Goal: Task Accomplishment & Management: Complete application form

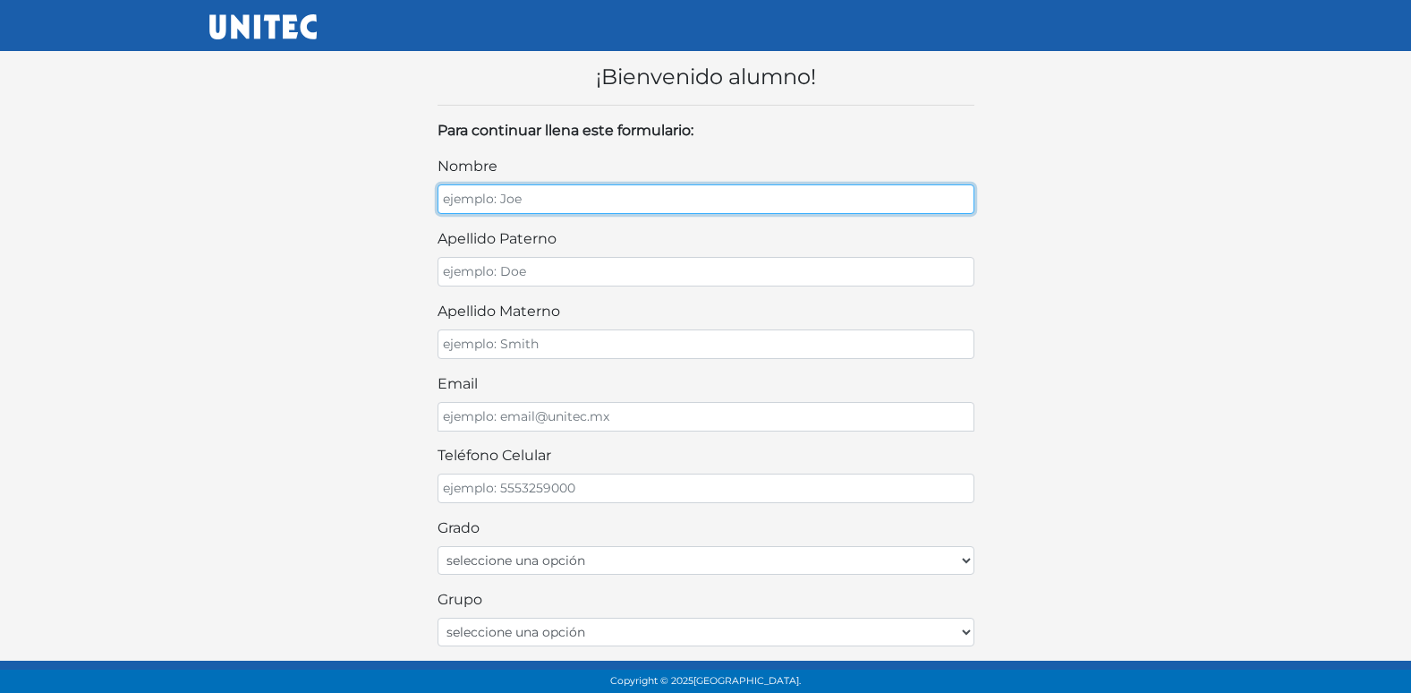
click at [747, 188] on input "nombre" at bounding box center [706, 199] width 537 height 30
type input "m"
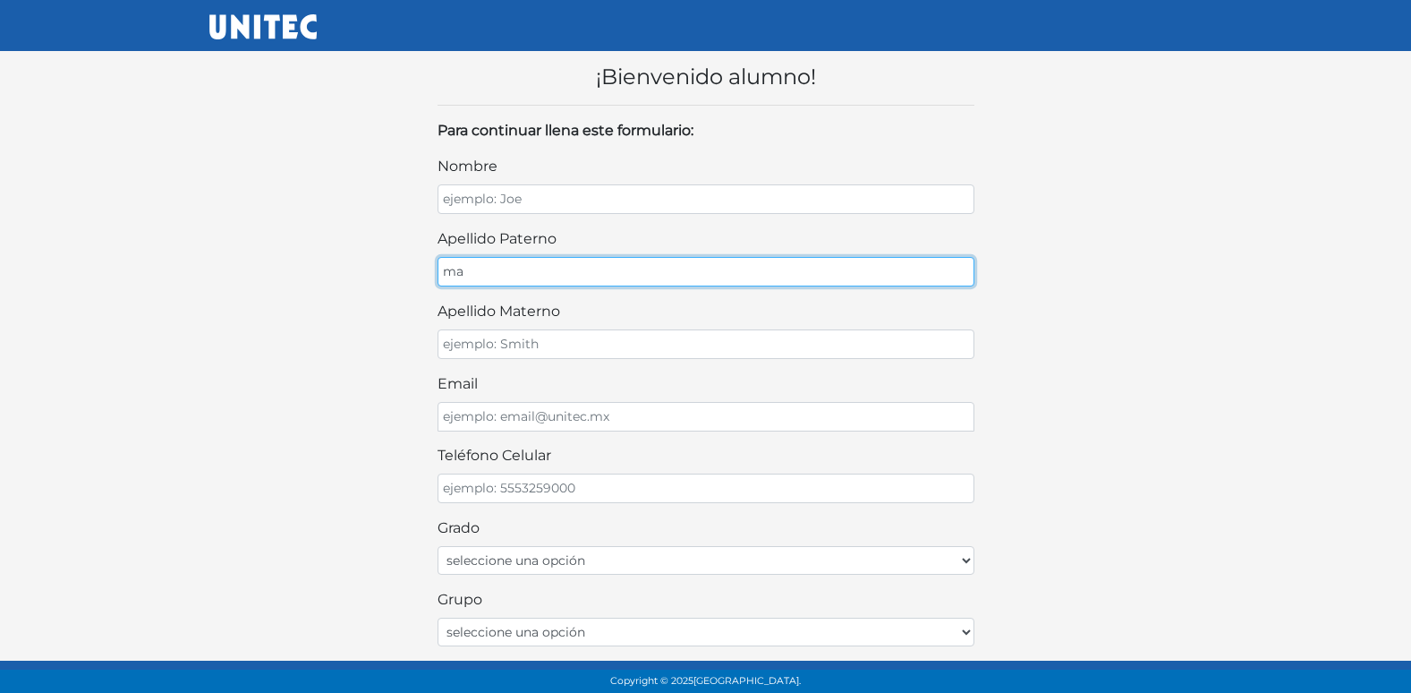
type input "m"
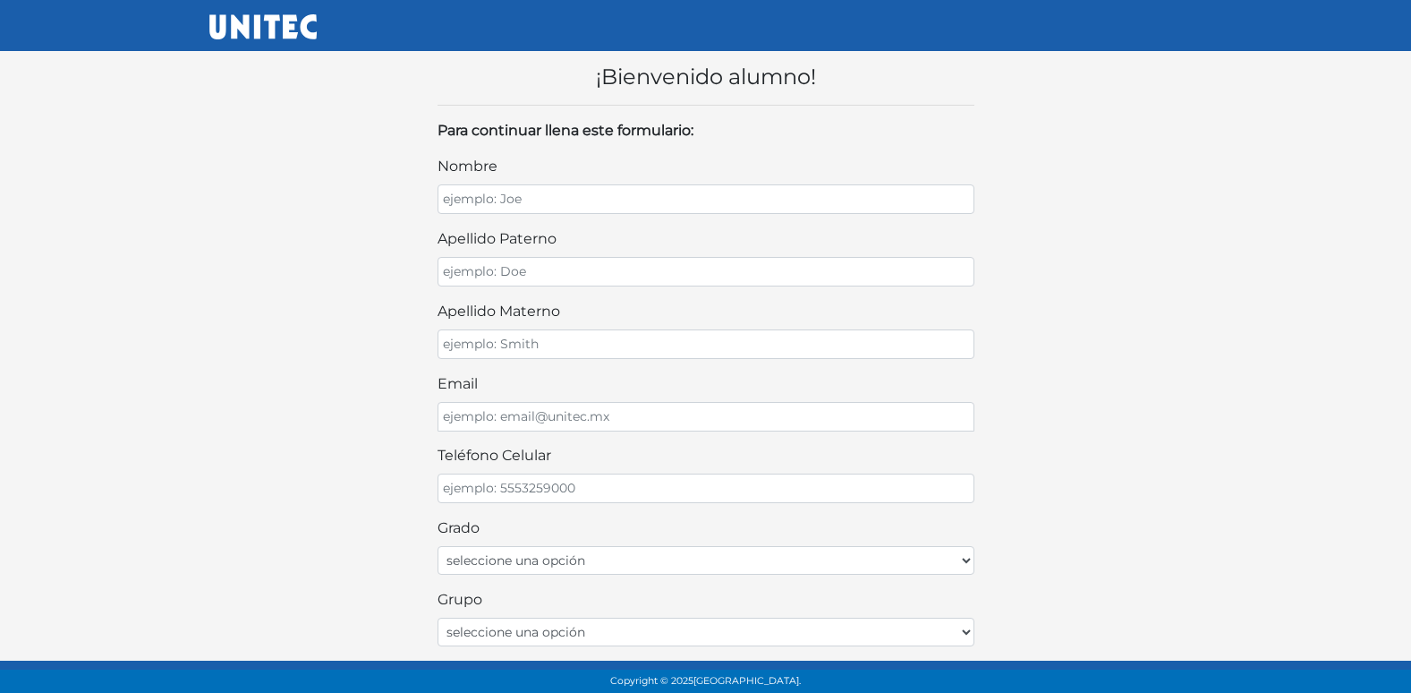
click at [723, 182] on div "nombre" at bounding box center [706, 185] width 537 height 58
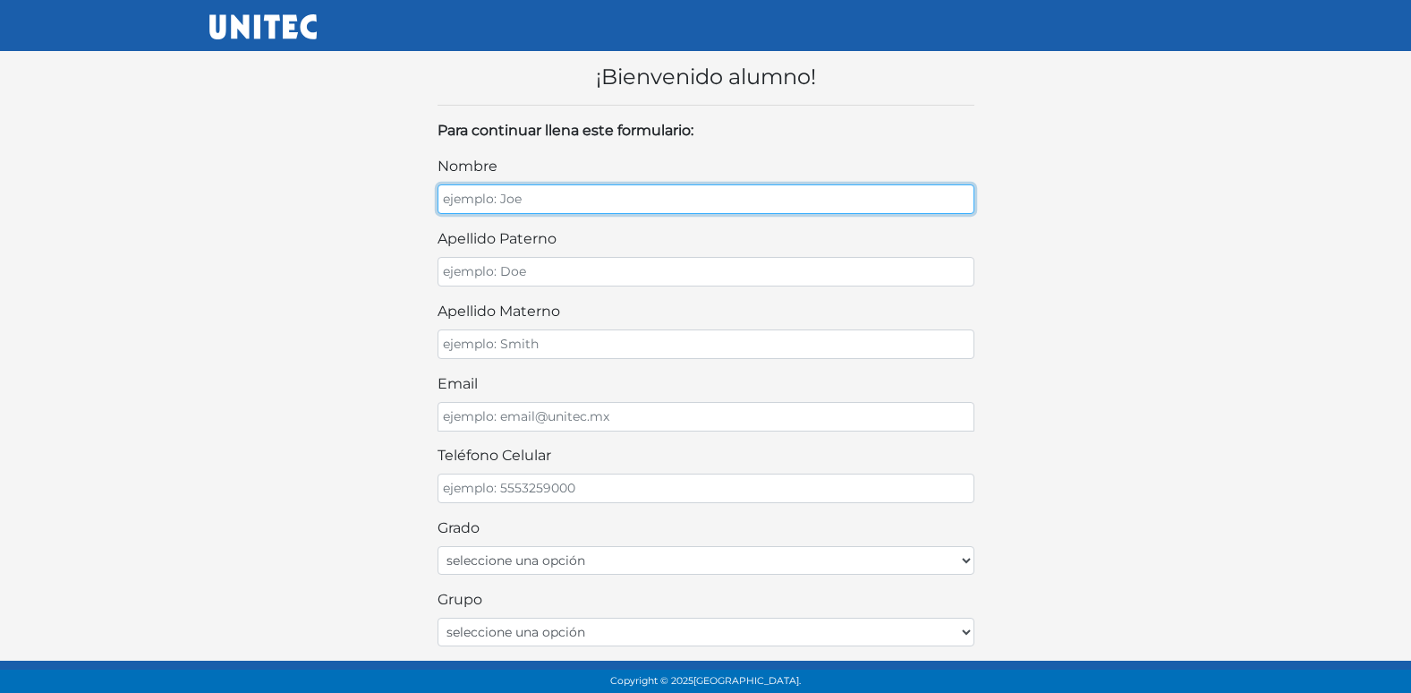
click at [708, 201] on input "nombre" at bounding box center [706, 199] width 537 height 30
type input "MAXIMO"
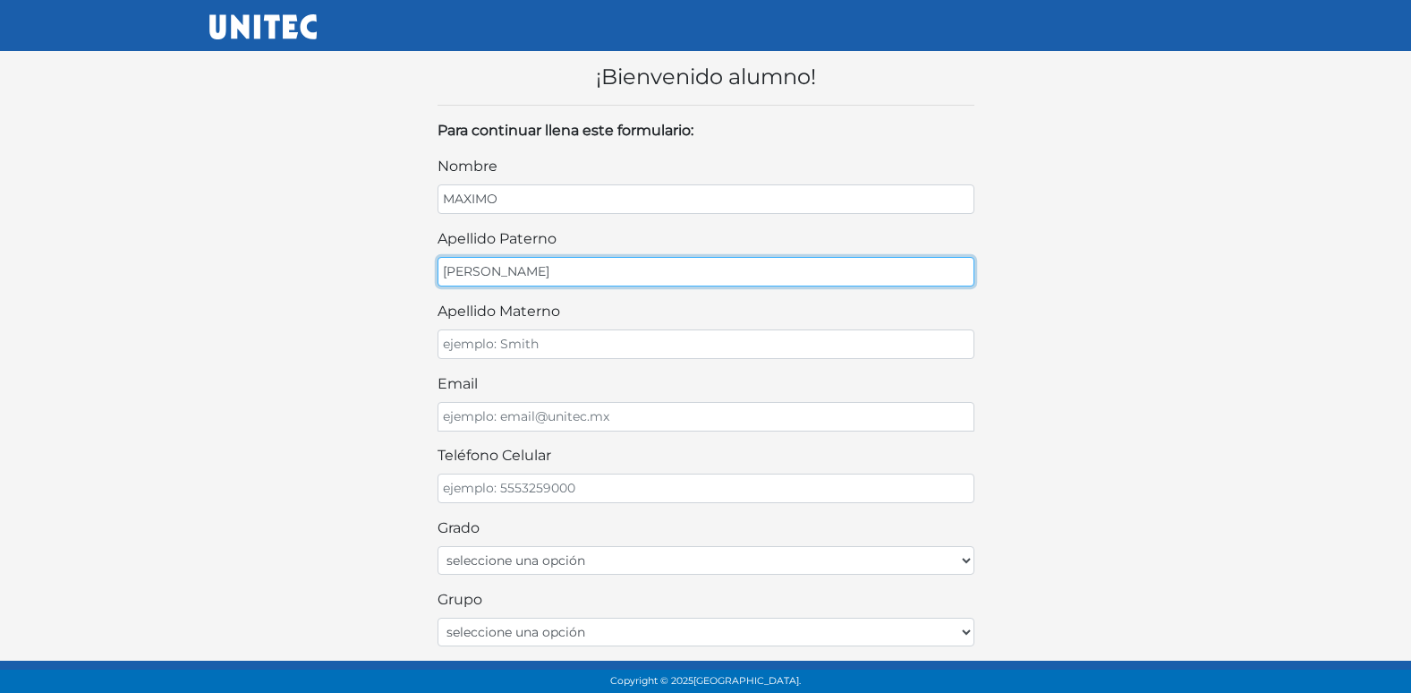
type input "BORJA"
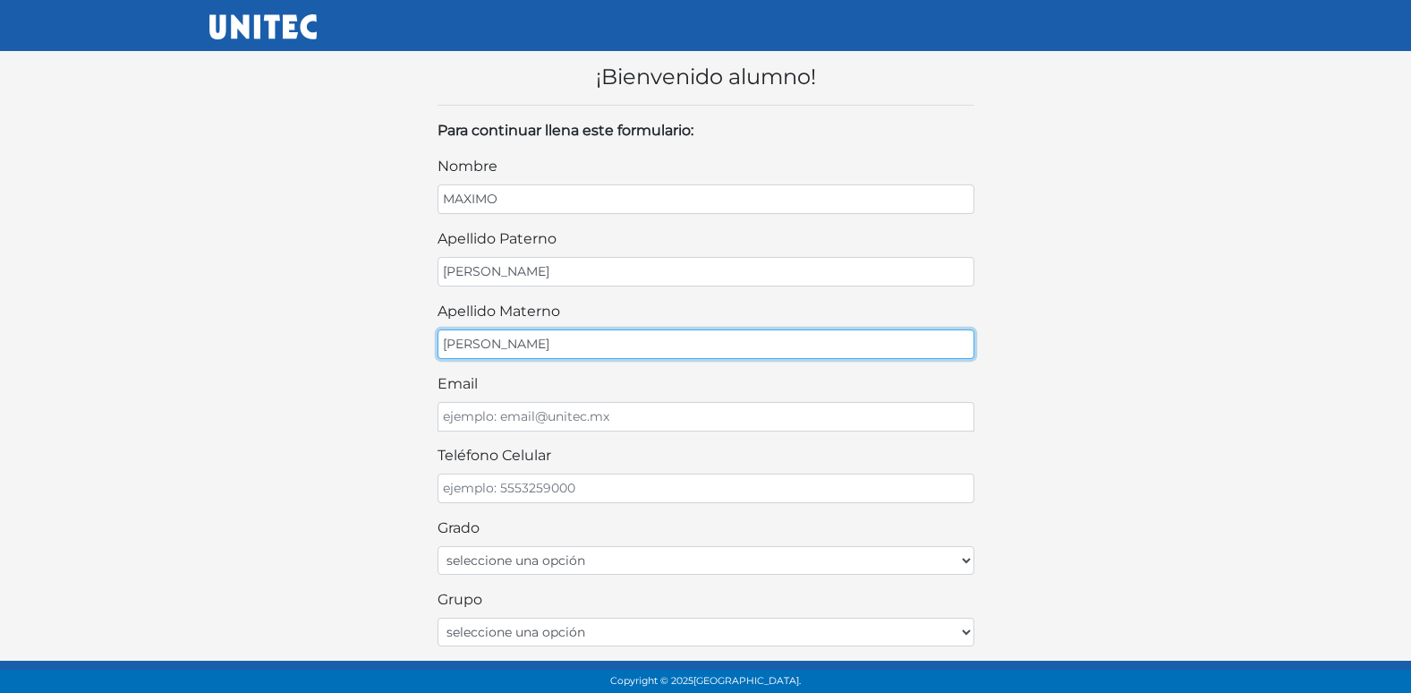
type input "ROMERO"
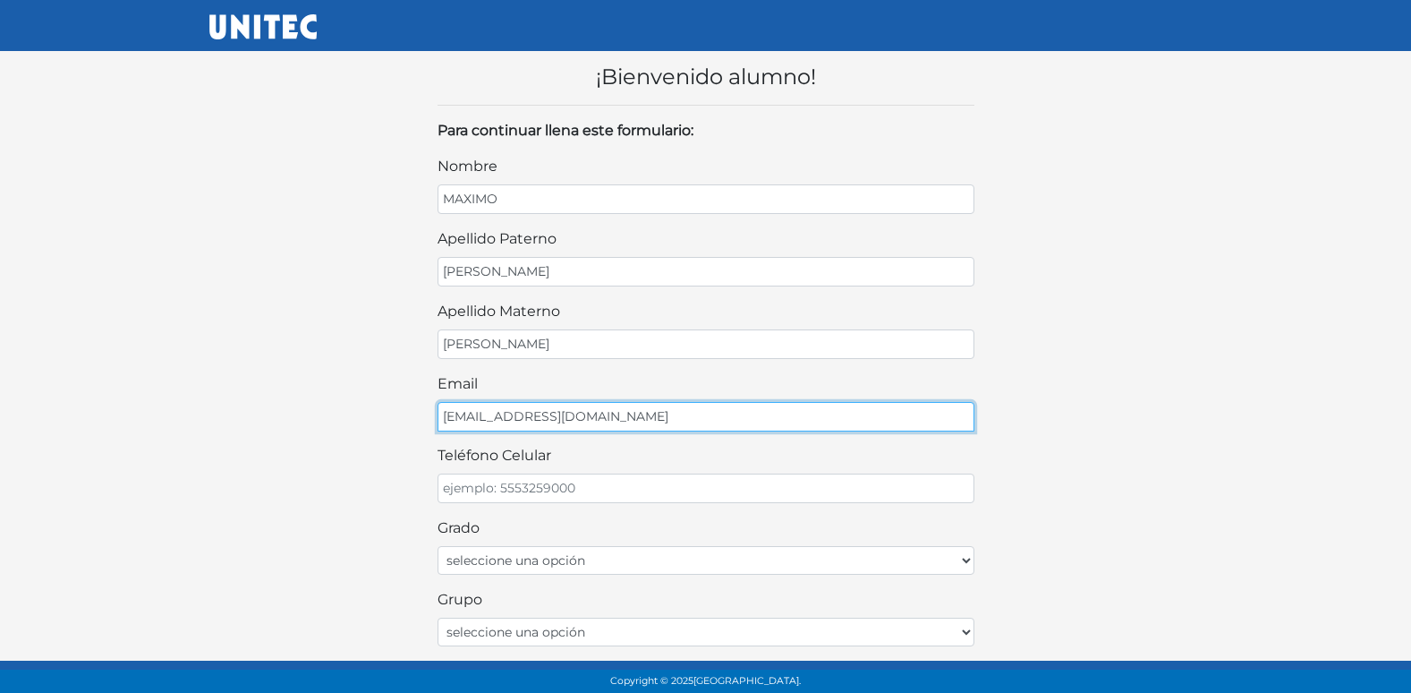
type input "MAXXBORJA27@GMAIL.COM"
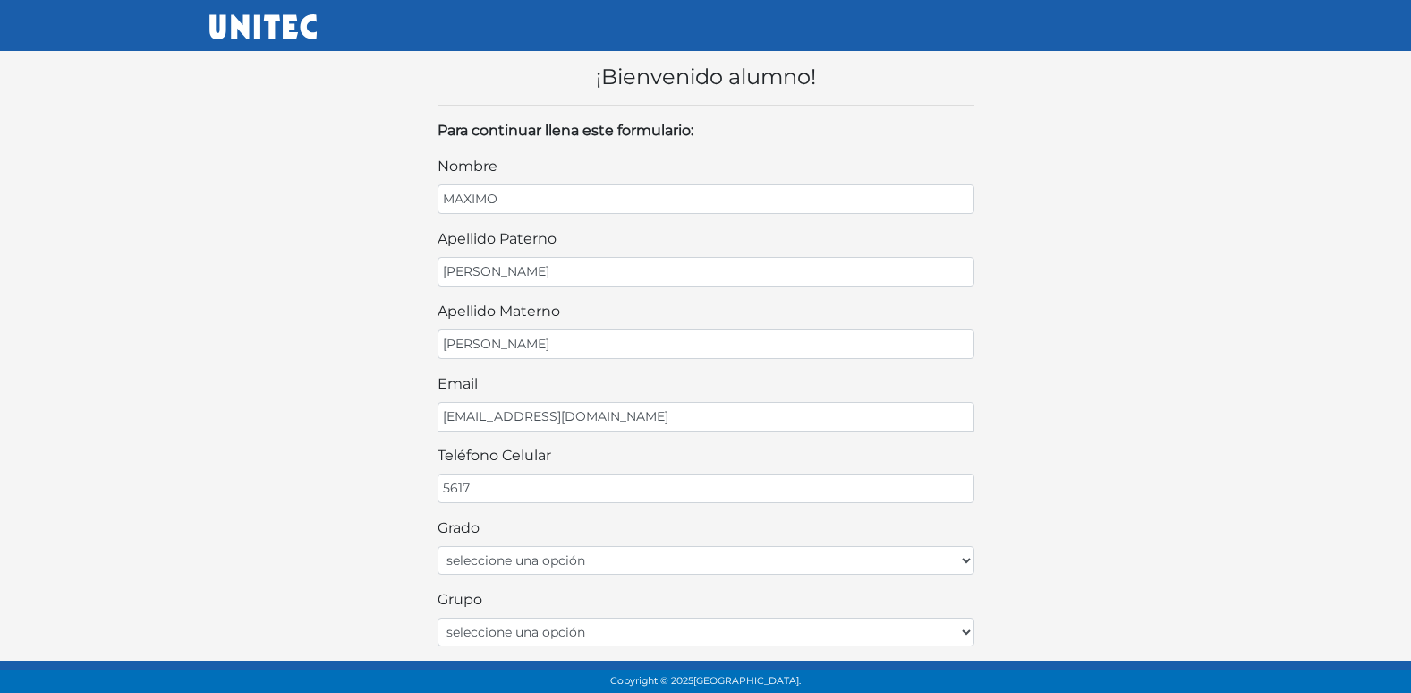
click at [1199, 185] on div "¡Bienvenido alumno! Para continuar llena este formulario: nombre MAXIMO apellid…" at bounding box center [706, 543] width 1020 height 1015
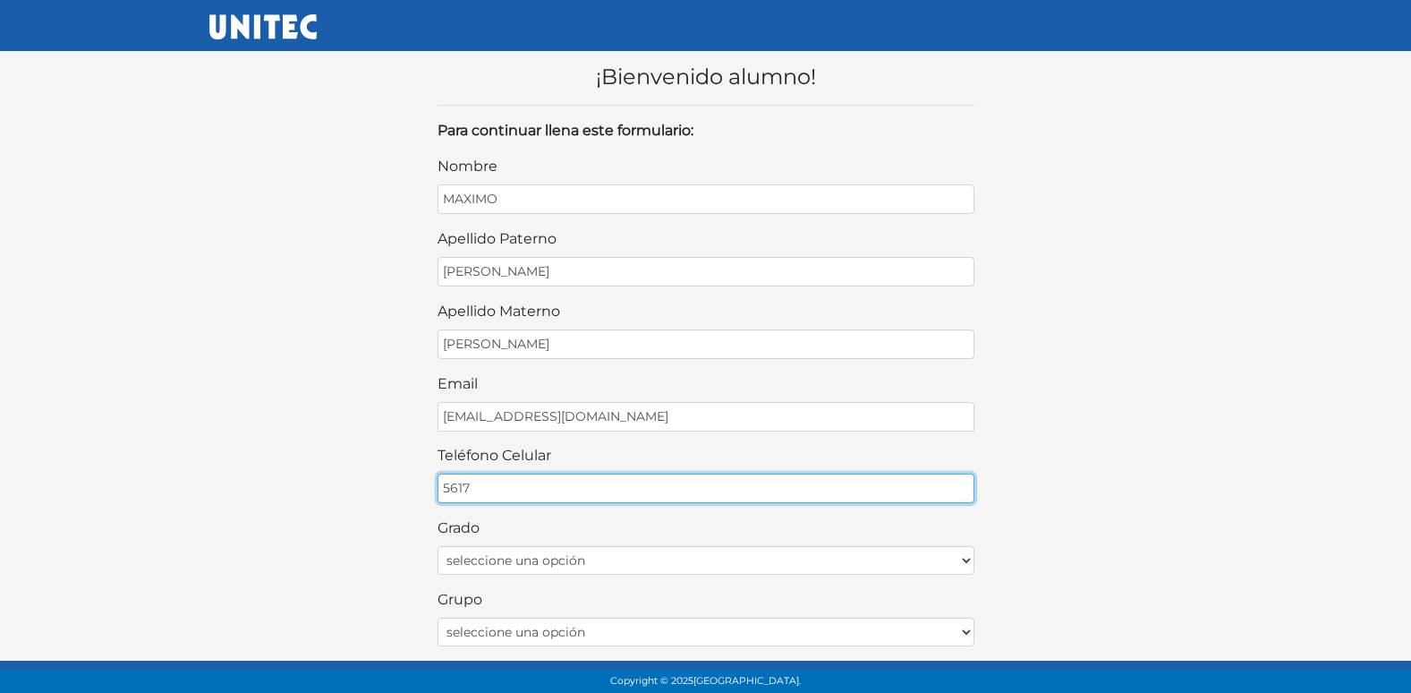
click at [654, 491] on input "5617" at bounding box center [706, 488] width 537 height 30
type input "5617732415"
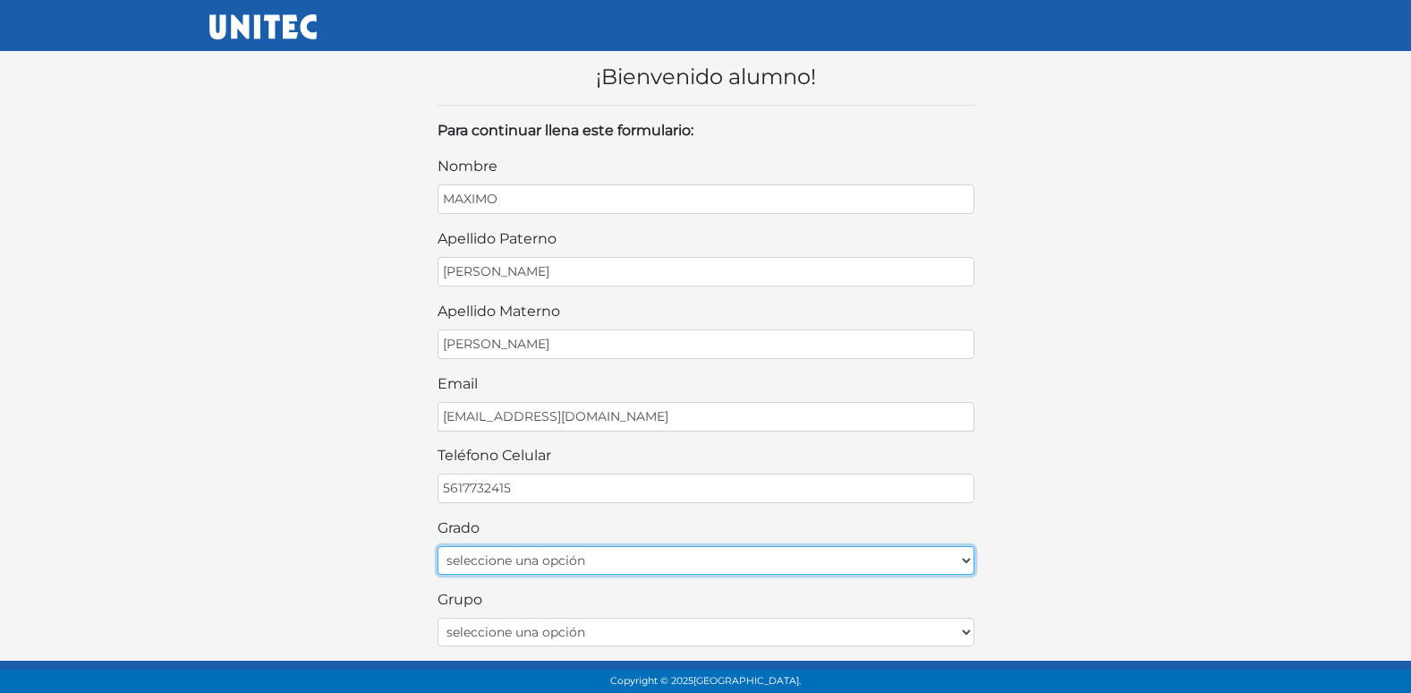
click at [542, 568] on select "seleccione una opción Primer grado Segundo grado Tercer grado Cuarto grado Quin…" at bounding box center [706, 560] width 537 height 29
select select "1ro"
click at [438, 546] on select "seleccione una opción Primer grado Segundo grado Tercer grado Cuarto grado Quin…" at bounding box center [706, 560] width 537 height 29
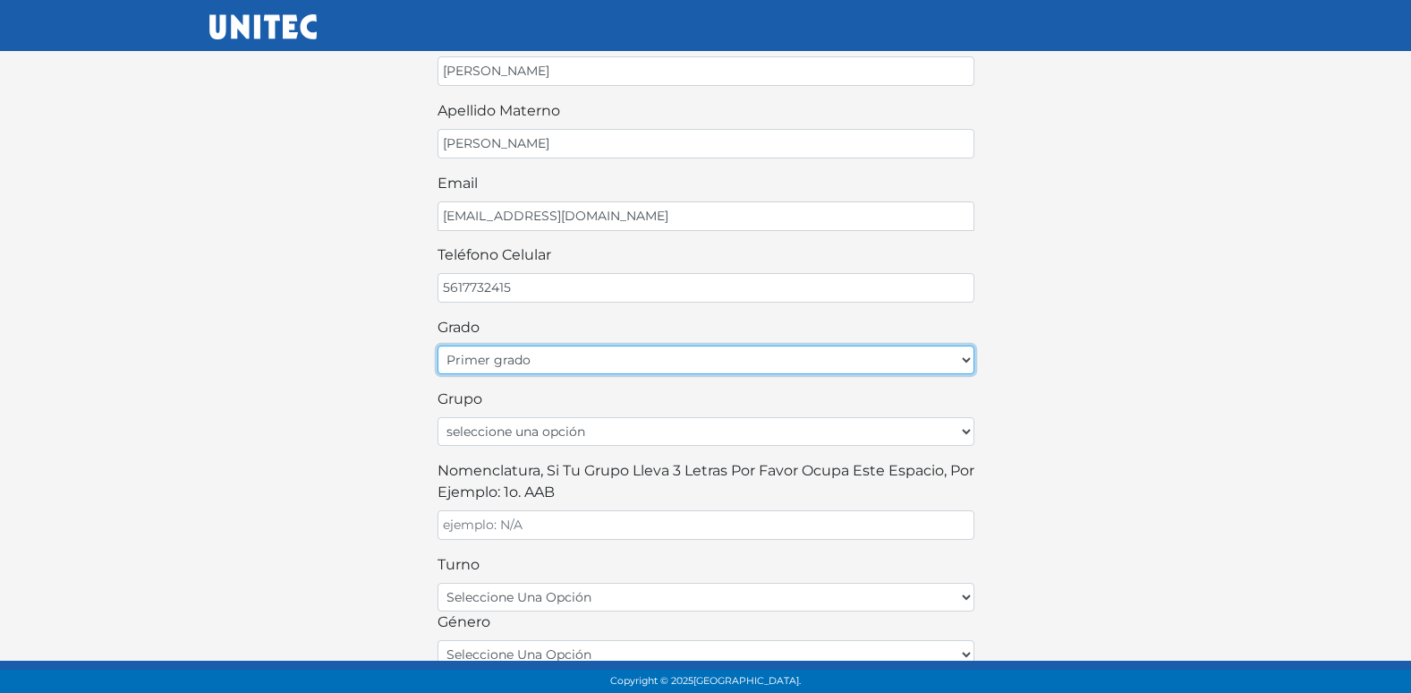
scroll to position [268, 0]
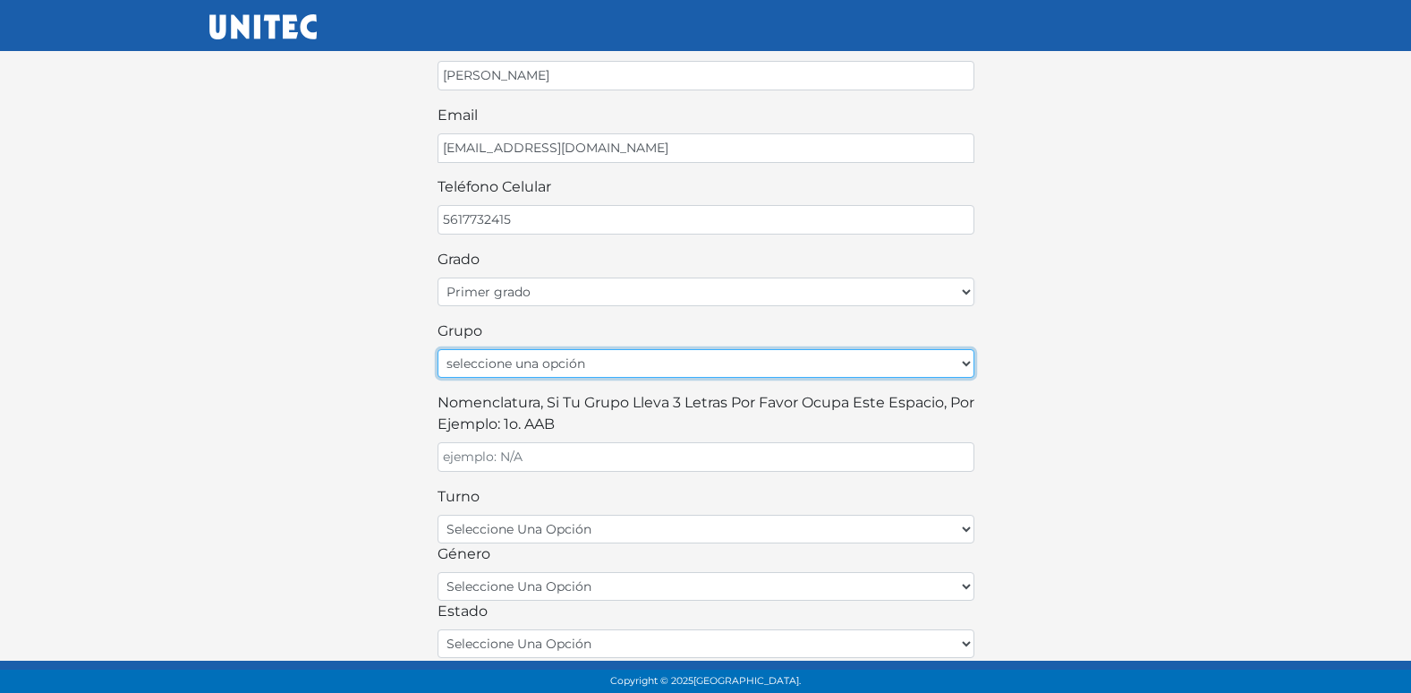
click at [645, 359] on select "seleccione una opción A B C D E F G H I J K L M N O P Q R S T U V W X Y Z" at bounding box center [706, 363] width 537 height 29
select select "A"
click at [438, 349] on select "seleccione una opción A B C D E F G H I J K L M N O P Q R S T U V W X Y Z" at bounding box center [706, 363] width 537 height 29
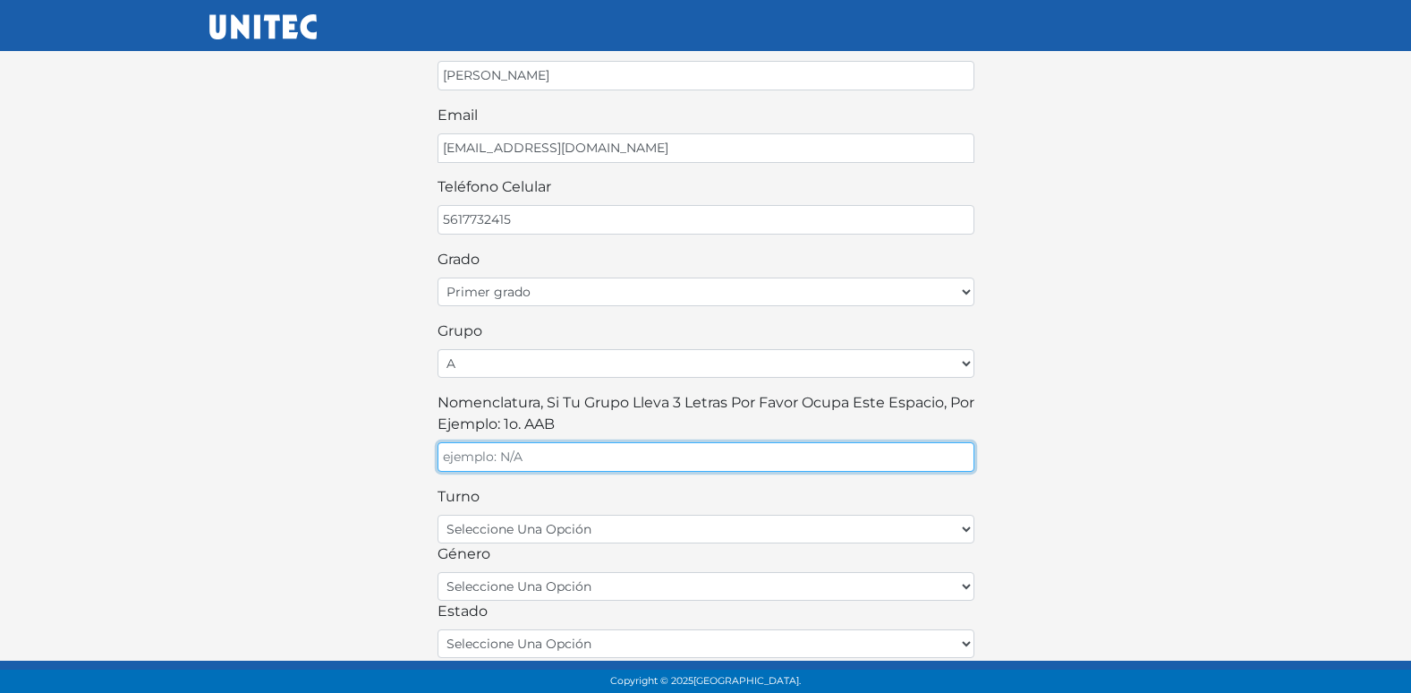
drag, startPoint x: 600, startPoint y: 451, endPoint x: 556, endPoint y: 506, distance: 71.3
click at [581, 480] on div "nombre MAXIMO apellido paterno BORJA apellido materno ROMERO email MAXXBORJA27@…" at bounding box center [706, 308] width 537 height 843
type input "A"
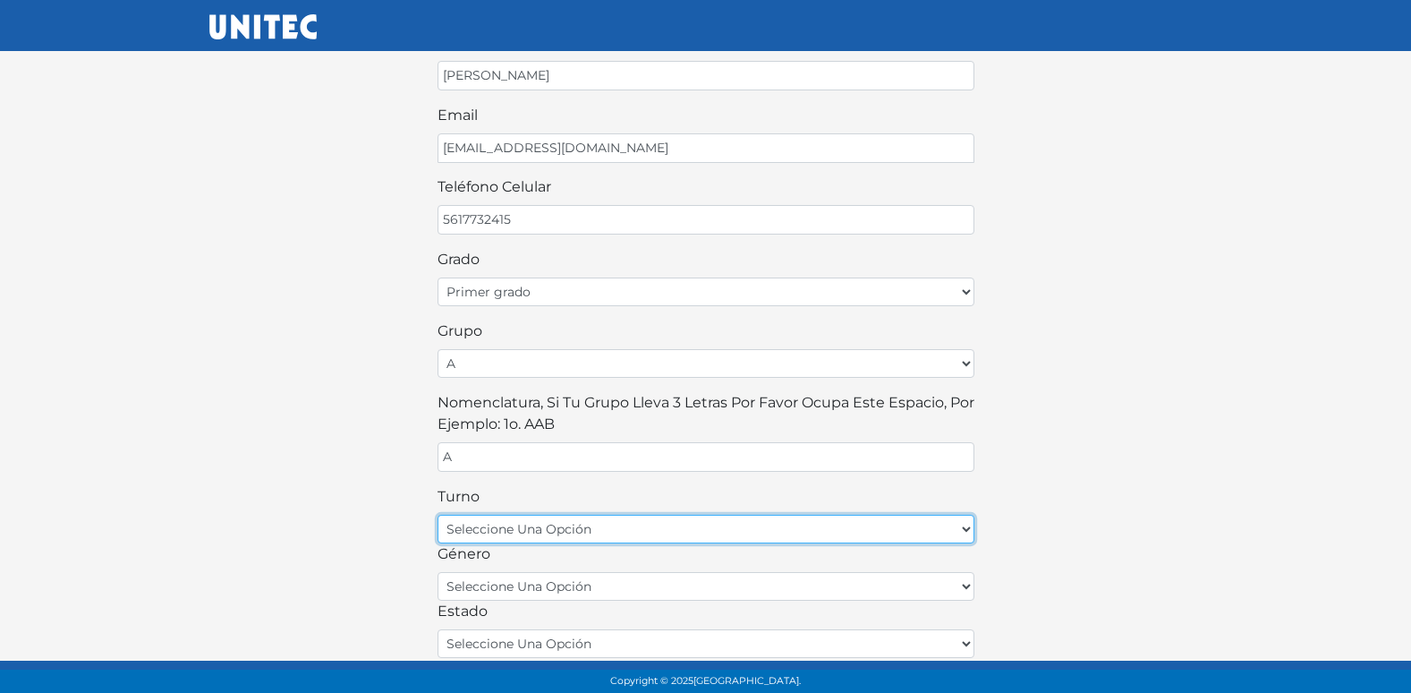
click at [505, 525] on select "seleccione una opción matutino vespertino" at bounding box center [706, 529] width 537 height 29
select select "matutino"
click at [438, 515] on select "seleccione una opción matutino vespertino" at bounding box center [706, 529] width 537 height 29
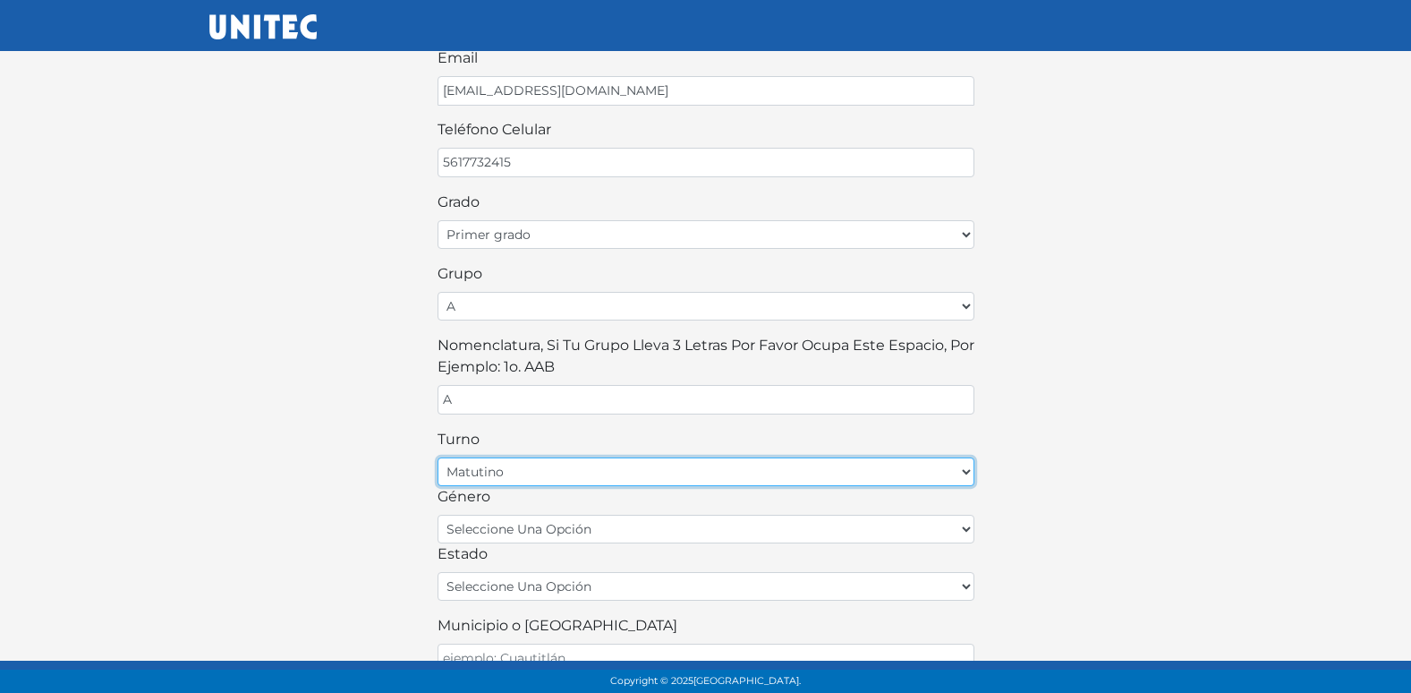
scroll to position [394, 0]
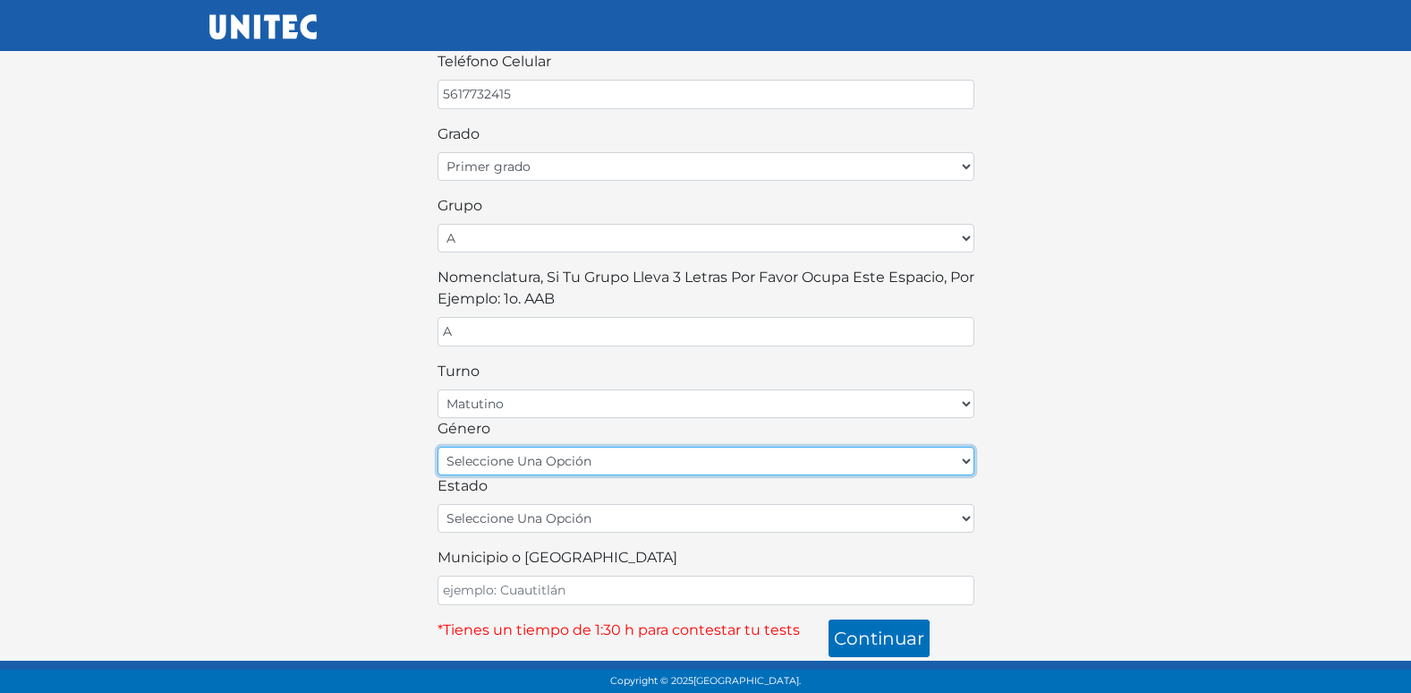
click at [574, 454] on select "seleccione una opción femenino masculino" at bounding box center [706, 461] width 537 height 29
select select "M"
click at [438, 447] on select "seleccione una opción femenino masculino" at bounding box center [706, 461] width 537 height 29
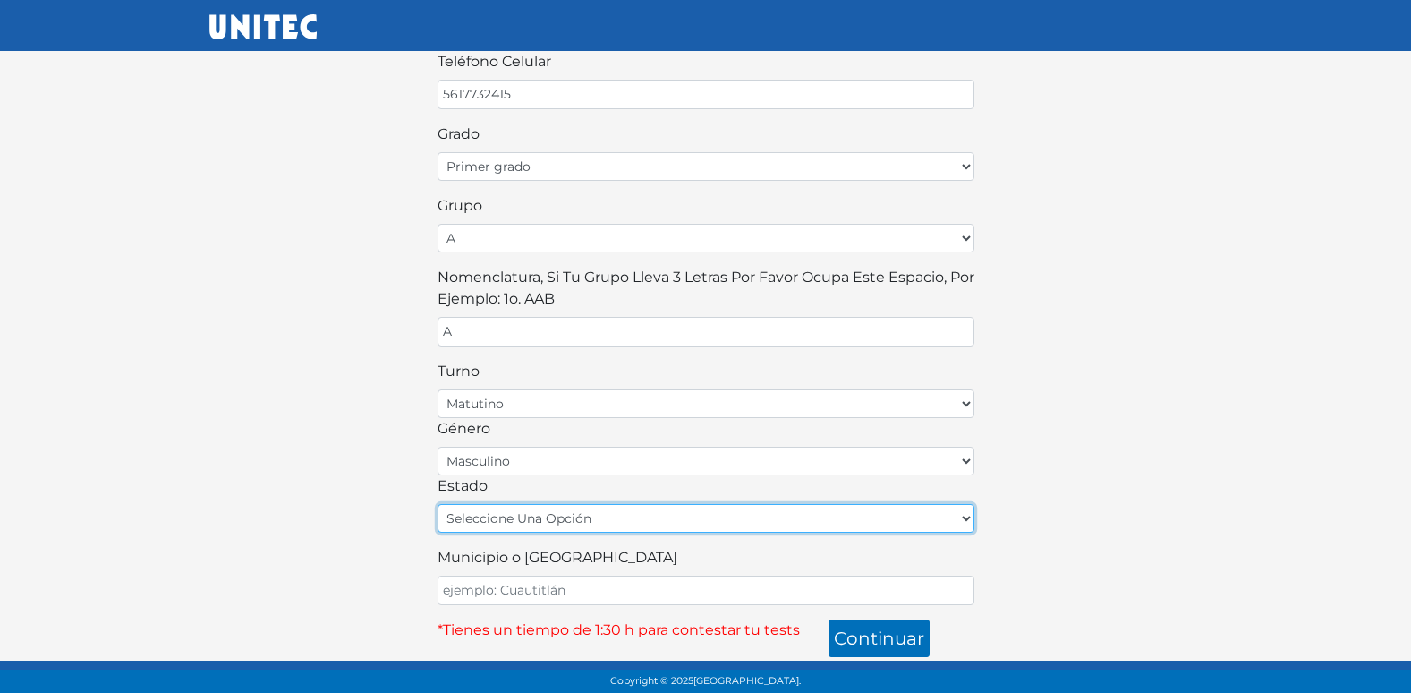
click at [532, 518] on select "seleccione una opción [GEOGRAPHIC_DATA] [GEOGRAPHIC_DATA][US_STATE] [GEOGRAPHIC…" at bounding box center [706, 518] width 537 height 29
select select "MEX"
click at [438, 504] on select "seleccione una opción [GEOGRAPHIC_DATA] [GEOGRAPHIC_DATA][US_STATE] [GEOGRAPHIC…" at bounding box center [706, 518] width 537 height 29
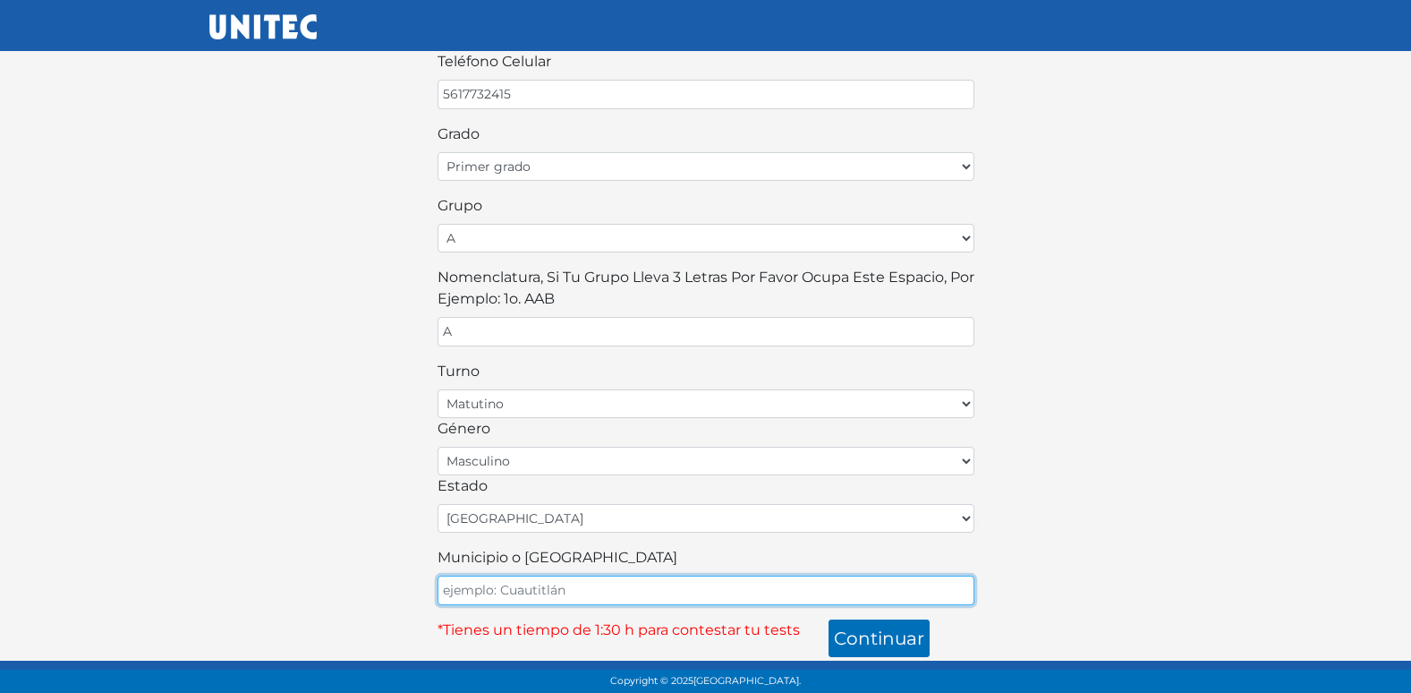
click at [536, 595] on input "Municipio o [GEOGRAPHIC_DATA]" at bounding box center [706, 590] width 537 height 30
click at [548, 600] on input "ECA" at bounding box center [706, 590] width 537 height 30
type input "ECATEPEC"
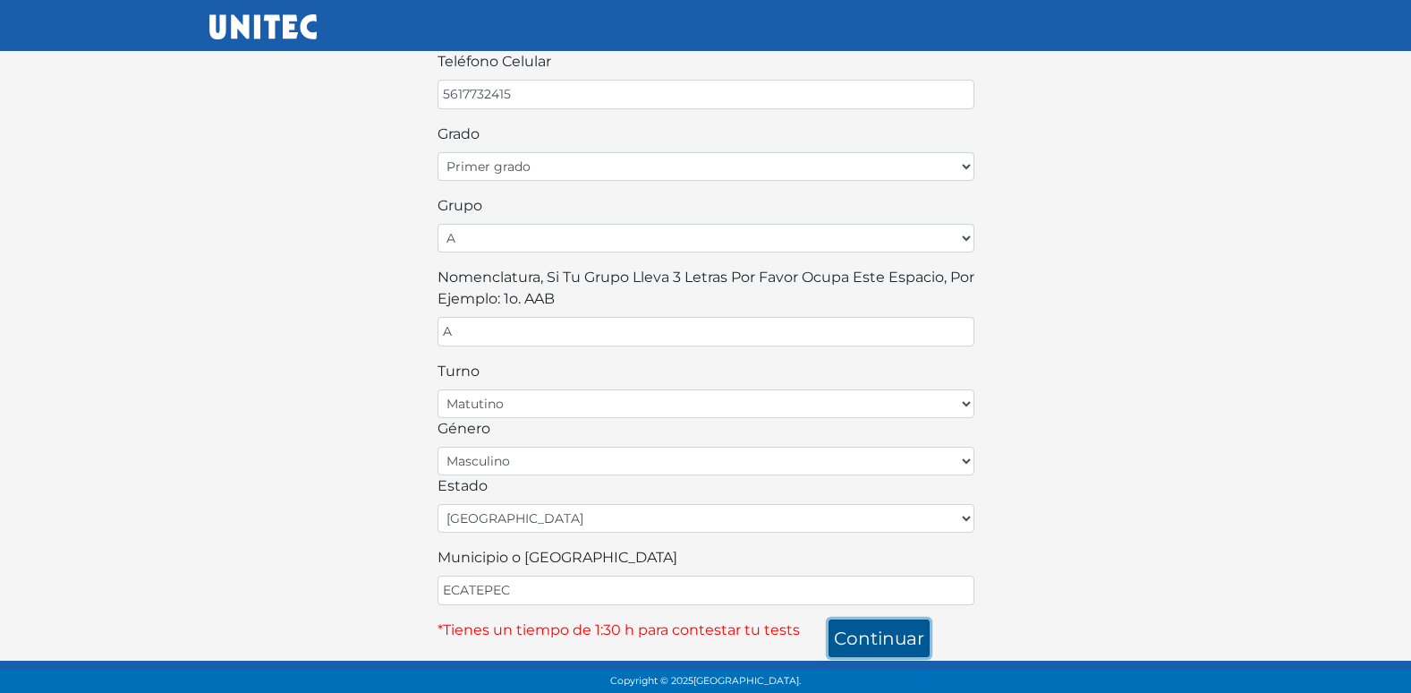
click at [868, 639] on button "continuar" at bounding box center [879, 638] width 101 height 38
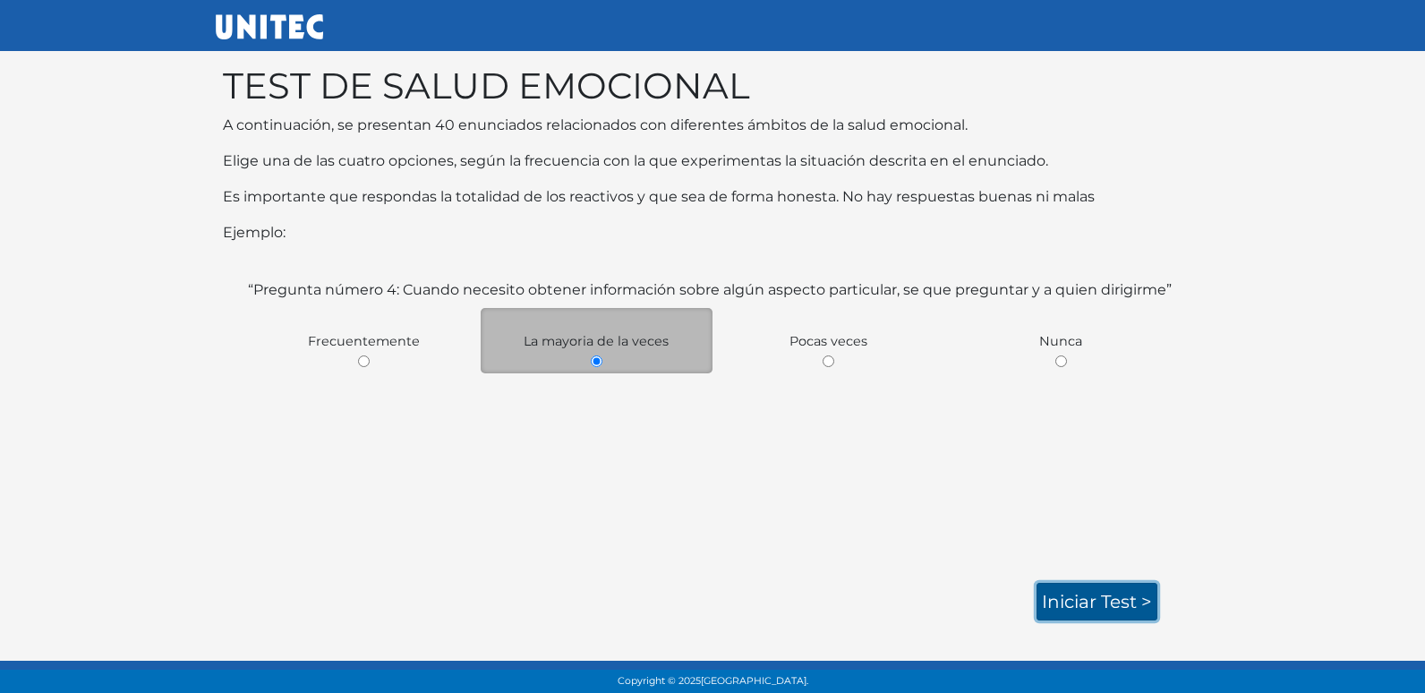
click at [1114, 589] on link "Iniciar test >" at bounding box center [1096, 602] width 121 height 38
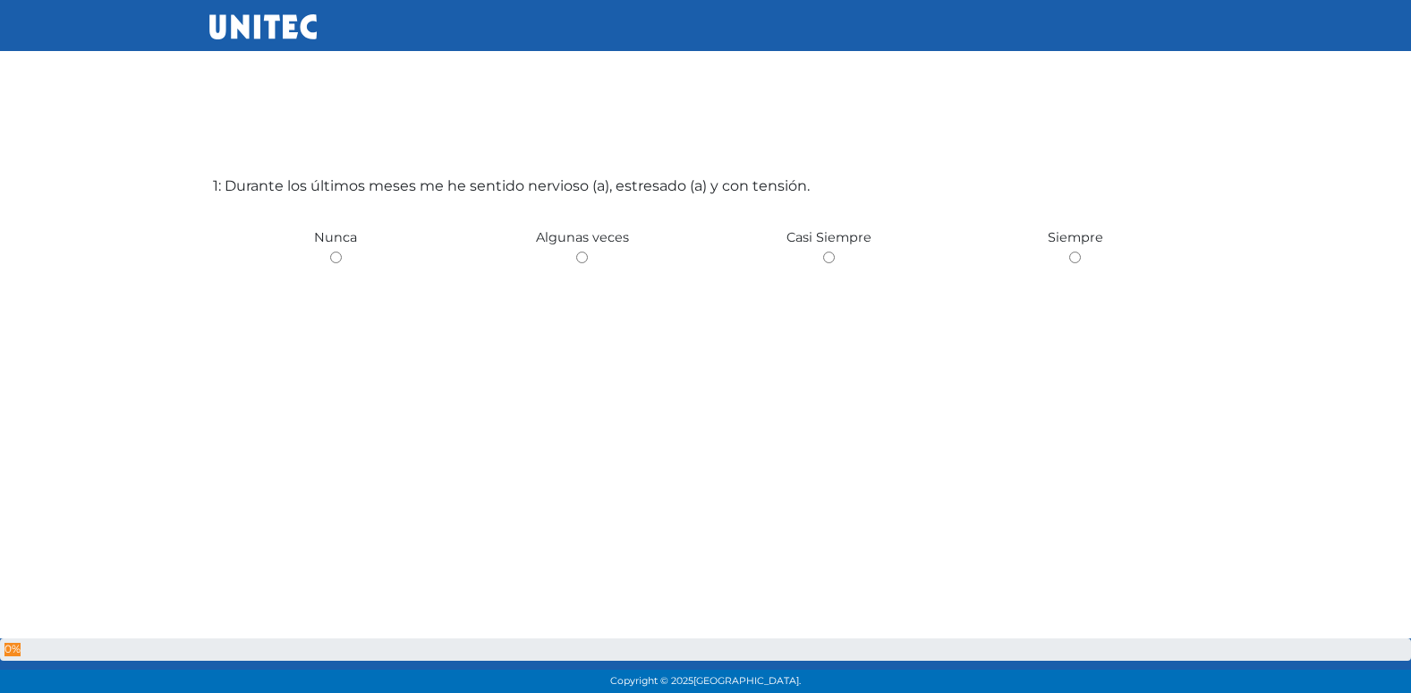
scroll to position [89, 0]
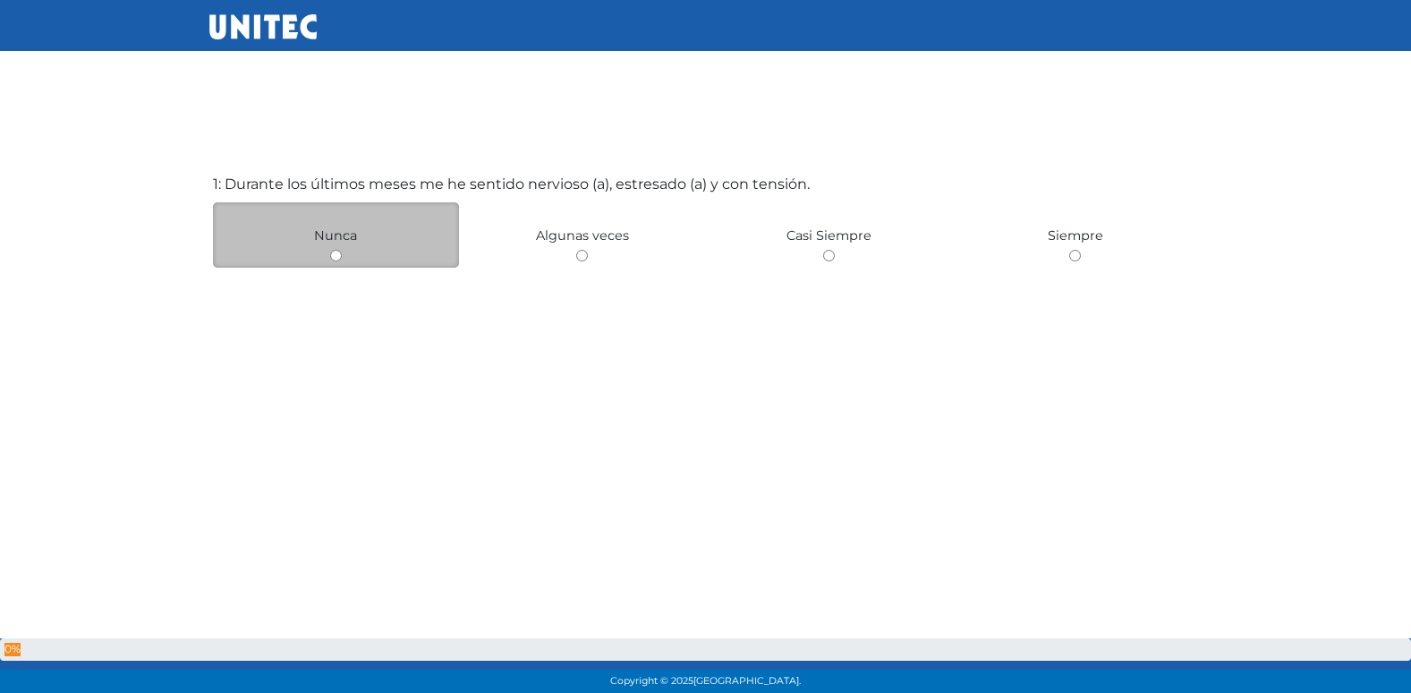
click at [337, 260] on input "radio" at bounding box center [336, 256] width 12 height 12
radio input "true"
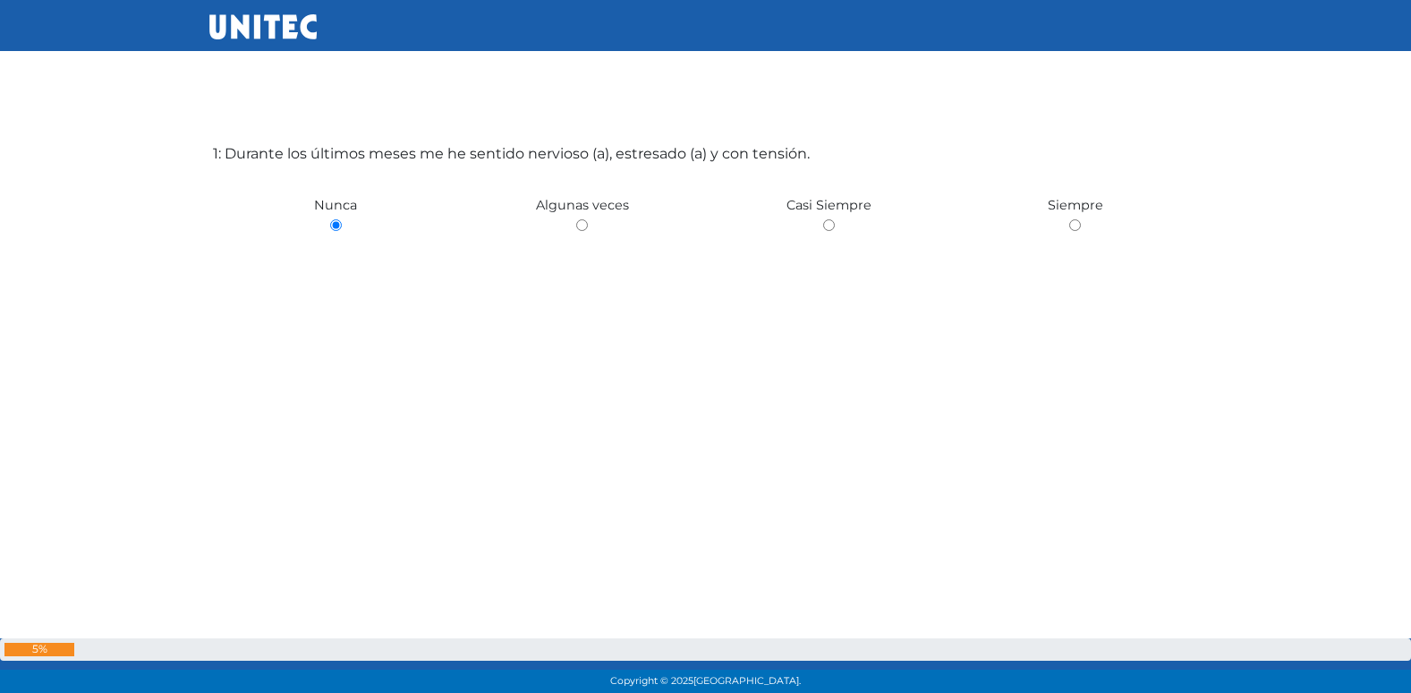
scroll to position [476, 0]
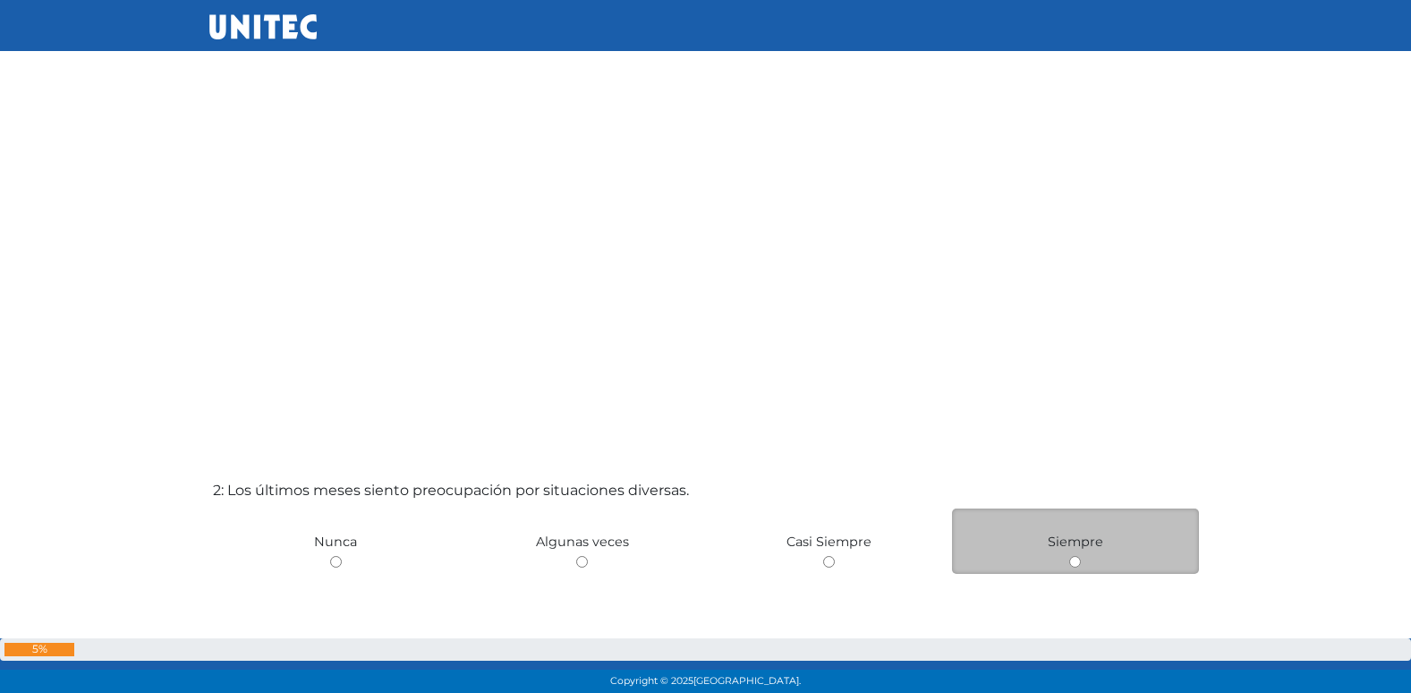
click at [1073, 565] on input "radio" at bounding box center [1075, 562] width 12 height 12
radio input "true"
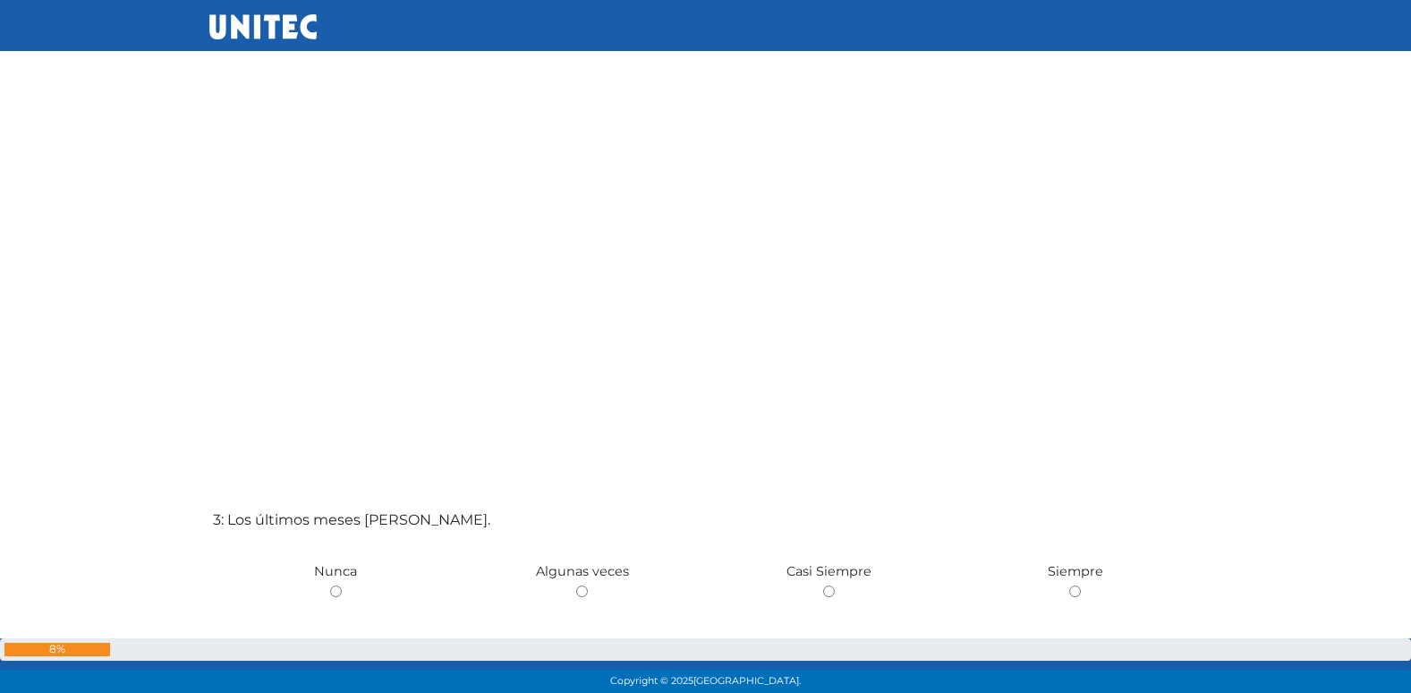
scroll to position [1140, 0]
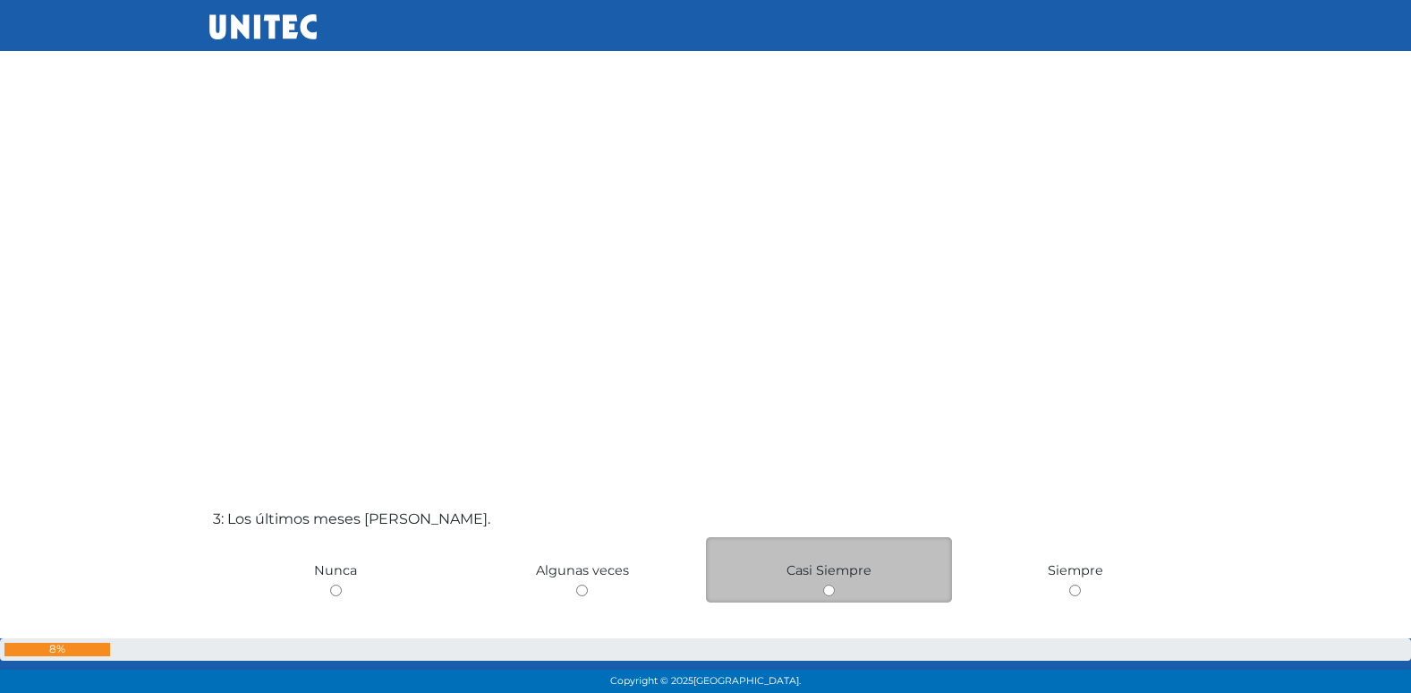
click at [829, 593] on input "radio" at bounding box center [829, 590] width 12 height 12
radio input "true"
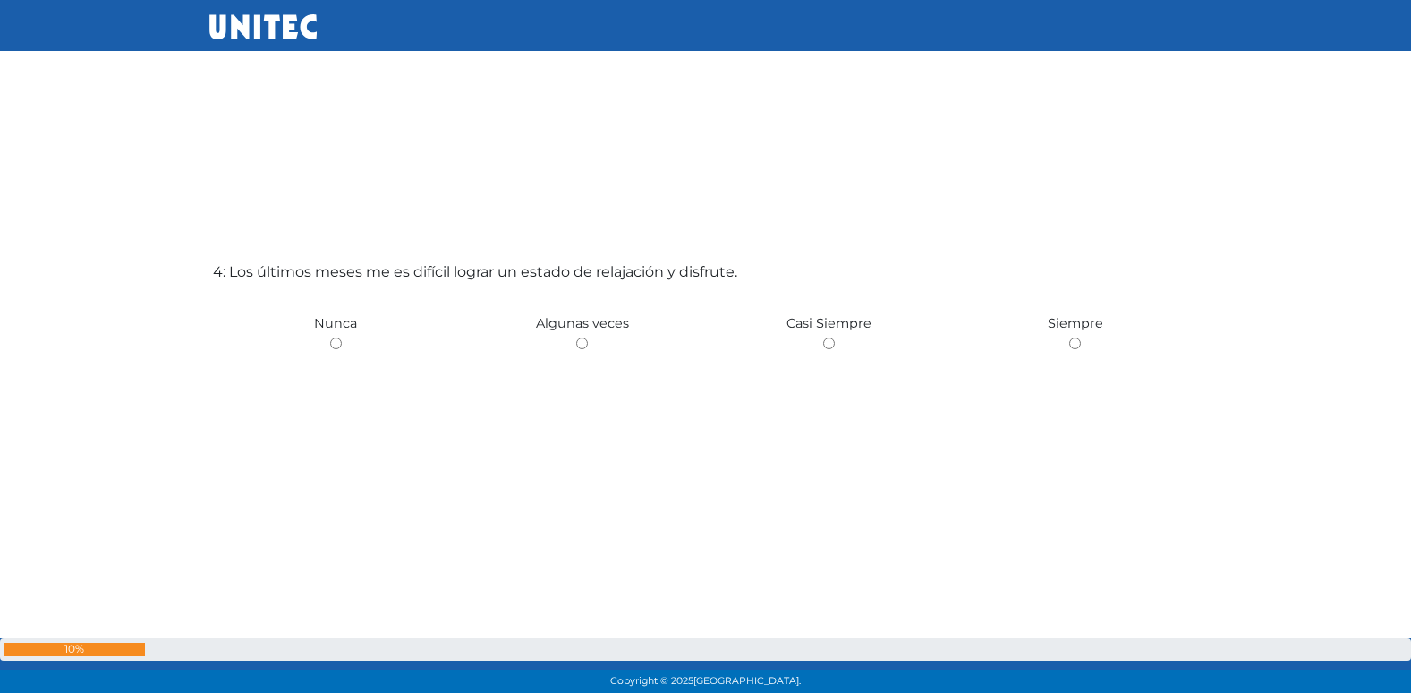
scroll to position [2078, 0]
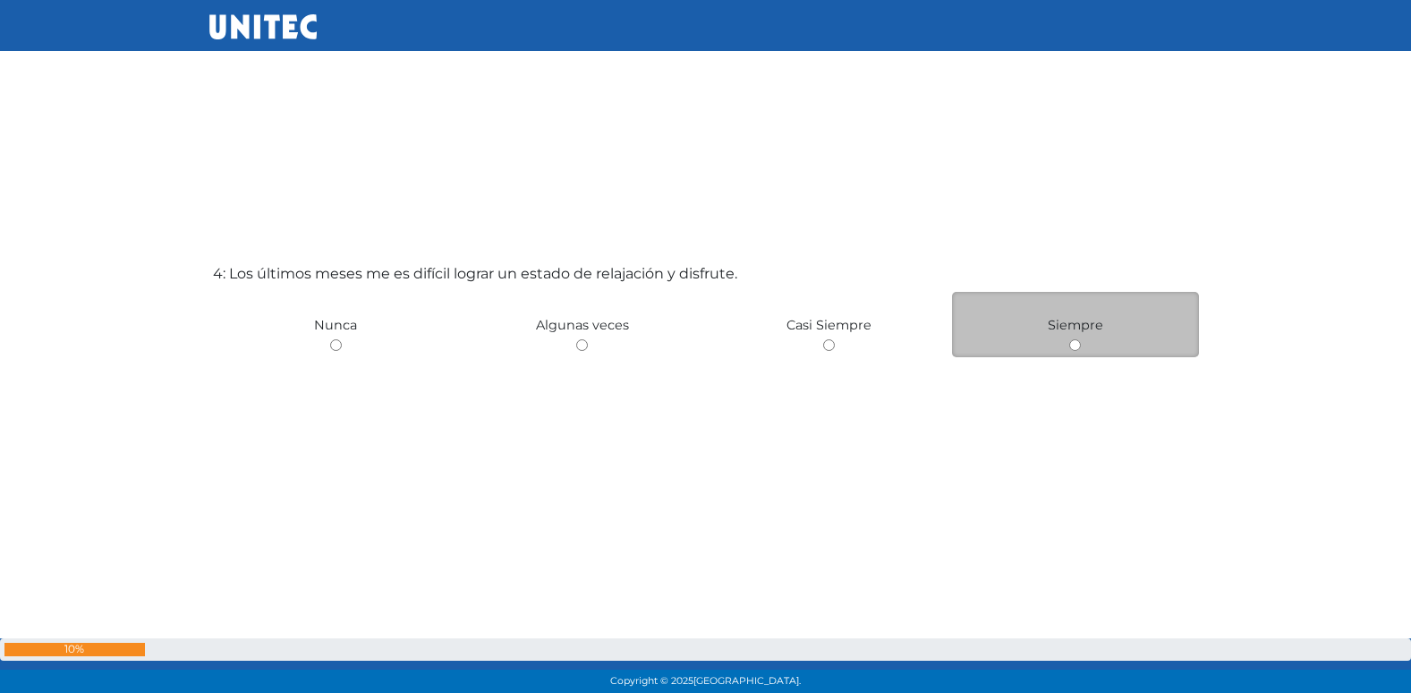
click at [1073, 348] on input "radio" at bounding box center [1075, 345] width 12 height 12
radio input "true"
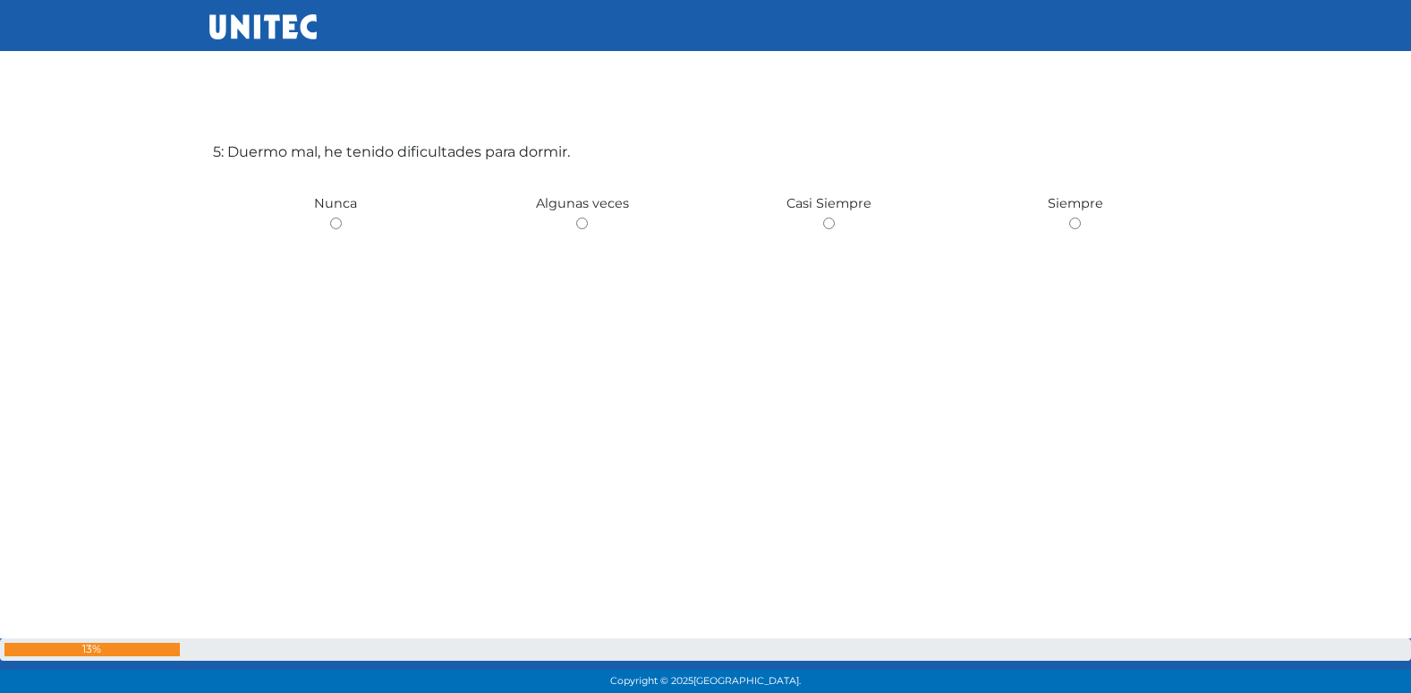
scroll to position [2913, 0]
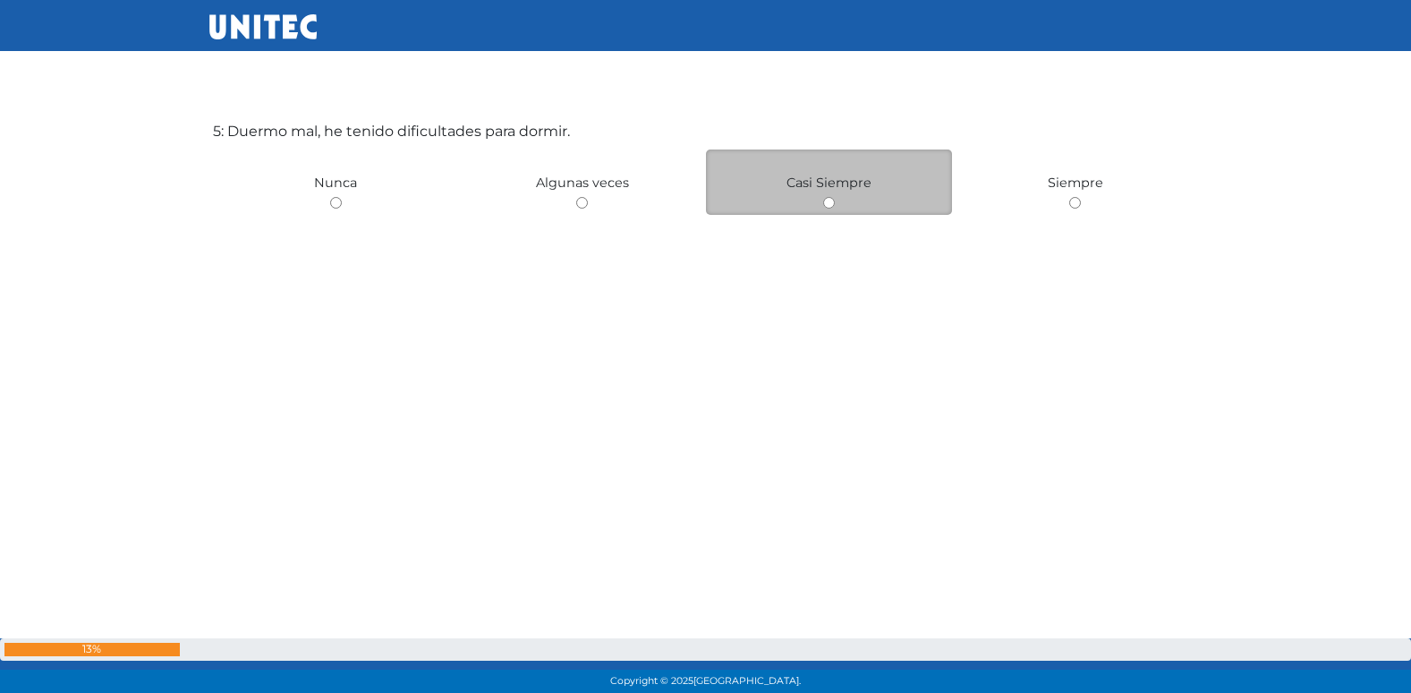
click at [832, 203] on input "radio" at bounding box center [829, 203] width 12 height 12
radio input "true"
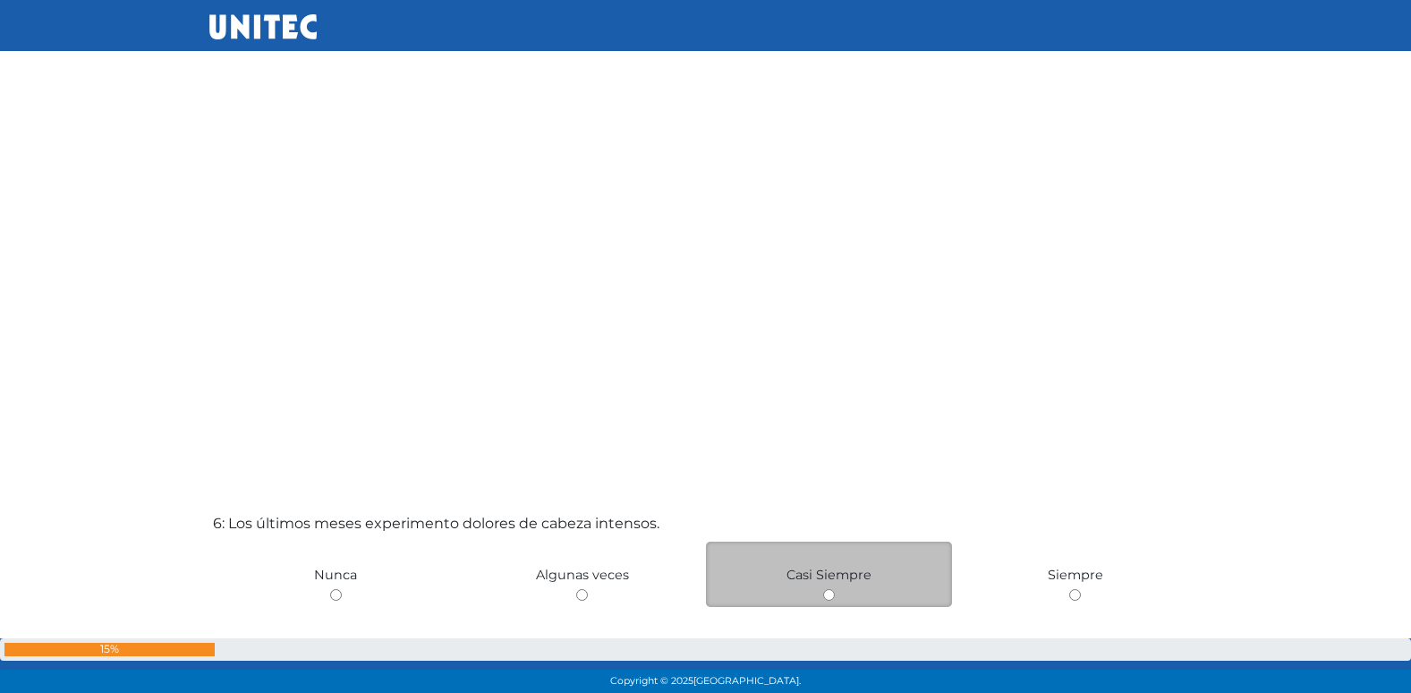
scroll to position [3321, 0]
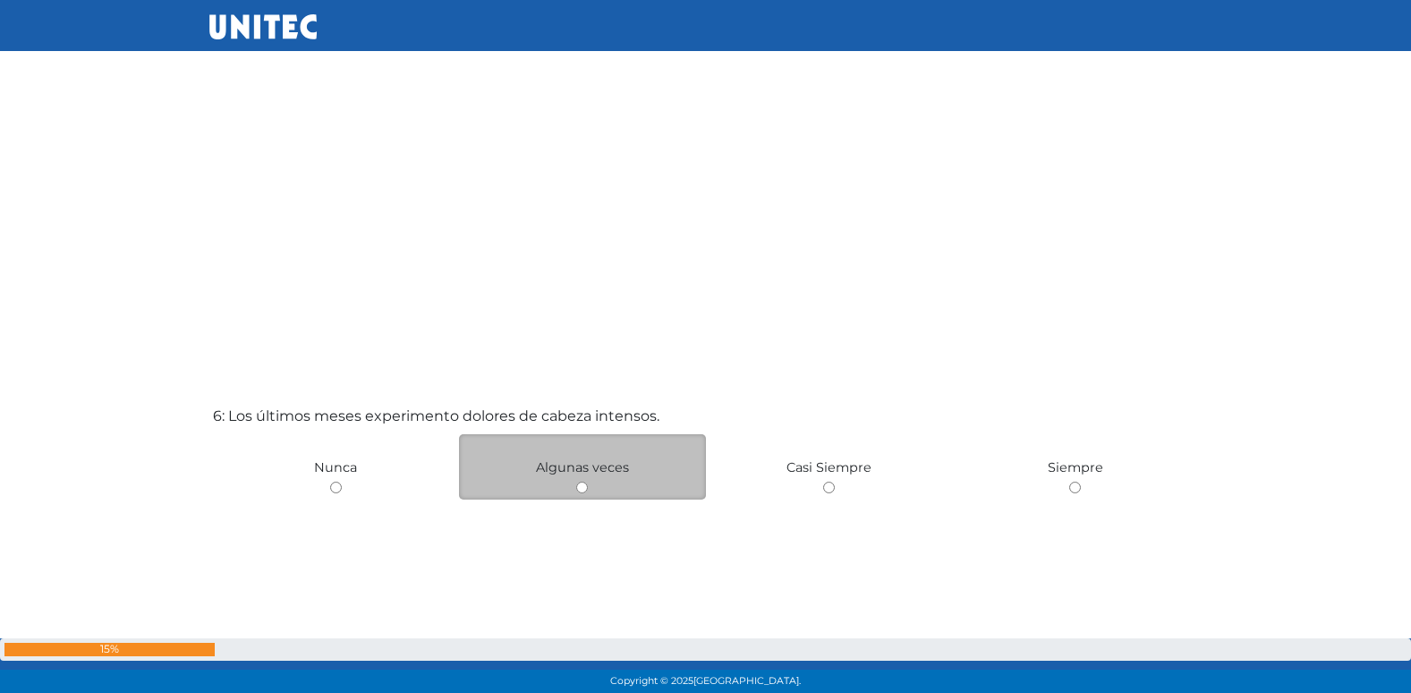
click at [575, 488] on div "Algunas veces" at bounding box center [582, 466] width 247 height 65
click at [583, 487] on input "radio" at bounding box center [582, 487] width 12 height 12
radio input "true"
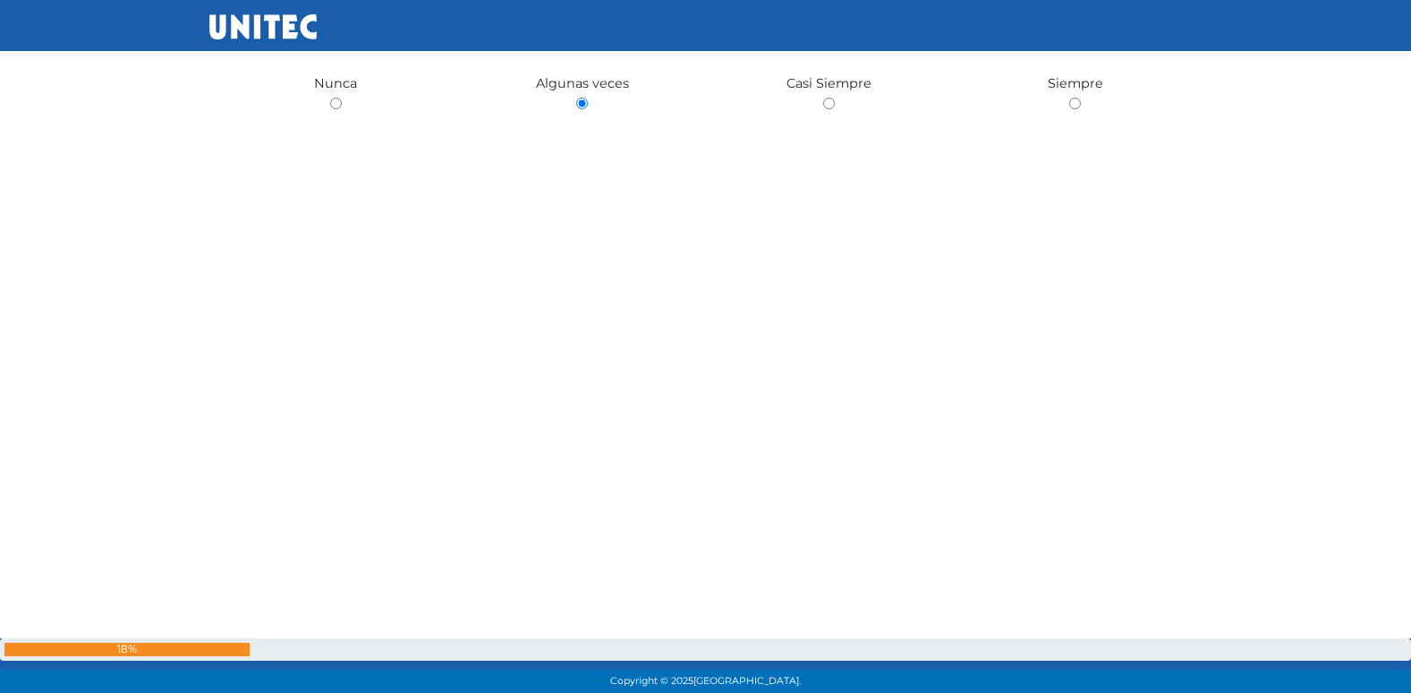
scroll to position [3921, 0]
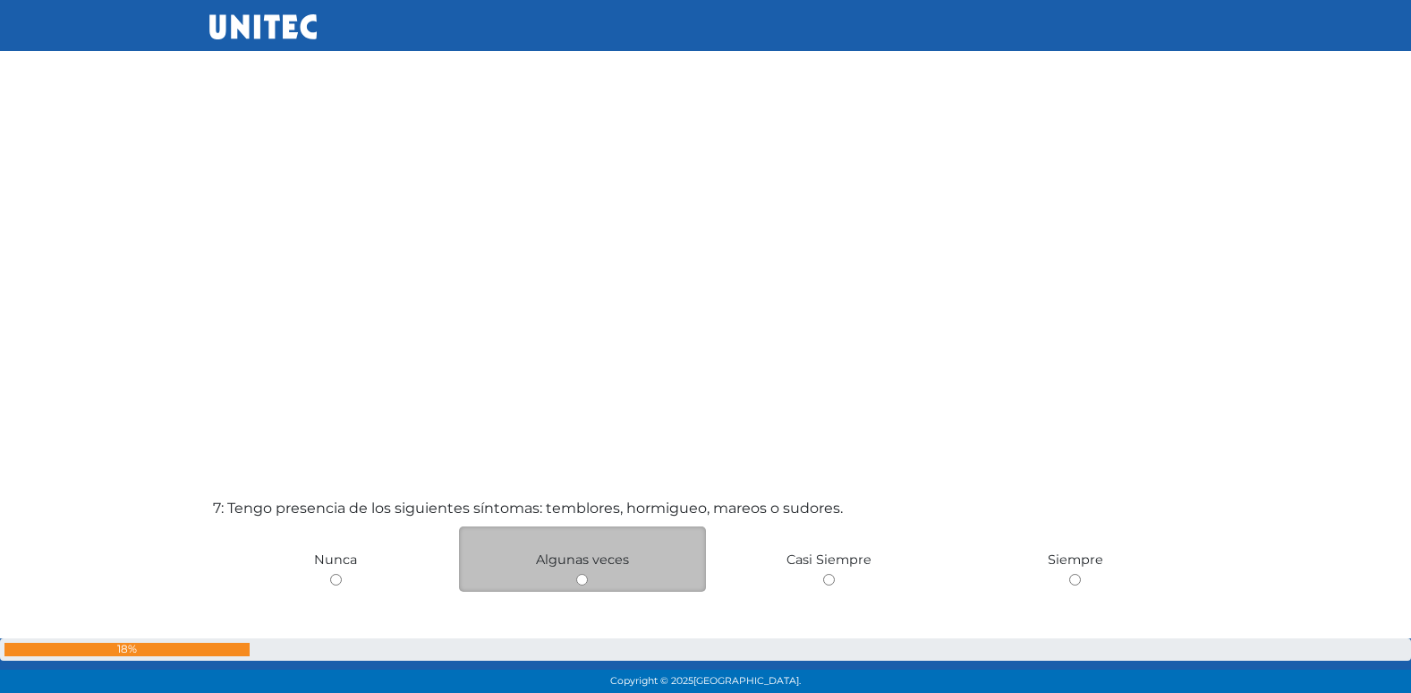
click at [583, 584] on input "radio" at bounding box center [582, 580] width 12 height 12
radio input "true"
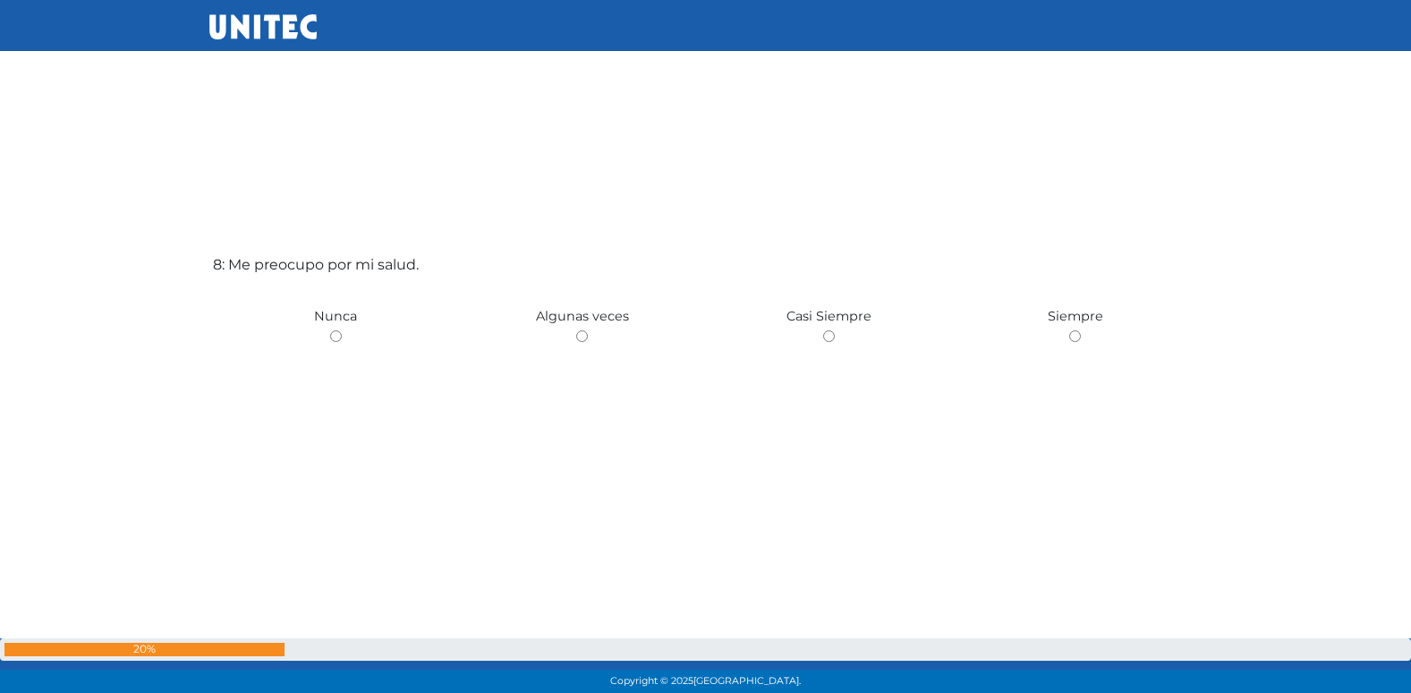
scroll to position [4938, 0]
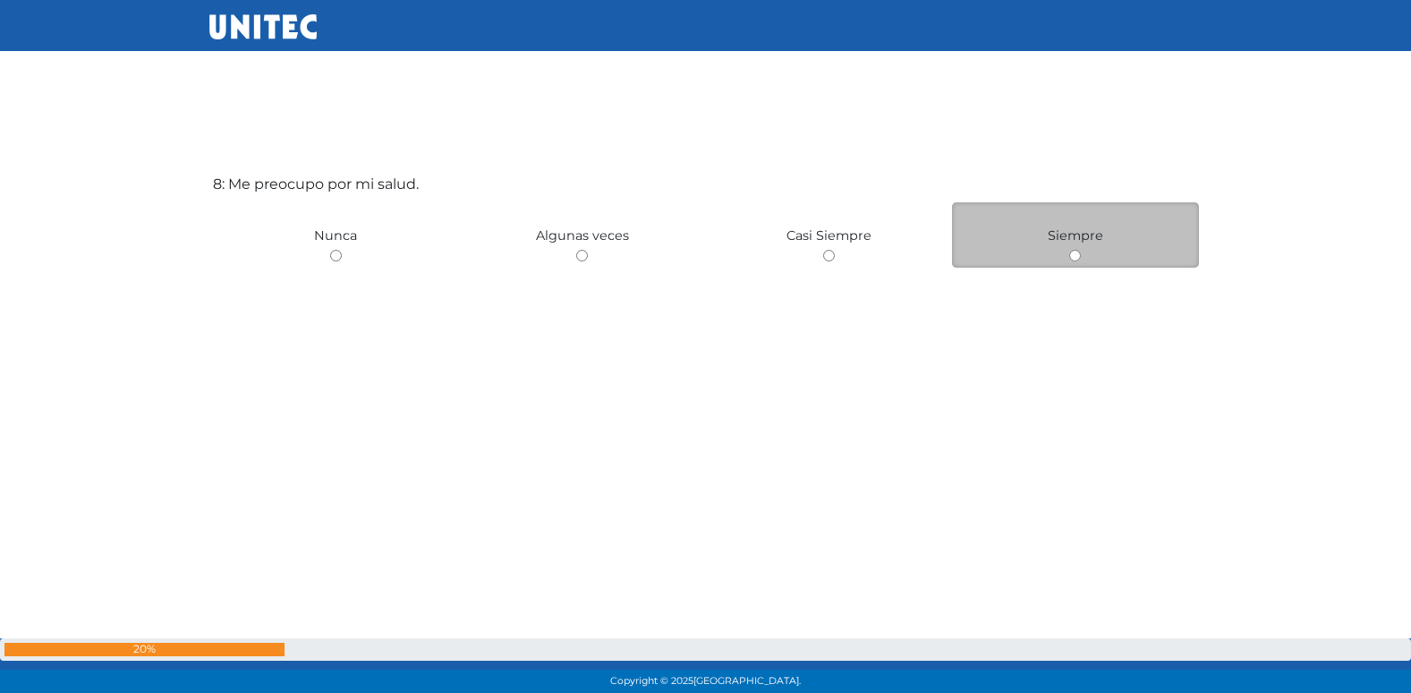
click at [1073, 255] on input "radio" at bounding box center [1075, 256] width 12 height 12
radio input "true"
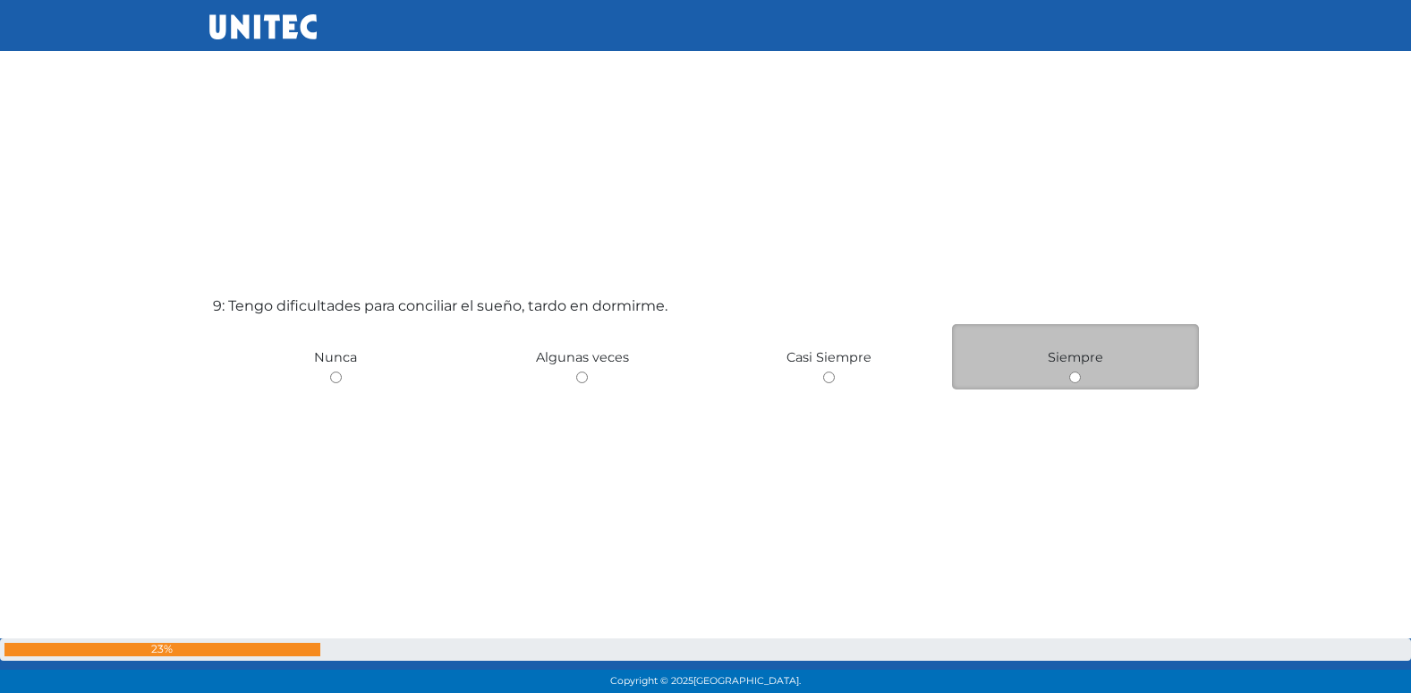
click at [1078, 381] on input "radio" at bounding box center [1075, 377] width 12 height 12
radio input "true"
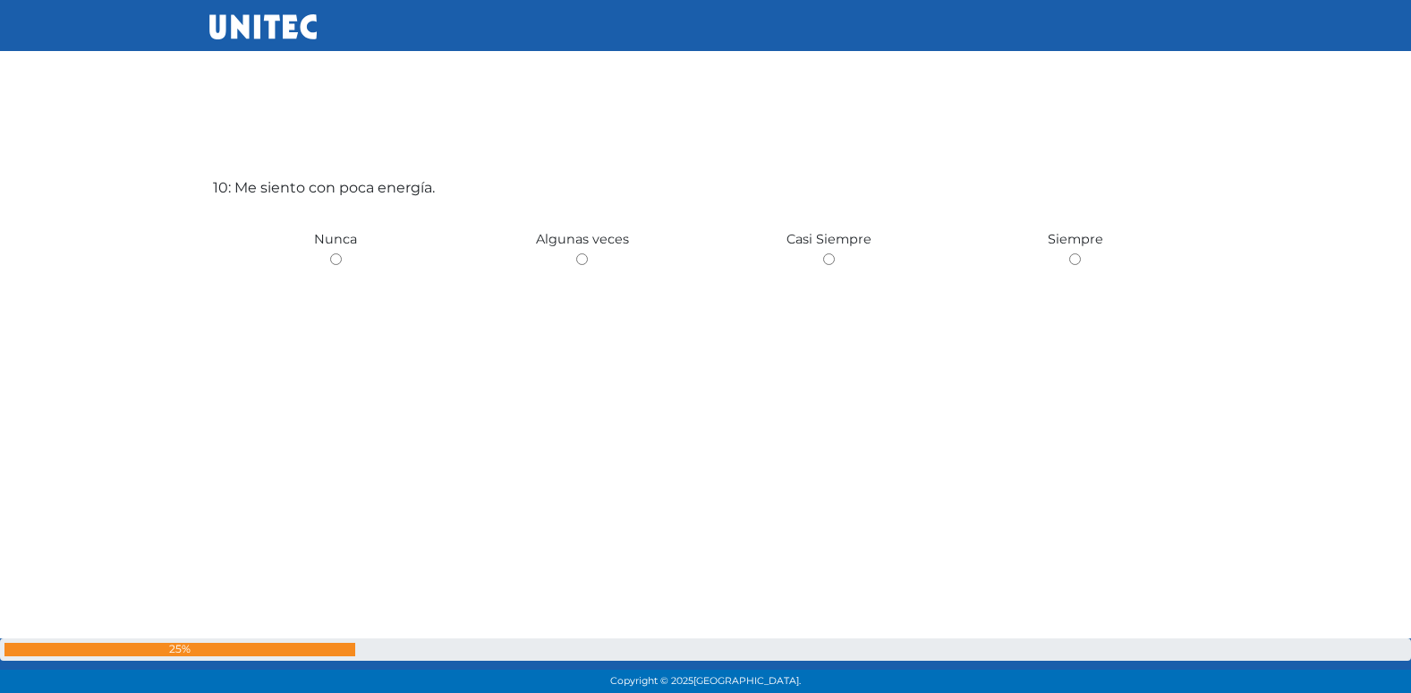
scroll to position [6309, 0]
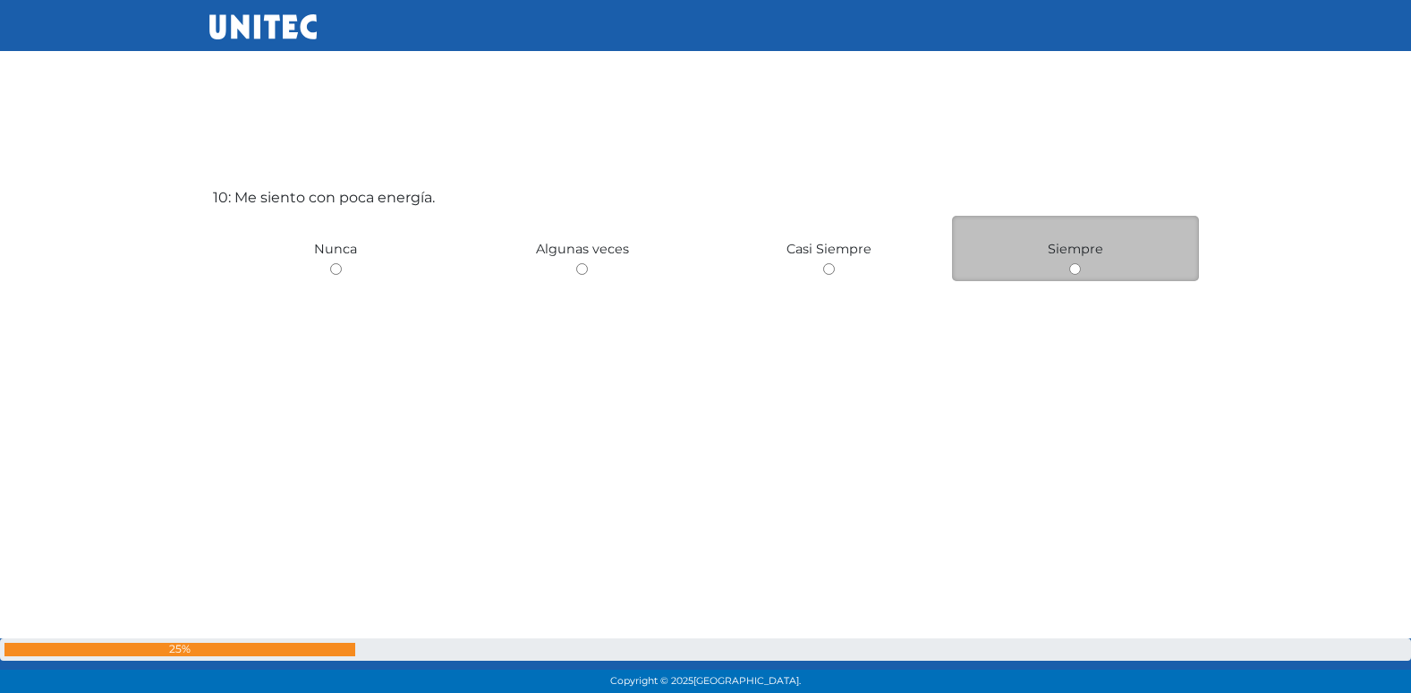
click at [1072, 270] on input "radio" at bounding box center [1075, 269] width 12 height 12
radio input "true"
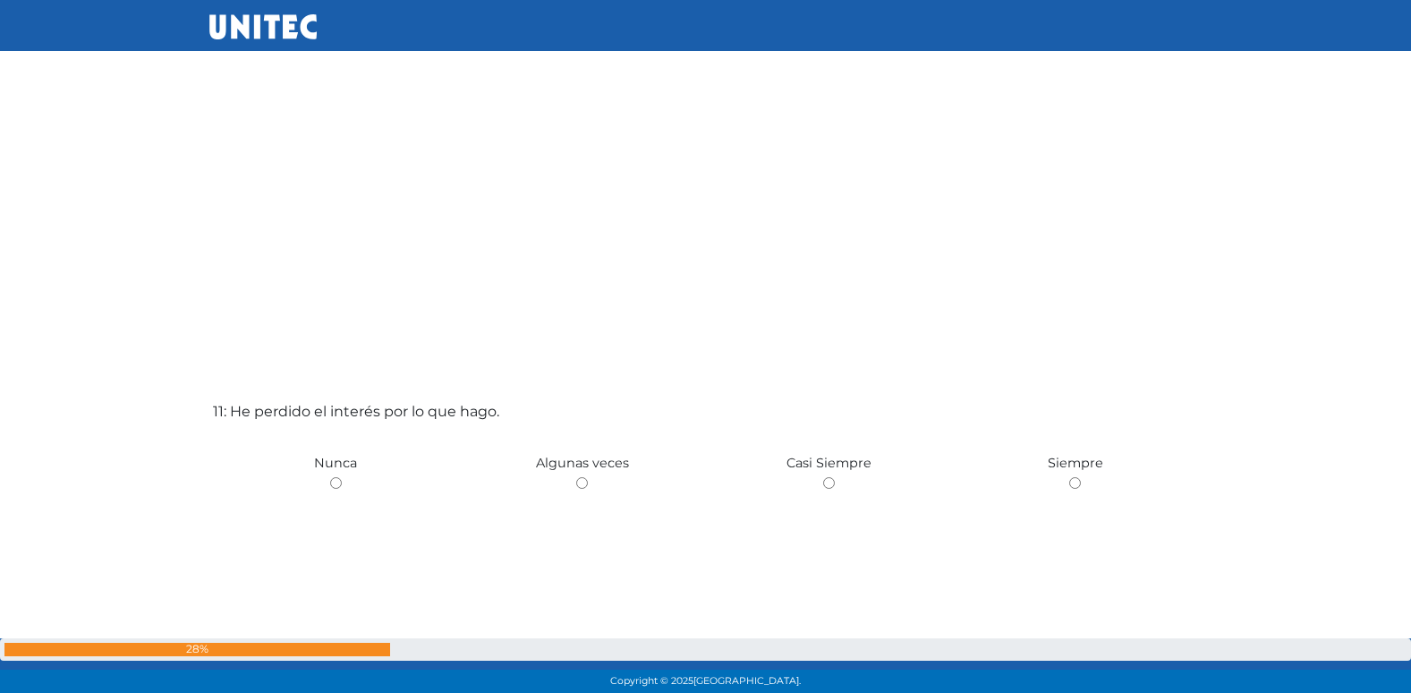
scroll to position [6820, 0]
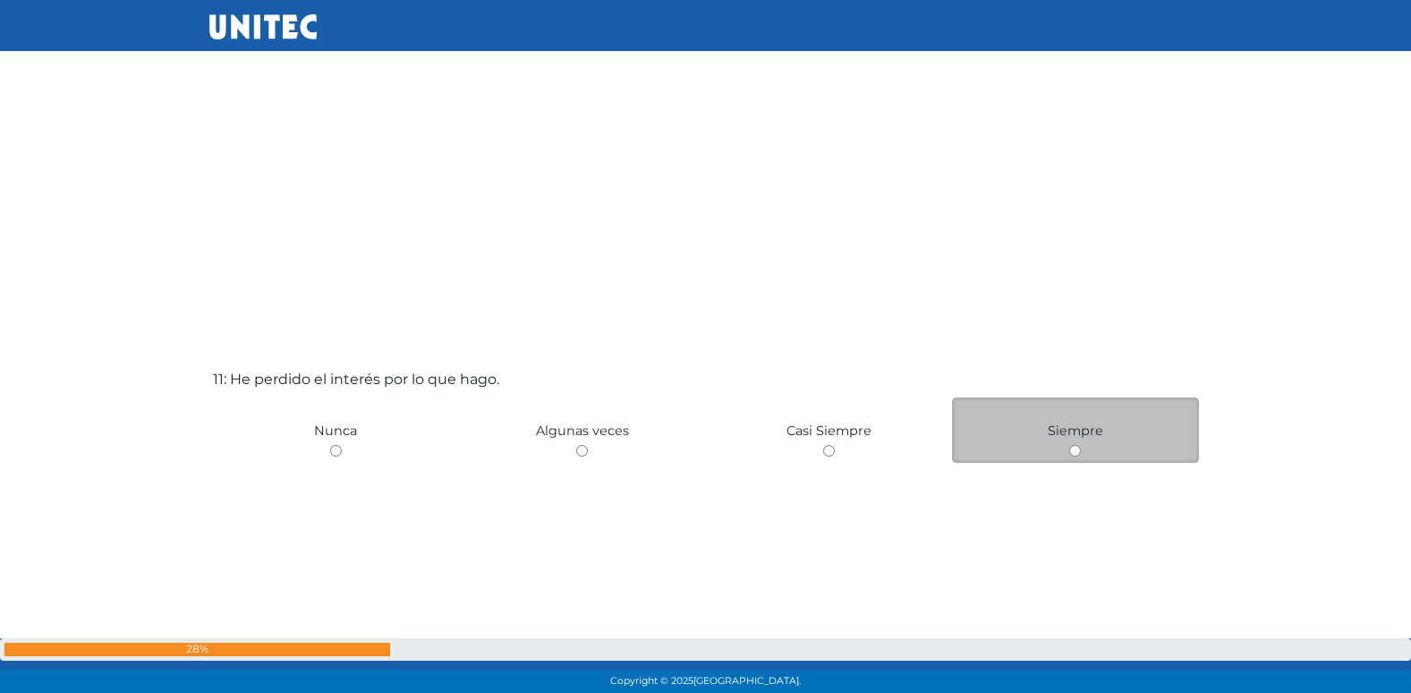
click at [1079, 450] on input "radio" at bounding box center [1075, 451] width 12 height 12
radio input "true"
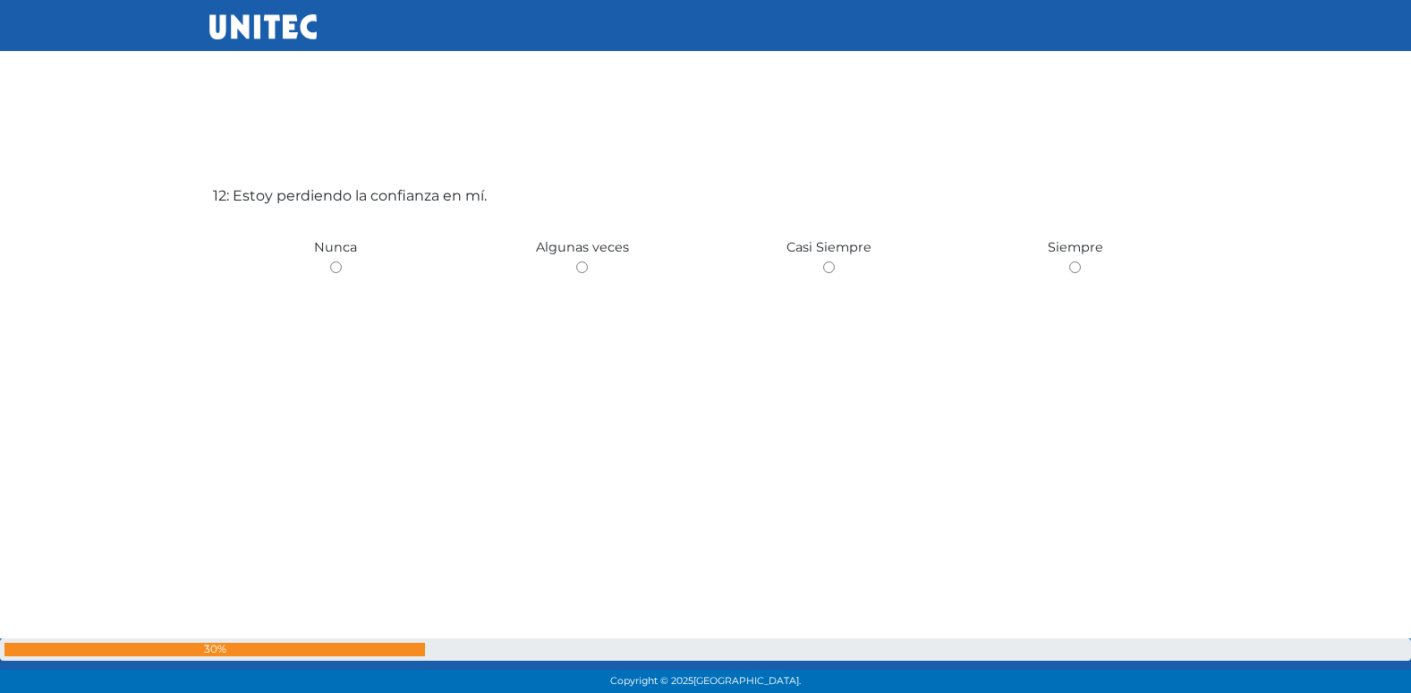
scroll to position [7625, 0]
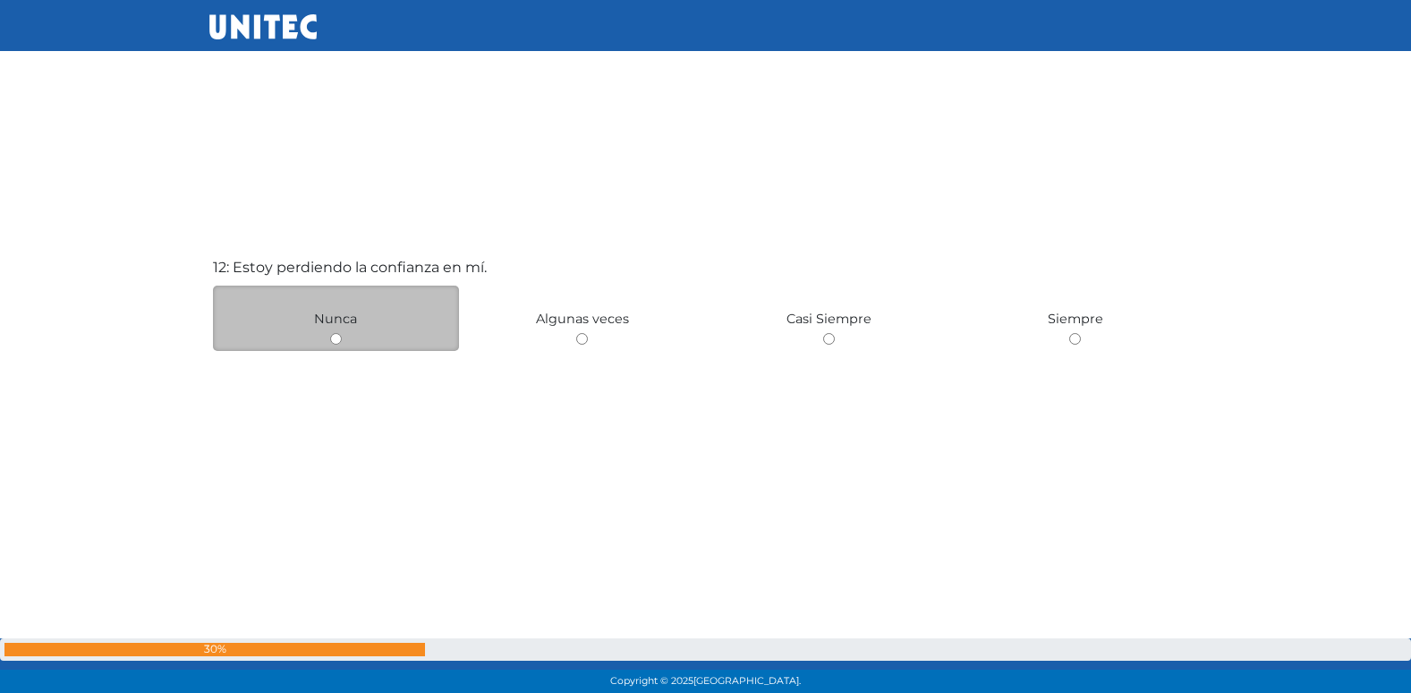
click at [336, 340] on input "radio" at bounding box center [336, 339] width 12 height 12
radio input "true"
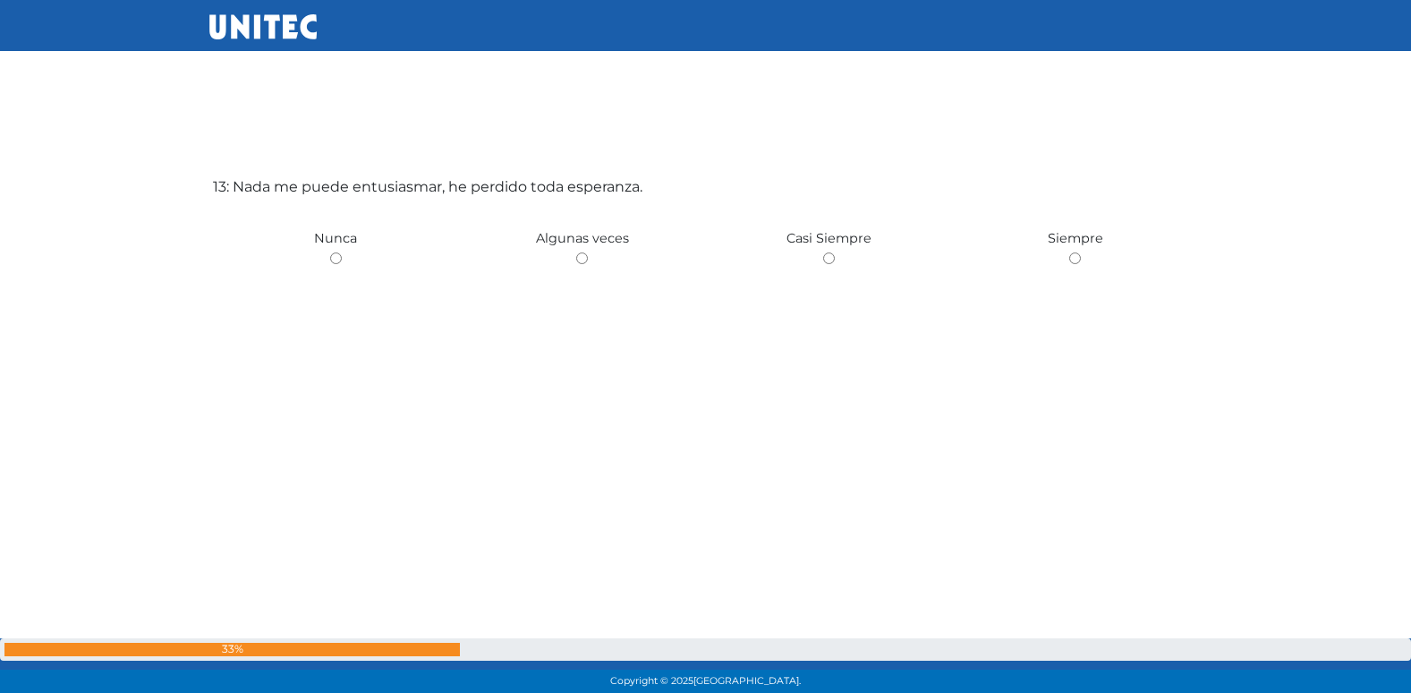
scroll to position [8400, 0]
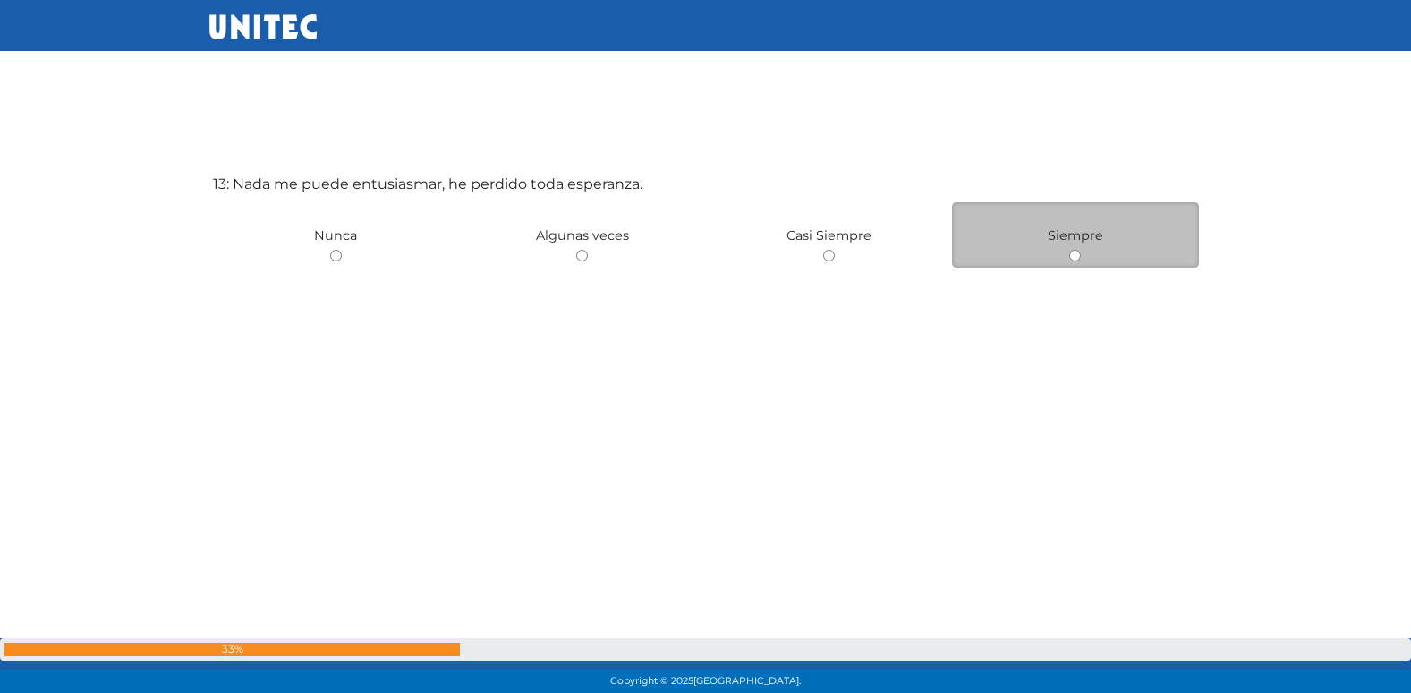
click at [1072, 261] on div "Siempre" at bounding box center [1075, 234] width 247 height 65
click at [1077, 258] on input "radio" at bounding box center [1075, 256] width 12 height 12
radio input "true"
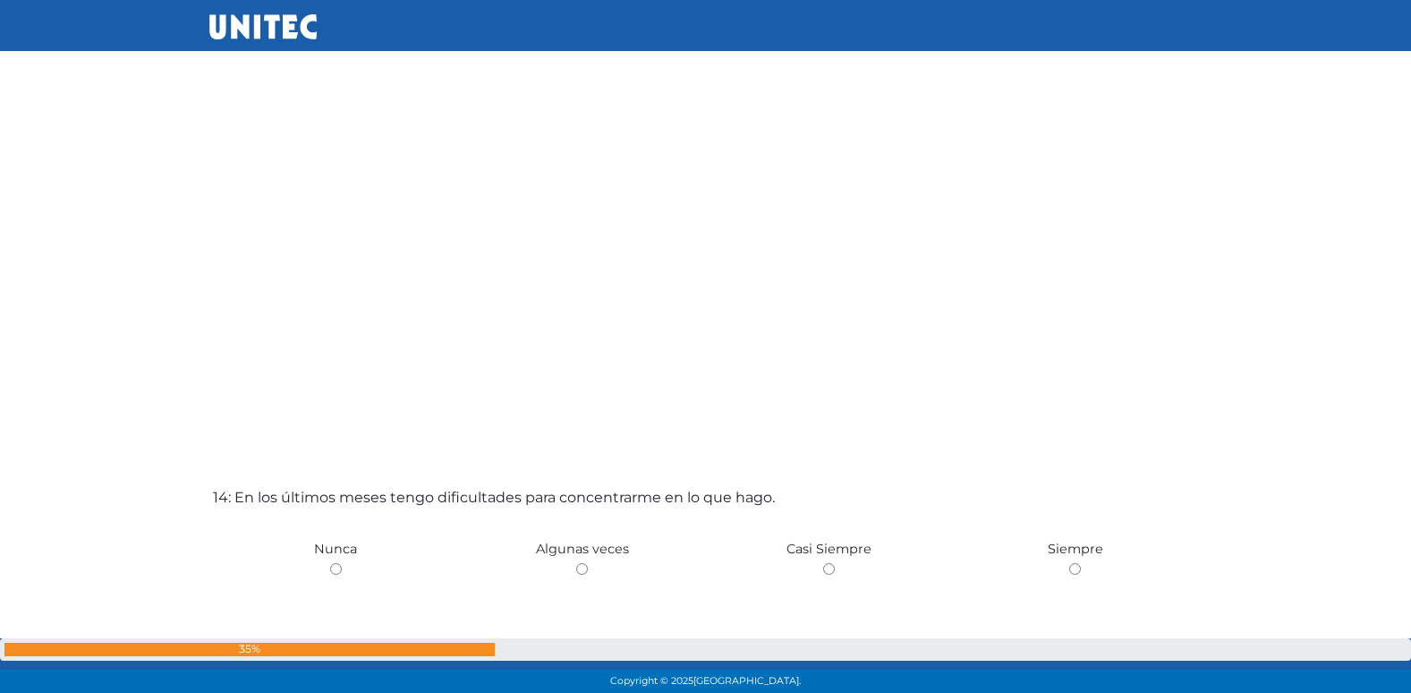
scroll to position [8973, 0]
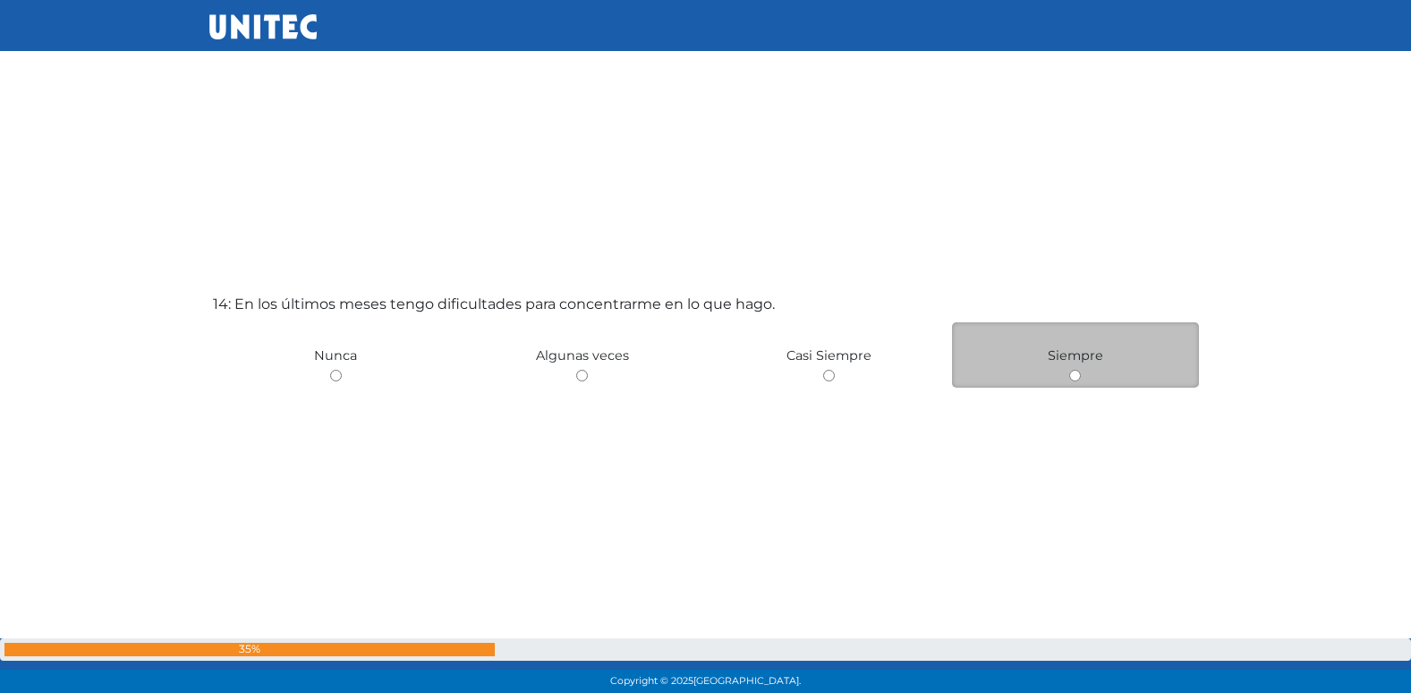
click at [1076, 372] on input "radio" at bounding box center [1075, 376] width 12 height 12
radio input "true"
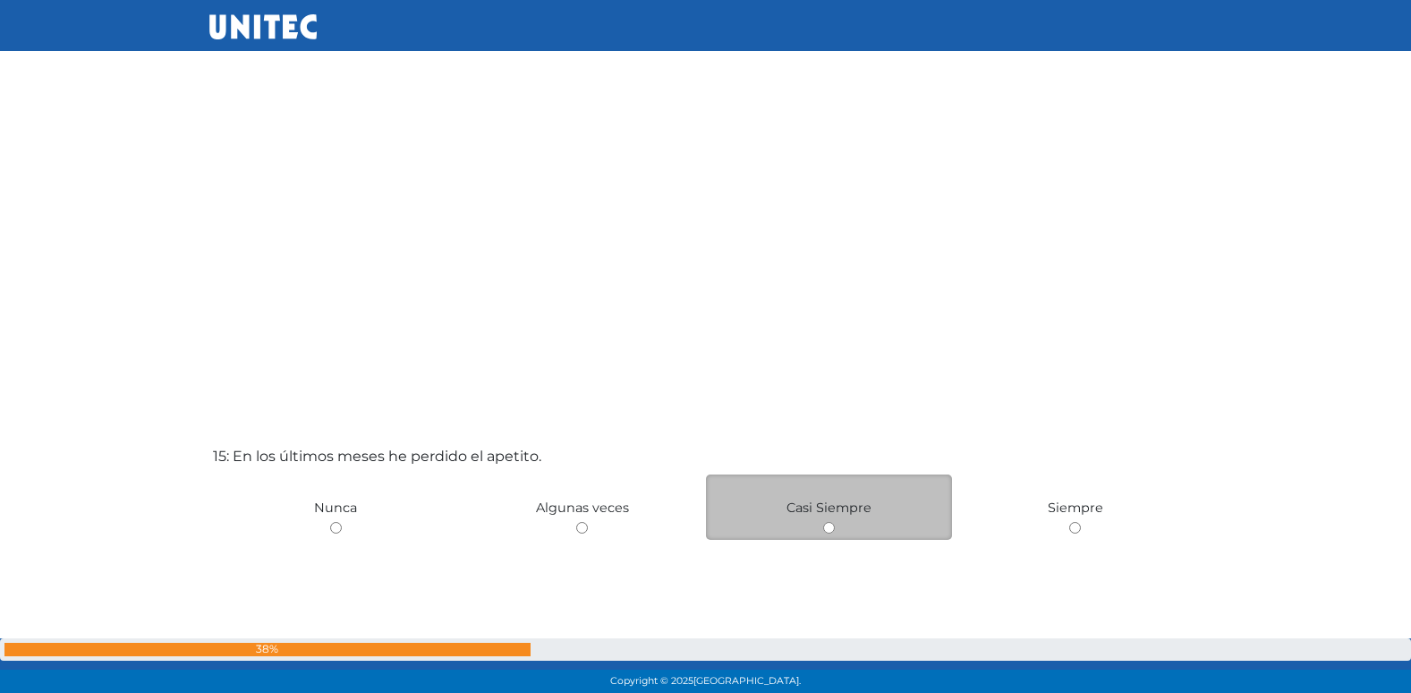
scroll to position [9663, 0]
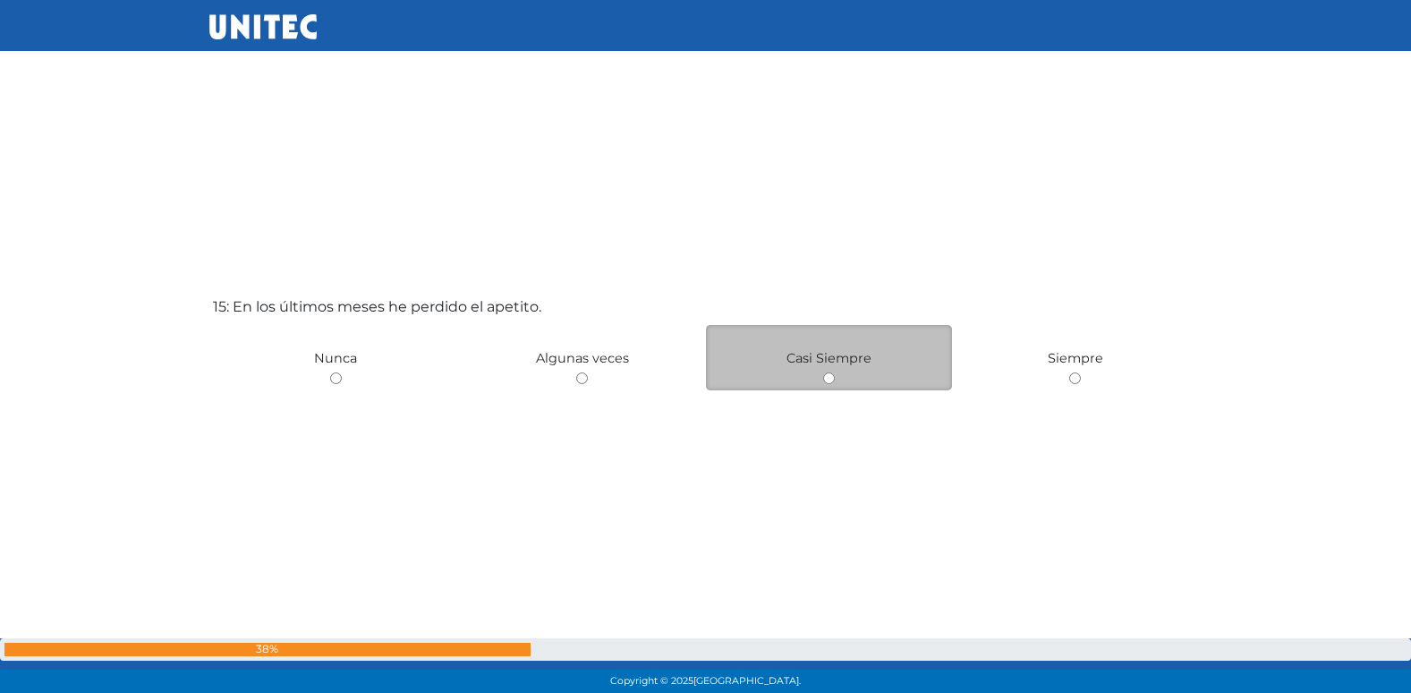
click at [828, 379] on input "radio" at bounding box center [829, 378] width 12 height 12
radio input "true"
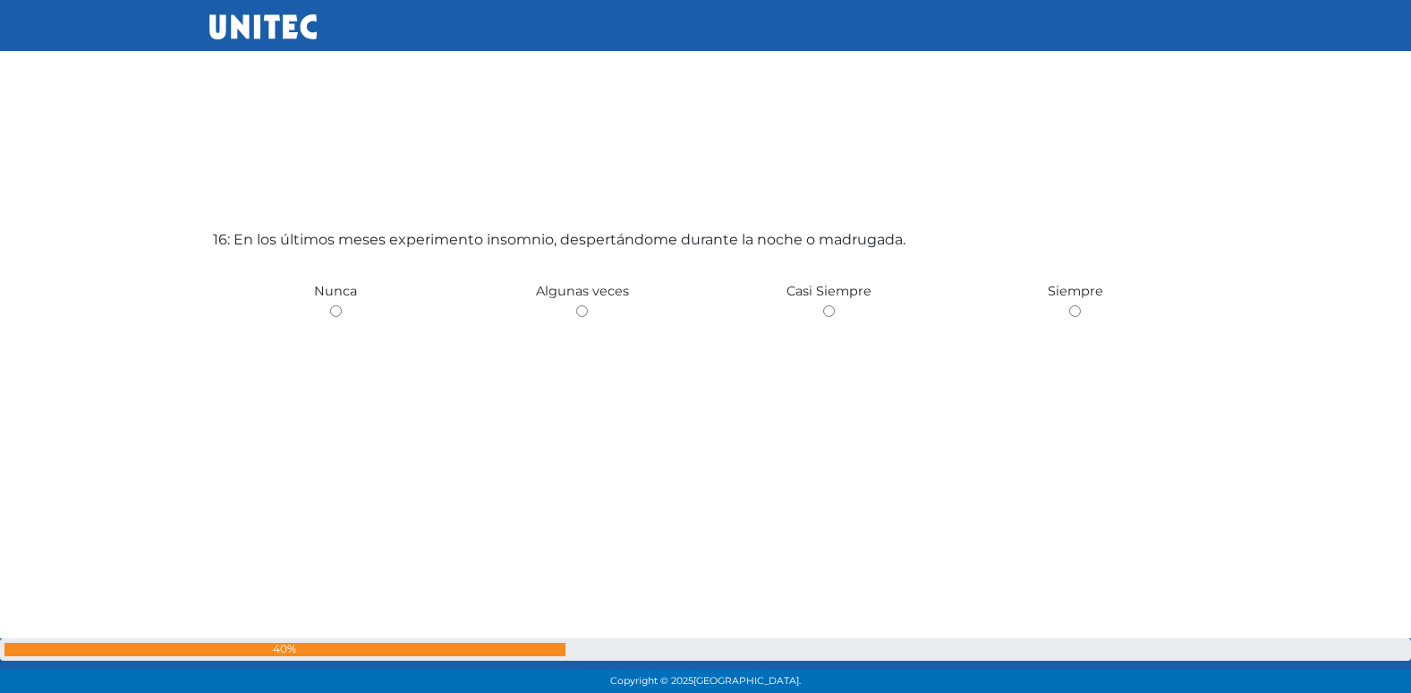
scroll to position [10478, 0]
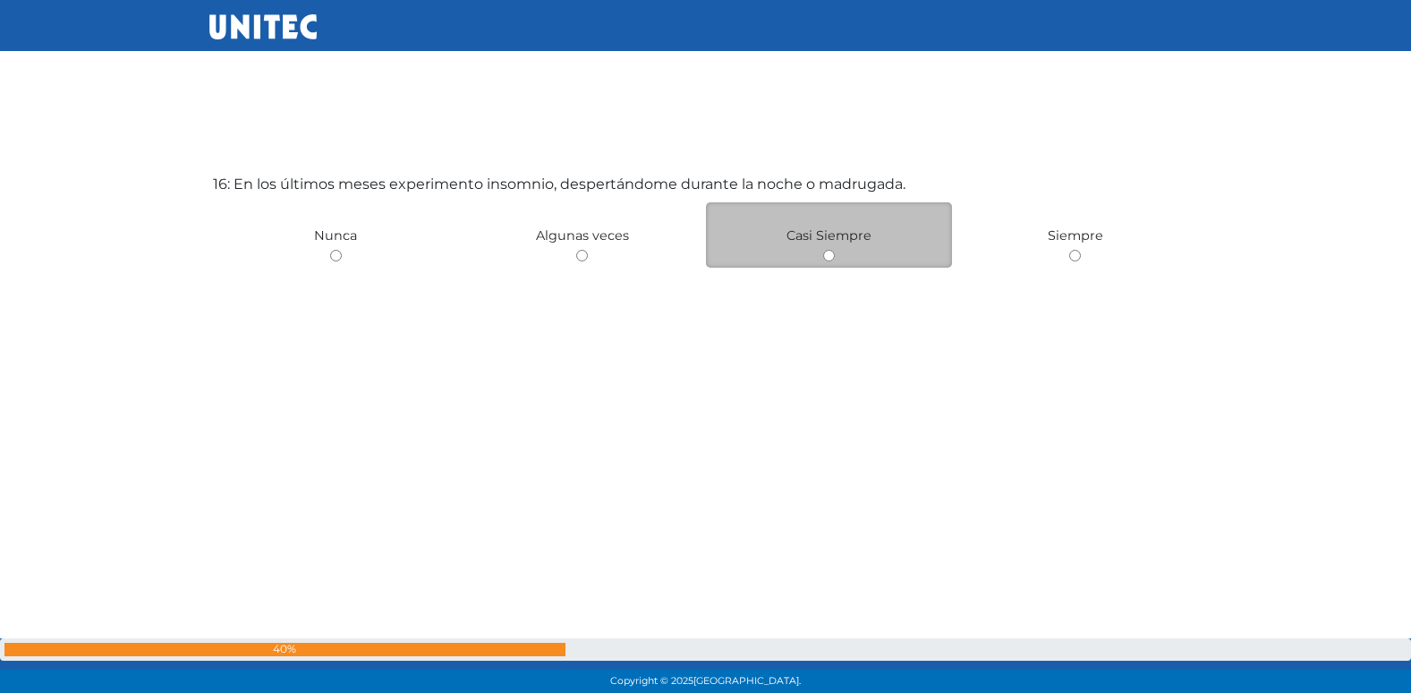
click at [834, 256] on input "radio" at bounding box center [829, 256] width 12 height 12
radio input "true"
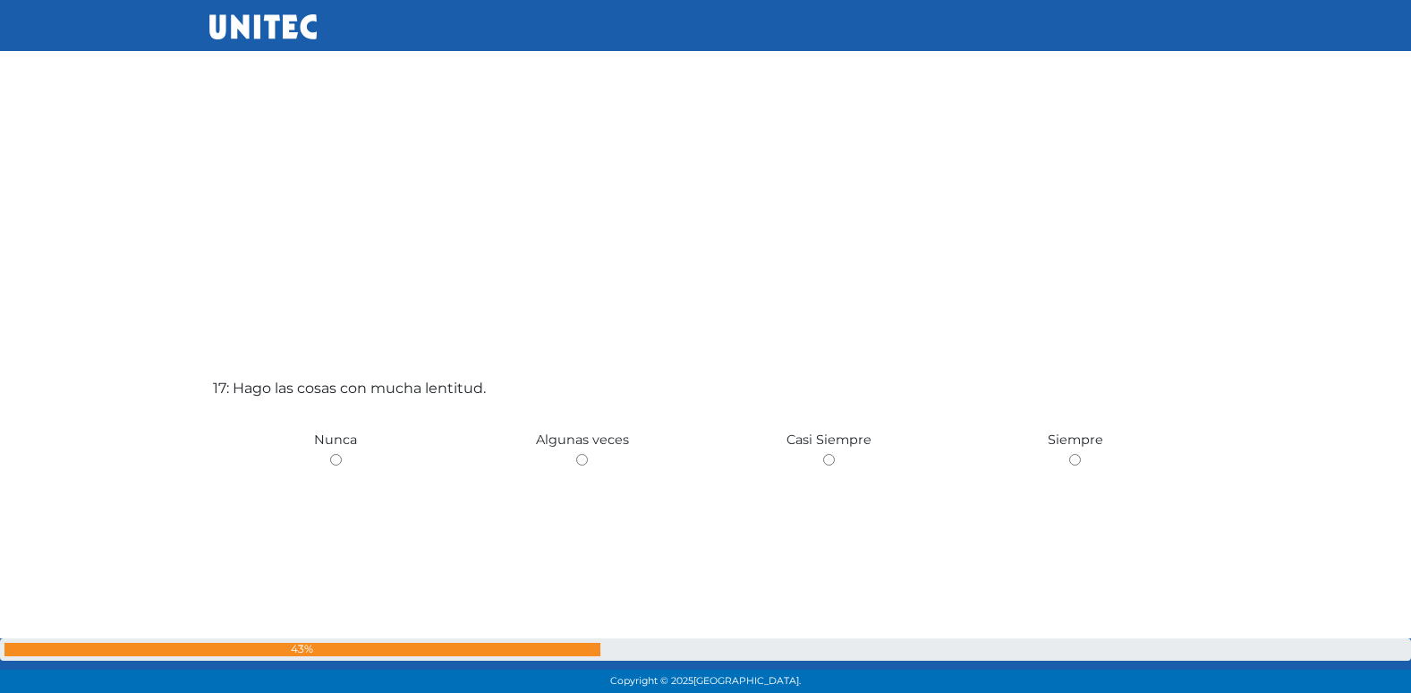
scroll to position [11051, 0]
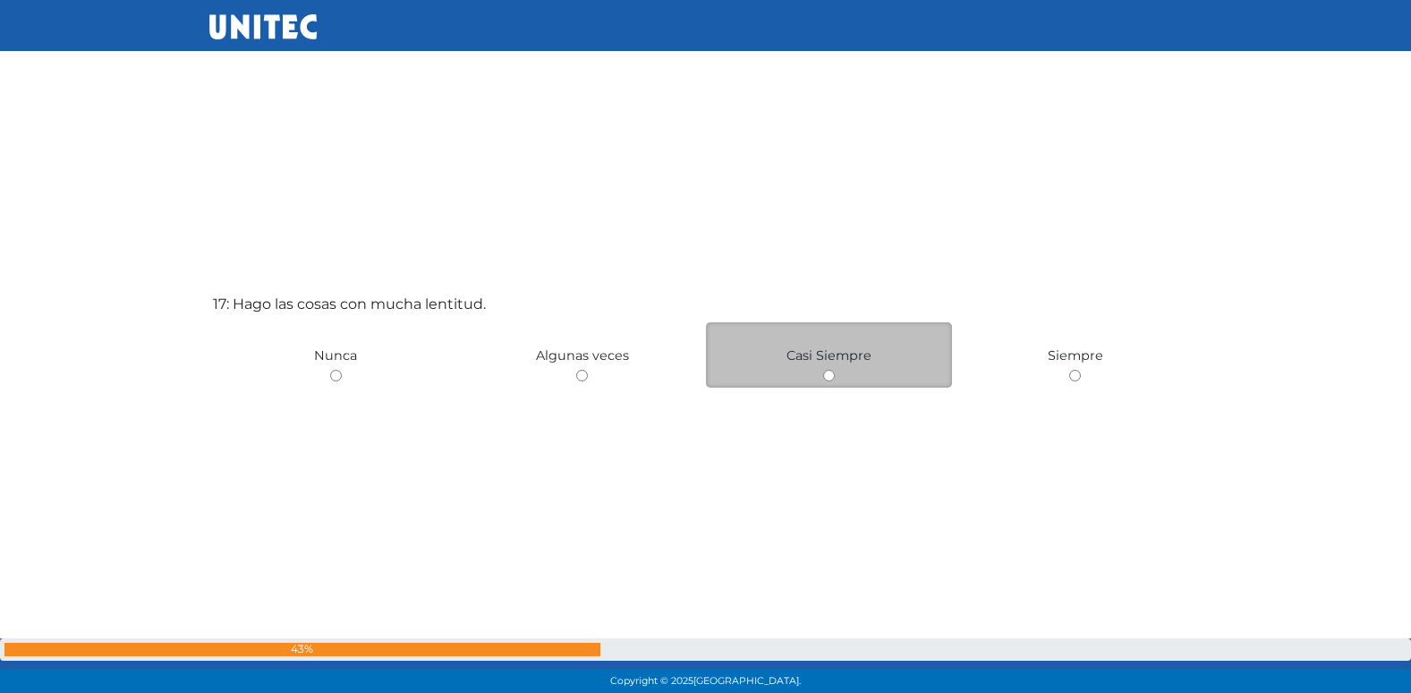
click at [829, 379] on input "radio" at bounding box center [829, 376] width 12 height 12
radio input "true"
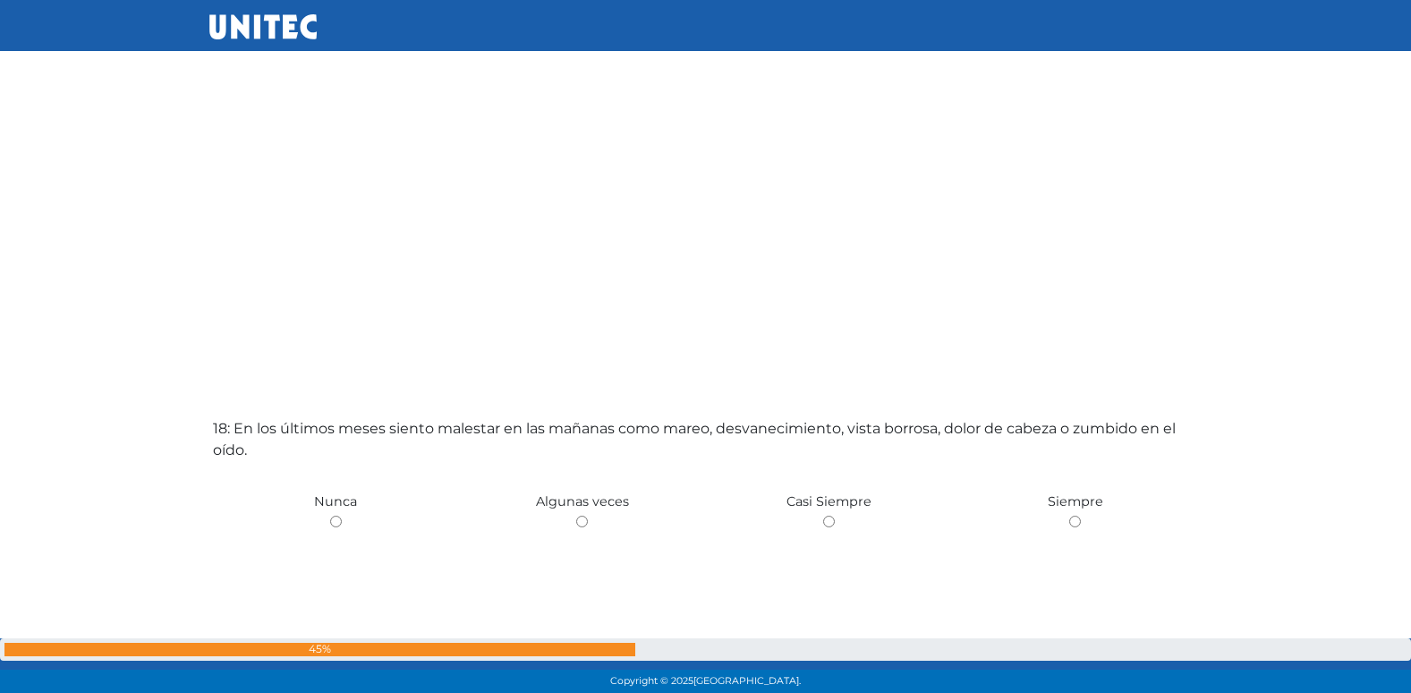
scroll to position [11651, 0]
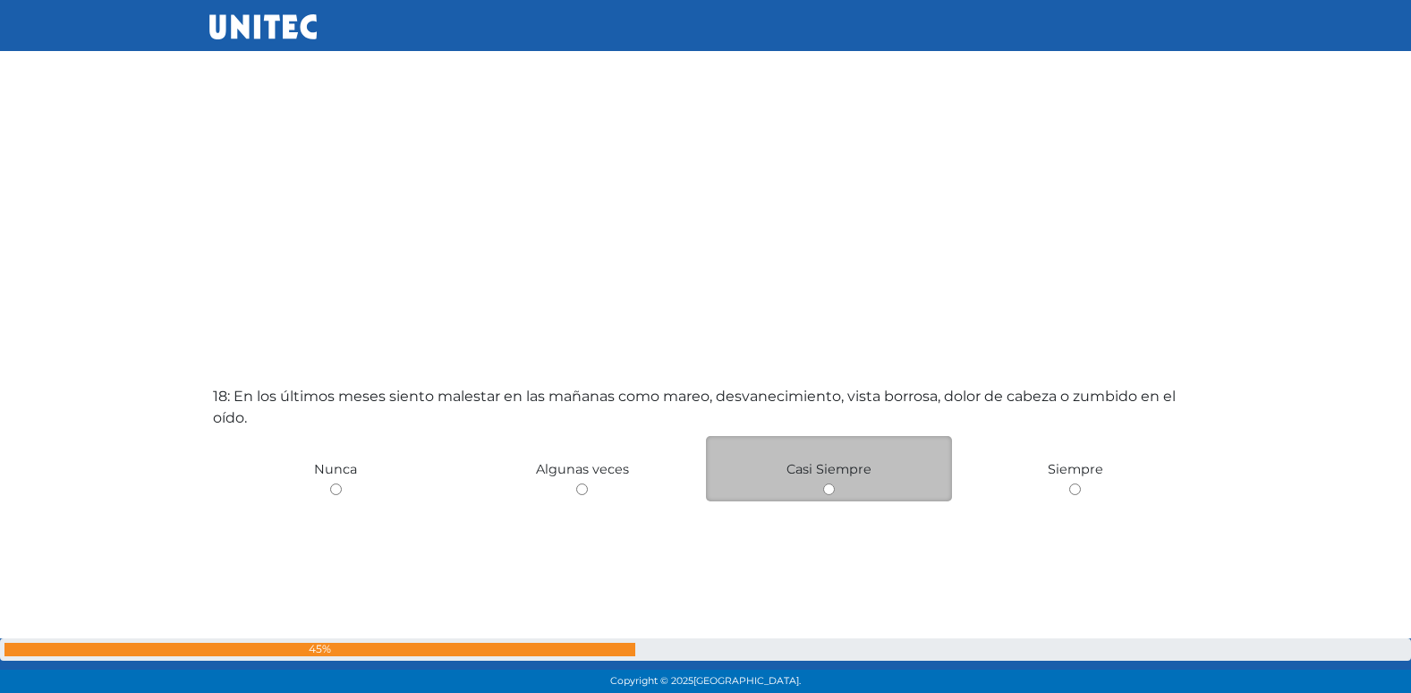
click at [827, 488] on input "radio" at bounding box center [829, 489] width 12 height 12
radio input "true"
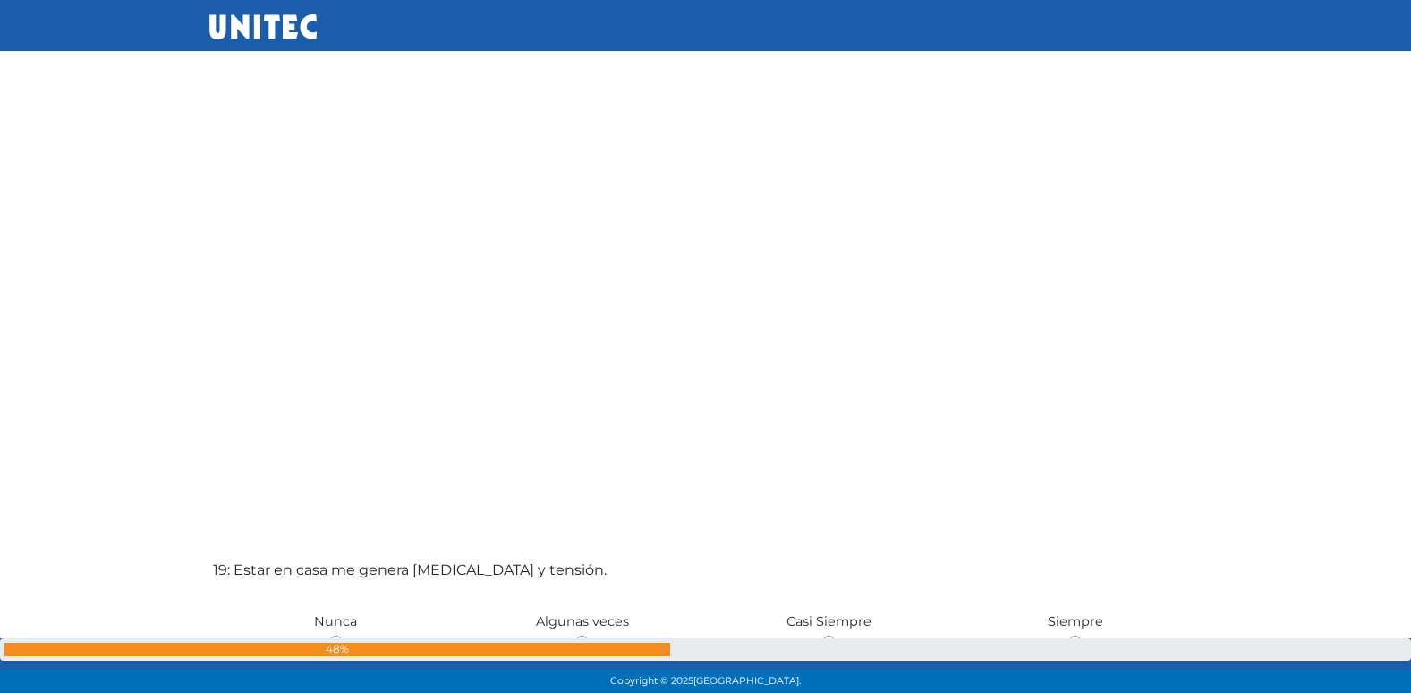
scroll to position [12341, 0]
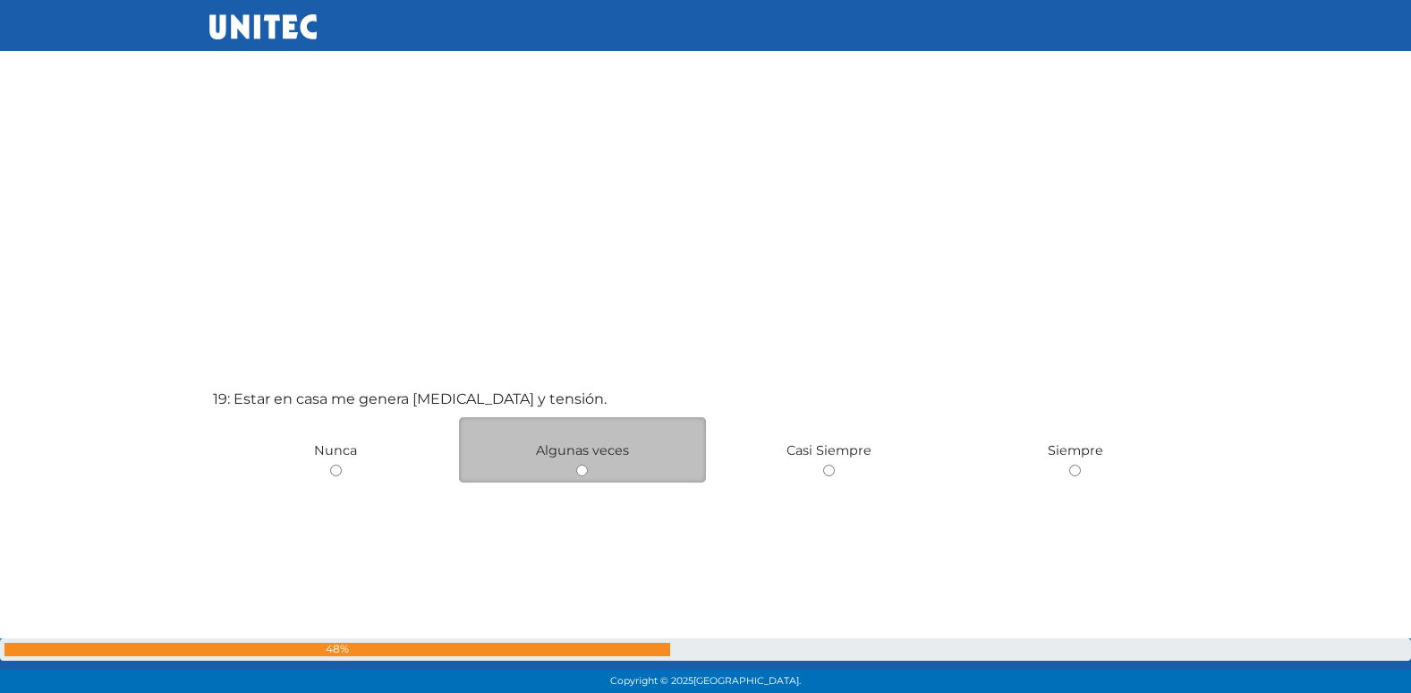
click at [580, 471] on input "radio" at bounding box center [582, 470] width 12 height 12
radio input "true"
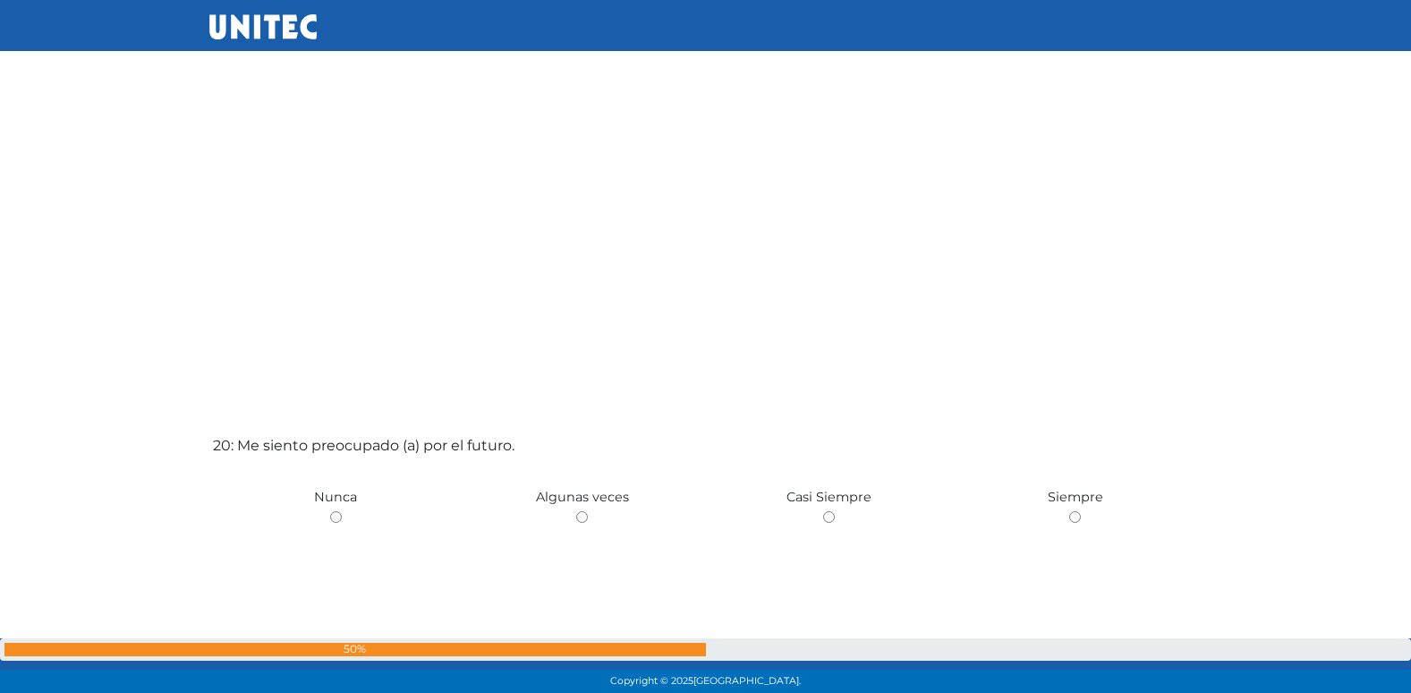
scroll to position [13025, 0]
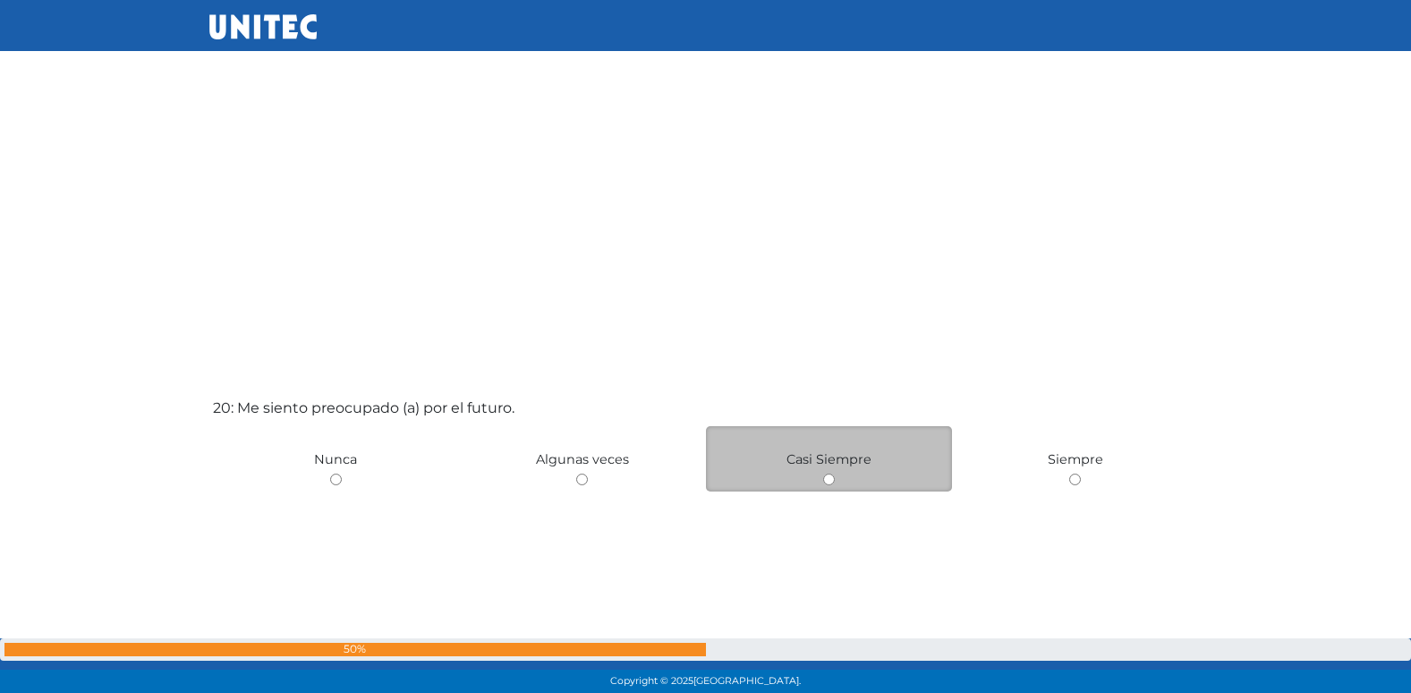
click at [824, 481] on input "radio" at bounding box center [829, 479] width 12 height 12
radio input "true"
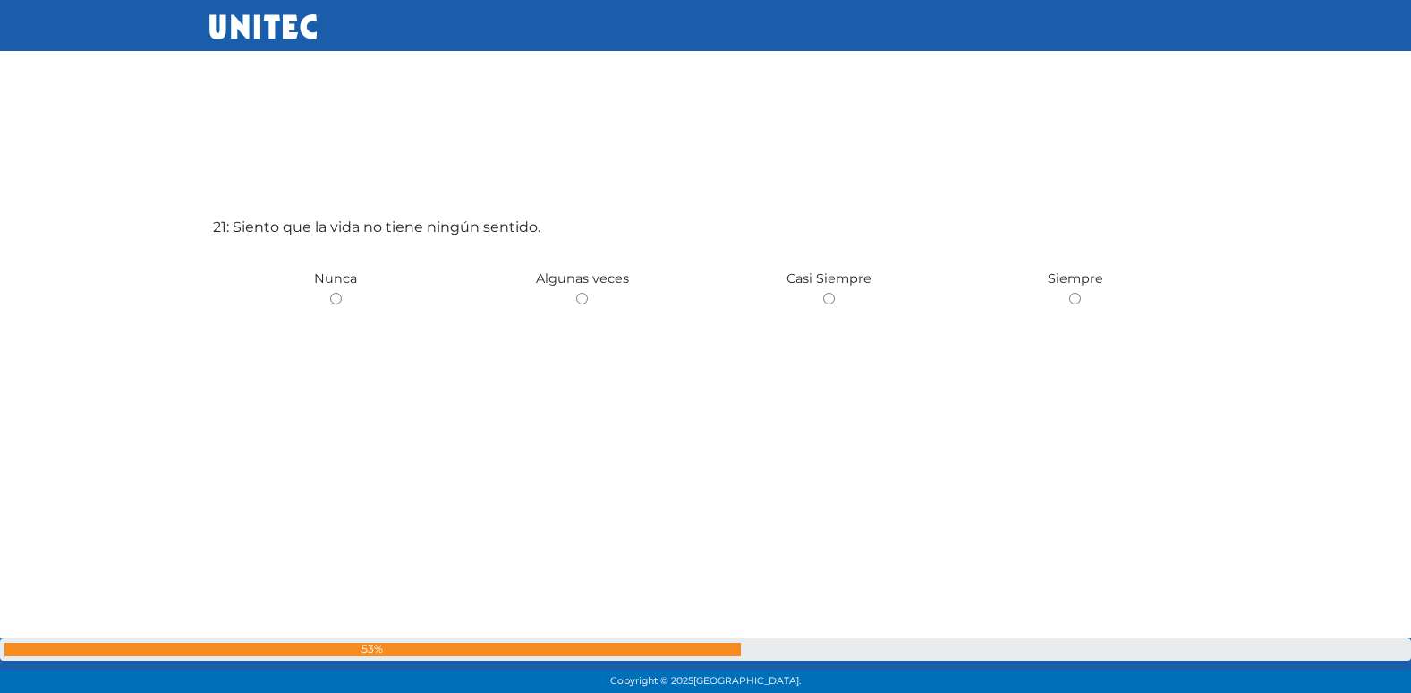
scroll to position [13941, 0]
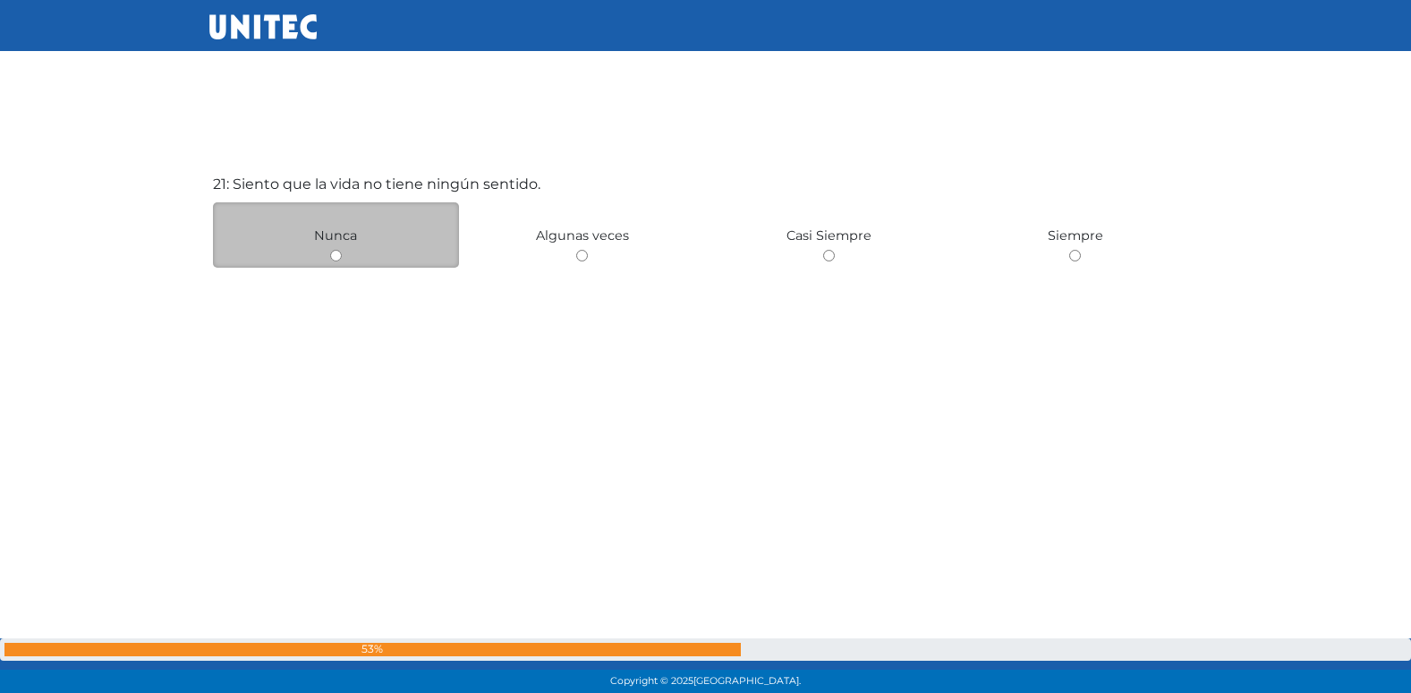
click at [336, 259] on input "radio" at bounding box center [336, 256] width 12 height 12
radio input "true"
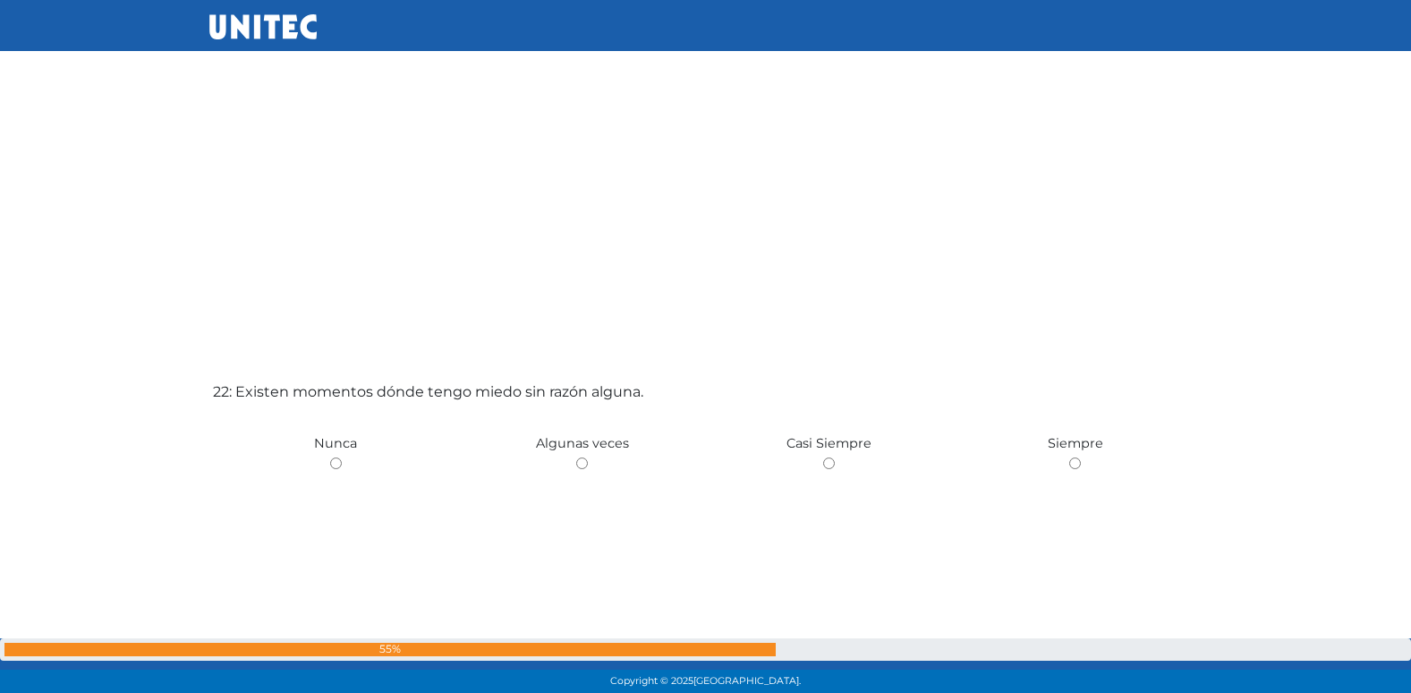
scroll to position [14432, 0]
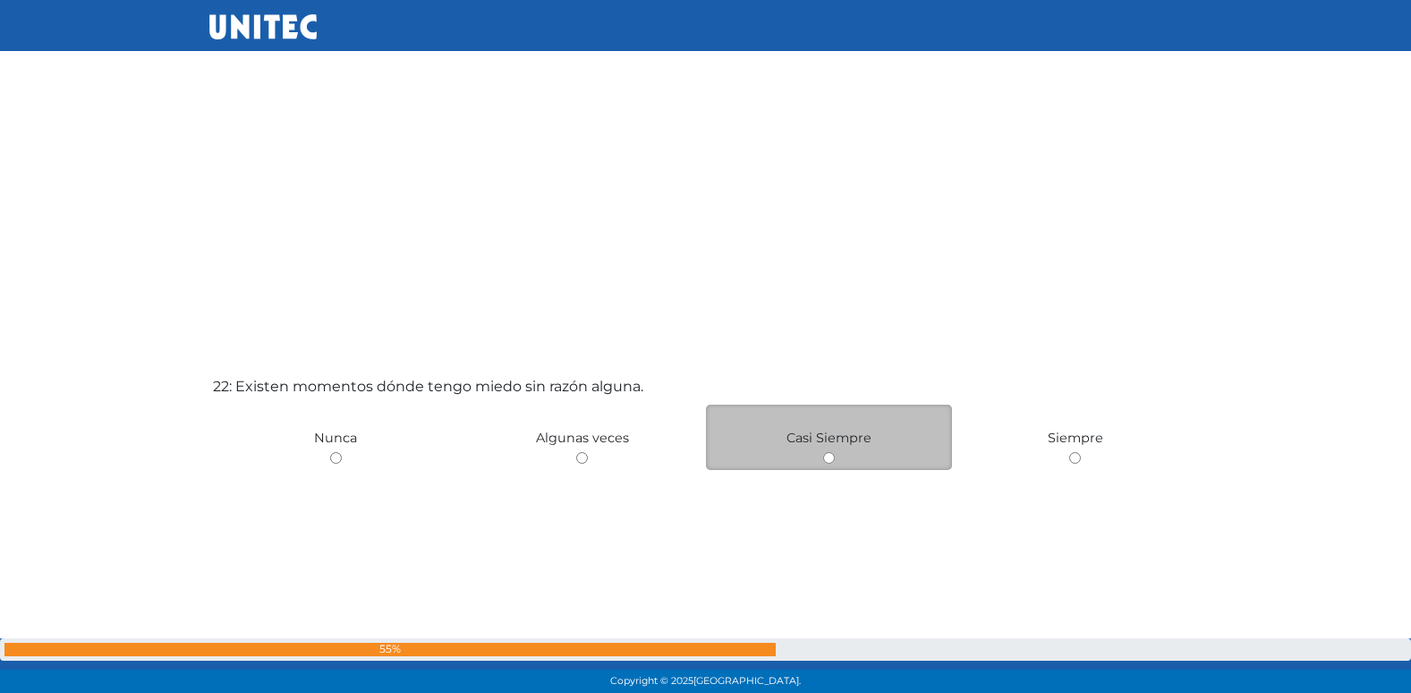
click at [825, 460] on input "radio" at bounding box center [829, 458] width 12 height 12
radio input "true"
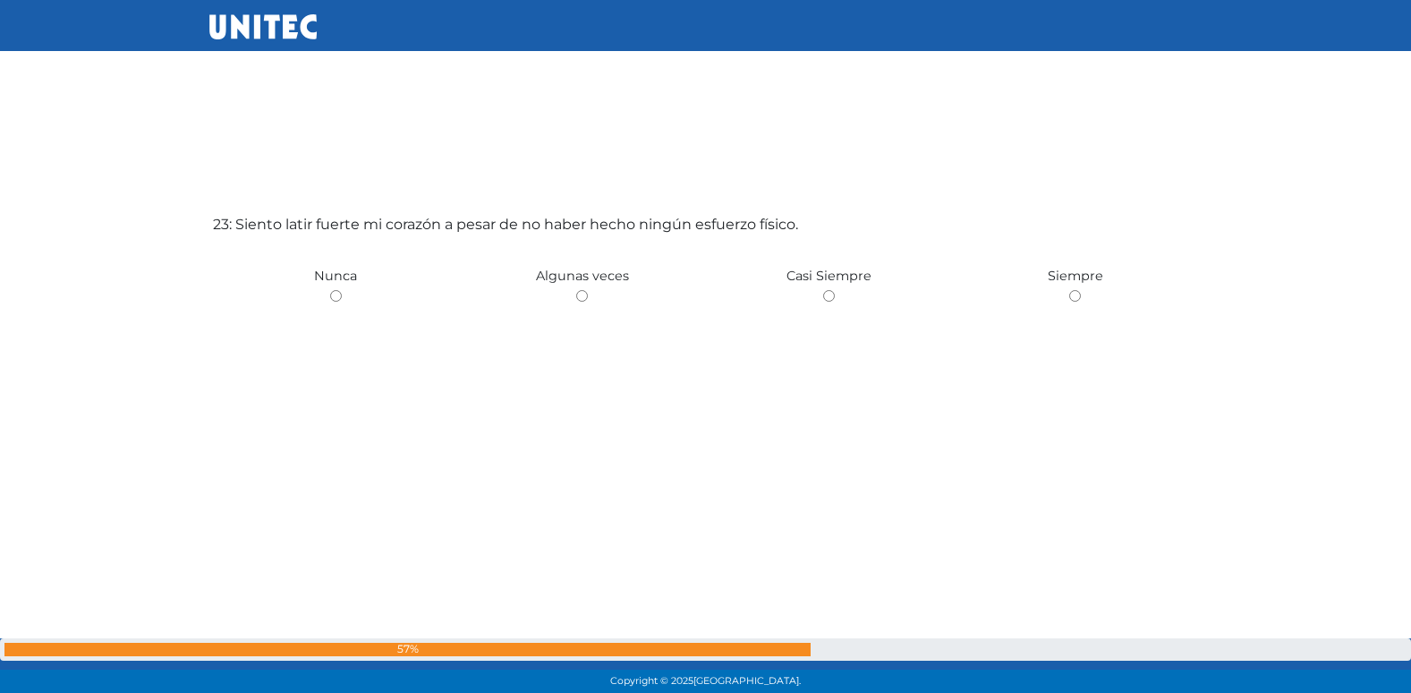
scroll to position [15240, 0]
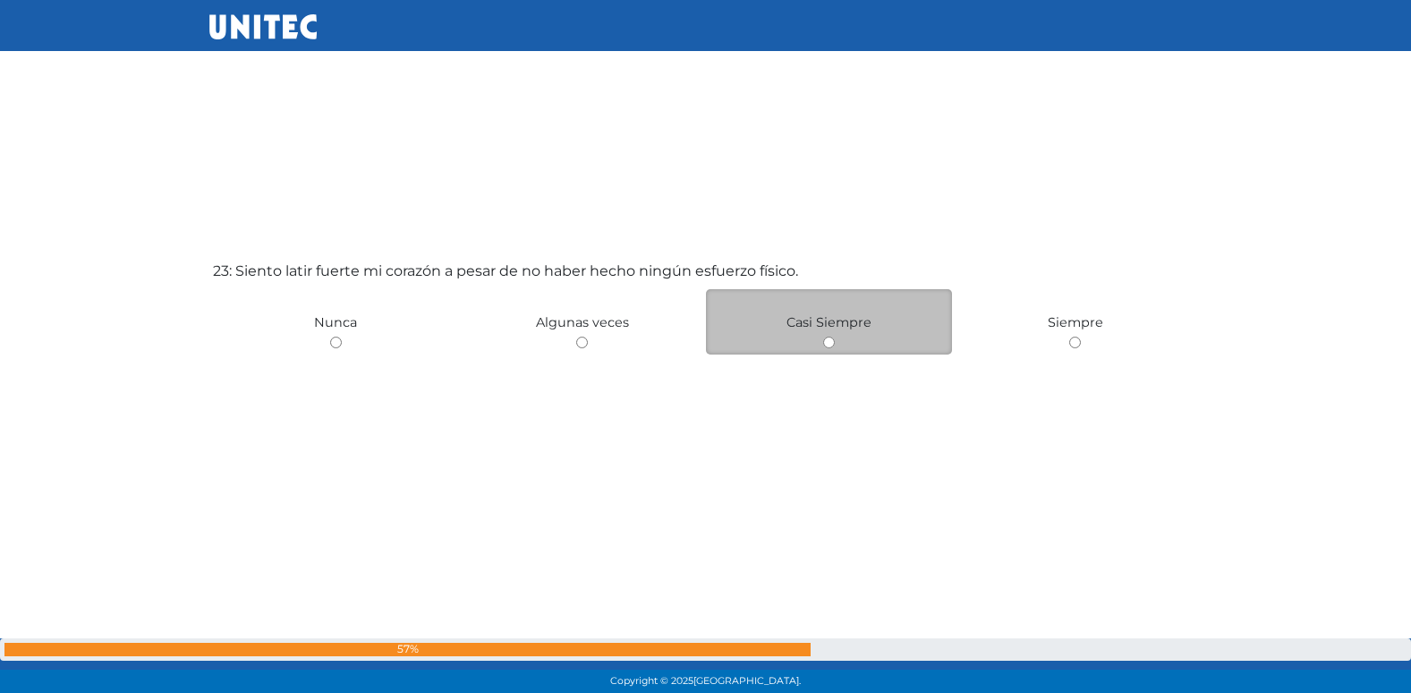
click at [830, 345] on input "radio" at bounding box center [829, 342] width 12 height 12
radio input "true"
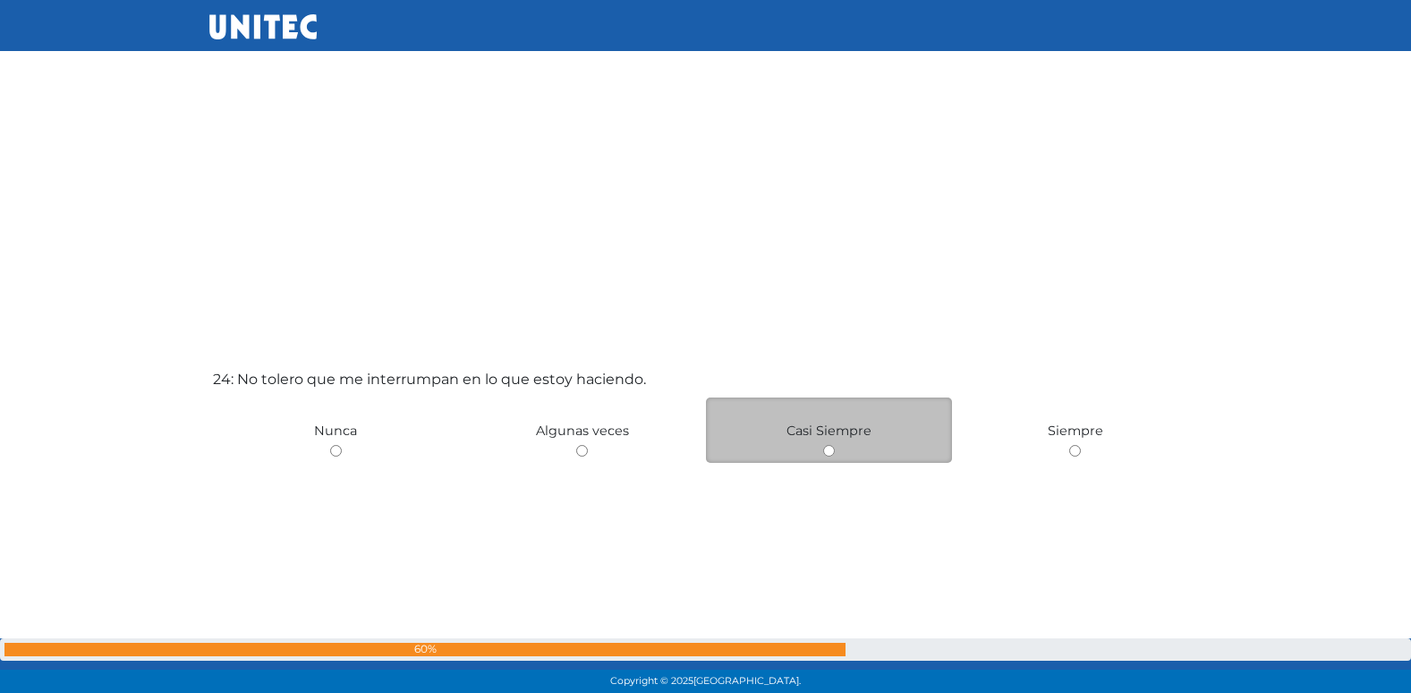
scroll to position [15929, 0]
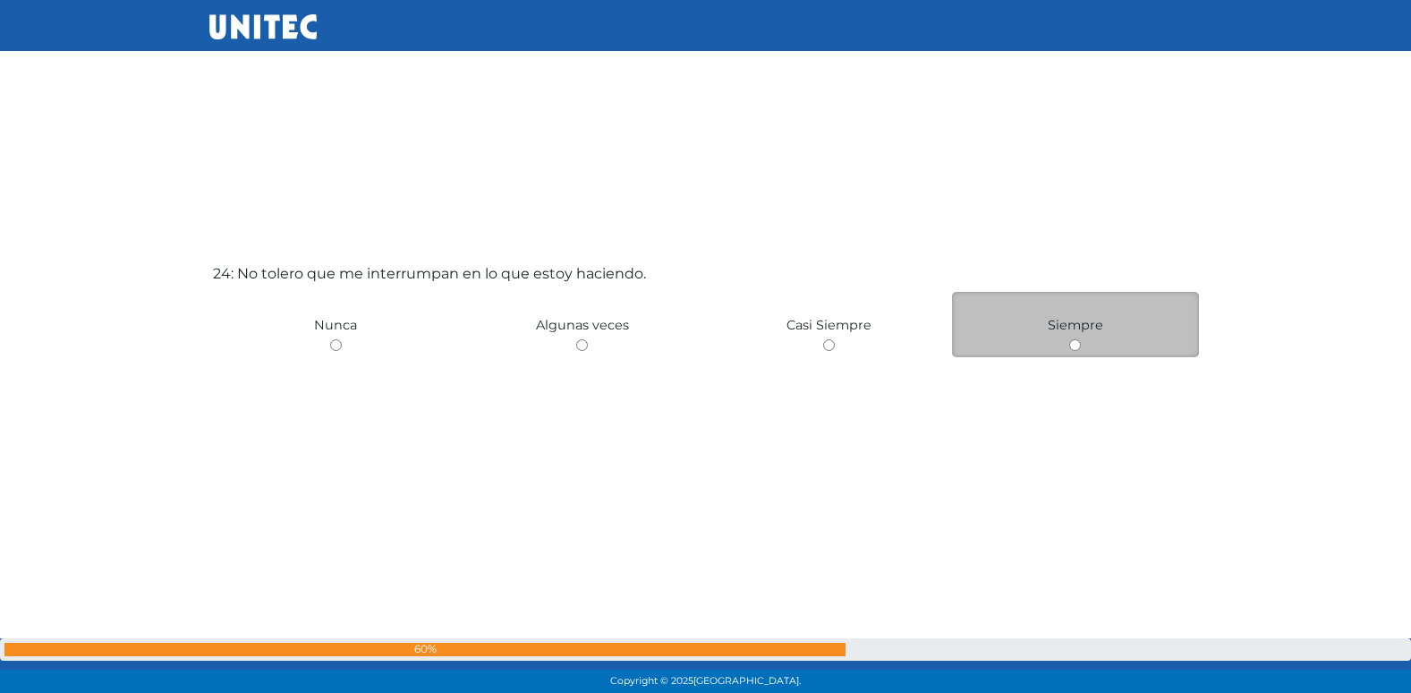
click at [1074, 339] on input "radio" at bounding box center [1075, 345] width 12 height 12
radio input "true"
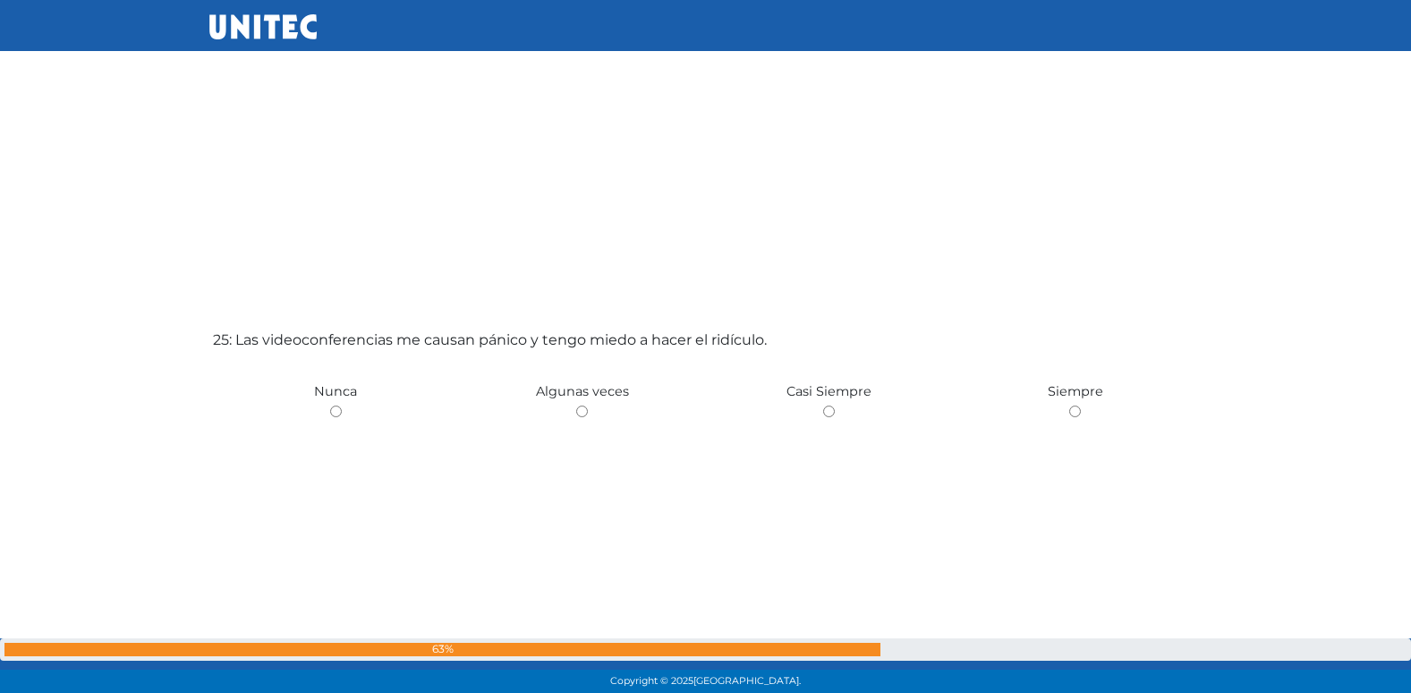
scroll to position [16709, 0]
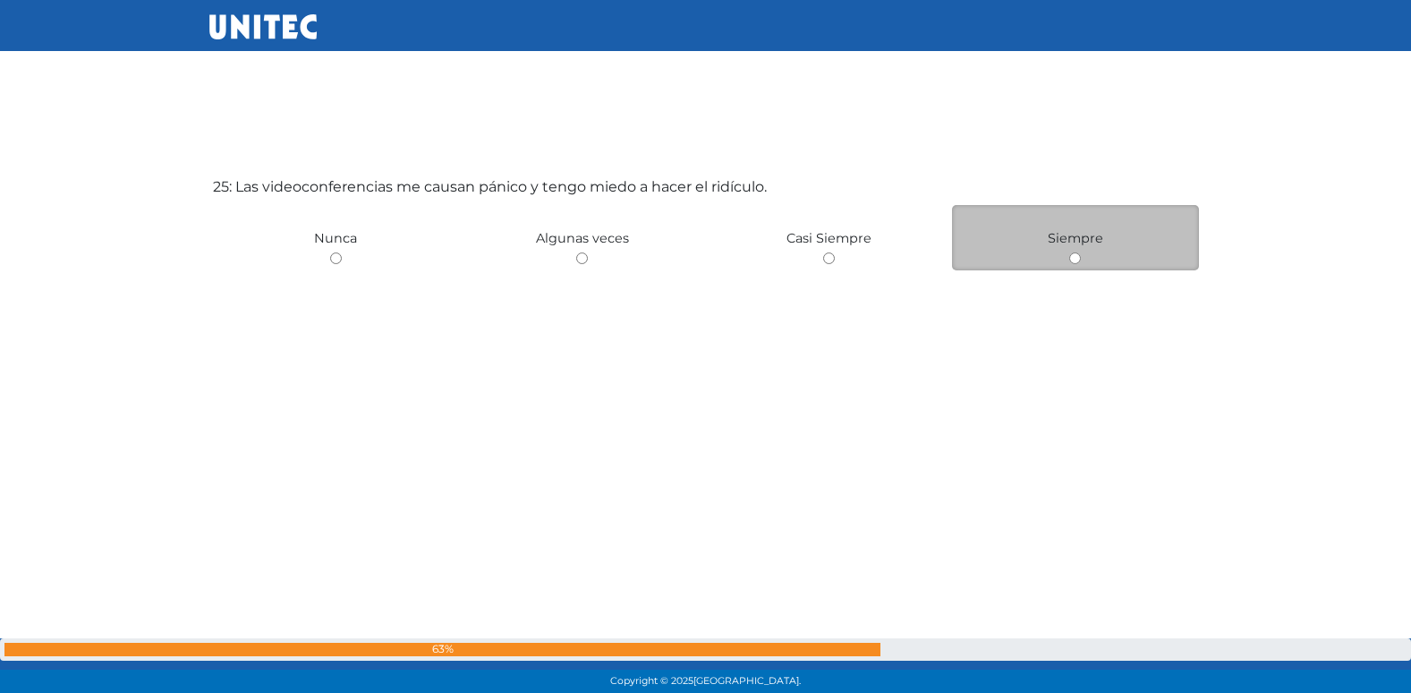
click at [1078, 257] on input "radio" at bounding box center [1075, 258] width 12 height 12
radio input "true"
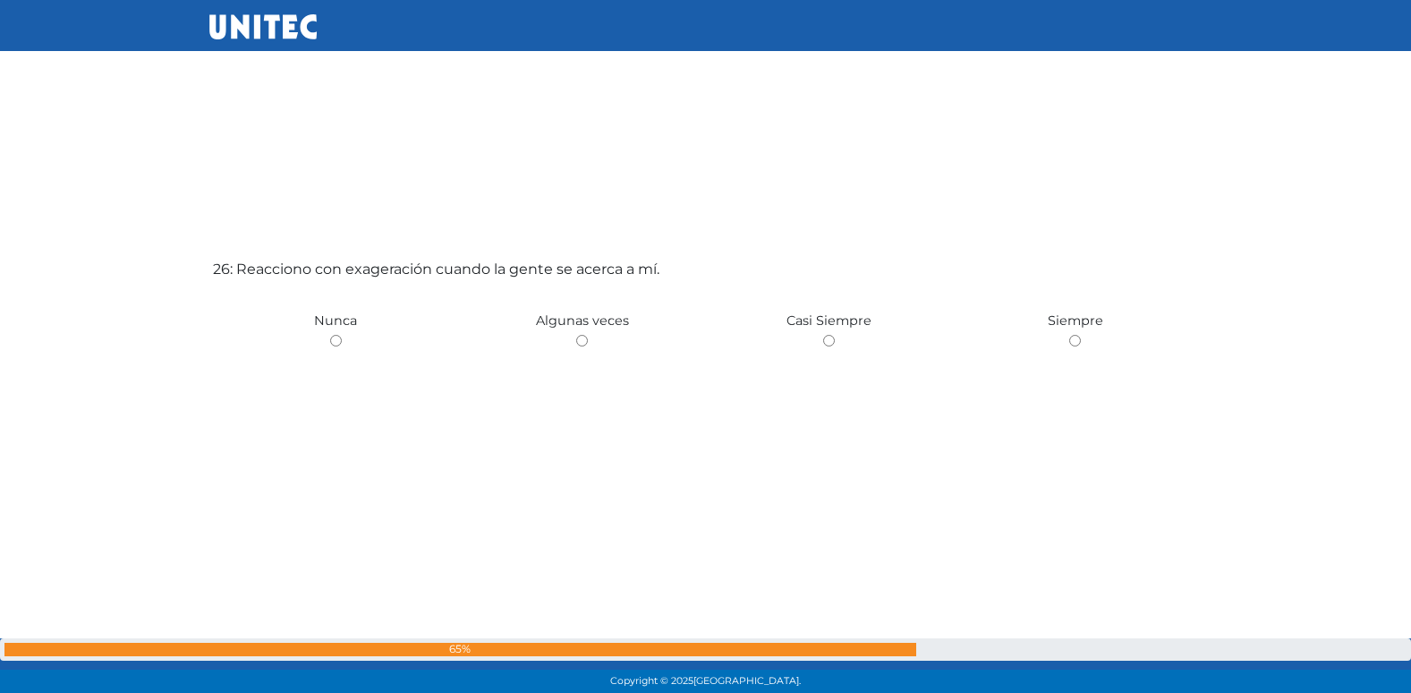
scroll to position [17385, 0]
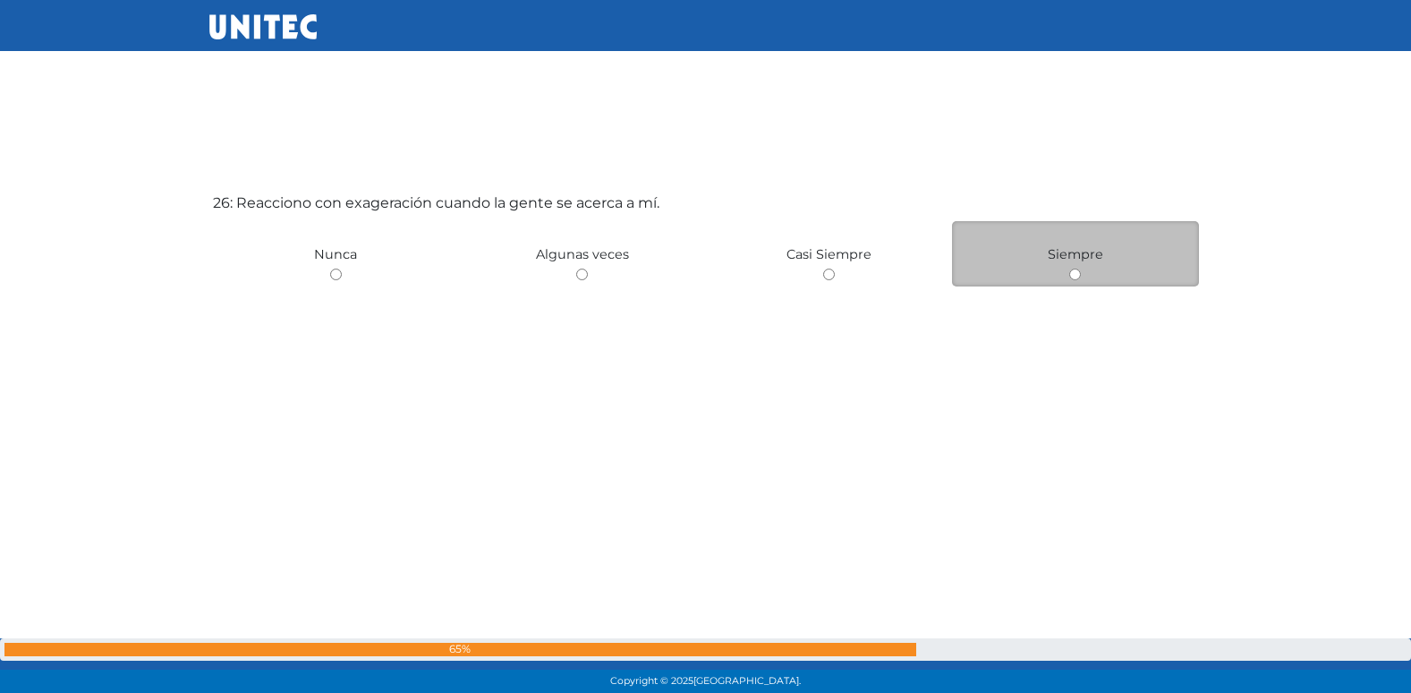
click at [1075, 273] on input "radio" at bounding box center [1075, 274] width 12 height 12
radio input "true"
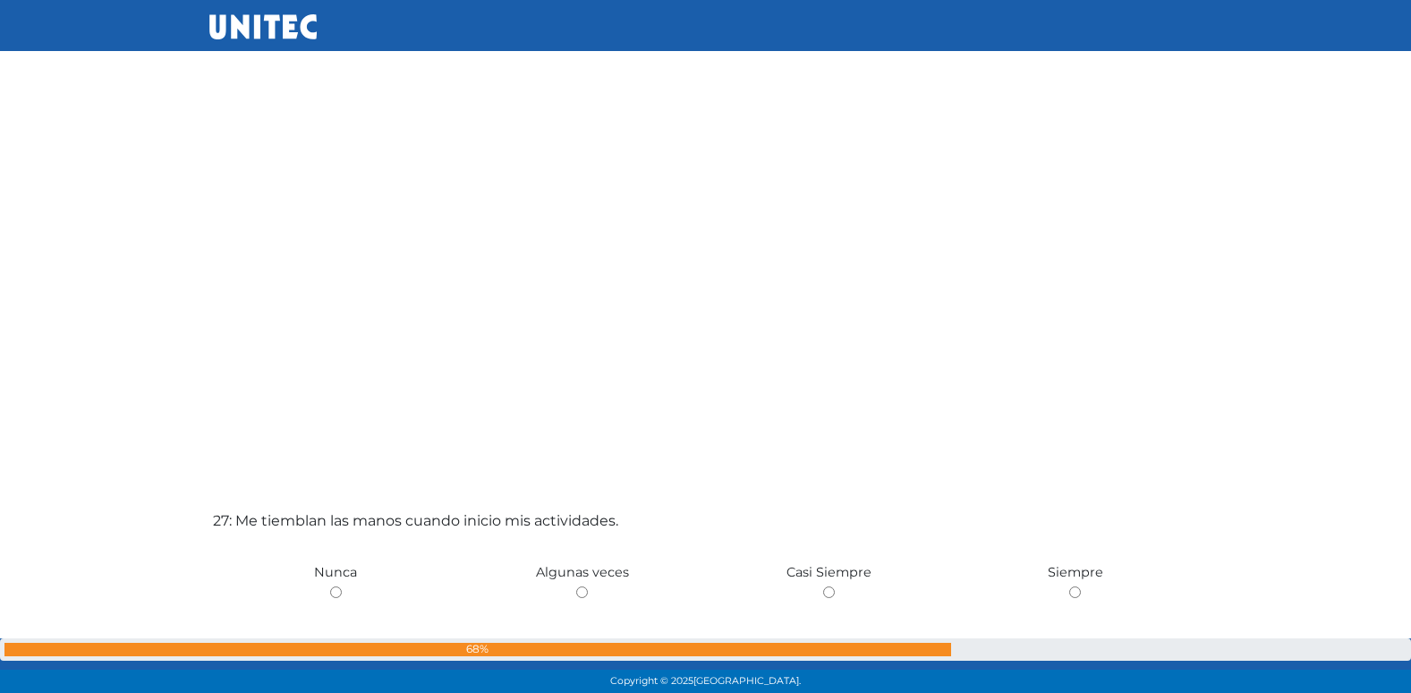
scroll to position [17807, 0]
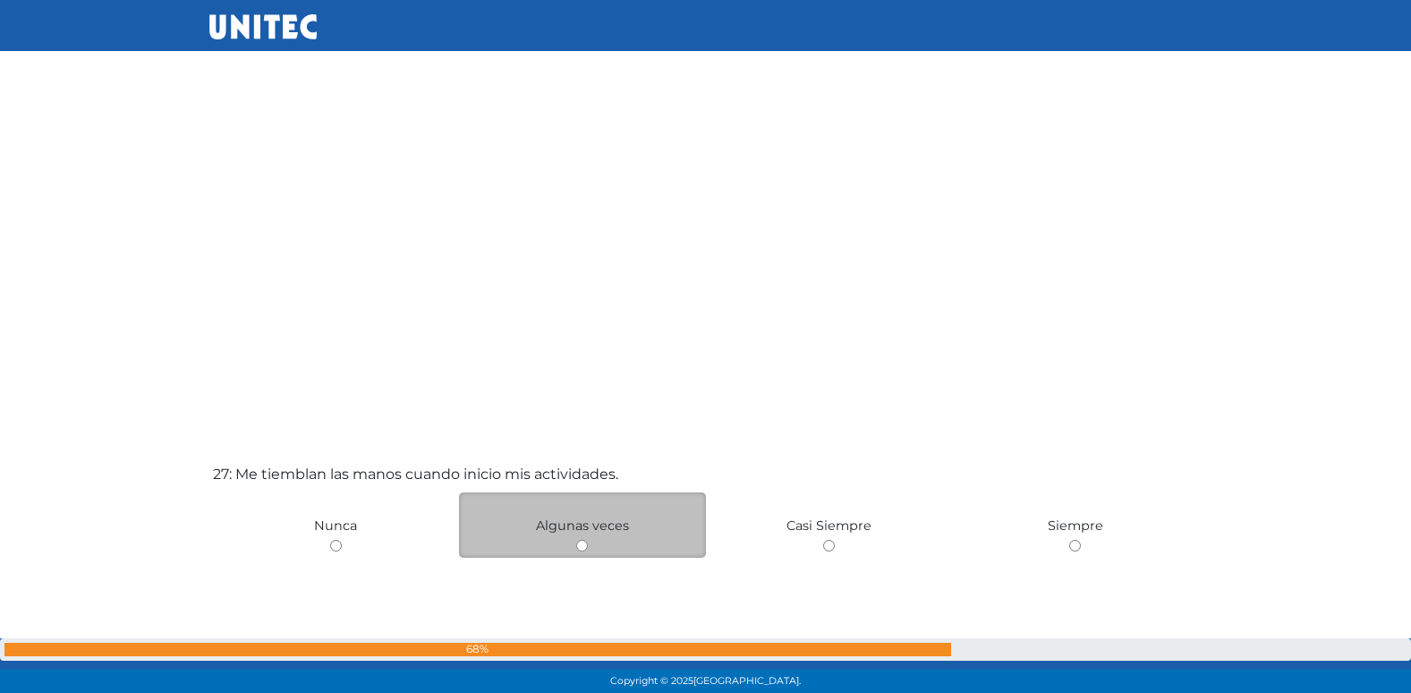
click at [581, 543] on input "radio" at bounding box center [582, 546] width 12 height 12
radio input "true"
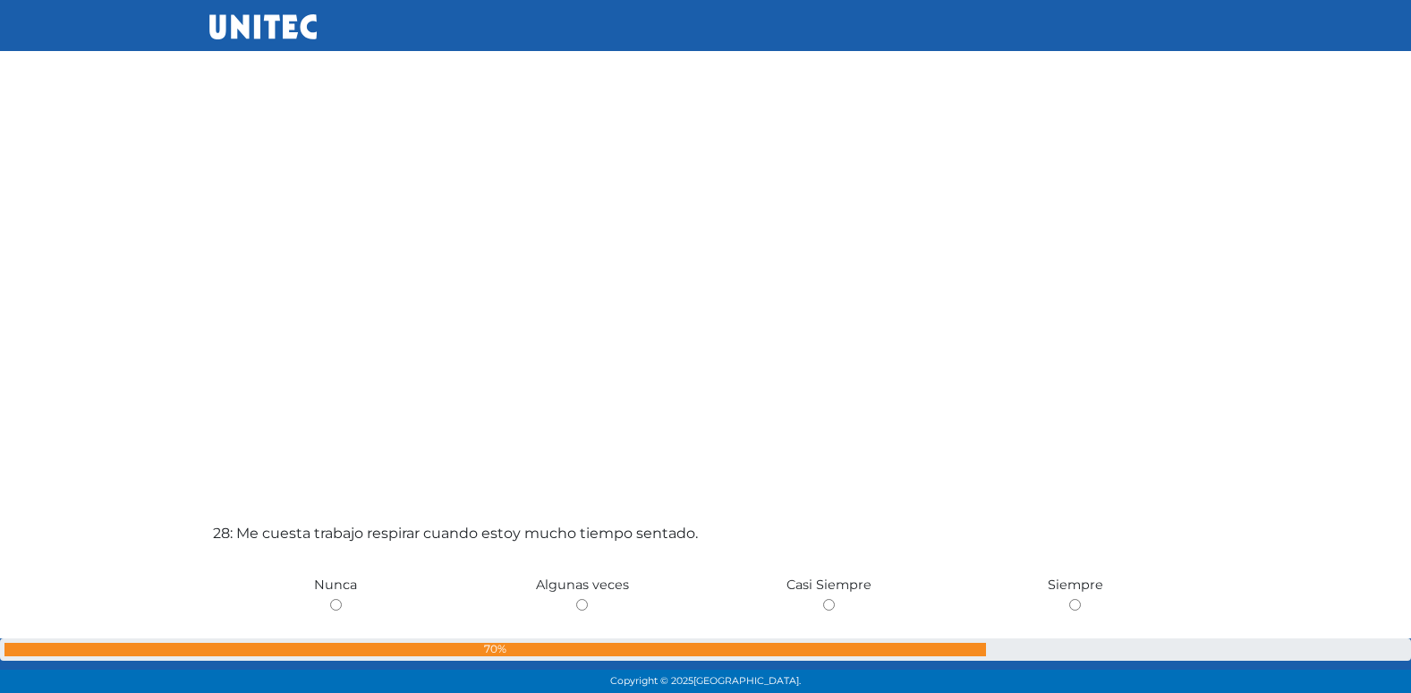
scroll to position [18471, 0]
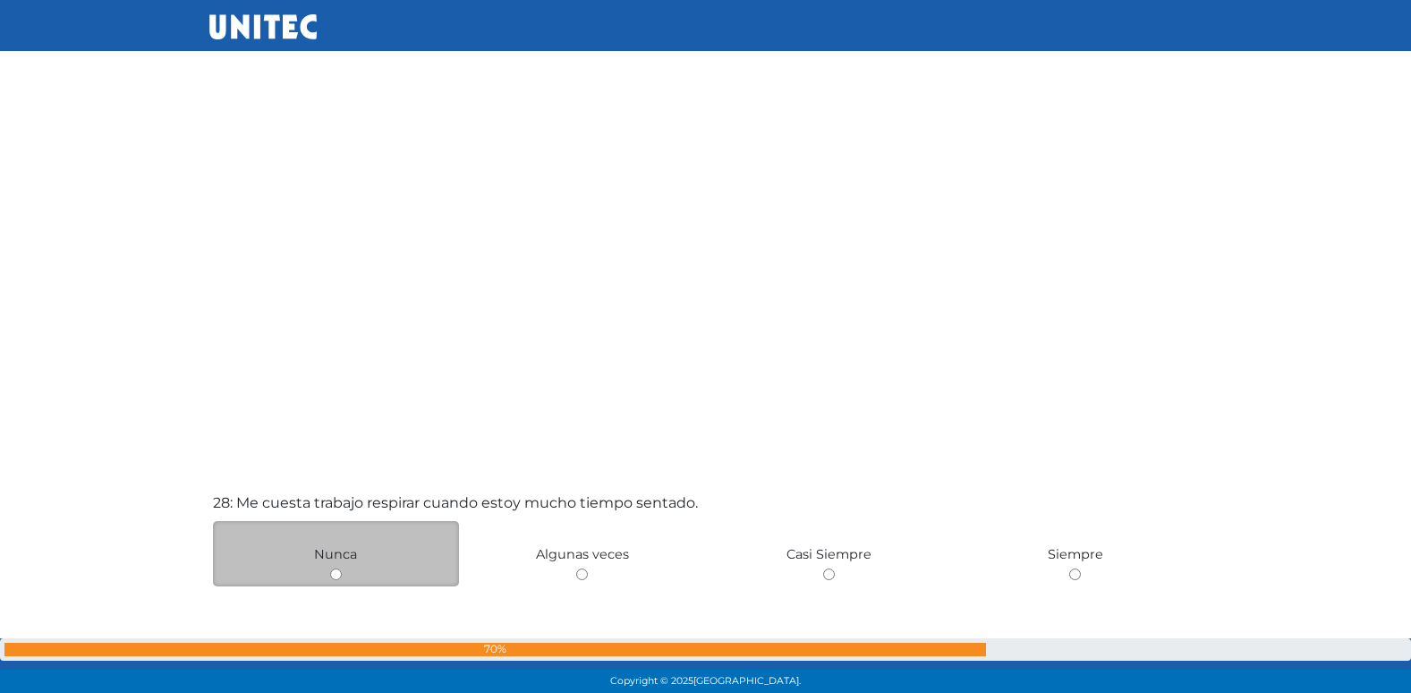
click at [340, 579] on input "radio" at bounding box center [336, 574] width 12 height 12
radio input "true"
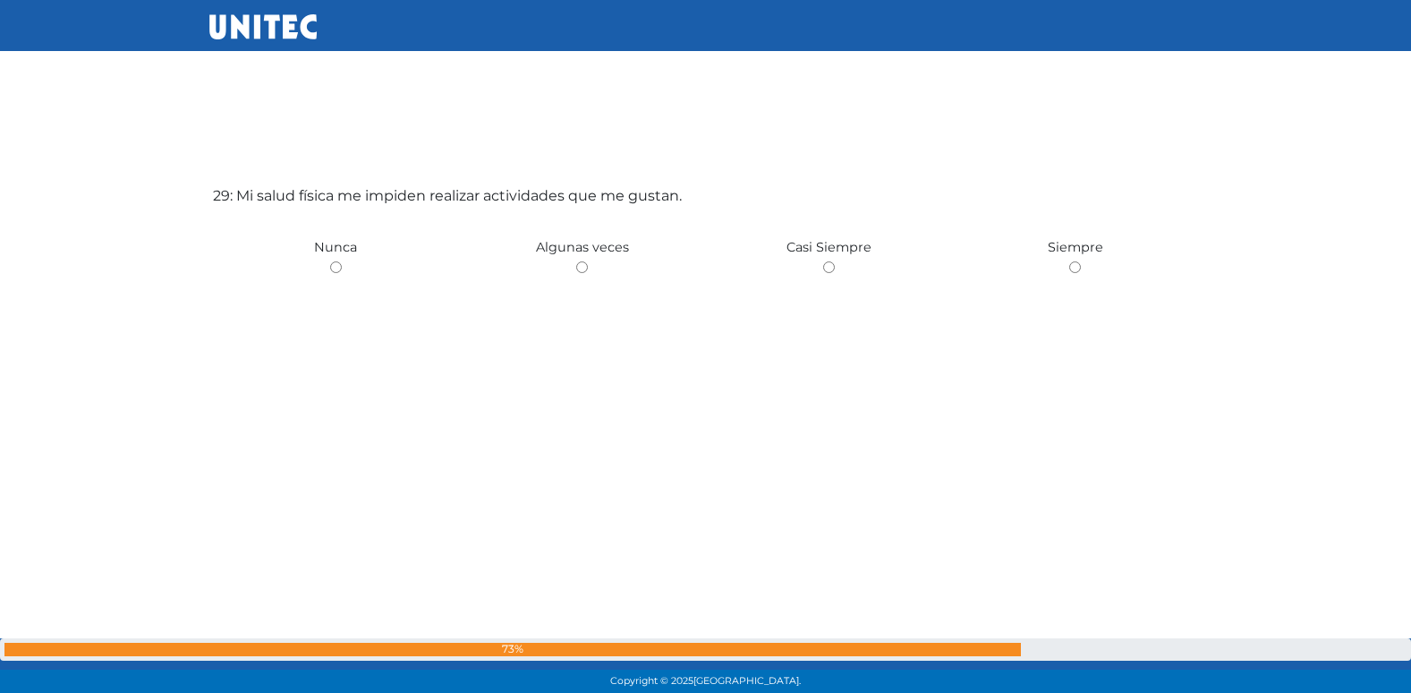
scroll to position [19465, 0]
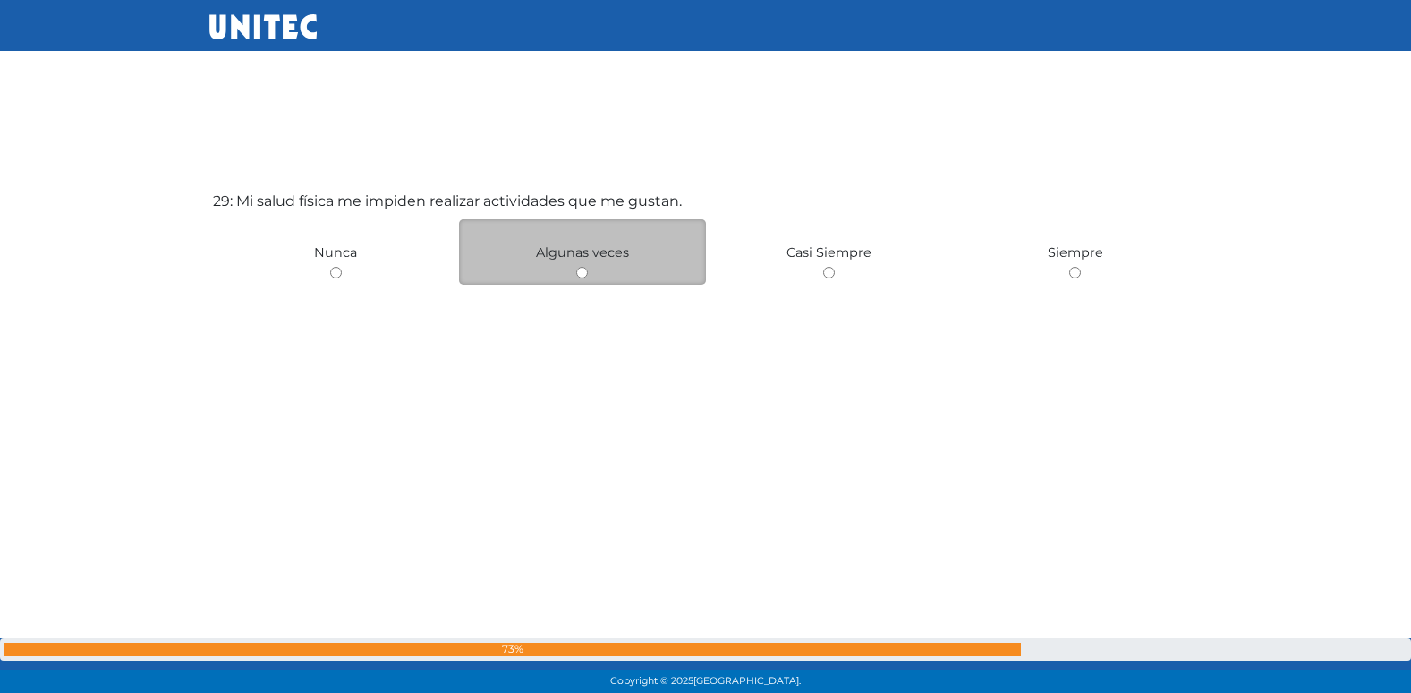
click at [582, 276] on input "radio" at bounding box center [582, 273] width 12 height 12
radio input "true"
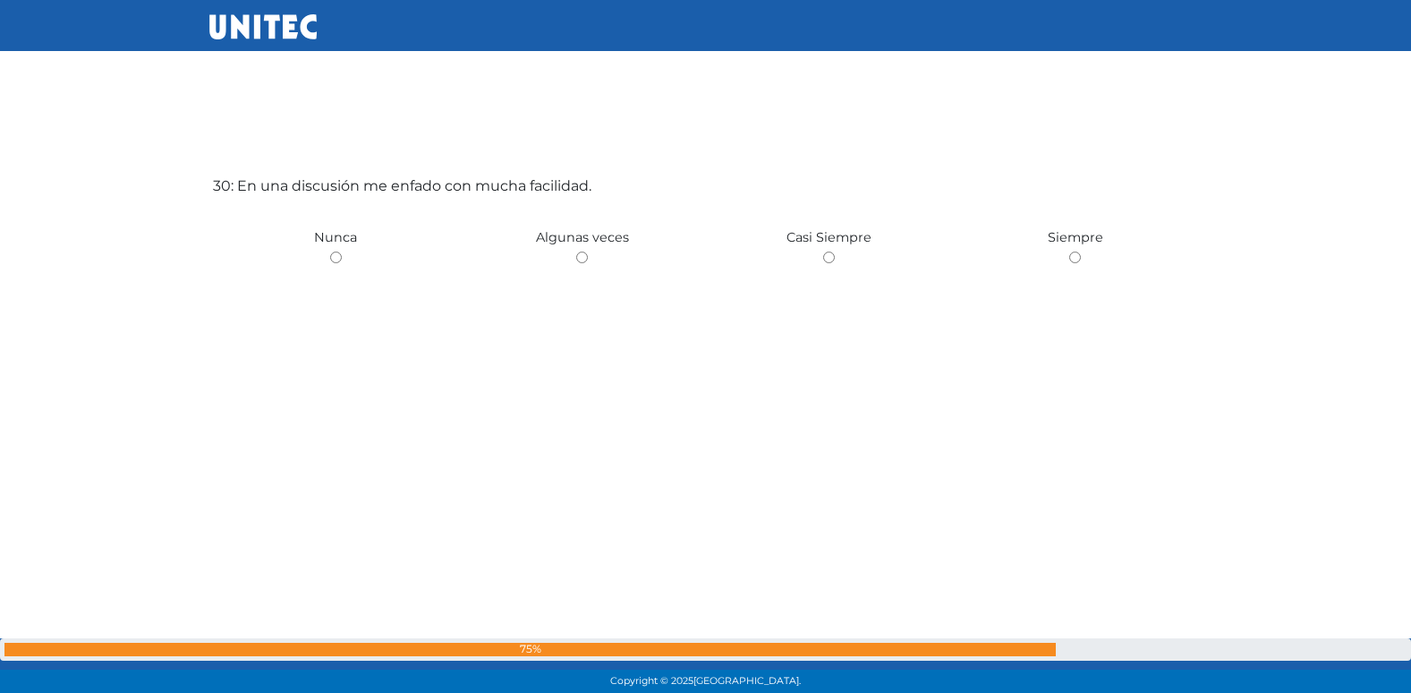
scroll to position [20174, 0]
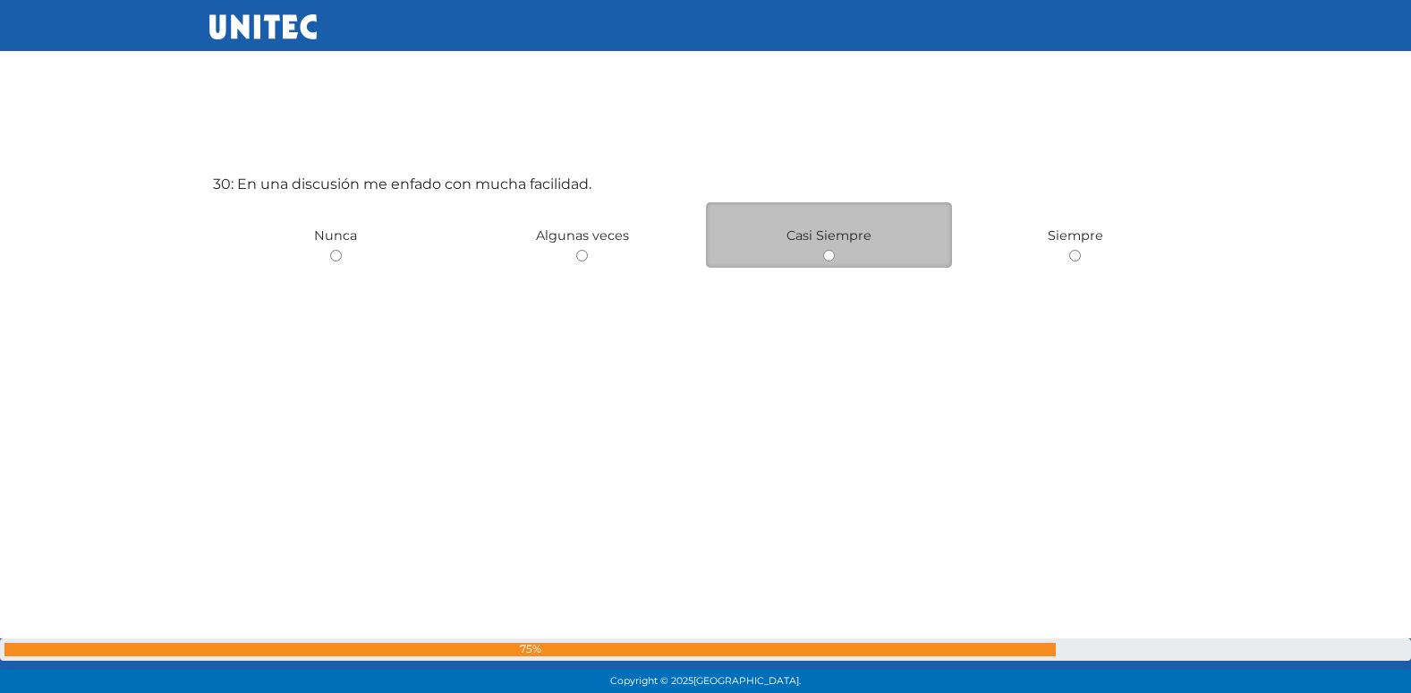
click at [827, 262] on div "Casi Siempre" at bounding box center [829, 234] width 247 height 65
click at [827, 254] on input "radio" at bounding box center [829, 256] width 12 height 12
radio input "true"
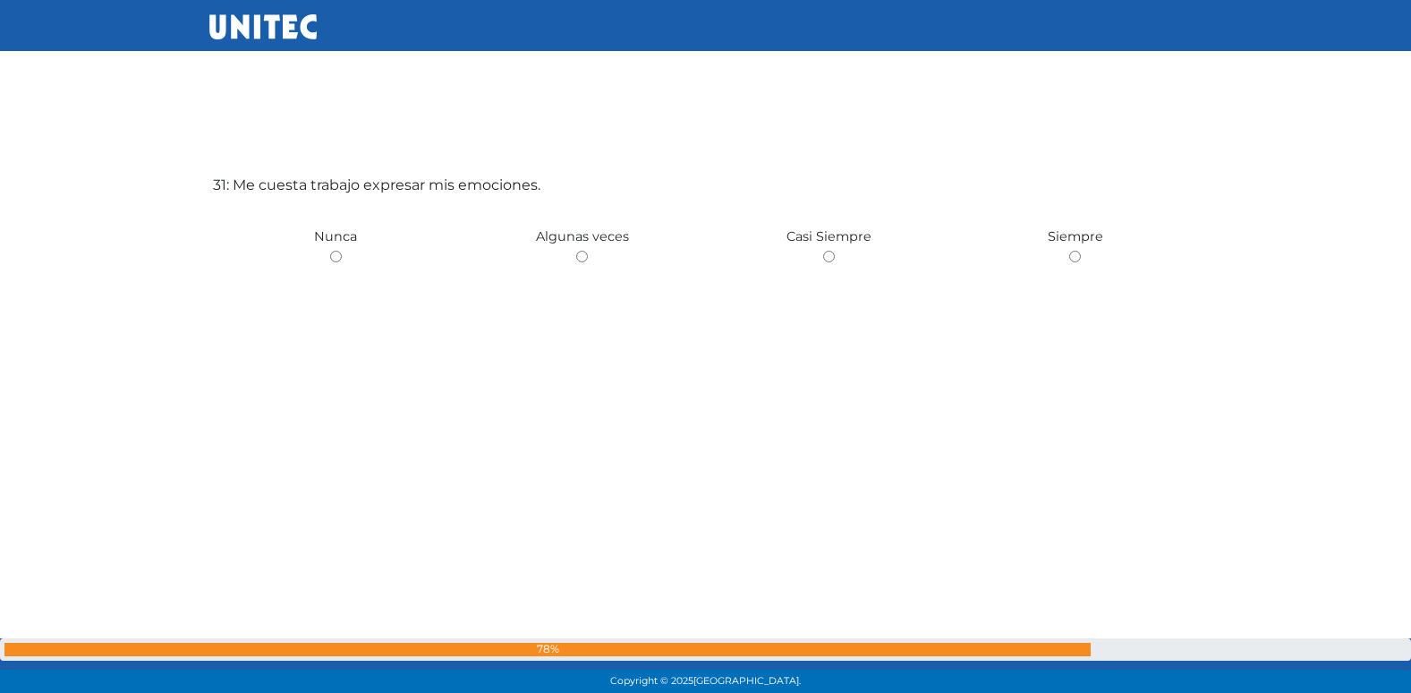
scroll to position [20867, 0]
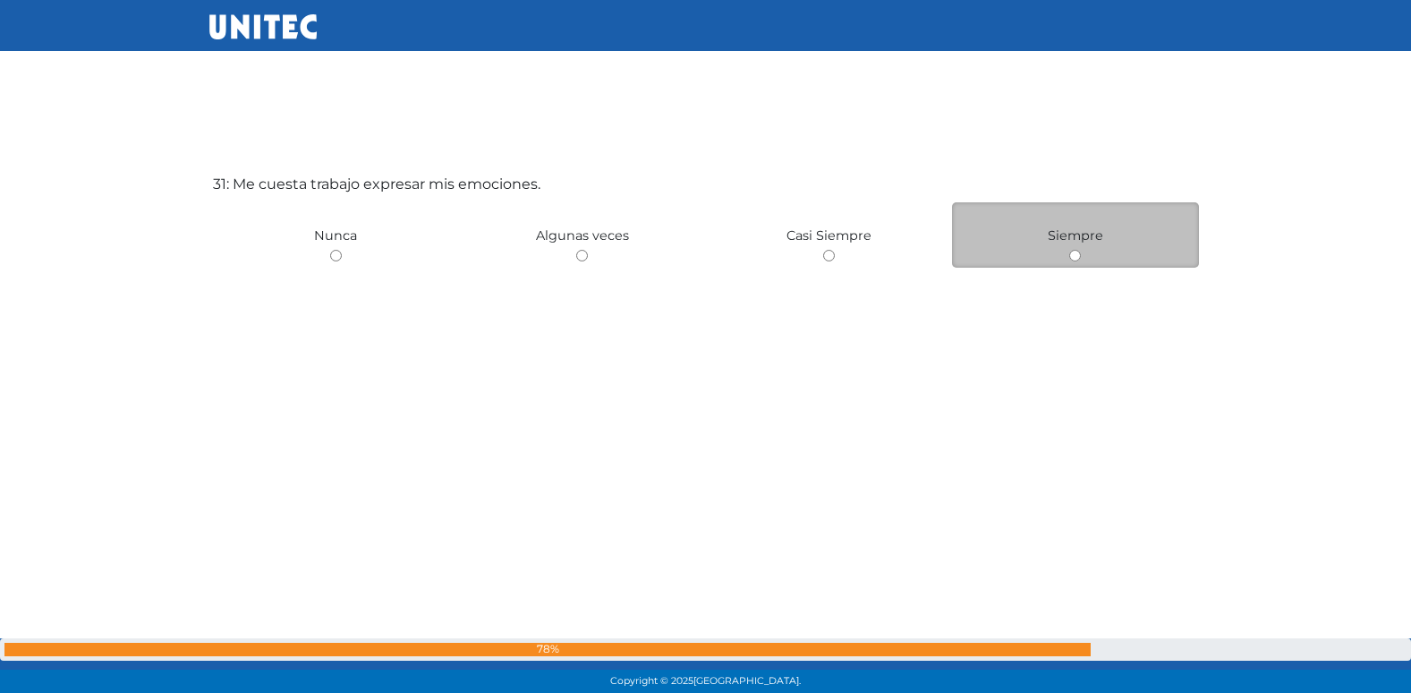
click at [1078, 255] on input "radio" at bounding box center [1075, 256] width 12 height 12
radio input "true"
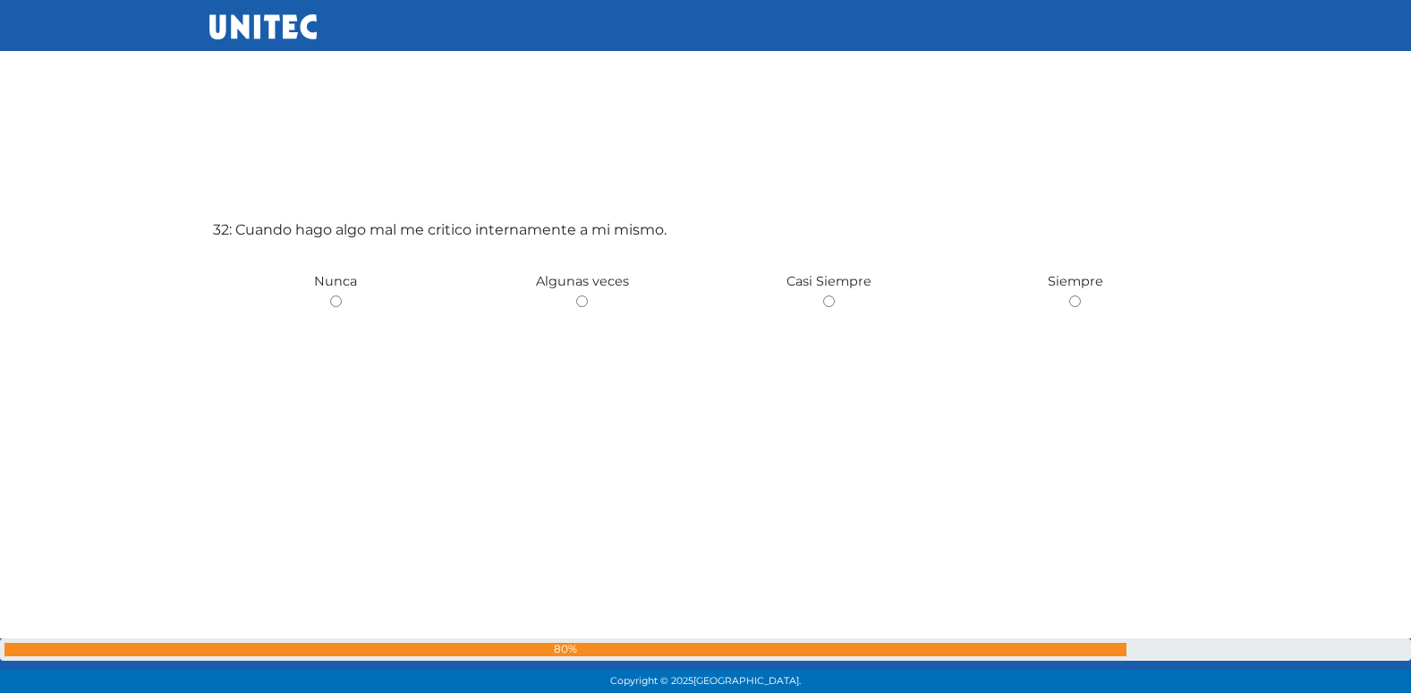
scroll to position [21617, 0]
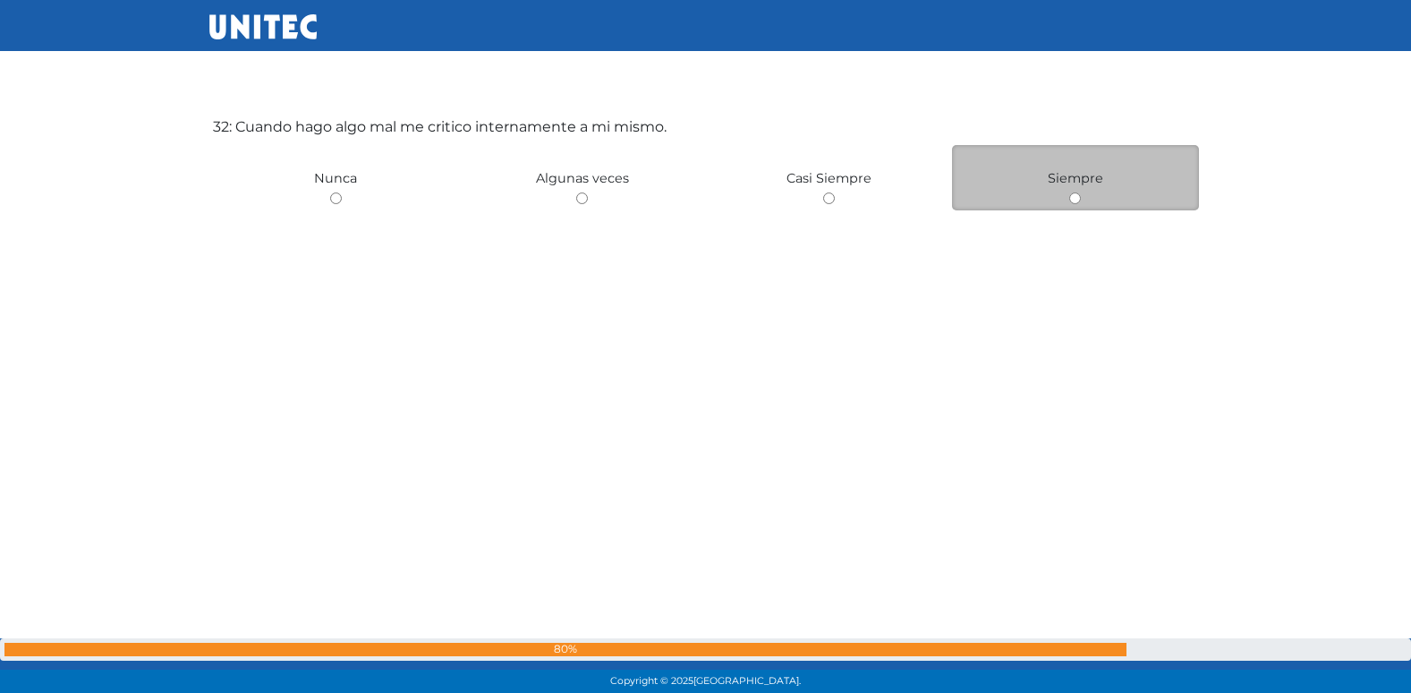
click at [1070, 202] on input "radio" at bounding box center [1075, 198] width 12 height 12
radio input "true"
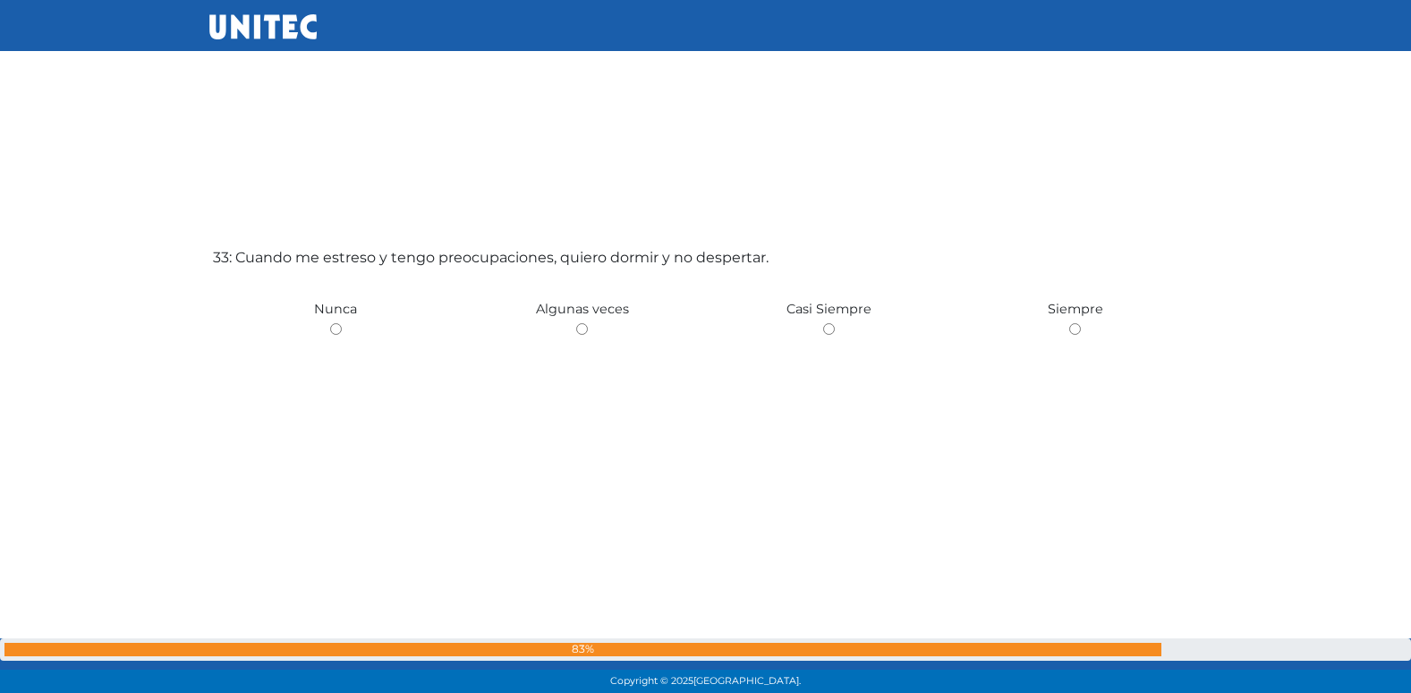
scroll to position [22252, 0]
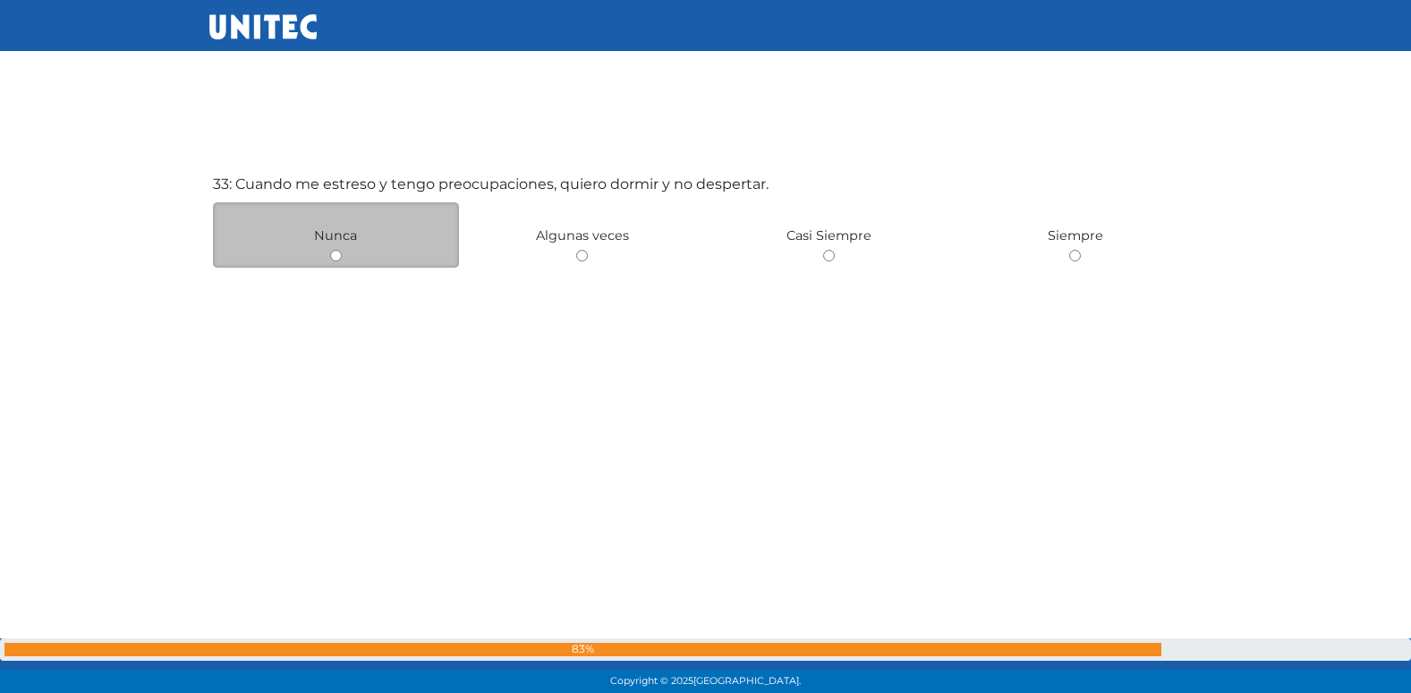
click at [336, 252] on input "radio" at bounding box center [336, 256] width 12 height 12
radio input "true"
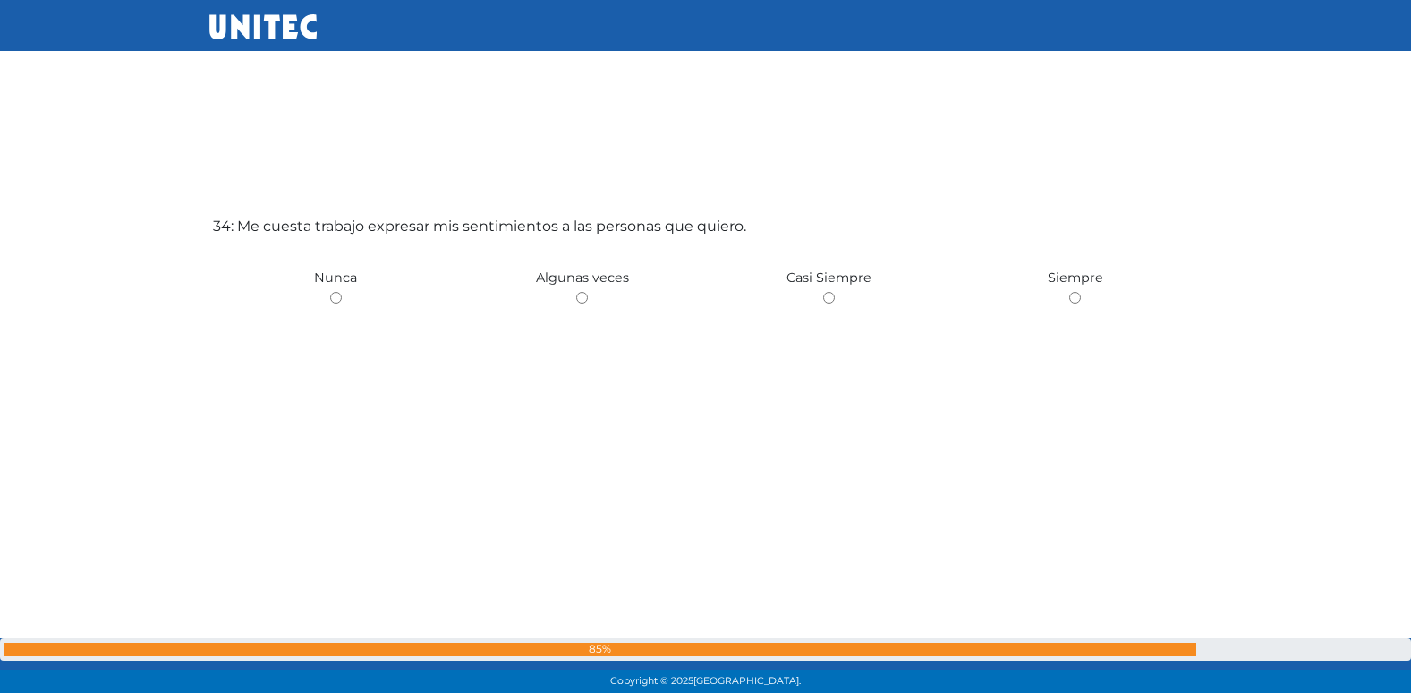
scroll to position [22918, 0]
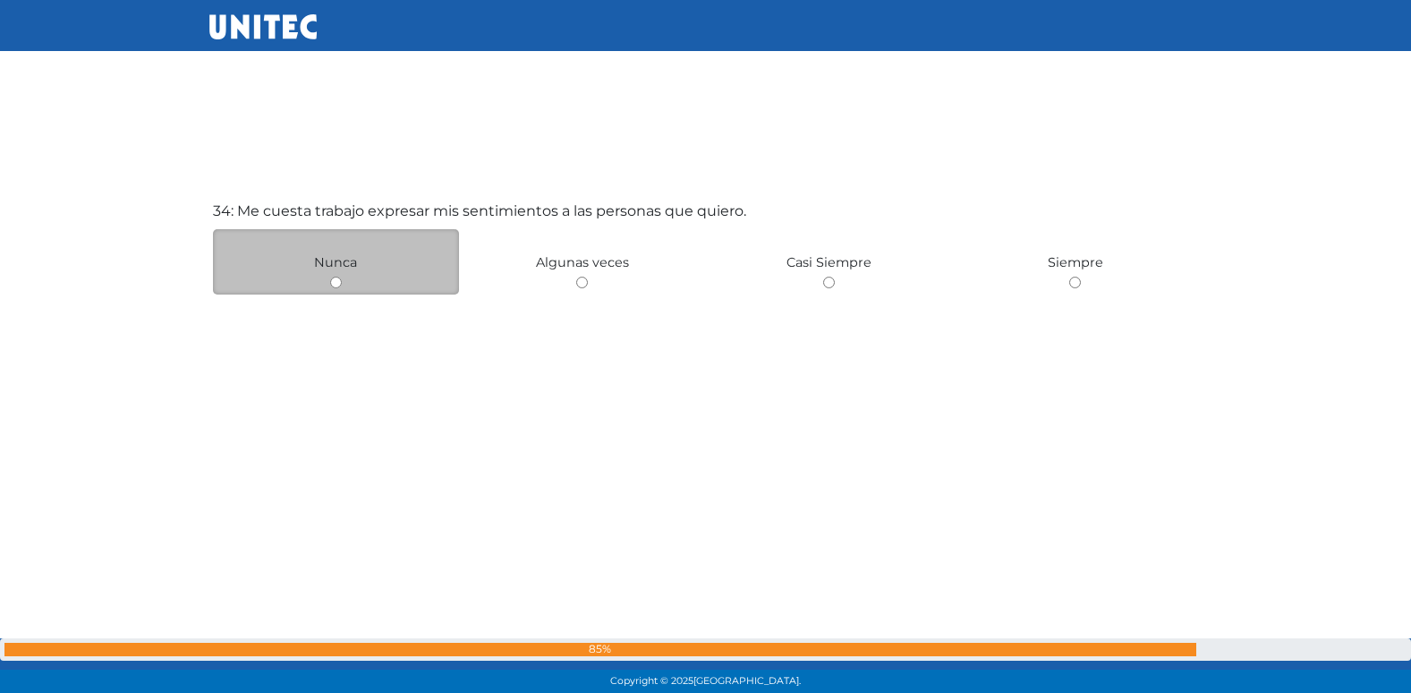
click at [336, 284] on input "radio" at bounding box center [336, 282] width 12 height 12
radio input "true"
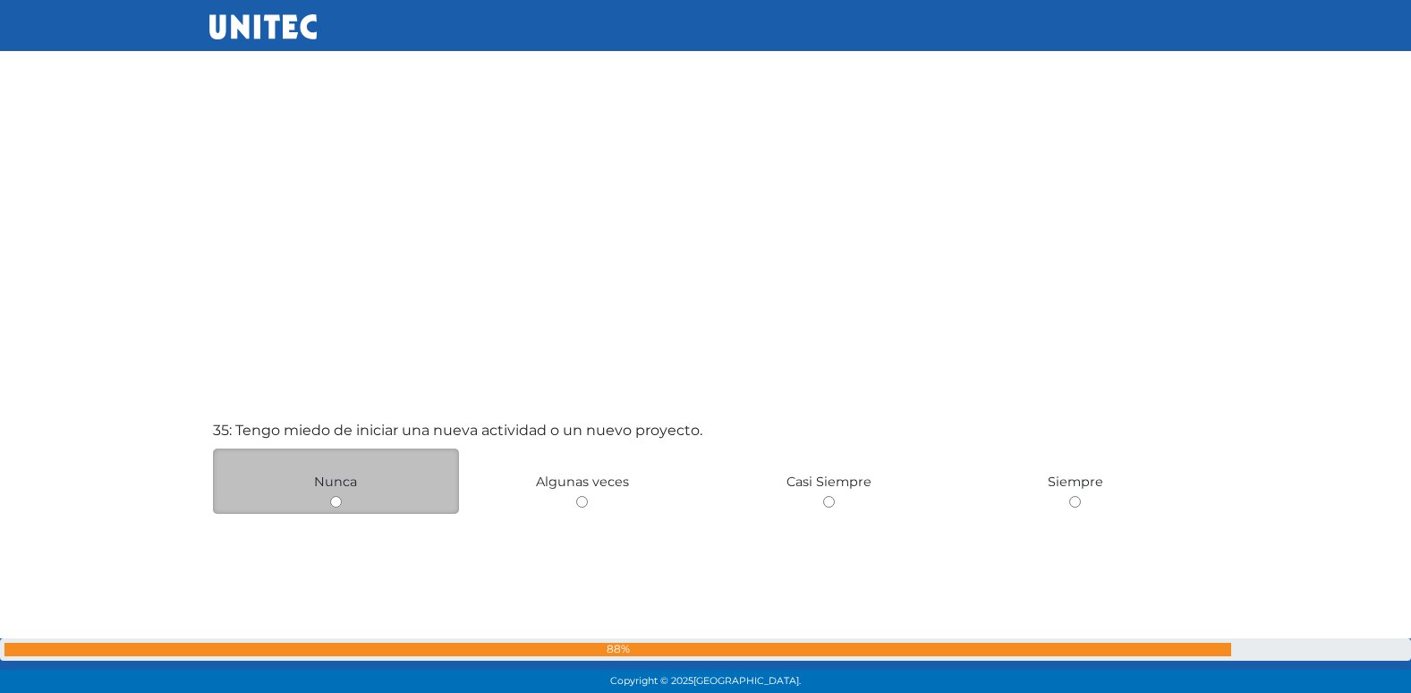
scroll to position [23591, 0]
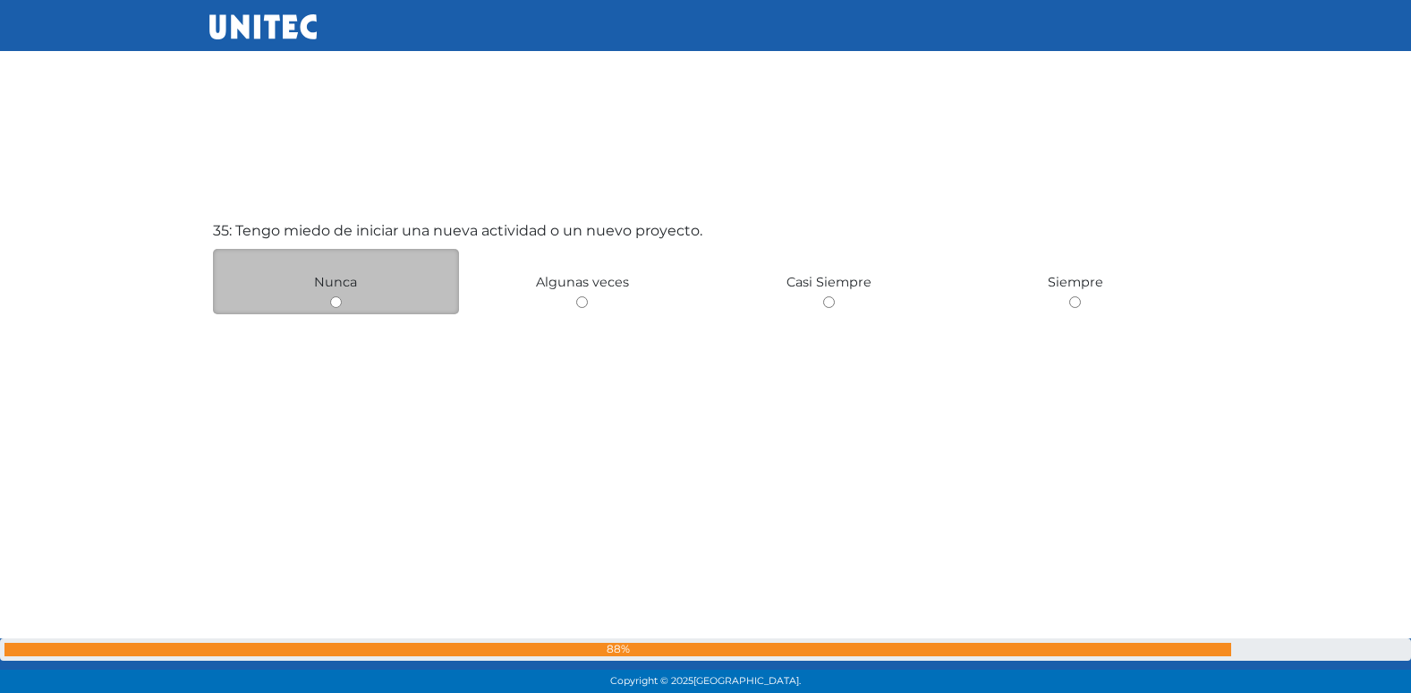
click at [336, 306] on input "radio" at bounding box center [336, 302] width 12 height 12
radio input "true"
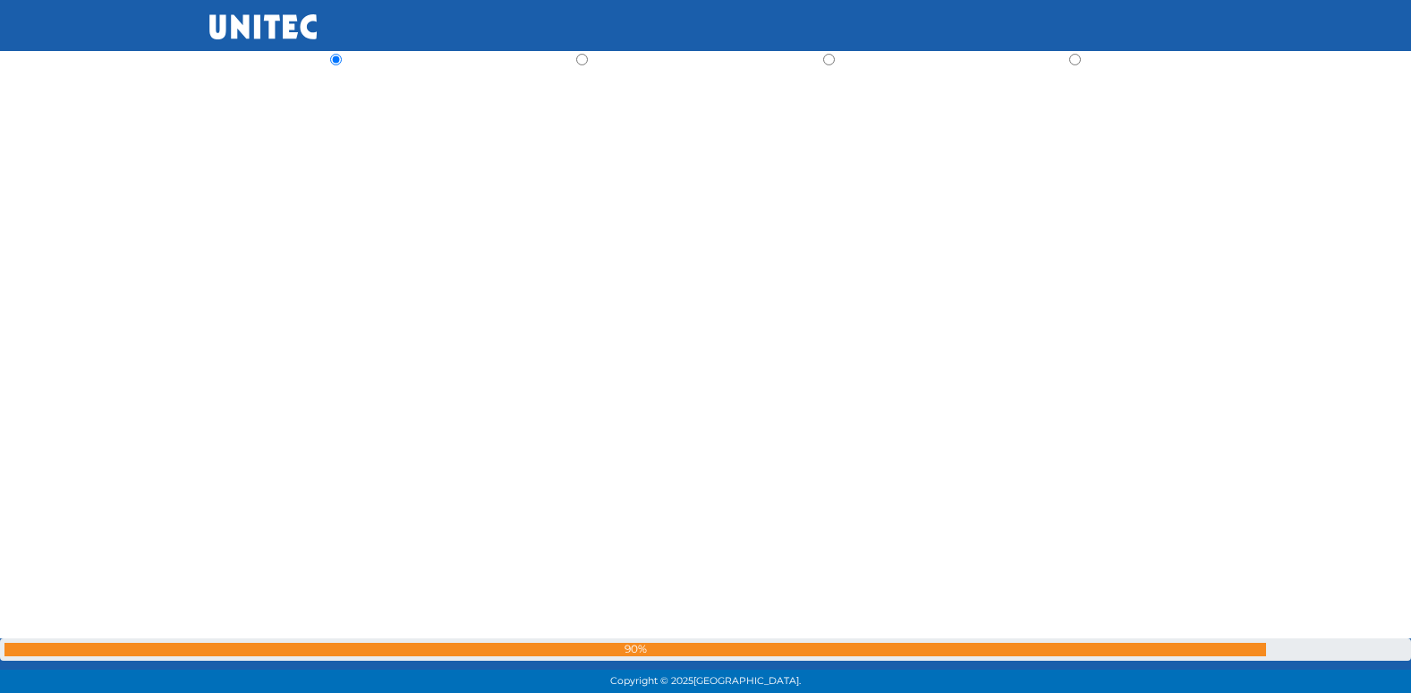
scroll to position [24102, 0]
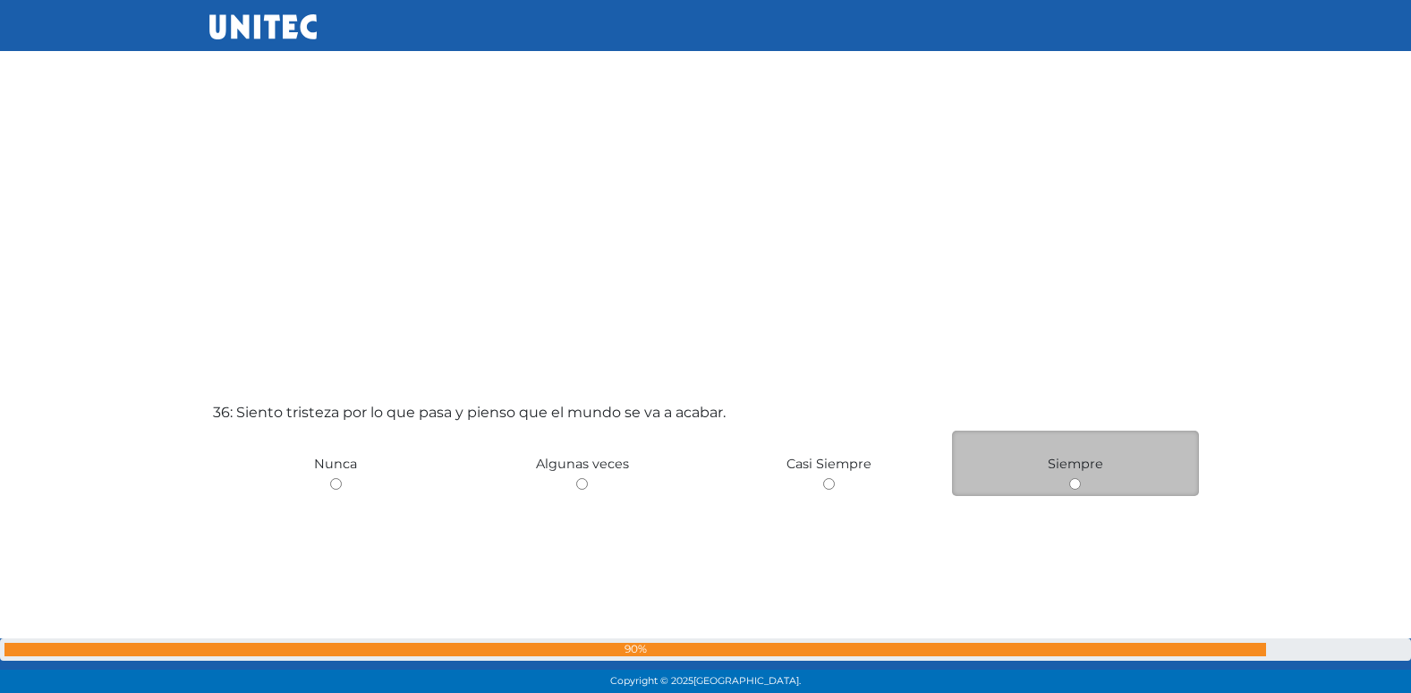
click at [1074, 482] on input "radio" at bounding box center [1075, 484] width 12 height 12
radio input "true"
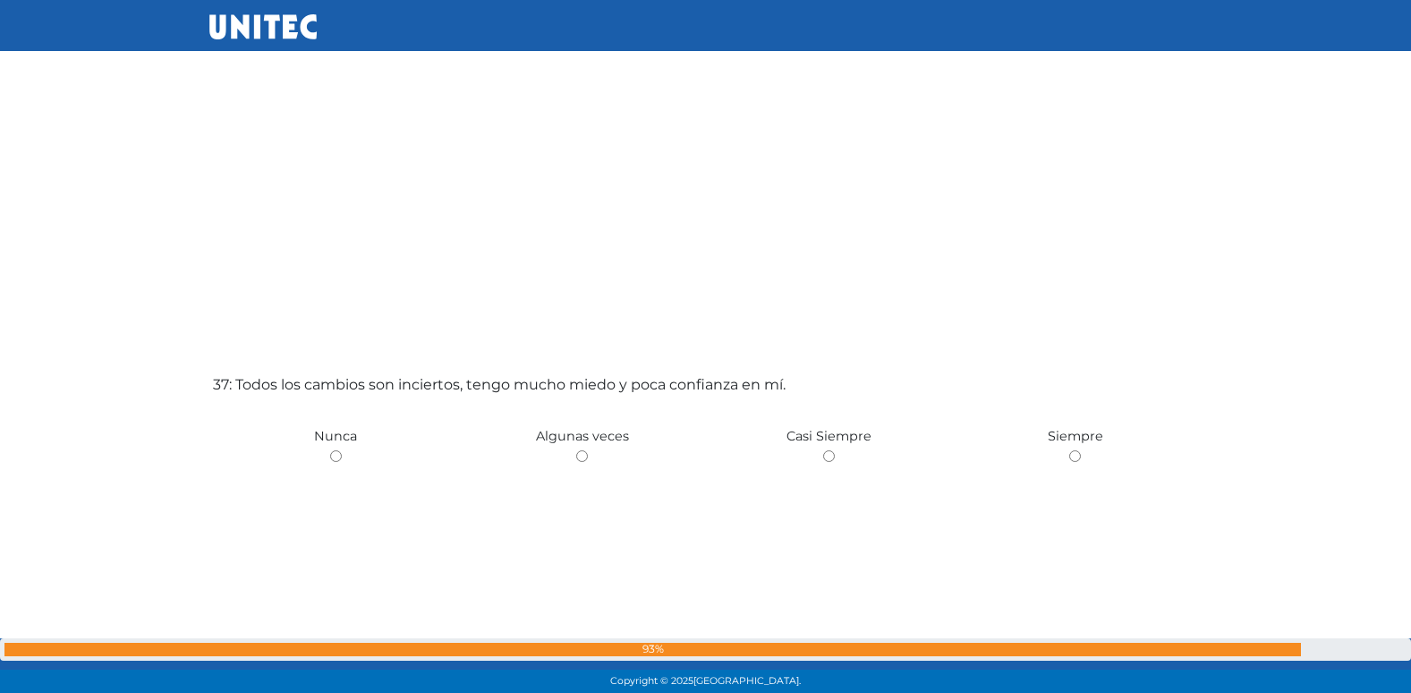
scroll to position [24852, 0]
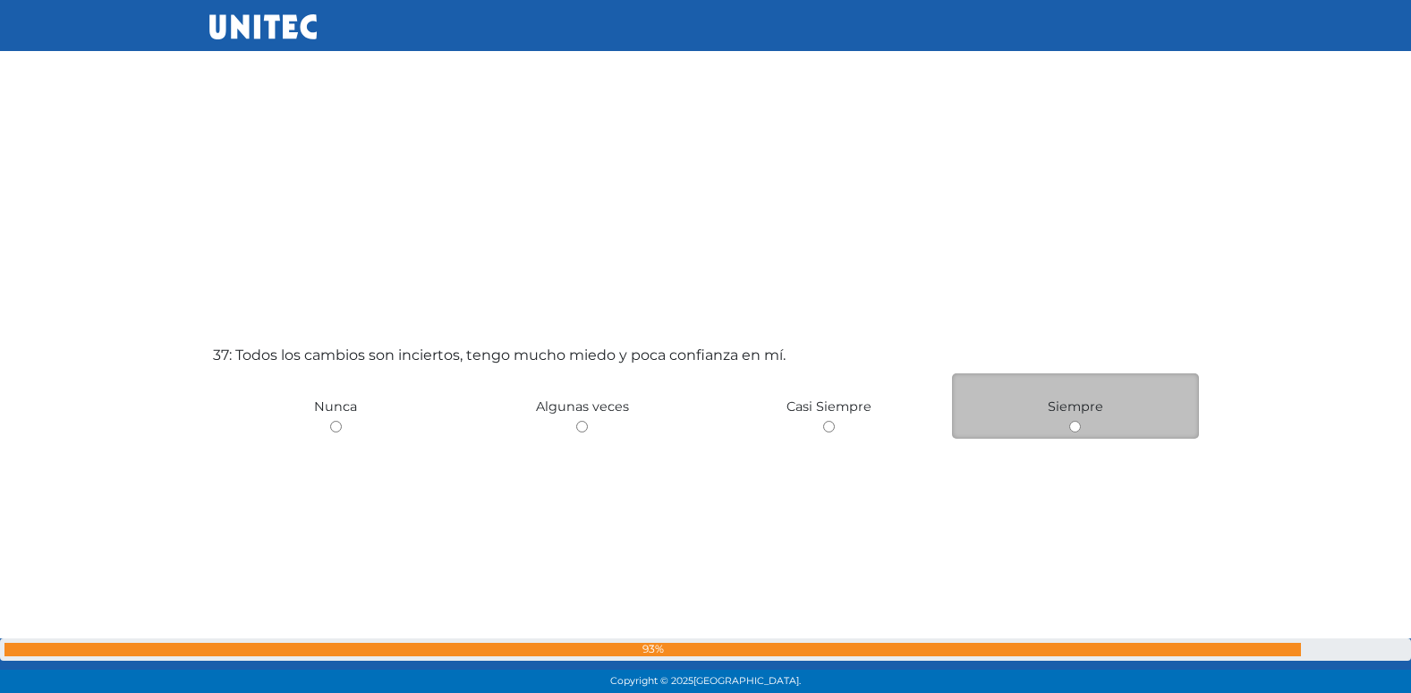
click at [1080, 428] on input "radio" at bounding box center [1075, 427] width 12 height 12
radio input "true"
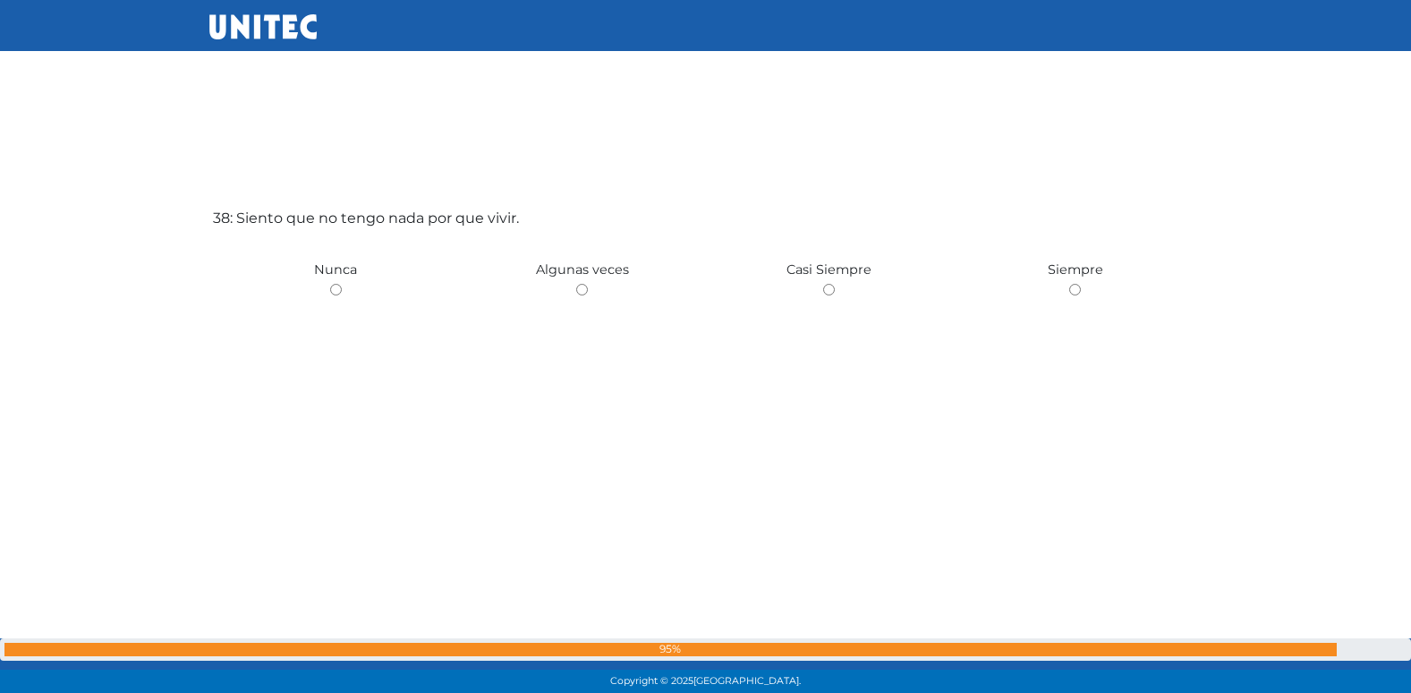
scroll to position [25715, 0]
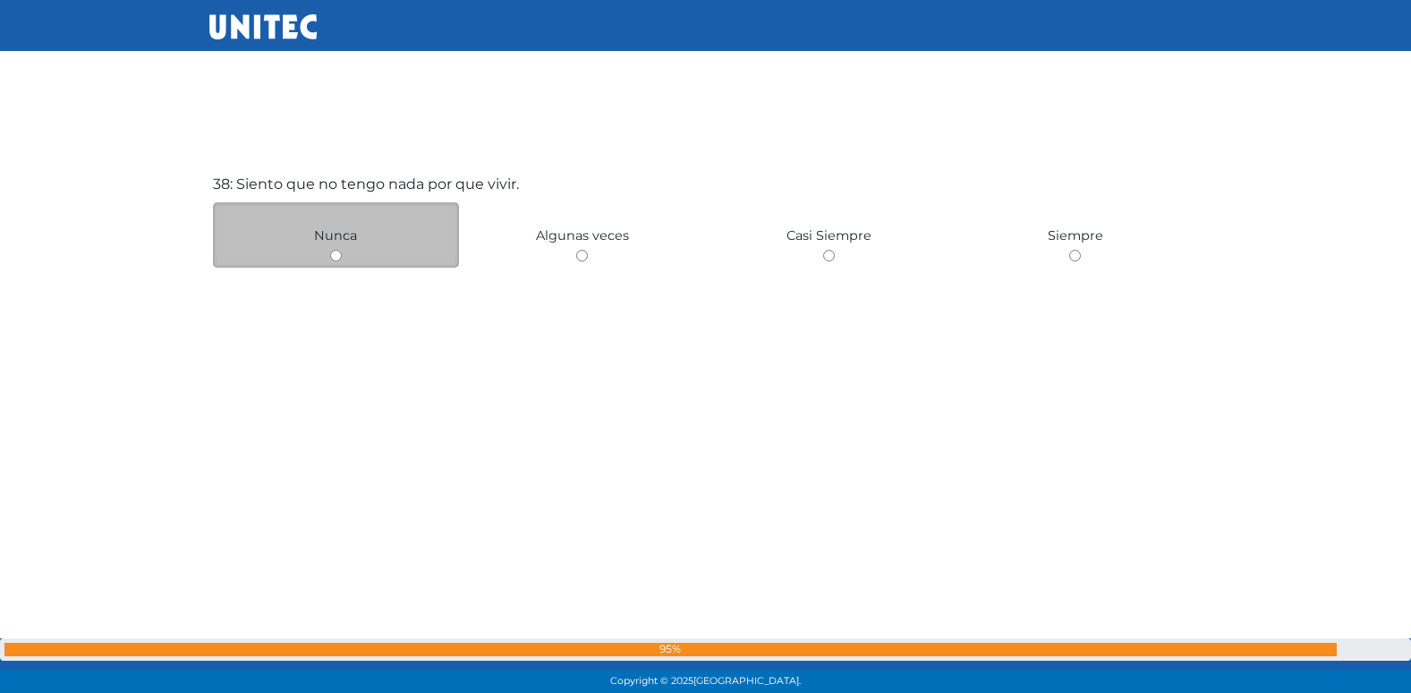
click at [338, 258] on input "radio" at bounding box center [336, 256] width 12 height 12
radio input "true"
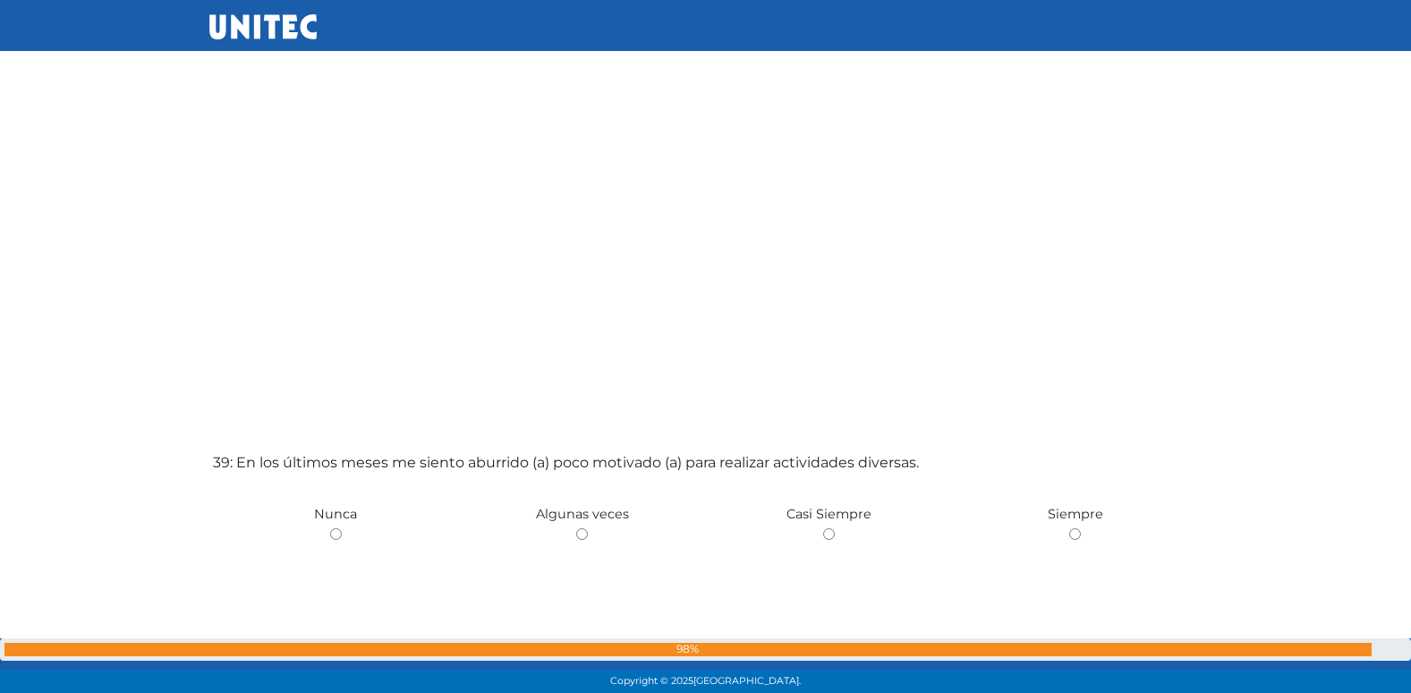
scroll to position [26494, 0]
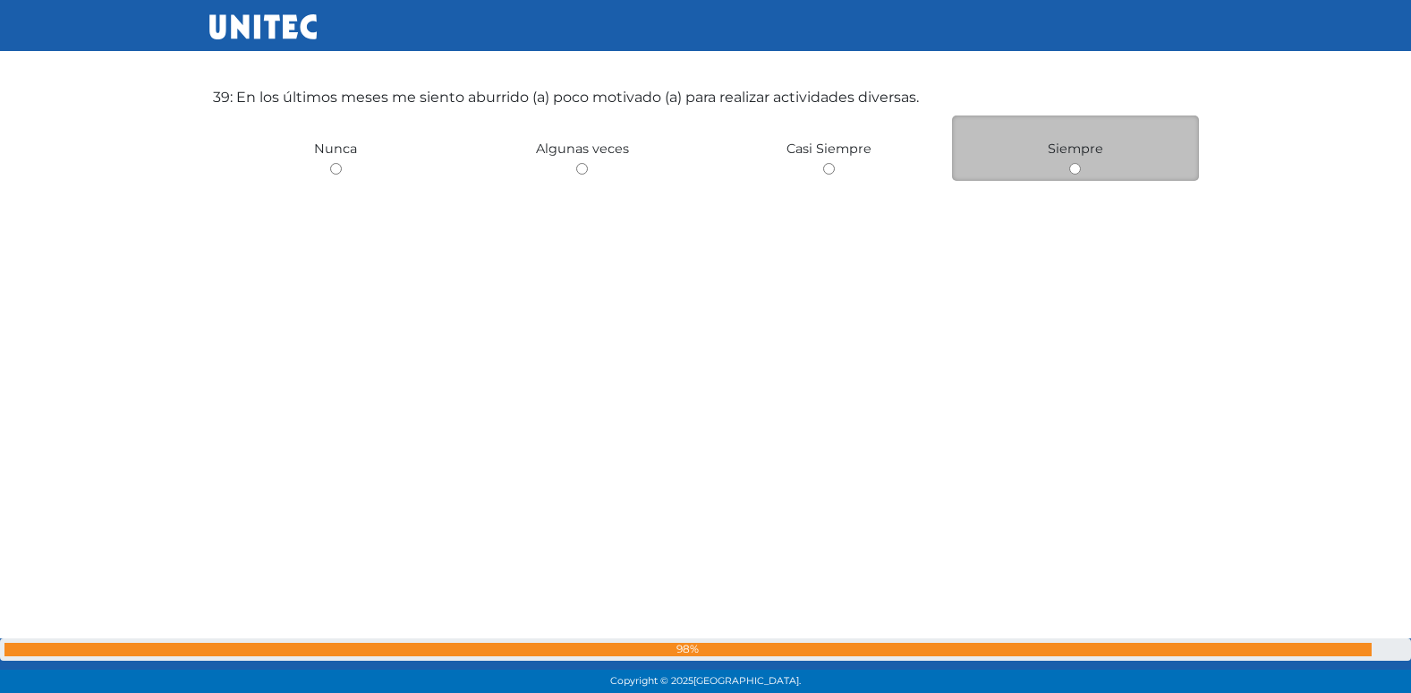
click at [1076, 171] on input "radio" at bounding box center [1075, 169] width 12 height 12
radio input "true"
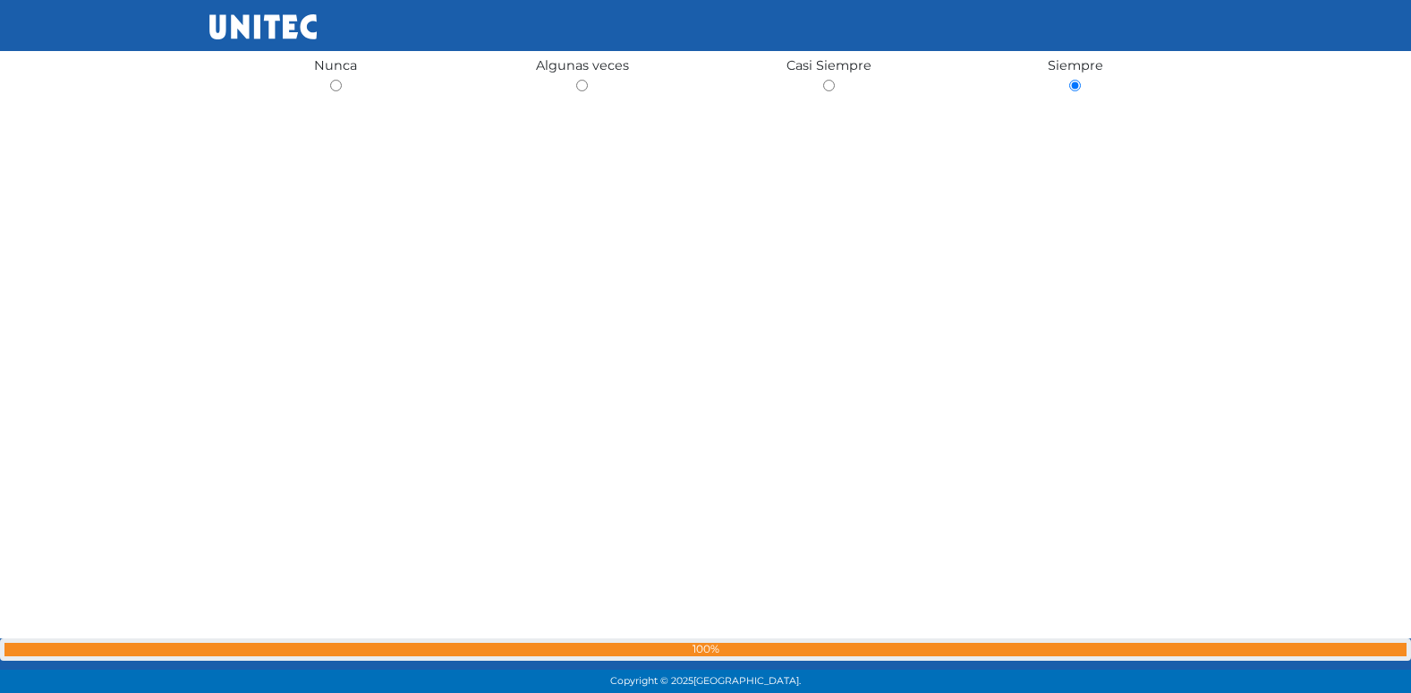
scroll to position [26826, 0]
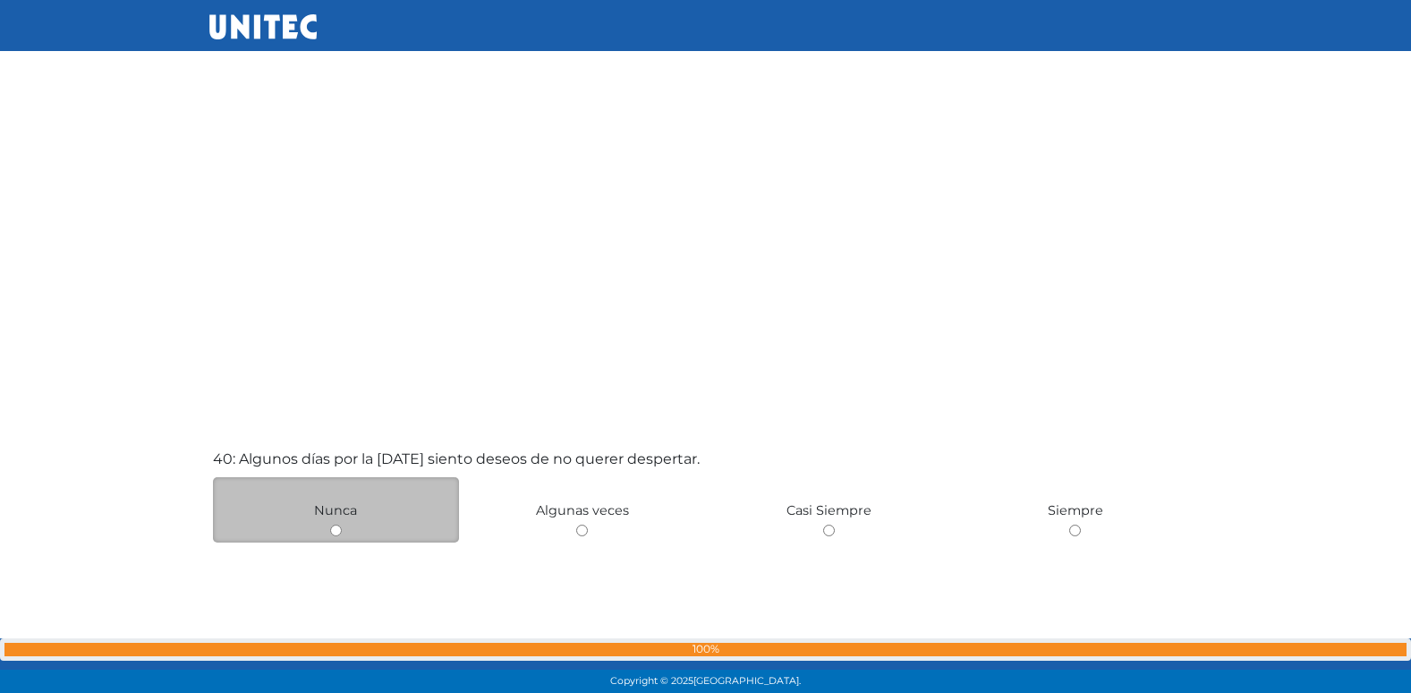
click at [336, 521] on div "Nunca" at bounding box center [336, 509] width 247 height 65
click at [334, 532] on input "radio" at bounding box center [336, 530] width 12 height 12
radio input "true"
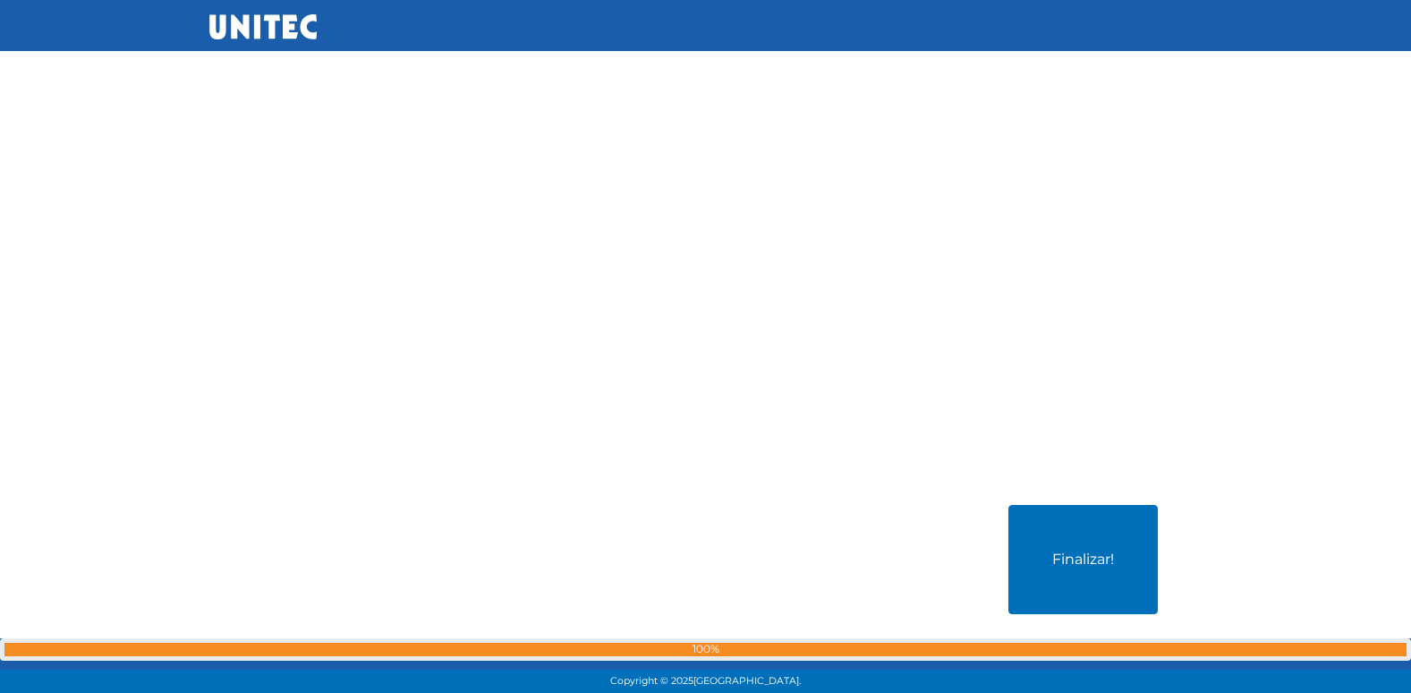
scroll to position [27493, 0]
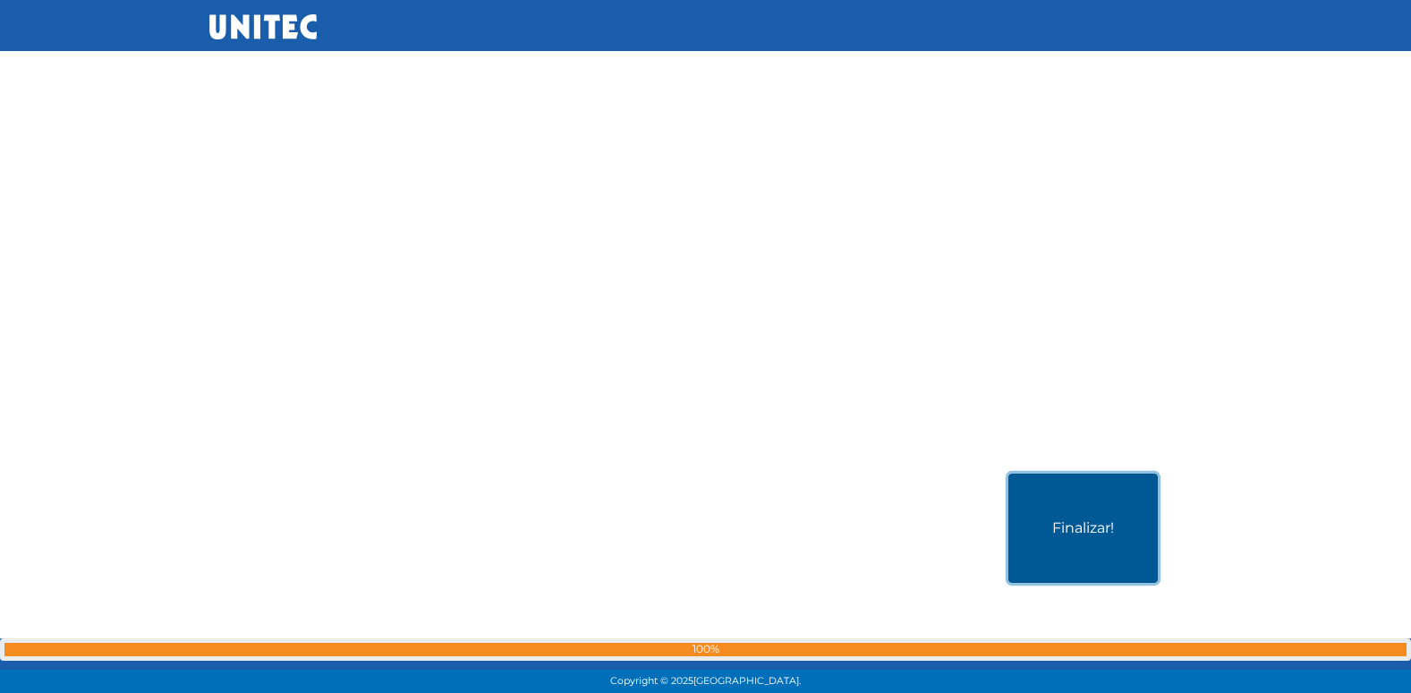
click at [1036, 505] on button "Finalizar!" at bounding box center [1082, 527] width 149 height 109
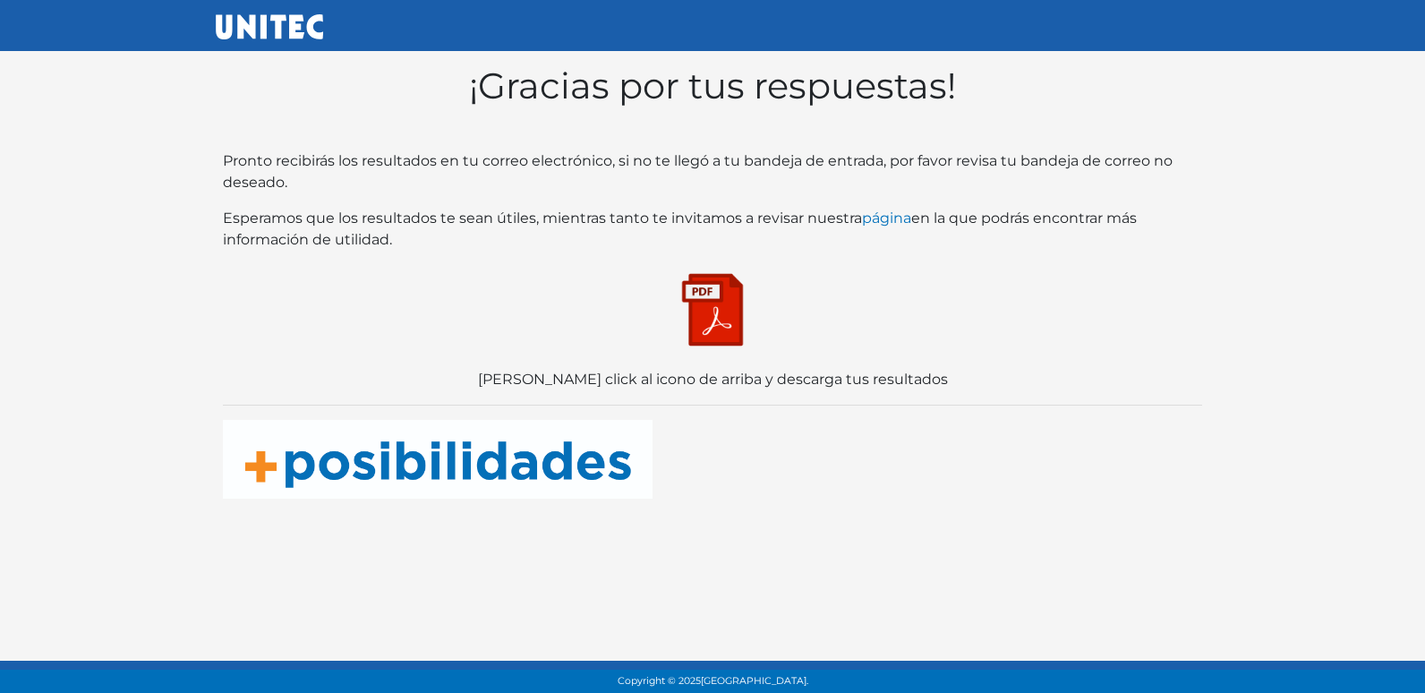
click at [706, 285] on img at bounding box center [712, 309] width 89 height 89
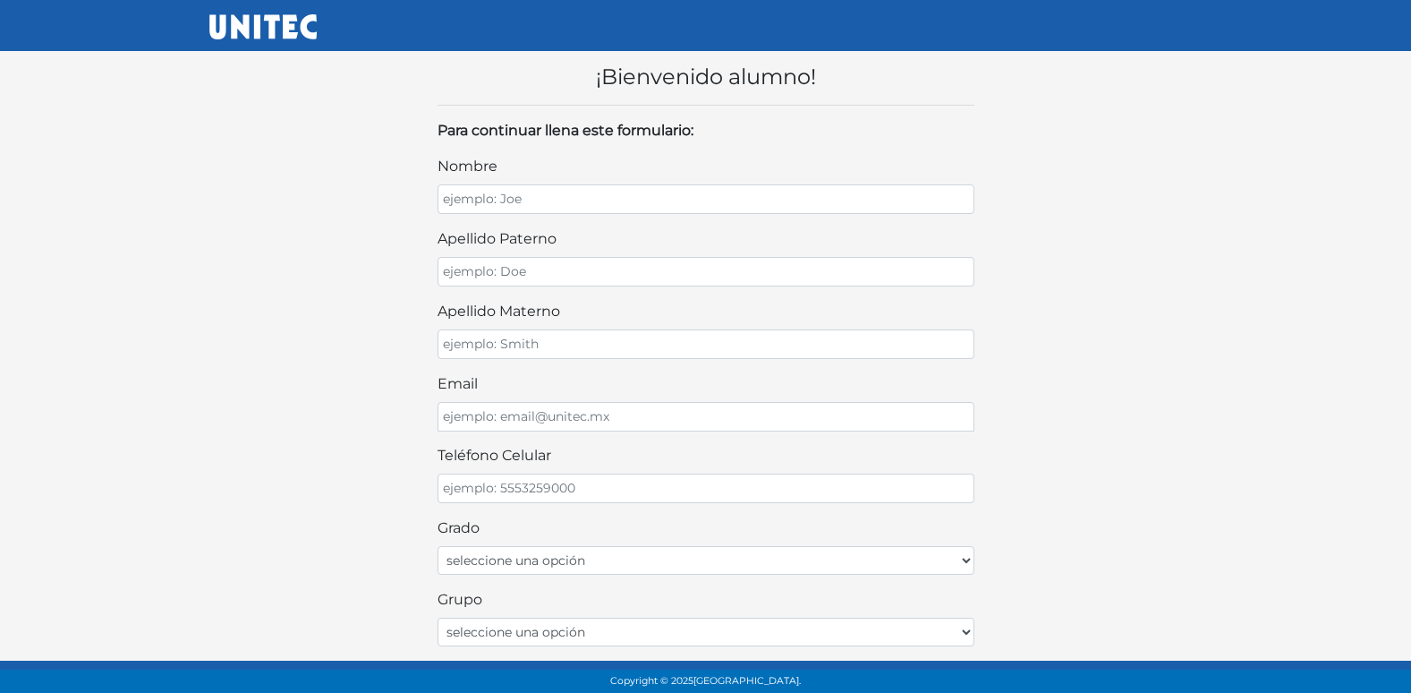
click at [644, 226] on div "nombre apellido paterno apellido materno email teléfono celular Grado seleccion…" at bounding box center [706, 577] width 537 height 843
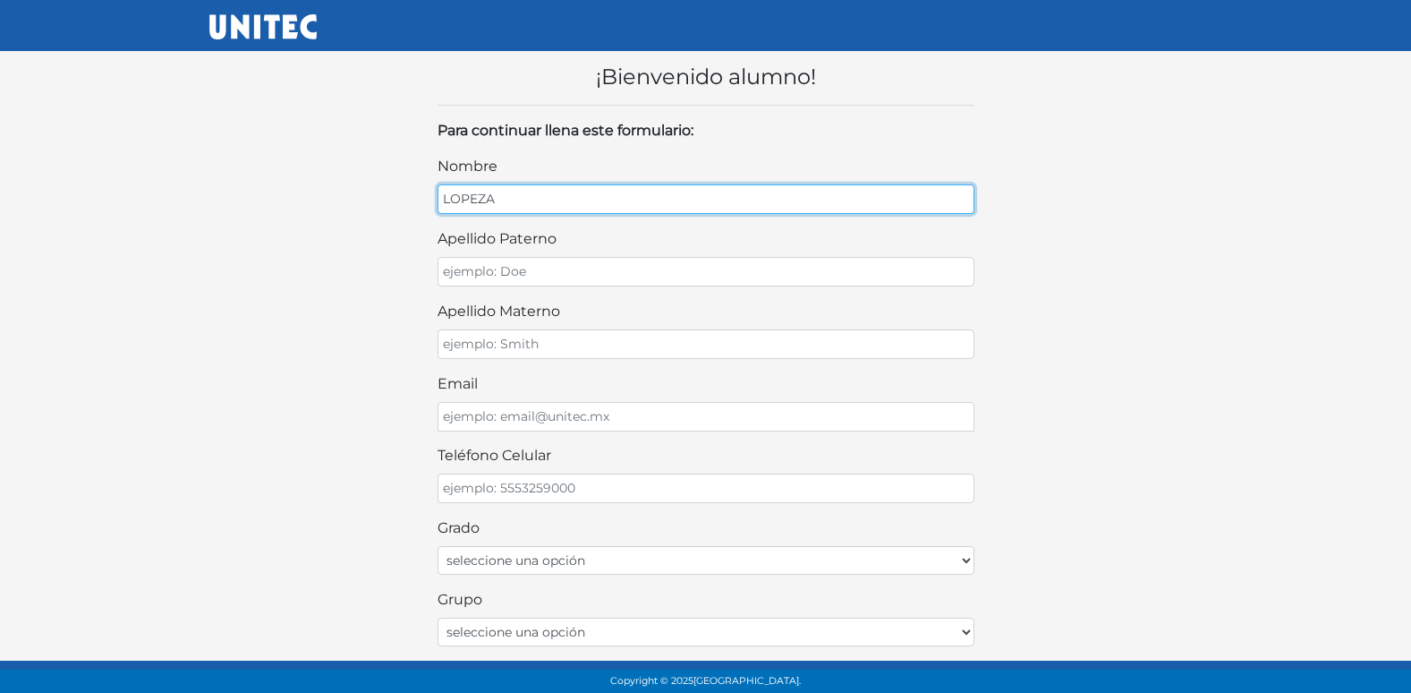
type input "LOPEZA"
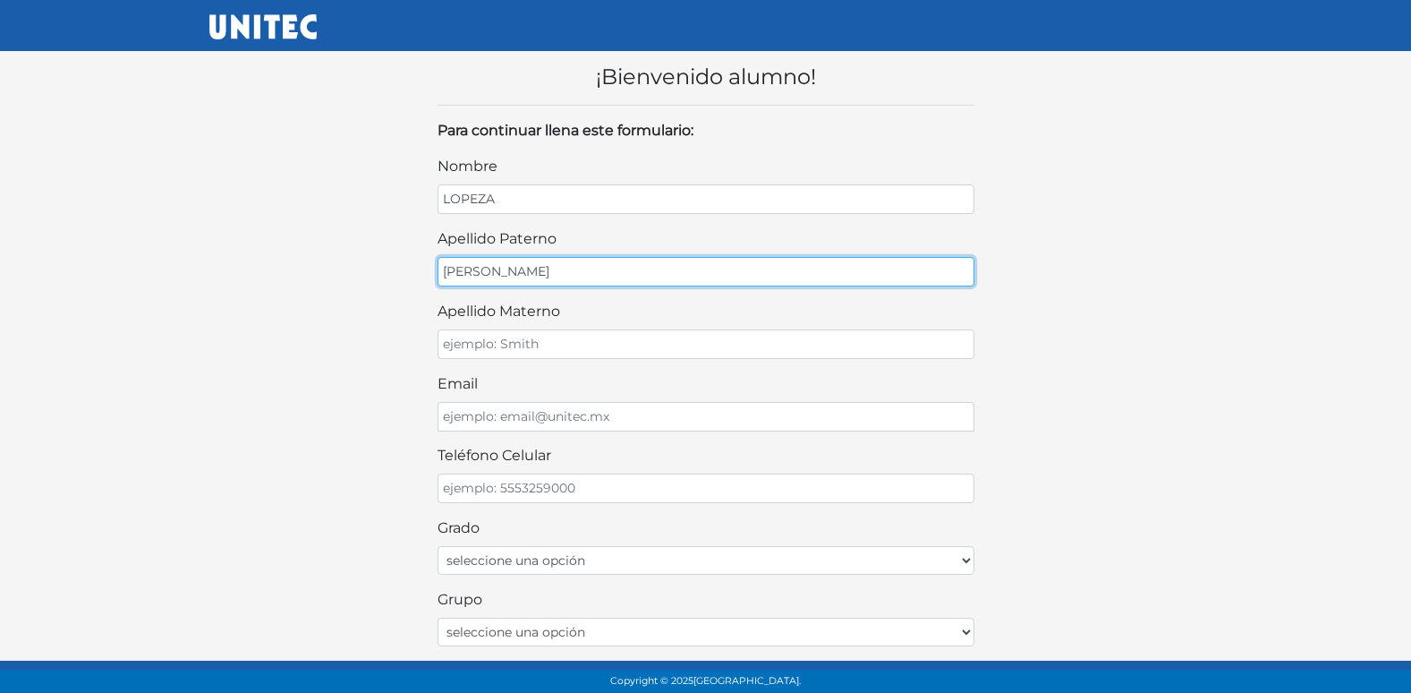
type input "[PERSON_NAME]"
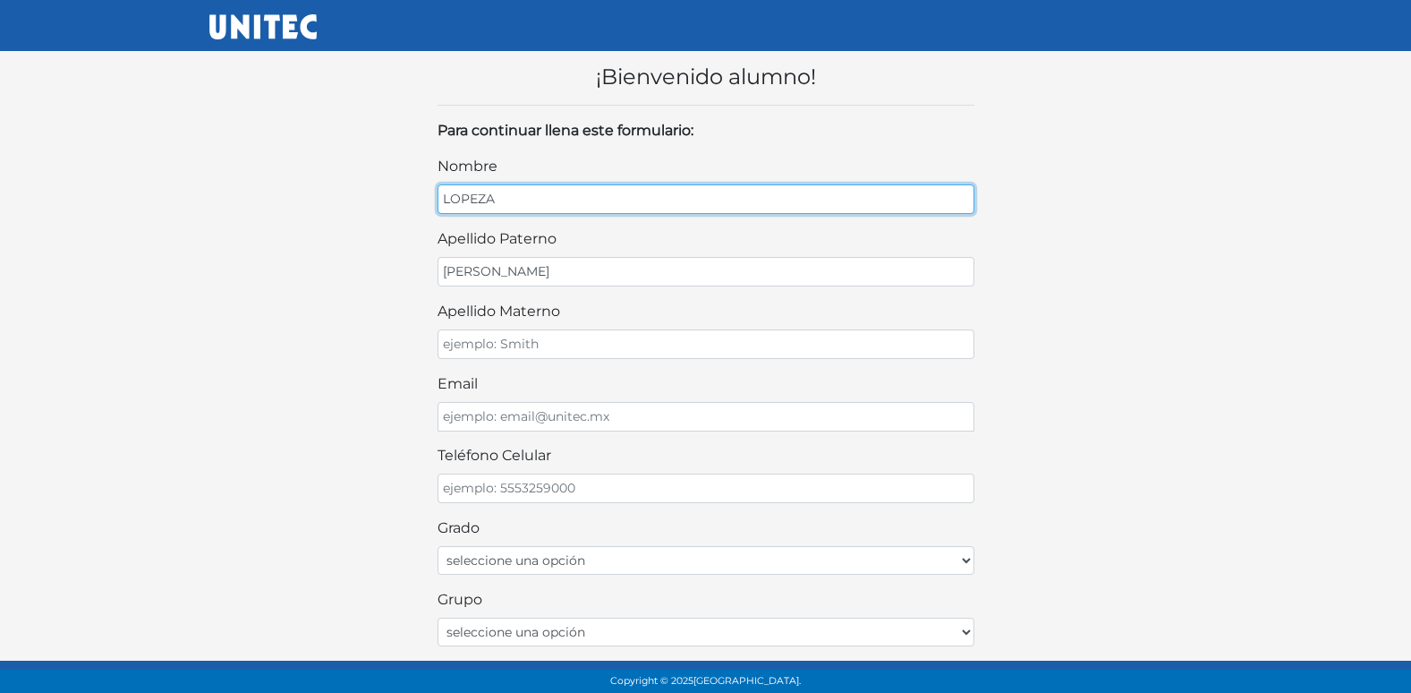
drag, startPoint x: 645, startPoint y: 210, endPoint x: 374, endPoint y: 225, distance: 271.6
click at [374, 225] on div "¡Bienvenido alumno! Para continuar llena este formulario: nombre [PERSON_NAME] …" at bounding box center [706, 543] width 1020 height 1015
click at [551, 200] on input "nombre" at bounding box center [706, 199] width 537 height 30
type input "[PERSON_NAME]"
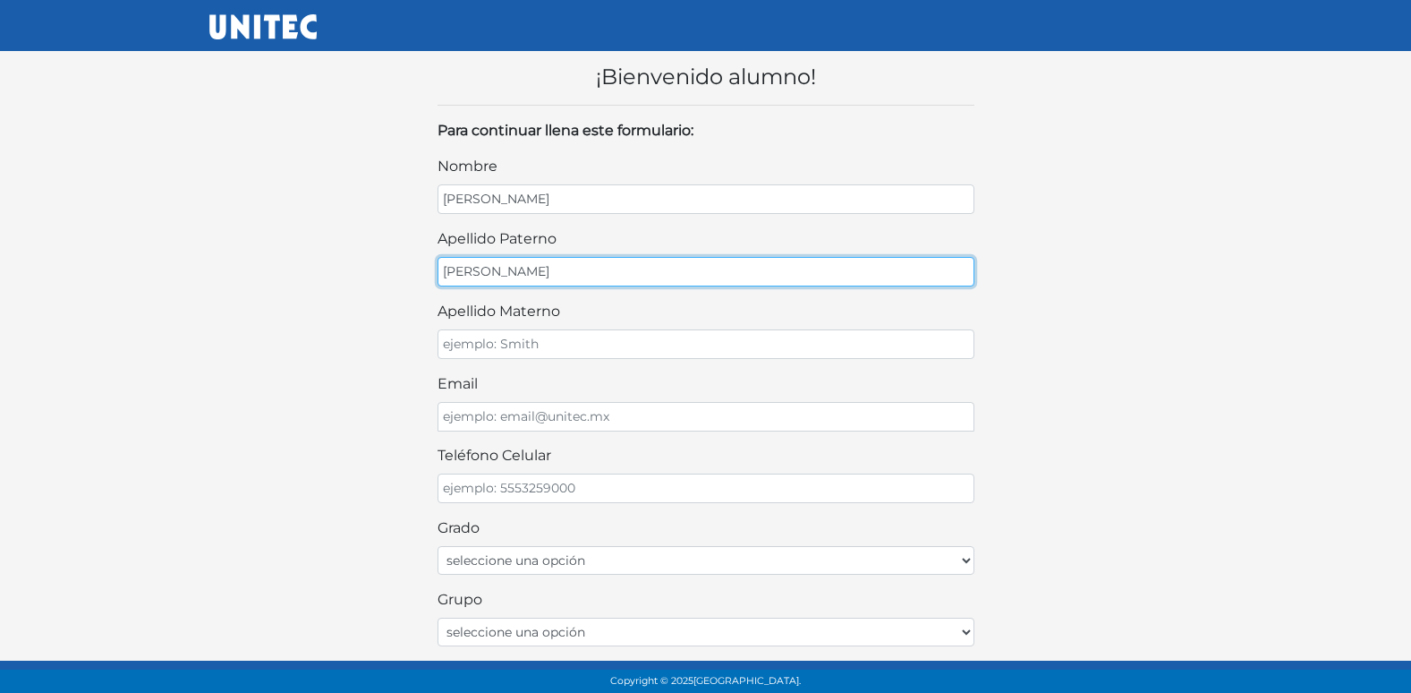
type input "[PERSON_NAME]"
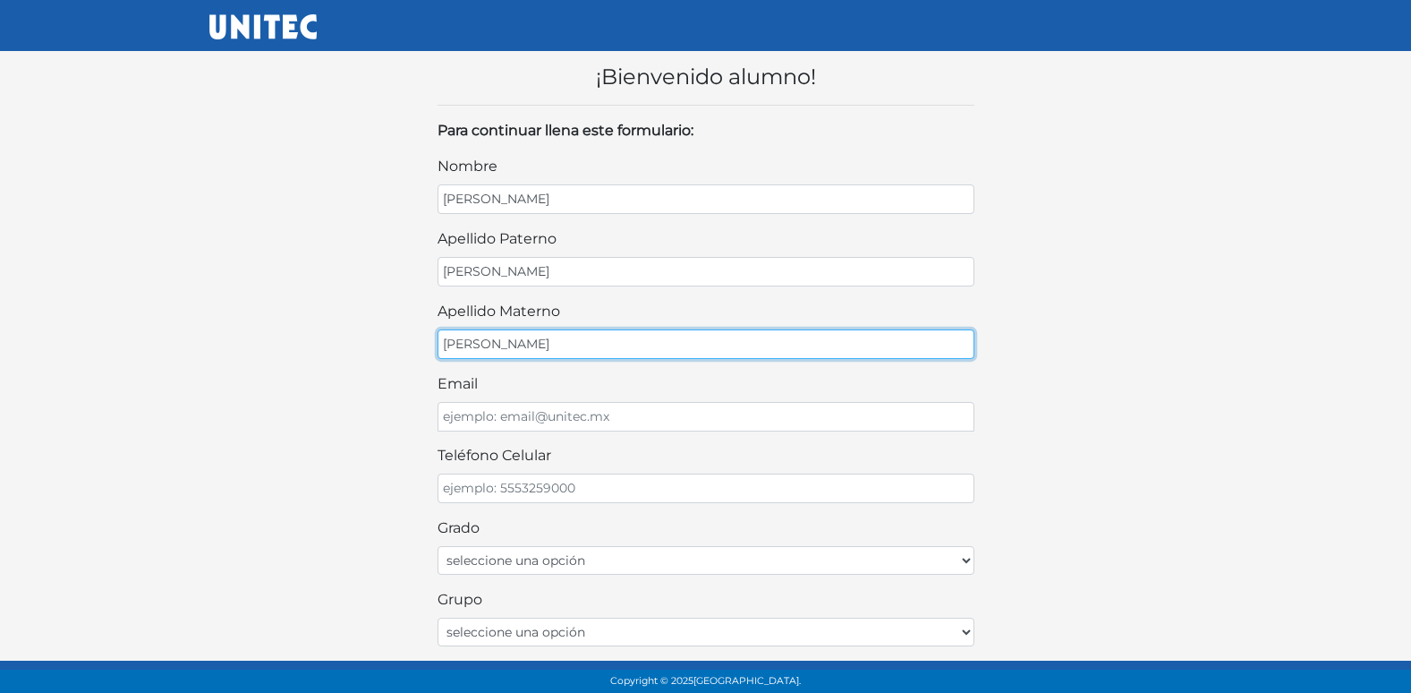
type input "[PERSON_NAME]"
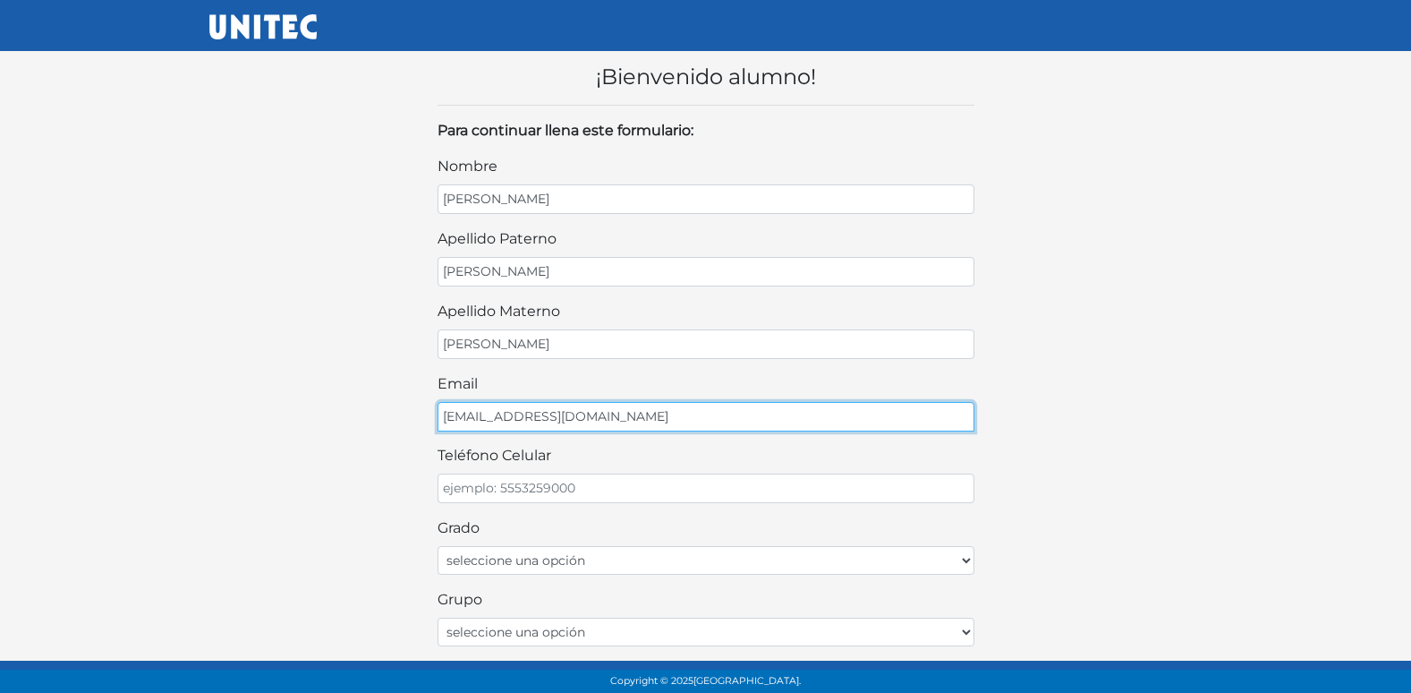
type input "[EMAIL_ADDRESS][DOMAIN_NAME]"
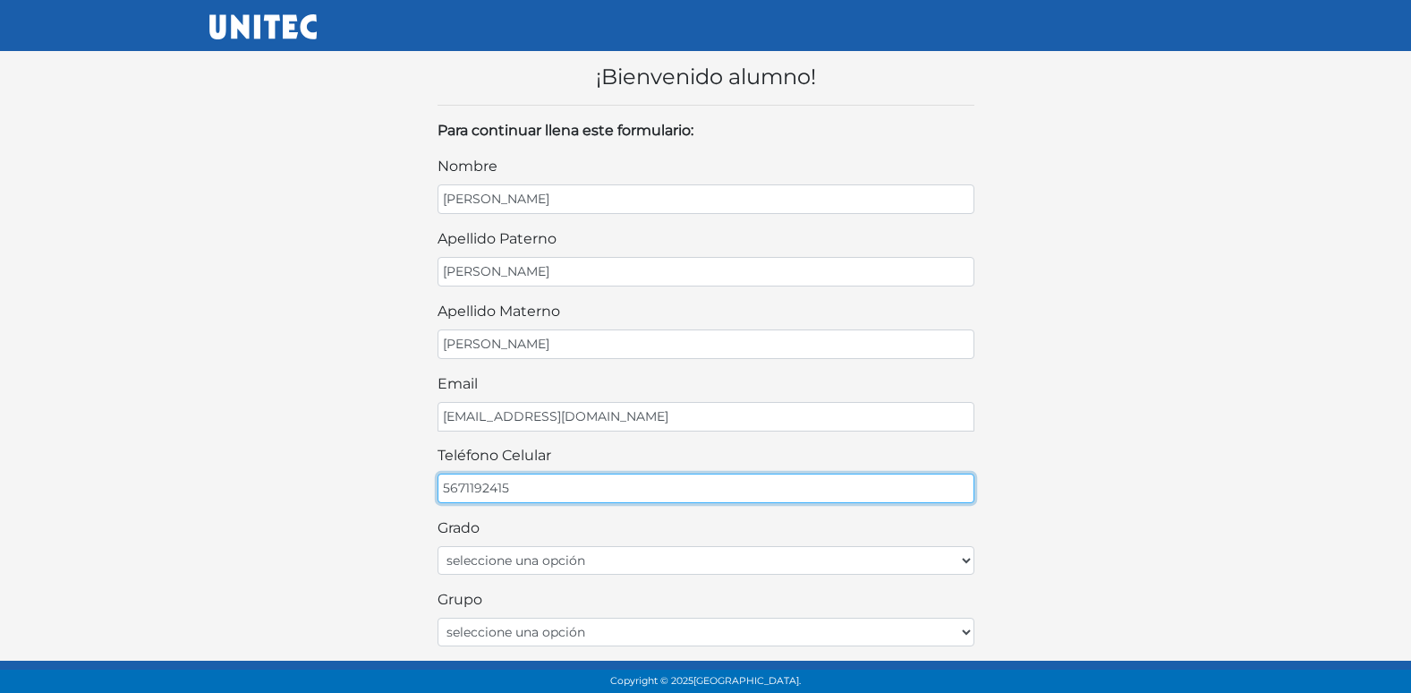
type input "5671192415"
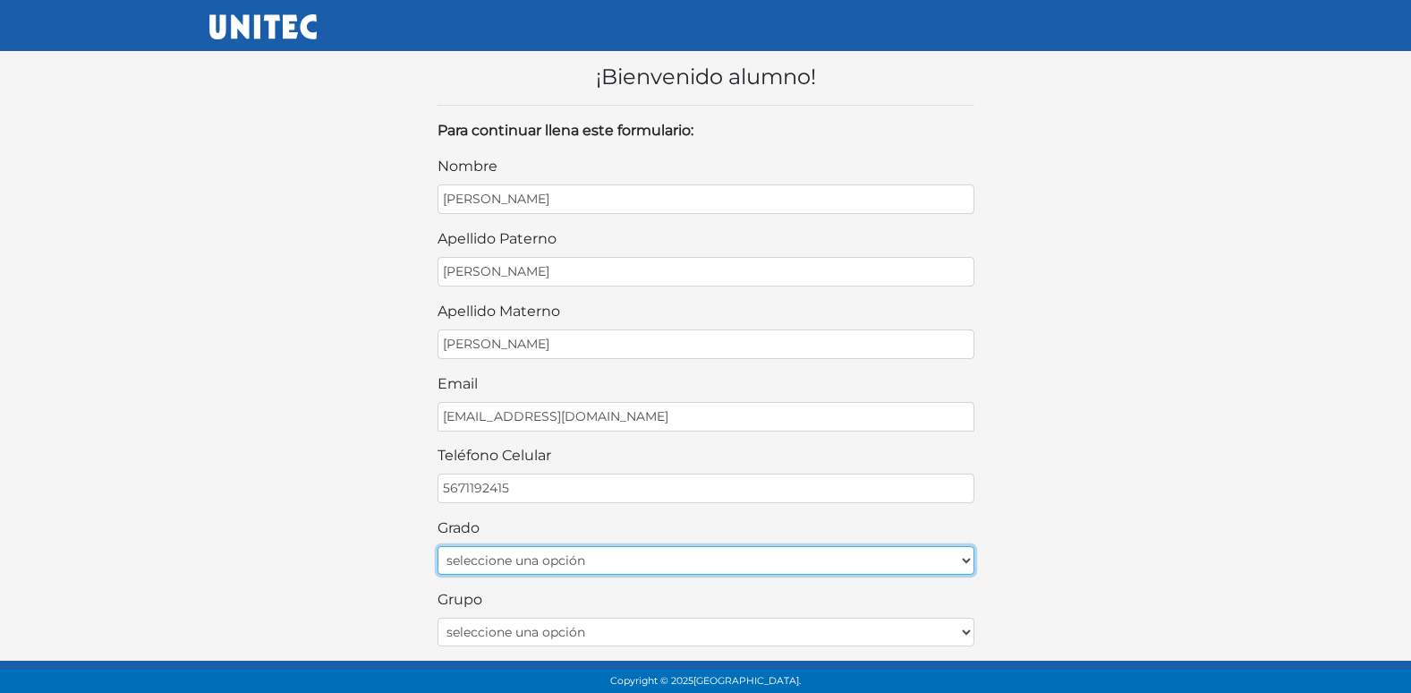
click at [678, 558] on select "seleccione una opción Primer grado Segundo grado Tercer grado Cuarto grado Quin…" at bounding box center [706, 560] width 537 height 29
select select "1ro"
click at [438, 546] on select "seleccione una opción Primer grado Segundo grado Tercer grado Cuarto grado Quin…" at bounding box center [706, 560] width 537 height 29
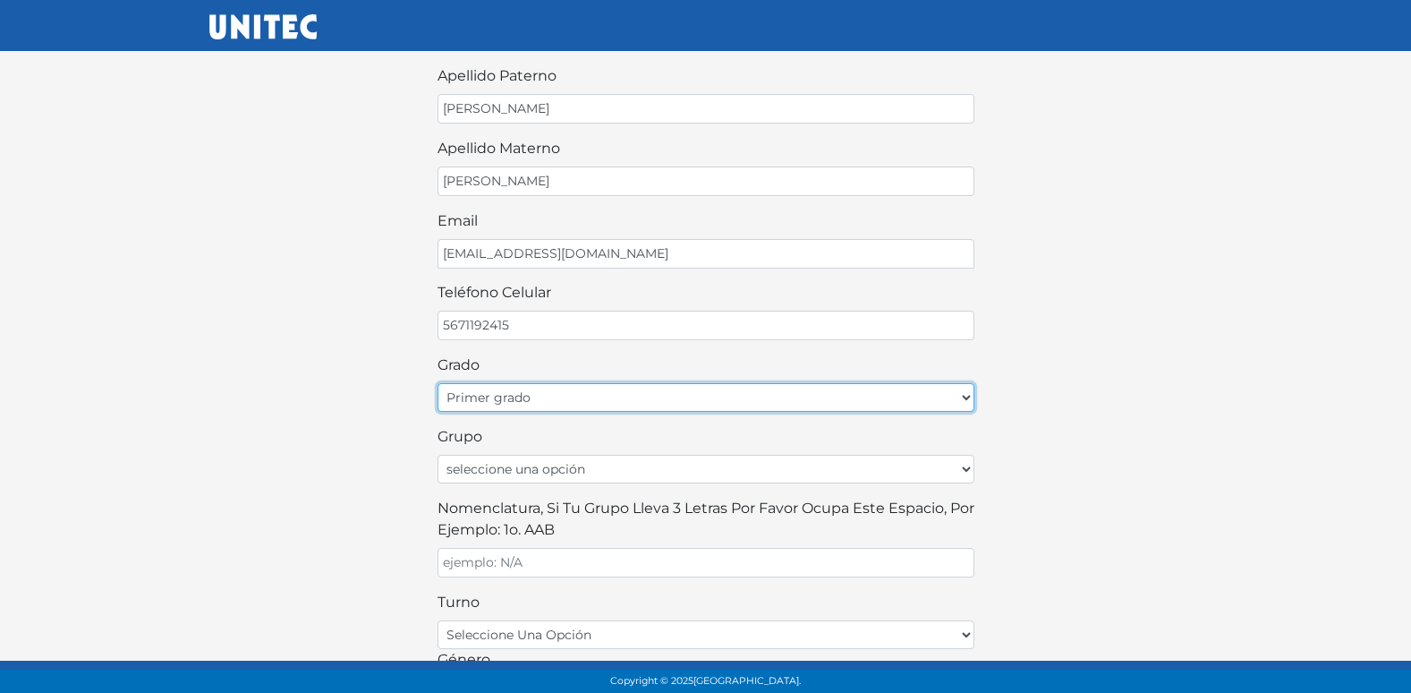
scroll to position [179, 0]
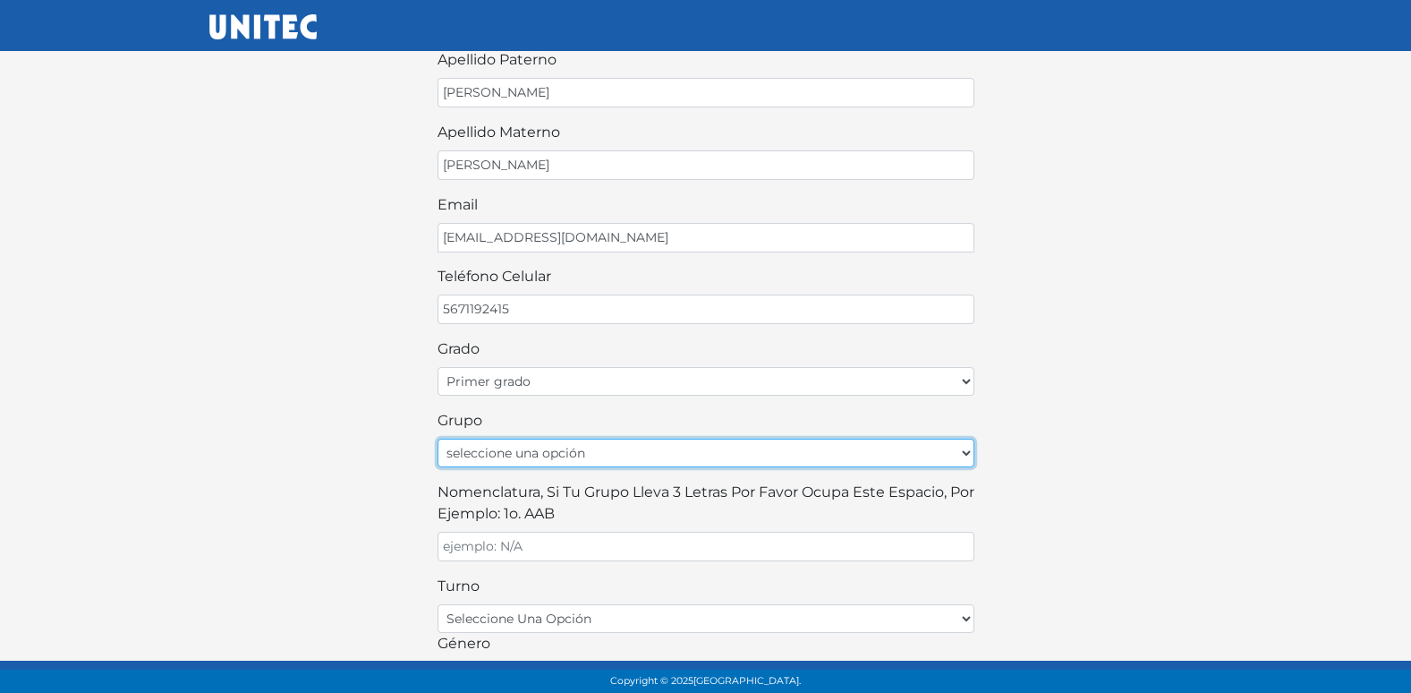
click at [584, 445] on select "seleccione una opción A B C D E F G H I J K L M N O P Q R S T U V W X Y Z" at bounding box center [706, 452] width 537 height 29
select select "A"
click at [438, 438] on select "seleccione una opción A B C D E F G H I J K L M N O P Q R S T U V W X Y Z" at bounding box center [706, 452] width 537 height 29
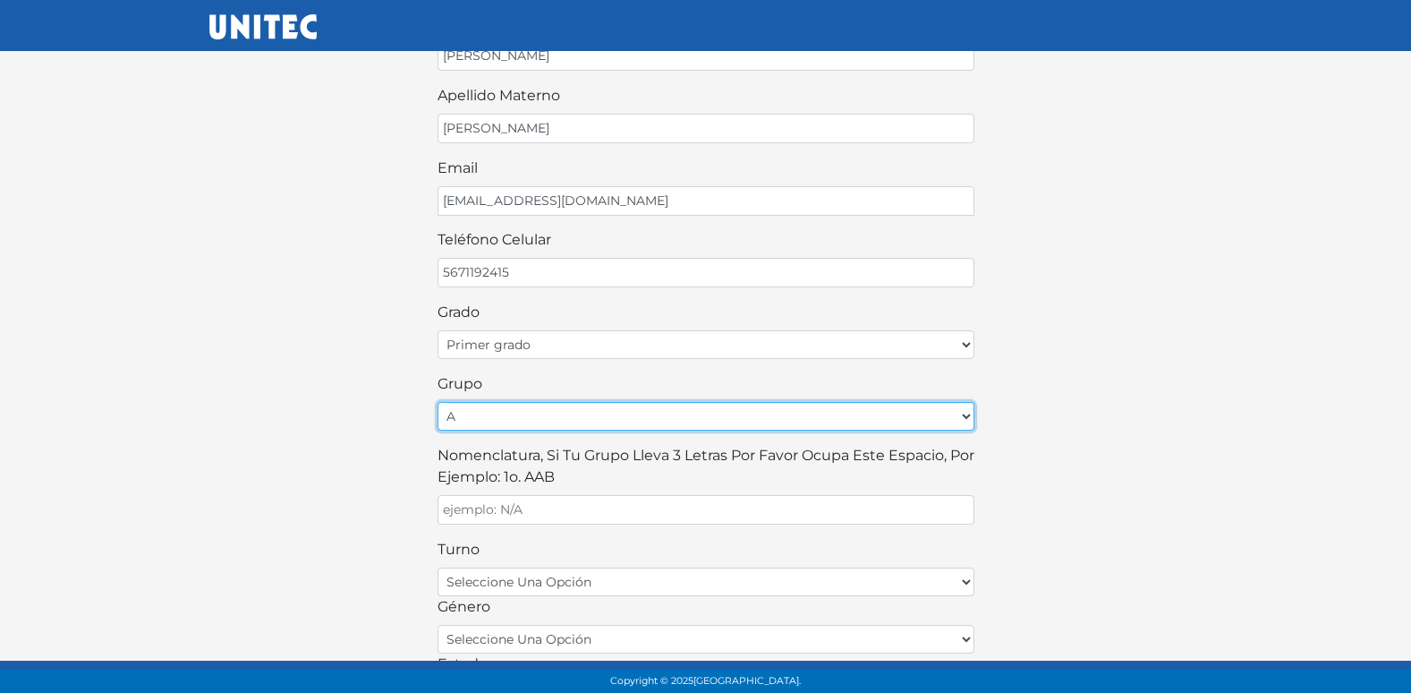
scroll to position [268, 0]
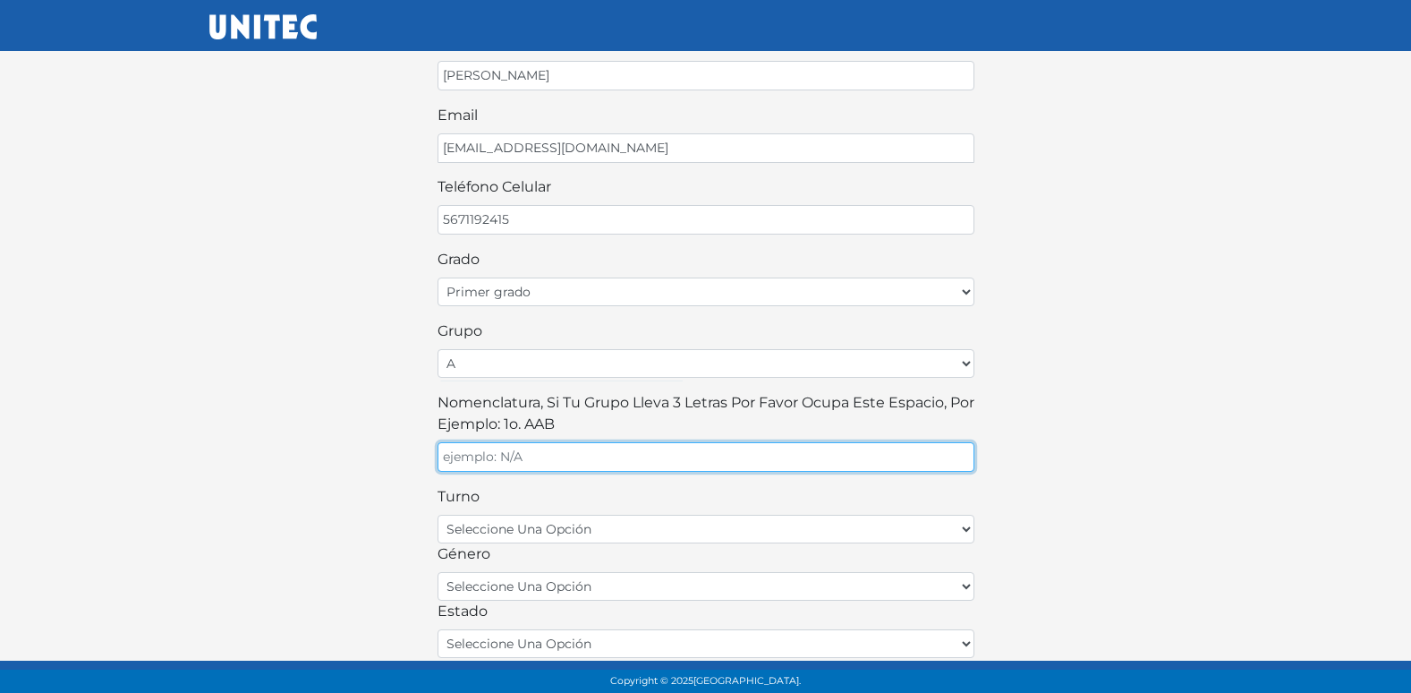
click at [622, 448] on input "Nomenclatura, si tu grupo lleva 3 letras por favor ocupa este espacio, por ejem…" at bounding box center [706, 457] width 537 height 30
type input "A"
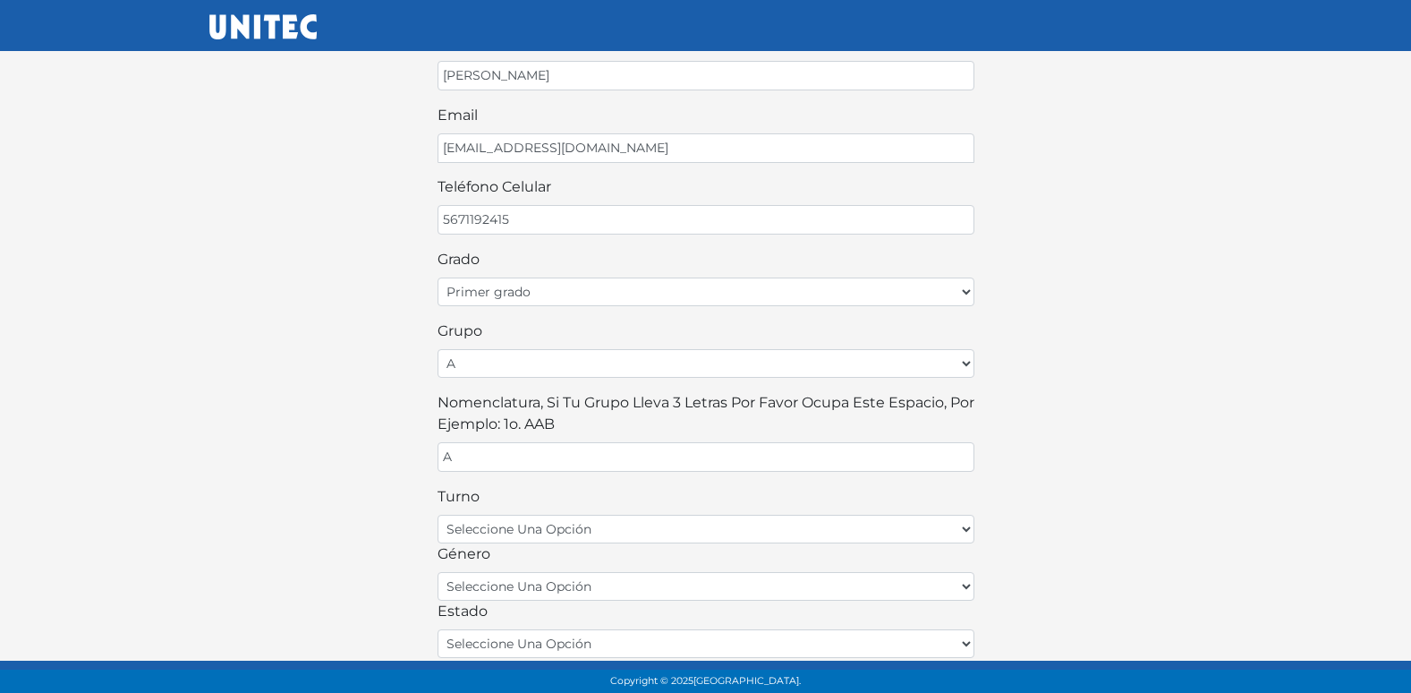
click at [404, 516] on div "¡Bienvenido alumno! Para continuar llena este formulario: nombre MATTEO apellid…" at bounding box center [706, 274] width 1020 height 1015
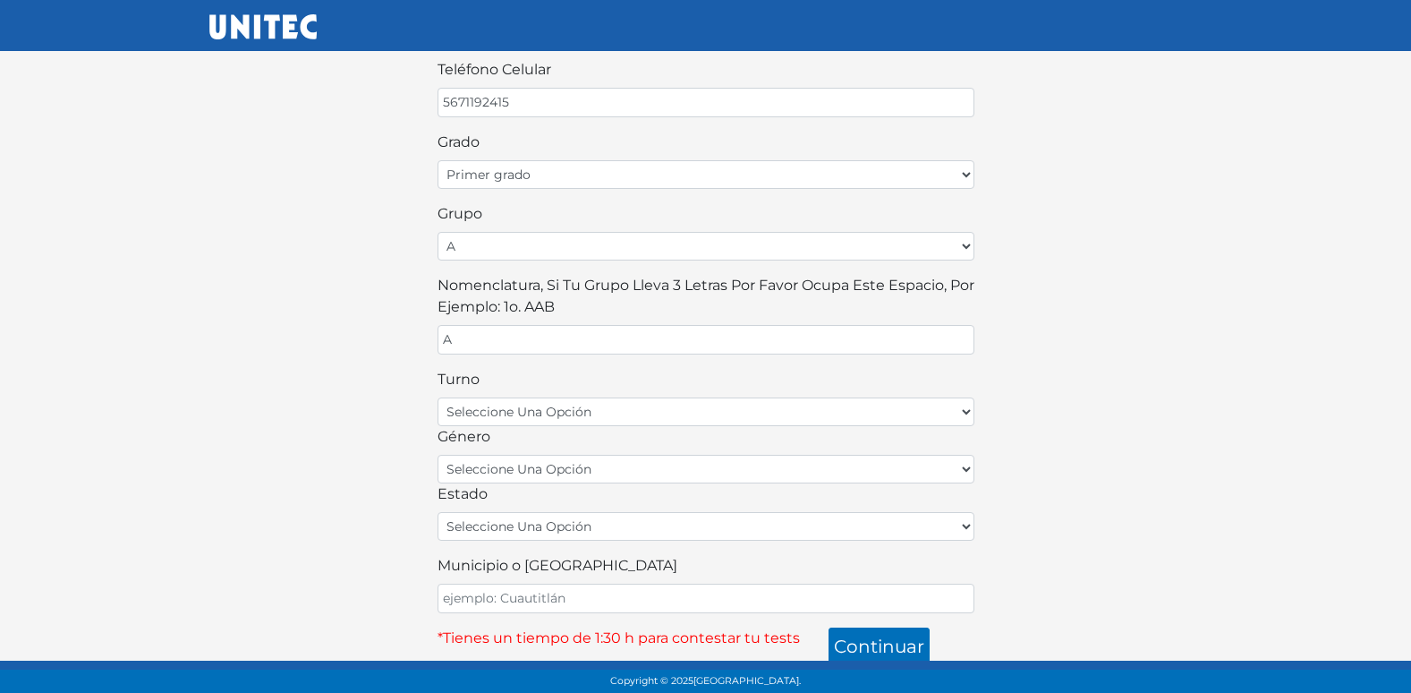
scroll to position [394, 0]
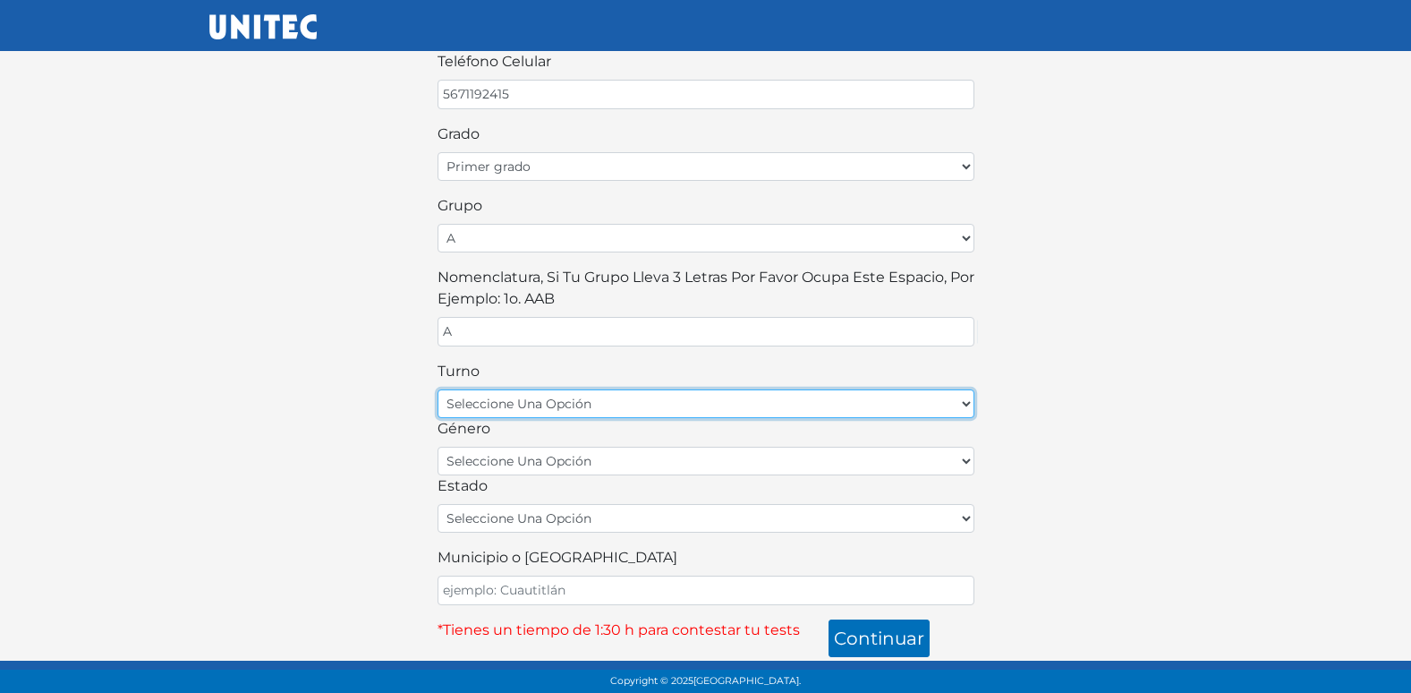
click at [642, 396] on select "seleccione una opción matutino vespertino" at bounding box center [706, 403] width 537 height 29
select select "matutino"
click at [438, 389] on select "seleccione una opción matutino vespertino" at bounding box center [706, 403] width 537 height 29
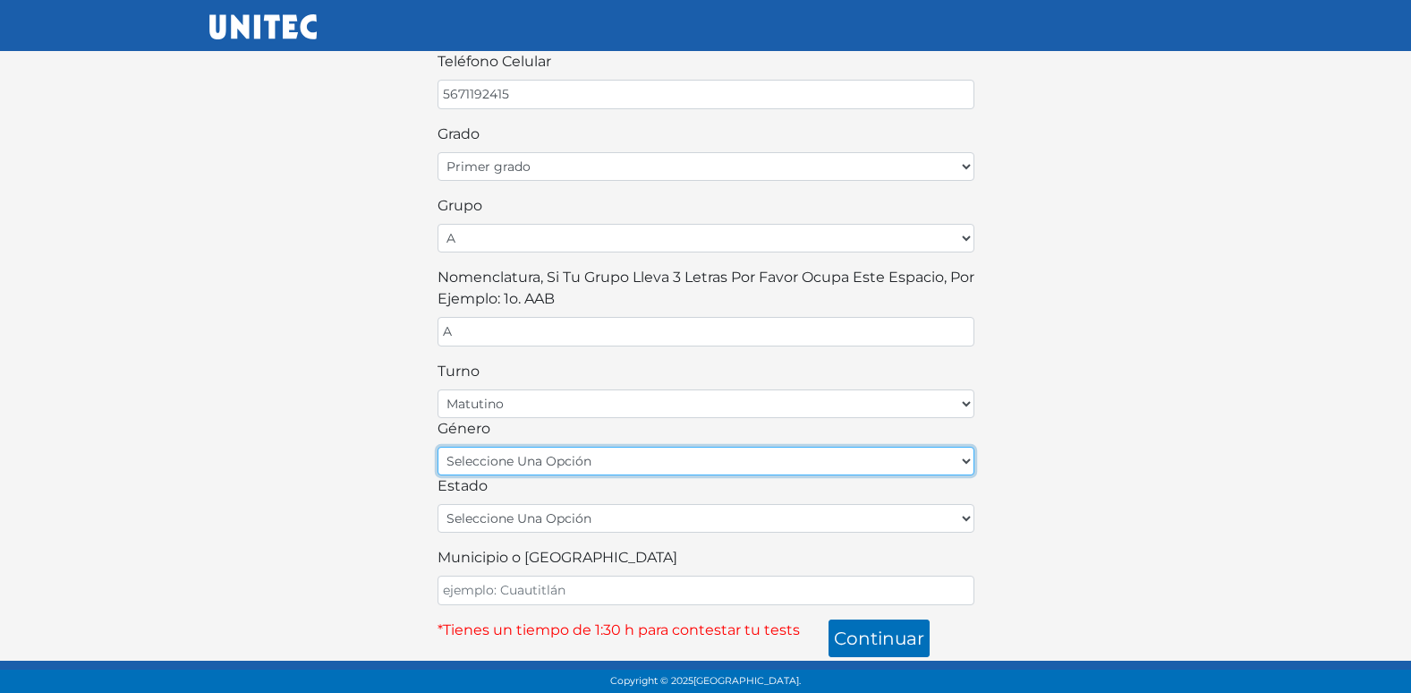
click at [604, 464] on select "seleccione una opción femenino masculino" at bounding box center [706, 461] width 537 height 29
select select "M"
click at [438, 447] on select "seleccione una opción femenino masculino" at bounding box center [706, 461] width 537 height 29
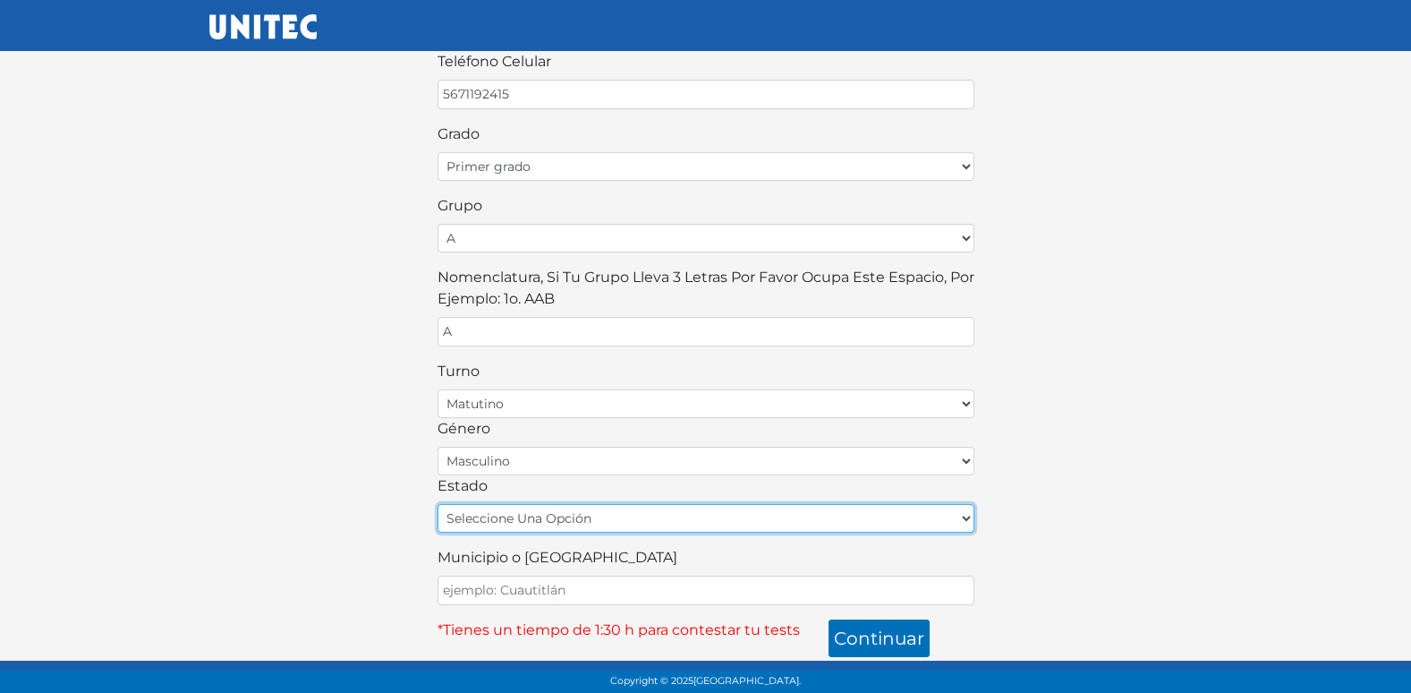
click at [574, 519] on select "seleccione una opción Aguascalientes Baja California Baja California Sur Campec…" at bounding box center [706, 518] width 537 height 29
select select "MEX"
click at [438, 504] on select "seleccione una opción Aguascalientes Baja California Baja California Sur Campec…" at bounding box center [706, 518] width 537 height 29
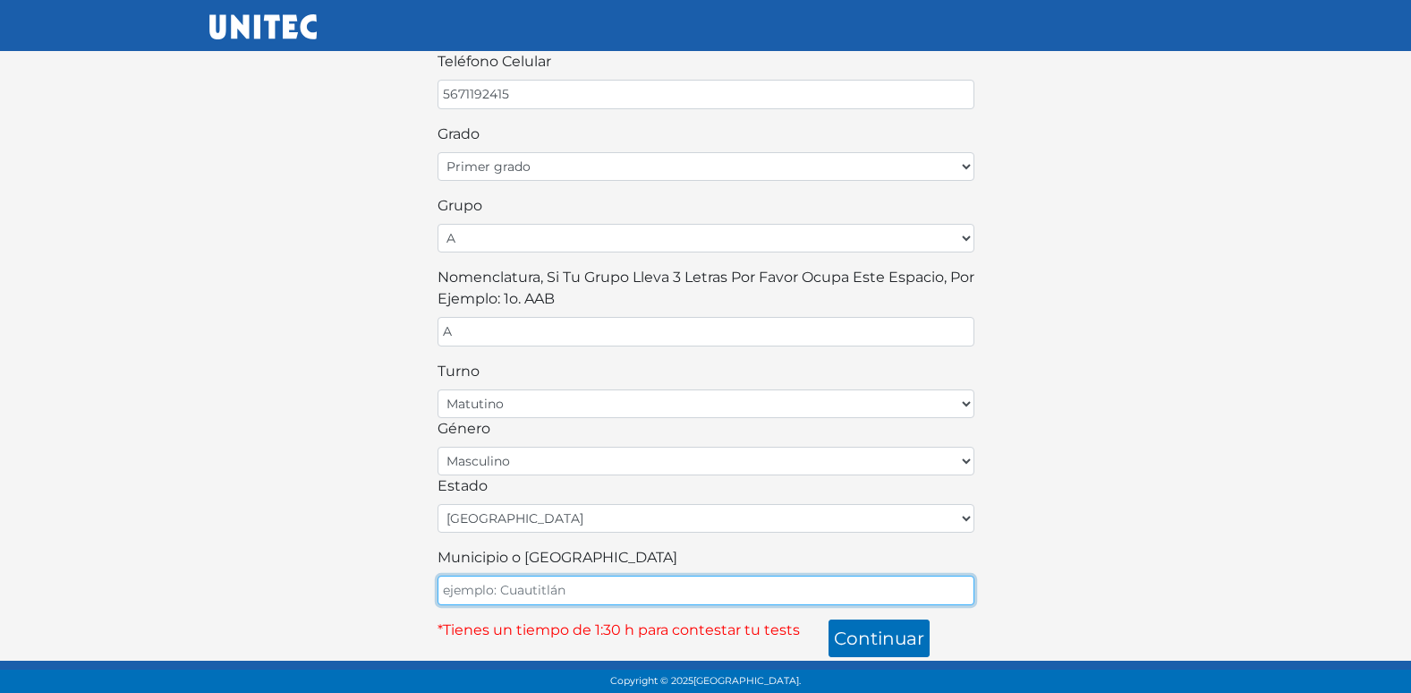
click at [548, 584] on input "Municipio o Alcaldía" at bounding box center [706, 590] width 537 height 30
type input "ECATEPEC"
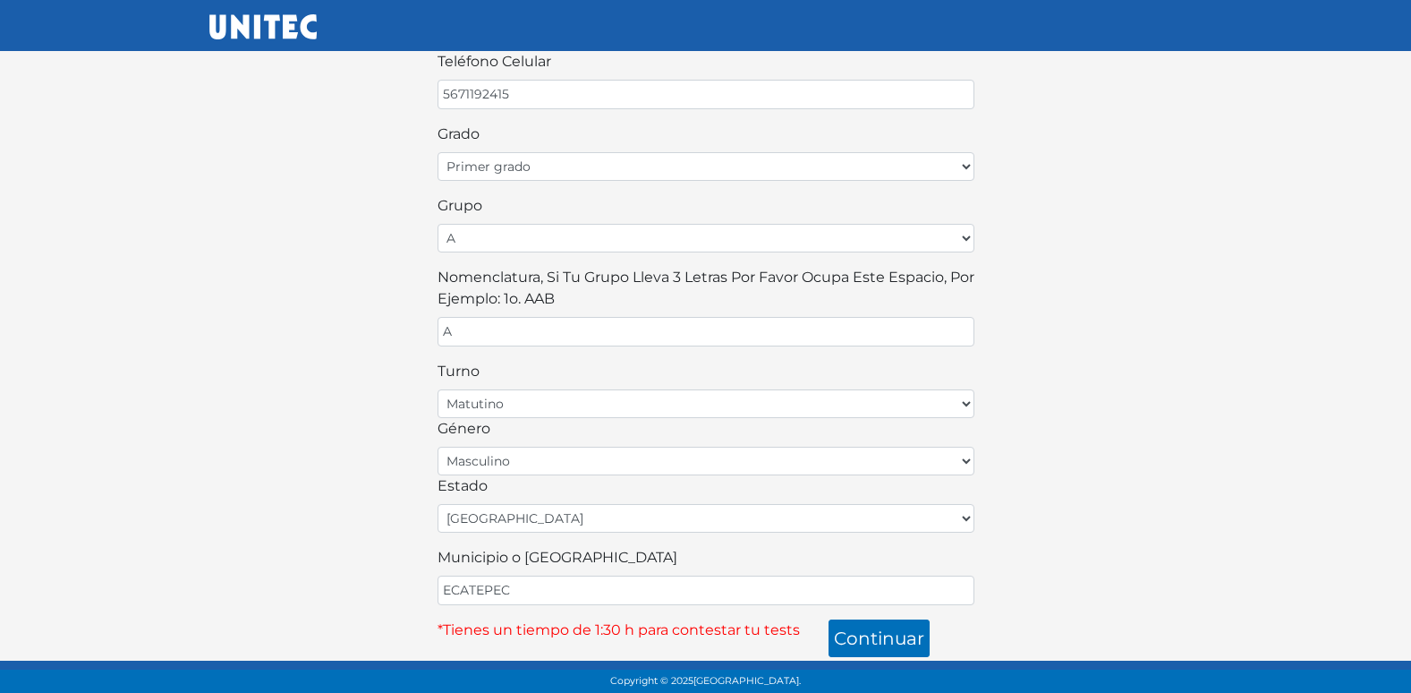
click at [307, 515] on div "¡Bienvenido alumno! Para continuar llena este formulario: nombre MATTEO apellid…" at bounding box center [706, 149] width 1020 height 1015
click at [873, 645] on button "continuar" at bounding box center [879, 638] width 101 height 38
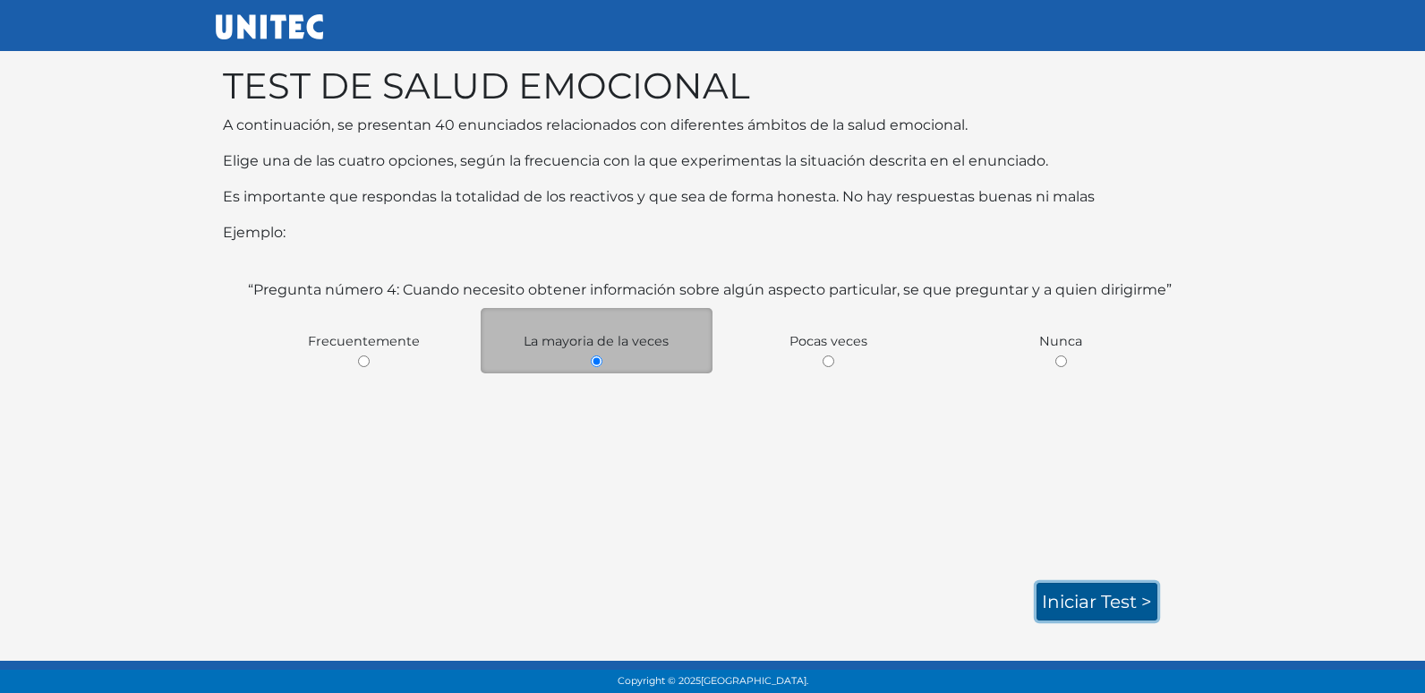
click at [1143, 610] on link "Iniciar test >" at bounding box center [1096, 602] width 121 height 38
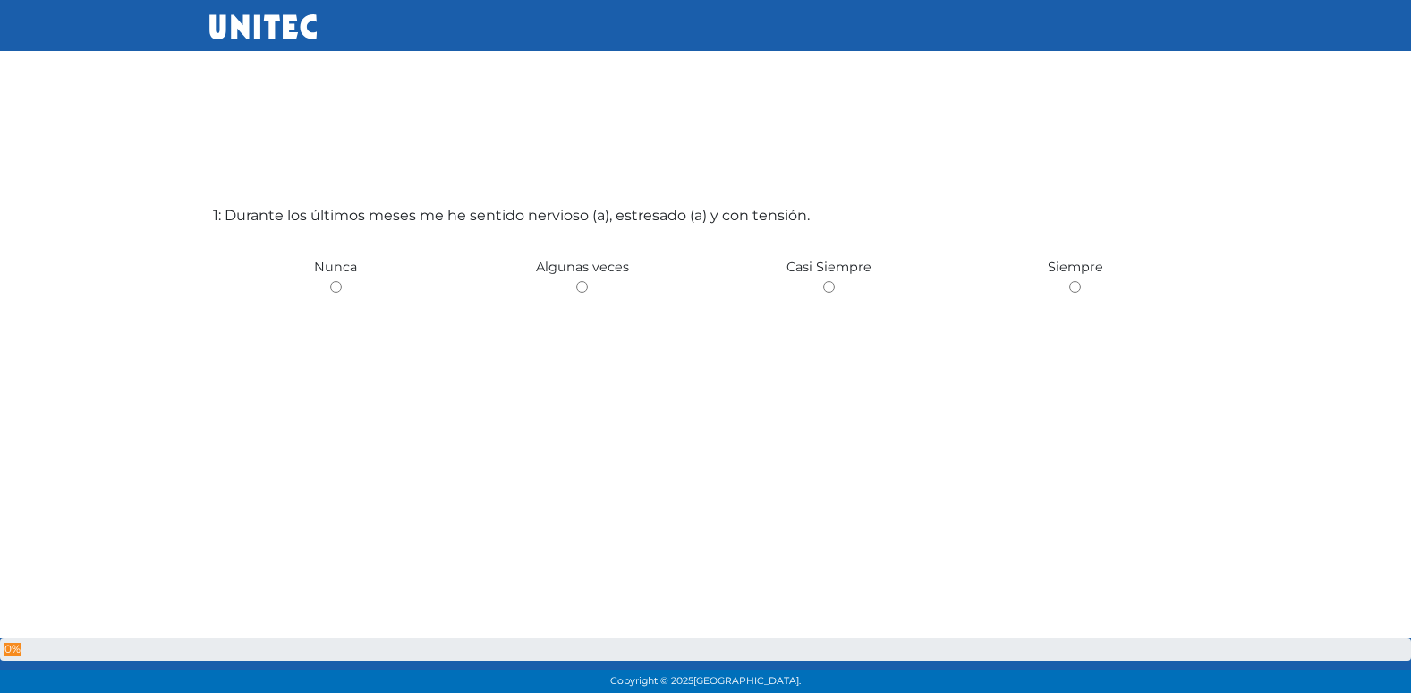
scroll to position [89, 0]
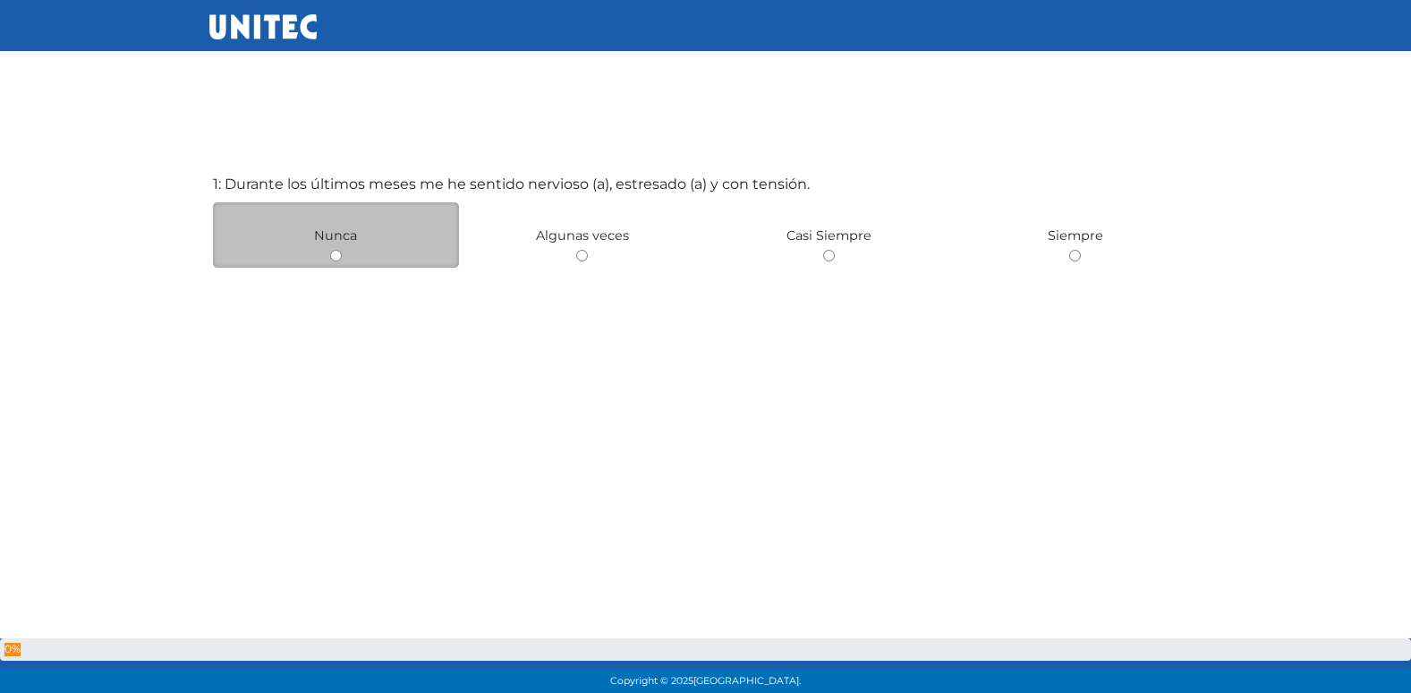
click at [340, 257] on input "radio" at bounding box center [336, 256] width 12 height 12
radio input "true"
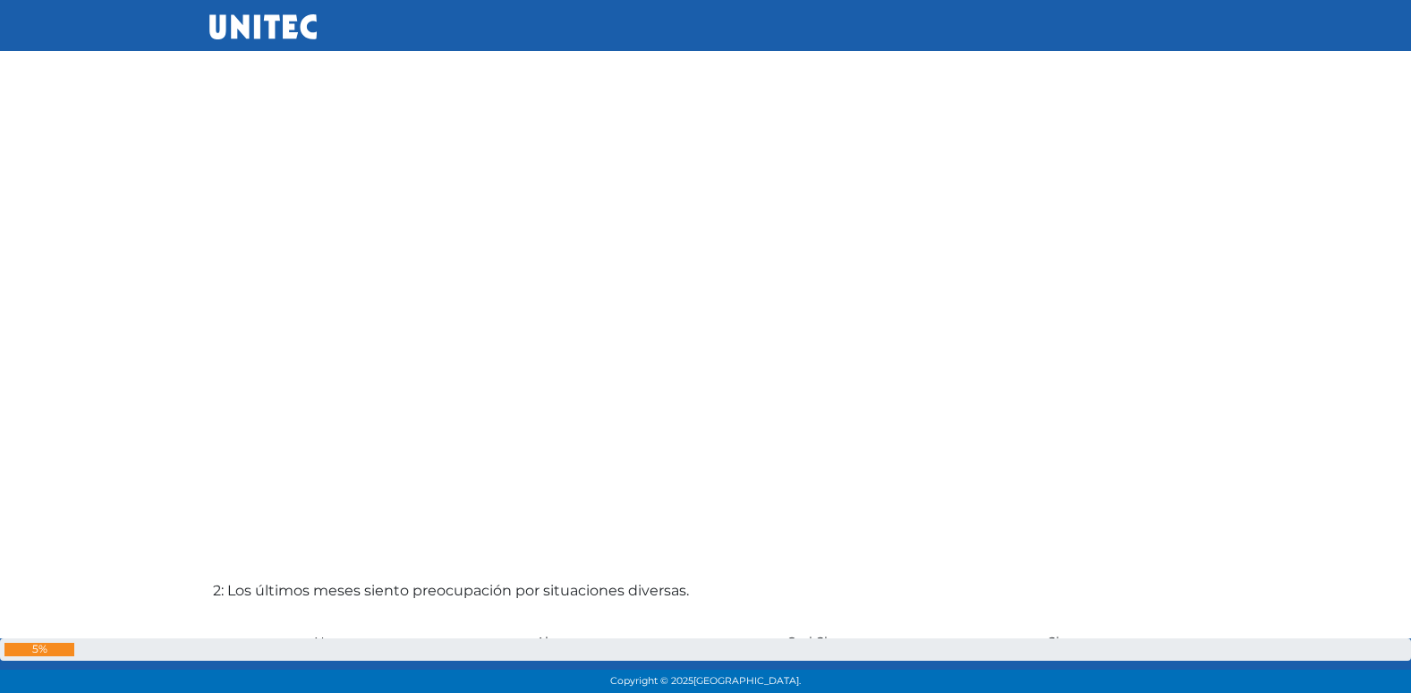
scroll to position [657, 0]
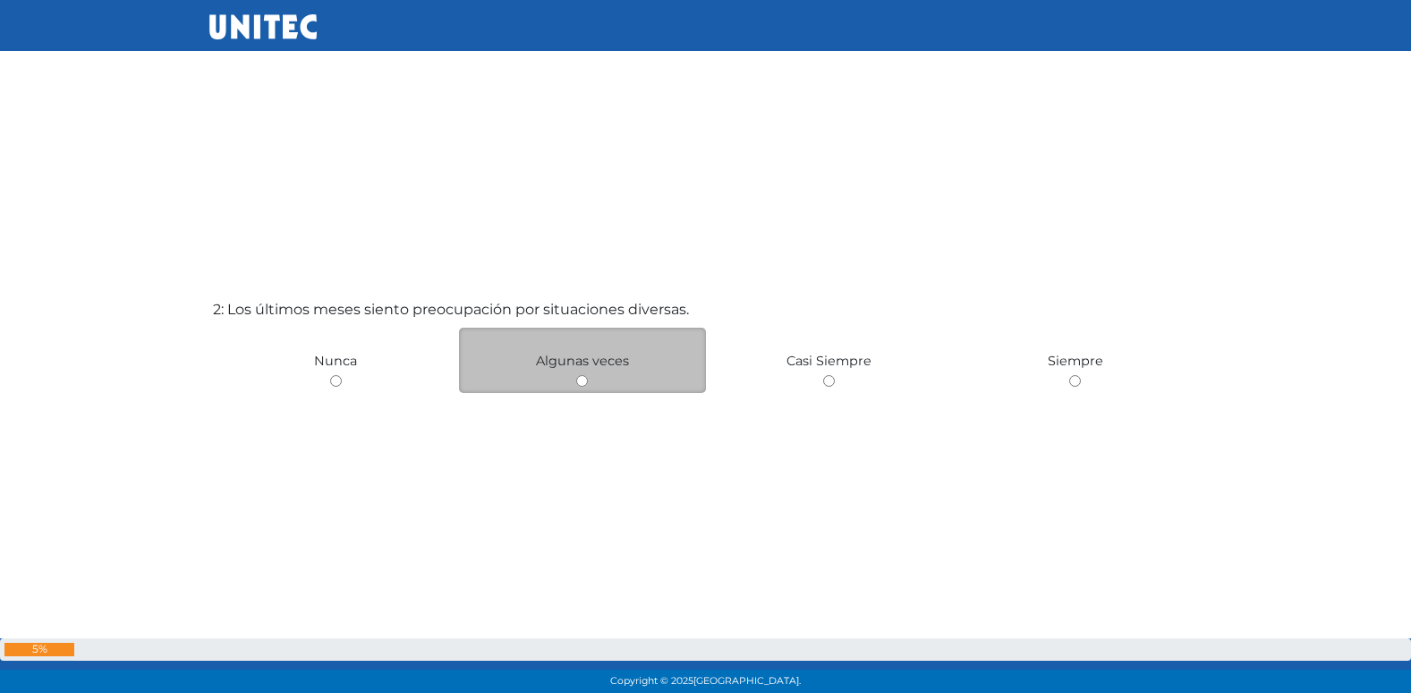
click at [581, 382] on input "radio" at bounding box center [582, 381] width 12 height 12
radio input "true"
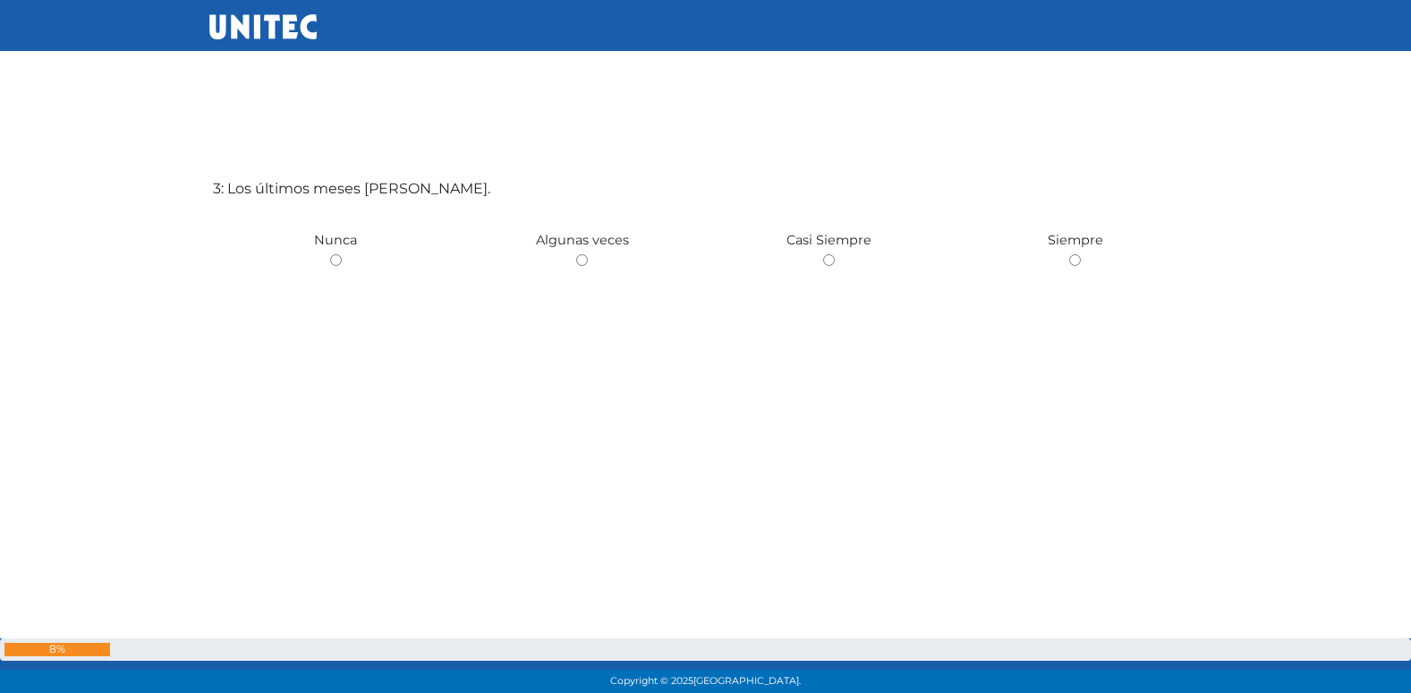
scroll to position [1475, 0]
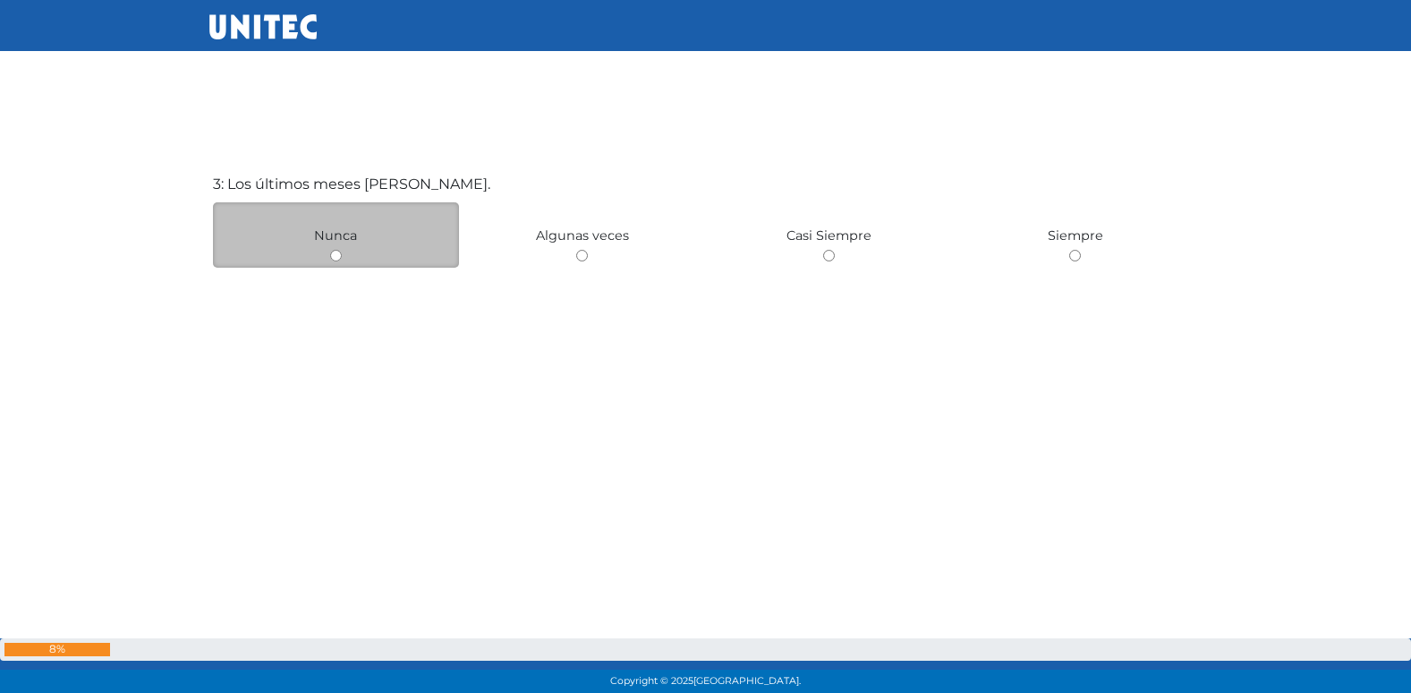
click at [336, 257] on input "radio" at bounding box center [336, 256] width 12 height 12
radio input "true"
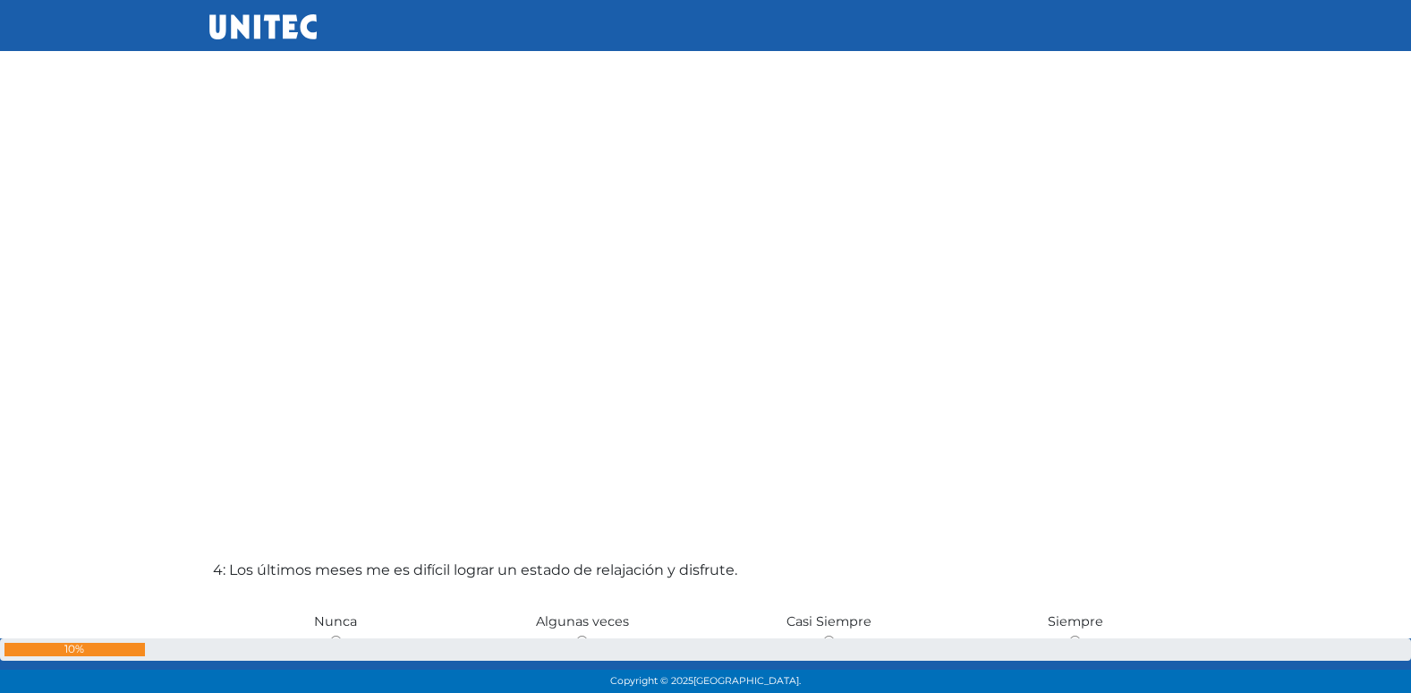
scroll to position [1954, 0]
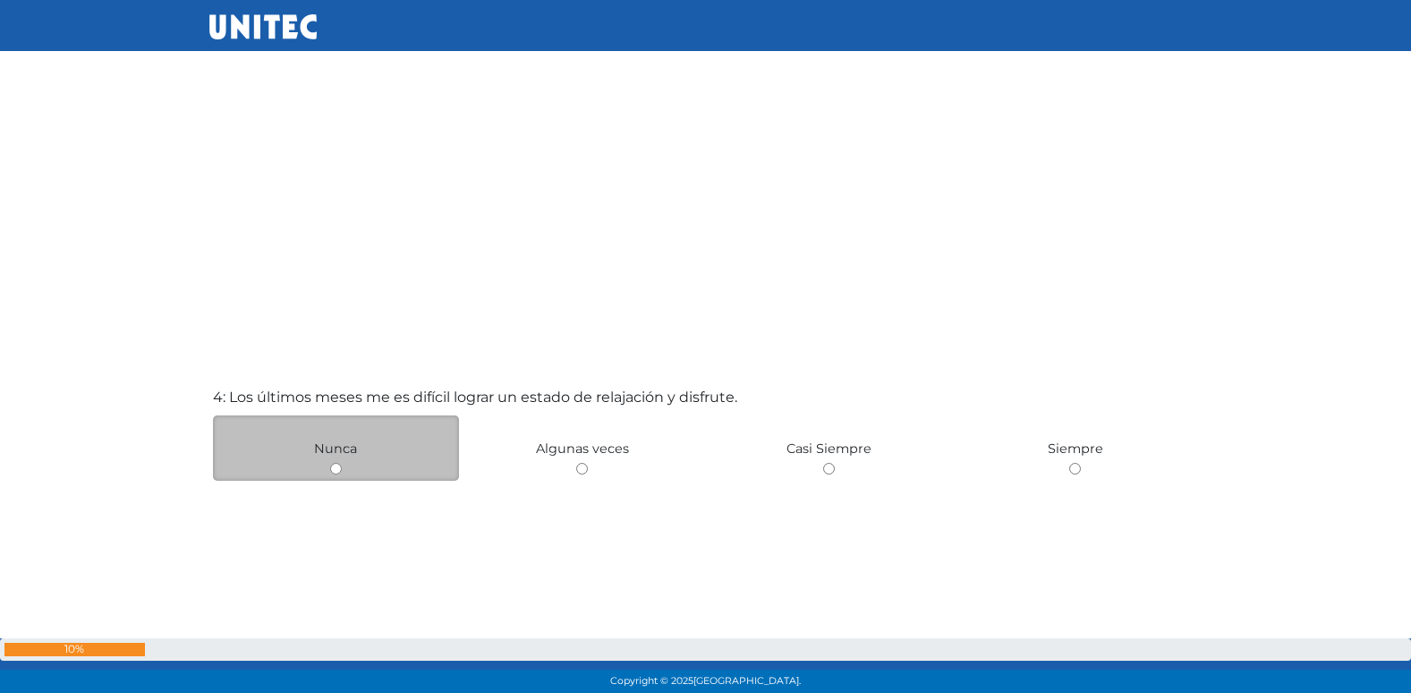
click at [332, 466] on input "radio" at bounding box center [336, 469] width 12 height 12
radio input "true"
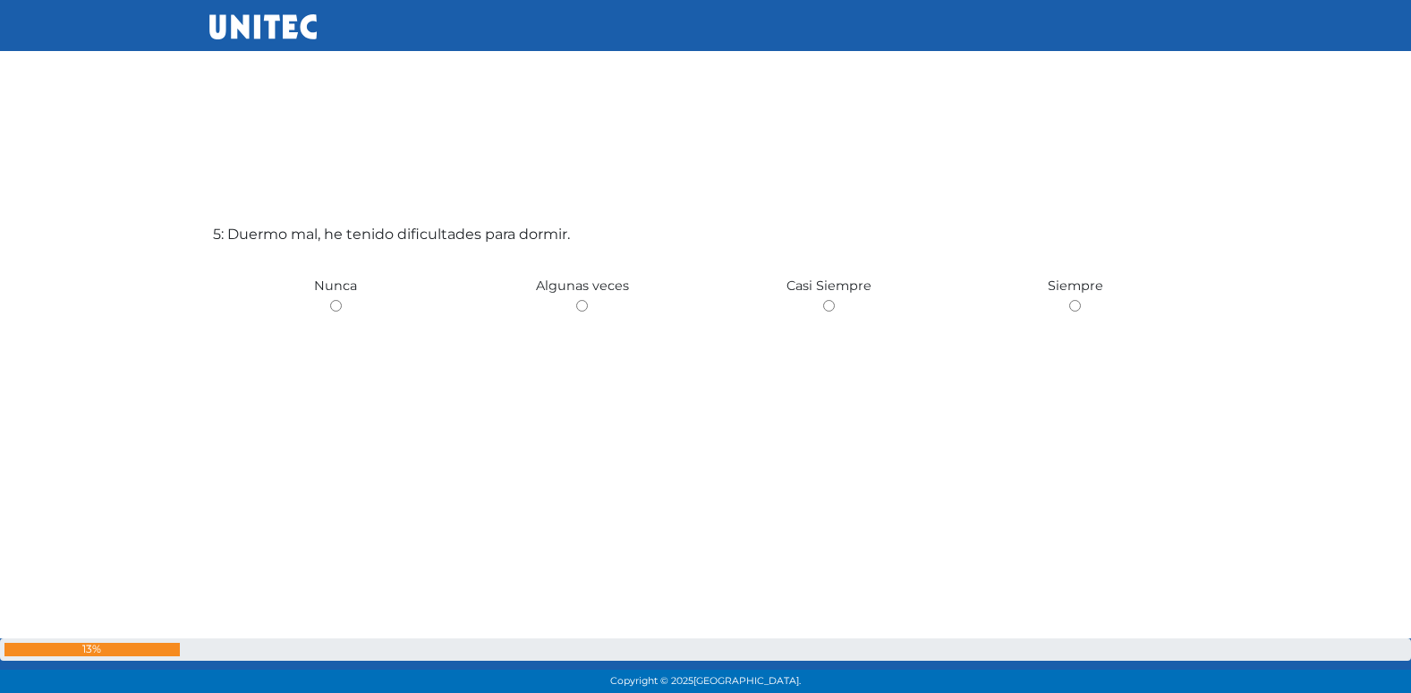
scroll to position [2860, 0]
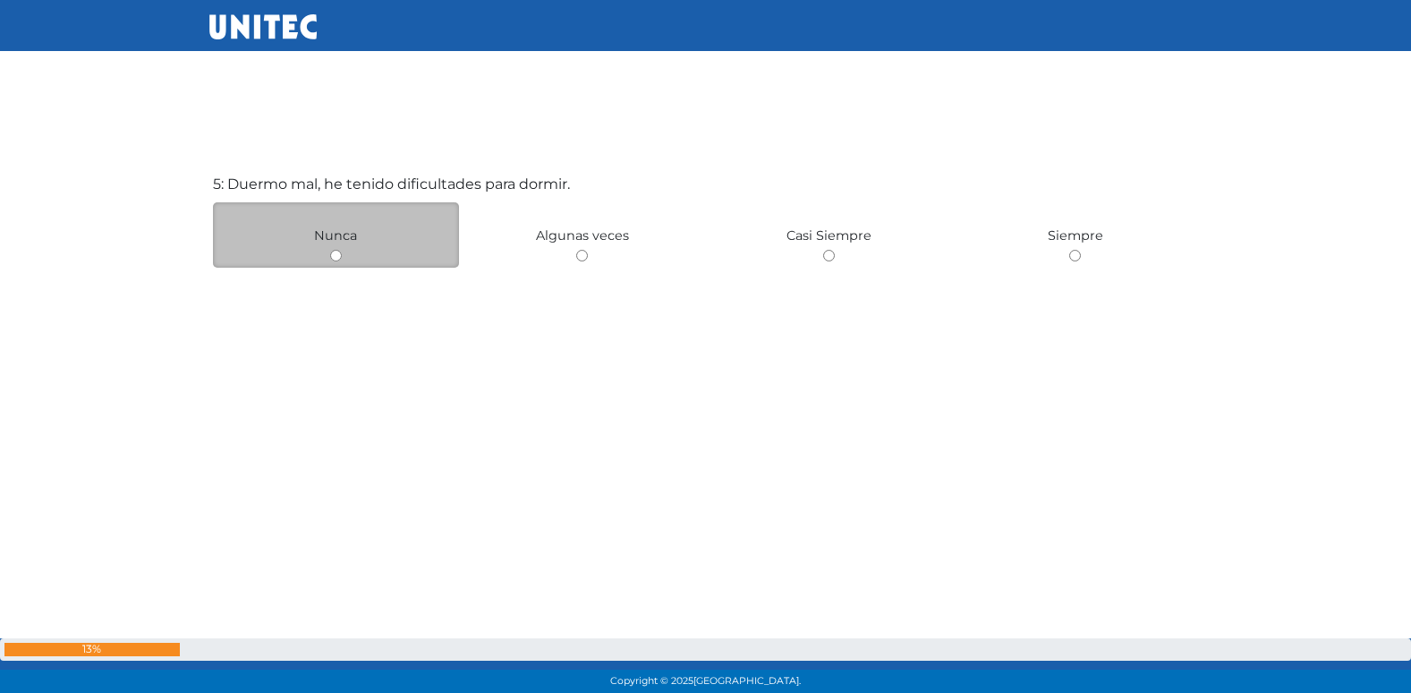
click at [340, 251] on input "radio" at bounding box center [336, 256] width 12 height 12
radio input "true"
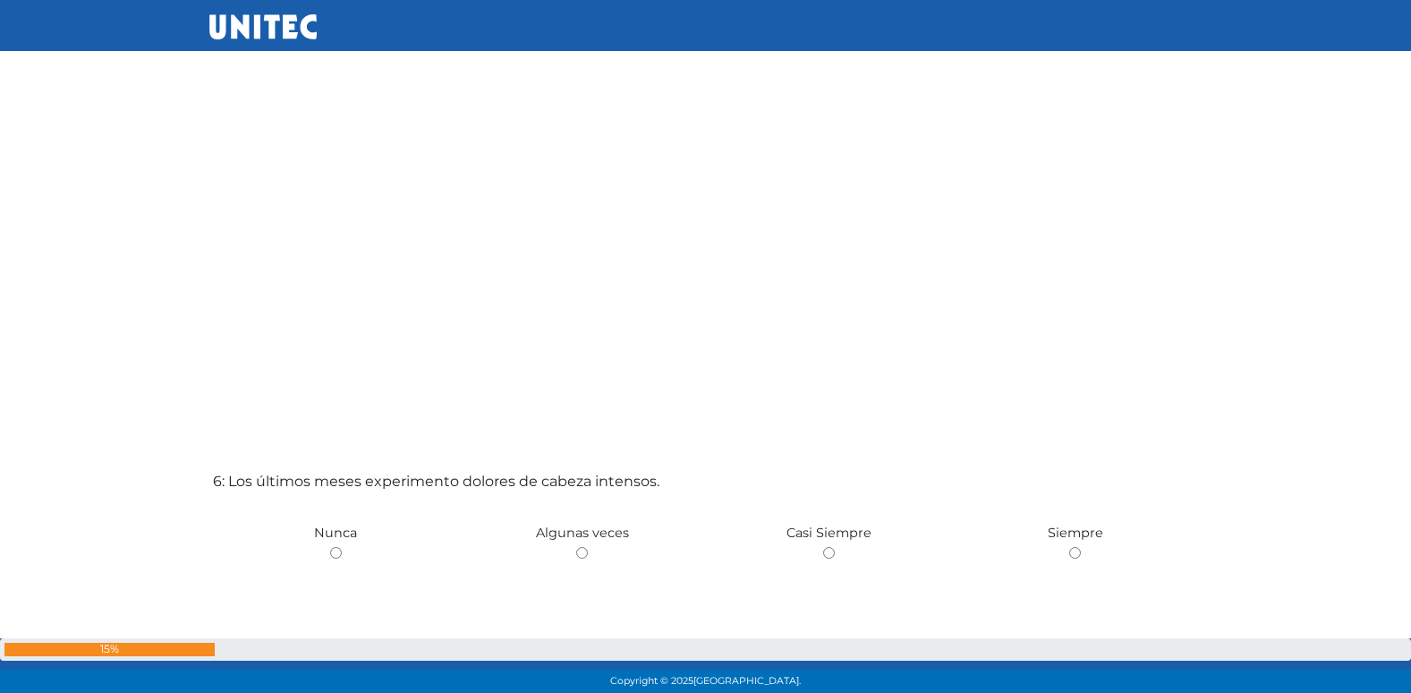
scroll to position [3343, 0]
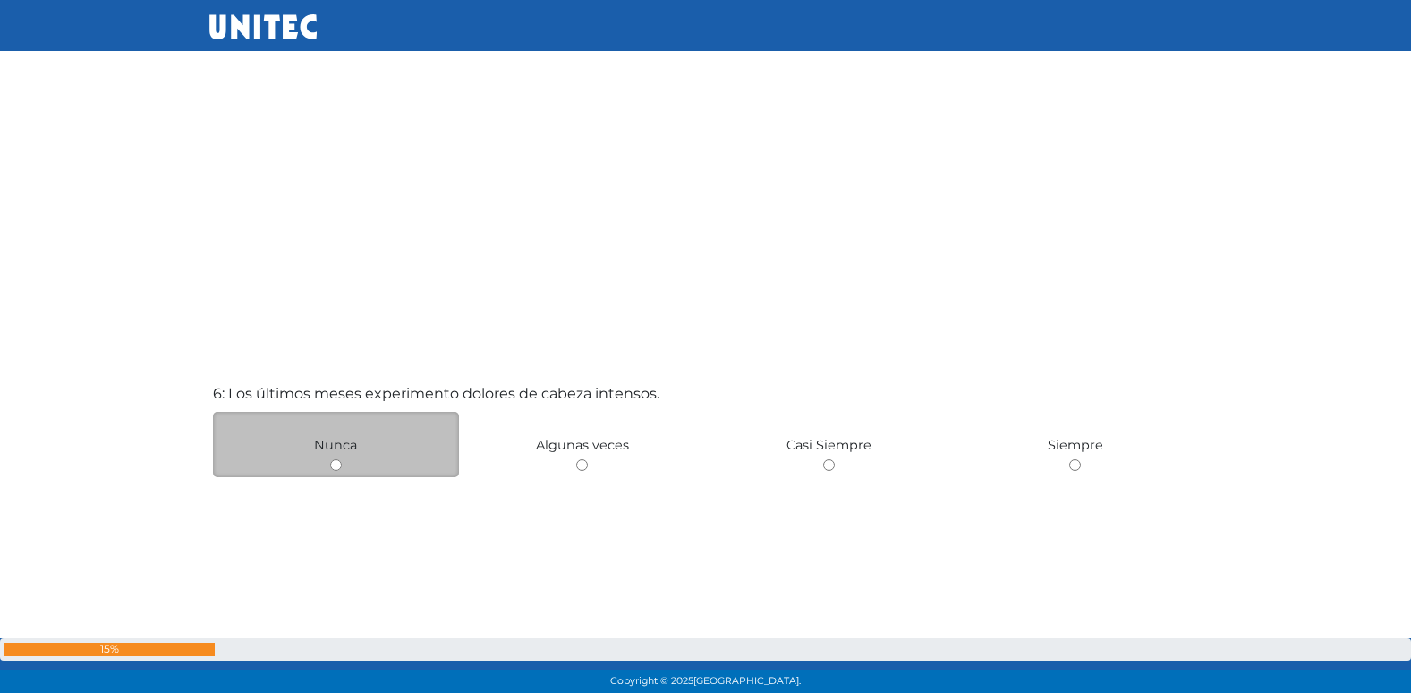
click at [338, 464] on input "radio" at bounding box center [336, 465] width 12 height 12
radio input "true"
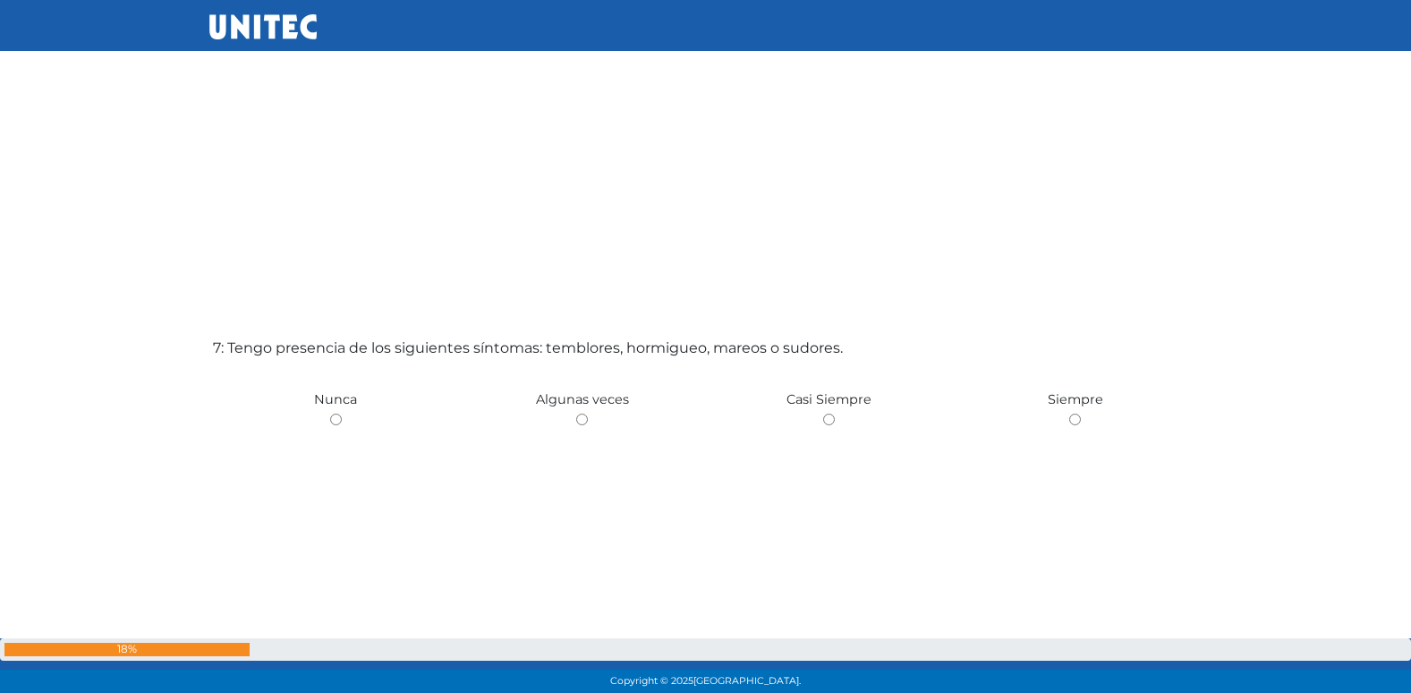
scroll to position [4122, 0]
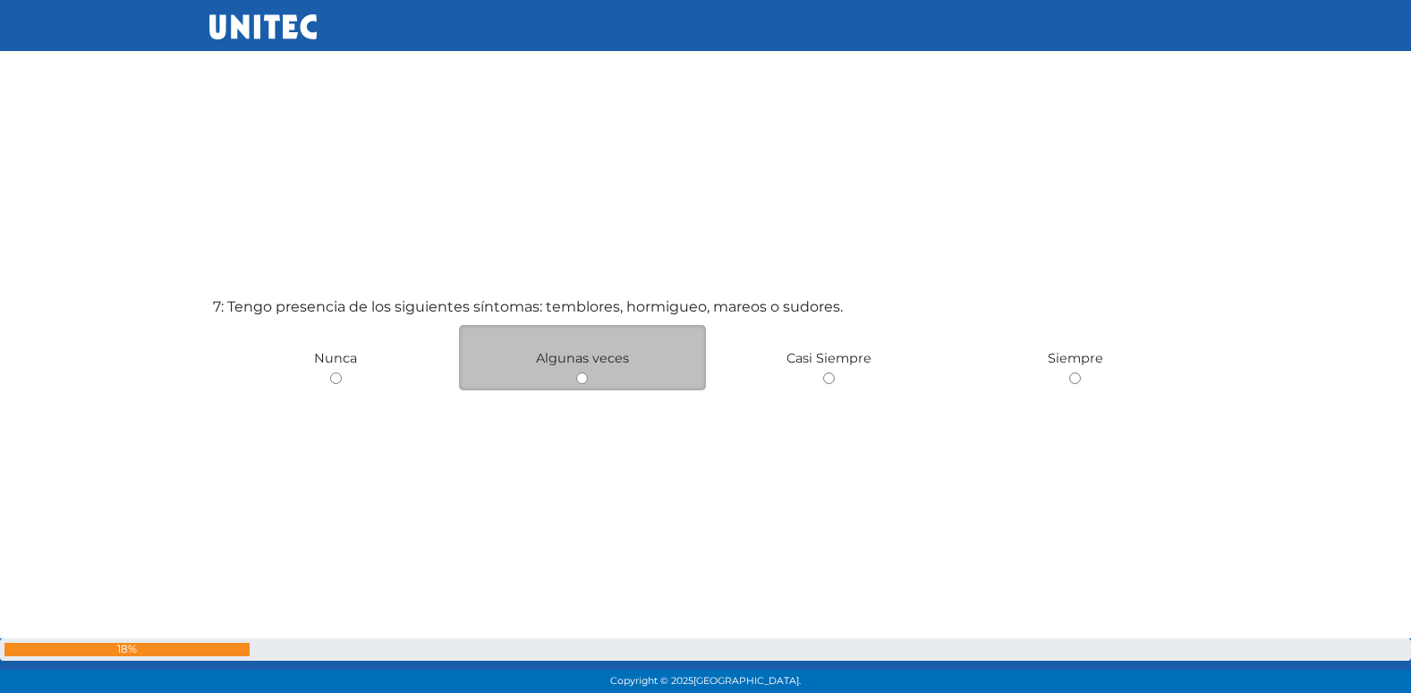
click at [584, 379] on input "radio" at bounding box center [582, 378] width 12 height 12
radio input "true"
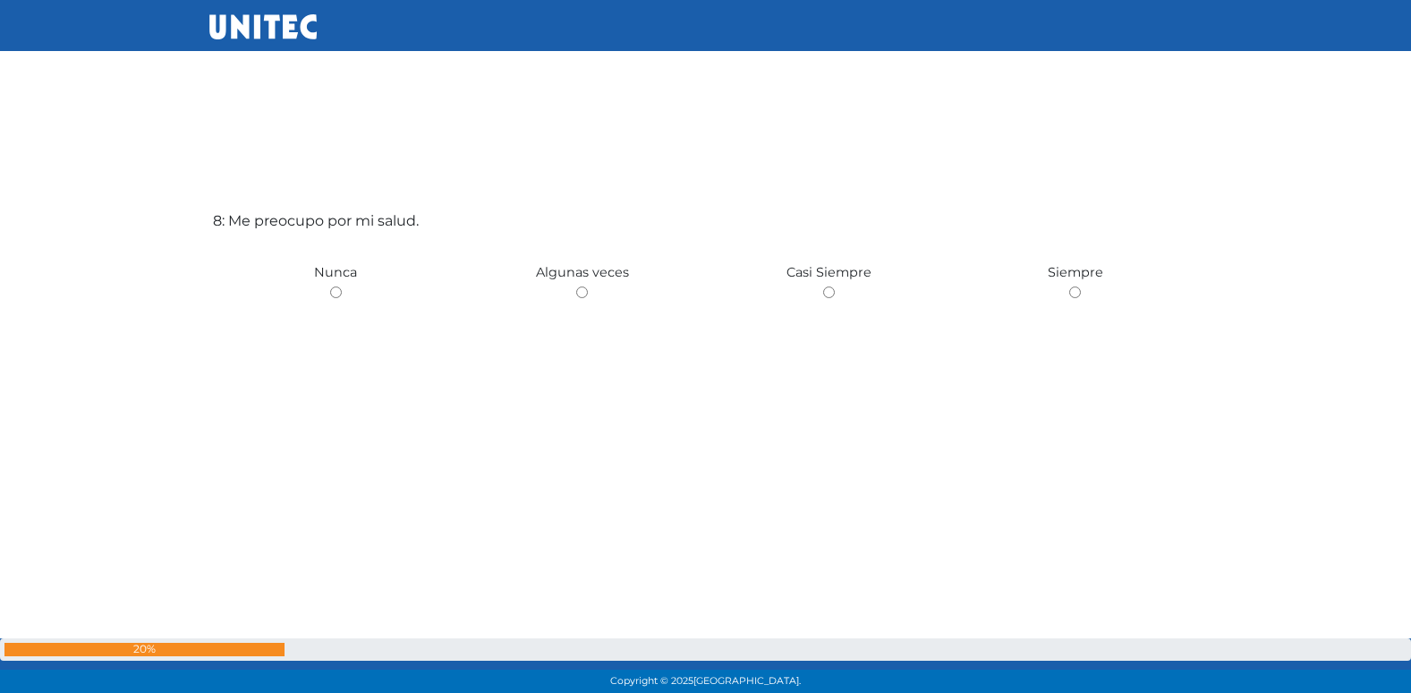
scroll to position [4938, 0]
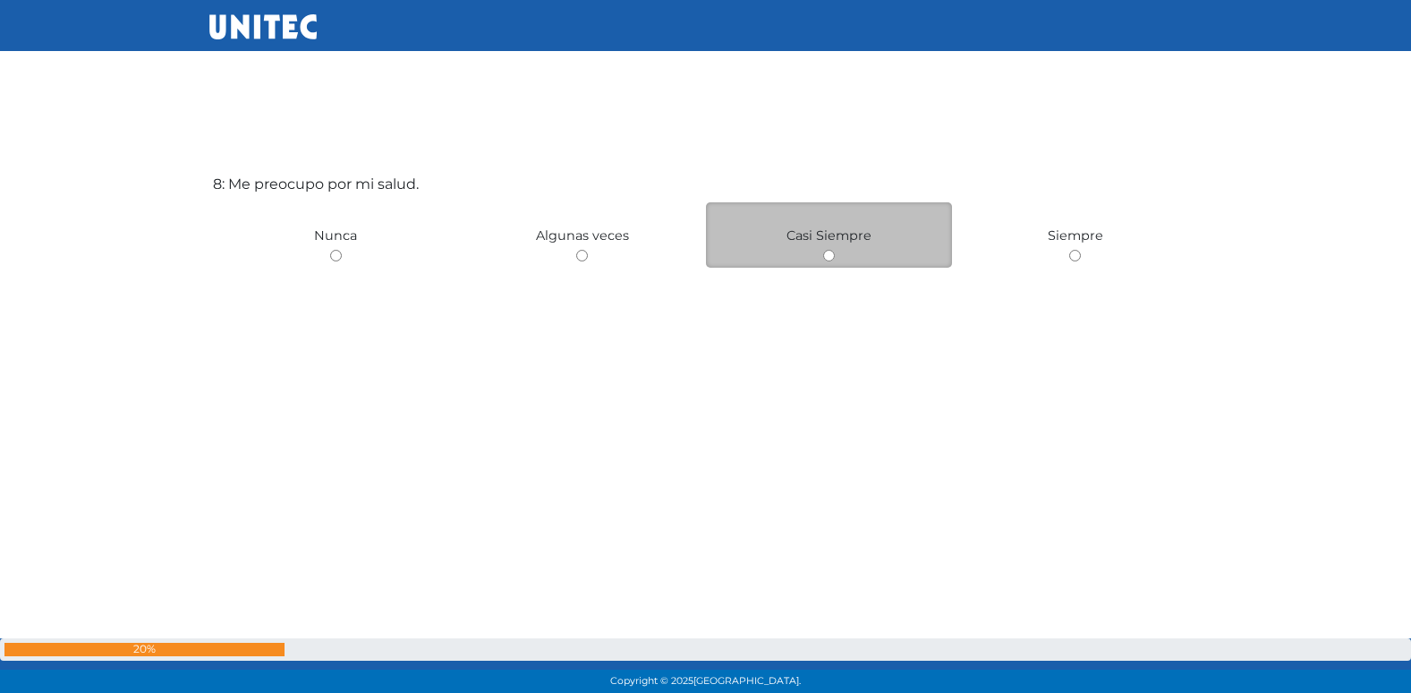
click at [832, 254] on input "radio" at bounding box center [829, 256] width 12 height 12
radio input "true"
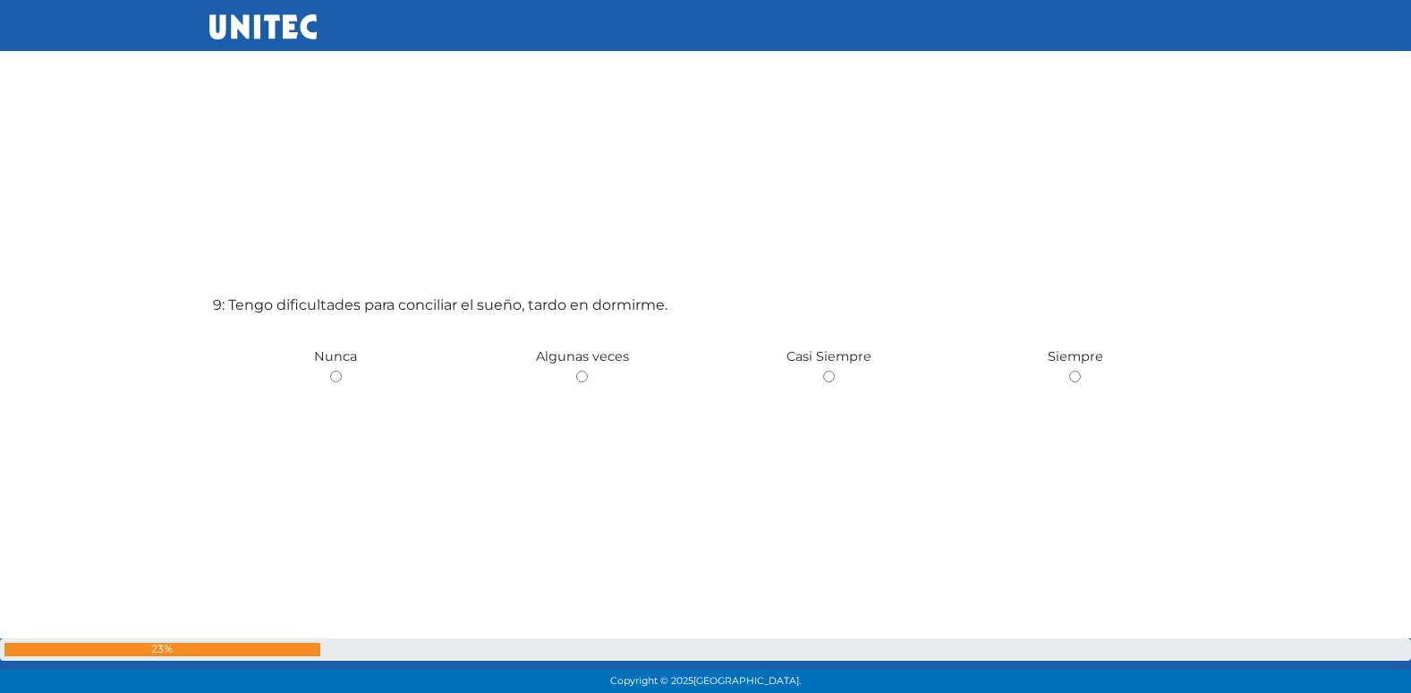
scroll to position [5516, 0]
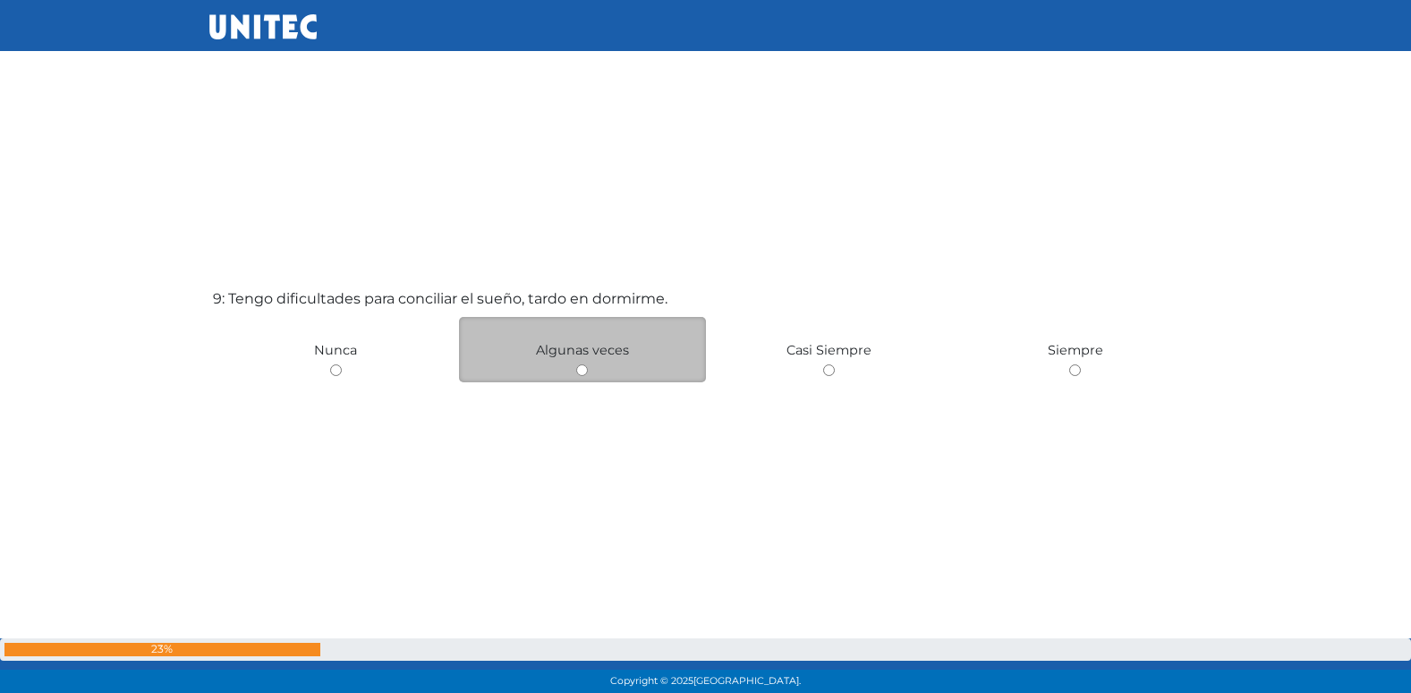
click at [583, 370] on input "radio" at bounding box center [582, 370] width 12 height 12
radio input "true"
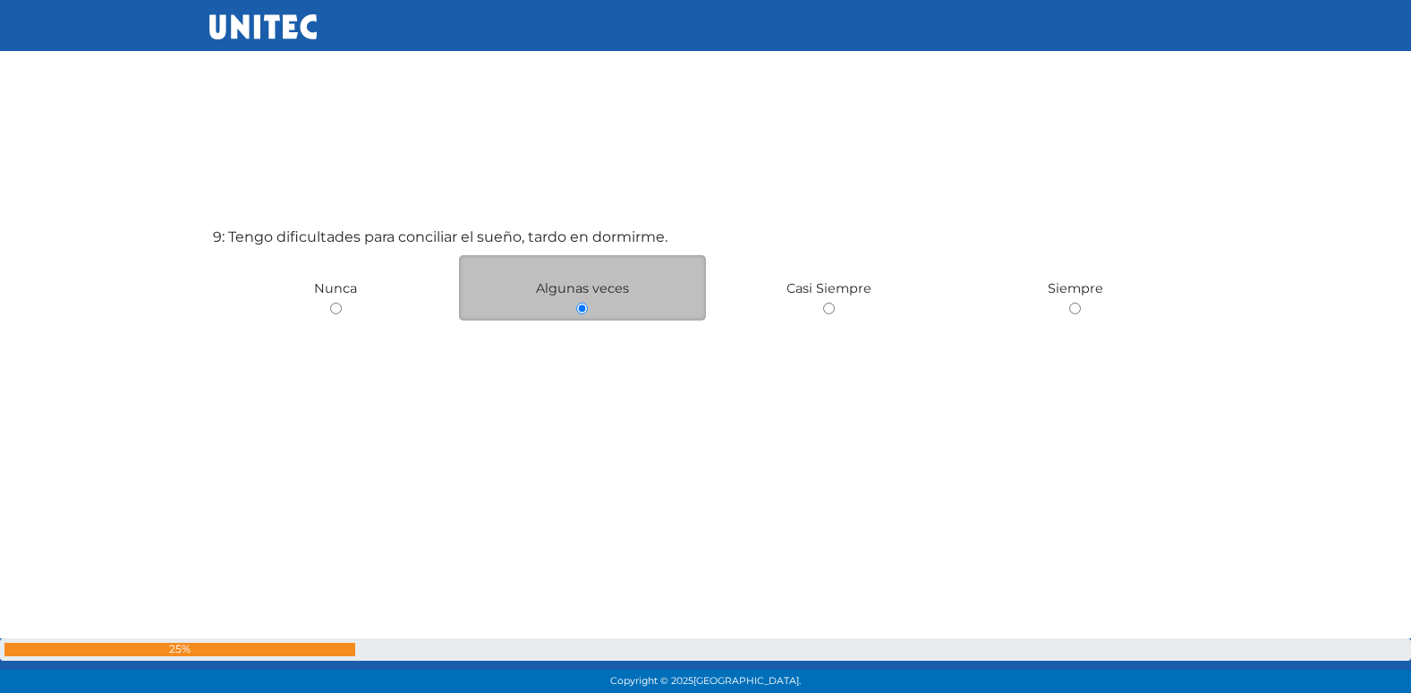
scroll to position [5579, 0]
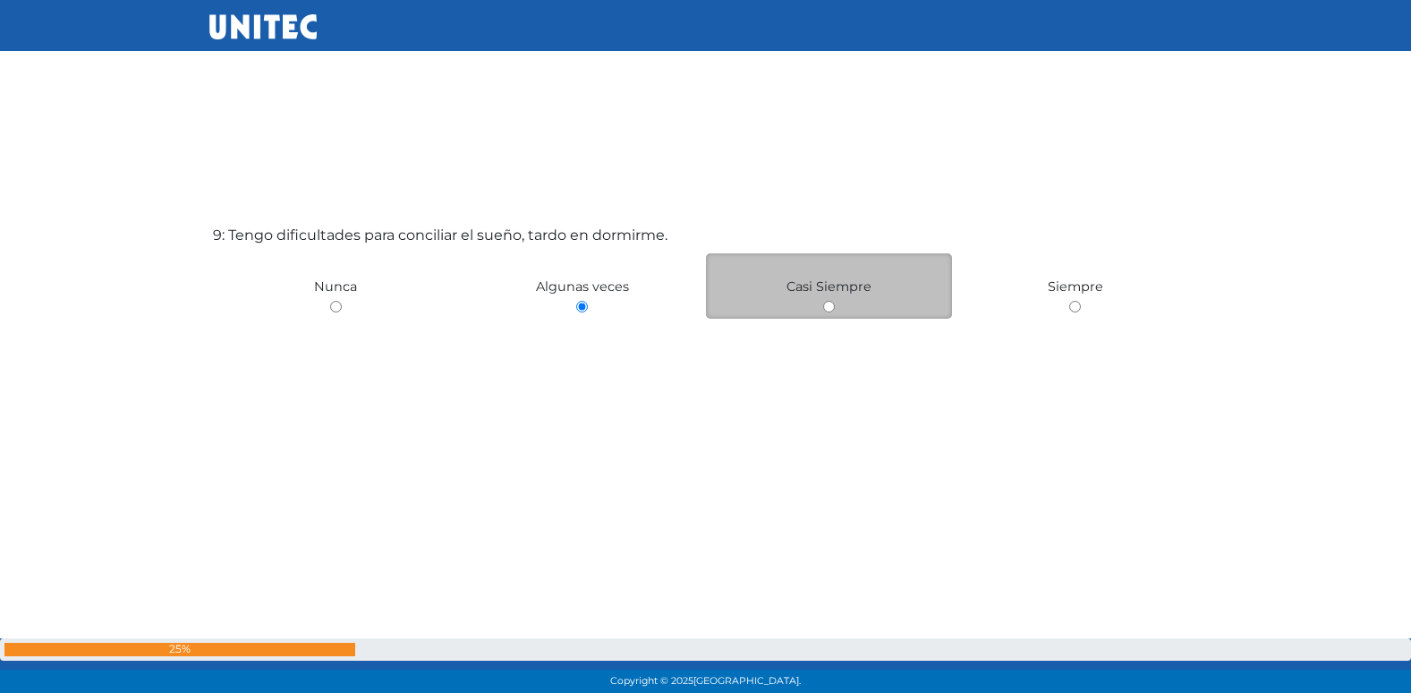
click at [821, 308] on div "Casi Siempre" at bounding box center [829, 285] width 247 height 65
click at [826, 306] on input "radio" at bounding box center [829, 307] width 12 height 12
radio input "true"
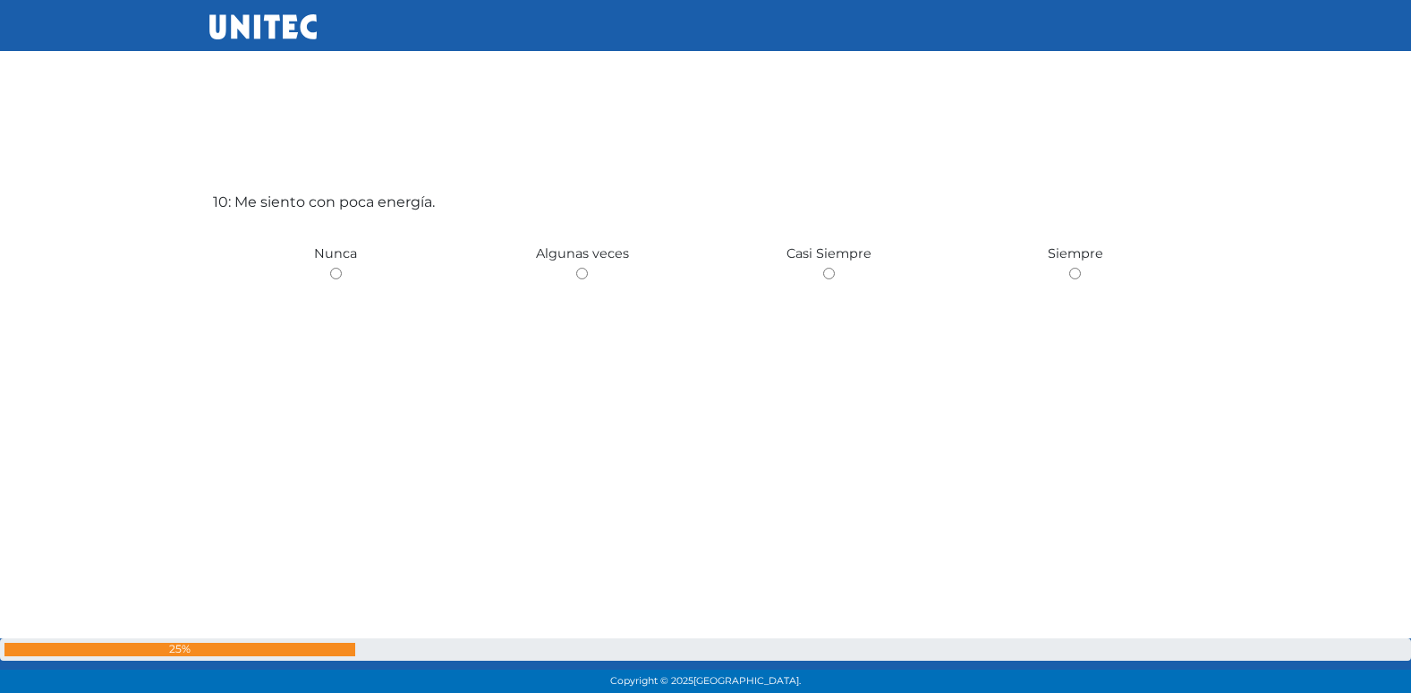
scroll to position [6323, 0]
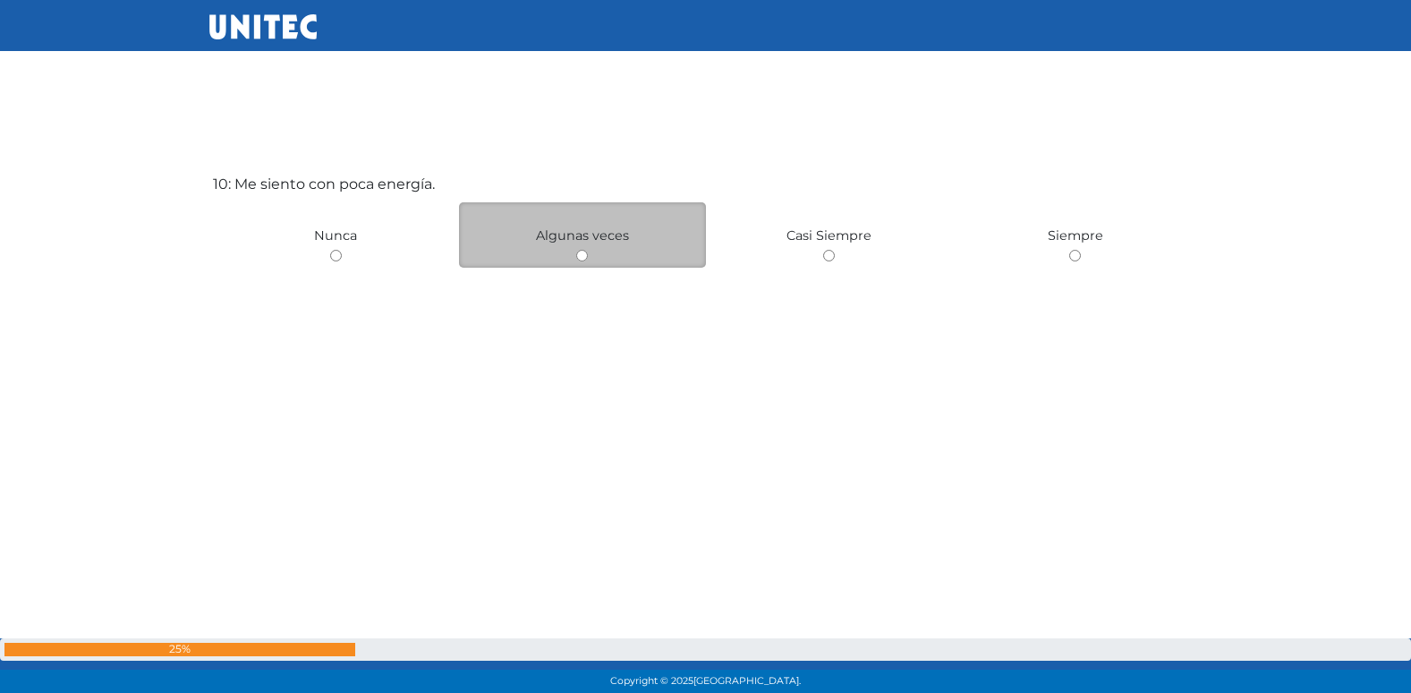
click at [583, 256] on input "radio" at bounding box center [582, 256] width 12 height 12
radio input "true"
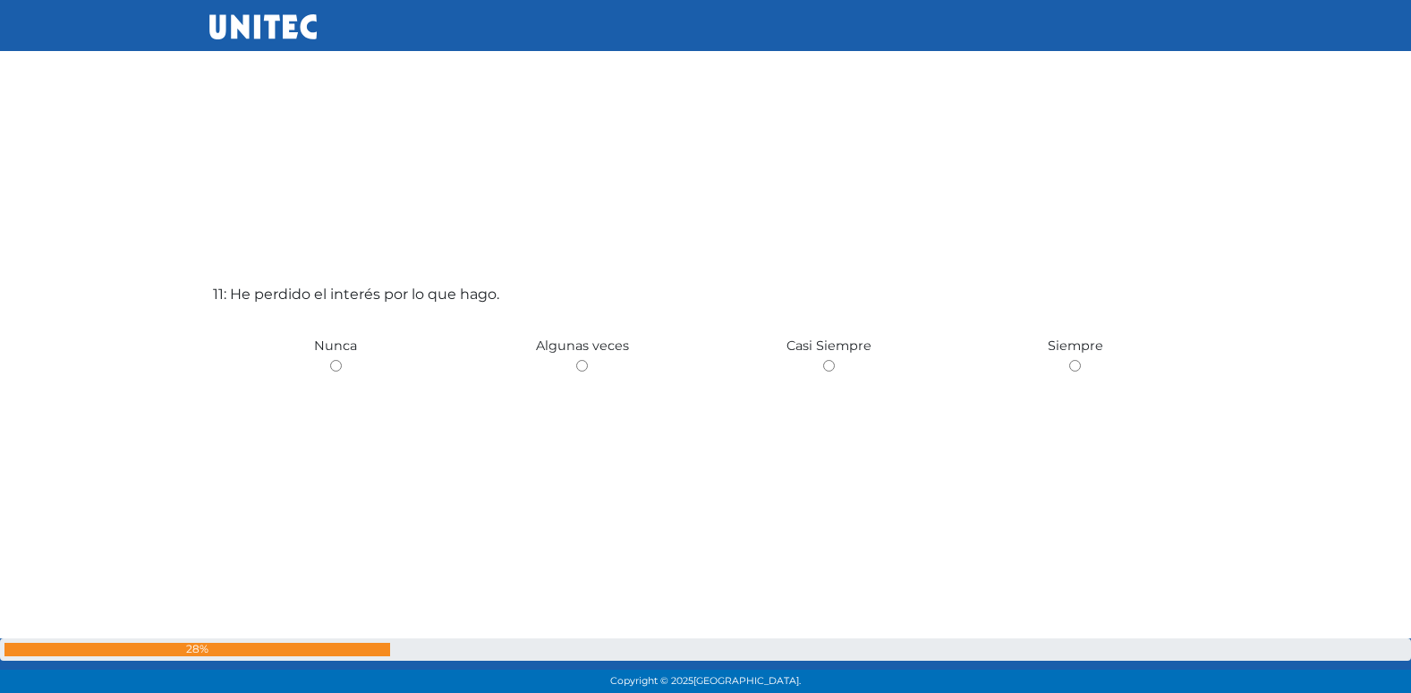
scroll to position [6923, 0]
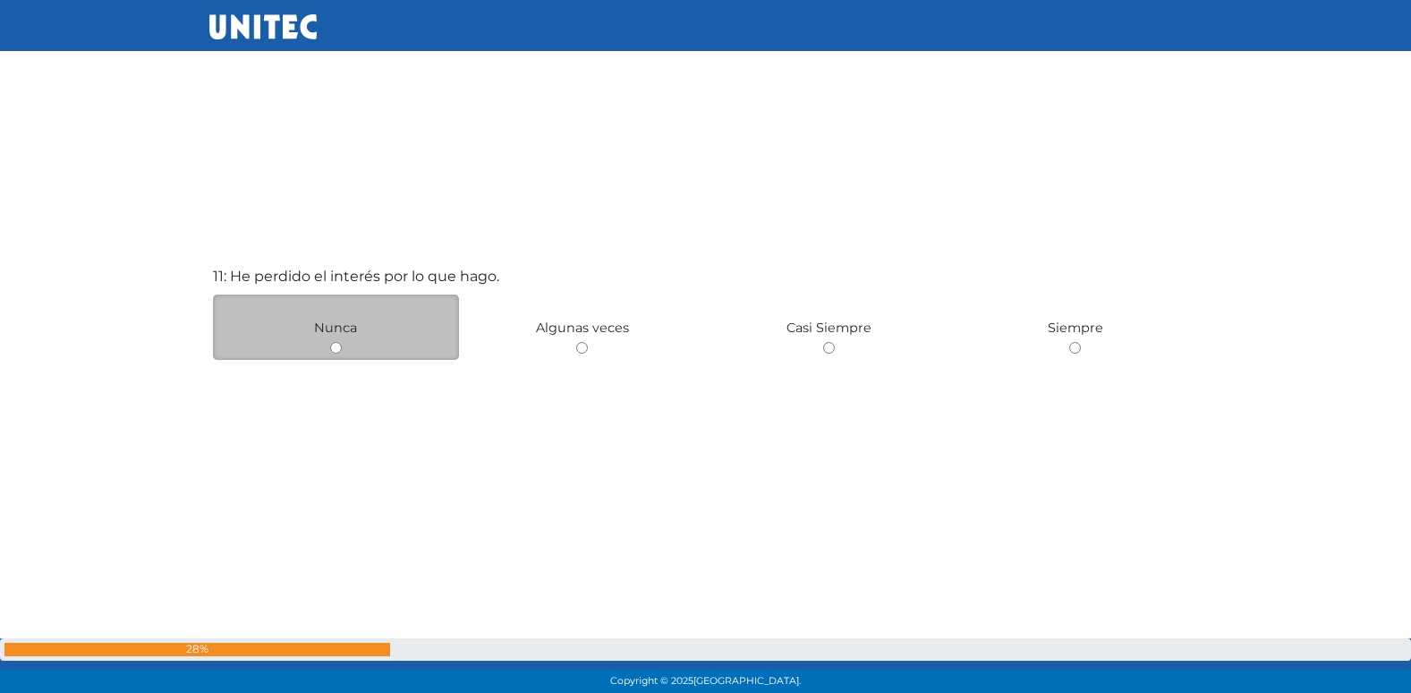
click at [340, 345] on input "radio" at bounding box center [336, 348] width 12 height 12
radio input "true"
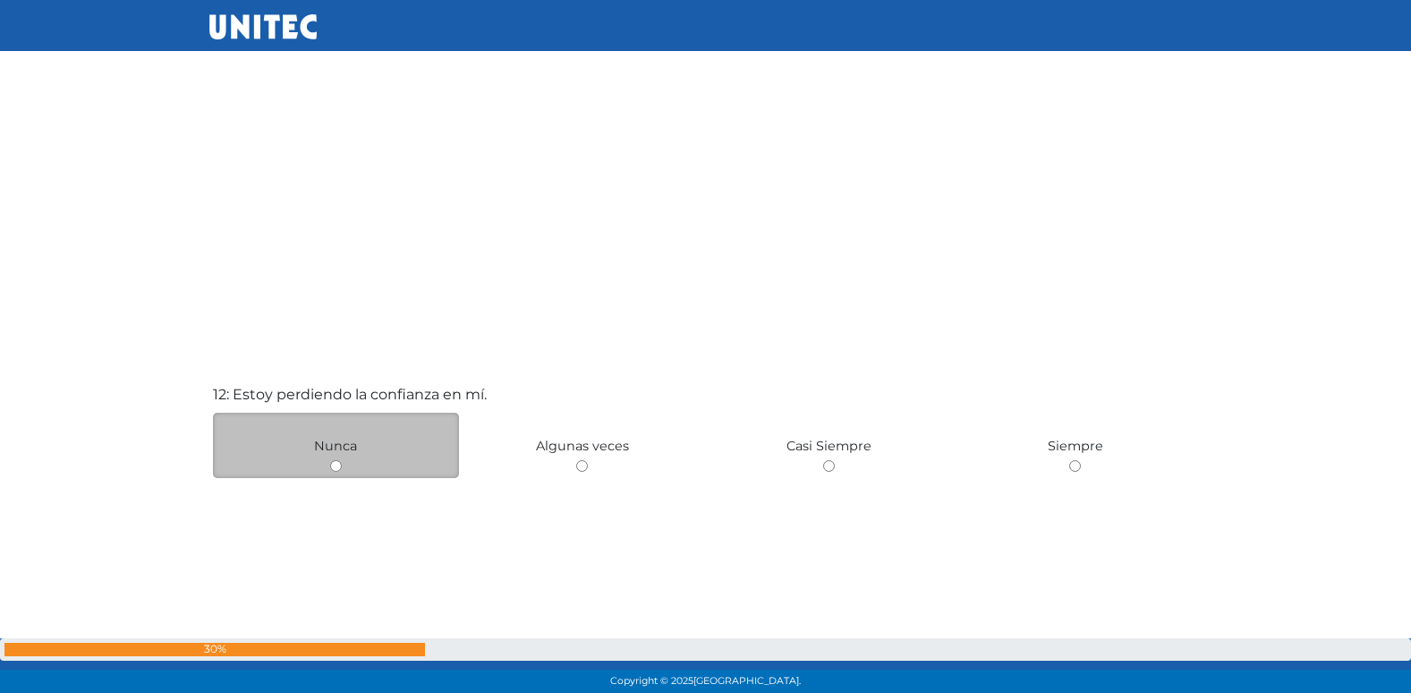
click at [336, 465] on input "radio" at bounding box center [336, 466] width 12 height 12
radio input "true"
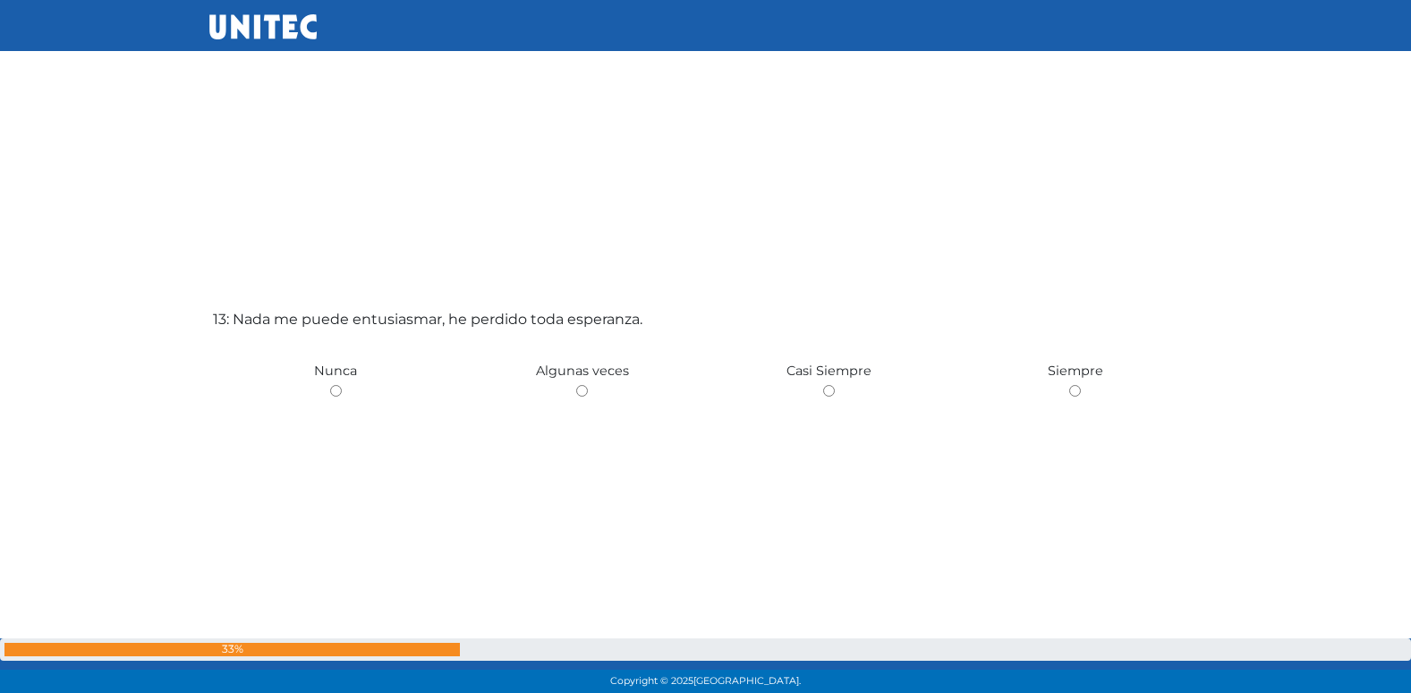
scroll to position [8277, 0]
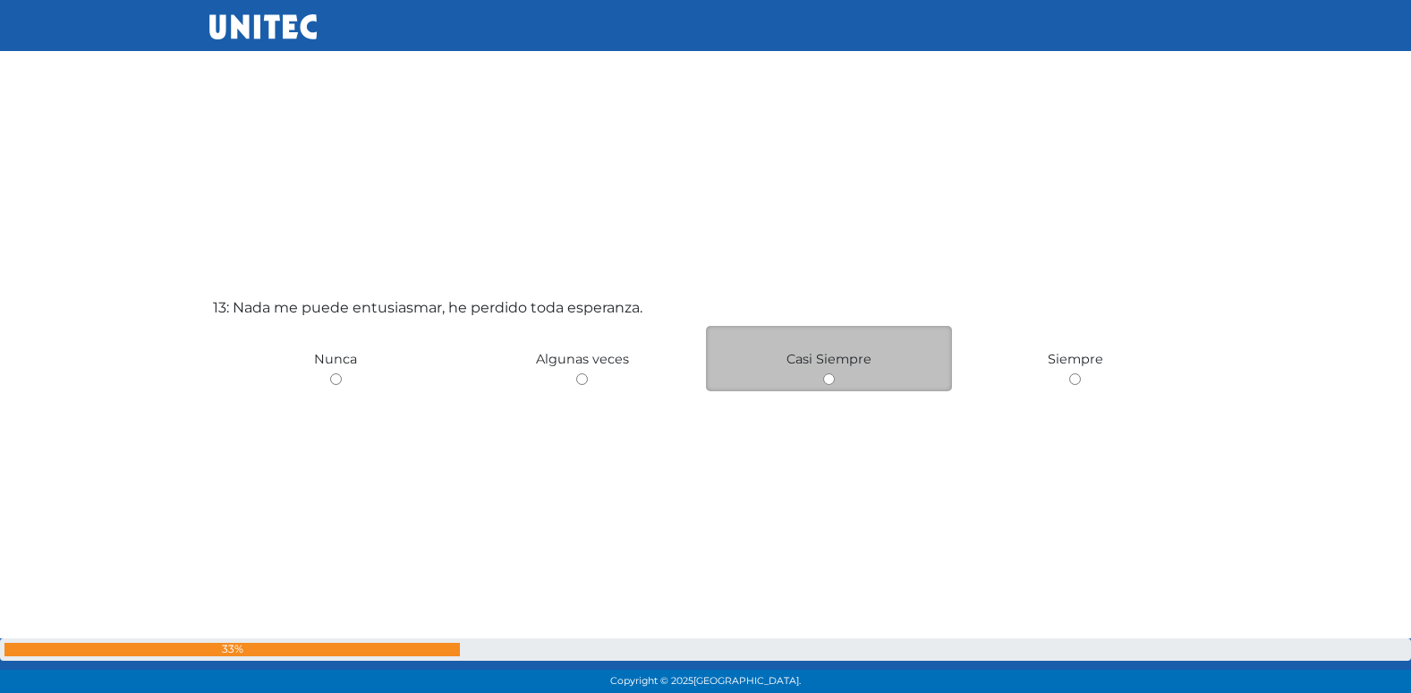
click at [826, 380] on input "radio" at bounding box center [829, 379] width 12 height 12
radio input "true"
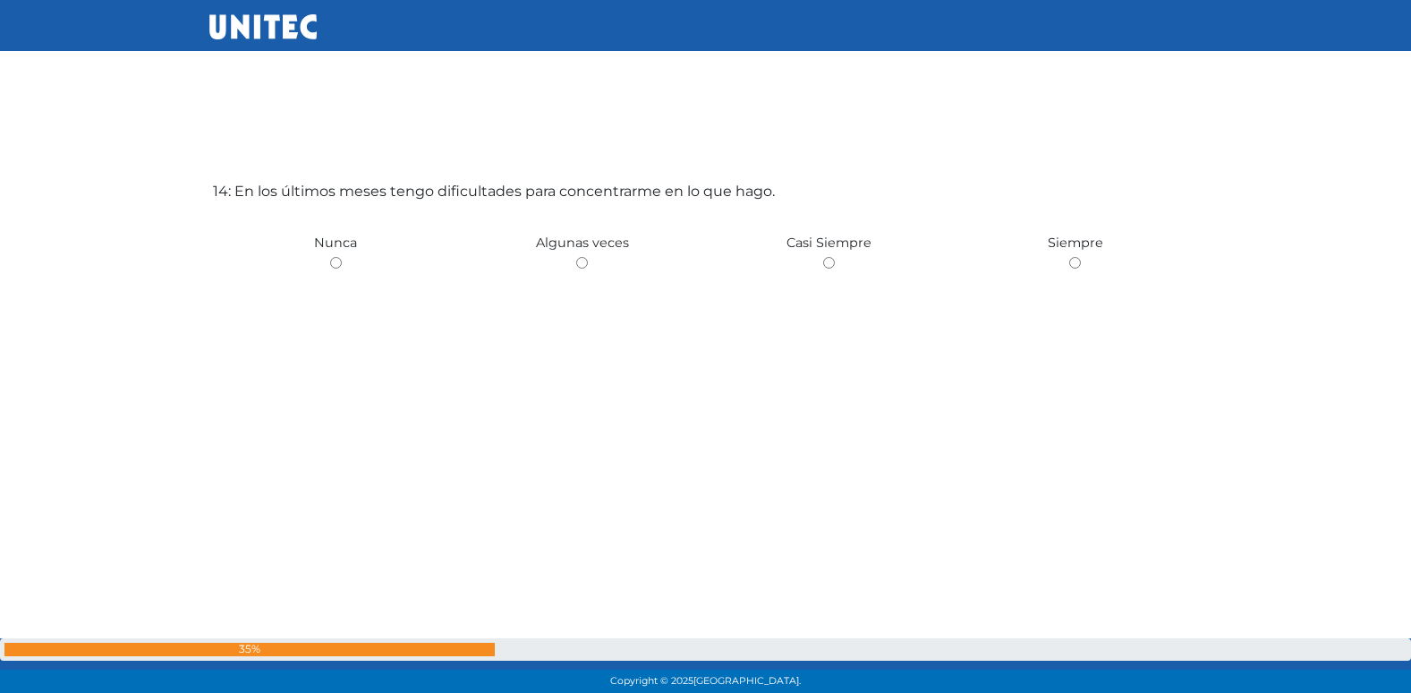
scroll to position [9093, 0]
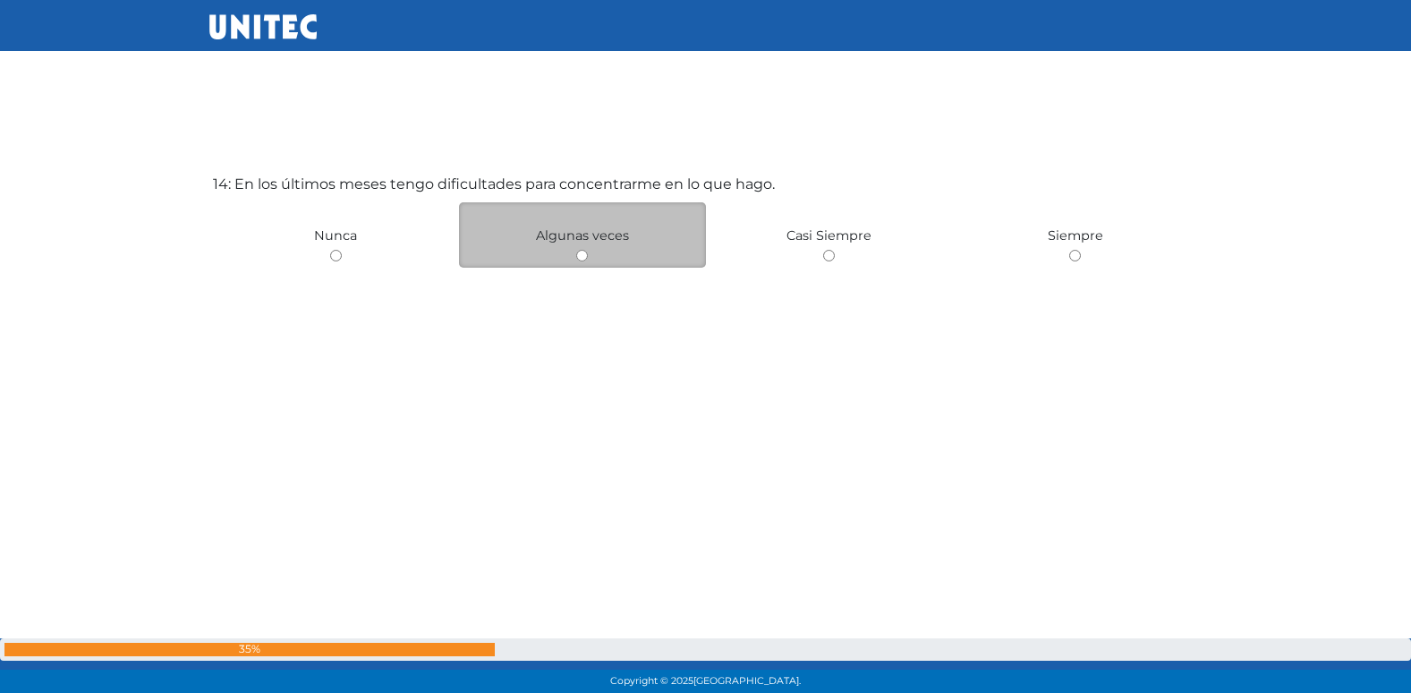
click at [579, 257] on input "radio" at bounding box center [582, 256] width 12 height 12
radio input "true"
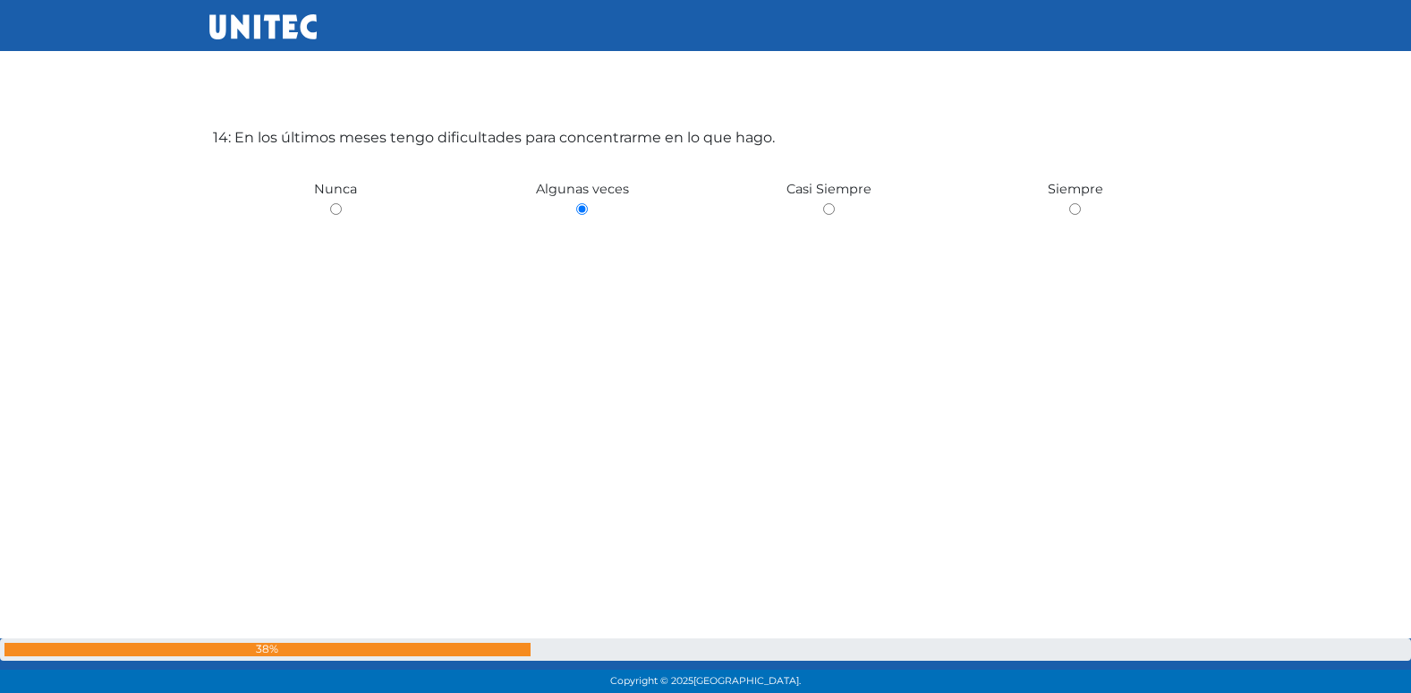
scroll to position [9156, 0]
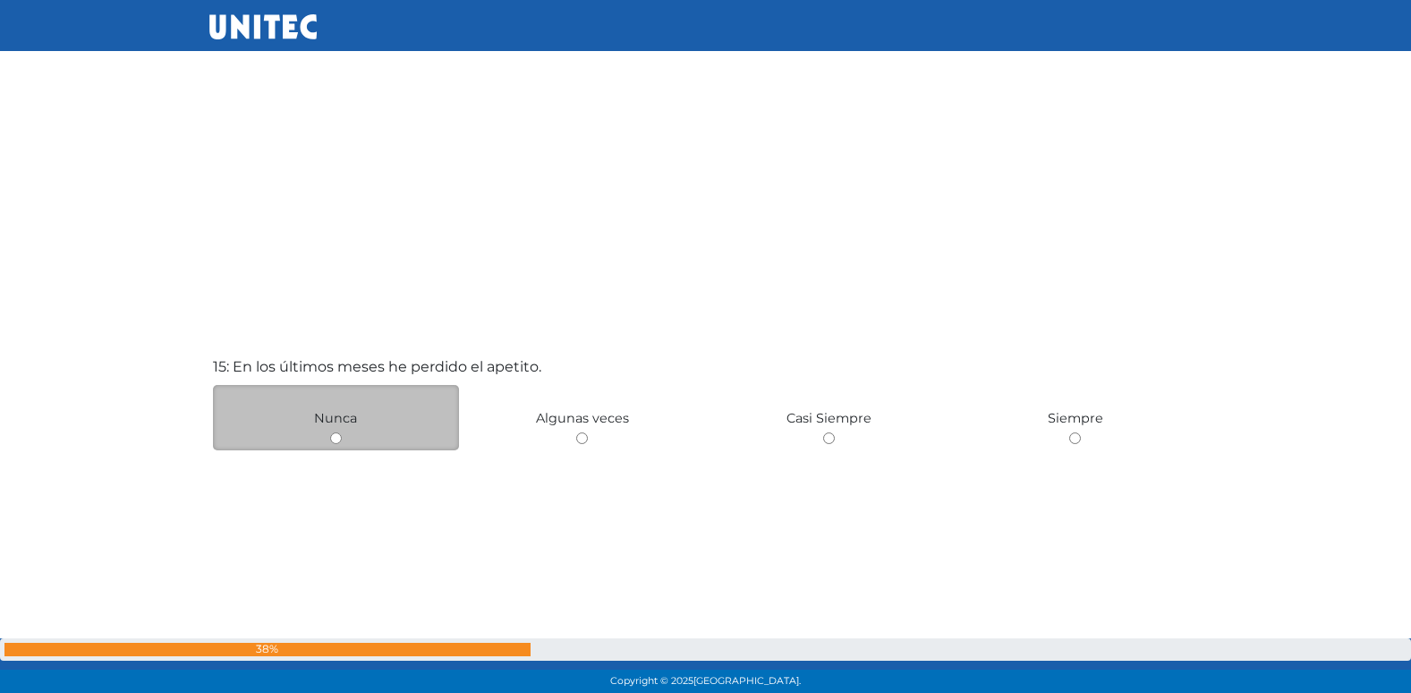
drag, startPoint x: 333, startPoint y: 436, endPoint x: 340, endPoint y: 423, distance: 14.4
click at [338, 432] on input "radio" at bounding box center [336, 438] width 12 height 12
radio input "true"
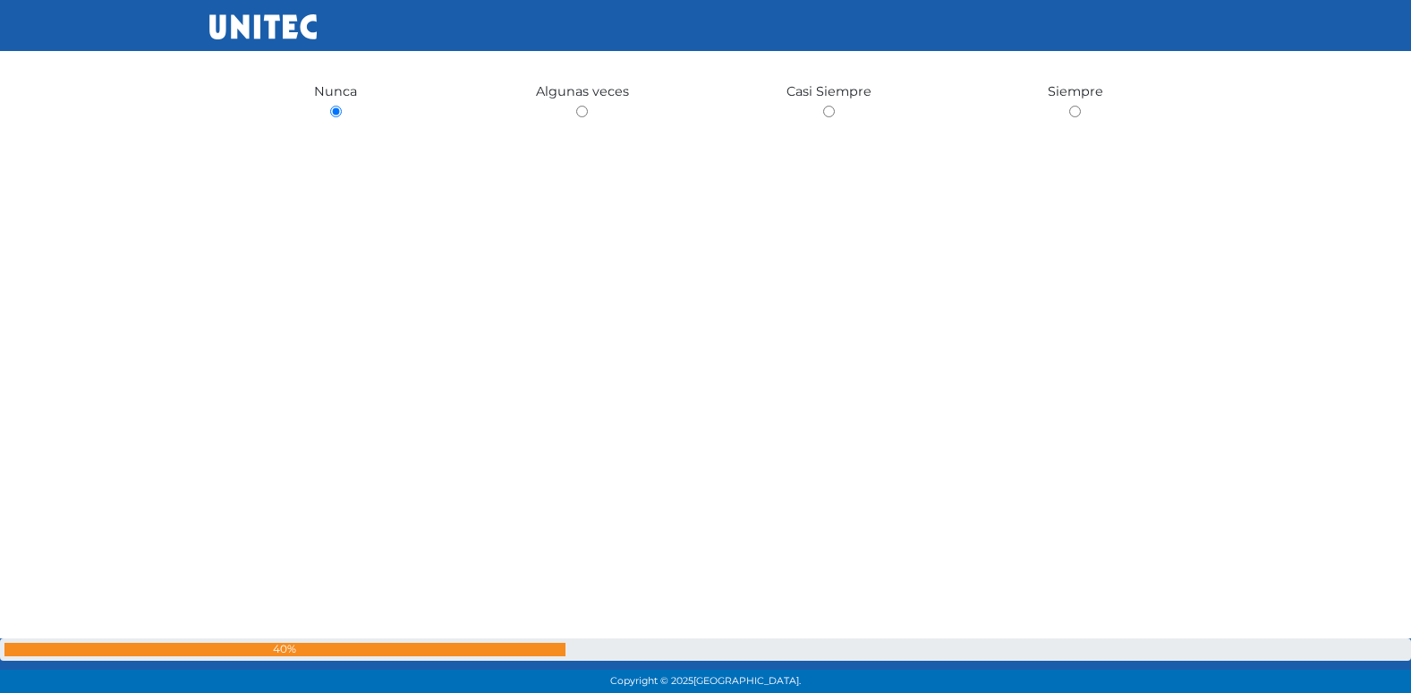
scroll to position [10174, 0]
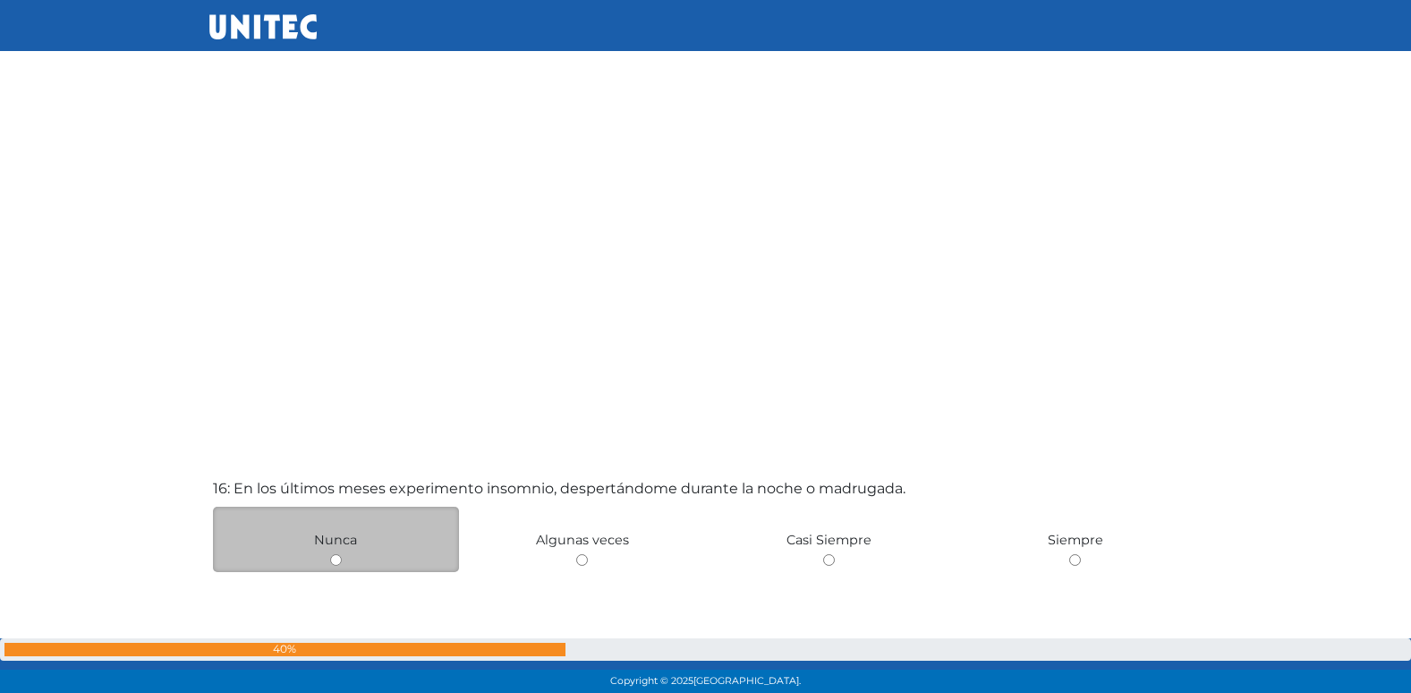
click at [337, 557] on input "radio" at bounding box center [336, 560] width 12 height 12
radio input "true"
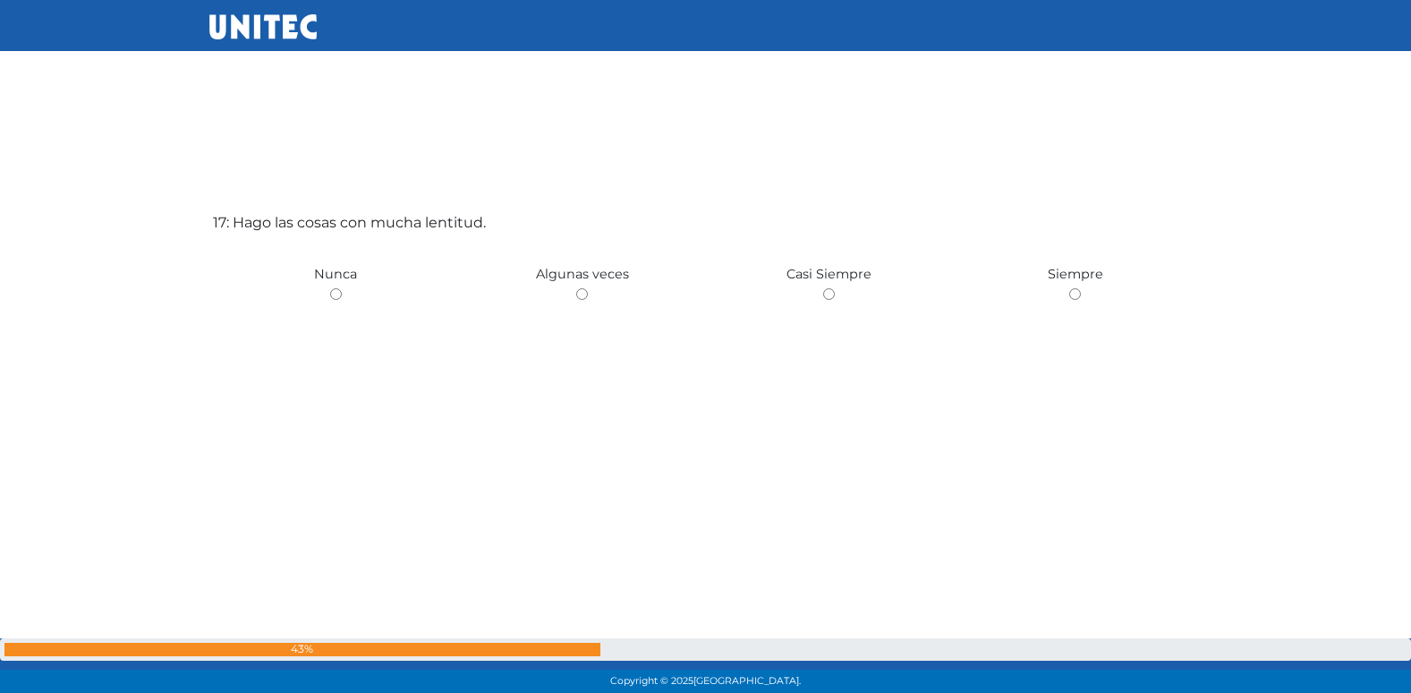
scroll to position [11171, 0]
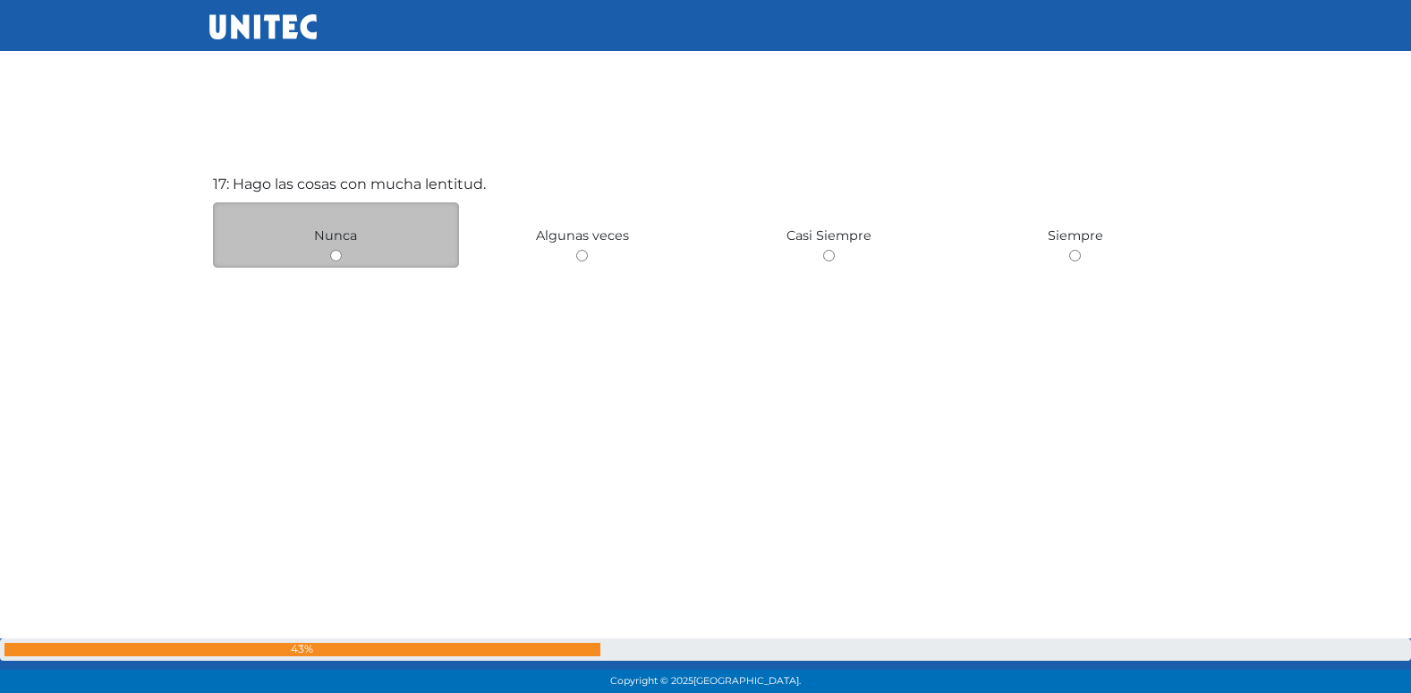
click at [334, 258] on input "radio" at bounding box center [336, 256] width 12 height 12
radio input "true"
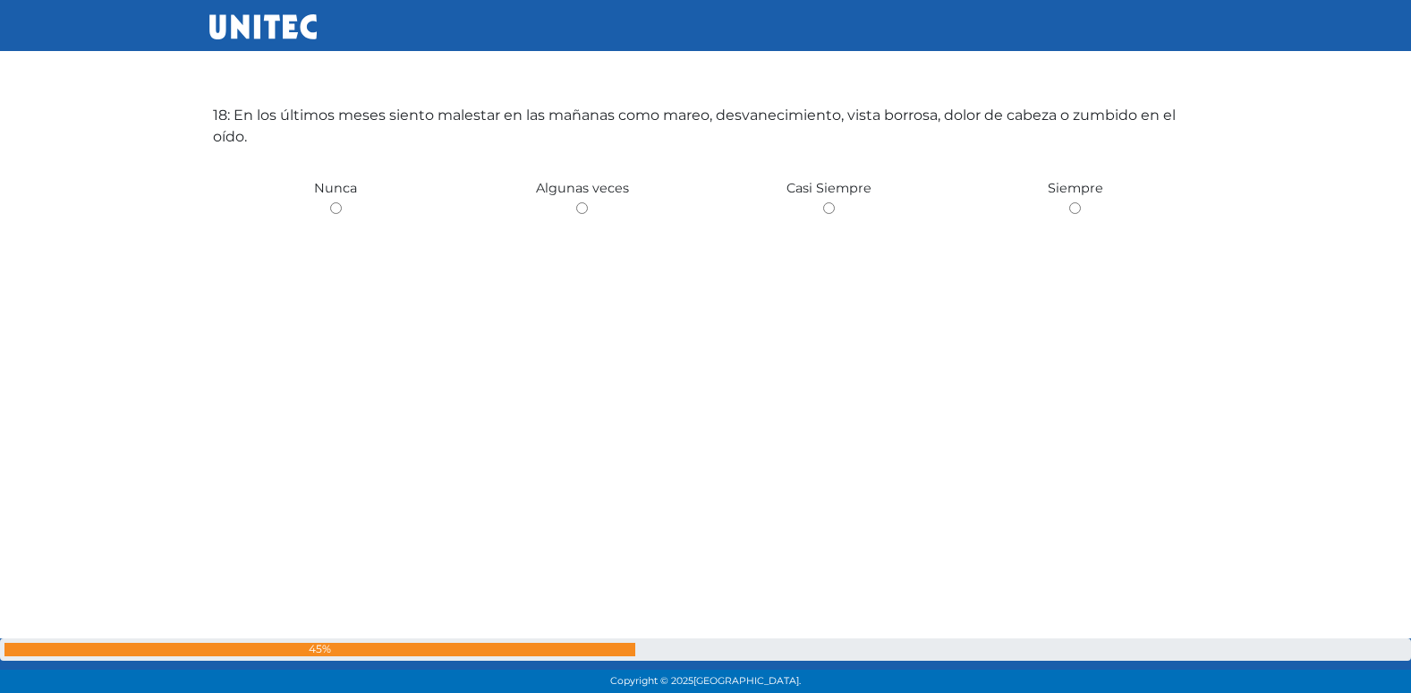
scroll to position [11953, 0]
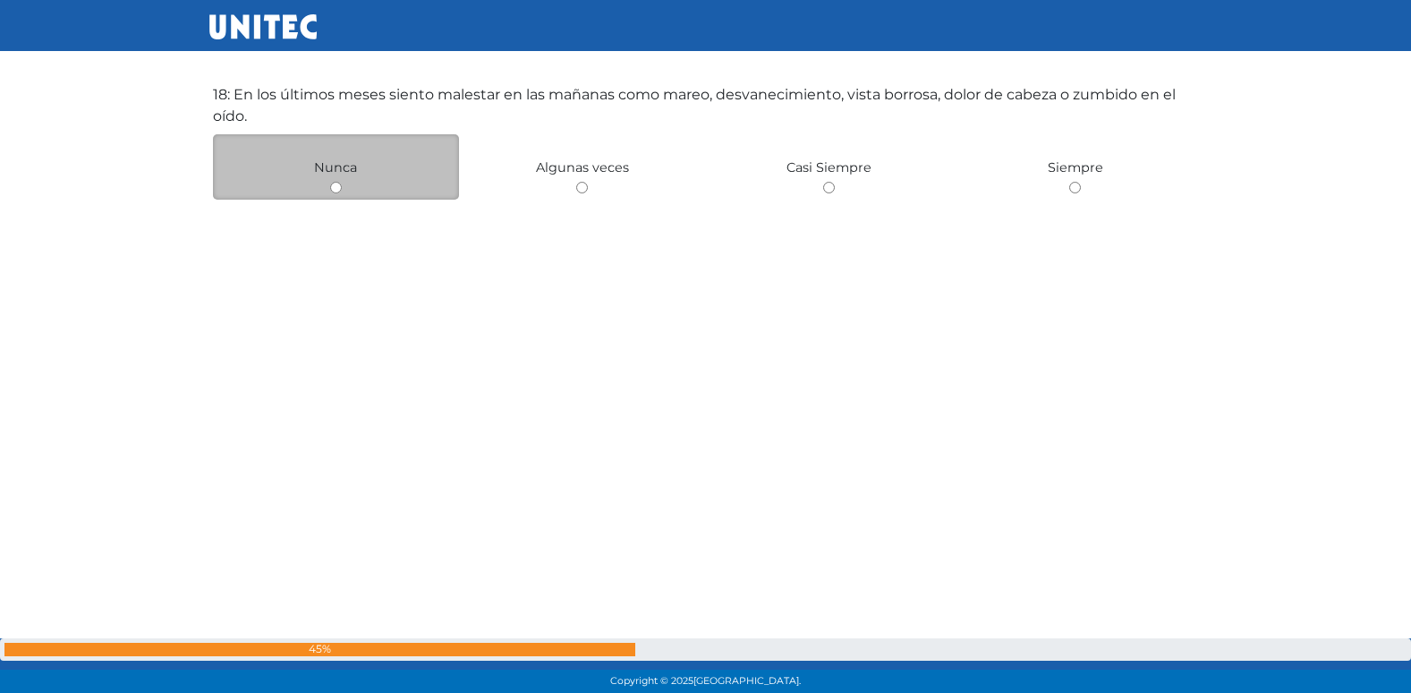
click at [340, 188] on input "radio" at bounding box center [336, 188] width 12 height 12
radio input "true"
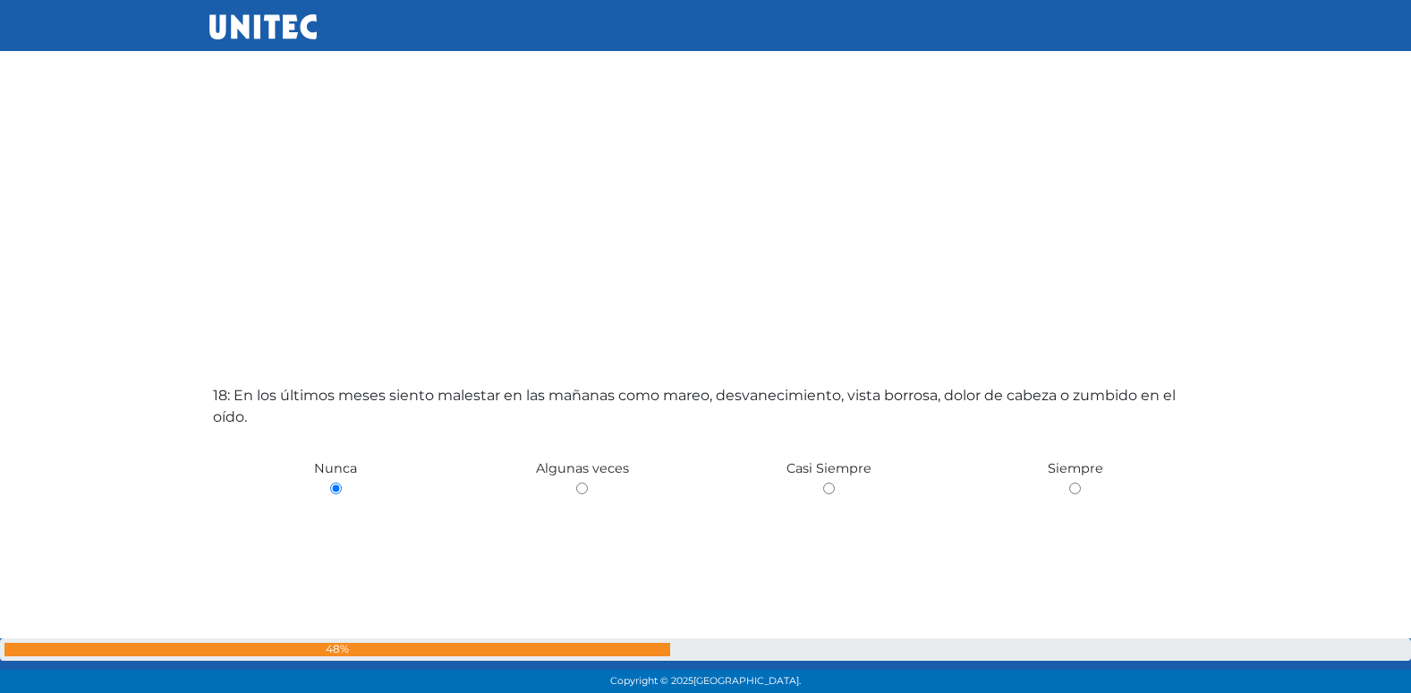
scroll to position [11658, 0]
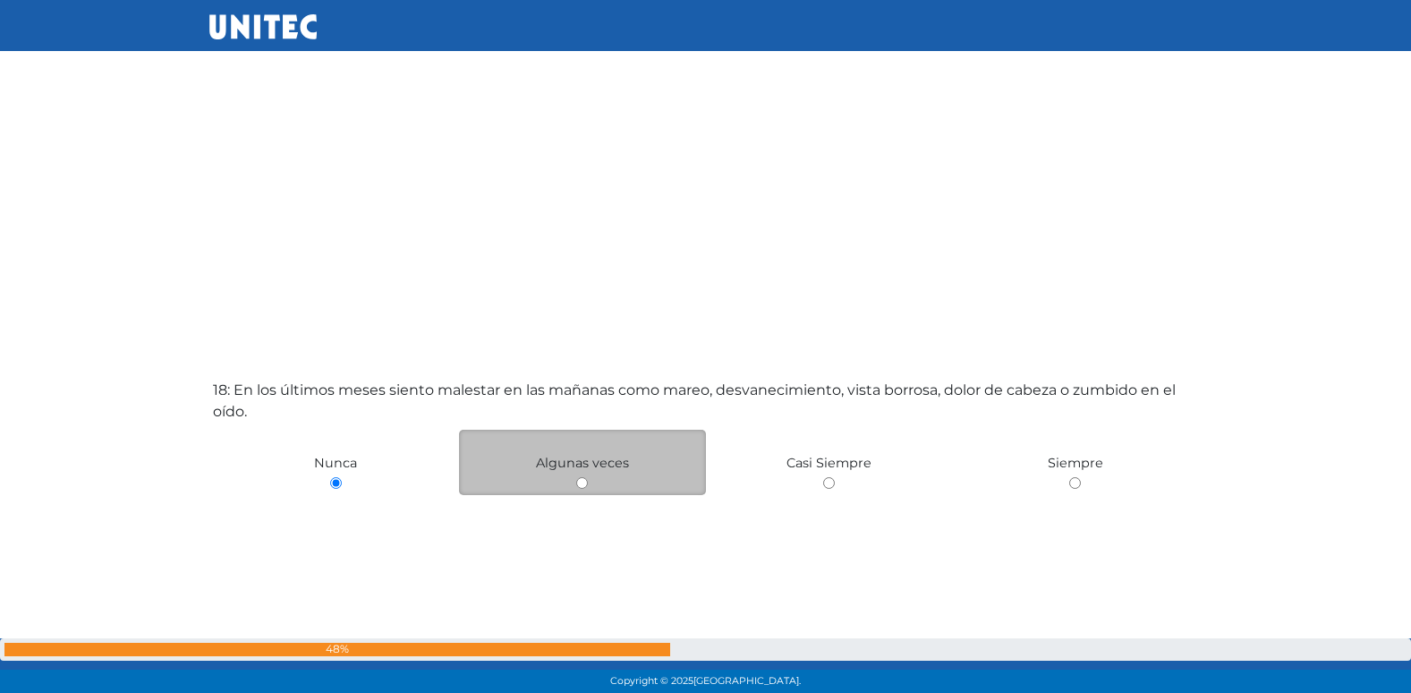
click at [583, 487] on input "radio" at bounding box center [582, 483] width 12 height 12
radio input "true"
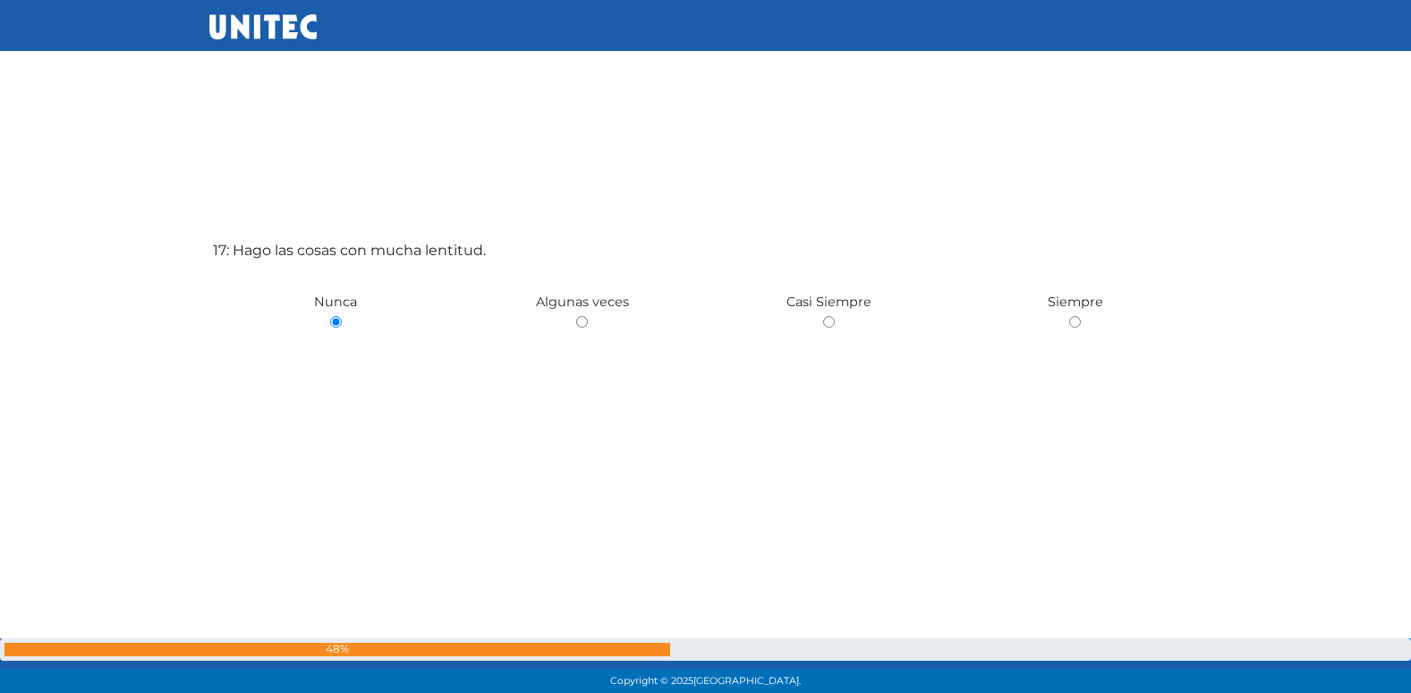
scroll to position [11056, 0]
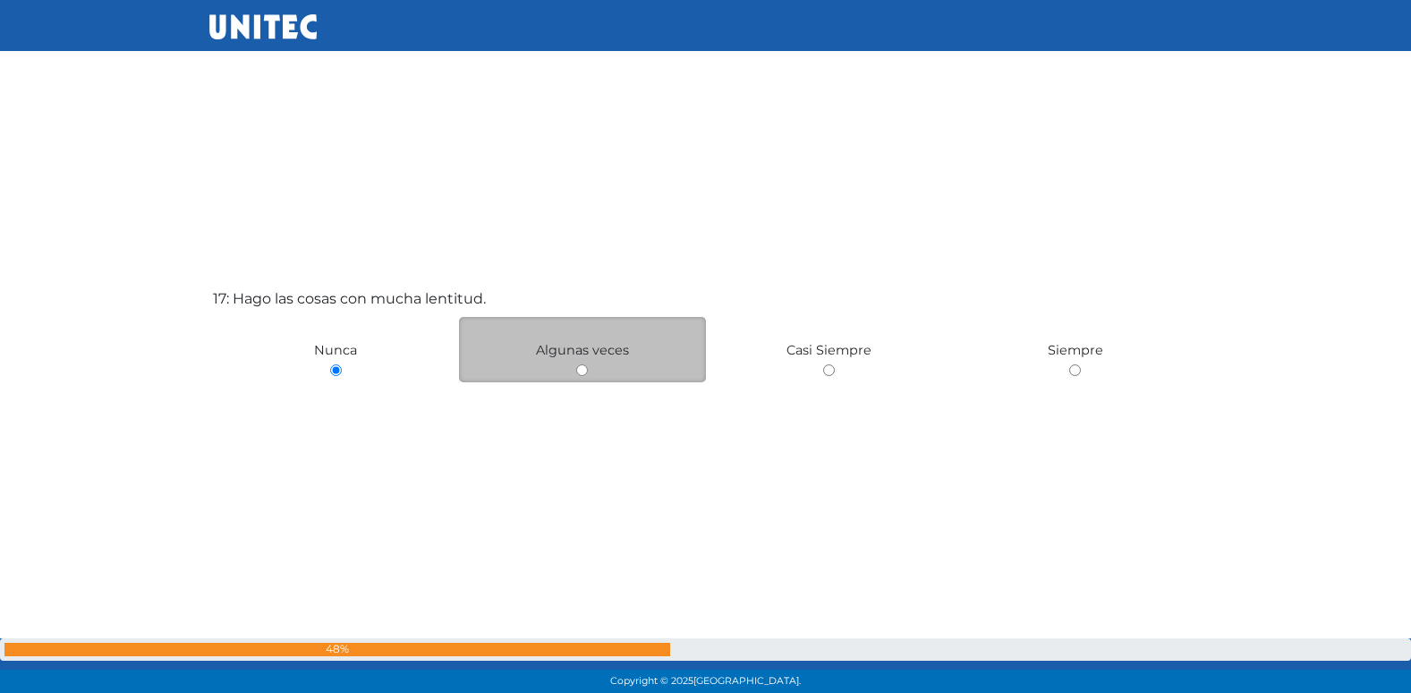
click at [583, 369] on input "radio" at bounding box center [582, 370] width 12 height 12
radio input "true"
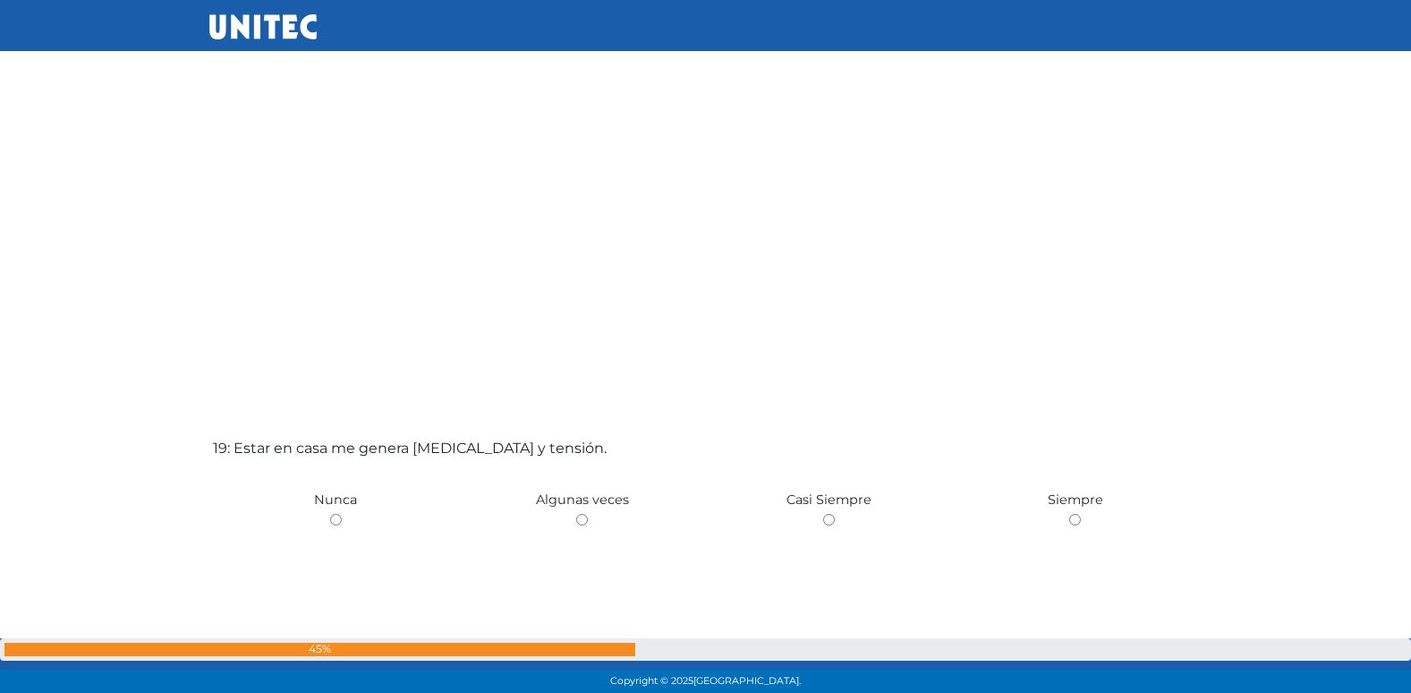
scroll to position [12490, 0]
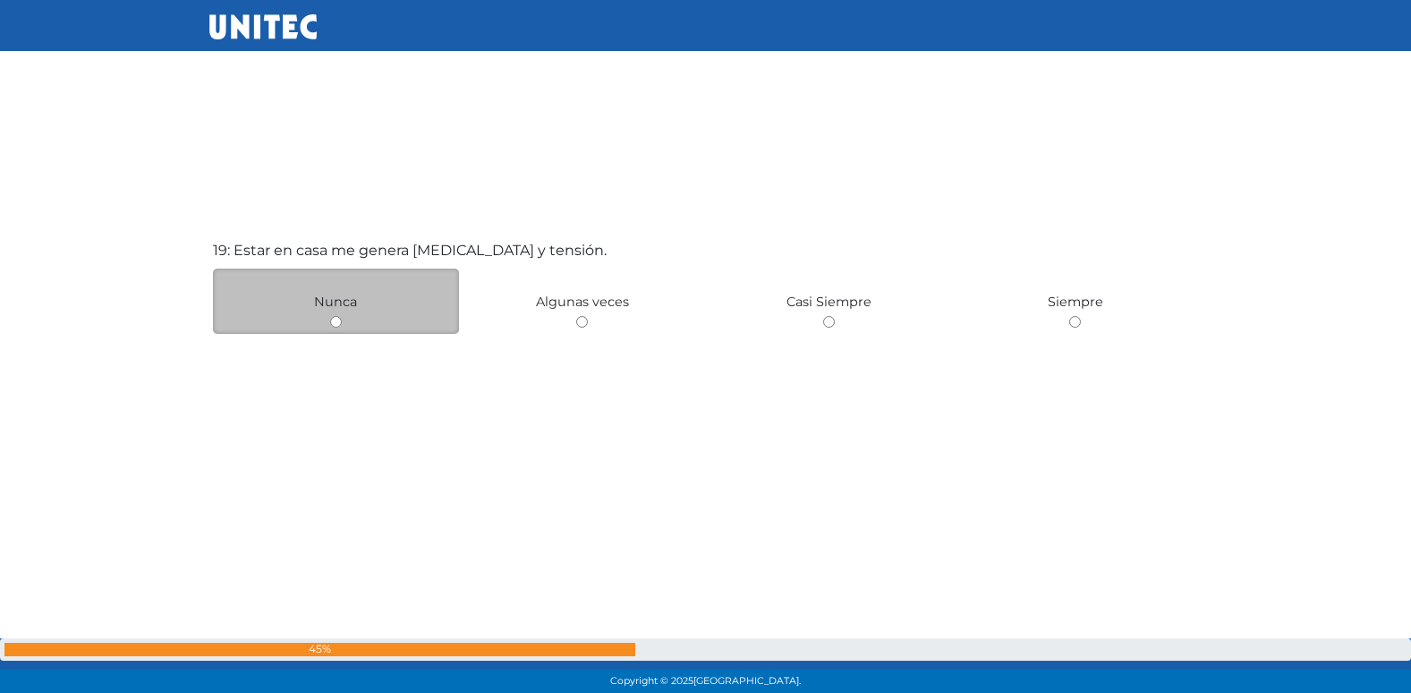
click at [335, 323] on input "radio" at bounding box center [336, 322] width 12 height 12
radio input "true"
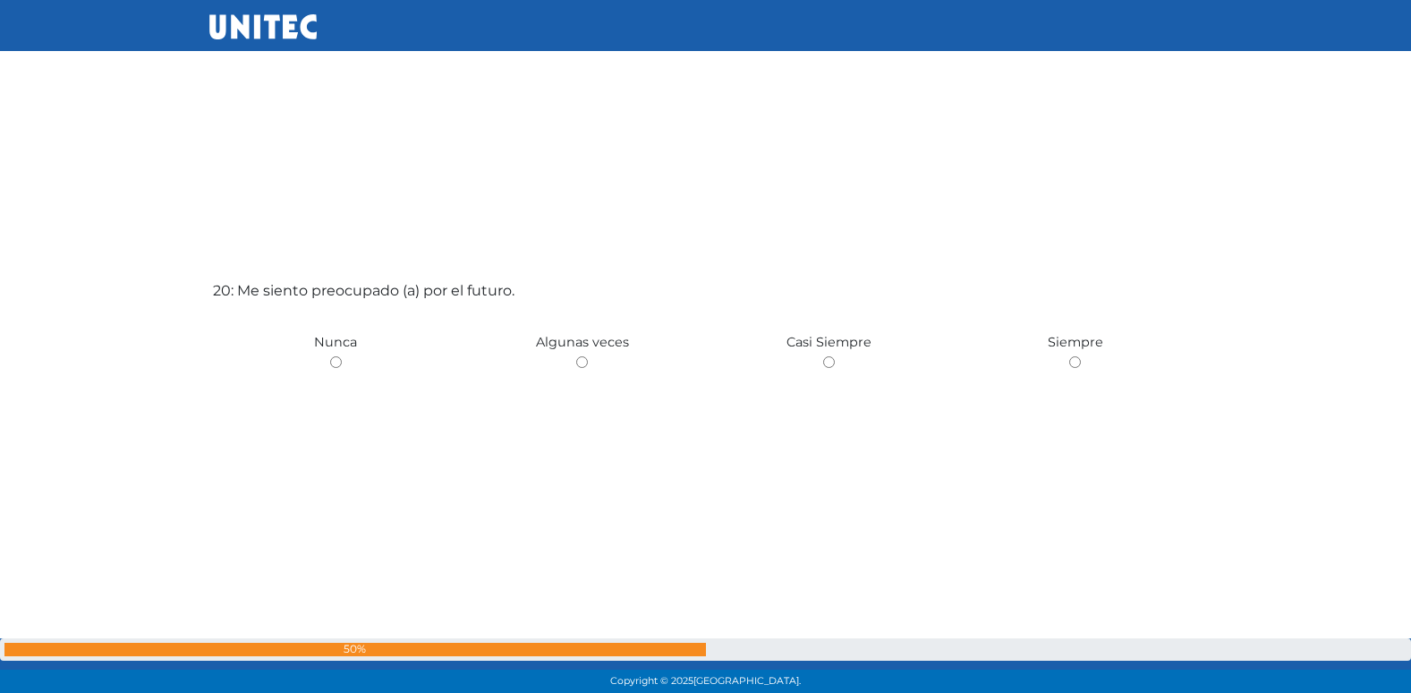
scroll to position [13149, 0]
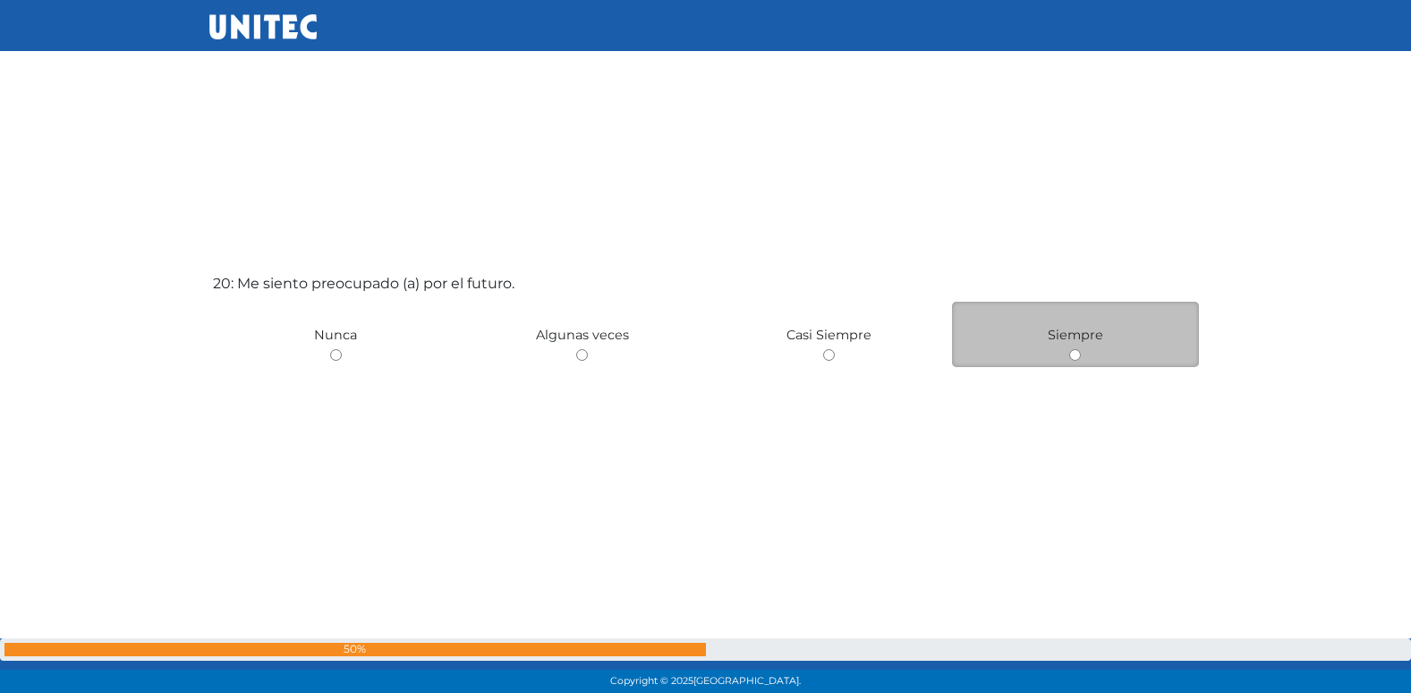
click at [1074, 354] on input "radio" at bounding box center [1075, 355] width 12 height 12
radio input "true"
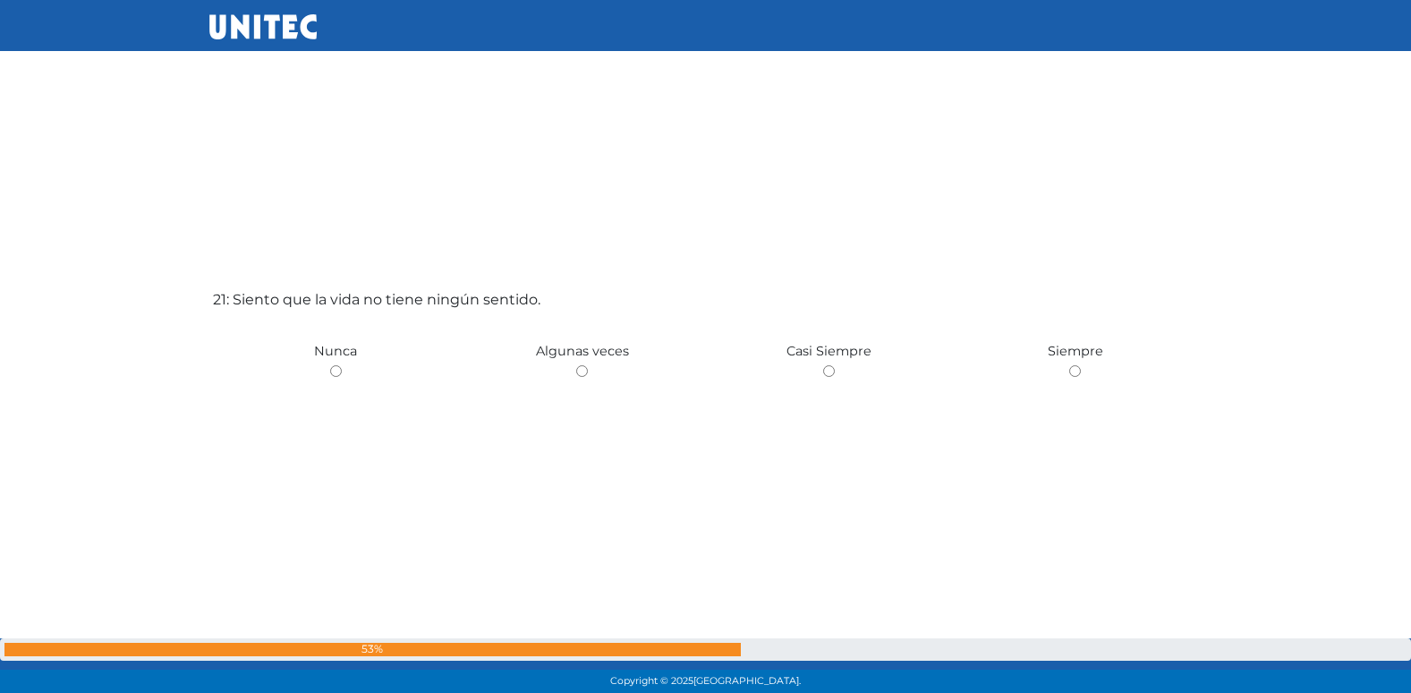
scroll to position [13835, 0]
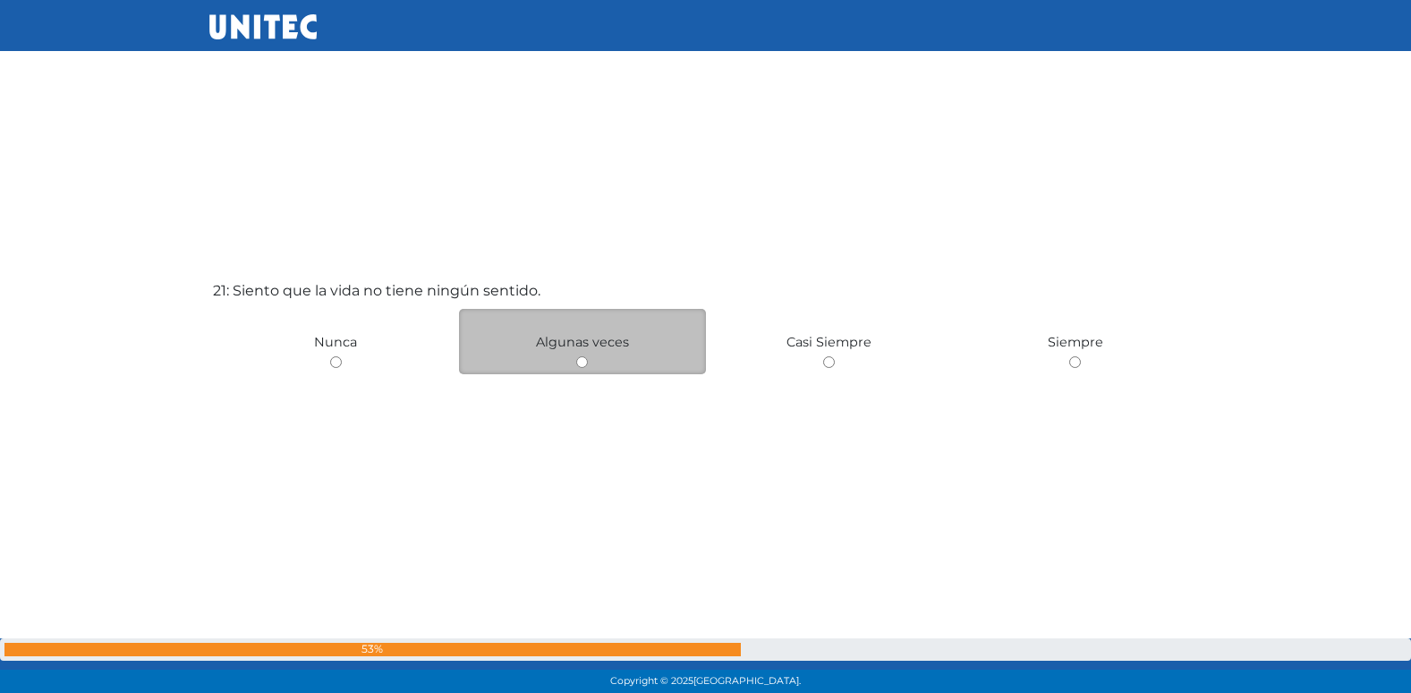
click at [581, 358] on input "radio" at bounding box center [582, 362] width 12 height 12
radio input "true"
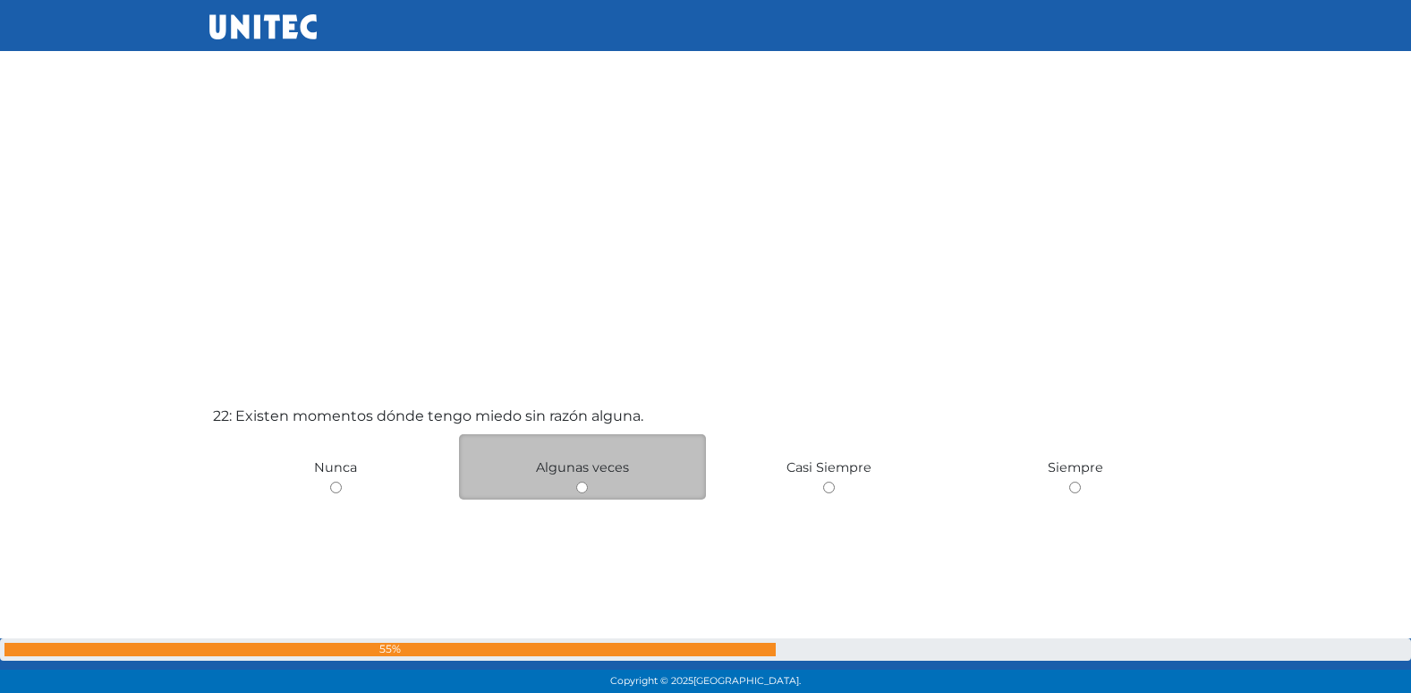
scroll to position [14504, 0]
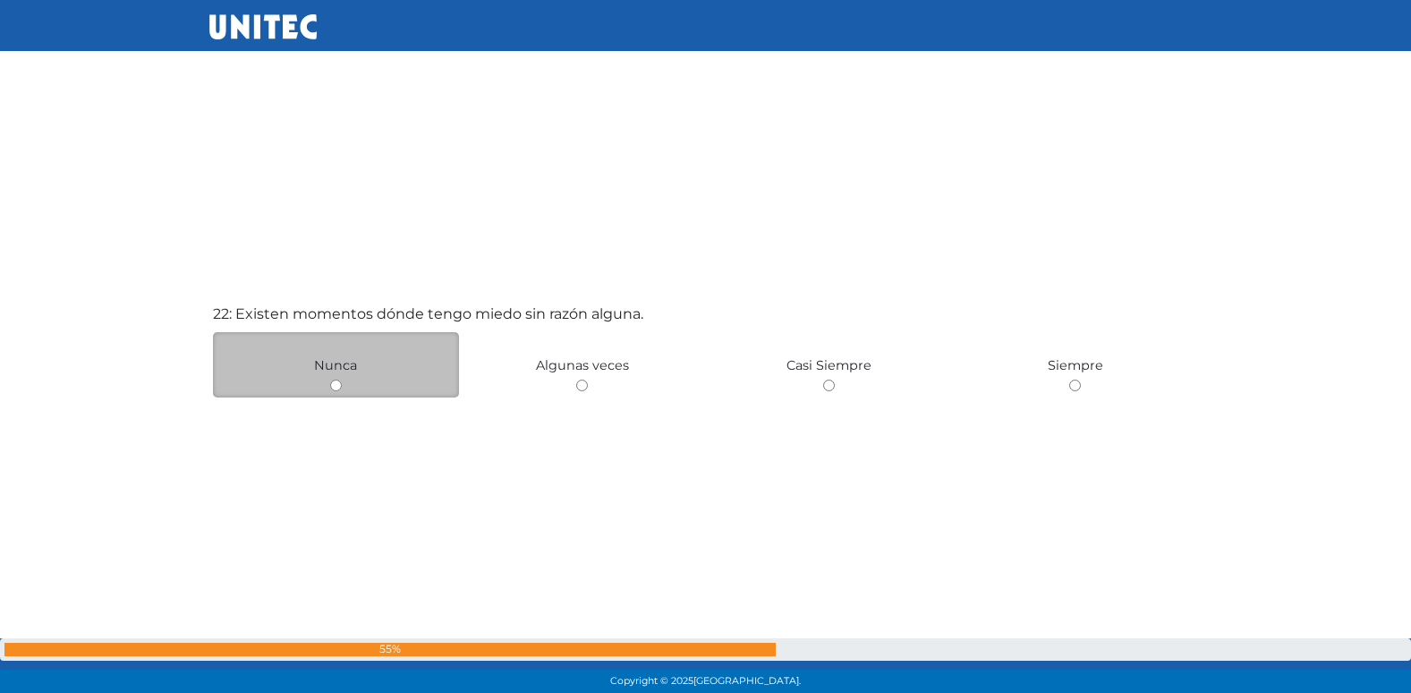
click at [336, 384] on input "radio" at bounding box center [336, 385] width 12 height 12
radio input "true"
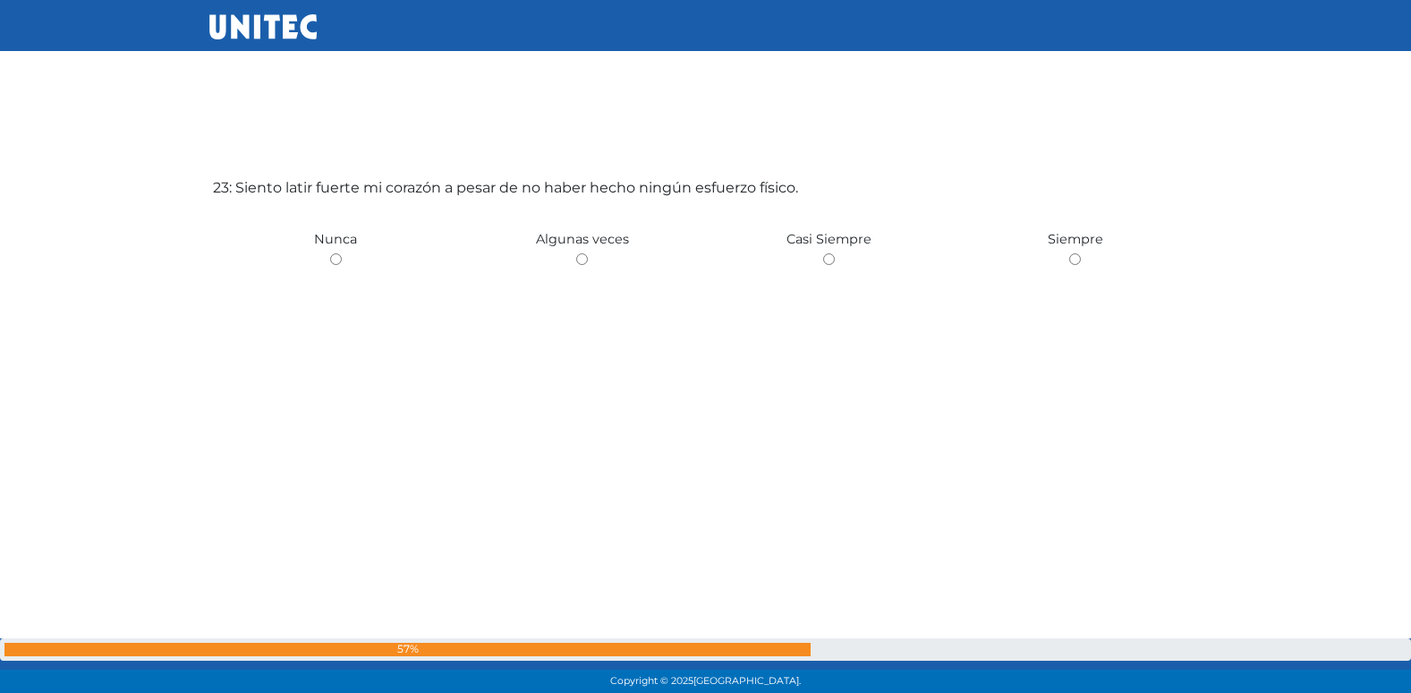
scroll to position [15259, 0]
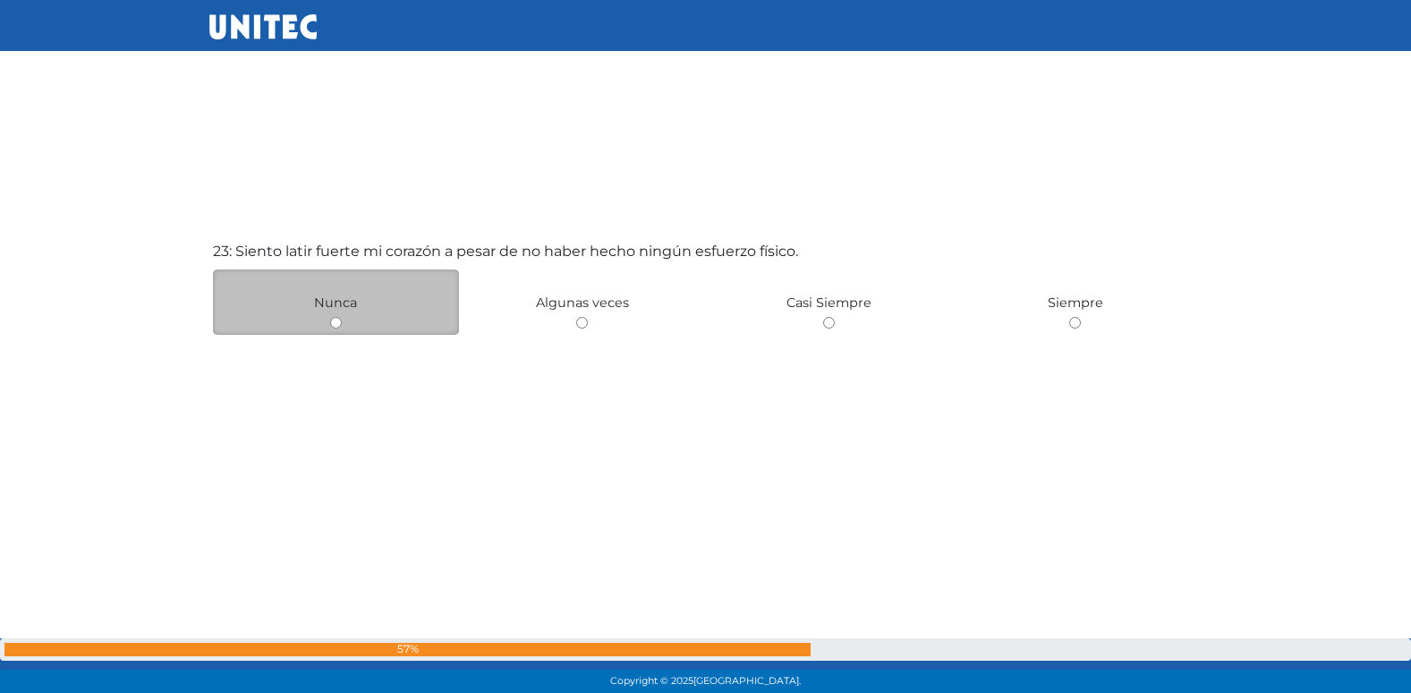
click at [341, 322] on input "radio" at bounding box center [336, 323] width 12 height 12
radio input "true"
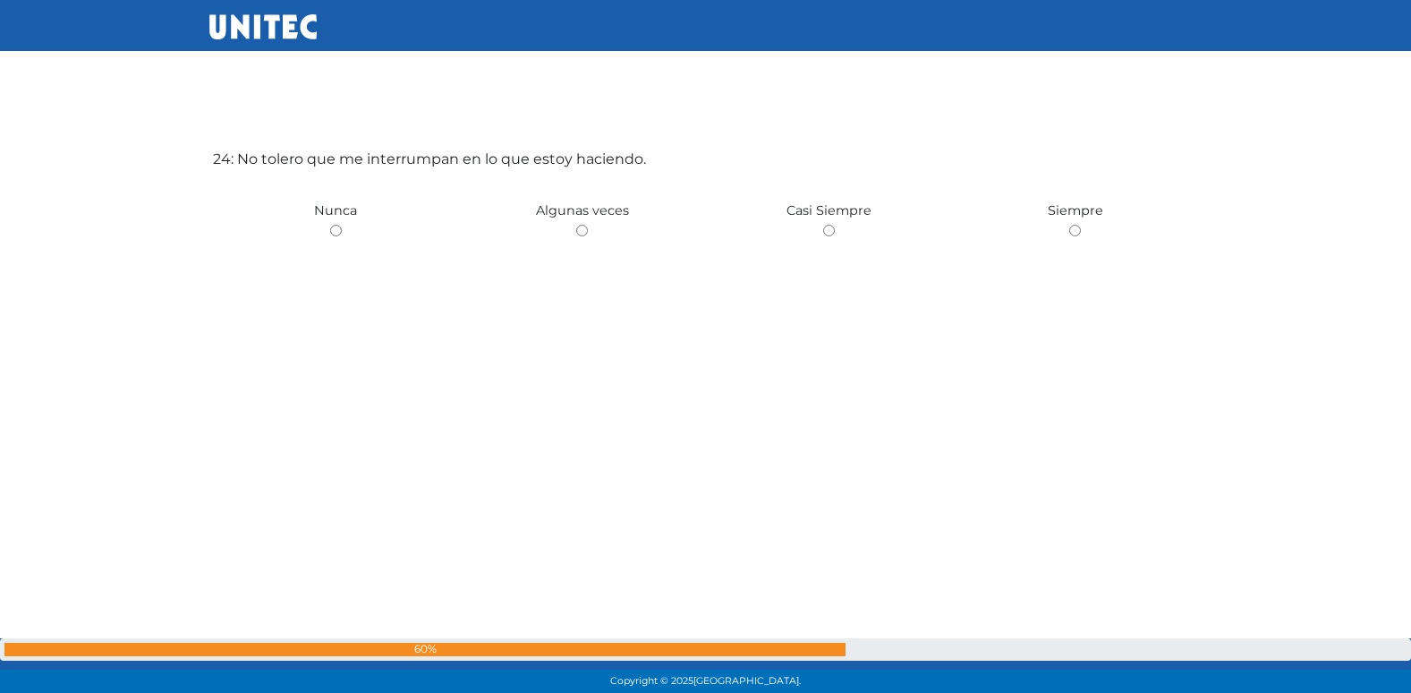
scroll to position [16045, 0]
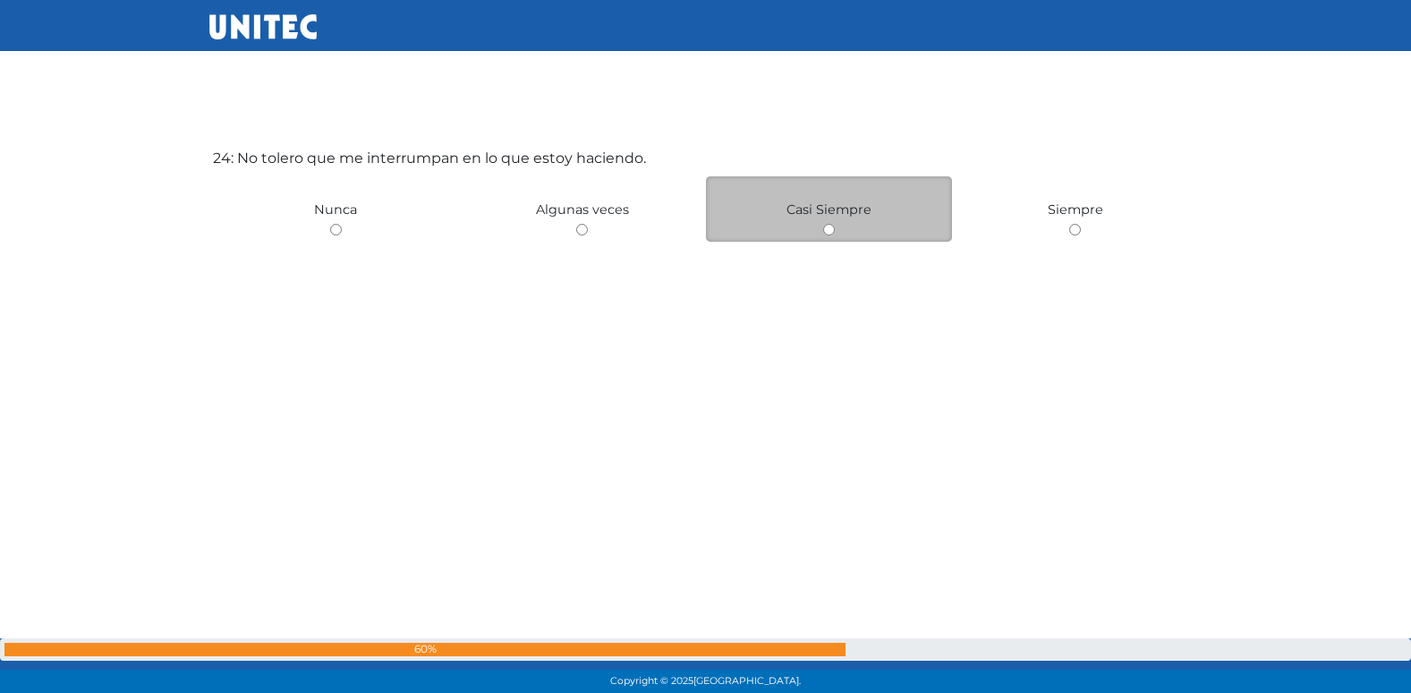
click at [824, 227] on input "radio" at bounding box center [829, 230] width 12 height 12
radio input "true"
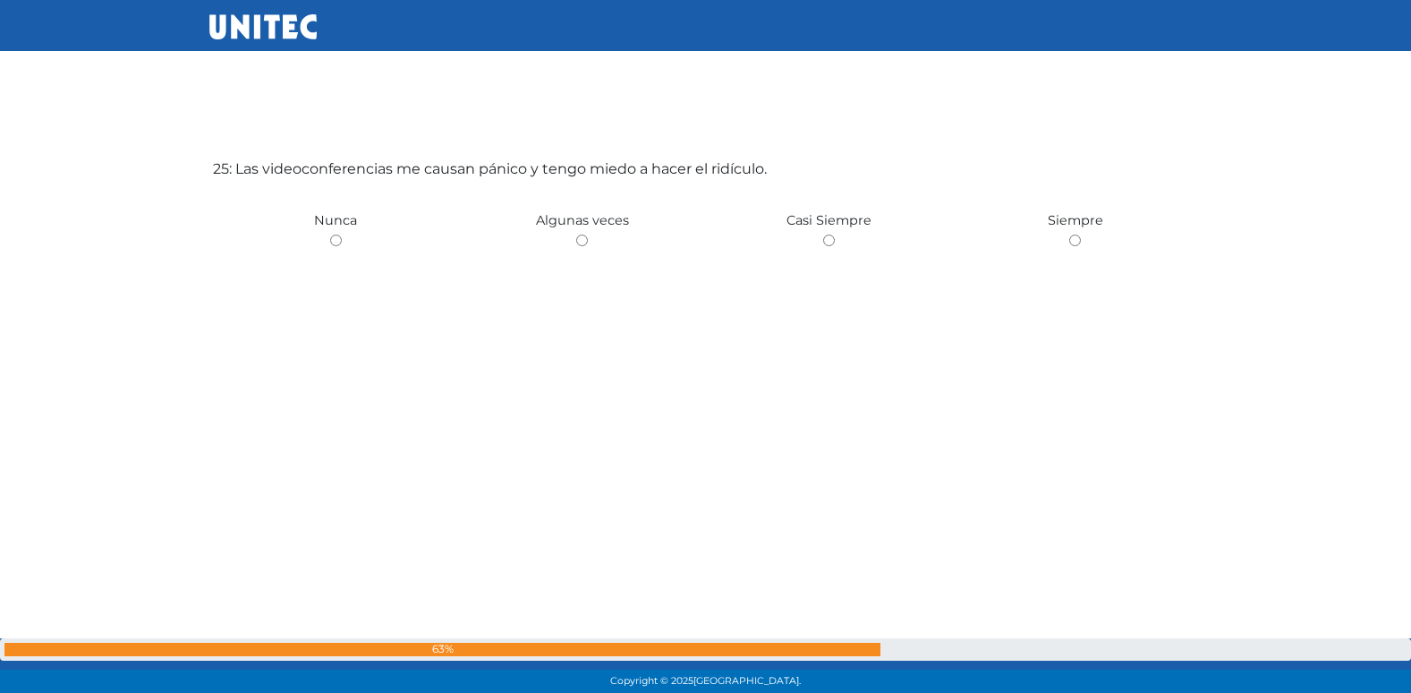
scroll to position [16735, 0]
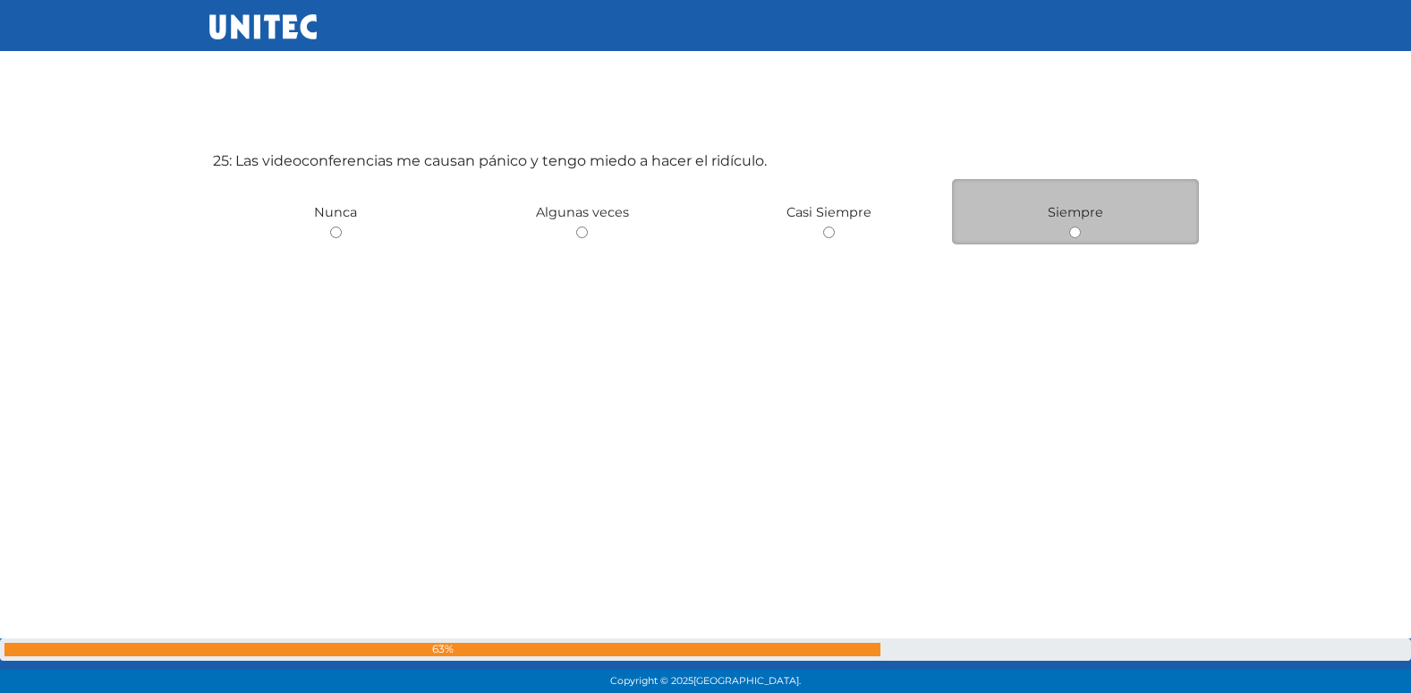
click at [1072, 236] on input "radio" at bounding box center [1075, 232] width 12 height 12
radio input "true"
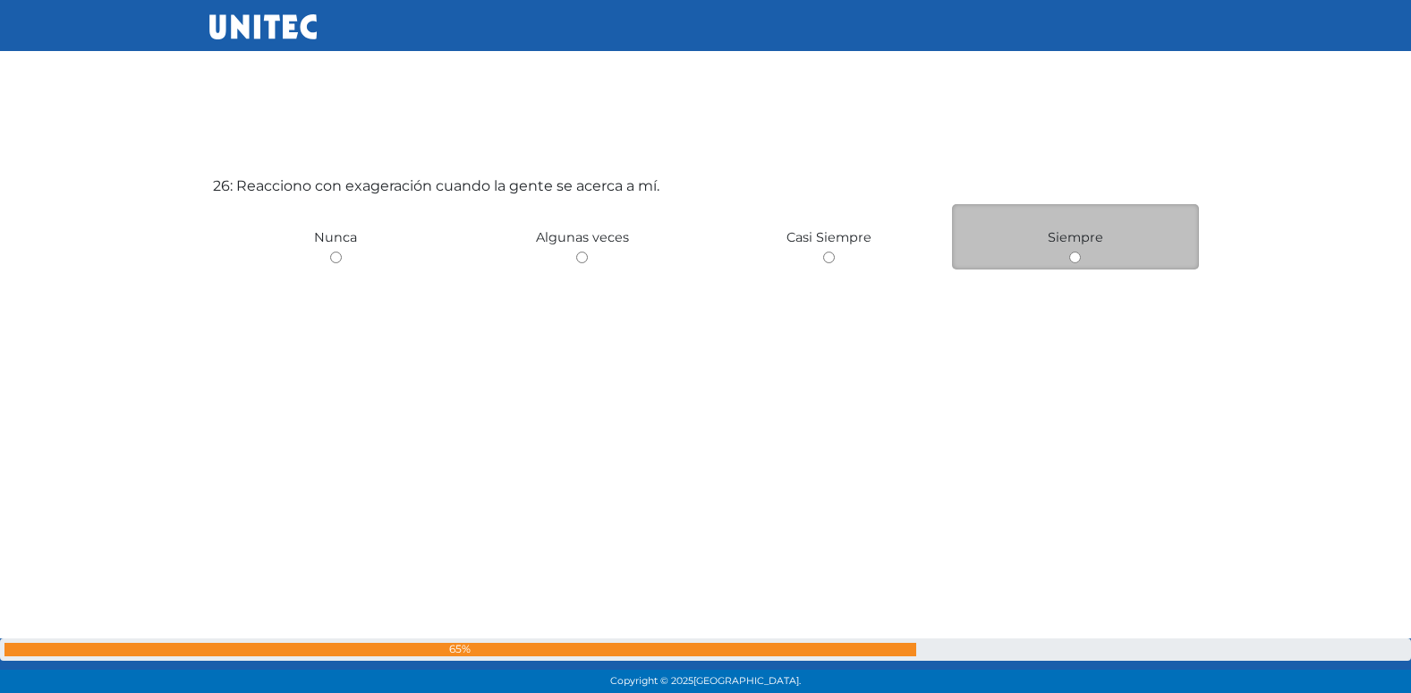
scroll to position [17404, 0]
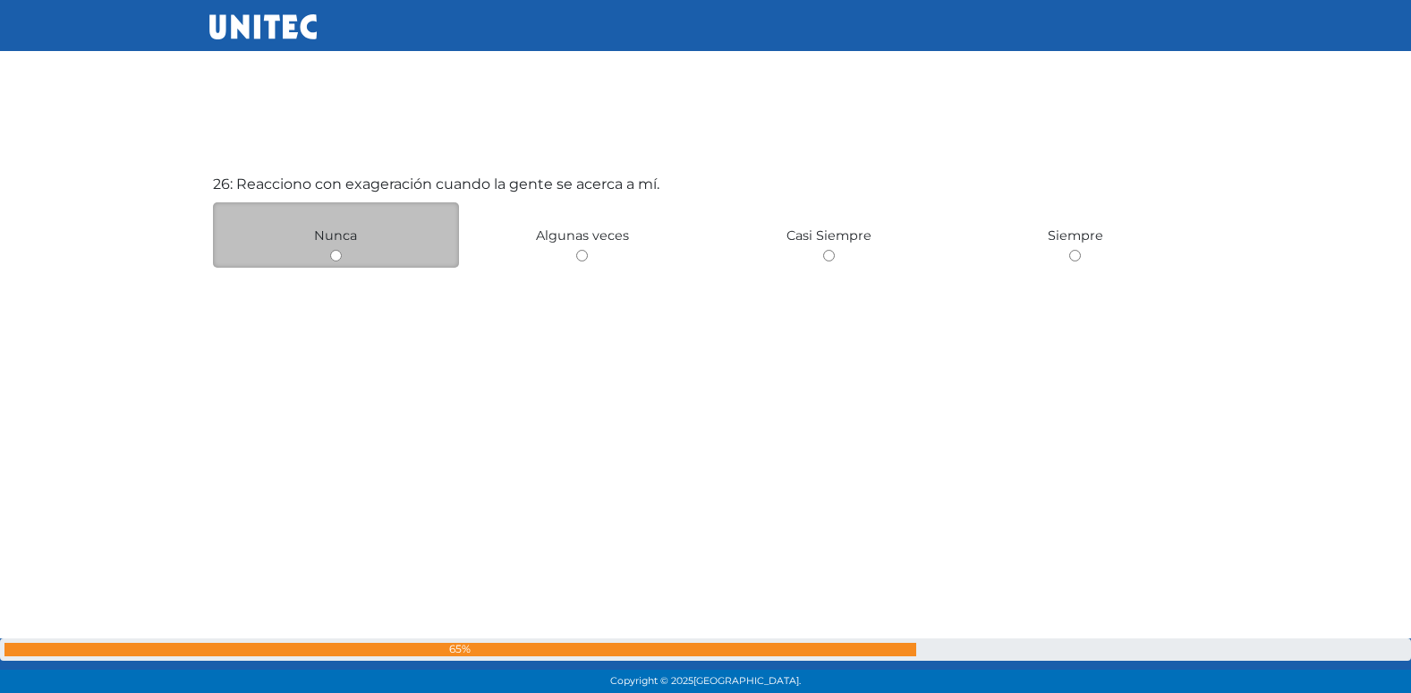
click at [334, 251] on input "radio" at bounding box center [336, 256] width 12 height 12
radio input "true"
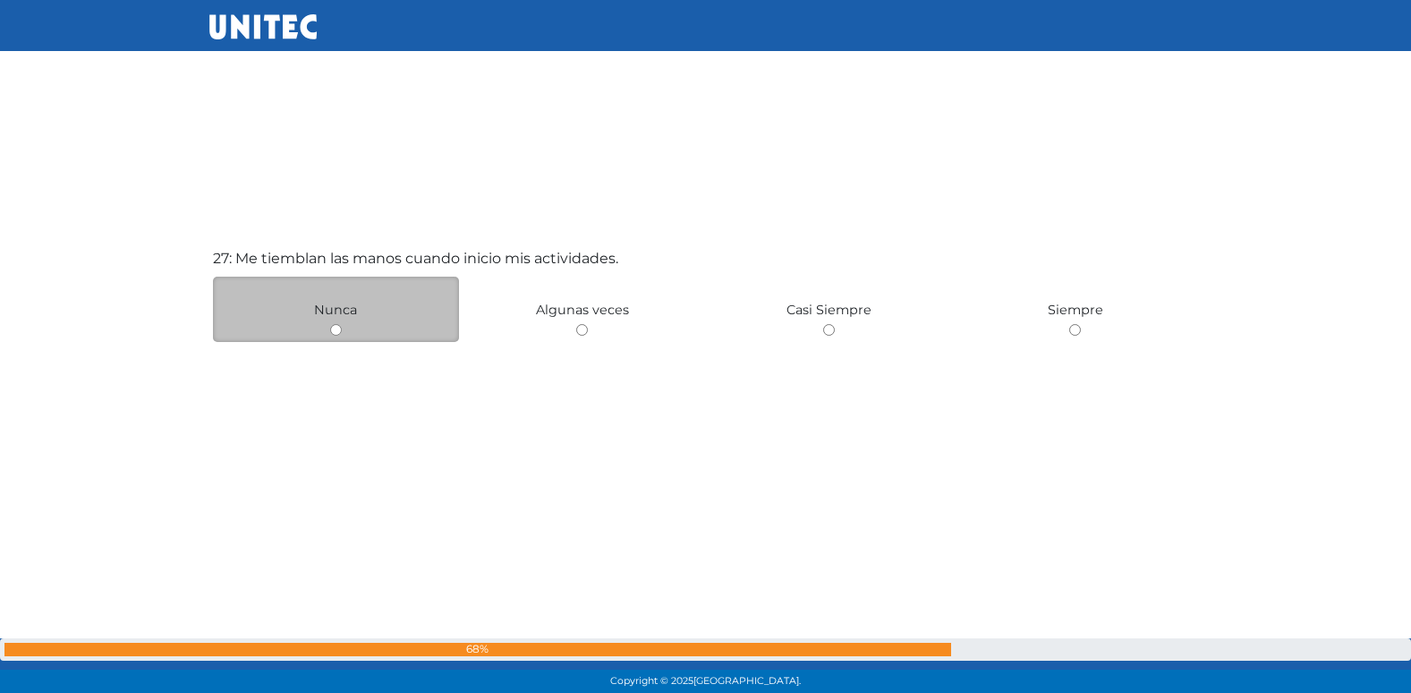
scroll to position [18075, 0]
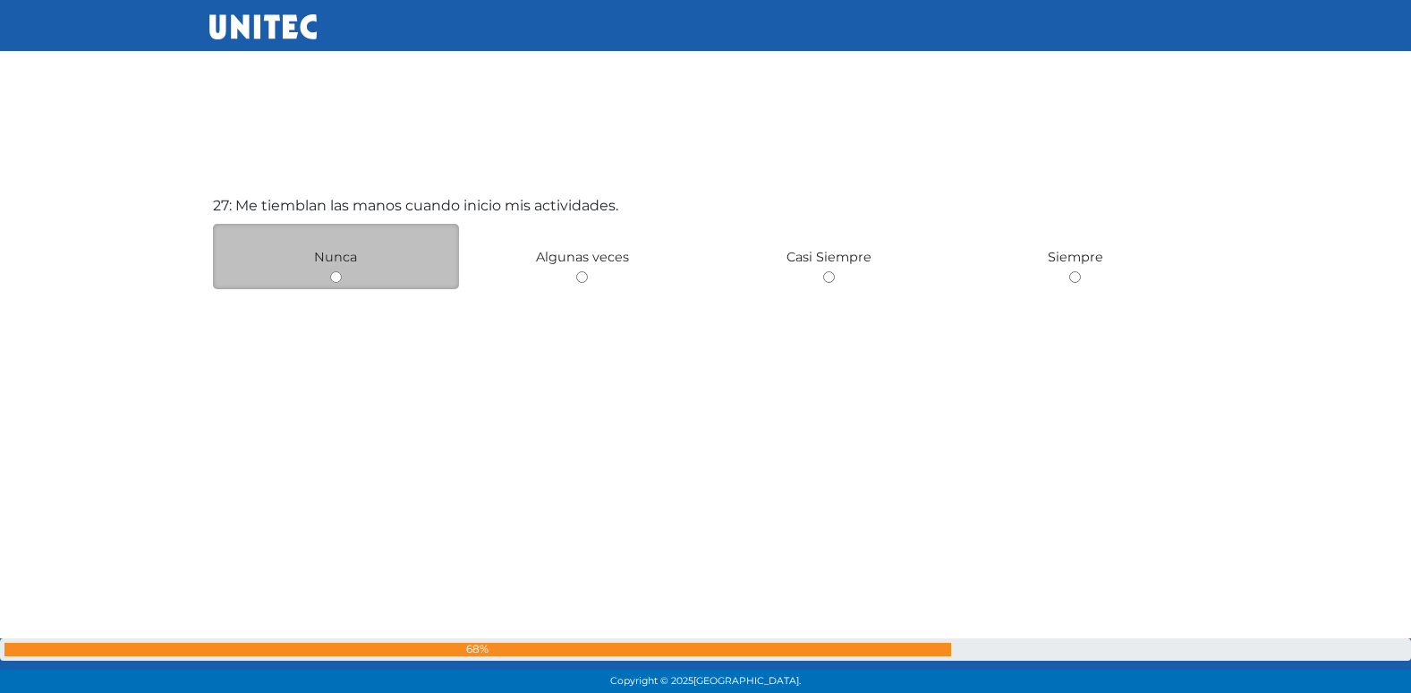
click at [336, 276] on input "radio" at bounding box center [336, 277] width 12 height 12
radio input "true"
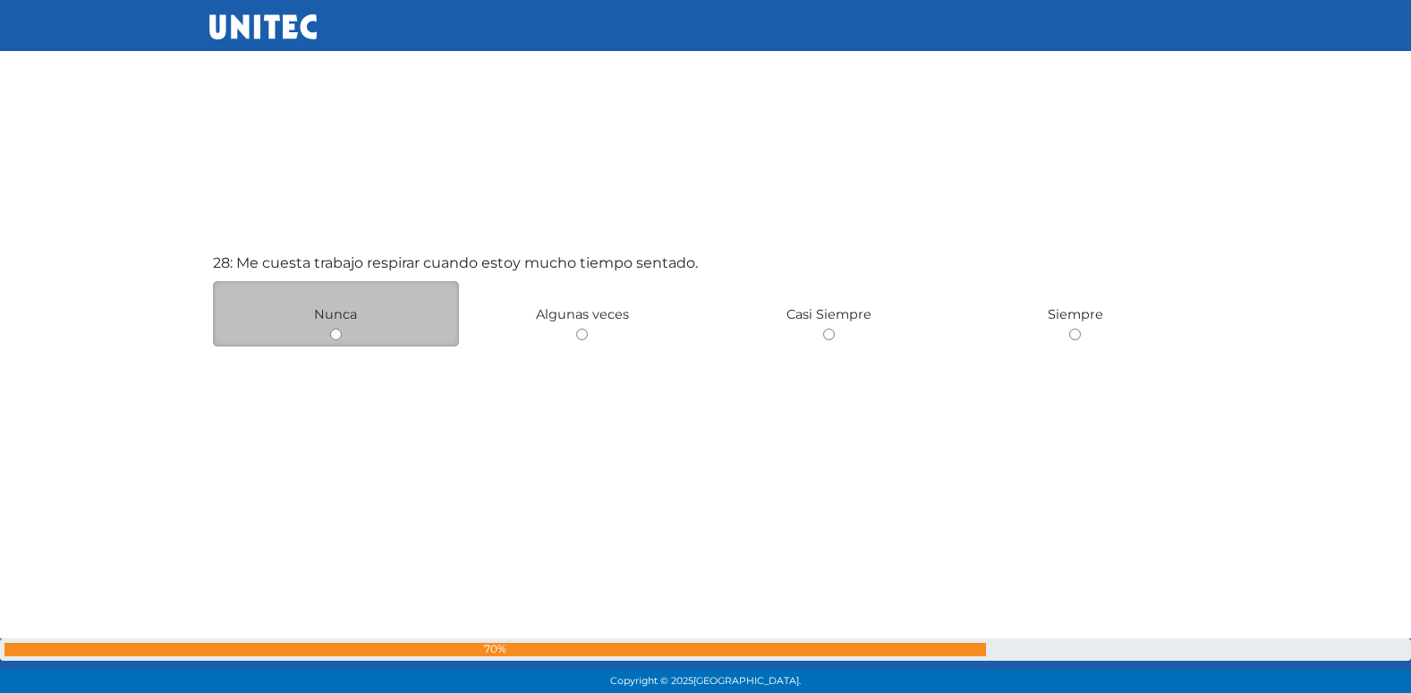
scroll to position [18832, 0]
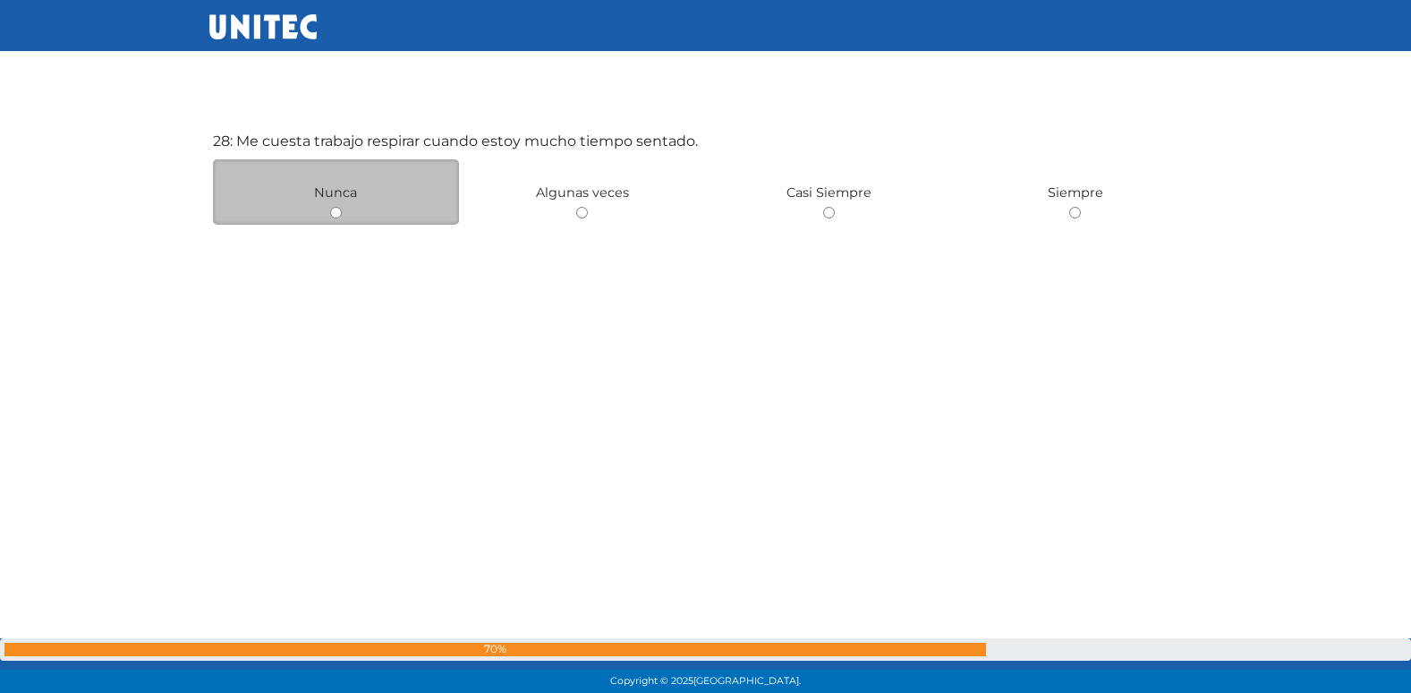
click at [335, 213] on input "radio" at bounding box center [336, 213] width 12 height 12
radio input "true"
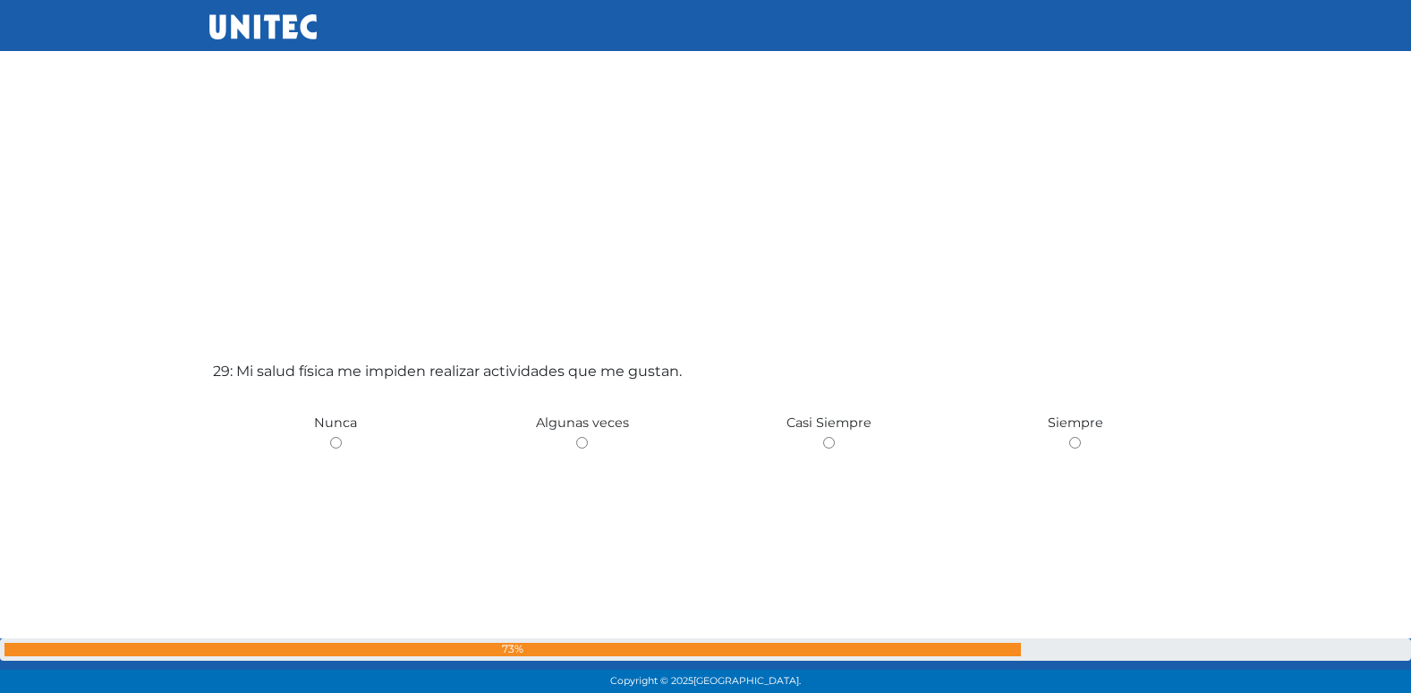
scroll to position [19405, 0]
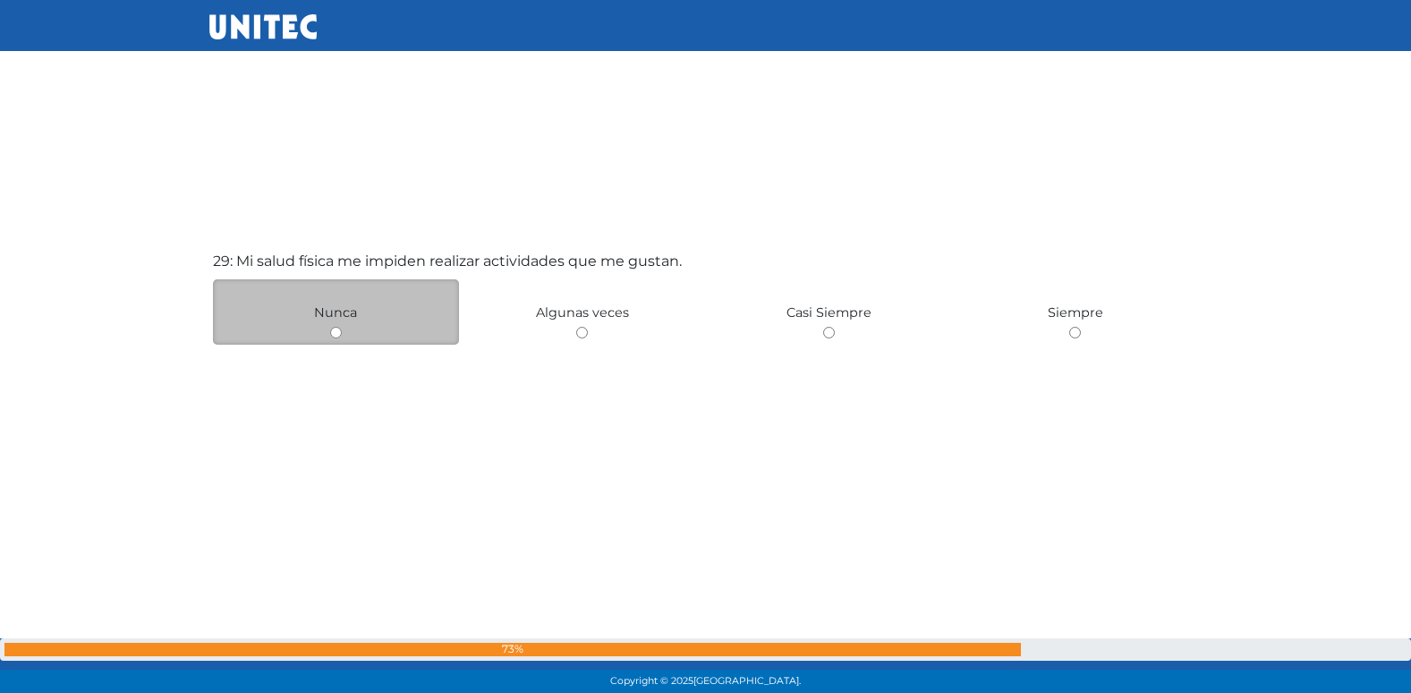
click at [335, 331] on input "radio" at bounding box center [336, 333] width 12 height 12
radio input "true"
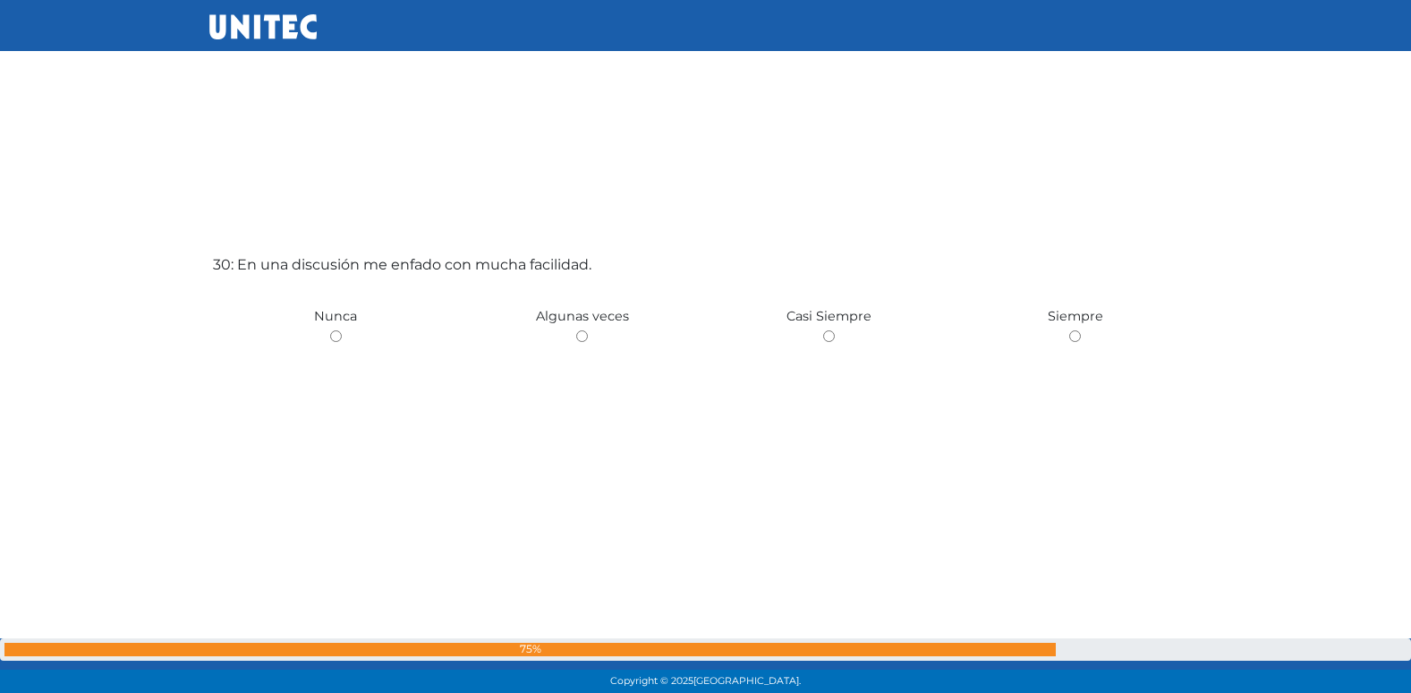
scroll to position [20095, 0]
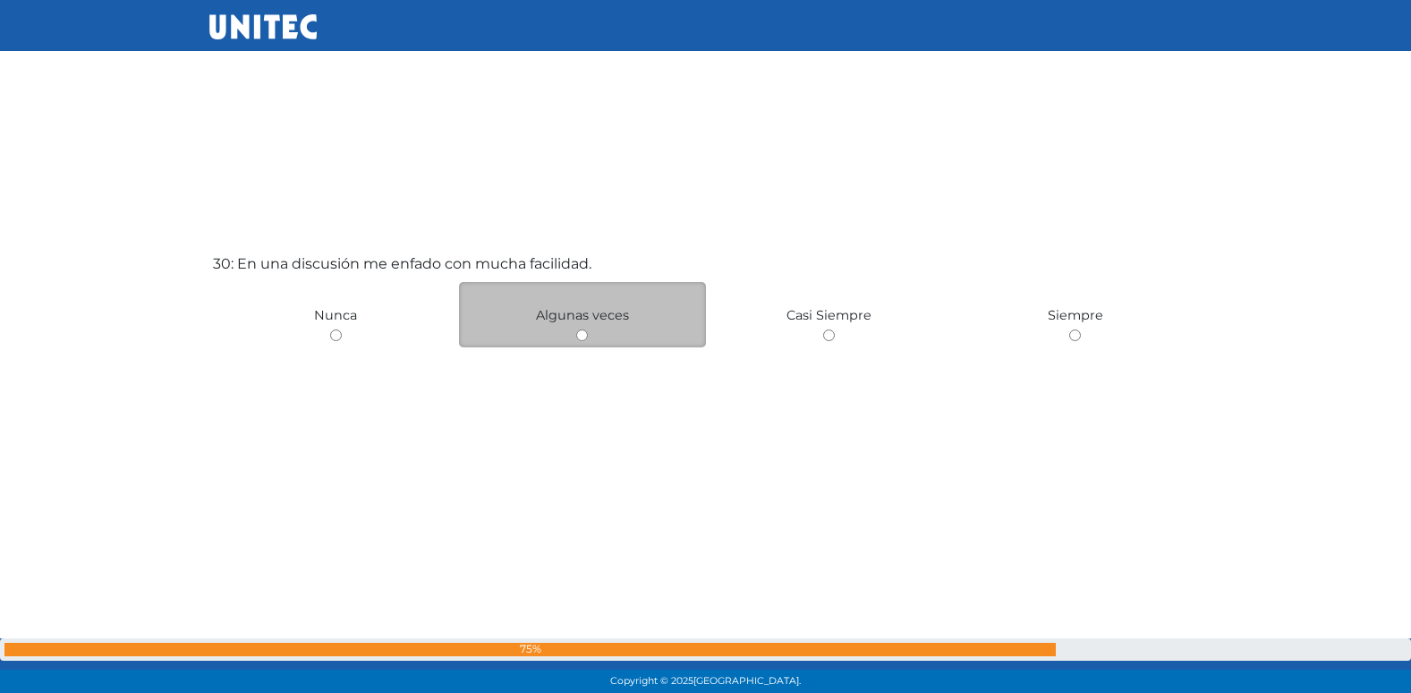
click at [584, 332] on input "radio" at bounding box center [582, 335] width 12 height 12
radio input "true"
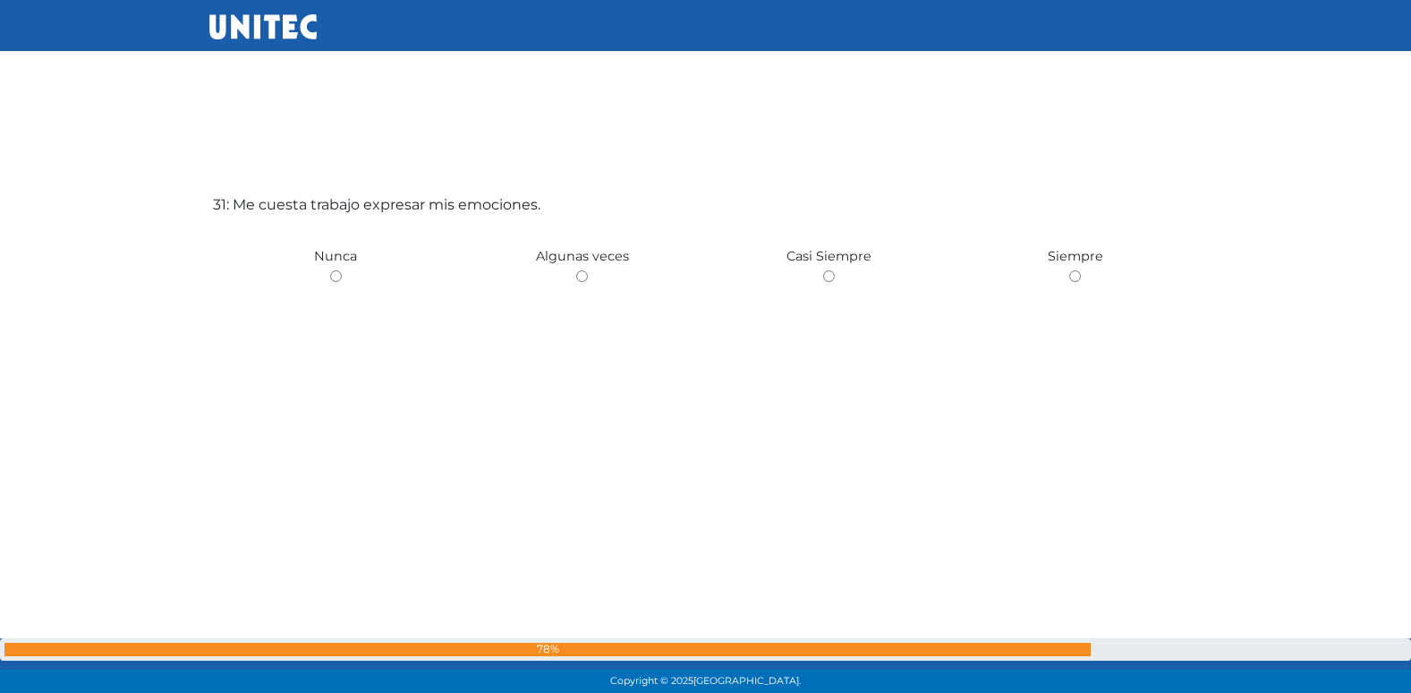
scroll to position [20867, 0]
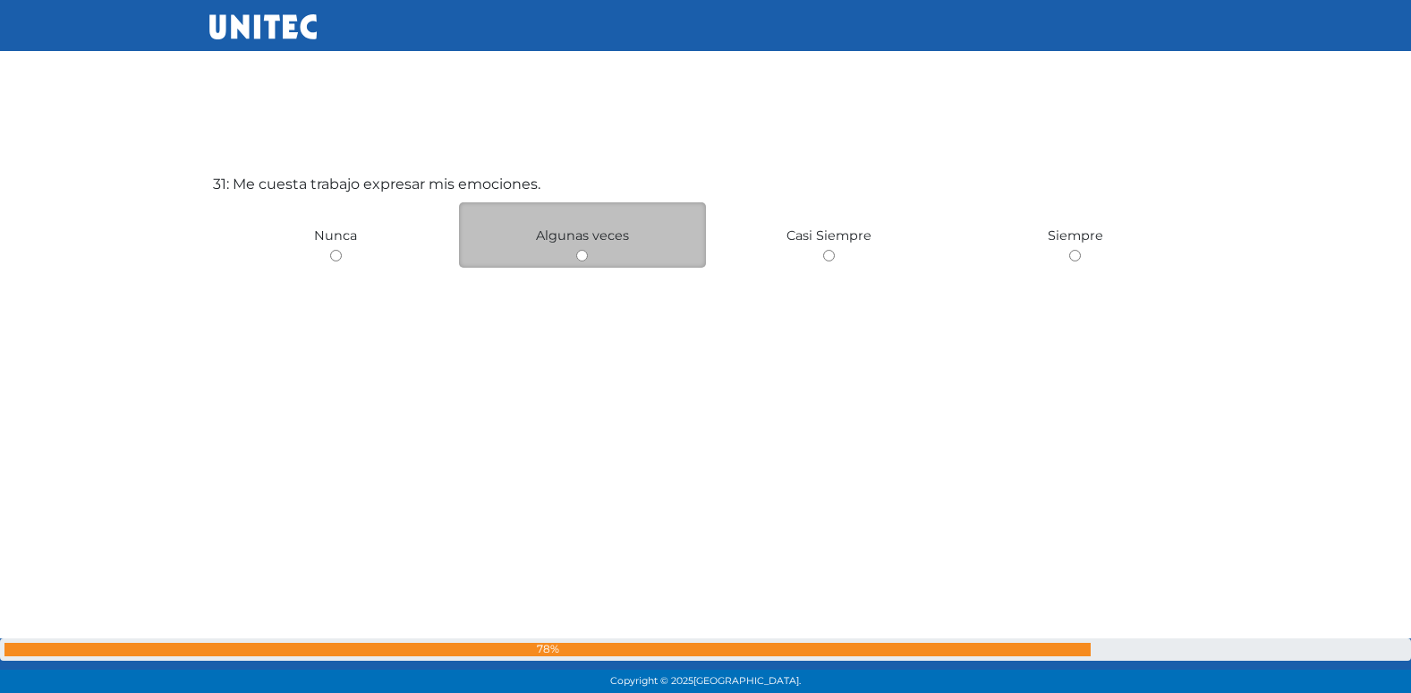
click at [587, 257] on input "radio" at bounding box center [582, 256] width 12 height 12
radio input "true"
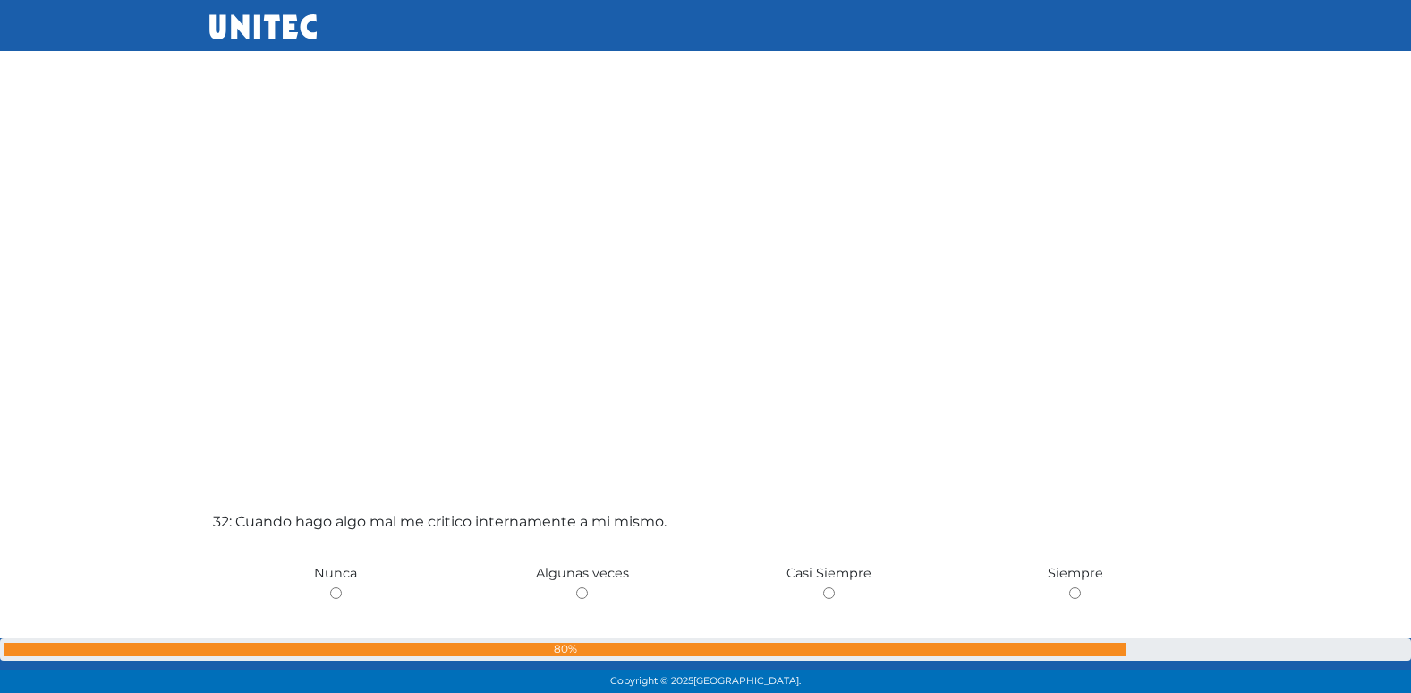
scroll to position [21436, 0]
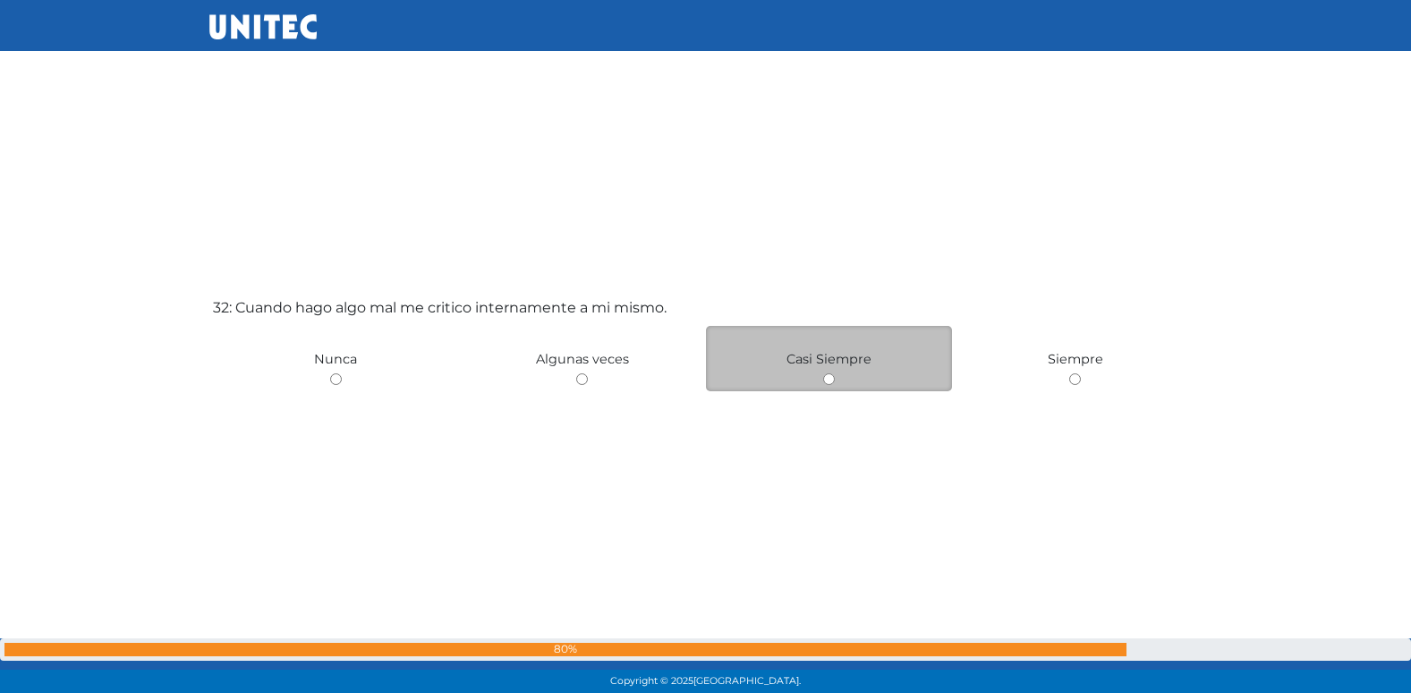
click at [829, 376] on input "radio" at bounding box center [829, 379] width 12 height 12
radio input "true"
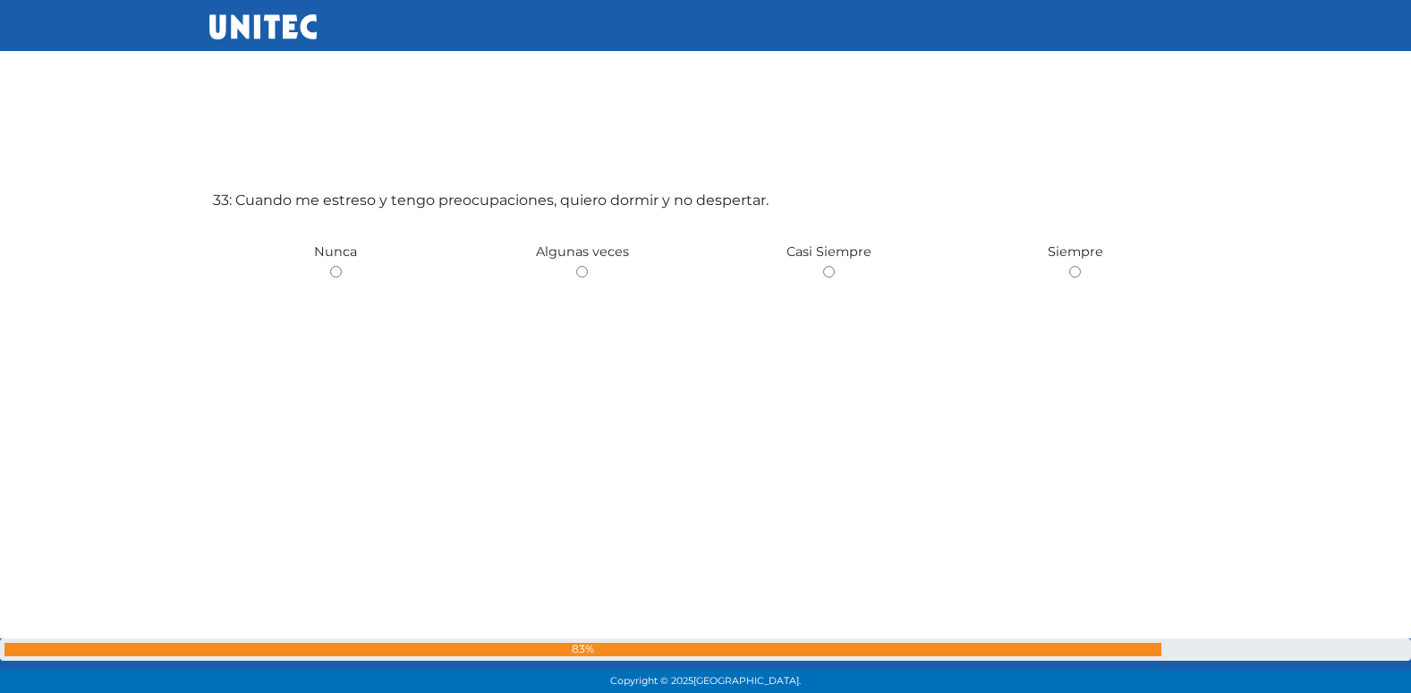
scroll to position [22252, 0]
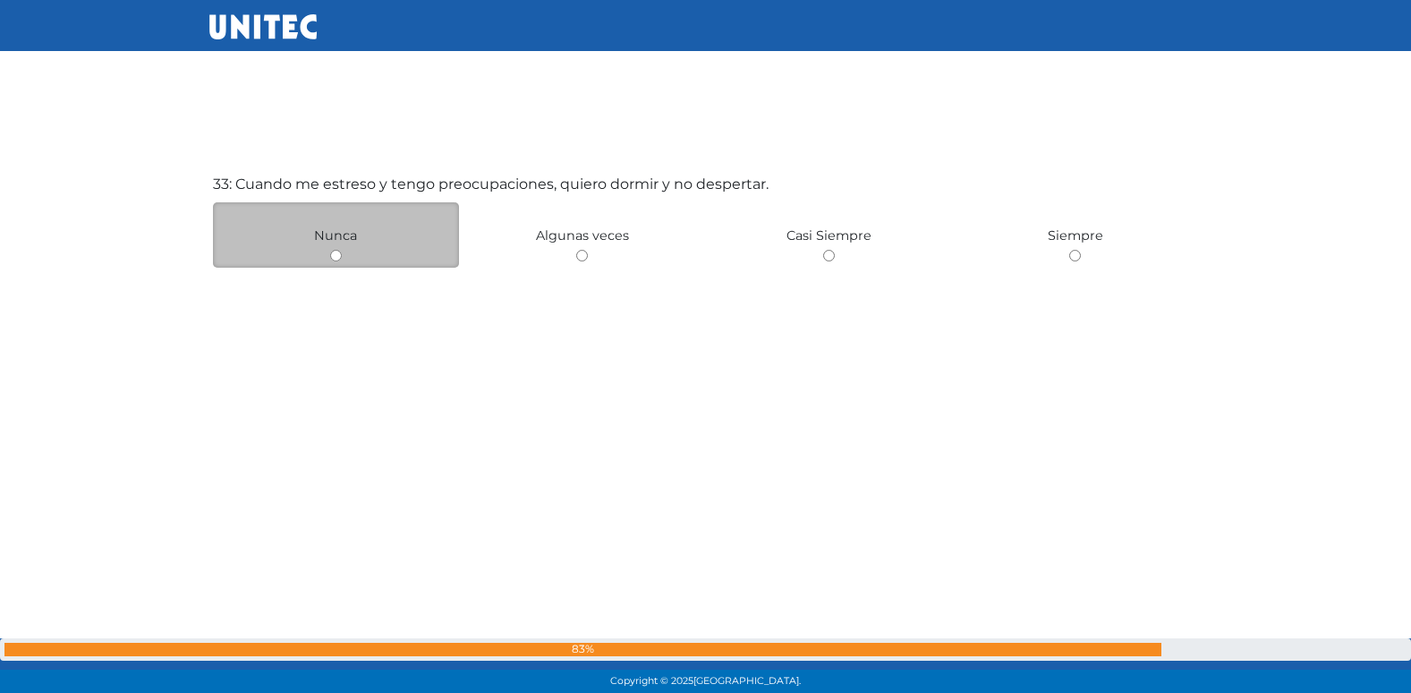
click at [330, 253] on input "radio" at bounding box center [336, 256] width 12 height 12
radio input "true"
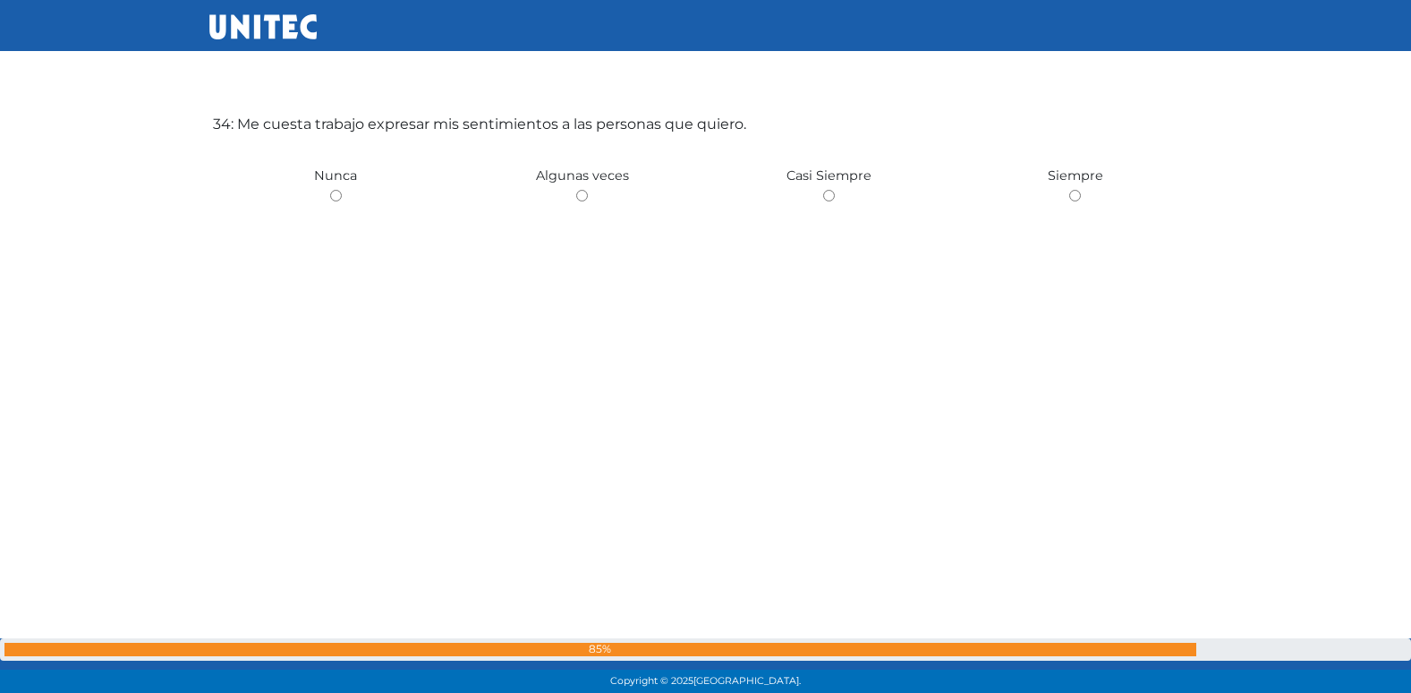
scroll to position [23006, 0]
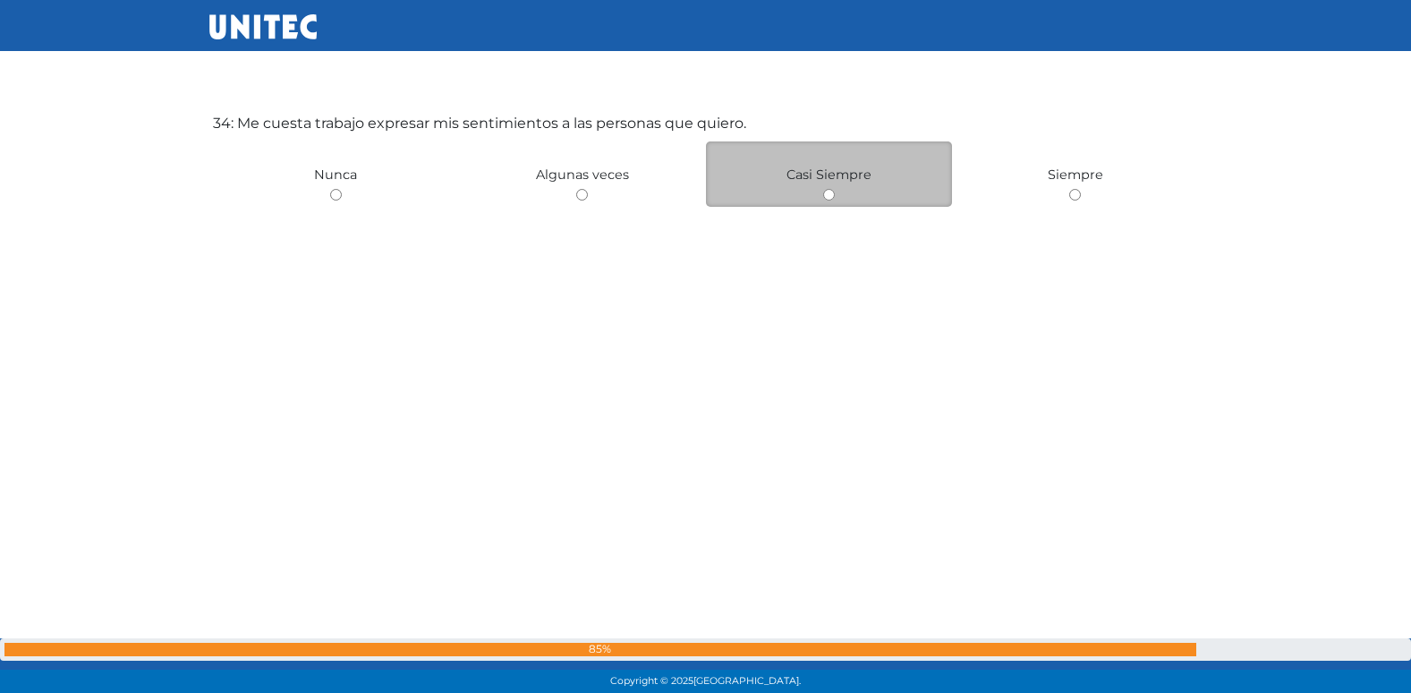
click at [824, 198] on input "radio" at bounding box center [829, 195] width 12 height 12
radio input "true"
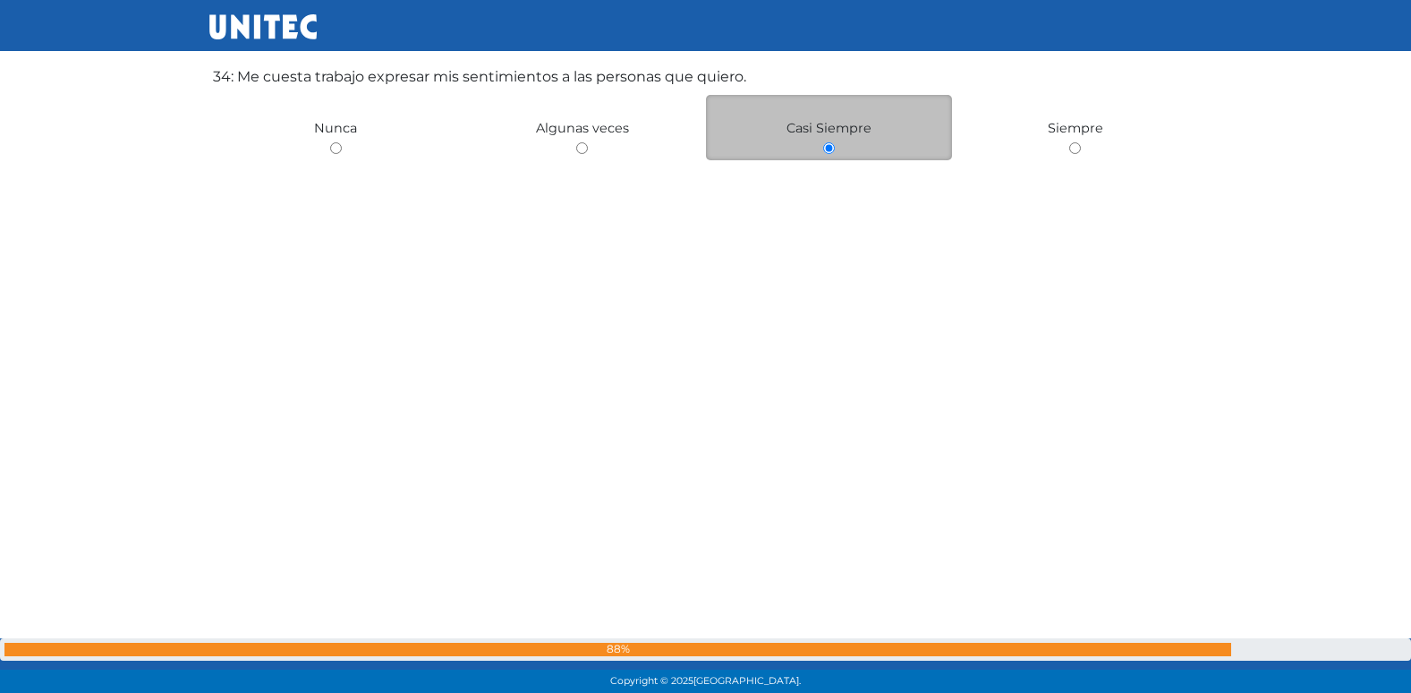
scroll to position [23068, 0]
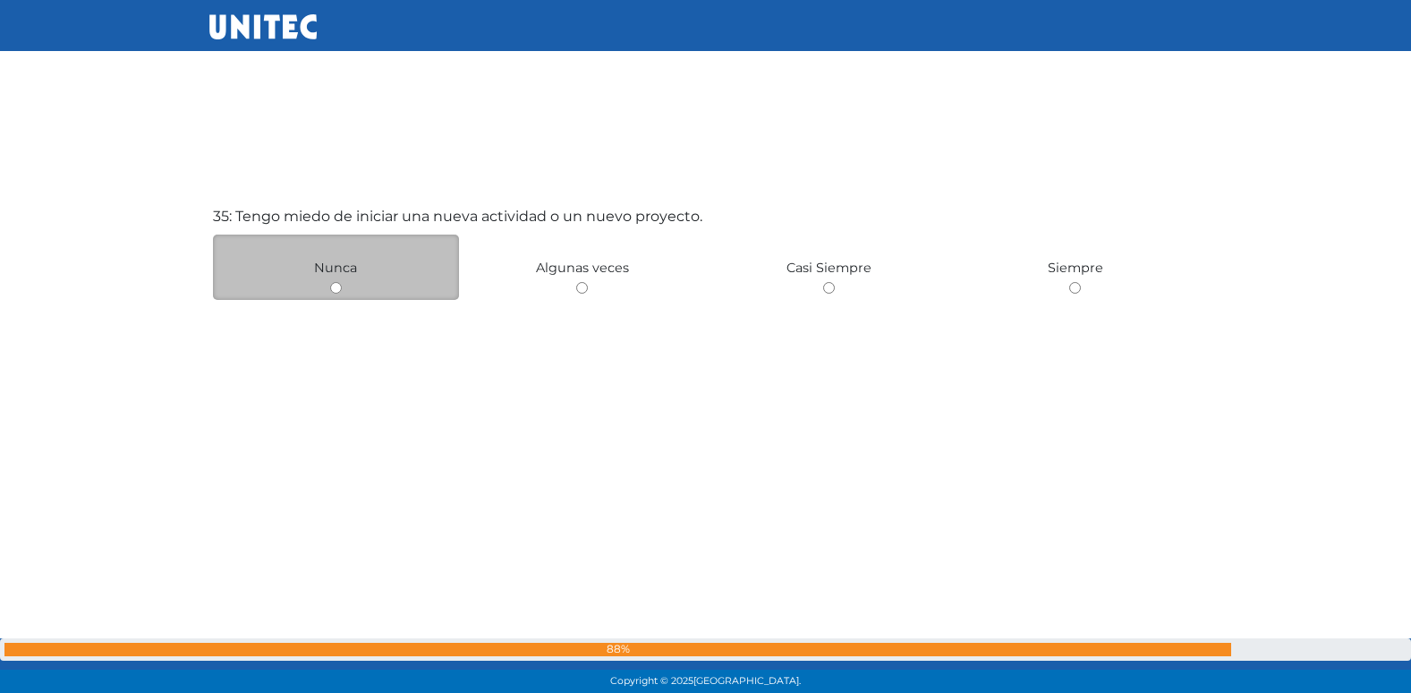
click at [335, 286] on input "radio" at bounding box center [336, 288] width 12 height 12
radio input "true"
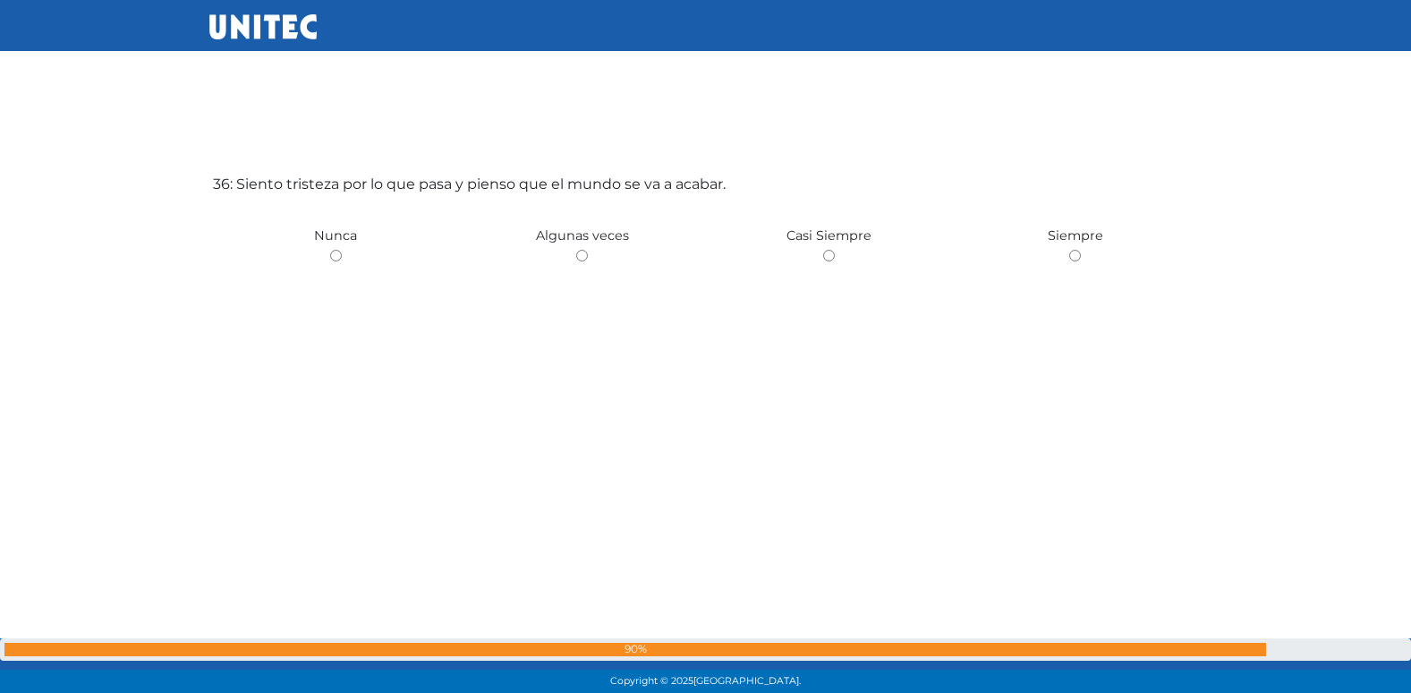
scroll to position [24215, 0]
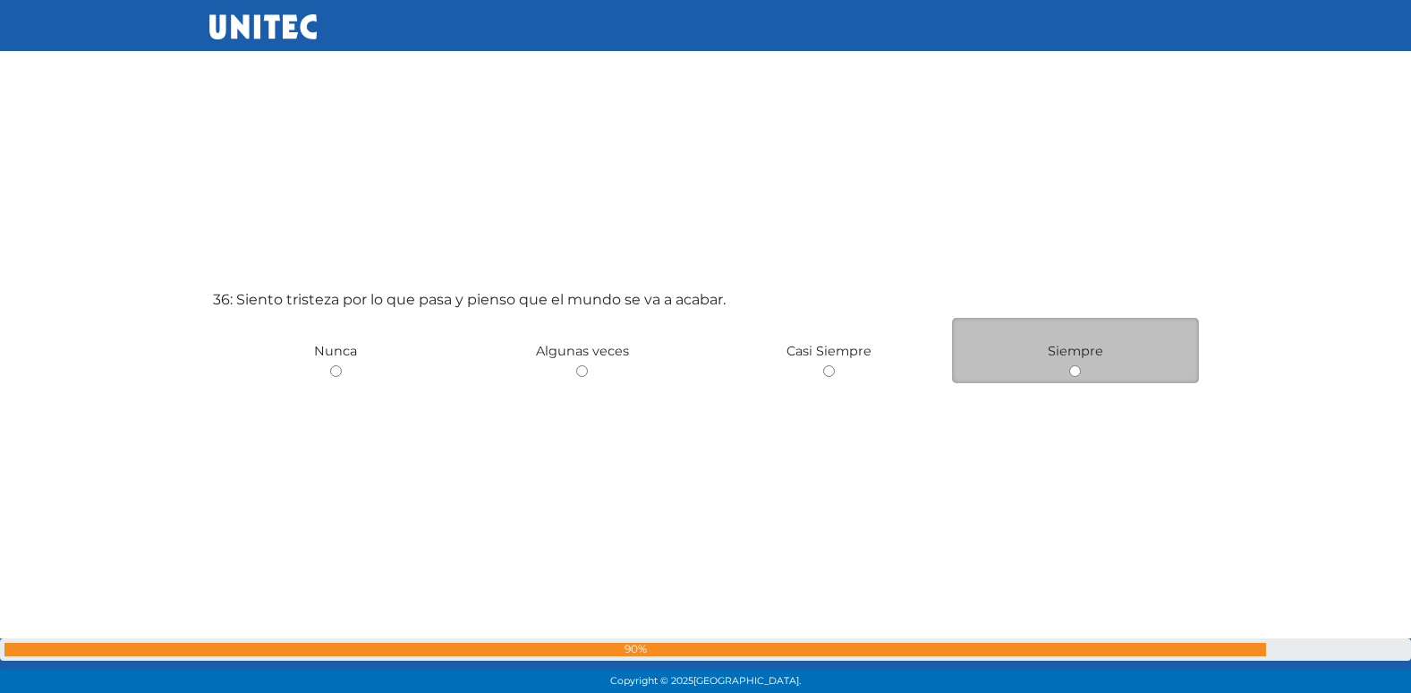
click at [1084, 366] on div "Siempre" at bounding box center [1075, 350] width 247 height 65
click at [1079, 365] on input "radio" at bounding box center [1075, 371] width 12 height 12
radio input "true"
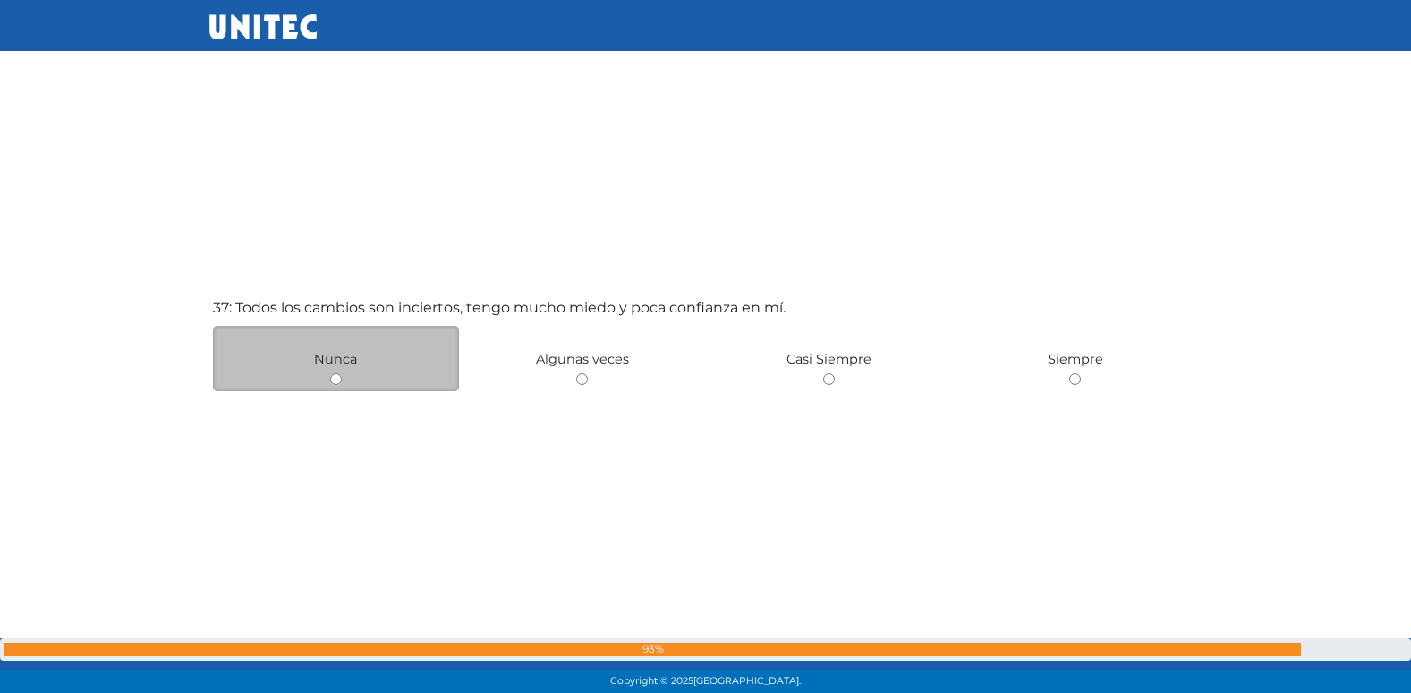
click at [330, 383] on input "radio" at bounding box center [336, 379] width 12 height 12
radio input "true"
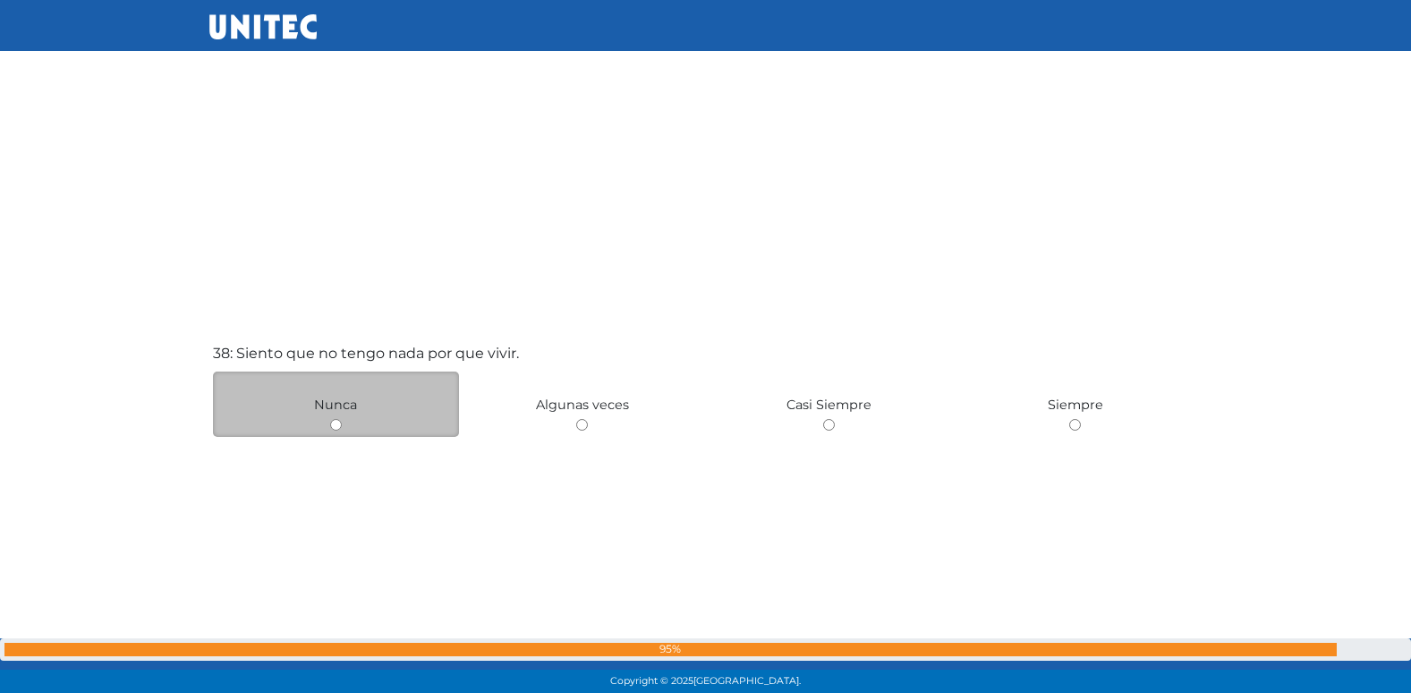
scroll to position [25744, 0]
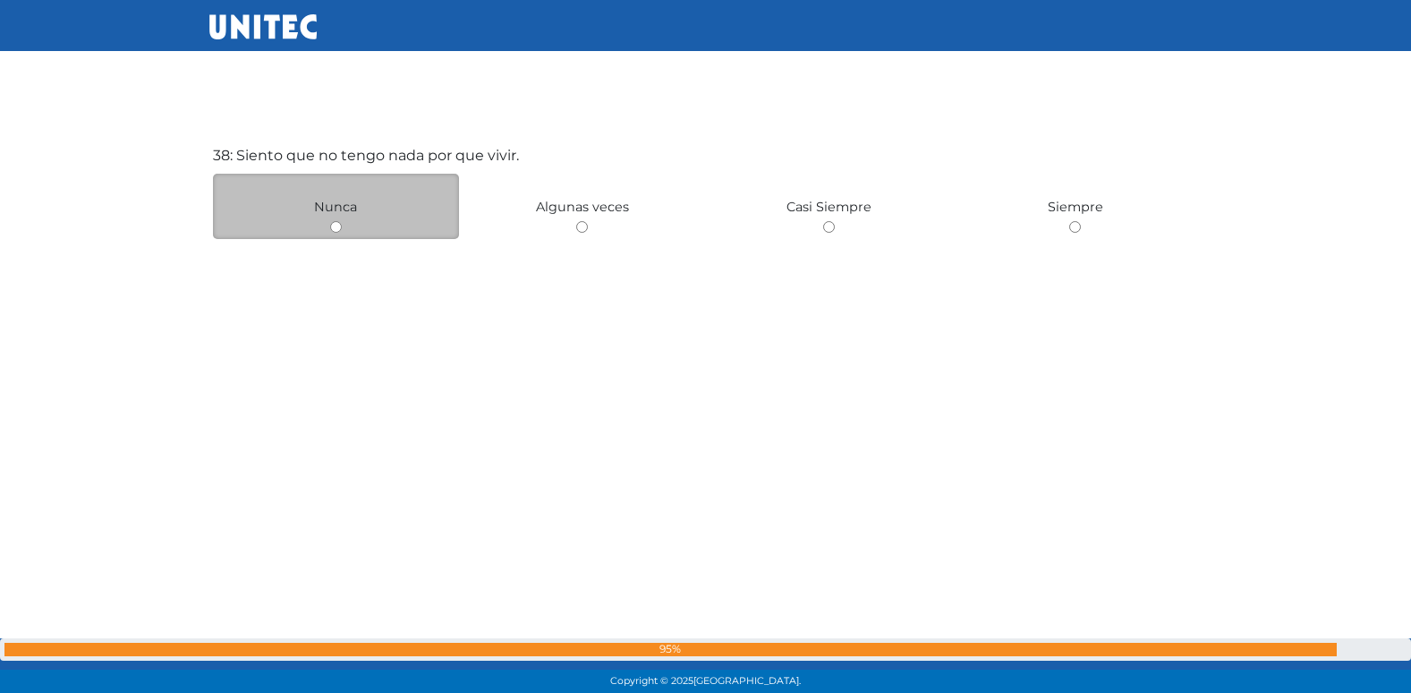
click at [337, 227] on input "radio" at bounding box center [336, 227] width 12 height 12
radio input "true"
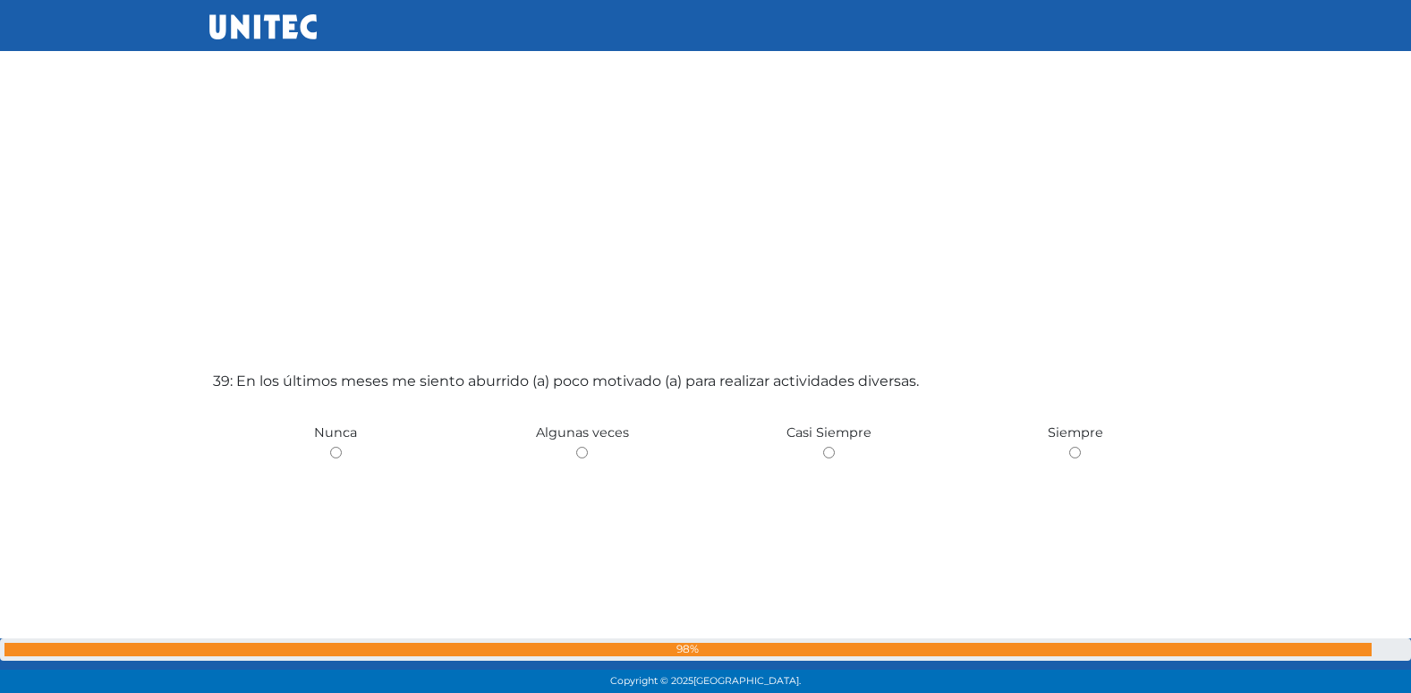
scroll to position [26318, 0]
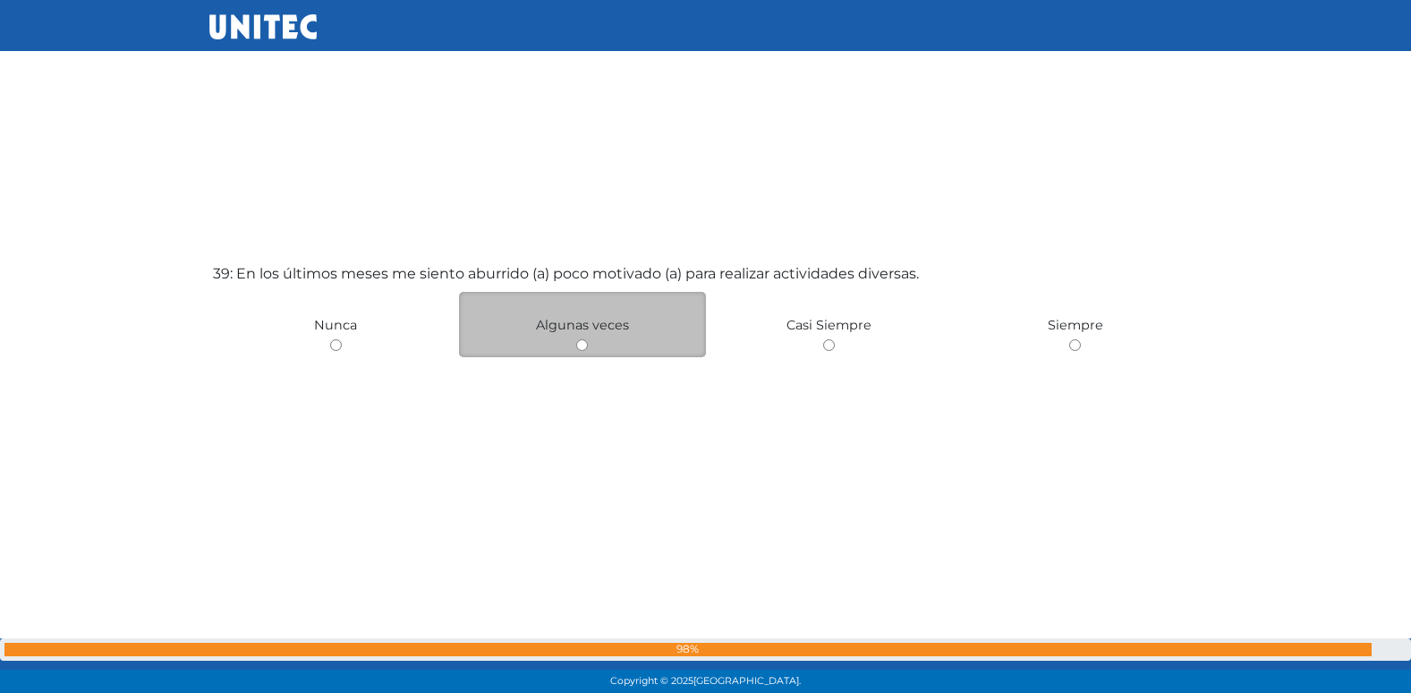
click at [584, 347] on input "radio" at bounding box center [582, 345] width 12 height 12
radio input "true"
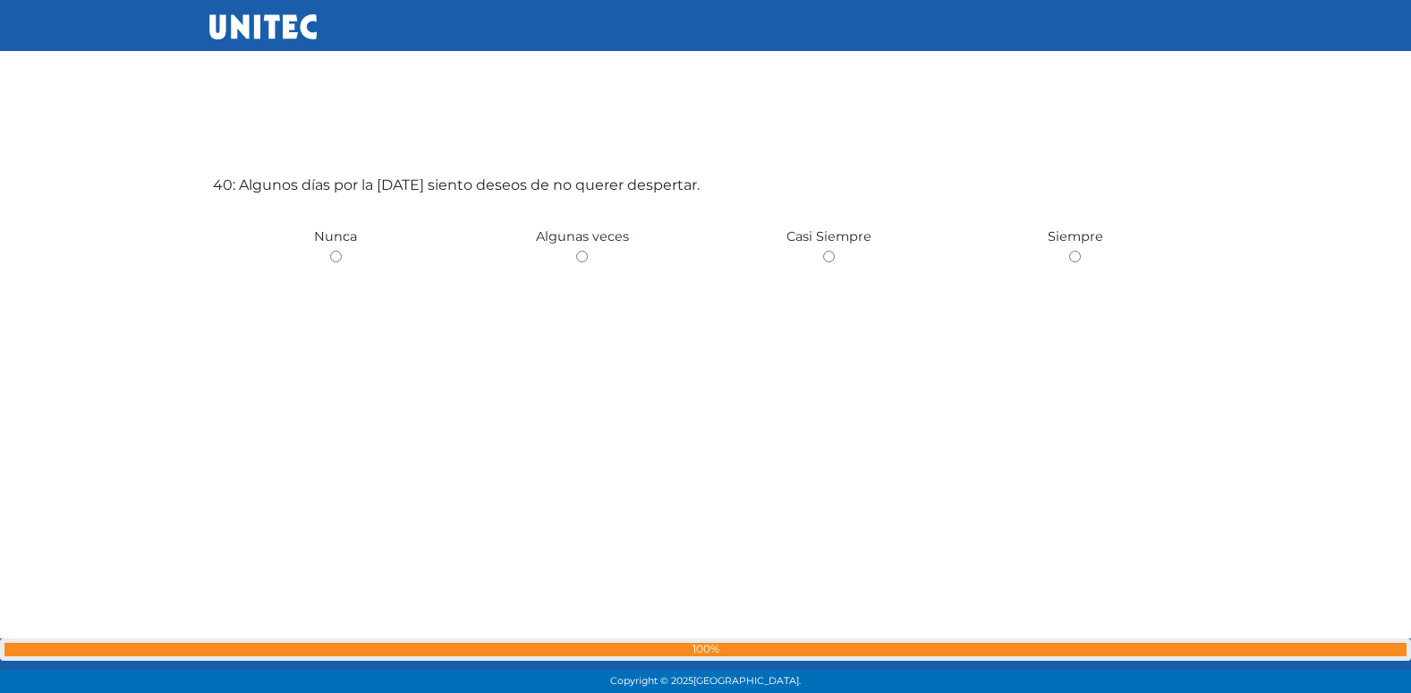
scroll to position [27100, 0]
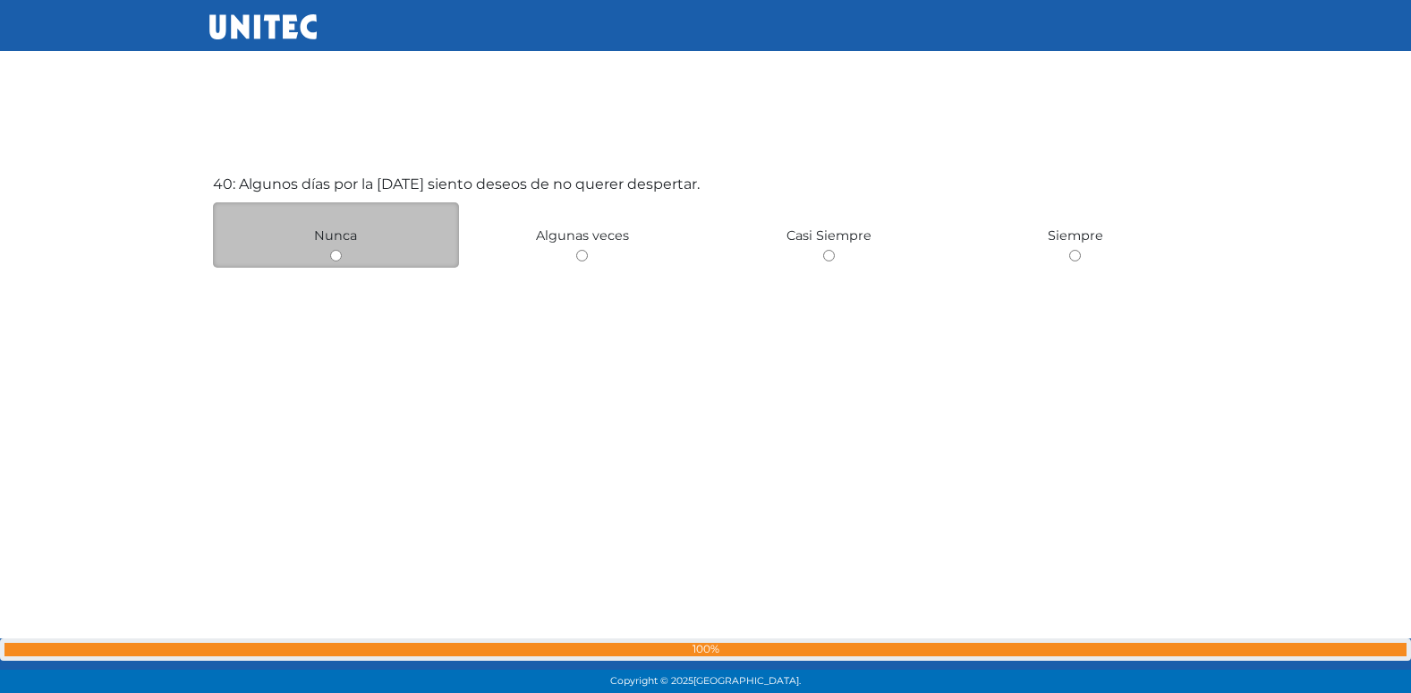
click at [341, 258] on input "radio" at bounding box center [336, 256] width 12 height 12
radio input "true"
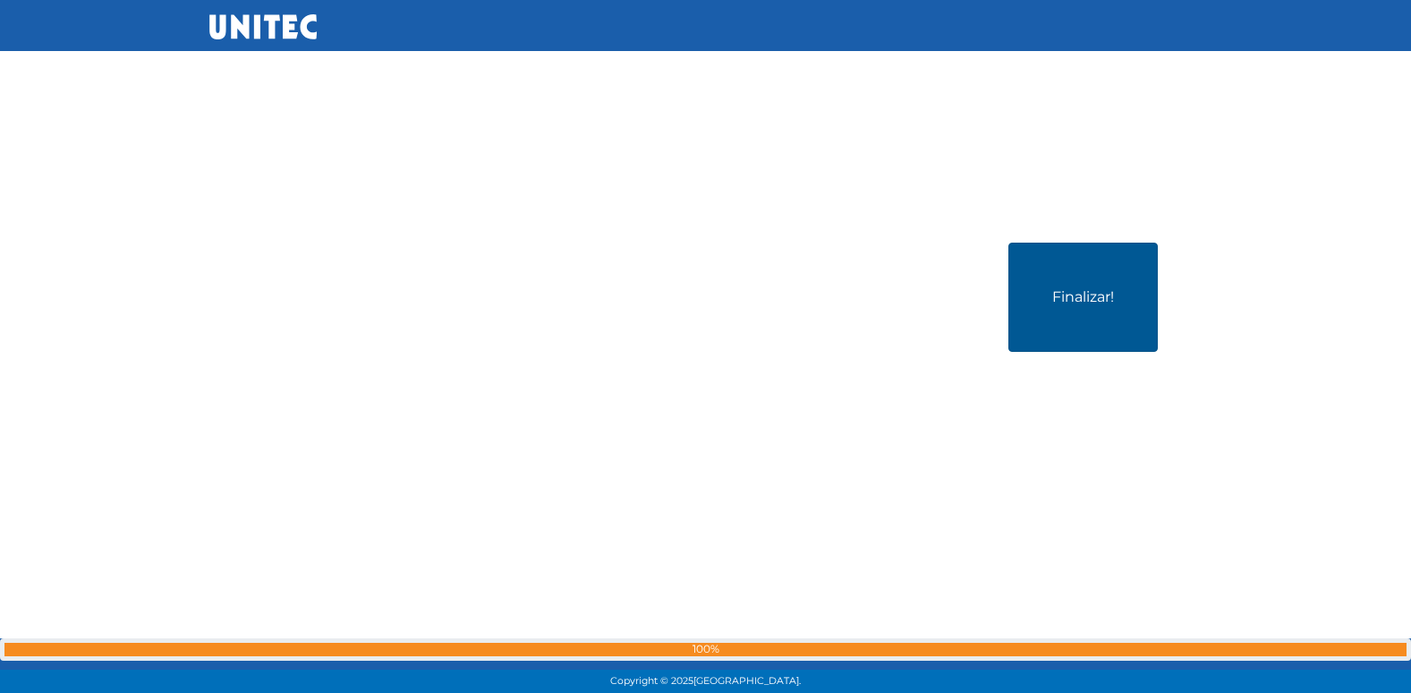
scroll to position [27793, 0]
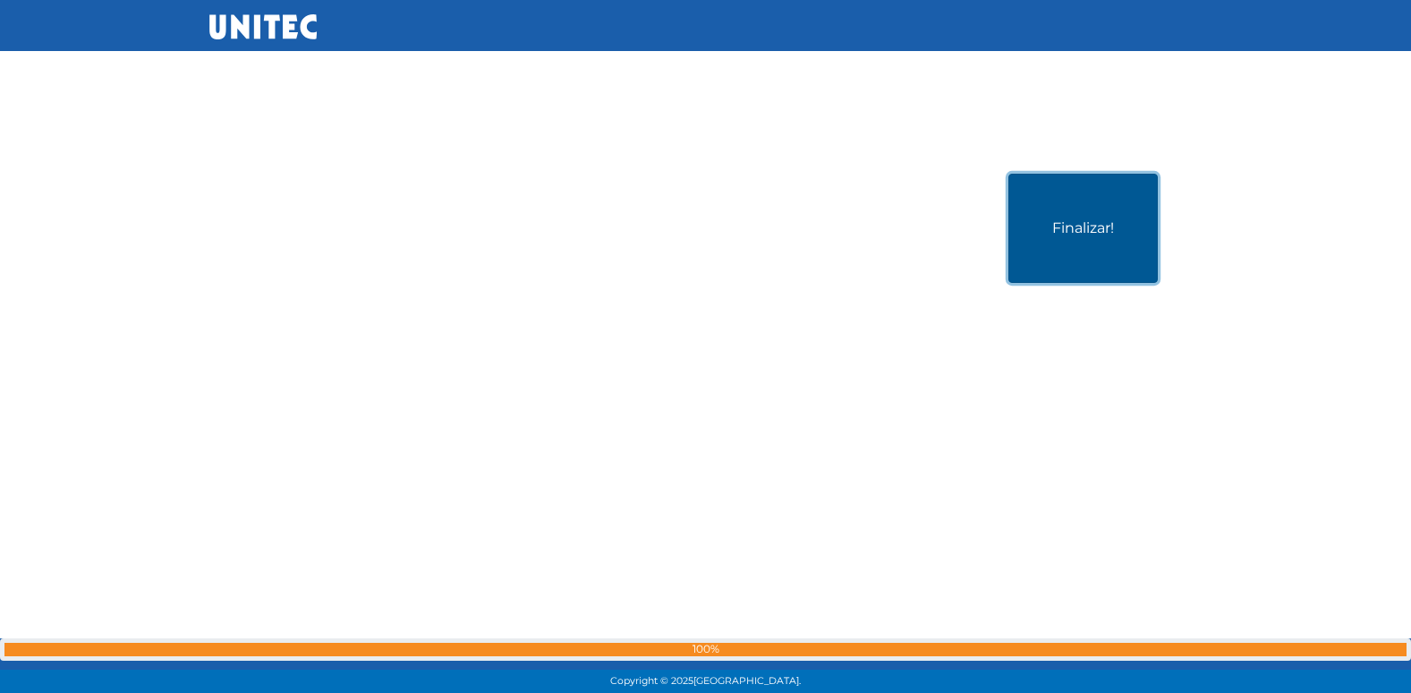
click at [1072, 202] on button "Finalizar!" at bounding box center [1082, 228] width 149 height 109
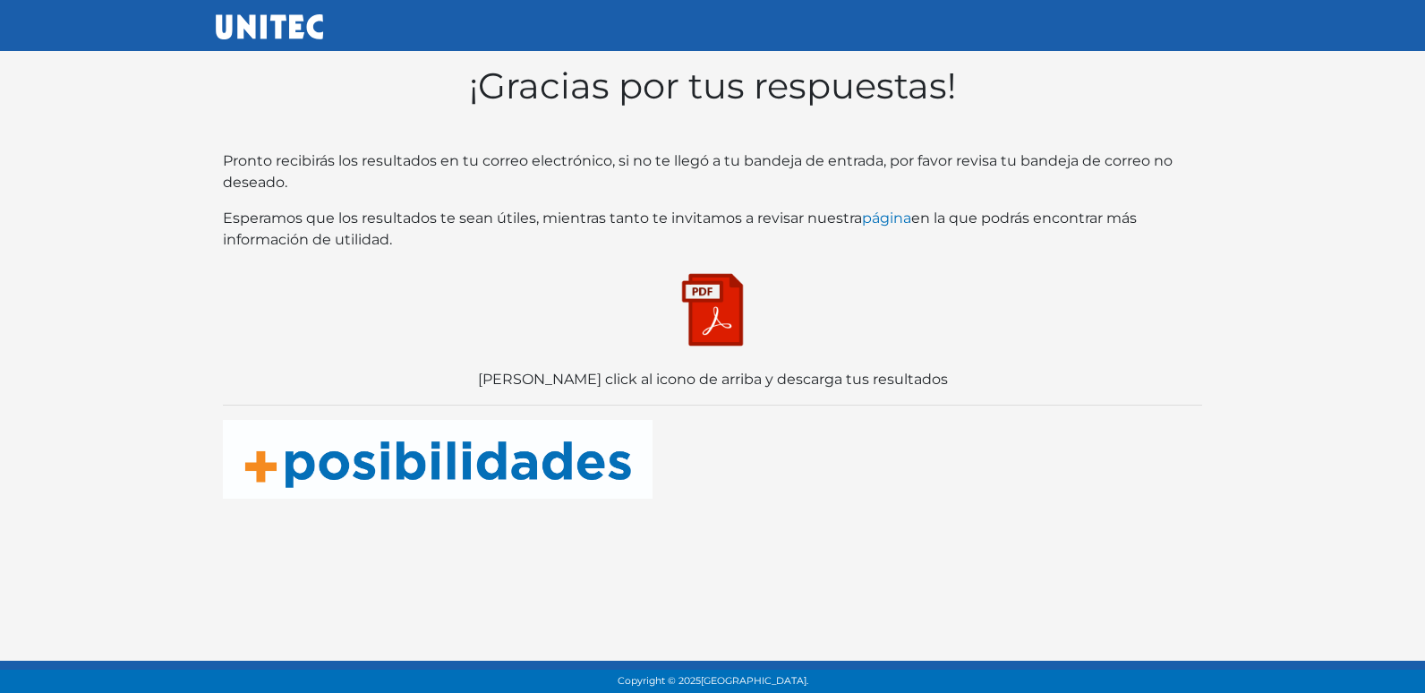
click at [707, 340] on img at bounding box center [712, 309] width 89 height 89
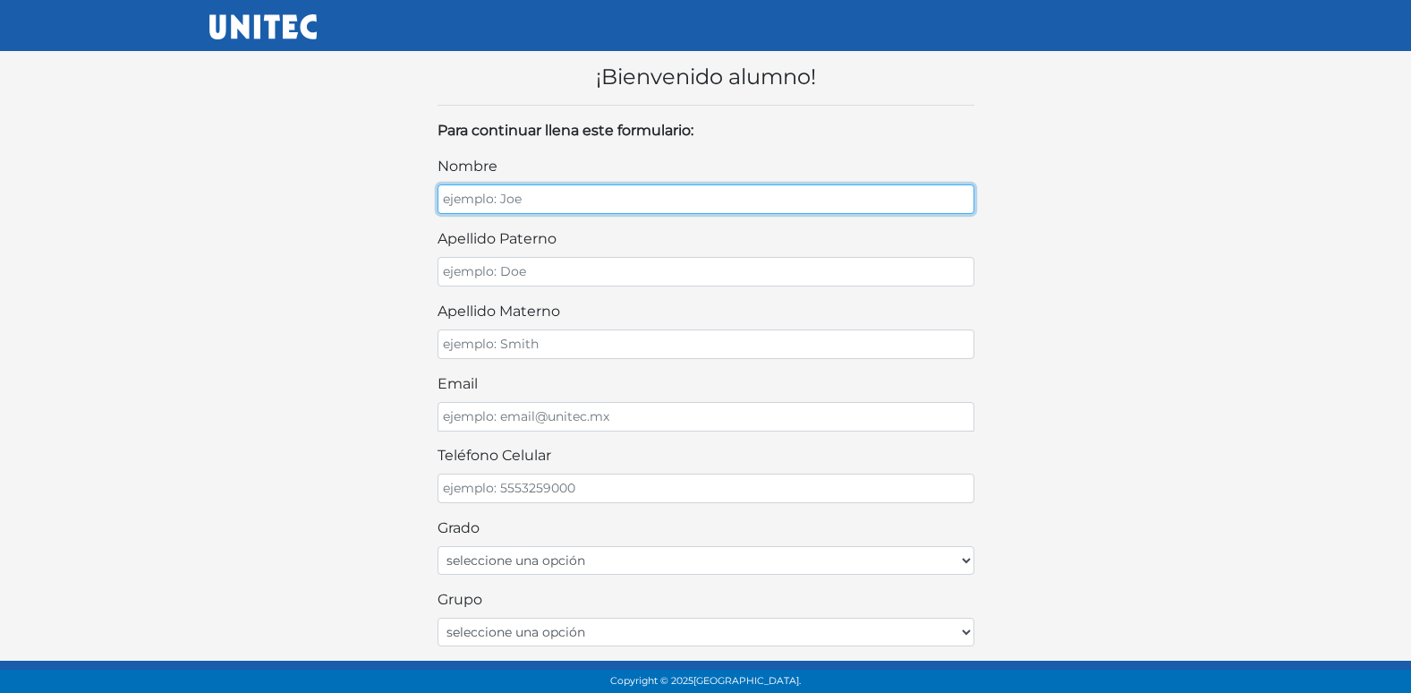
click at [582, 198] on input "nombre" at bounding box center [706, 199] width 537 height 30
type input "[PERSON_NAME]"
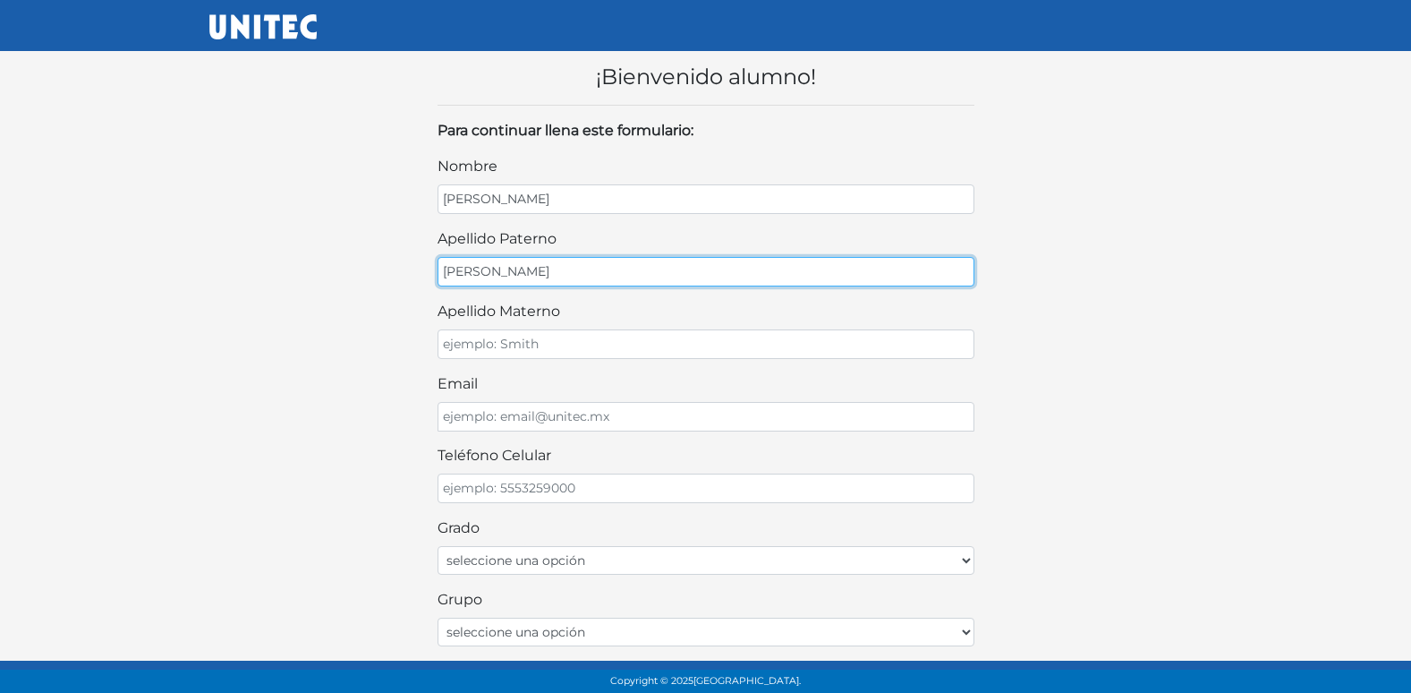
type input "[PERSON_NAME]"
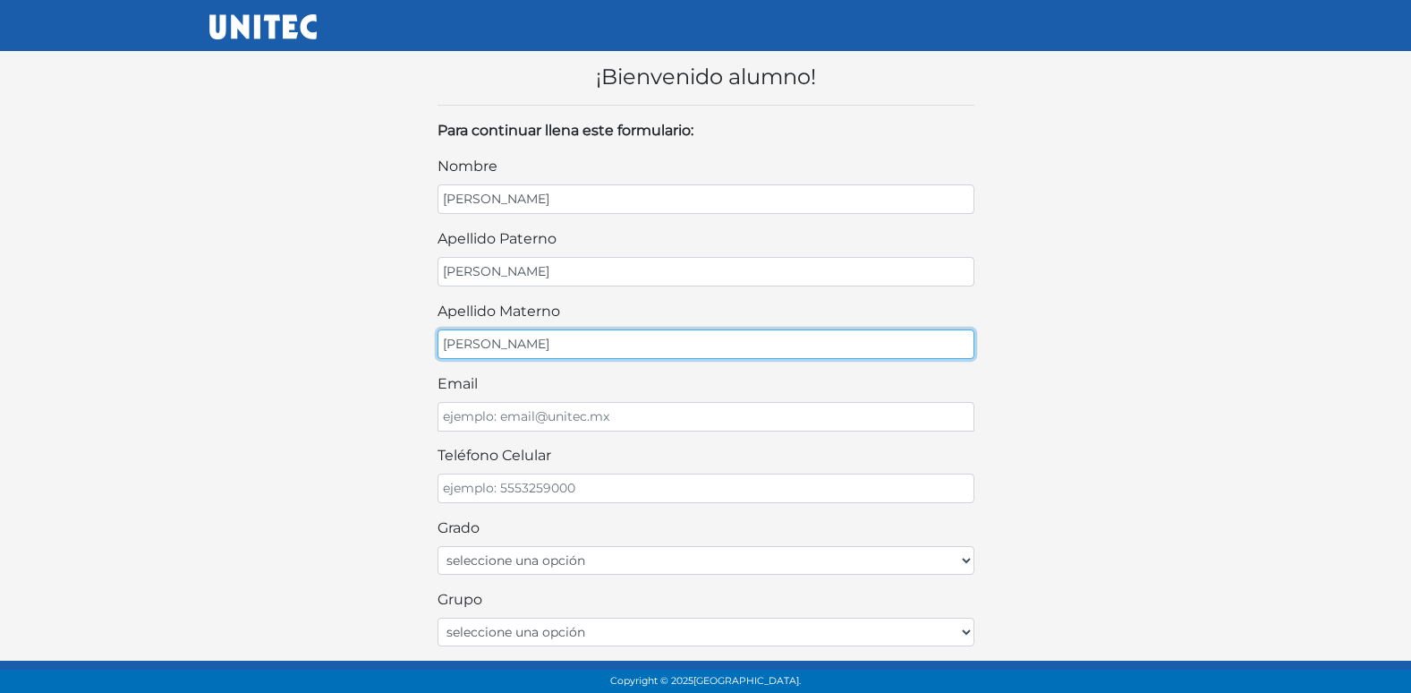
type input "[PERSON_NAME]"
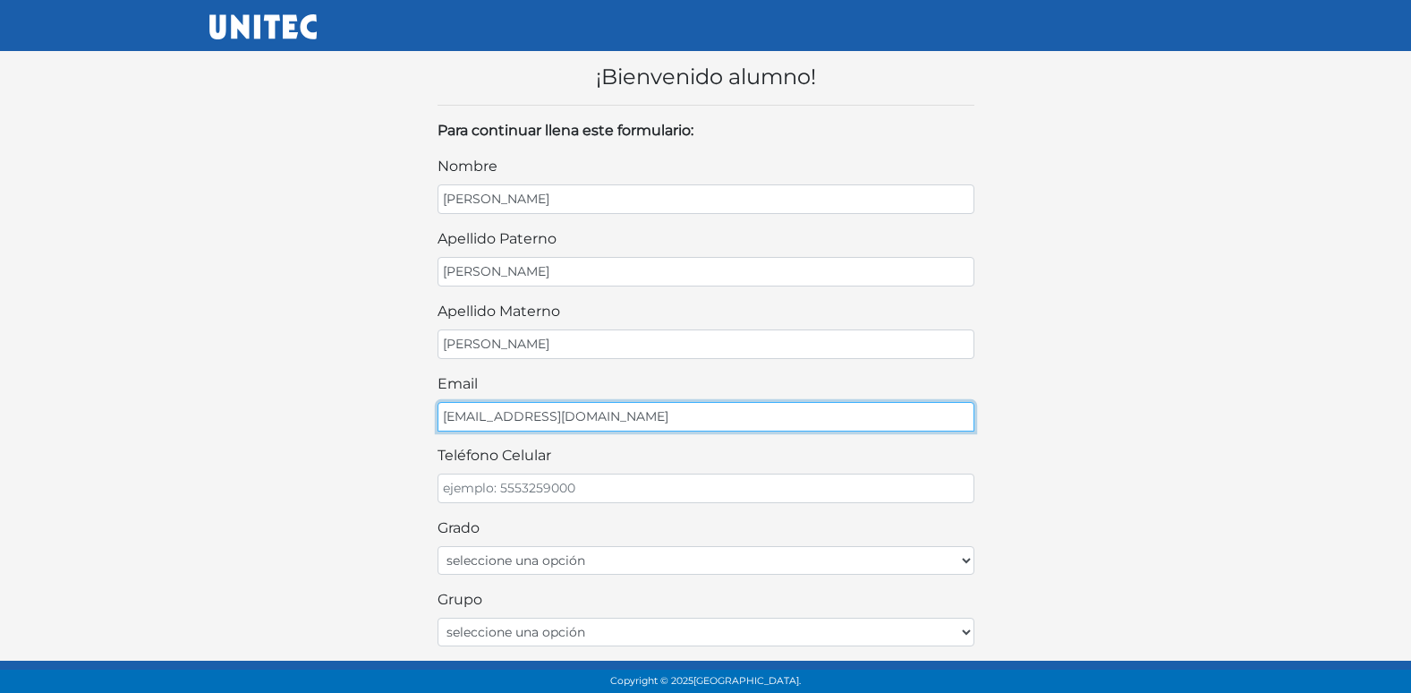
type input "[EMAIL_ADDRESS][DOMAIN_NAME]"
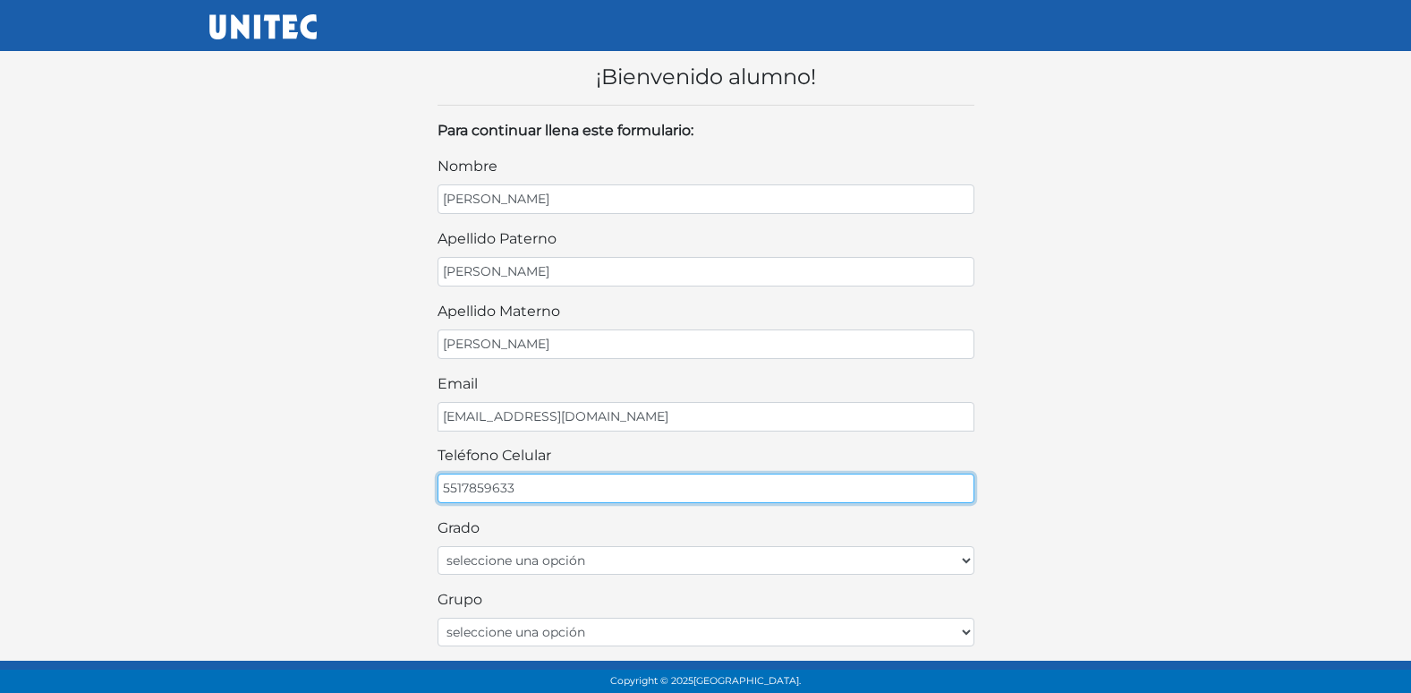
type input "5517859633"
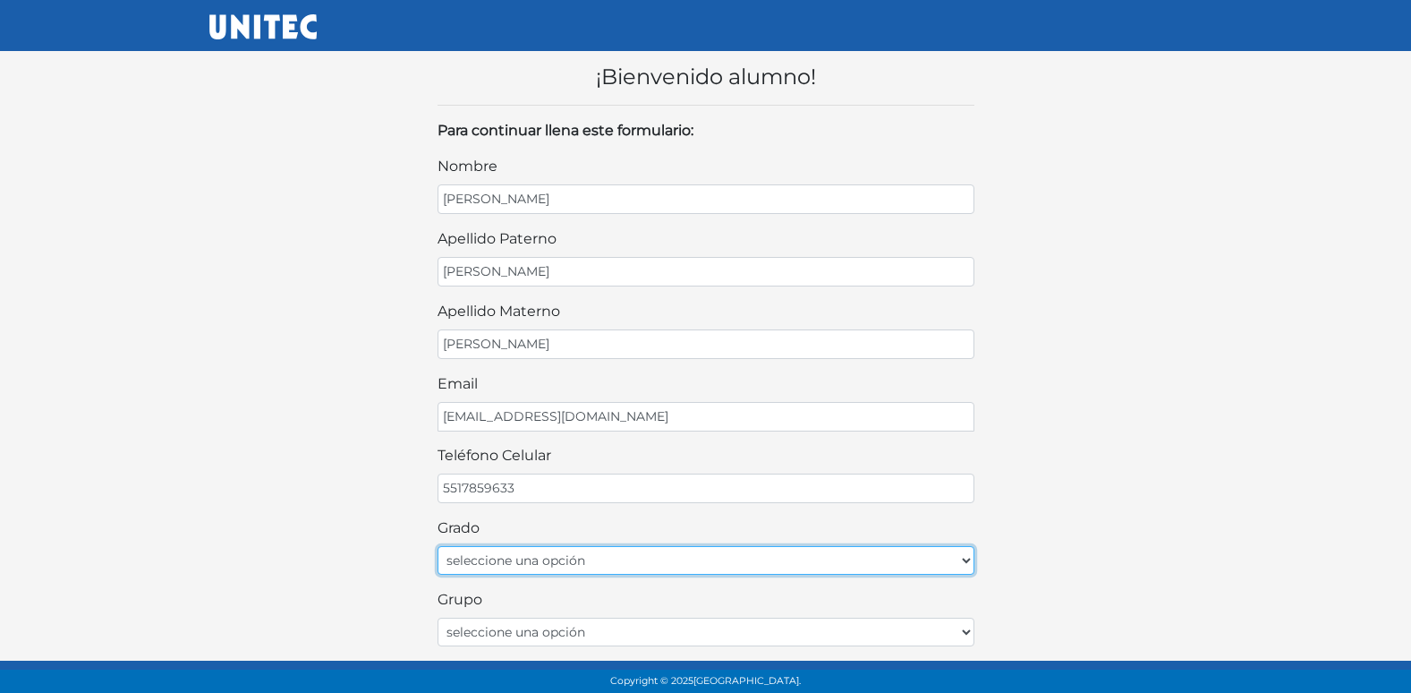
click at [742, 547] on select "seleccione una opción Primer grado Segundo grado Tercer grado Cuarto grado Quin…" at bounding box center [706, 560] width 537 height 29
select select "1ro"
click at [438, 546] on select "seleccione una opción Primer grado Segundo grado Tercer grado Cuarto grado Quin…" at bounding box center [706, 560] width 537 height 29
click at [905, 566] on select "seleccione una opción Primer grado Segundo grado Tercer grado Cuarto grado Quin…" at bounding box center [706, 560] width 537 height 29
click at [438, 546] on select "seleccione una opción Primer grado Segundo grado Tercer grado Cuarto grado Quin…" at bounding box center [706, 560] width 537 height 29
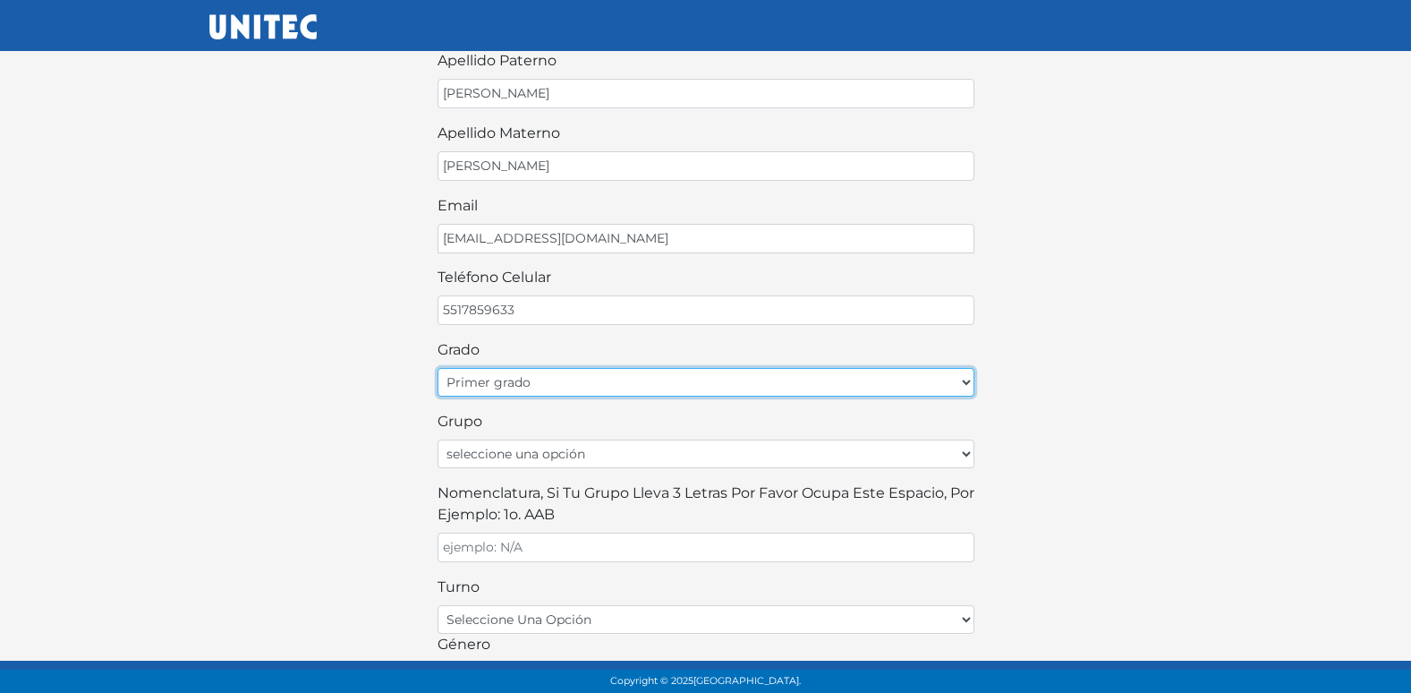
scroll to position [179, 0]
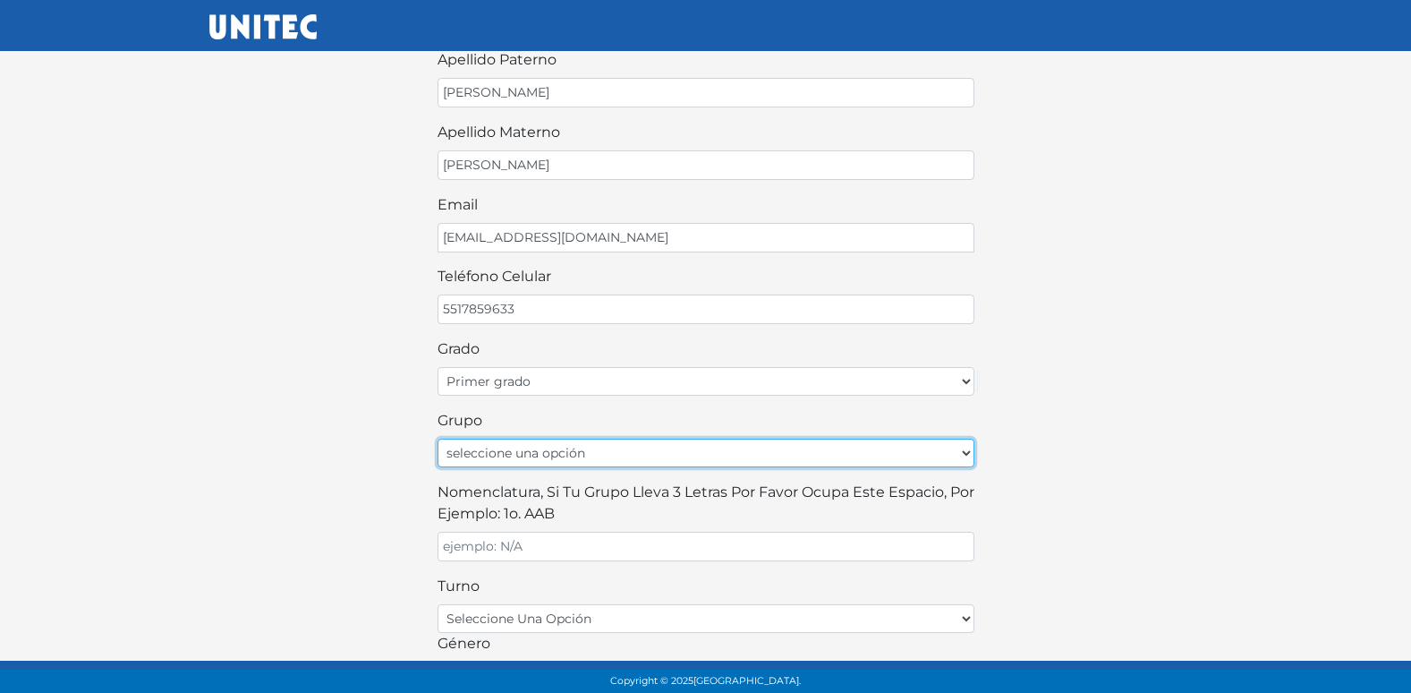
click at [611, 457] on select "seleccione una opción A B C D E F G H I J K L M N O P Q R S T U V W X Y Z" at bounding box center [706, 452] width 537 height 29
select select "A"
click at [438, 438] on select "seleccione una opción A B C D E F G H I J K L M N O P Q R S T U V W X Y Z" at bounding box center [706, 452] width 537 height 29
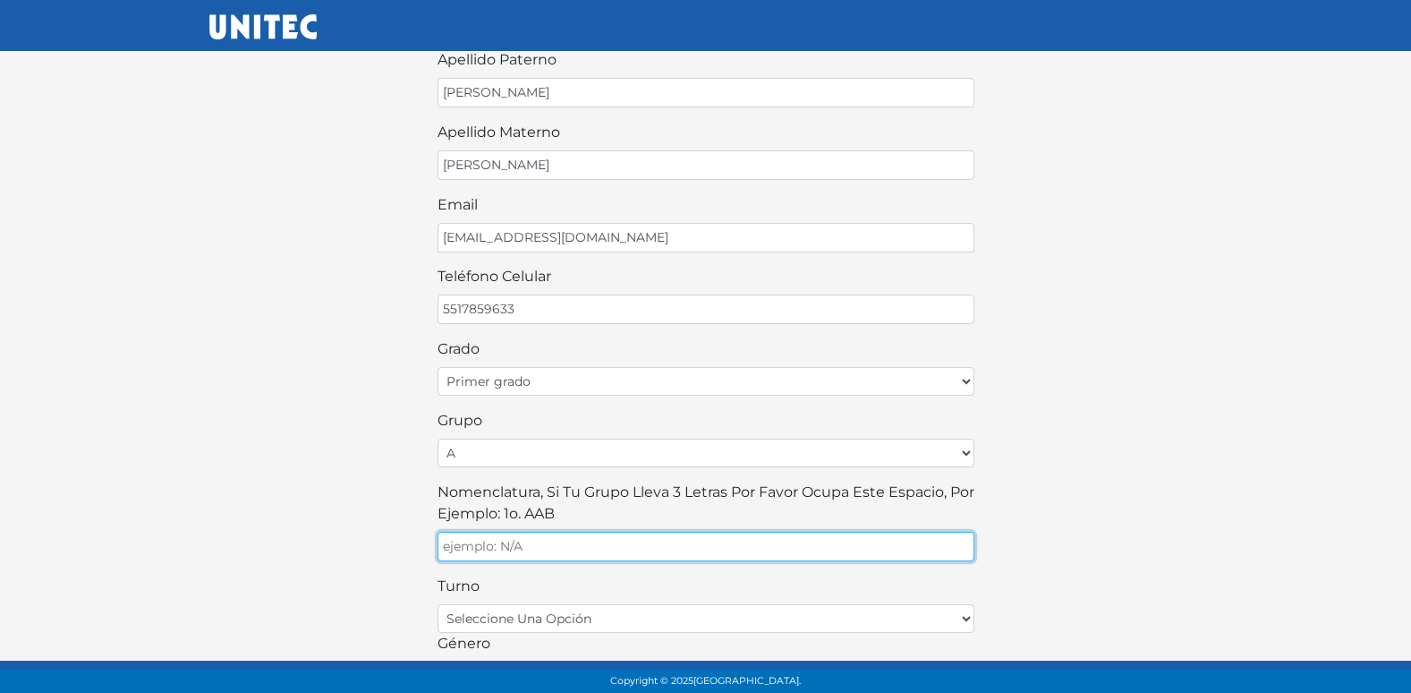
click at [506, 556] on input "Nomenclatura, si tu grupo lleva 3 letras por favor ocupa este espacio, por ejem…" at bounding box center [706, 547] width 537 height 30
type input "A"
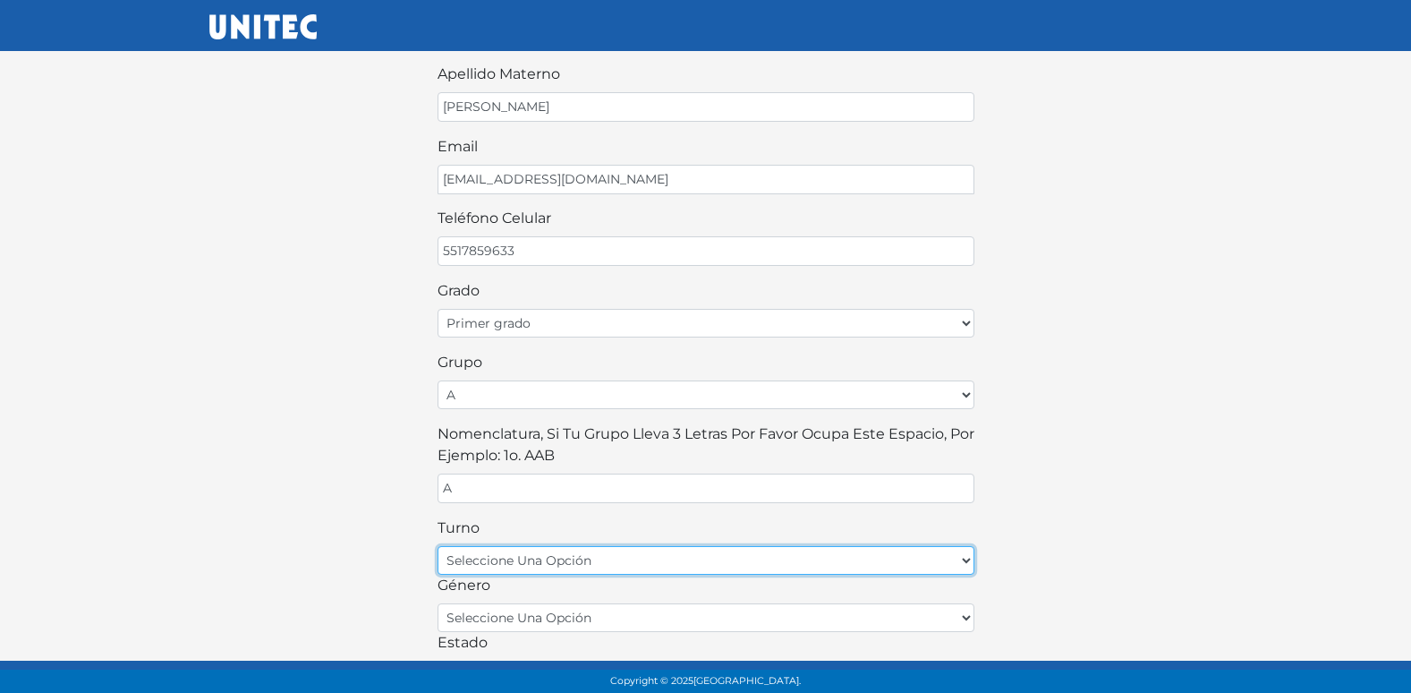
scroll to position [268, 0]
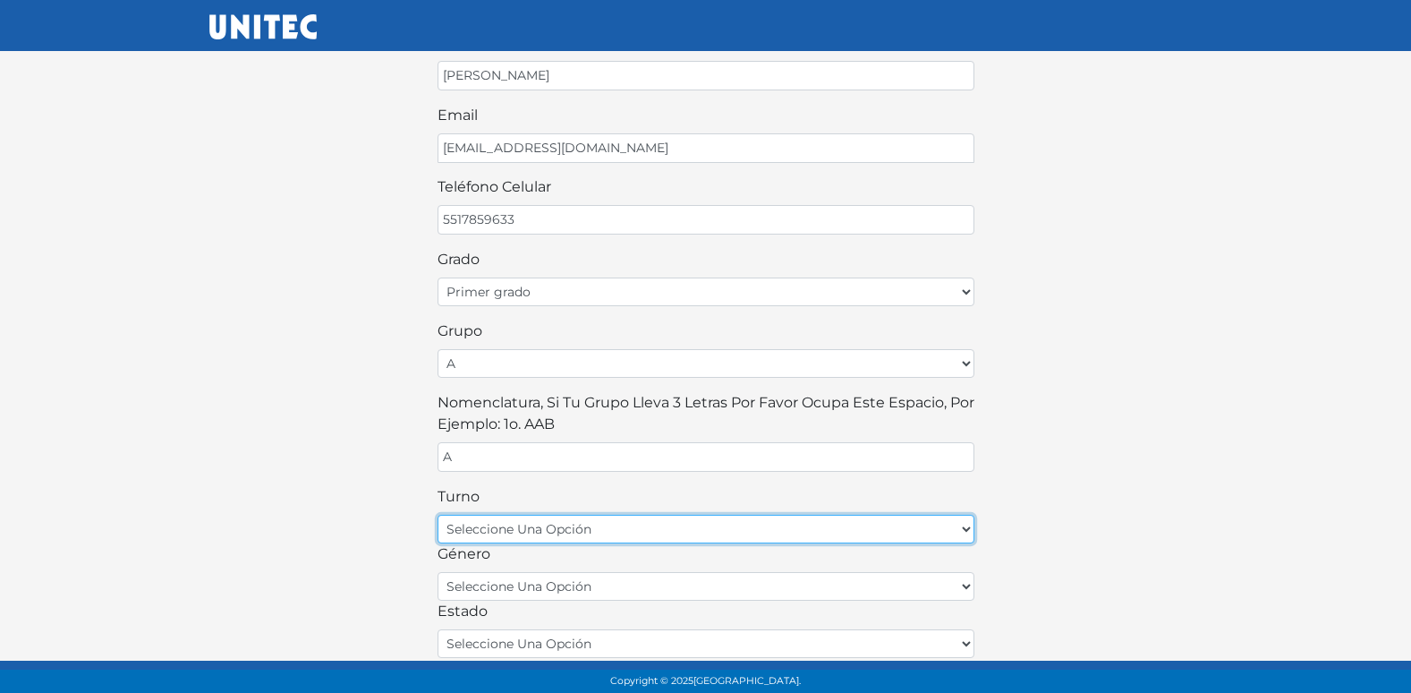
click at [685, 538] on select "seleccione una opción matutino vespertino" at bounding box center [706, 529] width 537 height 29
select select "matutino"
click at [438, 515] on select "seleccione una opción matutino vespertino" at bounding box center [706, 529] width 537 height 29
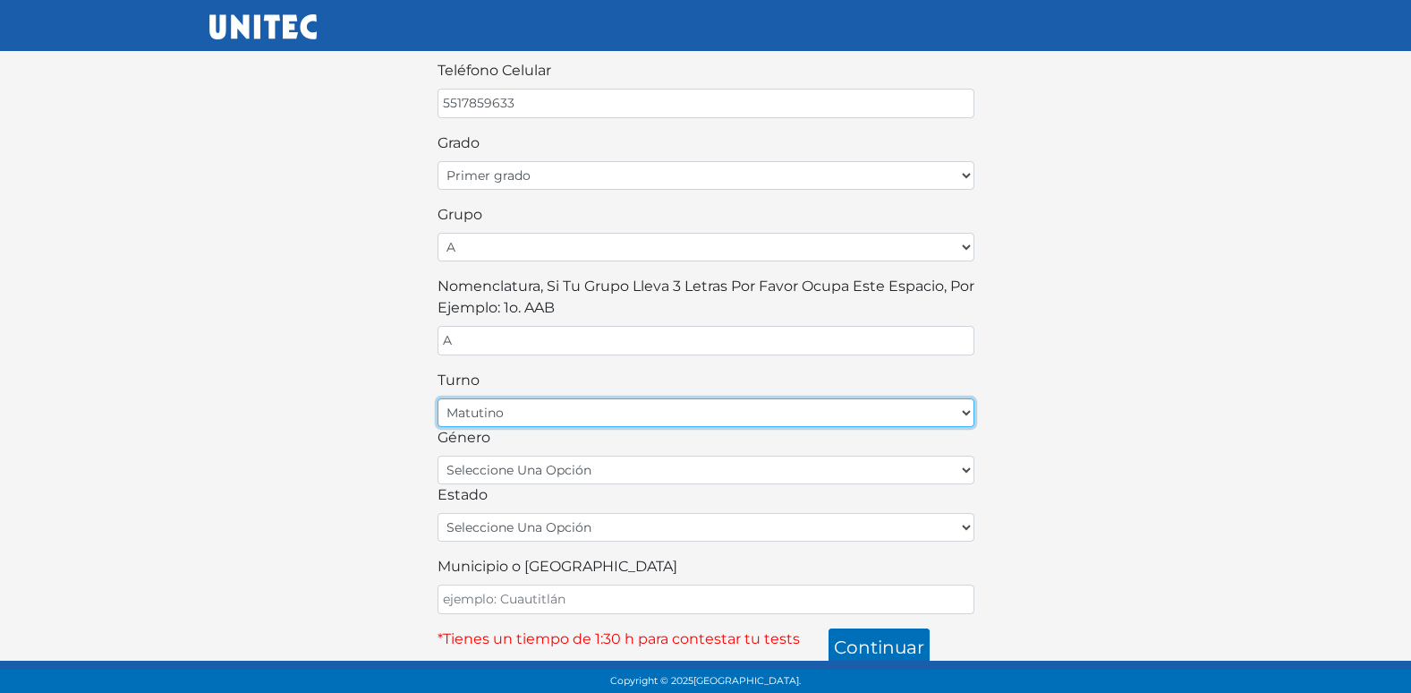
scroll to position [394, 0]
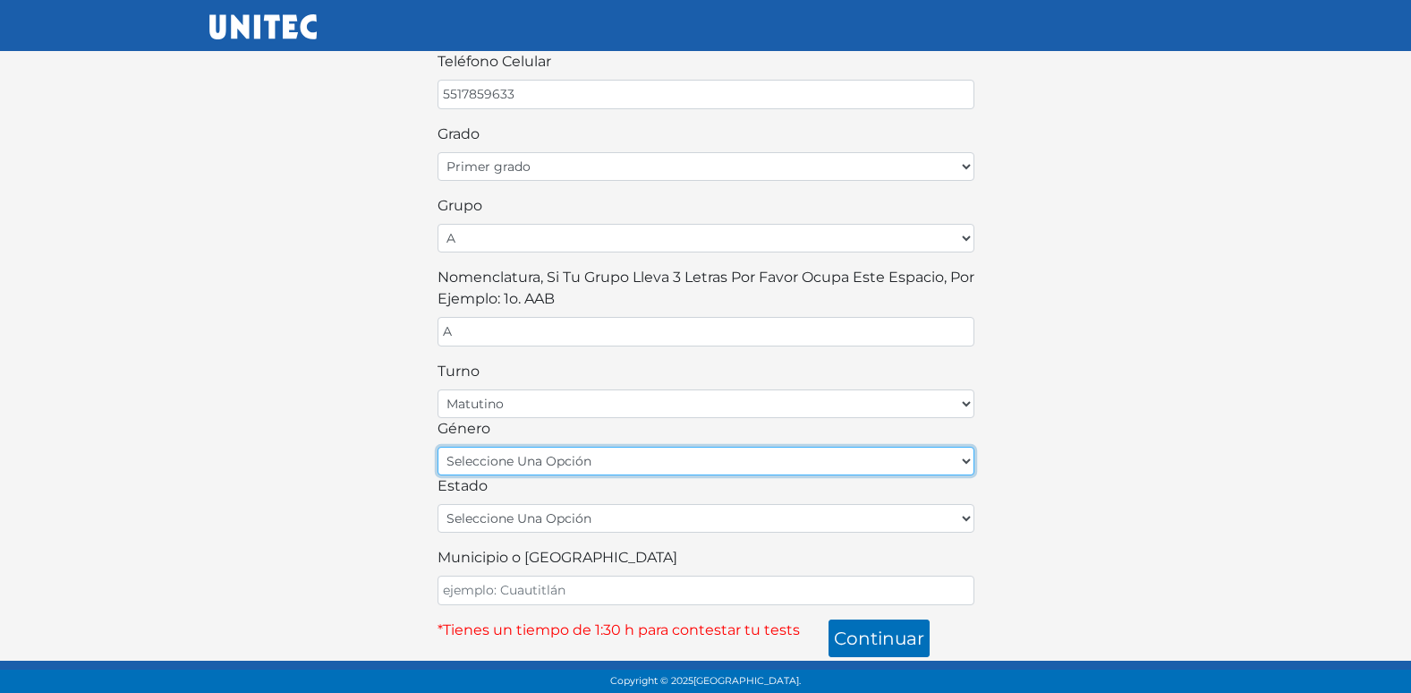
click at [634, 455] on select "seleccione una opción femenino masculino" at bounding box center [706, 461] width 537 height 29
select select "F"
click at [438, 447] on select "seleccione una opción femenino masculino" at bounding box center [706, 461] width 537 height 29
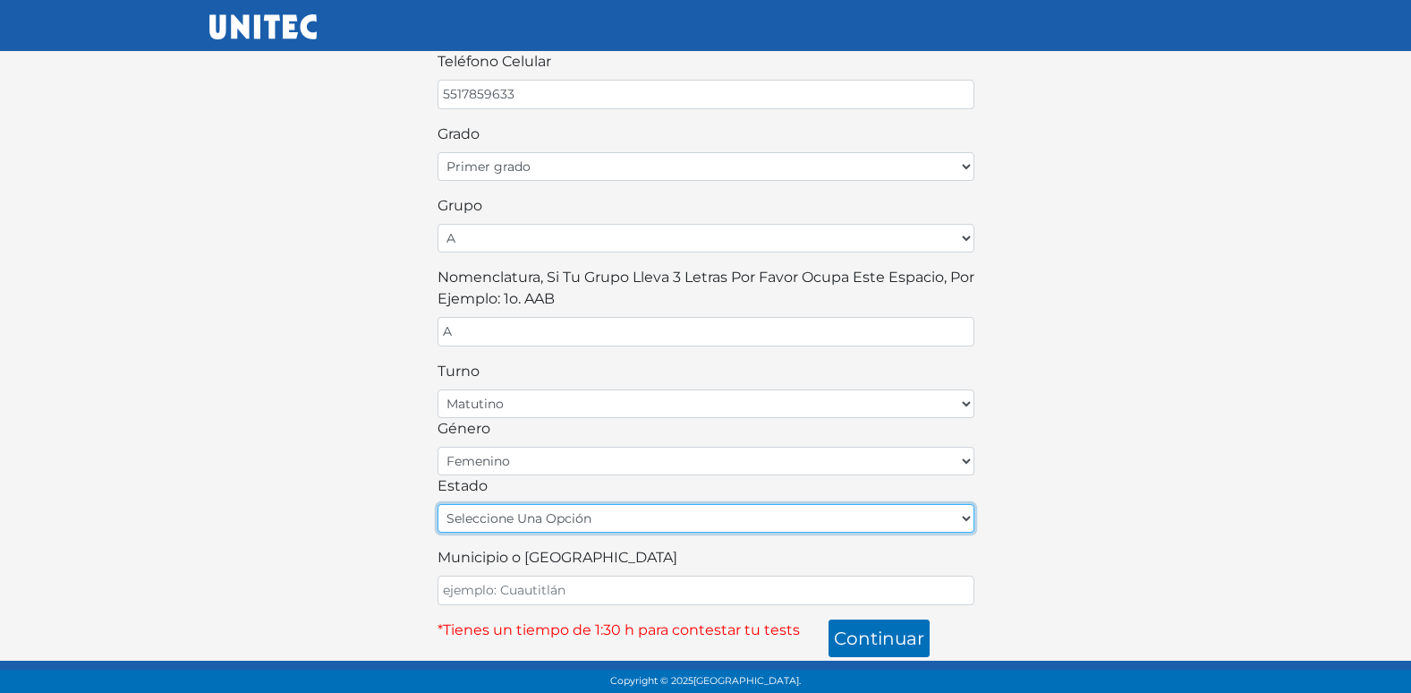
click at [631, 511] on select "seleccione una opción Aguascalientes Baja California Baja California Sur Campec…" at bounding box center [706, 518] width 537 height 29
select select "MEX"
click at [438, 504] on select "seleccione una opción Aguascalientes Baja California Baja California Sur Campec…" at bounding box center [706, 518] width 537 height 29
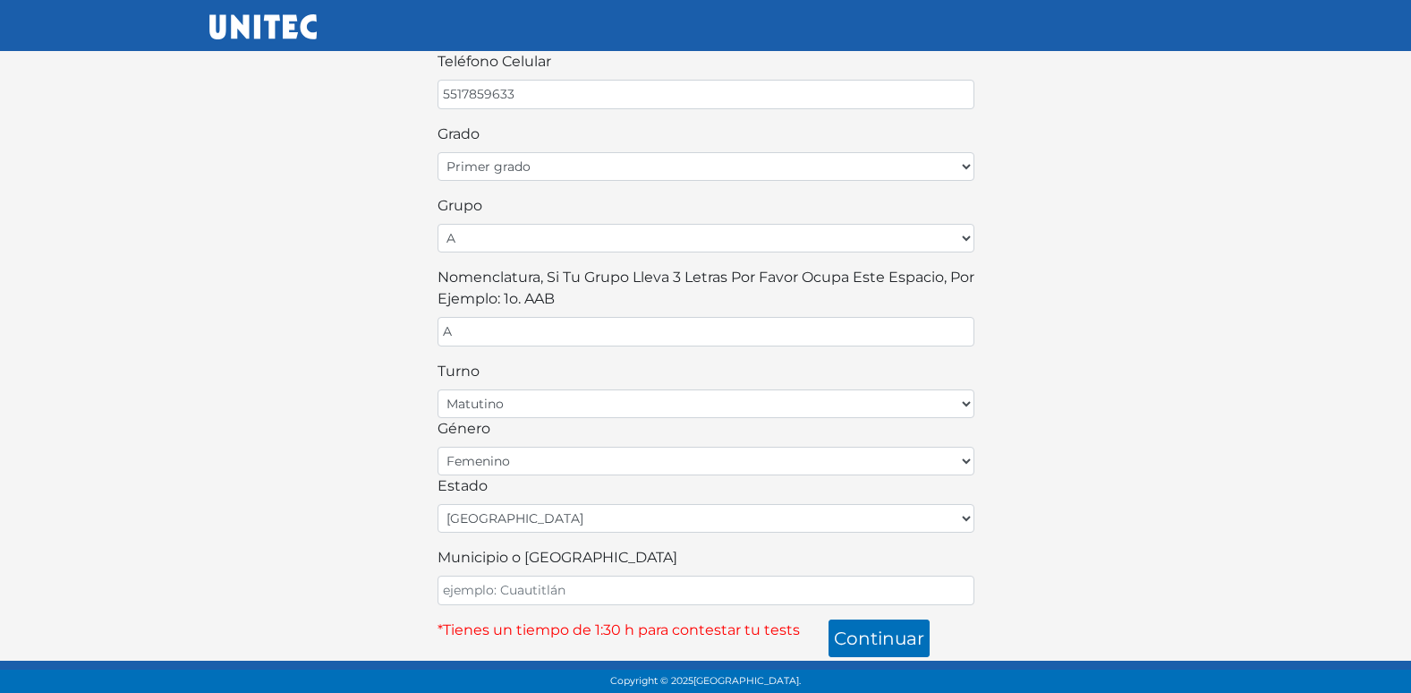
click at [560, 607] on form "¡Bienvenido alumno! Para continuar llena este formulario: nombre VALENTINA apel…" at bounding box center [706, 148] width 537 height 984
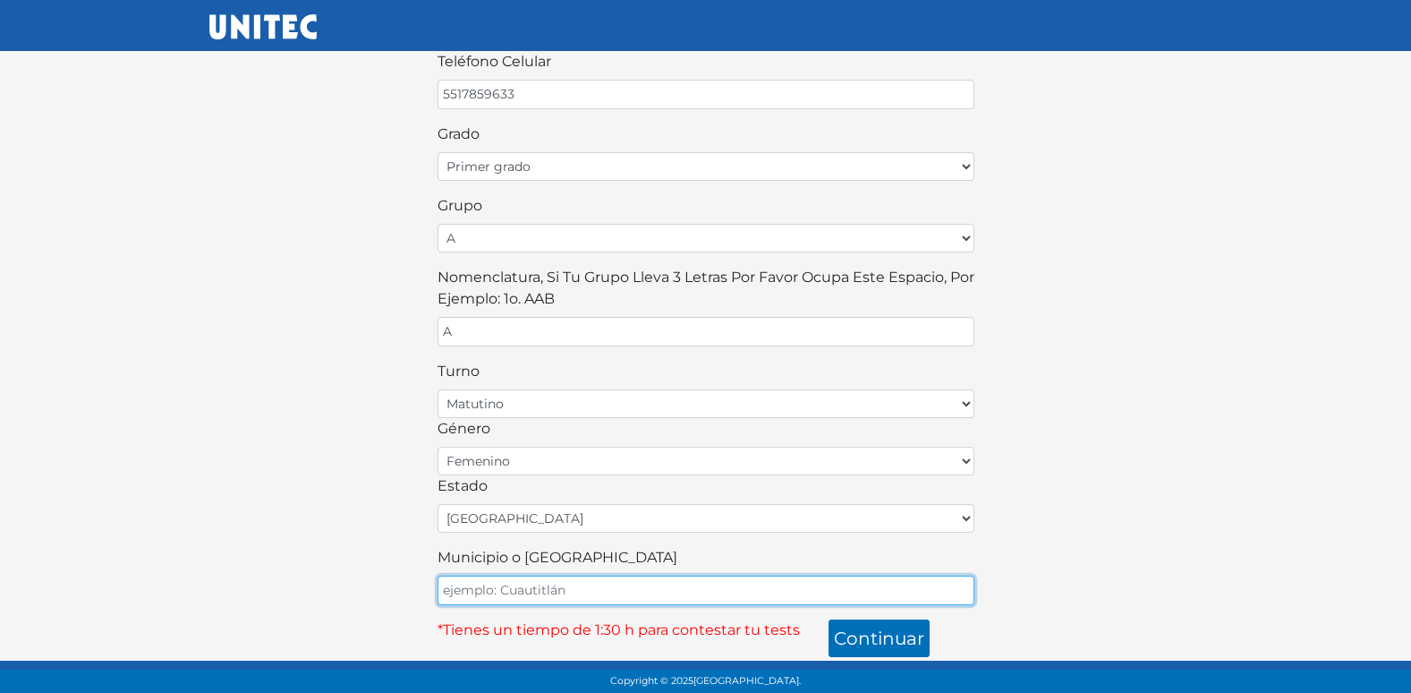
click at [591, 585] on input "Municipio o Alcaldía" at bounding box center [706, 590] width 537 height 30
type input "ECATEPEC"
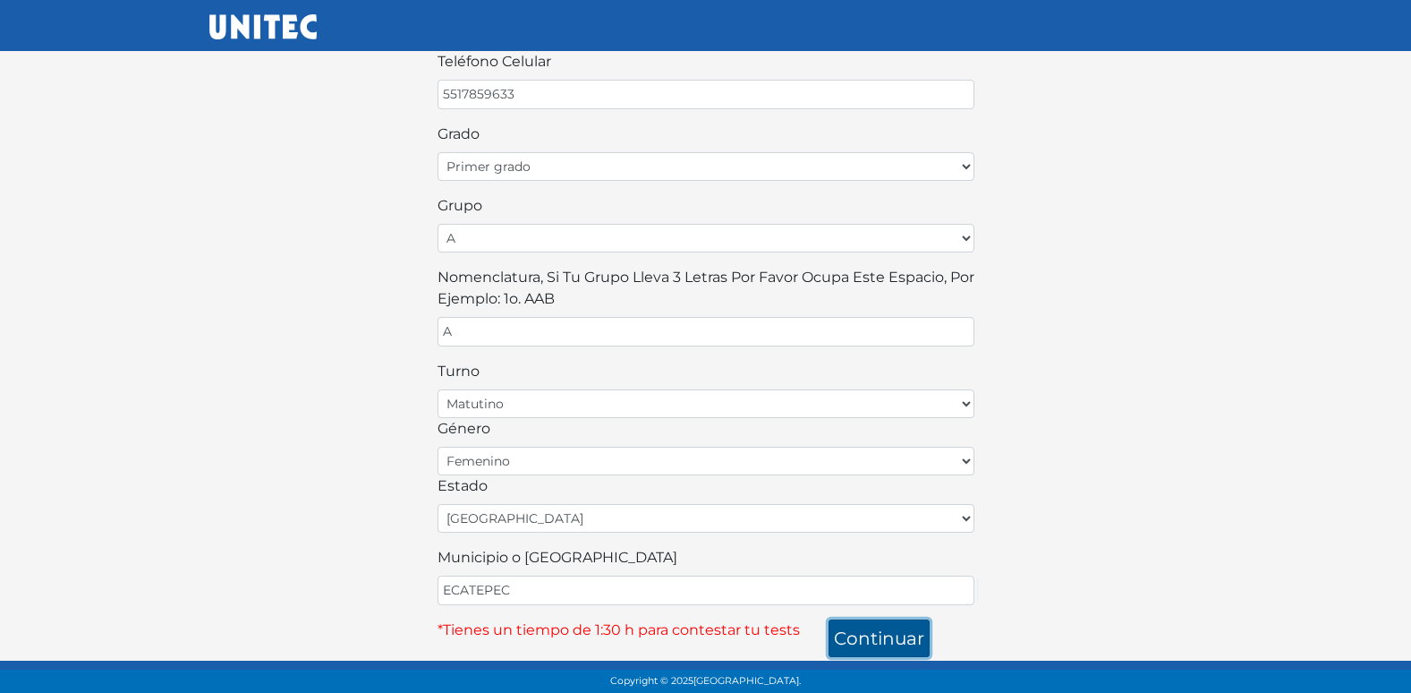
click at [907, 627] on button "continuar" at bounding box center [879, 638] width 101 height 38
click at [924, 643] on button "continuar" at bounding box center [879, 638] width 101 height 38
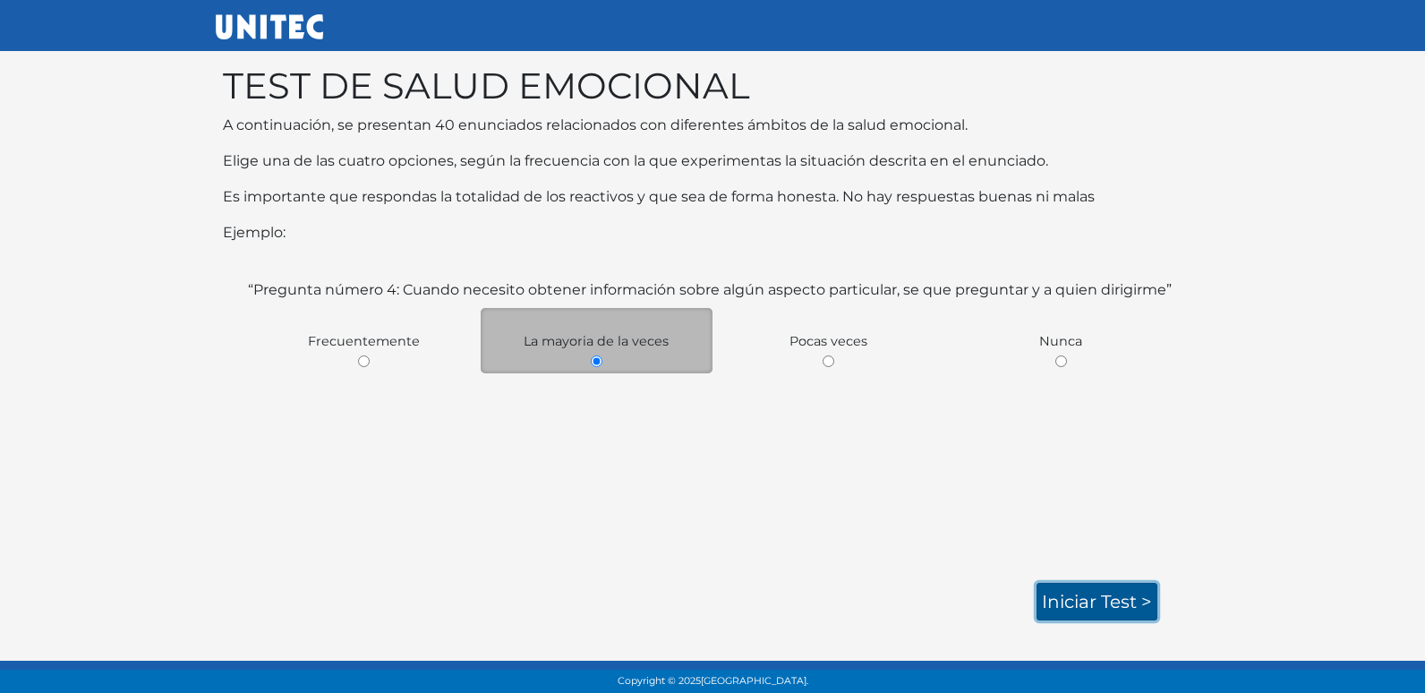
click at [1102, 604] on link "Iniciar test >" at bounding box center [1096, 602] width 121 height 38
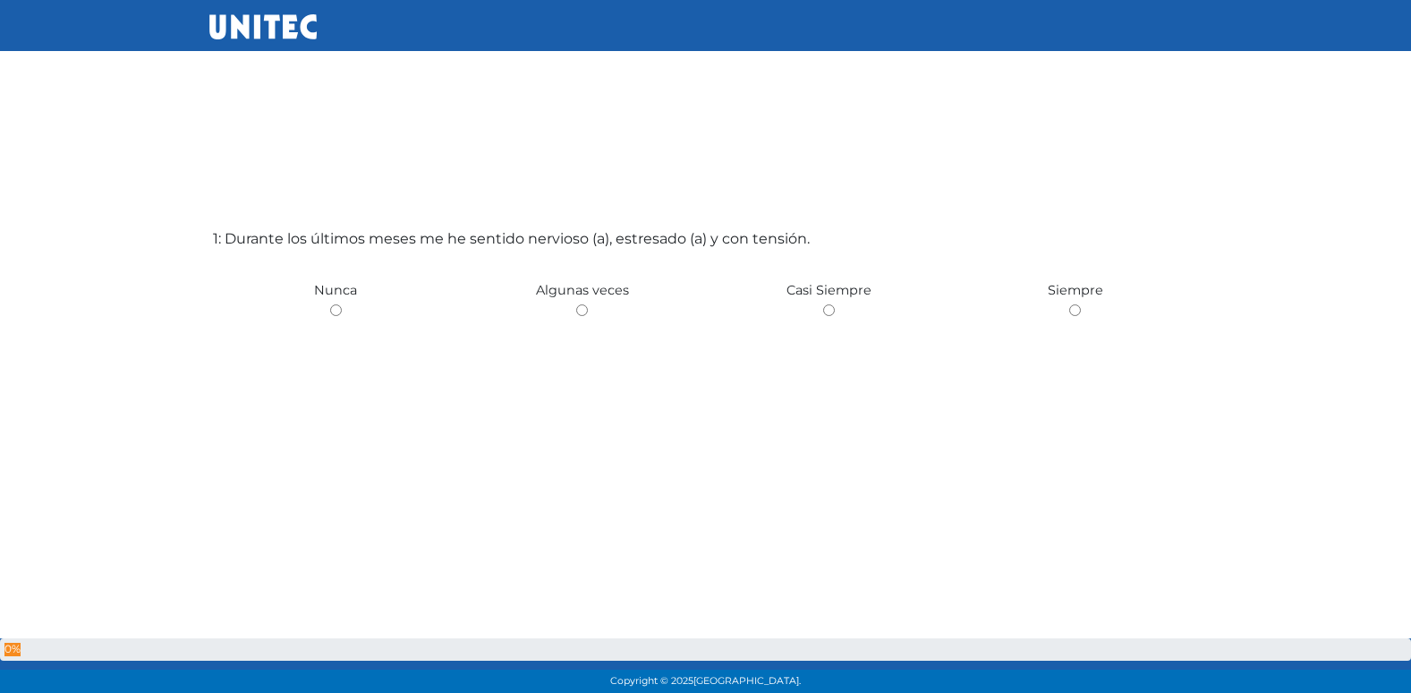
scroll to position [56, 0]
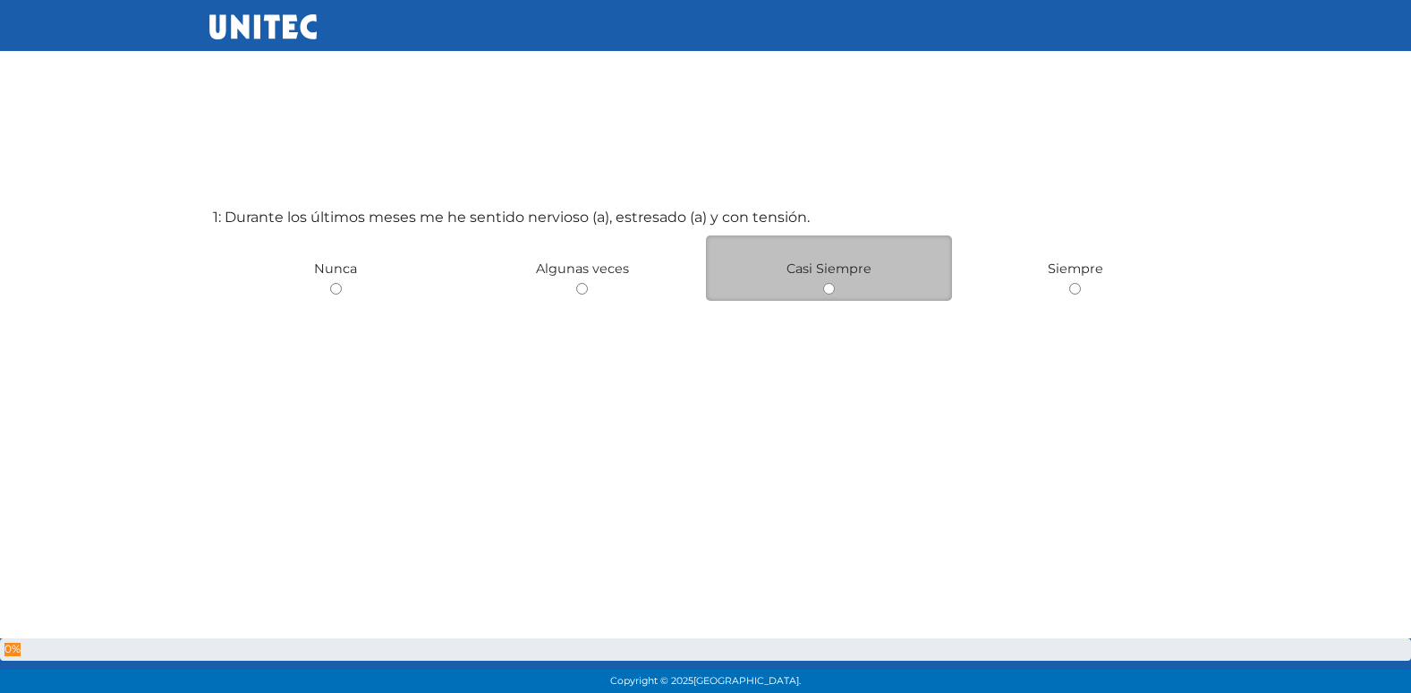
click at [827, 289] on input "radio" at bounding box center [829, 289] width 12 height 12
radio input "true"
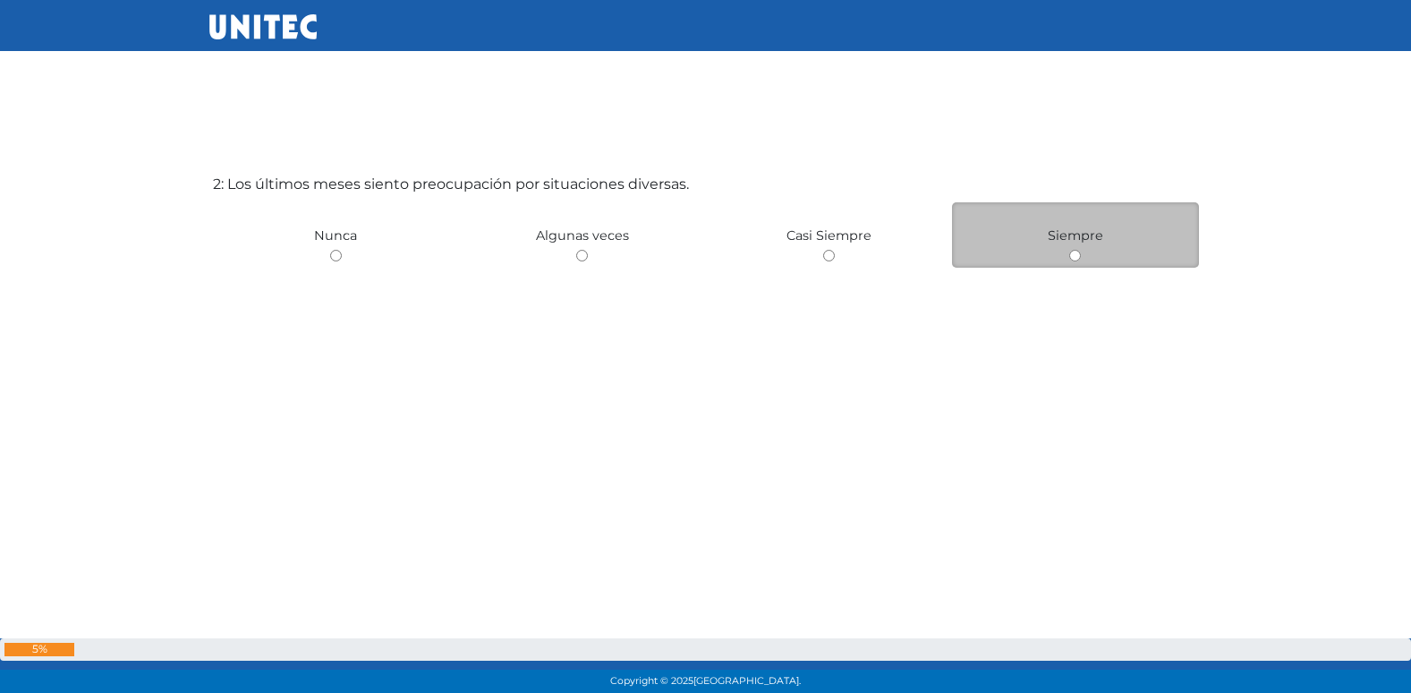
click at [1078, 251] on input "radio" at bounding box center [1075, 256] width 12 height 12
radio input "true"
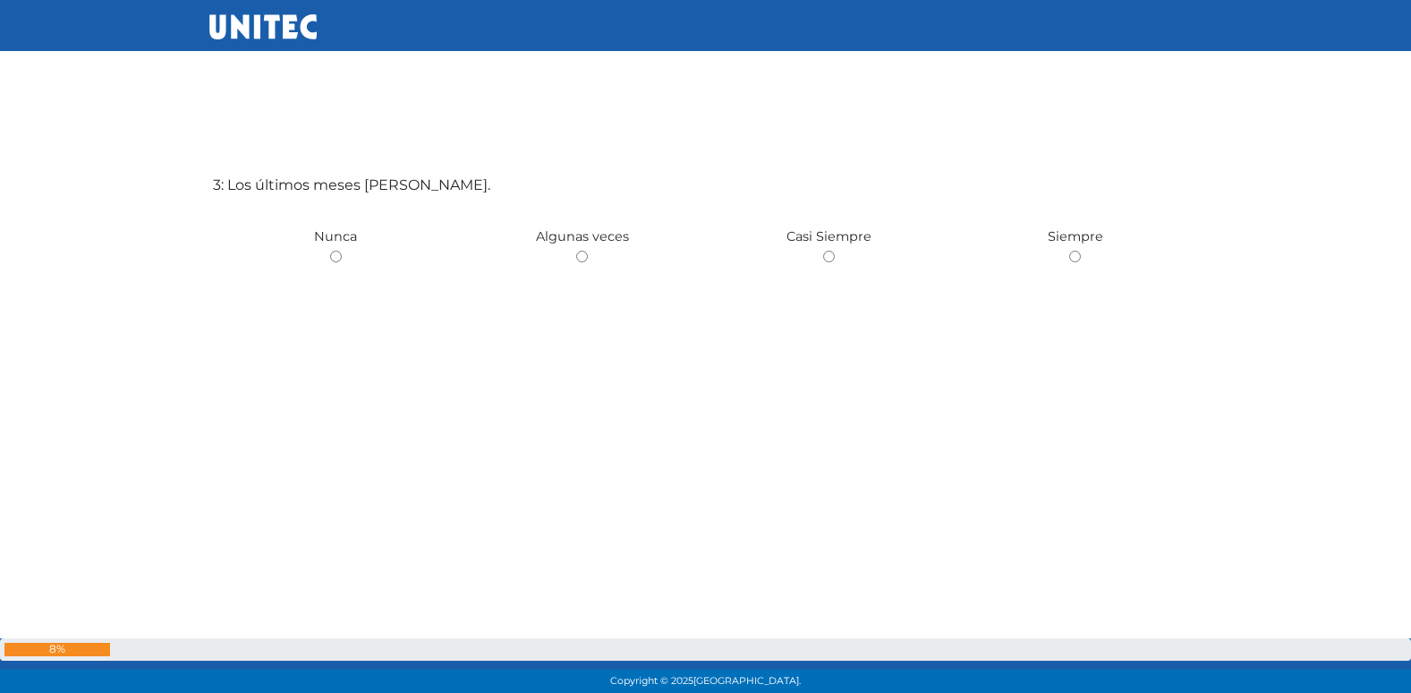
scroll to position [1475, 0]
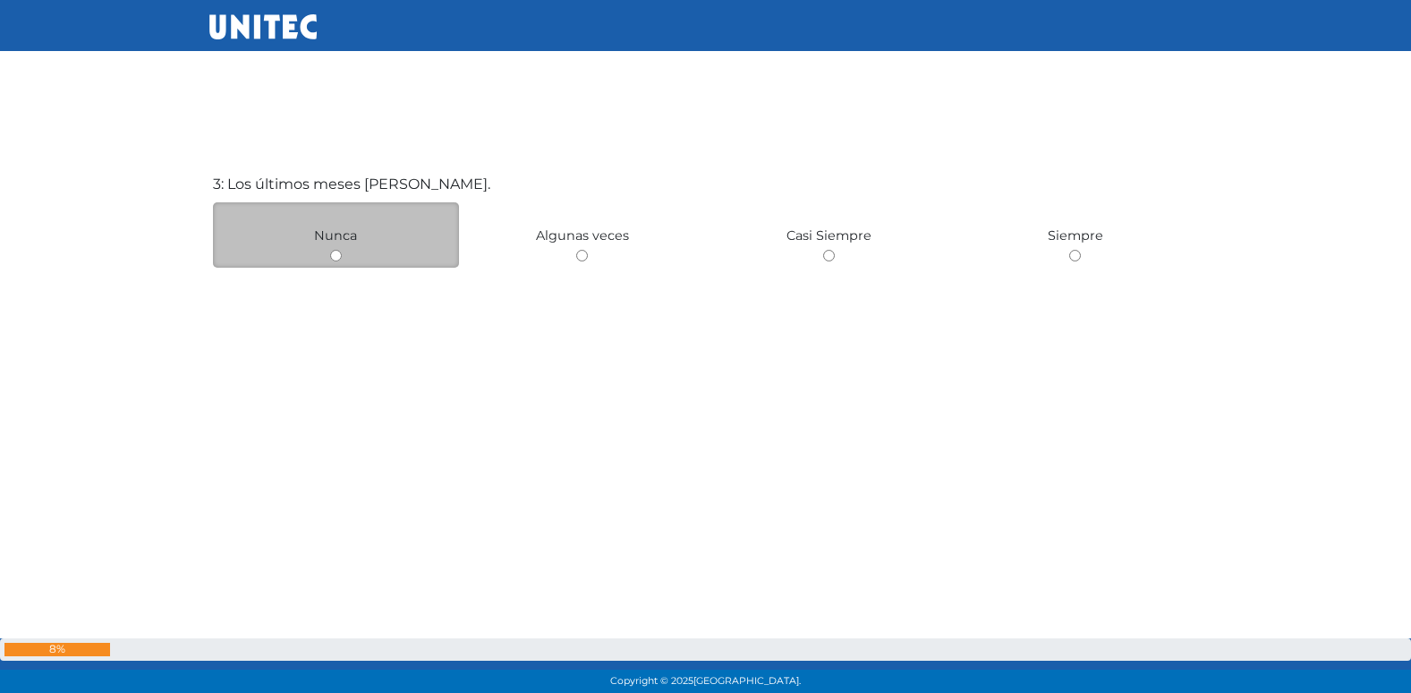
click at [337, 252] on input "radio" at bounding box center [336, 256] width 12 height 12
radio input "true"
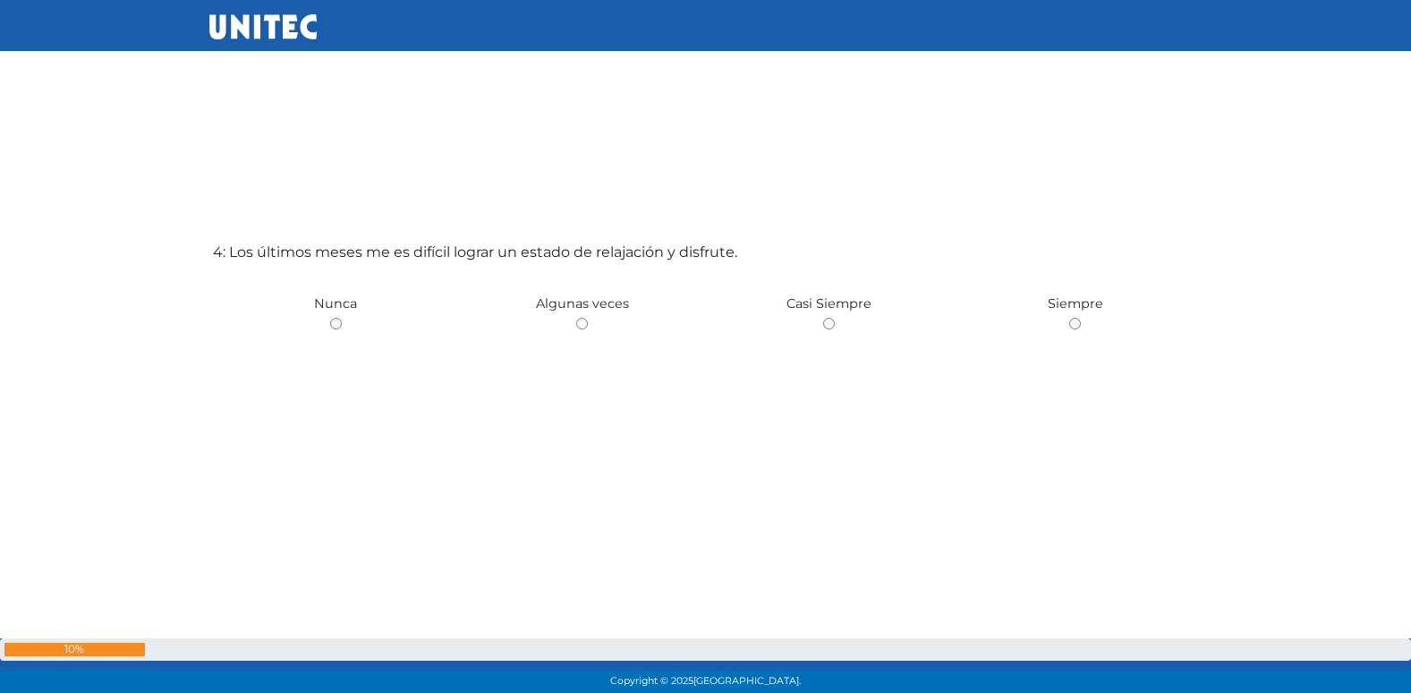
scroll to position [2167, 0]
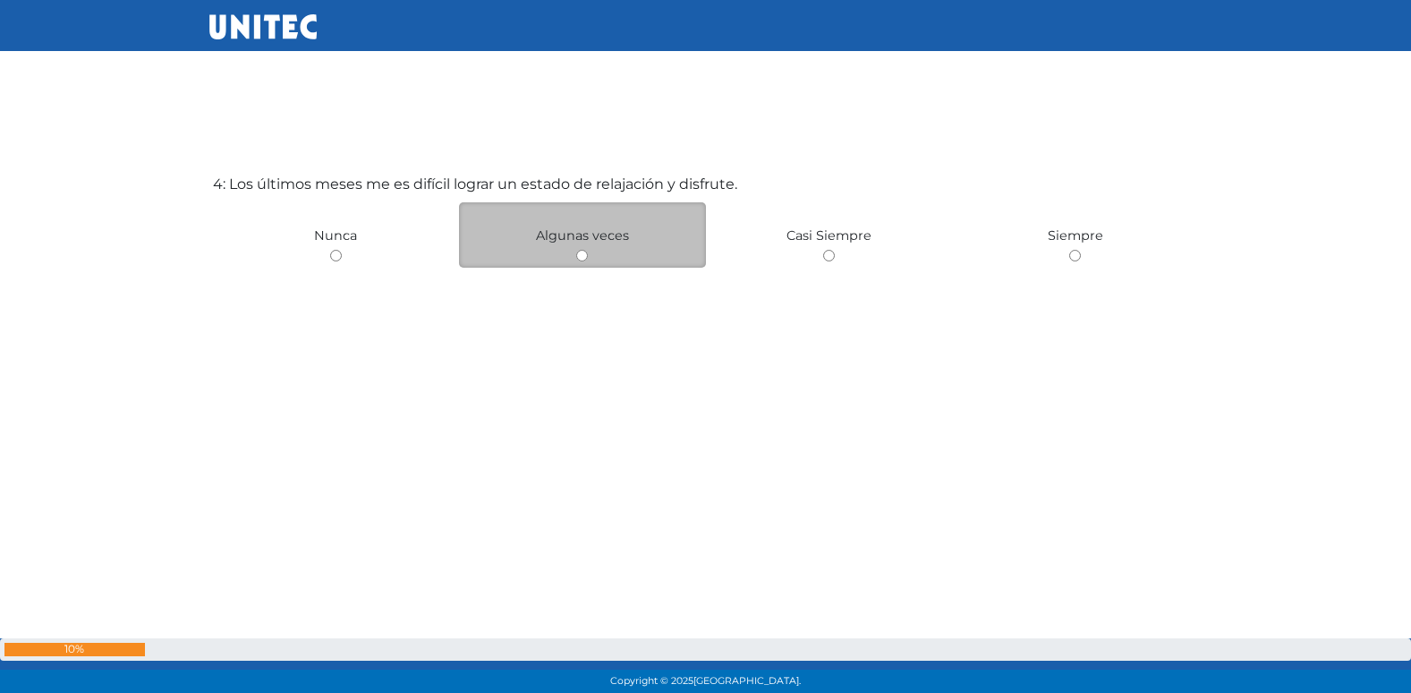
click at [578, 251] on input "radio" at bounding box center [582, 256] width 12 height 12
radio input "true"
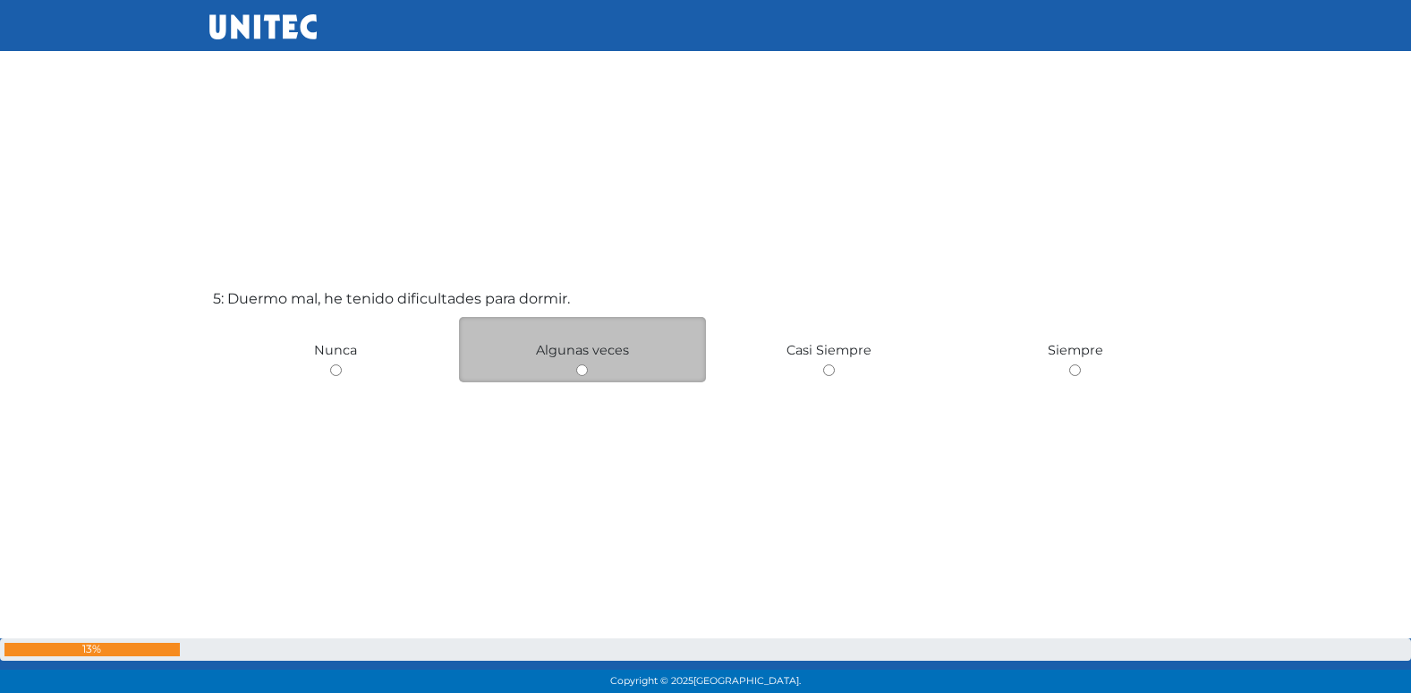
click at [586, 374] on input "radio" at bounding box center [582, 370] width 12 height 12
radio input "true"
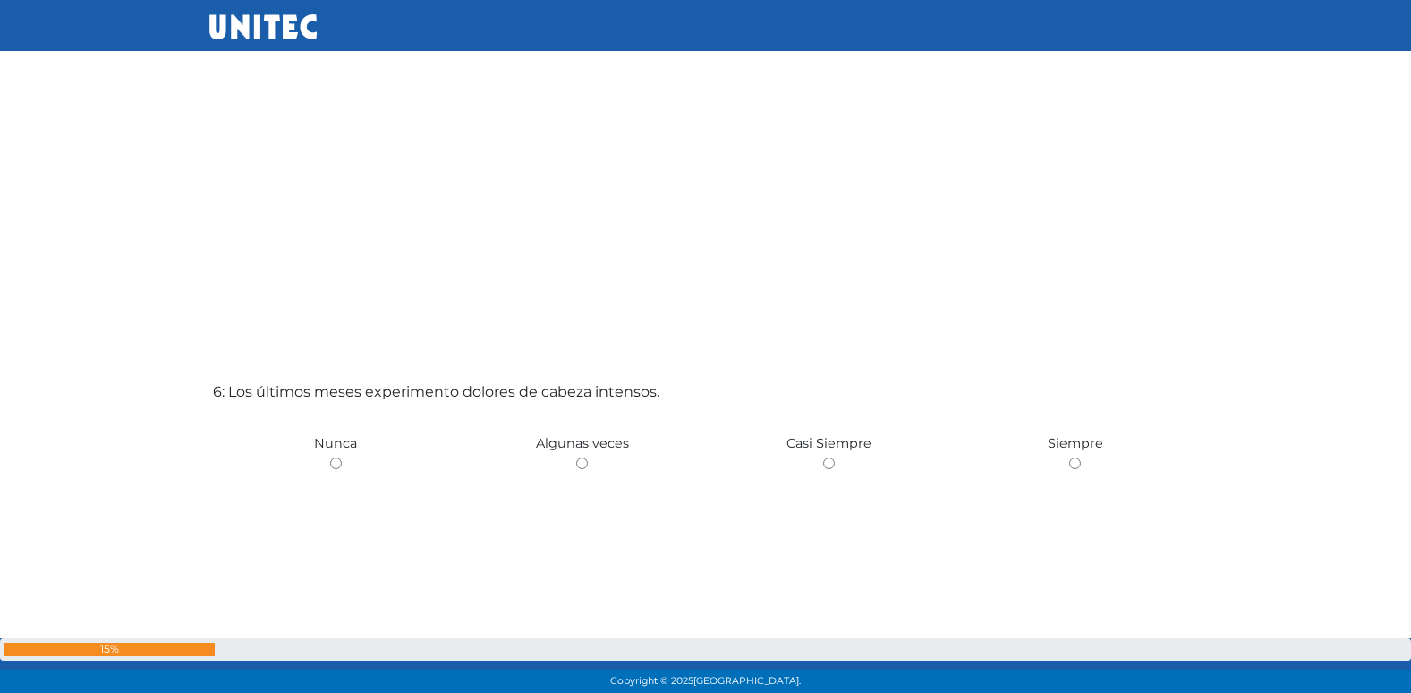
scroll to position [3346, 0]
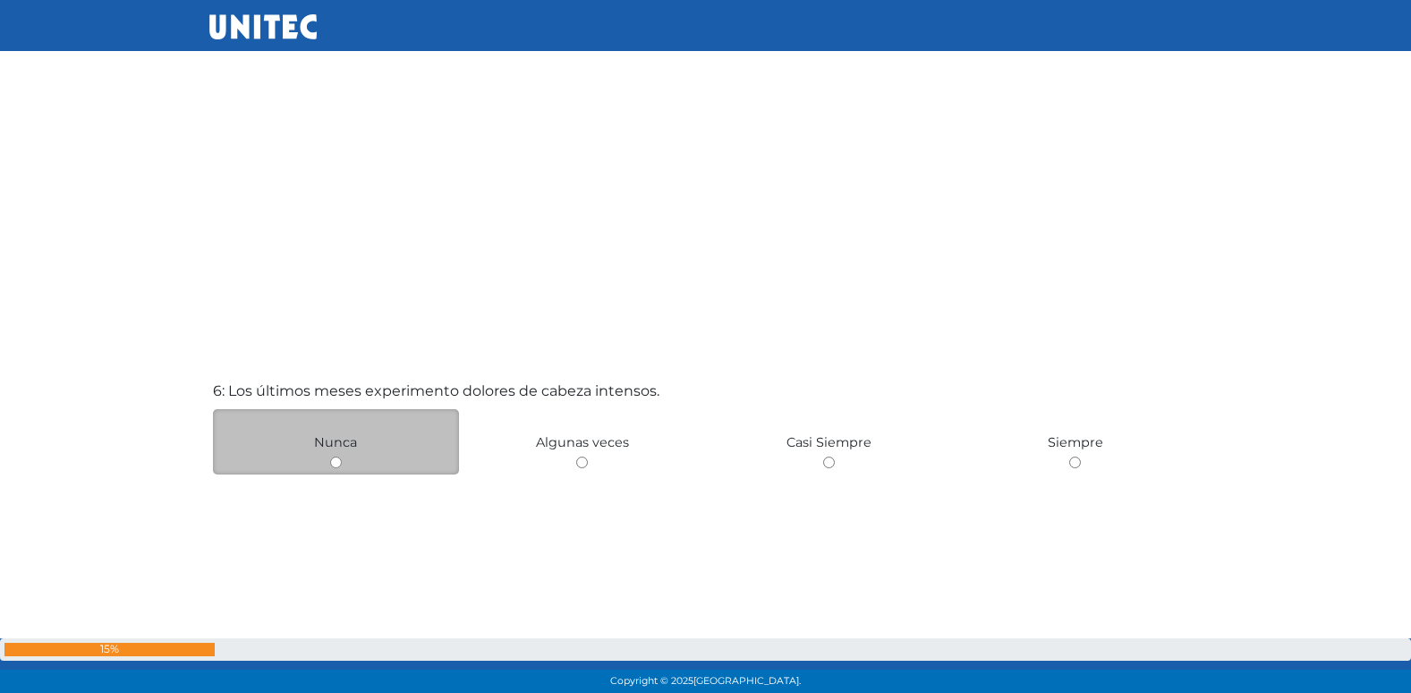
click at [337, 461] on input "radio" at bounding box center [336, 462] width 12 height 12
radio input "true"
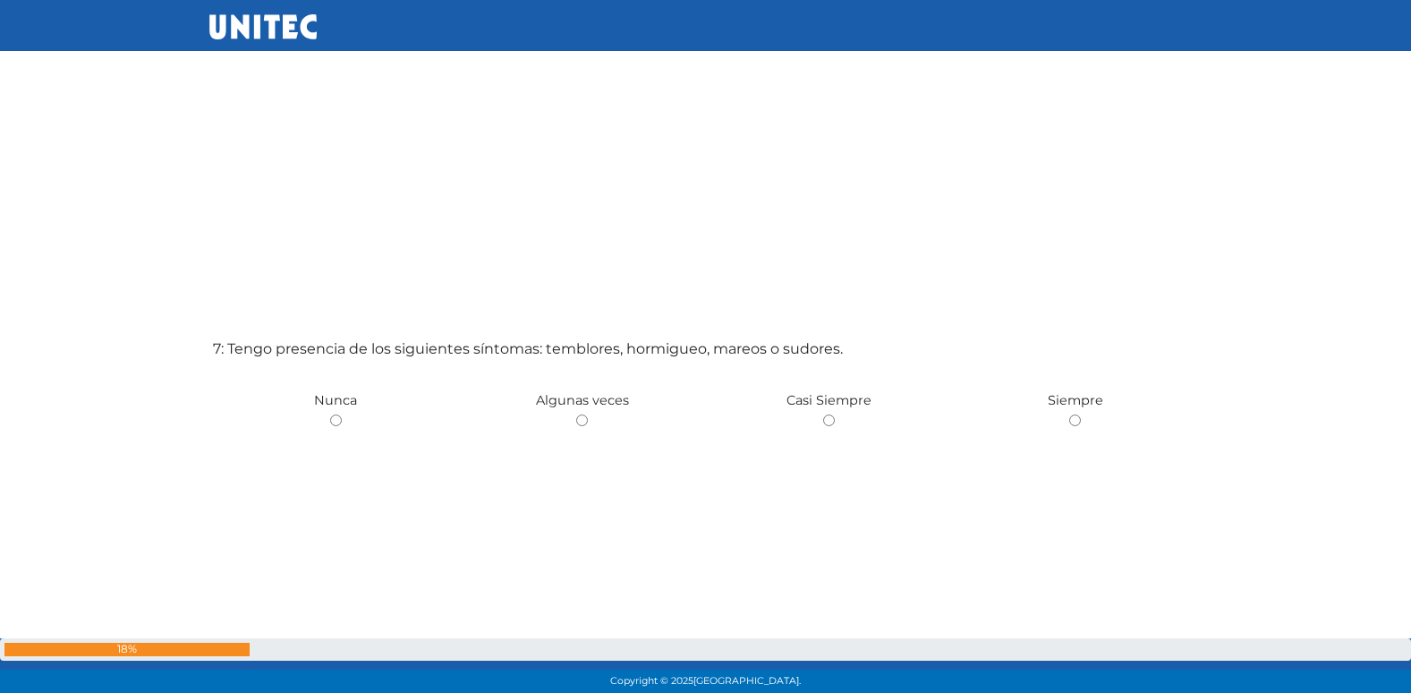
scroll to position [4104, 0]
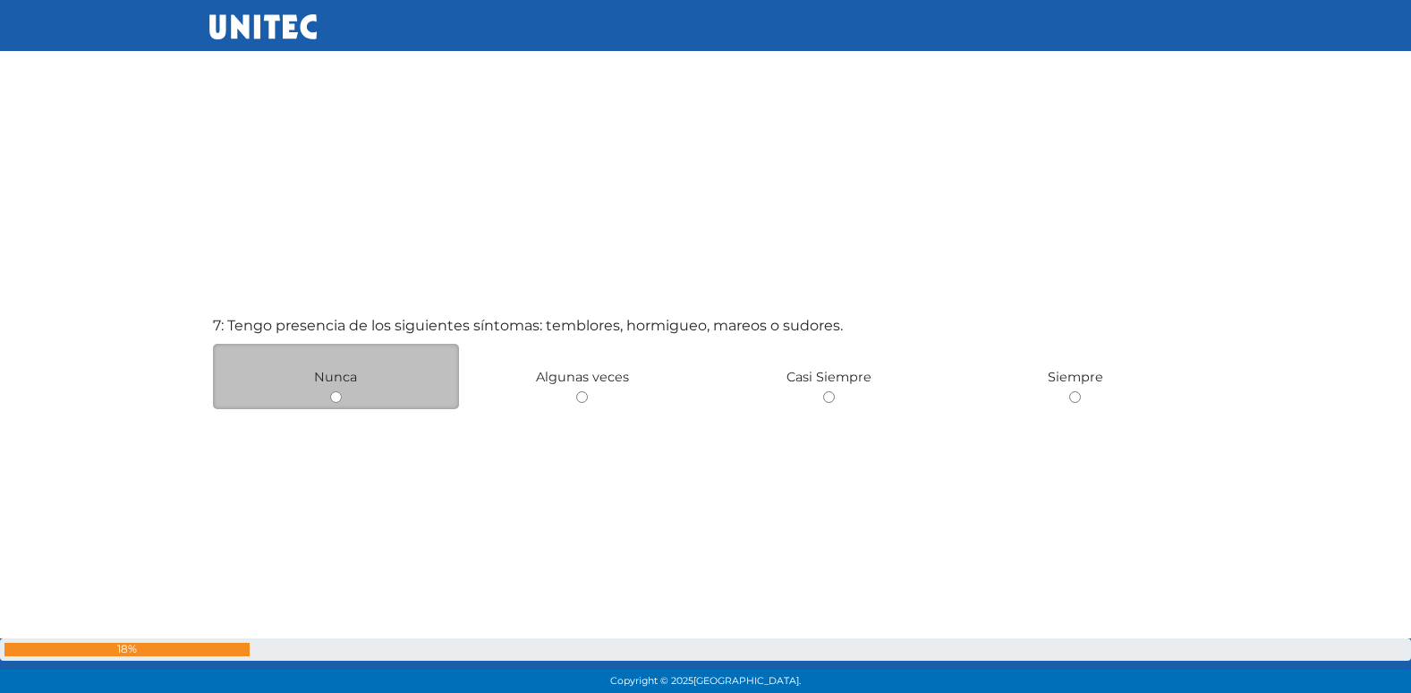
drag, startPoint x: 338, startPoint y: 402, endPoint x: 358, endPoint y: 404, distance: 19.8
click at [349, 403] on div "Nunca" at bounding box center [336, 376] width 247 height 65
click at [339, 401] on input "radio" at bounding box center [336, 397] width 12 height 12
radio input "true"
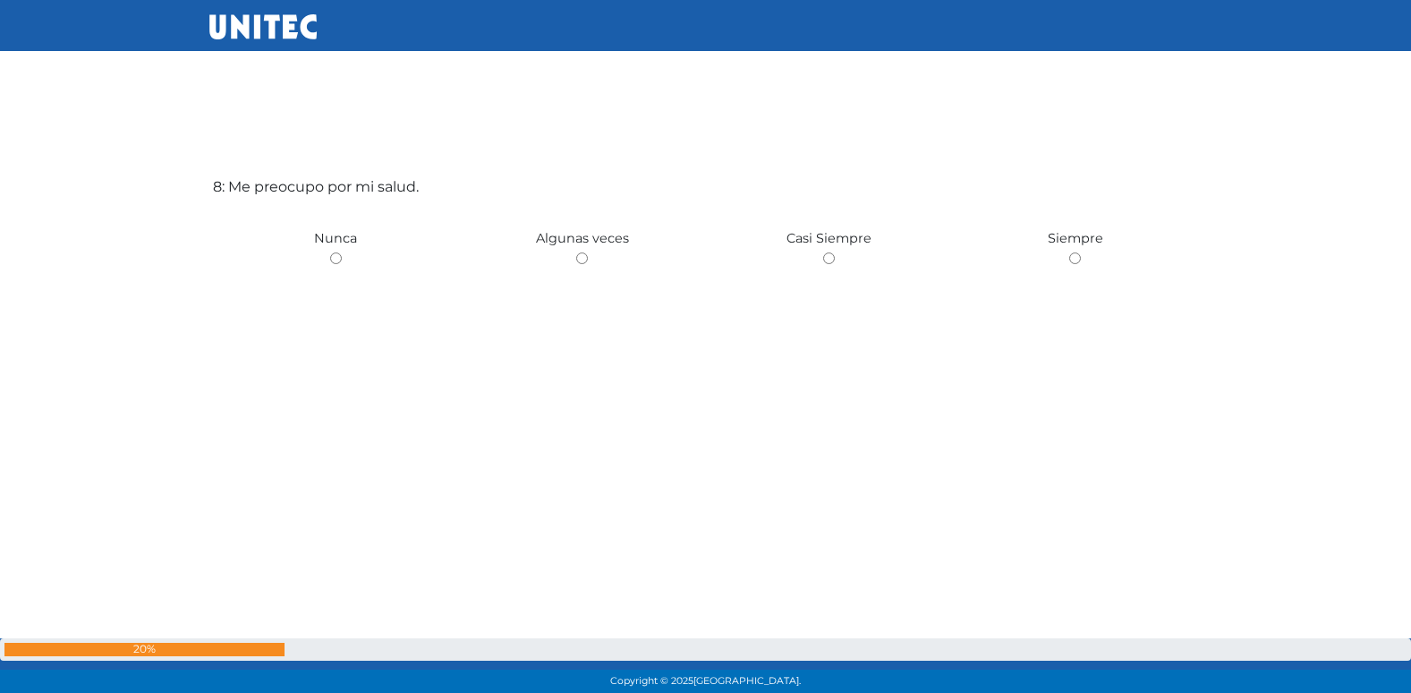
scroll to position [4938, 0]
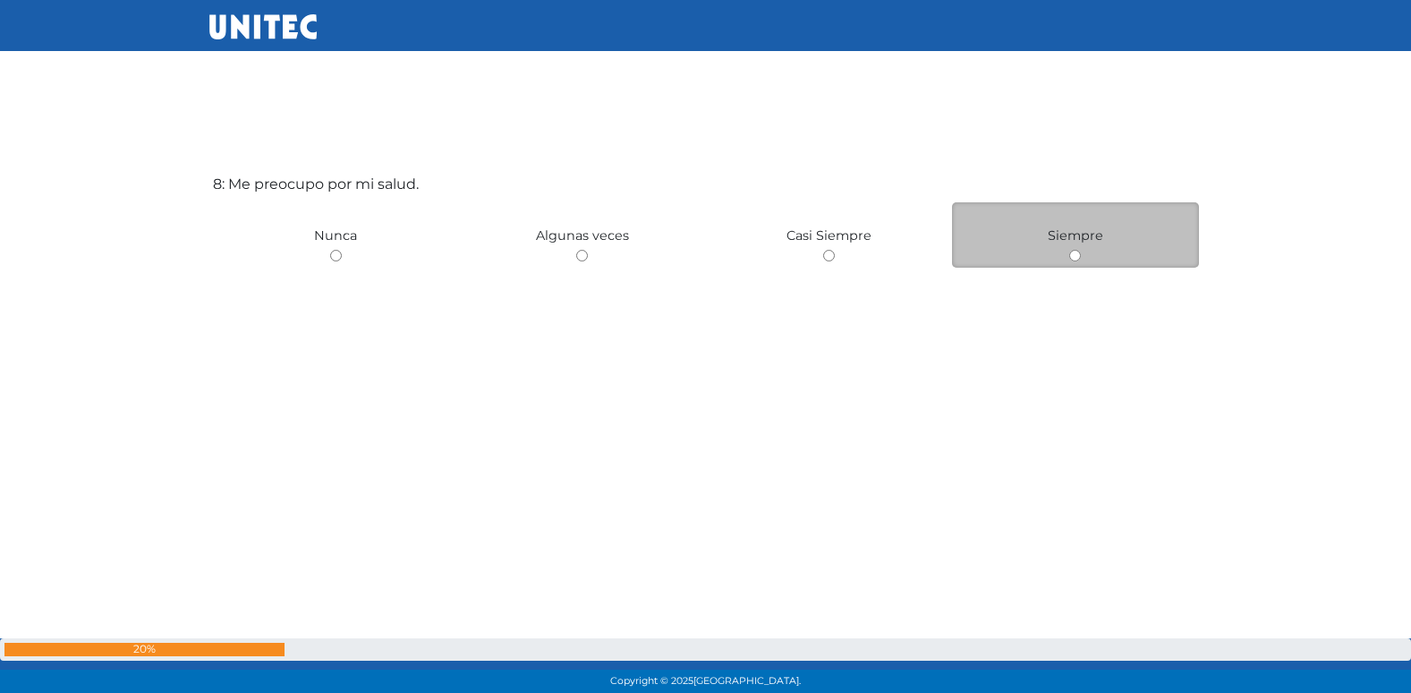
click at [1074, 258] on input "radio" at bounding box center [1075, 256] width 12 height 12
radio input "true"
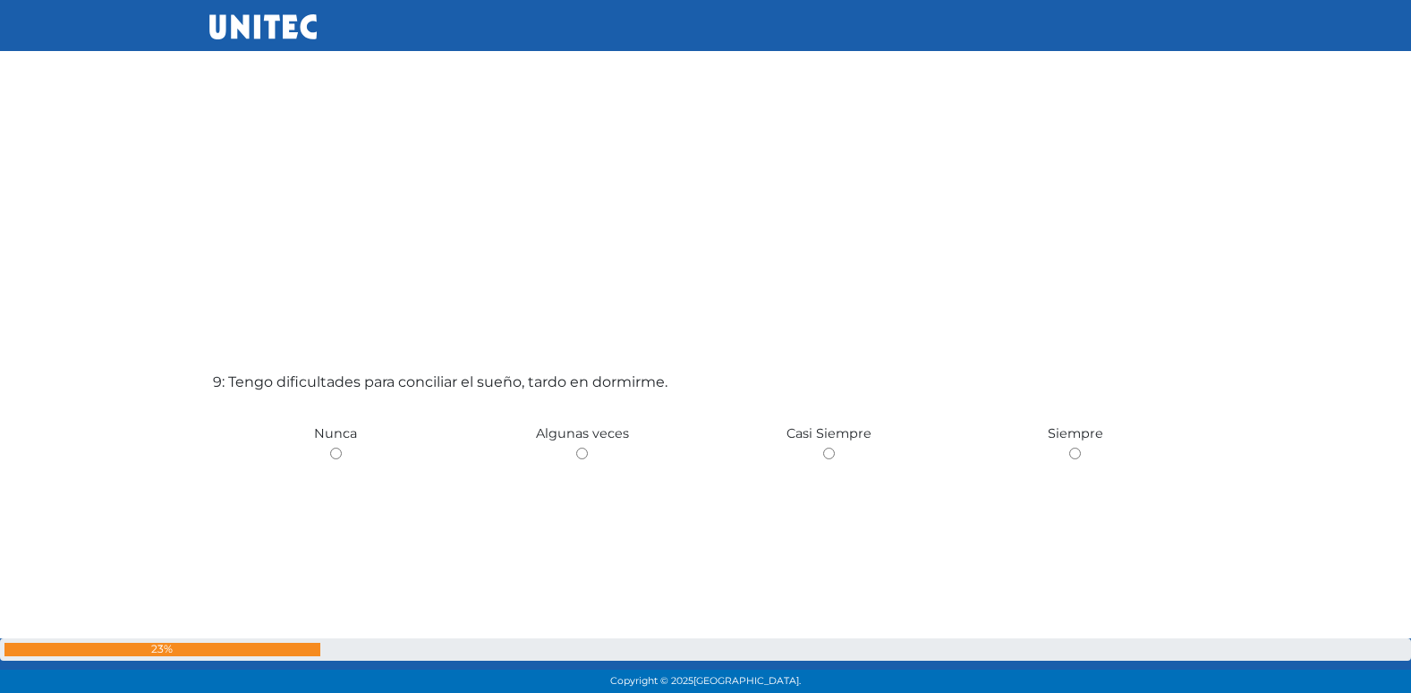
scroll to position [5512, 0]
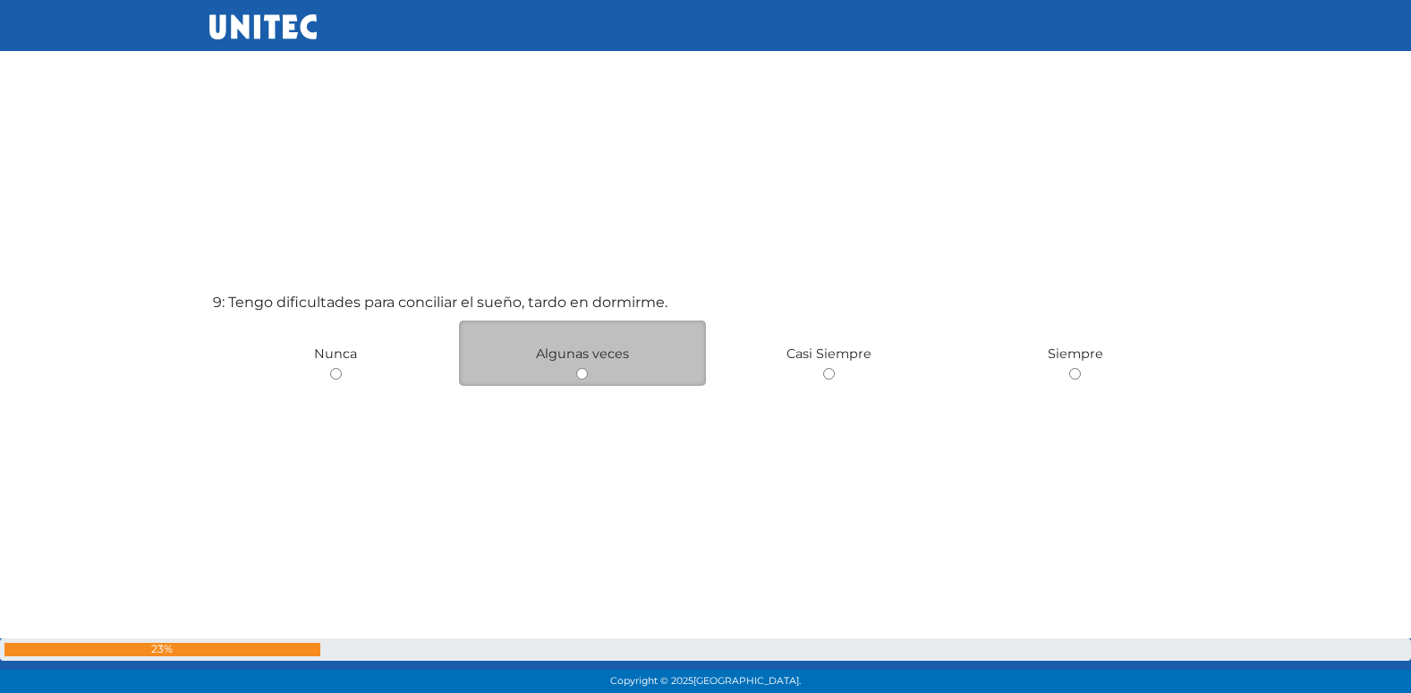
click at [578, 374] on input "radio" at bounding box center [582, 374] width 12 height 12
radio input "true"
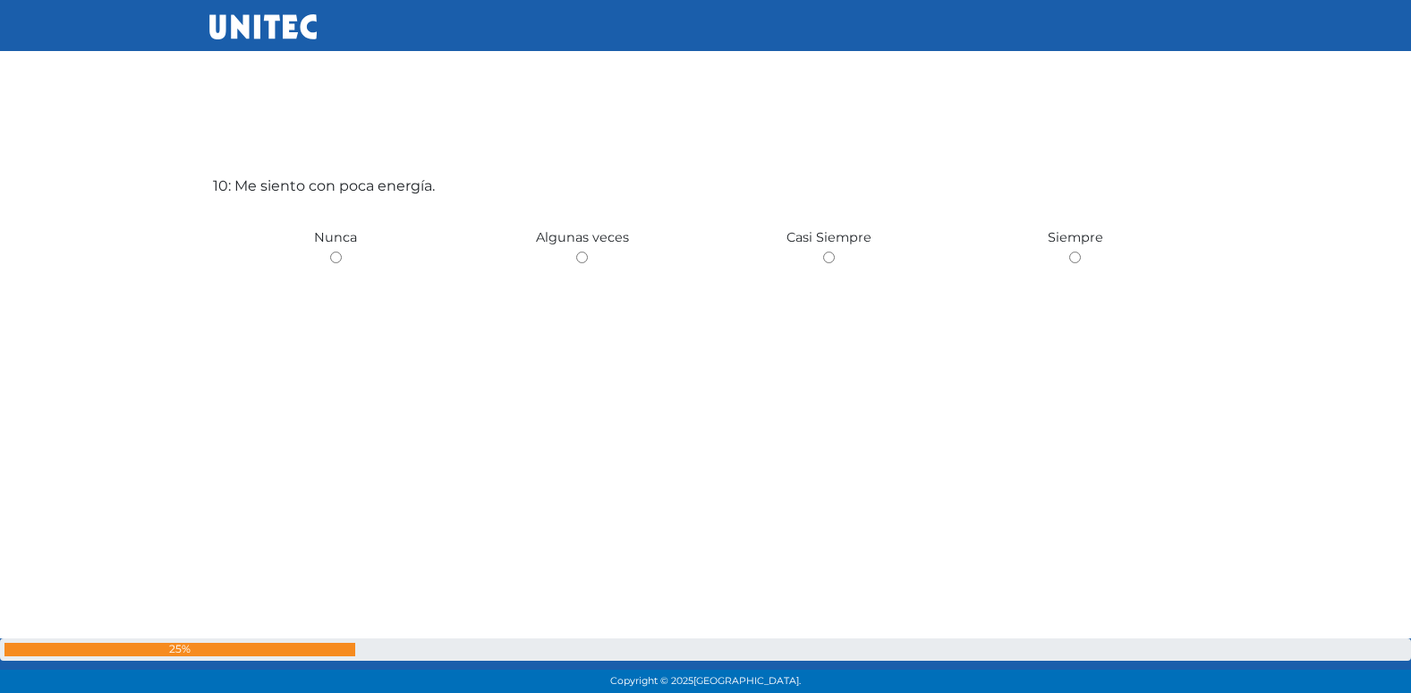
scroll to position [6347, 0]
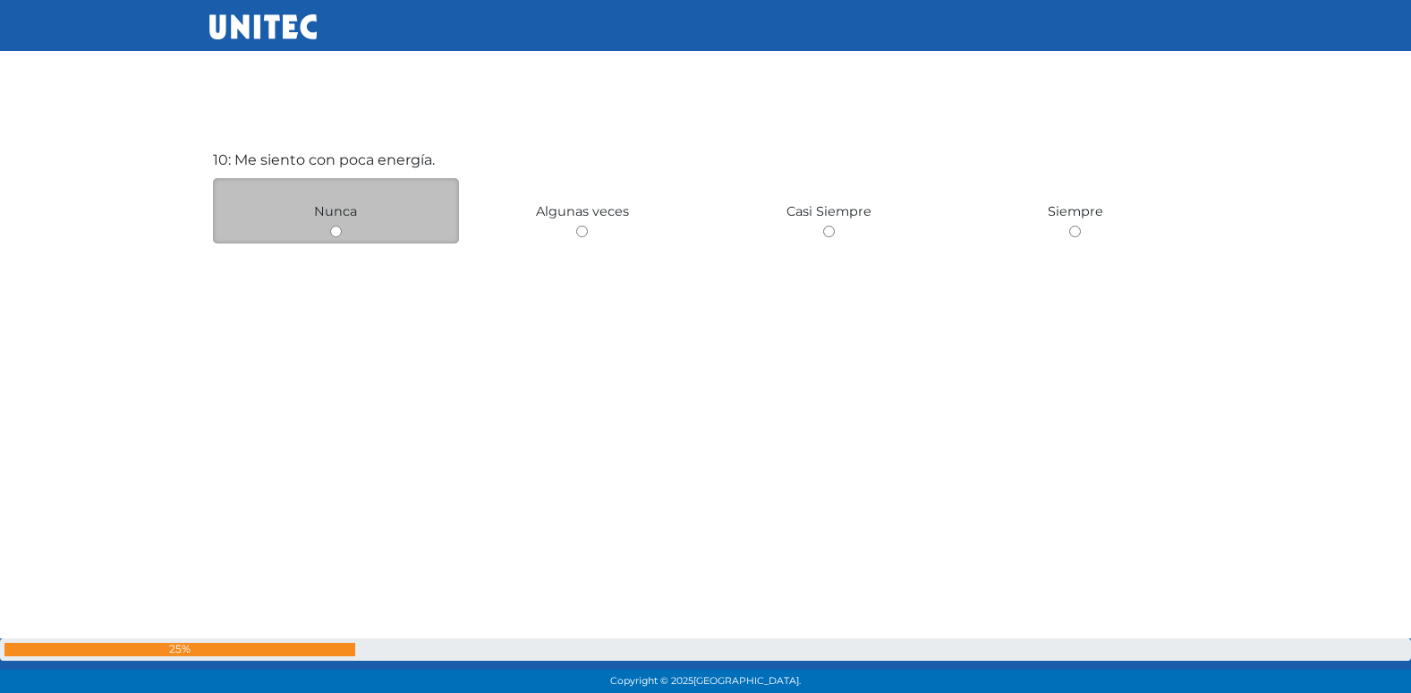
click at [333, 227] on input "radio" at bounding box center [336, 231] width 12 height 12
radio input "true"
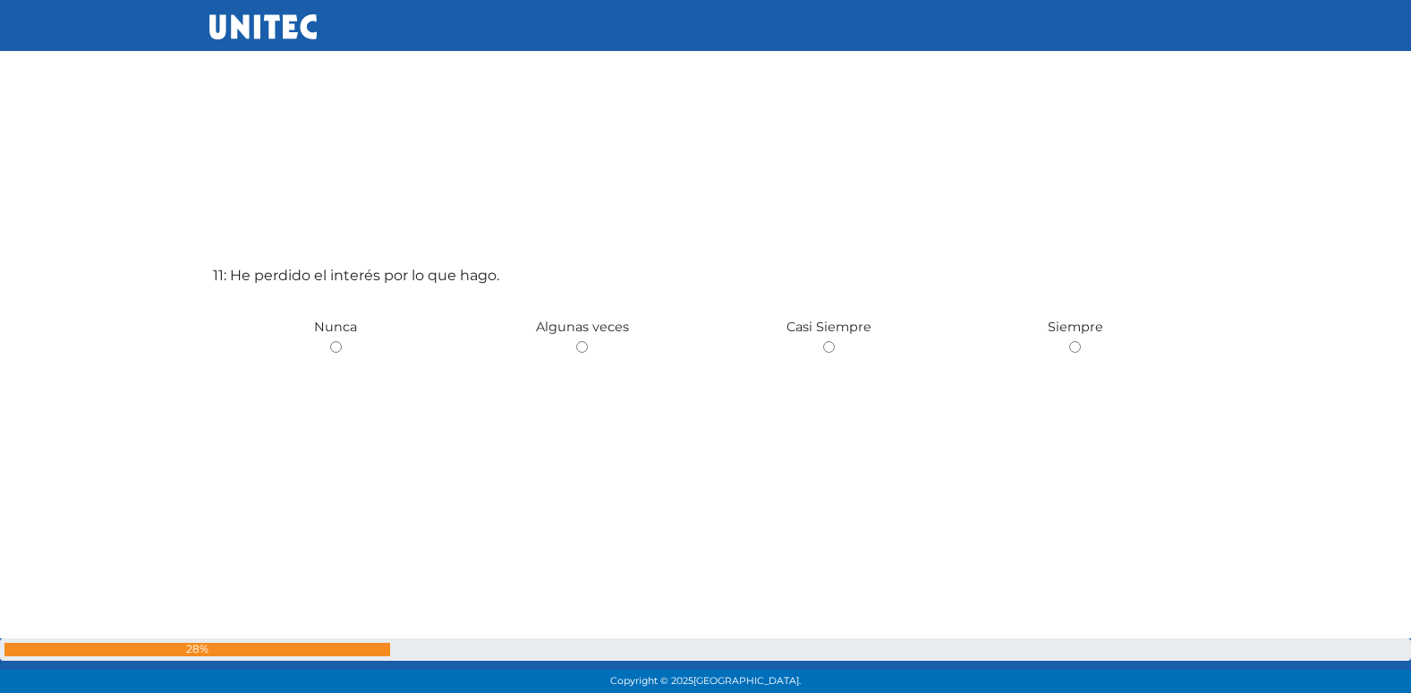
scroll to position [7015, 0]
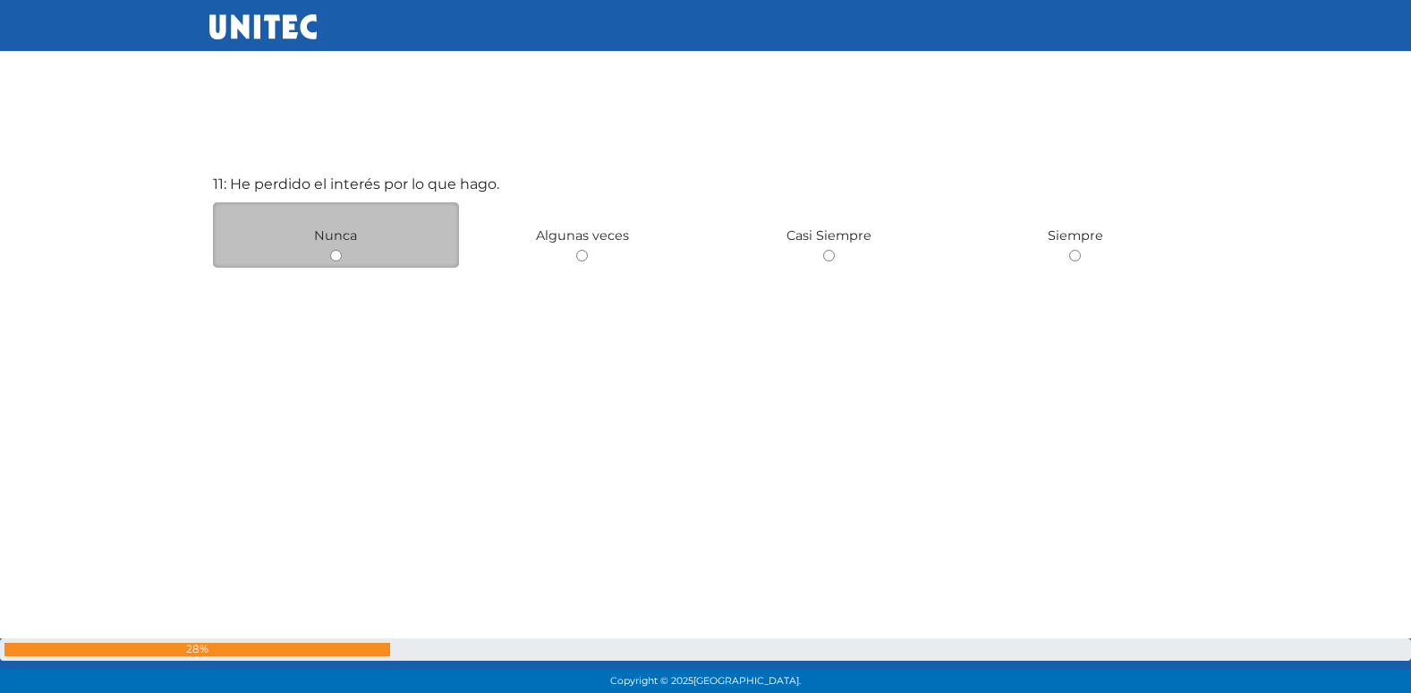
click at [324, 256] on div "Nunca" at bounding box center [336, 234] width 247 height 65
click at [338, 258] on input "radio" at bounding box center [336, 256] width 12 height 12
radio input "true"
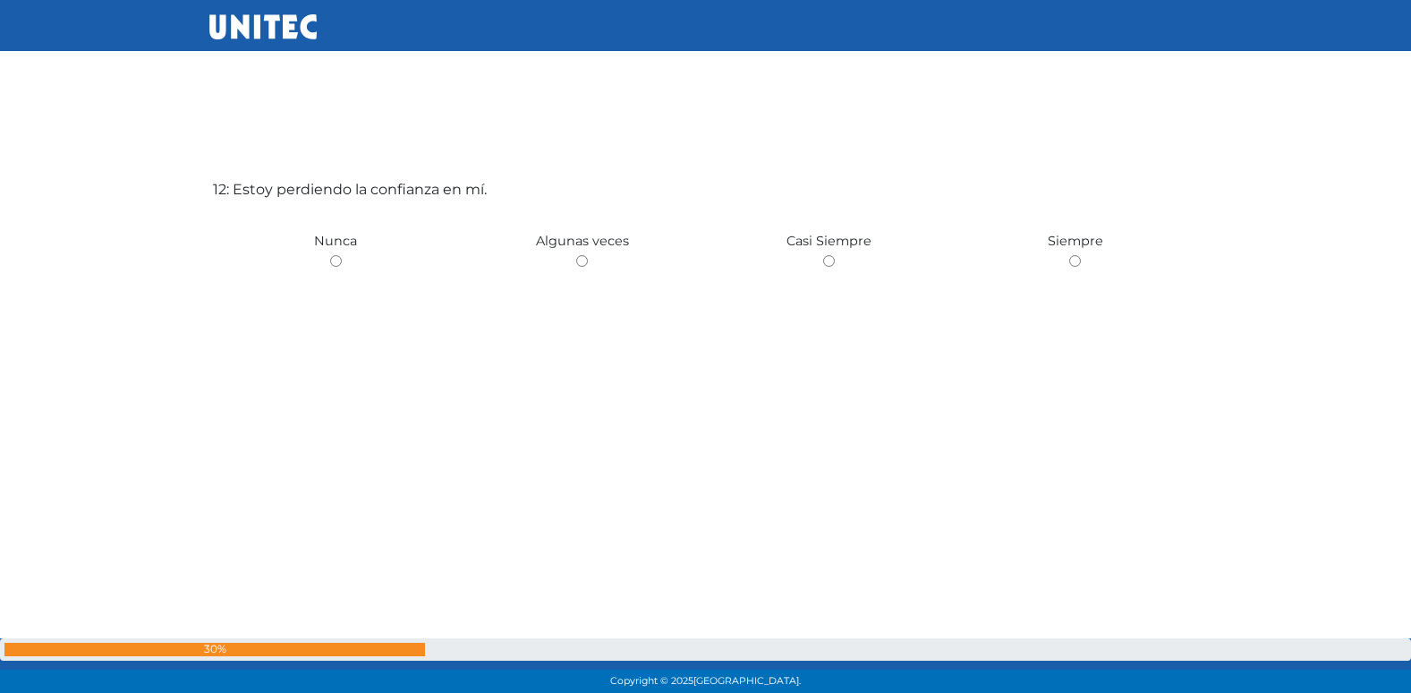
scroll to position [7708, 0]
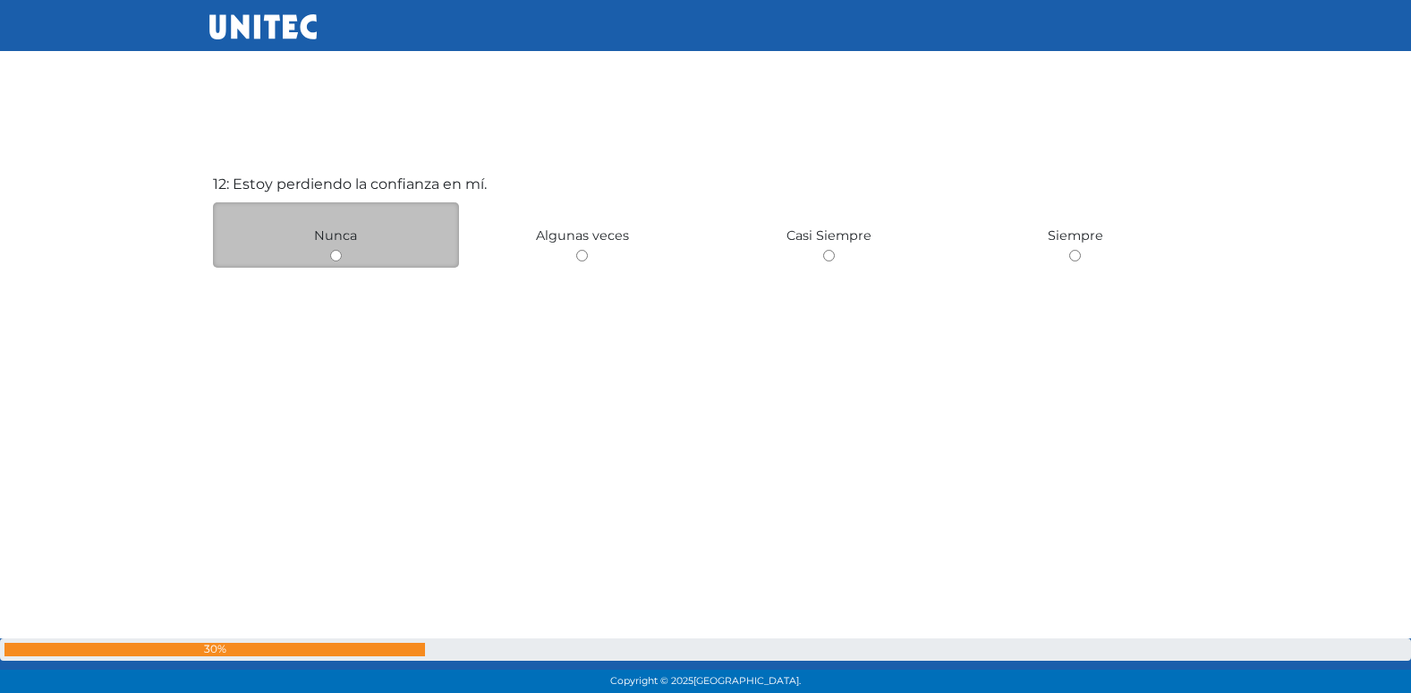
click at [335, 258] on input "radio" at bounding box center [336, 256] width 12 height 12
radio input "true"
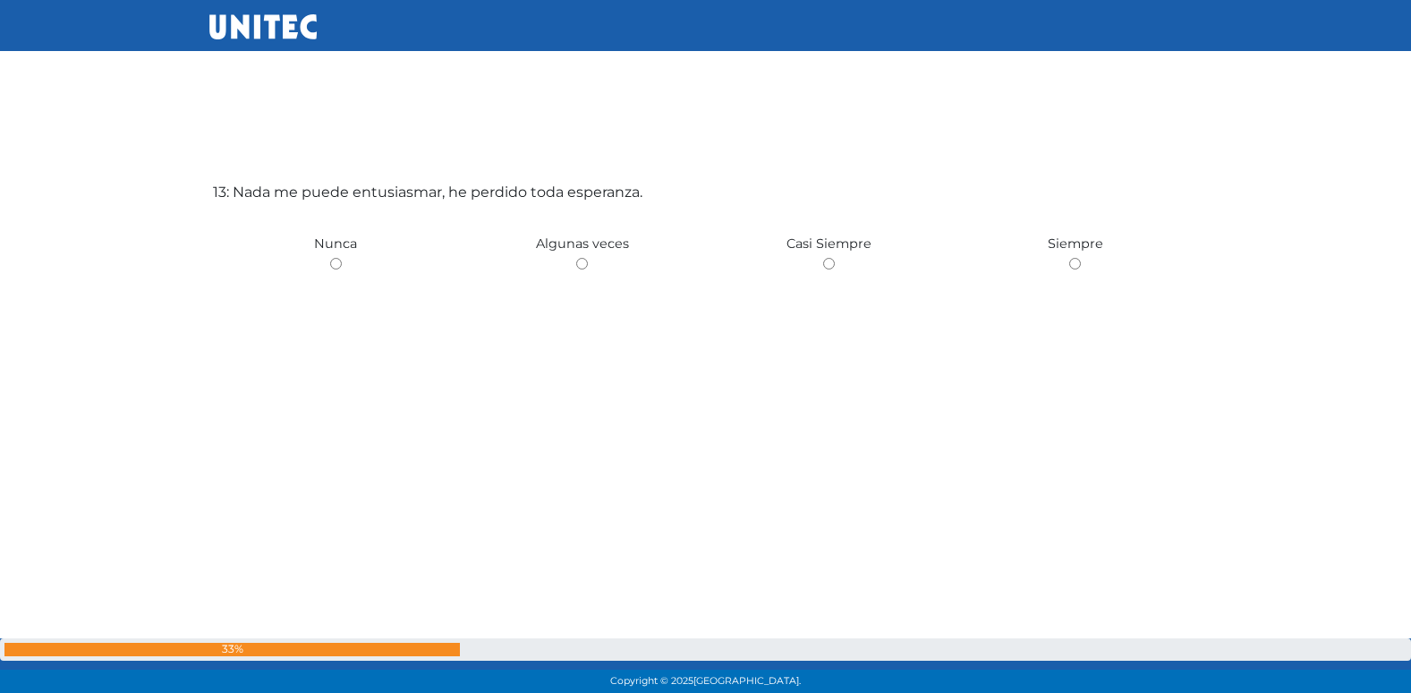
scroll to position [8400, 0]
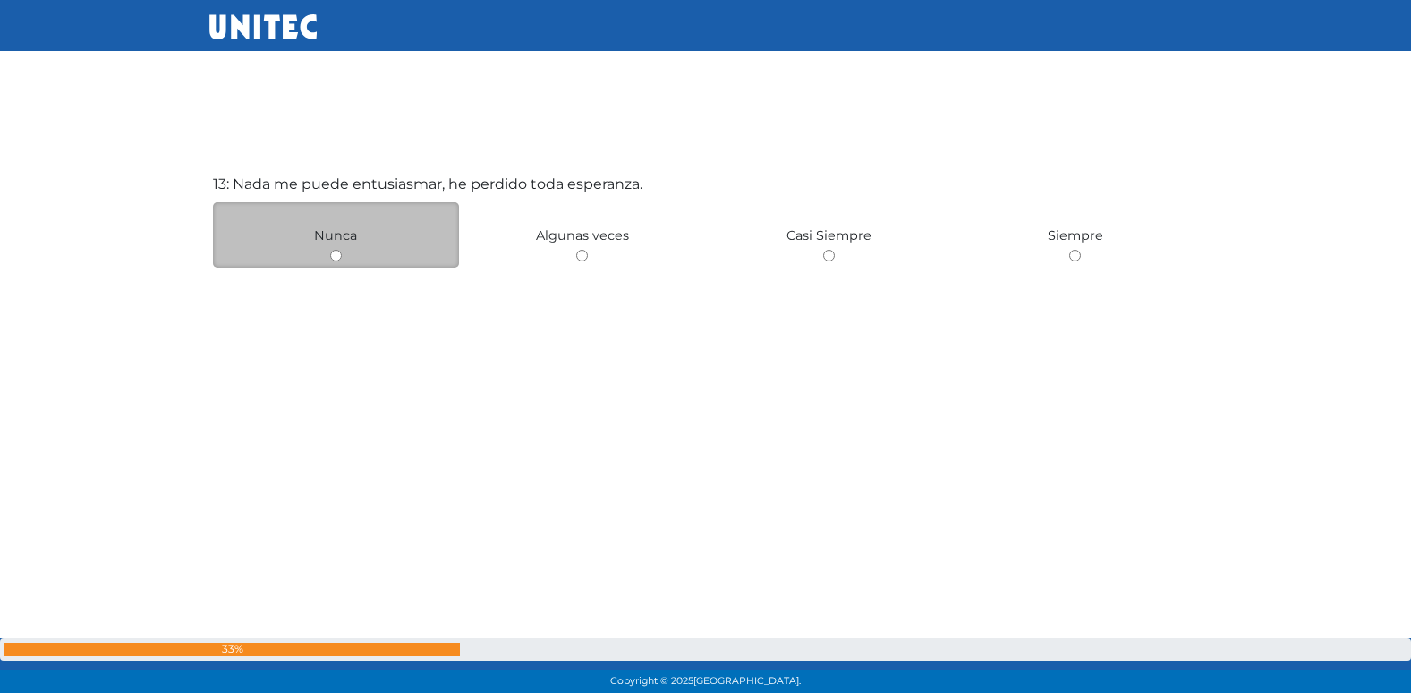
click at [332, 254] on input "radio" at bounding box center [336, 256] width 12 height 12
radio input "true"
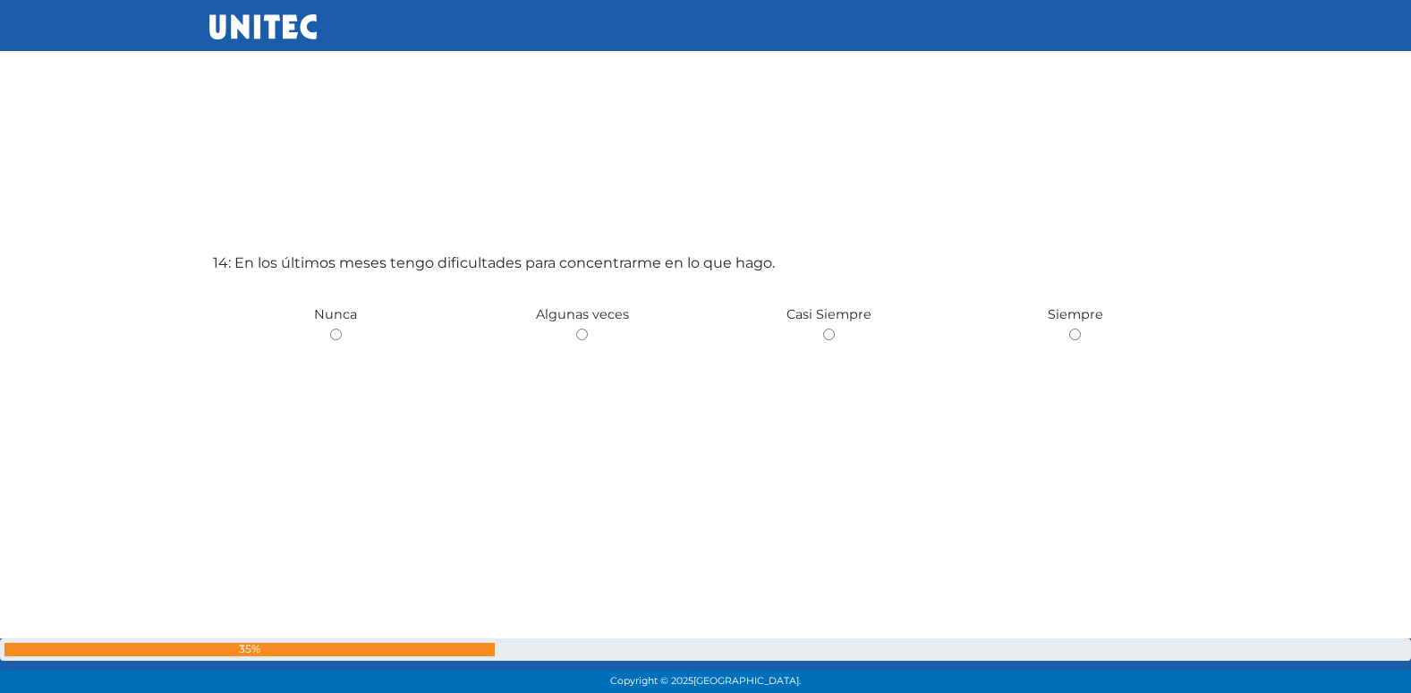
scroll to position [9093, 0]
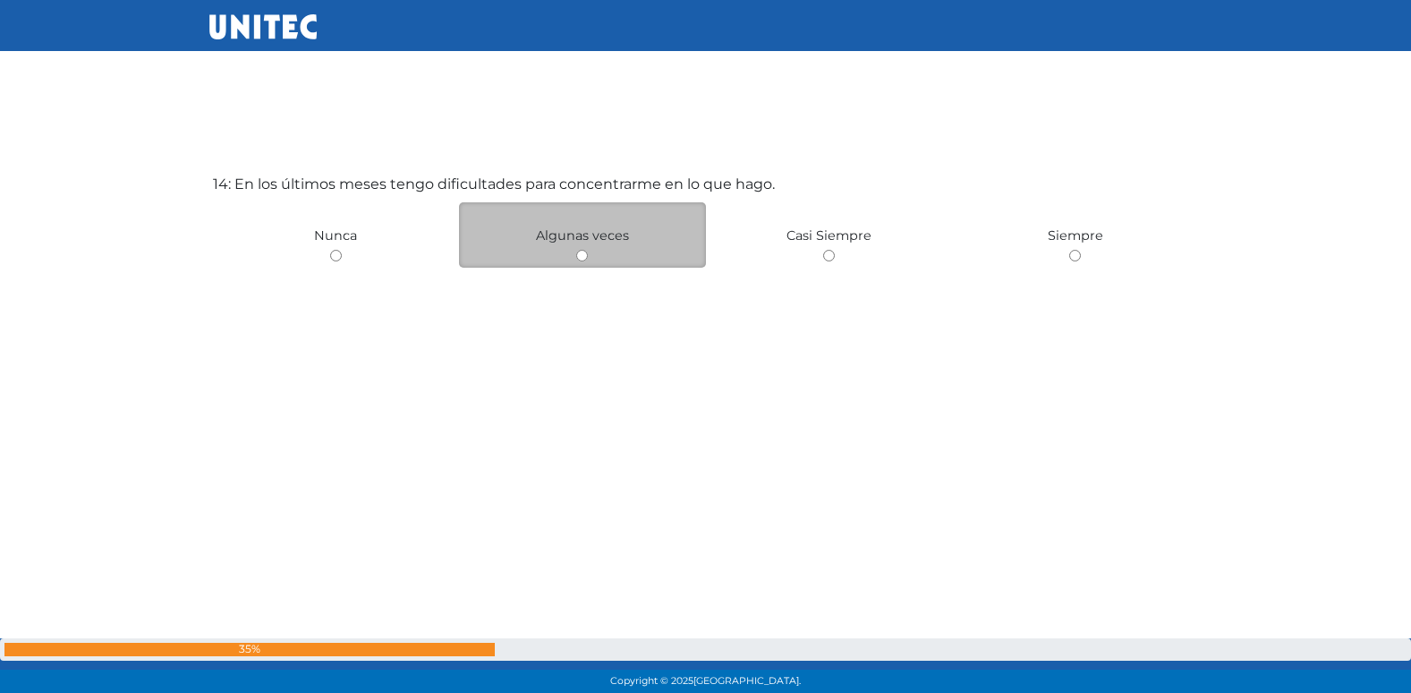
drag, startPoint x: 581, startPoint y: 256, endPoint x: 583, endPoint y: 228, distance: 27.9
click at [583, 255] on input "radio" at bounding box center [582, 256] width 12 height 12
radio input "true"
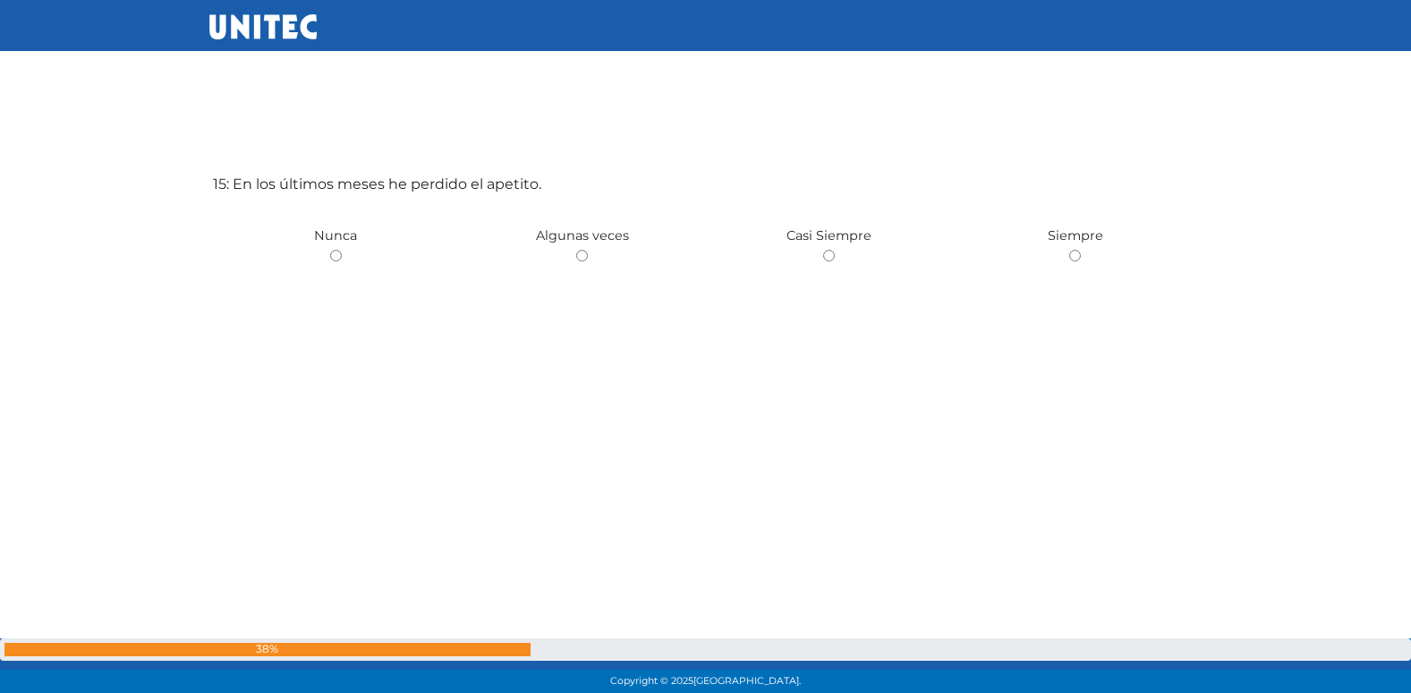
scroll to position [9828, 0]
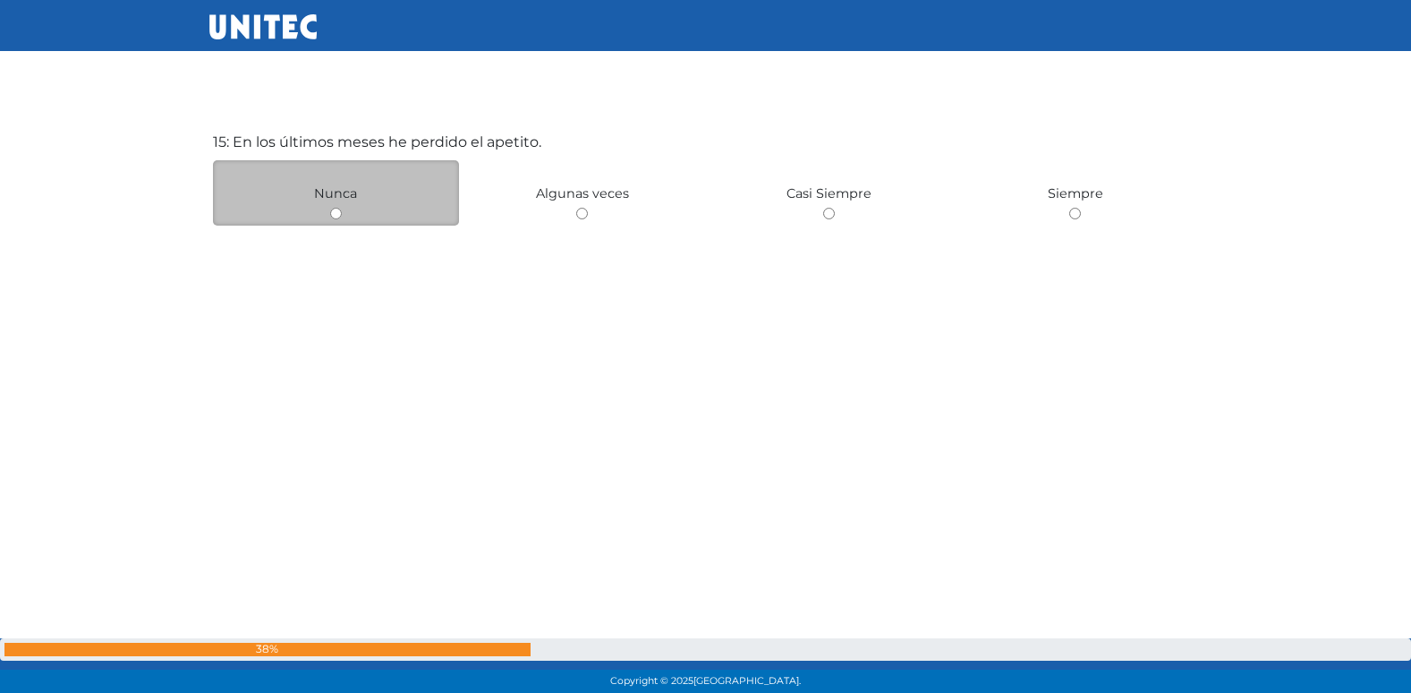
click at [336, 215] on input "radio" at bounding box center [336, 214] width 12 height 12
radio input "true"
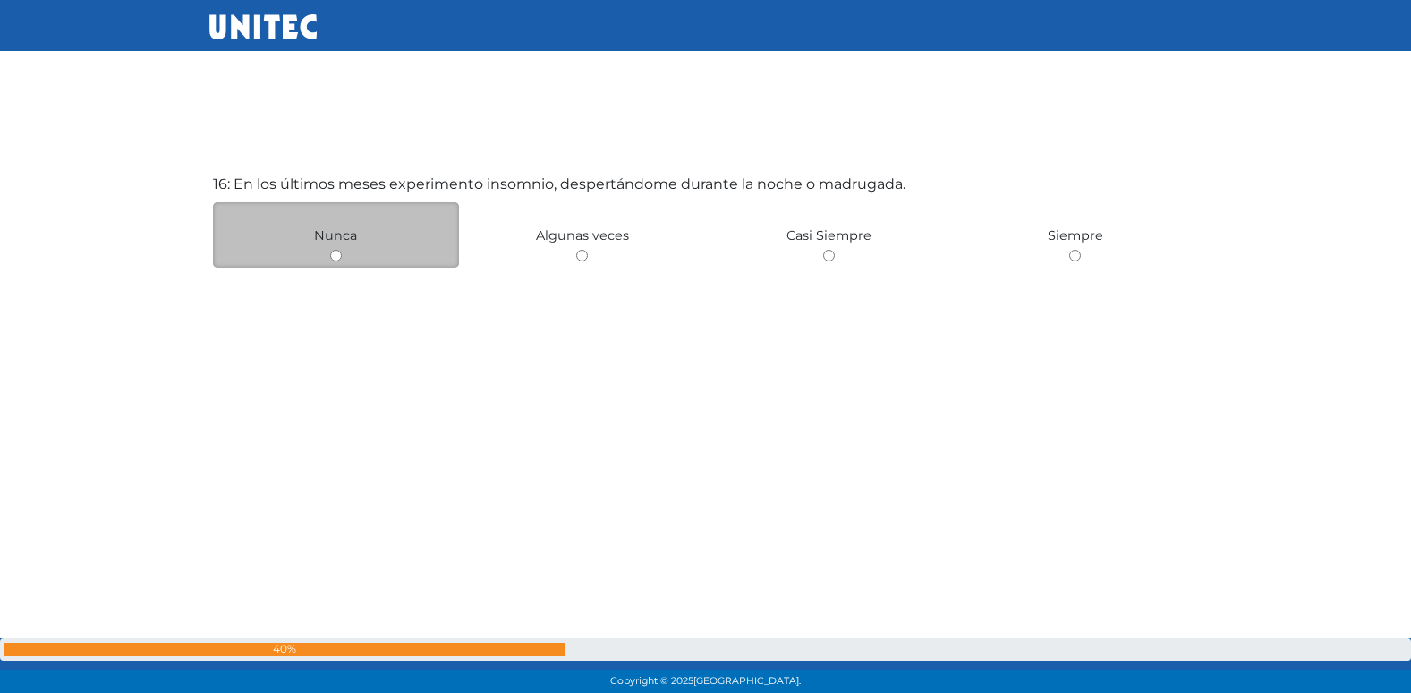
click at [333, 254] on input "radio" at bounding box center [336, 256] width 12 height 12
radio input "true"
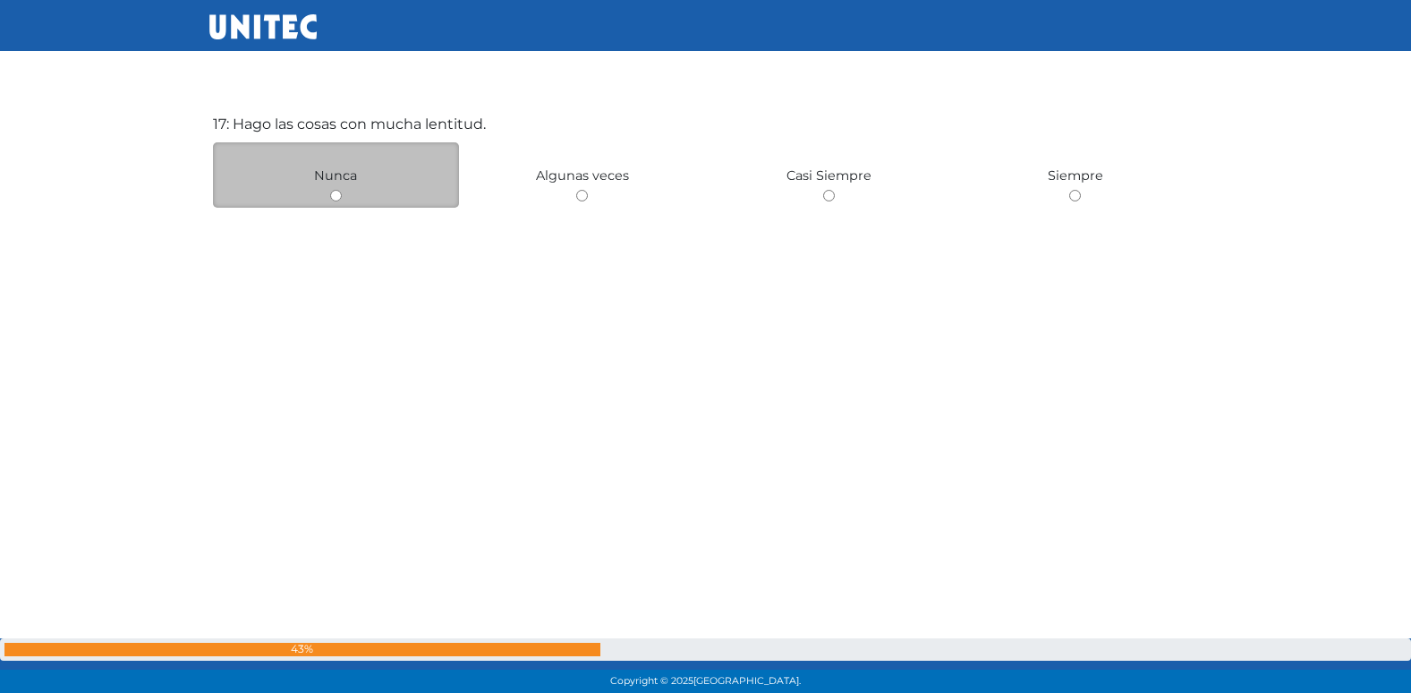
scroll to position [11232, 0]
click at [340, 192] on input "radio" at bounding box center [336, 195] width 12 height 12
radio input "true"
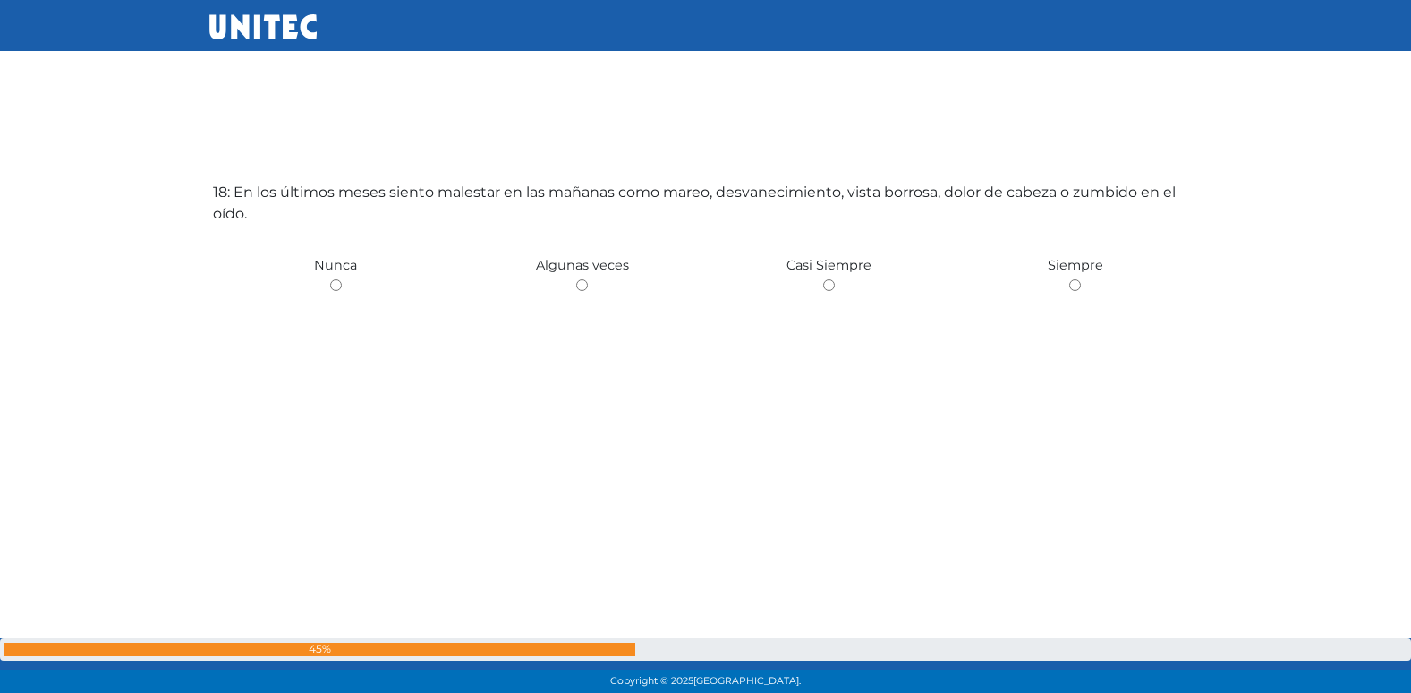
scroll to position [11982, 0]
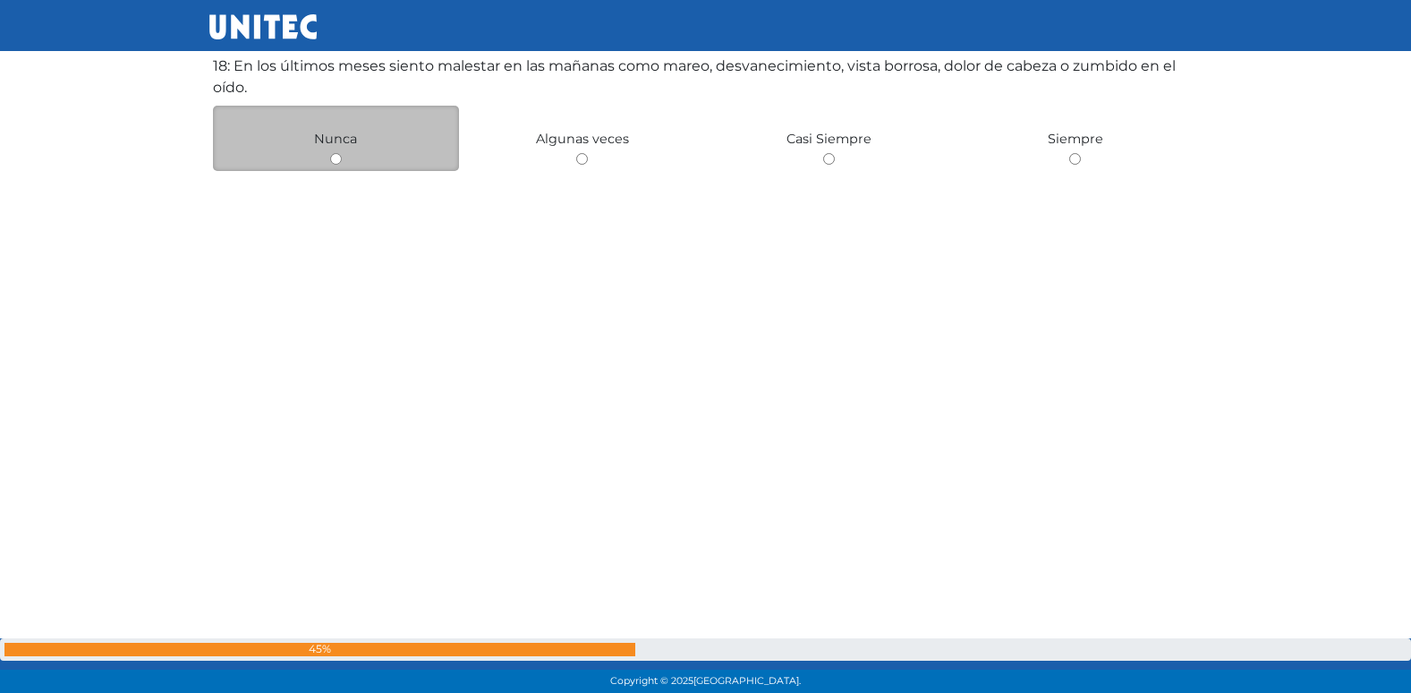
click at [335, 165] on div "Nunca" at bounding box center [336, 138] width 247 height 65
click at [335, 160] on input "radio" at bounding box center [336, 159] width 12 height 12
radio input "true"
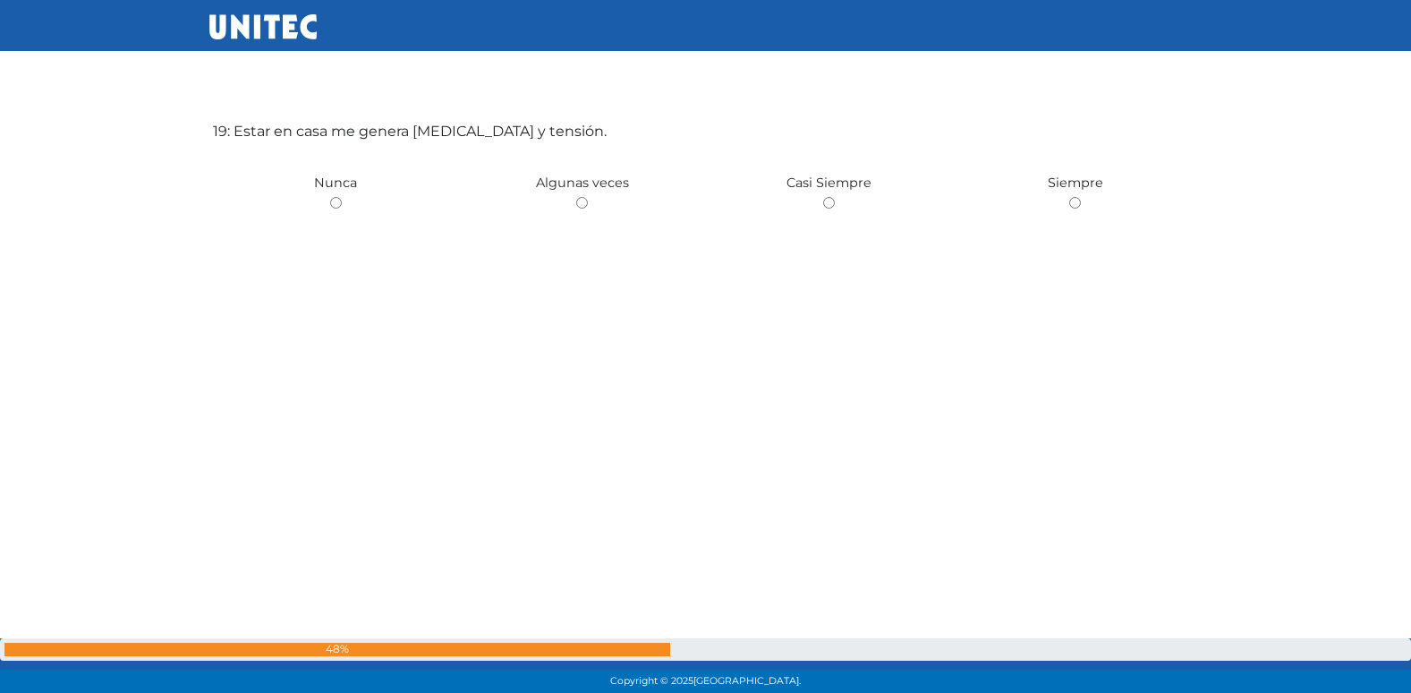
scroll to position [12651, 0]
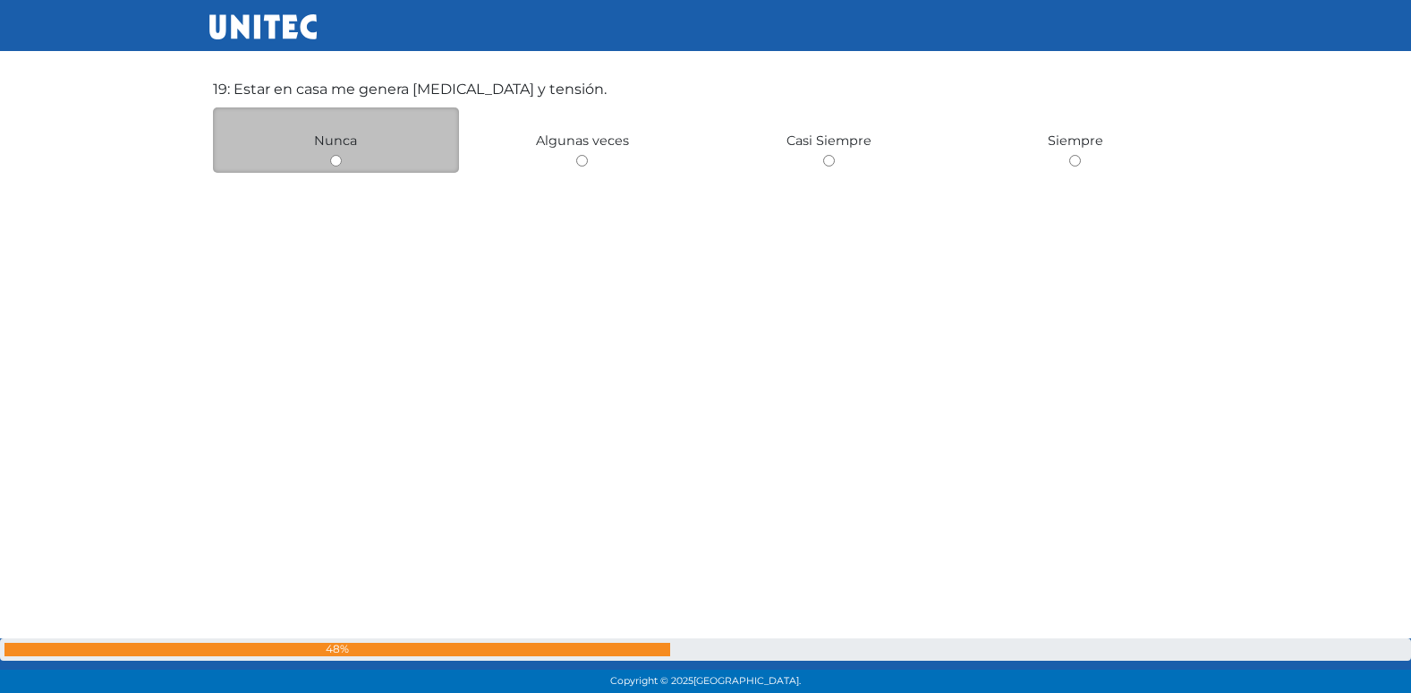
click at [336, 164] on input "radio" at bounding box center [336, 161] width 12 height 12
radio input "true"
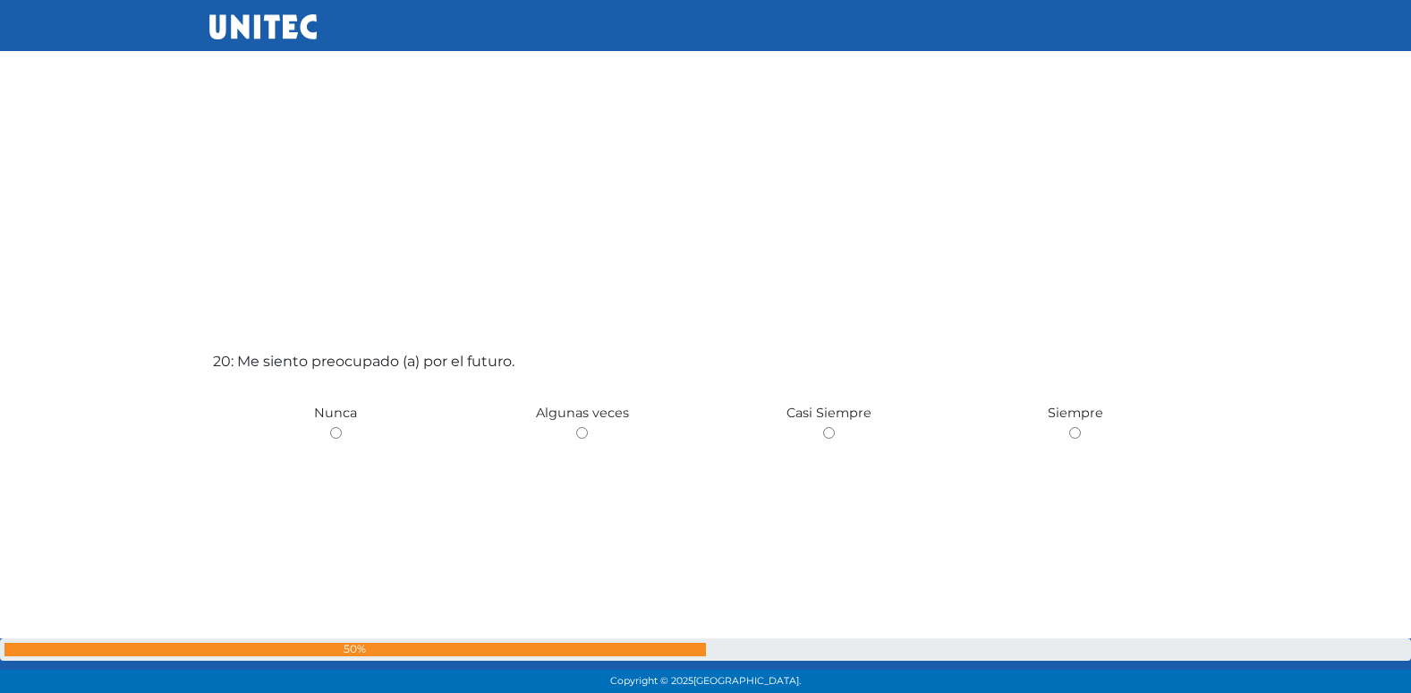
scroll to position [13070, 0]
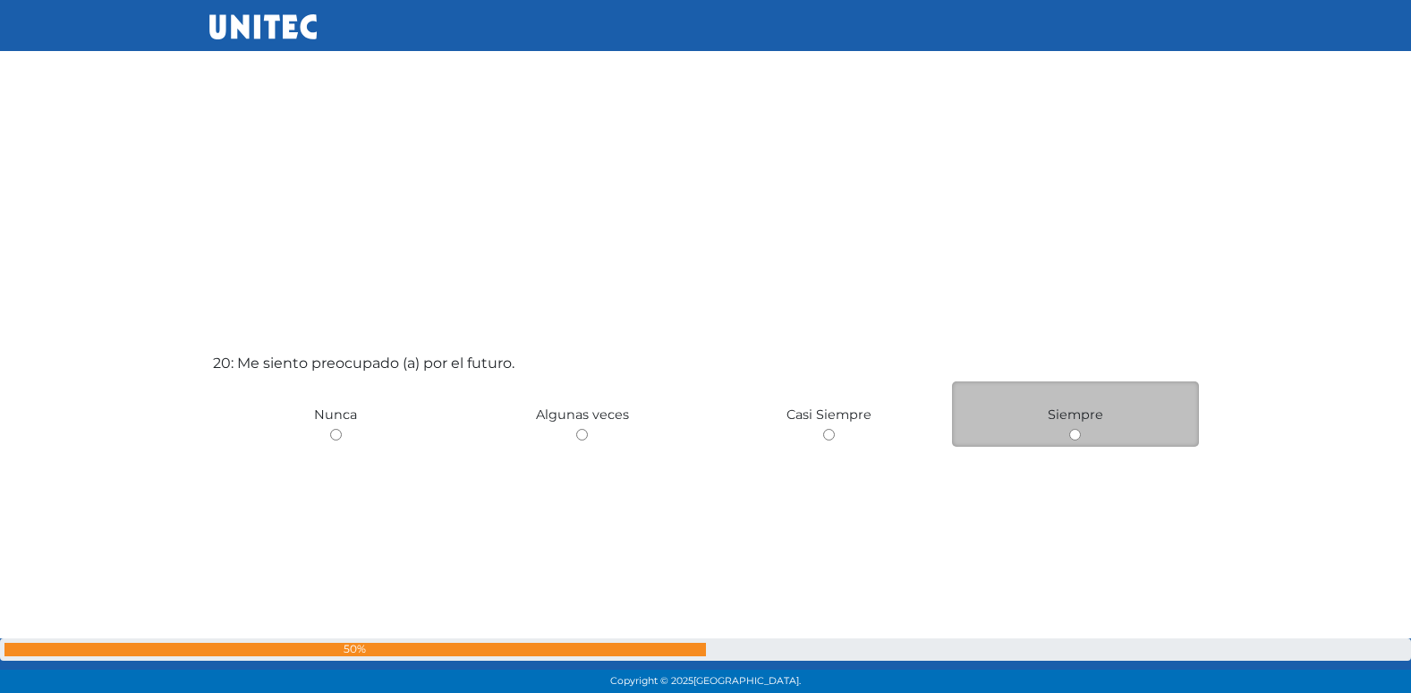
click at [1079, 436] on input "radio" at bounding box center [1075, 435] width 12 height 12
radio input "true"
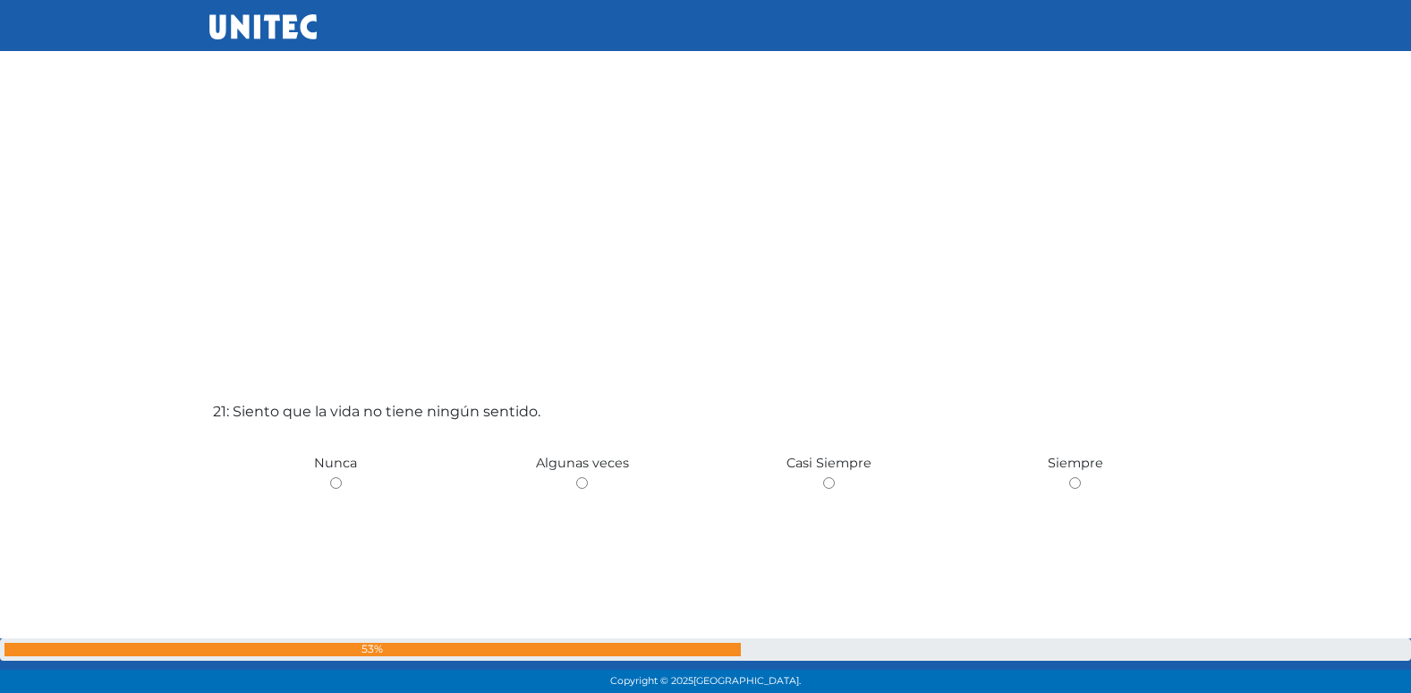
scroll to position [13941, 0]
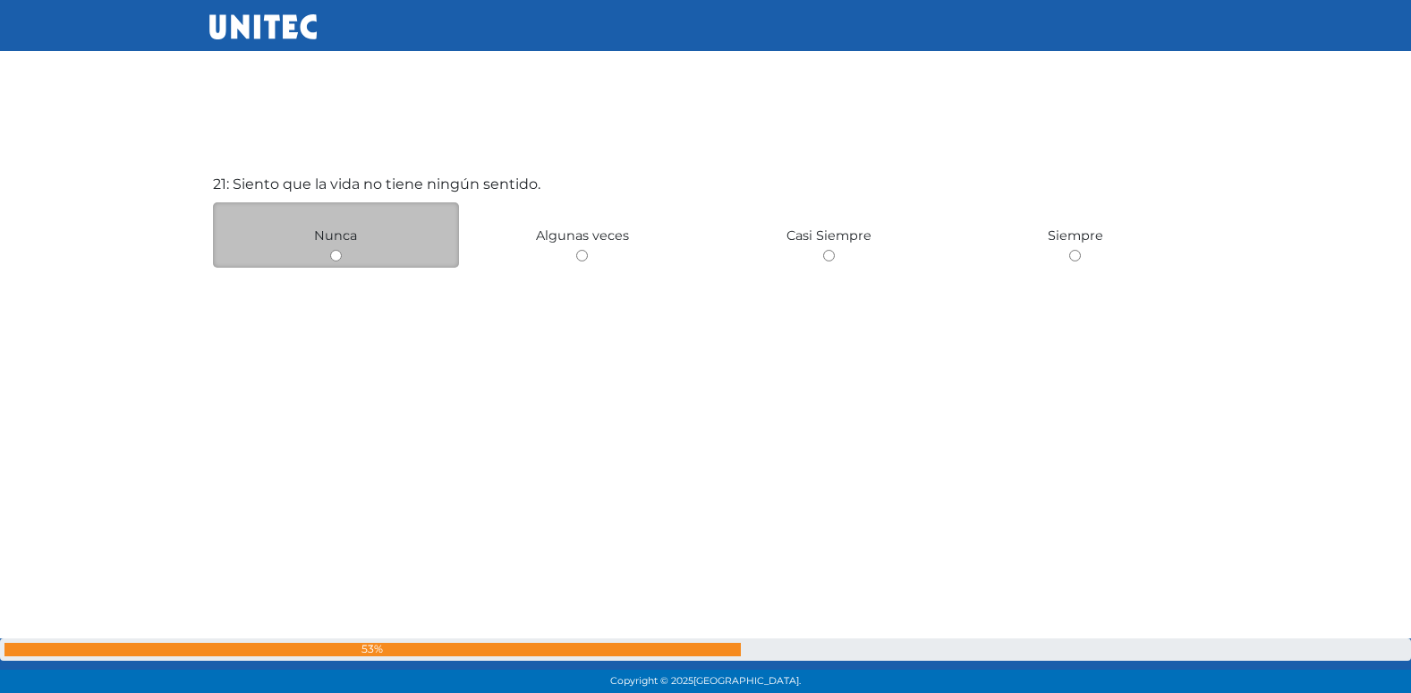
click at [335, 255] on input "radio" at bounding box center [336, 256] width 12 height 12
radio input "true"
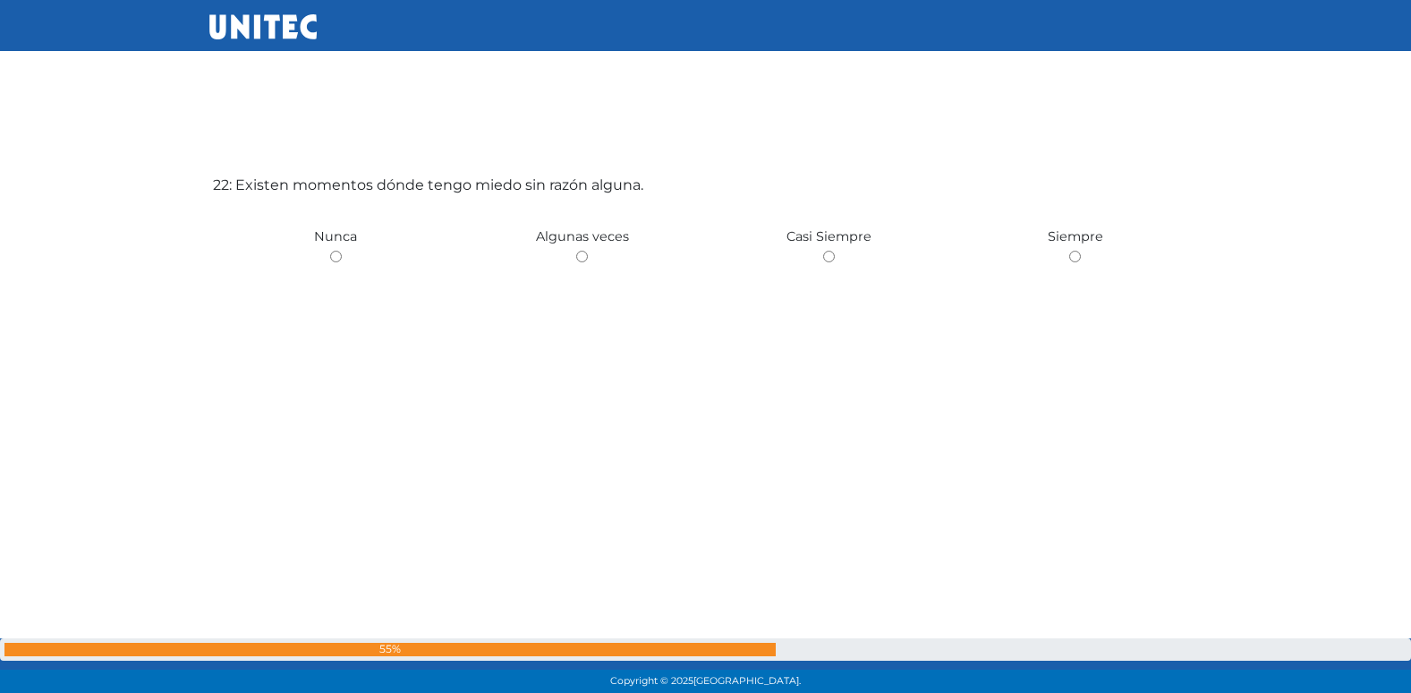
scroll to position [14634, 0]
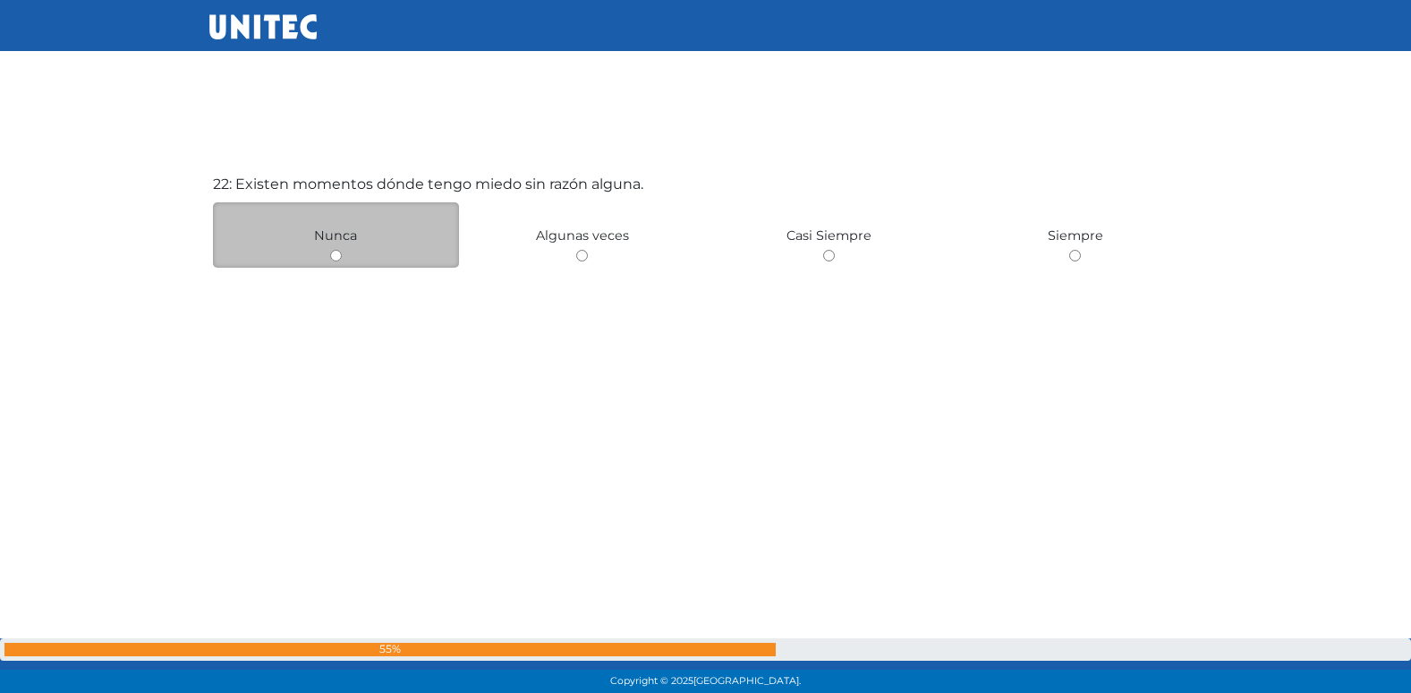
click at [341, 256] on input "radio" at bounding box center [336, 256] width 12 height 12
radio input "true"
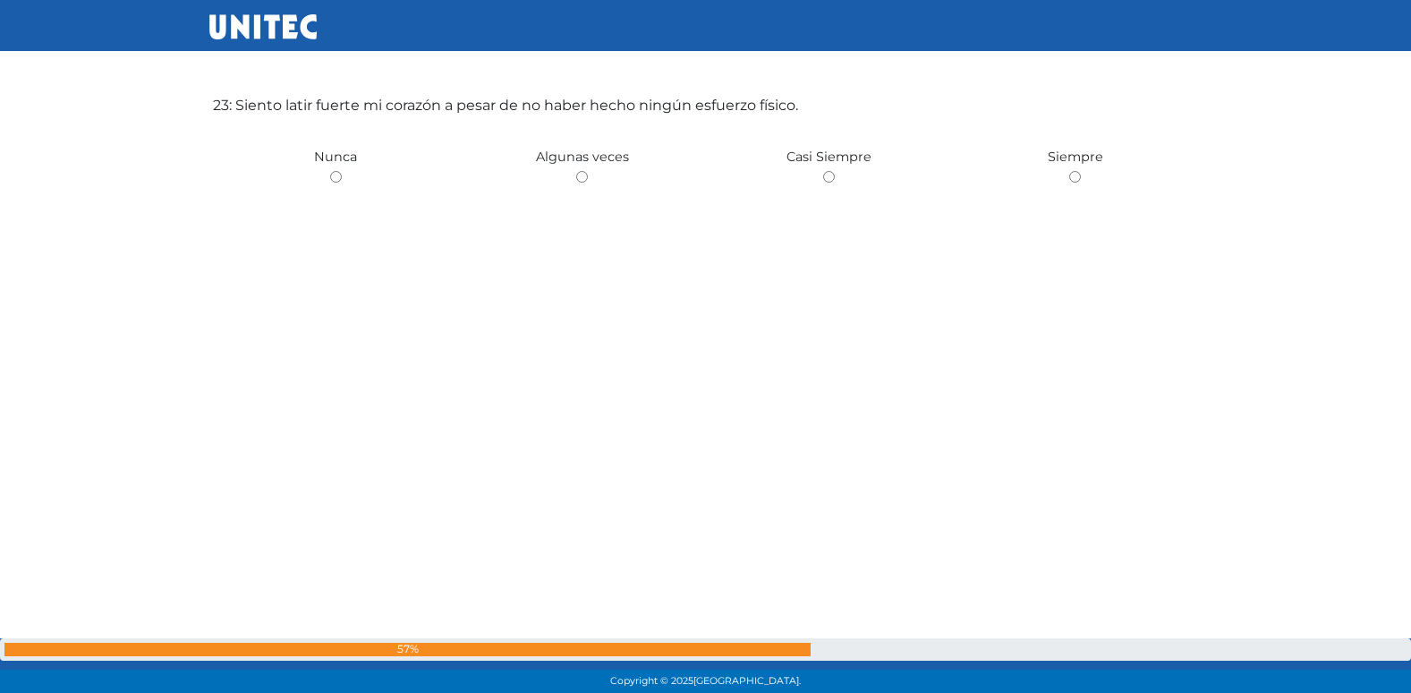
scroll to position [15407, 0]
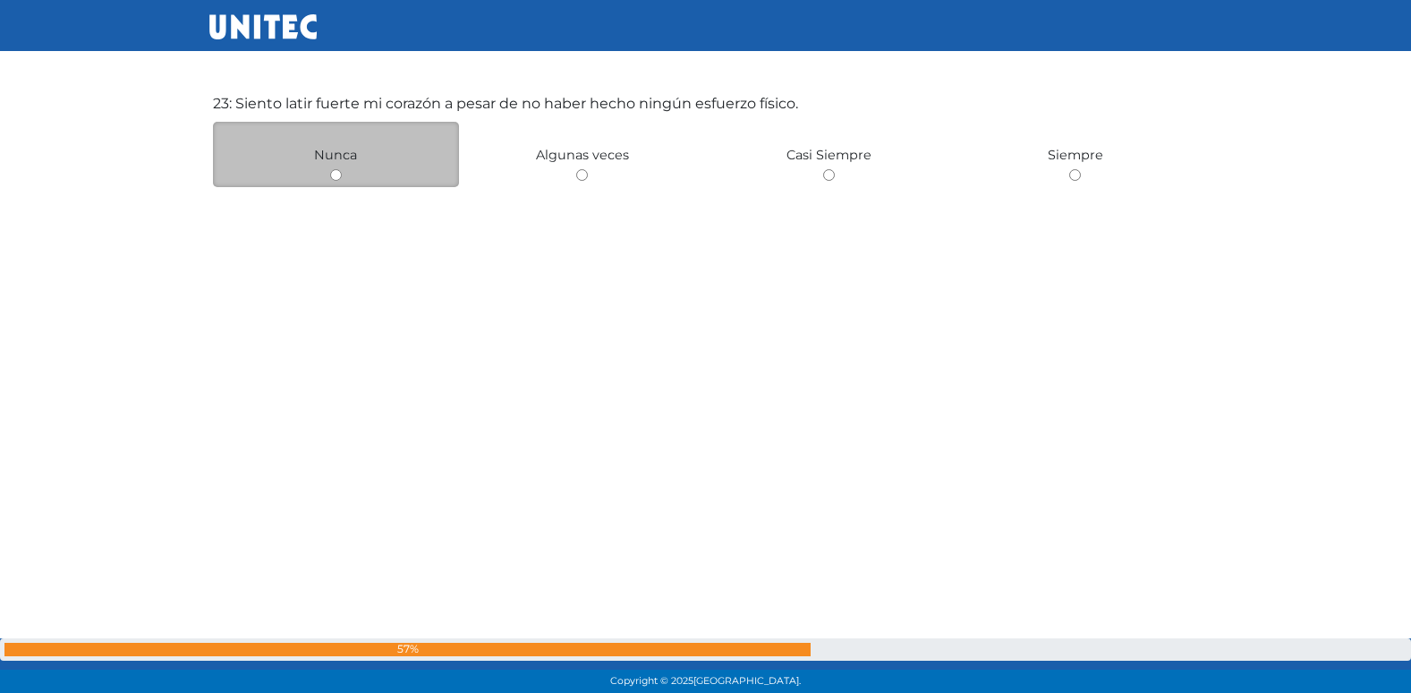
click at [336, 175] on input "radio" at bounding box center [336, 175] width 12 height 12
radio input "true"
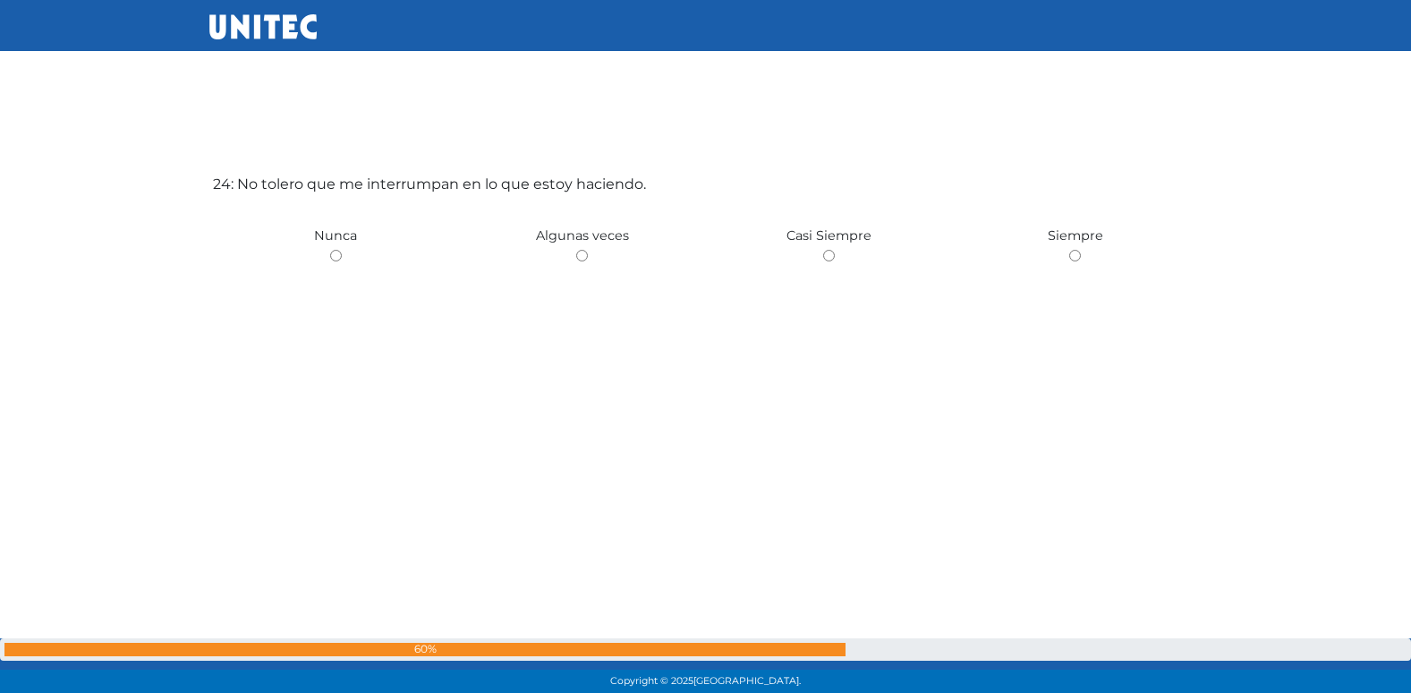
scroll to position [16108, 0]
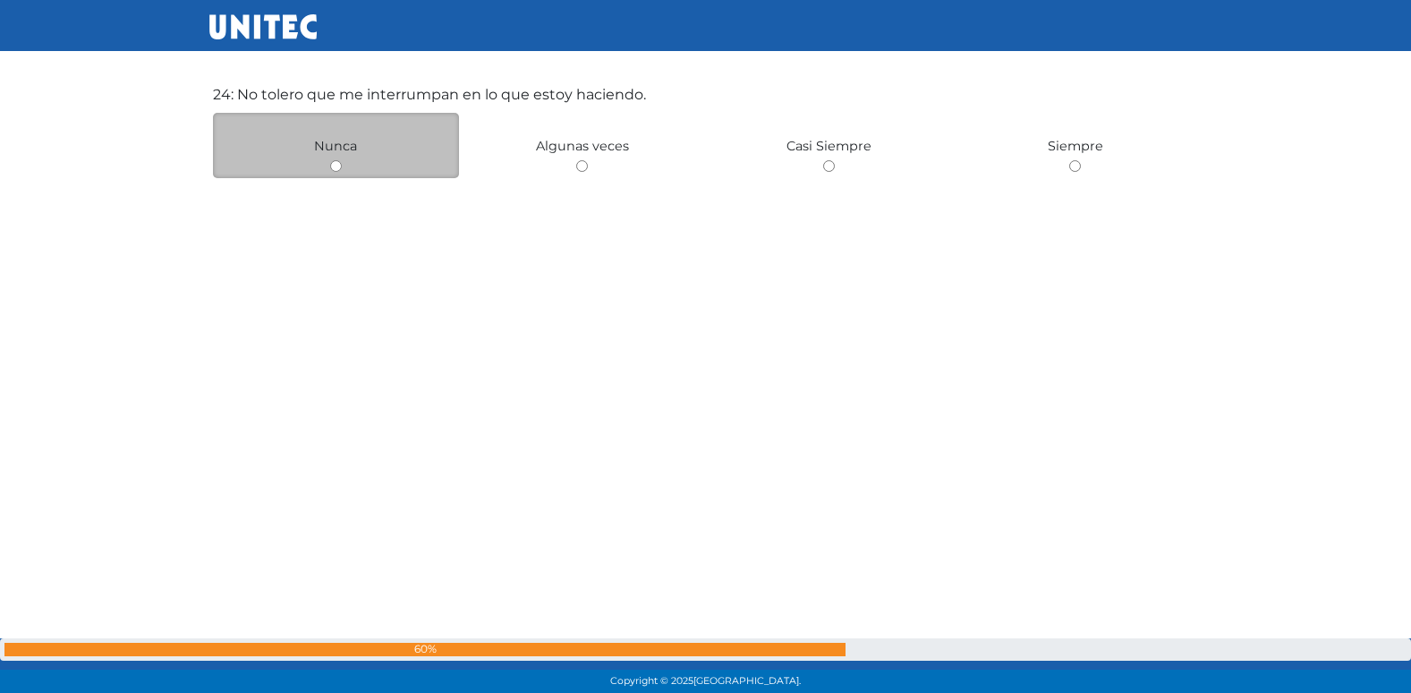
click at [338, 172] on div "Nunca" at bounding box center [336, 145] width 247 height 65
click at [335, 170] on input "radio" at bounding box center [336, 166] width 12 height 12
radio input "true"
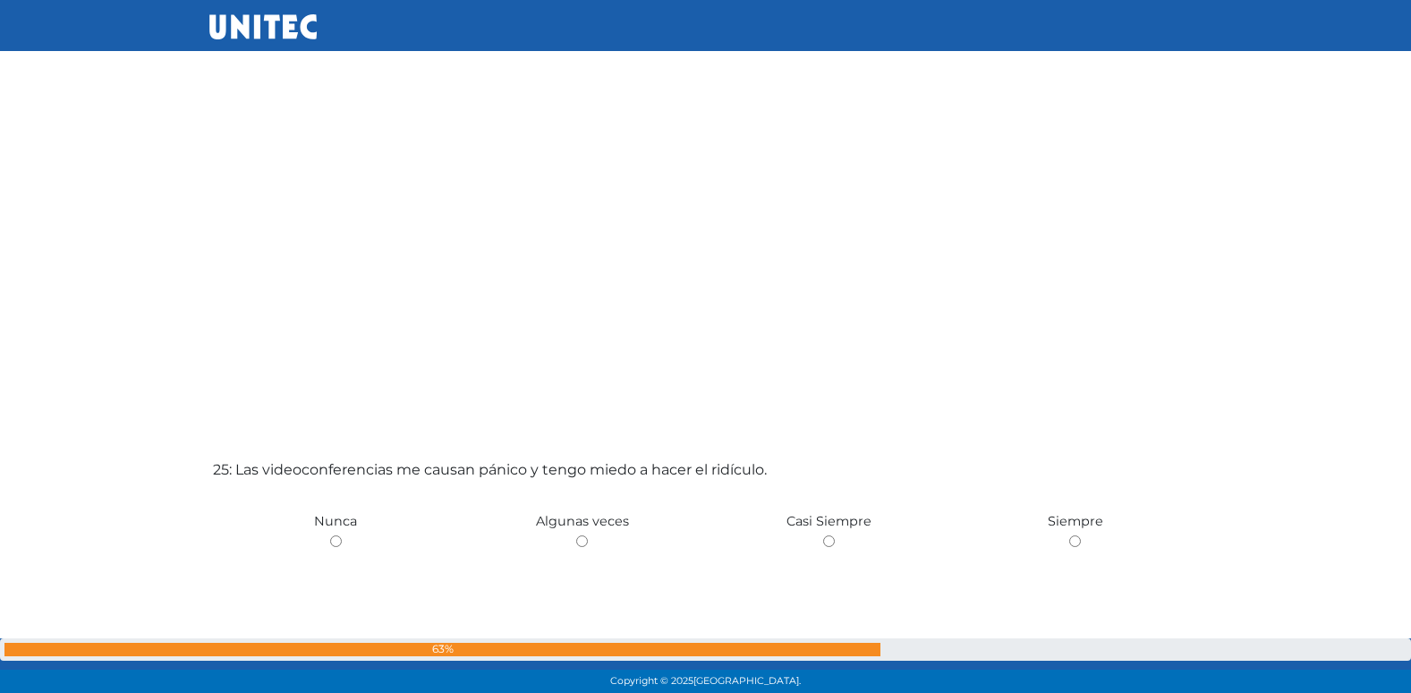
scroll to position [16529, 0]
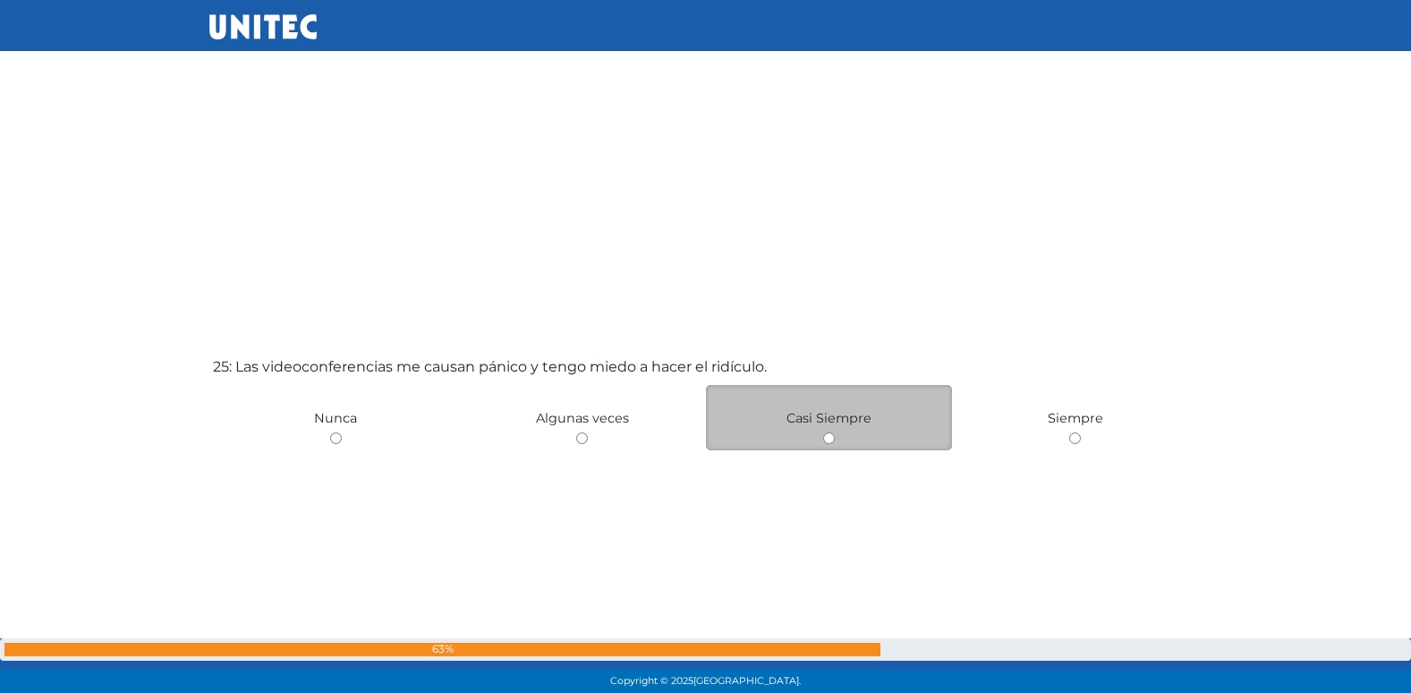
click at [829, 441] on input "radio" at bounding box center [829, 438] width 12 height 12
radio input "true"
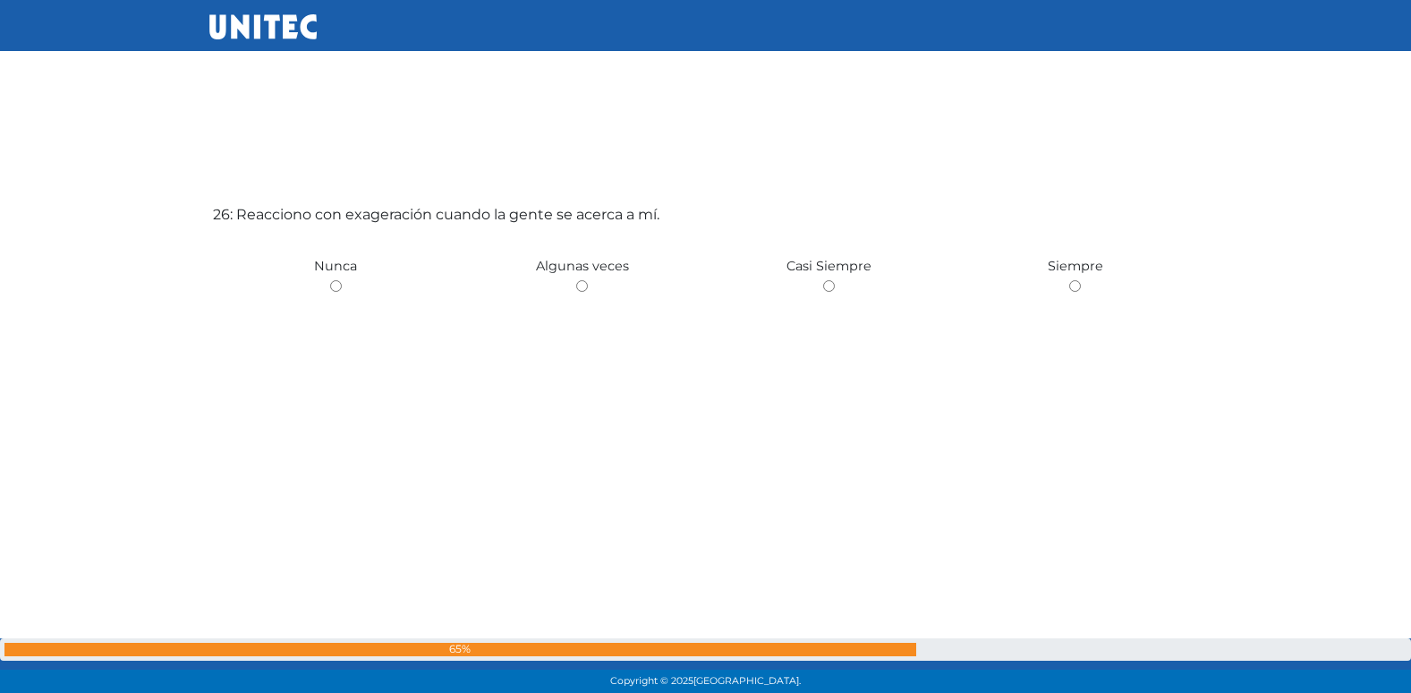
scroll to position [17404, 0]
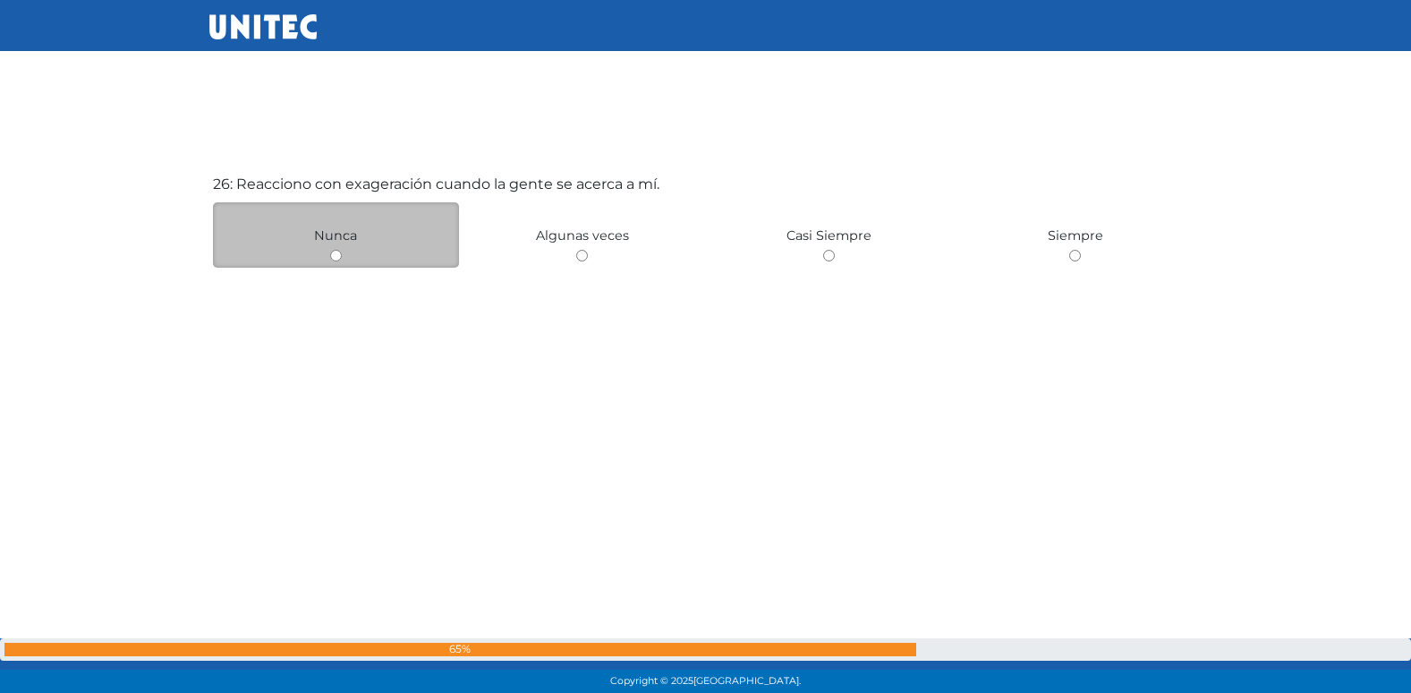
click at [333, 261] on div "Nunca" at bounding box center [336, 234] width 247 height 65
click at [335, 258] on input "radio" at bounding box center [336, 256] width 12 height 12
radio input "true"
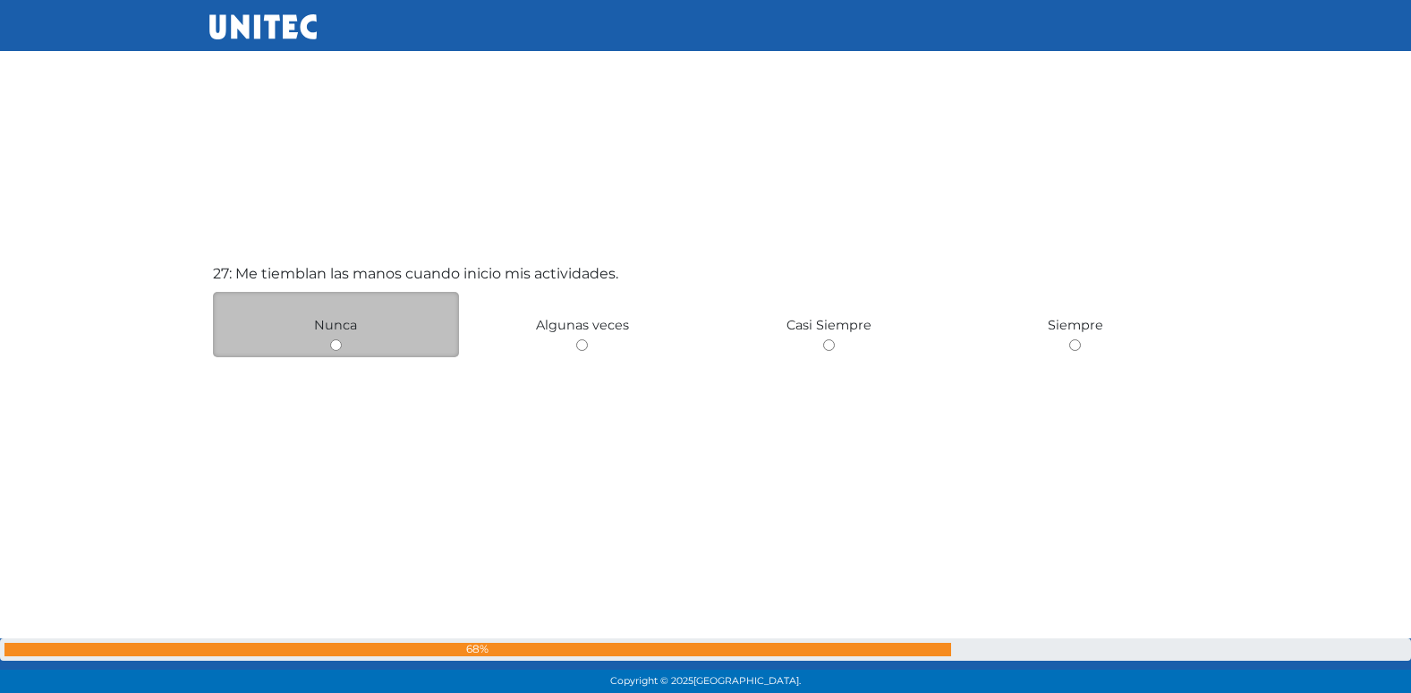
click at [334, 346] on input "radio" at bounding box center [336, 345] width 12 height 12
radio input "true"
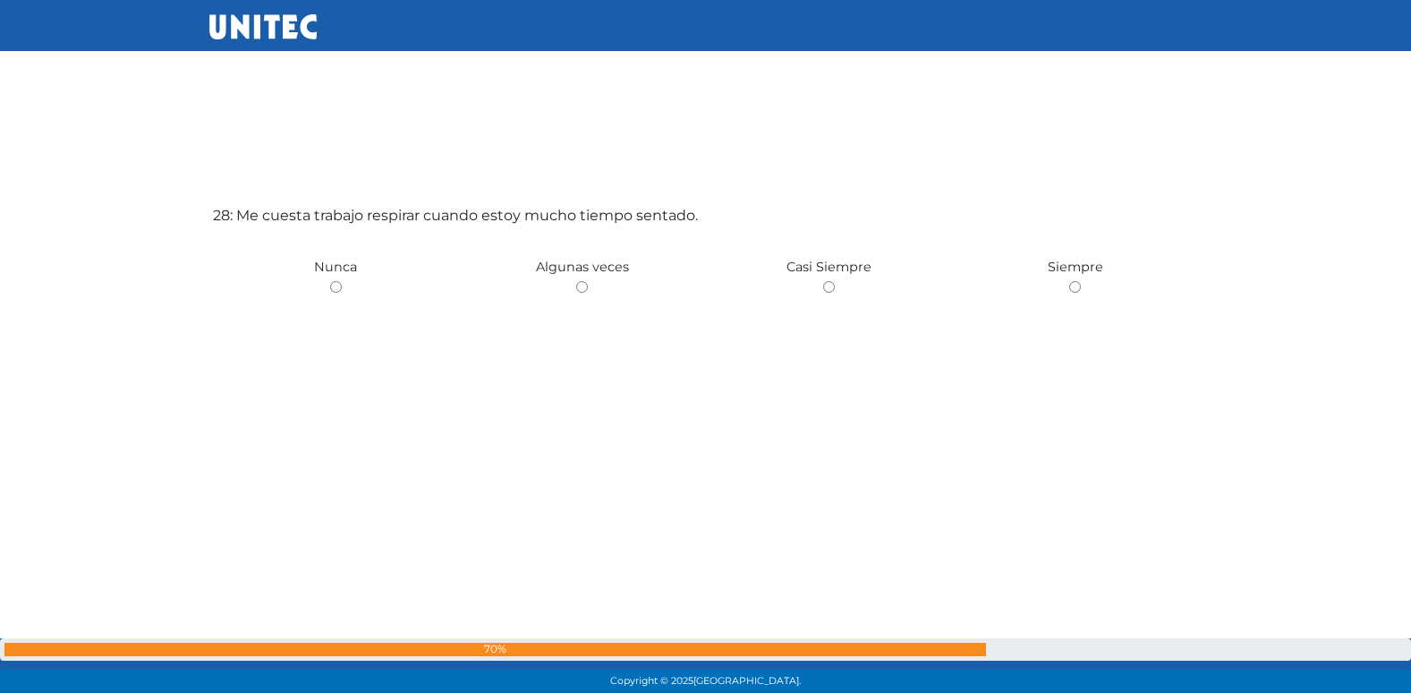
scroll to position [18766, 0]
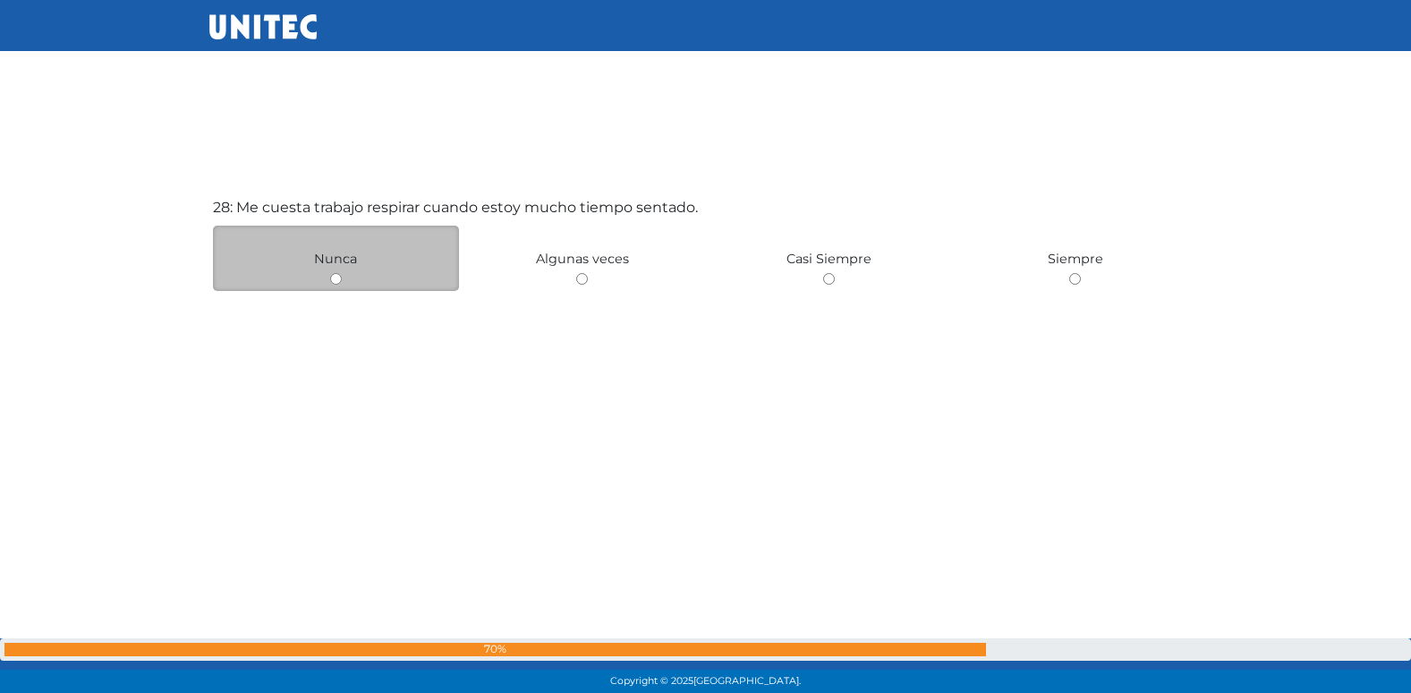
click at [339, 280] on input "radio" at bounding box center [336, 279] width 12 height 12
radio input "true"
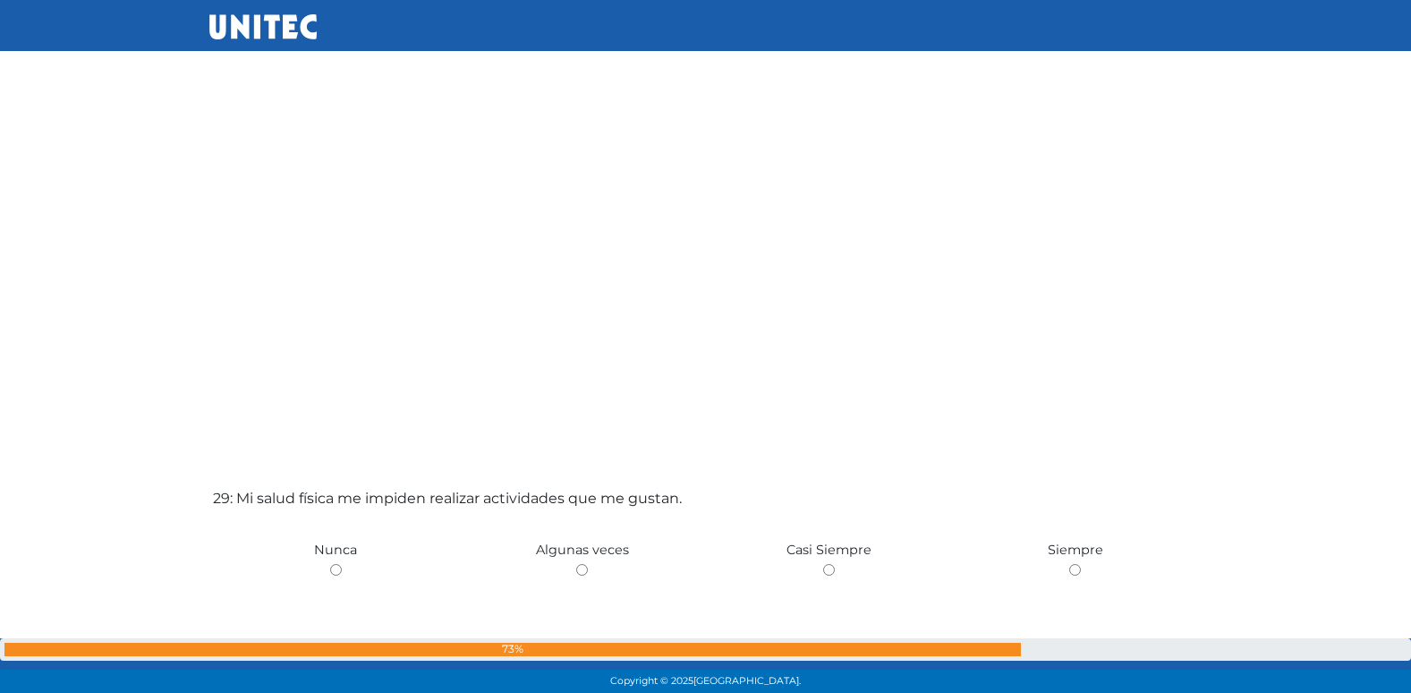
scroll to position [19355, 0]
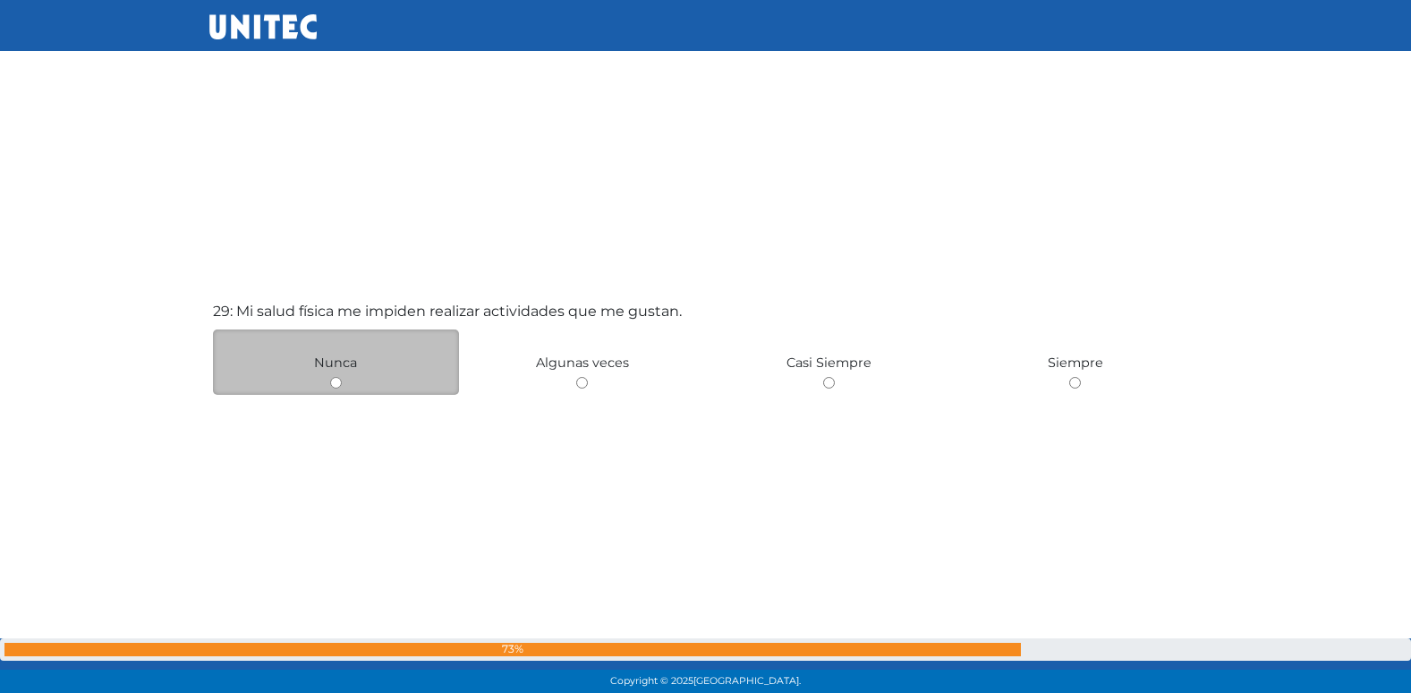
click at [338, 381] on input "radio" at bounding box center [336, 383] width 12 height 12
radio input "true"
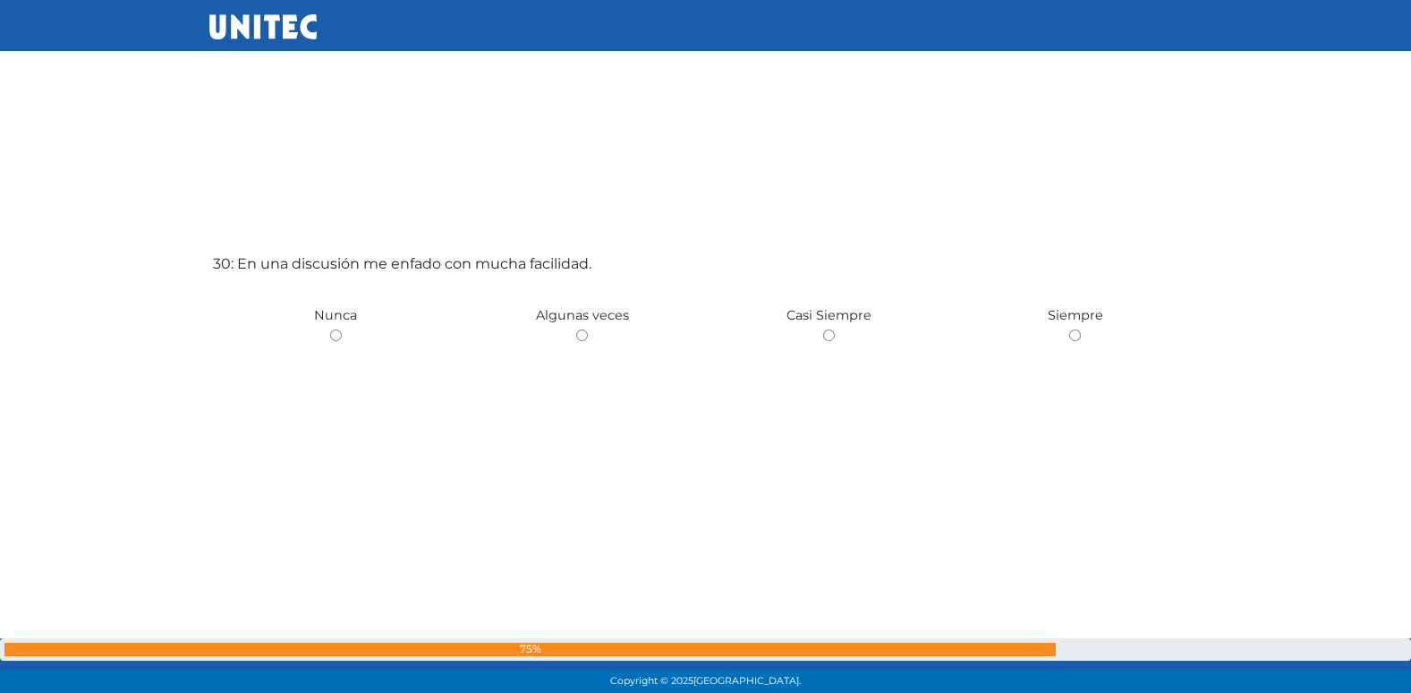
scroll to position [20045, 0]
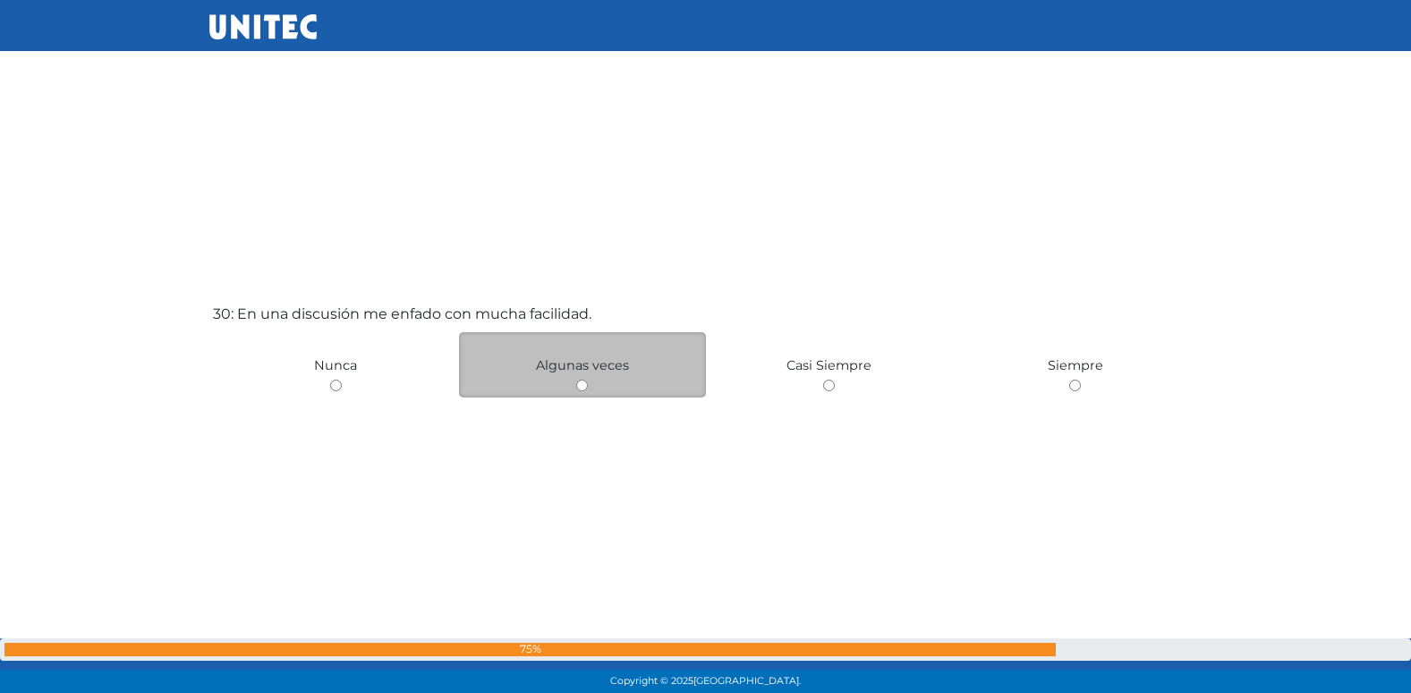
click at [581, 387] on input "radio" at bounding box center [582, 385] width 12 height 12
radio input "true"
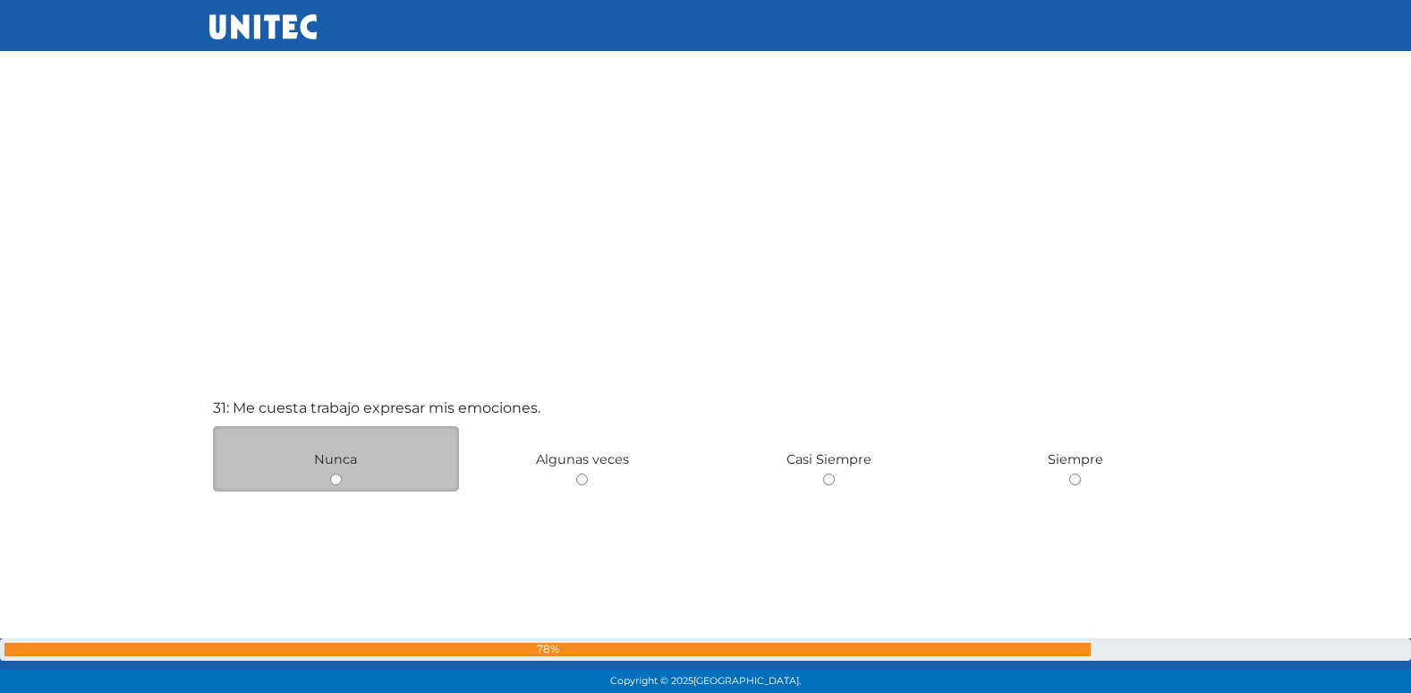
scroll to position [20645, 0]
click at [340, 480] on input "radio" at bounding box center [336, 478] width 12 height 12
radio input "true"
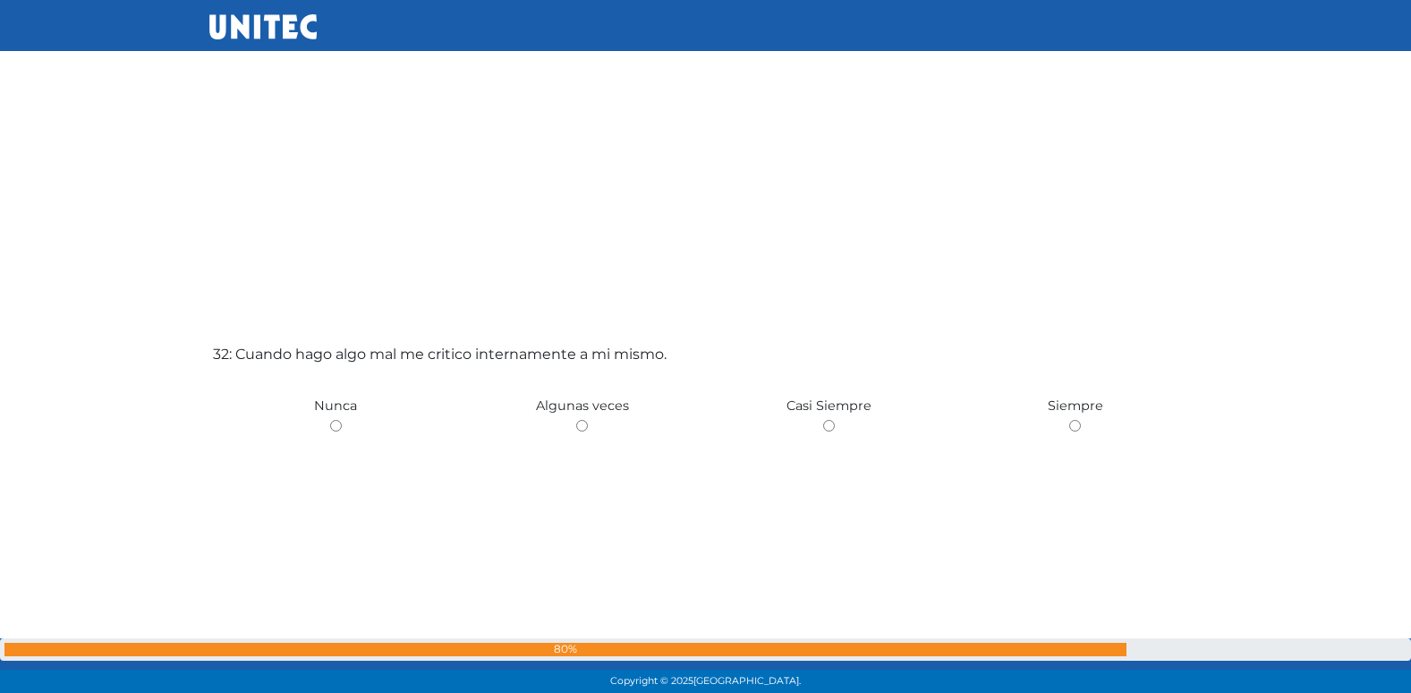
scroll to position [21406, 0]
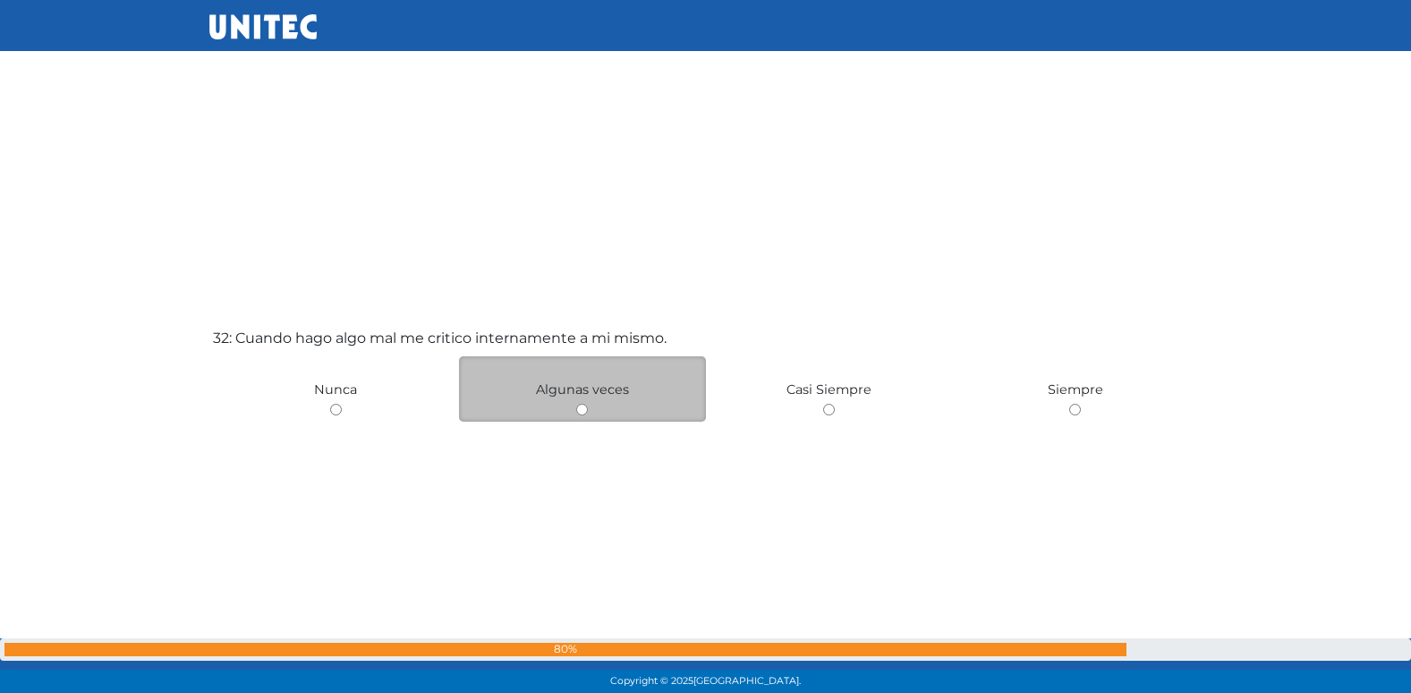
click at [585, 408] on input "radio" at bounding box center [582, 410] width 12 height 12
radio input "true"
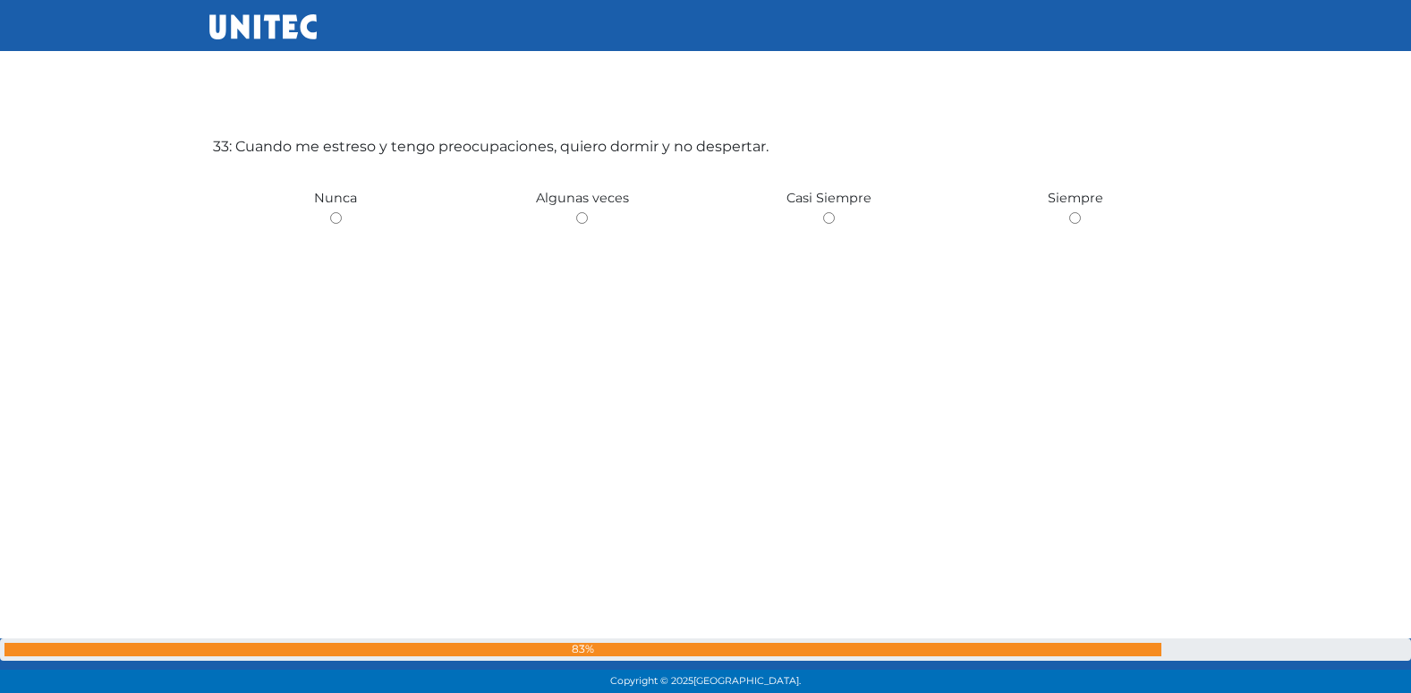
scroll to position [22318, 0]
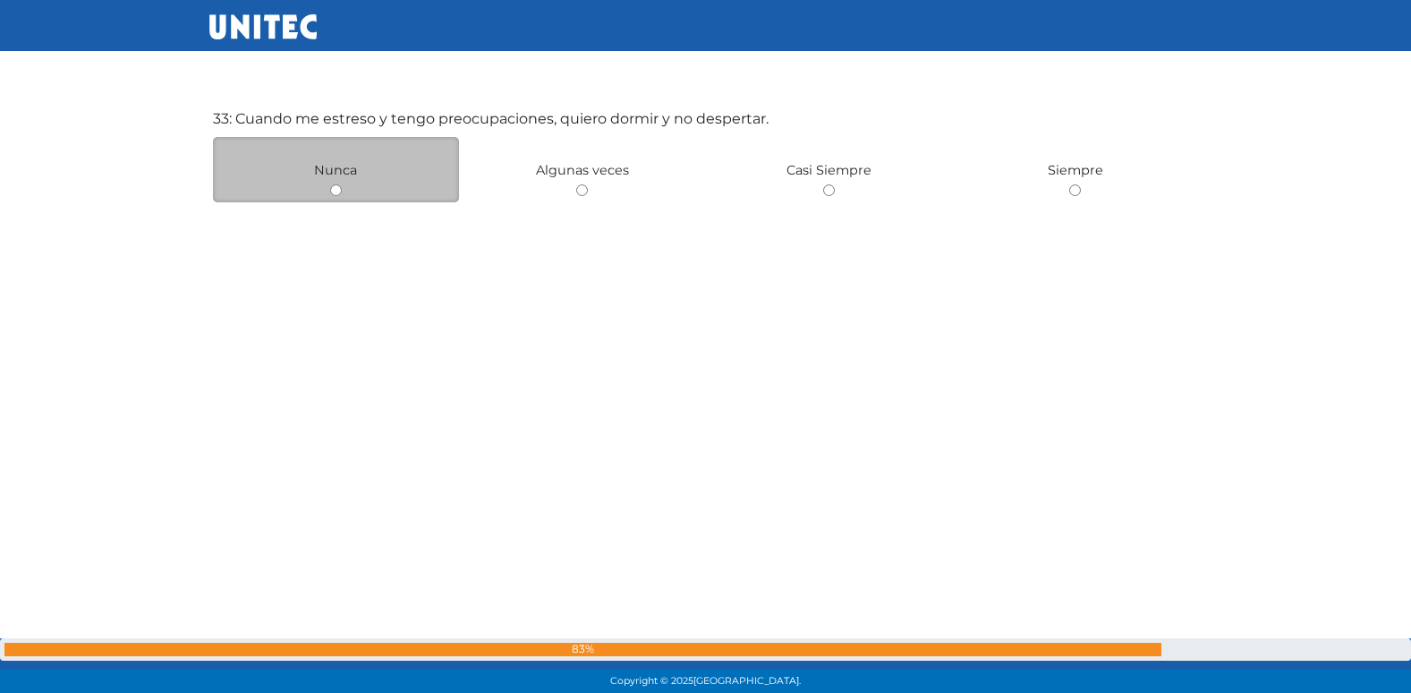
click at [330, 191] on input "radio" at bounding box center [336, 190] width 12 height 12
radio input "true"
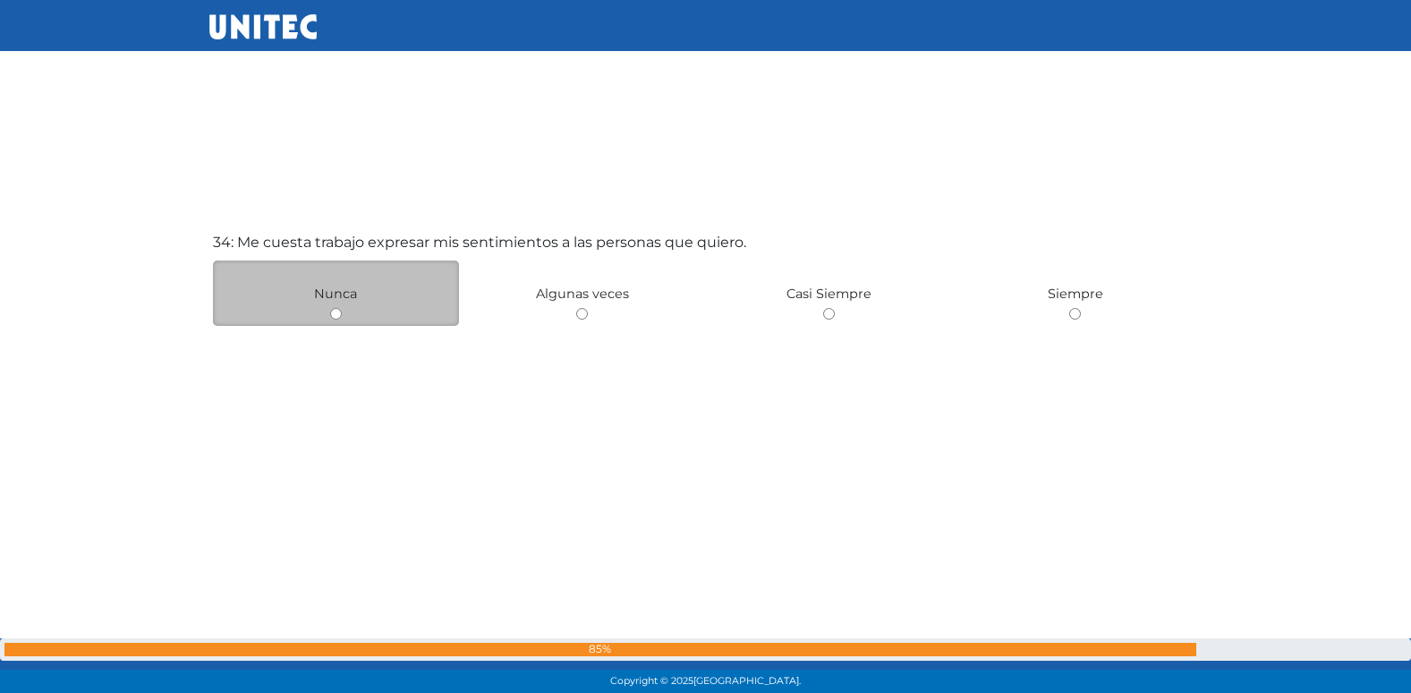
scroll to position [22918, 0]
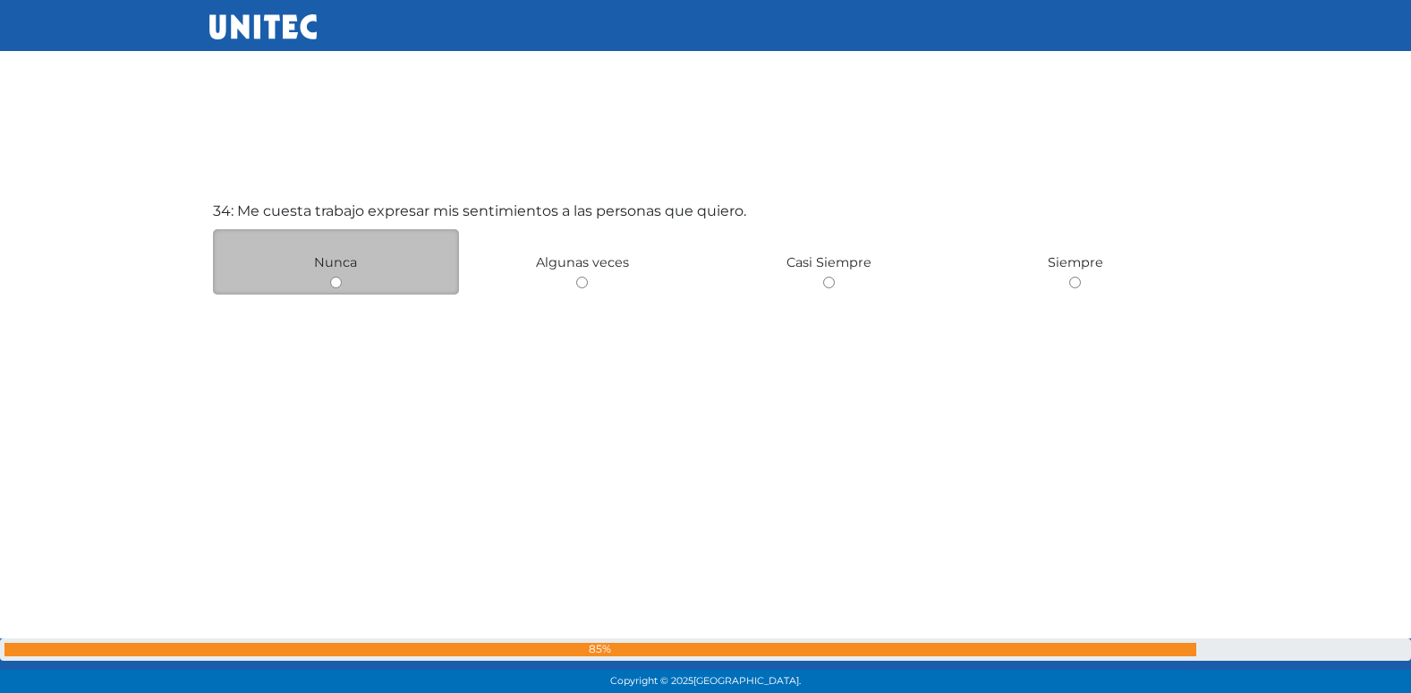
click at [338, 280] on input "radio" at bounding box center [336, 282] width 12 height 12
radio input "true"
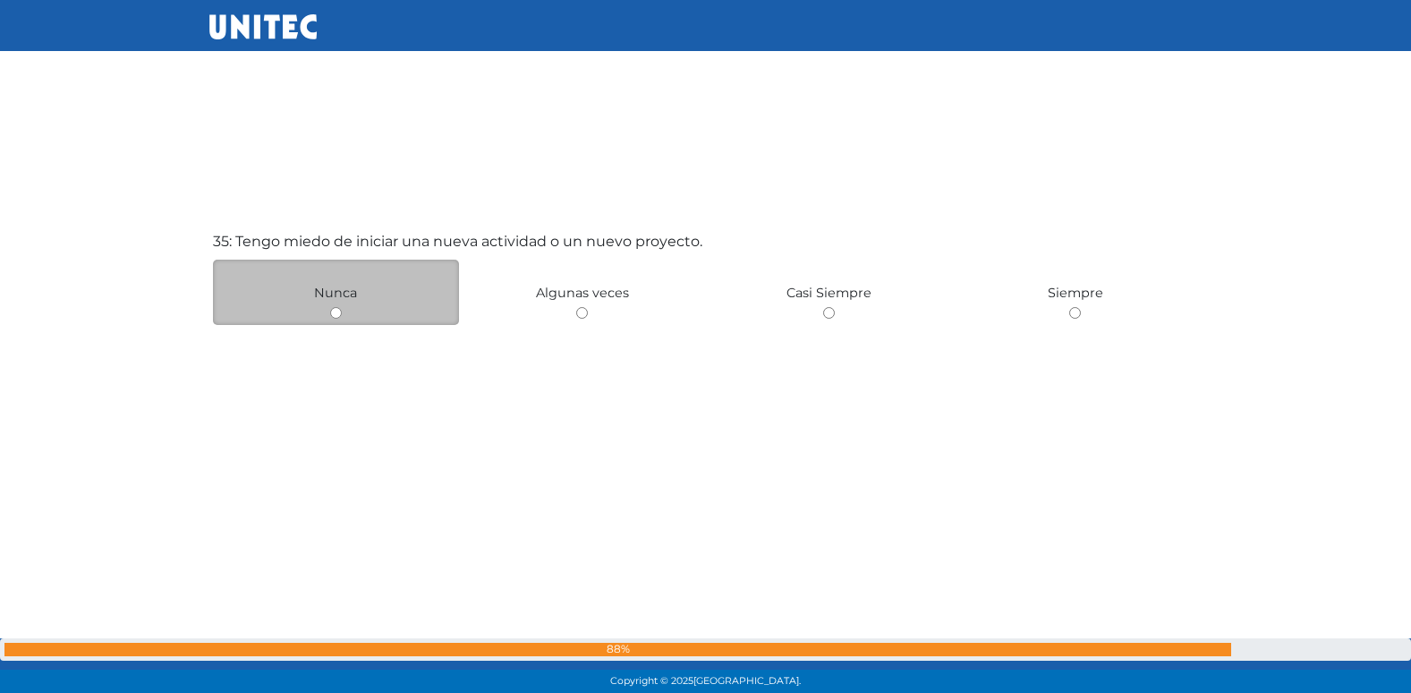
scroll to position [23582, 0]
click at [338, 312] on input "radio" at bounding box center [336, 311] width 12 height 12
radio input "true"
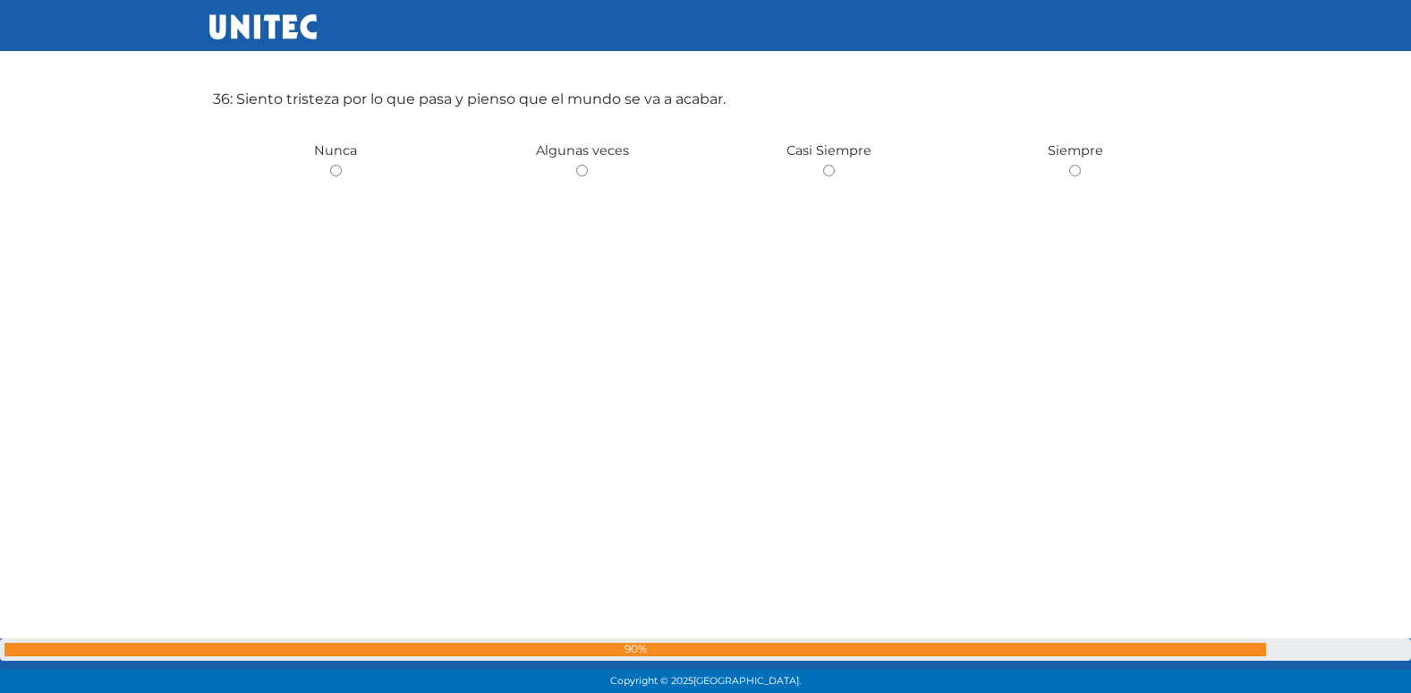
scroll to position [24419, 0]
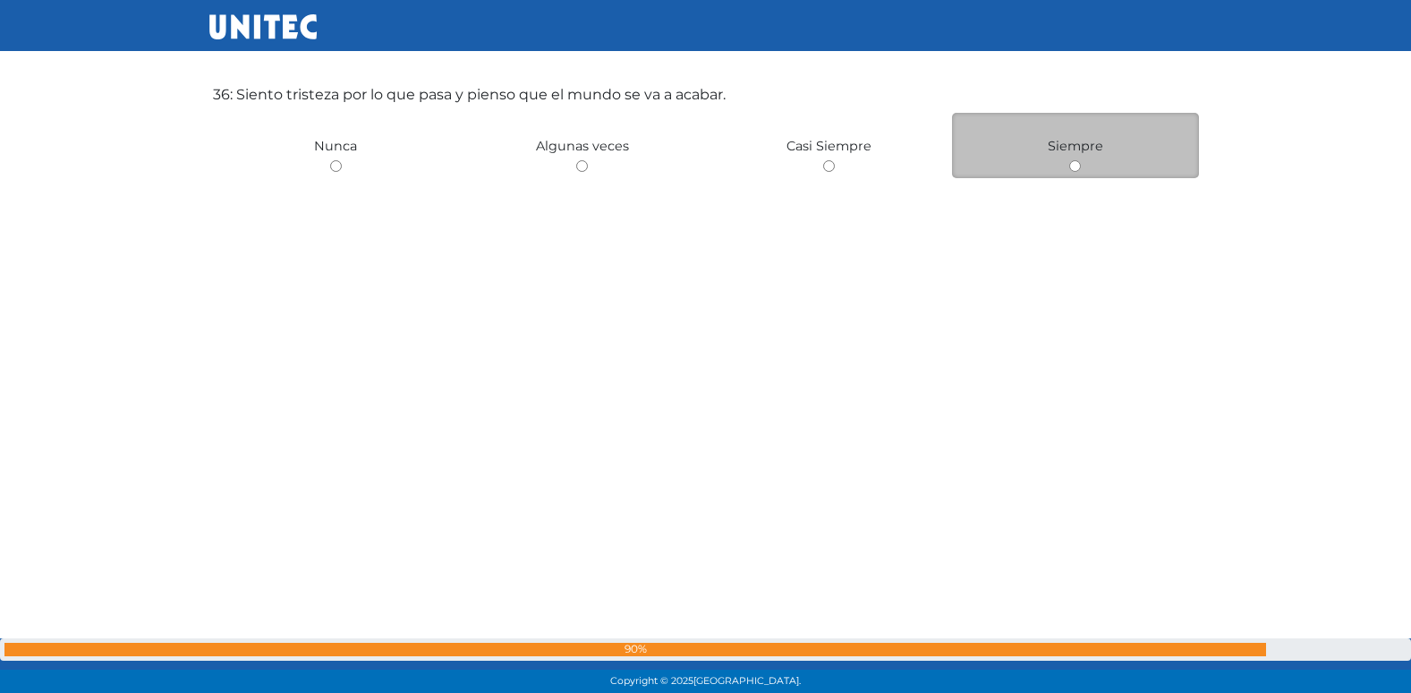
click at [1076, 170] on input "radio" at bounding box center [1075, 166] width 12 height 12
radio input "true"
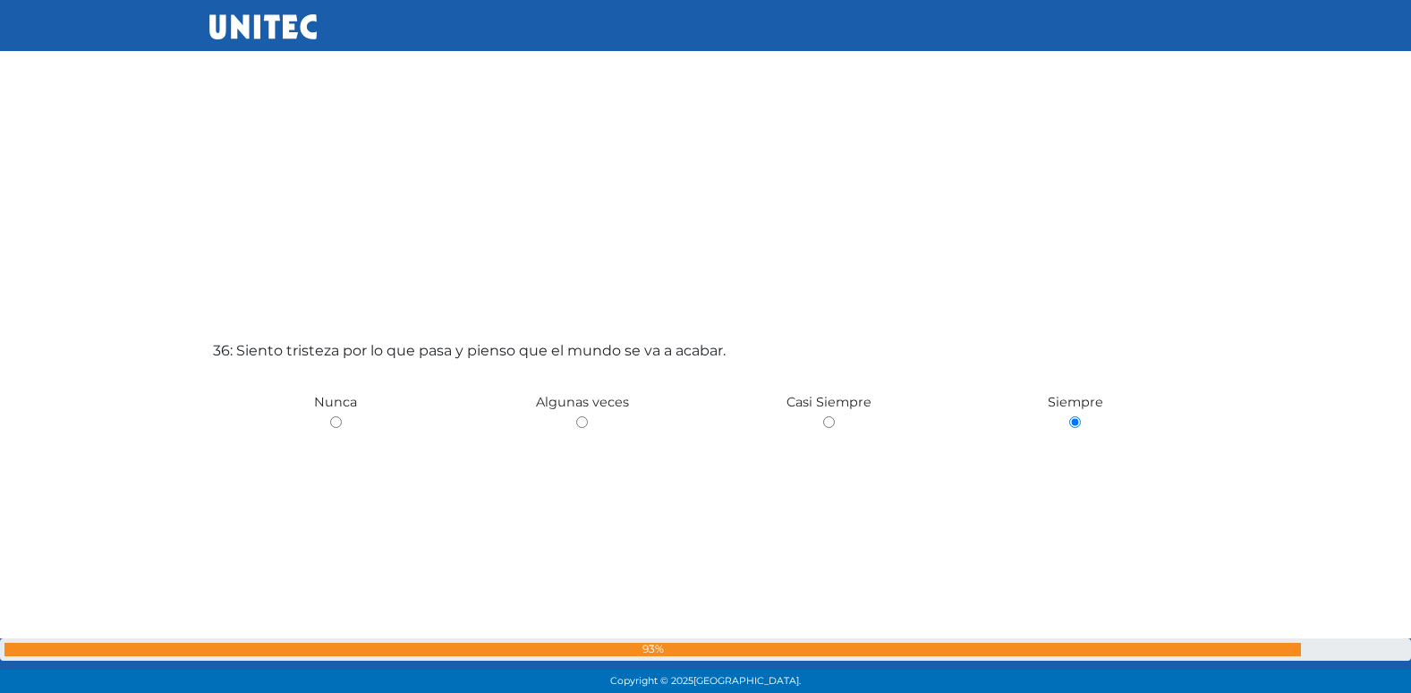
scroll to position [24125, 0]
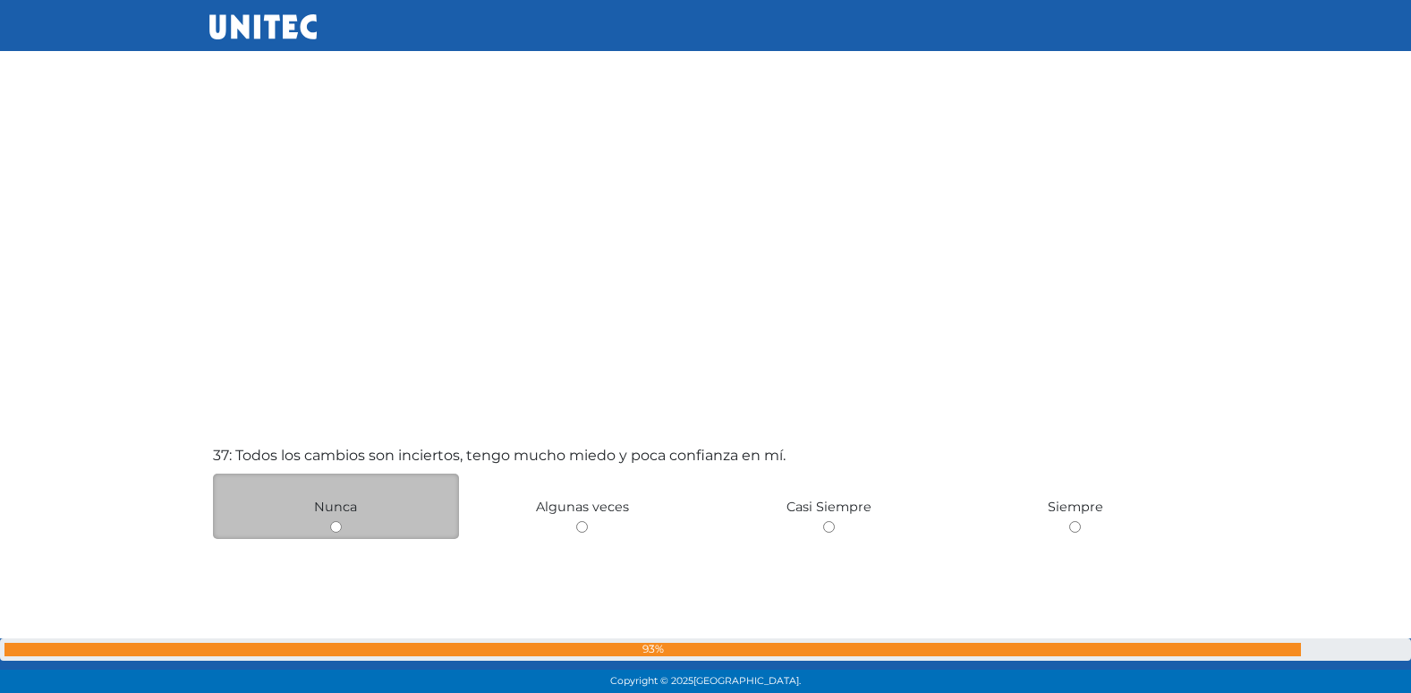
click at [338, 526] on input "radio" at bounding box center [336, 527] width 12 height 12
radio input "true"
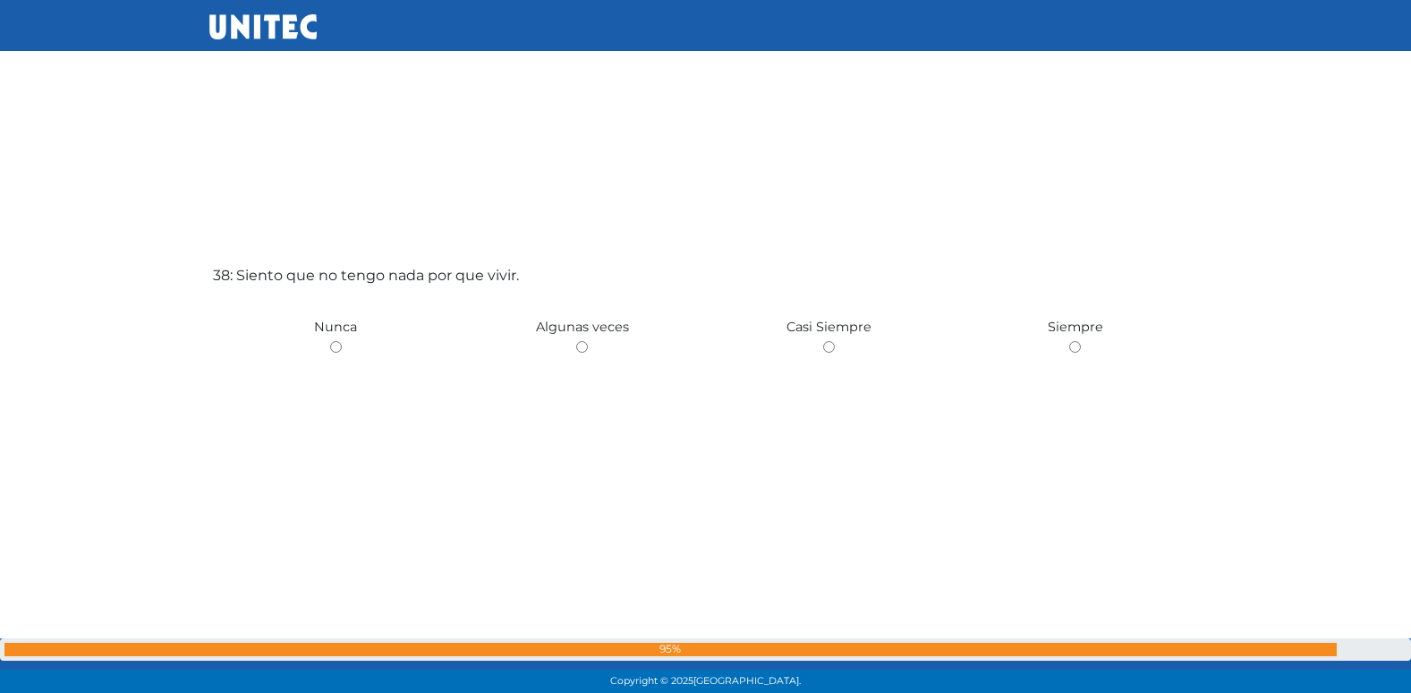
scroll to position [25715, 0]
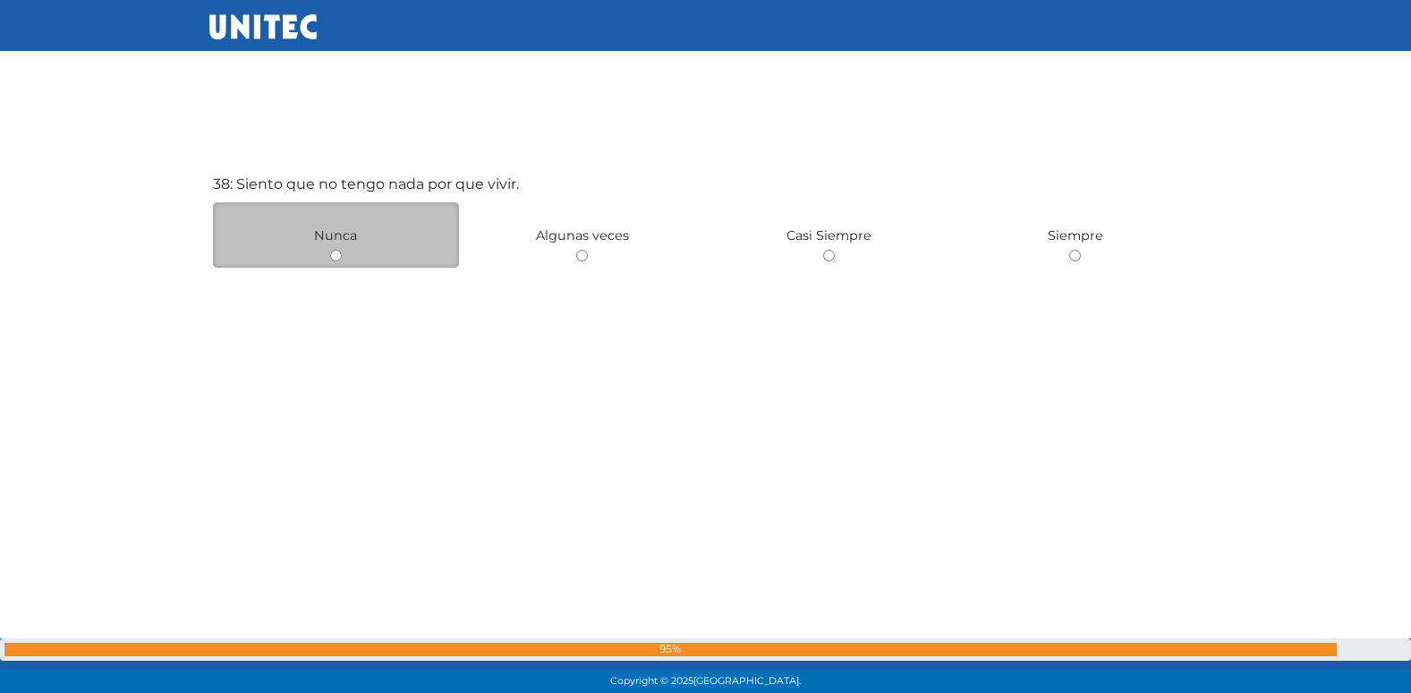
click at [331, 259] on input "radio" at bounding box center [336, 256] width 12 height 12
radio input "true"
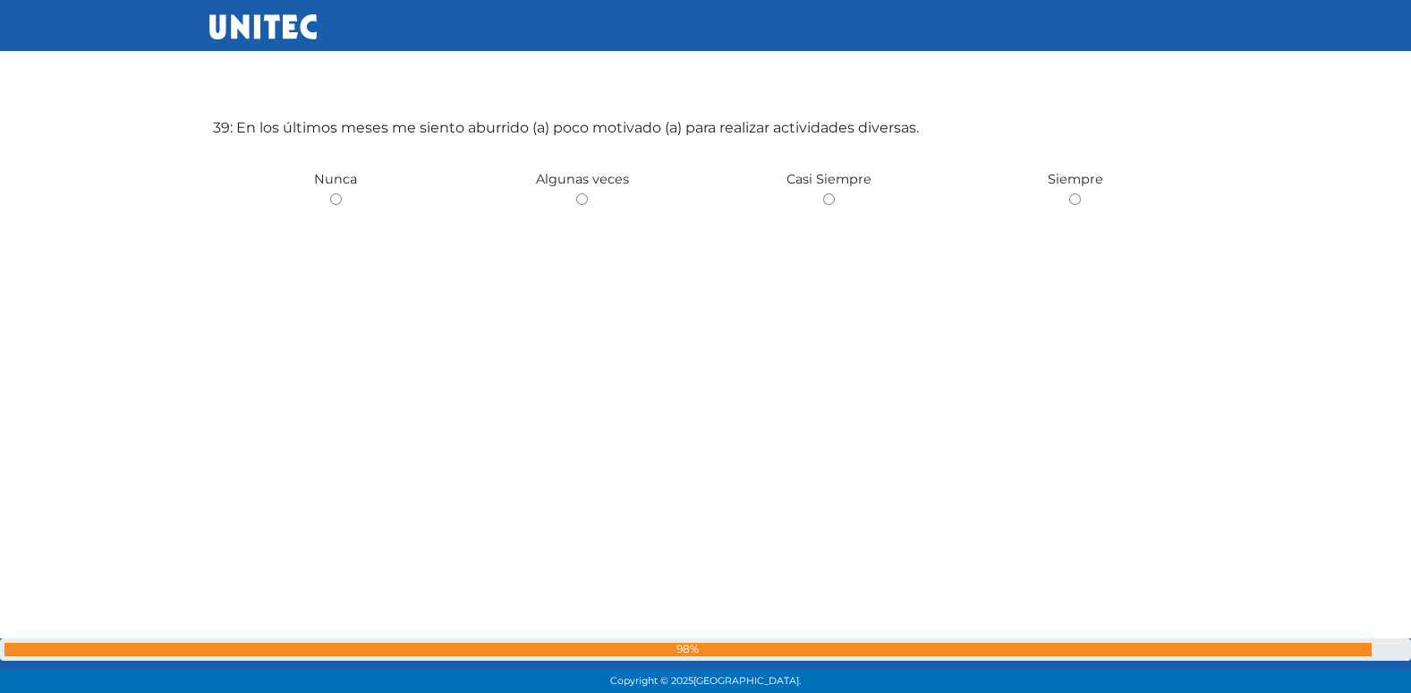
scroll to position [26470, 0]
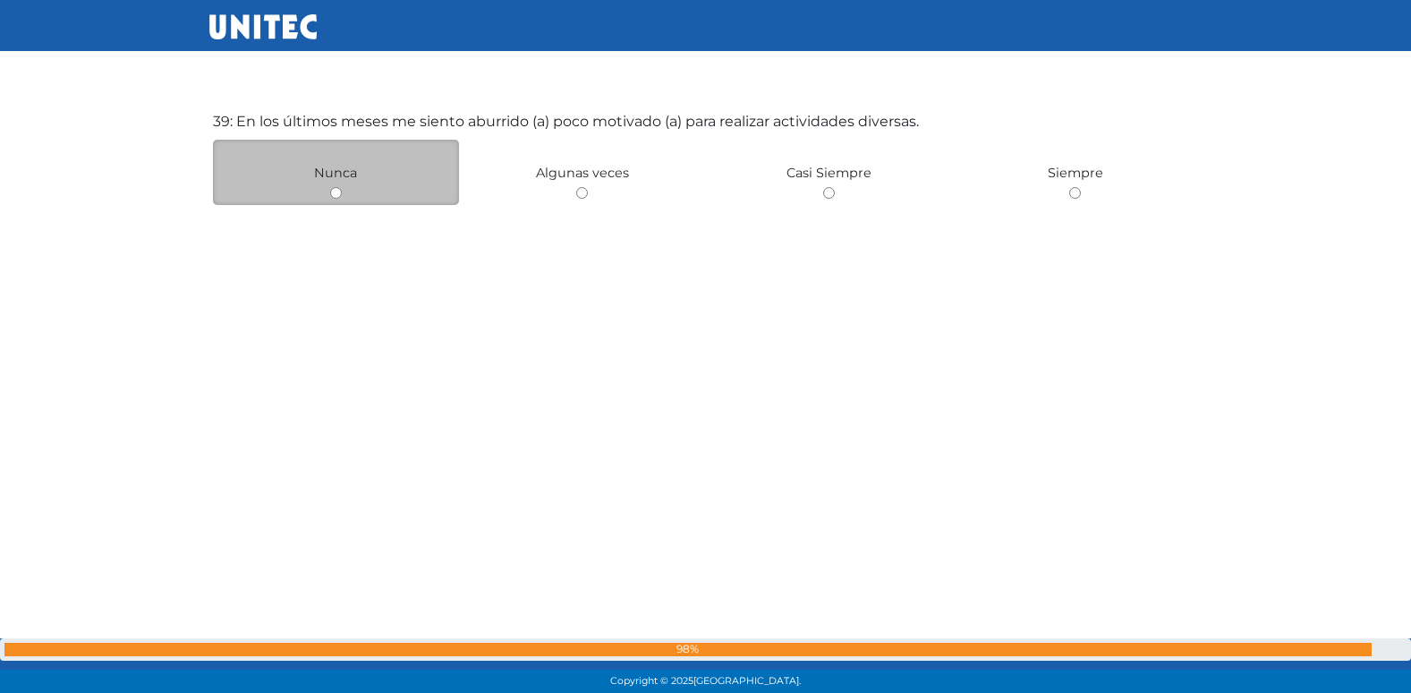
click at [336, 200] on div "Nunca" at bounding box center [336, 172] width 247 height 65
click at [336, 197] on input "radio" at bounding box center [336, 193] width 12 height 12
radio input "true"
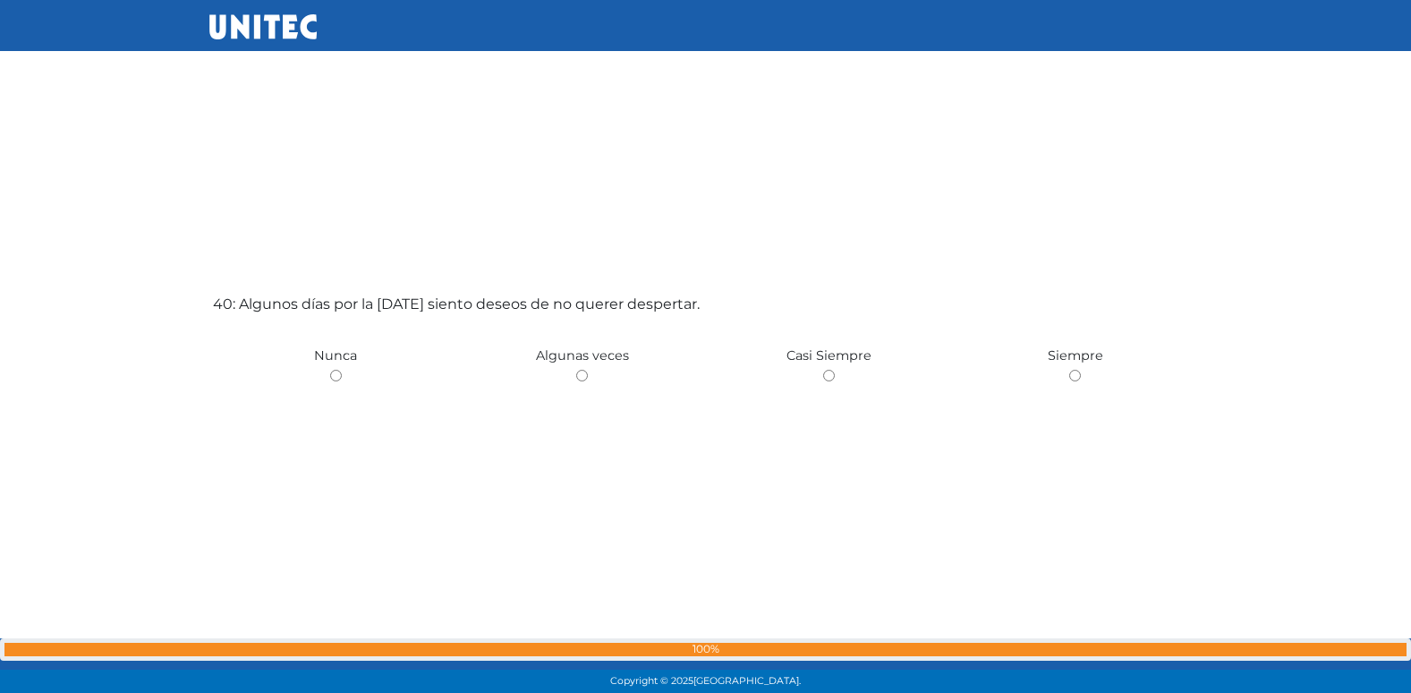
scroll to position [26981, 0]
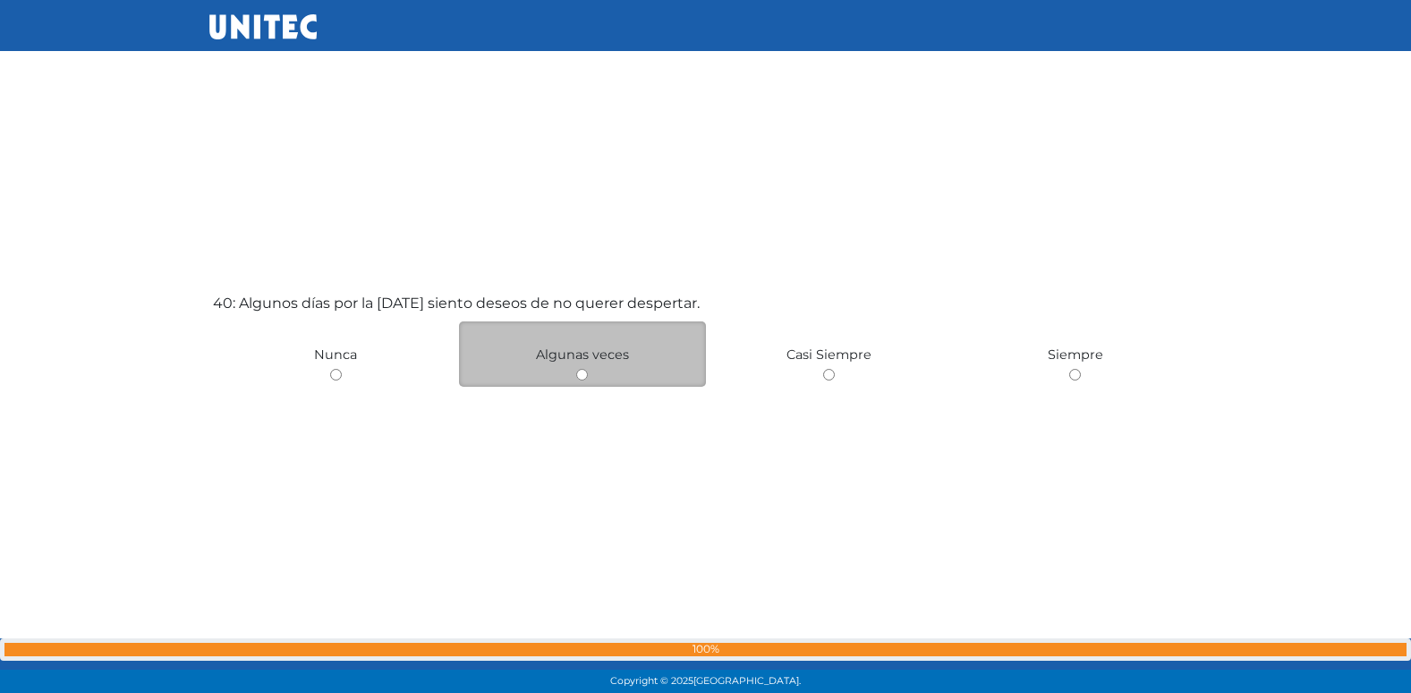
click at [583, 374] on input "radio" at bounding box center [582, 375] width 12 height 12
radio input "true"
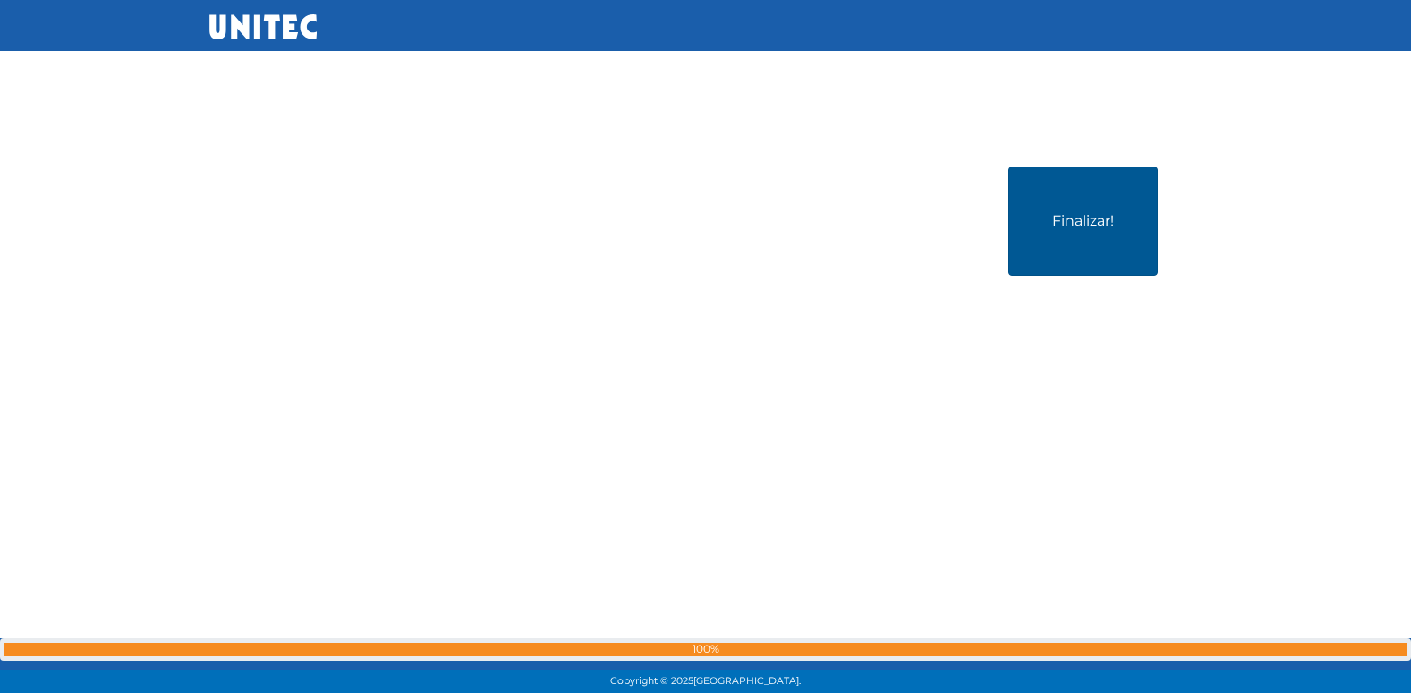
scroll to position [27817, 0]
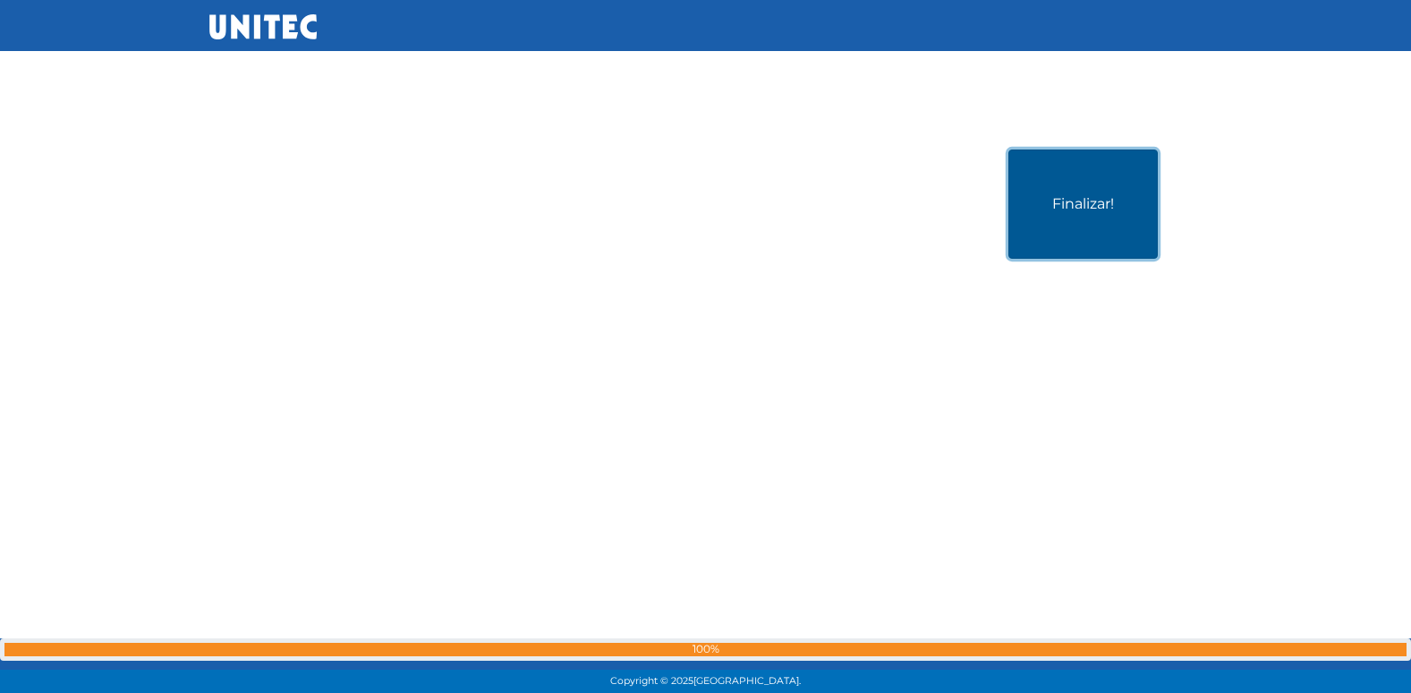
click at [1128, 218] on button "Finalizar!" at bounding box center [1082, 203] width 149 height 109
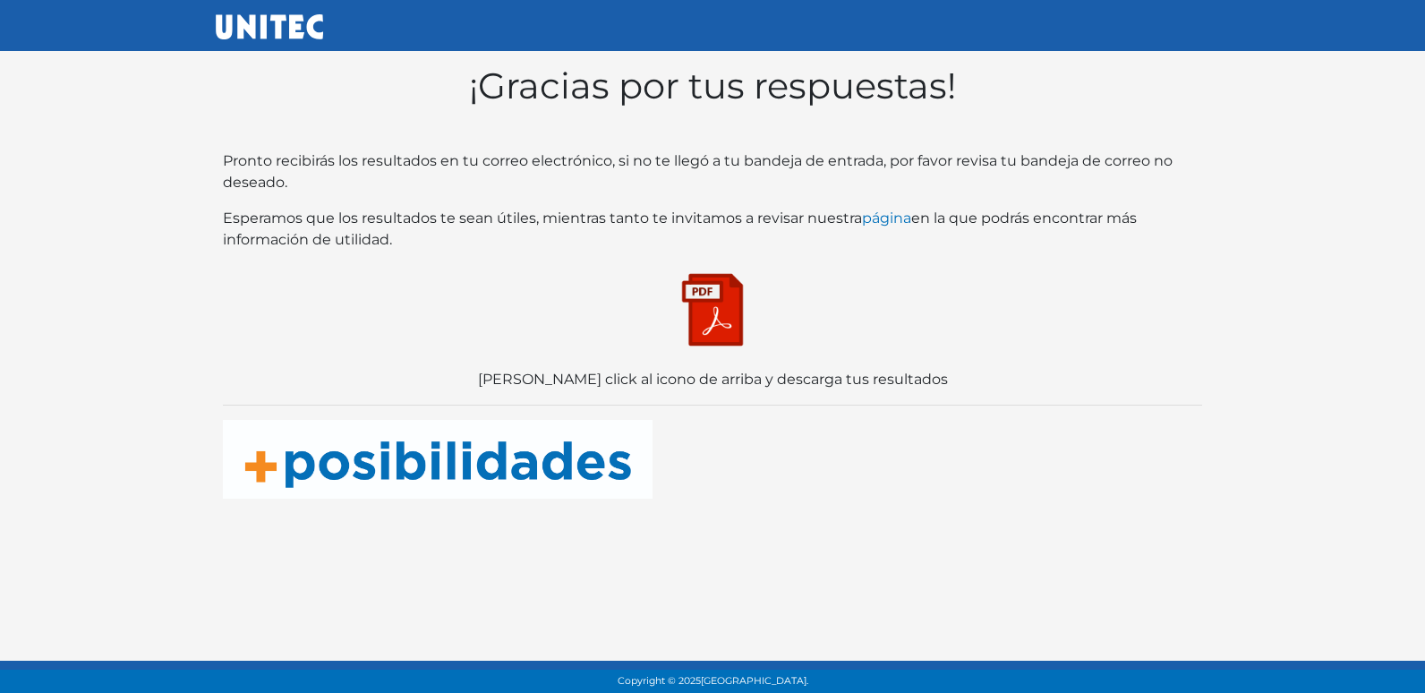
click at [707, 322] on img at bounding box center [712, 309] width 89 height 89
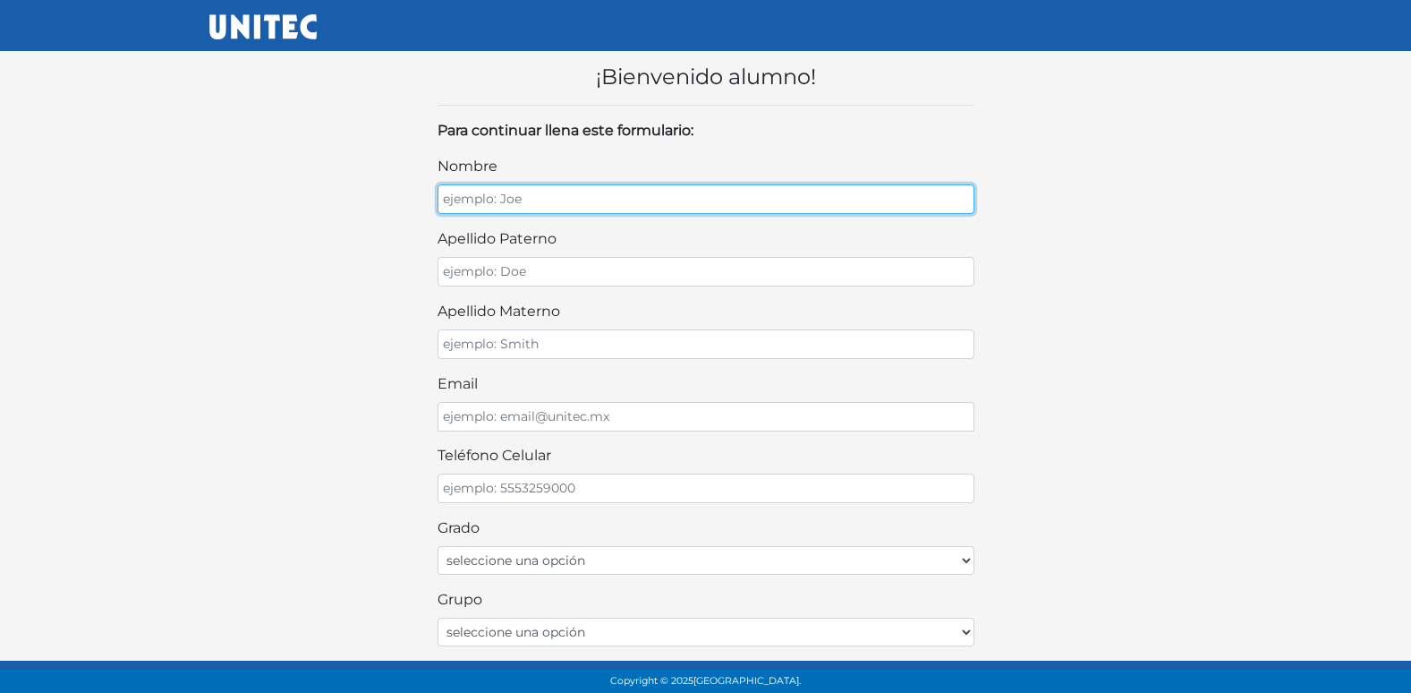
click at [438, 199] on input "nombre" at bounding box center [706, 199] width 537 height 30
type input "GERMAN"
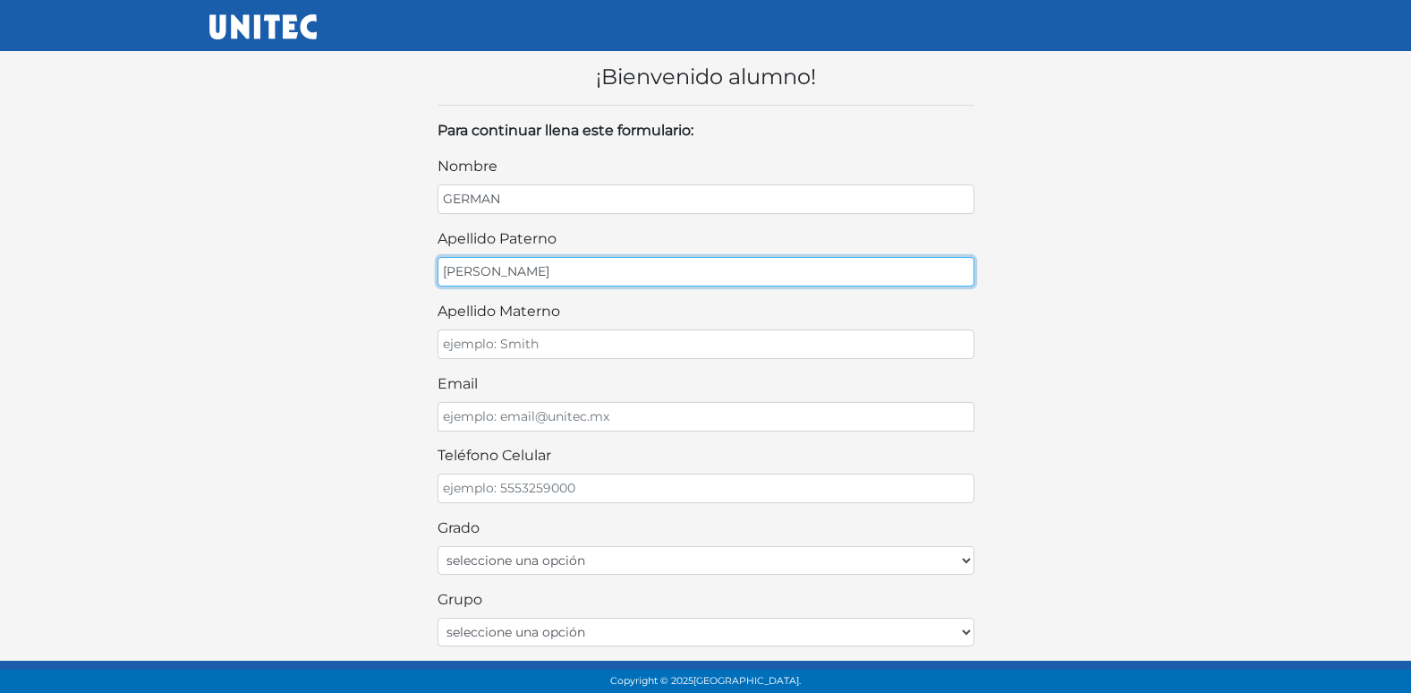
type input "LOPEZ"
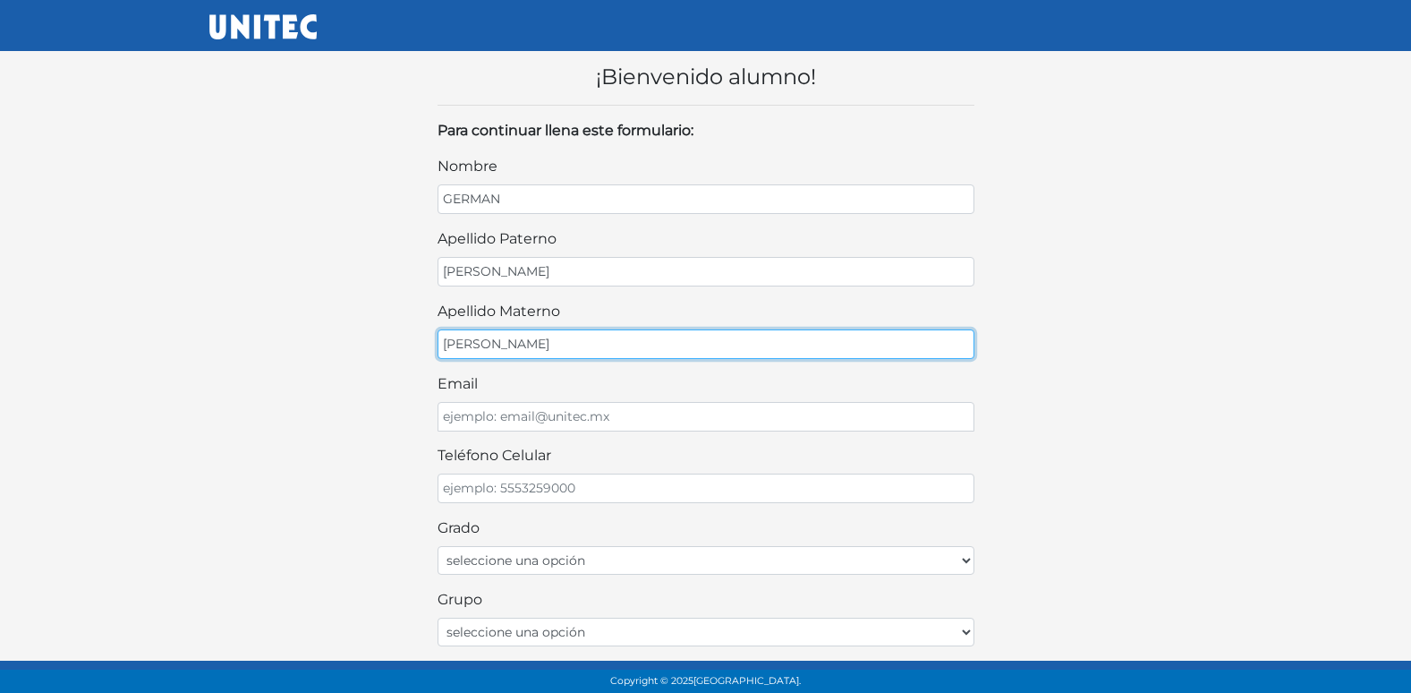
type input "ALVARADO"
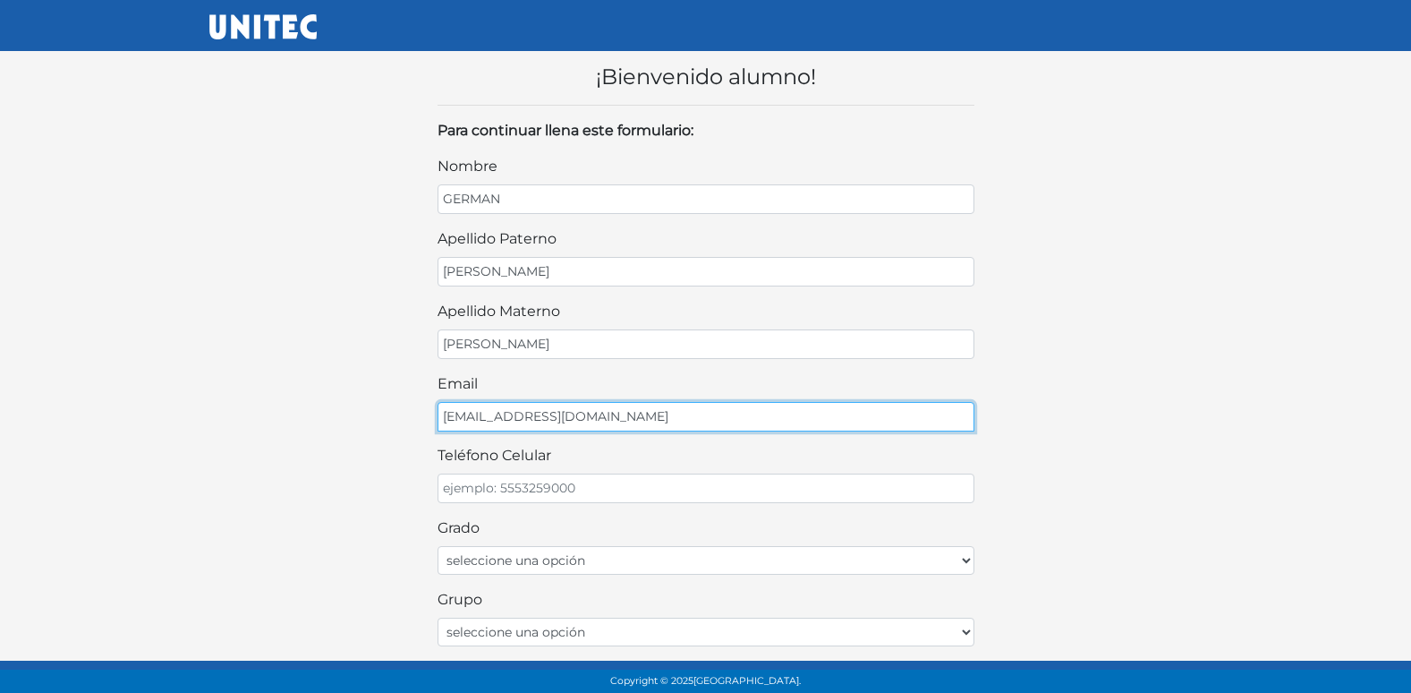
type input "GERMANLOALVARADO@GMAIL.COM"
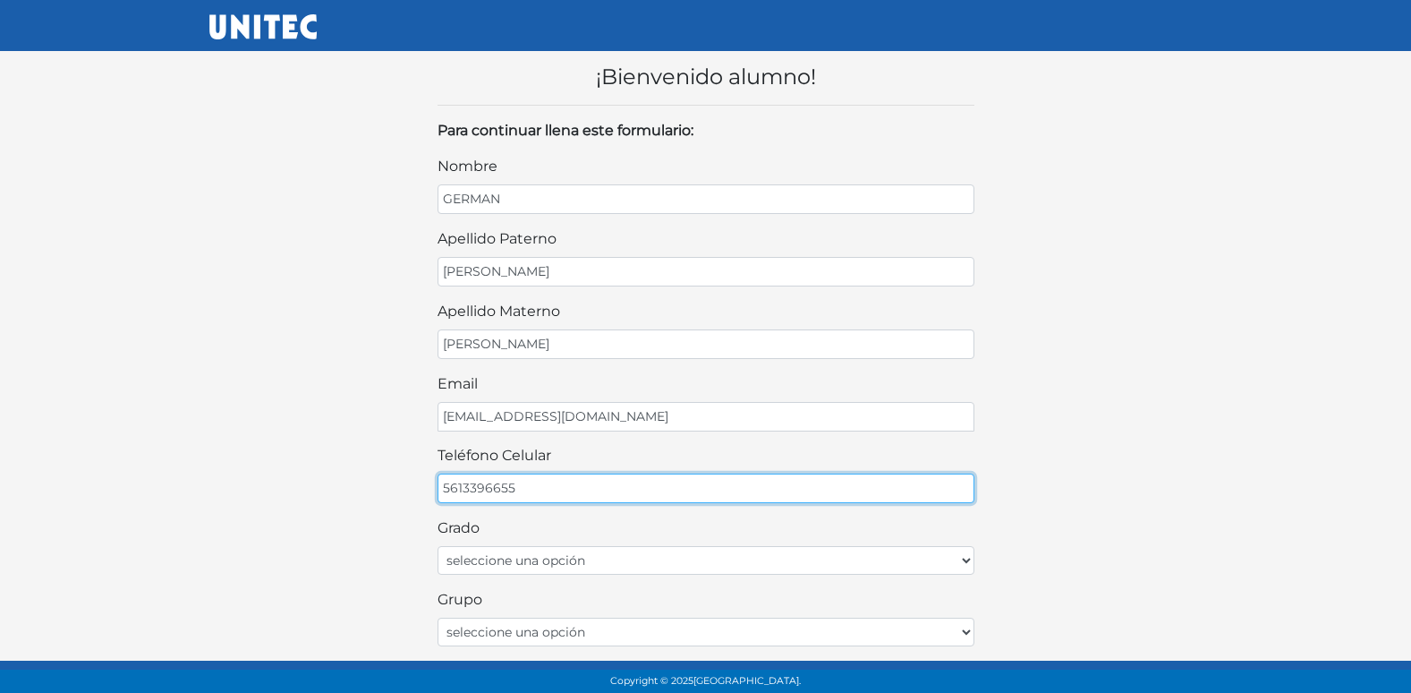
type input "5613396655"
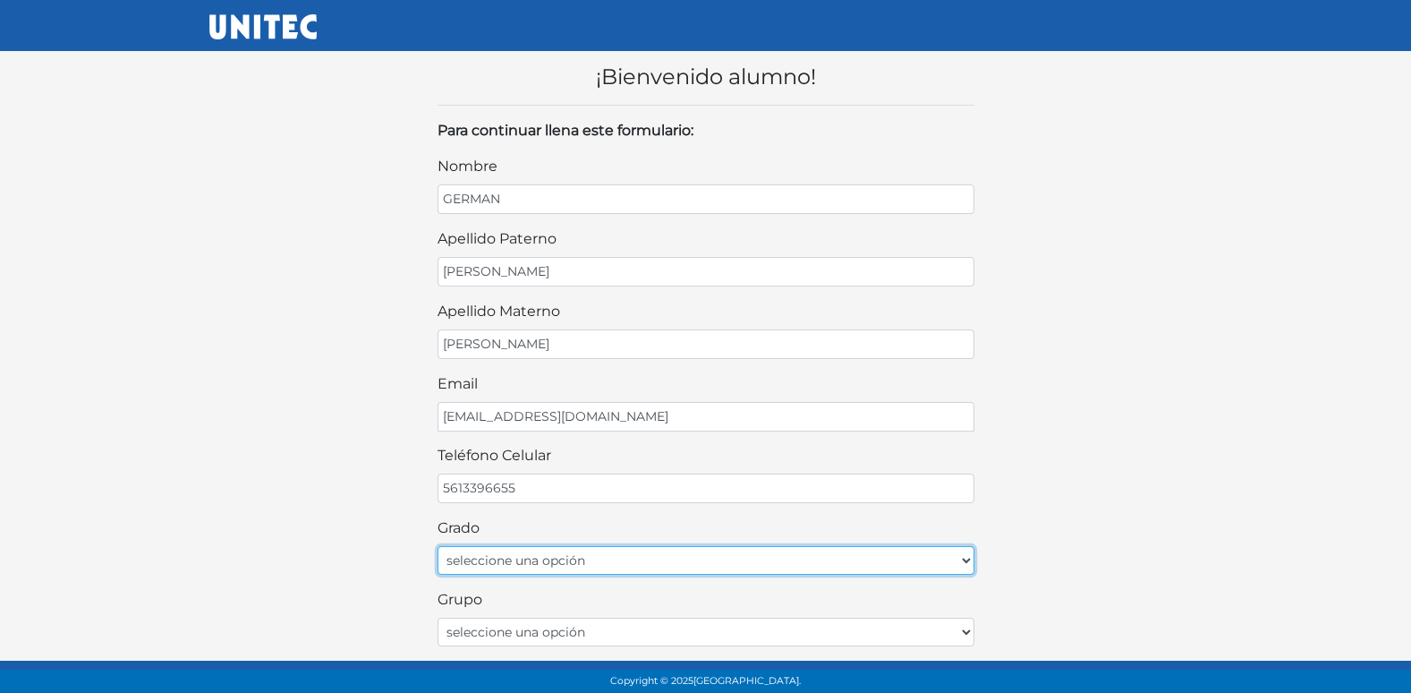
click at [545, 560] on select "seleccione una opción Primer grado Segundo grado Tercer grado Cuarto grado Quin…" at bounding box center [706, 560] width 537 height 29
select select "1ro"
click at [438, 546] on select "seleccione una opción Primer grado Segundo grado Tercer grado Cuarto grado Quin…" at bounding box center [706, 560] width 537 height 29
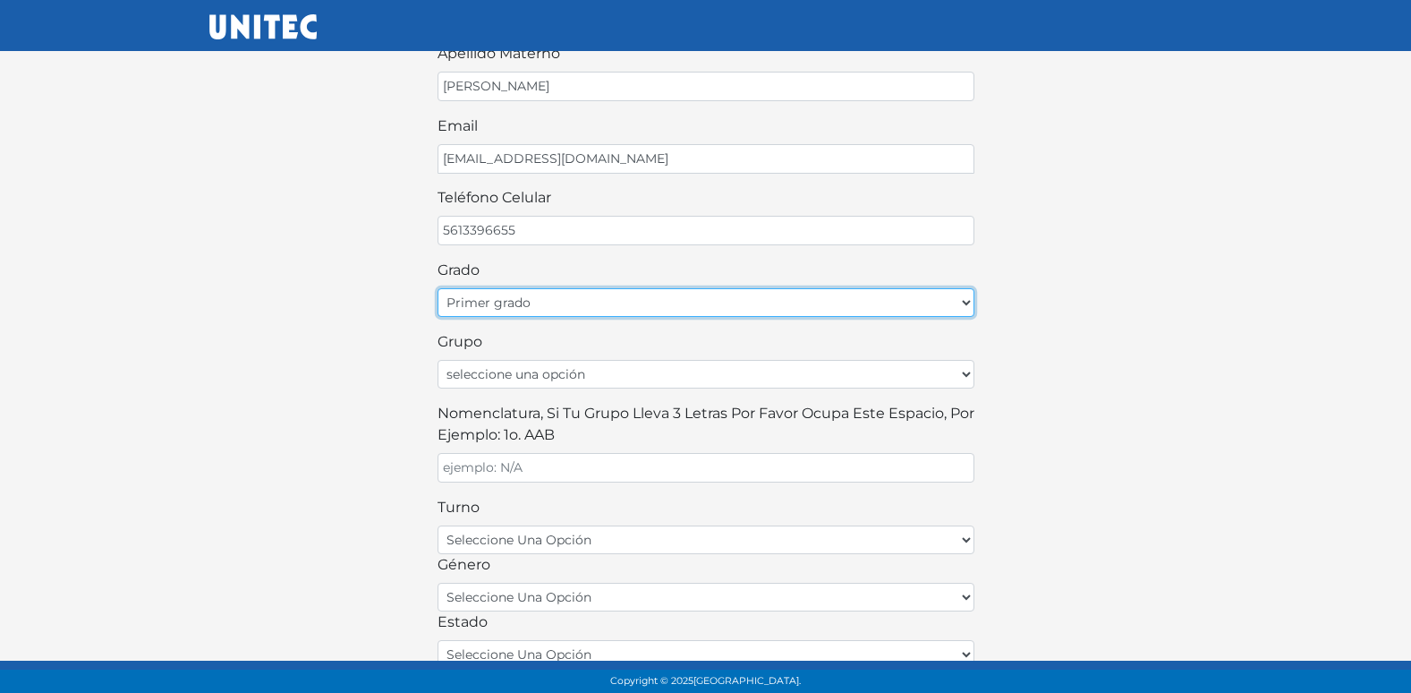
scroll to position [268, 0]
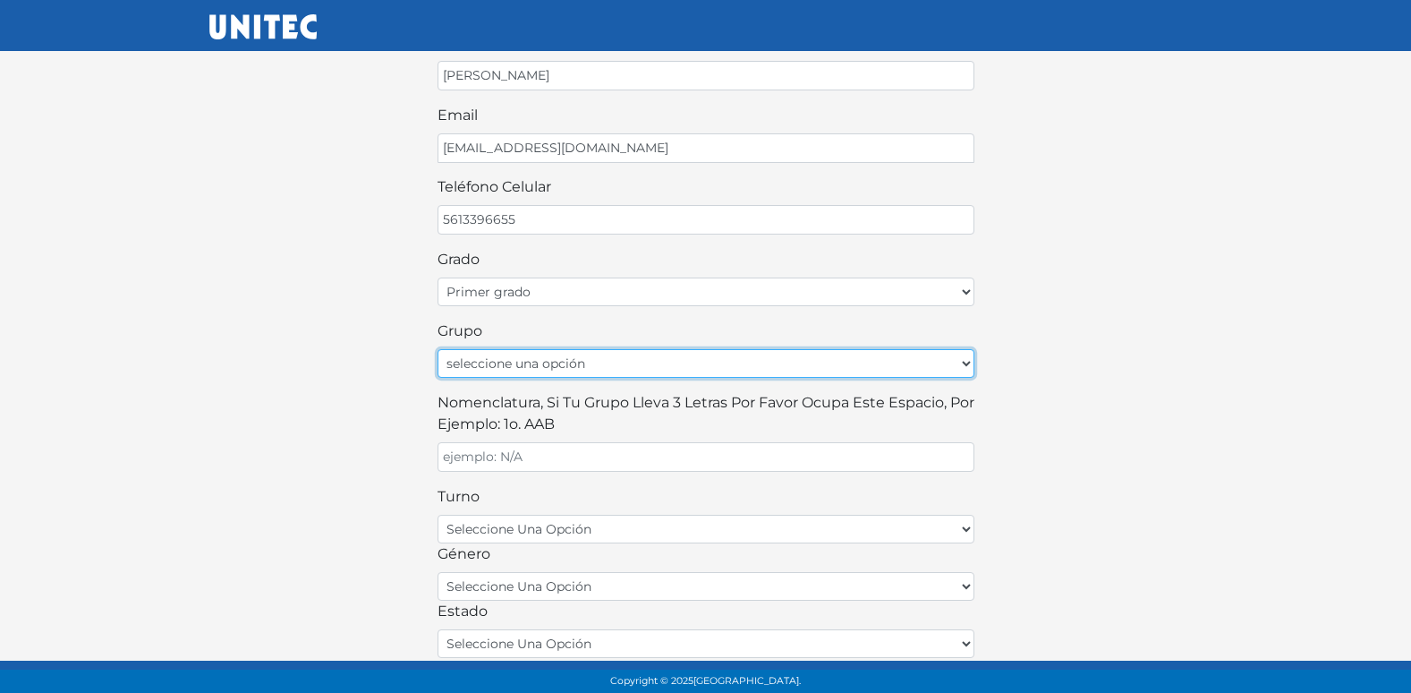
click at [521, 365] on select "seleccione una opción A B C D E F G H I J K L M N O P Q R S T U V W X Y Z" at bounding box center [706, 363] width 537 height 29
select select "A"
click at [438, 349] on select "seleccione una opción A B C D E F G H I J K L M N O P Q R S T U V W X Y Z" at bounding box center [706, 363] width 537 height 29
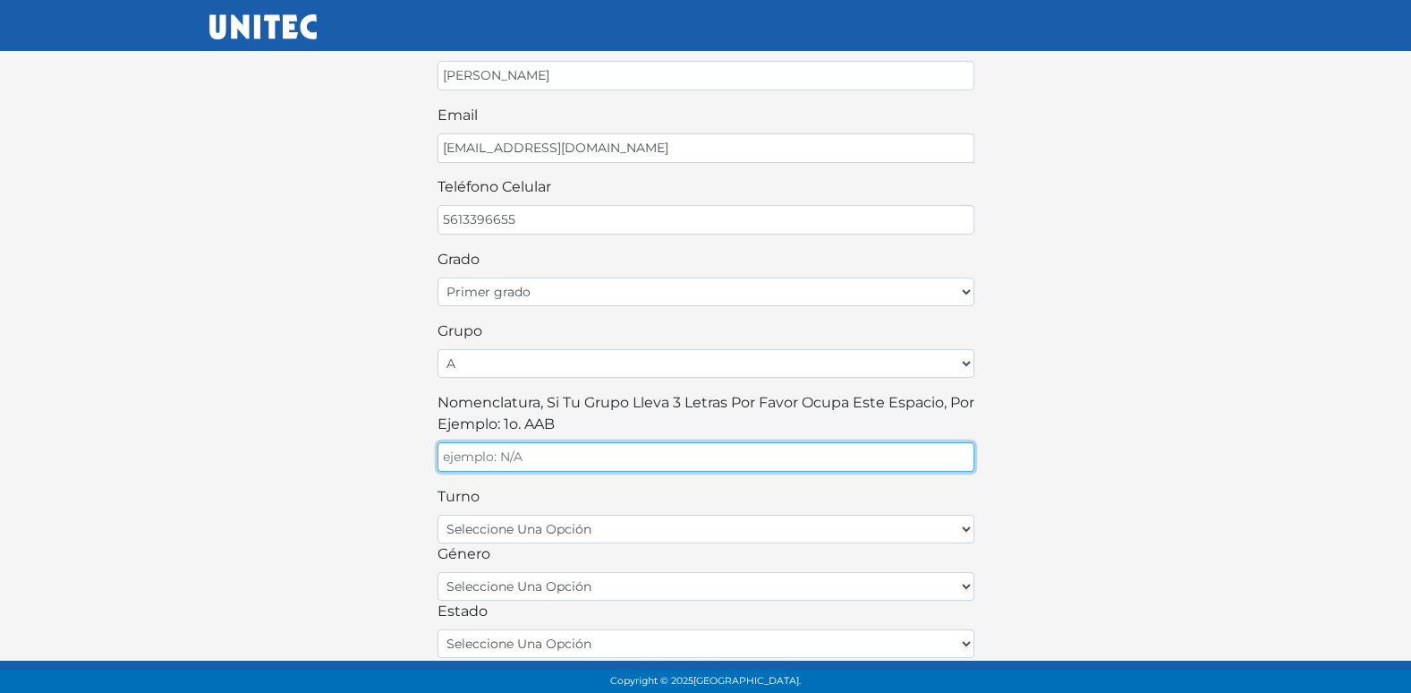
click at [508, 470] on input "Nomenclatura, si tu grupo lleva 3 letras por favor ocupa este espacio, por ejem…" at bounding box center [706, 457] width 537 height 30
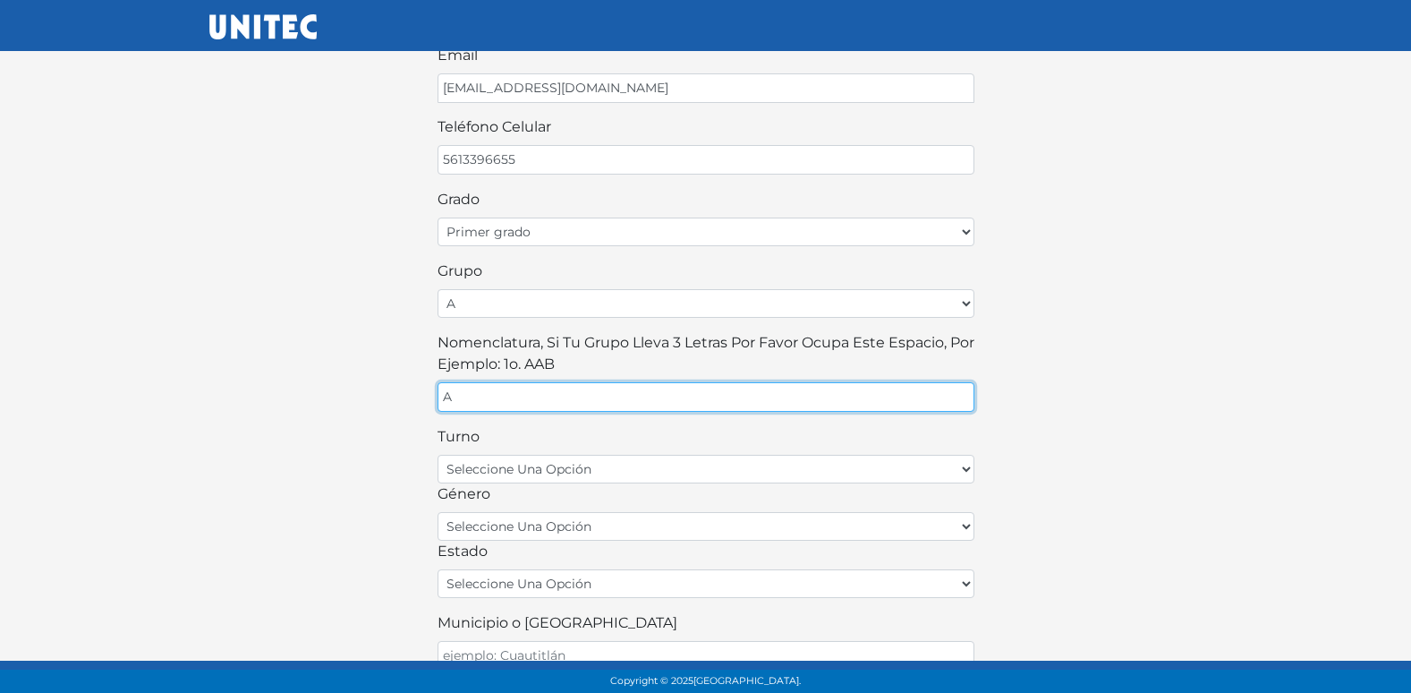
scroll to position [358, 0]
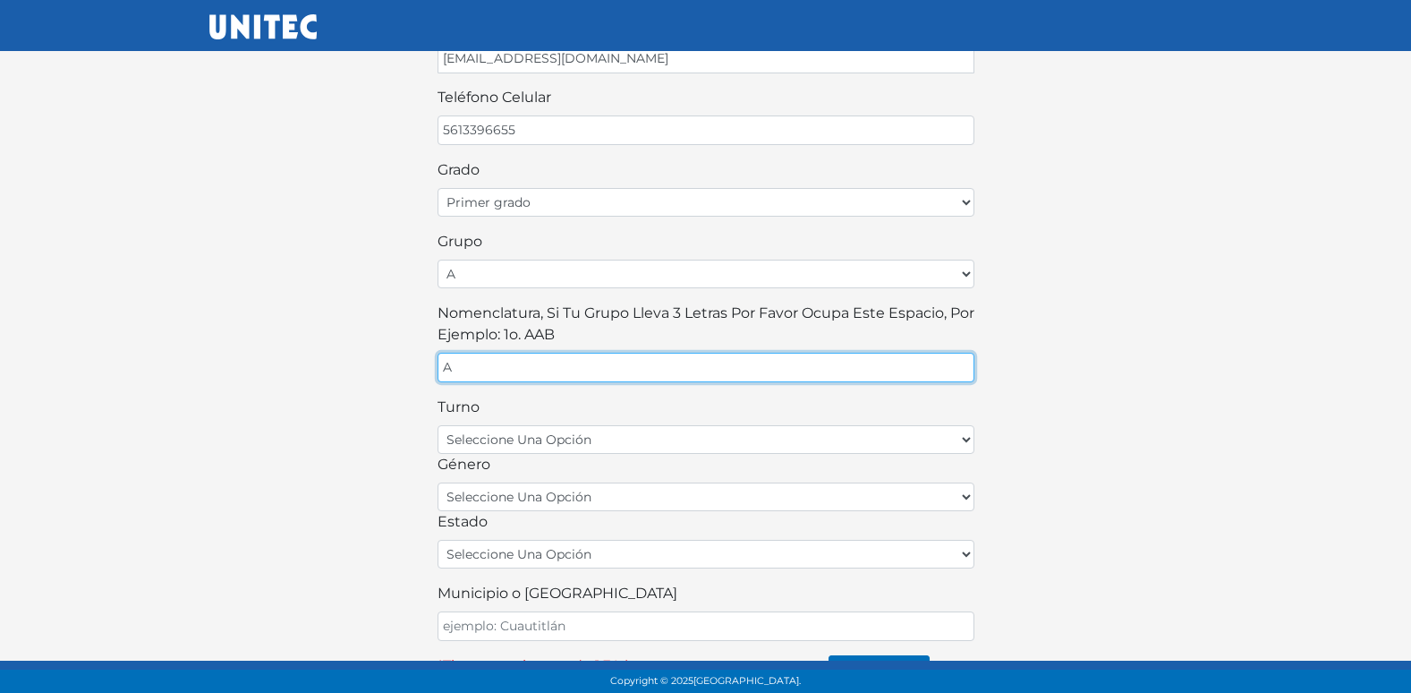
type input "A"
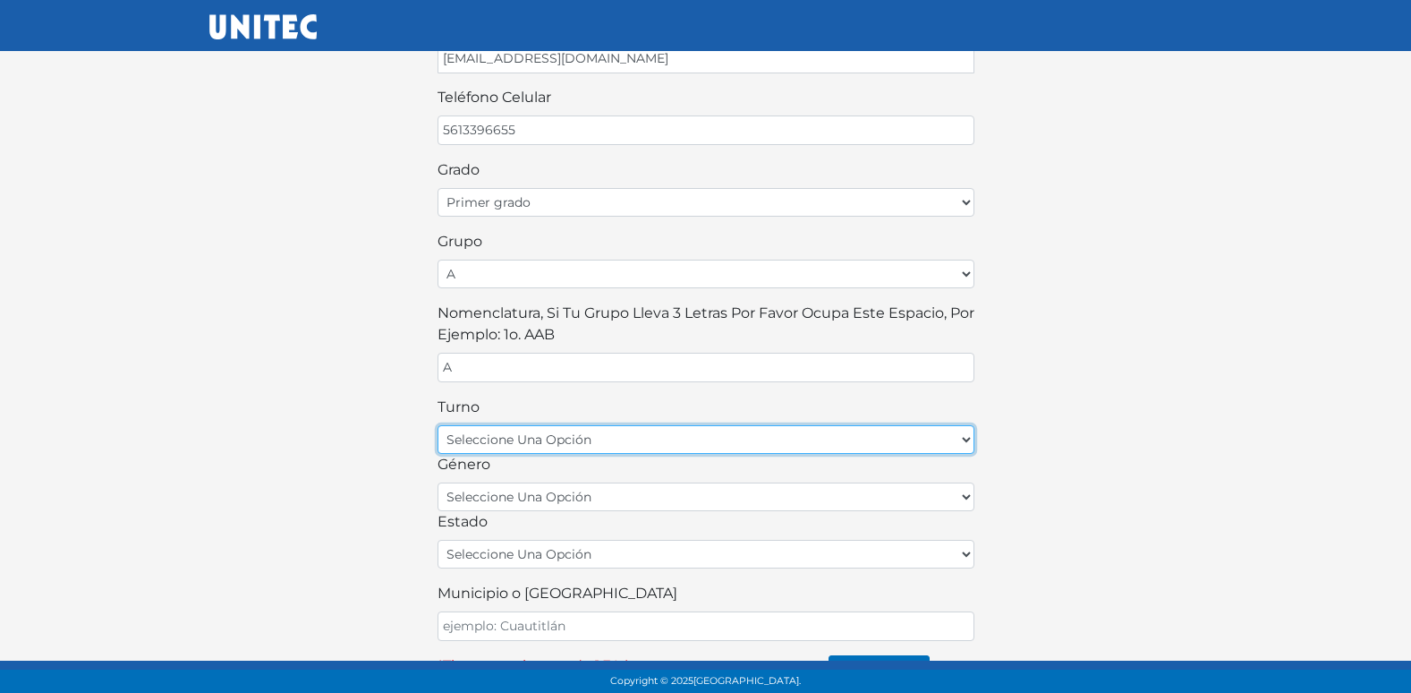
click at [593, 440] on select "seleccione una opción matutino vespertino" at bounding box center [706, 439] width 537 height 29
select select "matutino"
click at [438, 425] on select "seleccione una opción matutino vespertino" at bounding box center [706, 439] width 537 height 29
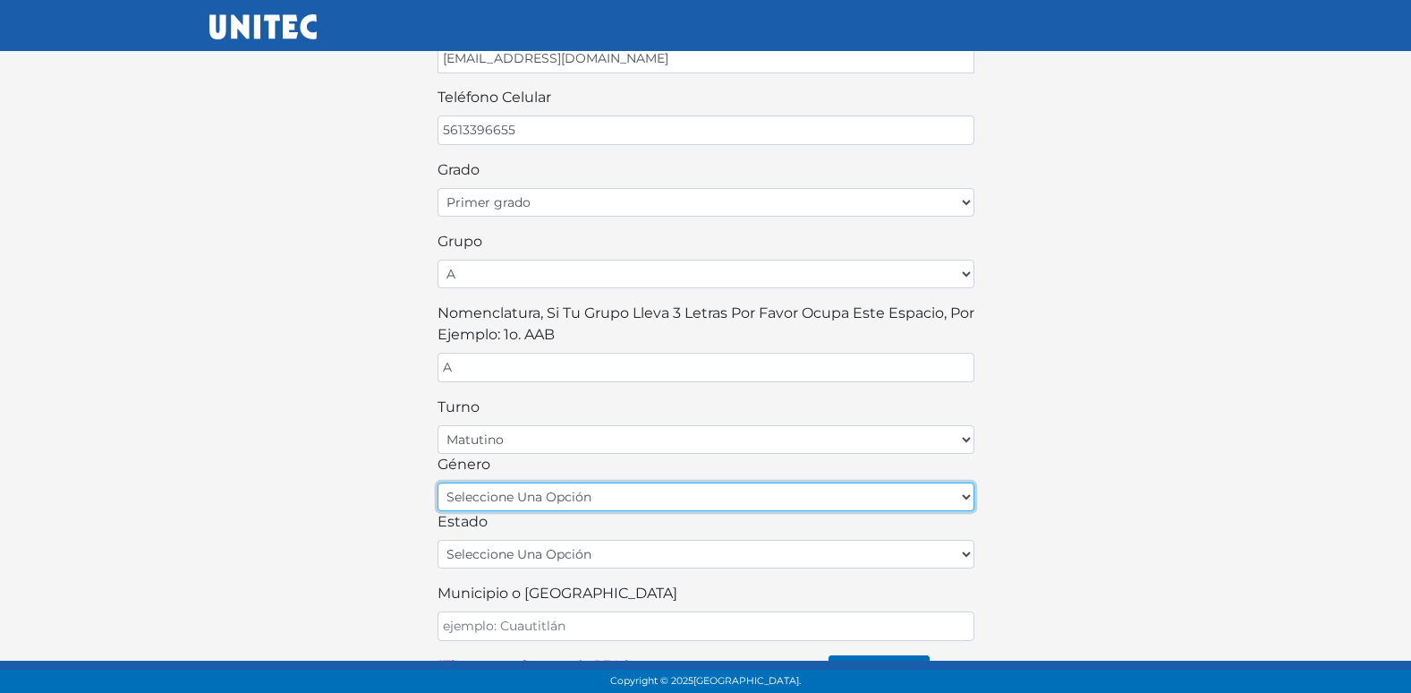
click at [540, 489] on select "seleccione una opción femenino masculino" at bounding box center [706, 496] width 537 height 29
select select "M"
click at [438, 482] on select "seleccione una opción femenino masculino" at bounding box center [706, 496] width 537 height 29
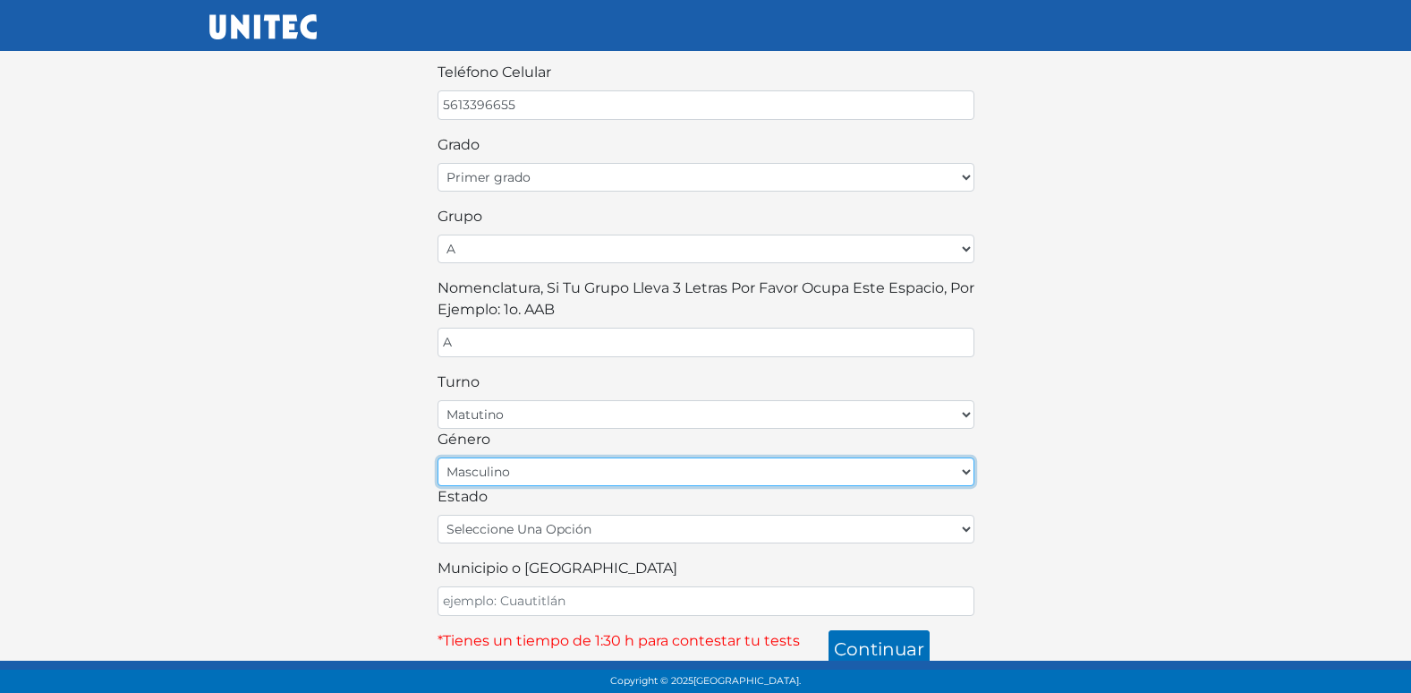
scroll to position [394, 0]
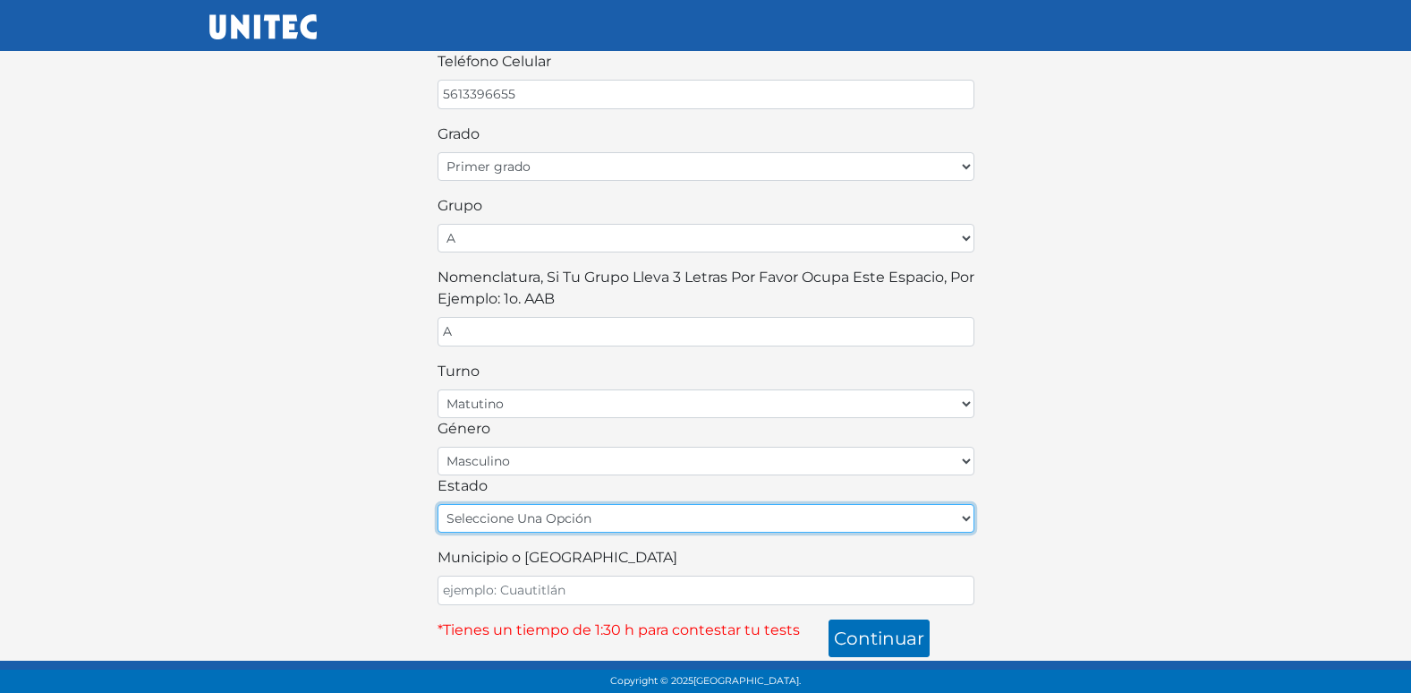
click at [540, 517] on select "seleccione una opción Aguascalientes Baja California Baja California Sur Campec…" at bounding box center [706, 518] width 537 height 29
select select "MEX"
click at [438, 504] on select "seleccione una opción Aguascalientes Baja California Baja California Sur Campec…" at bounding box center [706, 518] width 537 height 29
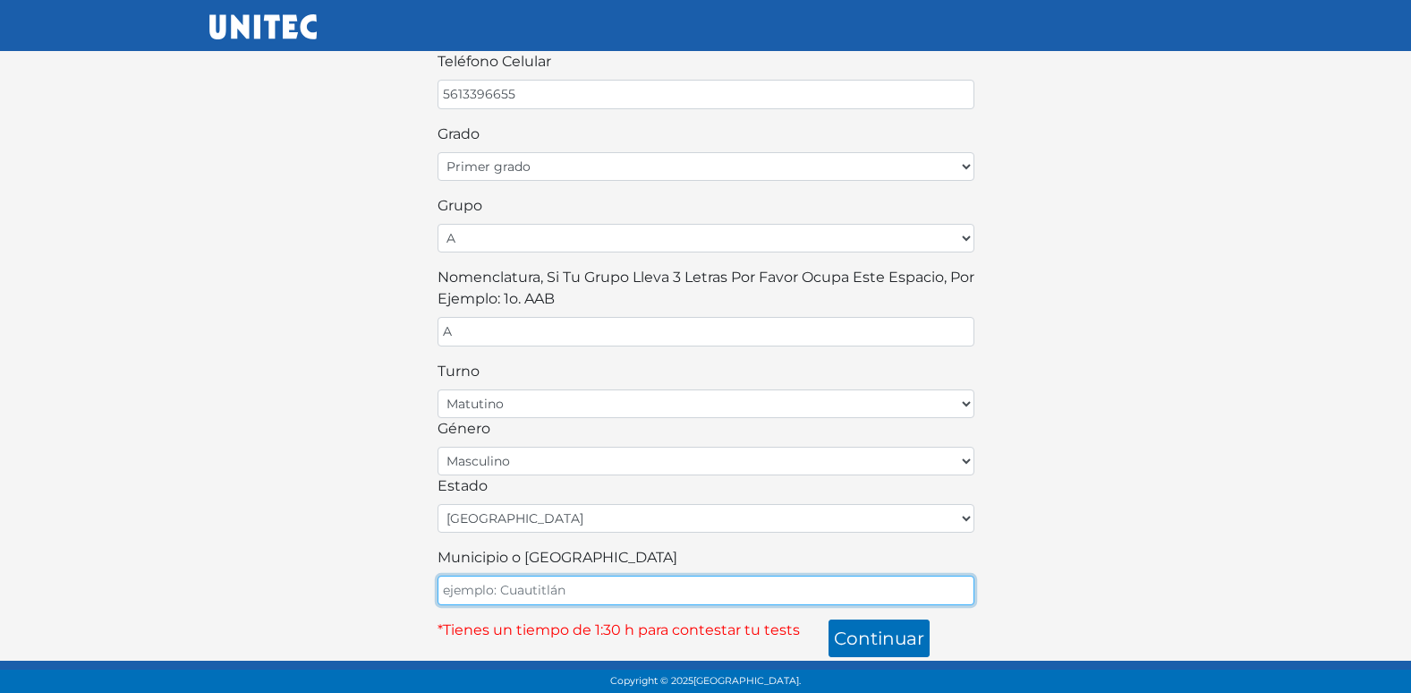
click at [538, 587] on input "Municipio o Alcaldía" at bounding box center [706, 590] width 537 height 30
type input "ECATEPEC"
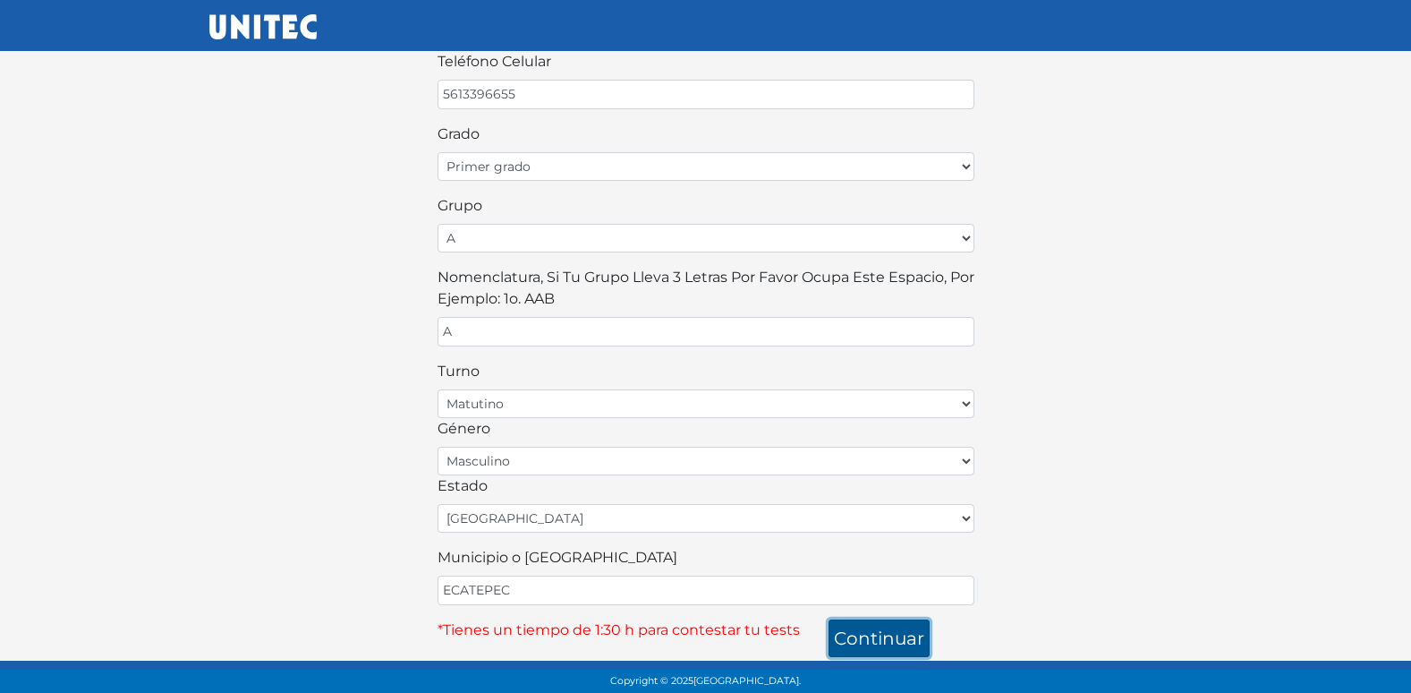
click at [898, 639] on button "continuar" at bounding box center [879, 638] width 101 height 38
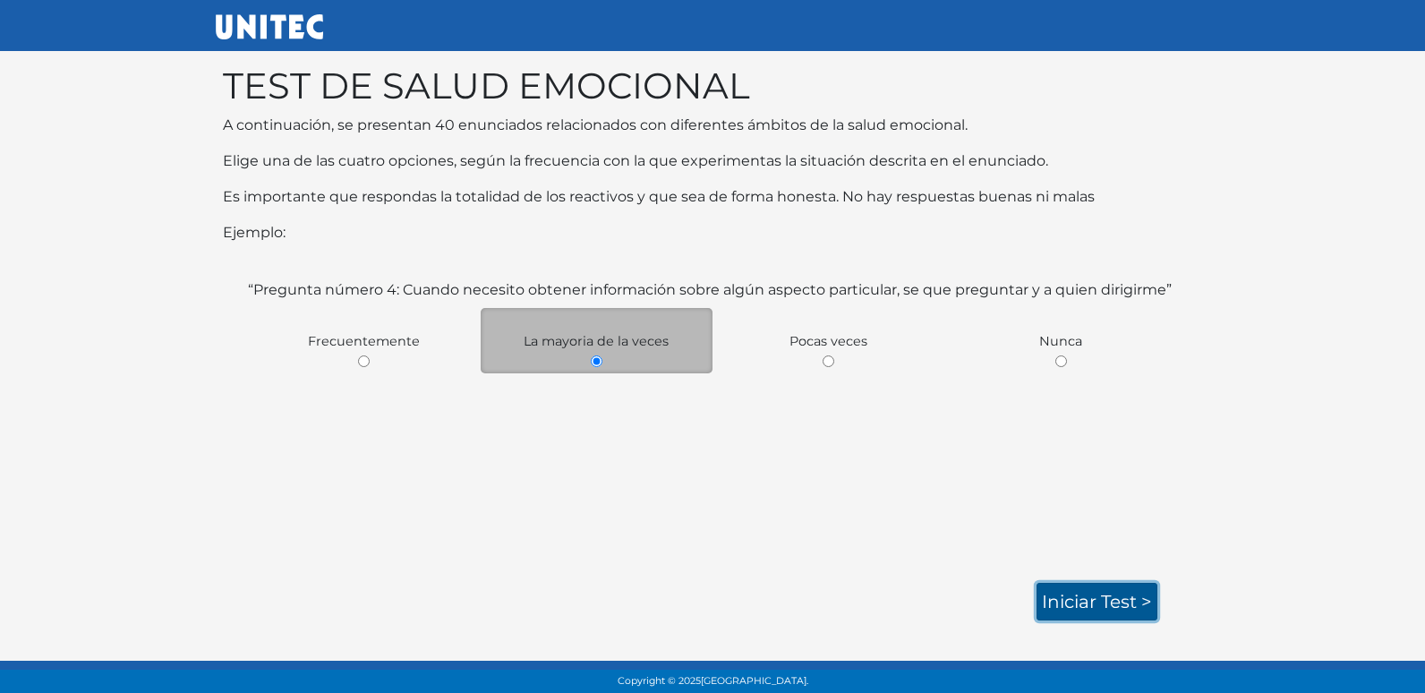
click at [1069, 594] on link "Iniciar test >" at bounding box center [1096, 602] width 121 height 38
click at [1074, 596] on link "Iniciar test >" at bounding box center [1096, 602] width 121 height 38
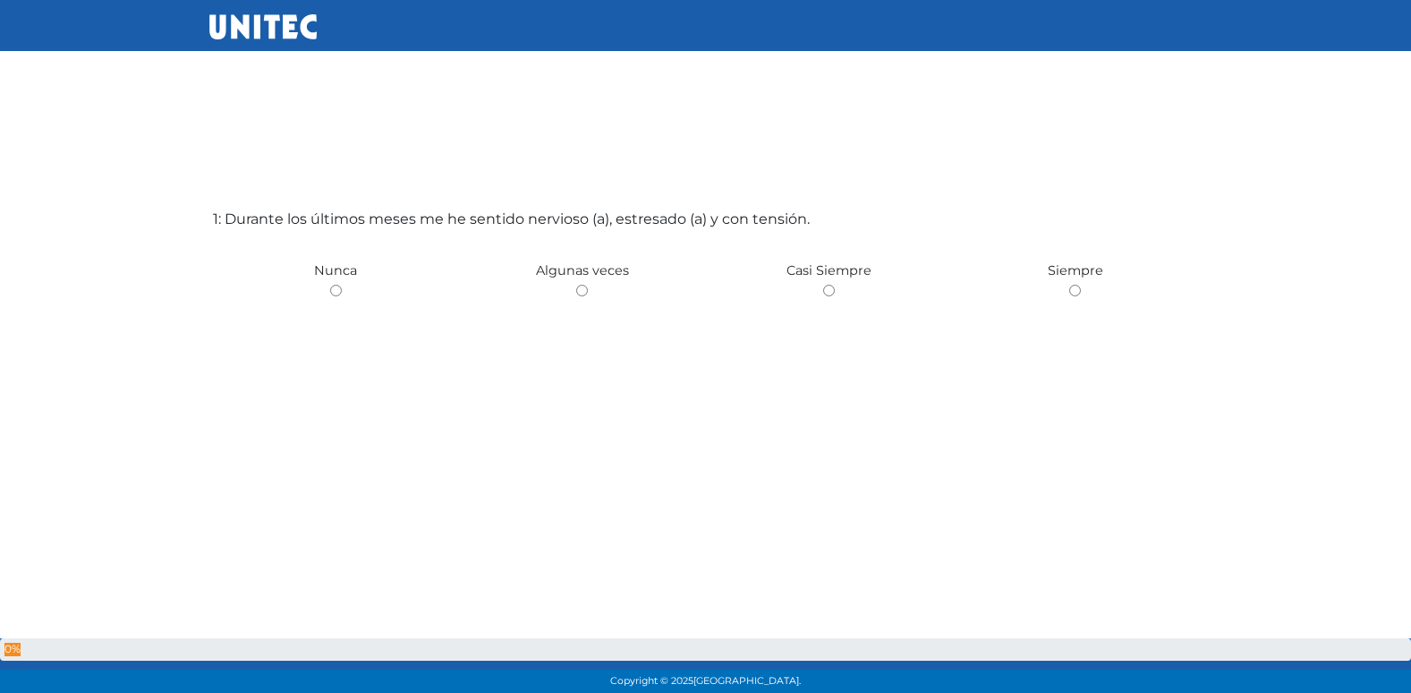
scroll to position [56, 0]
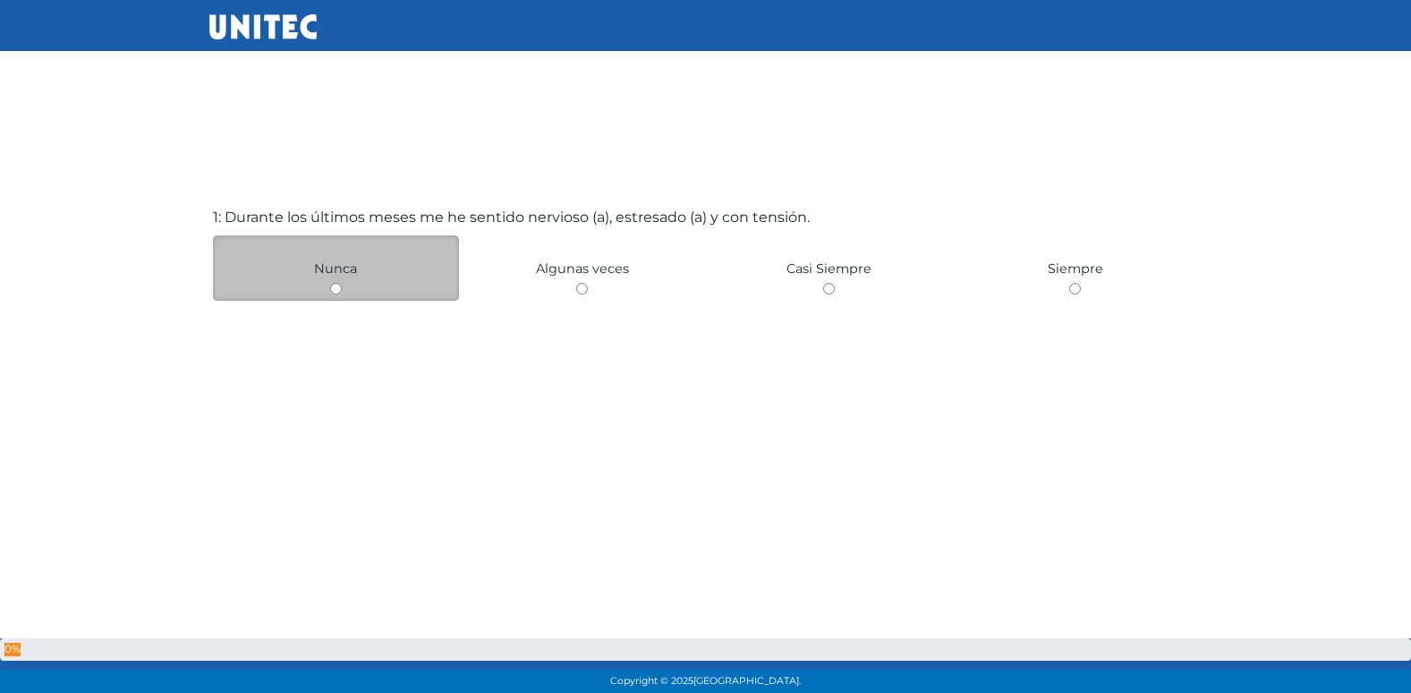
click at [341, 285] on input "radio" at bounding box center [336, 289] width 12 height 12
radio input "true"
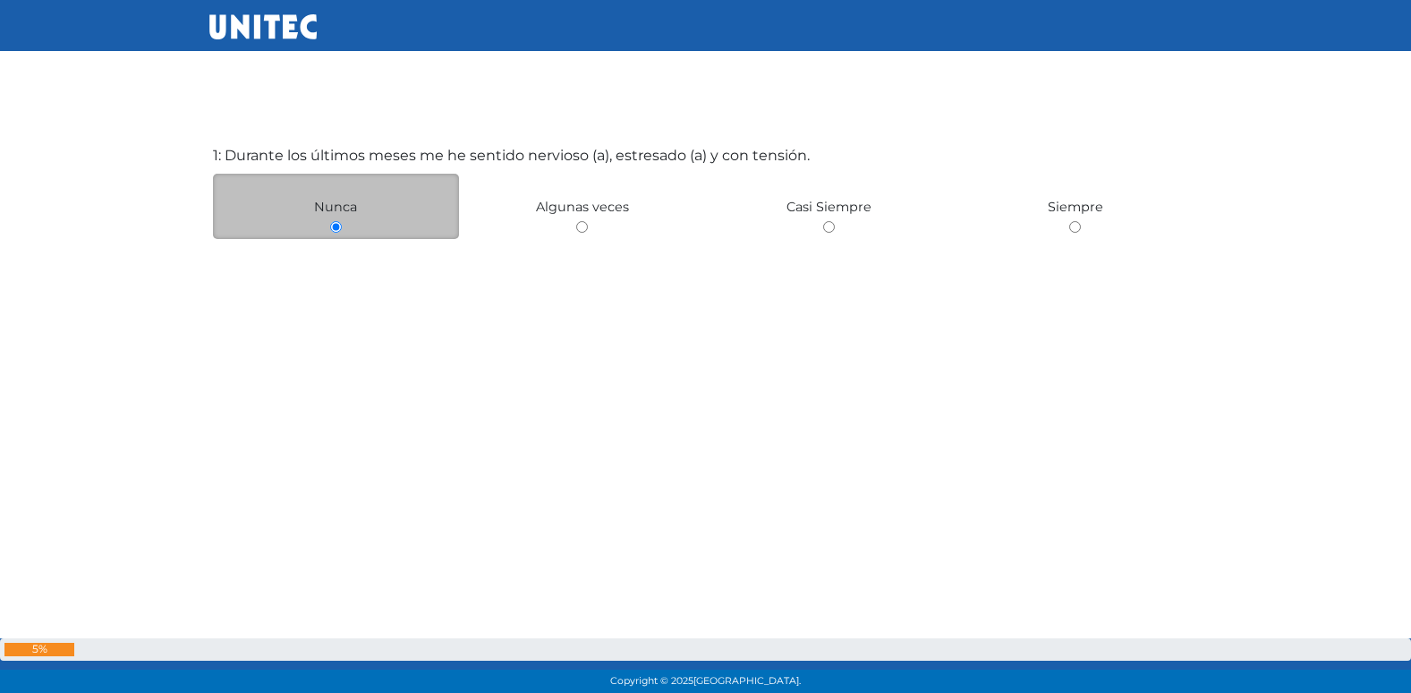
scroll to position [120, 0]
click at [402, 205] on div "Nunca" at bounding box center [336, 204] width 247 height 65
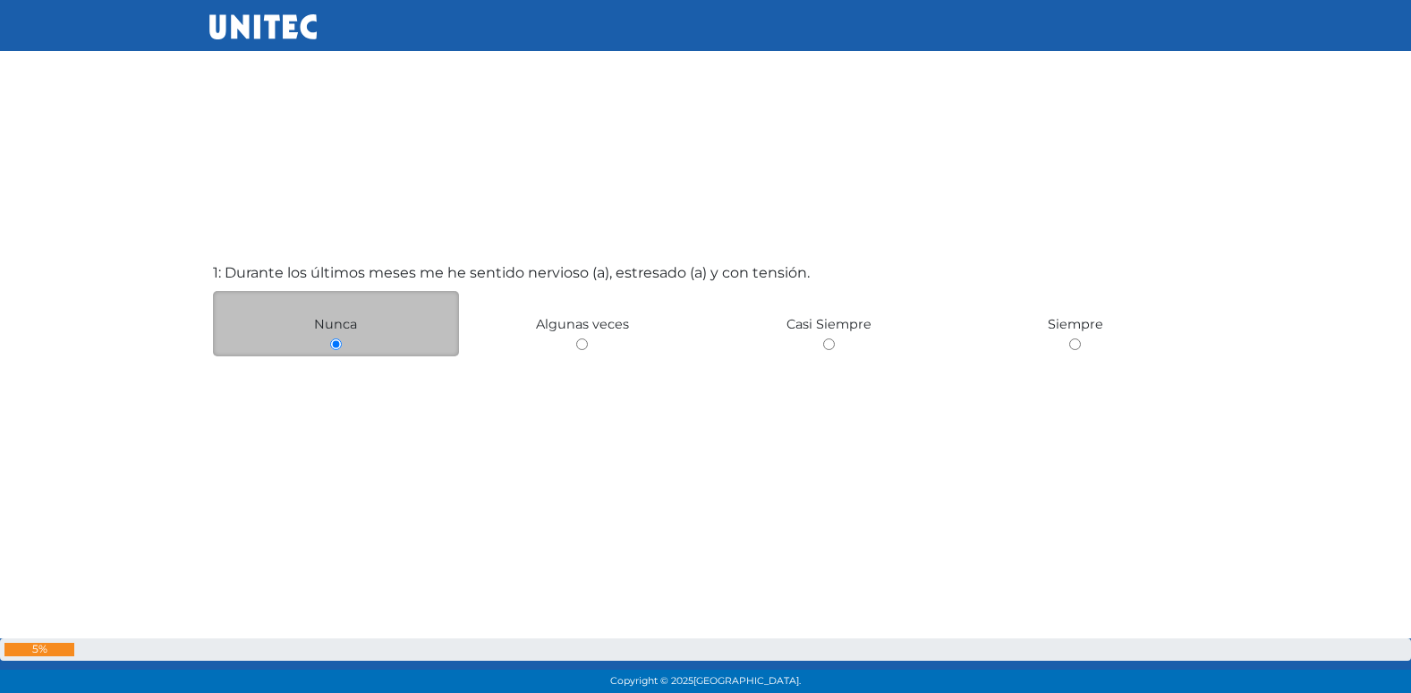
scroll to position [0, 0]
click at [576, 339] on input "radio" at bounding box center [582, 345] width 12 height 12
radio input "true"
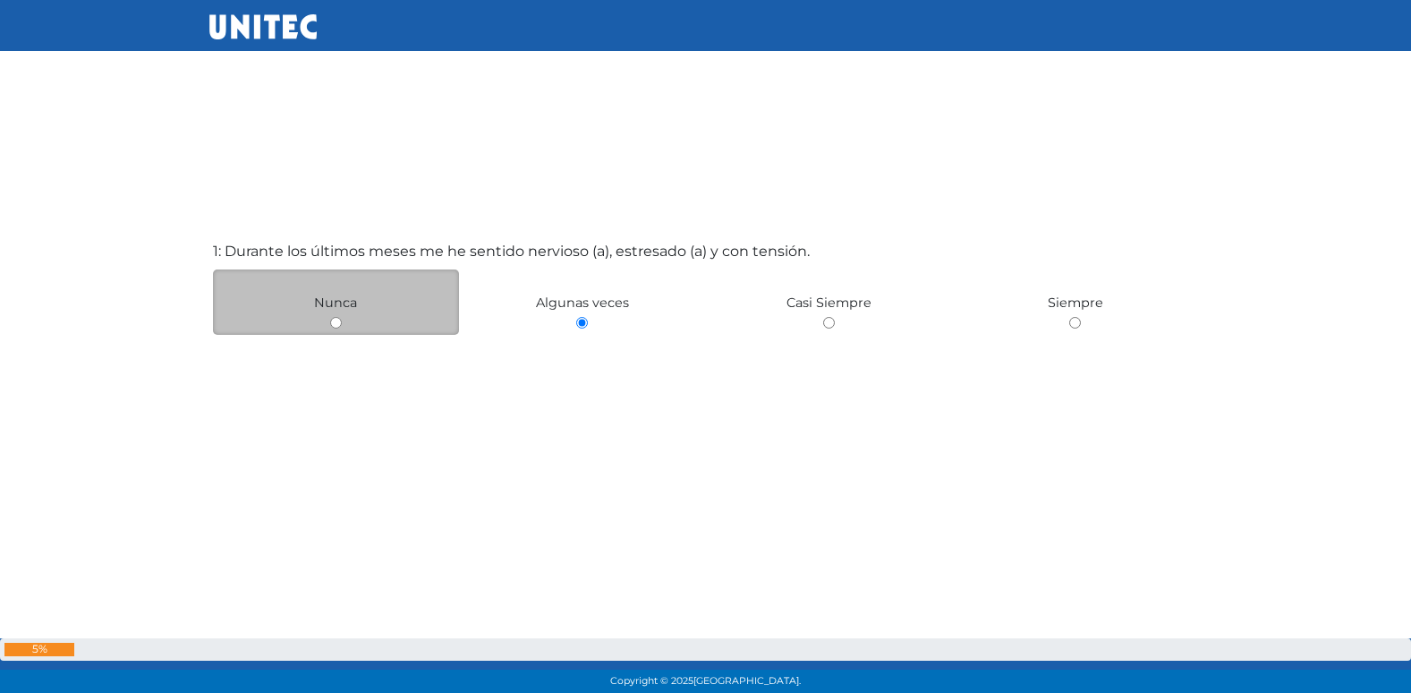
click at [823, 317] on input "radio" at bounding box center [829, 323] width 12 height 12
radio input "true"
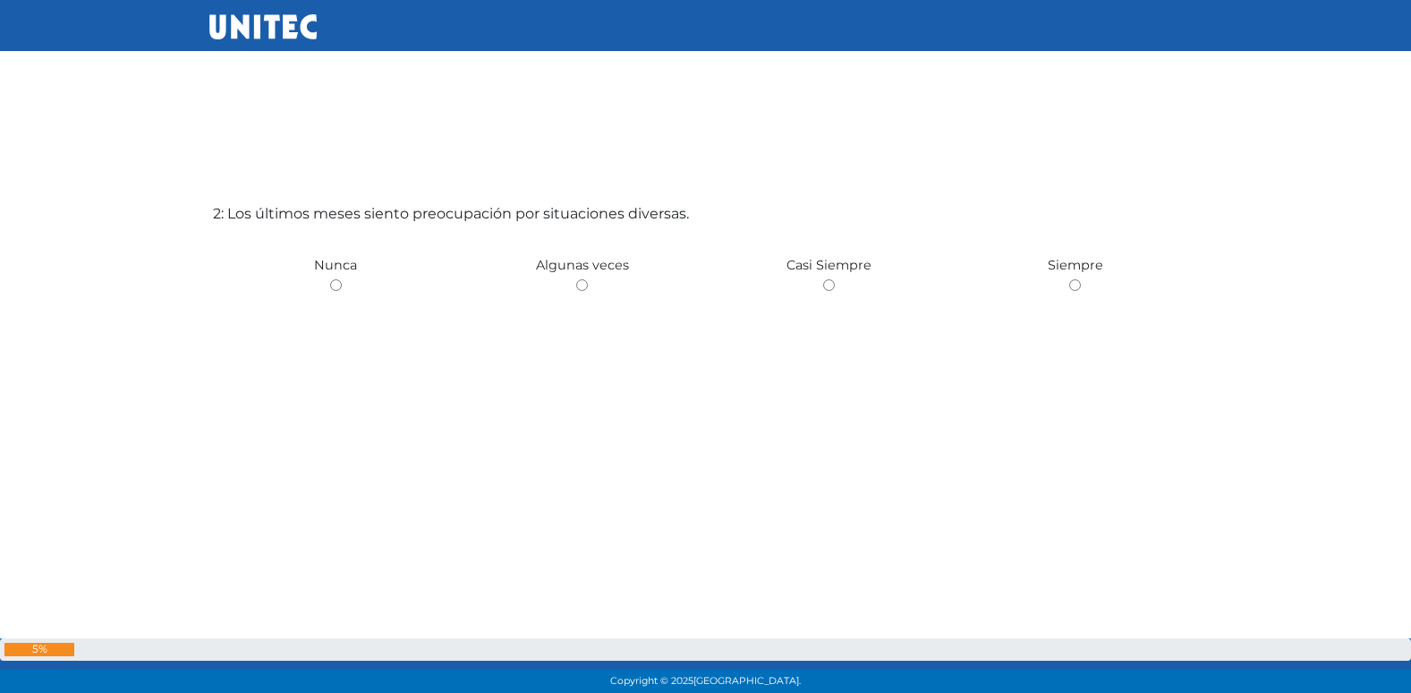
scroll to position [782, 0]
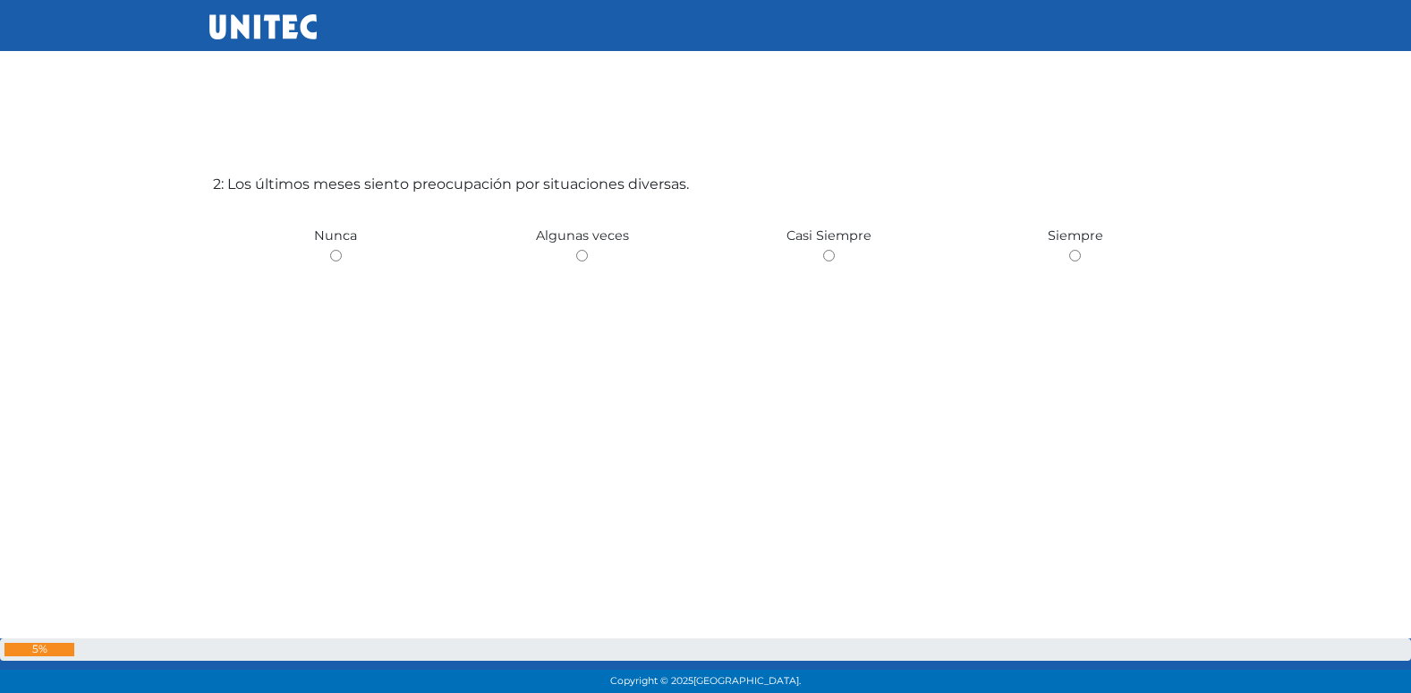
radio input "true"
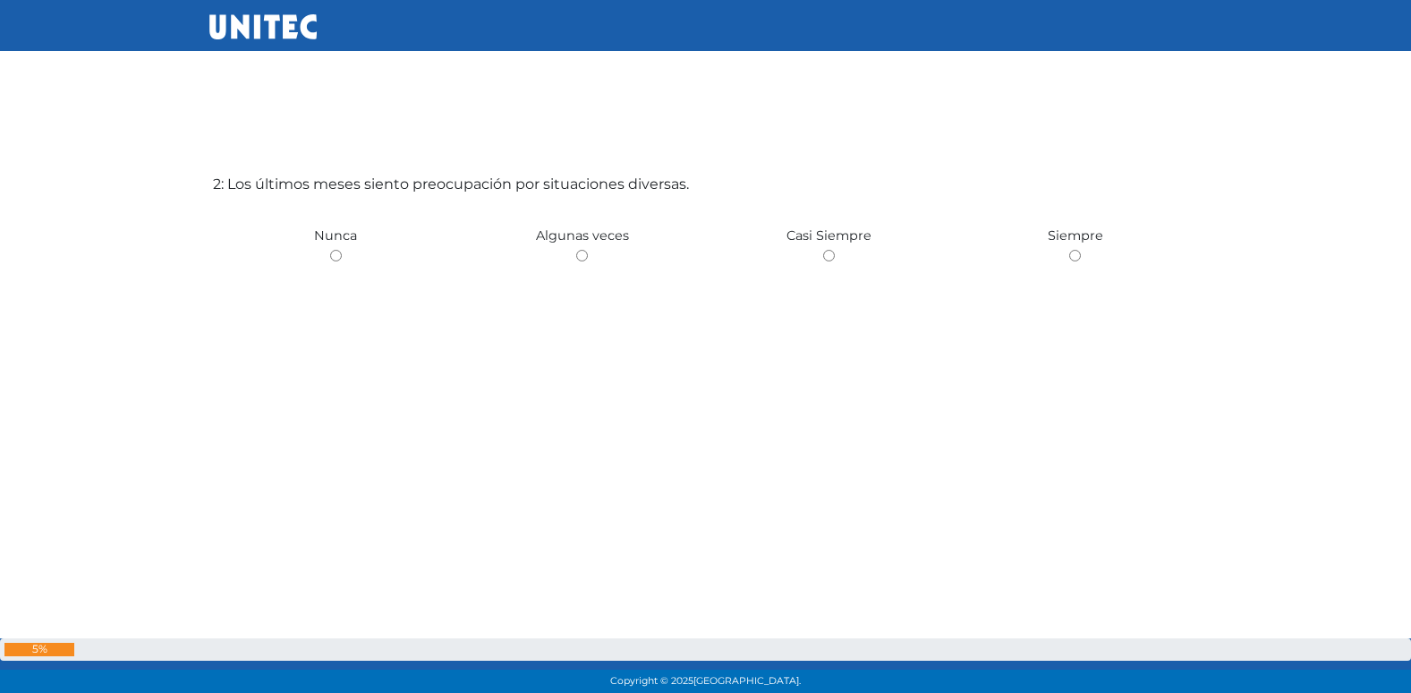
radio input "true"
click at [576, 250] on input "radio" at bounding box center [582, 256] width 12 height 12
radio input "true"
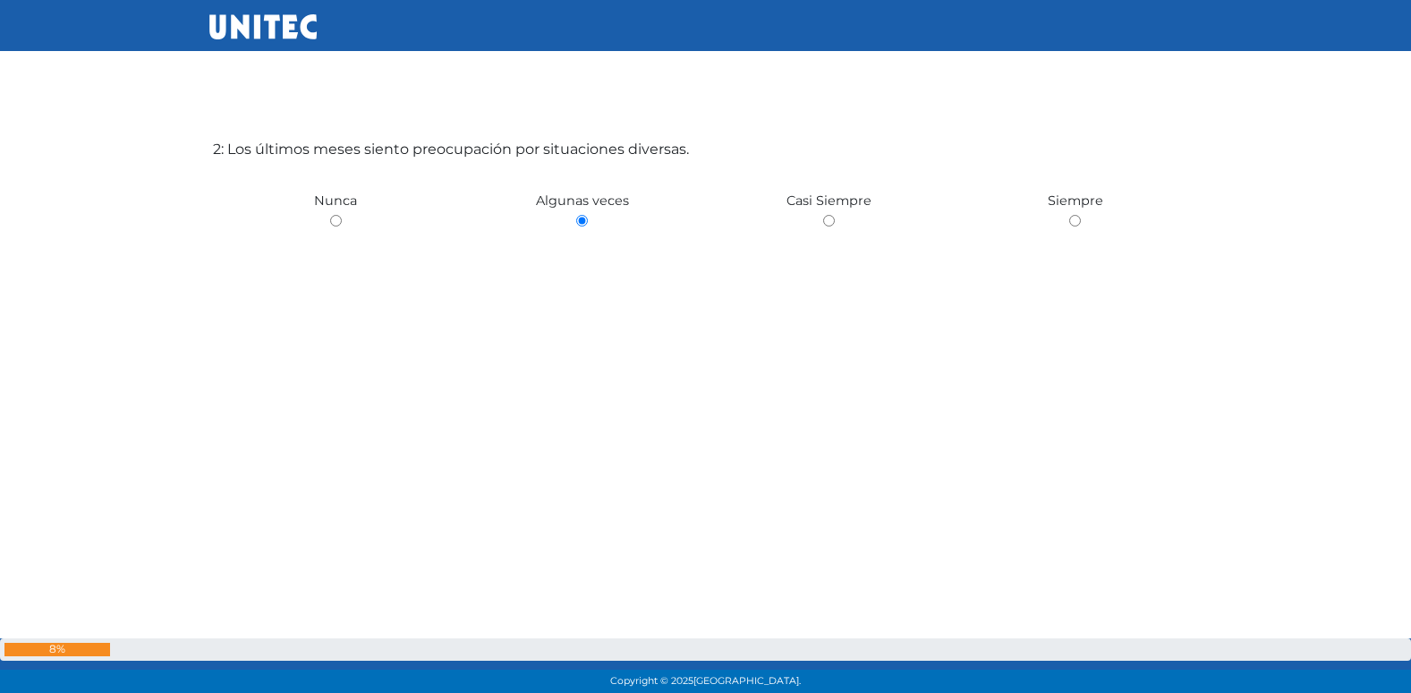
click at [823, 215] on input "radio" at bounding box center [829, 221] width 12 height 12
radio input "true"
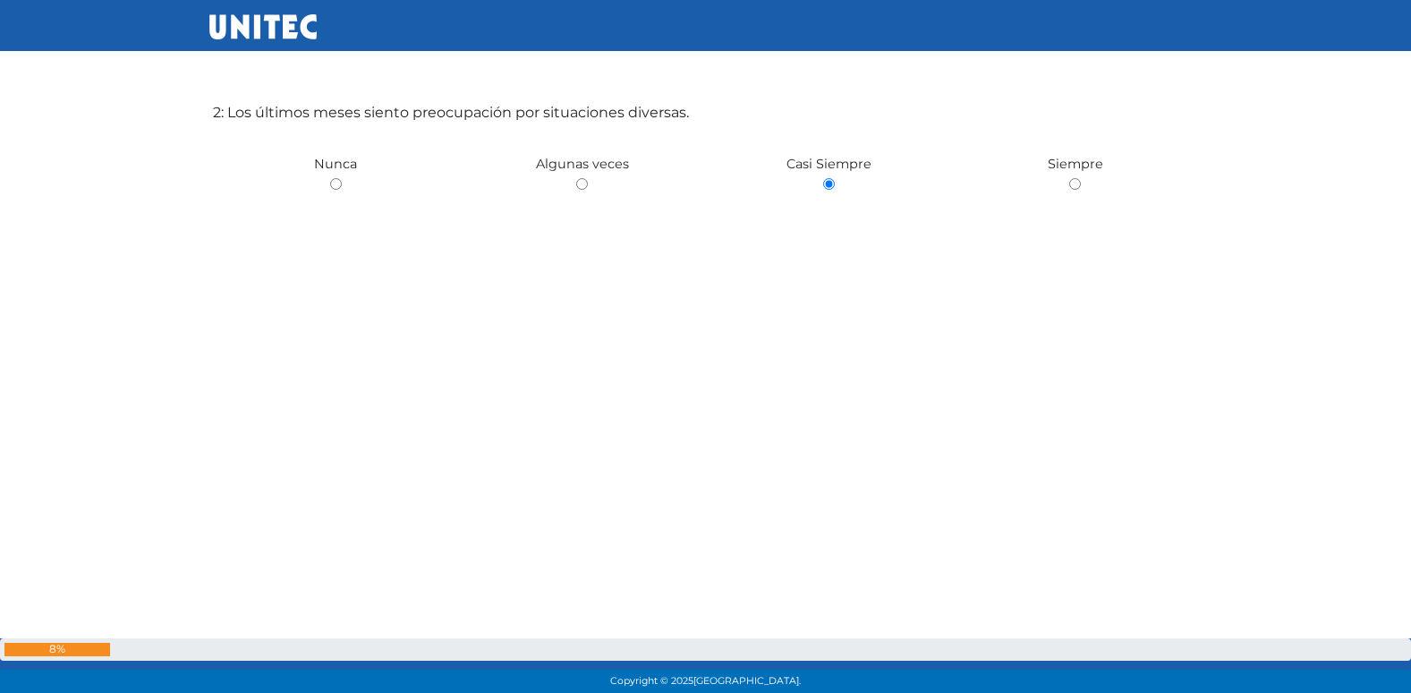
click at [1069, 178] on input "radio" at bounding box center [1075, 184] width 12 height 12
radio input "true"
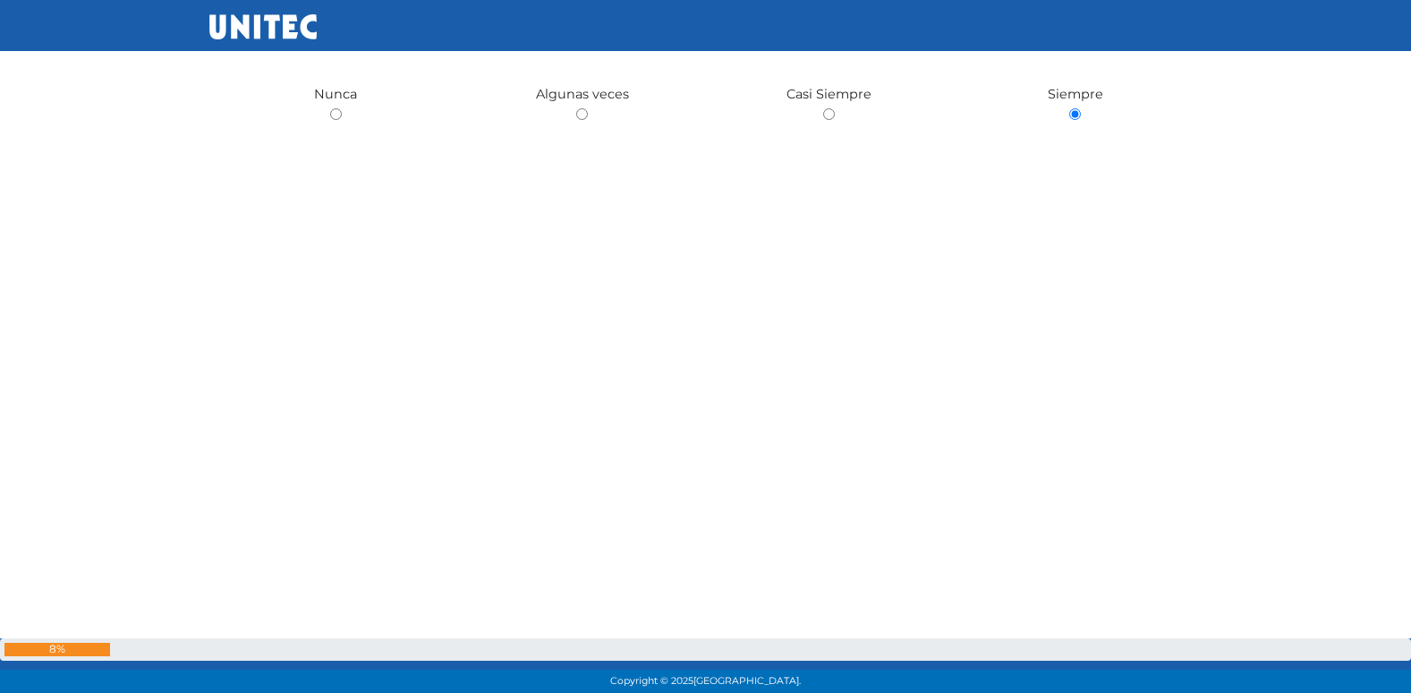
click at [823, 108] on input "radio" at bounding box center [829, 114] width 12 height 12
radio input "true"
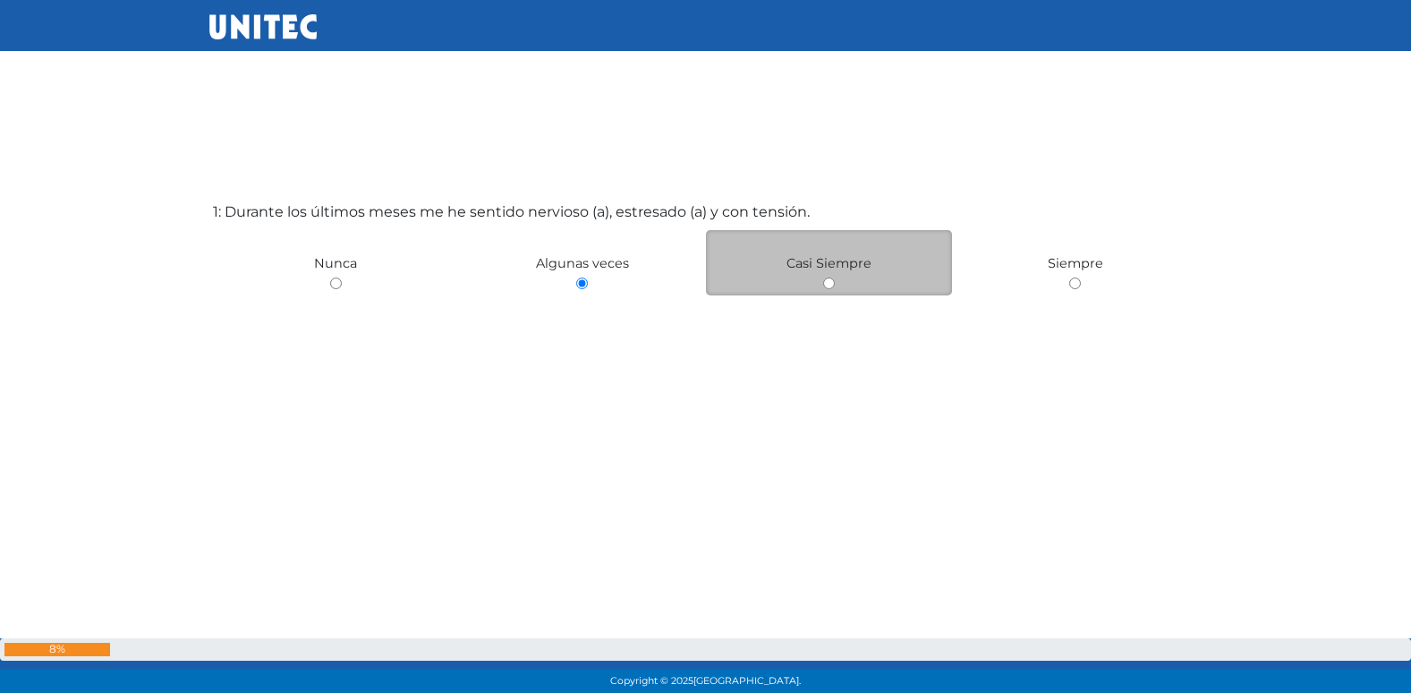
scroll to position [0, 0]
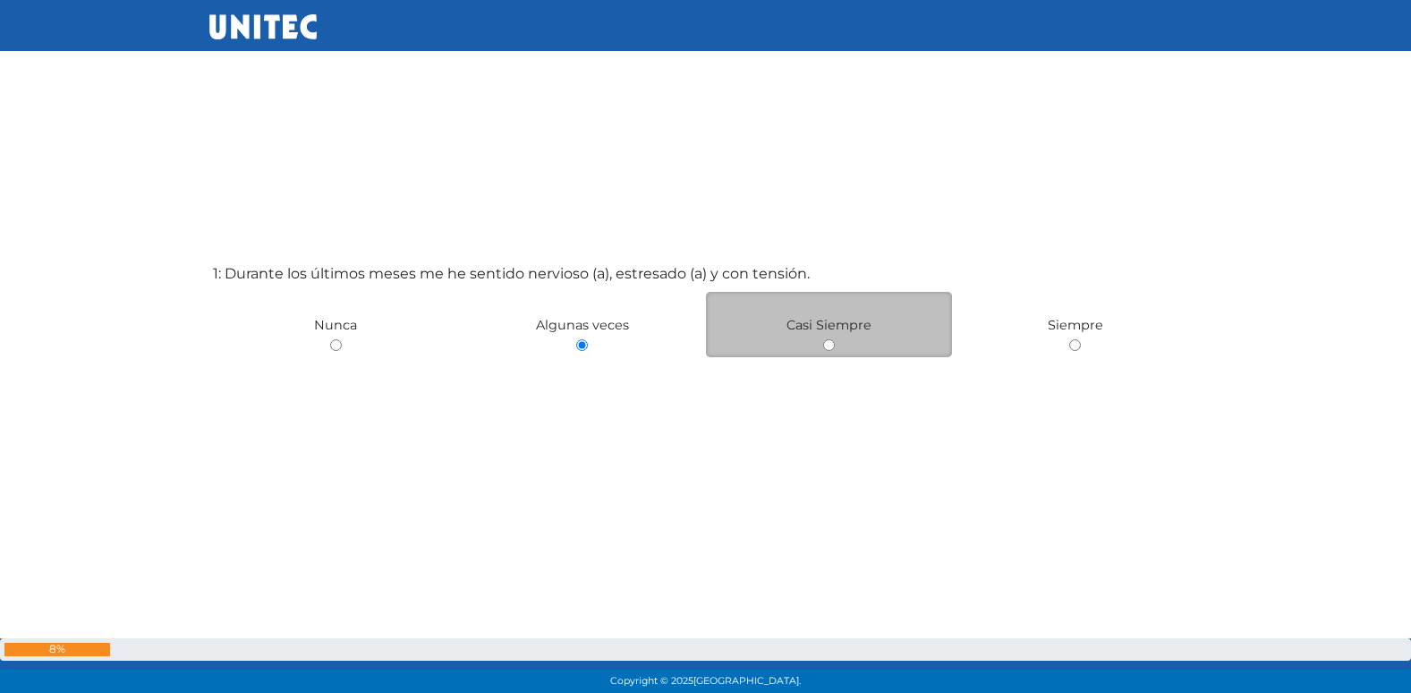
click at [830, 347] on input "radio" at bounding box center [829, 345] width 12 height 12
radio input "true"
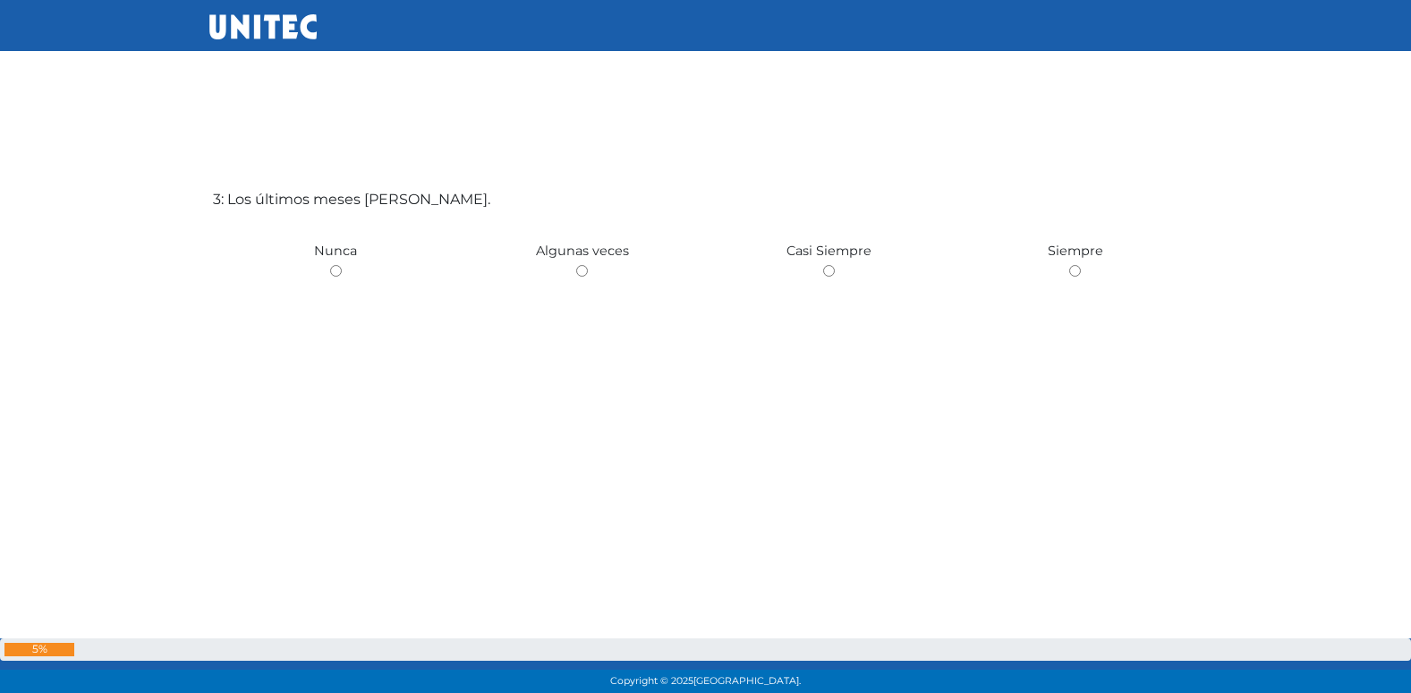
scroll to position [1464, 0]
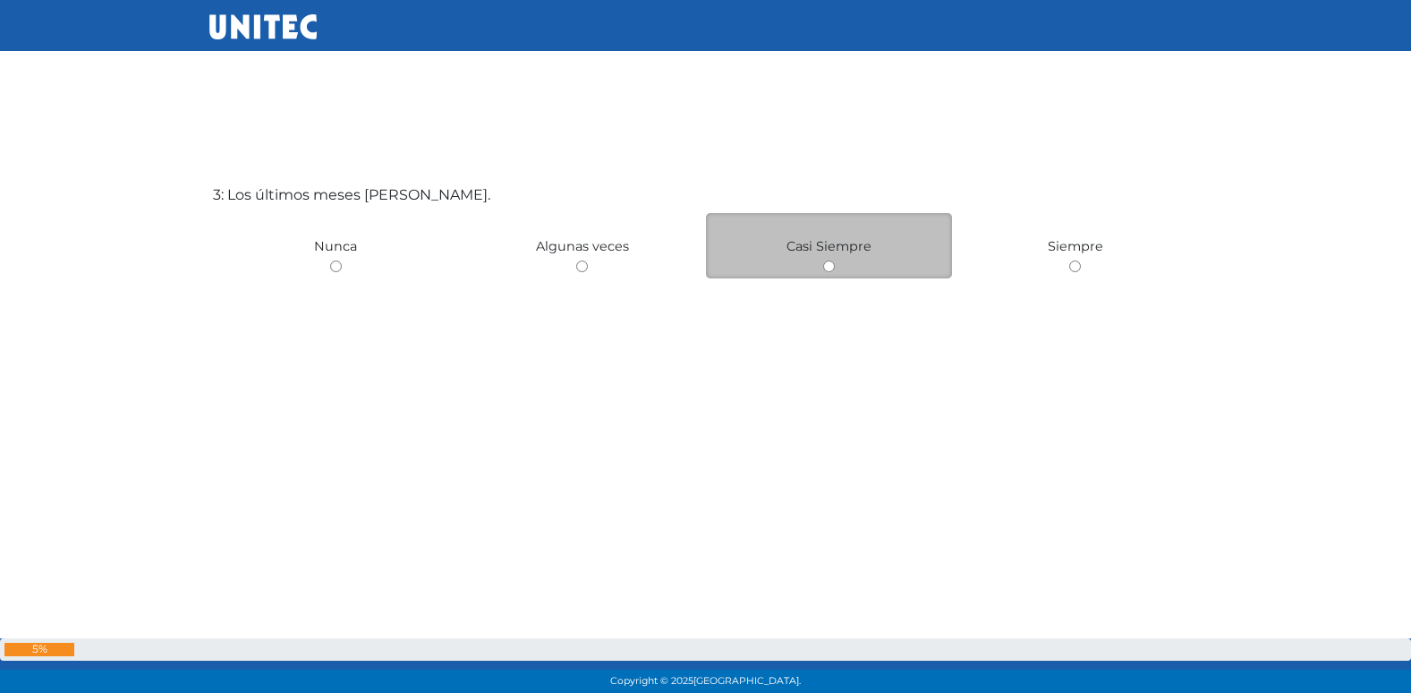
click at [829, 263] on input "radio" at bounding box center [829, 266] width 12 height 12
radio input "true"
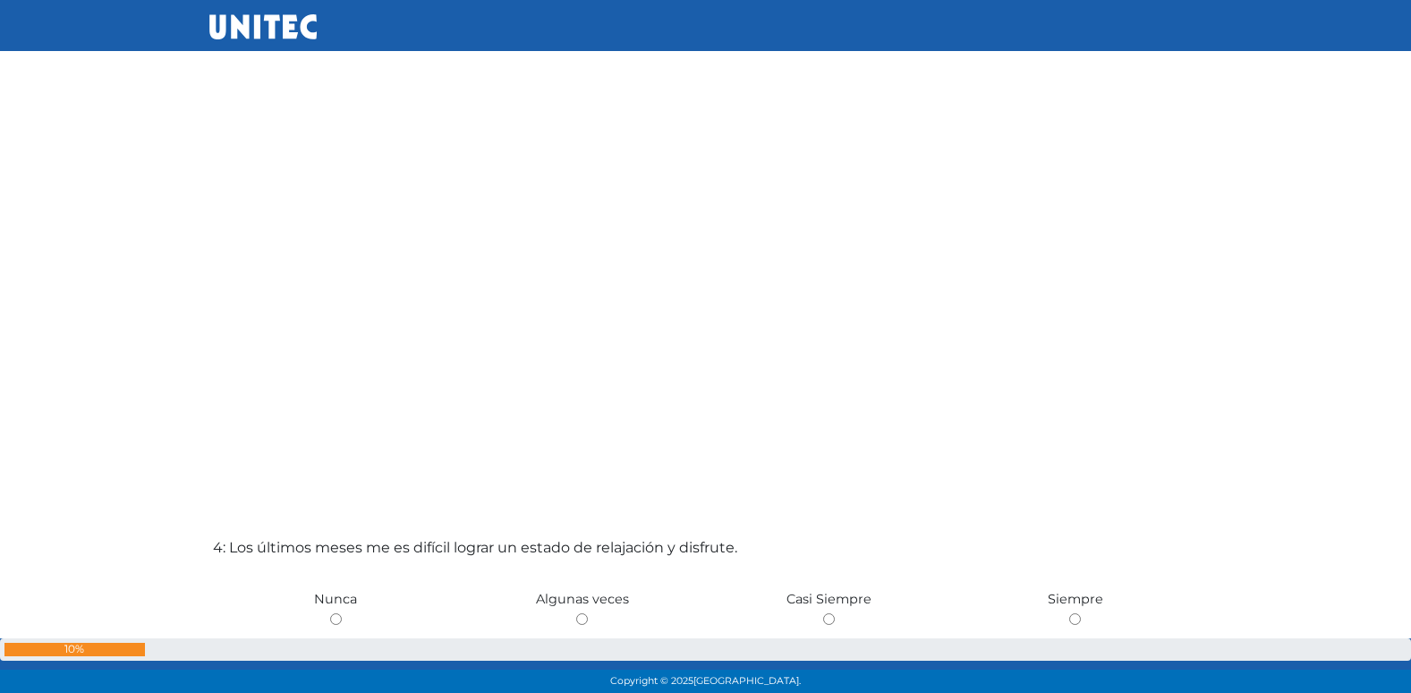
scroll to position [1850, 0]
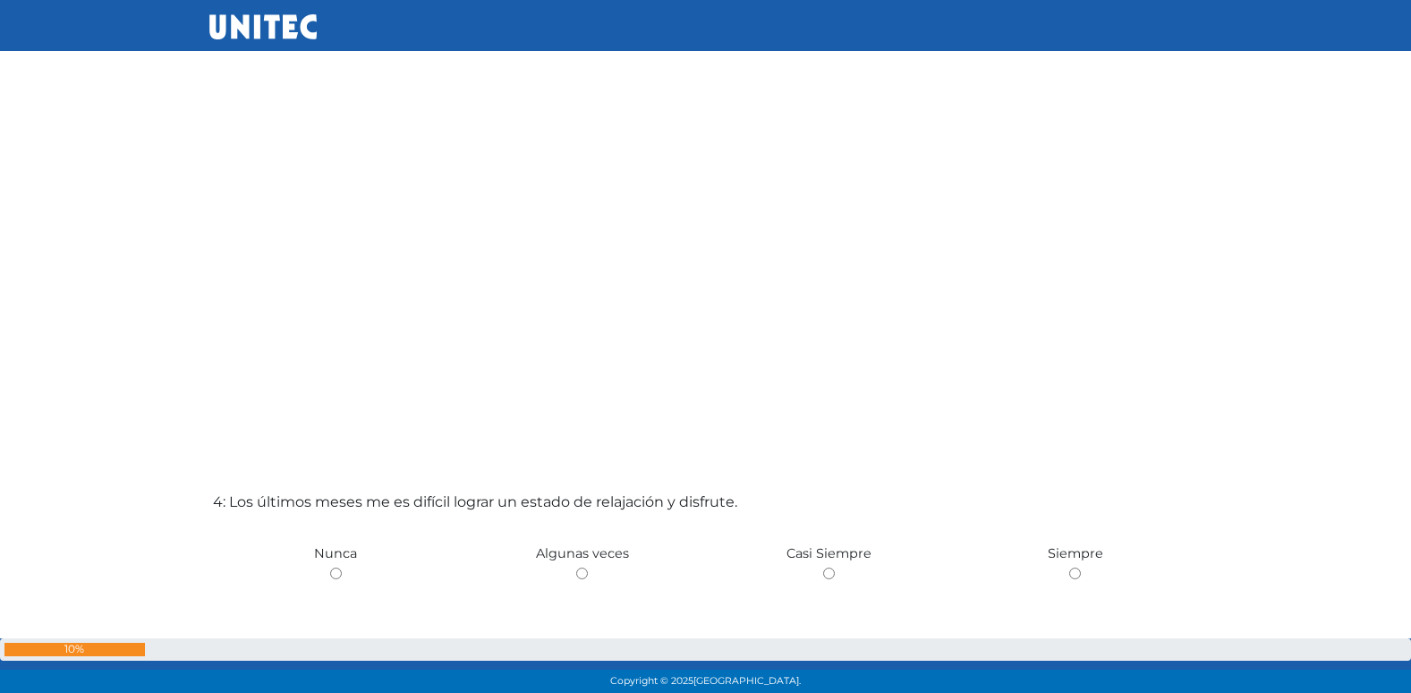
click at [576, 567] on input "radio" at bounding box center [582, 573] width 12 height 12
radio input "true"
click at [823, 567] on input "radio" at bounding box center [829, 573] width 12 height 12
radio input "true"
click at [1069, 567] on input "radio" at bounding box center [1075, 573] width 12 height 12
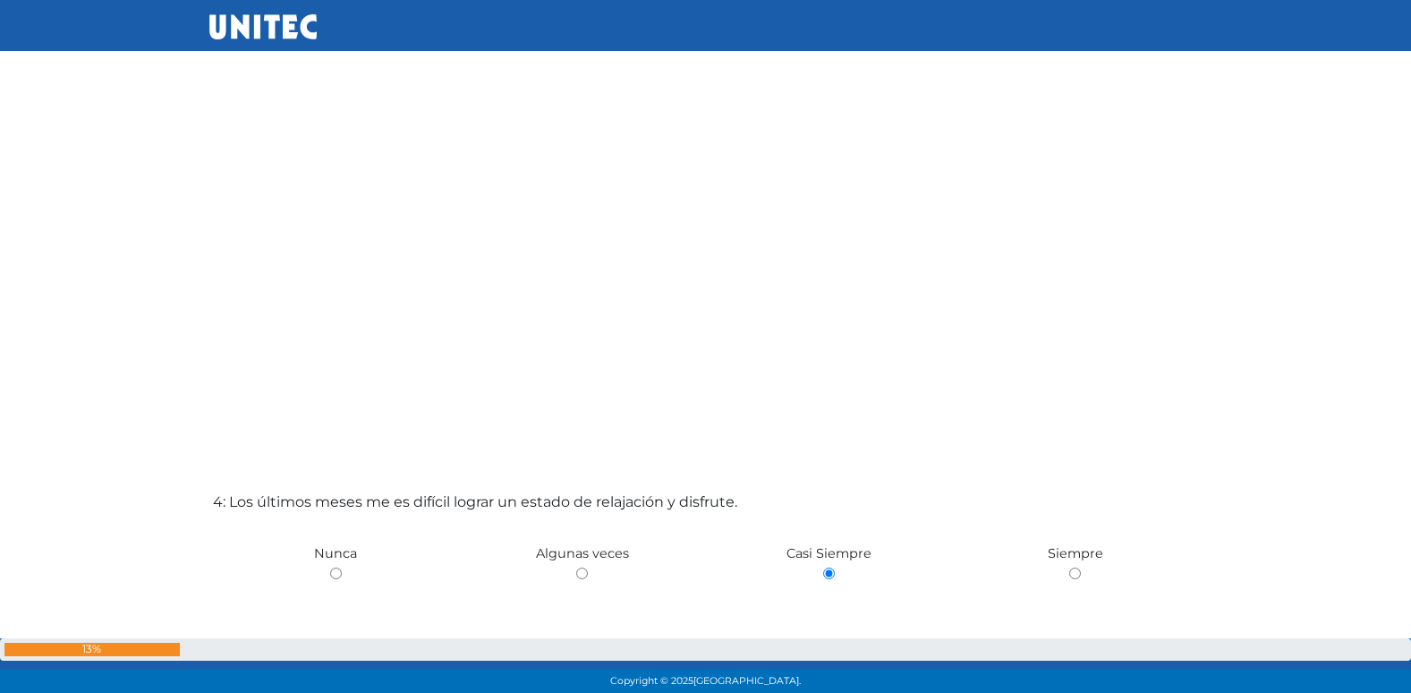
radio input "true"
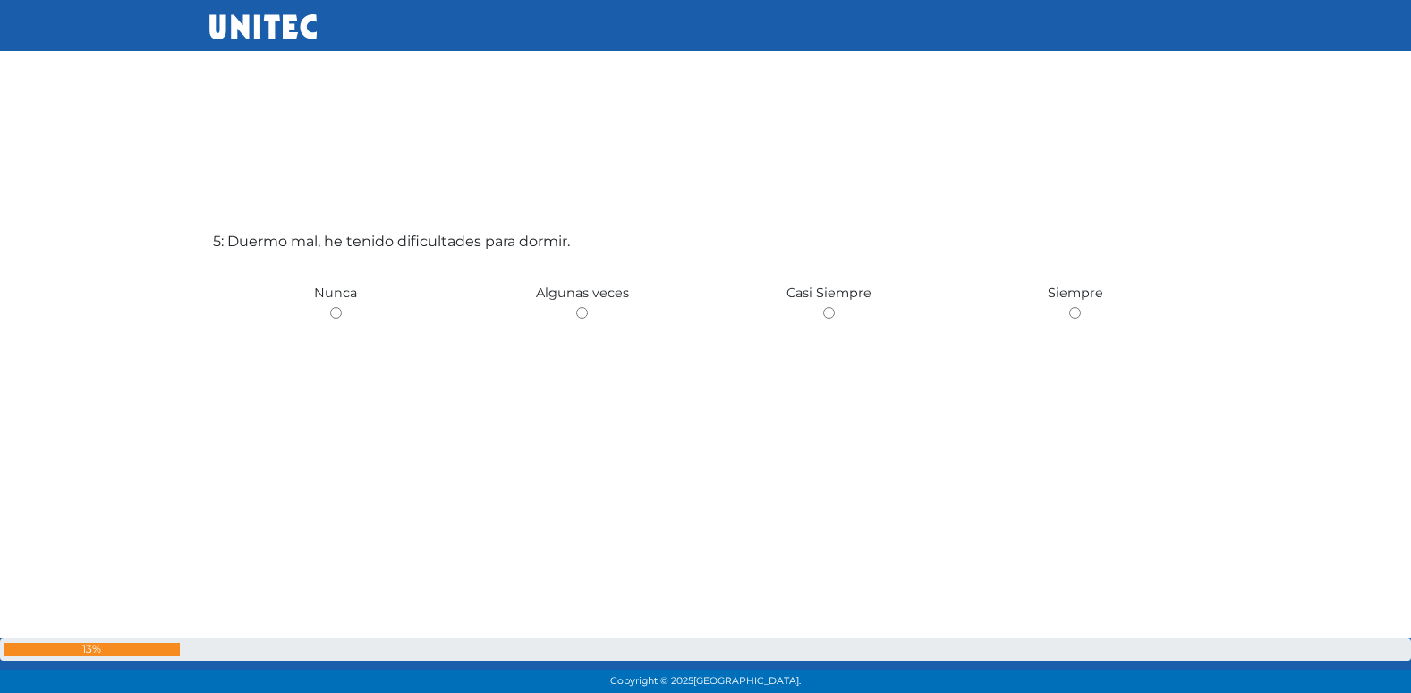
scroll to position [2860, 0]
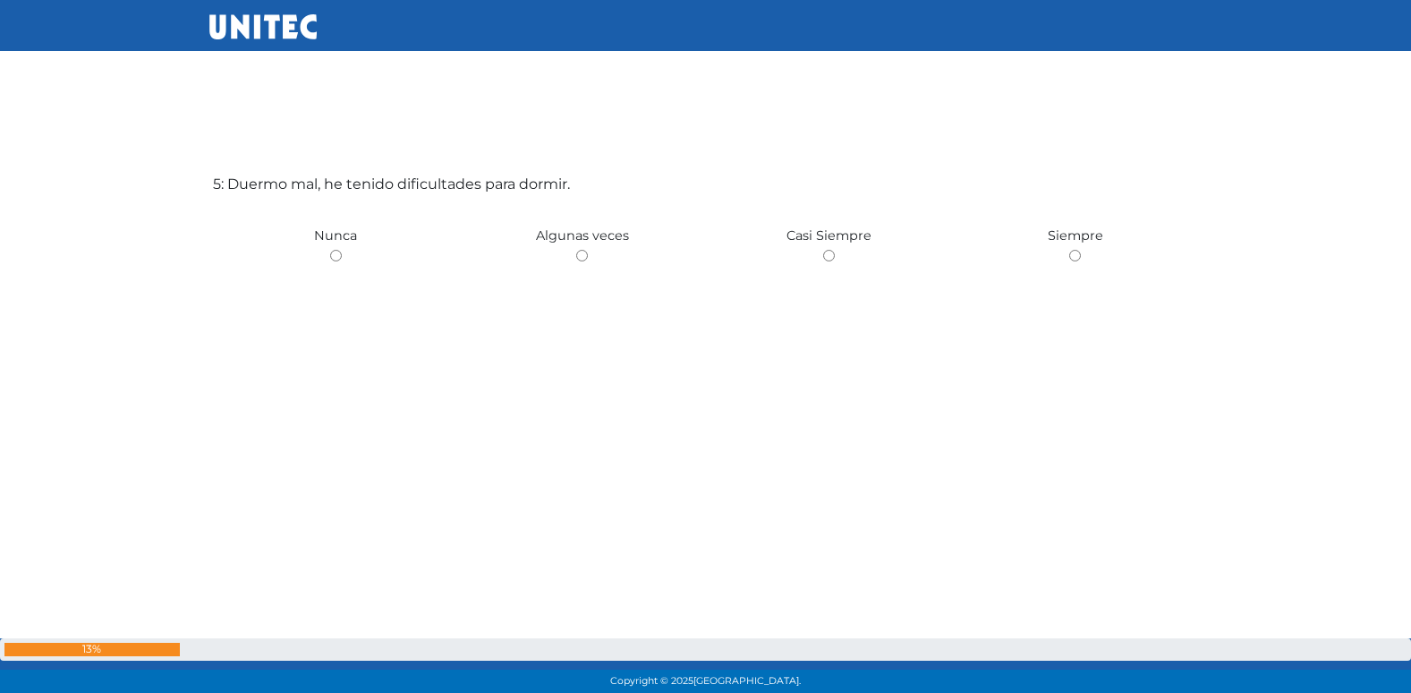
click at [1069, 250] on input "radio" at bounding box center [1075, 256] width 12 height 12
radio input "true"
click at [823, 250] on input "radio" at bounding box center [829, 256] width 12 height 12
radio input "true"
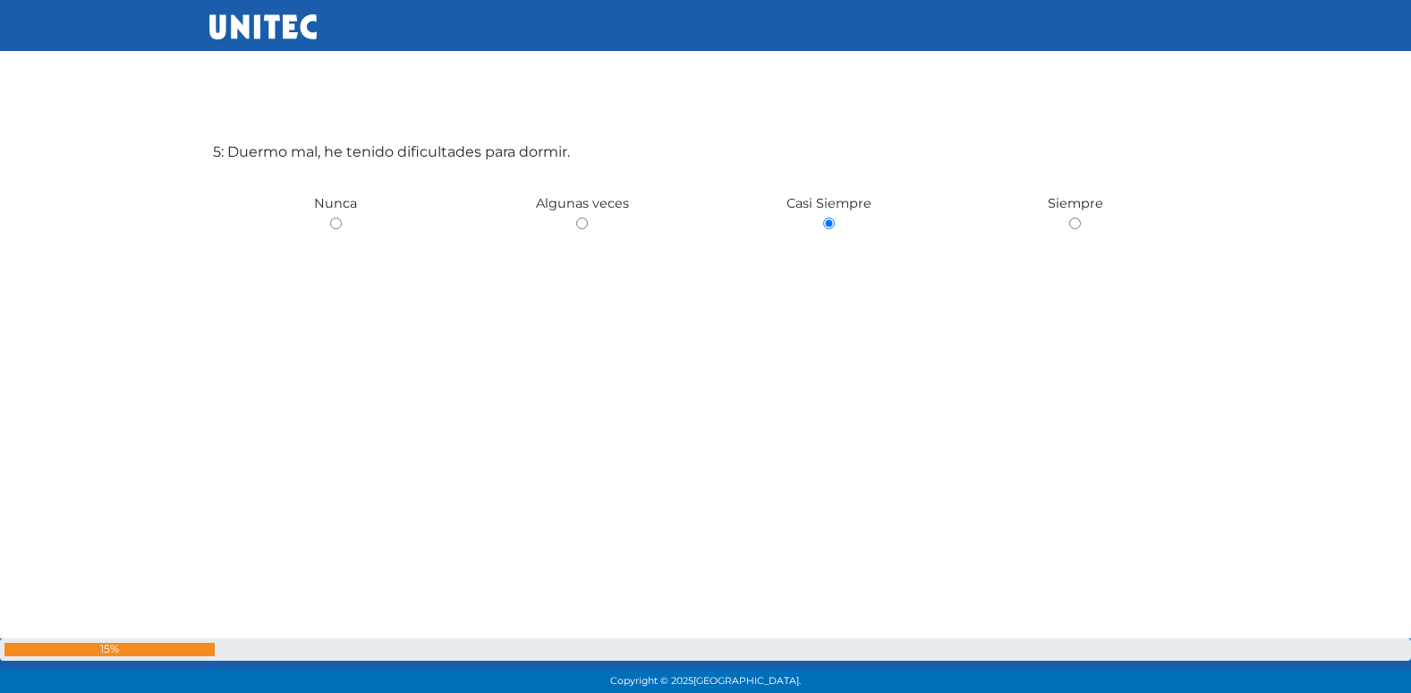
click at [576, 217] on input "radio" at bounding box center [582, 223] width 12 height 12
radio input "true"
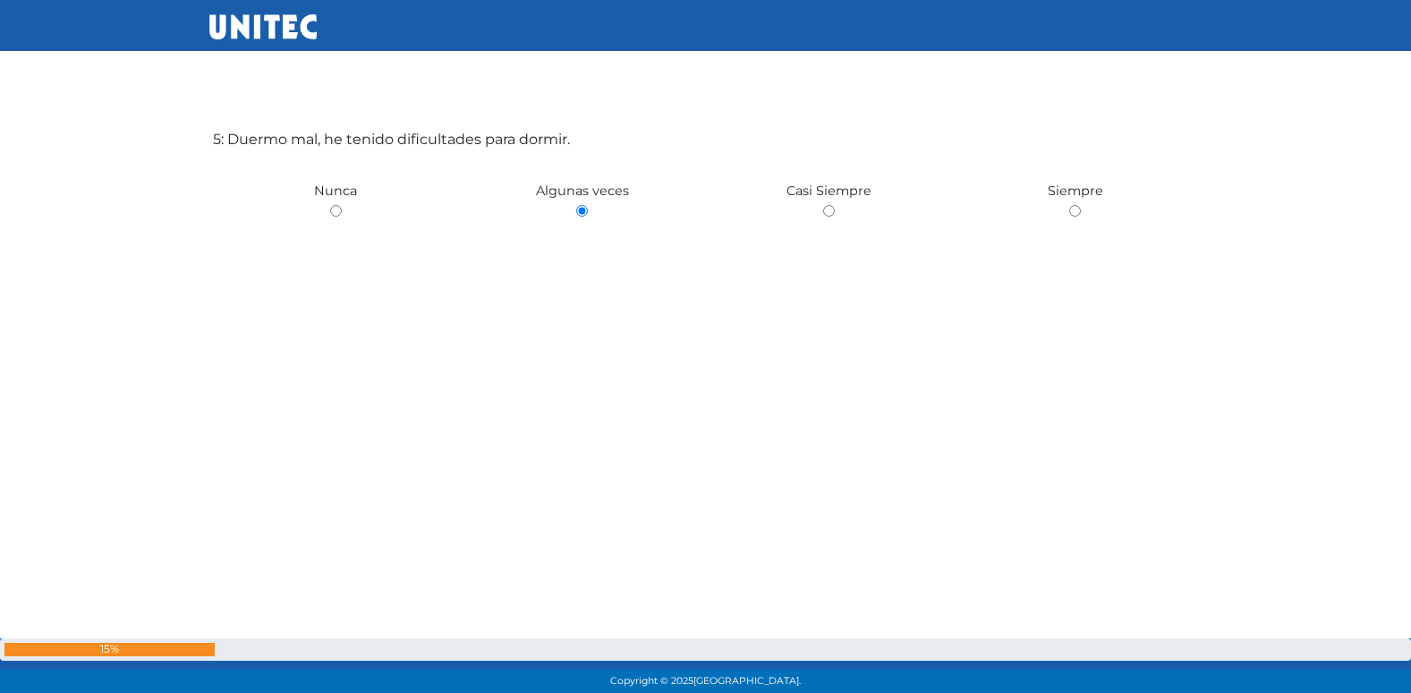
click at [330, 205] on input "radio" at bounding box center [336, 211] width 12 height 12
radio input "true"
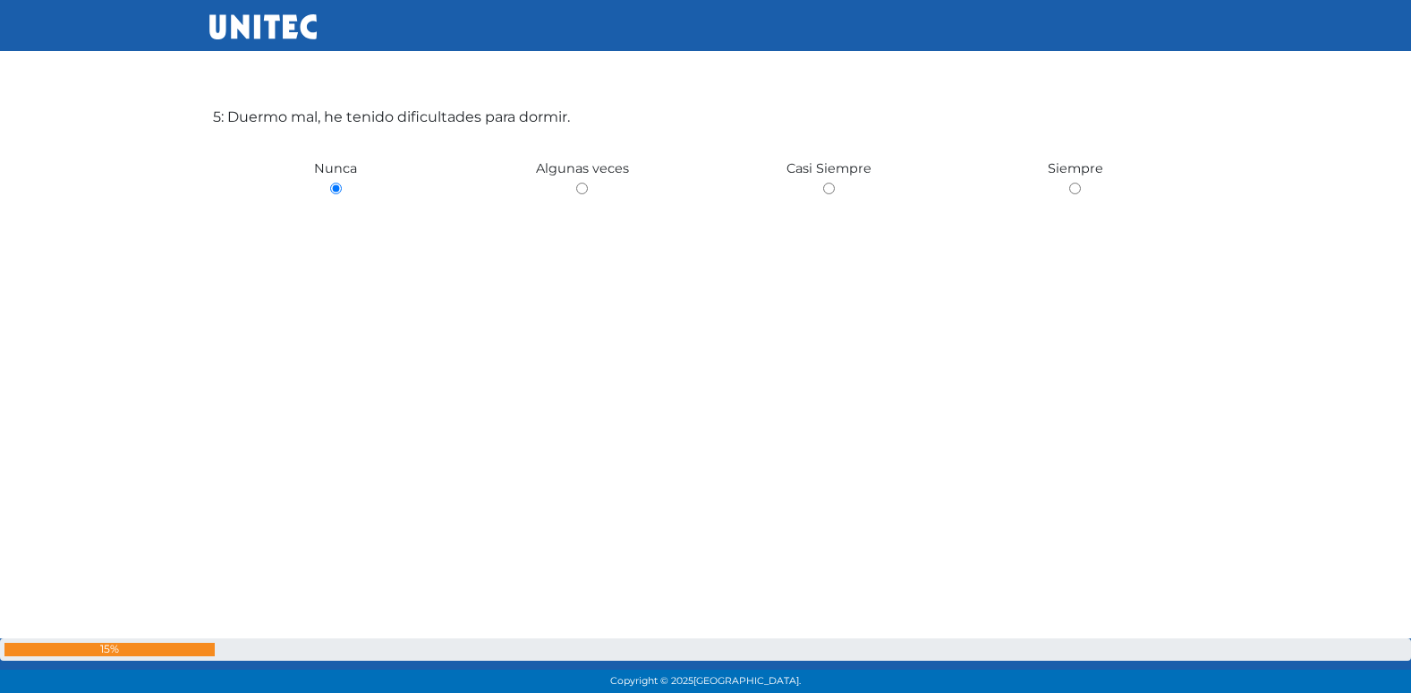
click at [1069, 183] on input "radio" at bounding box center [1075, 189] width 12 height 12
radio input "true"
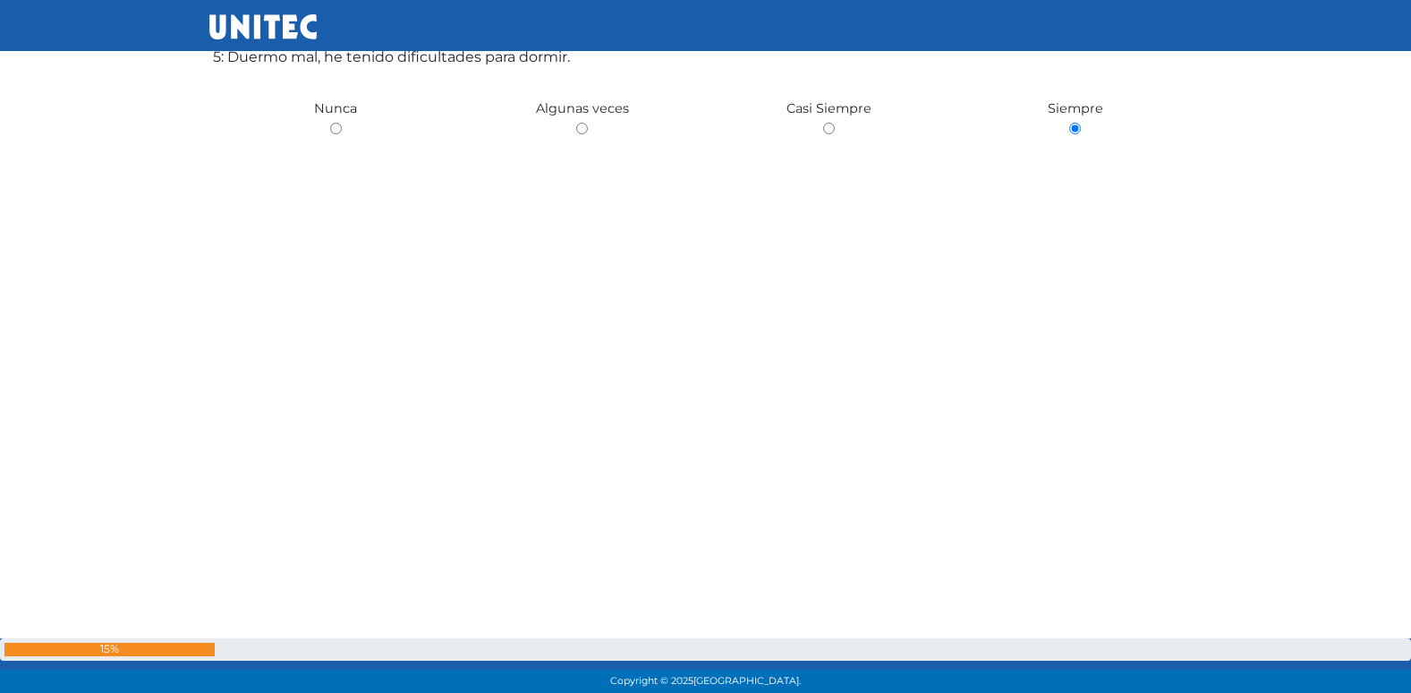
click at [330, 123] on input "radio" at bounding box center [336, 129] width 12 height 12
radio input "true"
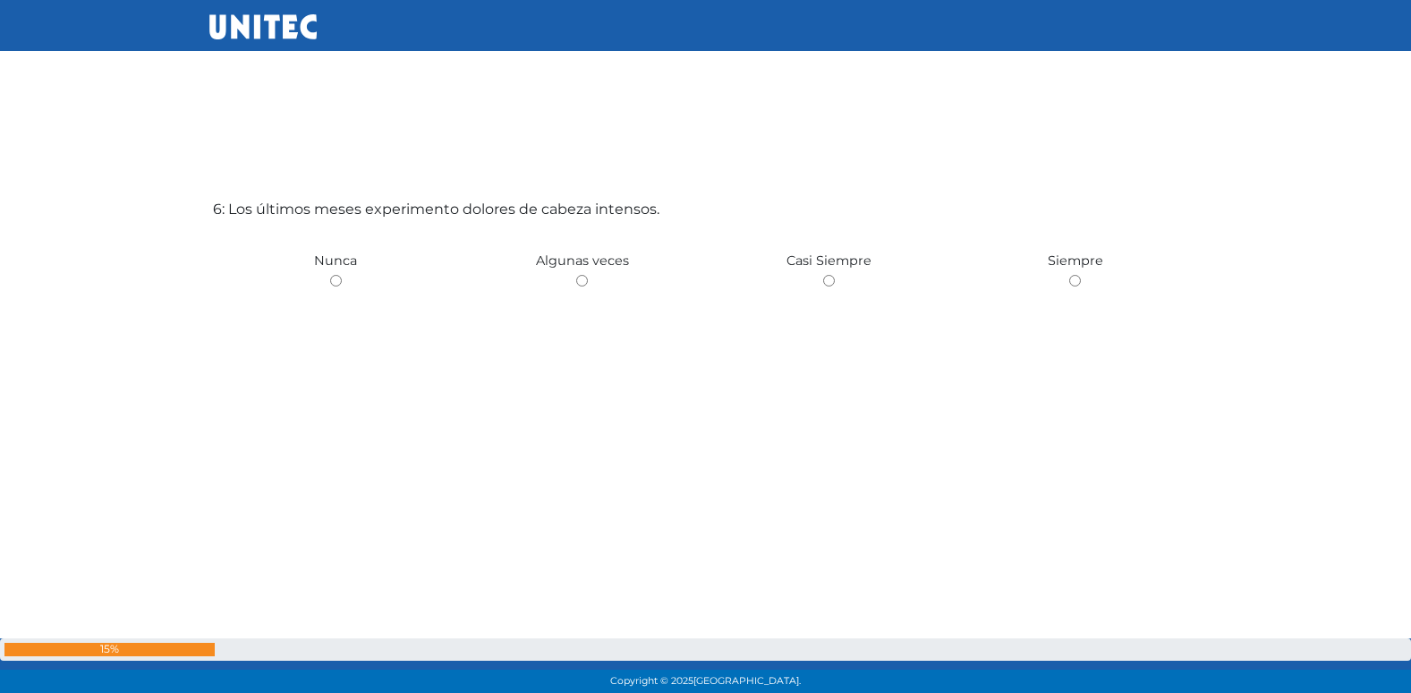
scroll to position [3552, 0]
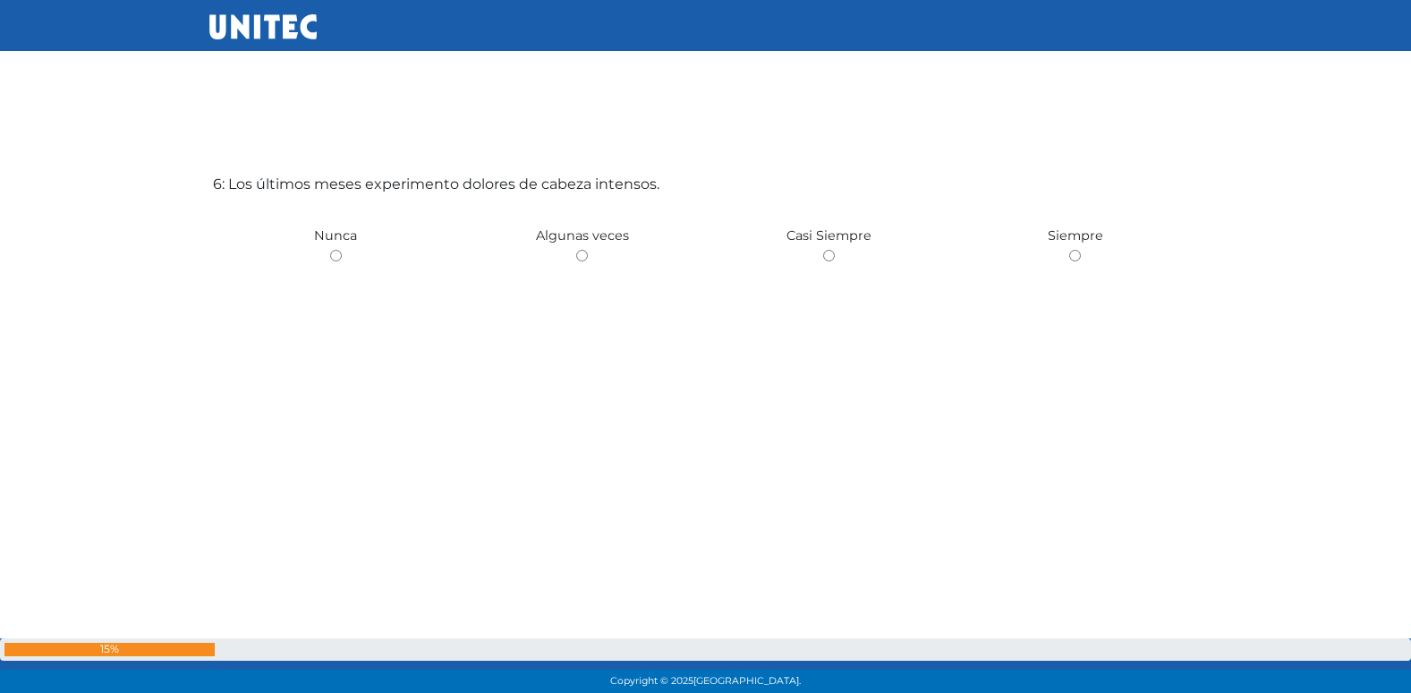
radio input "true"
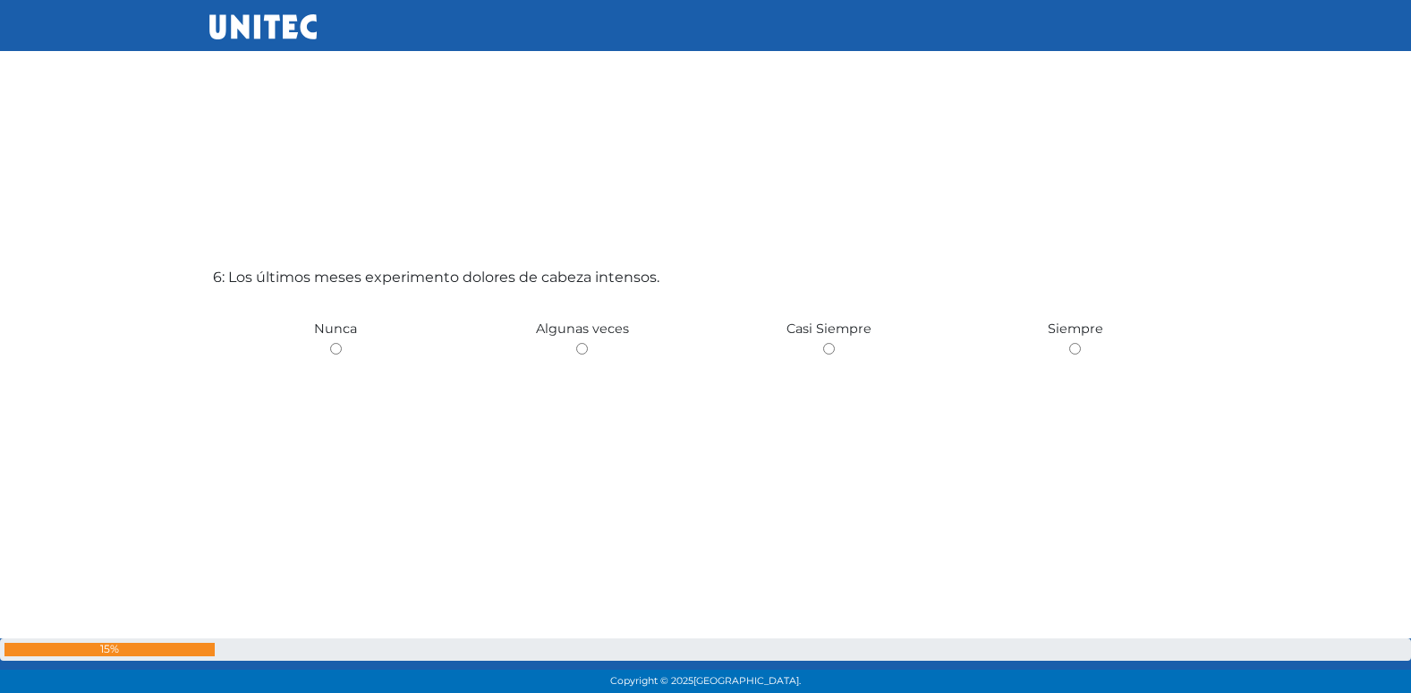
click at [1069, 343] on input "radio" at bounding box center [1075, 349] width 12 height 12
radio input "true"
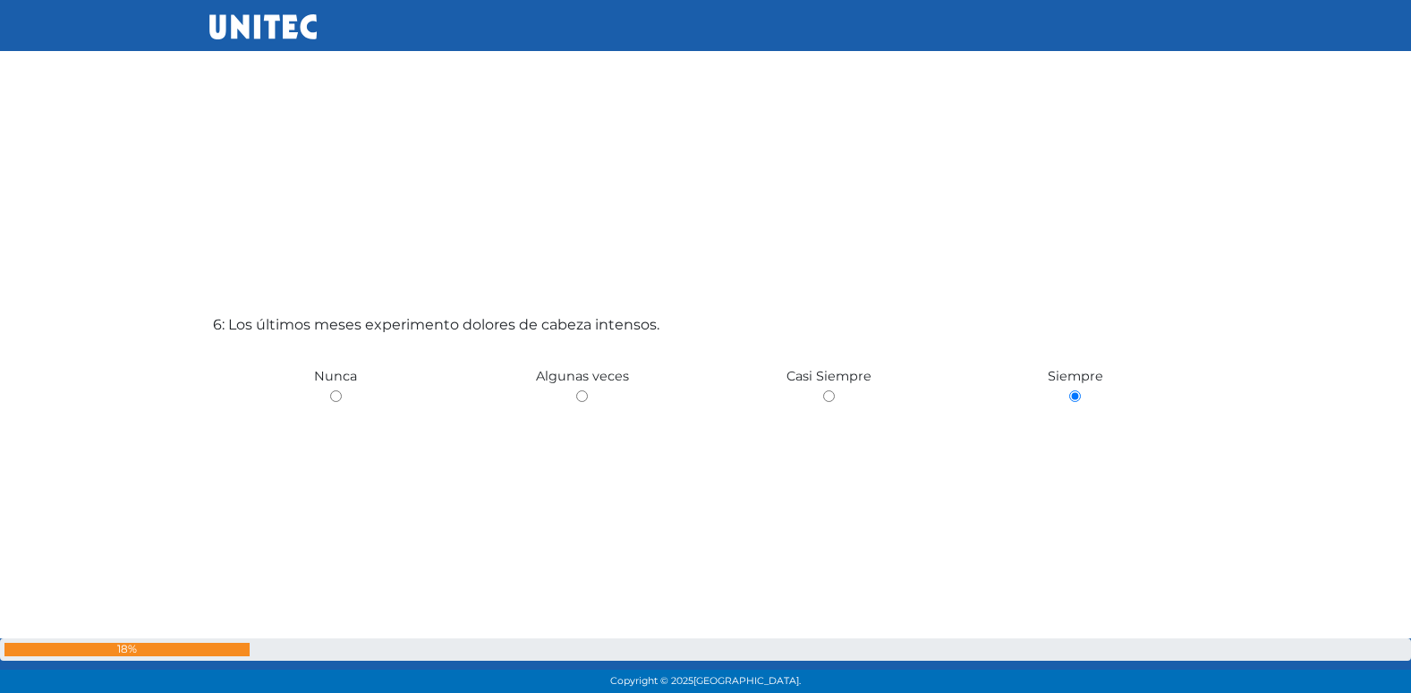
click at [823, 390] on input "radio" at bounding box center [829, 396] width 12 height 12
radio input "true"
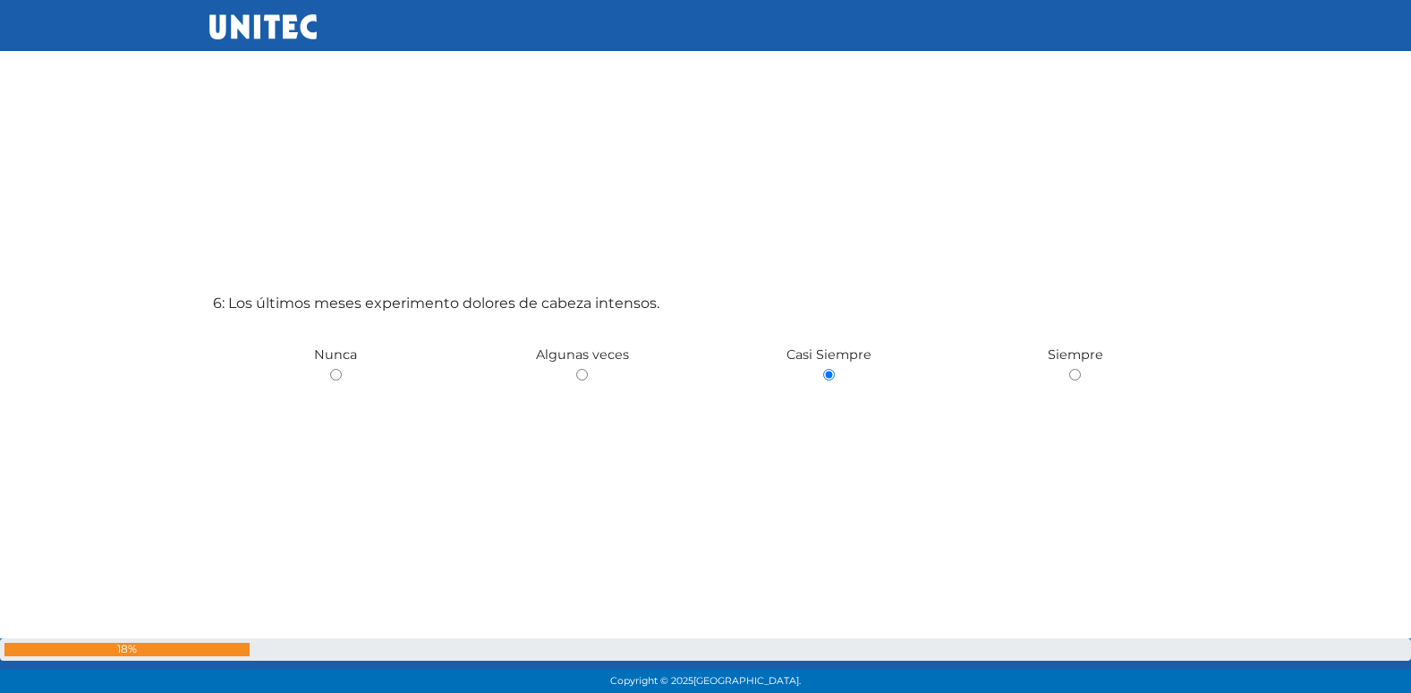
click at [576, 369] on input "radio" at bounding box center [582, 375] width 12 height 12
radio input "true"
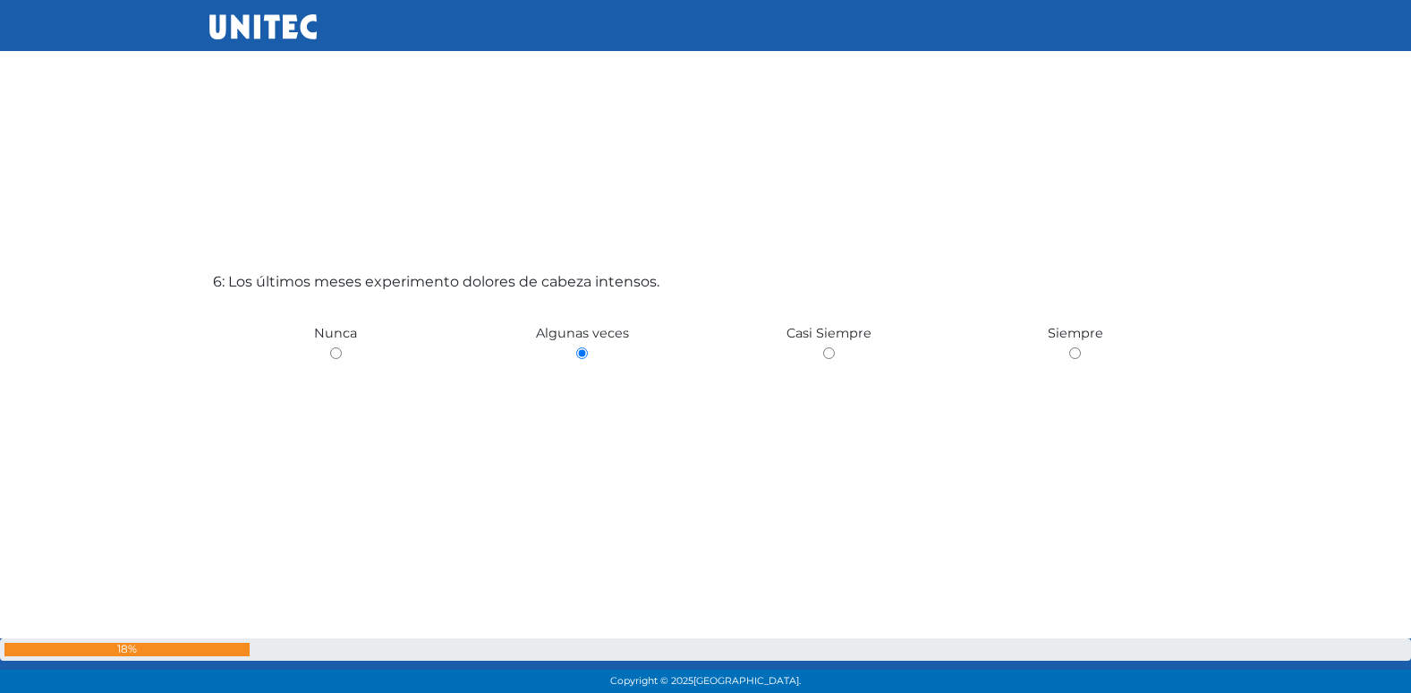
click at [330, 347] on input "radio" at bounding box center [336, 353] width 12 height 12
radio input "true"
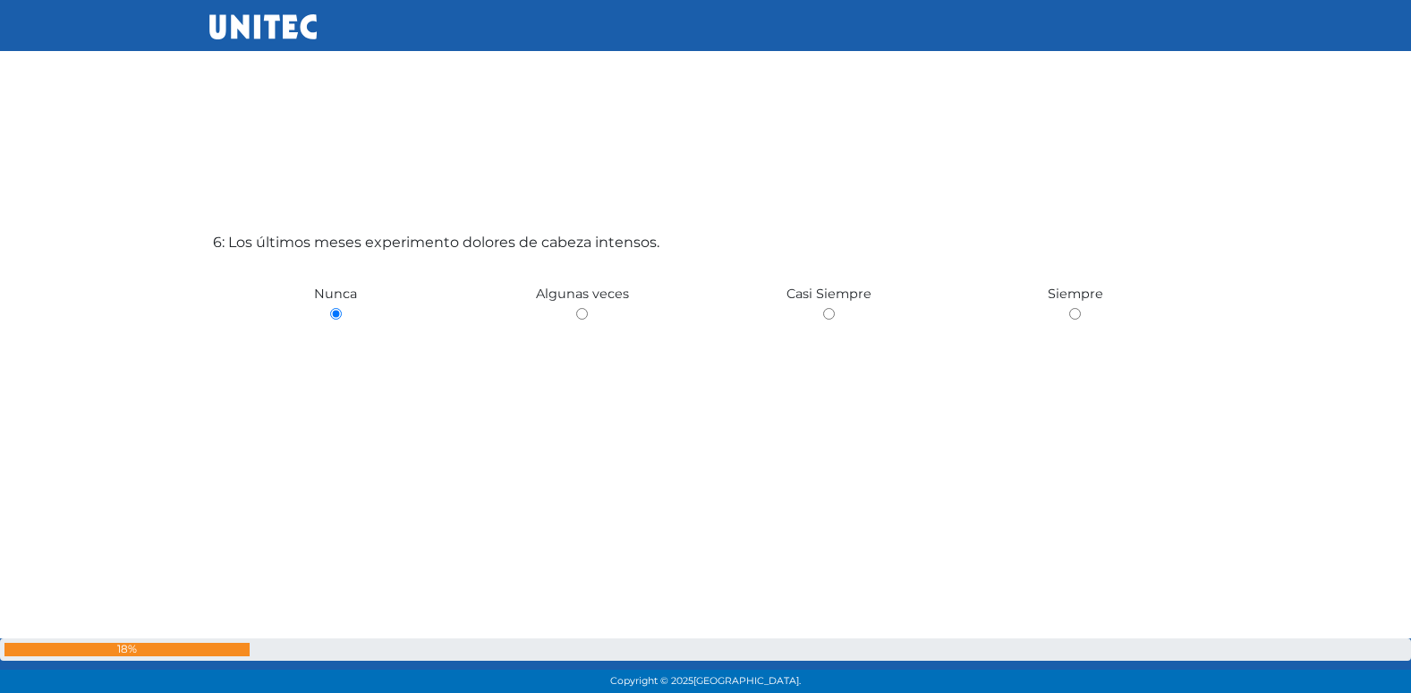
click at [576, 308] on input "radio" at bounding box center [582, 314] width 12 height 12
radio input "true"
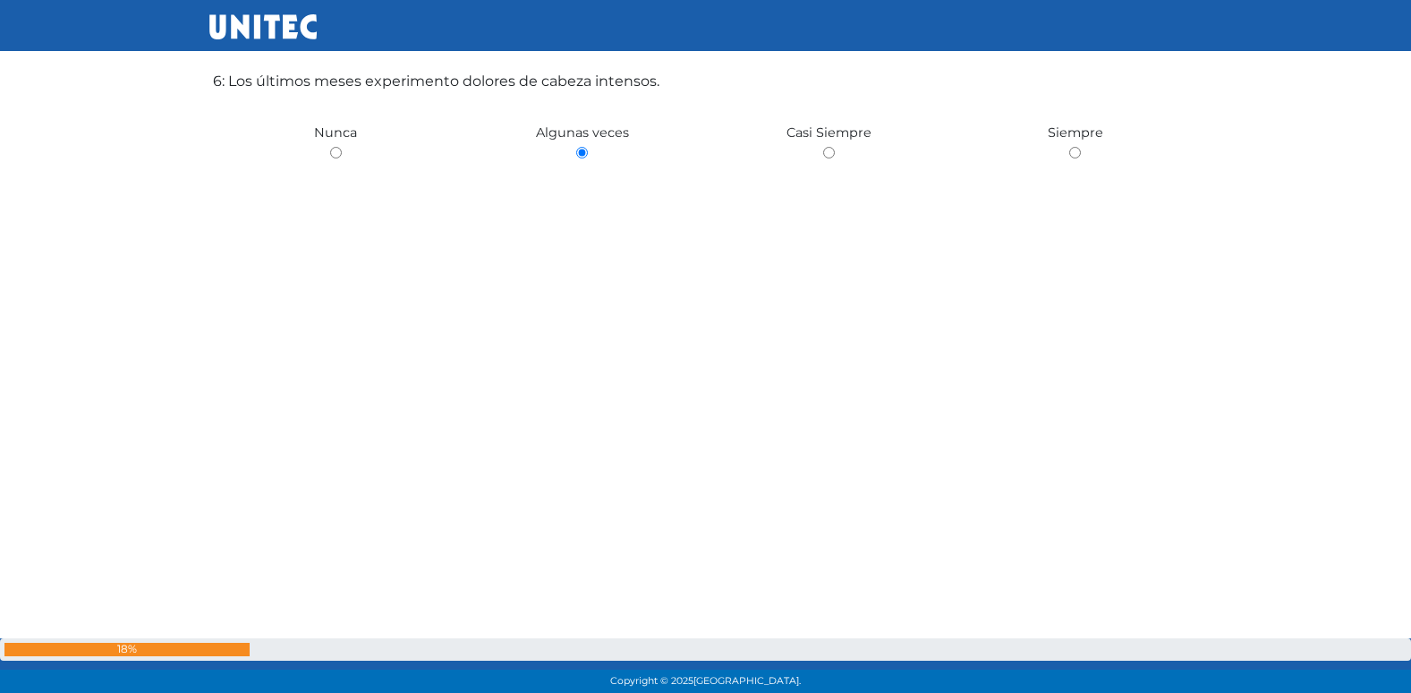
scroll to position [3661, 0]
click at [330, 141] on input "radio" at bounding box center [336, 147] width 12 height 12
radio input "true"
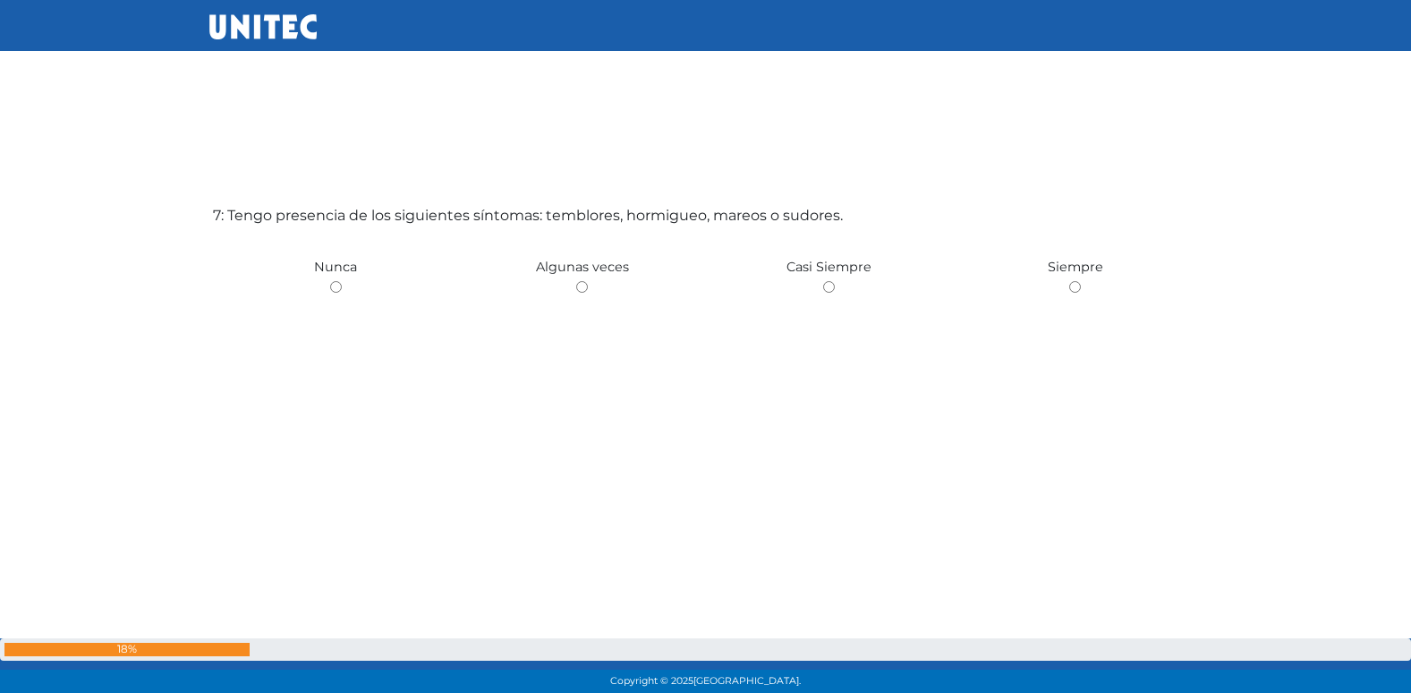
scroll to position [4245, 0]
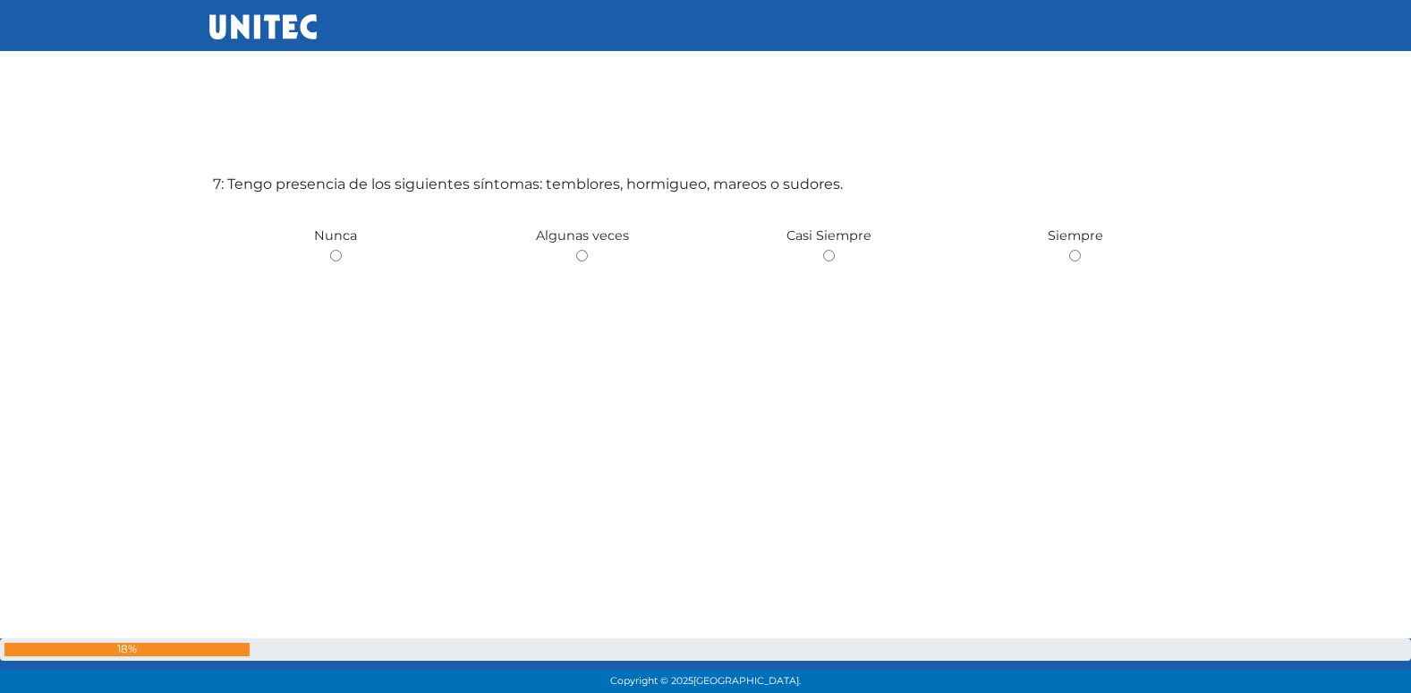
radio input "true"
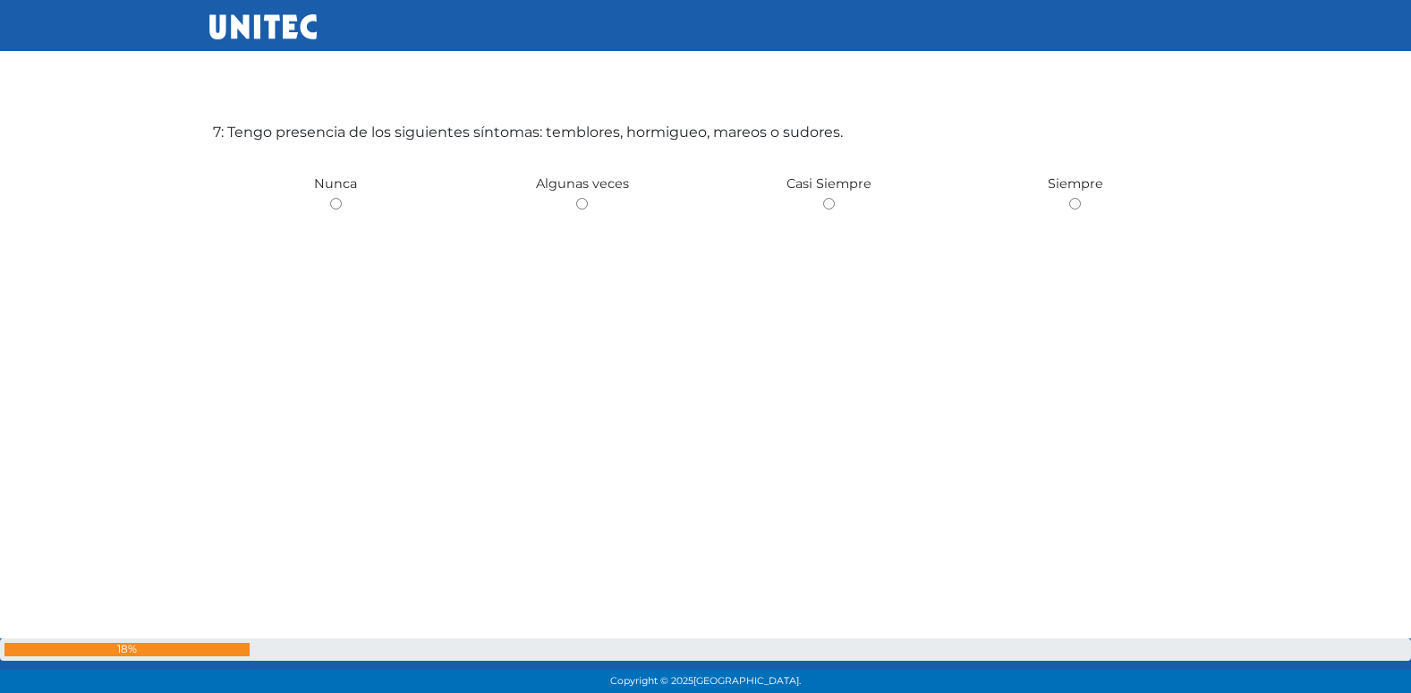
scroll to position [4262, 0]
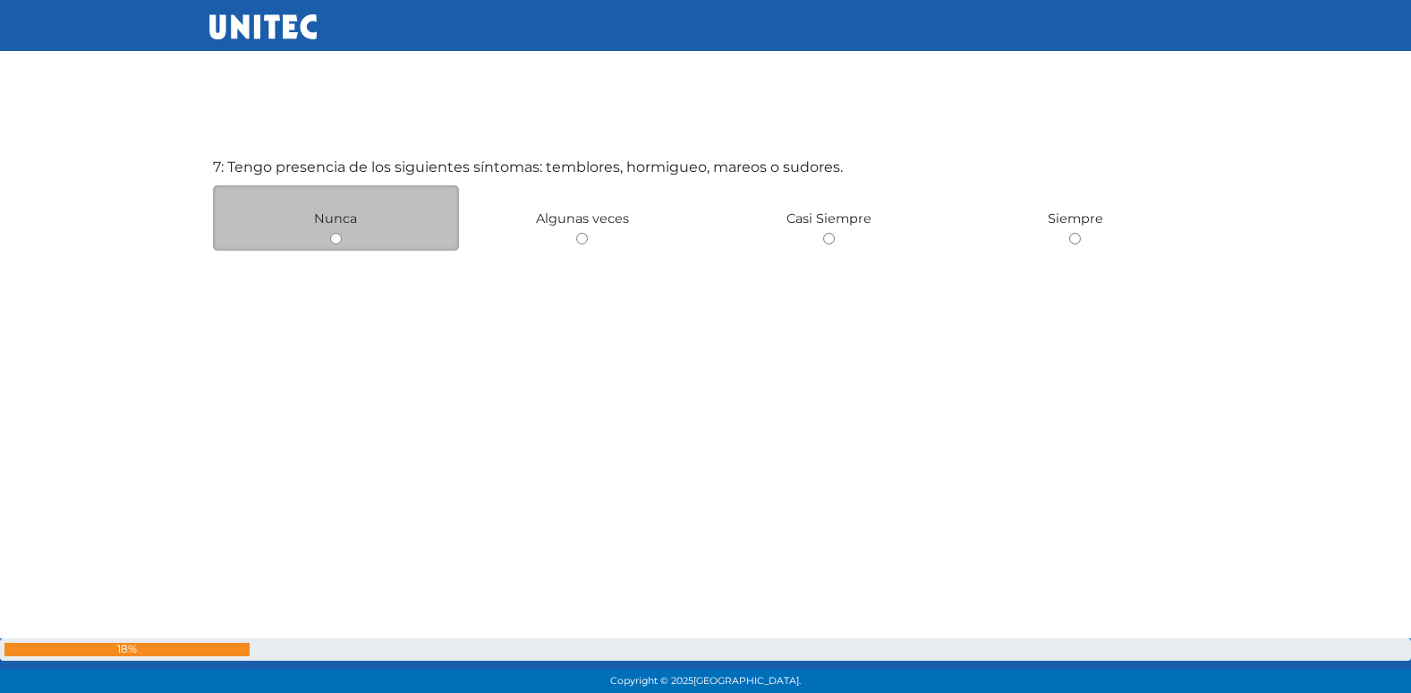
click at [333, 234] on input "radio" at bounding box center [336, 239] width 12 height 12
radio input "true"
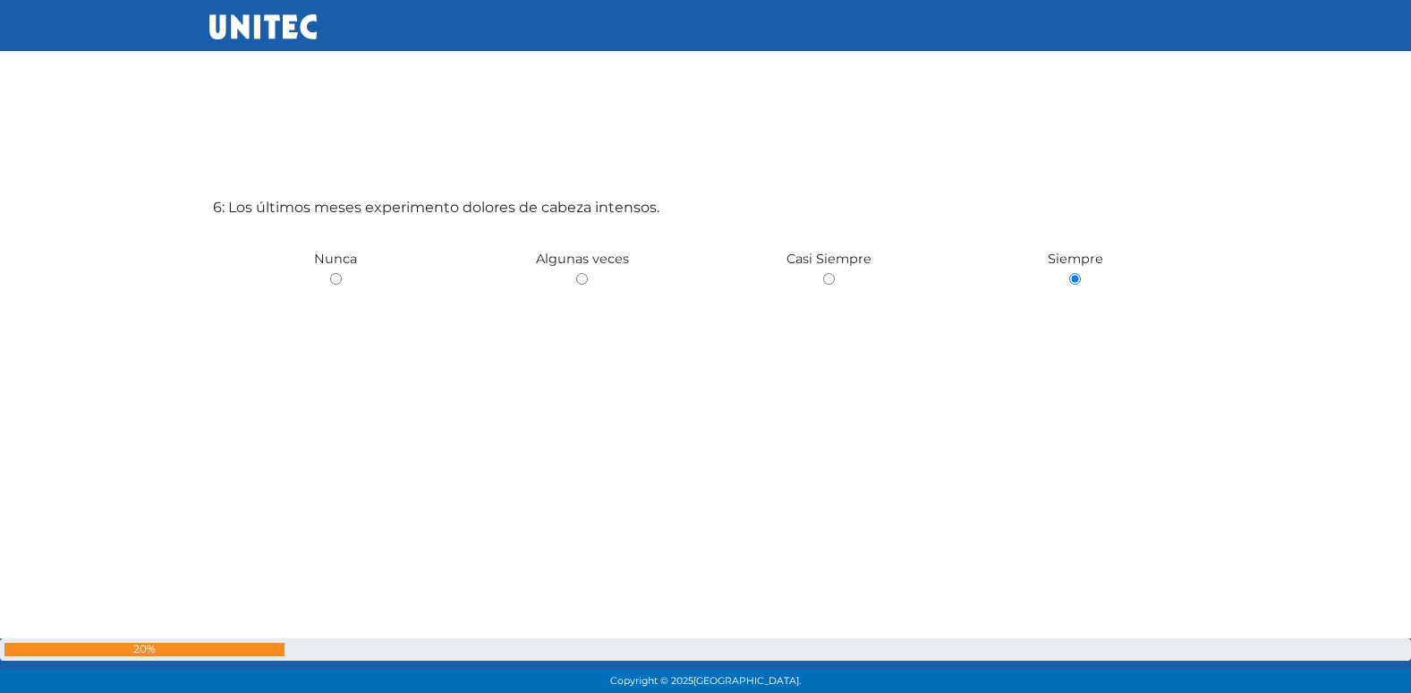
scroll to position [3489, 0]
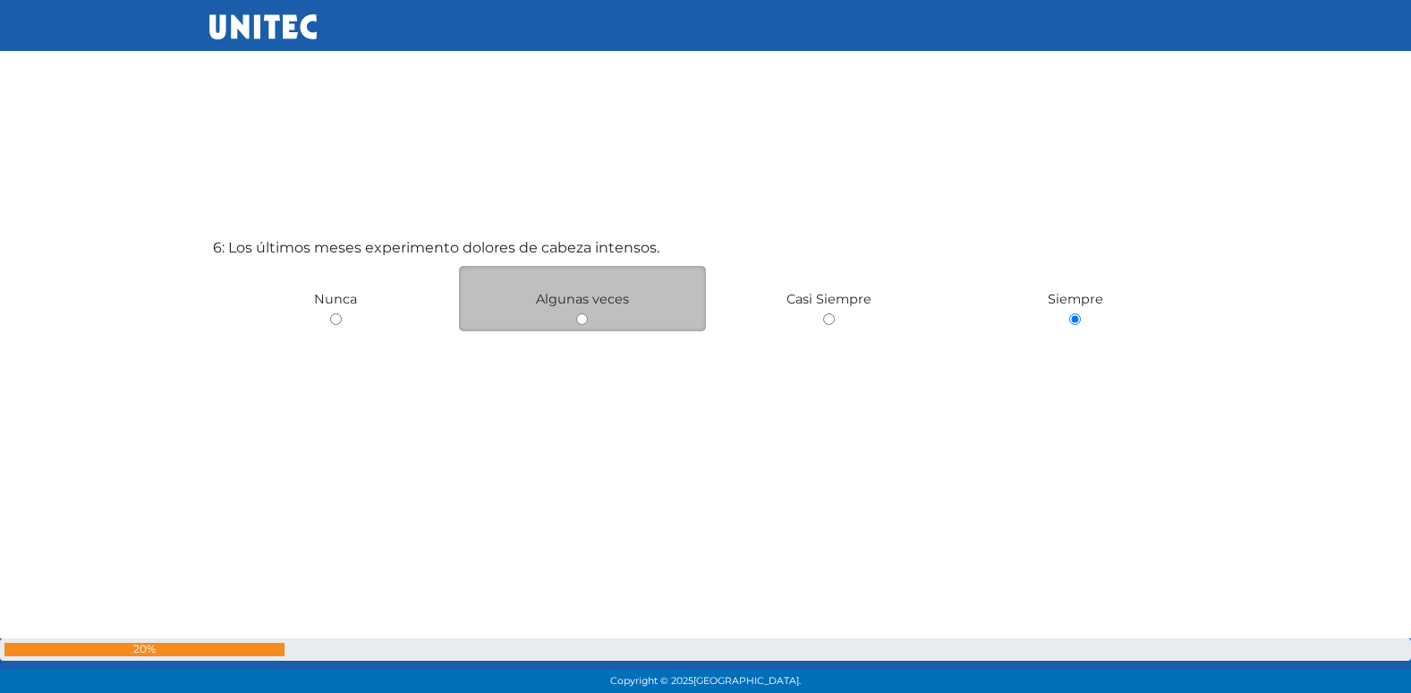
click at [576, 317] on input "radio" at bounding box center [582, 319] width 12 height 12
radio input "true"
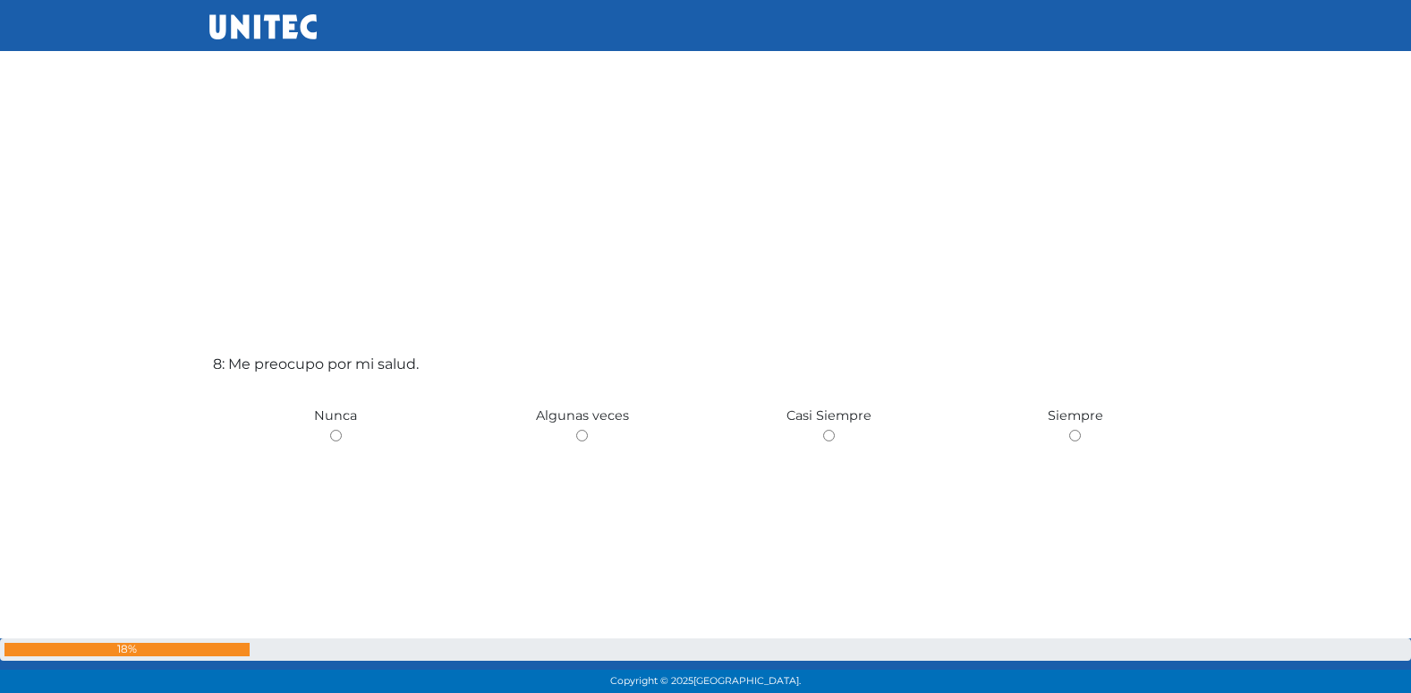
scroll to position [4782, 0]
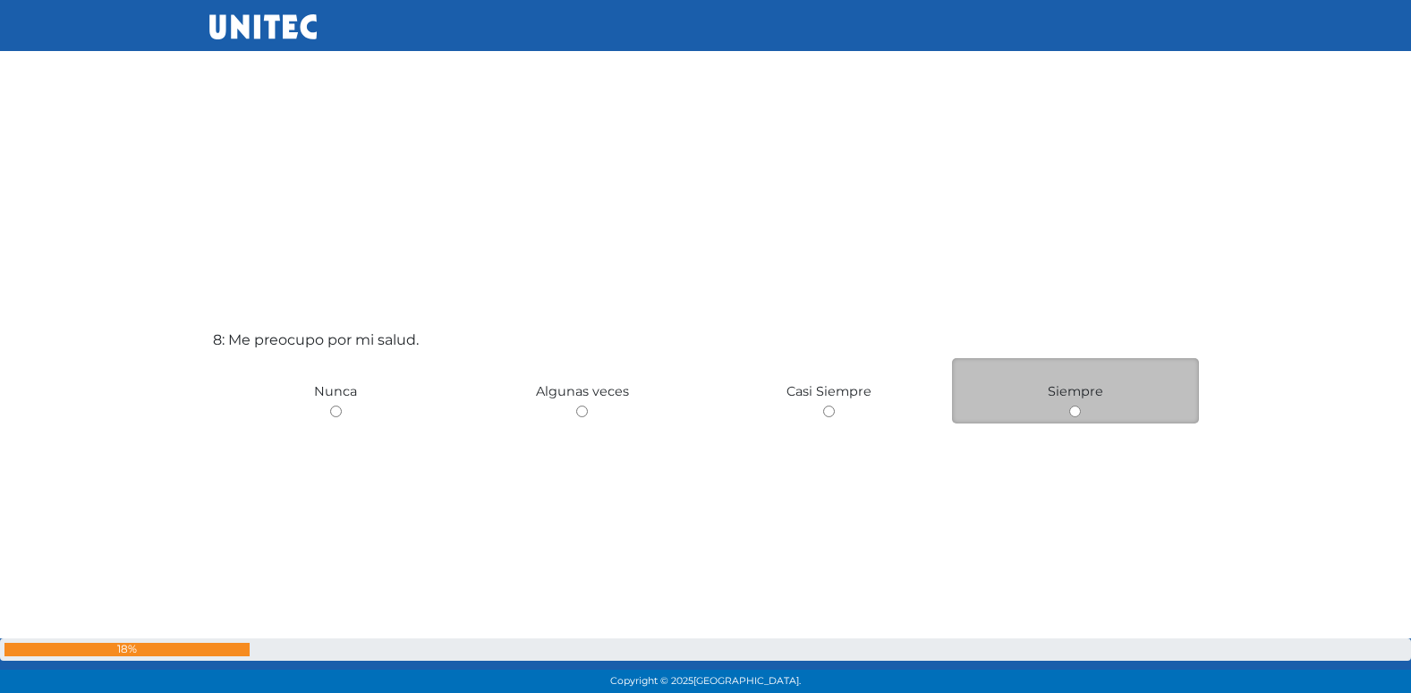
click at [1078, 411] on input "radio" at bounding box center [1075, 411] width 12 height 12
radio input "true"
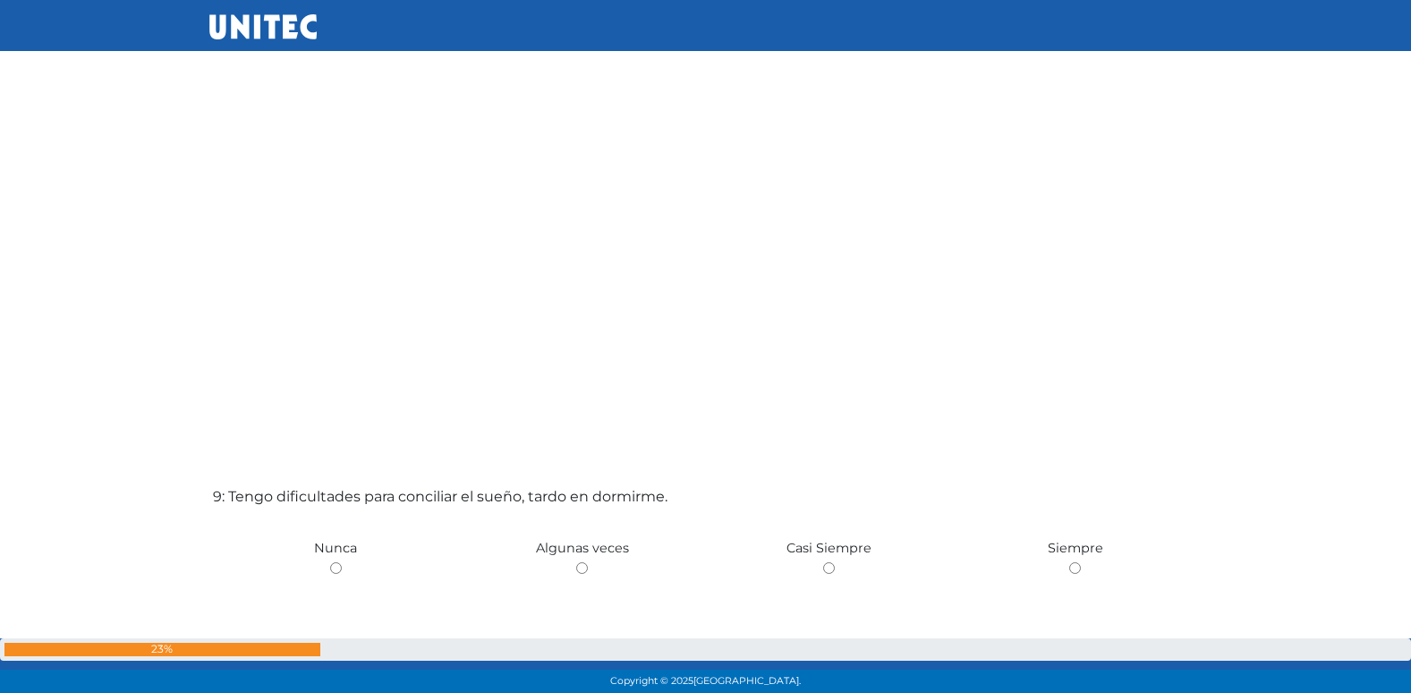
scroll to position [5358, 0]
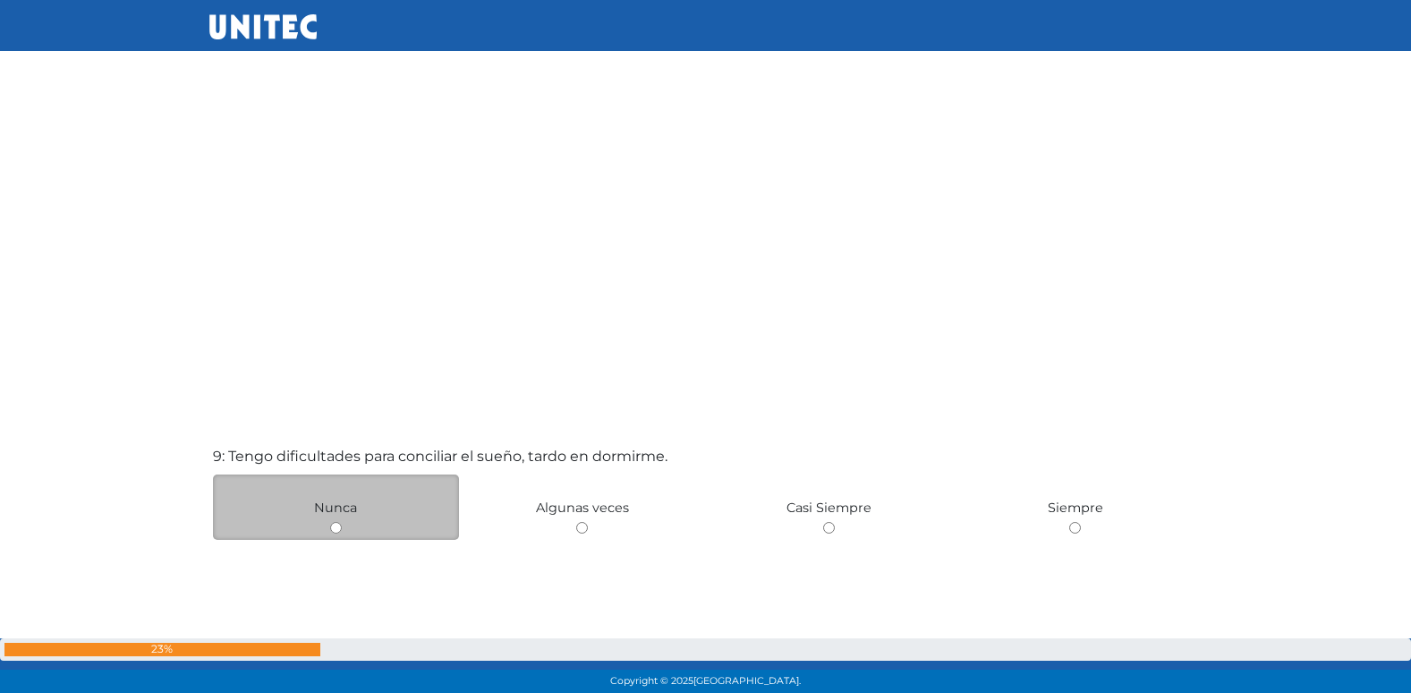
click at [333, 529] on input "radio" at bounding box center [336, 528] width 12 height 12
radio input "true"
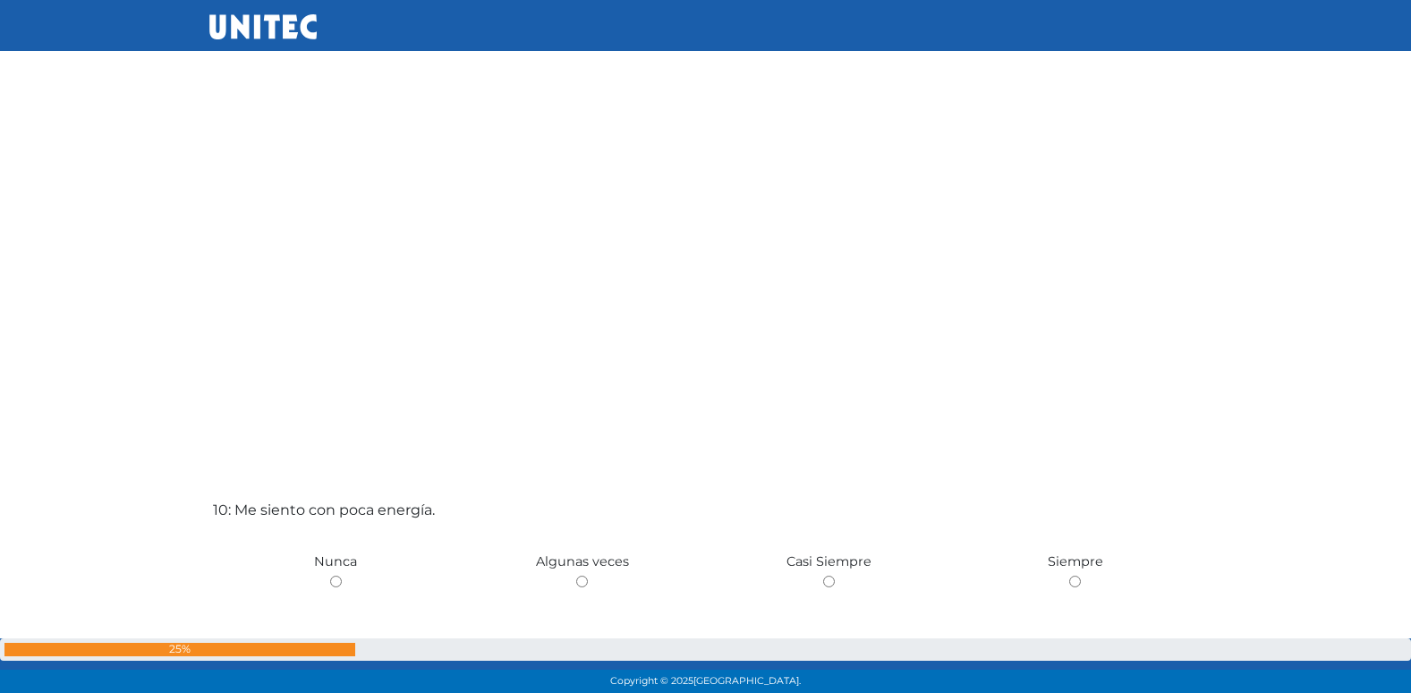
scroll to position [6019, 0]
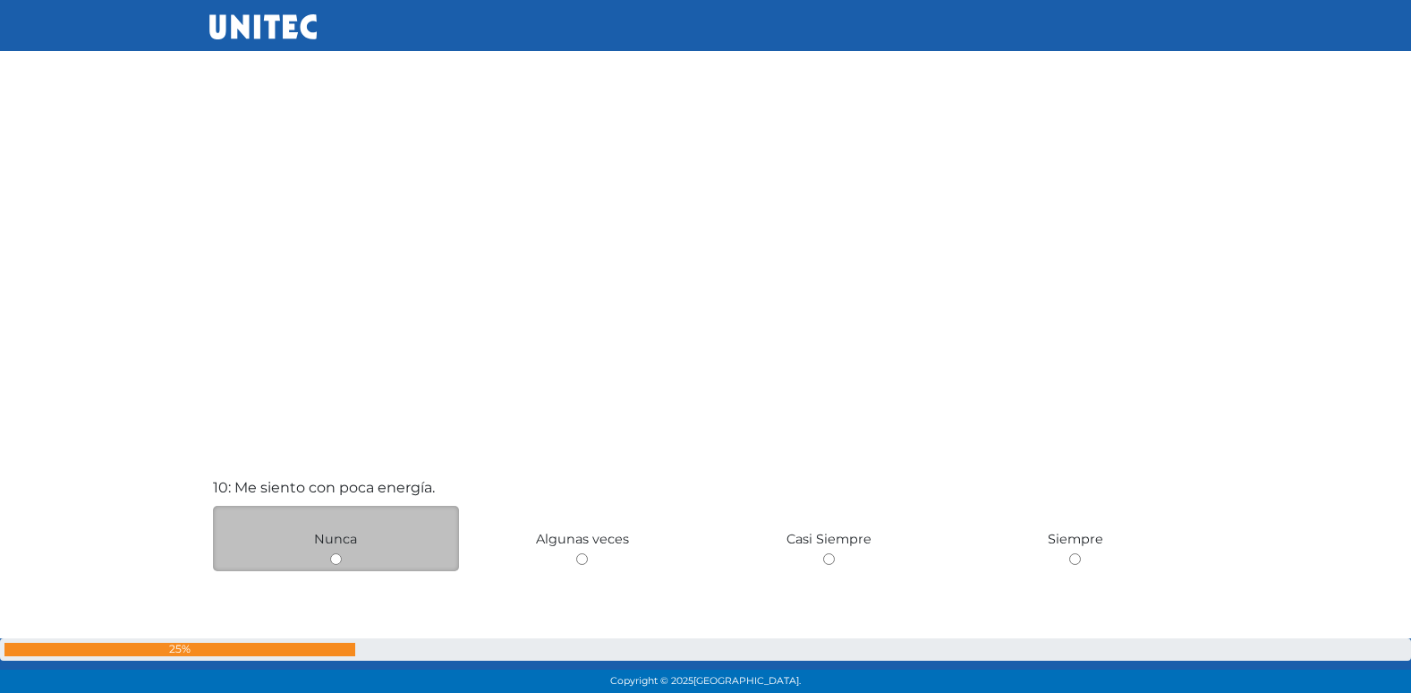
click at [334, 553] on input "radio" at bounding box center [336, 559] width 12 height 12
radio input "true"
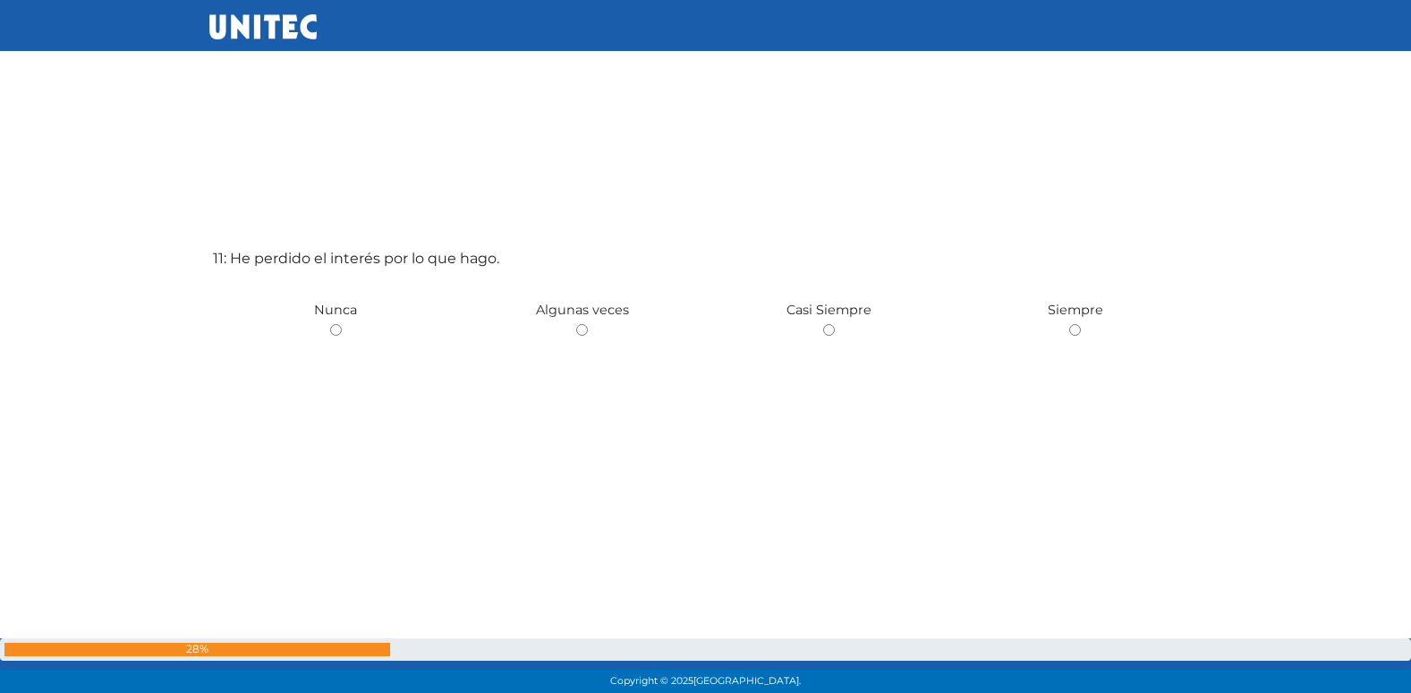
scroll to position [6948, 0]
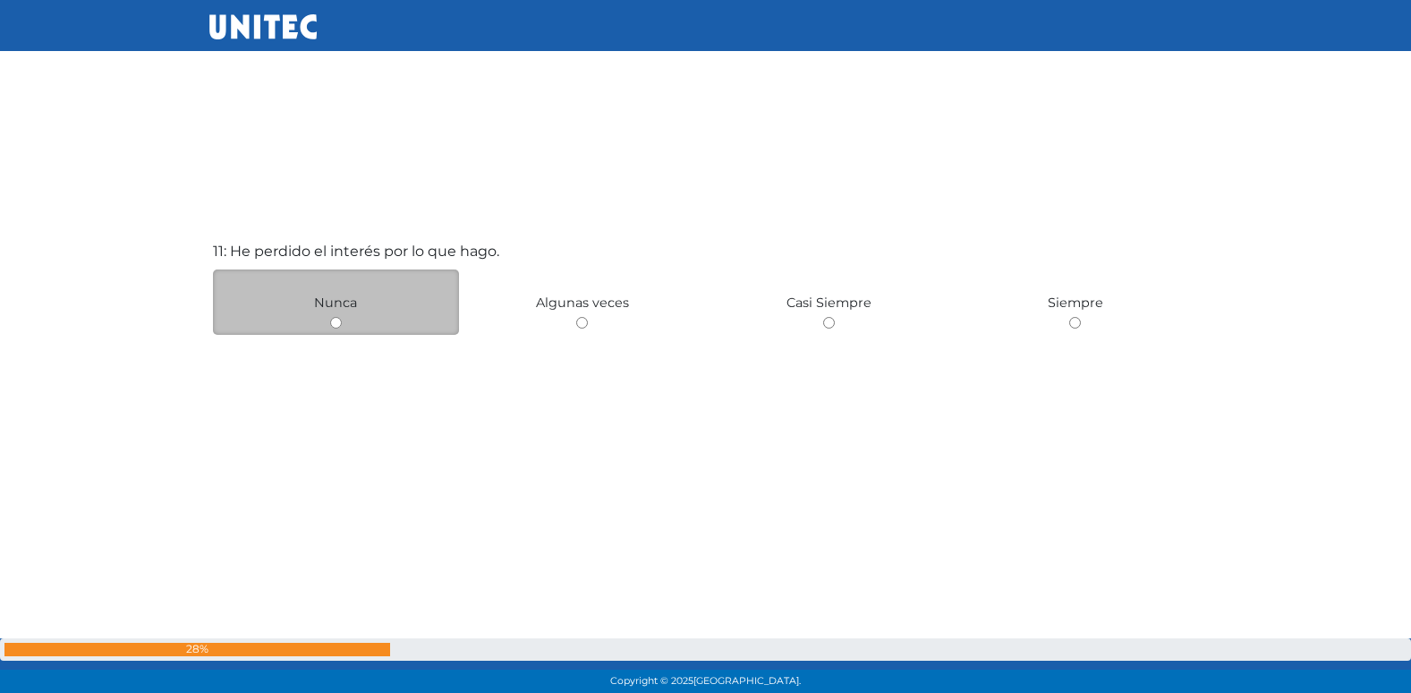
click at [336, 328] on input "radio" at bounding box center [336, 323] width 12 height 12
radio input "true"
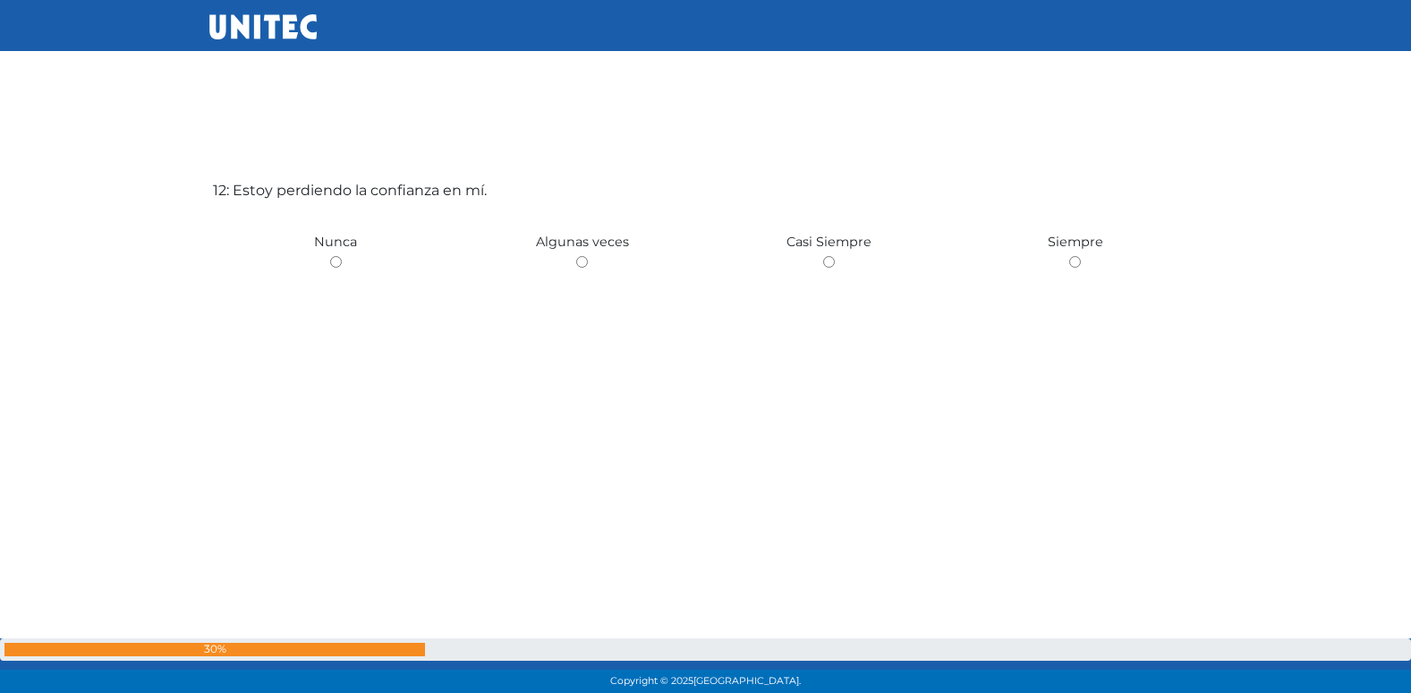
scroll to position [7708, 0]
radio input "true"
click at [576, 250] on input "radio" at bounding box center [582, 256] width 12 height 12
radio input "true"
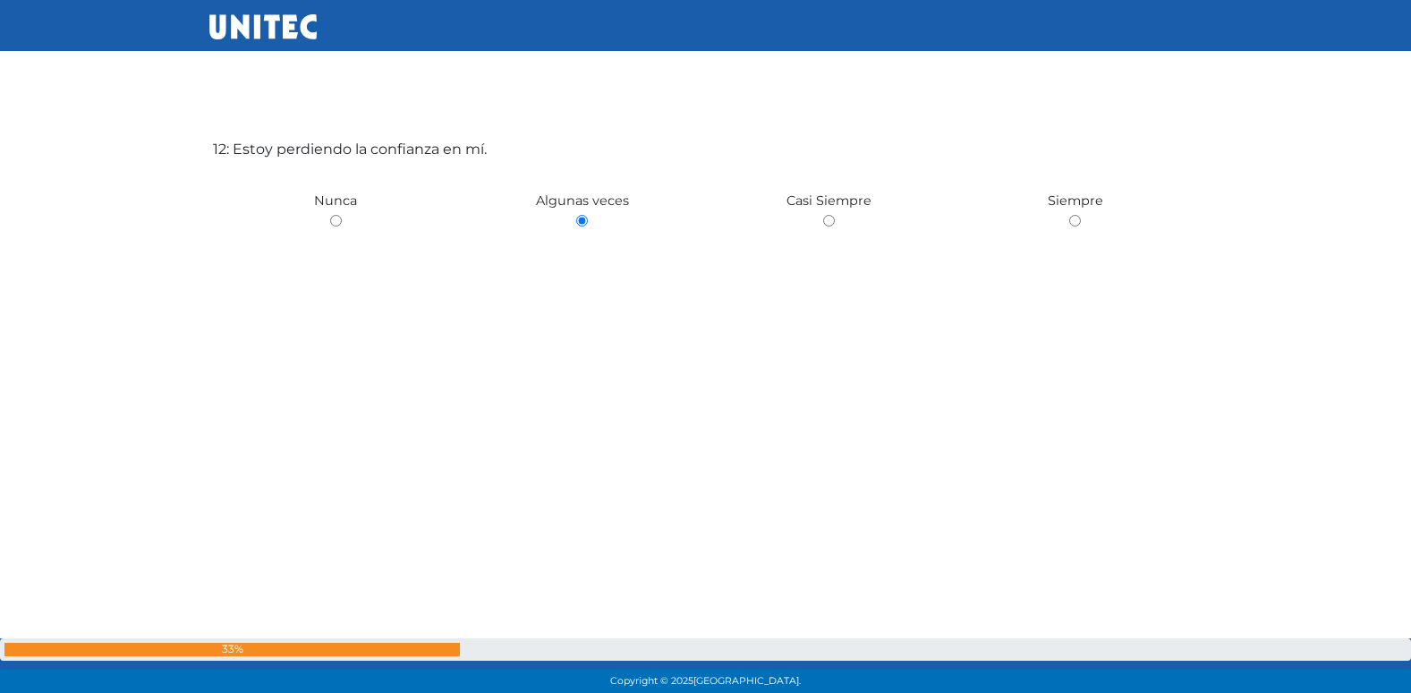
click at [330, 215] on input "radio" at bounding box center [336, 221] width 12 height 12
radio input "true"
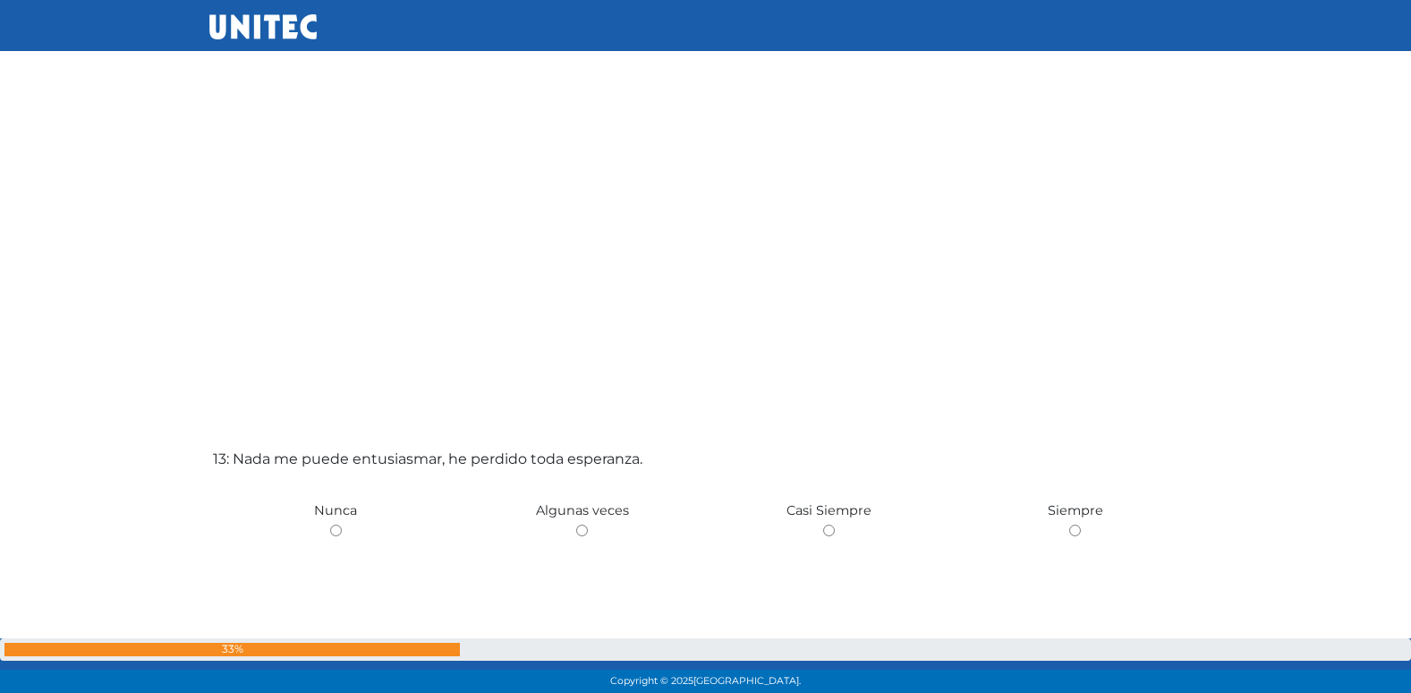
scroll to position [8083, 0]
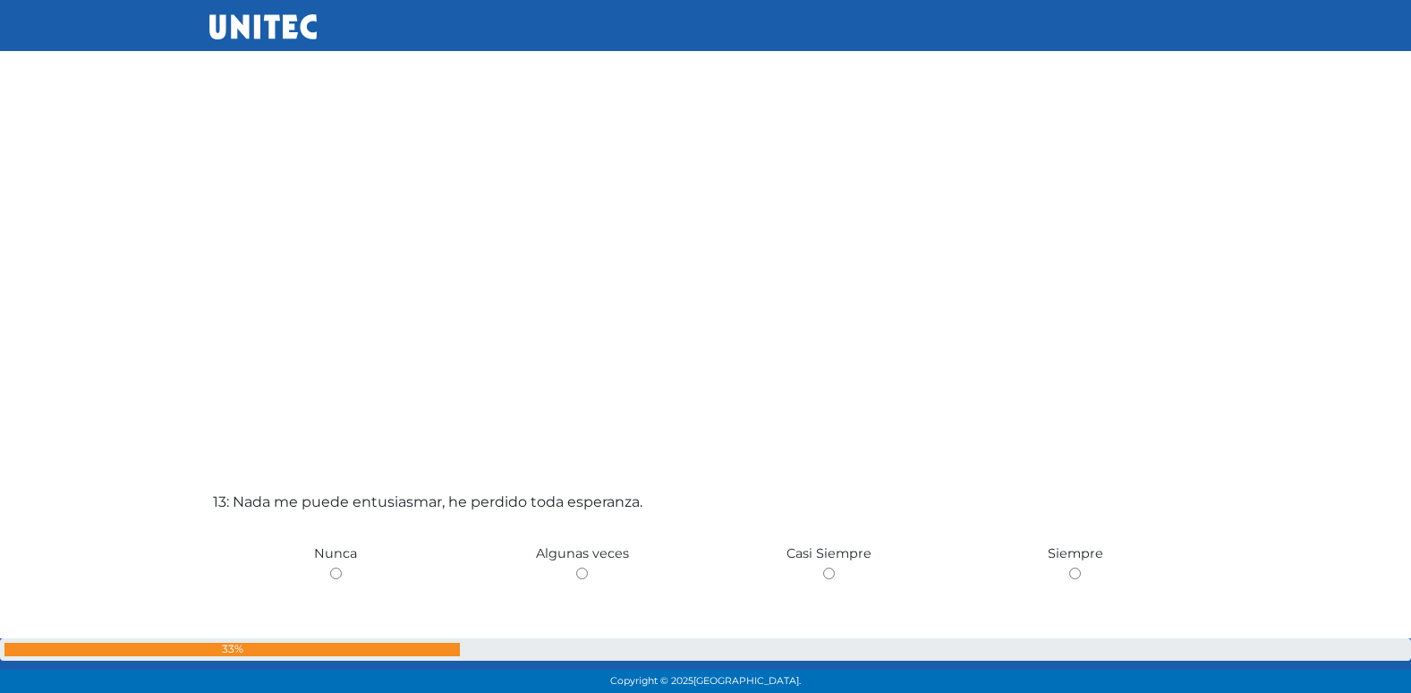
click at [576, 567] on input "radio" at bounding box center [582, 573] width 12 height 12
radio input "true"
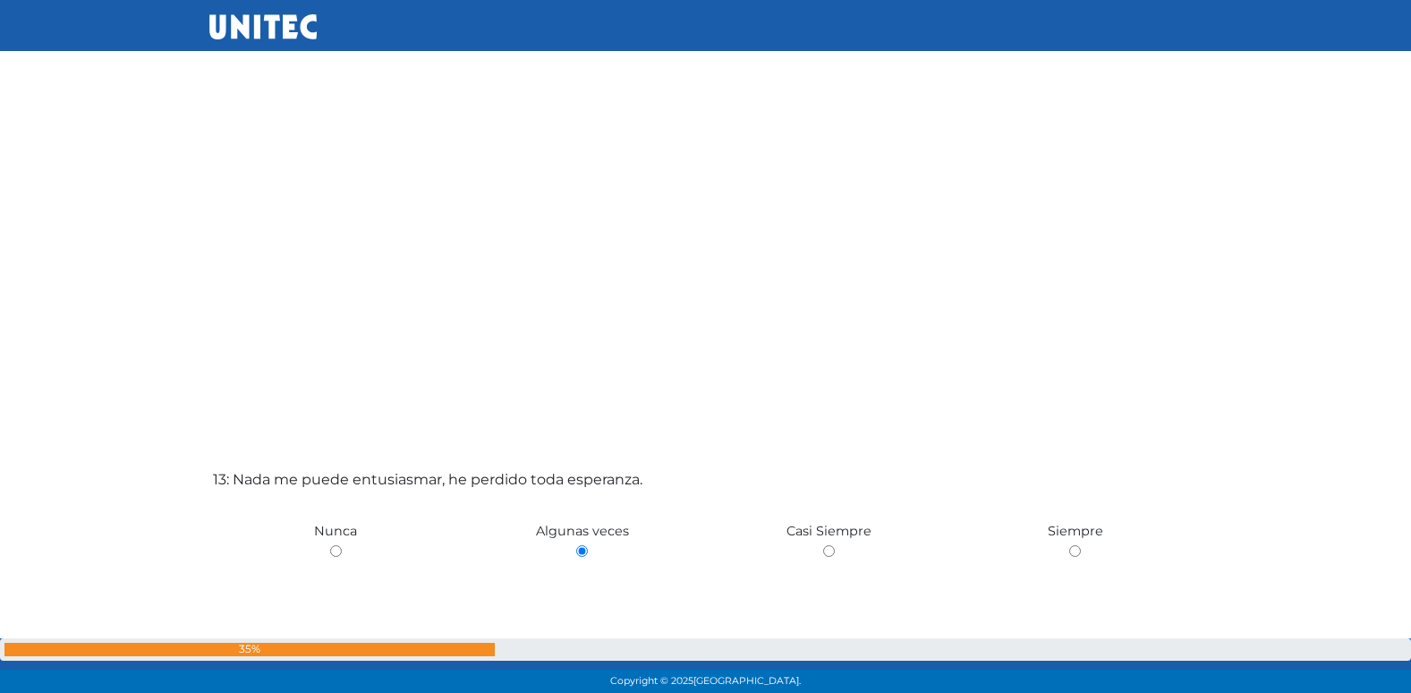
click at [330, 545] on input "radio" at bounding box center [336, 551] width 12 height 12
radio input "true"
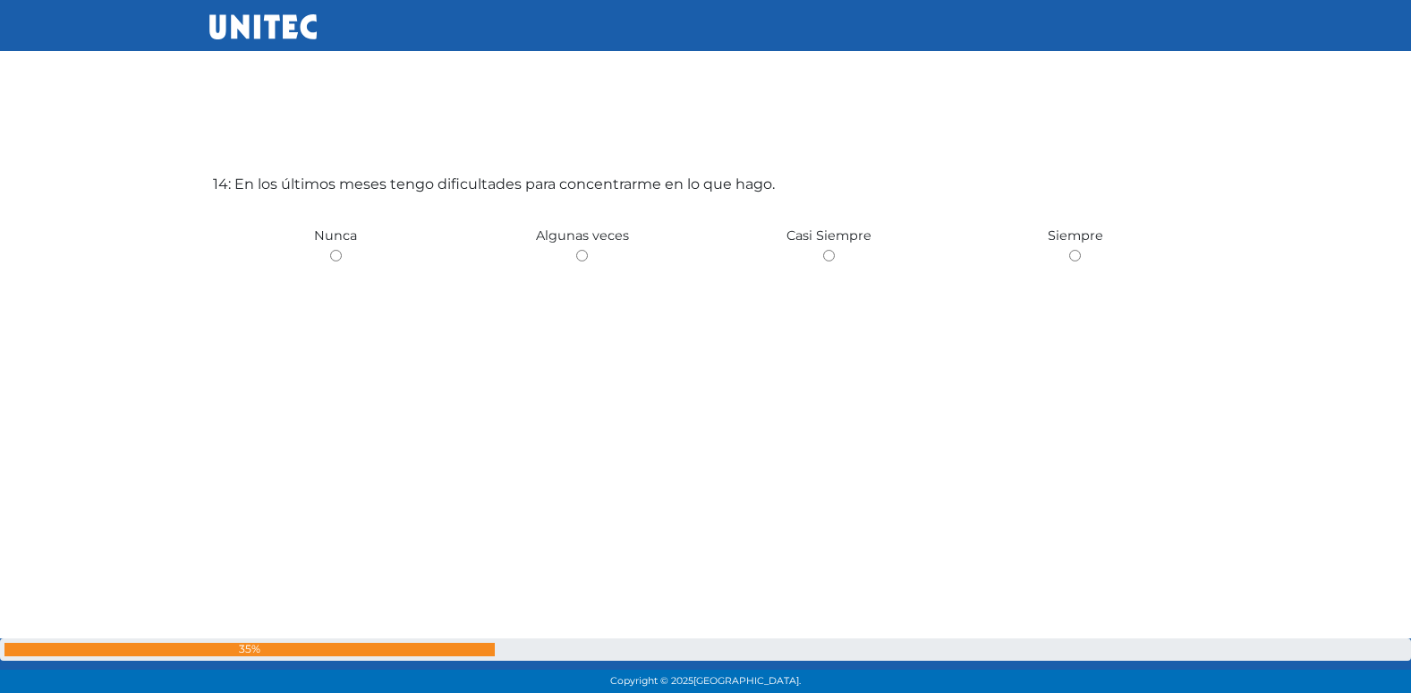
click at [576, 250] on input "radio" at bounding box center [582, 256] width 12 height 12
radio input "true"
click at [330, 251] on input "radio" at bounding box center [336, 257] width 12 height 12
radio input "true"
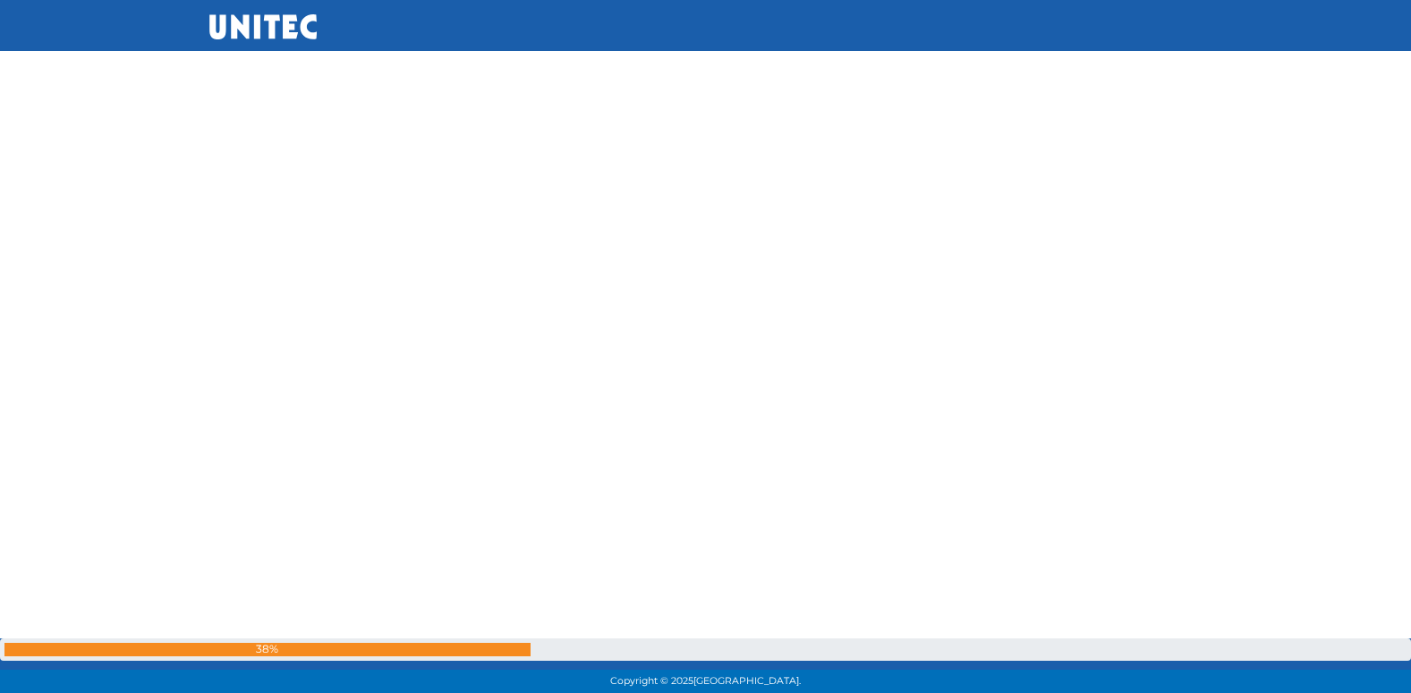
scroll to position [9468, 0]
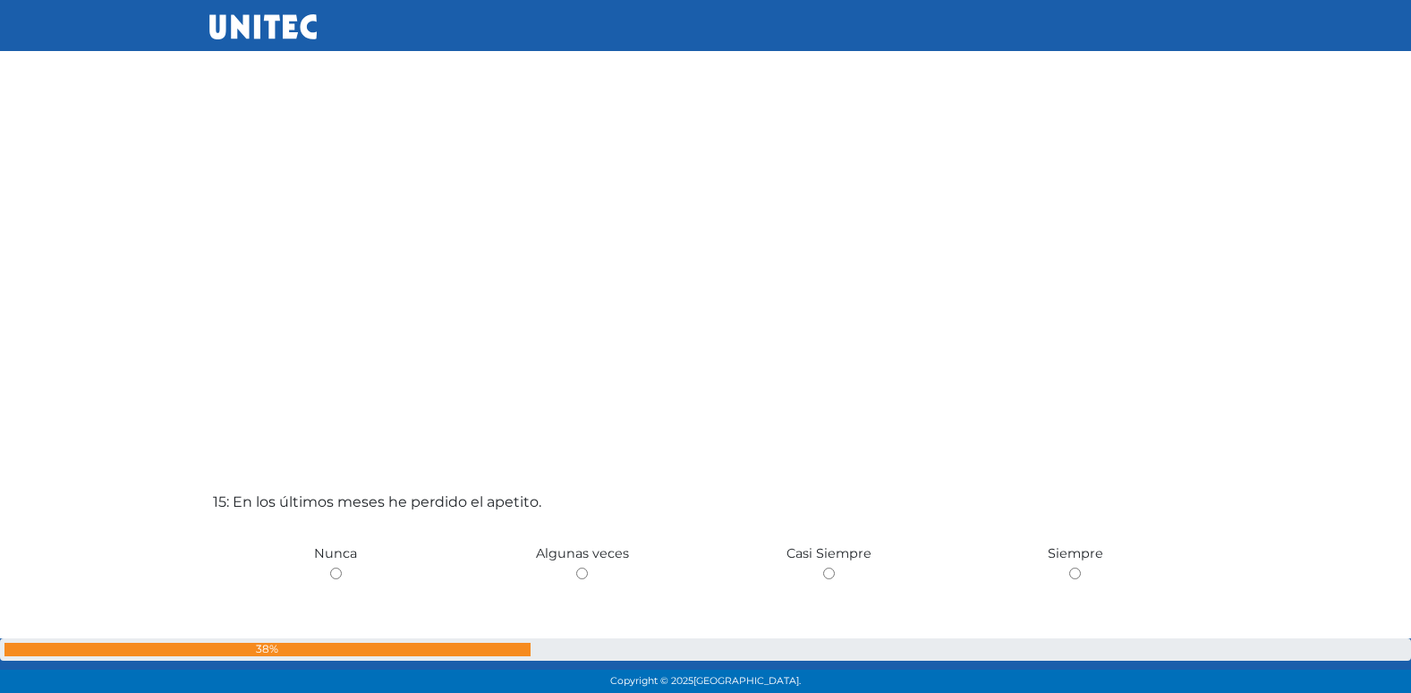
click at [576, 567] on input "radio" at bounding box center [582, 573] width 12 height 12
radio input "true"
click at [330, 567] on input "radio" at bounding box center [336, 573] width 12 height 12
radio input "true"
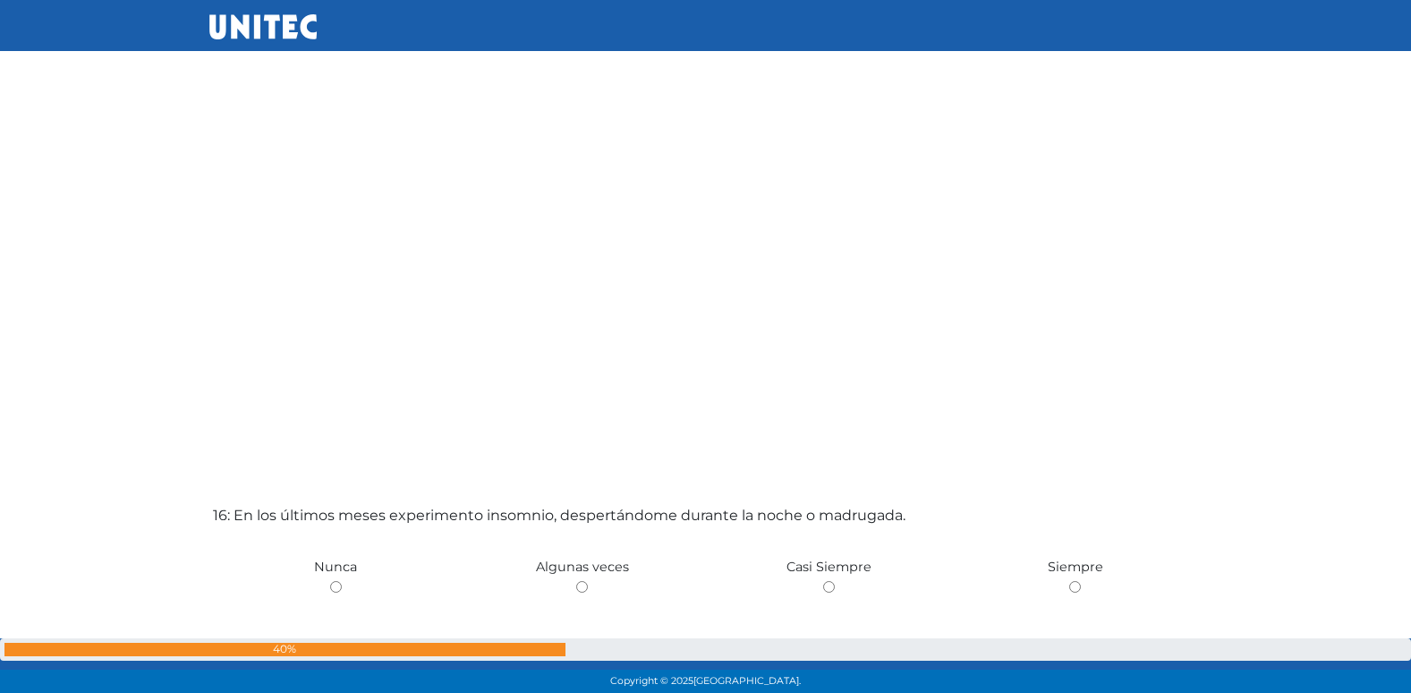
scroll to position [10161, 0]
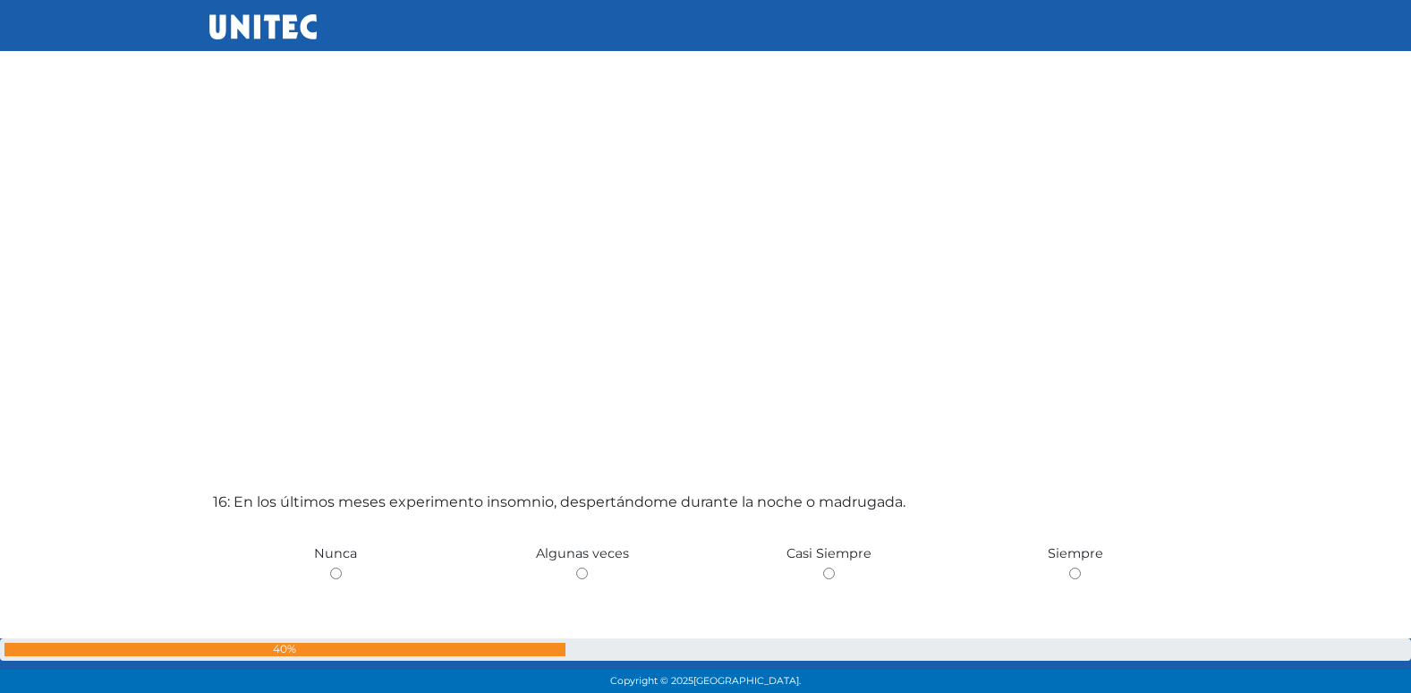
click at [576, 567] on input "radio" at bounding box center [582, 573] width 12 height 12
radio input "true"
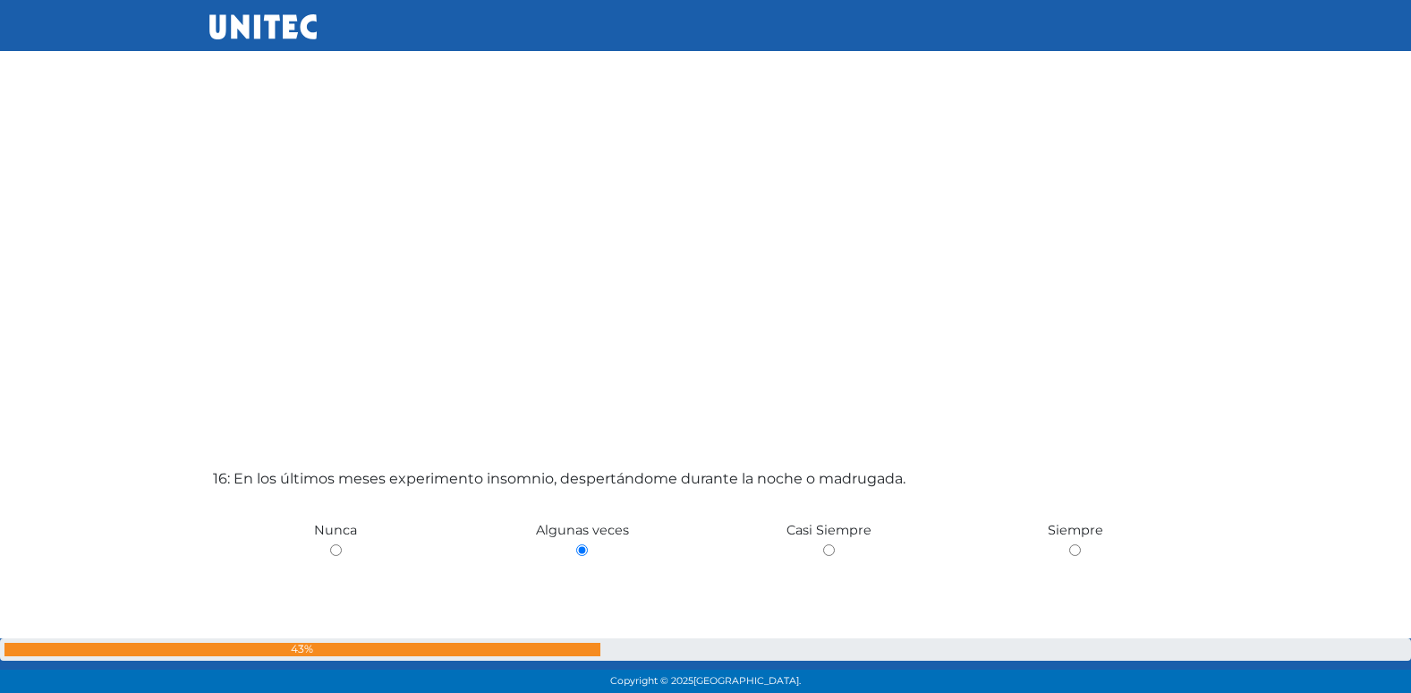
click at [330, 544] on input "radio" at bounding box center [336, 550] width 12 height 12
radio input "true"
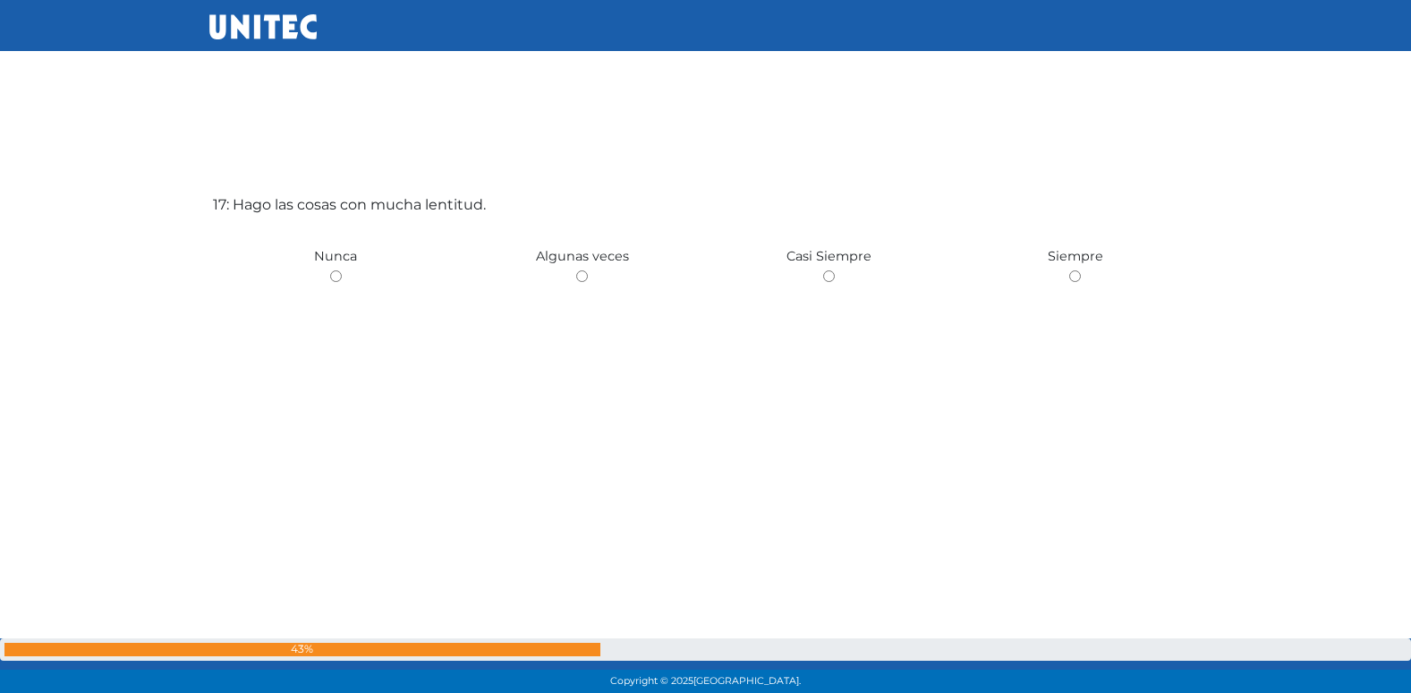
scroll to position [11171, 0]
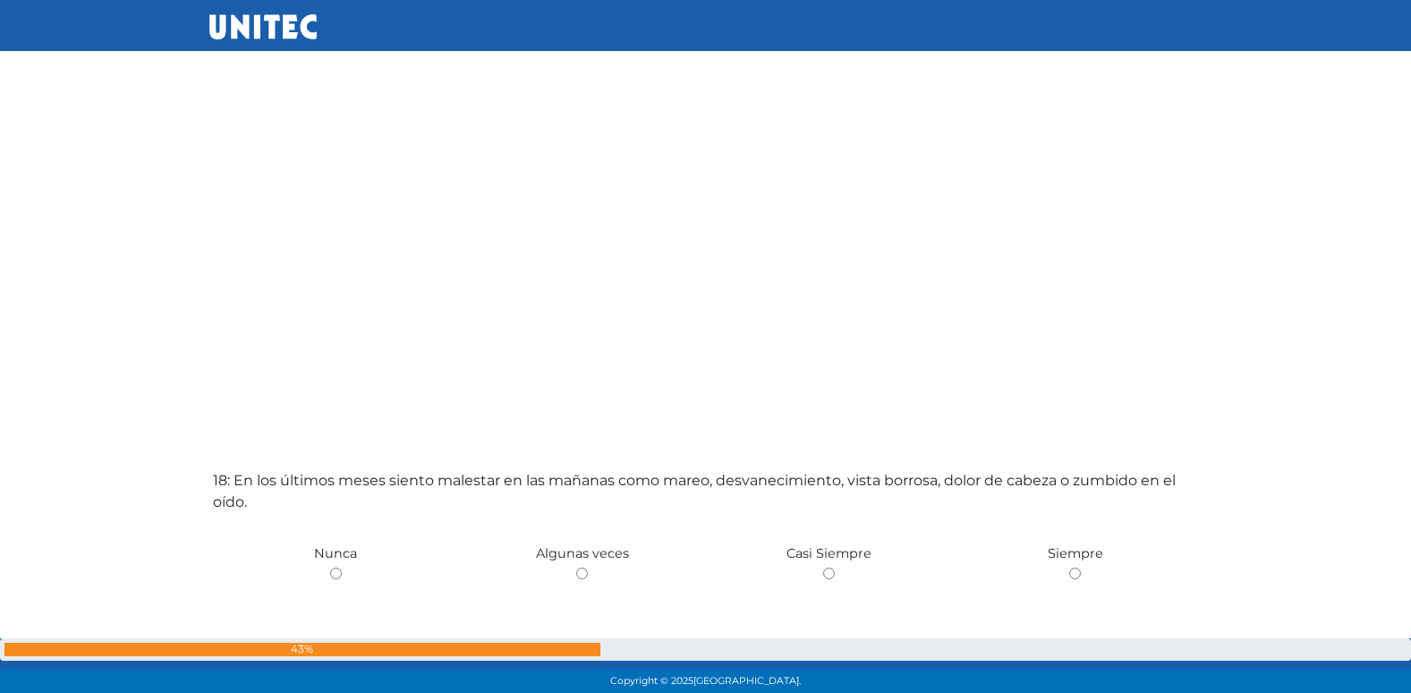
click at [576, 567] on input "radio" at bounding box center [582, 573] width 12 height 12
radio input "true"
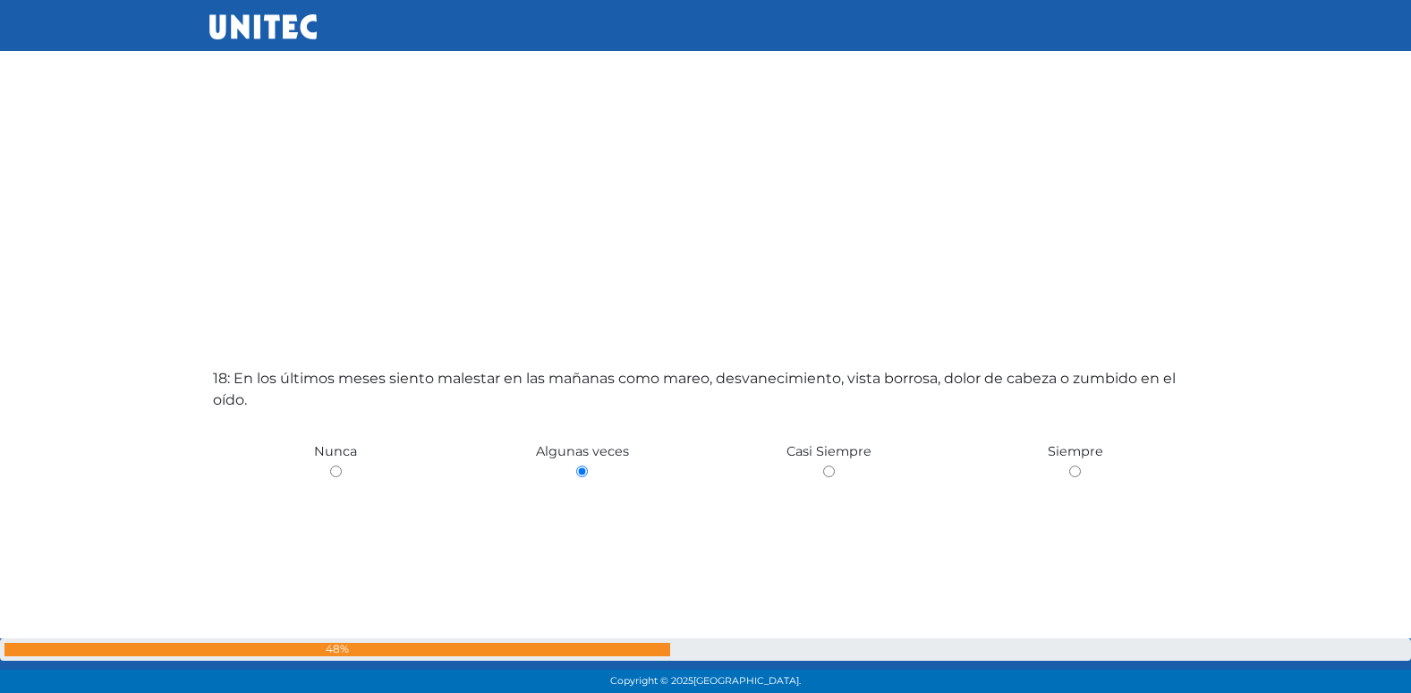
click at [330, 465] on input "radio" at bounding box center [336, 471] width 12 height 12
radio input "true"
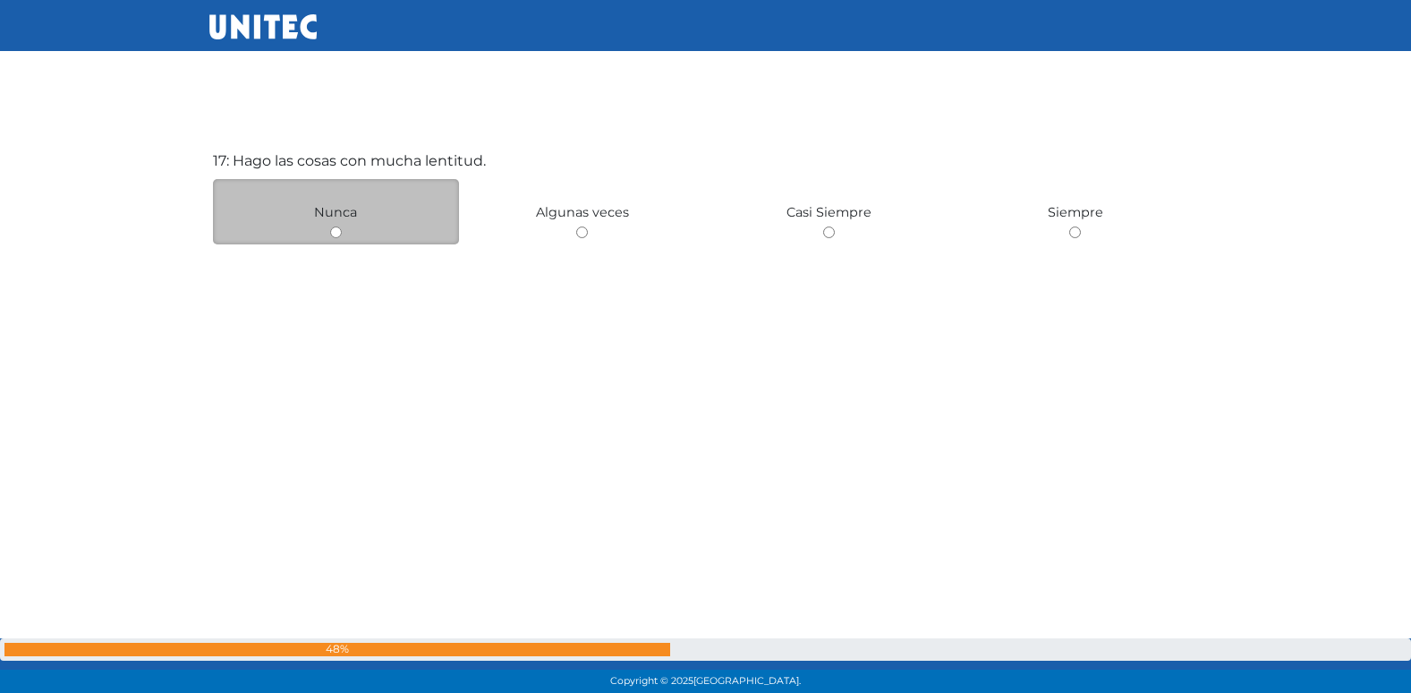
scroll to position [11192, 0]
click at [334, 239] on input "radio" at bounding box center [336, 234] width 12 height 12
radio input "true"
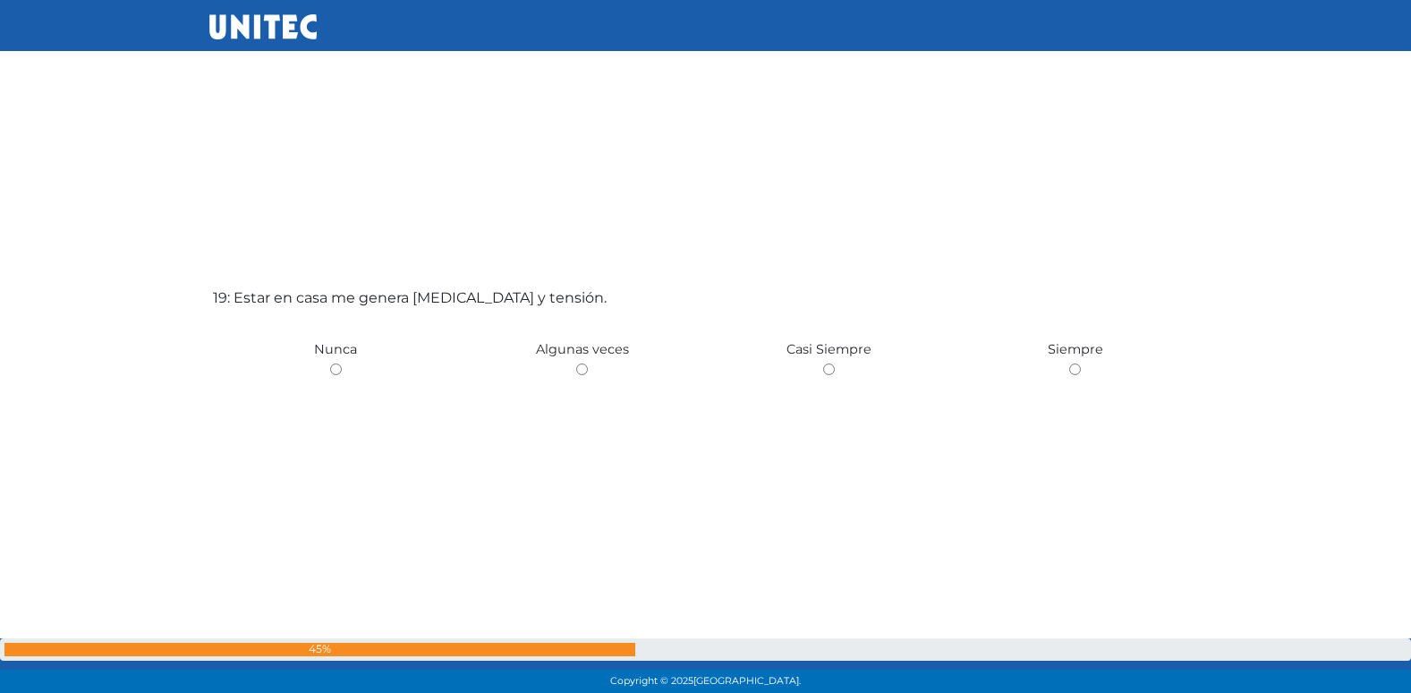
scroll to position [12490, 0]
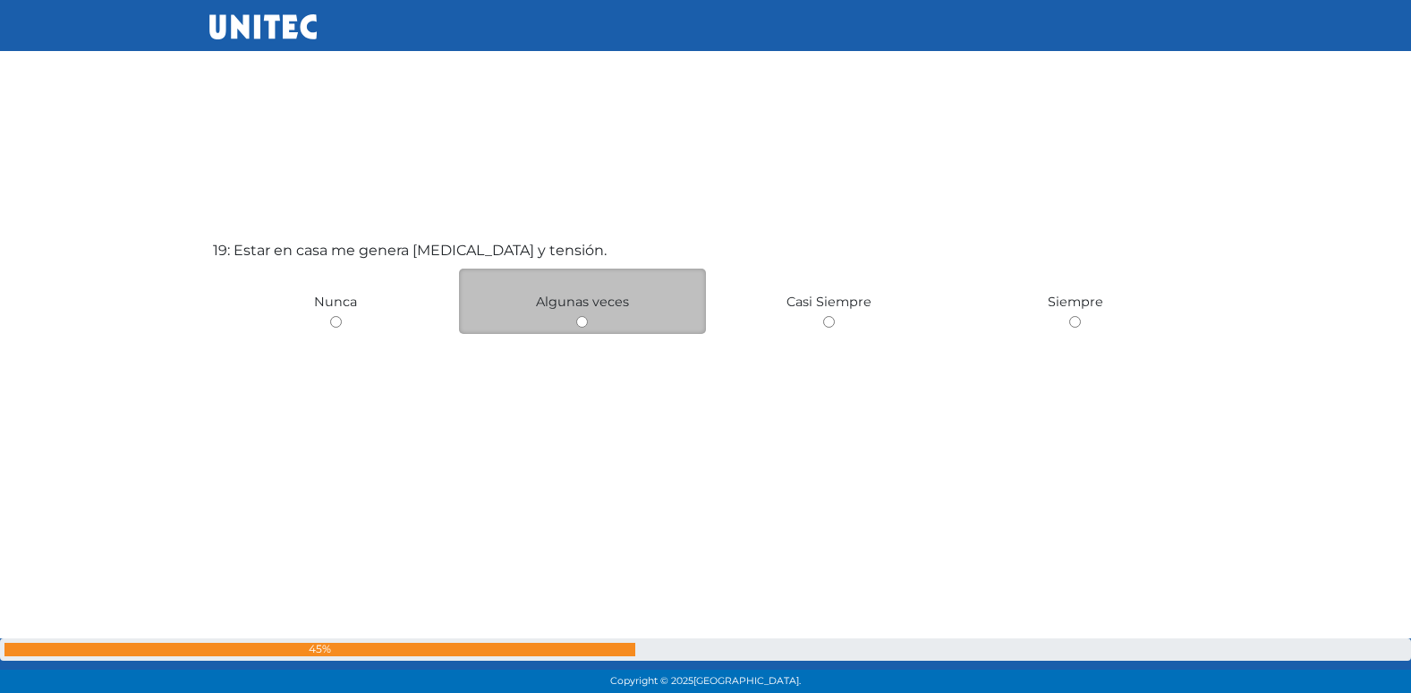
click at [583, 326] on input "radio" at bounding box center [582, 322] width 12 height 12
radio input "true"
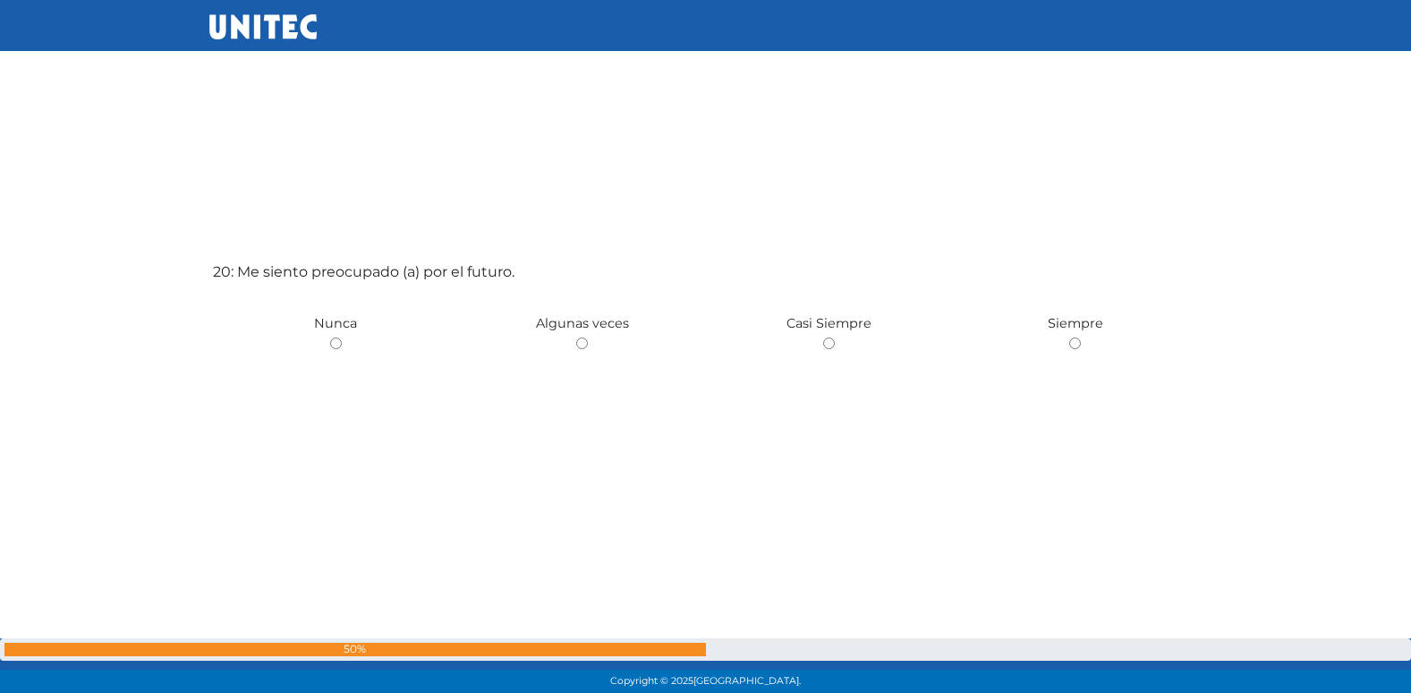
scroll to position [13249, 0]
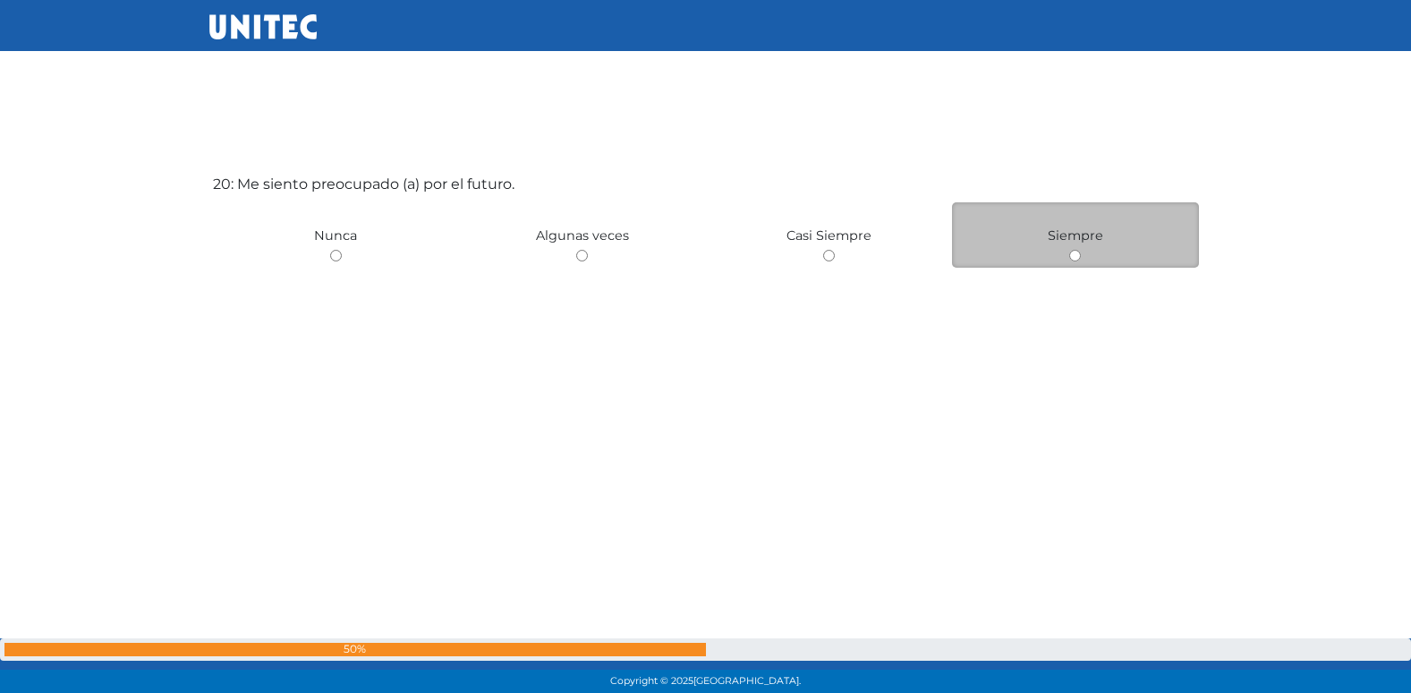
click at [1074, 257] on input "radio" at bounding box center [1075, 256] width 12 height 12
radio input "true"
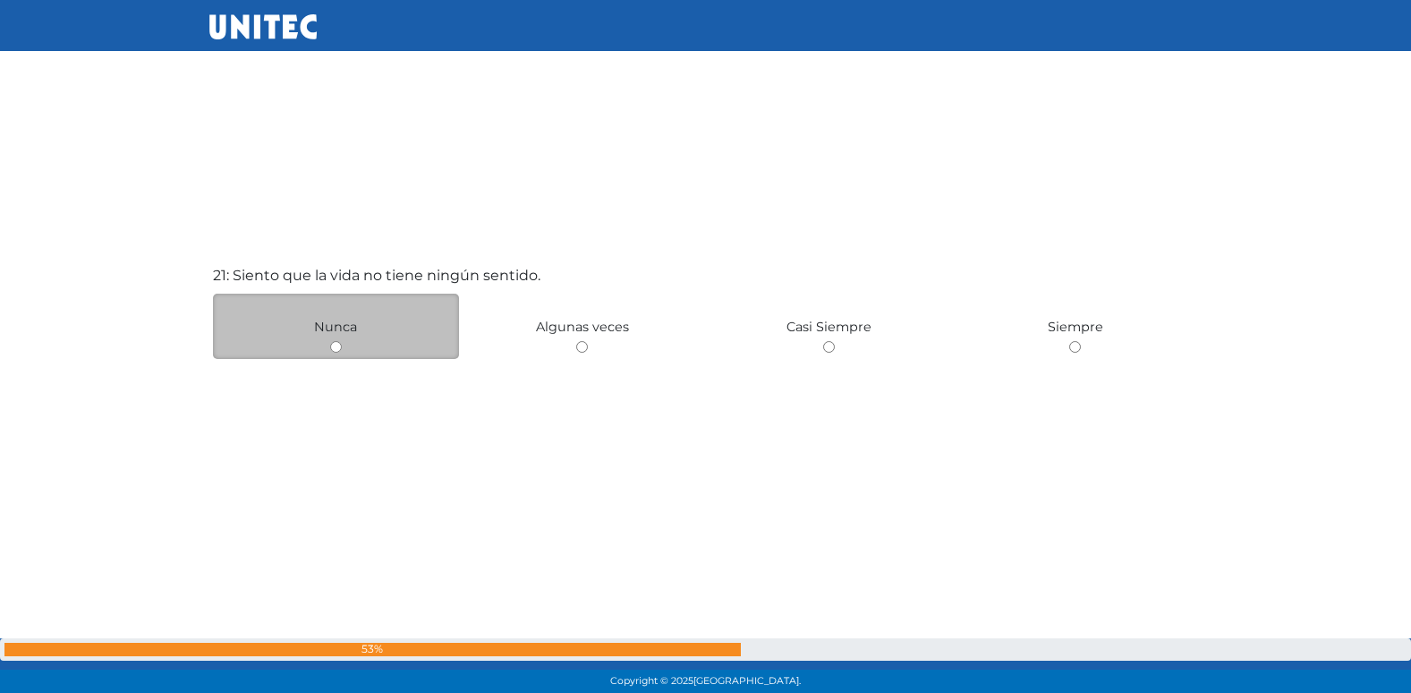
scroll to position [13624, 0]
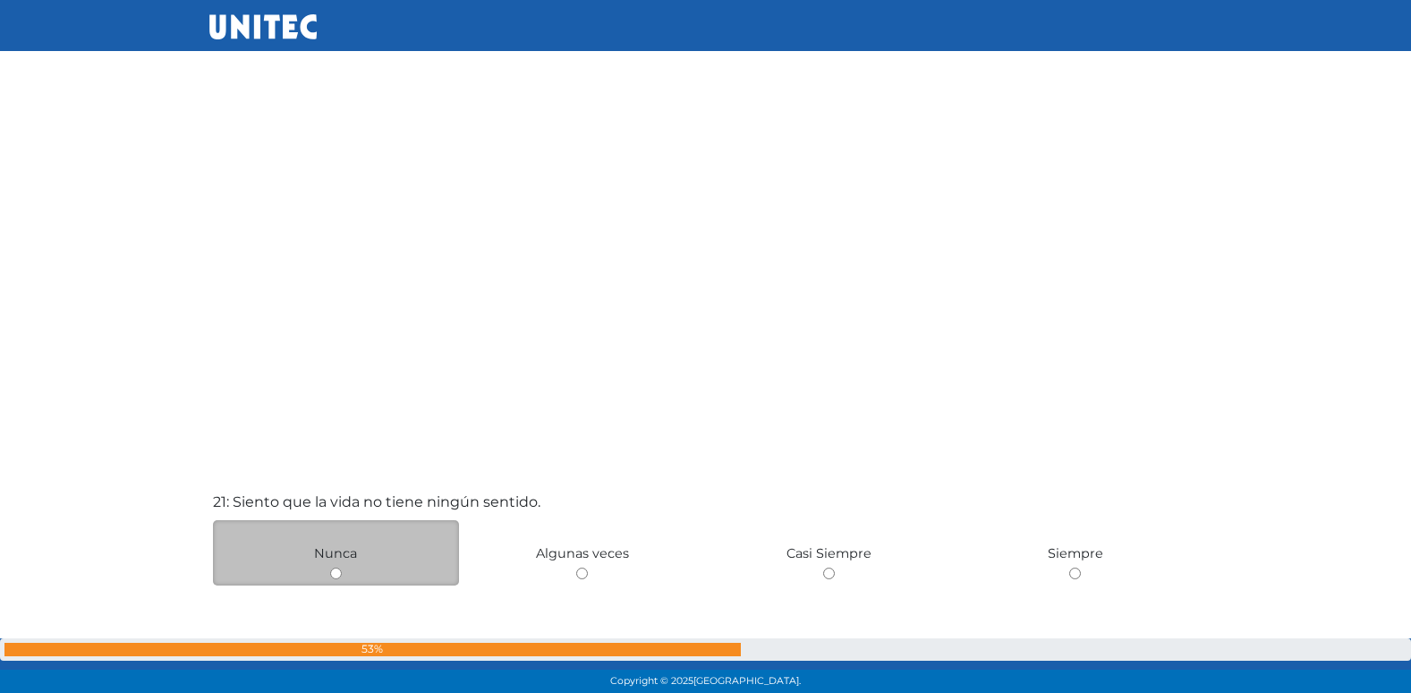
click at [576, 567] on input "radio" at bounding box center [582, 573] width 12 height 12
radio input "true"
click at [330, 567] on input "radio" at bounding box center [336, 573] width 12 height 12
radio input "true"
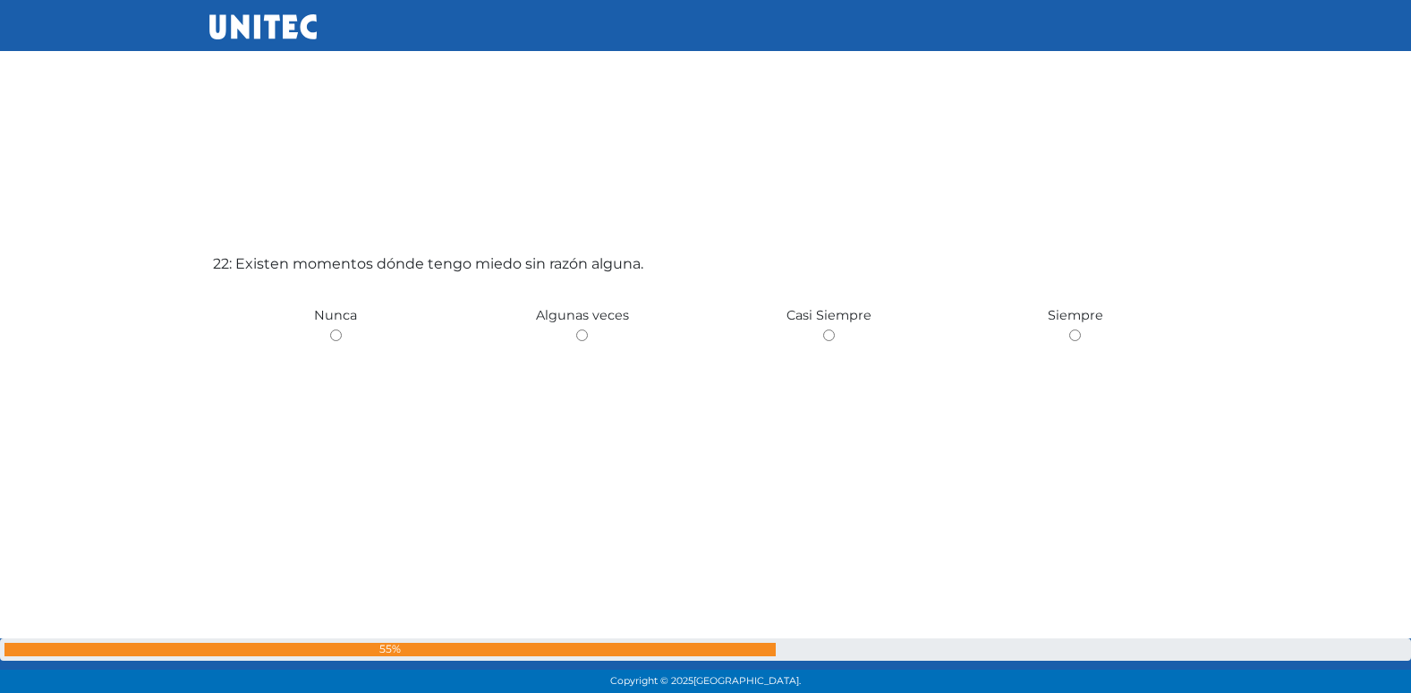
scroll to position [14634, 0]
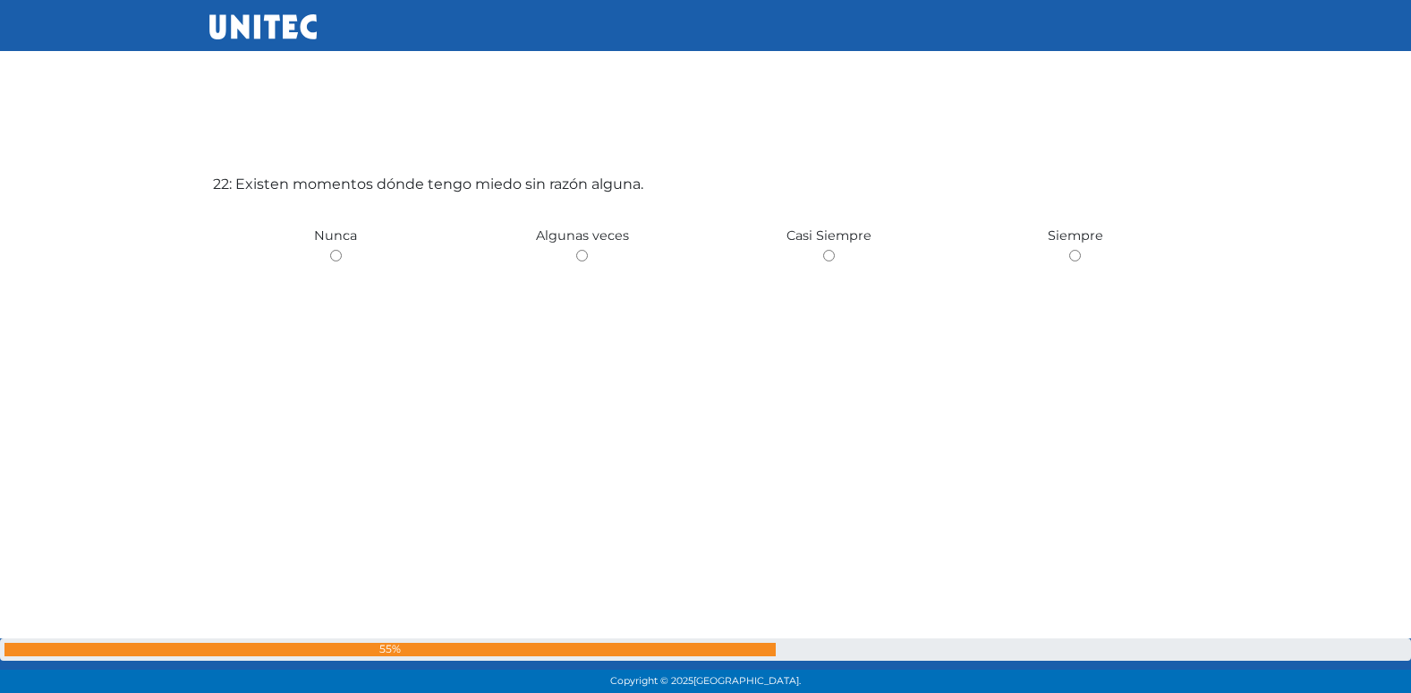
radio input "true"
click at [576, 250] on input "radio" at bounding box center [582, 256] width 12 height 12
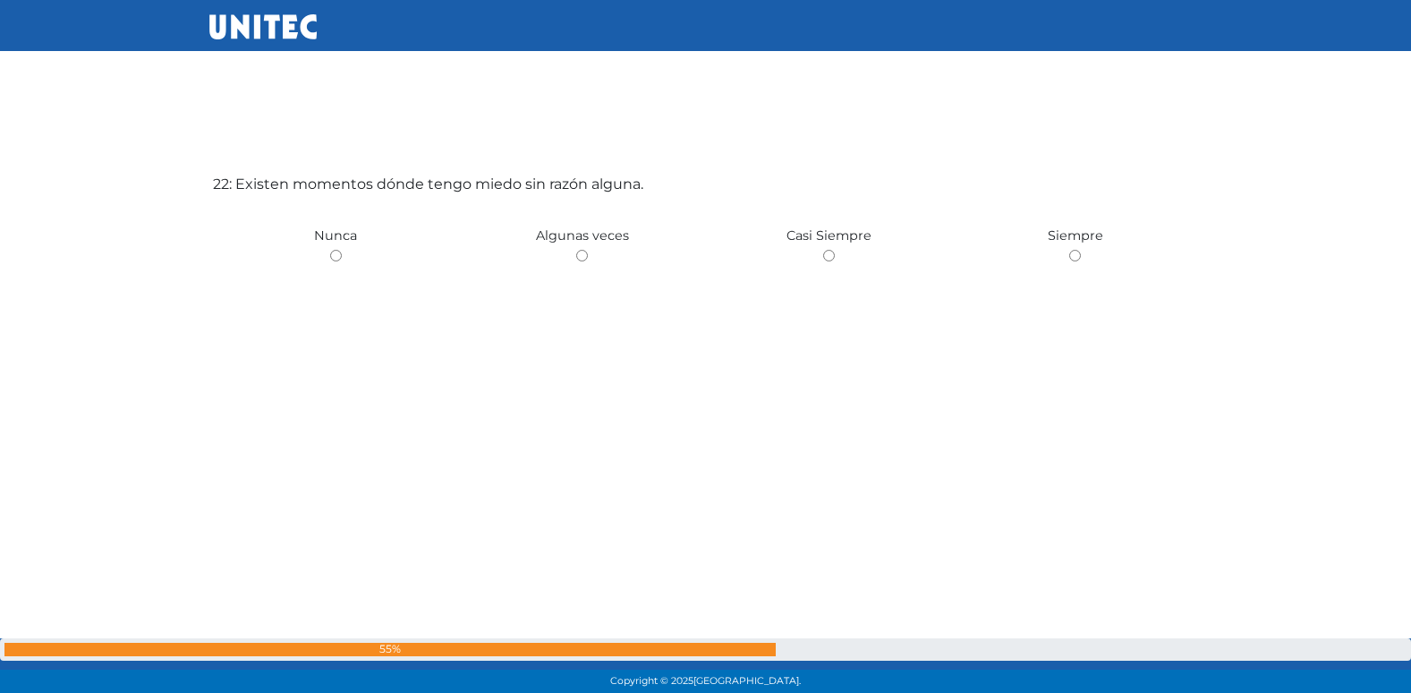
radio input "true"
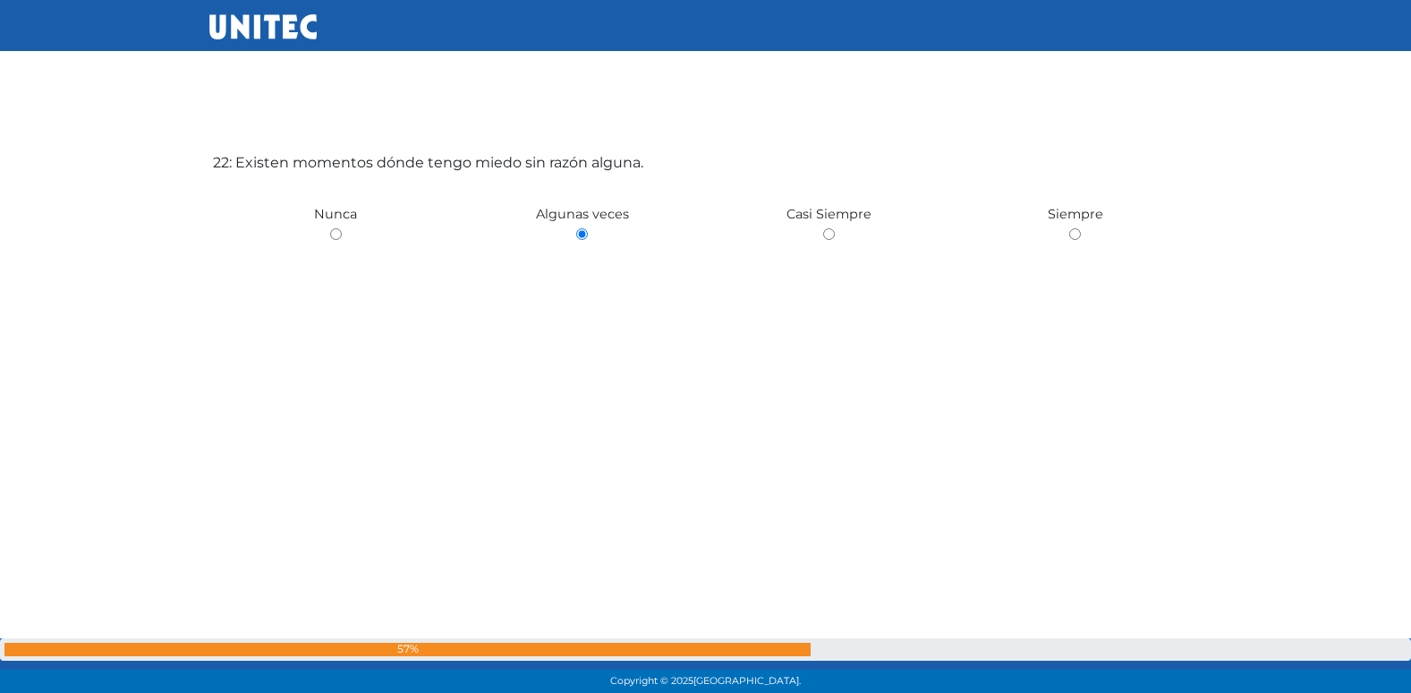
click at [330, 228] on input "radio" at bounding box center [336, 234] width 12 height 12
radio input "true"
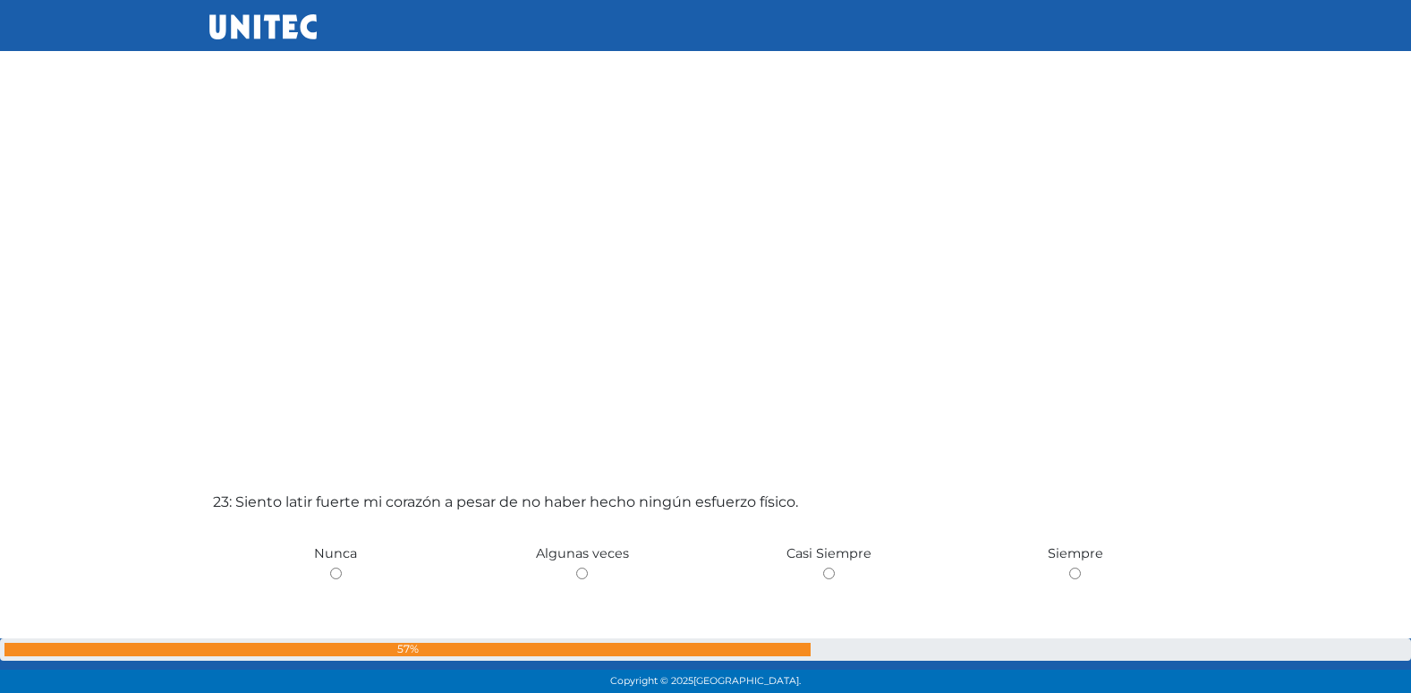
click at [576, 567] on input "radio" at bounding box center [582, 573] width 12 height 12
radio input "true"
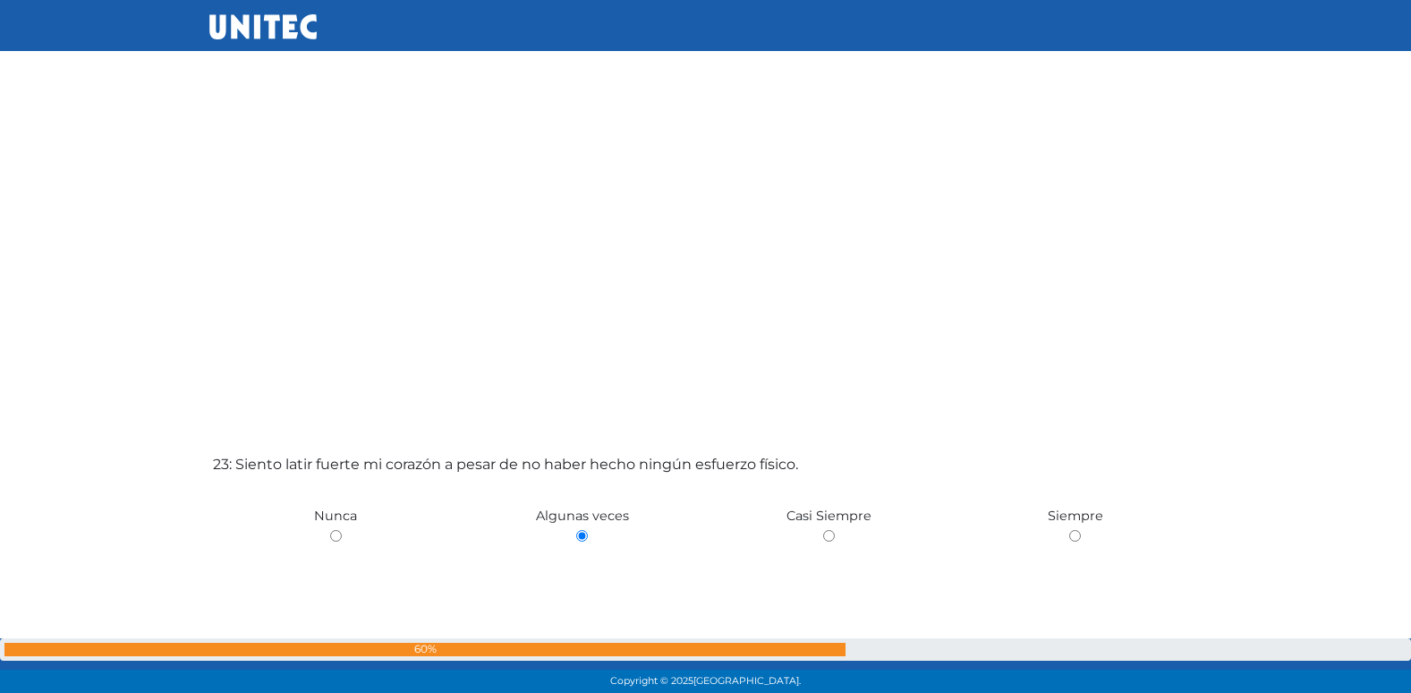
click at [330, 530] on input "radio" at bounding box center [336, 536] width 12 height 12
radio input "true"
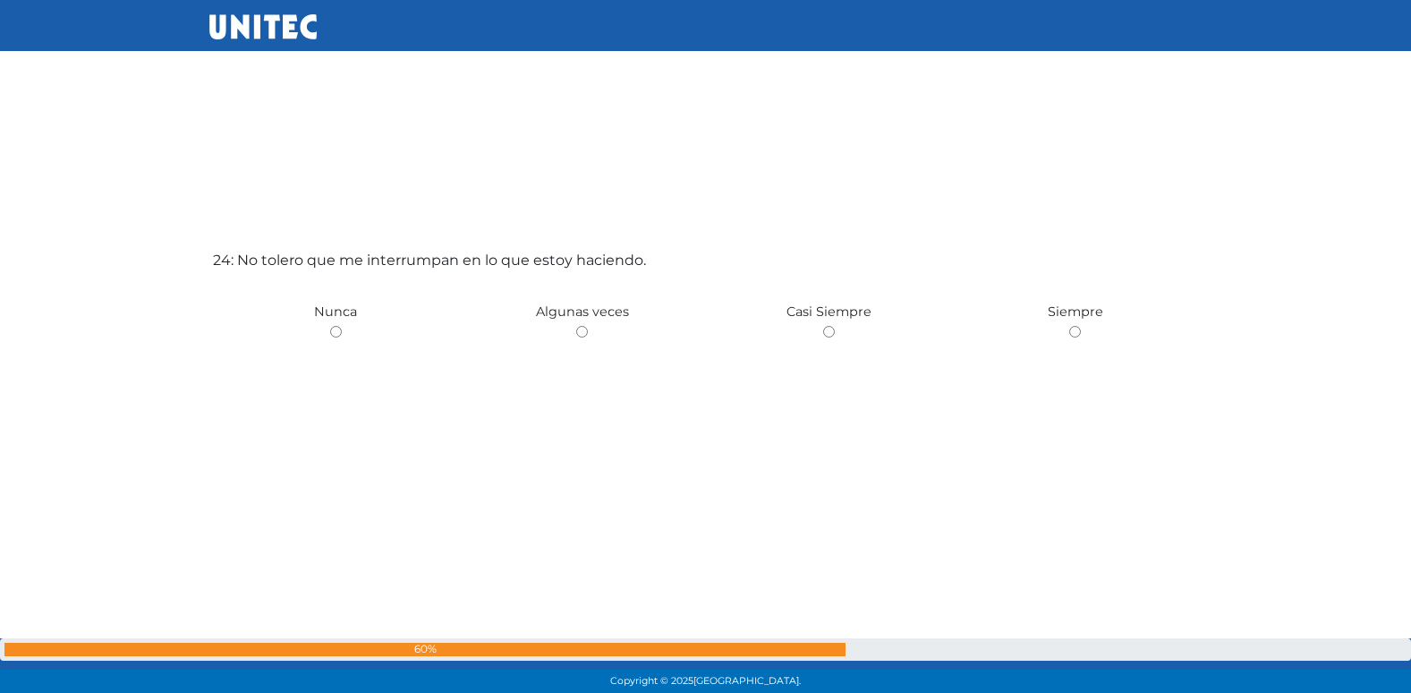
scroll to position [16019, 0]
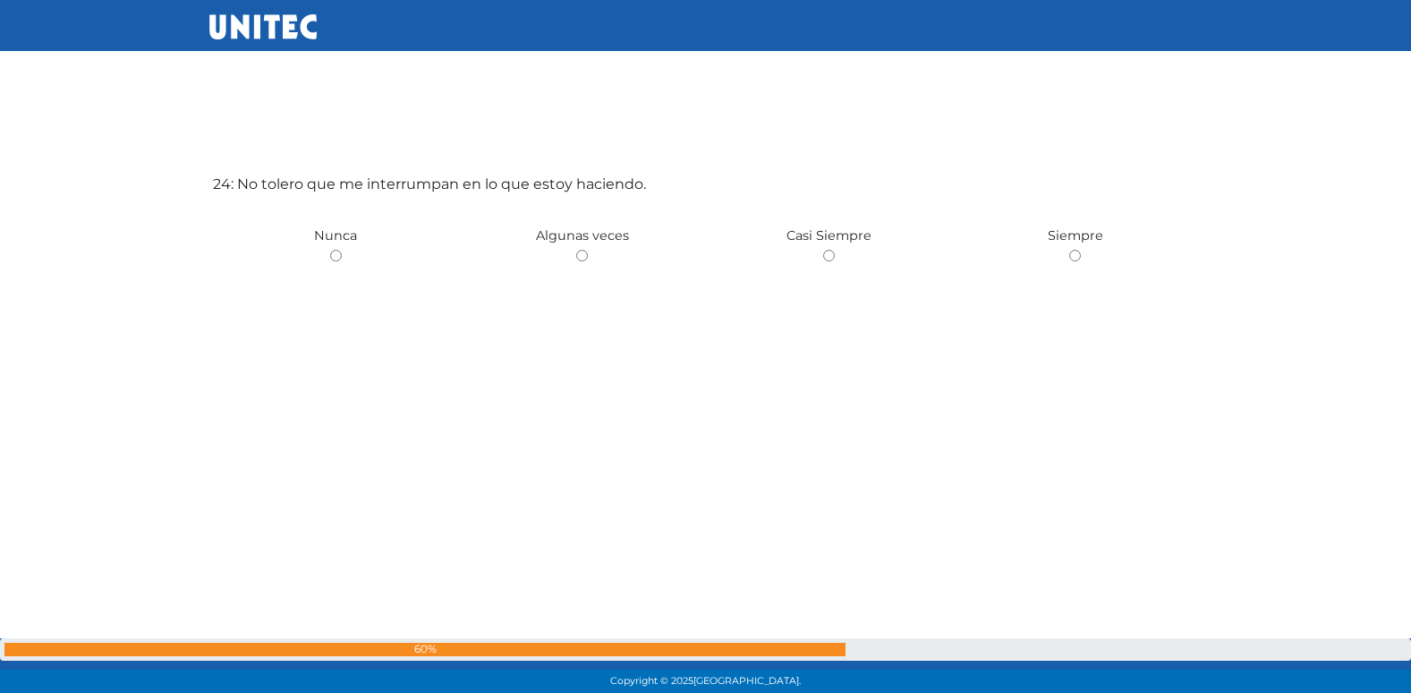
click at [576, 250] on input "radio" at bounding box center [582, 256] width 12 height 12
radio input "true"
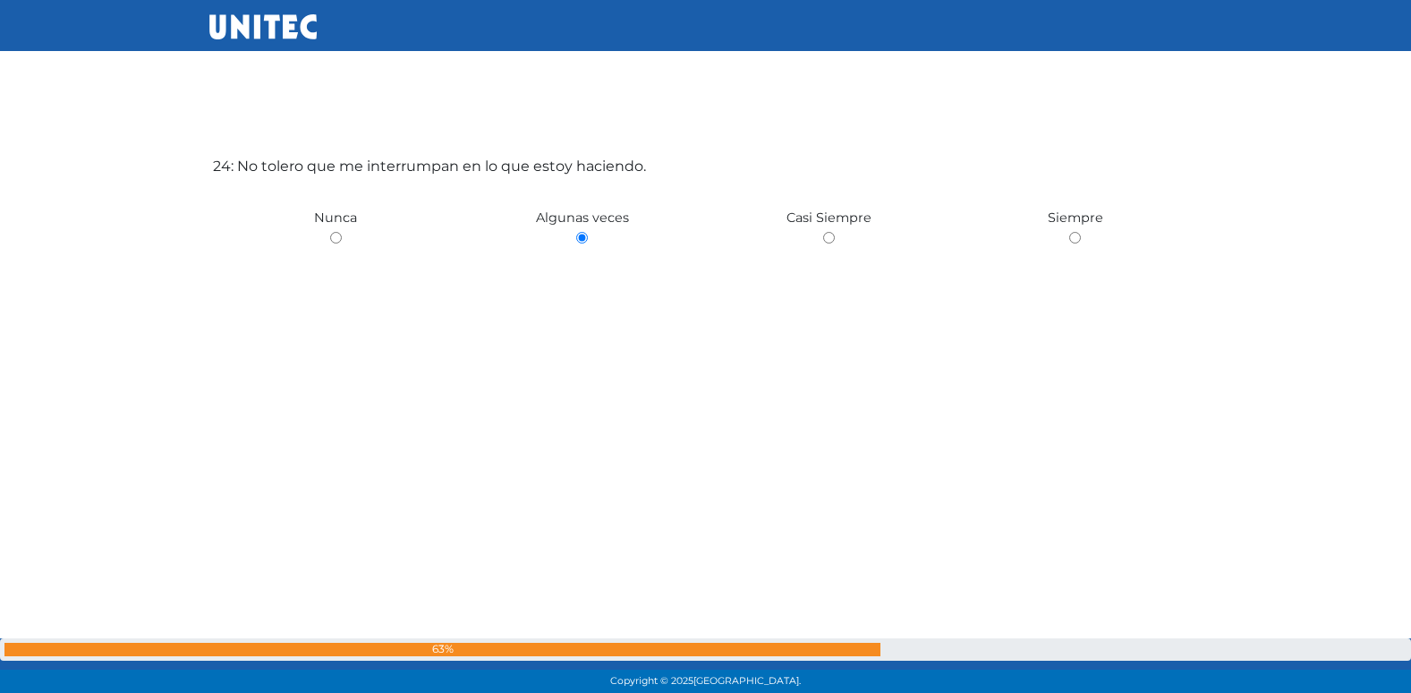
click at [330, 232] on input "radio" at bounding box center [336, 238] width 12 height 12
radio input "true"
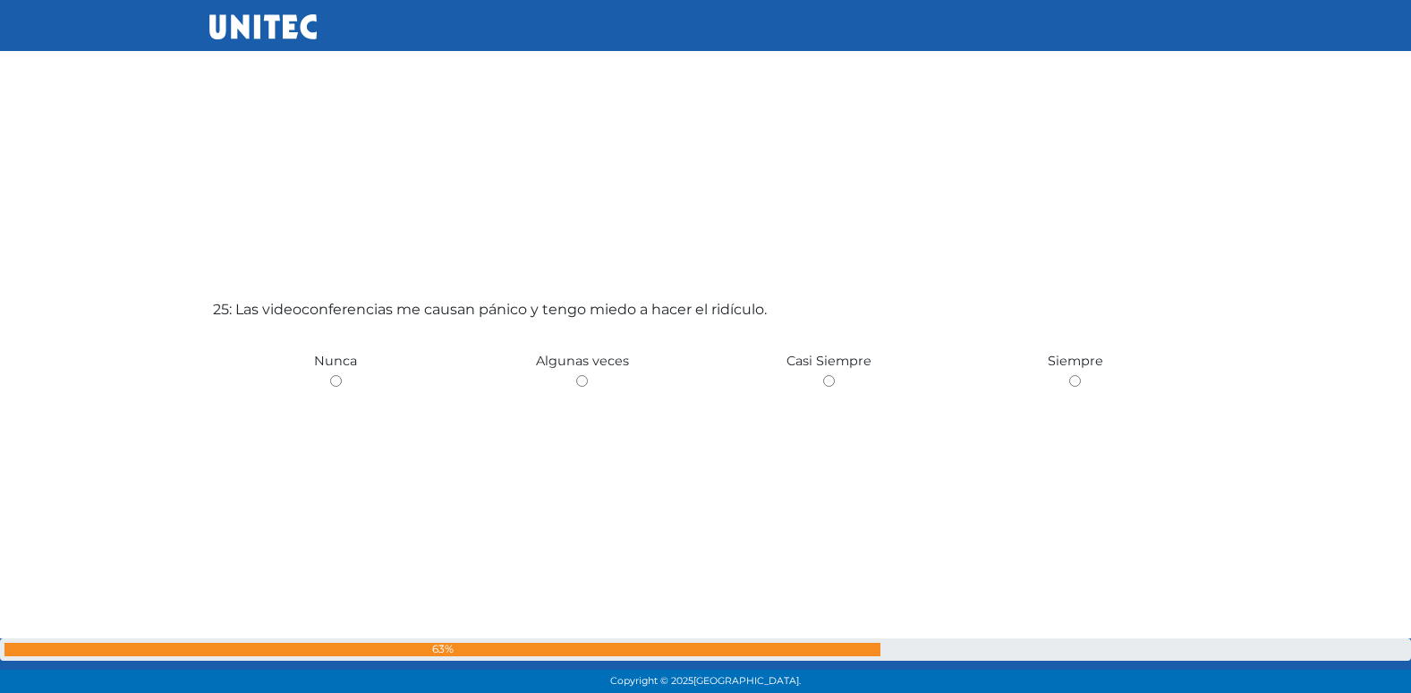
scroll to position [16712, 0]
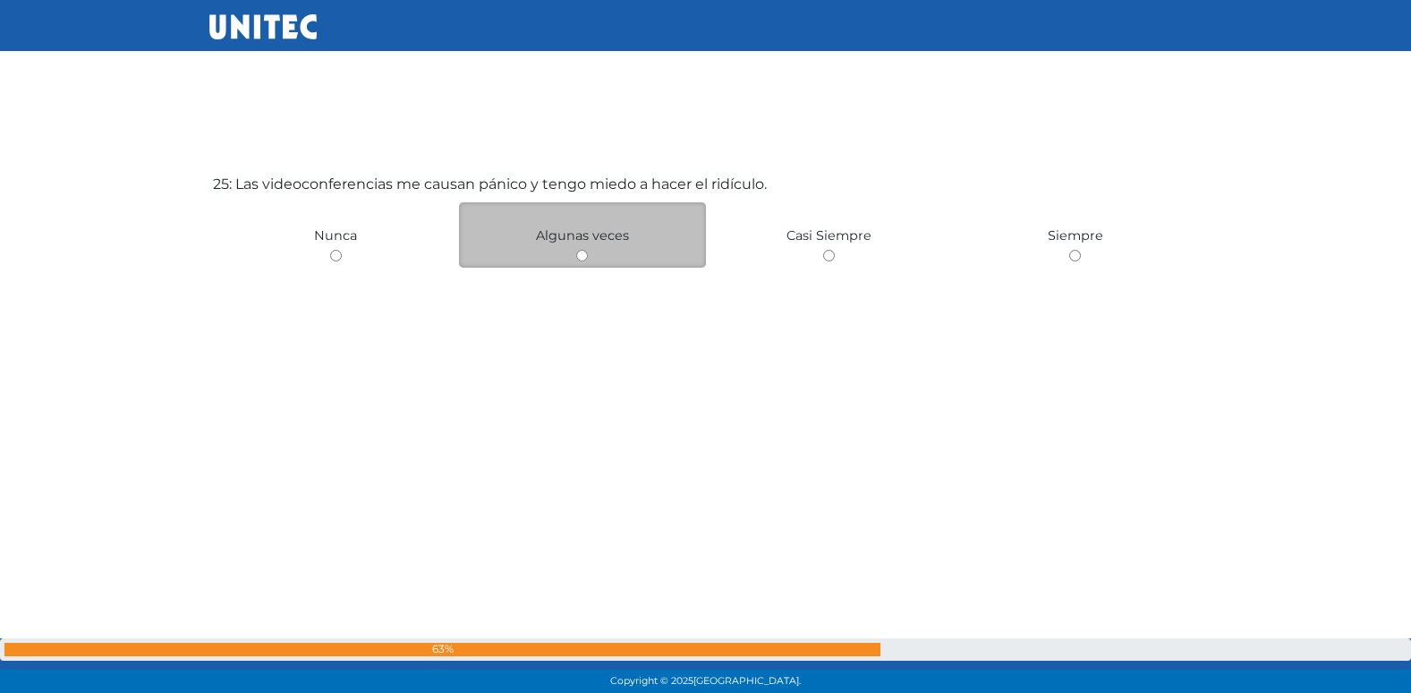
click at [588, 253] on input "radio" at bounding box center [582, 256] width 12 height 12
radio input "true"
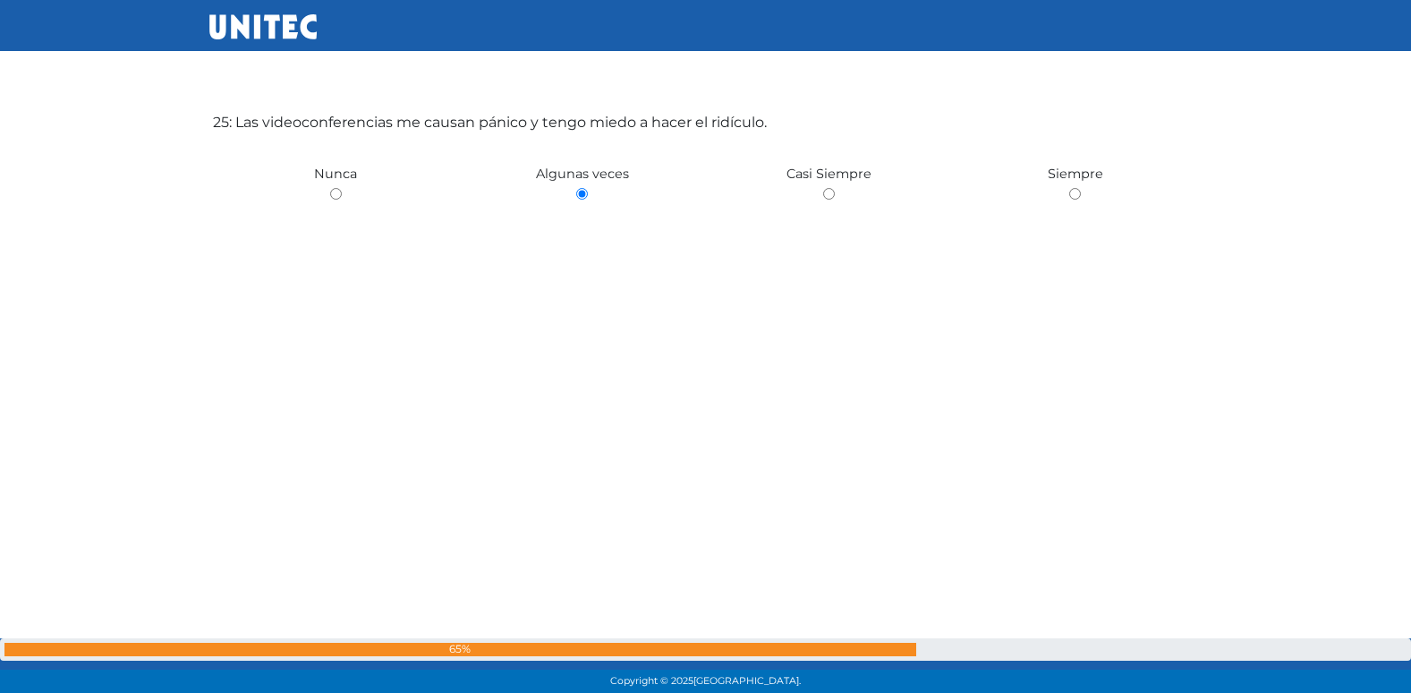
scroll to position [16775, 0]
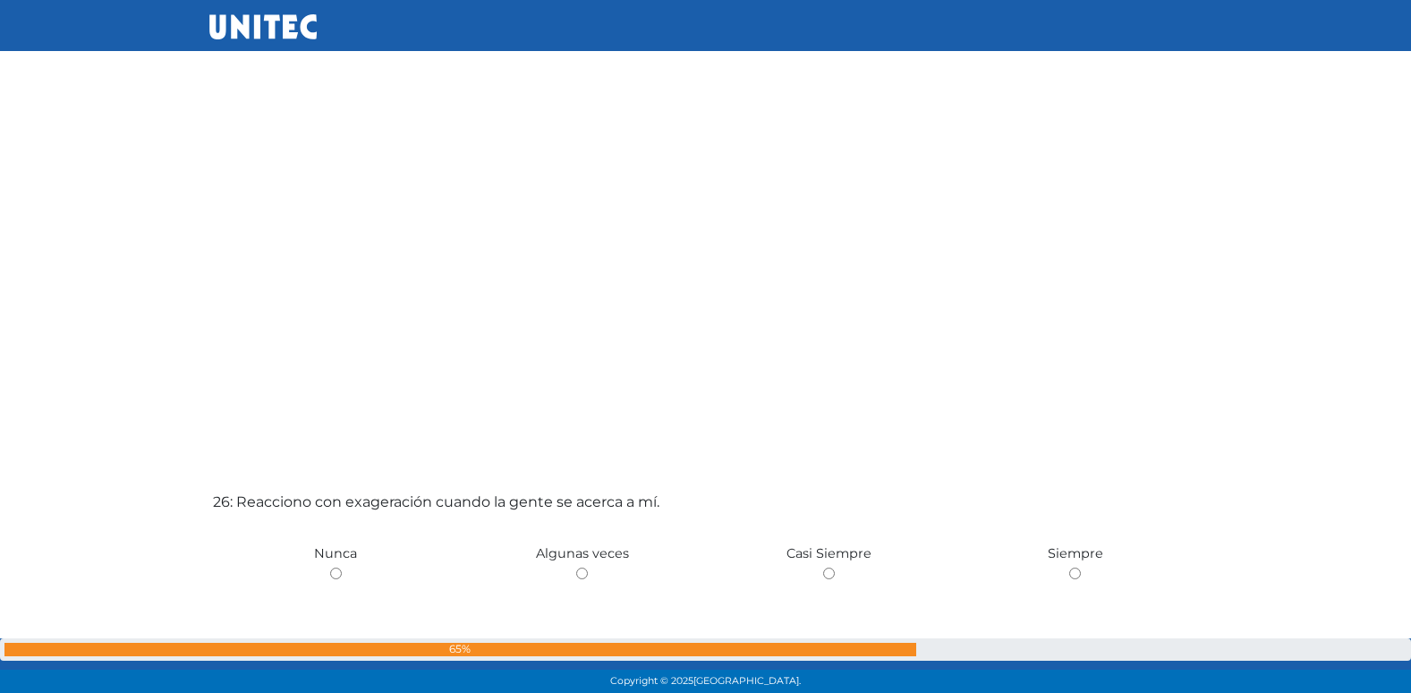
click at [576, 567] on input "radio" at bounding box center [582, 573] width 12 height 12
radio input "true"
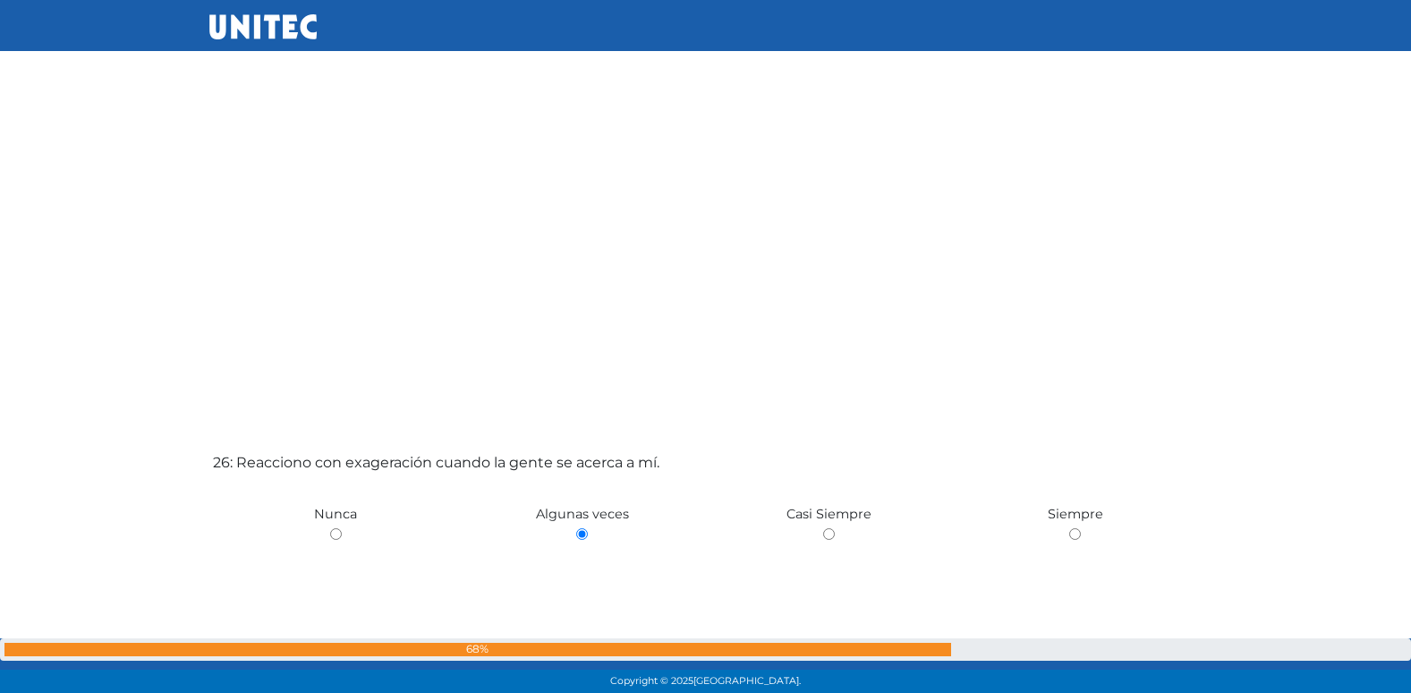
click at [330, 528] on input "radio" at bounding box center [336, 534] width 12 height 12
radio input "true"
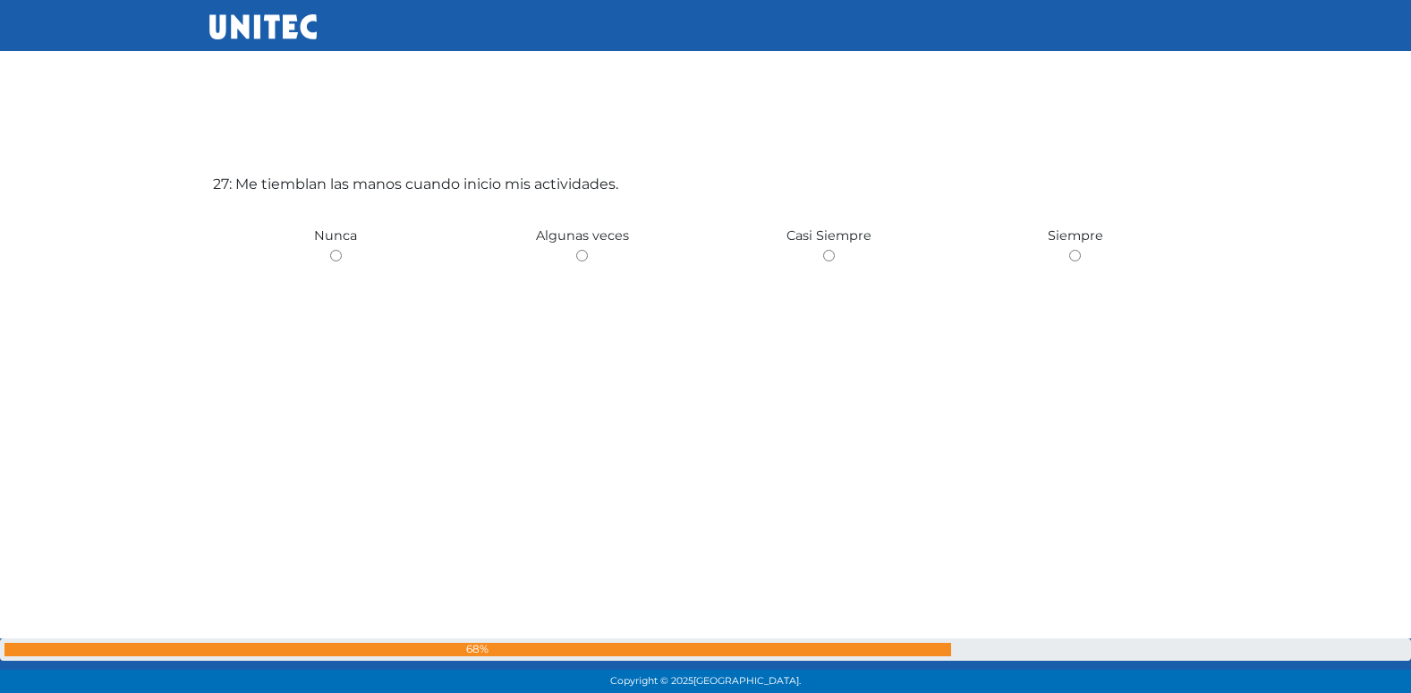
click at [576, 250] on input "radio" at bounding box center [582, 256] width 12 height 12
radio input "true"
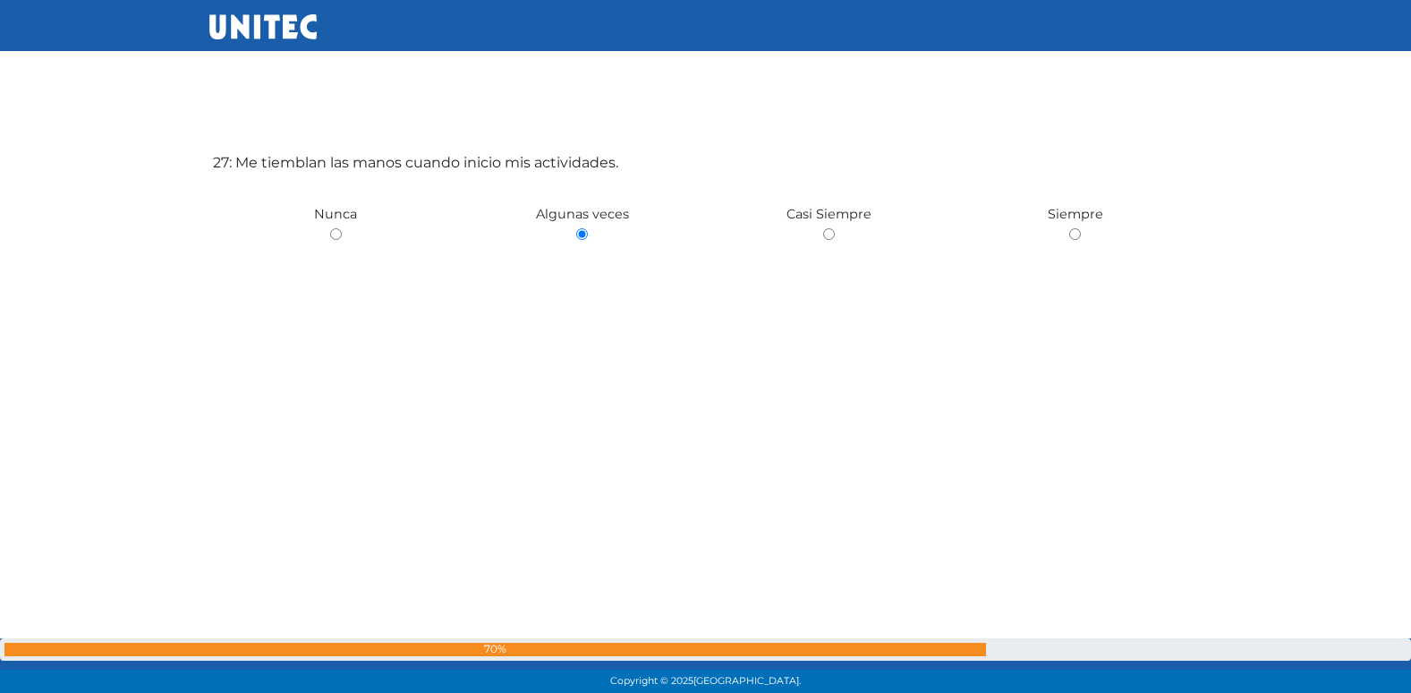
click at [330, 228] on input "radio" at bounding box center [336, 234] width 12 height 12
radio input "true"
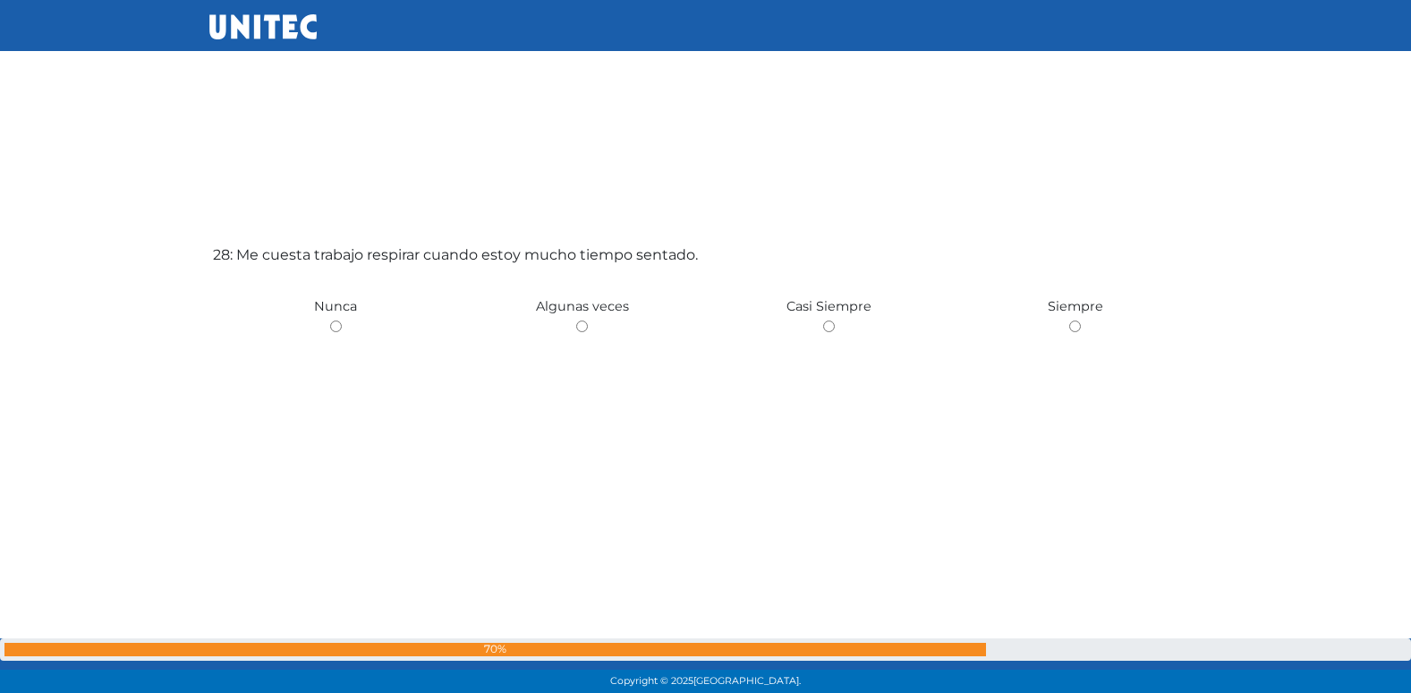
scroll to position [18789, 0]
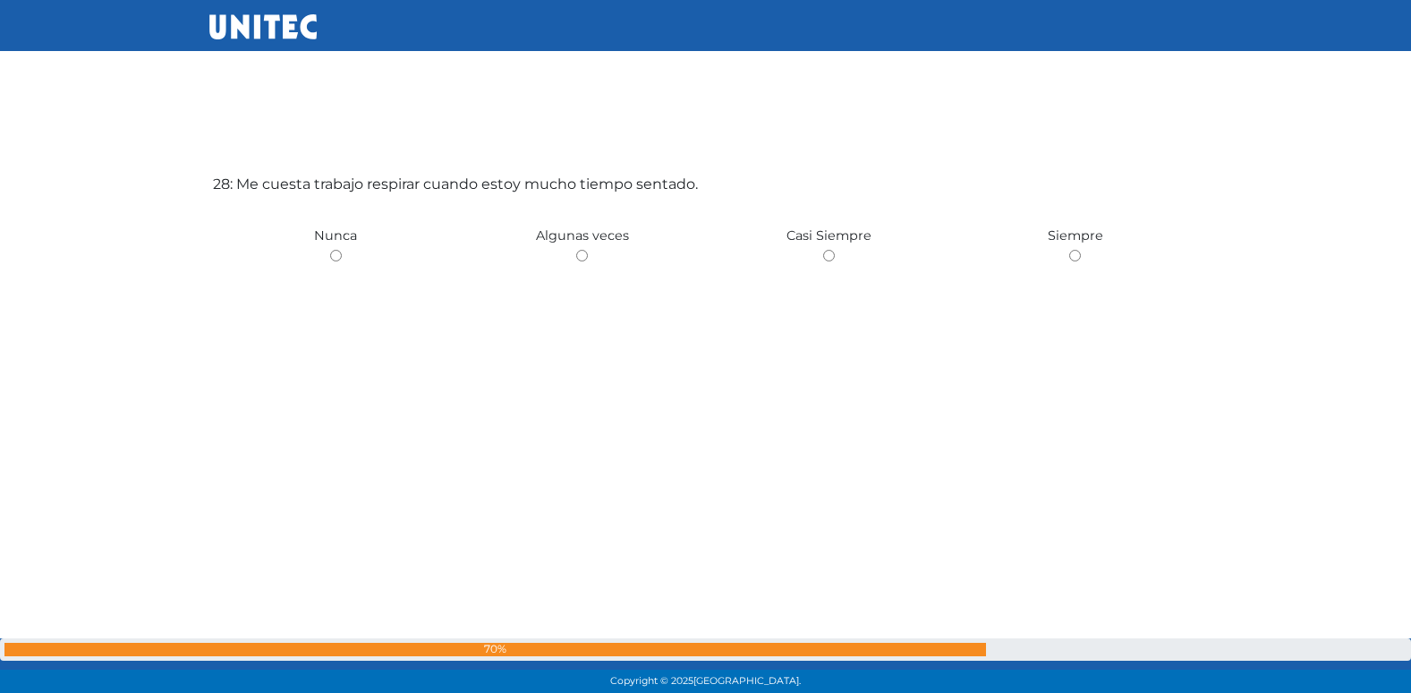
click at [576, 250] on input "radio" at bounding box center [582, 256] width 12 height 12
radio input "true"
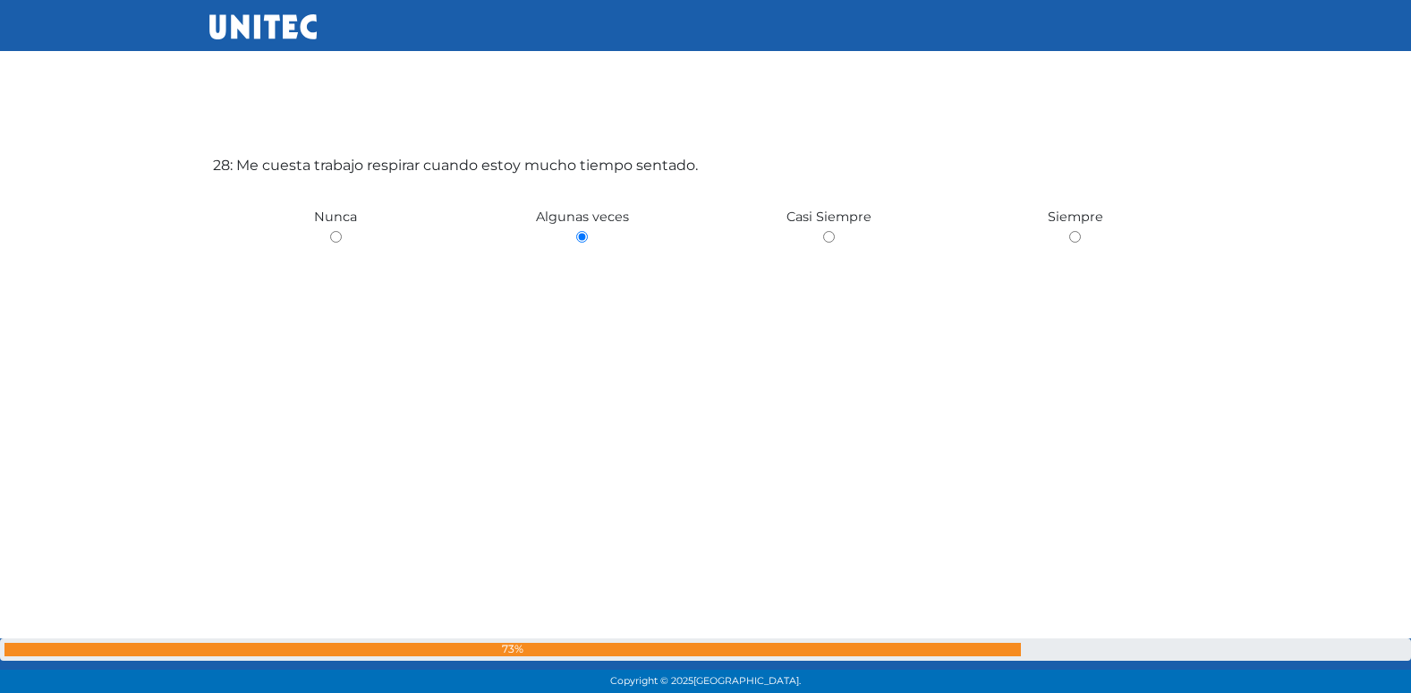
click at [823, 231] on input "radio" at bounding box center [829, 237] width 12 height 12
radio input "true"
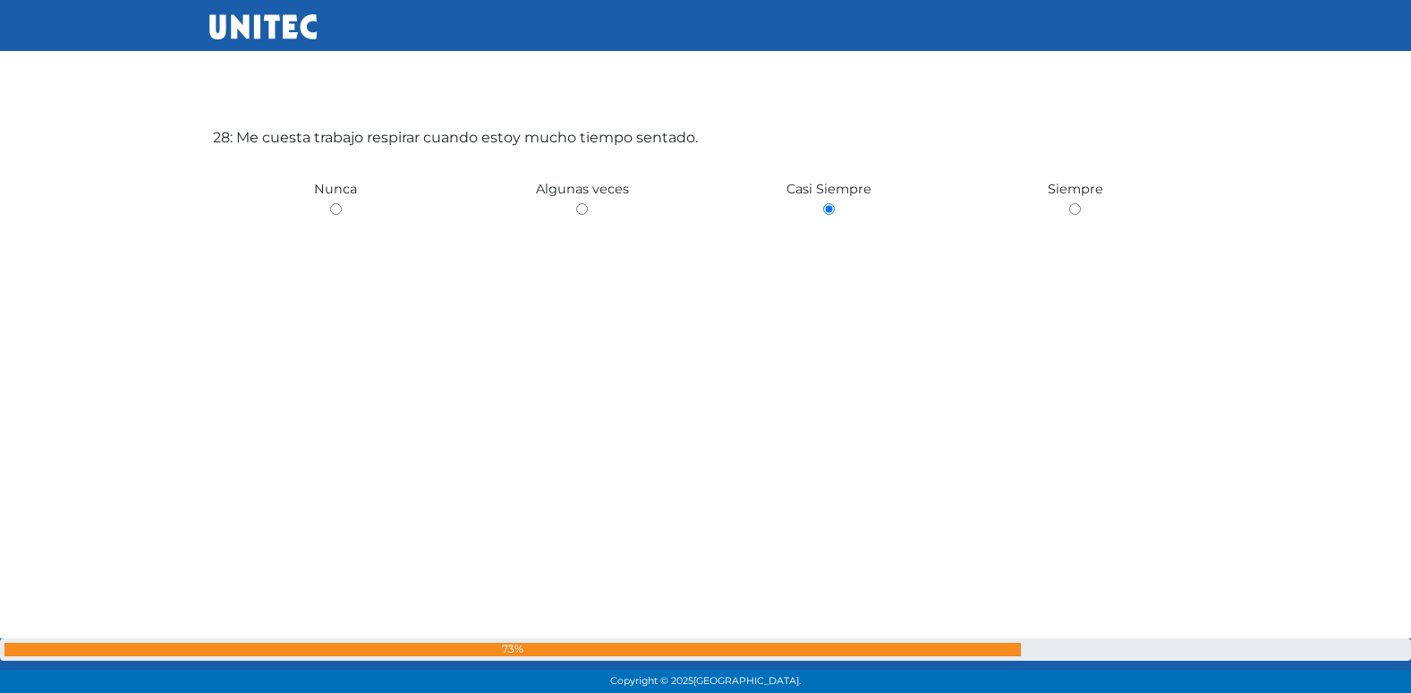
click at [1069, 203] on input "radio" at bounding box center [1075, 209] width 12 height 12
radio input "true"
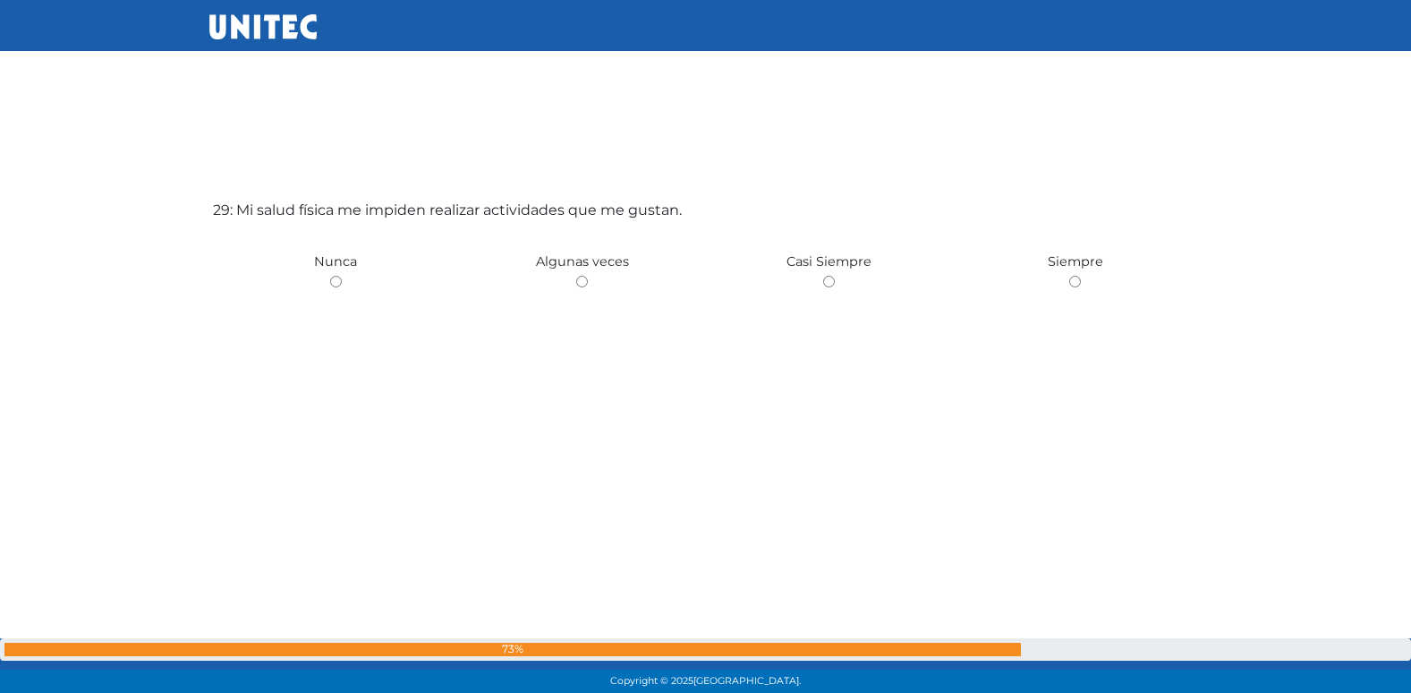
scroll to position [19482, 0]
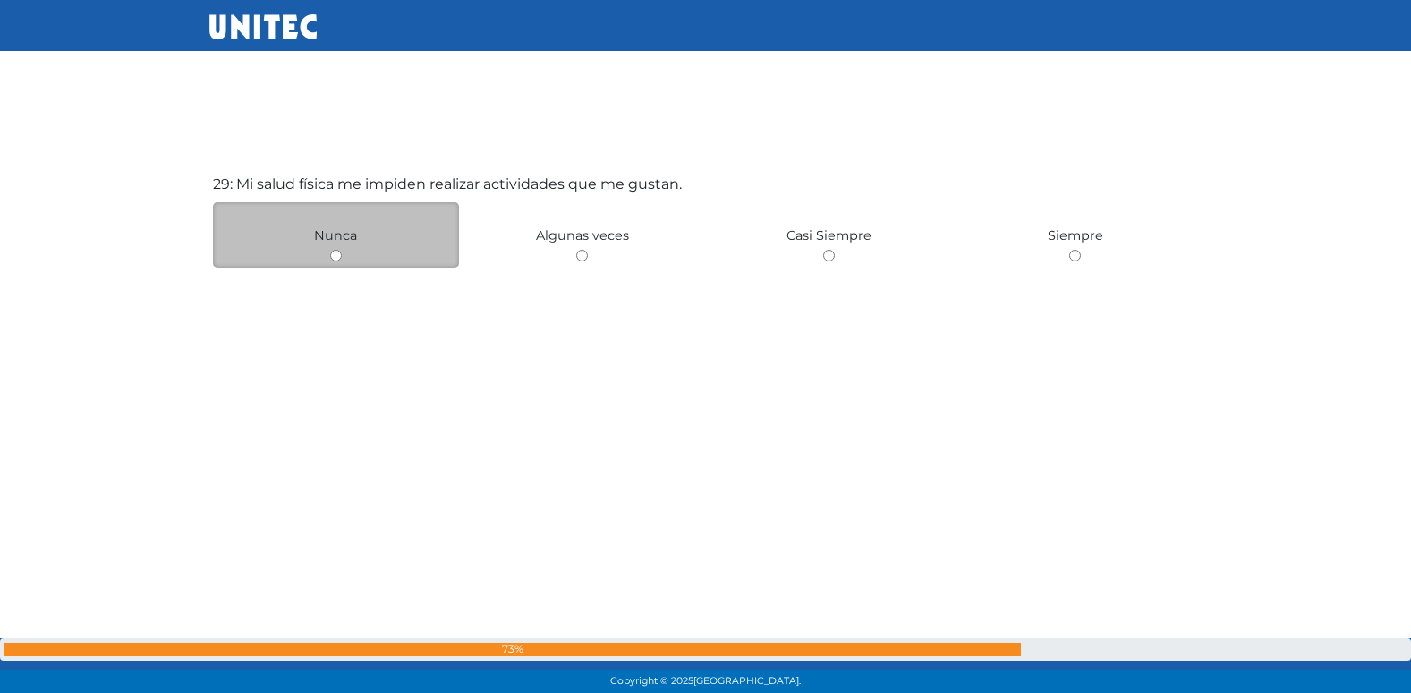
click at [336, 258] on input "radio" at bounding box center [336, 256] width 12 height 12
radio input "true"
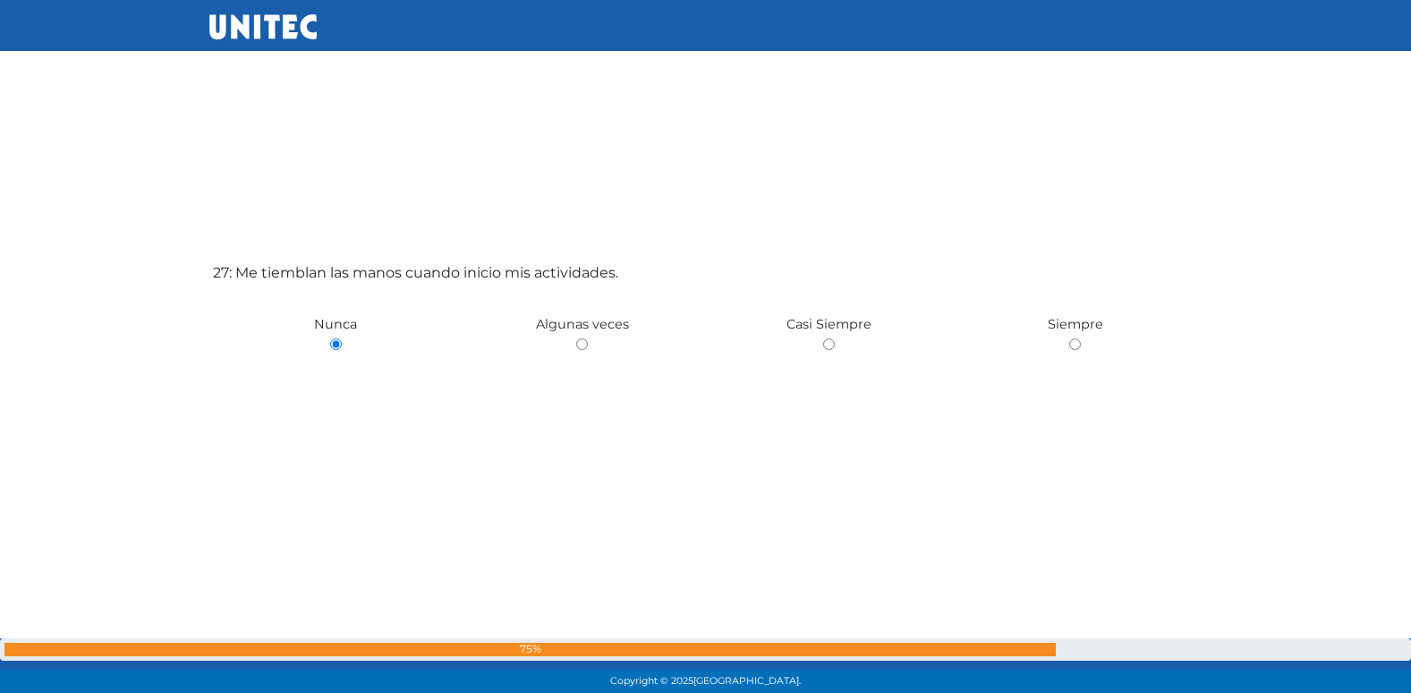
scroll to position [18027, 0]
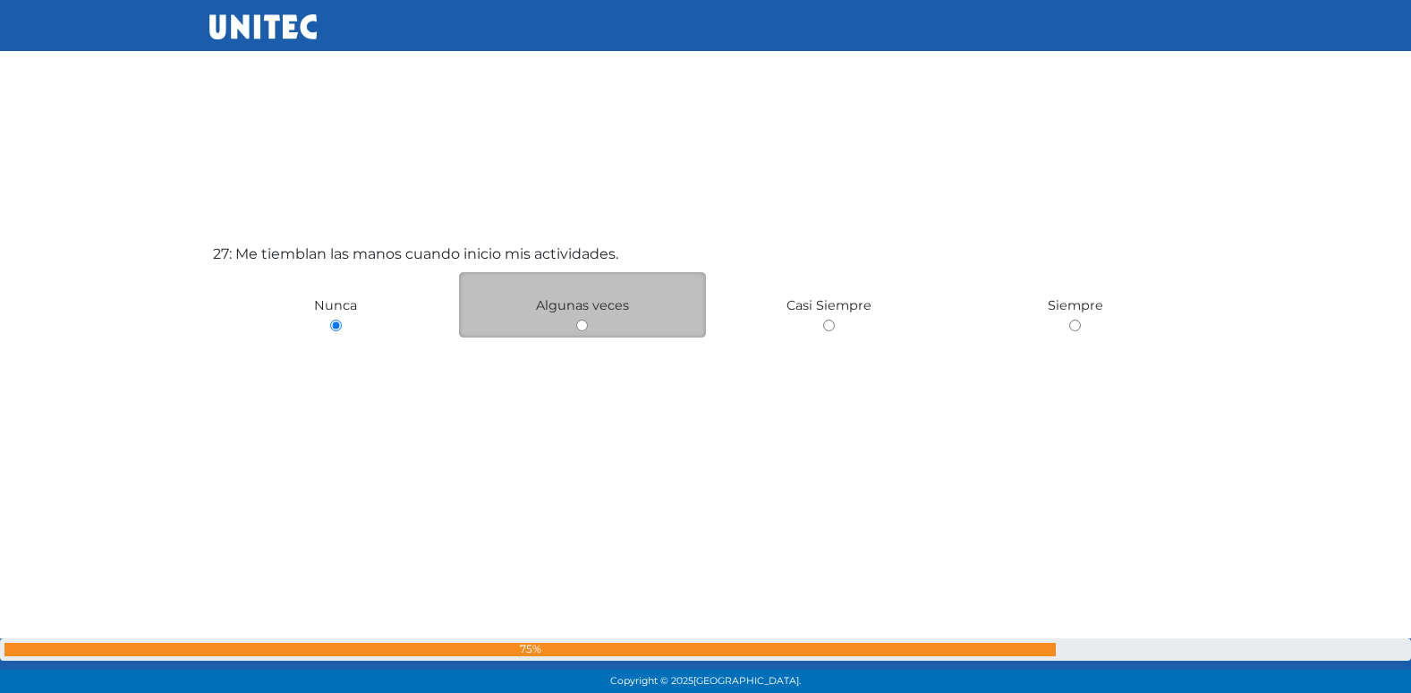
click at [576, 327] on input "radio" at bounding box center [582, 325] width 12 height 12
radio input "true"
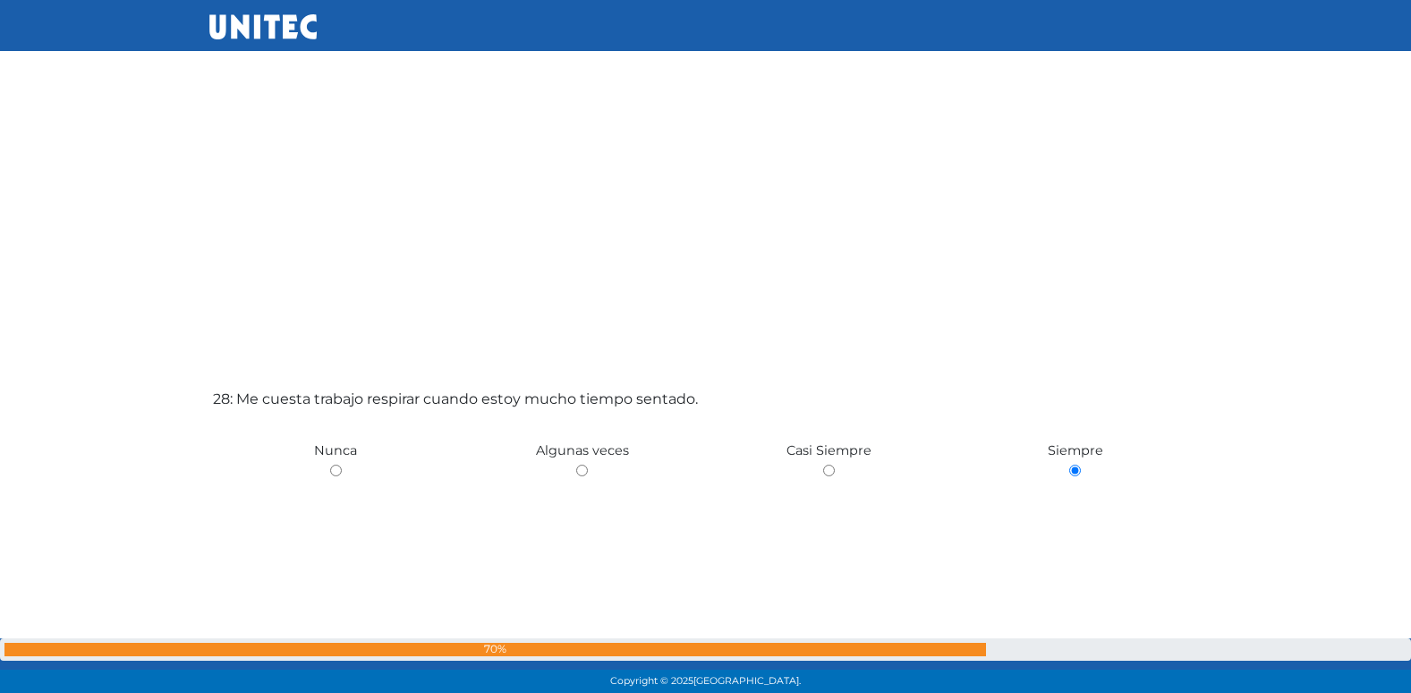
scroll to position [18627, 0]
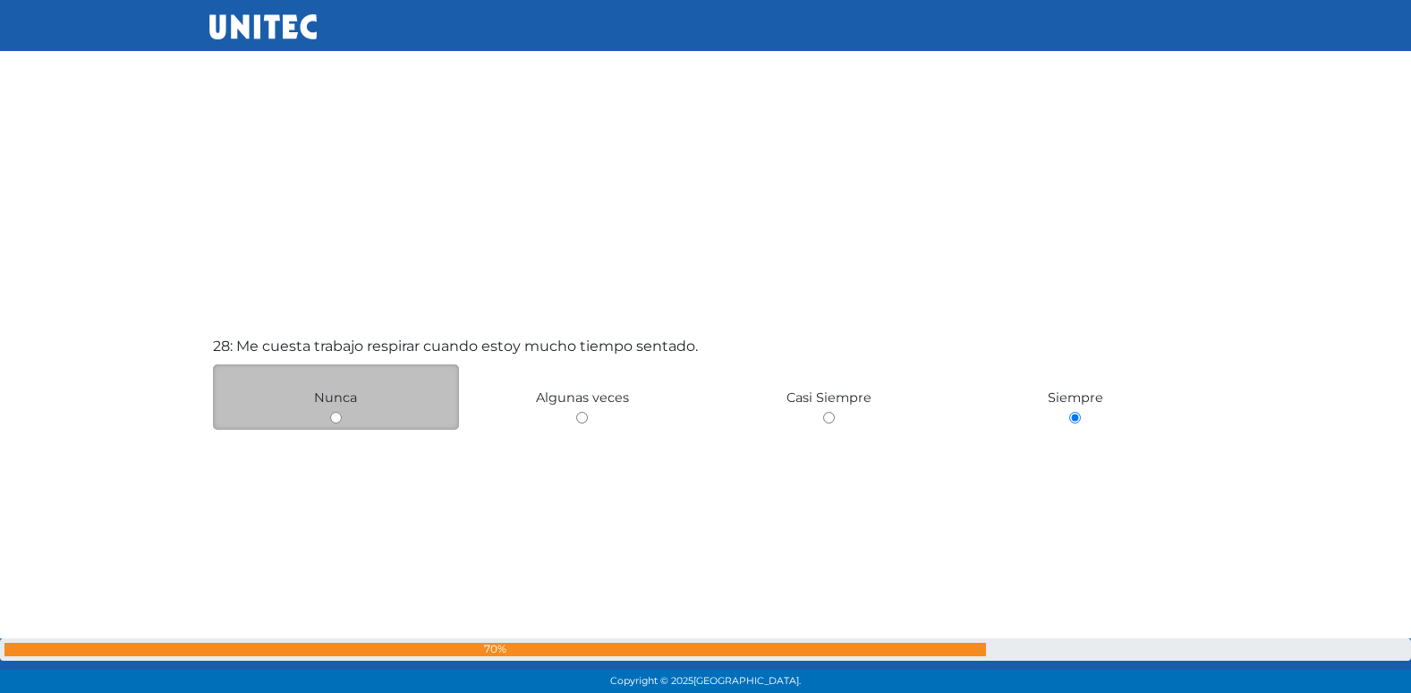
click at [332, 416] on input "radio" at bounding box center [336, 418] width 12 height 12
radio input "true"
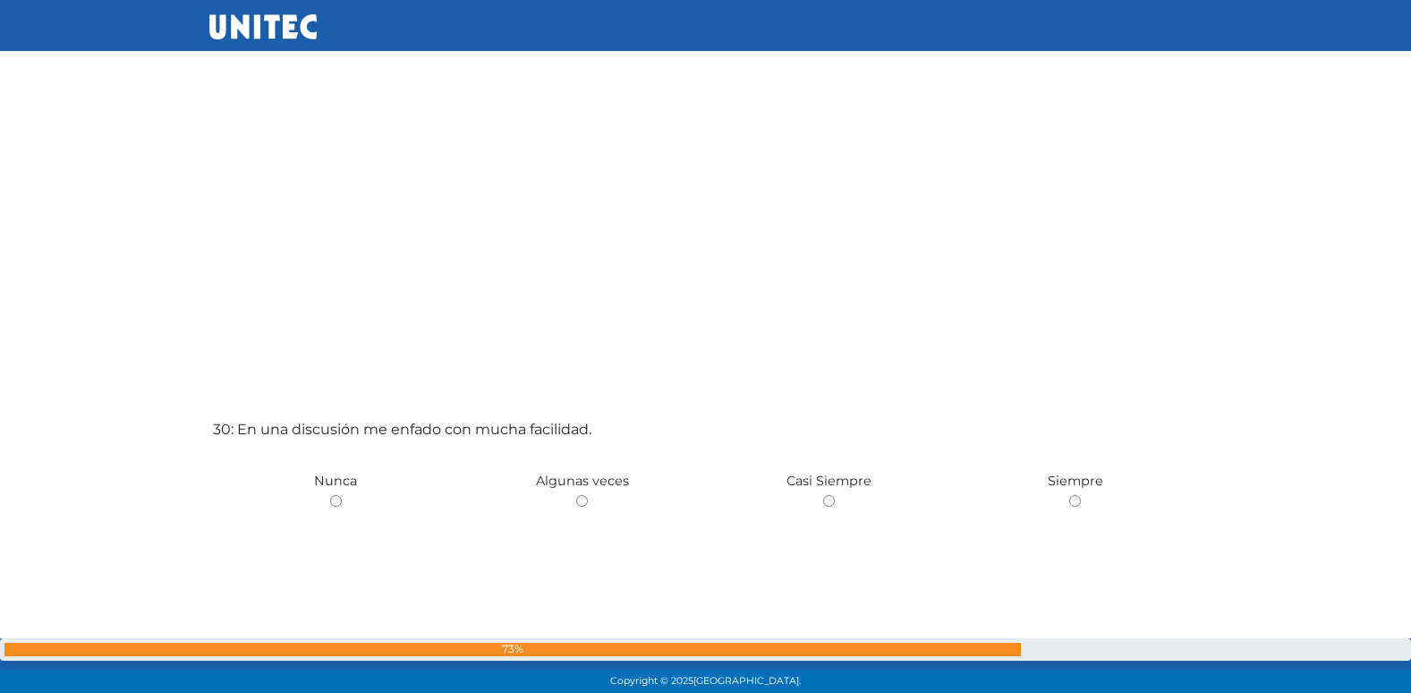
scroll to position [20019, 0]
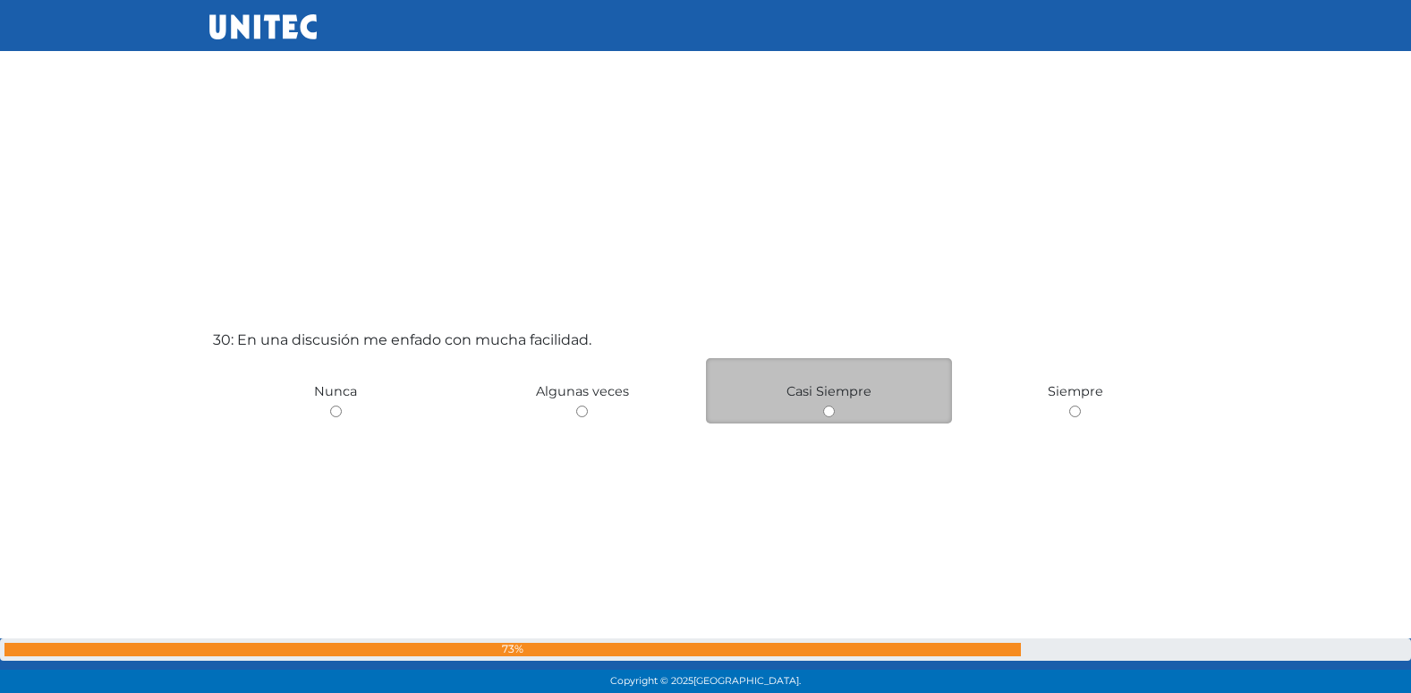
click at [831, 413] on input "radio" at bounding box center [829, 411] width 12 height 12
radio input "true"
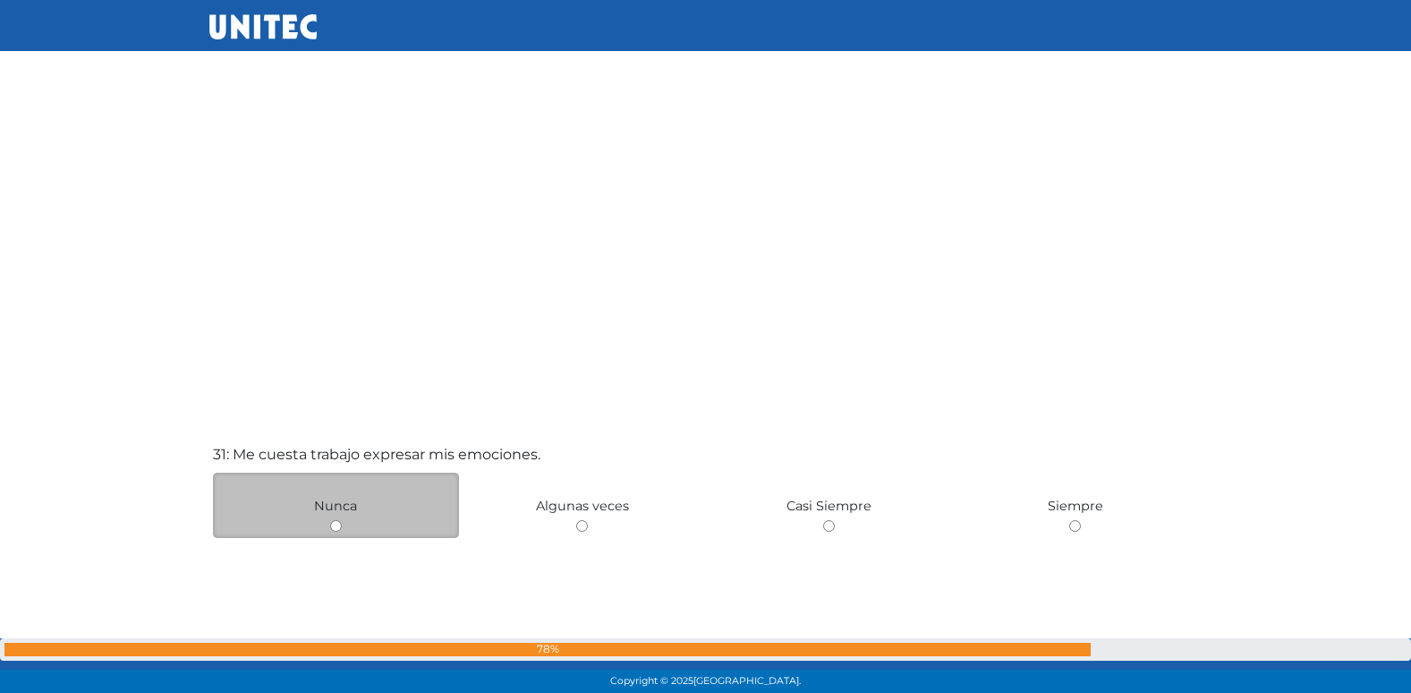
scroll to position [20607, 0]
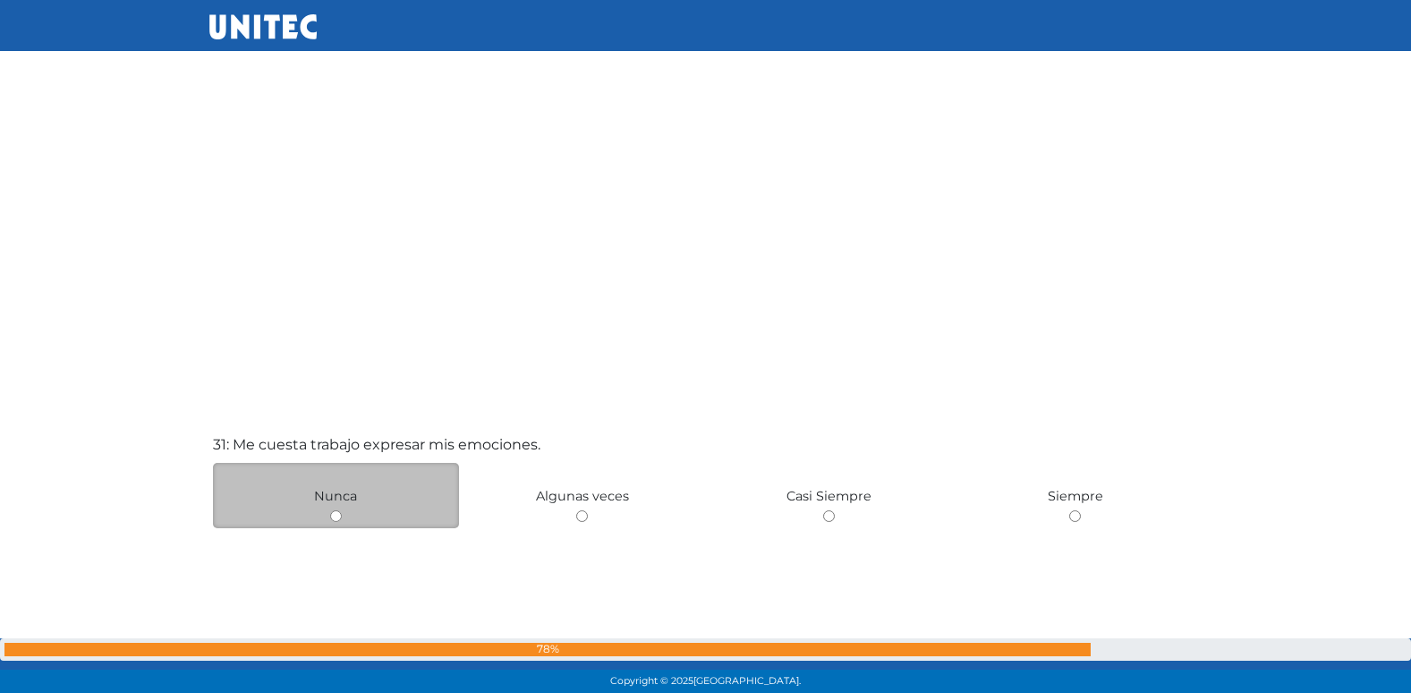
click at [394, 473] on div "Nunca" at bounding box center [336, 495] width 247 height 65
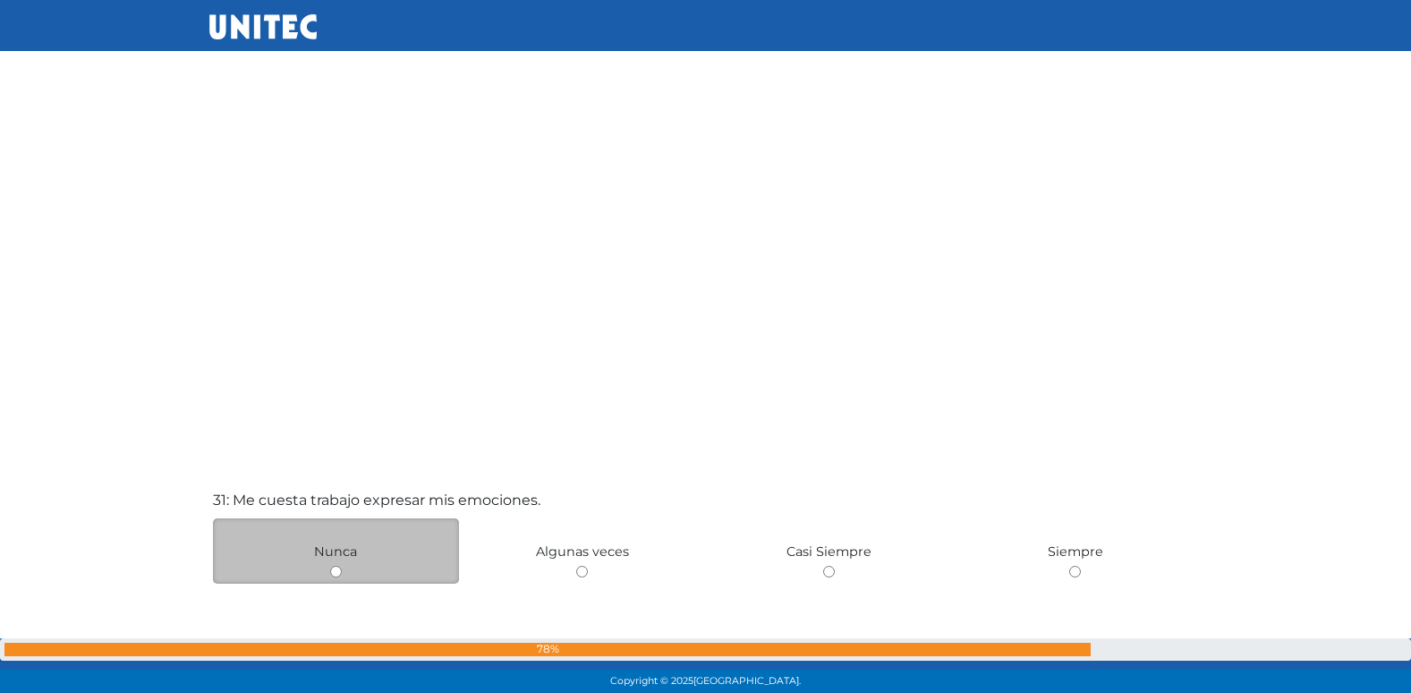
scroll to position [20549, 0]
click at [576, 567] on input "radio" at bounding box center [582, 573] width 12 height 12
radio input "true"
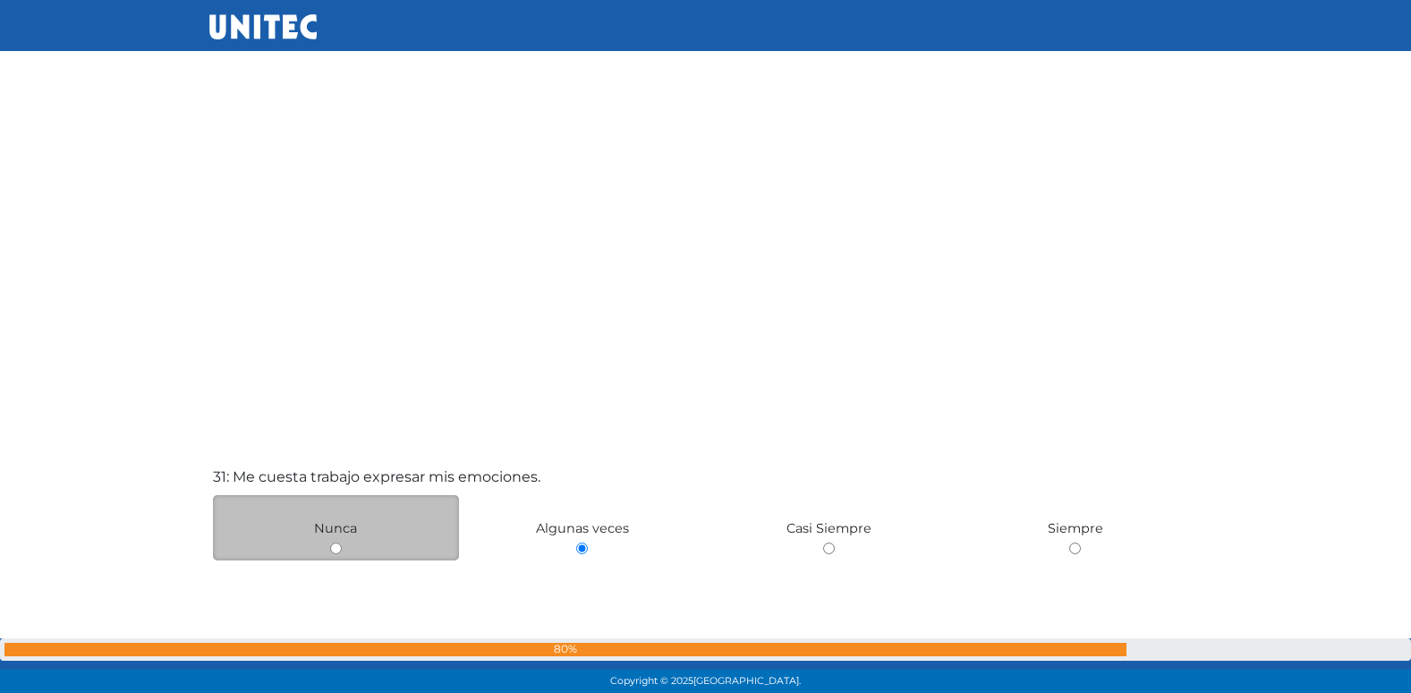
click at [330, 542] on input "radio" at bounding box center [336, 548] width 12 height 12
radio input "true"
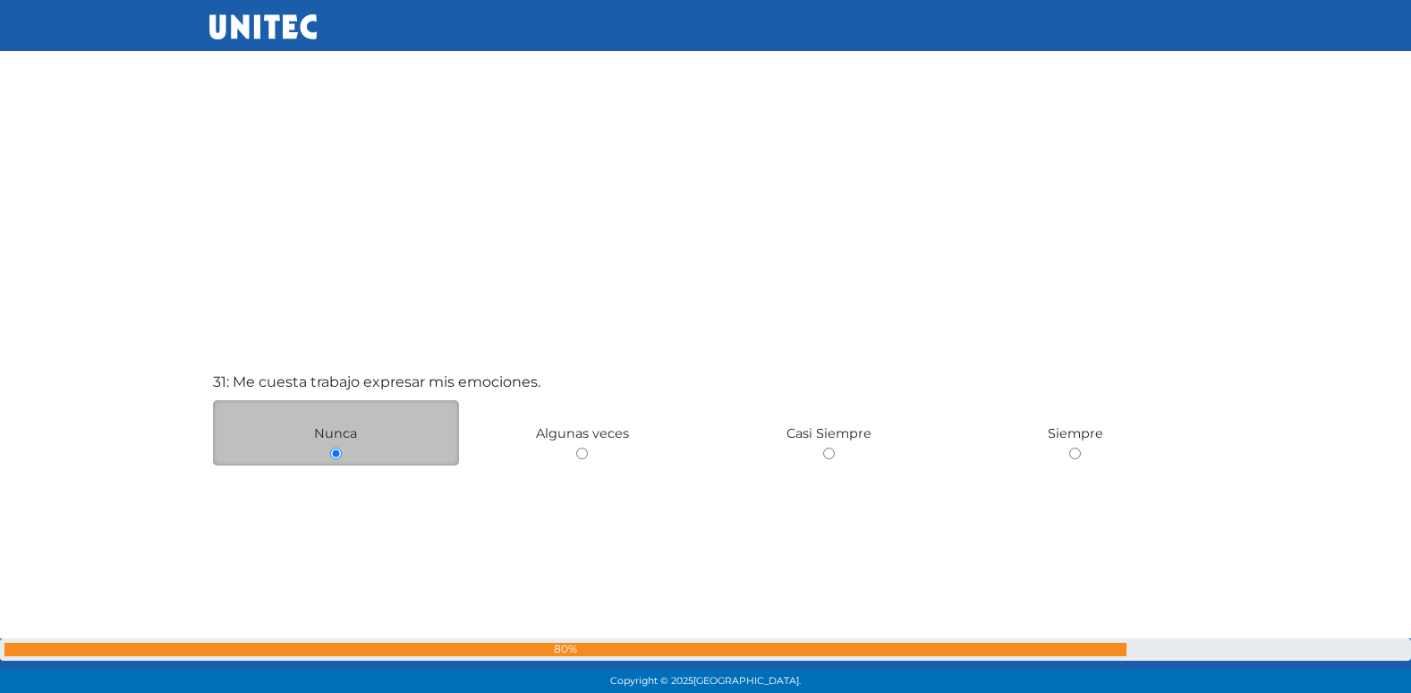
scroll to position [20676, 0]
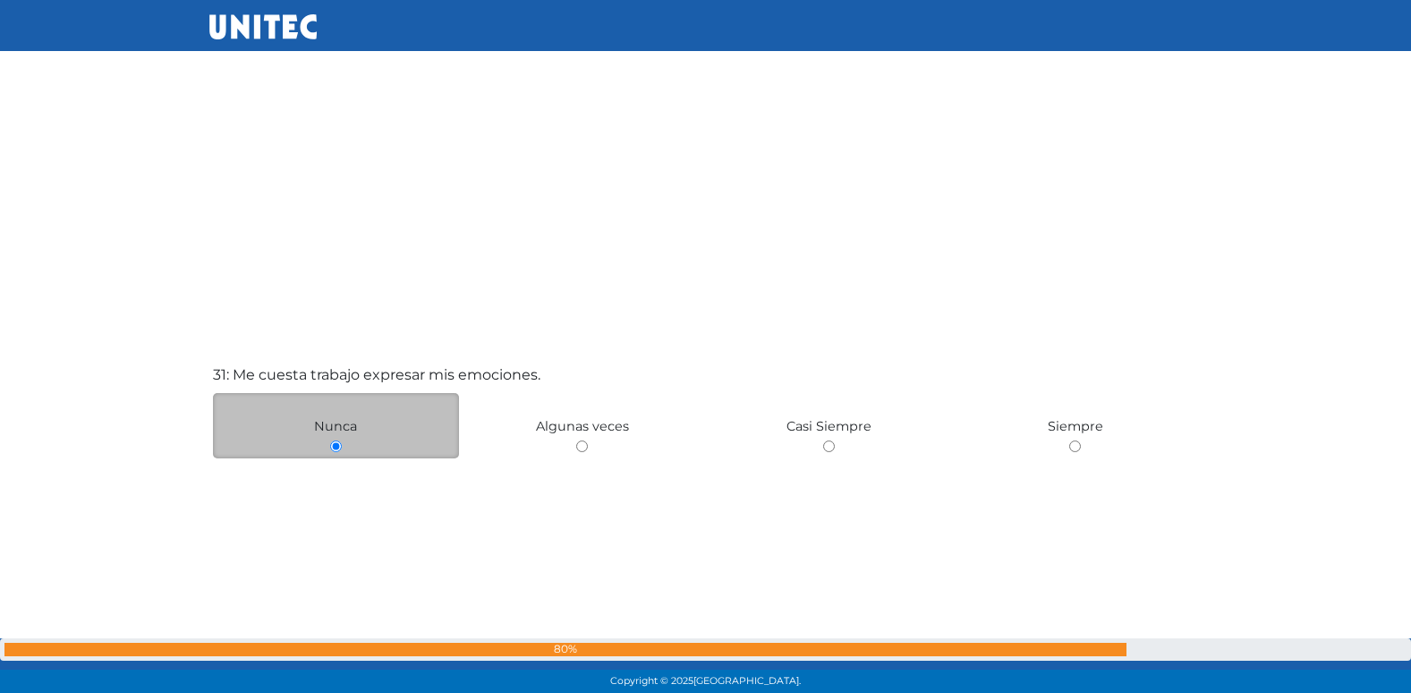
click at [576, 440] on input "radio" at bounding box center [582, 446] width 12 height 12
radio input "true"
click at [823, 442] on input "radio" at bounding box center [829, 448] width 12 height 12
radio input "true"
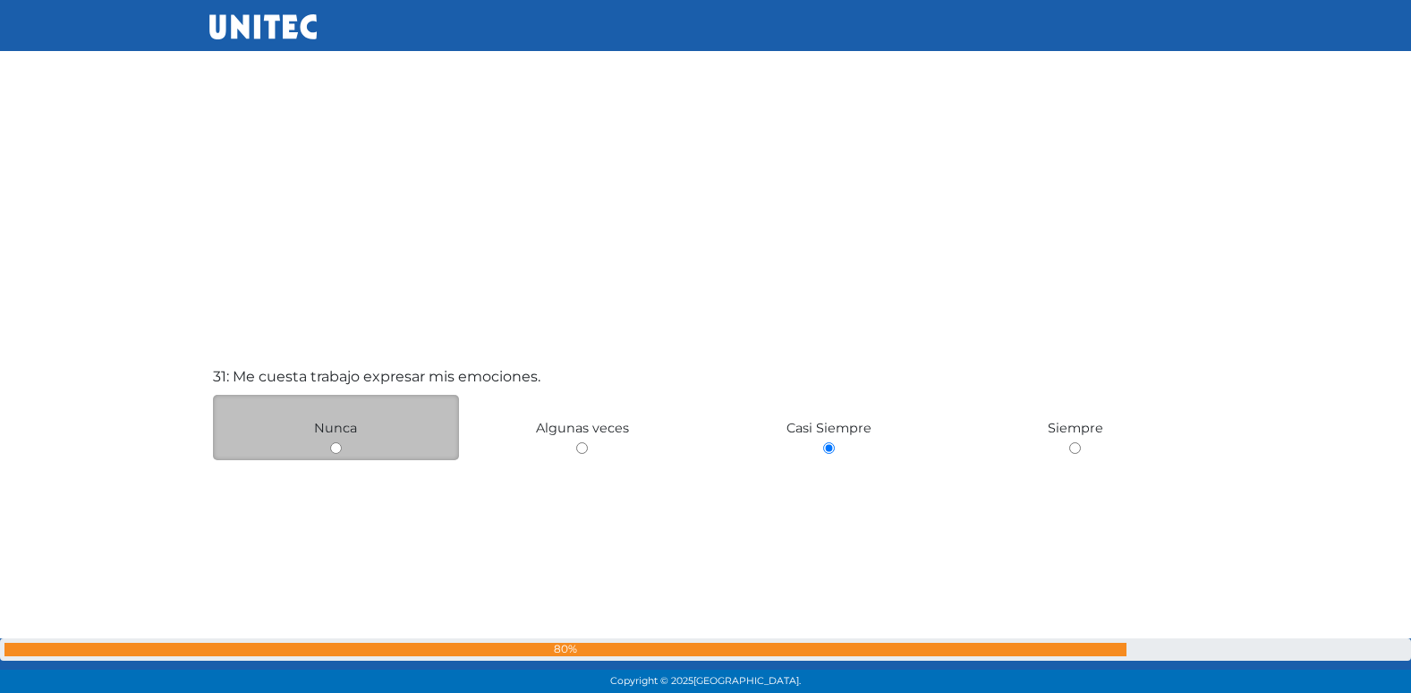
click at [1069, 442] on input "radio" at bounding box center [1075, 448] width 12 height 12
radio input "true"
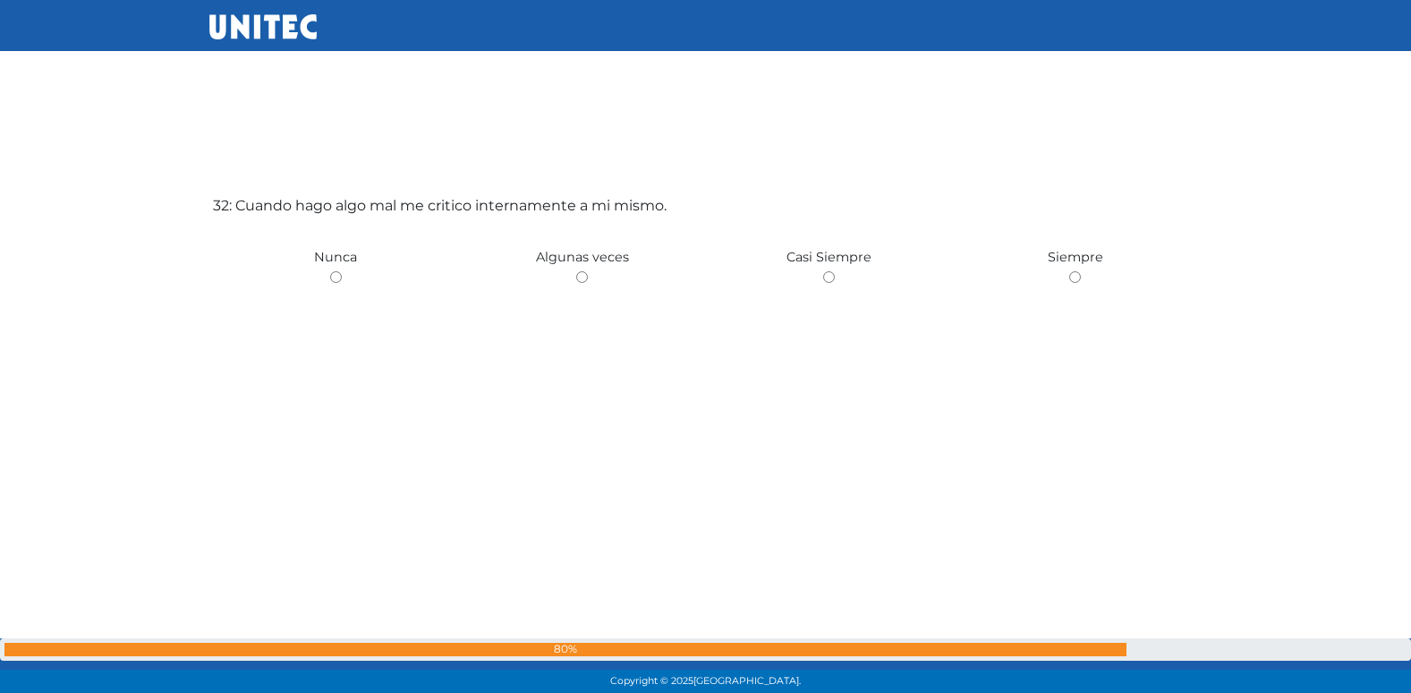
scroll to position [21560, 0]
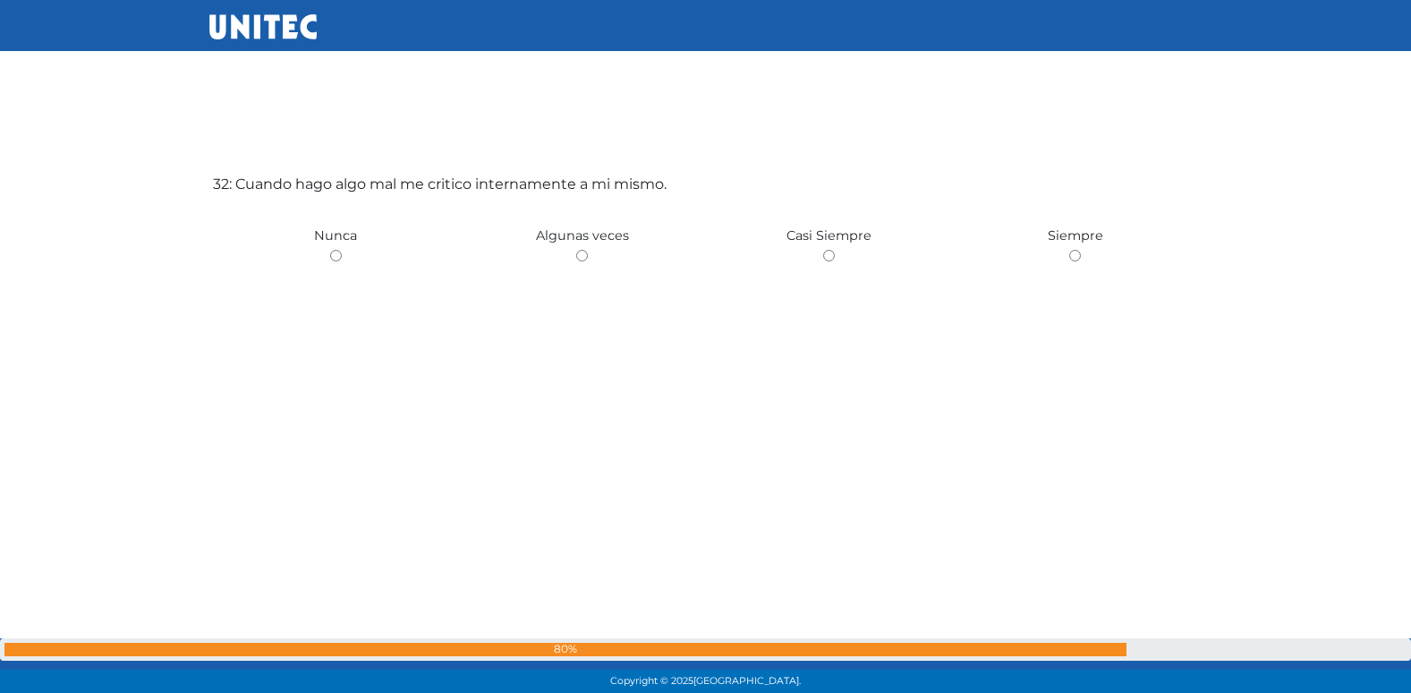
click at [576, 250] on input "radio" at bounding box center [582, 256] width 12 height 12
radio input "true"
click at [576, 250] on input "radio" at bounding box center [582, 256] width 12 height 12
radio input "true"
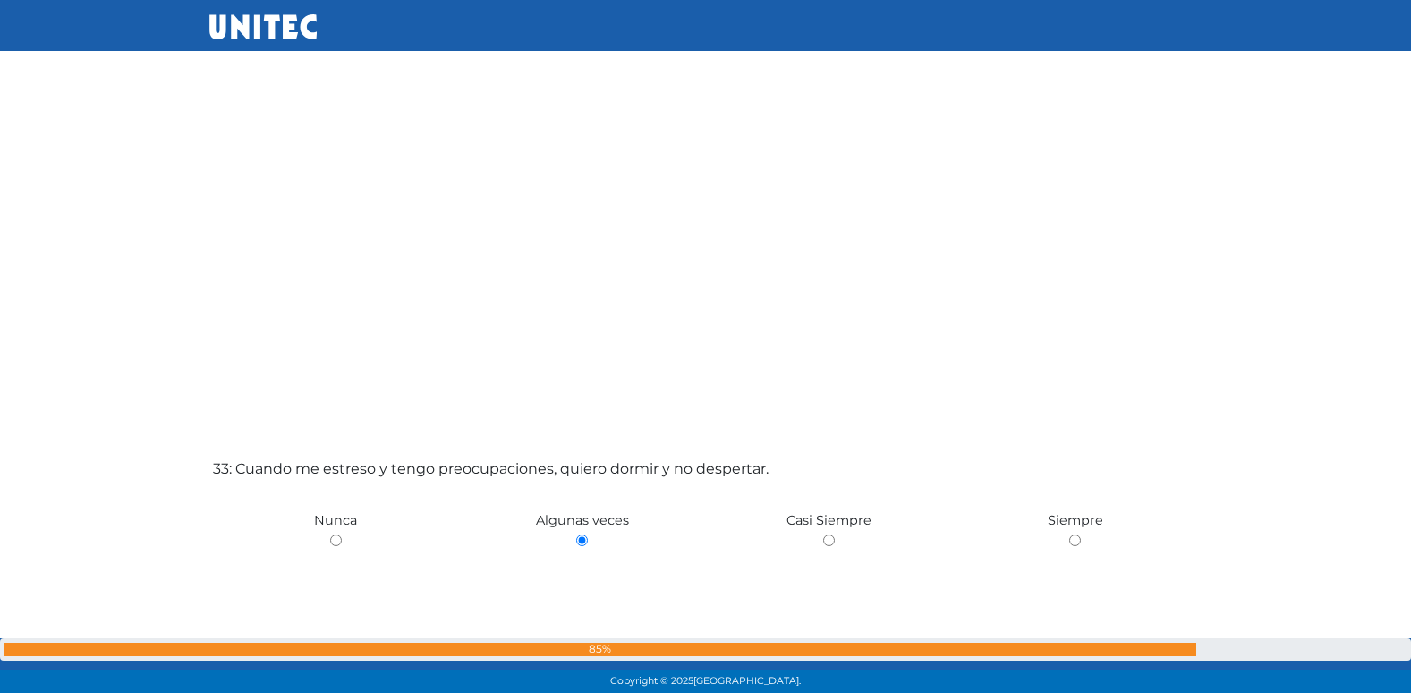
scroll to position [21960, 0]
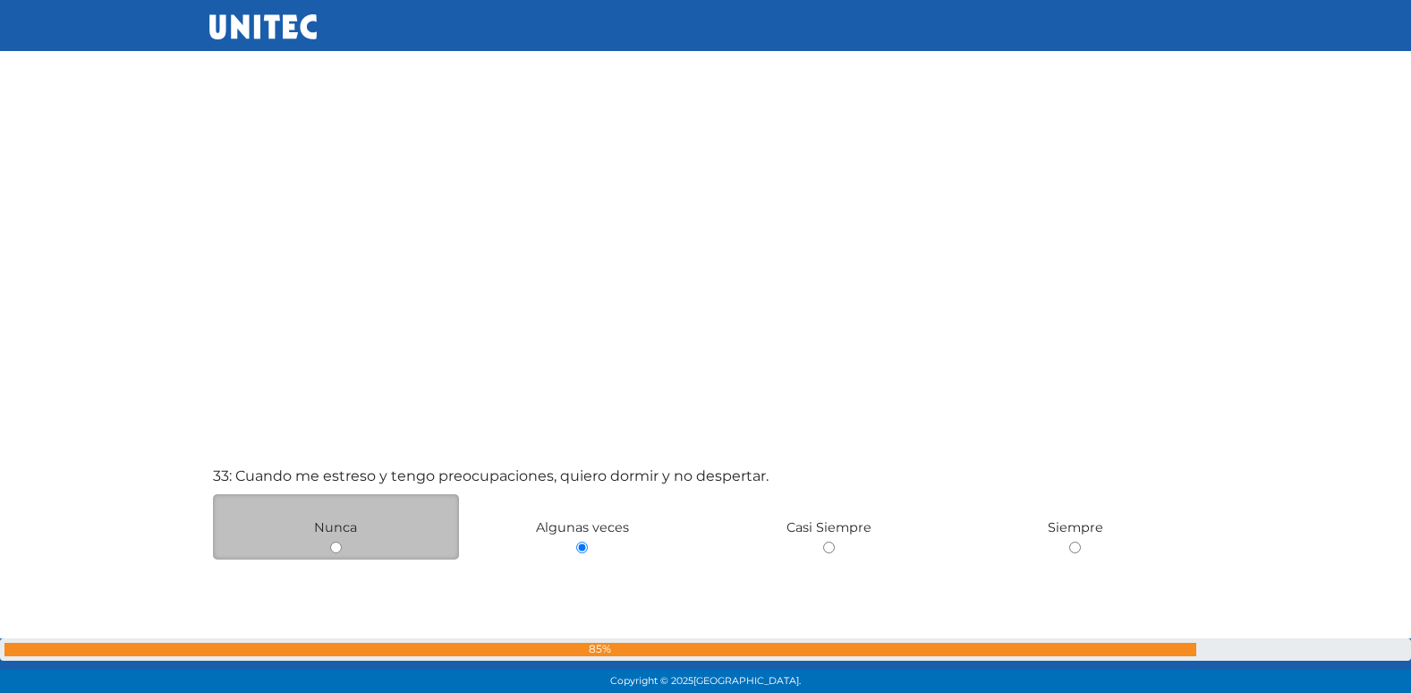
click at [339, 545] on input "radio" at bounding box center [336, 547] width 12 height 12
radio input "true"
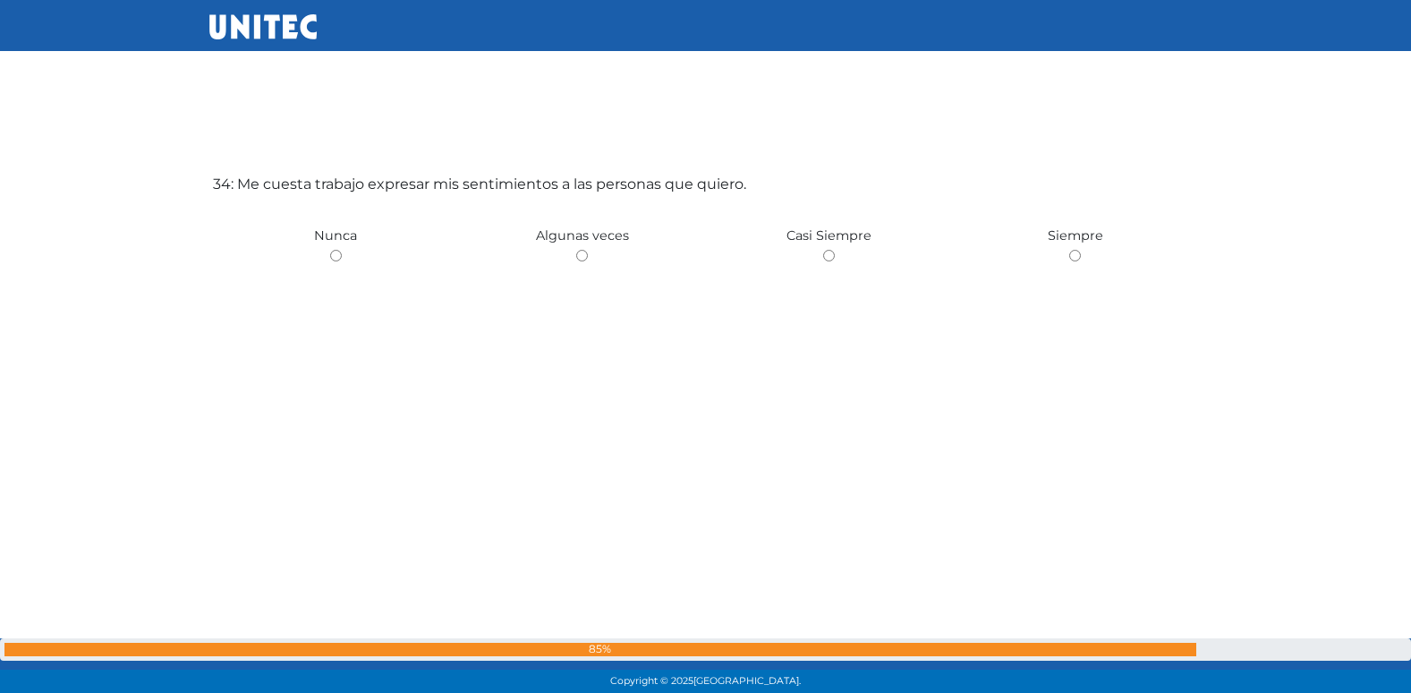
click at [576, 250] on input "radio" at bounding box center [582, 256] width 12 height 12
radio input "true"
click at [330, 251] on input "radio" at bounding box center [336, 257] width 12 height 12
radio input "true"
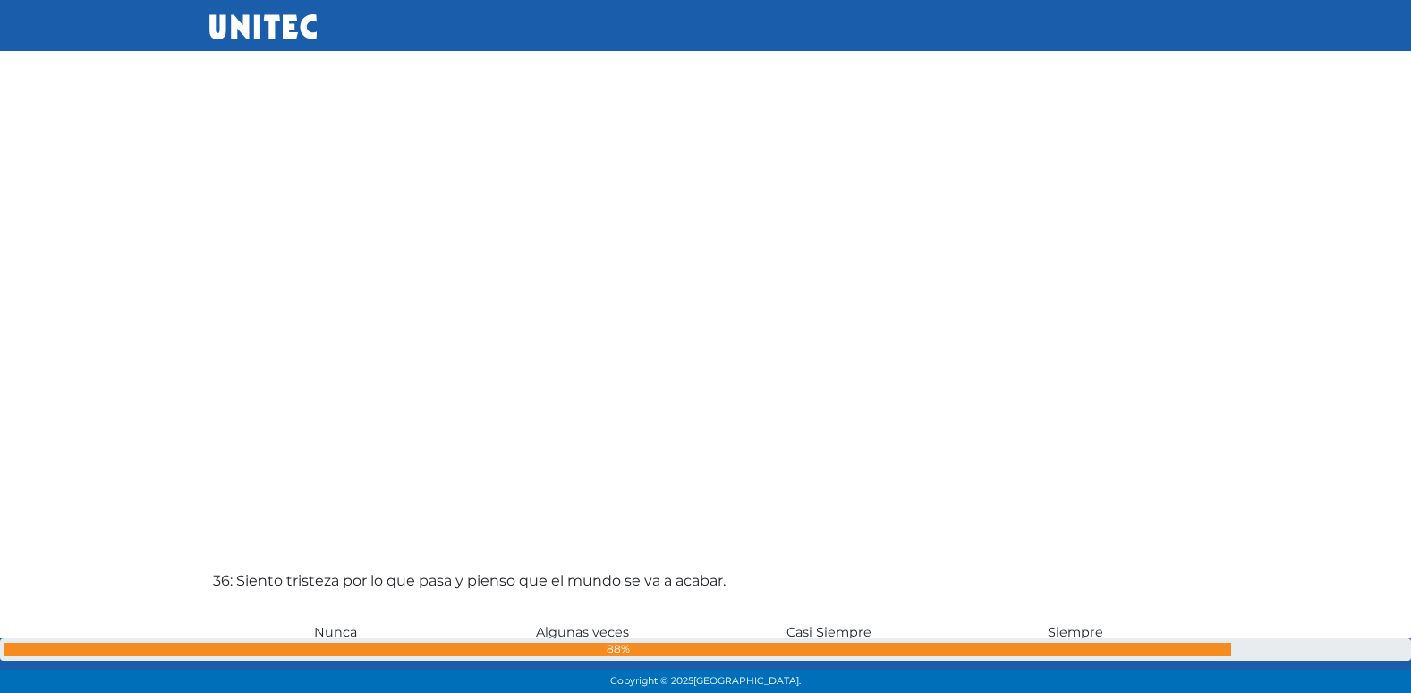
scroll to position [24012, 0]
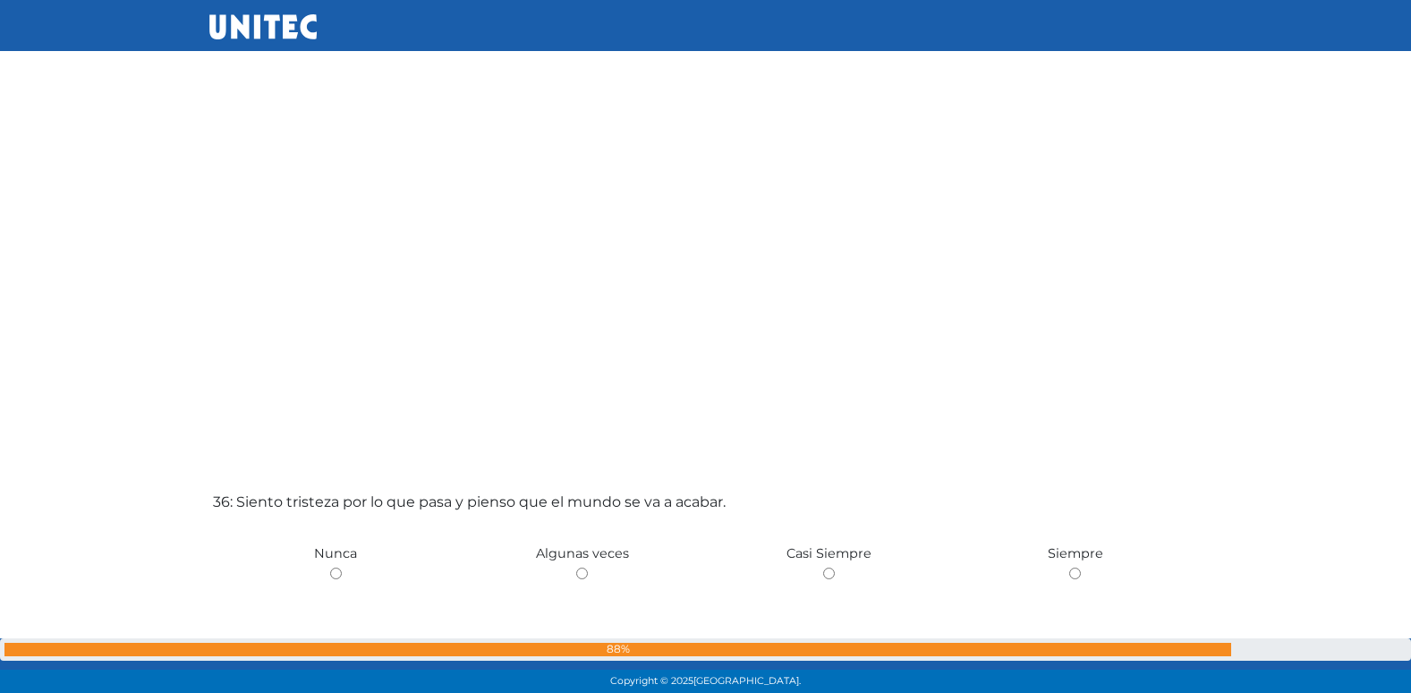
click at [576, 567] on input "radio" at bounding box center [582, 573] width 12 height 12
radio input "true"
click at [330, 567] on input "radio" at bounding box center [336, 573] width 12 height 12
radio input "true"
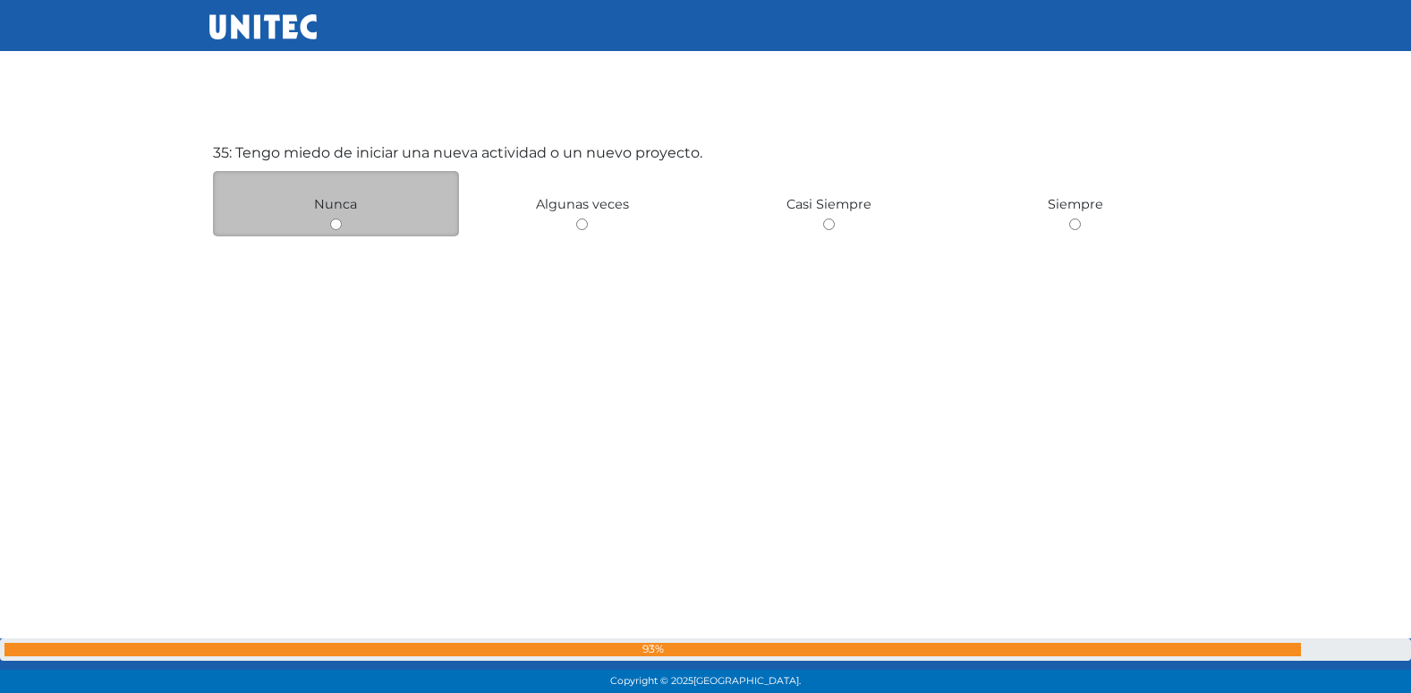
scroll to position [23565, 0]
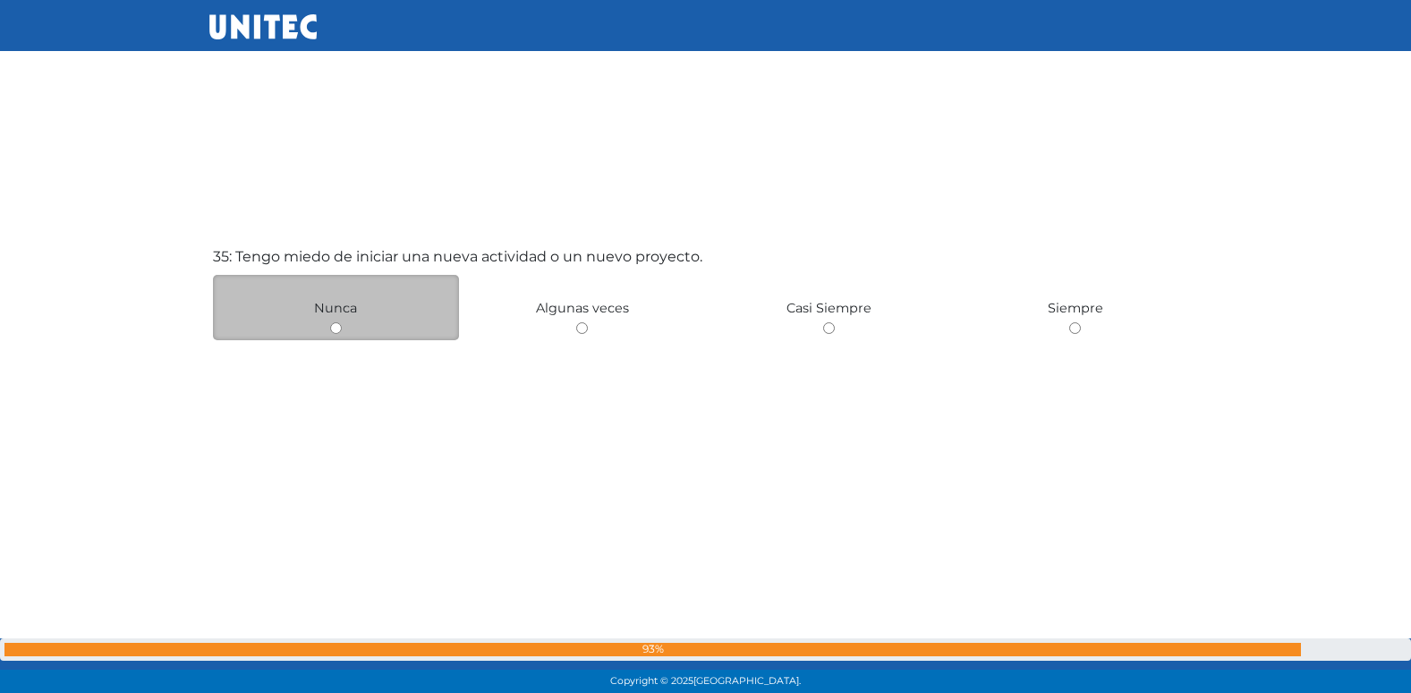
click at [339, 330] on input "radio" at bounding box center [336, 328] width 12 height 12
radio input "true"
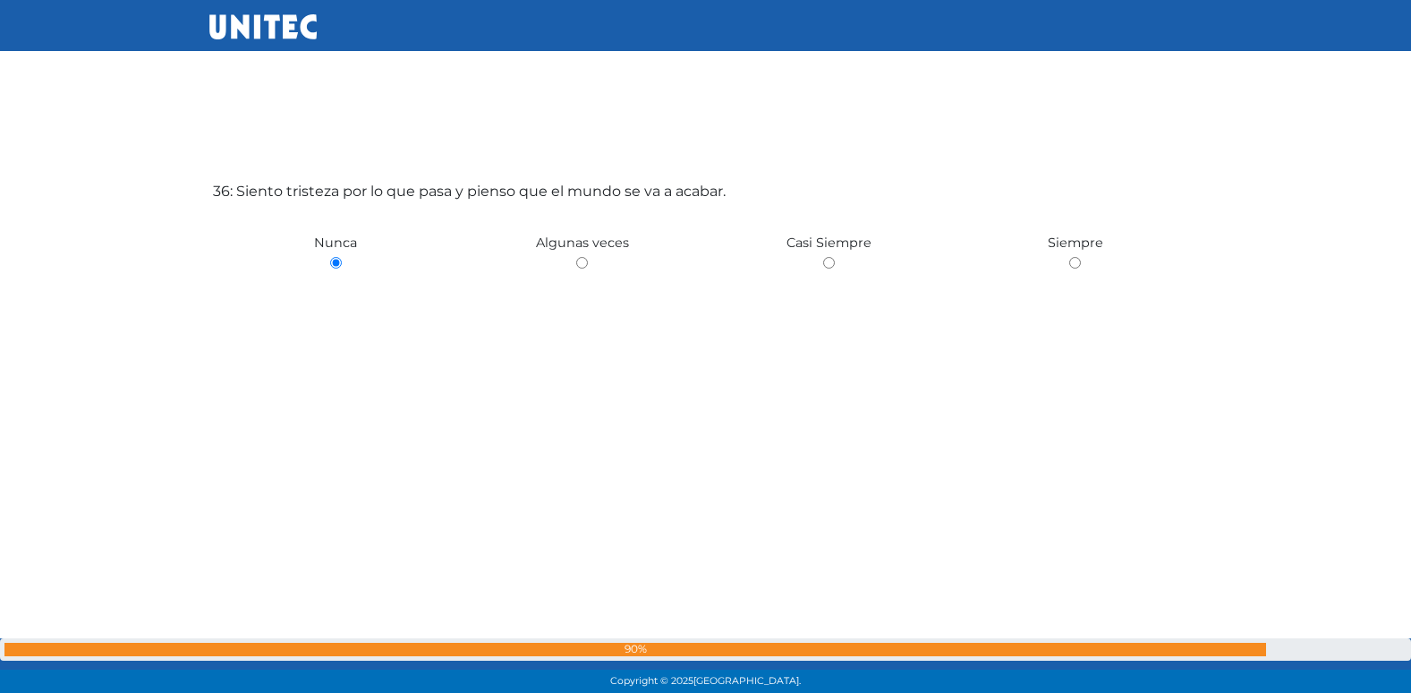
scroll to position [24330, 0]
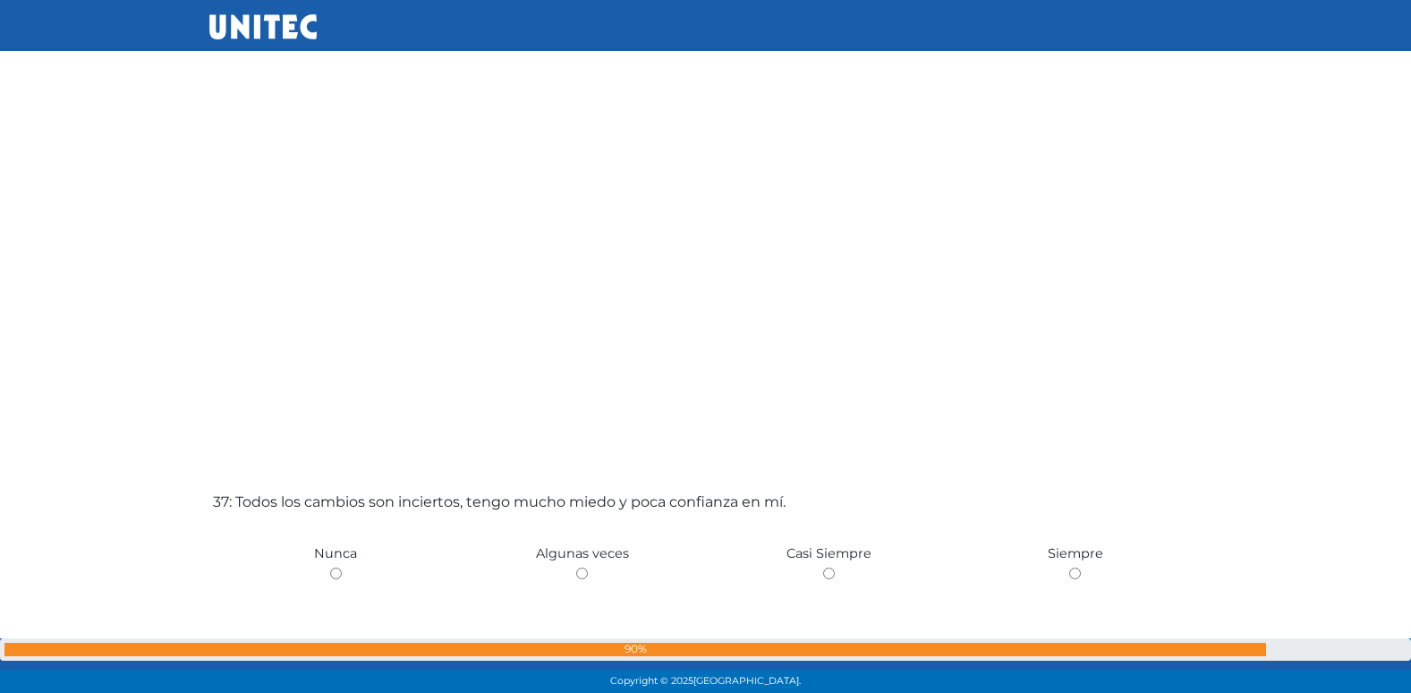
click at [576, 567] on input "radio" at bounding box center [582, 573] width 12 height 12
radio input "true"
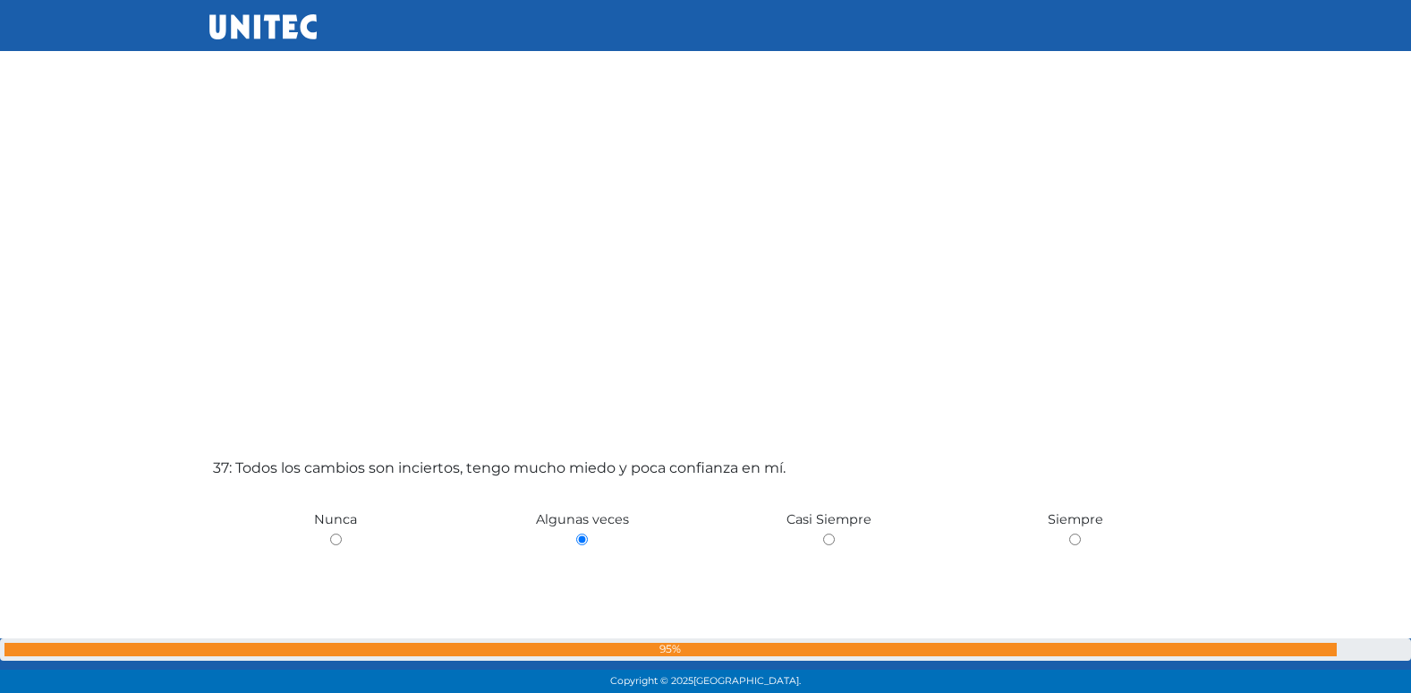
click at [330, 533] on input "radio" at bounding box center [336, 539] width 12 height 12
radio input "true"
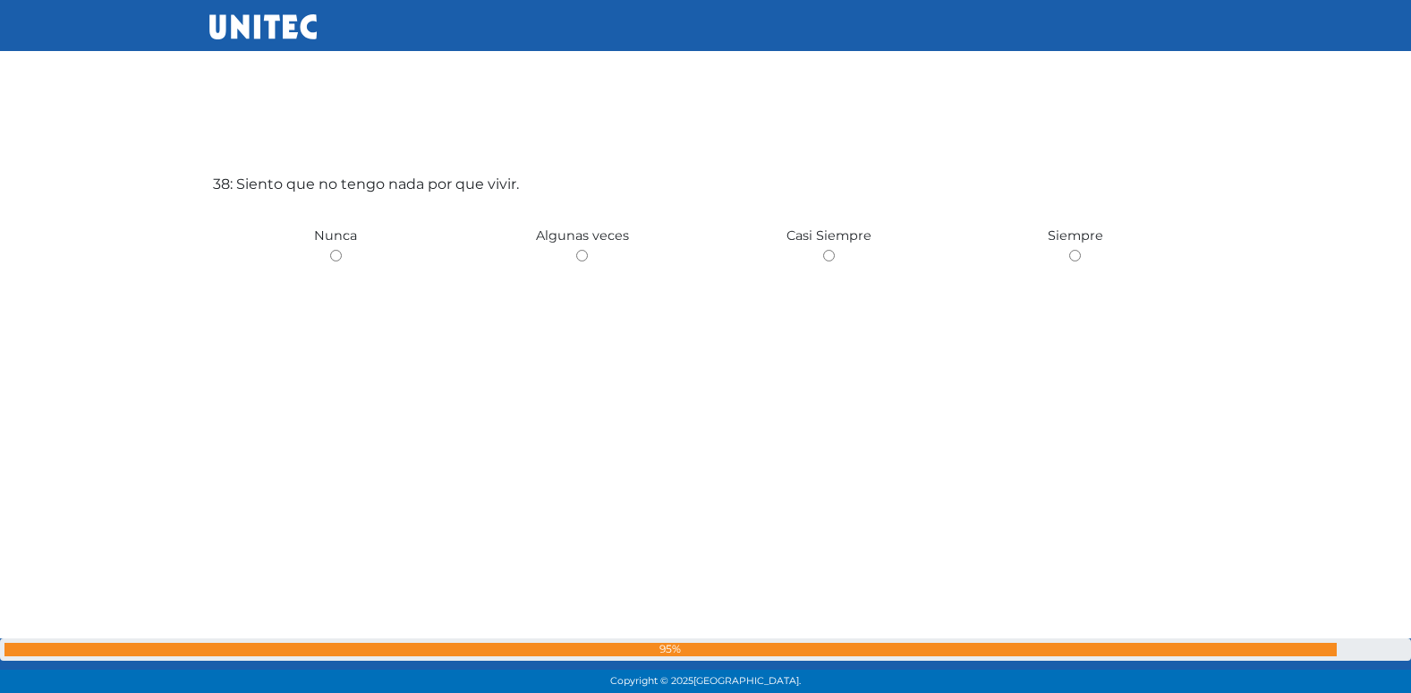
click at [576, 250] on input "radio" at bounding box center [582, 256] width 12 height 12
radio input "true"
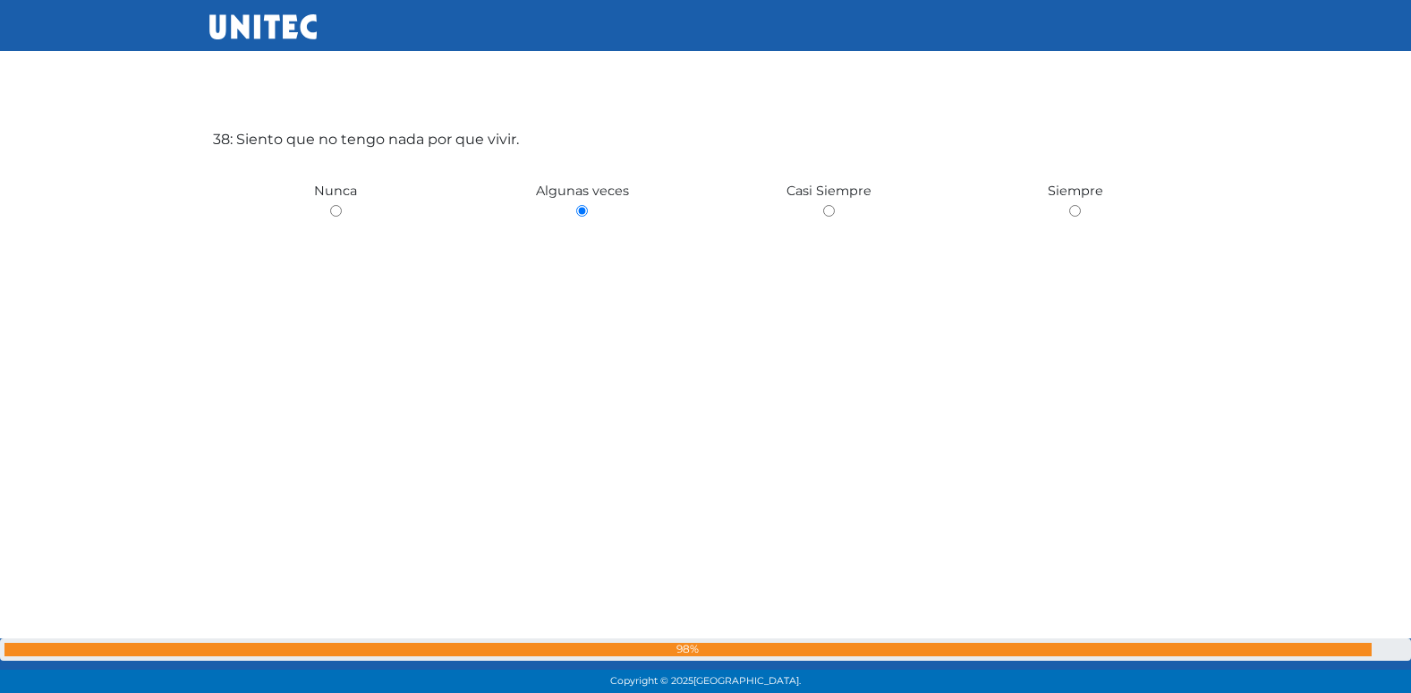
click at [330, 205] on input "radio" at bounding box center [336, 211] width 12 height 12
radio input "true"
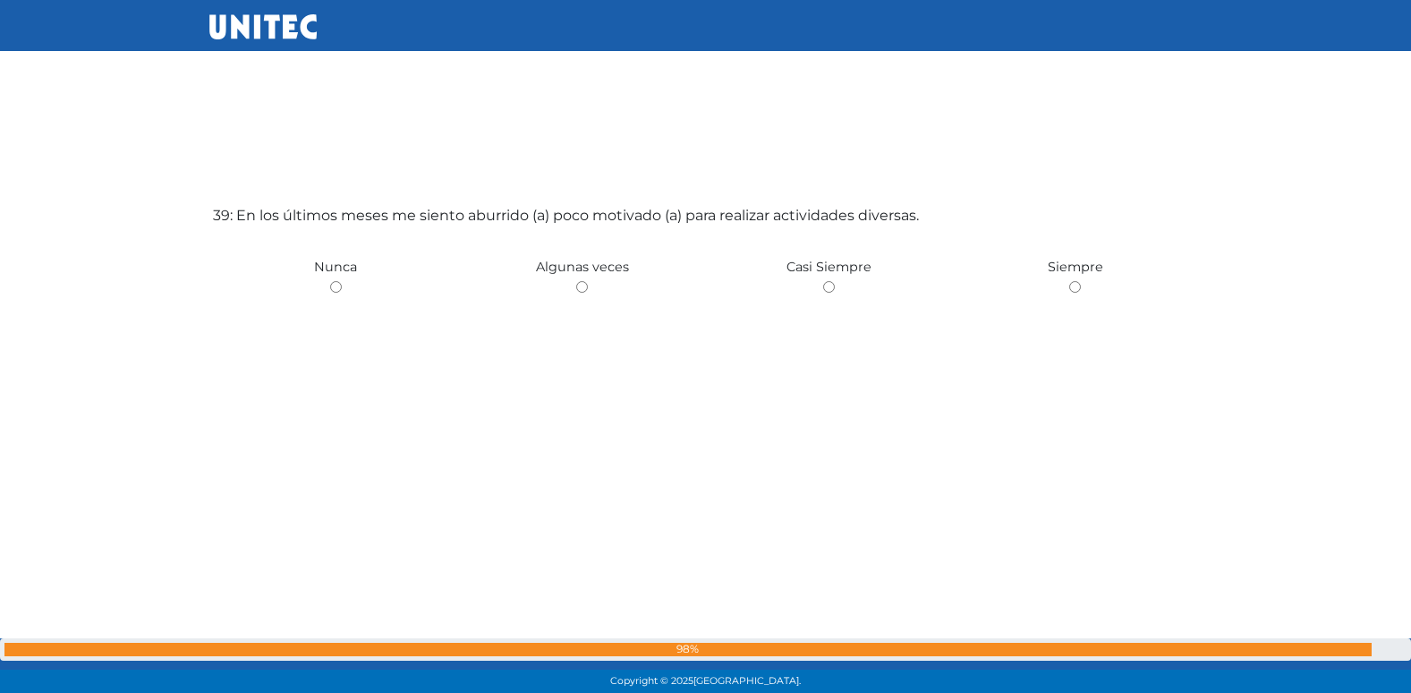
scroll to position [26408, 0]
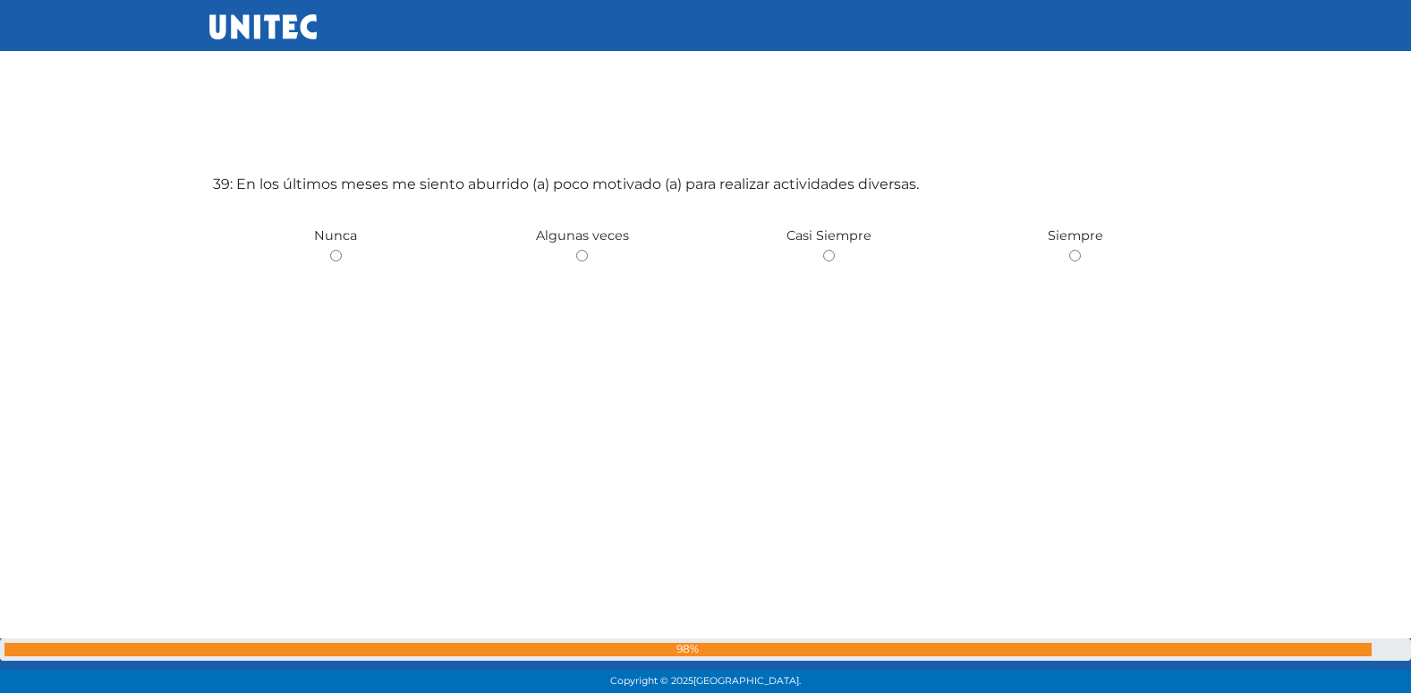
radio input "true"
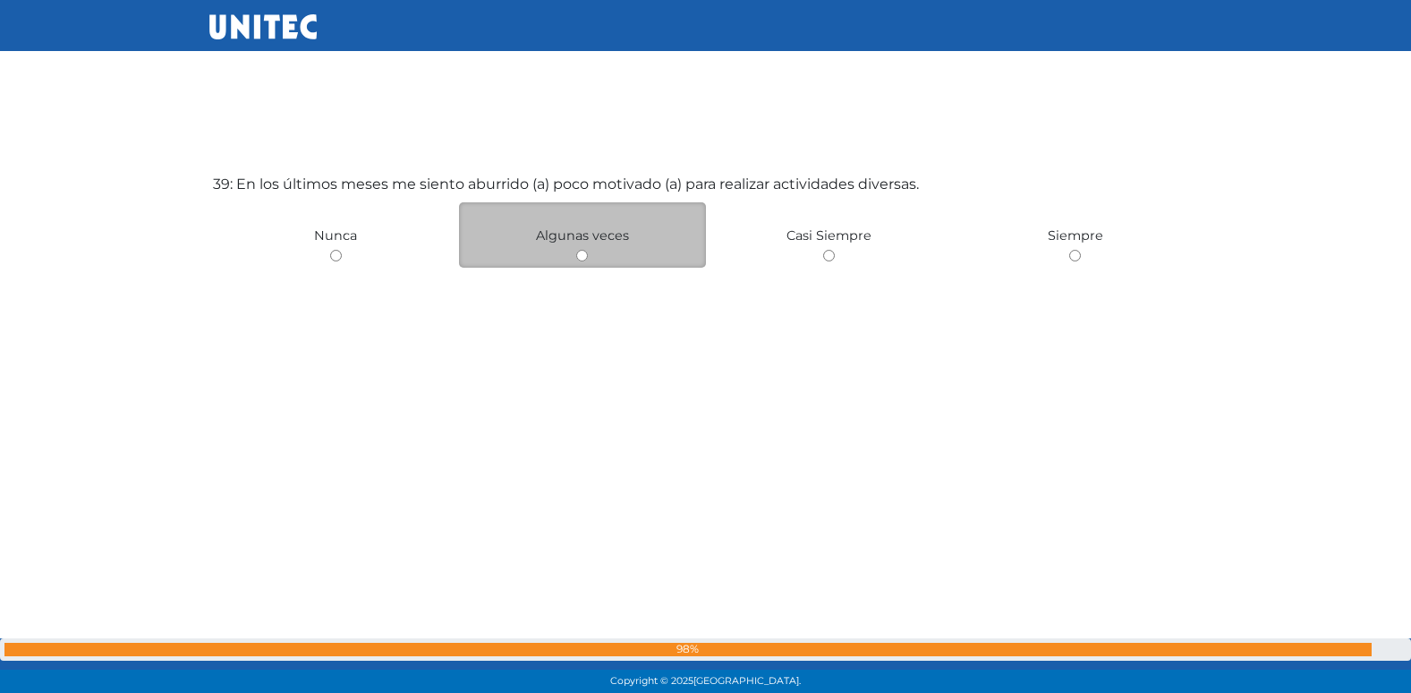
click at [583, 259] on input "radio" at bounding box center [582, 256] width 12 height 12
radio input "true"
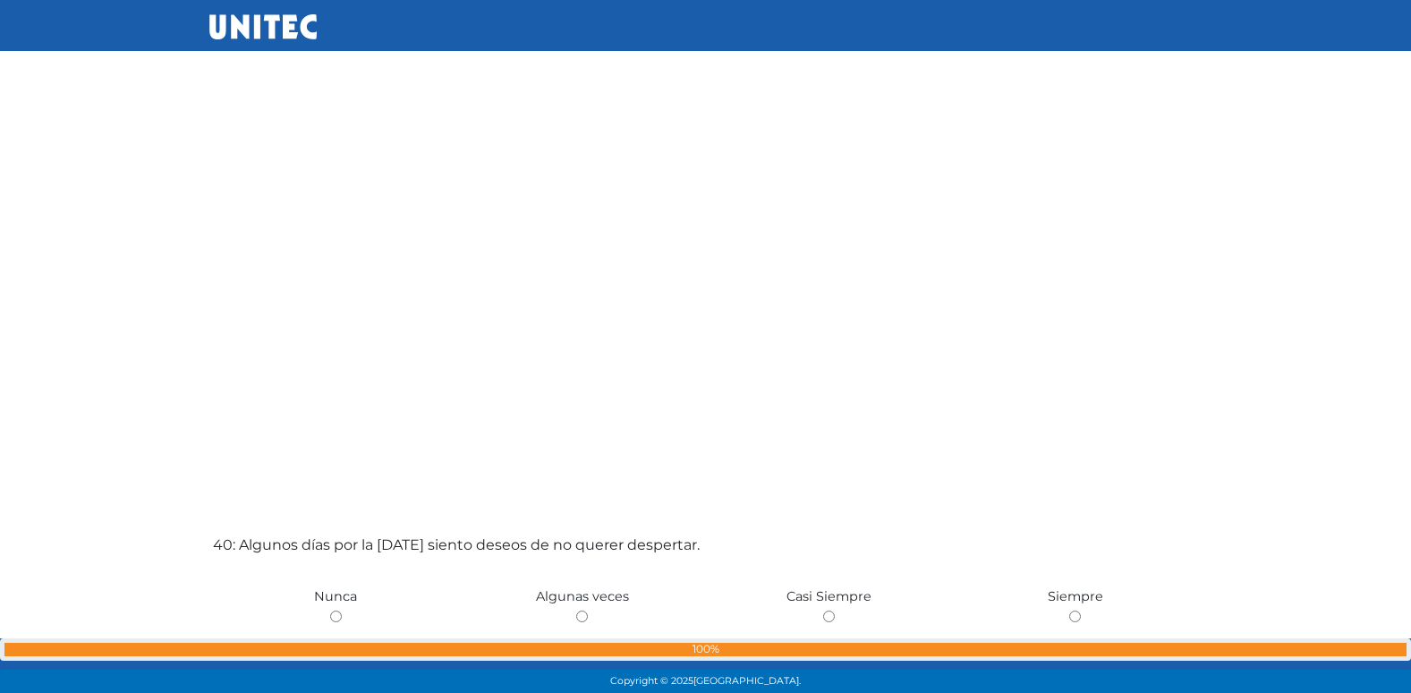
scroll to position [26891, 0]
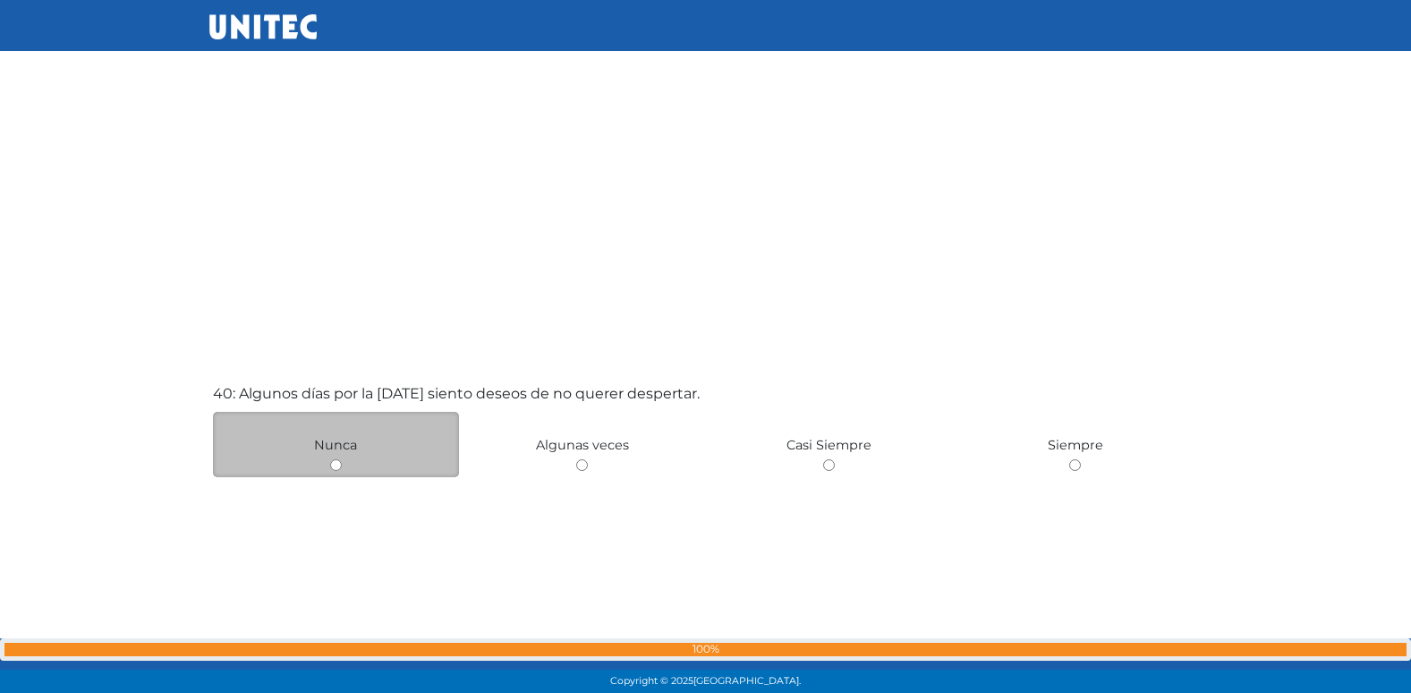
click at [336, 466] on input "radio" at bounding box center [336, 465] width 12 height 12
radio input "true"
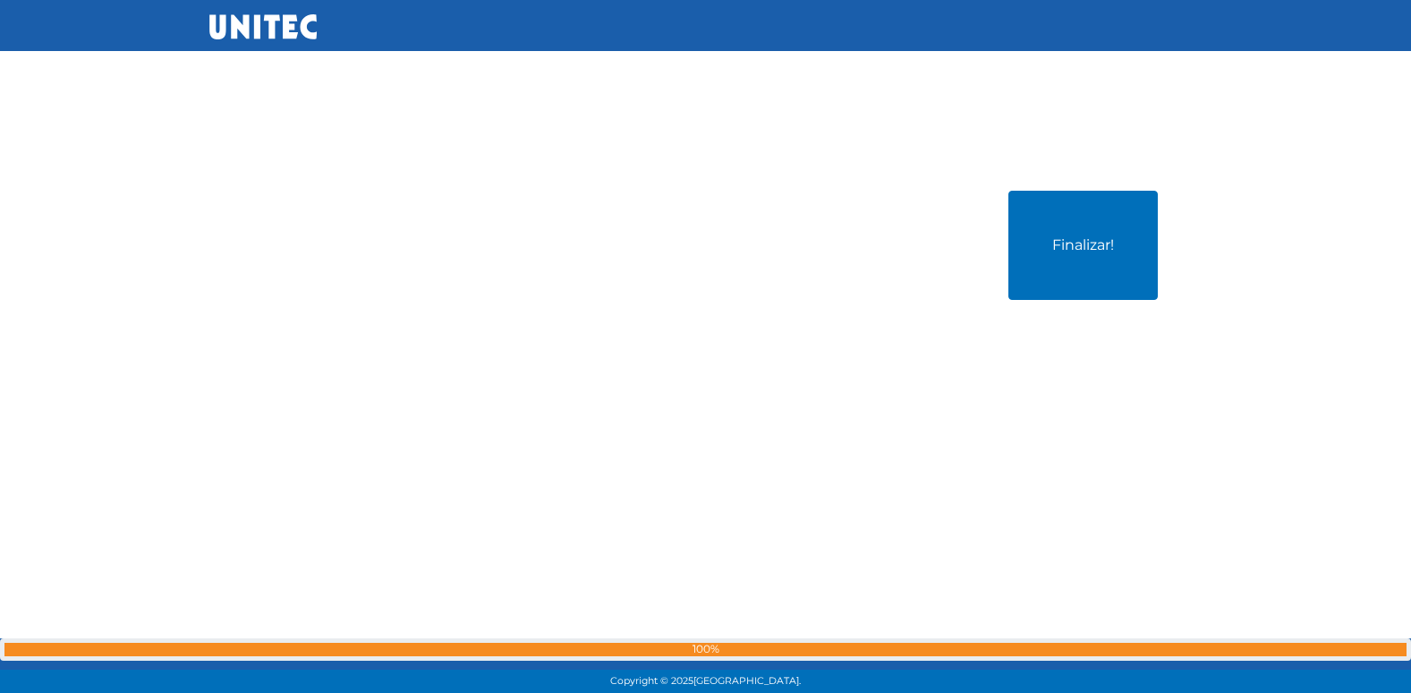
scroll to position [27793, 0]
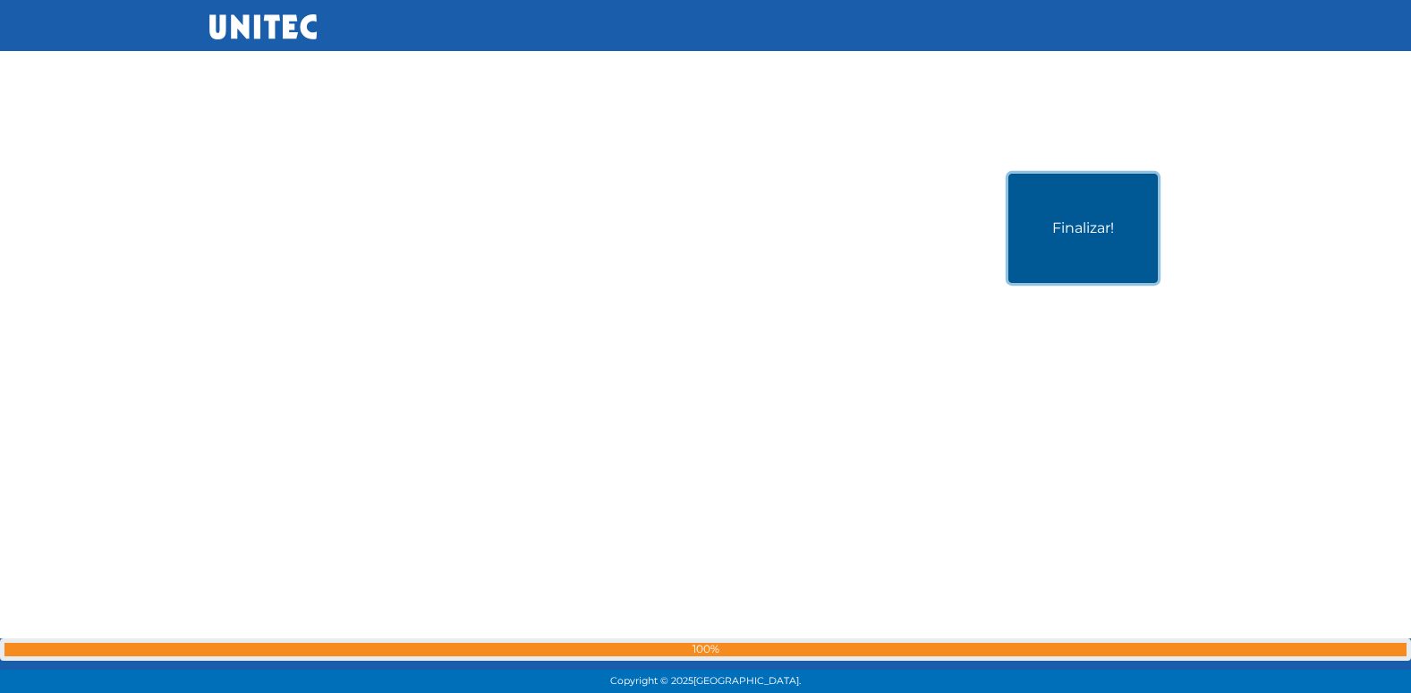
click at [1090, 209] on button "Finalizar!" at bounding box center [1082, 228] width 149 height 109
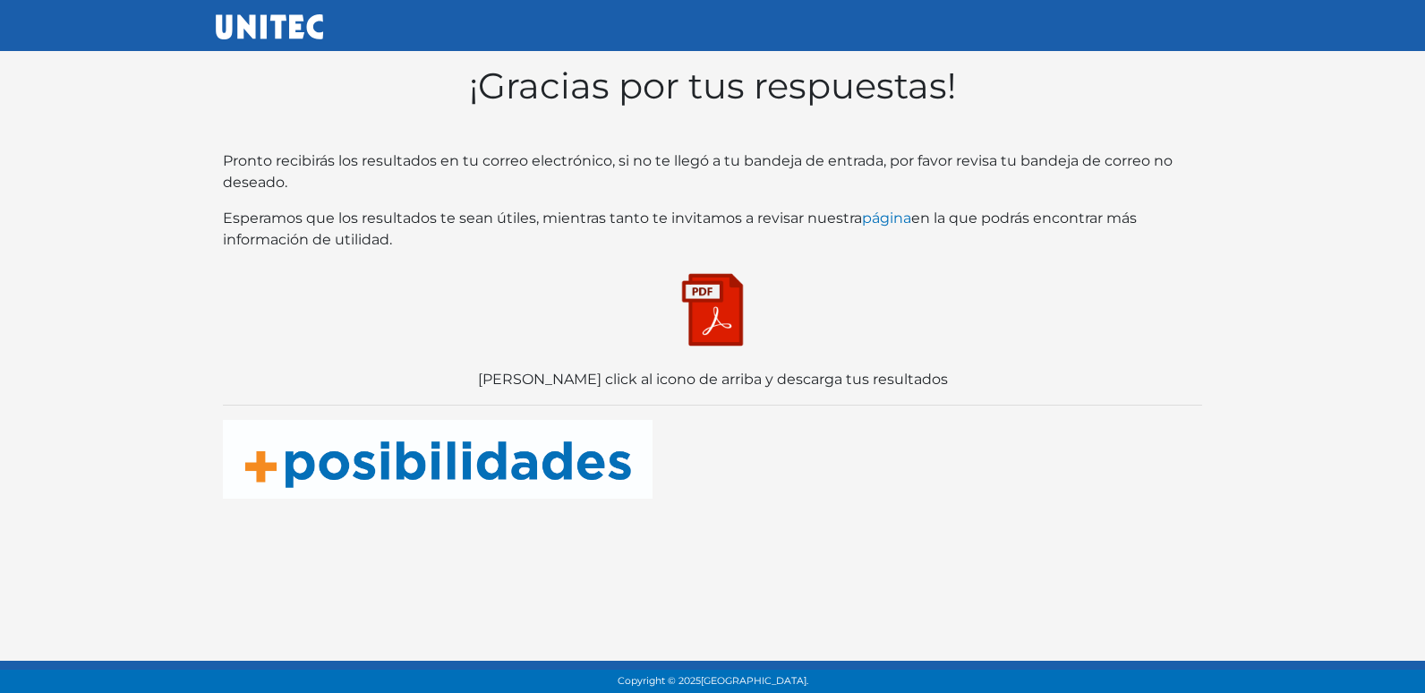
click at [731, 328] on img at bounding box center [712, 309] width 89 height 89
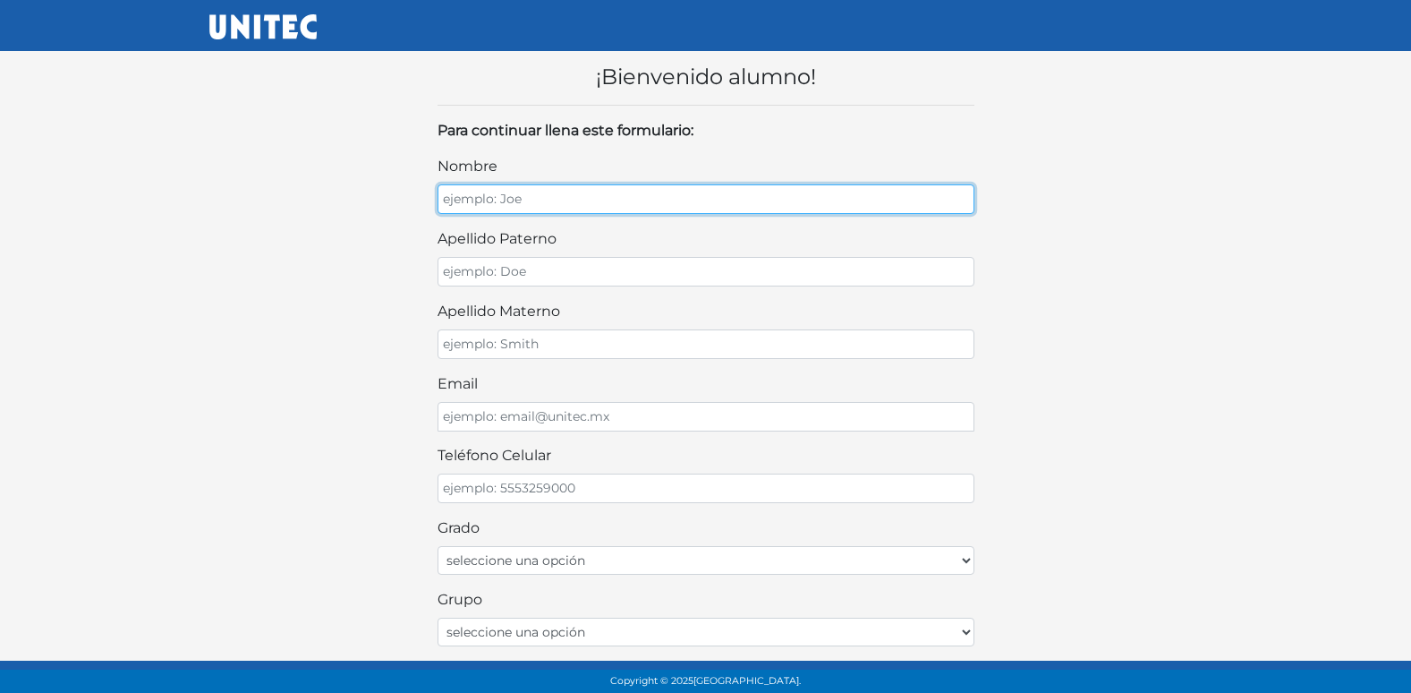
click at [599, 200] on input "nombre" at bounding box center [706, 199] width 537 height 30
type input "GAEL SAID"
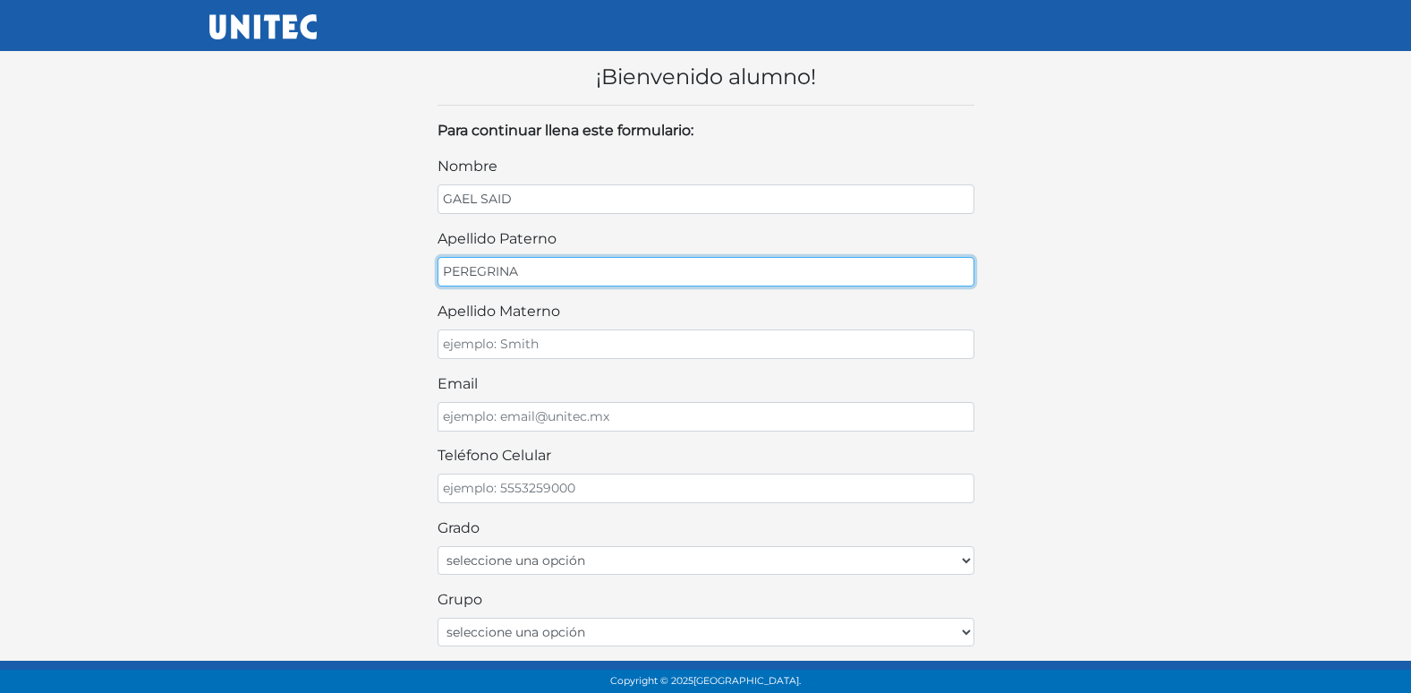
type input "PEREGRINA"
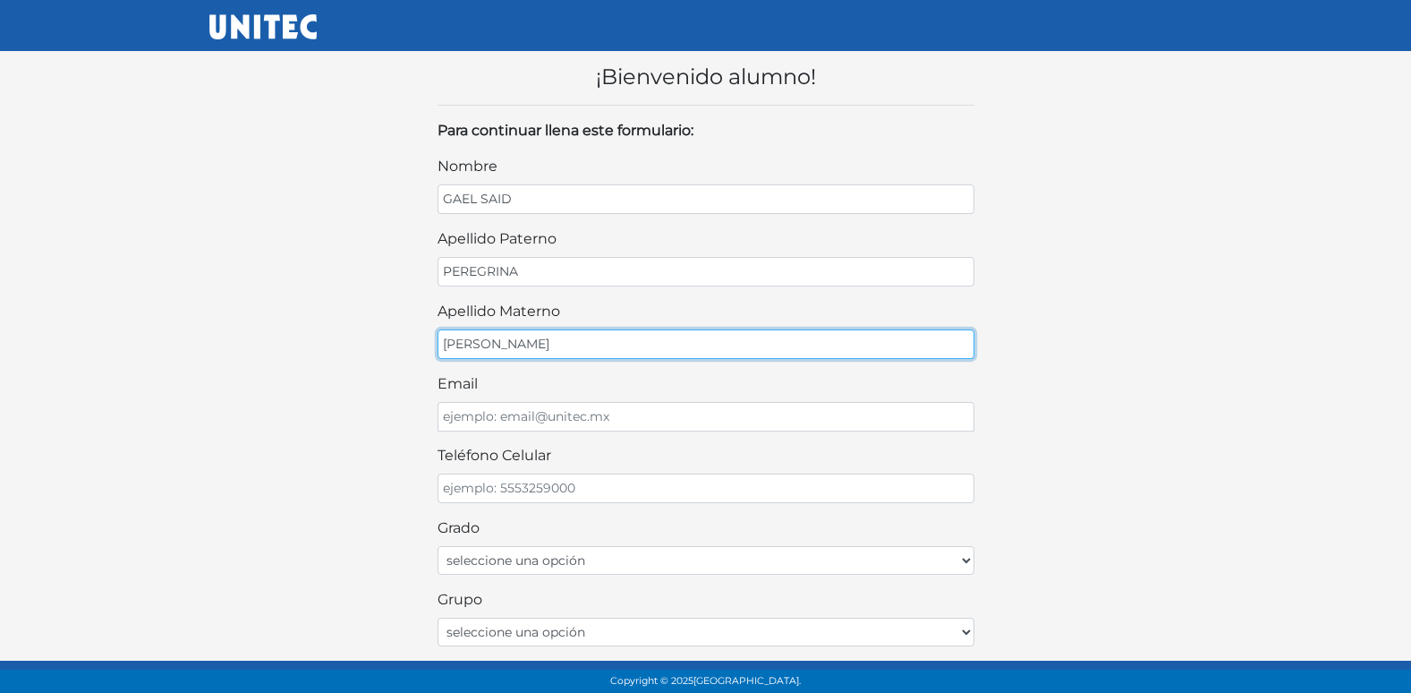
type input "[PERSON_NAME]"
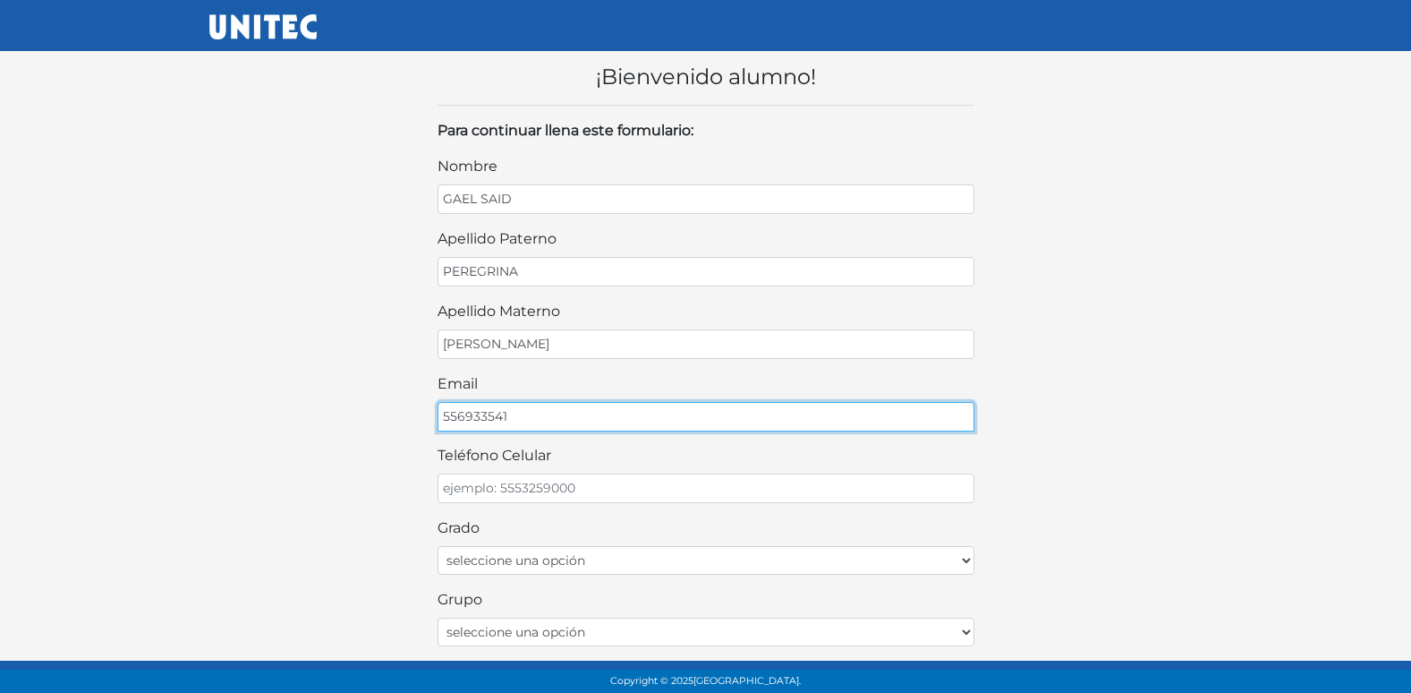
type input "5569335410"
drag, startPoint x: 643, startPoint y: 409, endPoint x: 381, endPoint y: 471, distance: 269.4
click at [381, 471] on div "¡[PERSON_NAME]! Para continuar llena este formulario: nombre GAEL SAID apellido…" at bounding box center [706, 543] width 1020 height 1015
type input "[EMAIL_ADDRESS][DOMAIN_NAME]"
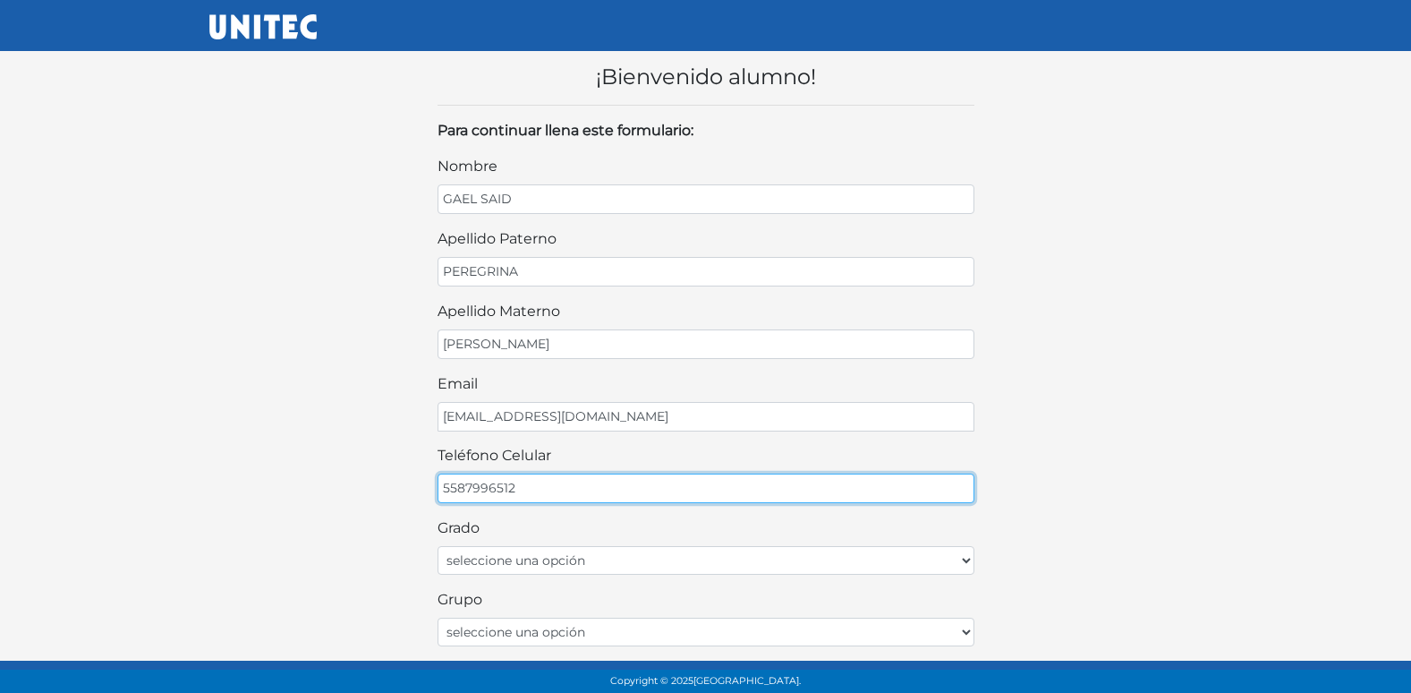
type input "5587996512"
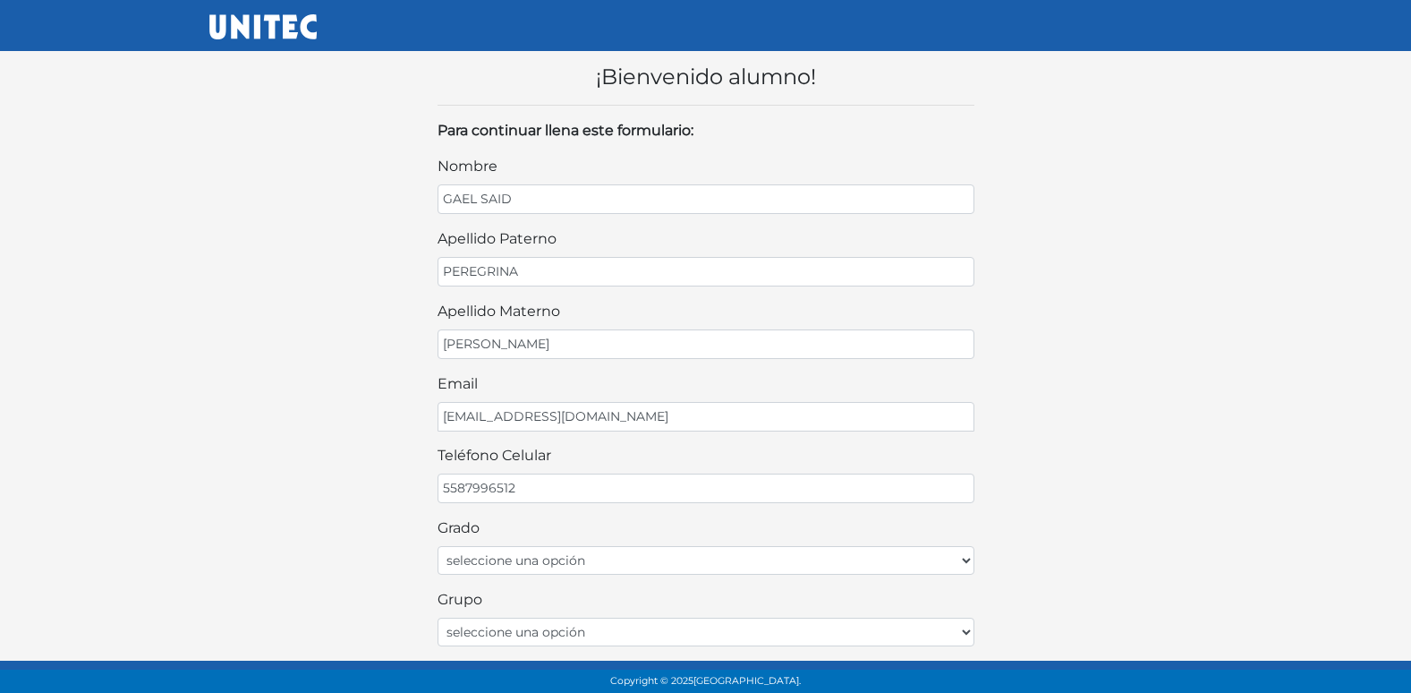
click at [629, 544] on div "Grado seleccione una opción Primer grado [PERSON_NAME] Tercer grado Cuarto grad…" at bounding box center [706, 545] width 537 height 57
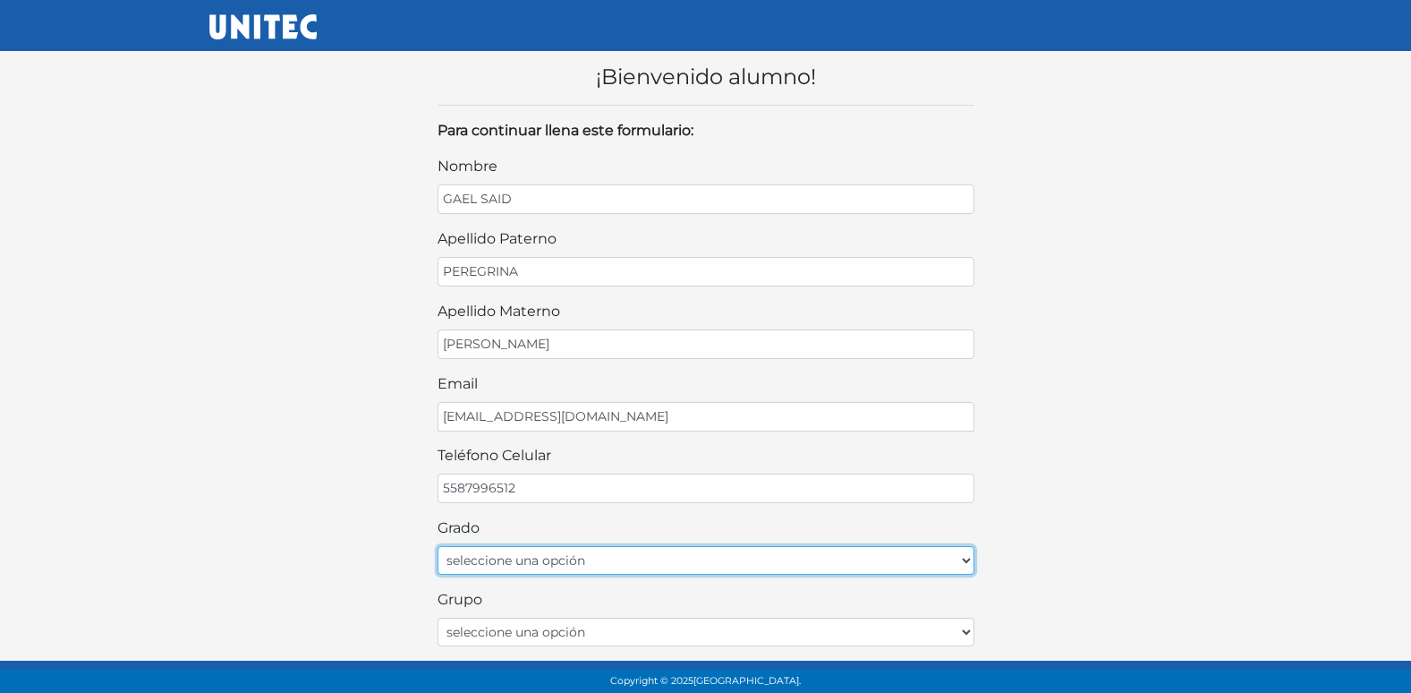
click at [616, 555] on select "seleccione una opción Primer grado Segundo grado Tercer grado Cuarto grado Quin…" at bounding box center [706, 560] width 537 height 29
select select "1ro"
click at [438, 546] on select "seleccione una opción Primer grado Segundo grado Tercer grado Cuarto grado Quin…" at bounding box center [706, 560] width 537 height 29
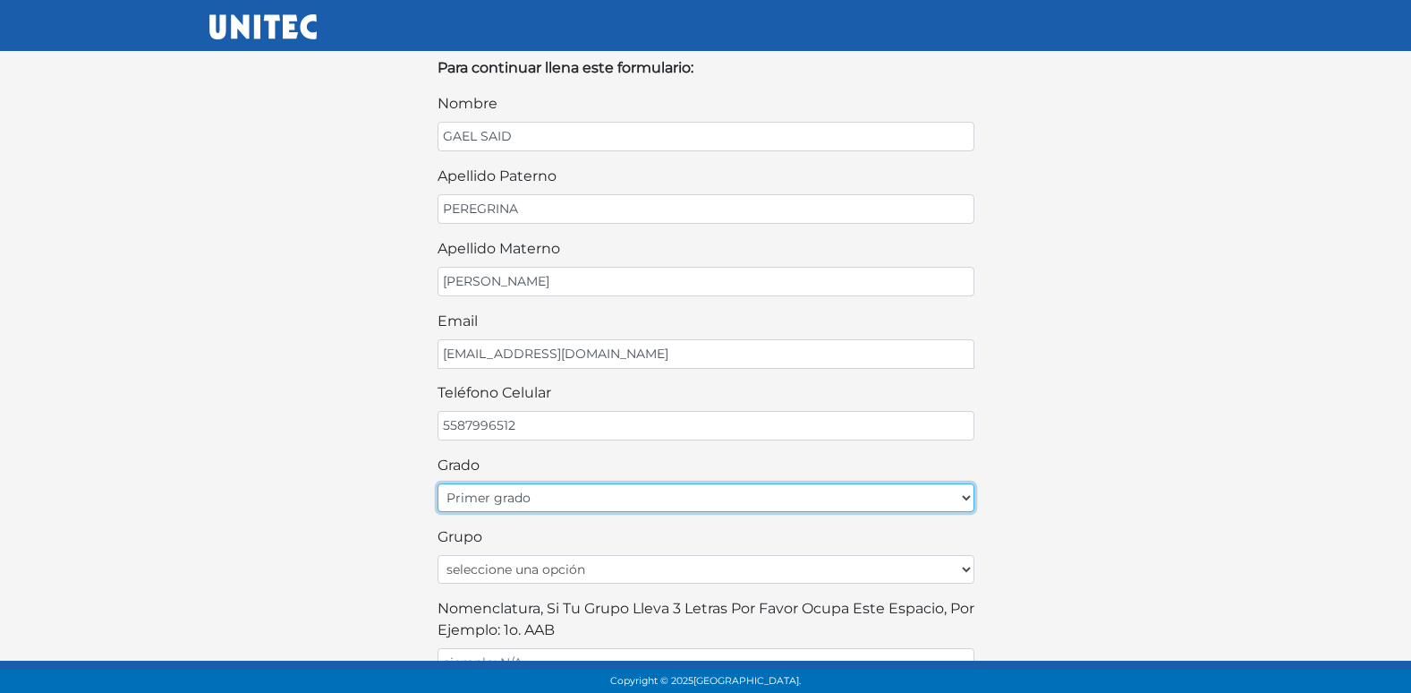
scroll to position [179, 0]
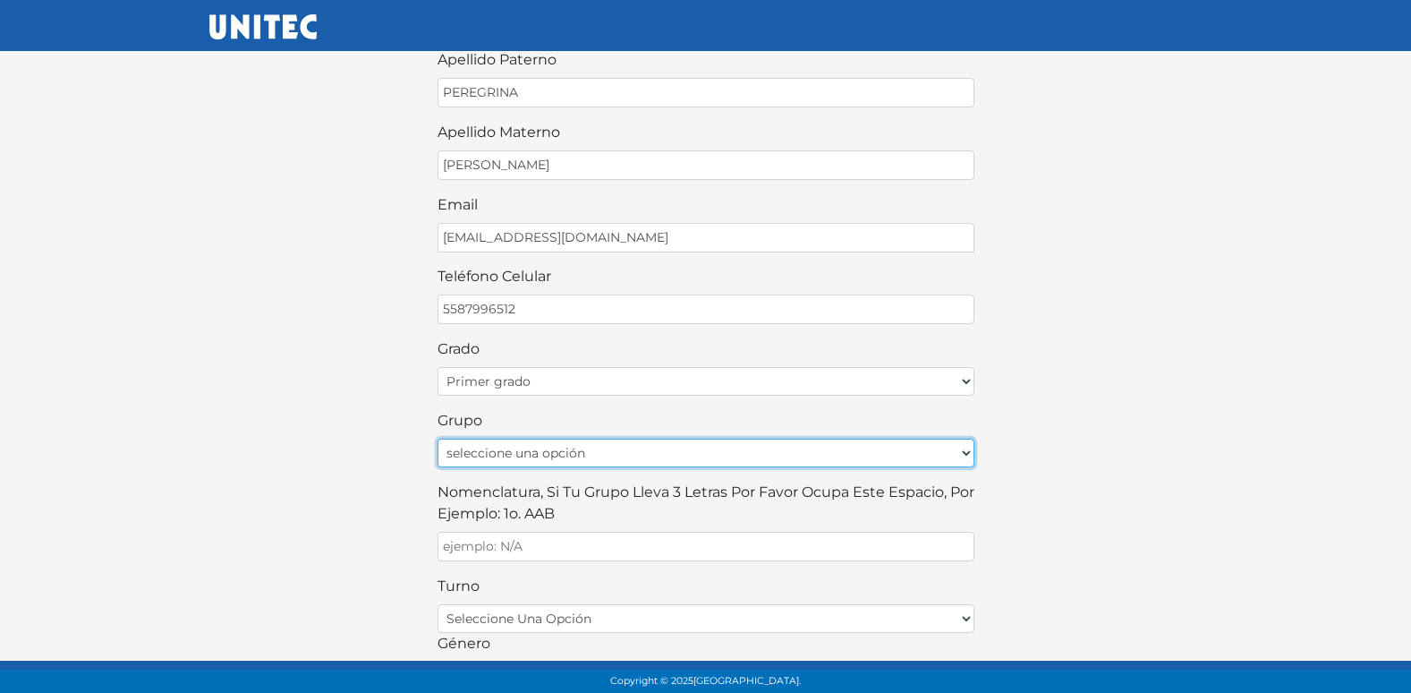
click at [600, 456] on select "seleccione una opción A B C D E F G H I J K L M N O P Q R S T U V W X Y Z" at bounding box center [706, 452] width 537 height 29
select select "A"
click at [438, 438] on select "seleccione una opción A B C D E F G H I J K L M N O P Q R S T U V W X Y Z" at bounding box center [706, 452] width 537 height 29
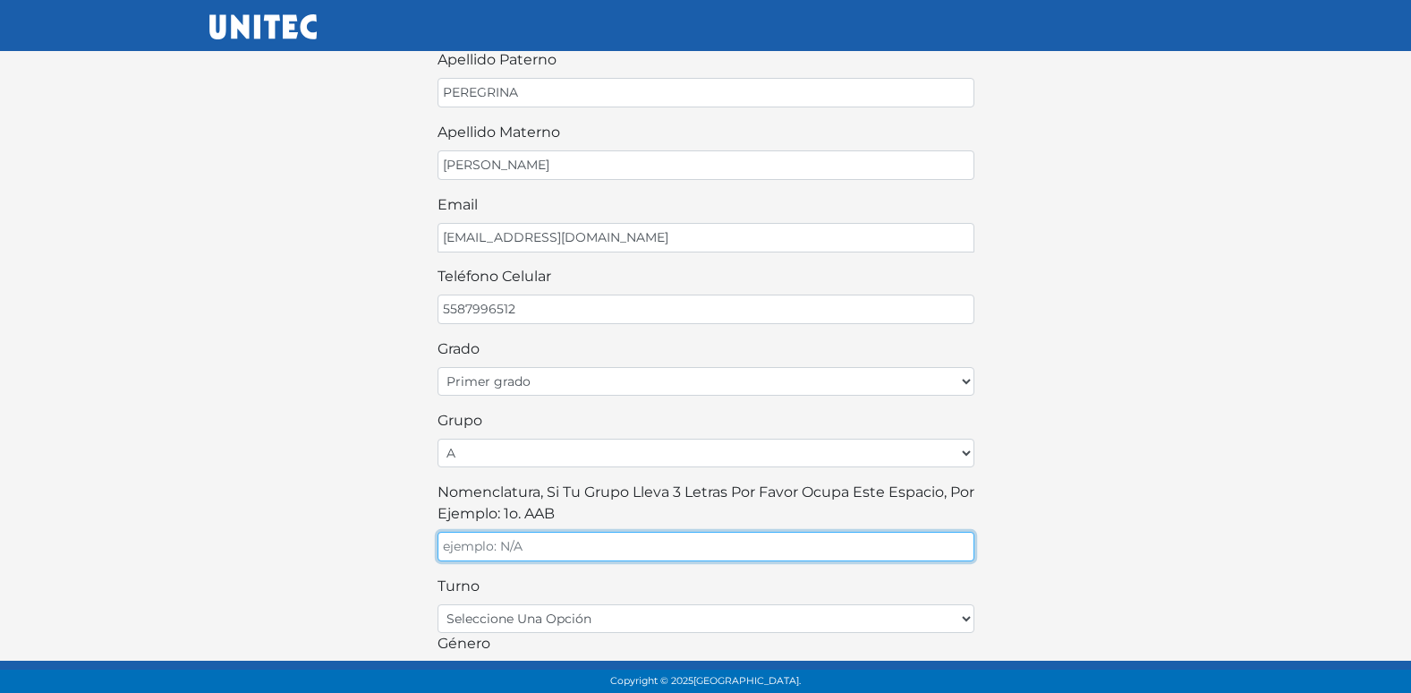
click at [529, 546] on input "Nomenclatura, si tu grupo lleva 3 letras por favor ocupa este espacio, por ejem…" at bounding box center [706, 547] width 537 height 30
type input "A"
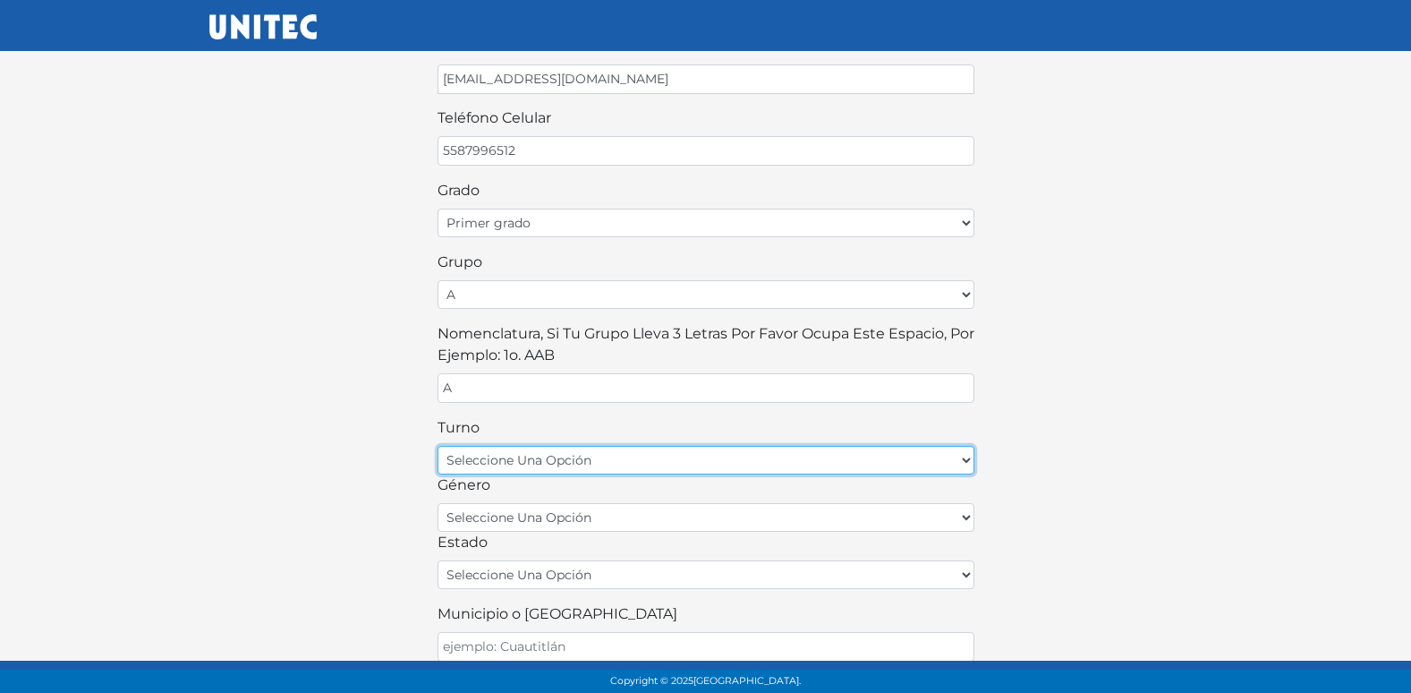
scroll to position [358, 0]
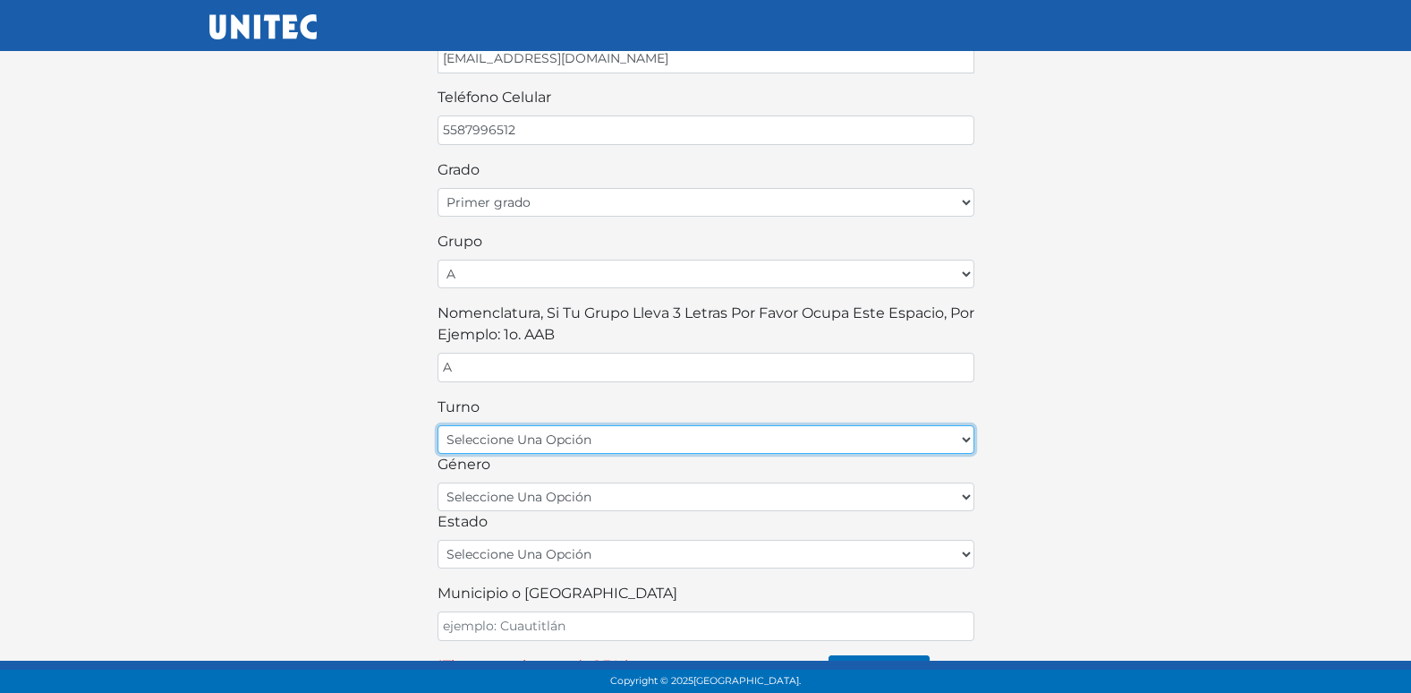
click at [596, 435] on select "seleccione una opción matutino vespertino" at bounding box center [706, 439] width 537 height 29
select select "matutino"
click at [438, 425] on select "seleccione una opción matutino vespertino" at bounding box center [706, 439] width 537 height 29
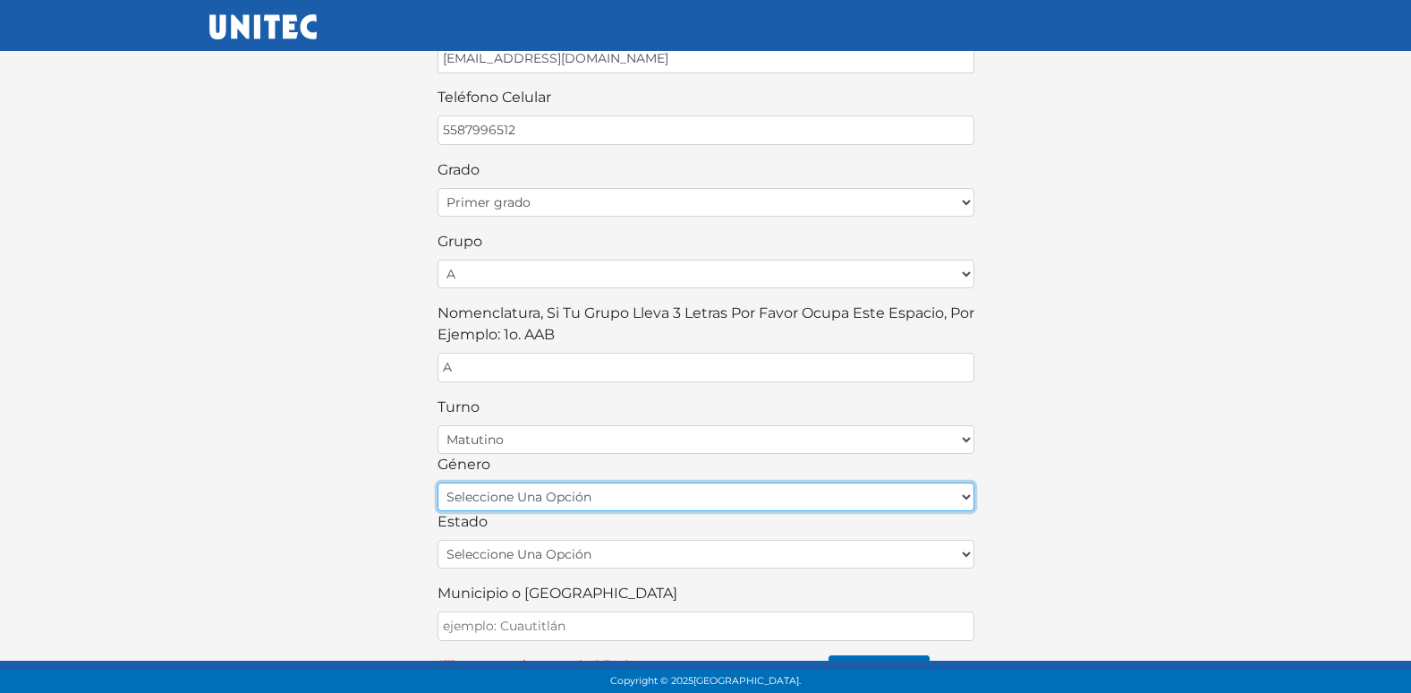
click at [535, 498] on select "seleccione una opción femenino masculino" at bounding box center [706, 496] width 537 height 29
select select "M"
click at [438, 482] on select "seleccione una opción femenino masculino" at bounding box center [706, 496] width 537 height 29
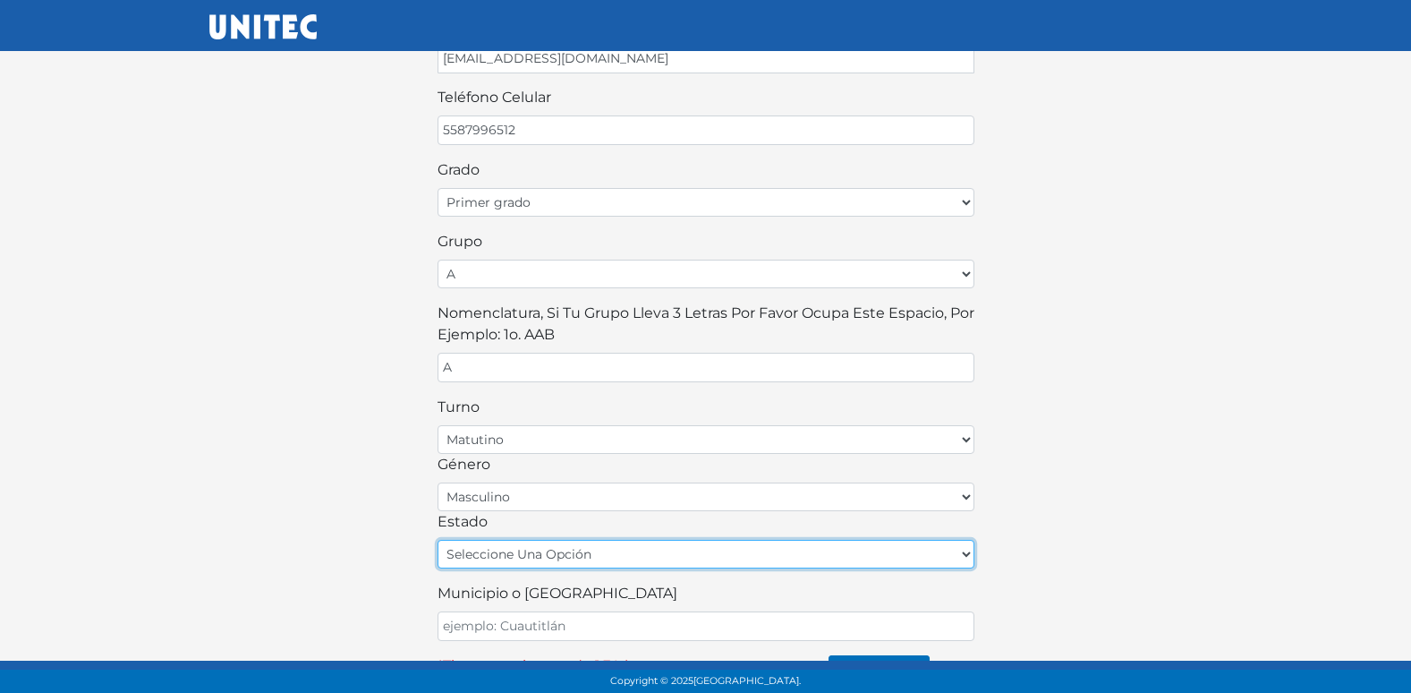
click at [640, 557] on select "seleccione una opción [GEOGRAPHIC_DATA] [GEOGRAPHIC_DATA][US_STATE] [GEOGRAPHIC…" at bounding box center [706, 554] width 537 height 29
select select "MEX"
click at [438, 540] on select "seleccione una opción [GEOGRAPHIC_DATA] [GEOGRAPHIC_DATA][US_STATE] [GEOGRAPHIC…" at bounding box center [706, 554] width 537 height 29
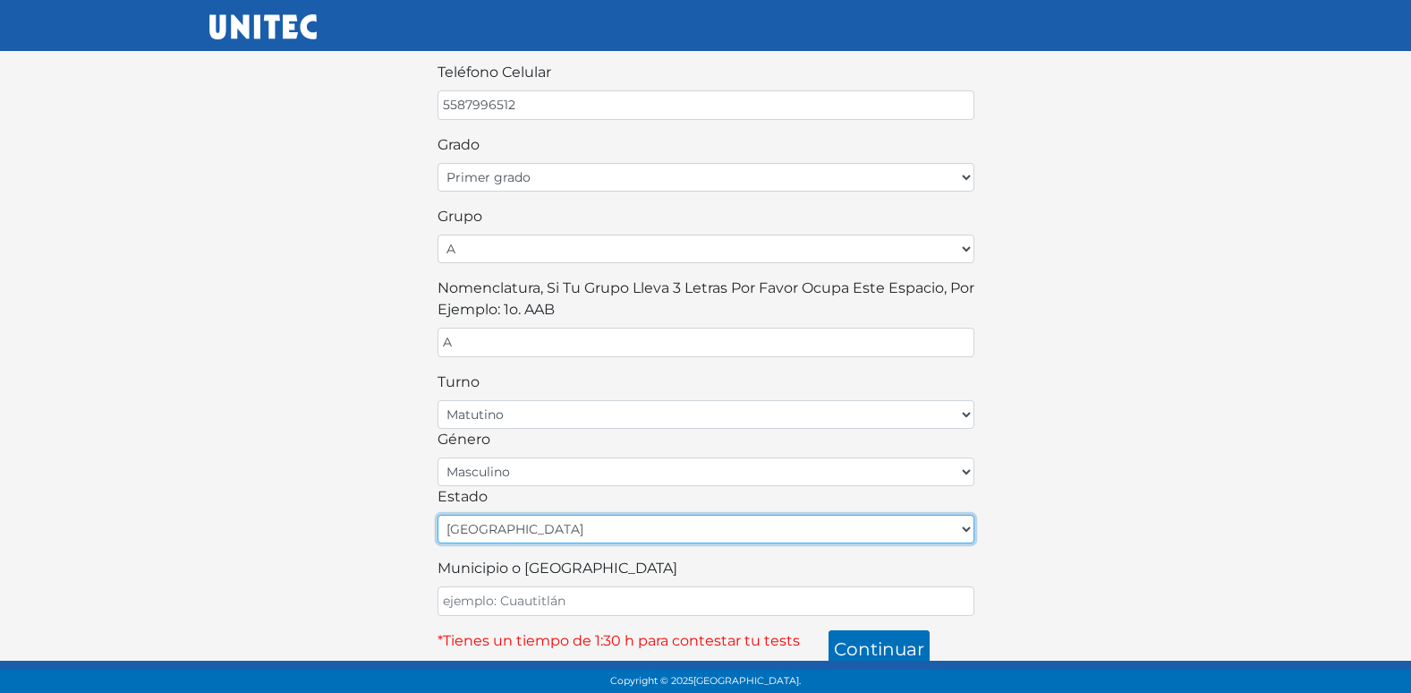
scroll to position [394, 0]
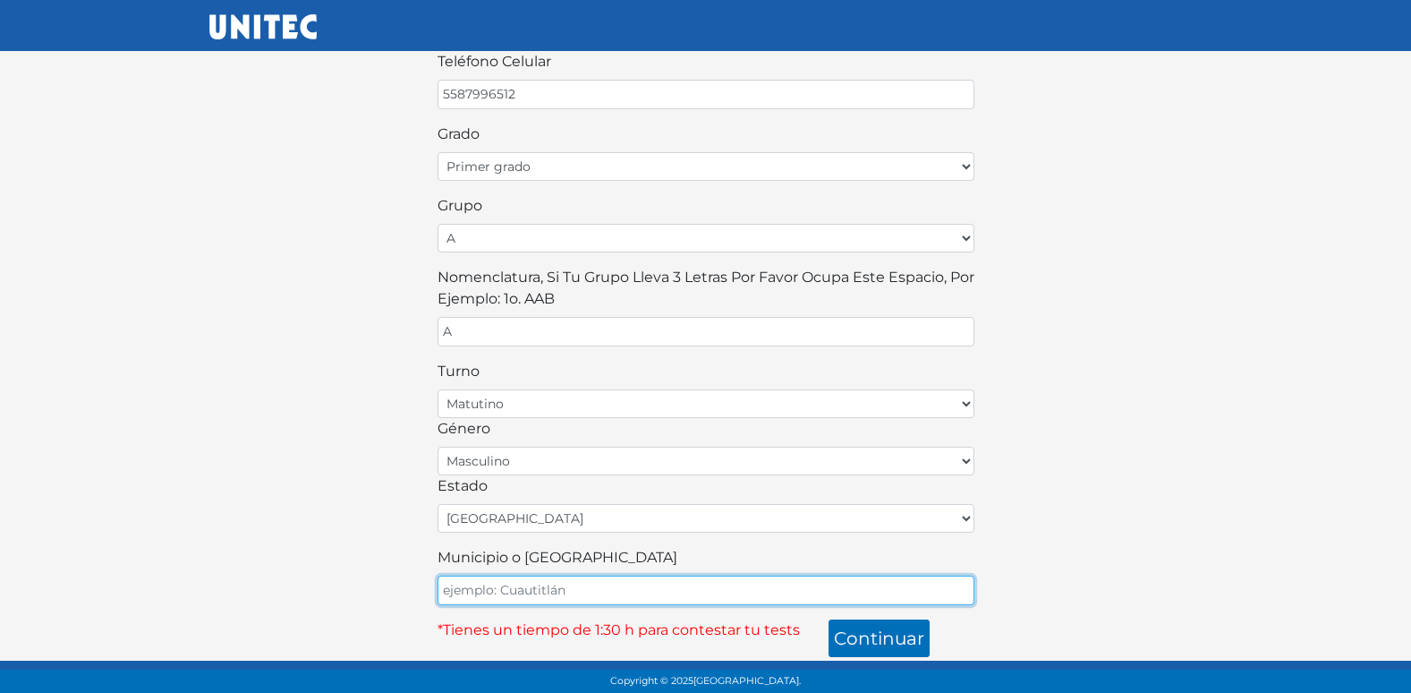
click at [484, 581] on input "Municipio o [GEOGRAPHIC_DATA]" at bounding box center [706, 590] width 537 height 30
type input "ECATEPEC"
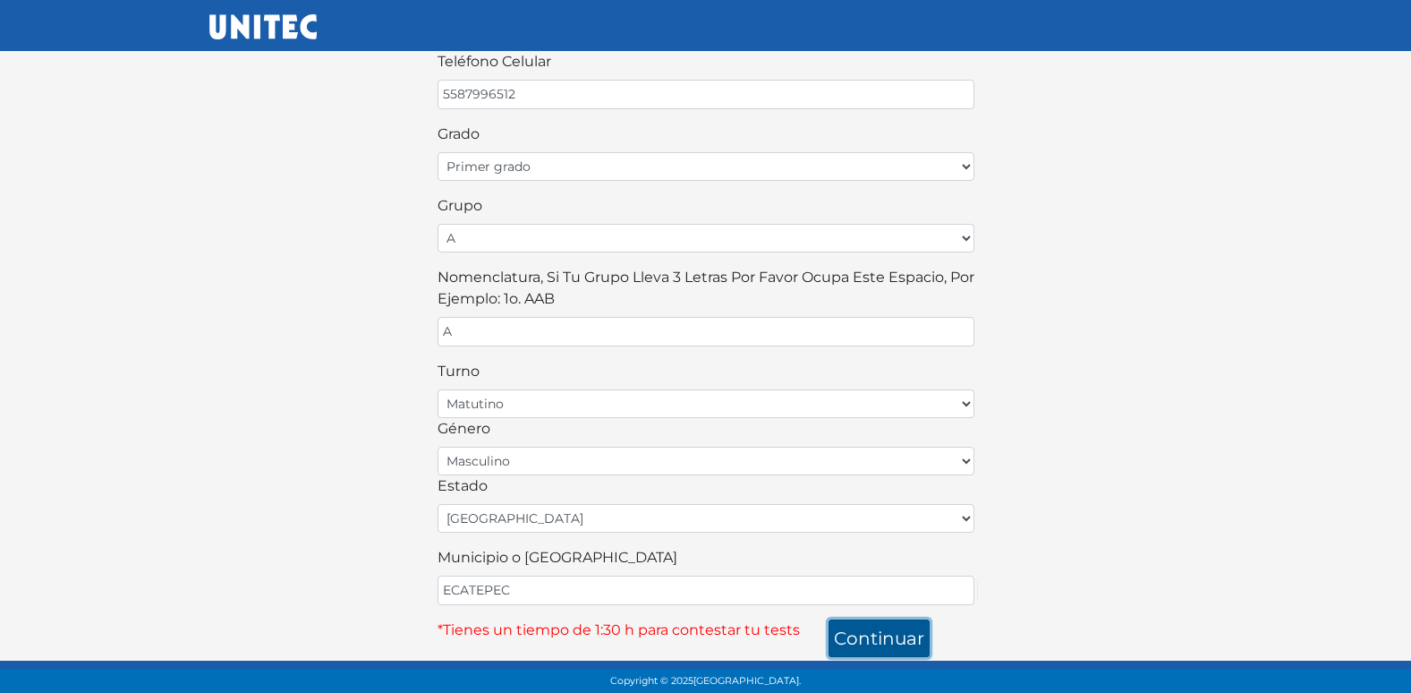
click at [878, 634] on button "continuar" at bounding box center [879, 638] width 101 height 38
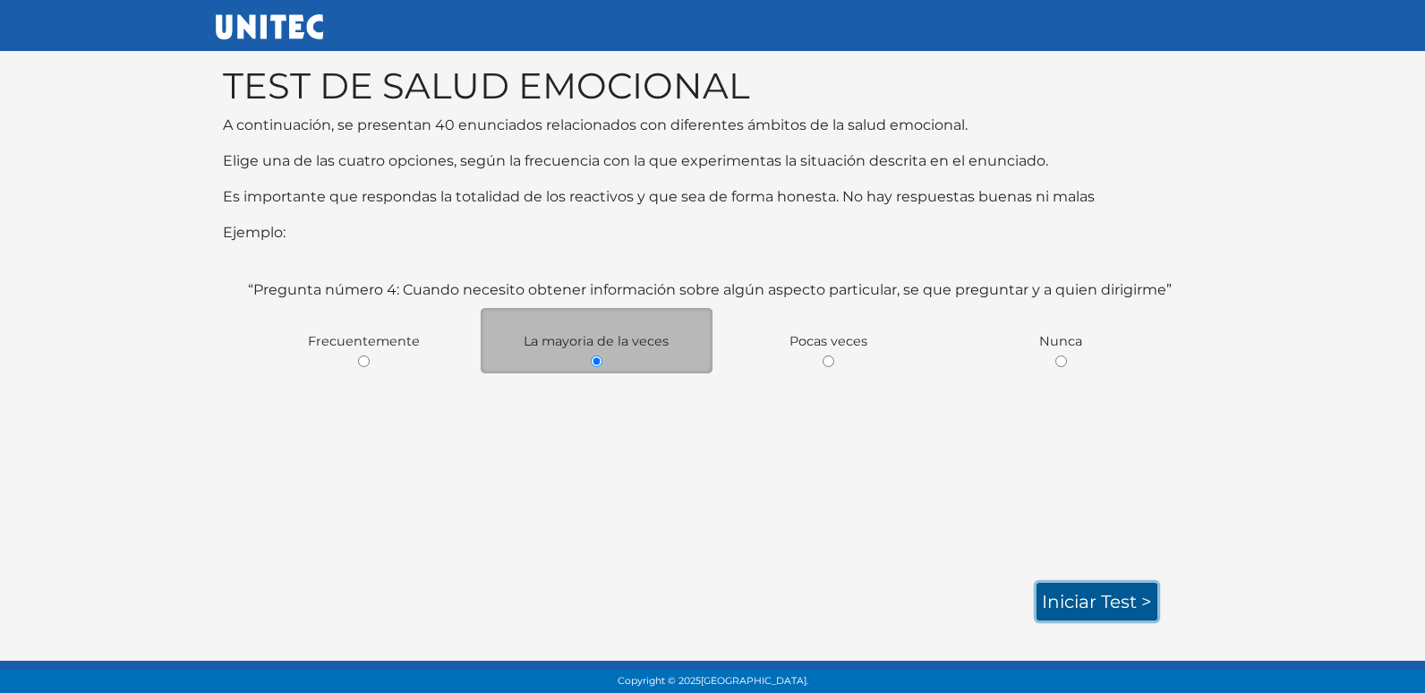
click at [1111, 608] on link "Iniciar test >" at bounding box center [1096, 602] width 121 height 38
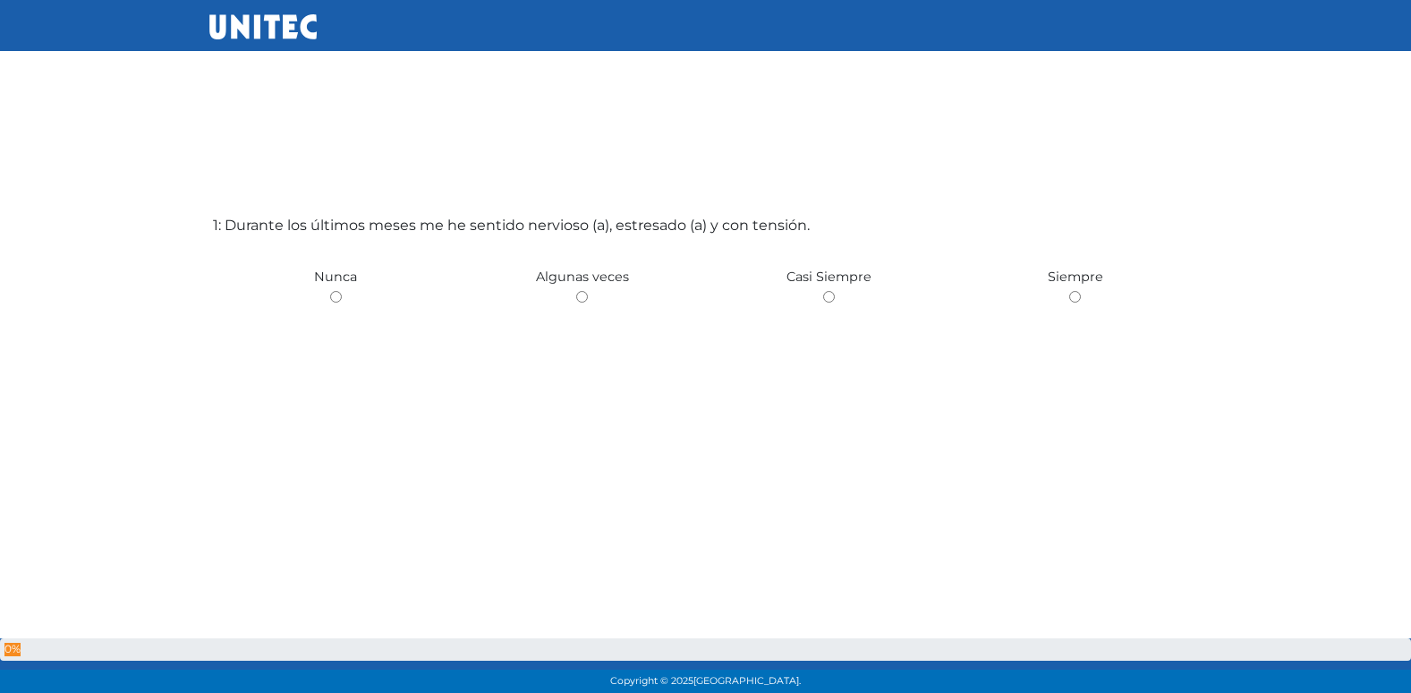
scroll to position [89, 0]
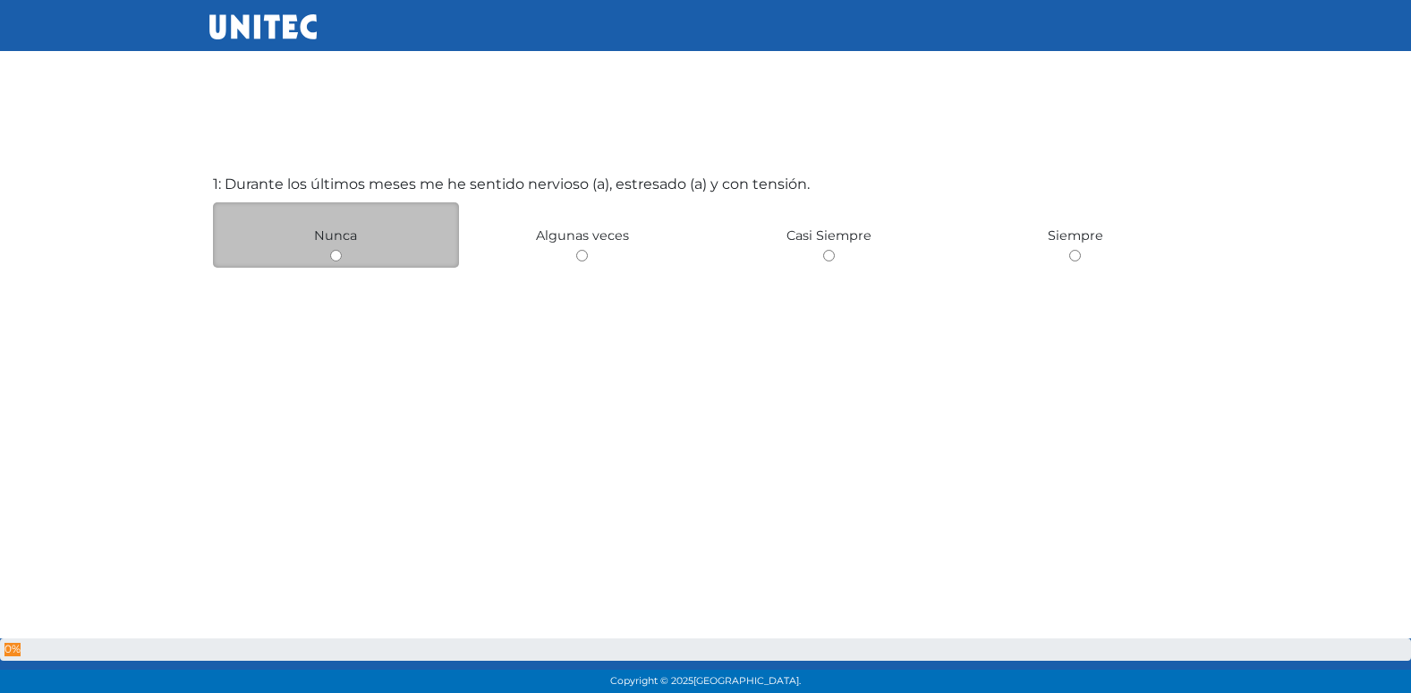
click at [315, 258] on div "Nunca" at bounding box center [336, 234] width 247 height 65
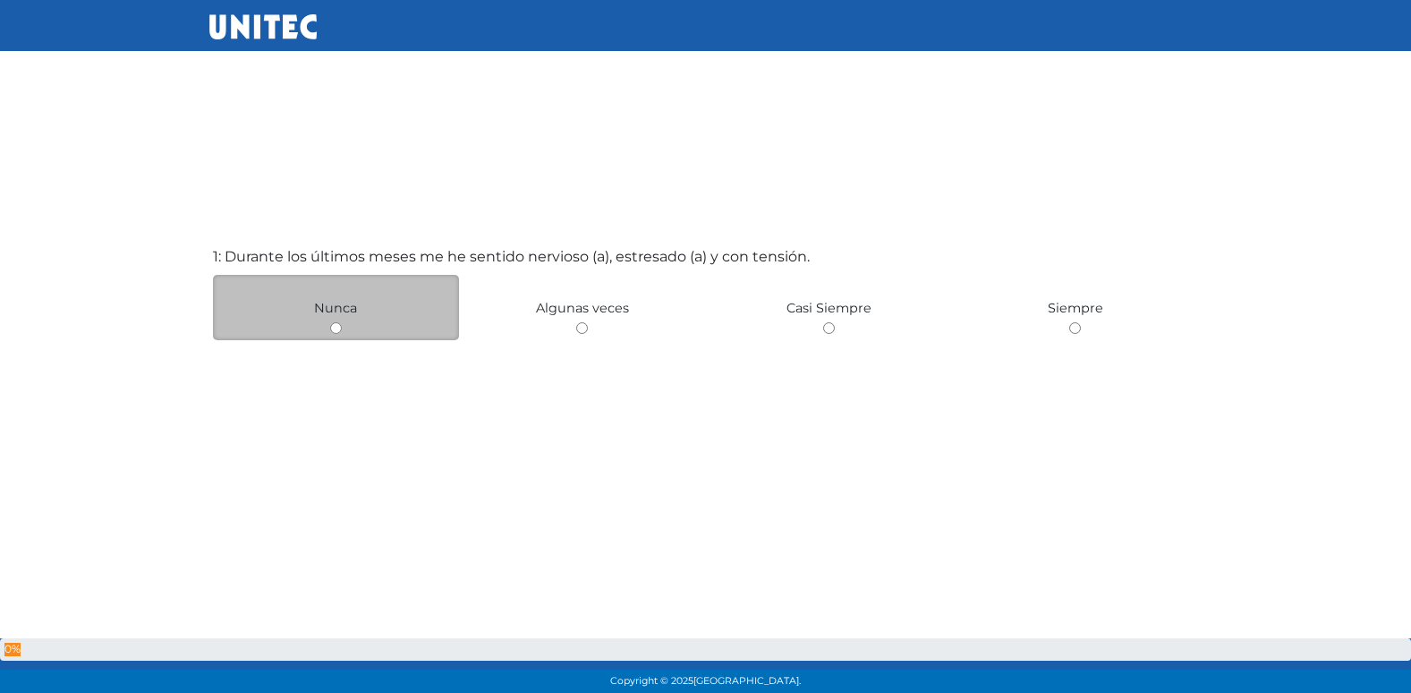
scroll to position [0, 0]
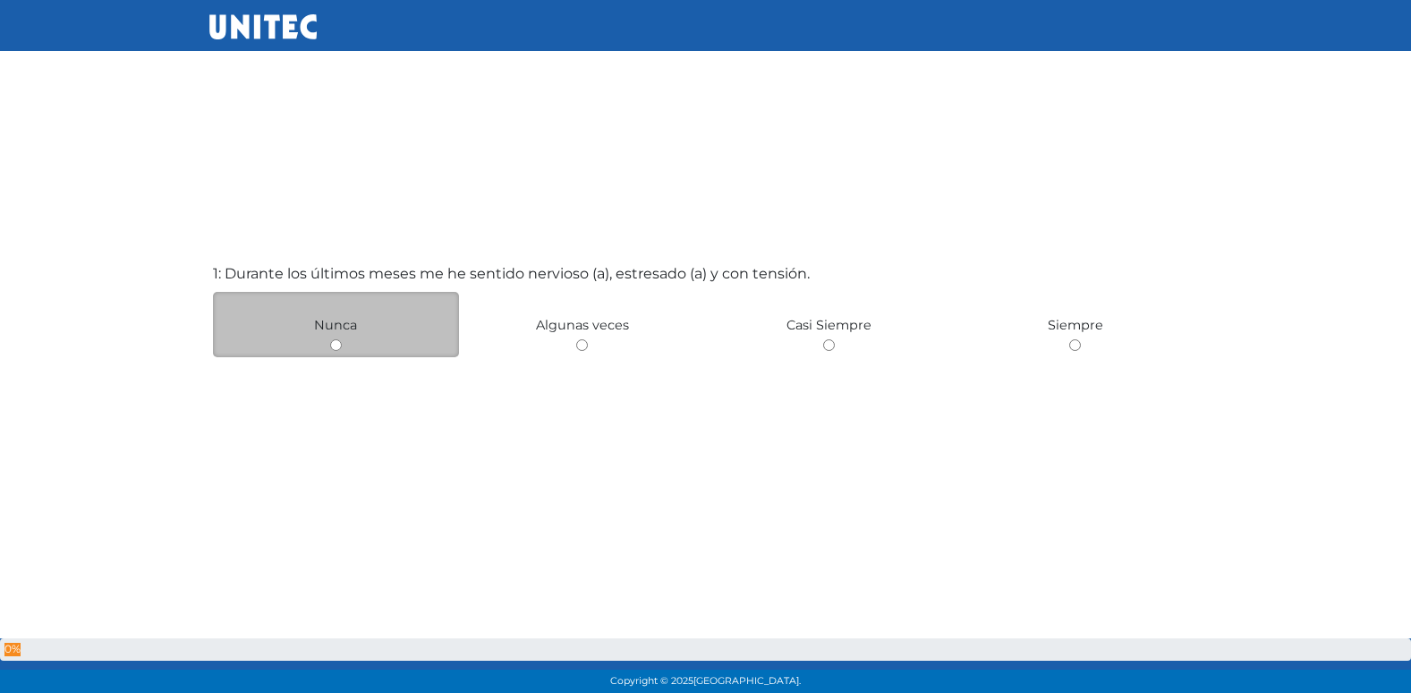
click at [576, 339] on input "radio" at bounding box center [582, 345] width 12 height 12
radio input "true"
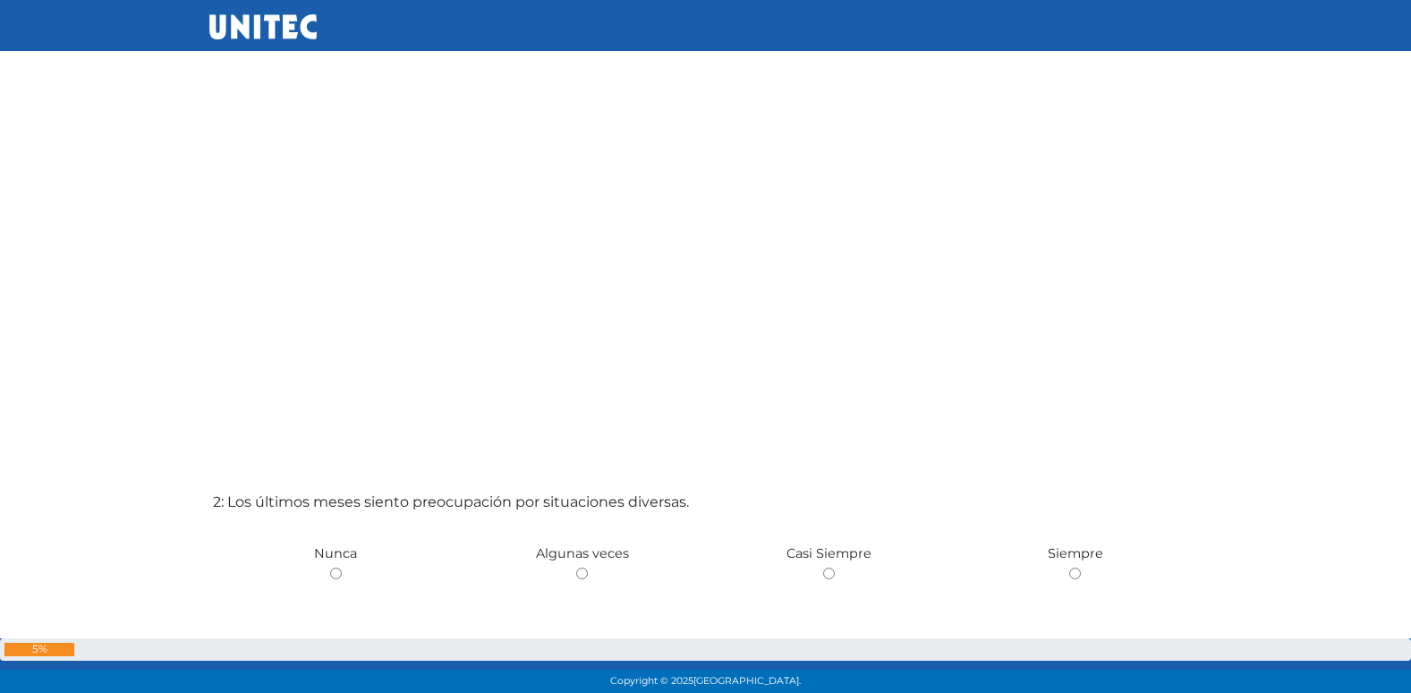
click at [576, 567] on input "radio" at bounding box center [582, 573] width 12 height 12
radio input "true"
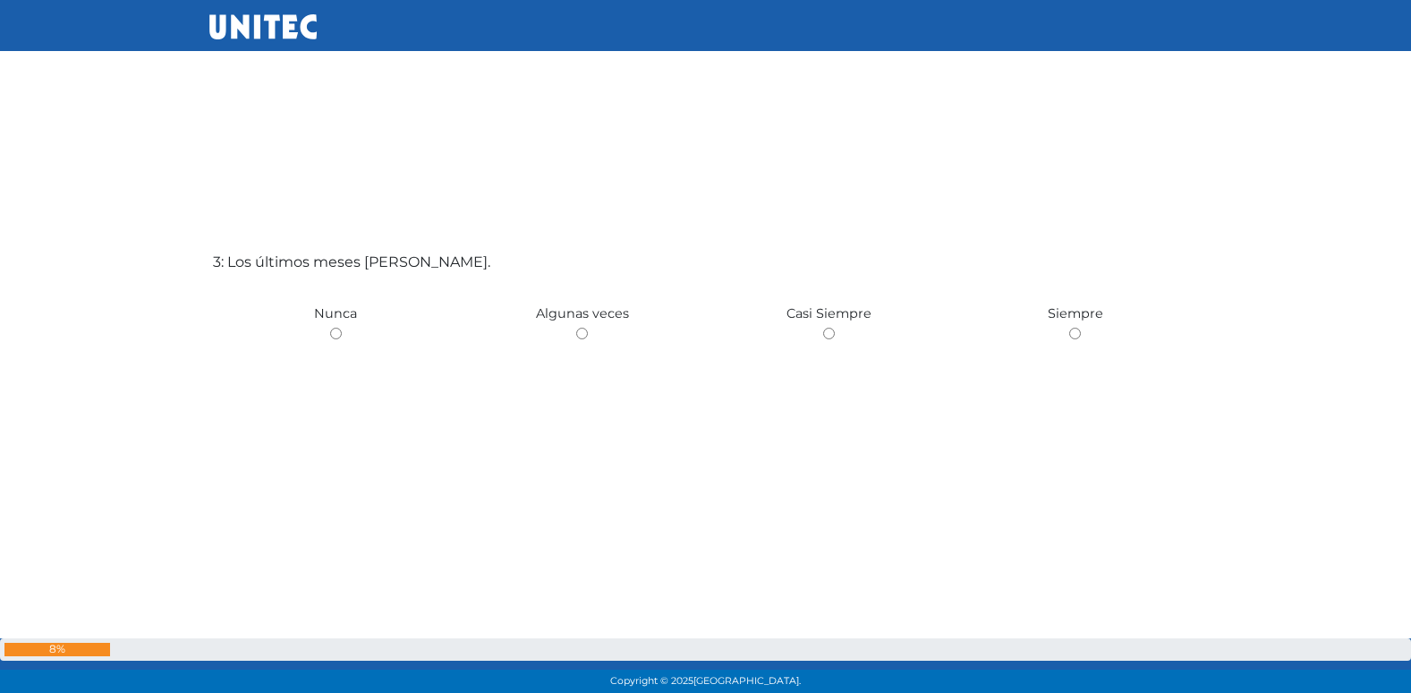
scroll to position [1475, 0]
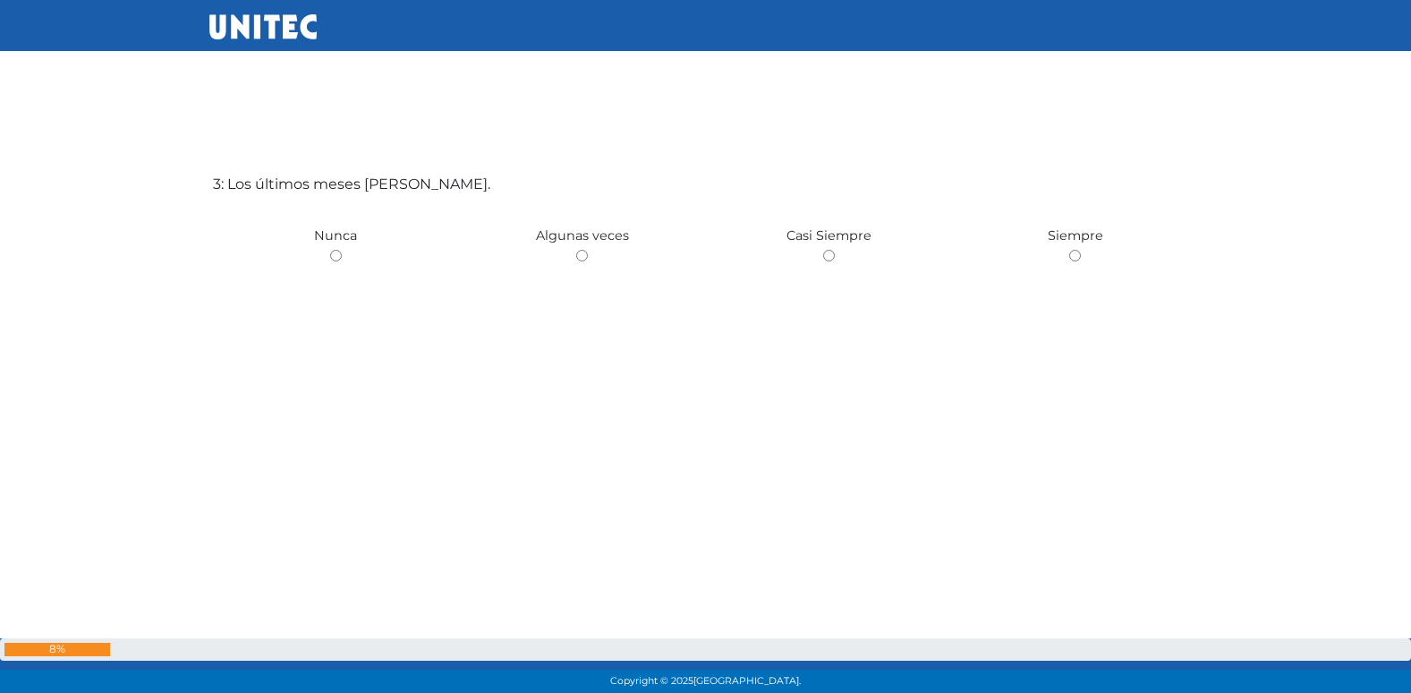
click at [576, 250] on input "radio" at bounding box center [582, 256] width 12 height 12
radio input "true"
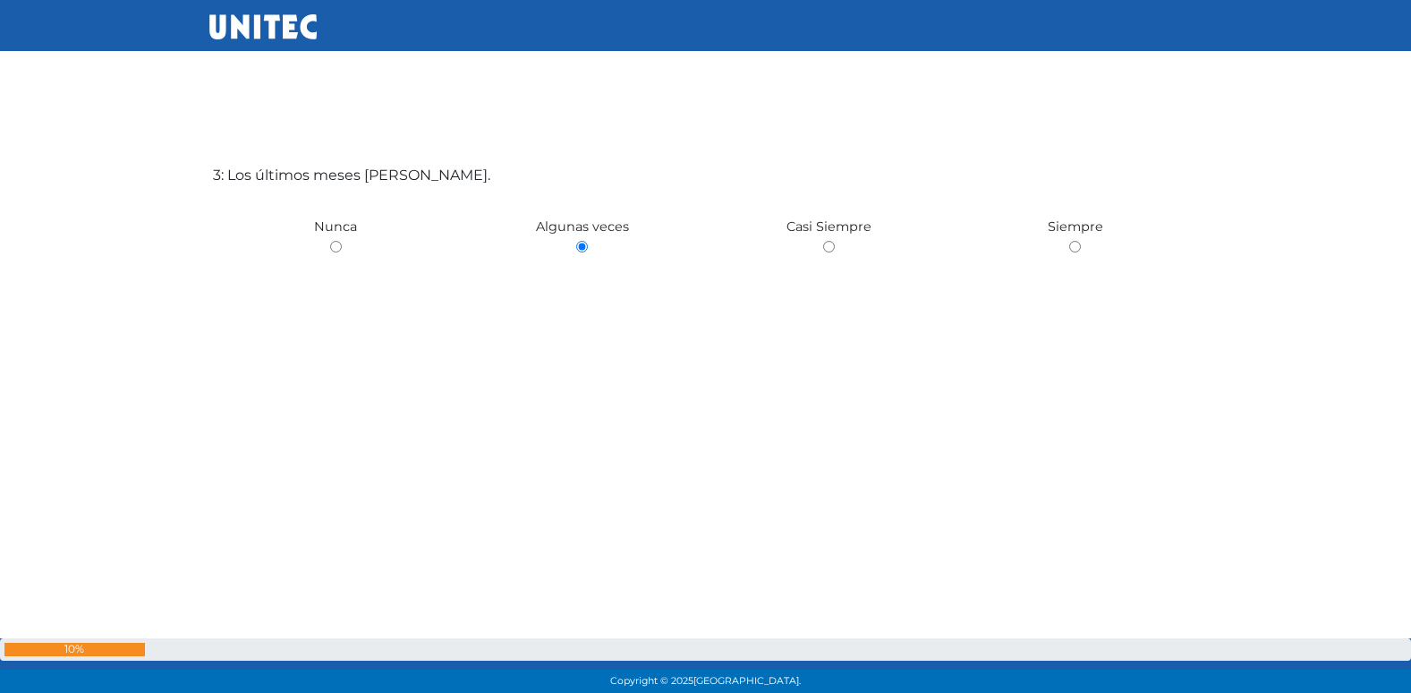
click at [330, 241] on input "radio" at bounding box center [336, 247] width 12 height 12
radio input "true"
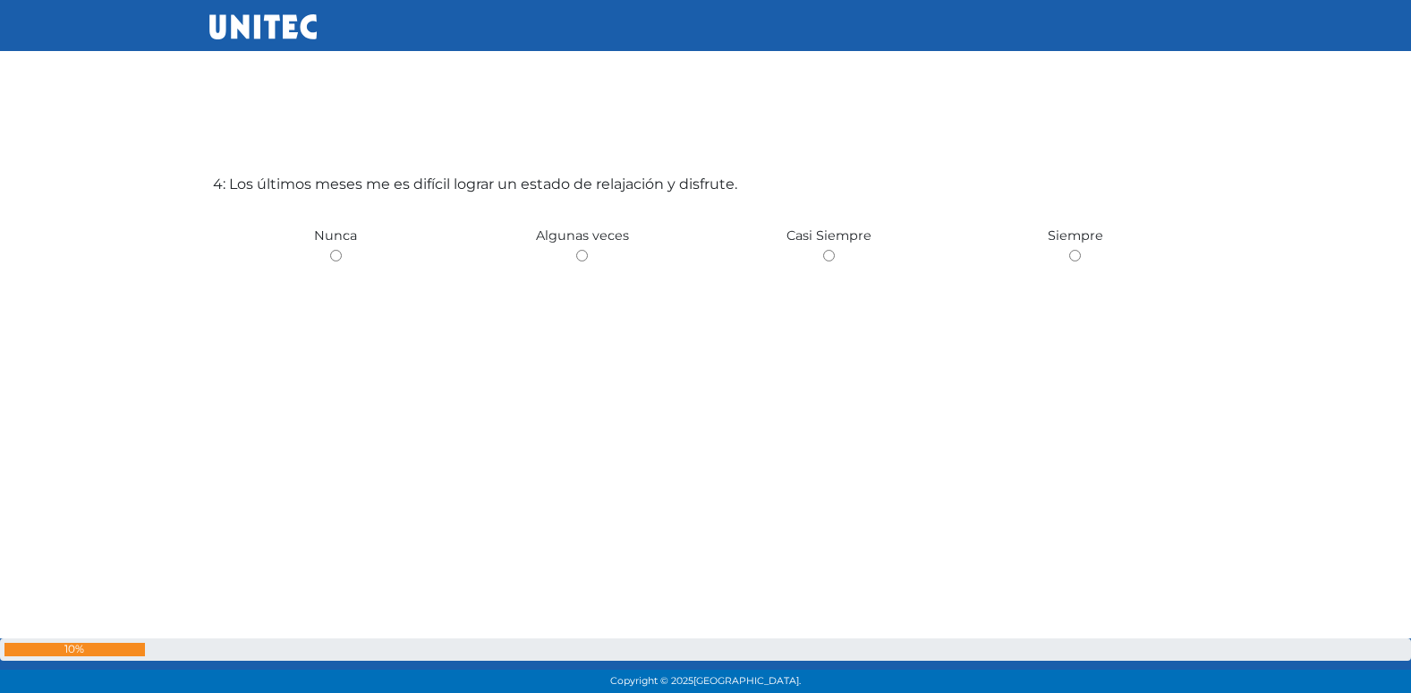
click at [576, 250] on input "radio" at bounding box center [582, 256] width 12 height 12
radio input "true"
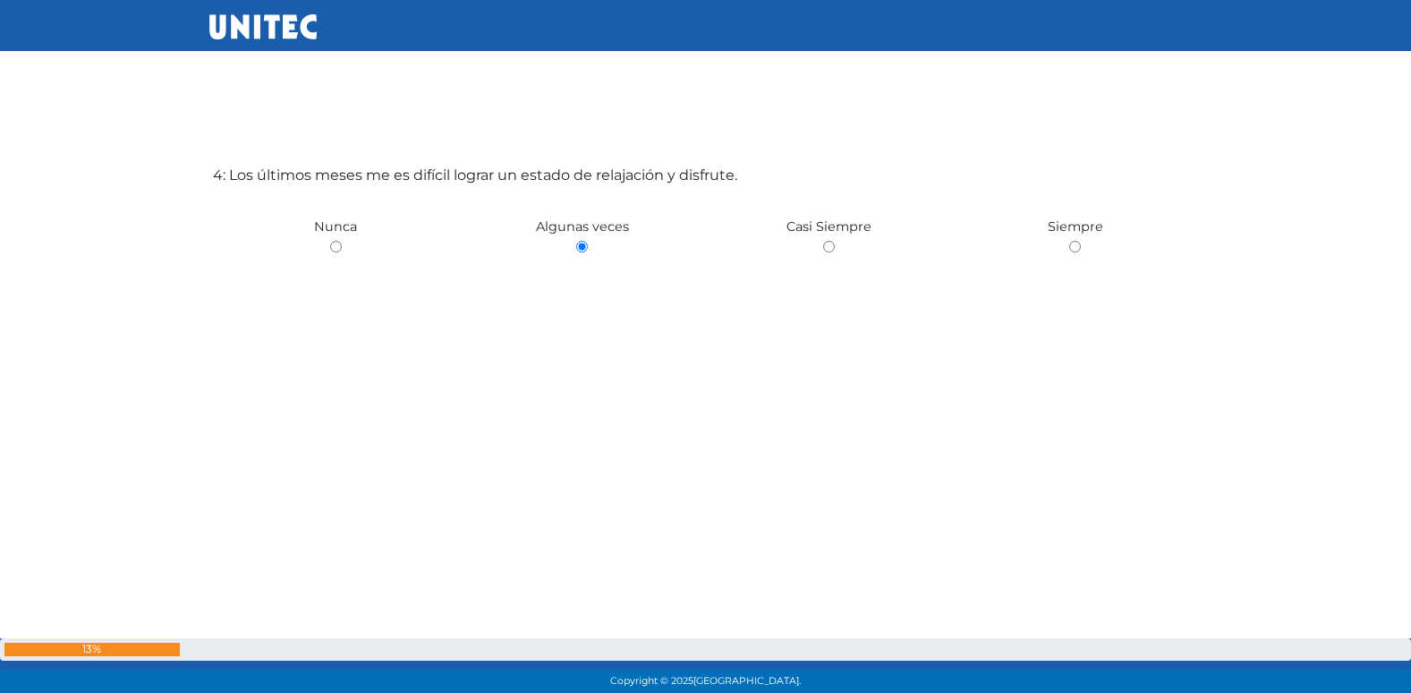
click at [330, 241] on input "radio" at bounding box center [336, 247] width 12 height 12
radio input "true"
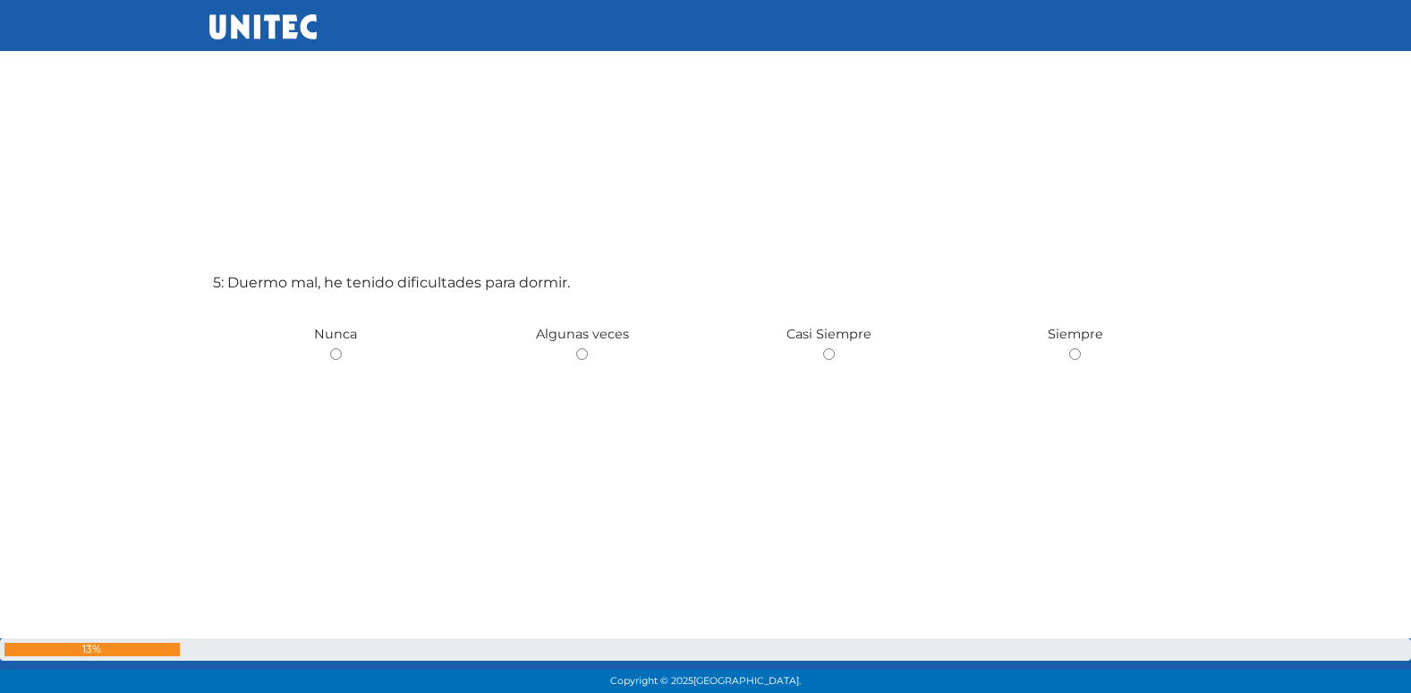
scroll to position [2860, 0]
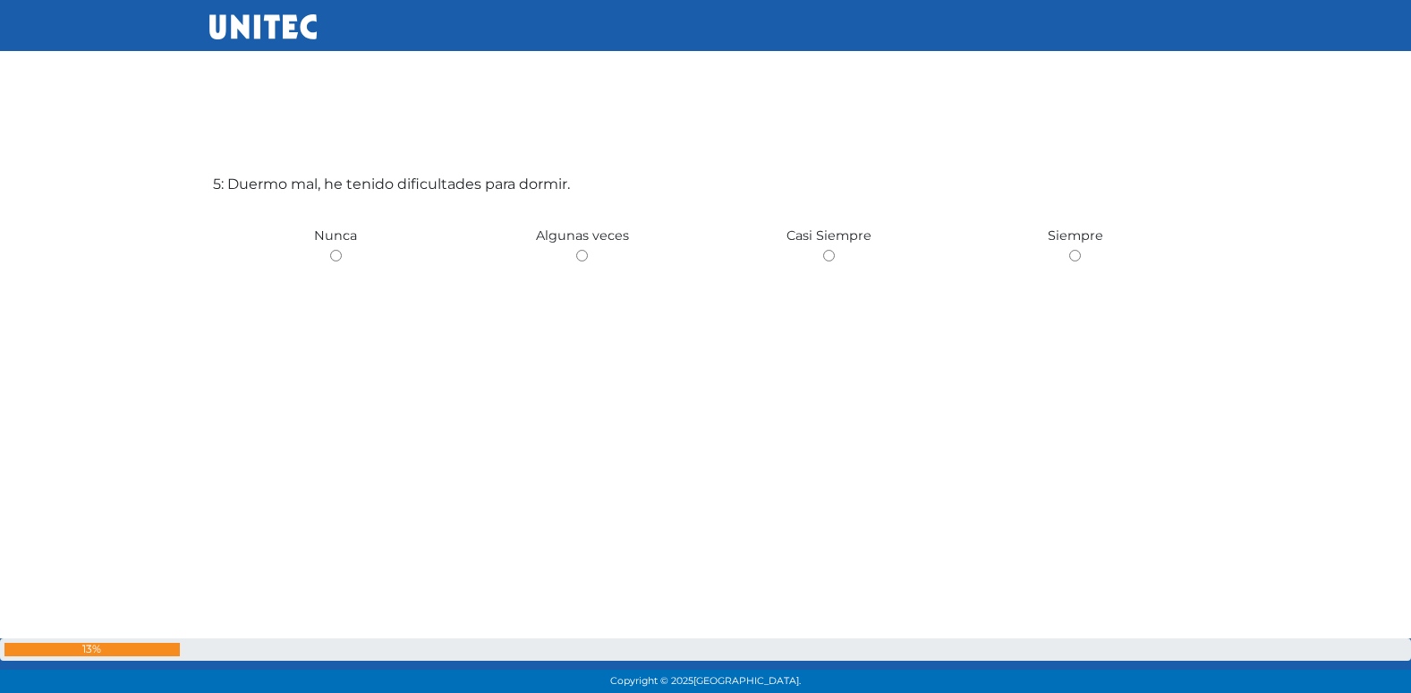
radio input "true"
click at [576, 250] on input "radio" at bounding box center [582, 256] width 12 height 12
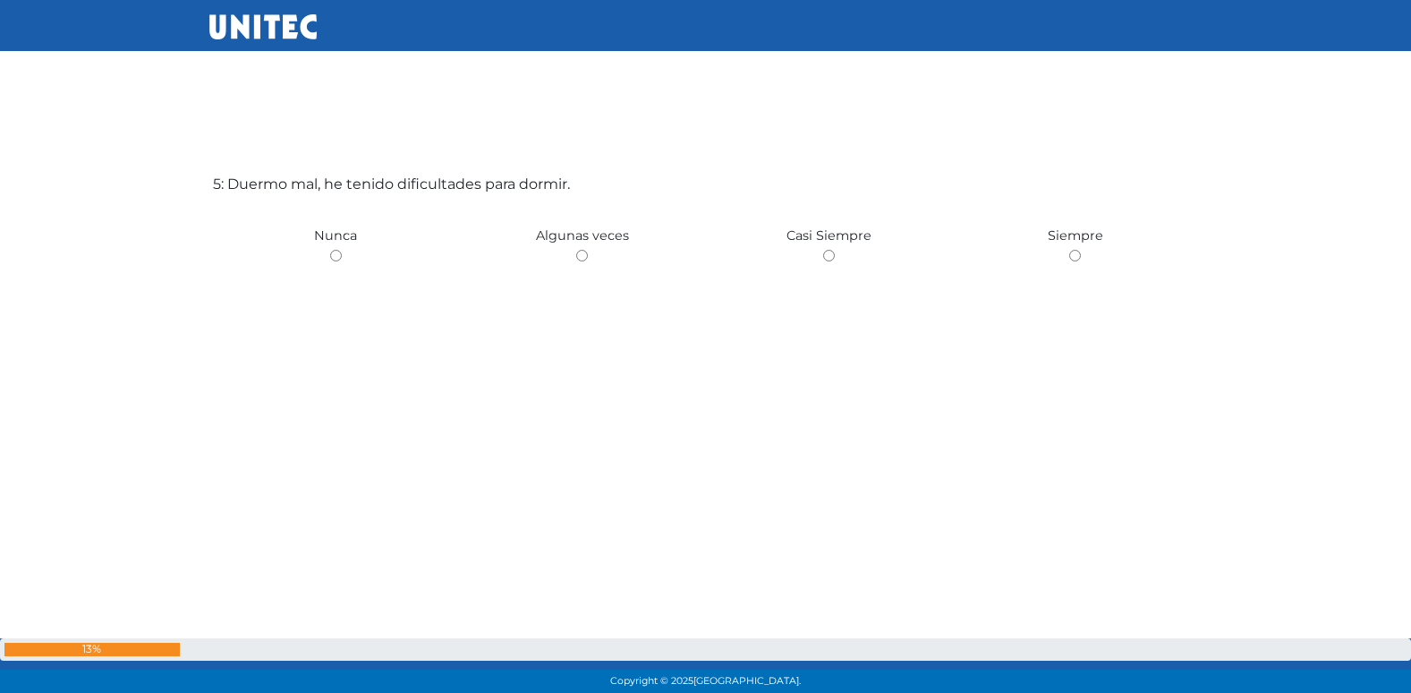
radio input "true"
click at [823, 250] on input "radio" at bounding box center [829, 256] width 12 height 12
radio input "true"
click at [576, 250] on input "radio" at bounding box center [582, 256] width 12 height 12
radio input "true"
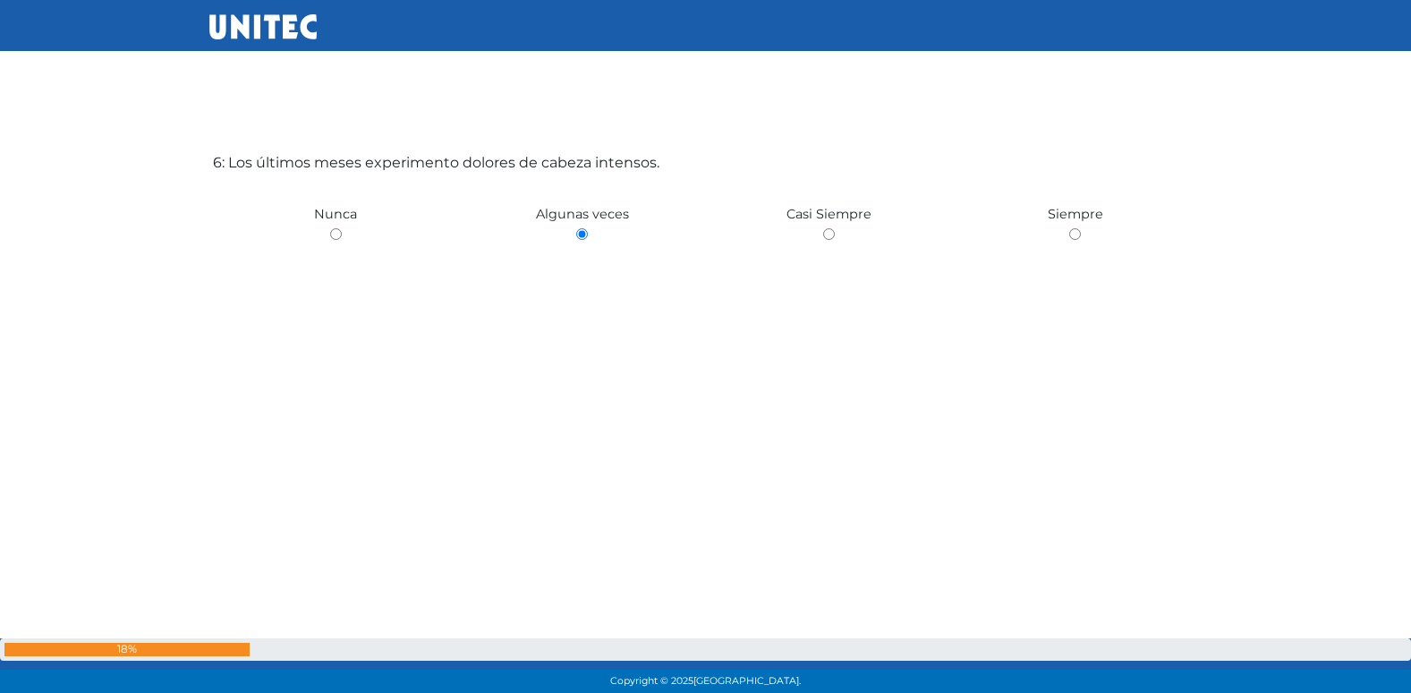
click at [823, 228] on input "radio" at bounding box center [829, 234] width 12 height 12
radio input "true"
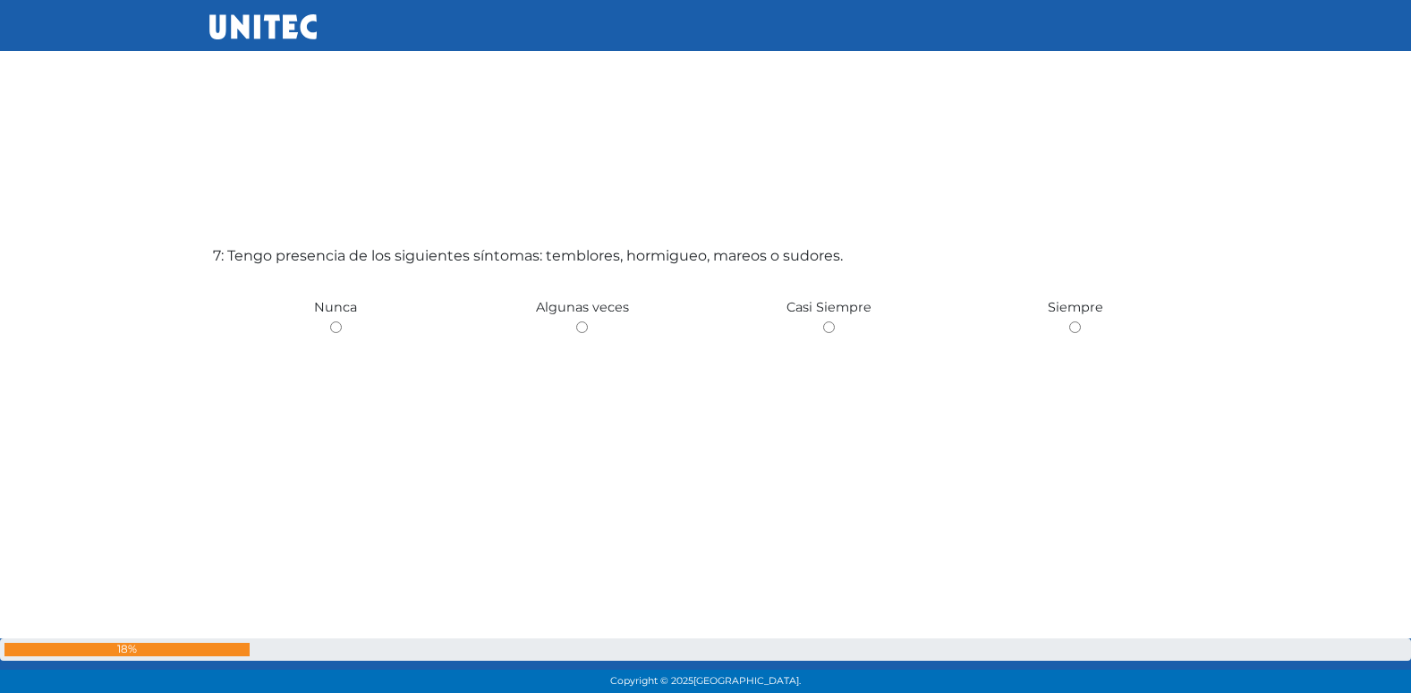
scroll to position [4245, 0]
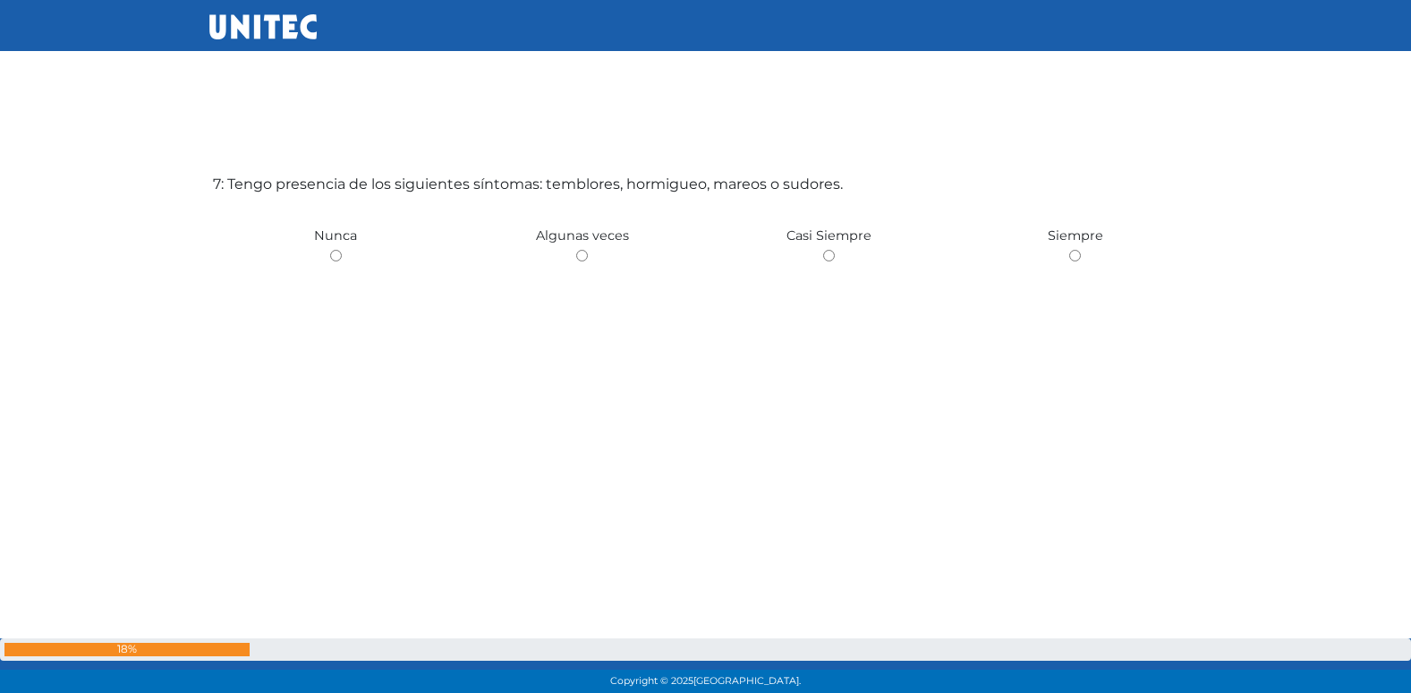
click at [576, 250] on input "radio" at bounding box center [582, 256] width 12 height 12
radio input "true"
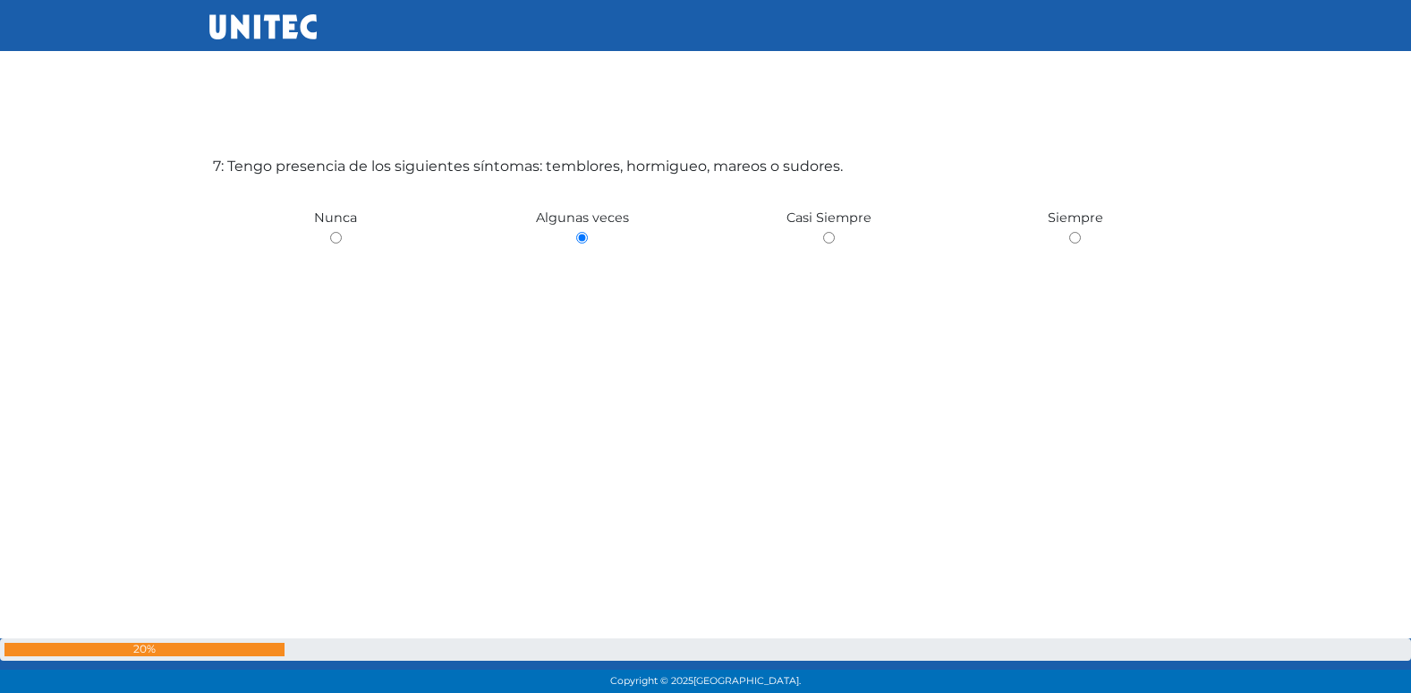
click at [330, 232] on input "radio" at bounding box center [336, 238] width 12 height 12
radio input "true"
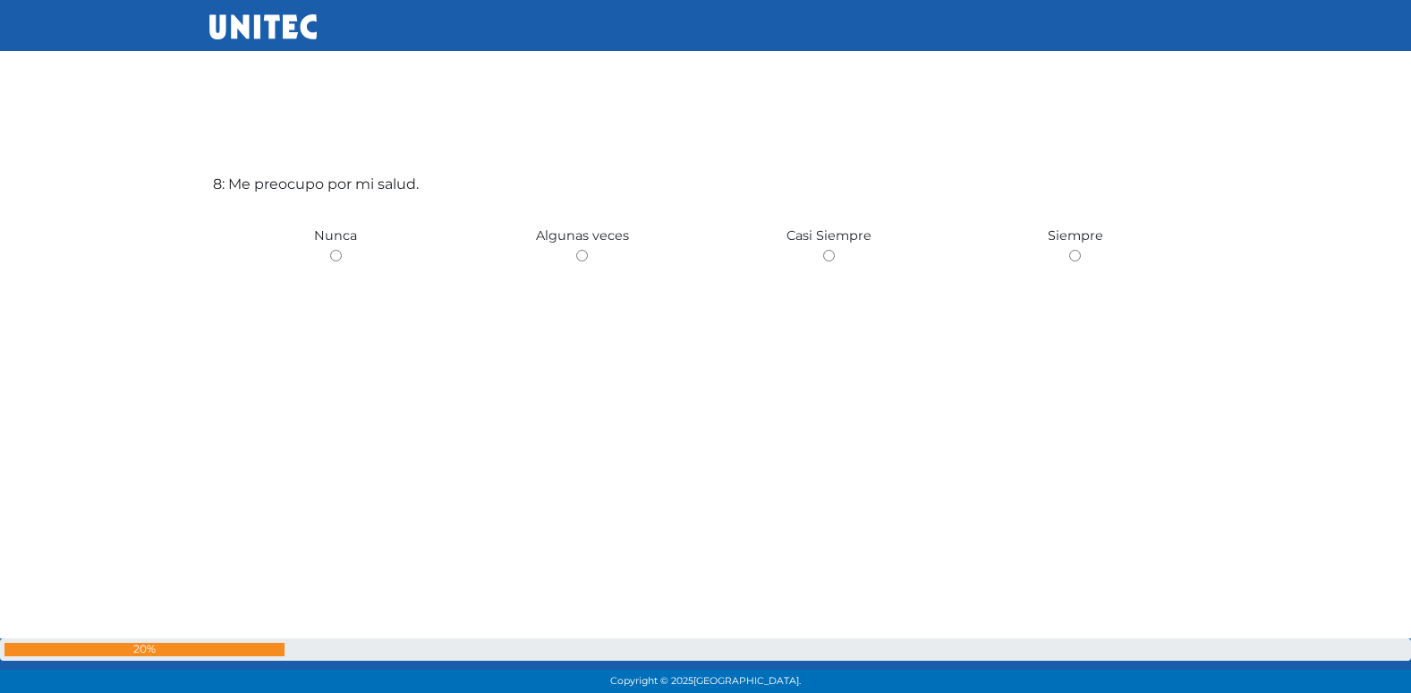
click at [576, 250] on input "radio" at bounding box center [582, 256] width 12 height 12
radio input "true"
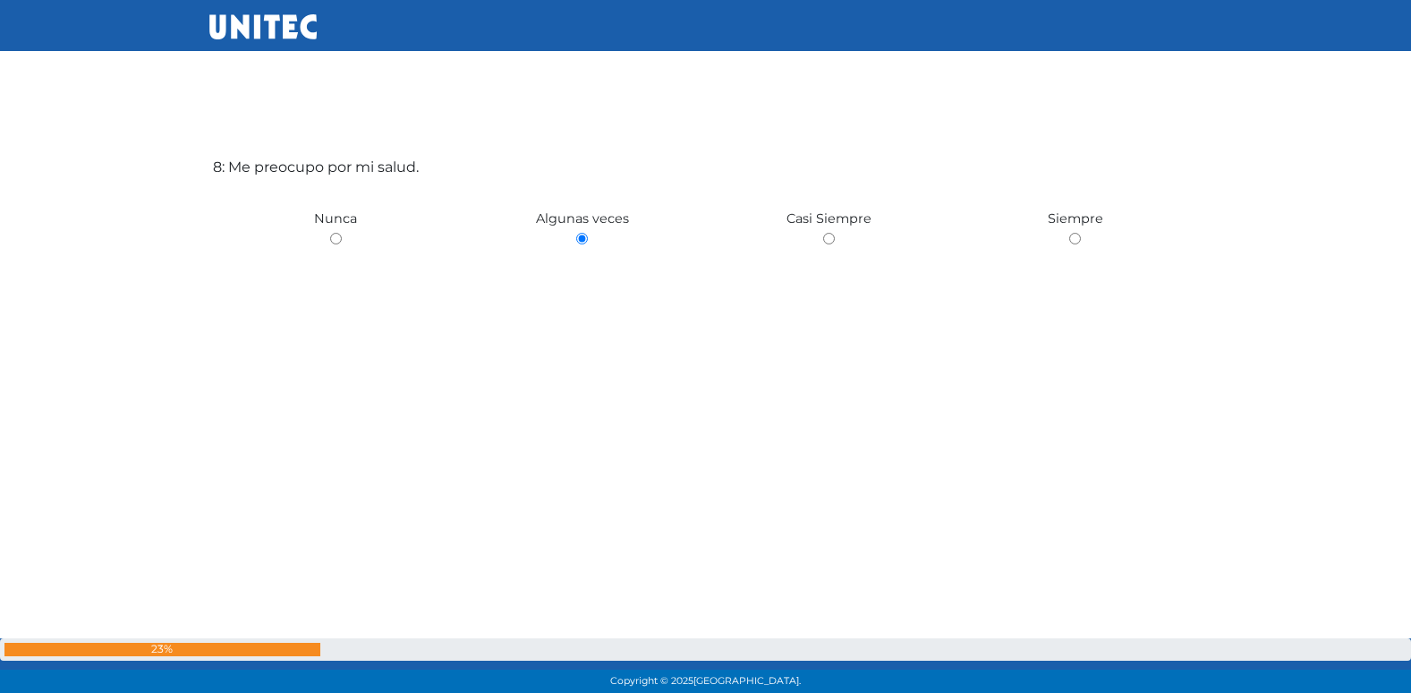
click at [330, 233] on input "radio" at bounding box center [336, 239] width 12 height 12
radio input "true"
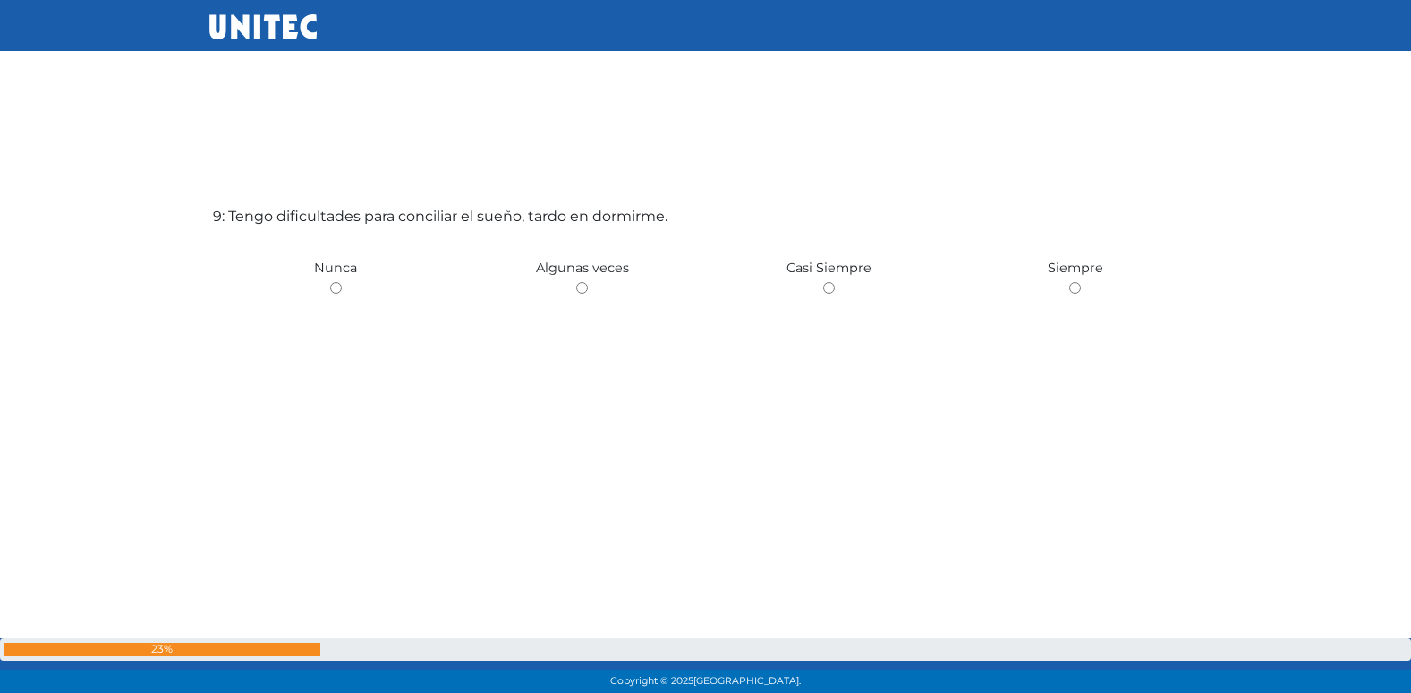
scroll to position [5630, 0]
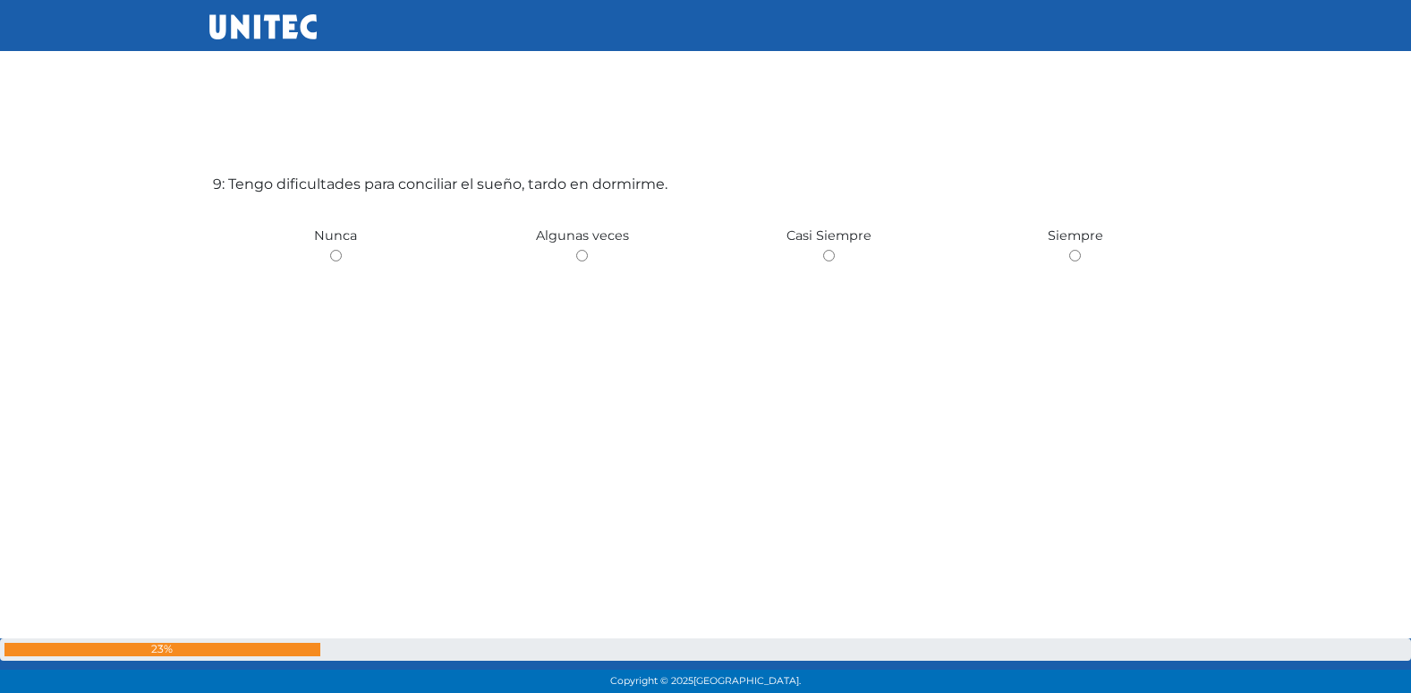
click at [576, 250] on input "radio" at bounding box center [582, 256] width 12 height 12
radio input "true"
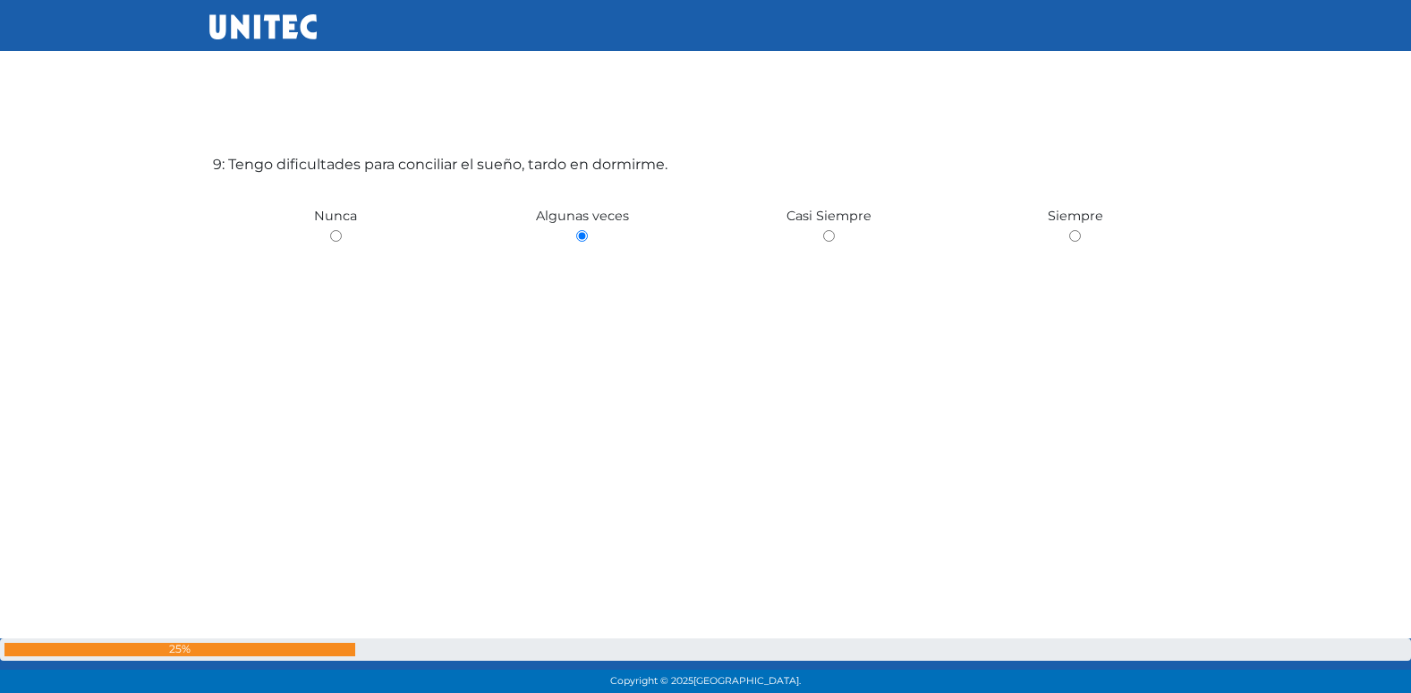
click at [823, 230] on input "radio" at bounding box center [829, 236] width 12 height 12
radio input "true"
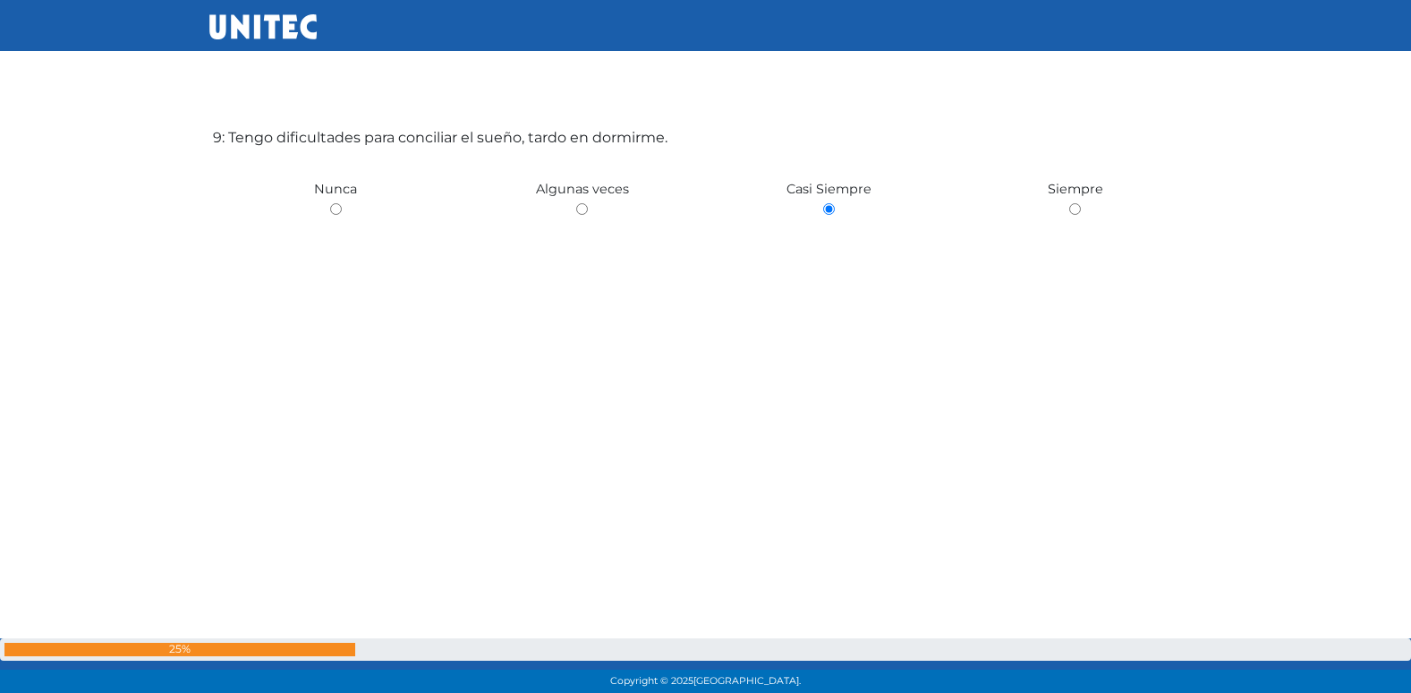
click at [1069, 203] on input "radio" at bounding box center [1075, 209] width 12 height 12
radio input "true"
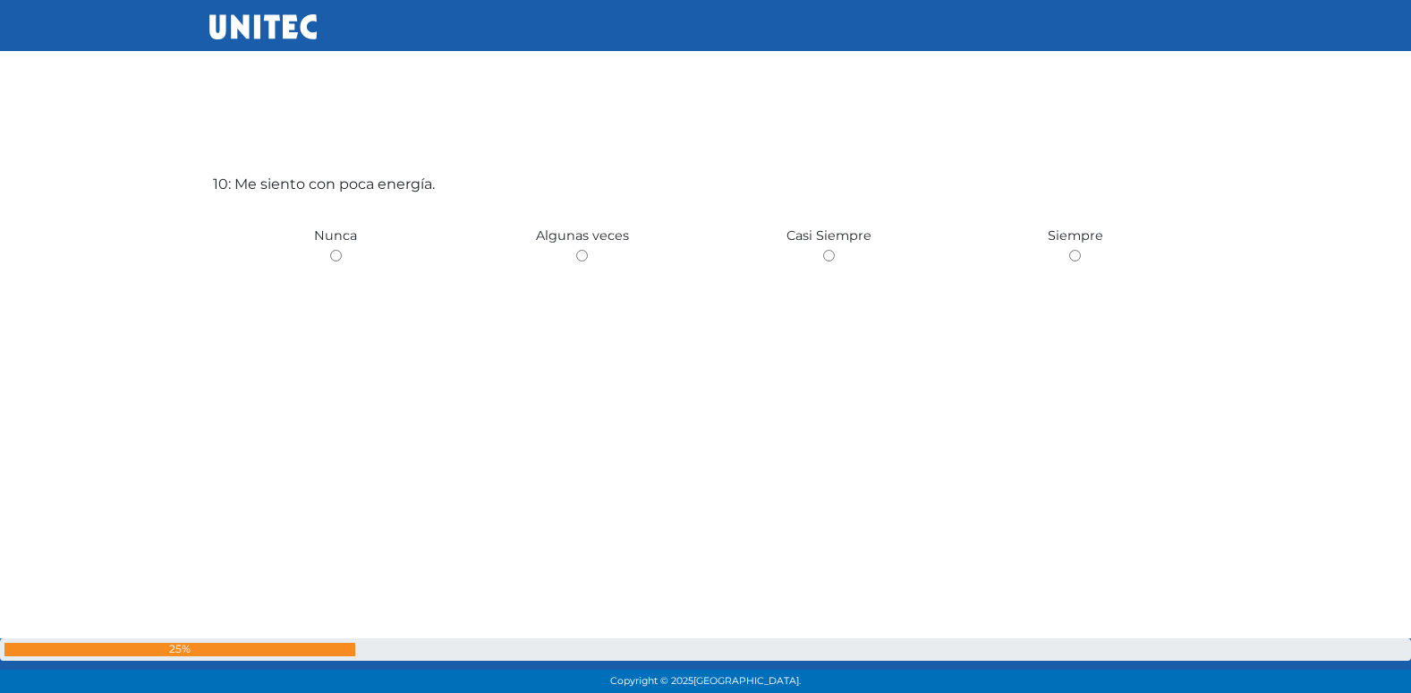
click at [576, 250] on input "radio" at bounding box center [582, 256] width 12 height 12
radio input "true"
click at [330, 241] on input "radio" at bounding box center [336, 247] width 12 height 12
radio input "true"
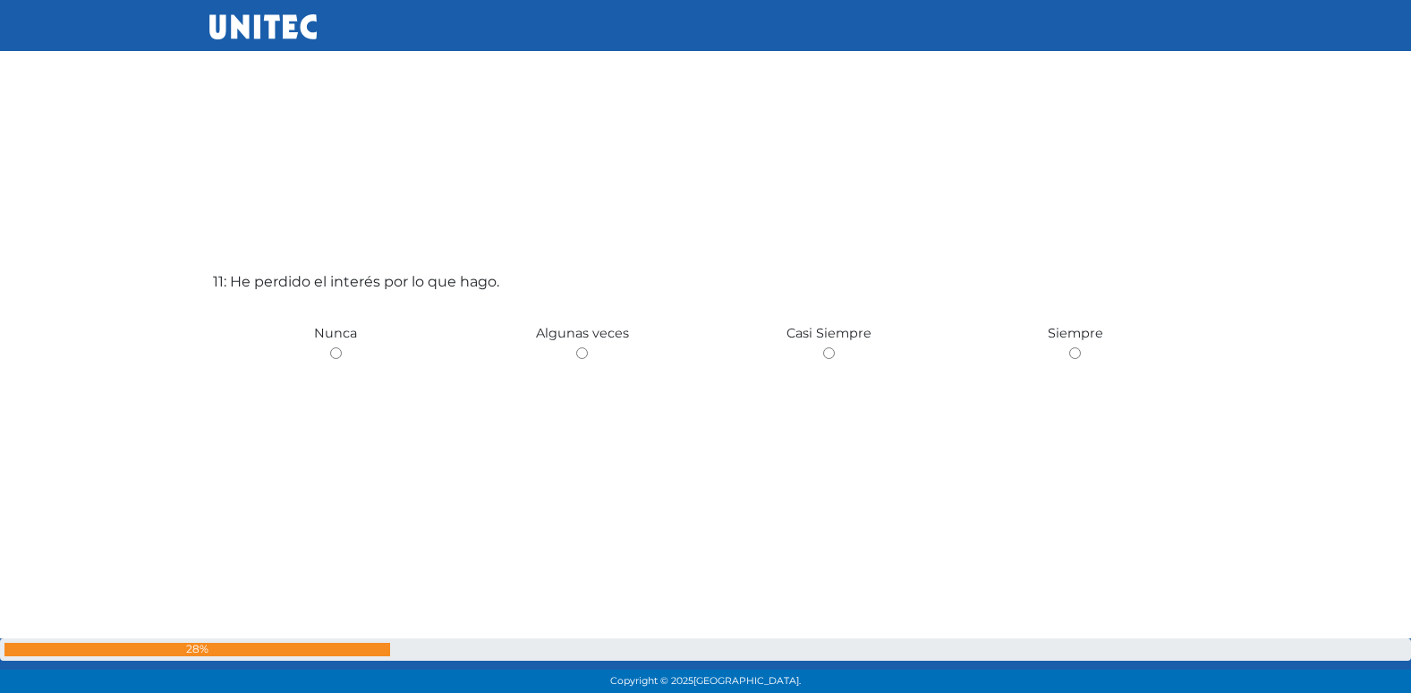
scroll to position [7015, 0]
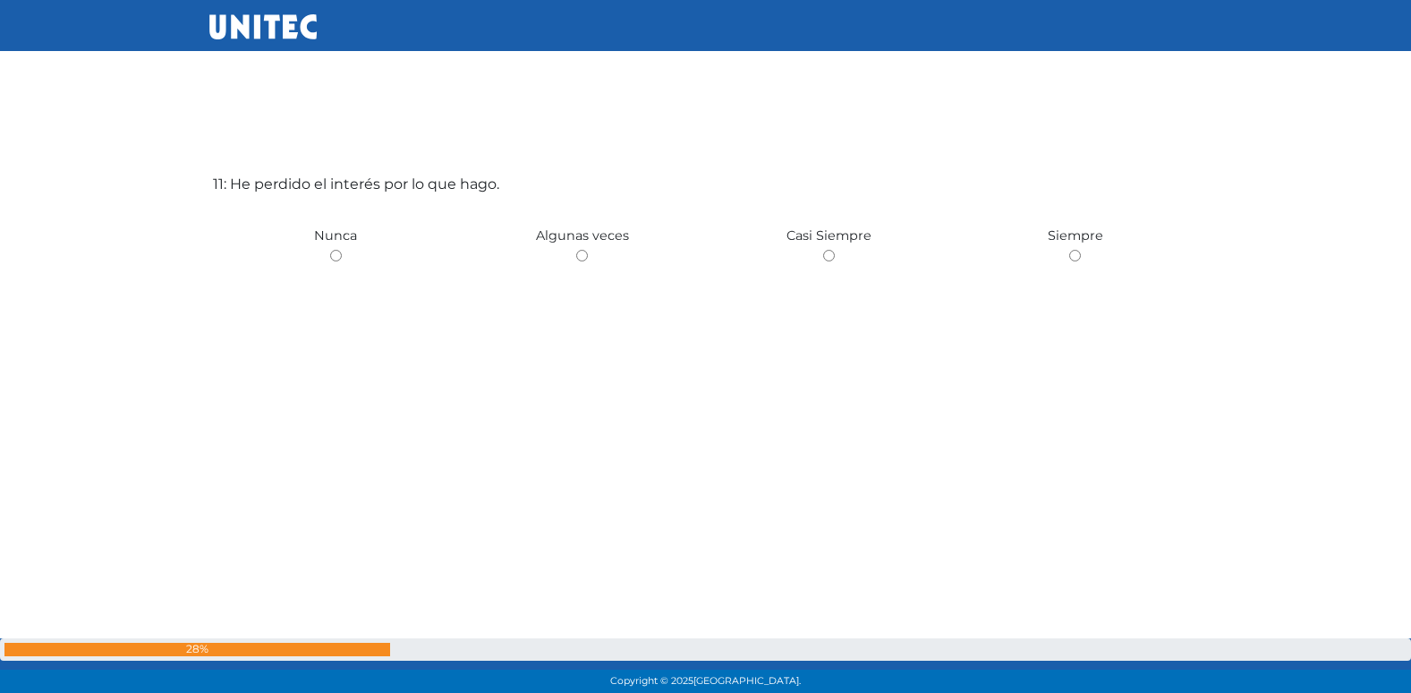
click at [576, 250] on input "radio" at bounding box center [582, 256] width 12 height 12
radio input "true"
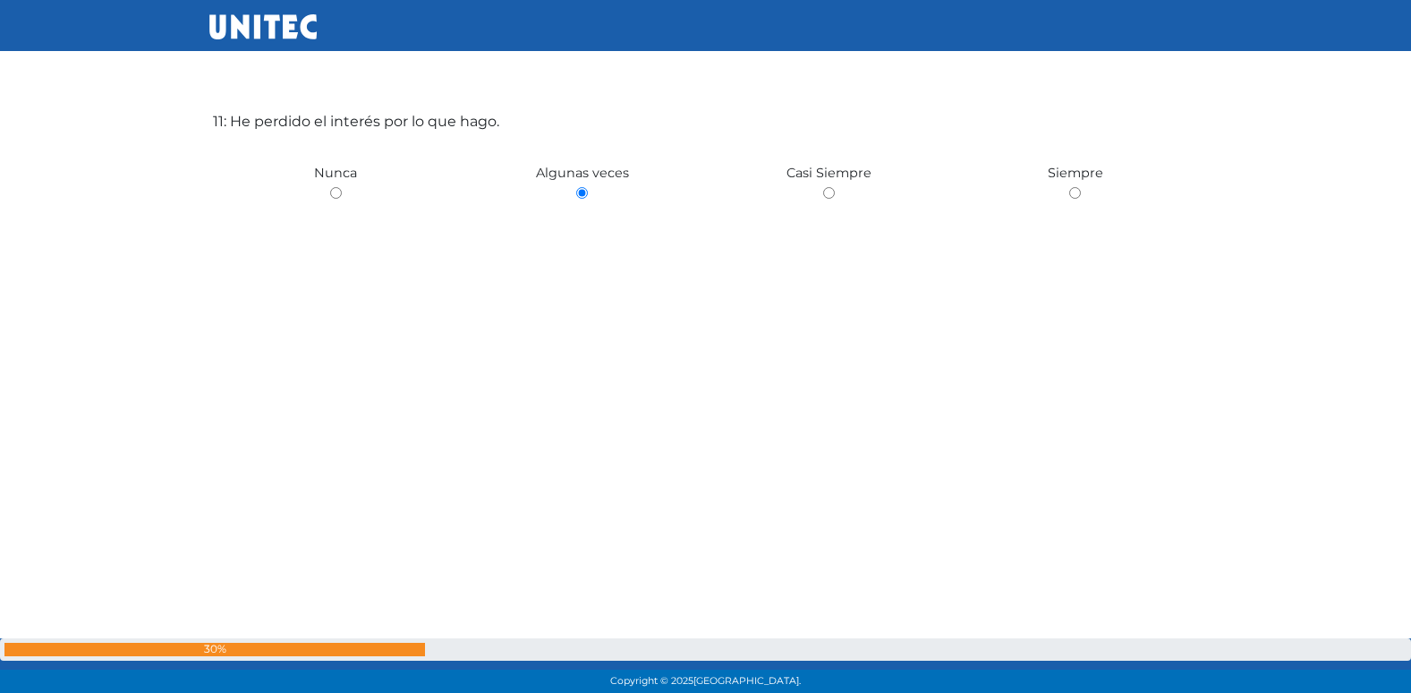
click at [330, 187] on input "radio" at bounding box center [336, 193] width 12 height 12
radio input "true"
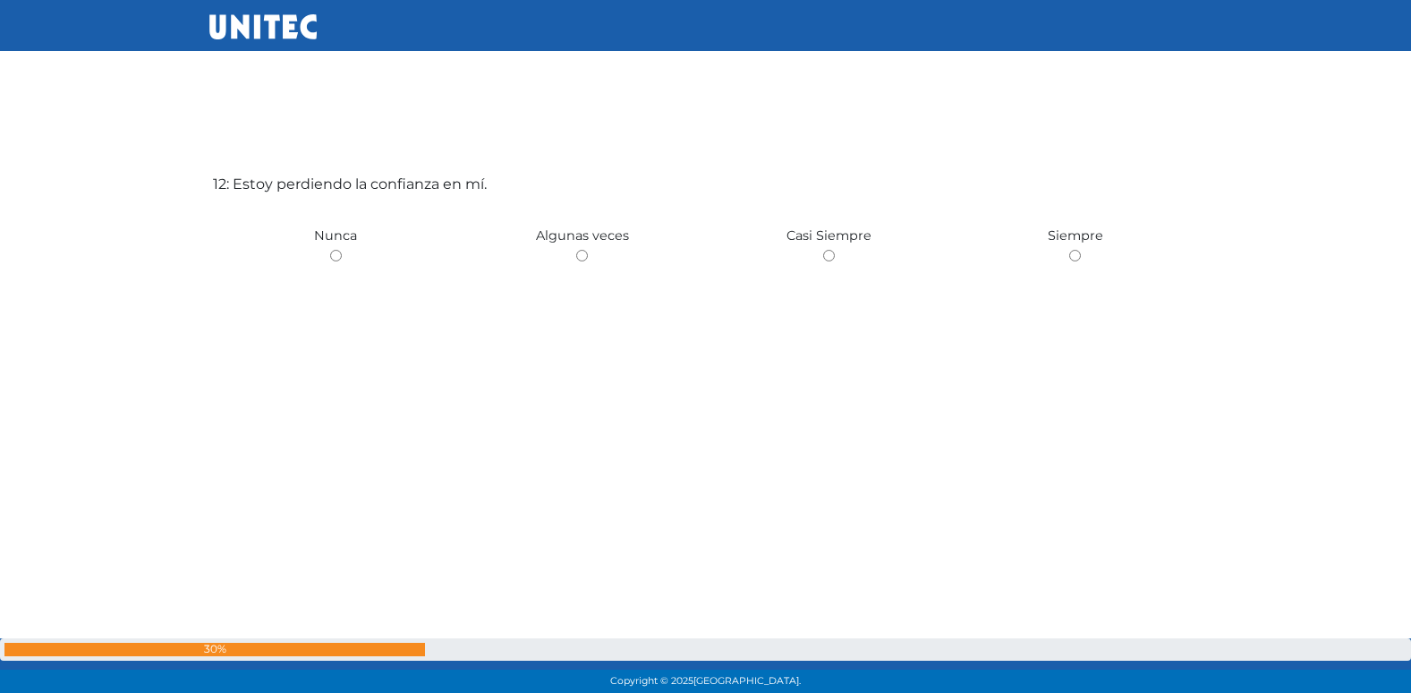
click at [576, 250] on input "radio" at bounding box center [582, 256] width 12 height 12
radio input "true"
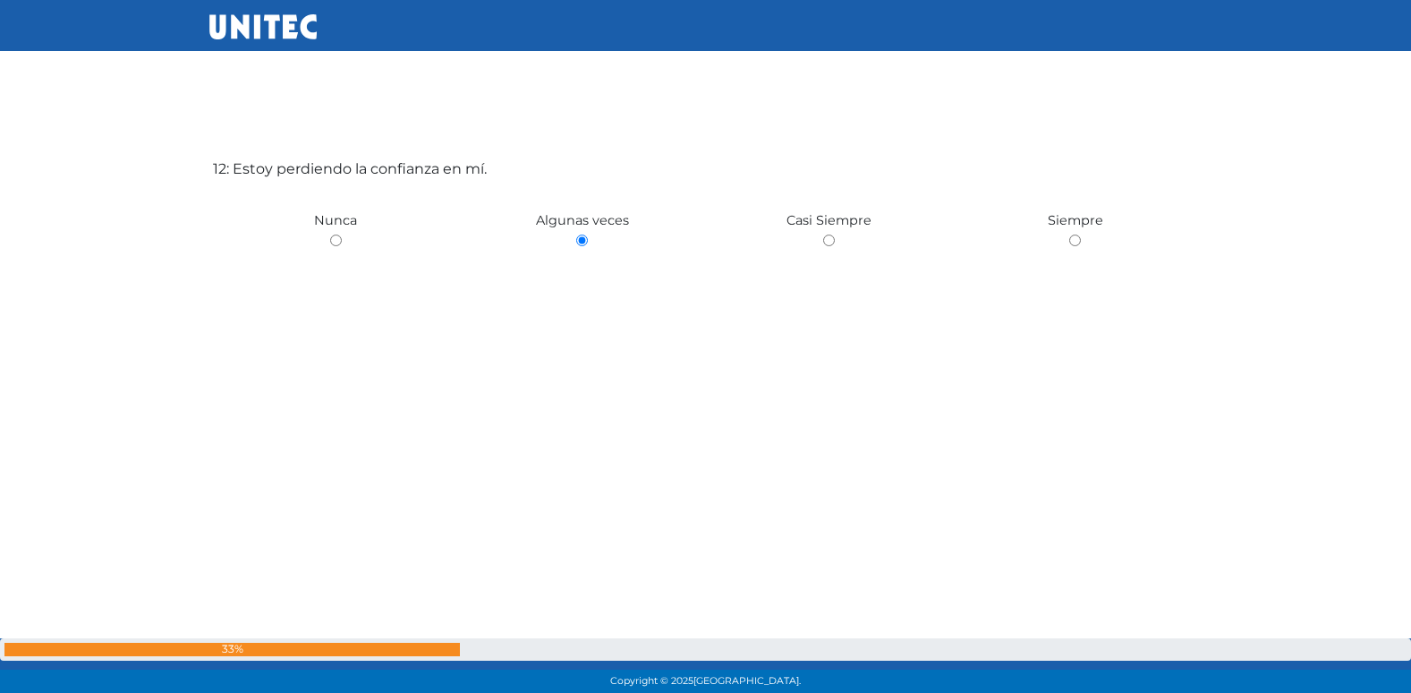
click at [330, 234] on input "radio" at bounding box center [336, 240] width 12 height 12
radio input "true"
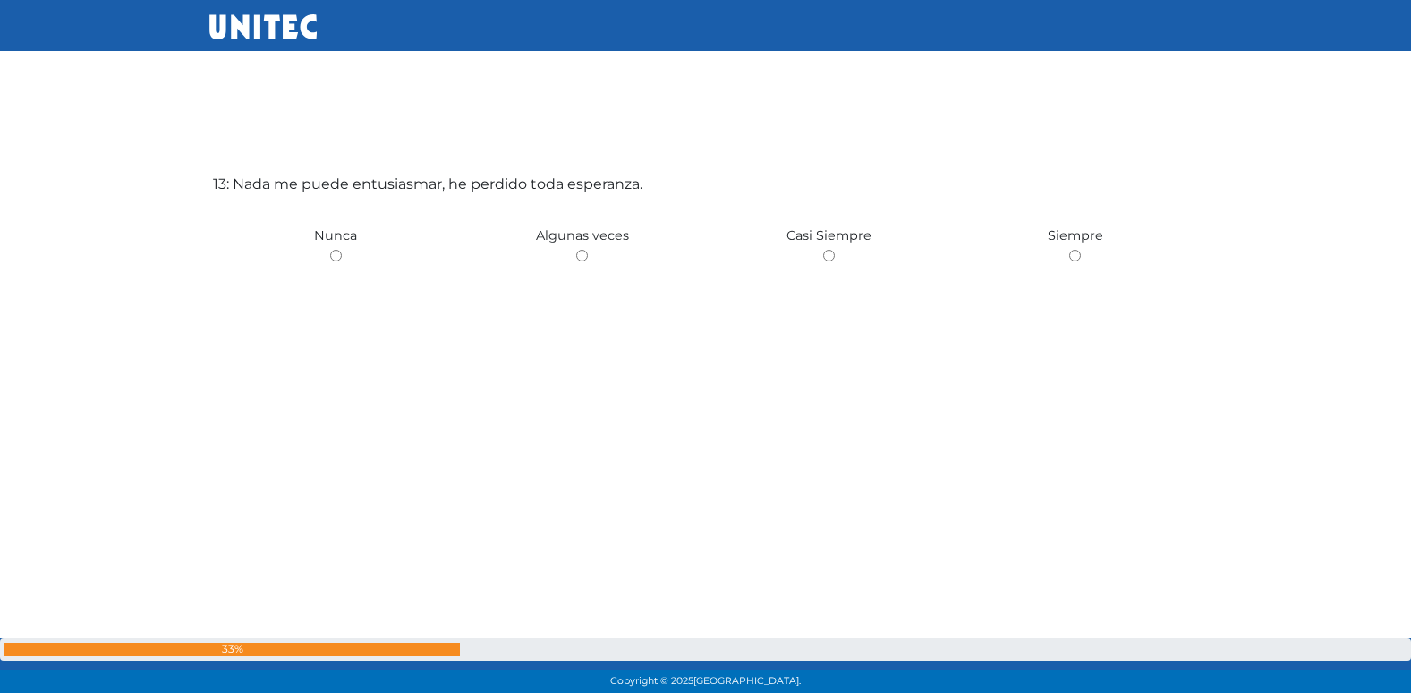
click at [576, 250] on input "radio" at bounding box center [582, 256] width 12 height 12
radio input "true"
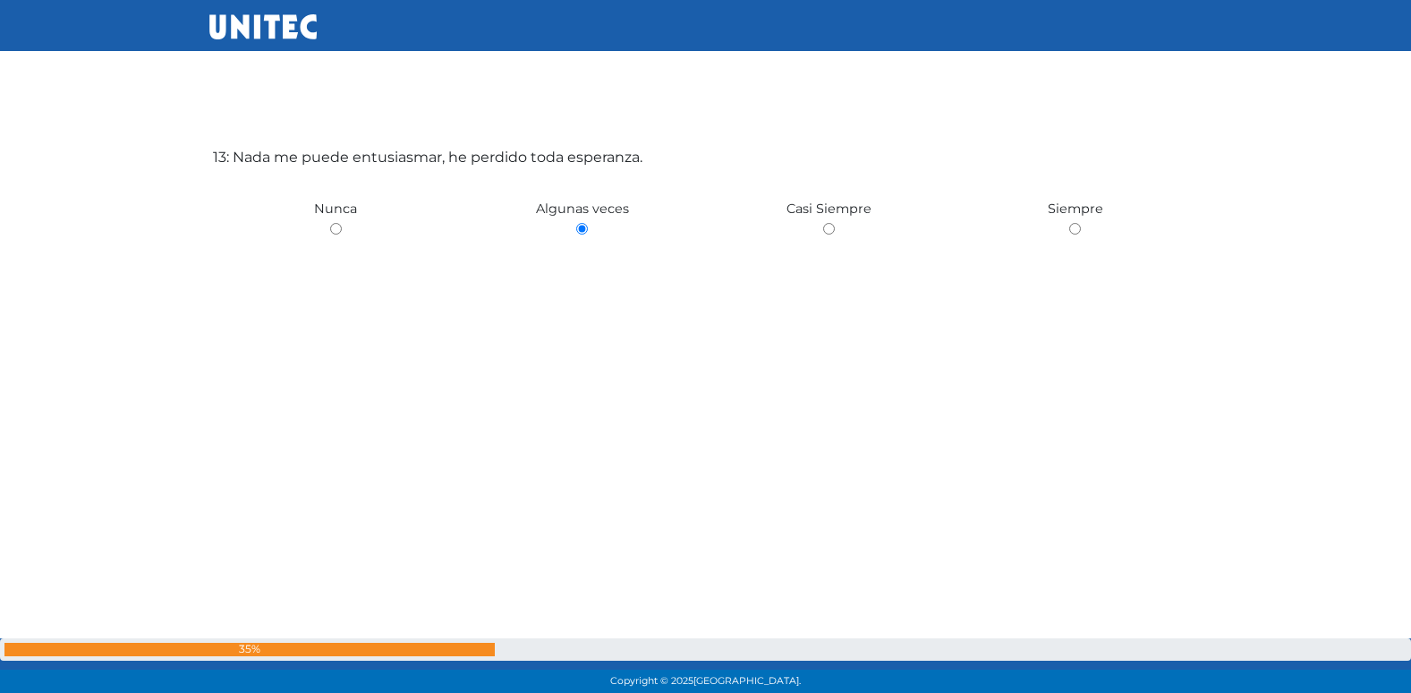
click at [330, 223] on input "radio" at bounding box center [336, 229] width 12 height 12
radio input "true"
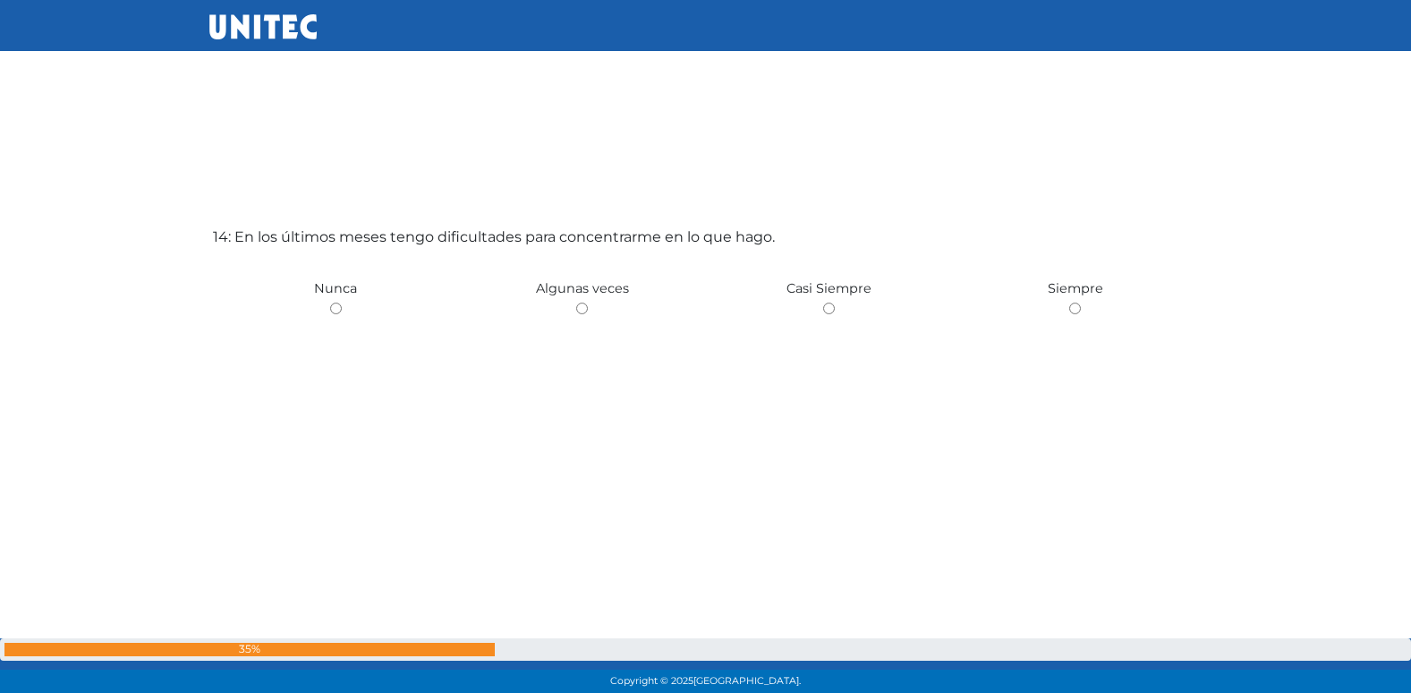
scroll to position [9021, 0]
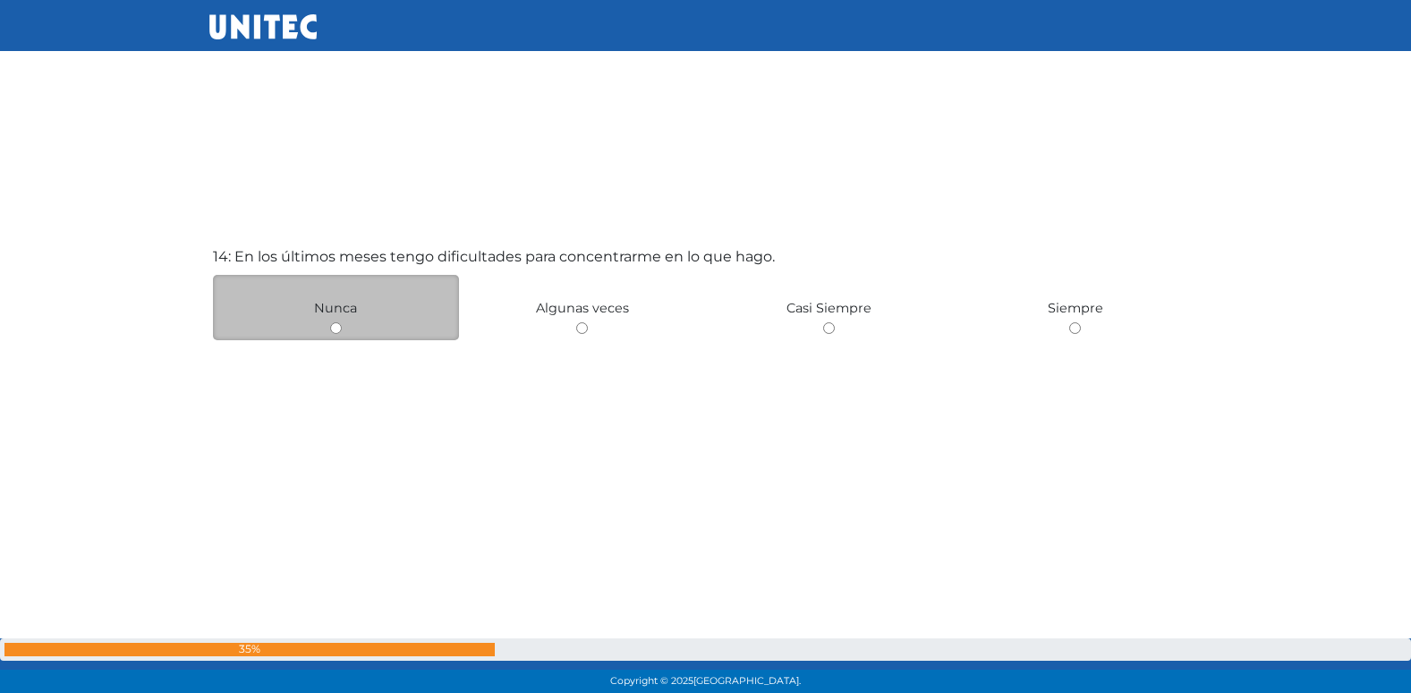
click at [335, 329] on input "radio" at bounding box center [336, 328] width 12 height 12
radio input "true"
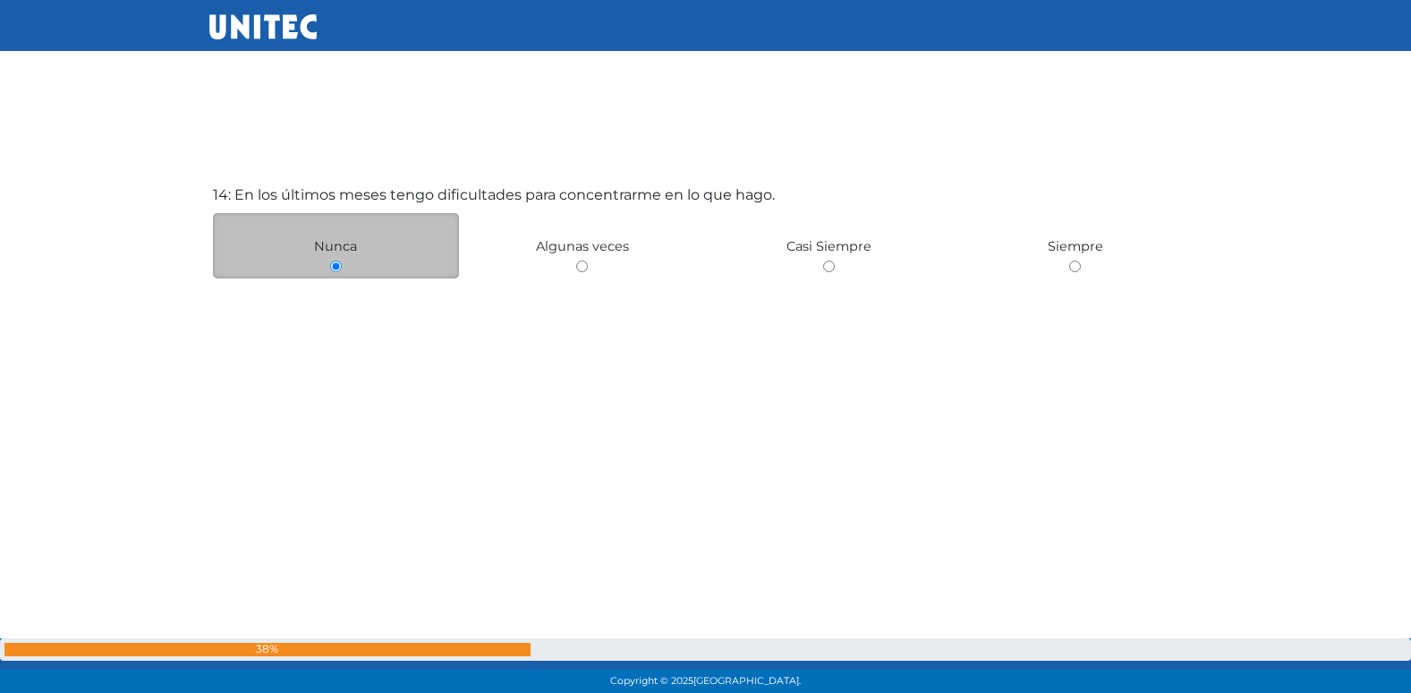
scroll to position [9084, 0]
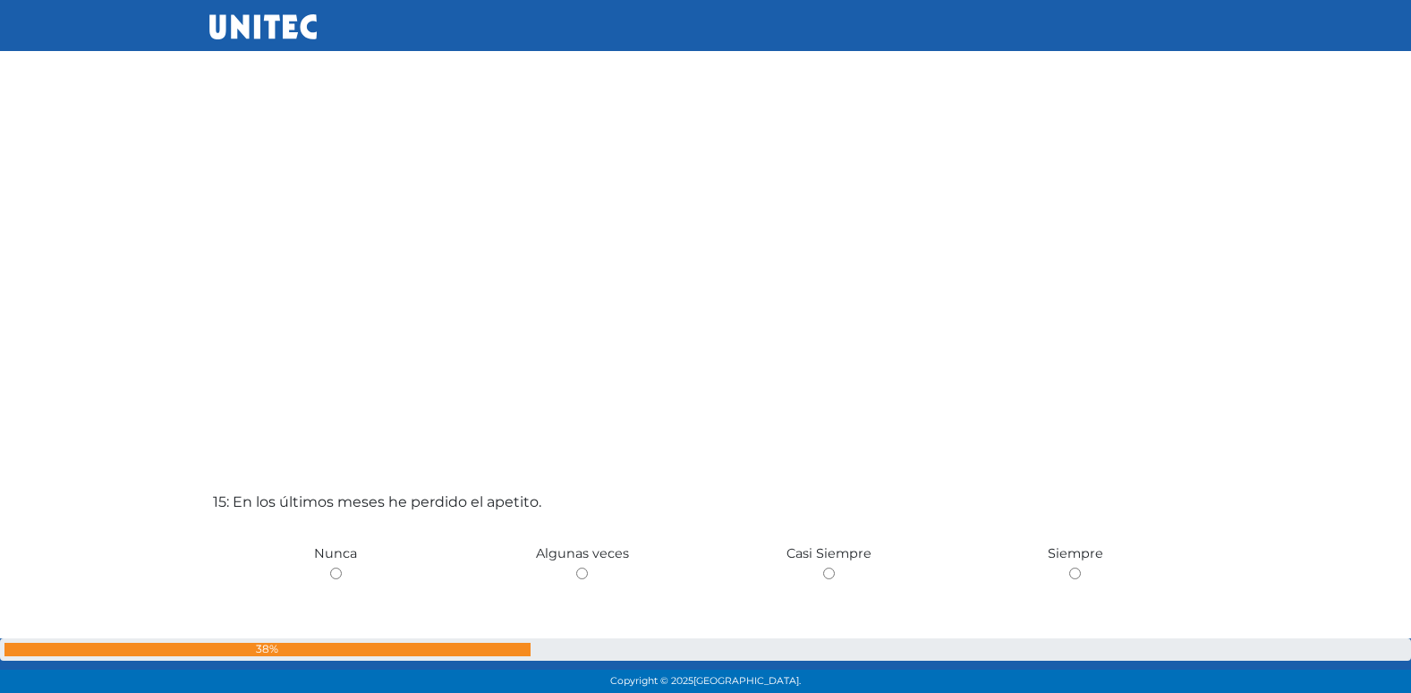
click at [576, 567] on input "radio" at bounding box center [582, 573] width 12 height 12
radio input "true"
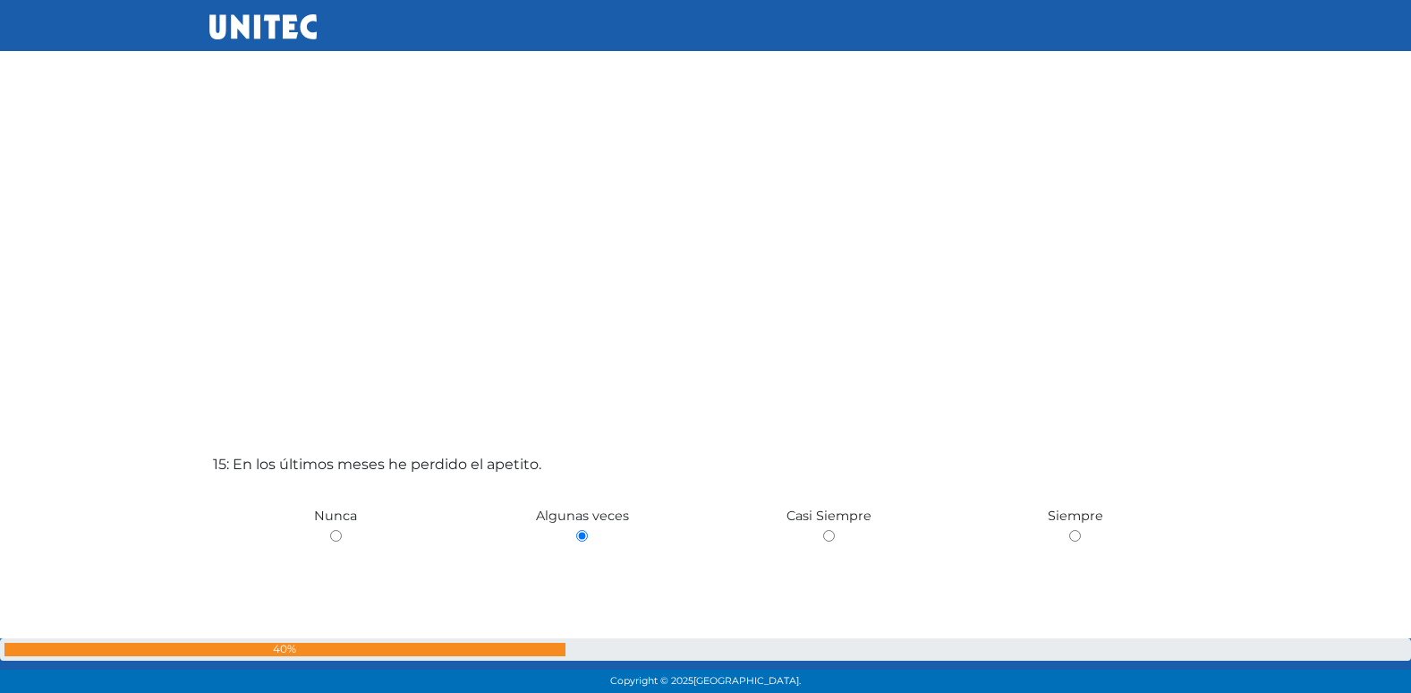
click at [330, 530] on input "radio" at bounding box center [336, 536] width 12 height 12
radio input "true"
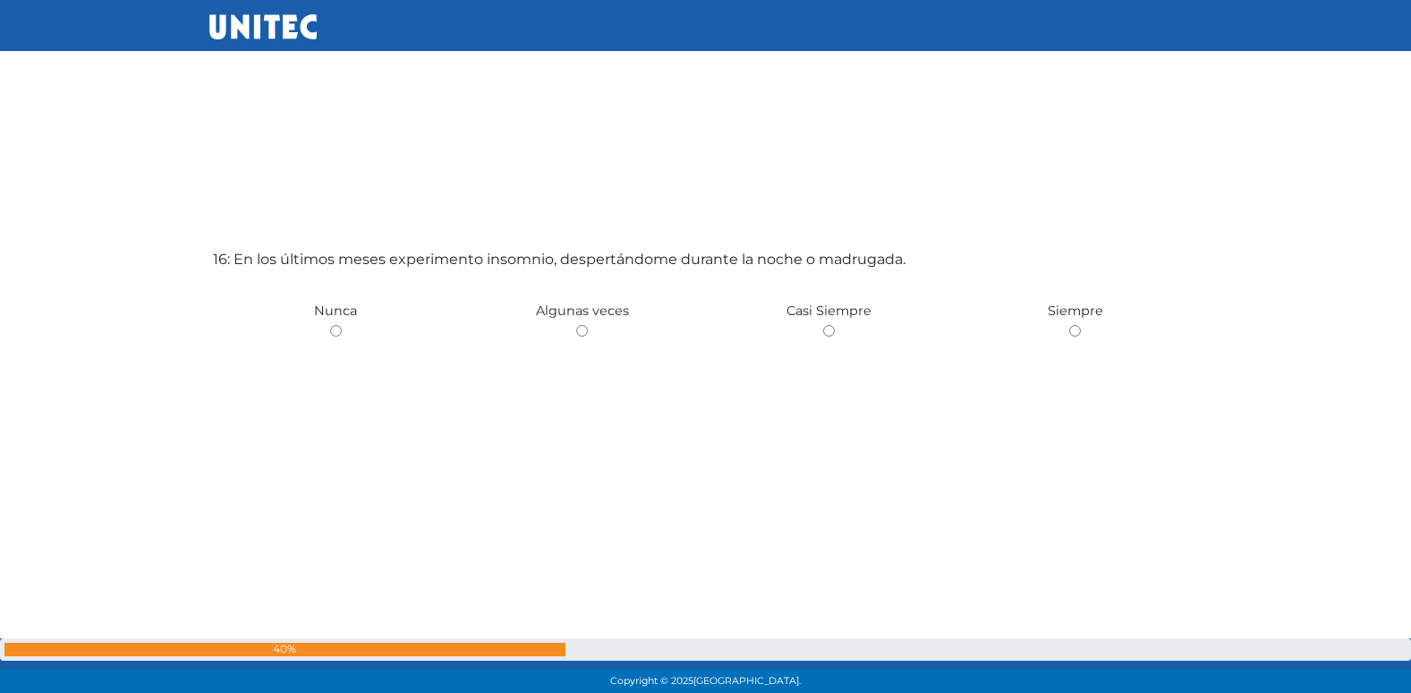
scroll to position [10478, 0]
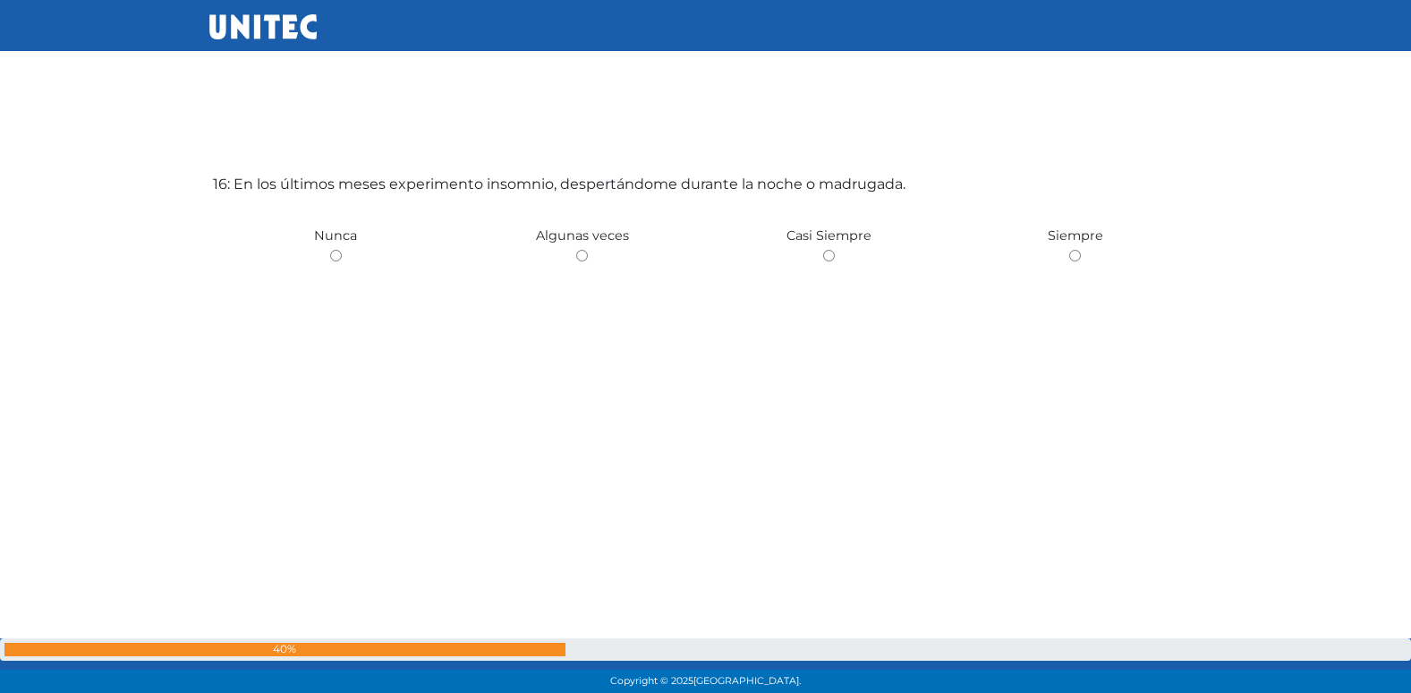
click at [576, 250] on input "radio" at bounding box center [582, 256] width 12 height 12
radio input "true"
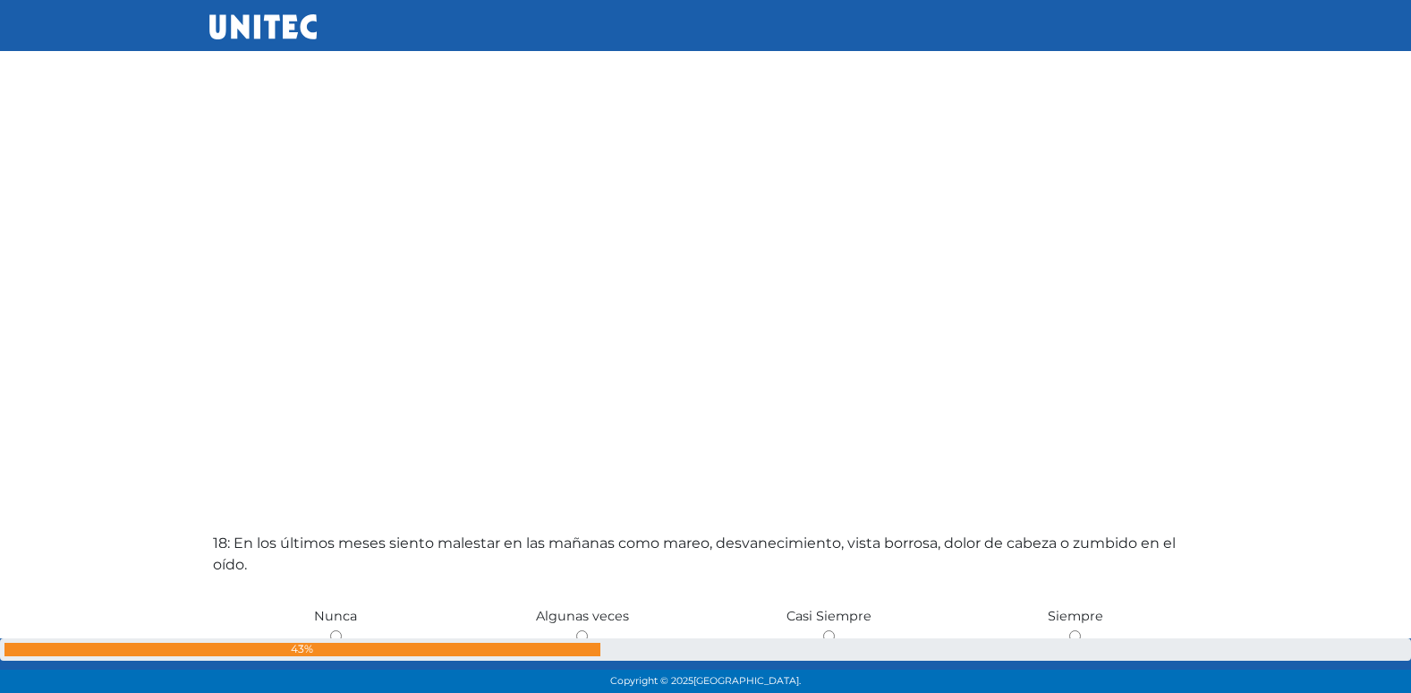
scroll to position [11567, 0]
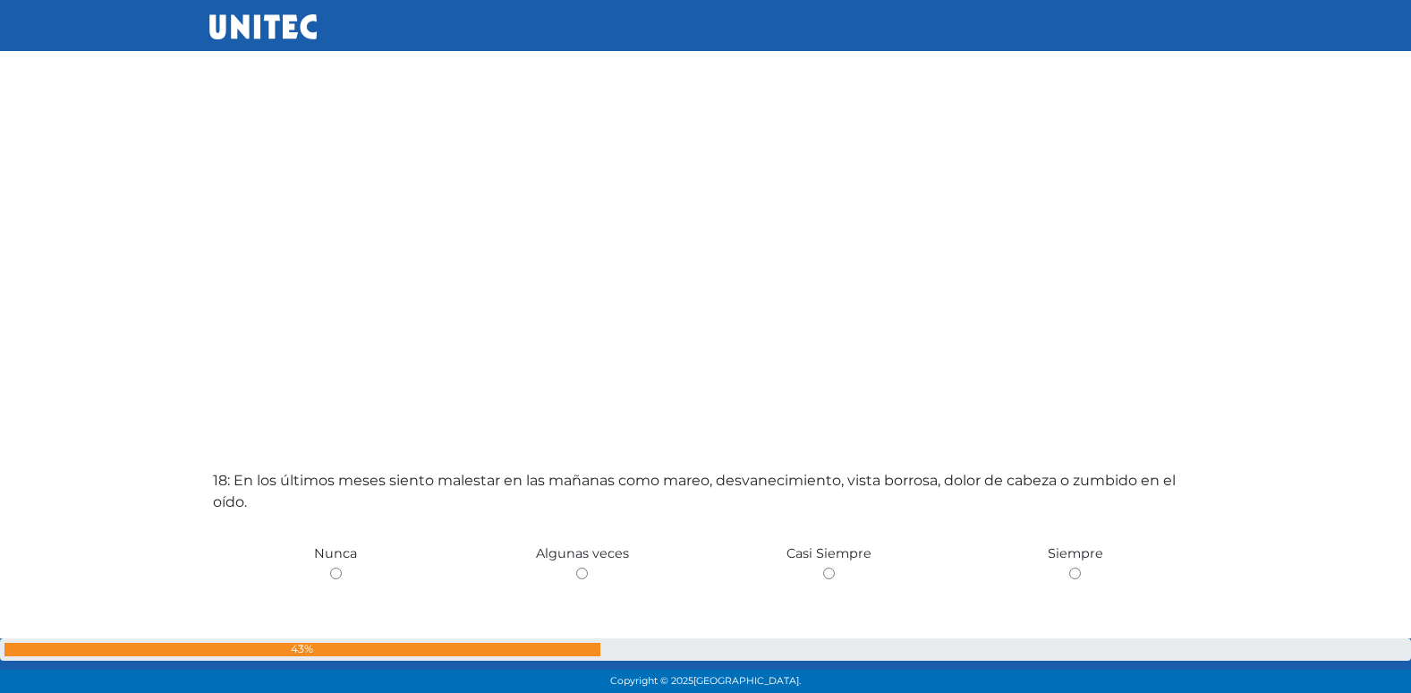
click at [576, 567] on input "radio" at bounding box center [582, 573] width 12 height 12
radio input "true"
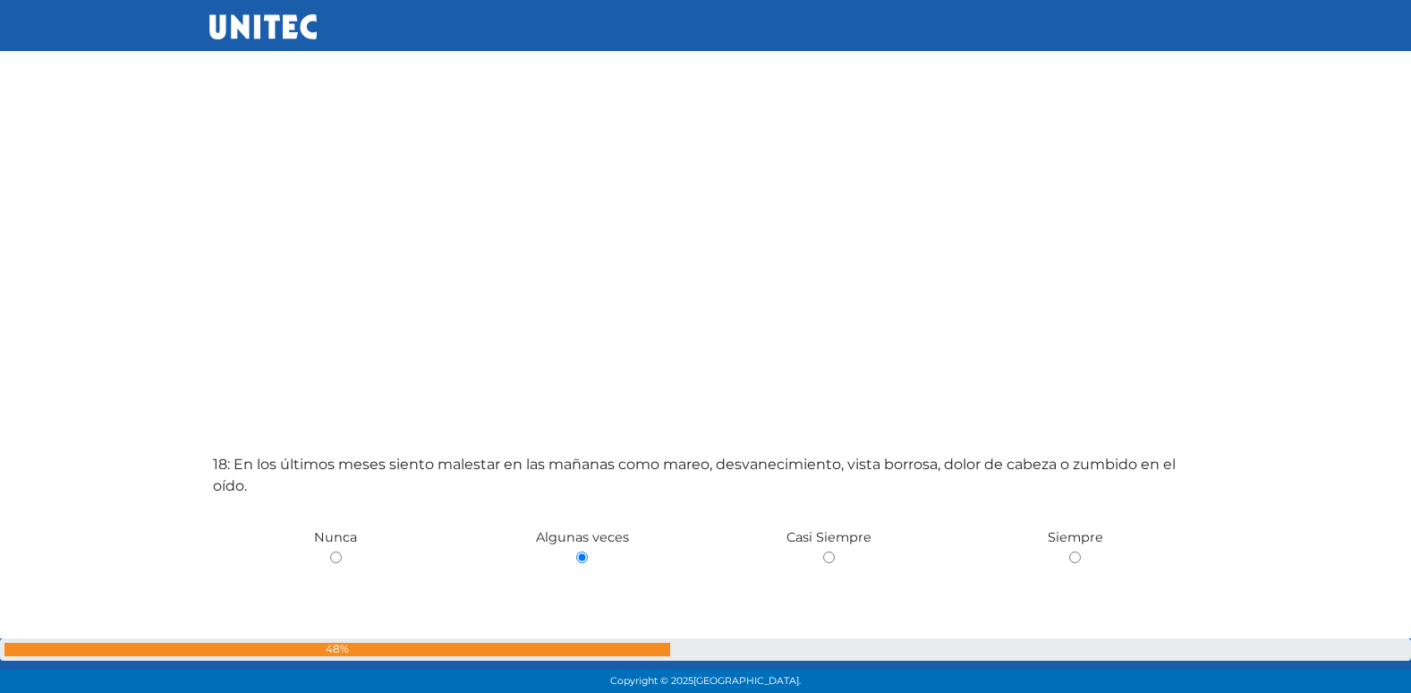
click at [330, 551] on input "radio" at bounding box center [336, 557] width 12 height 12
radio input "true"
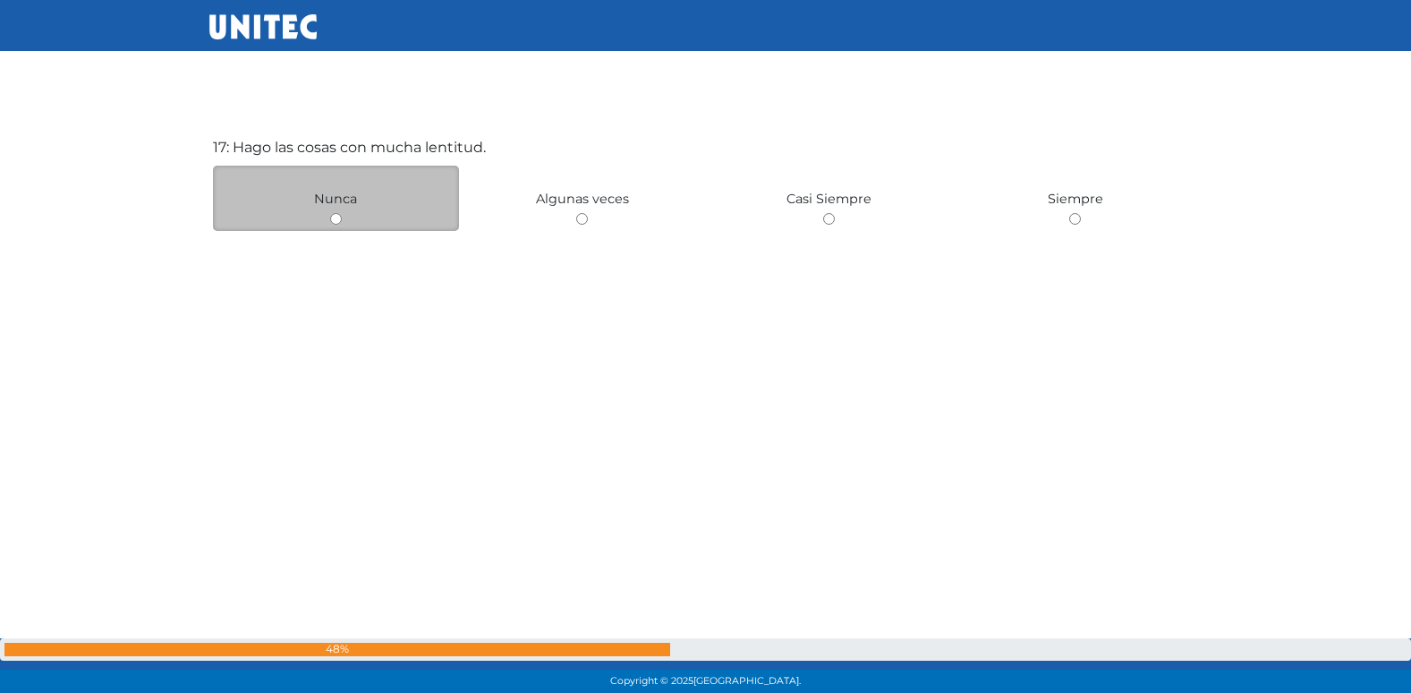
click at [336, 217] on input "radio" at bounding box center [336, 219] width 12 height 12
radio input "true"
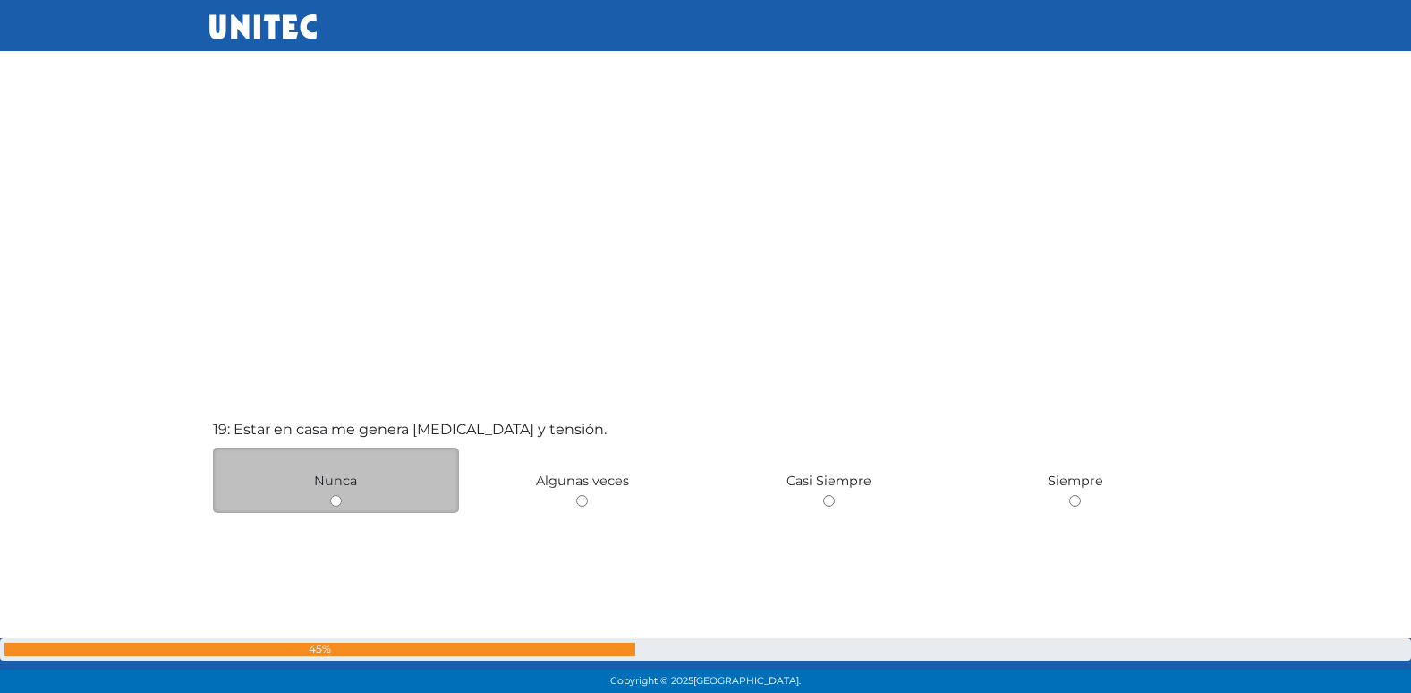
scroll to position [12312, 0]
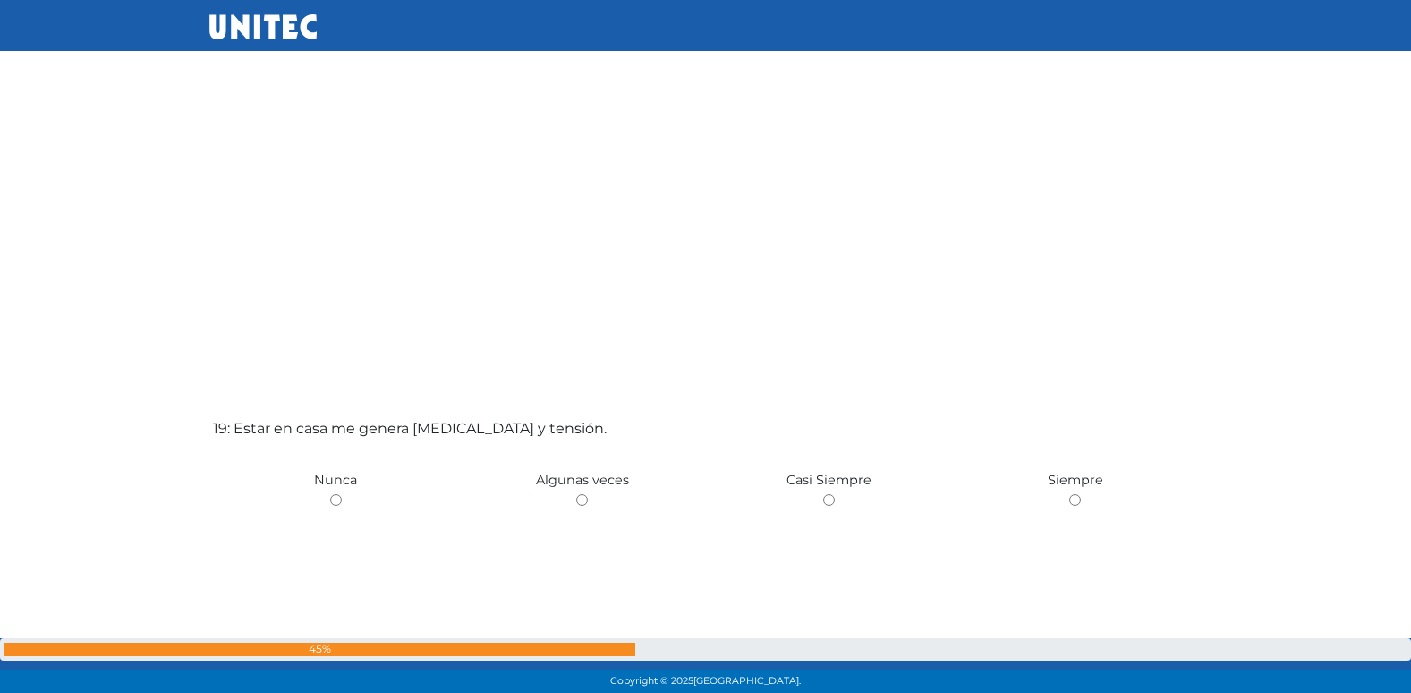
drag, startPoint x: 328, startPoint y: 502, endPoint x: 348, endPoint y: 489, distance: 23.3
click at [348, 489] on div "19: Estar en casa me genera nerviosismo y tensión. Nunca Algunas veces Casi Sie…" at bounding box center [705, 590] width 993 height 693
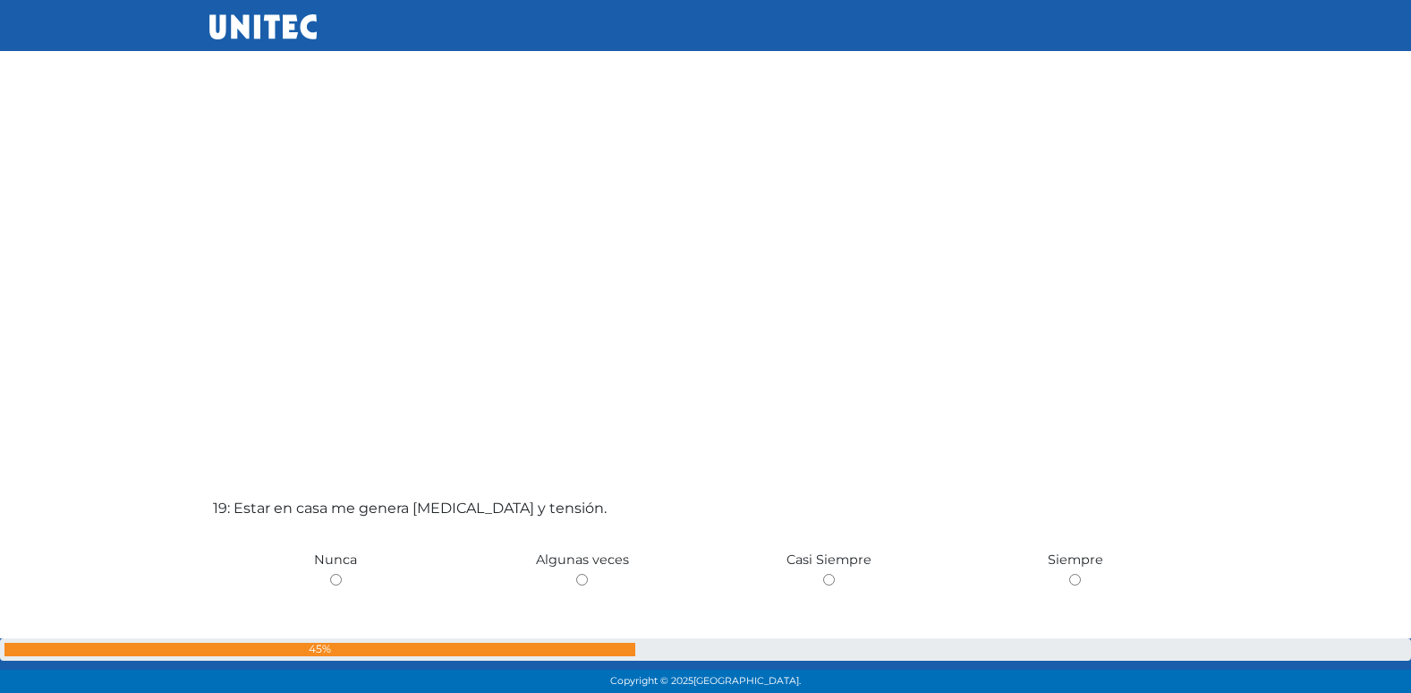
drag, startPoint x: 348, startPoint y: 489, endPoint x: 541, endPoint y: 435, distance: 200.8
click at [547, 430] on div "19: Estar en casa me genera nerviosismo y tensión. Nunca Algunas veces Casi Sie…" at bounding box center [705, 670] width 993 height 693
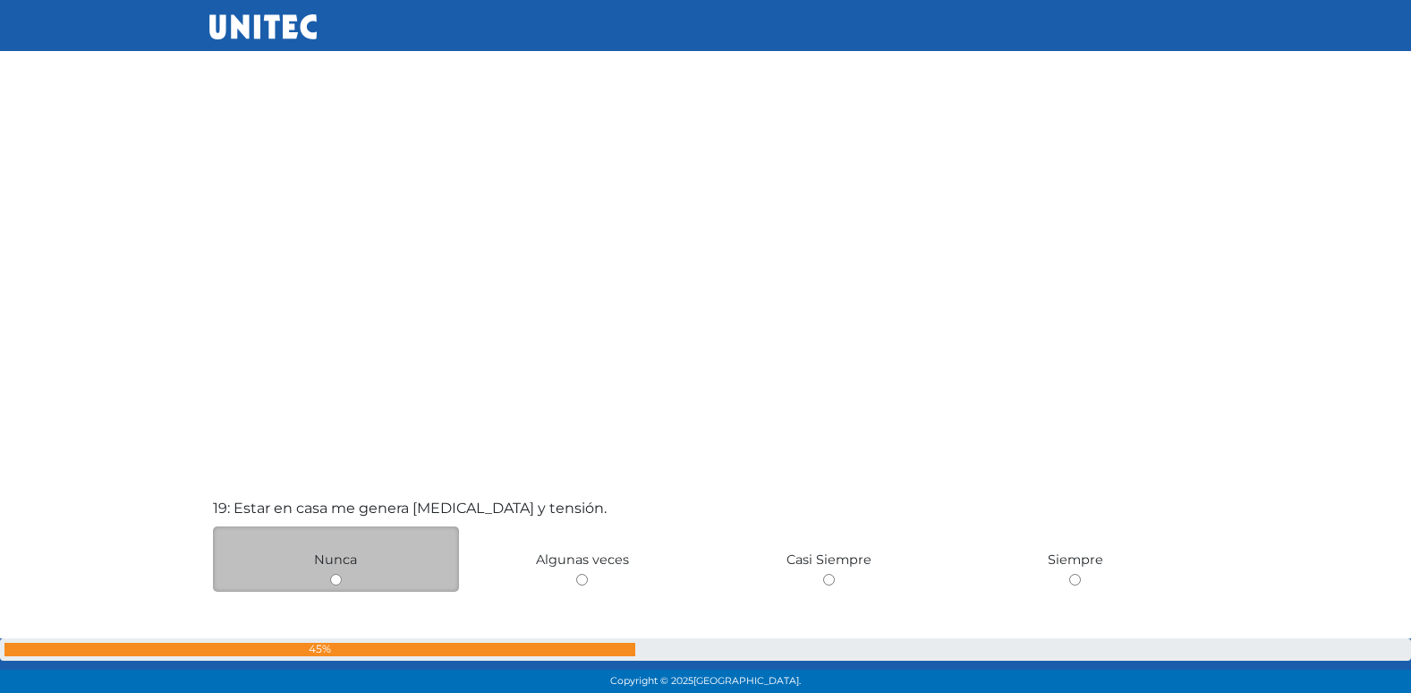
click at [333, 580] on input "radio" at bounding box center [336, 580] width 12 height 12
radio input "true"
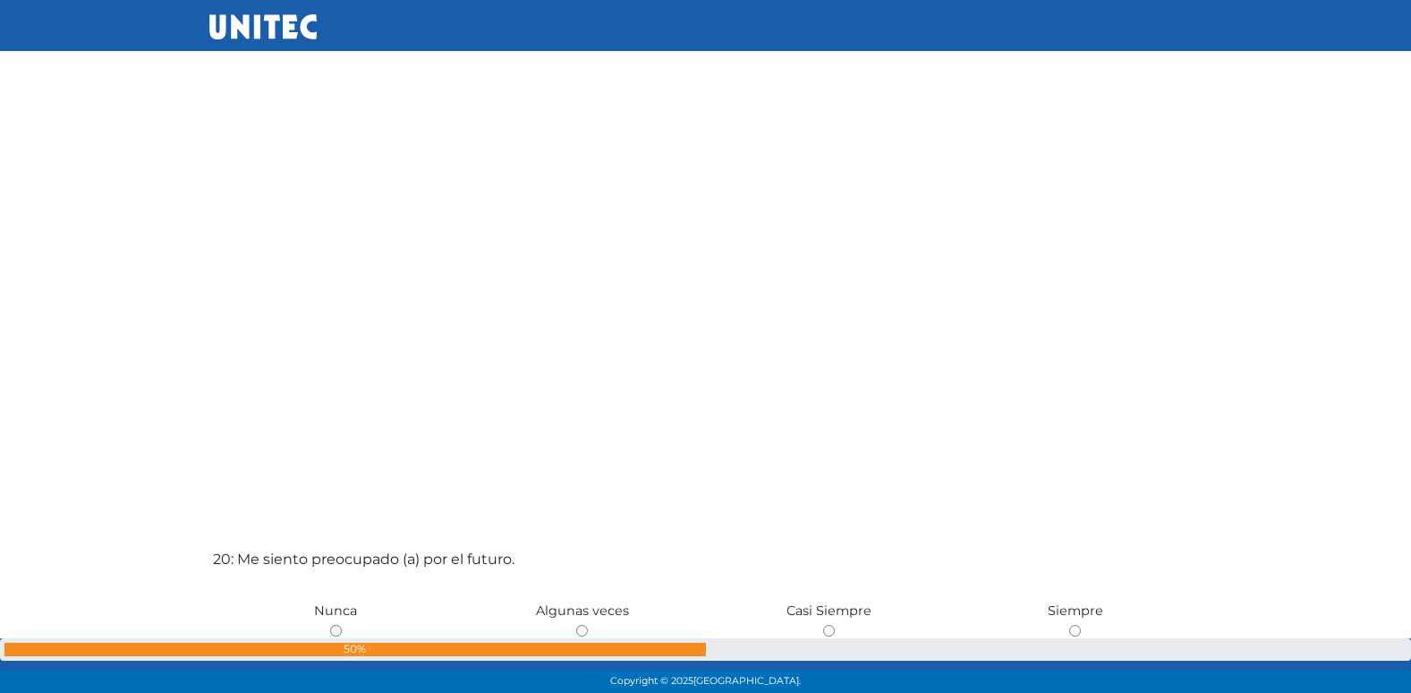
scroll to position [12931, 0]
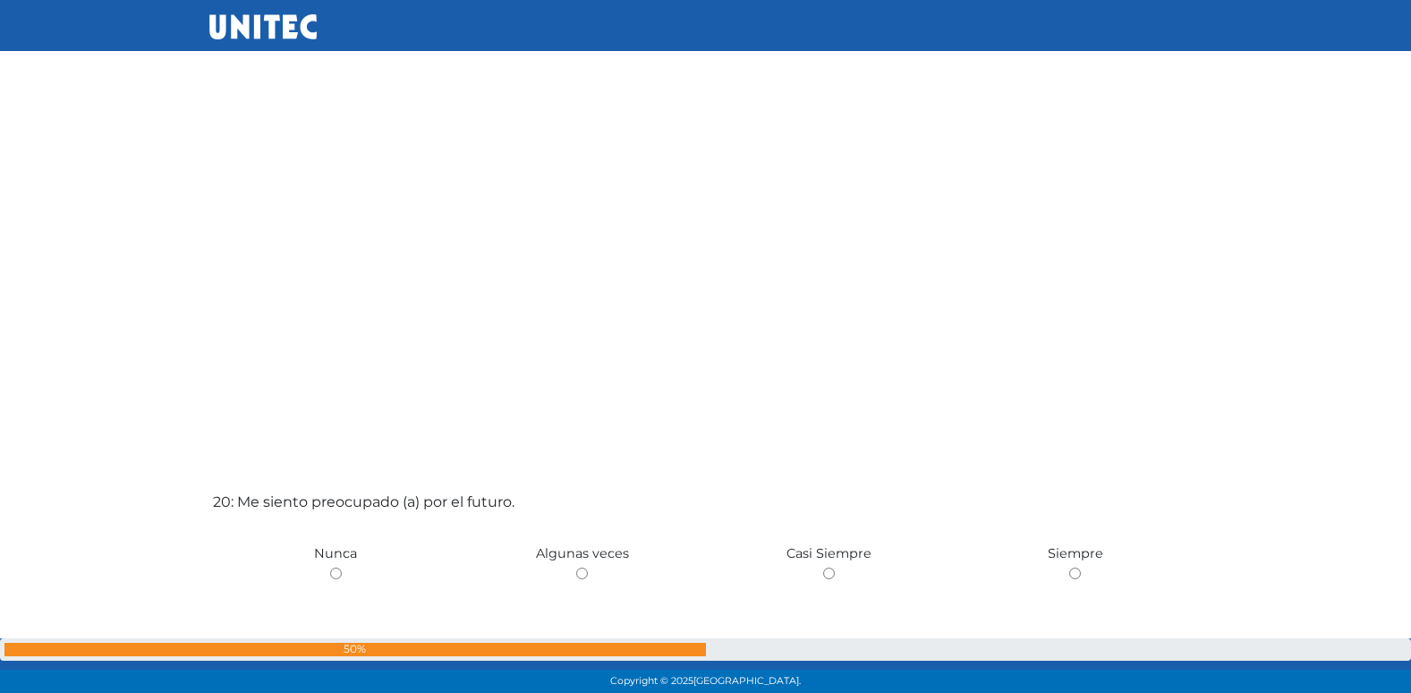
click at [576, 567] on input "radio" at bounding box center [582, 573] width 12 height 12
radio input "true"
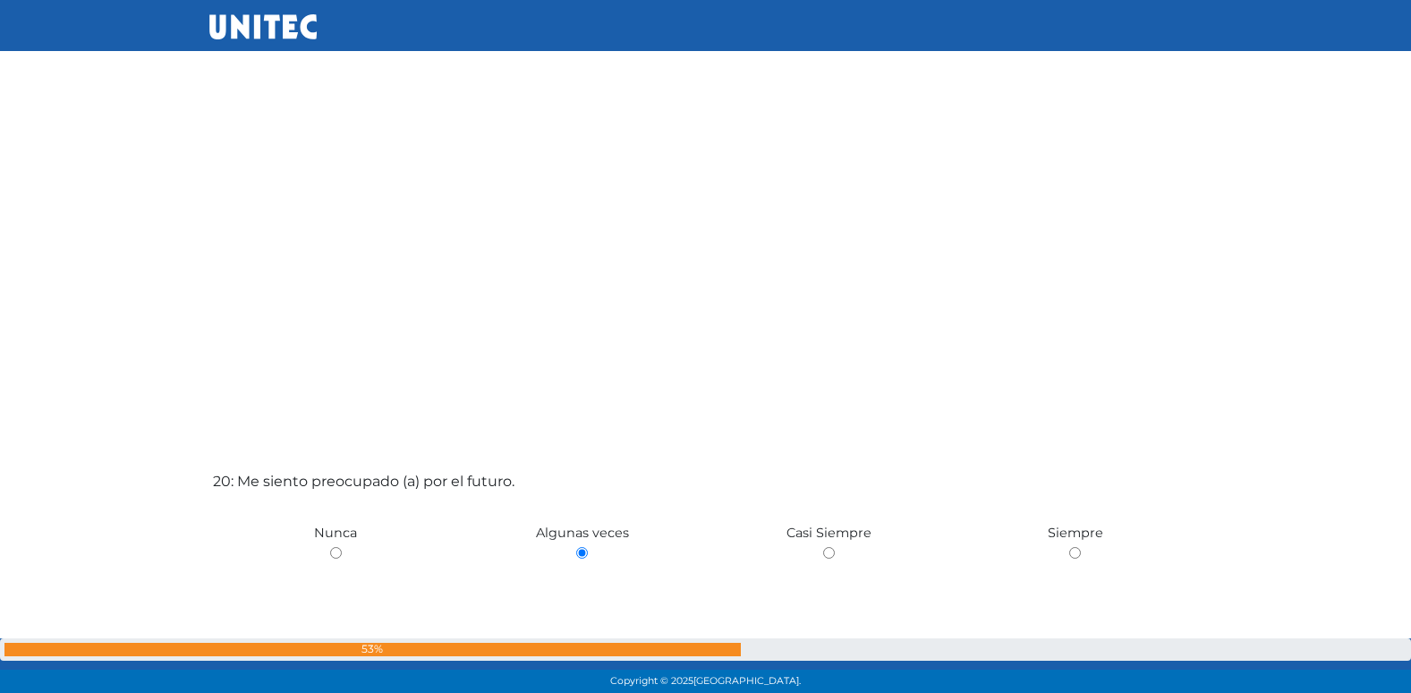
click at [330, 547] on input "radio" at bounding box center [336, 553] width 12 height 12
radio input "true"
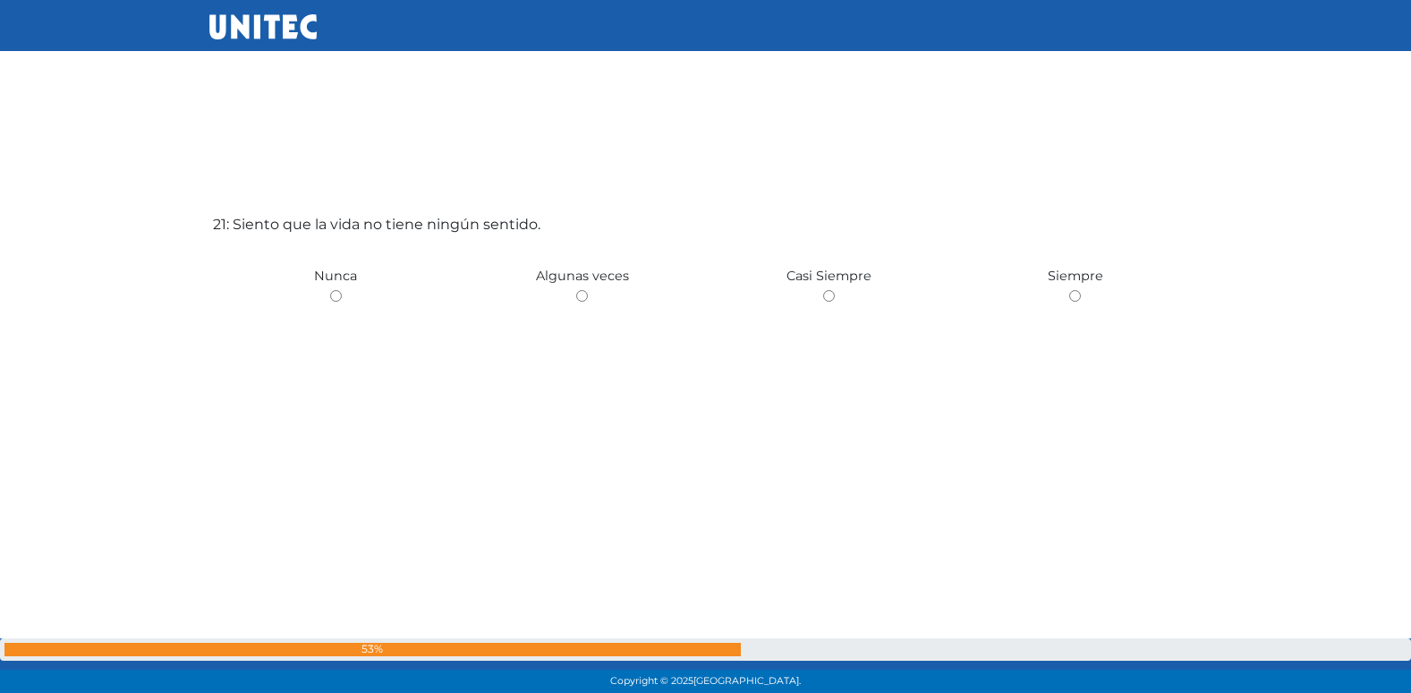
scroll to position [13869, 0]
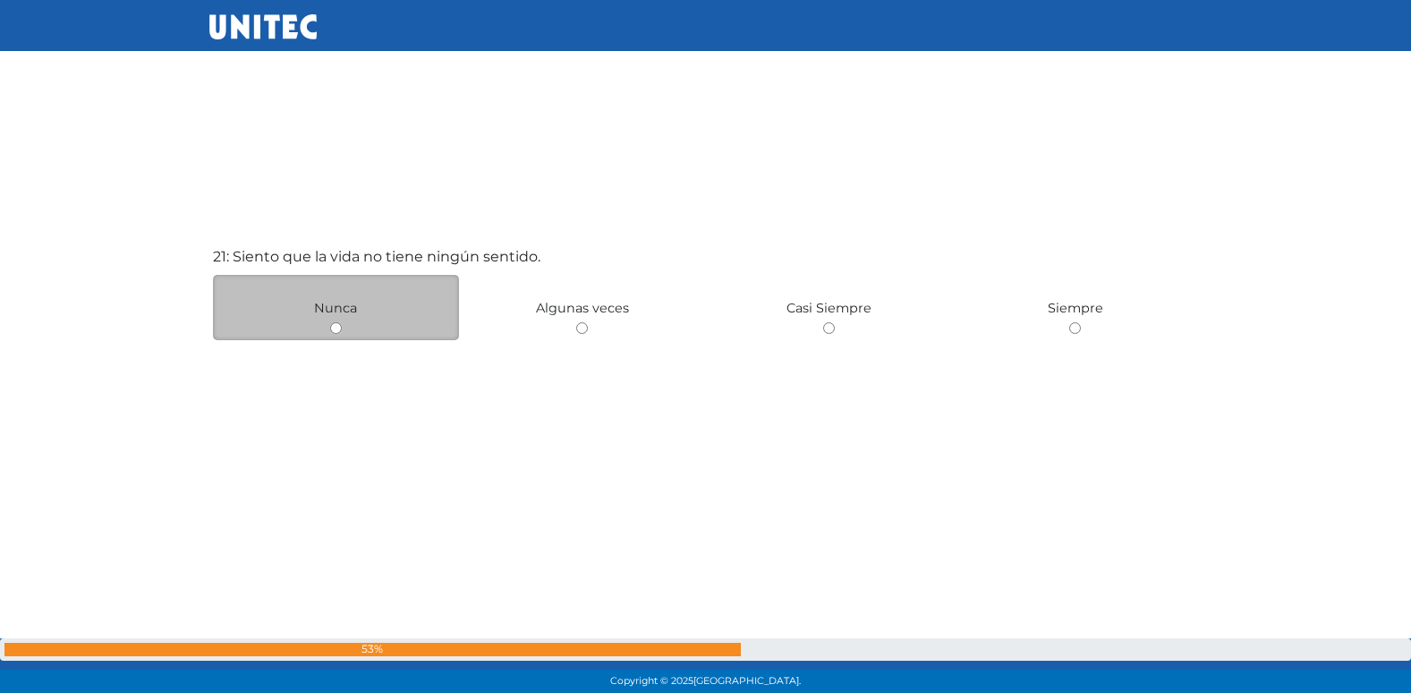
click at [341, 324] on input "radio" at bounding box center [336, 328] width 12 height 12
radio input "true"
click at [576, 322] on input "radio" at bounding box center [582, 328] width 12 height 12
radio input "true"
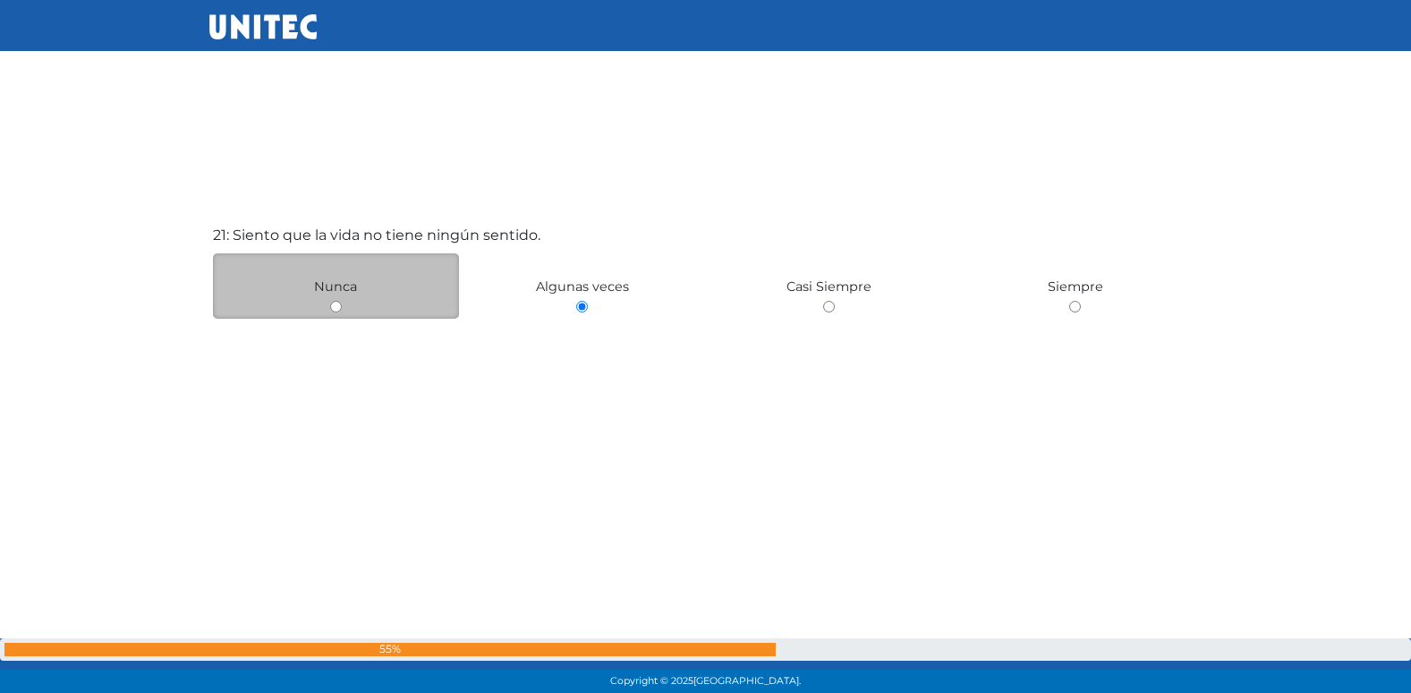
click at [330, 301] on input "radio" at bounding box center [336, 307] width 12 height 12
radio input "true"
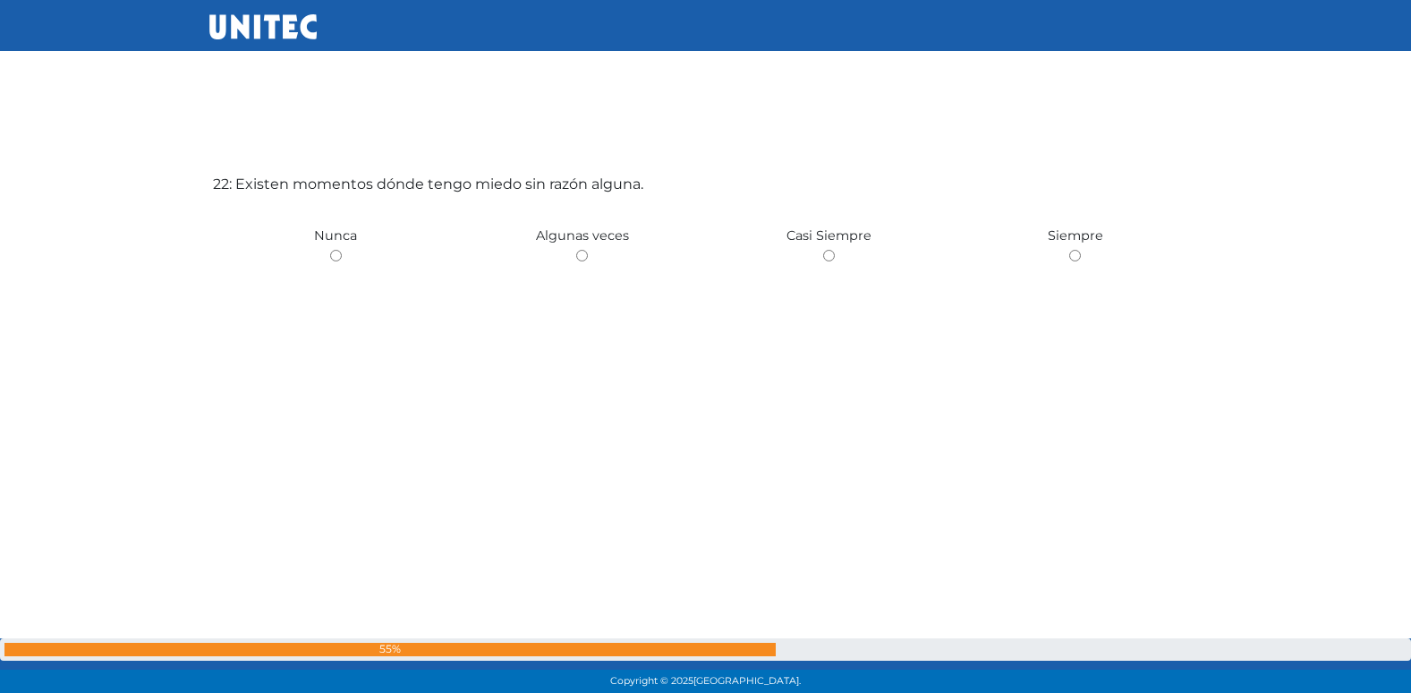
click at [576, 250] on input "radio" at bounding box center [582, 256] width 12 height 12
radio input "true"
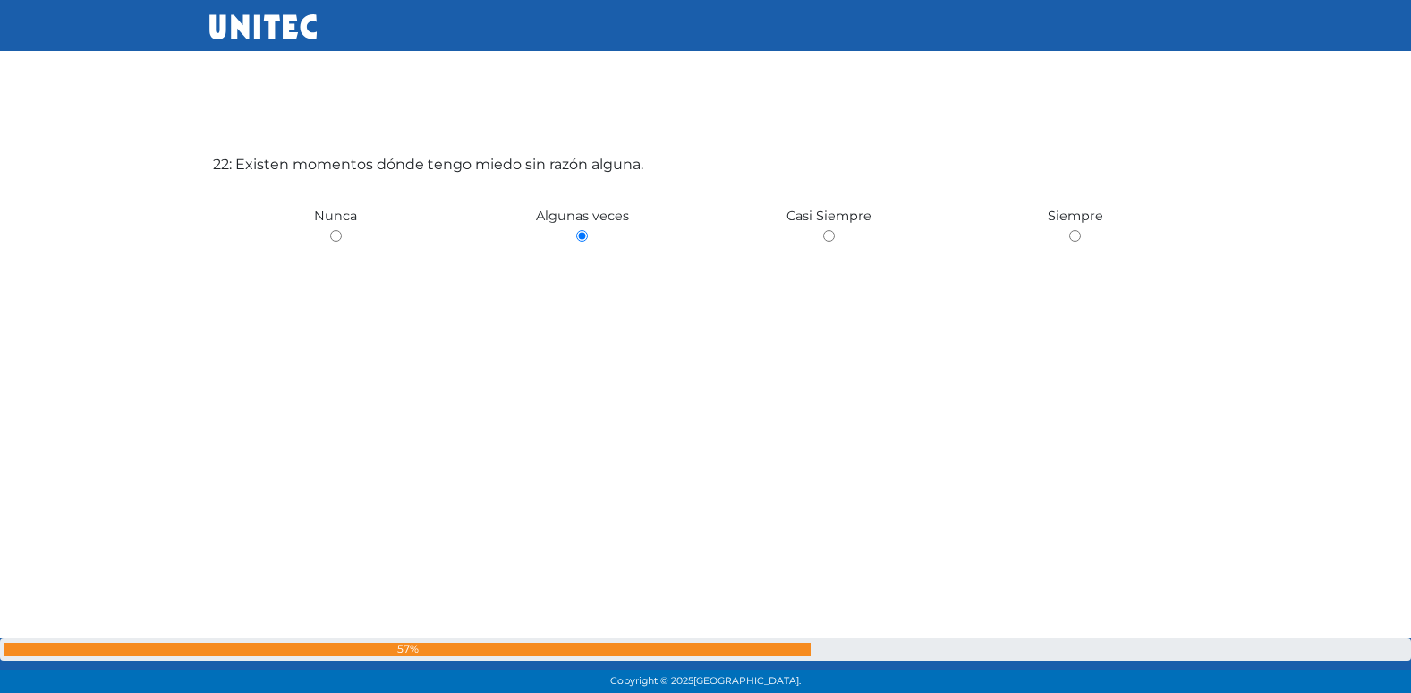
click at [330, 230] on input "radio" at bounding box center [336, 236] width 12 height 12
radio input "true"
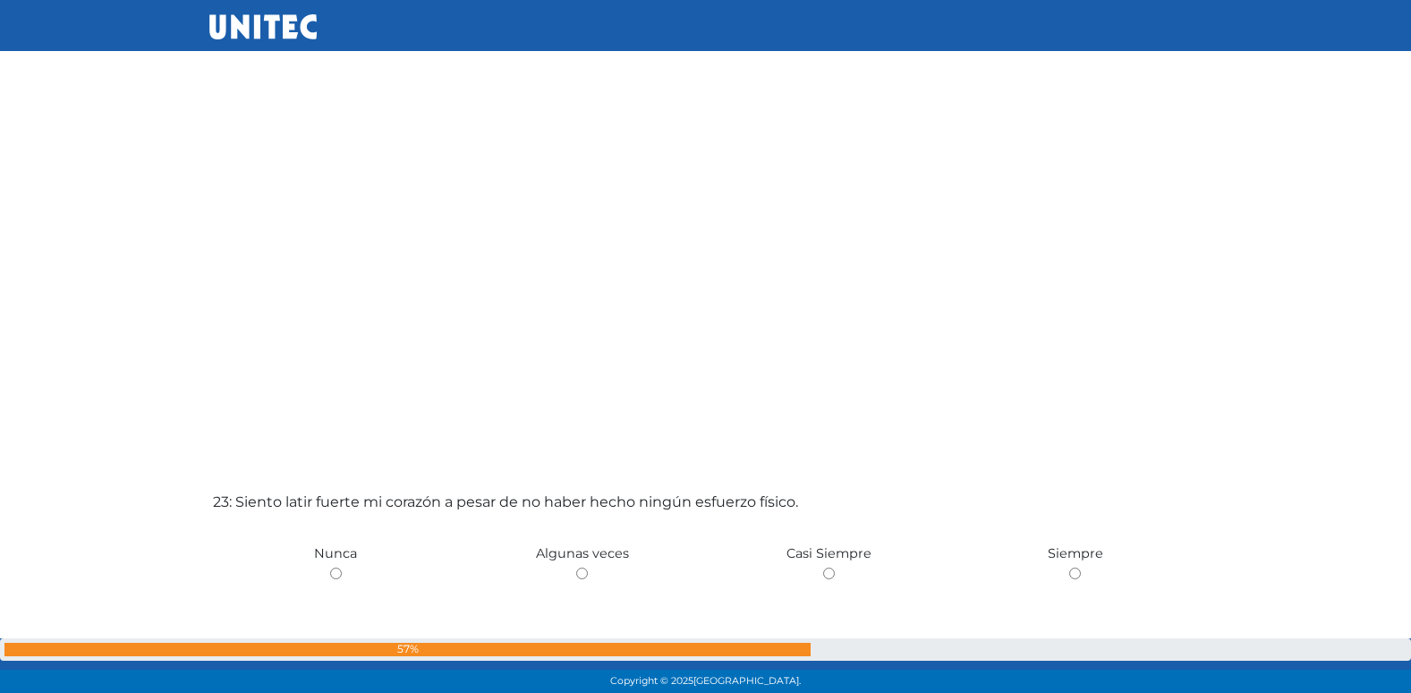
click at [576, 567] on input "radio" at bounding box center [582, 573] width 12 height 12
radio input "true"
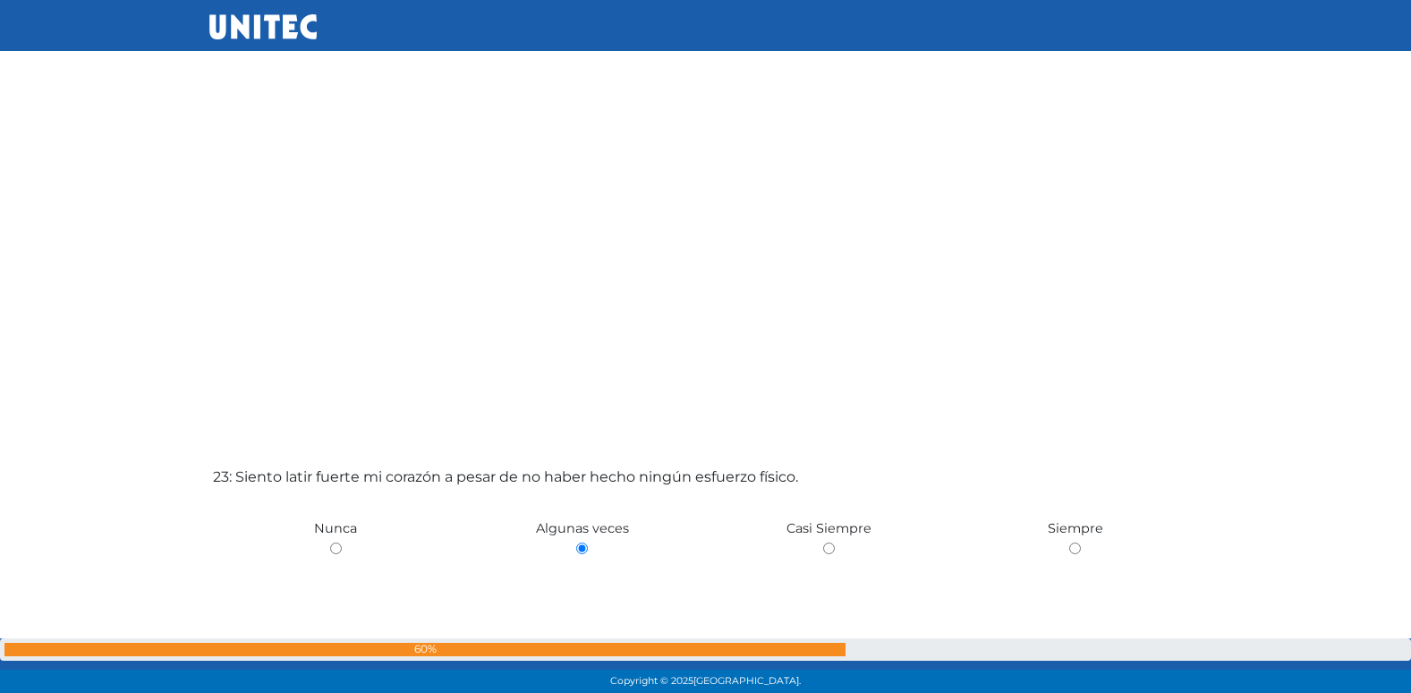
click at [330, 542] on input "radio" at bounding box center [336, 548] width 12 height 12
radio input "true"
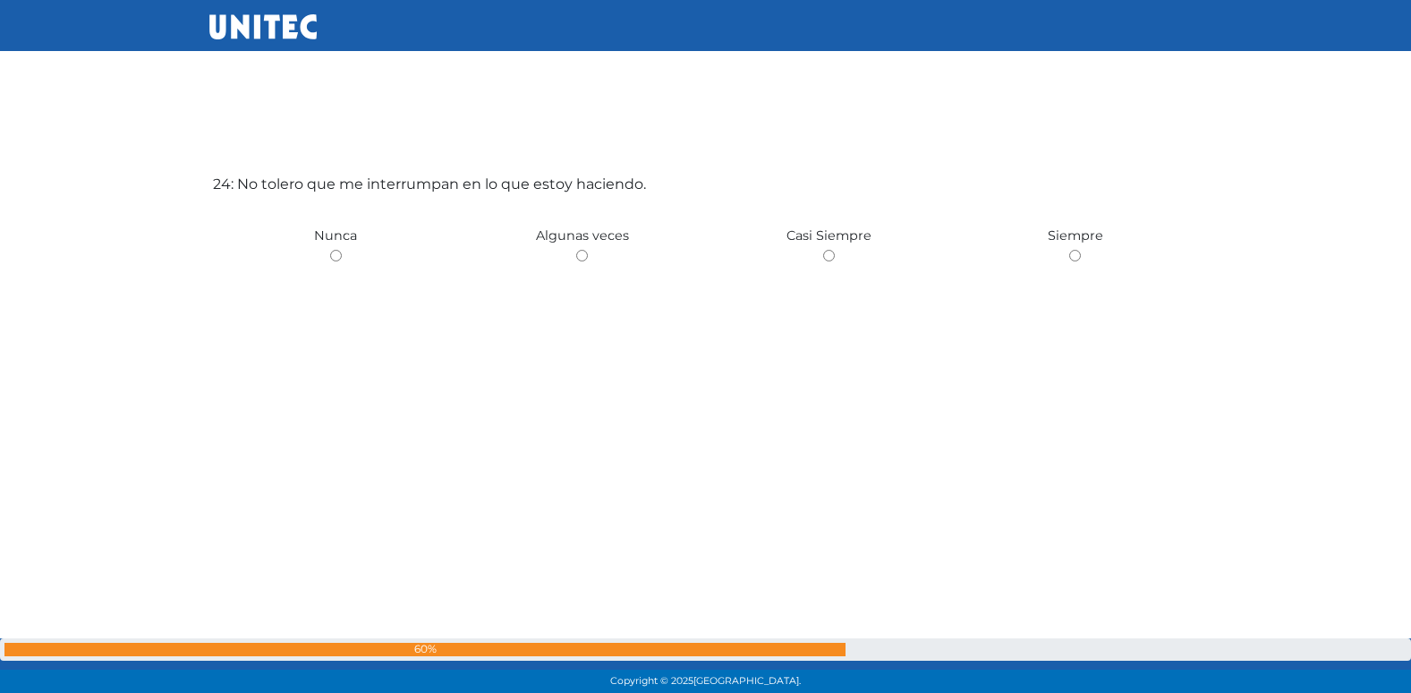
click at [576, 250] on input "radio" at bounding box center [582, 256] width 12 height 12
radio input "true"
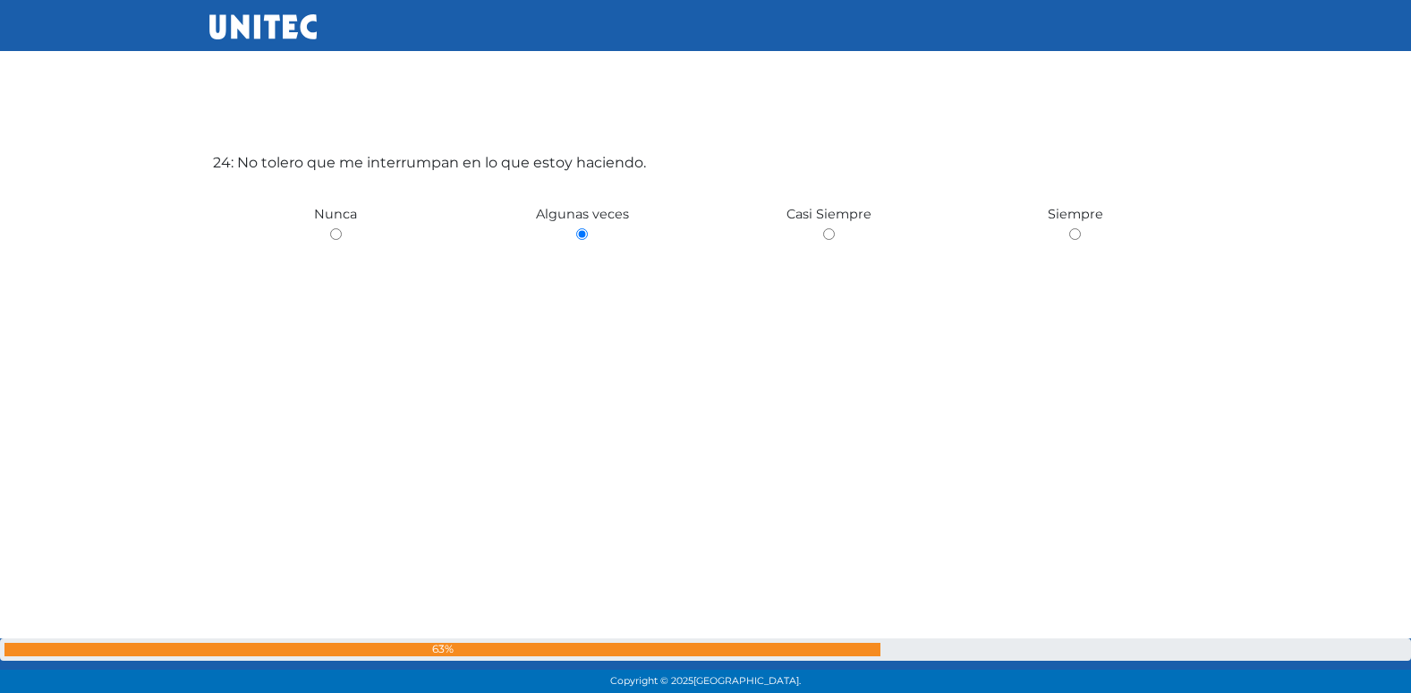
click at [330, 228] on input "radio" at bounding box center [336, 234] width 12 height 12
radio input "true"
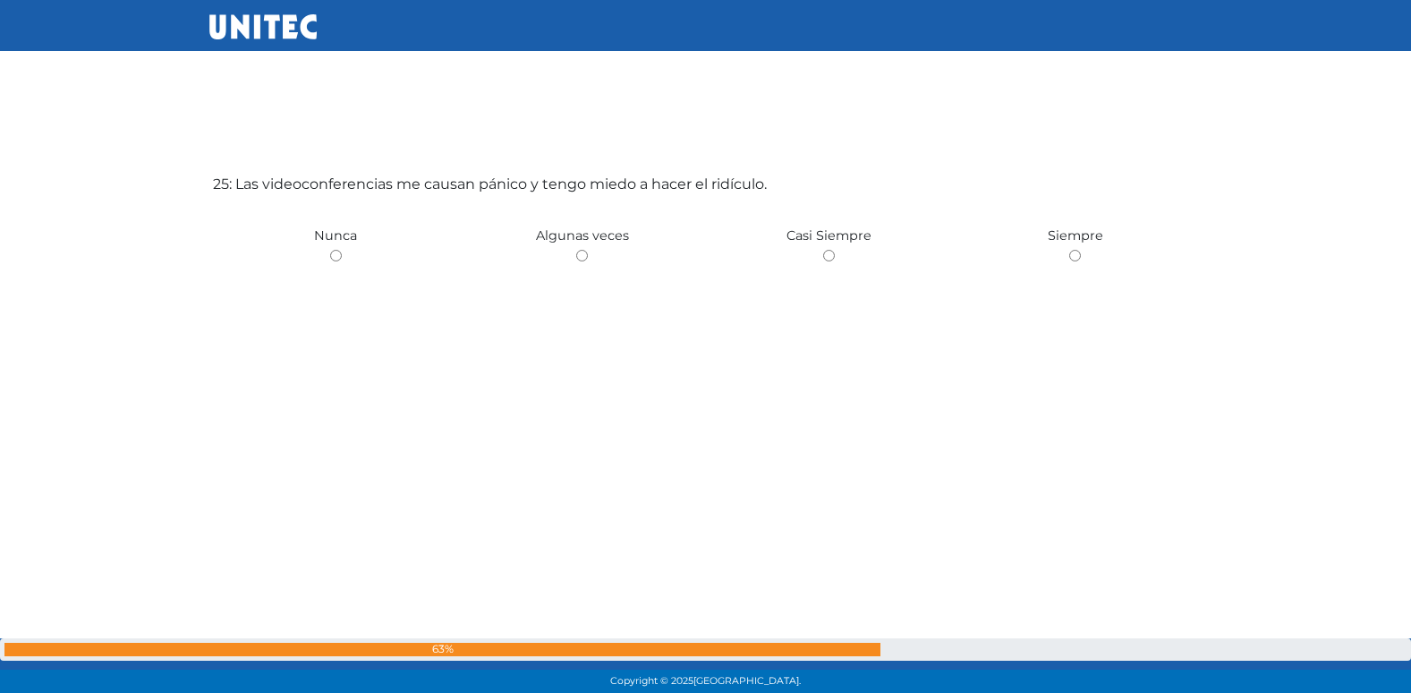
click at [576, 250] on input "radio" at bounding box center [582, 256] width 12 height 12
radio input "true"
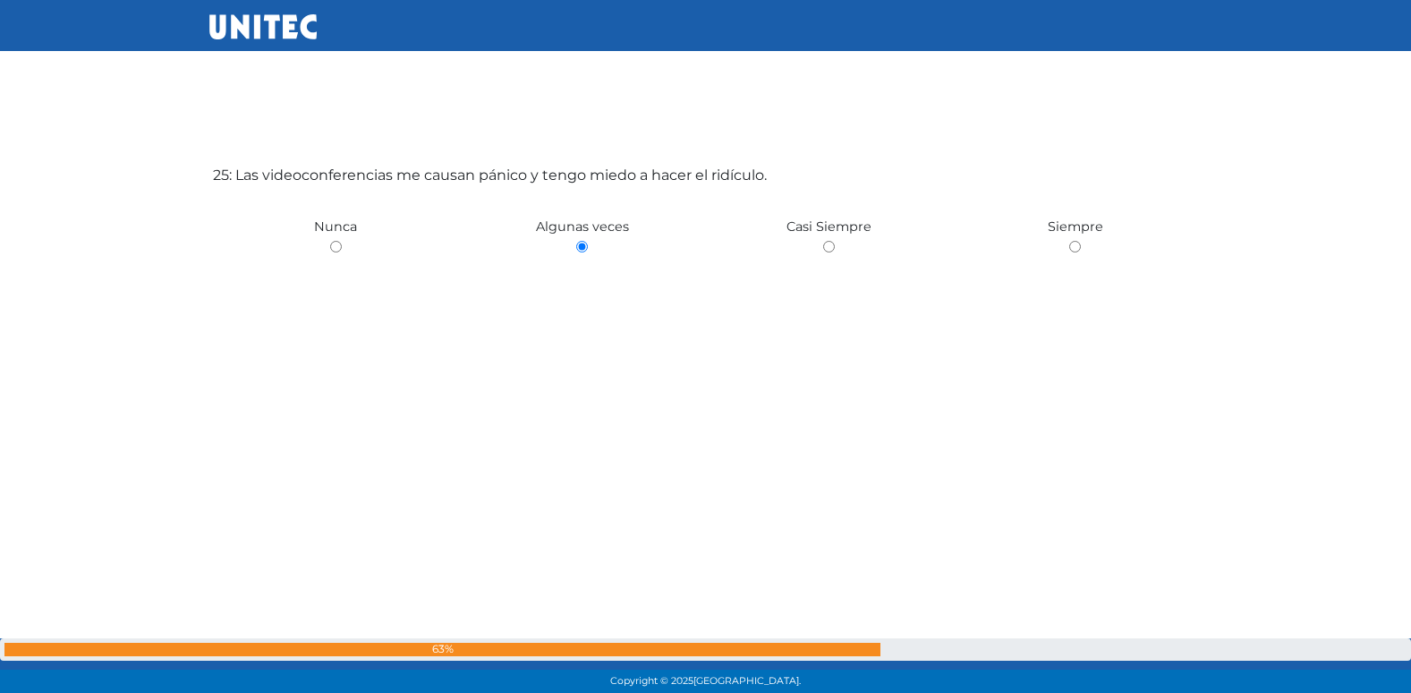
click at [330, 241] on input "radio" at bounding box center [336, 247] width 12 height 12
radio input "true"
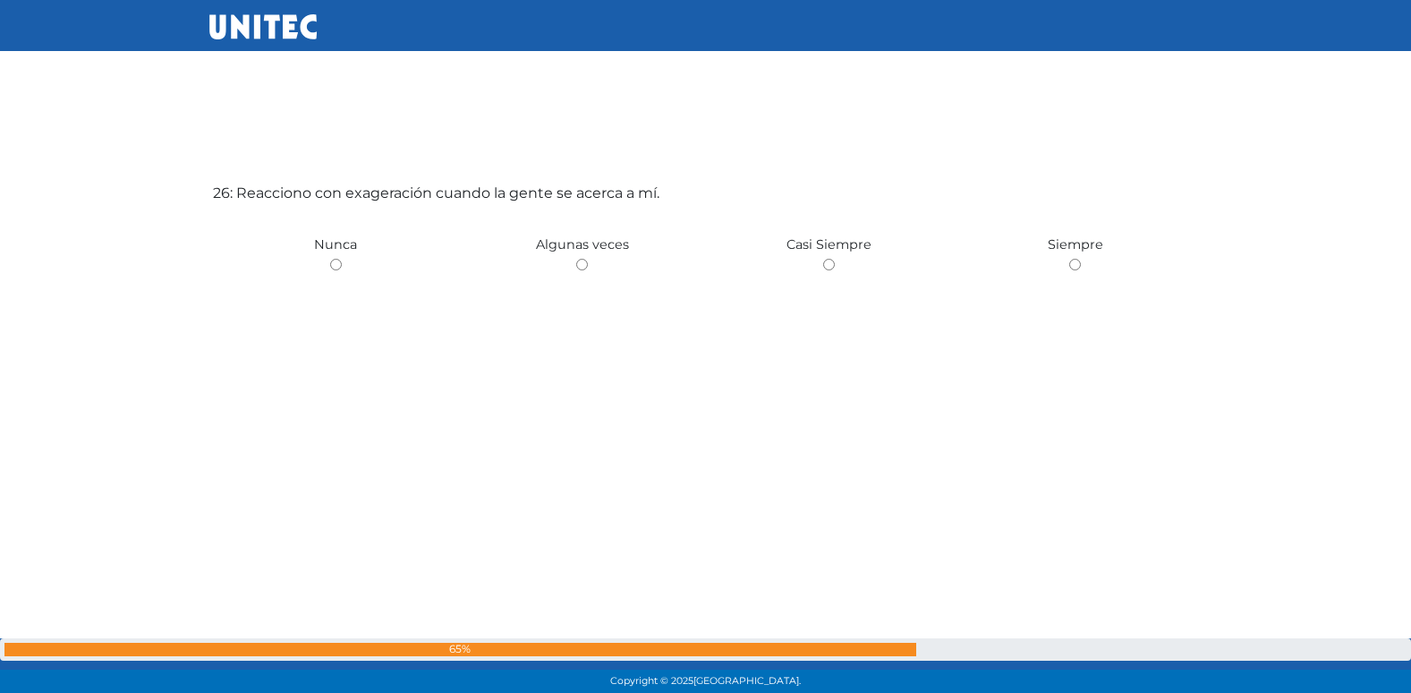
scroll to position [17404, 0]
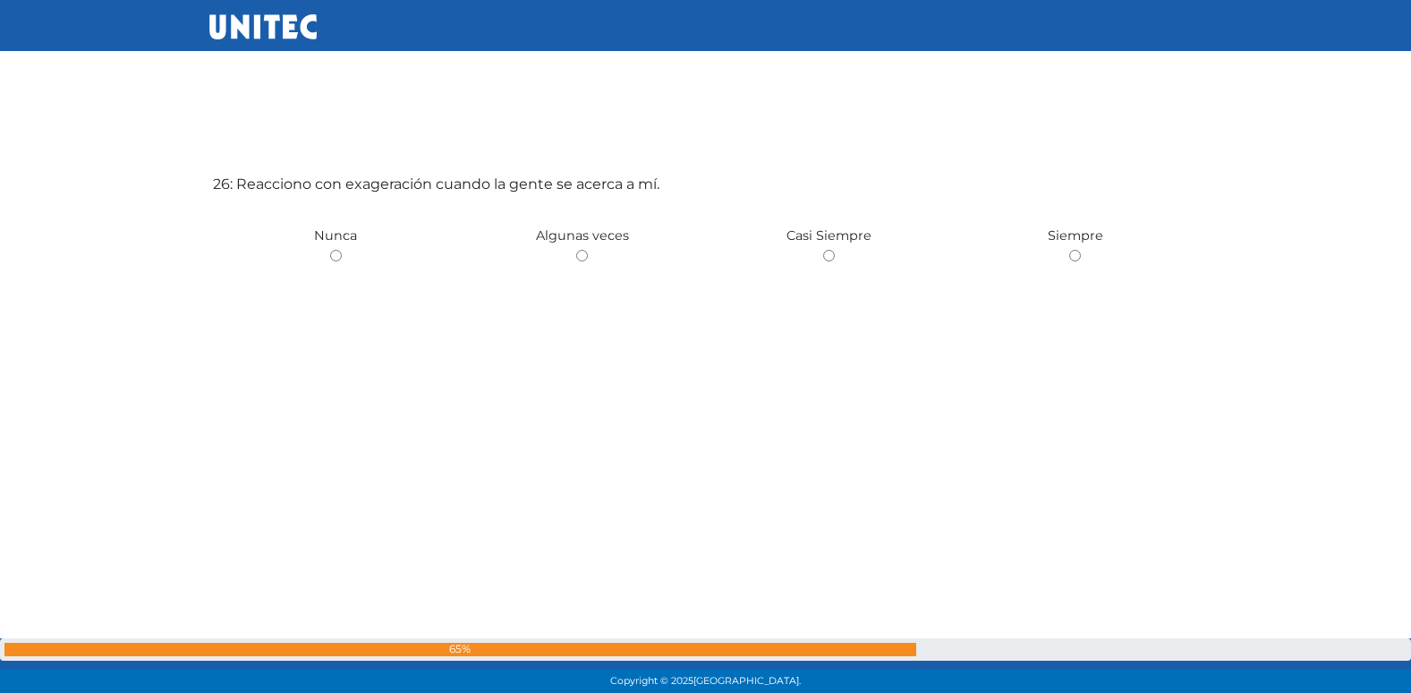
click at [576, 250] on input "radio" at bounding box center [582, 256] width 12 height 12
radio input "true"
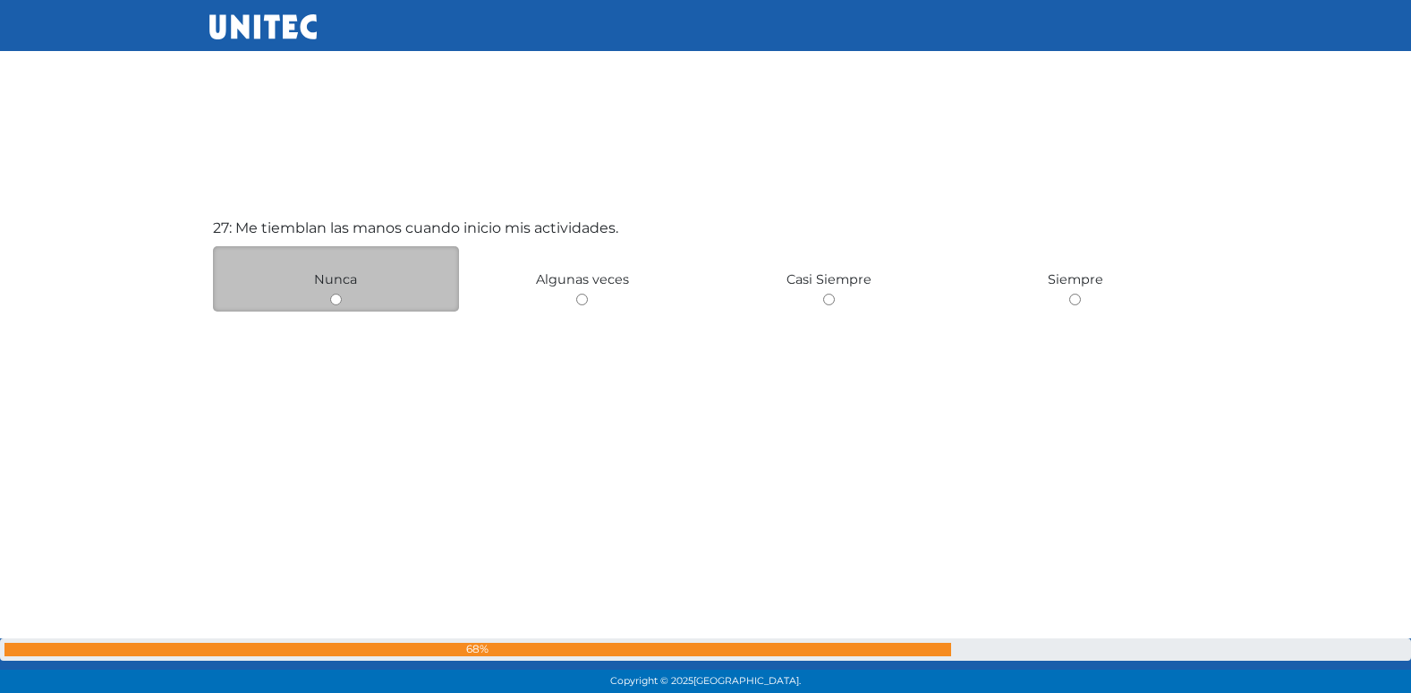
scroll to position [18024, 0]
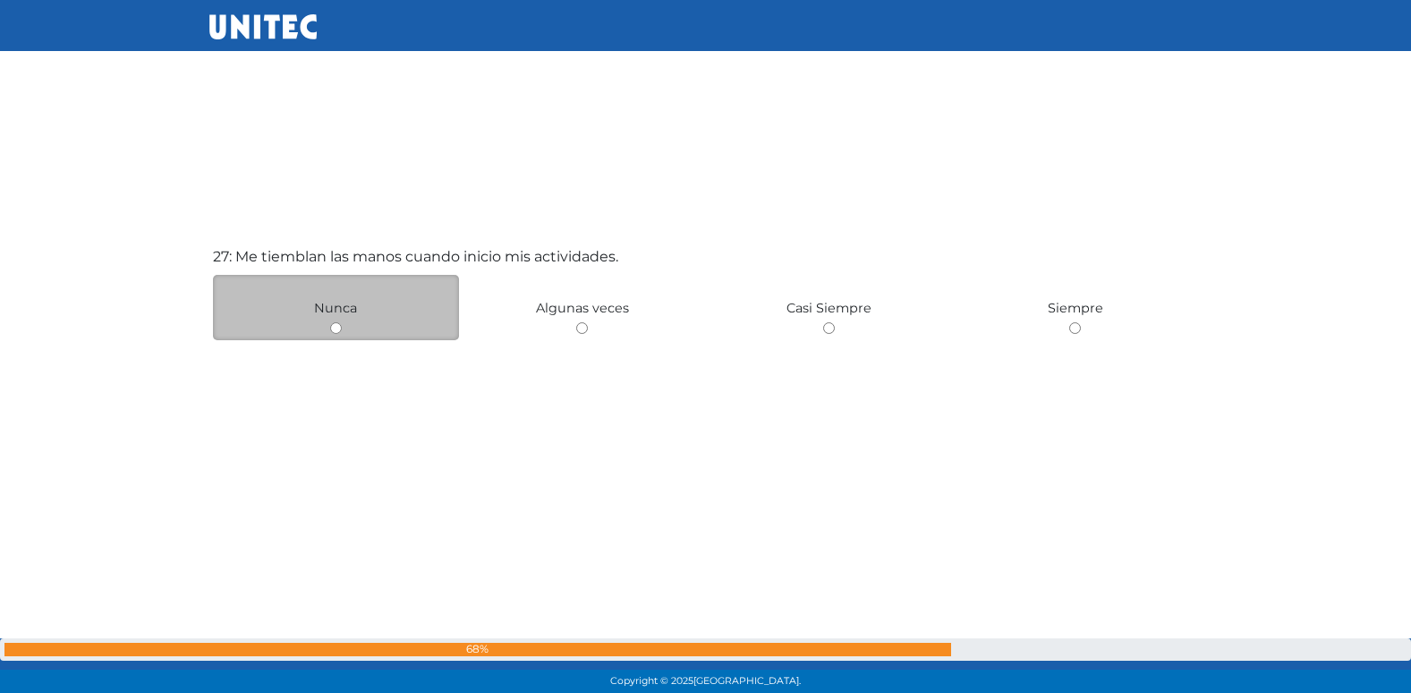
click at [336, 327] on input "radio" at bounding box center [336, 328] width 12 height 12
radio input "true"
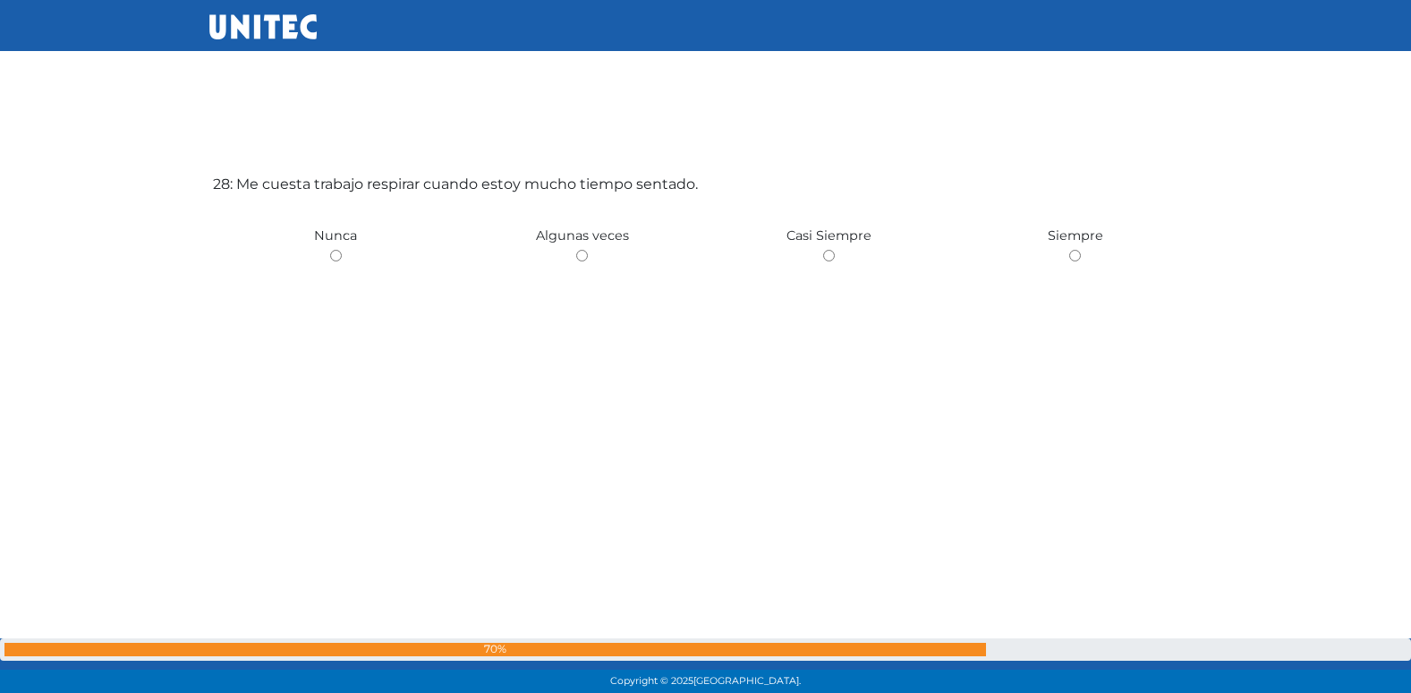
click at [576, 250] on input "radio" at bounding box center [582, 256] width 12 height 12
radio input "true"
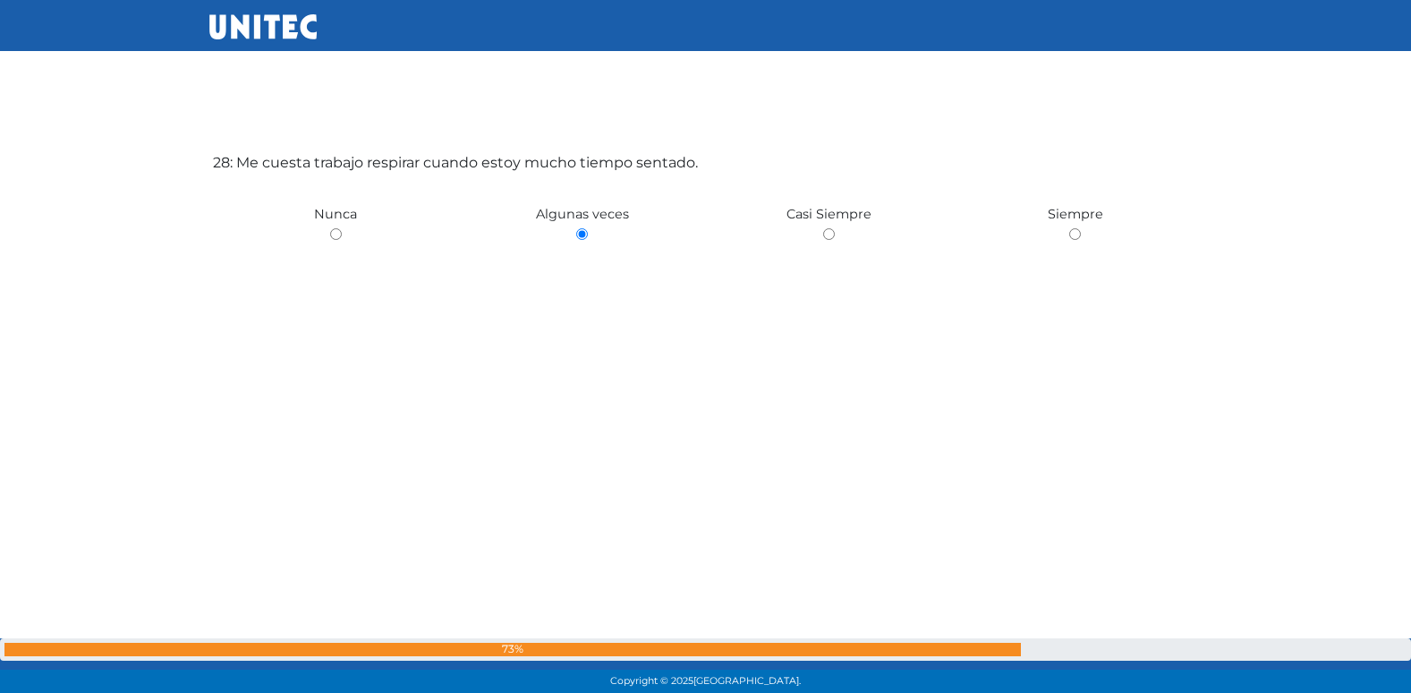
click at [330, 228] on input "radio" at bounding box center [336, 234] width 12 height 12
radio input "true"
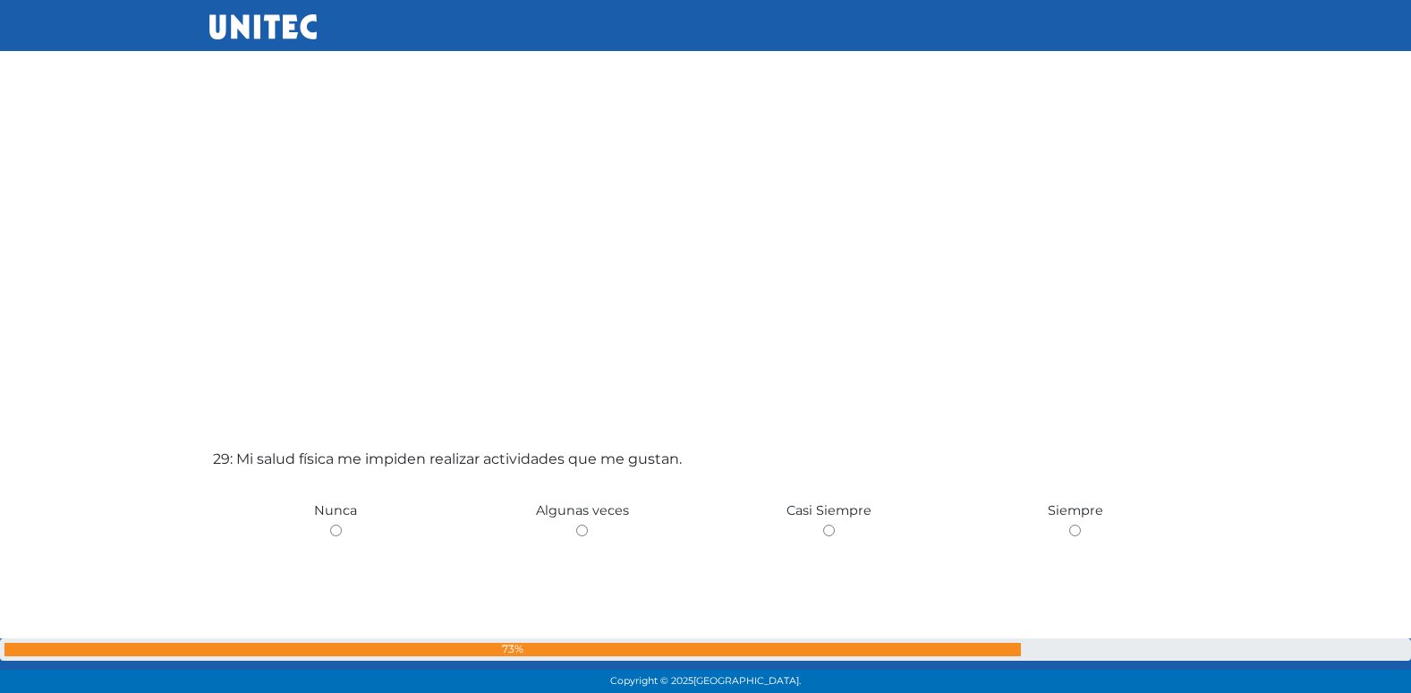
scroll to position [19164, 0]
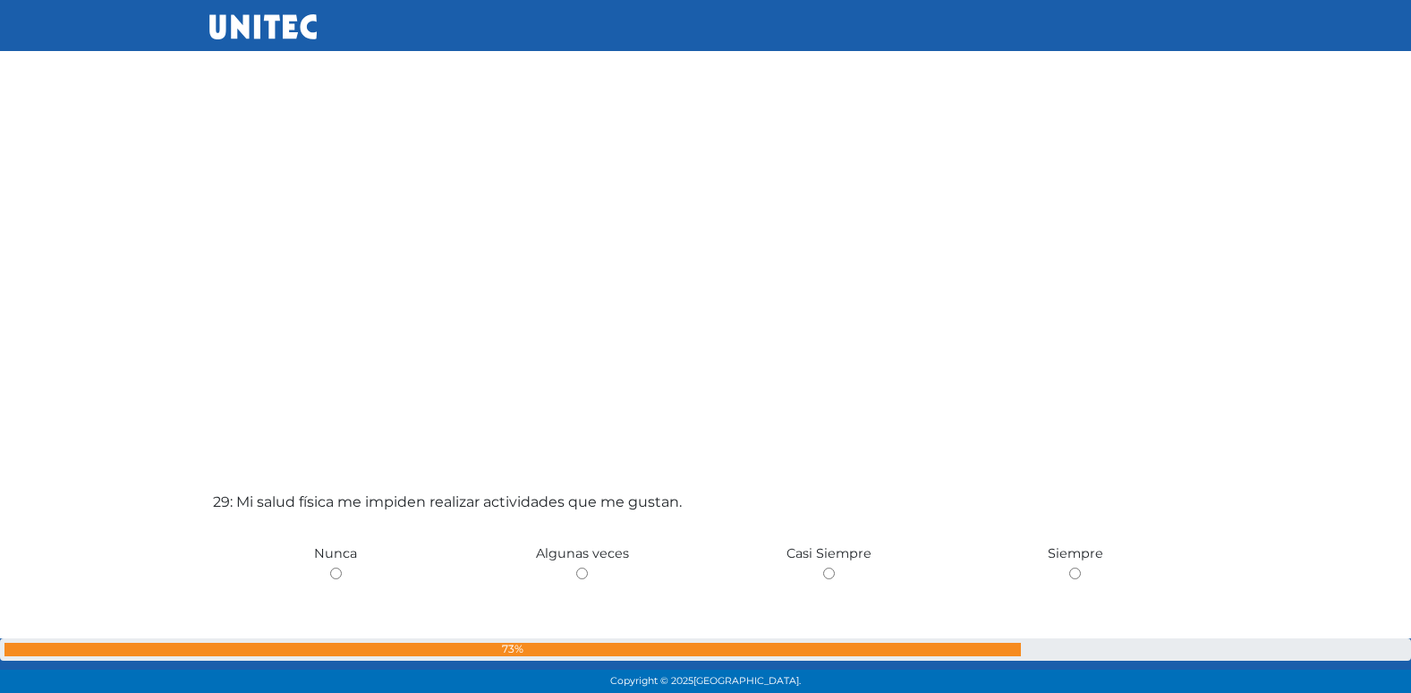
click at [576, 567] on input "radio" at bounding box center [582, 573] width 12 height 12
radio input "true"
click at [330, 567] on input "radio" at bounding box center [336, 573] width 12 height 12
radio input "true"
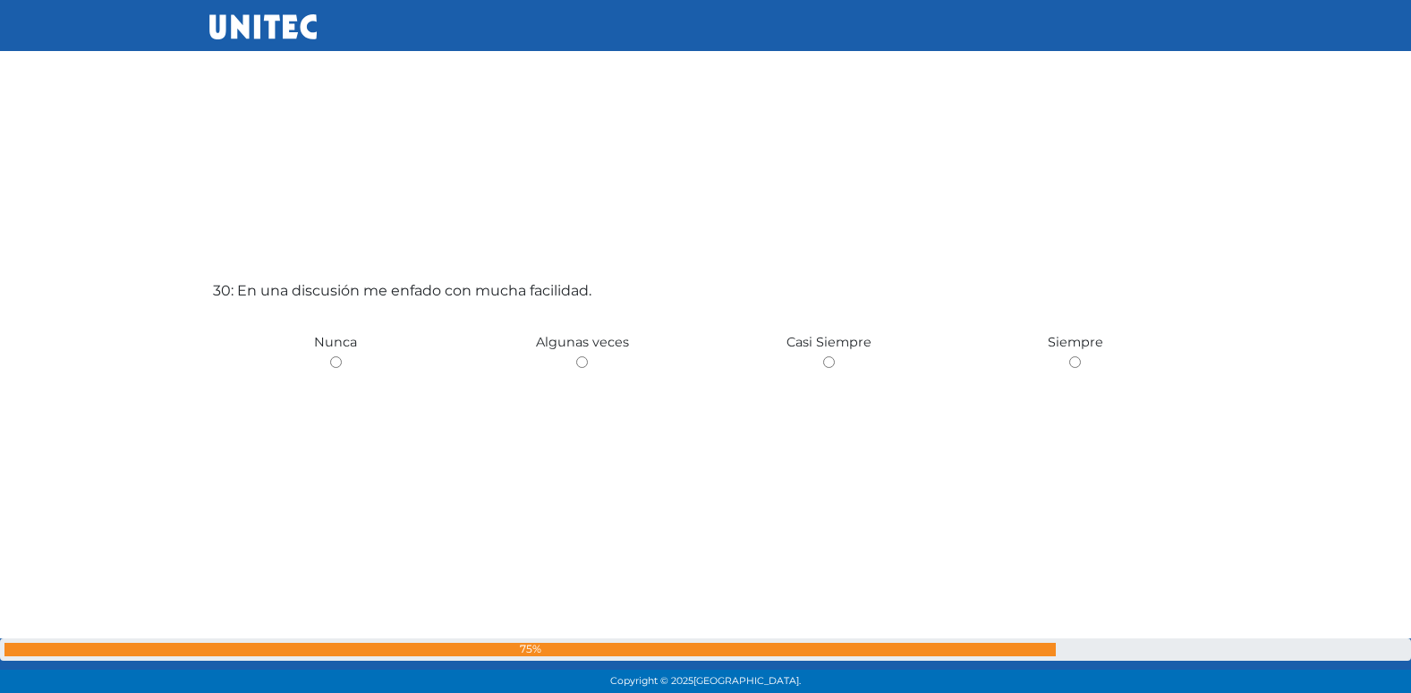
scroll to position [20174, 0]
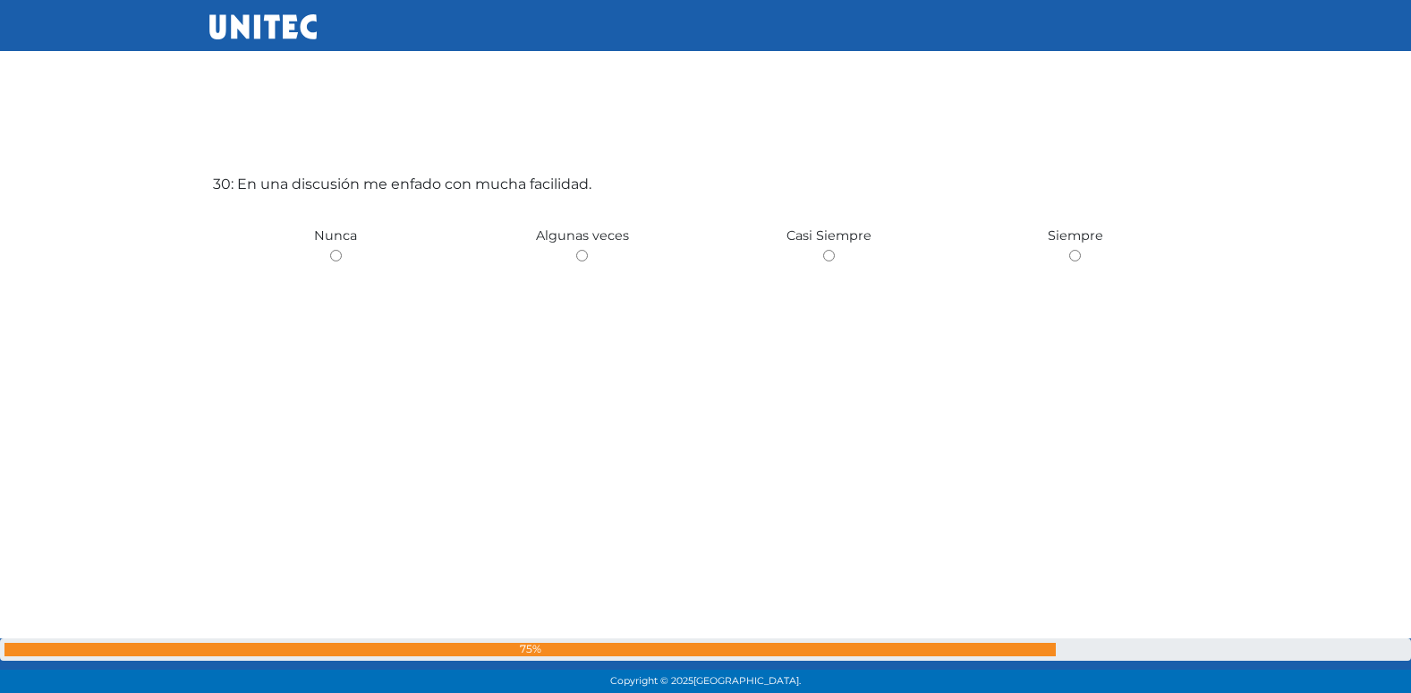
radio input "true"
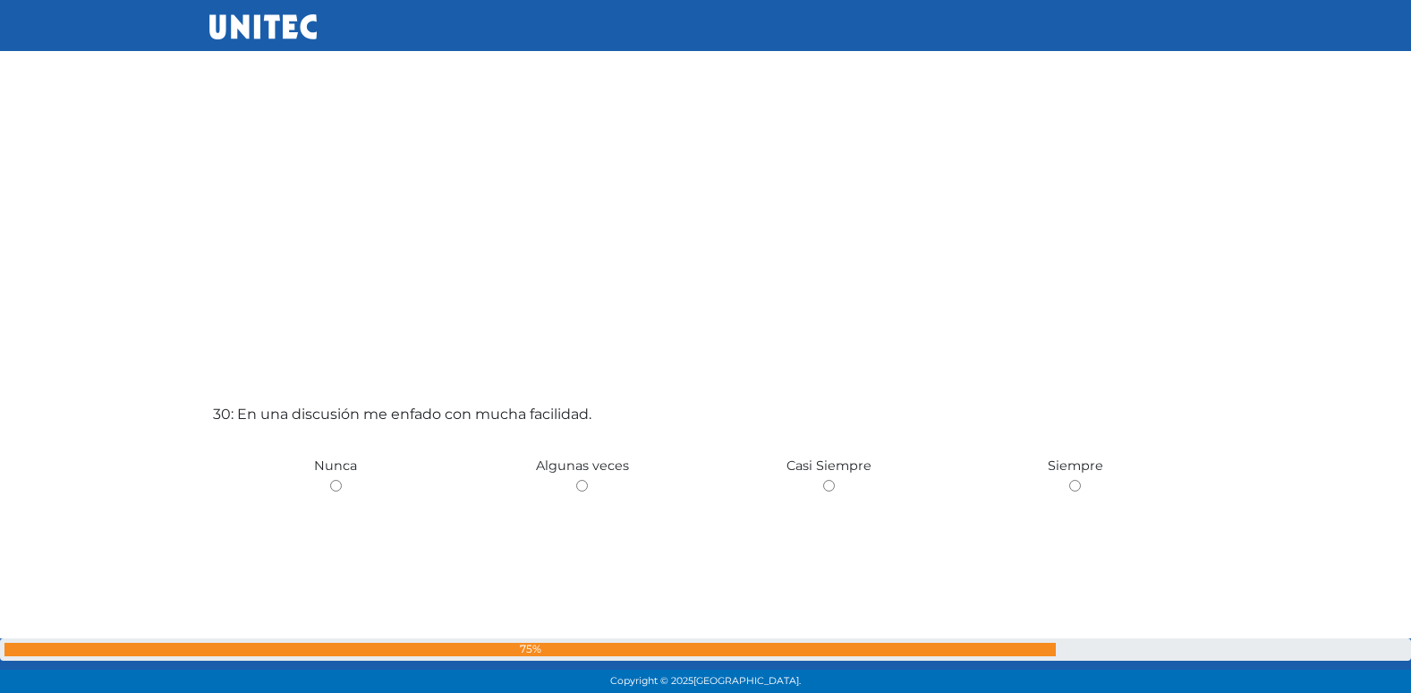
scroll to position [19857, 0]
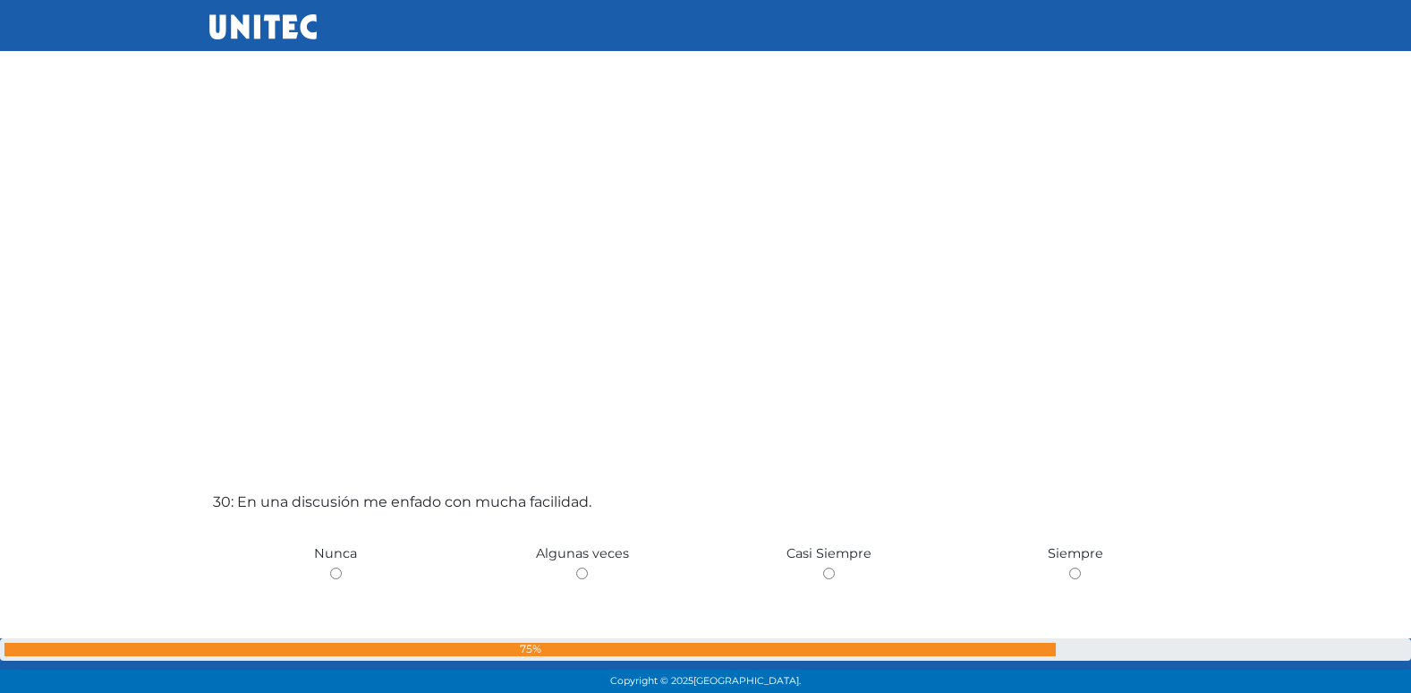
click at [576, 567] on input "radio" at bounding box center [582, 573] width 12 height 12
radio input "true"
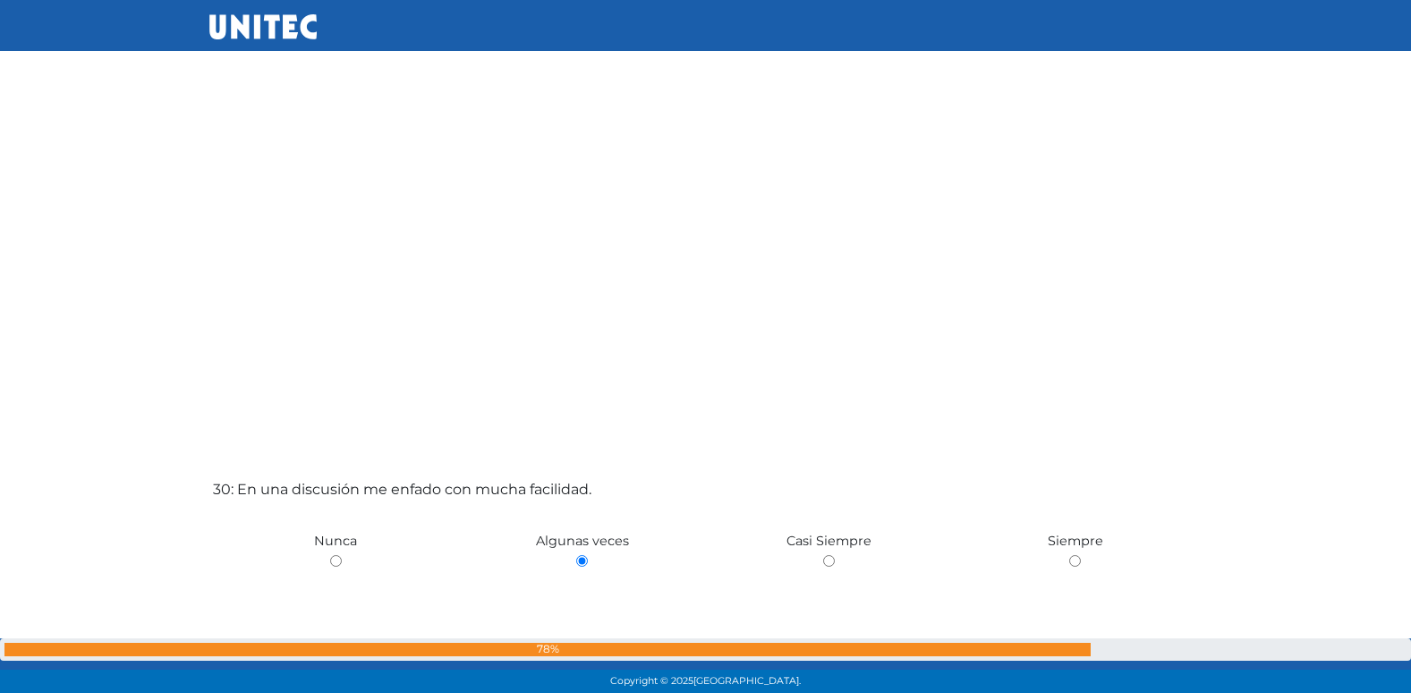
click at [823, 555] on input "radio" at bounding box center [829, 561] width 12 height 12
radio input "true"
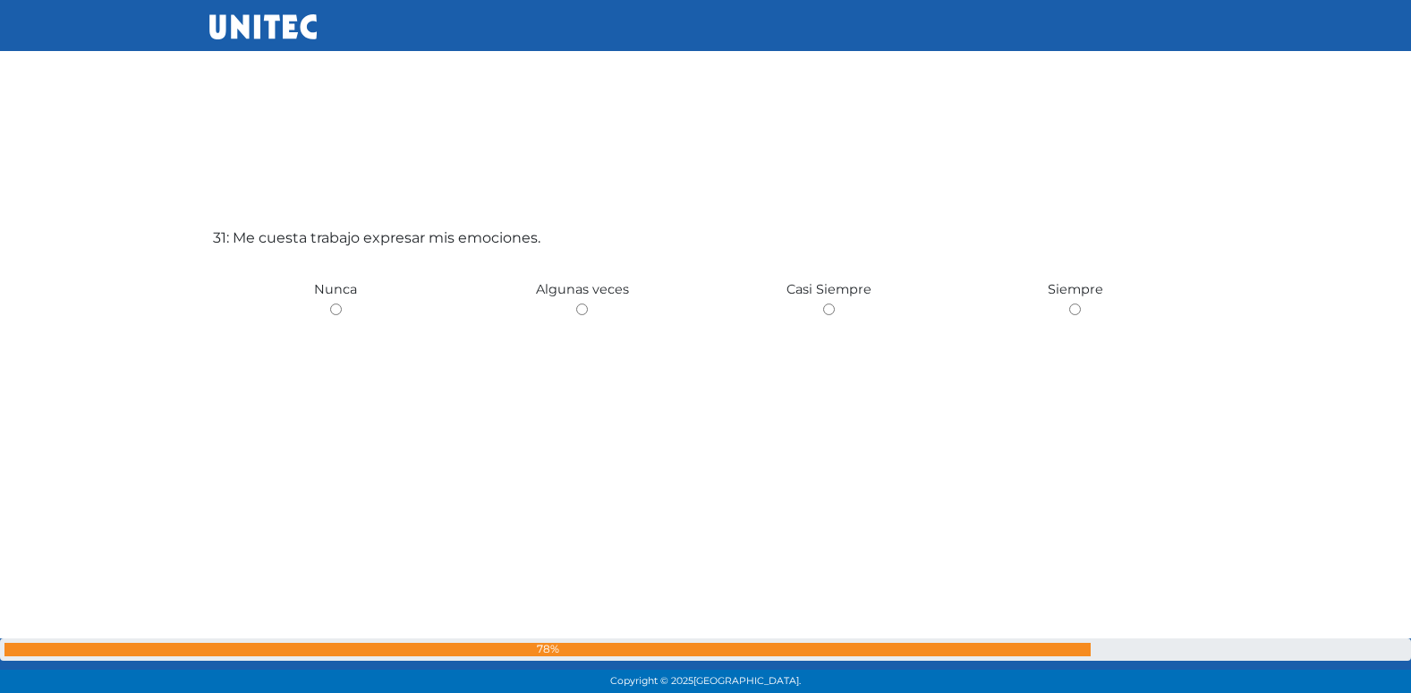
scroll to position [20867, 0]
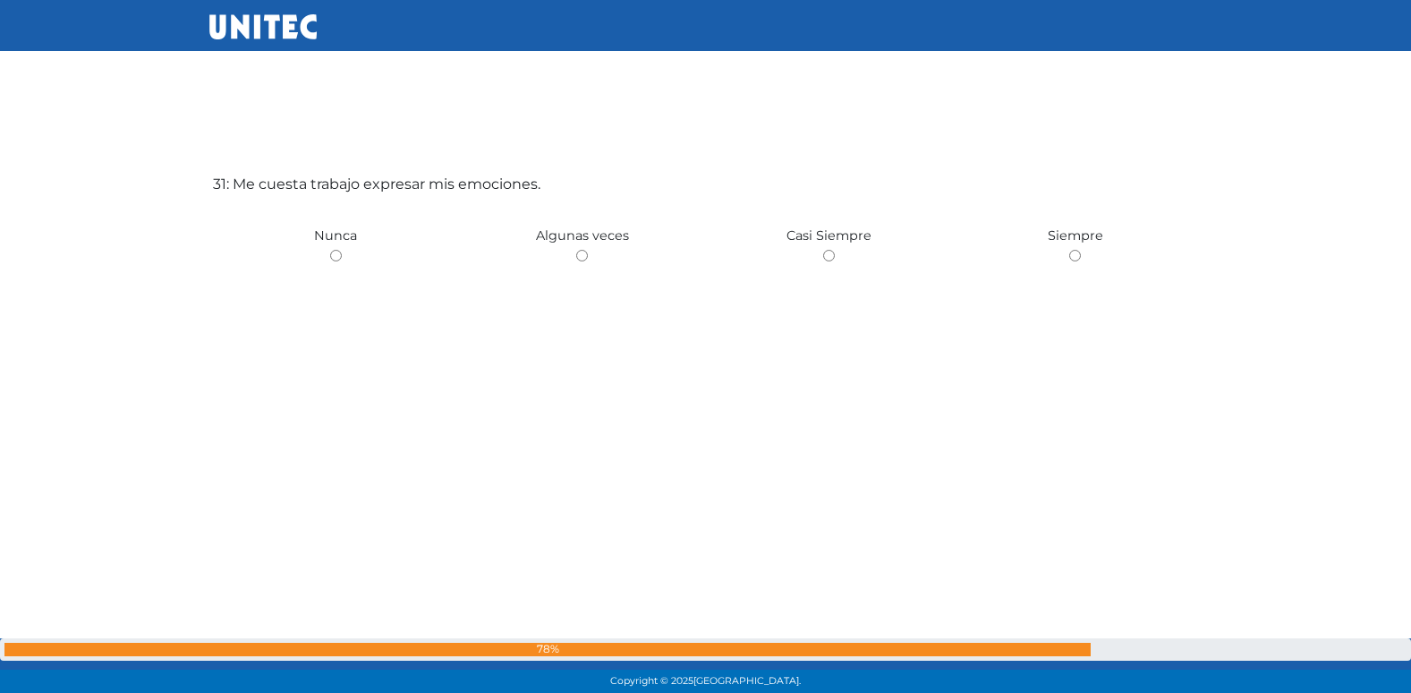
click at [576, 250] on input "radio" at bounding box center [582, 256] width 12 height 12
radio input "true"
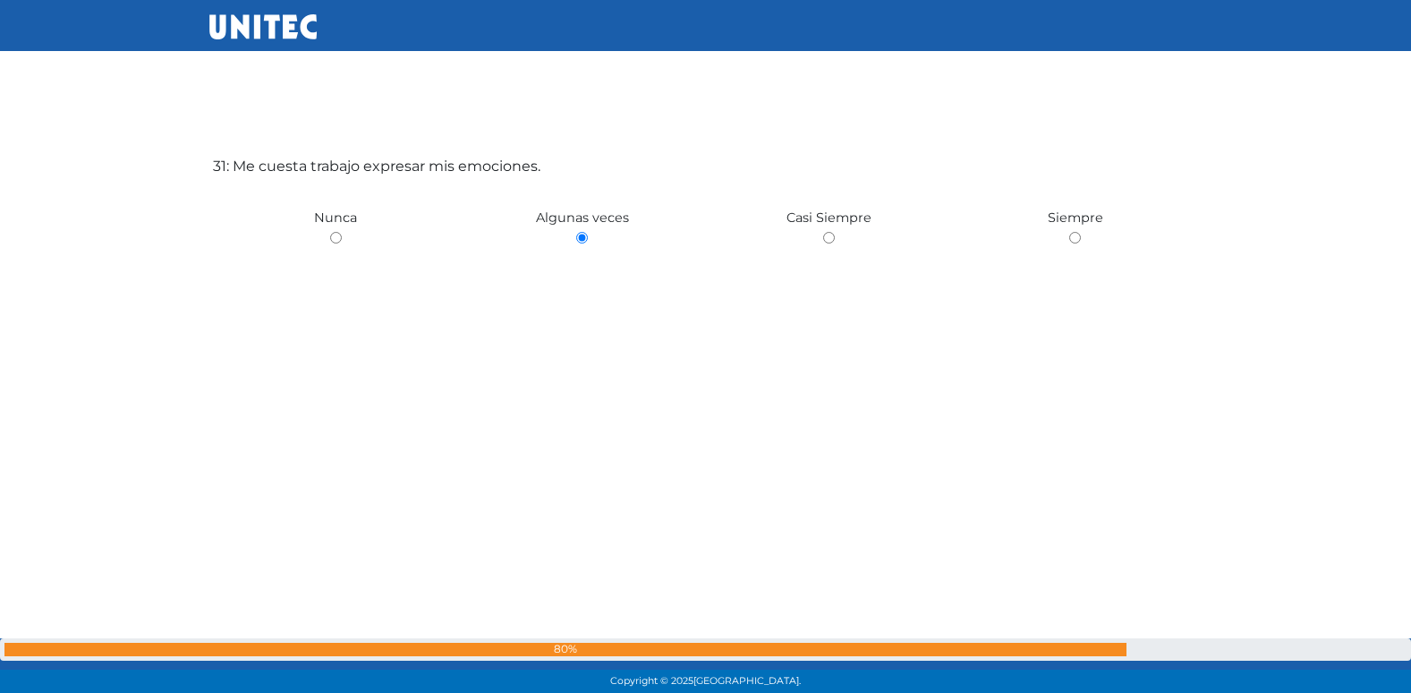
click at [330, 232] on input "radio" at bounding box center [336, 238] width 12 height 12
radio input "true"
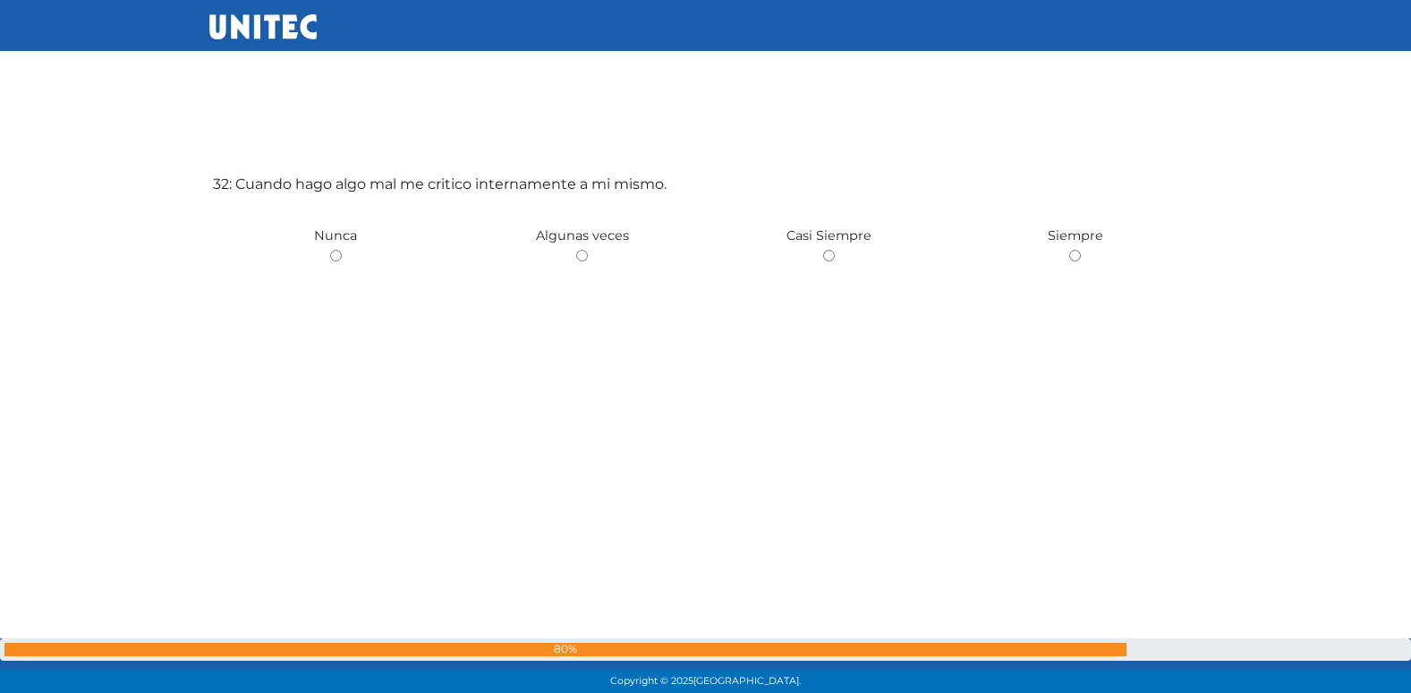
click at [576, 250] on input "radio" at bounding box center [582, 256] width 12 height 12
radio input "true"
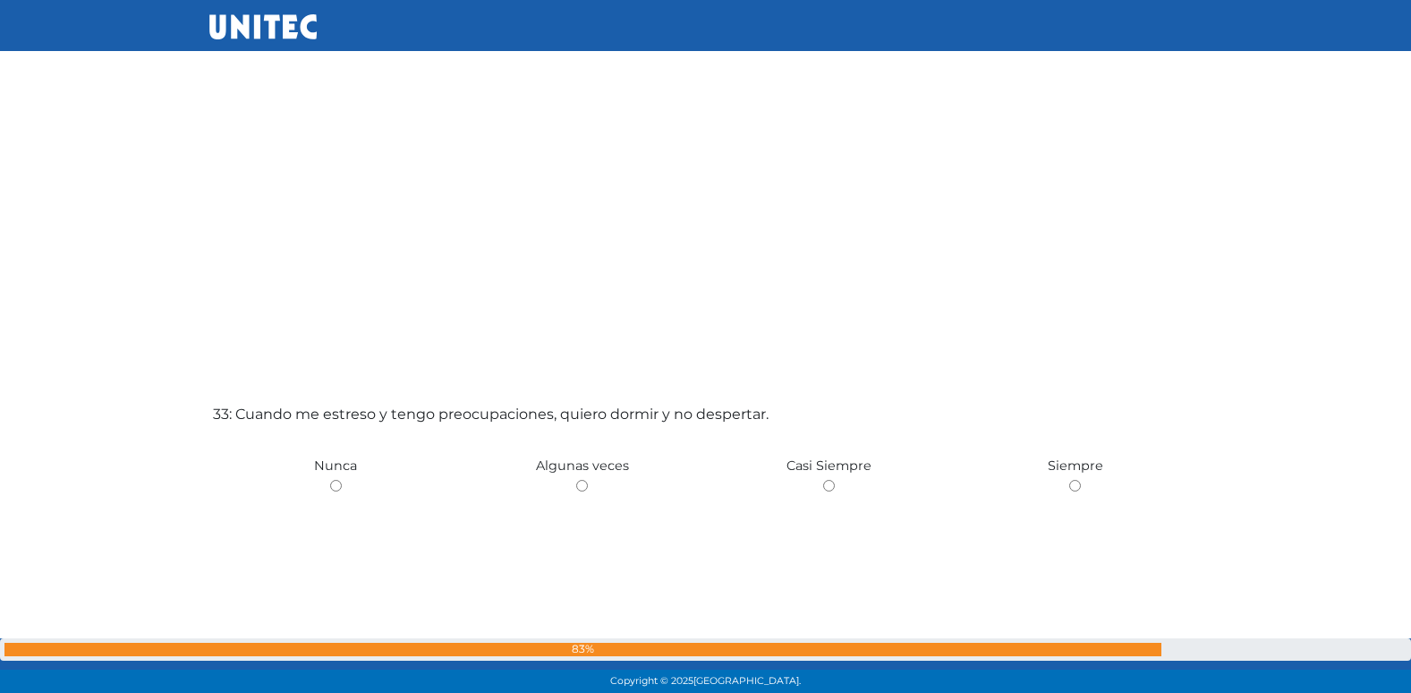
scroll to position [21935, 0]
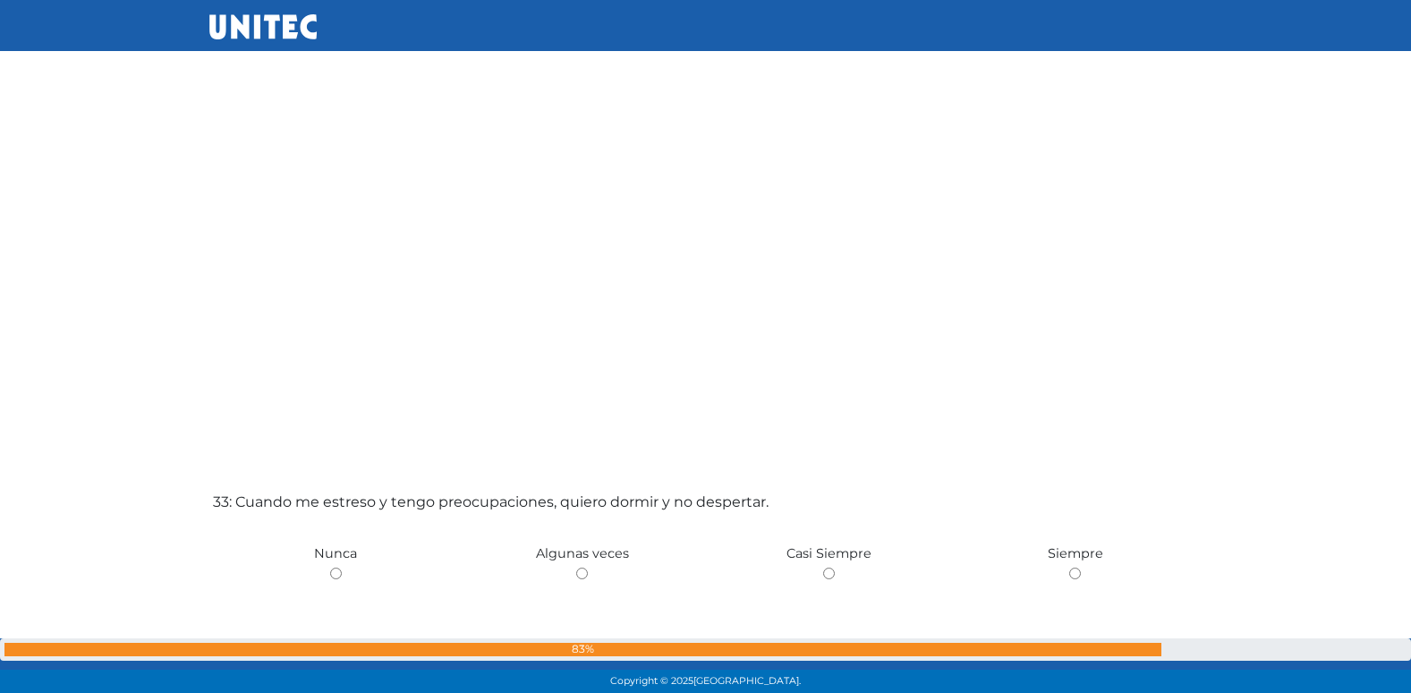
click at [576, 567] on input "radio" at bounding box center [582, 573] width 12 height 12
radio input "true"
click at [823, 567] on input "radio" at bounding box center [829, 573] width 12 height 12
radio input "true"
click at [1069, 567] on input "radio" at bounding box center [1075, 573] width 12 height 12
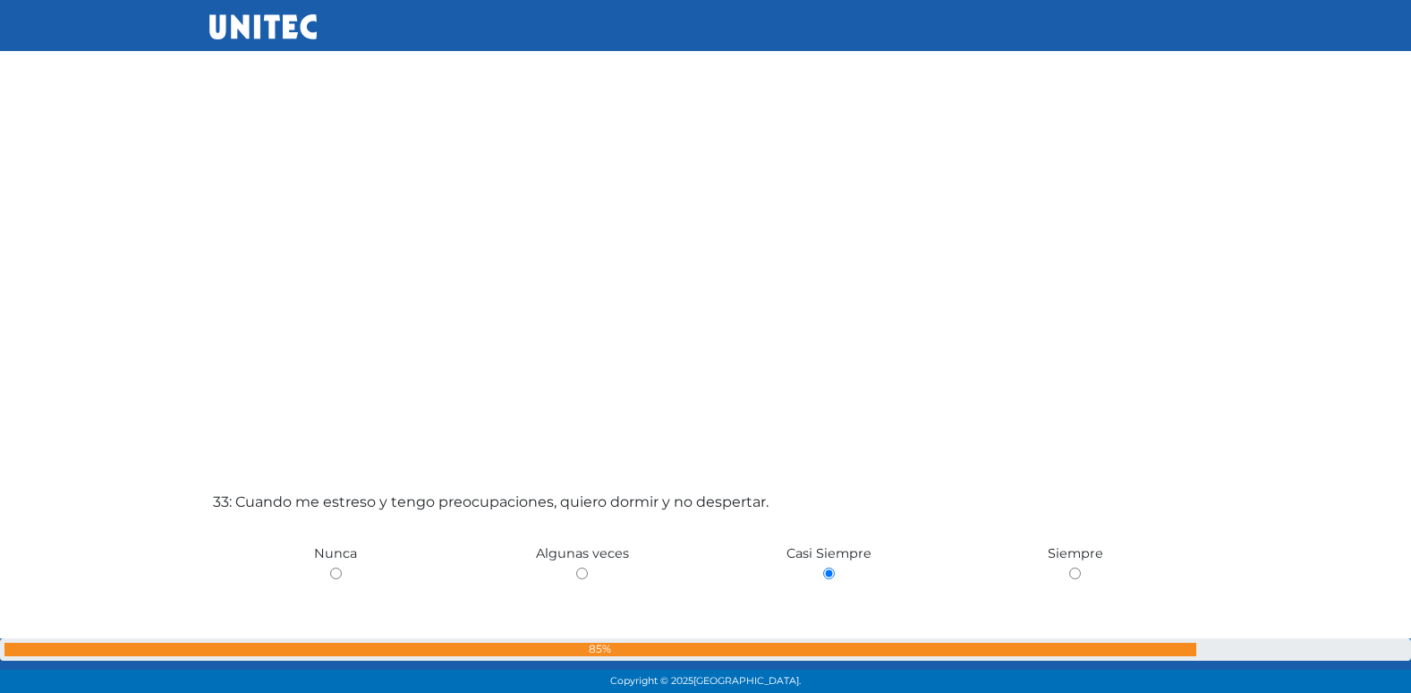
radio input "true"
click at [823, 567] on input "radio" at bounding box center [829, 573] width 12 height 12
radio input "true"
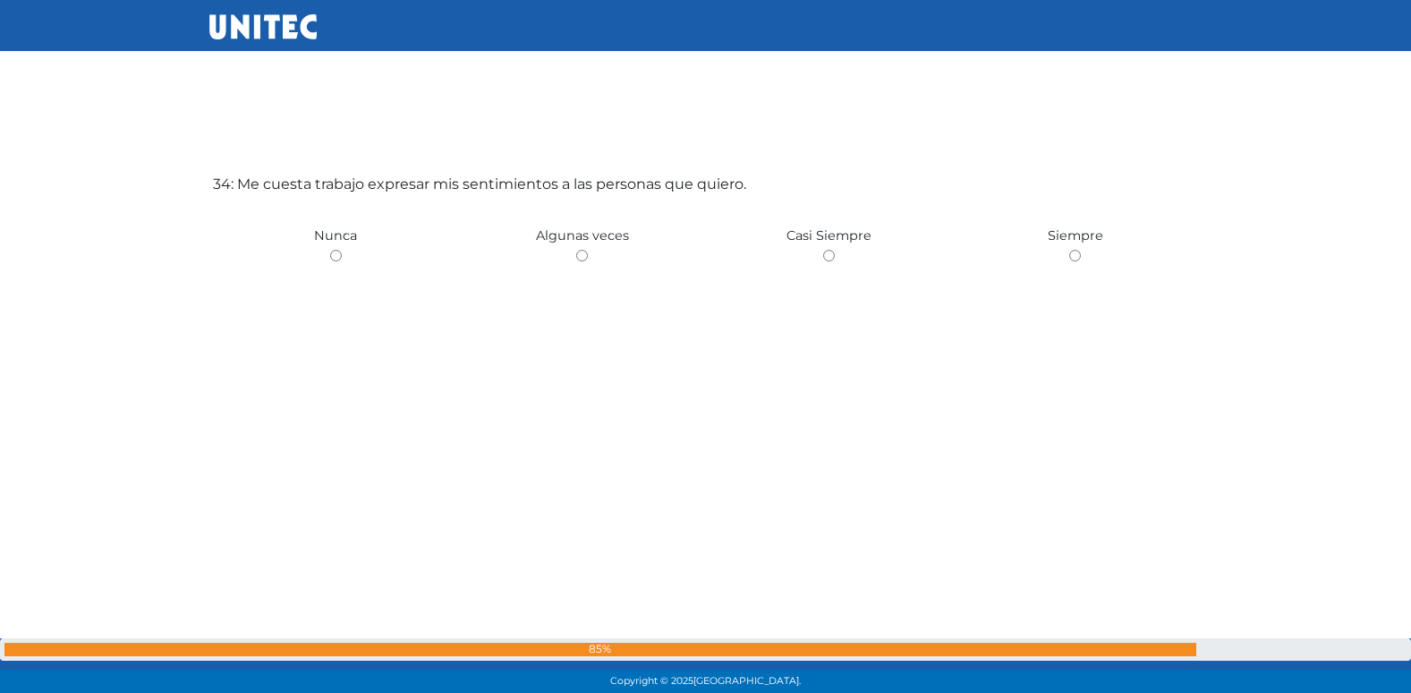
click at [576, 250] on input "radio" at bounding box center [582, 256] width 12 height 12
radio input "true"
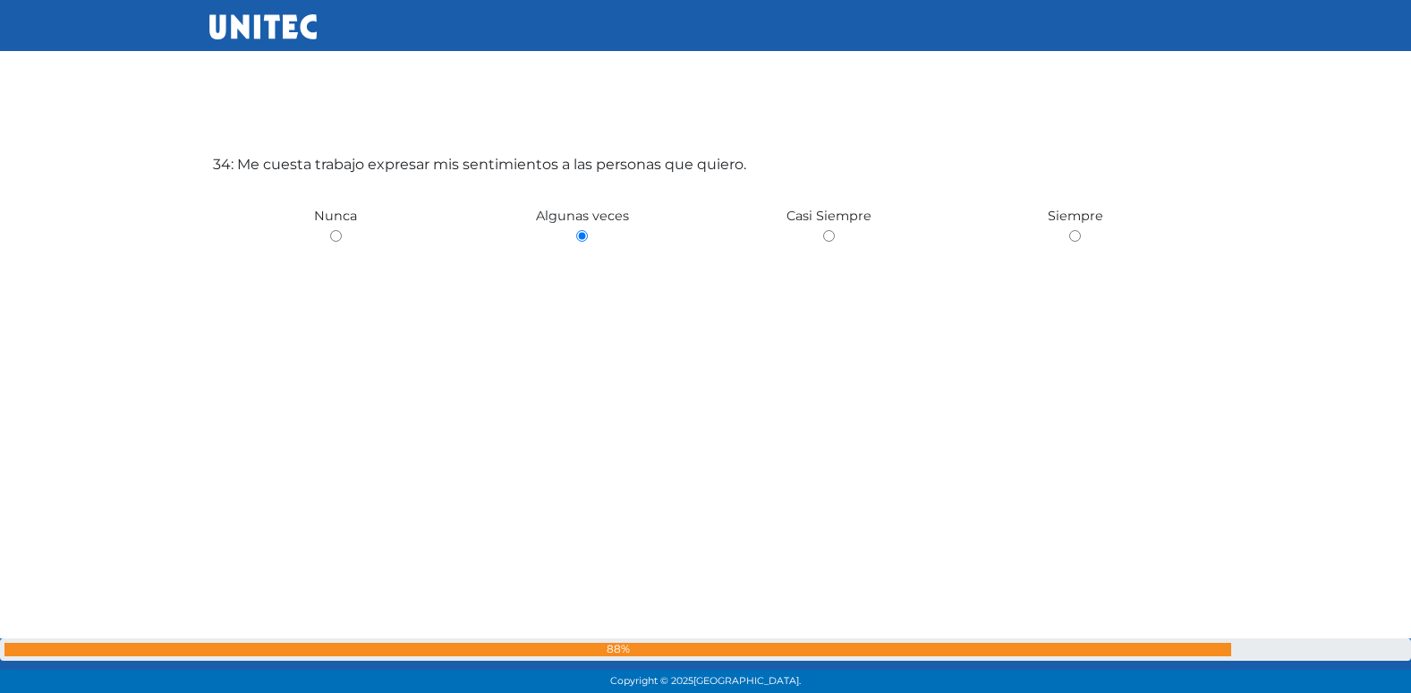
click at [823, 230] on input "radio" at bounding box center [829, 236] width 12 height 12
radio input "true"
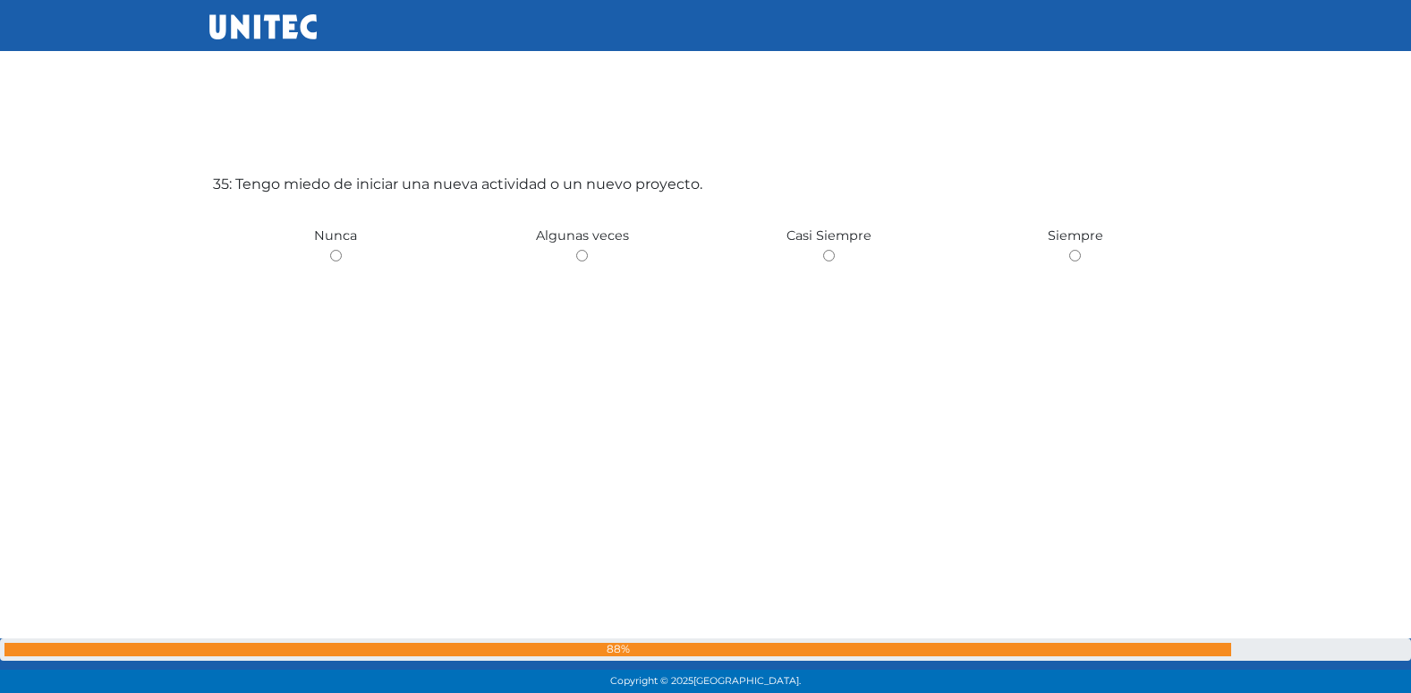
click at [576, 250] on input "radio" at bounding box center [582, 256] width 12 height 12
radio input "true"
click at [823, 251] on input "radio" at bounding box center [829, 257] width 12 height 12
radio input "true"
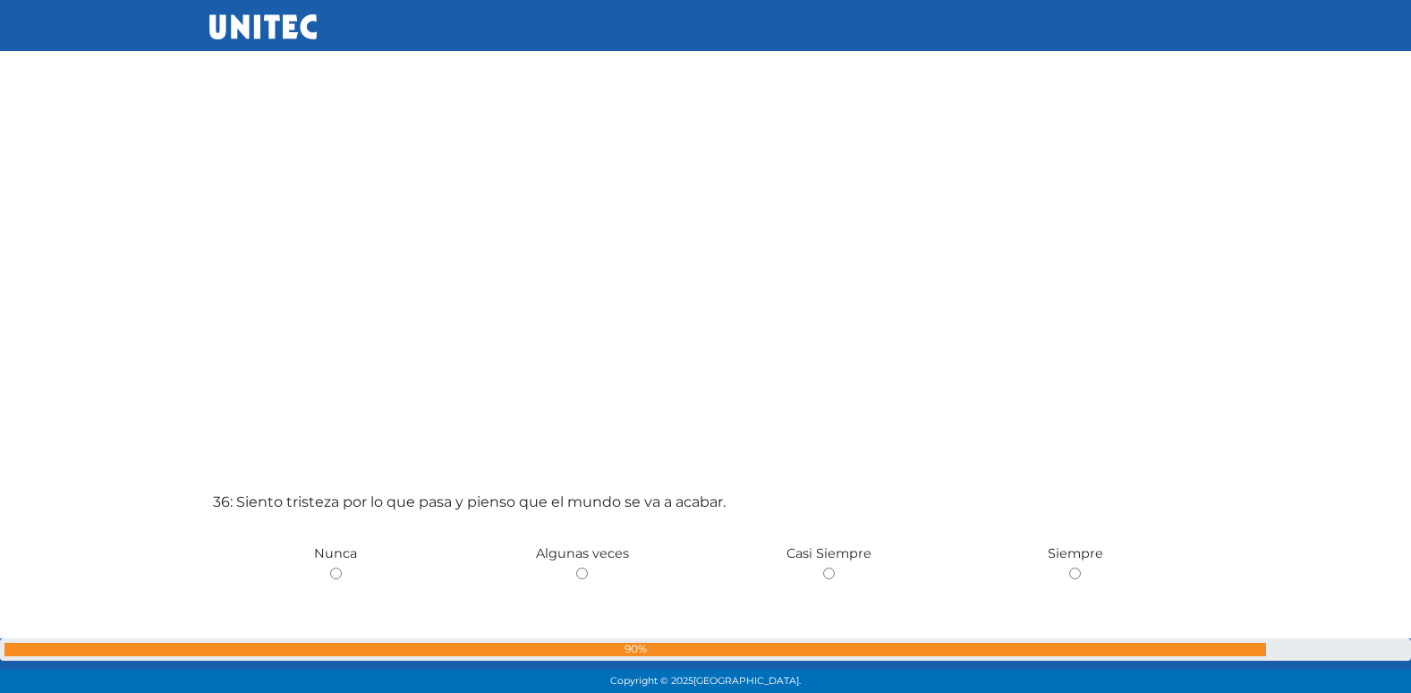
click at [576, 567] on input "radio" at bounding box center [582, 573] width 12 height 12
radio input "true"
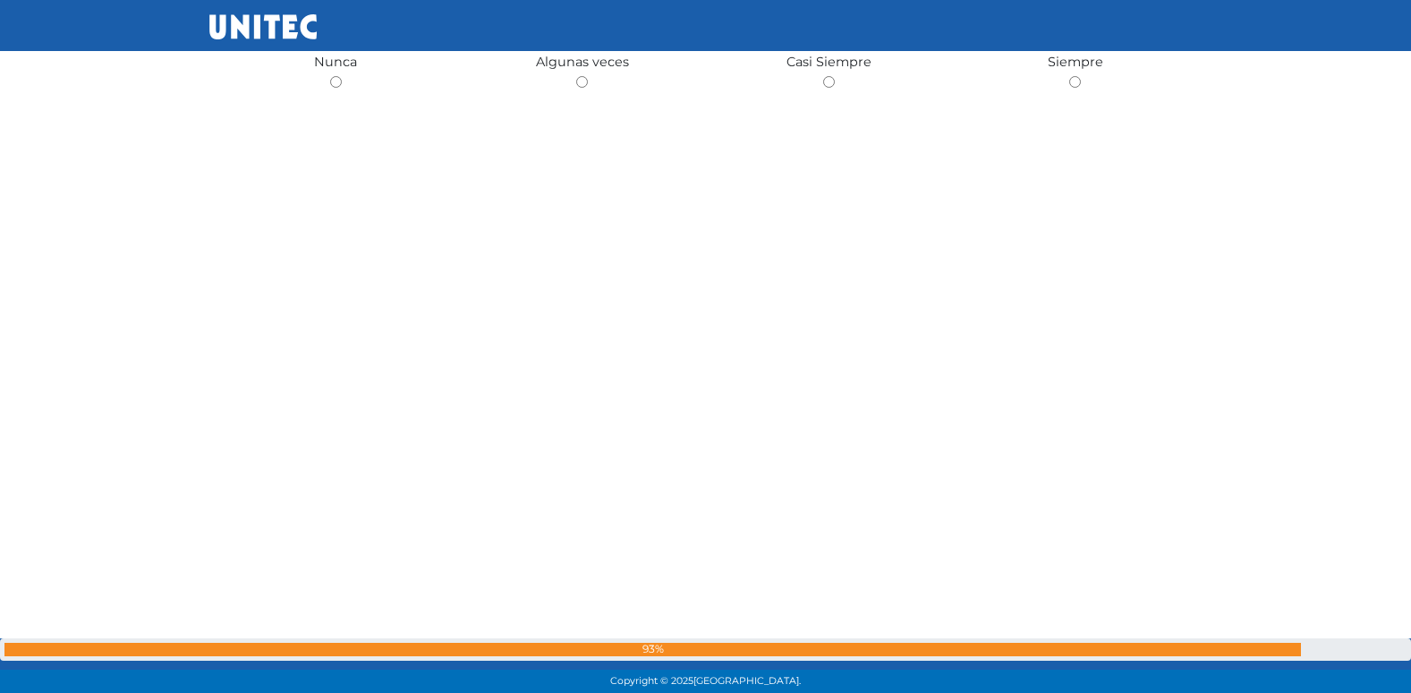
scroll to position [25397, 0]
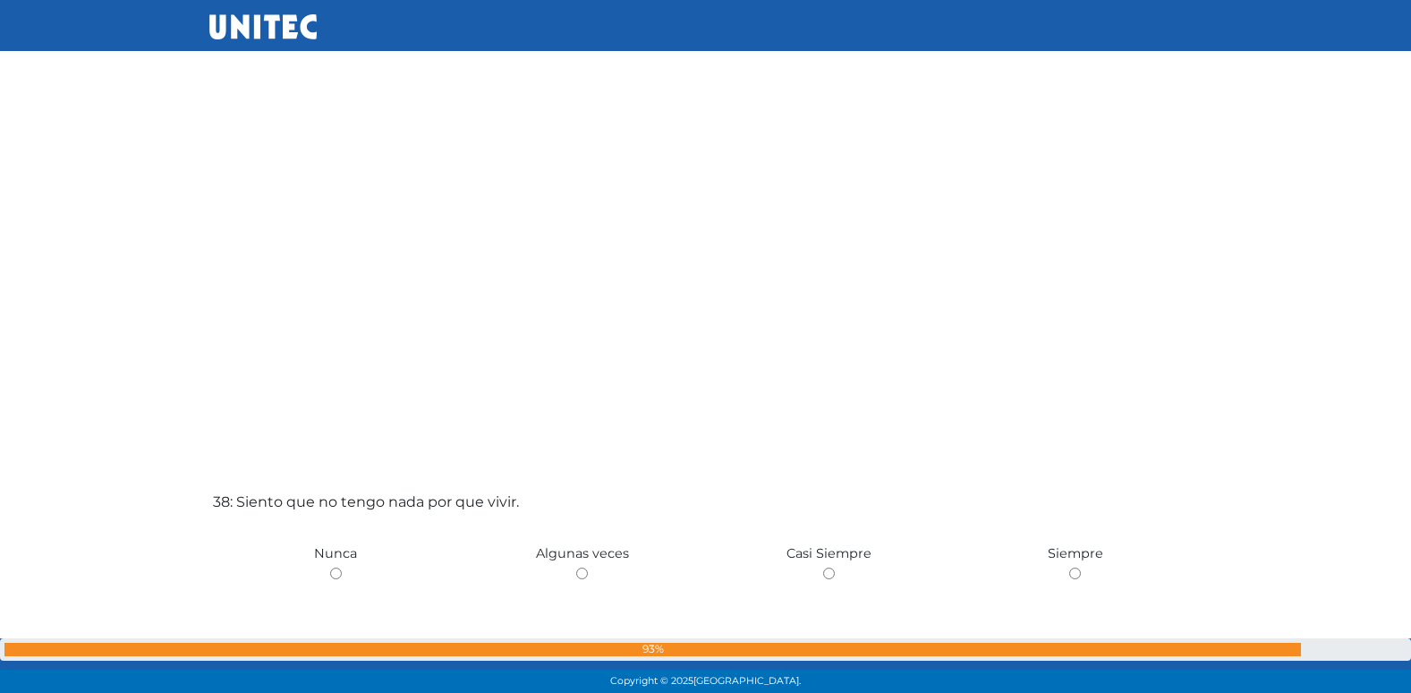
click at [576, 567] on input "radio" at bounding box center [582, 573] width 12 height 12
radio input "true"
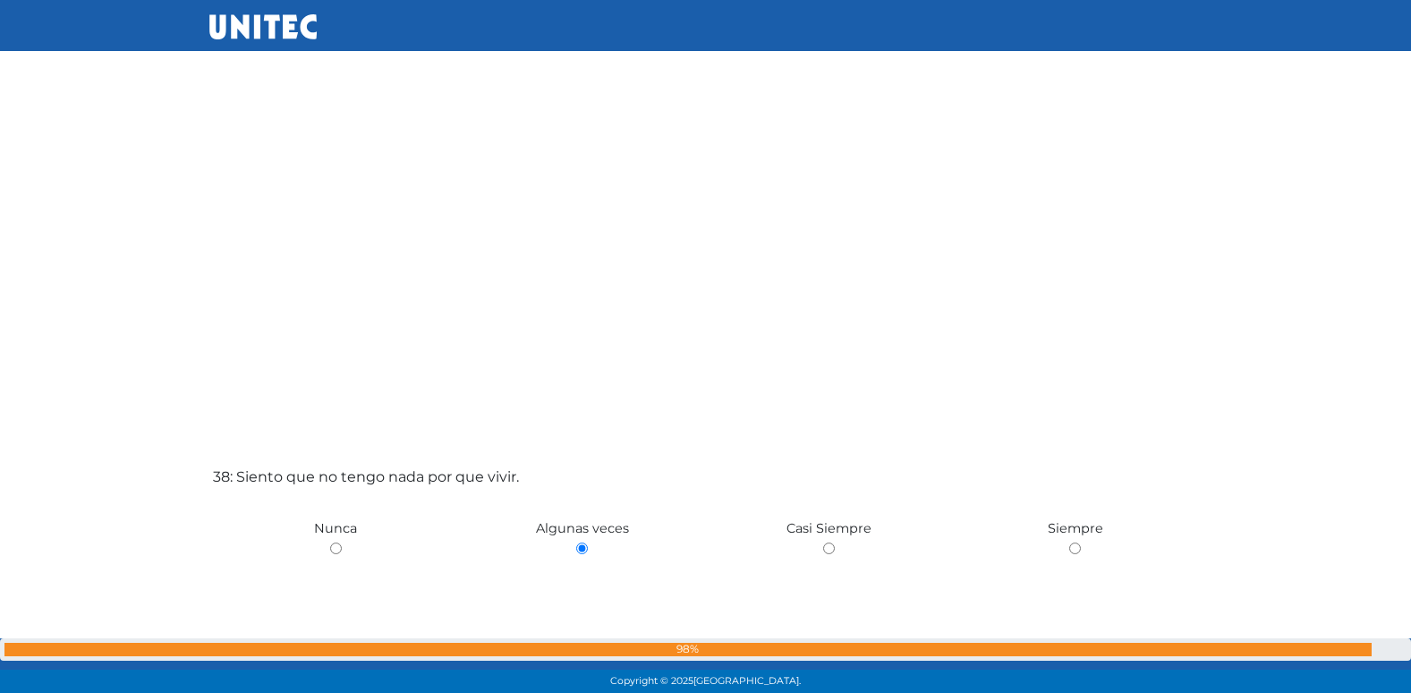
click at [330, 542] on input "radio" at bounding box center [336, 548] width 12 height 12
radio input "true"
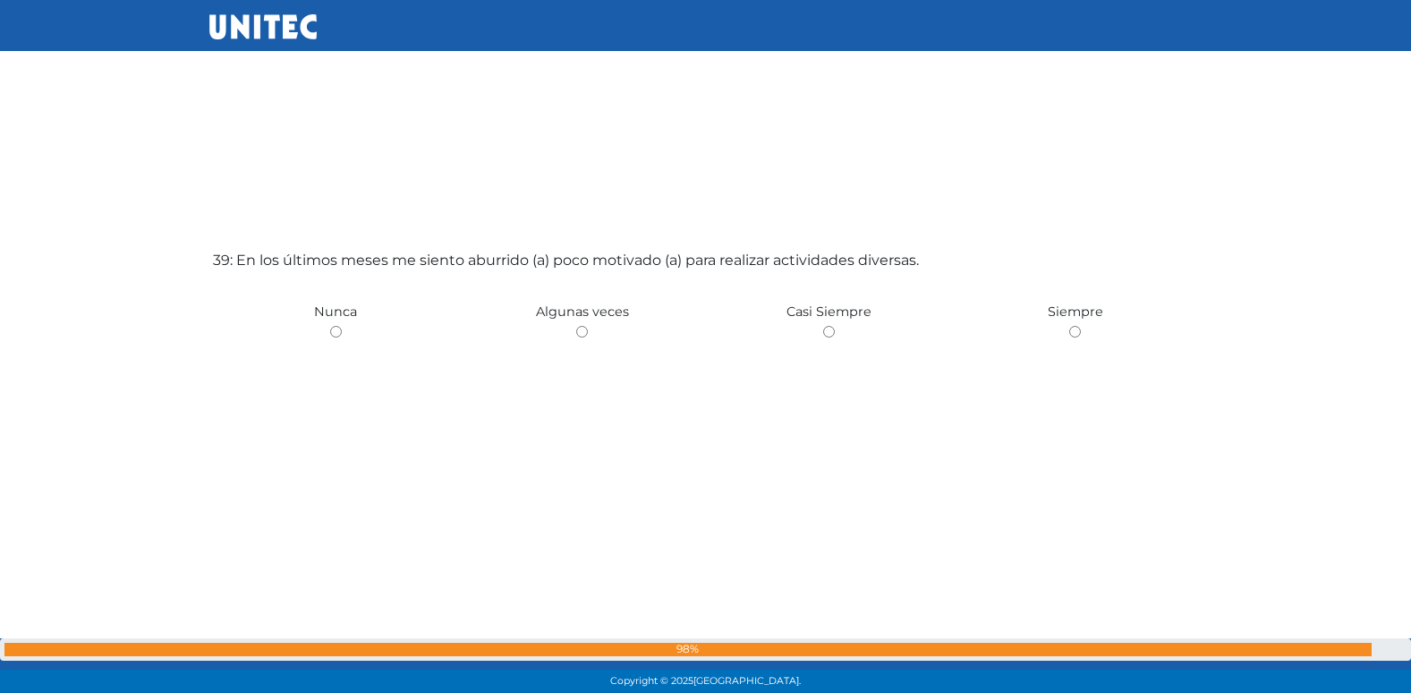
scroll to position [26408, 0]
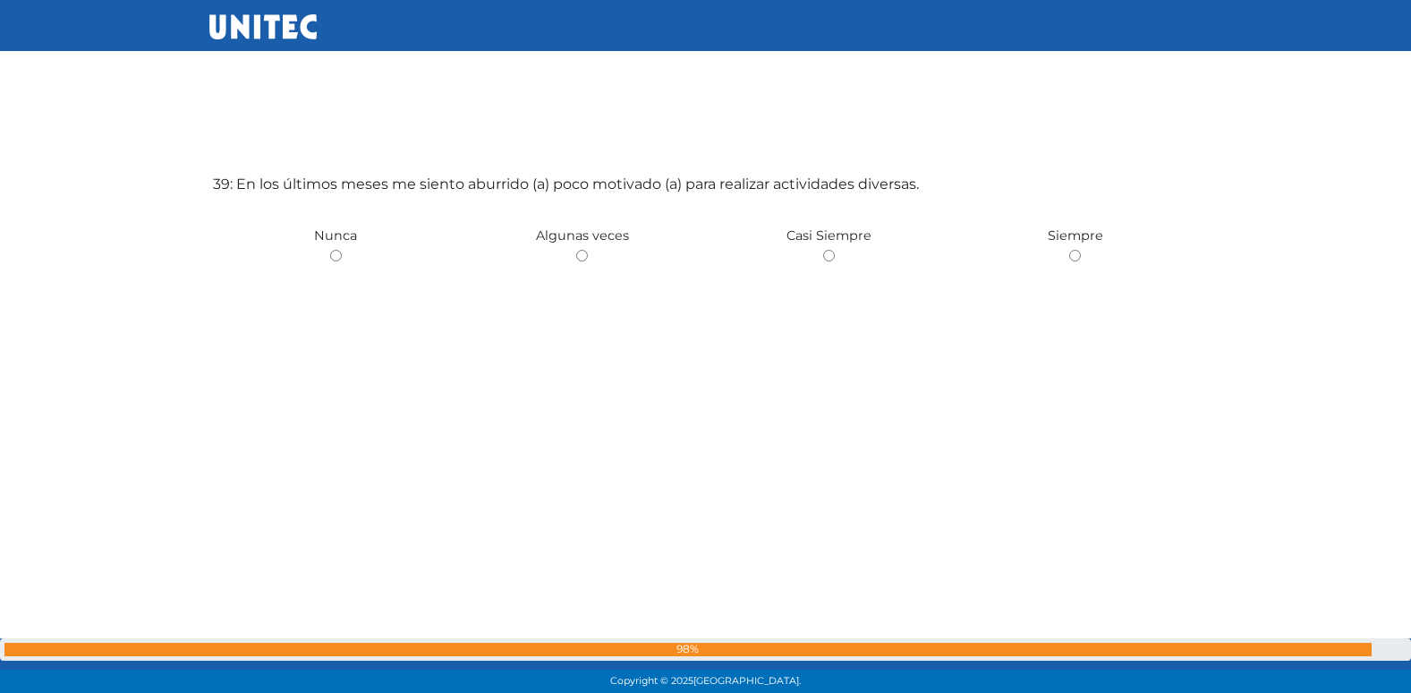
click at [576, 250] on input "radio" at bounding box center [582, 256] width 12 height 12
radio input "true"
click at [330, 251] on input "radio" at bounding box center [336, 257] width 12 height 12
radio input "true"
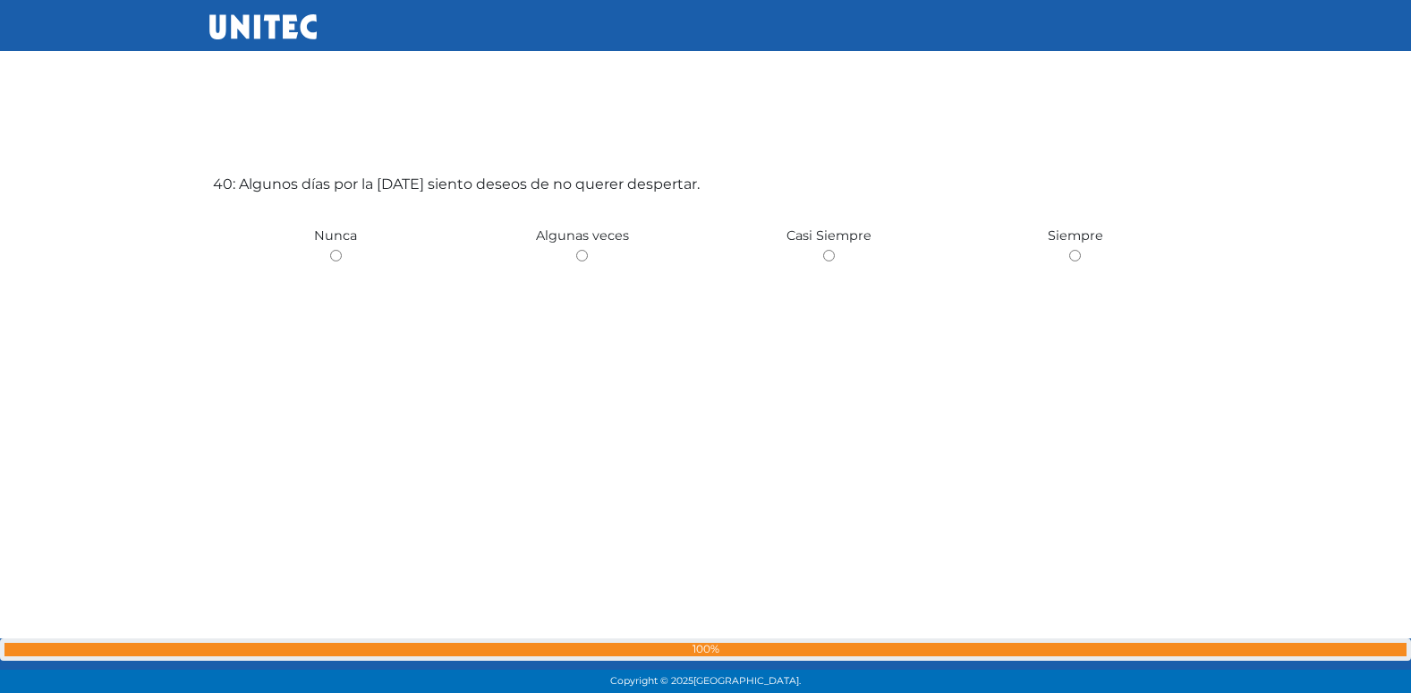
click at [576, 250] on input "radio" at bounding box center [582, 256] width 12 height 12
radio input "true"
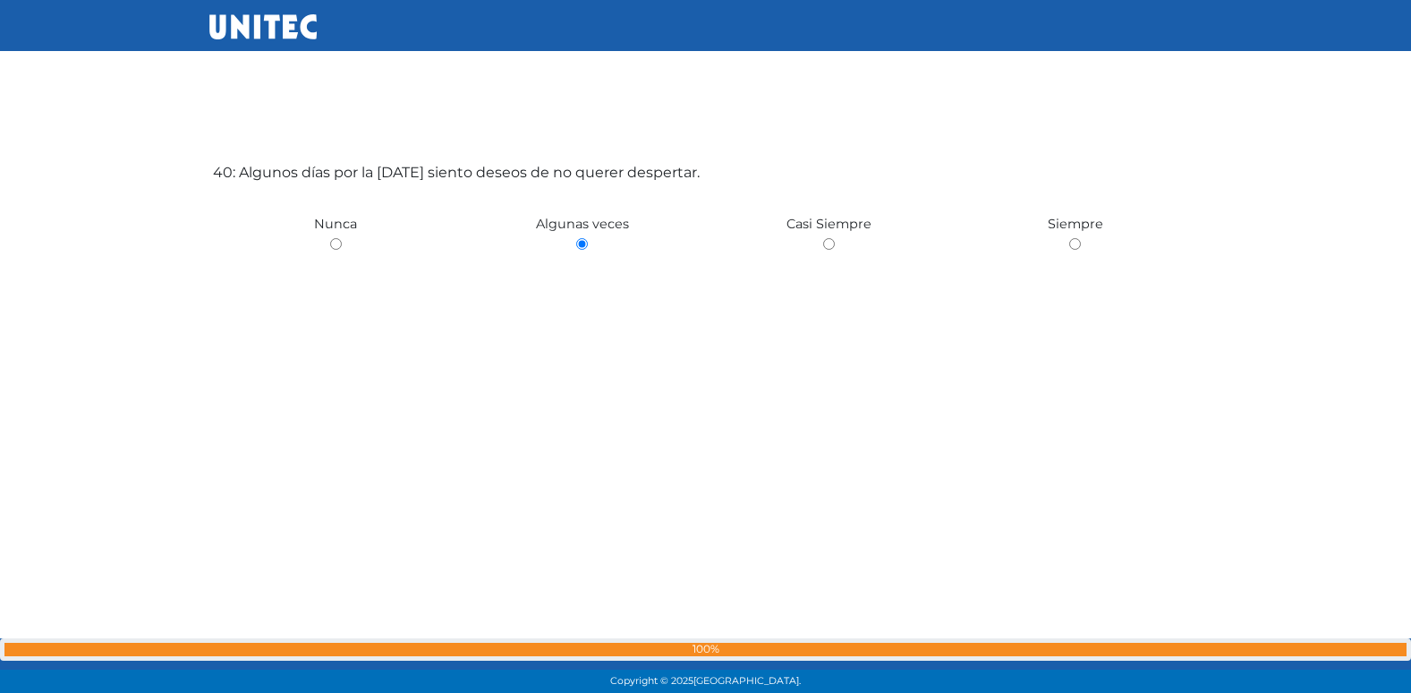
click at [330, 238] on input "radio" at bounding box center [336, 244] width 12 height 12
radio input "true"
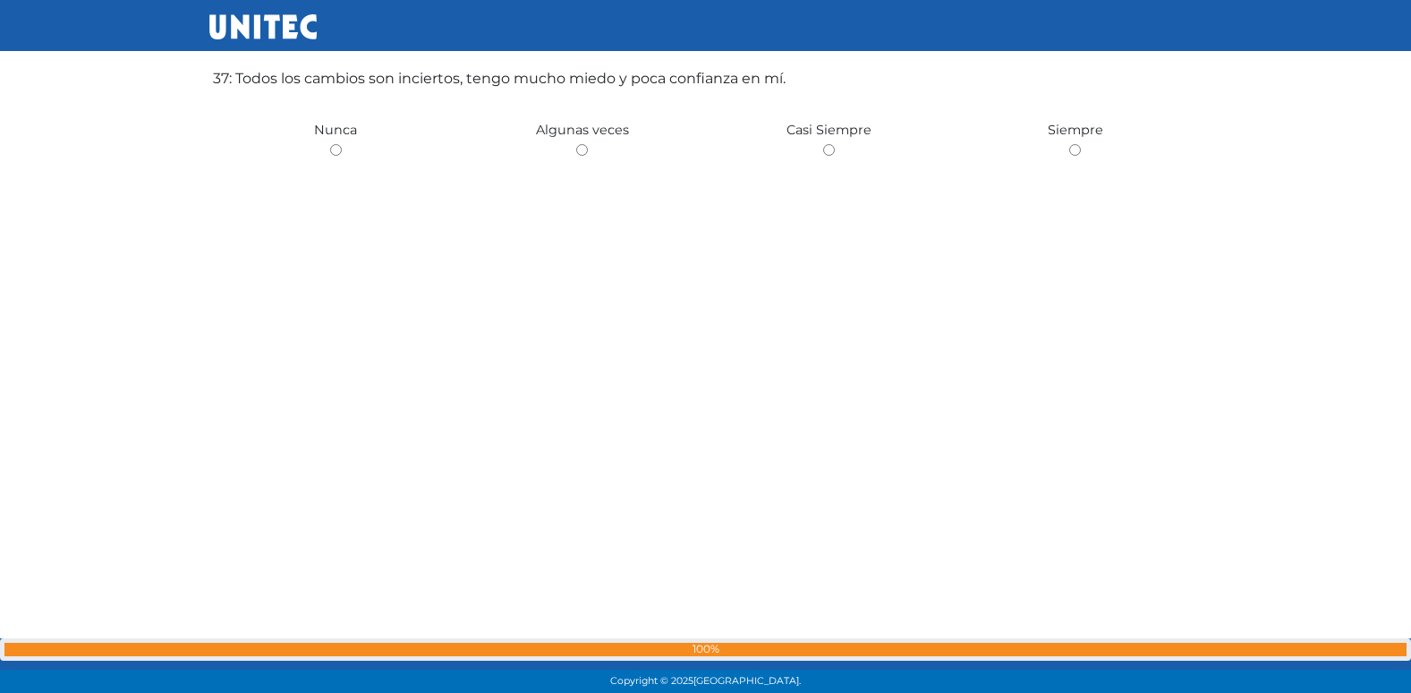
scroll to position [24963, 0]
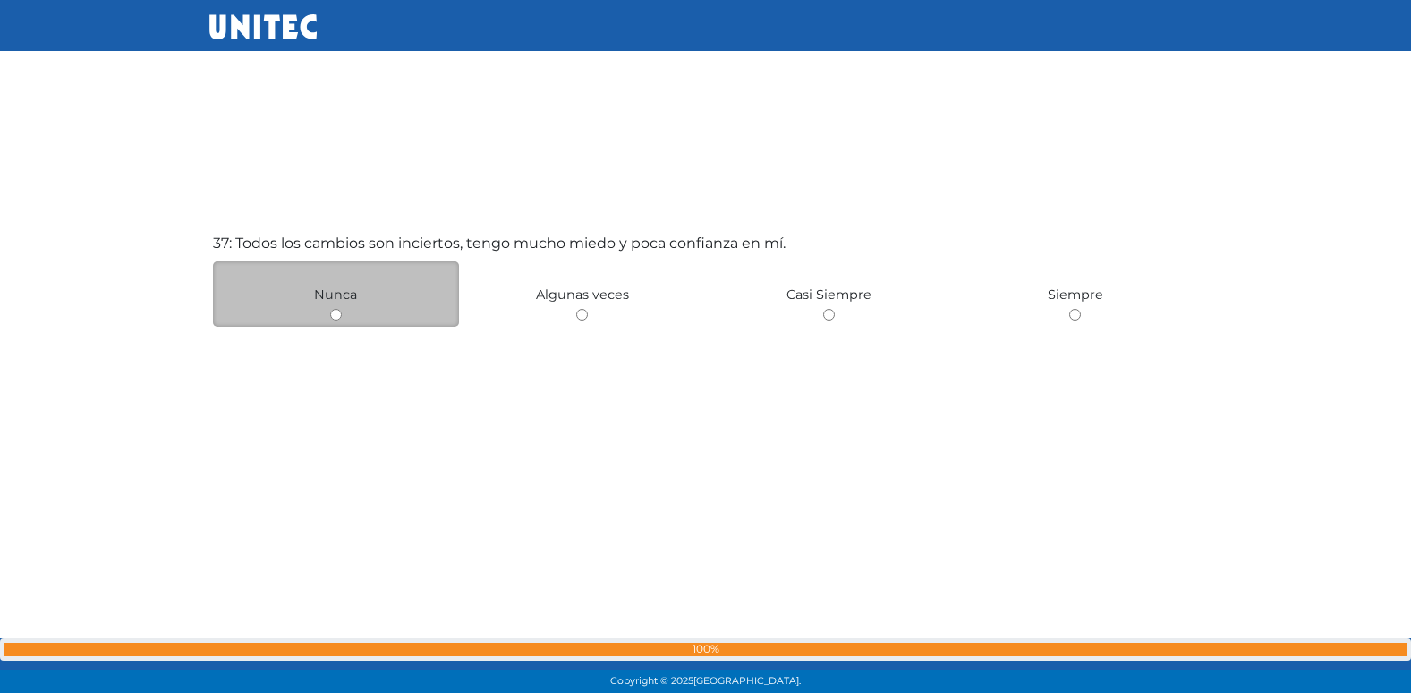
click at [330, 316] on input "radio" at bounding box center [336, 315] width 12 height 12
radio input "true"
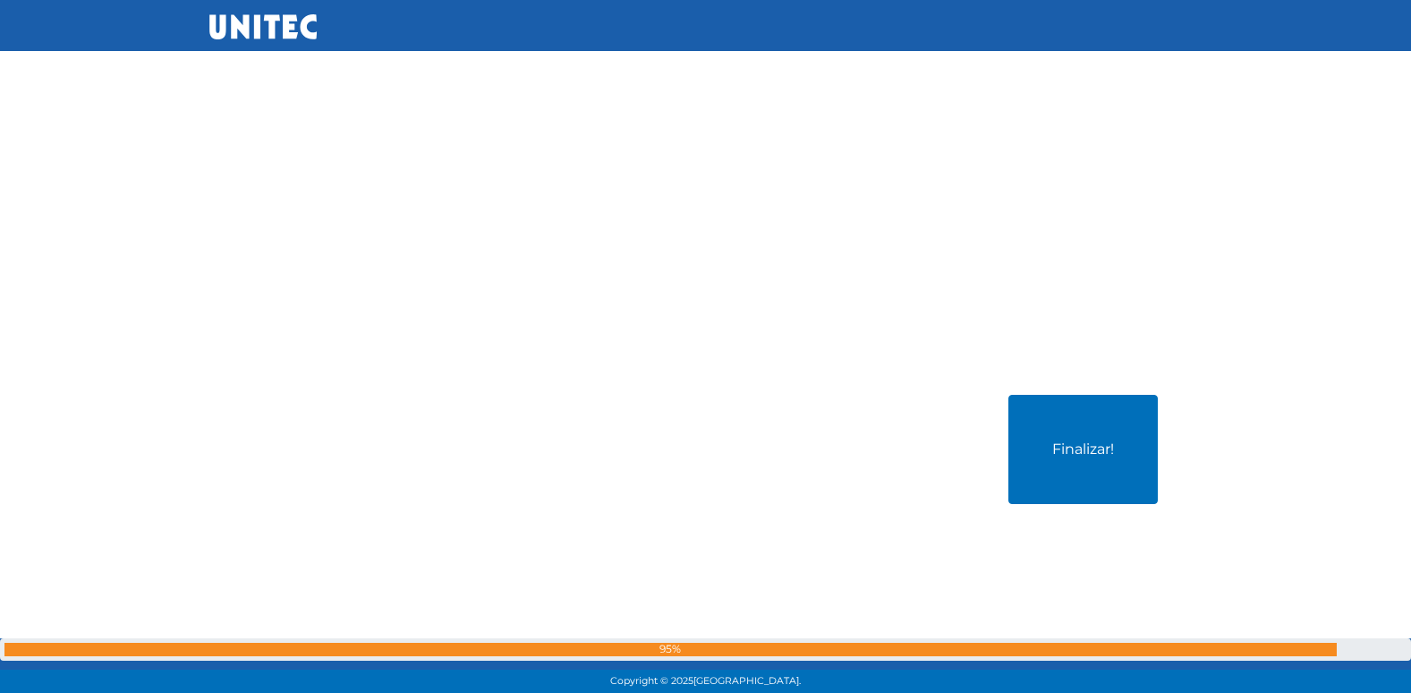
scroll to position [27814, 0]
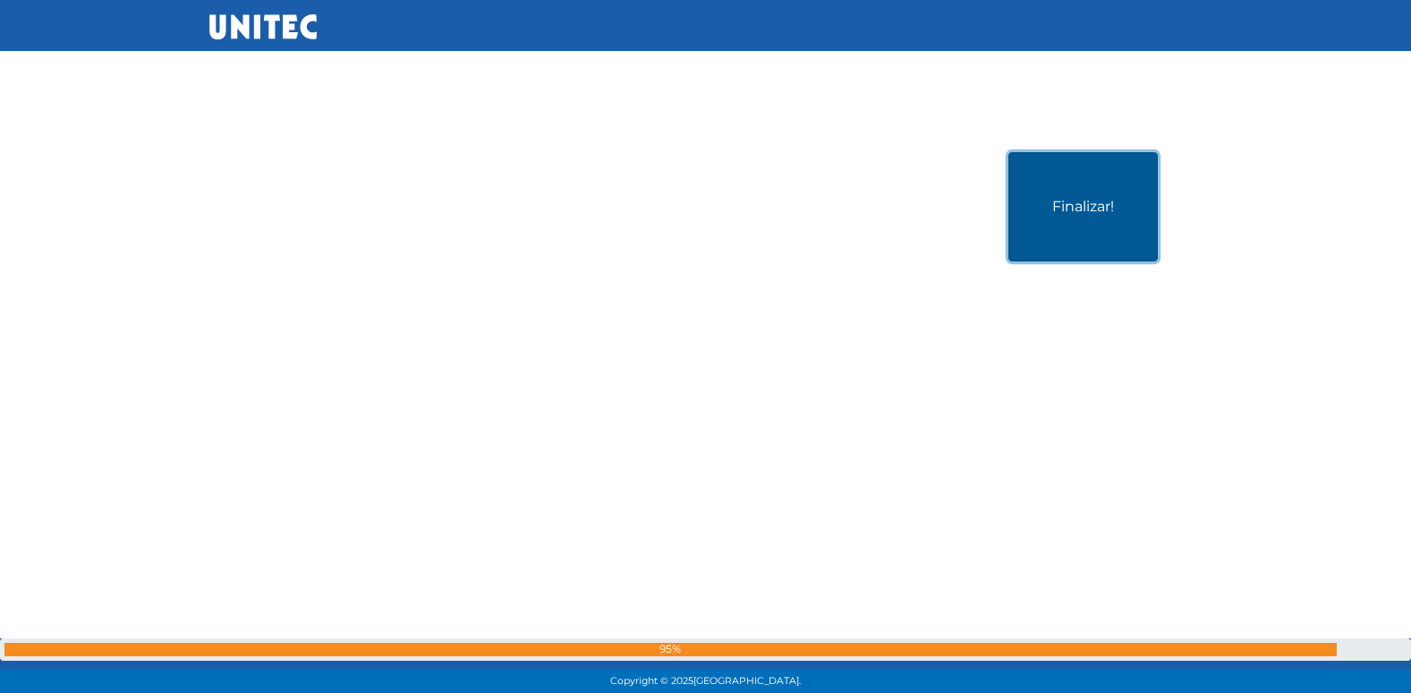
click at [1068, 204] on button "Finalizar!" at bounding box center [1082, 206] width 149 height 109
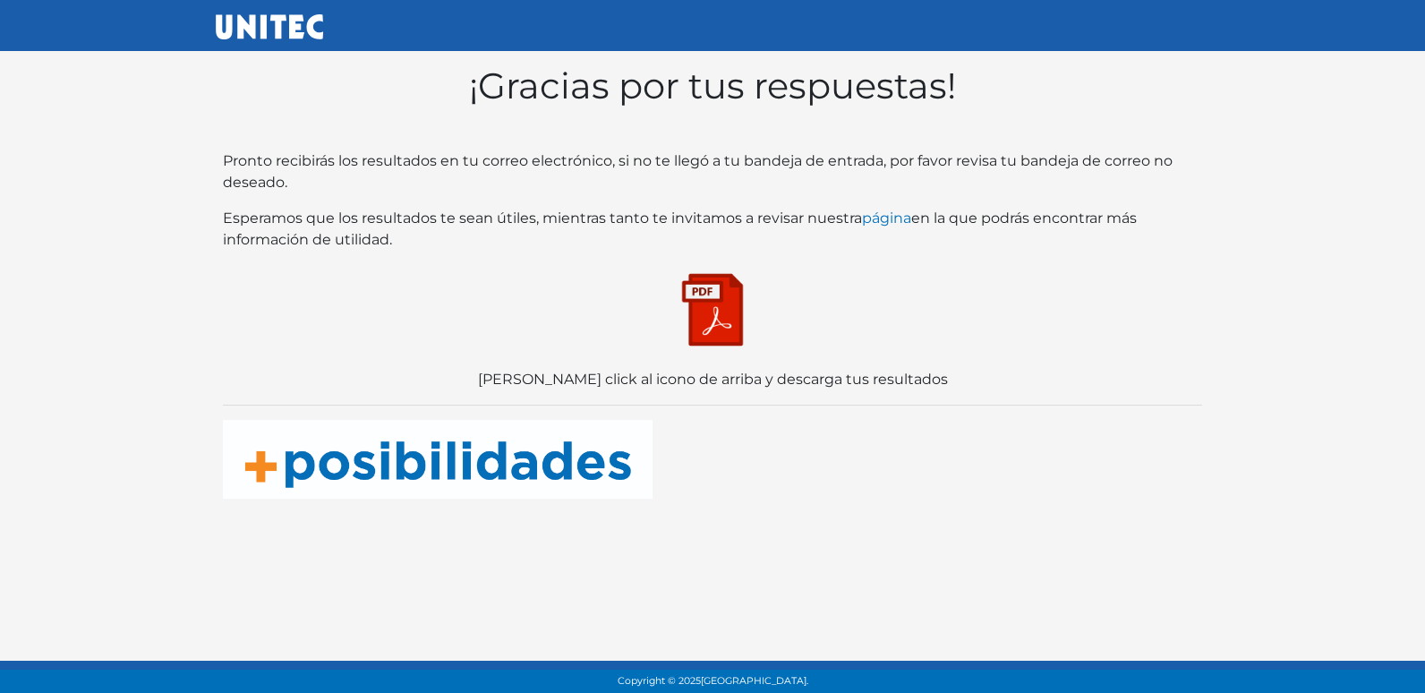
click at [704, 304] on img at bounding box center [712, 309] width 89 height 89
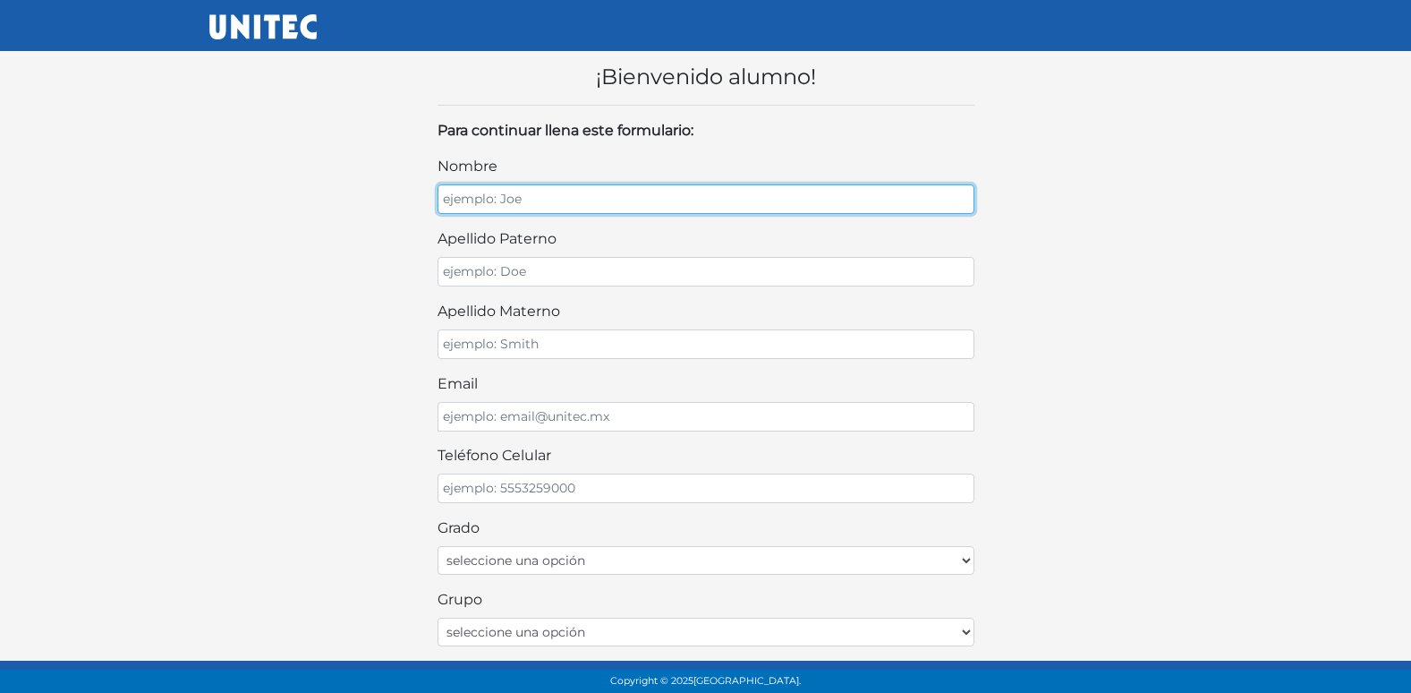
drag, startPoint x: 503, startPoint y: 205, endPoint x: 521, endPoint y: 189, distance: 24.1
click at [508, 203] on input "nombre" at bounding box center [706, 199] width 537 height 30
type input "[PERSON_NAME]"
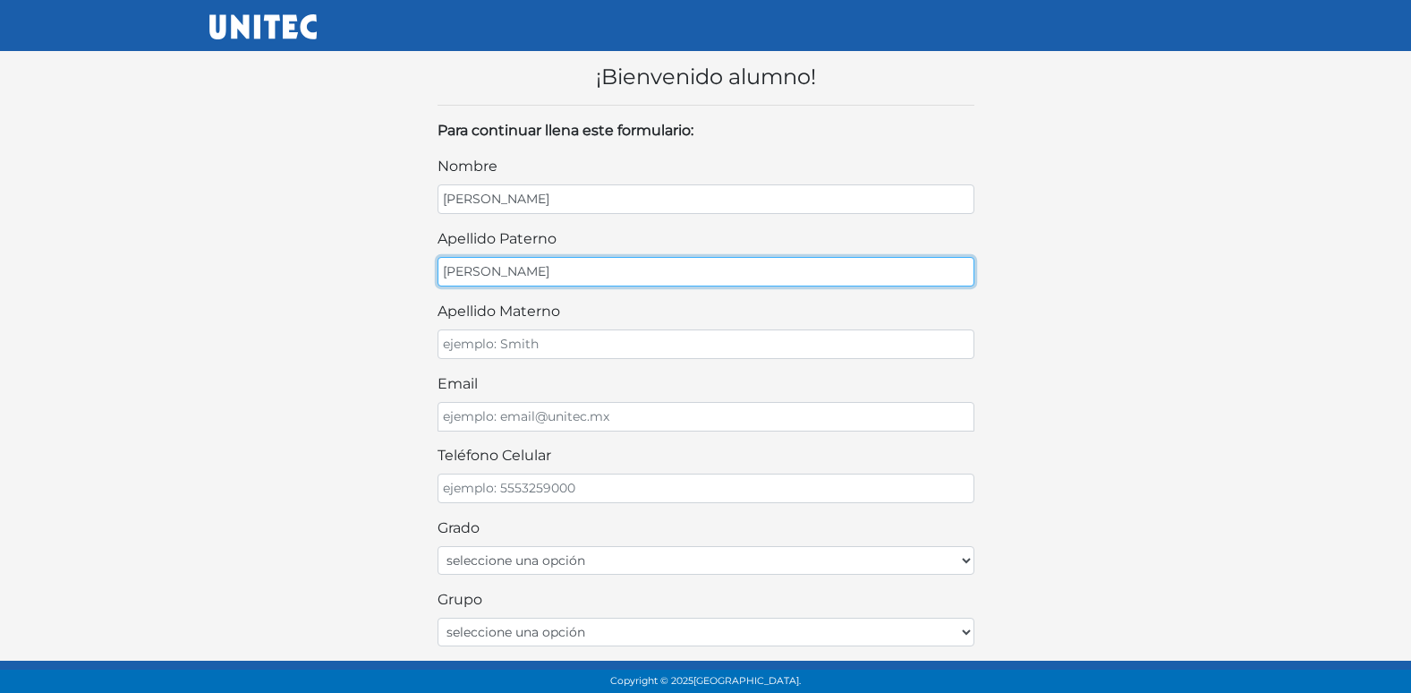
type input "[PERSON_NAME]"
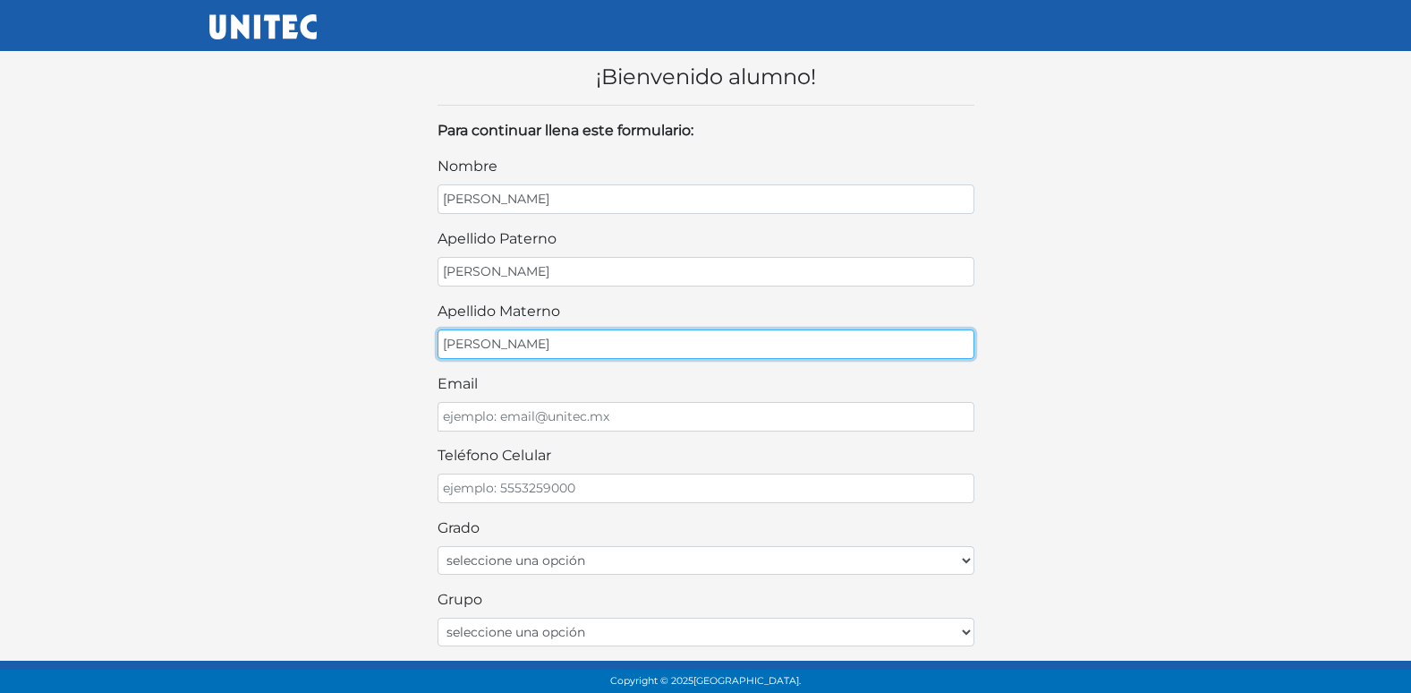
type input "[PERSON_NAME]"
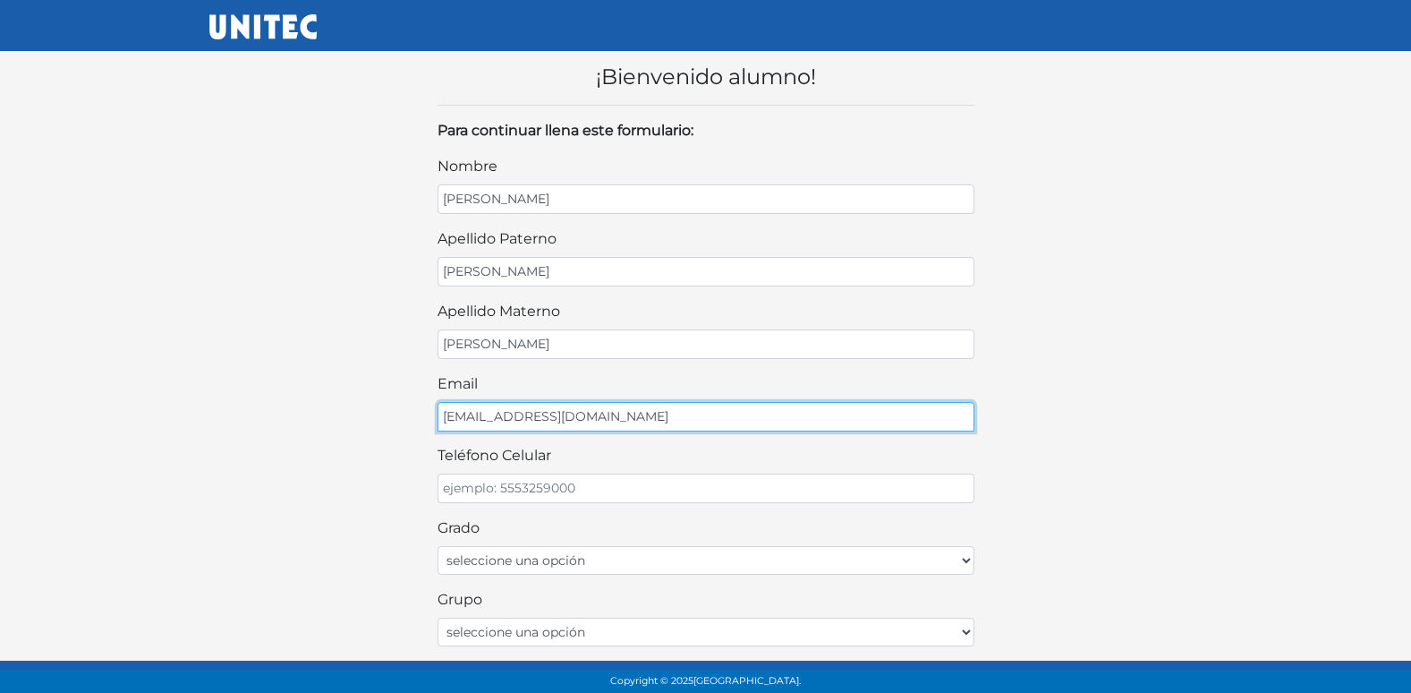
type input "[EMAIL_ADDRESS][DOMAIN_NAME]"
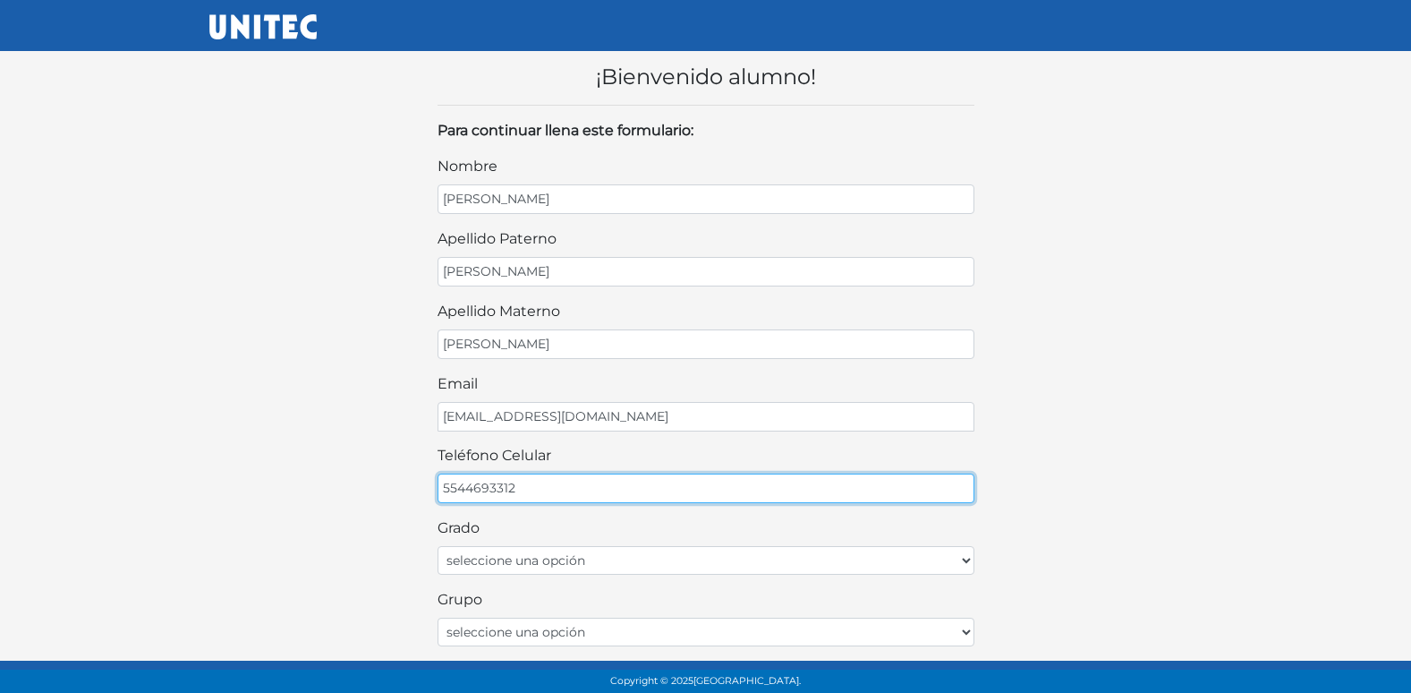
type input "5544693312"
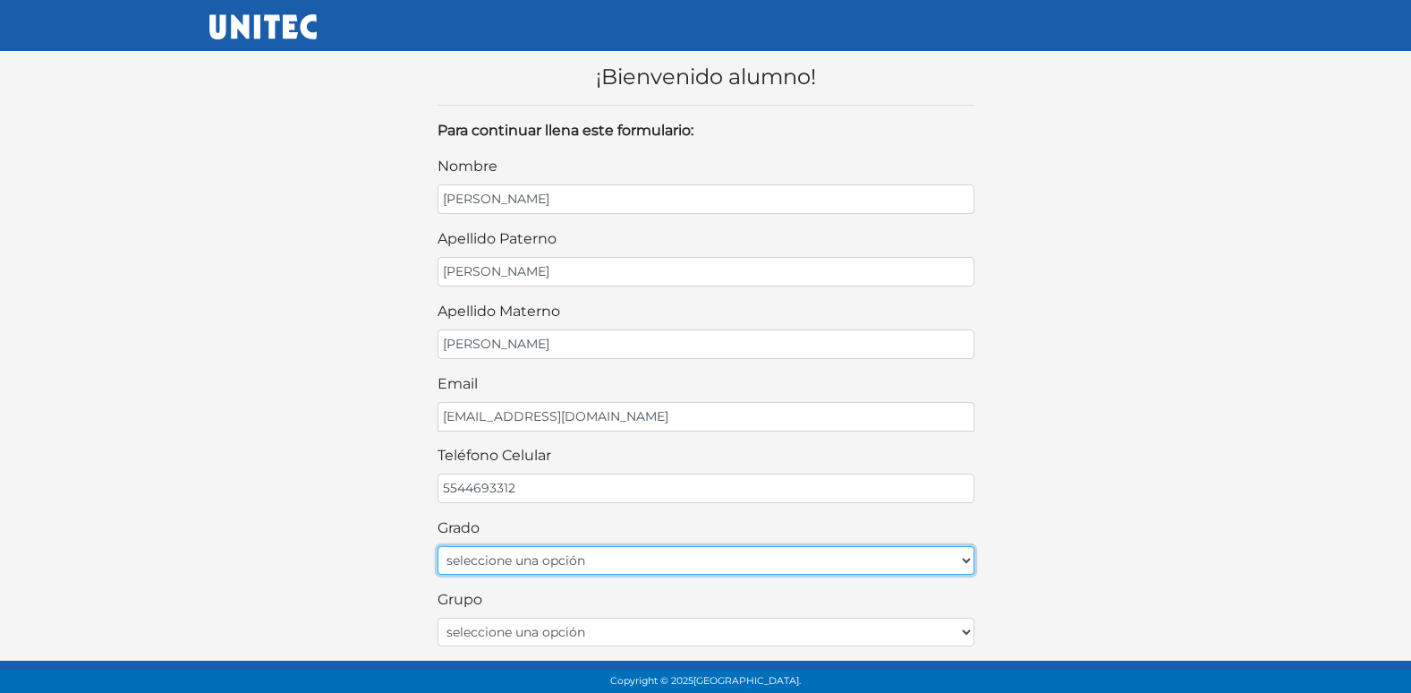
click at [888, 557] on select "seleccione una opción Primer grado Segundo grado Tercer grado Cuarto grado Quin…" at bounding box center [706, 560] width 537 height 29
select select "2do"
click at [438, 546] on select "seleccione una opción Primer grado Segundo grado Tercer grado Cuarto grado Quin…" at bounding box center [706, 560] width 537 height 29
click at [546, 556] on select "seleccione una opción Primer grado Segundo grado Tercer grado Cuarto grado Quin…" at bounding box center [706, 560] width 537 height 29
click at [438, 546] on select "seleccione una opción Primer grado Segundo grado Tercer grado Cuarto grado Quin…" at bounding box center [706, 560] width 537 height 29
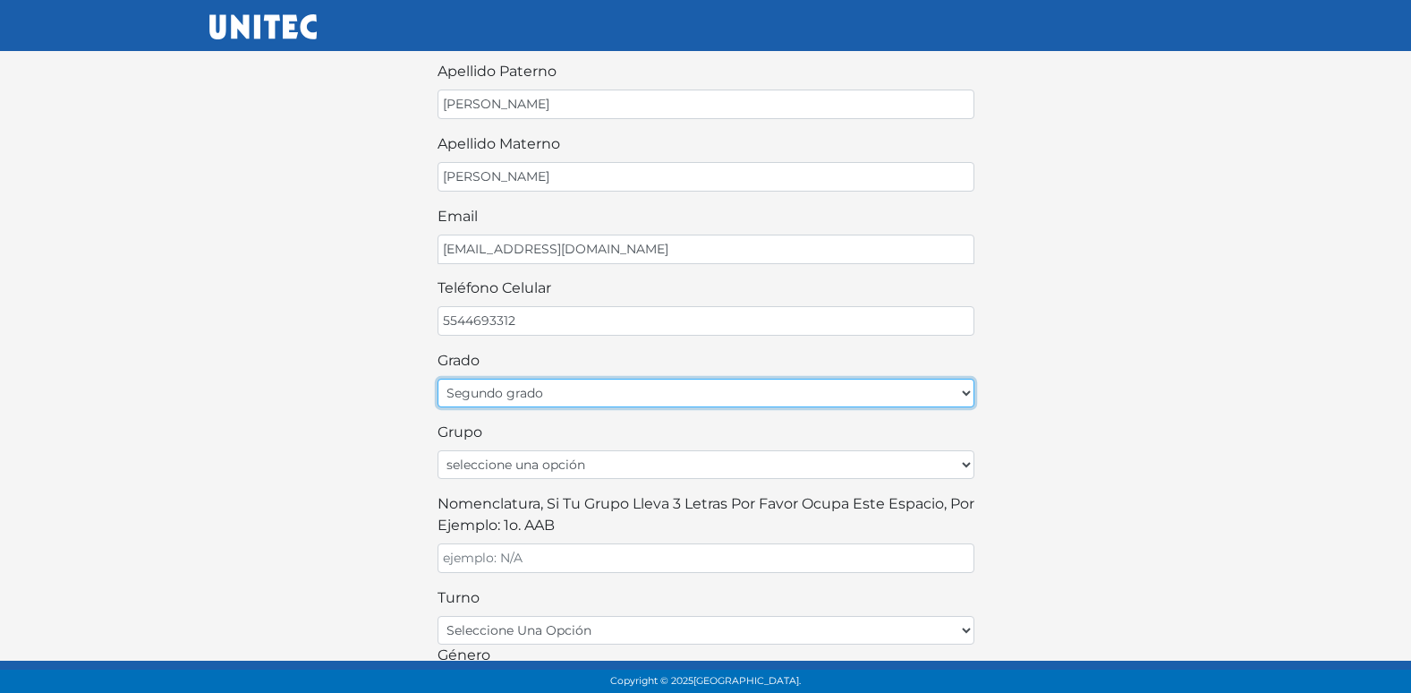
scroll to position [179, 0]
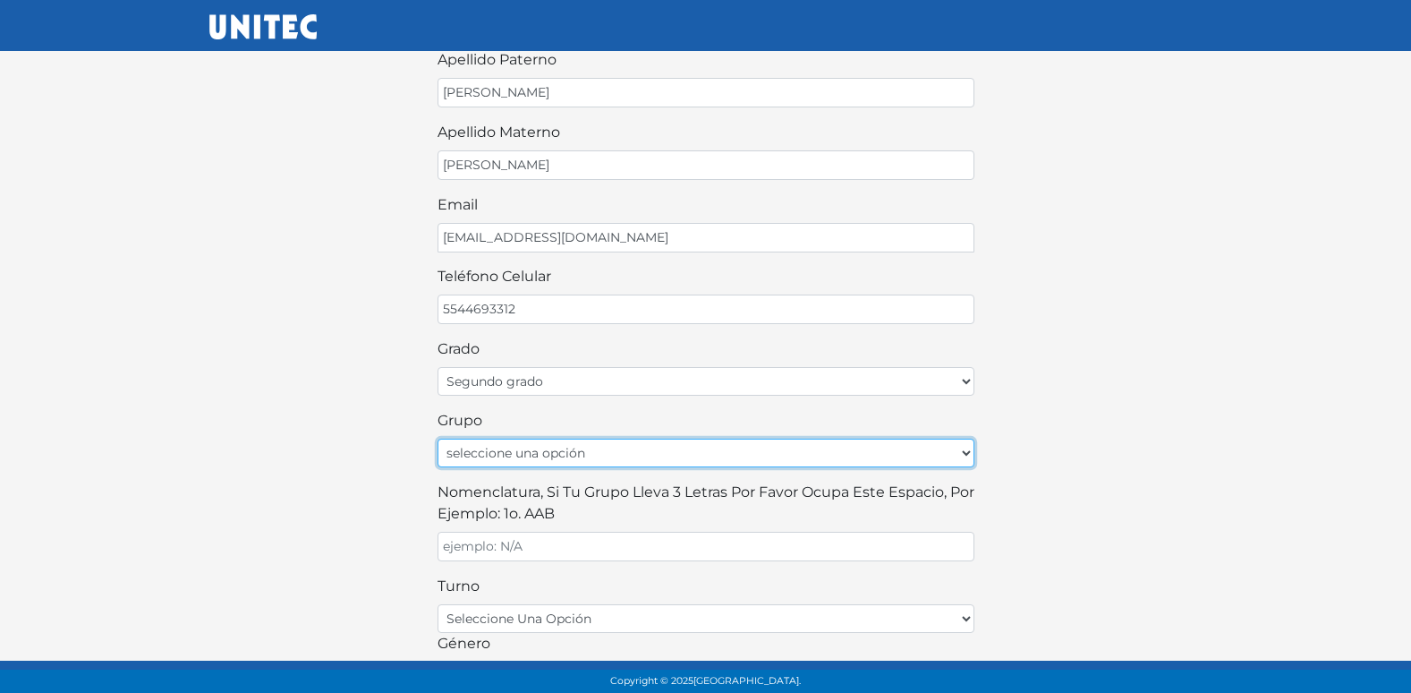
click at [540, 452] on select "seleccione una opción A B C D E F G H I J K L M N O P Q R S T U V W X Y Z" at bounding box center [706, 452] width 537 height 29
select select "A"
click at [438, 438] on select "seleccione una opción A B C D E F G H I J K L M N O P Q R S T U V W X Y Z" at bounding box center [706, 452] width 537 height 29
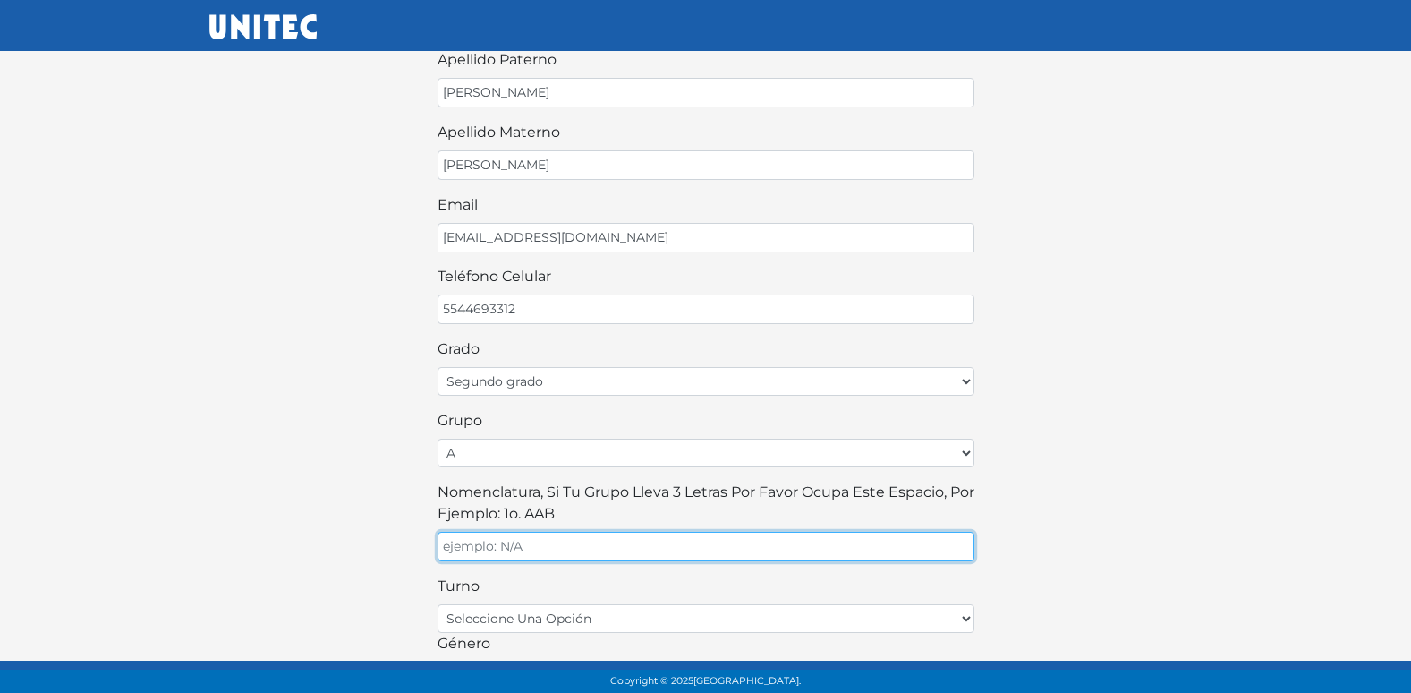
click at [525, 532] on input "Nomenclatura, si tu grupo lleva 3 letras por favor ocupa este espacio, por ejem…" at bounding box center [706, 547] width 537 height 30
type input "A"
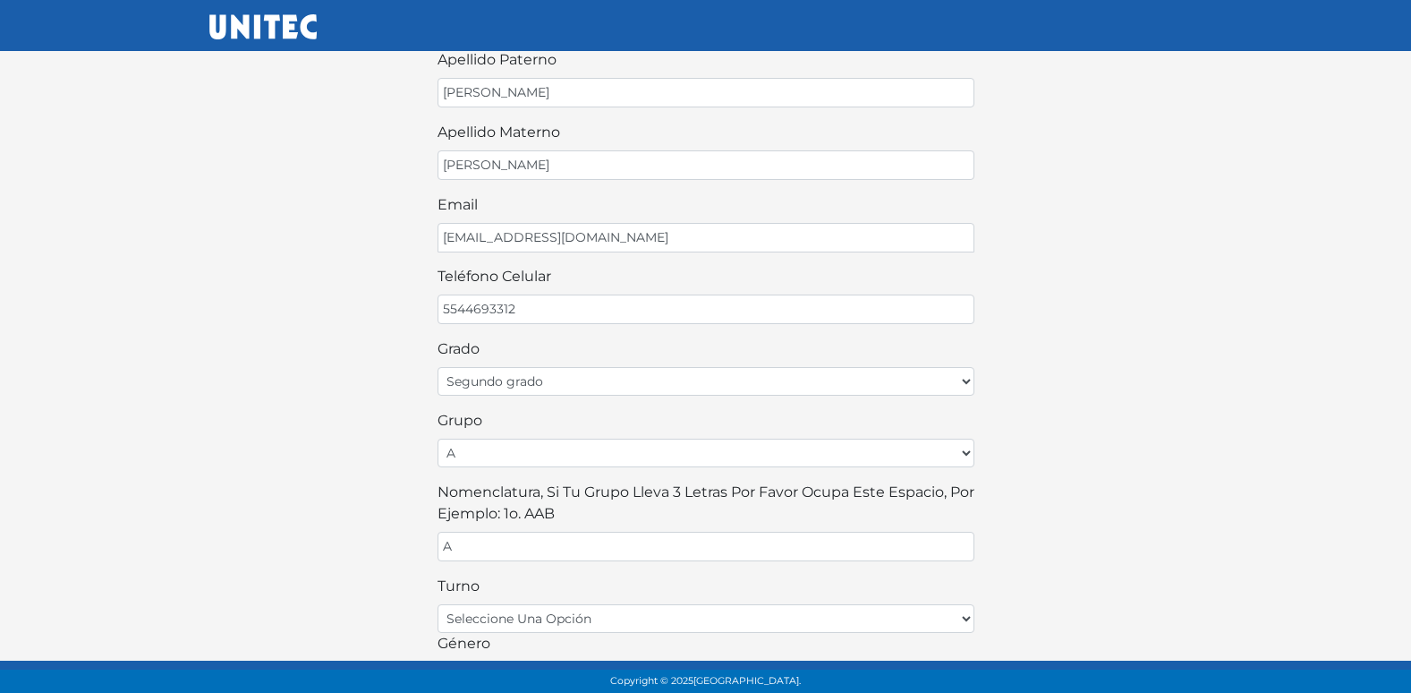
click at [346, 584] on div "¡Bienvenido alumno! Para continuar llena este formulario: nombre [PERSON_NAME] …" at bounding box center [706, 364] width 1020 height 1015
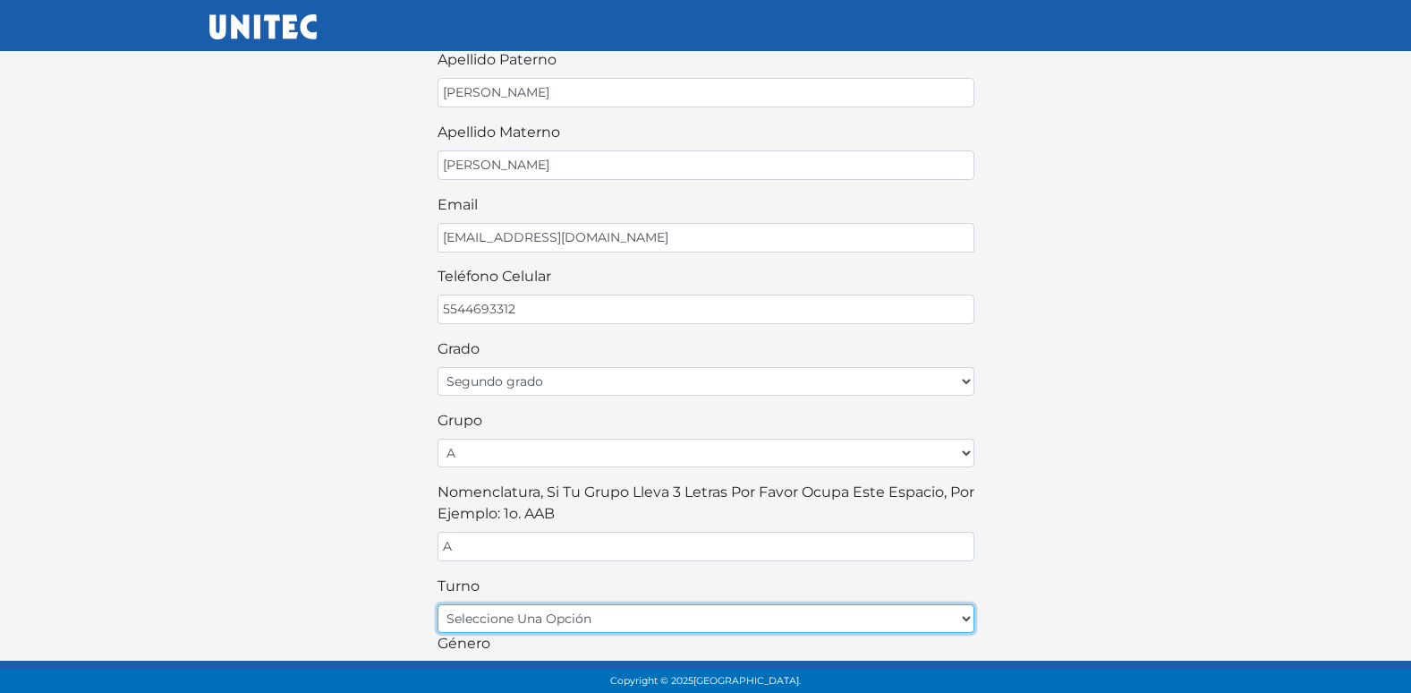
click at [549, 617] on select "seleccione una opción matutino vespertino" at bounding box center [706, 618] width 537 height 29
select select "matutino"
click at [438, 604] on select "seleccione una opción matutino vespertino" at bounding box center [706, 618] width 537 height 29
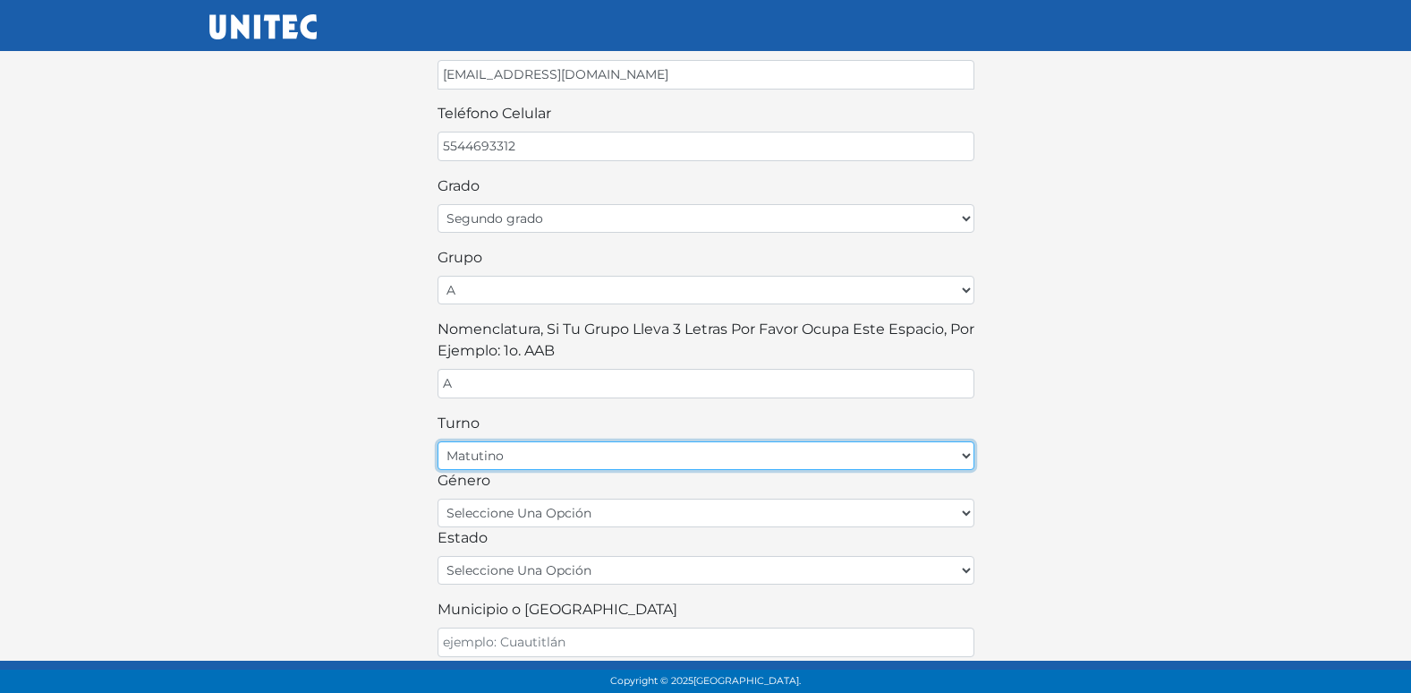
scroll to position [358, 0]
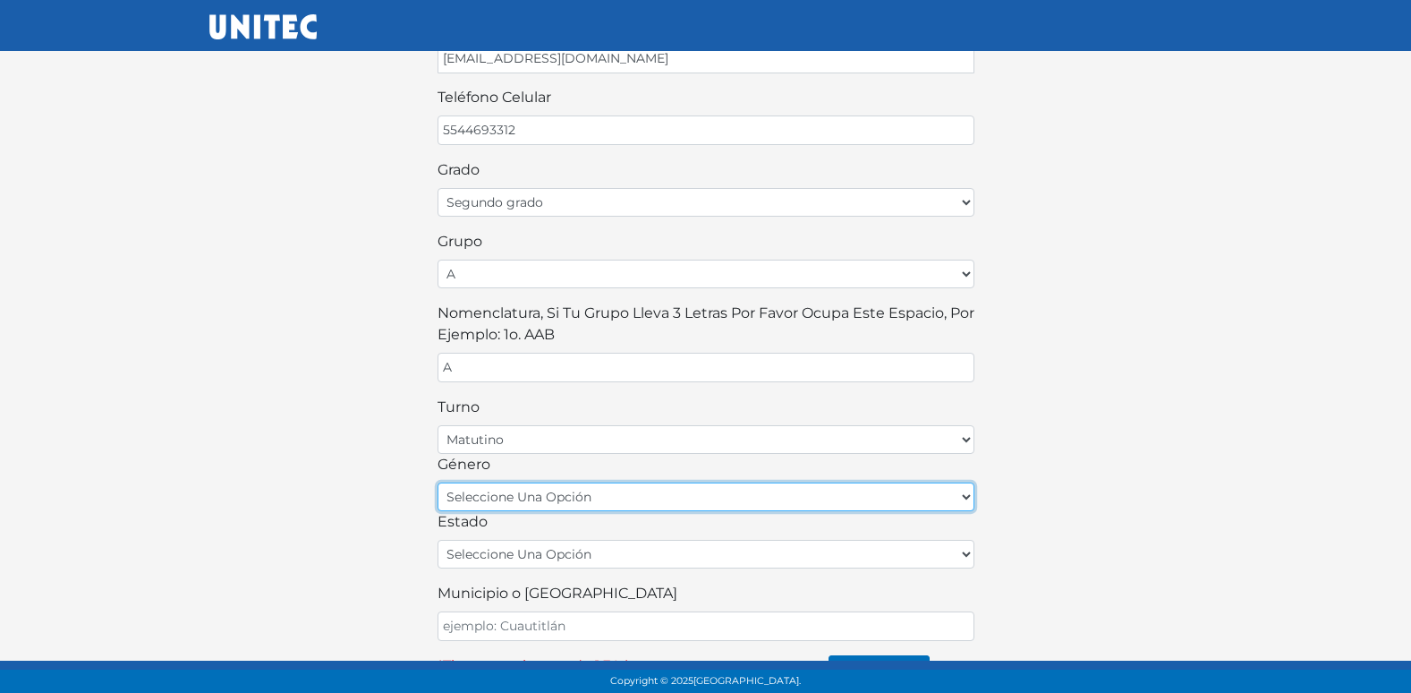
click at [512, 505] on select "seleccione una opción femenino masculino" at bounding box center [706, 496] width 537 height 29
select select "M"
click at [438, 482] on select "seleccione una opción femenino masculino" at bounding box center [706, 496] width 537 height 29
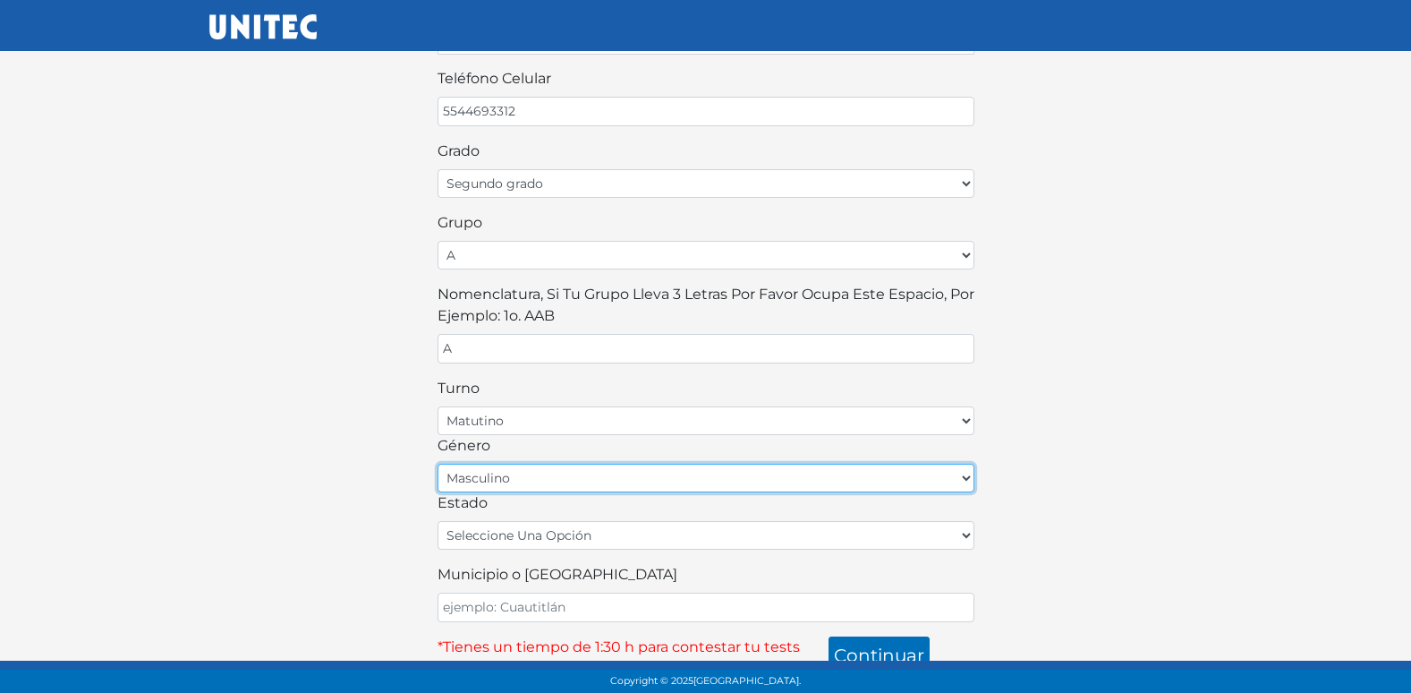
scroll to position [394, 0]
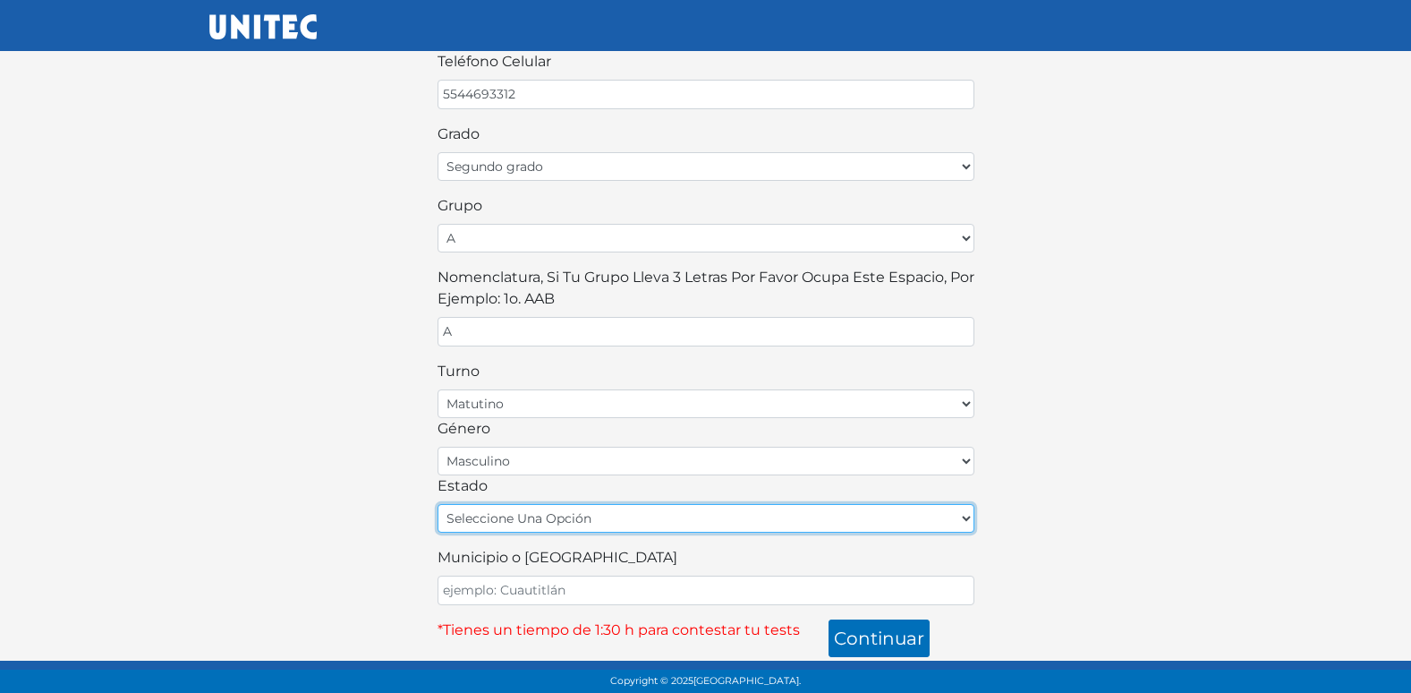
click at [561, 530] on select "seleccione una opción [GEOGRAPHIC_DATA] [GEOGRAPHIC_DATA][US_STATE] [GEOGRAPHIC…" at bounding box center [706, 518] width 537 height 29
select select "MEX"
click at [438, 504] on select "seleccione una opción [GEOGRAPHIC_DATA] [GEOGRAPHIC_DATA][US_STATE] [GEOGRAPHIC…" at bounding box center [706, 518] width 537 height 29
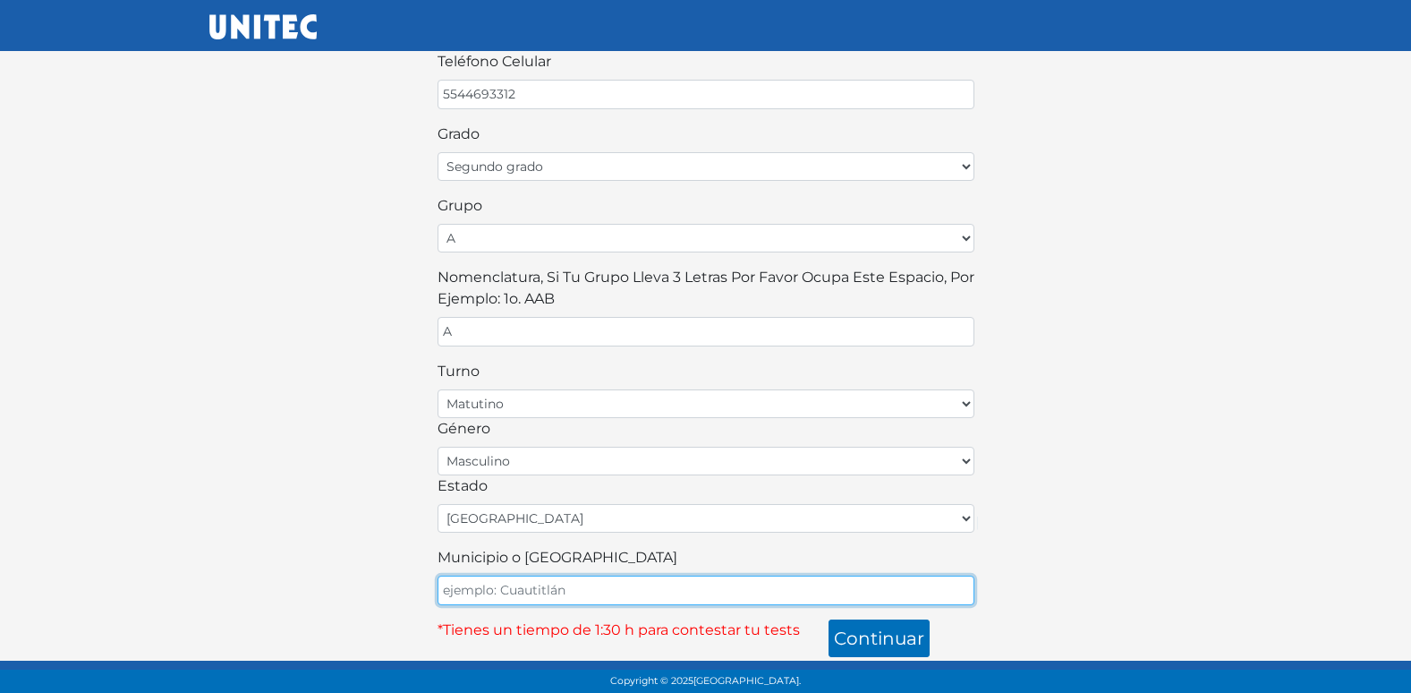
click at [553, 586] on input "Municipio o [GEOGRAPHIC_DATA]" at bounding box center [706, 590] width 537 height 30
type input "ECATEPEC"
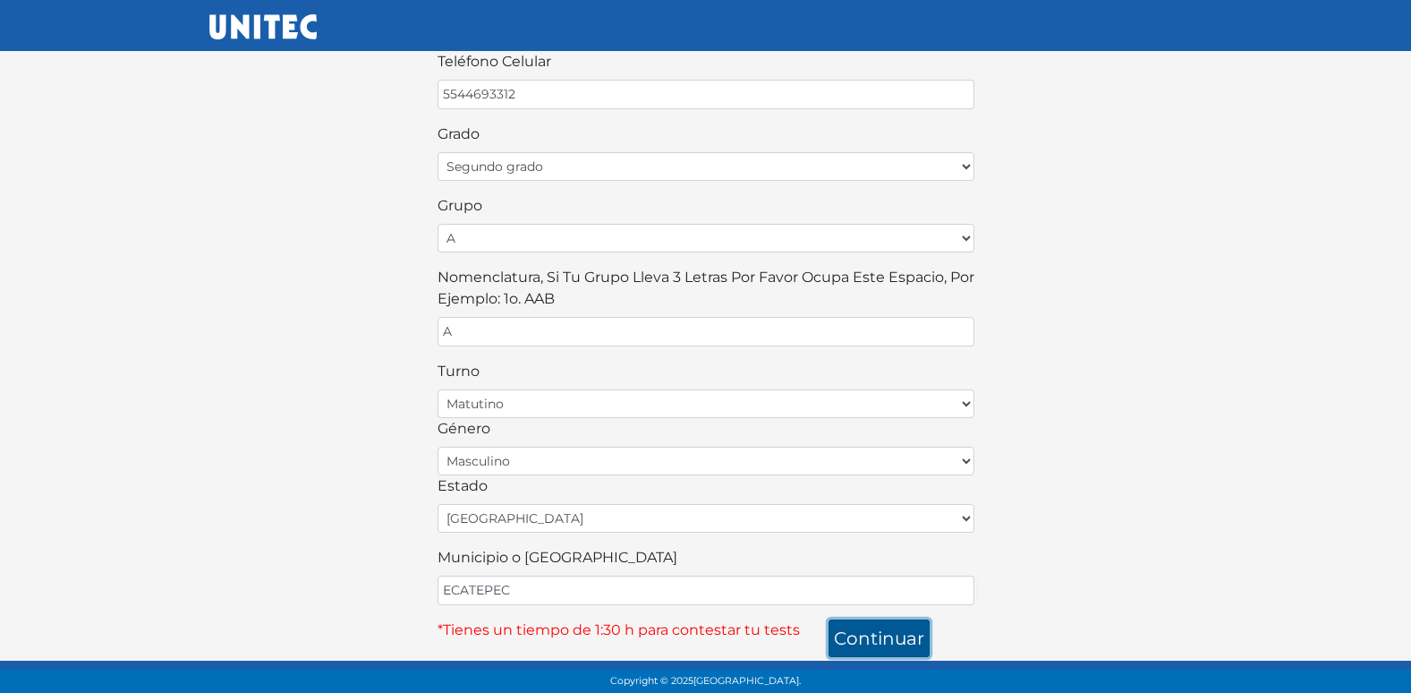
click at [883, 637] on button "continuar" at bounding box center [879, 638] width 101 height 38
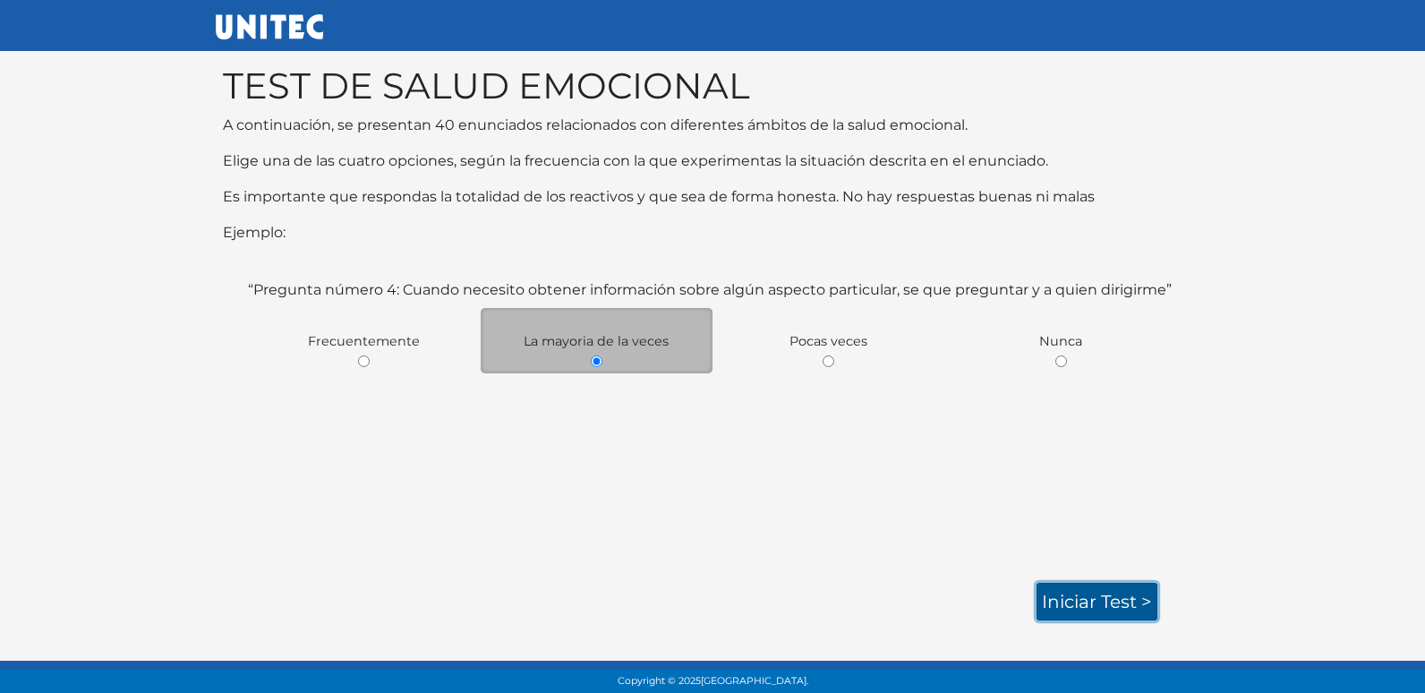
click at [1062, 600] on link "Iniciar test >" at bounding box center [1096, 602] width 121 height 38
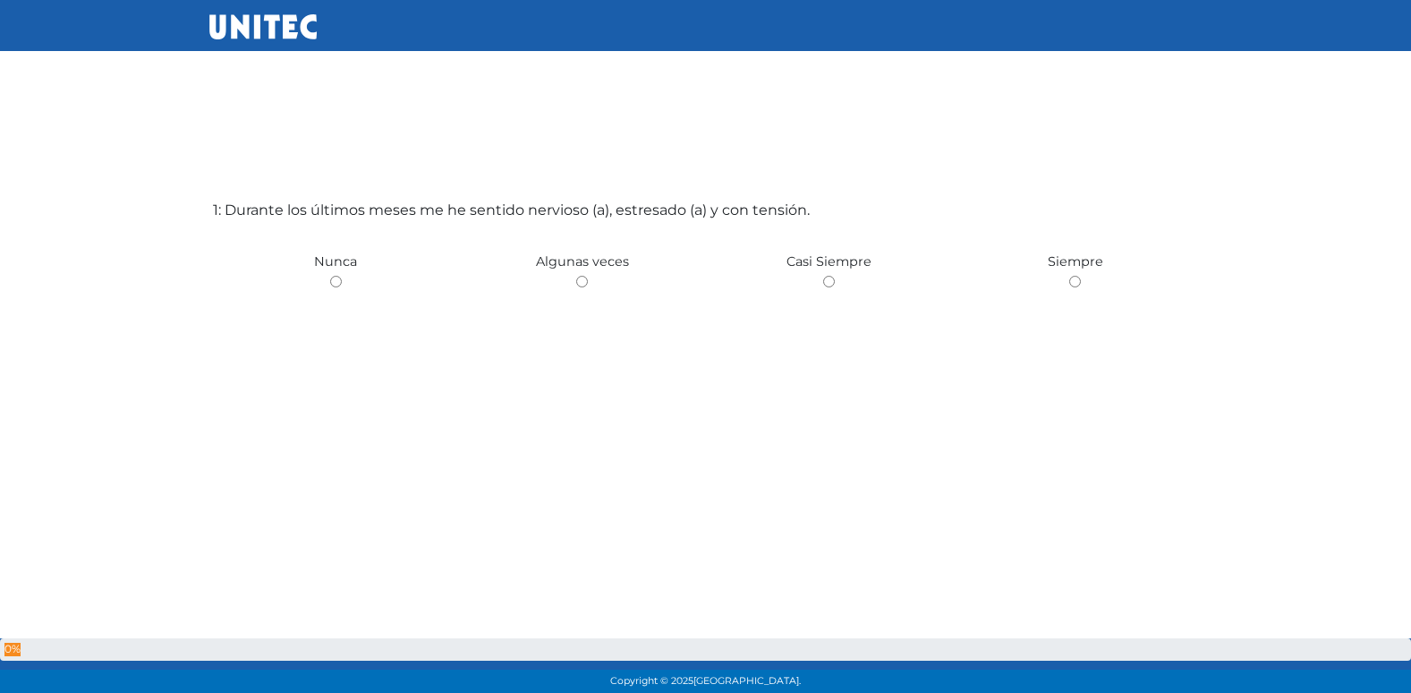
scroll to position [89, 0]
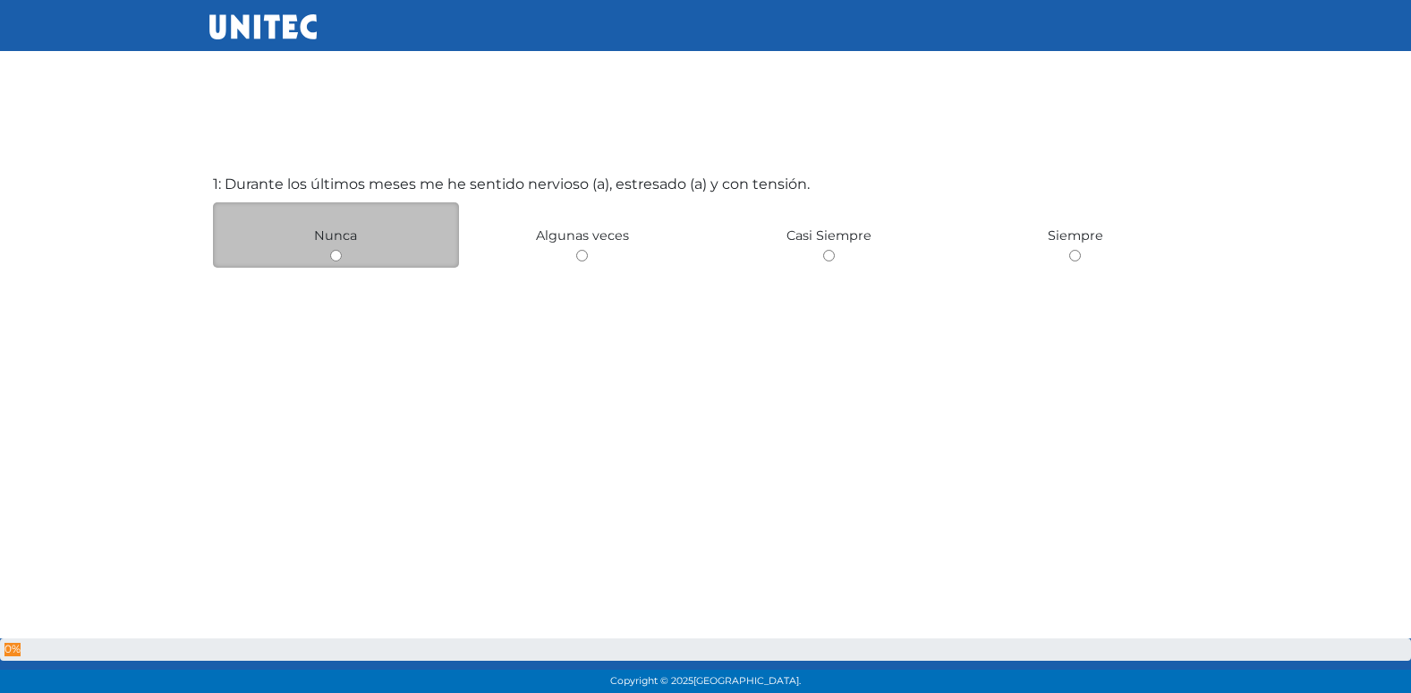
click at [326, 244] on div "Nunca" at bounding box center [336, 234] width 247 height 65
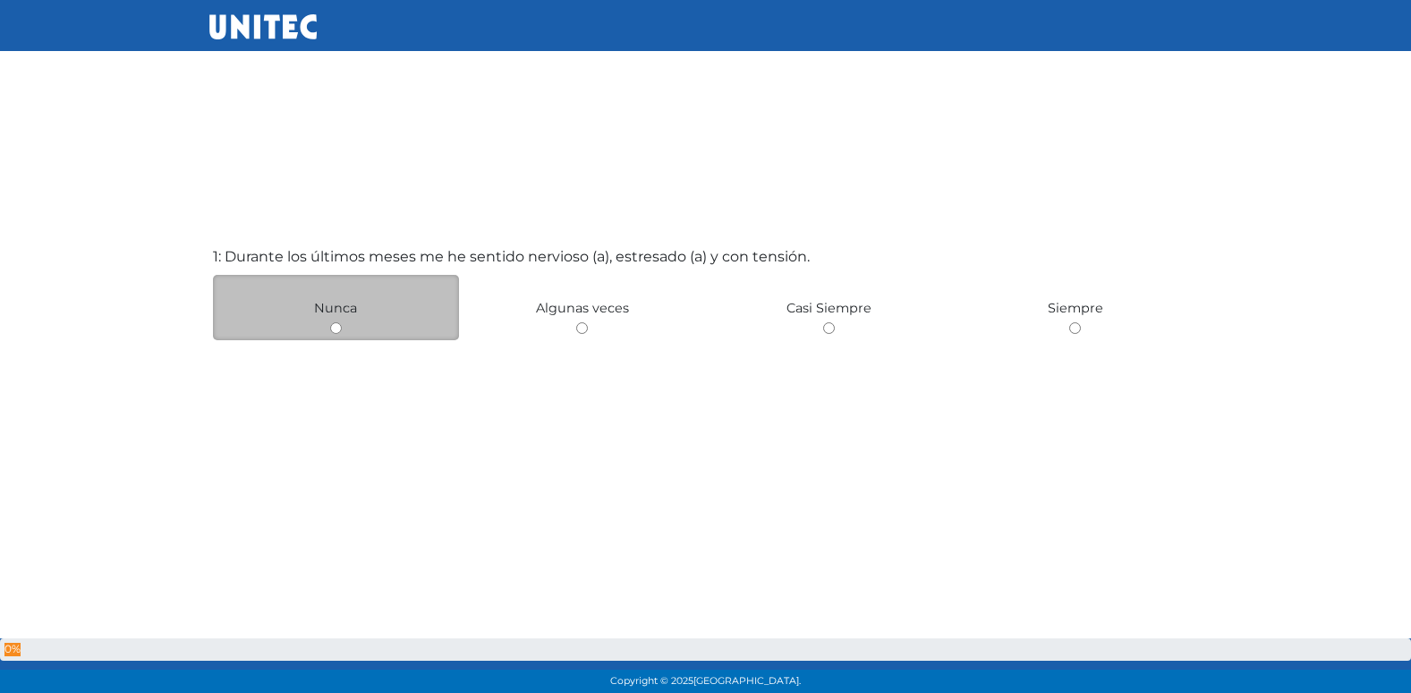
scroll to position [0, 0]
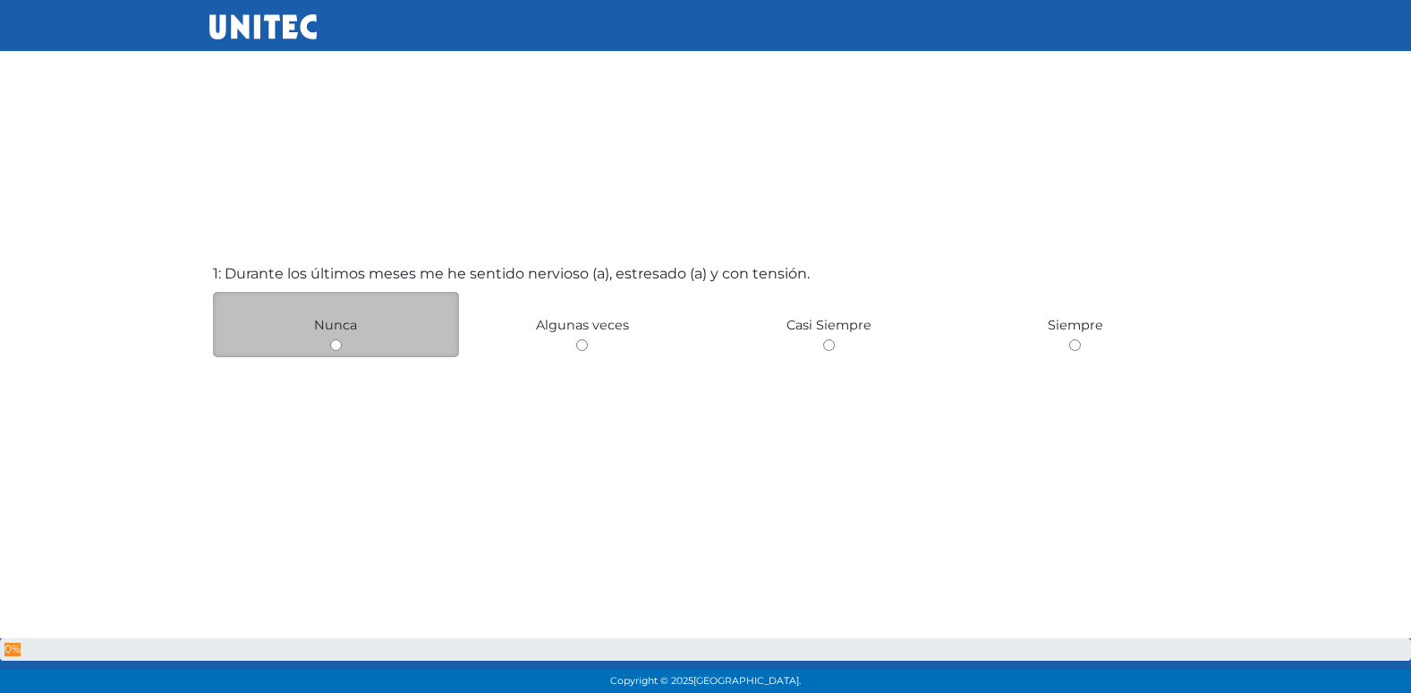
click at [576, 339] on input "radio" at bounding box center [582, 345] width 12 height 12
radio input "true"
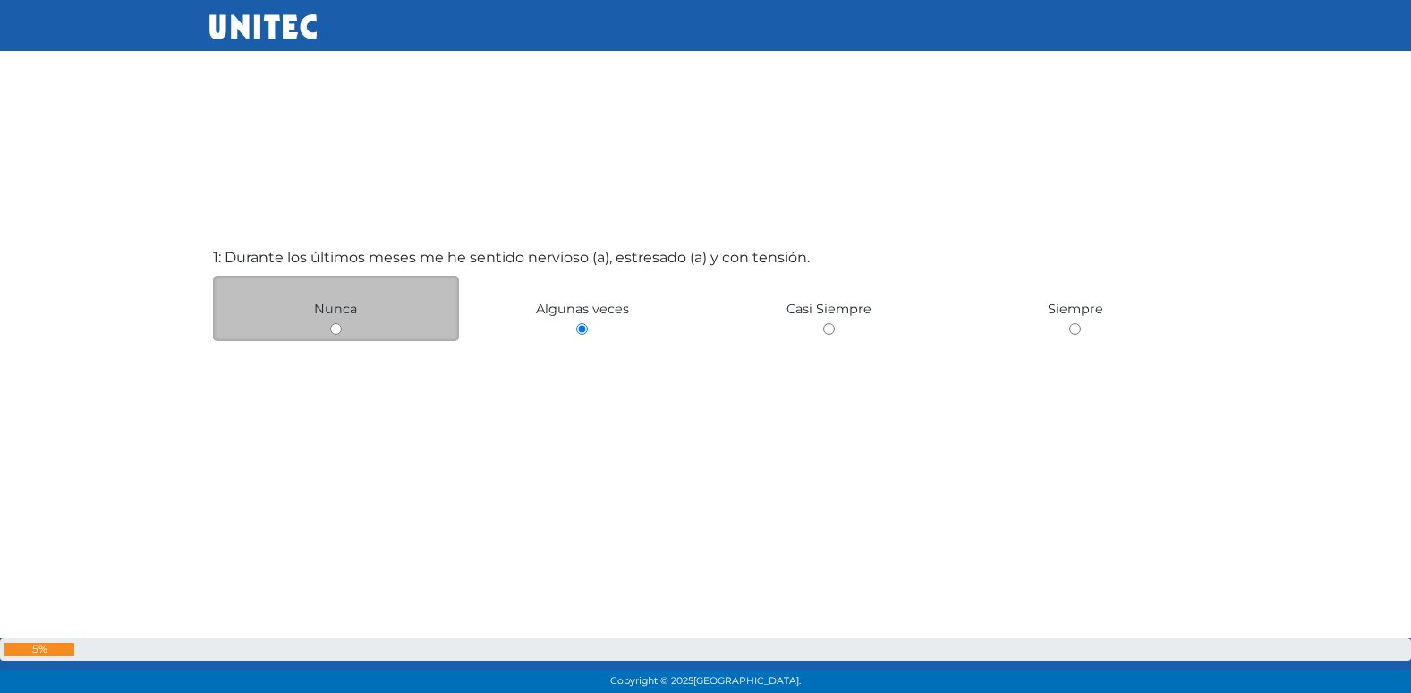
click at [330, 323] on input "radio" at bounding box center [336, 329] width 12 height 12
radio input "true"
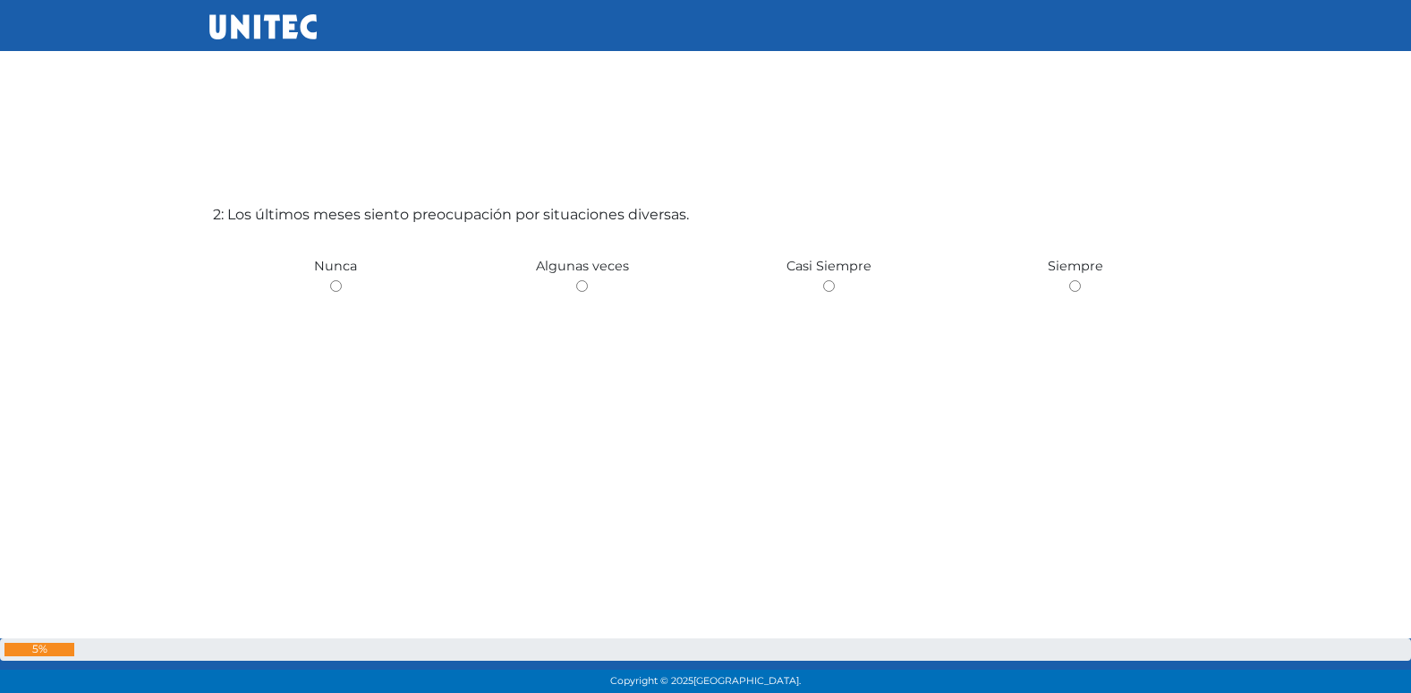
scroll to position [782, 0]
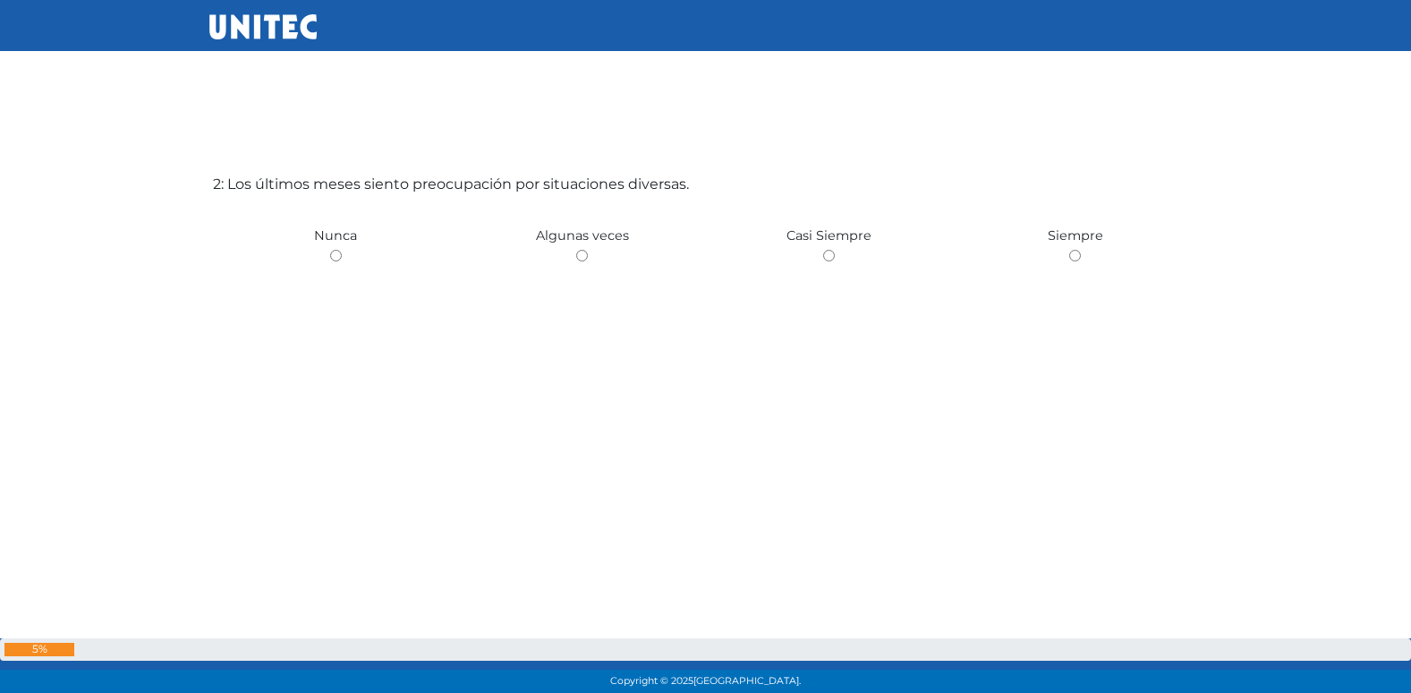
click at [576, 250] on input "radio" at bounding box center [582, 256] width 12 height 12
radio input "true"
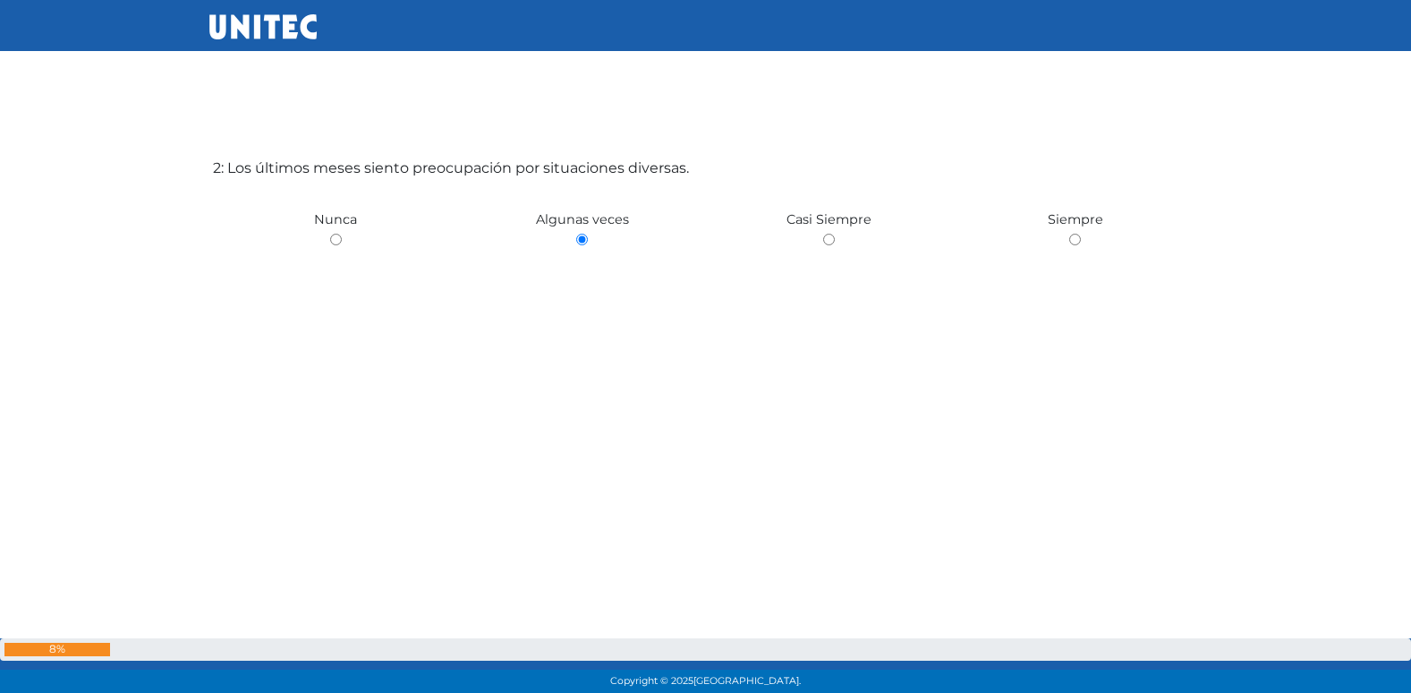
click at [330, 234] on input "radio" at bounding box center [336, 240] width 12 height 12
radio input "true"
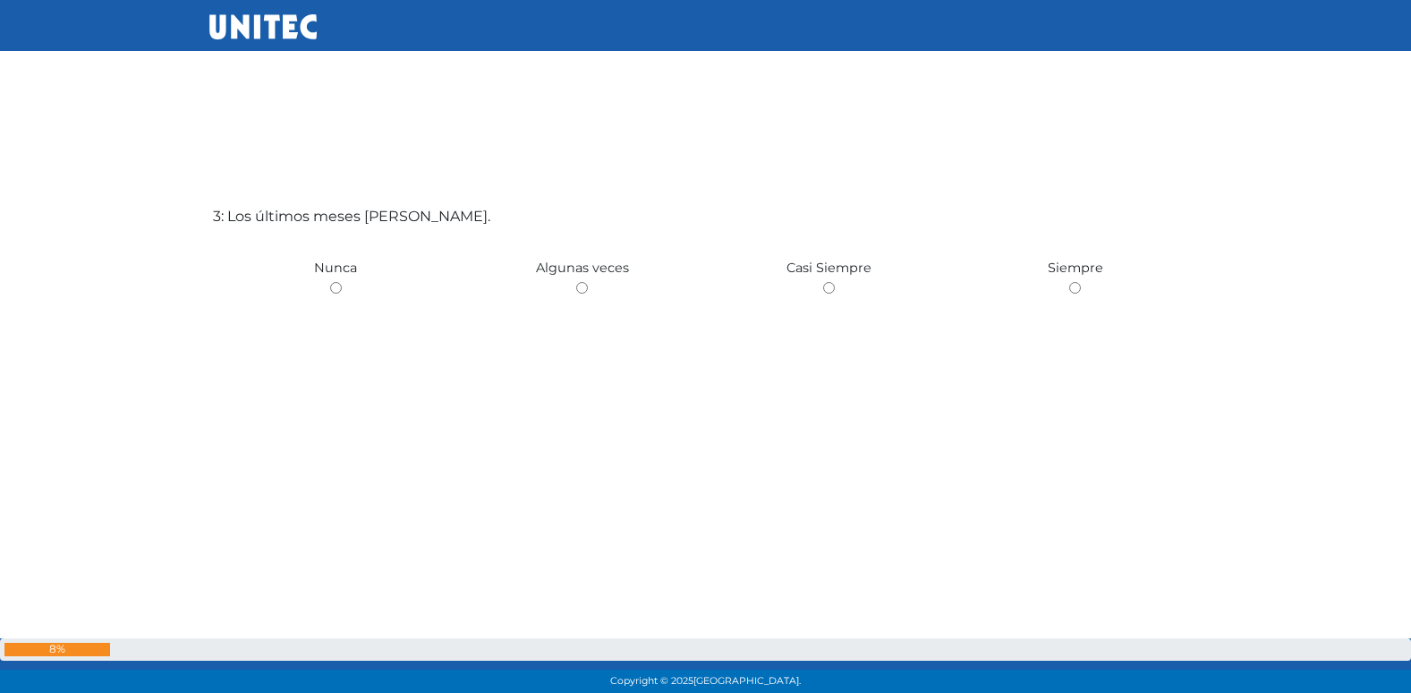
scroll to position [1475, 0]
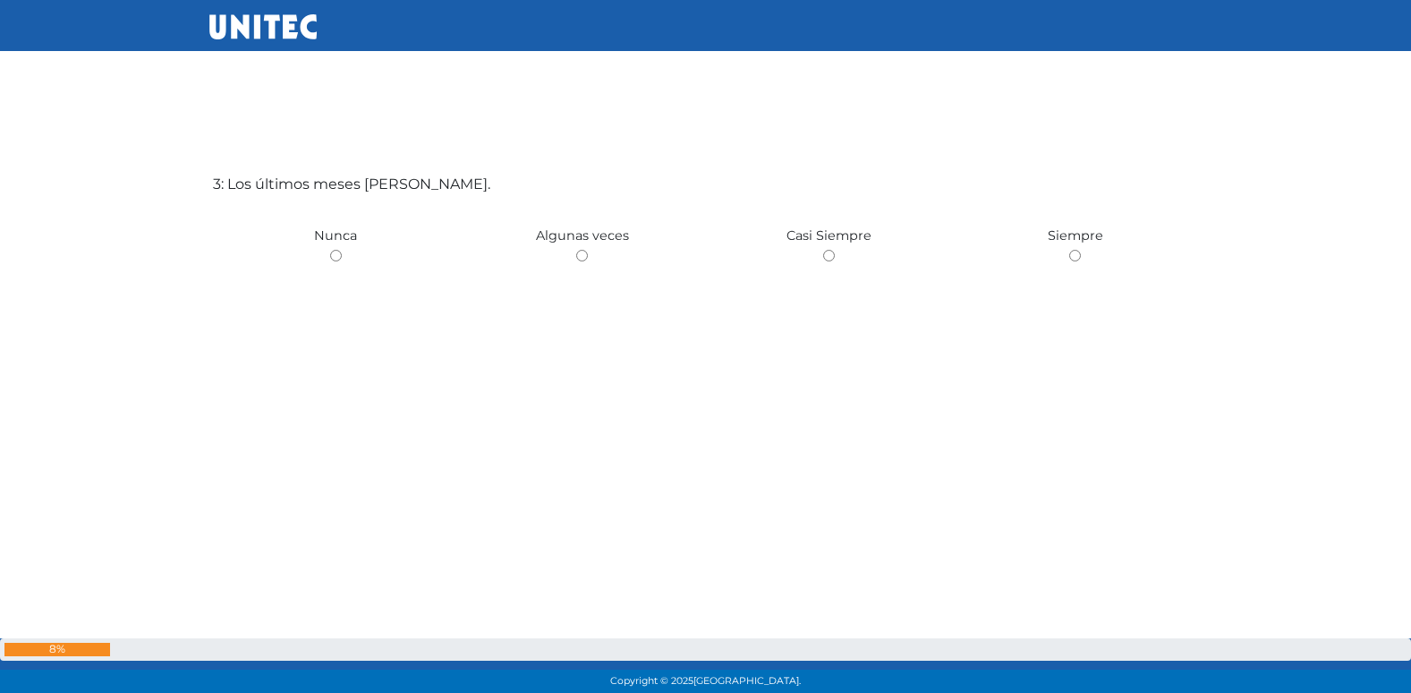
click at [576, 250] on input "radio" at bounding box center [582, 256] width 12 height 12
radio input "true"
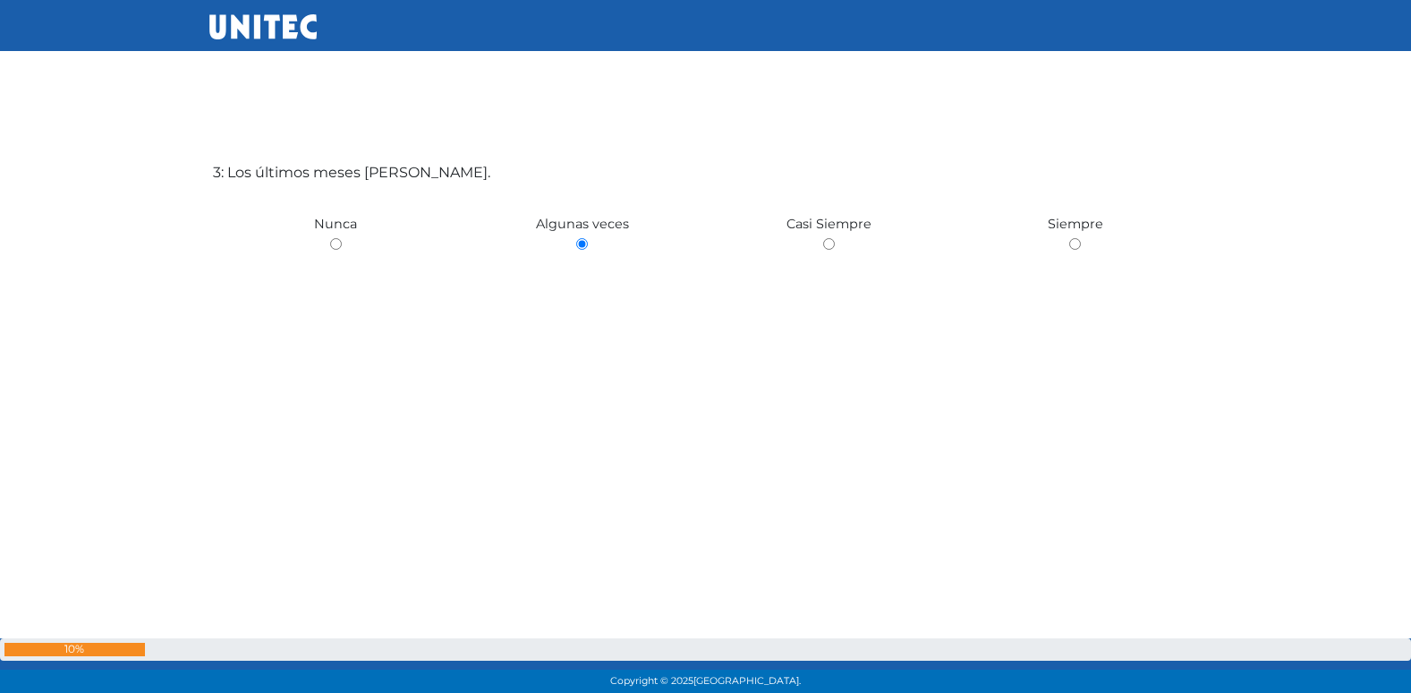
click at [330, 238] on input "radio" at bounding box center [336, 244] width 12 height 12
radio input "true"
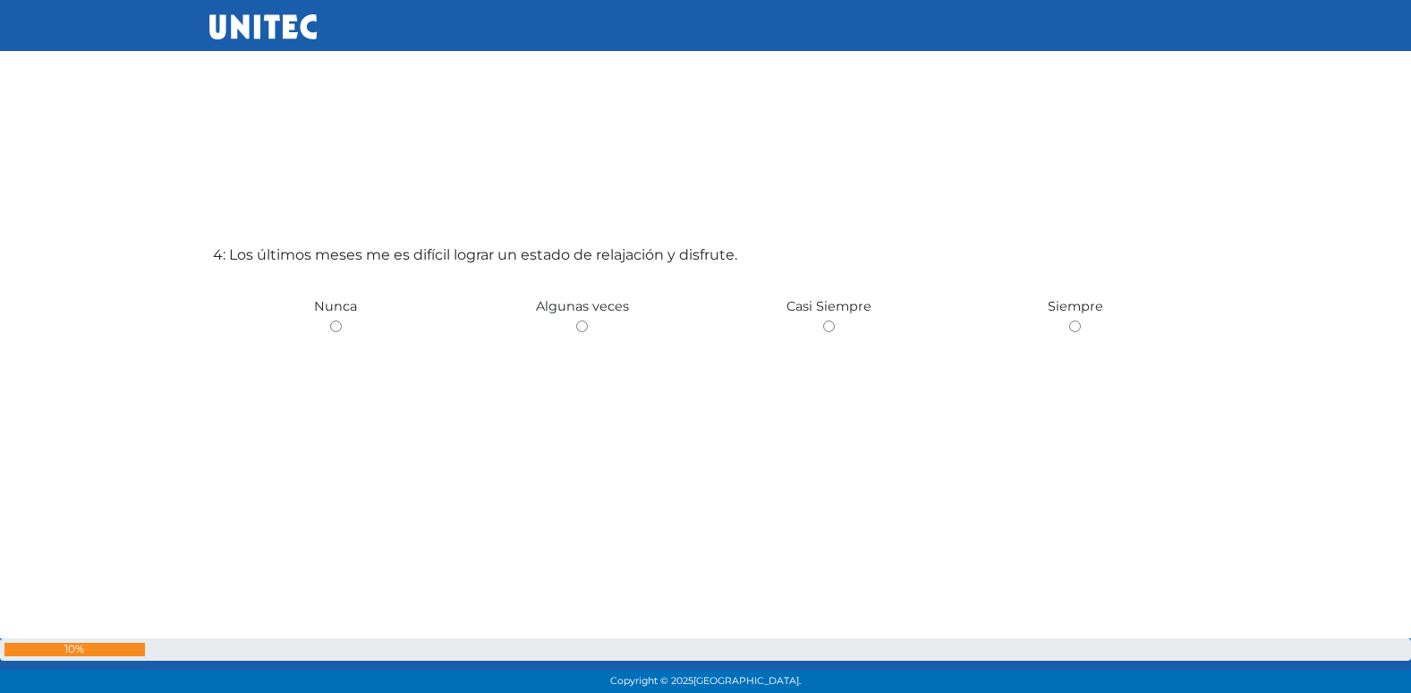
scroll to position [2167, 0]
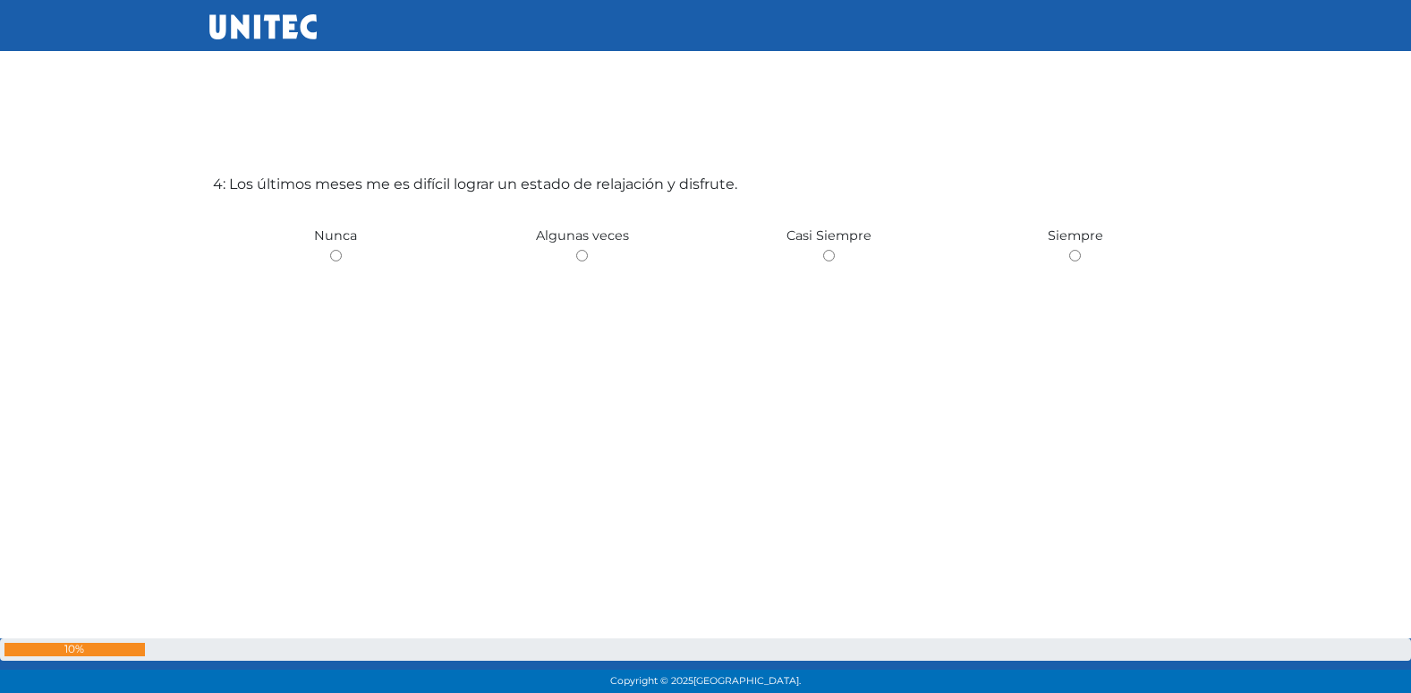
click at [576, 250] on input "radio" at bounding box center [582, 256] width 12 height 12
radio input "true"
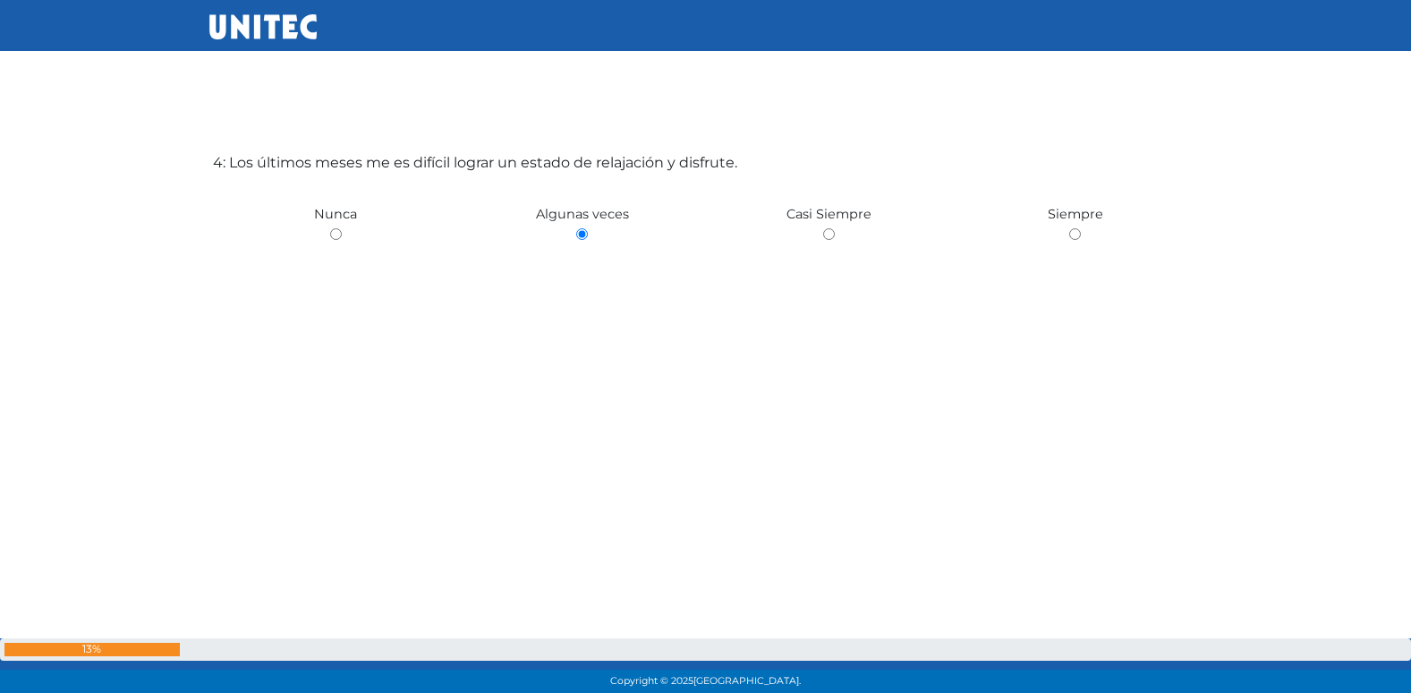
click at [823, 228] on input "radio" at bounding box center [829, 234] width 12 height 12
radio input "true"
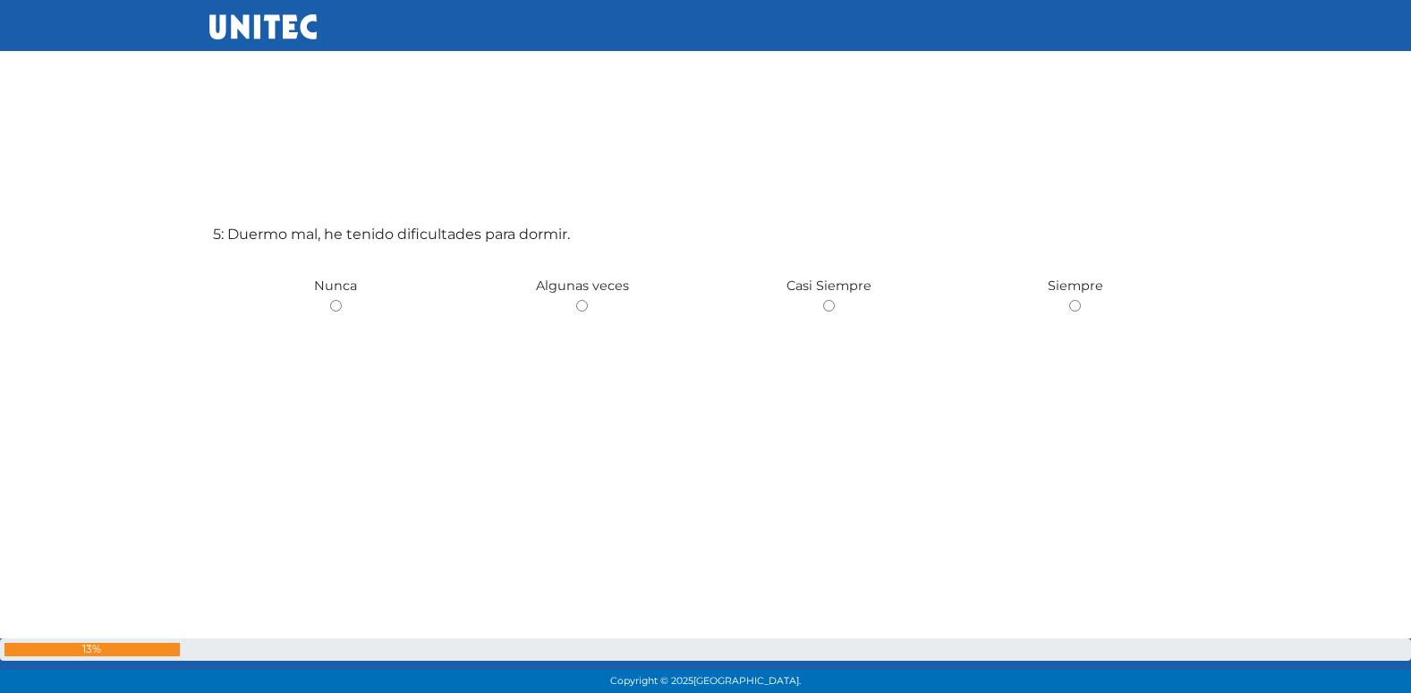
scroll to position [2860, 0]
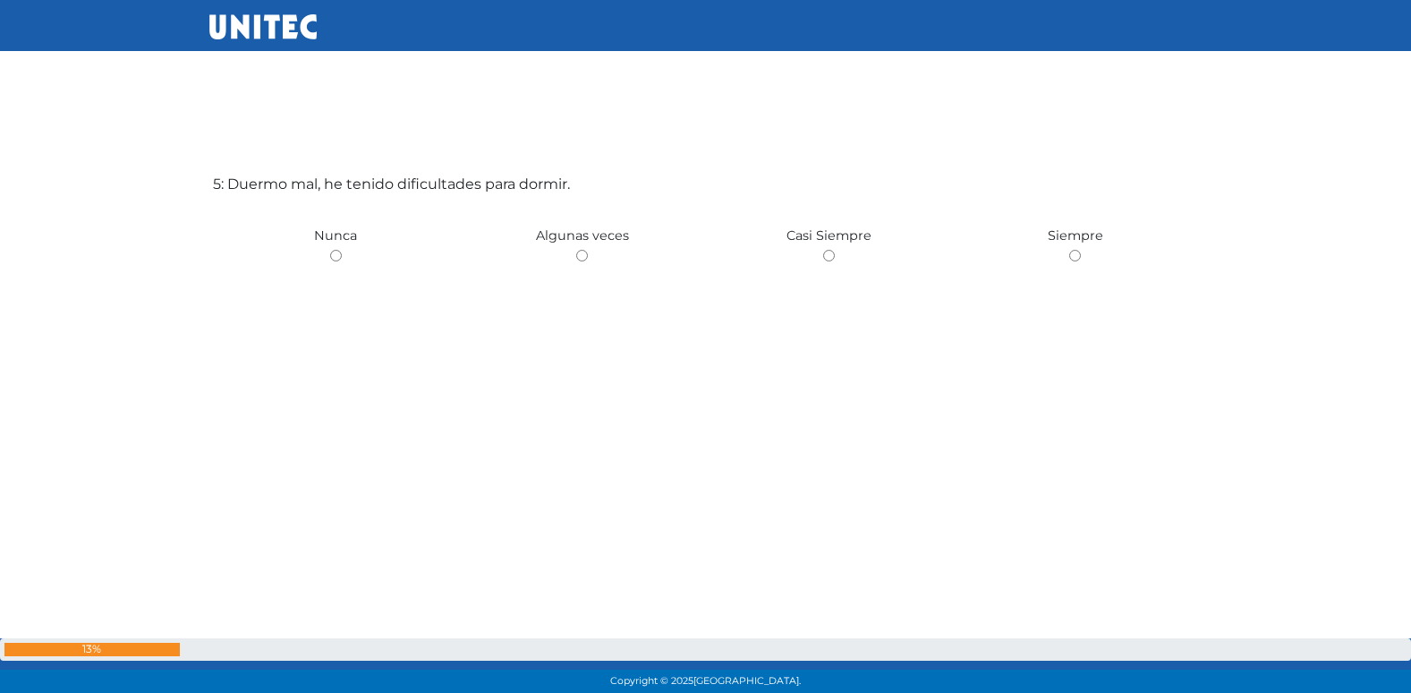
click at [576, 250] on input "radio" at bounding box center [582, 256] width 12 height 12
radio input "true"
click at [330, 250] on input "radio" at bounding box center [336, 256] width 12 height 12
radio input "true"
click at [576, 250] on input "radio" at bounding box center [582, 256] width 12 height 12
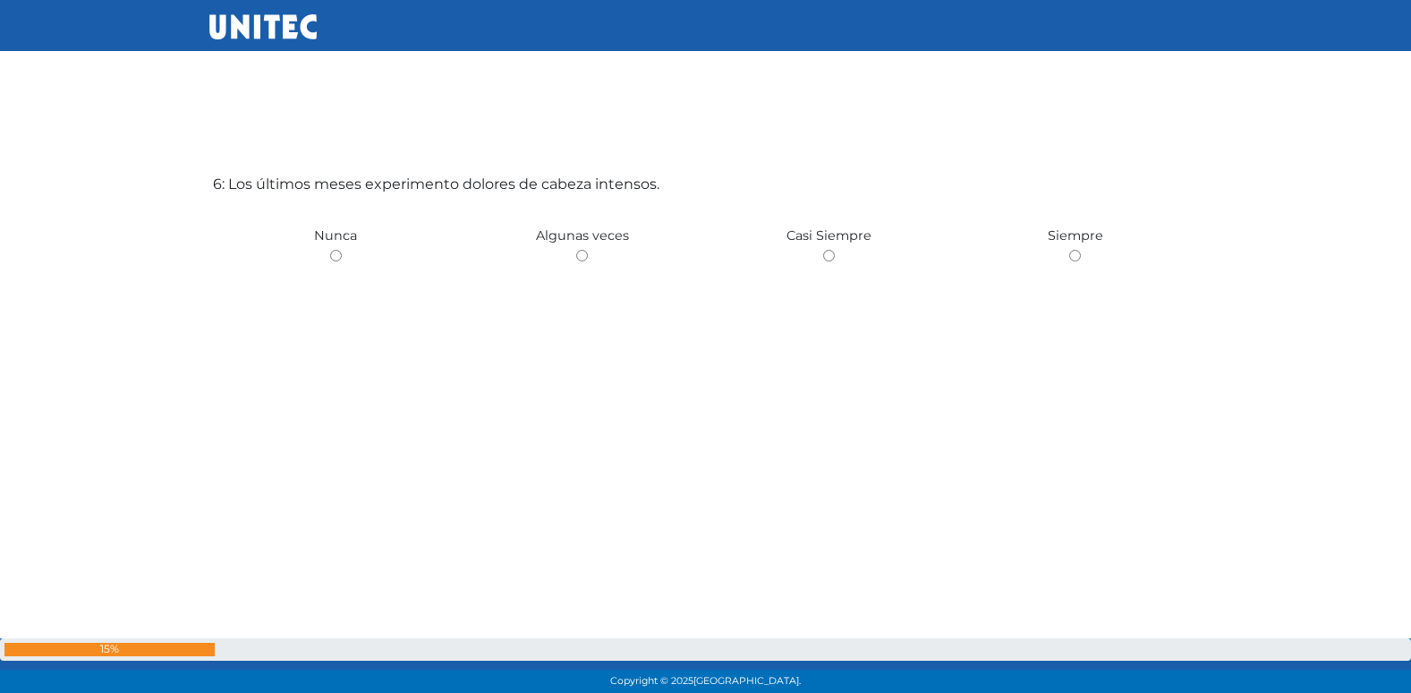
radio input "true"
click at [330, 251] on input "radio" at bounding box center [336, 257] width 12 height 12
radio input "true"
click at [576, 250] on input "radio" at bounding box center [582, 256] width 12 height 12
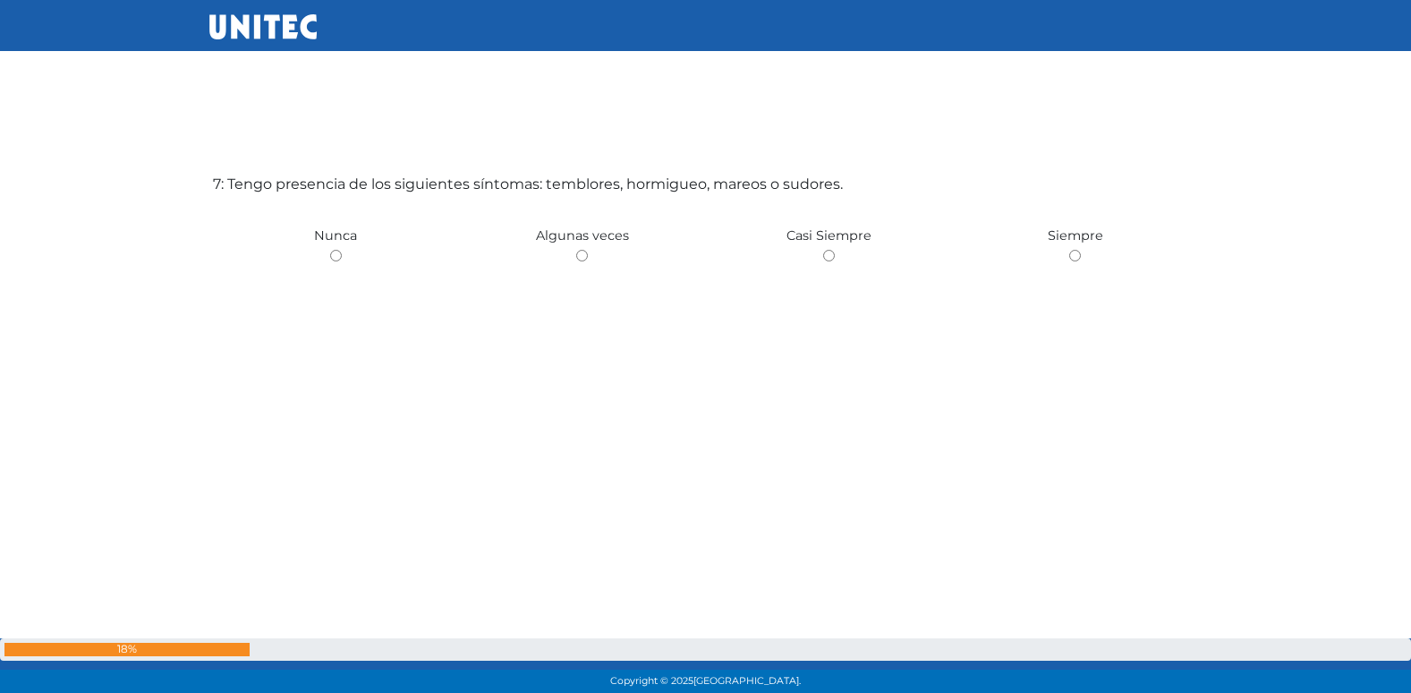
radio input "true"
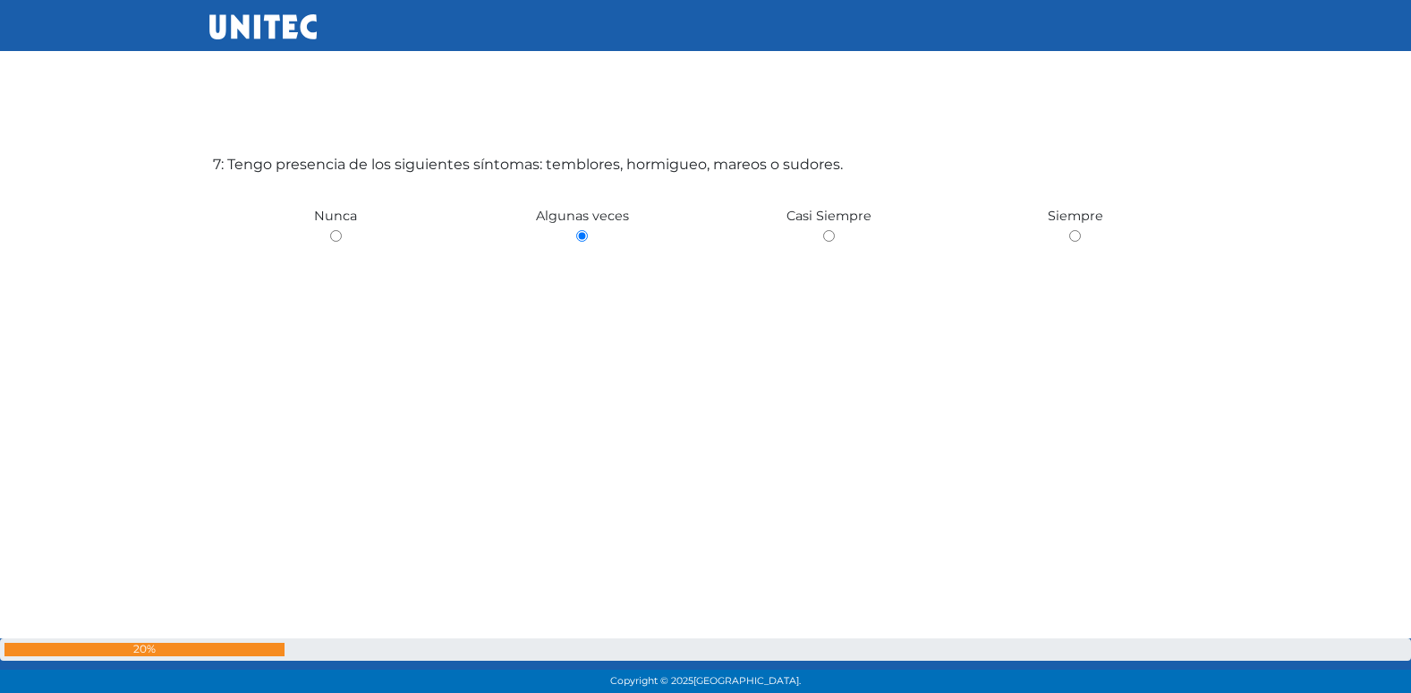
click at [330, 230] on input "radio" at bounding box center [336, 236] width 12 height 12
radio input "true"
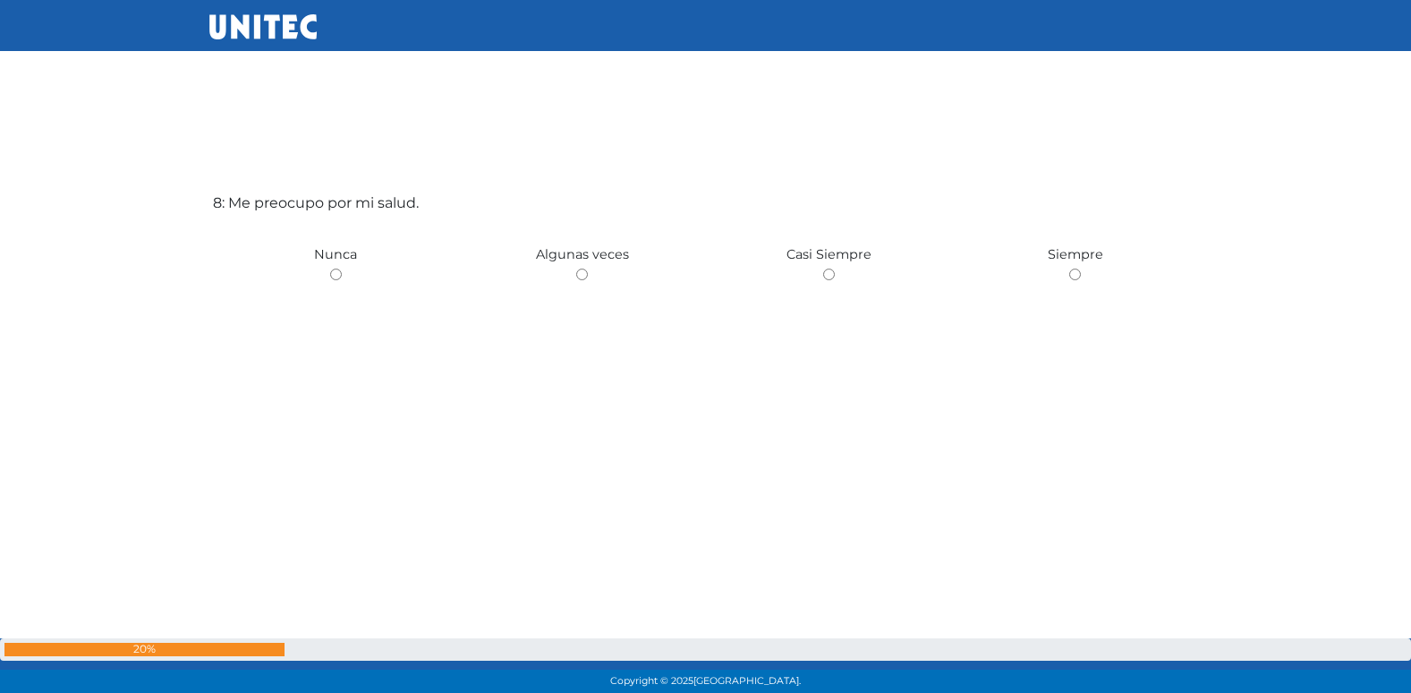
scroll to position [4938, 0]
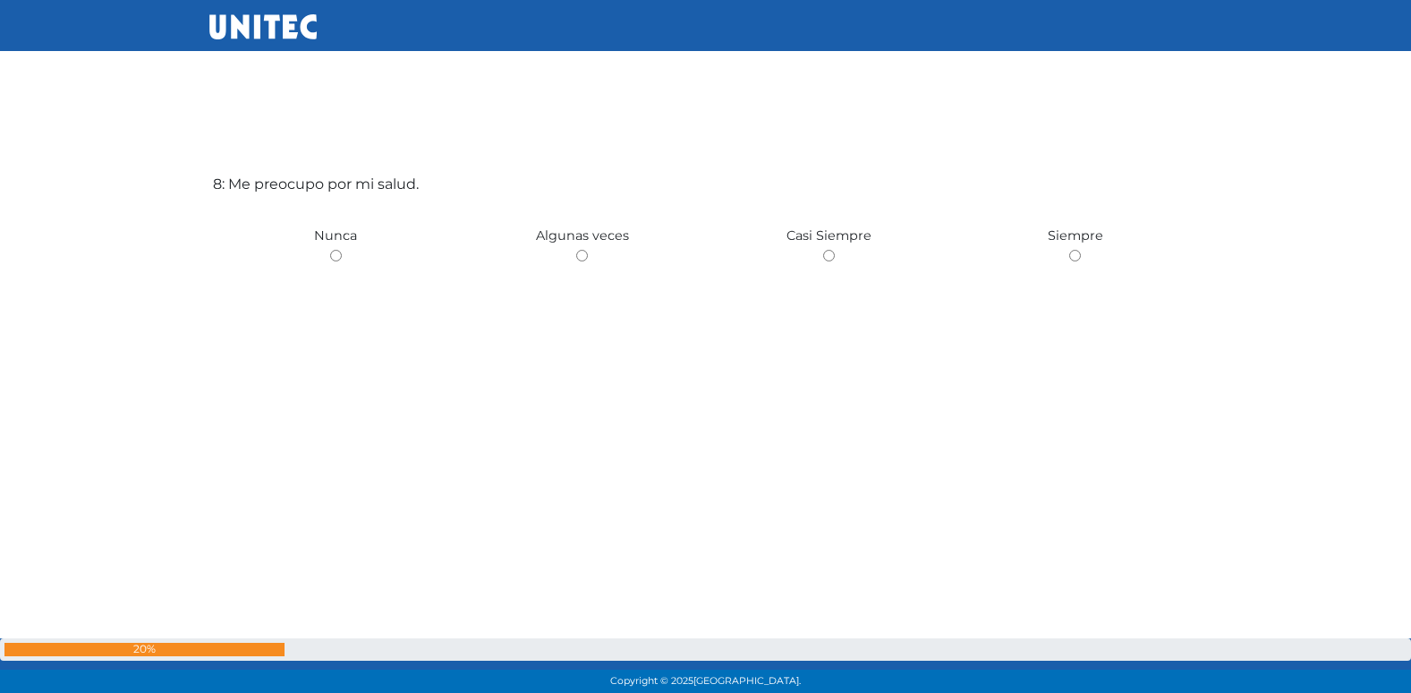
radio input "true"
click at [576, 250] on input "radio" at bounding box center [582, 256] width 12 height 12
radio input "true"
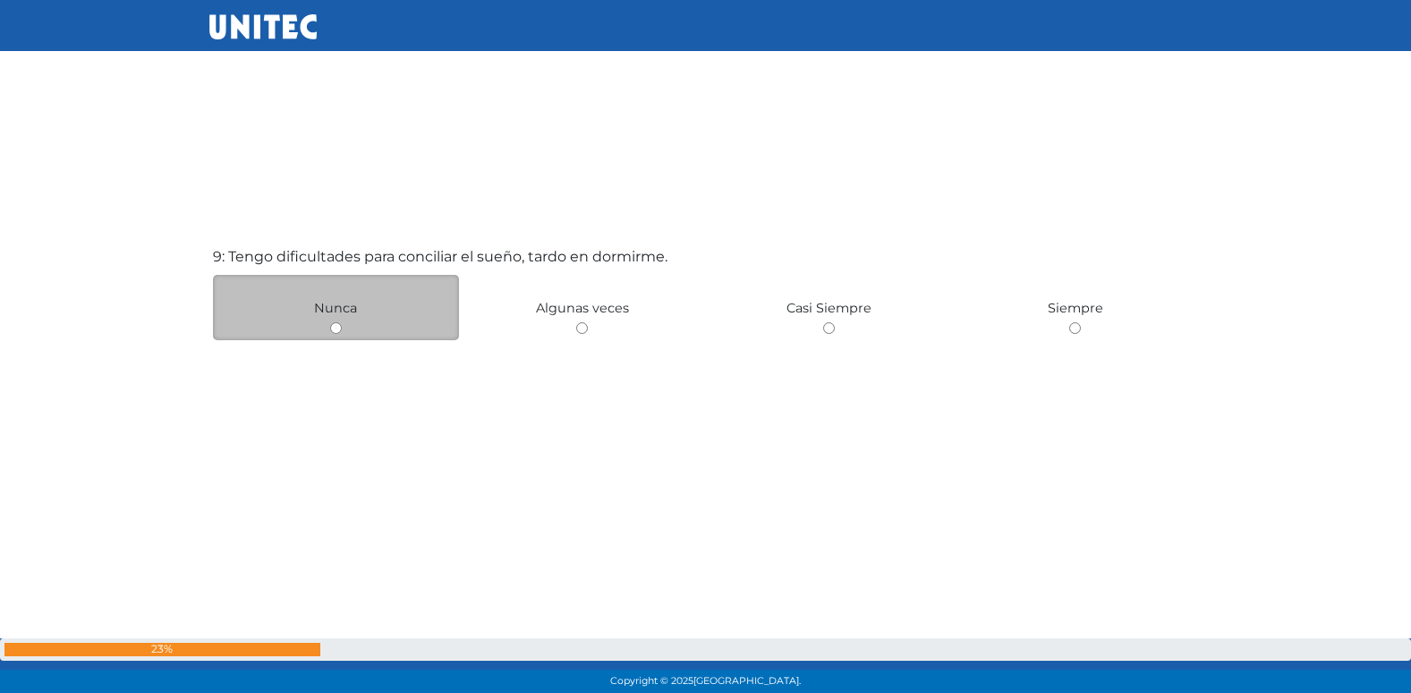
click at [331, 336] on div "Nunca" at bounding box center [336, 307] width 247 height 65
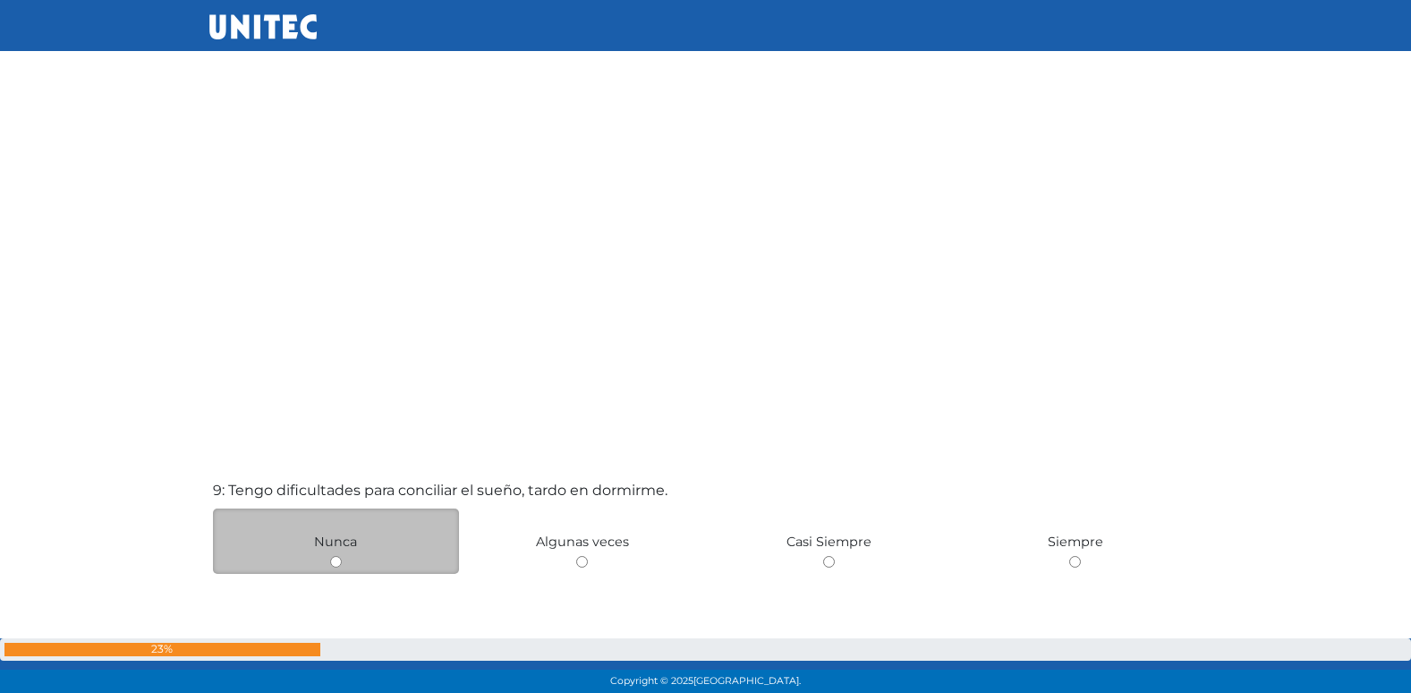
scroll to position [5312, 0]
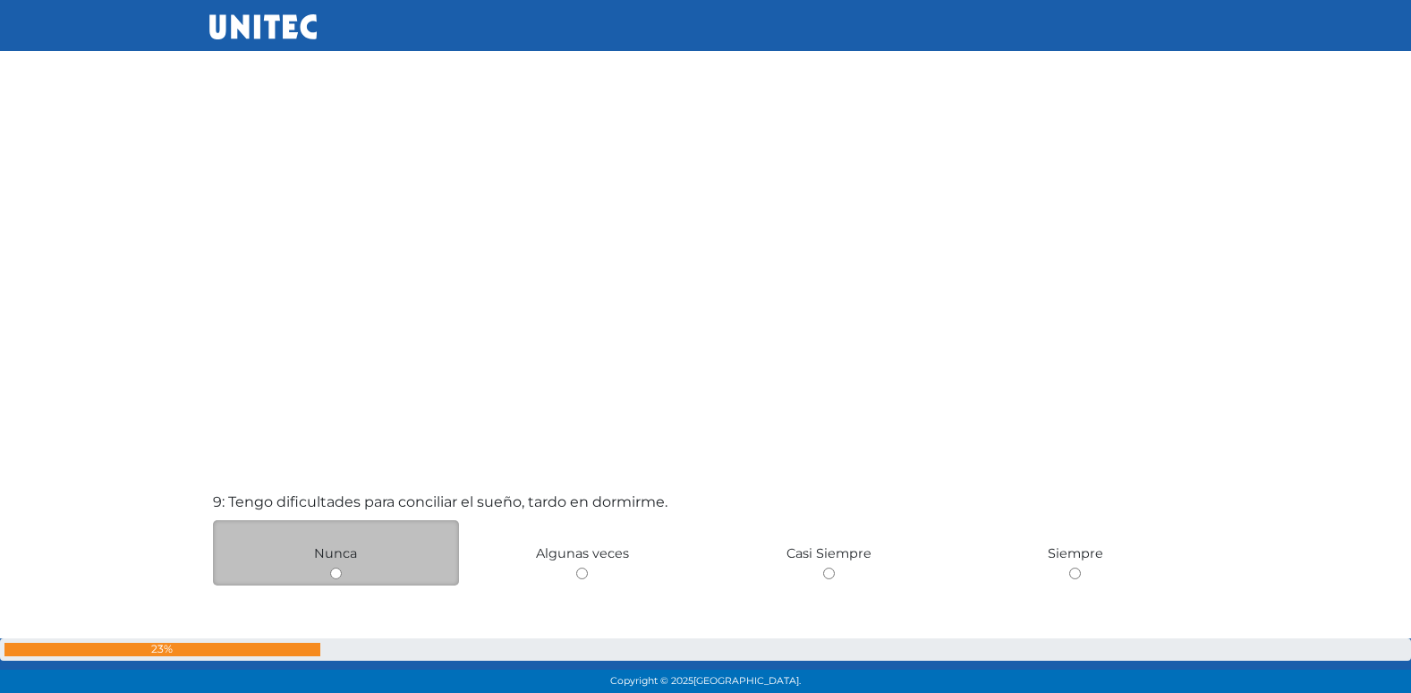
click at [576, 567] on input "radio" at bounding box center [582, 573] width 12 height 12
radio input "true"
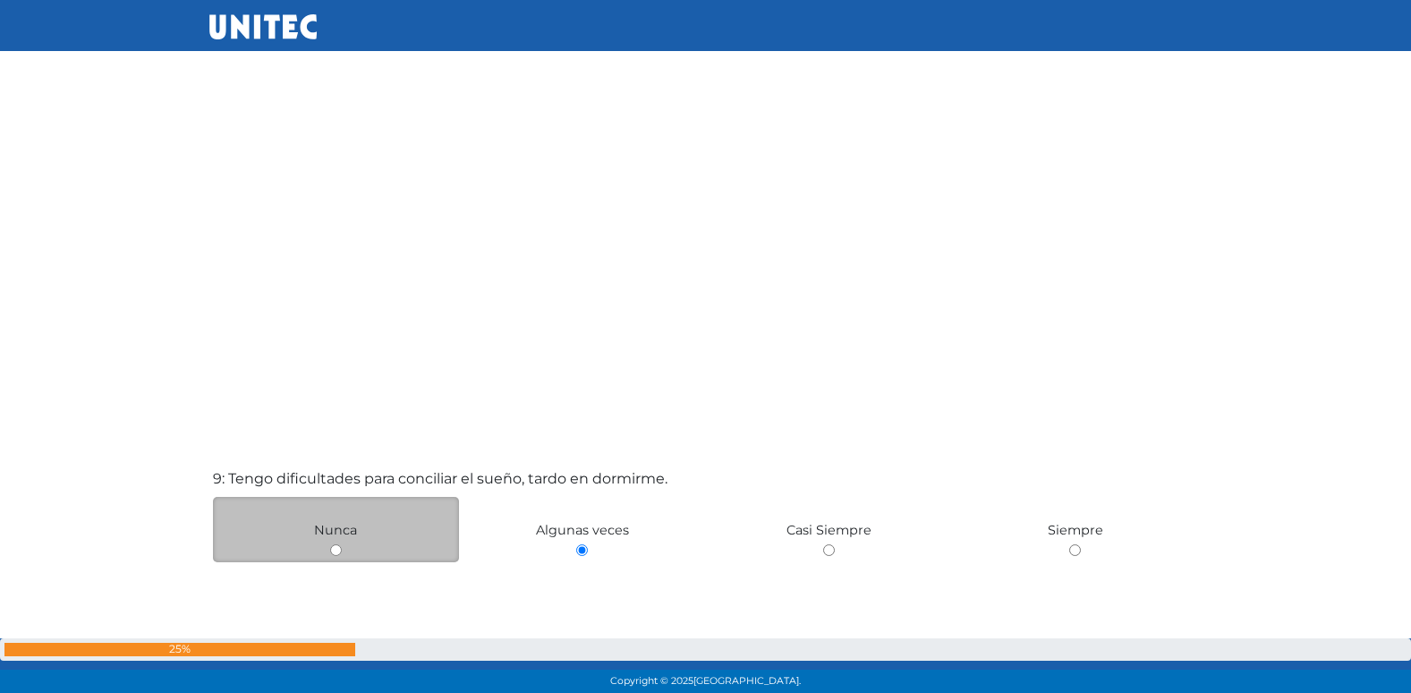
click at [330, 544] on input "radio" at bounding box center [336, 550] width 12 height 12
radio input "true"
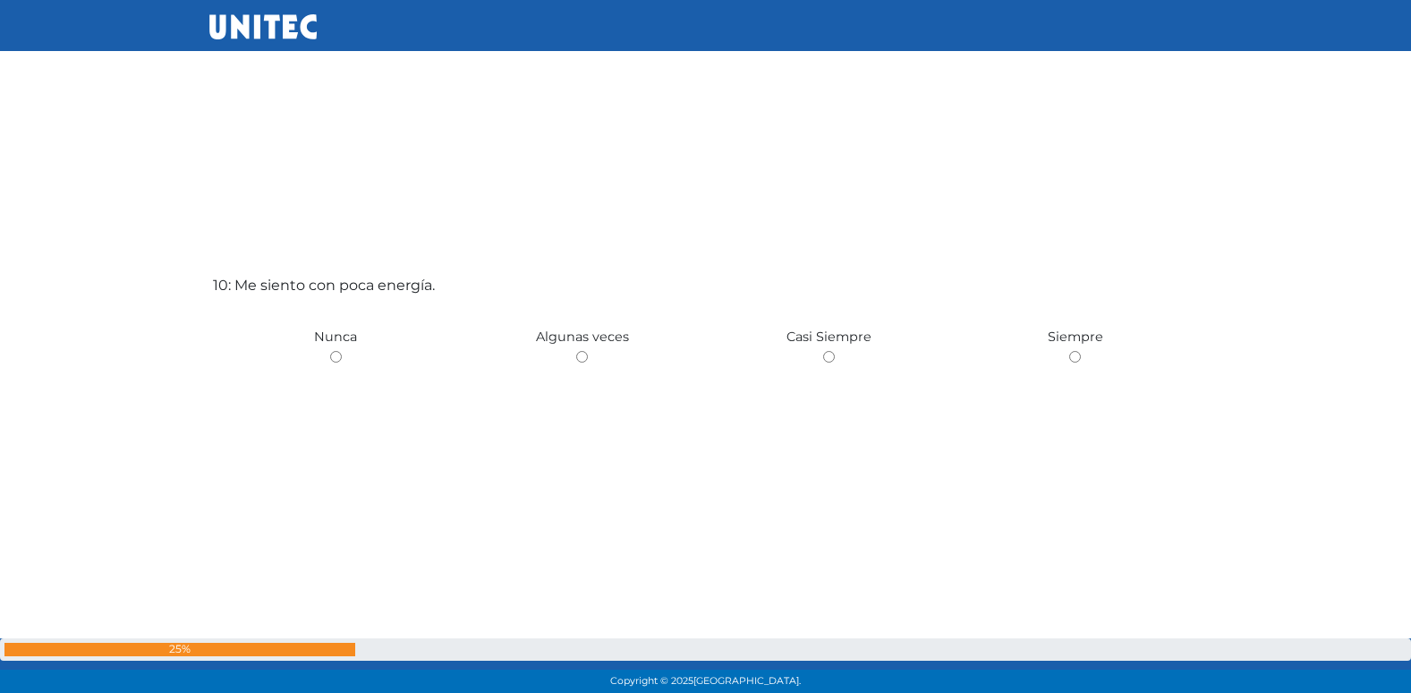
scroll to position [6323, 0]
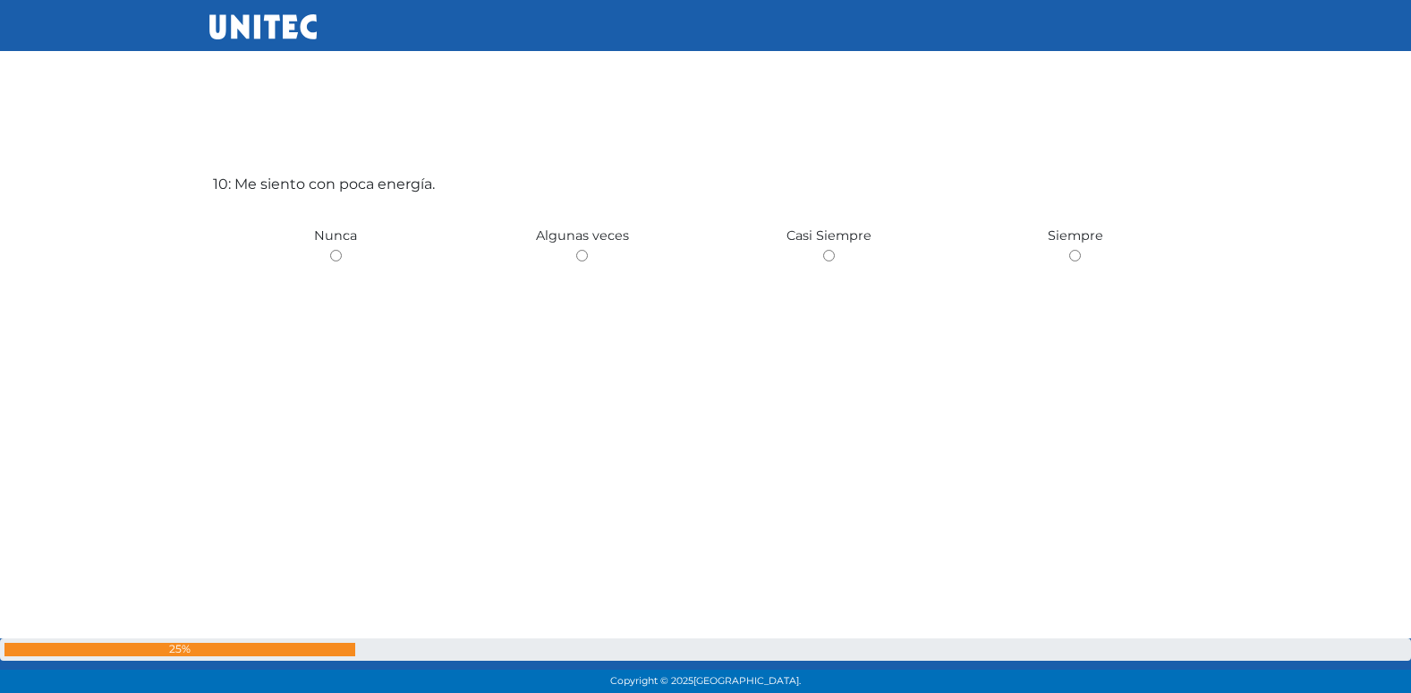
click at [576, 250] on input "radio" at bounding box center [582, 256] width 12 height 12
radio input "true"
click at [330, 251] on input "radio" at bounding box center [336, 257] width 12 height 12
radio input "true"
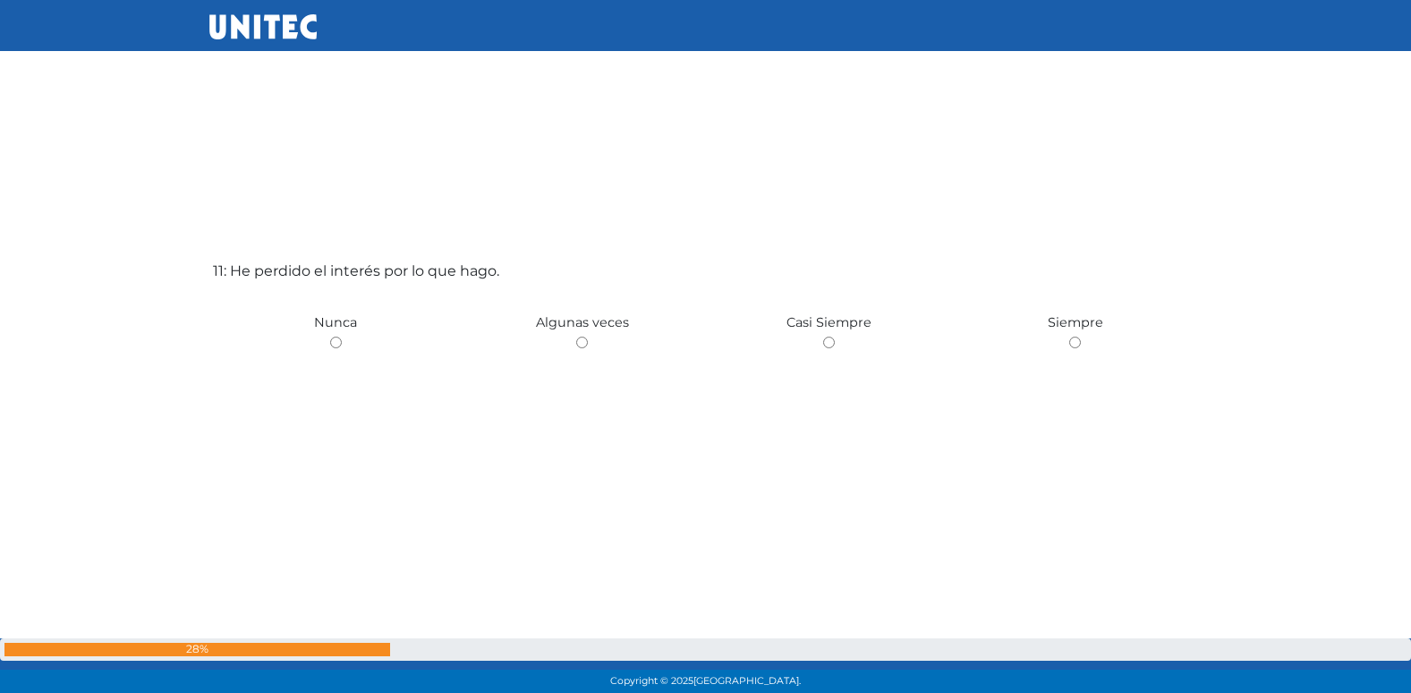
scroll to position [7015, 0]
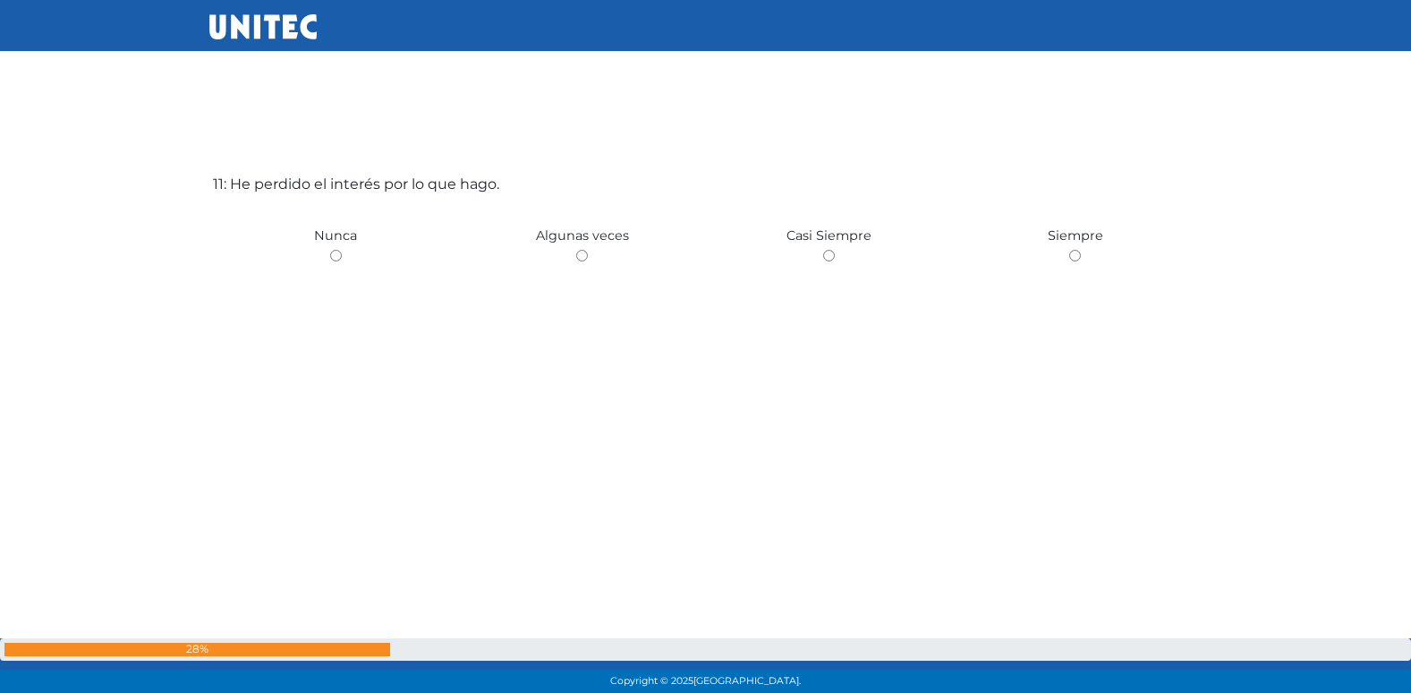
click at [576, 250] on input "radio" at bounding box center [582, 256] width 12 height 12
radio input "true"
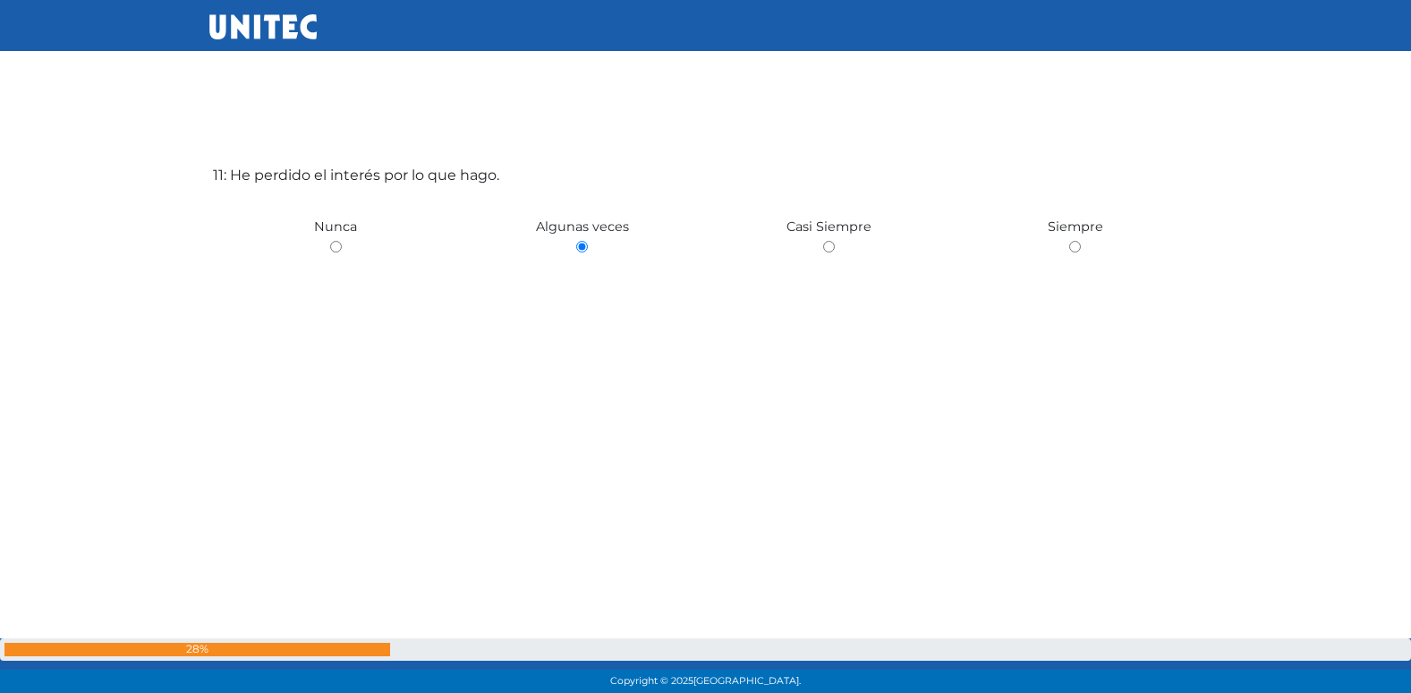
click at [330, 241] on input "radio" at bounding box center [336, 247] width 12 height 12
radio input "true"
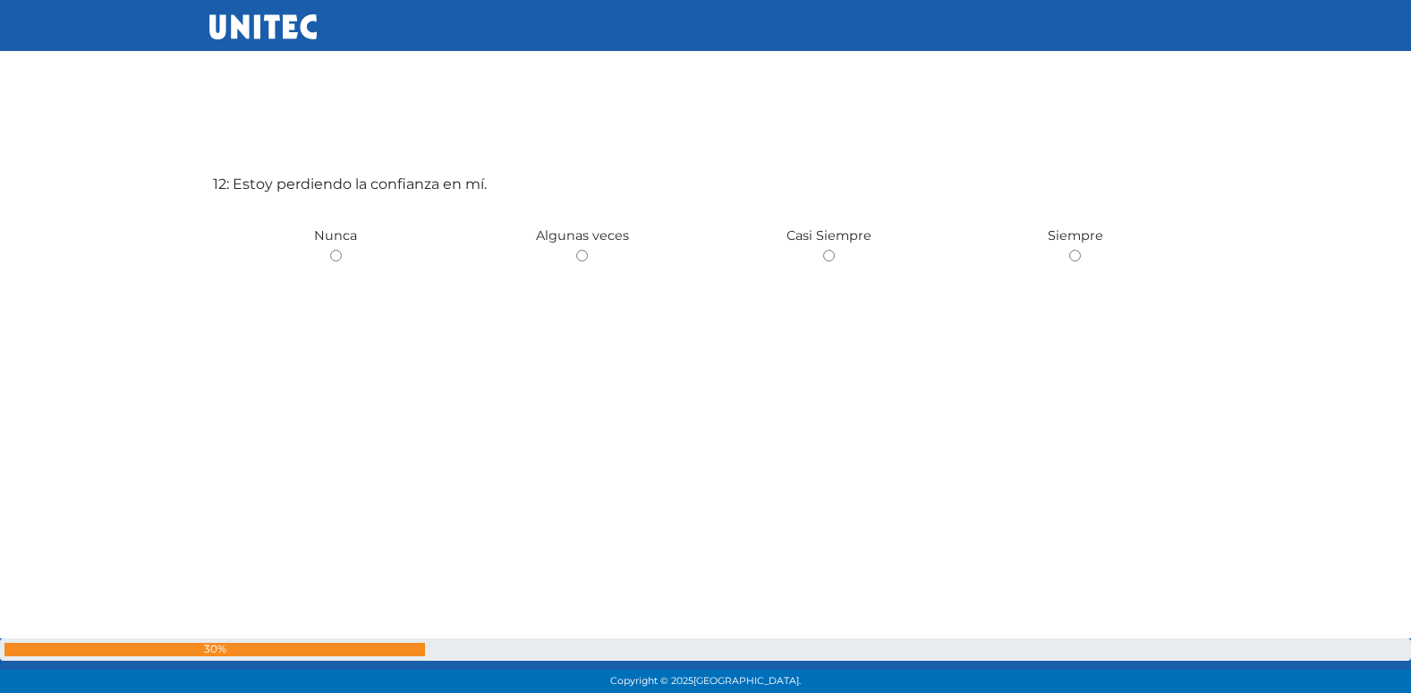
click at [576, 250] on input "radio" at bounding box center [582, 256] width 12 height 12
radio input "true"
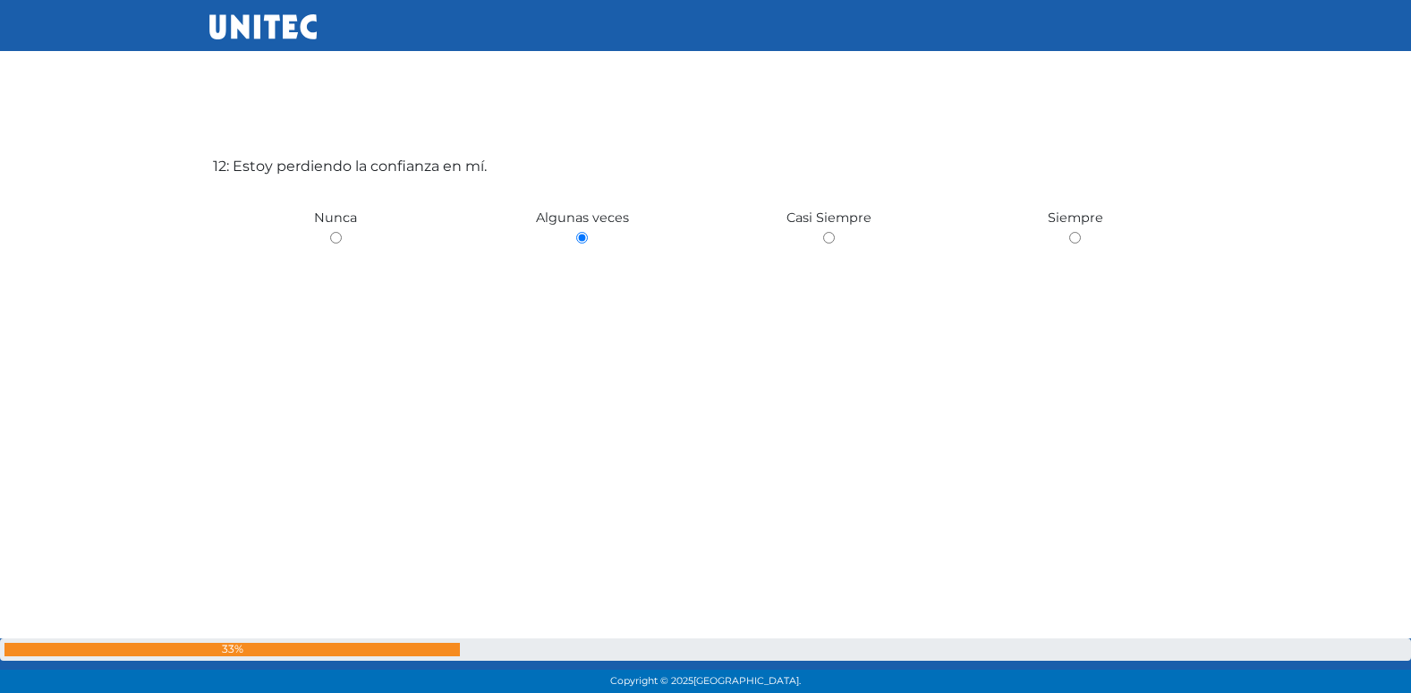
click at [330, 232] on input "radio" at bounding box center [336, 238] width 12 height 12
radio input "true"
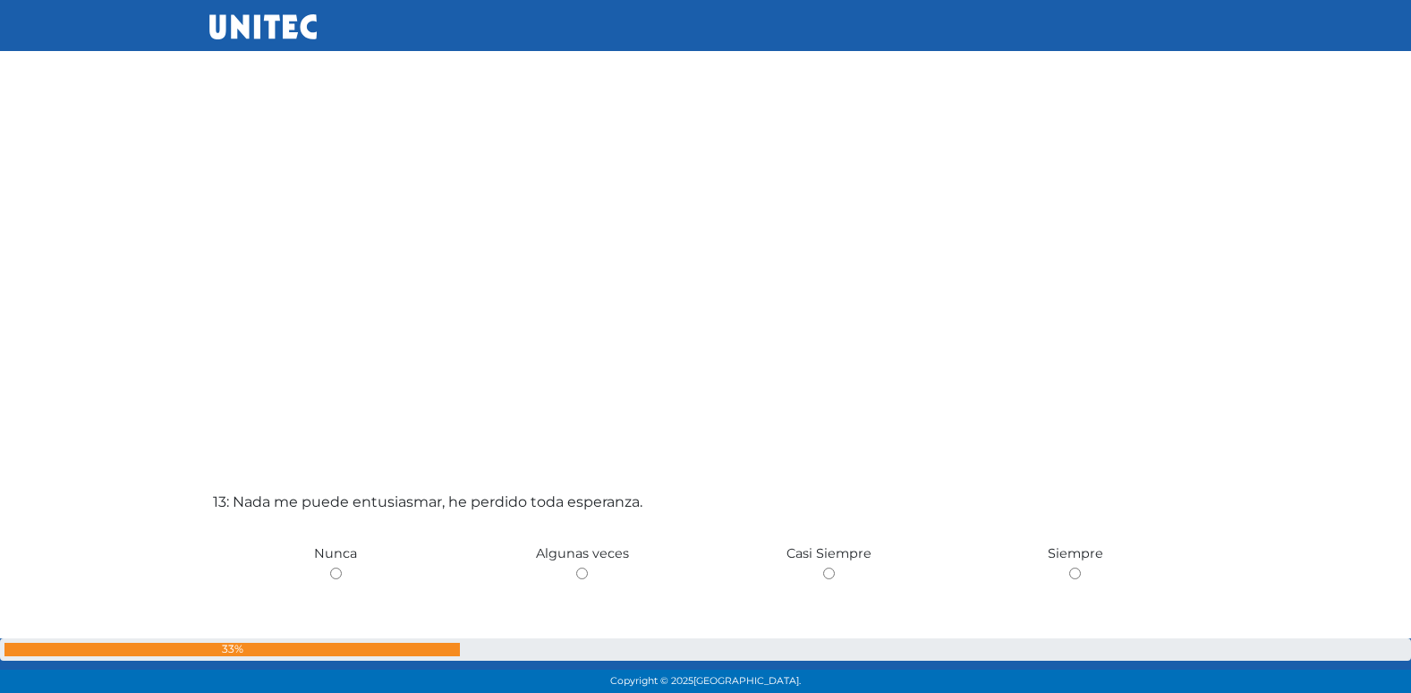
click at [576, 567] on input "radio" at bounding box center [582, 573] width 12 height 12
radio input "true"
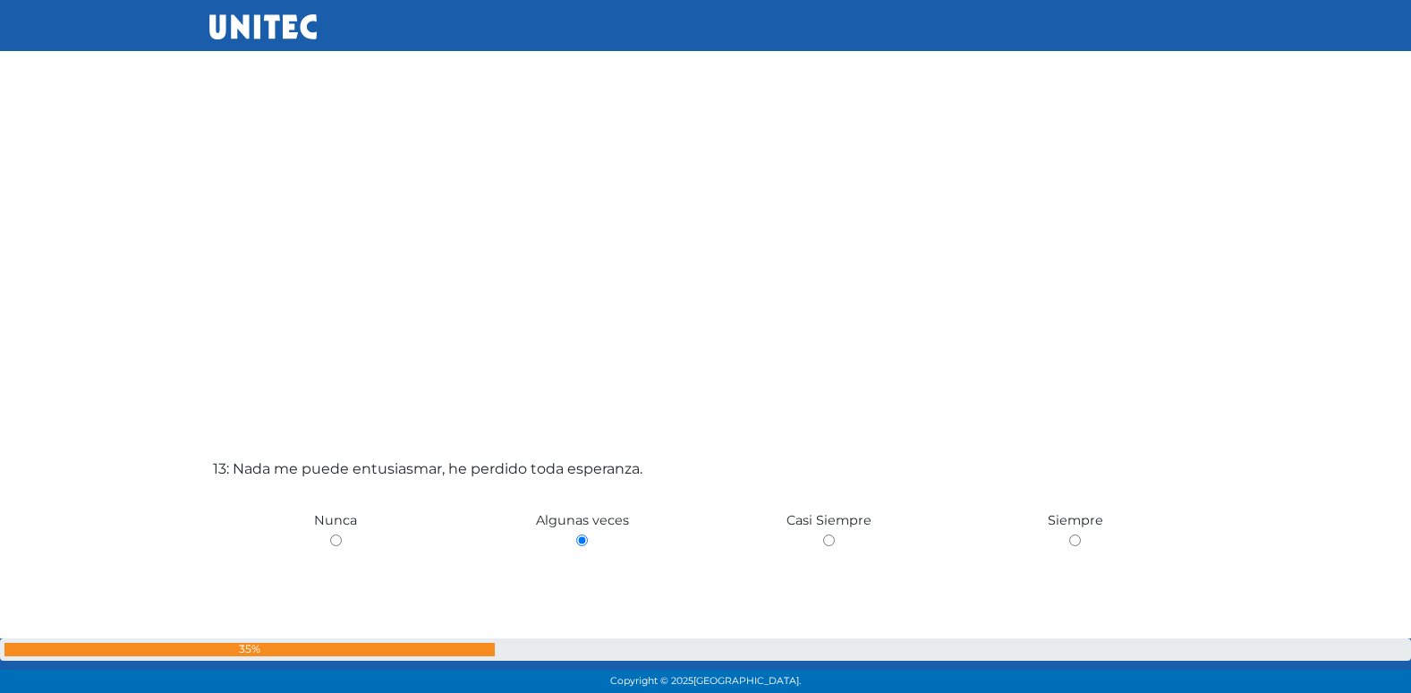
click at [330, 534] on input "radio" at bounding box center [336, 540] width 12 height 12
radio input "true"
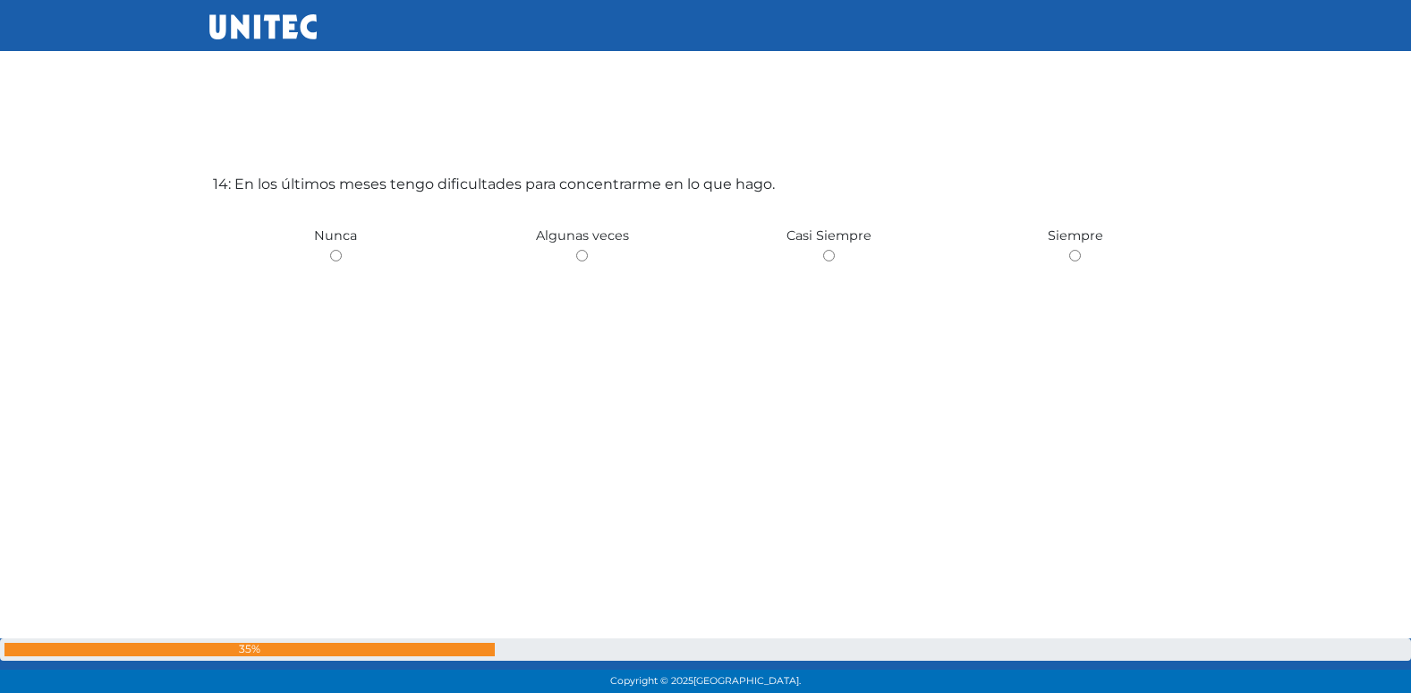
click at [576, 250] on input "radio" at bounding box center [582, 256] width 12 height 12
radio input "true"
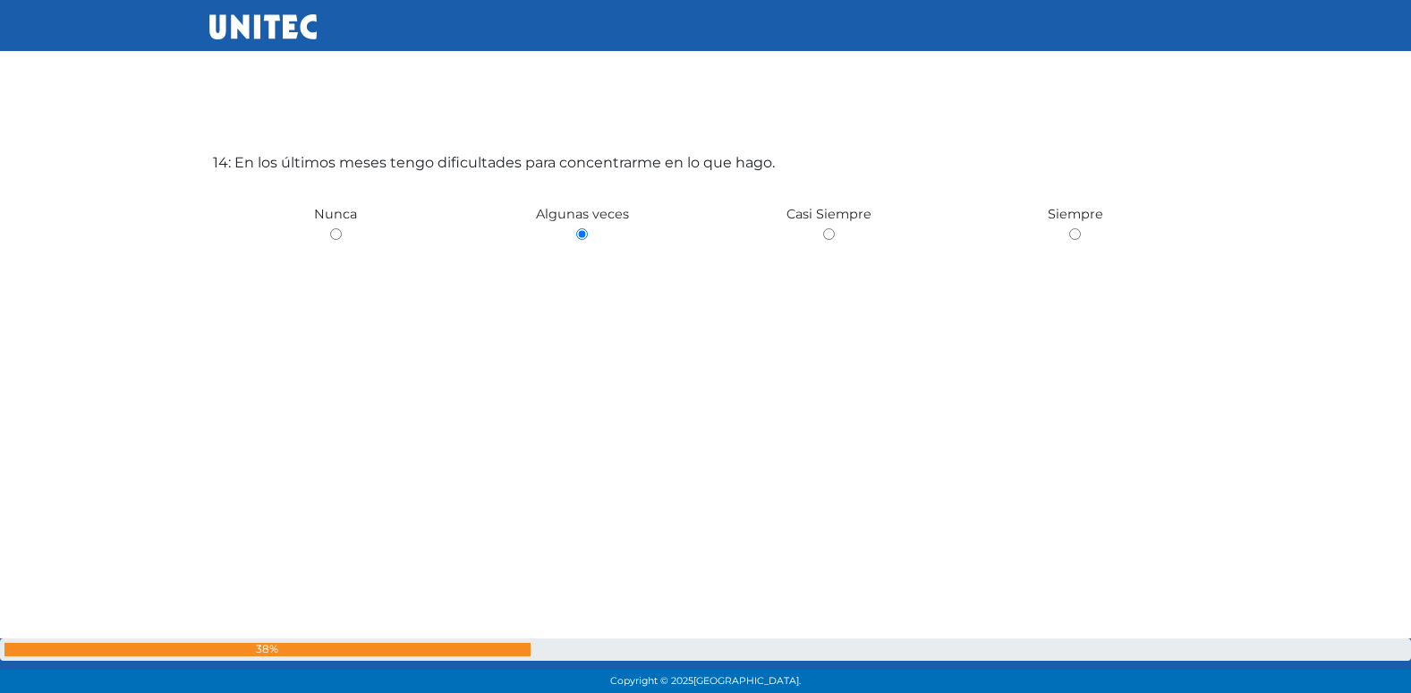
click at [330, 228] on input "radio" at bounding box center [336, 234] width 12 height 12
radio input "true"
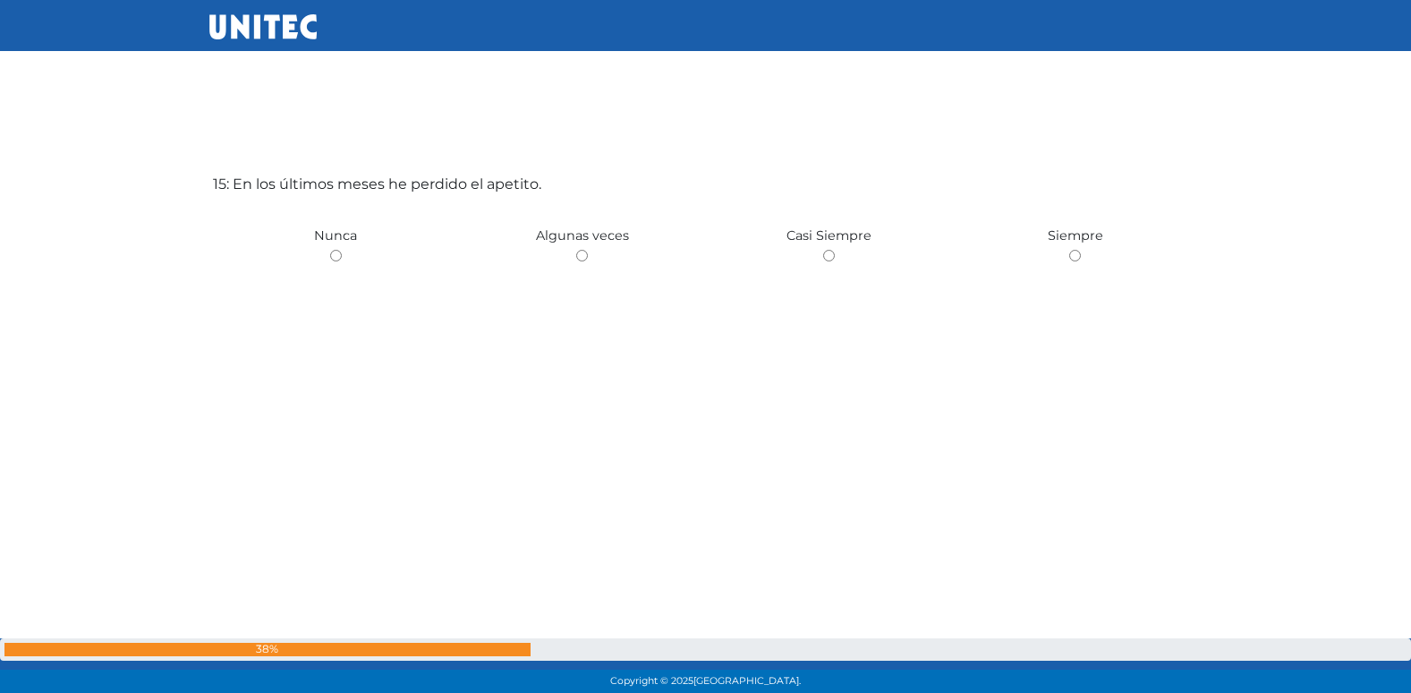
click at [576, 250] on input "radio" at bounding box center [582, 256] width 12 height 12
radio input "true"
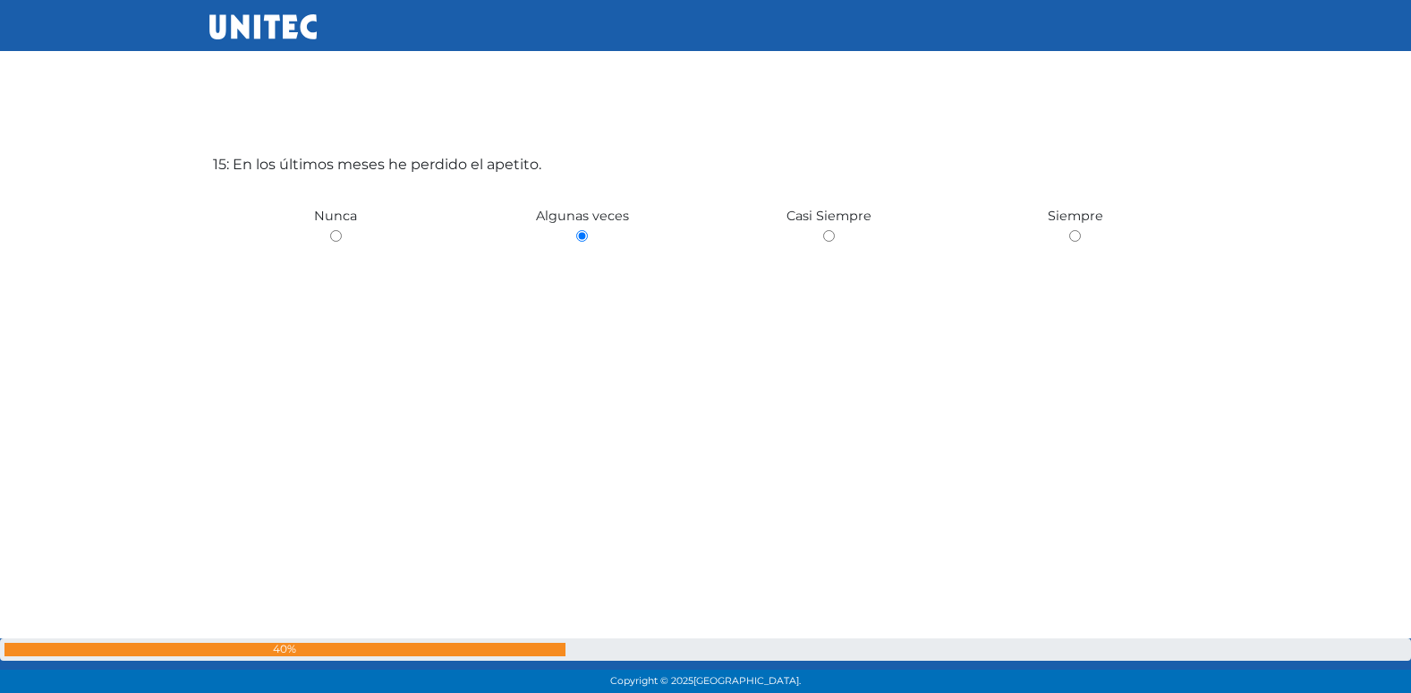
click at [330, 230] on input "radio" at bounding box center [336, 236] width 12 height 12
radio input "true"
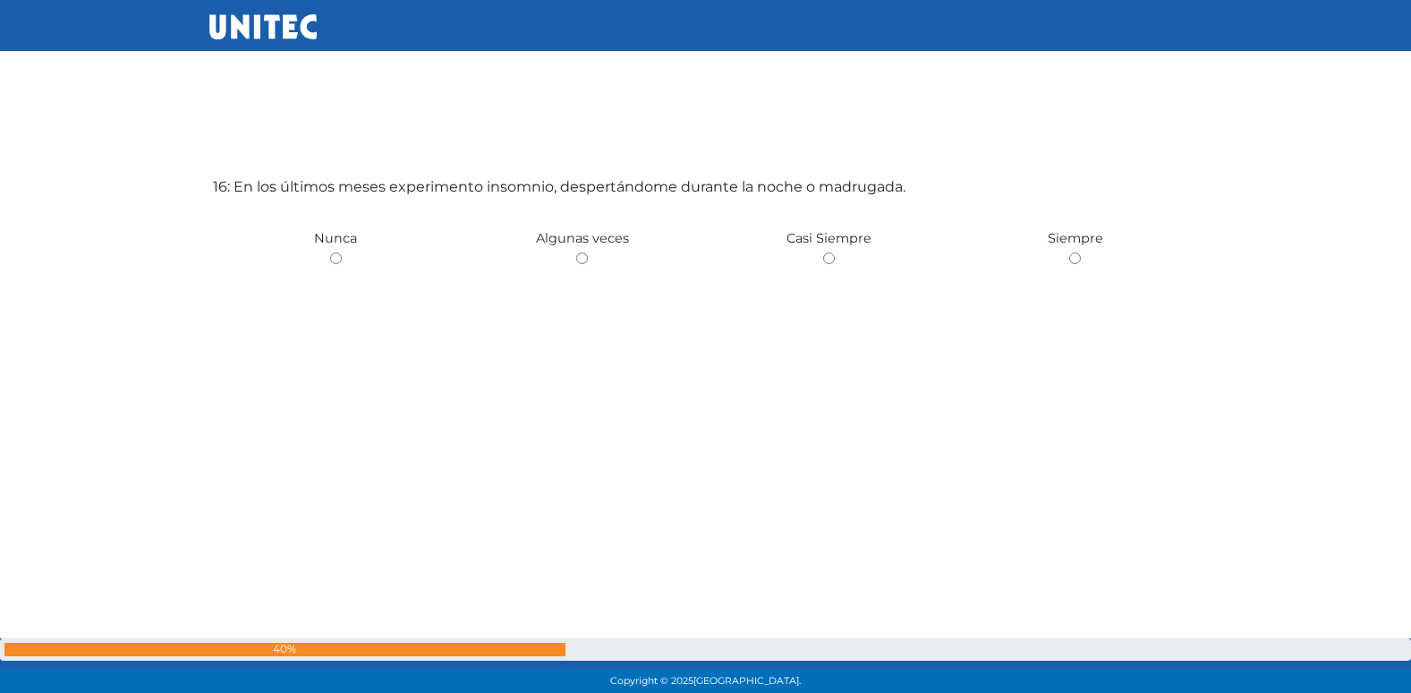
click at [576, 252] on input "radio" at bounding box center [582, 258] width 12 height 12
radio input "true"
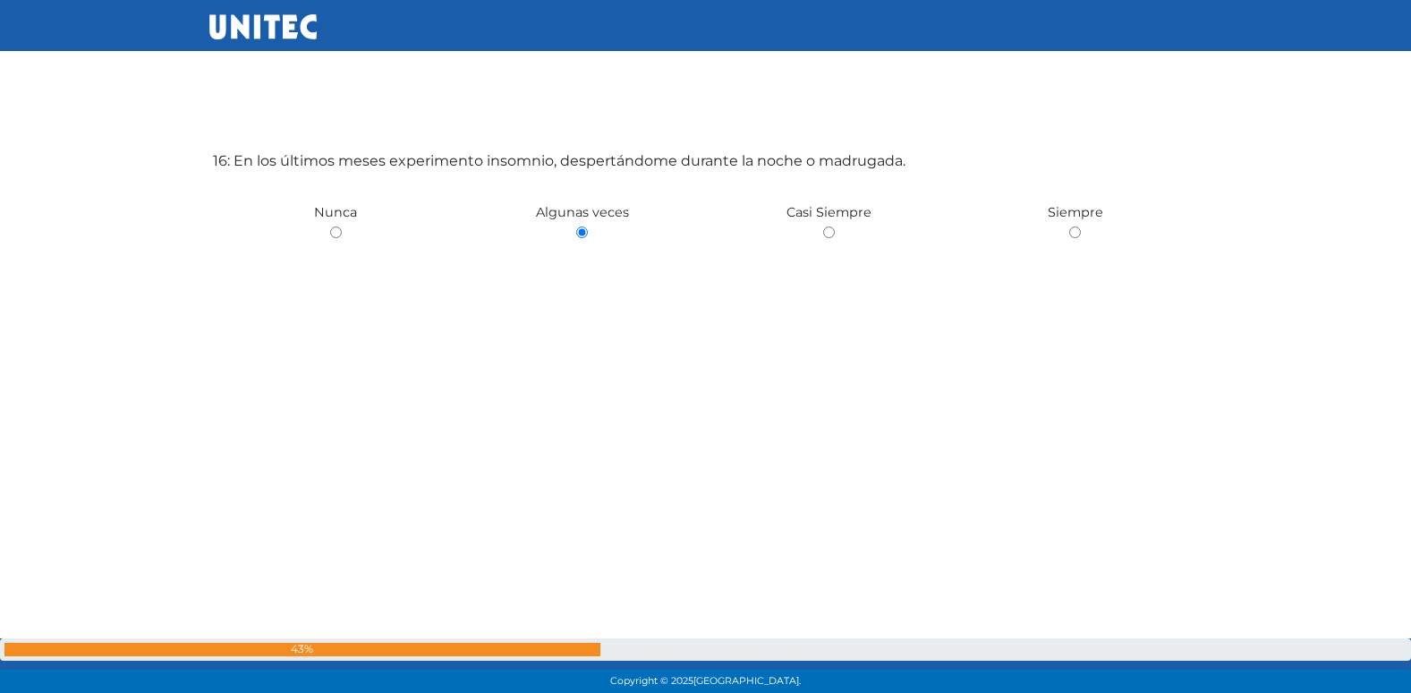
click at [330, 226] on input "radio" at bounding box center [336, 232] width 12 height 12
radio input "true"
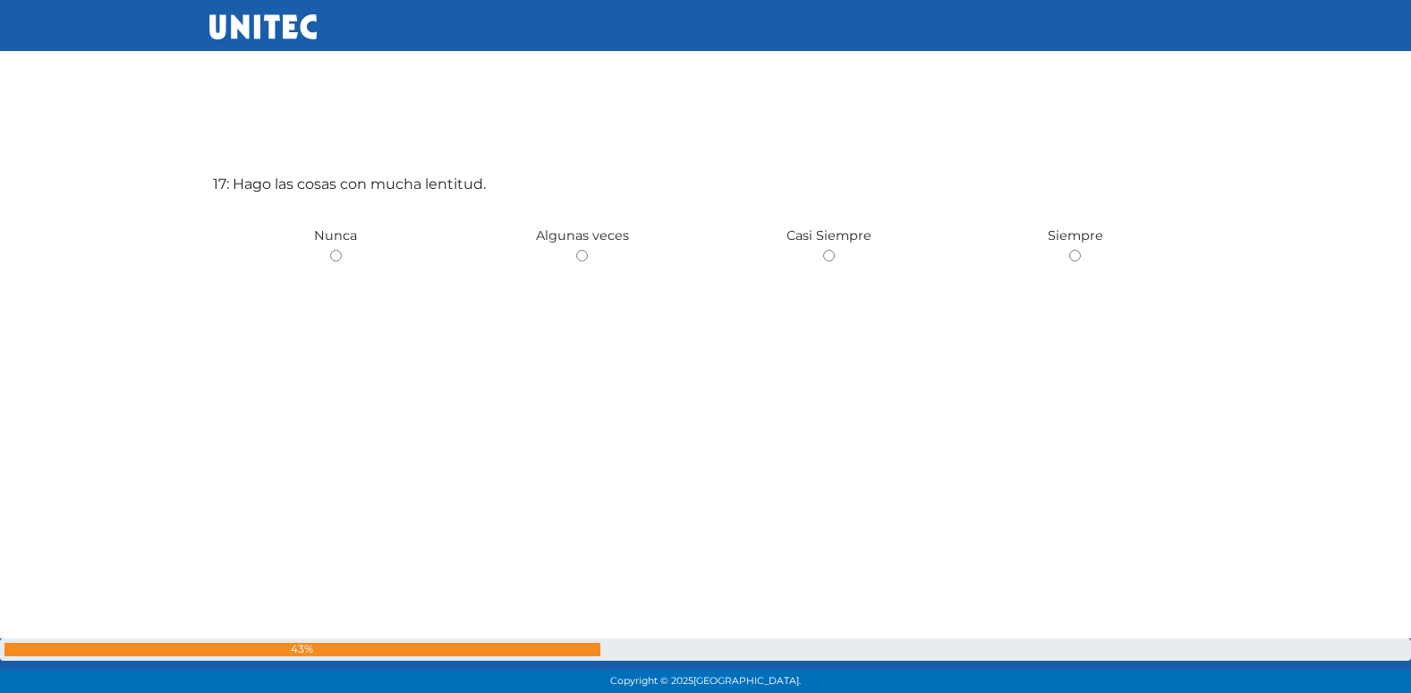
click at [576, 250] on input "radio" at bounding box center [582, 256] width 12 height 12
radio input "true"
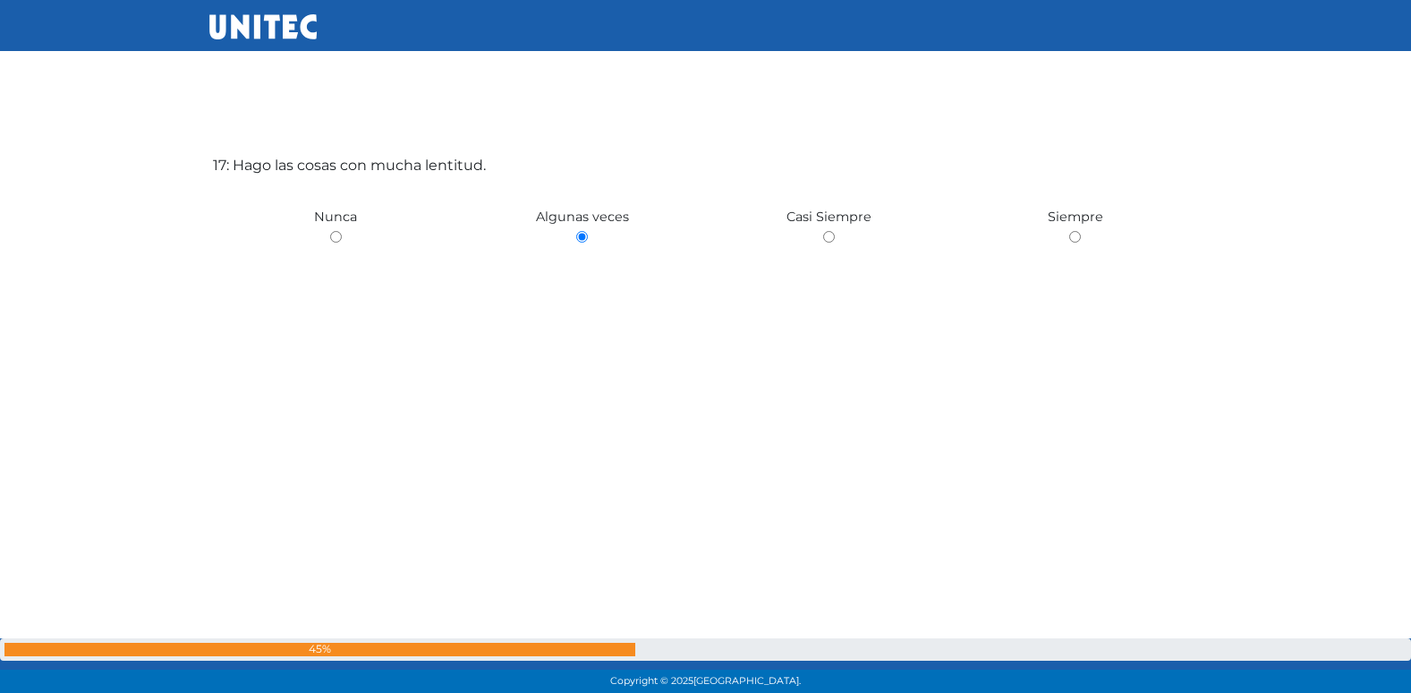
click at [330, 231] on input "radio" at bounding box center [336, 237] width 12 height 12
radio input "true"
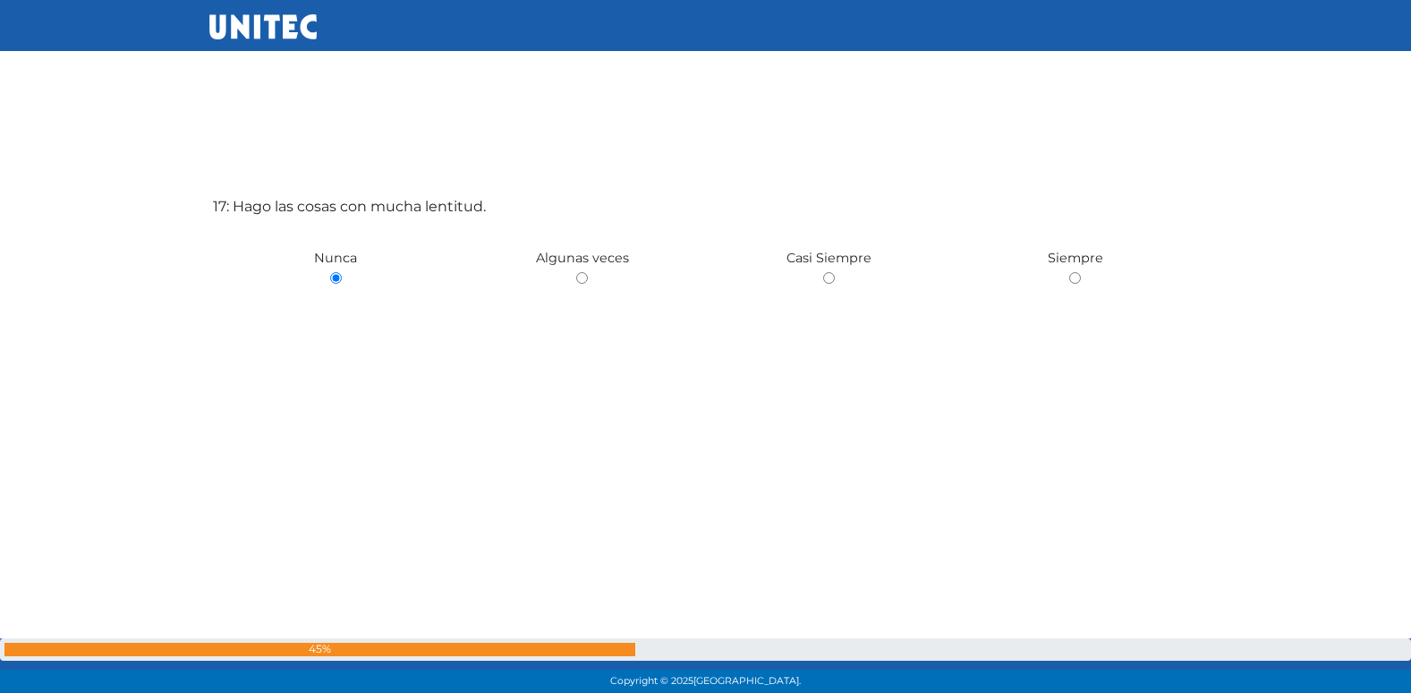
scroll to position [11148, 0]
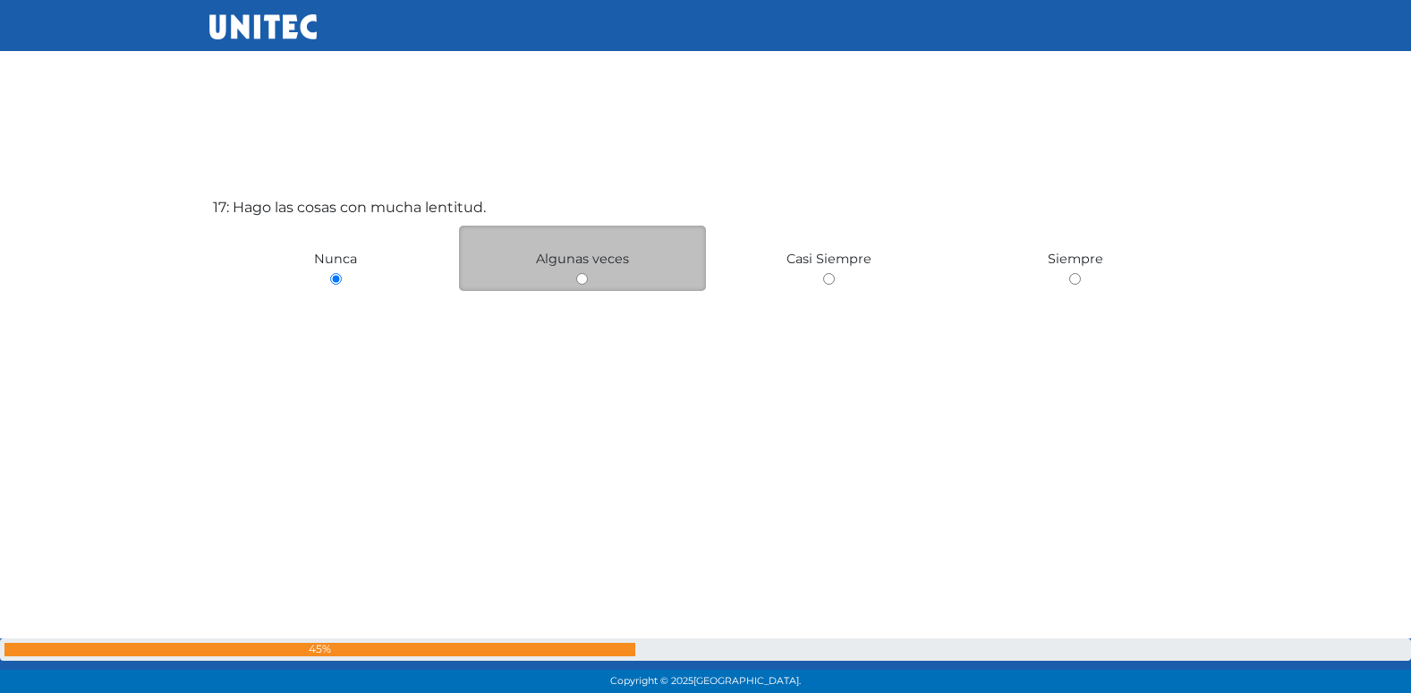
click at [587, 280] on input "radio" at bounding box center [582, 279] width 12 height 12
radio input "true"
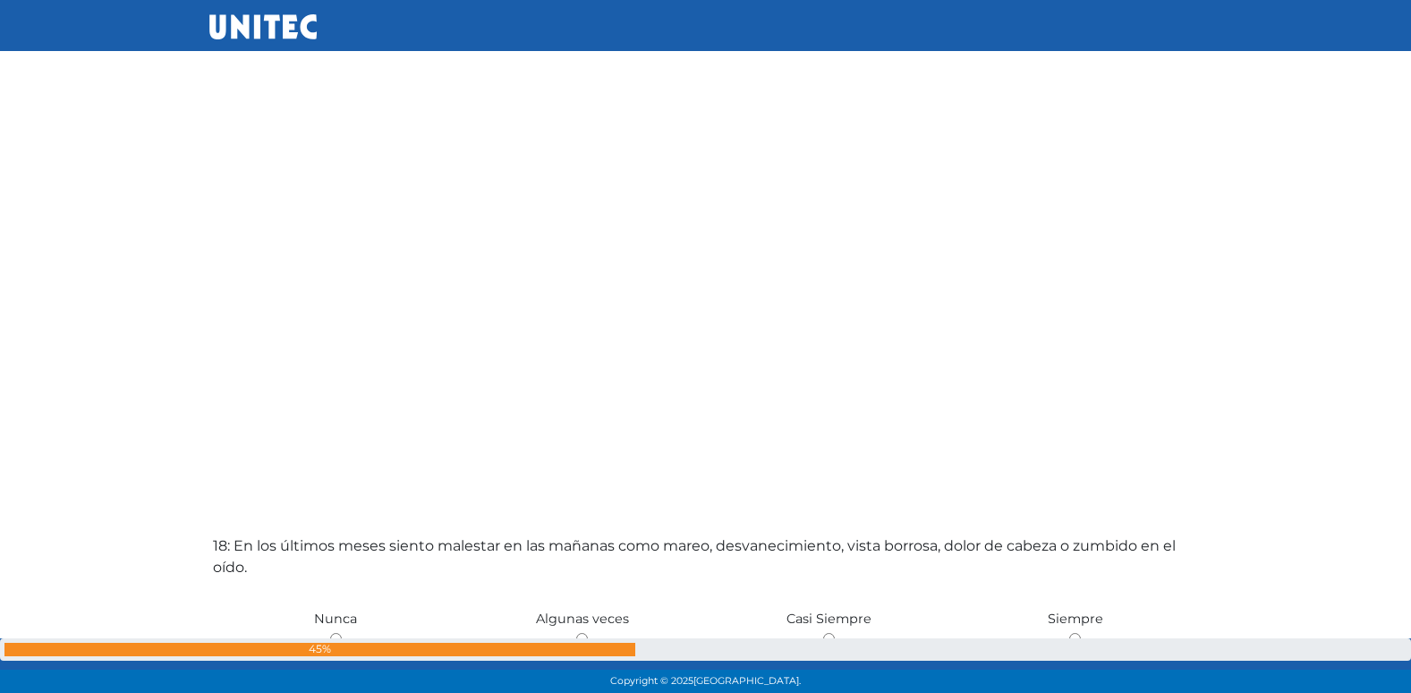
scroll to position [11567, 0]
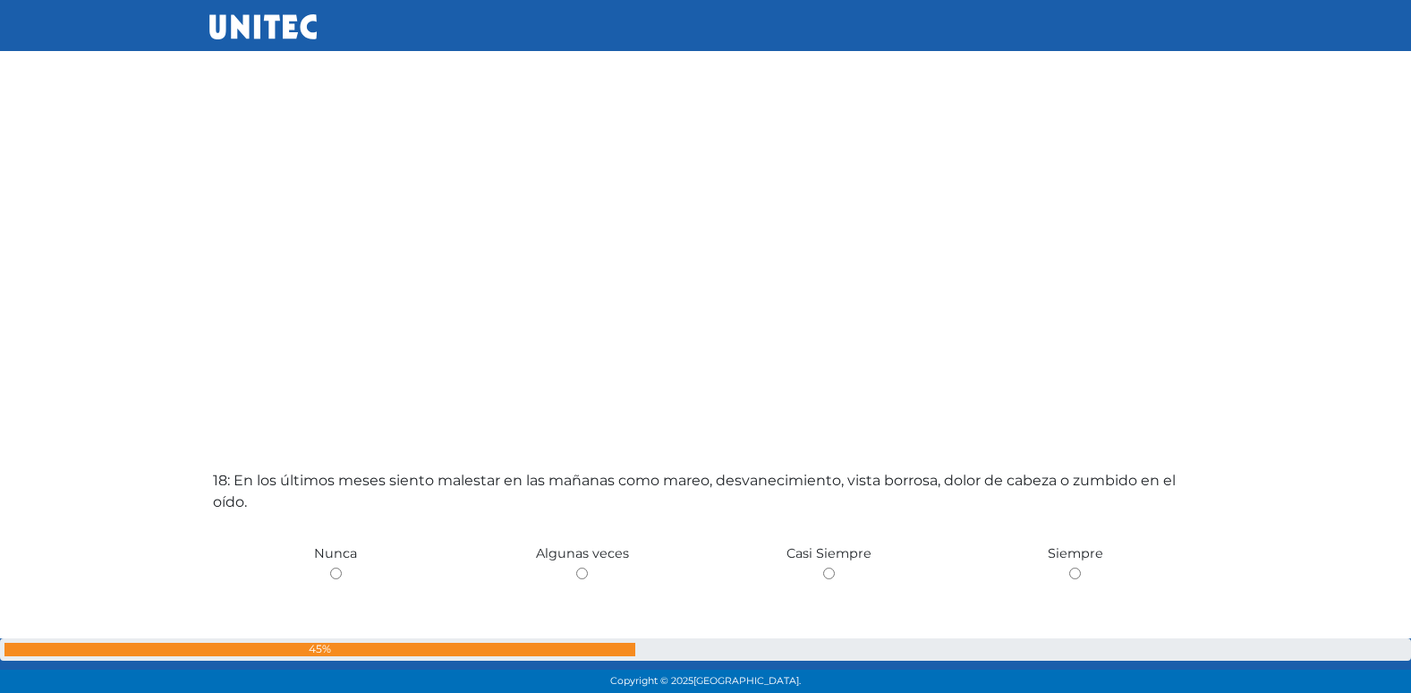
click at [576, 567] on input "radio" at bounding box center [582, 573] width 12 height 12
radio input "true"
click at [330, 567] on input "radio" at bounding box center [336, 573] width 12 height 12
radio input "true"
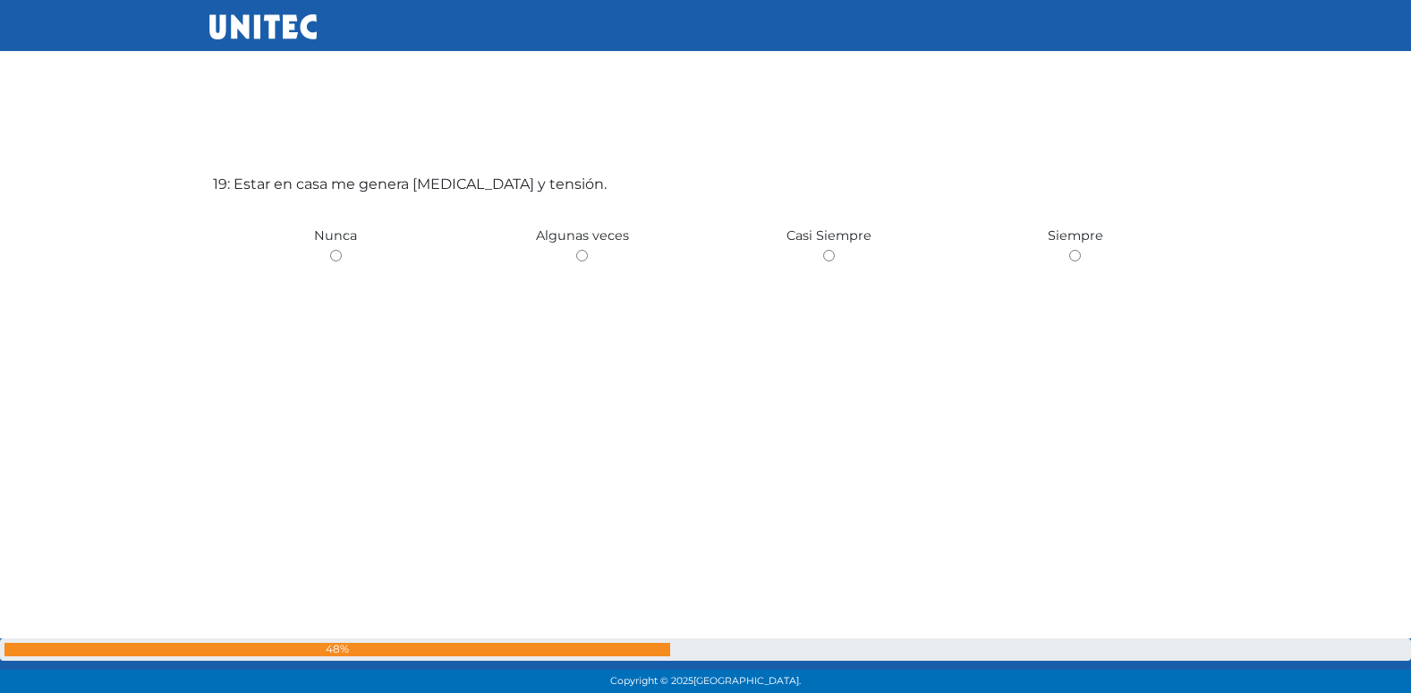
click at [576, 250] on input "radio" at bounding box center [582, 256] width 12 height 12
radio input "true"
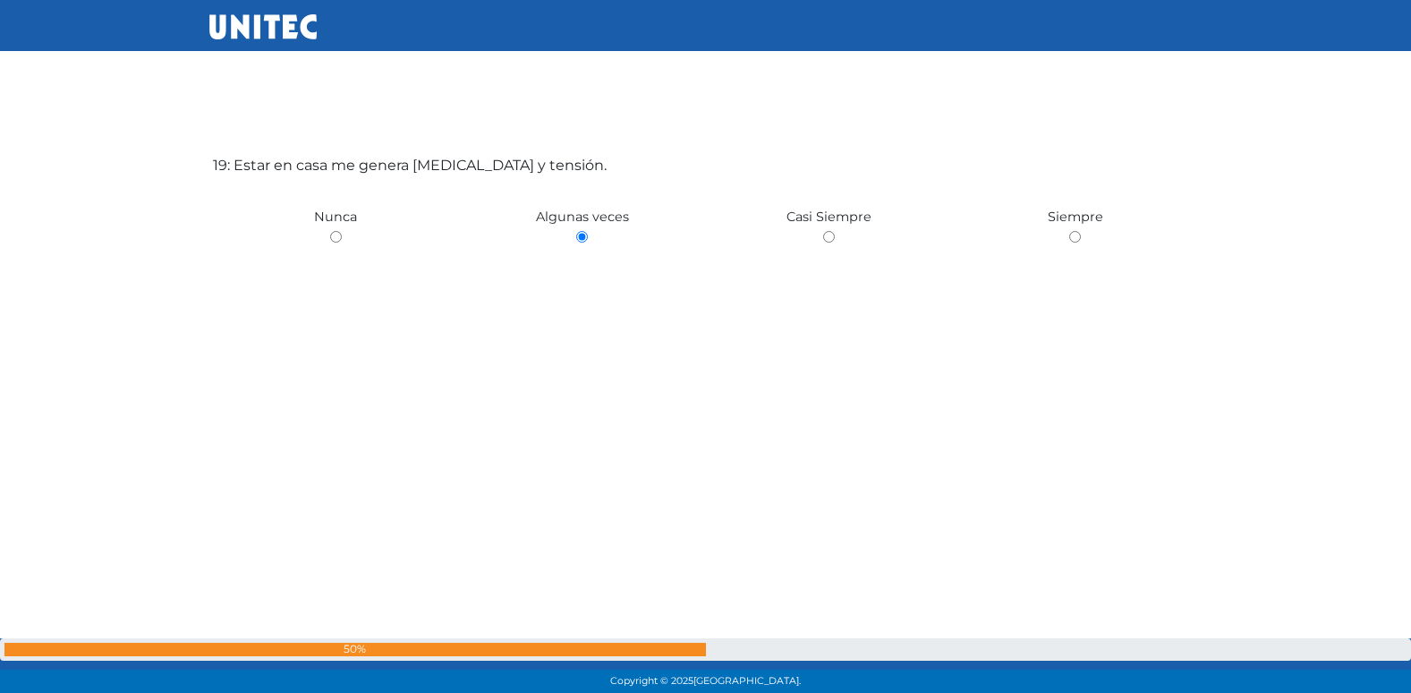
click at [330, 231] on input "radio" at bounding box center [336, 237] width 12 height 12
radio input "true"
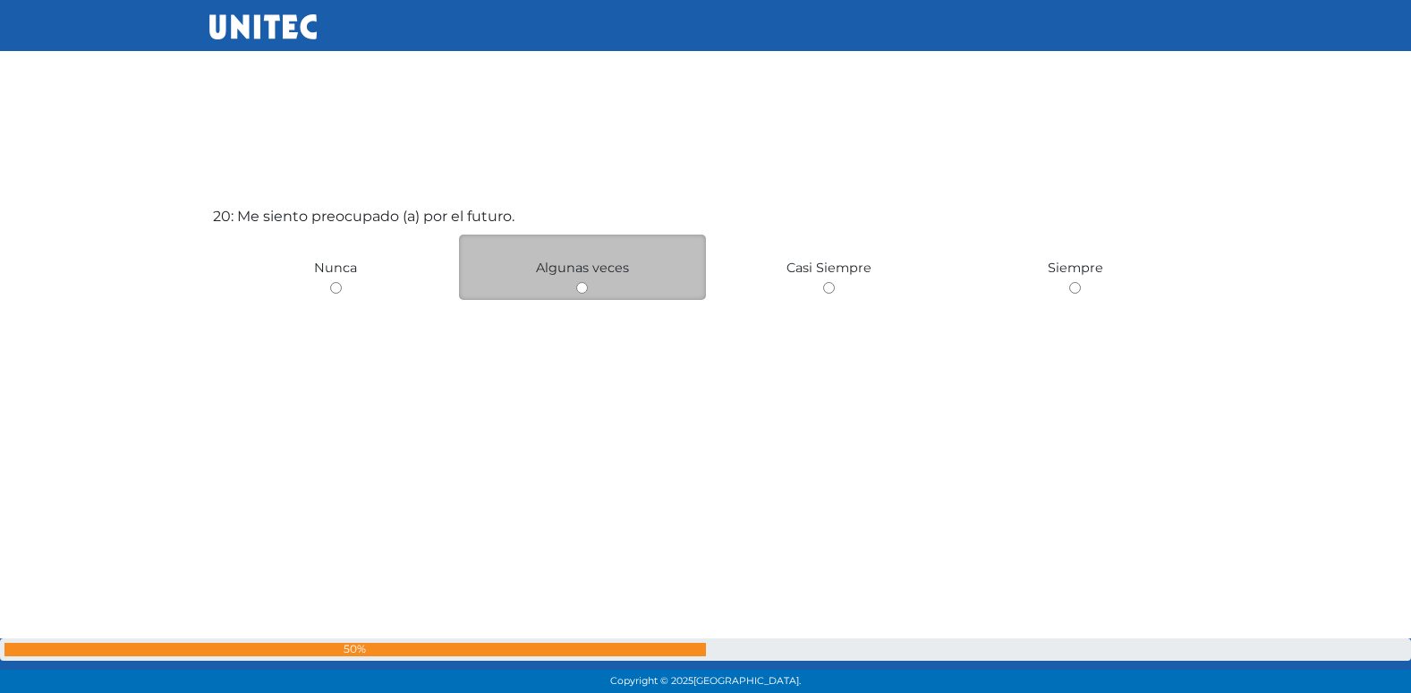
scroll to position [13176, 0]
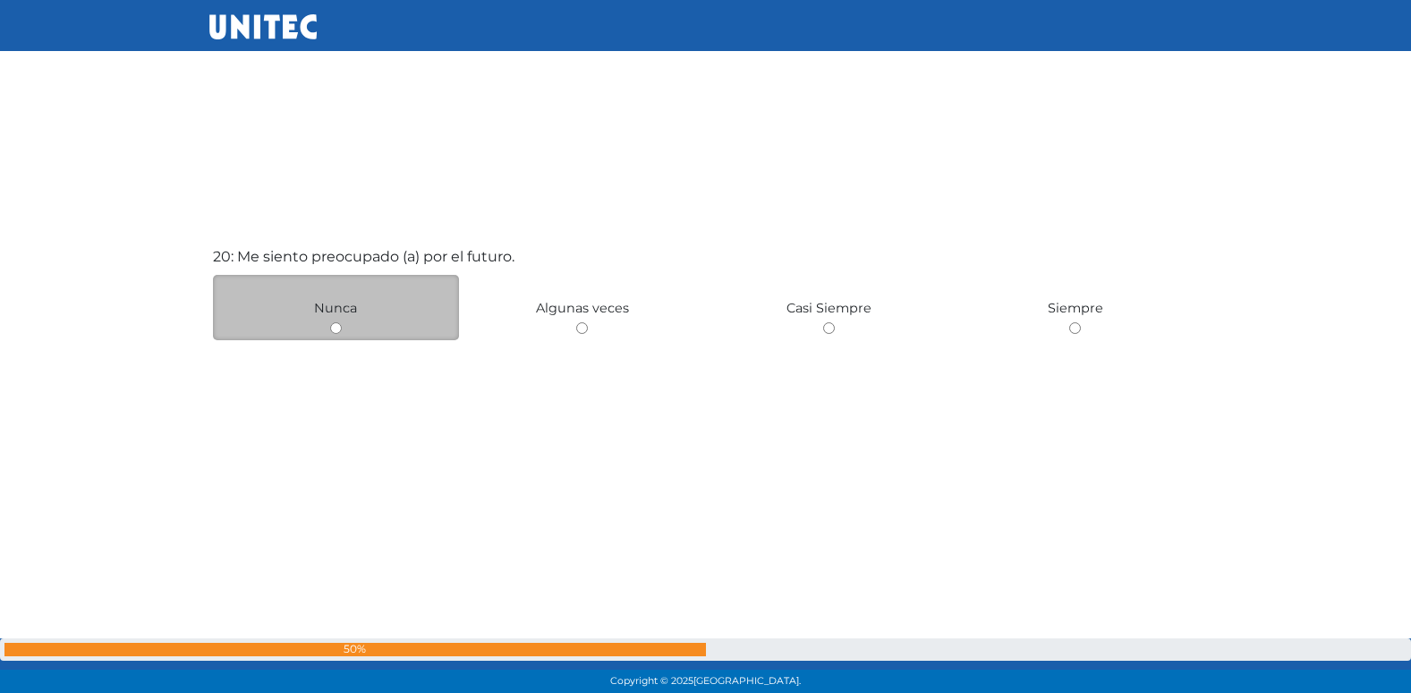
click at [338, 326] on input "radio" at bounding box center [336, 328] width 12 height 12
radio input "true"
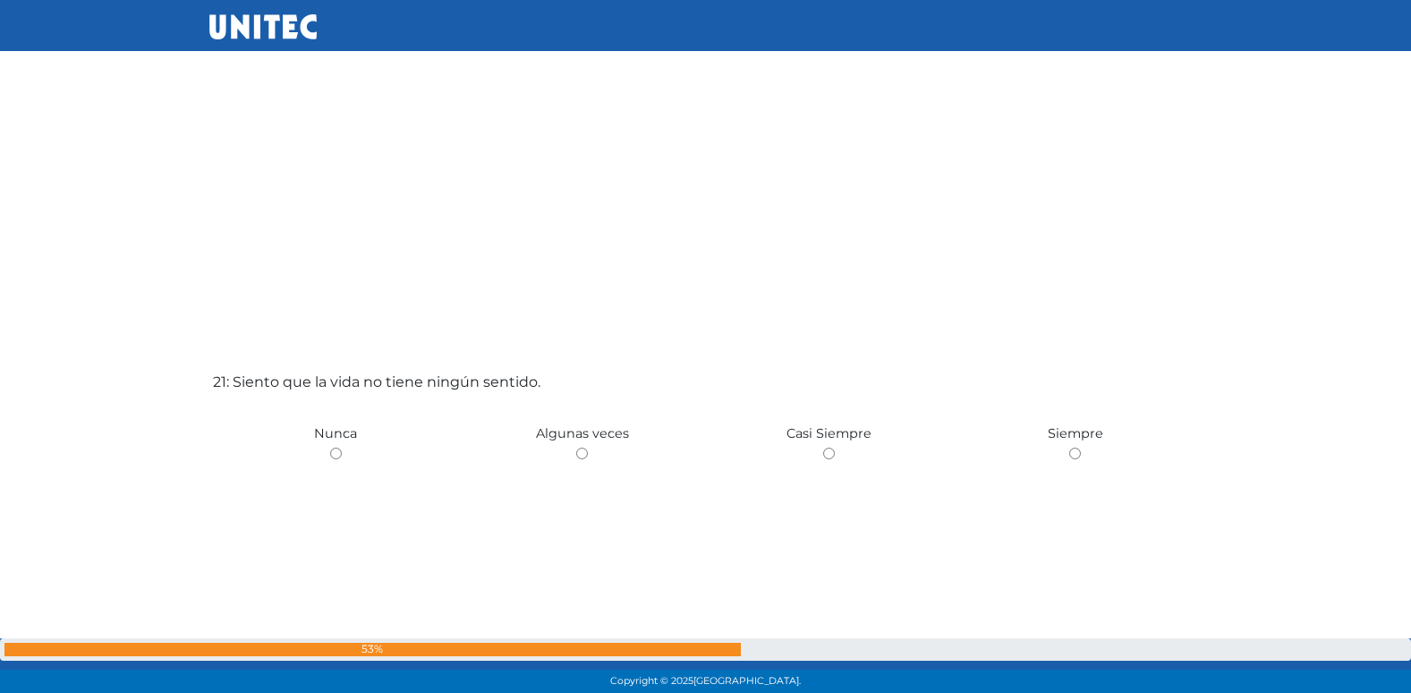
scroll to position [13749, 0]
click at [407, 463] on div "21: Siento que la vida no tiene ningún sentido. [GEOGRAPHIC_DATA] Algunas veces…" at bounding box center [705, 538] width 993 height 693
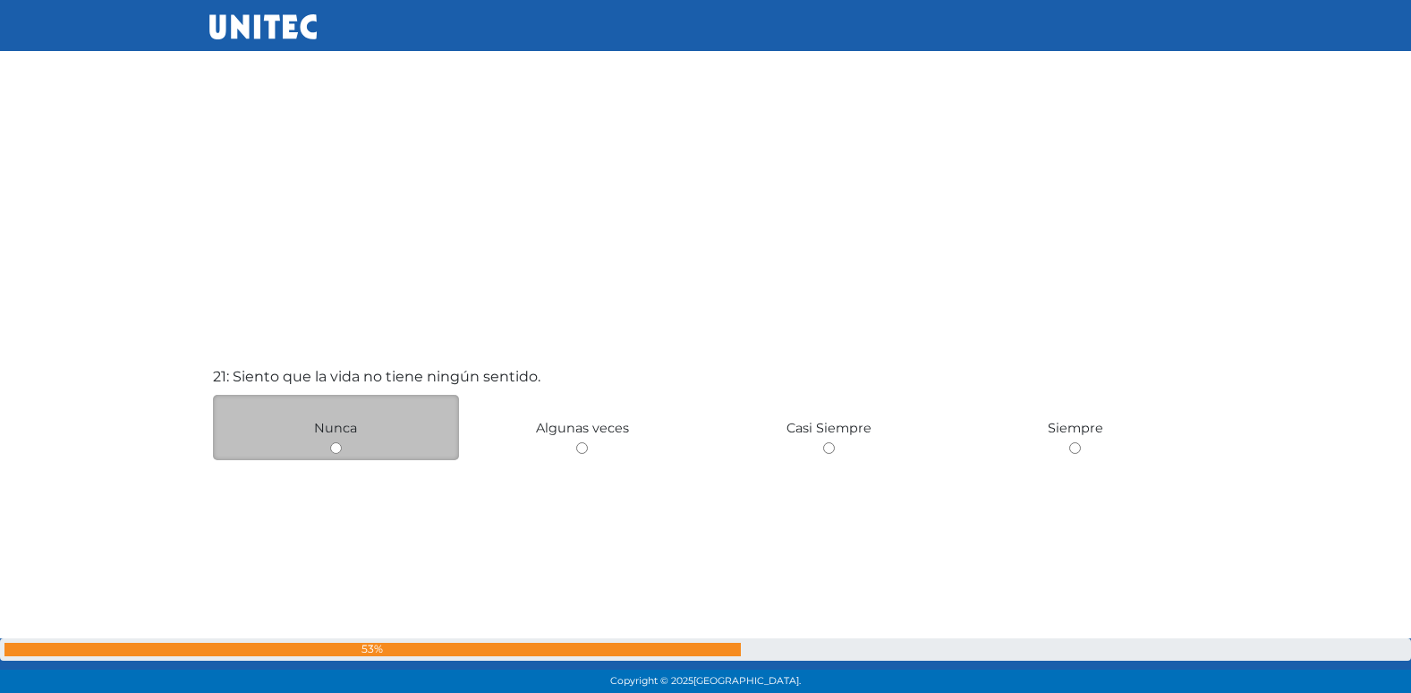
scroll to position [13624, 0]
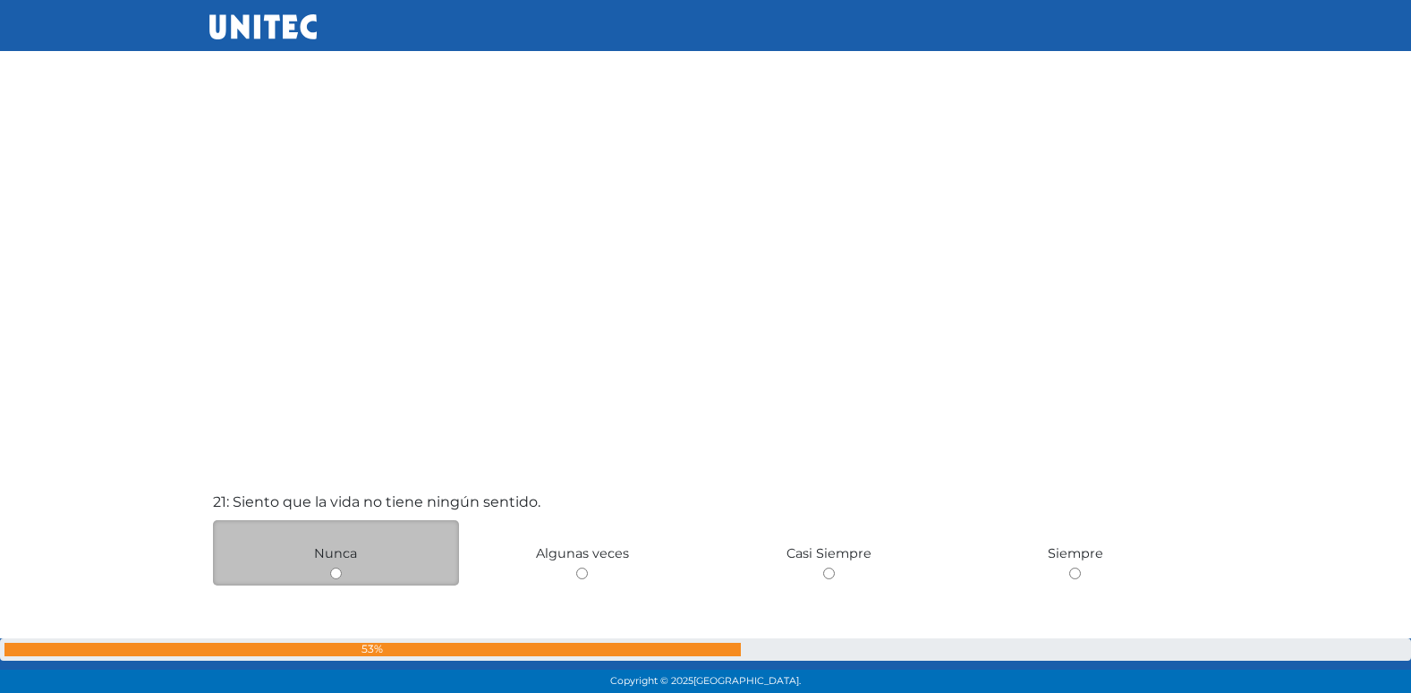
click at [576, 567] on input "radio" at bounding box center [582, 573] width 12 height 12
radio input "true"
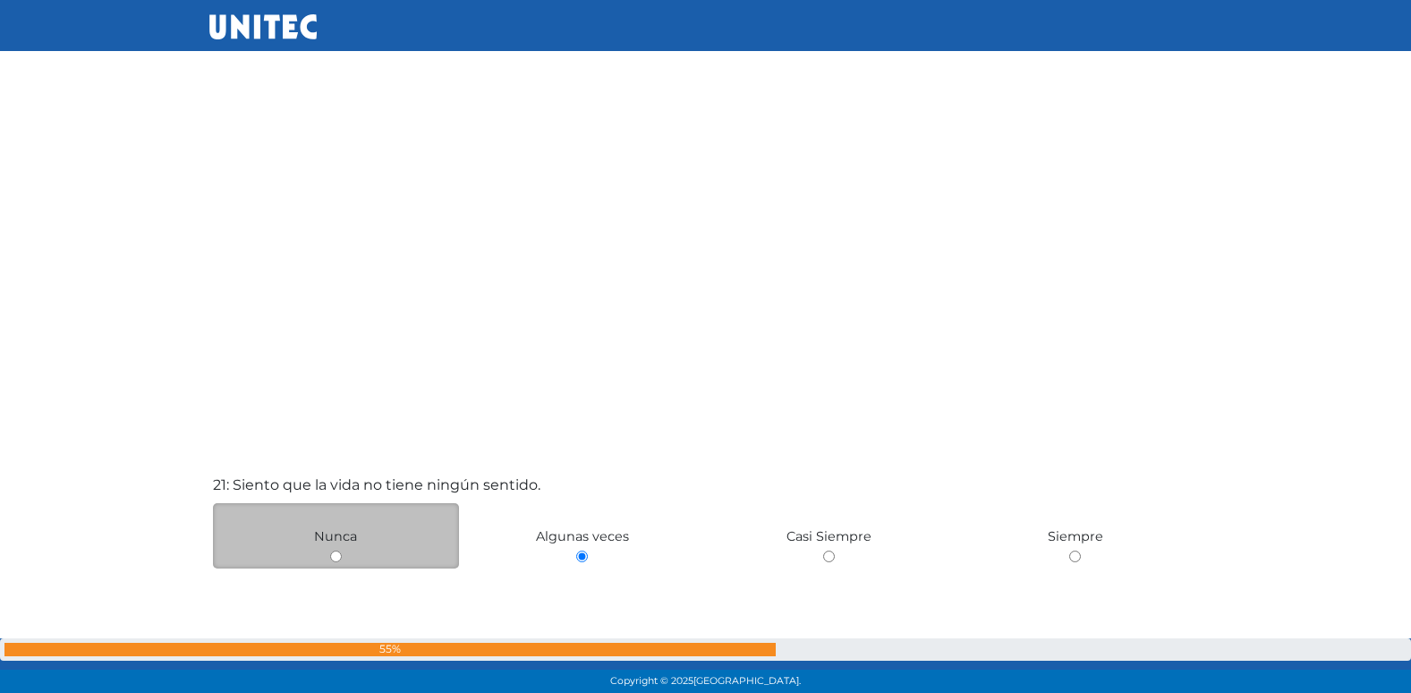
click at [330, 550] on input "radio" at bounding box center [336, 556] width 12 height 12
radio input "true"
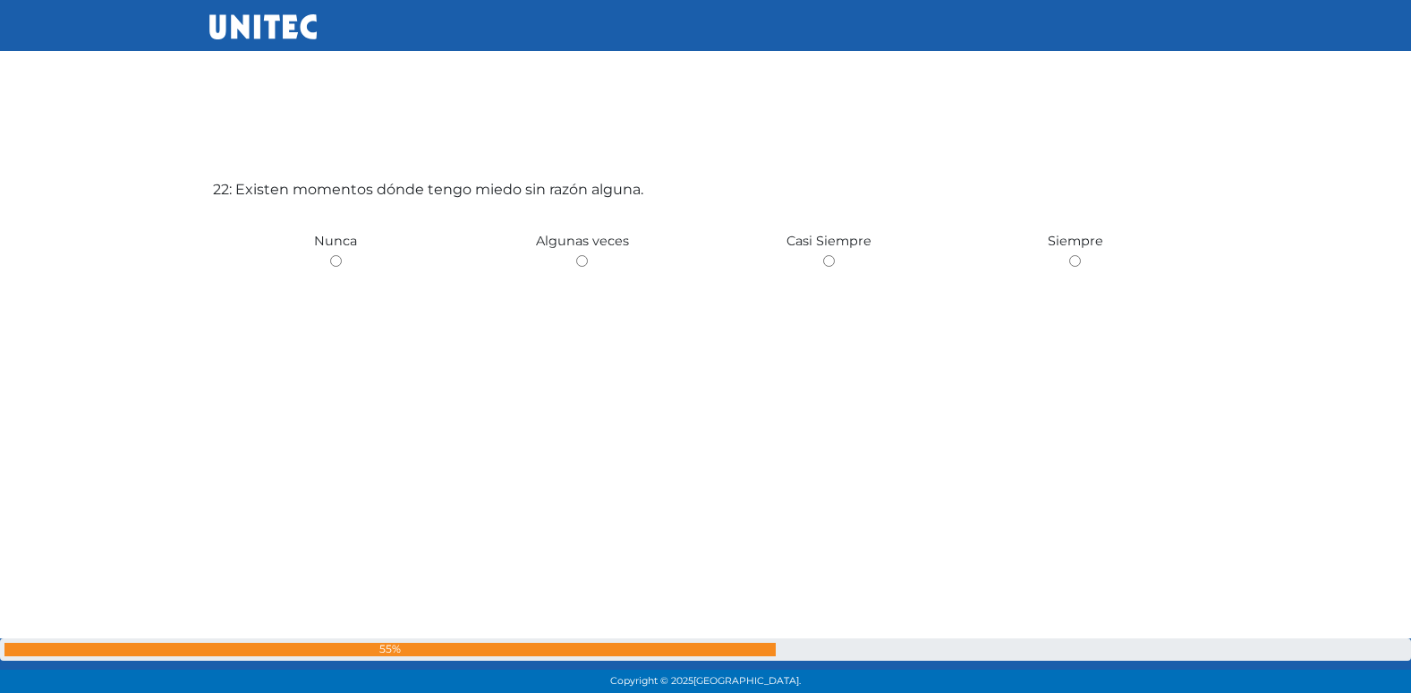
click at [576, 255] on input "radio" at bounding box center [582, 261] width 12 height 12
radio input "true"
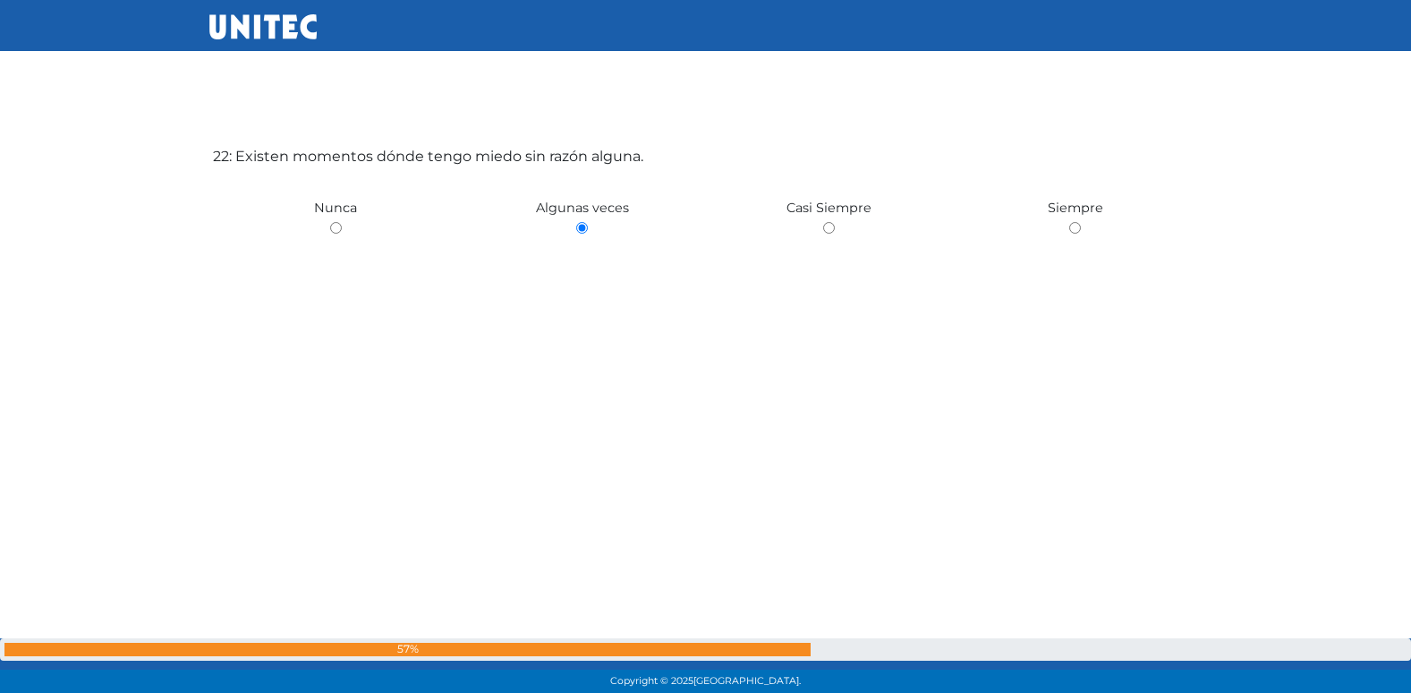
click at [330, 222] on input "radio" at bounding box center [336, 228] width 12 height 12
radio input "true"
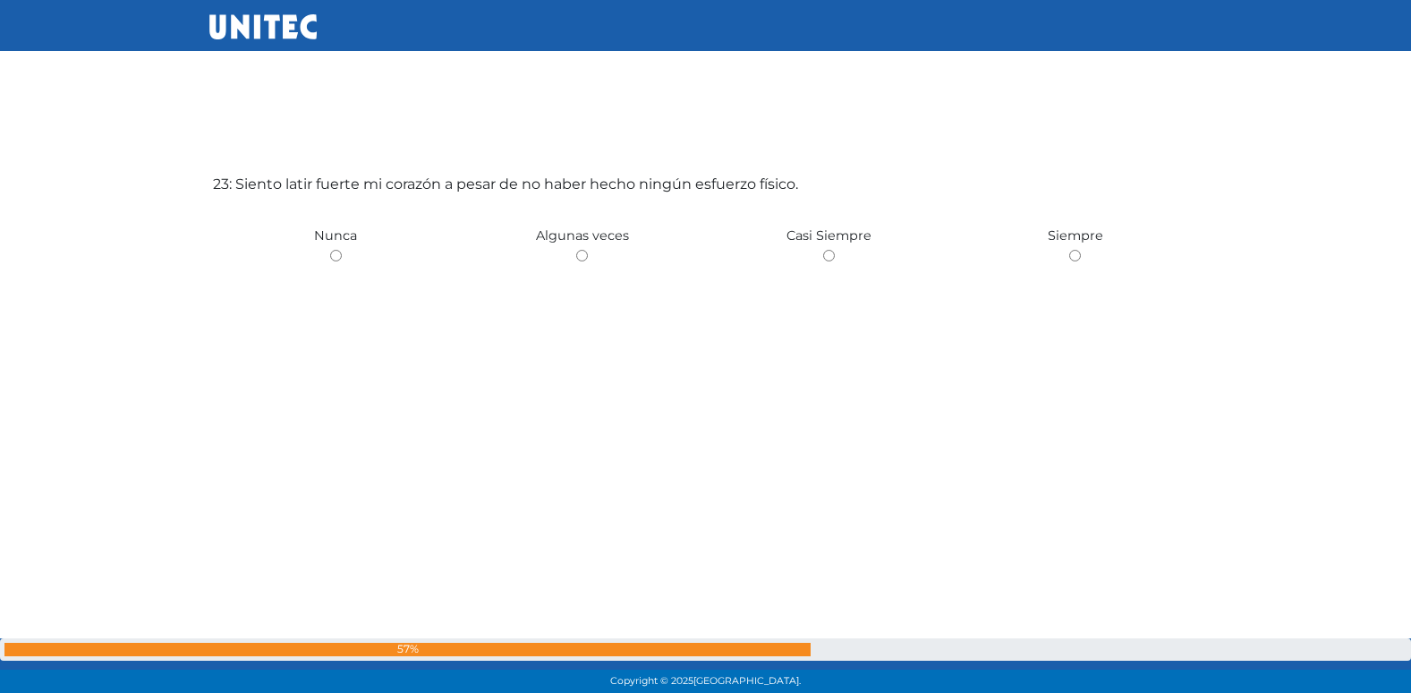
click at [576, 250] on input "radio" at bounding box center [582, 256] width 12 height 12
radio input "true"
click at [330, 251] on input "radio" at bounding box center [336, 257] width 12 height 12
radio input "true"
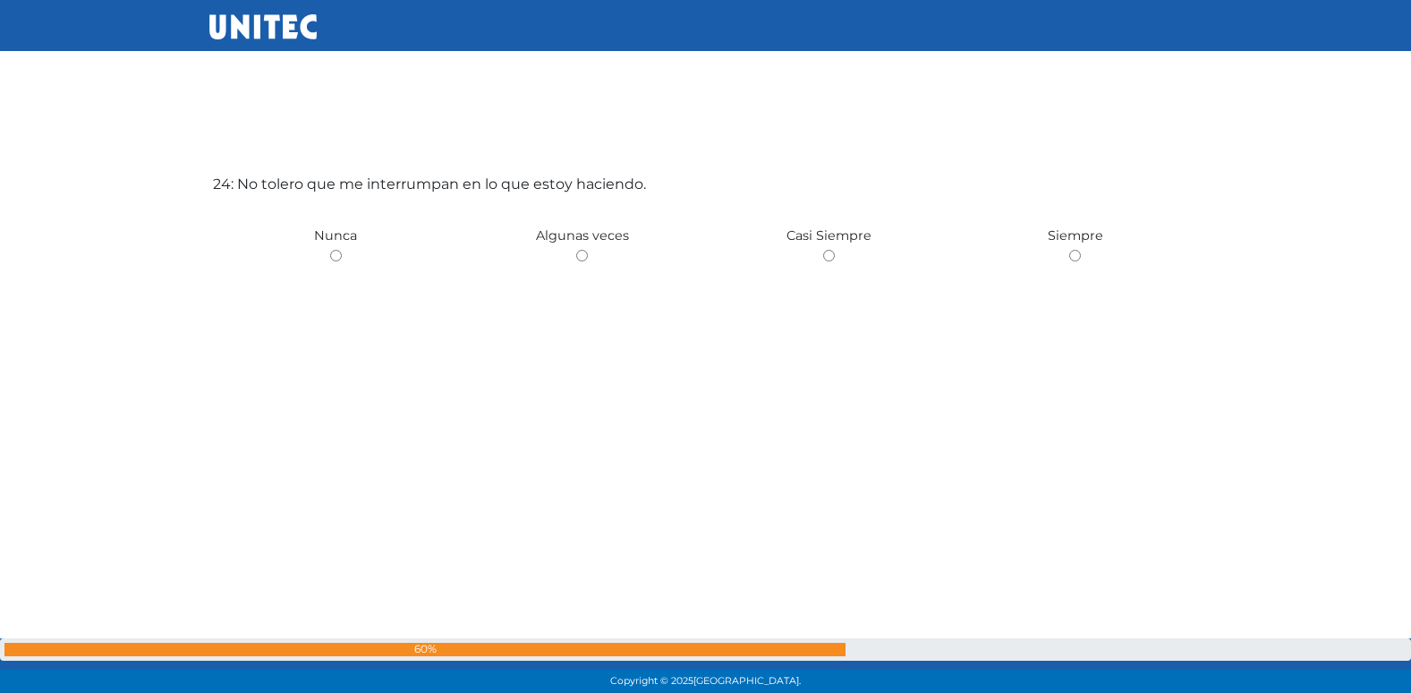
click at [576, 250] on input "radio" at bounding box center [582, 256] width 12 height 12
radio input "true"
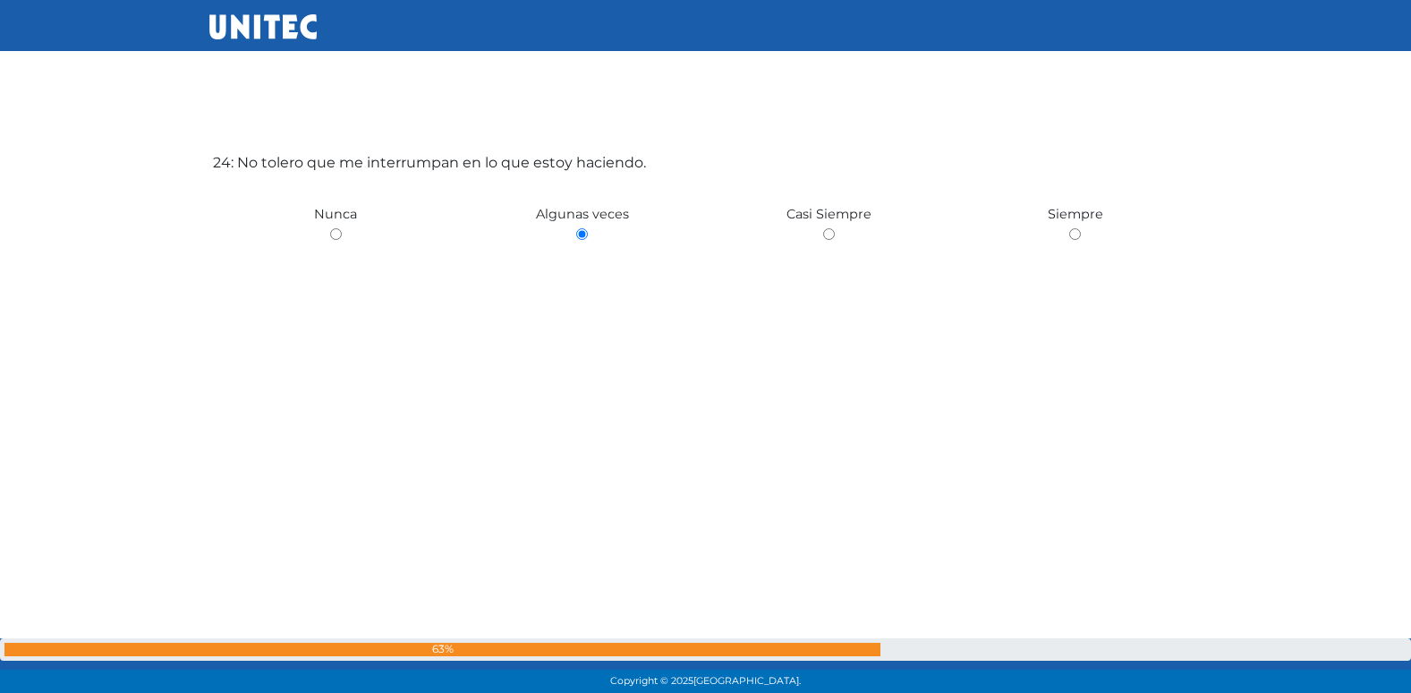
click at [330, 228] on input "radio" at bounding box center [336, 234] width 12 height 12
radio input "true"
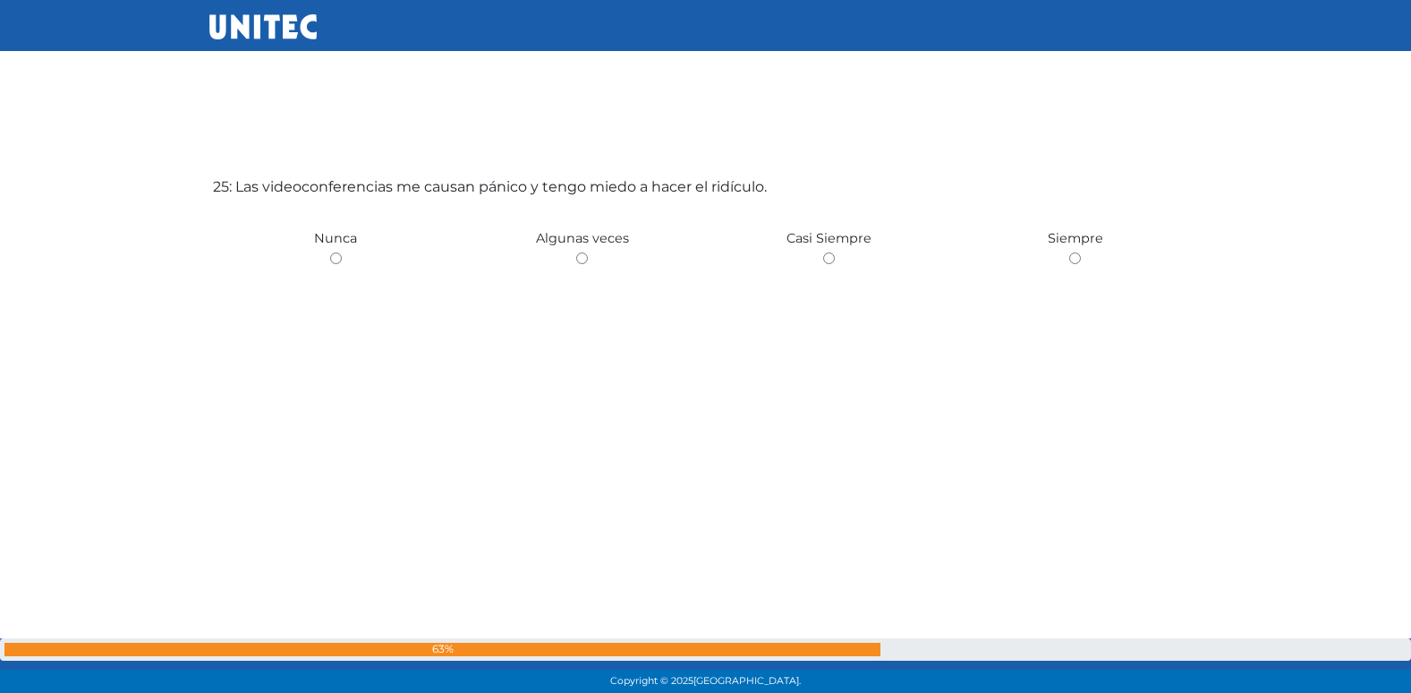
click at [576, 252] on input "radio" at bounding box center [582, 258] width 12 height 12
radio input "true"
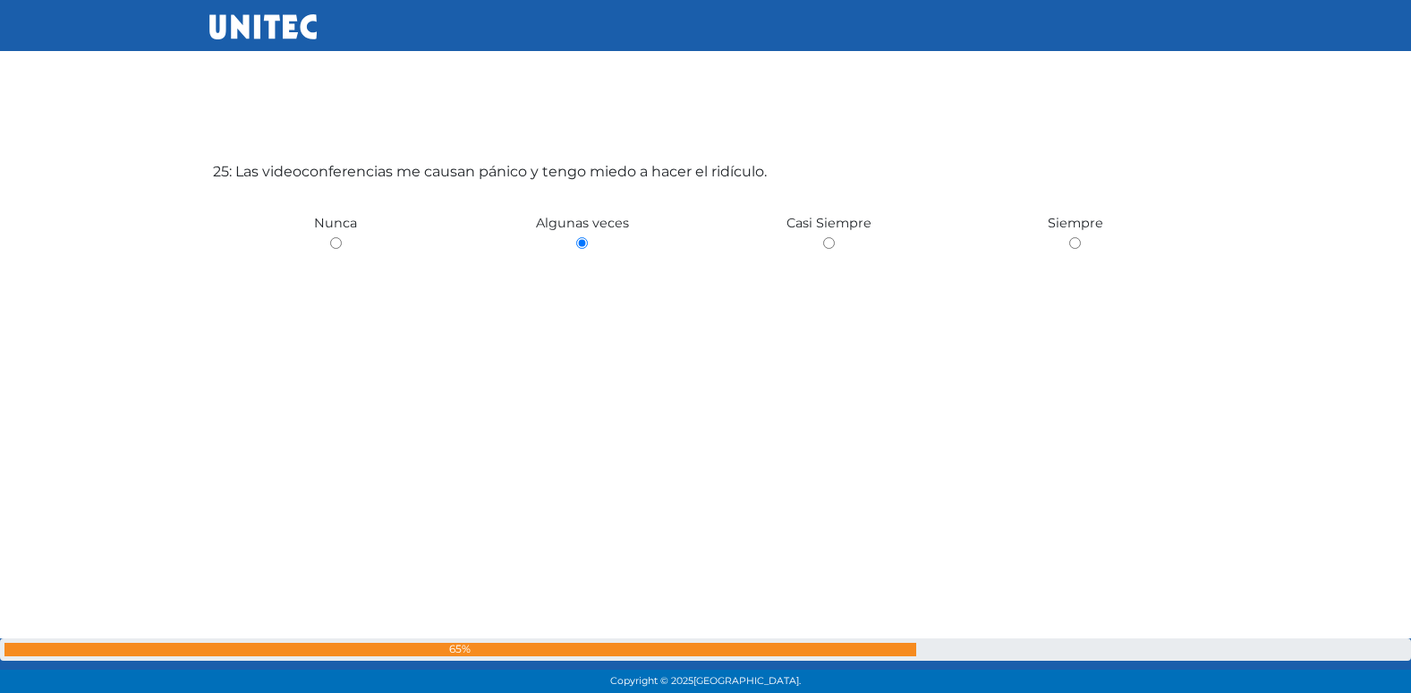
click at [330, 237] on input "radio" at bounding box center [336, 243] width 12 height 12
radio input "true"
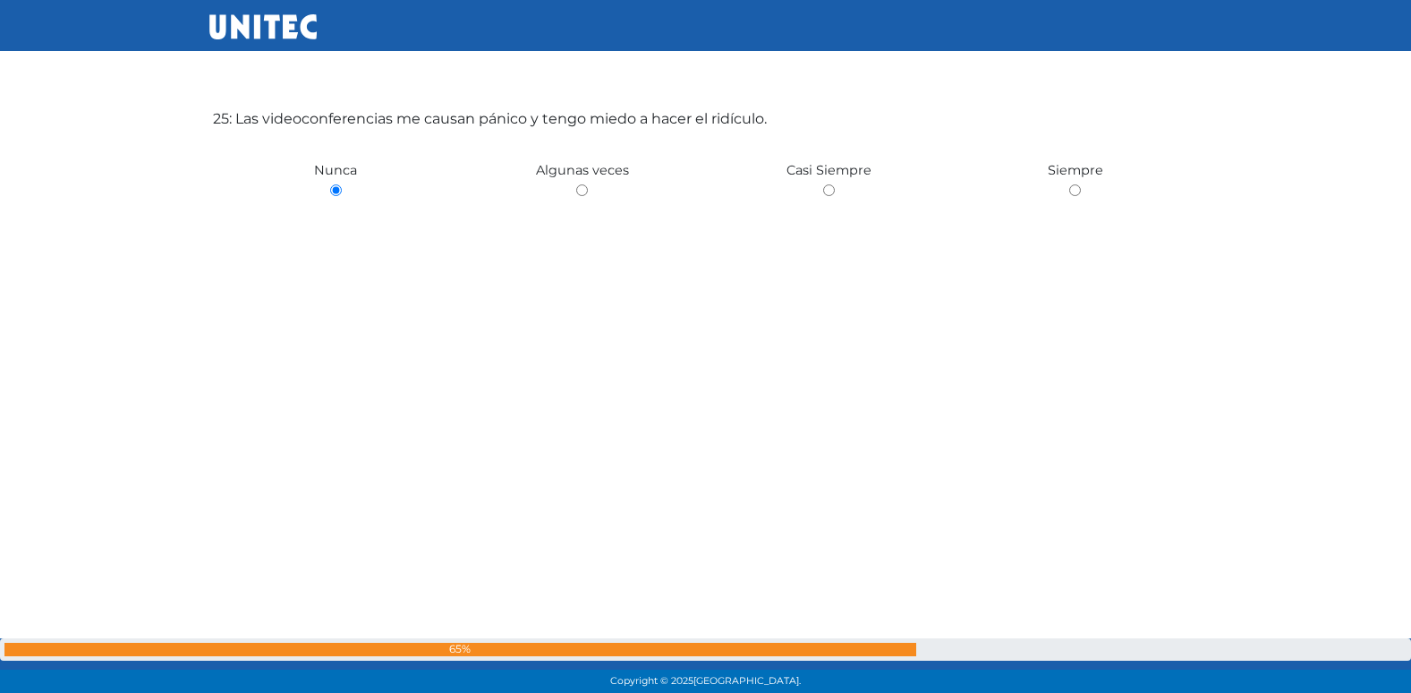
click at [576, 184] on input "radio" at bounding box center [582, 190] width 12 height 12
radio input "true"
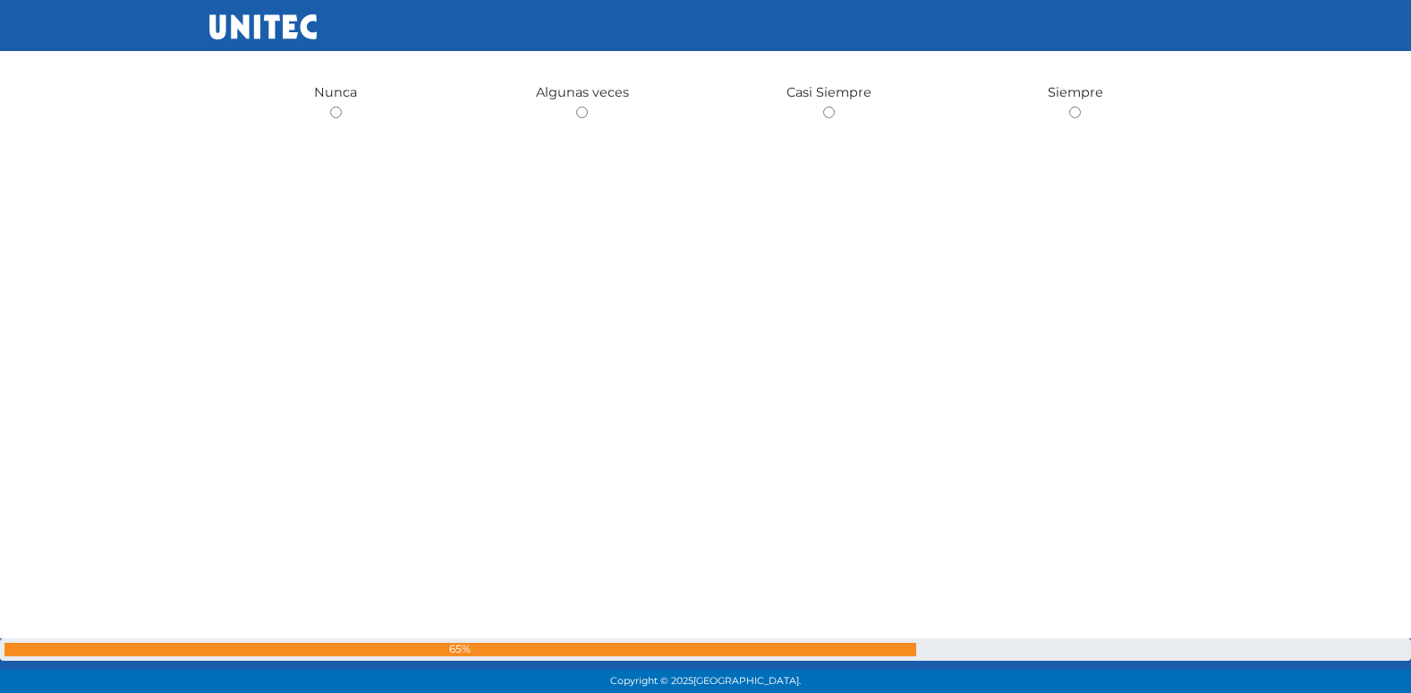
scroll to position [17242, 0]
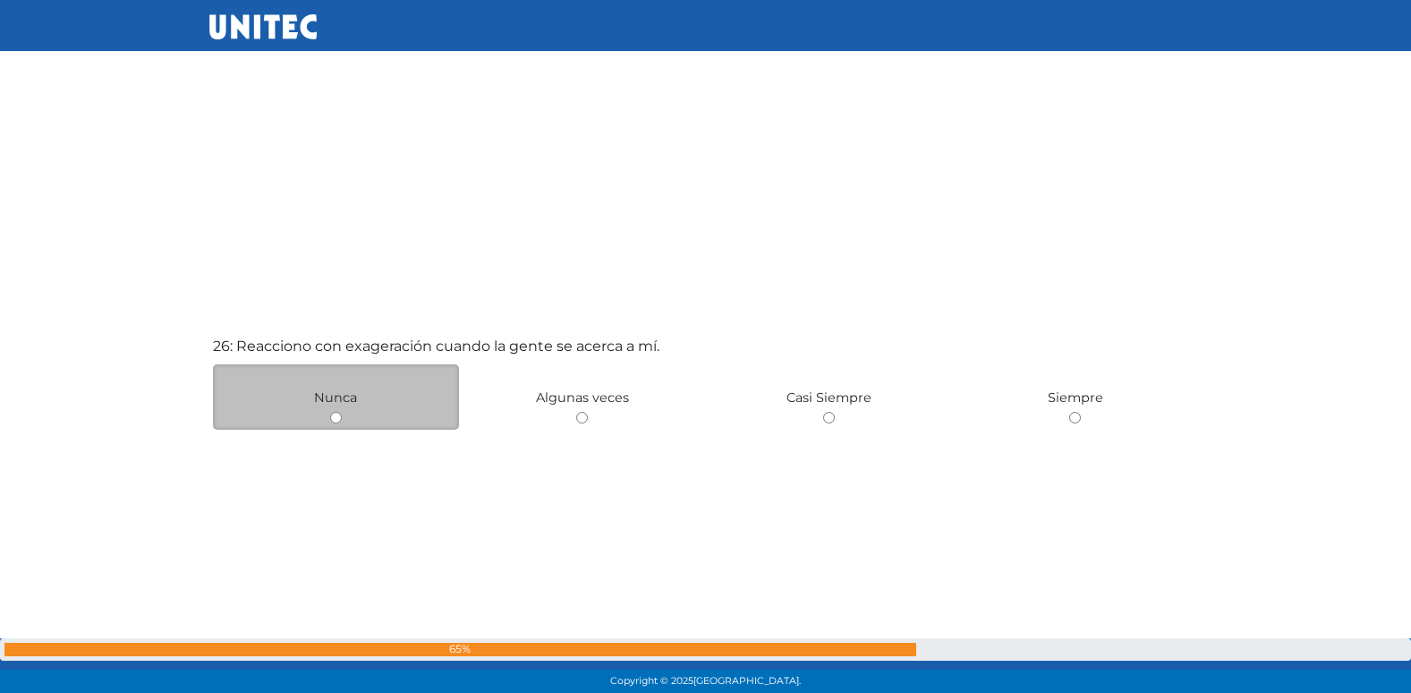
click at [333, 427] on div "Nunca" at bounding box center [336, 396] width 247 height 65
click at [345, 410] on div "Nunca" at bounding box center [336, 396] width 247 height 65
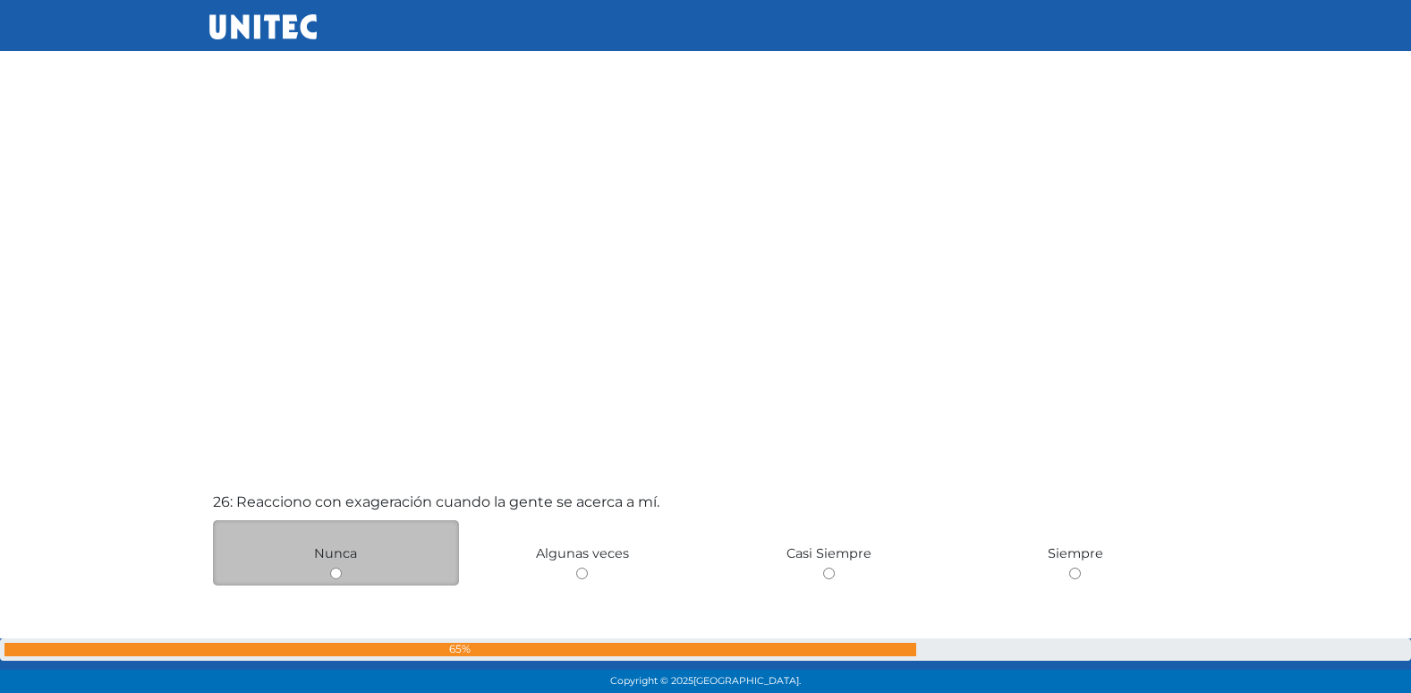
click at [576, 567] on input "radio" at bounding box center [582, 573] width 12 height 12
radio input "true"
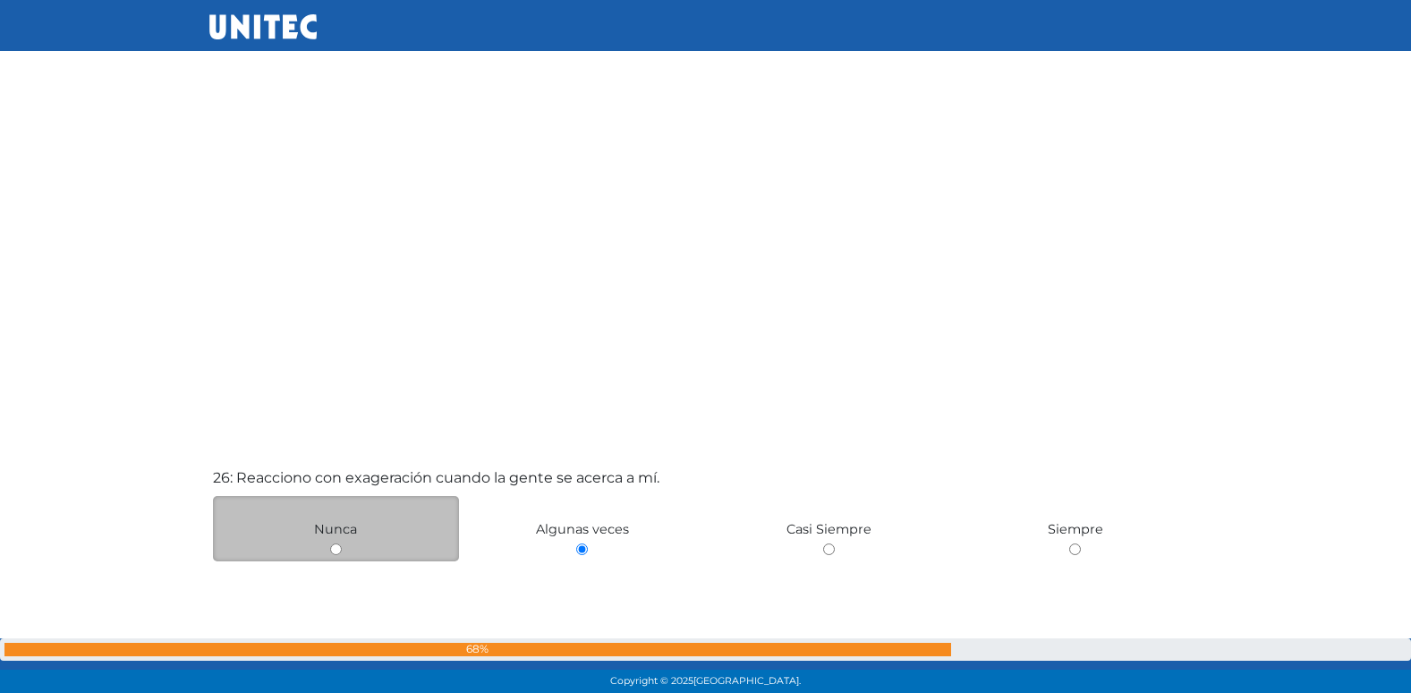
click at [330, 543] on input "radio" at bounding box center [336, 549] width 12 height 12
radio input "true"
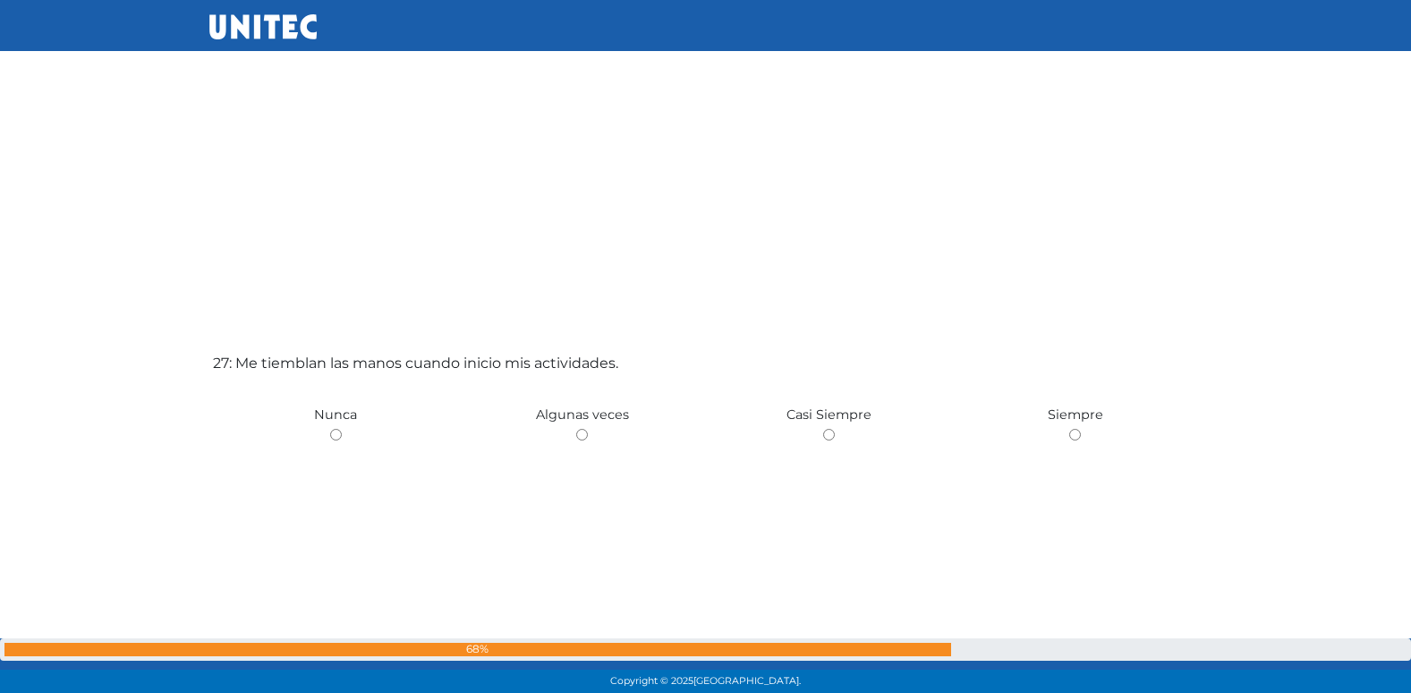
scroll to position [17828, 0]
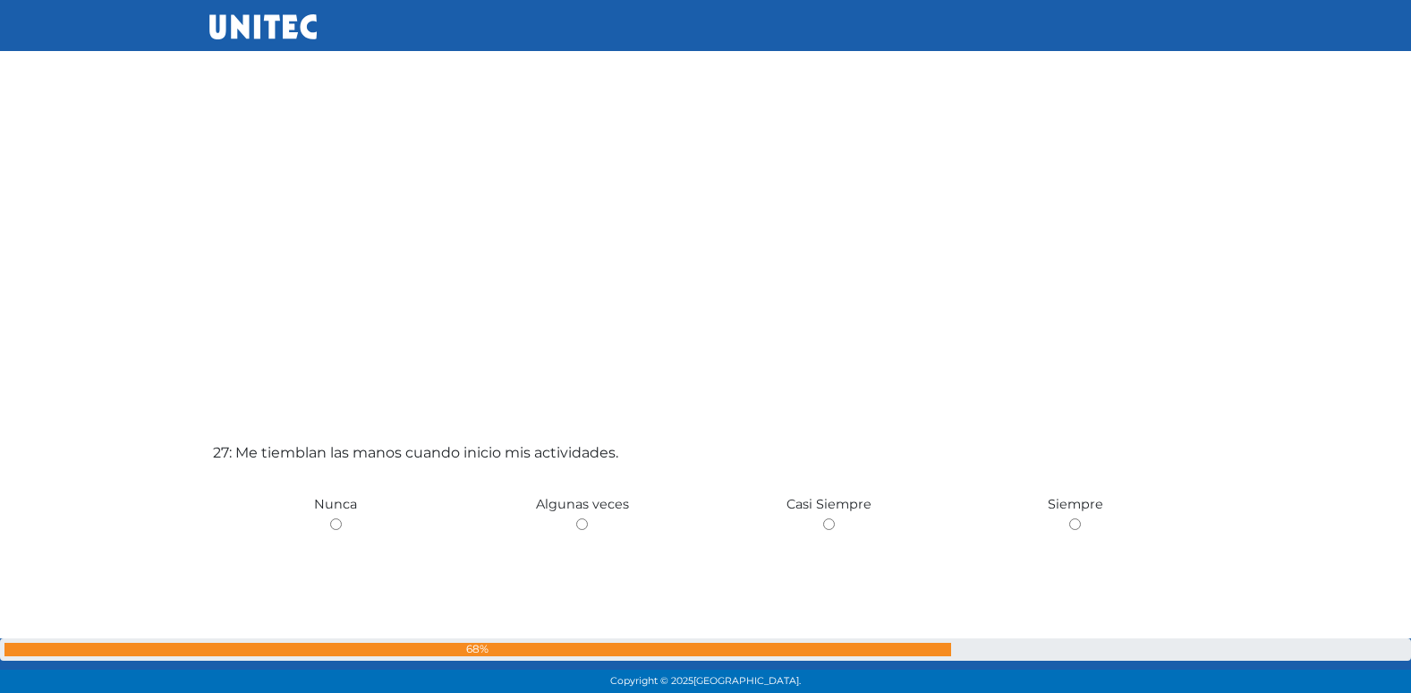
click at [394, 417] on div "27: Me tiemblan las manos cuando inicio mis actividades. [GEOGRAPHIC_DATA] Algu…" at bounding box center [705, 614] width 993 height 693
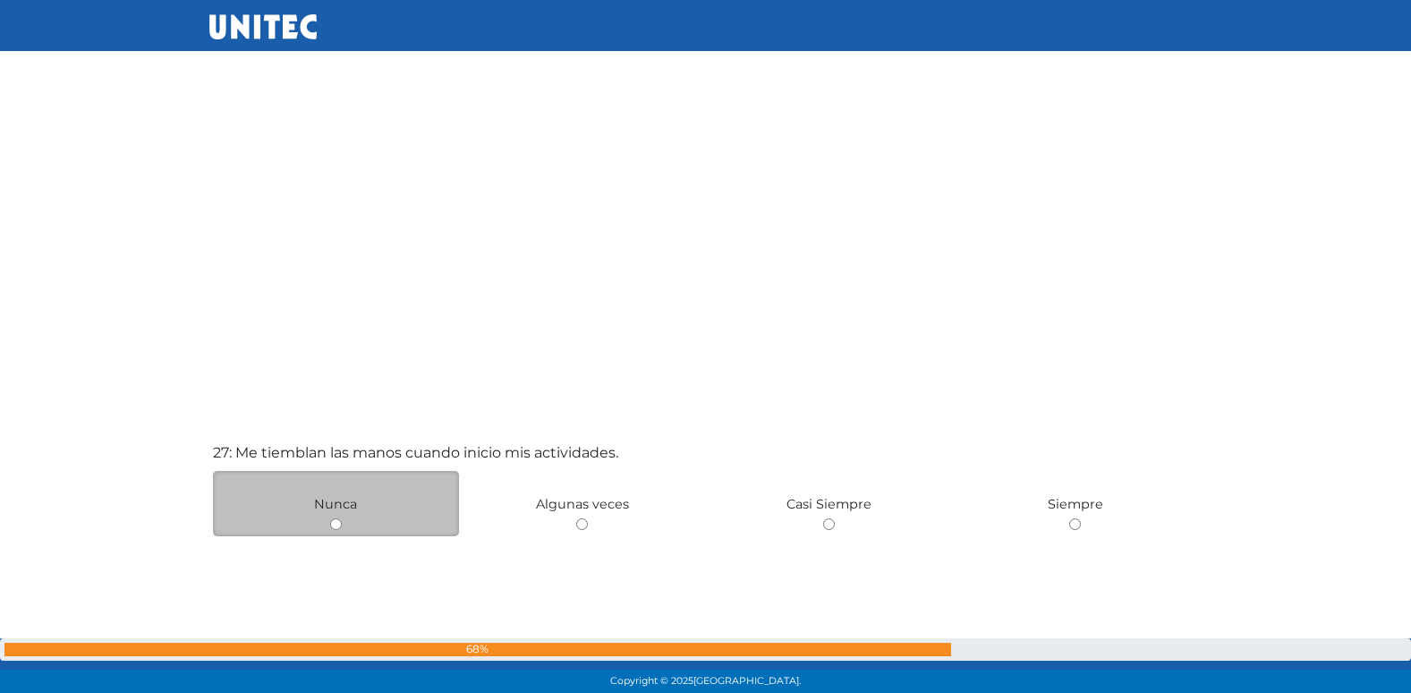
click at [355, 490] on div "Nunca" at bounding box center [336, 503] width 247 height 65
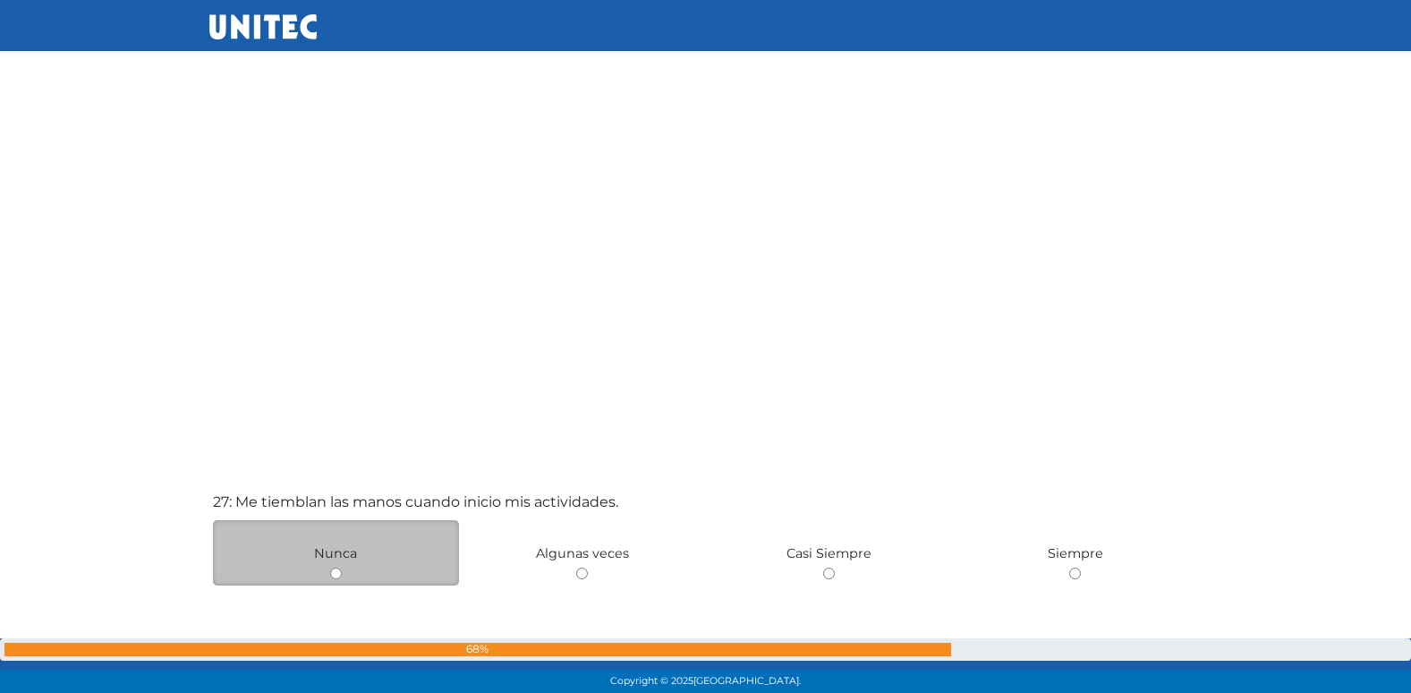
click at [576, 567] on input "radio" at bounding box center [582, 573] width 12 height 12
radio input "true"
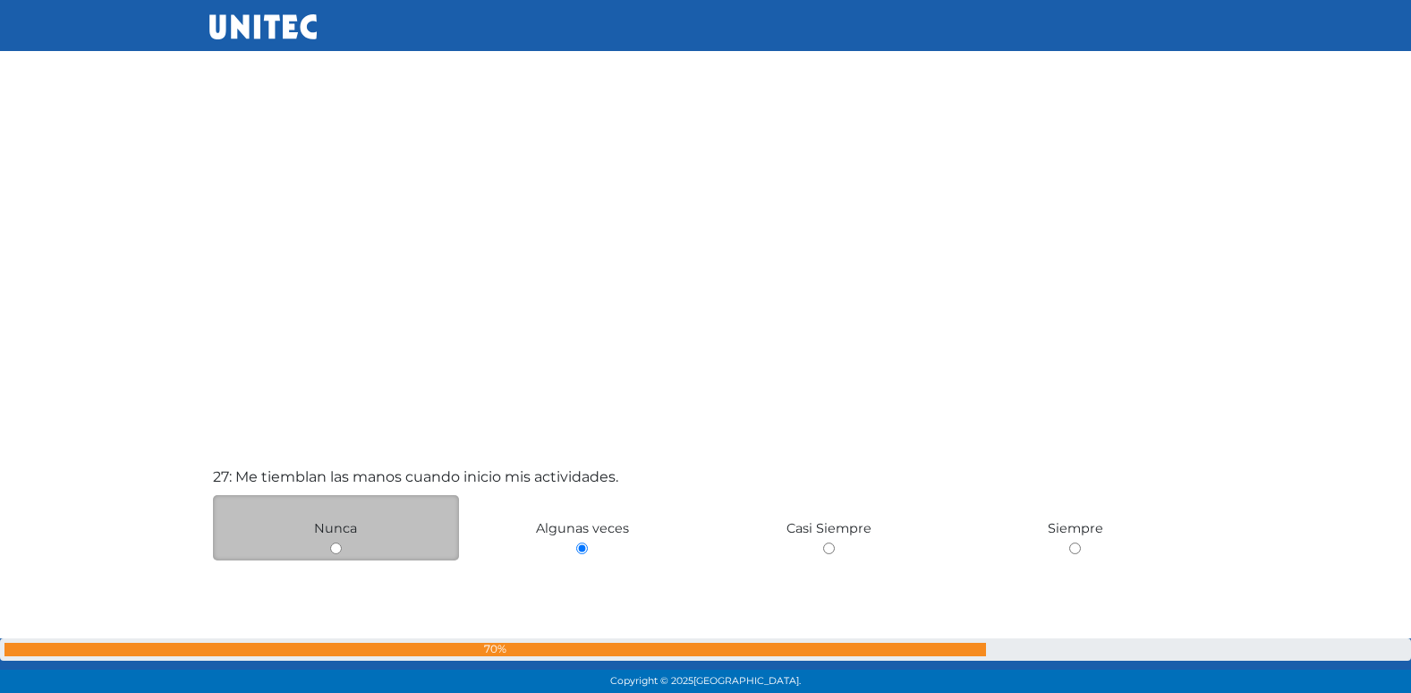
click at [330, 542] on input "radio" at bounding box center [336, 548] width 12 height 12
radio input "true"
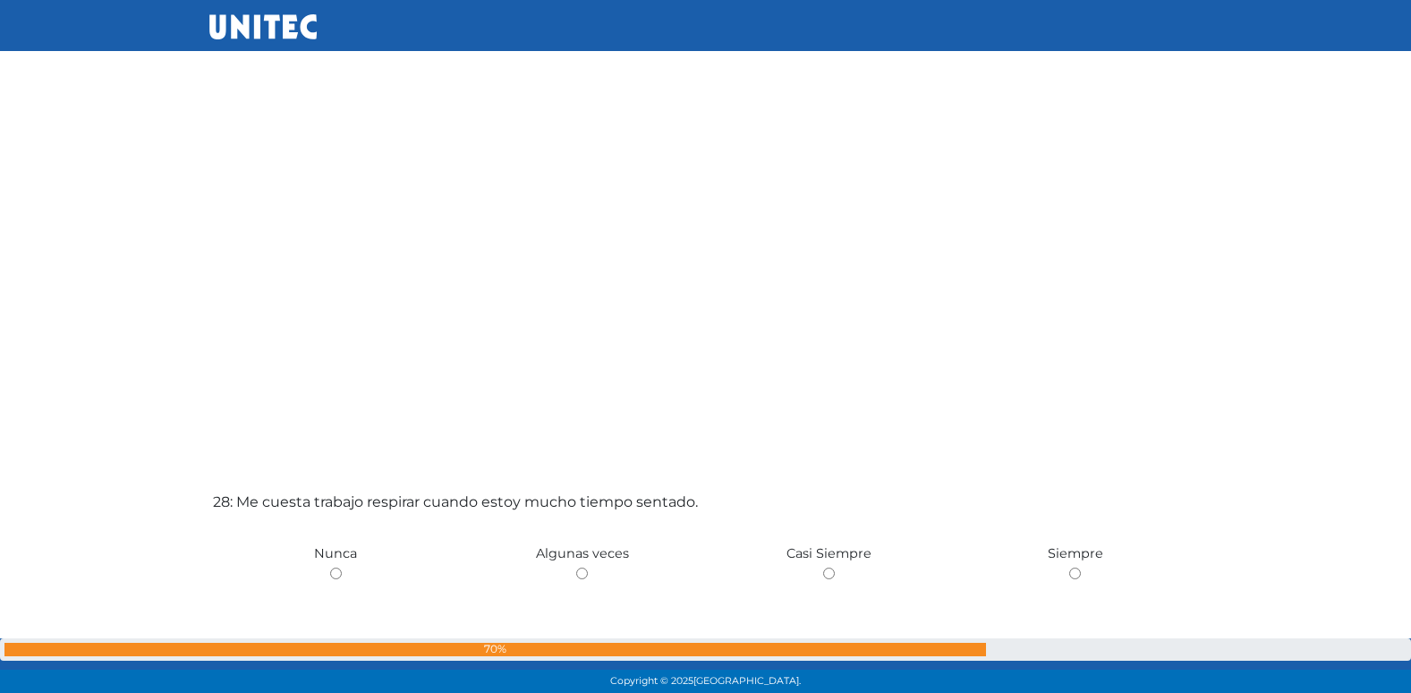
click at [576, 567] on input "radio" at bounding box center [582, 573] width 12 height 12
radio input "true"
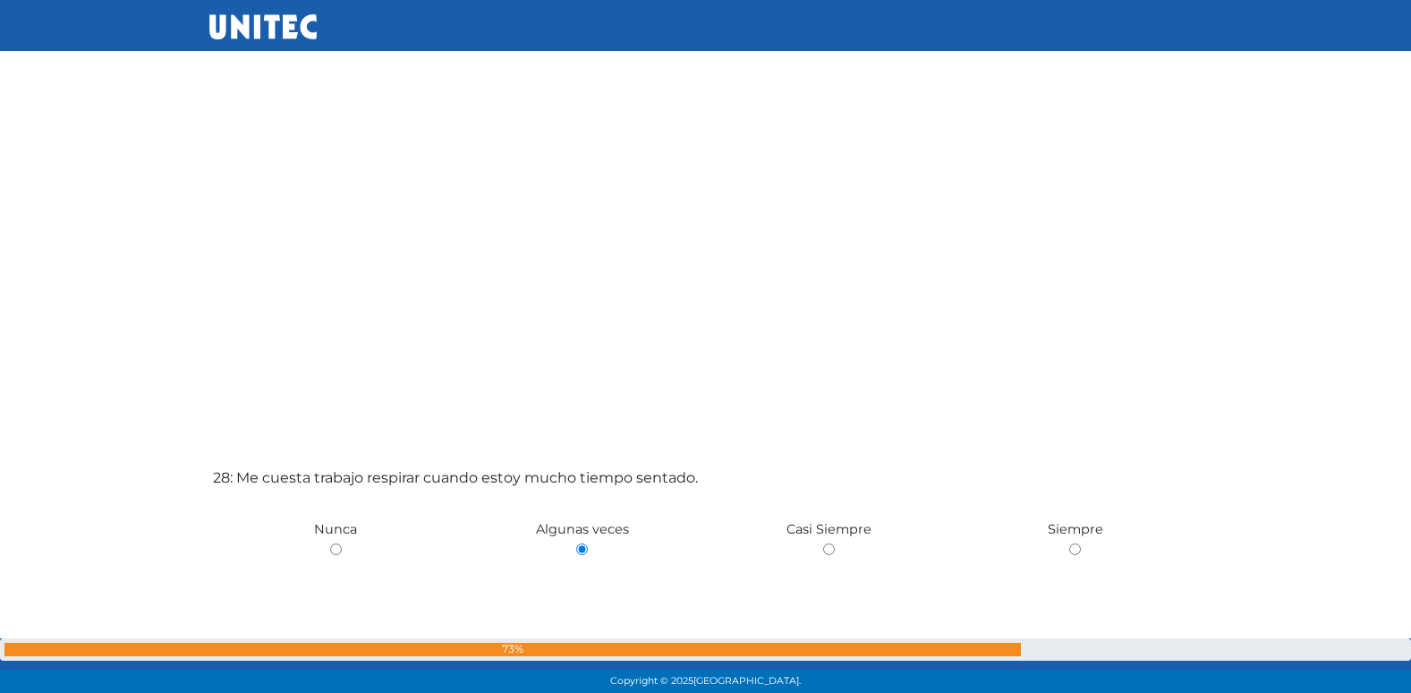
click at [330, 543] on input "radio" at bounding box center [336, 549] width 12 height 12
radio input "true"
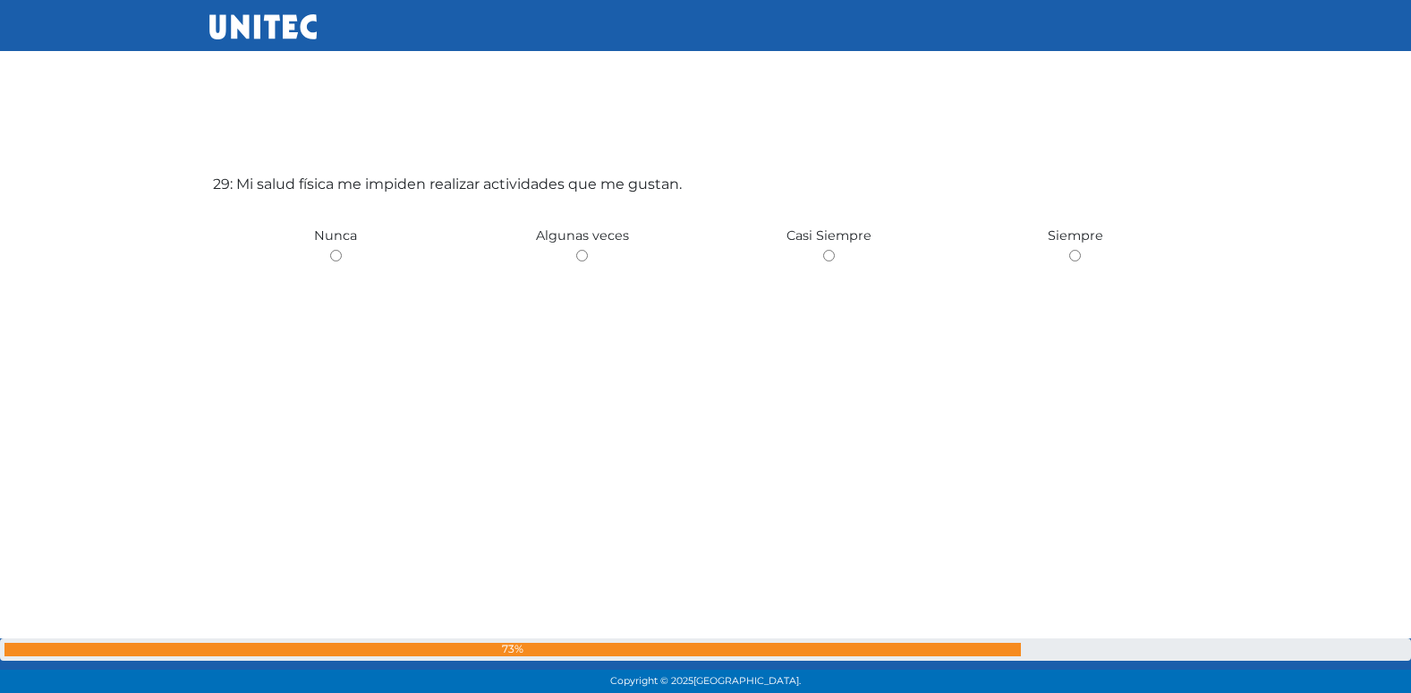
click at [576, 250] on input "radio" at bounding box center [582, 256] width 12 height 12
radio input "true"
click at [330, 251] on input "radio" at bounding box center [336, 257] width 12 height 12
radio input "true"
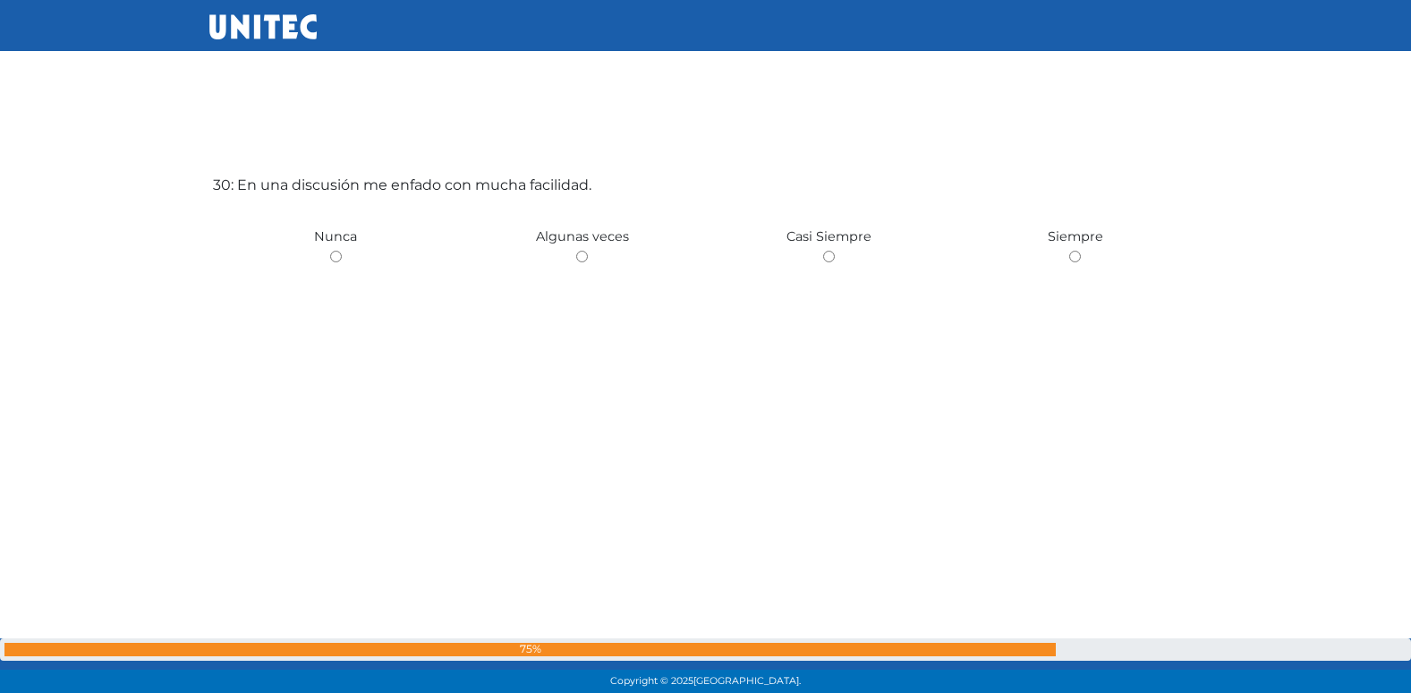
scroll to position [20174, 0]
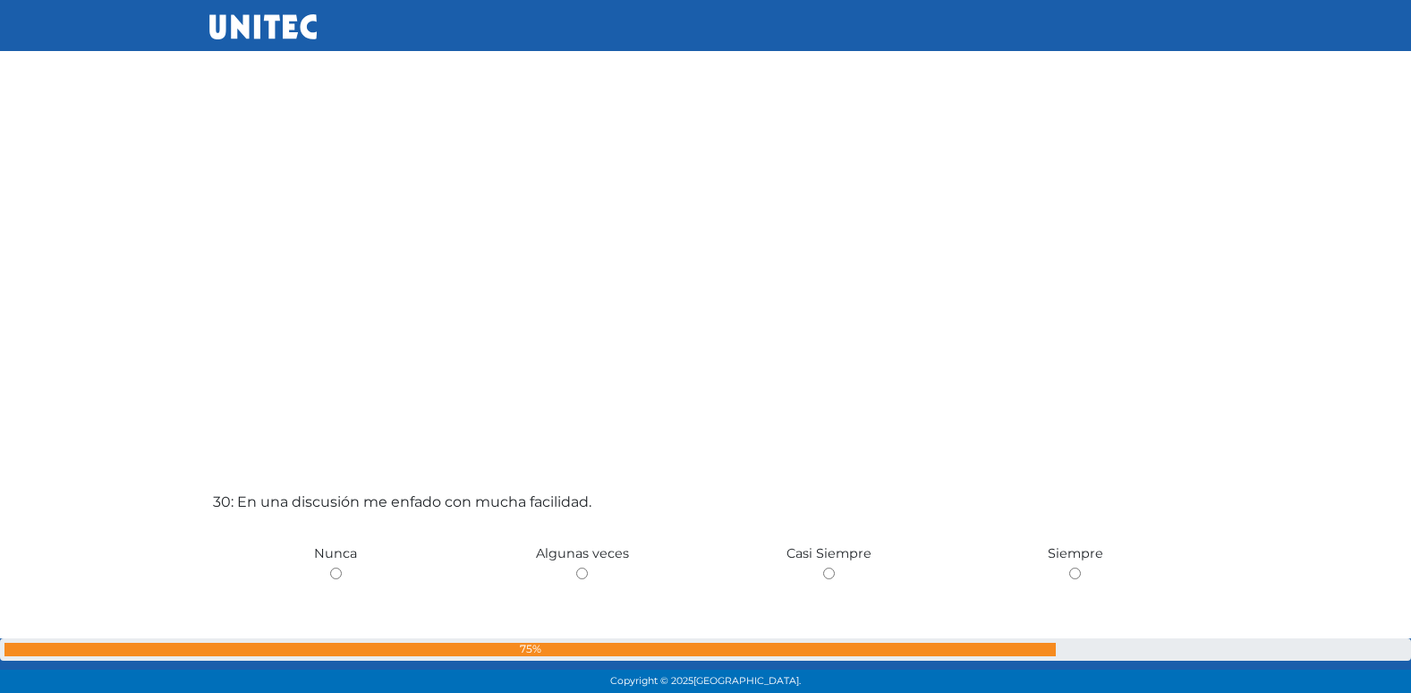
click at [576, 567] on input "radio" at bounding box center [582, 573] width 12 height 12
radio input "true"
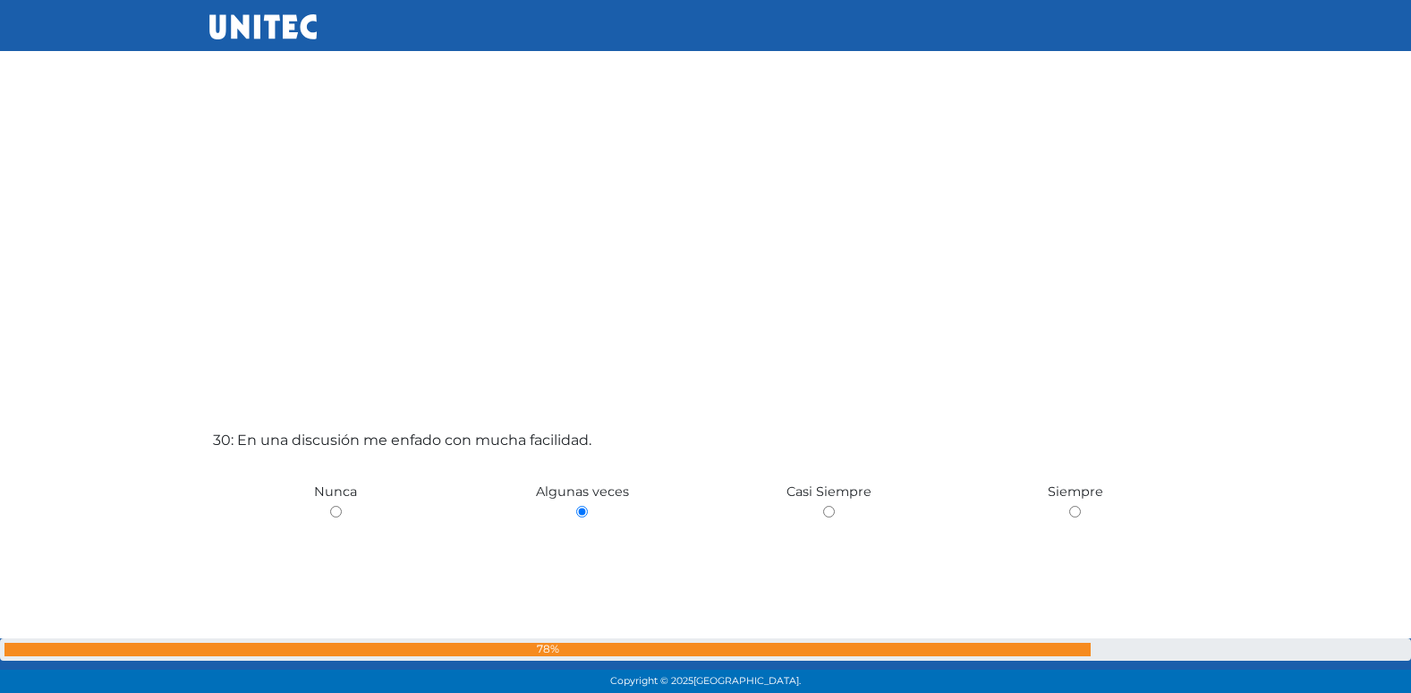
scroll to position [19920, 0]
click at [823, 504] on input "radio" at bounding box center [829, 510] width 12 height 12
radio input "true"
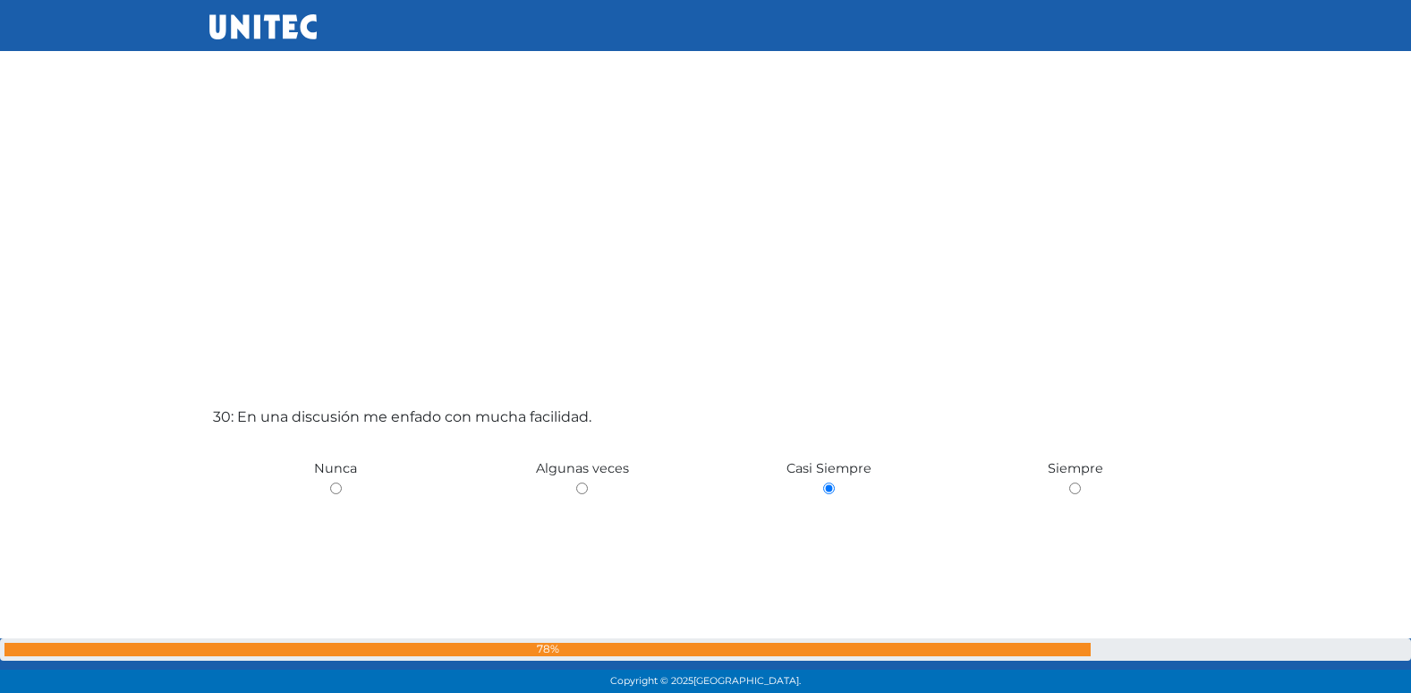
click at [576, 482] on input "radio" at bounding box center [582, 488] width 12 height 12
radio input "true"
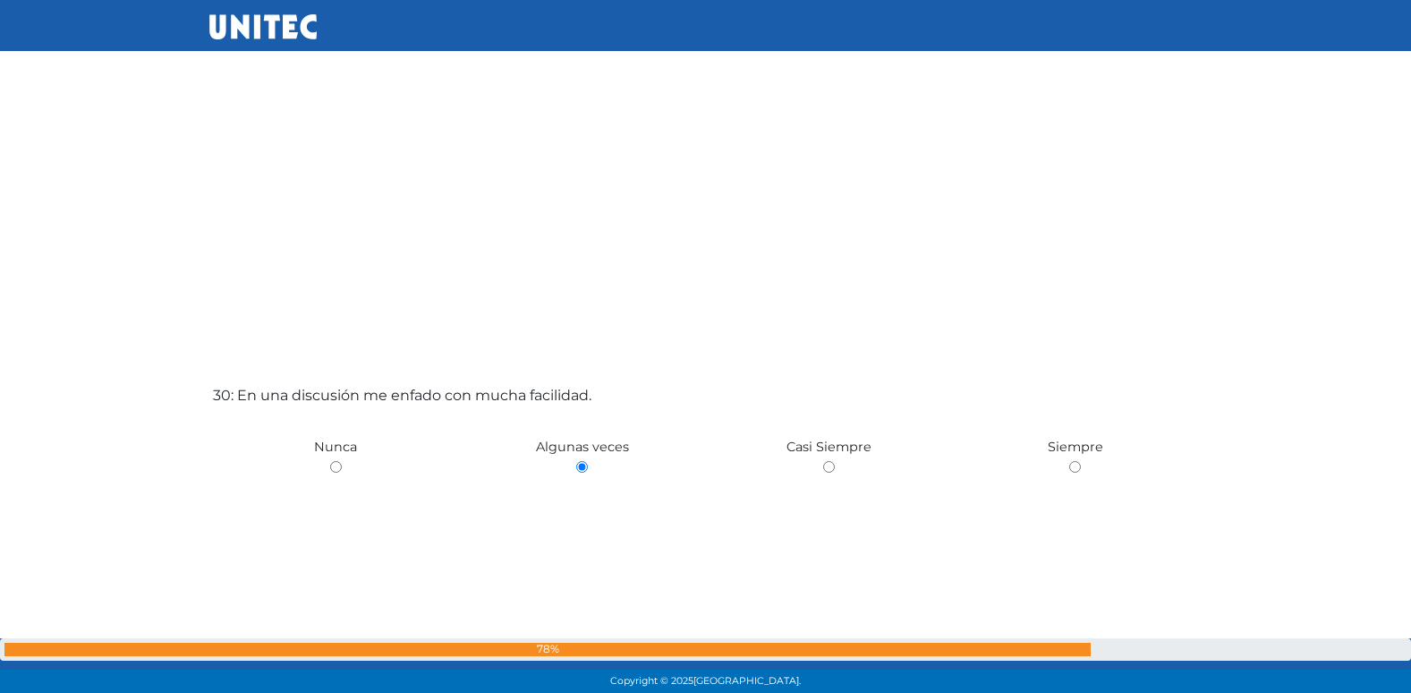
click at [330, 461] on input "radio" at bounding box center [336, 467] width 12 height 12
radio input "true"
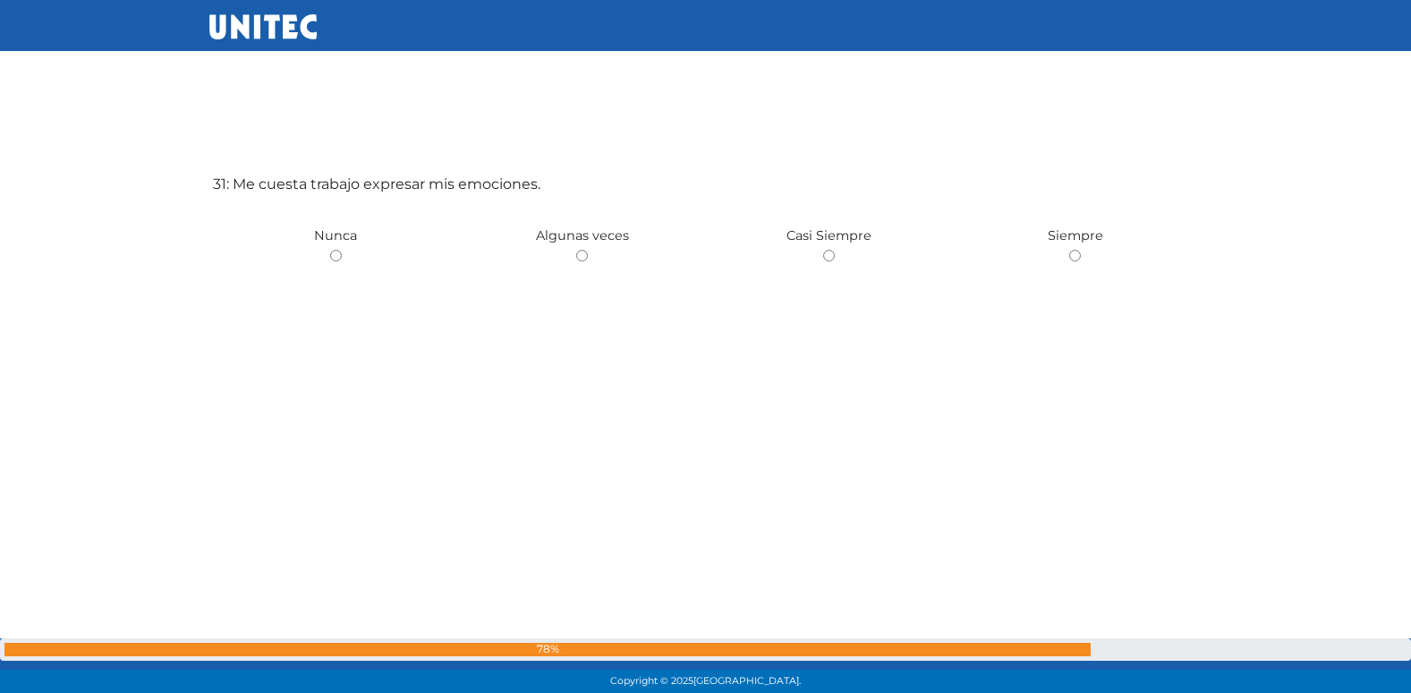
click at [576, 250] on input "radio" at bounding box center [582, 256] width 12 height 12
radio input "true"
click at [330, 251] on input "radio" at bounding box center [336, 257] width 12 height 12
radio input "true"
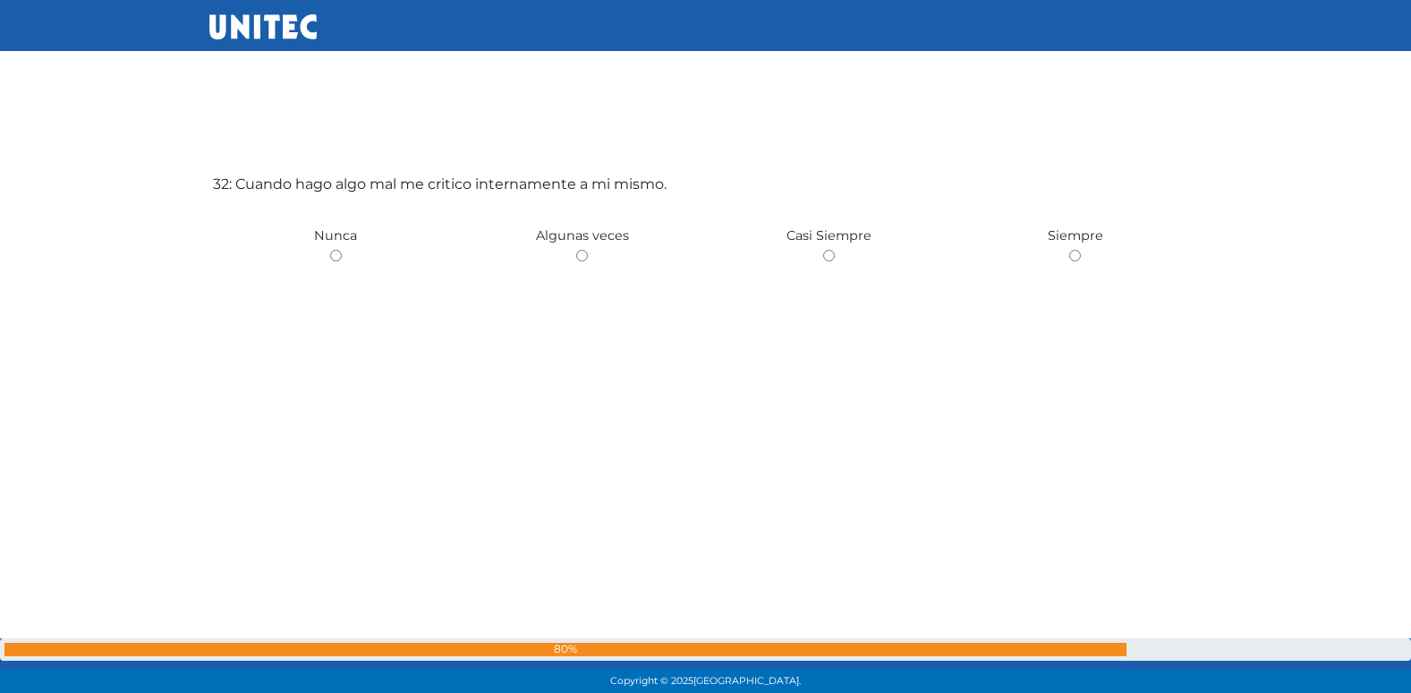
click at [576, 250] on input "radio" at bounding box center [582, 256] width 12 height 12
radio input "true"
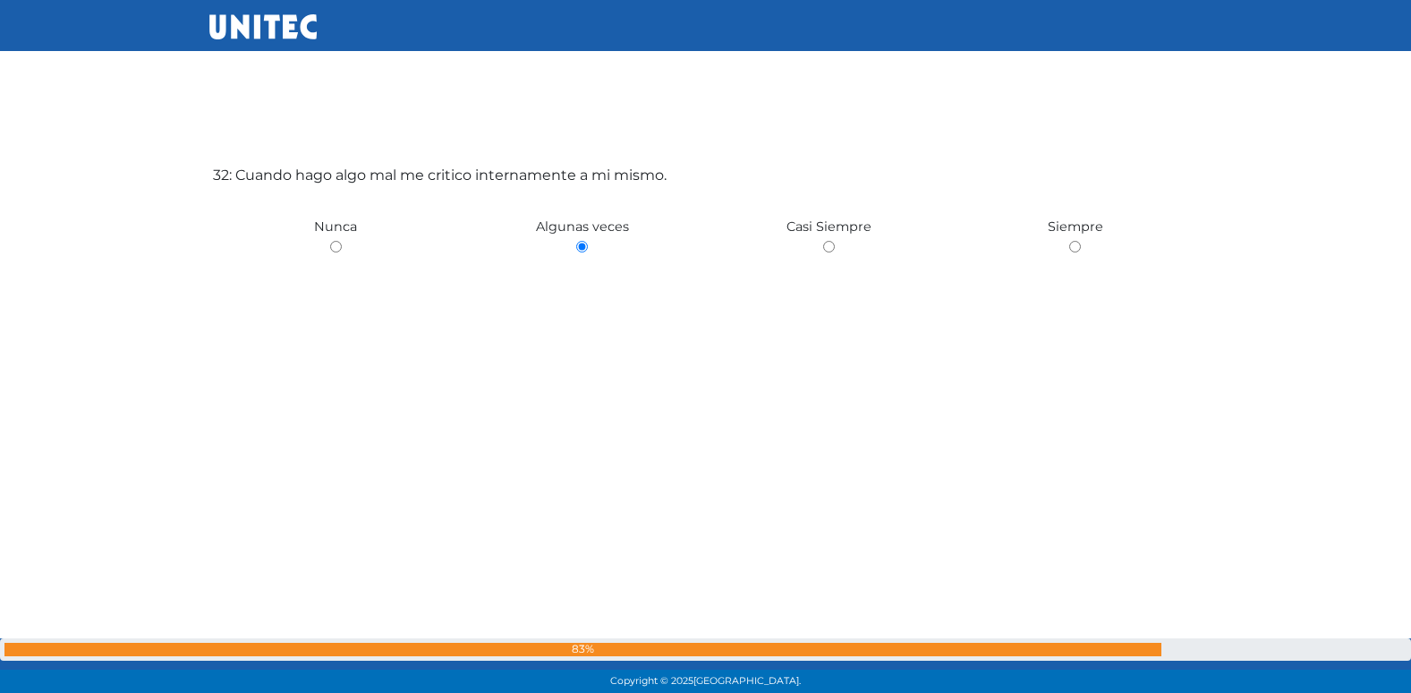
click at [330, 241] on input "radio" at bounding box center [336, 247] width 12 height 12
radio input "true"
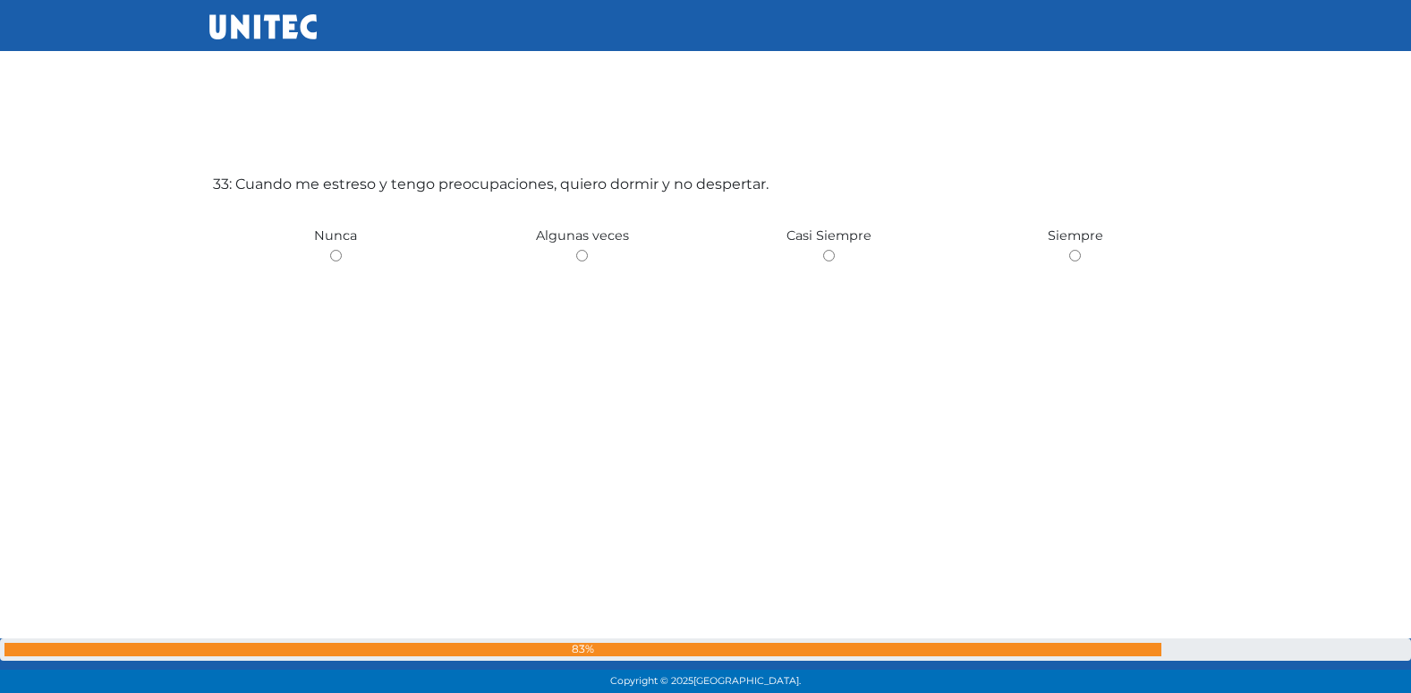
click at [576, 250] on input "radio" at bounding box center [582, 256] width 12 height 12
radio input "true"
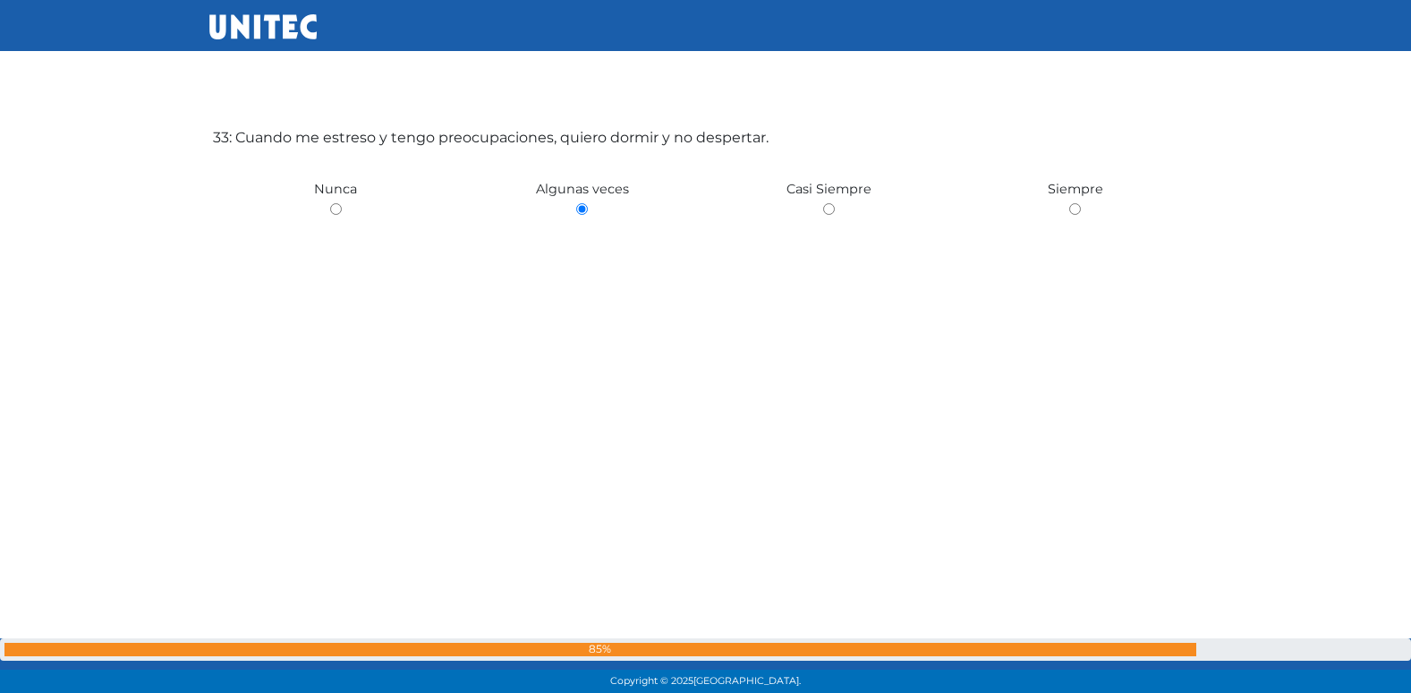
scroll to position [22315, 0]
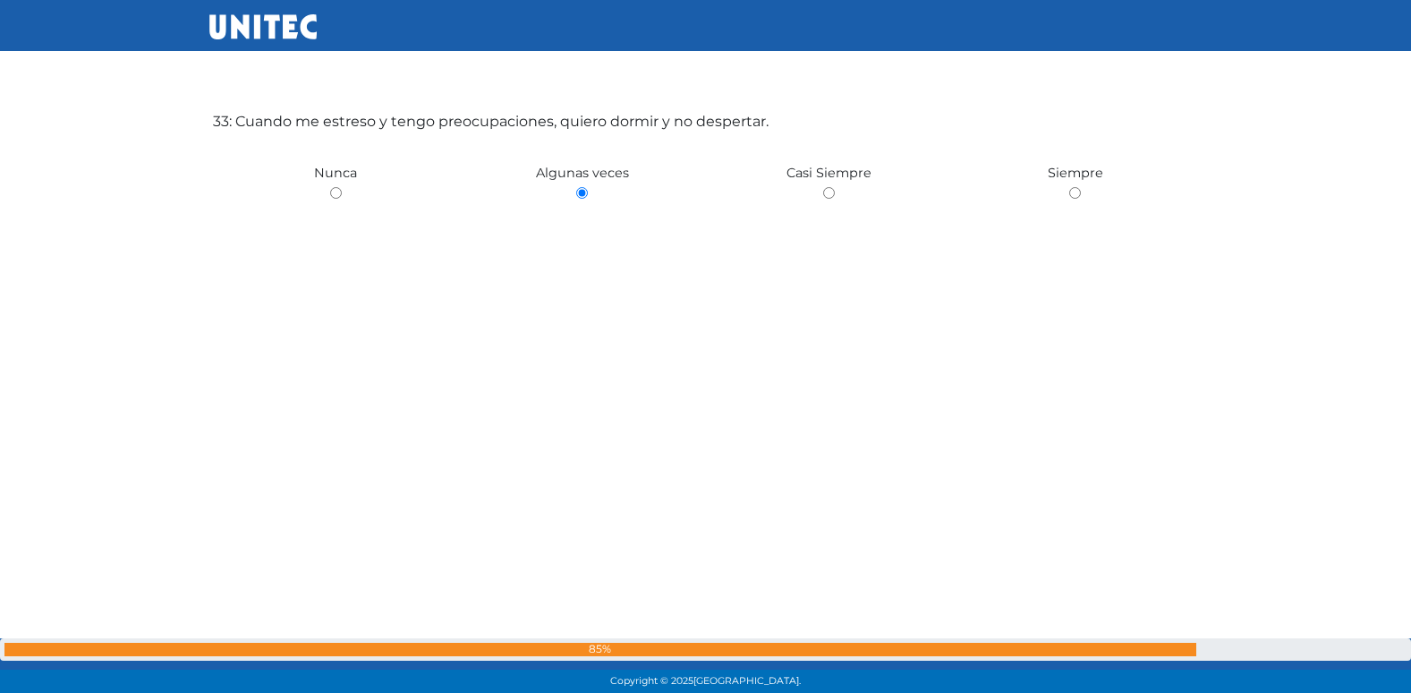
radio input "true"
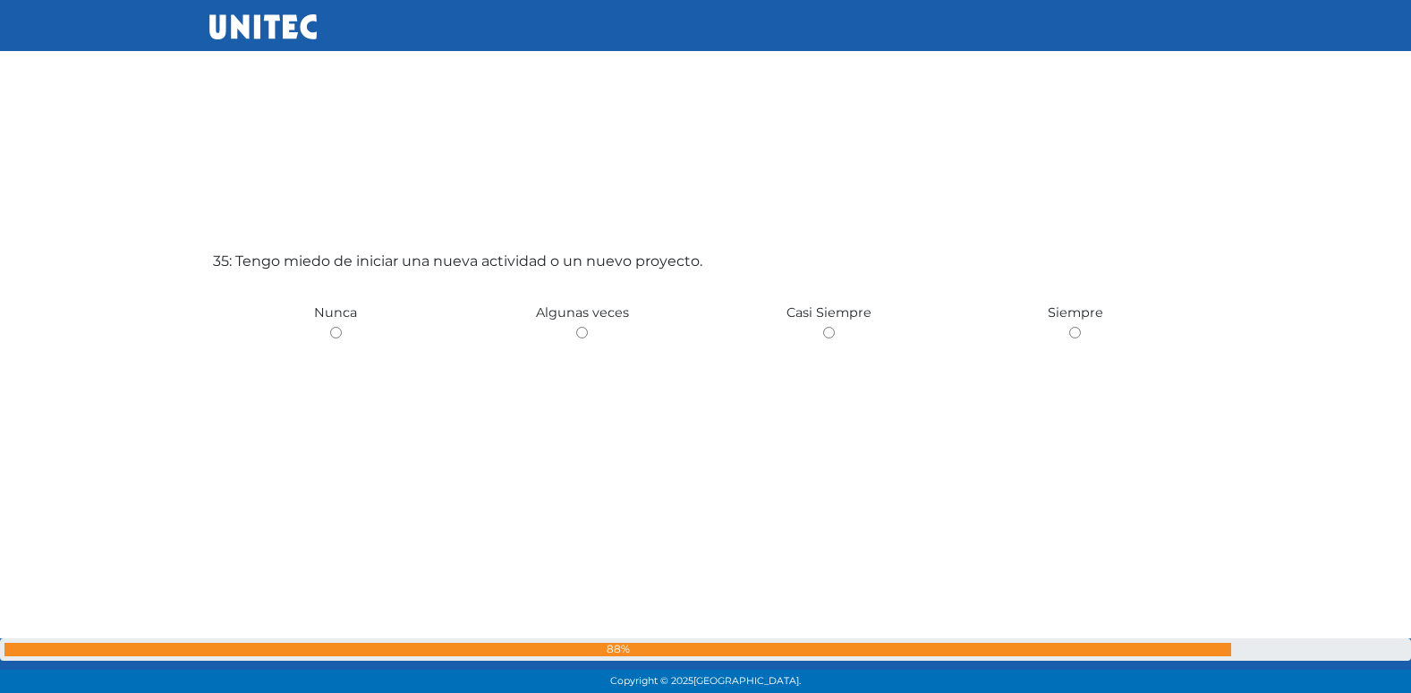
scroll to position [23637, 0]
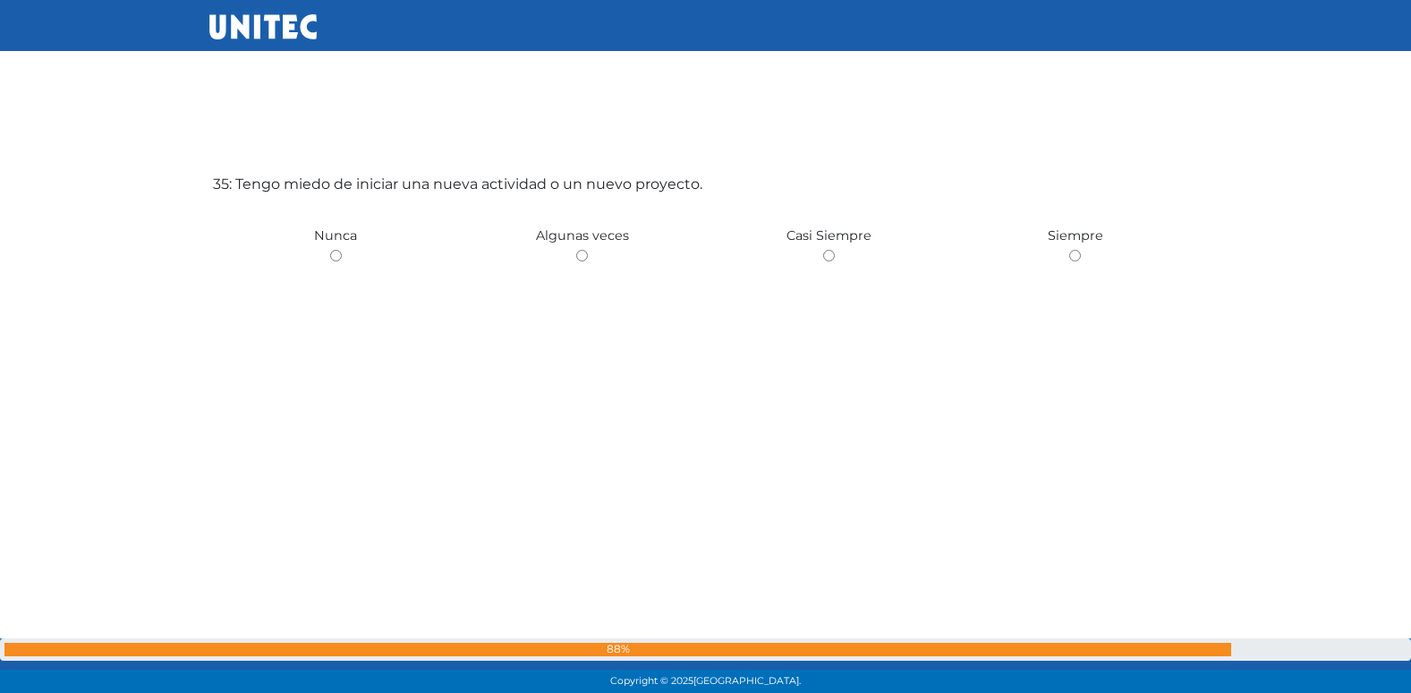
radio input "true"
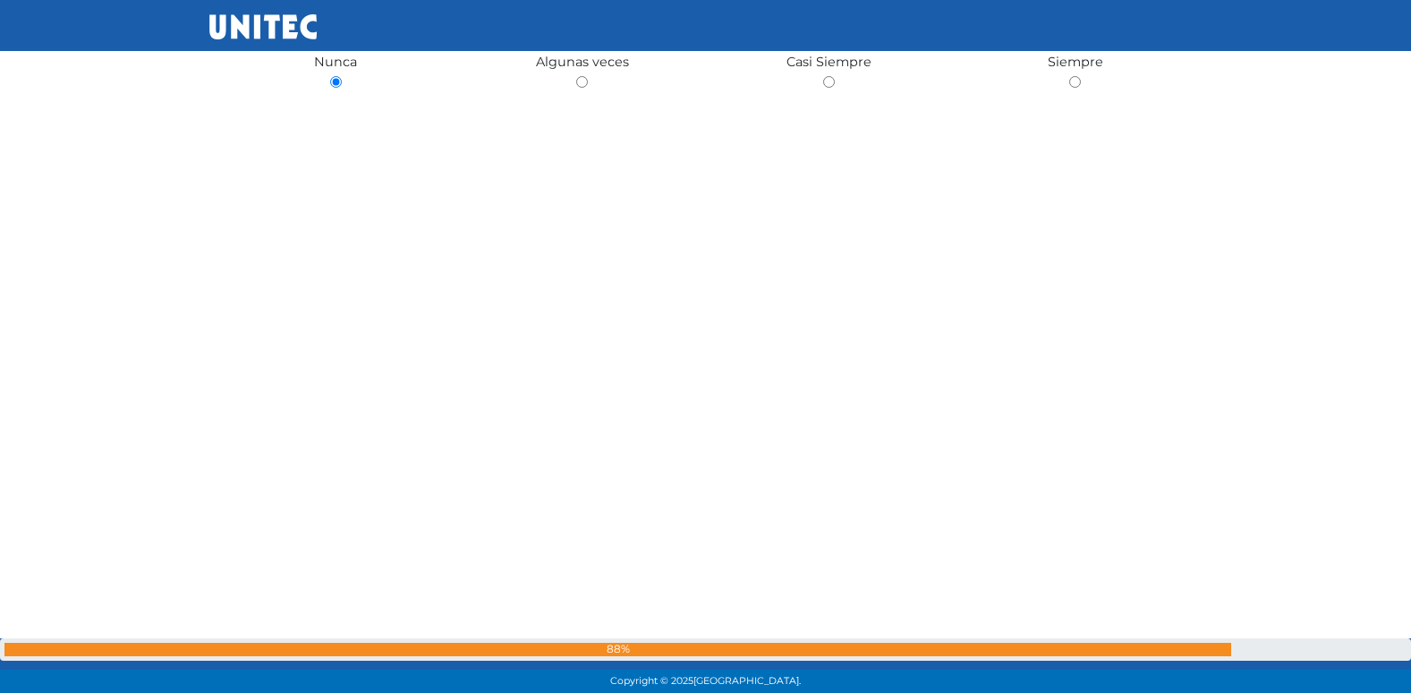
scroll to position [23320, 0]
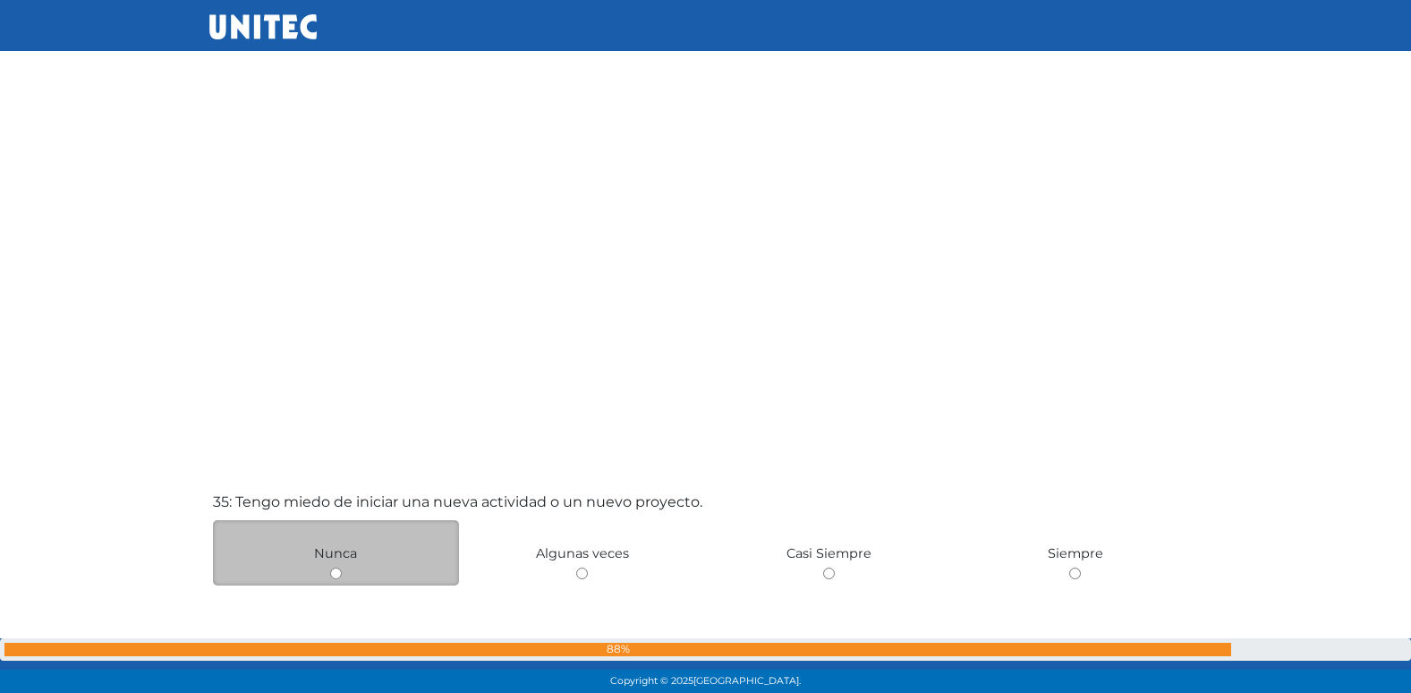
click at [576, 567] on input "radio" at bounding box center [582, 573] width 12 height 12
radio input "true"
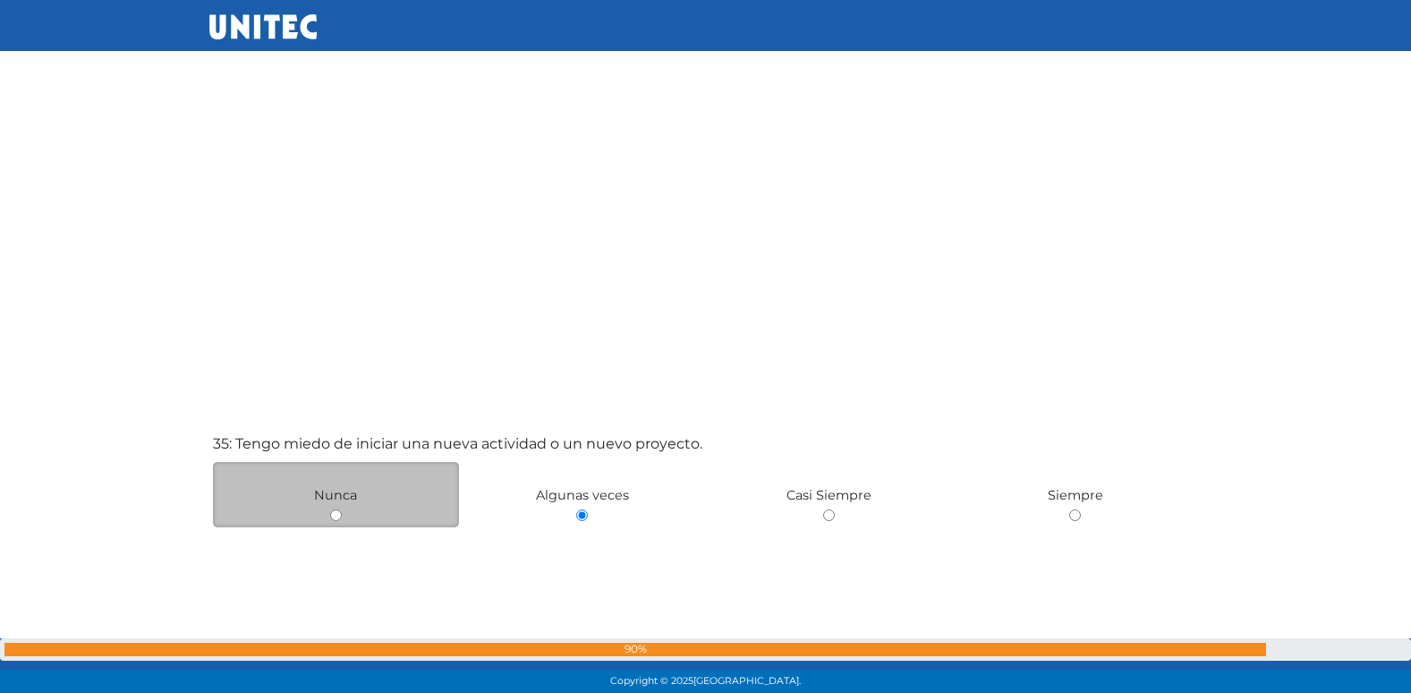
click at [330, 509] on input "radio" at bounding box center [336, 515] width 12 height 12
radio input "true"
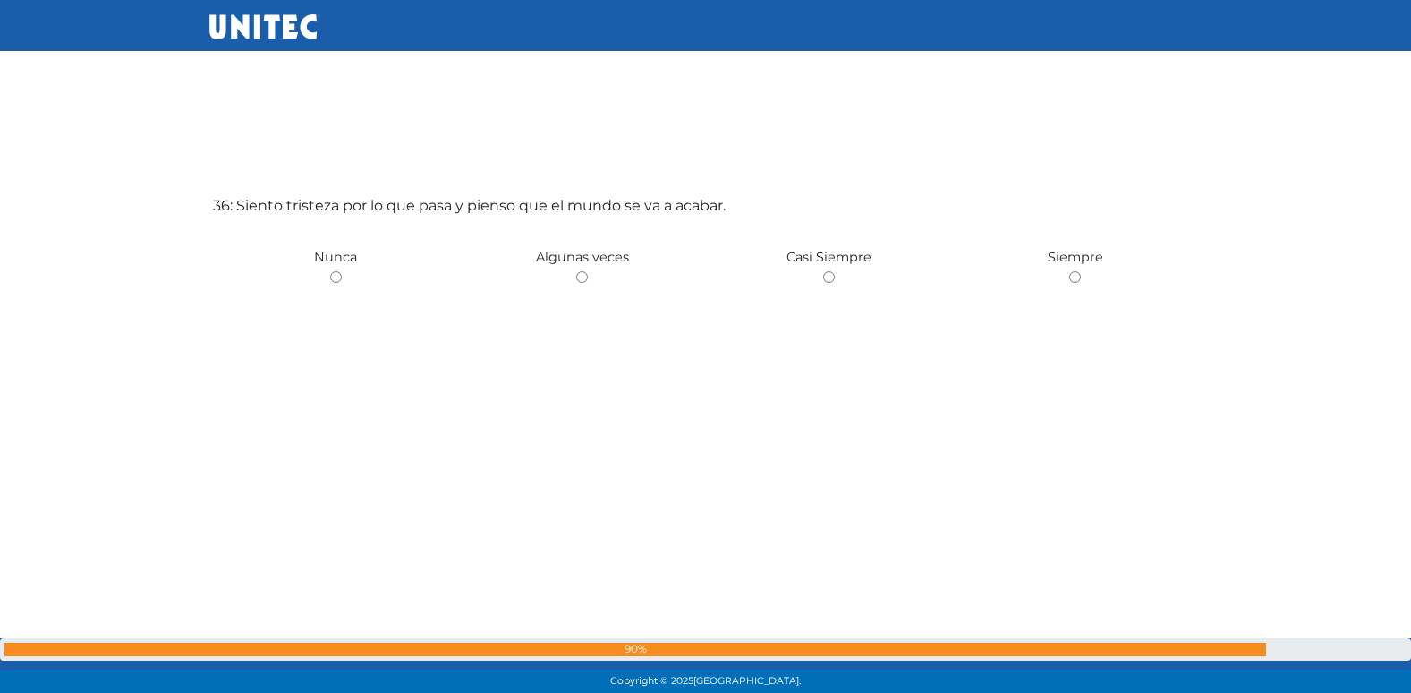
scroll to position [24330, 0]
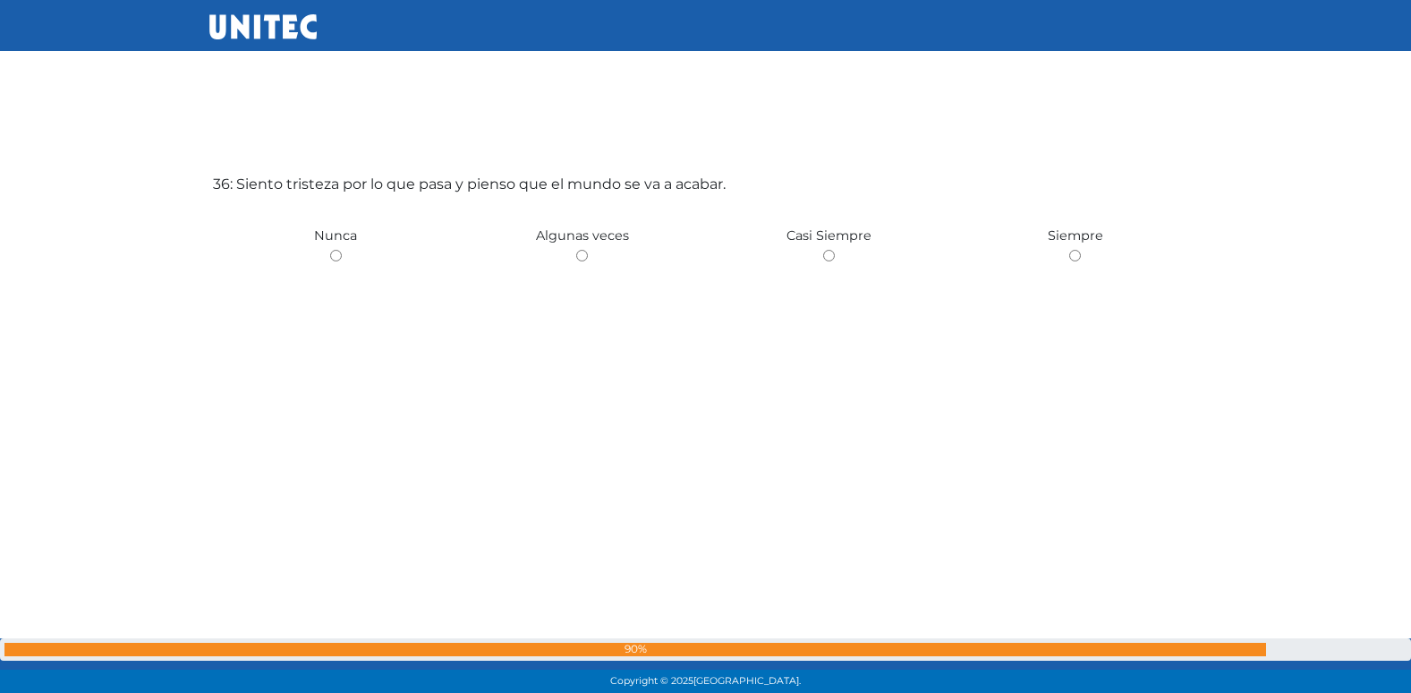
radio input "true"
click at [576, 250] on input "radio" at bounding box center [582, 256] width 12 height 12
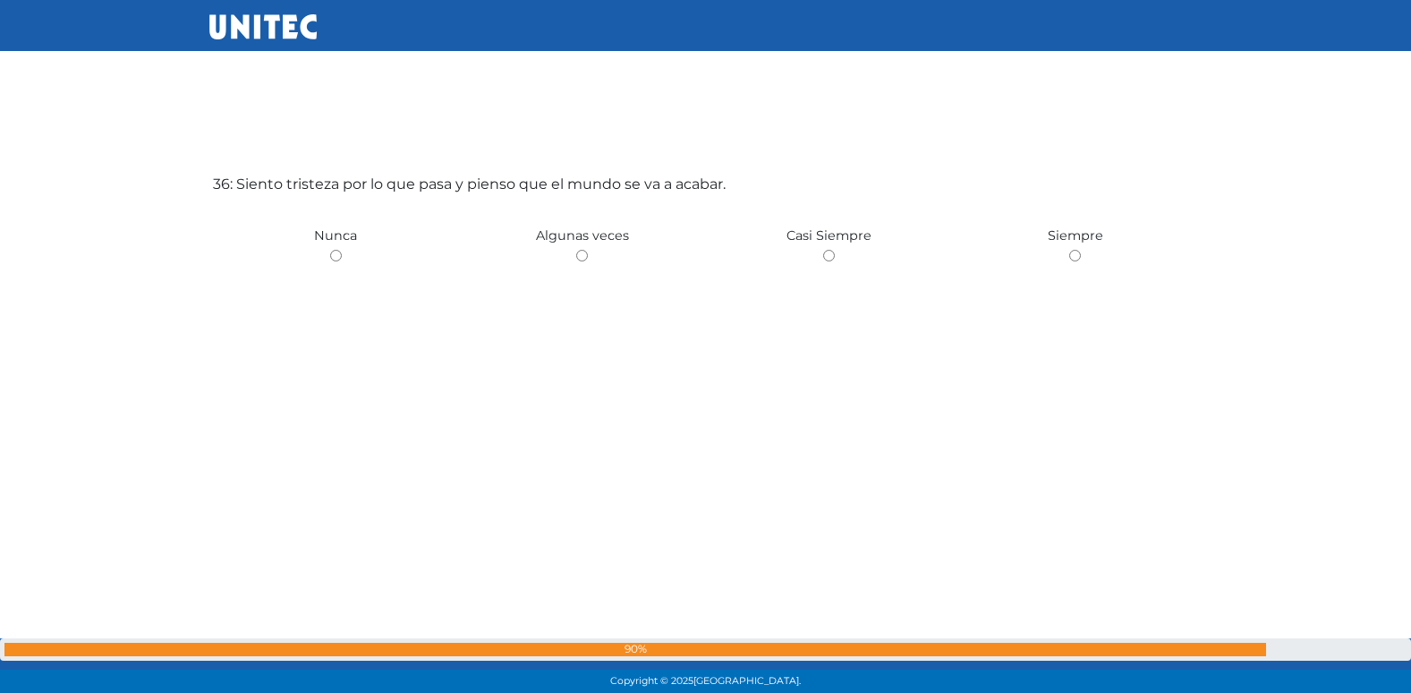
radio input "true"
click at [330, 251] on input "radio" at bounding box center [336, 257] width 12 height 12
radio input "true"
click at [576, 250] on input "radio" at bounding box center [582, 256] width 12 height 12
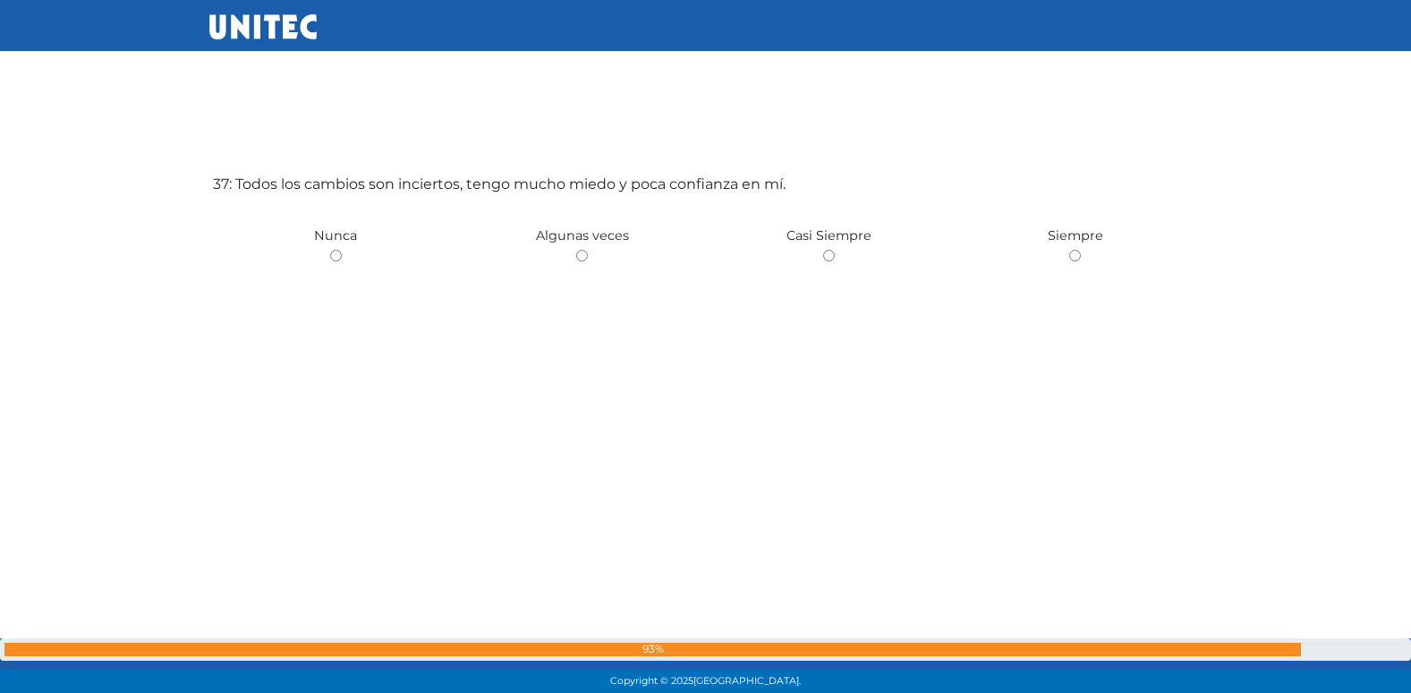
radio input "true"
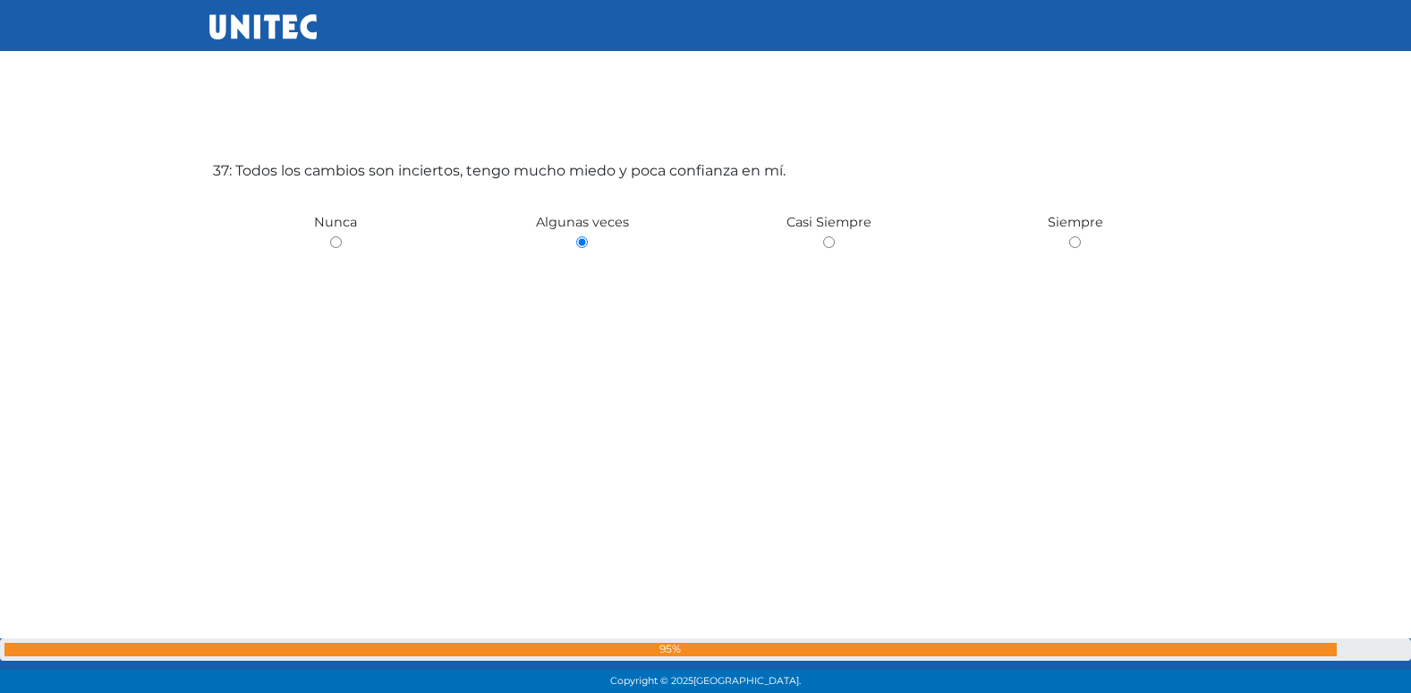
click at [330, 236] on input "radio" at bounding box center [336, 242] width 12 height 12
radio input "true"
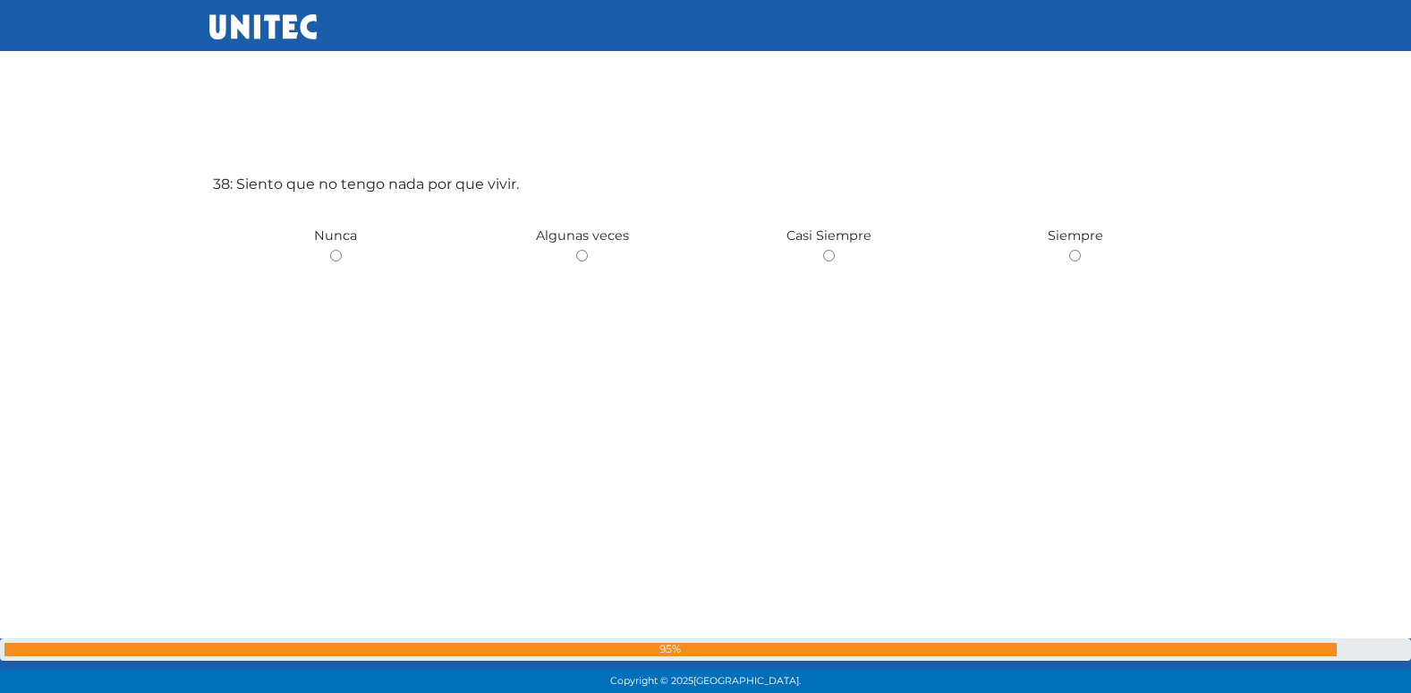
click at [576, 250] on input "radio" at bounding box center [582, 256] width 12 height 12
radio input "true"
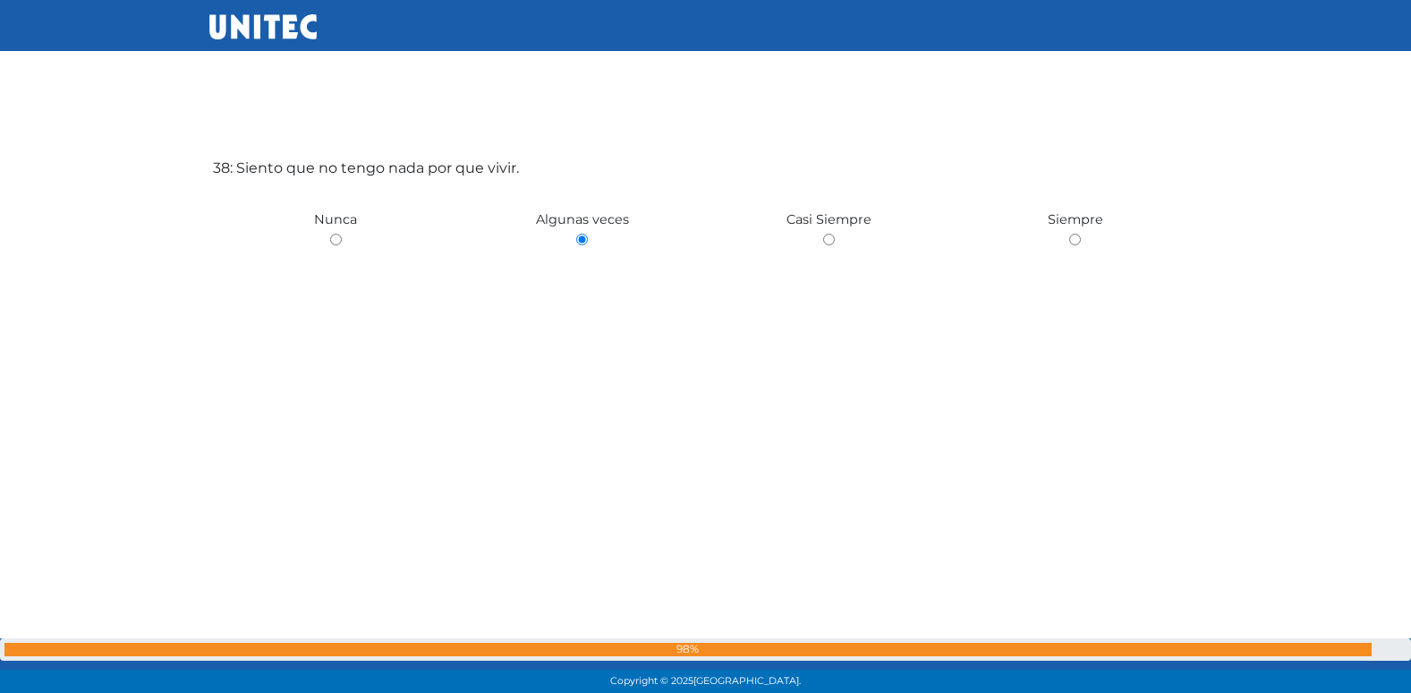
click at [330, 234] on input "radio" at bounding box center [336, 240] width 12 height 12
radio input "true"
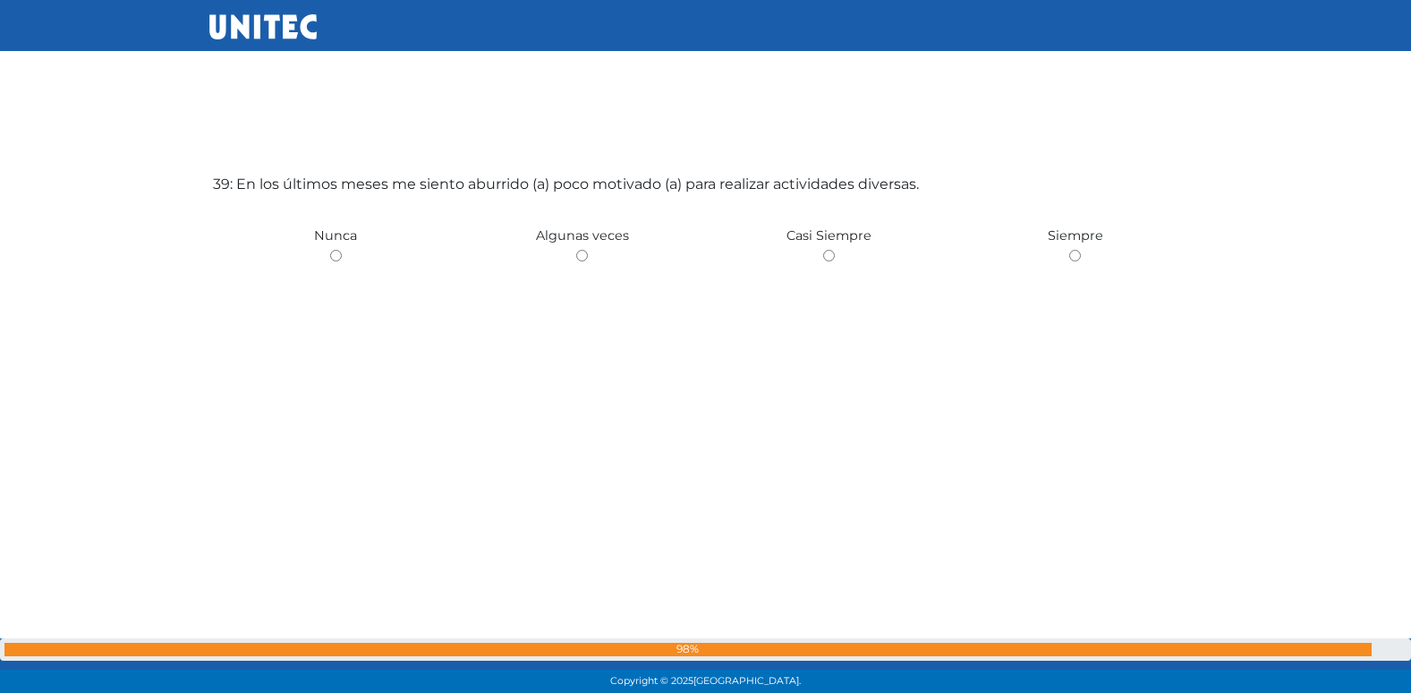
click at [576, 250] on input "radio" at bounding box center [582, 256] width 12 height 12
radio input "true"
click at [330, 251] on input "radio" at bounding box center [336, 257] width 12 height 12
radio input "true"
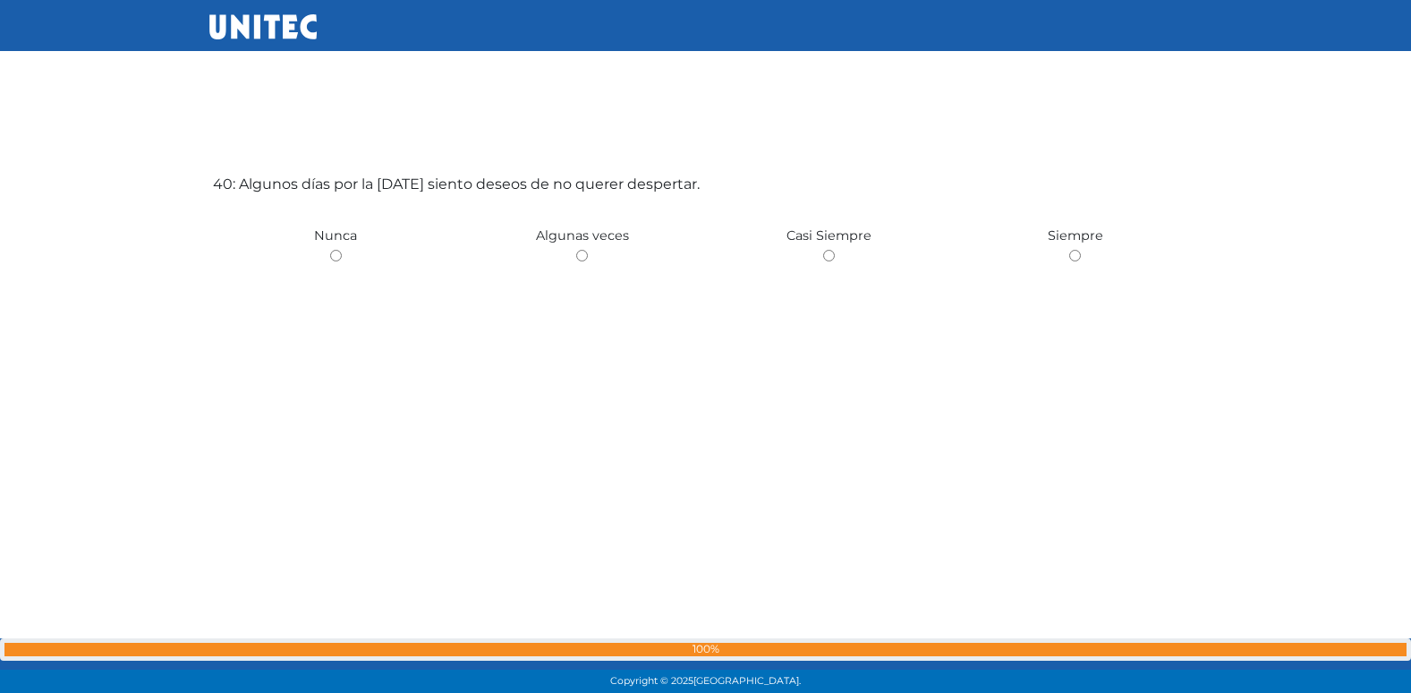
click at [576, 250] on input "radio" at bounding box center [582, 256] width 12 height 12
radio input "true"
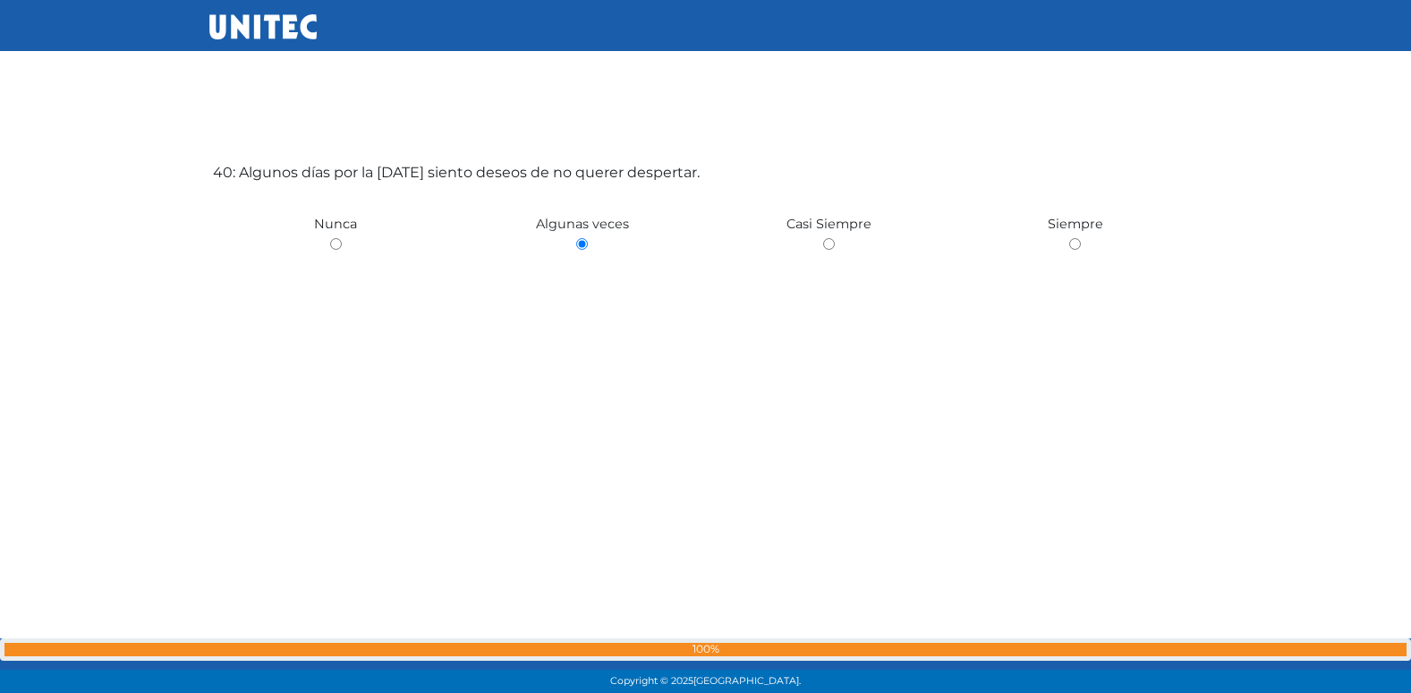
click at [330, 238] on input "radio" at bounding box center [336, 244] width 12 height 12
radio input "true"
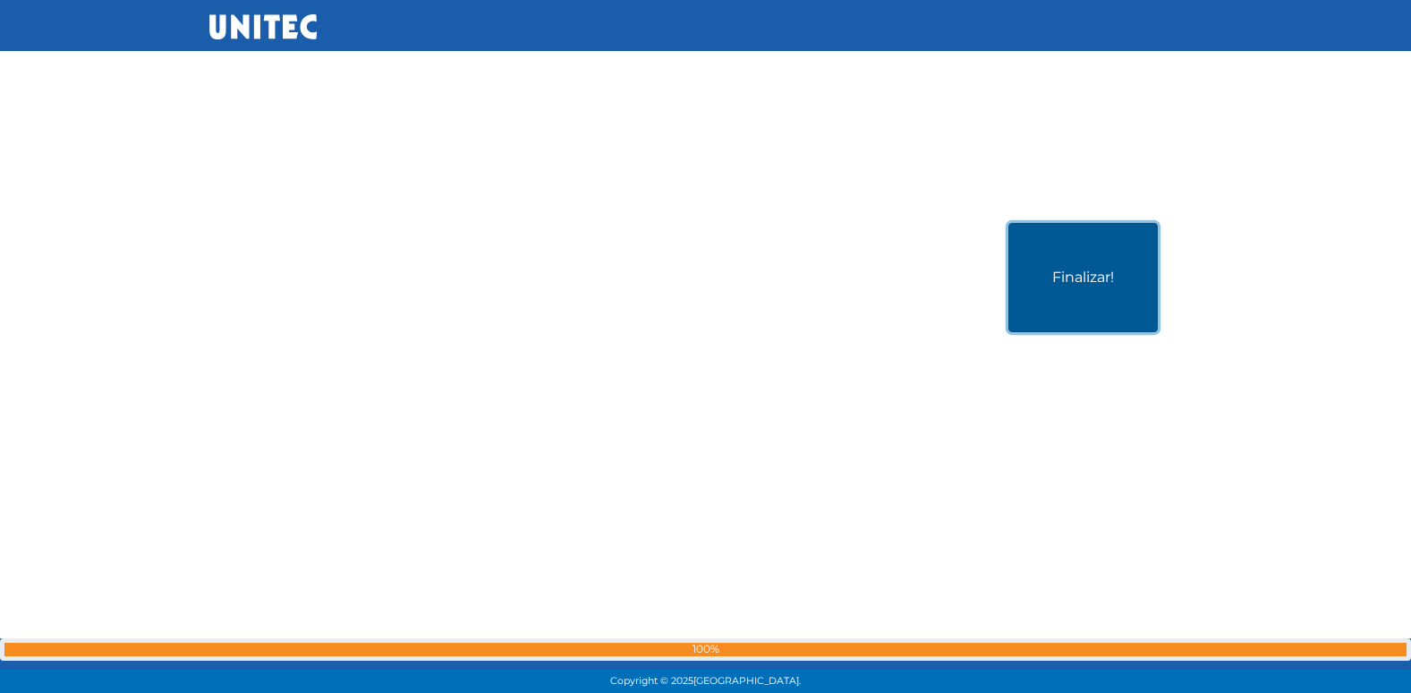
scroll to position [27793, 0]
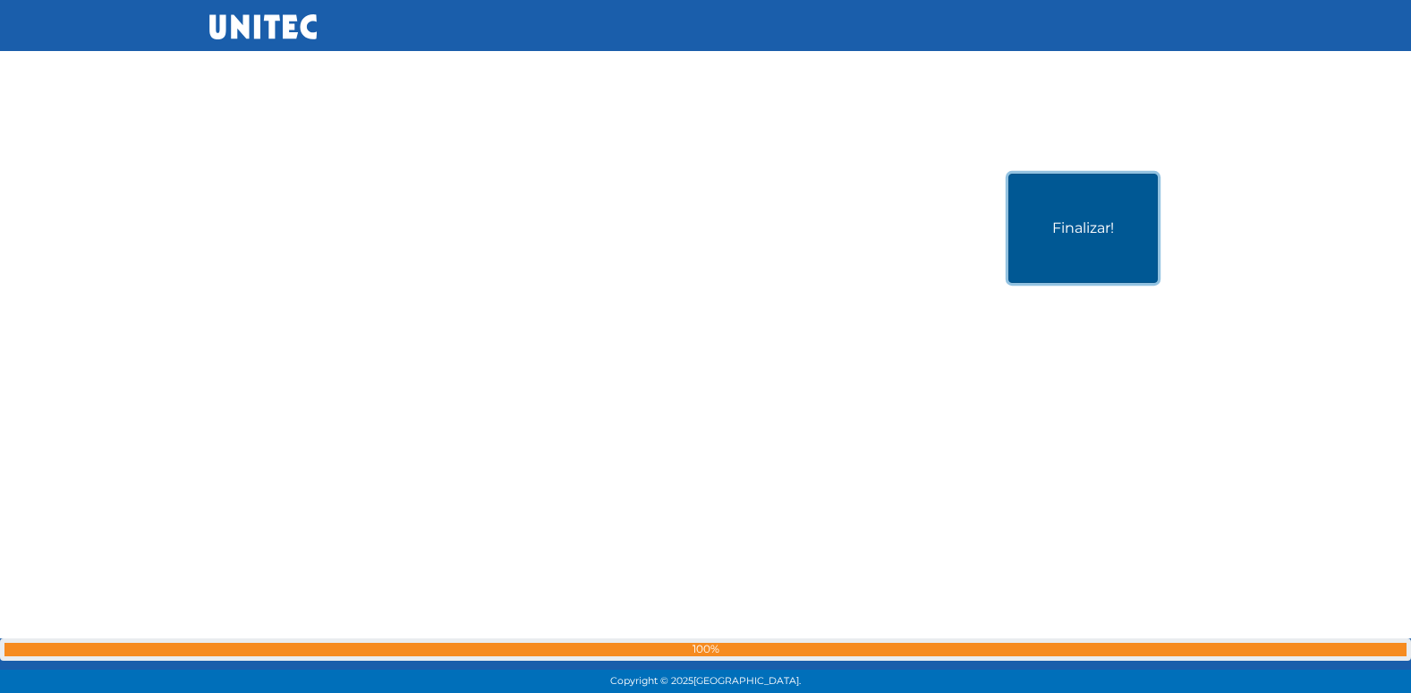
click at [1087, 237] on button "Finalizar!" at bounding box center [1082, 228] width 149 height 109
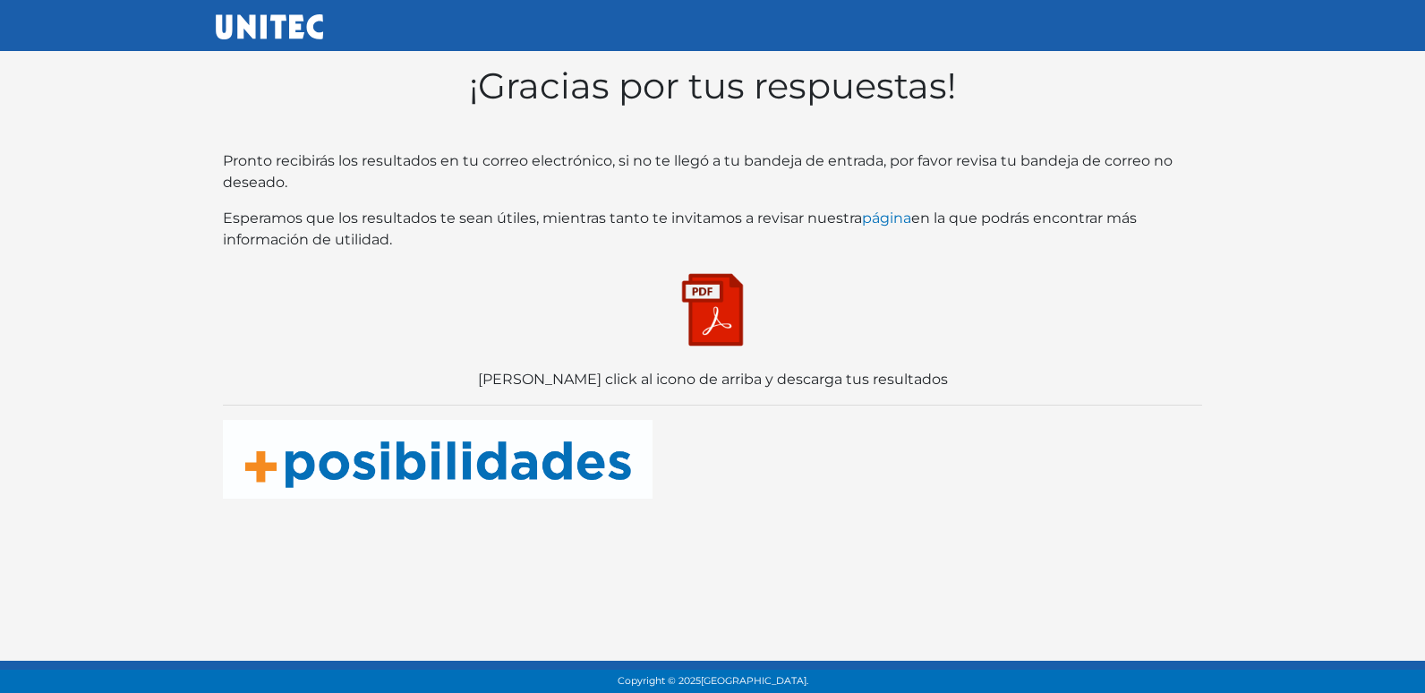
click at [671, 319] on img at bounding box center [712, 309] width 89 height 89
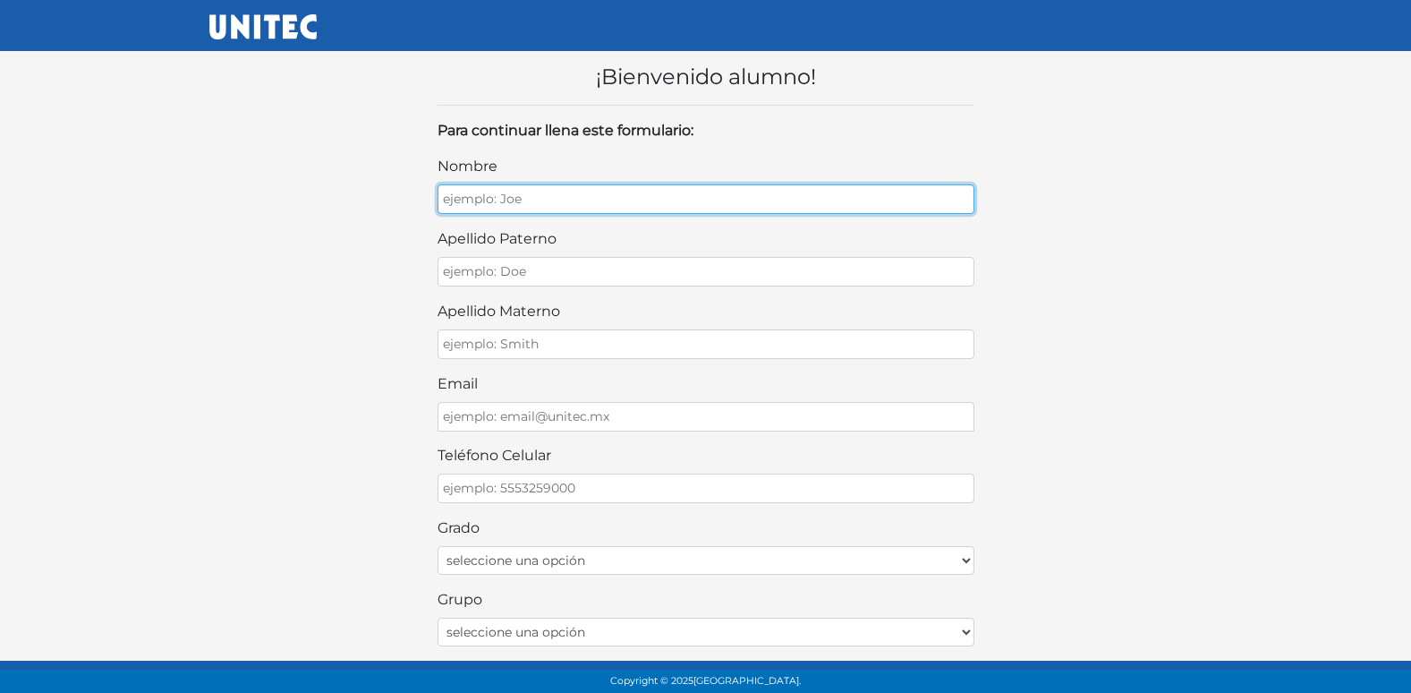
click at [518, 192] on input "nombre" at bounding box center [706, 199] width 537 height 30
type input "[PERSON_NAME]"
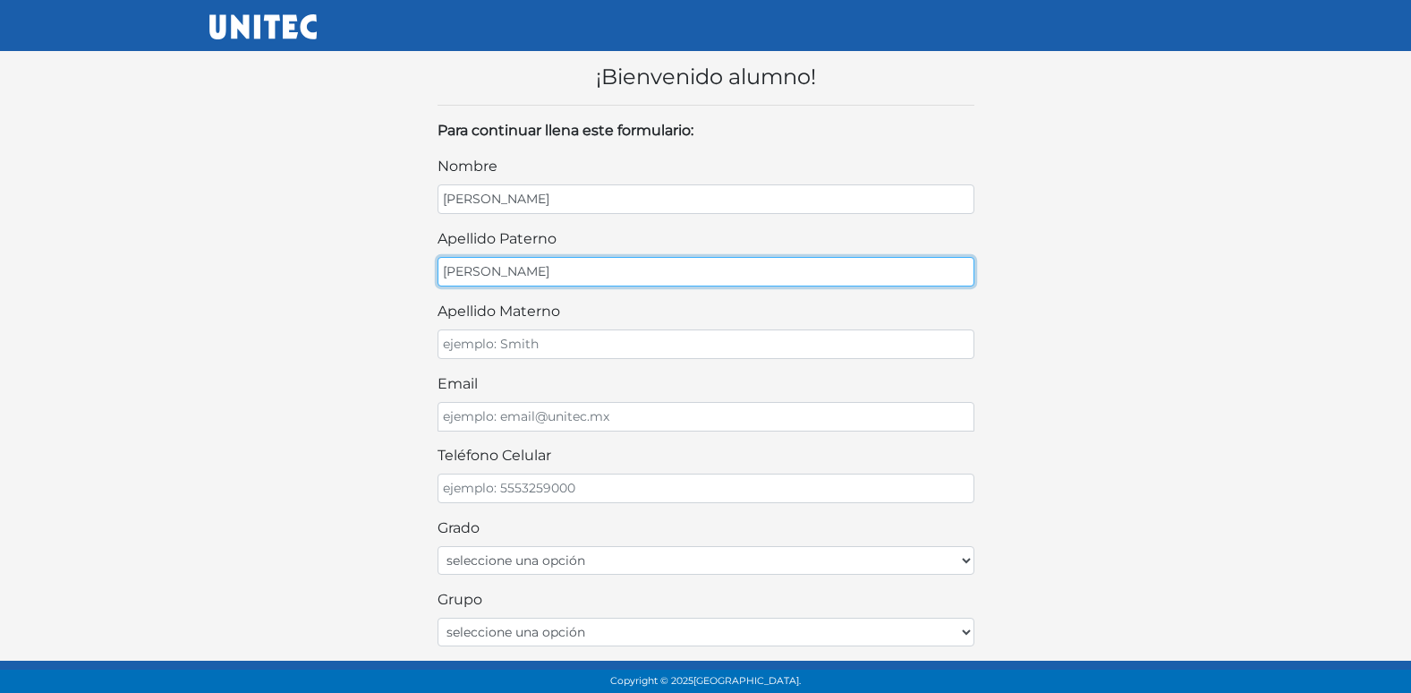
type input "[PERSON_NAME]"
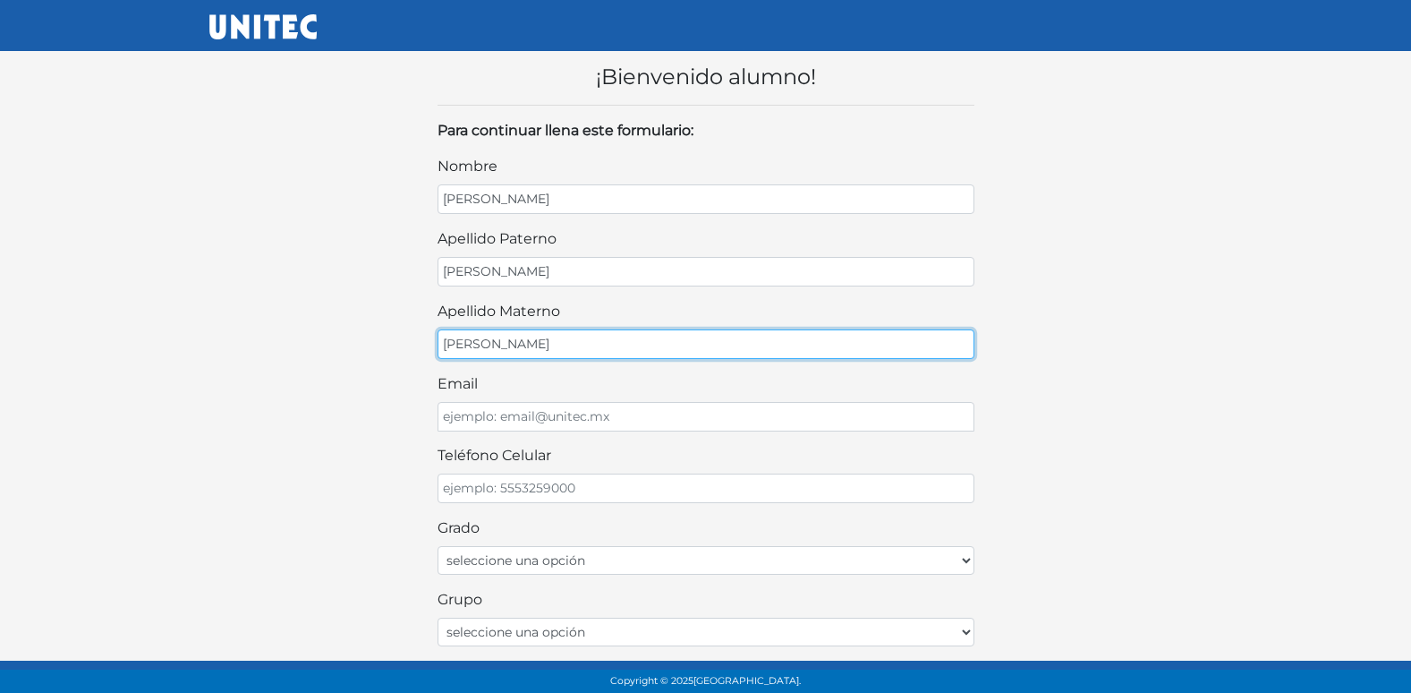
type input "[PERSON_NAME]"
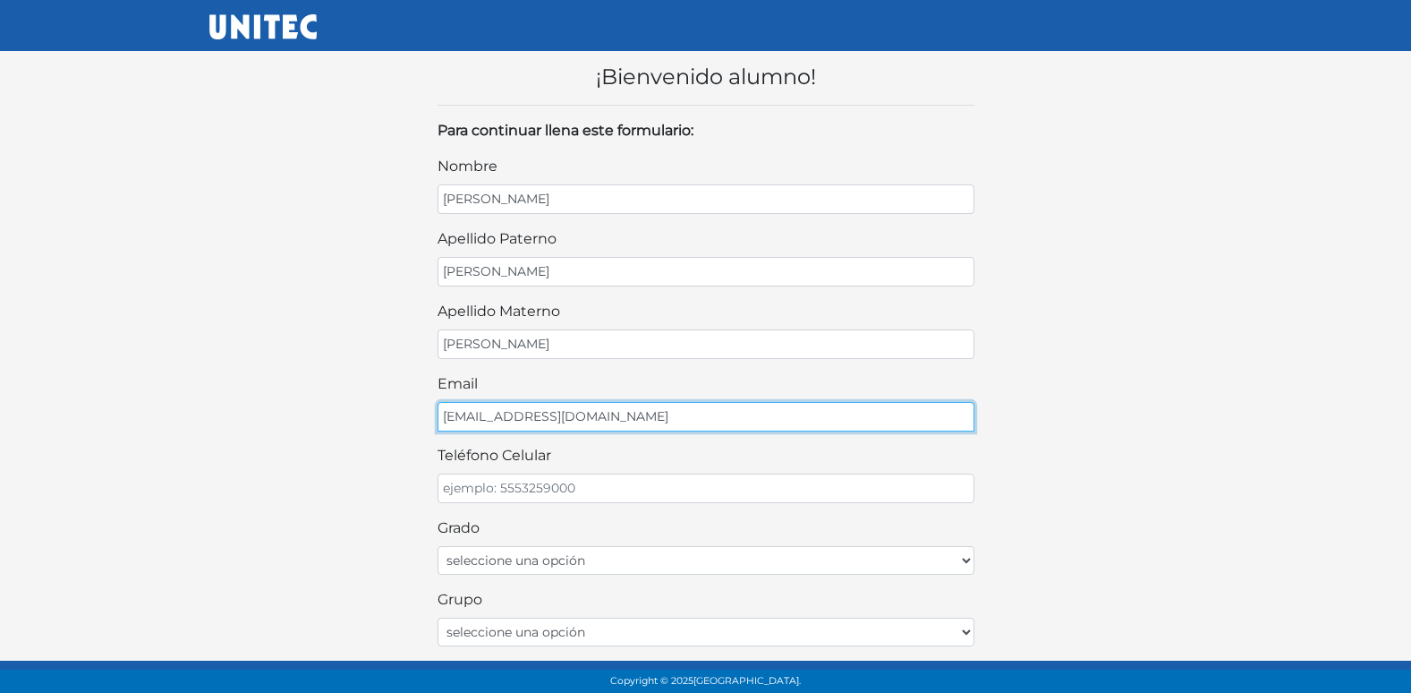
type input "[EMAIL_ADDRESS][DOMAIN_NAME]"
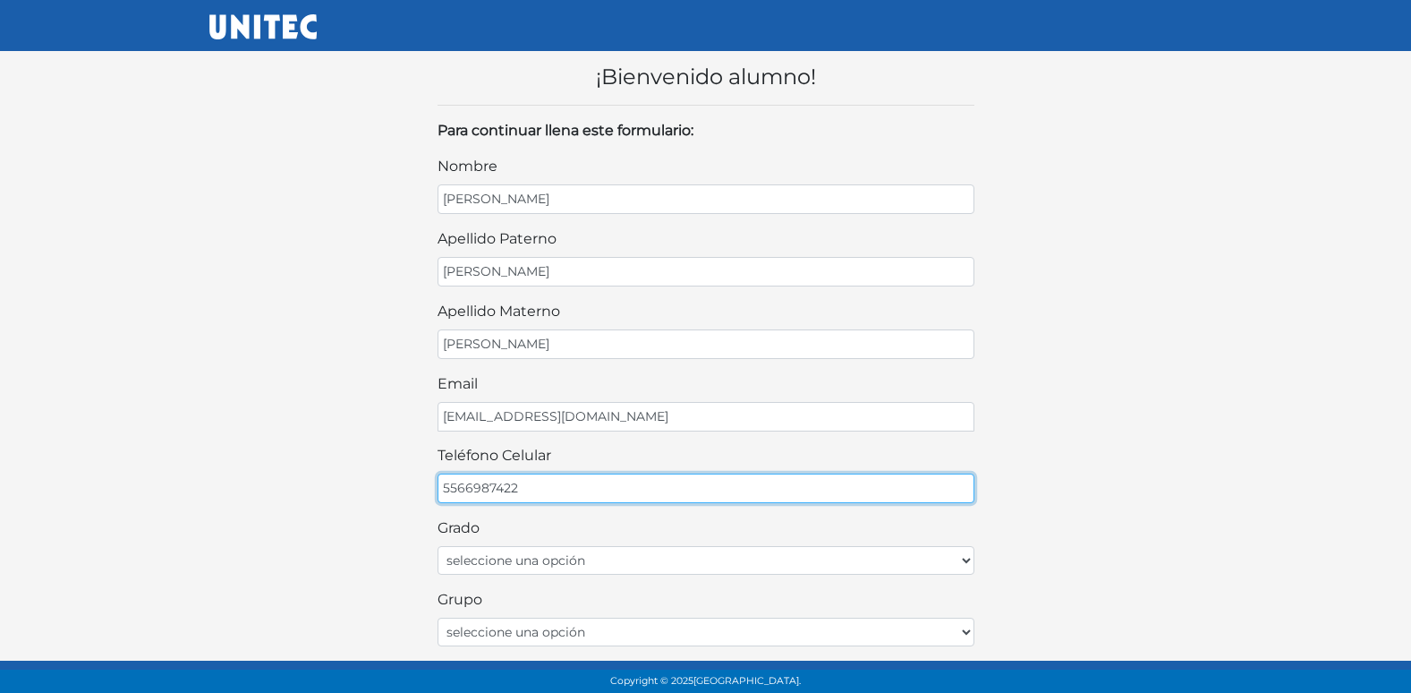
type input "5566987422"
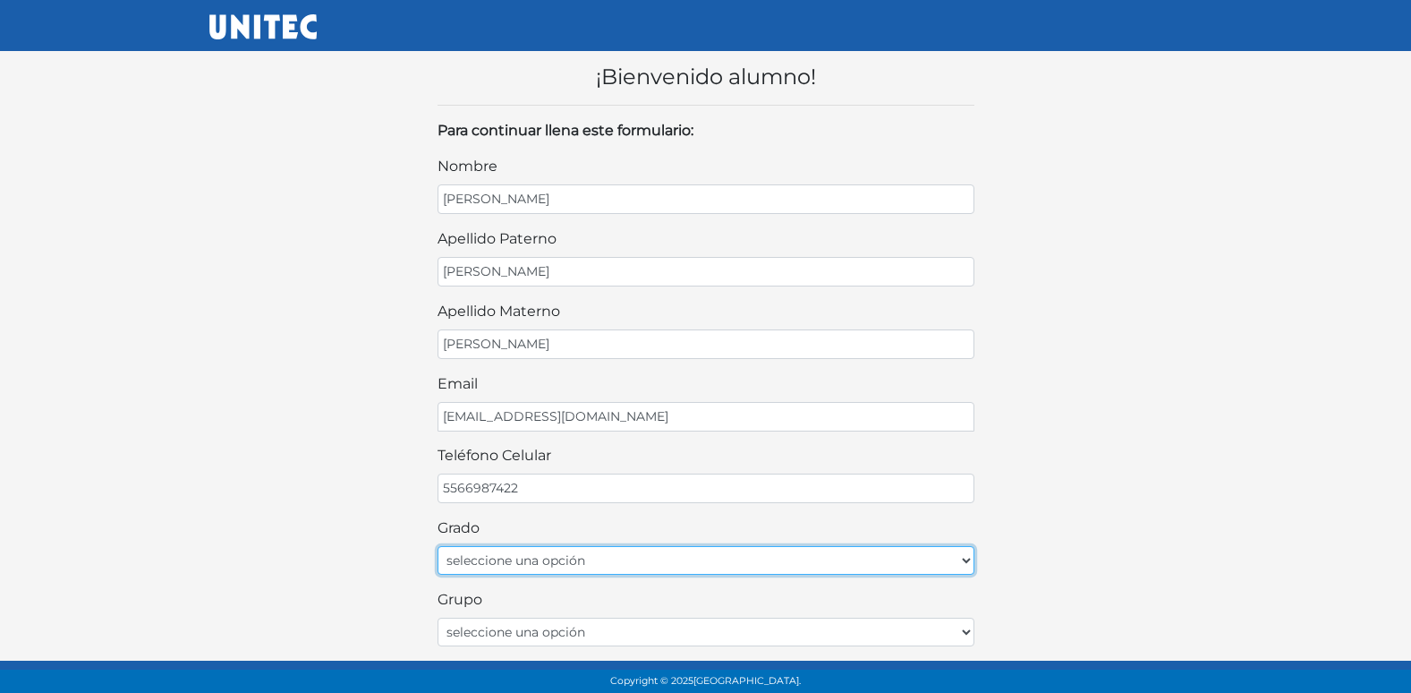
click at [821, 563] on select "seleccione una opción Primer grado Segundo grado Tercer grado Cuarto grado Quin…" at bounding box center [706, 560] width 537 height 29
select select "2do"
click at [438, 546] on select "seleccione una opción Primer grado Segundo grado Tercer grado Cuarto grado Quin…" at bounding box center [706, 560] width 537 height 29
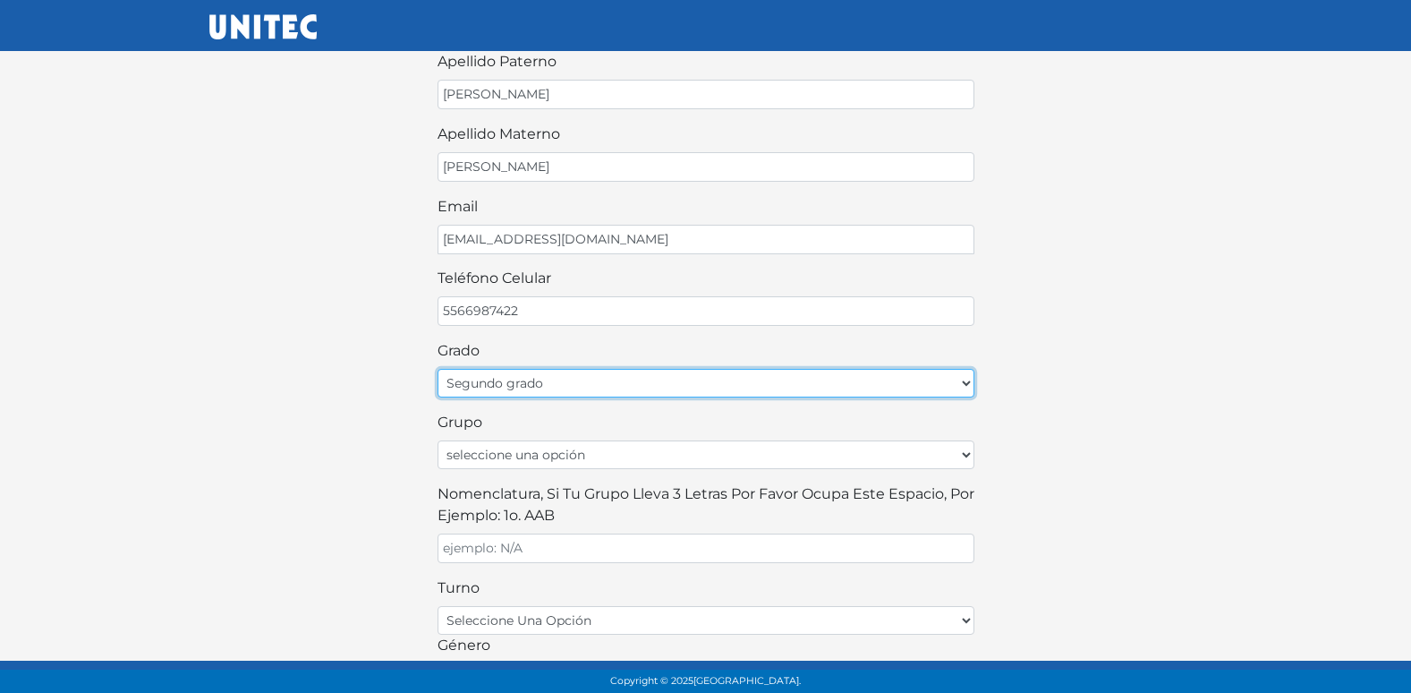
scroll to position [179, 0]
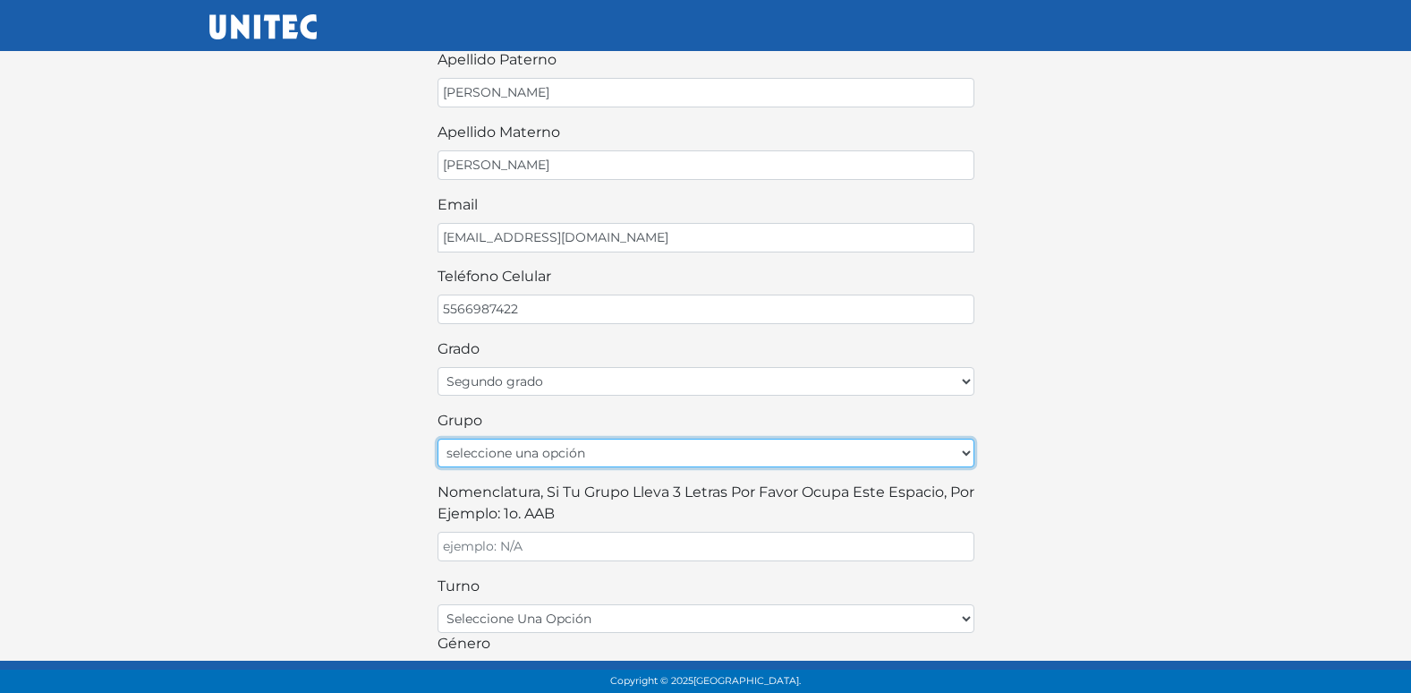
click at [642, 449] on select "seleccione una opción A B C D E F G H I J K L M N O P Q R S T U V W X Y Z" at bounding box center [706, 452] width 537 height 29
select select "A"
click at [438, 438] on select "seleccione una opción A B C D E F G H I J K L M N O P Q R S T U V W X Y Z" at bounding box center [706, 452] width 537 height 29
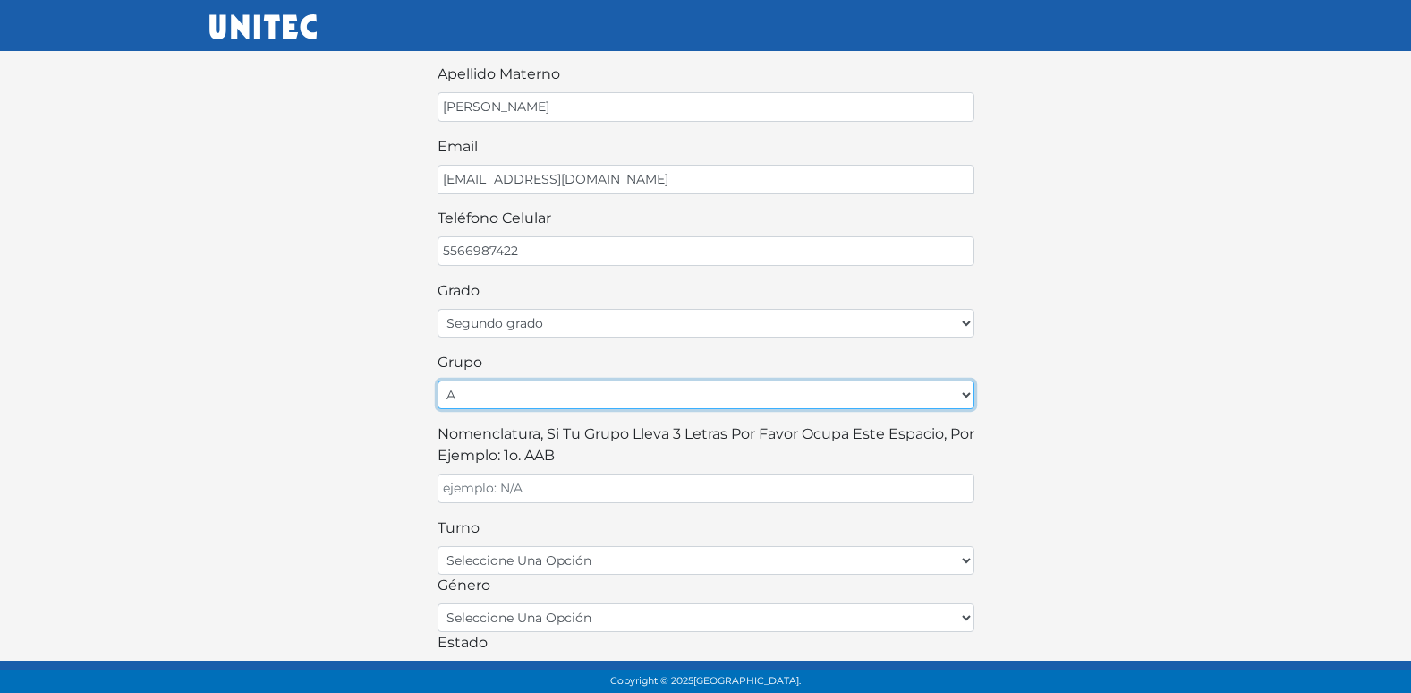
scroll to position [268, 0]
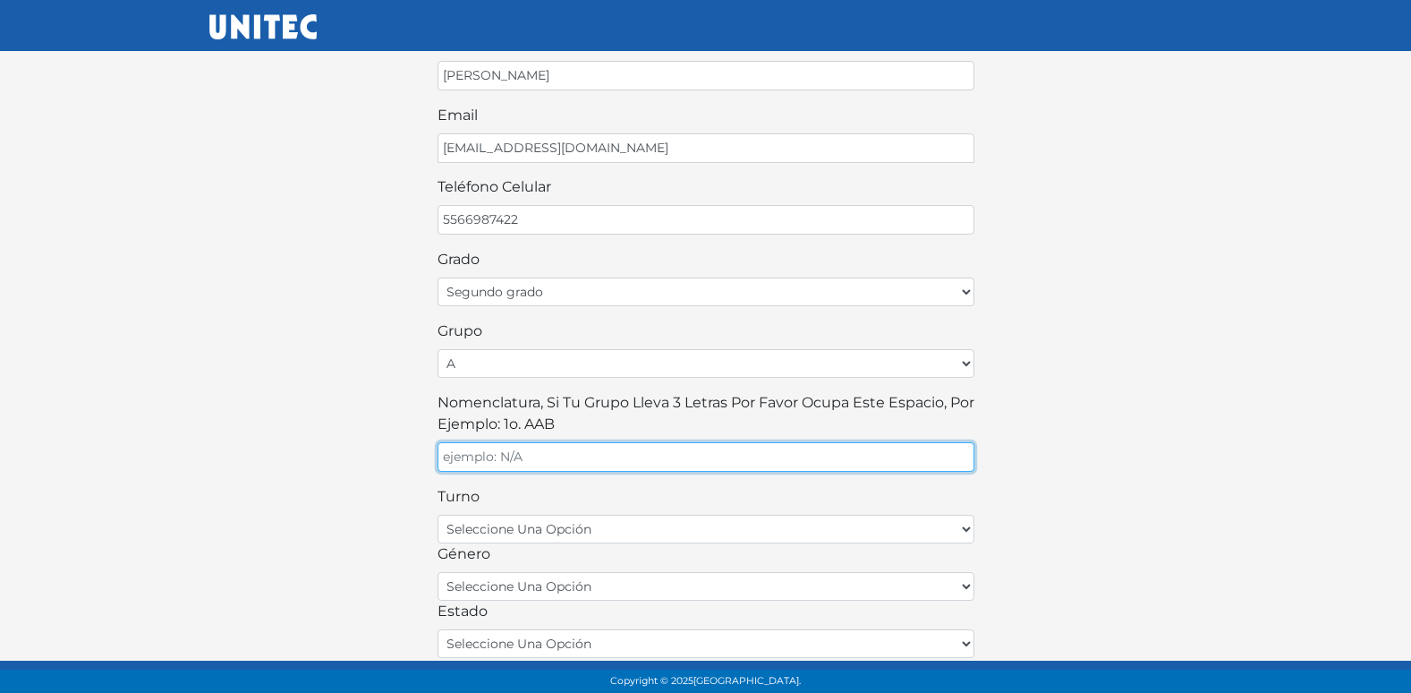
click at [571, 464] on input "Nomenclatura, si tu grupo lleva 3 letras por favor ocupa este espacio, por ejem…" at bounding box center [706, 457] width 537 height 30
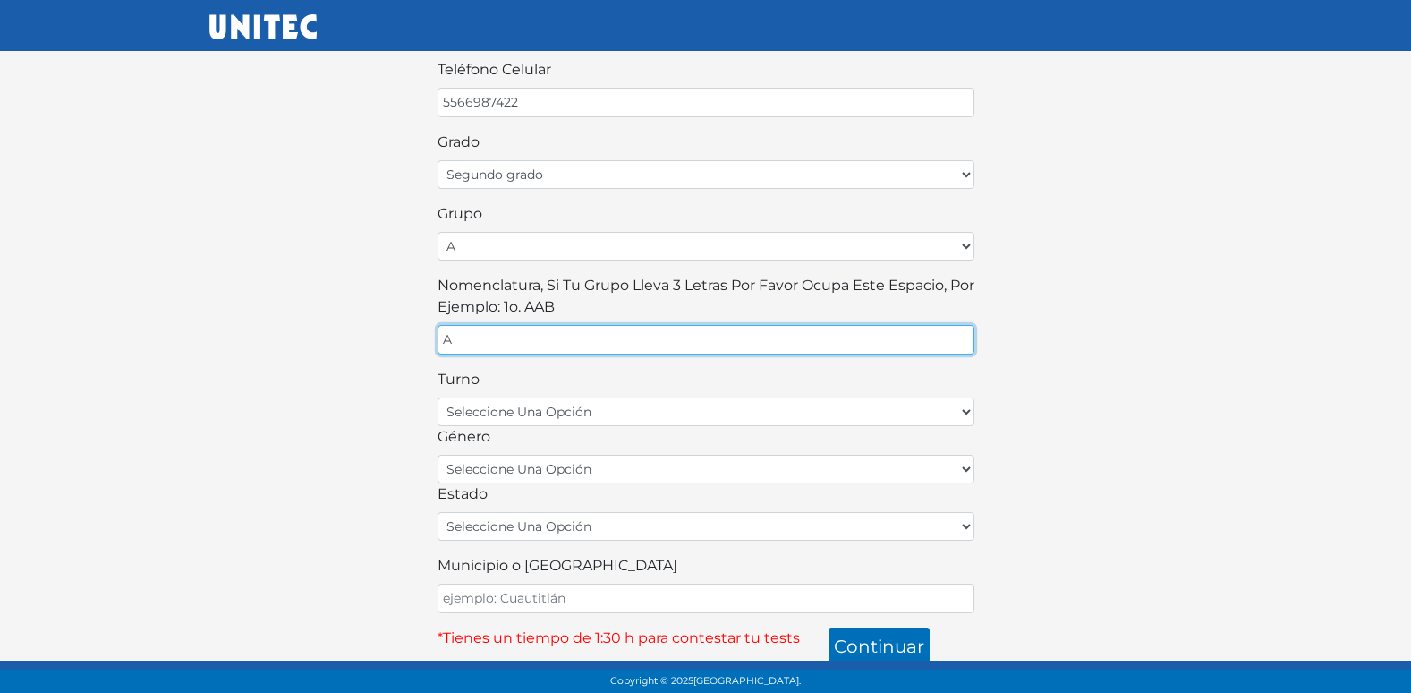
scroll to position [394, 0]
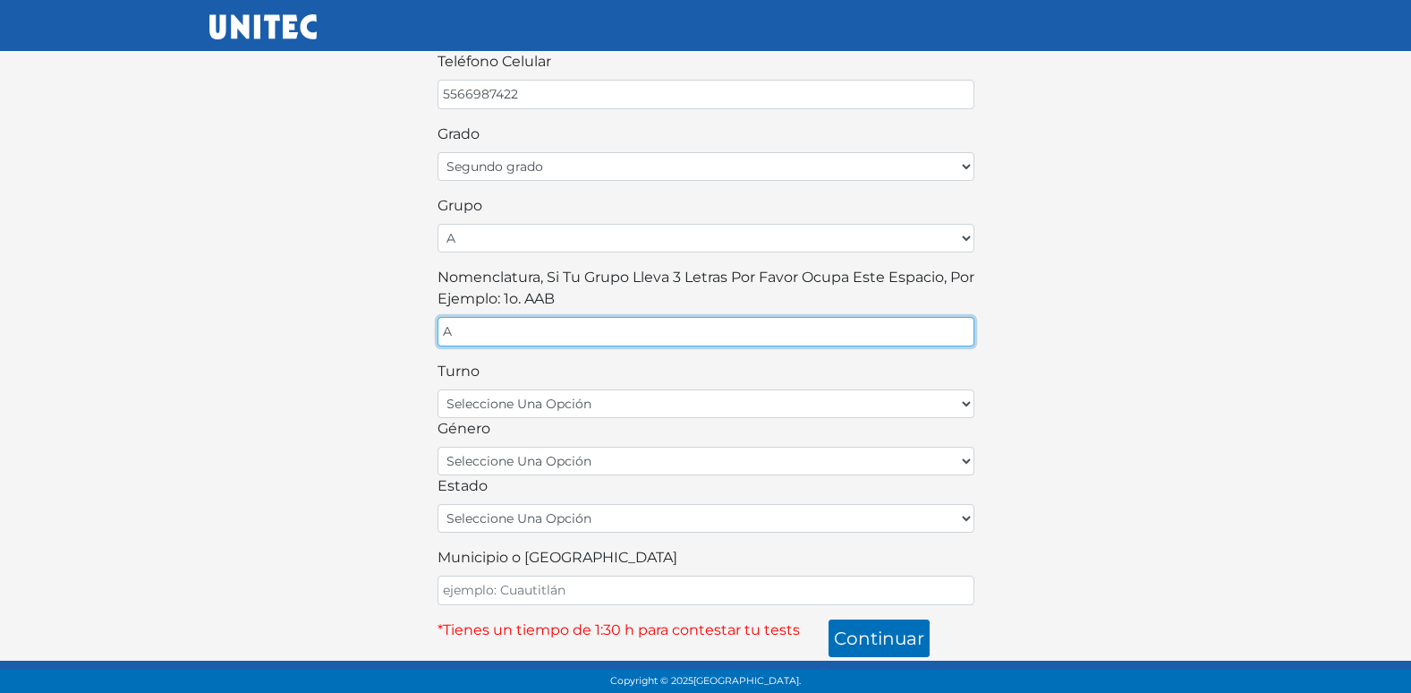
type input "A"
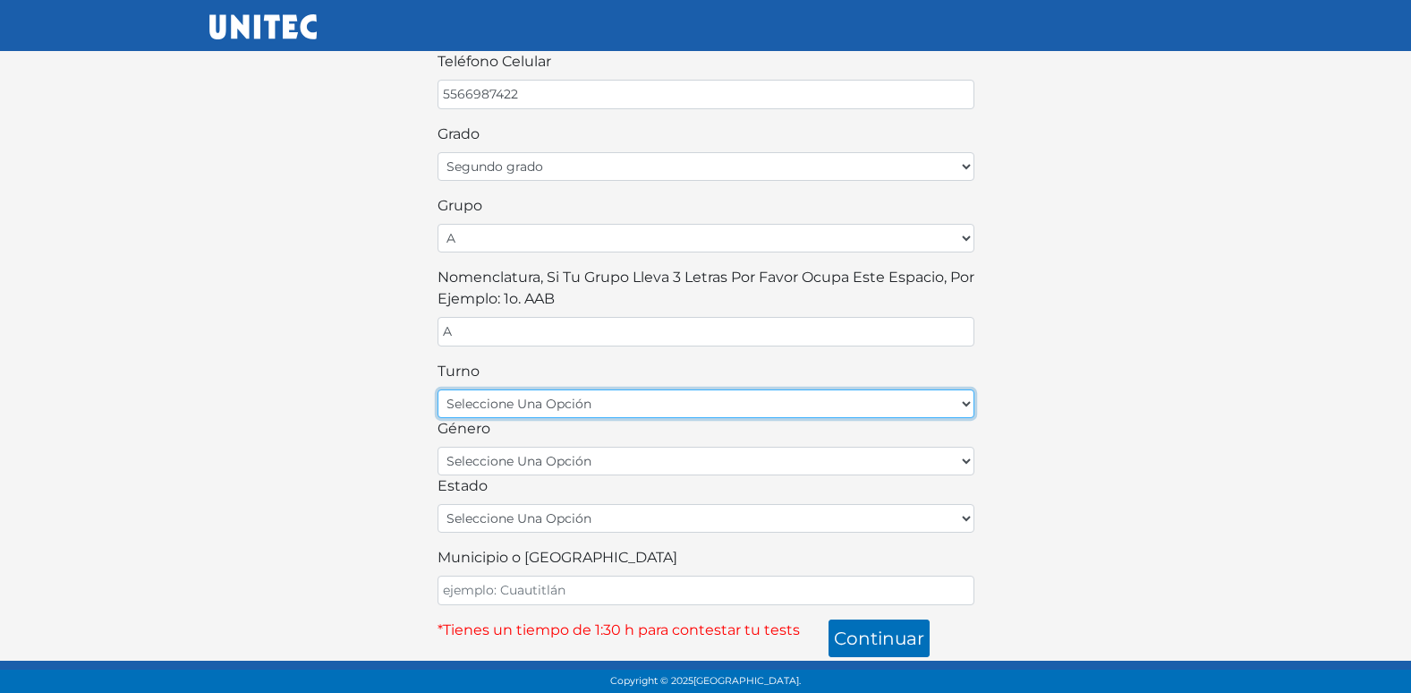
click at [545, 413] on select "seleccione una opción matutino vespertino" at bounding box center [706, 403] width 537 height 29
select select "matutino"
click at [438, 389] on select "seleccione una opción matutino vespertino" at bounding box center [706, 403] width 537 height 29
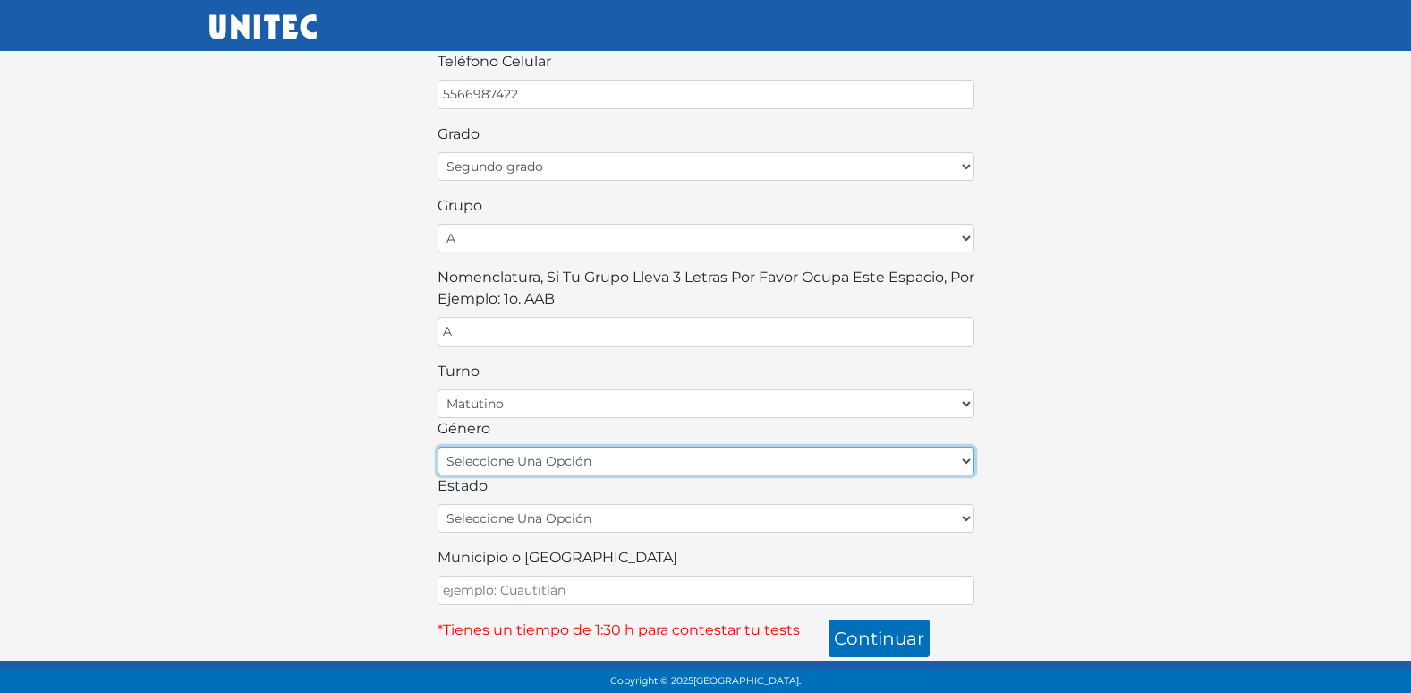
click at [538, 457] on select "seleccione una opción femenino masculino" at bounding box center [706, 461] width 537 height 29
select select "M"
click at [438, 447] on select "seleccione una opción femenino masculino" at bounding box center [706, 461] width 537 height 29
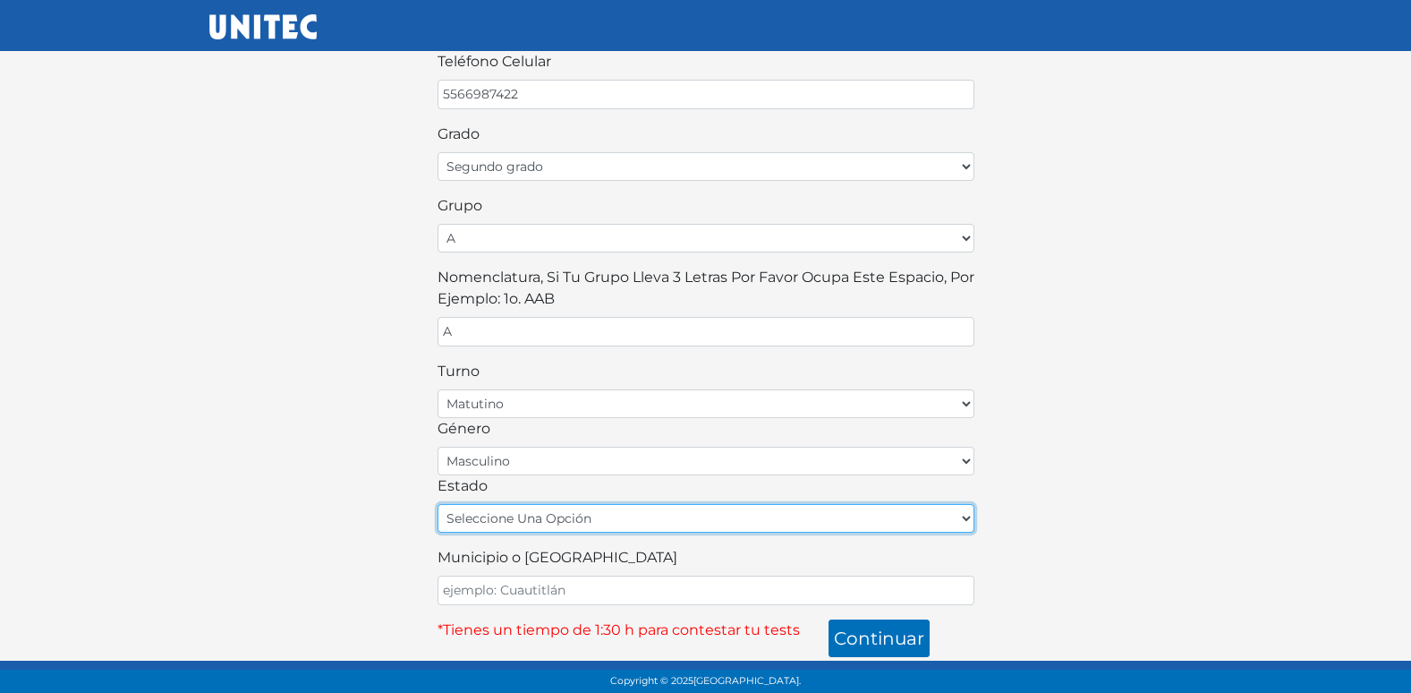
click at [566, 514] on select "seleccione una opción [GEOGRAPHIC_DATA] [GEOGRAPHIC_DATA][US_STATE] [GEOGRAPHIC…" at bounding box center [706, 518] width 537 height 29
select select "MIC"
click at [438, 504] on select "seleccione una opción [GEOGRAPHIC_DATA] [GEOGRAPHIC_DATA][US_STATE] [GEOGRAPHIC…" at bounding box center [706, 518] width 537 height 29
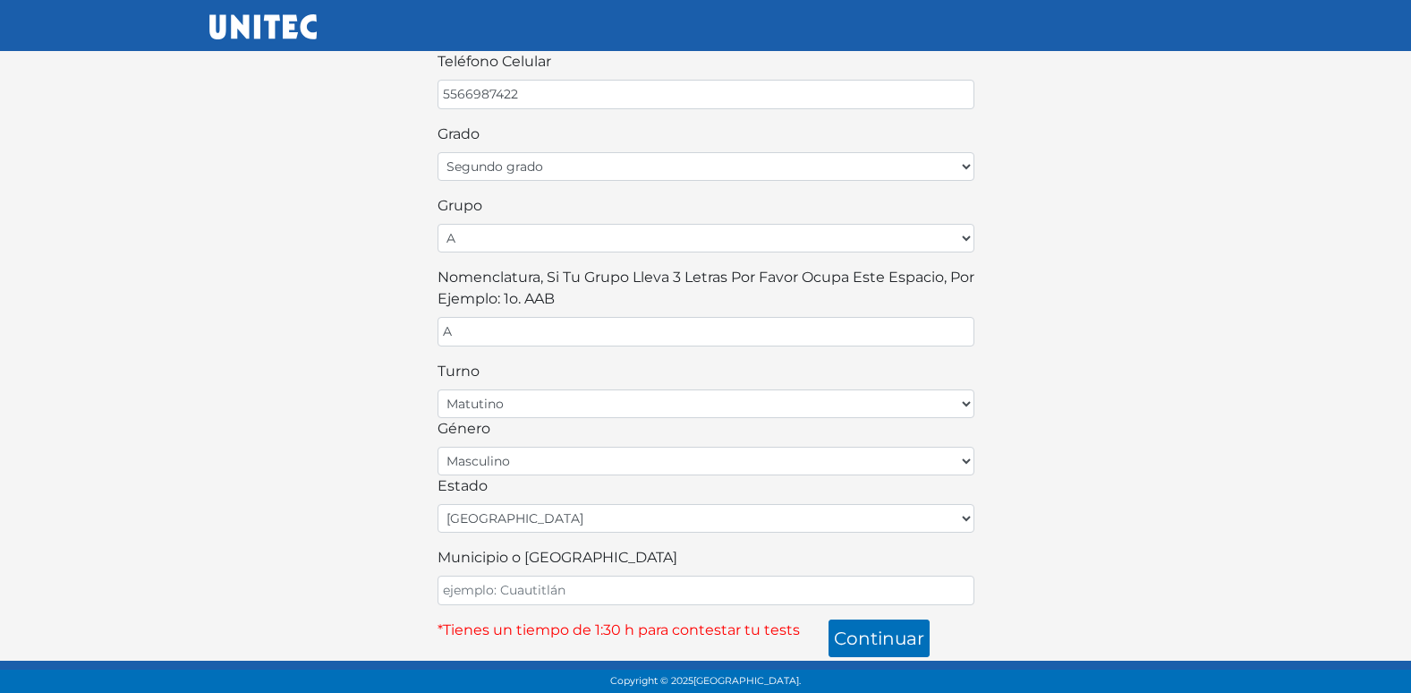
click at [529, 573] on div "Municipio o [GEOGRAPHIC_DATA]" at bounding box center [706, 576] width 537 height 58
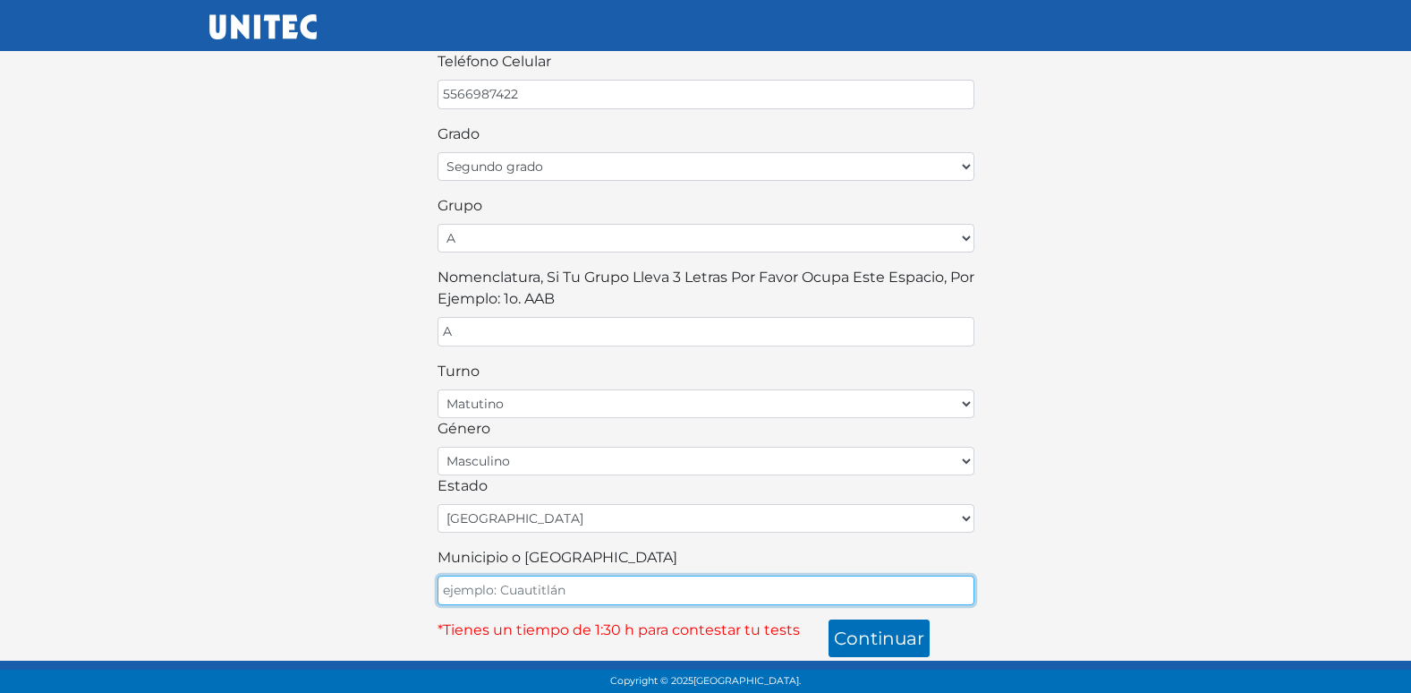
click at [530, 582] on input "Municipio o [GEOGRAPHIC_DATA]" at bounding box center [706, 590] width 537 height 30
type input "ECATEPEC"
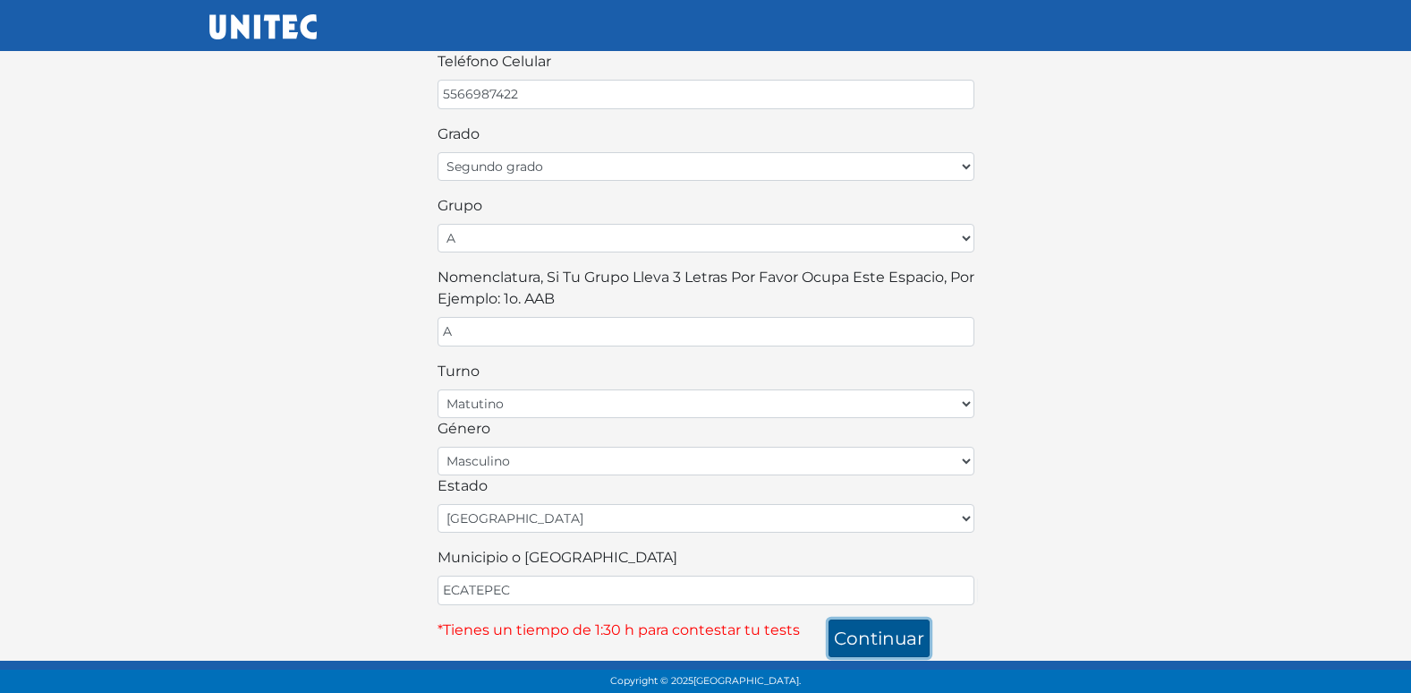
click at [886, 637] on button "continuar" at bounding box center [879, 638] width 101 height 38
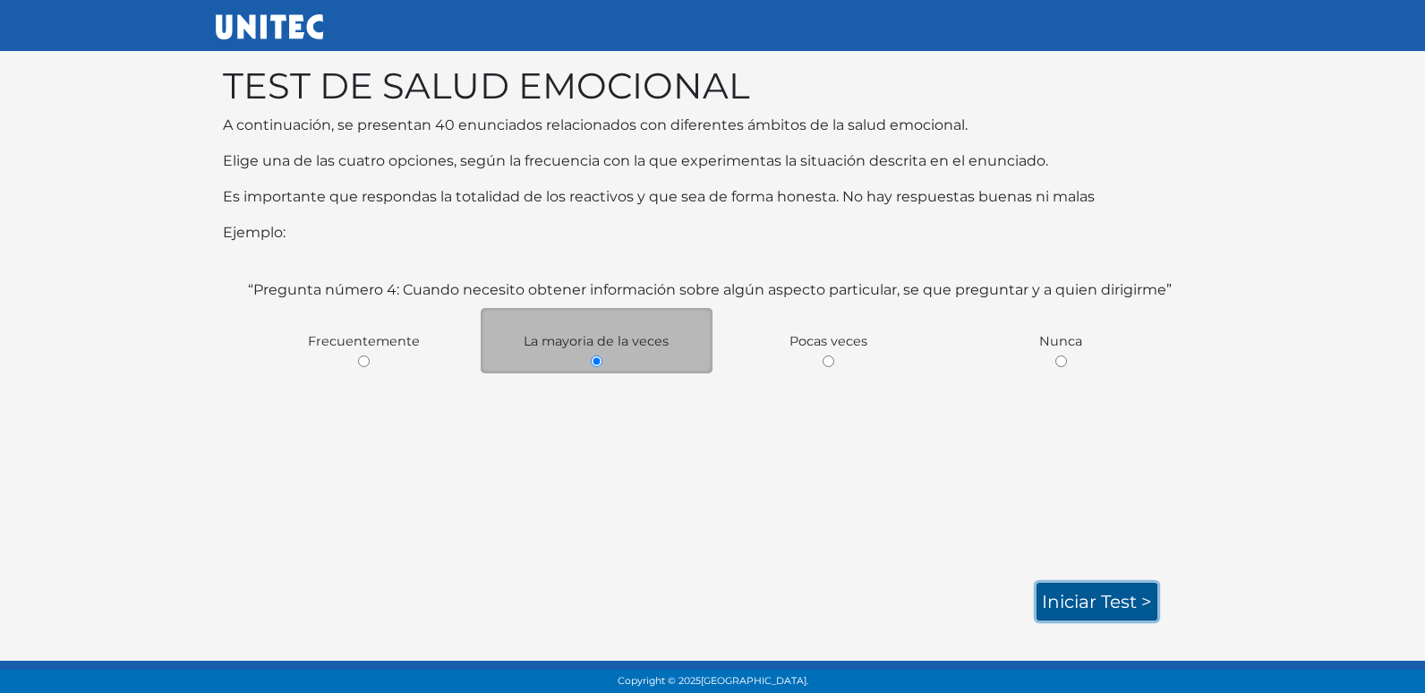
click at [1073, 601] on link "Iniciar test >" at bounding box center [1096, 602] width 121 height 38
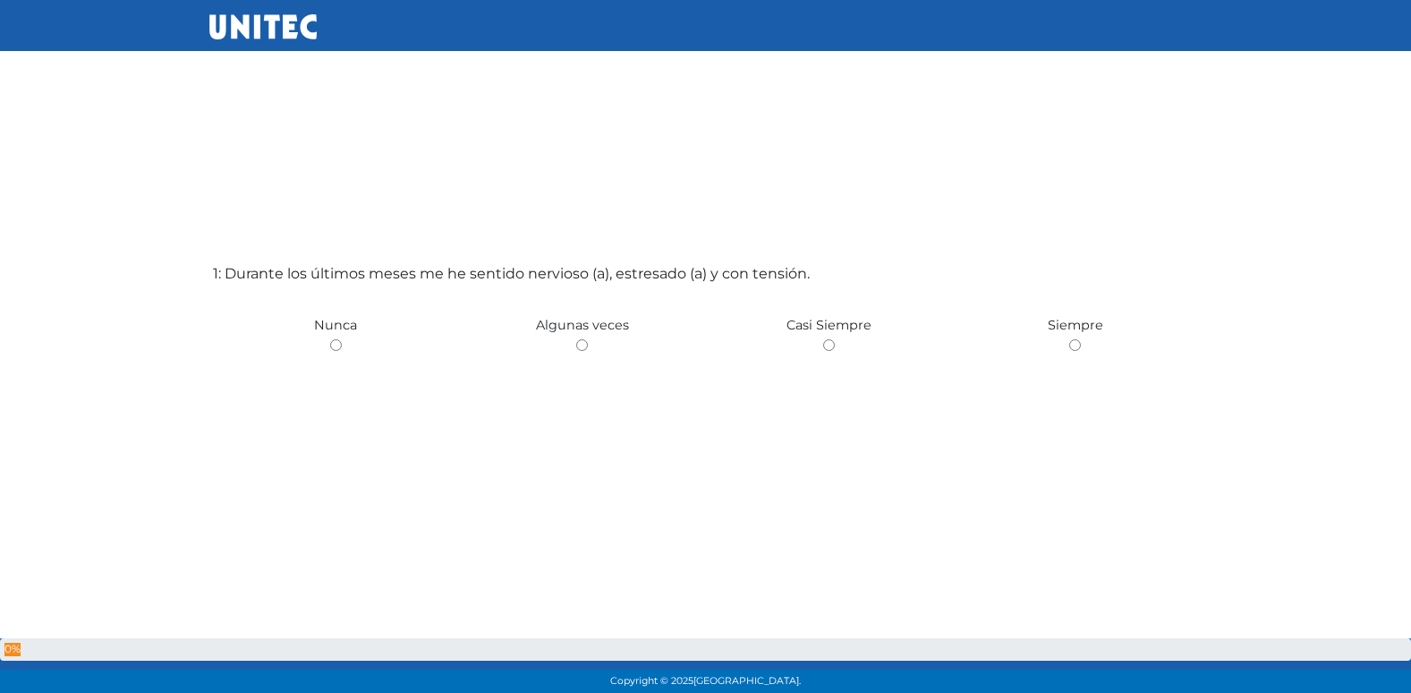
click at [576, 339] on input "radio" at bounding box center [582, 345] width 12 height 12
radio input "true"
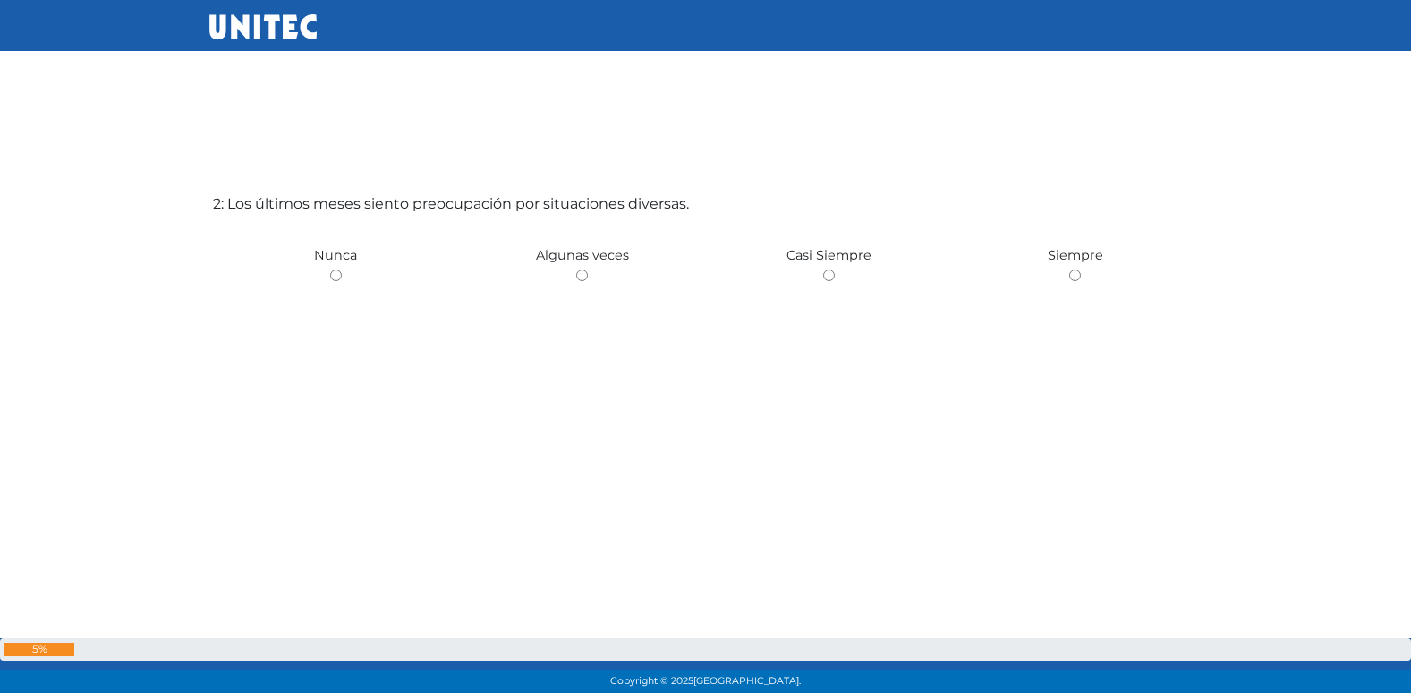
scroll to position [782, 0]
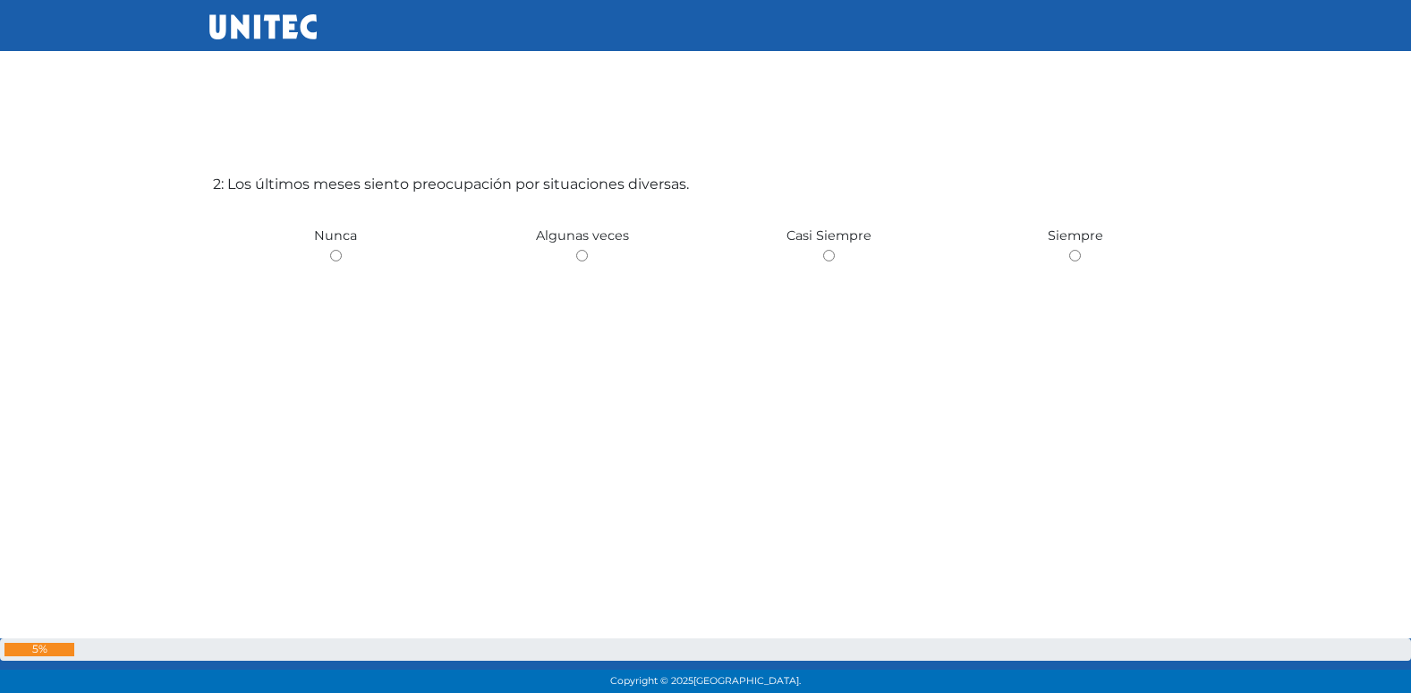
click at [576, 250] on input "radio" at bounding box center [582, 256] width 12 height 12
radio input "true"
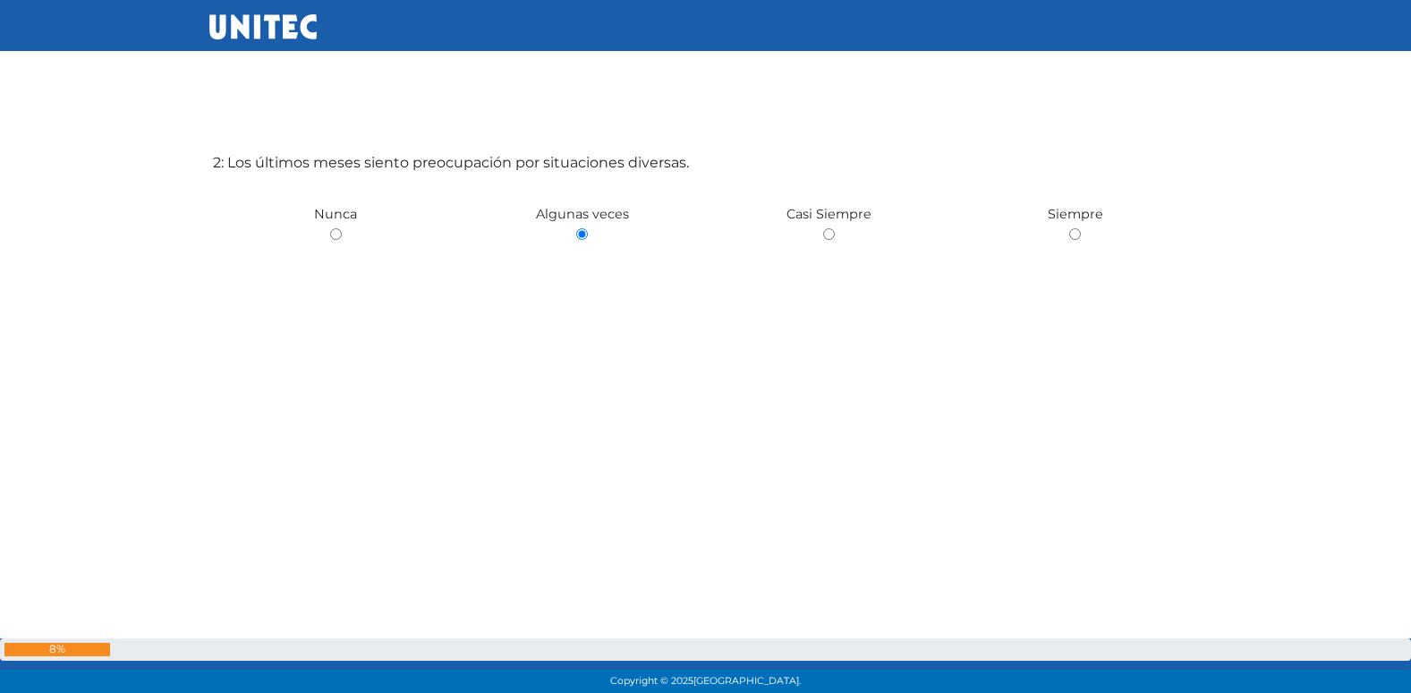
click at [823, 228] on input "radio" at bounding box center [829, 234] width 12 height 12
radio input "true"
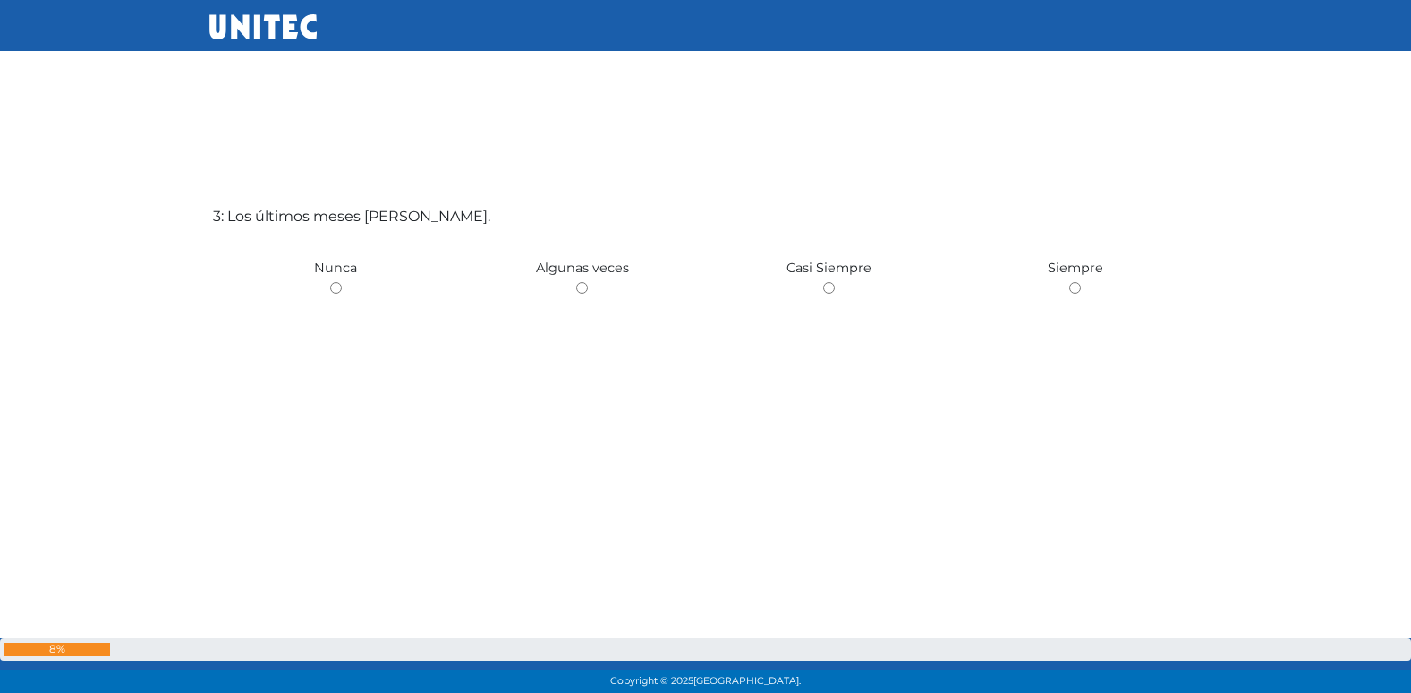
scroll to position [1475, 0]
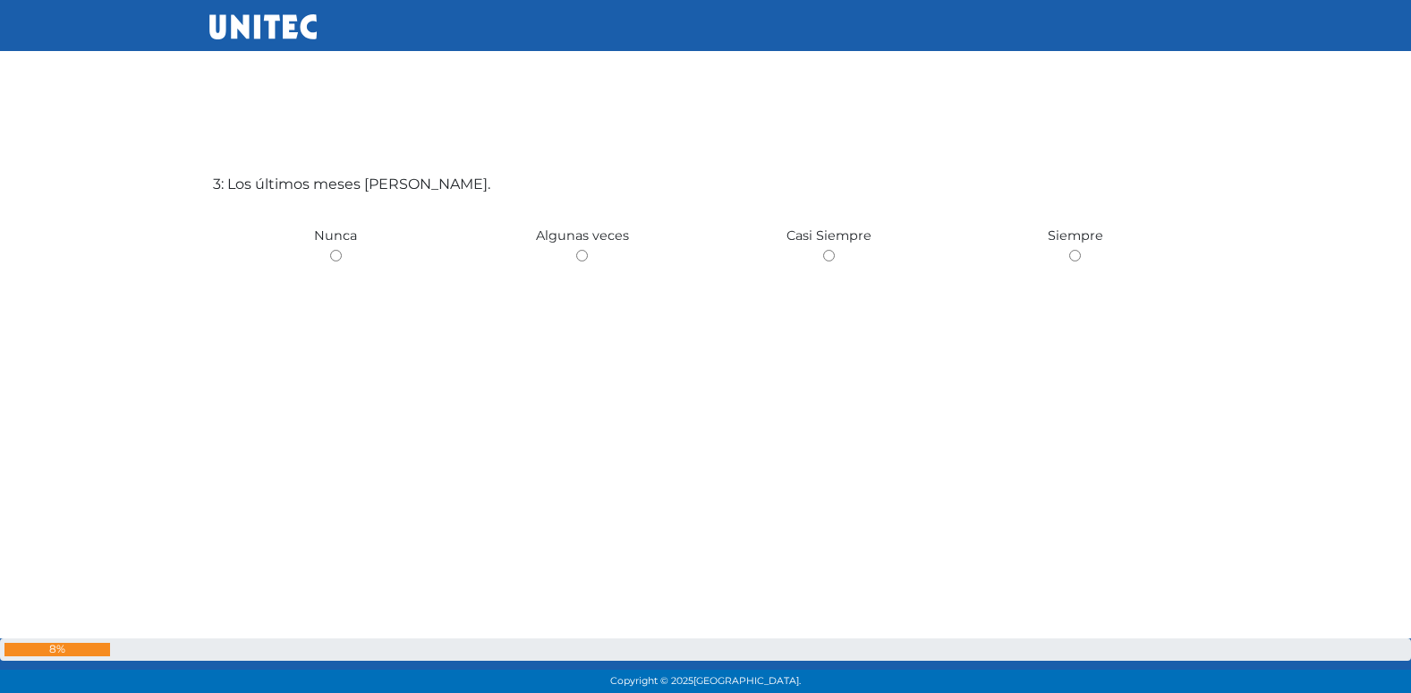
click at [576, 250] on input "radio" at bounding box center [582, 256] width 12 height 12
radio input "true"
click at [576, 250] on input "radio" at bounding box center [582, 256] width 12 height 12
radio input "true"
click at [576, 250] on input "radio" at bounding box center [582, 256] width 12 height 12
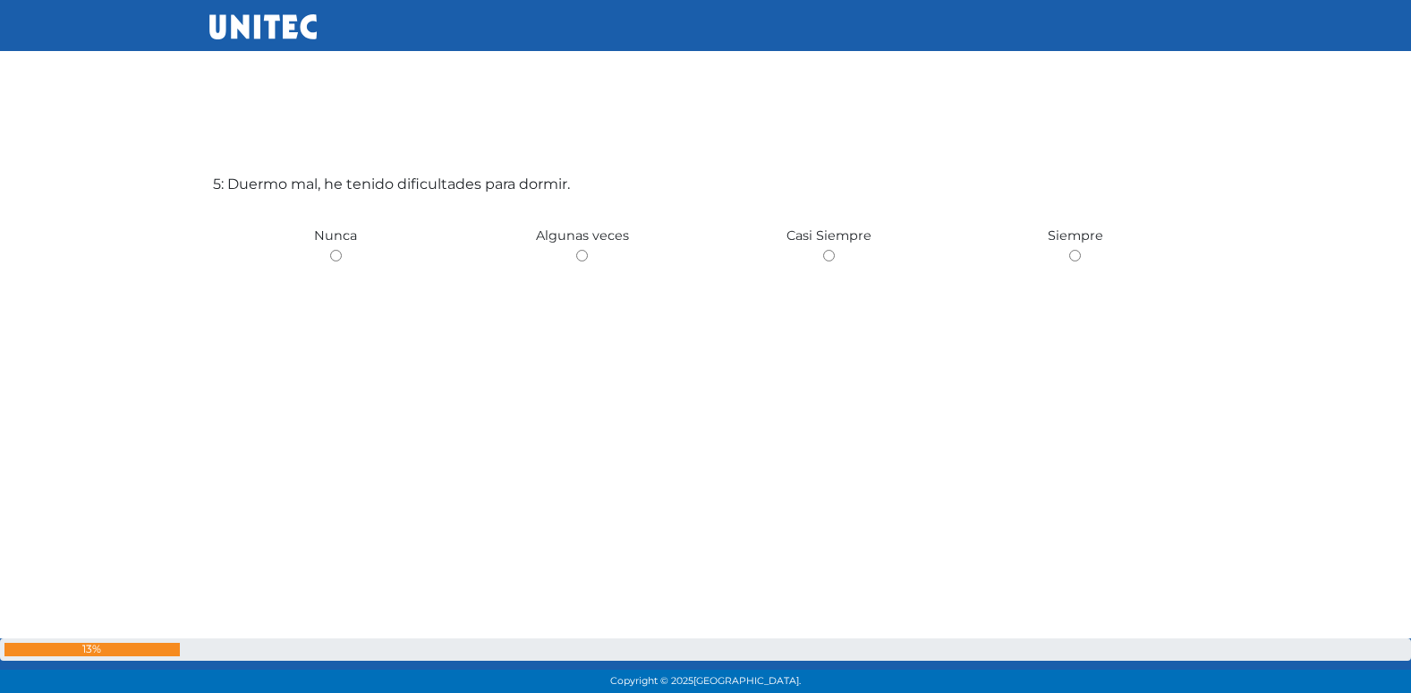
radio input "true"
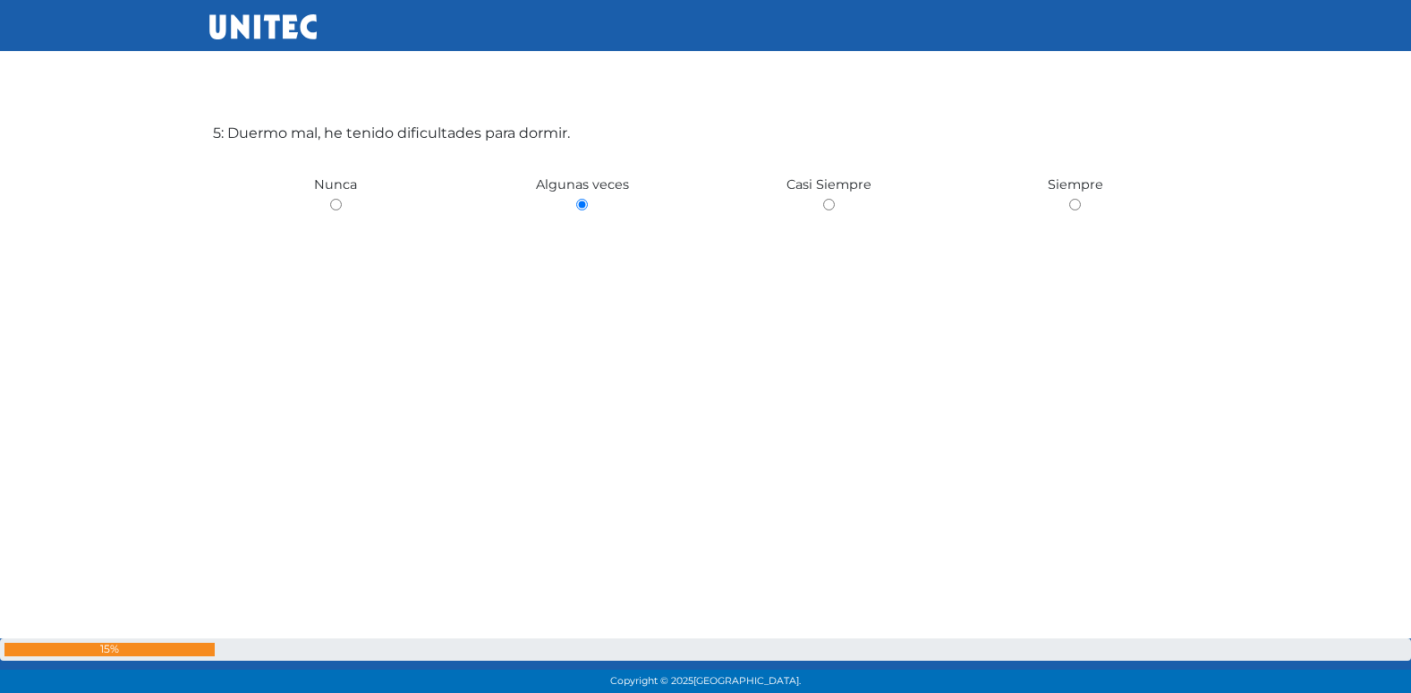
scroll to position [2923, 0]
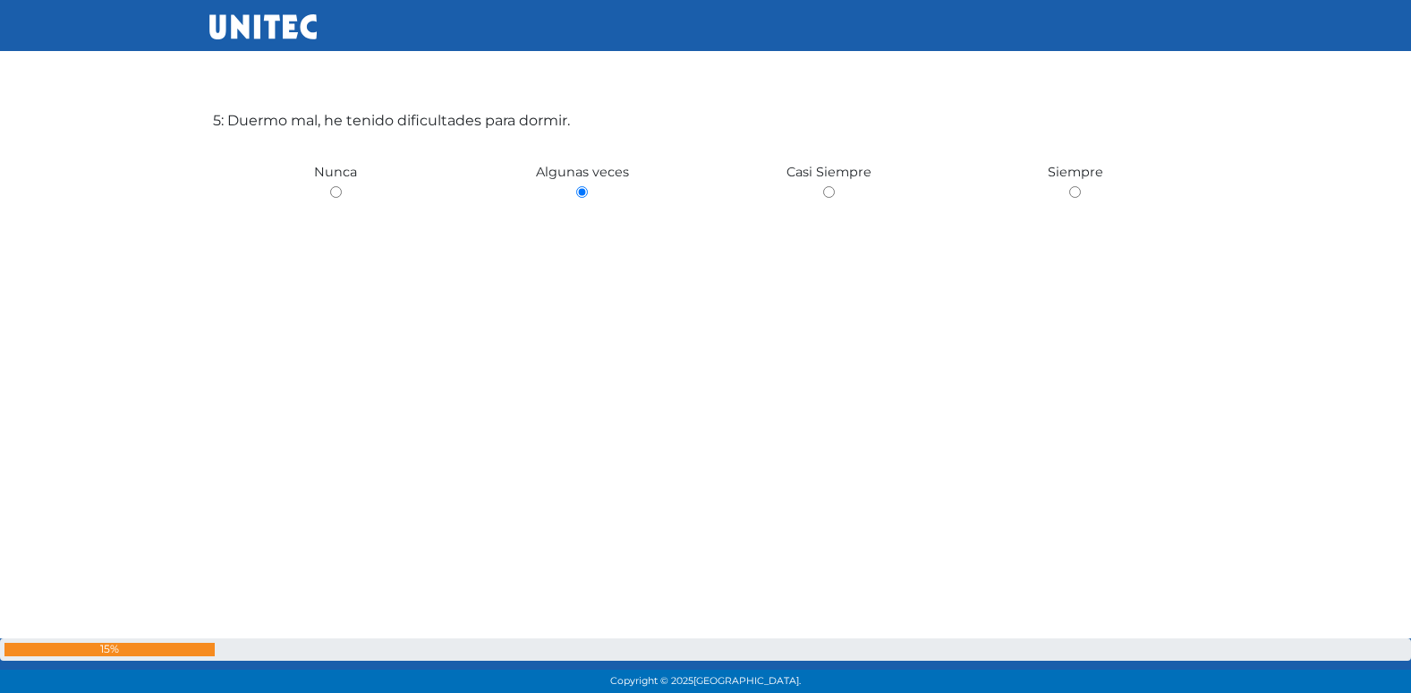
radio input "true"
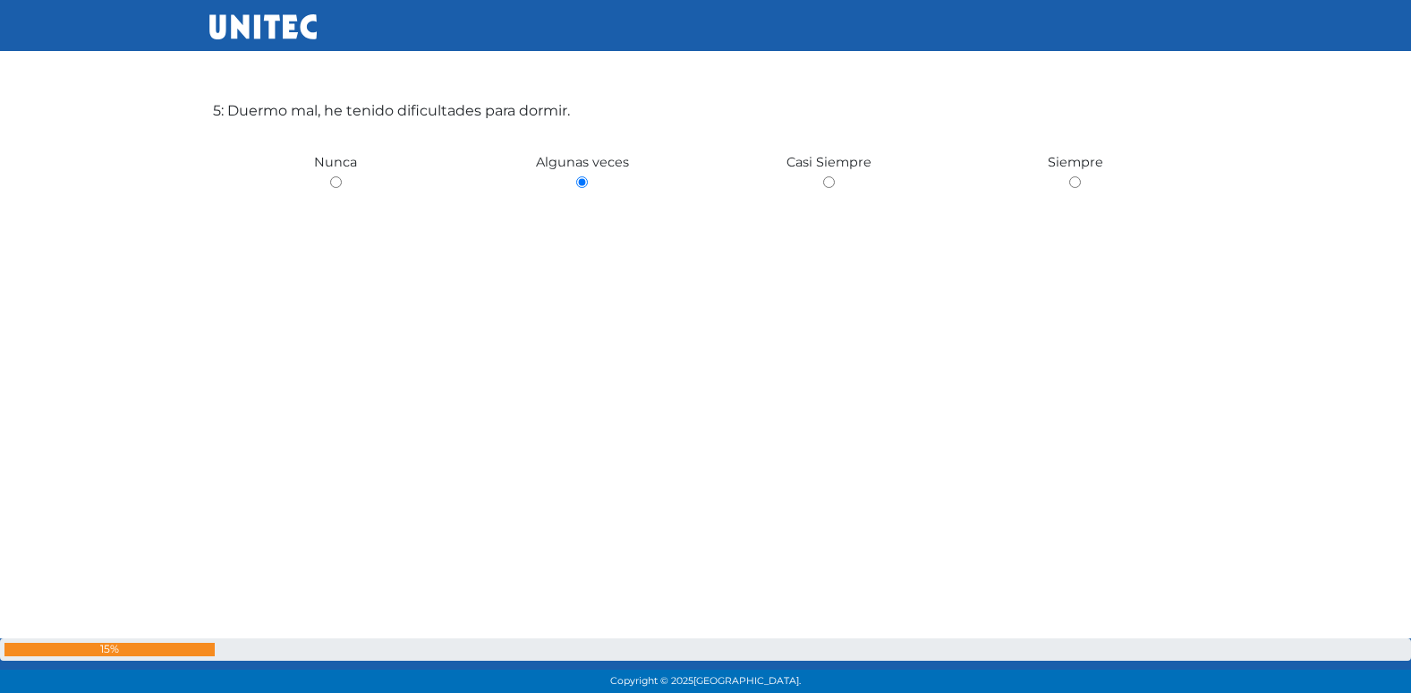
radio input "true"
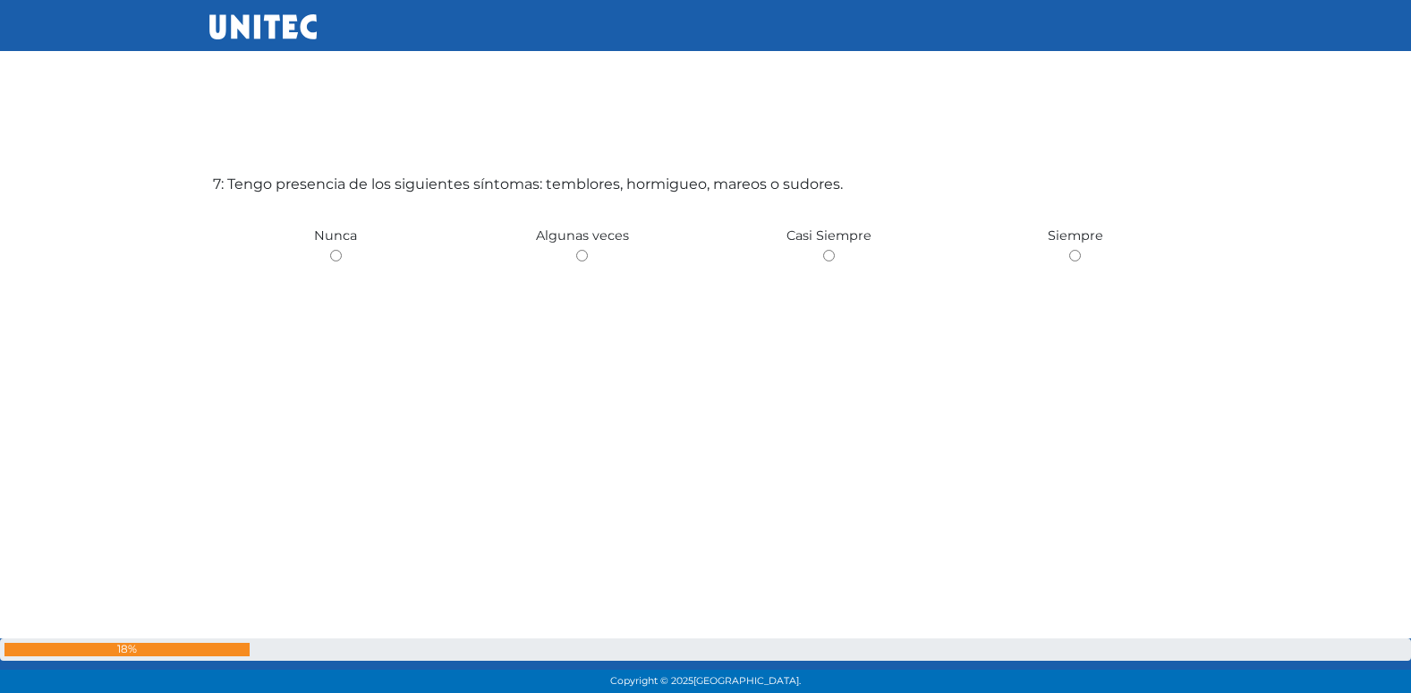
click at [576, 250] on input "radio" at bounding box center [582, 256] width 12 height 12
radio input "true"
click at [330, 250] on input "radio" at bounding box center [336, 256] width 12 height 12
radio input "true"
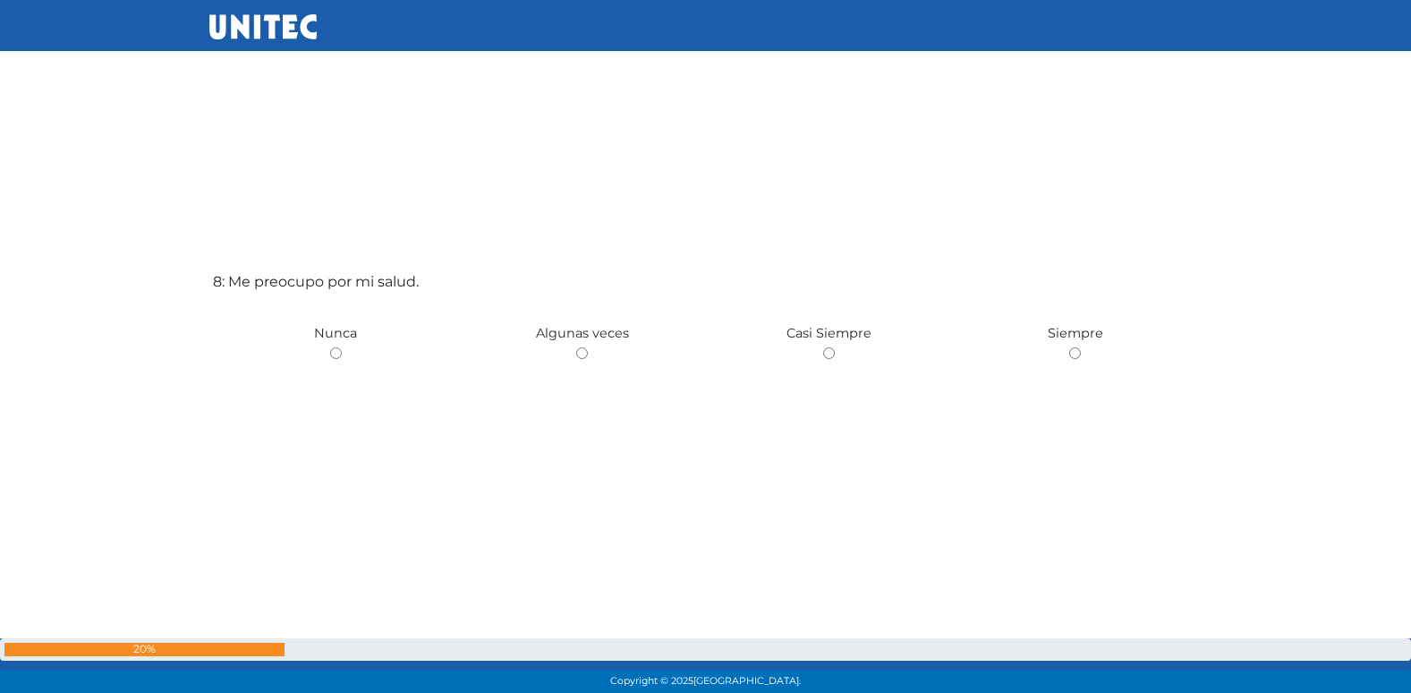
scroll to position [4938, 0]
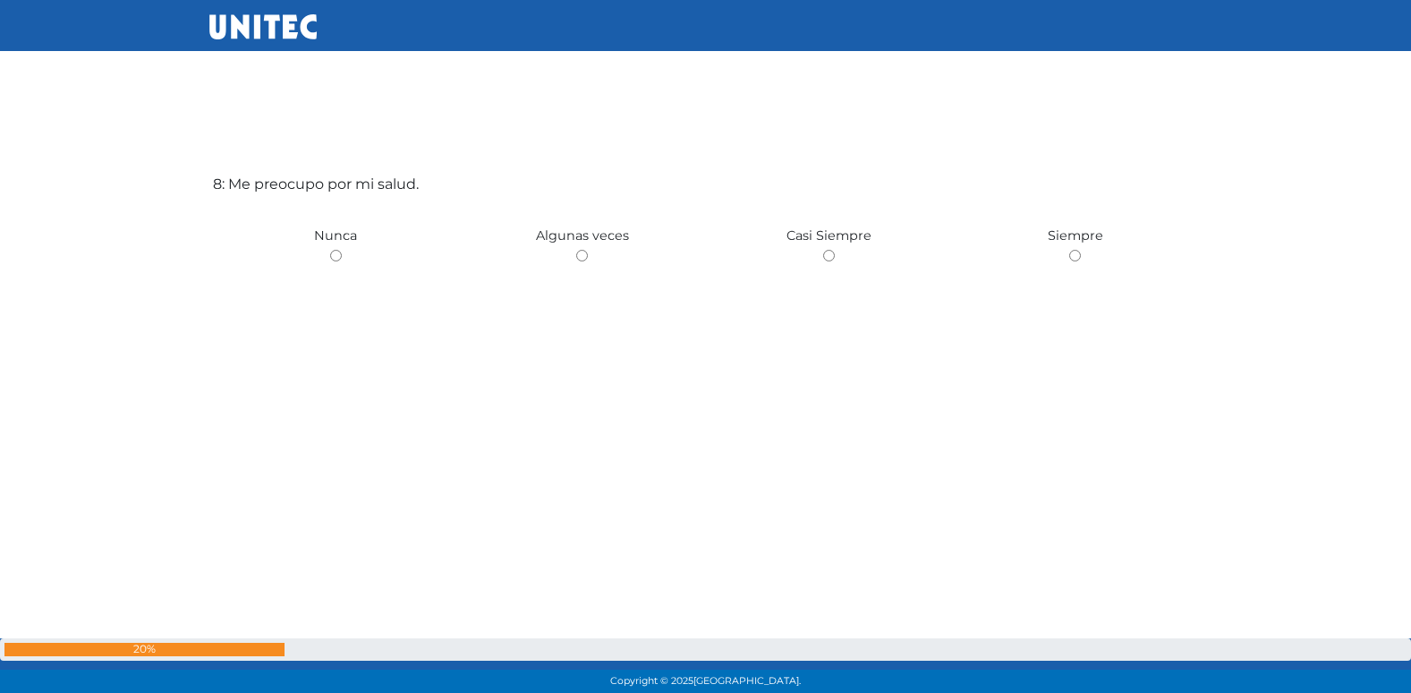
click at [576, 250] on input "radio" at bounding box center [582, 256] width 12 height 12
radio input "true"
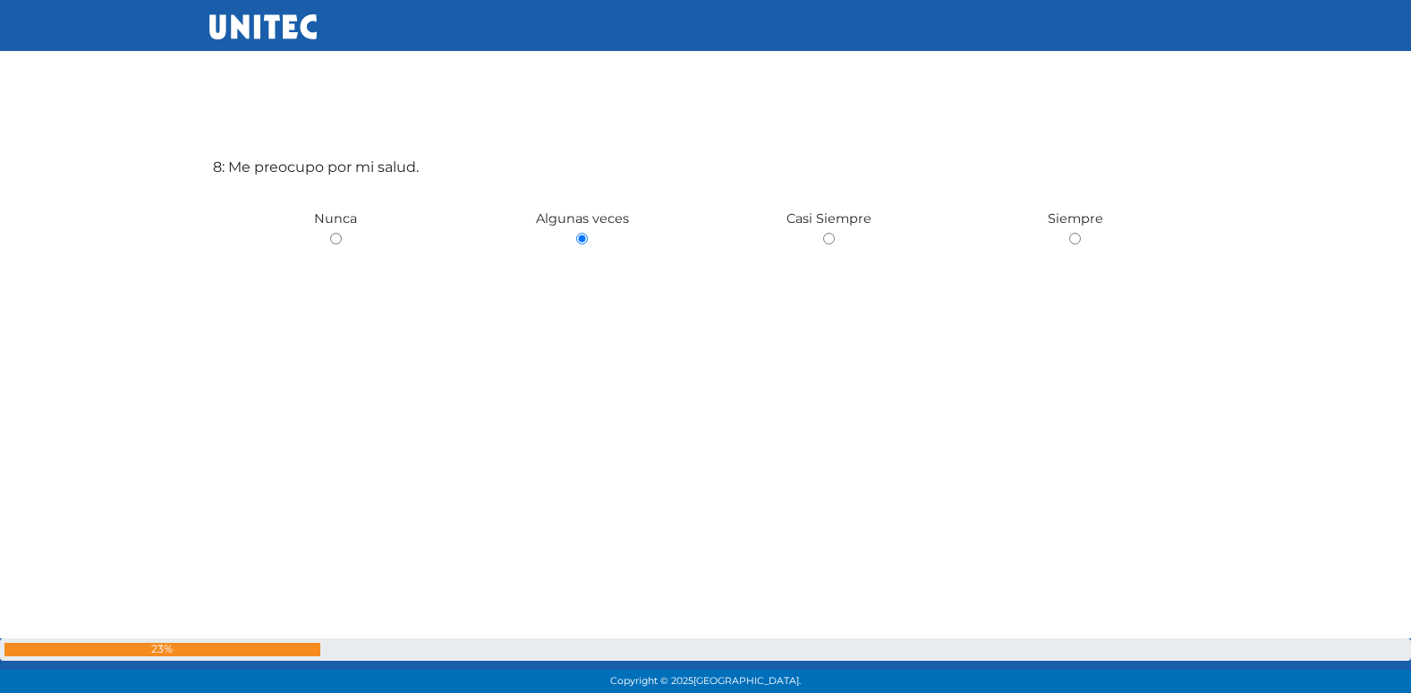
click at [823, 233] on input "radio" at bounding box center [829, 239] width 12 height 12
radio input "true"
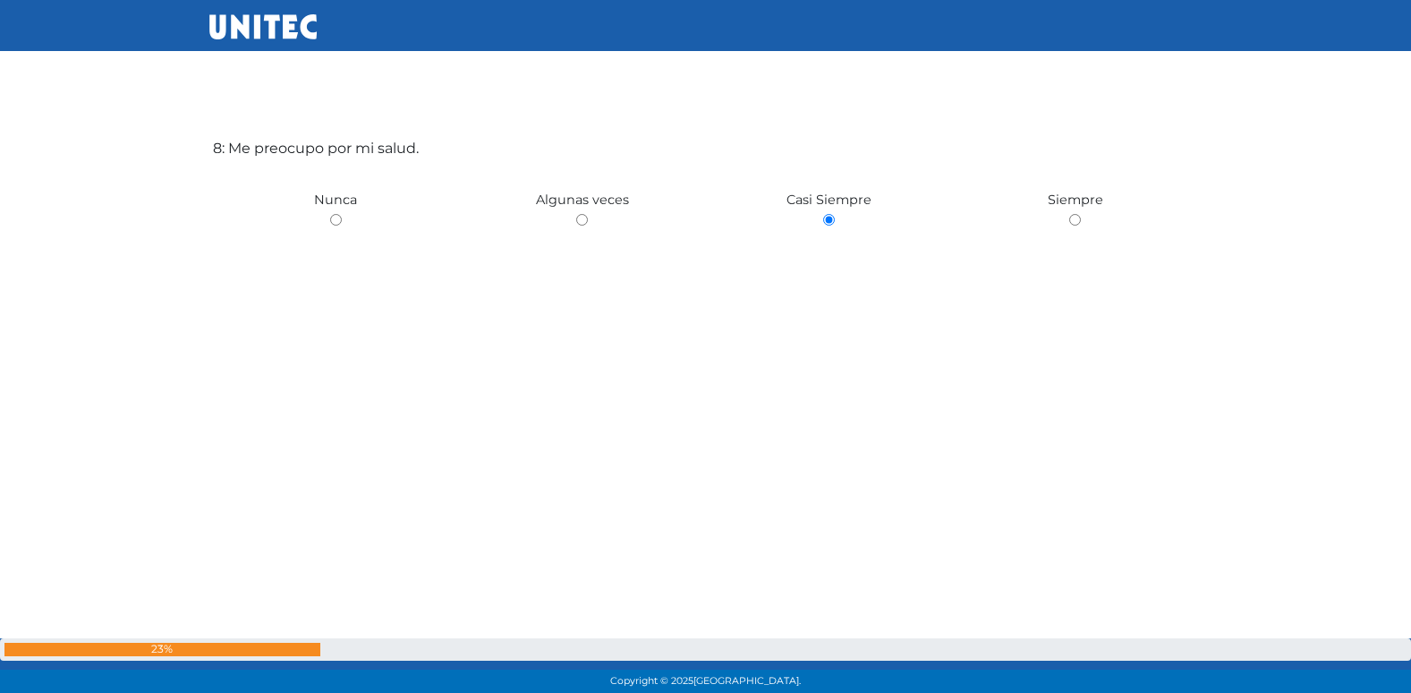
click at [1069, 214] on input "radio" at bounding box center [1075, 220] width 12 height 12
radio input "true"
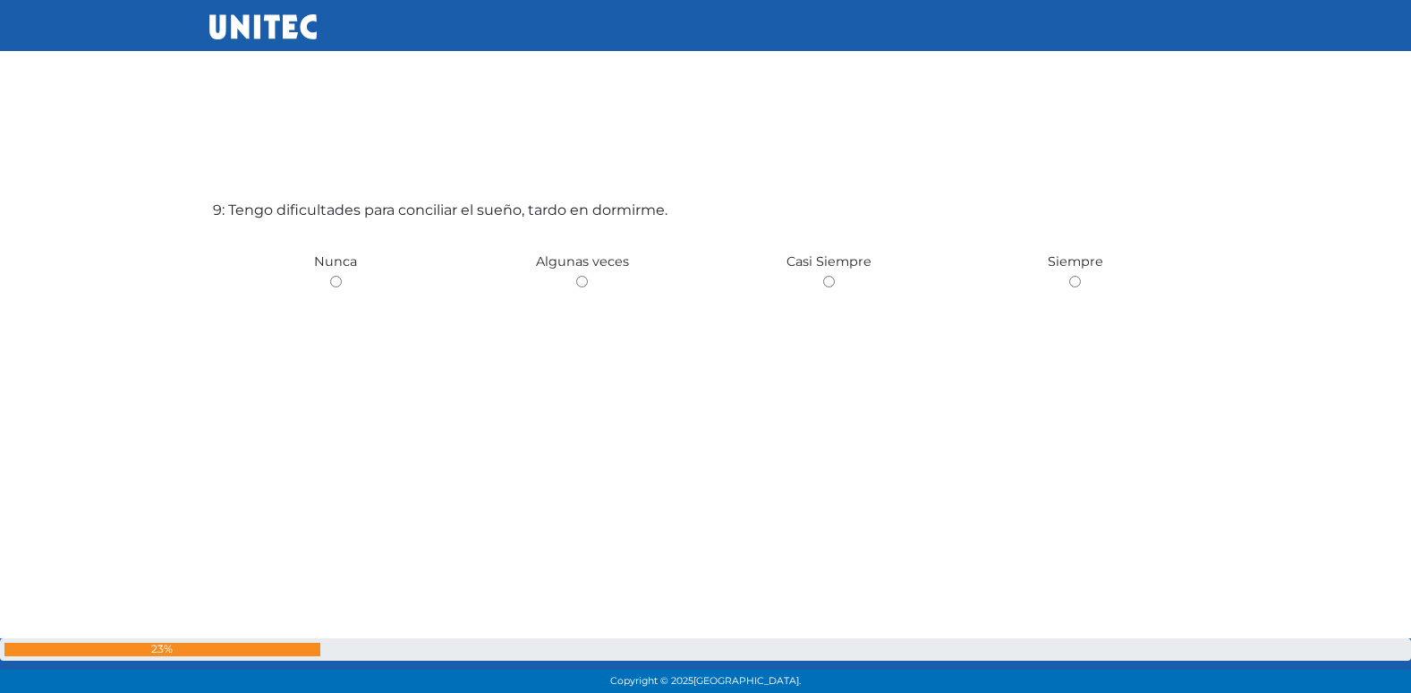
scroll to position [5630, 0]
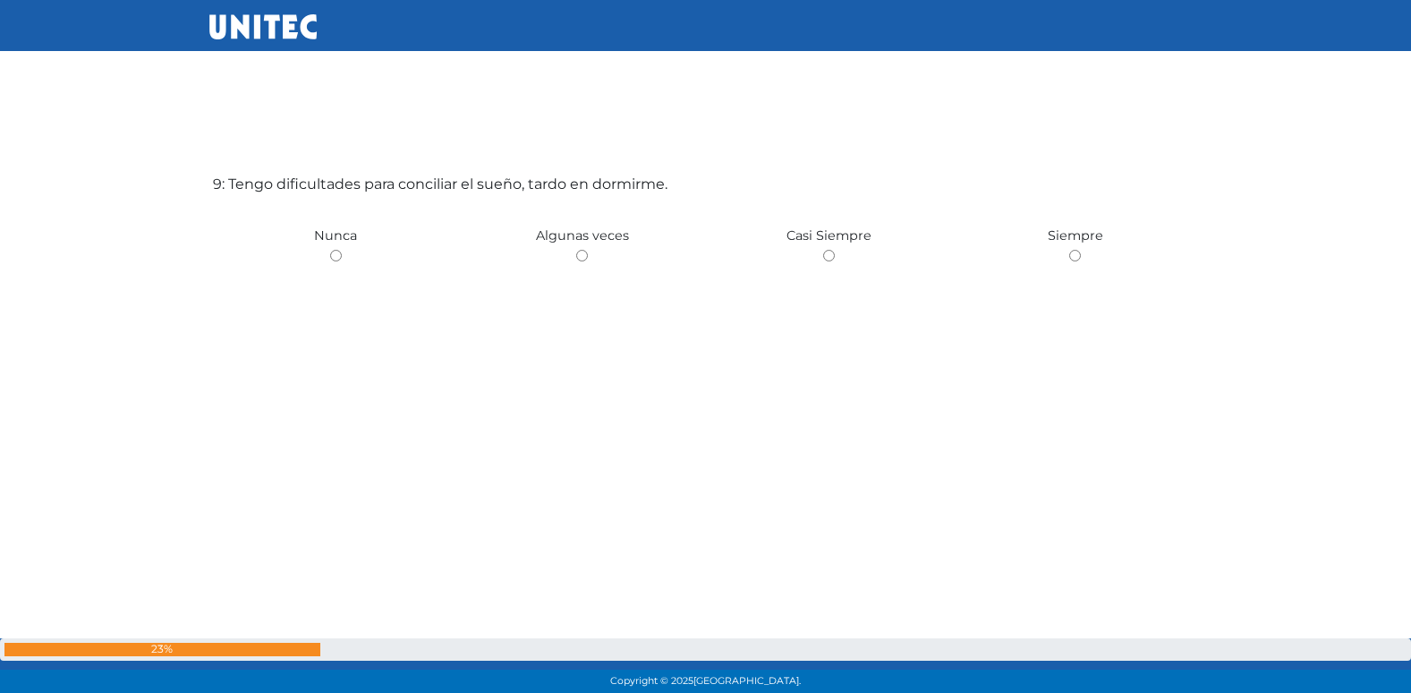
click at [576, 250] on input "radio" at bounding box center [582, 256] width 12 height 12
radio input "true"
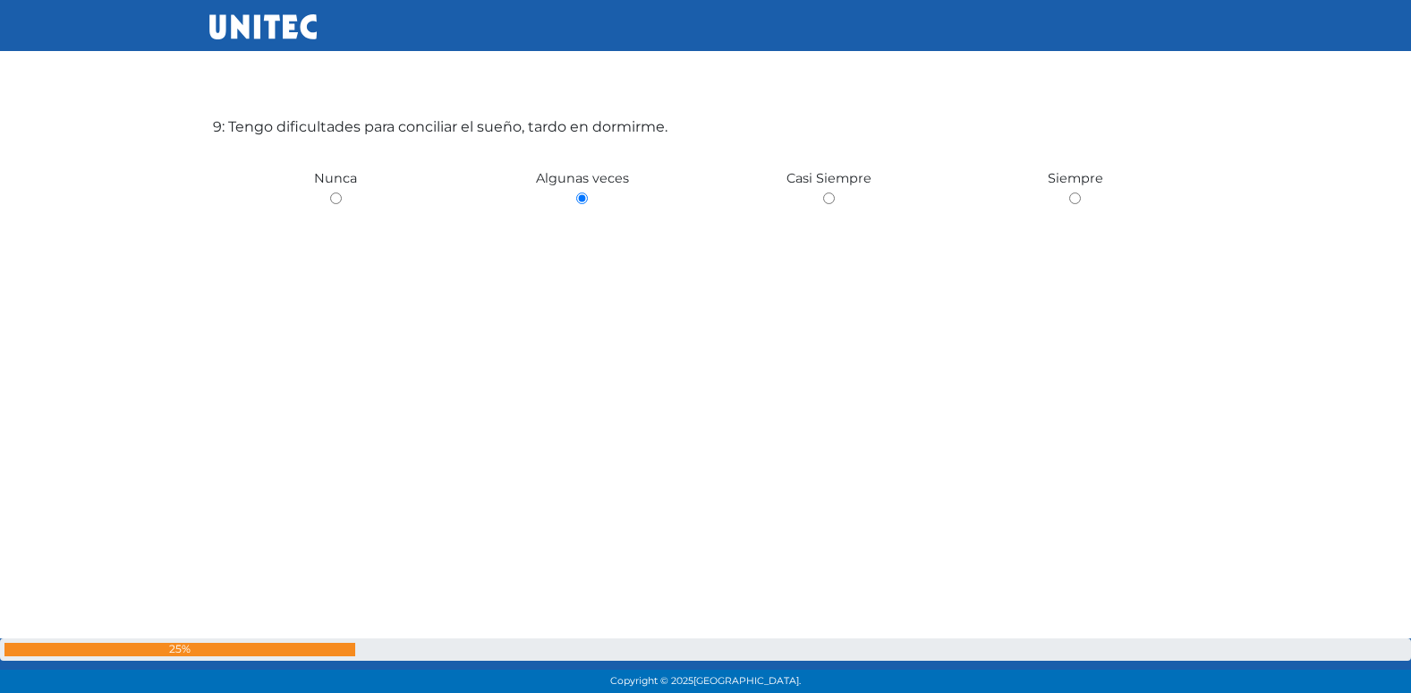
scroll to position [5693, 0]
radio input "true"
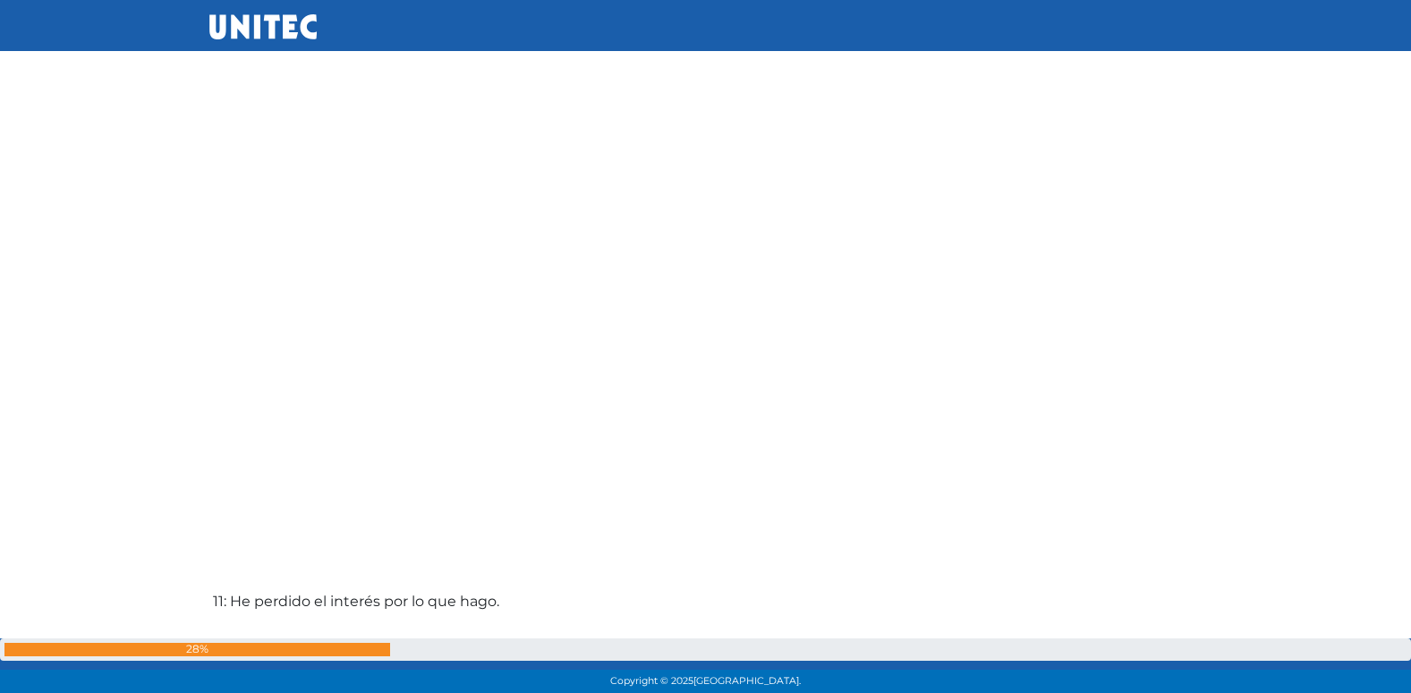
scroll to position [6698, 0]
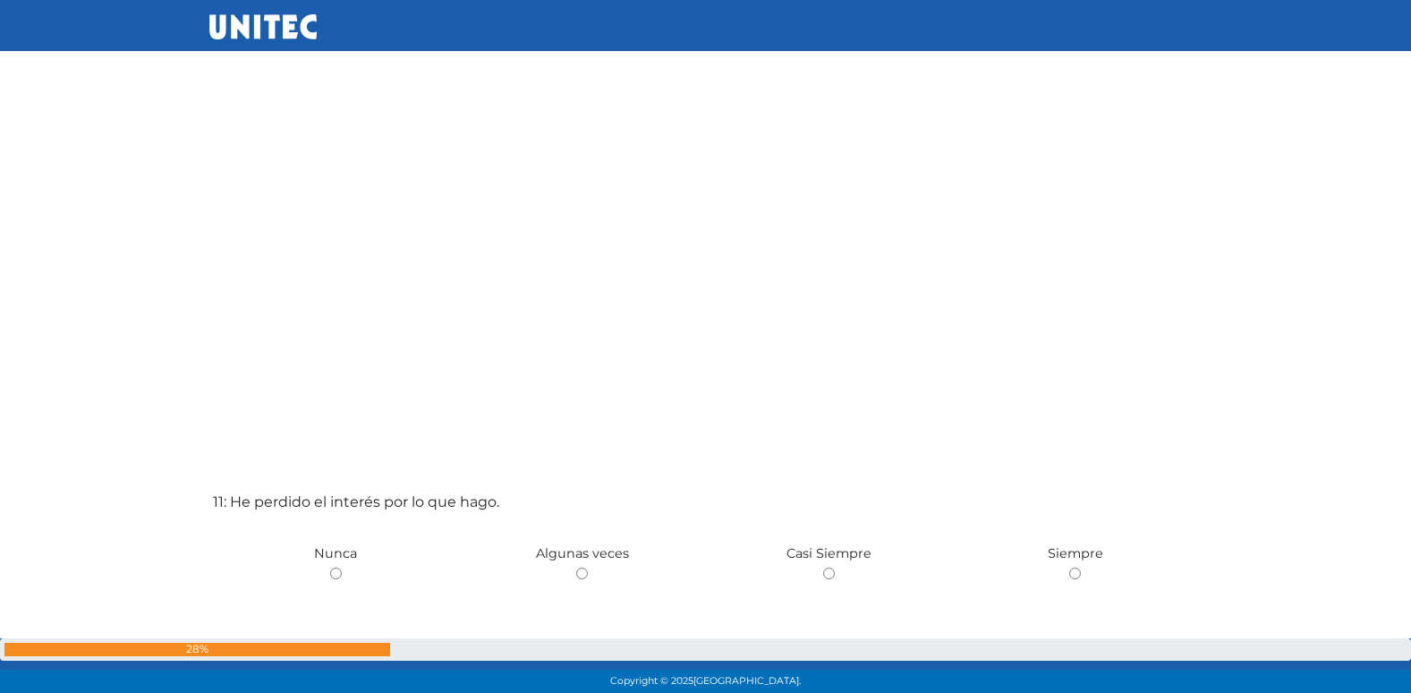
click at [576, 567] on input "radio" at bounding box center [582, 573] width 12 height 12
radio input "true"
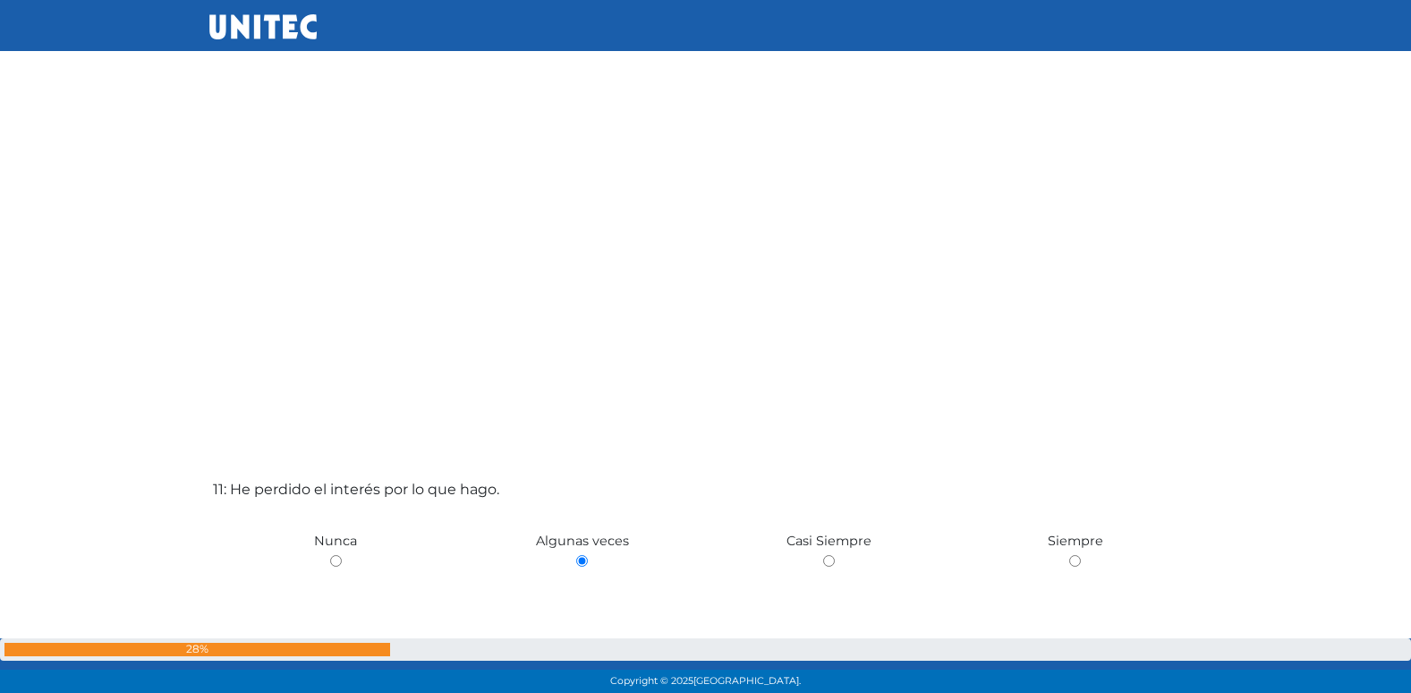
click at [330, 555] on input "radio" at bounding box center [336, 561] width 12 height 12
radio input "true"
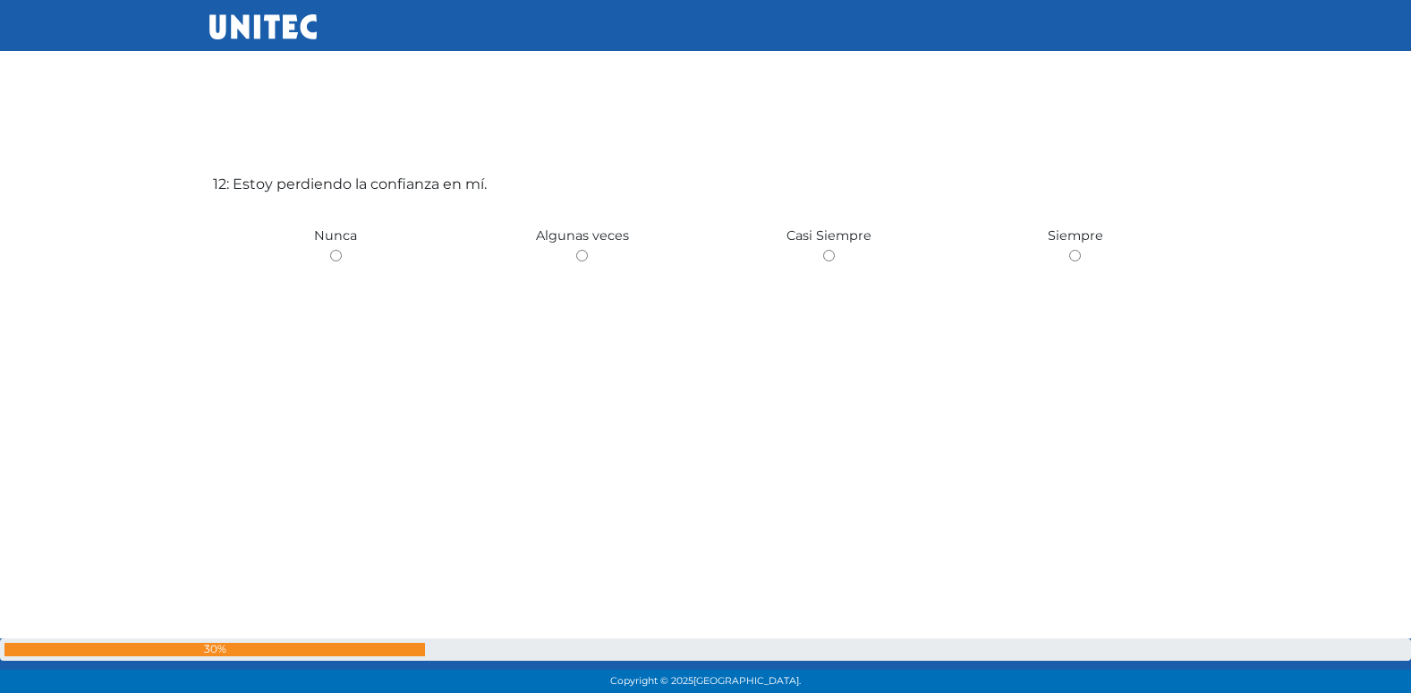
click at [576, 250] on input "radio" at bounding box center [582, 256] width 12 height 12
radio input "true"
click at [330, 251] on input "radio" at bounding box center [336, 257] width 12 height 12
radio input "true"
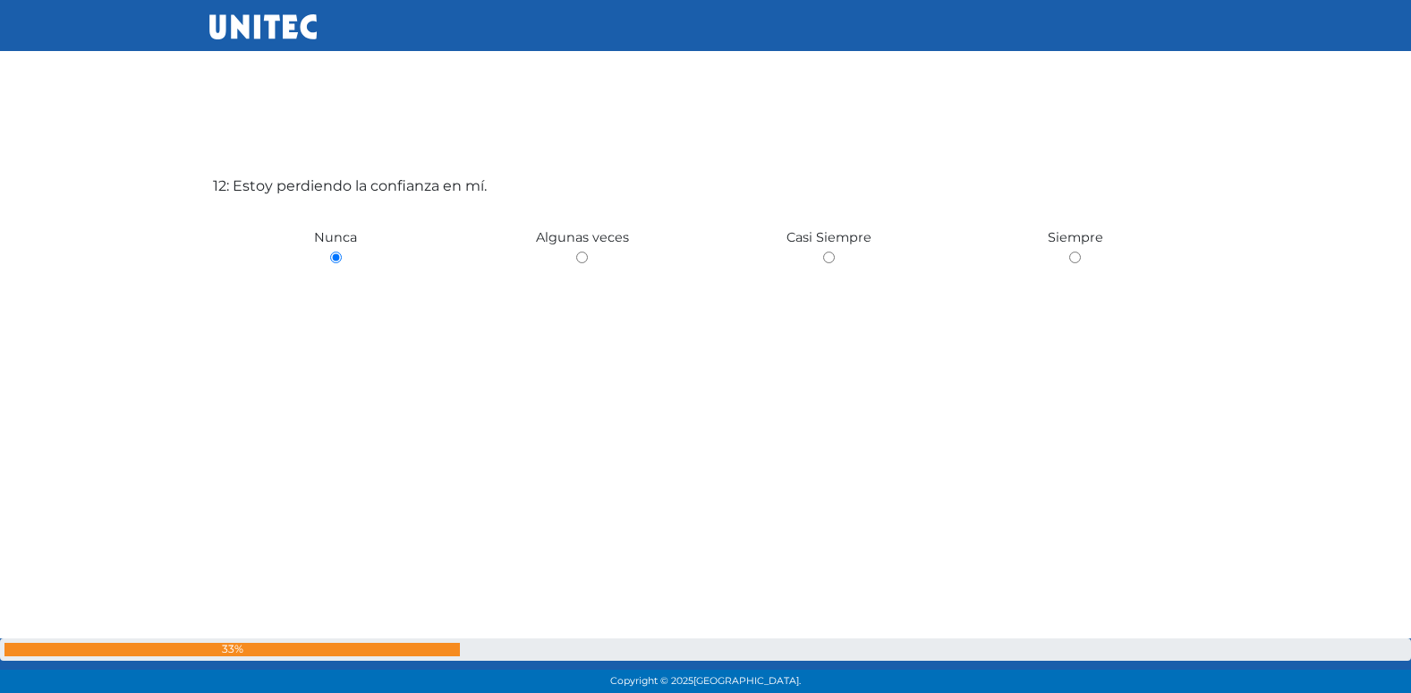
radio input "true"
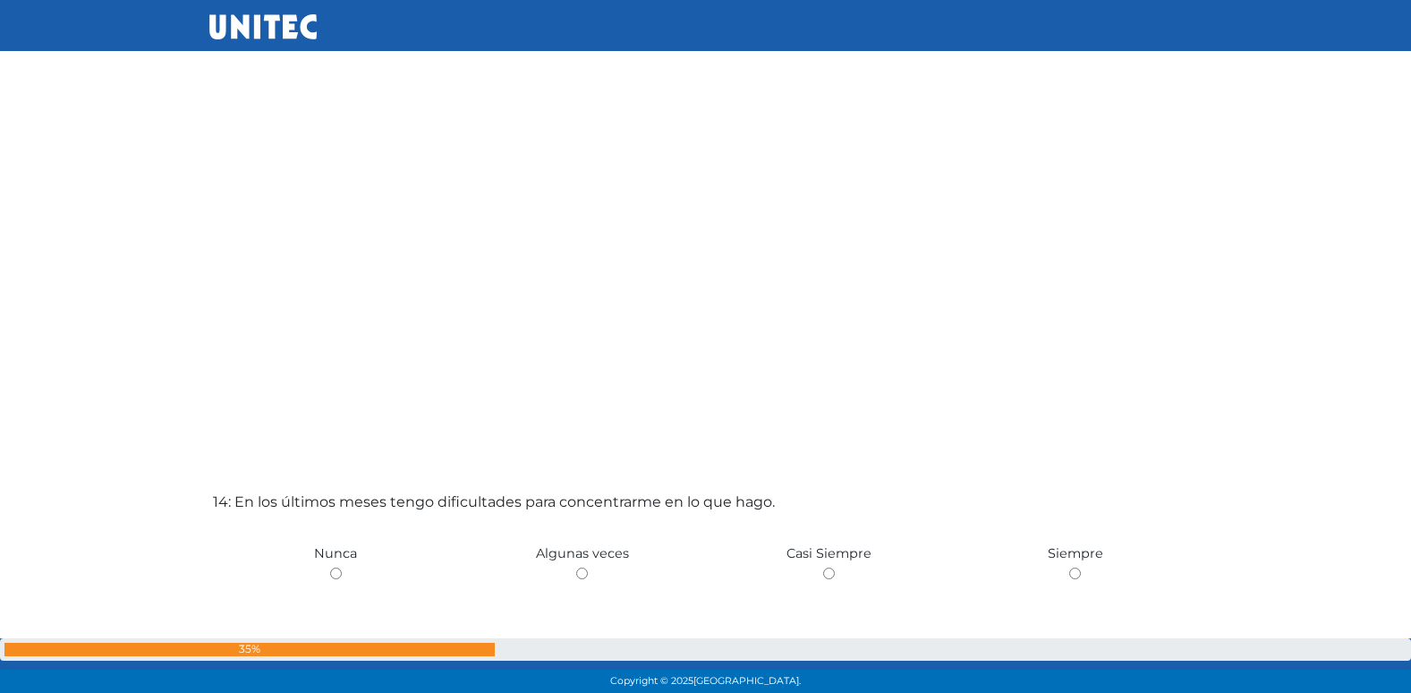
click at [1069, 567] on input "radio" at bounding box center [1075, 573] width 12 height 12
radio input "true"
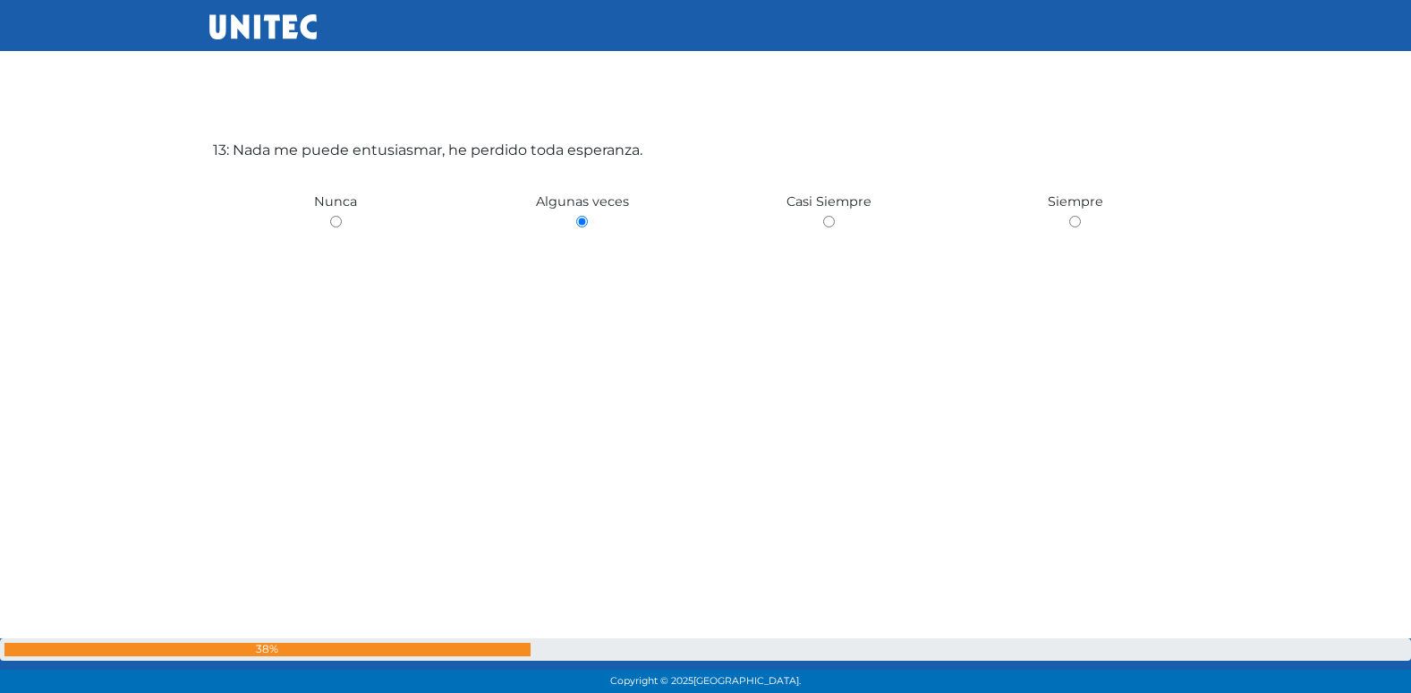
scroll to position [8392, 0]
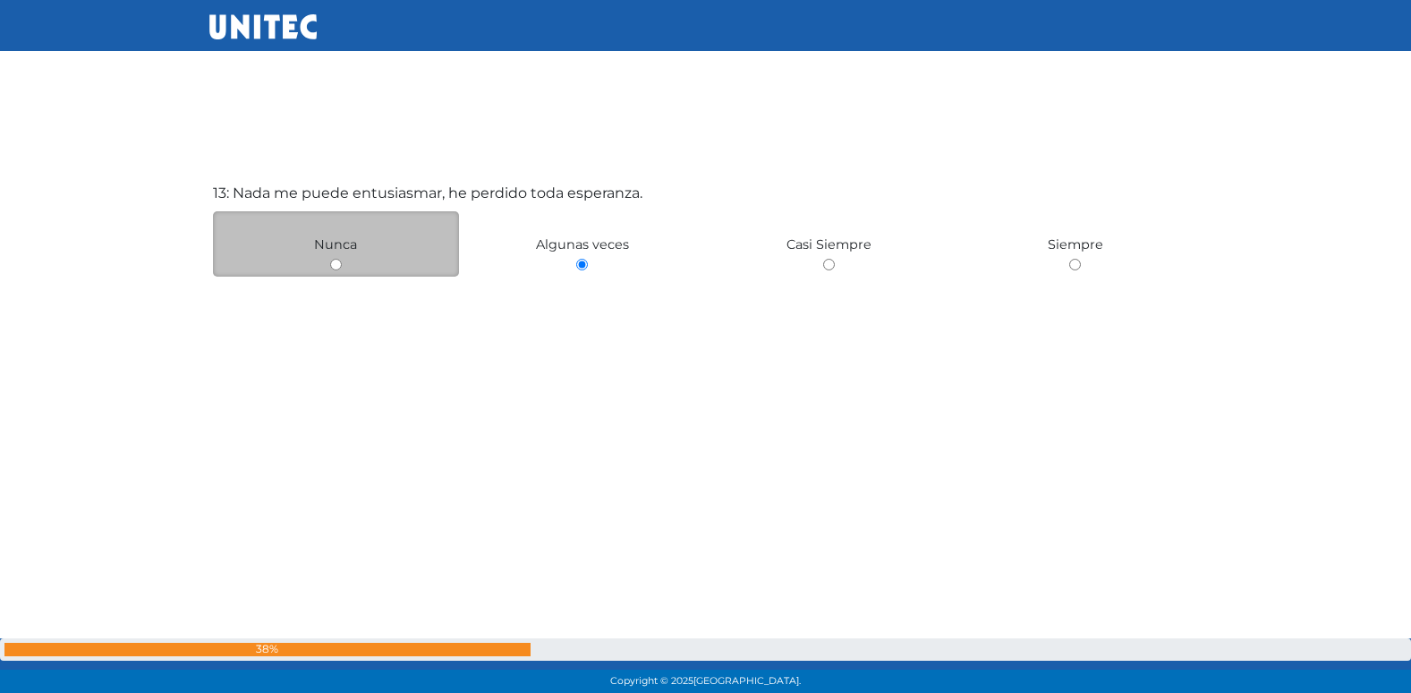
click at [333, 261] on input "radio" at bounding box center [336, 265] width 12 height 12
radio input "true"
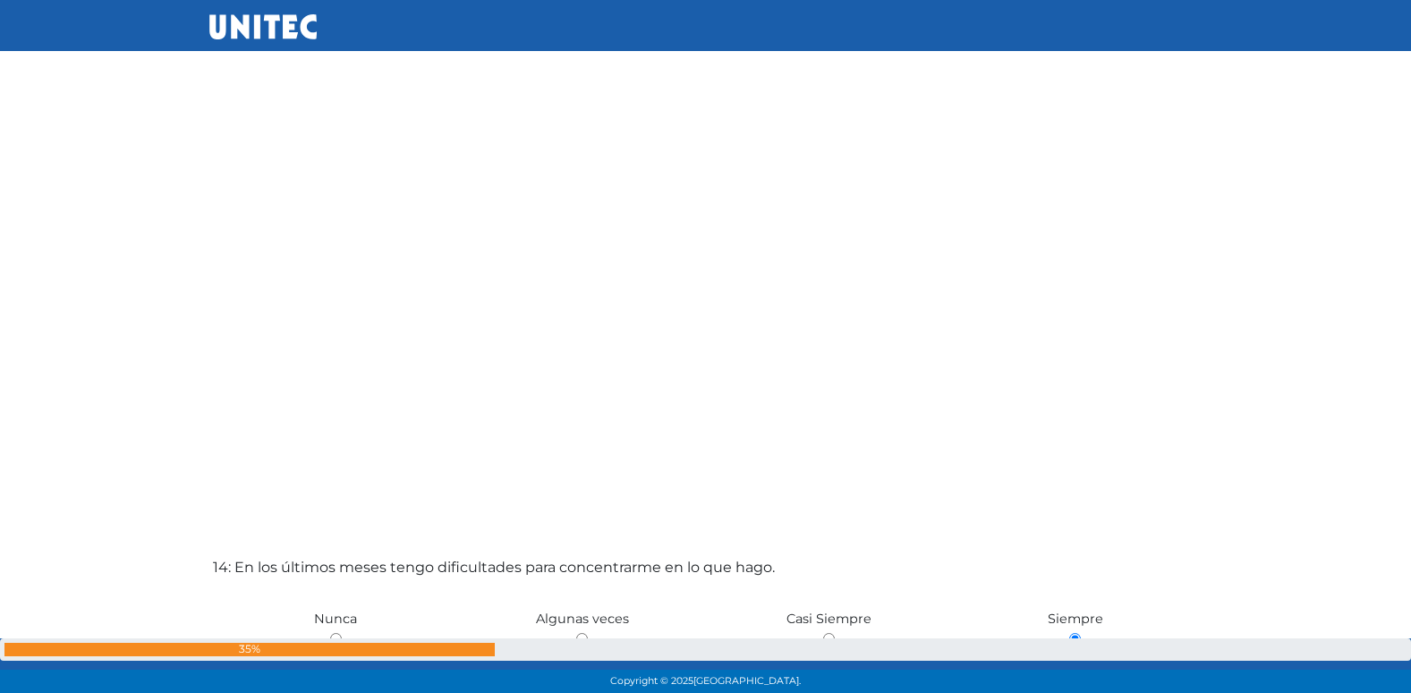
scroll to position [8775, 0]
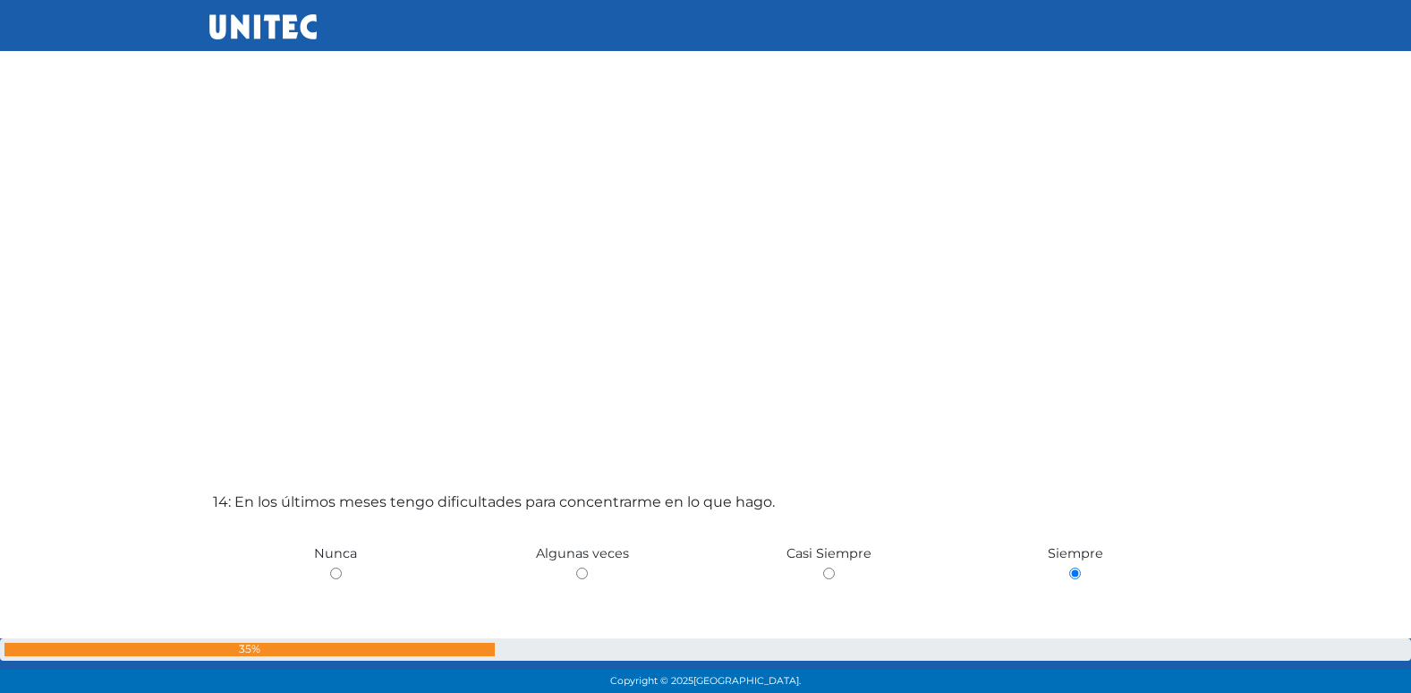
click at [330, 567] on input "radio" at bounding box center [336, 573] width 12 height 12
radio input "true"
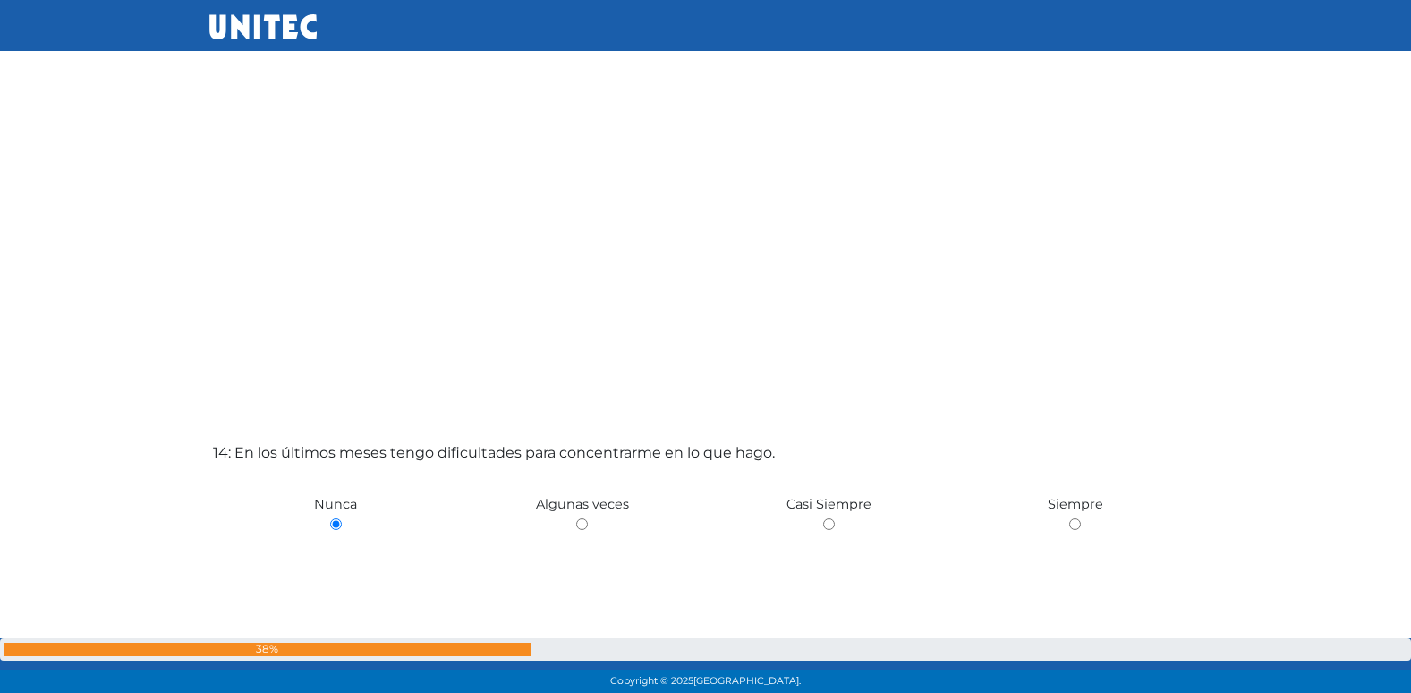
click at [576, 518] on input "radio" at bounding box center [582, 524] width 12 height 12
radio input "true"
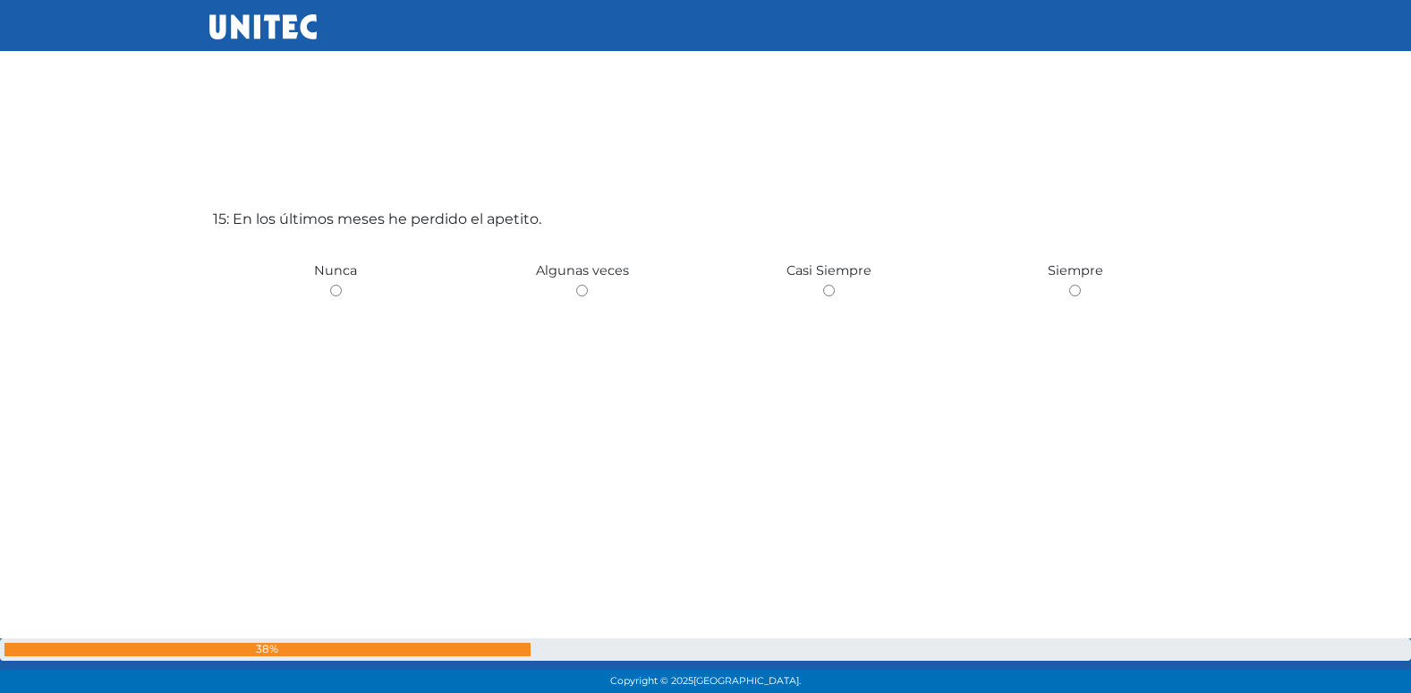
scroll to position [9786, 0]
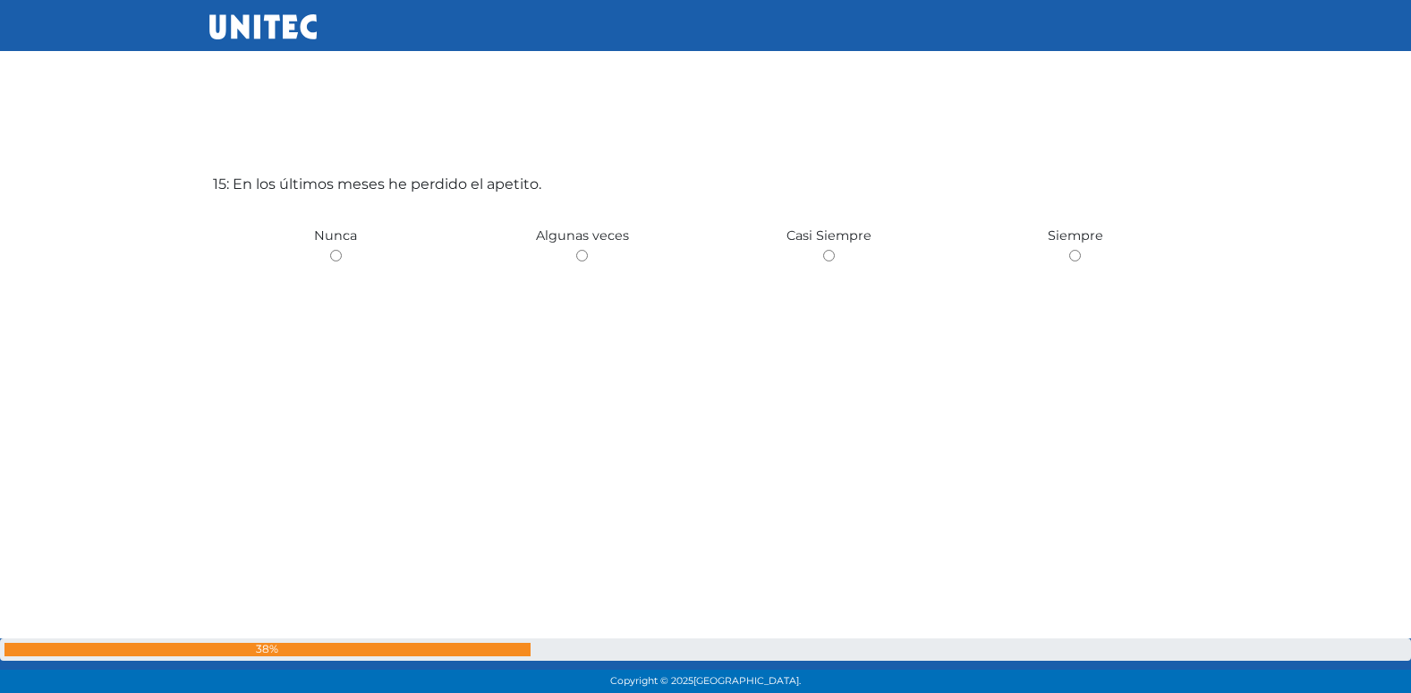
click at [576, 250] on input "radio" at bounding box center [582, 256] width 12 height 12
radio input "true"
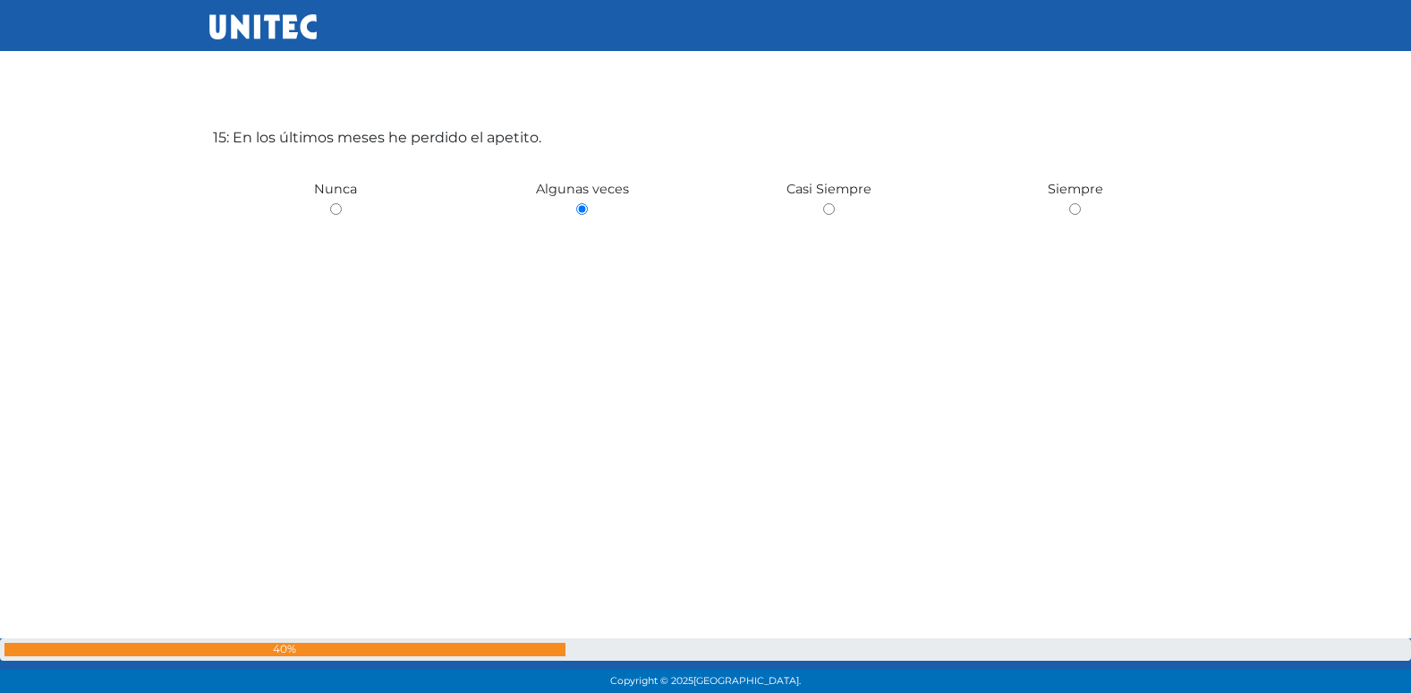
scroll to position [9848, 0]
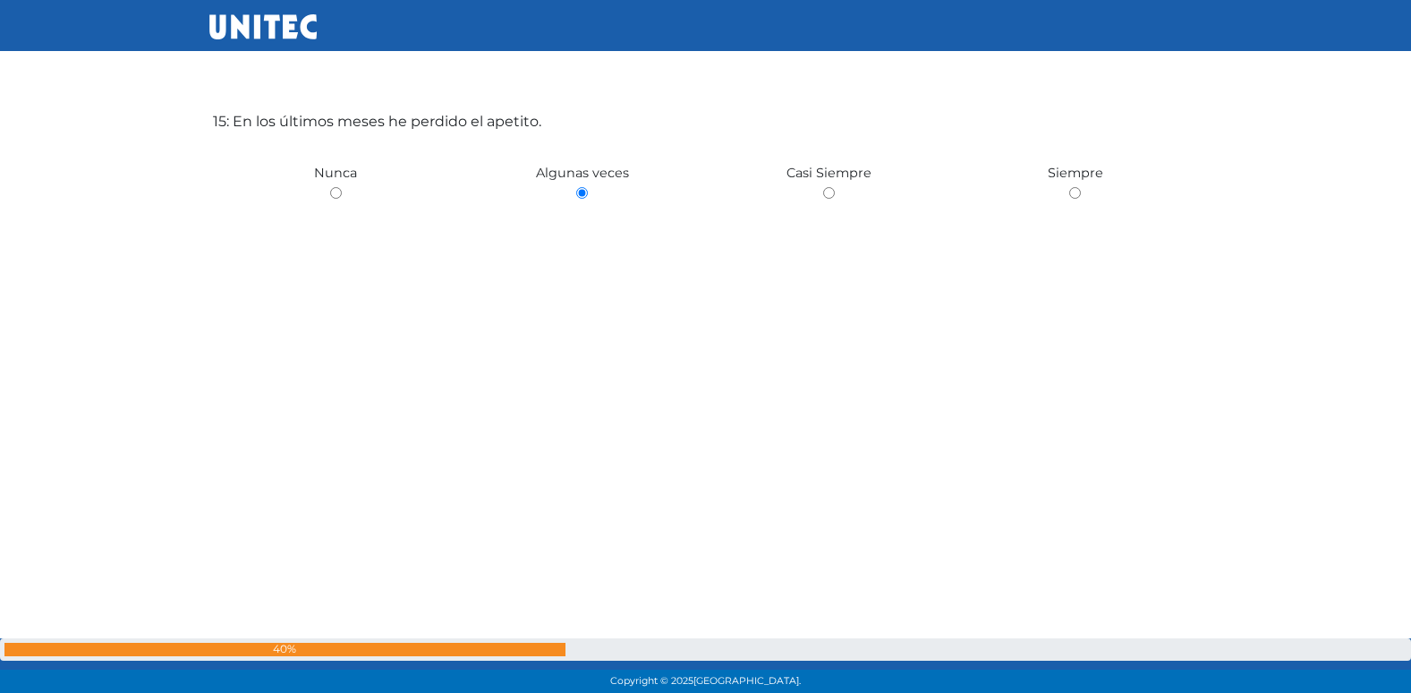
radio input "true"
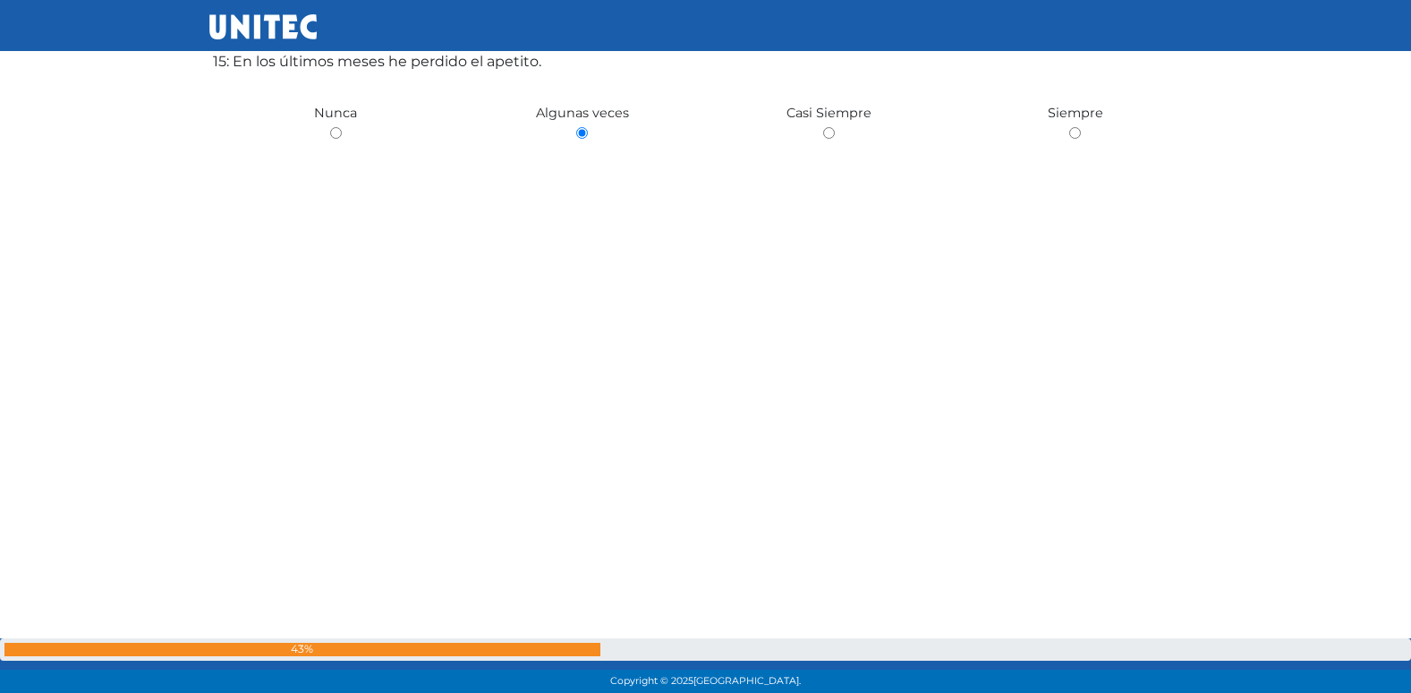
scroll to position [9912, 0]
radio input "true"
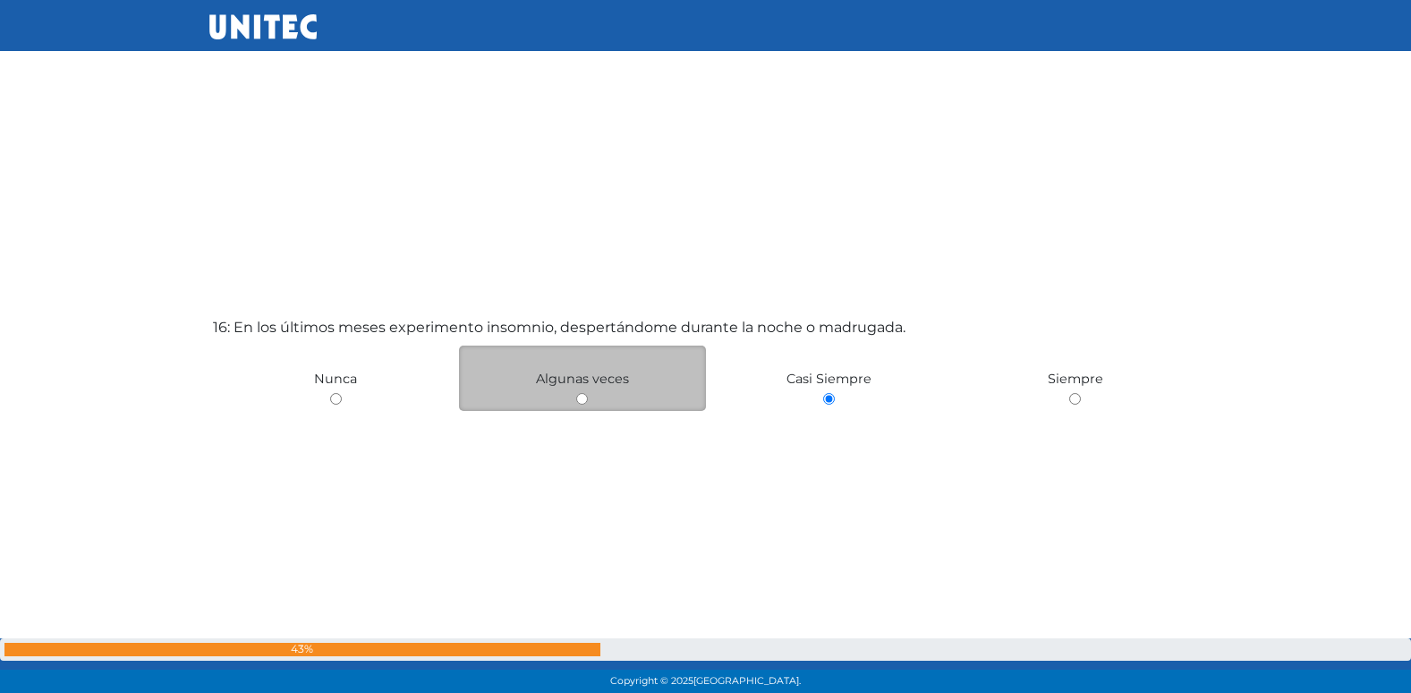
scroll to position [10359, 0]
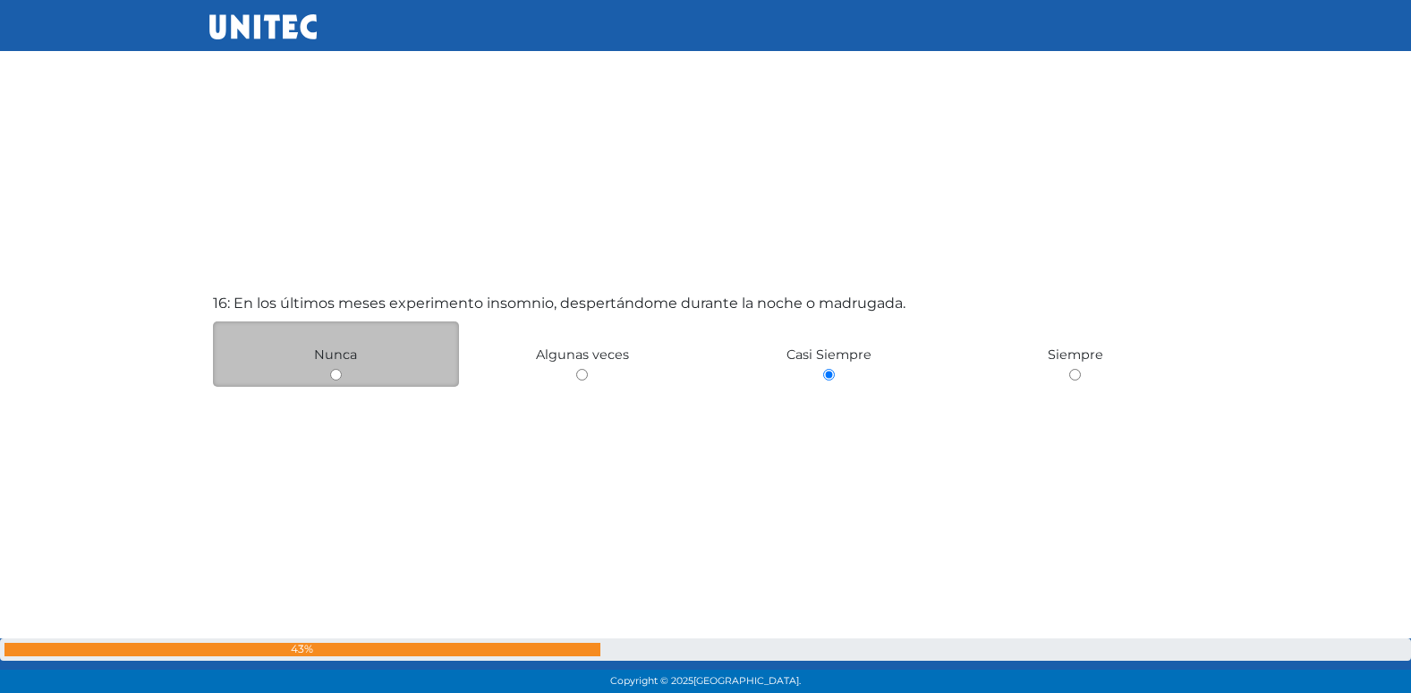
click at [377, 375] on div "Nunca" at bounding box center [336, 353] width 247 height 65
click at [337, 375] on input "radio" at bounding box center [336, 375] width 12 height 12
radio input "true"
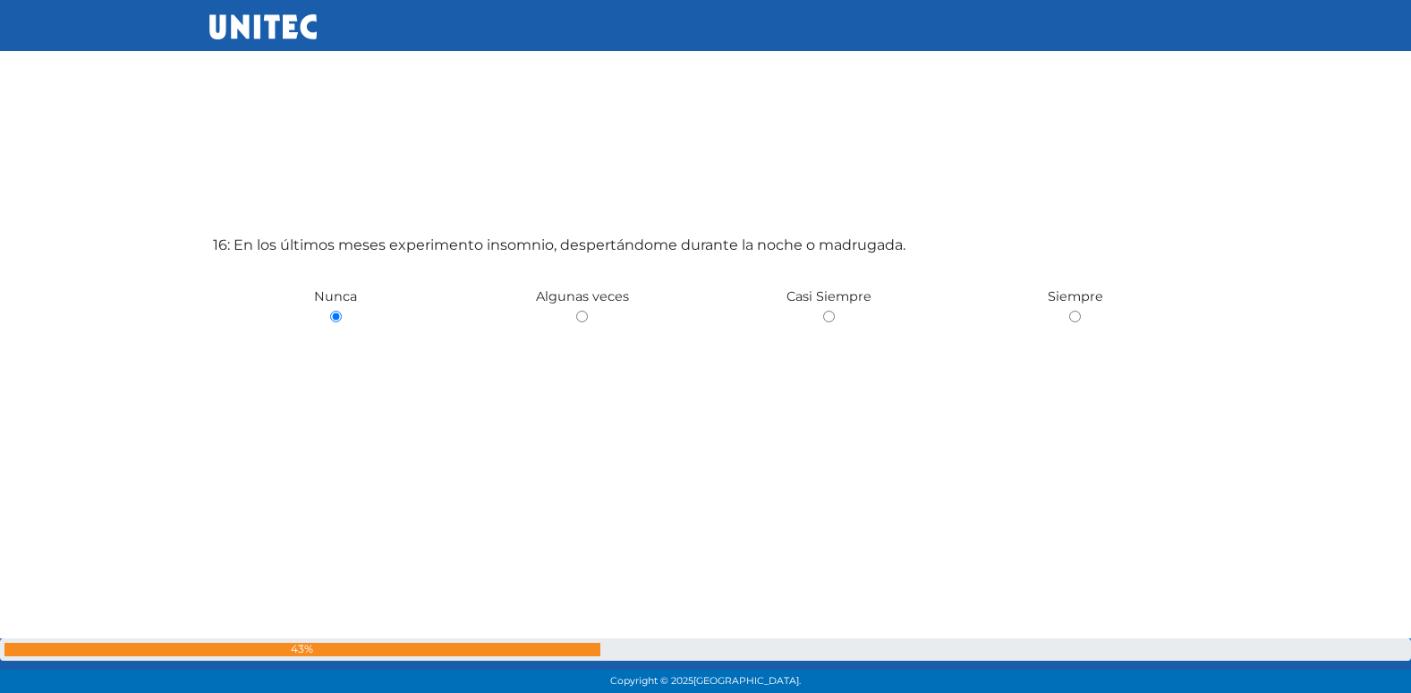
scroll to position [10423, 0]
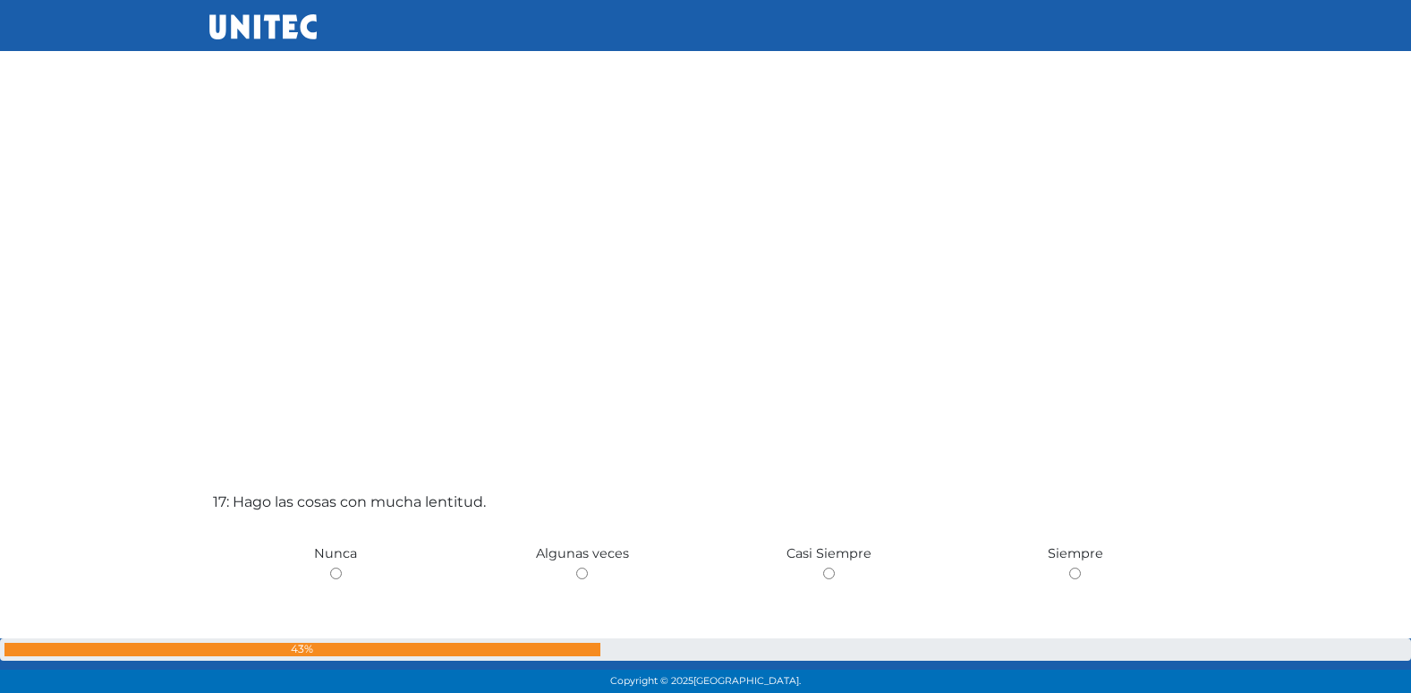
click at [576, 567] on input "radio" at bounding box center [582, 573] width 12 height 12
radio input "true"
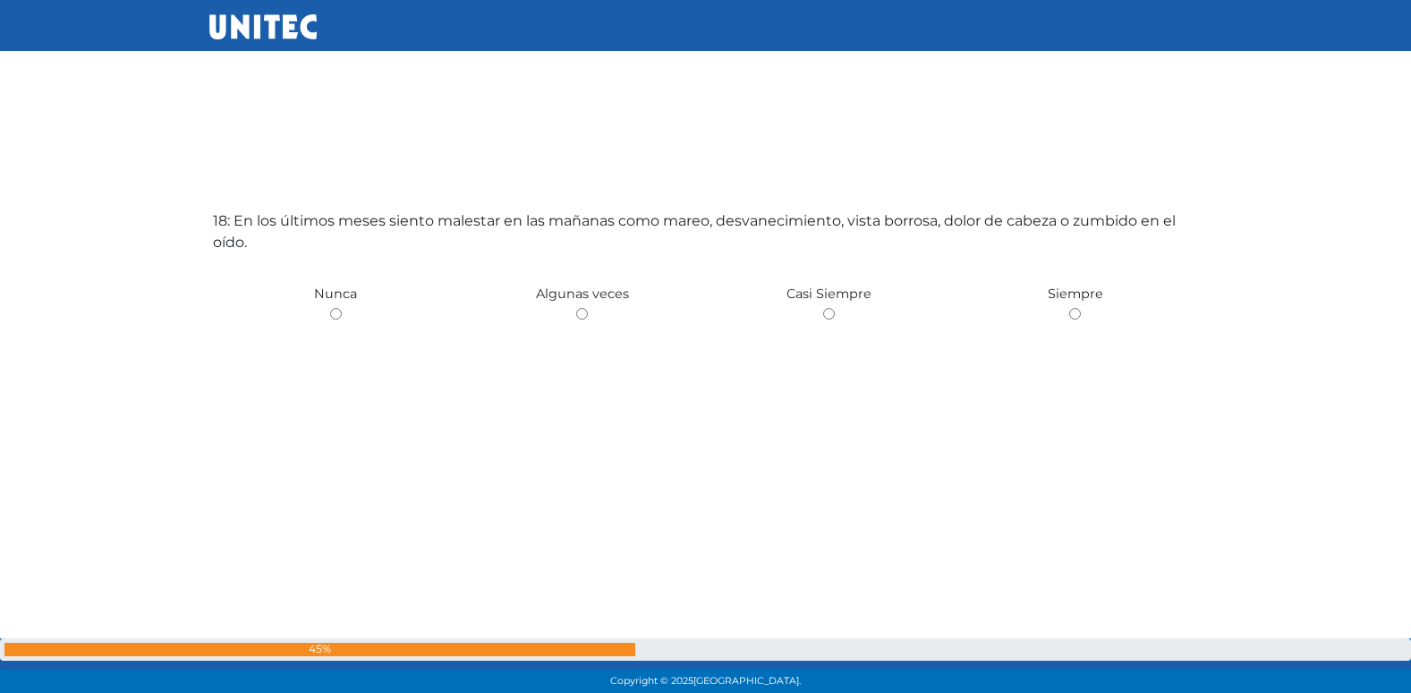
scroll to position [11863, 0]
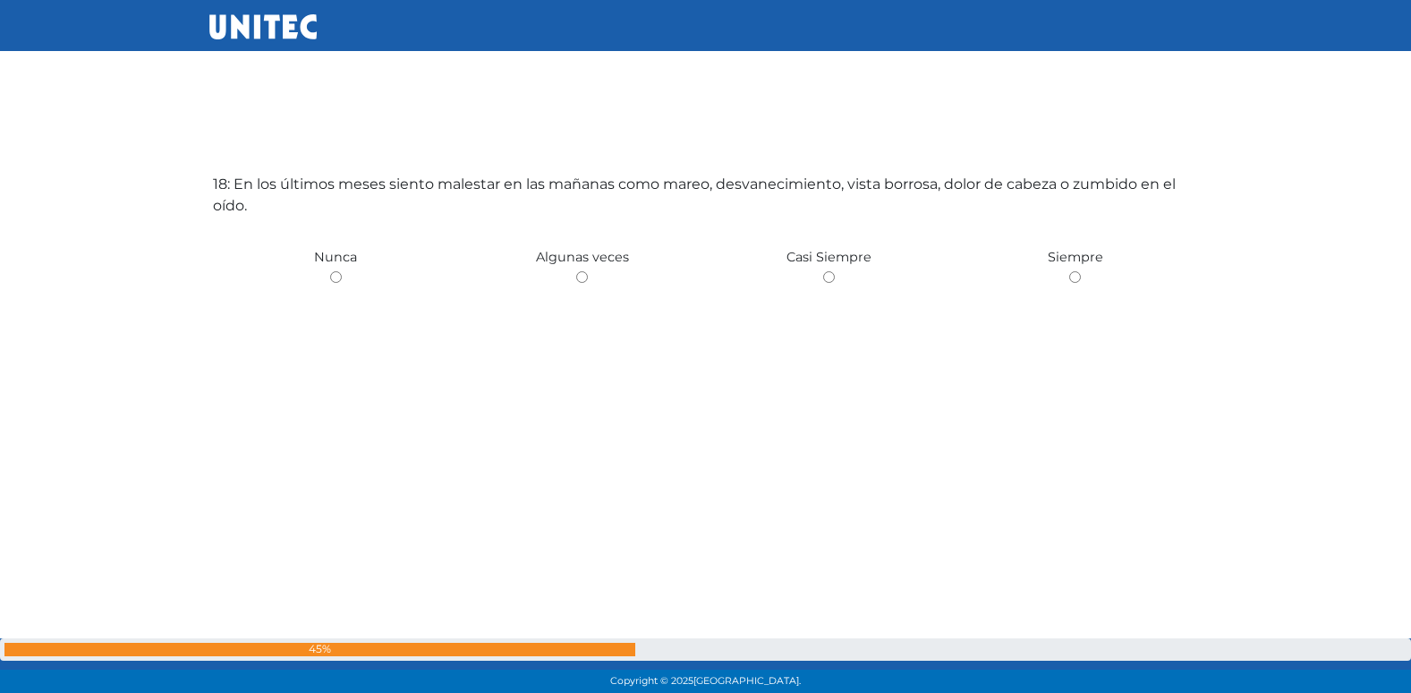
click at [576, 271] on input "radio" at bounding box center [582, 277] width 12 height 12
radio input "true"
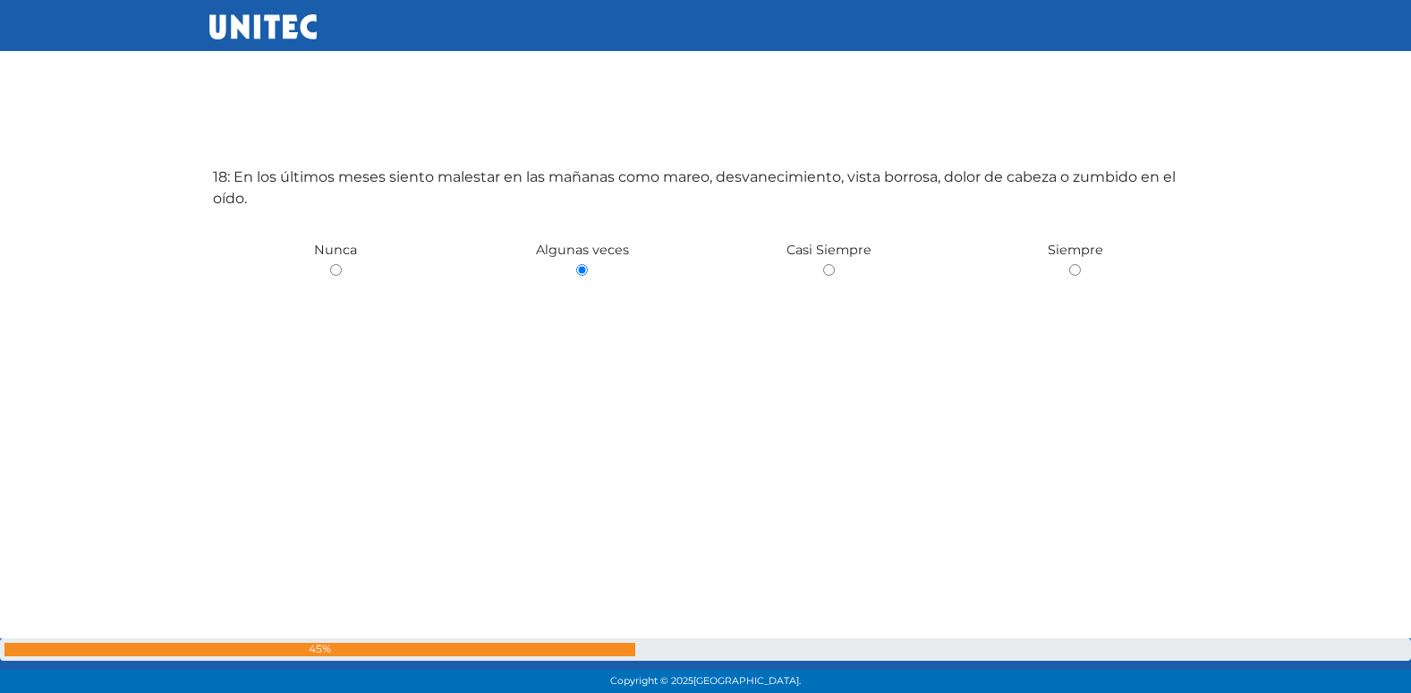
click at [330, 264] on input "radio" at bounding box center [336, 270] width 12 height 12
radio input "true"
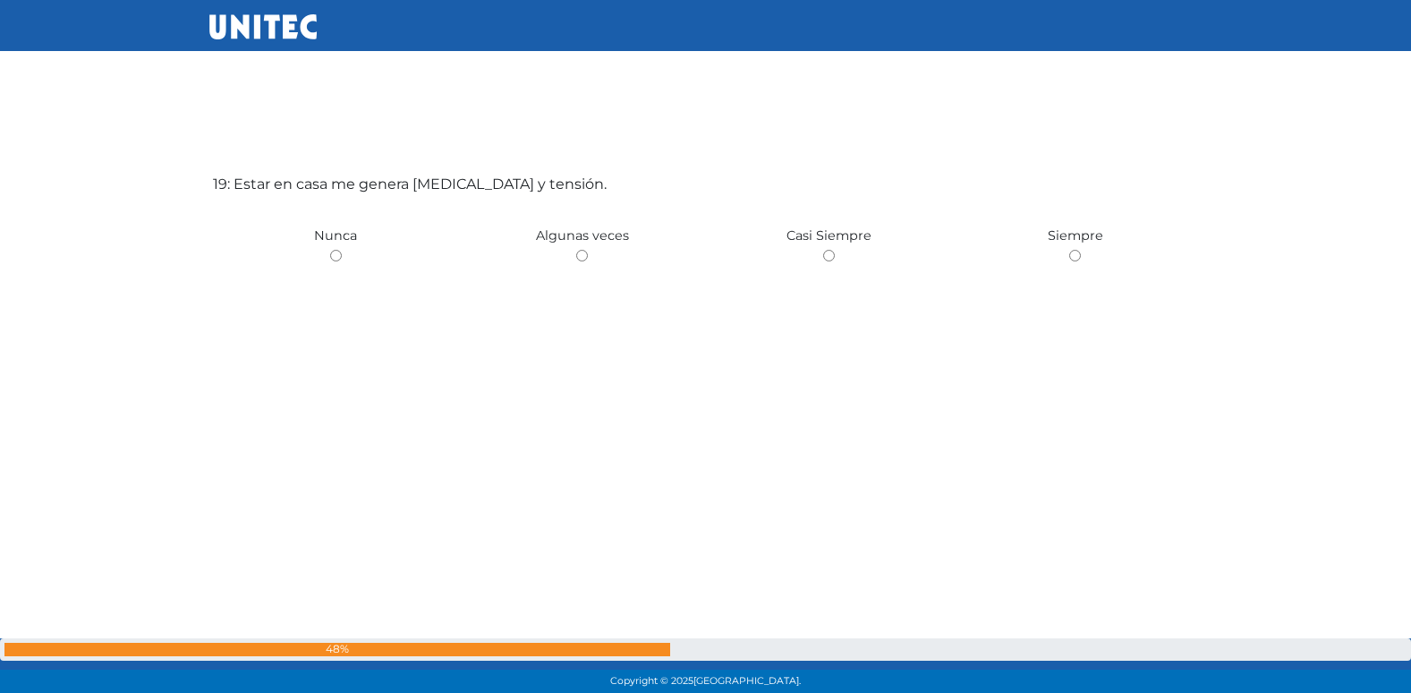
click at [576, 250] on input "radio" at bounding box center [582, 256] width 12 height 12
radio input "true"
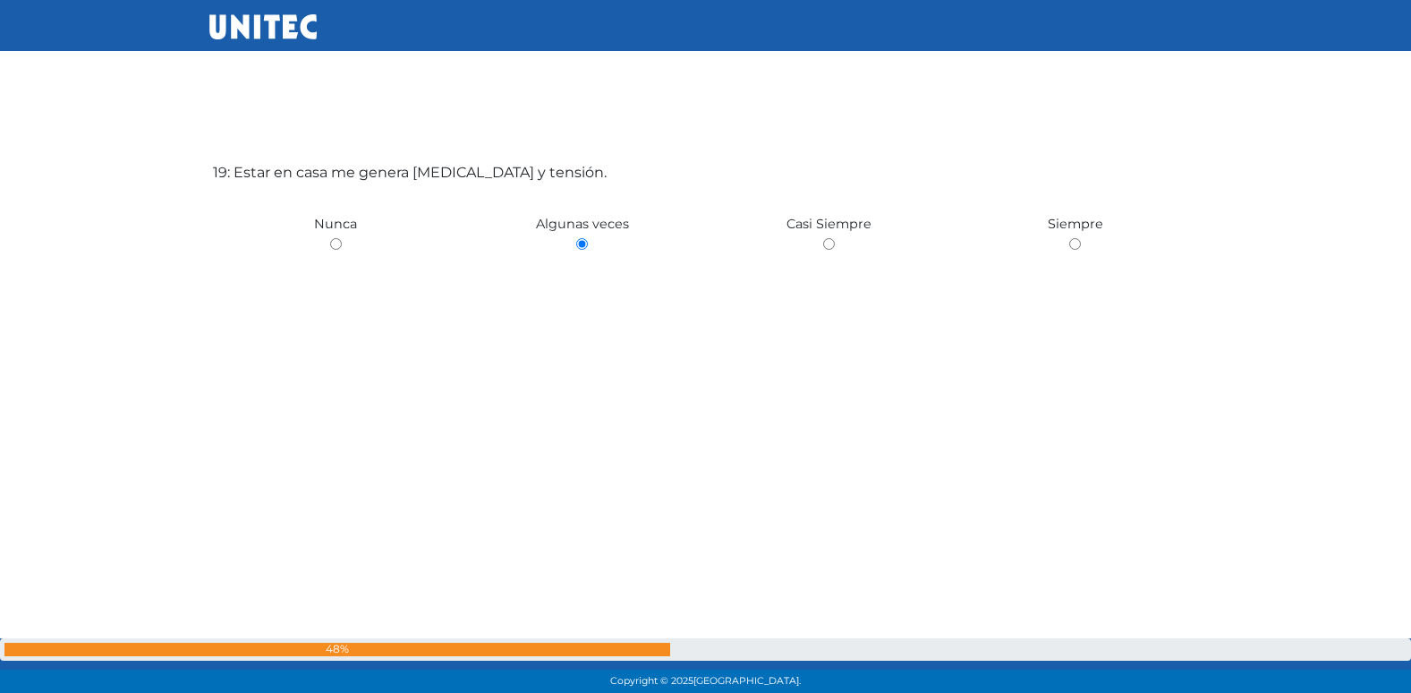
click at [330, 238] on input "radio" at bounding box center [336, 244] width 12 height 12
radio input "true"
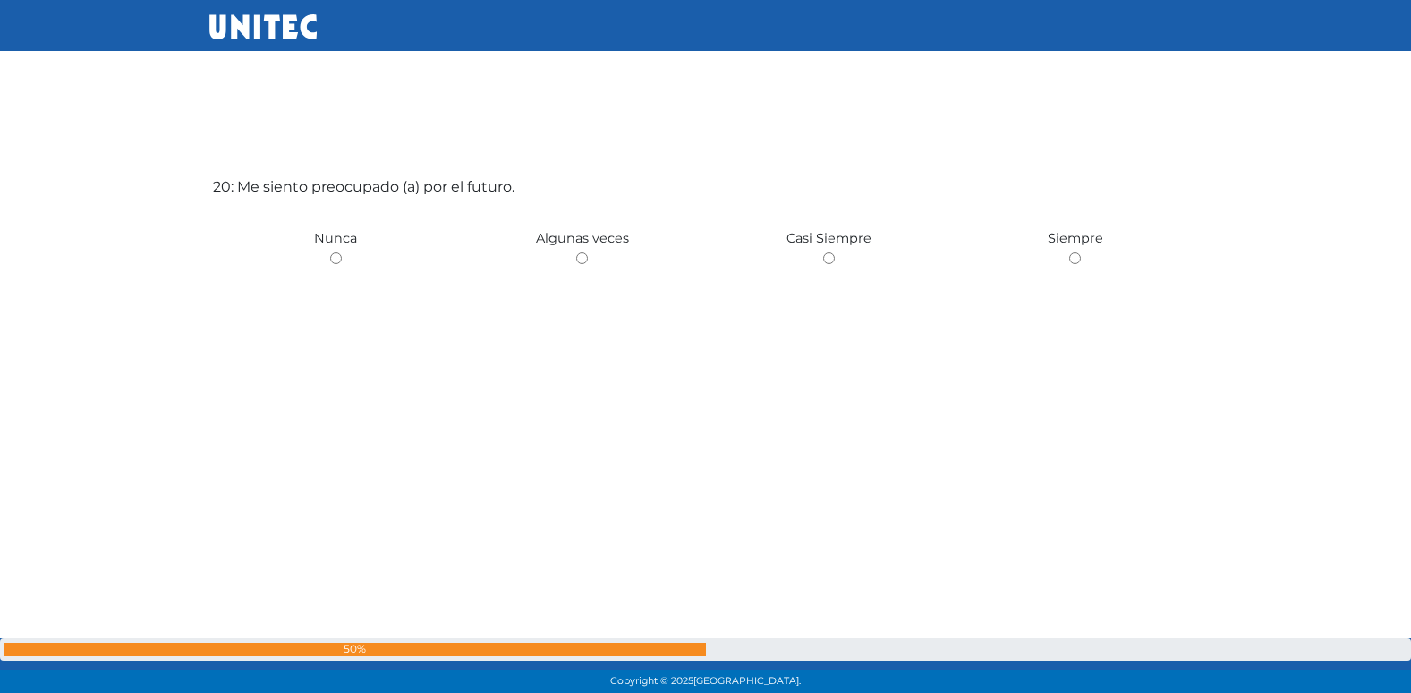
scroll to position [13249, 0]
click at [576, 250] on input "radio" at bounding box center [582, 256] width 12 height 12
radio input "true"
click at [823, 250] on input "radio" at bounding box center [829, 256] width 12 height 12
radio input "true"
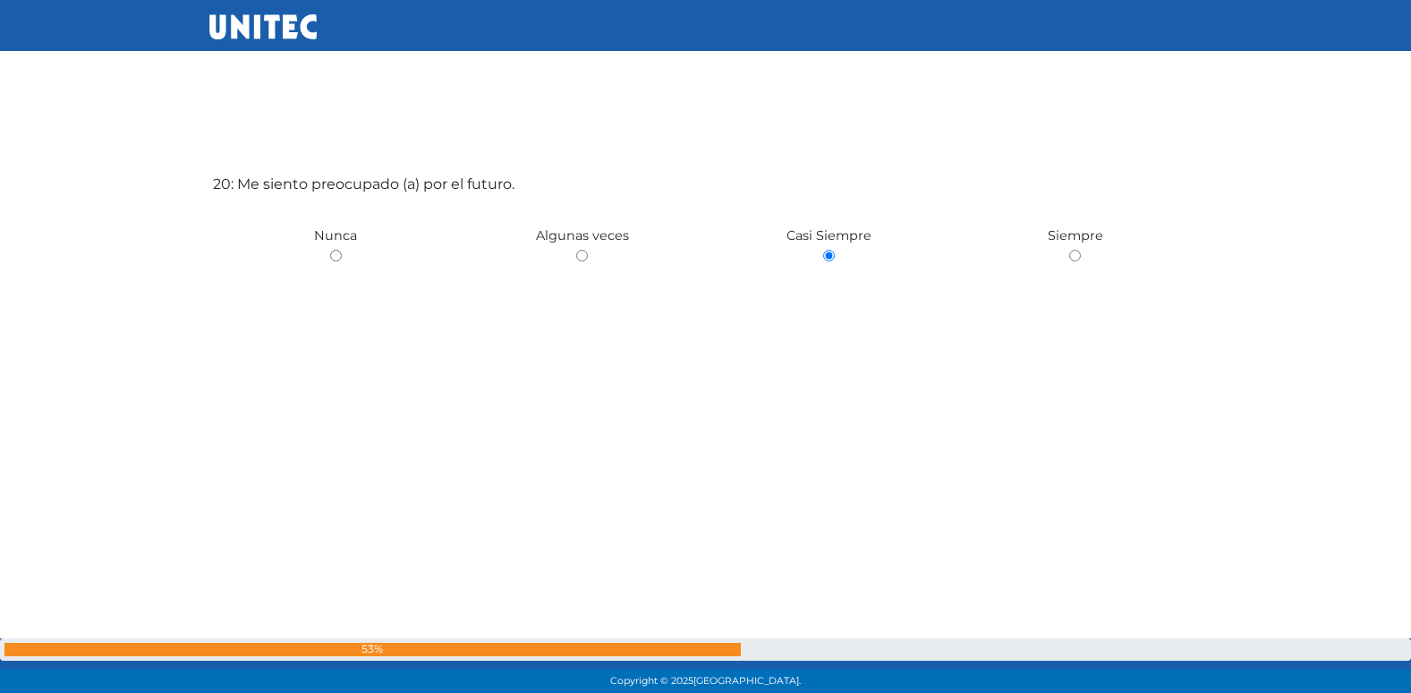
click at [1069, 250] on input "radio" at bounding box center [1075, 256] width 12 height 12
radio input "true"
click at [576, 250] on input "radio" at bounding box center [582, 256] width 12 height 12
radio input "true"
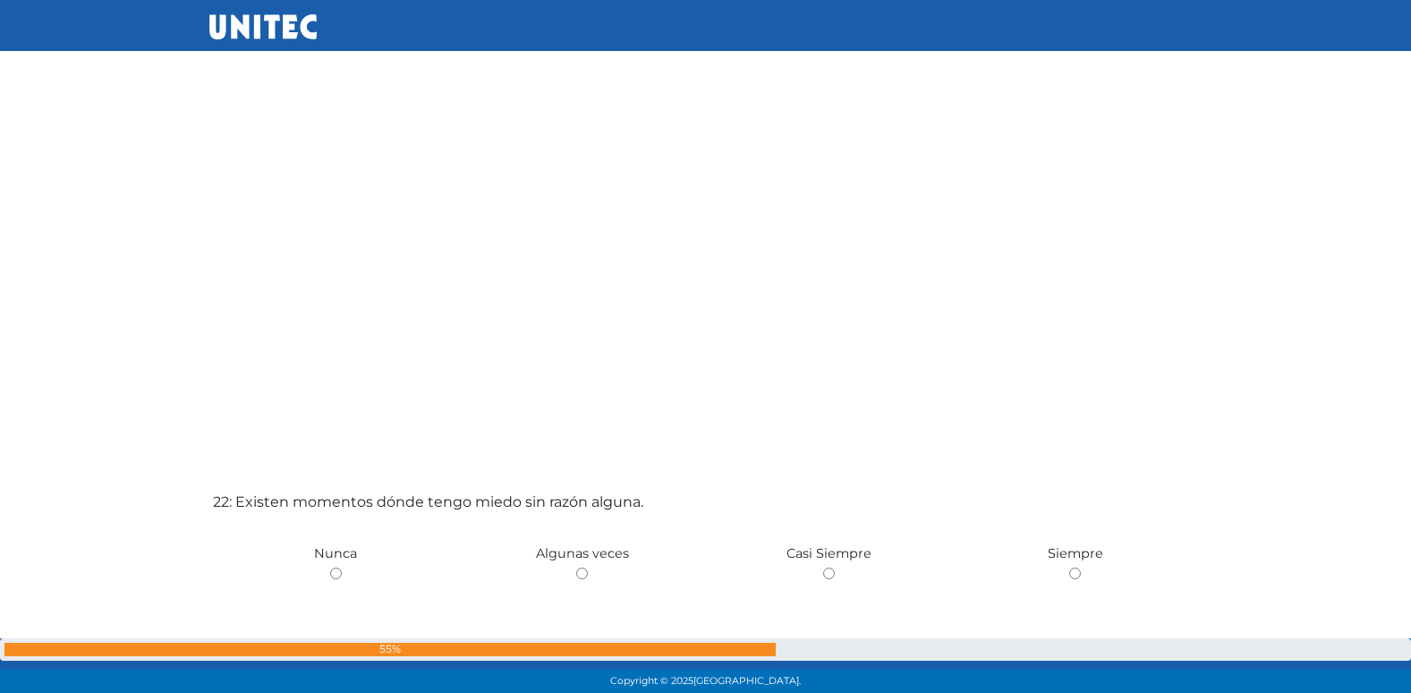
click at [576, 567] on input "radio" at bounding box center [582, 573] width 12 height 12
radio input "true"
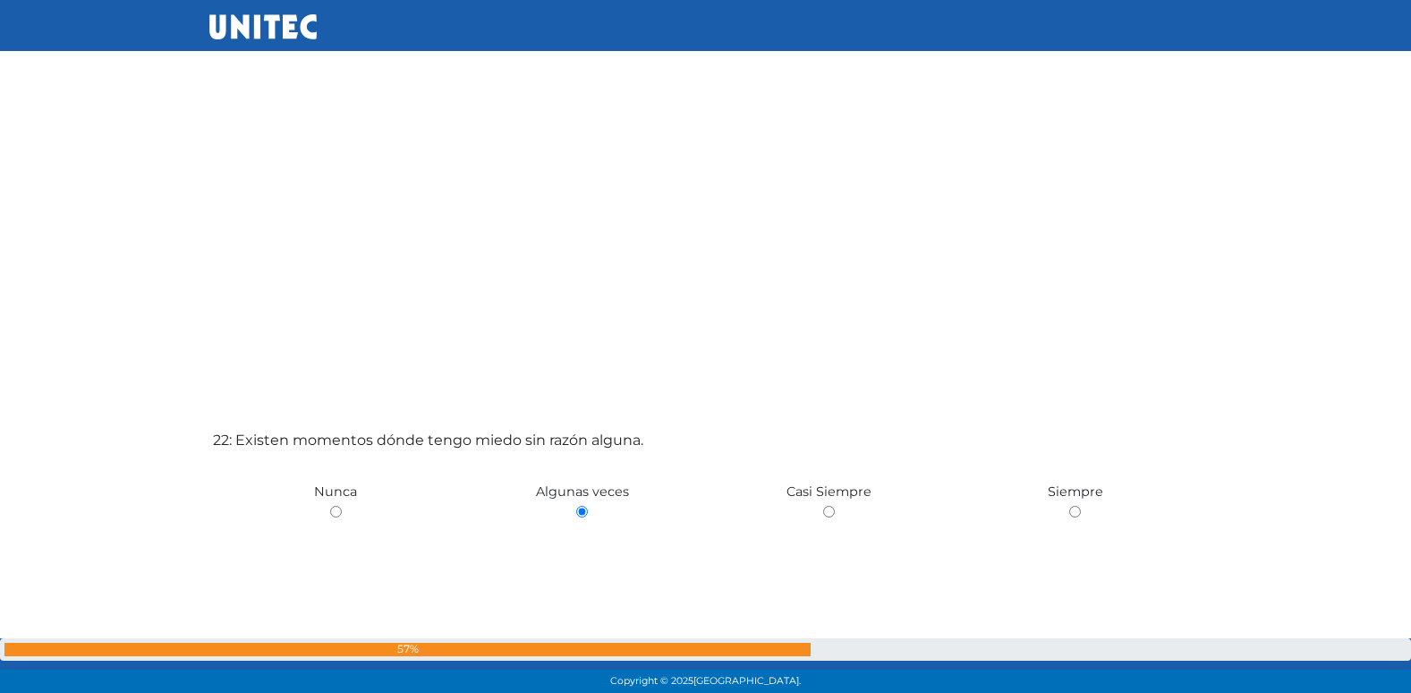
scroll to position [14380, 0]
radio input "true"
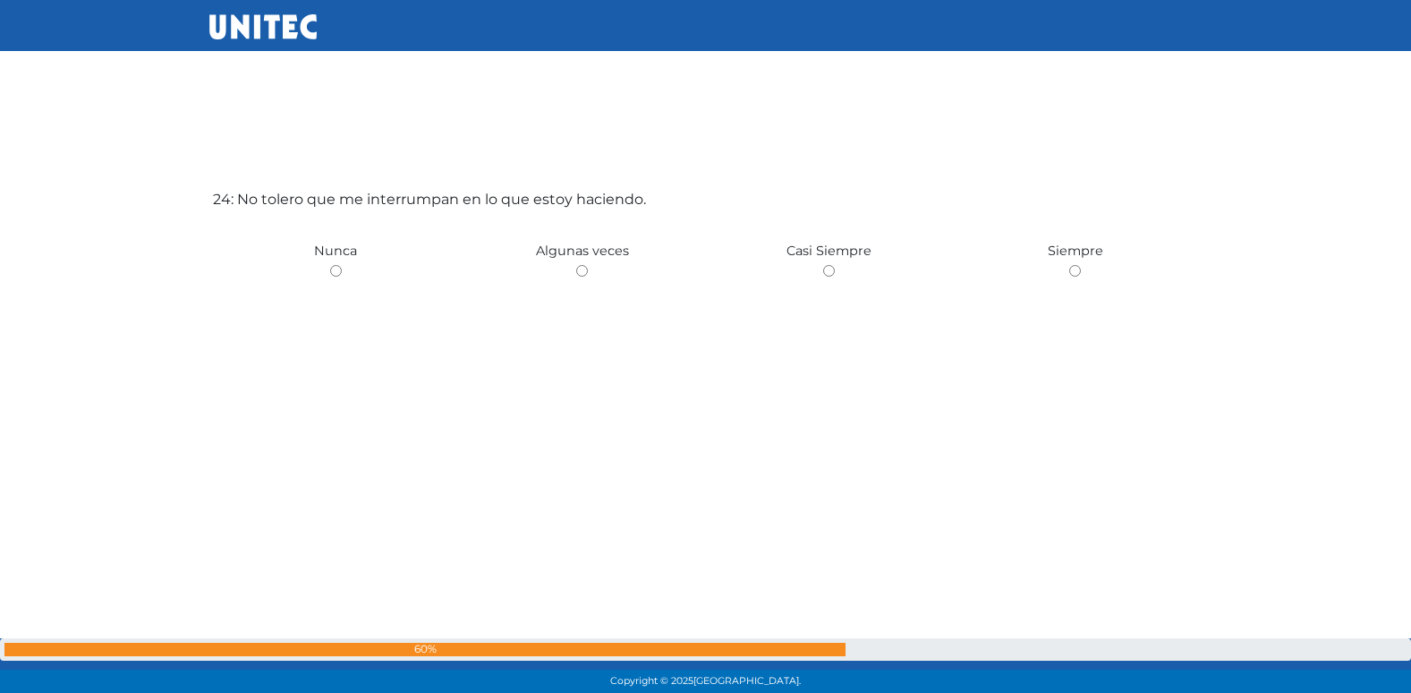
scroll to position [16019, 0]
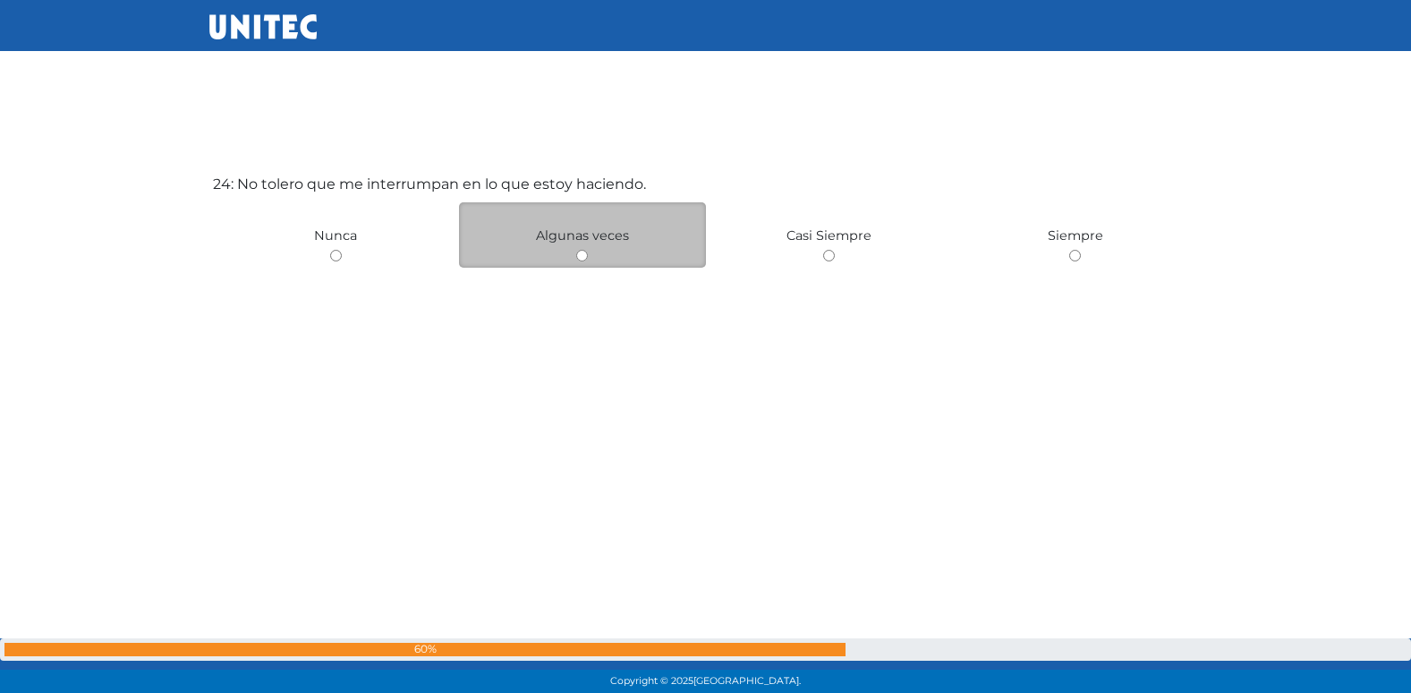
click at [586, 257] on input "radio" at bounding box center [582, 256] width 12 height 12
radio input "true"
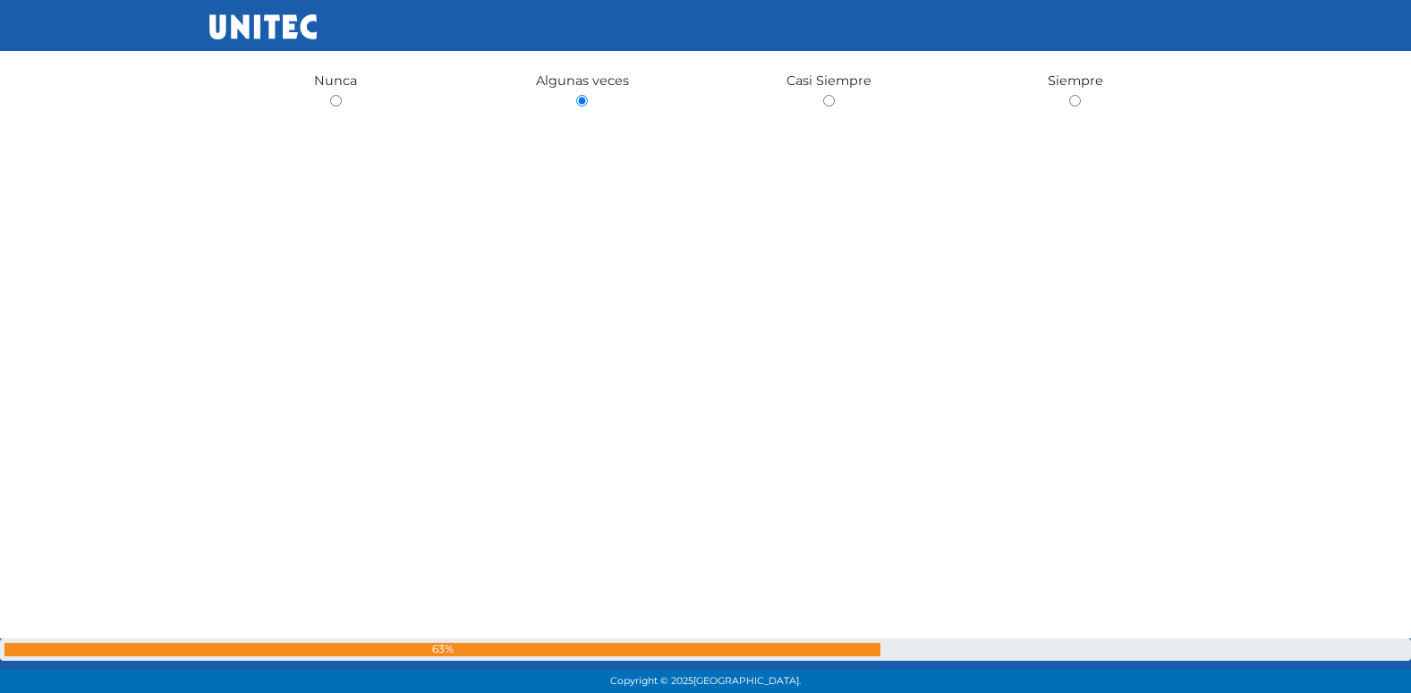
scroll to position [16394, 0]
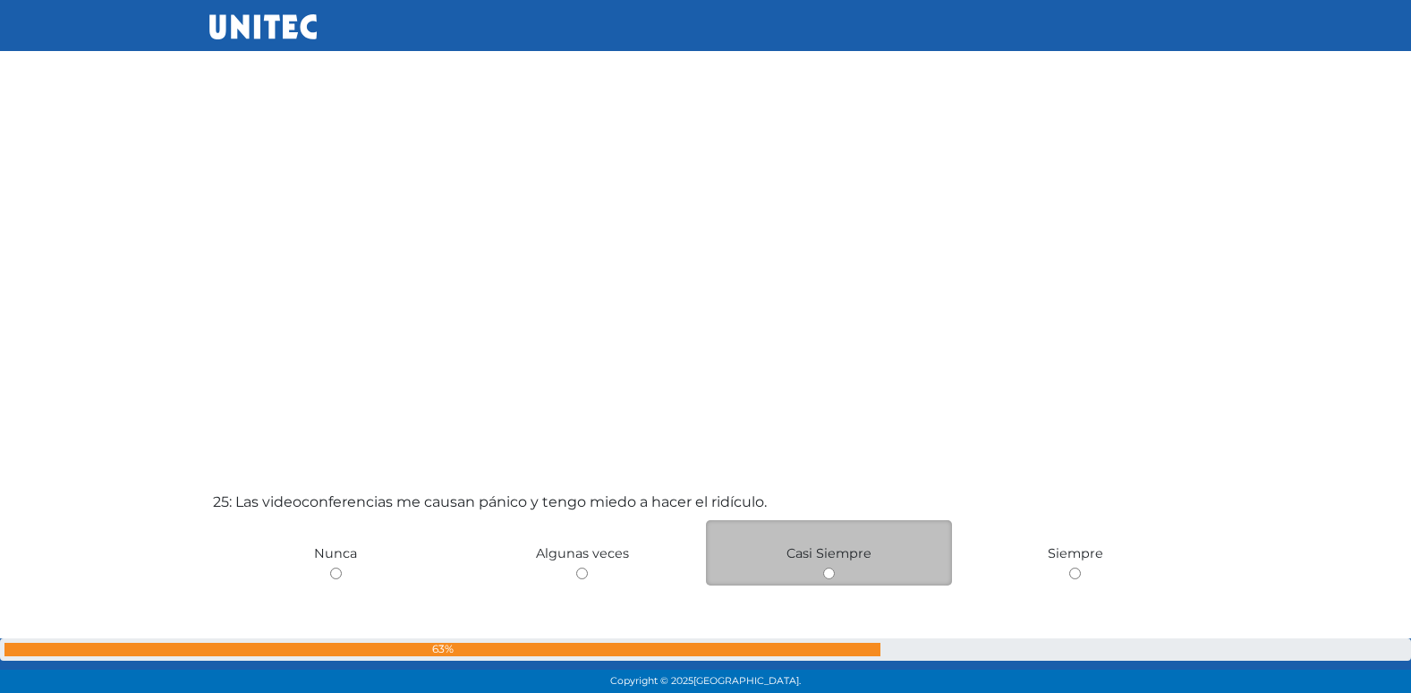
click at [831, 567] on input "radio" at bounding box center [829, 573] width 12 height 12
radio input "true"
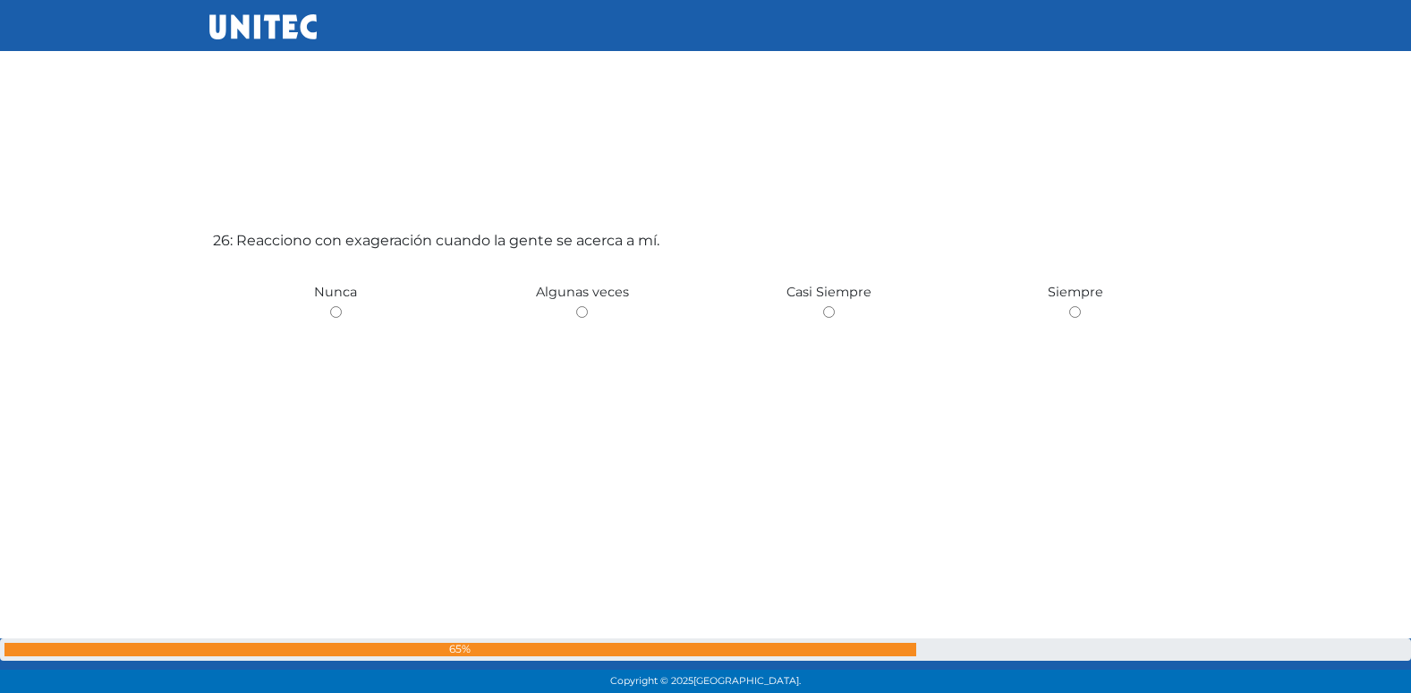
scroll to position [17404, 0]
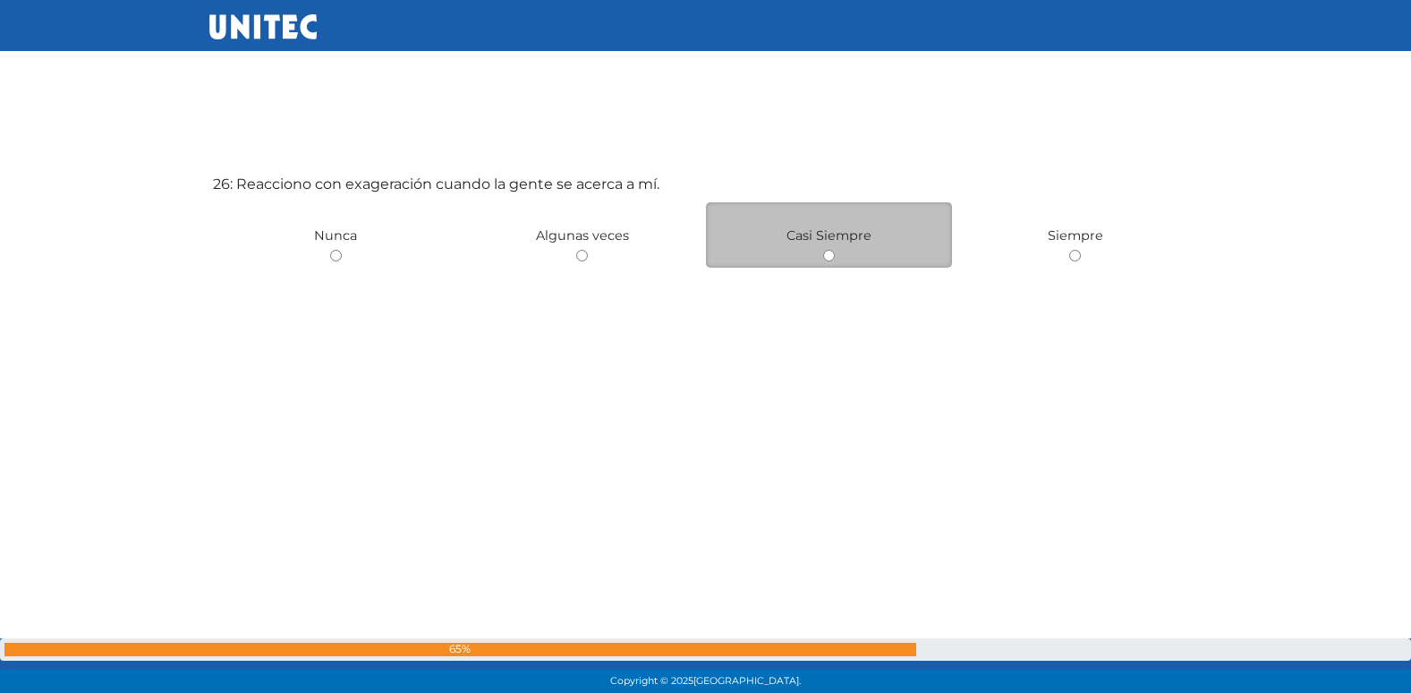
click at [828, 257] on input "radio" at bounding box center [829, 256] width 12 height 12
radio input "true"
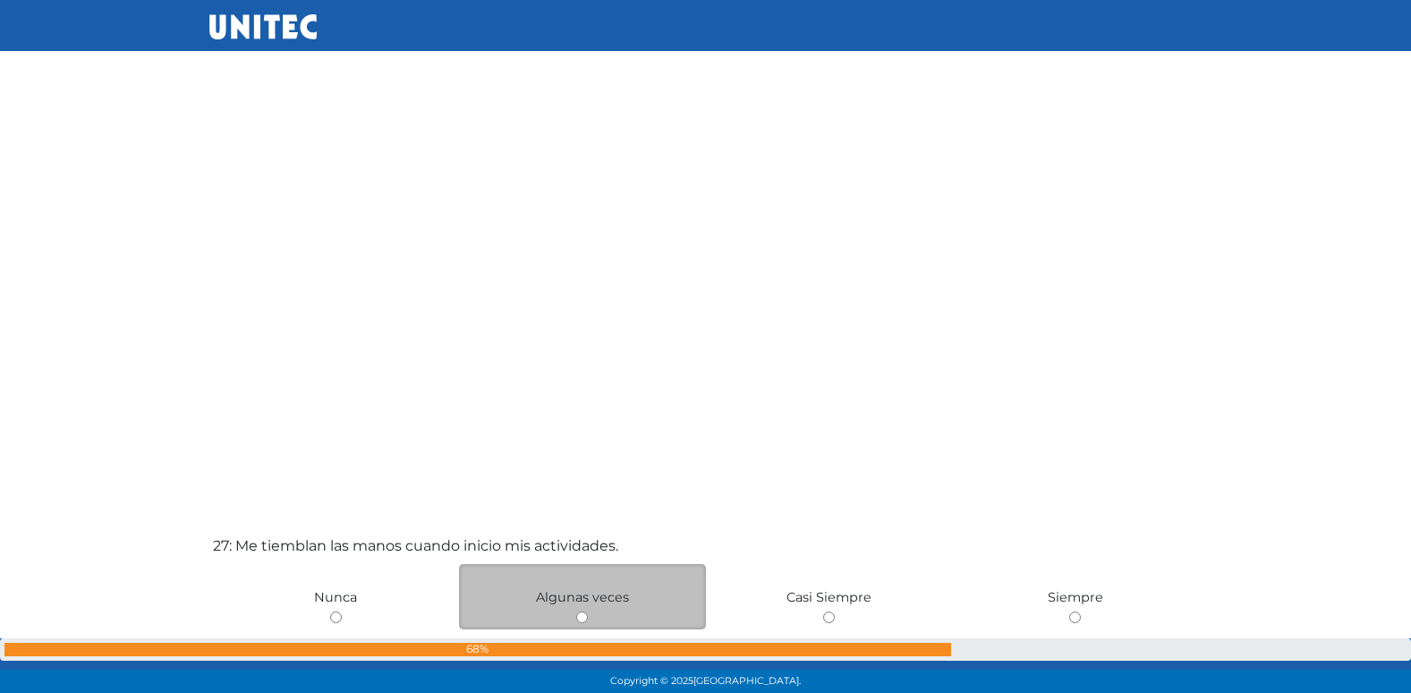
scroll to position [17825, 0]
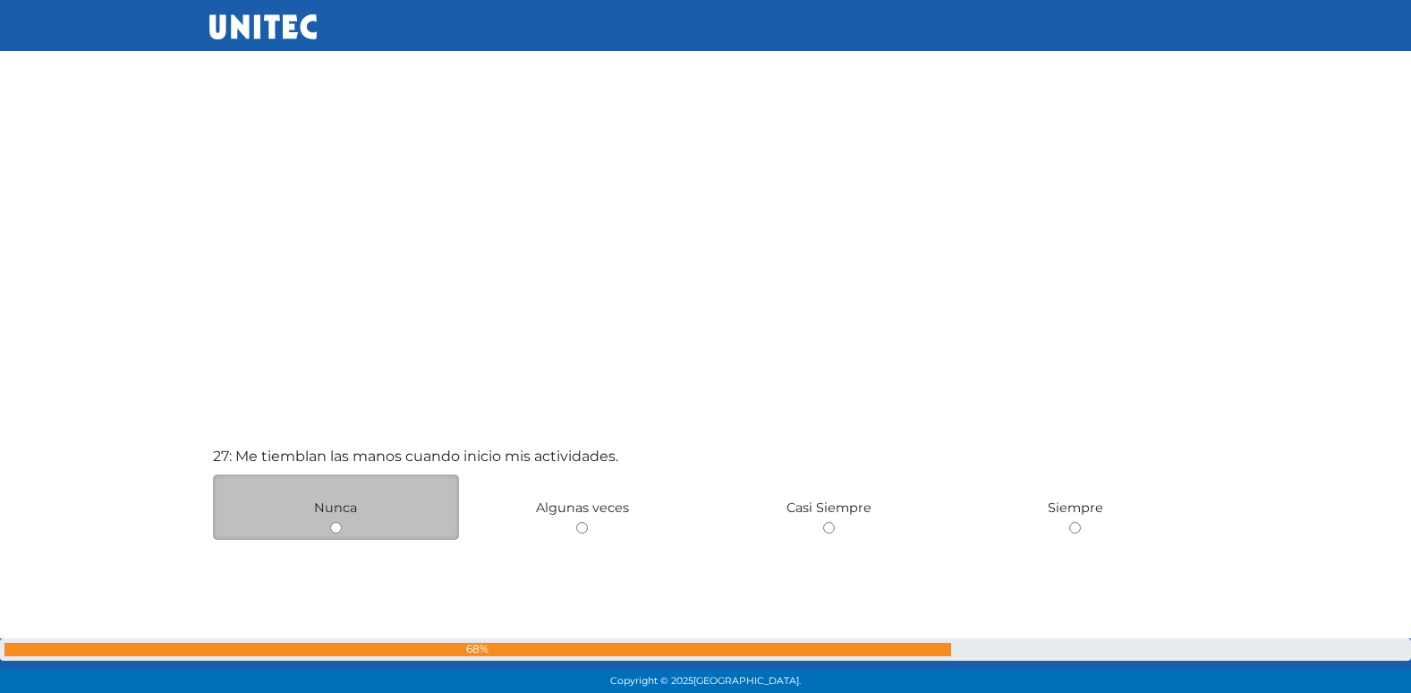
click at [340, 526] on input "radio" at bounding box center [336, 528] width 12 height 12
radio input "true"
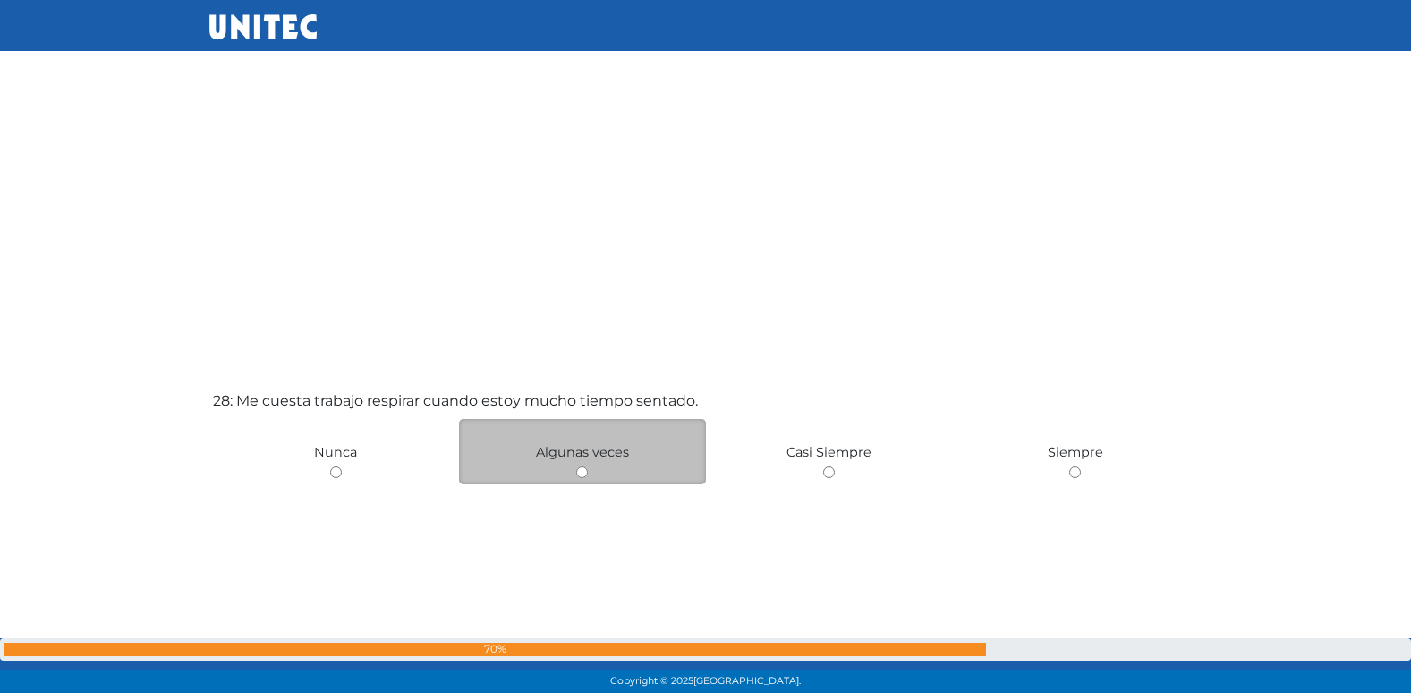
click at [582, 473] on input "radio" at bounding box center [582, 472] width 12 height 12
radio input "true"
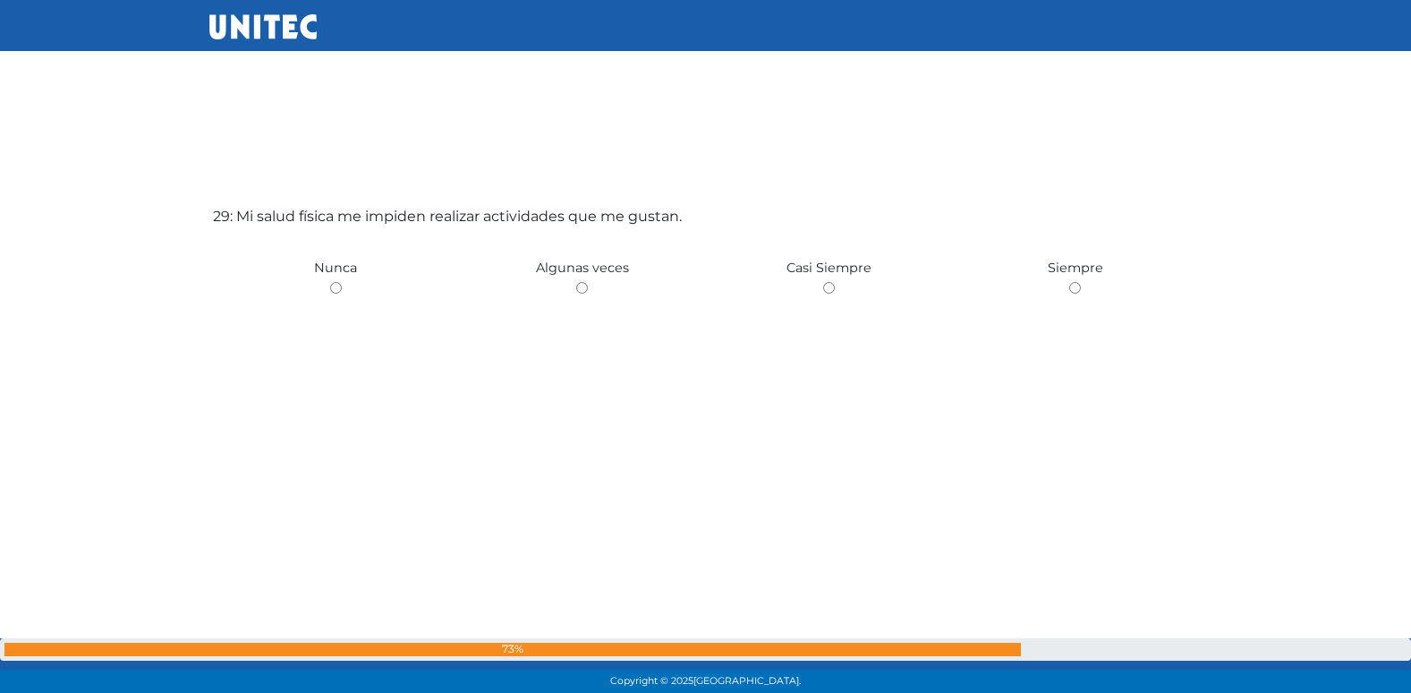
scroll to position [19482, 0]
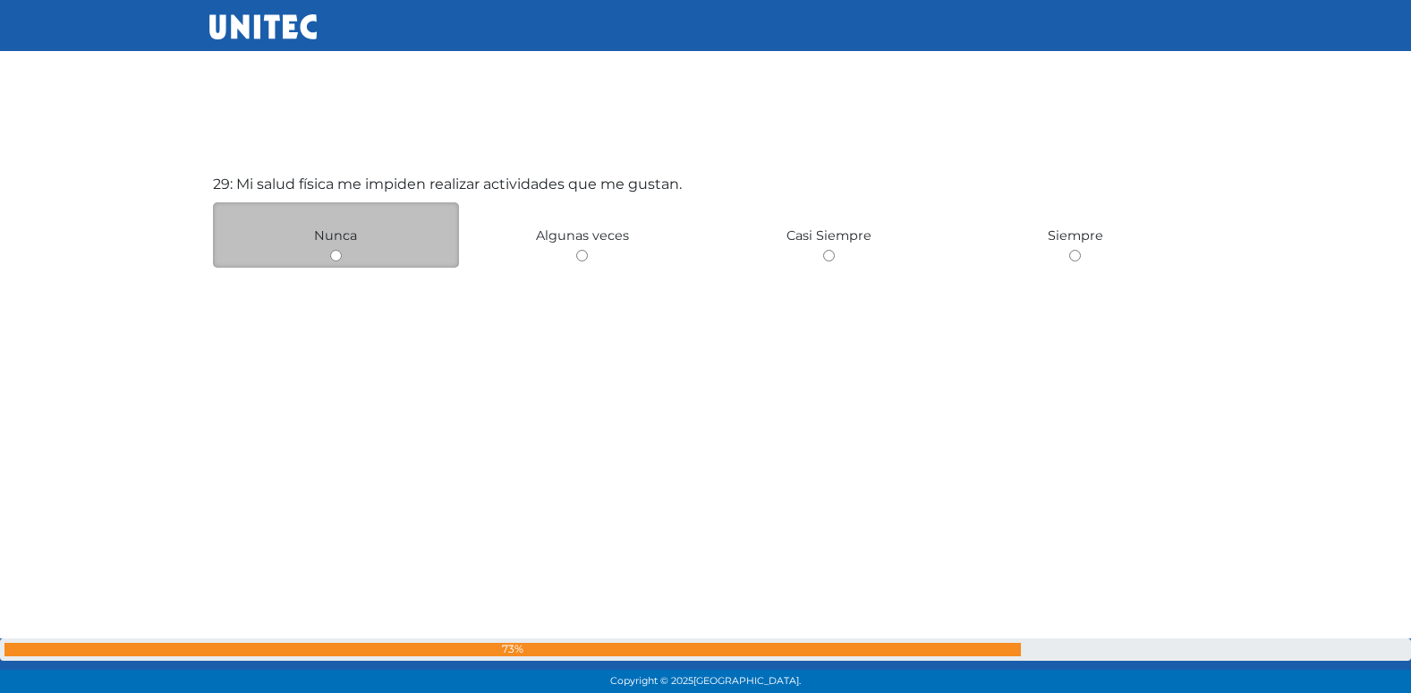
click at [330, 255] on input "radio" at bounding box center [336, 256] width 12 height 12
radio input "true"
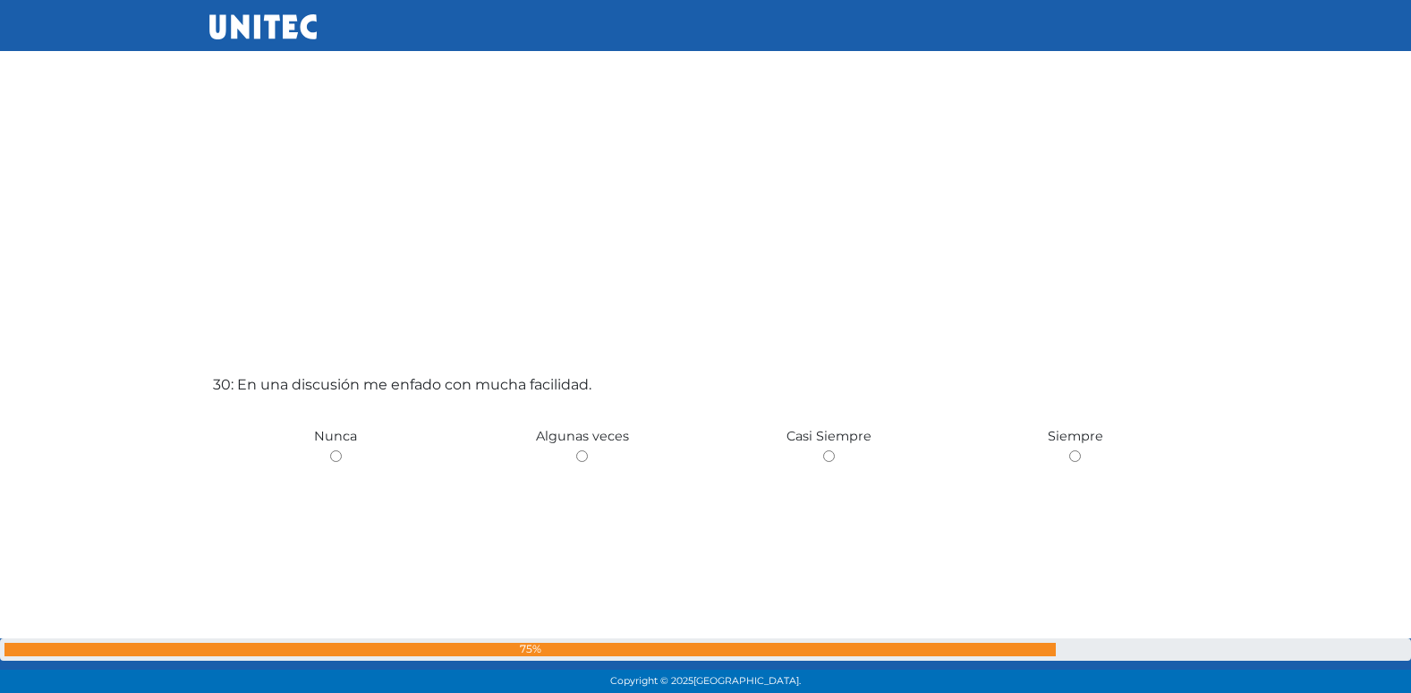
scroll to position [19992, 0]
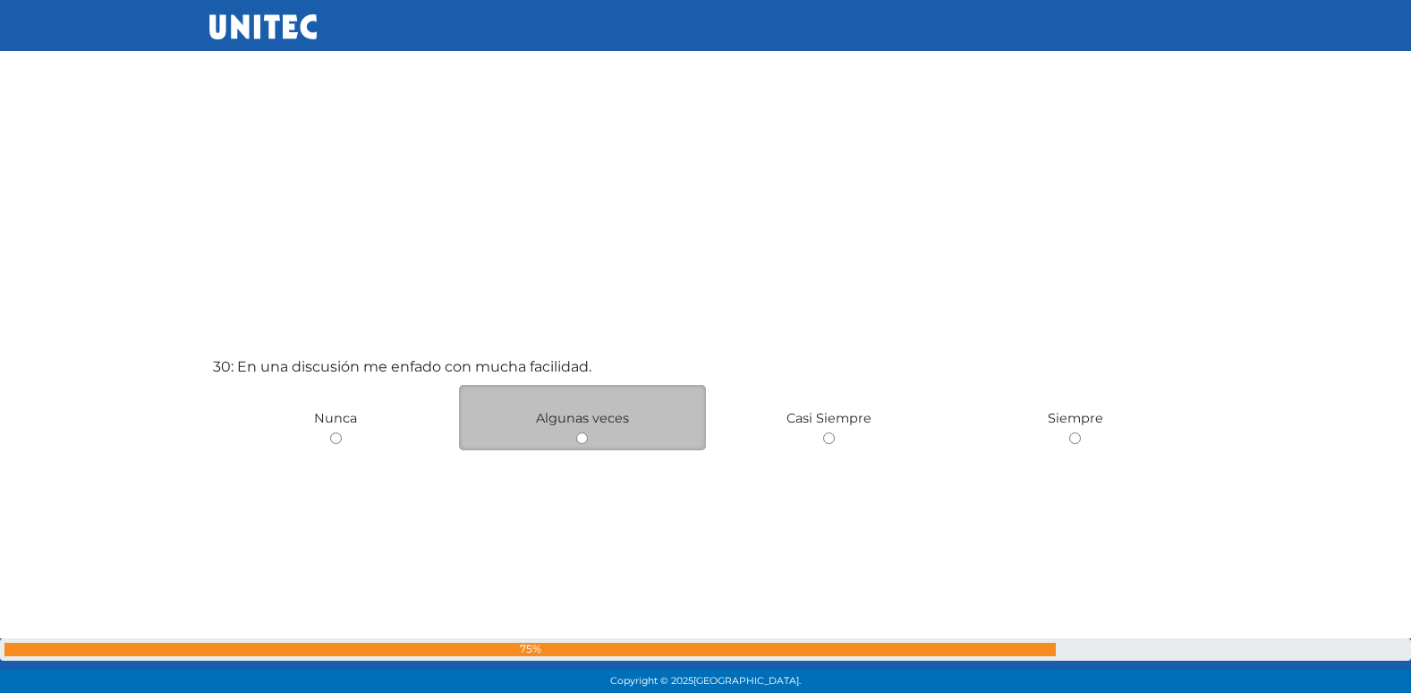
click at [579, 436] on input "radio" at bounding box center [582, 438] width 12 height 12
radio input "true"
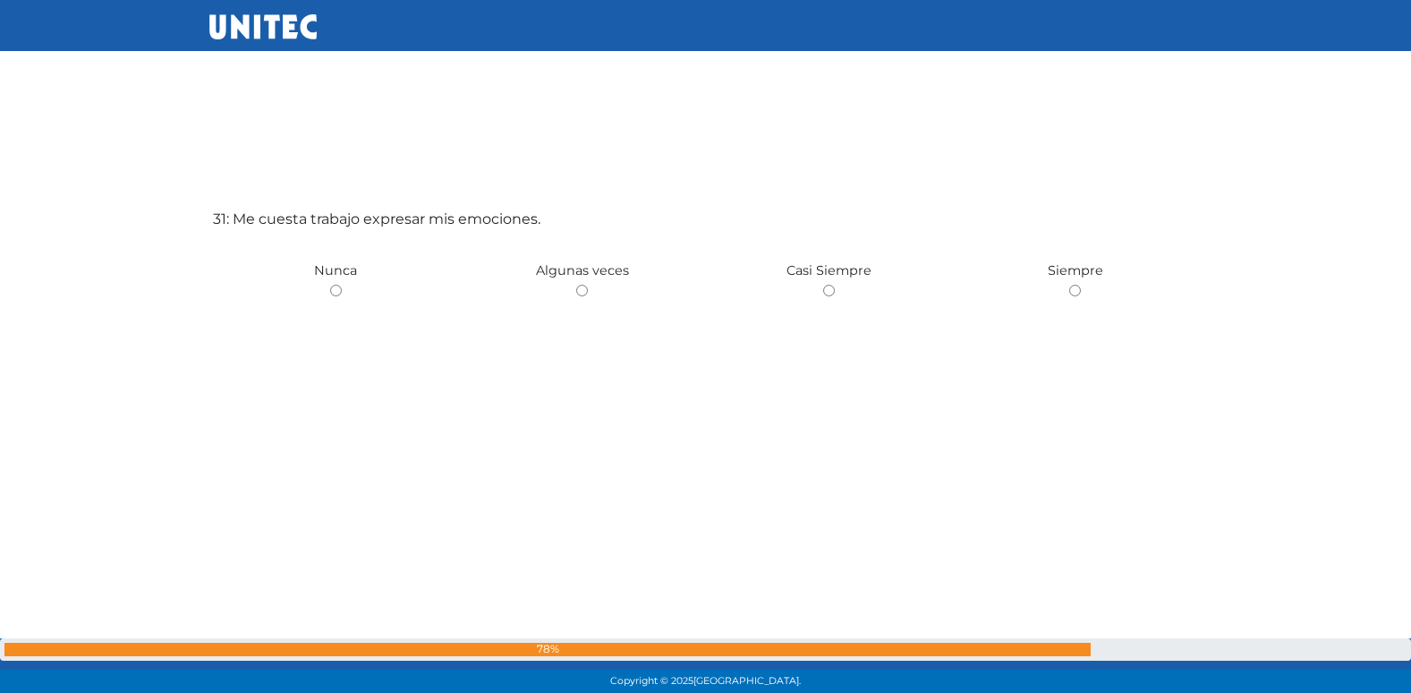
scroll to position [20867, 0]
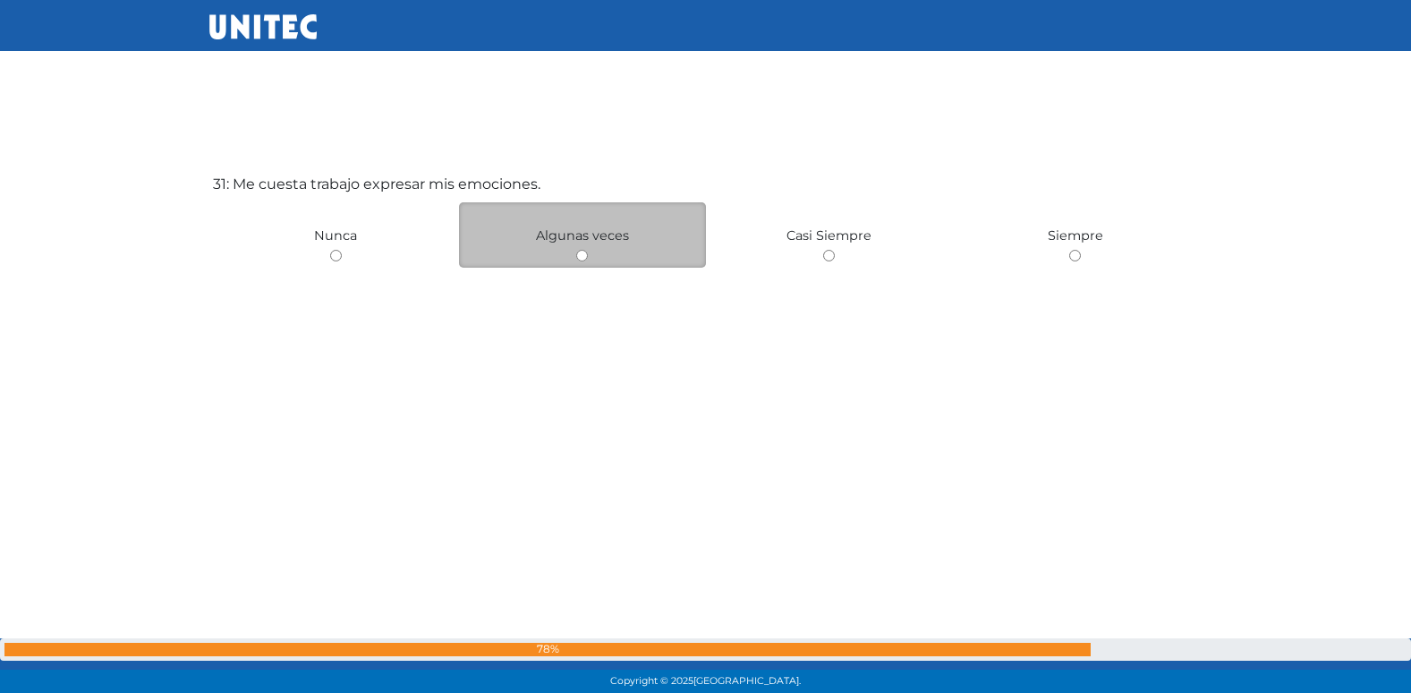
click at [578, 253] on input "radio" at bounding box center [582, 256] width 12 height 12
radio input "true"
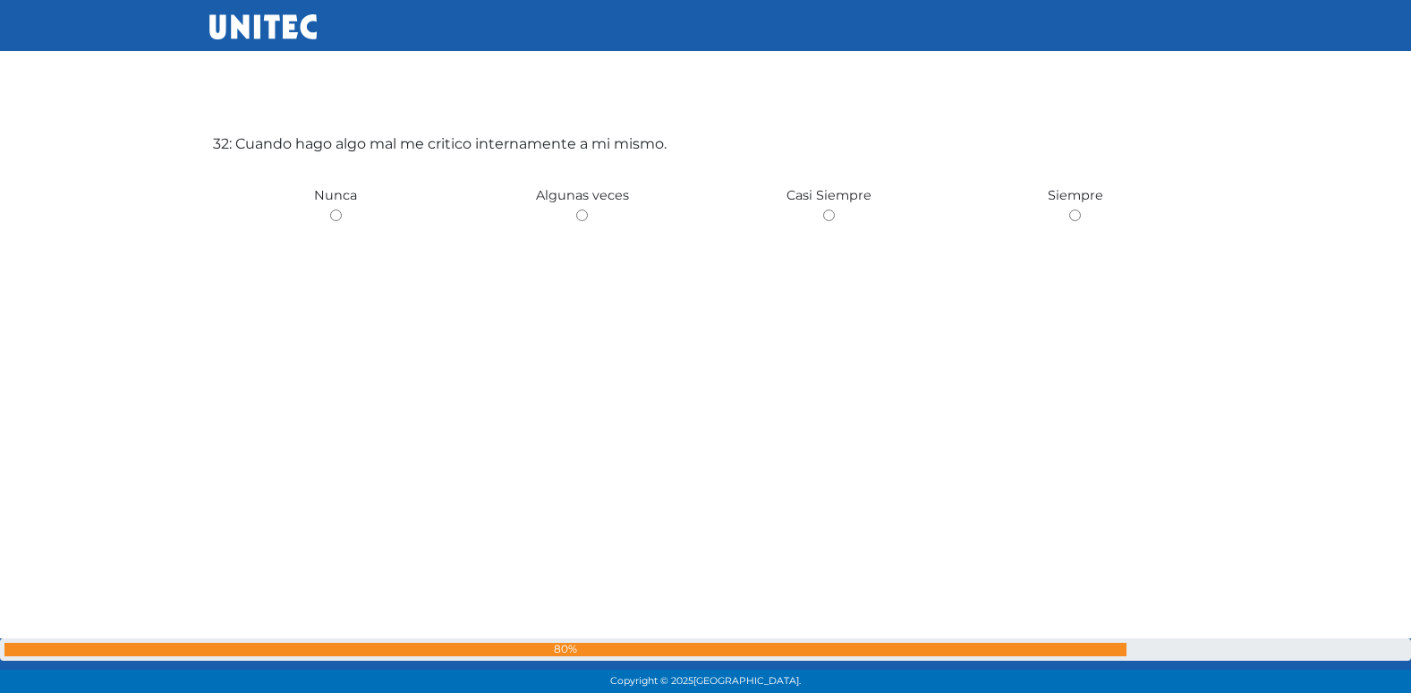
scroll to position [21601, 0]
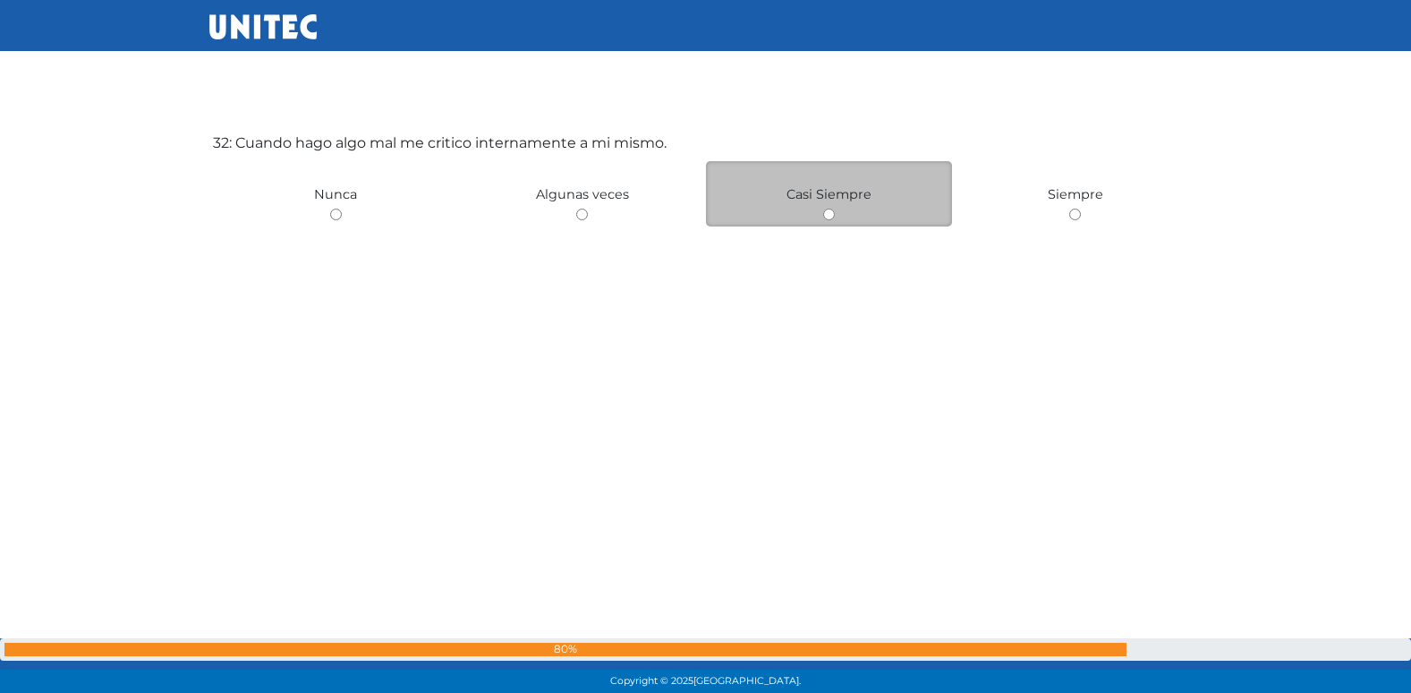
click at [829, 215] on input "radio" at bounding box center [829, 214] width 12 height 12
radio input "true"
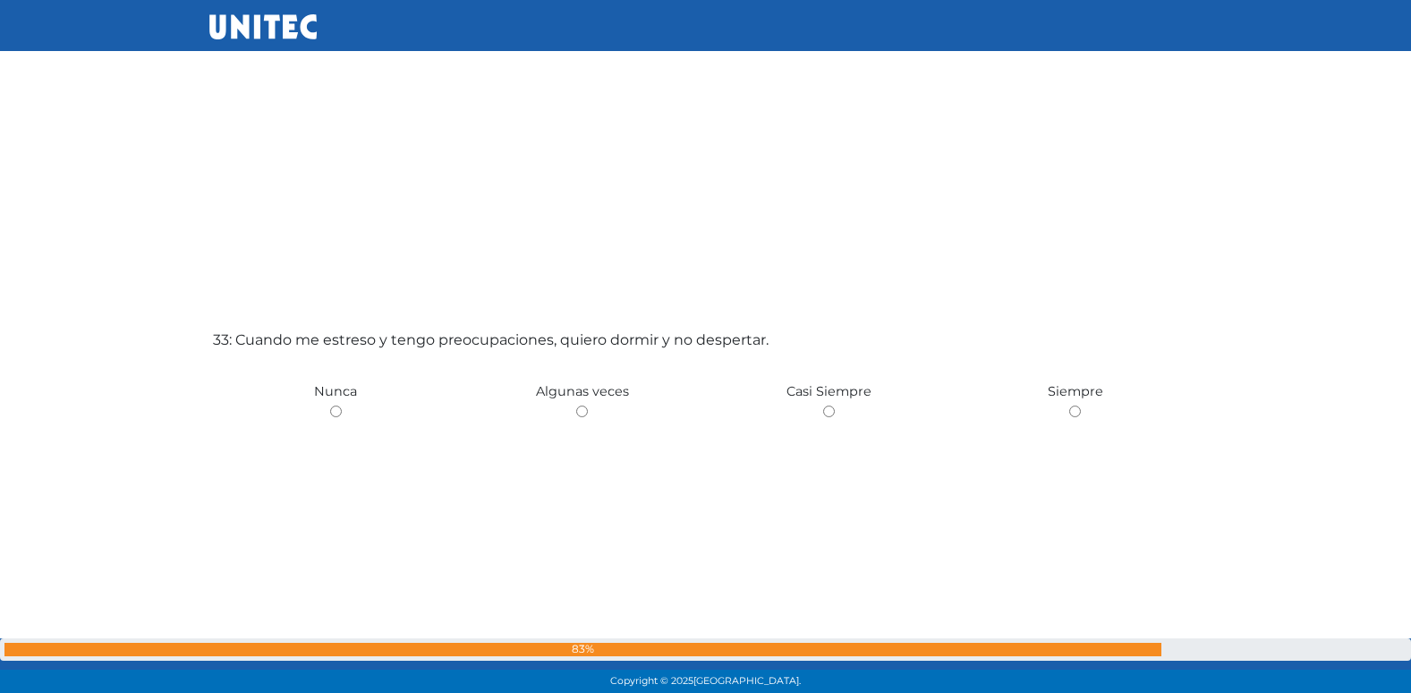
scroll to position [22200, 0]
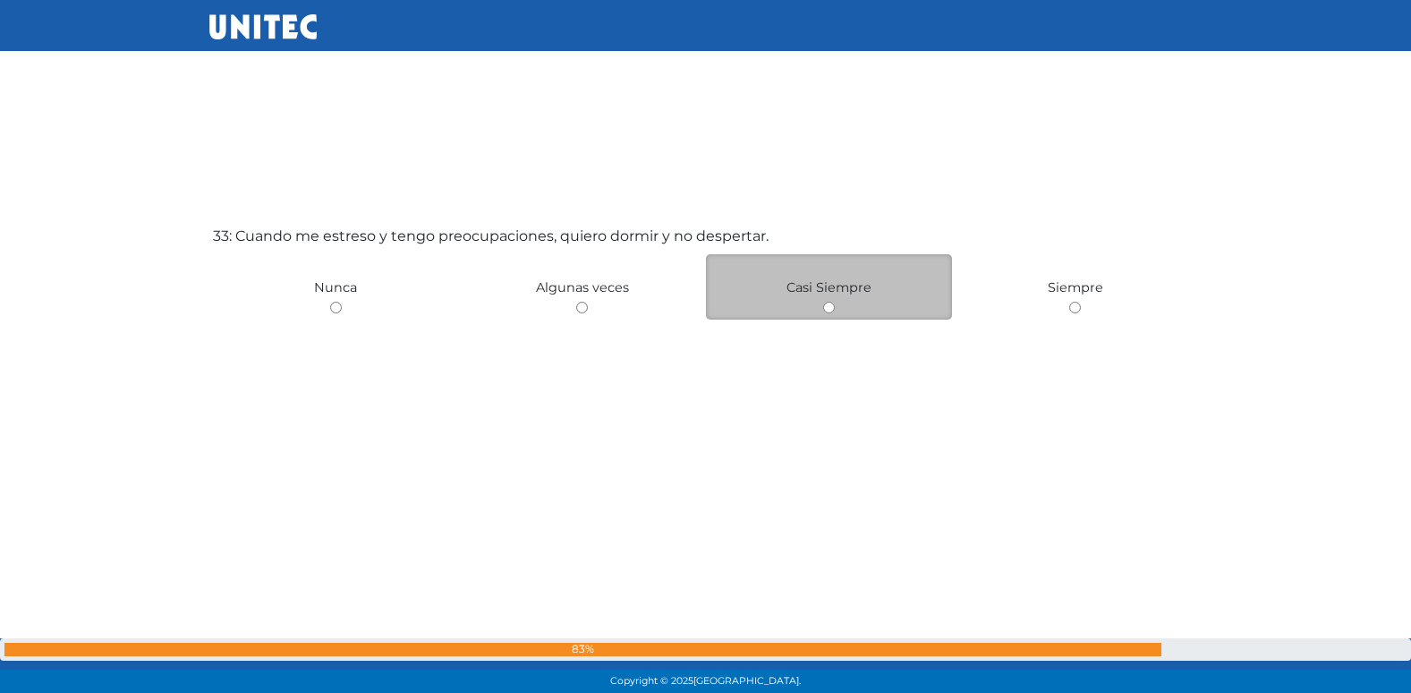
click at [829, 310] on input "radio" at bounding box center [829, 308] width 12 height 12
radio input "true"
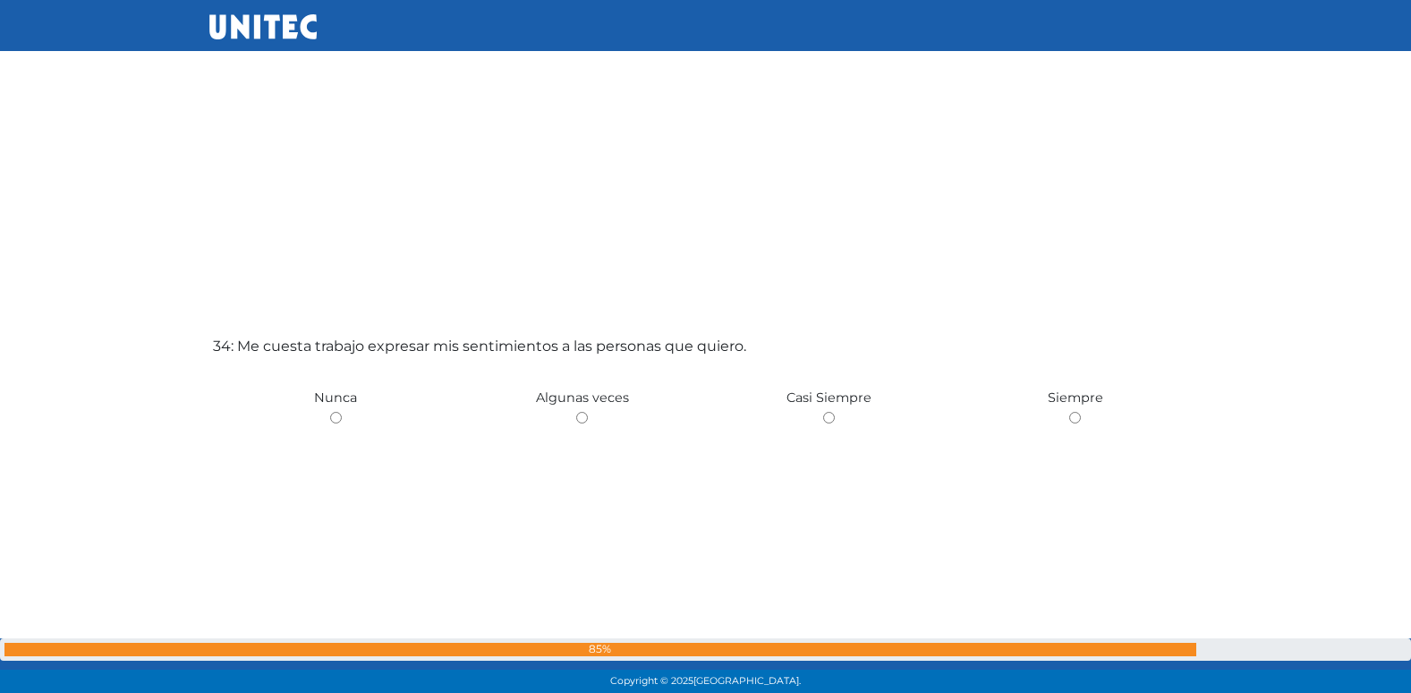
scroll to position [22801, 0]
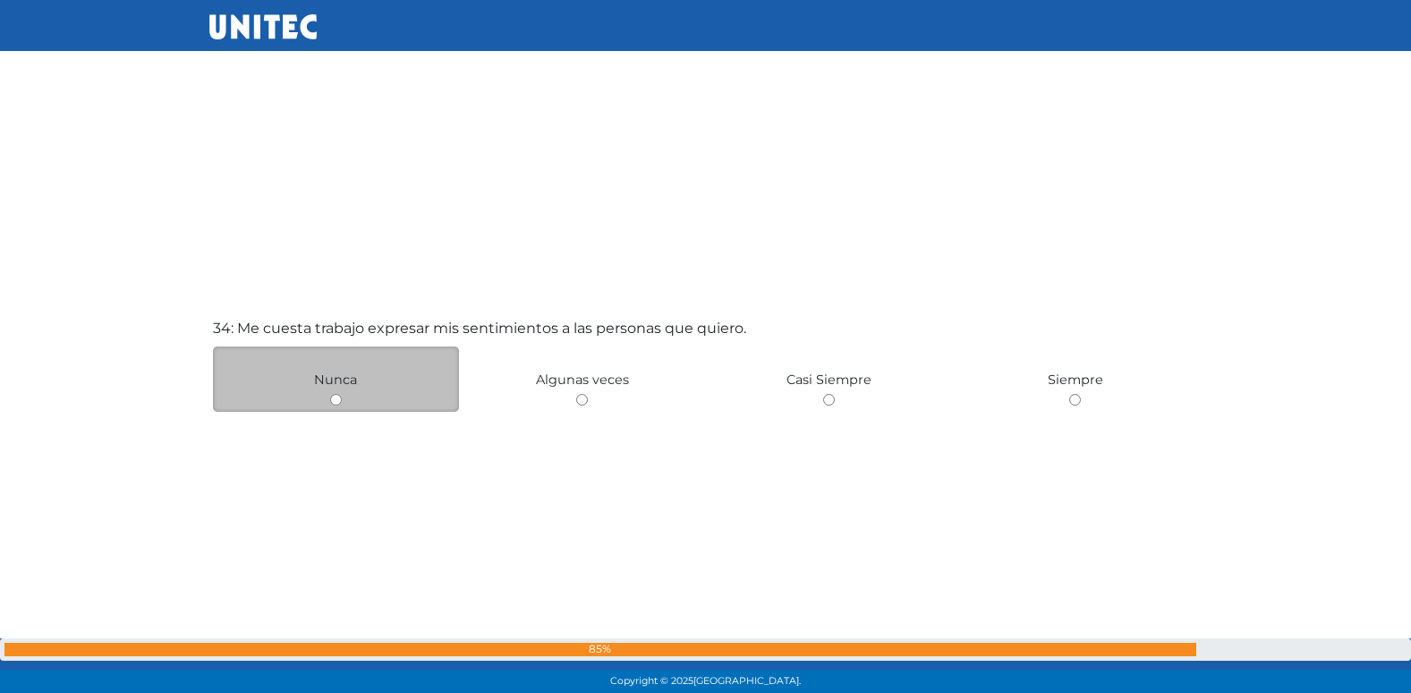
click at [337, 401] on input "radio" at bounding box center [336, 400] width 12 height 12
radio input "true"
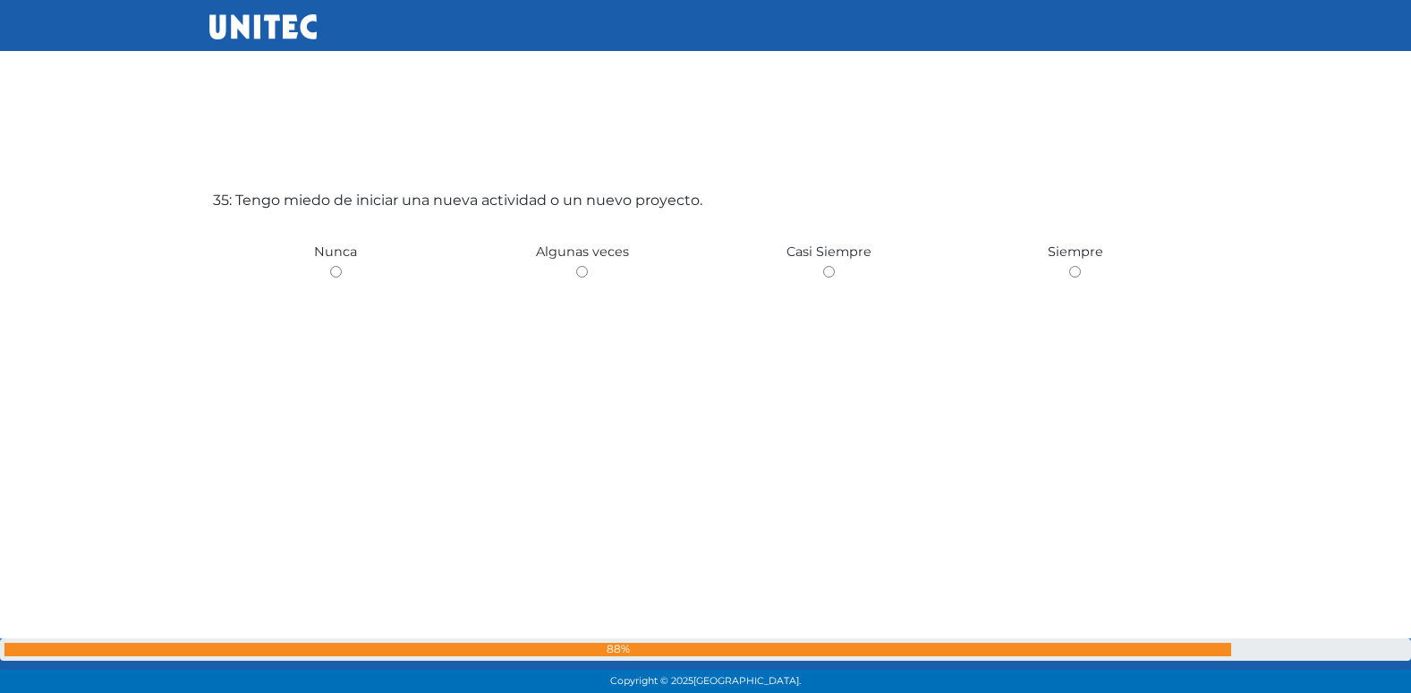
scroll to position [23637, 0]
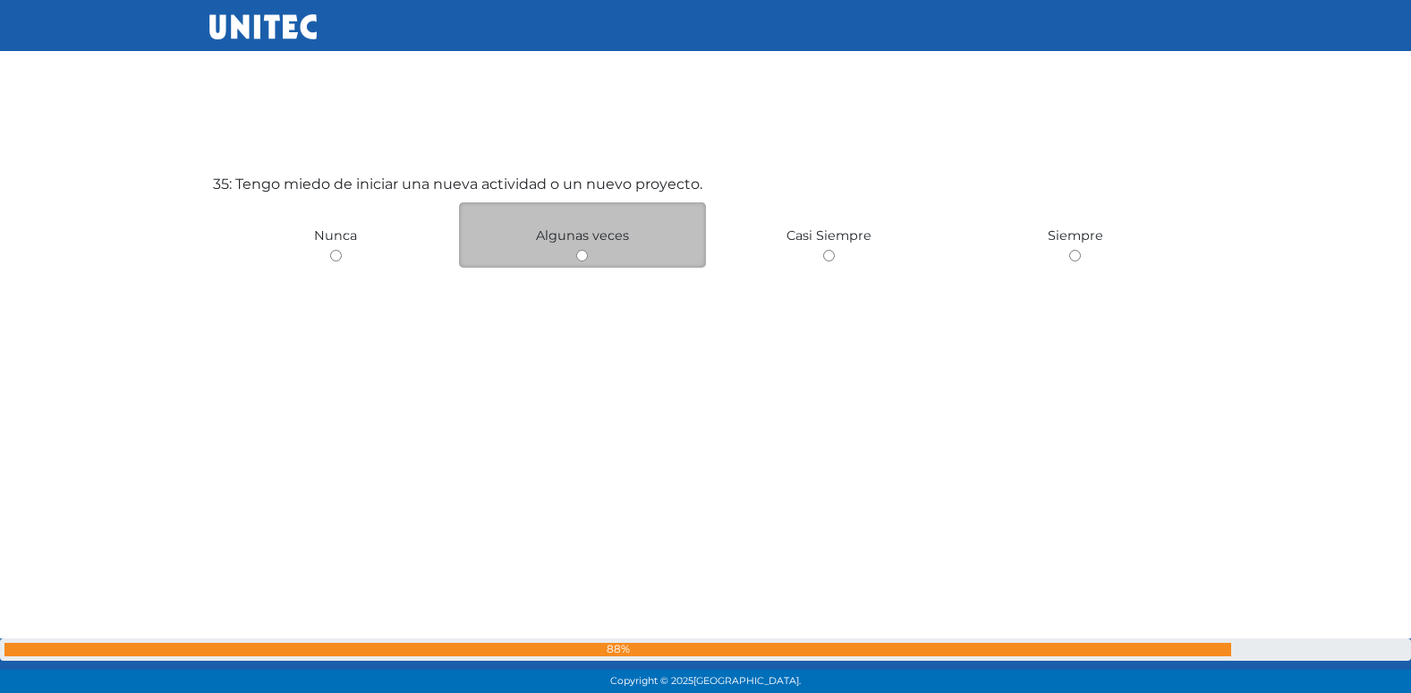
click at [583, 256] on input "radio" at bounding box center [582, 256] width 12 height 12
radio input "true"
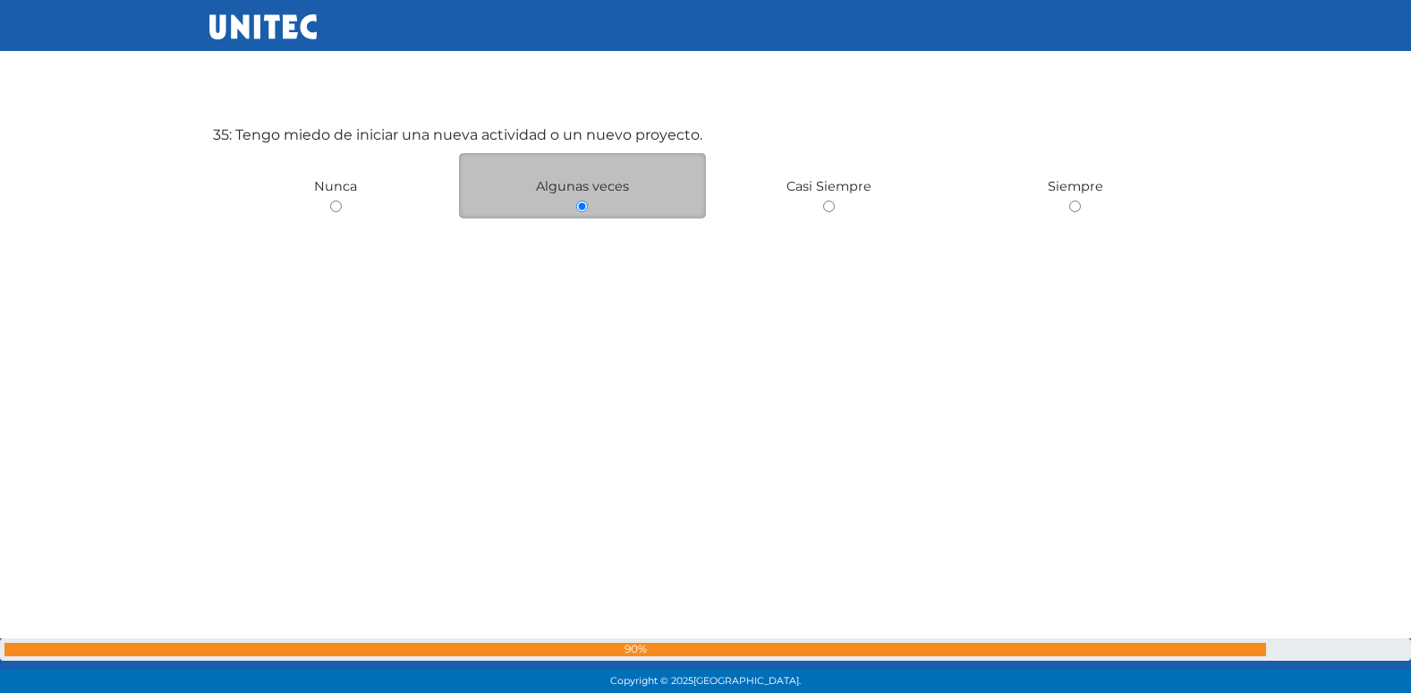
scroll to position [23701, 0]
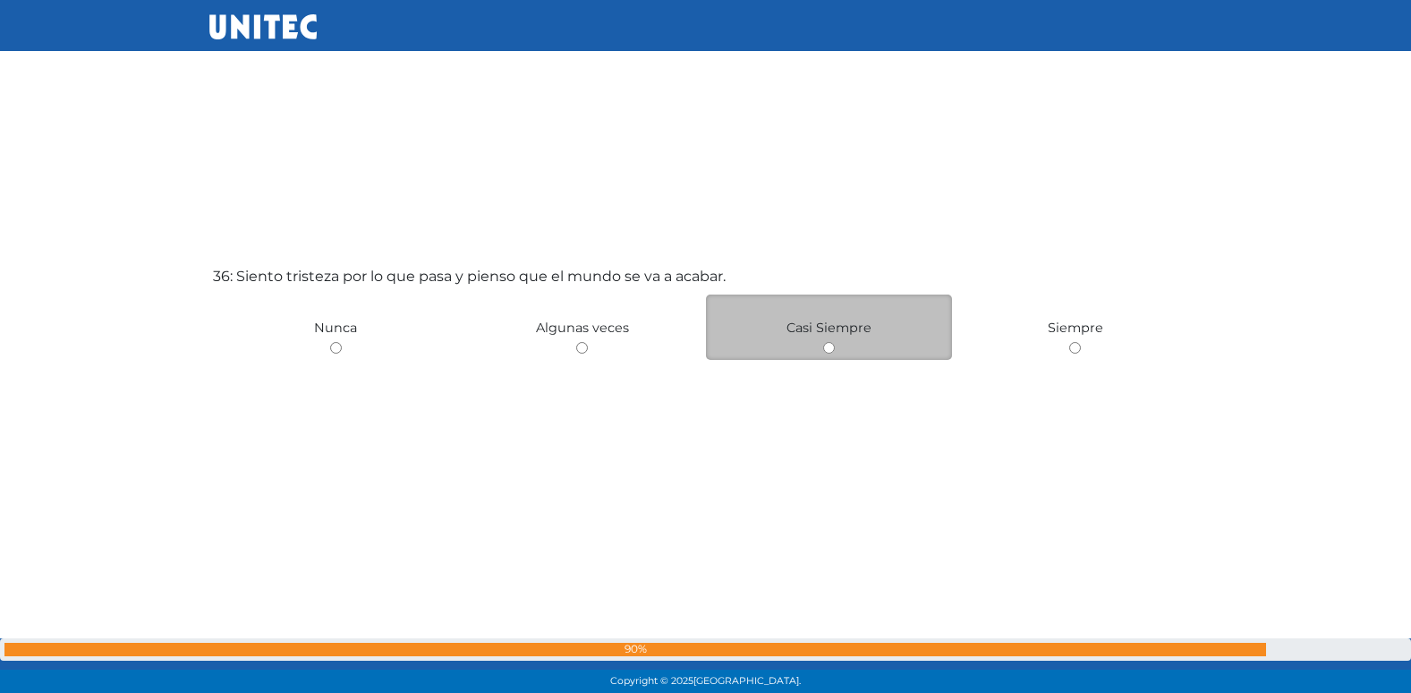
click at [824, 343] on input "radio" at bounding box center [829, 348] width 12 height 12
radio input "true"
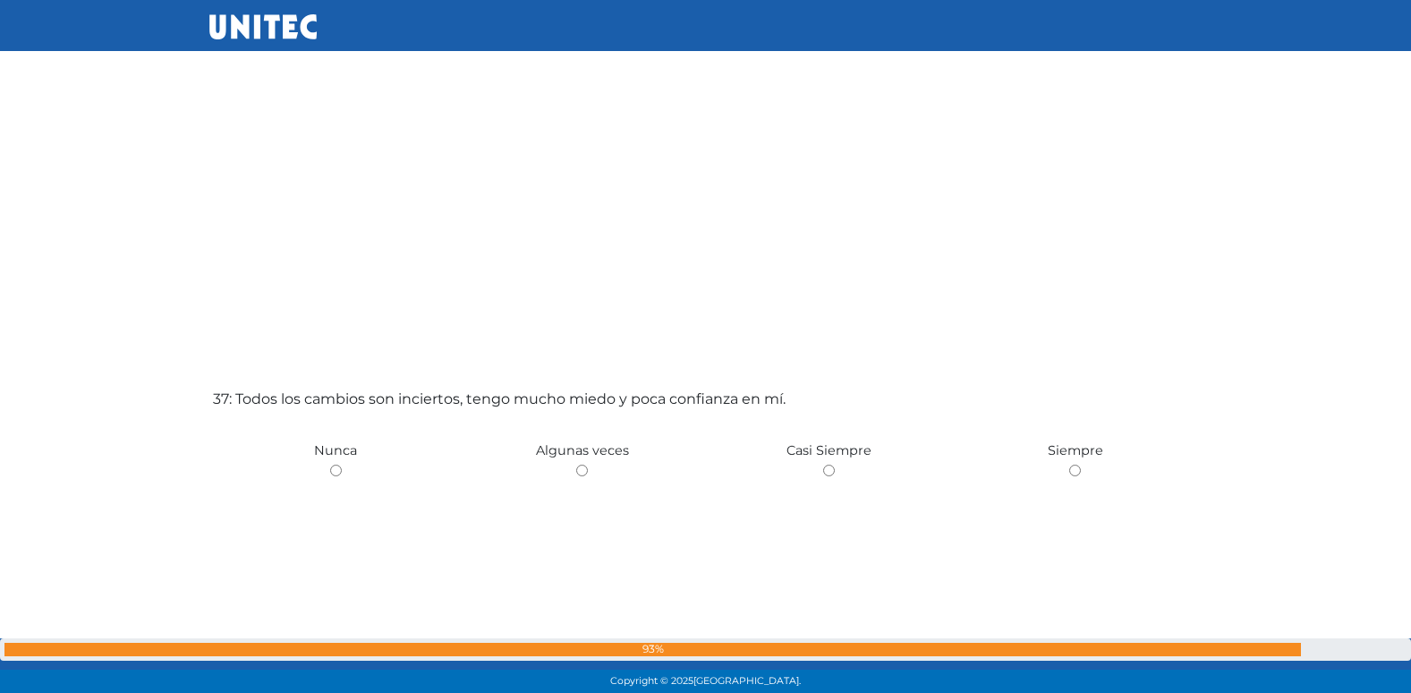
scroll to position [25023, 0]
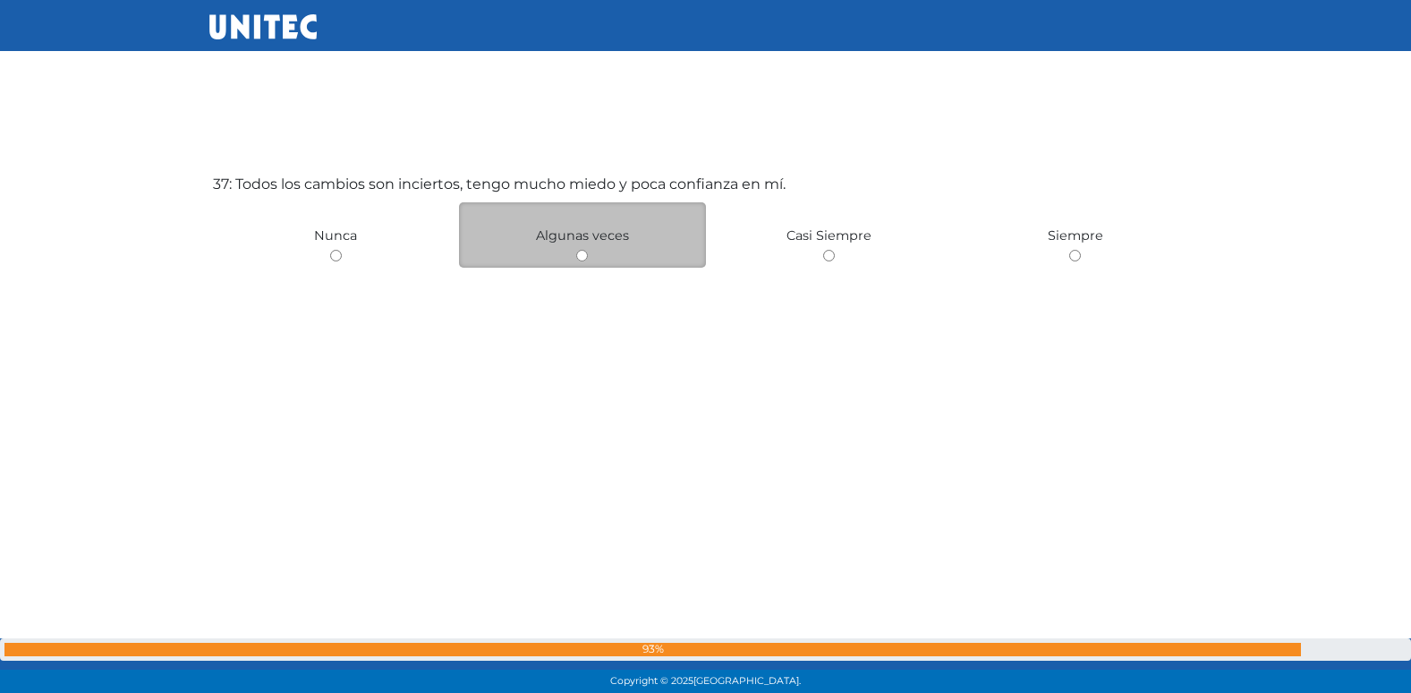
click at [582, 256] on input "radio" at bounding box center [582, 256] width 12 height 12
radio input "true"
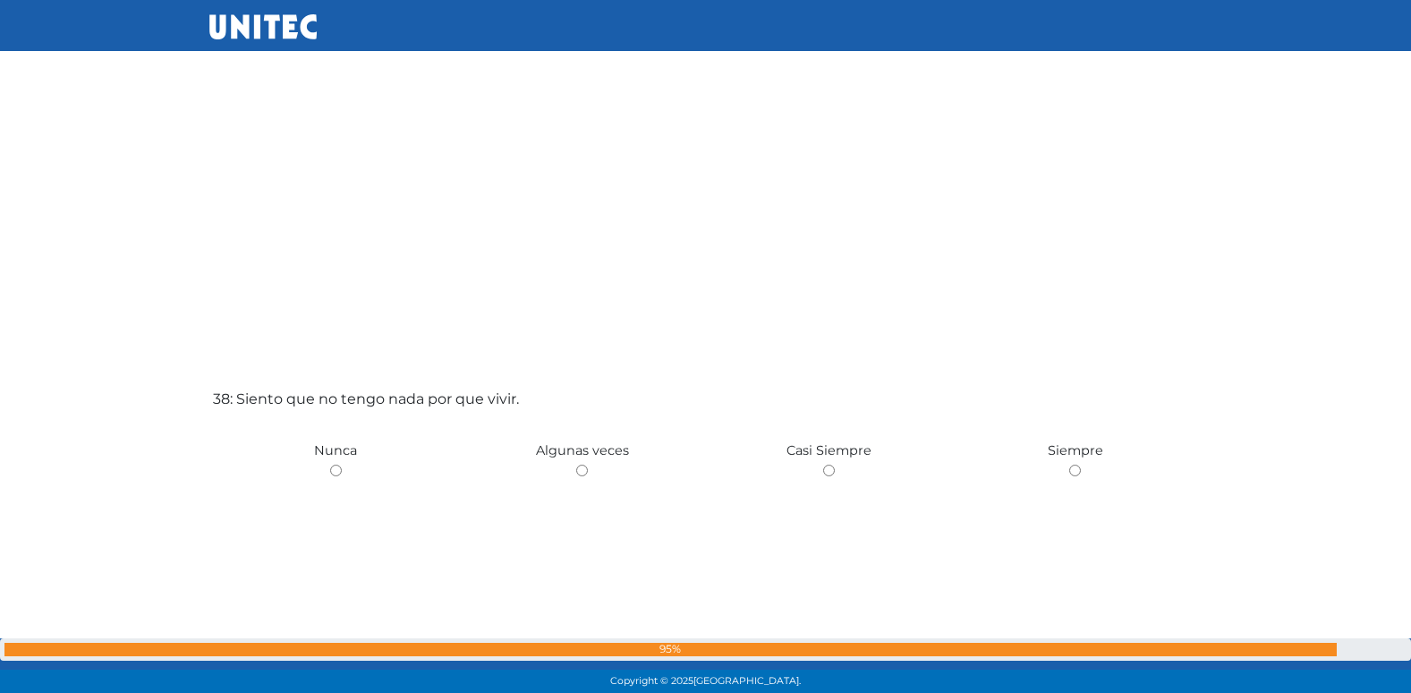
scroll to position [25508, 0]
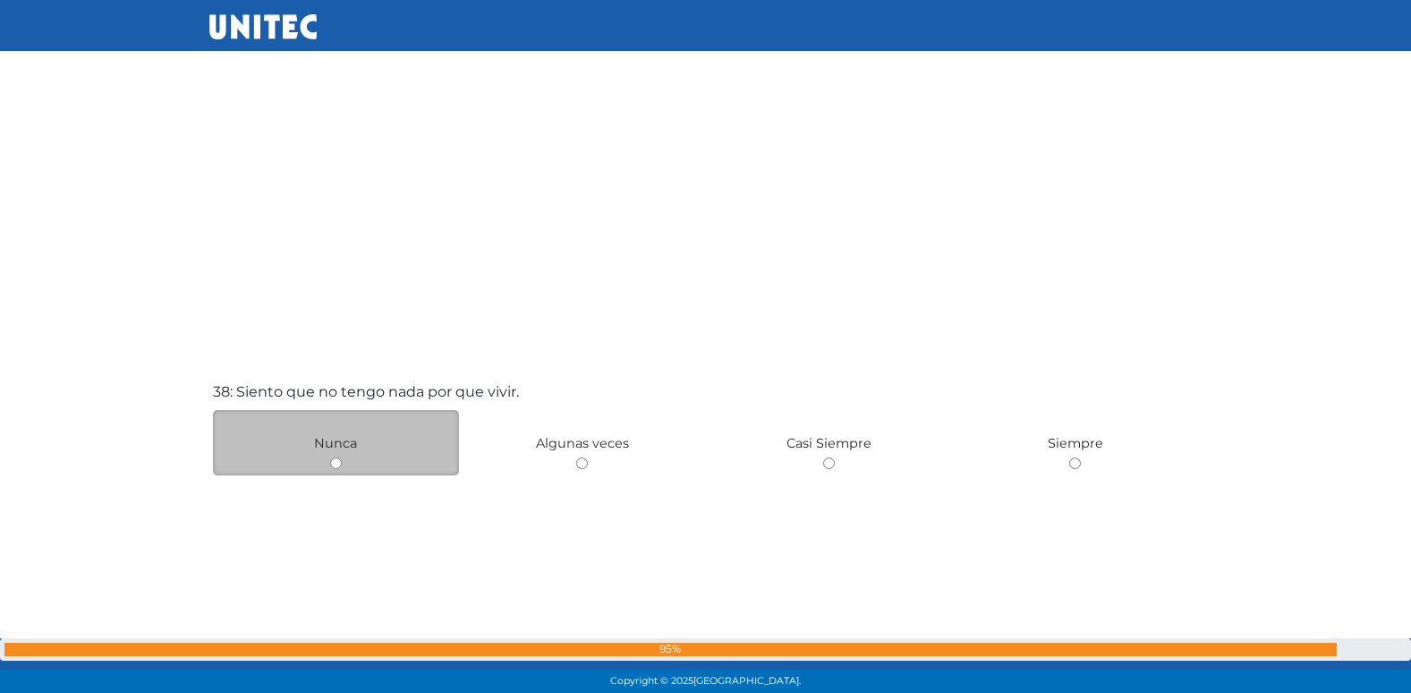
click at [335, 463] on input "radio" at bounding box center [336, 463] width 12 height 12
radio input "true"
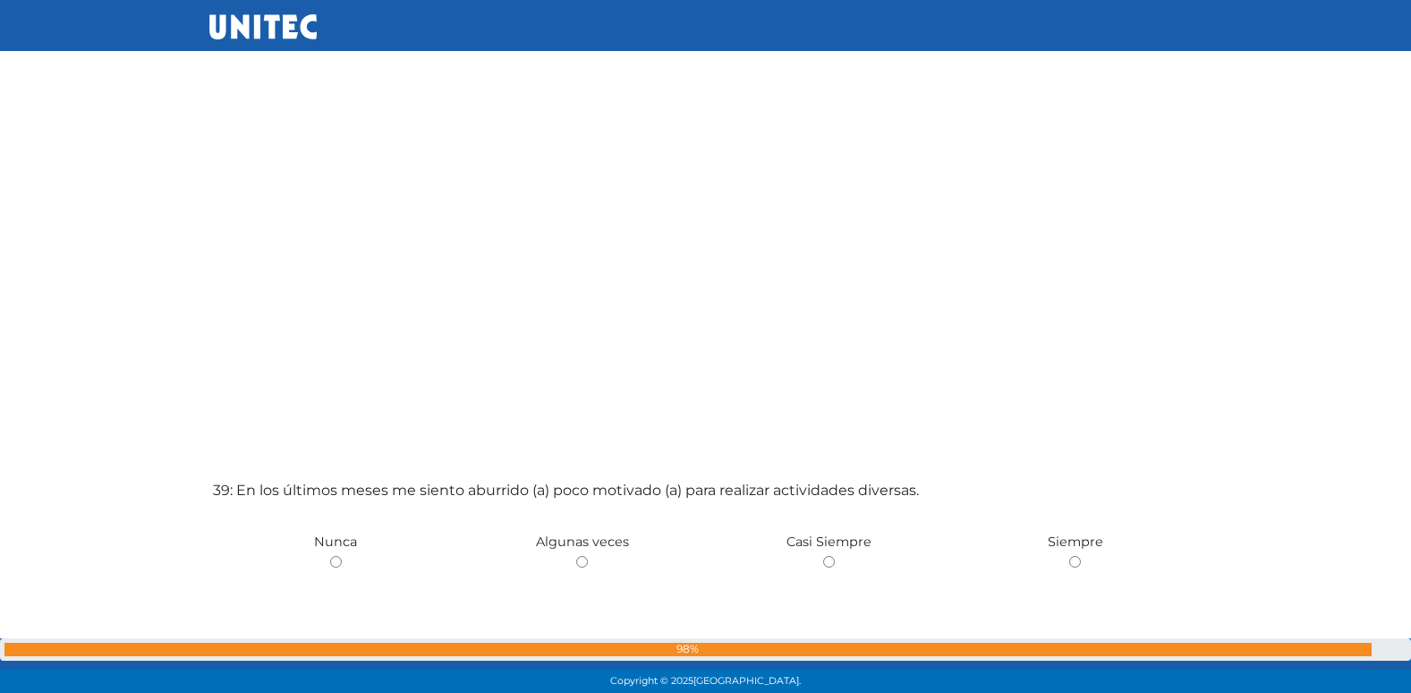
scroll to position [26197, 0]
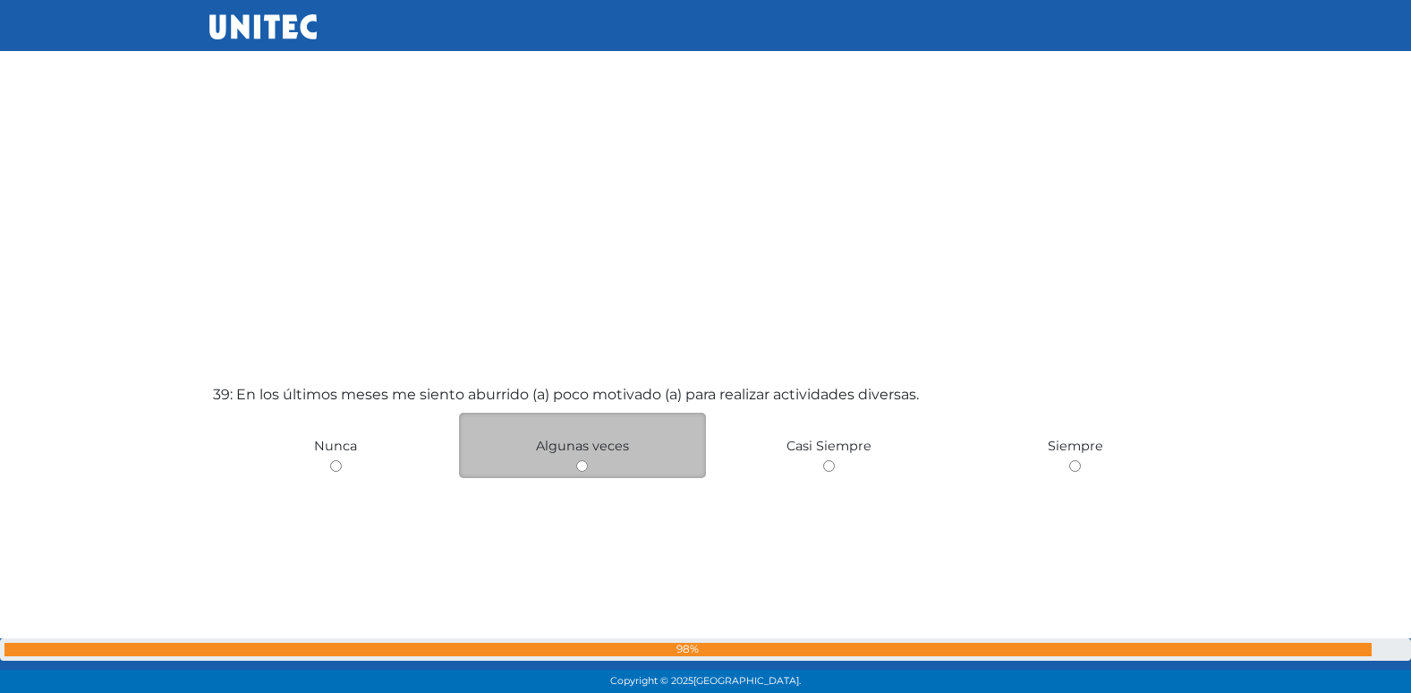
click at [578, 465] on input "radio" at bounding box center [582, 466] width 12 height 12
radio input "true"
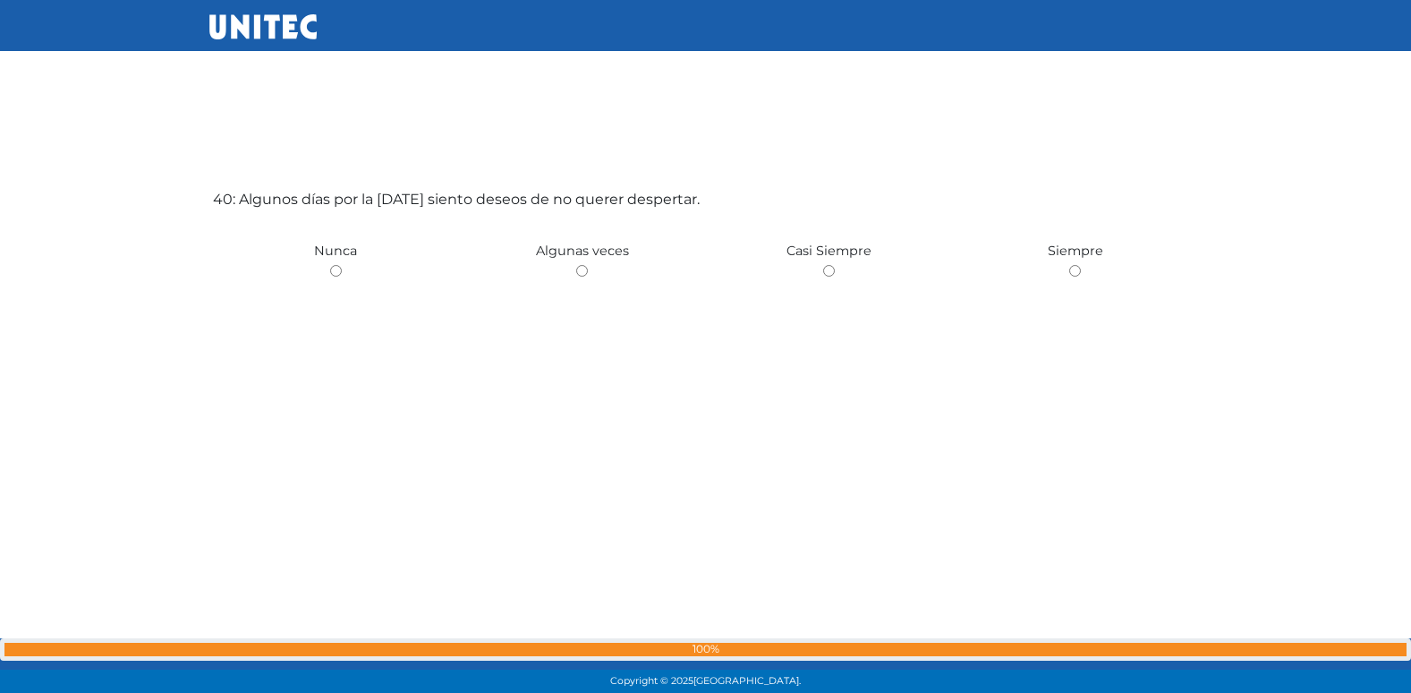
scroll to position [27073, 0]
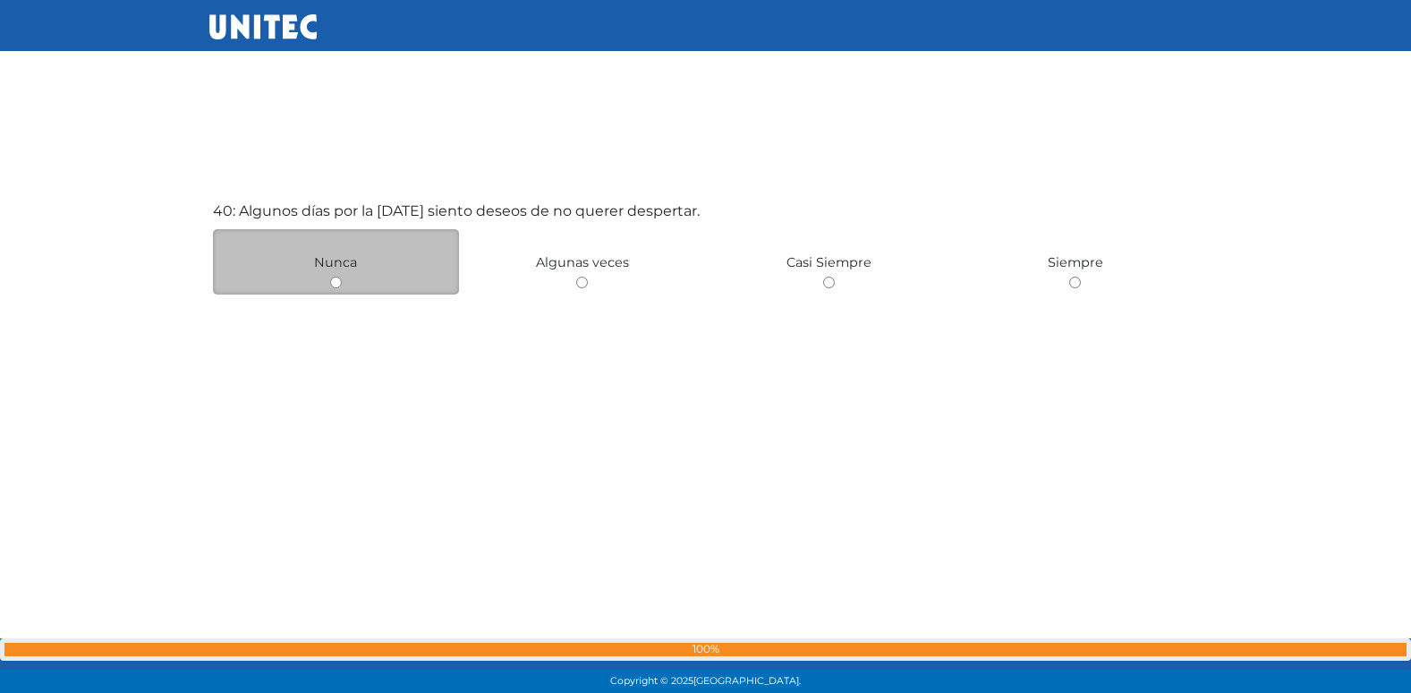
click at [330, 282] on input "radio" at bounding box center [336, 282] width 12 height 12
radio input "true"
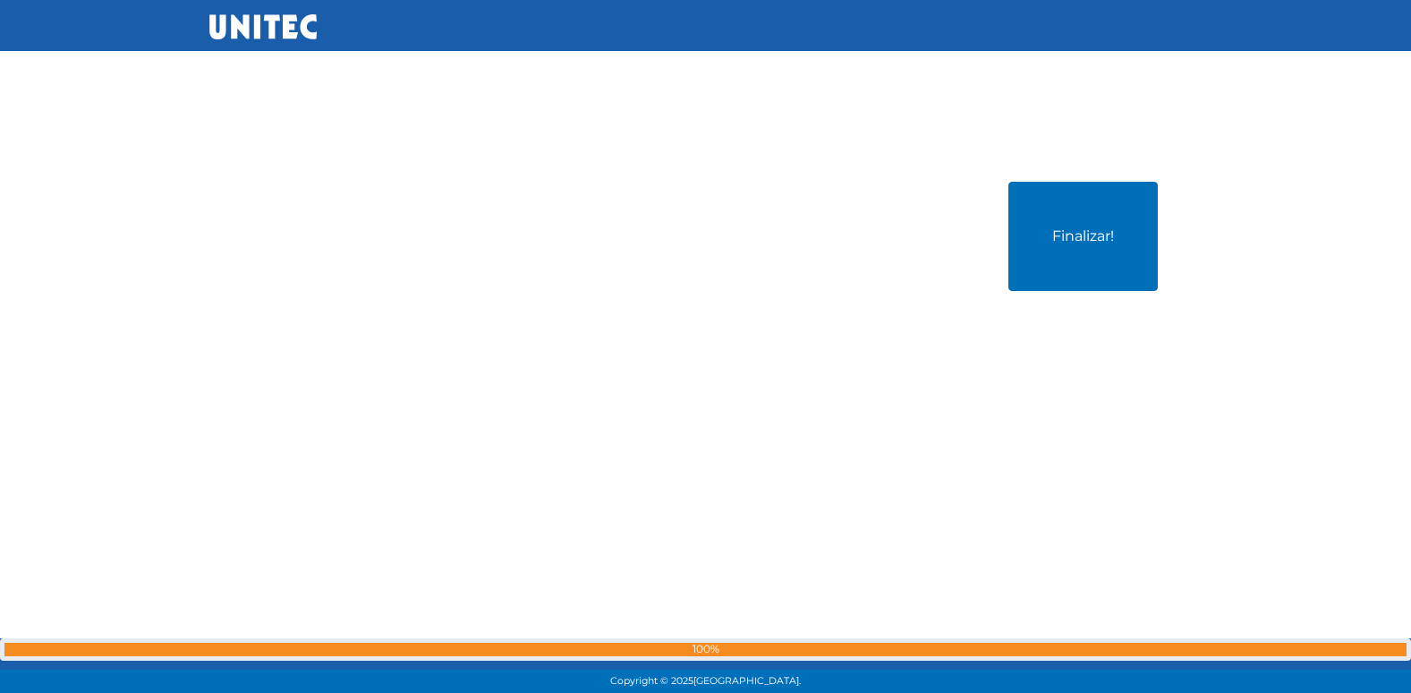
scroll to position [27793, 0]
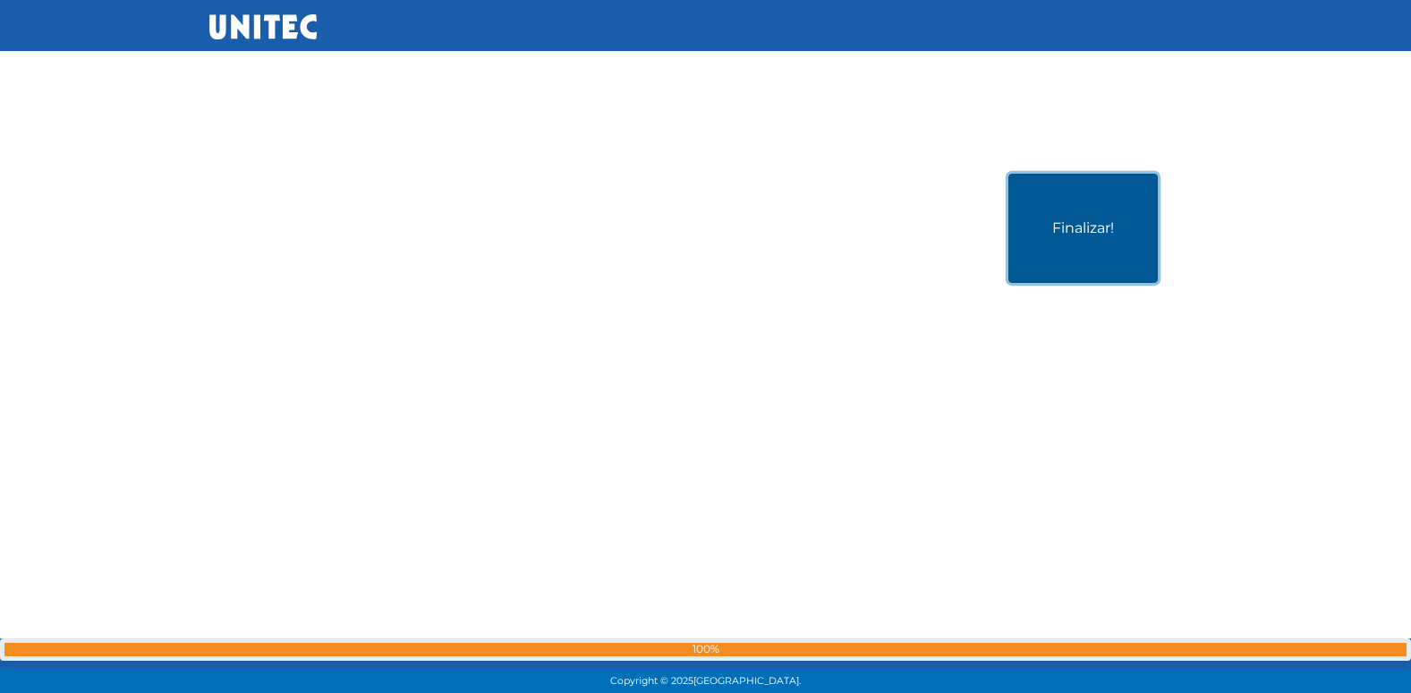
click at [1058, 256] on button "Finalizar!" at bounding box center [1082, 228] width 149 height 109
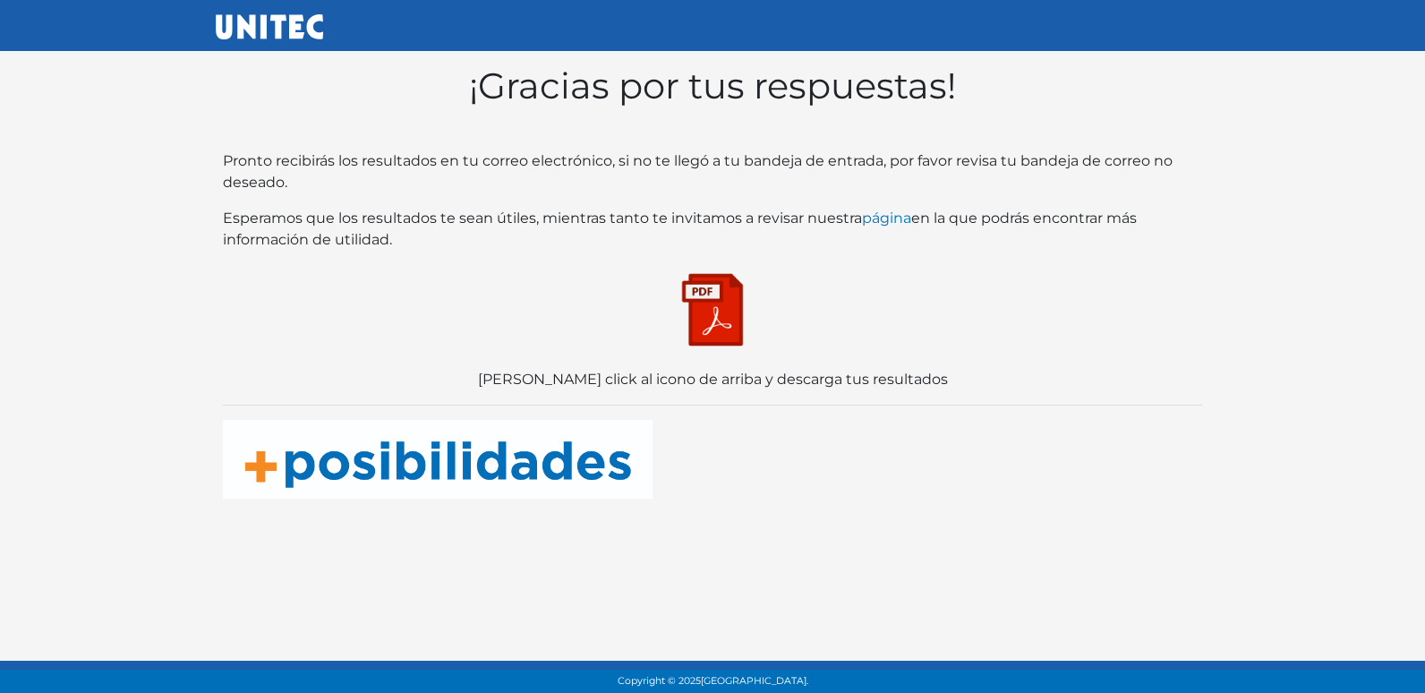
click at [712, 318] on img at bounding box center [712, 309] width 89 height 89
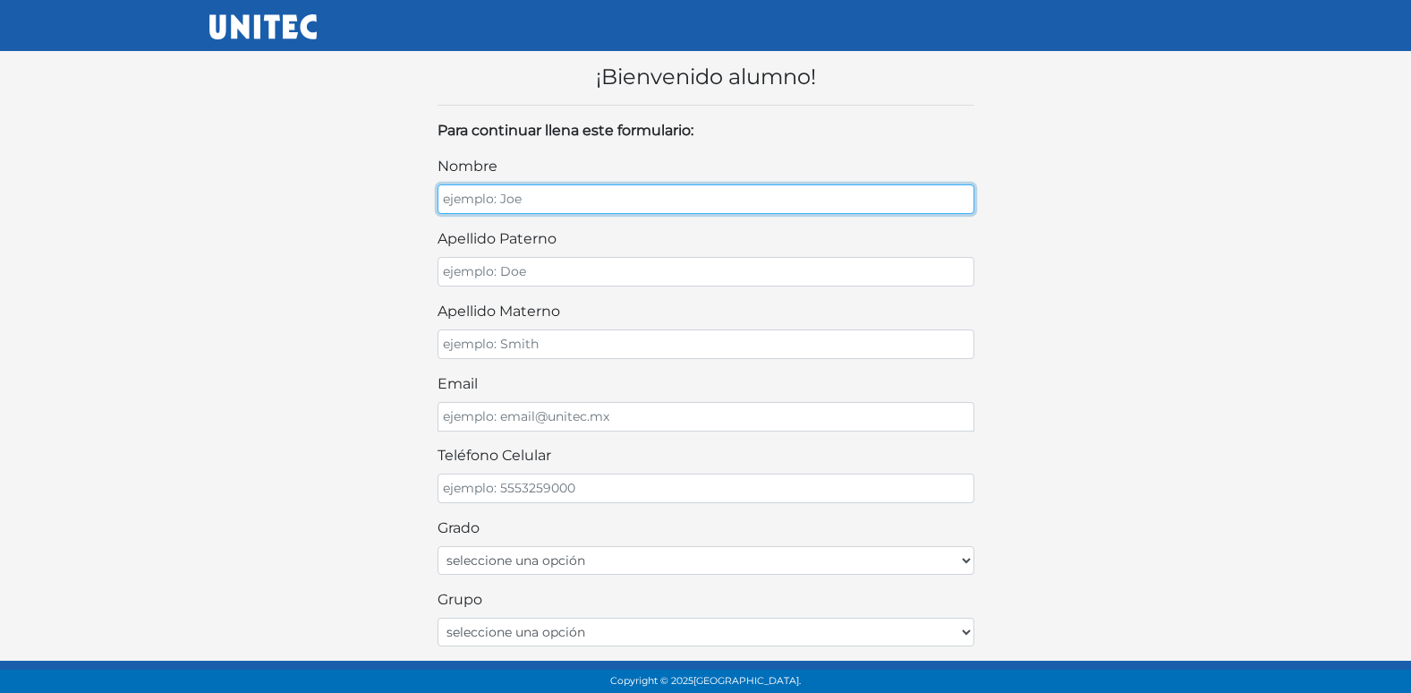
drag, startPoint x: 500, startPoint y: 198, endPoint x: 508, endPoint y: 168, distance: 30.6
click at [505, 199] on input "nombre" at bounding box center [706, 199] width 537 height 30
type input "SANTIAGO"
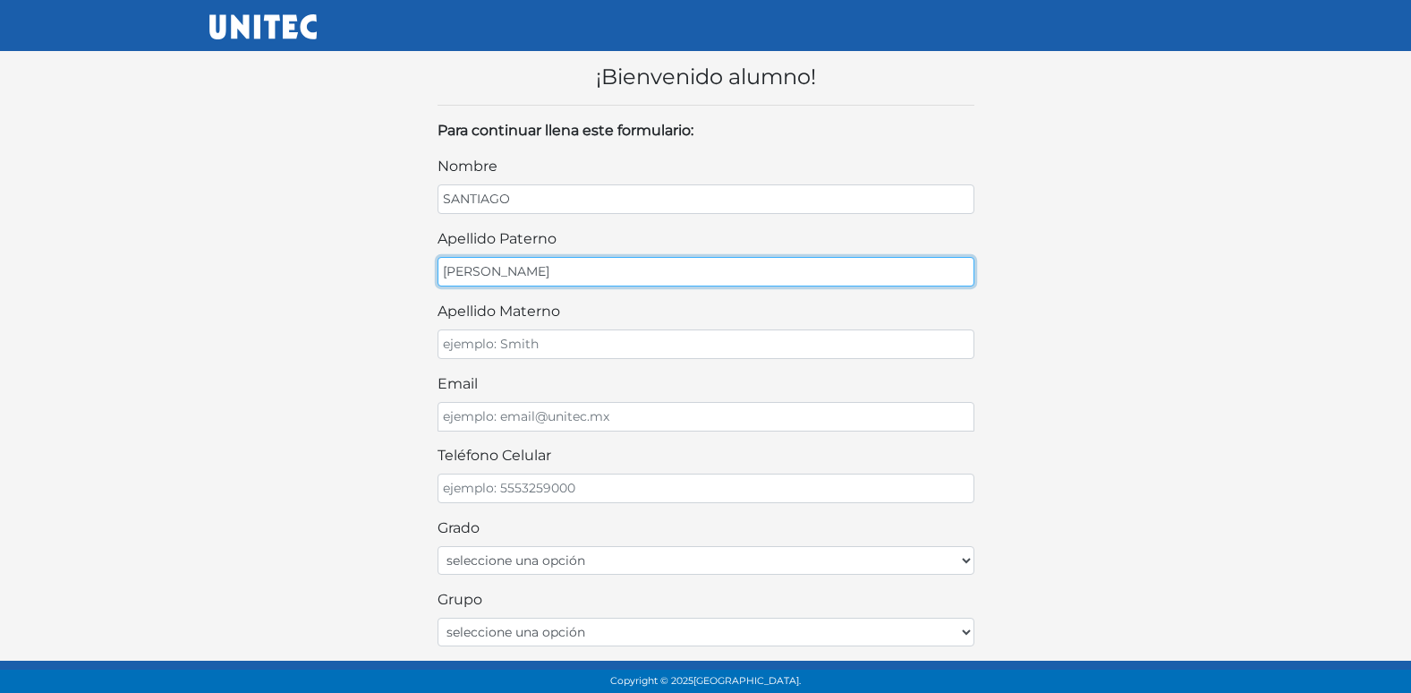
type input "[PERSON_NAME]"
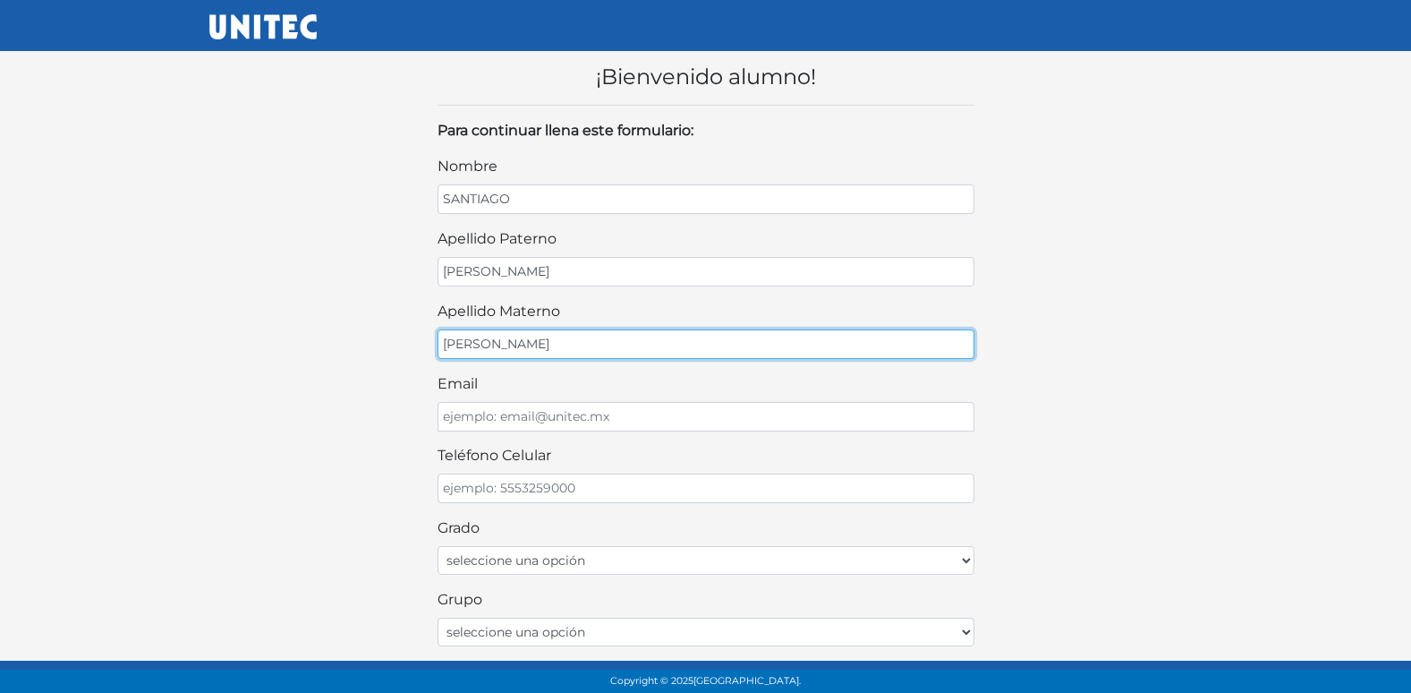
type input "[PERSON_NAME]"
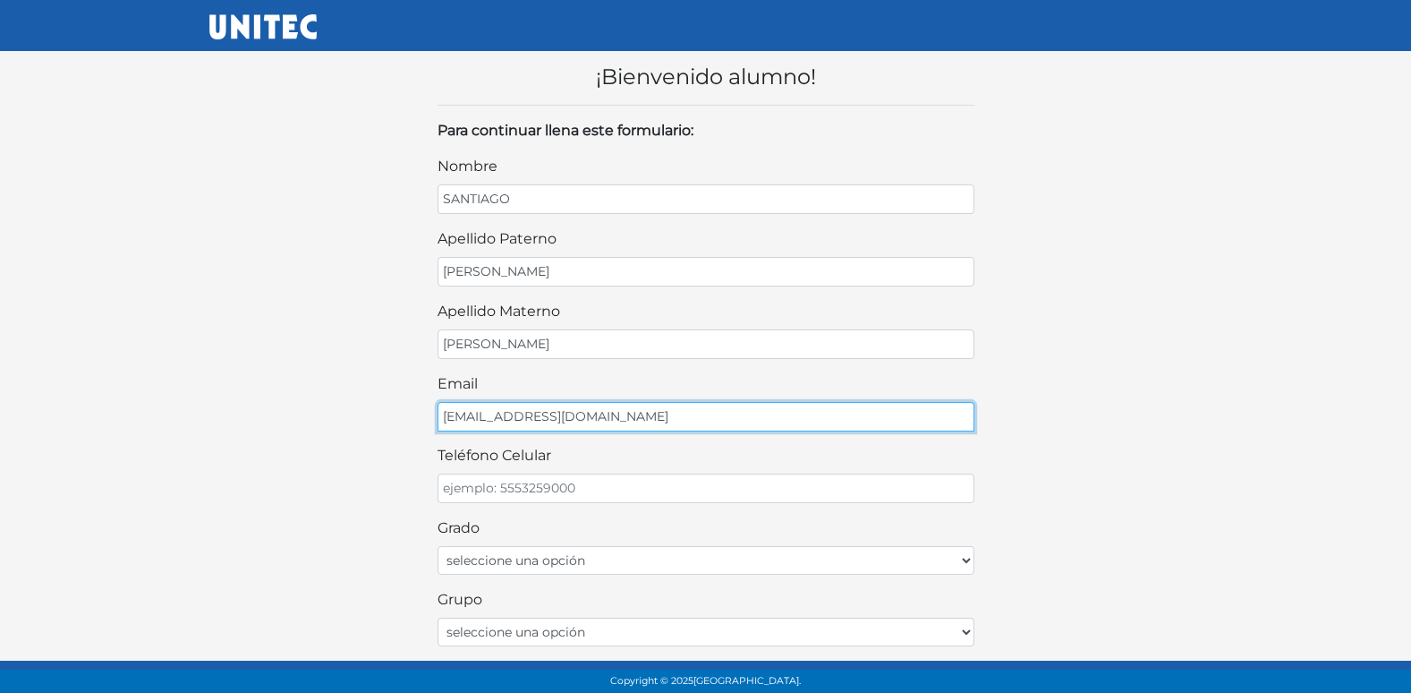
type input "[EMAIL_ADDRESS][DOMAIN_NAME]"
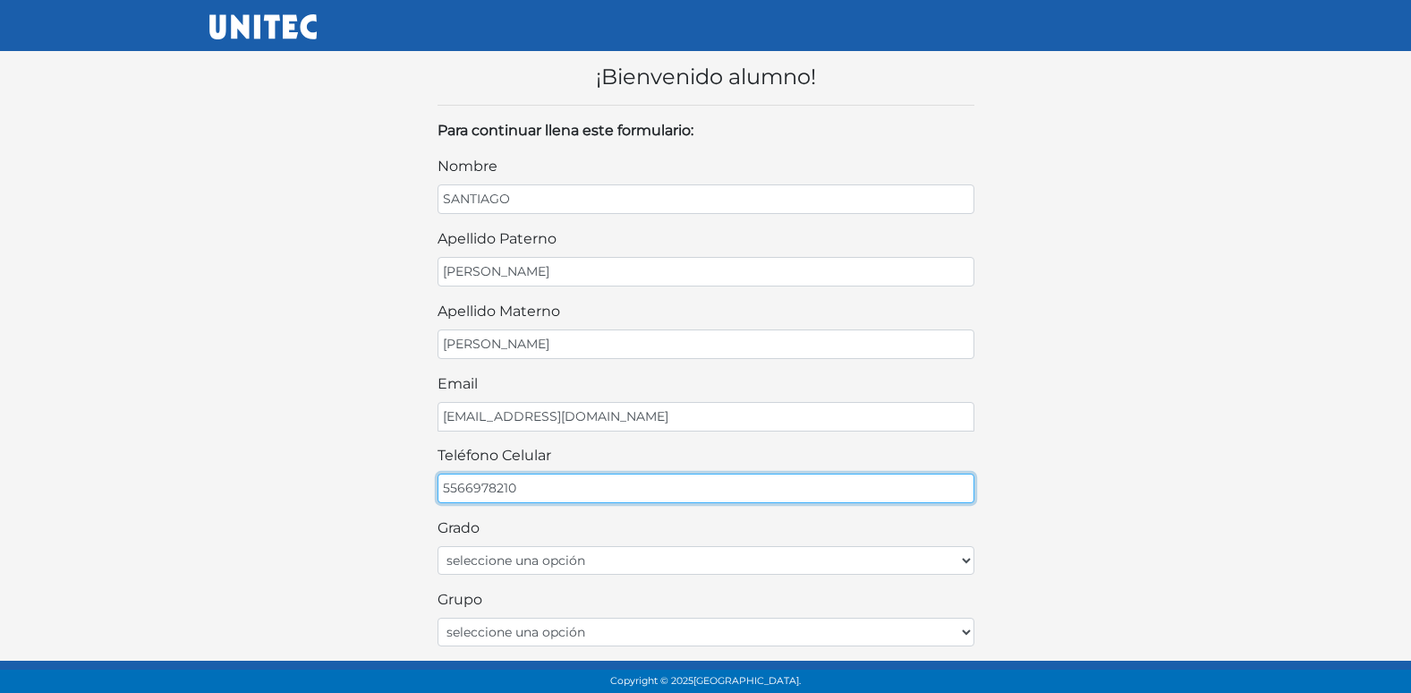
type input "5566978210"
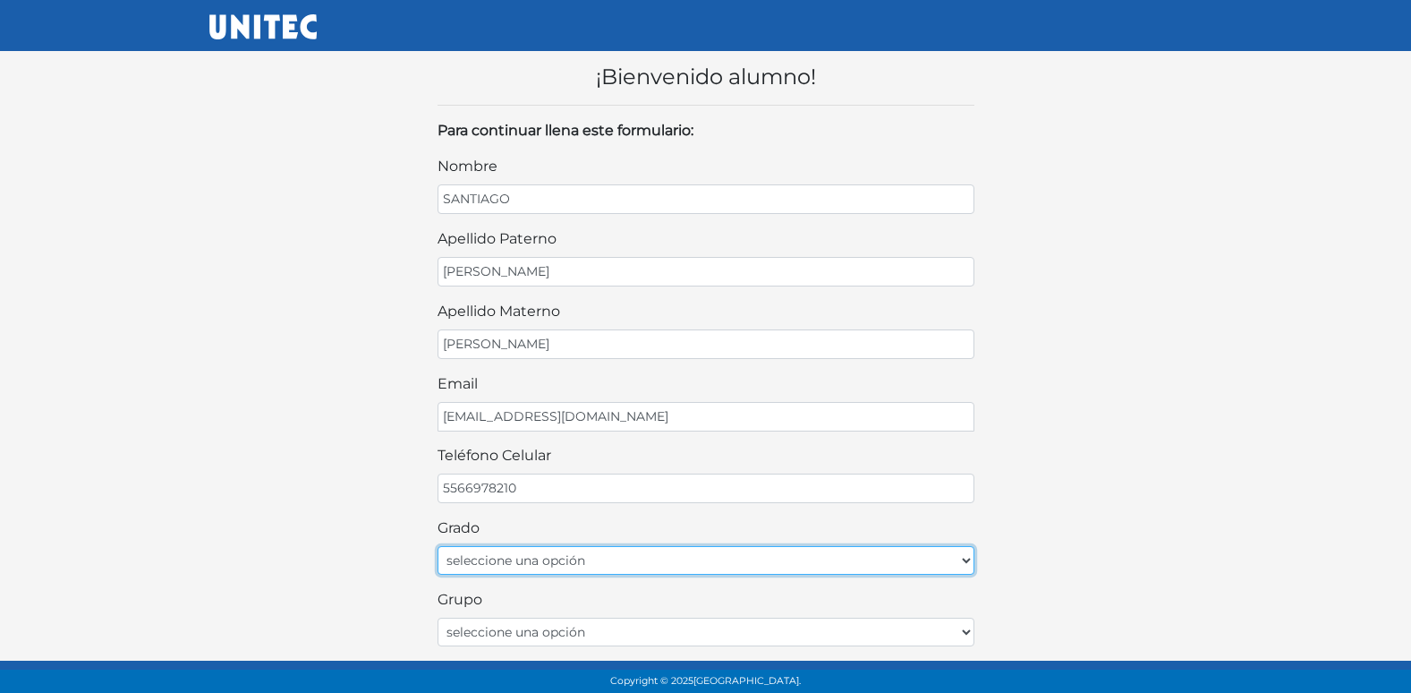
click at [672, 566] on select "seleccione una opción Primer grado Segundo grado Tercer grado Cuarto grado Quin…" at bounding box center [706, 560] width 537 height 29
select select "2do"
click at [438, 546] on select "seleccione una opción Primer grado Segundo grado Tercer grado Cuarto grado Quin…" at bounding box center [706, 560] width 537 height 29
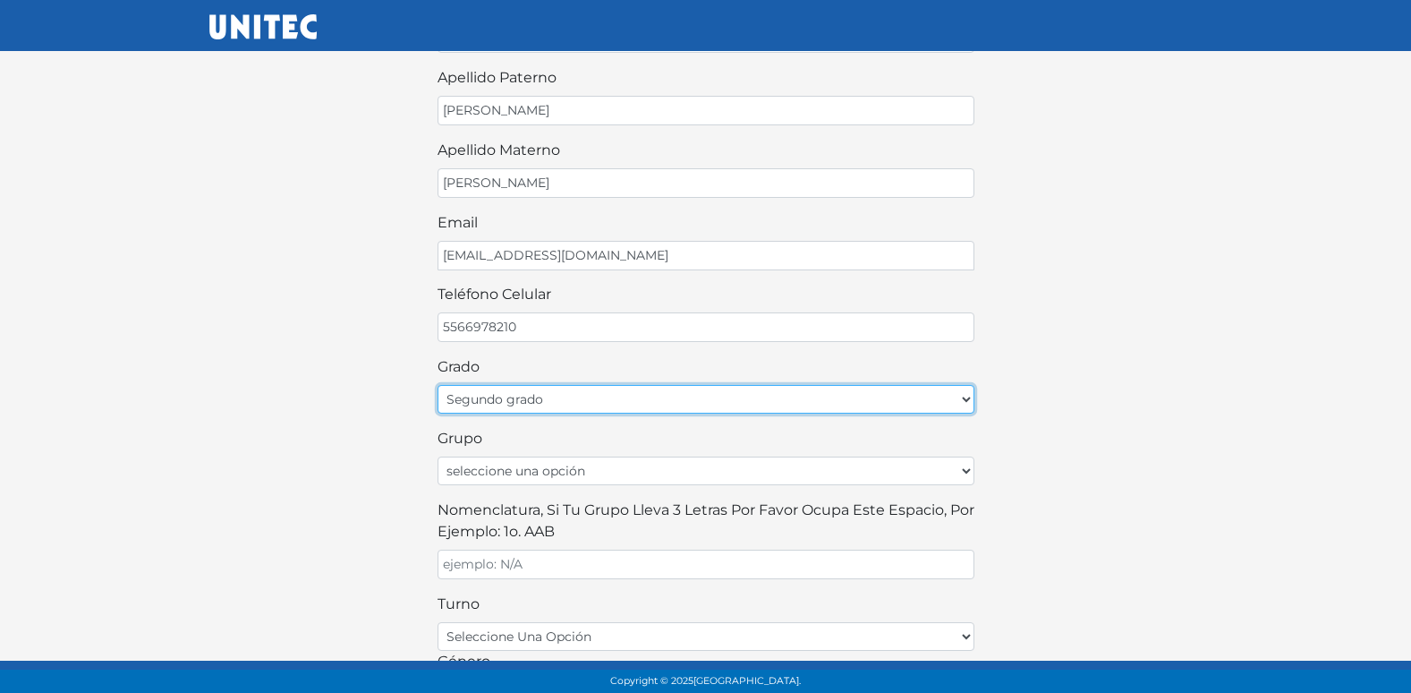
scroll to position [179, 0]
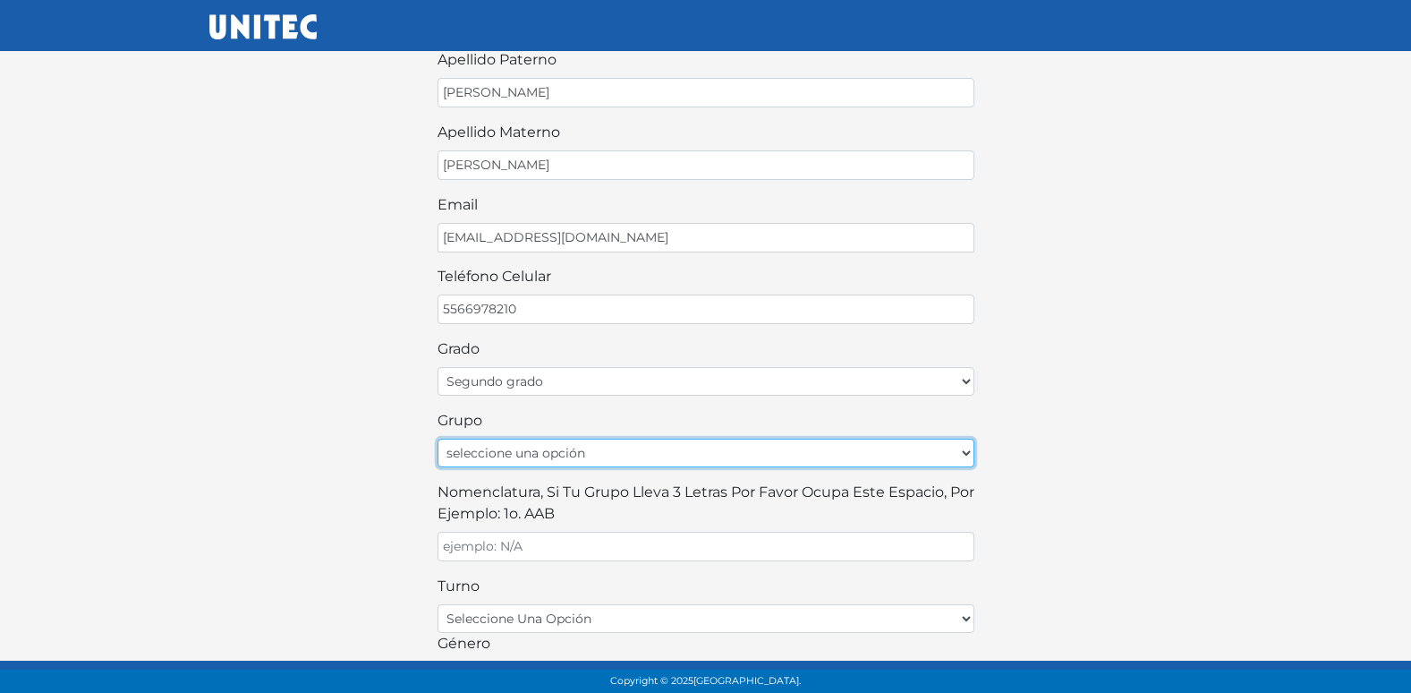
click at [557, 453] on select "seleccione una opción A B C D E F G H I J K L M N O P Q R S T U V W X Y Z" at bounding box center [706, 452] width 537 height 29
select select "A"
click at [438, 438] on select "seleccione una opción A B C D E F G H I J K L M N O P Q R S T U V W X Y Z" at bounding box center [706, 452] width 537 height 29
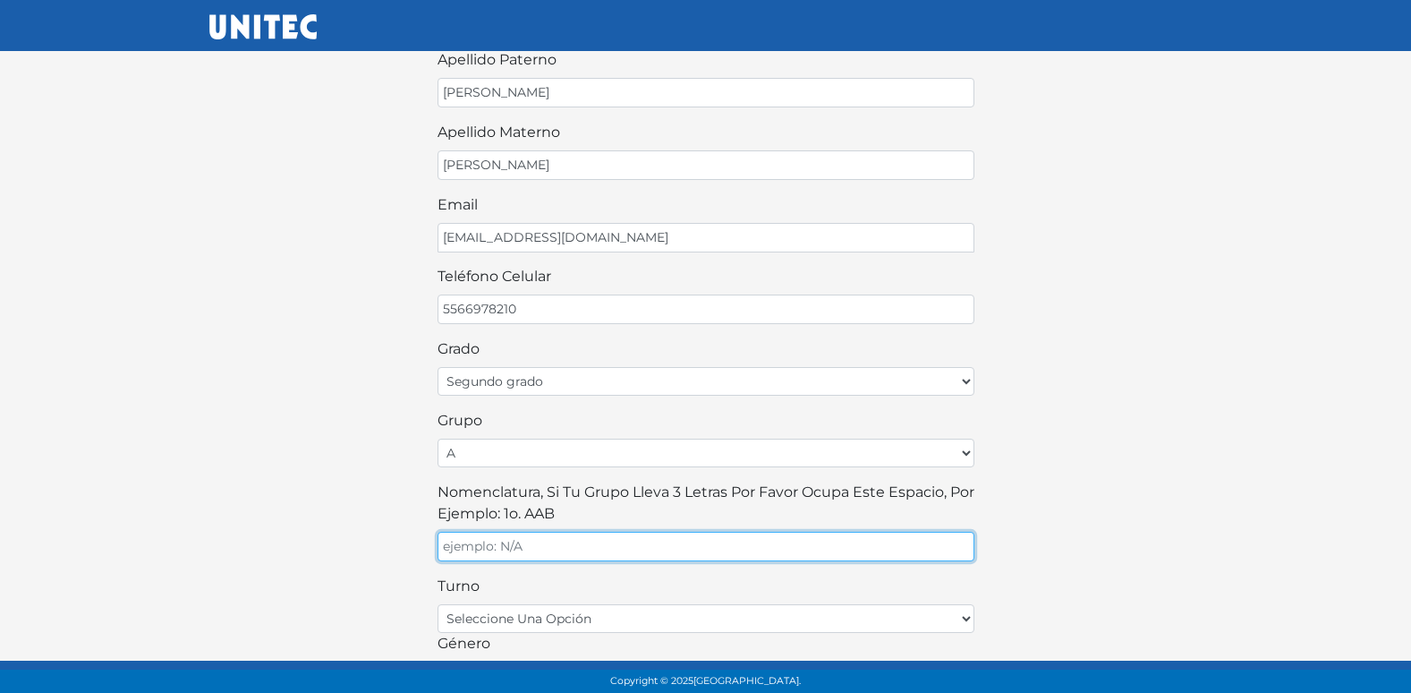
click at [620, 548] on input "Nomenclatura, si tu grupo lleva 3 letras por favor ocupa este espacio, por ejem…" at bounding box center [706, 547] width 537 height 30
type input "A"
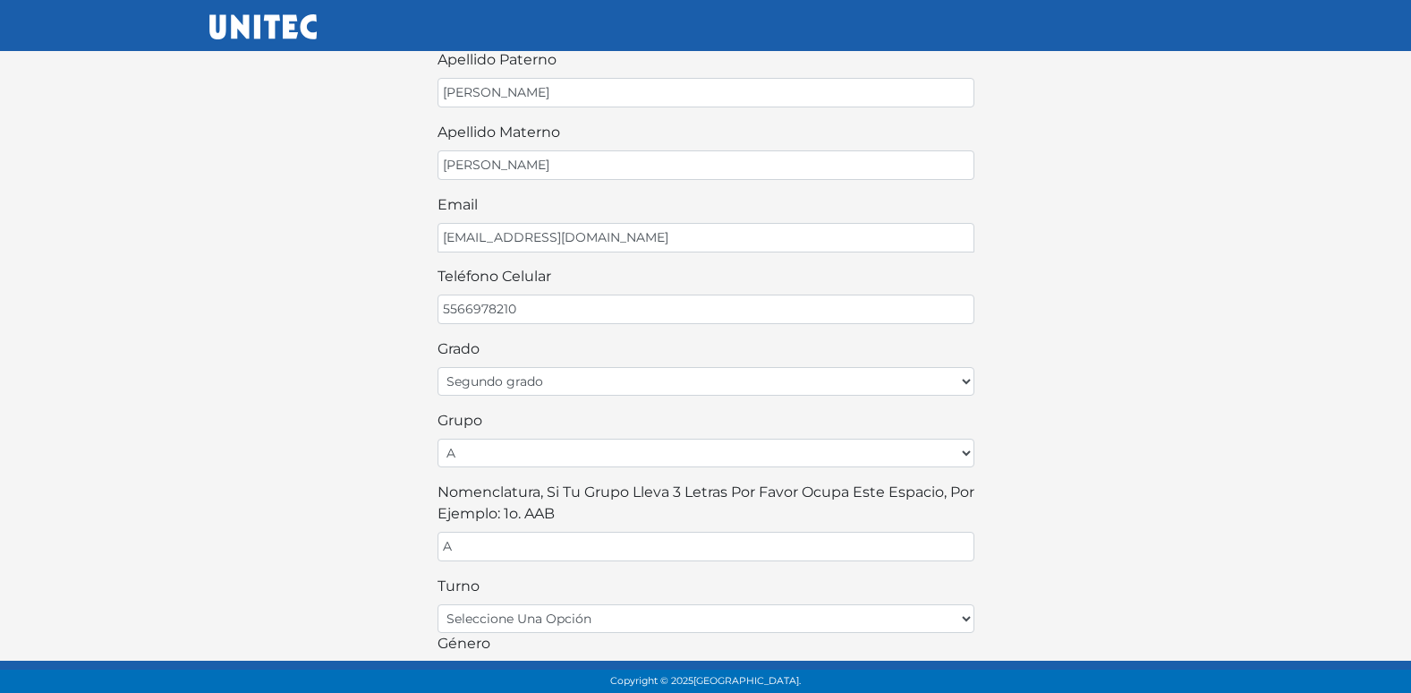
click at [400, 505] on div "¡Bienvenido alumno! Para continuar llena este formulario: nombre [PERSON_NAME] …" at bounding box center [706, 364] width 1020 height 1015
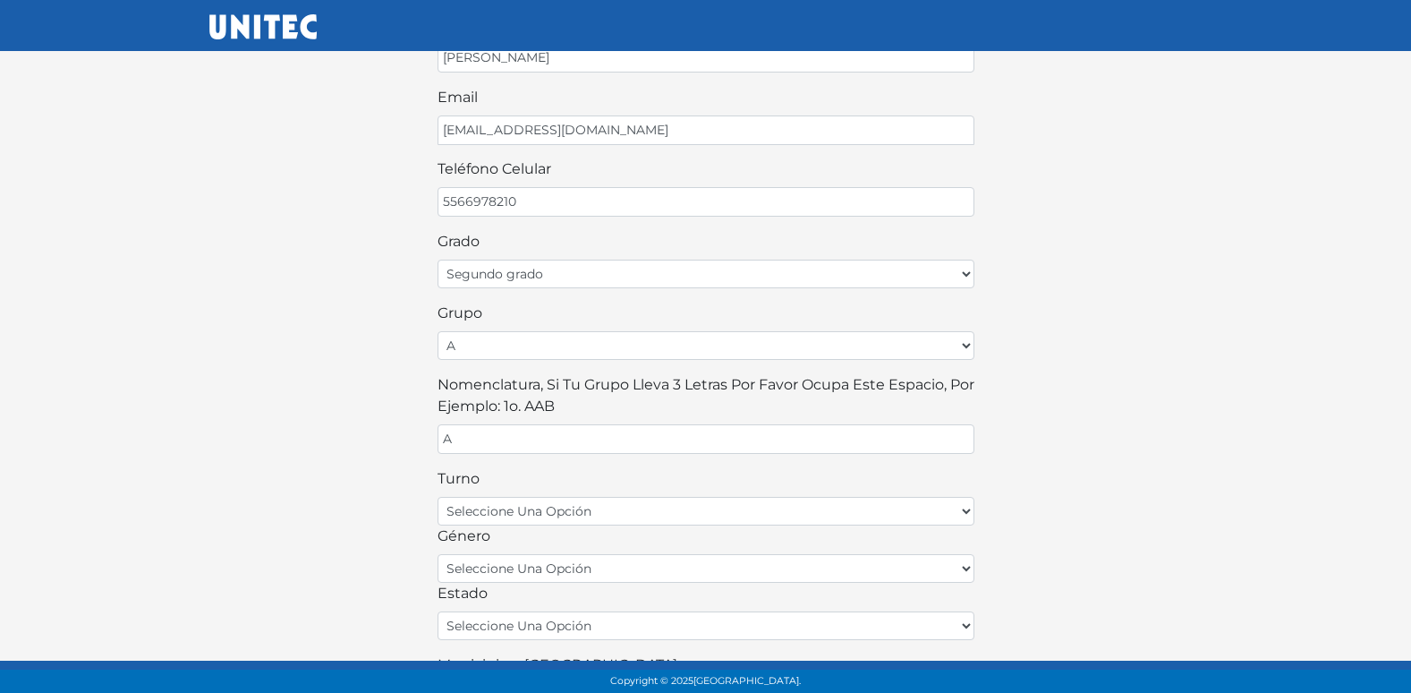
scroll to position [394, 0]
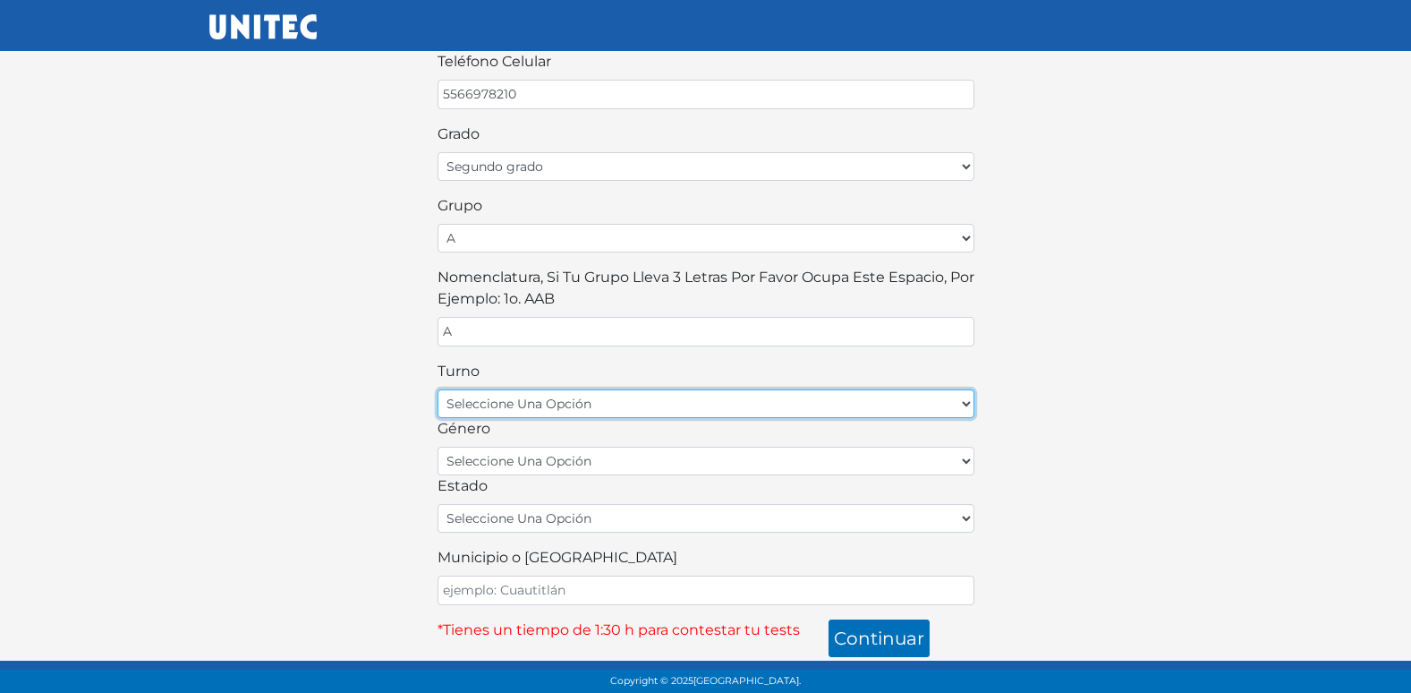
click at [577, 409] on select "seleccione una opción matutino vespertino" at bounding box center [706, 403] width 537 height 29
select select "matutino"
click at [438, 389] on select "seleccione una opción matutino vespertino" at bounding box center [706, 403] width 537 height 29
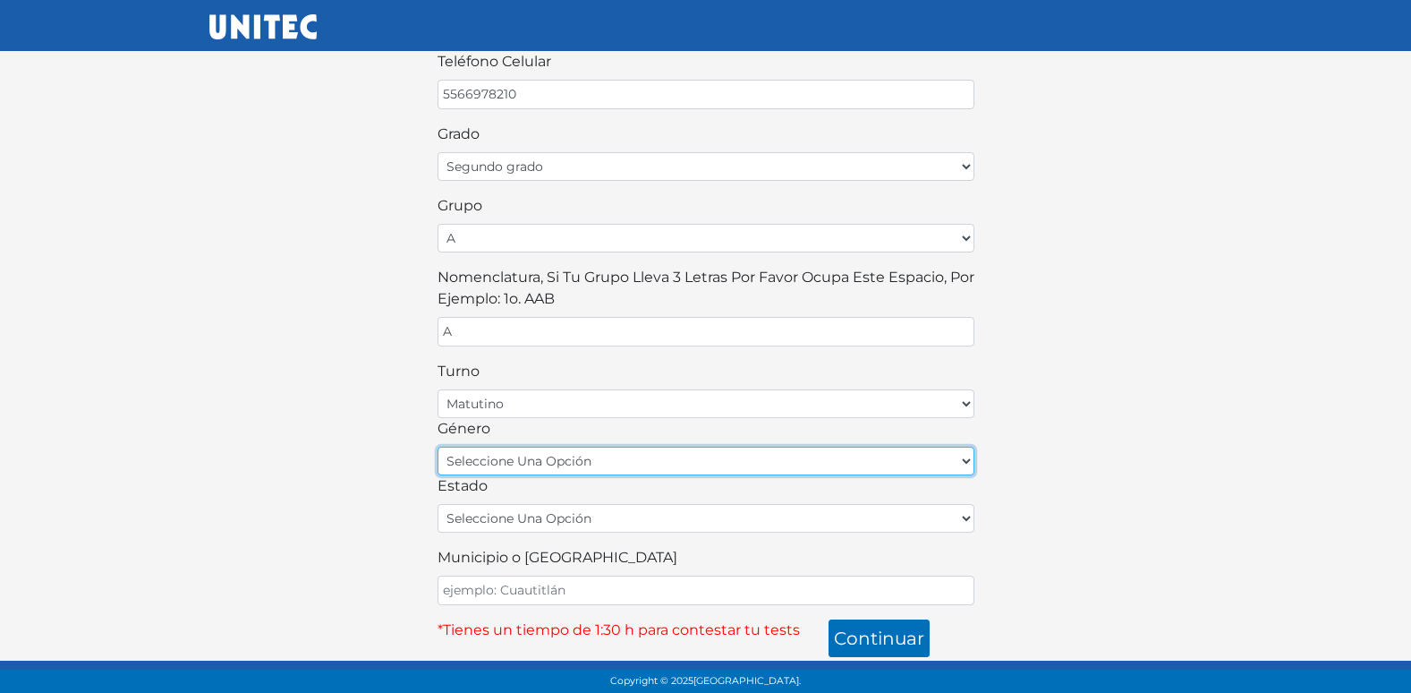
click at [573, 464] on select "seleccione una opción femenino masculino" at bounding box center [706, 461] width 537 height 29
click at [438, 447] on select "seleccione una opción femenino masculino" at bounding box center [706, 461] width 537 height 29
click at [584, 450] on select "seleccione una opción femenino masculino" at bounding box center [706, 461] width 537 height 29
select select "M"
click at [438, 447] on select "seleccione una opción femenino masculino" at bounding box center [706, 461] width 537 height 29
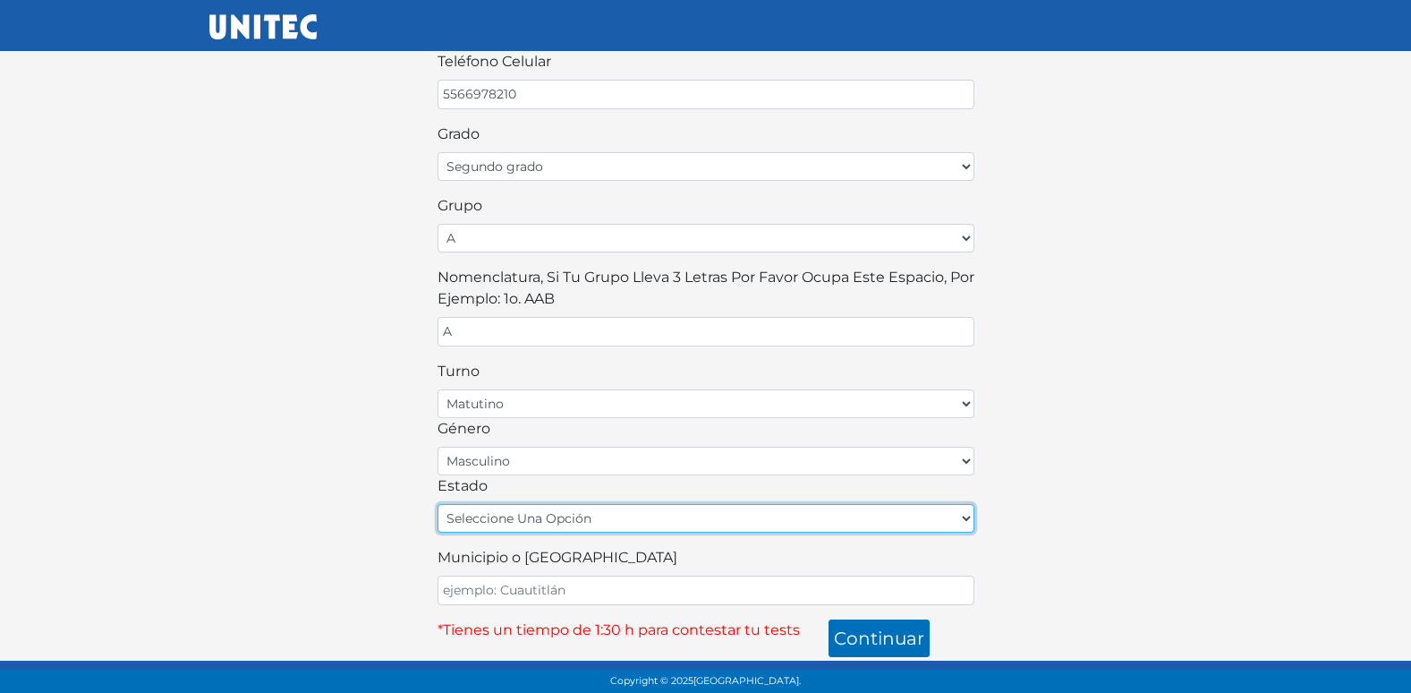
click at [532, 517] on select "seleccione una opción [GEOGRAPHIC_DATA] [GEOGRAPHIC_DATA][US_STATE] [GEOGRAPHIC…" at bounding box center [706, 518] width 537 height 29
select select "MEX"
click at [438, 504] on select "seleccione una opción [GEOGRAPHIC_DATA] [GEOGRAPHIC_DATA][US_STATE] [GEOGRAPHIC…" at bounding box center [706, 518] width 537 height 29
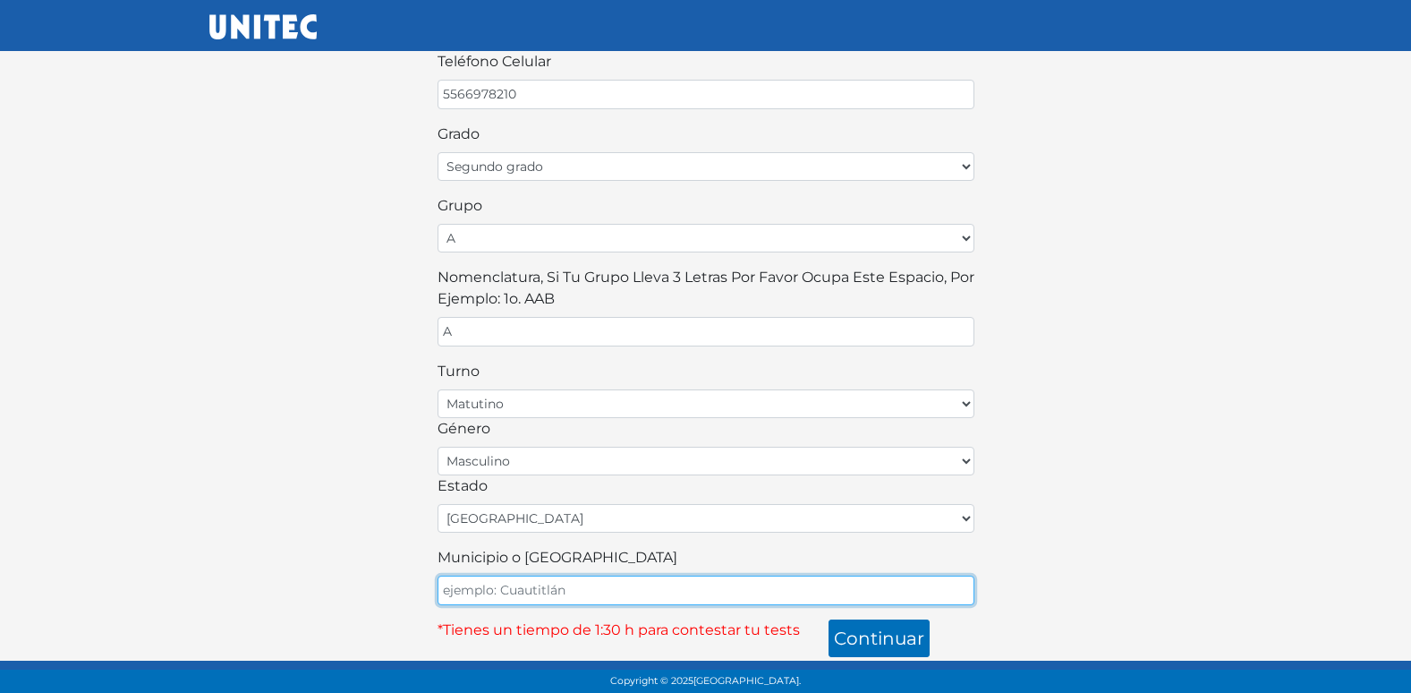
click at [542, 585] on input "Municipio o [GEOGRAPHIC_DATA]" at bounding box center [706, 590] width 537 height 30
type input "ECATEPEC"
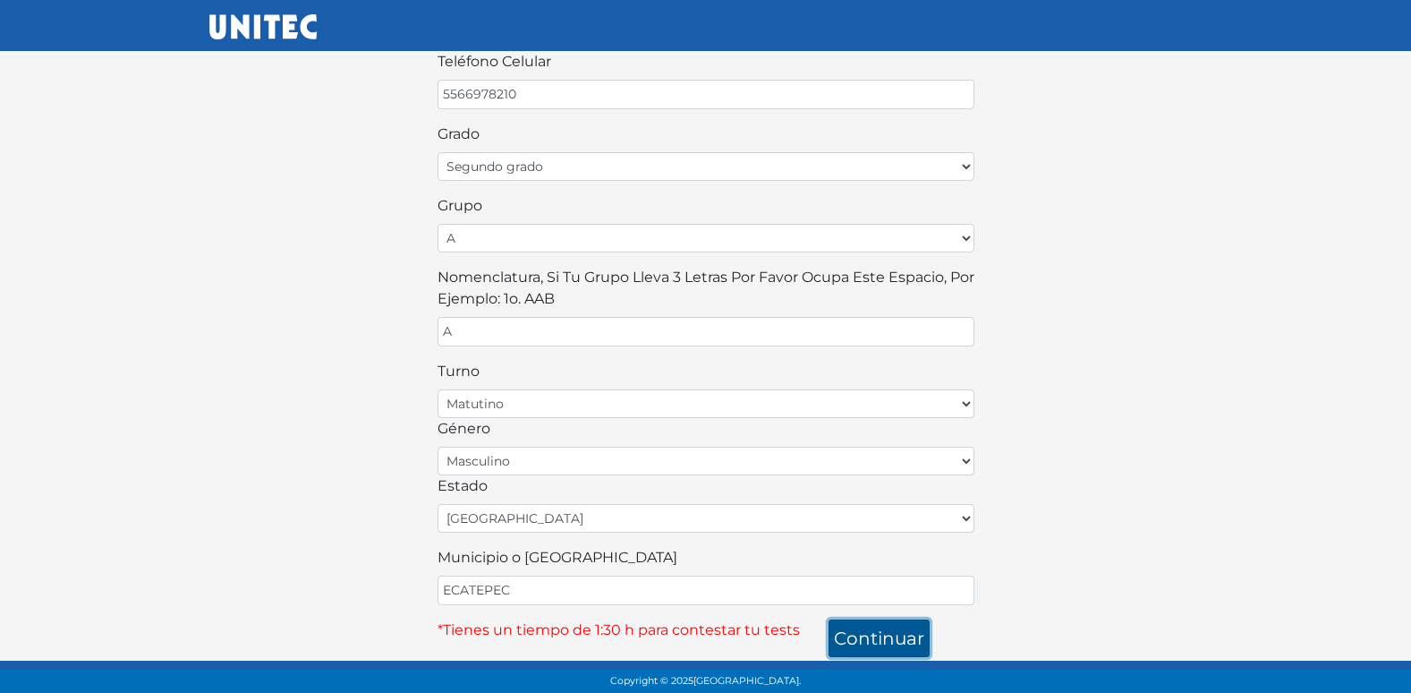
click at [865, 630] on button "continuar" at bounding box center [879, 638] width 101 height 38
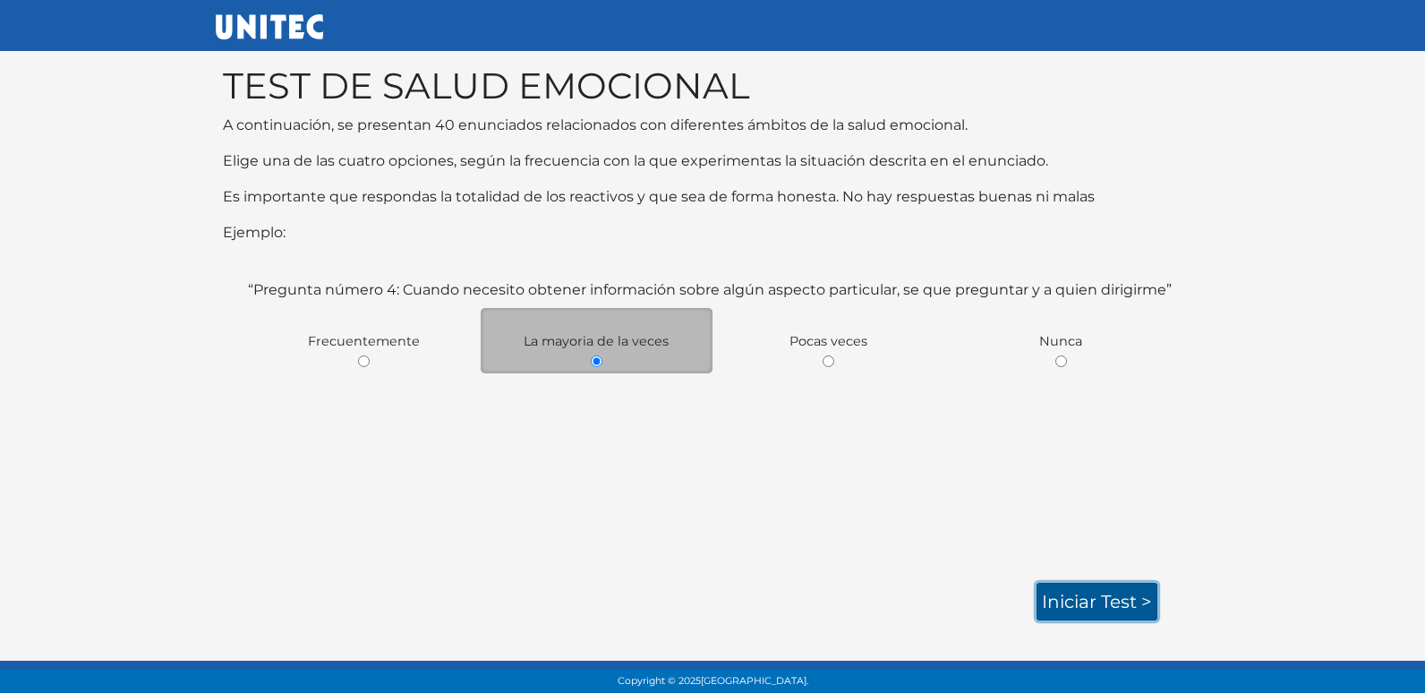
click at [1084, 600] on link "Iniciar test >" at bounding box center [1096, 602] width 121 height 38
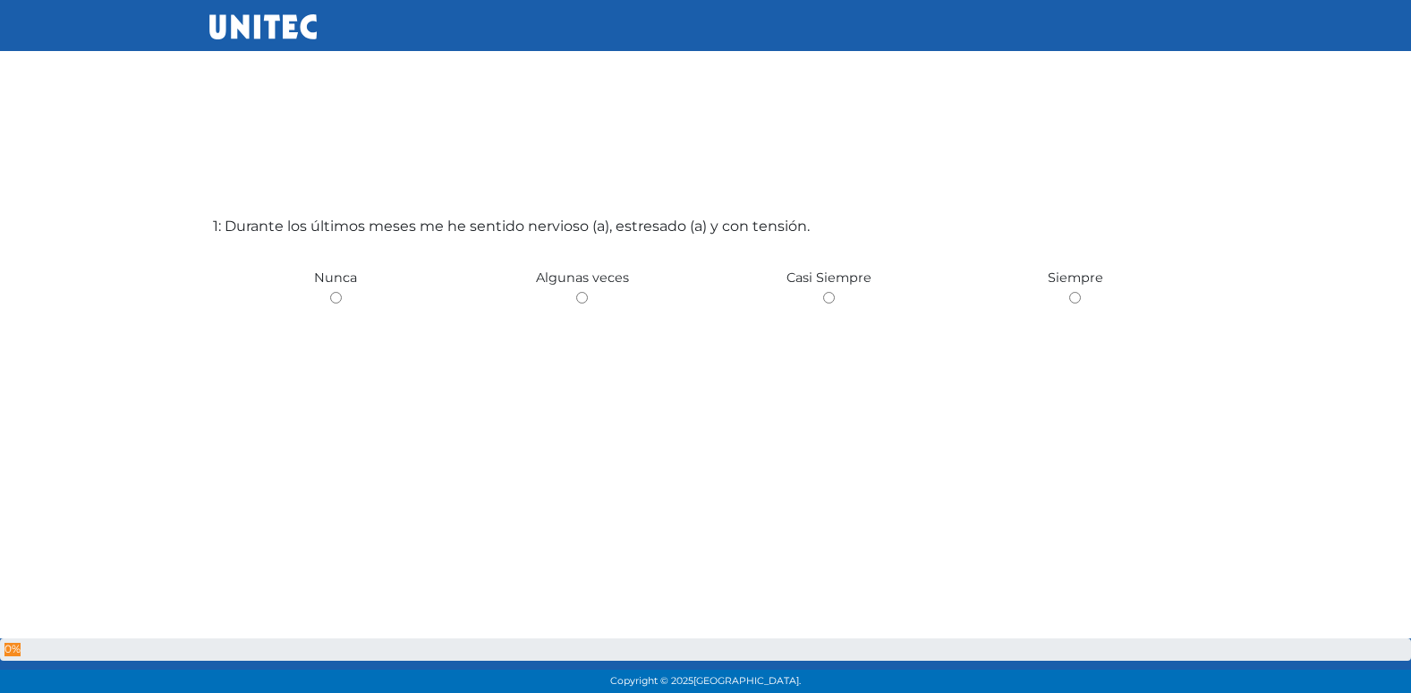
scroll to position [58, 0]
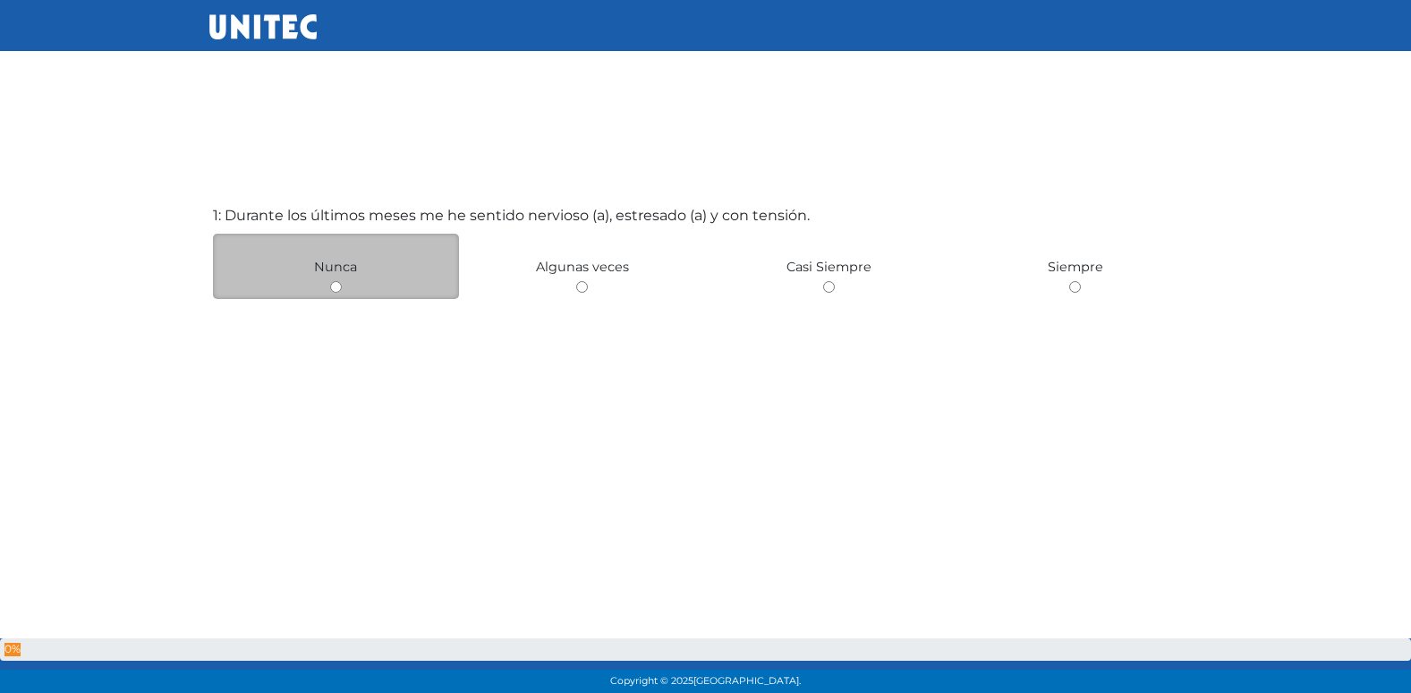
drag, startPoint x: 379, startPoint y: 291, endPoint x: 400, endPoint y: 281, distance: 22.8
click at [388, 286] on div "Nunca" at bounding box center [336, 266] width 247 height 65
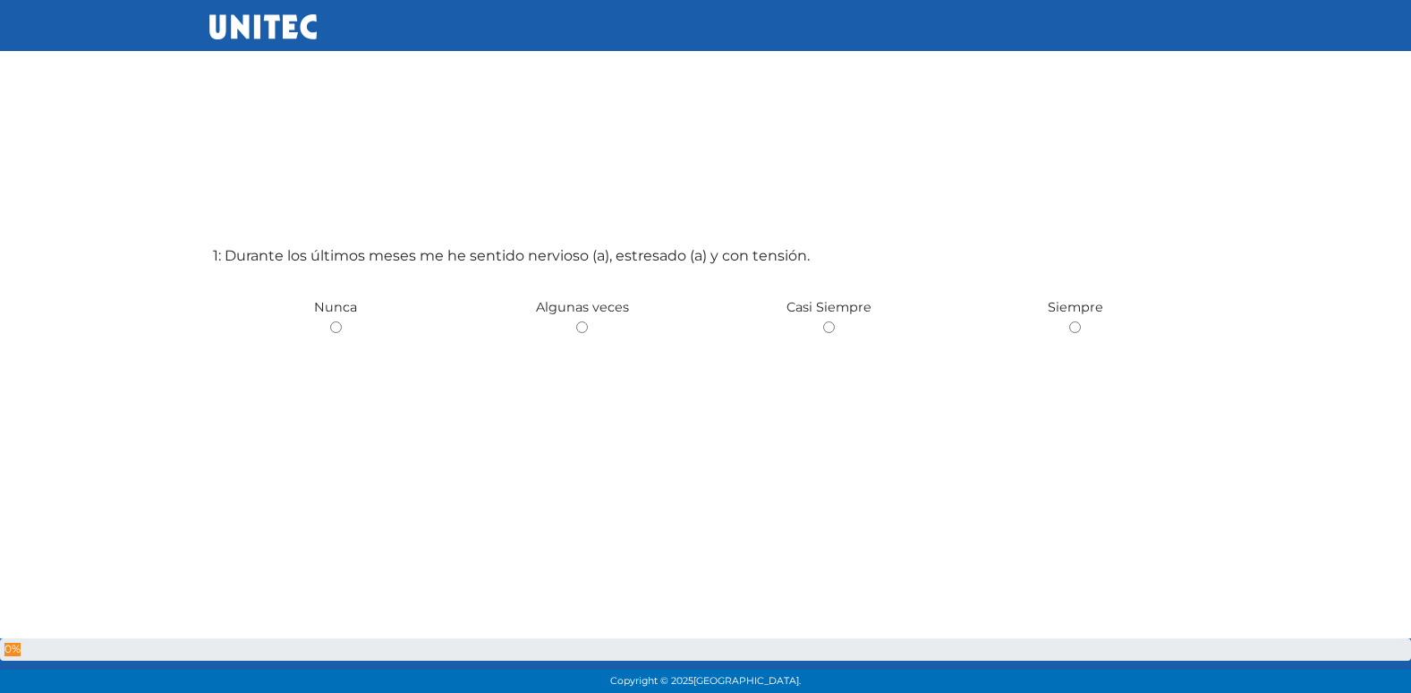
scroll to position [17, 0]
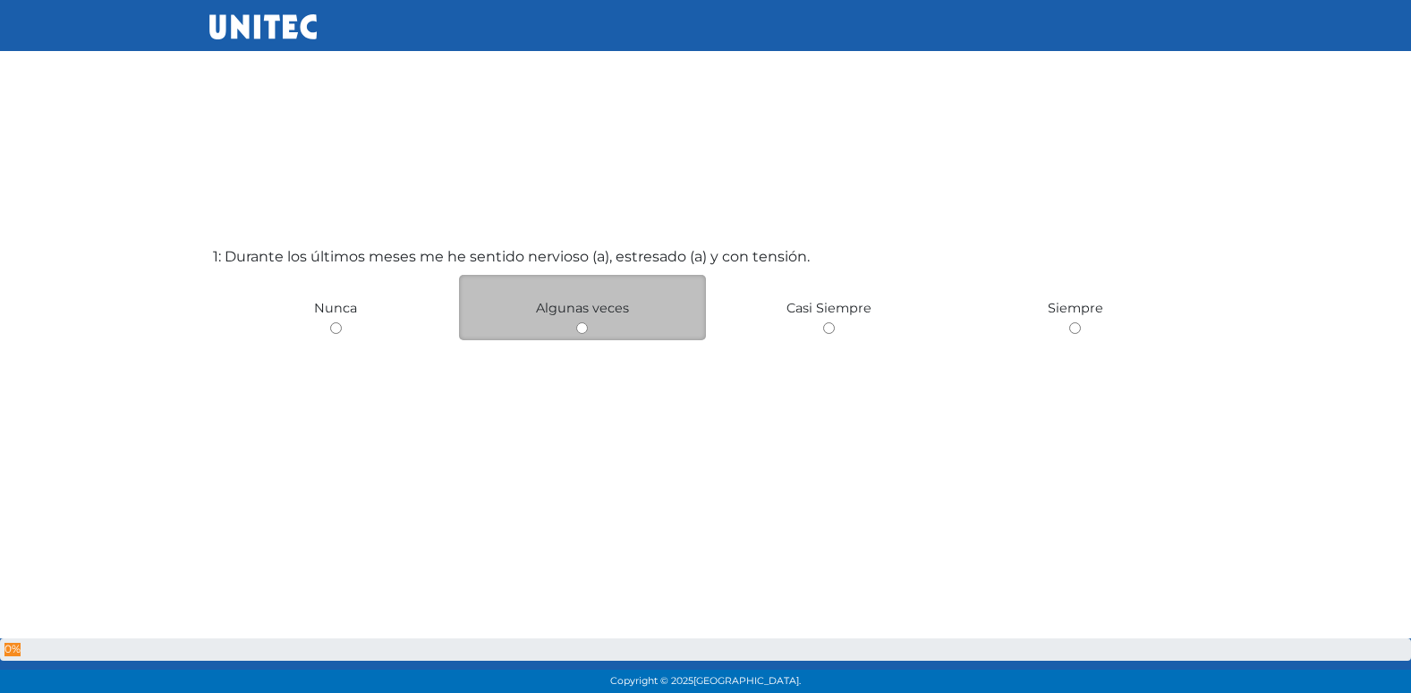
click at [575, 329] on div "Algunas veces" at bounding box center [582, 307] width 247 height 65
click at [583, 326] on input "radio" at bounding box center [582, 328] width 12 height 12
radio input "true"
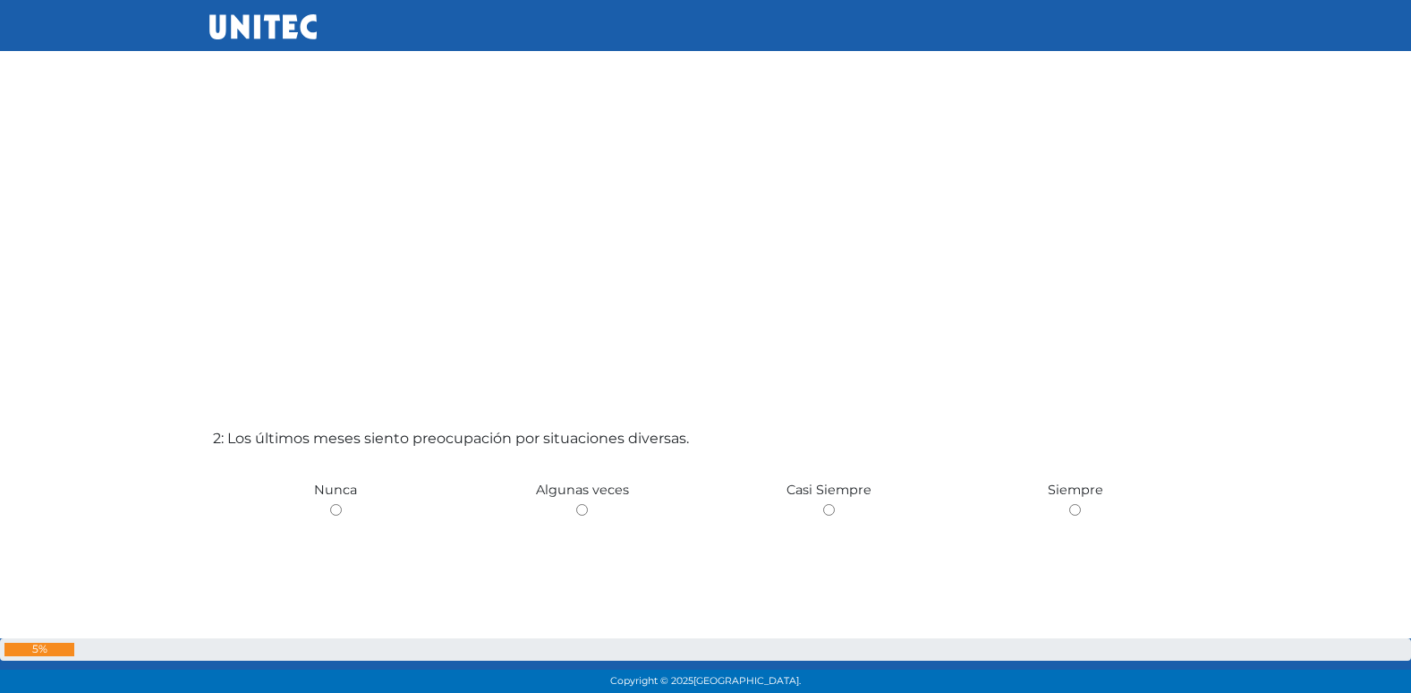
scroll to position [464, 0]
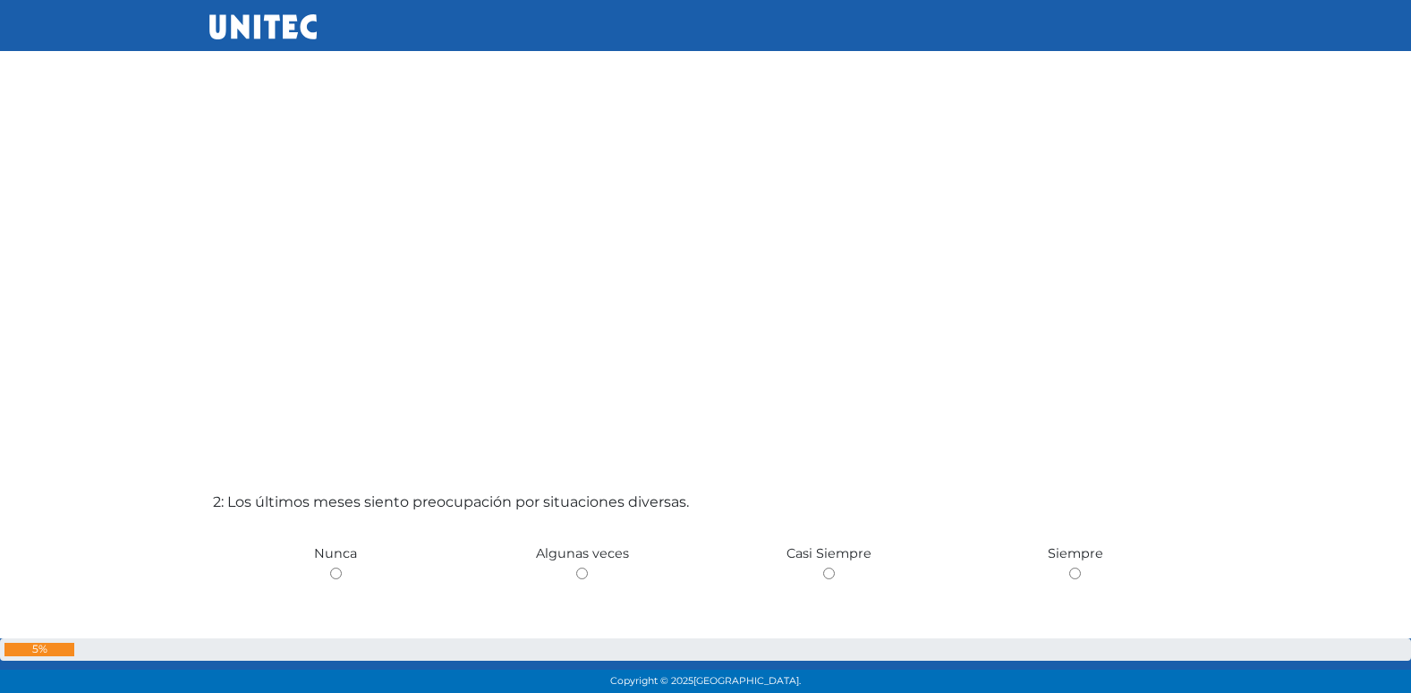
click at [576, 567] on input "radio" at bounding box center [582, 573] width 12 height 12
radio input "true"
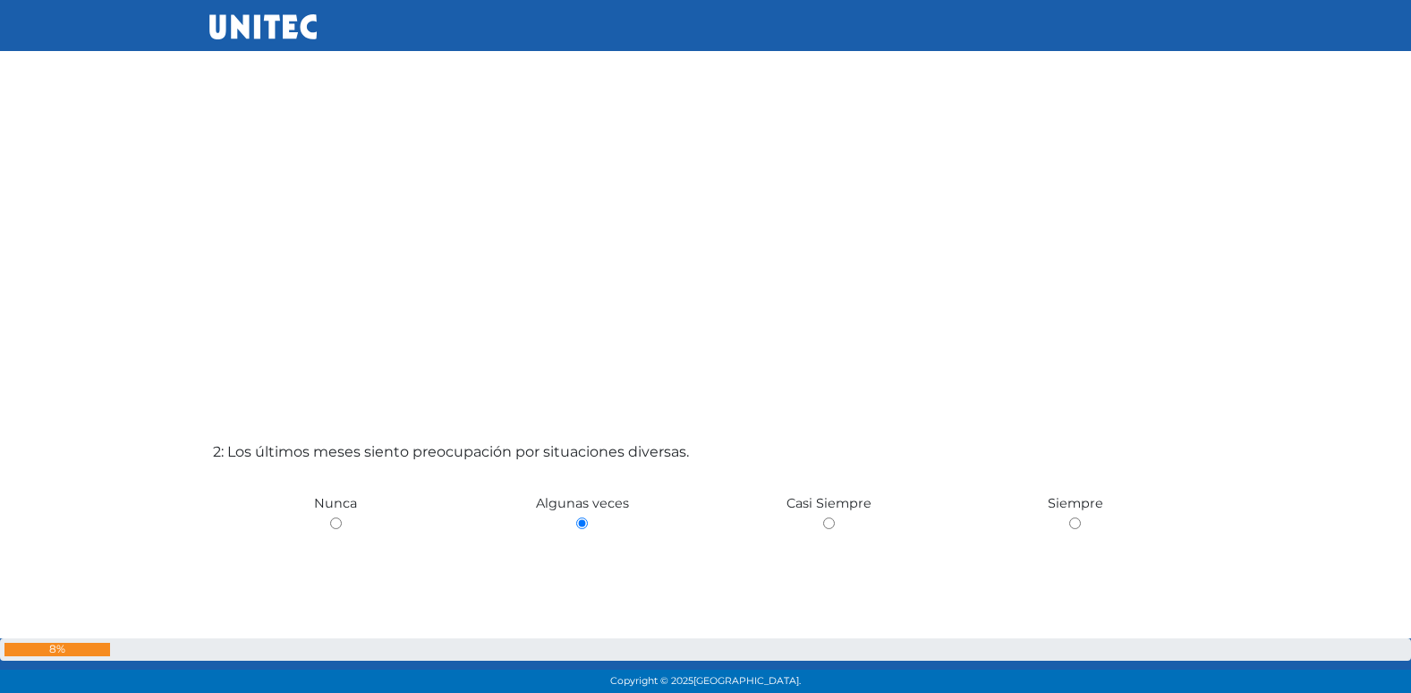
click at [823, 517] on input "radio" at bounding box center [829, 523] width 12 height 12
radio input "true"
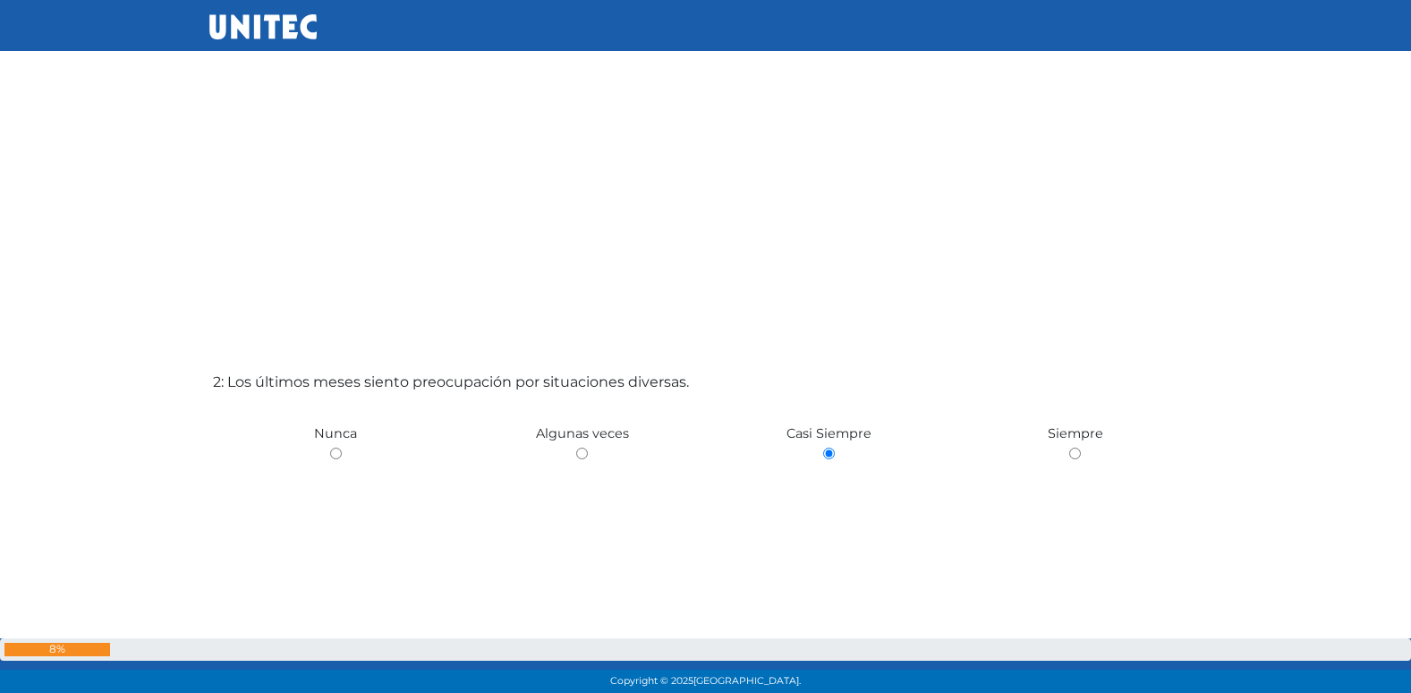
scroll to position [593, 0]
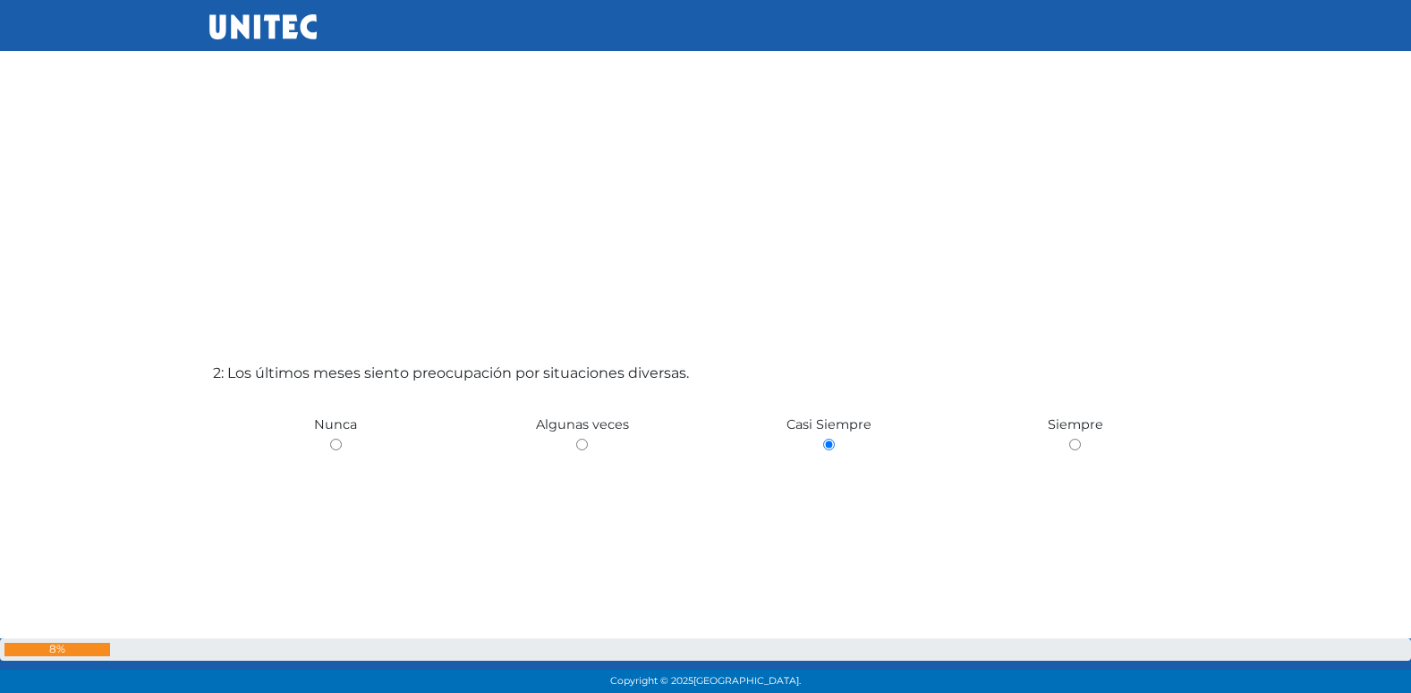
radio input "true"
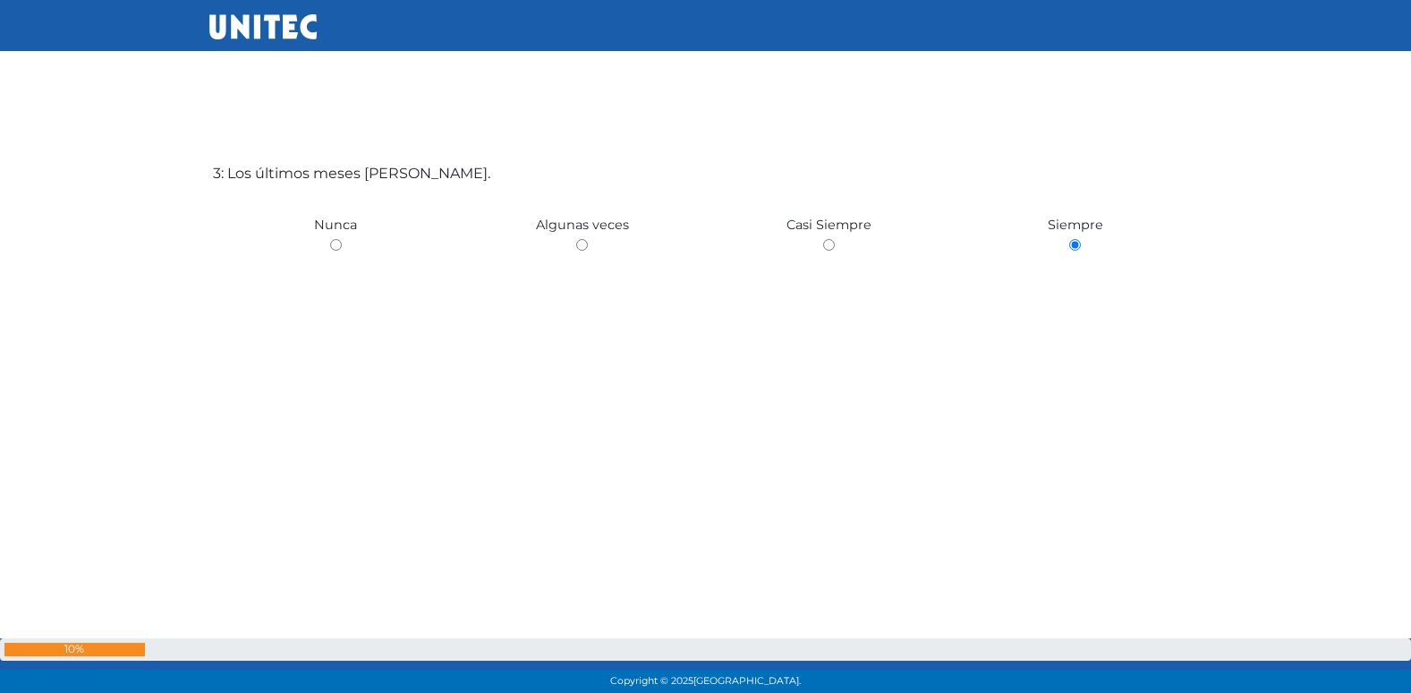
scroll to position [1313, 0]
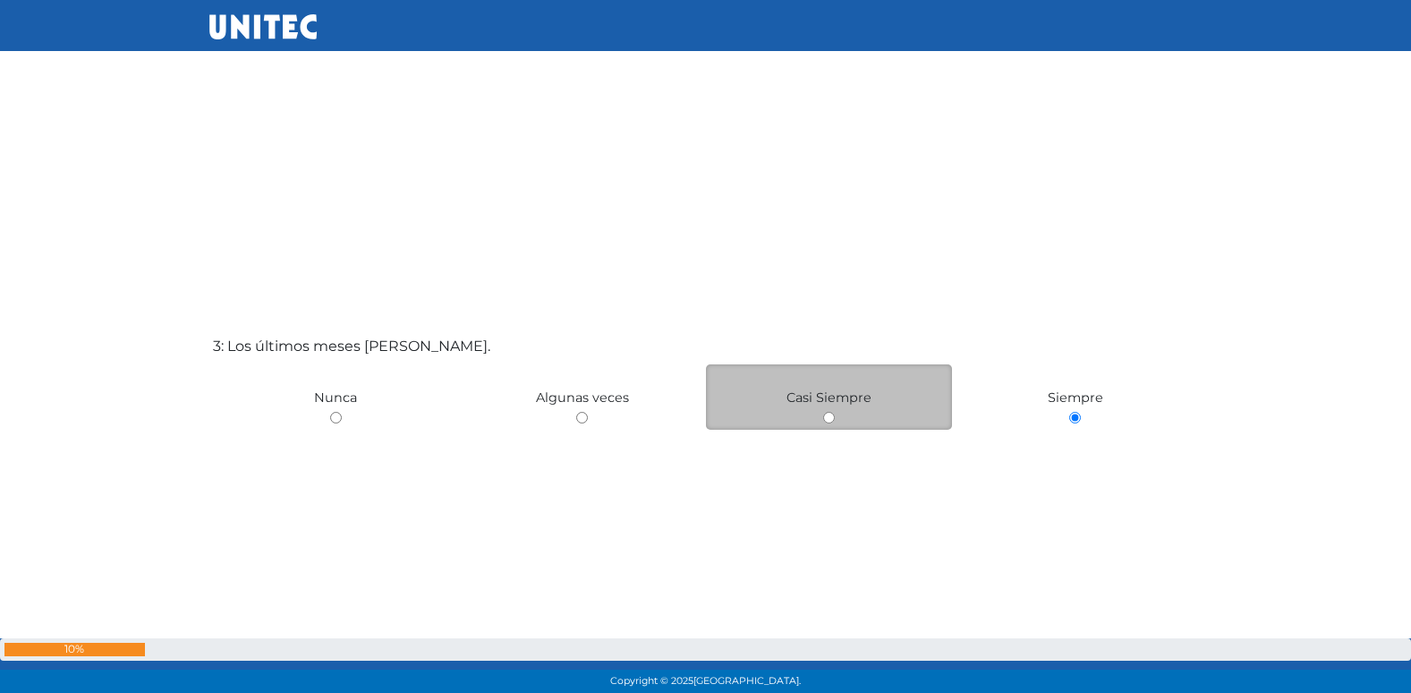
click at [830, 421] on input "radio" at bounding box center [829, 418] width 12 height 12
radio input "true"
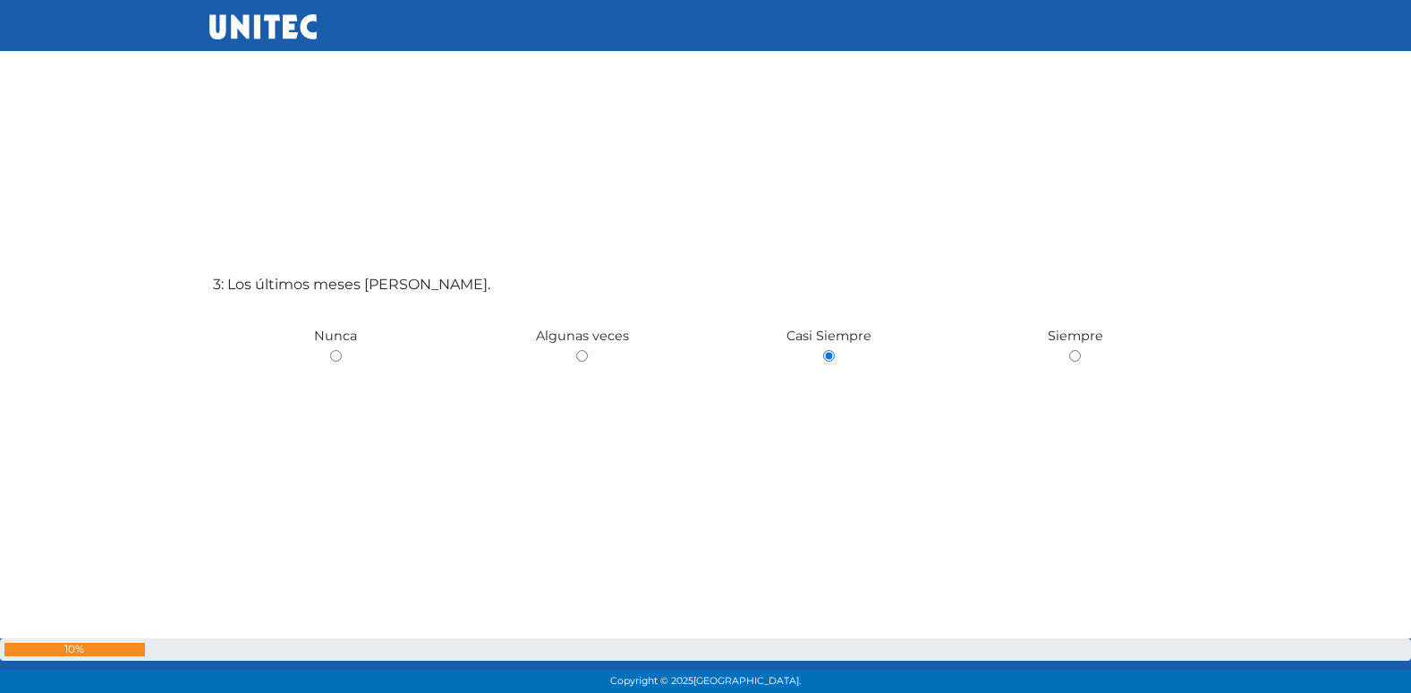
scroll to position [1376, 0]
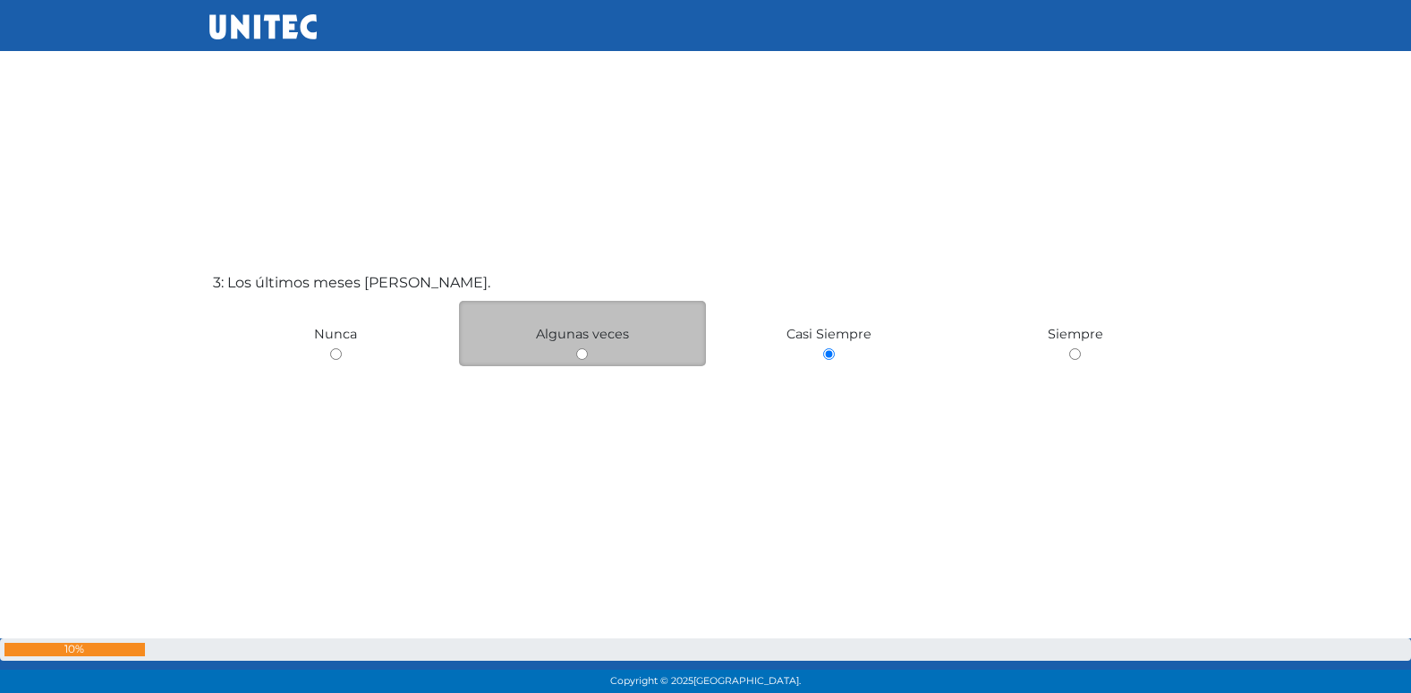
click at [584, 354] on input "radio" at bounding box center [582, 354] width 12 height 12
radio input "true"
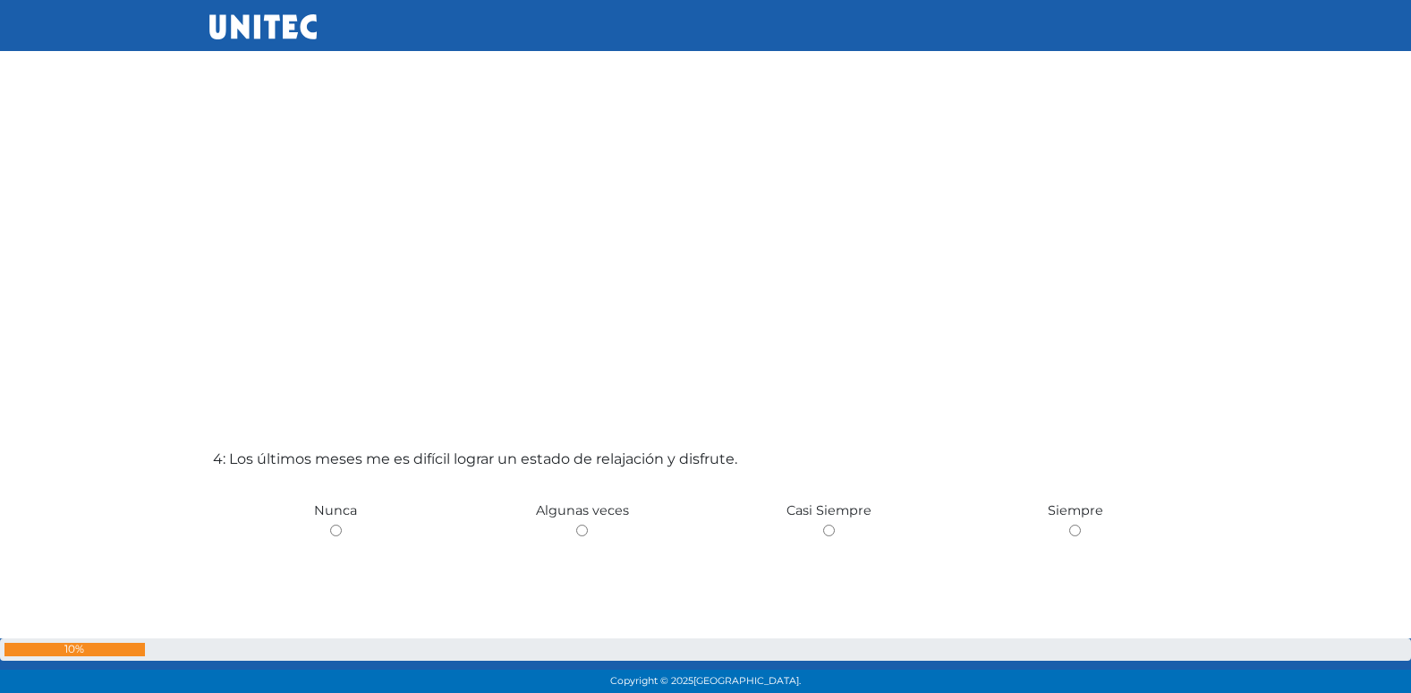
scroll to position [1850, 0]
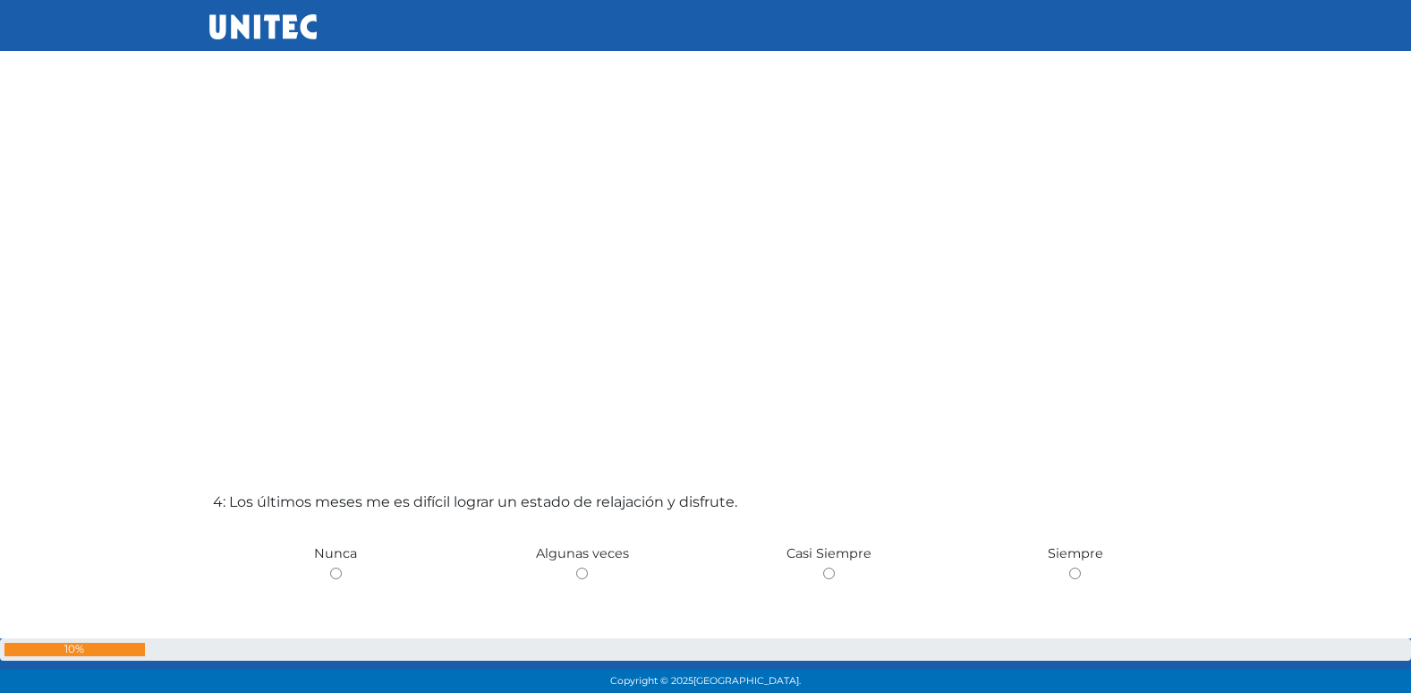
click at [576, 567] on input "radio" at bounding box center [582, 573] width 12 height 12
radio input "true"
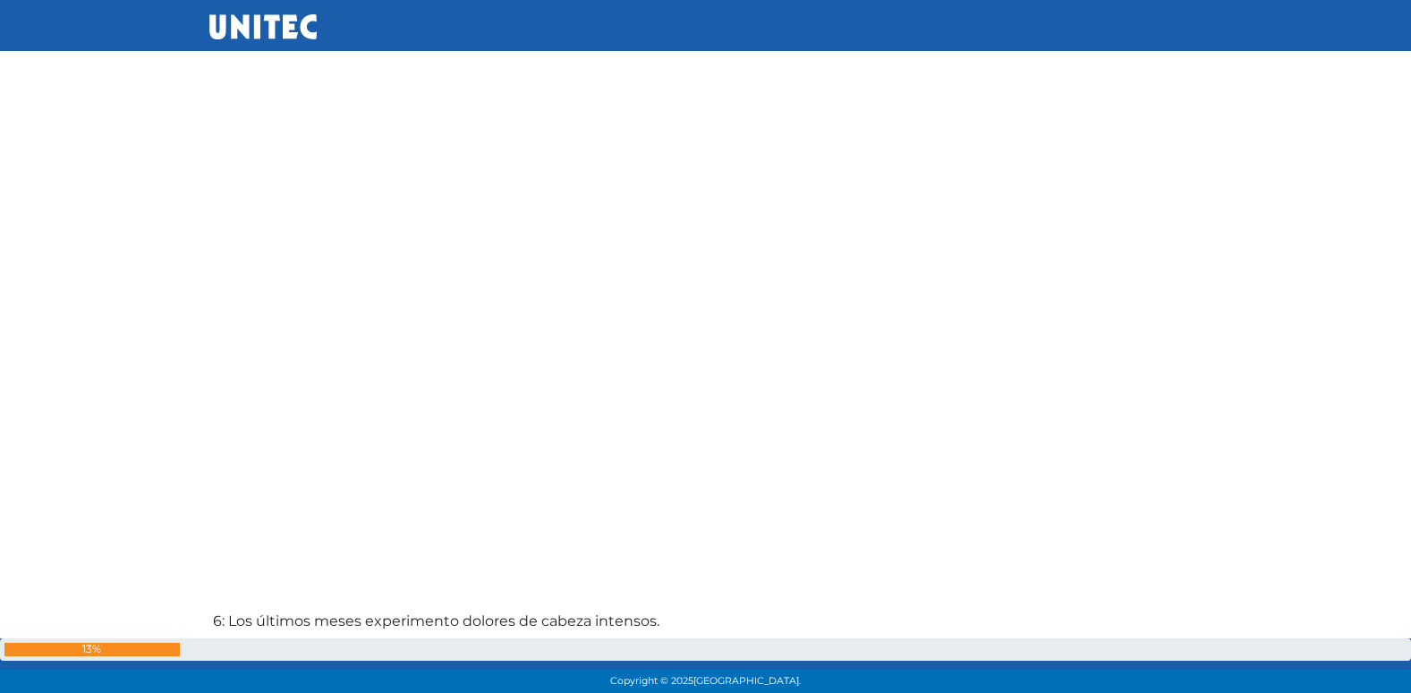
scroll to position [2787, 0]
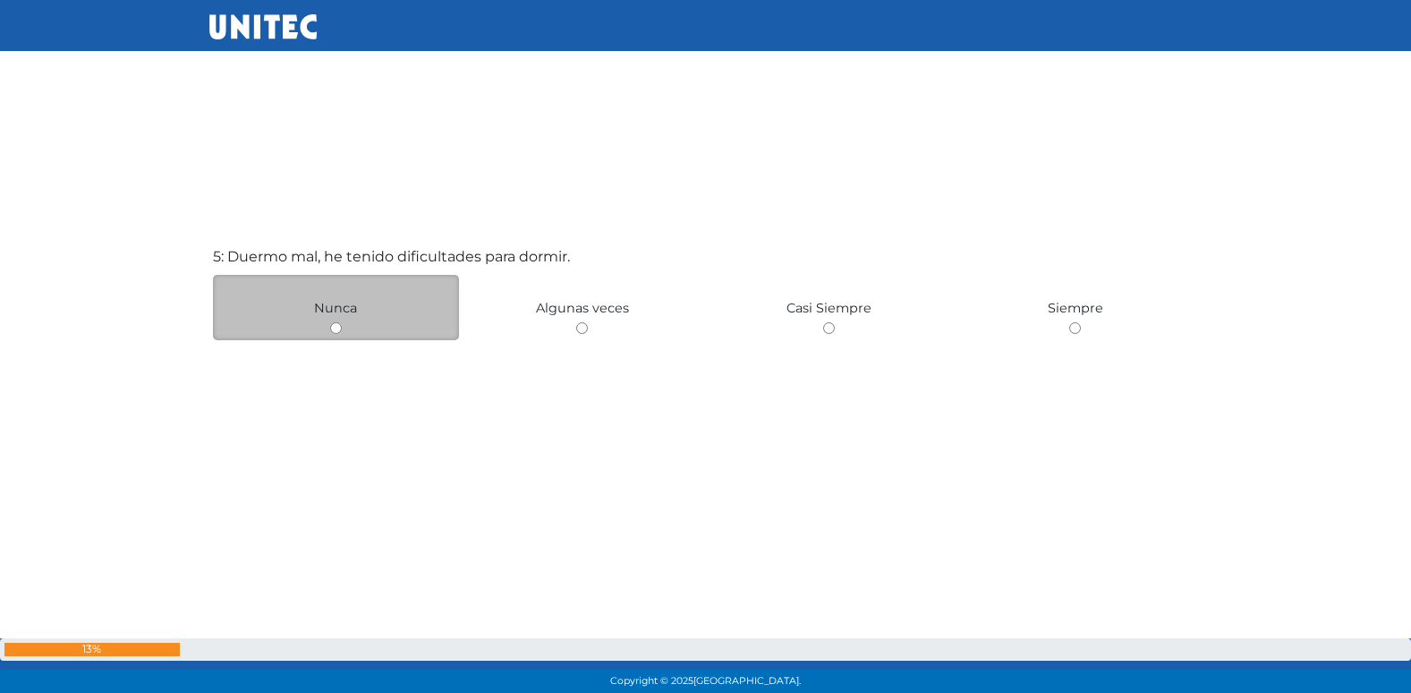
click at [350, 325] on div "Nunca" at bounding box center [336, 307] width 247 height 65
click at [341, 329] on input "radio" at bounding box center [336, 328] width 12 height 12
radio input "true"
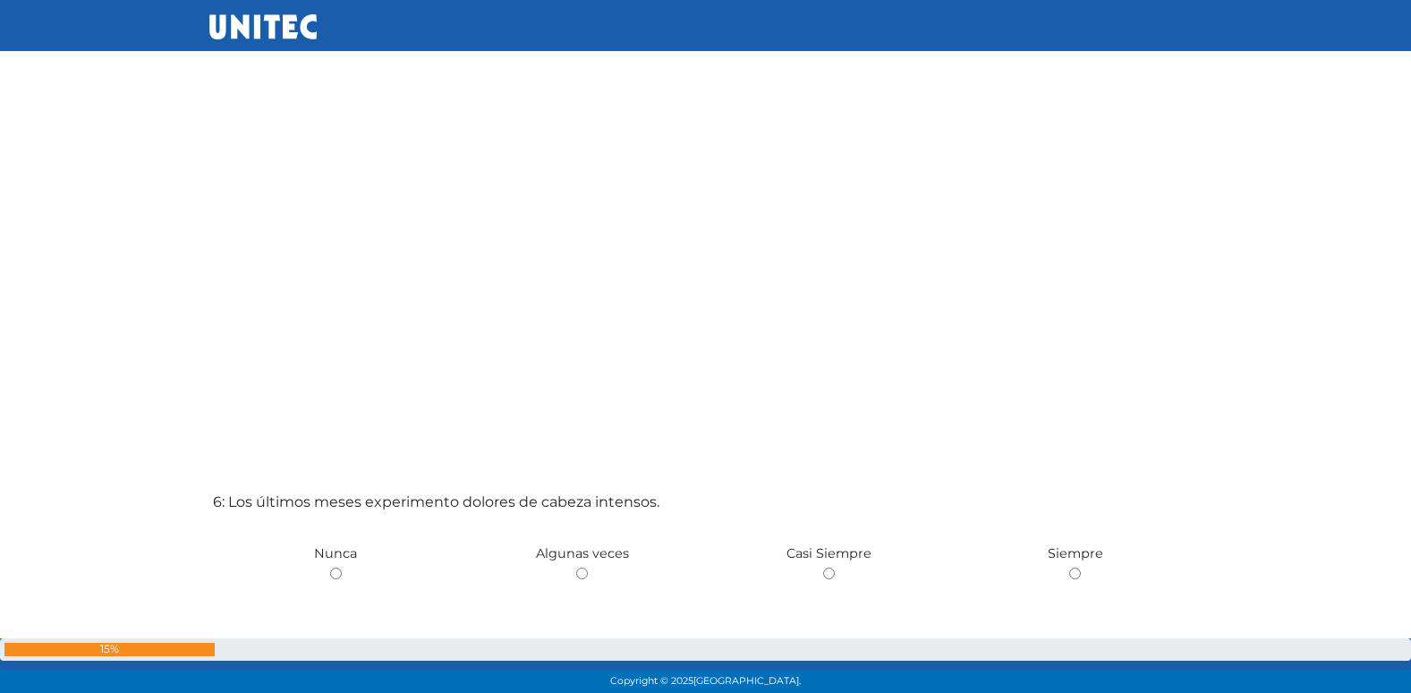
click at [576, 567] on input "radio" at bounding box center [582, 573] width 12 height 12
radio input "true"
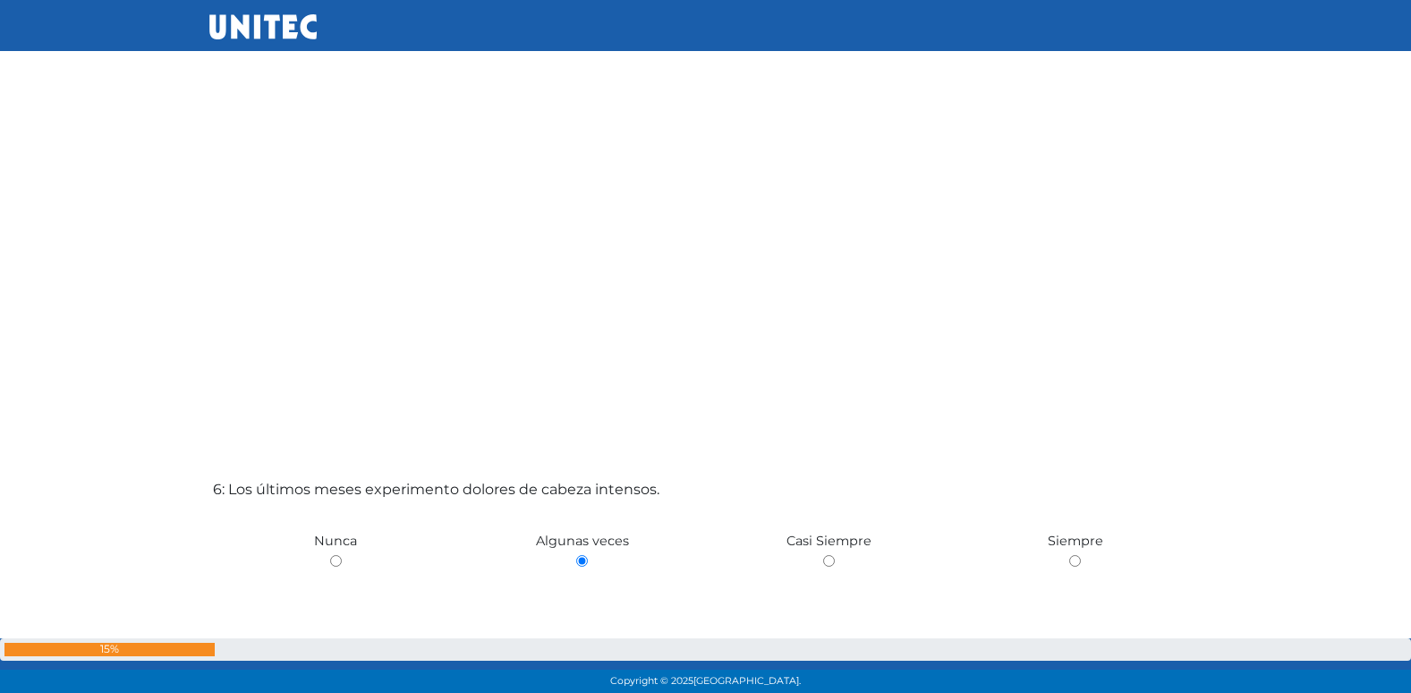
click at [330, 555] on input "radio" at bounding box center [336, 561] width 12 height 12
radio input "true"
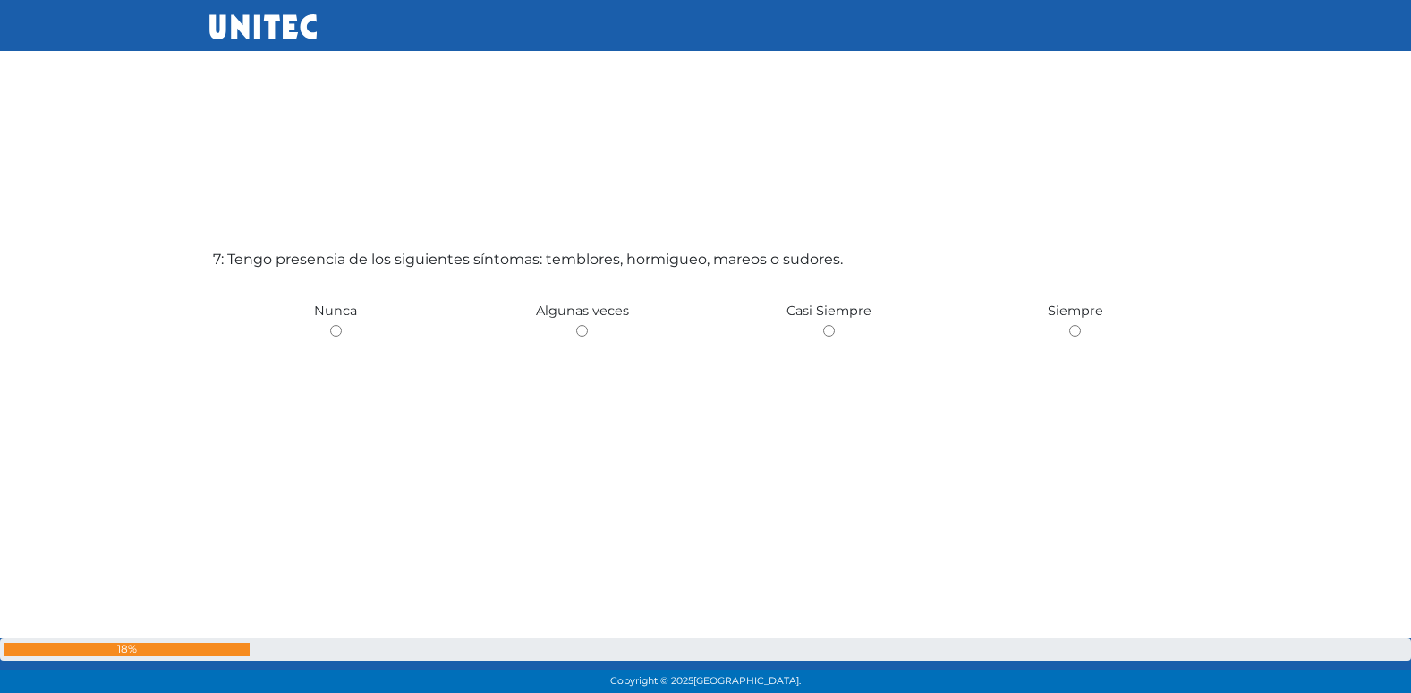
scroll to position [4245, 0]
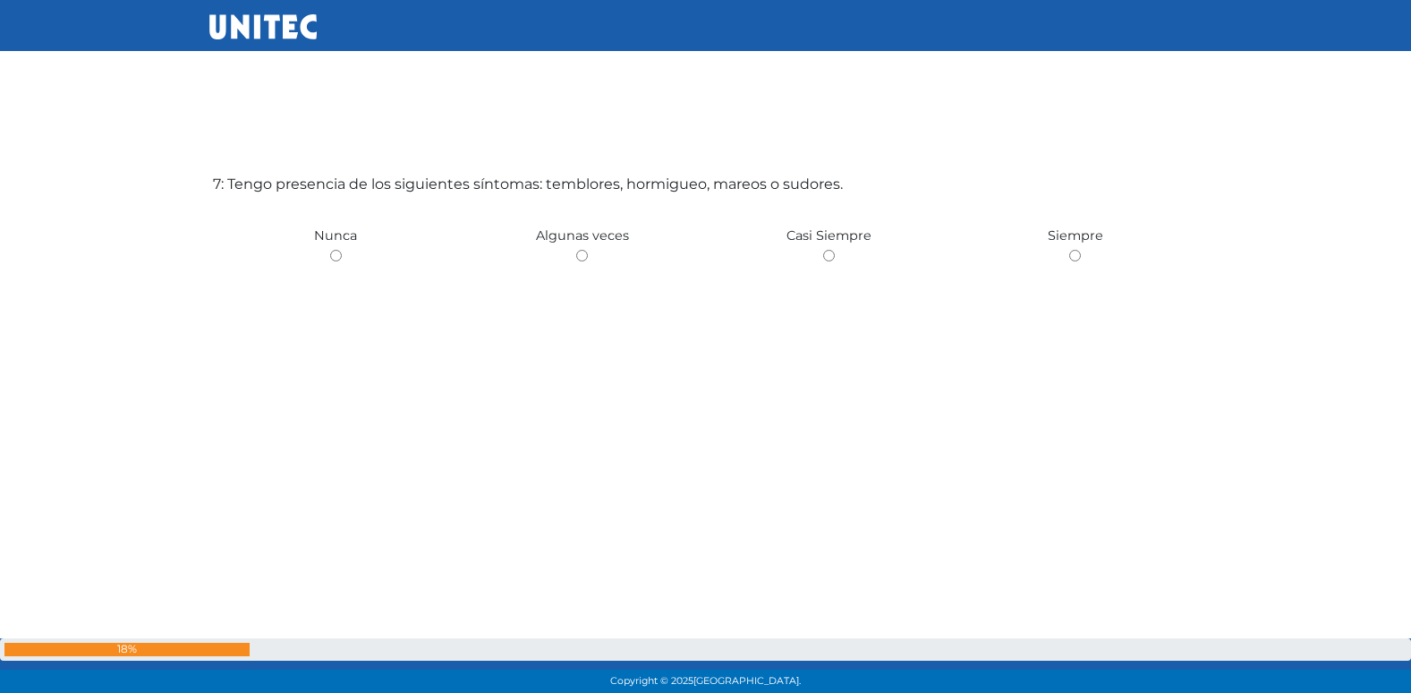
click at [576, 250] on input "radio" at bounding box center [582, 256] width 12 height 12
radio input "true"
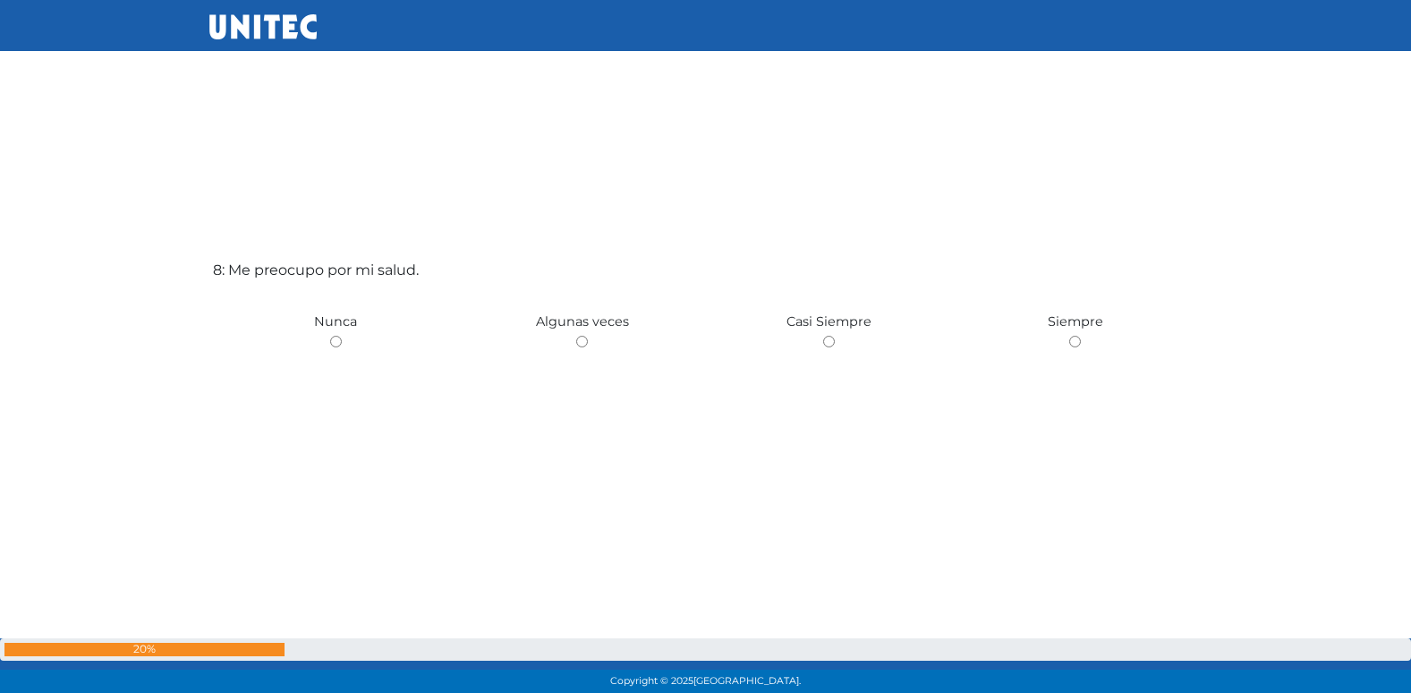
scroll to position [4938, 0]
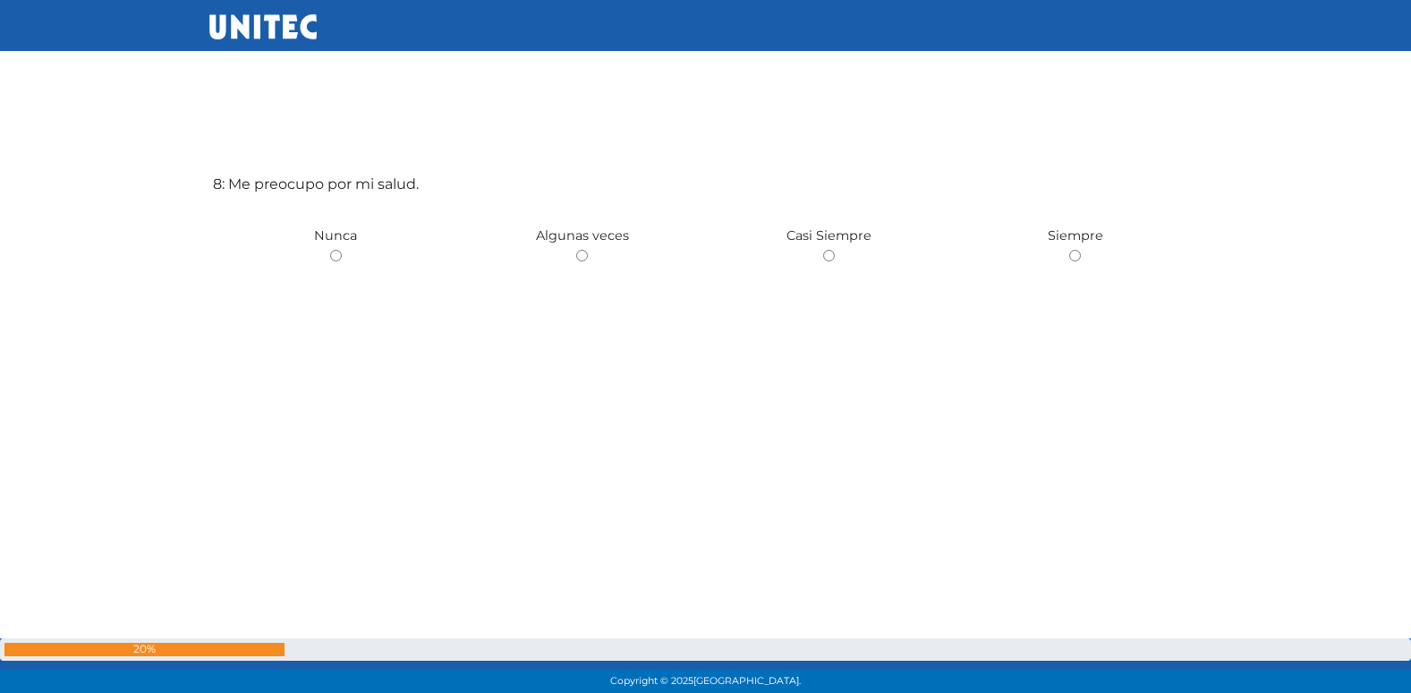
click at [576, 250] on input "radio" at bounding box center [582, 256] width 12 height 12
radio input "true"
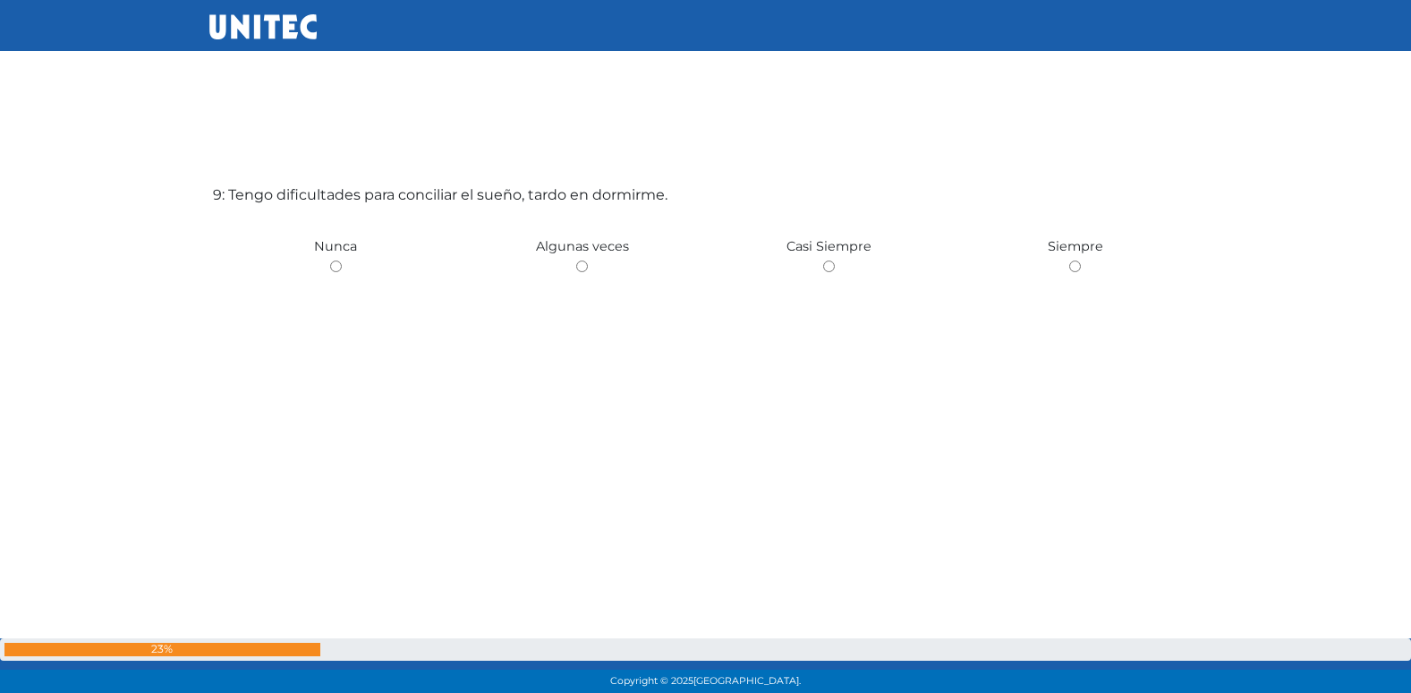
scroll to position [5630, 0]
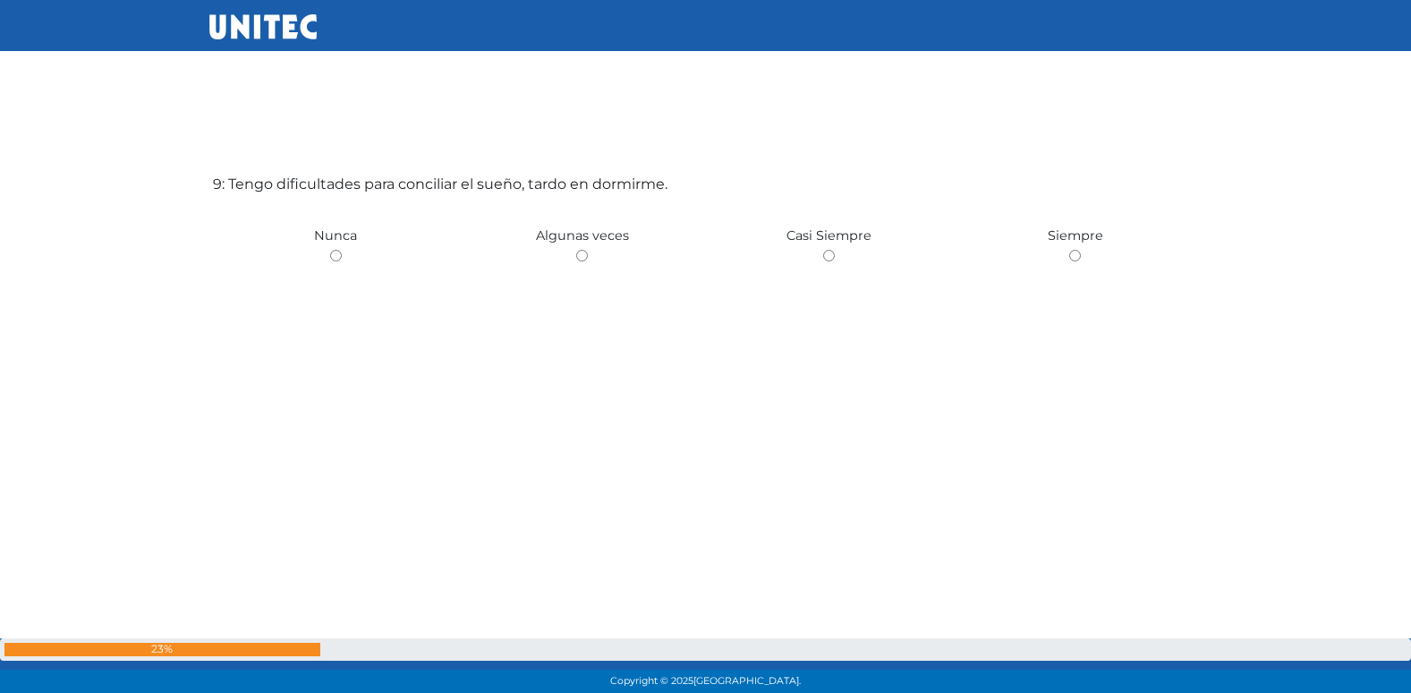
click at [576, 250] on input "radio" at bounding box center [582, 256] width 12 height 12
radio input "true"
click at [330, 250] on input "radio" at bounding box center [336, 256] width 12 height 12
radio input "true"
click at [576, 250] on input "radio" at bounding box center [582, 256] width 12 height 12
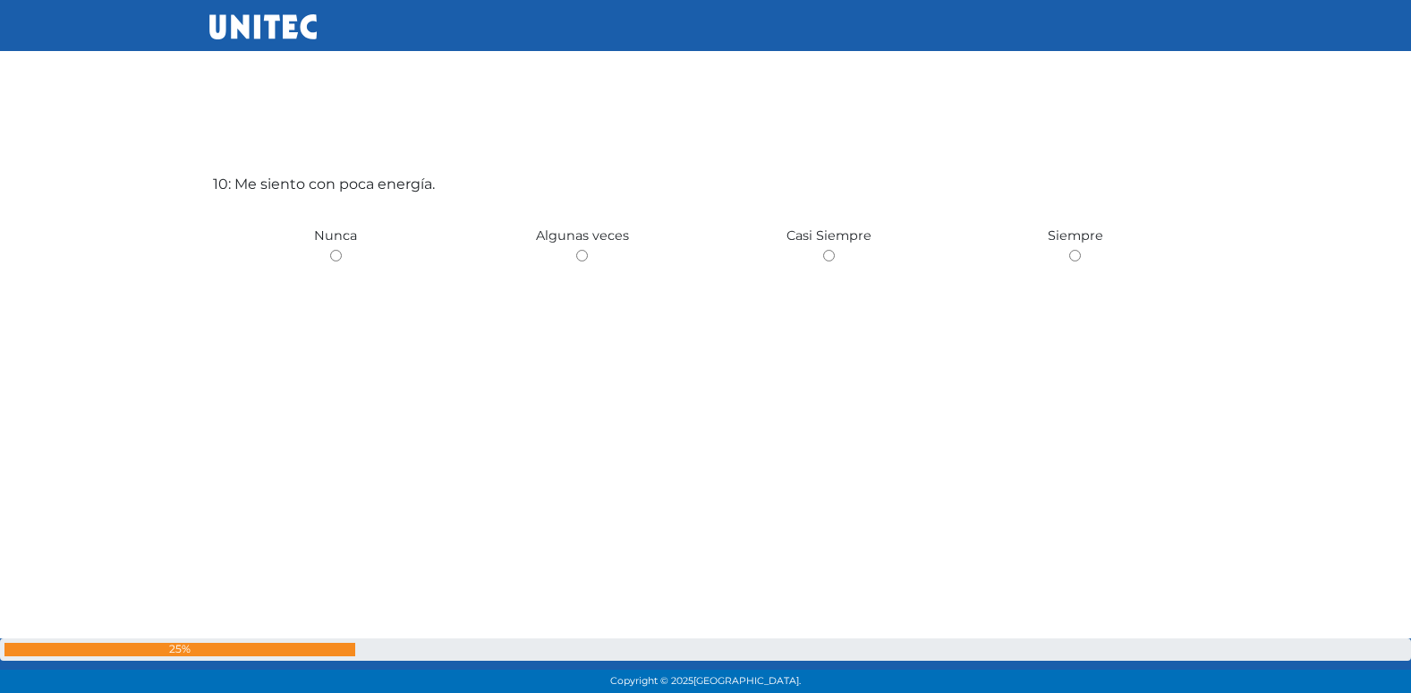
radio input "true"
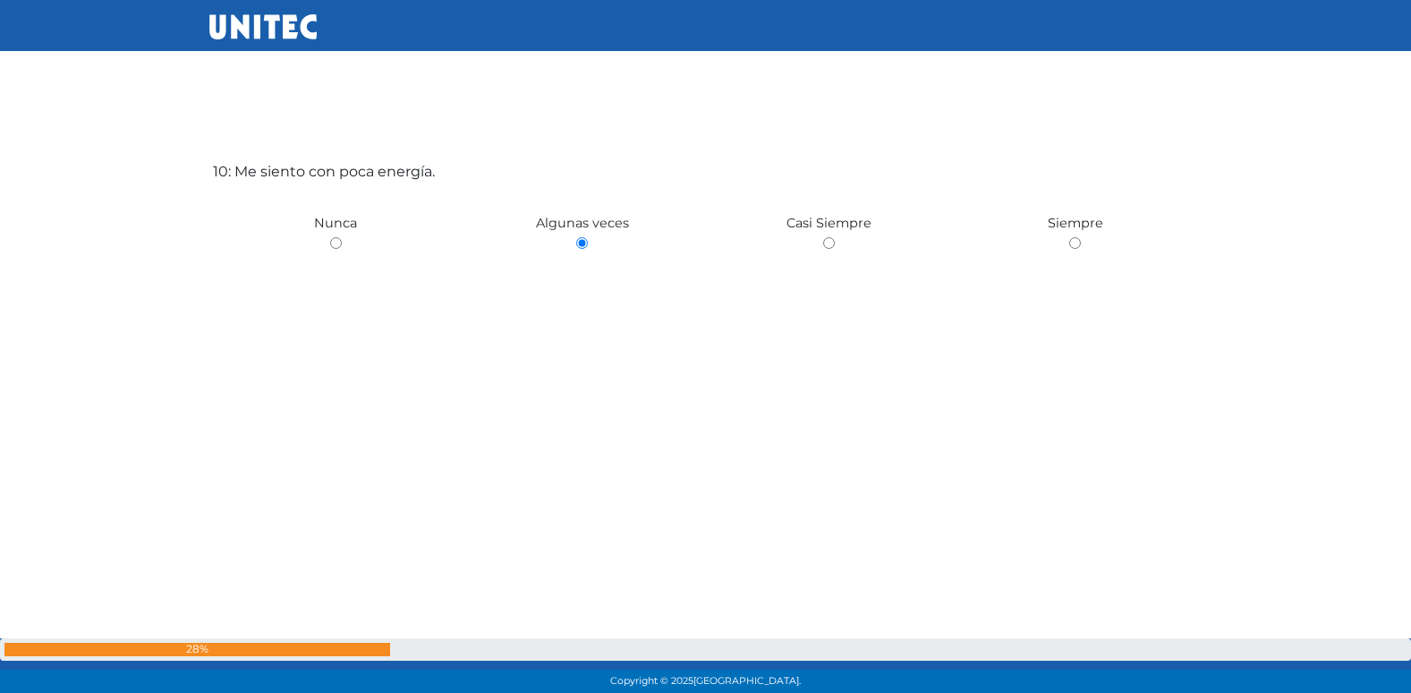
click at [330, 237] on input "radio" at bounding box center [336, 243] width 12 height 12
radio input "true"
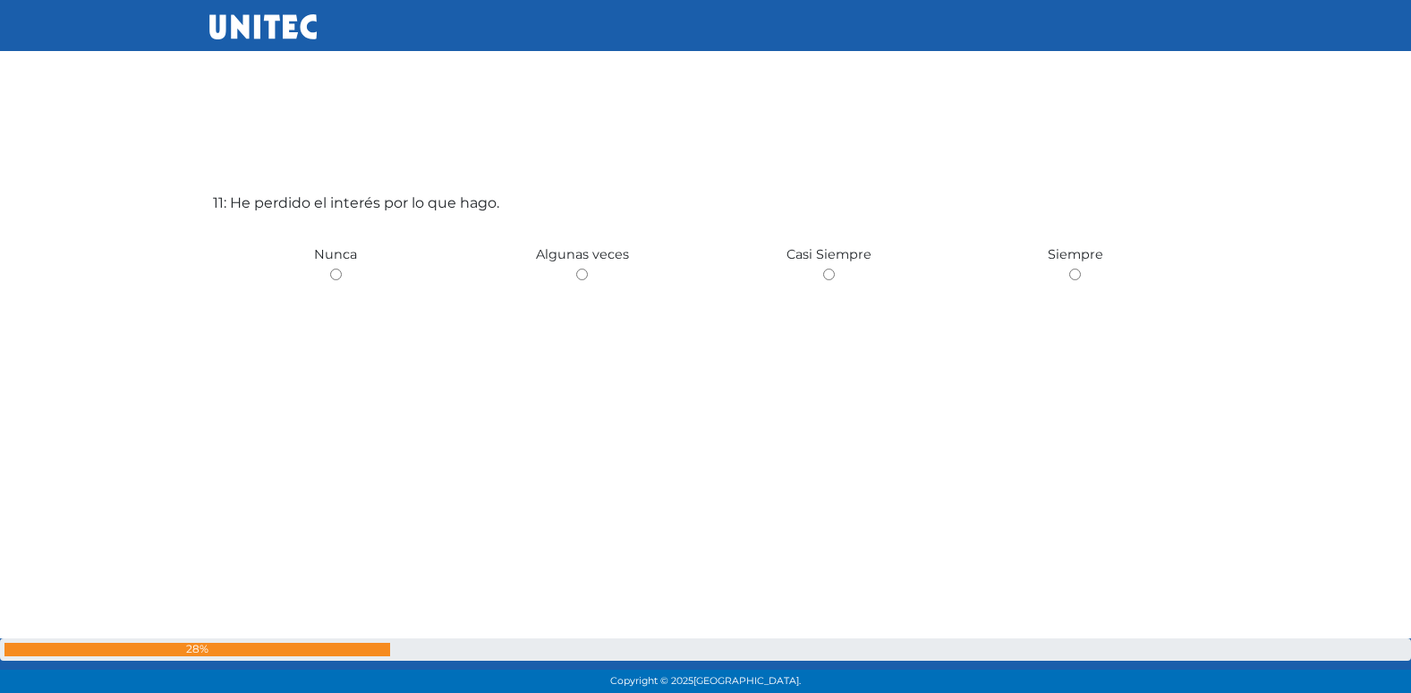
scroll to position [7015, 0]
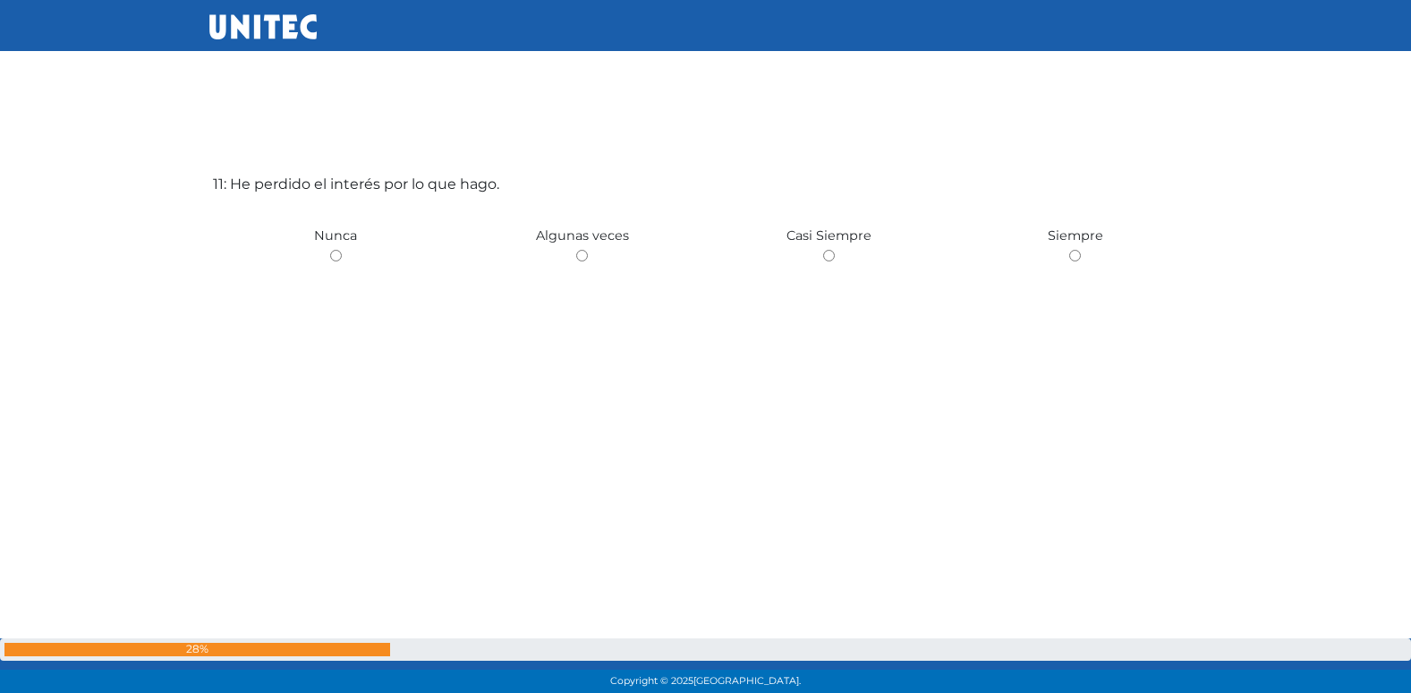
click at [576, 250] on input "radio" at bounding box center [582, 256] width 12 height 12
radio input "true"
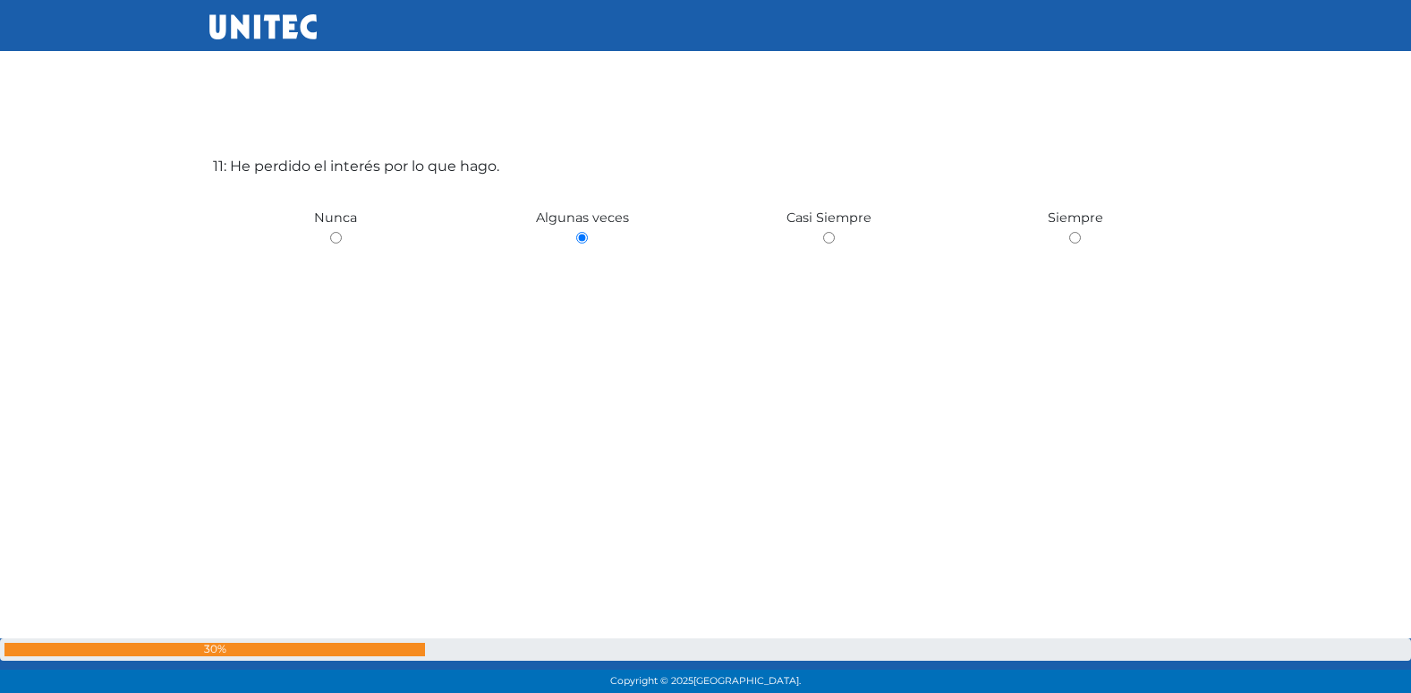
click at [823, 232] on input "radio" at bounding box center [829, 238] width 12 height 12
radio input "true"
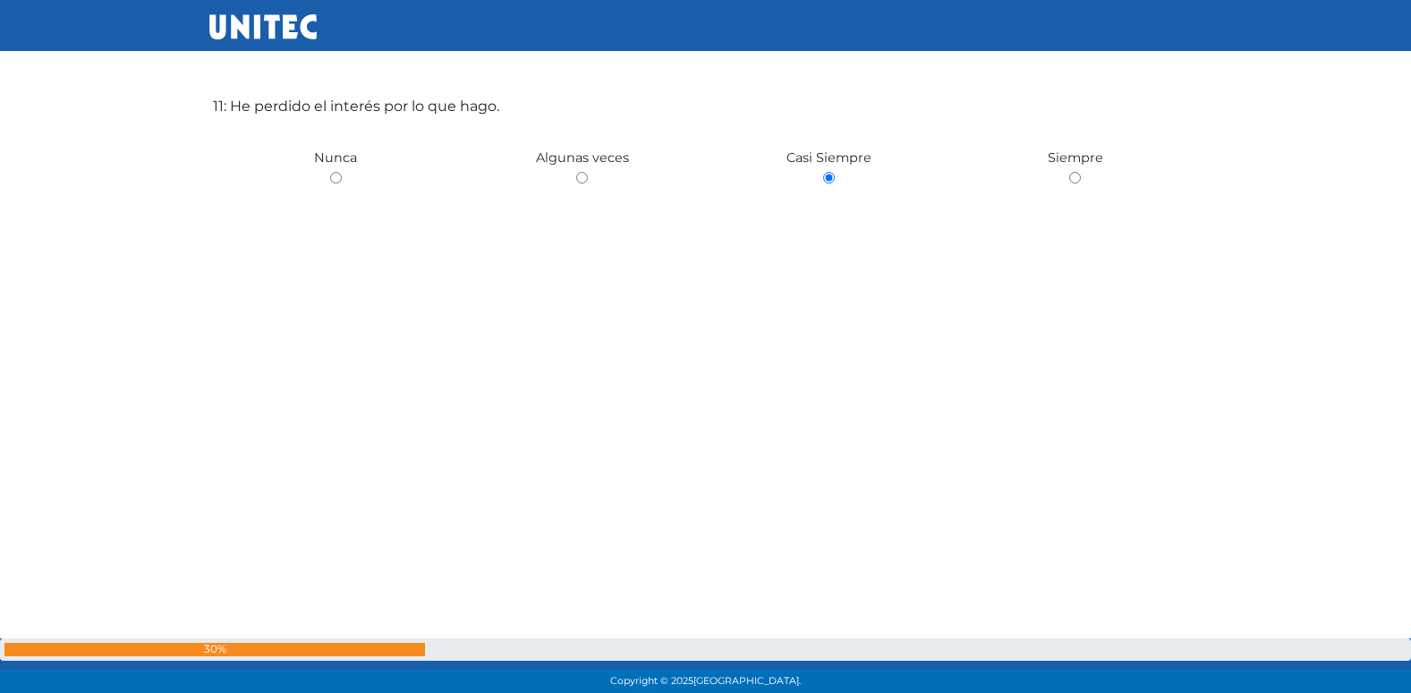
click at [576, 172] on input "radio" at bounding box center [582, 178] width 12 height 12
radio input "true"
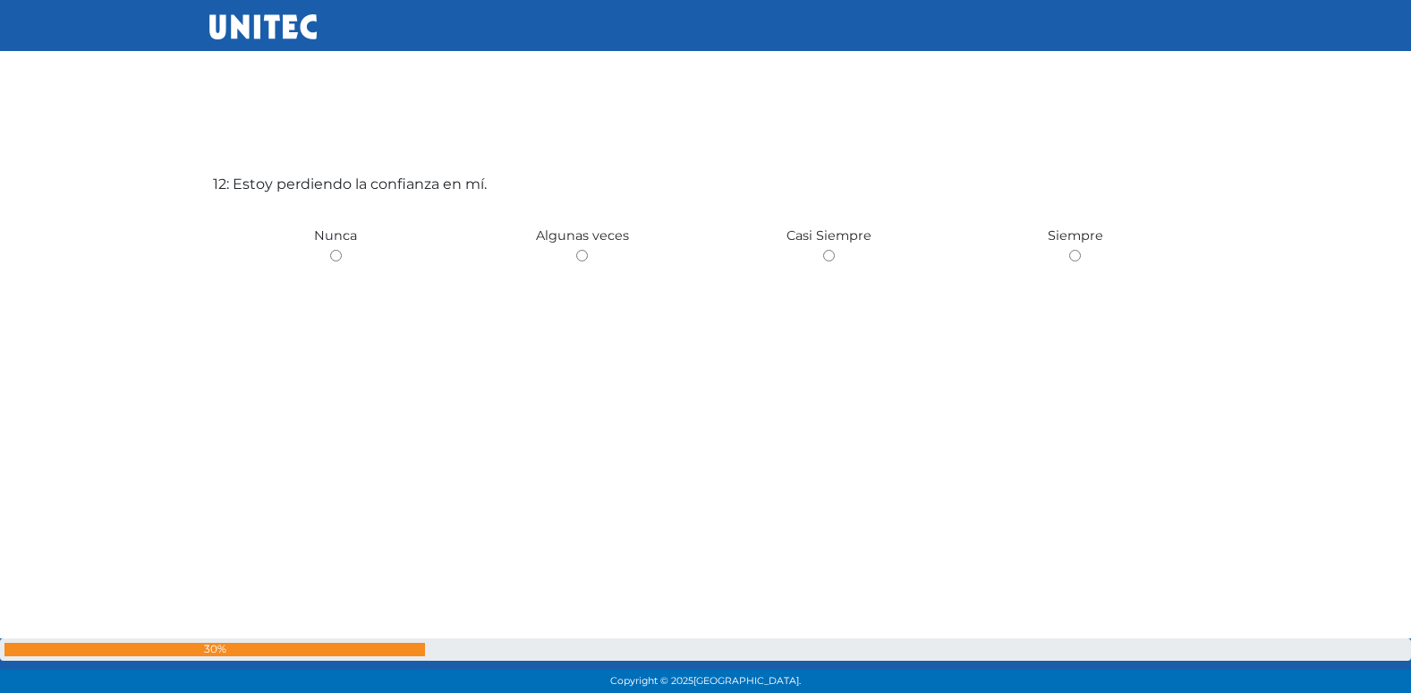
click at [576, 250] on input "radio" at bounding box center [582, 256] width 12 height 12
radio input "true"
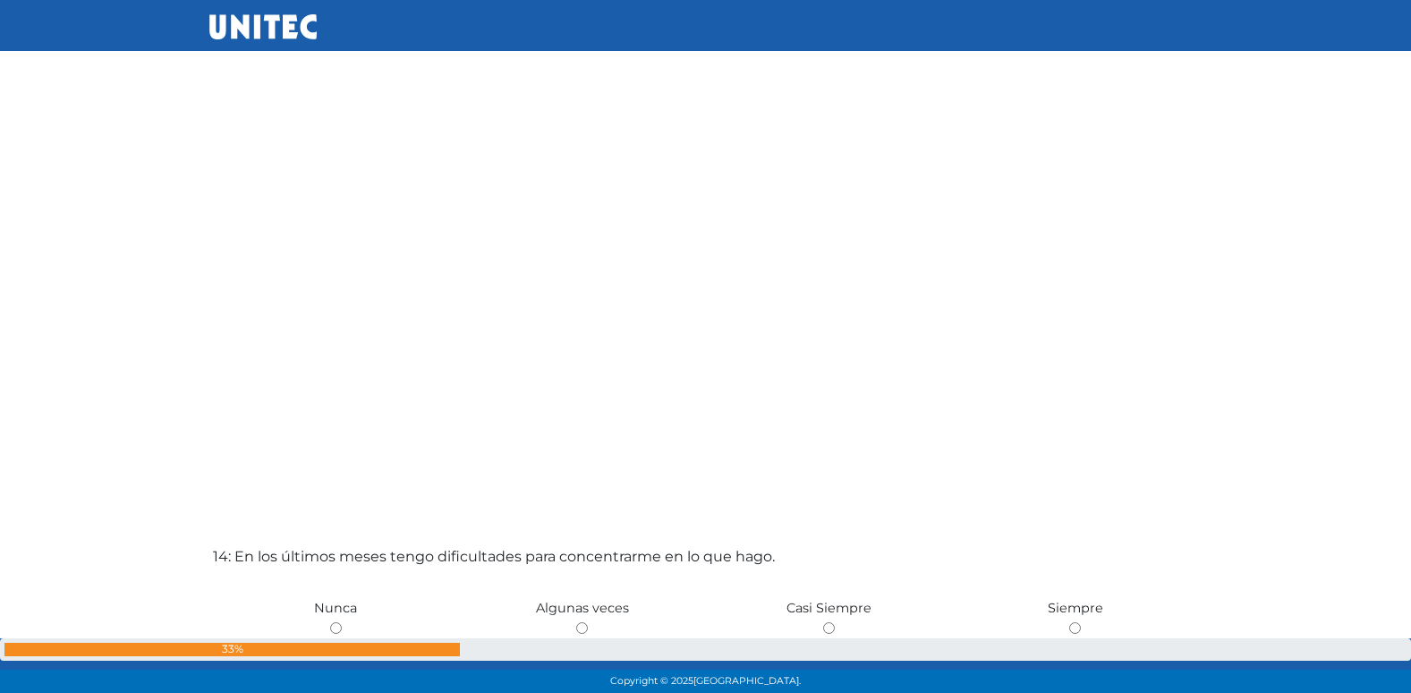
scroll to position [8775, 0]
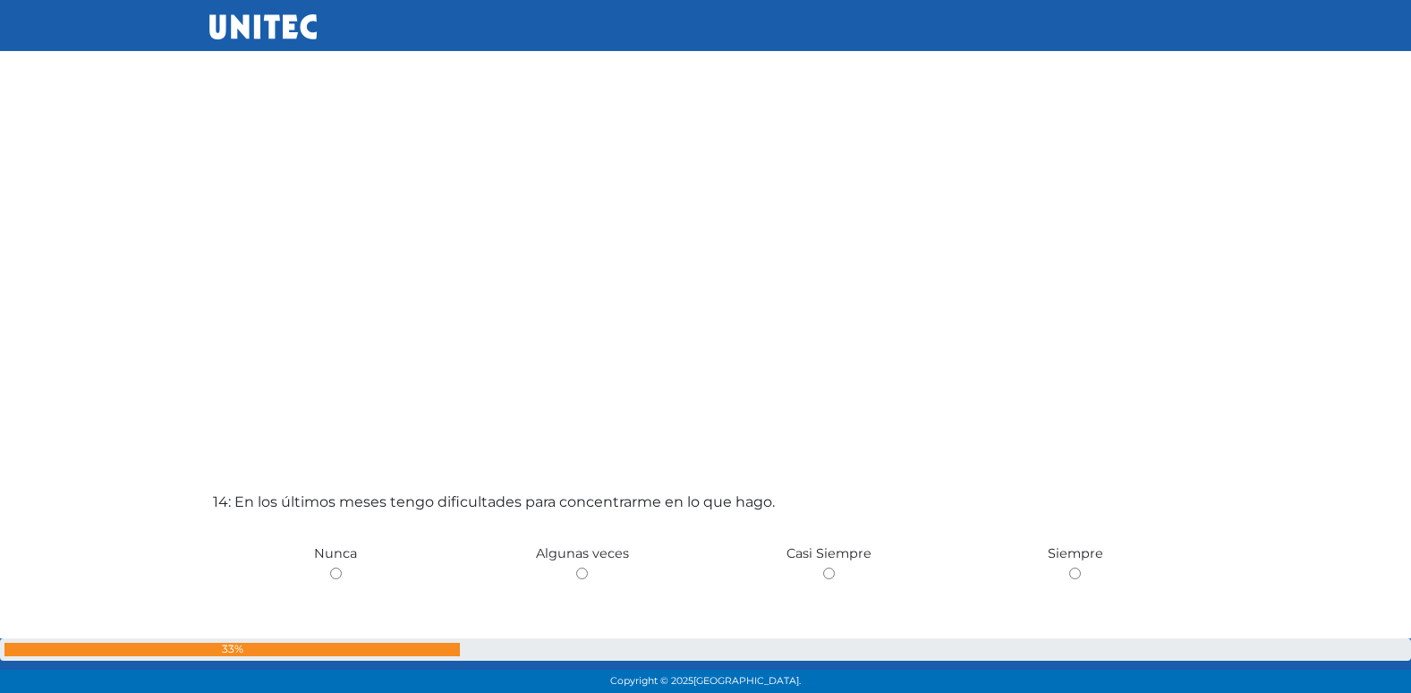
click at [576, 567] on input "radio" at bounding box center [582, 573] width 12 height 12
radio input "true"
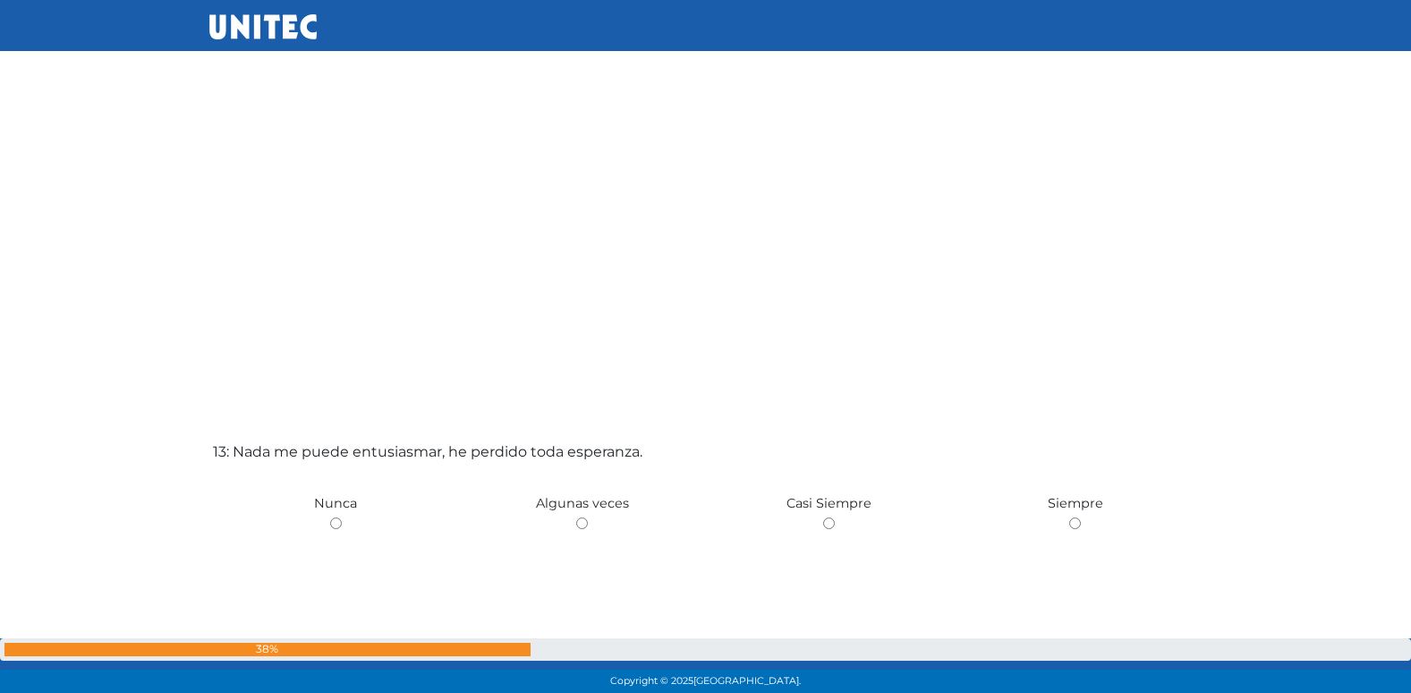
scroll to position [8123, 0]
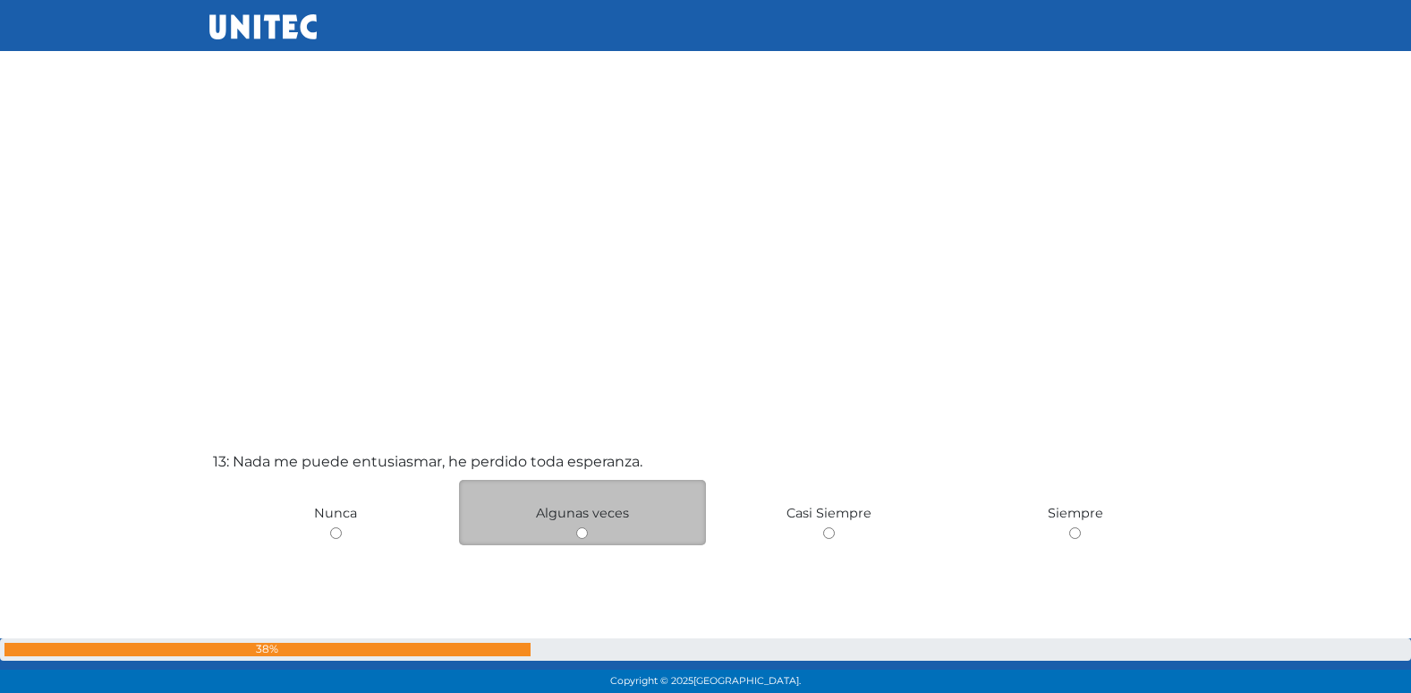
click at [574, 532] on div "Algunas veces" at bounding box center [582, 512] width 247 height 65
click at [583, 530] on input "radio" at bounding box center [582, 533] width 12 height 12
radio input "true"
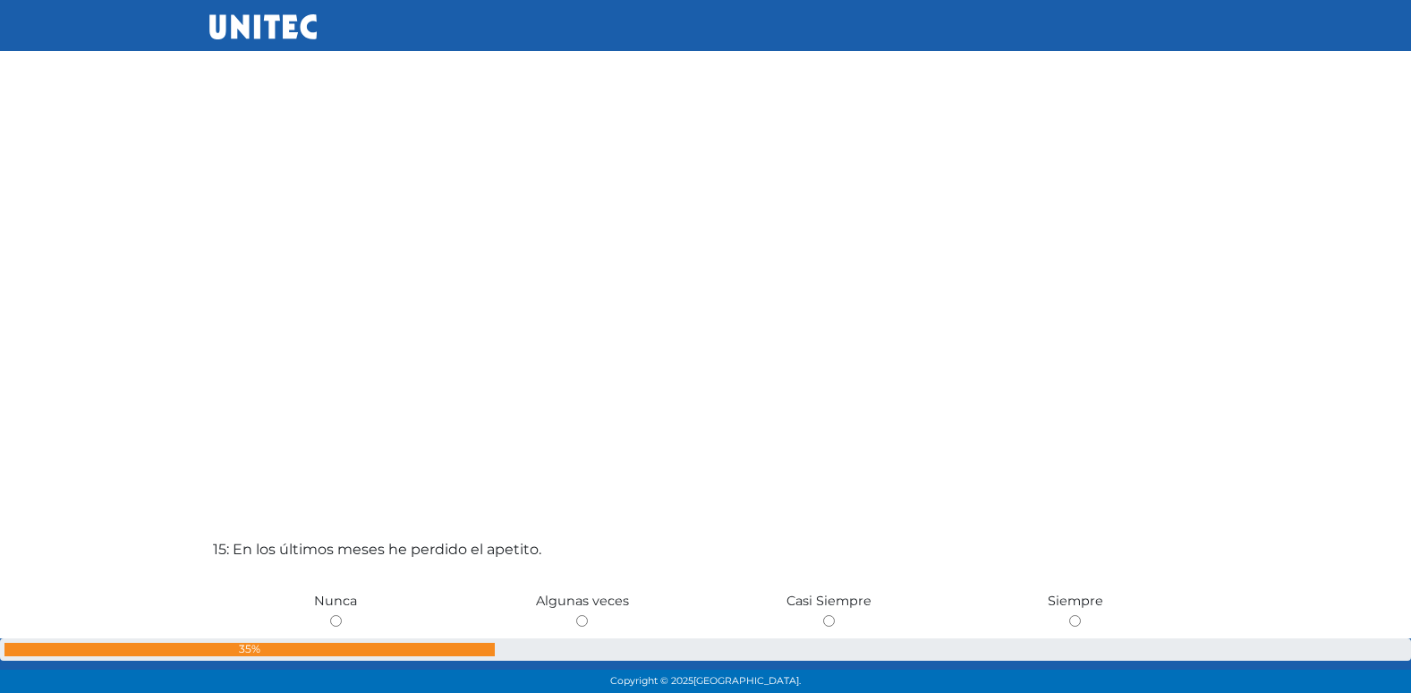
scroll to position [9440, 0]
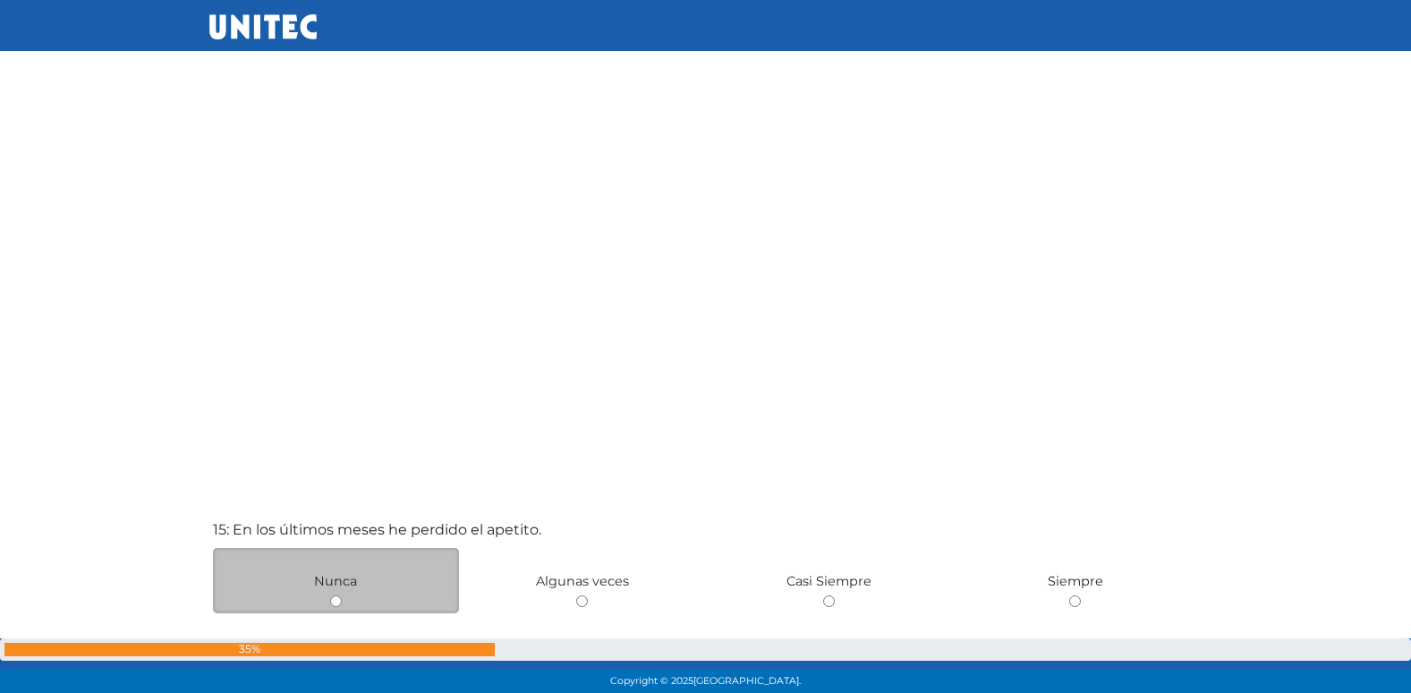
click at [438, 568] on div "Nunca" at bounding box center [336, 580] width 247 height 65
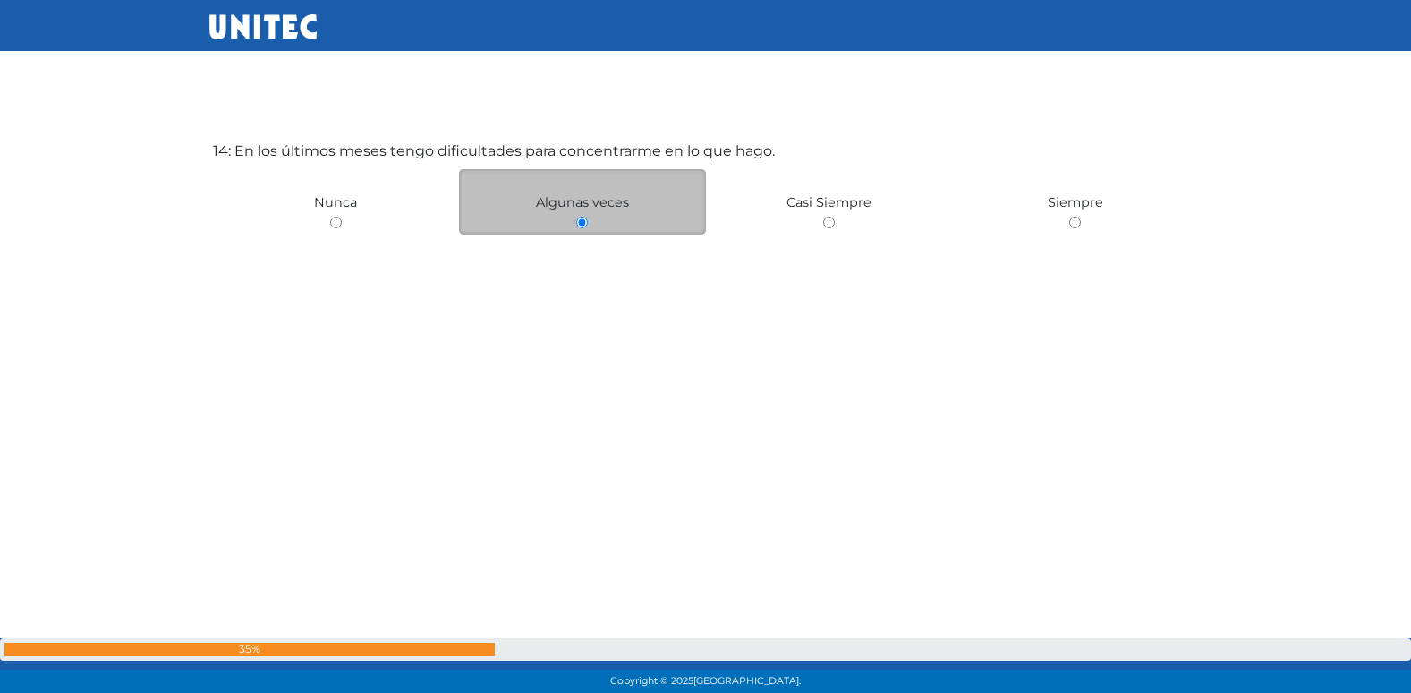
scroll to position [9468, 0]
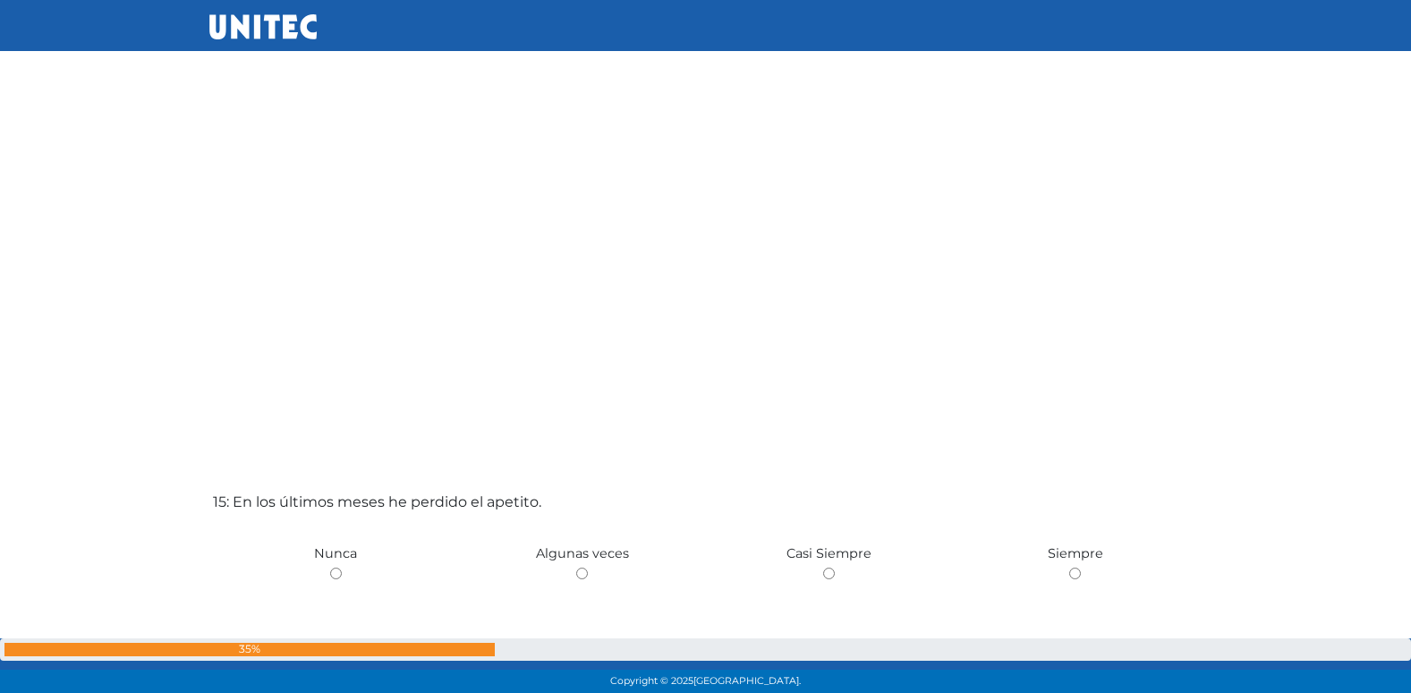
click at [576, 567] on input "radio" at bounding box center [582, 573] width 12 height 12
radio input "true"
click at [330, 567] on input "radio" at bounding box center [336, 573] width 12 height 12
radio input "true"
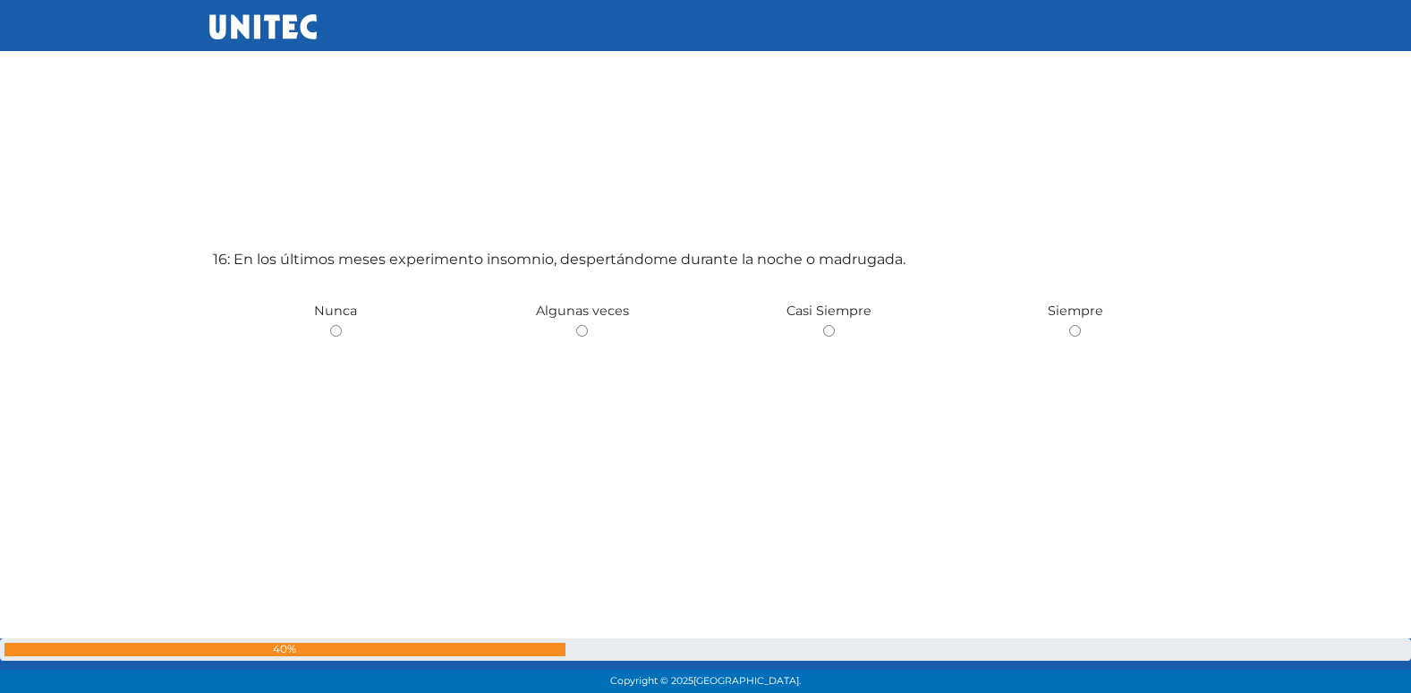
scroll to position [10478, 0]
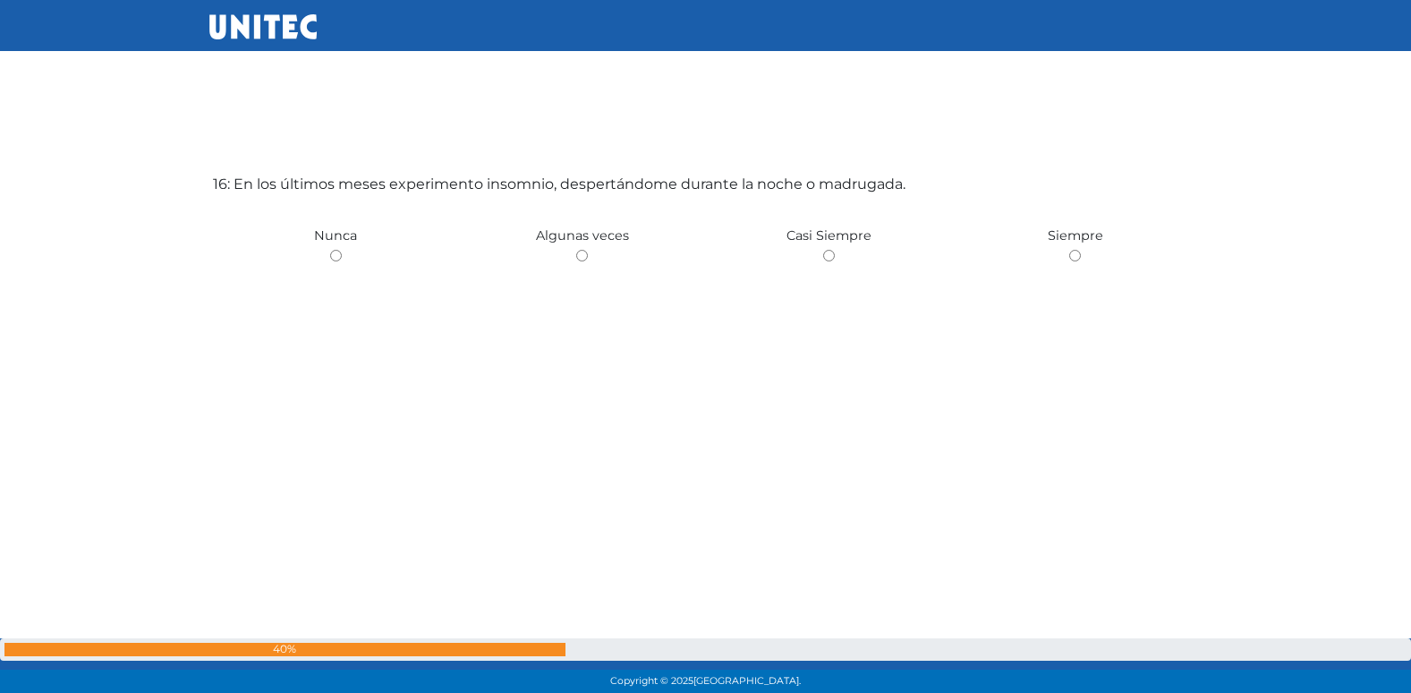
click at [576, 250] on input "radio" at bounding box center [582, 256] width 12 height 12
radio input "true"
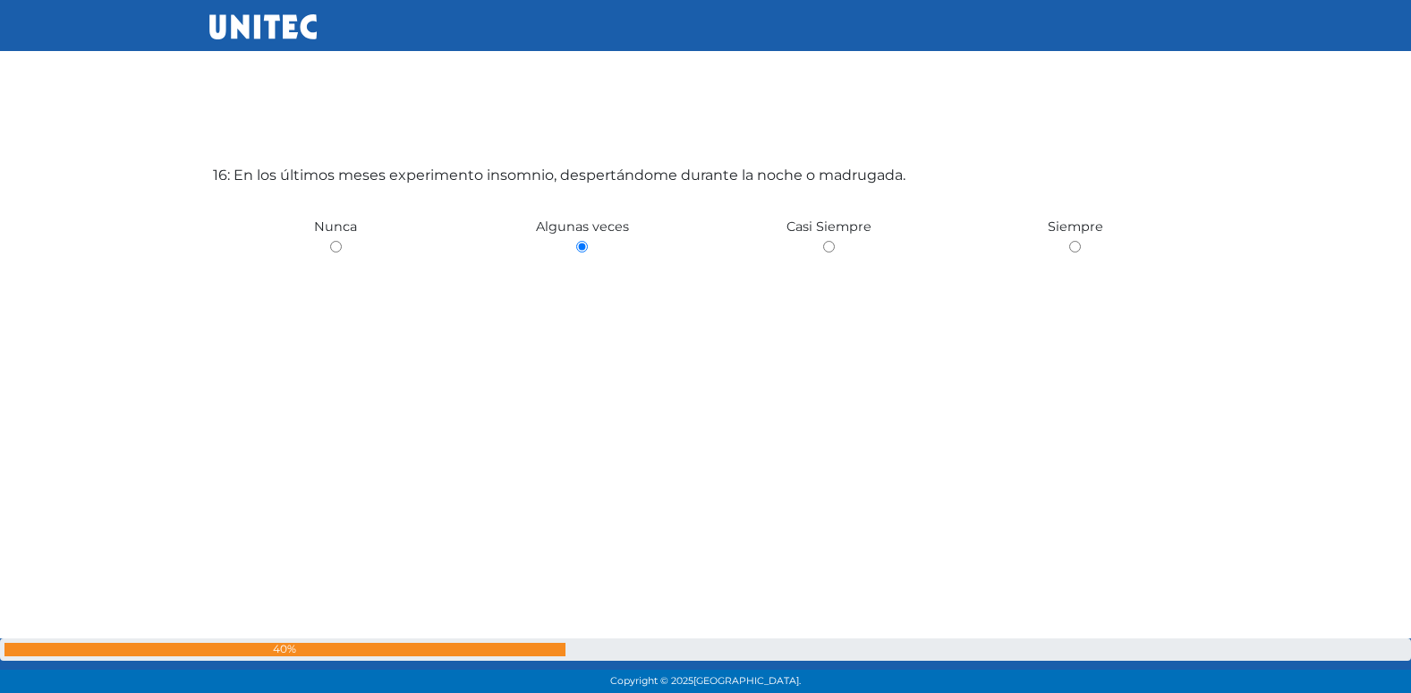
click at [823, 241] on input "radio" at bounding box center [829, 247] width 12 height 12
radio input "true"
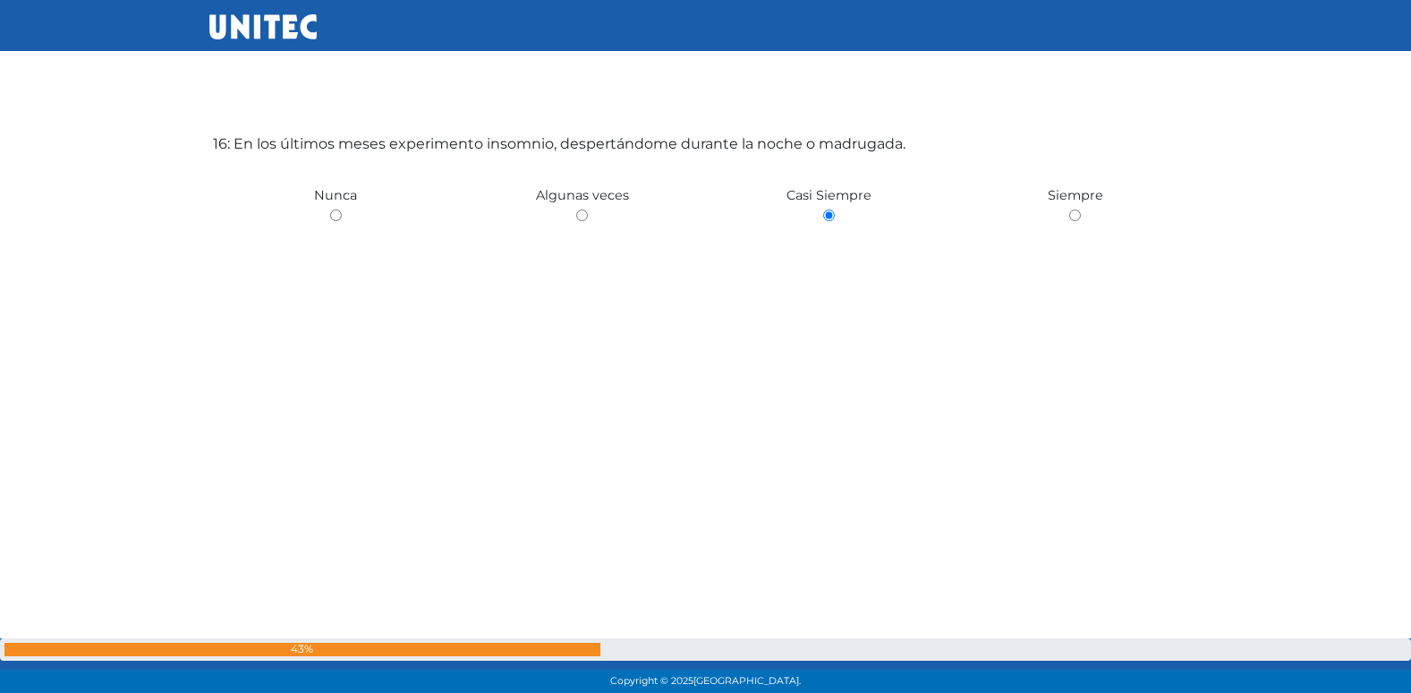
click at [1069, 209] on input "radio" at bounding box center [1075, 215] width 12 height 12
radio input "true"
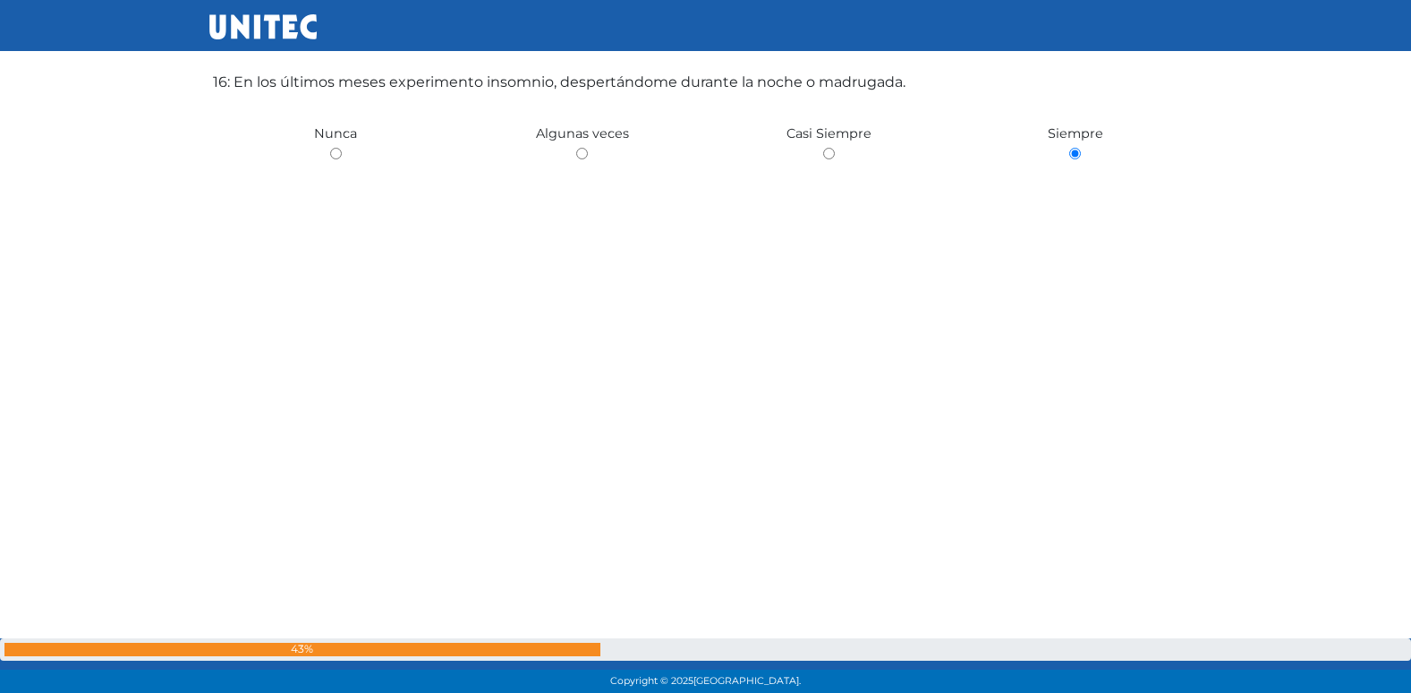
click at [823, 148] on input "radio" at bounding box center [829, 154] width 12 height 12
radio input "true"
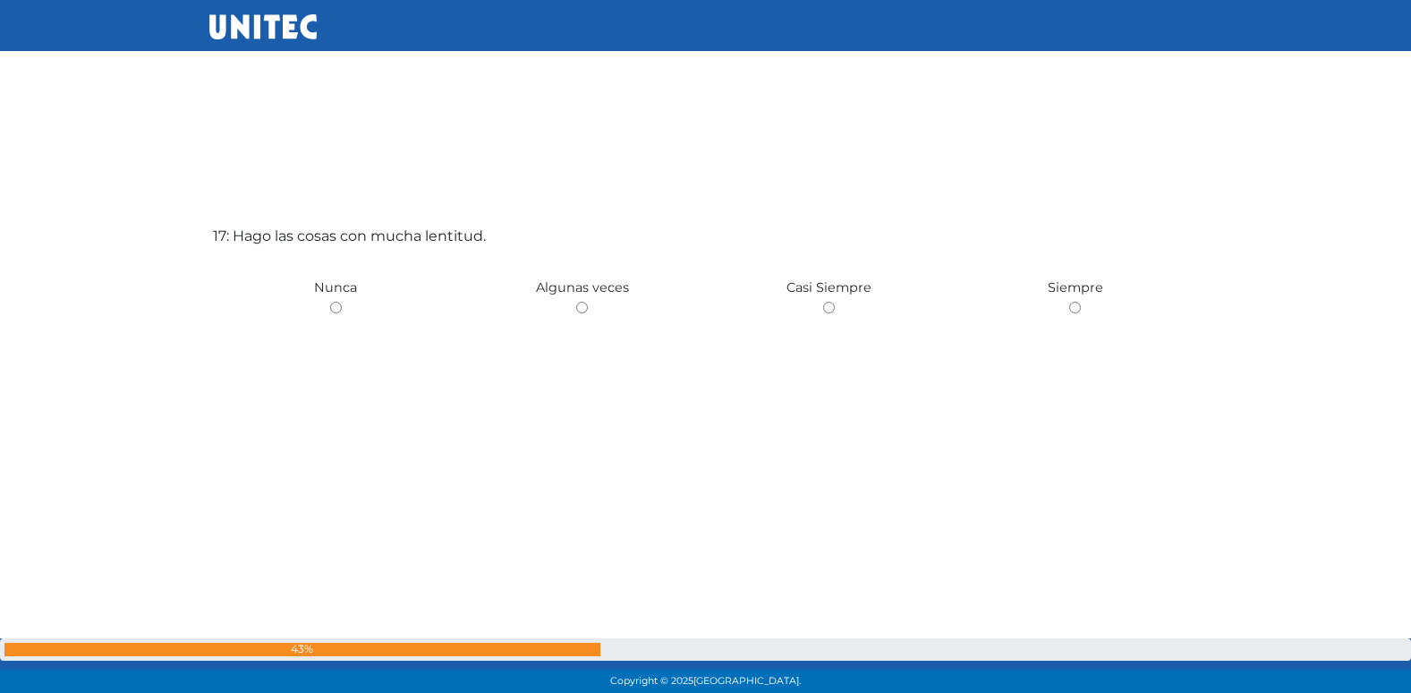
scroll to position [11171, 0]
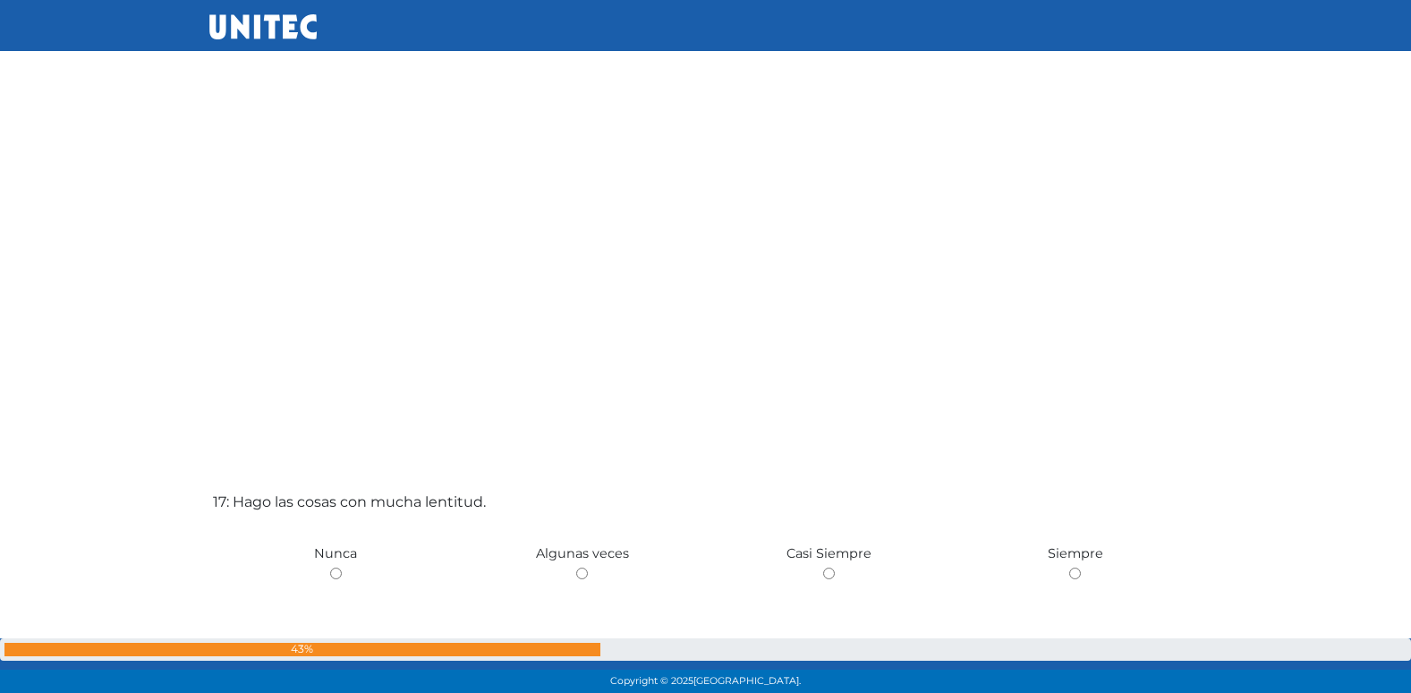
click at [576, 567] on input "radio" at bounding box center [582, 573] width 12 height 12
radio input "true"
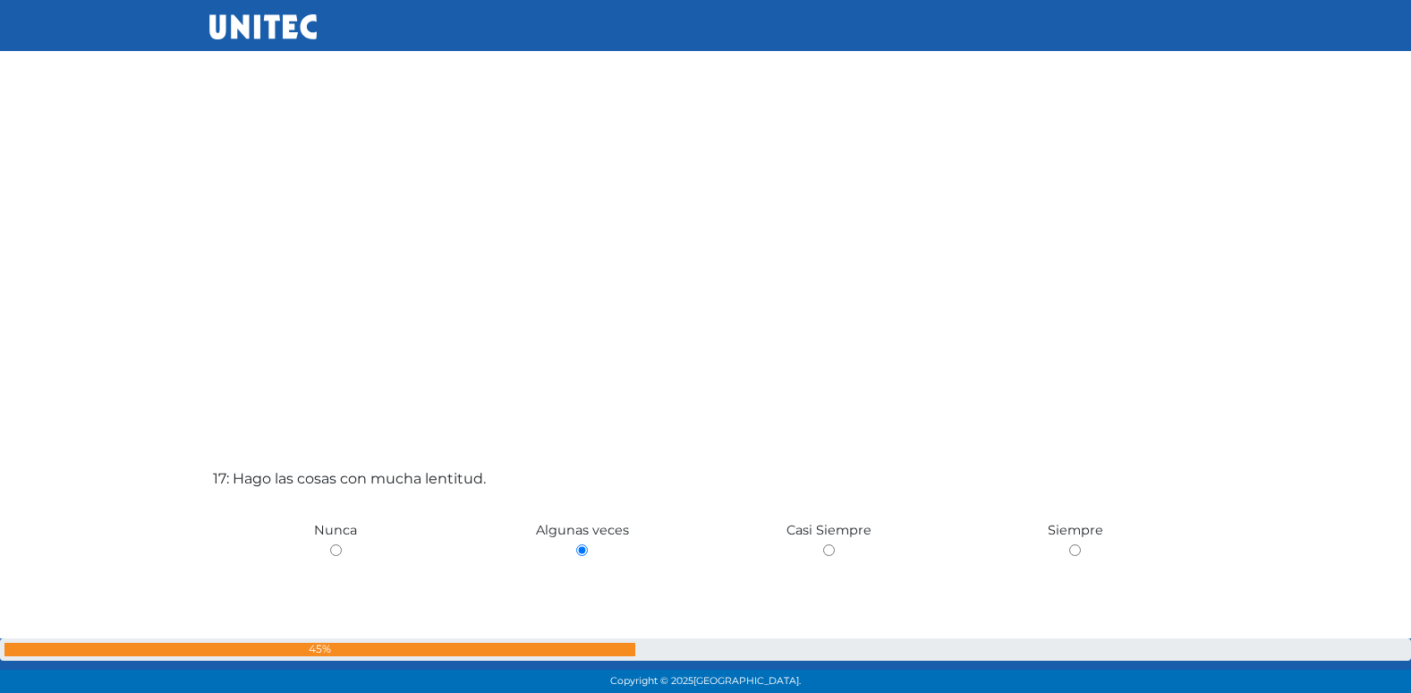
click at [823, 544] on input "radio" at bounding box center [829, 550] width 12 height 12
radio input "true"
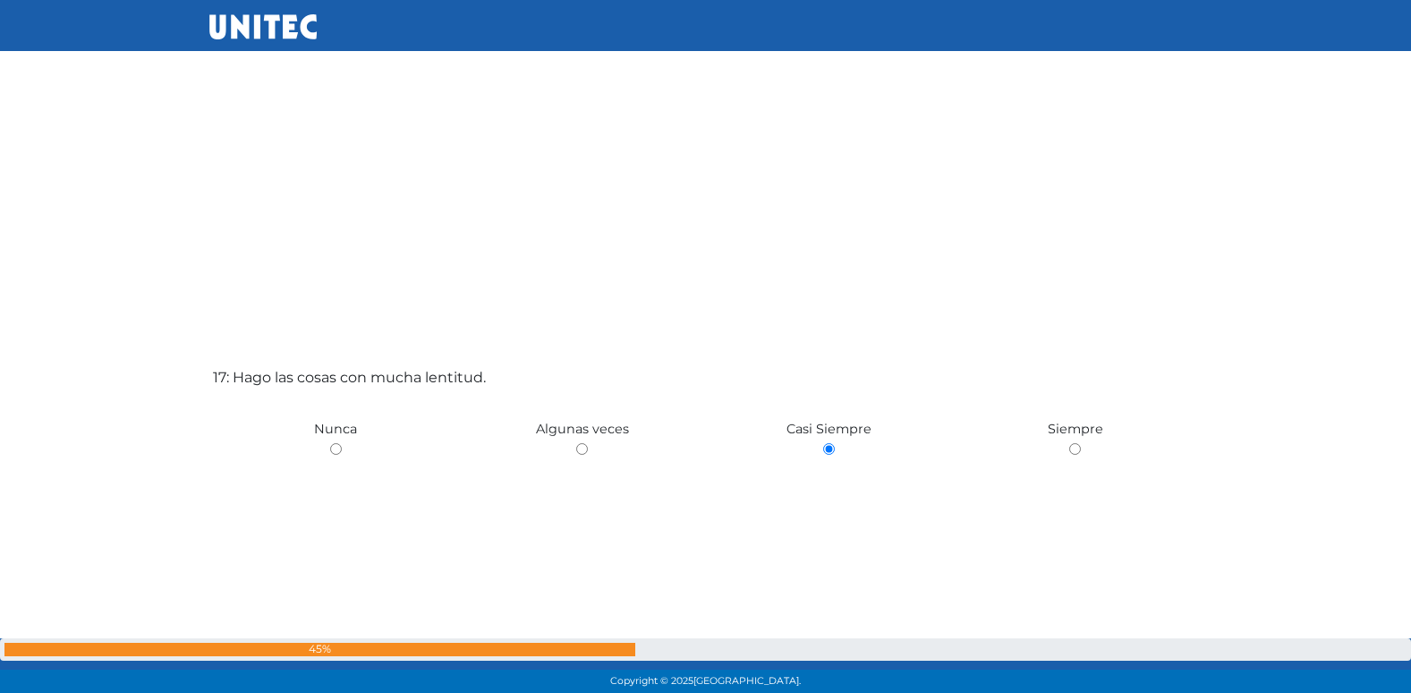
radio input "true"
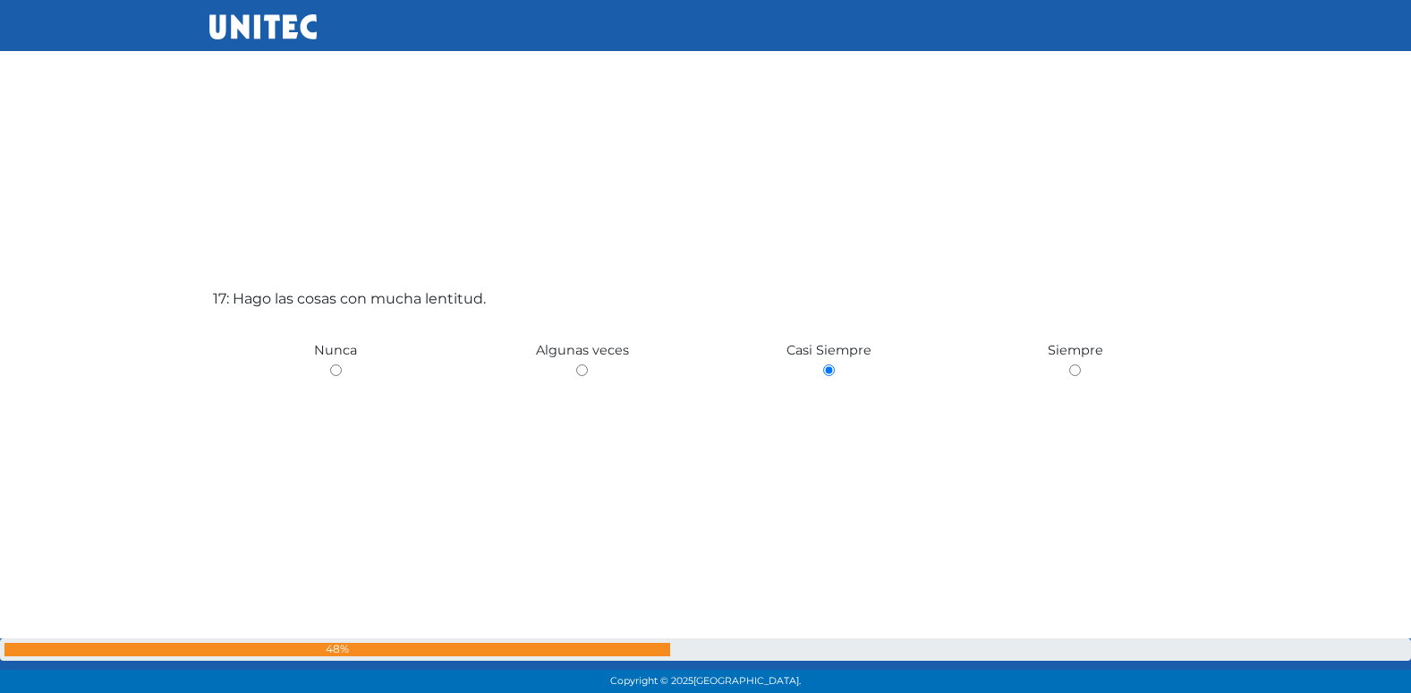
radio input "true"
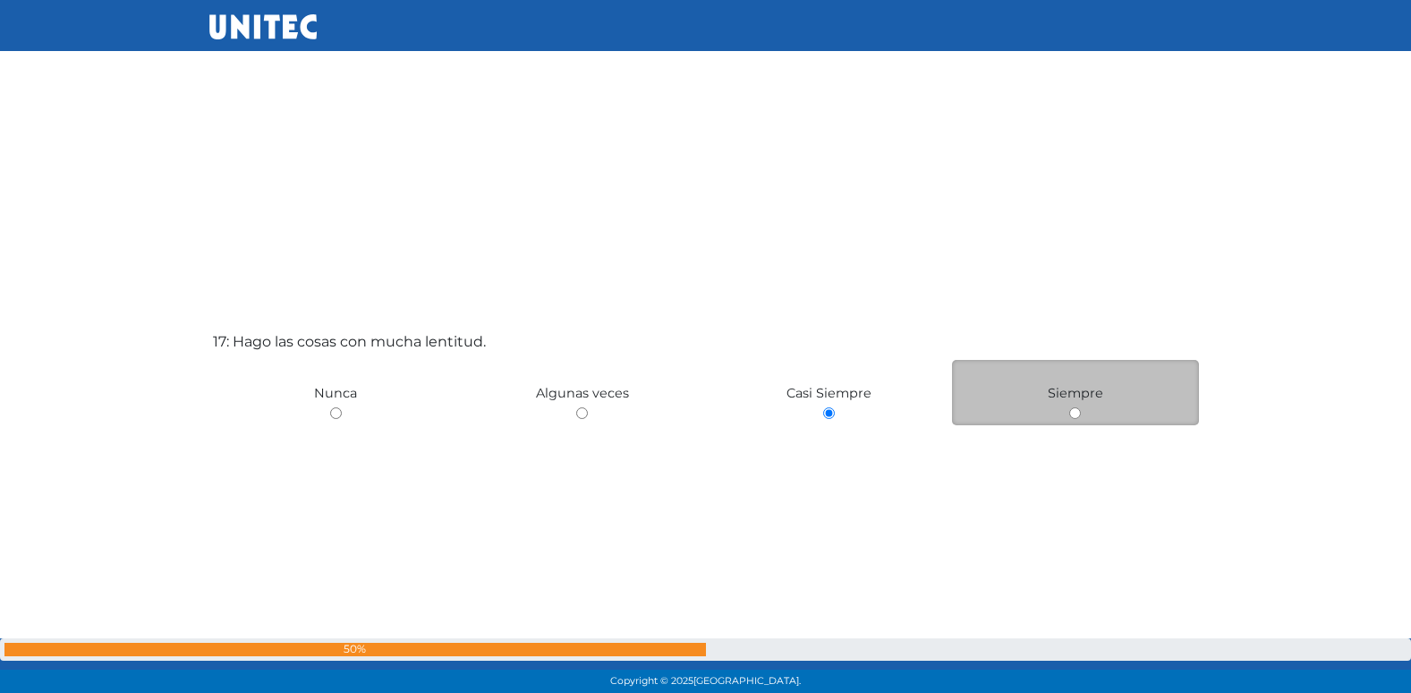
click at [1073, 417] on input "radio" at bounding box center [1075, 413] width 12 height 12
radio input "true"
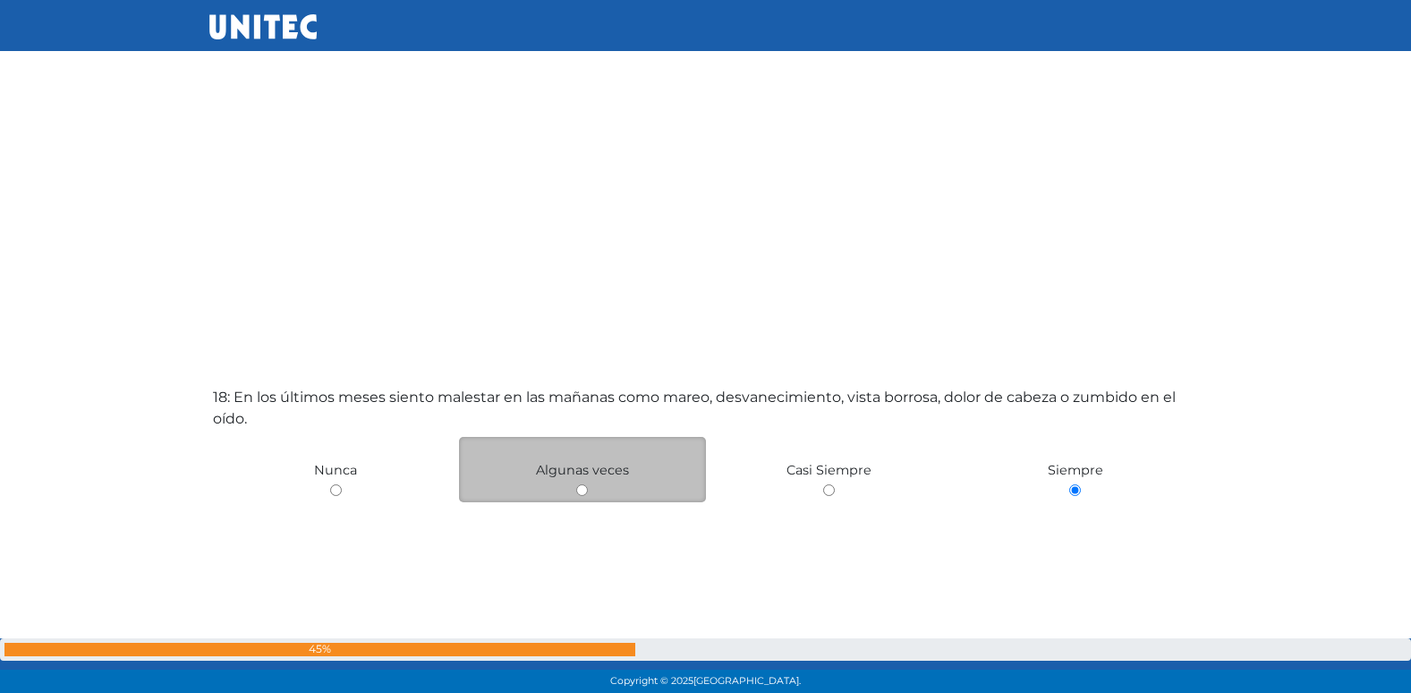
scroll to position [11703, 0]
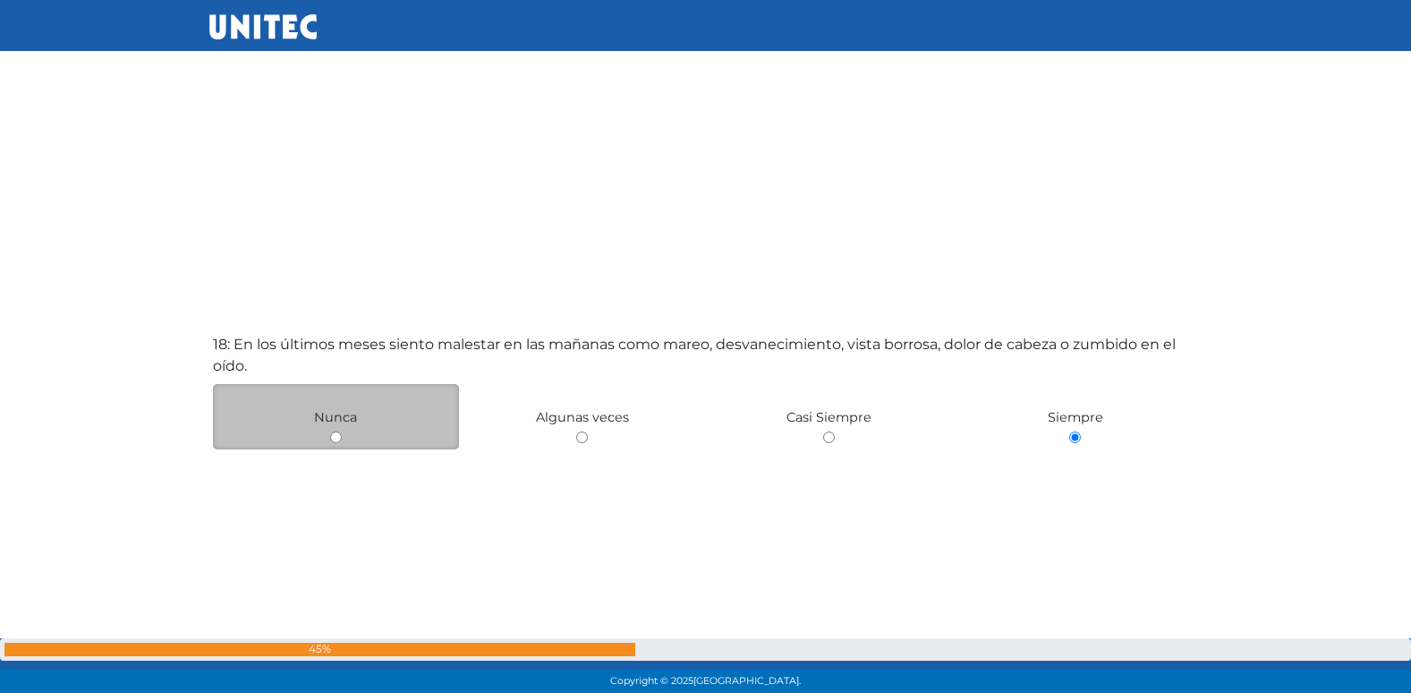
click at [336, 436] on input "radio" at bounding box center [336, 437] width 12 height 12
radio input "true"
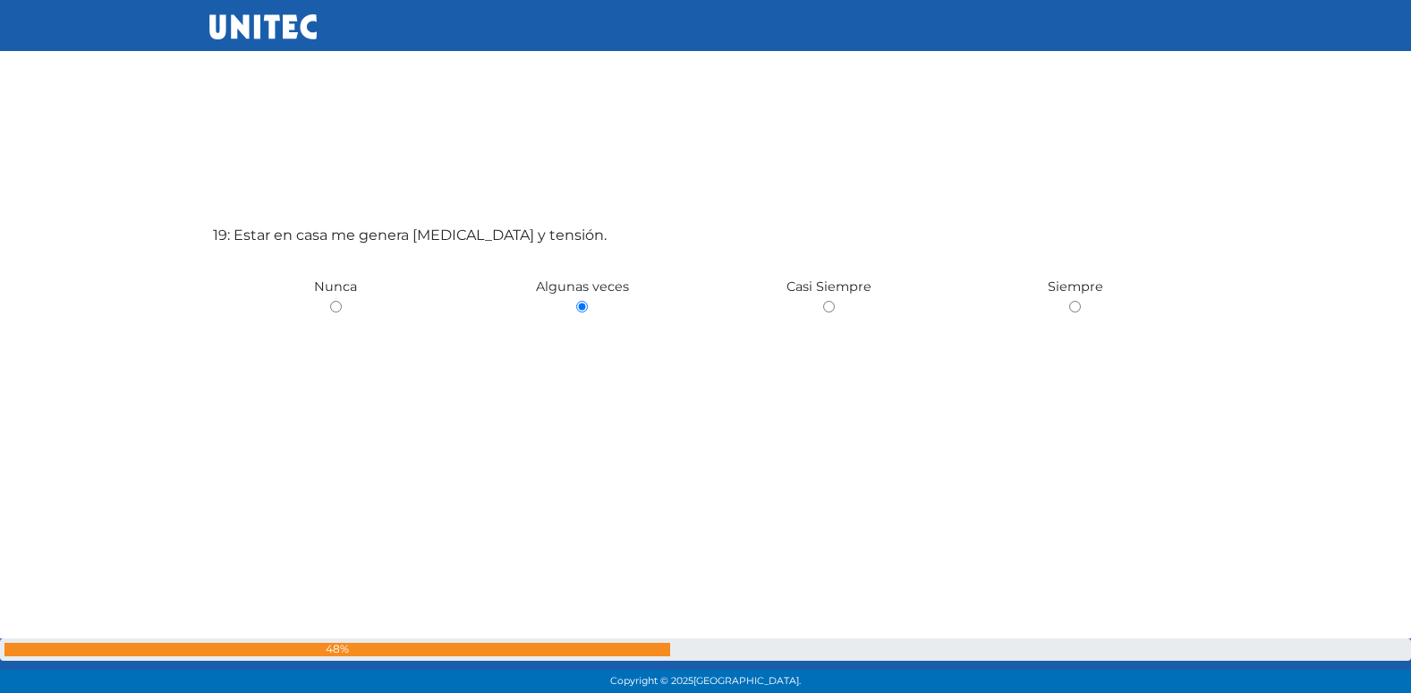
scroll to position [12556, 0]
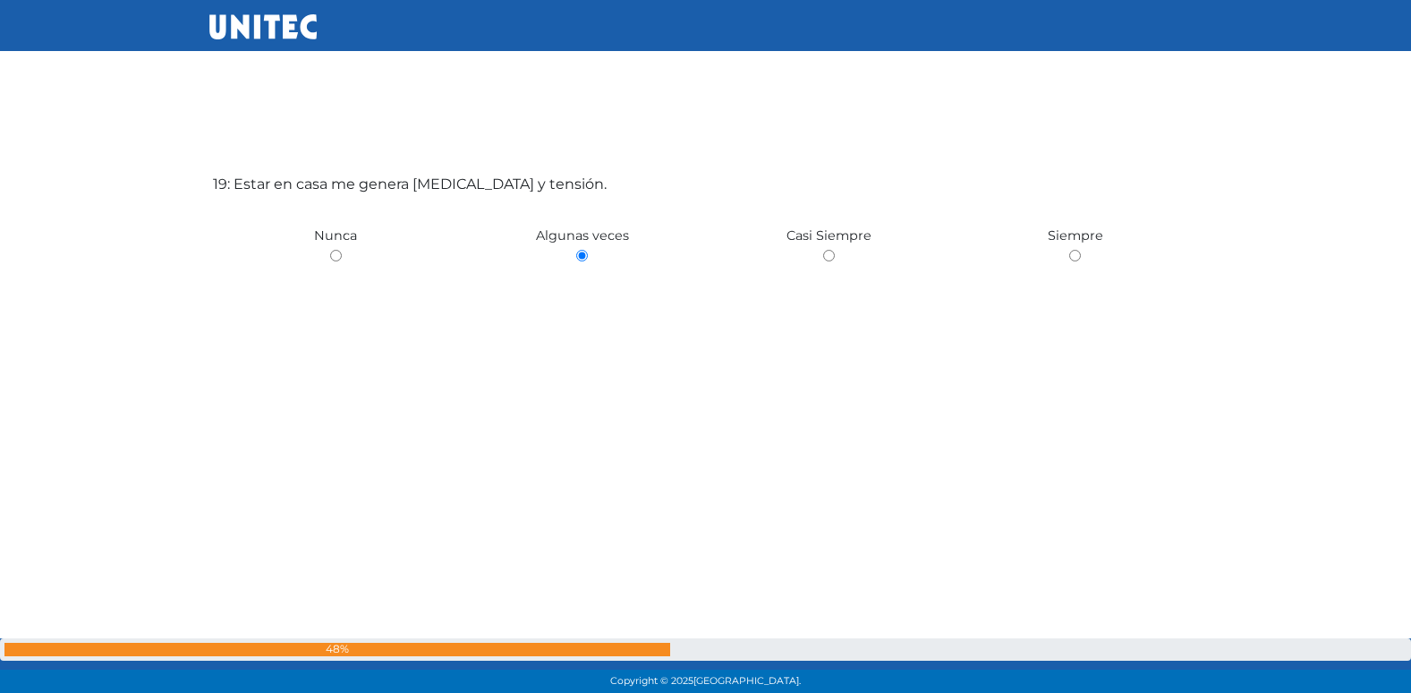
drag, startPoint x: 337, startPoint y: 257, endPoint x: 349, endPoint y: 299, distance: 43.6
click at [334, 265] on div "Nunca" at bounding box center [336, 234] width 247 height 65
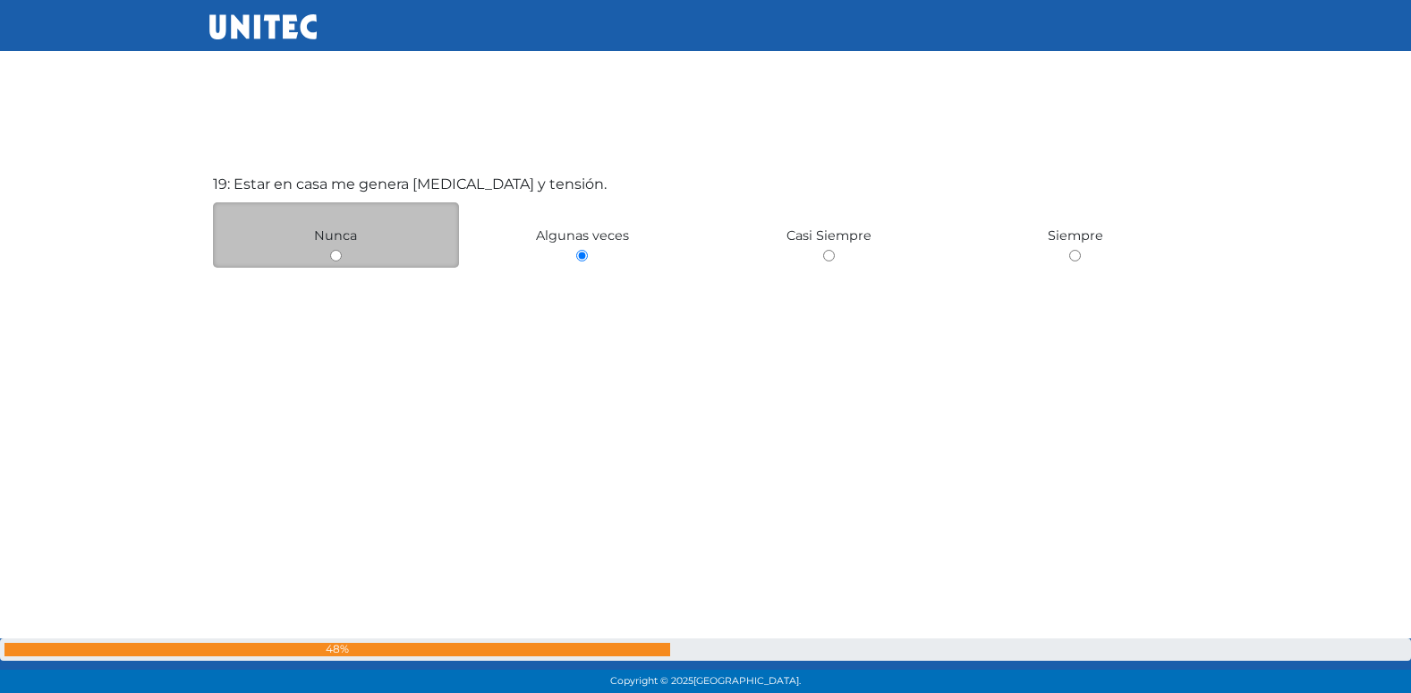
click at [339, 260] on input "radio" at bounding box center [336, 256] width 12 height 12
radio input "true"
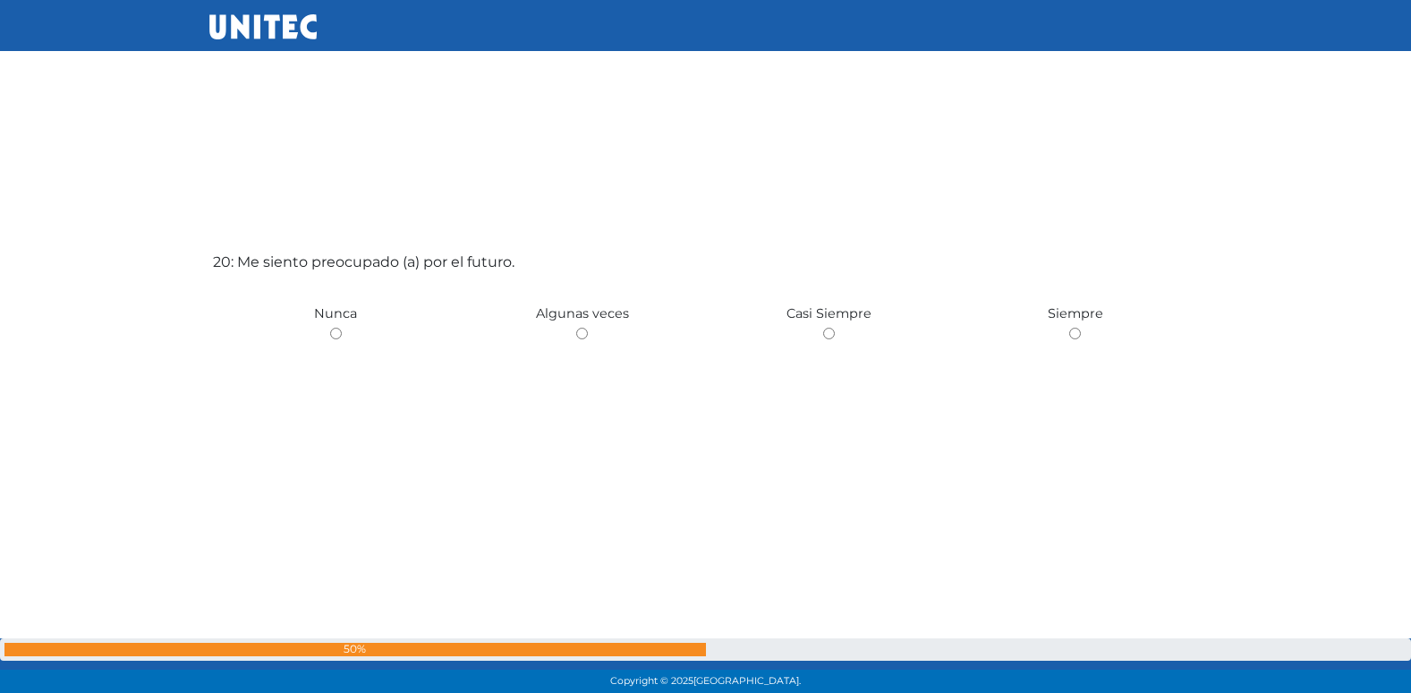
scroll to position [13249, 0]
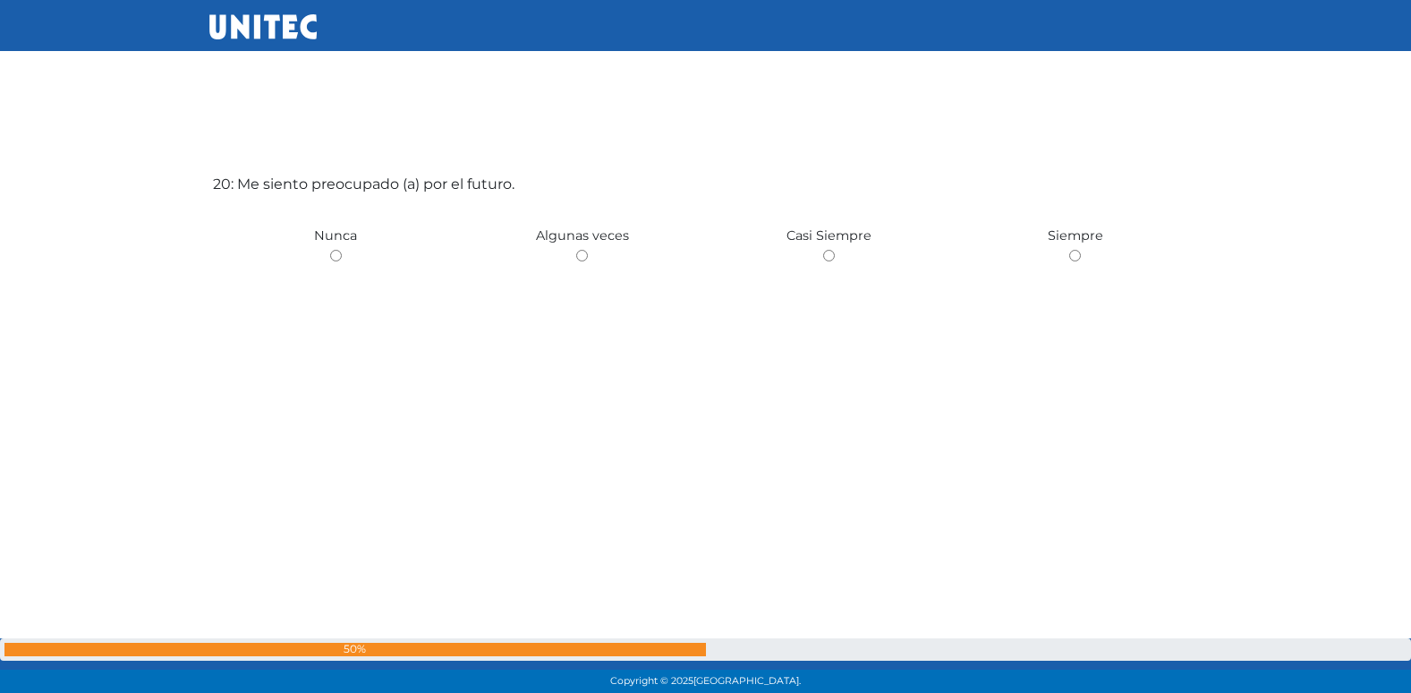
radio input "true"
click at [576, 250] on input "radio" at bounding box center [582, 256] width 12 height 12
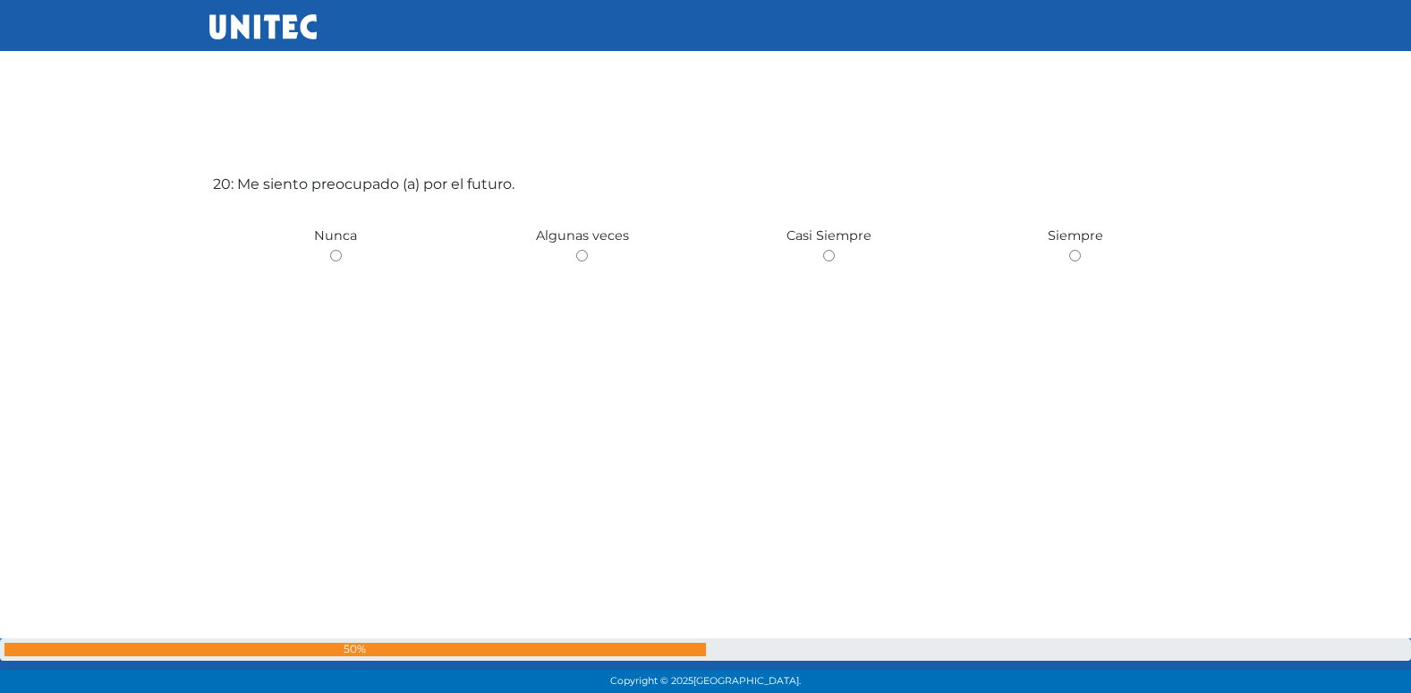
radio input "true"
click at [330, 250] on input "radio" at bounding box center [336, 256] width 12 height 12
radio input "true"
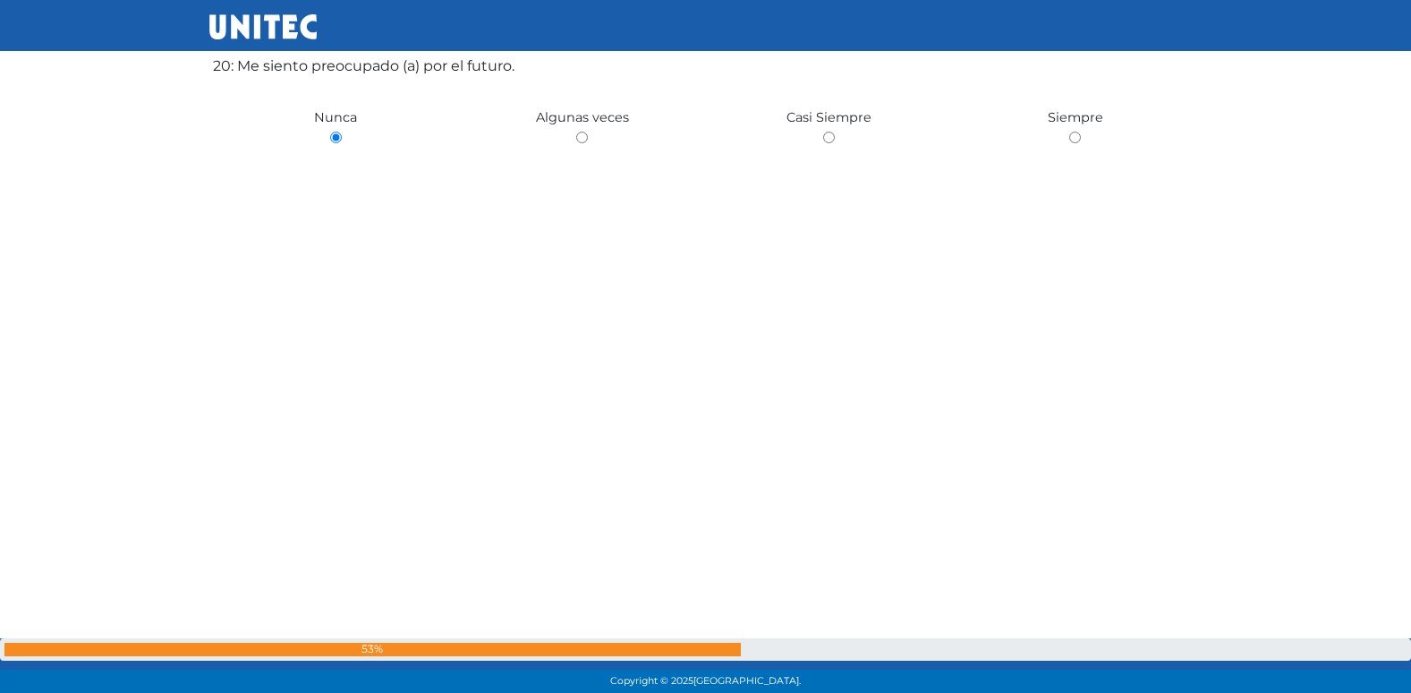
scroll to position [13374, 0]
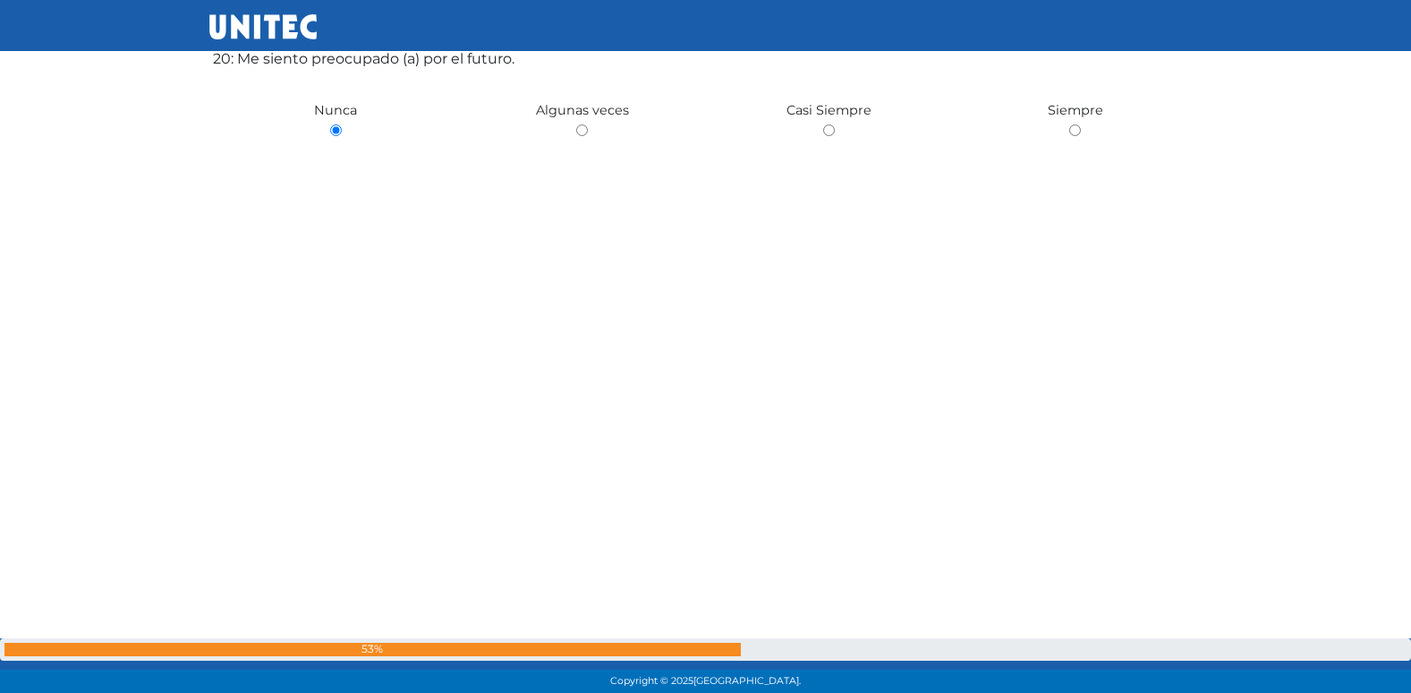
click at [576, 124] on input "radio" at bounding box center [582, 130] width 12 height 12
radio input "true"
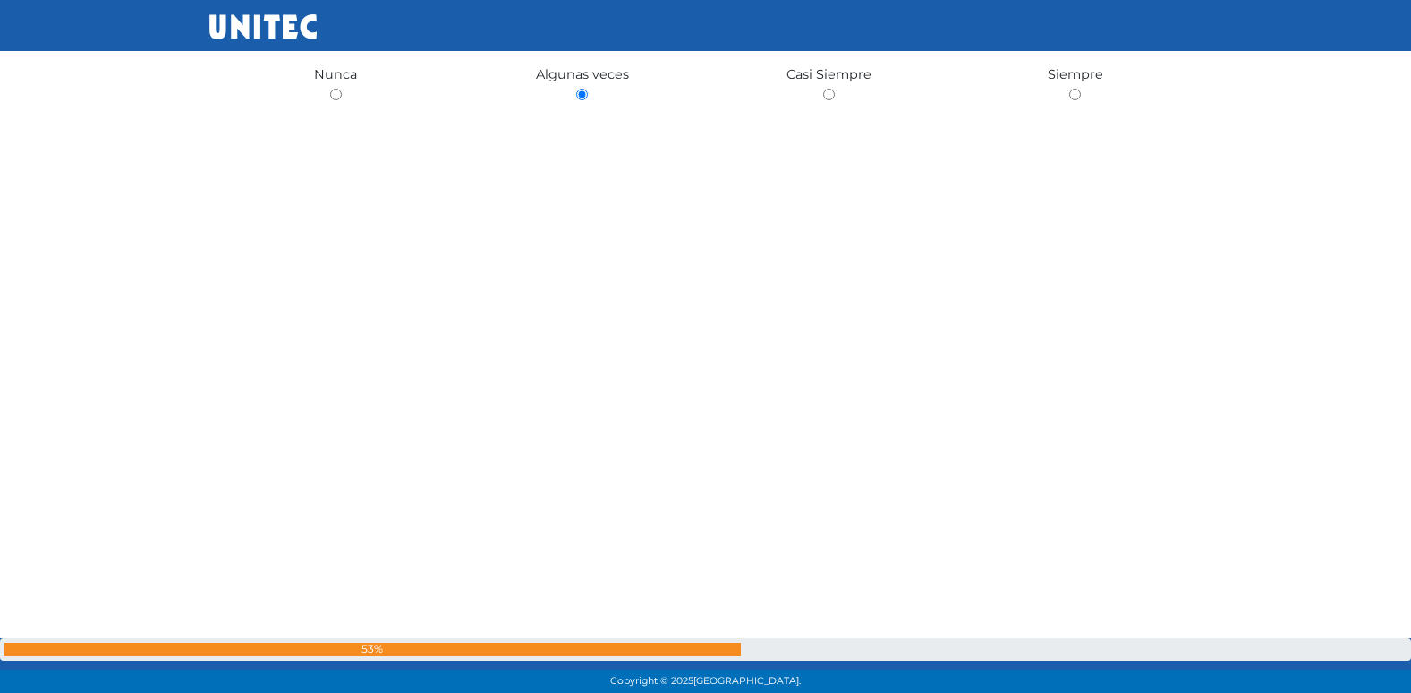
click at [823, 89] on input "radio" at bounding box center [829, 95] width 12 height 12
radio input "true"
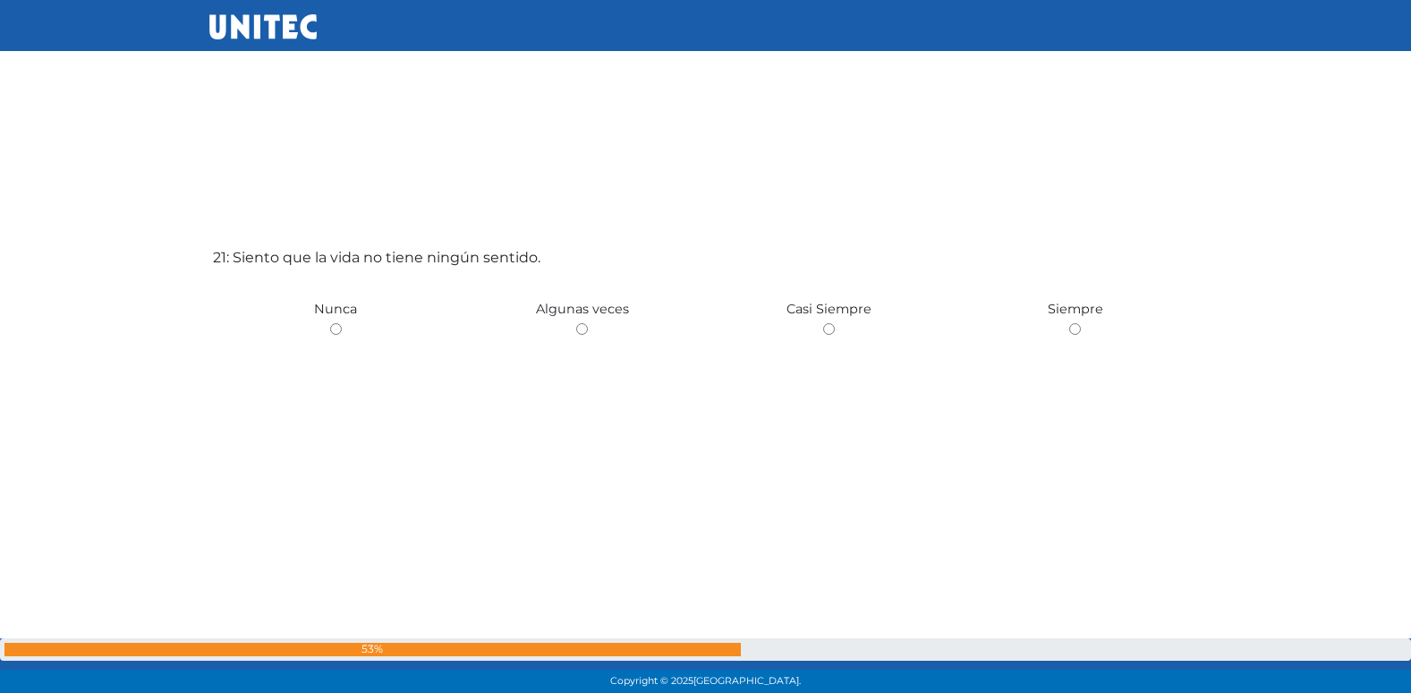
scroll to position [13941, 0]
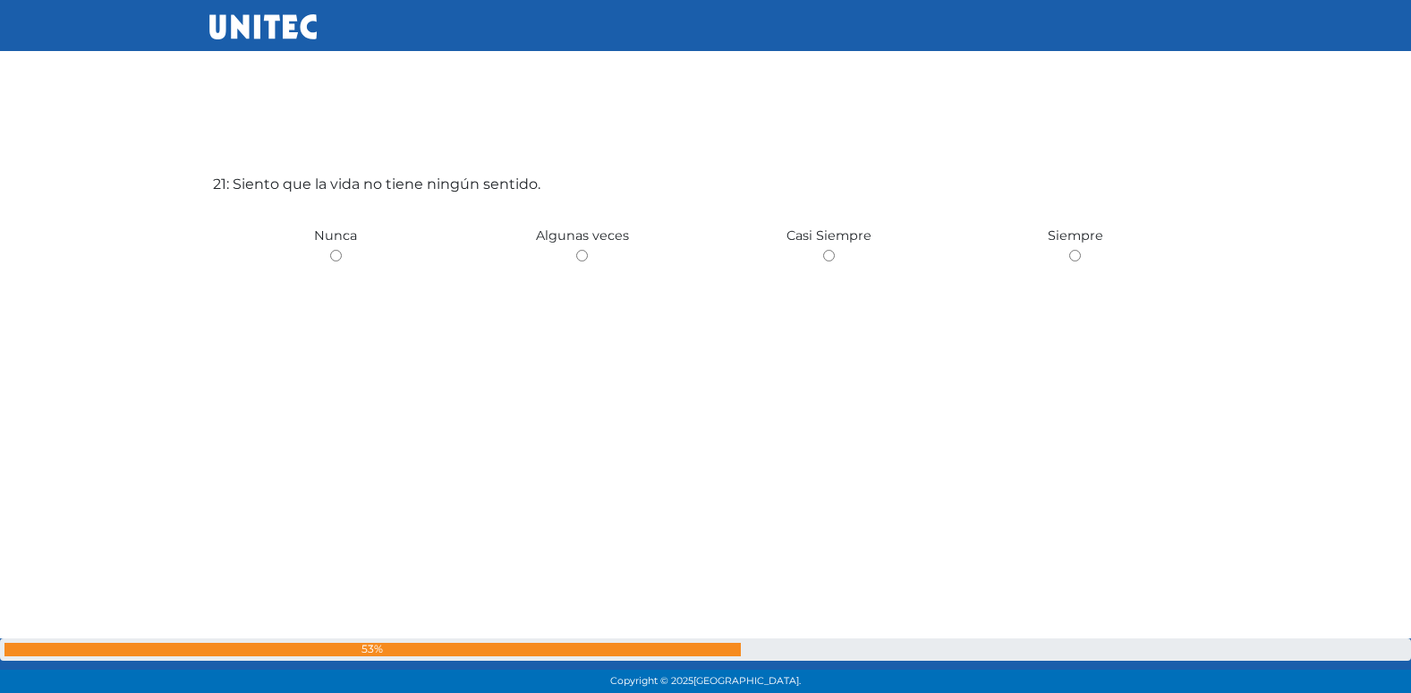
radio input "true"
click at [576, 251] on input "radio" at bounding box center [582, 257] width 12 height 12
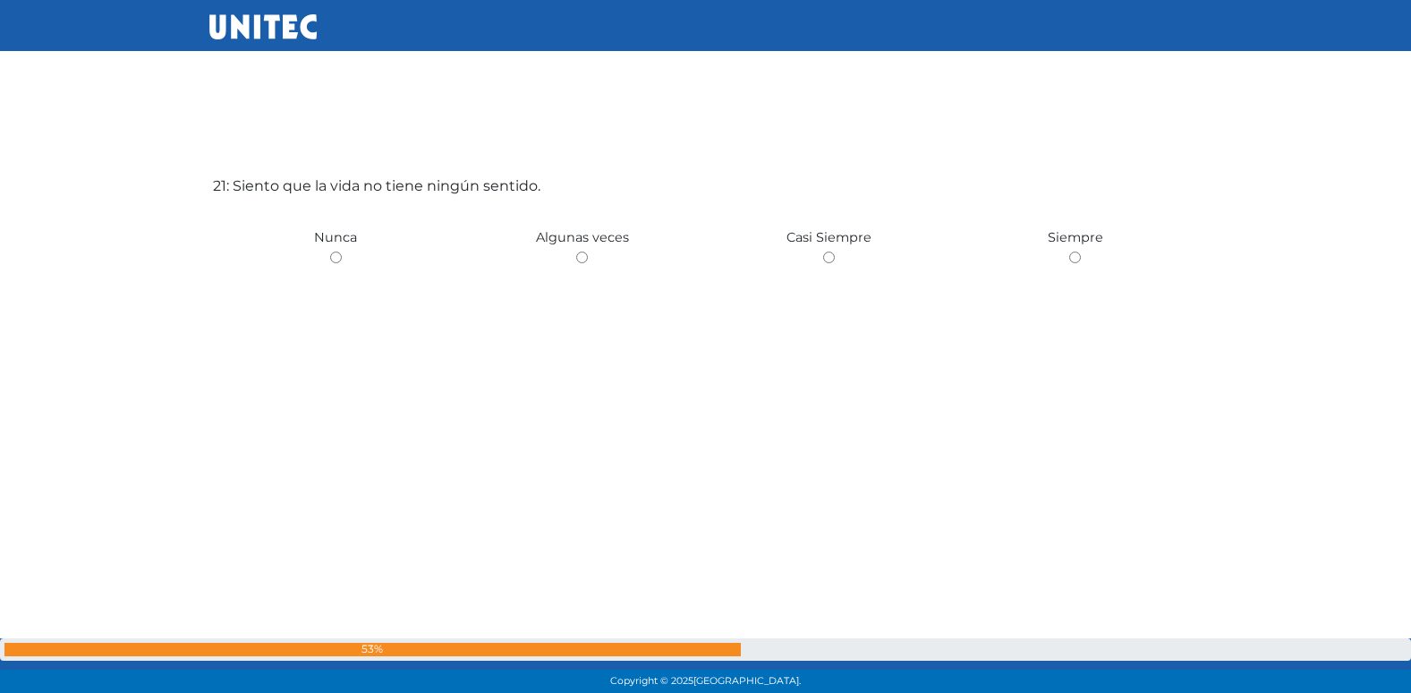
radio input "true"
click at [330, 251] on input "radio" at bounding box center [336, 257] width 12 height 12
radio input "true"
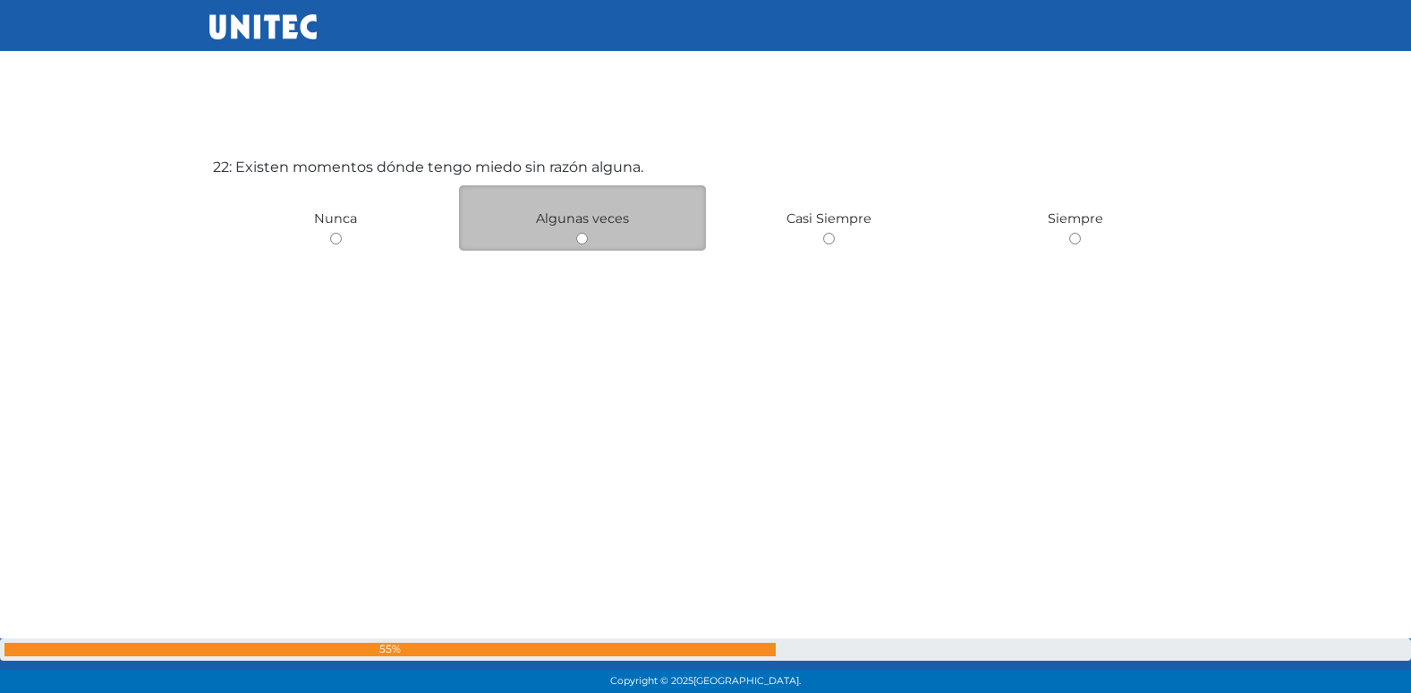
scroll to position [14561, 0]
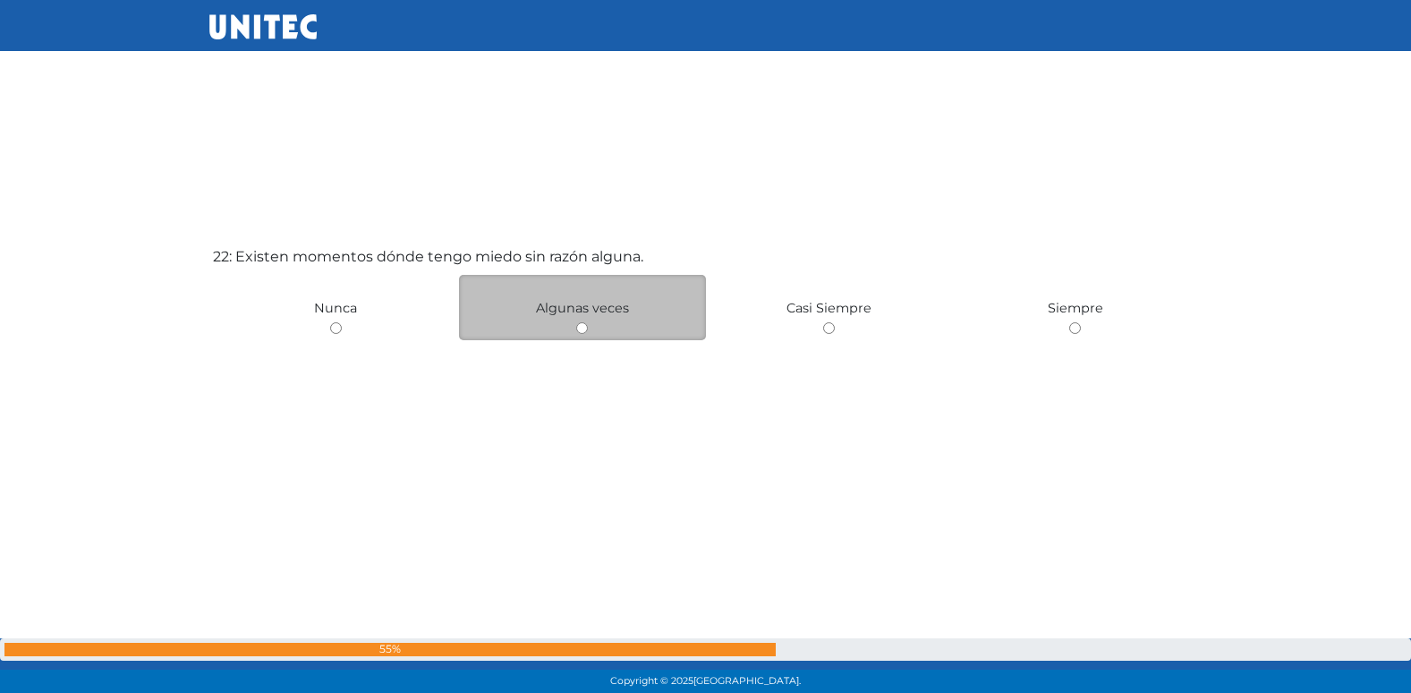
click at [583, 330] on input "radio" at bounding box center [582, 328] width 12 height 12
radio input "true"
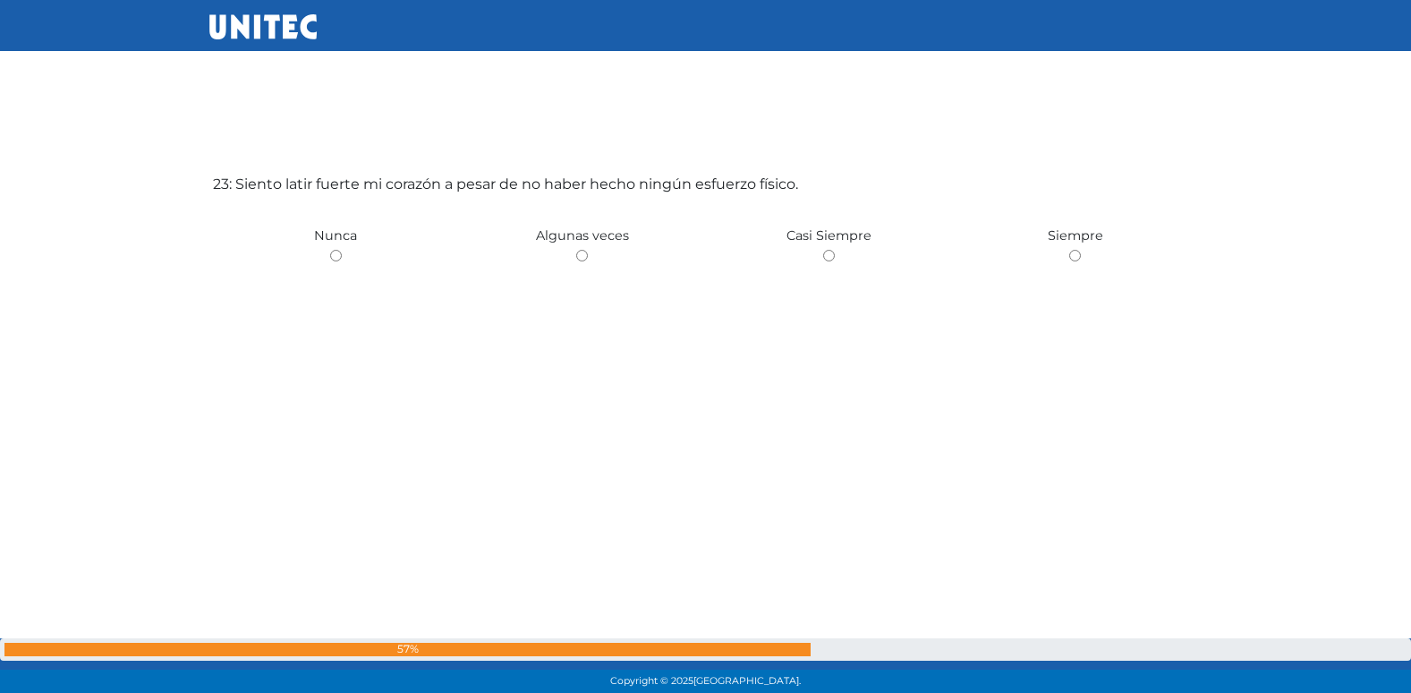
click at [576, 250] on input "radio" at bounding box center [582, 256] width 12 height 12
radio input "true"
click at [330, 250] on input "radio" at bounding box center [336, 256] width 12 height 12
radio input "true"
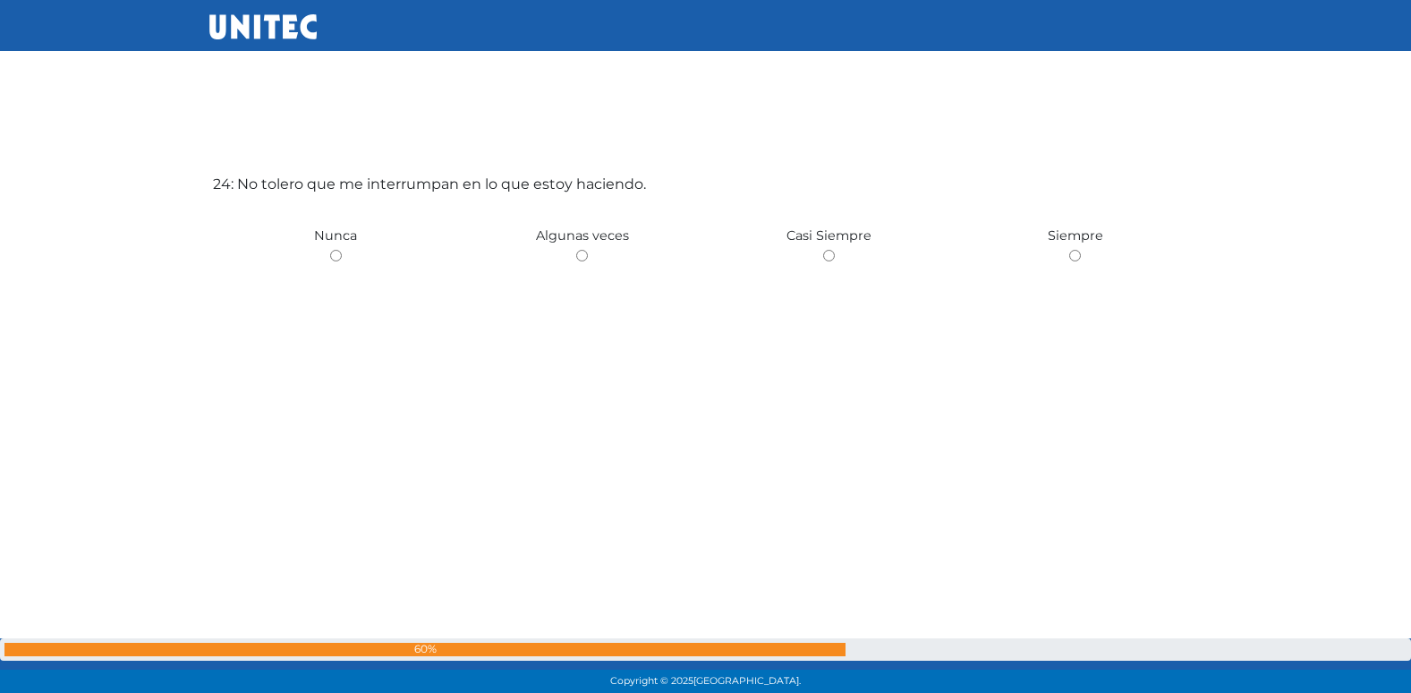
click at [576, 250] on input "radio" at bounding box center [582, 256] width 12 height 12
radio input "true"
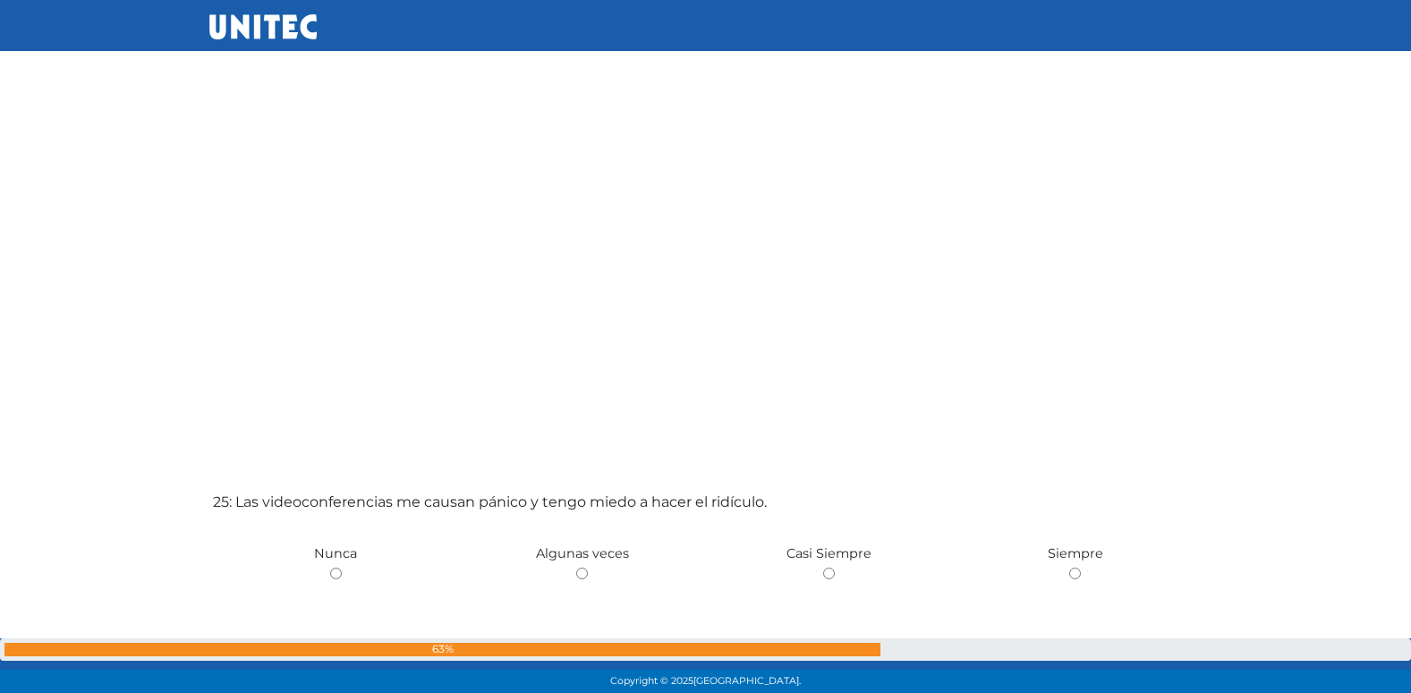
click at [576, 567] on input "radio" at bounding box center [582, 573] width 12 height 12
radio input "true"
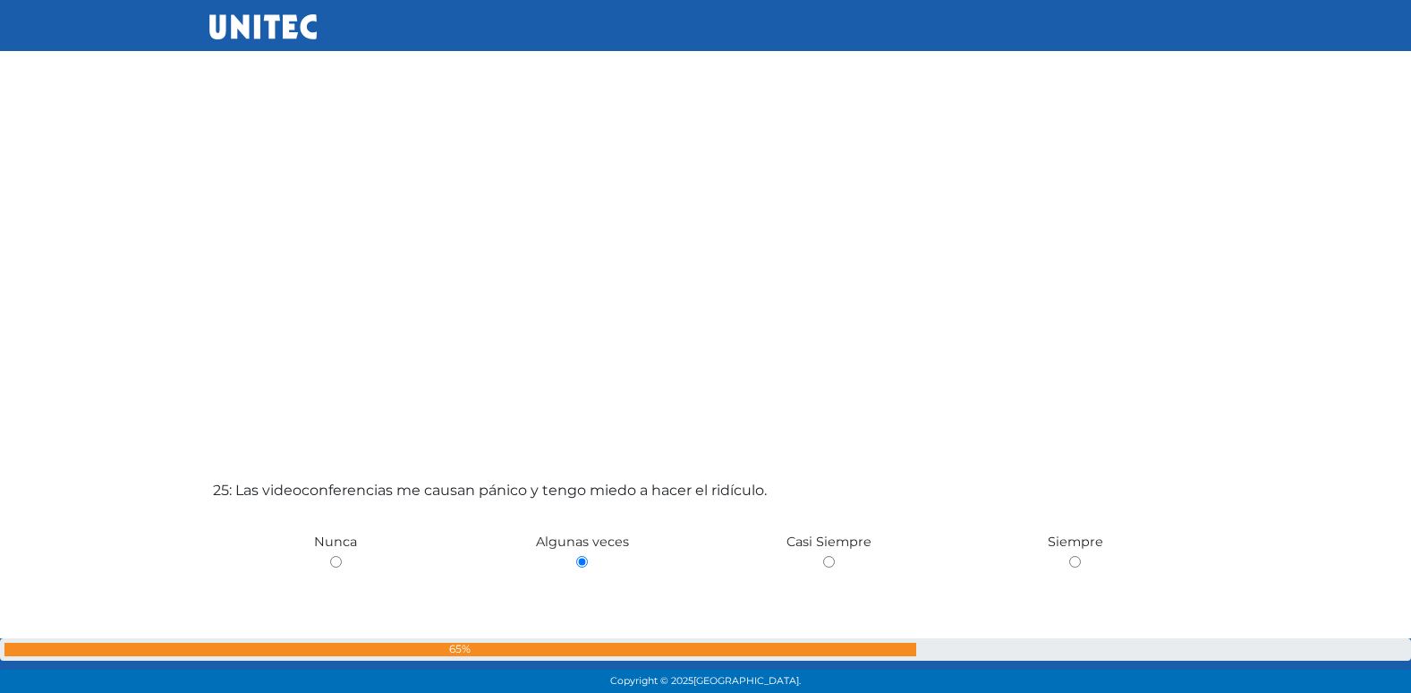
click at [823, 556] on input "radio" at bounding box center [829, 562] width 12 height 12
radio input "true"
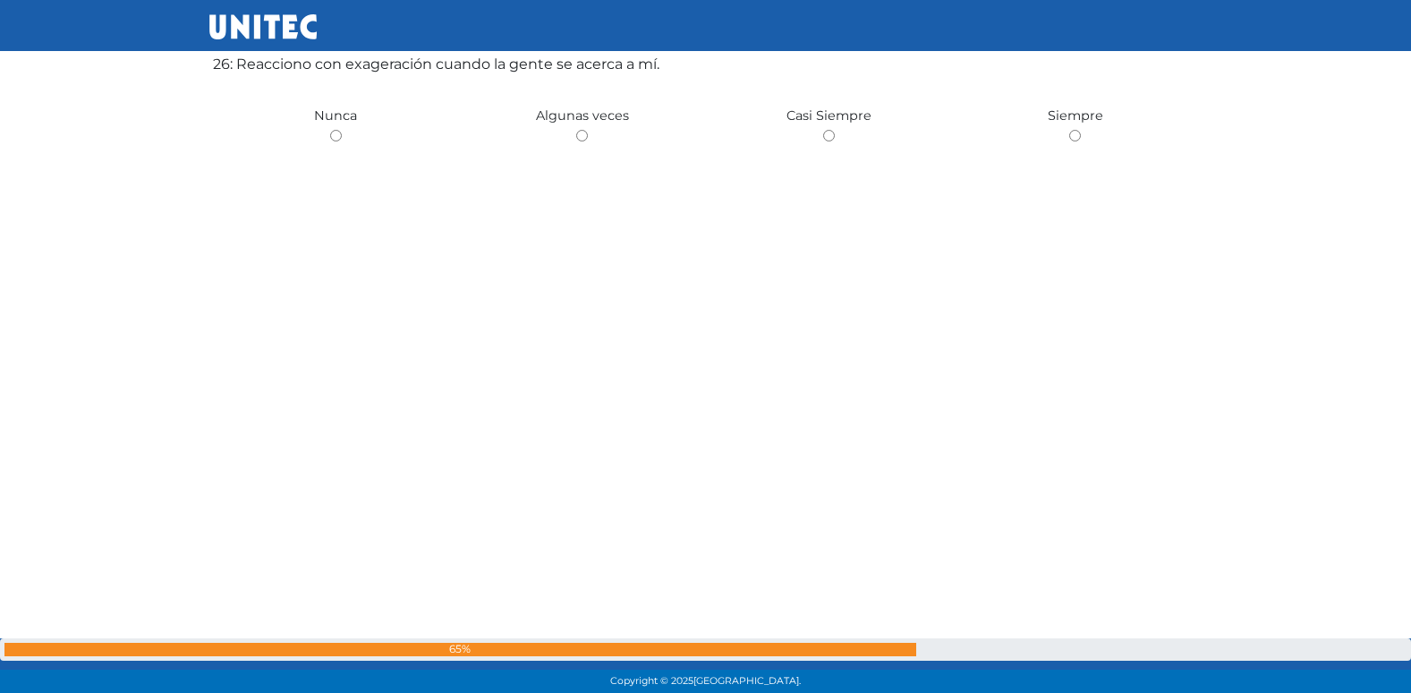
scroll to position [17421, 0]
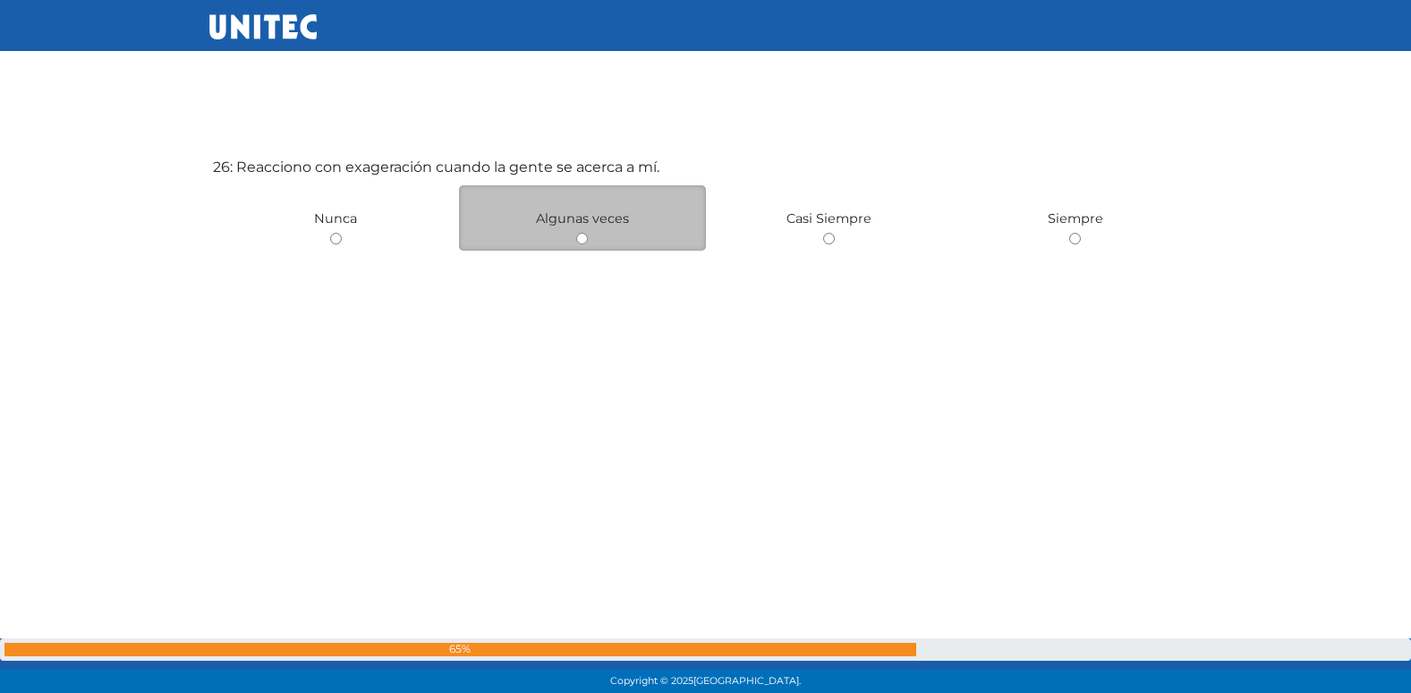
click at [580, 238] on input "radio" at bounding box center [582, 239] width 12 height 12
radio input "true"
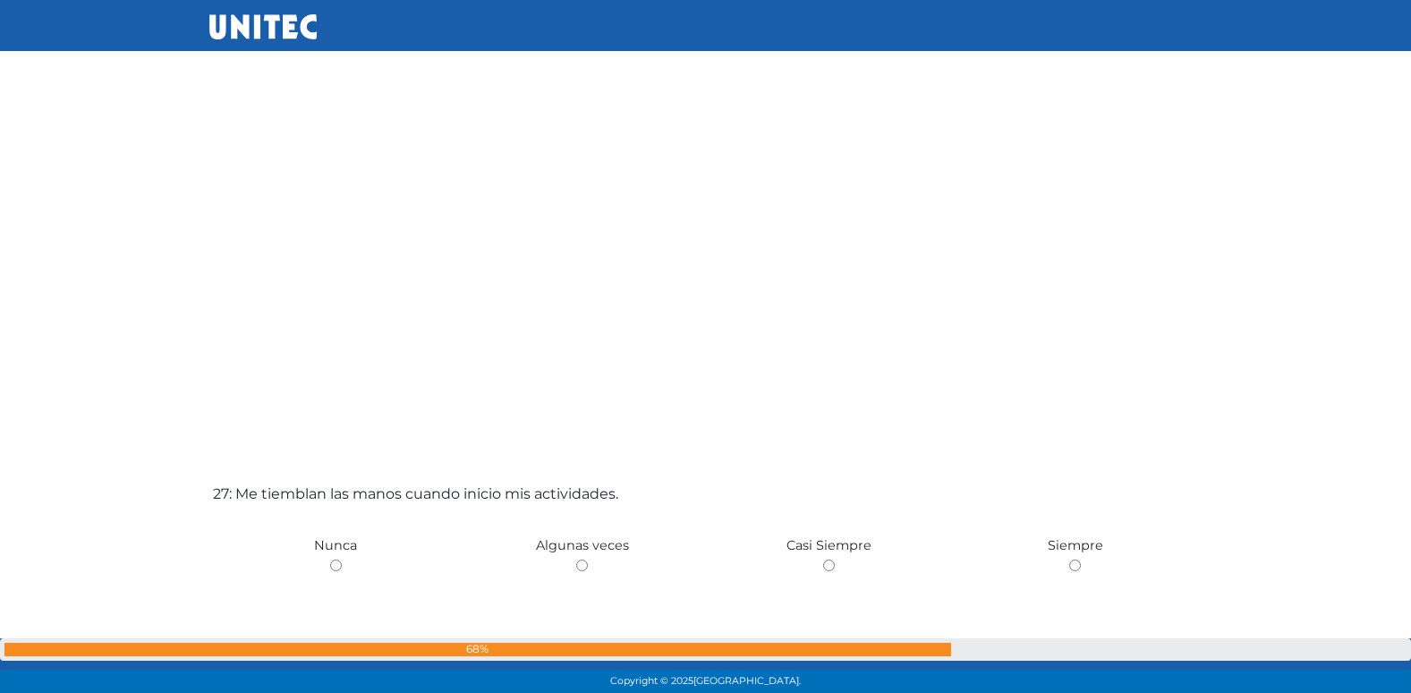
scroll to position [18097, 0]
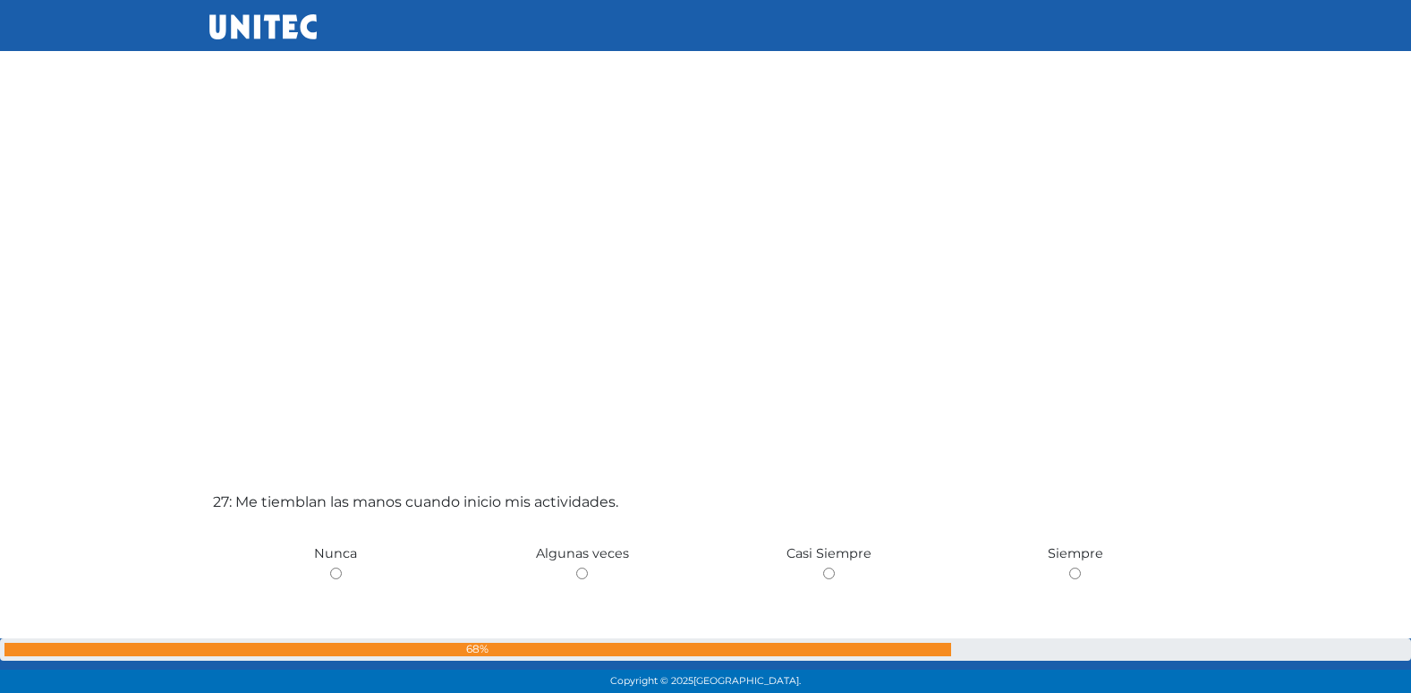
click at [576, 567] on input "radio" at bounding box center [582, 573] width 12 height 12
radio input "true"
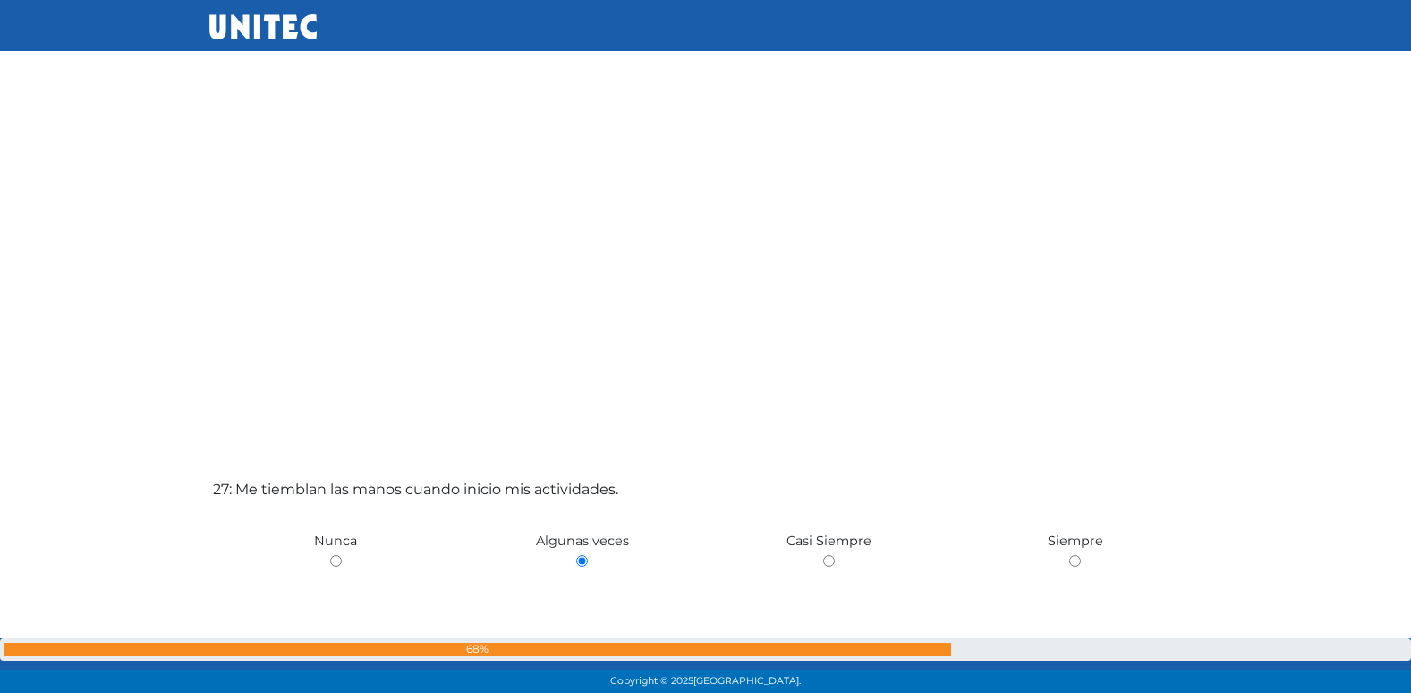
click at [330, 555] on input "radio" at bounding box center [336, 561] width 12 height 12
radio input "true"
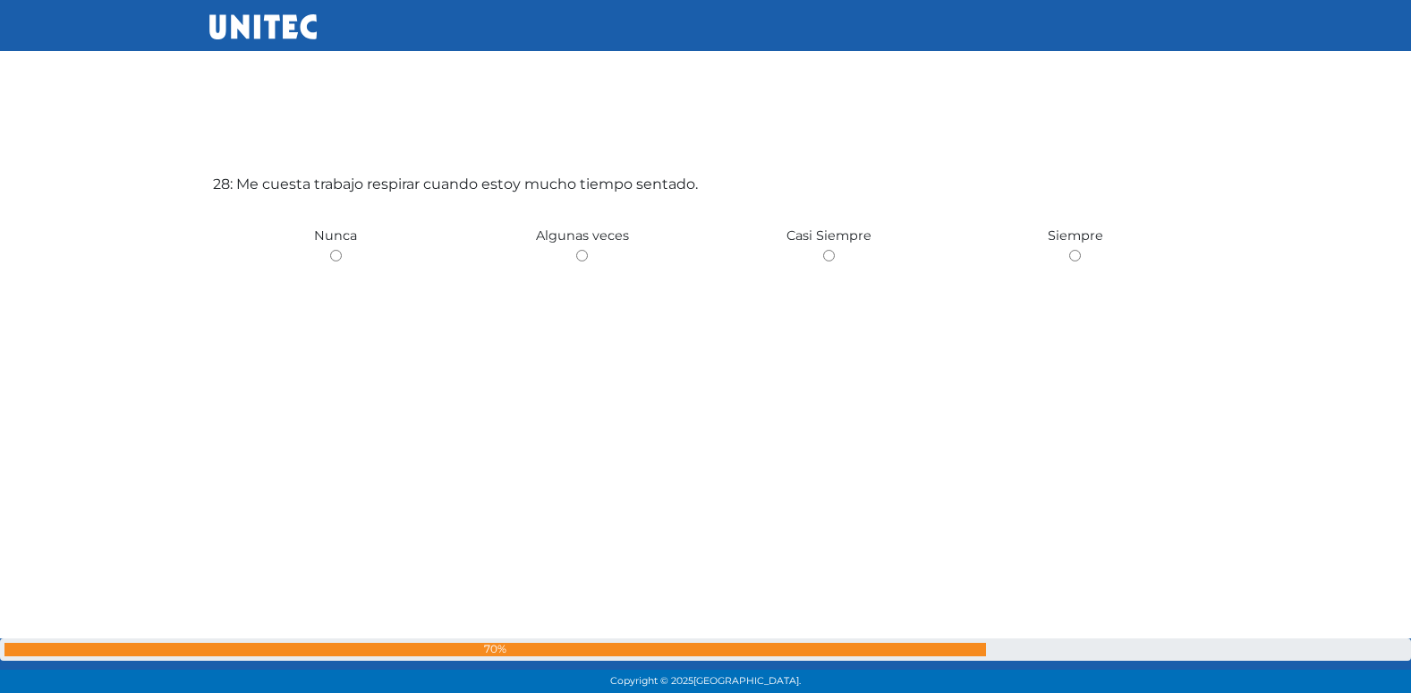
click at [576, 250] on input "radio" at bounding box center [582, 256] width 12 height 12
radio input "true"
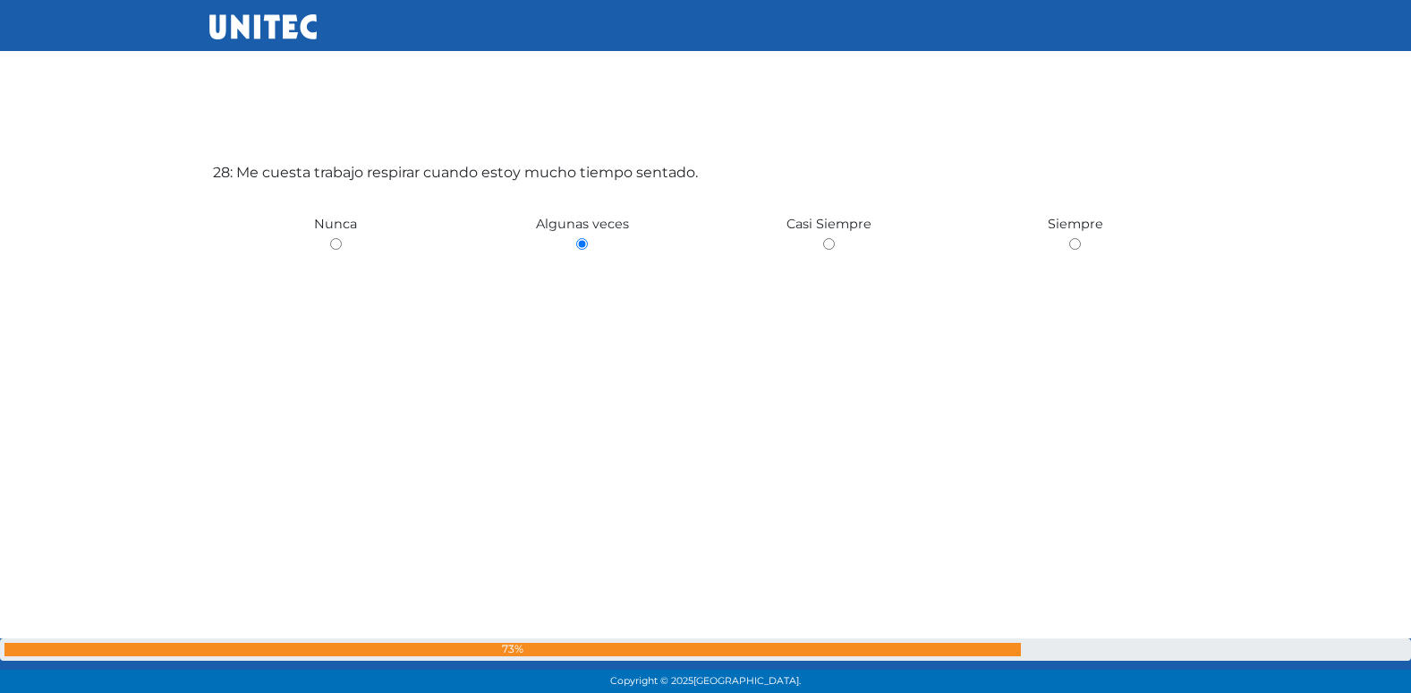
click at [330, 238] on input "radio" at bounding box center [336, 244] width 12 height 12
radio input "true"
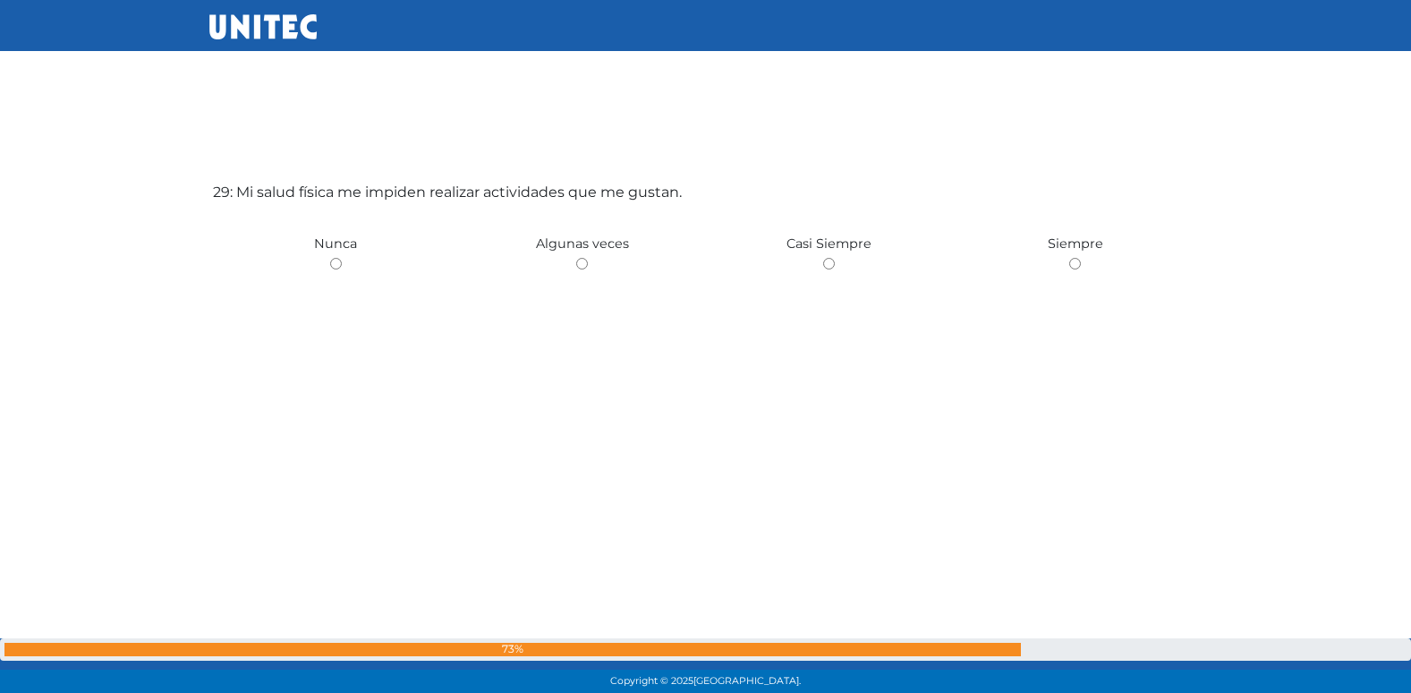
scroll to position [19482, 0]
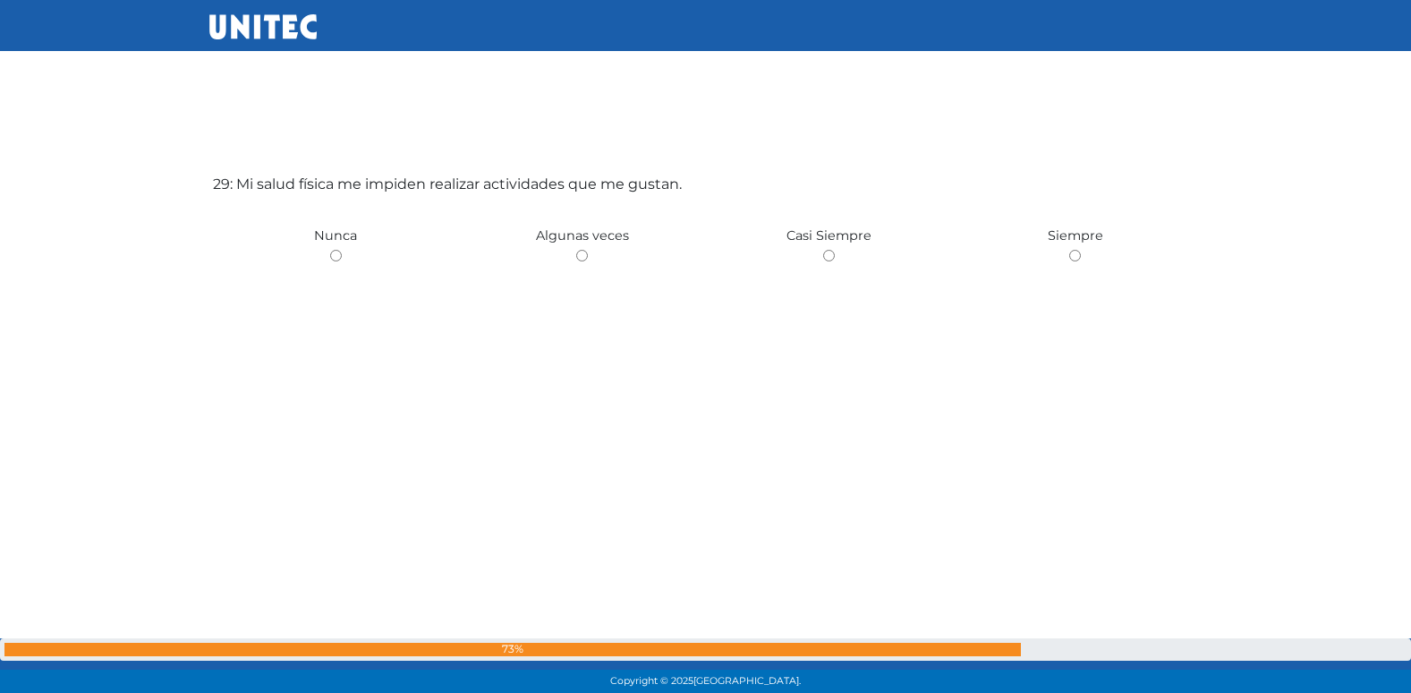
click at [576, 250] on input "radio" at bounding box center [582, 256] width 12 height 12
radio input "true"
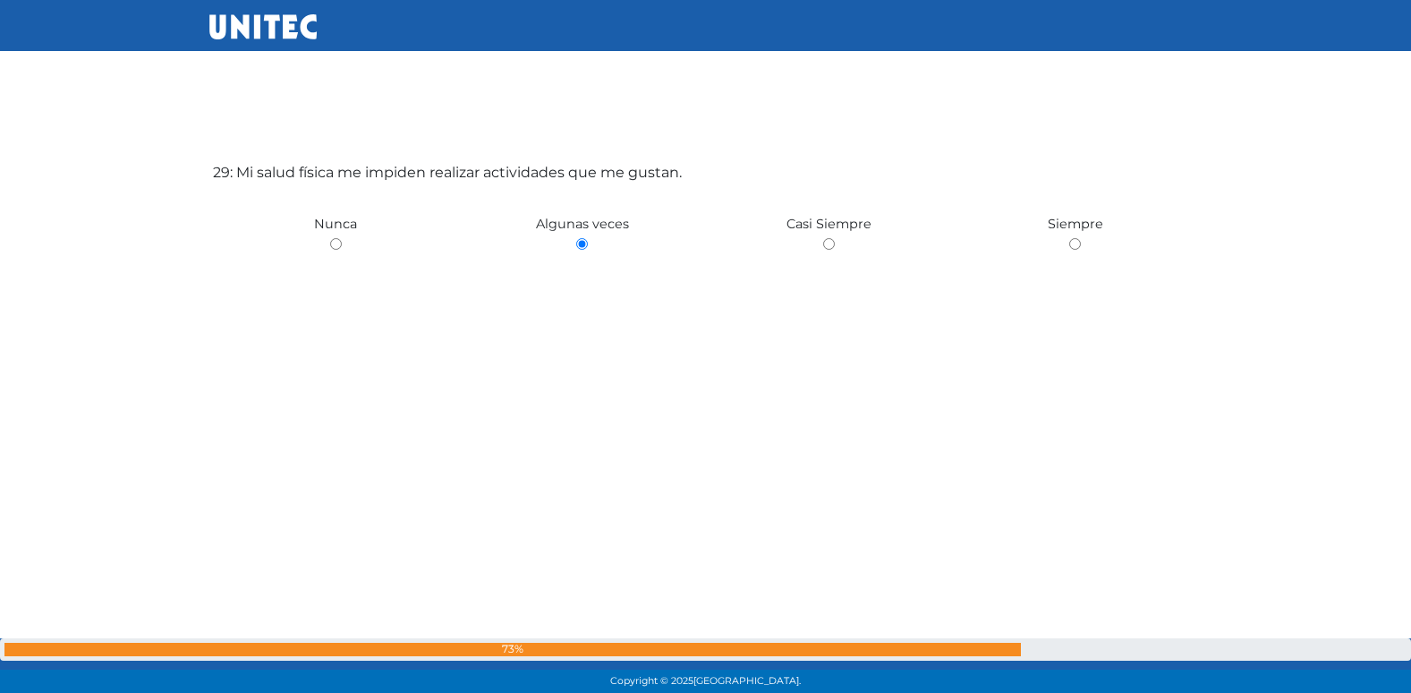
click at [330, 238] on input "radio" at bounding box center [336, 244] width 12 height 12
radio input "true"
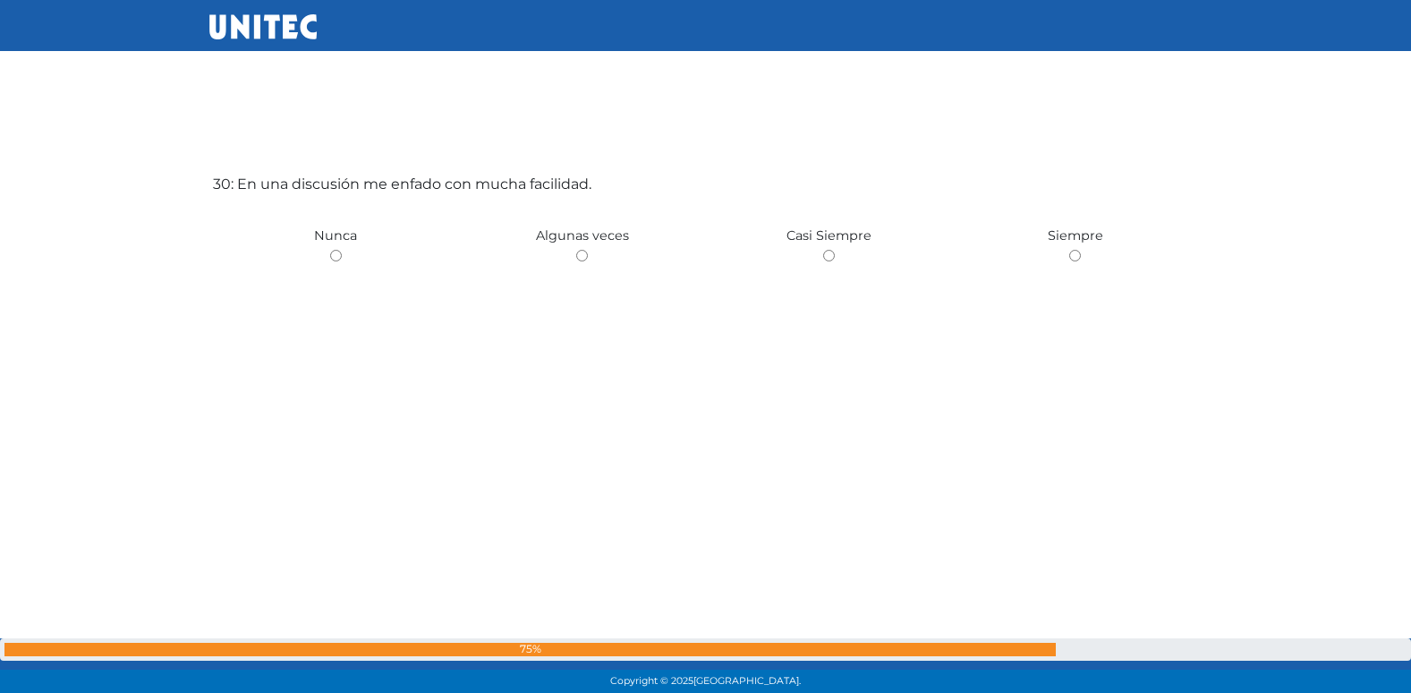
click at [576, 250] on input "radio" at bounding box center [582, 256] width 12 height 12
radio input "true"
click at [330, 250] on input "radio" at bounding box center [336, 256] width 12 height 12
radio input "true"
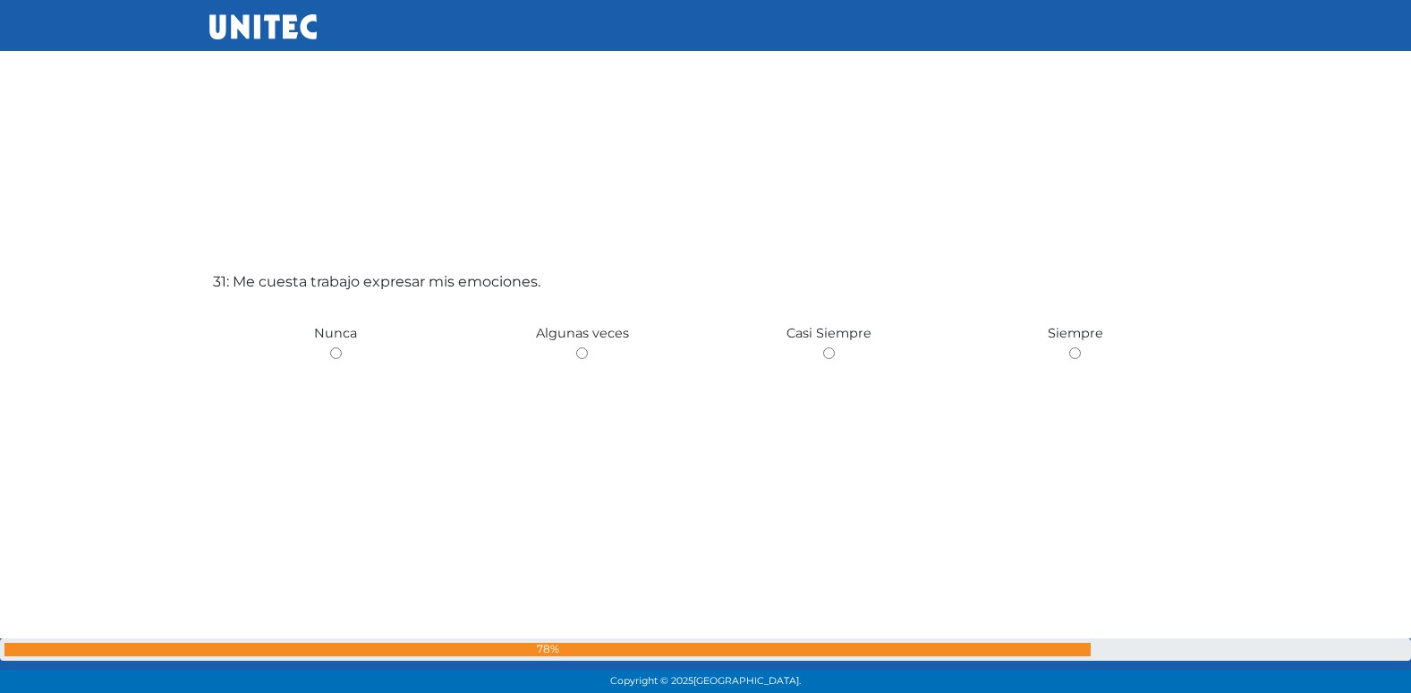
scroll to position [20867, 0]
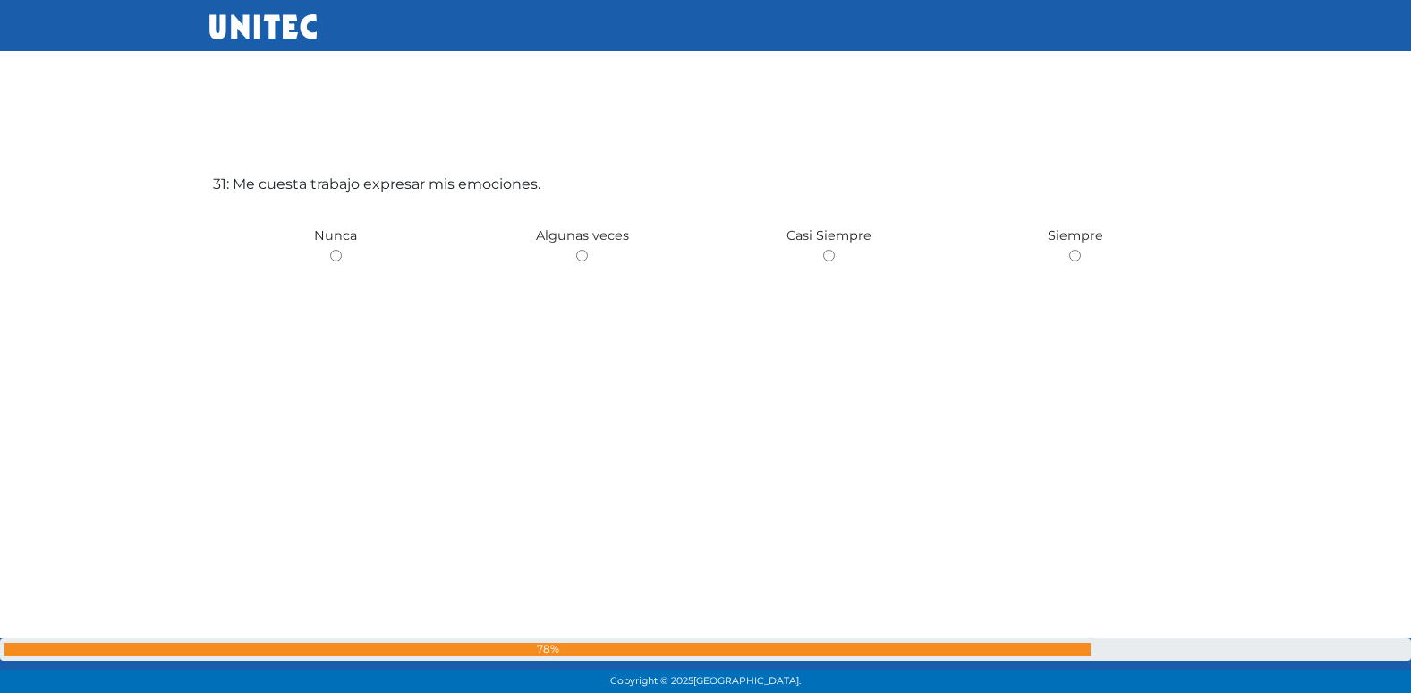
click at [576, 250] on input "radio" at bounding box center [582, 256] width 12 height 12
radio input "true"
click at [576, 250] on input "radio" at bounding box center [582, 256] width 12 height 12
radio input "true"
click at [576, 250] on input "radio" at bounding box center [582, 256] width 12 height 12
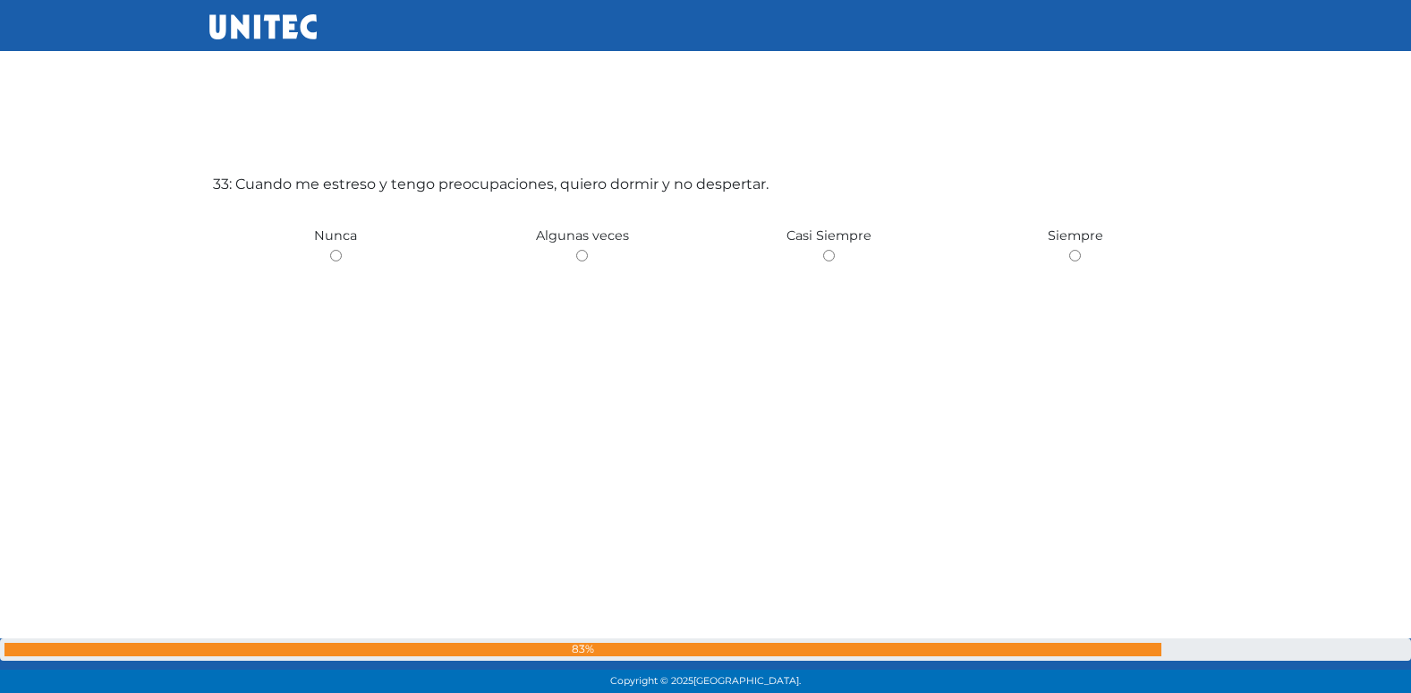
radio input "true"
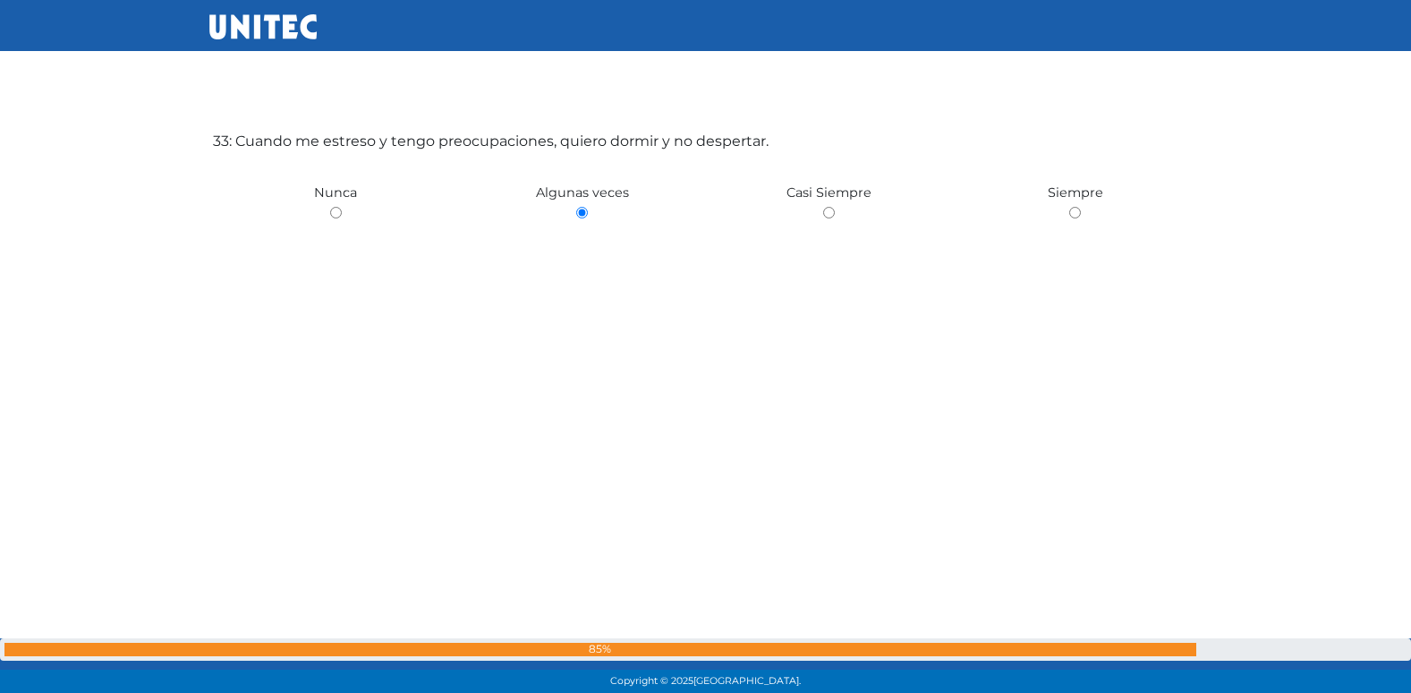
scroll to position [22315, 0]
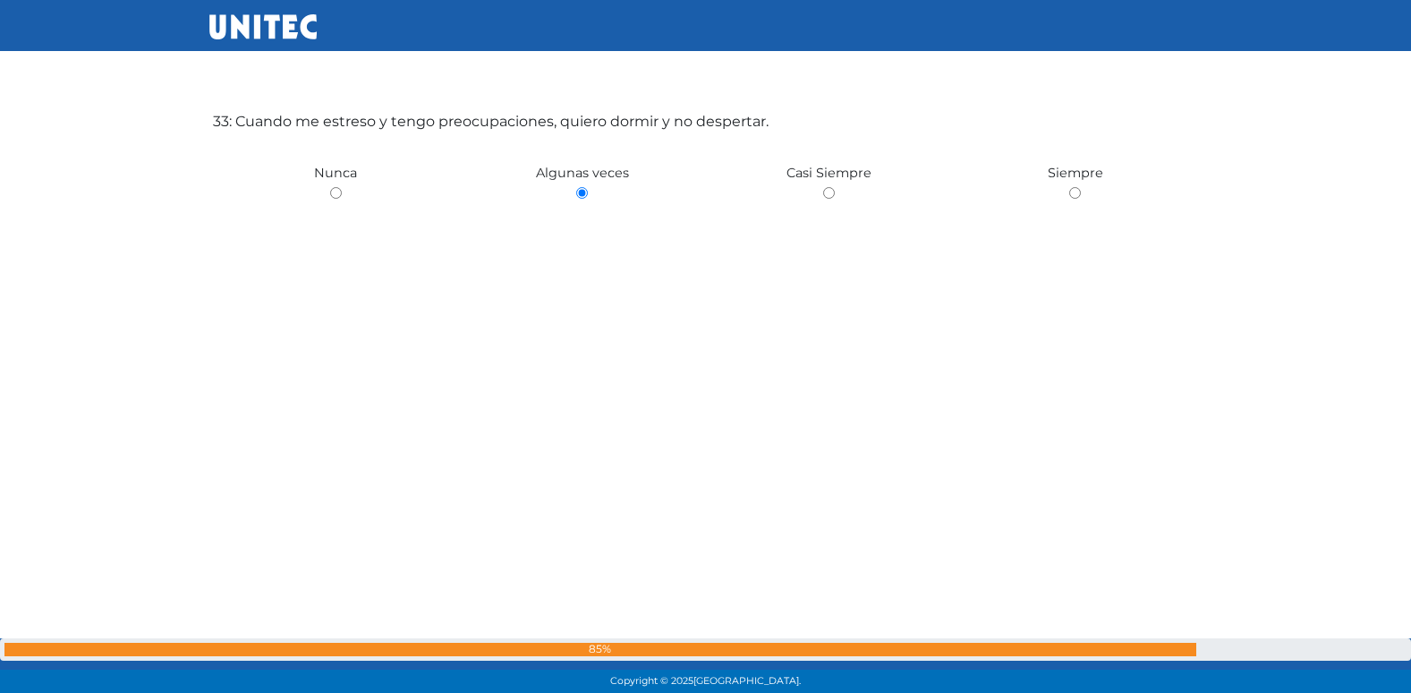
radio input "true"
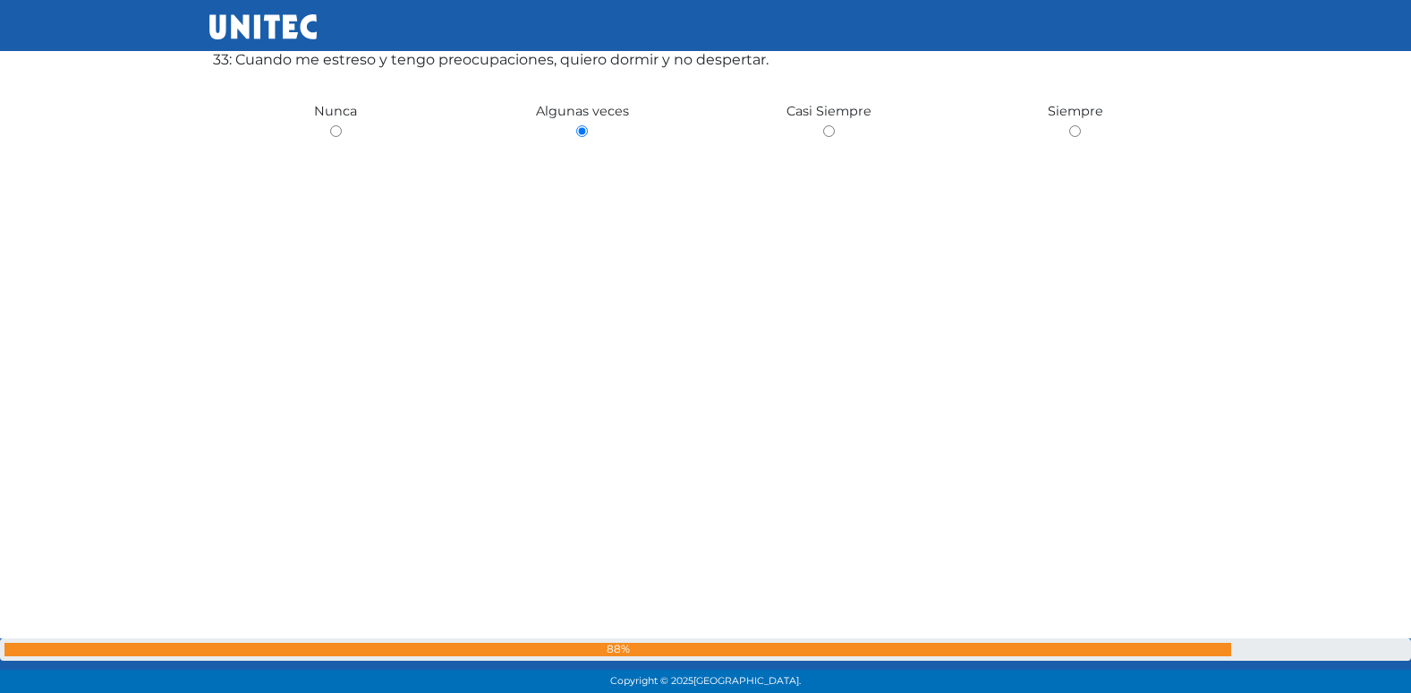
scroll to position [22378, 0]
radio input "true"
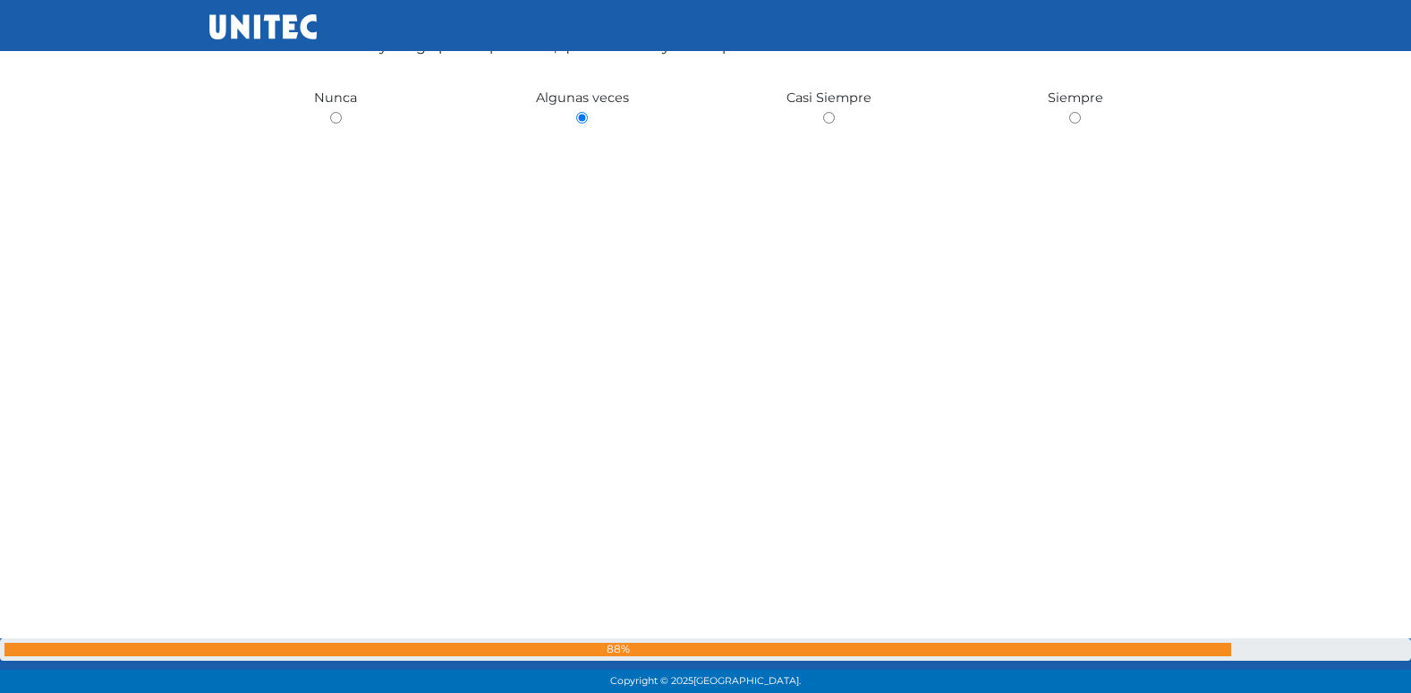
radio input "true"
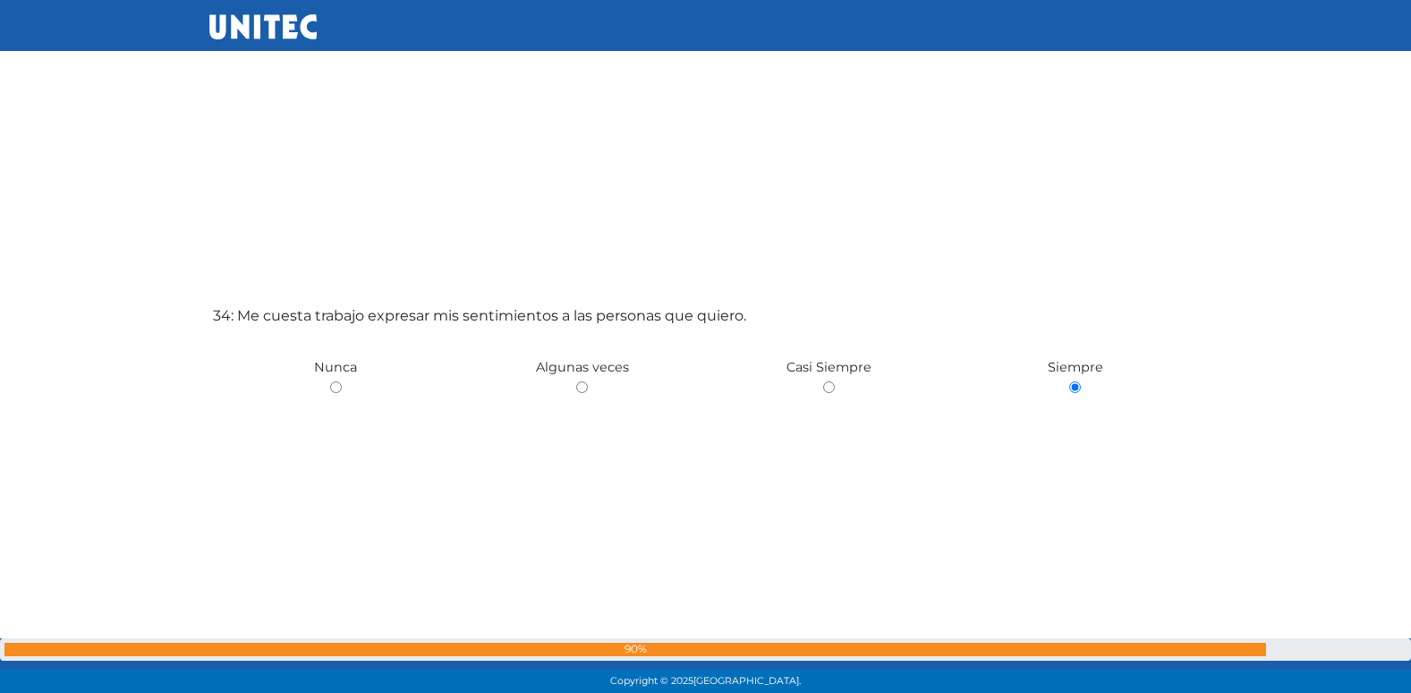
scroll to position [22809, 0]
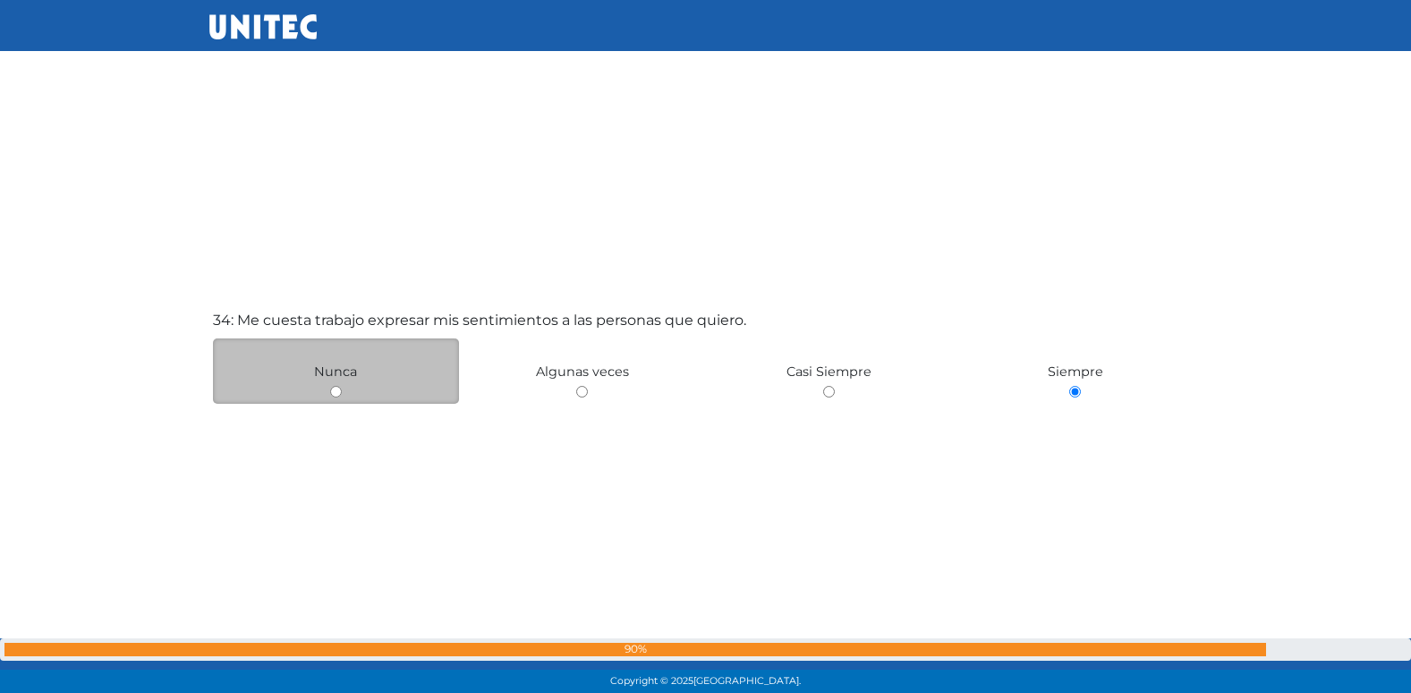
click at [333, 388] on input "radio" at bounding box center [336, 392] width 12 height 12
radio input "true"
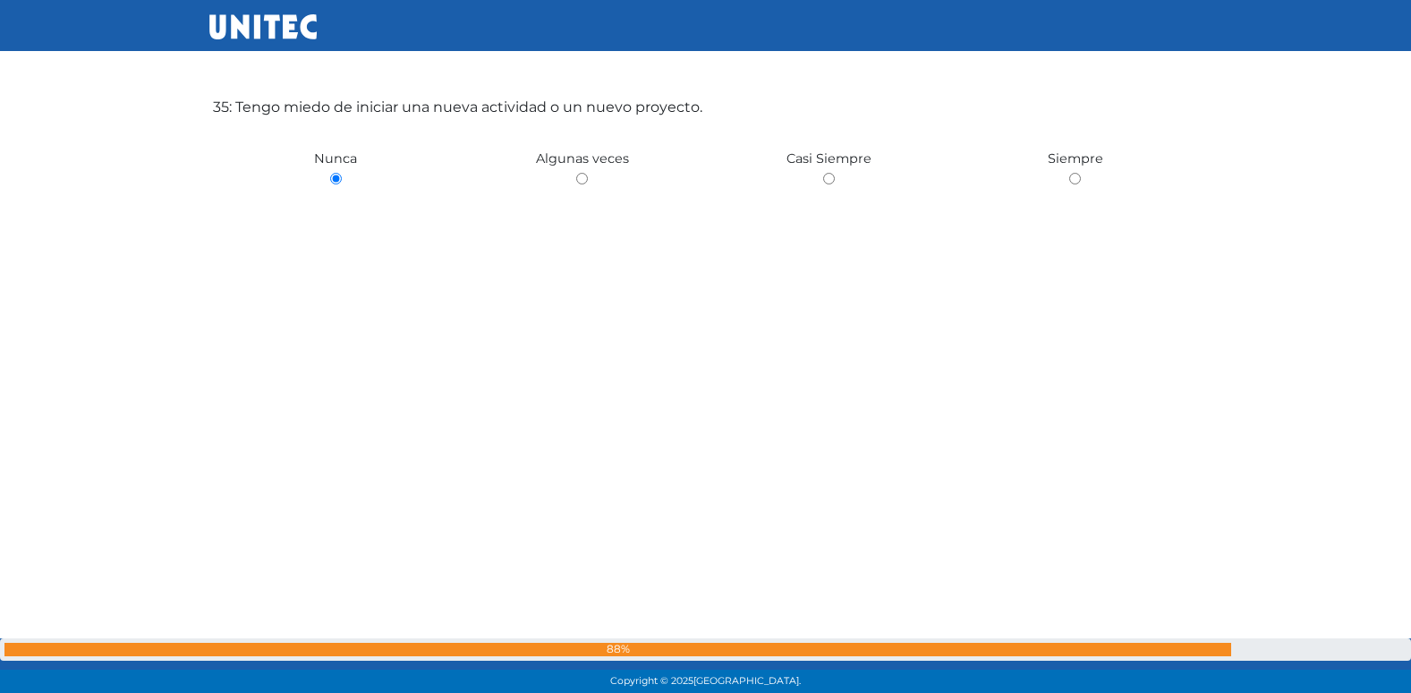
scroll to position [23736, 0]
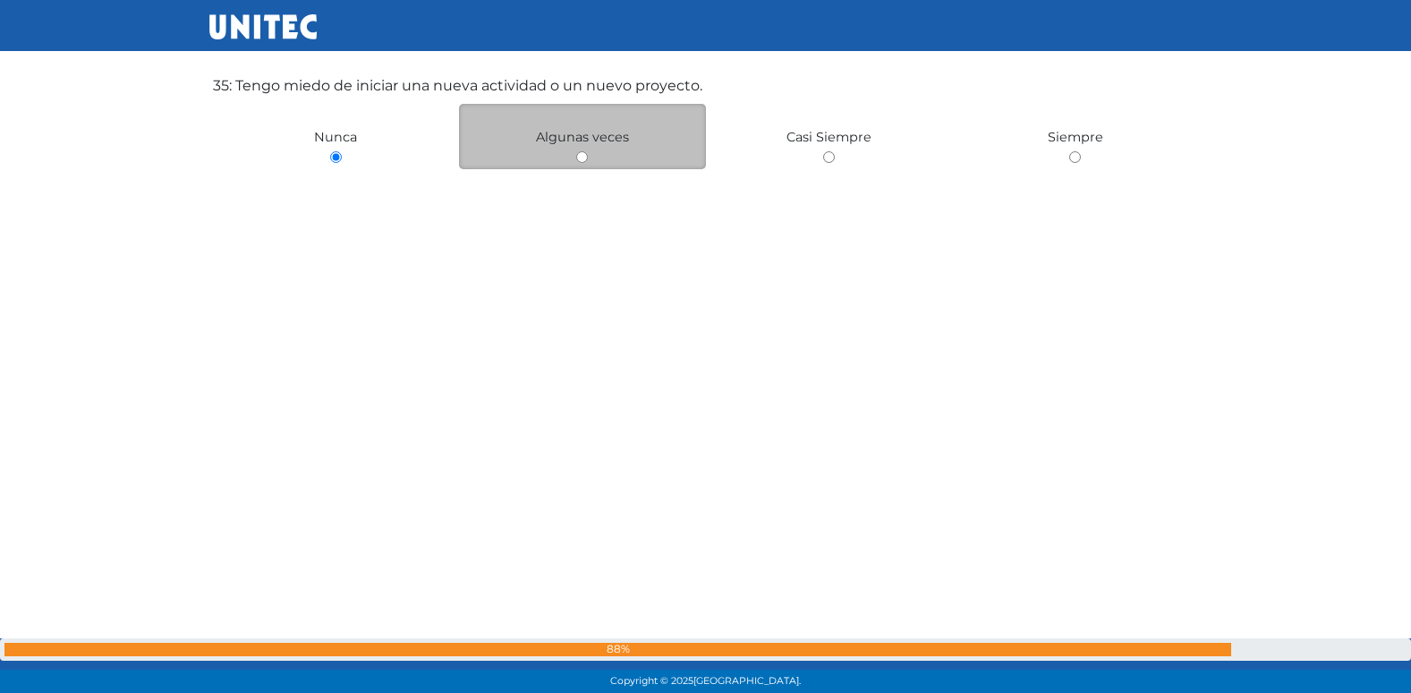
click at [581, 156] on input "radio" at bounding box center [582, 157] width 12 height 12
radio input "true"
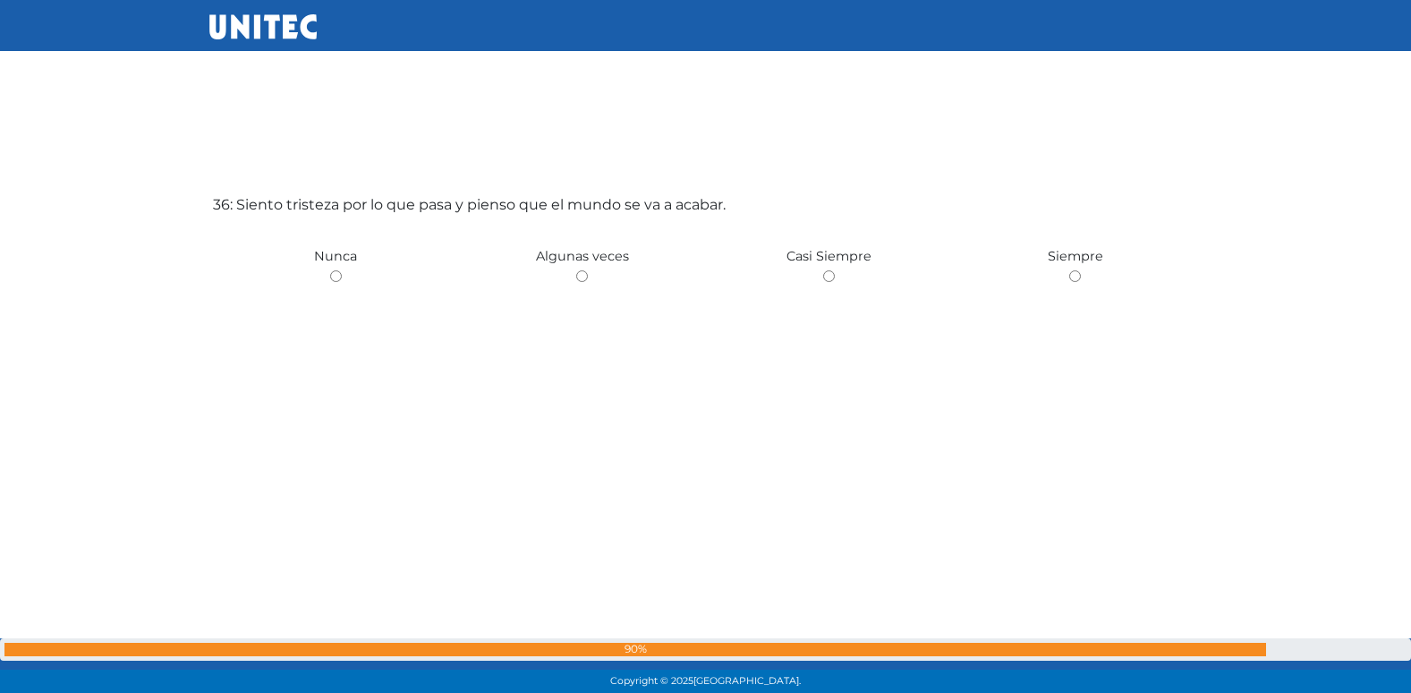
scroll to position [24330, 0]
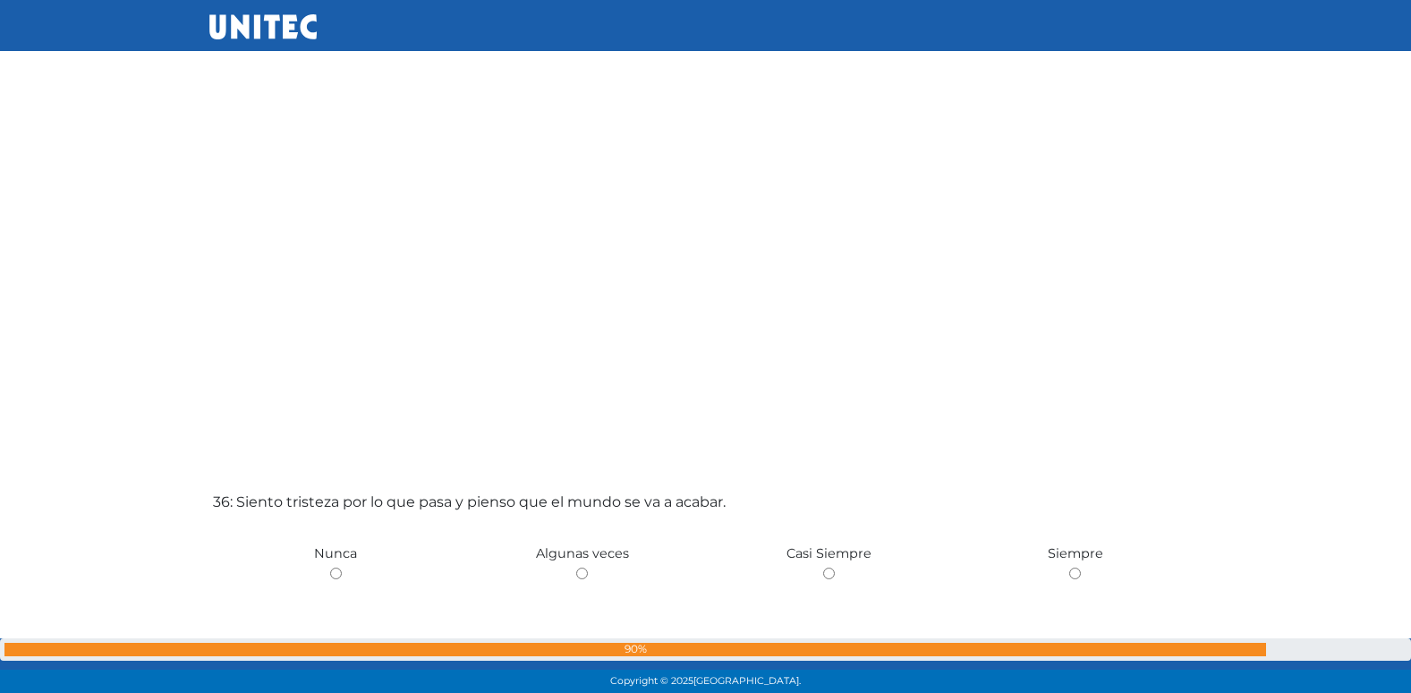
click at [576, 567] on input "radio" at bounding box center [582, 573] width 12 height 12
radio input "true"
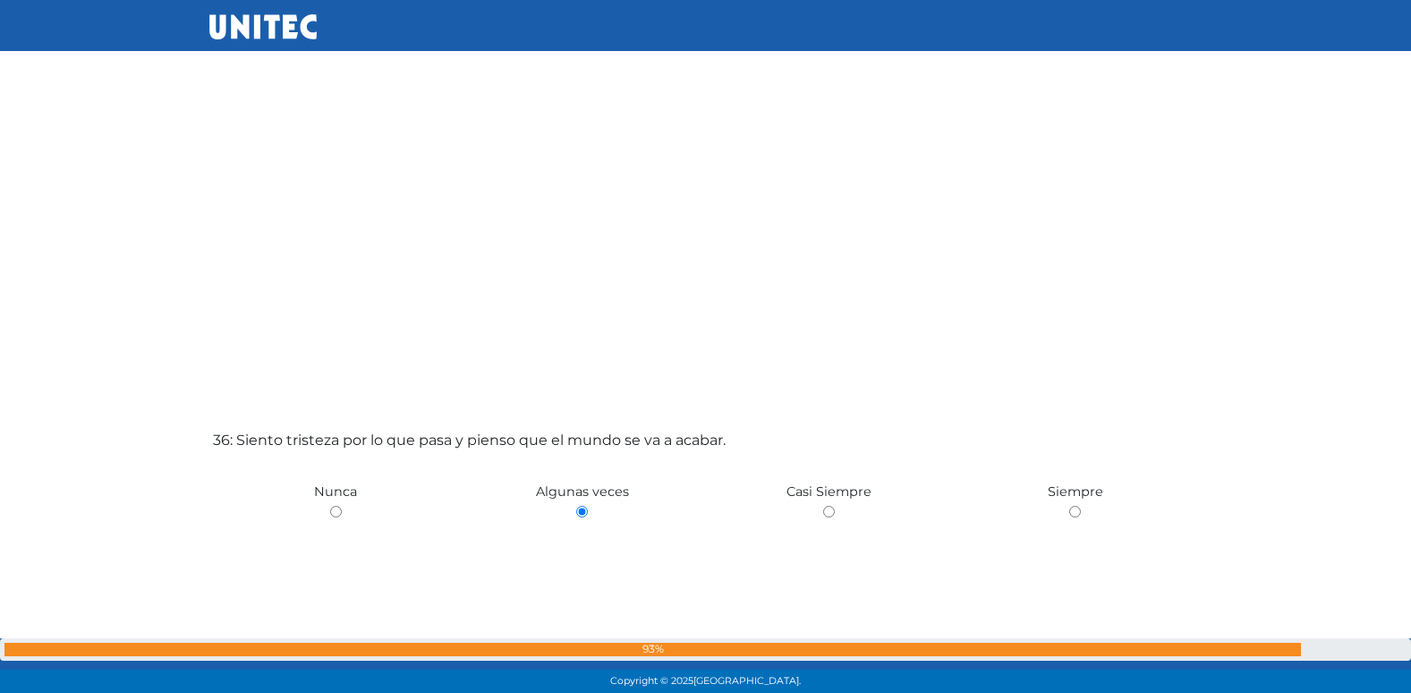
scroll to position [24076, 0]
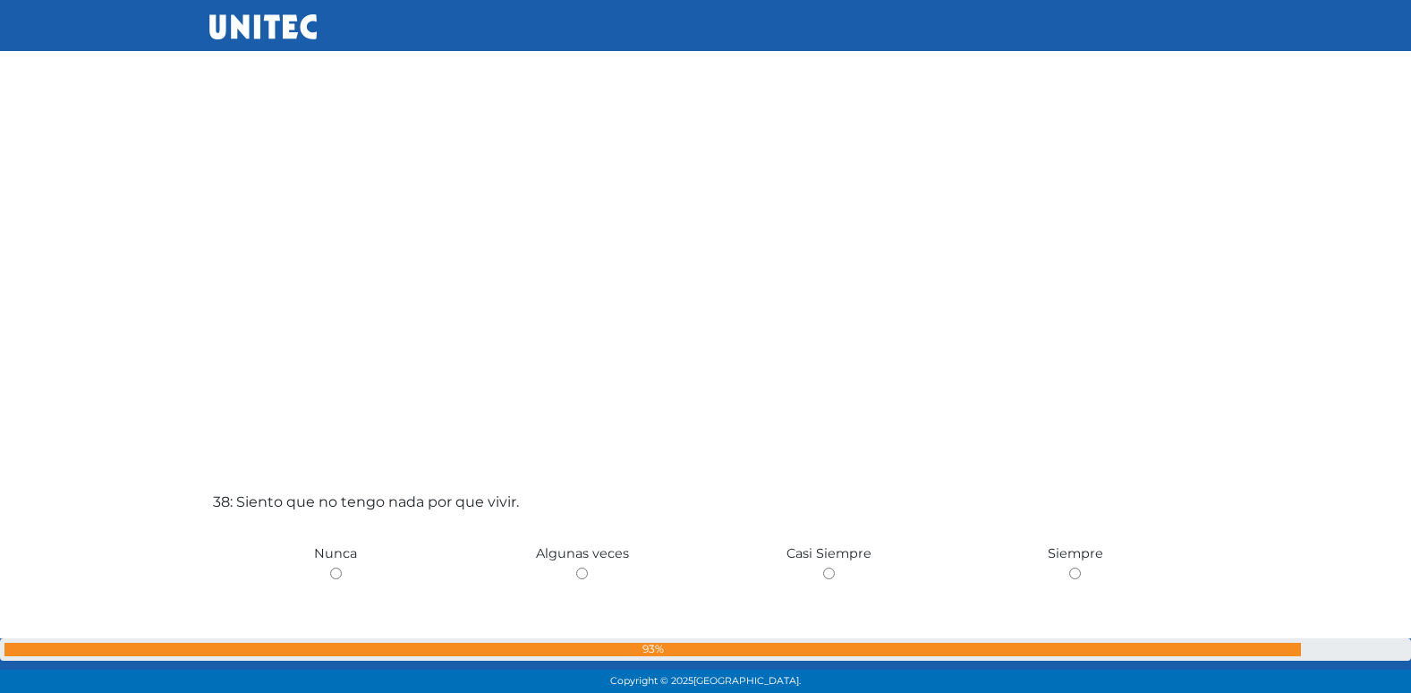
click at [576, 567] on input "radio" at bounding box center [582, 573] width 12 height 12
radio input "true"
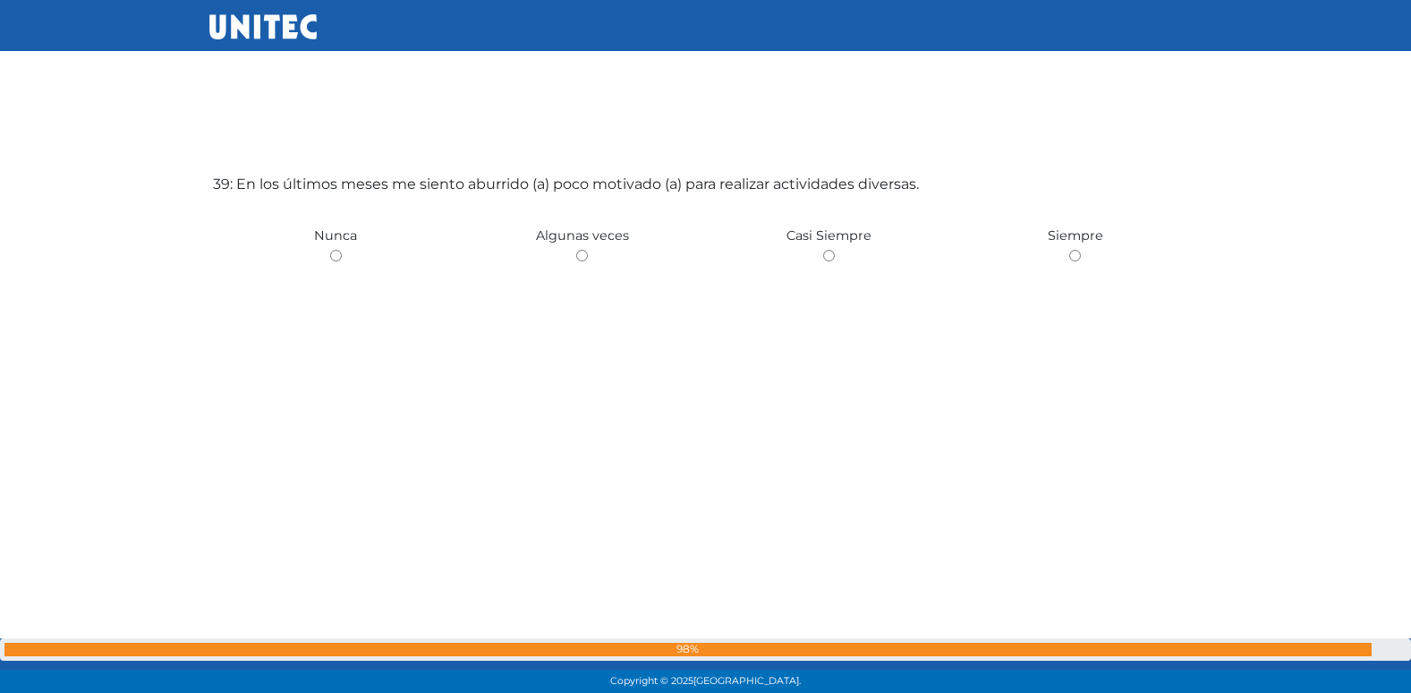
click at [576, 250] on input "radio" at bounding box center [582, 256] width 12 height 12
radio input "true"
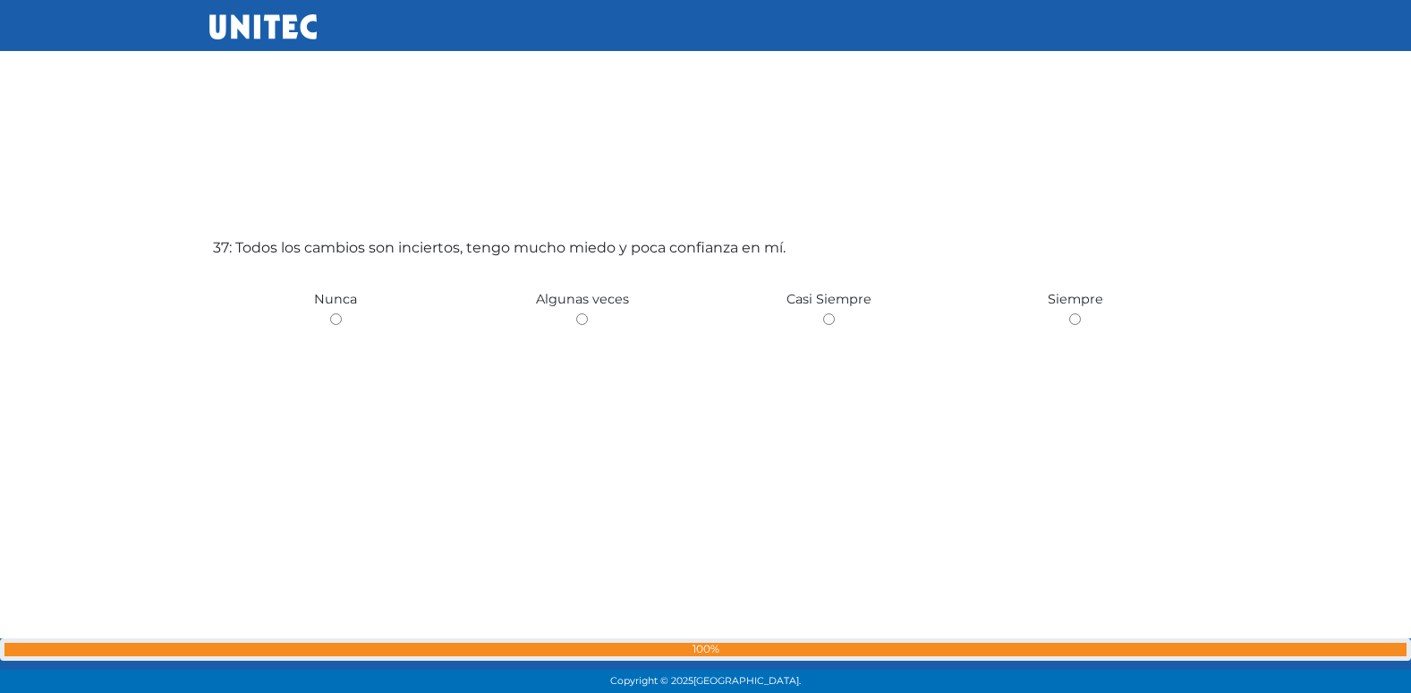
scroll to position [24949, 0]
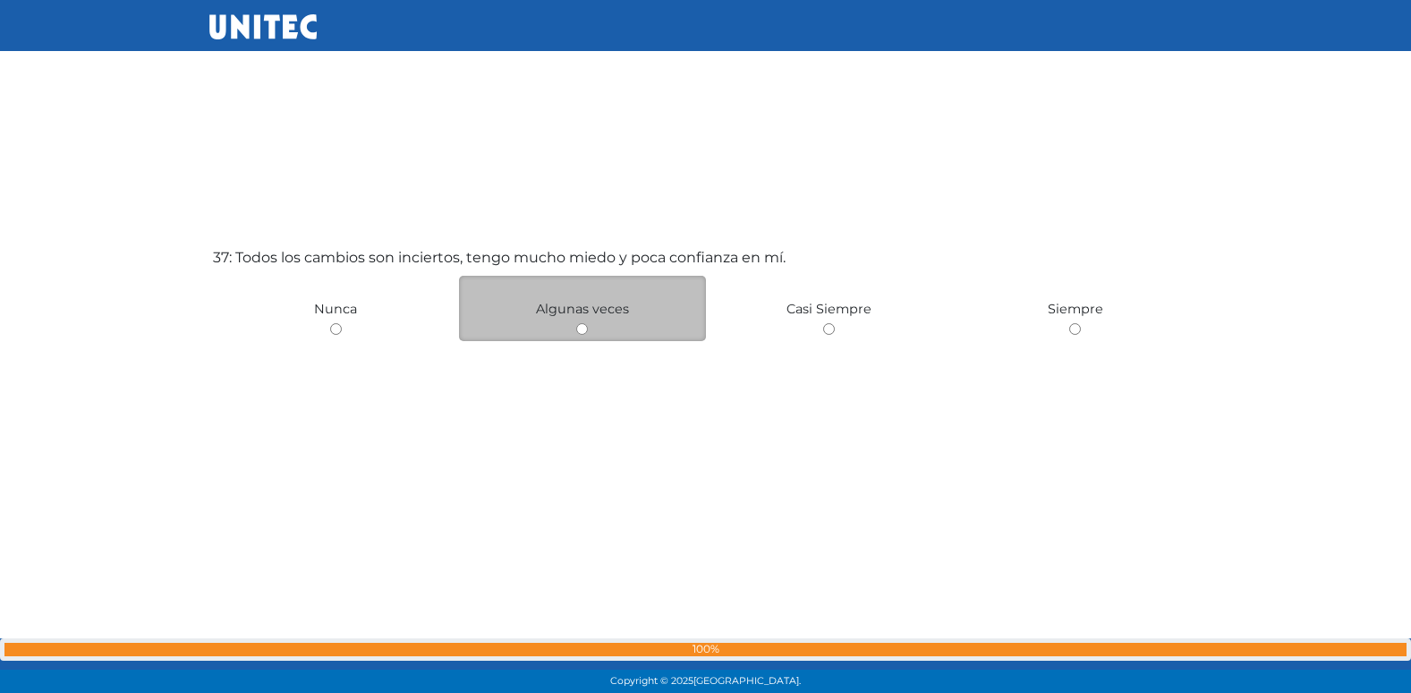
click at [579, 328] on input "radio" at bounding box center [582, 329] width 12 height 12
radio input "true"
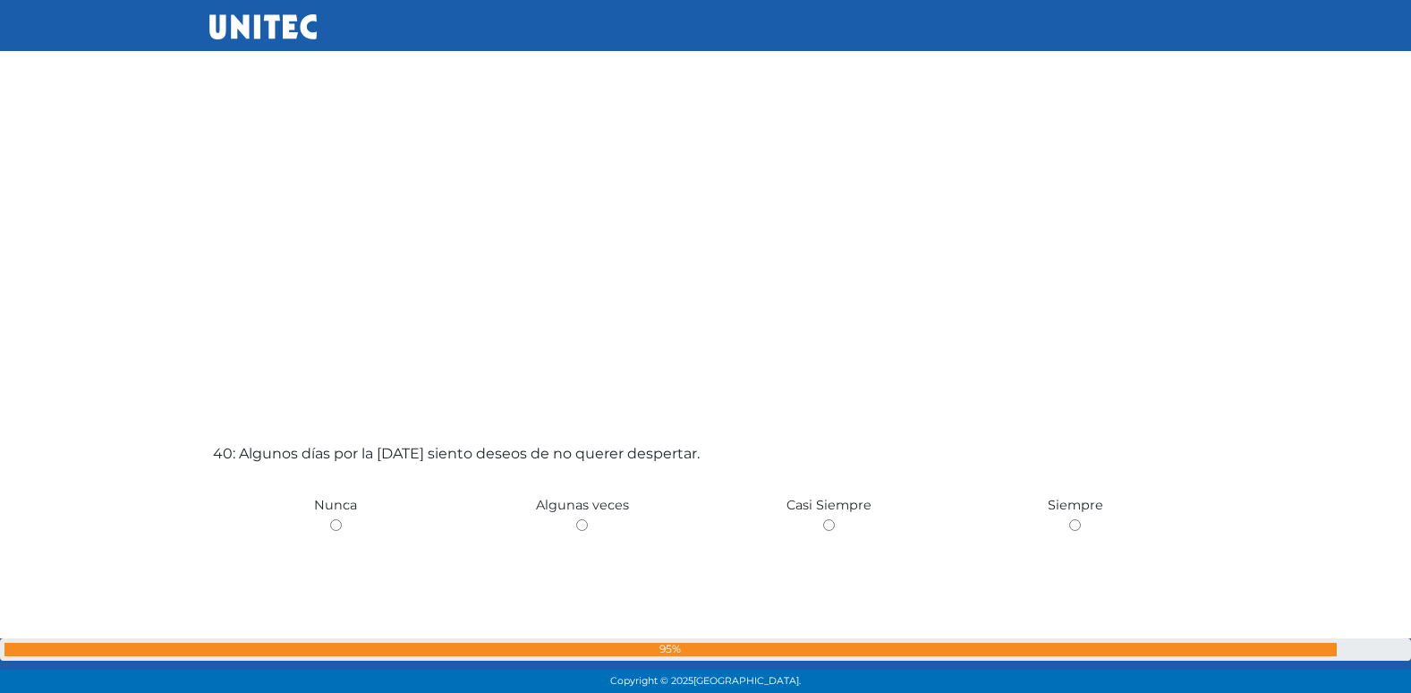
scroll to position [26880, 0]
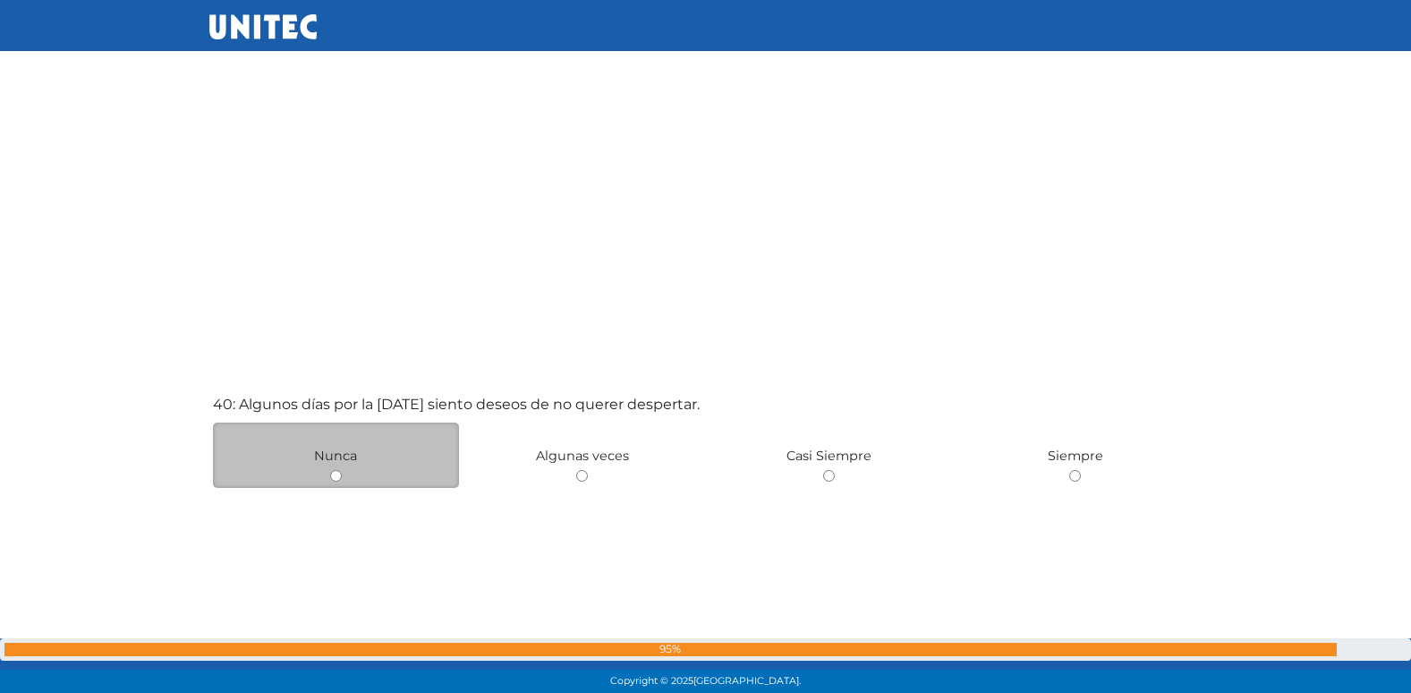
click at [335, 481] on input "radio" at bounding box center [336, 476] width 12 height 12
radio input "true"
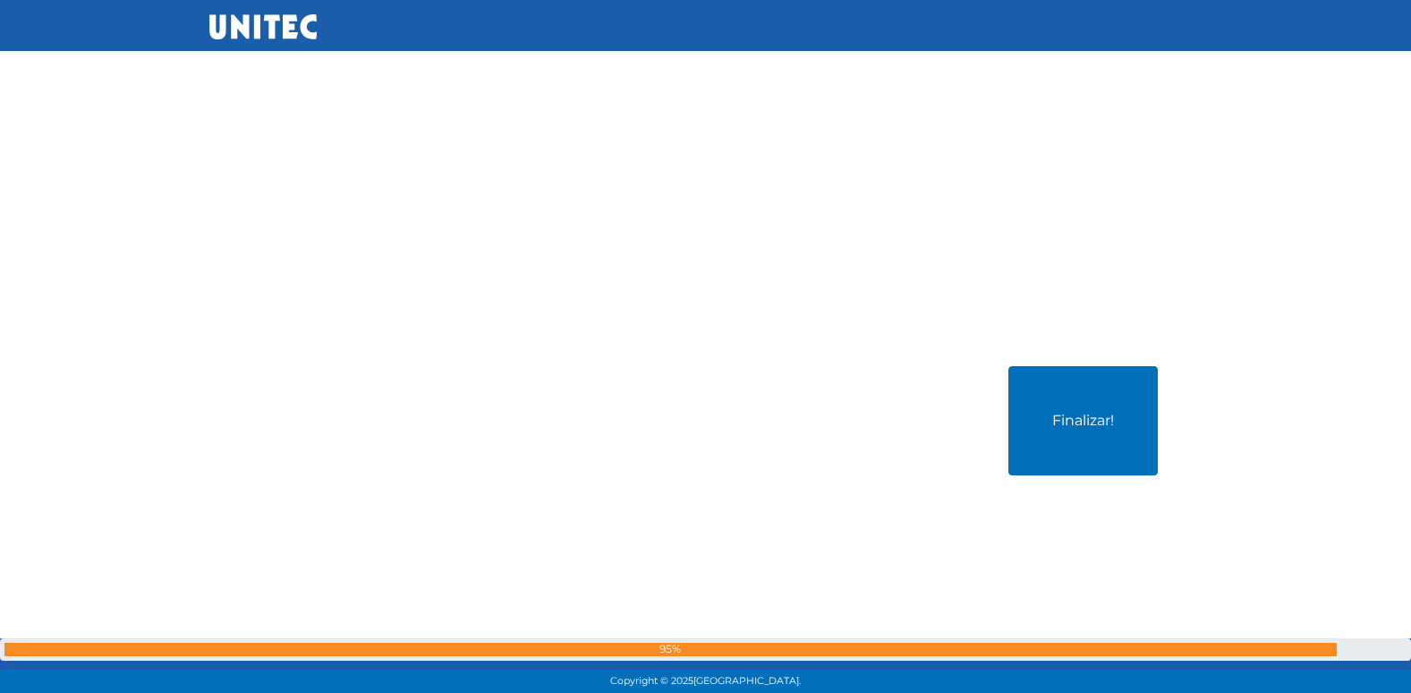
scroll to position [27627, 0]
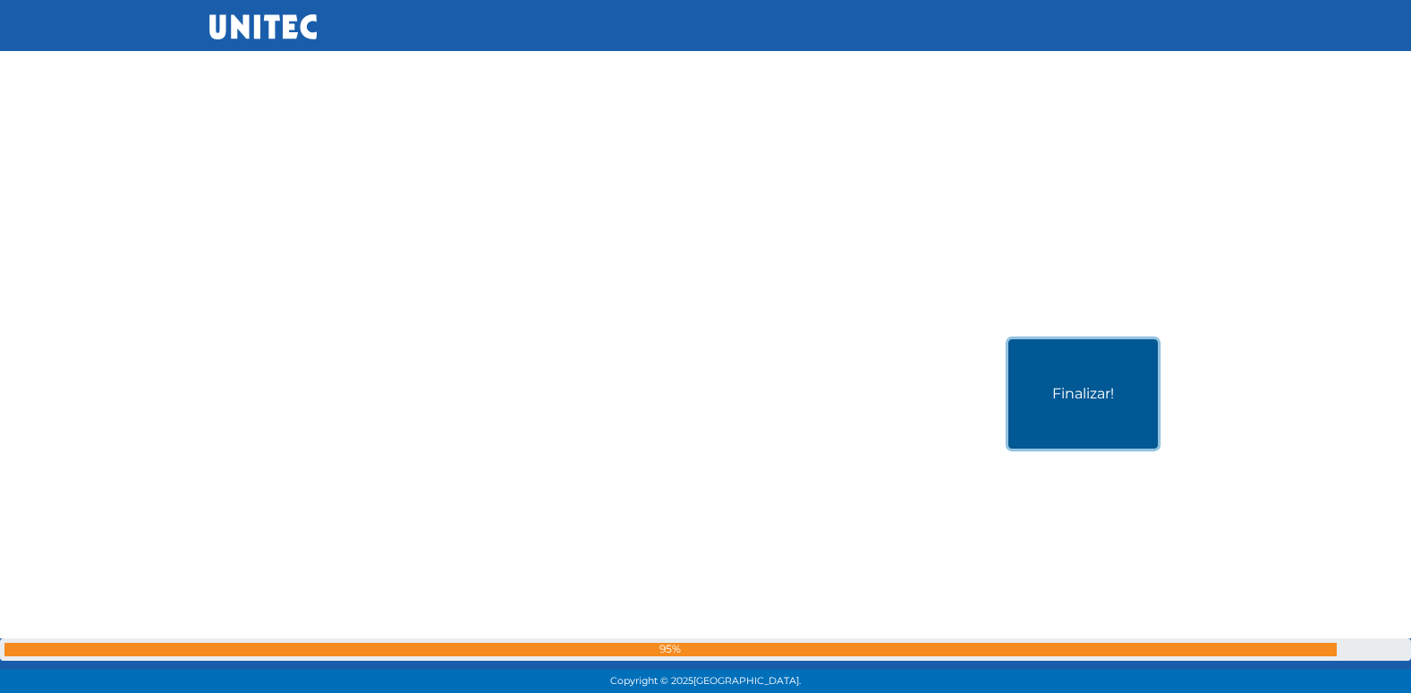
click at [1052, 408] on button "Finalizar!" at bounding box center [1082, 393] width 149 height 109
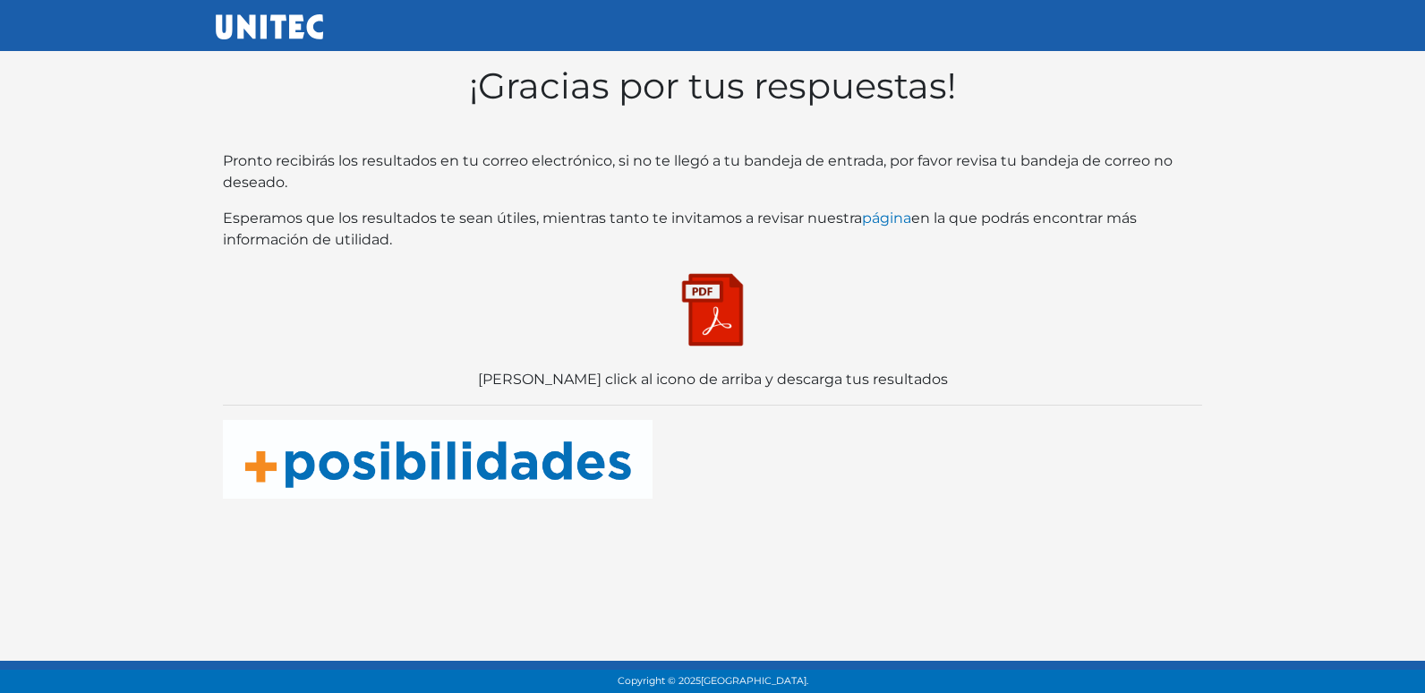
click at [728, 336] on img at bounding box center [712, 309] width 89 height 89
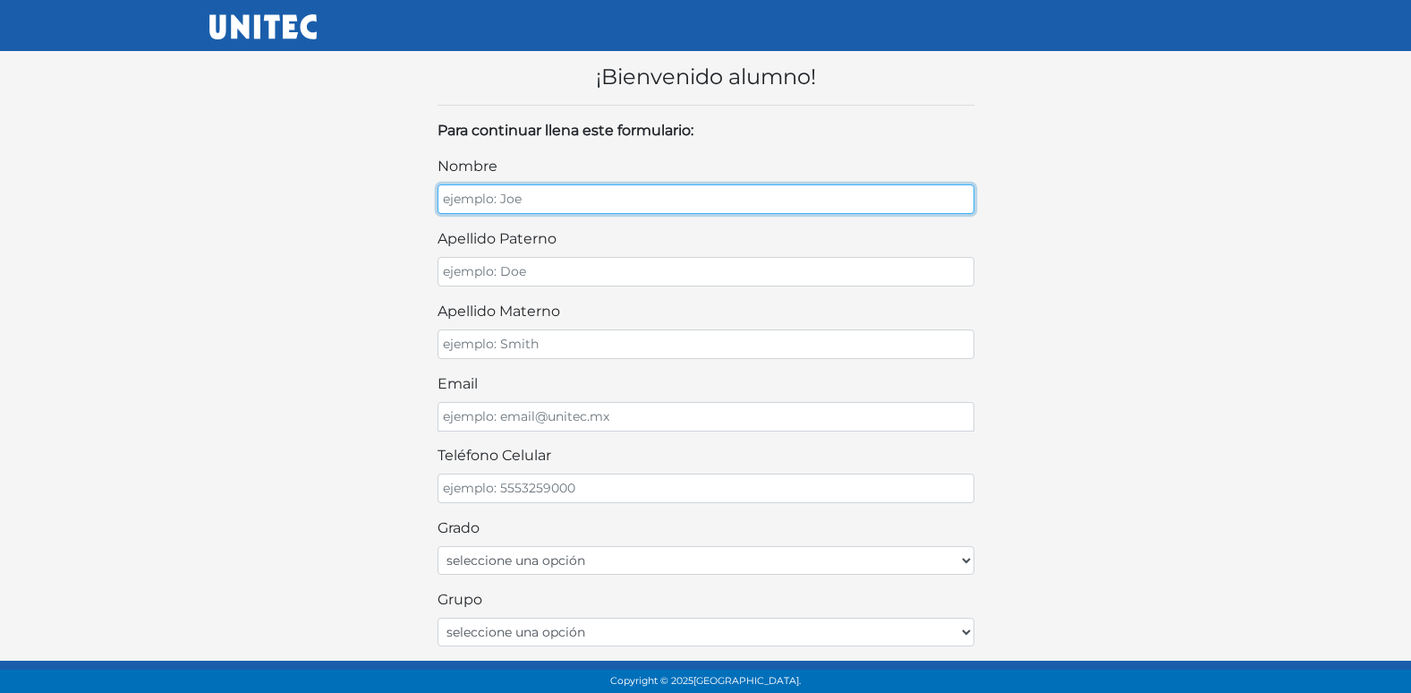
click at [737, 205] on input "nombre" at bounding box center [706, 199] width 537 height 30
type input "AXEK [PERSON_NAME]"
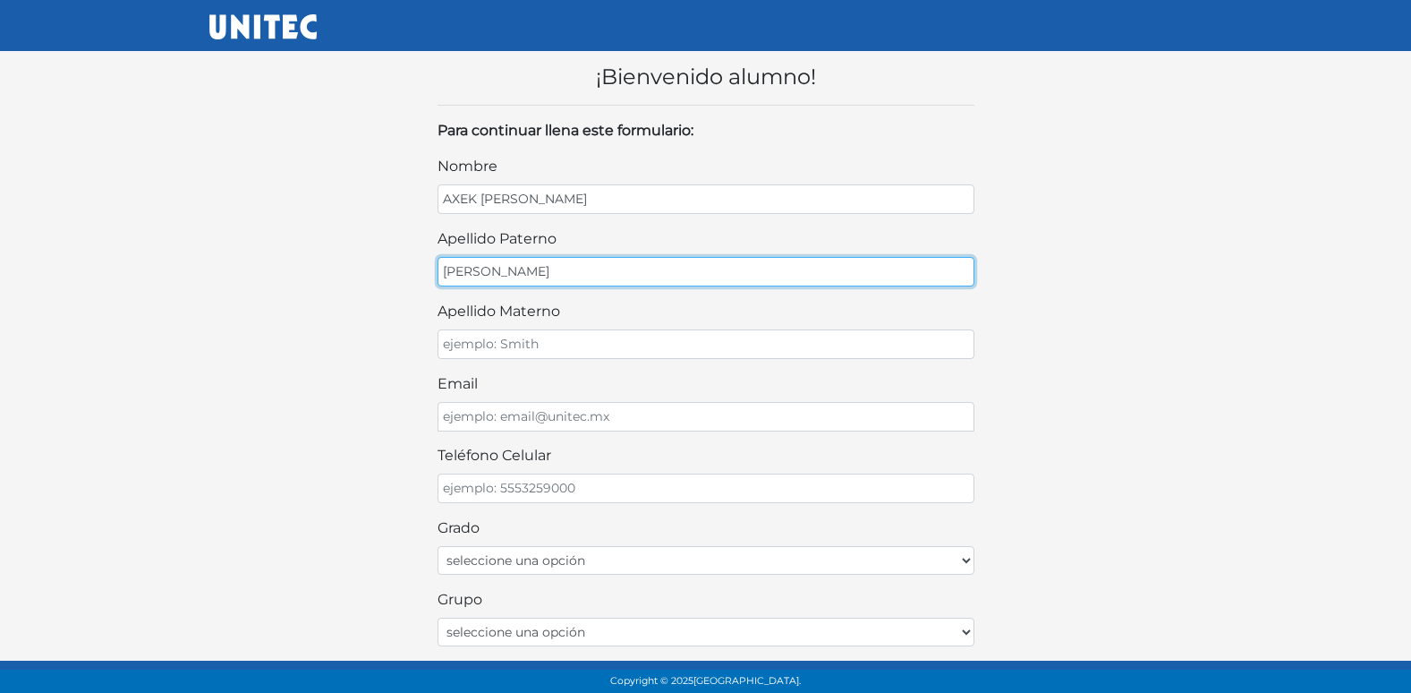
type input "[PERSON_NAME]"
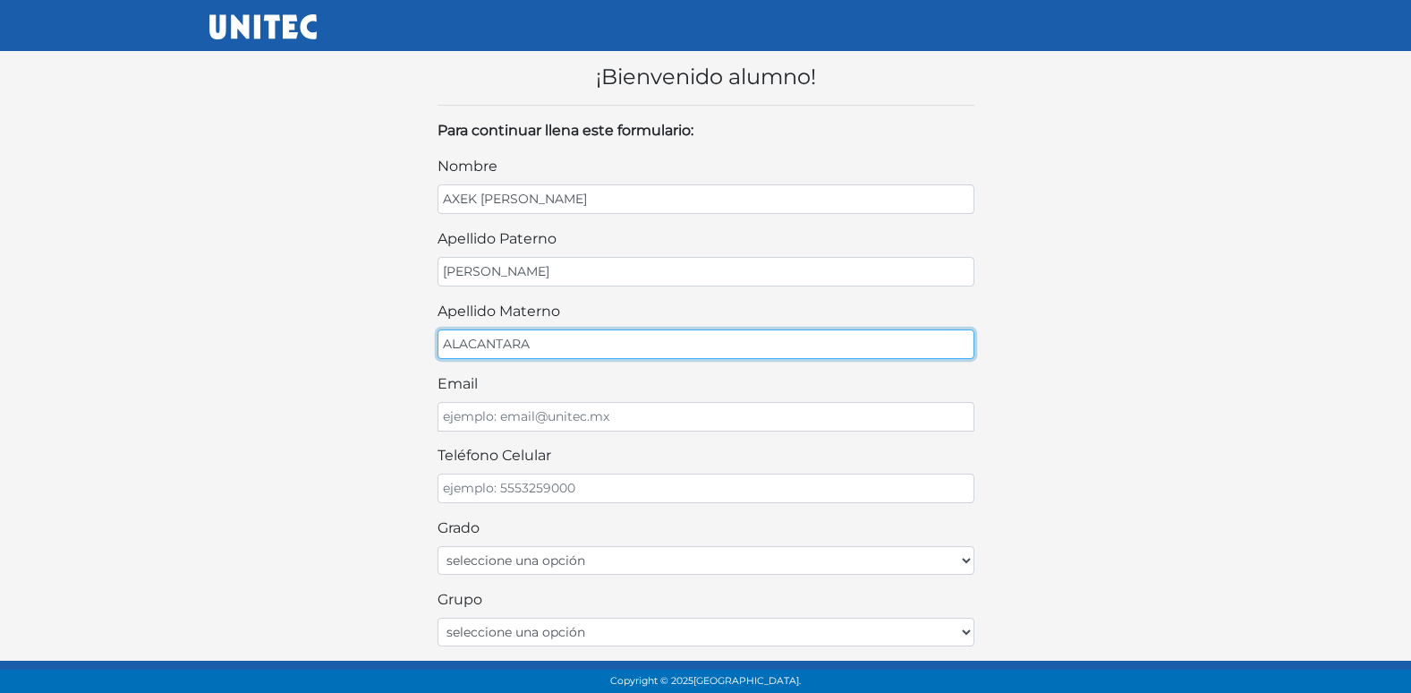
type input "ALACANTARA"
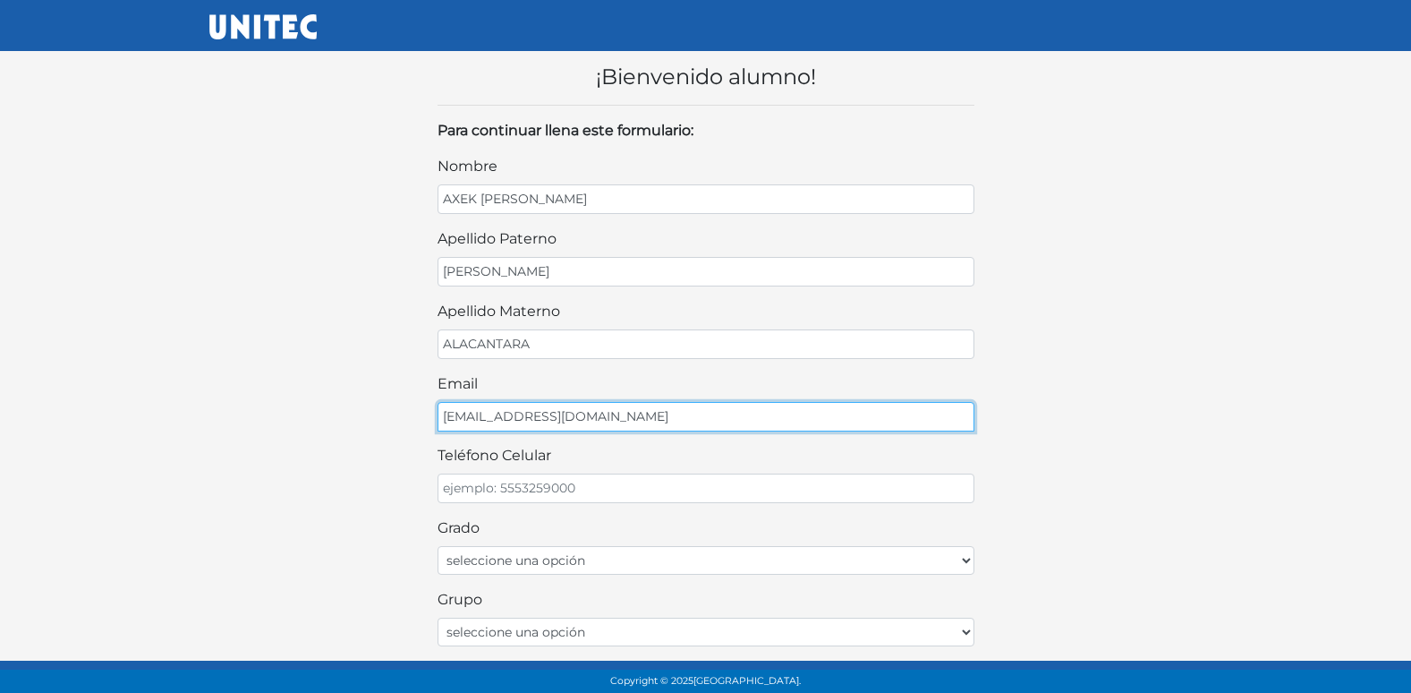
type input "[EMAIL_ADDRESS][DOMAIN_NAME]"
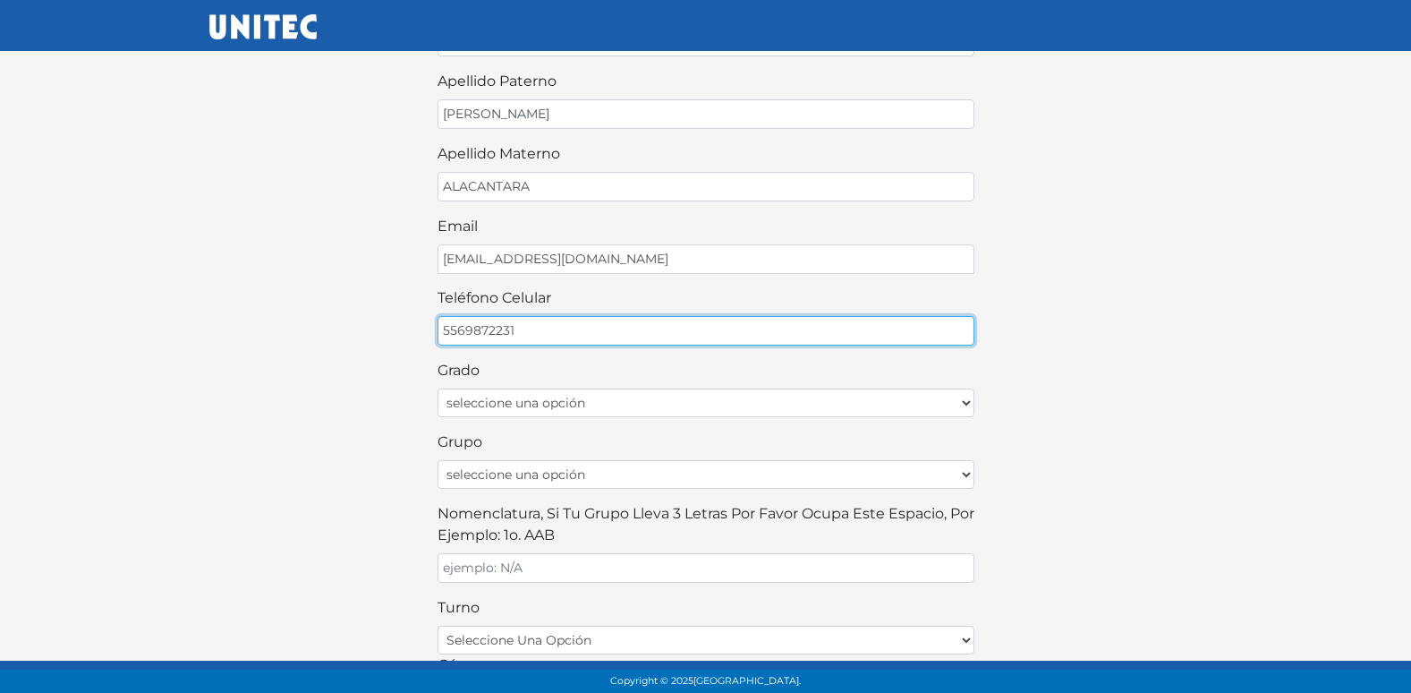
scroll to position [179, 0]
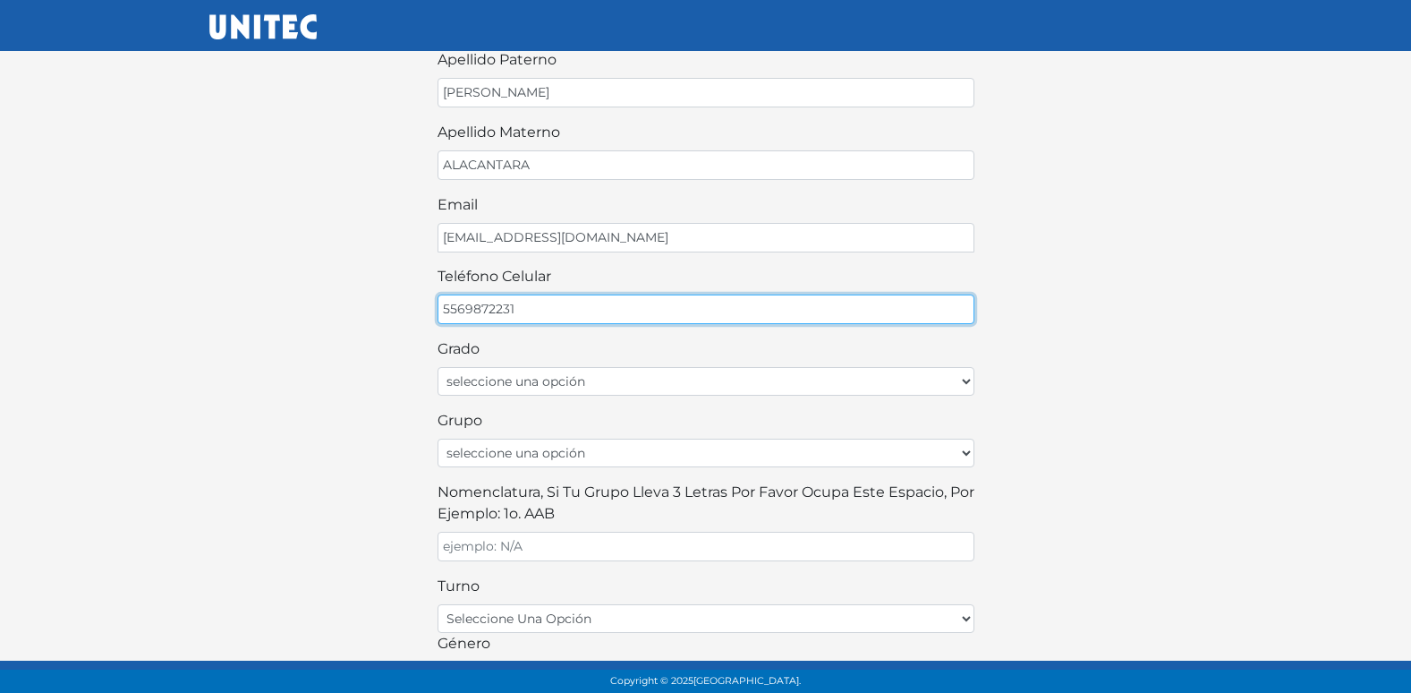
type input "5569872231"
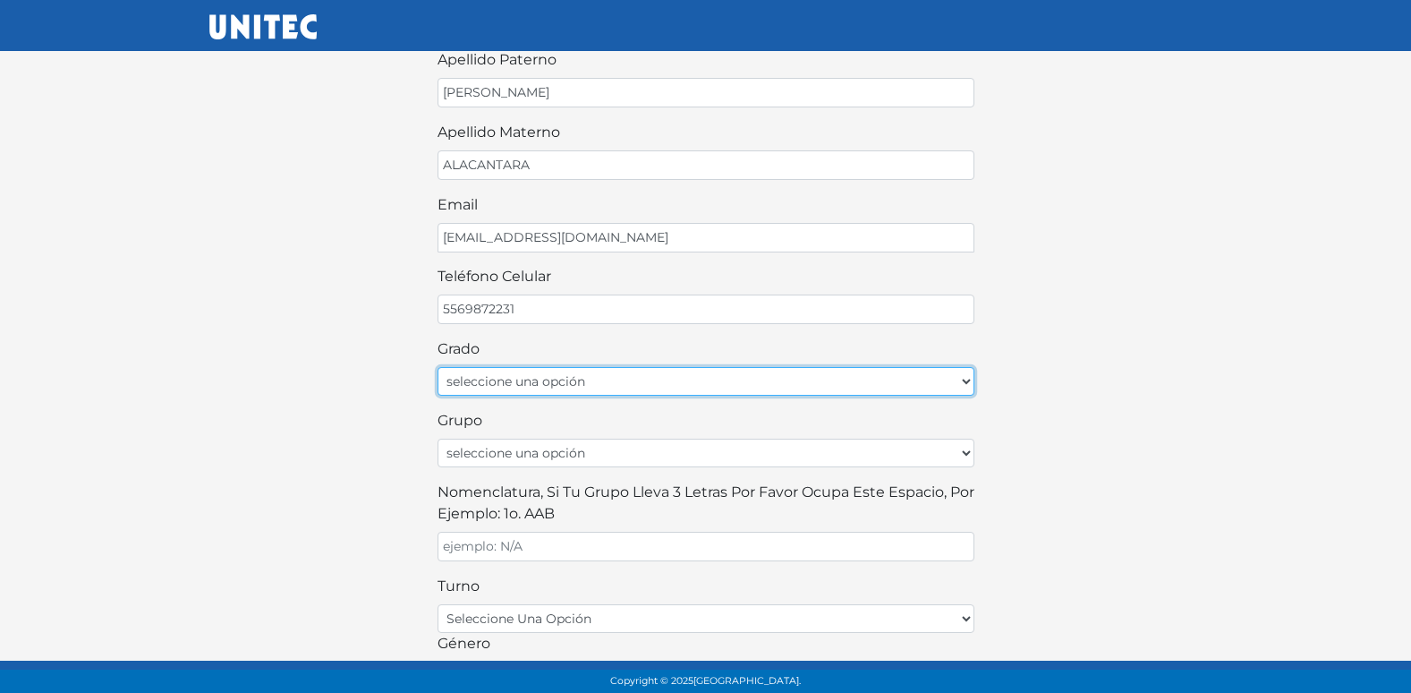
click at [628, 372] on select "seleccione una opción Primer grado Segundo grado Tercer grado Cuarto grado Quin…" at bounding box center [706, 381] width 537 height 29
select select "2do"
click at [438, 367] on select "seleccione una opción Primer grado Segundo grado Tercer grado Cuarto grado Quin…" at bounding box center [706, 381] width 537 height 29
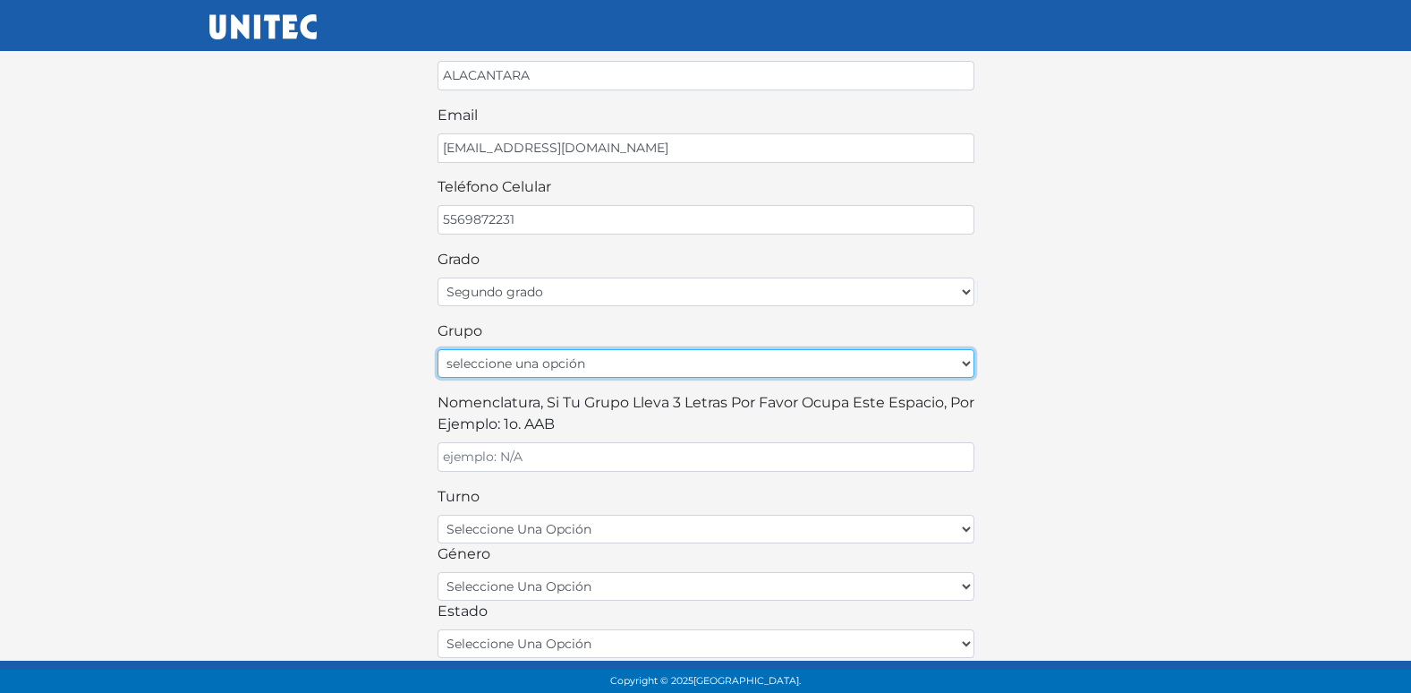
click at [655, 365] on select "seleccione una opción A B C D E F G H I J K L M N O P Q R S T U V W X Y Z" at bounding box center [706, 363] width 537 height 29
select select "A"
click at [438, 349] on select "seleccione una opción A B C D E F G H I J K L M N O P Q R S T U V W X Y Z" at bounding box center [706, 363] width 537 height 29
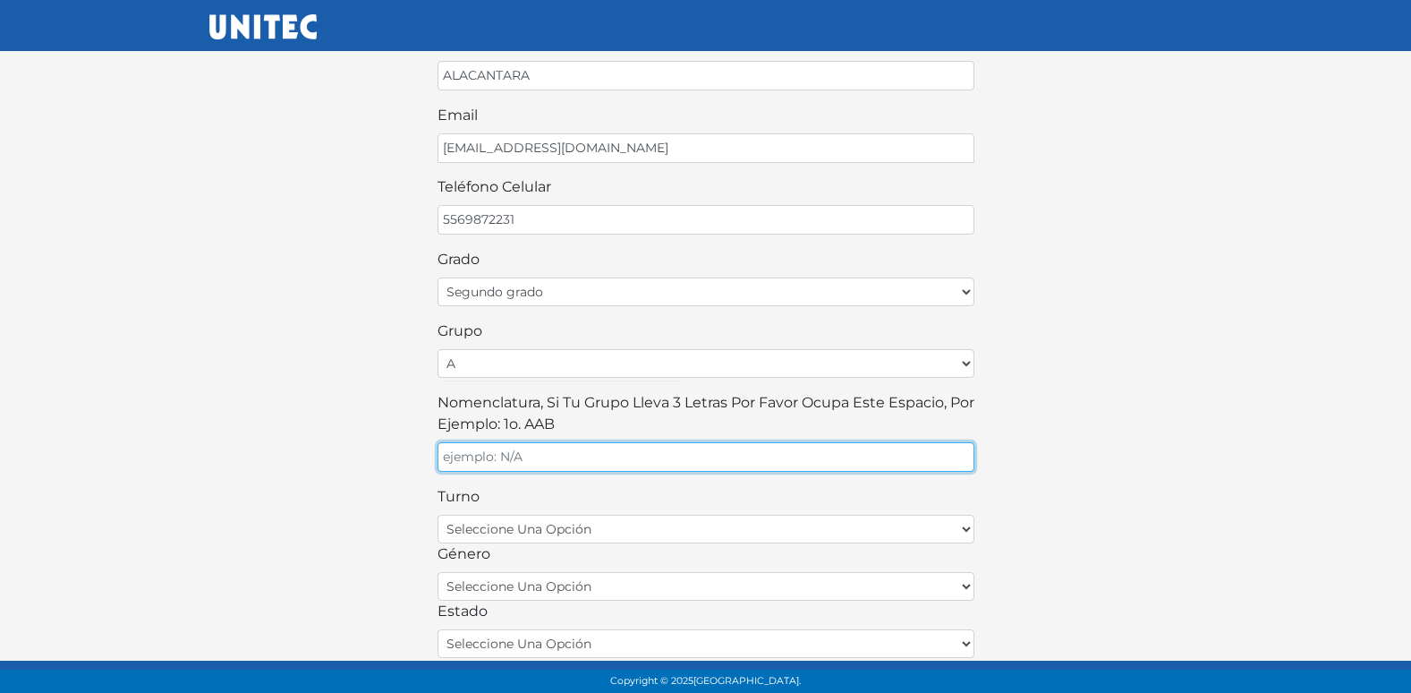
click at [544, 453] on input "Nomenclatura, si tu grupo lleva 3 letras por favor ocupa este espacio, por ejem…" at bounding box center [706, 457] width 537 height 30
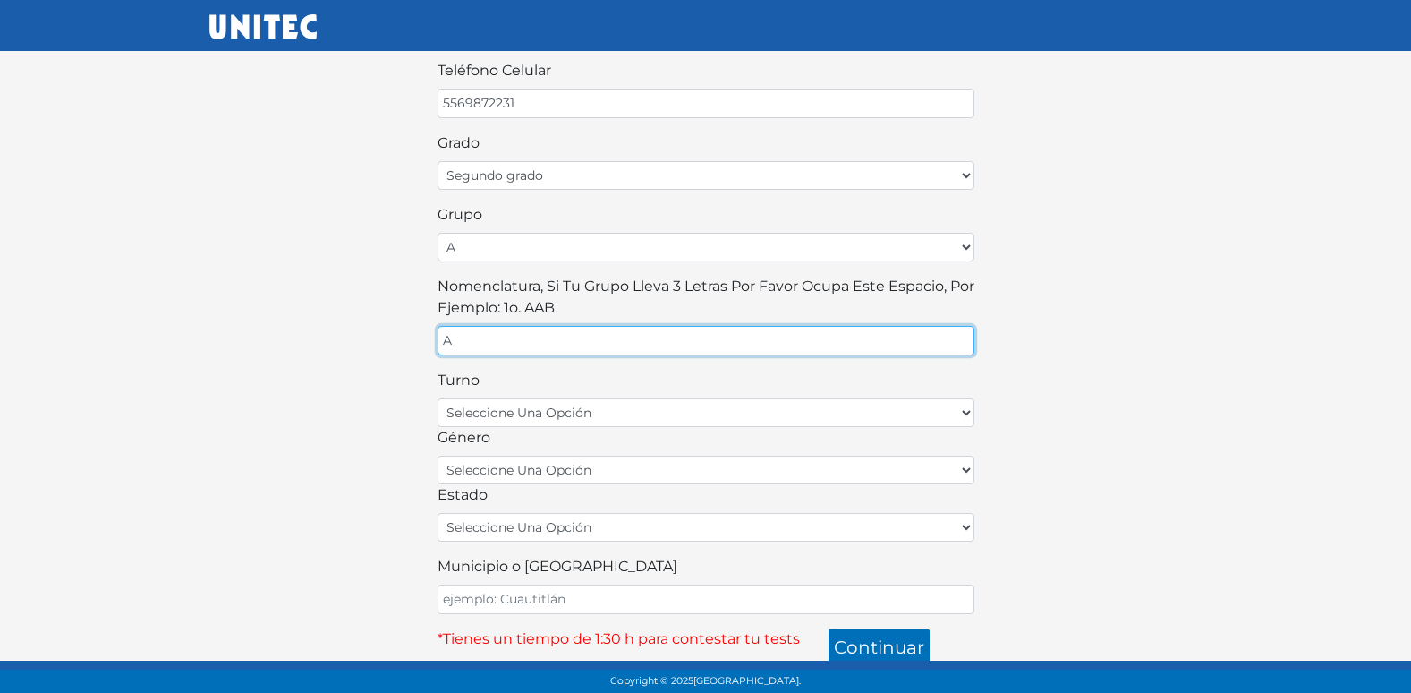
scroll to position [394, 0]
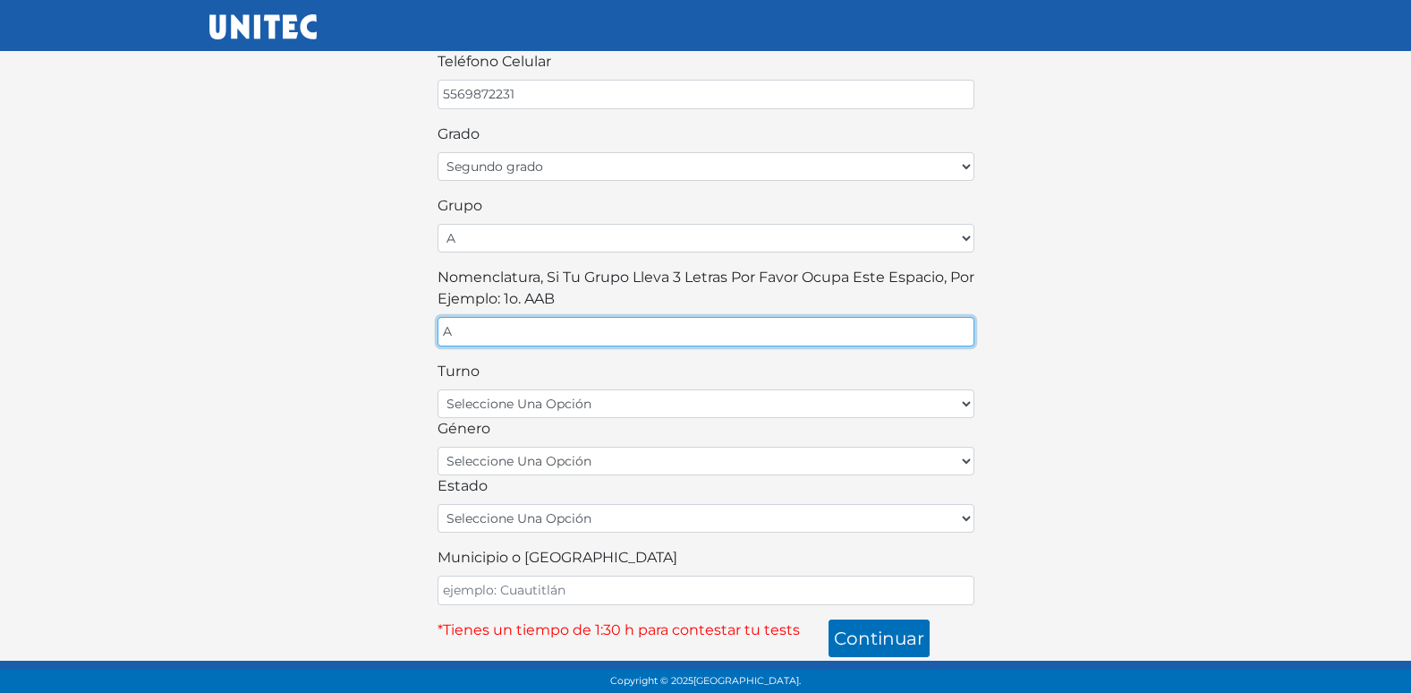
type input "A"
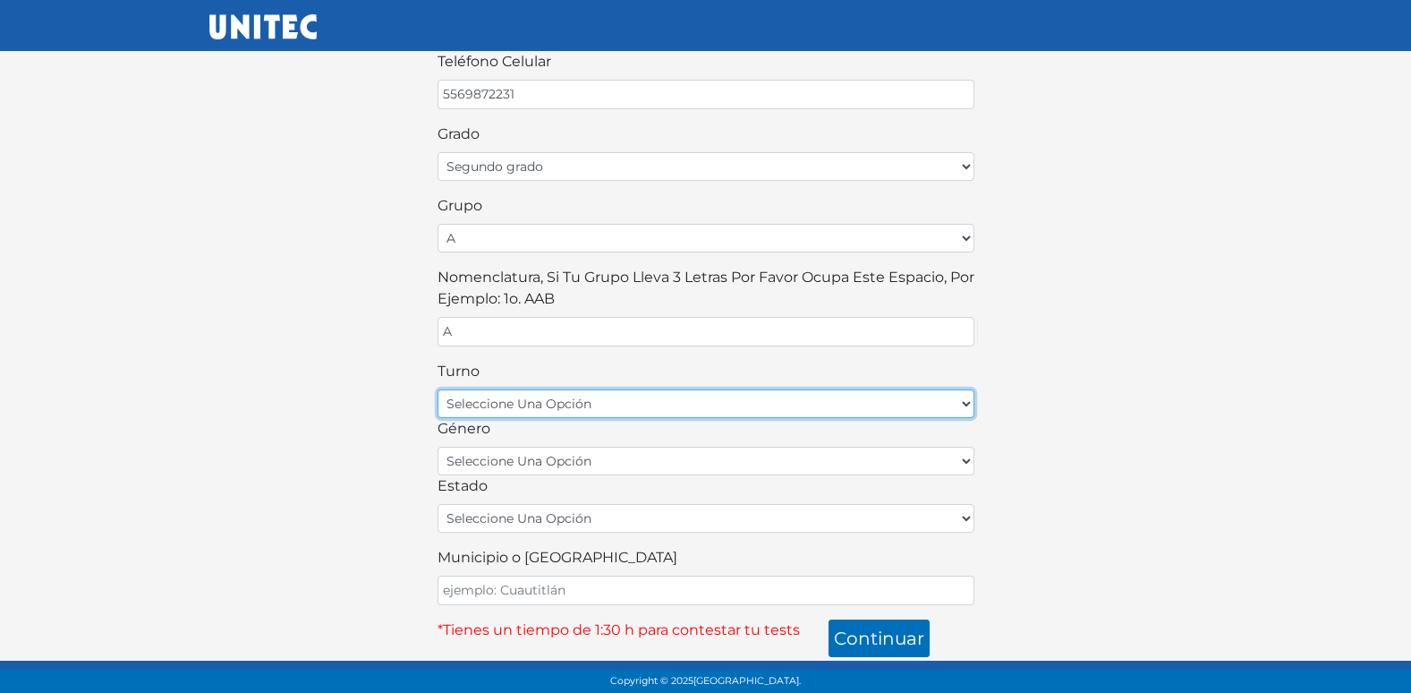
click at [556, 409] on select "seleccione una opción matutino vespertino" at bounding box center [706, 403] width 537 height 29
select select "matutino"
click at [438, 389] on select "seleccione una opción matutino vespertino" at bounding box center [706, 403] width 537 height 29
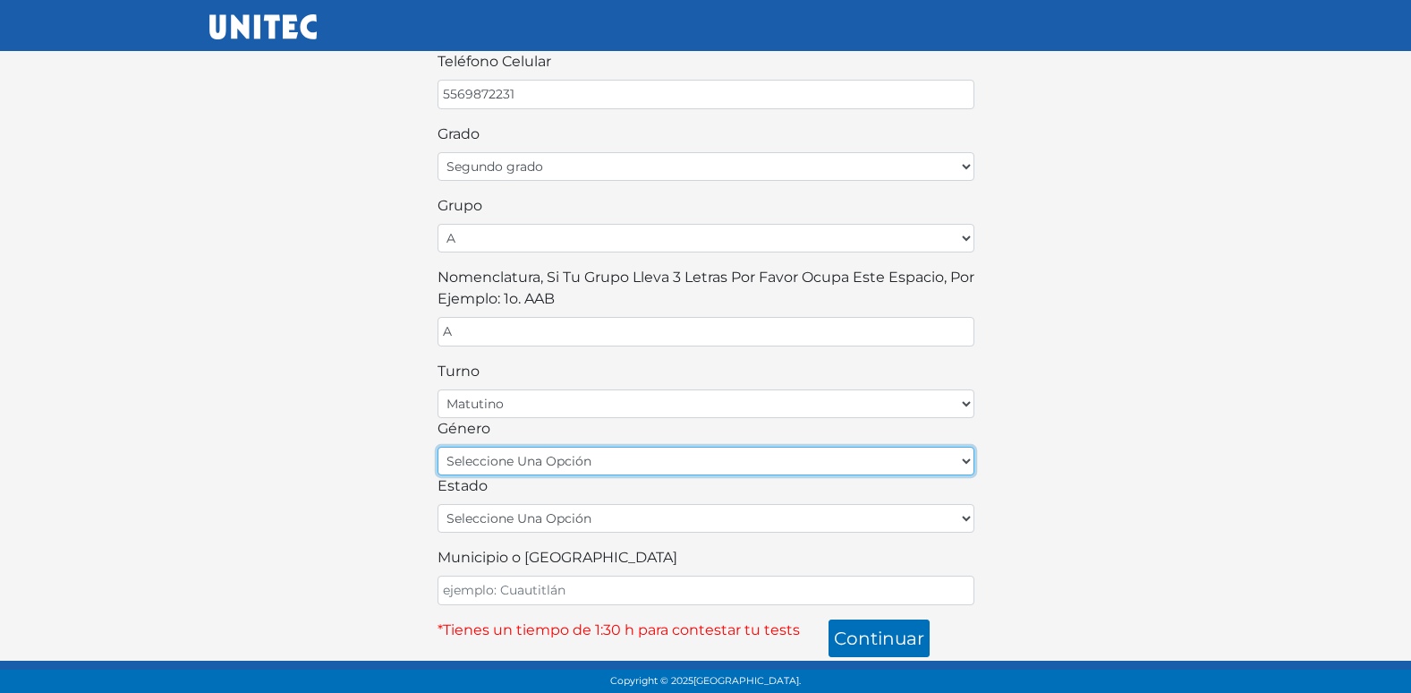
click at [564, 472] on select "seleccione una opción femenino masculino" at bounding box center [706, 461] width 537 height 29
select select "M"
click at [438, 447] on select "seleccione una opción femenino masculino" at bounding box center [706, 461] width 537 height 29
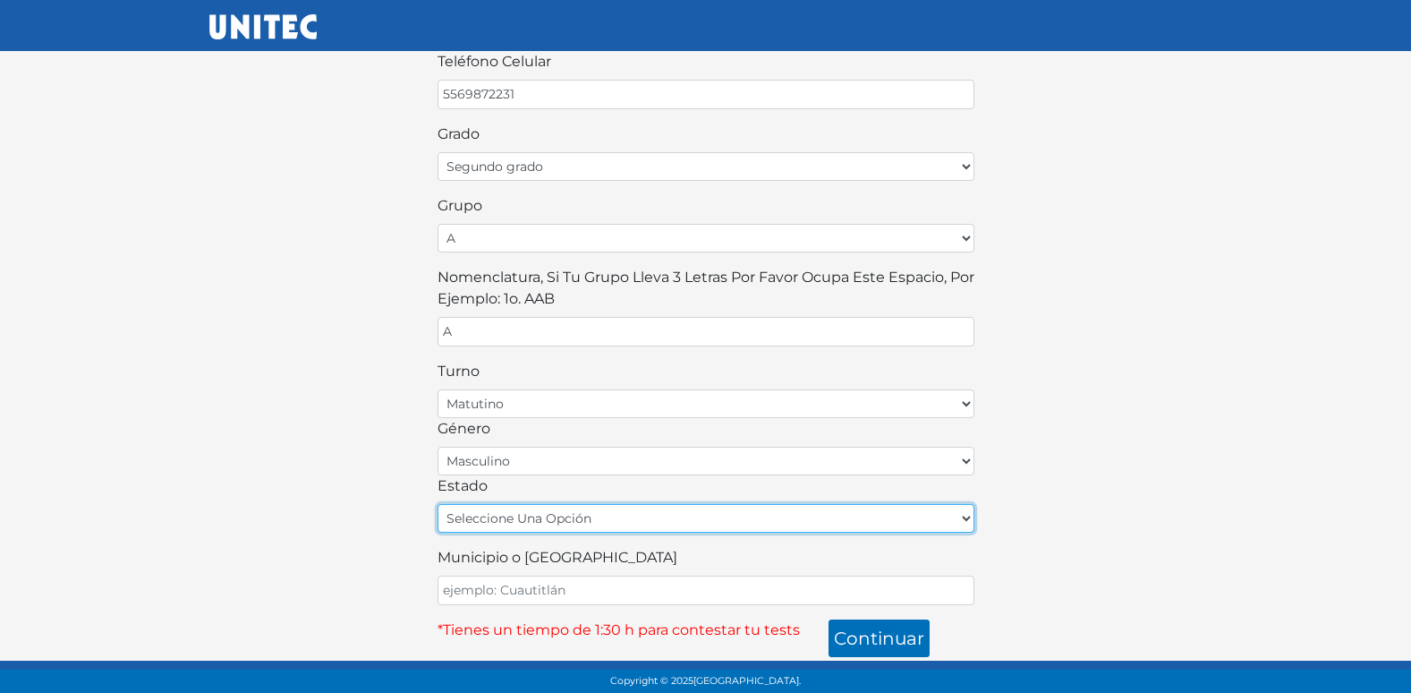
click at [538, 516] on select "seleccione una opción [GEOGRAPHIC_DATA] [GEOGRAPHIC_DATA][US_STATE] [GEOGRAPHIC…" at bounding box center [706, 518] width 537 height 29
select select "MEX"
click at [438, 504] on select "seleccione una opción [GEOGRAPHIC_DATA] [GEOGRAPHIC_DATA][US_STATE] [GEOGRAPHIC…" at bounding box center [706, 518] width 537 height 29
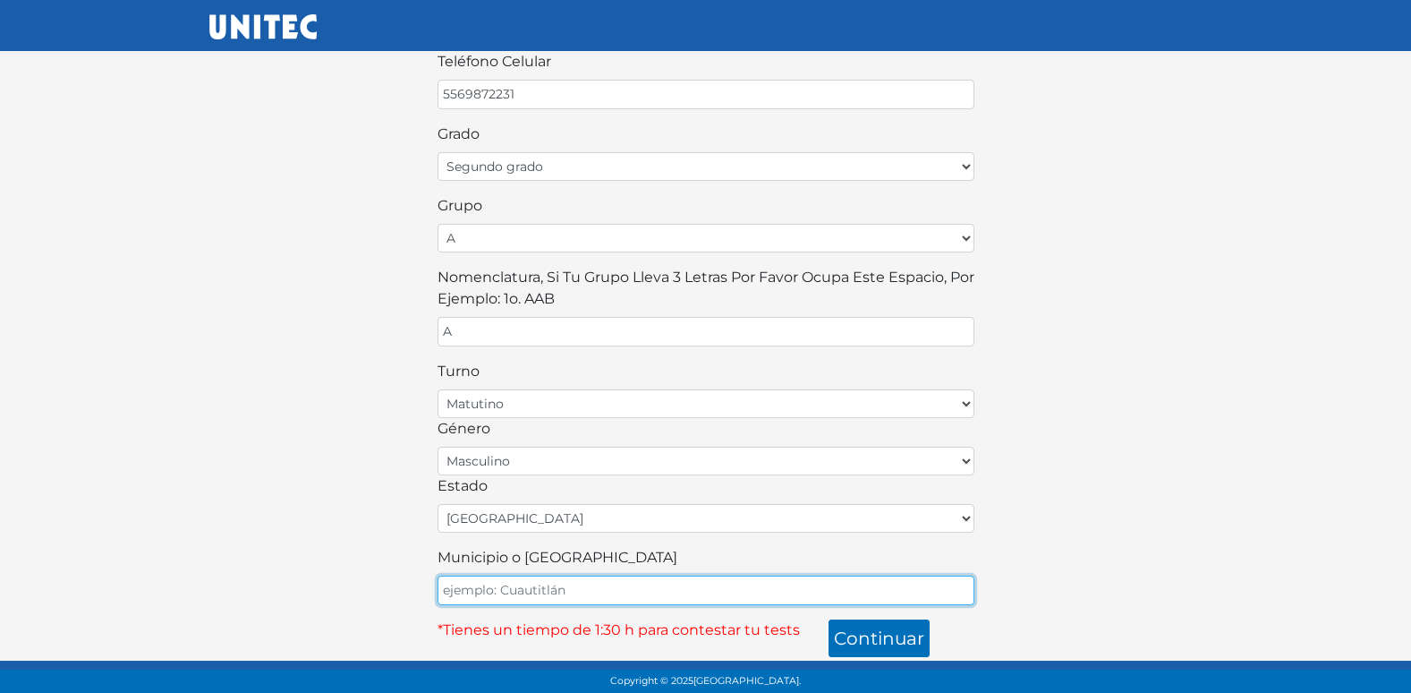
click at [570, 585] on input "Municipio o [GEOGRAPHIC_DATA]" at bounding box center [706, 590] width 537 height 30
type input "ECATEPEC"
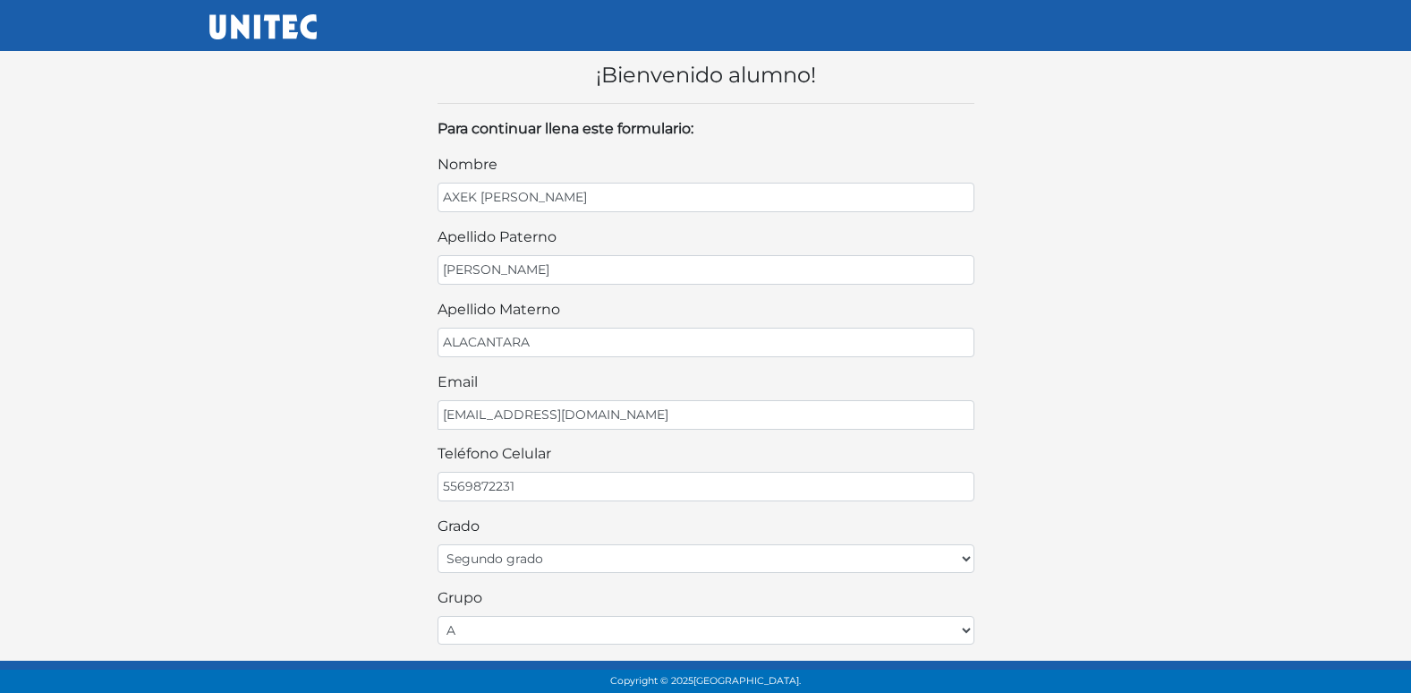
scroll to position [0, 0]
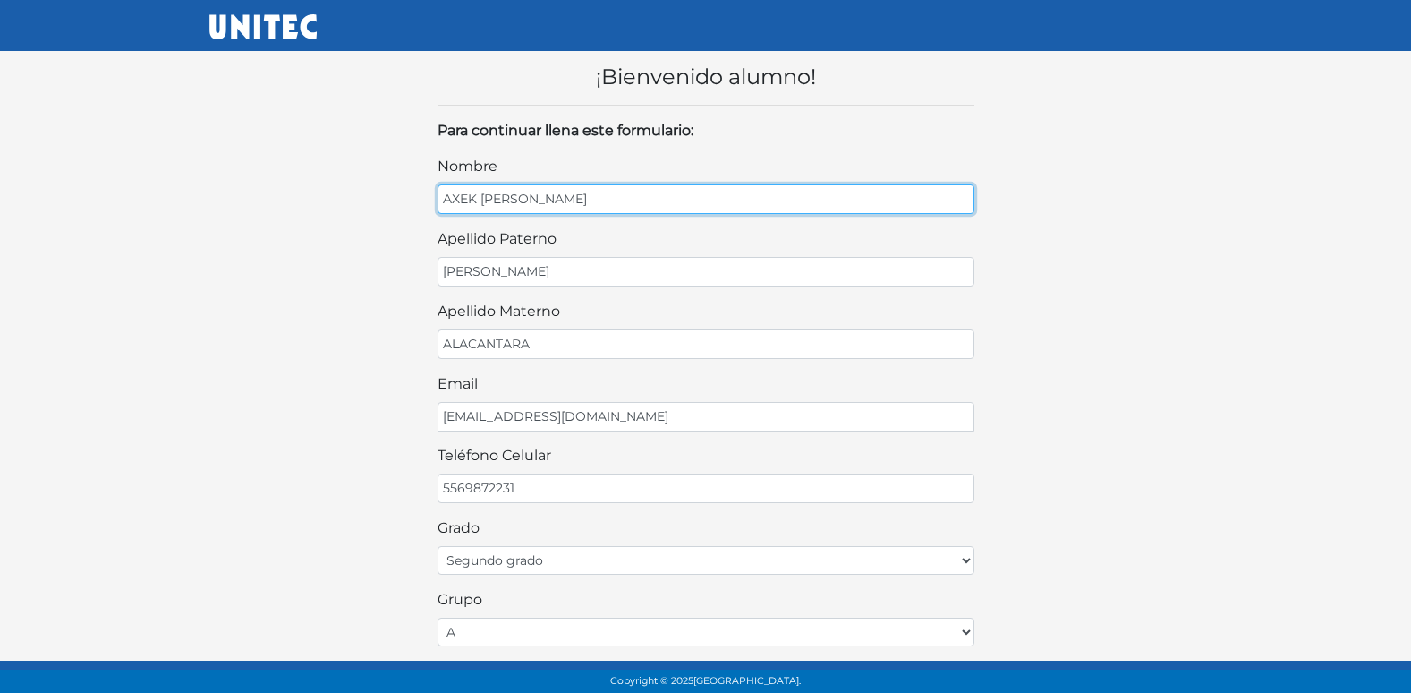
click at [486, 197] on input "AXEK [PERSON_NAME]" at bounding box center [706, 199] width 537 height 30
type input "[PERSON_NAME]"
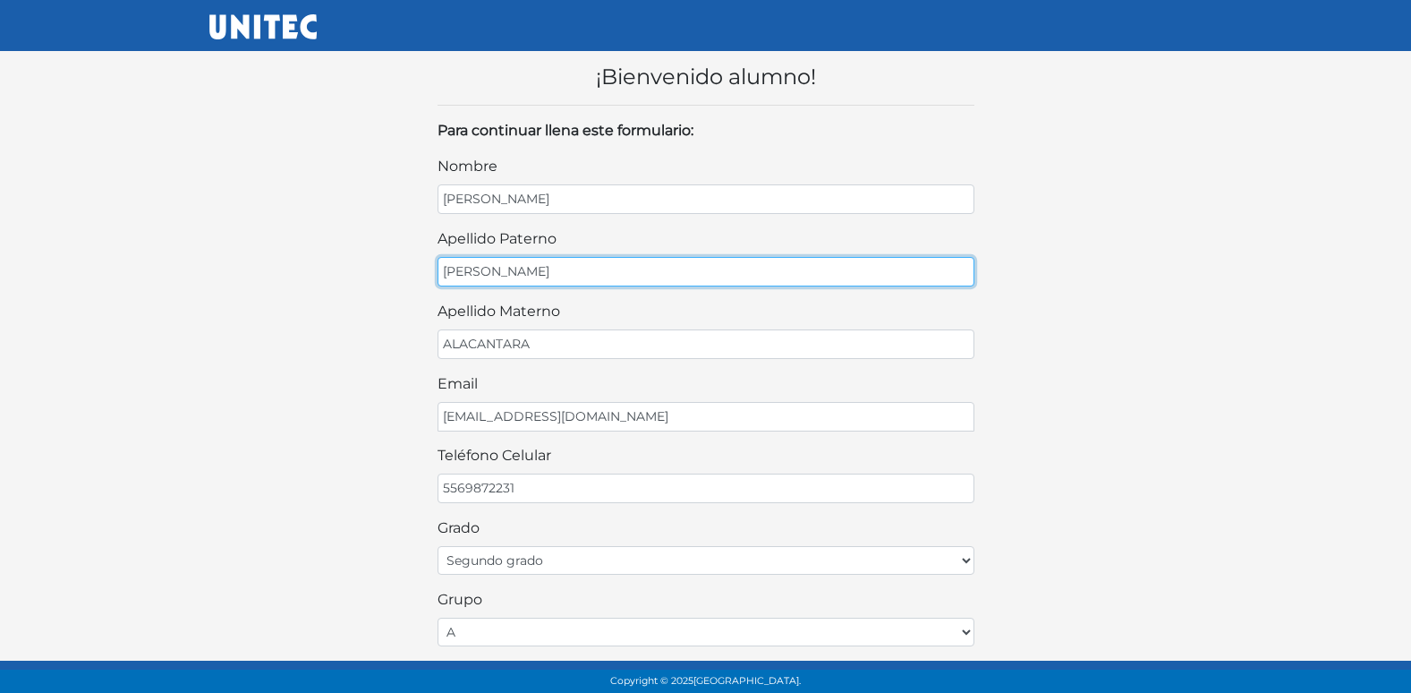
drag, startPoint x: 630, startPoint y: 259, endPoint x: 612, endPoint y: 281, distance: 28.0
click at [617, 277] on input "[PERSON_NAME]" at bounding box center [706, 272] width 537 height 30
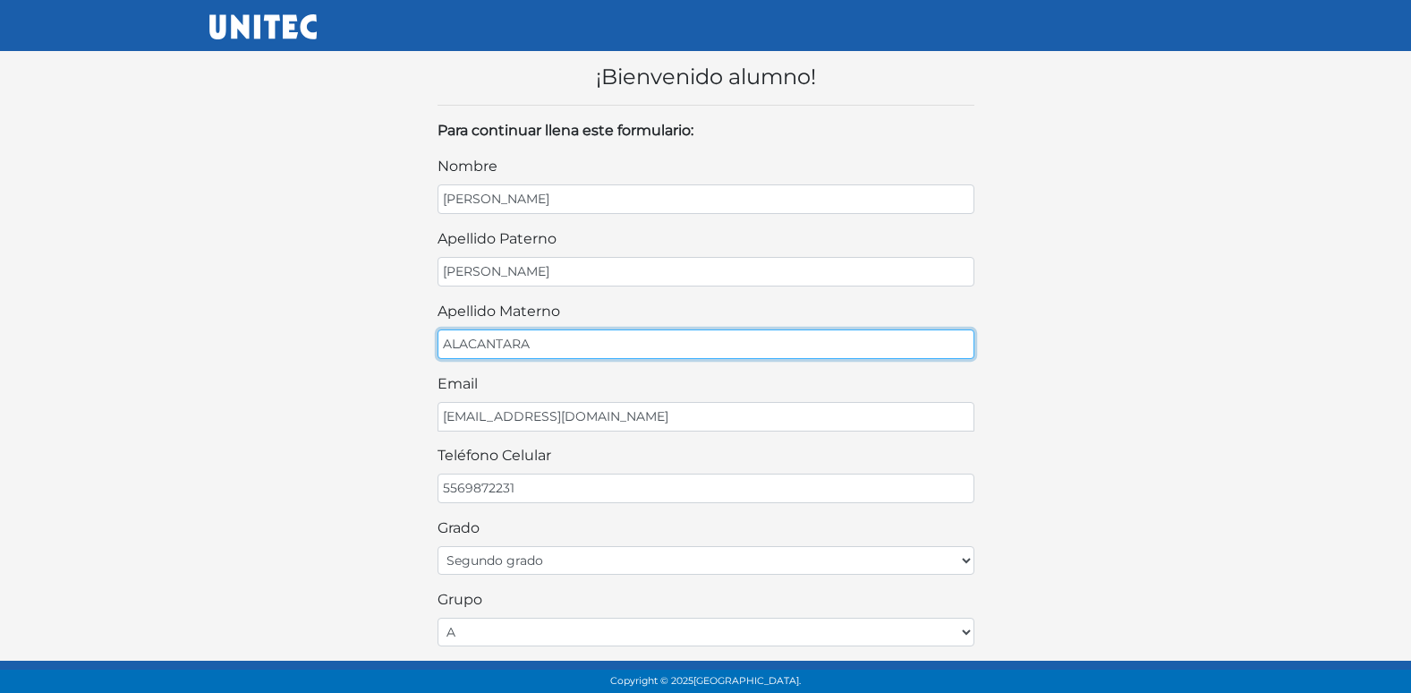
click at [469, 343] on input "ALACANTARA" at bounding box center [706, 344] width 537 height 30
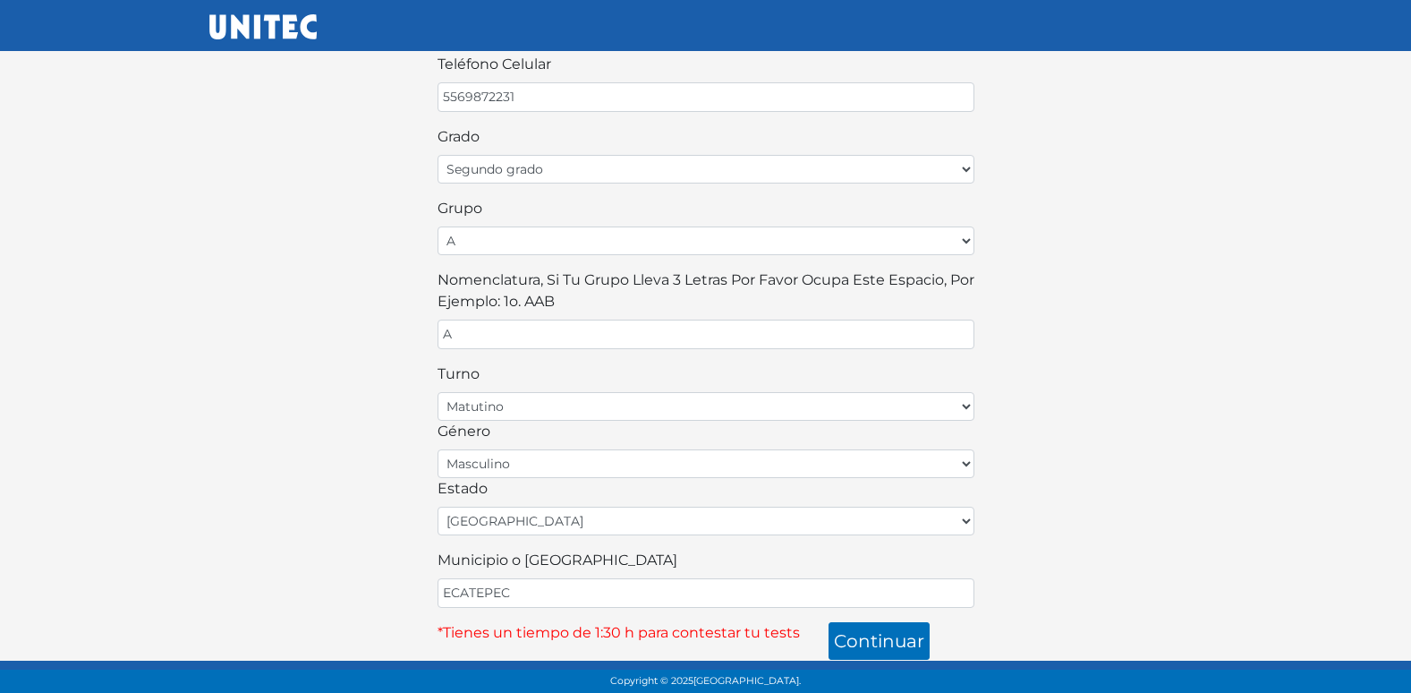
scroll to position [394, 0]
type input "[PERSON_NAME]"
click at [896, 637] on button "continuar" at bounding box center [879, 638] width 101 height 38
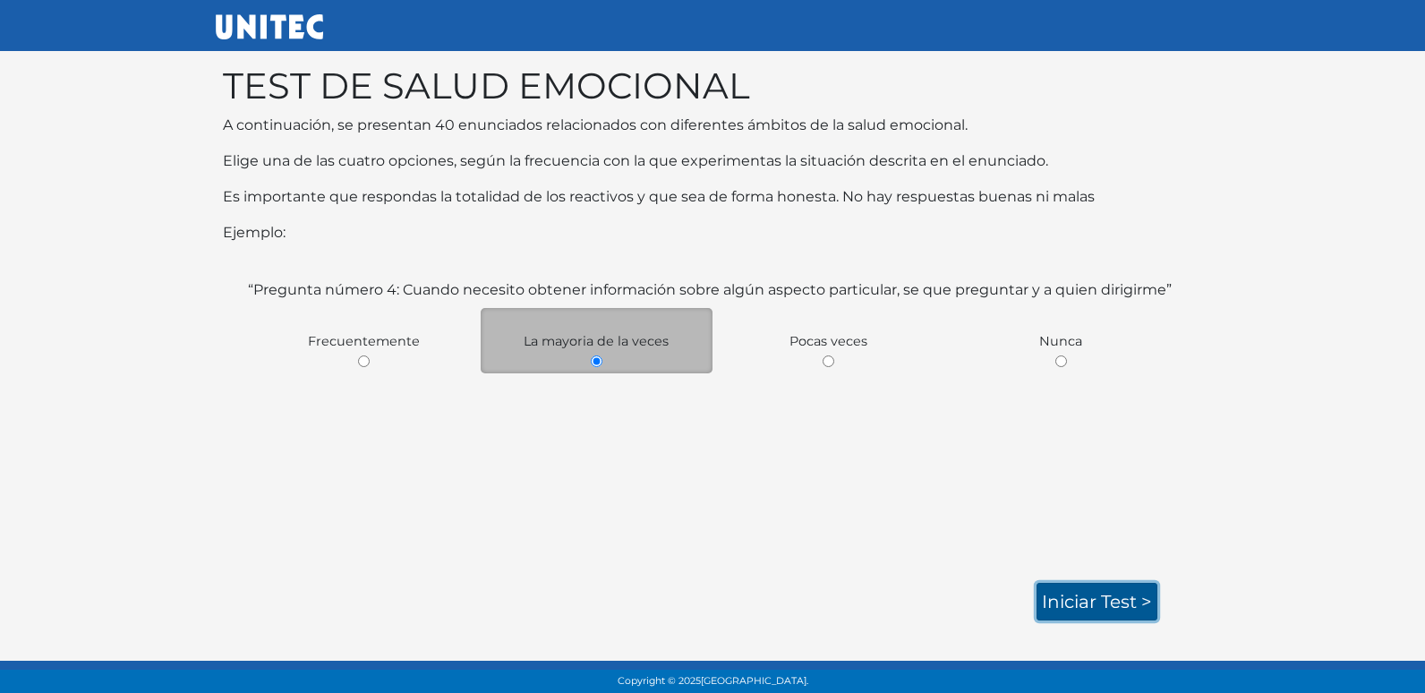
click at [1093, 591] on link "Iniciar test >" at bounding box center [1096, 602] width 121 height 38
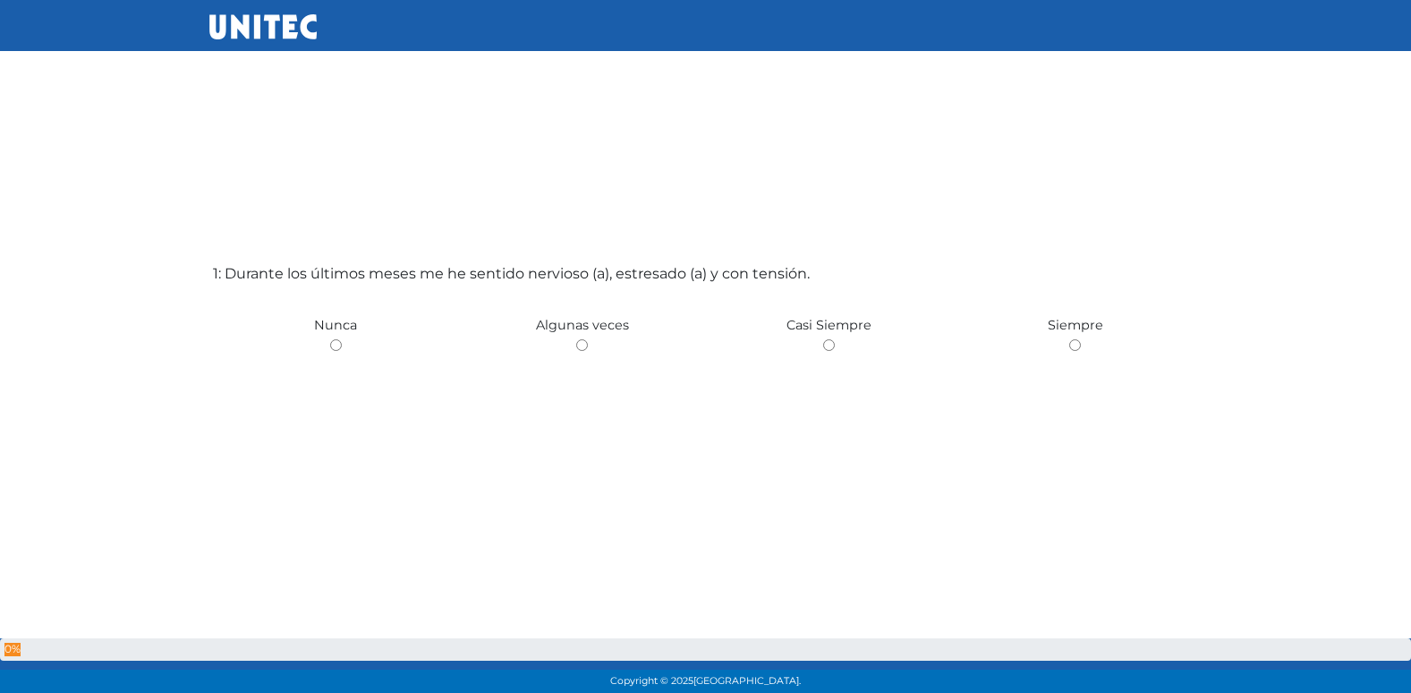
click at [576, 339] on input "radio" at bounding box center [582, 345] width 12 height 12
radio input "true"
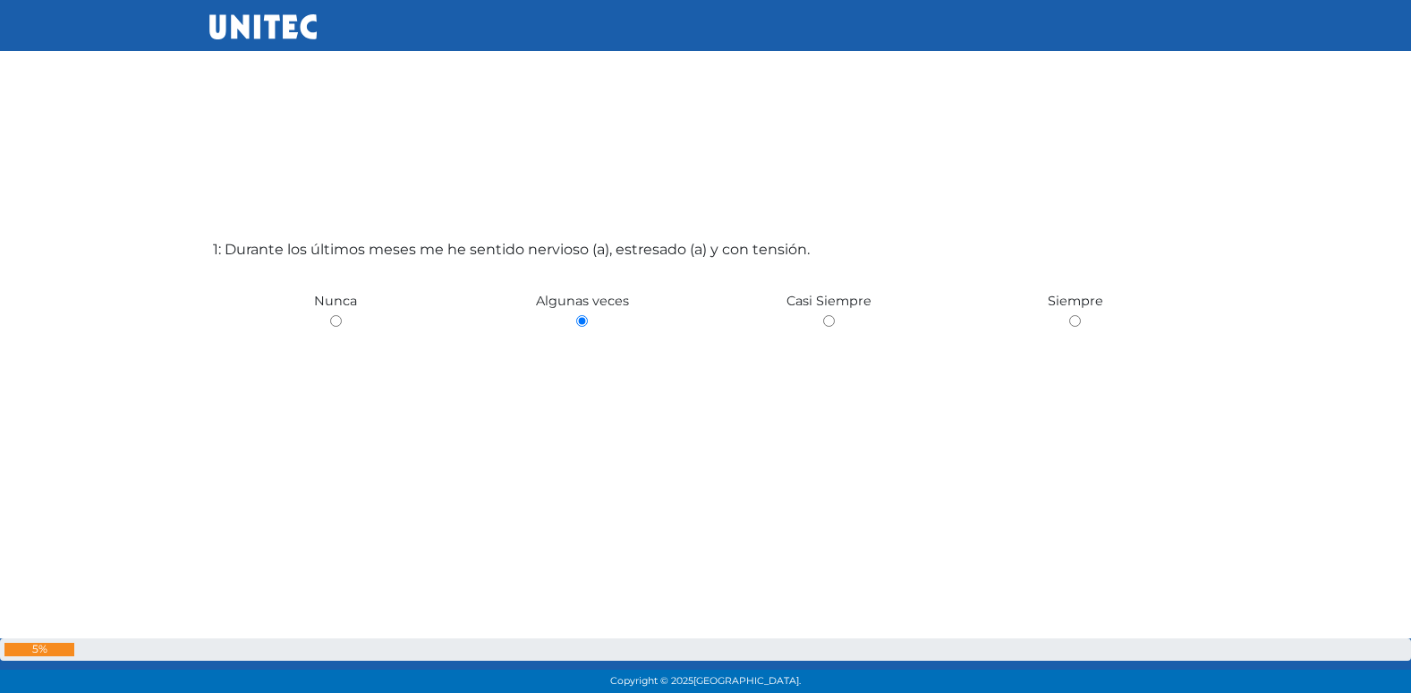
click at [823, 315] on input "radio" at bounding box center [829, 321] width 12 height 12
radio input "true"
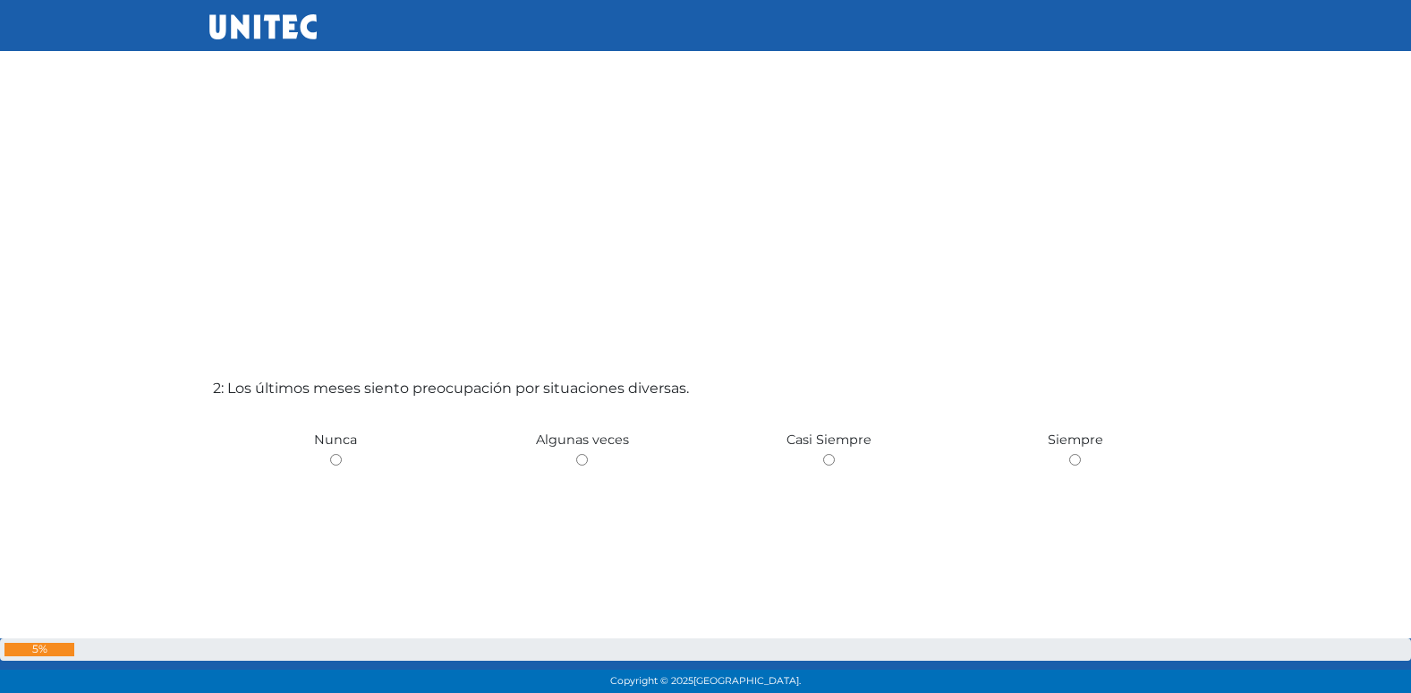
scroll to position [464, 0]
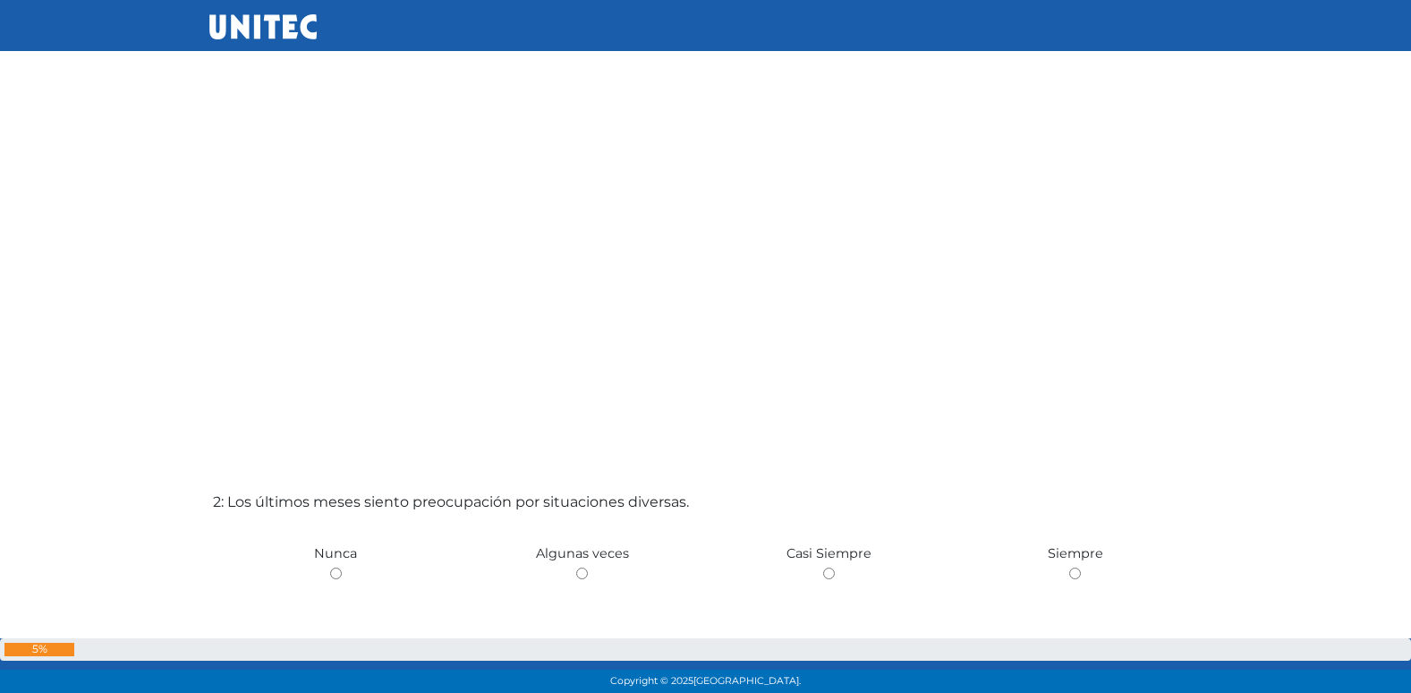
click at [576, 567] on input "radio" at bounding box center [582, 573] width 12 height 12
radio input "true"
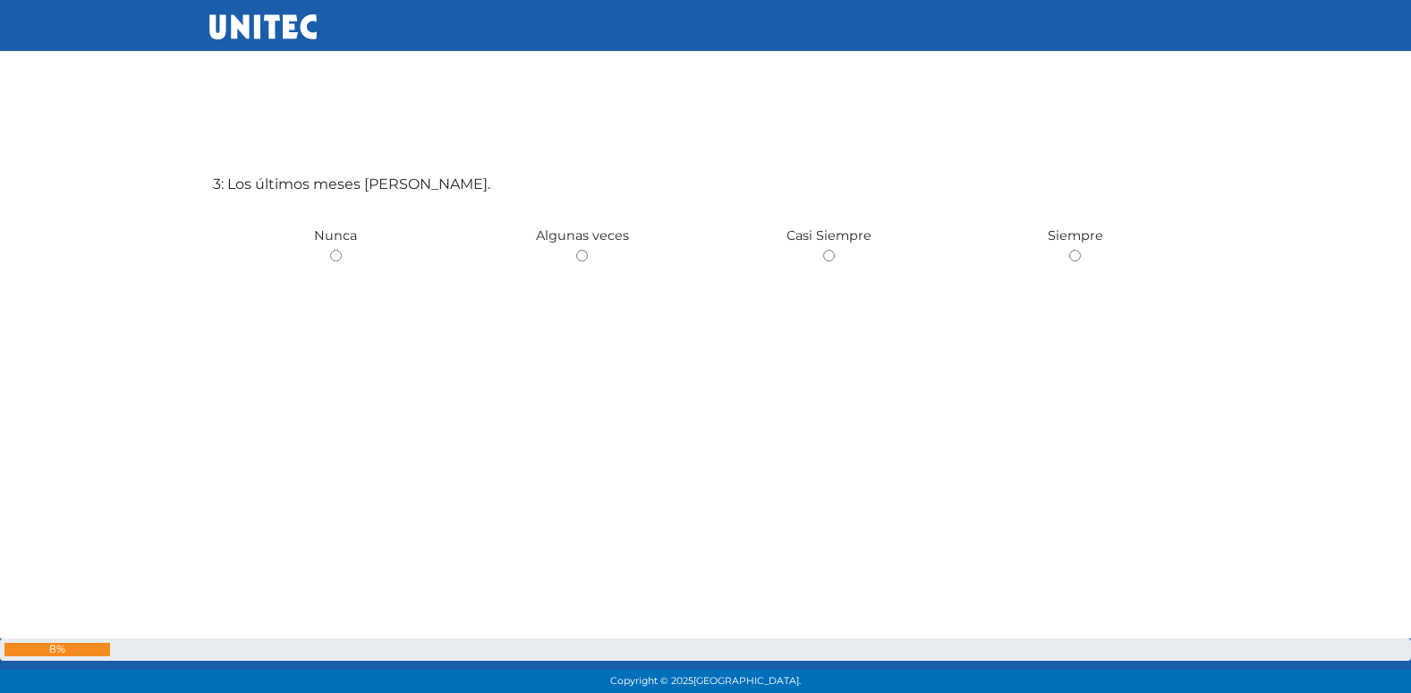
click at [576, 250] on input "radio" at bounding box center [582, 256] width 12 height 12
radio input "true"
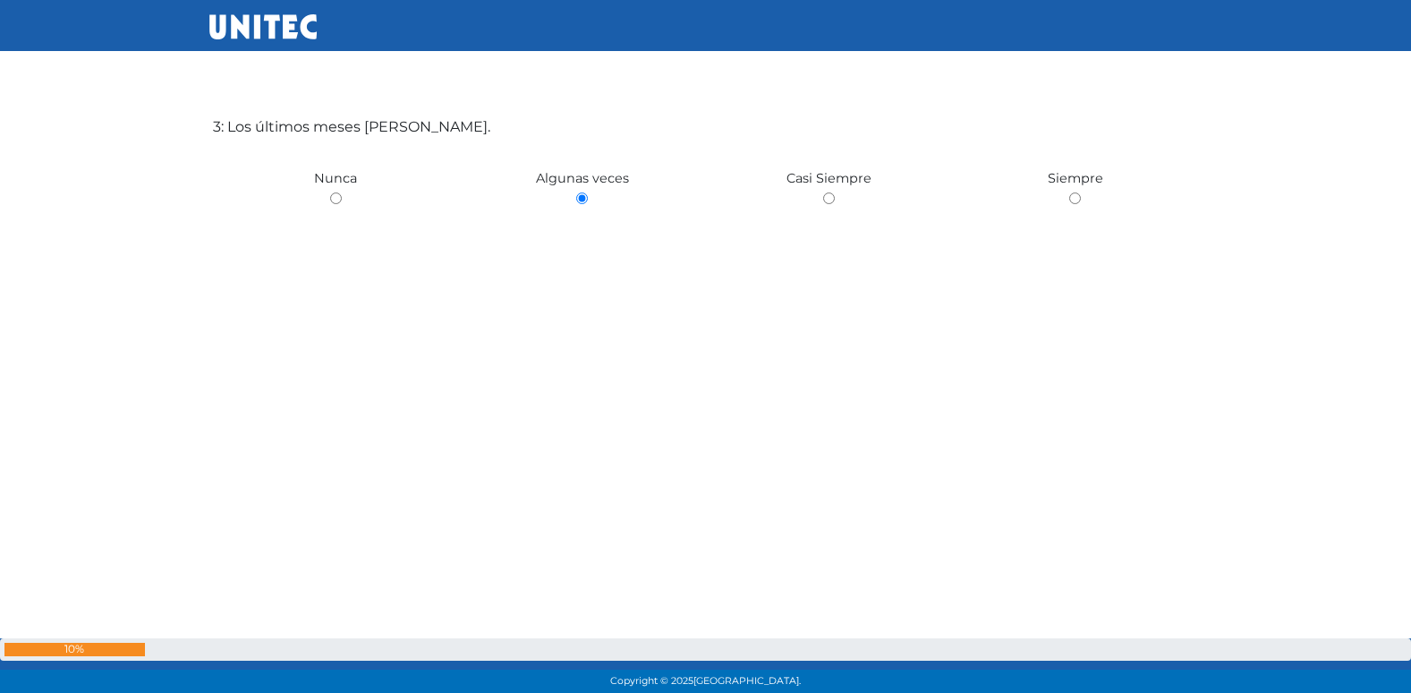
scroll to position [1537, 0]
radio input "true"
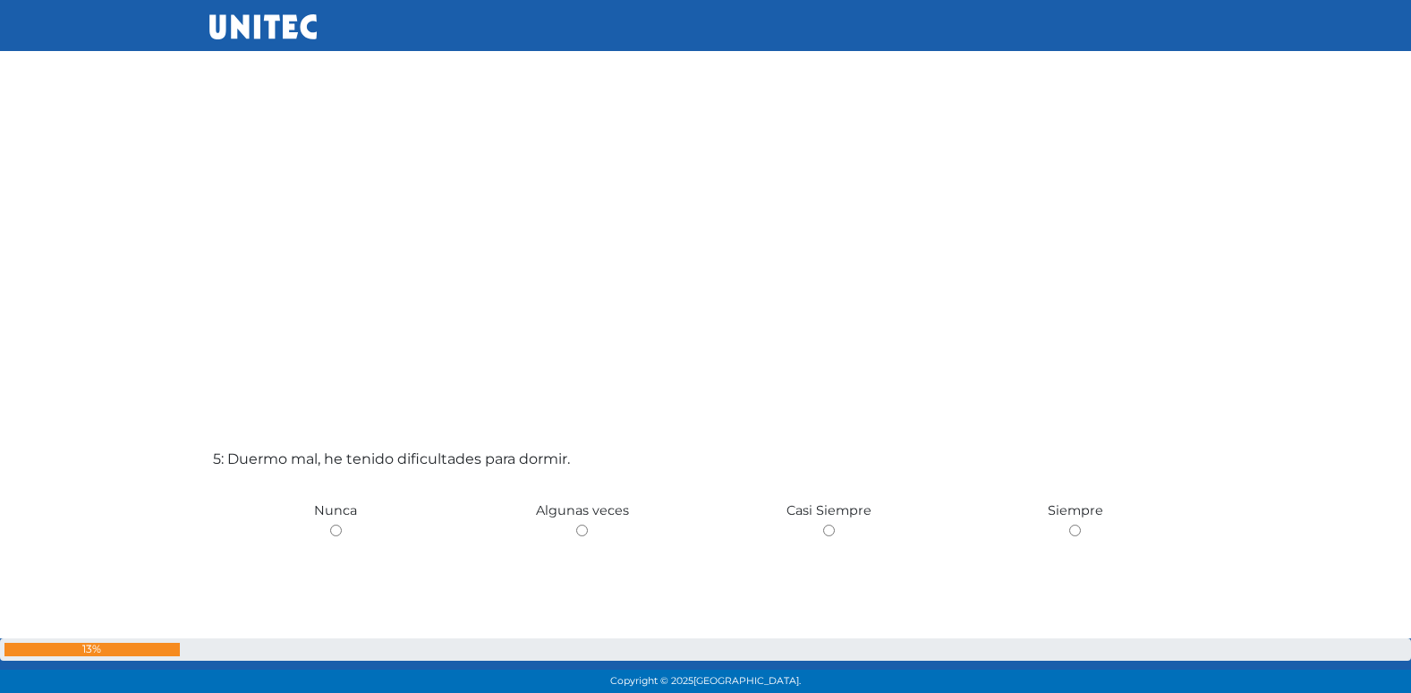
scroll to position [2542, 0]
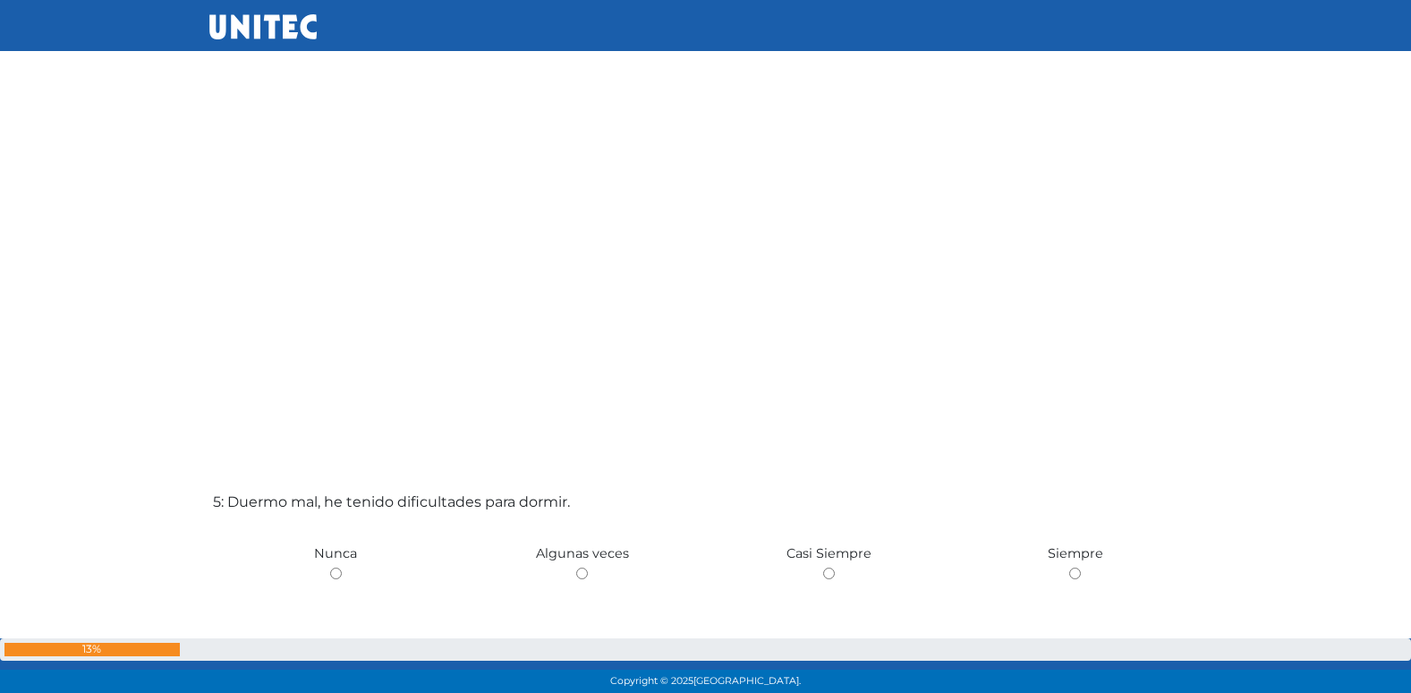
click at [576, 567] on input "radio" at bounding box center [582, 573] width 12 height 12
radio input "true"
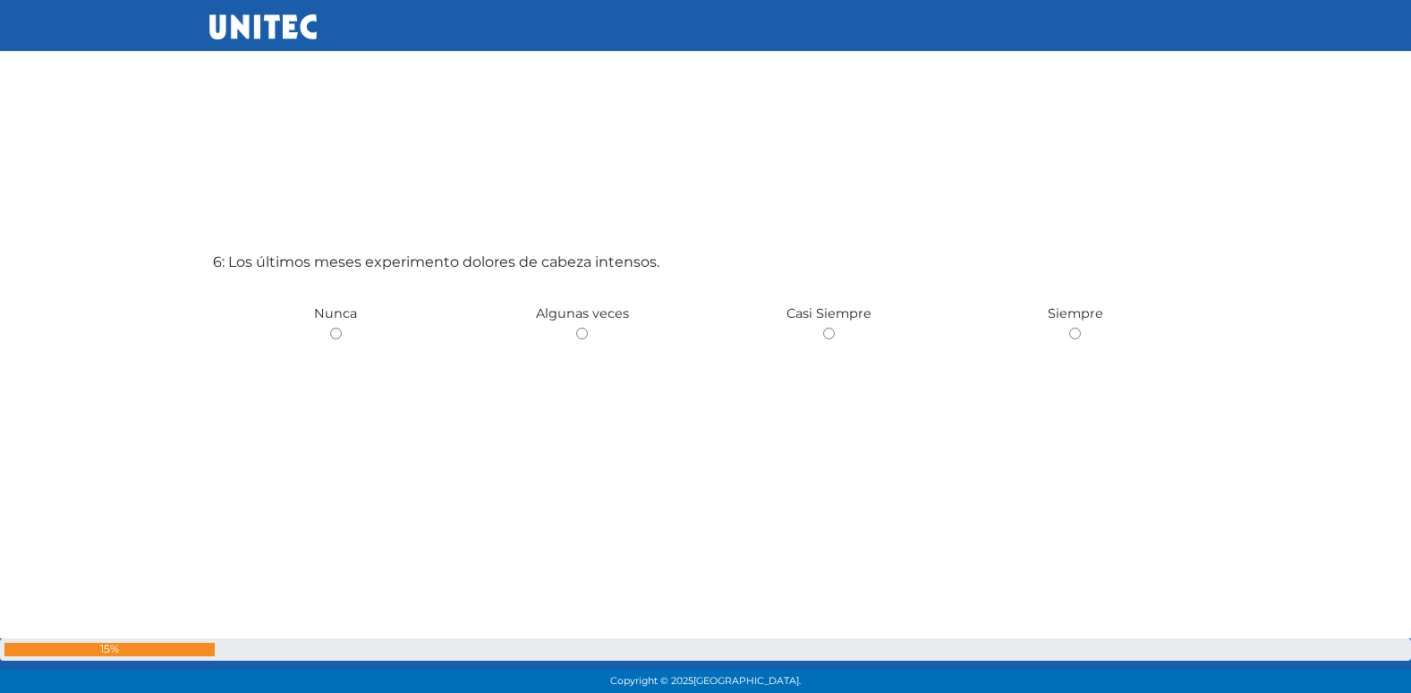
scroll to position [3552, 0]
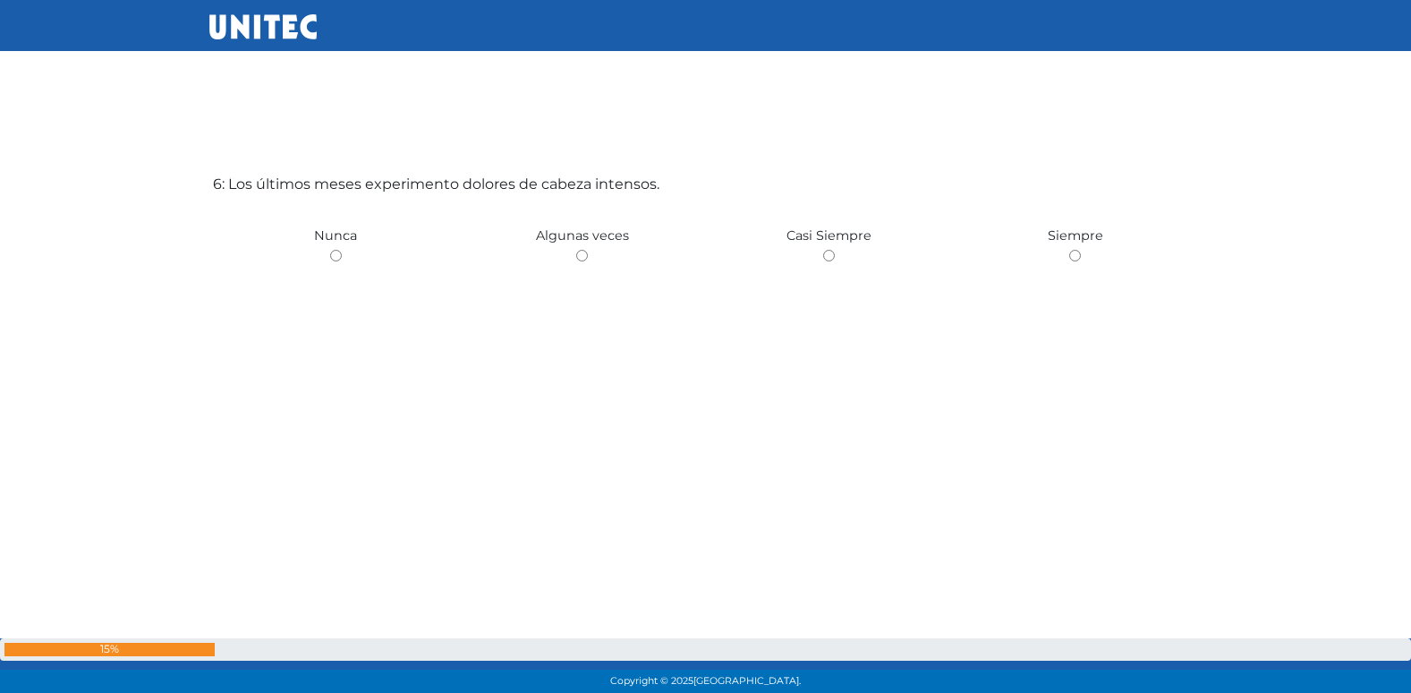
click at [576, 250] on input "radio" at bounding box center [582, 256] width 12 height 12
radio input "true"
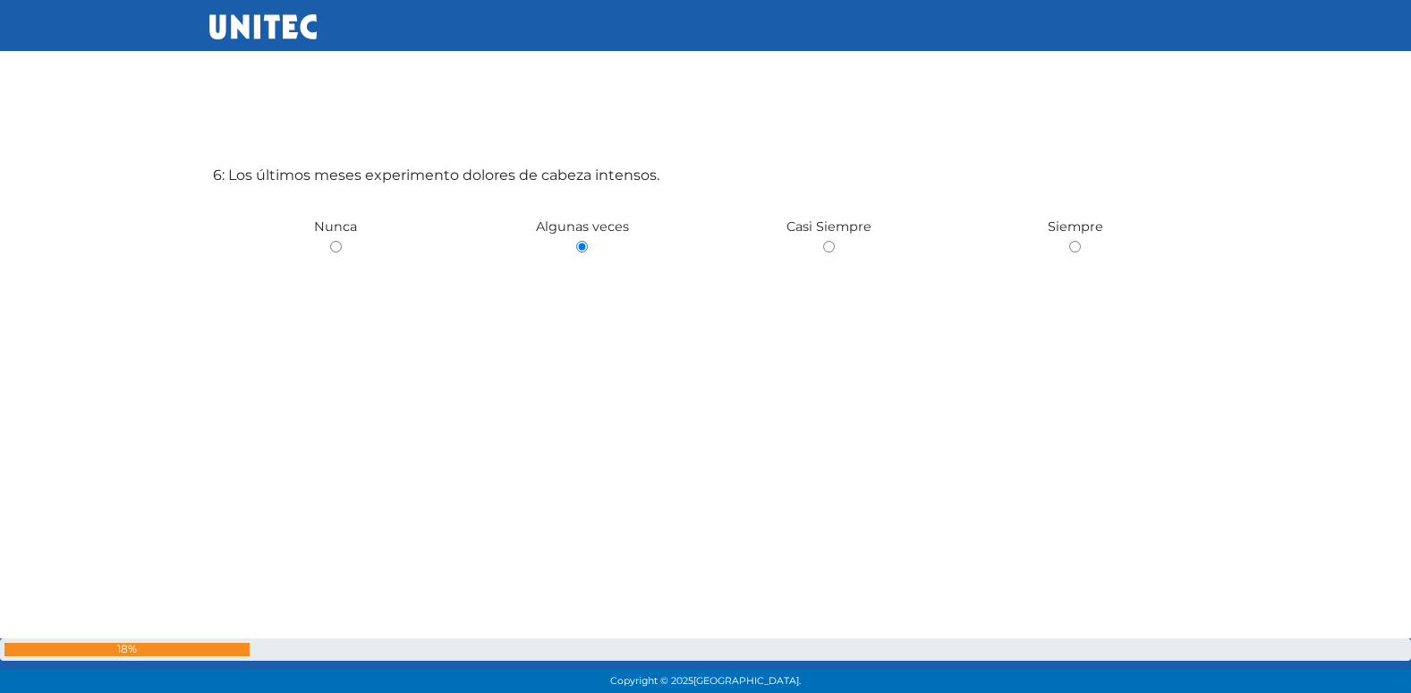
click at [330, 241] on input "radio" at bounding box center [336, 247] width 12 height 12
radio input "true"
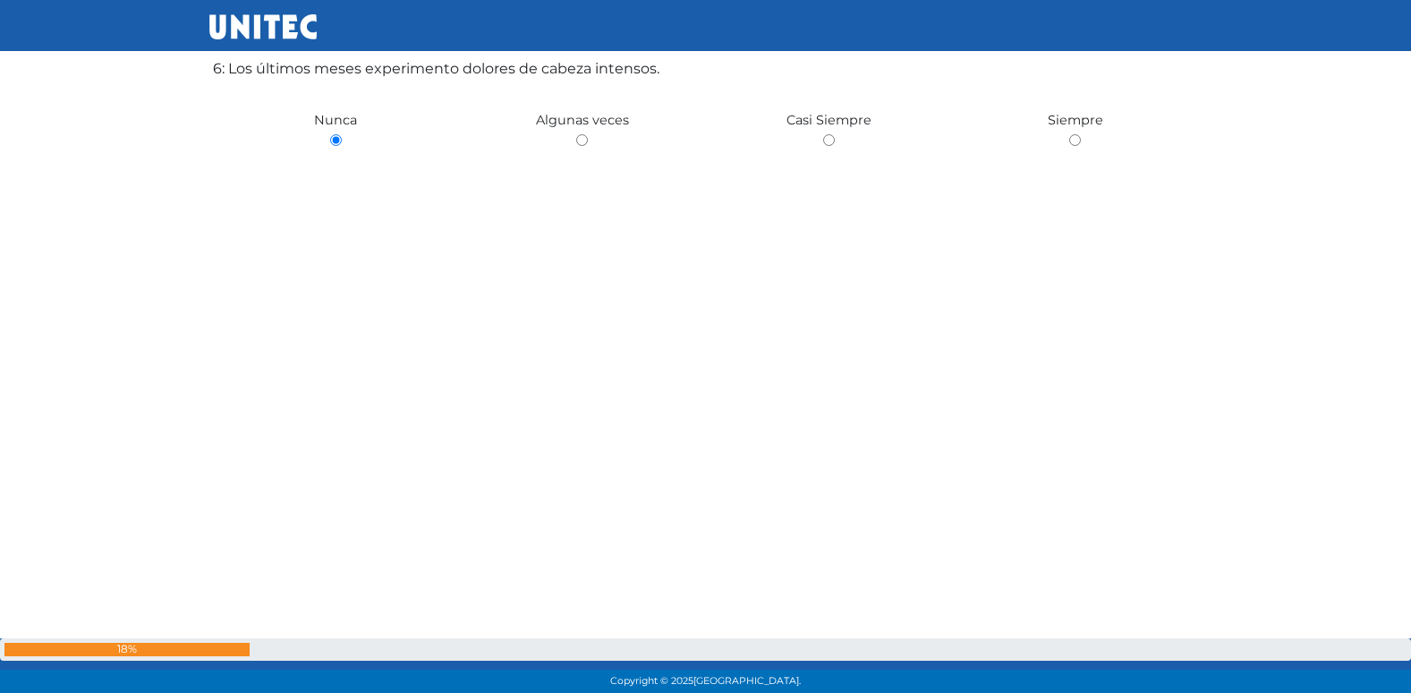
scroll to position [3679, 0]
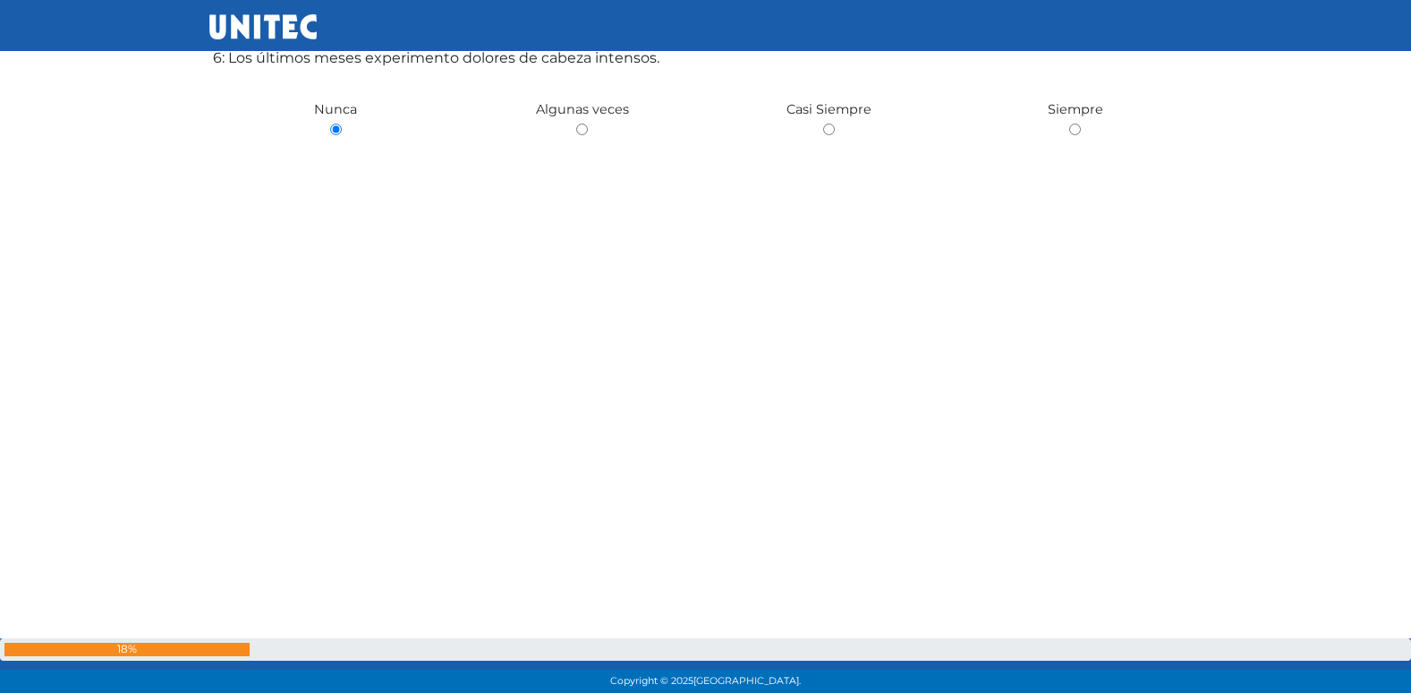
radio input "true"
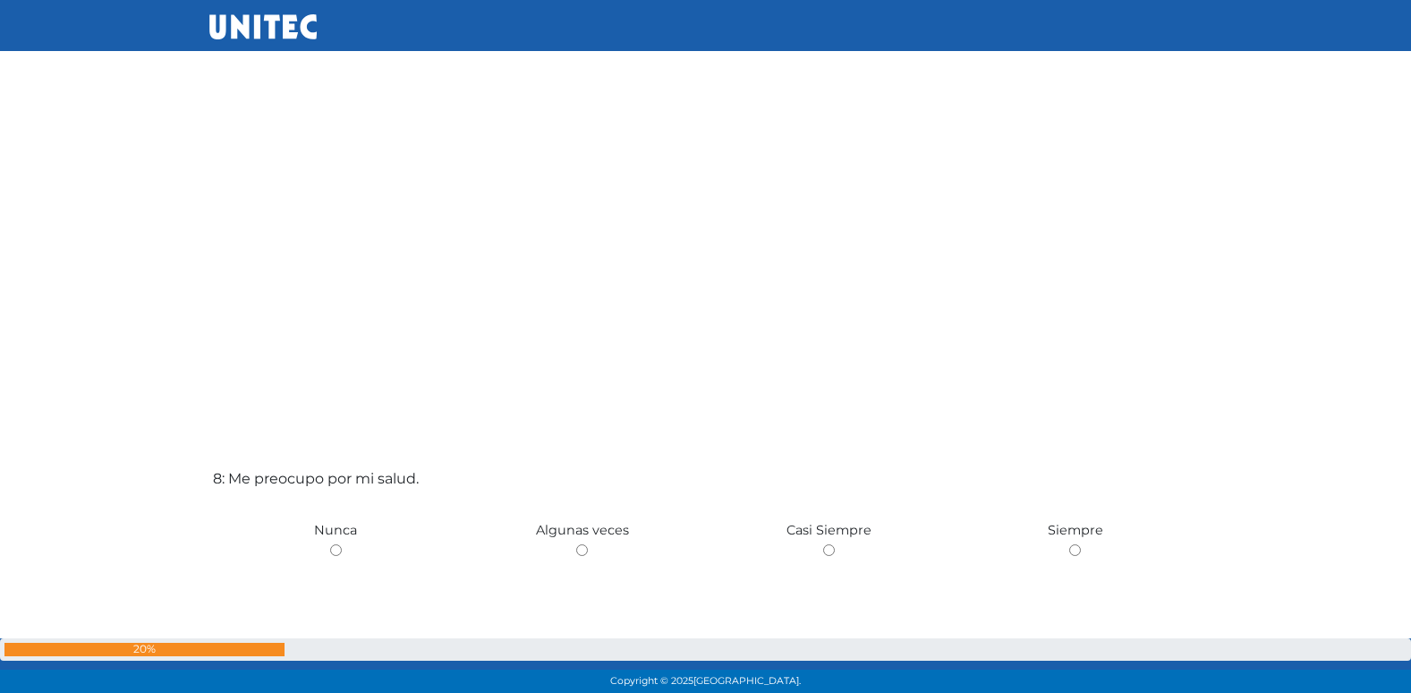
scroll to position [4938, 0]
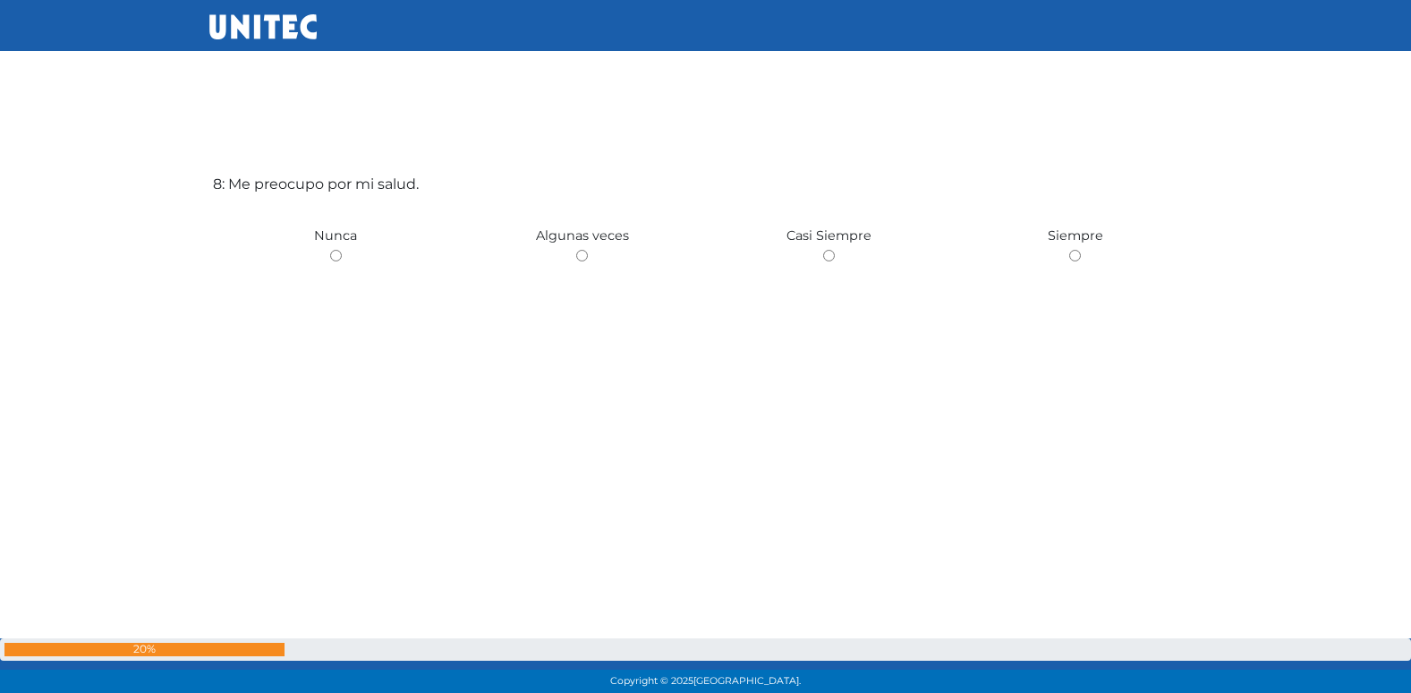
radio input "true"
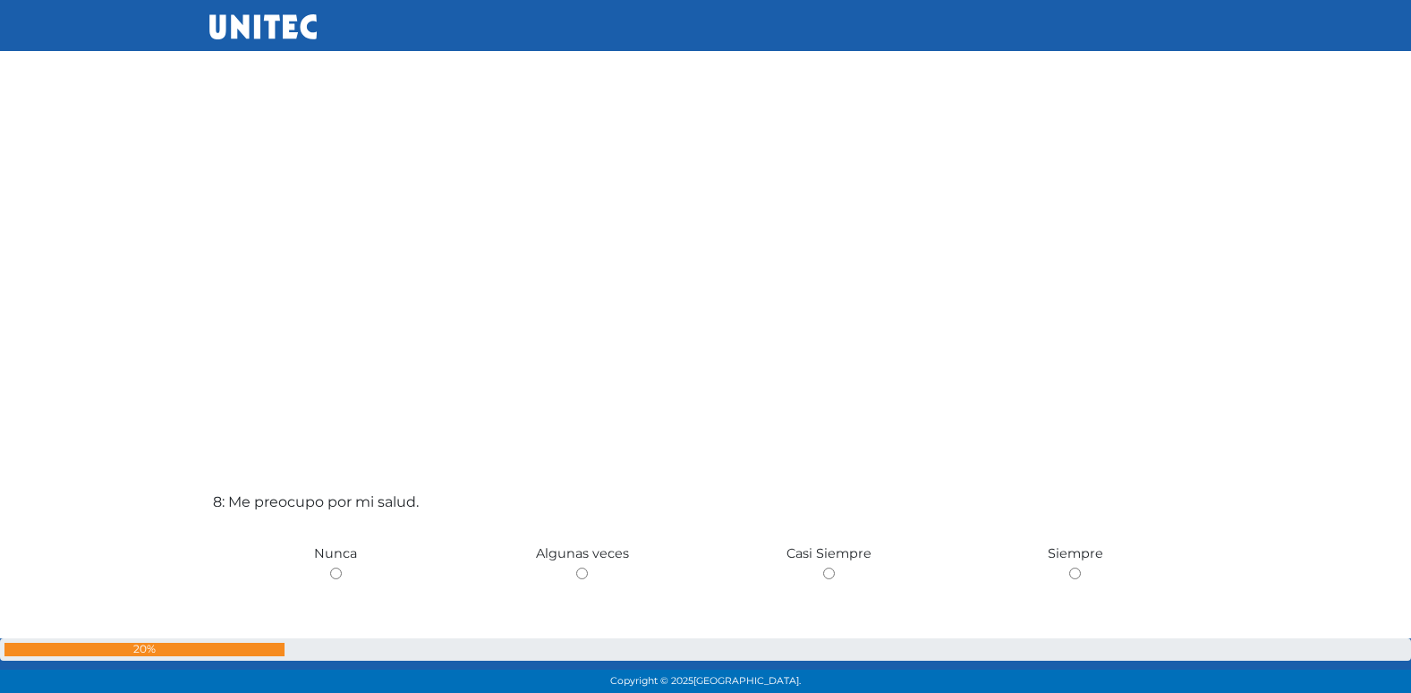
click at [576, 567] on input "radio" at bounding box center [582, 573] width 12 height 12
radio input "true"
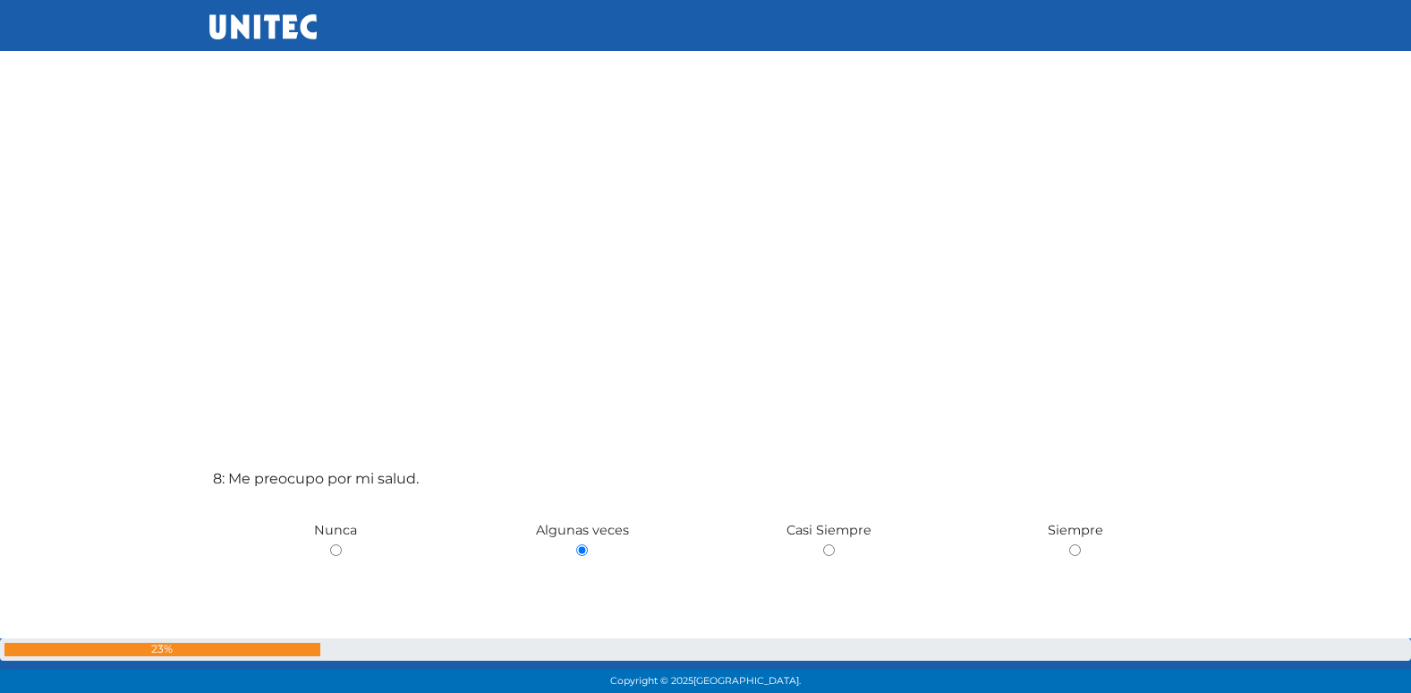
click at [823, 544] on input "radio" at bounding box center [829, 550] width 12 height 12
radio input "true"
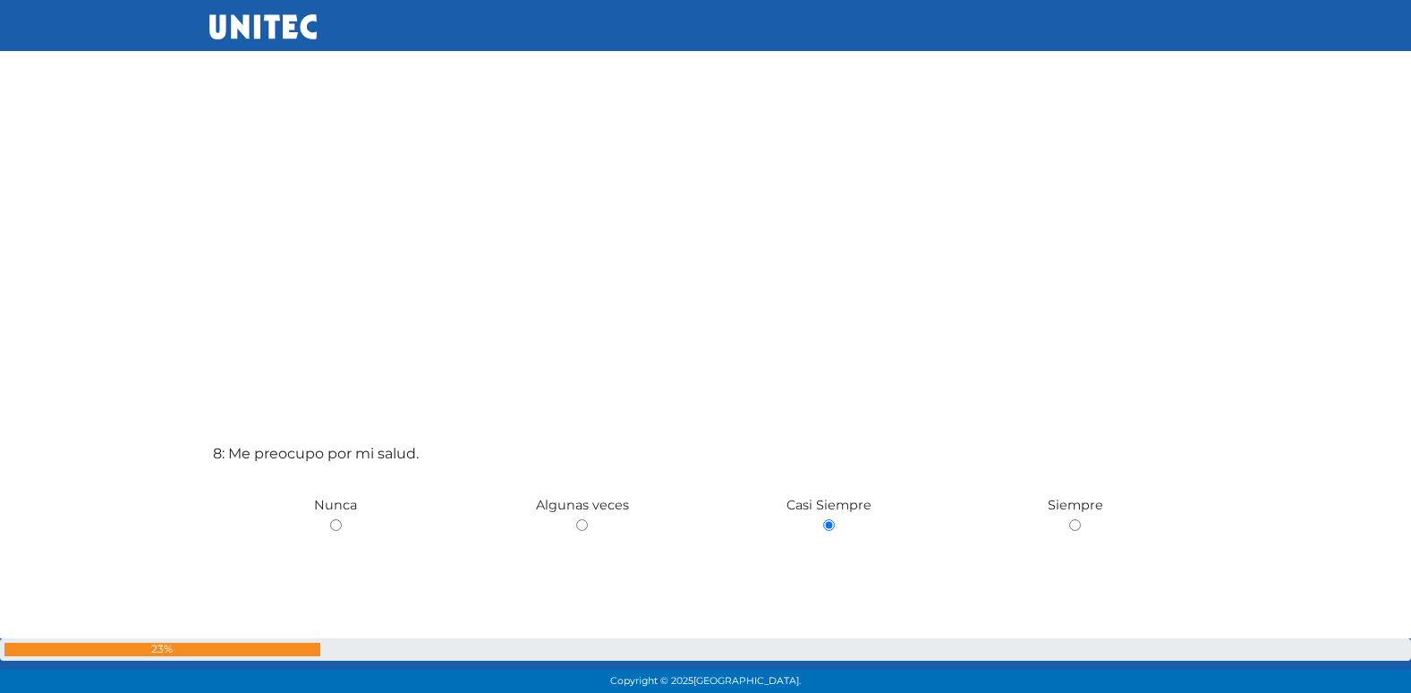
click at [1069, 519] on input "radio" at bounding box center [1075, 525] width 12 height 12
radio input "true"
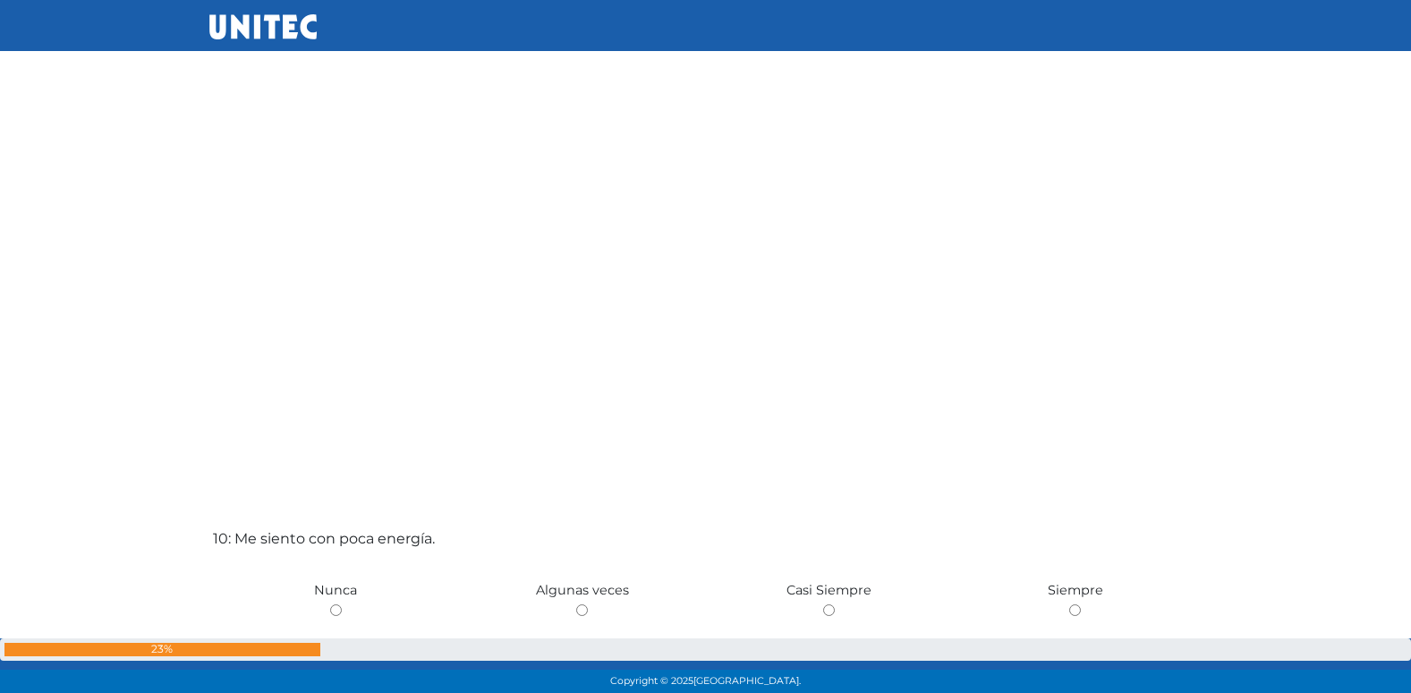
scroll to position [6005, 0]
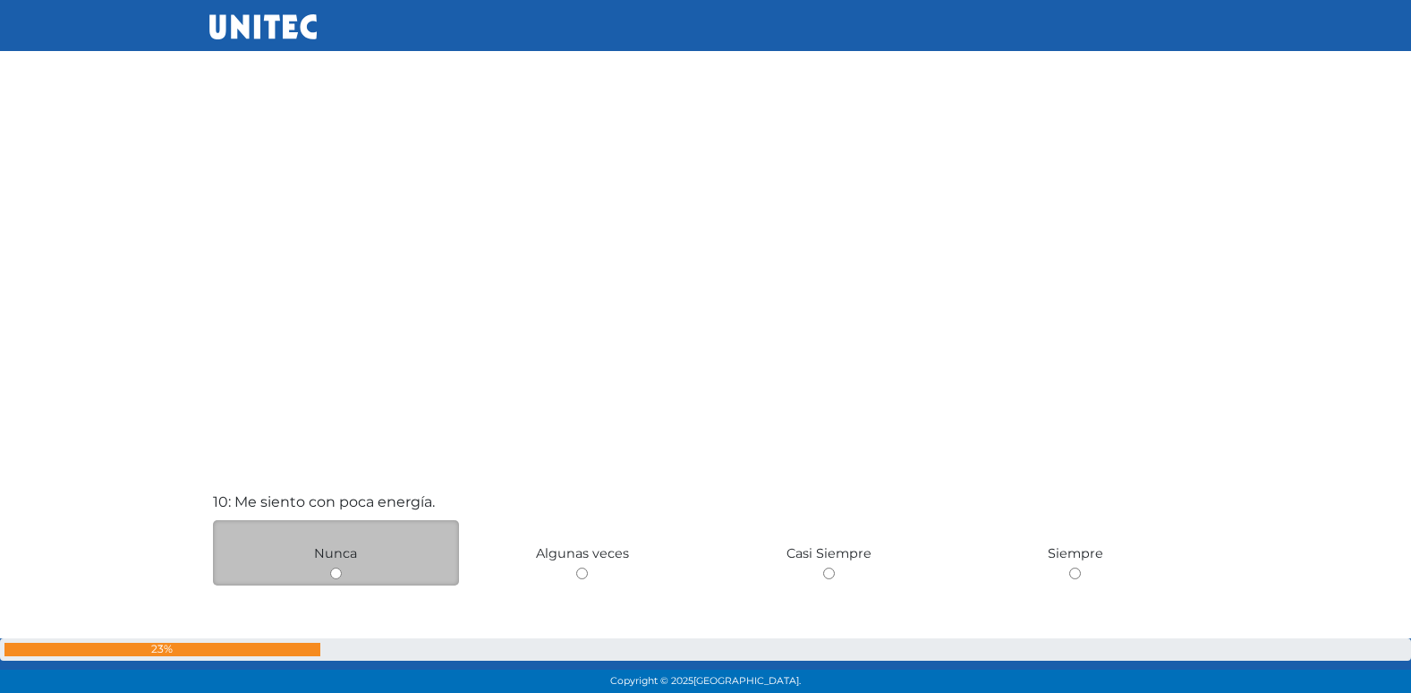
click at [336, 576] on input "radio" at bounding box center [336, 573] width 12 height 12
radio input "true"
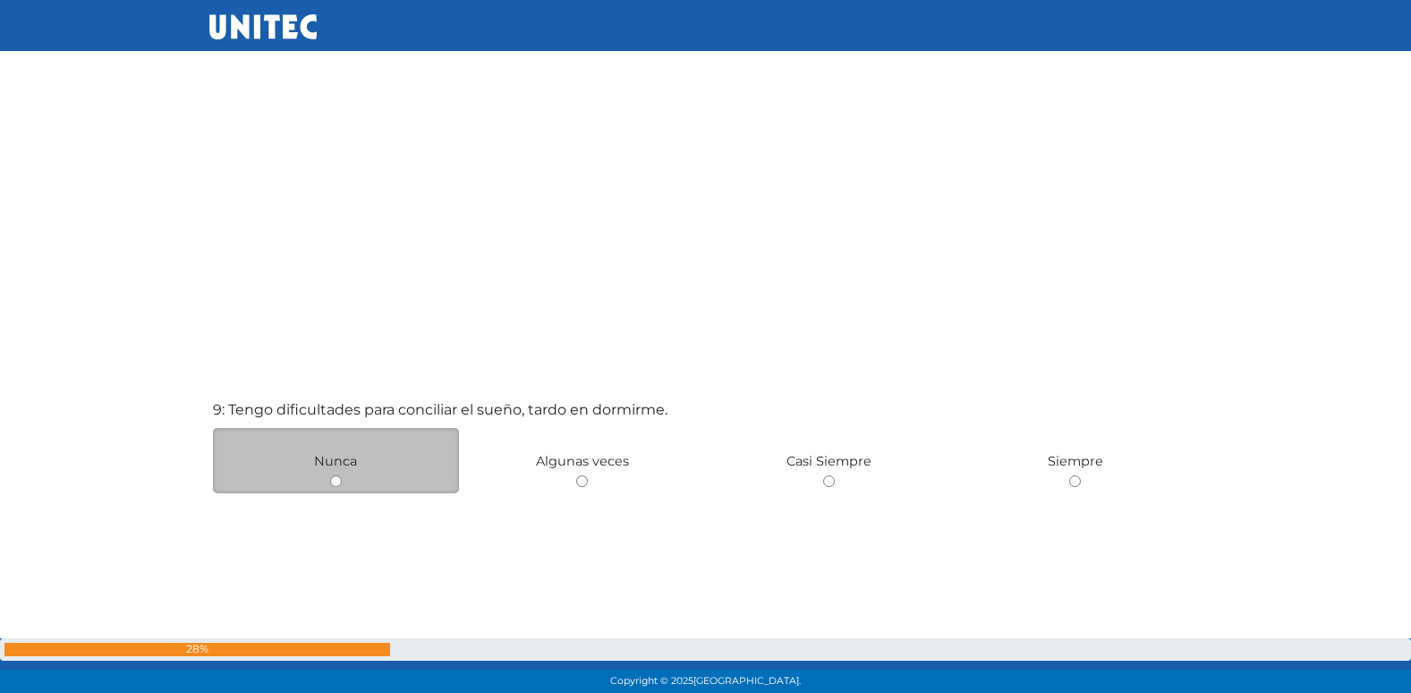
click at [339, 481] on input "radio" at bounding box center [336, 481] width 12 height 12
radio input "true"
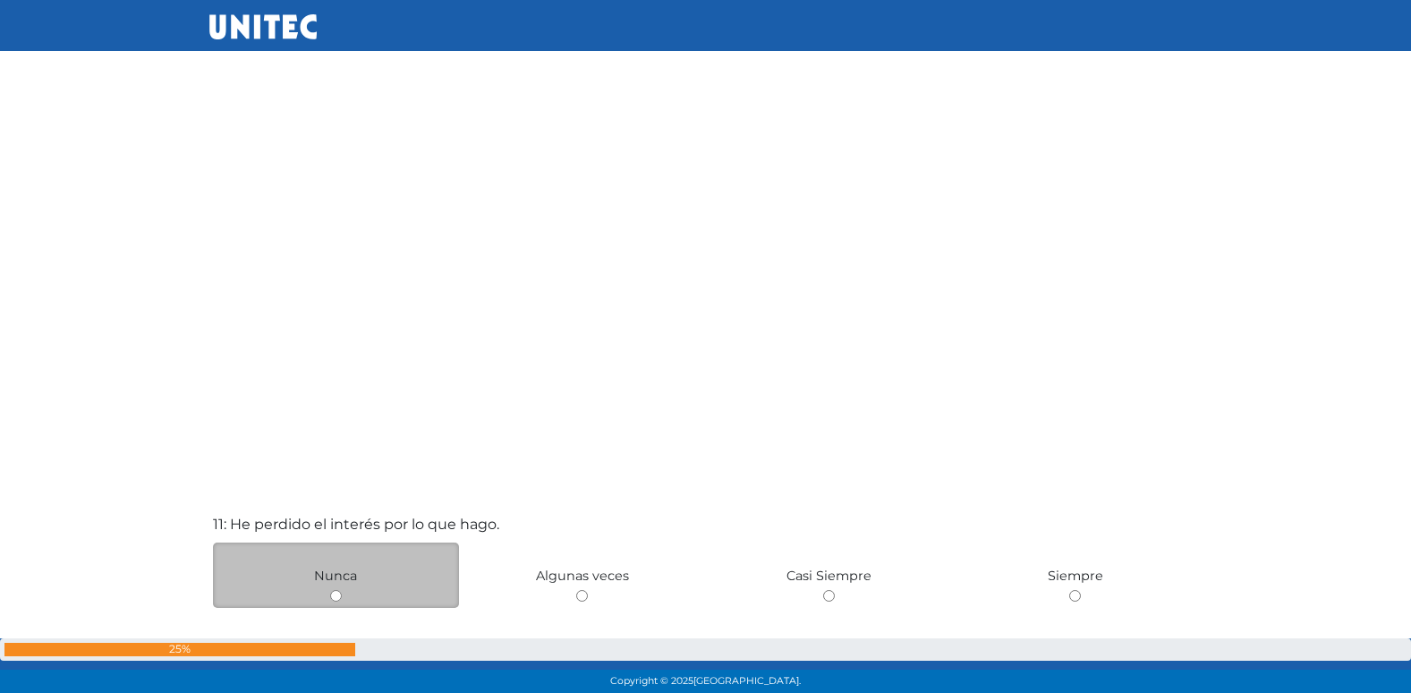
scroll to position [6707, 0]
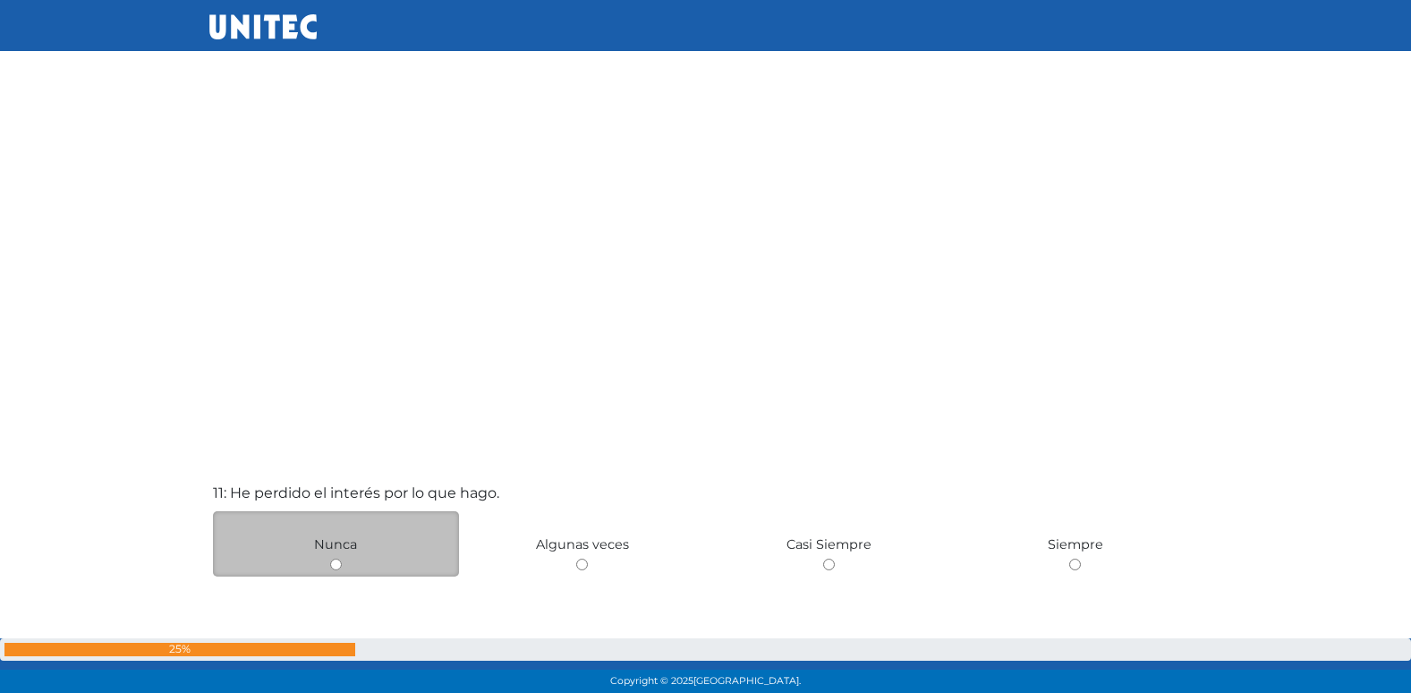
click at [412, 556] on div "Nunca" at bounding box center [336, 543] width 247 height 65
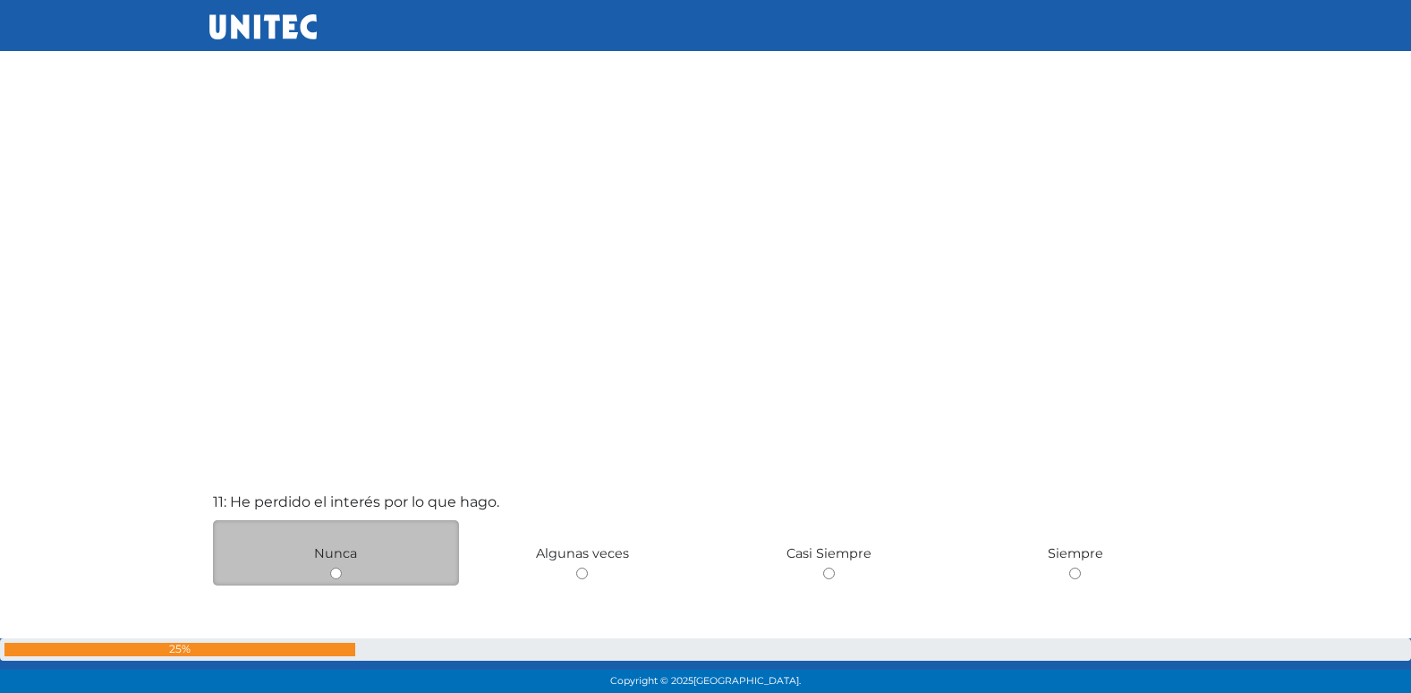
click at [576, 567] on input "radio" at bounding box center [582, 573] width 12 height 12
radio input "true"
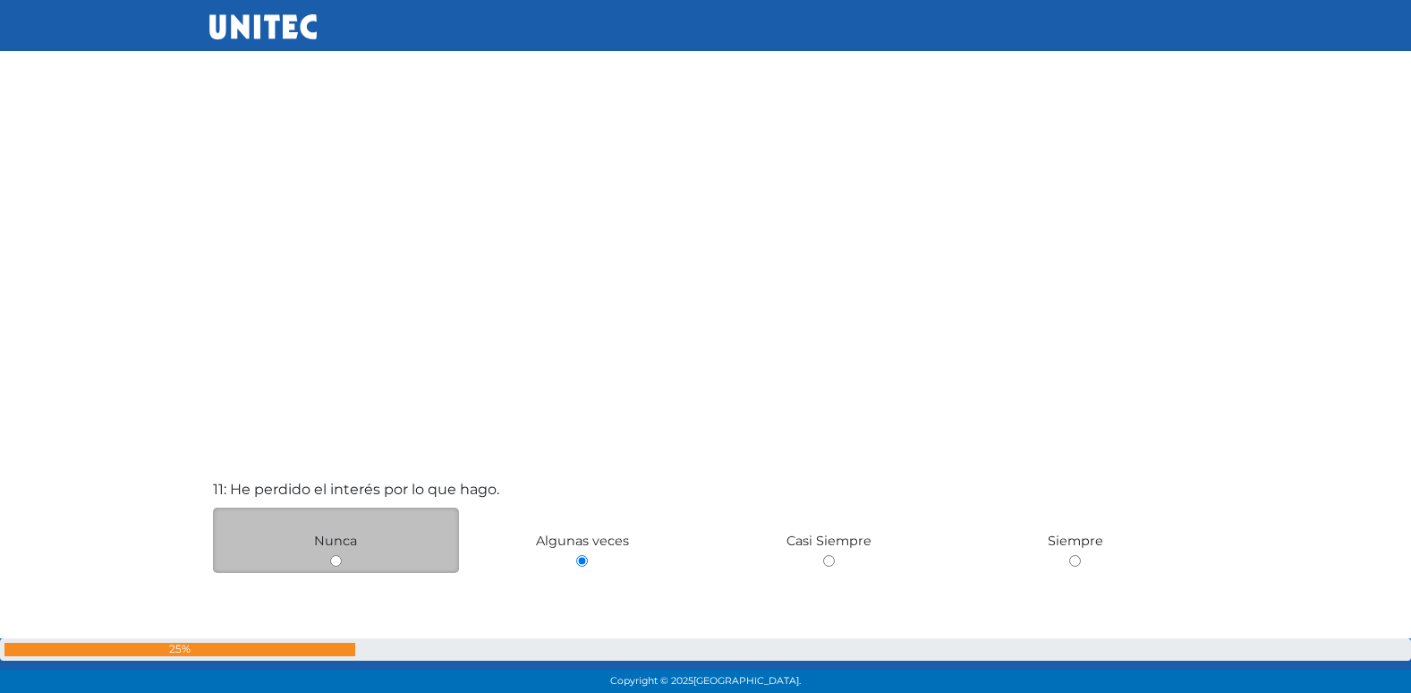
click at [330, 555] on input "radio" at bounding box center [336, 561] width 12 height 12
radio input "true"
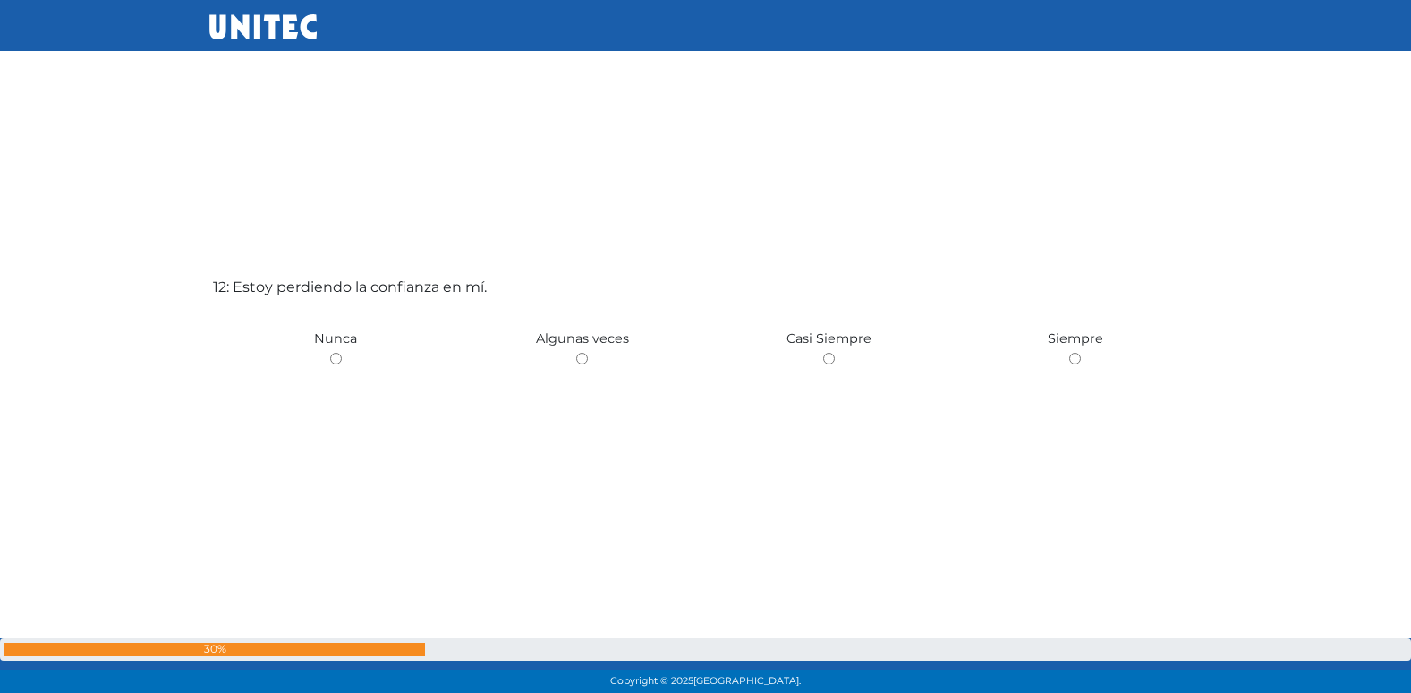
scroll to position [7708, 0]
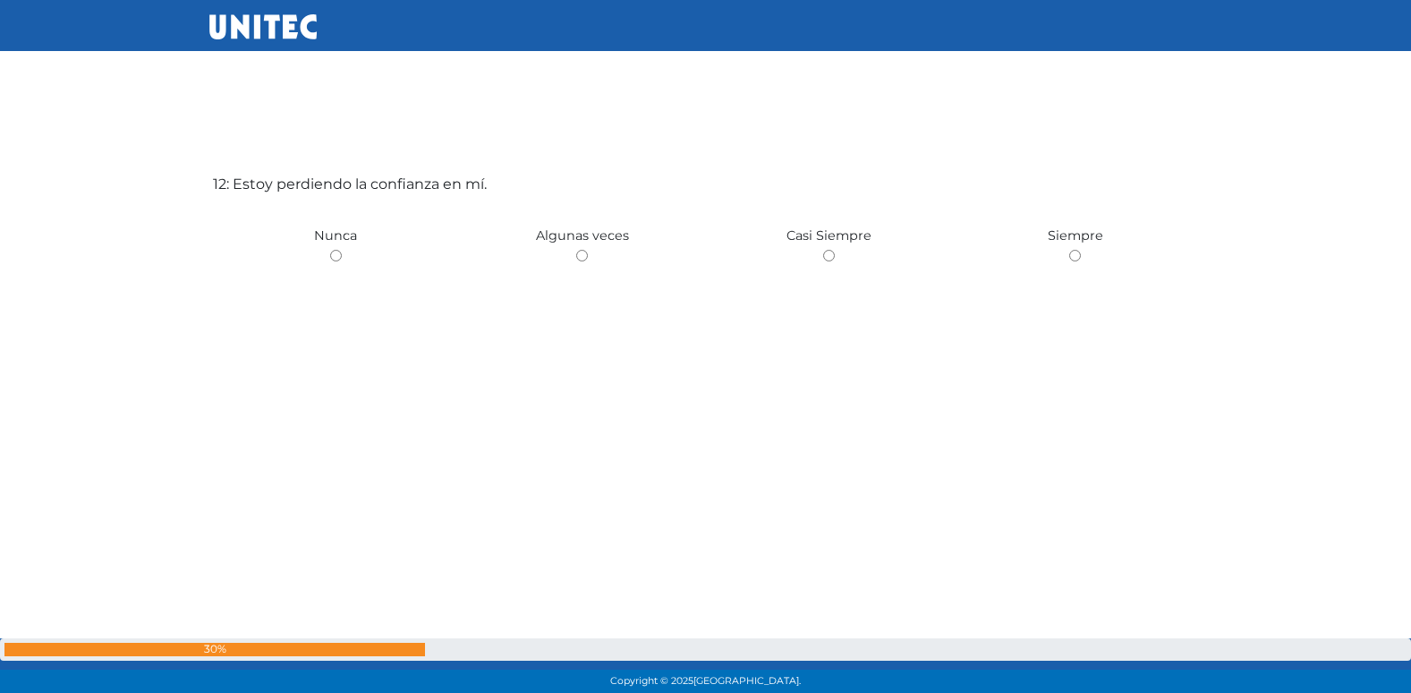
click at [576, 250] on input "radio" at bounding box center [582, 256] width 12 height 12
radio input "true"
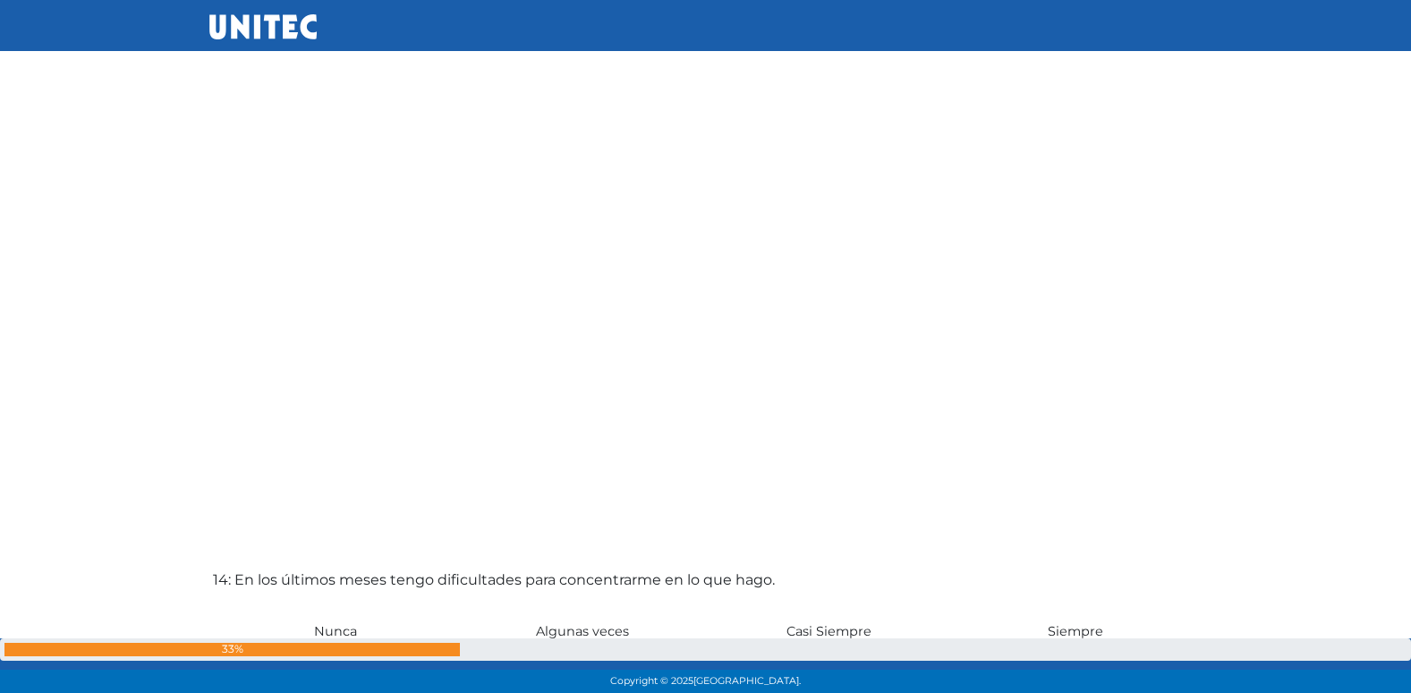
scroll to position [8775, 0]
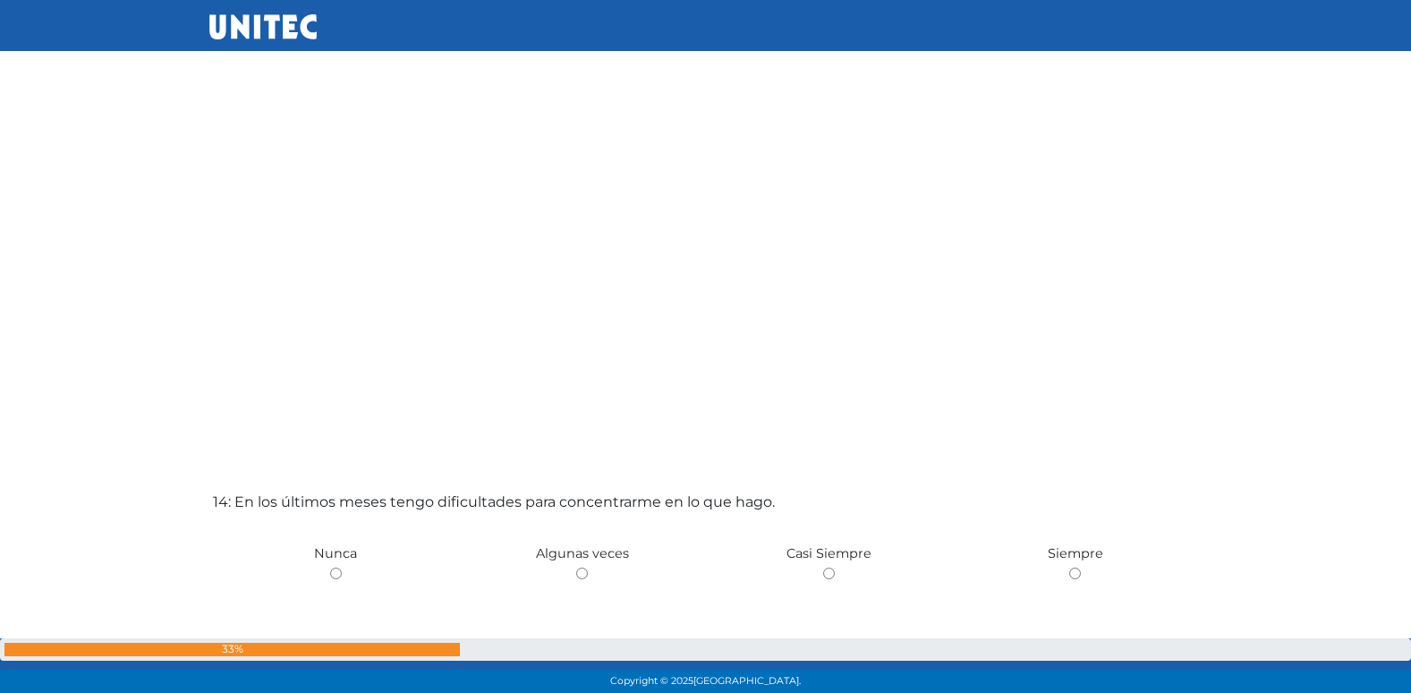
click at [576, 567] on input "radio" at bounding box center [582, 573] width 12 height 12
radio input "true"
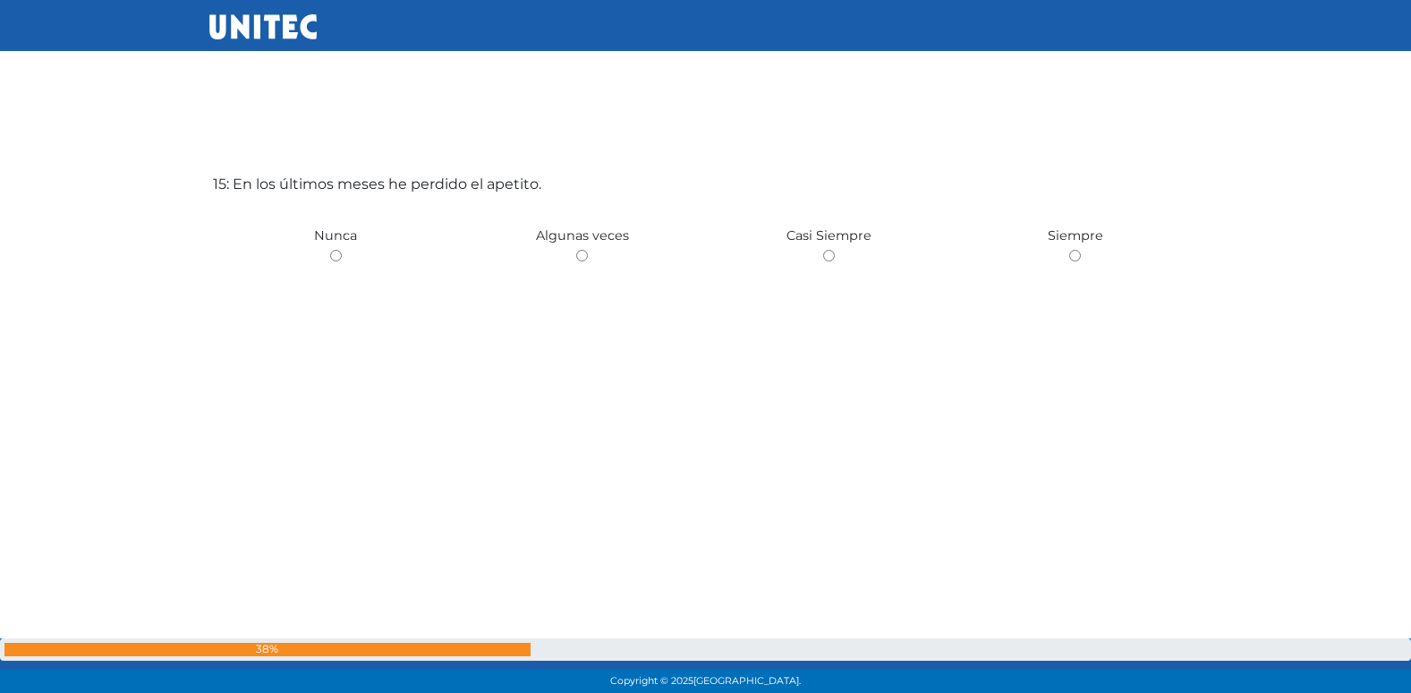
click at [576, 250] on input "radio" at bounding box center [582, 256] width 12 height 12
radio input "true"
click at [330, 251] on input "radio" at bounding box center [336, 257] width 12 height 12
radio input "true"
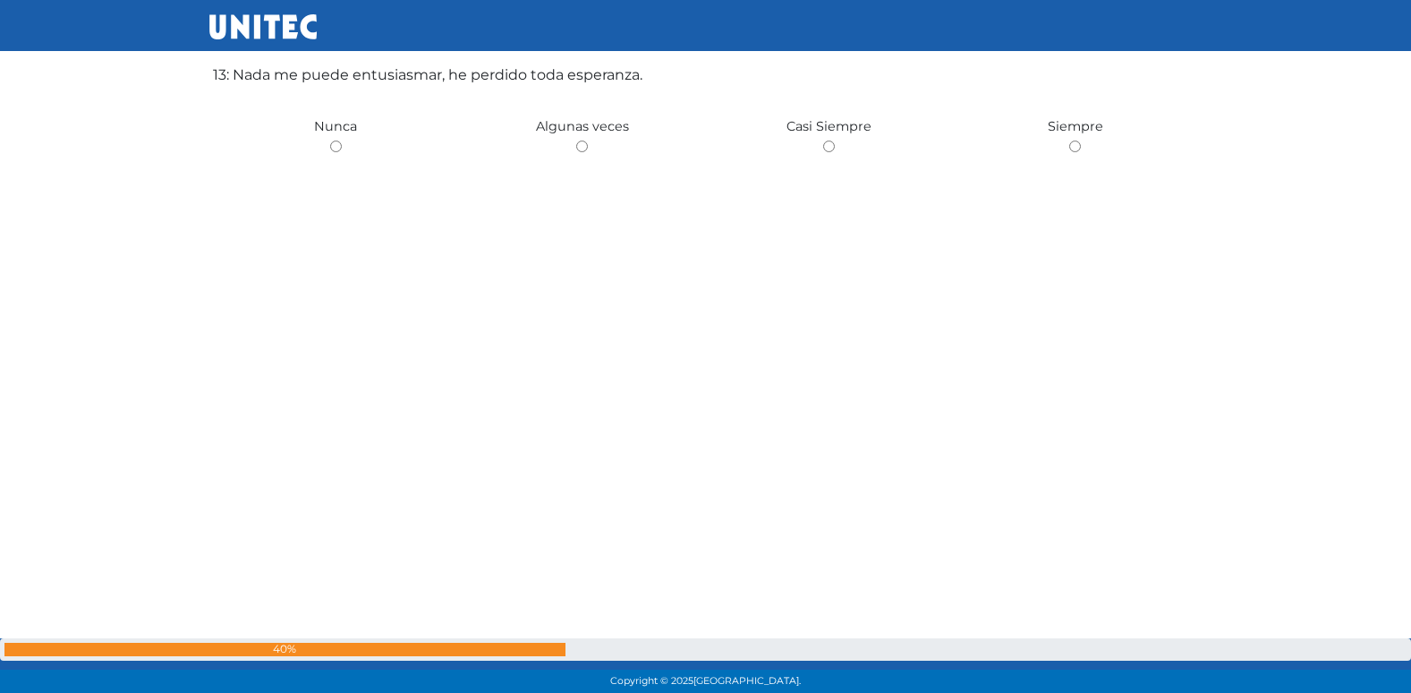
scroll to position [8241, 0]
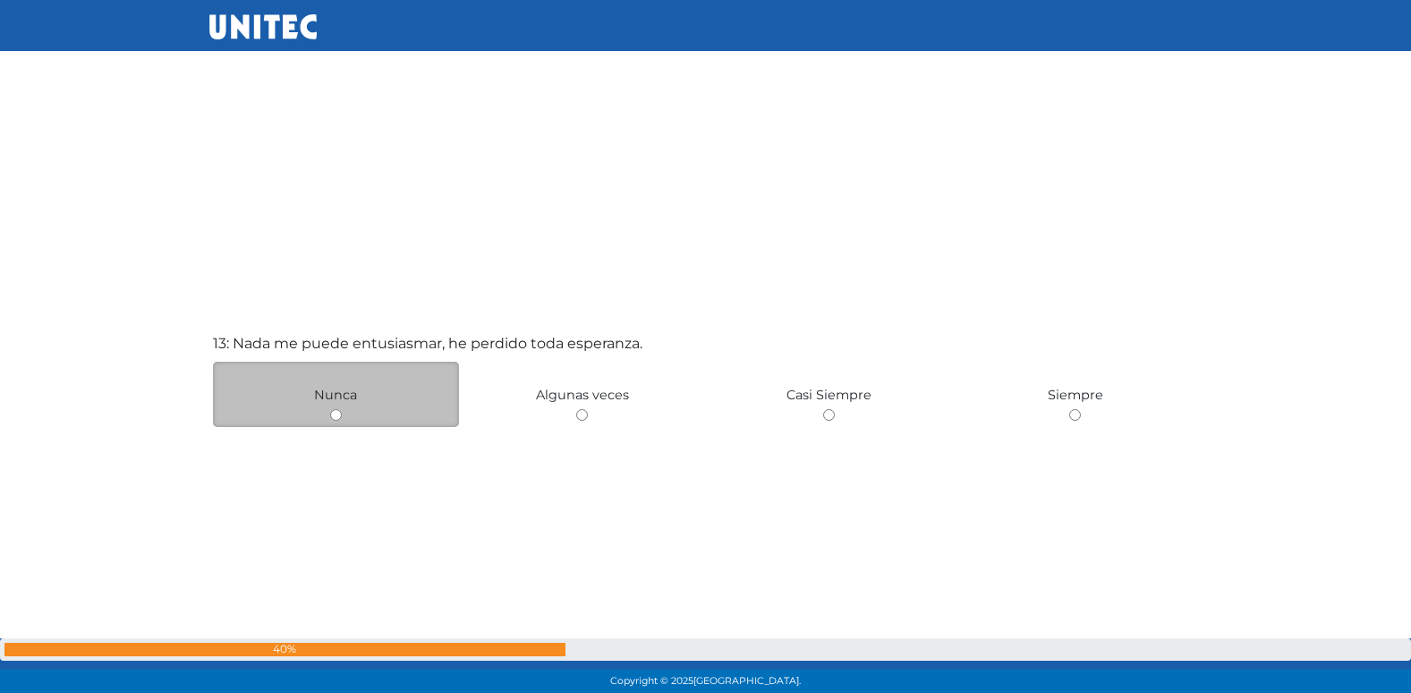
click at [334, 411] on input "radio" at bounding box center [336, 415] width 12 height 12
radio input "true"
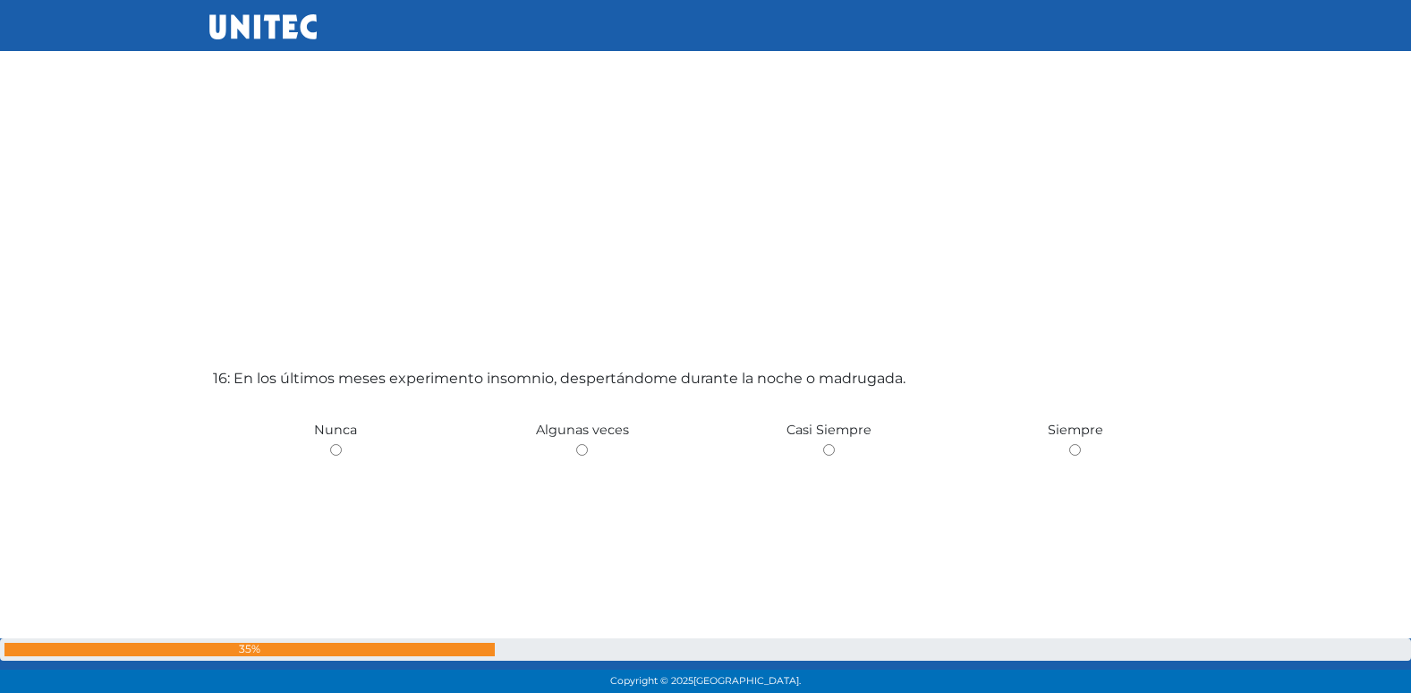
scroll to position [10301, 0]
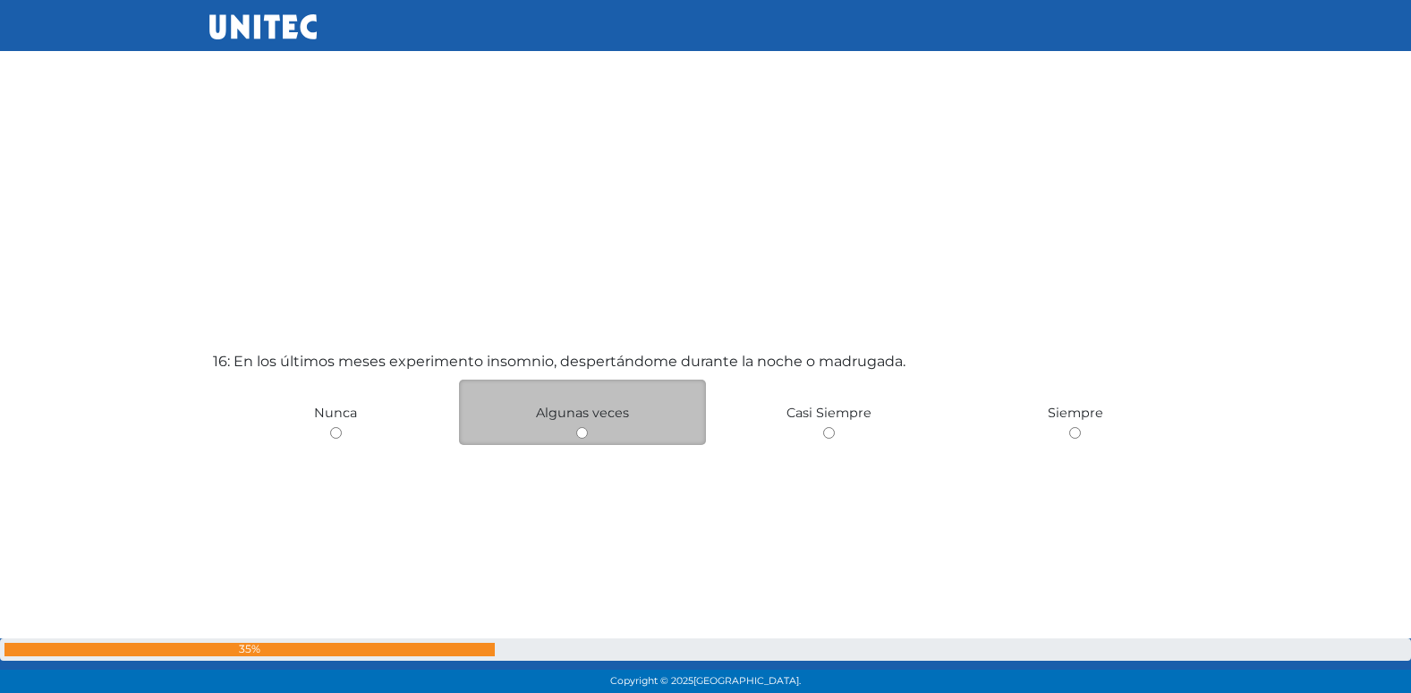
click at [581, 438] on input "radio" at bounding box center [582, 433] width 12 height 12
radio input "true"
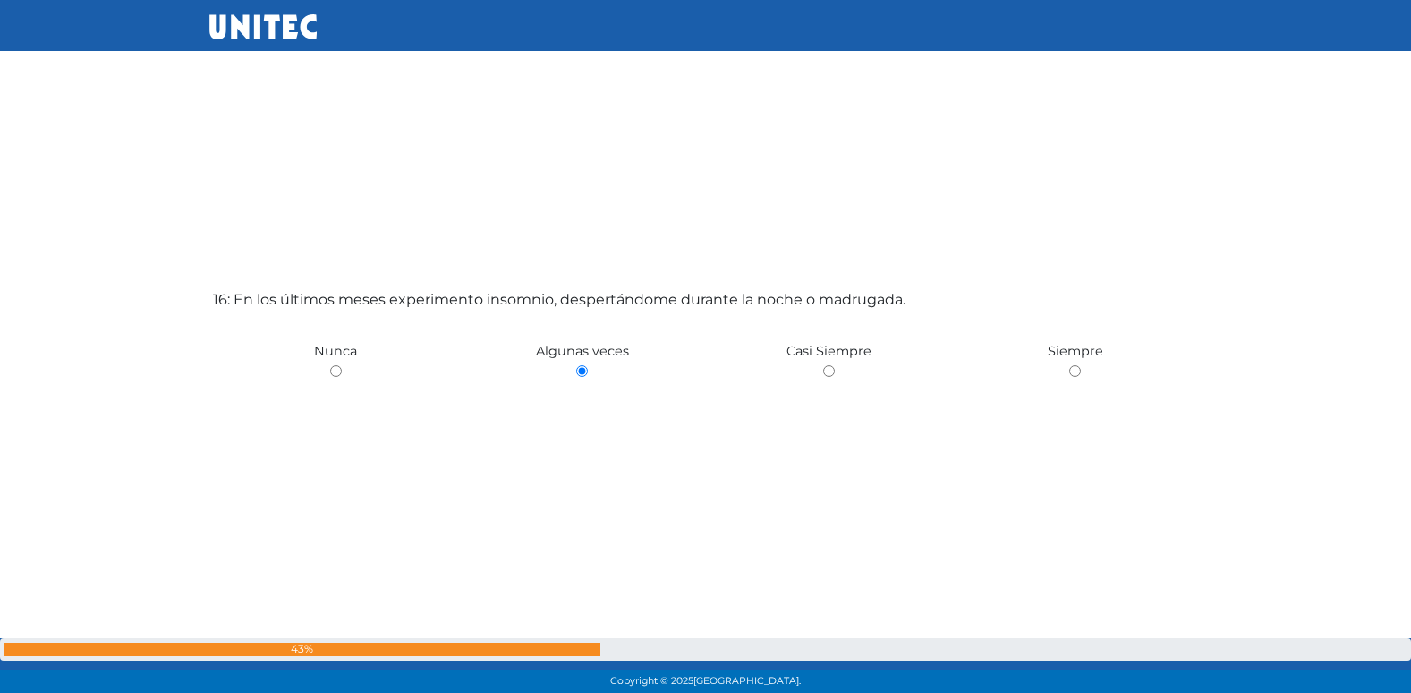
scroll to position [10365, 0]
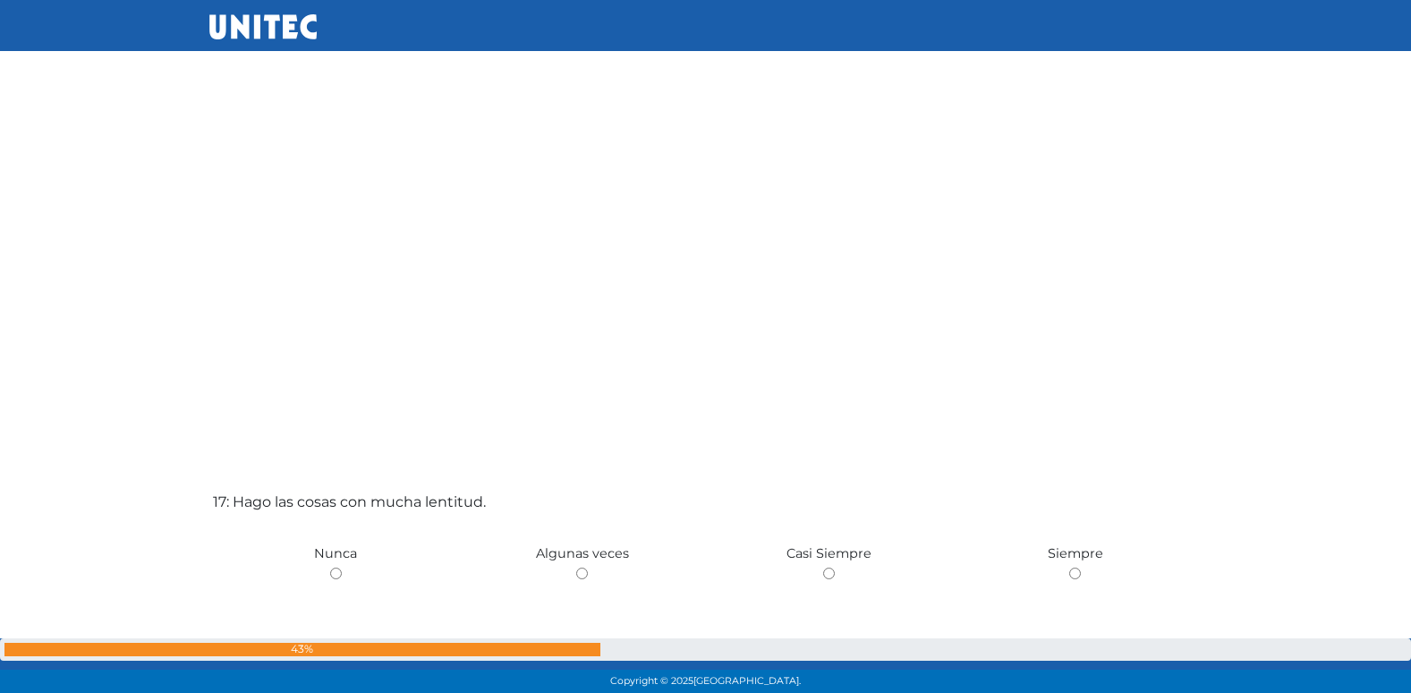
click at [576, 567] on input "radio" at bounding box center [582, 573] width 12 height 12
radio input "true"
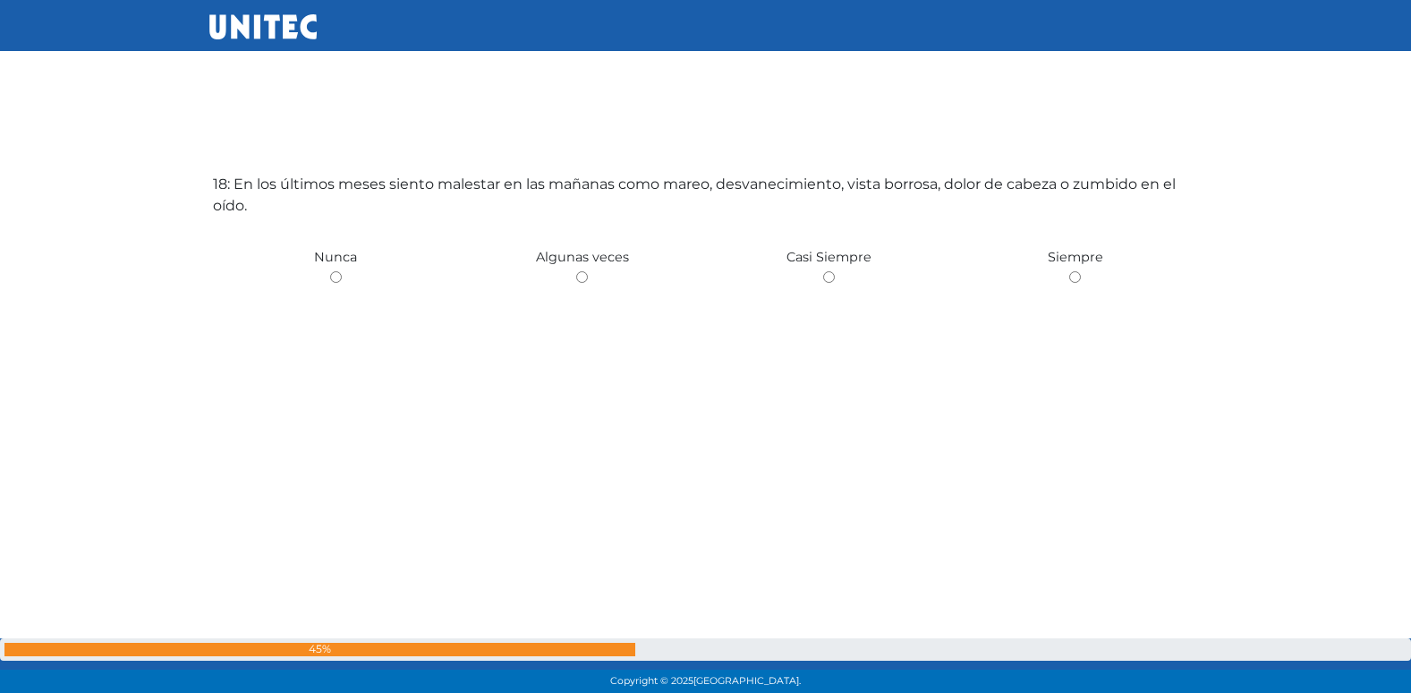
click at [576, 271] on input "radio" at bounding box center [582, 277] width 12 height 12
radio input "true"
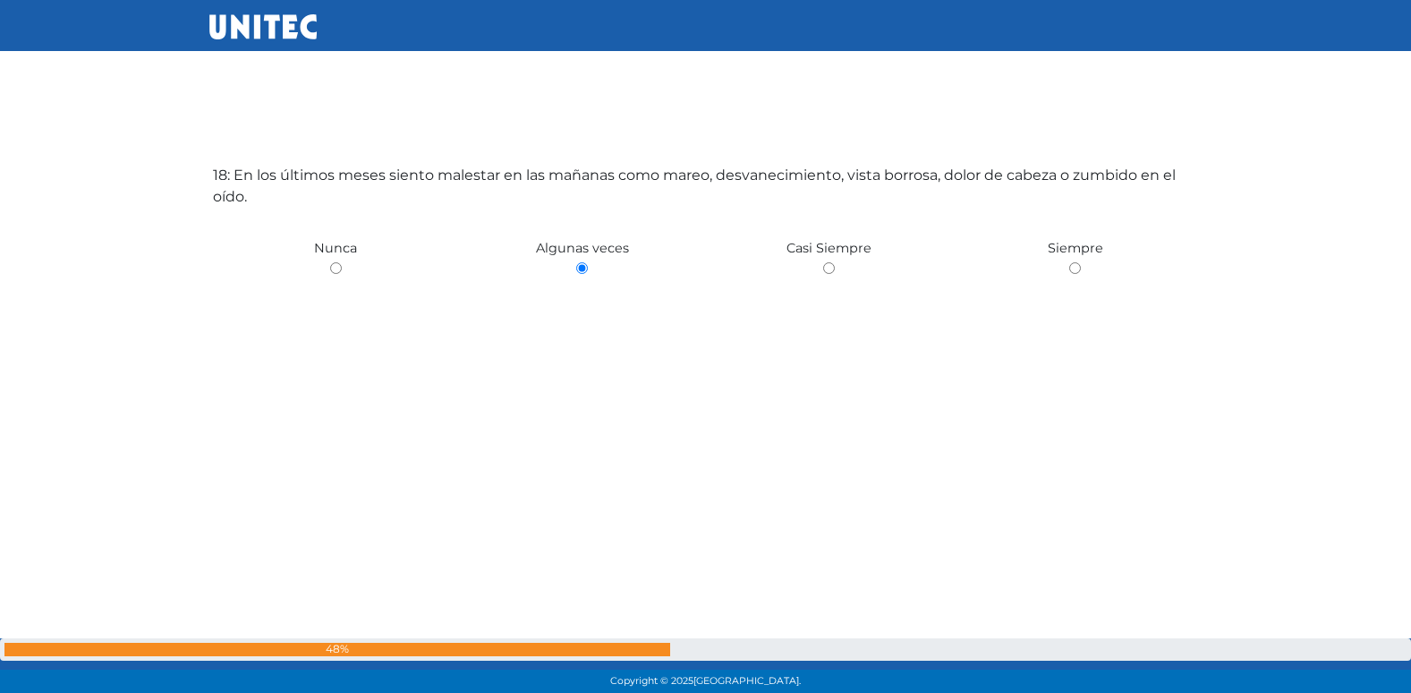
click at [330, 262] on input "radio" at bounding box center [336, 268] width 12 height 12
radio input "true"
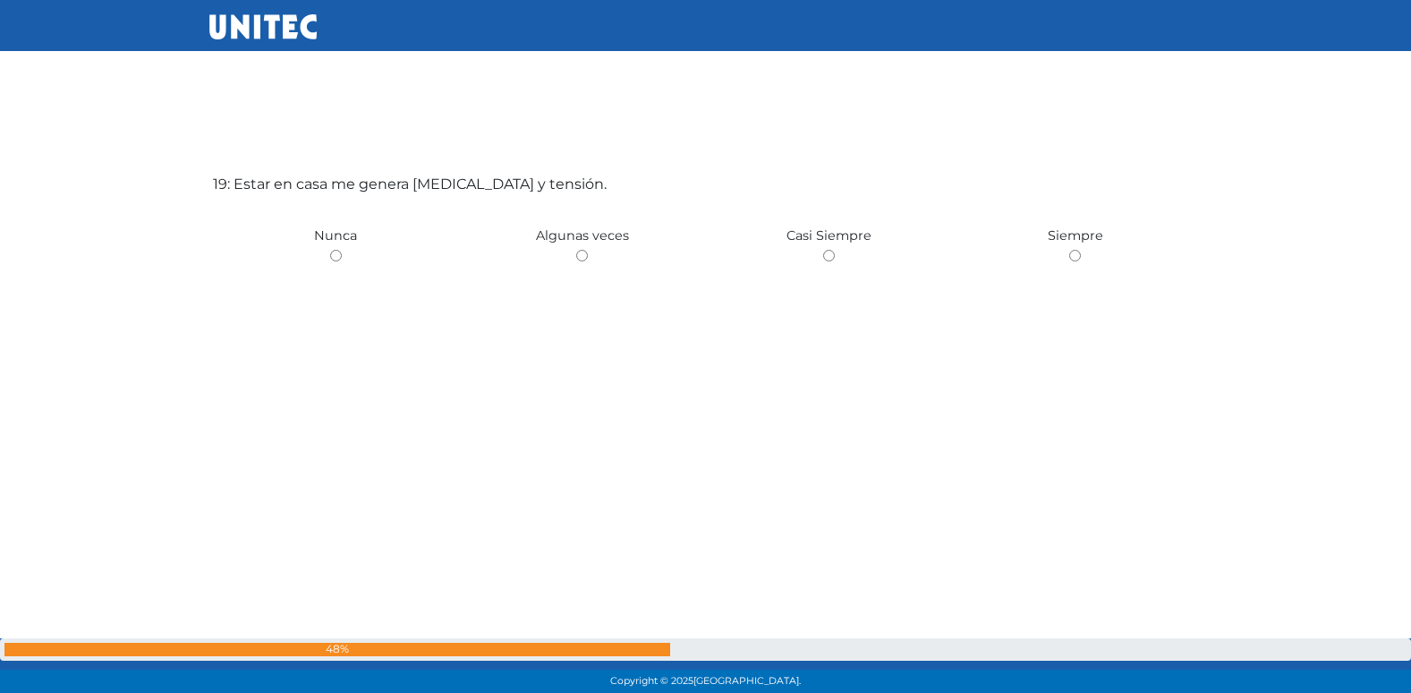
click at [576, 250] on input "radio" at bounding box center [582, 256] width 12 height 12
radio input "true"
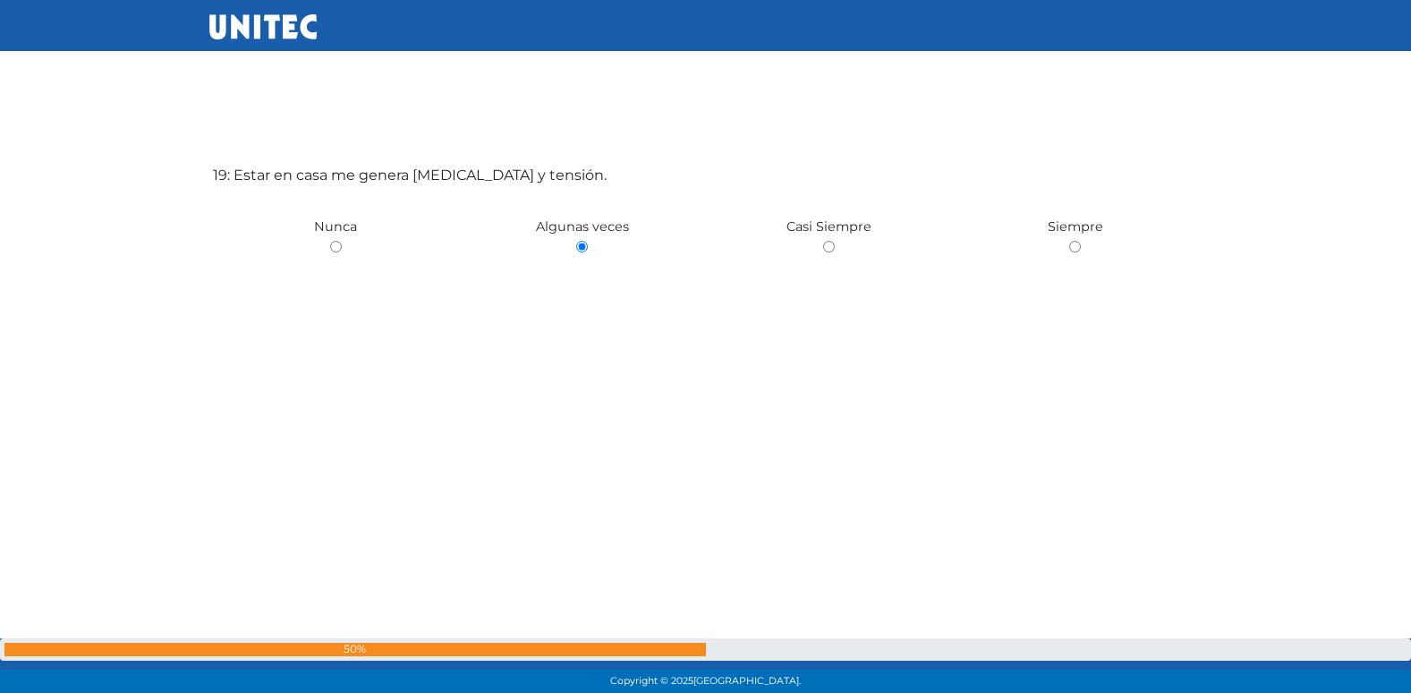
click at [330, 241] on input "radio" at bounding box center [336, 247] width 12 height 12
radio input "true"
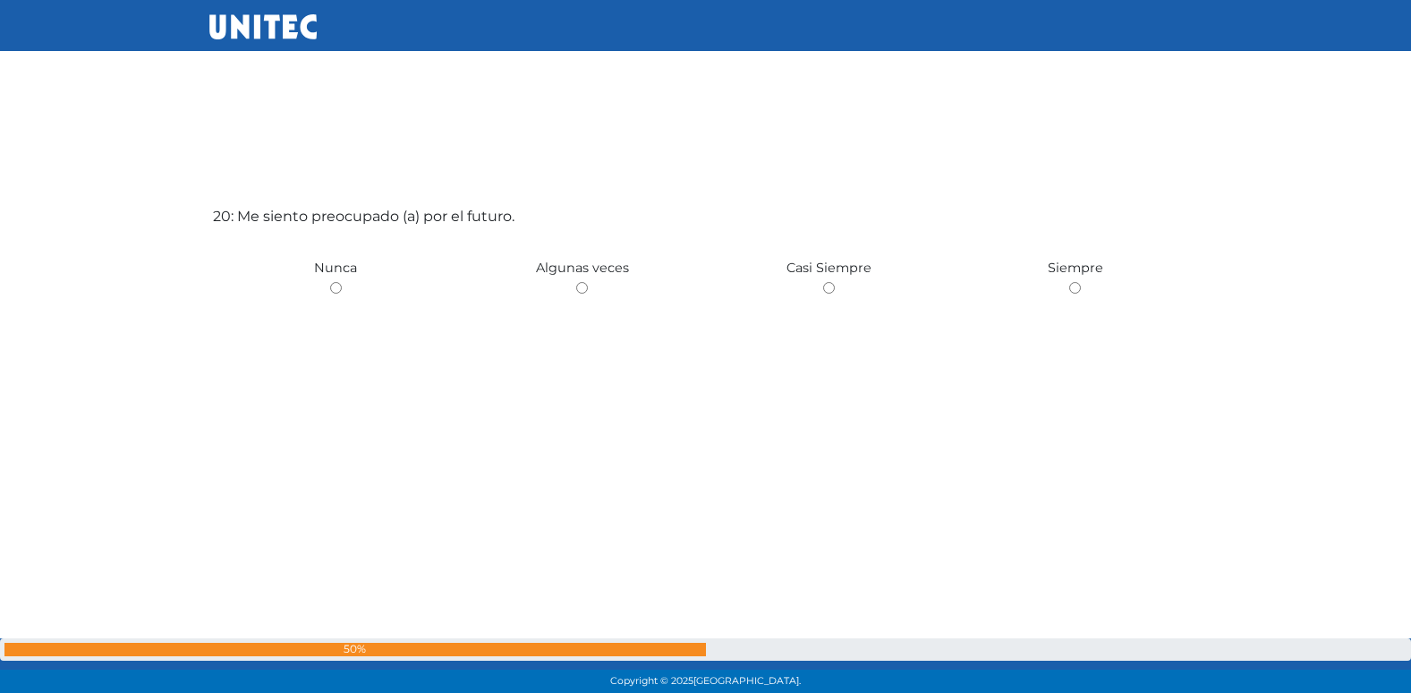
scroll to position [13249, 0]
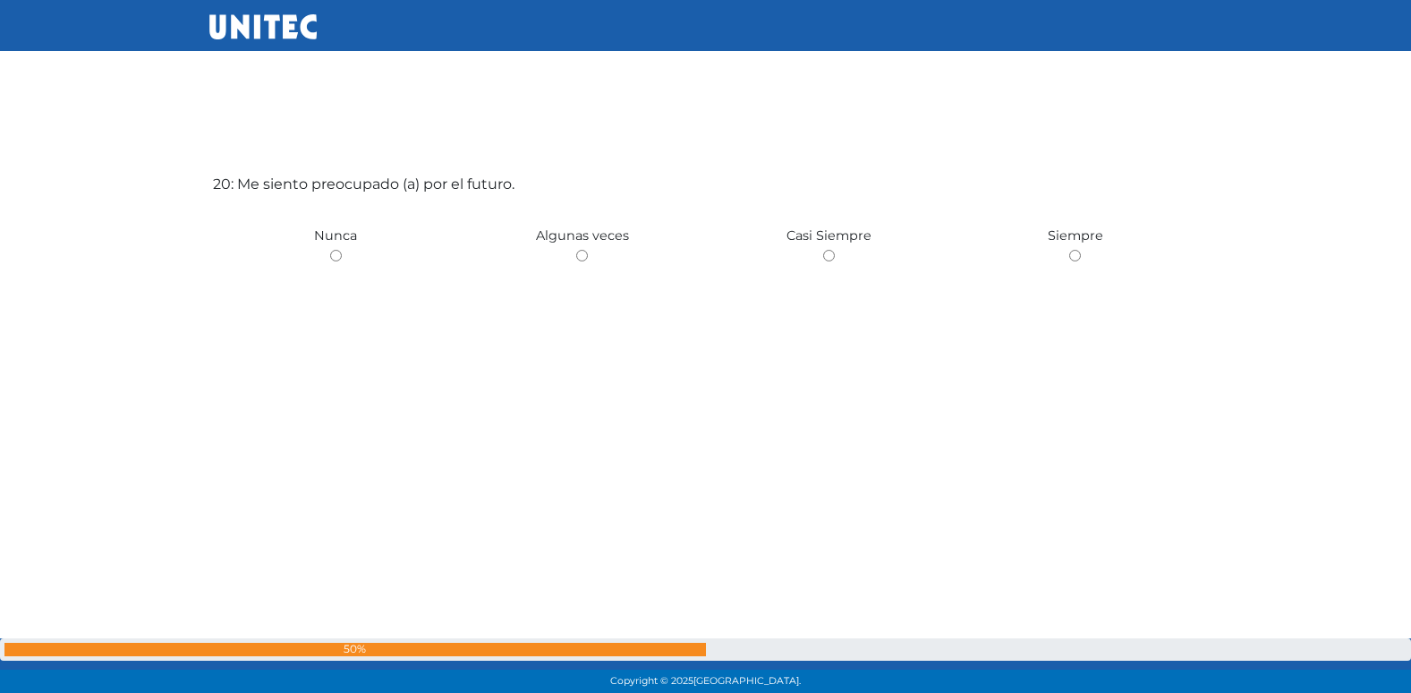
click at [576, 250] on input "radio" at bounding box center [582, 256] width 12 height 12
radio input "true"
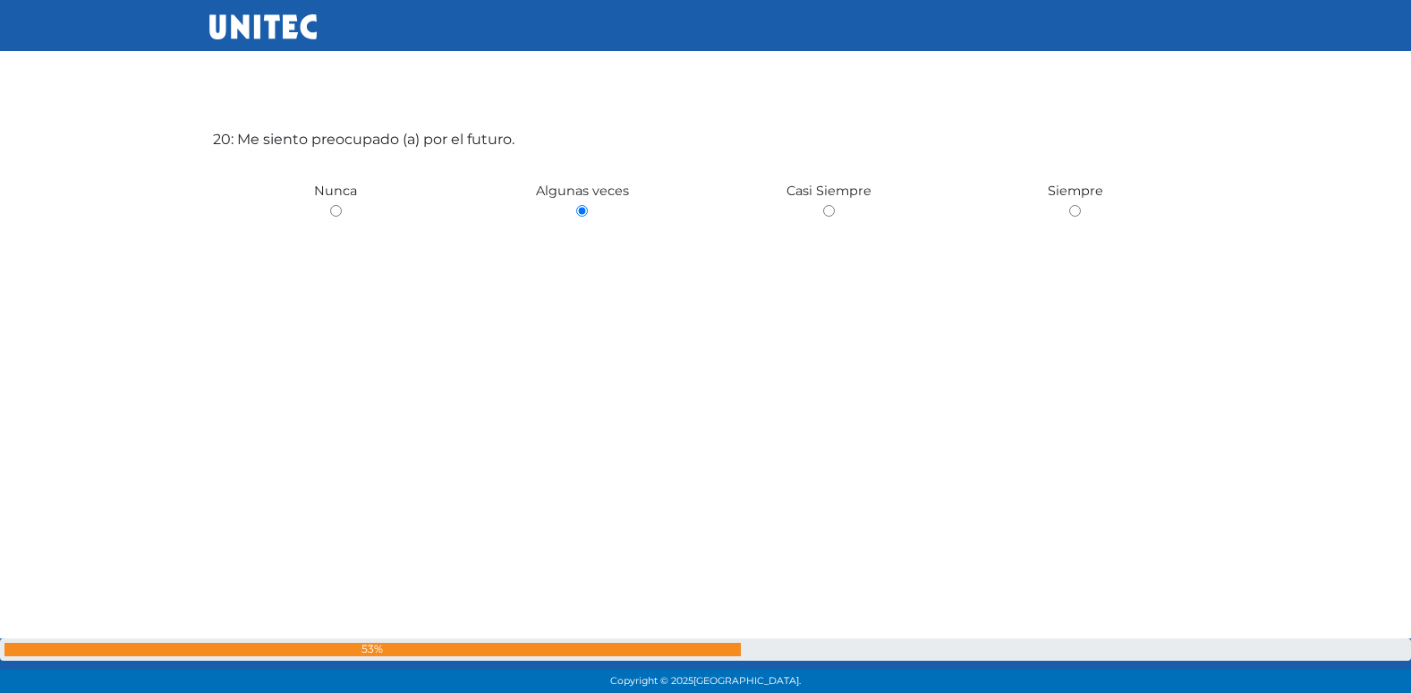
scroll to position [13311, 0]
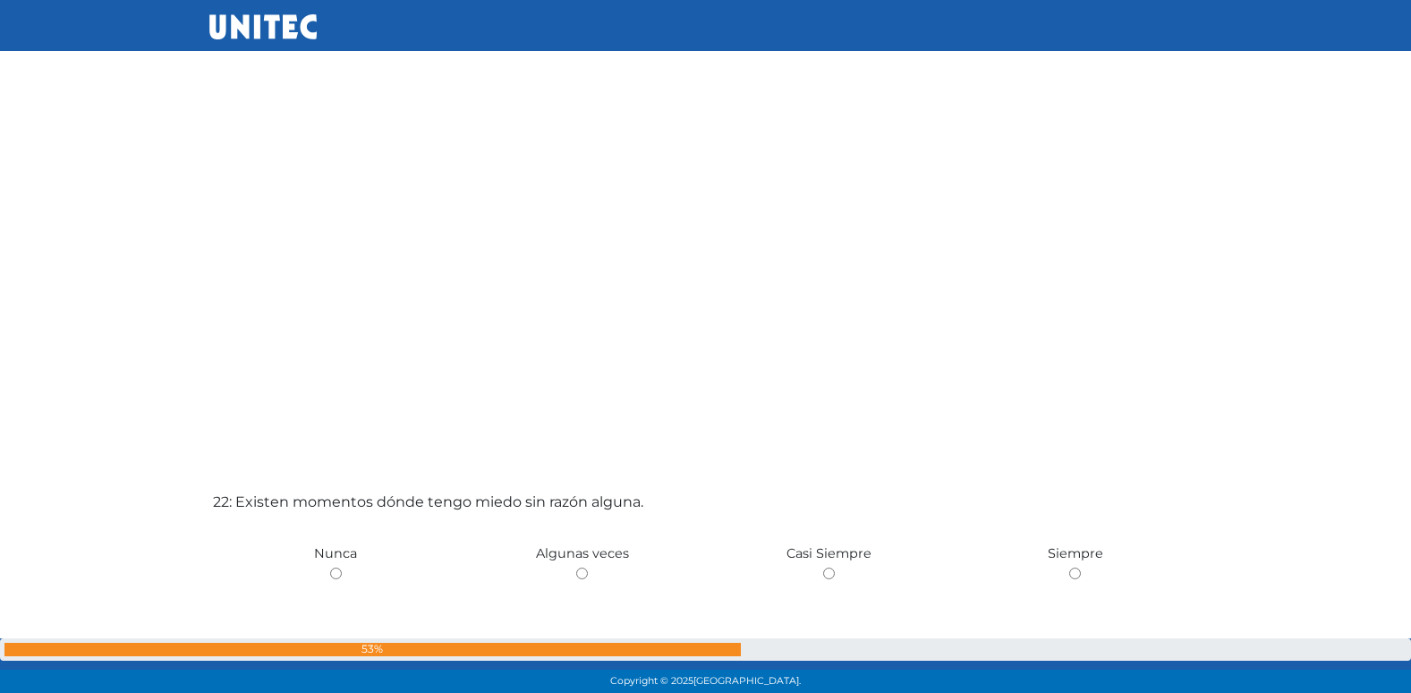
click at [576, 567] on input "radio" at bounding box center [582, 573] width 12 height 12
radio input "true"
click at [330, 567] on input "radio" at bounding box center [336, 573] width 12 height 12
radio input "true"
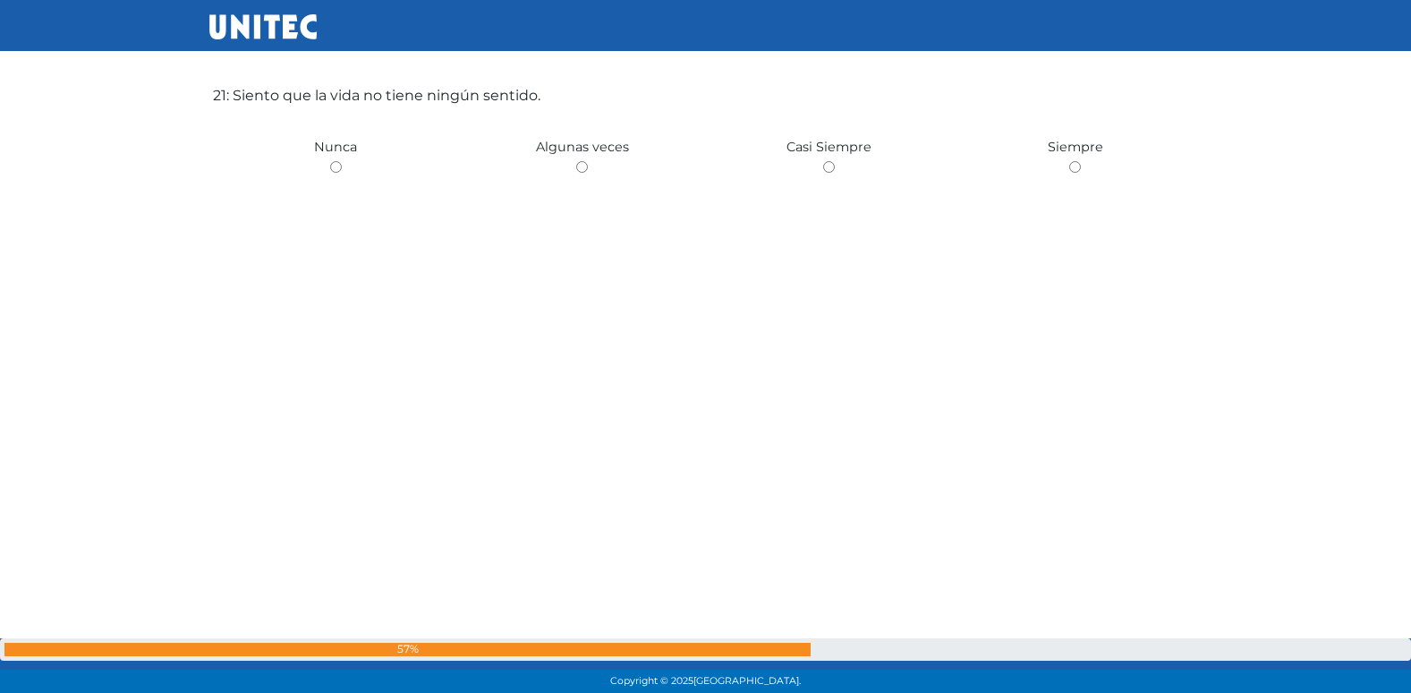
scroll to position [13895, 0]
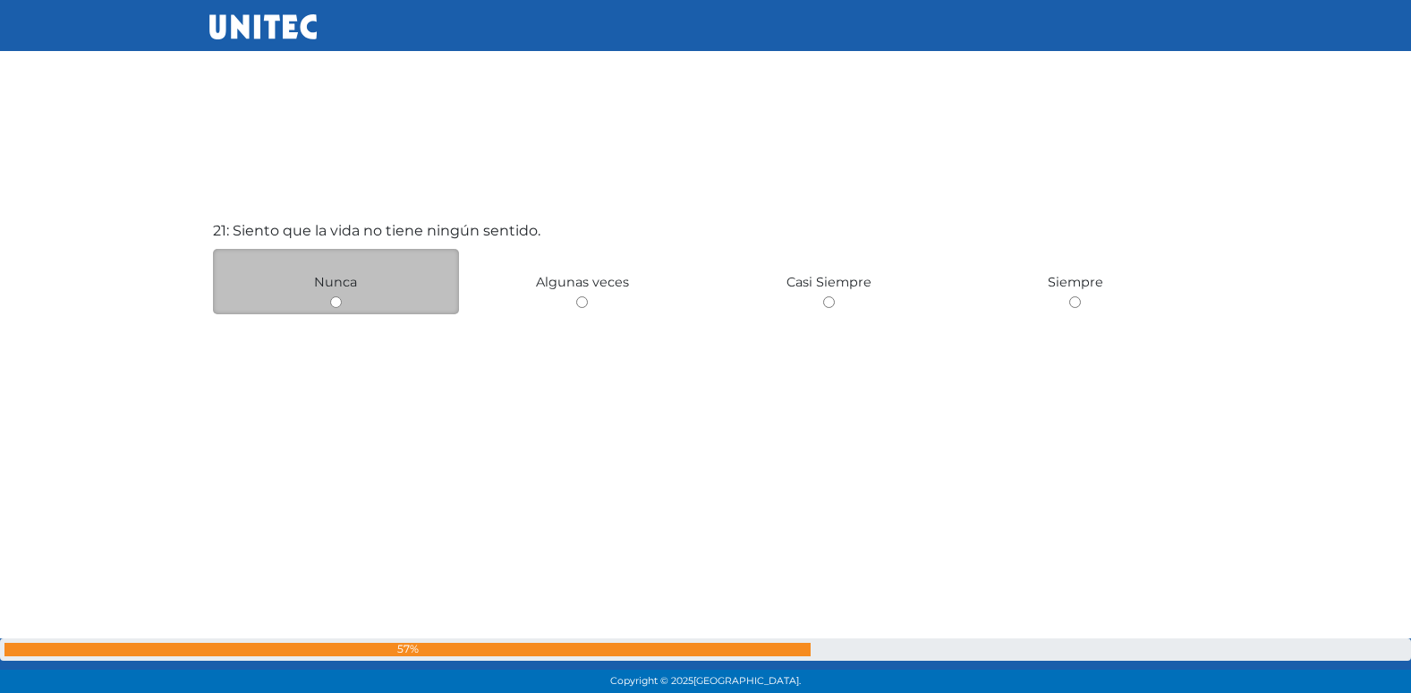
click at [338, 302] on input "radio" at bounding box center [336, 302] width 12 height 12
radio input "true"
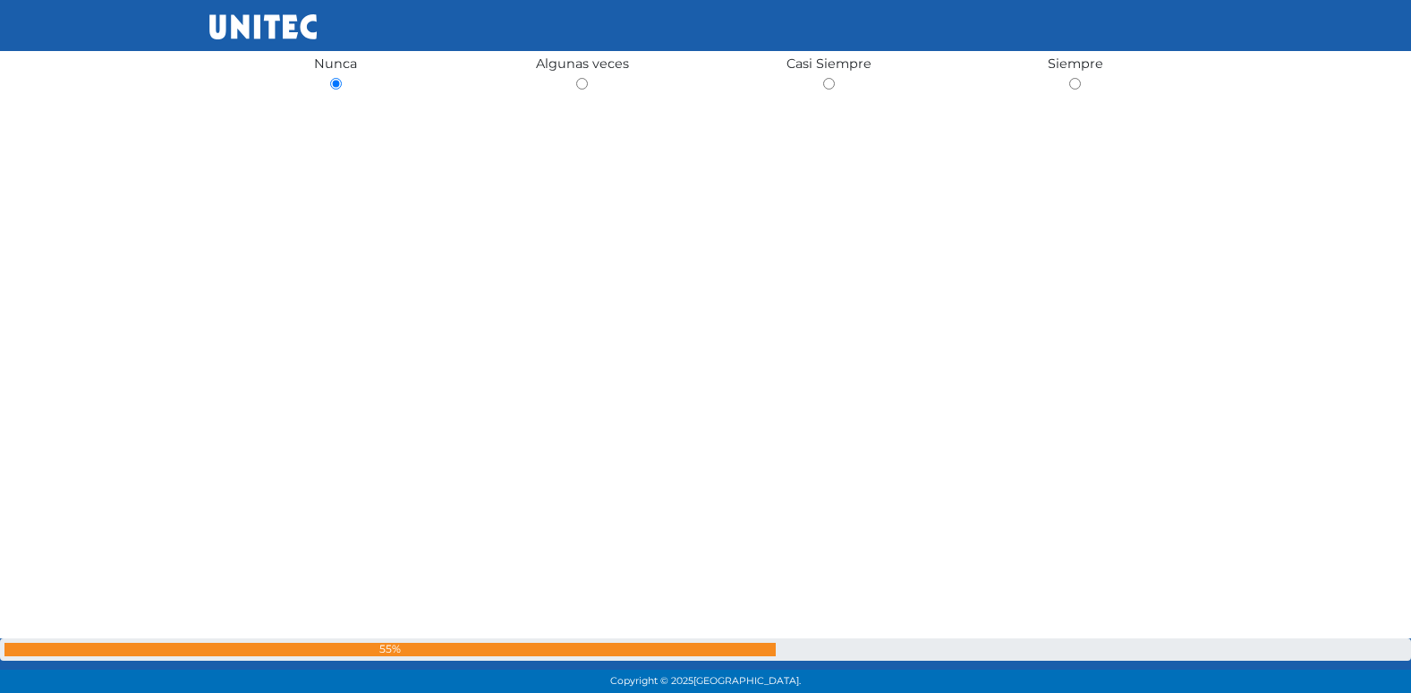
scroll to position [14996, 0]
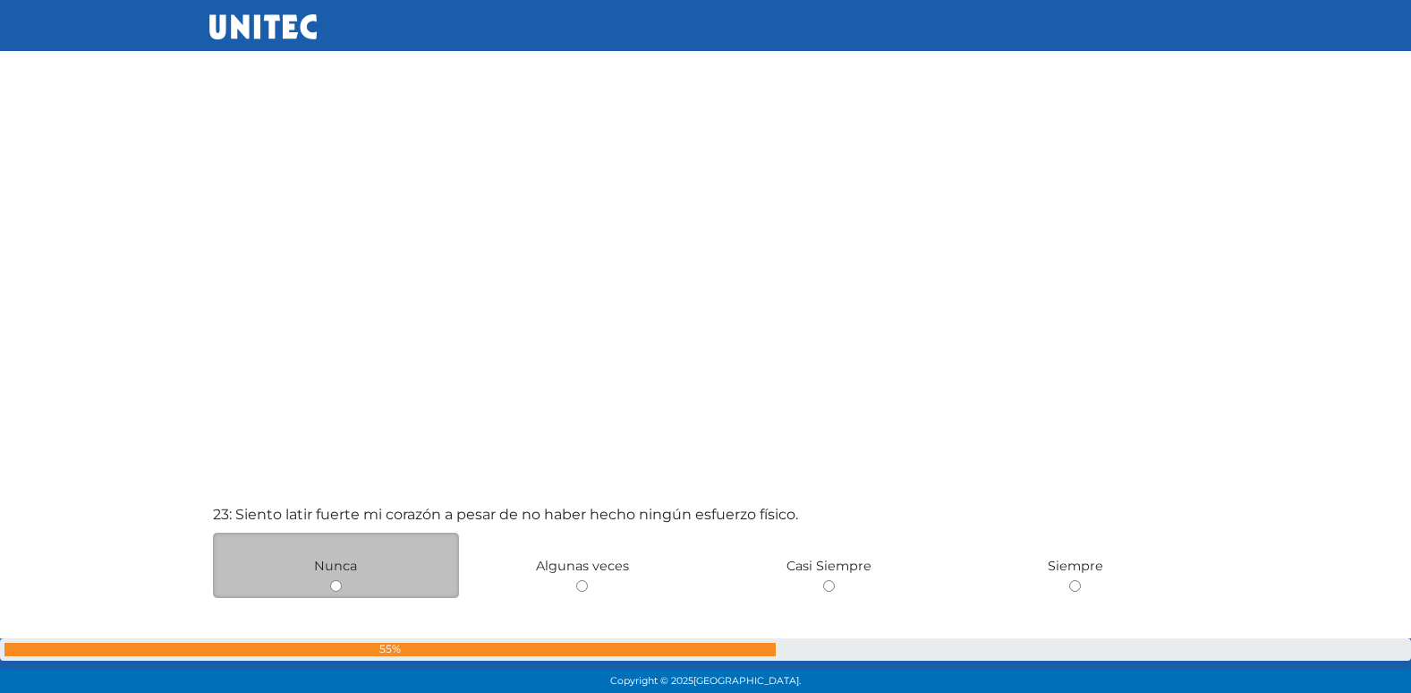
click at [340, 581] on input "radio" at bounding box center [336, 586] width 12 height 12
radio input "true"
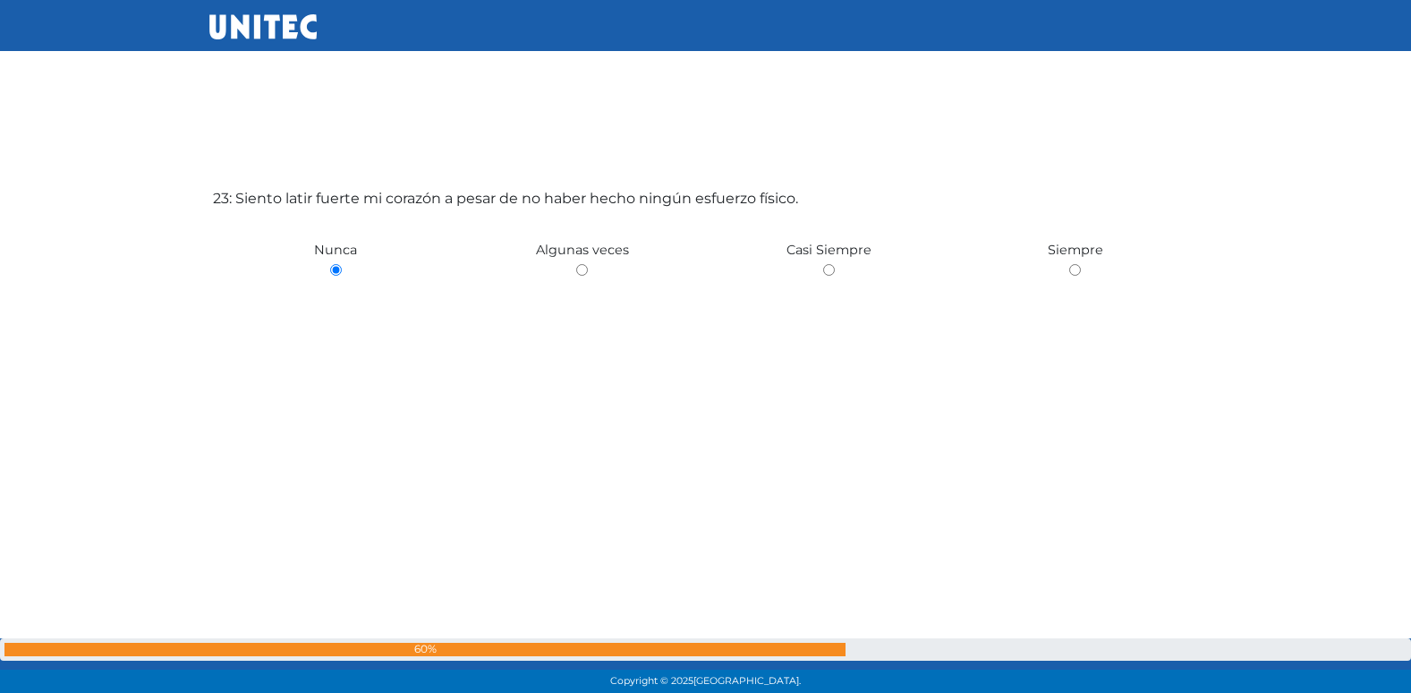
scroll to position [15303, 0]
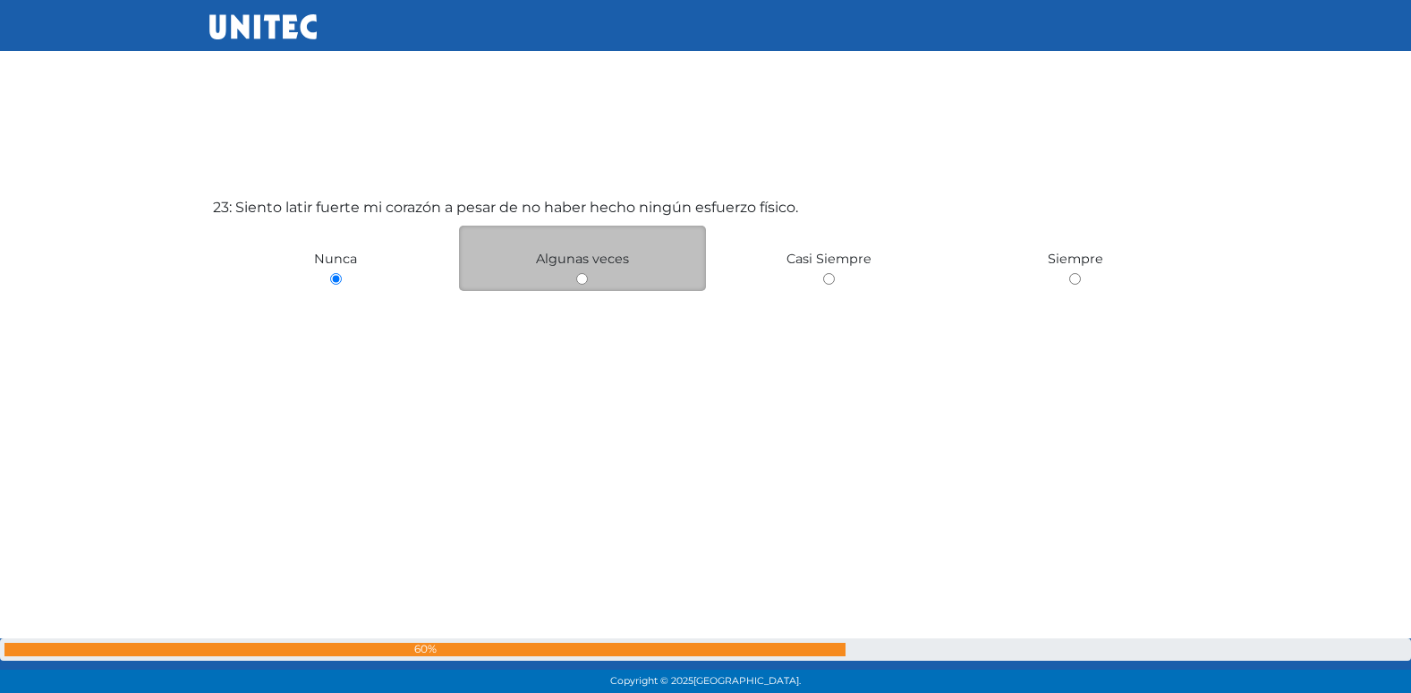
click at [579, 282] on input "radio" at bounding box center [582, 279] width 12 height 12
radio input "true"
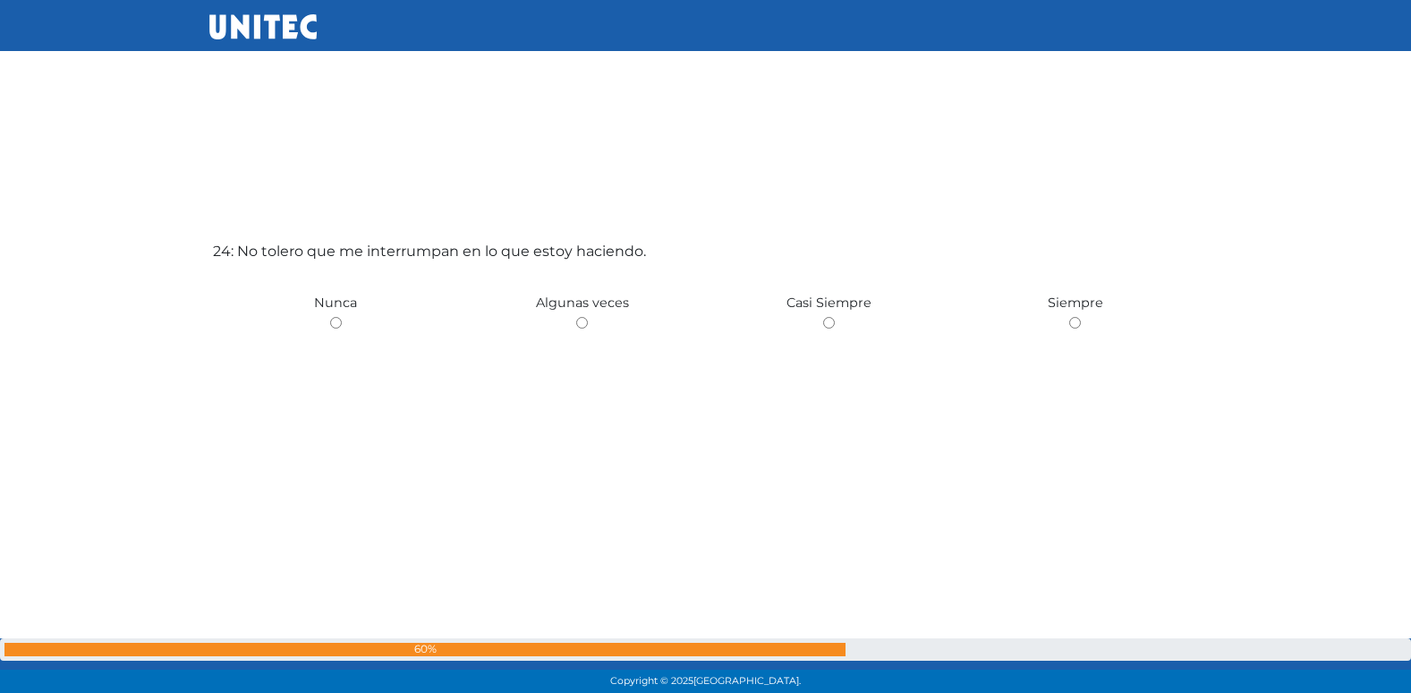
scroll to position [16019, 0]
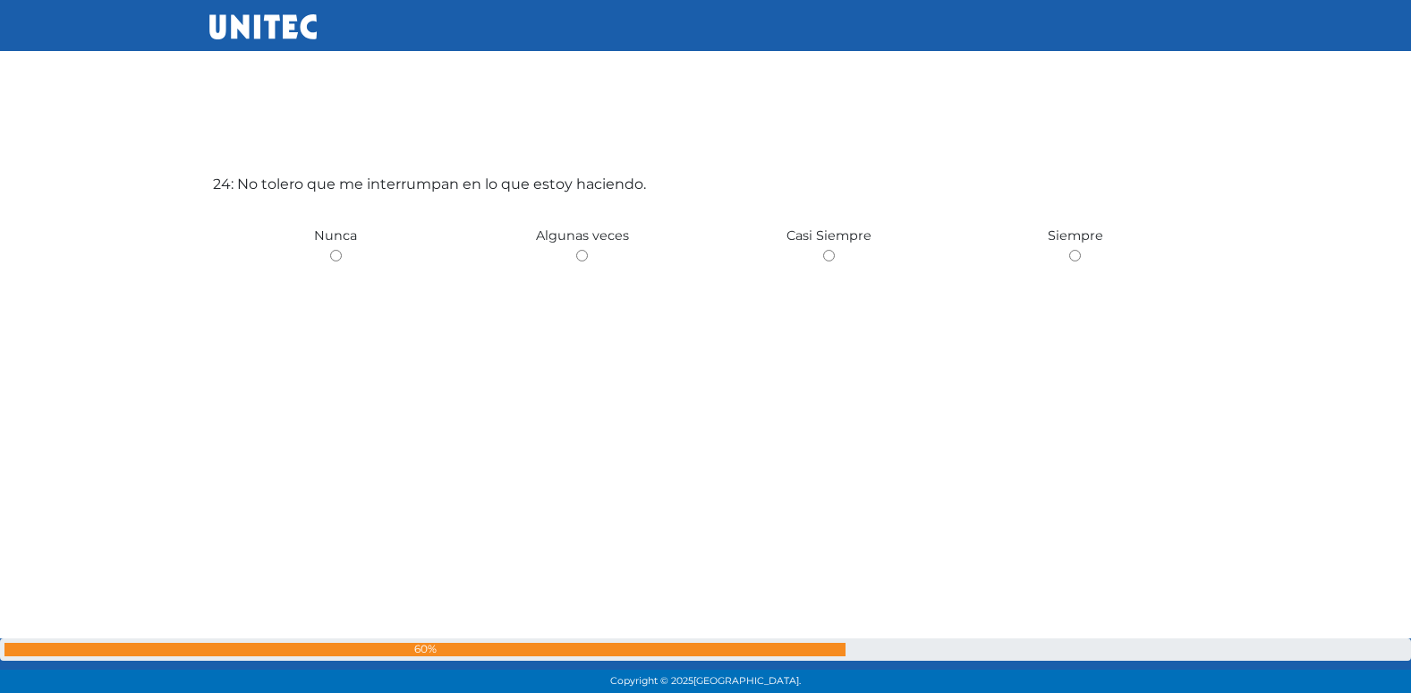
click at [576, 250] on input "radio" at bounding box center [582, 256] width 12 height 12
radio input "true"
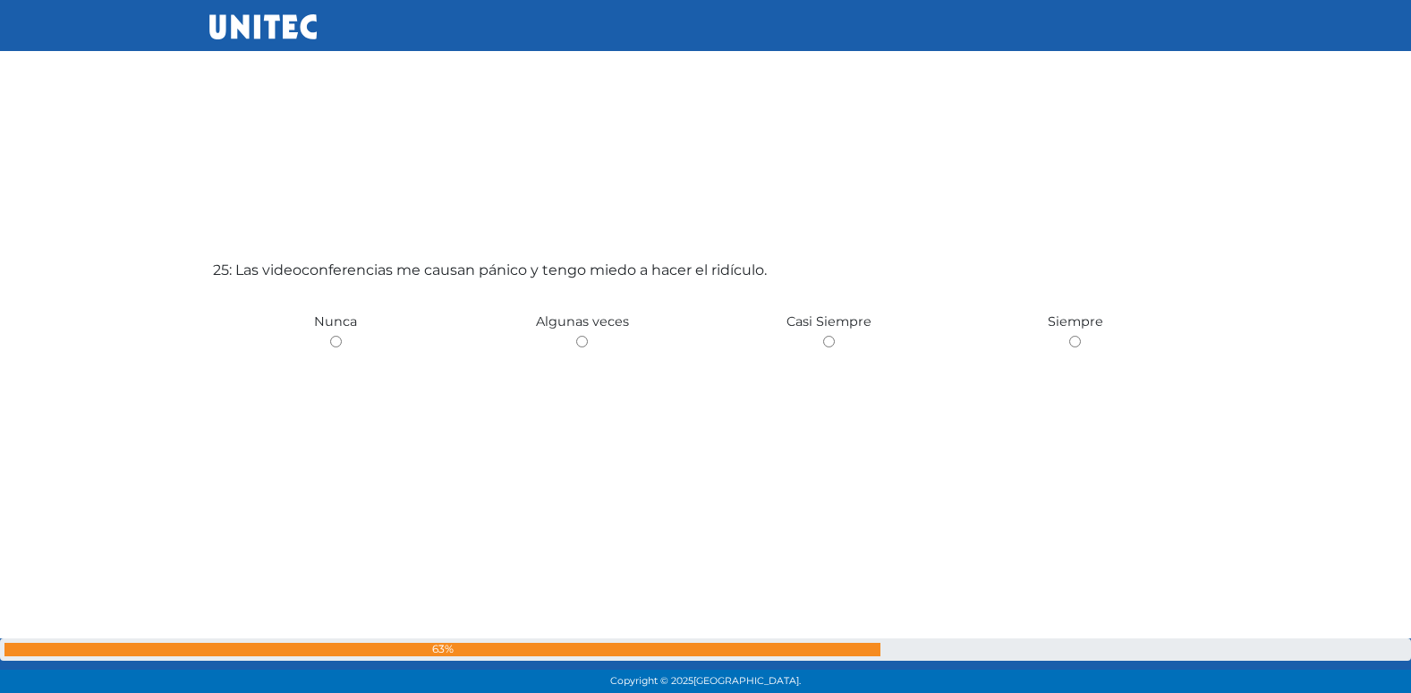
scroll to position [16712, 0]
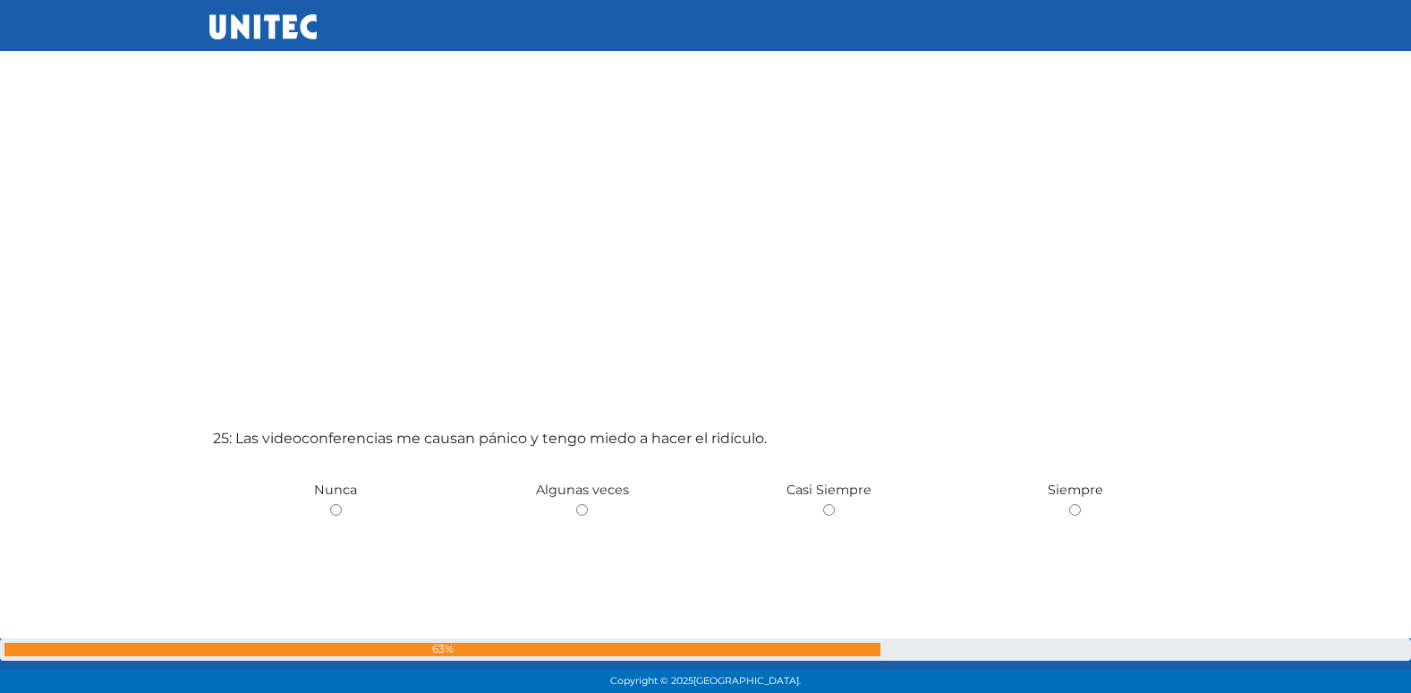
click at [576, 504] on input "radio" at bounding box center [582, 510] width 12 height 12
radio input "true"
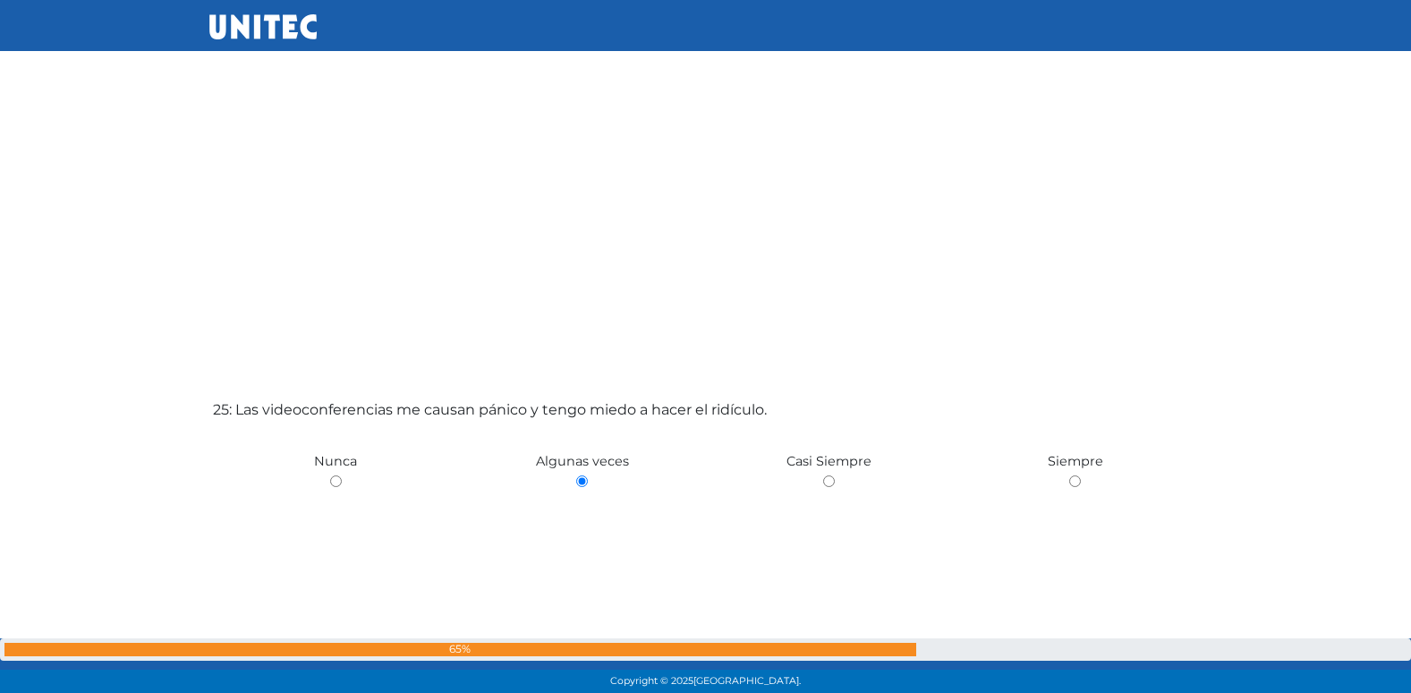
click at [330, 475] on input "radio" at bounding box center [336, 481] width 12 height 12
radio input "true"
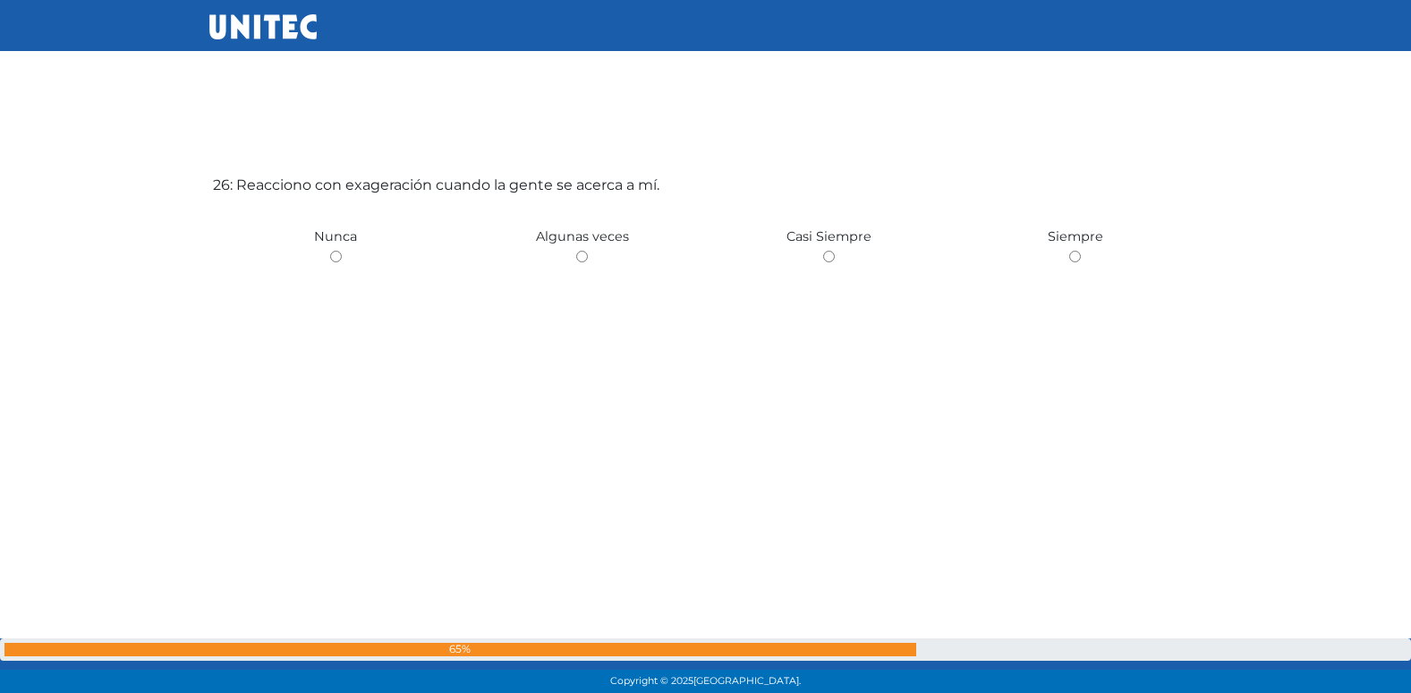
scroll to position [17404, 0]
click at [576, 250] on input "radio" at bounding box center [582, 256] width 12 height 12
radio input "true"
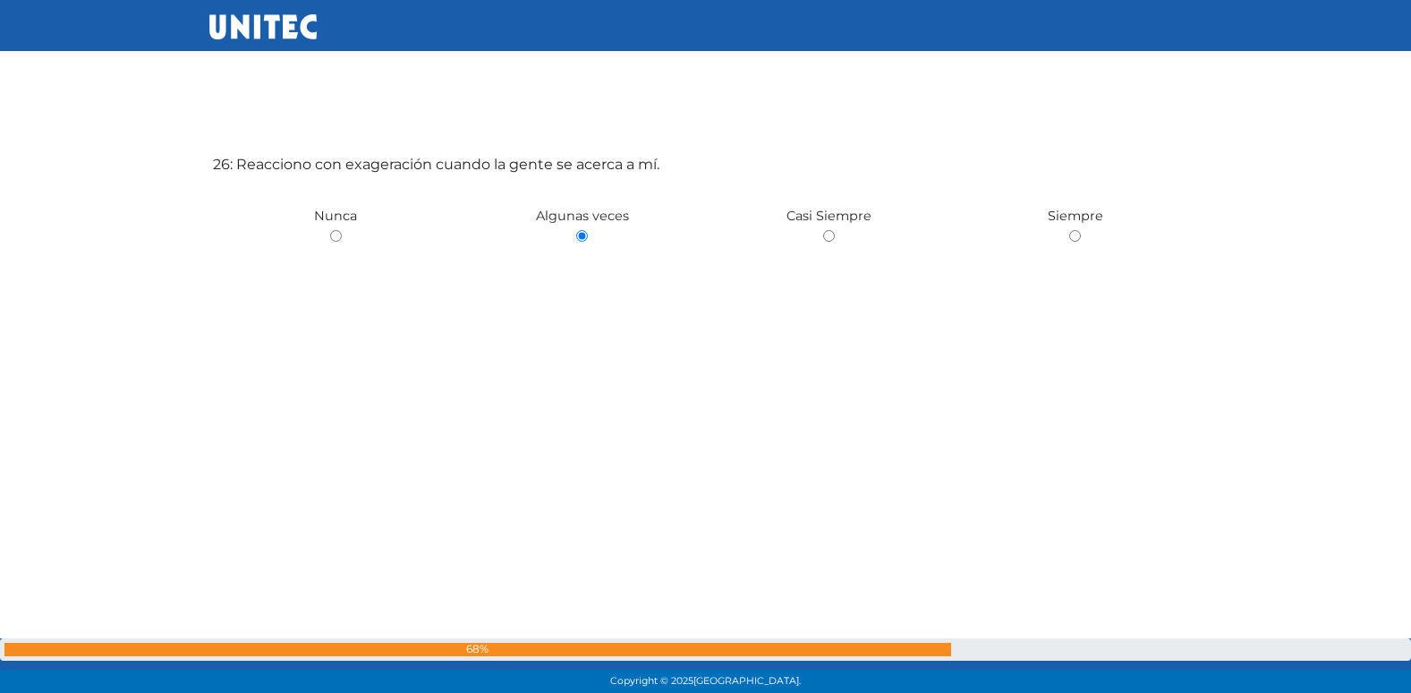
click at [823, 230] on input "radio" at bounding box center [829, 236] width 12 height 12
radio input "true"
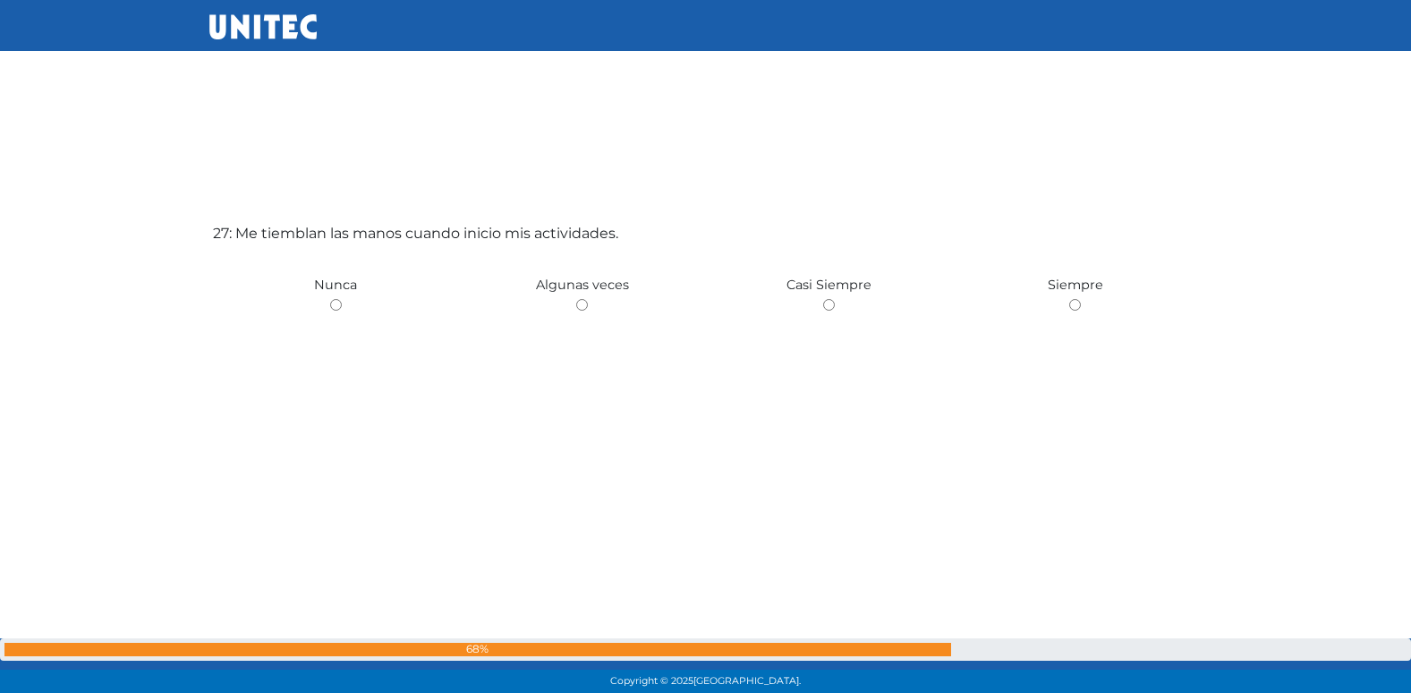
scroll to position [18097, 0]
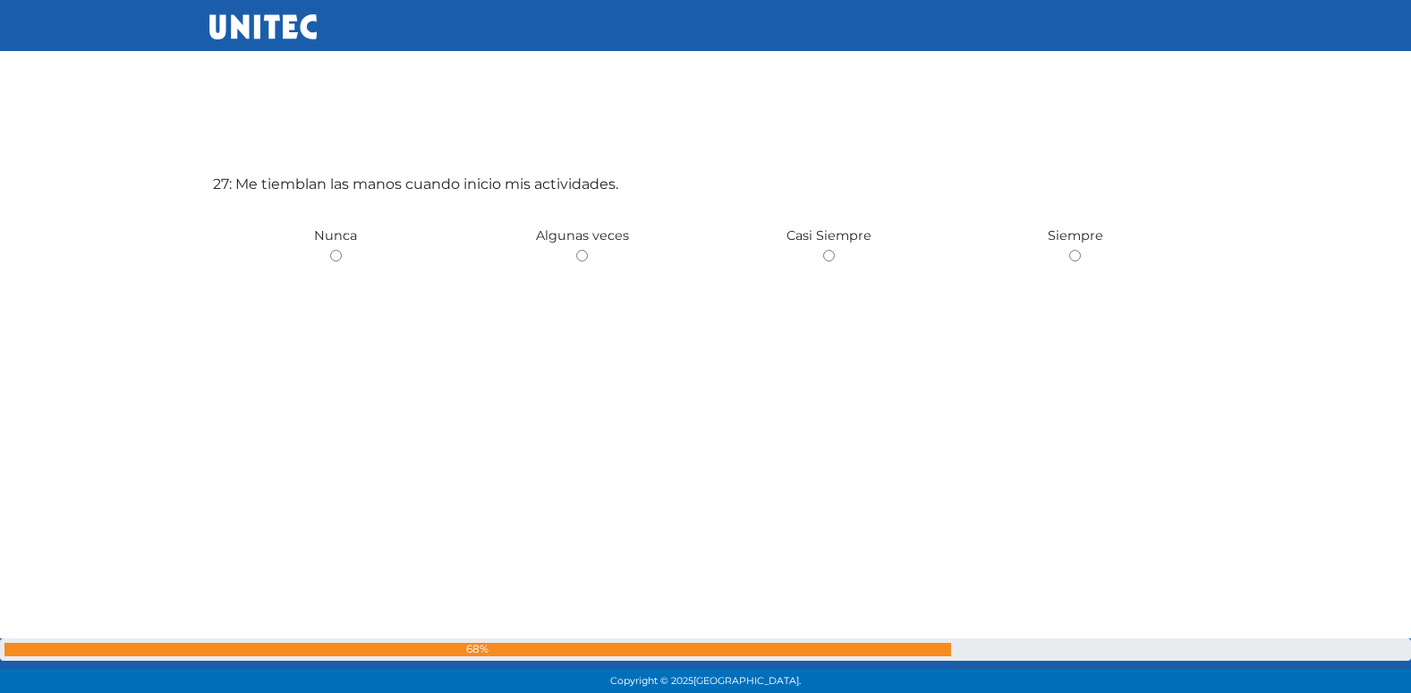
click at [576, 250] on input "radio" at bounding box center [582, 256] width 12 height 12
radio input "true"
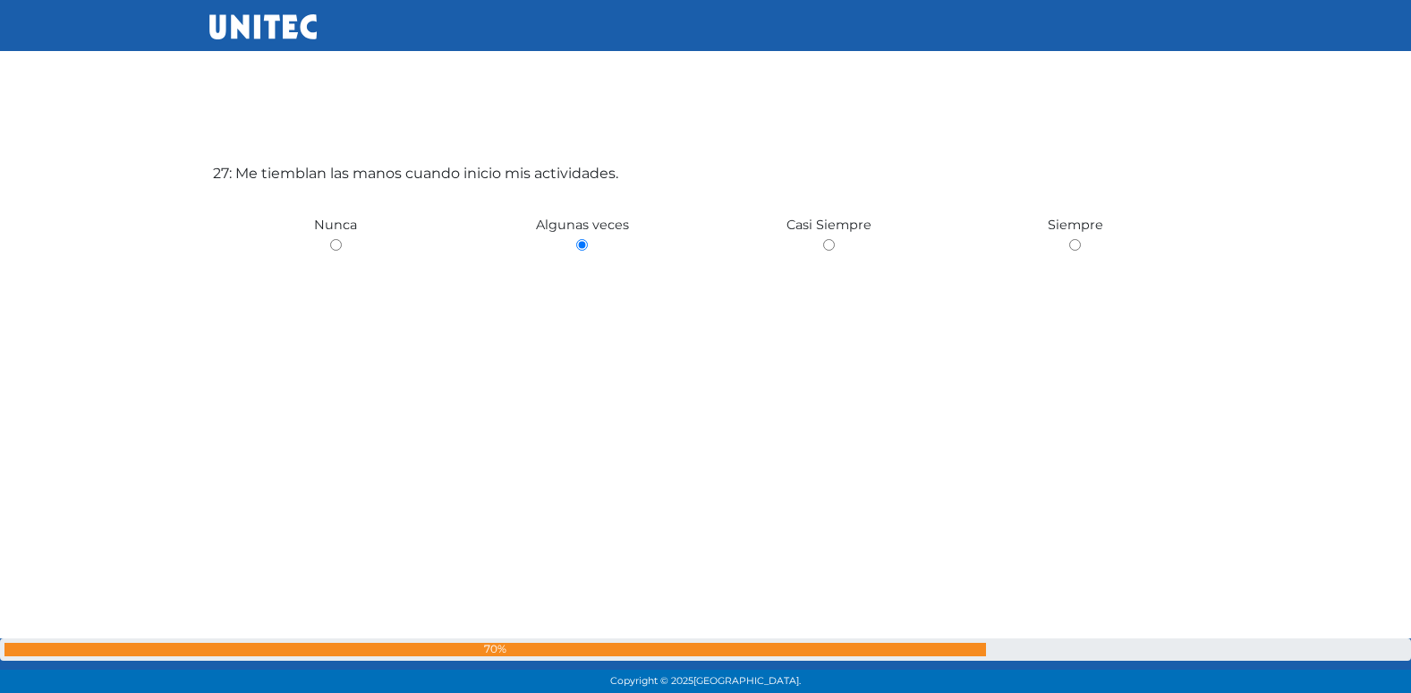
click at [330, 239] on input "radio" at bounding box center [336, 245] width 12 height 12
radio input "true"
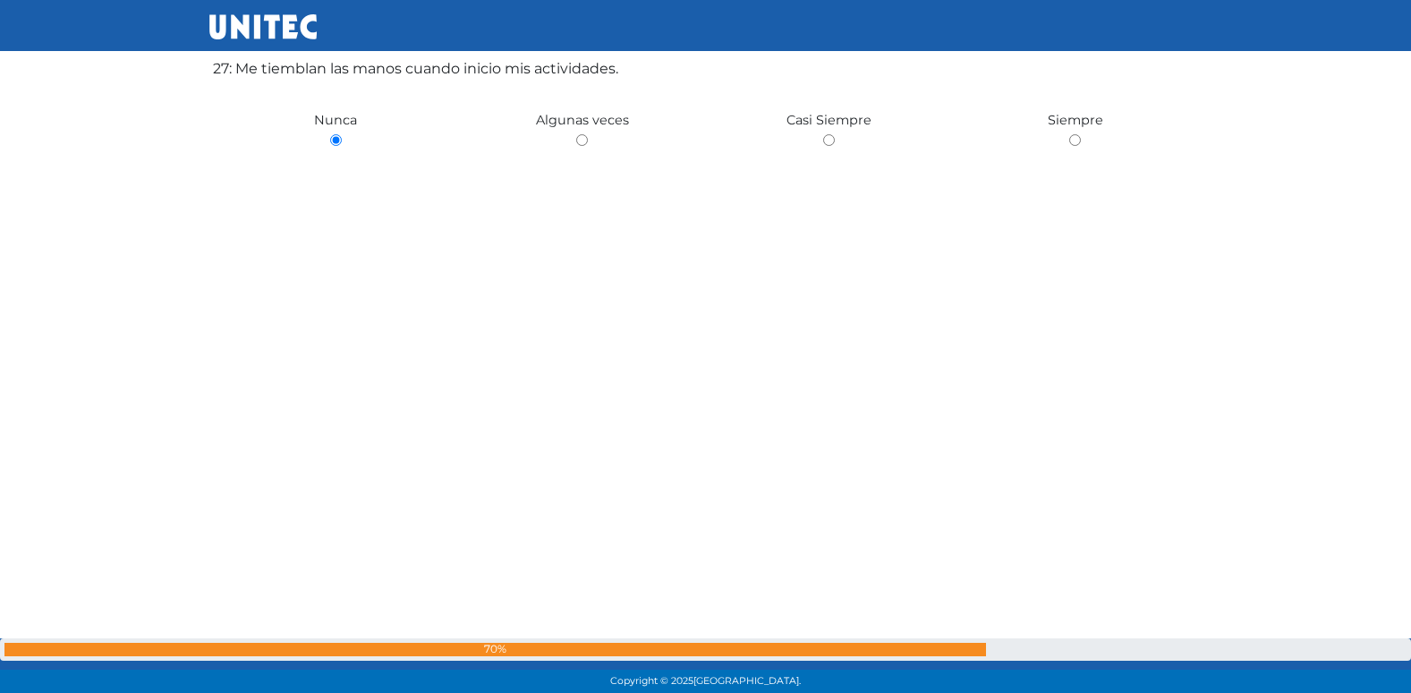
scroll to position [18223, 0]
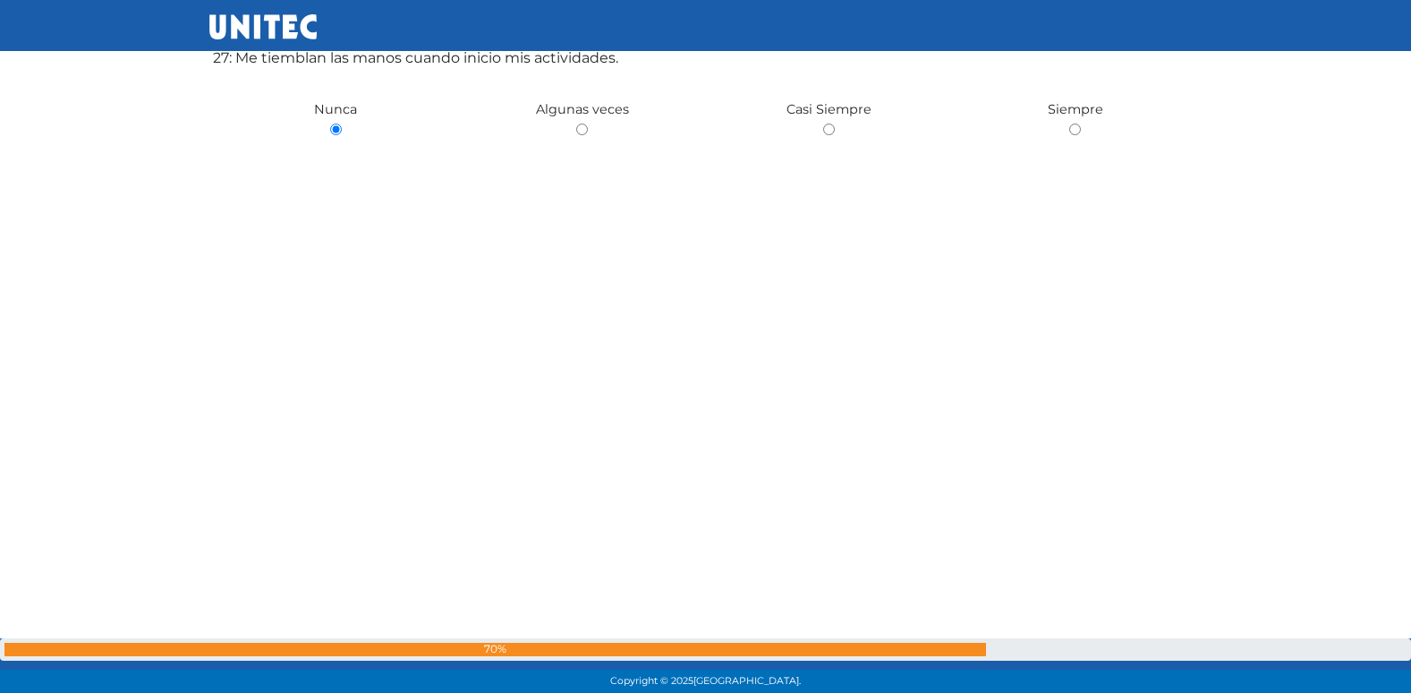
radio input "true"
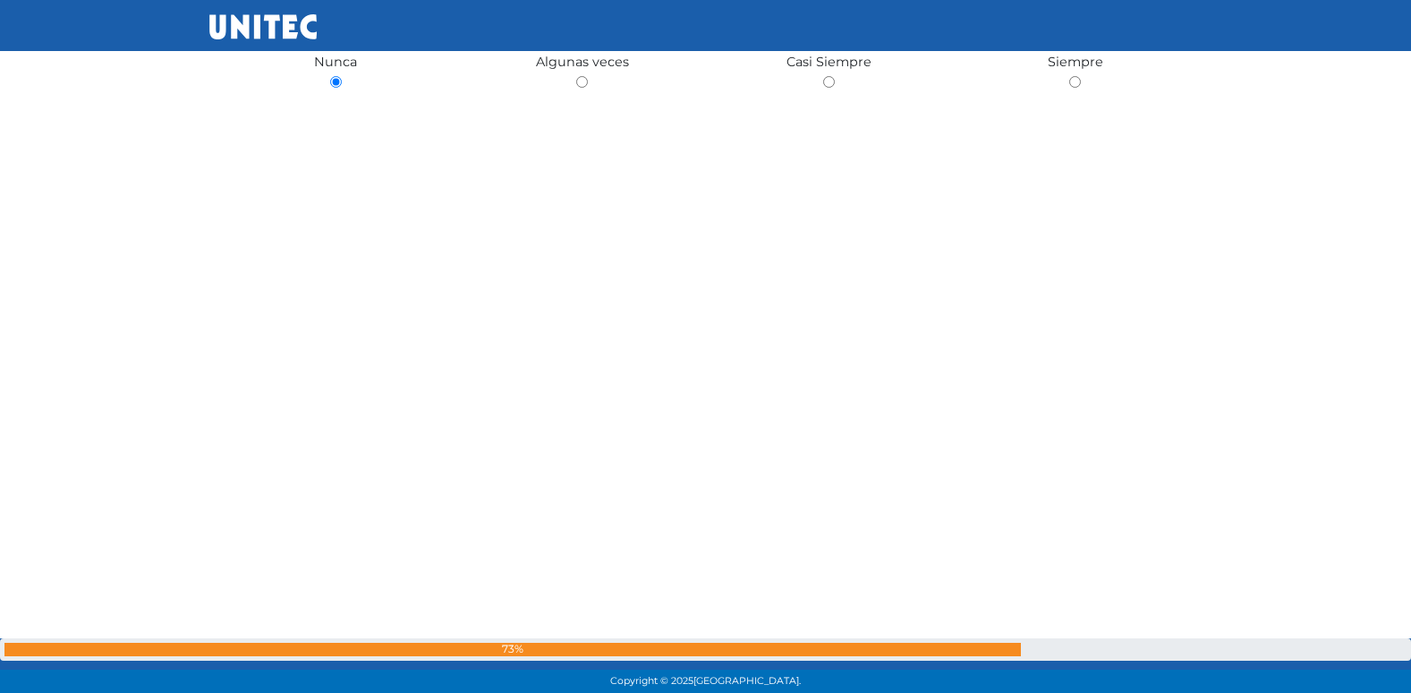
radio input "true"
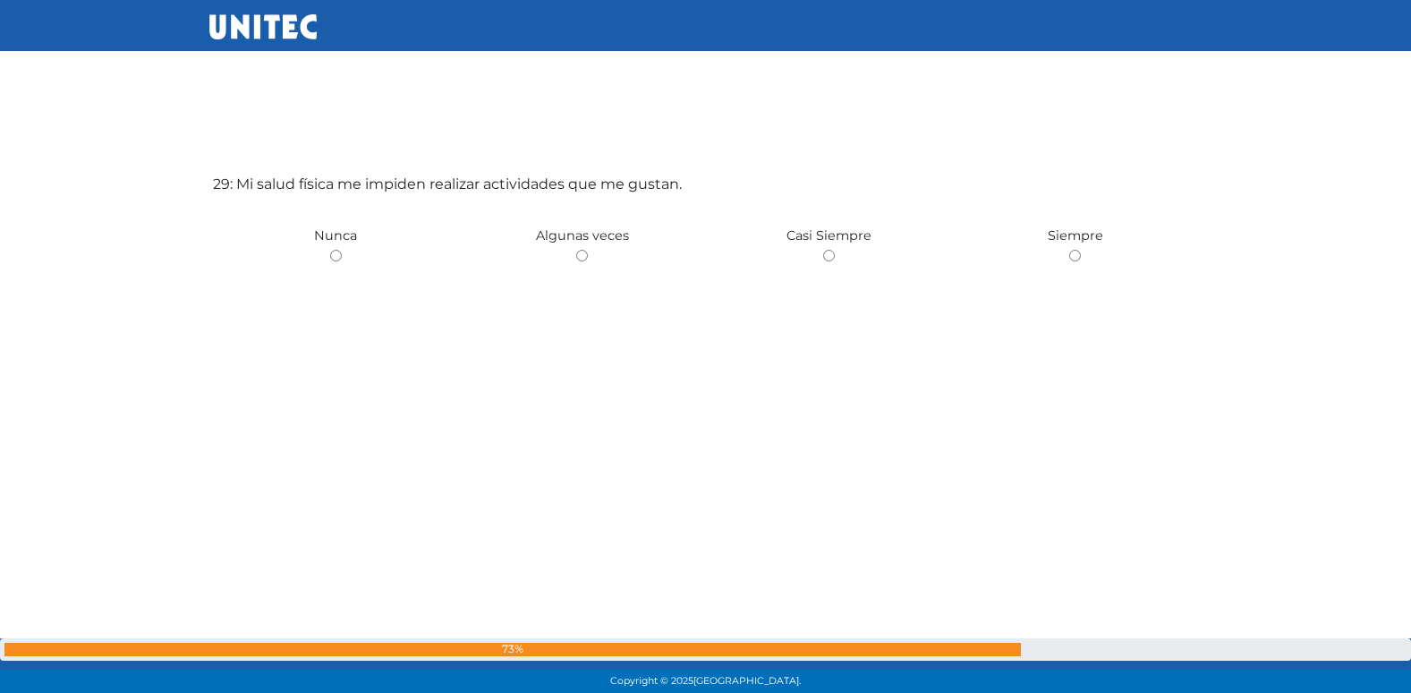
click at [576, 250] on input "radio" at bounding box center [582, 256] width 12 height 12
radio input "true"
click at [330, 250] on input "radio" at bounding box center [336, 256] width 12 height 12
radio input "true"
click at [576, 250] on input "radio" at bounding box center [582, 256] width 12 height 12
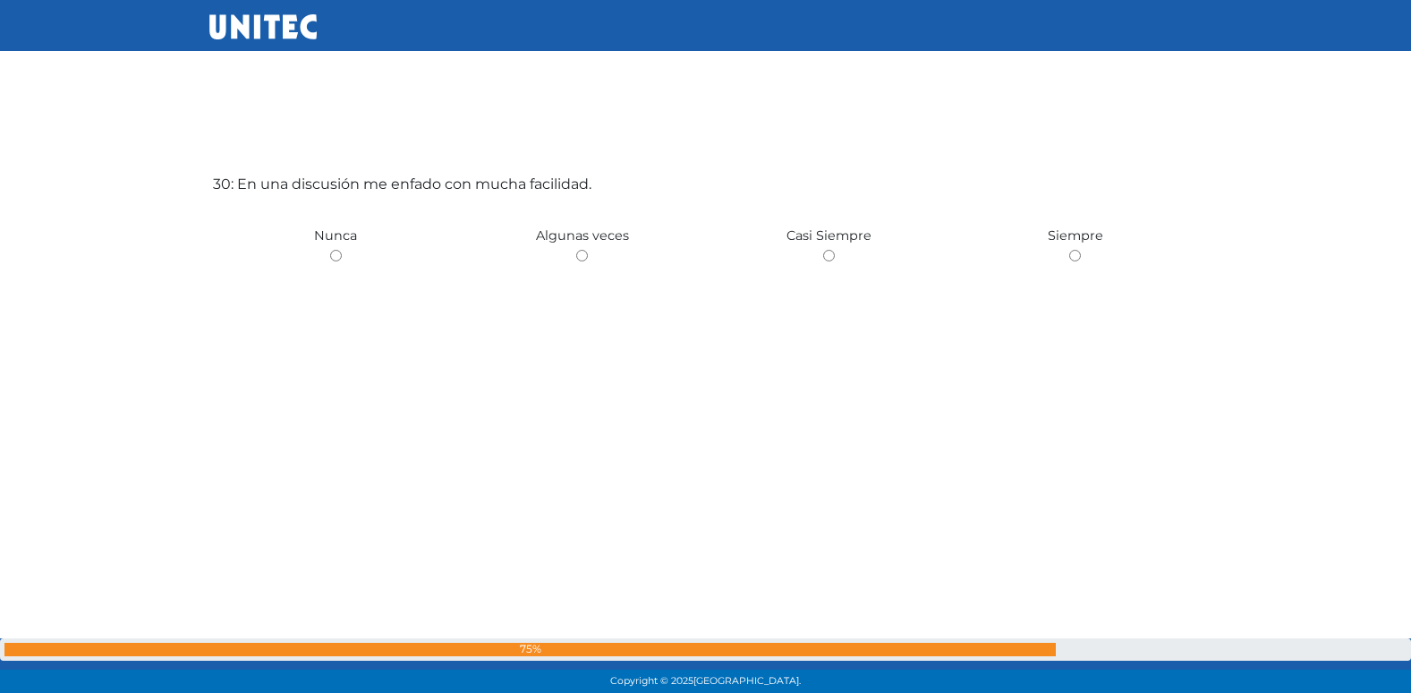
radio input "true"
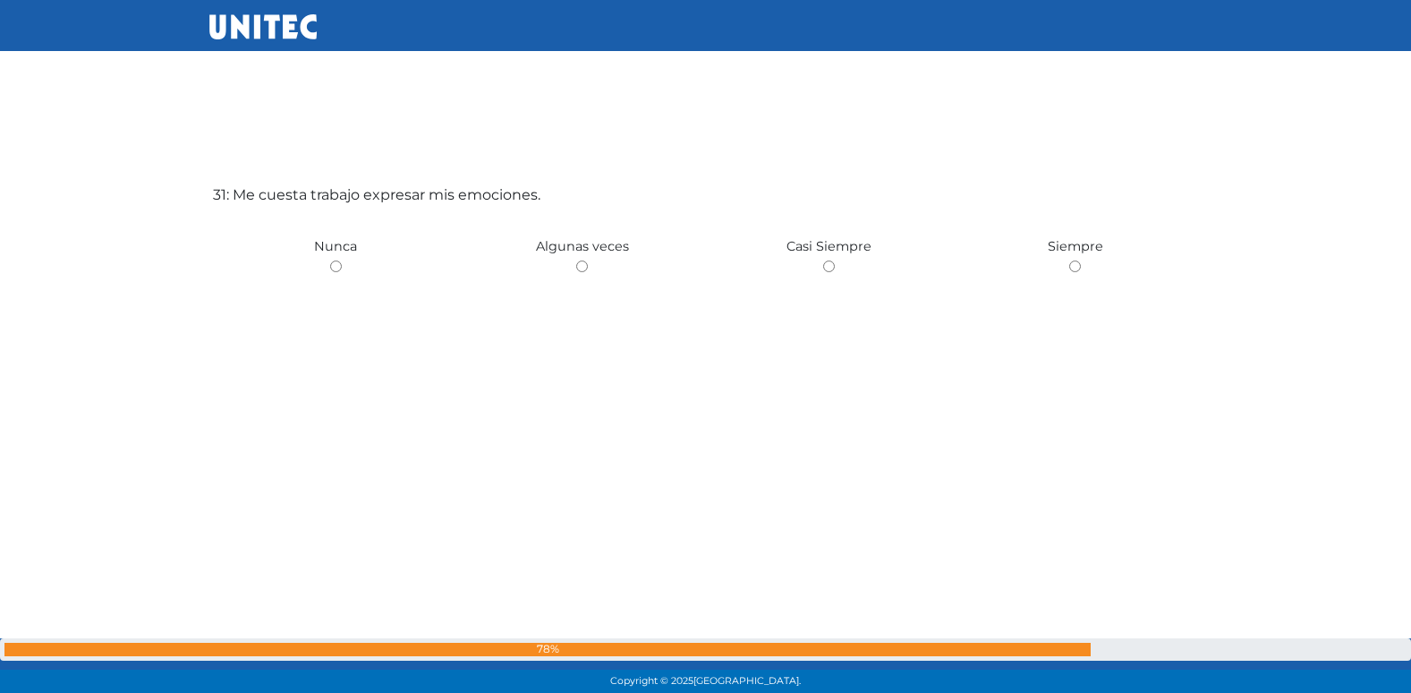
scroll to position [20867, 0]
click at [576, 250] on input "radio" at bounding box center [582, 256] width 12 height 12
radio input "true"
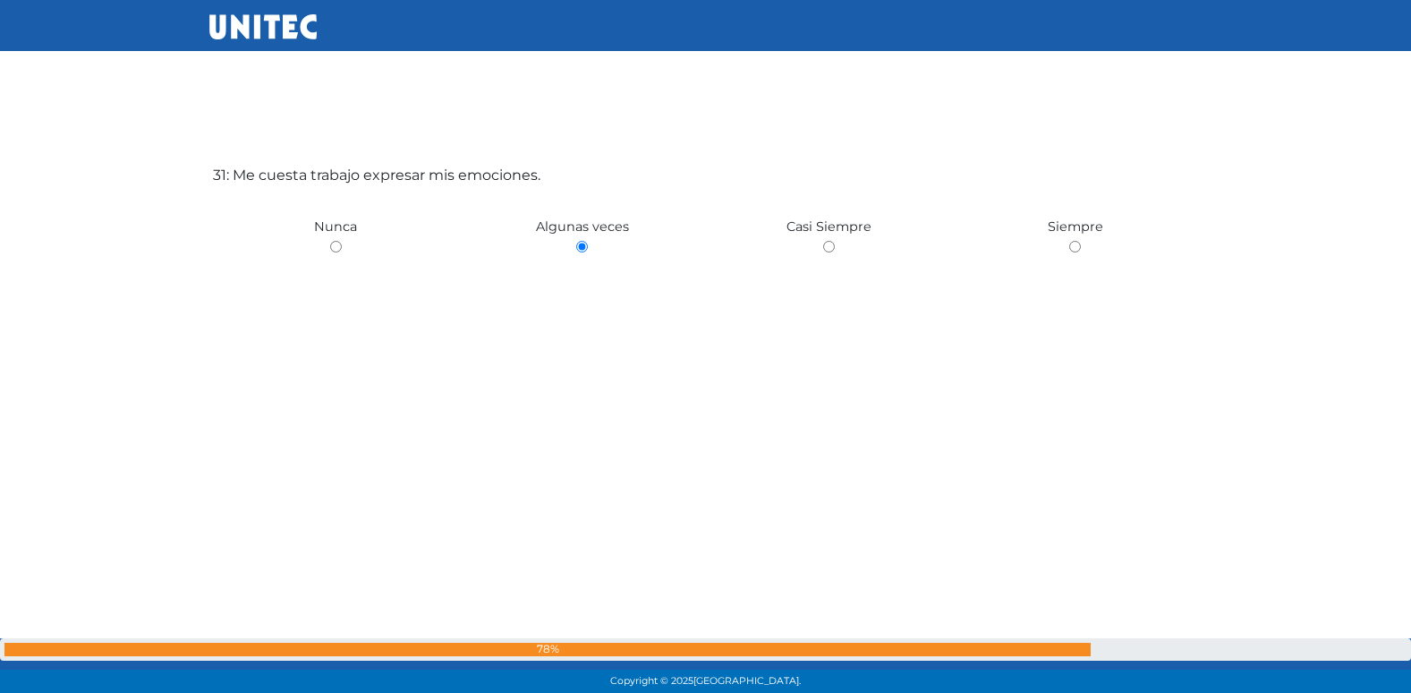
click at [823, 241] on input "radio" at bounding box center [829, 247] width 12 height 12
radio input "true"
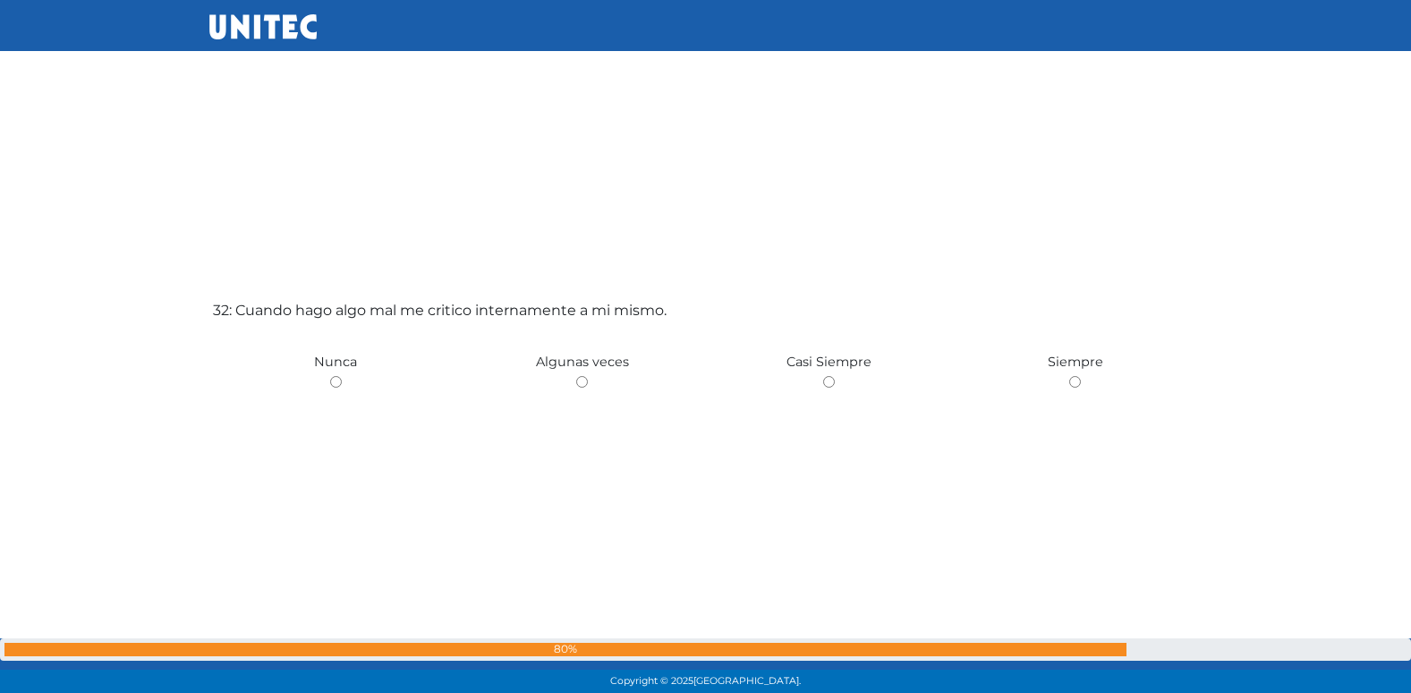
scroll to position [21560, 0]
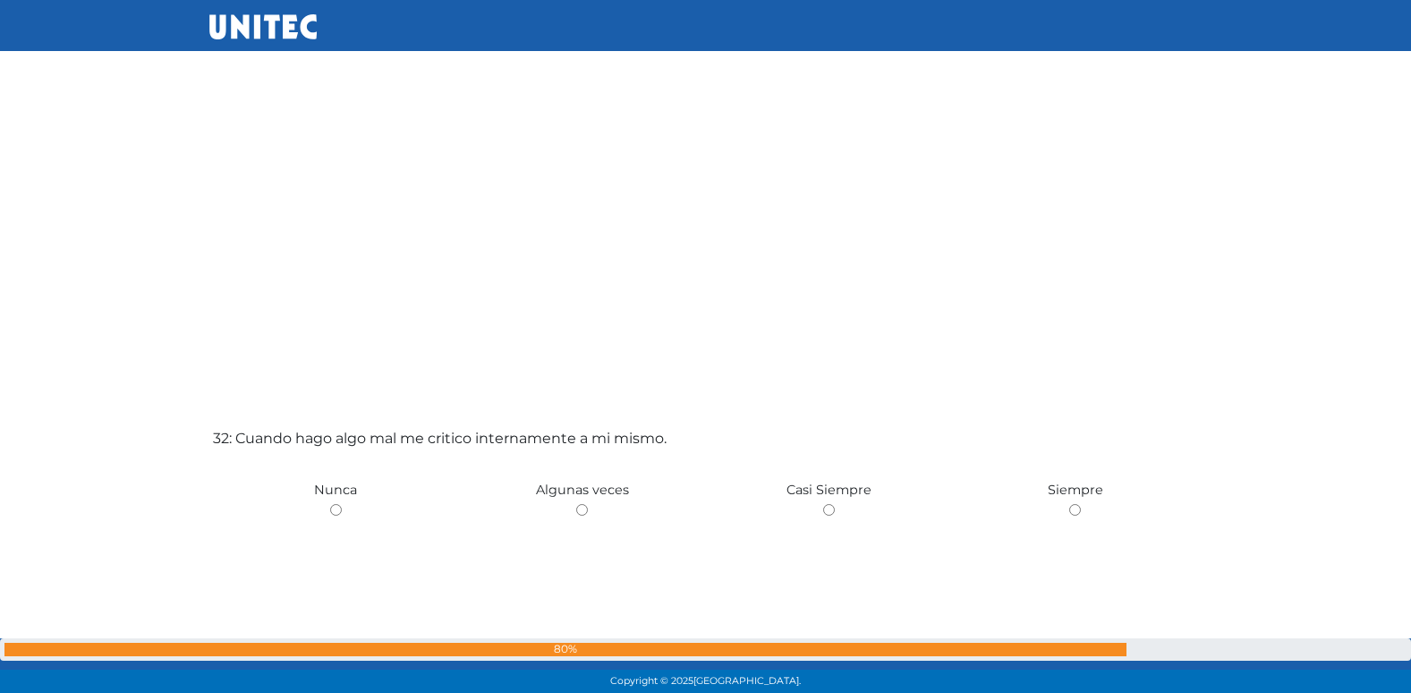
click at [576, 504] on input "radio" at bounding box center [582, 510] width 12 height 12
radio input "true"
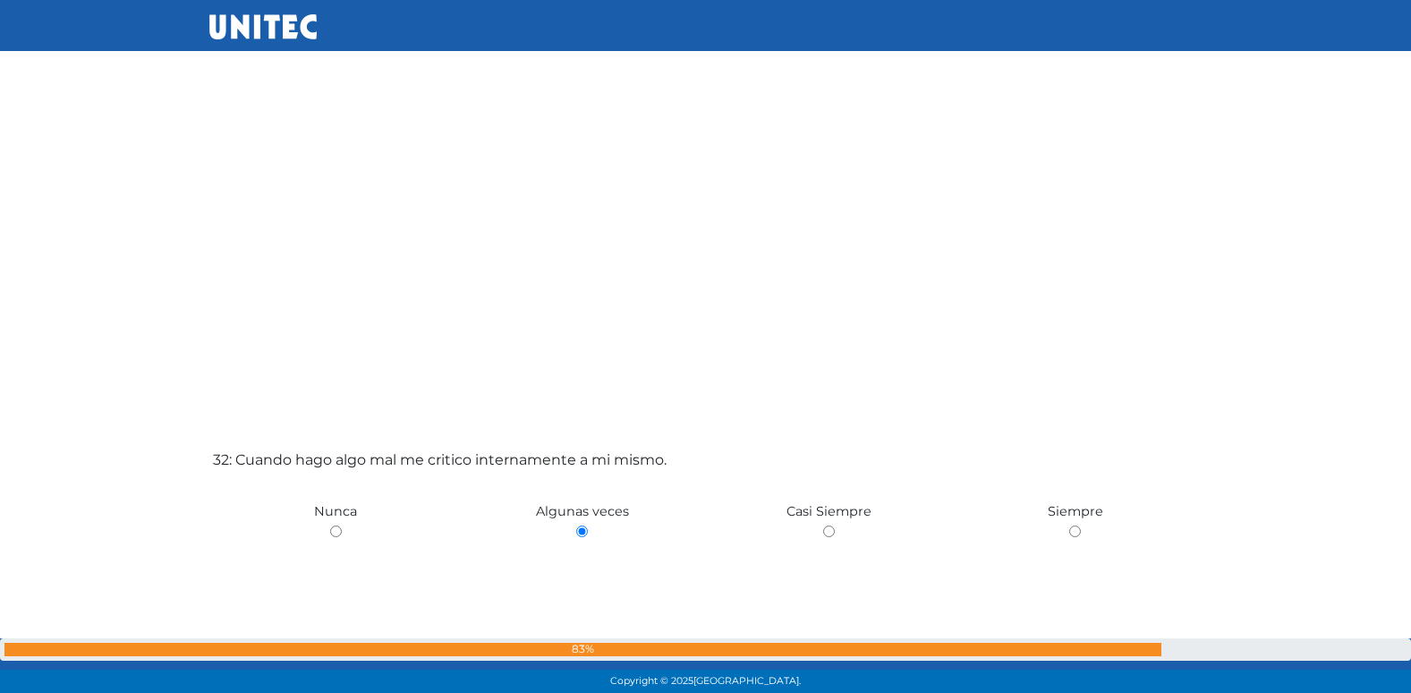
click at [823, 525] on input "radio" at bounding box center [829, 531] width 12 height 12
radio input "true"
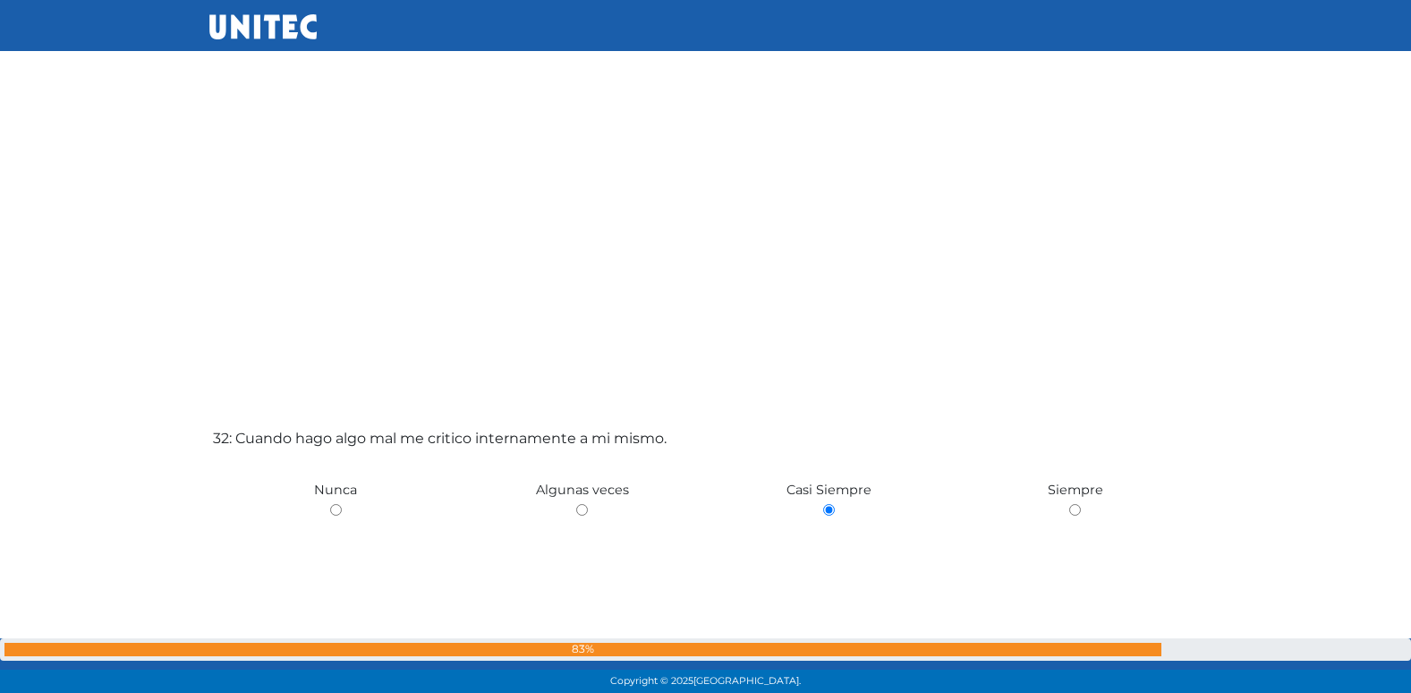
click at [1069, 504] on input "radio" at bounding box center [1075, 510] width 12 height 12
radio input "true"
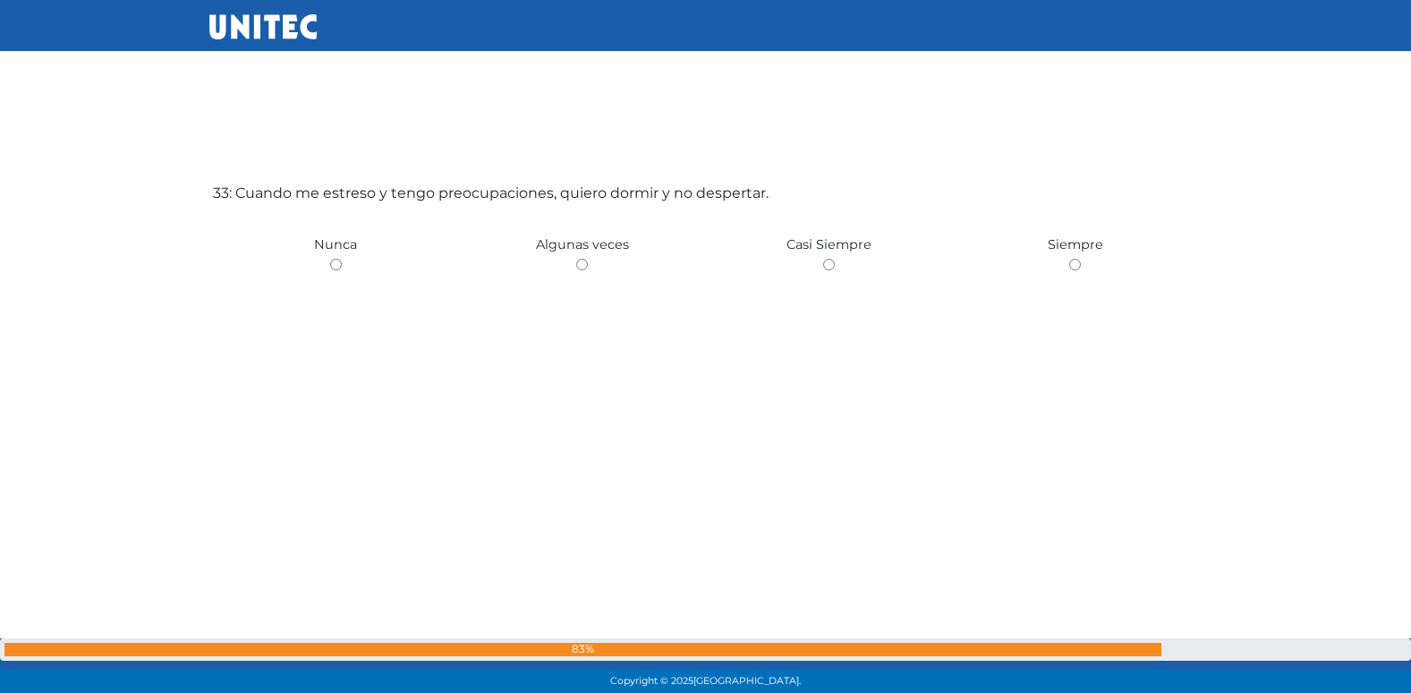
scroll to position [22252, 0]
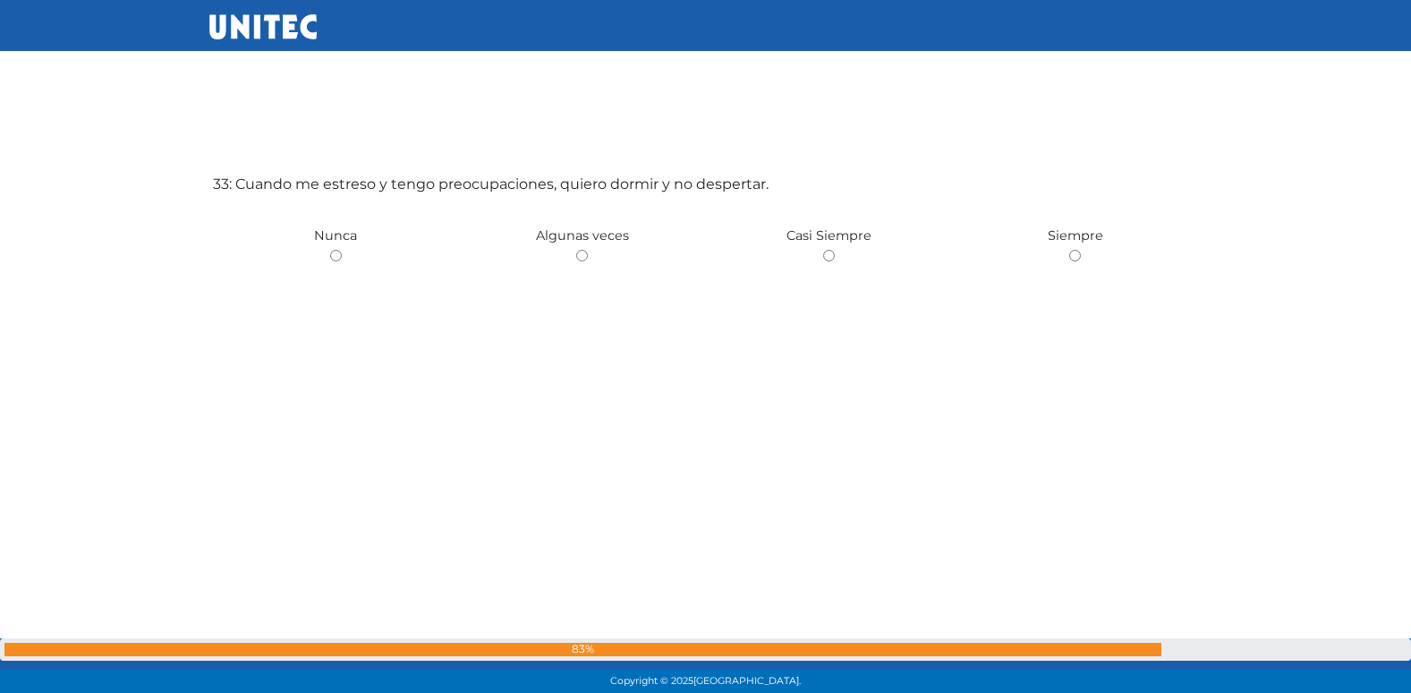
click at [576, 250] on input "radio" at bounding box center [582, 256] width 12 height 12
radio input "true"
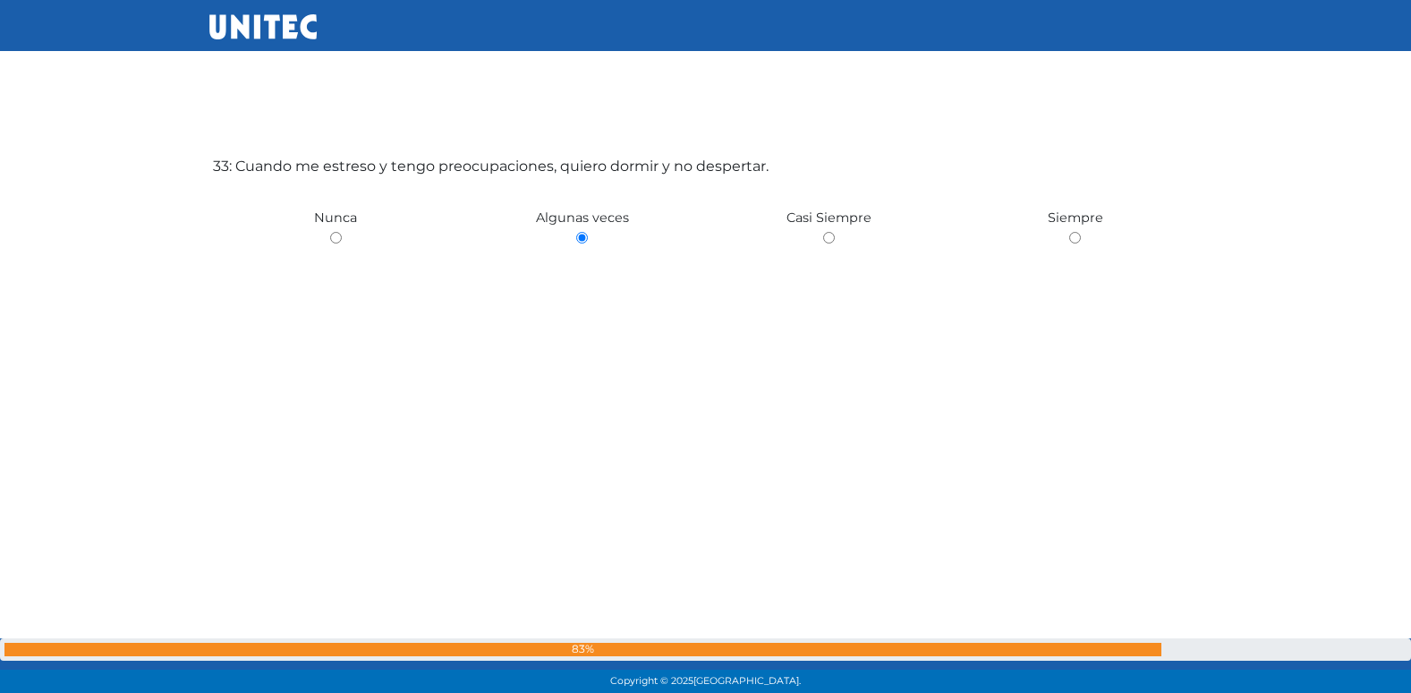
click at [823, 232] on input "radio" at bounding box center [829, 238] width 12 height 12
radio input "true"
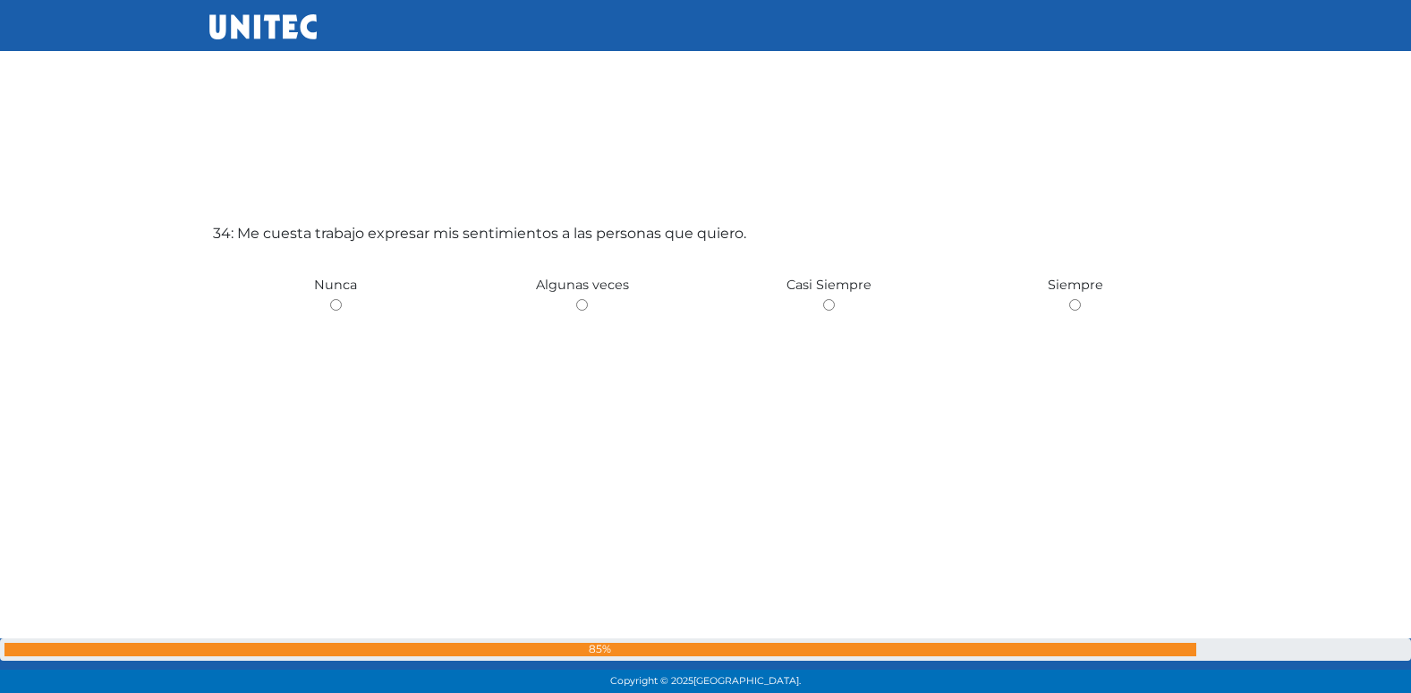
scroll to position [22945, 0]
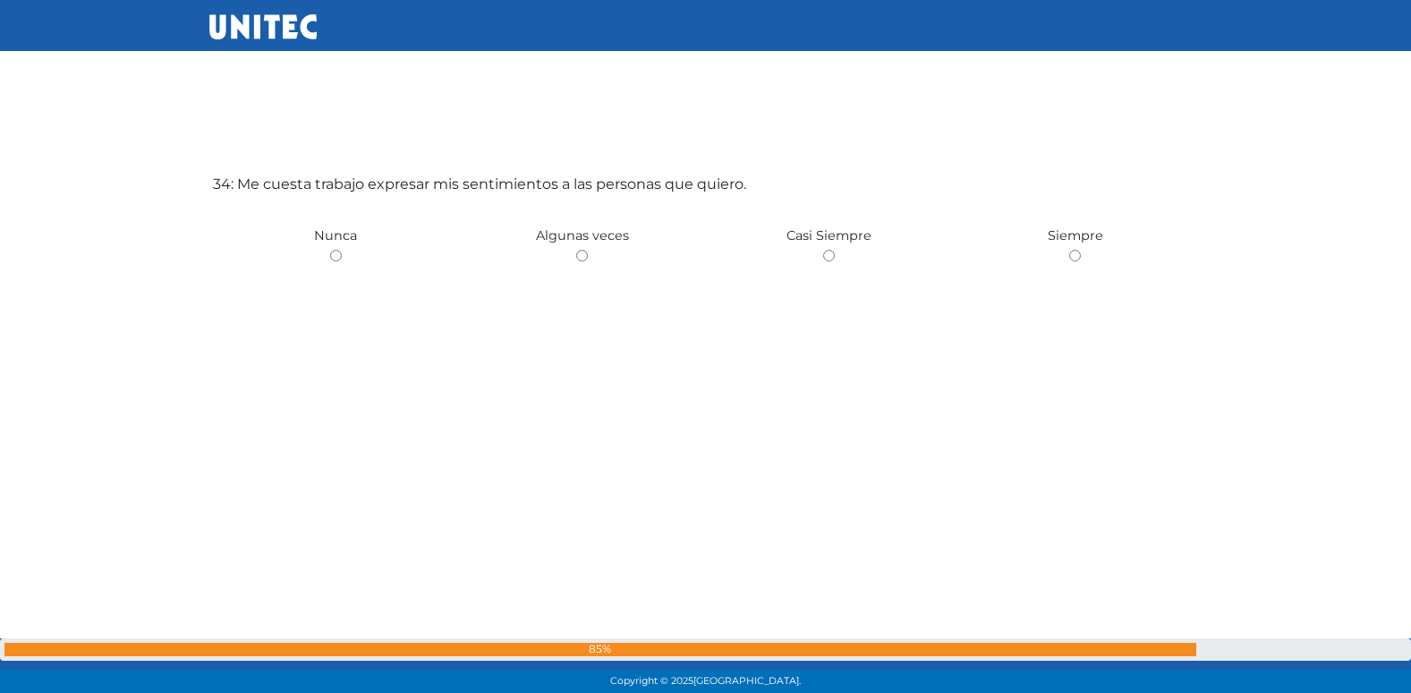
click at [576, 250] on input "radio" at bounding box center [582, 256] width 12 height 12
radio input "true"
click at [576, 250] on input "radio" at bounding box center [582, 256] width 12 height 12
radio input "true"
click at [330, 250] on input "radio" at bounding box center [336, 256] width 12 height 12
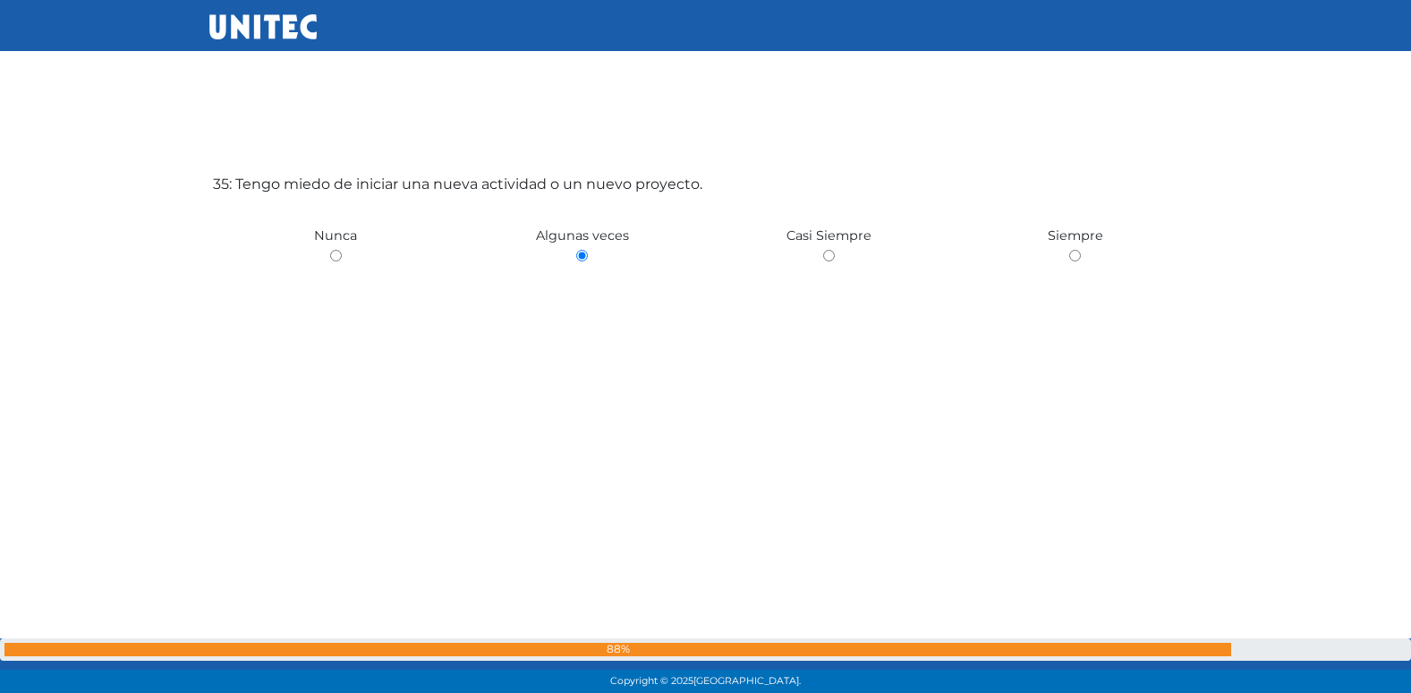
radio input "true"
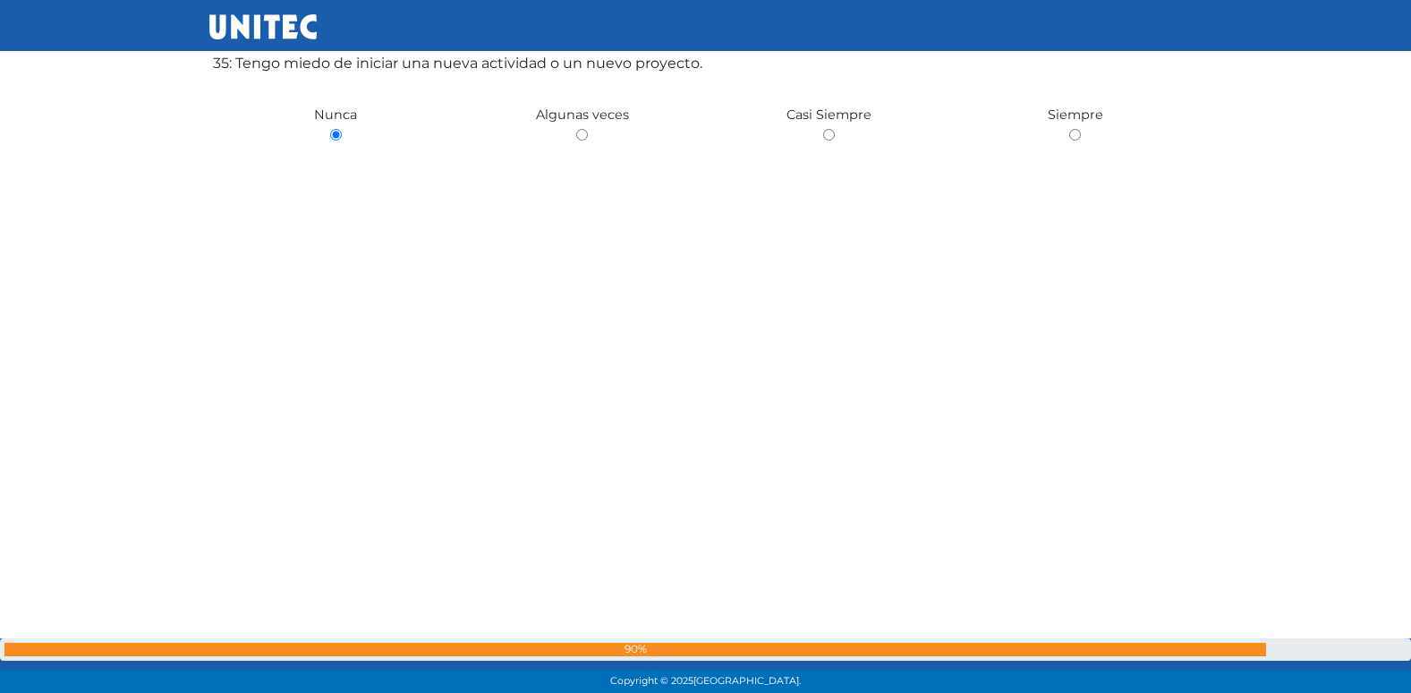
scroll to position [23764, 0]
radio input "true"
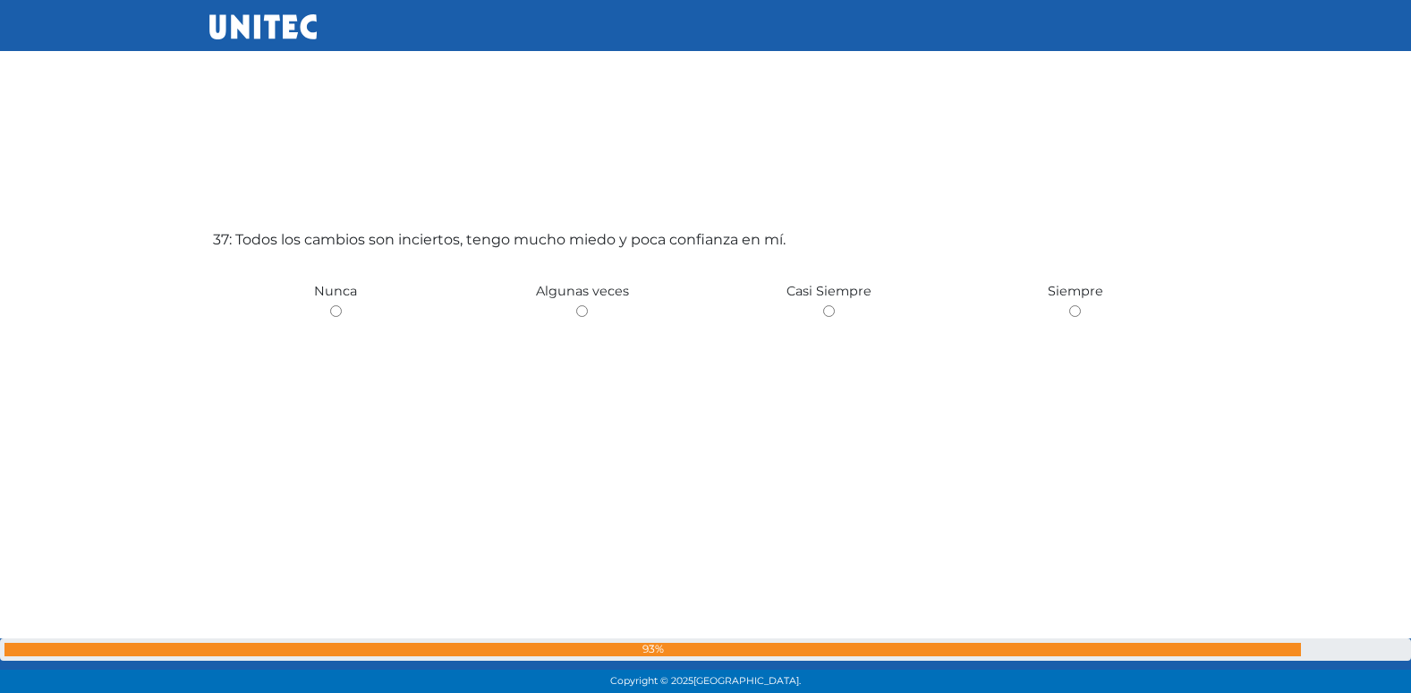
scroll to position [25023, 0]
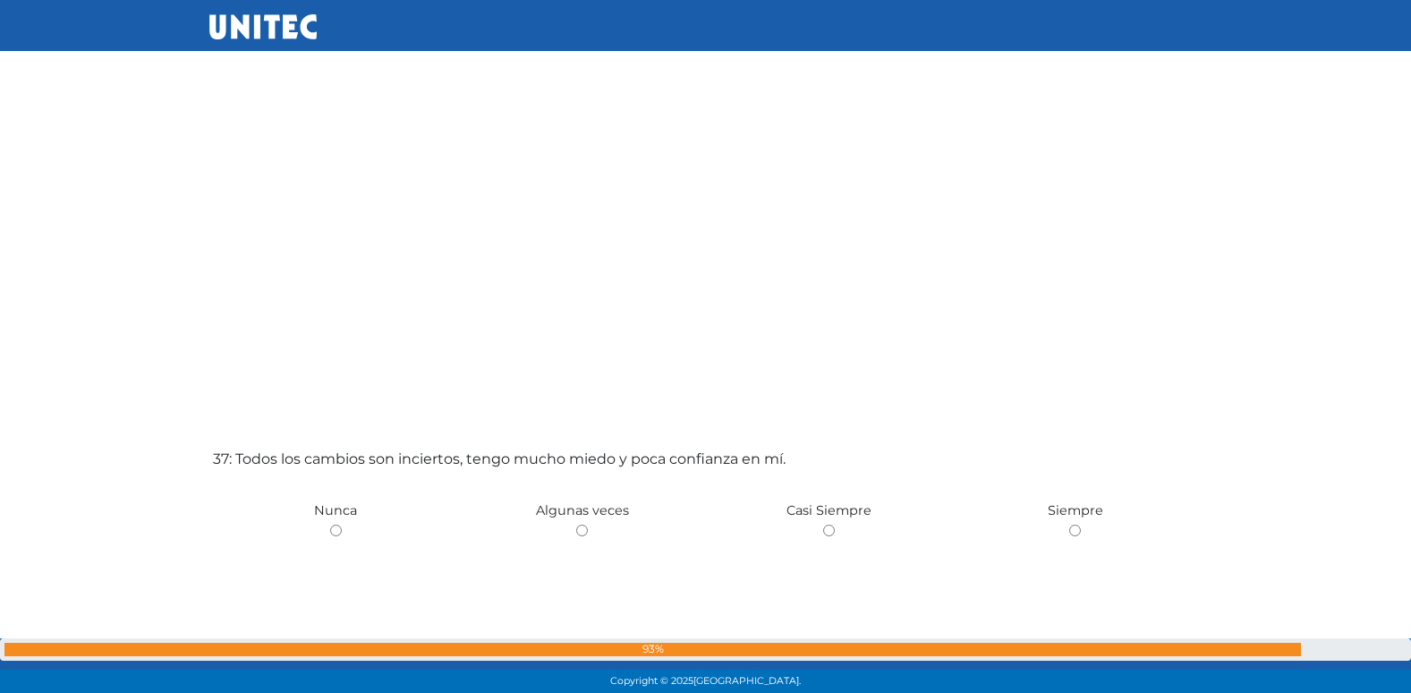
click at [576, 524] on input "radio" at bounding box center [582, 530] width 12 height 12
radio input "true"
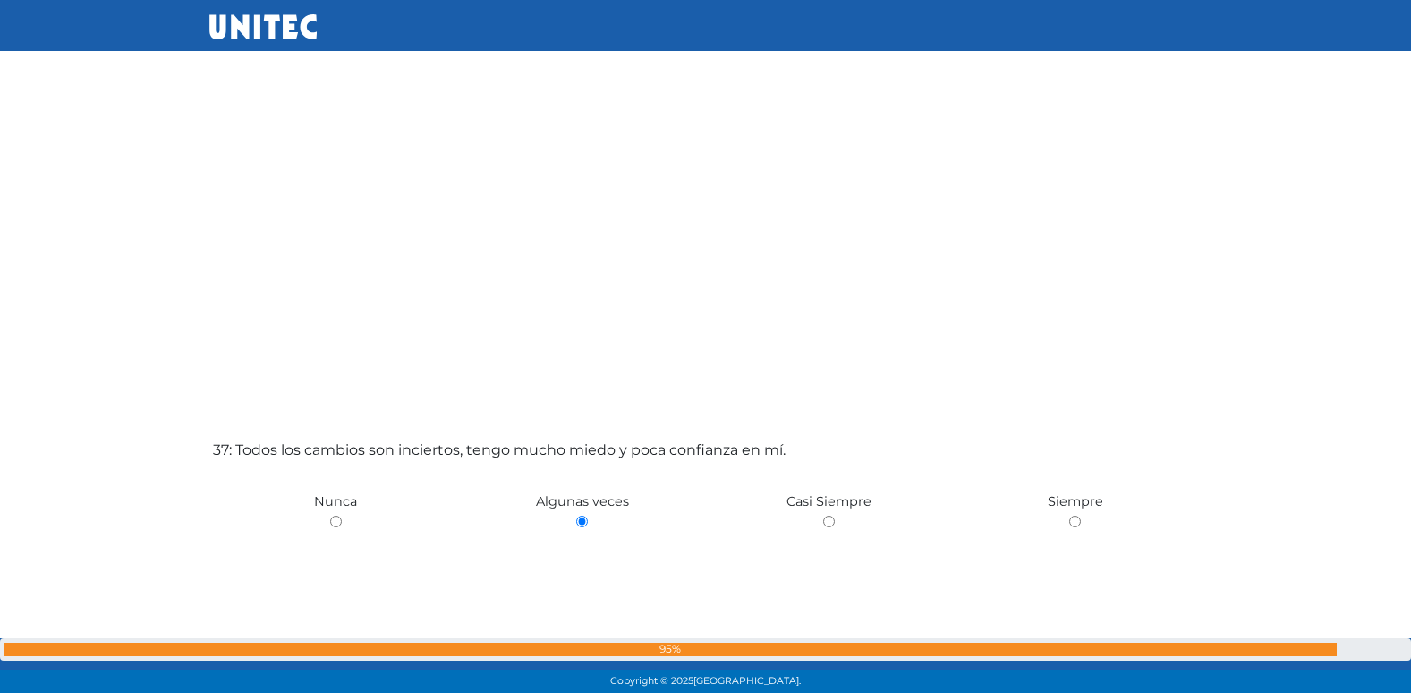
click at [330, 515] on input "radio" at bounding box center [336, 521] width 12 height 12
radio input "true"
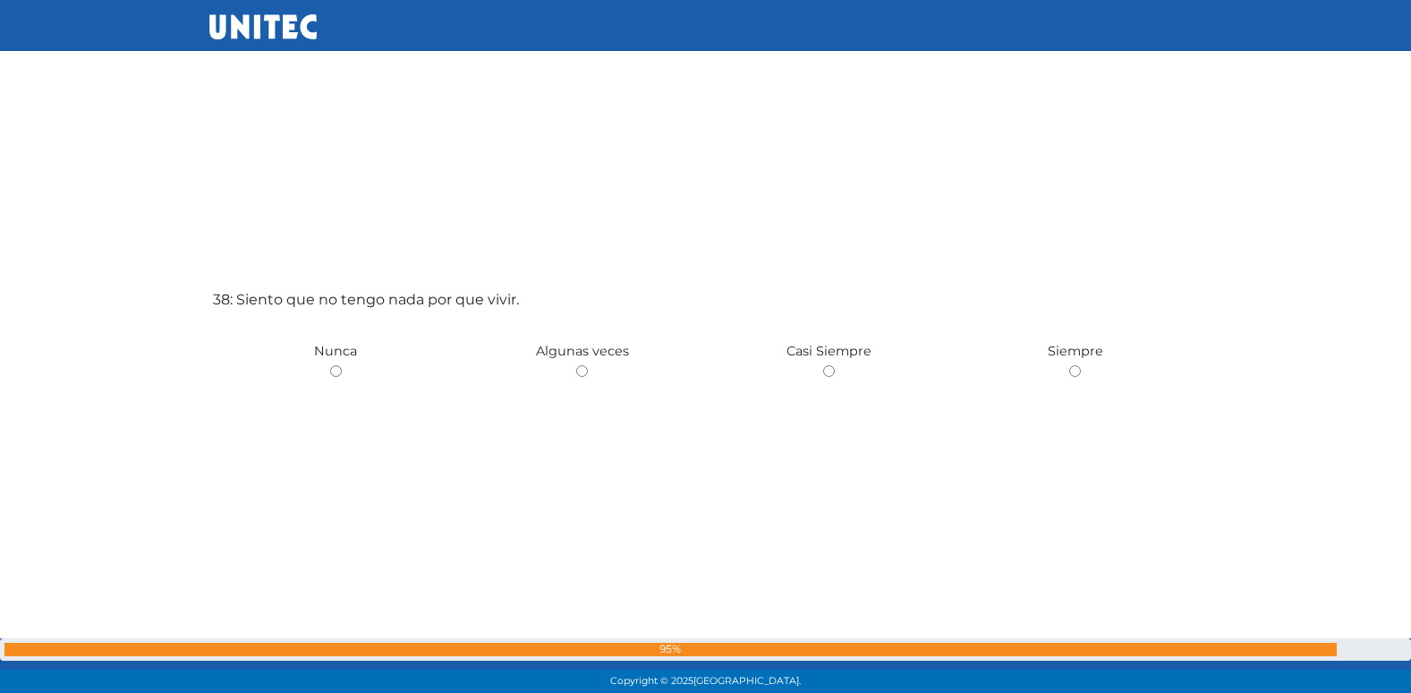
click at [576, 365] on input "radio" at bounding box center [582, 371] width 12 height 12
radio input "true"
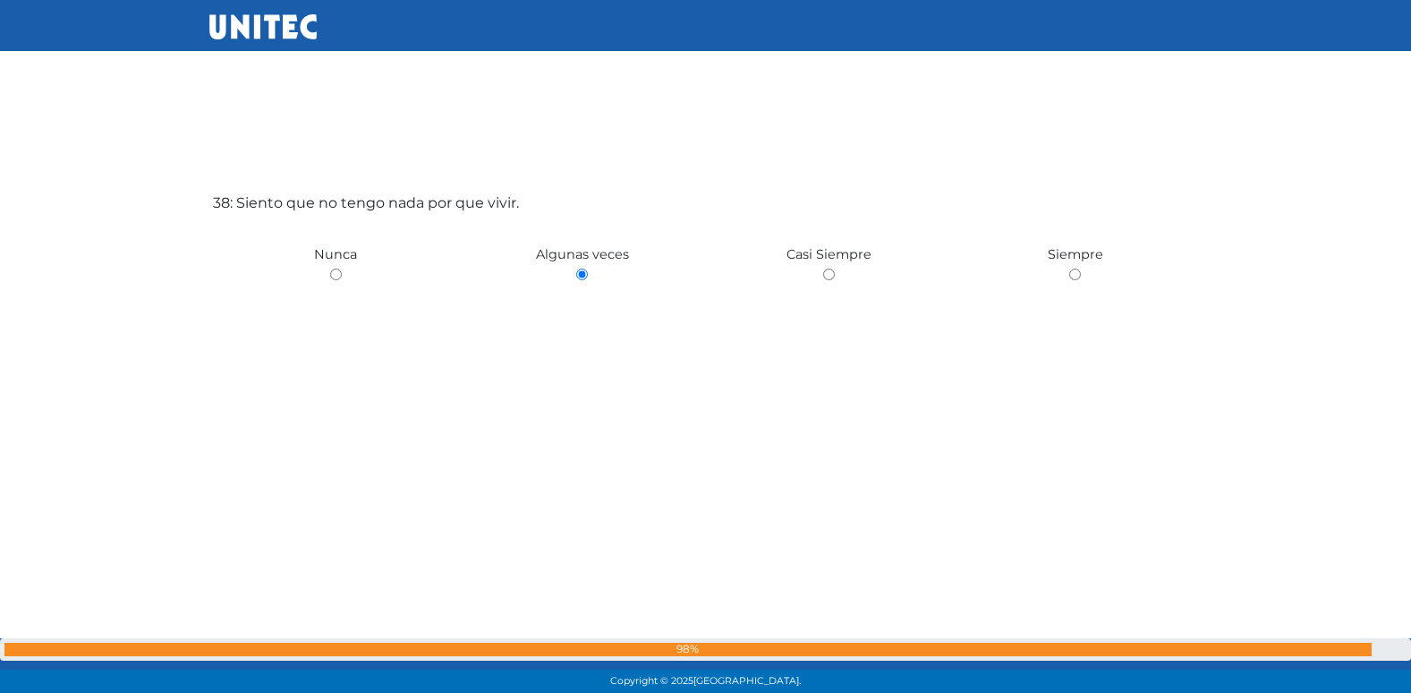
click at [330, 268] on input "radio" at bounding box center [336, 274] width 12 height 12
radio input "true"
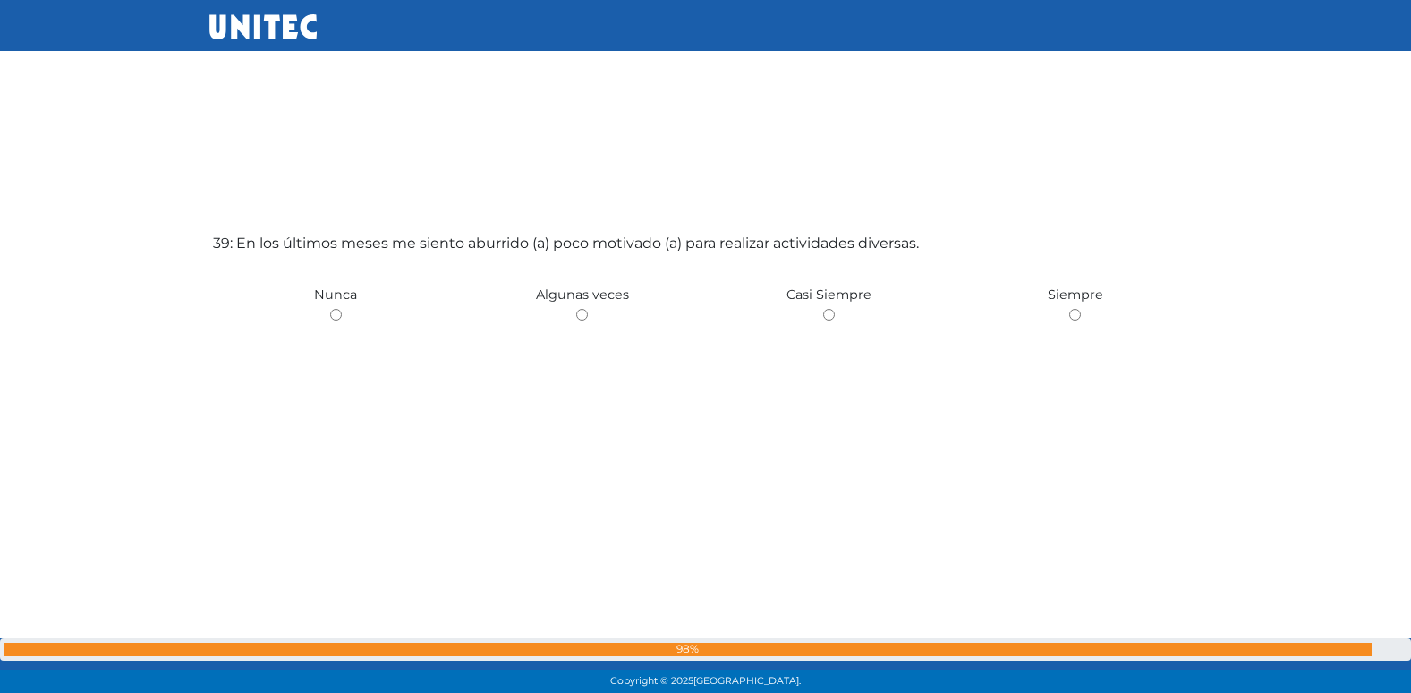
scroll to position [26408, 0]
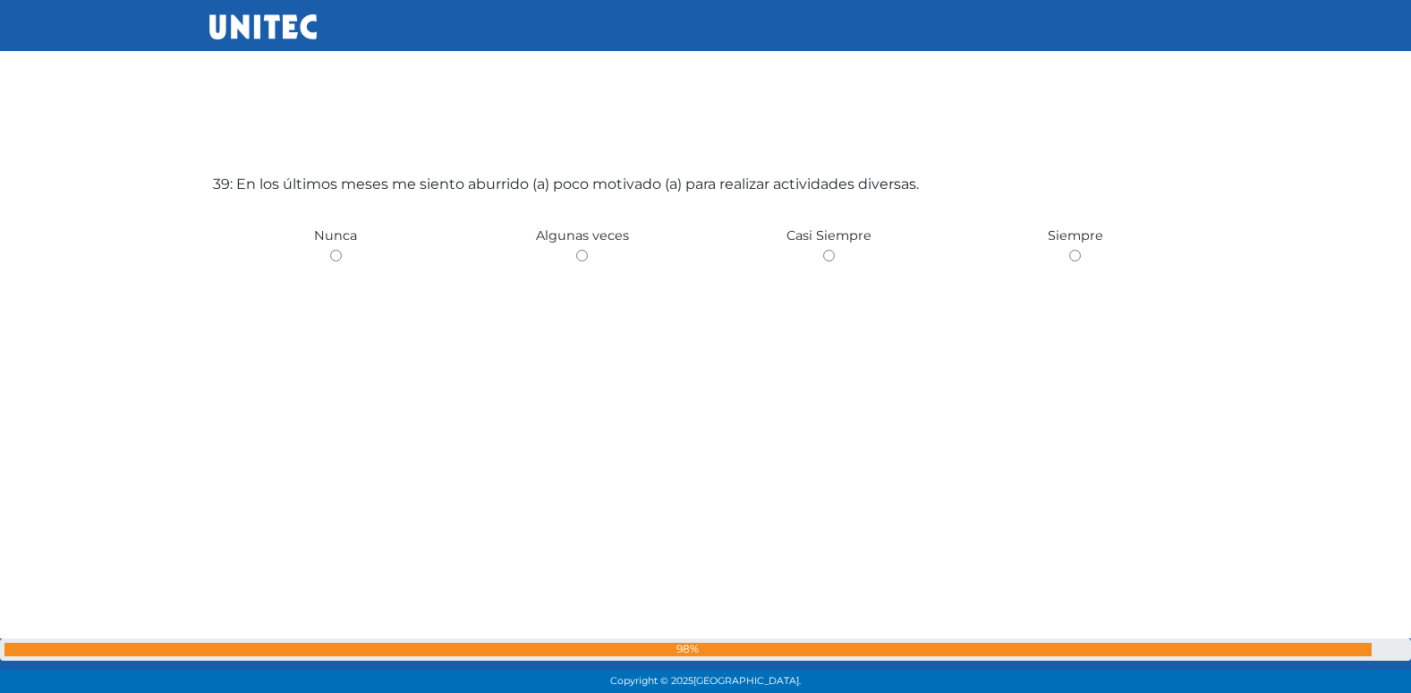
click at [576, 250] on input "radio" at bounding box center [582, 256] width 12 height 12
radio input "true"
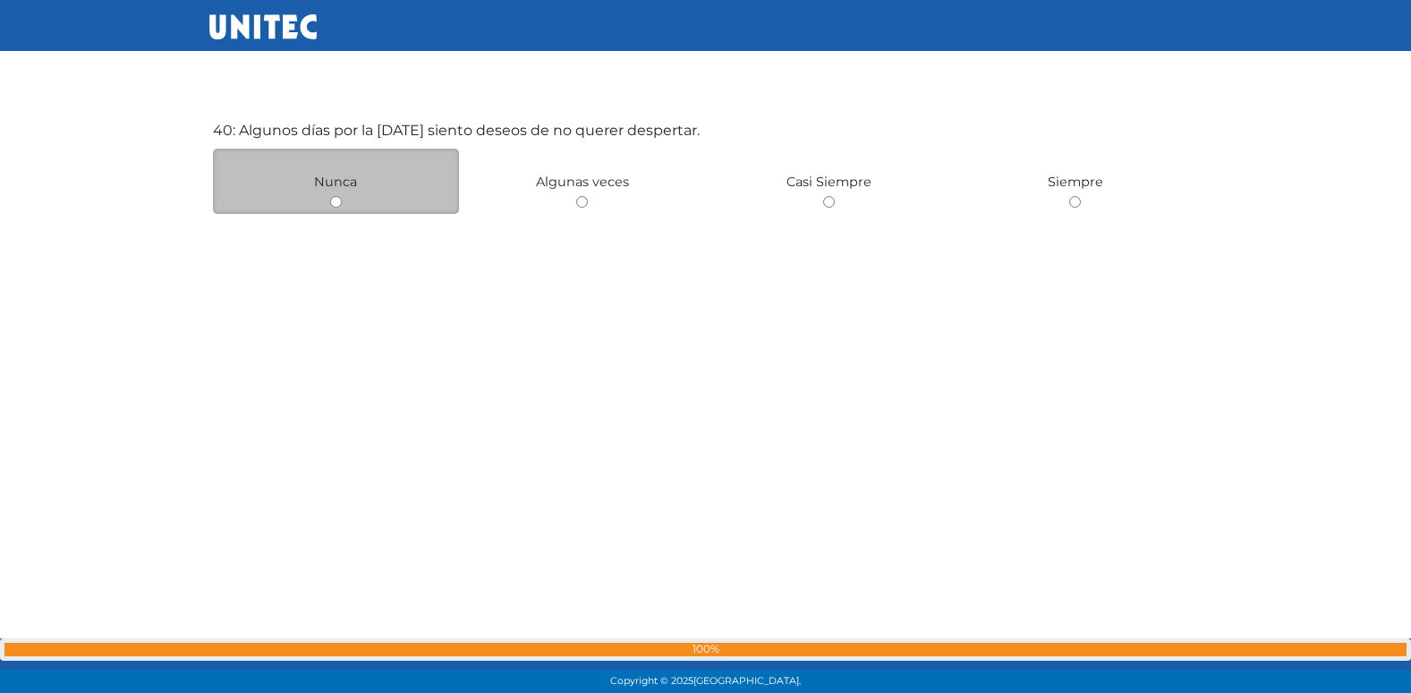
scroll to position [27090, 0]
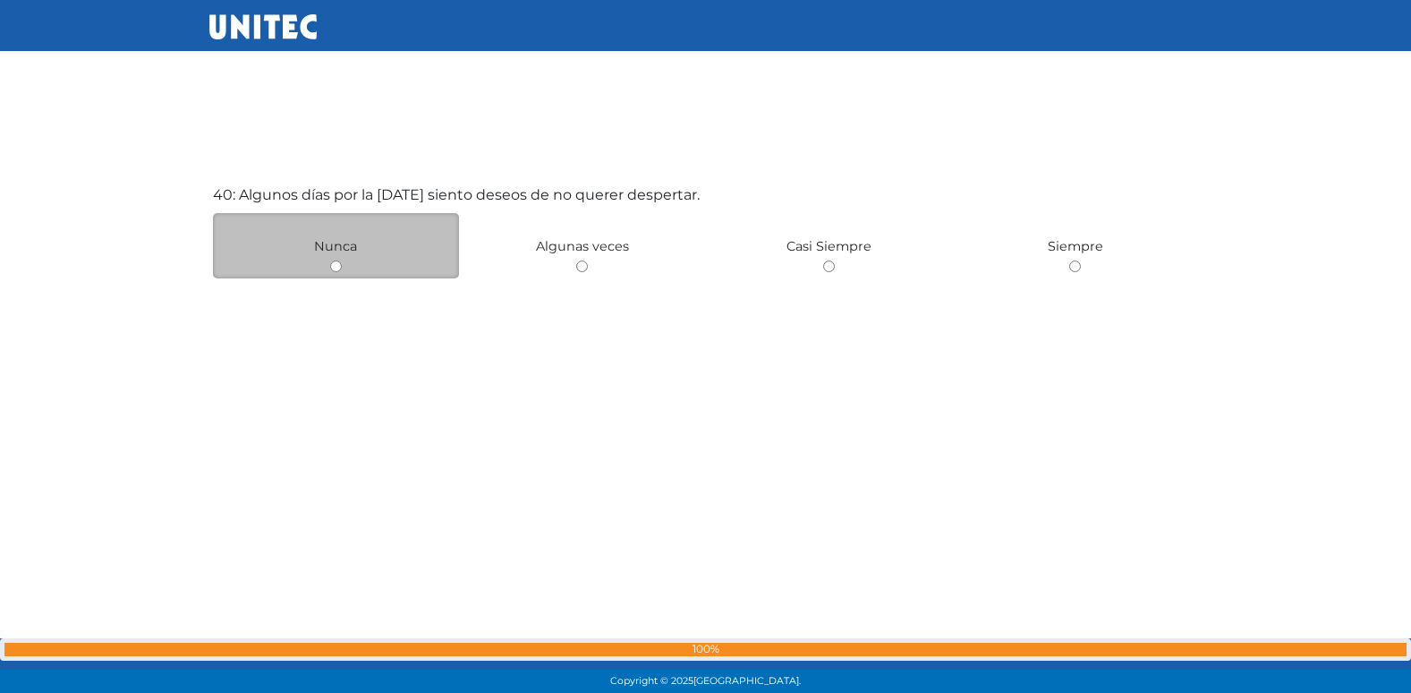
click at [341, 268] on input "radio" at bounding box center [336, 266] width 12 height 12
radio input "true"
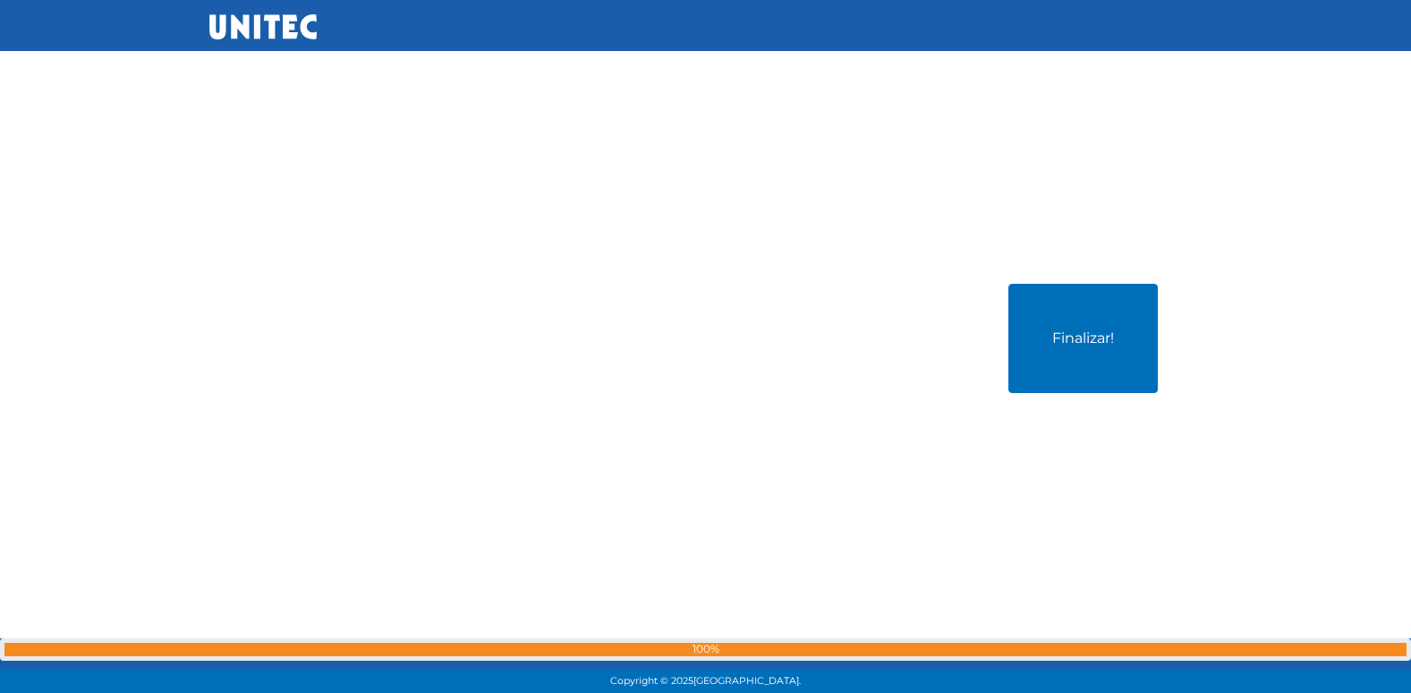
scroll to position [27829, 0]
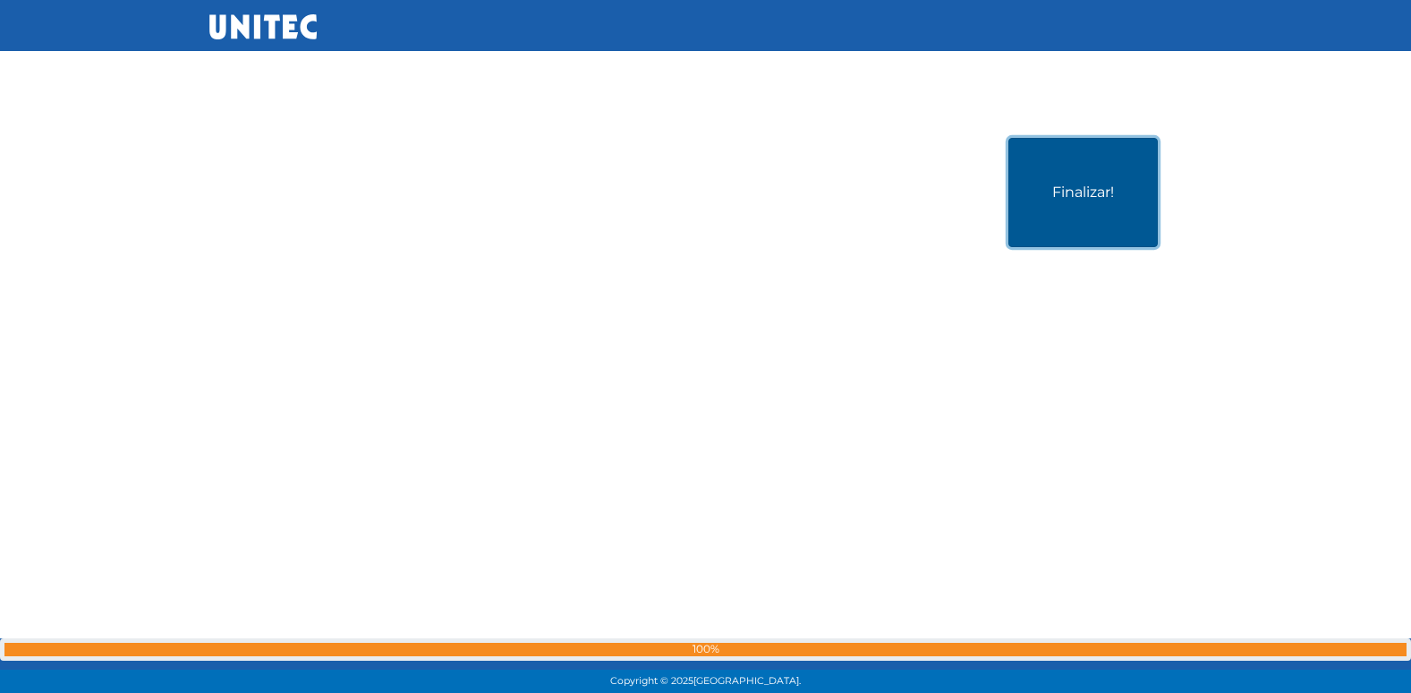
drag, startPoint x: 1059, startPoint y: 192, endPoint x: 1168, endPoint y: 169, distance: 110.7
click at [1079, 194] on button "Finalizar!" at bounding box center [1082, 192] width 149 height 109
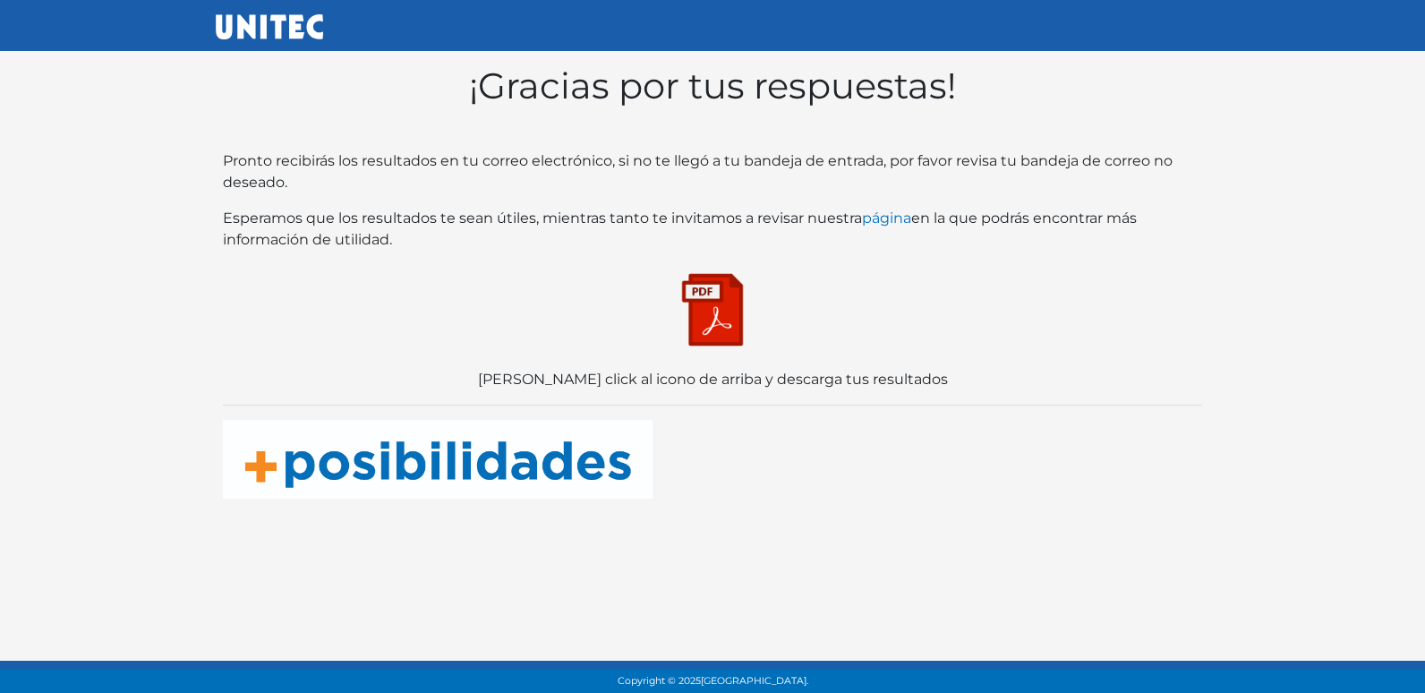
click at [723, 335] on img at bounding box center [712, 309] width 89 height 89
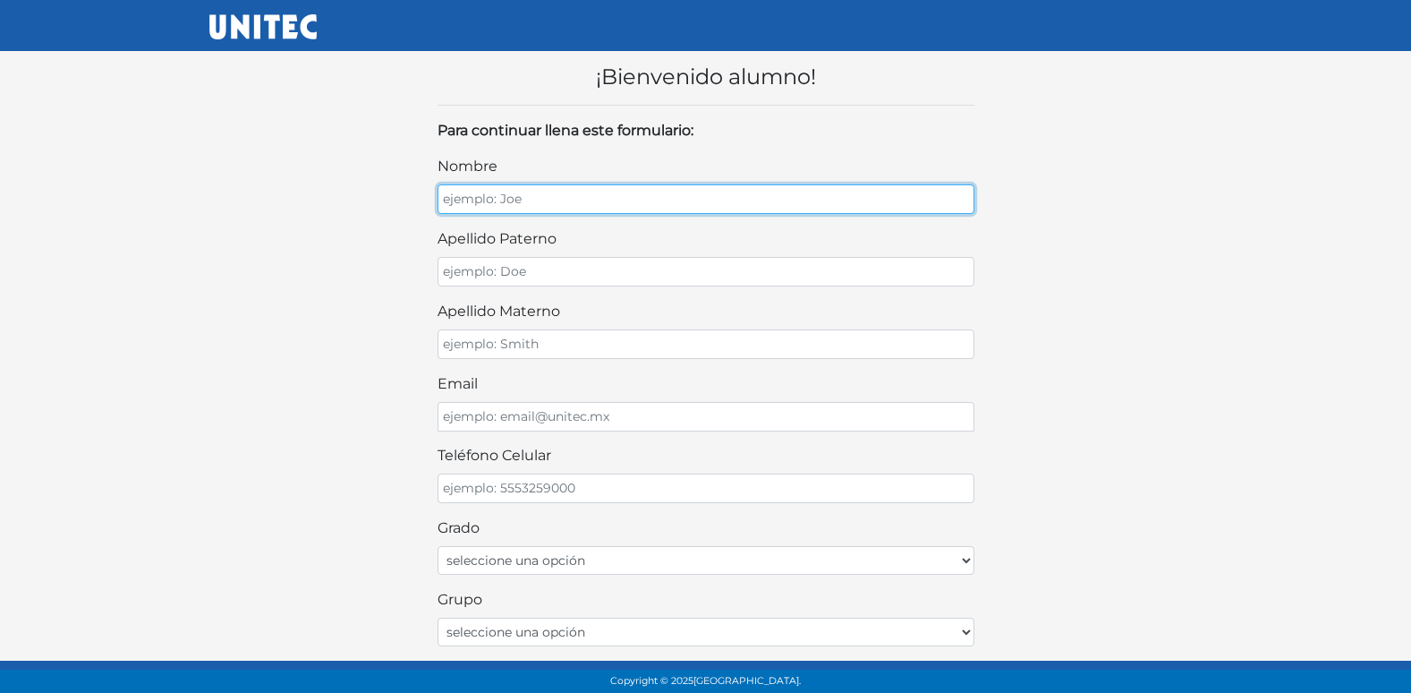
click at [565, 204] on input "nombre" at bounding box center [706, 199] width 537 height 30
type input "[PERSON_NAME]"
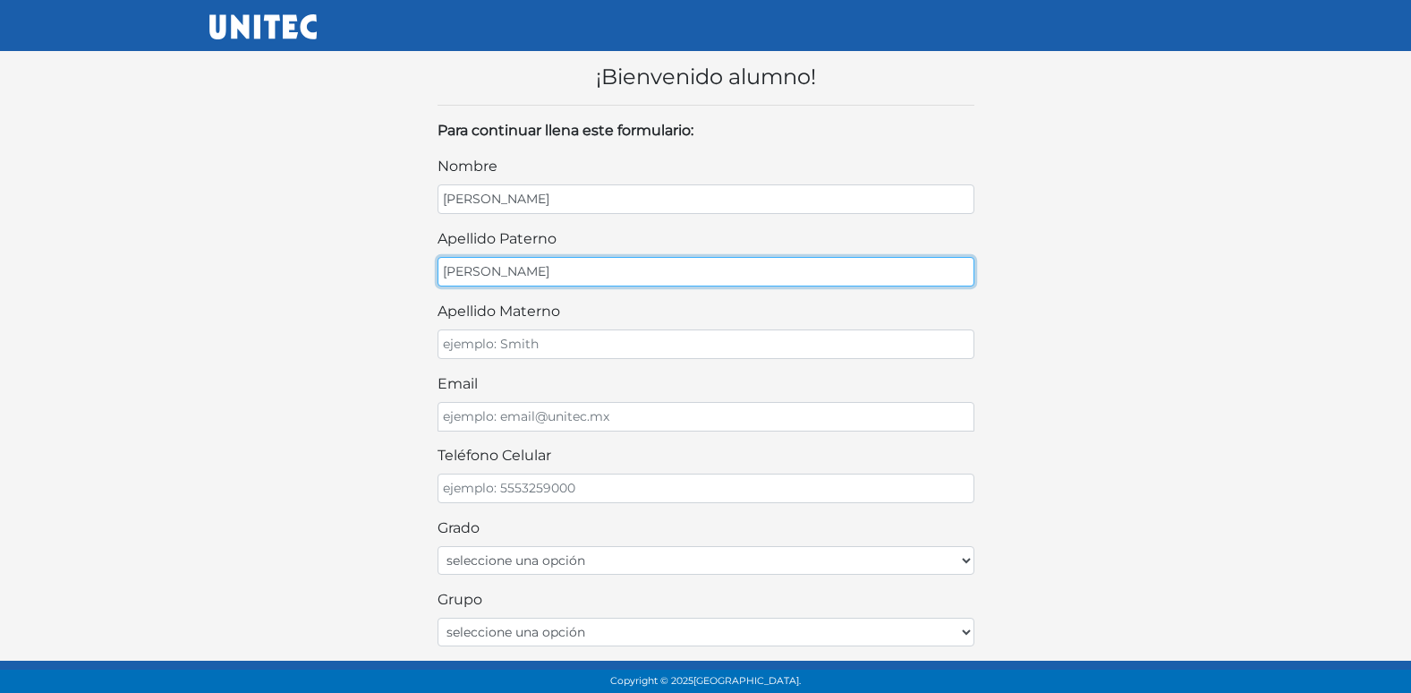
type input "[PERSON_NAME]"
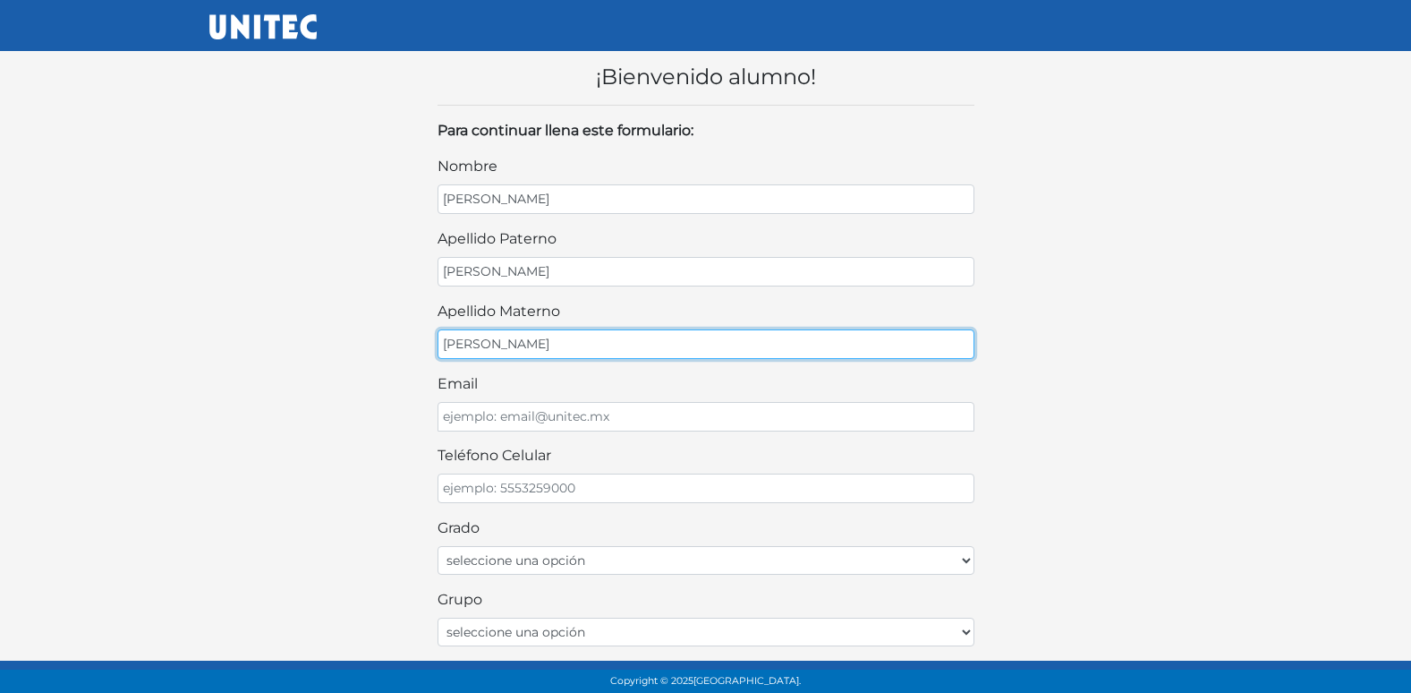
type input "[PERSON_NAME]"
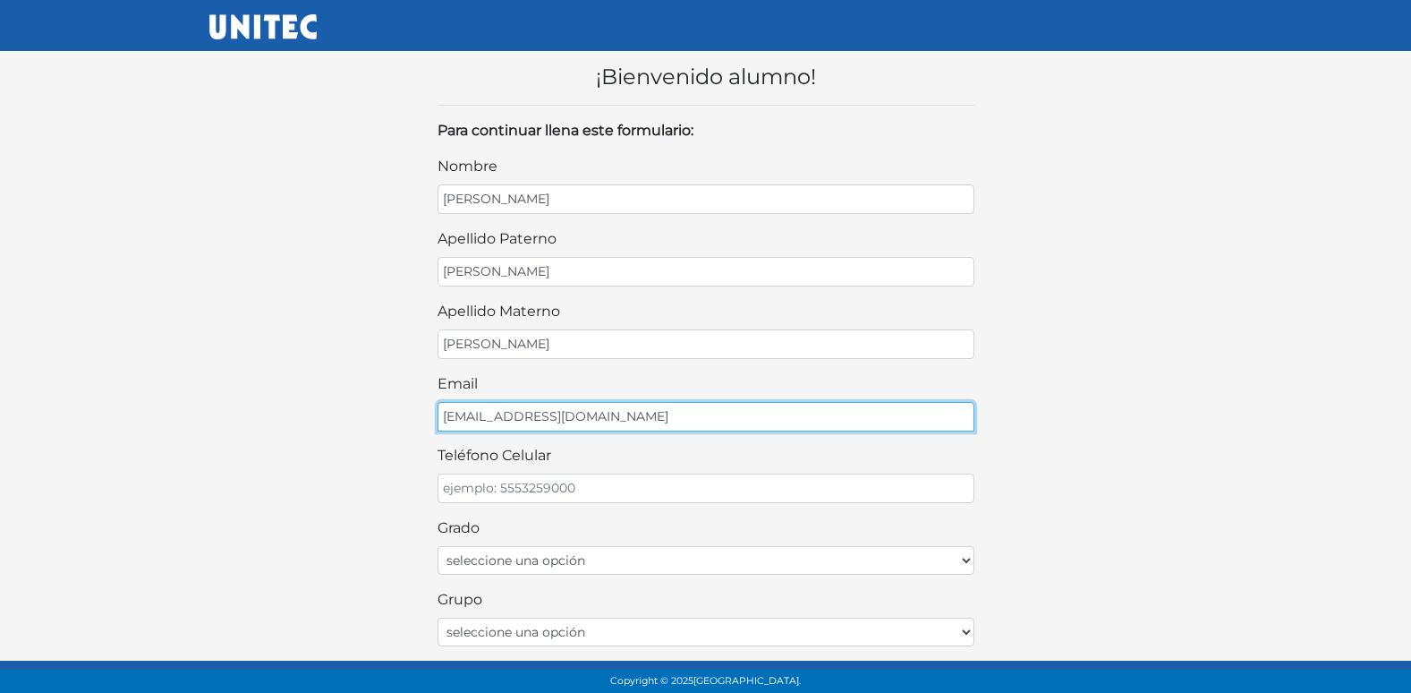
type input "[EMAIL_ADDRESS][DOMAIN_NAME]"
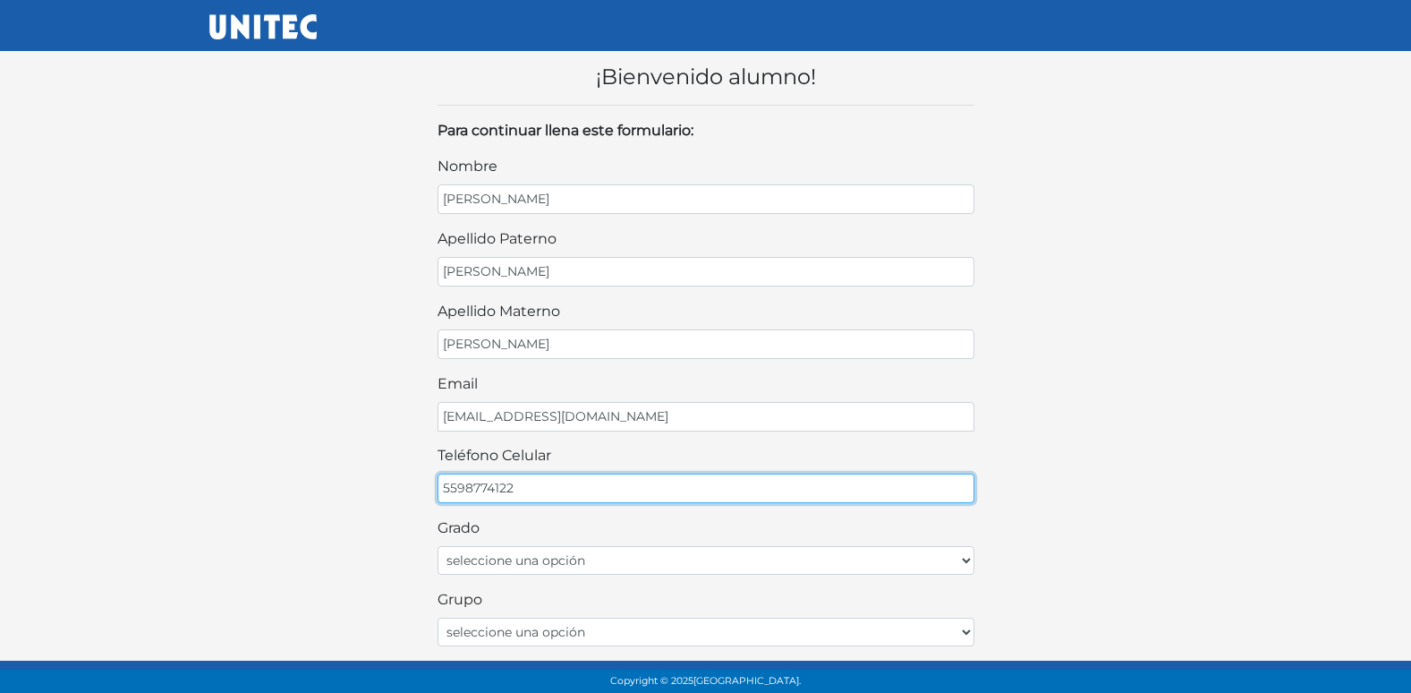
type input "5598774122"
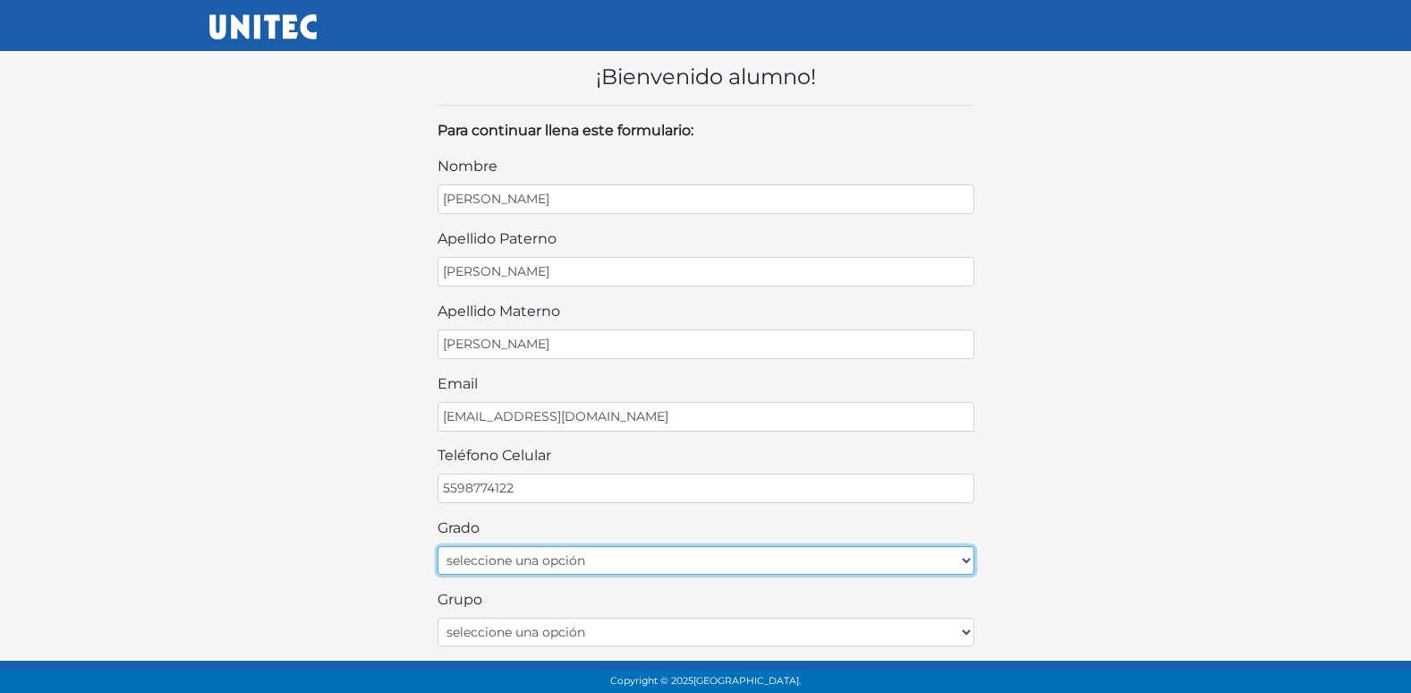
click at [576, 556] on select "seleccione una opción Primer grado Segundo grado Tercer grado Cuarto grado Quin…" at bounding box center [706, 560] width 537 height 29
select select "2do"
click at [438, 546] on select "seleccione una opción Primer grado Segundo grado Tercer grado Cuarto grado Quin…" at bounding box center [706, 560] width 537 height 29
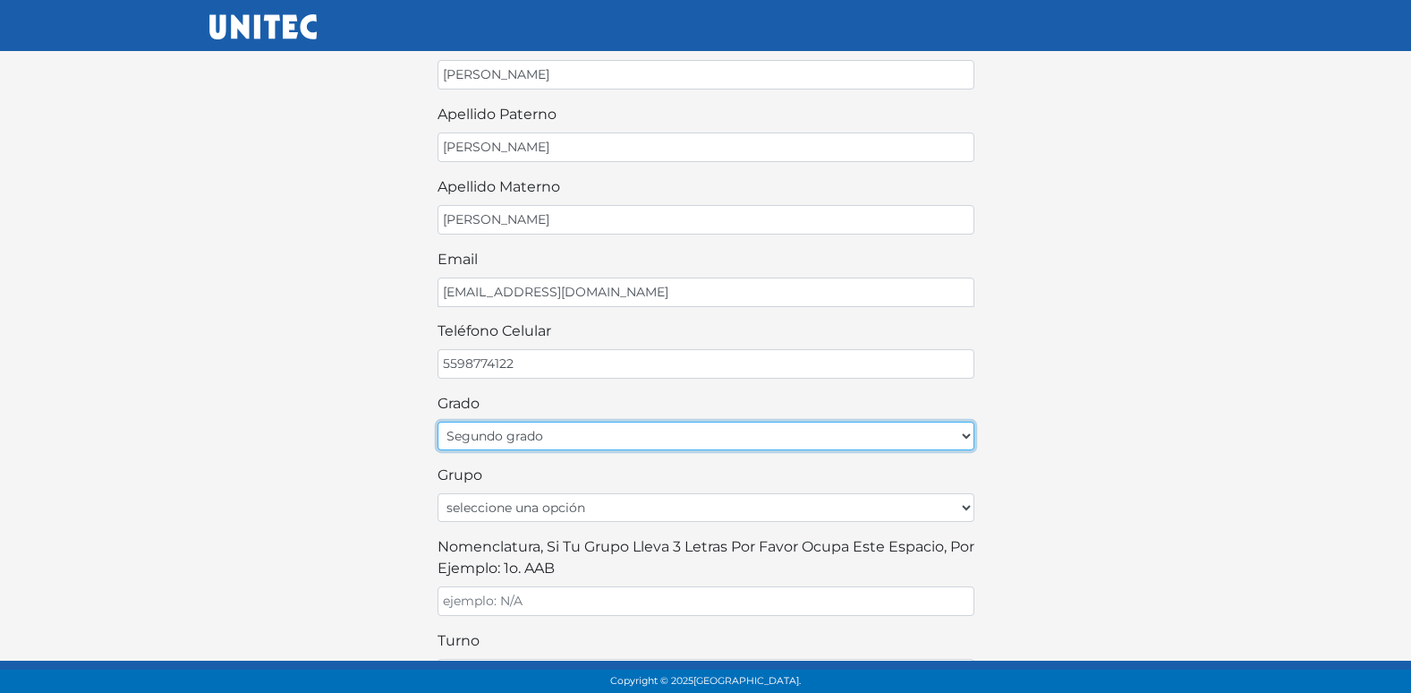
scroll to position [179, 0]
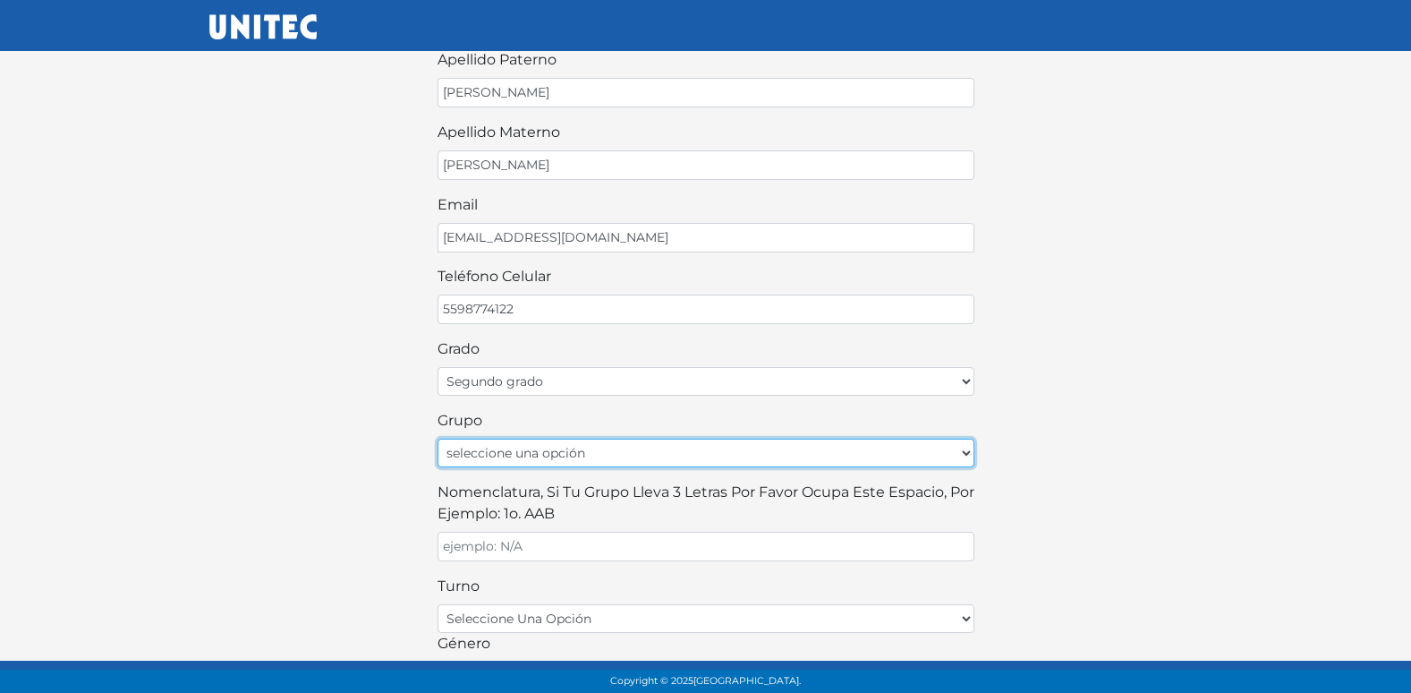
click at [567, 455] on select "seleccione una opción A B C D E F G H I J K L M N O P Q R S T U V W X Y Z" at bounding box center [706, 452] width 537 height 29
select select "A"
click at [438, 438] on select "seleccione una opción A B C D E F G H I J K L M N O P Q R S T U V W X Y Z" at bounding box center [706, 452] width 537 height 29
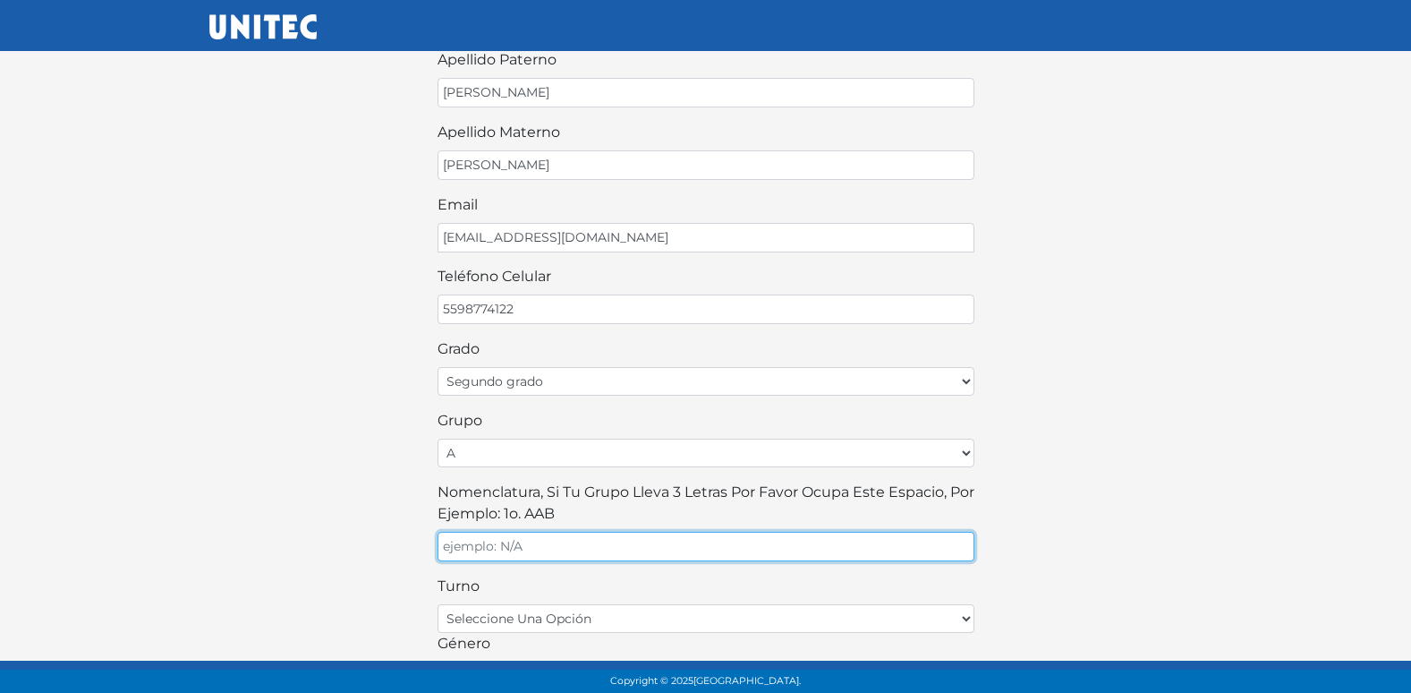
click at [551, 542] on input "Nomenclatura, si tu grupo lleva 3 letras por favor ocupa este espacio, por ejem…" at bounding box center [706, 547] width 537 height 30
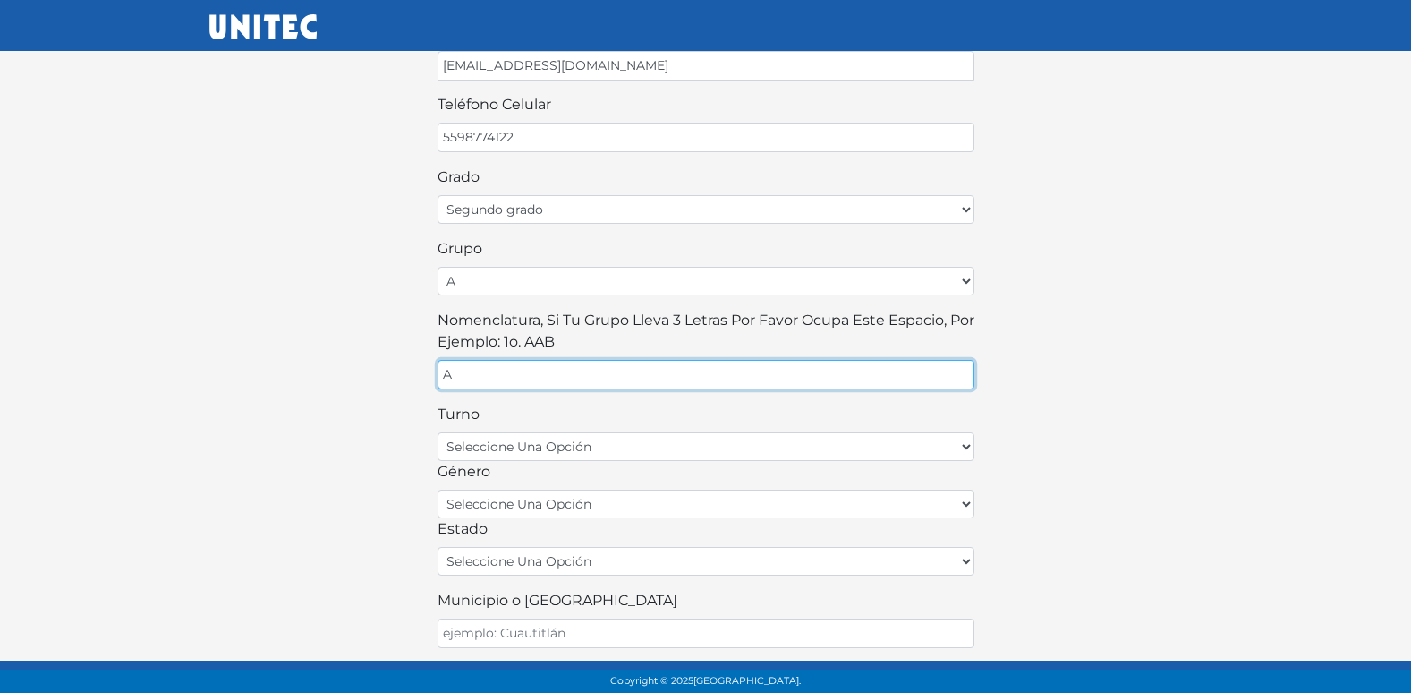
scroll to position [358, 0]
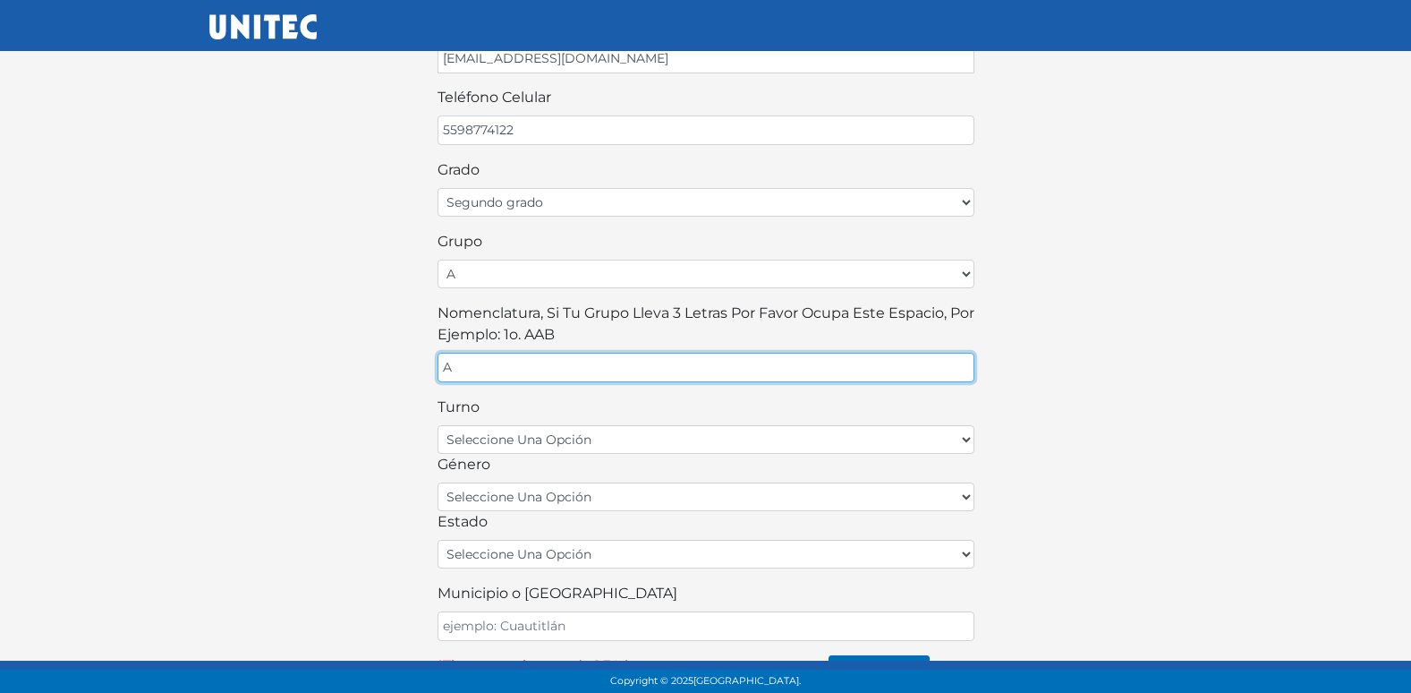
type input "A"
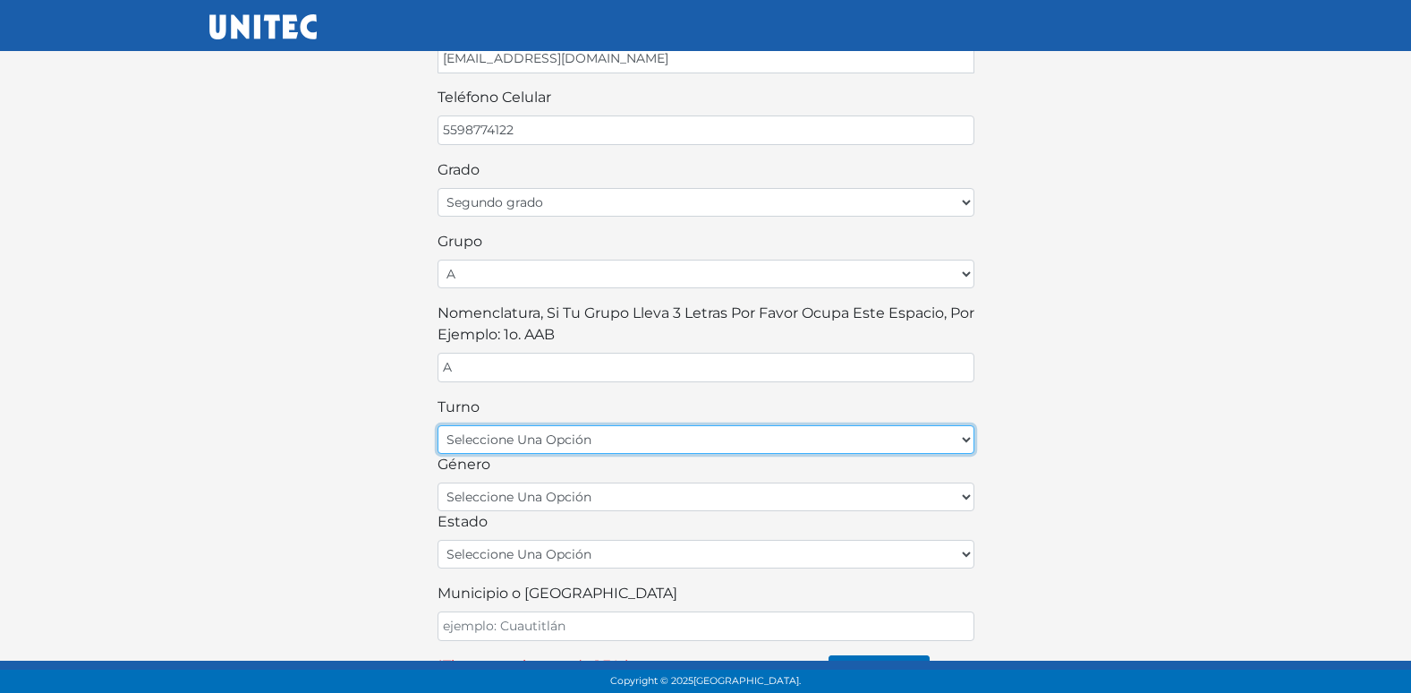
click at [585, 440] on select "seleccione una opción matutino vespertino" at bounding box center [706, 439] width 537 height 29
select select "matutino"
click at [438, 425] on select "seleccione una opción matutino vespertino" at bounding box center [706, 439] width 537 height 29
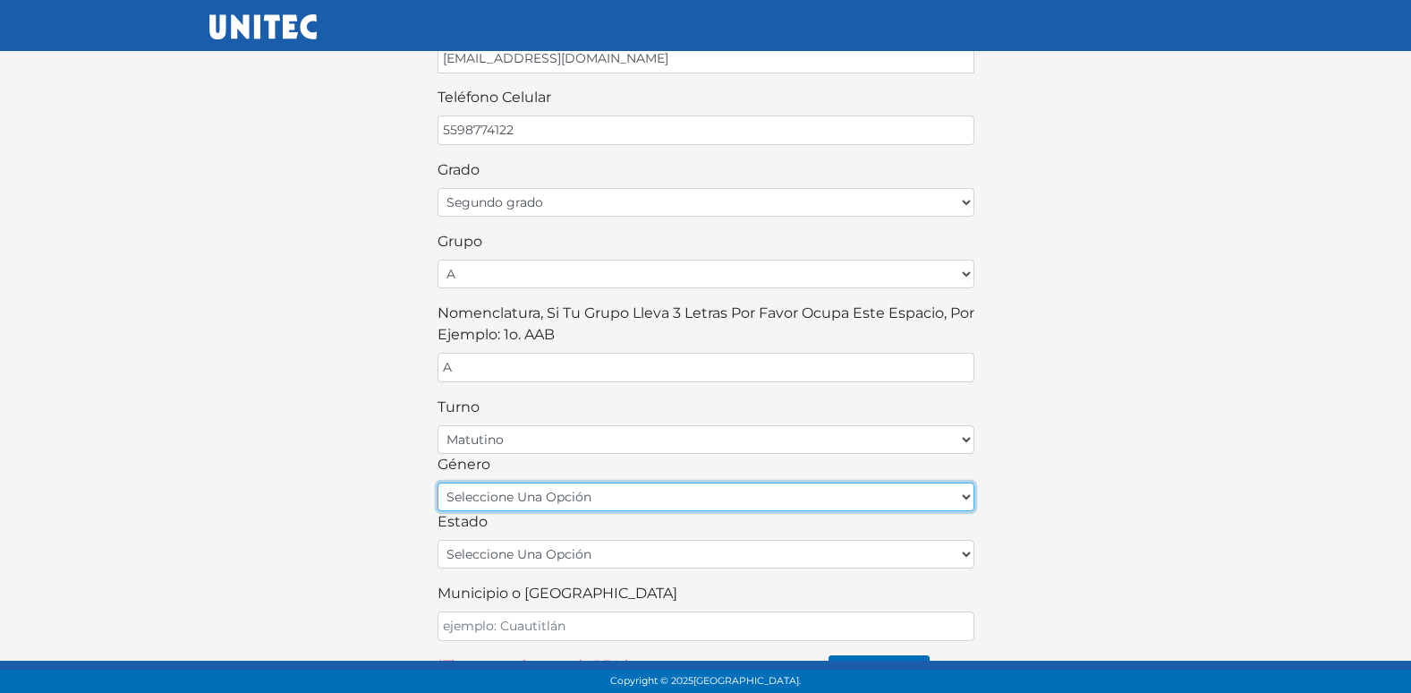
click at [542, 498] on select "seleccione una opción femenino masculino" at bounding box center [706, 496] width 537 height 29
select select "M"
click at [438, 482] on select "seleccione una opción femenino masculino" at bounding box center [706, 496] width 537 height 29
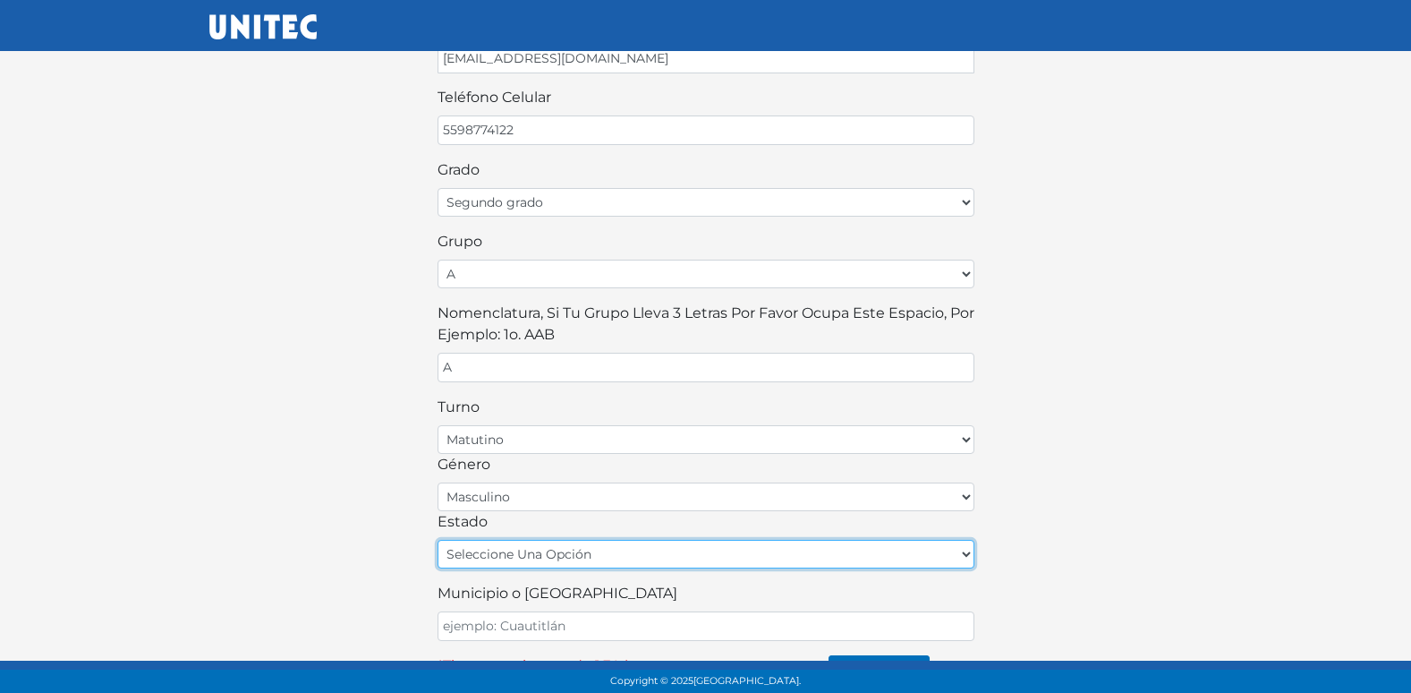
click at [546, 549] on select "seleccione una opción [GEOGRAPHIC_DATA] [GEOGRAPHIC_DATA][US_STATE] [GEOGRAPHIC…" at bounding box center [706, 554] width 537 height 29
select select "MEX"
click at [438, 540] on select "seleccione una opción [GEOGRAPHIC_DATA] [GEOGRAPHIC_DATA][US_STATE] [GEOGRAPHIC…" at bounding box center [706, 554] width 537 height 29
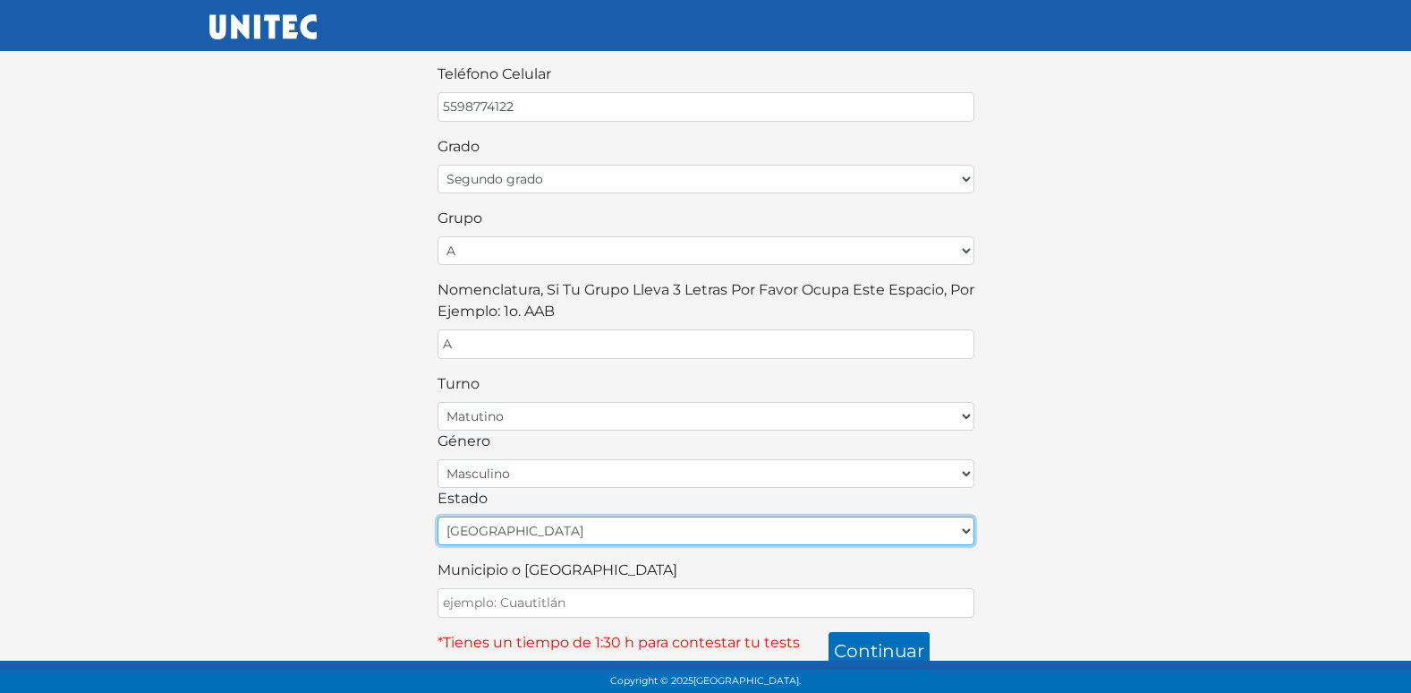
scroll to position [394, 0]
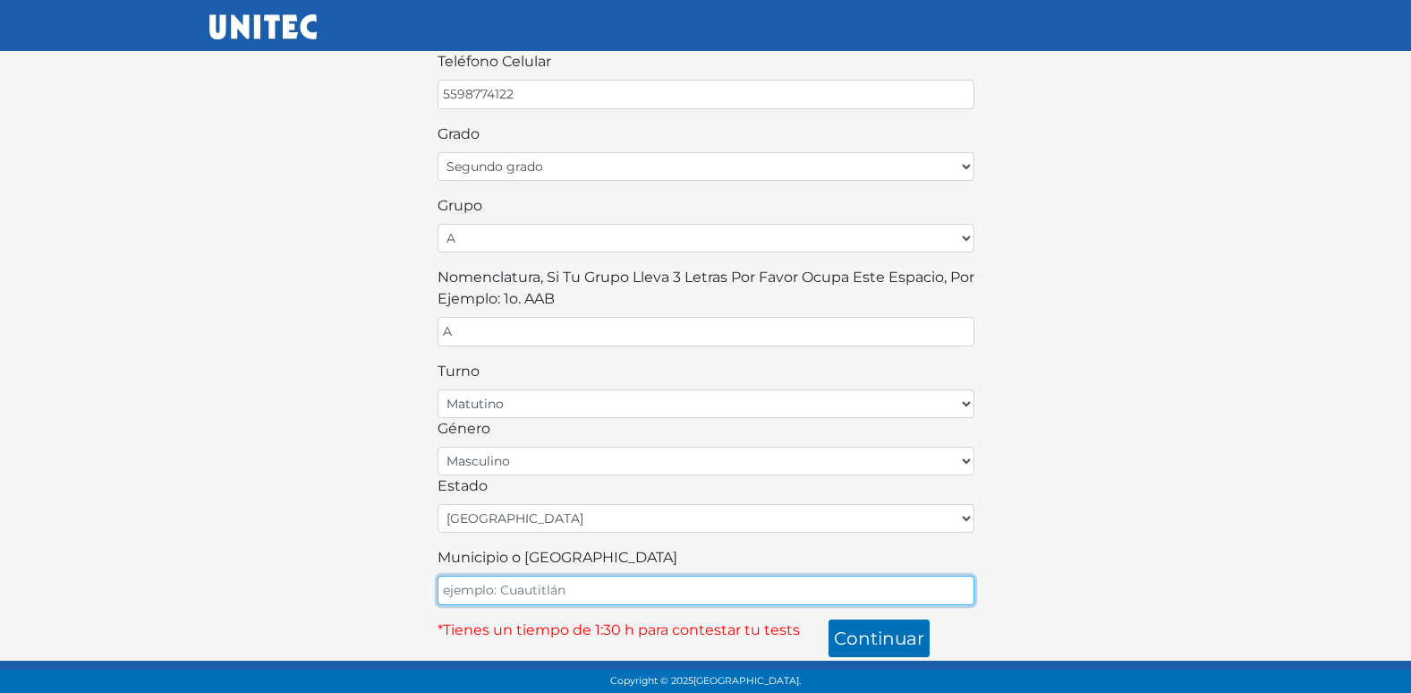
click at [529, 583] on input "Municipio o [GEOGRAPHIC_DATA]" at bounding box center [706, 590] width 537 height 30
type input "ECATEPEC"
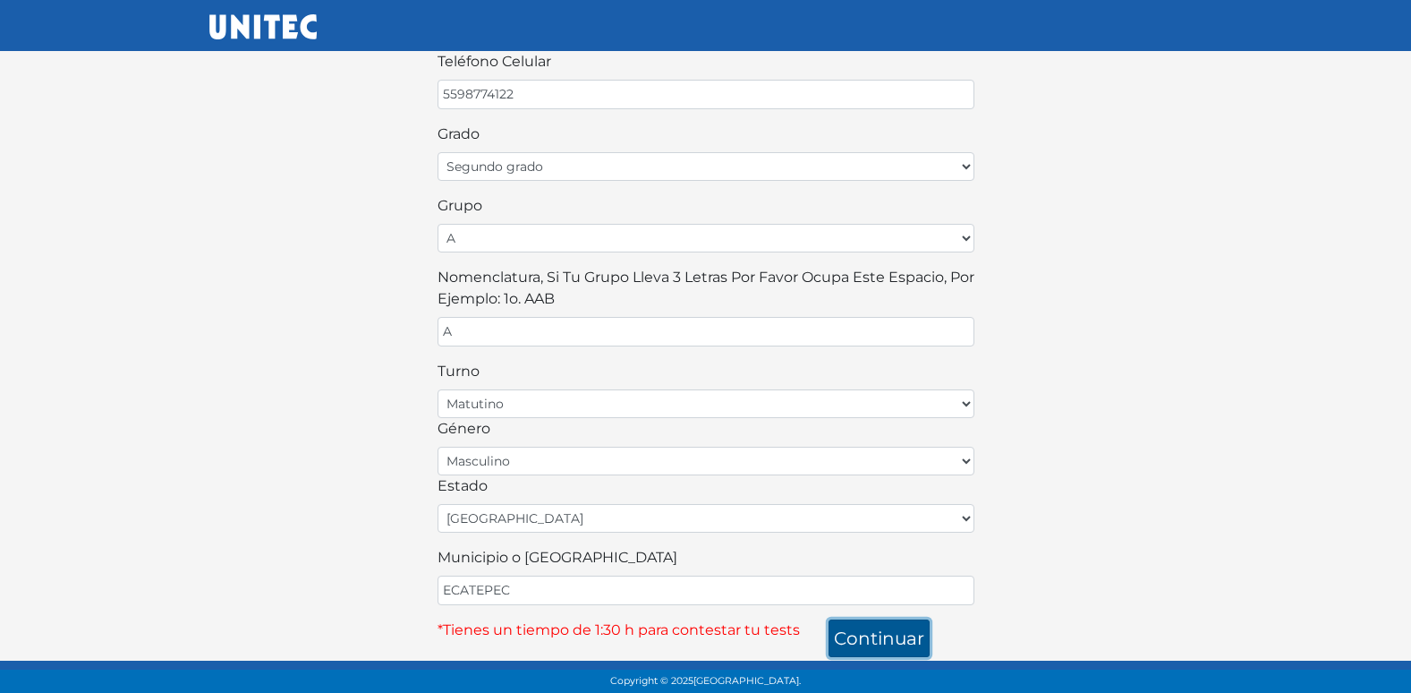
click at [876, 622] on button "continuar" at bounding box center [879, 638] width 101 height 38
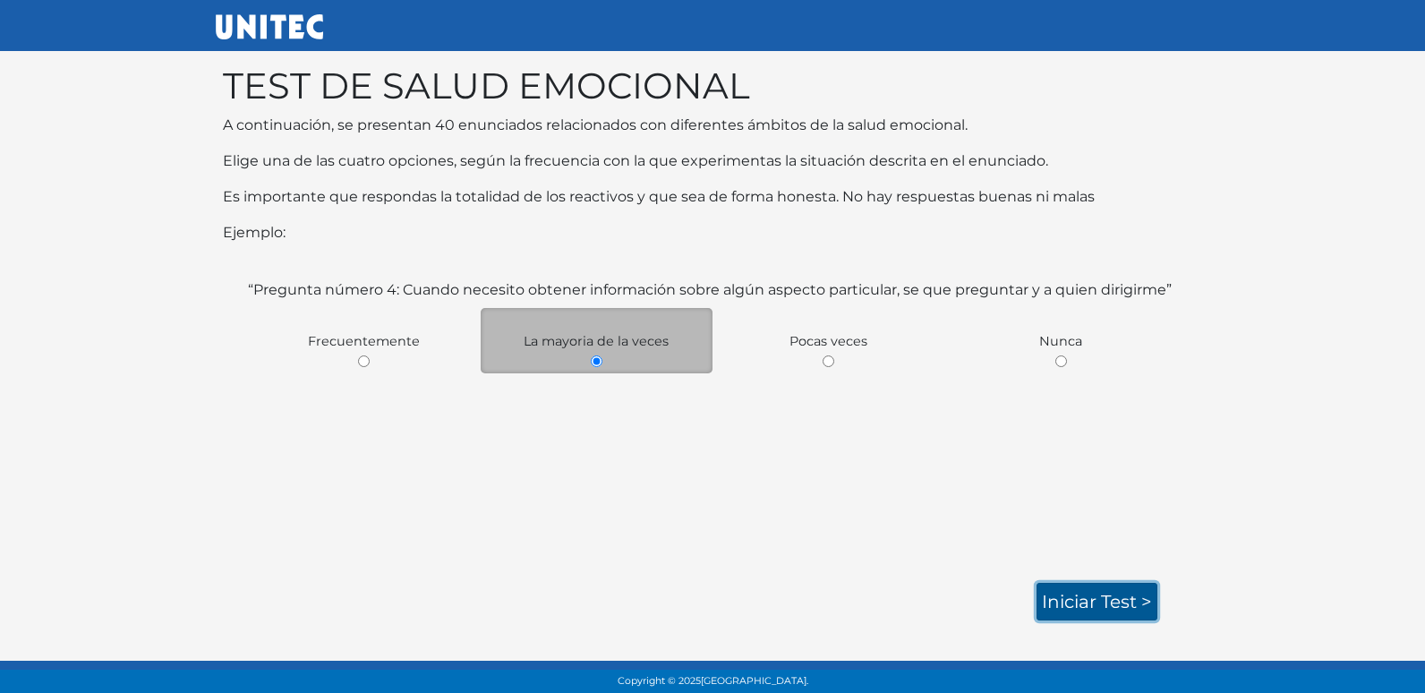
click at [1104, 599] on link "Iniciar test >" at bounding box center [1096, 602] width 121 height 38
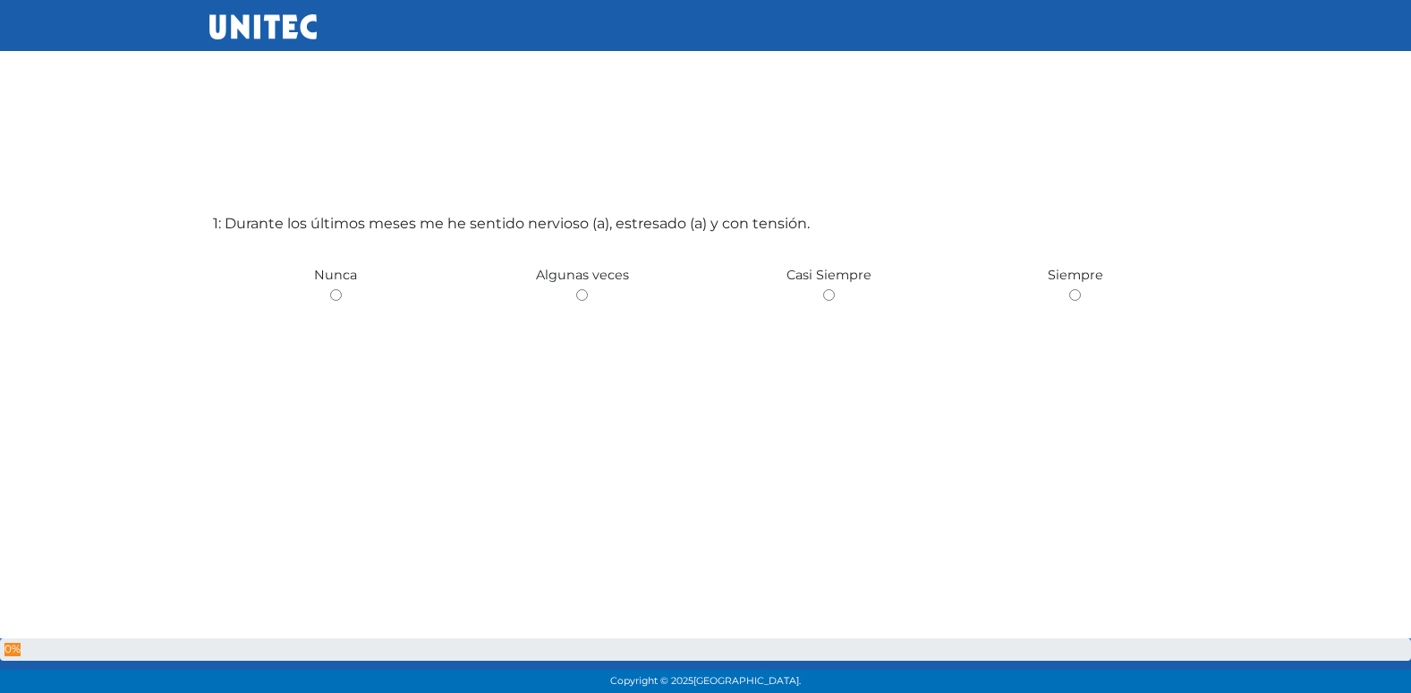
scroll to position [57, 0]
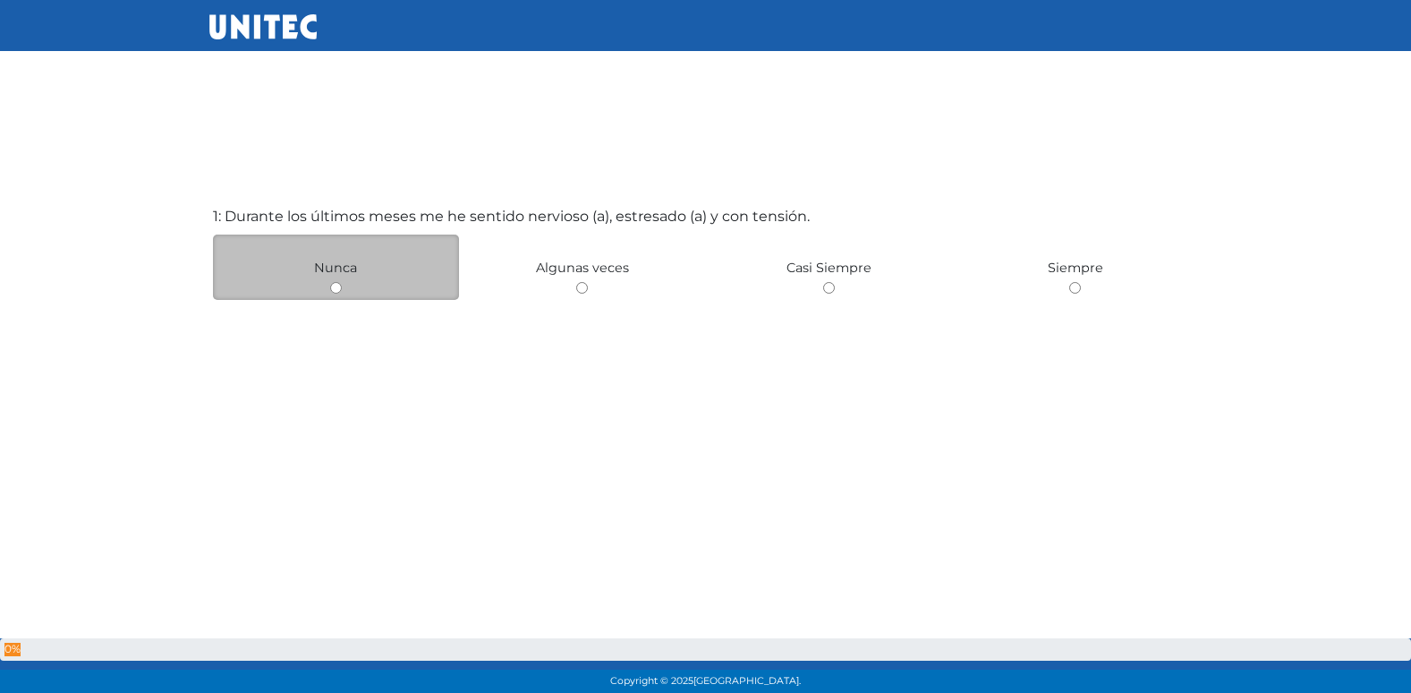
click at [353, 283] on div "Nunca" at bounding box center [336, 266] width 247 height 65
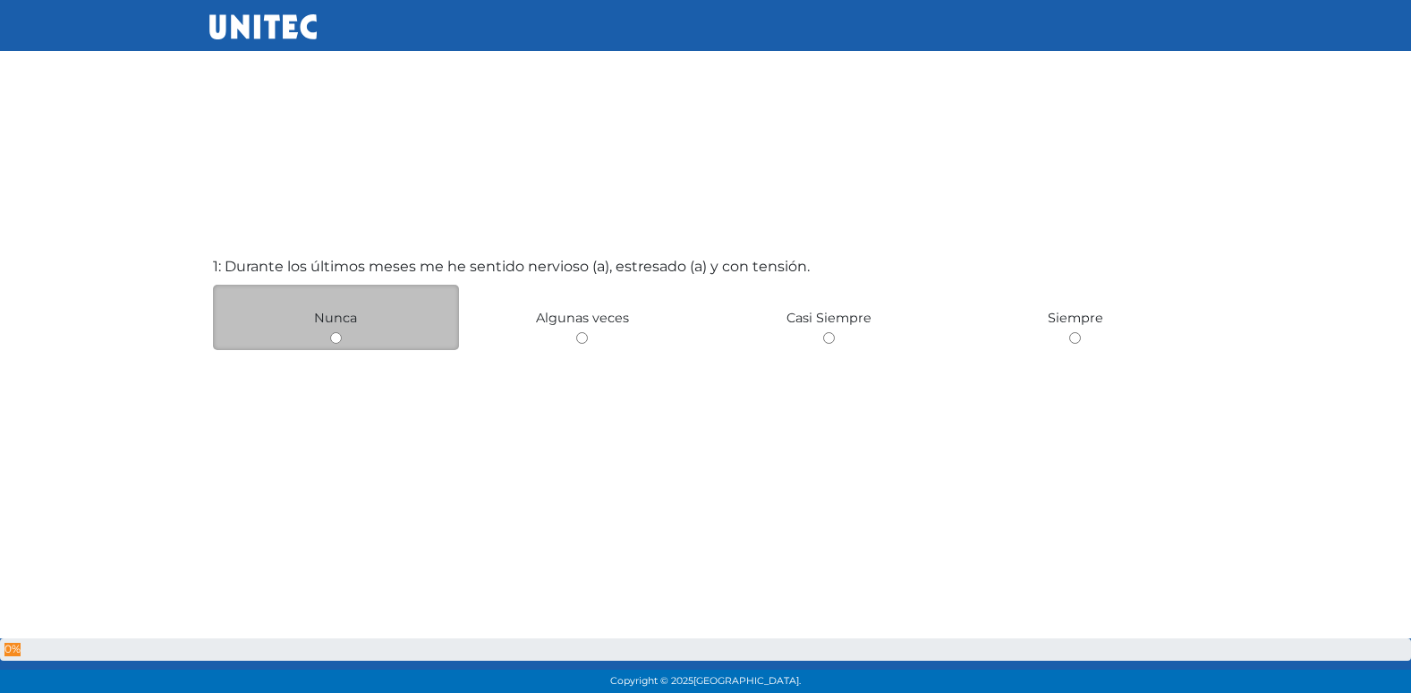
click at [576, 332] on input "radio" at bounding box center [582, 338] width 12 height 12
radio input "true"
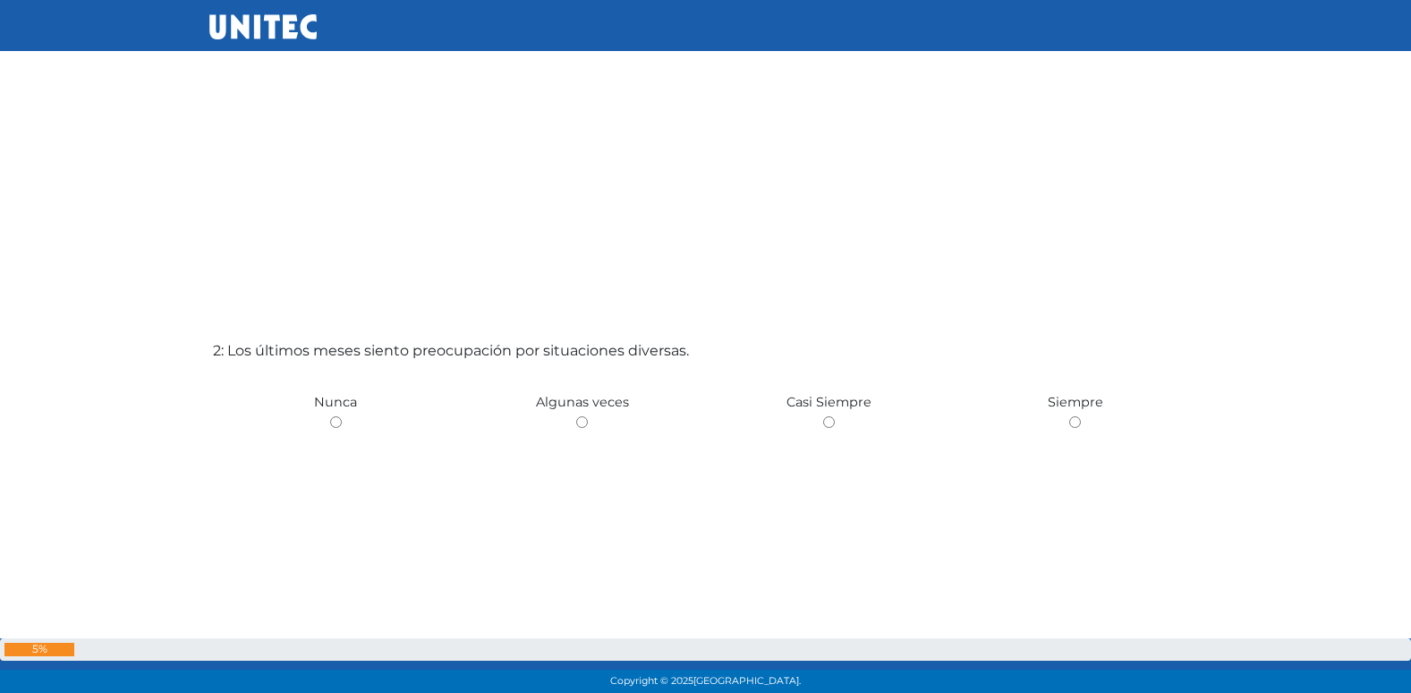
click at [576, 416] on input "radio" at bounding box center [582, 422] width 12 height 12
radio input "true"
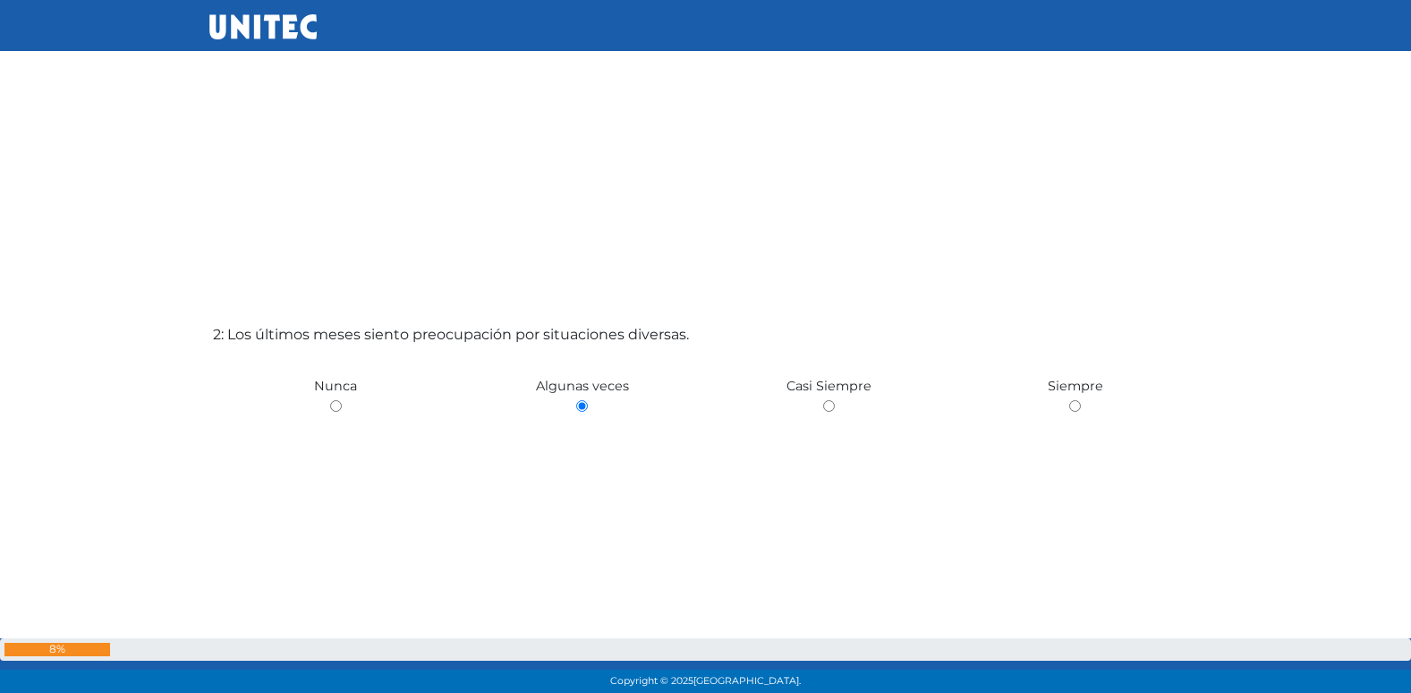
scroll to position [644, 0]
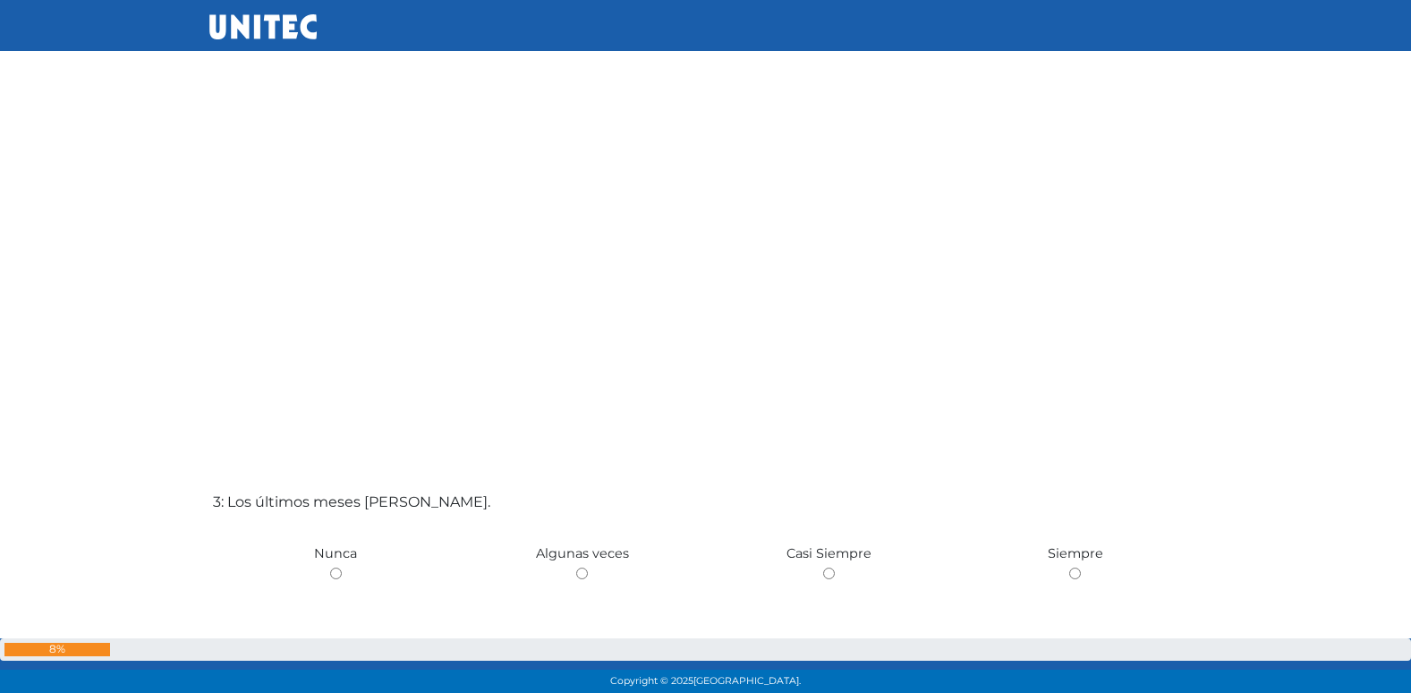
click at [576, 567] on input "radio" at bounding box center [582, 573] width 12 height 12
radio input "true"
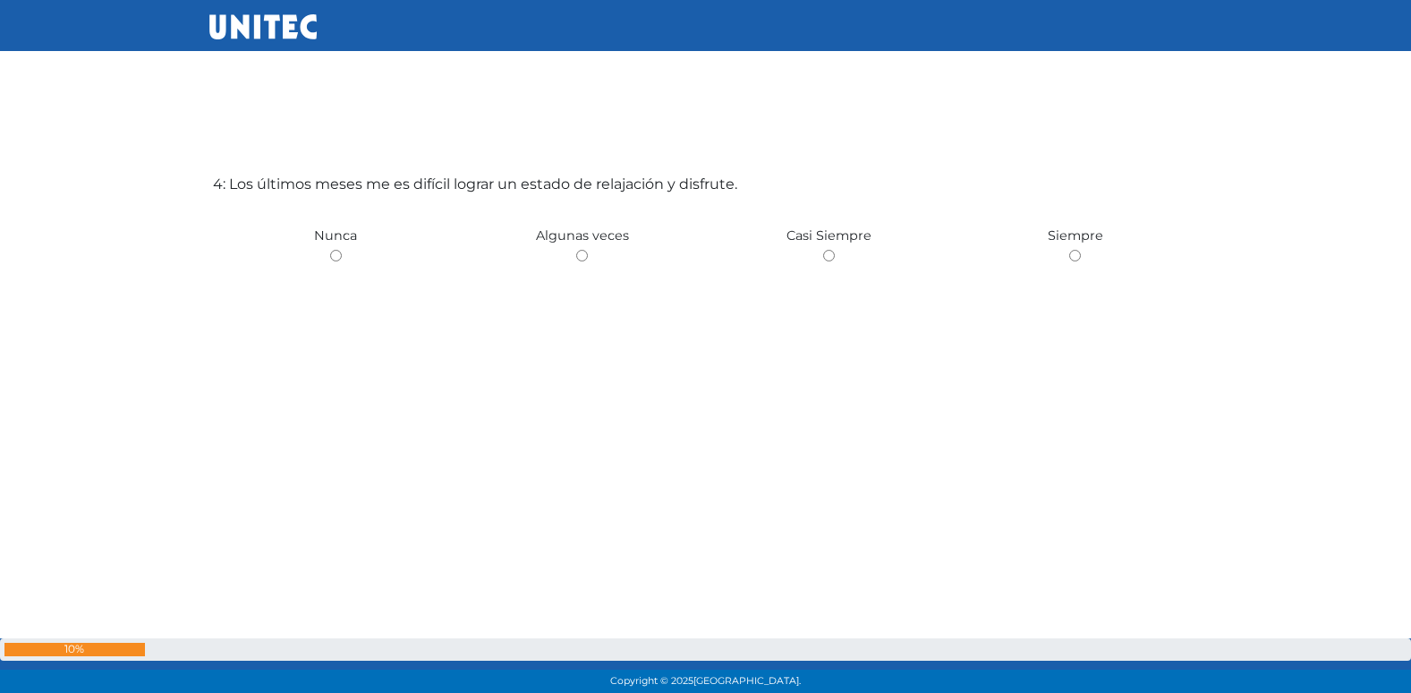
click at [576, 250] on input "radio" at bounding box center [582, 256] width 12 height 12
radio input "true"
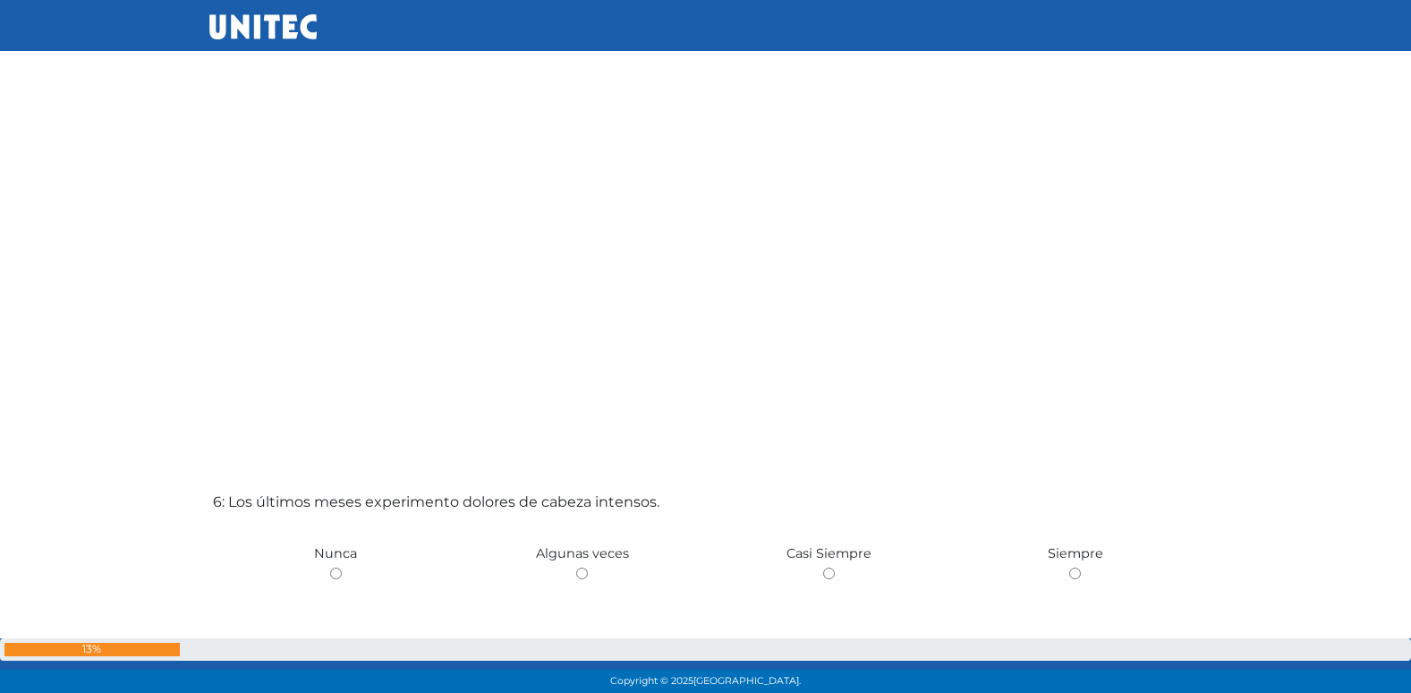
click at [576, 567] on input "radio" at bounding box center [582, 573] width 12 height 12
radio input "true"
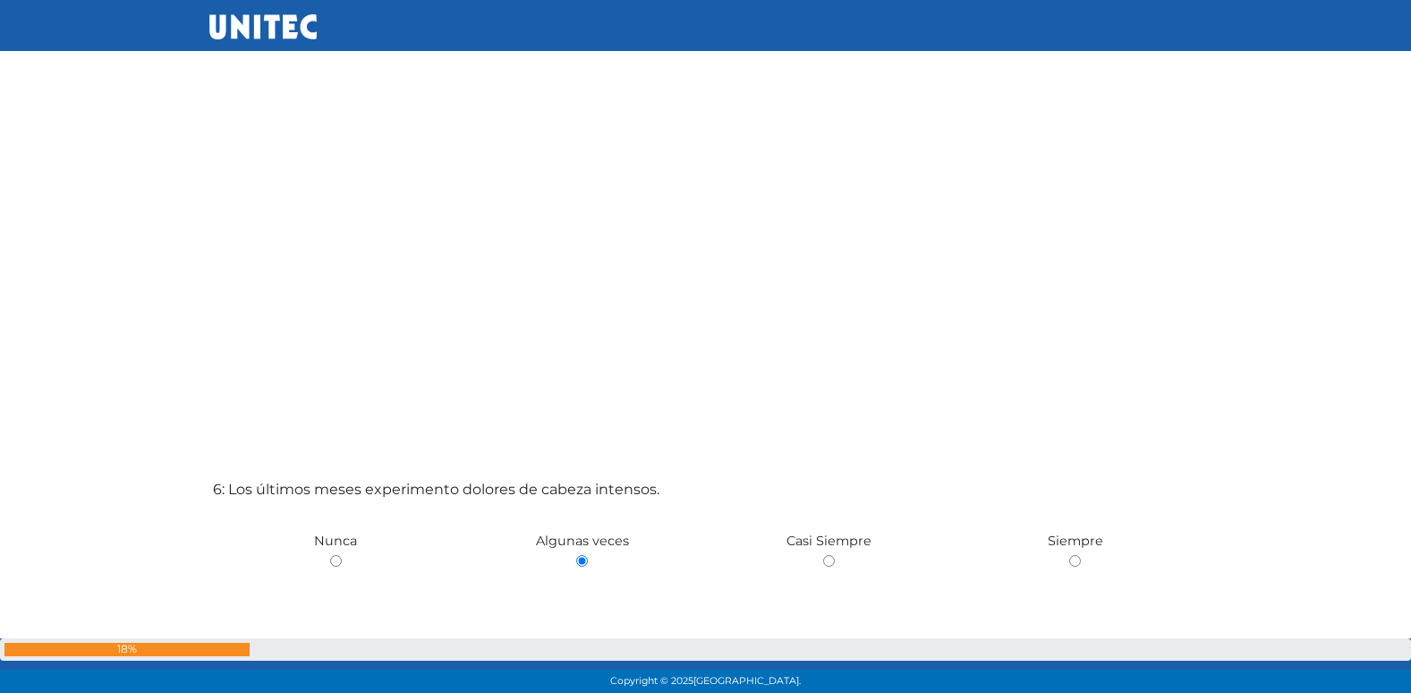
click at [330, 555] on input "radio" at bounding box center [336, 561] width 12 height 12
radio input "true"
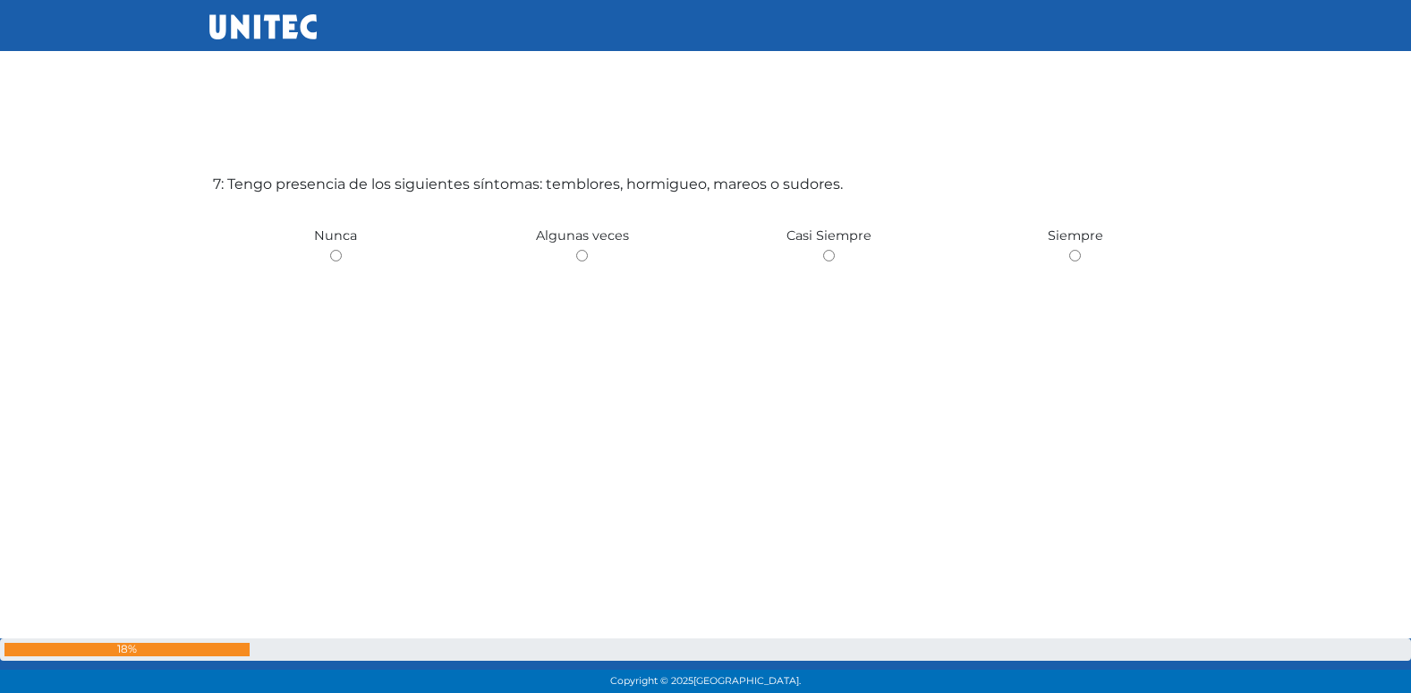
click at [576, 250] on input "radio" at bounding box center [582, 256] width 12 height 12
radio input "true"
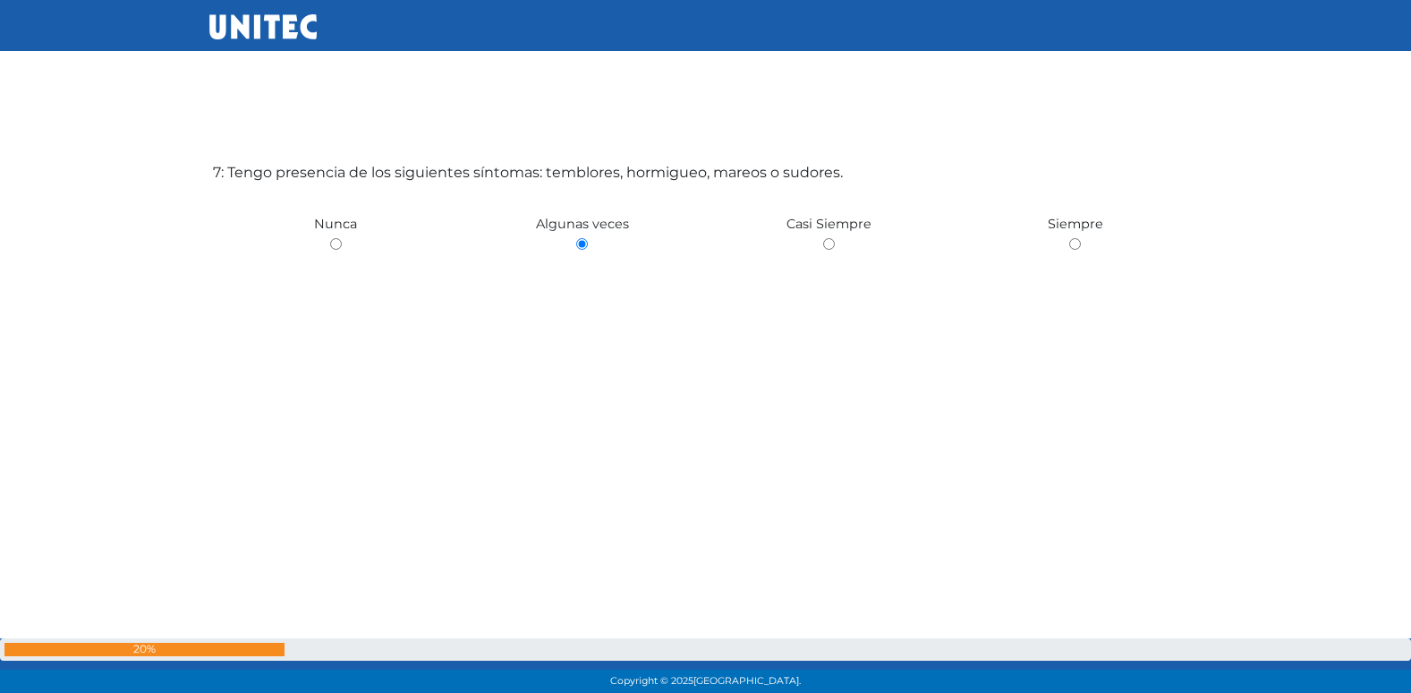
radio input "true"
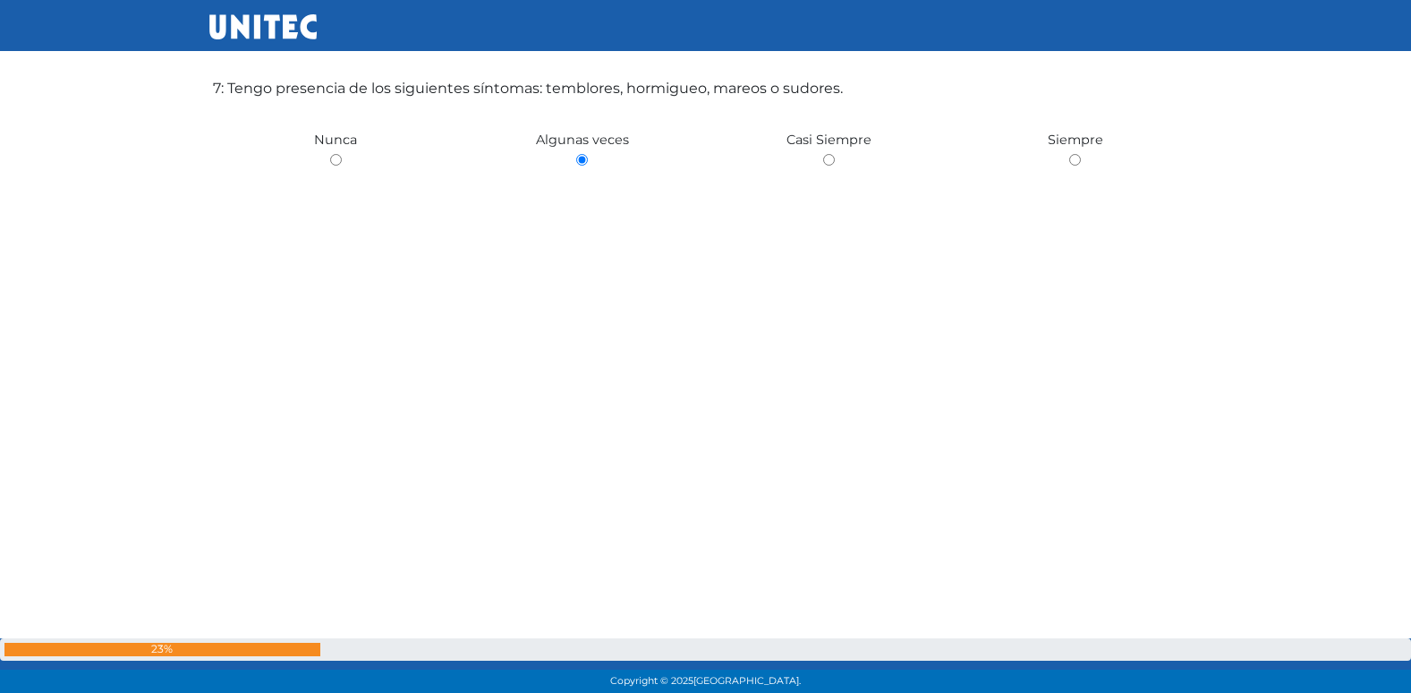
radio input "true"
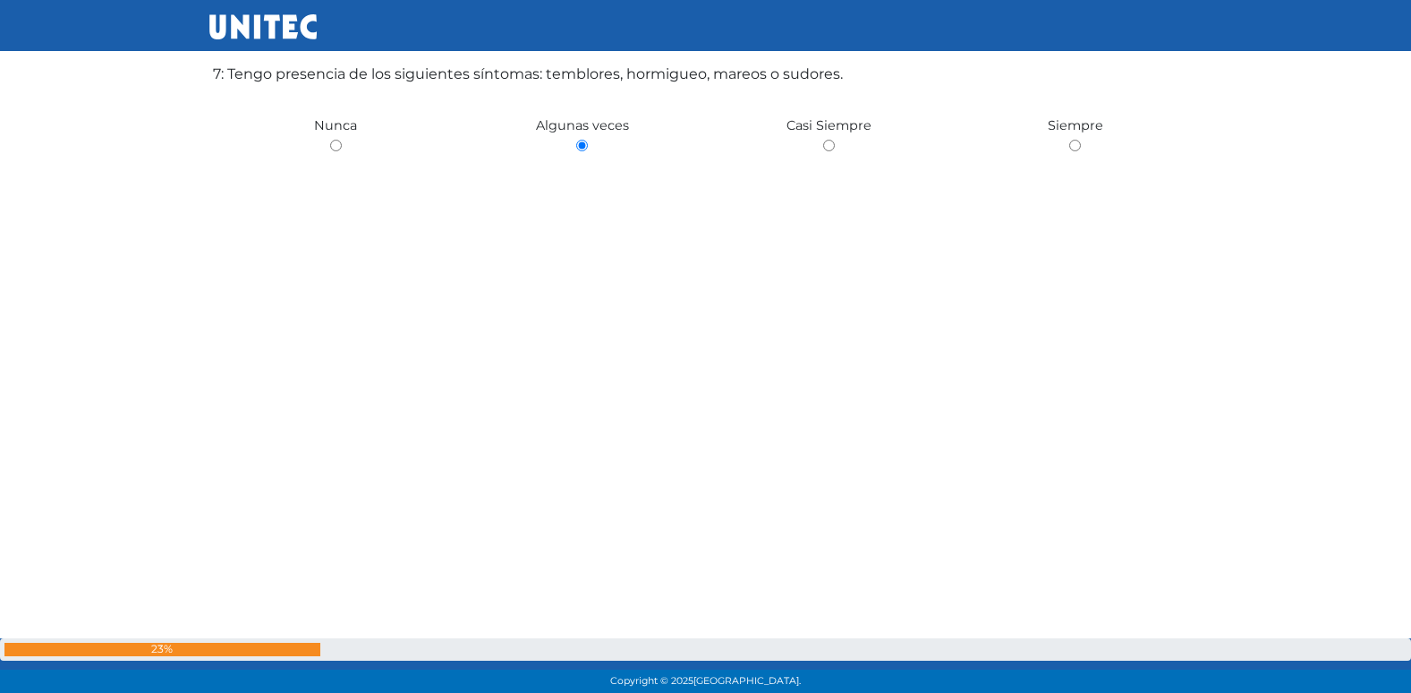
radio input "true"
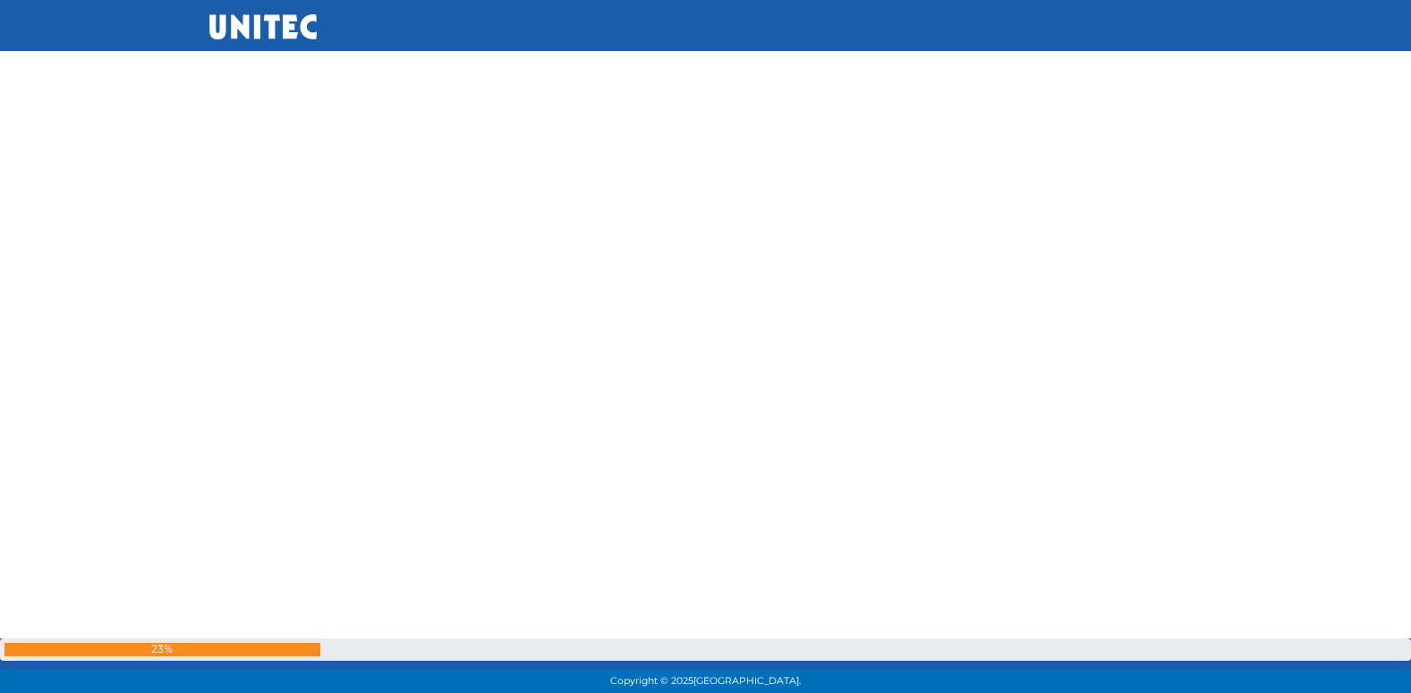
drag, startPoint x: 465, startPoint y: 194, endPoint x: 474, endPoint y: 188, distance: 10.9
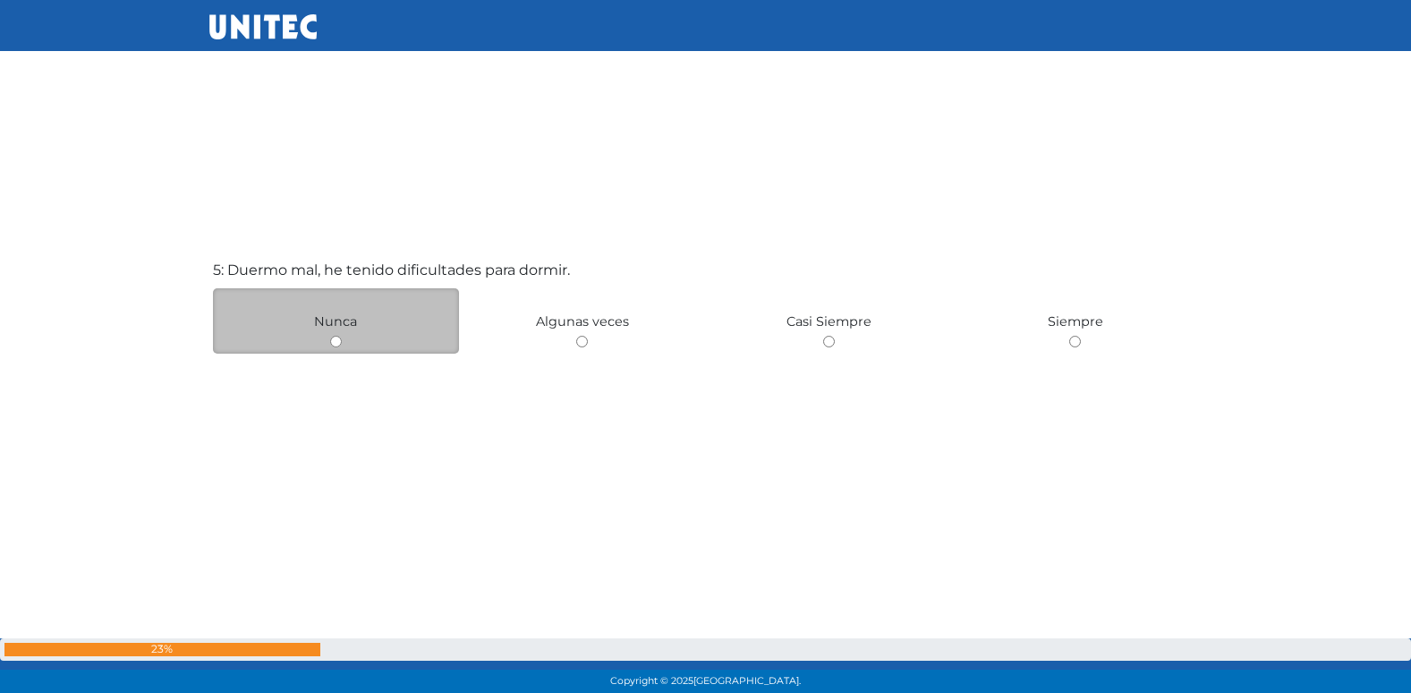
click at [335, 344] on input "radio" at bounding box center [336, 342] width 12 height 12
radio input "true"
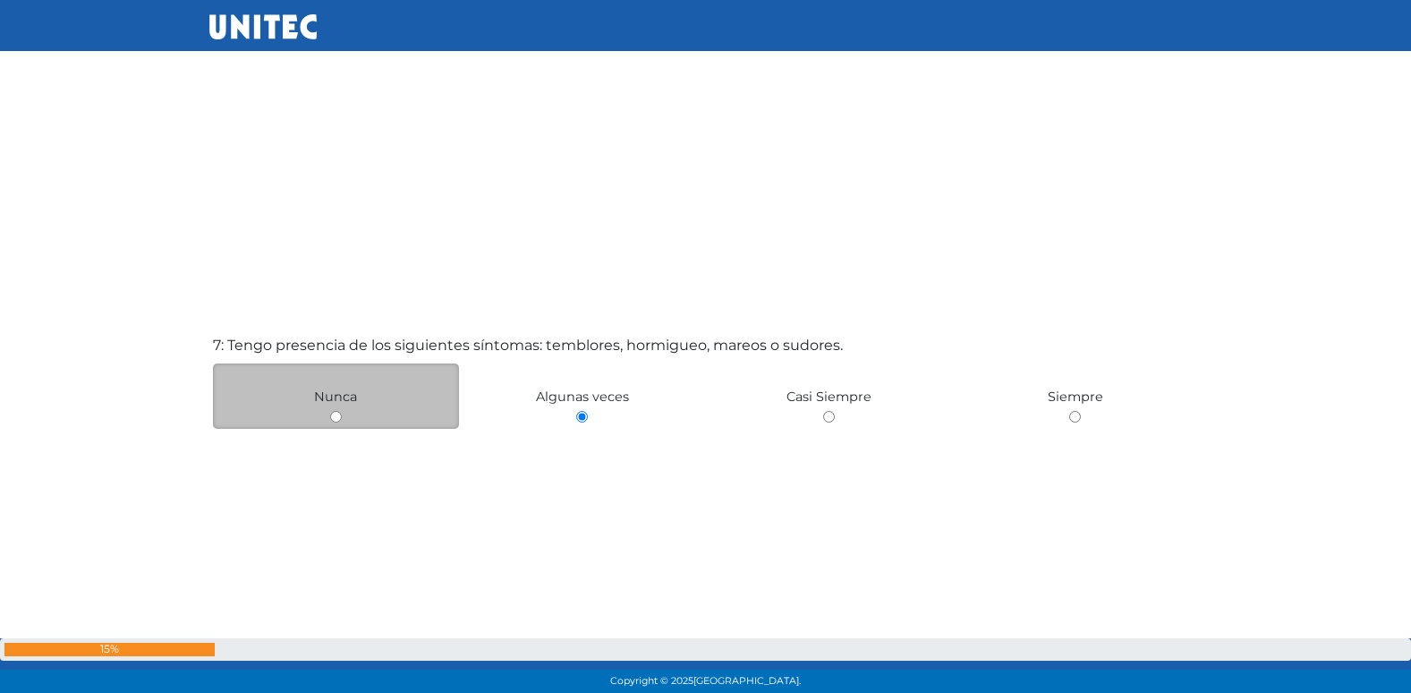
scroll to position [4085, 0]
click at [338, 415] on input "radio" at bounding box center [336, 416] width 12 height 12
radio input "true"
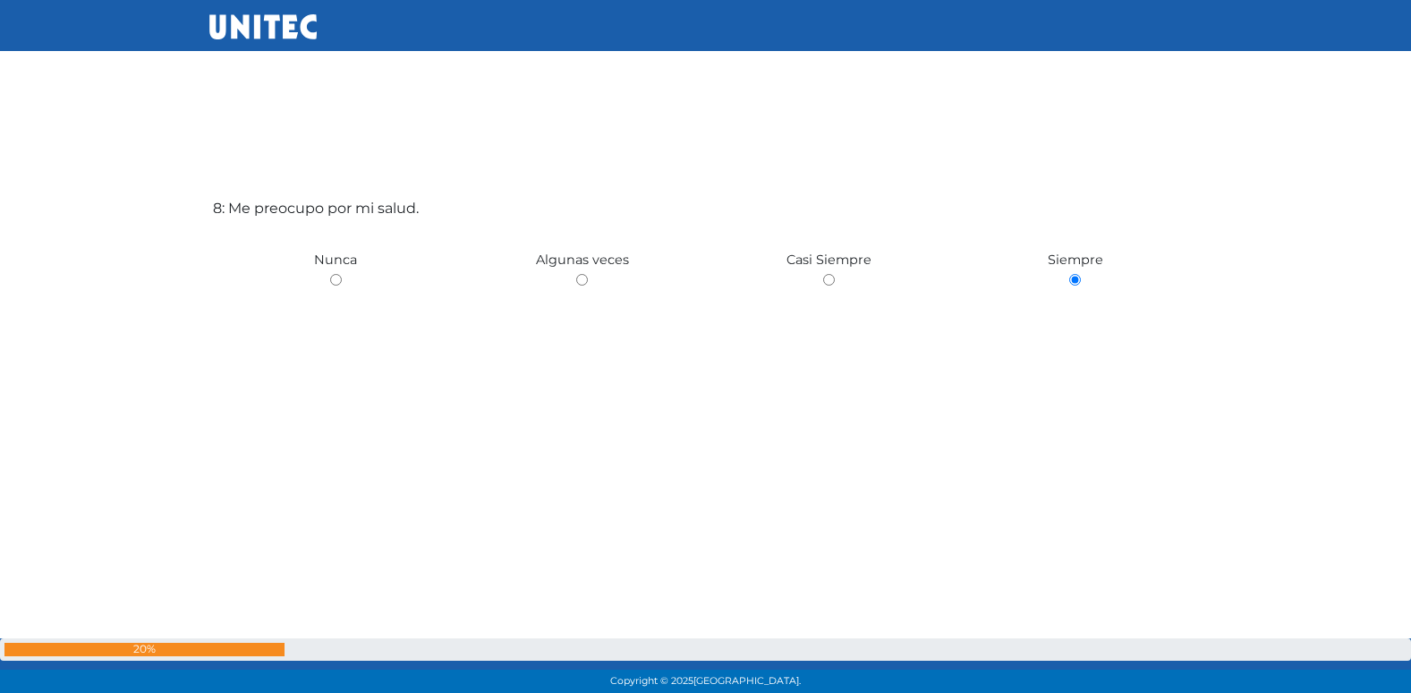
scroll to position [4938, 0]
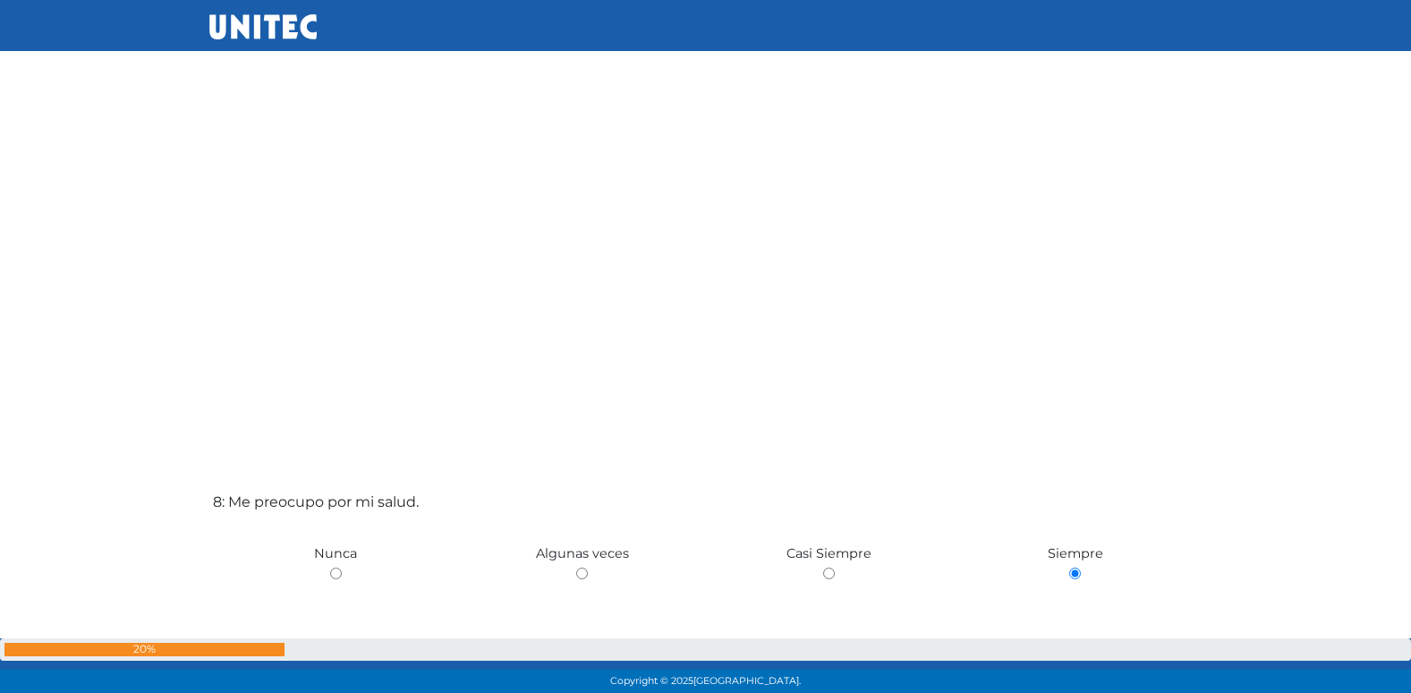
click at [823, 567] on input "radio" at bounding box center [829, 573] width 12 height 12
radio input "true"
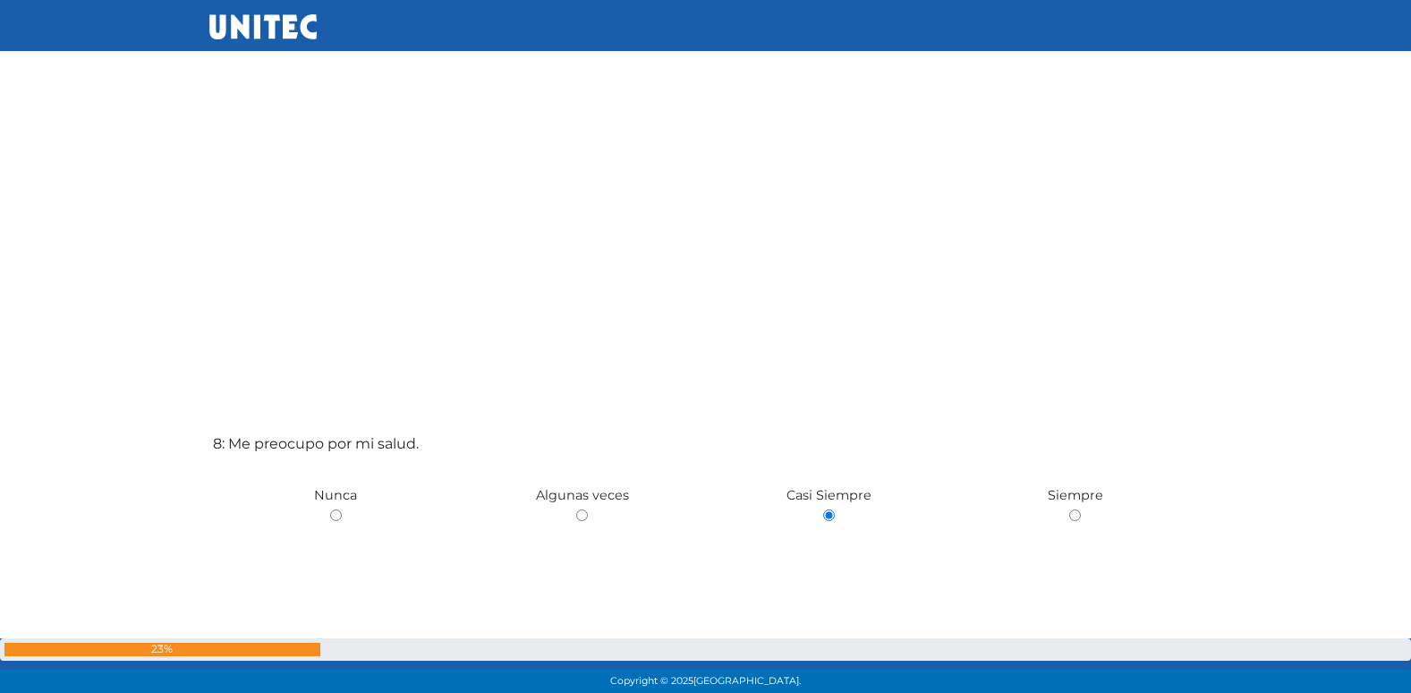
scroll to position [4683, 0]
radio input "true"
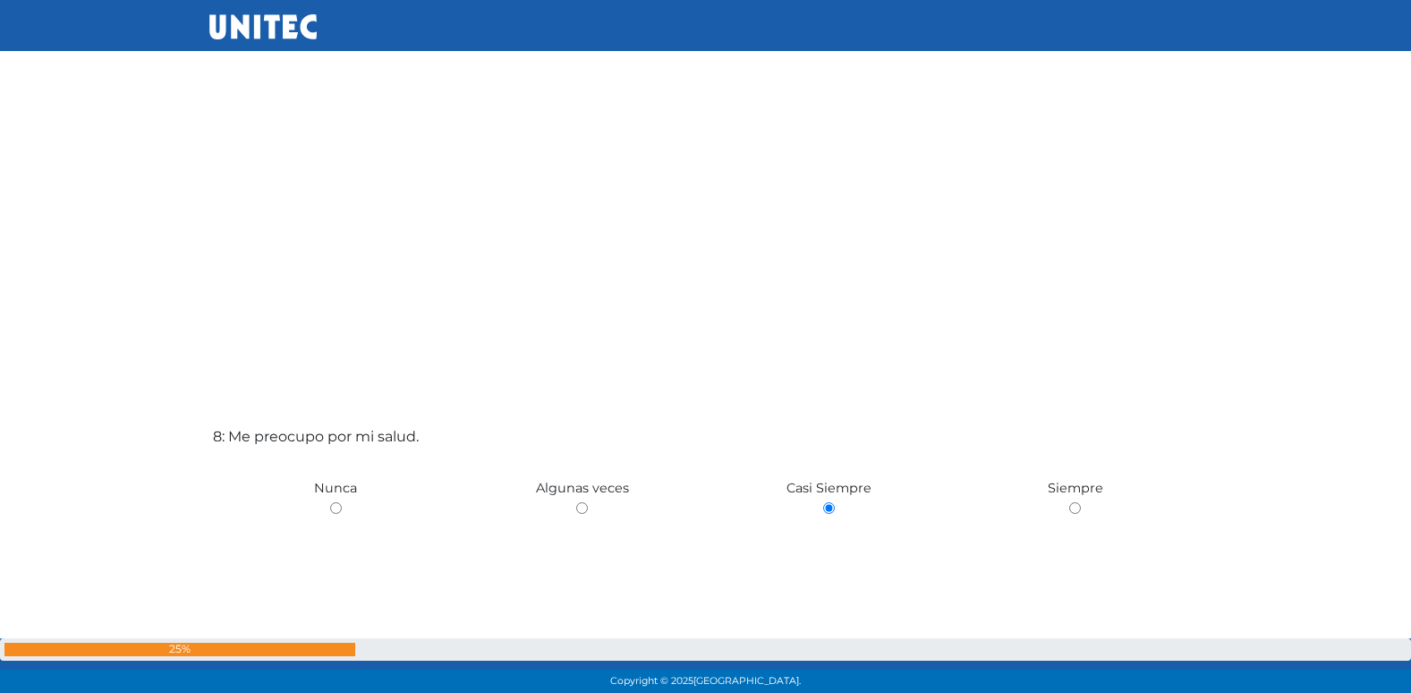
radio input "true"
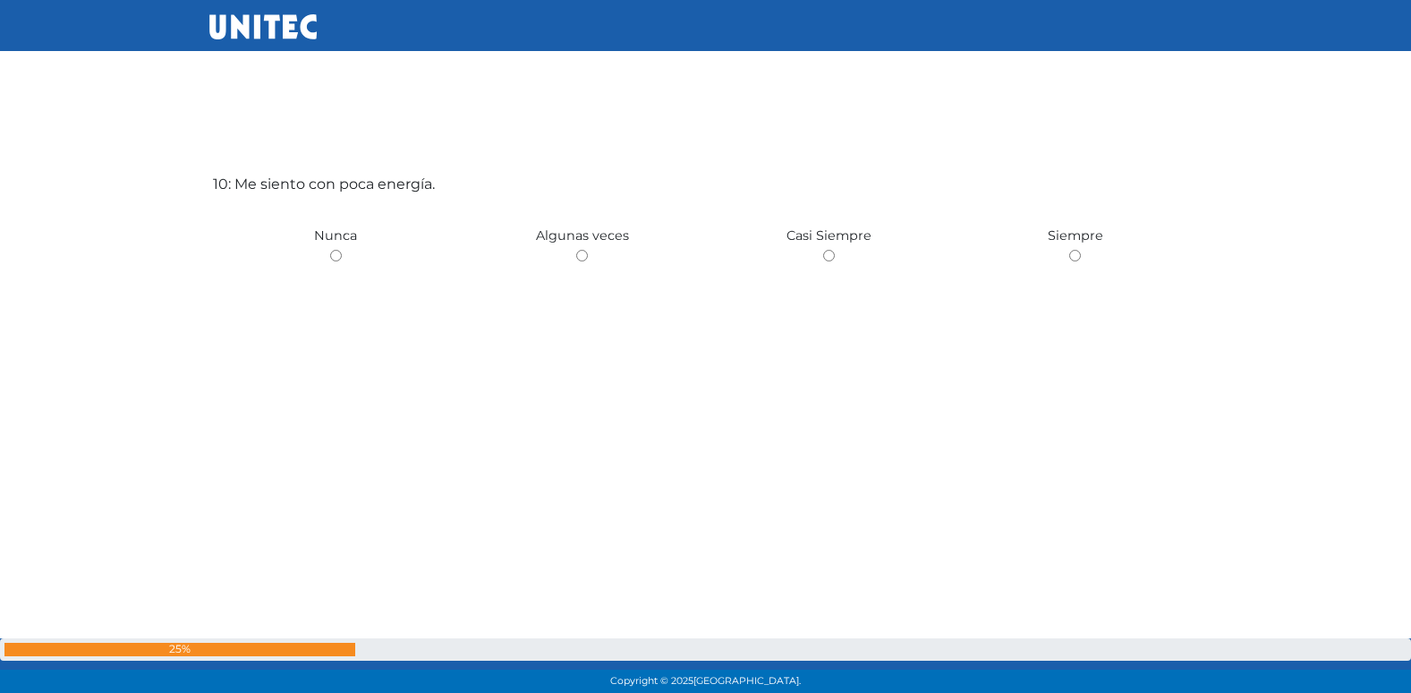
click at [576, 250] on input "radio" at bounding box center [582, 256] width 12 height 12
radio input "true"
click at [330, 241] on input "radio" at bounding box center [336, 247] width 12 height 12
radio input "true"
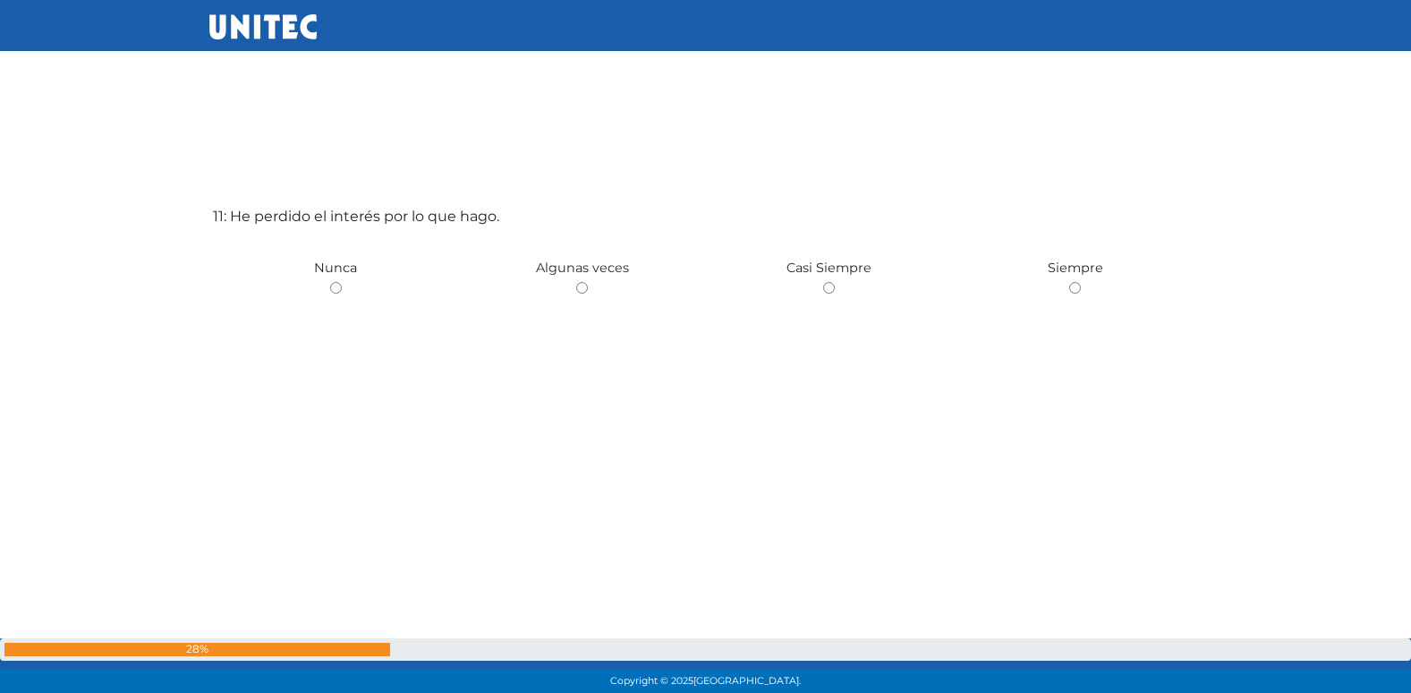
scroll to position [7015, 0]
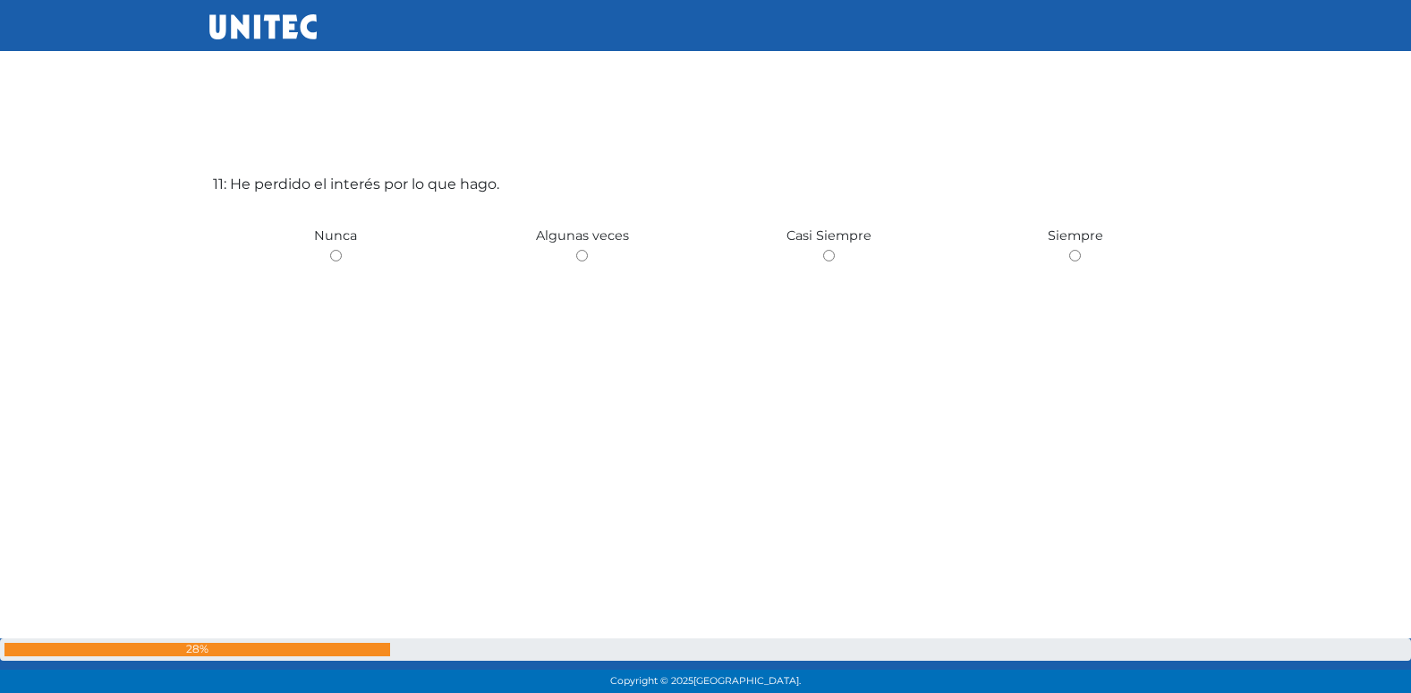
click at [576, 250] on input "radio" at bounding box center [582, 256] width 12 height 12
radio input "true"
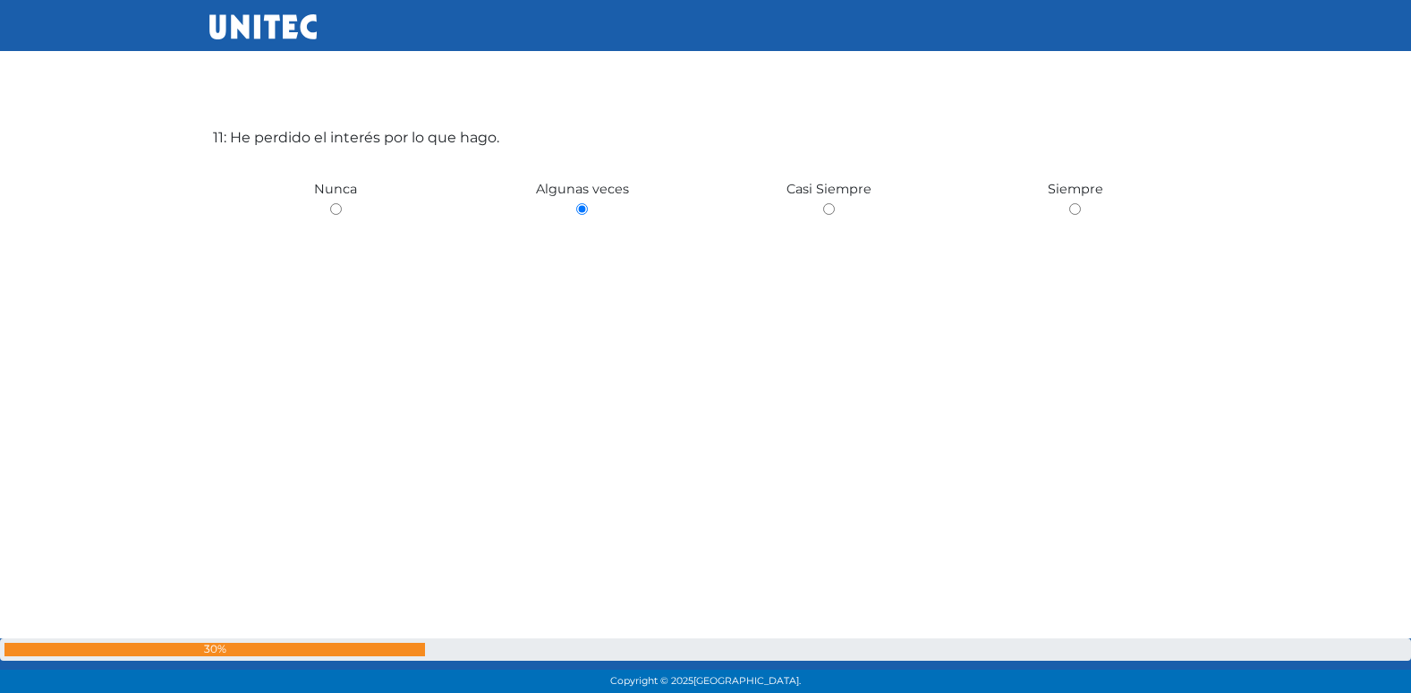
scroll to position [7078, 0]
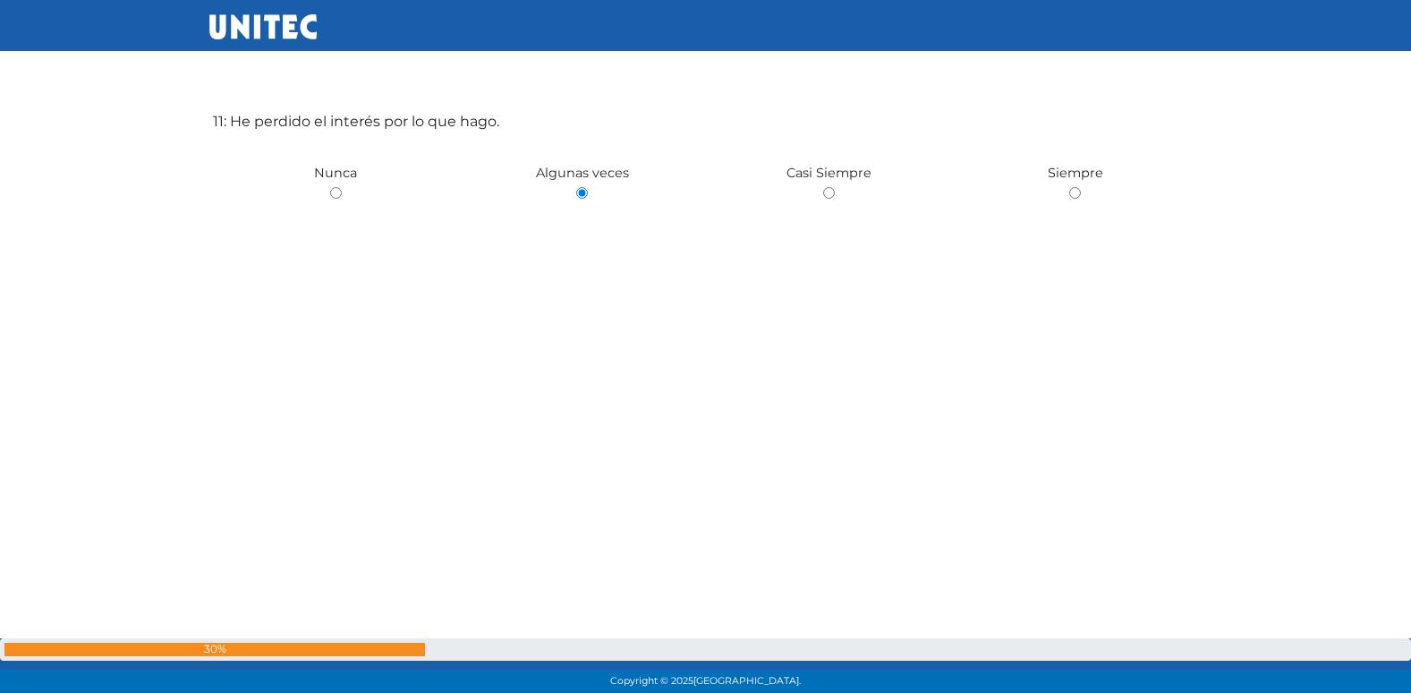
radio input "true"
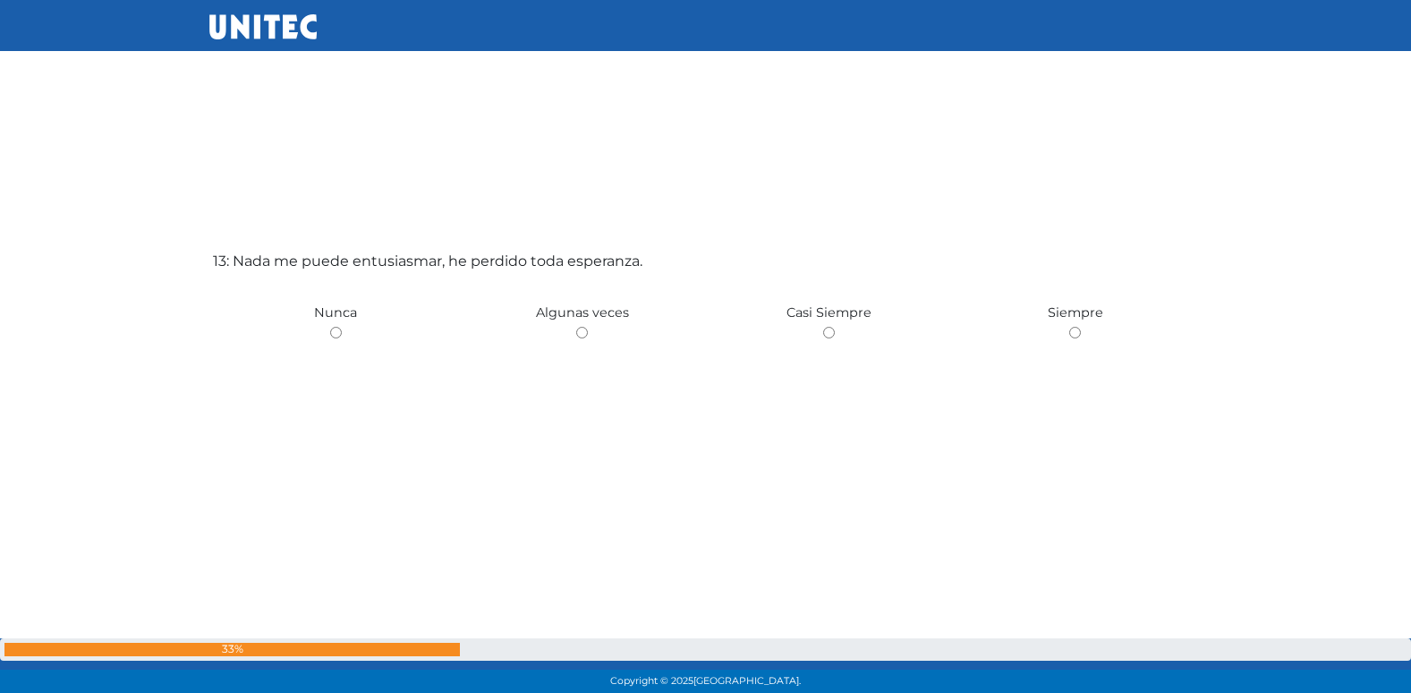
scroll to position [8400, 0]
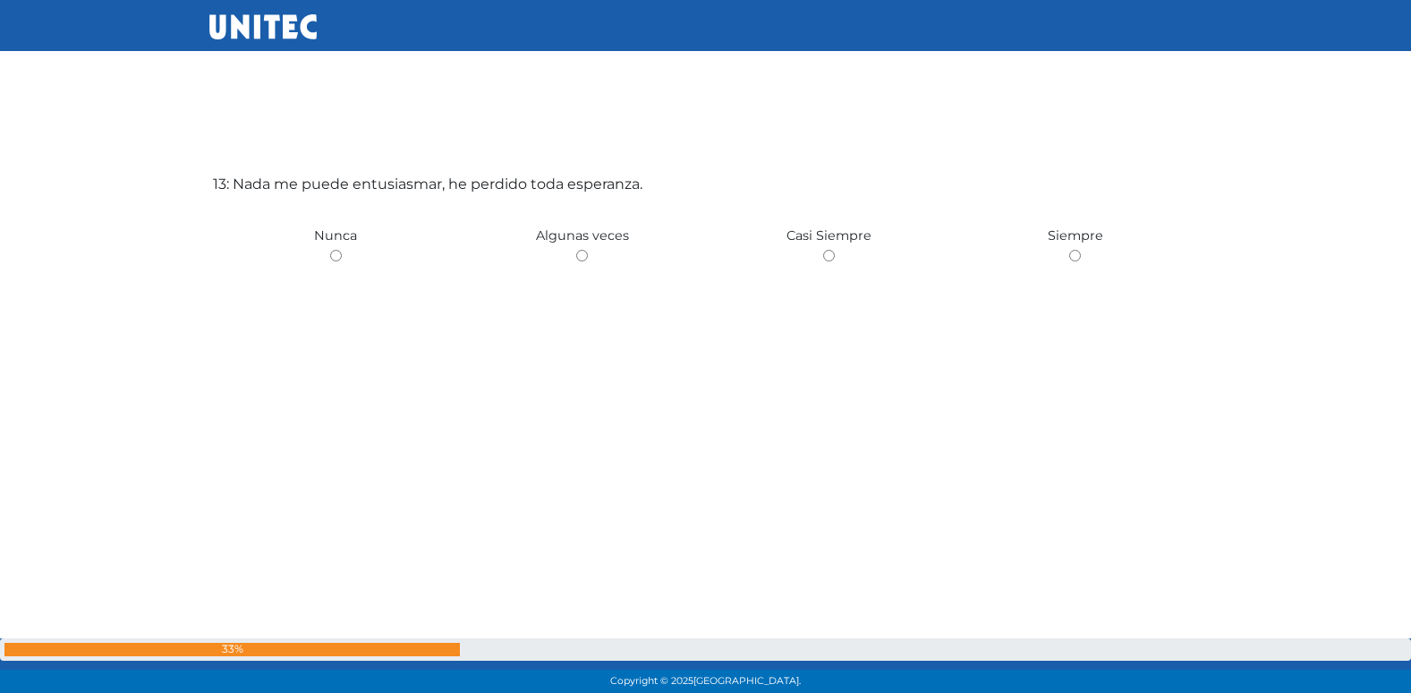
radio input "true"
click at [576, 250] on input "radio" at bounding box center [582, 256] width 12 height 12
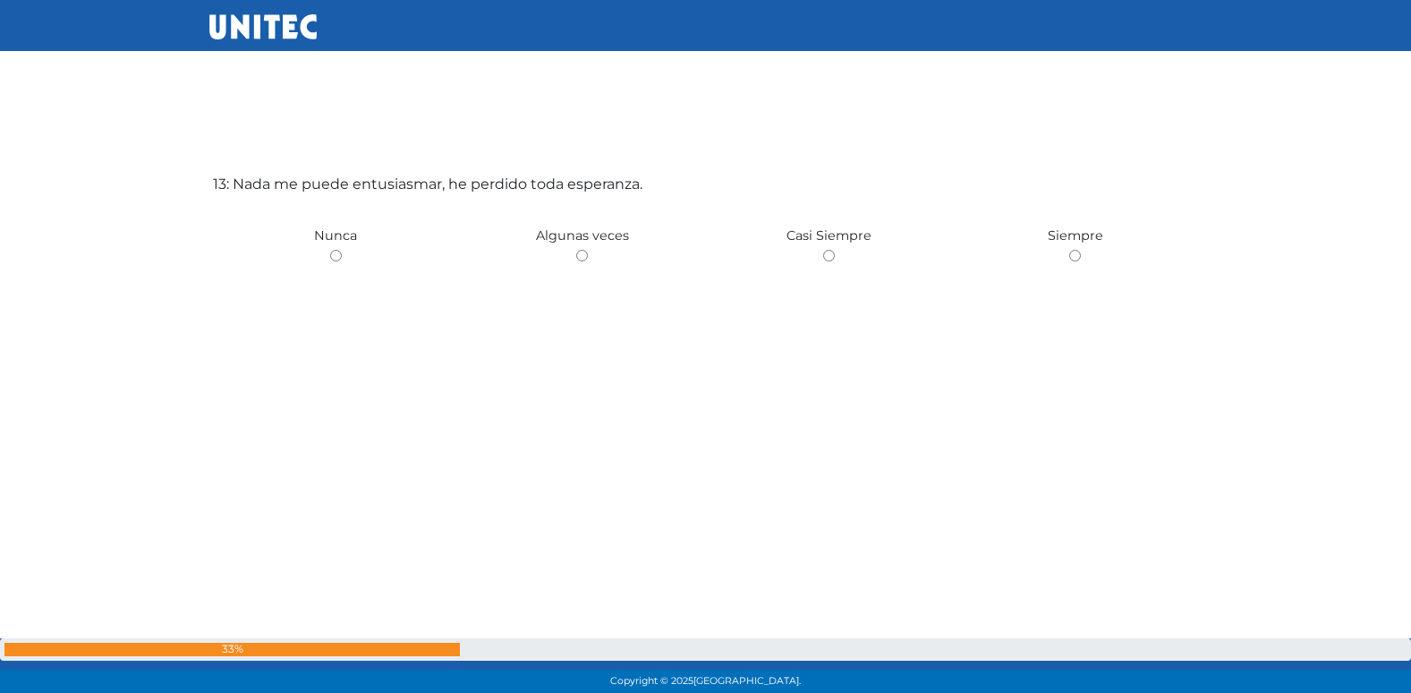
radio input "true"
click at [330, 250] on input "radio" at bounding box center [336, 256] width 12 height 12
radio input "true"
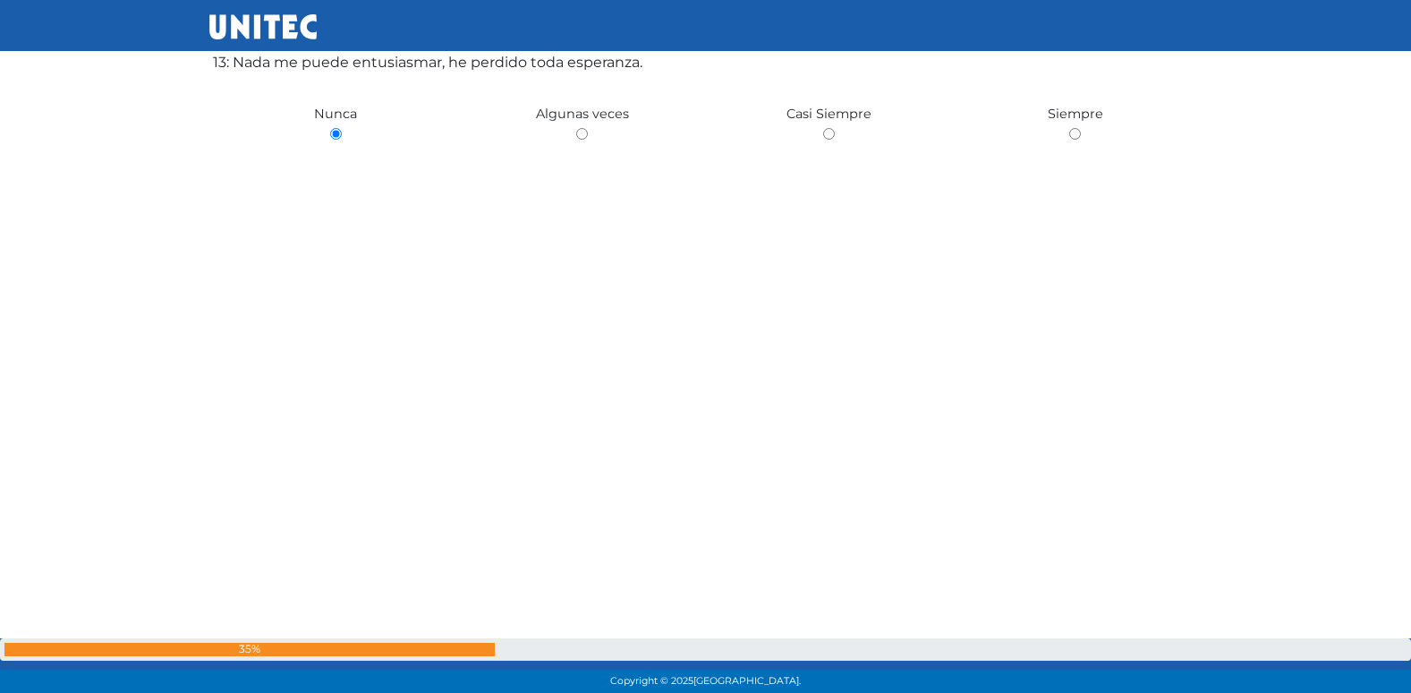
scroll to position [8526, 0]
radio input "true"
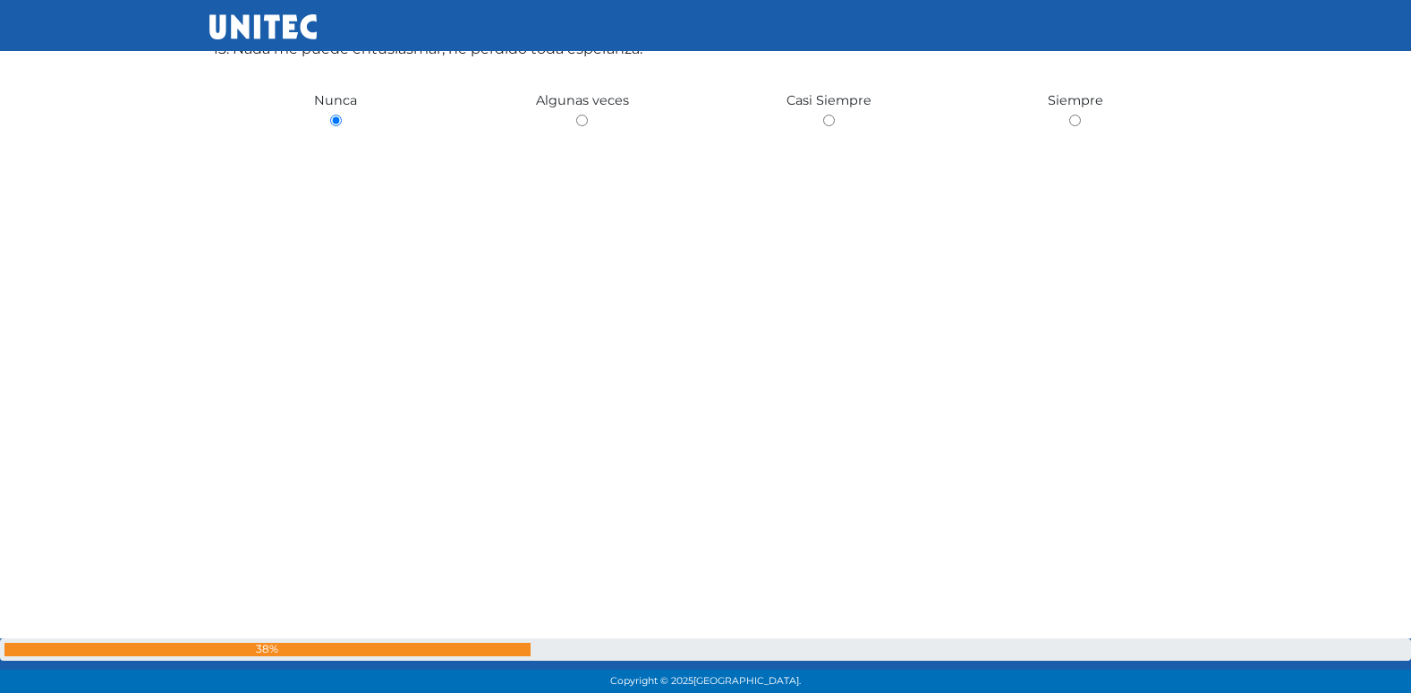
radio input "true"
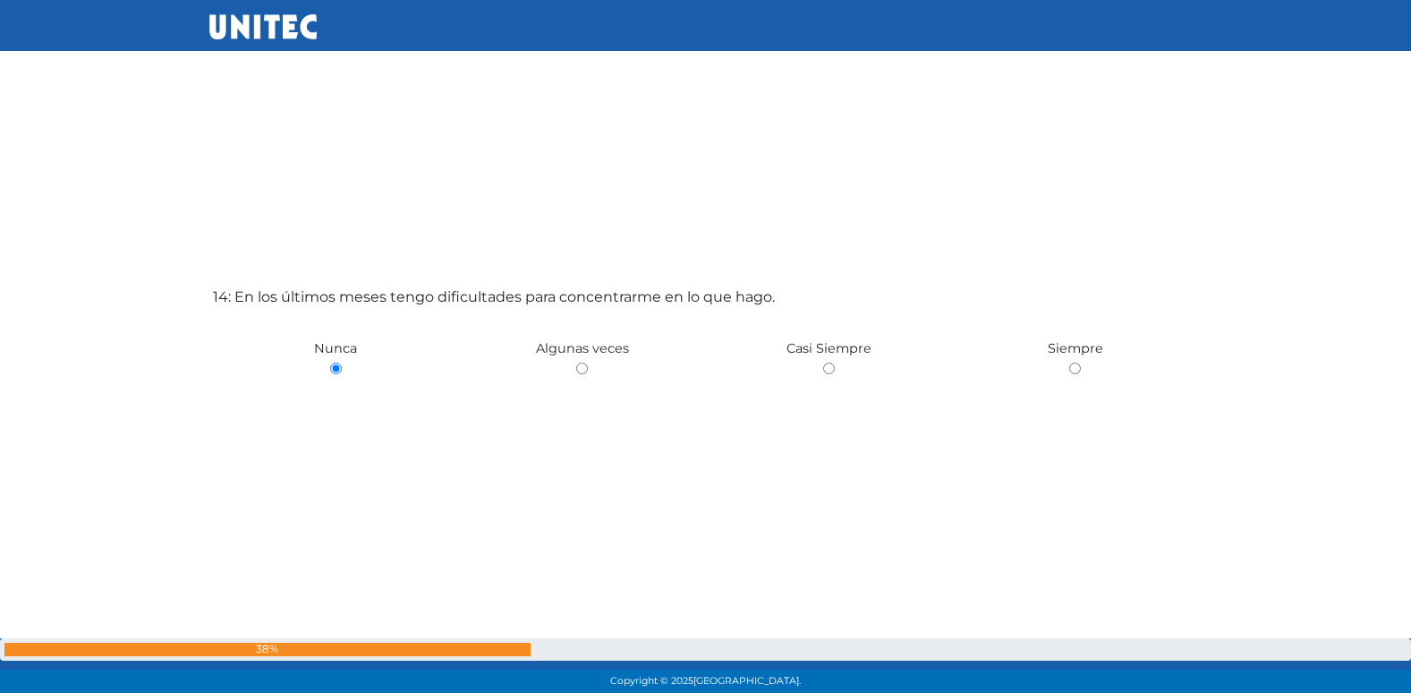
scroll to position [8801, 0]
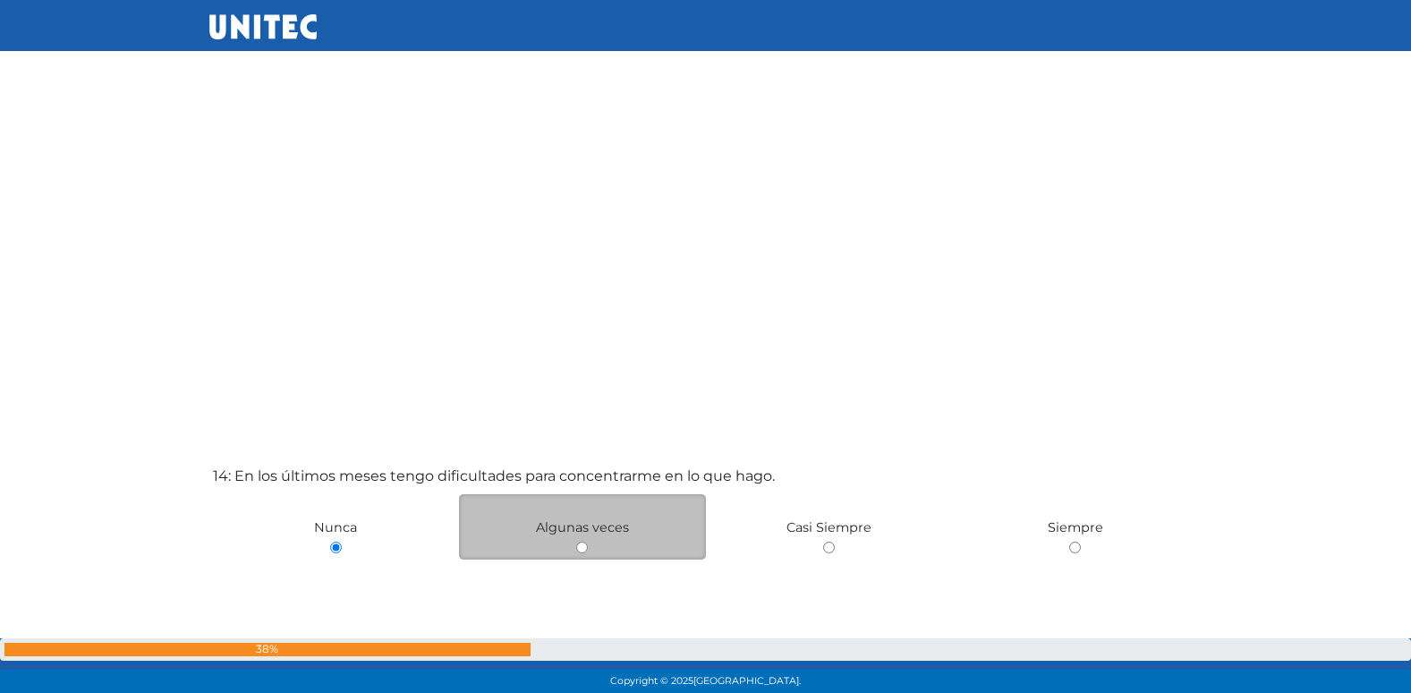
click at [578, 549] on input "radio" at bounding box center [582, 547] width 12 height 12
radio input "true"
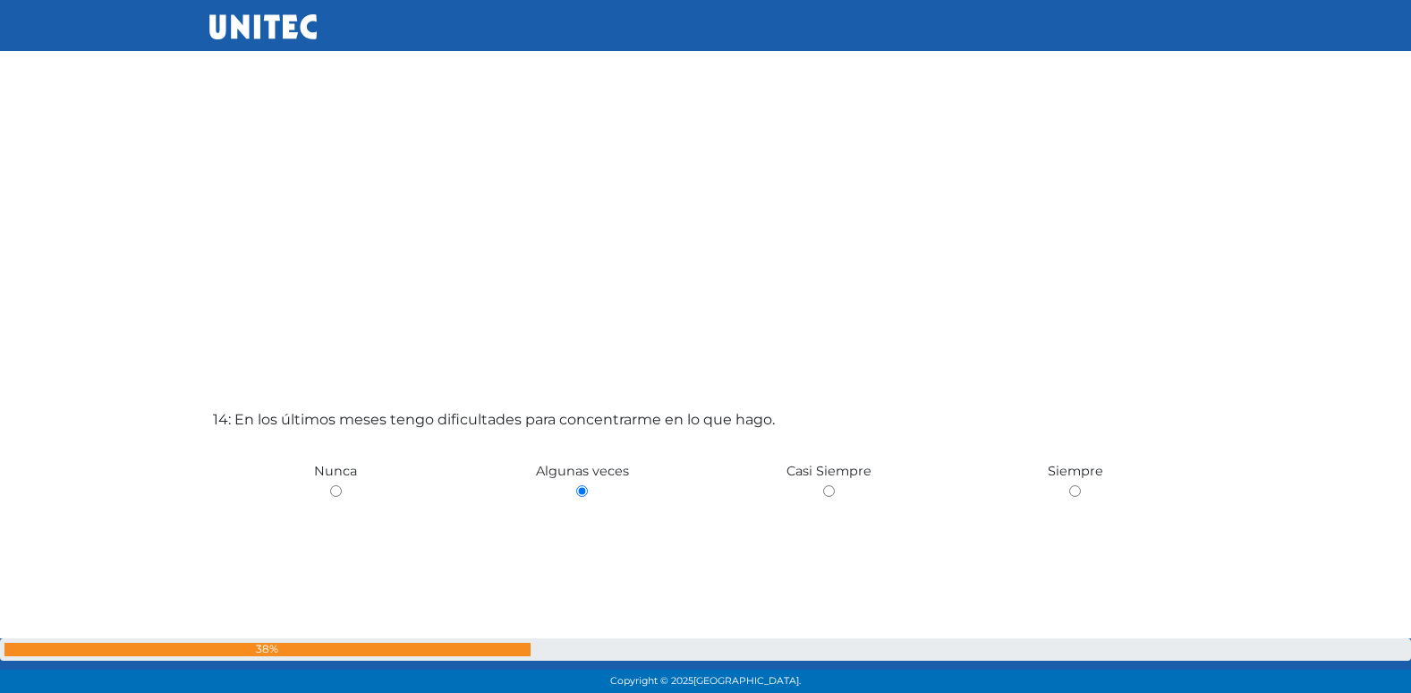
scroll to position [8865, 0]
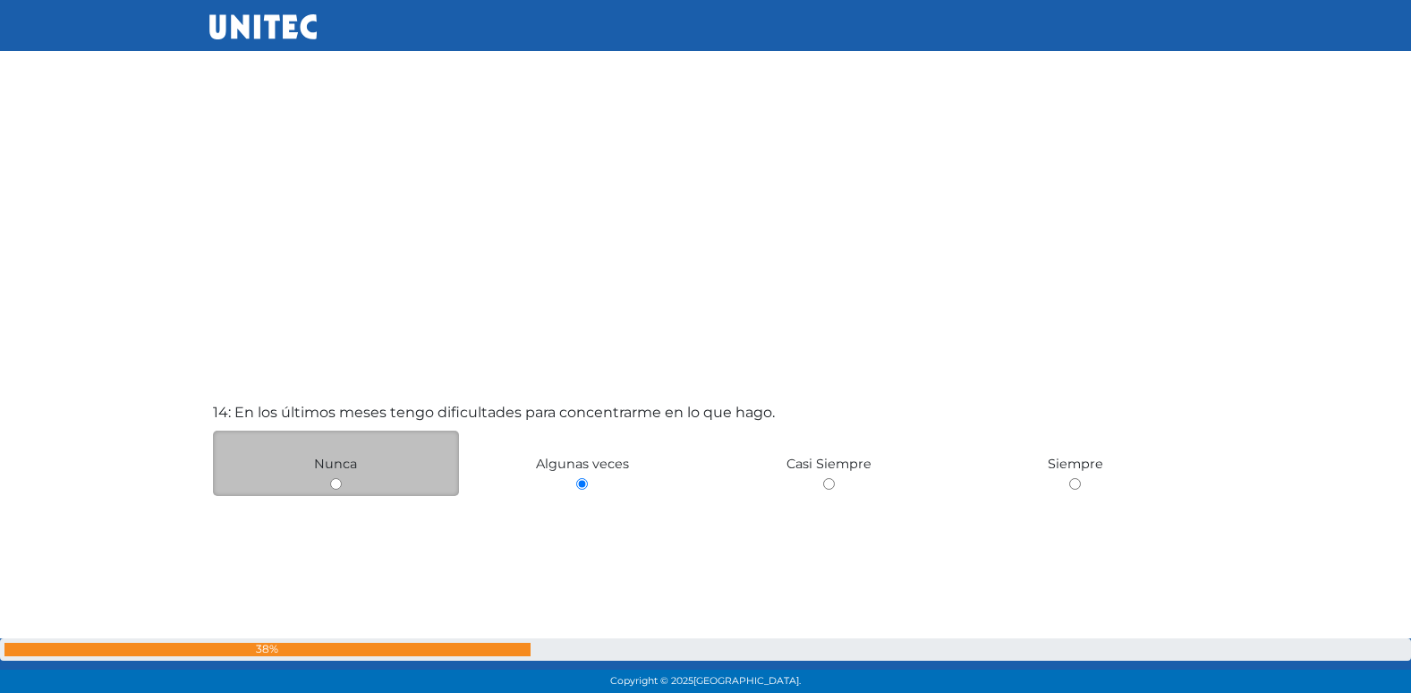
click at [336, 489] on input "radio" at bounding box center [336, 484] width 12 height 12
radio input "true"
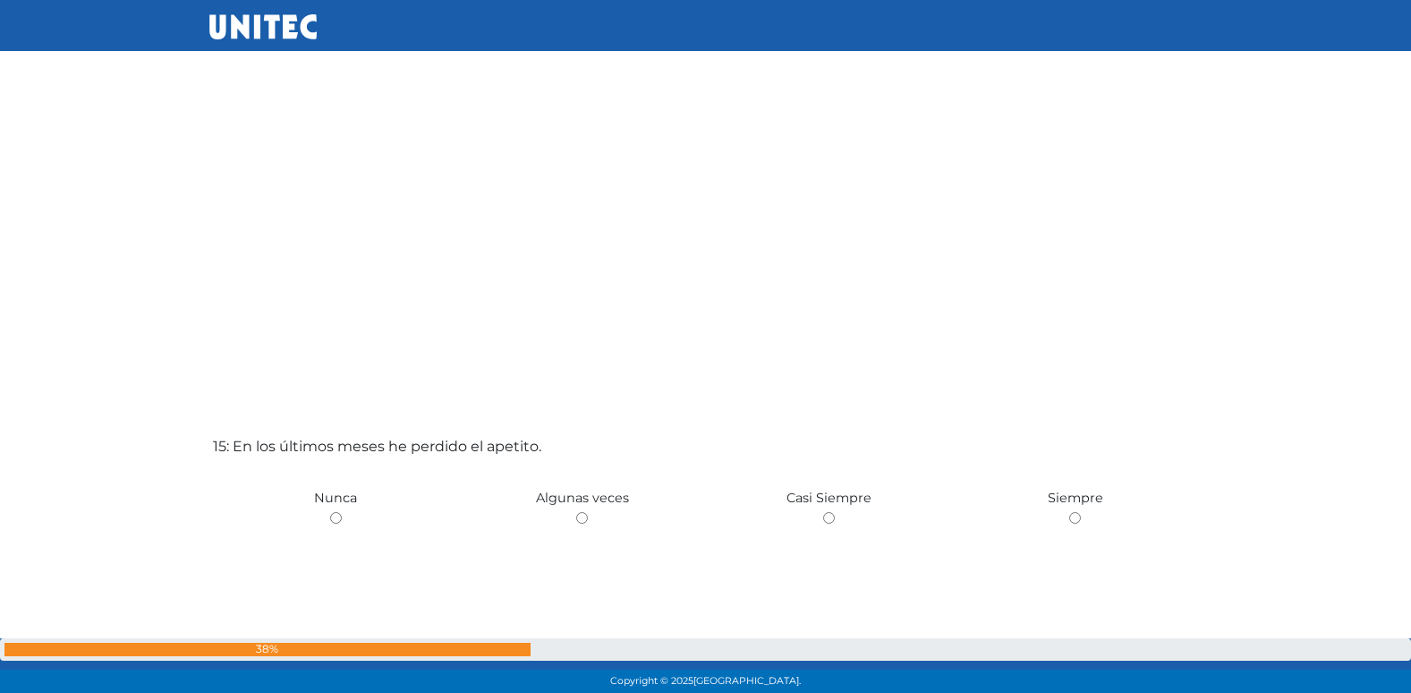
scroll to position [9613, 0]
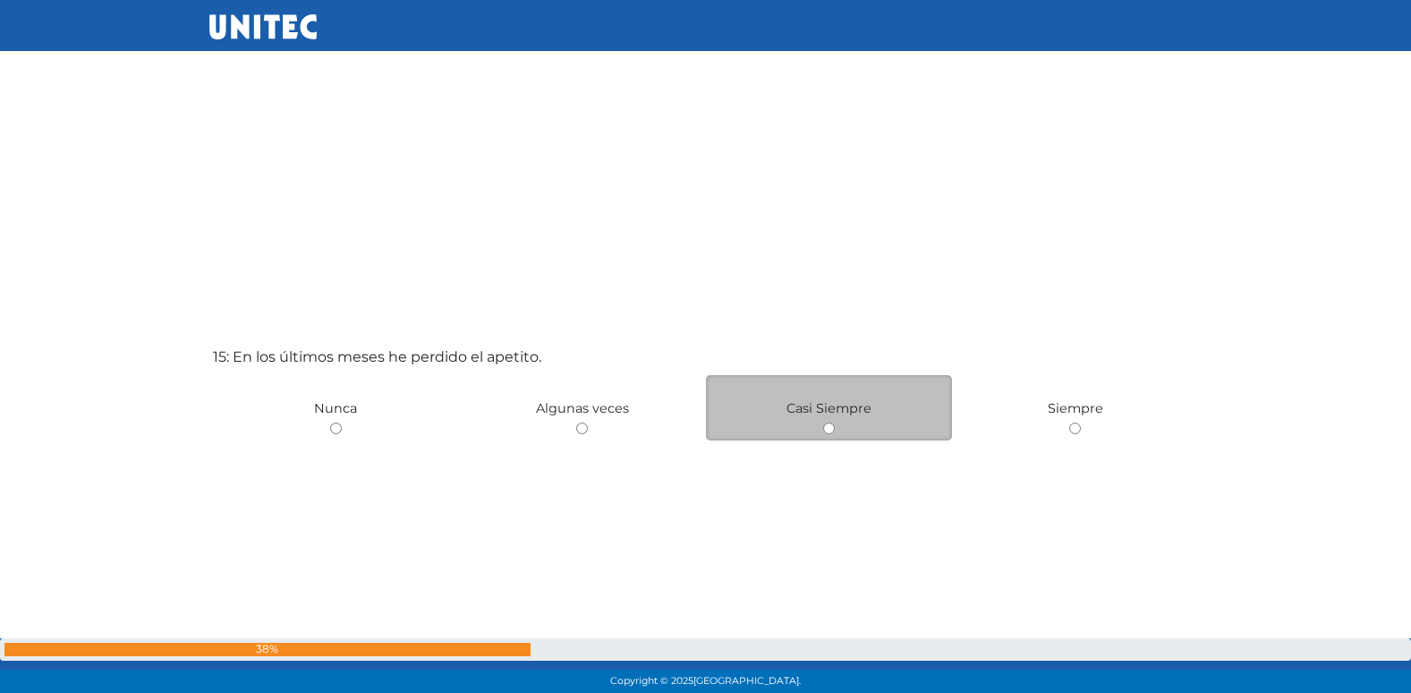
click at [829, 429] on input "radio" at bounding box center [829, 428] width 12 height 12
radio input "true"
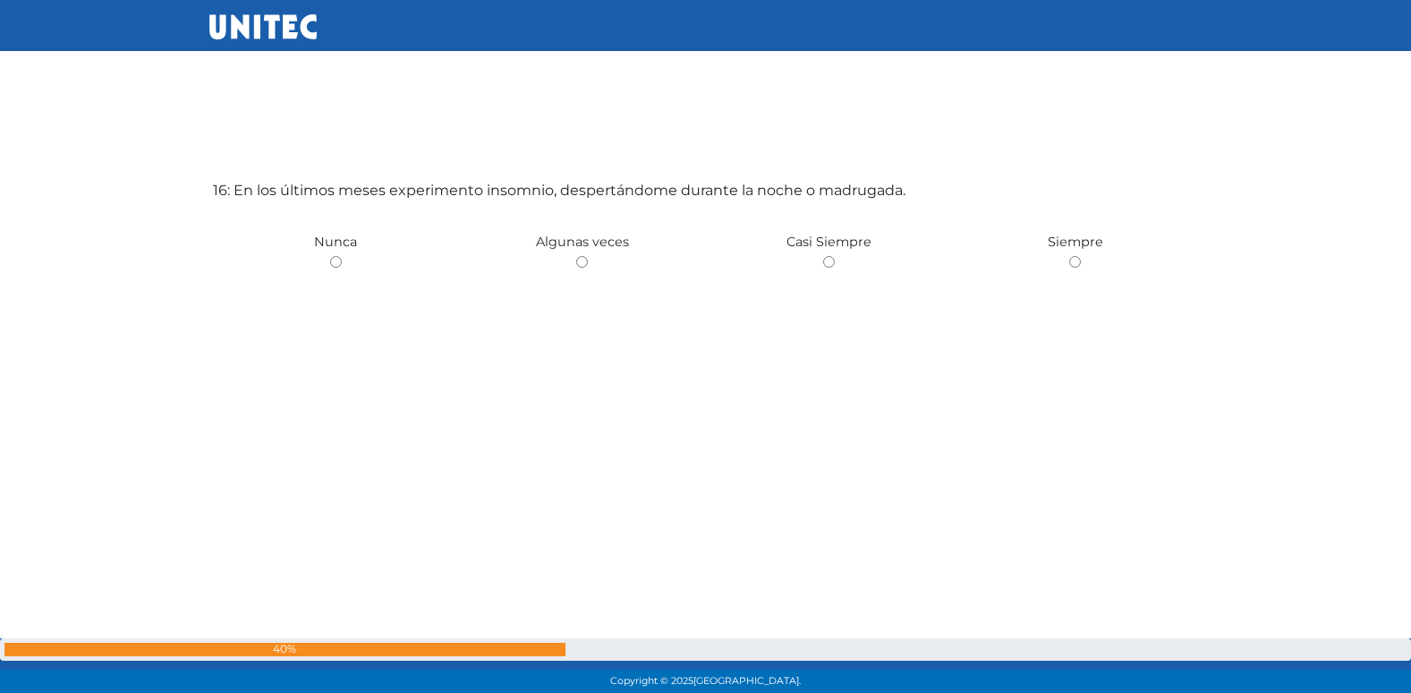
scroll to position [10478, 0]
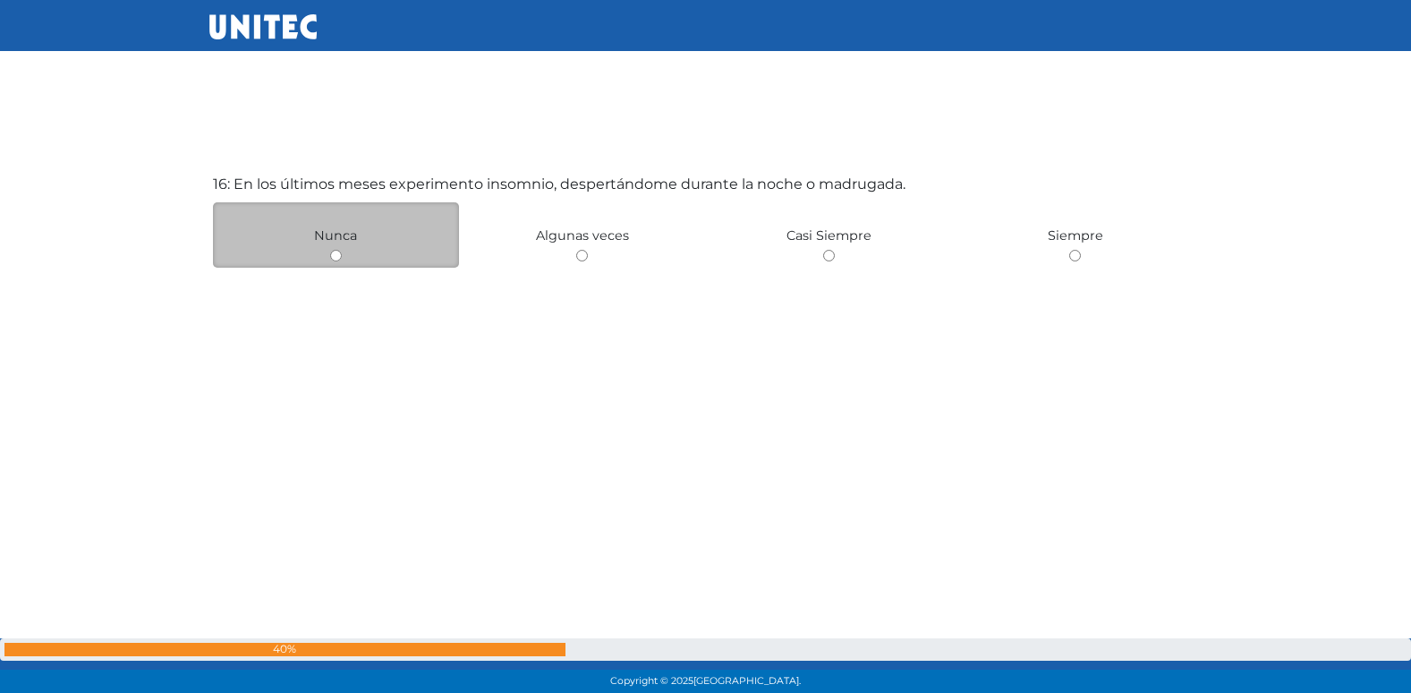
click at [336, 256] on input "radio" at bounding box center [336, 256] width 12 height 12
radio input "true"
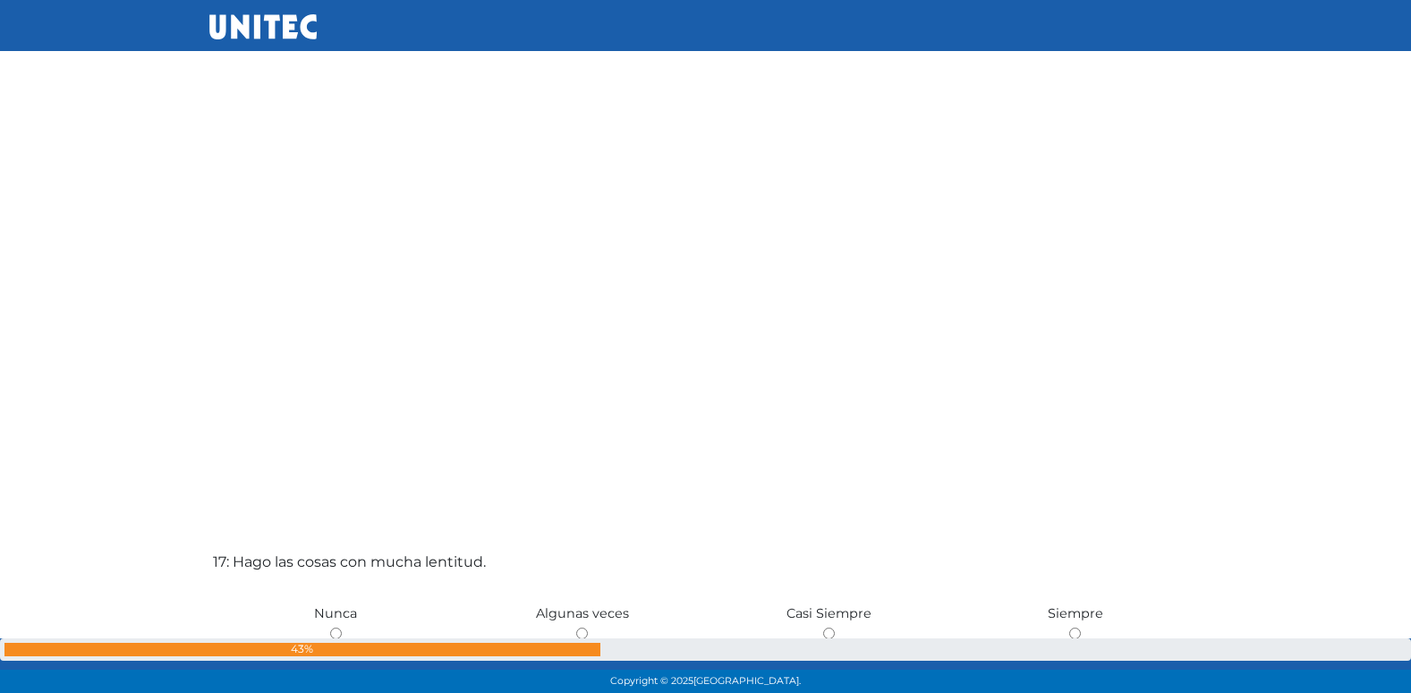
scroll to position [10853, 0]
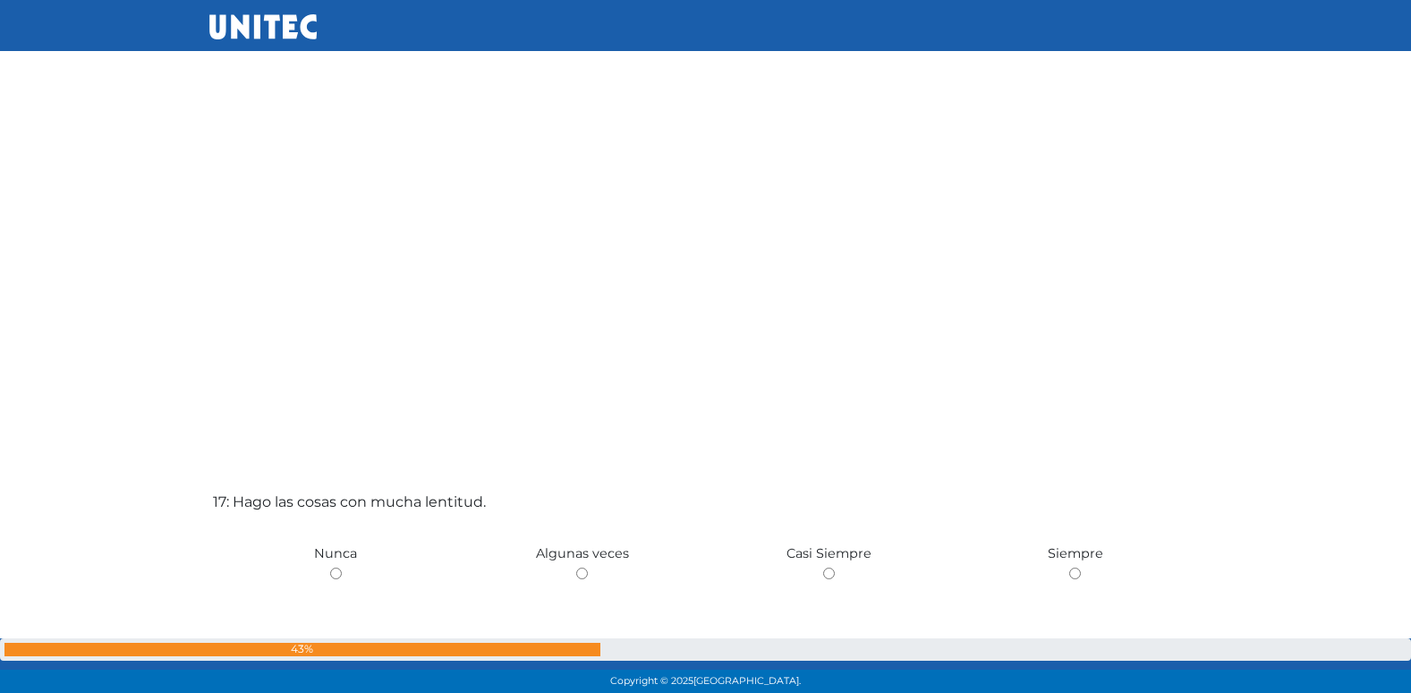
click at [576, 567] on input "radio" at bounding box center [582, 573] width 12 height 12
radio input "true"
click at [823, 567] on input "radio" at bounding box center [829, 573] width 12 height 12
radio input "true"
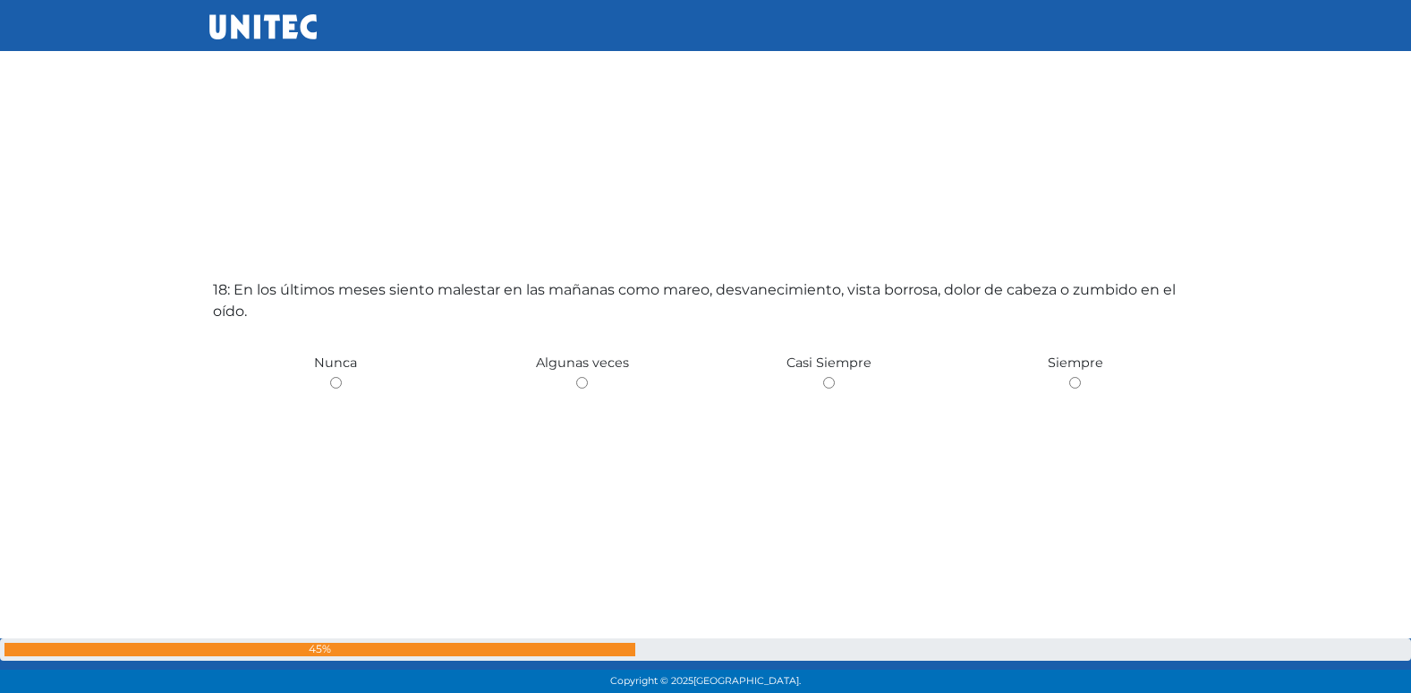
scroll to position [11863, 0]
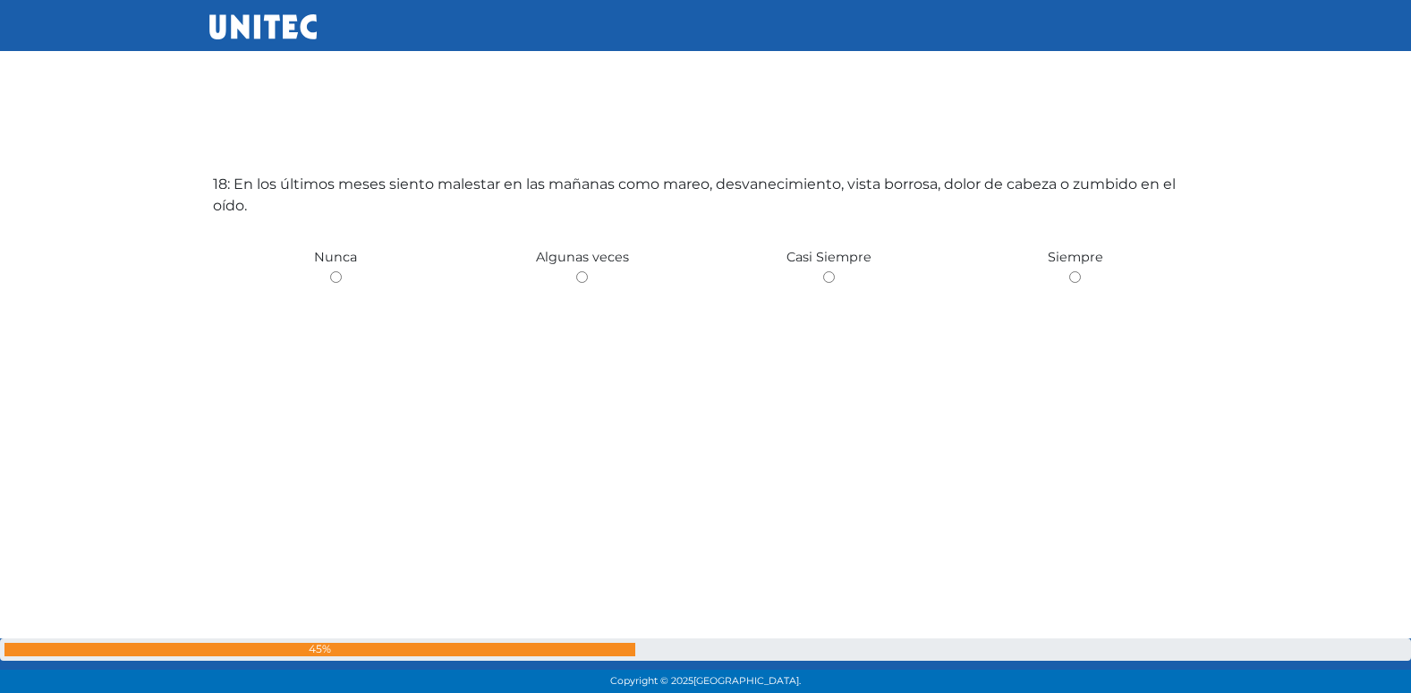
click at [576, 271] on input "radio" at bounding box center [582, 277] width 12 height 12
radio input "true"
click at [823, 273] on input "radio" at bounding box center [829, 279] width 12 height 12
radio input "true"
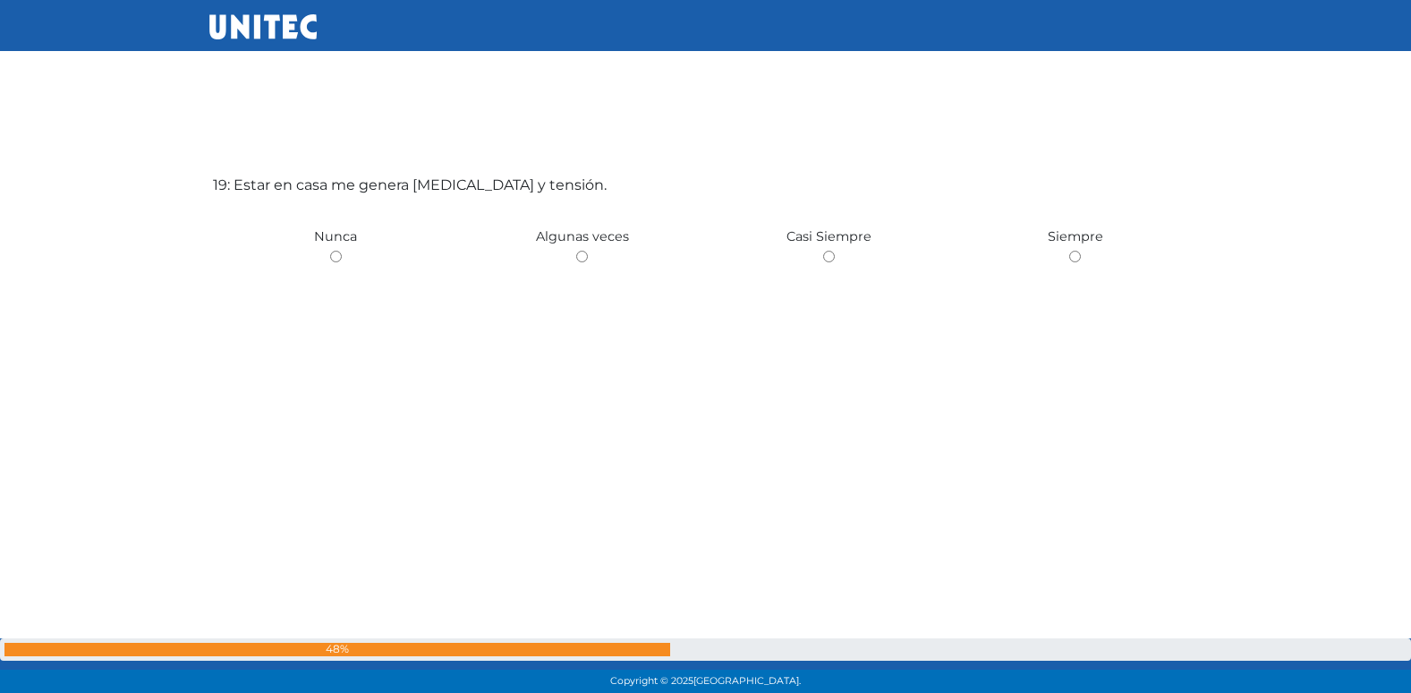
scroll to position [12556, 0]
click at [576, 250] on input "radio" at bounding box center [582, 256] width 12 height 12
radio input "true"
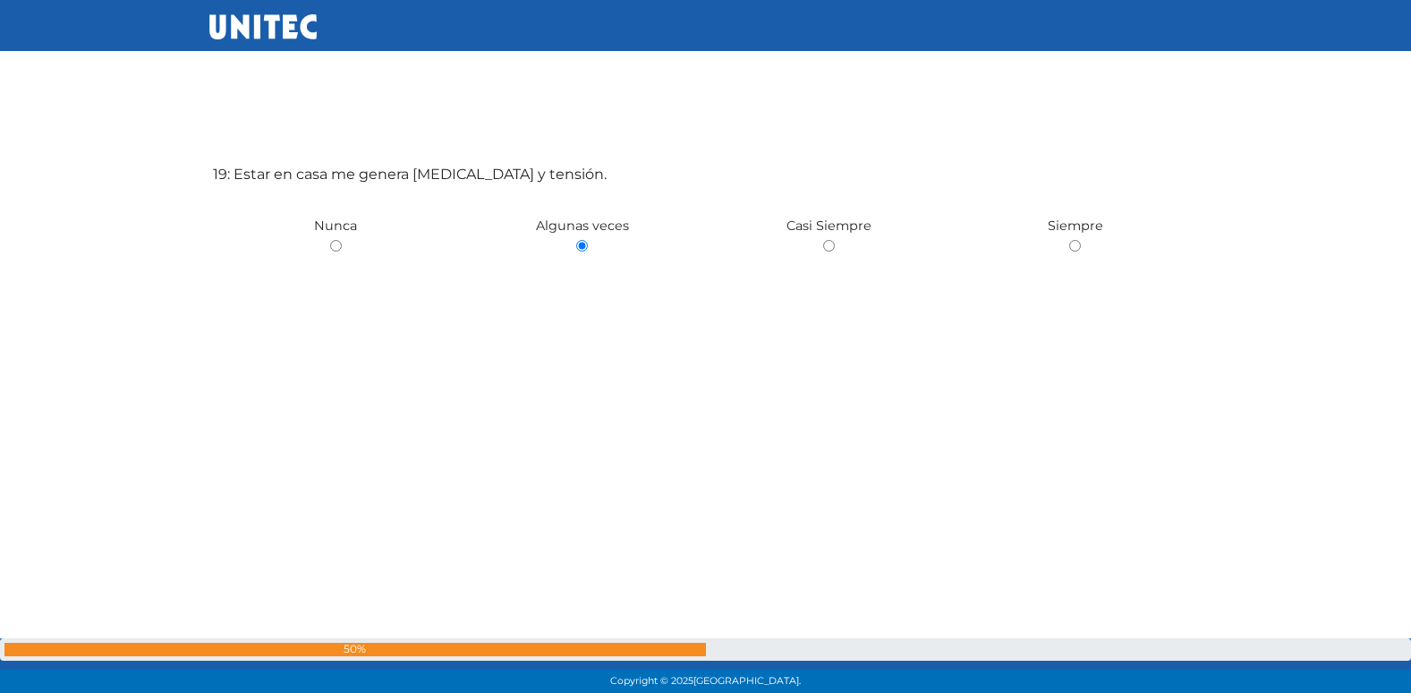
click at [330, 240] on input "radio" at bounding box center [336, 246] width 12 height 12
radio input "true"
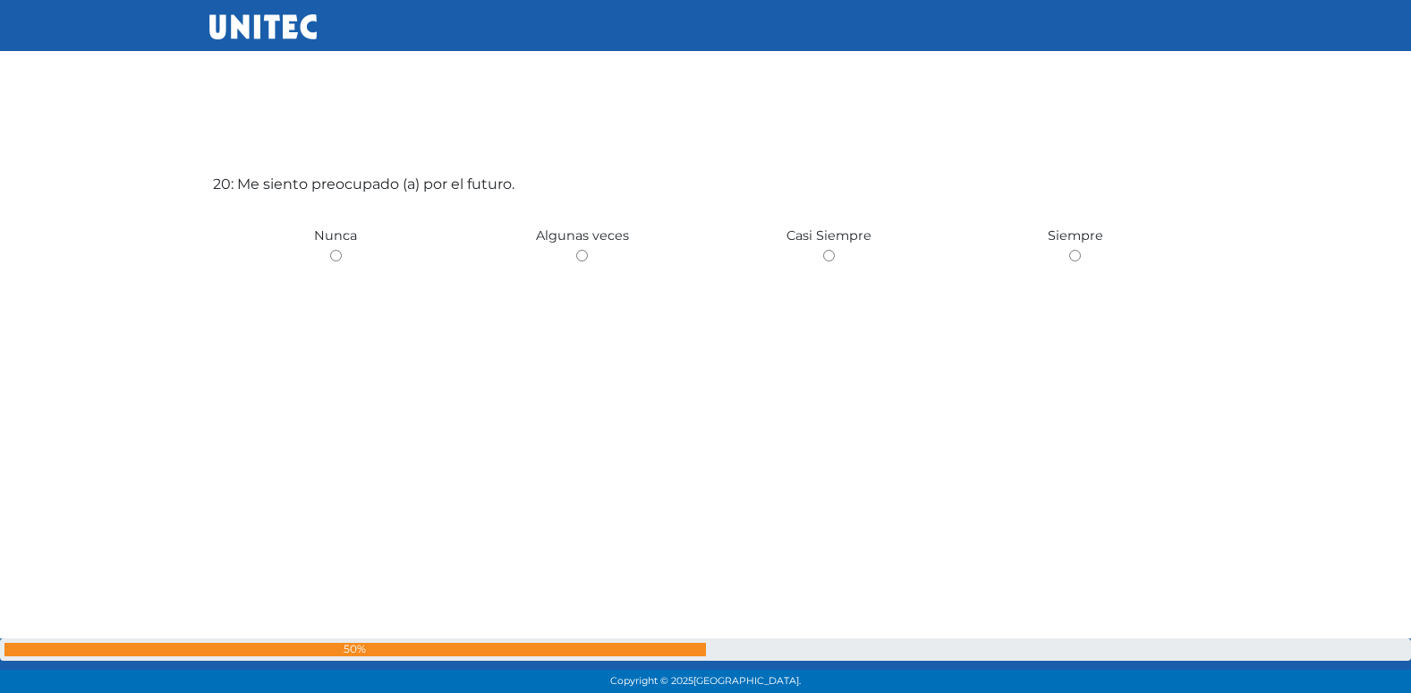
click at [576, 250] on input "radio" at bounding box center [582, 256] width 12 height 12
radio input "true"
click at [576, 250] on input "radio" at bounding box center [582, 256] width 12 height 12
radio input "true"
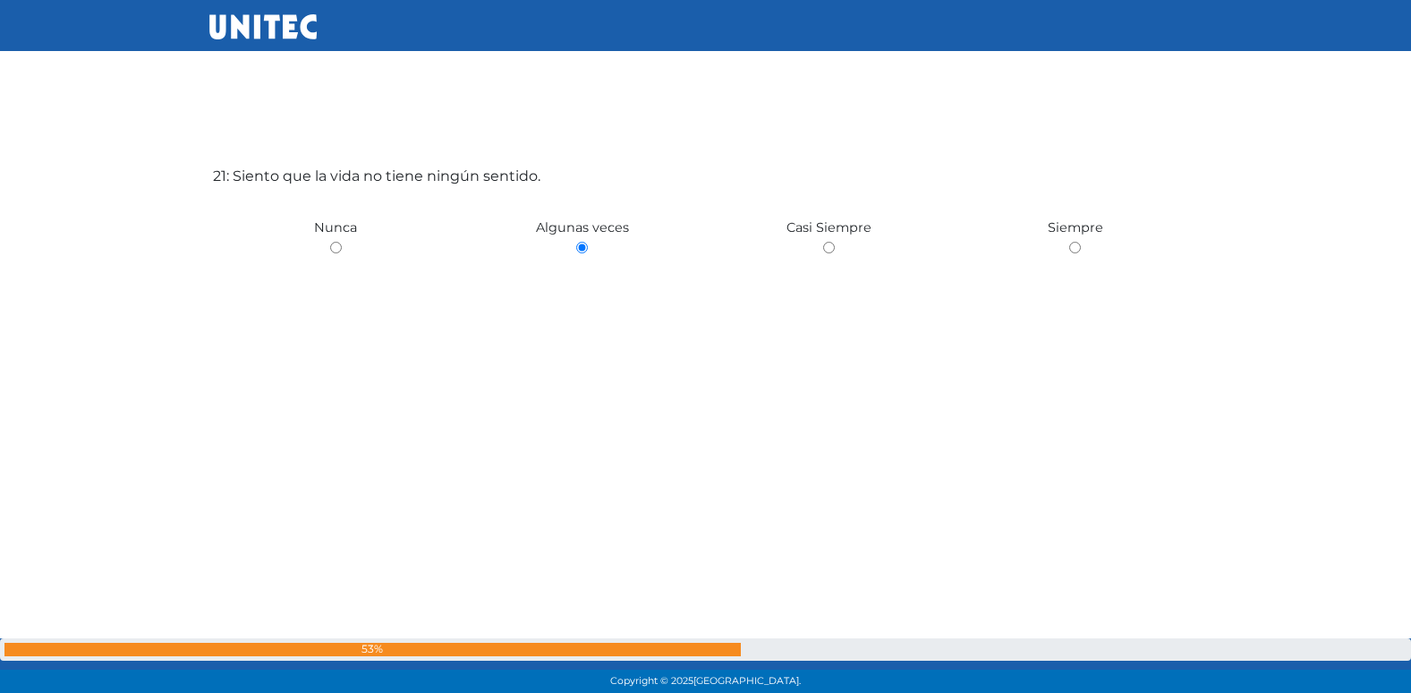
click at [330, 242] on input "radio" at bounding box center [336, 248] width 12 height 12
radio input "true"
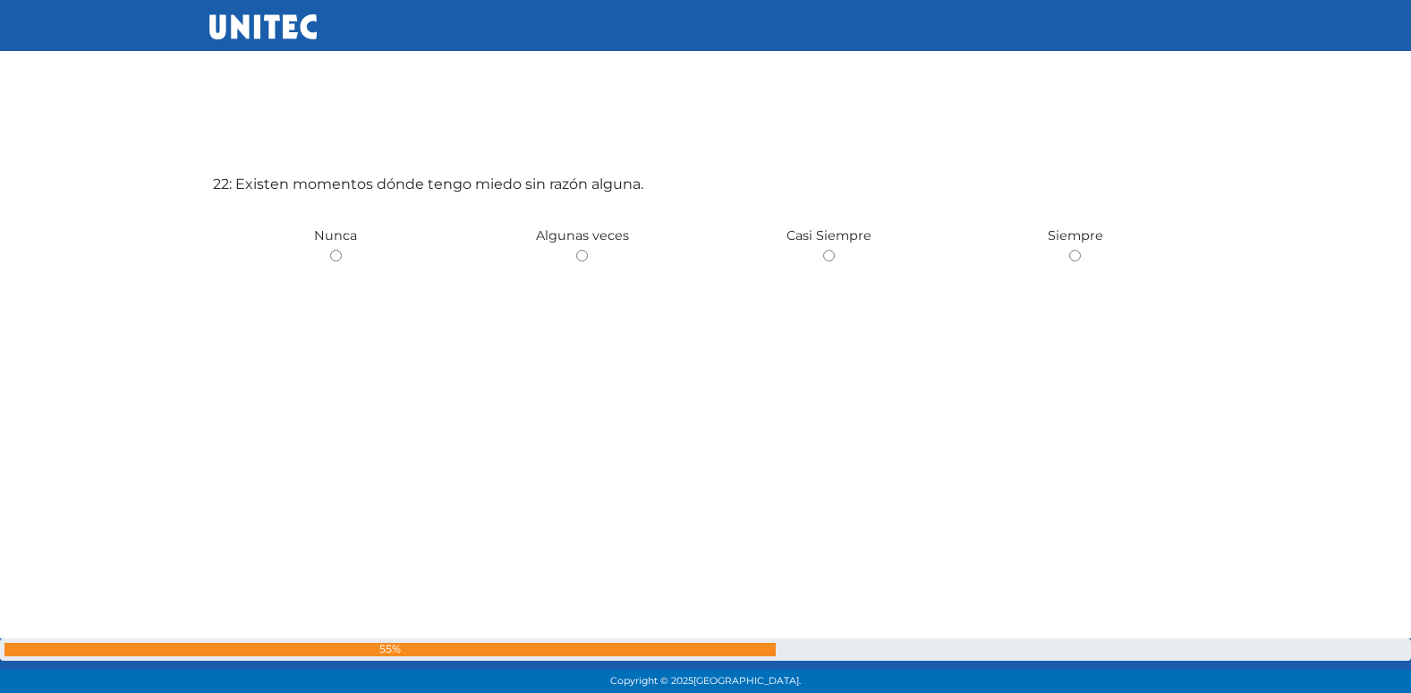
click at [576, 250] on input "radio" at bounding box center [582, 256] width 12 height 12
radio input "true"
click at [330, 250] on input "radio" at bounding box center [336, 256] width 12 height 12
radio input "true"
click at [576, 250] on input "radio" at bounding box center [582, 256] width 12 height 12
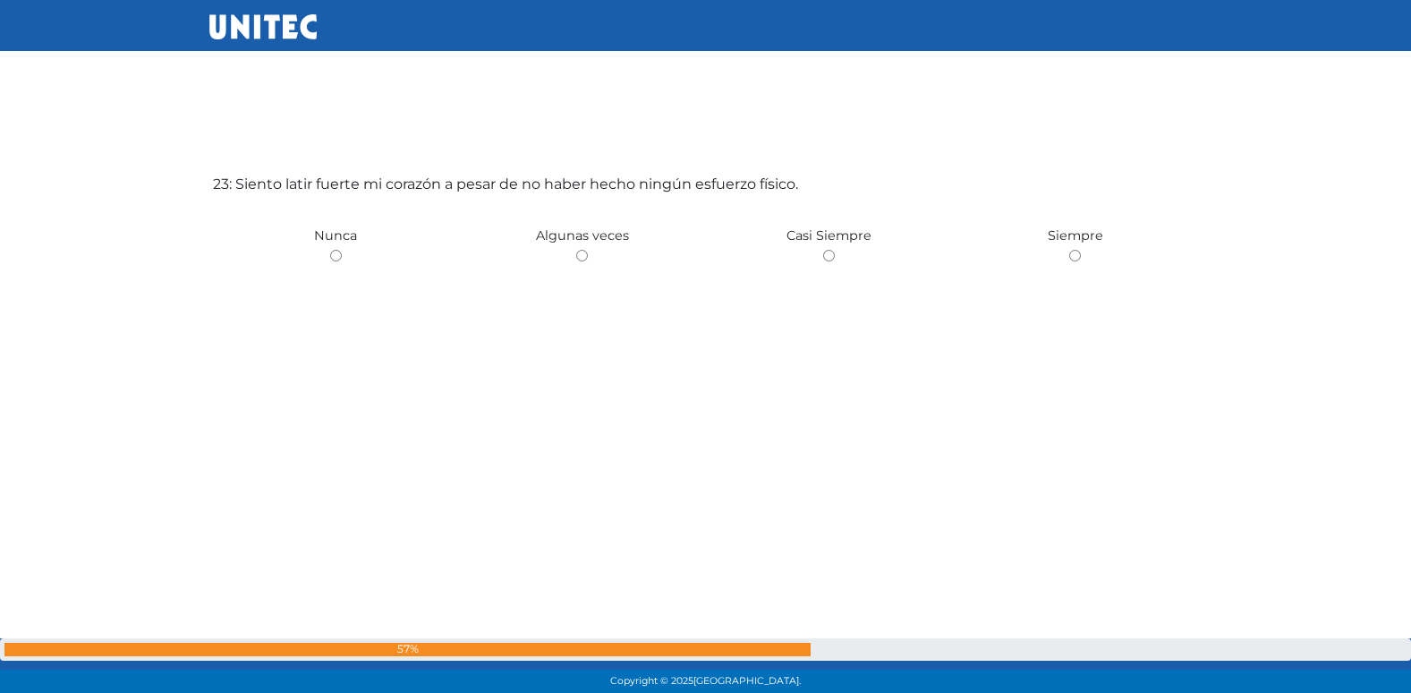
radio input "true"
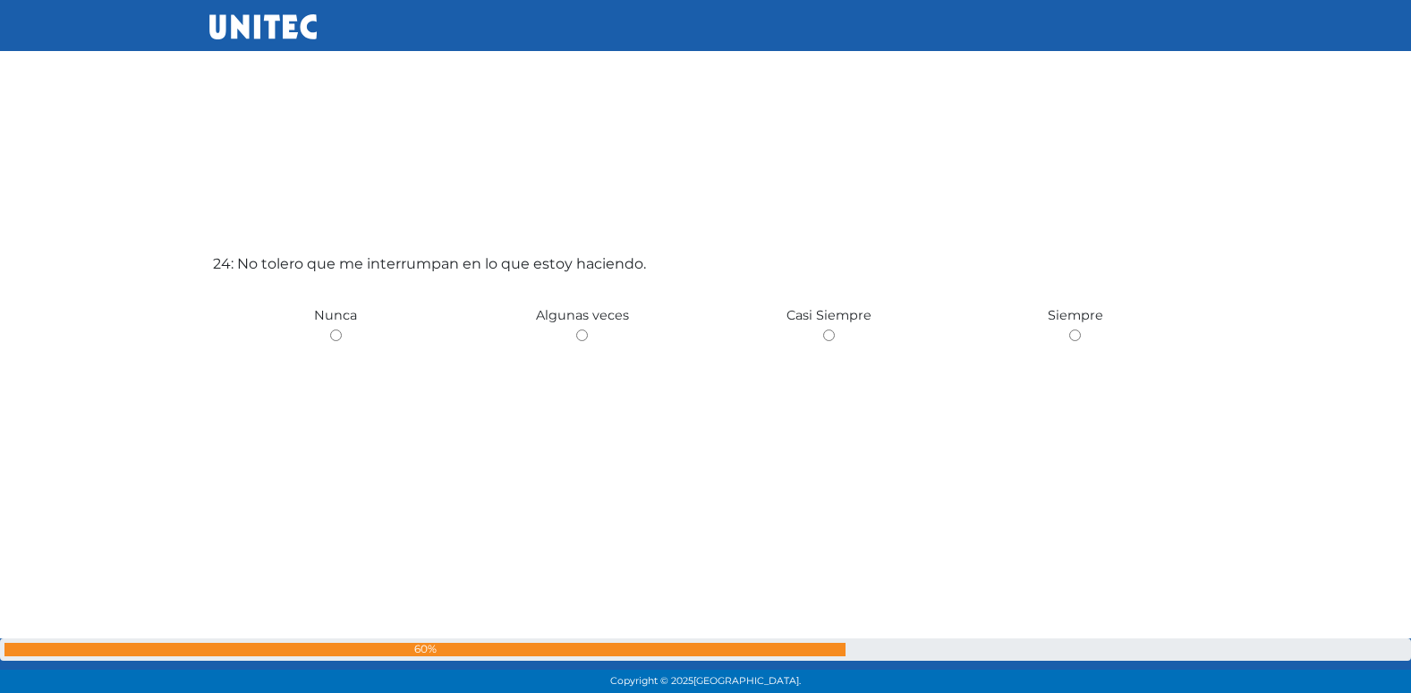
scroll to position [16019, 0]
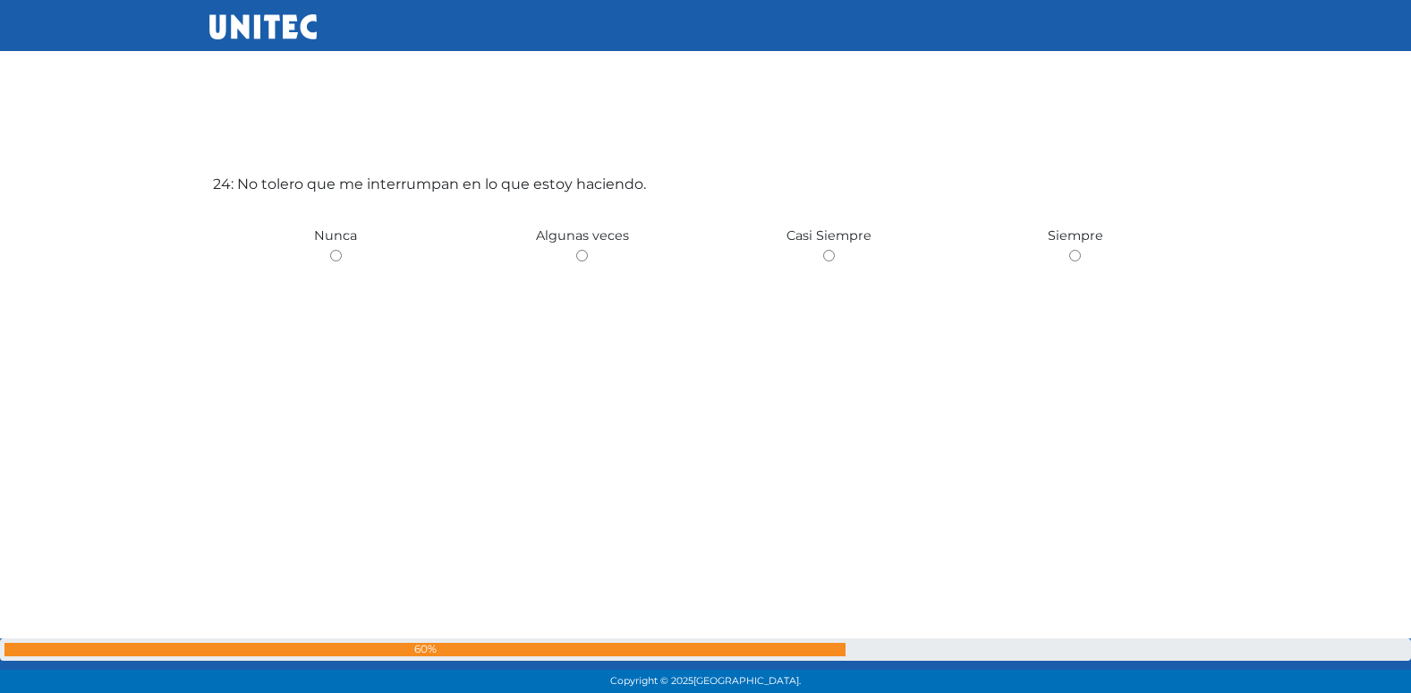
click at [576, 250] on input "radio" at bounding box center [582, 256] width 12 height 12
radio input "true"
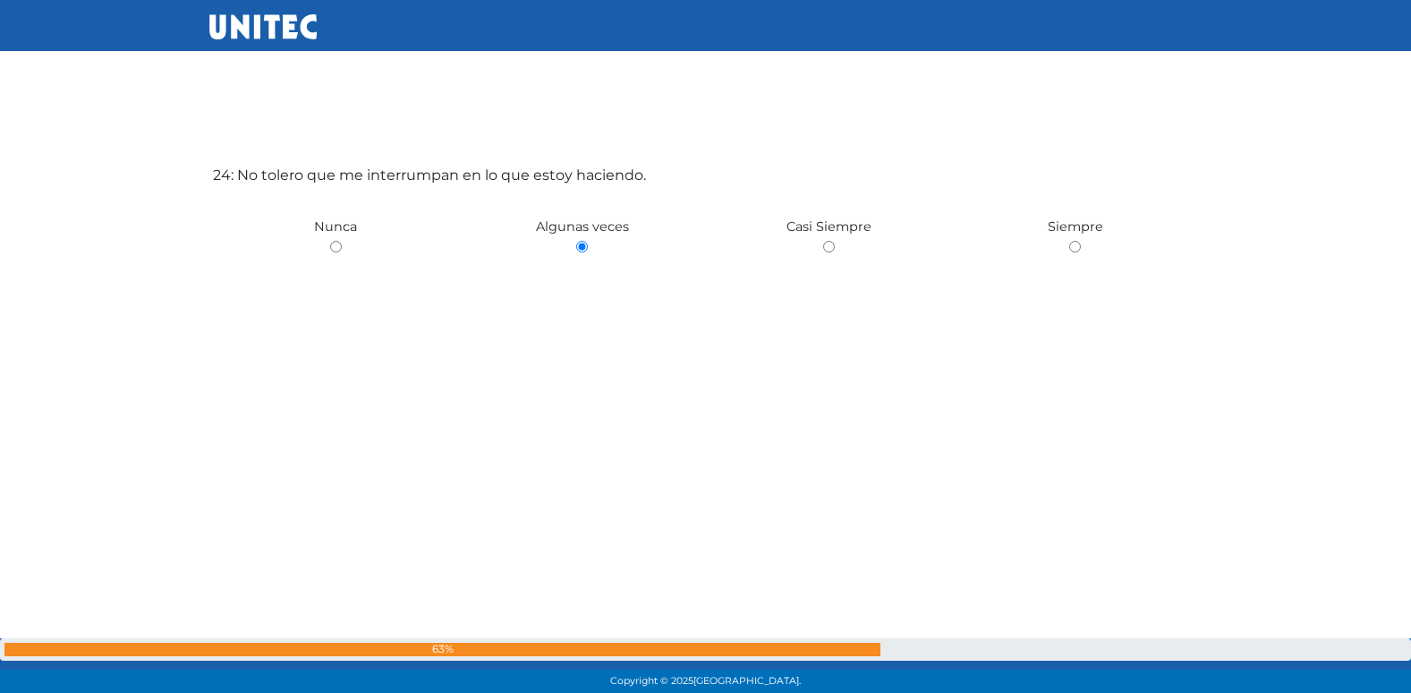
click at [823, 241] on input "radio" at bounding box center [829, 247] width 12 height 12
radio input "true"
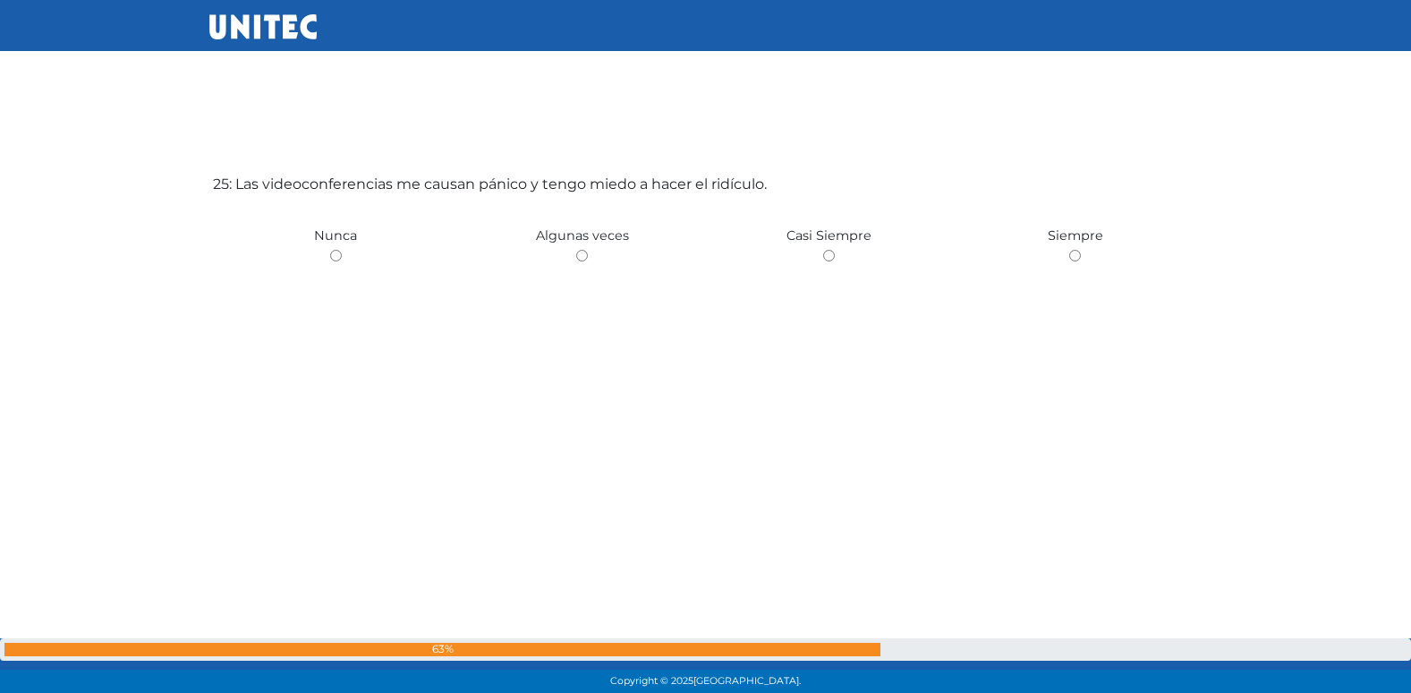
click at [576, 250] on input "radio" at bounding box center [582, 256] width 12 height 12
radio input "true"
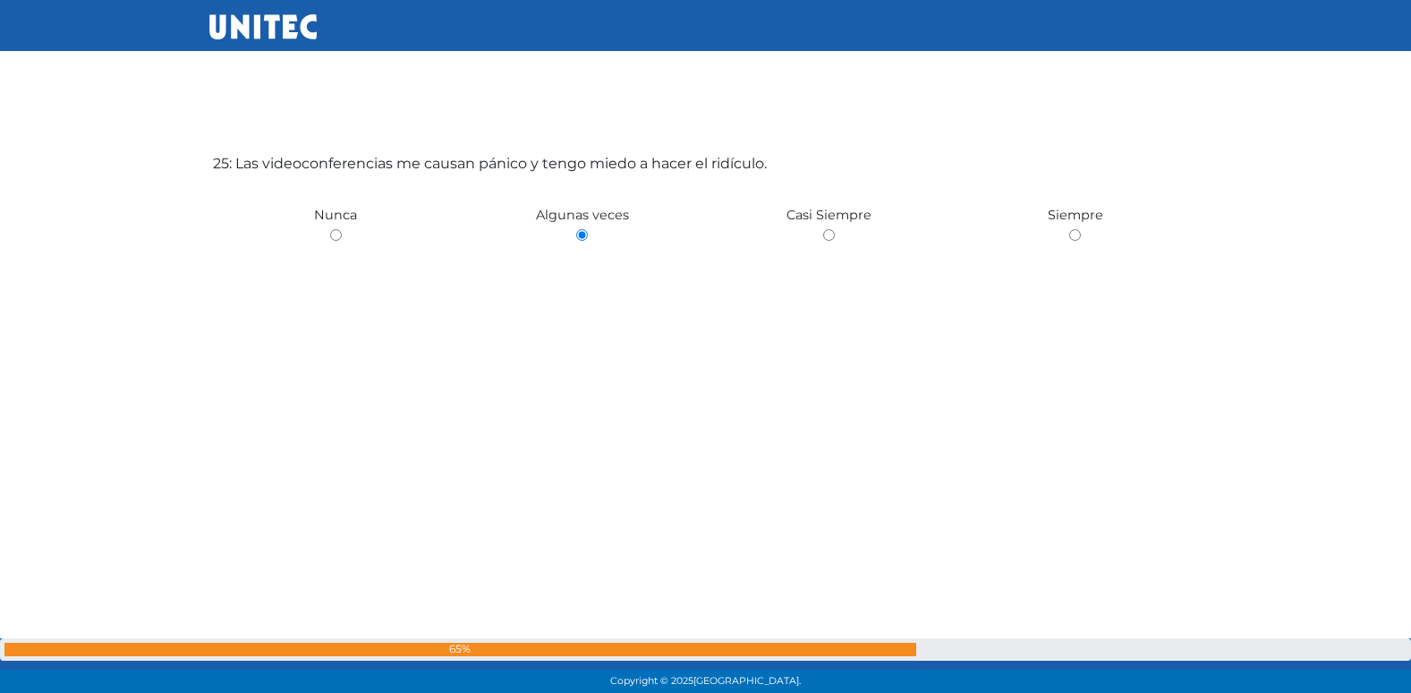
click at [823, 229] on input "radio" at bounding box center [829, 235] width 12 height 12
radio input "true"
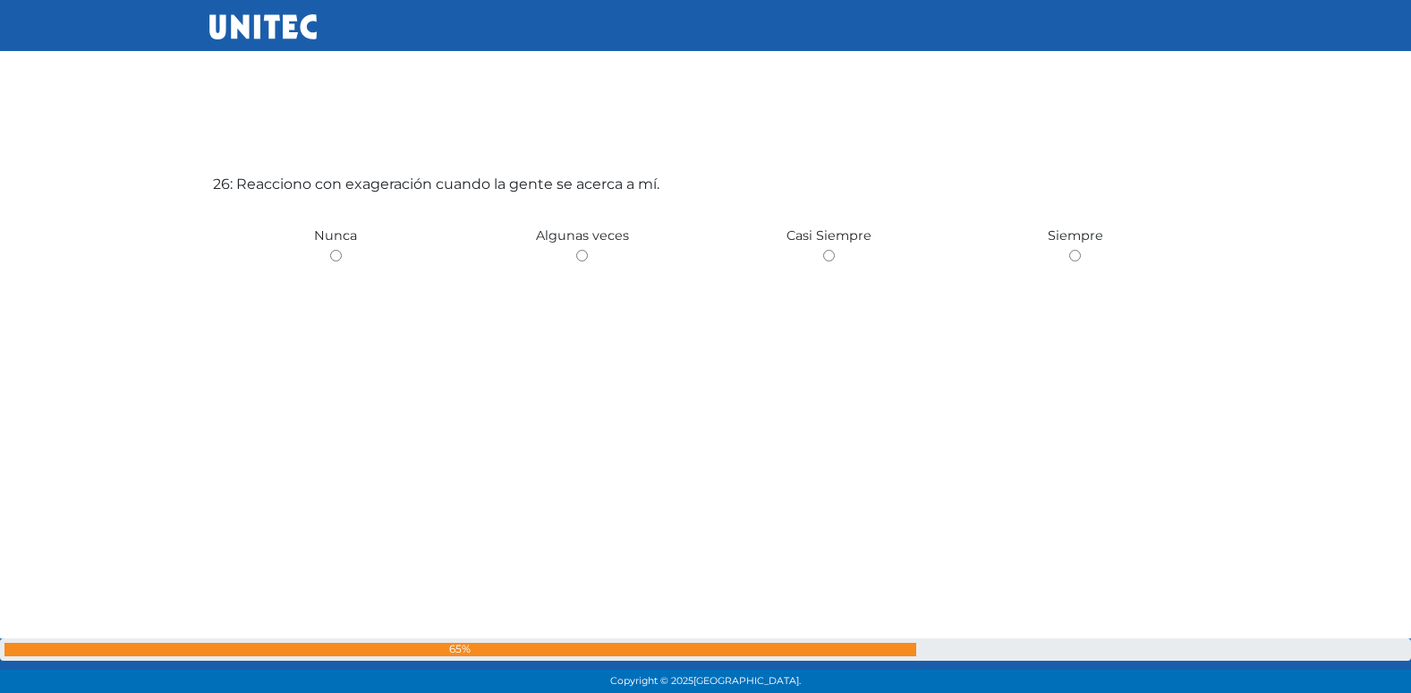
click at [576, 250] on input "radio" at bounding box center [582, 256] width 12 height 12
radio input "true"
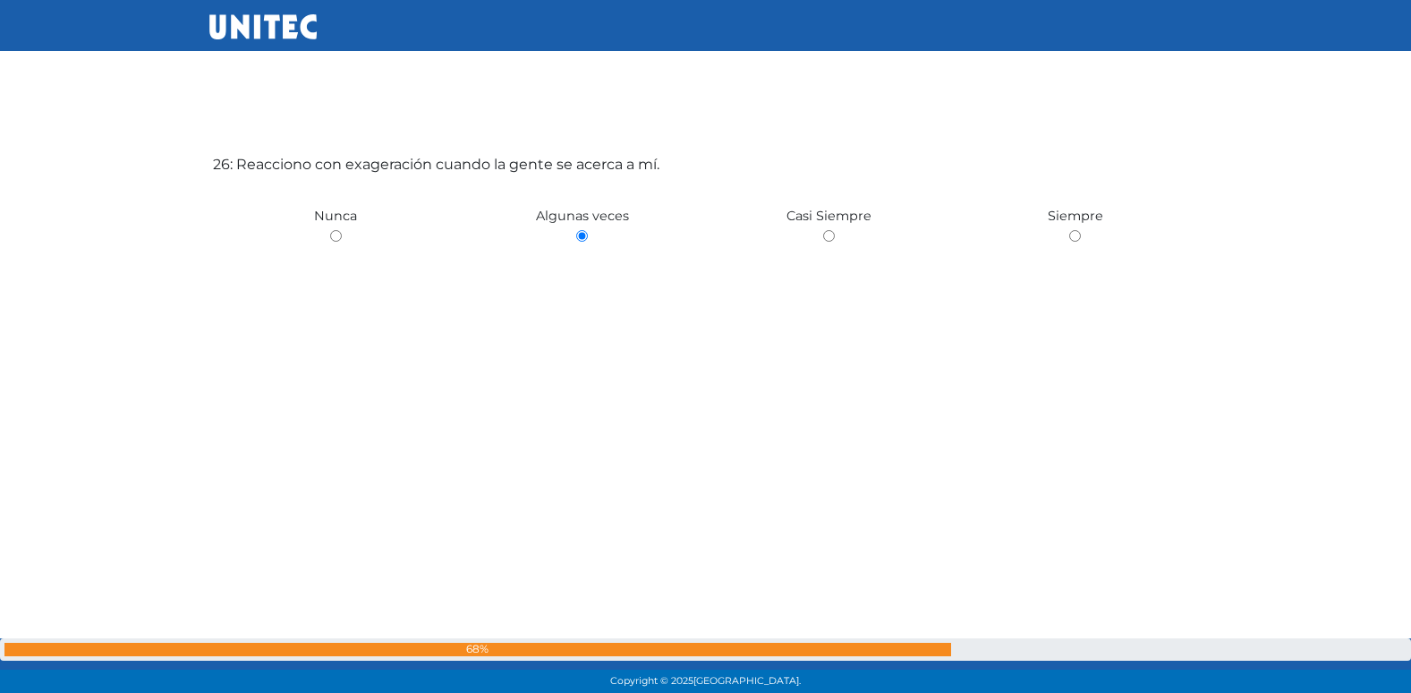
click at [823, 230] on input "radio" at bounding box center [829, 236] width 12 height 12
radio input "true"
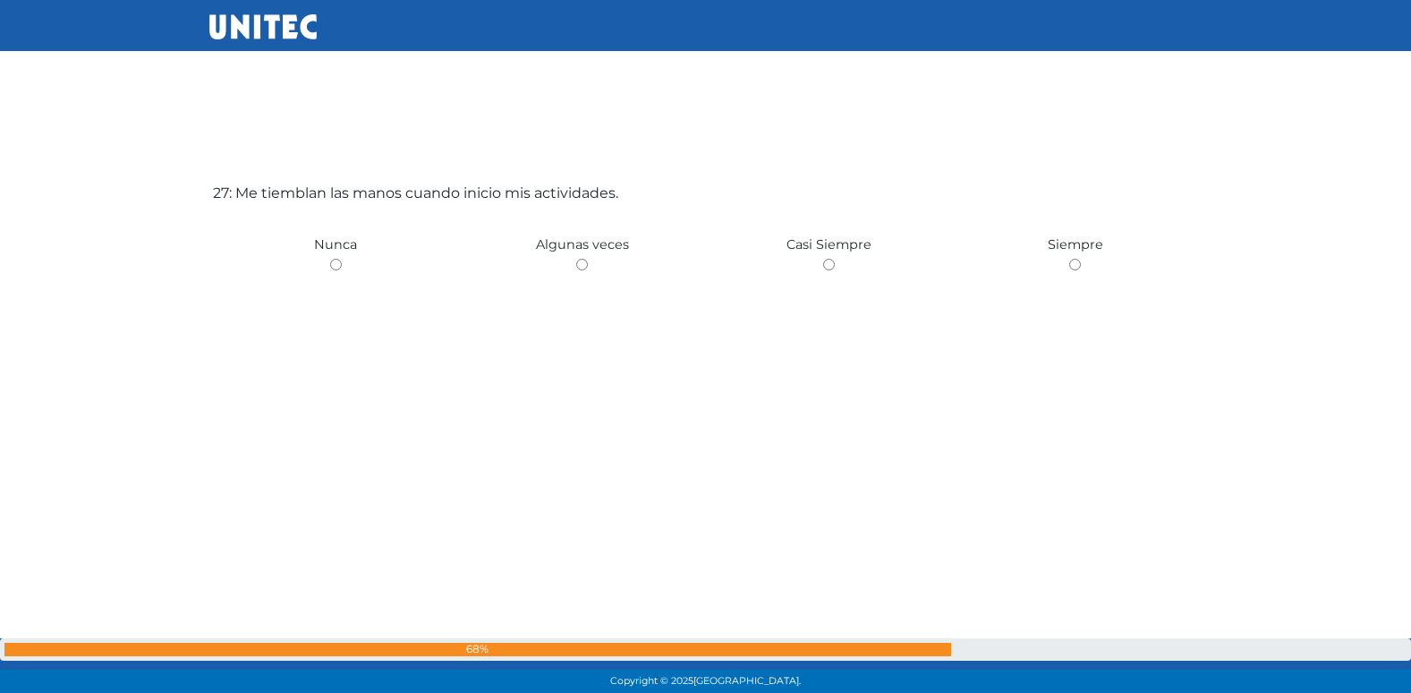
scroll to position [18097, 0]
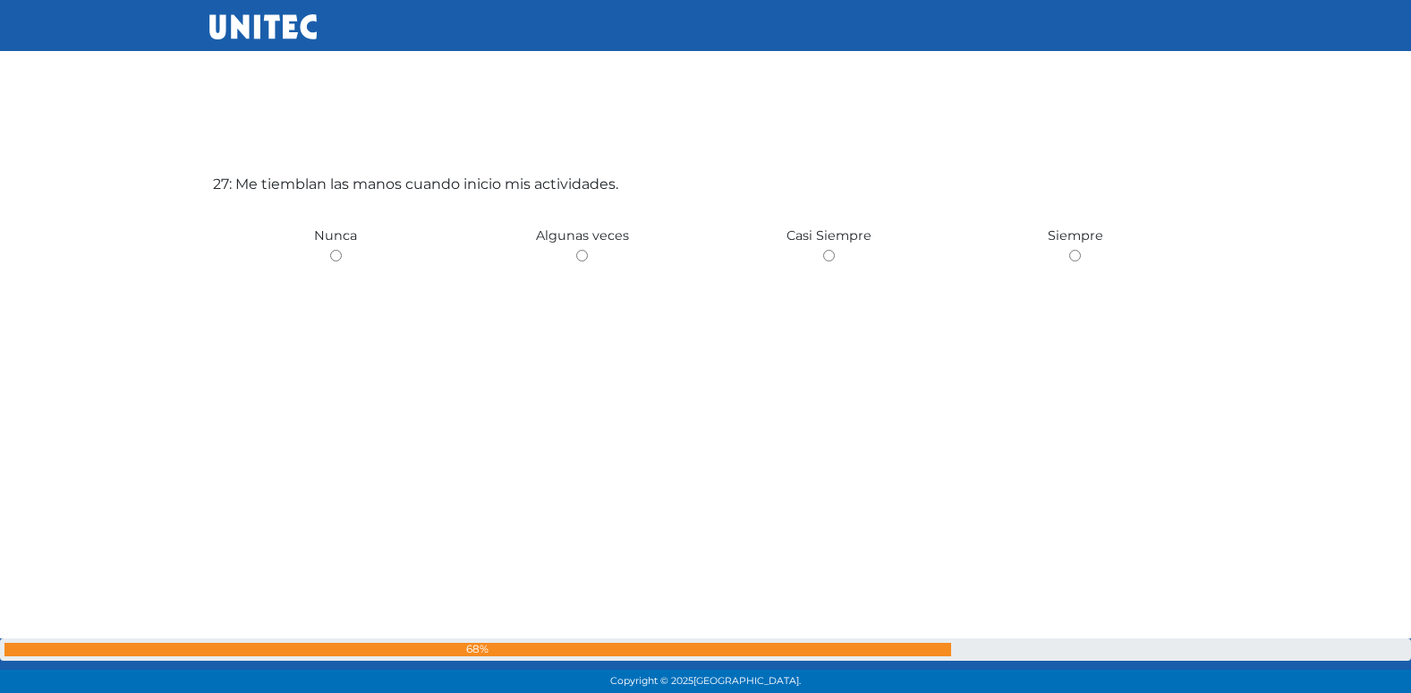
click at [576, 250] on input "radio" at bounding box center [582, 256] width 12 height 12
radio input "true"
click at [330, 250] on input "radio" at bounding box center [336, 256] width 12 height 12
radio input "true"
click at [576, 250] on input "radio" at bounding box center [582, 256] width 12 height 12
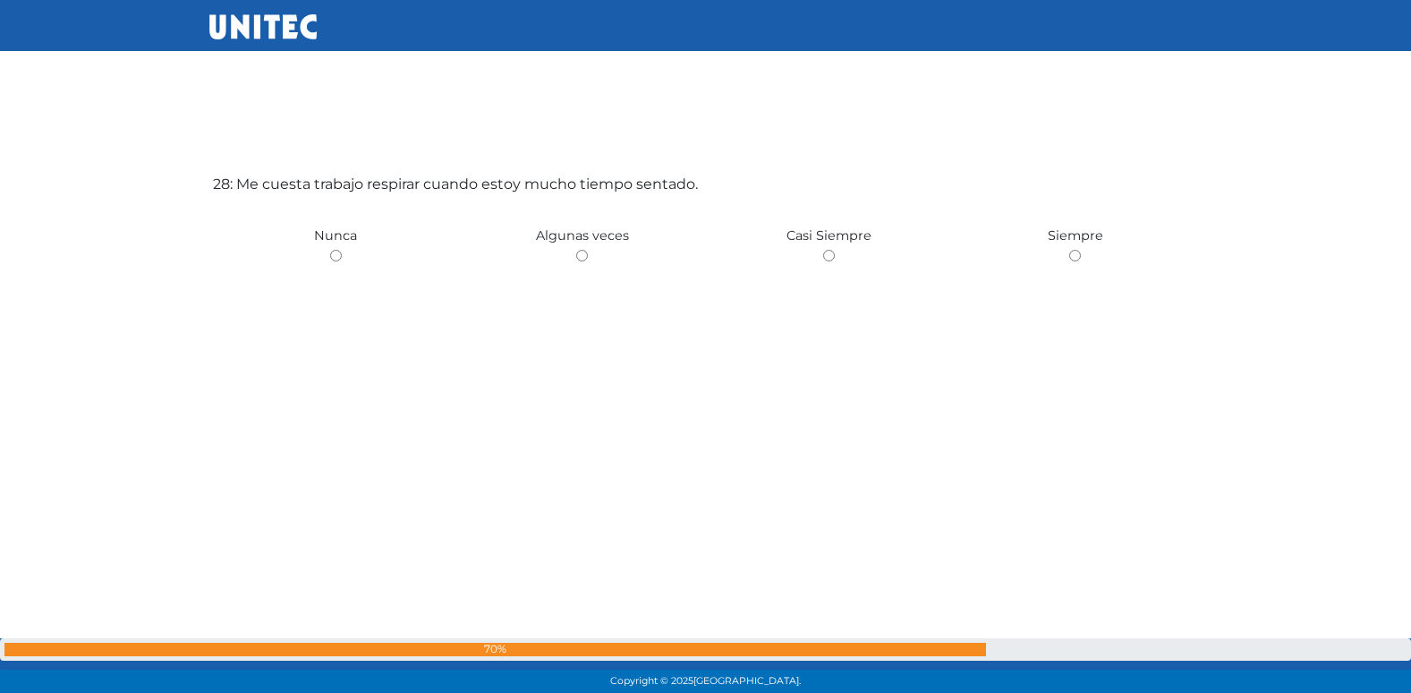
radio input "true"
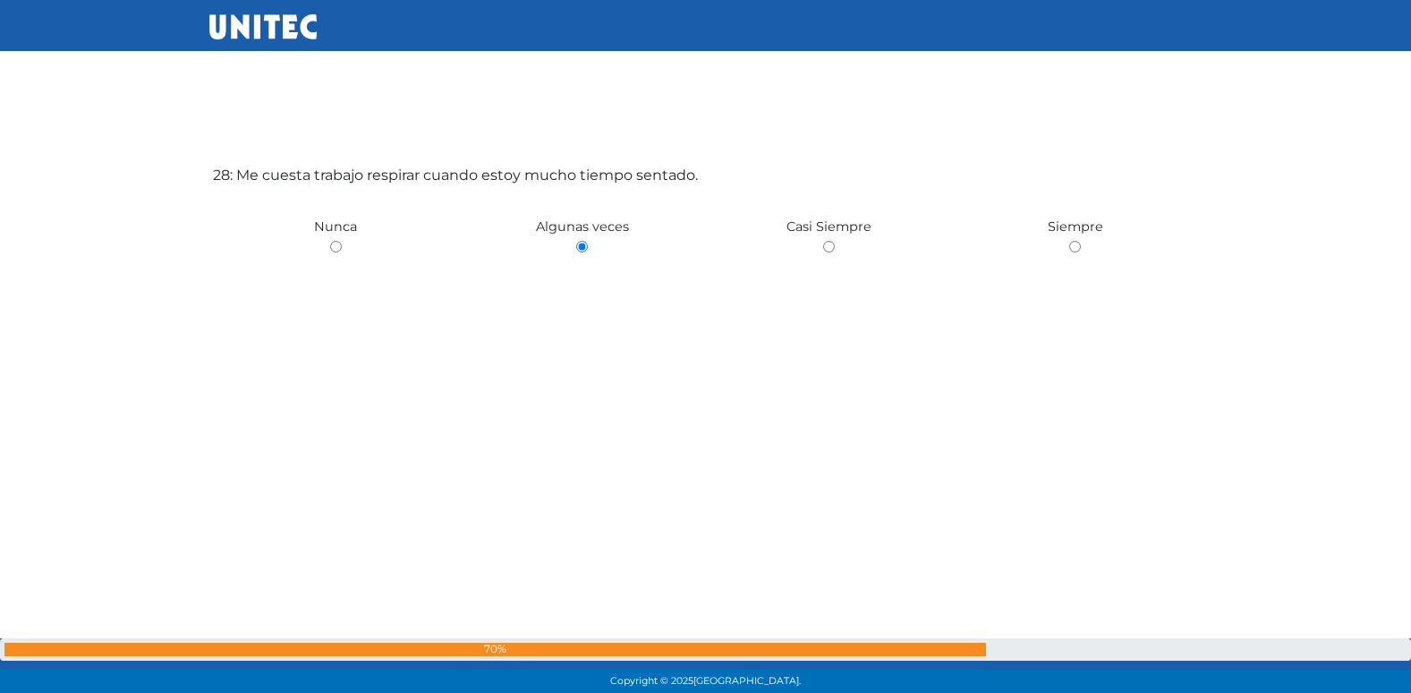
click at [330, 241] on input "radio" at bounding box center [336, 247] width 12 height 12
radio input "true"
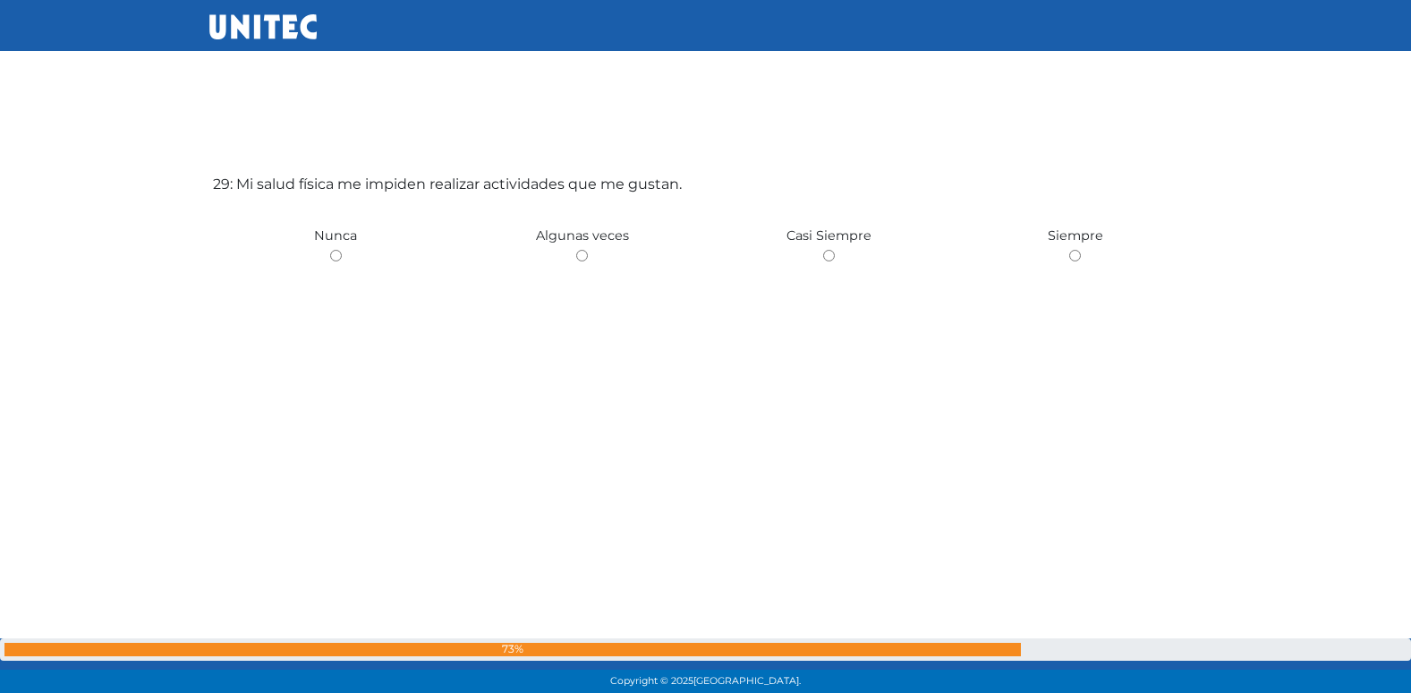
click at [576, 250] on input "radio" at bounding box center [582, 256] width 12 height 12
radio input "true"
click at [330, 250] on input "radio" at bounding box center [336, 256] width 12 height 12
radio input "true"
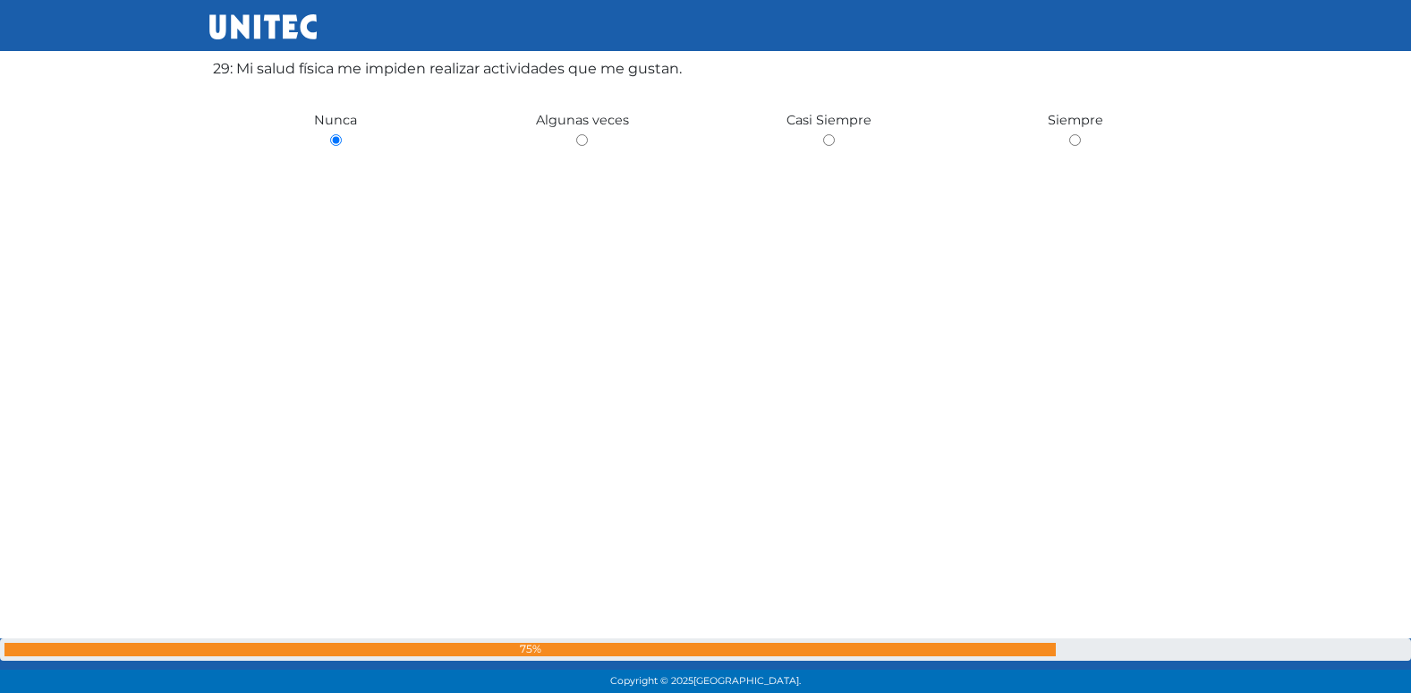
scroll to position [19606, 0]
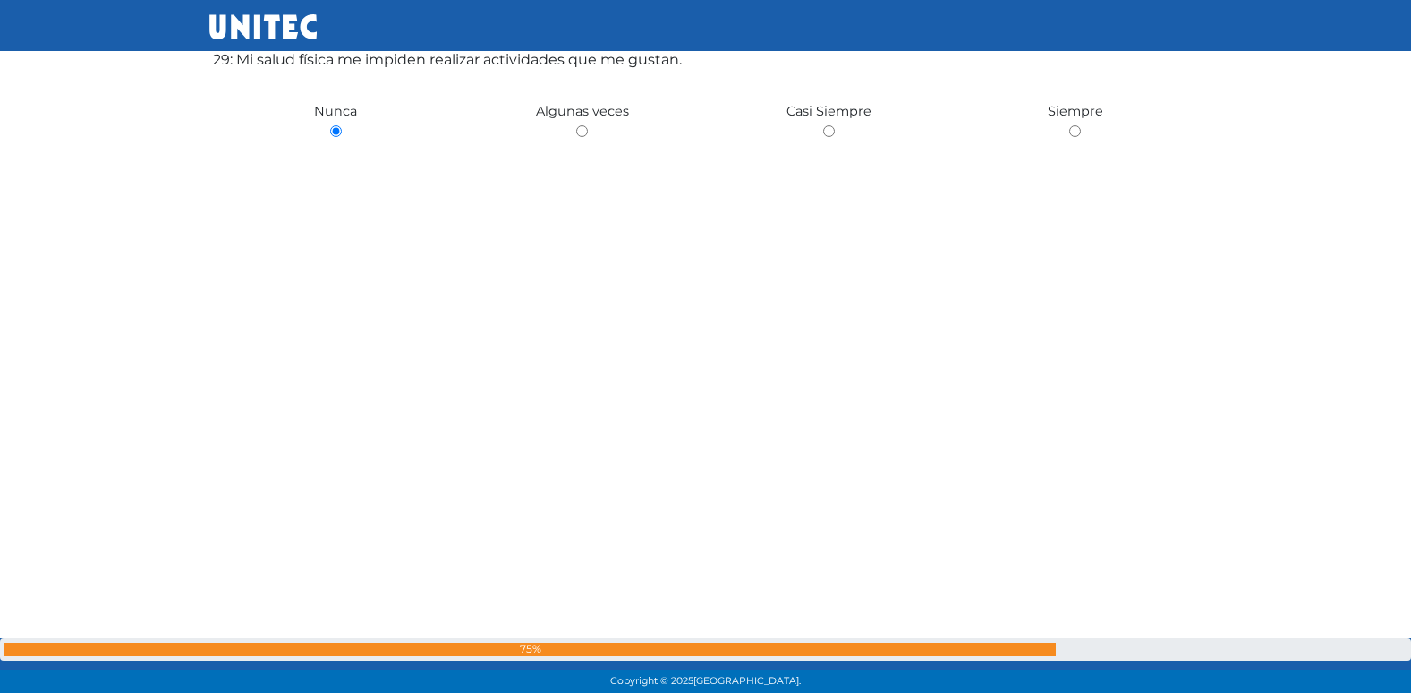
radio input "true"
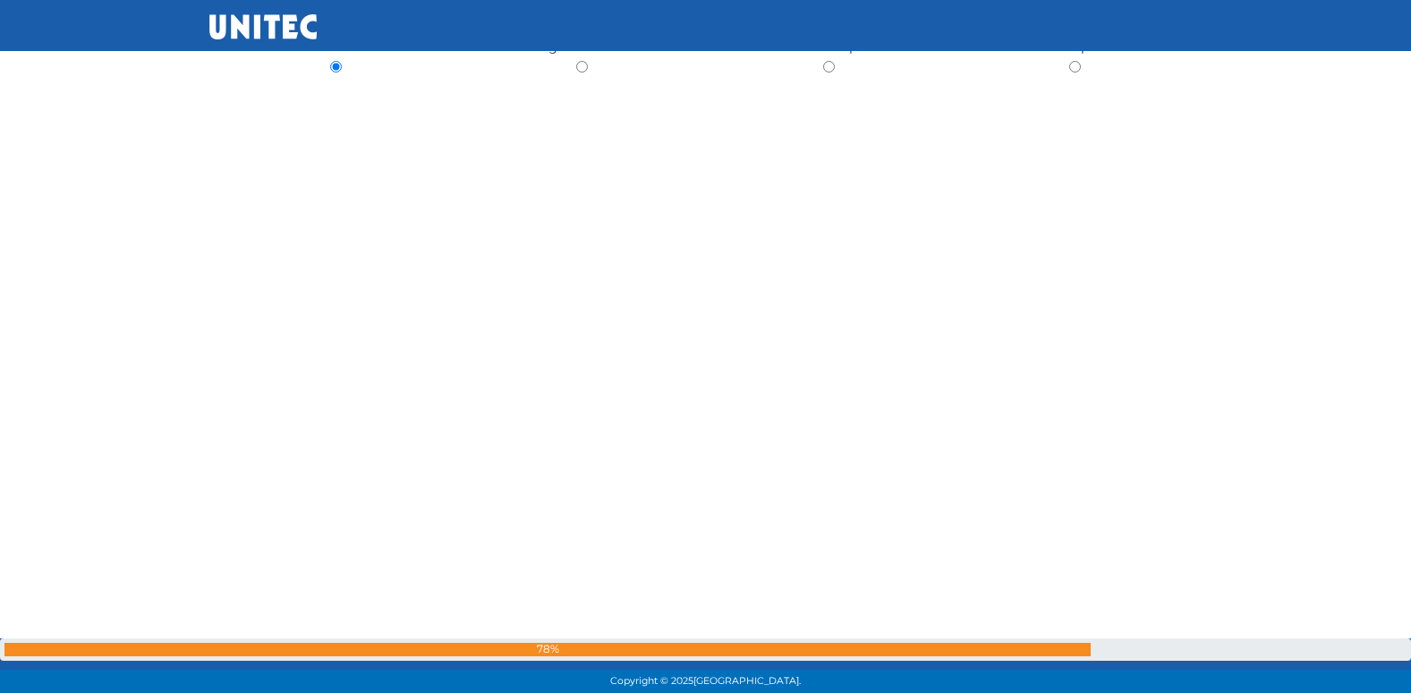
radio input "true"
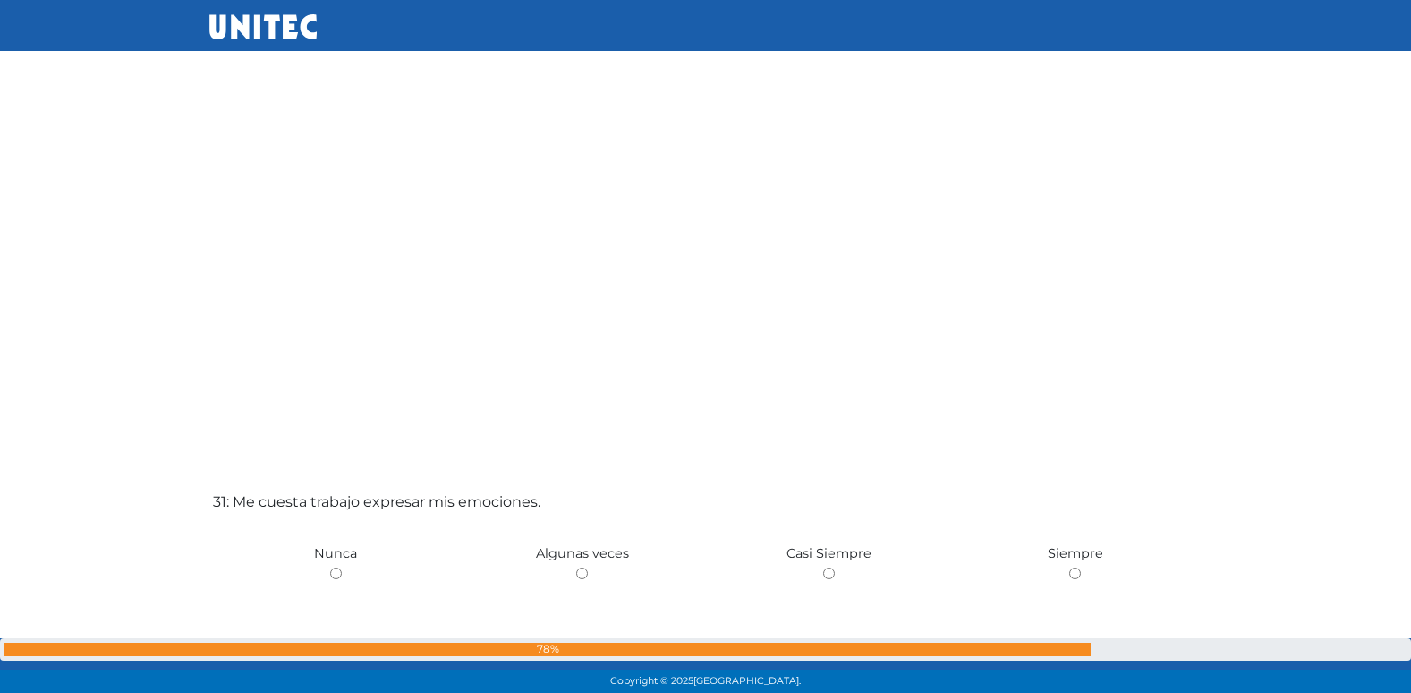
click at [576, 567] on input "radio" at bounding box center [582, 573] width 12 height 12
radio input "true"
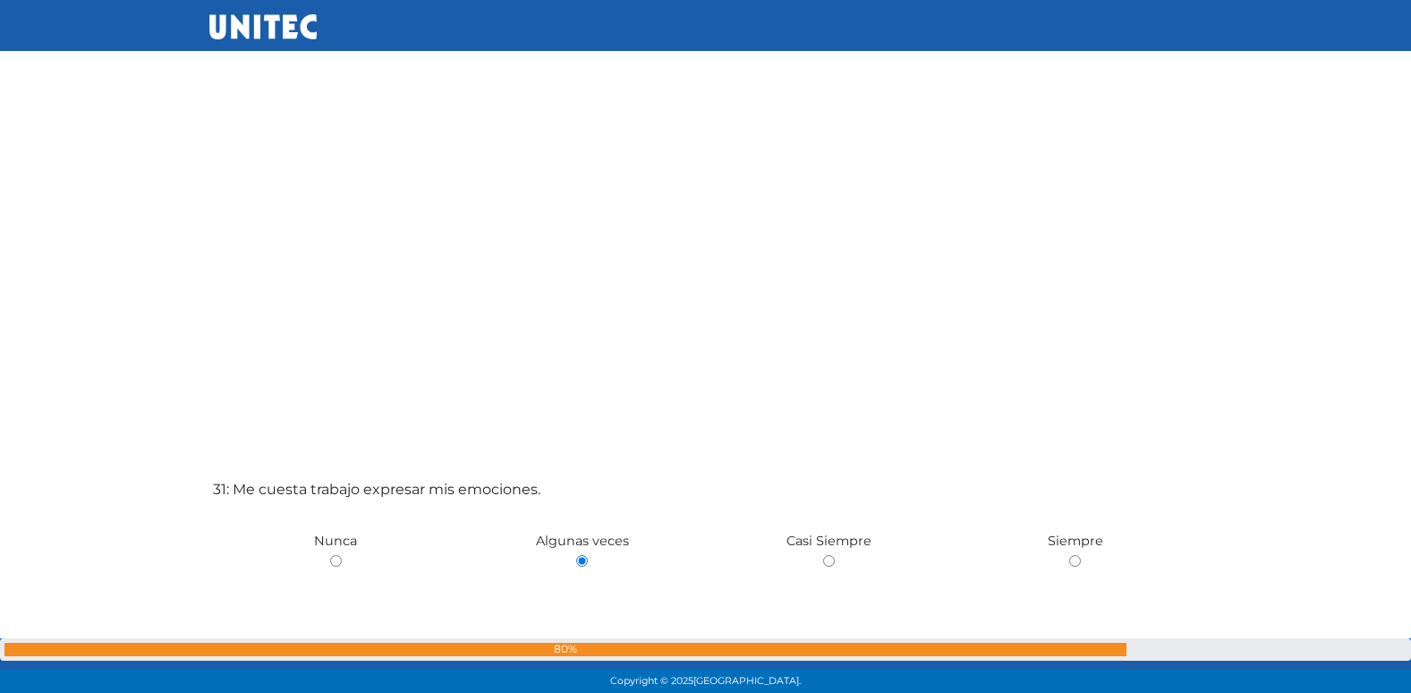
click at [823, 555] on input "radio" at bounding box center [829, 561] width 12 height 12
radio input "true"
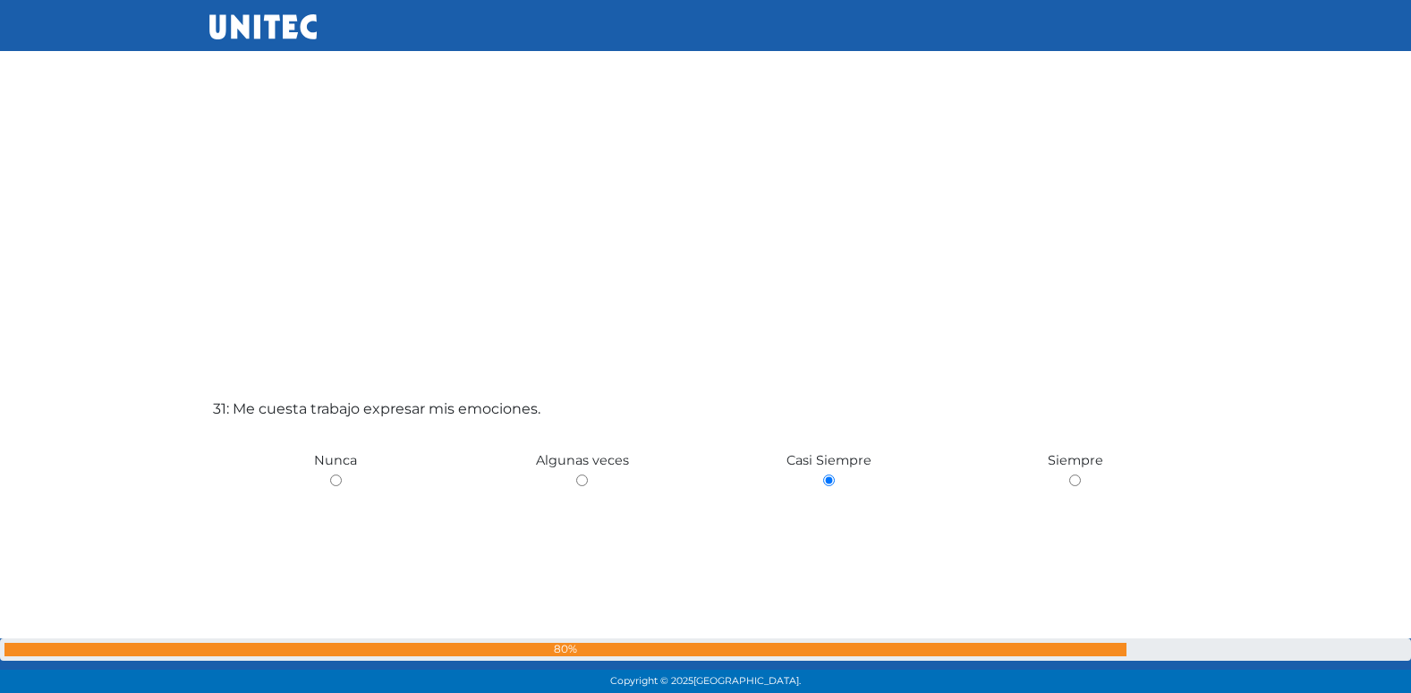
click at [1069, 474] on input "radio" at bounding box center [1075, 480] width 12 height 12
radio input "true"
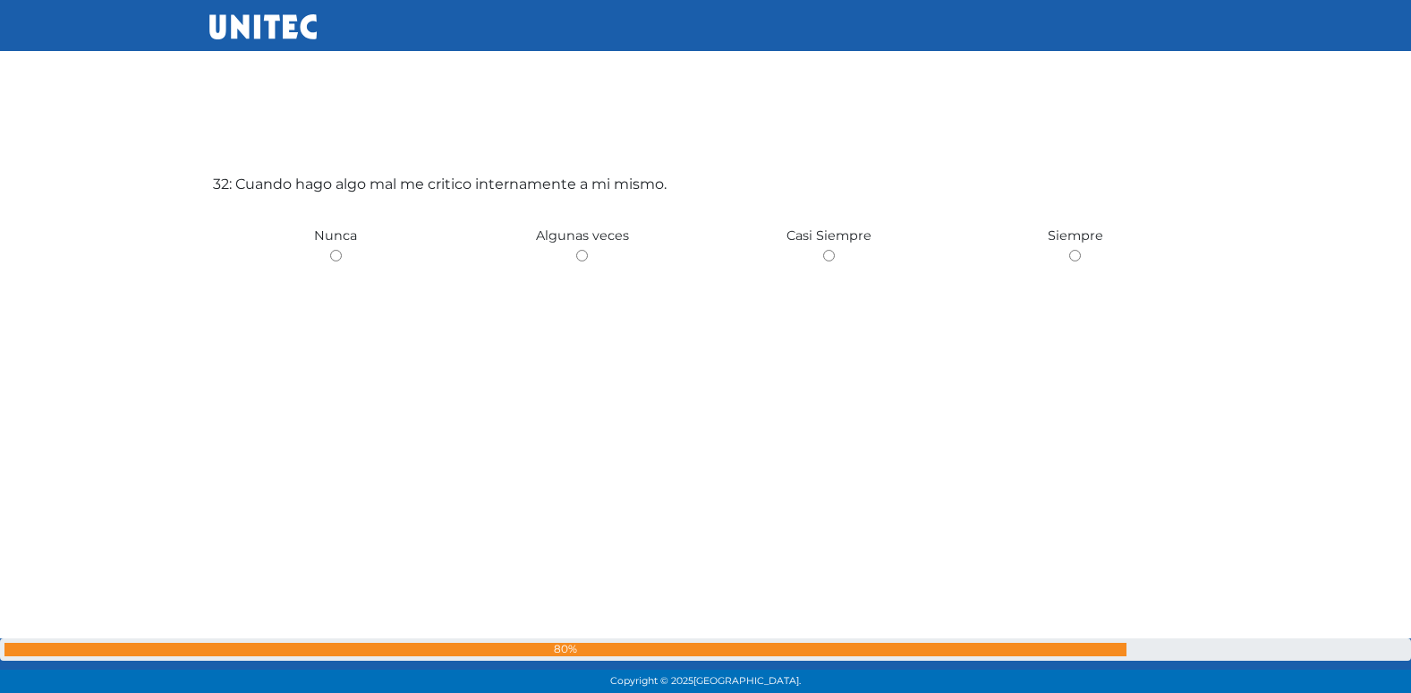
click at [576, 250] on input "radio" at bounding box center [582, 256] width 12 height 12
radio input "true"
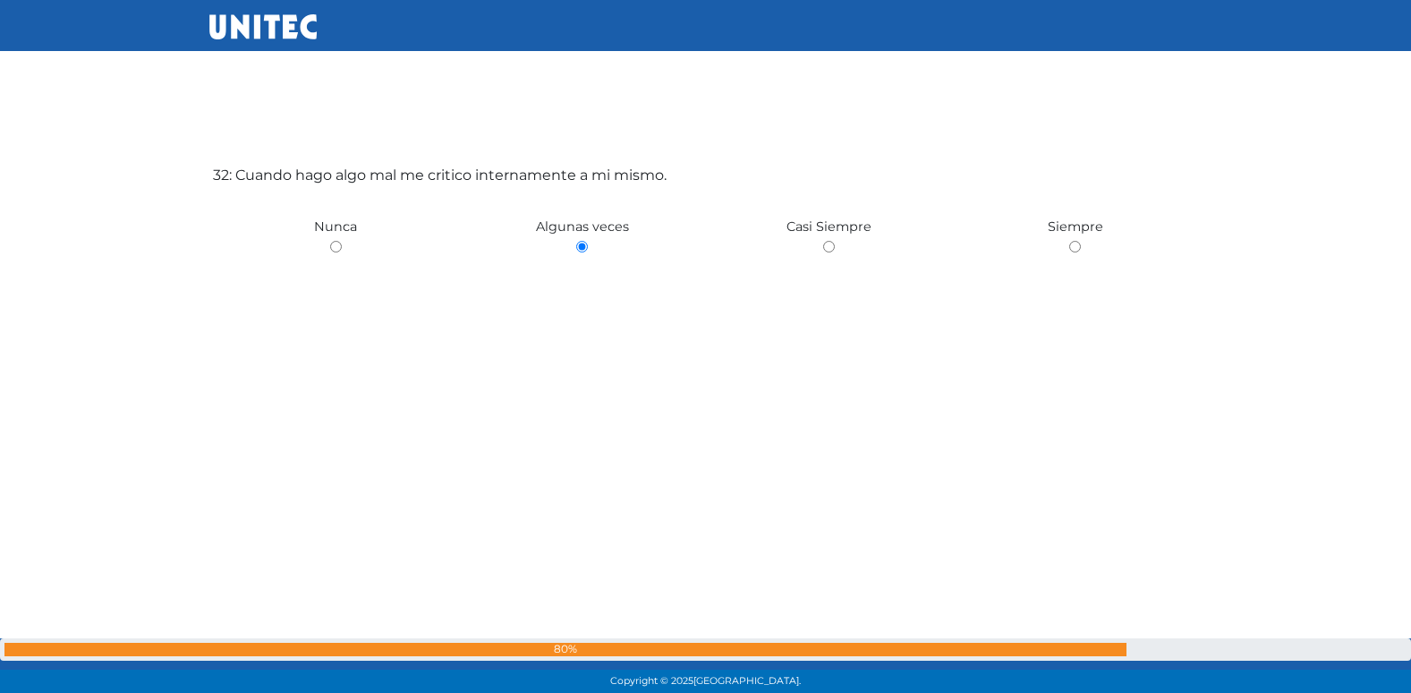
click at [823, 241] on input "radio" at bounding box center [829, 247] width 12 height 12
radio input "true"
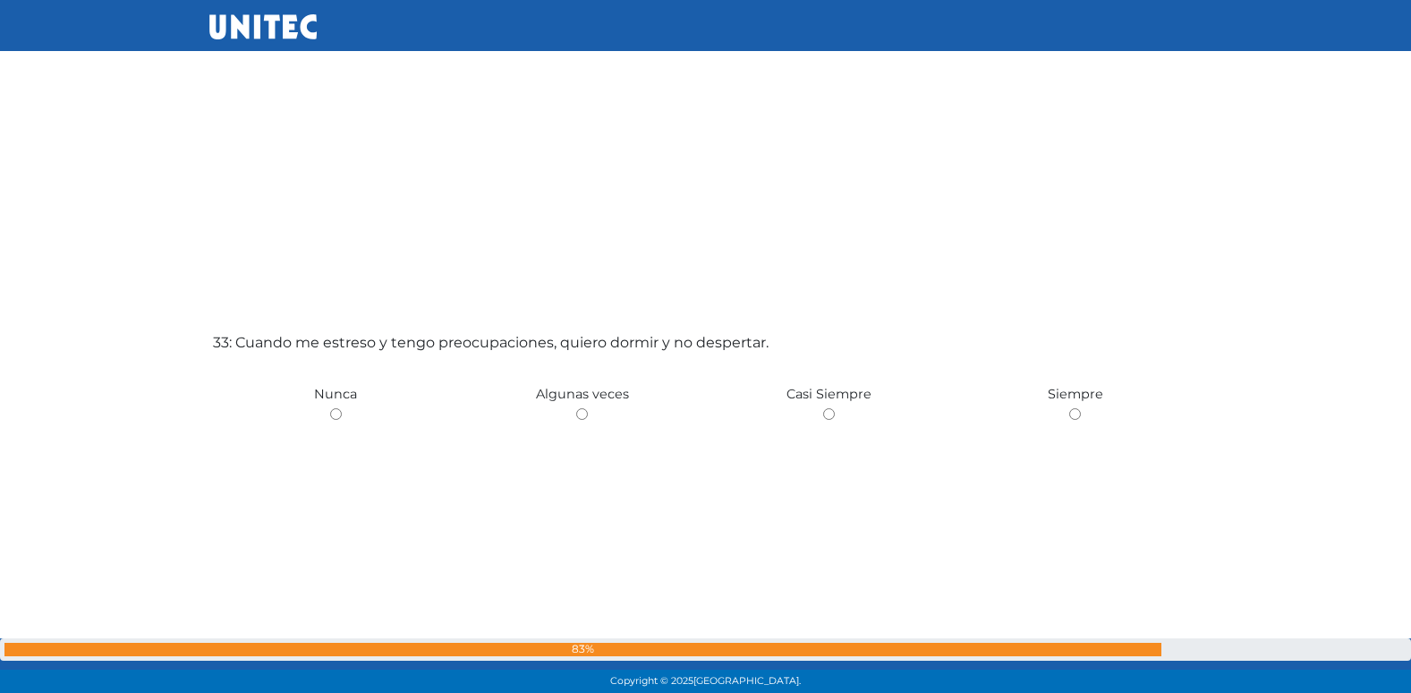
scroll to position [22252, 0]
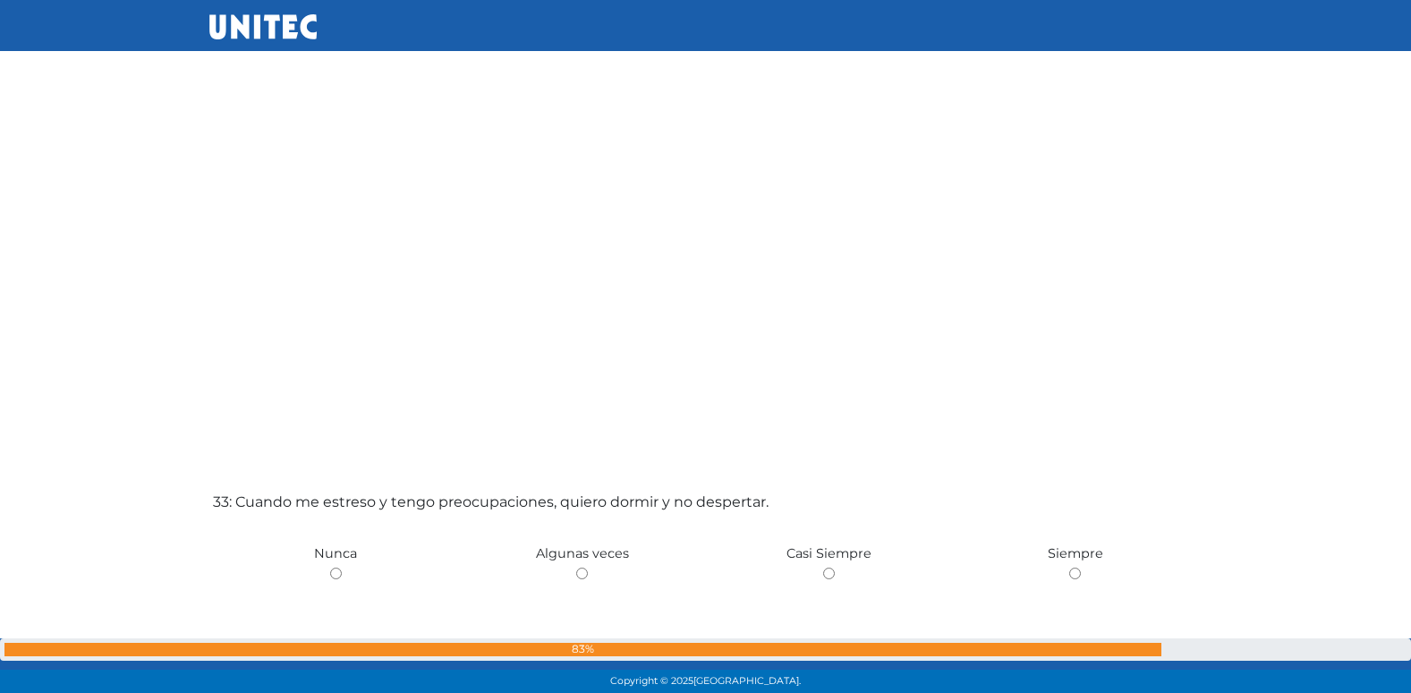
click at [576, 567] on input "radio" at bounding box center [582, 573] width 12 height 12
radio input "true"
click at [330, 567] on input "radio" at bounding box center [336, 573] width 12 height 12
radio input "true"
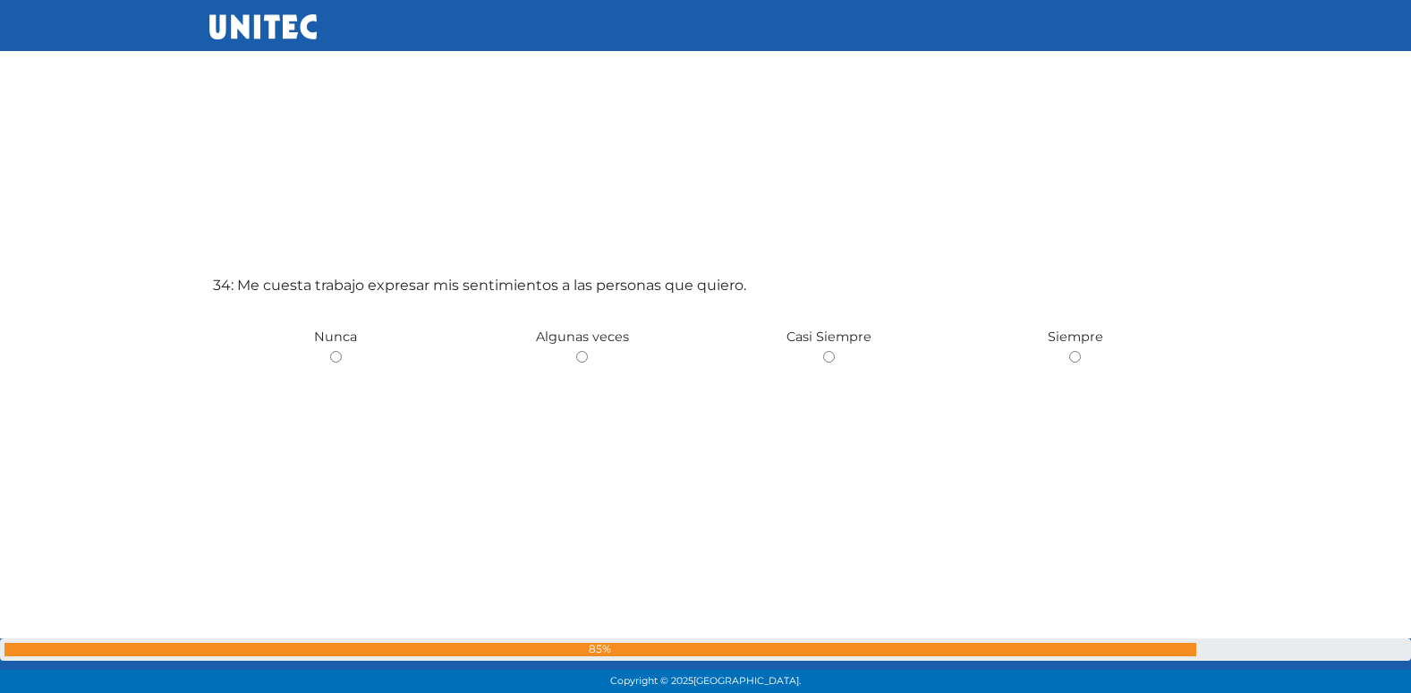
scroll to position [22945, 0]
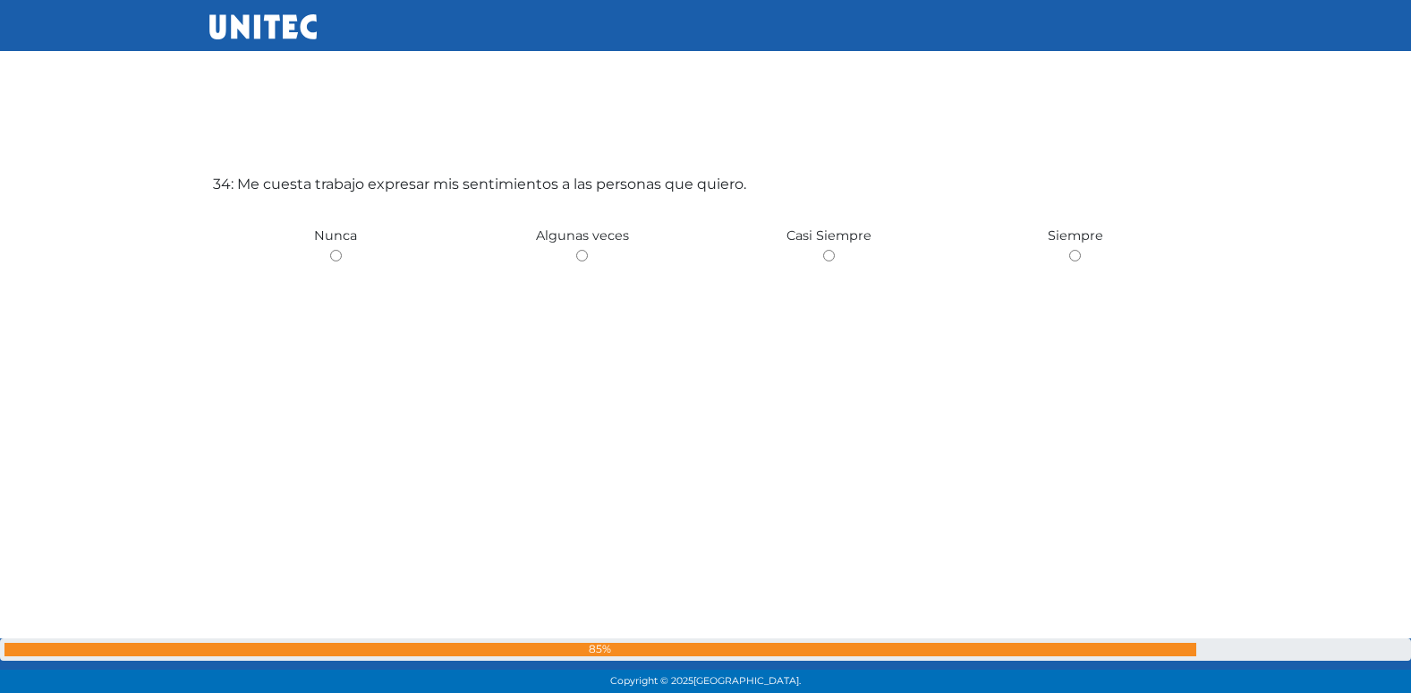
click at [576, 250] on input "radio" at bounding box center [582, 256] width 12 height 12
radio input "true"
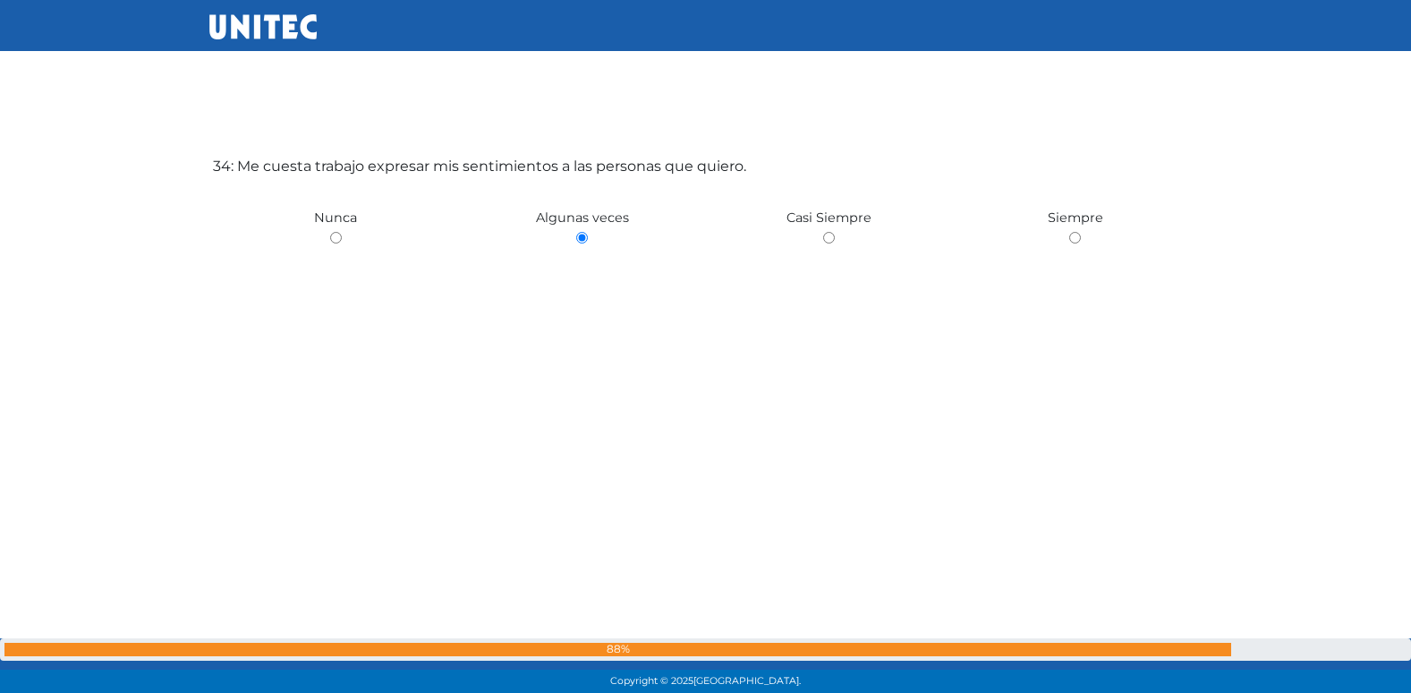
click at [823, 232] on input "radio" at bounding box center [829, 238] width 12 height 12
radio input "true"
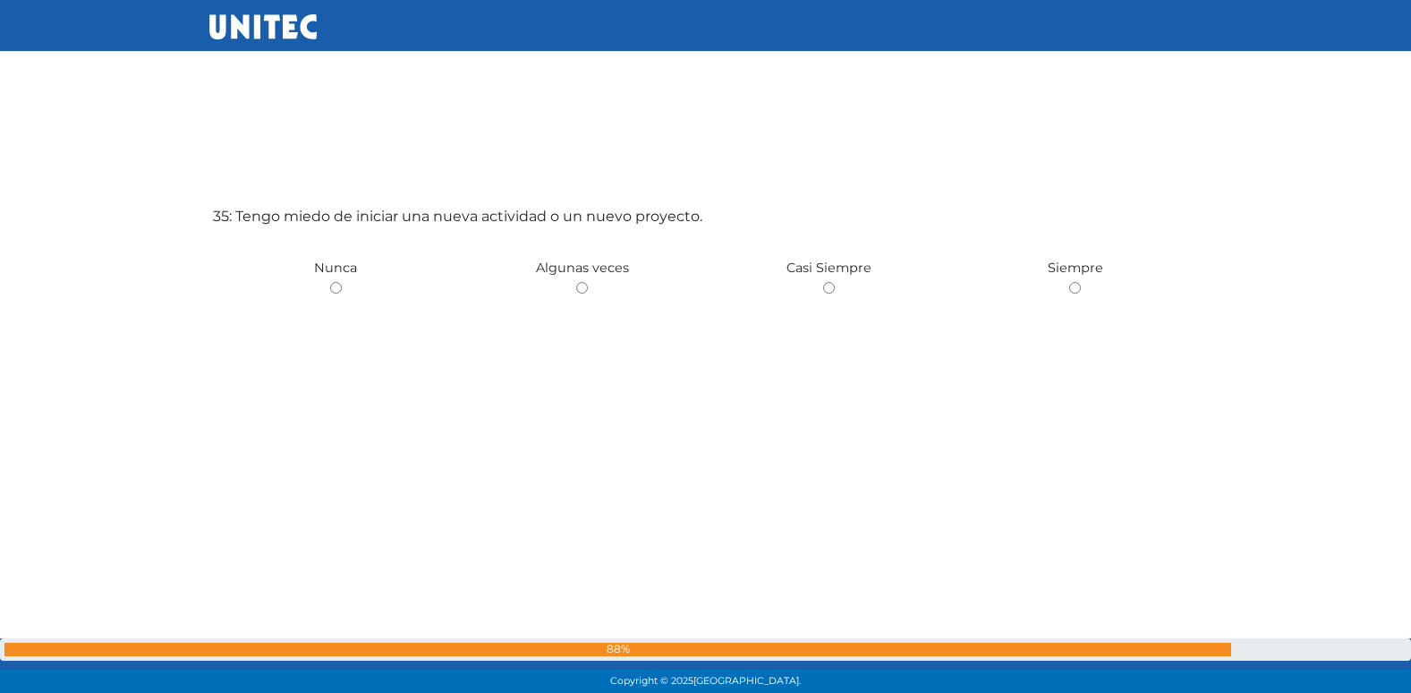
scroll to position [23637, 0]
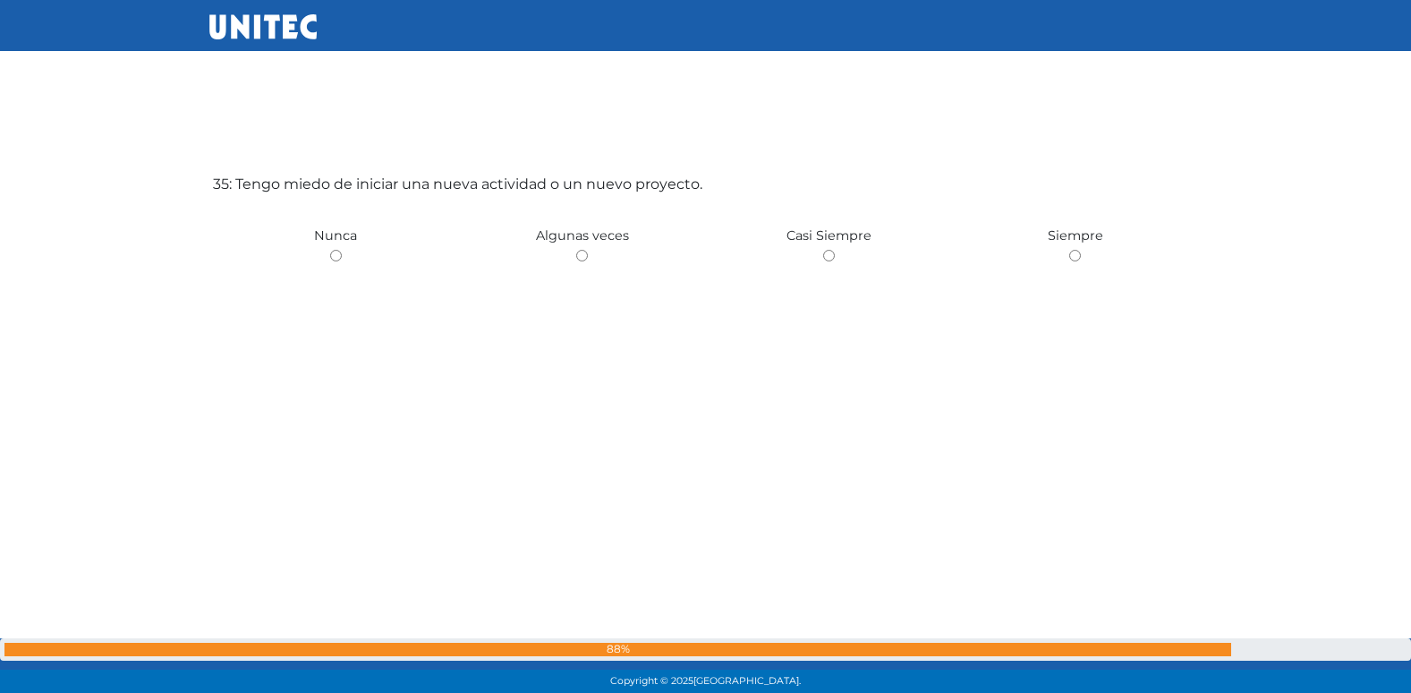
click at [576, 250] on input "radio" at bounding box center [582, 256] width 12 height 12
radio input "true"
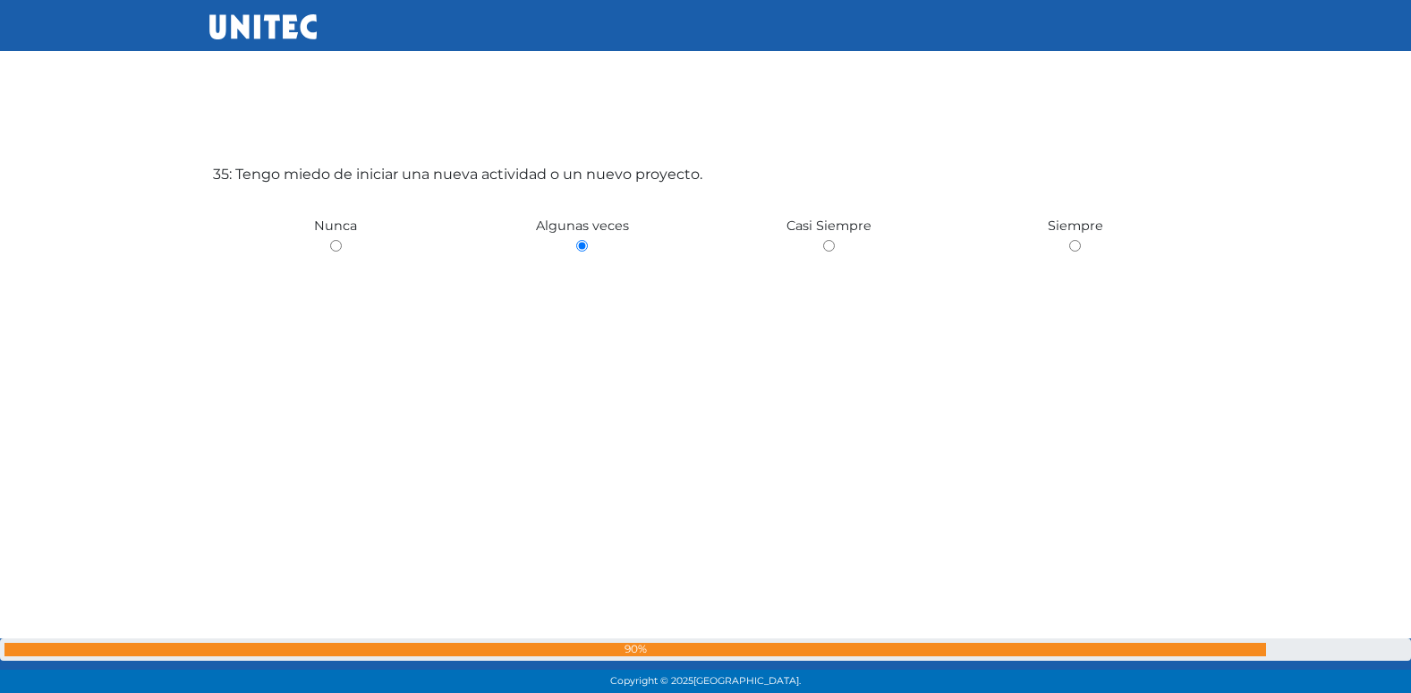
click at [330, 240] on input "radio" at bounding box center [336, 246] width 12 height 12
radio input "true"
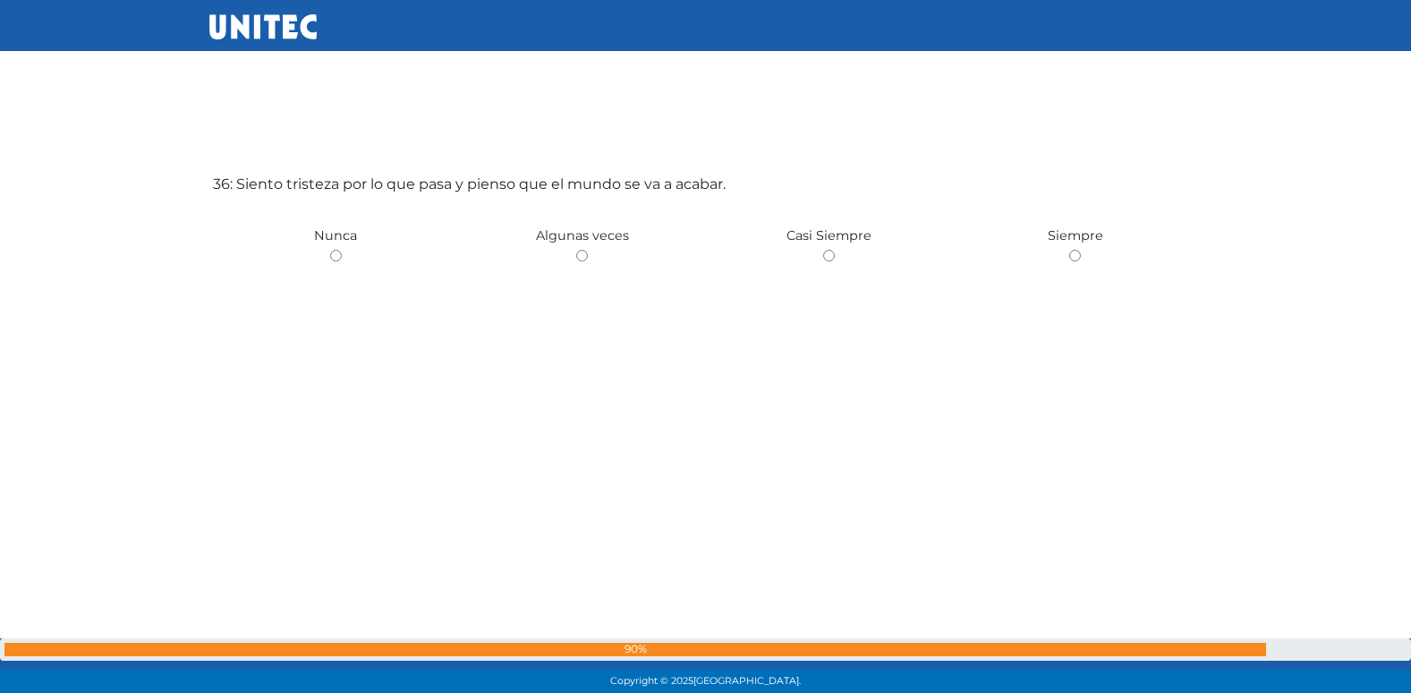
click at [576, 250] on input "radio" at bounding box center [582, 256] width 12 height 12
radio input "true"
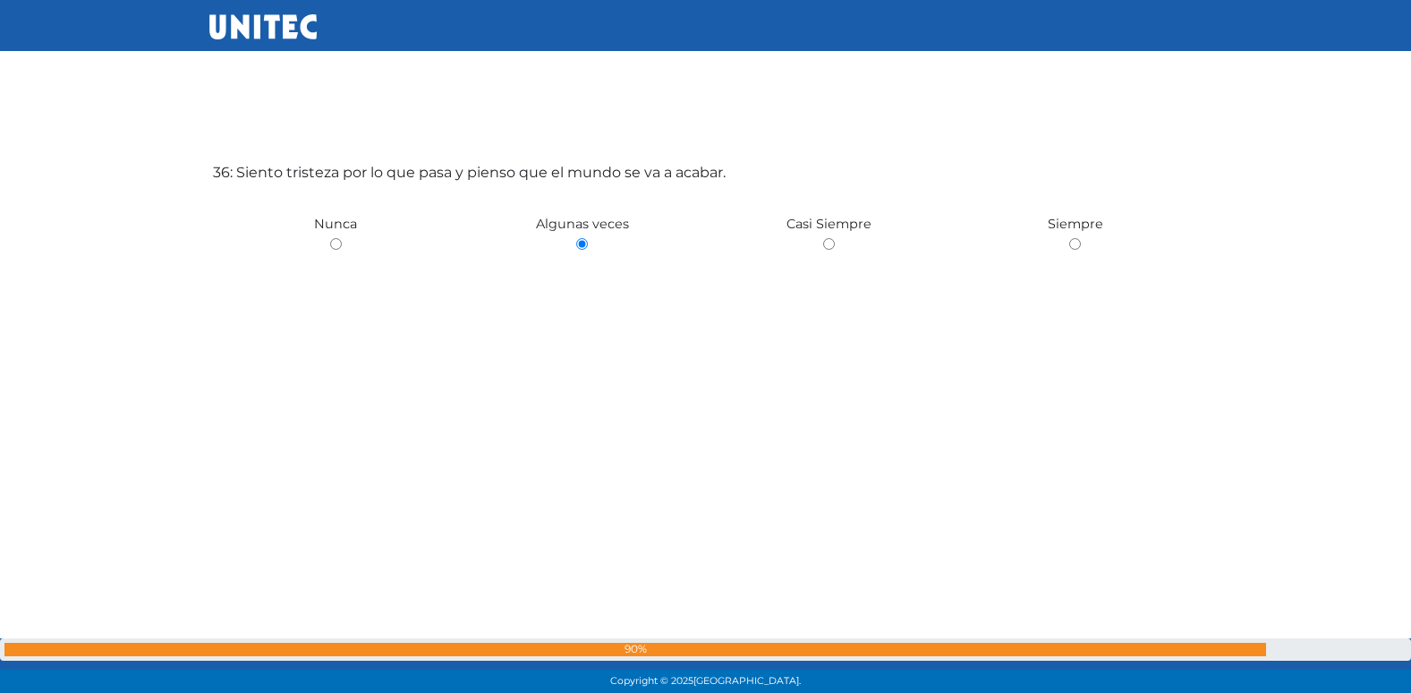
click at [330, 238] on input "radio" at bounding box center [336, 244] width 12 height 12
radio input "true"
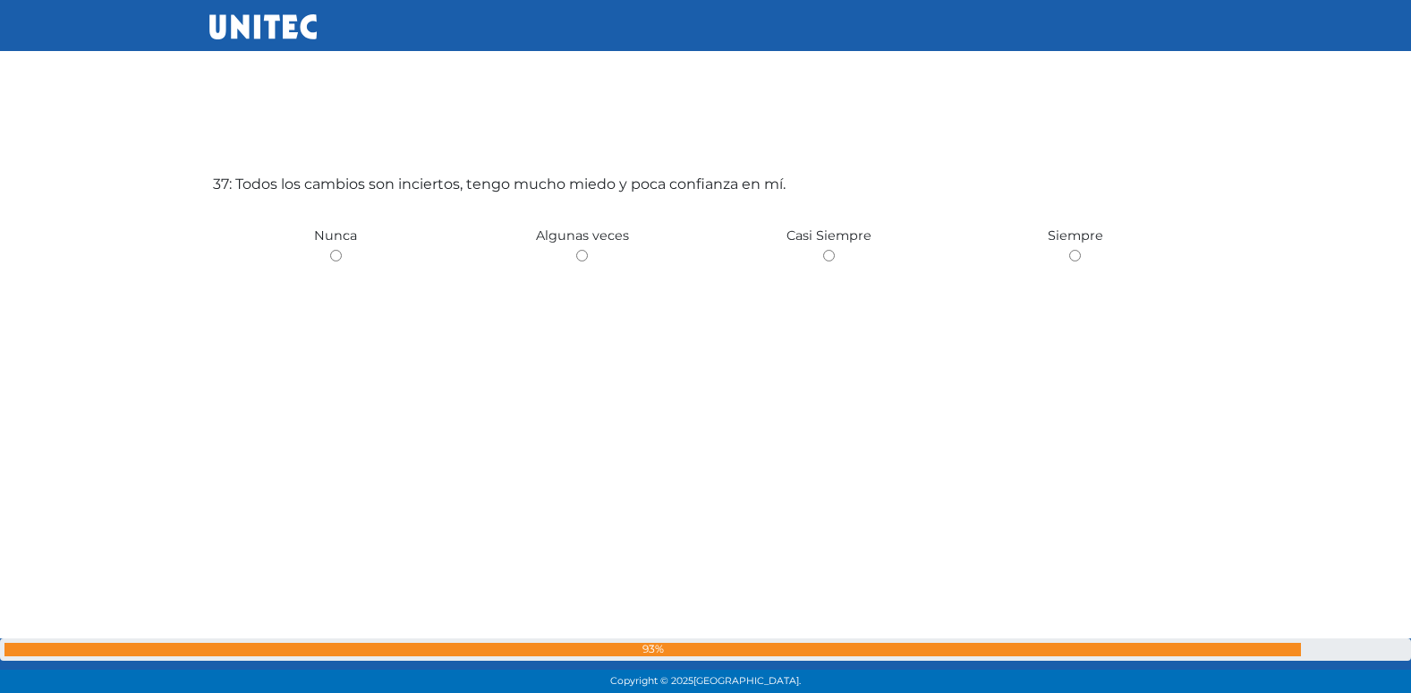
click at [576, 250] on input "radio" at bounding box center [582, 256] width 12 height 12
radio input "true"
click at [330, 250] on input "radio" at bounding box center [336, 256] width 12 height 12
radio input "true"
click at [576, 250] on input "radio" at bounding box center [582, 256] width 12 height 12
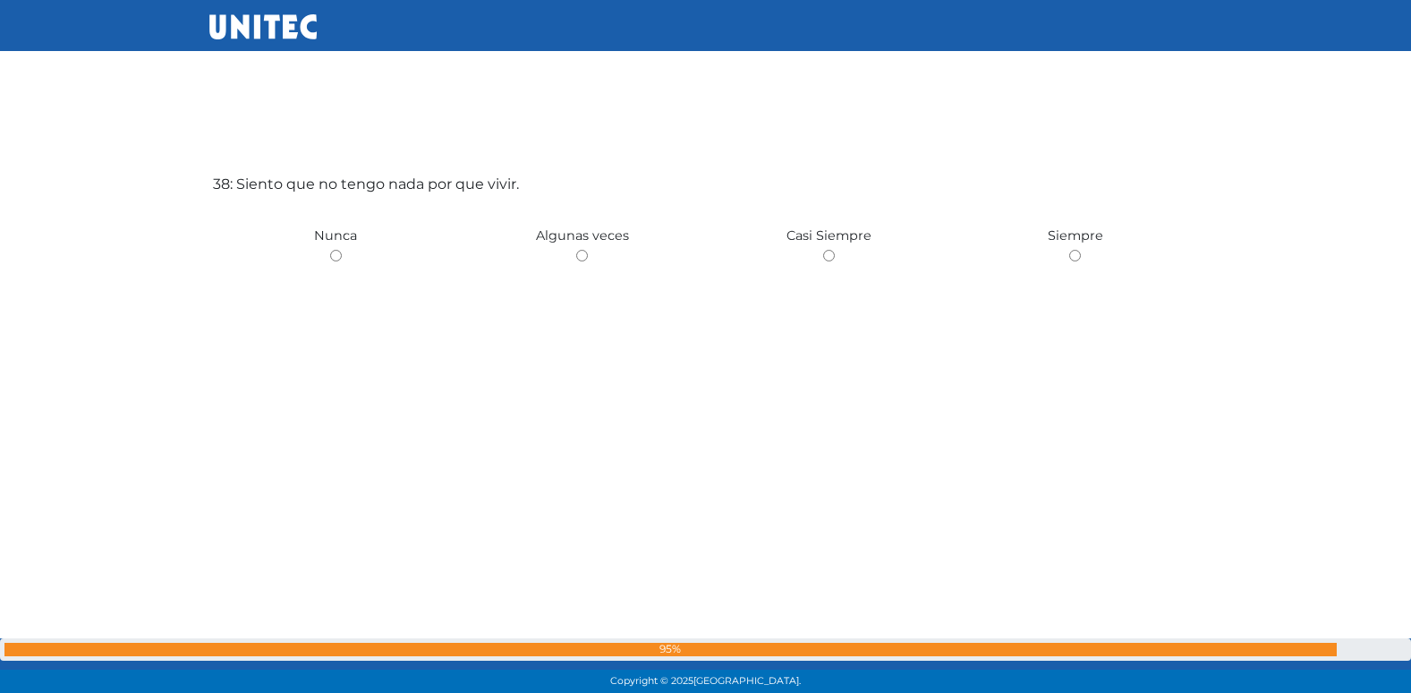
radio input "true"
click at [330, 251] on input "radio" at bounding box center [336, 257] width 12 height 12
radio input "true"
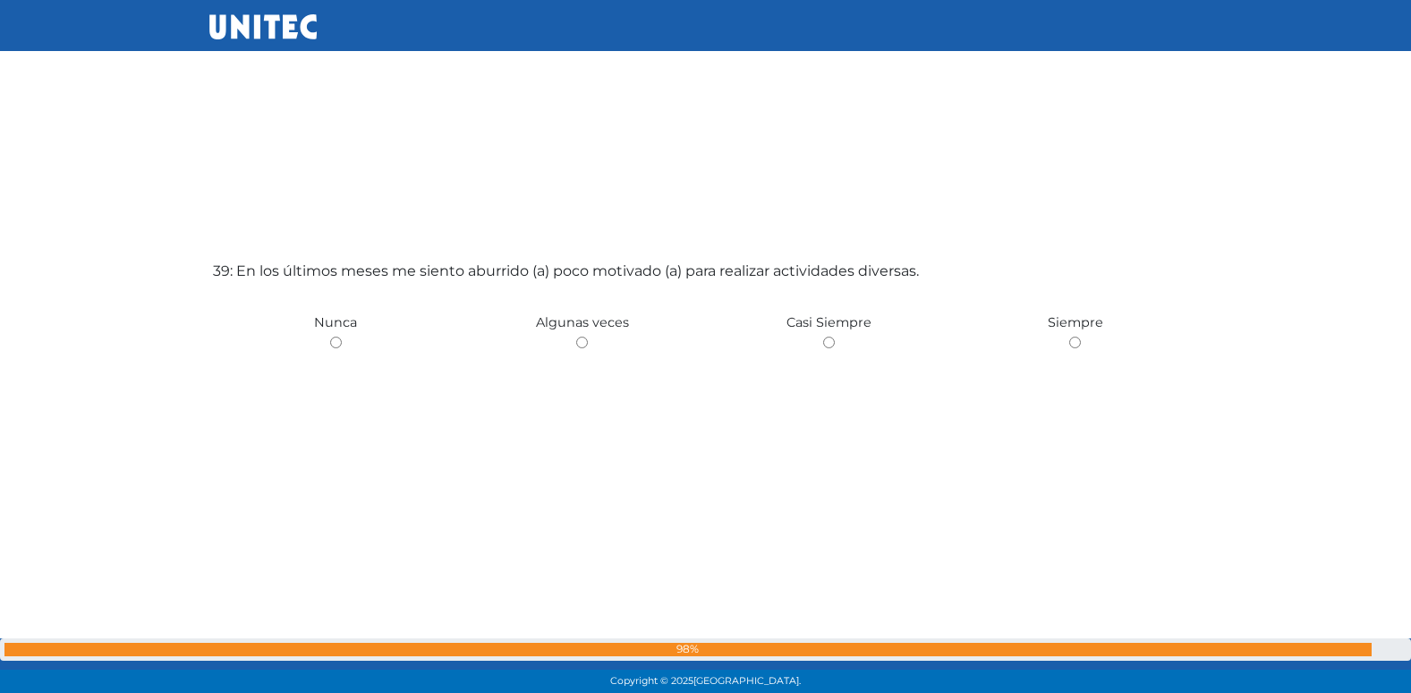
scroll to position [26408, 0]
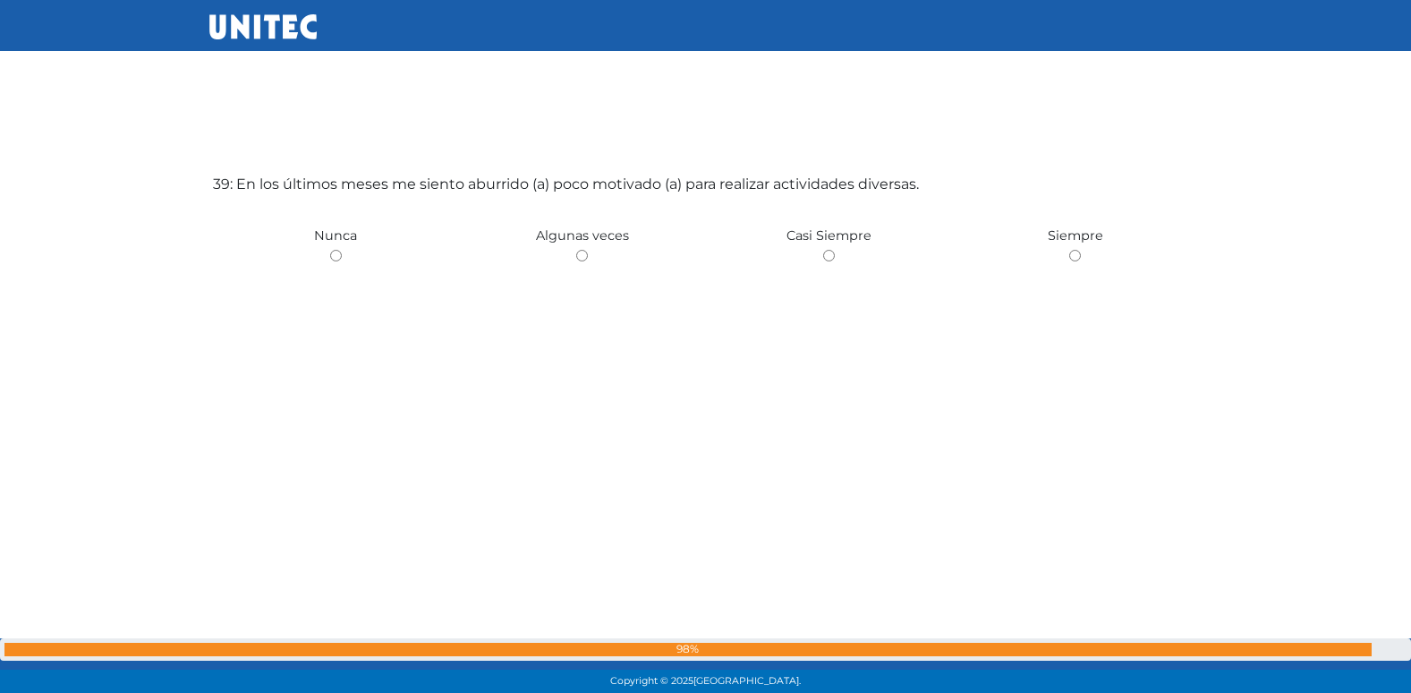
click at [576, 250] on input "radio" at bounding box center [582, 256] width 12 height 12
radio input "true"
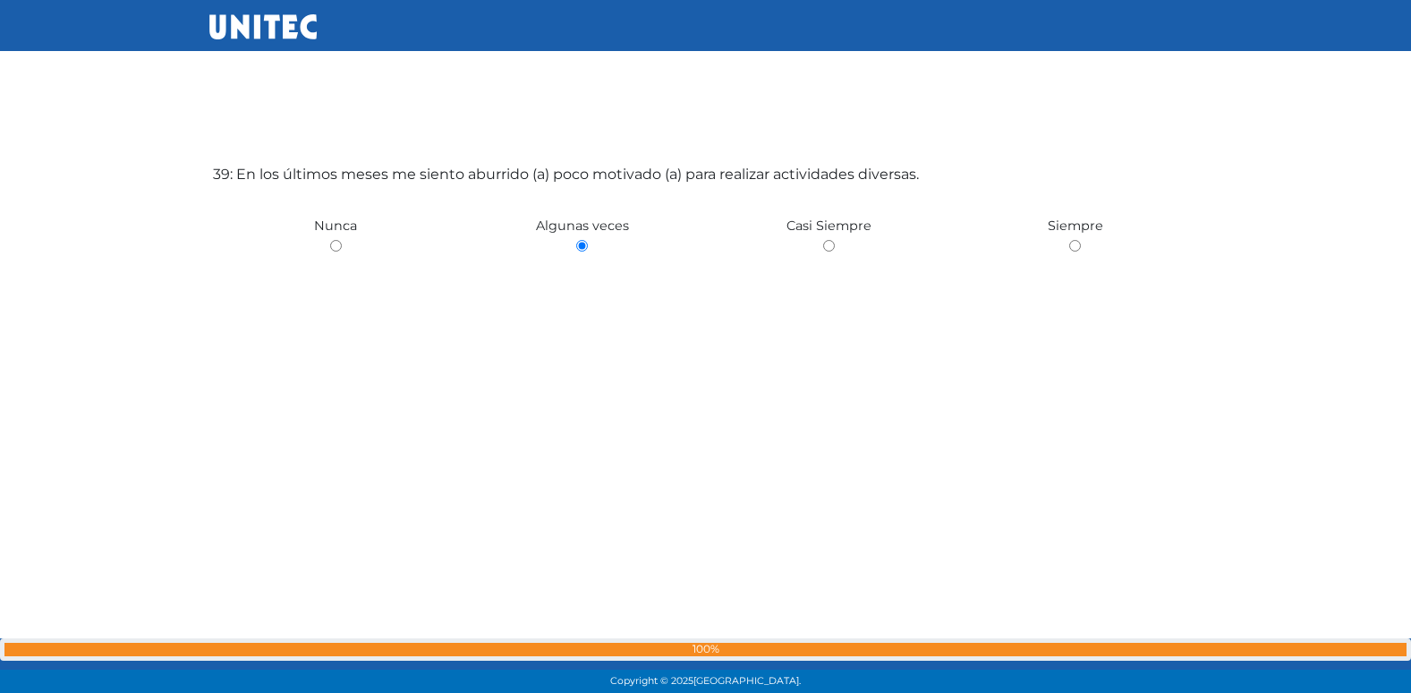
click at [330, 240] on input "radio" at bounding box center [336, 246] width 12 height 12
radio input "true"
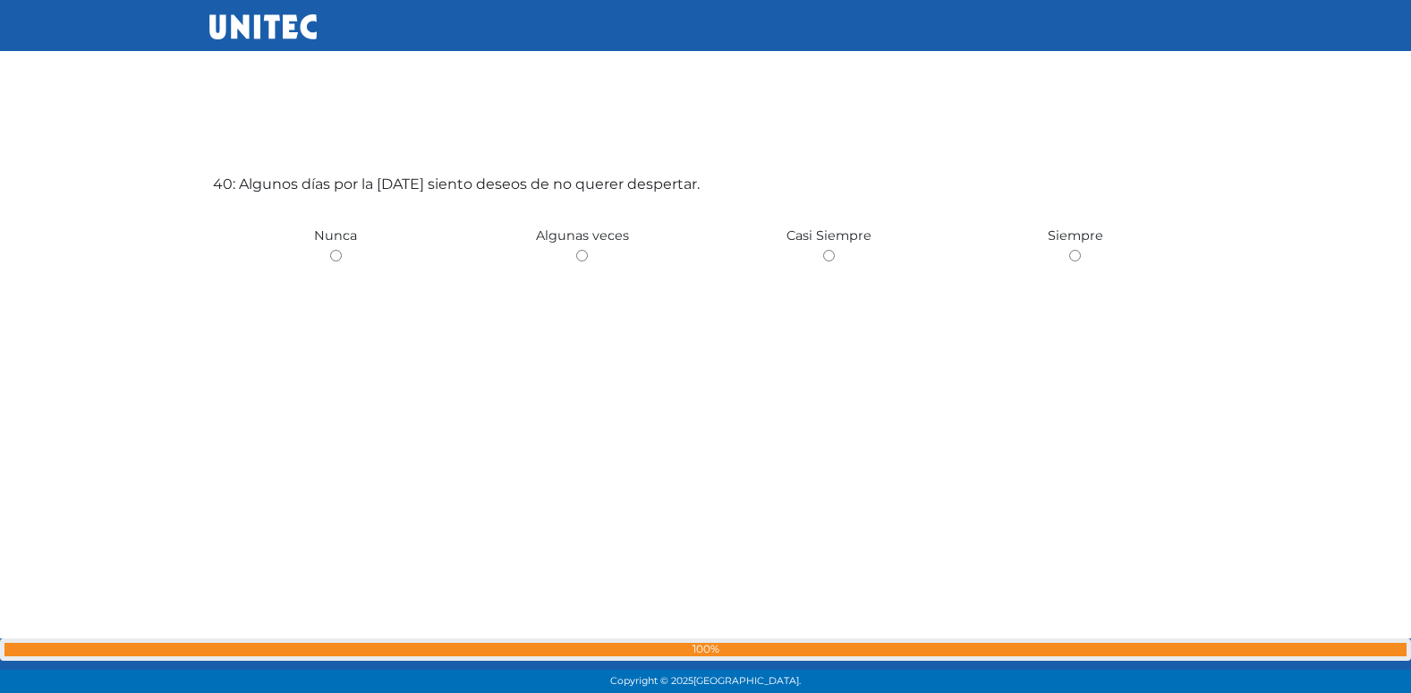
click at [576, 250] on input "radio" at bounding box center [582, 256] width 12 height 12
radio input "true"
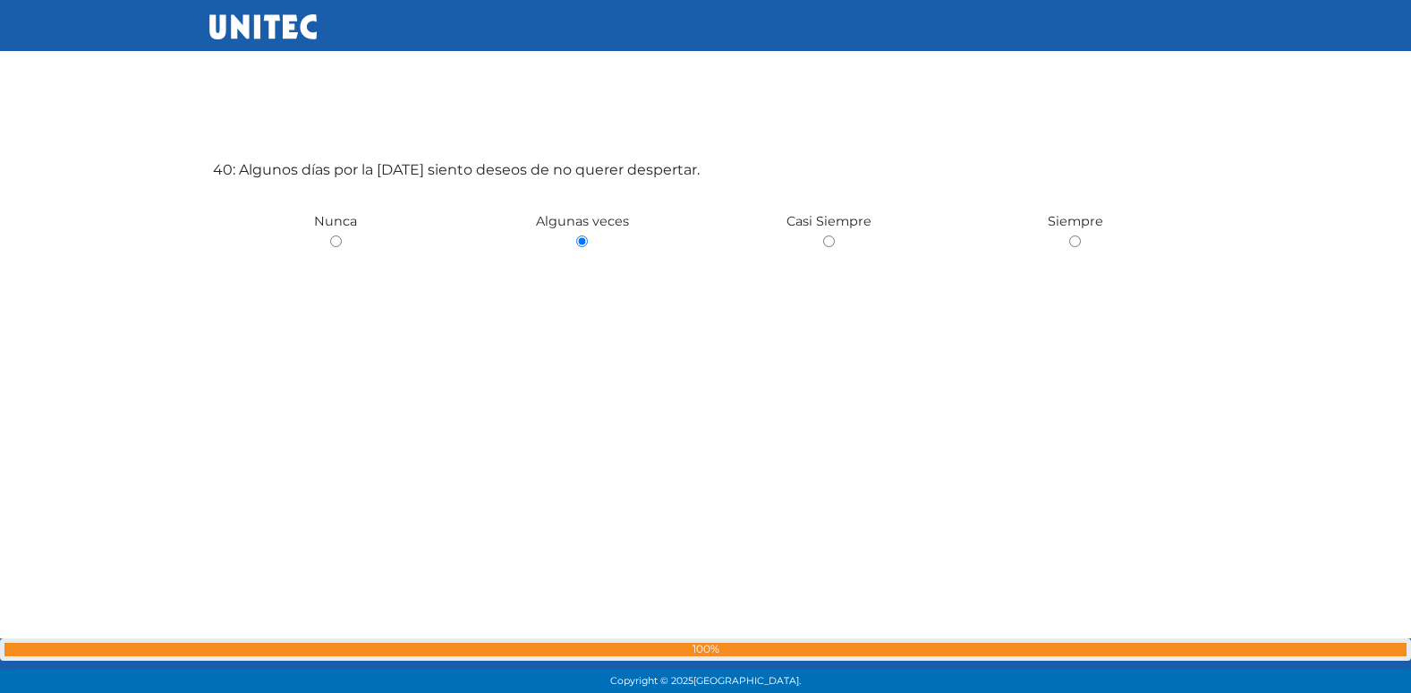
click at [330, 235] on input "radio" at bounding box center [336, 241] width 12 height 12
radio input "true"
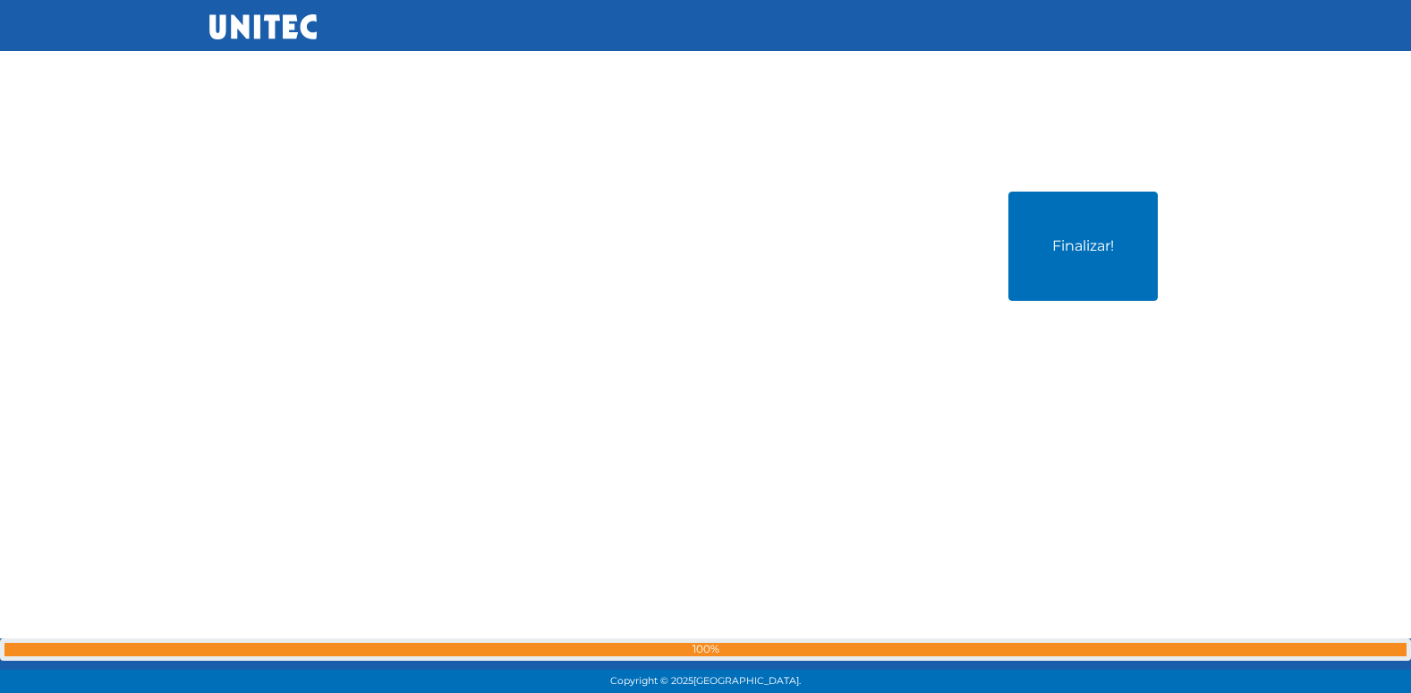
scroll to position [27793, 0]
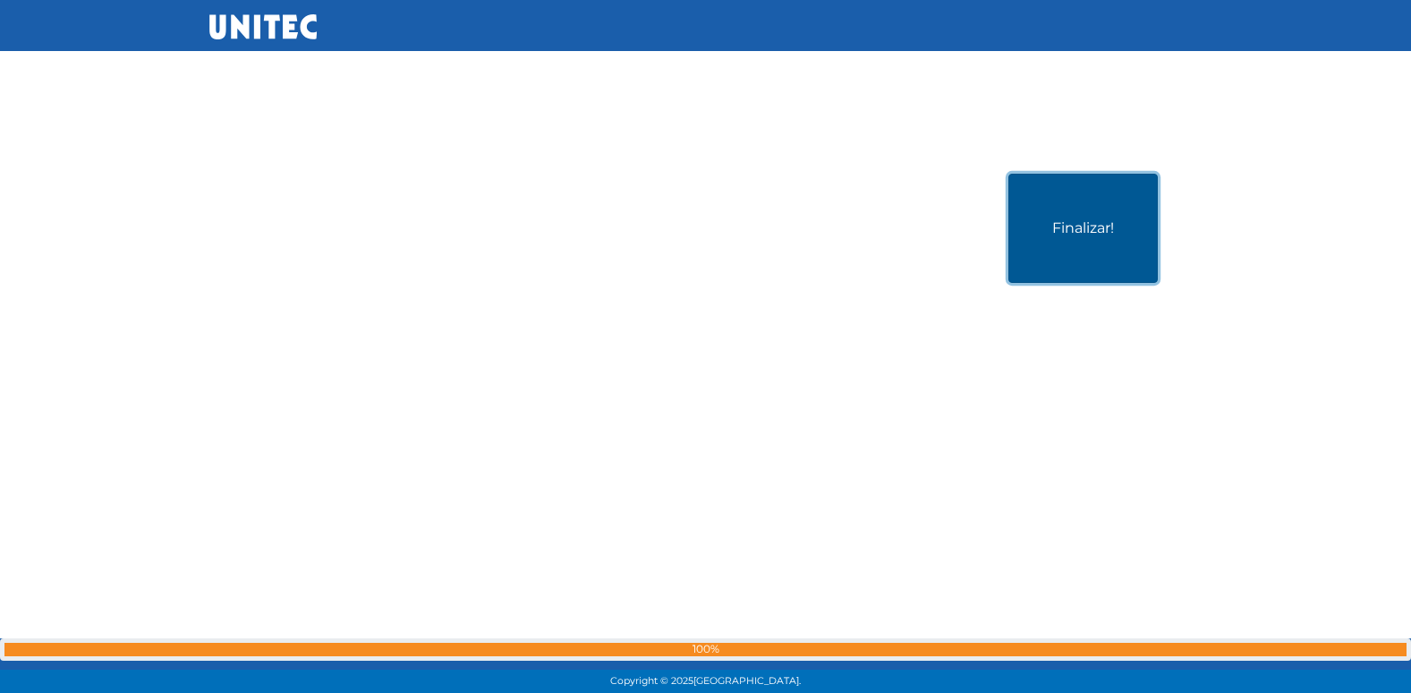
click at [1114, 254] on button "Finalizar!" at bounding box center [1082, 228] width 149 height 109
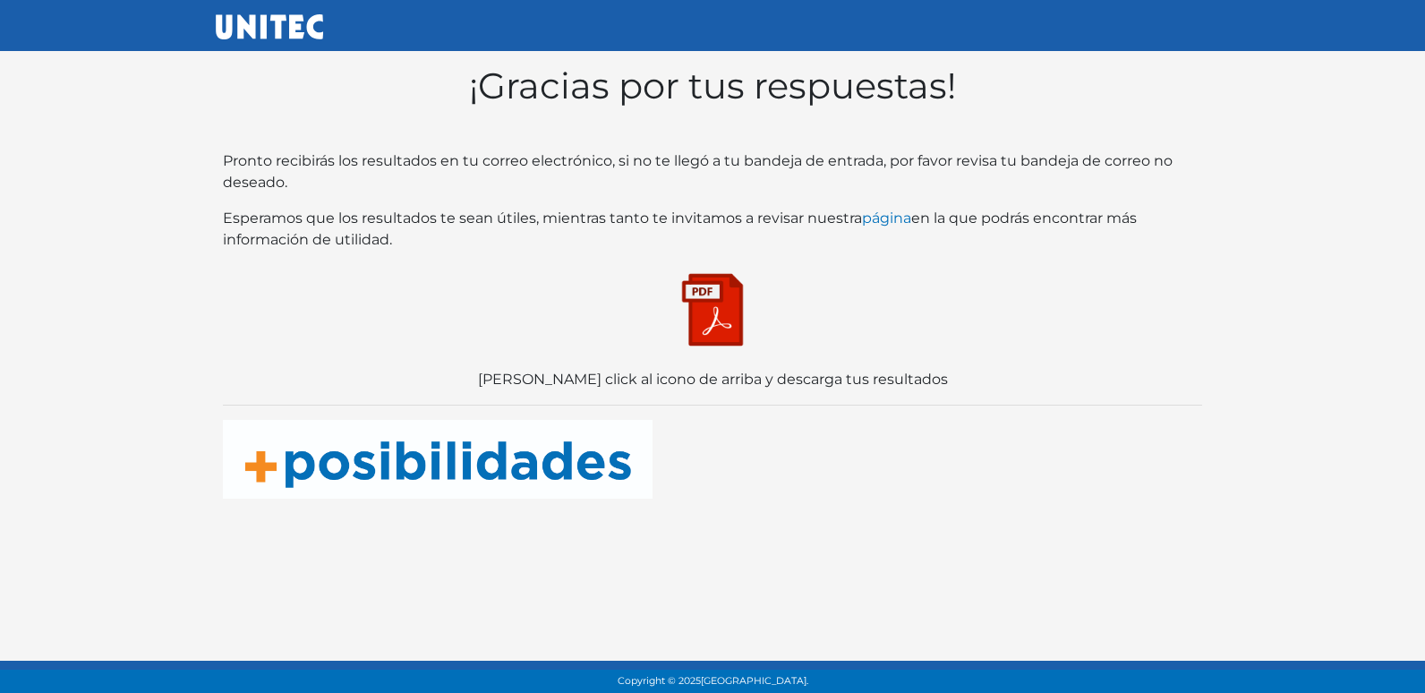
click at [700, 318] on img at bounding box center [712, 309] width 89 height 89
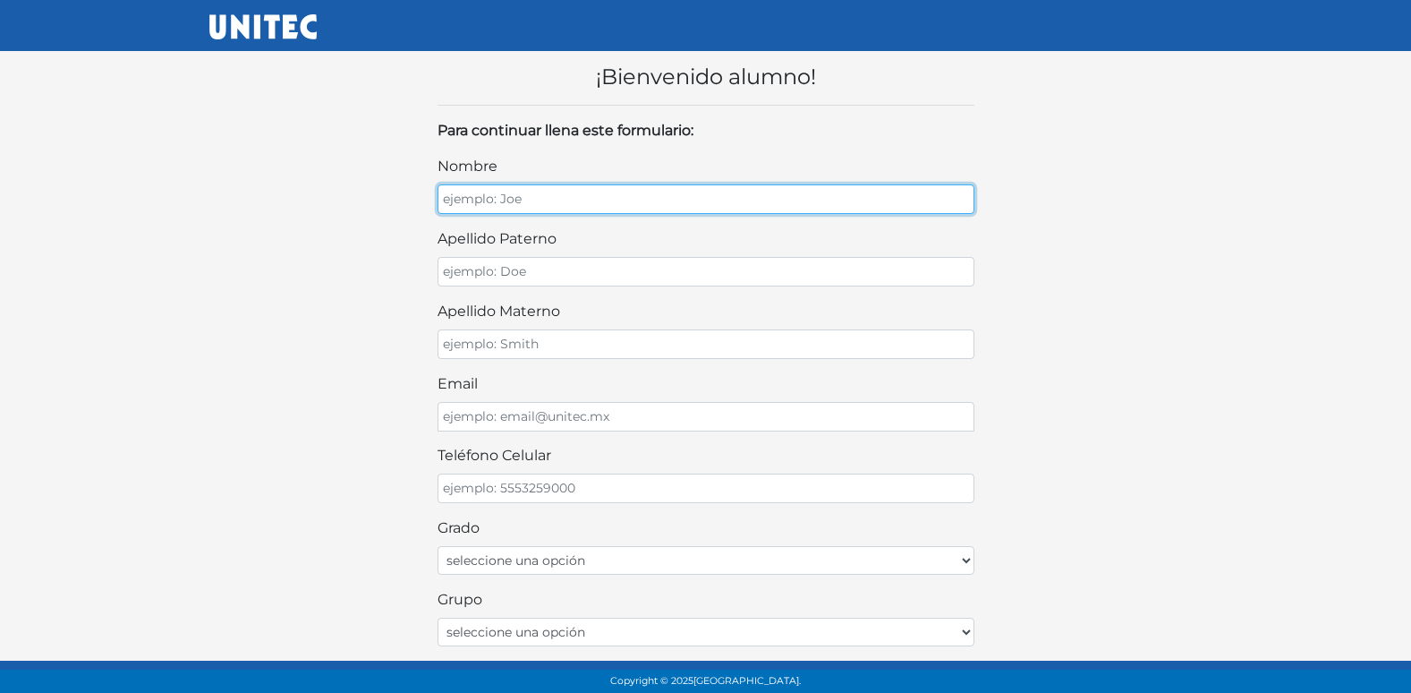
click at [535, 212] on input "nombre" at bounding box center [706, 199] width 537 height 30
type input "[PERSON_NAME] [PERSON_NAME]"
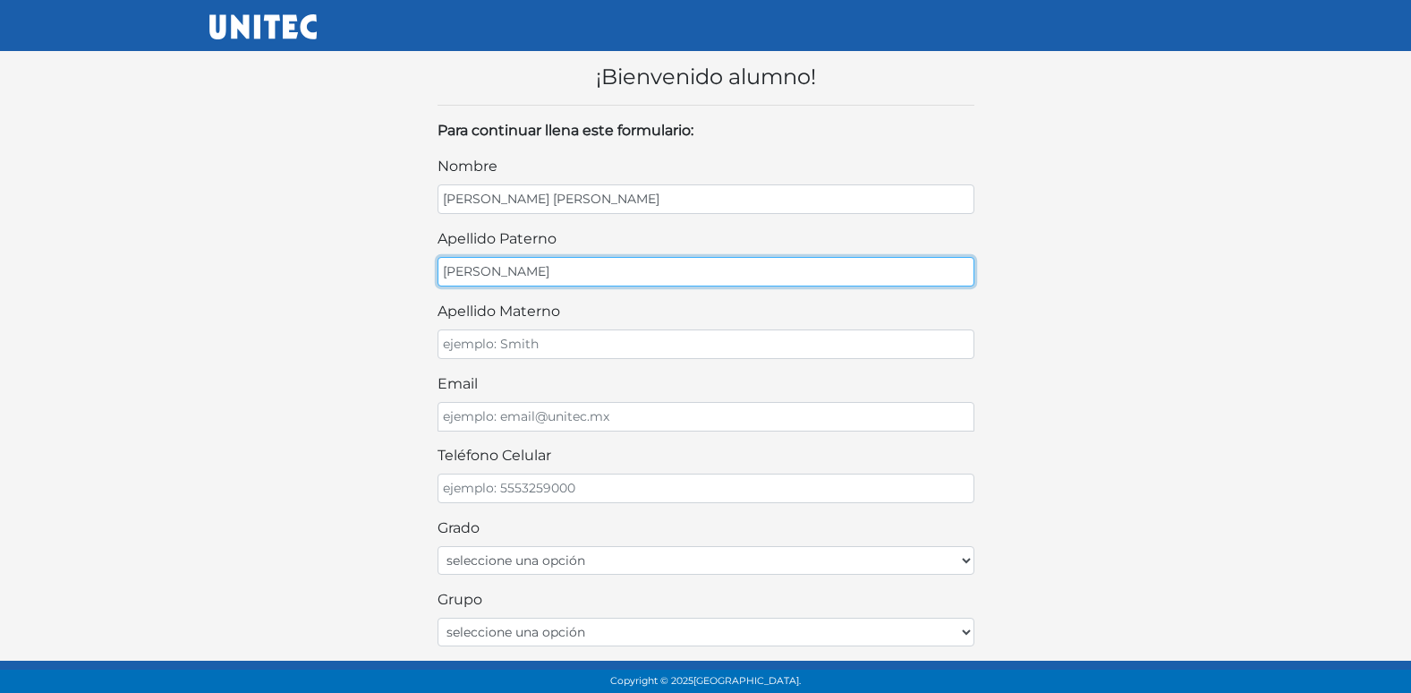
type input "[PERSON_NAME]"
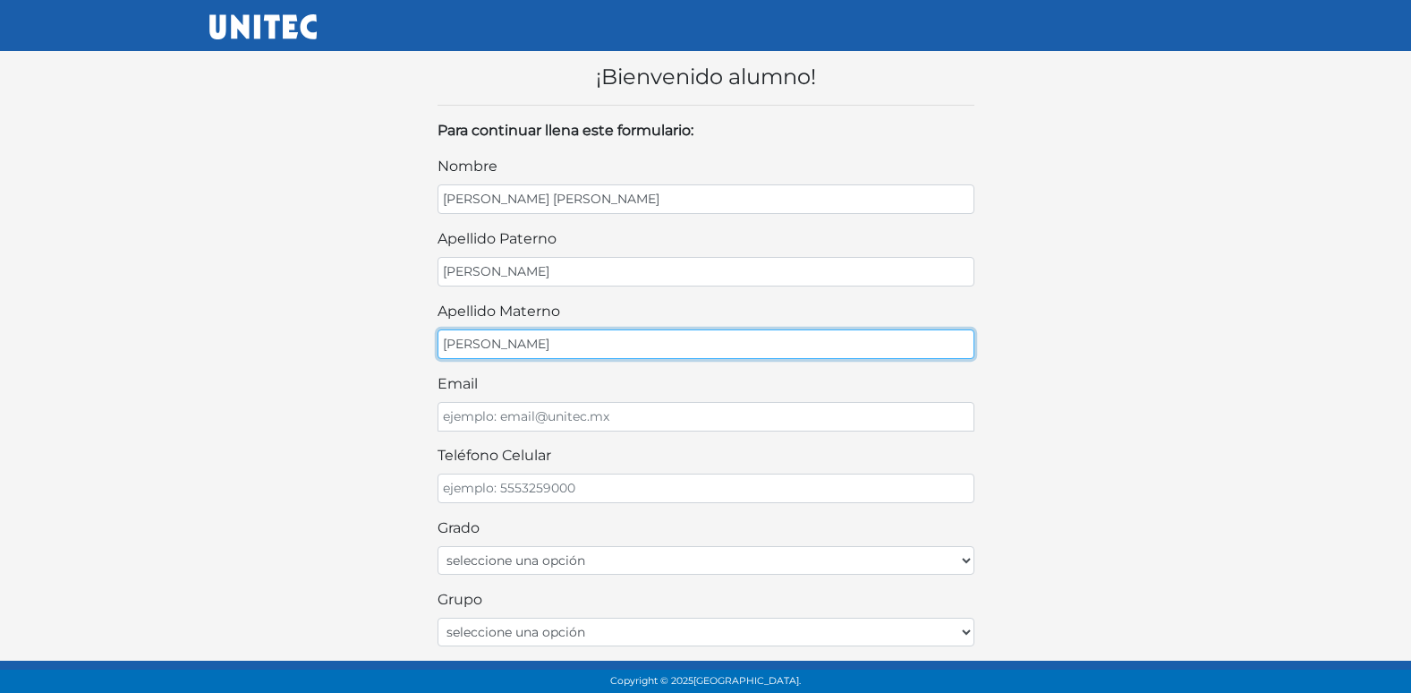
type input "[PERSON_NAME]"
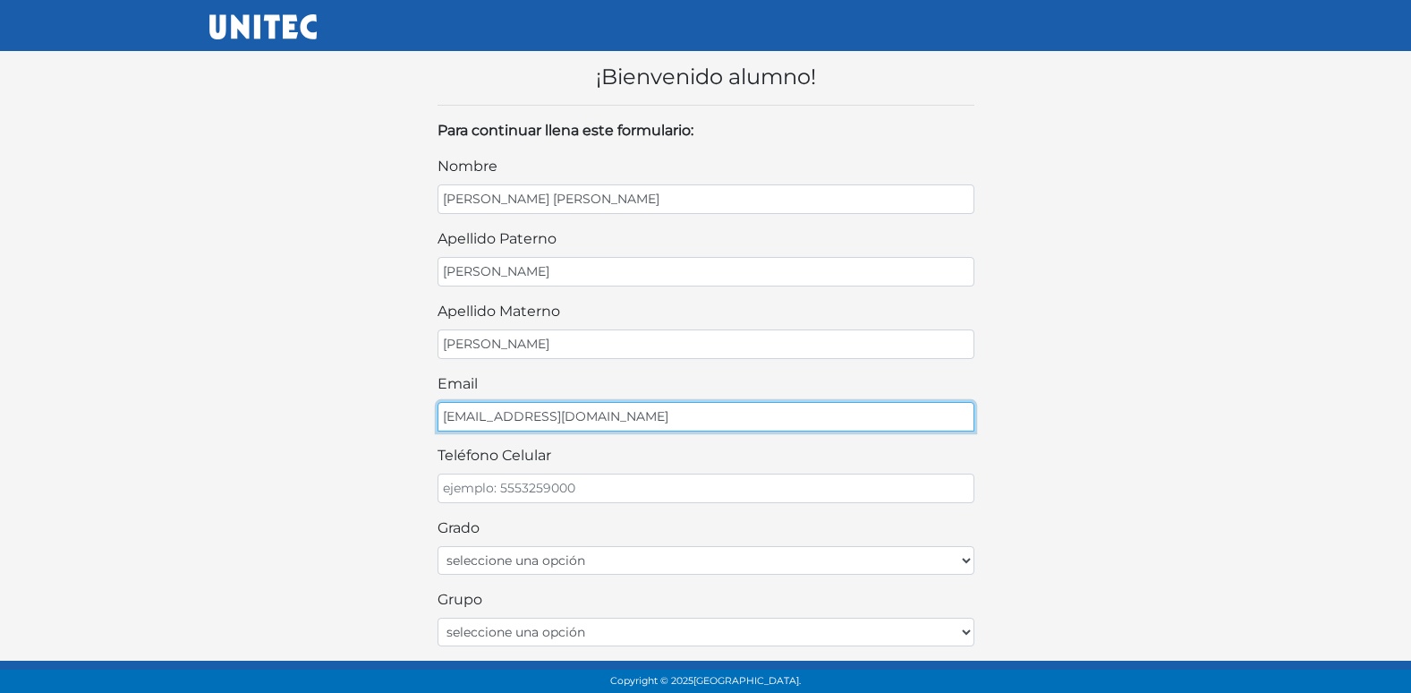
type input "[EMAIL_ADDRESS][DOMAIN_NAME]"
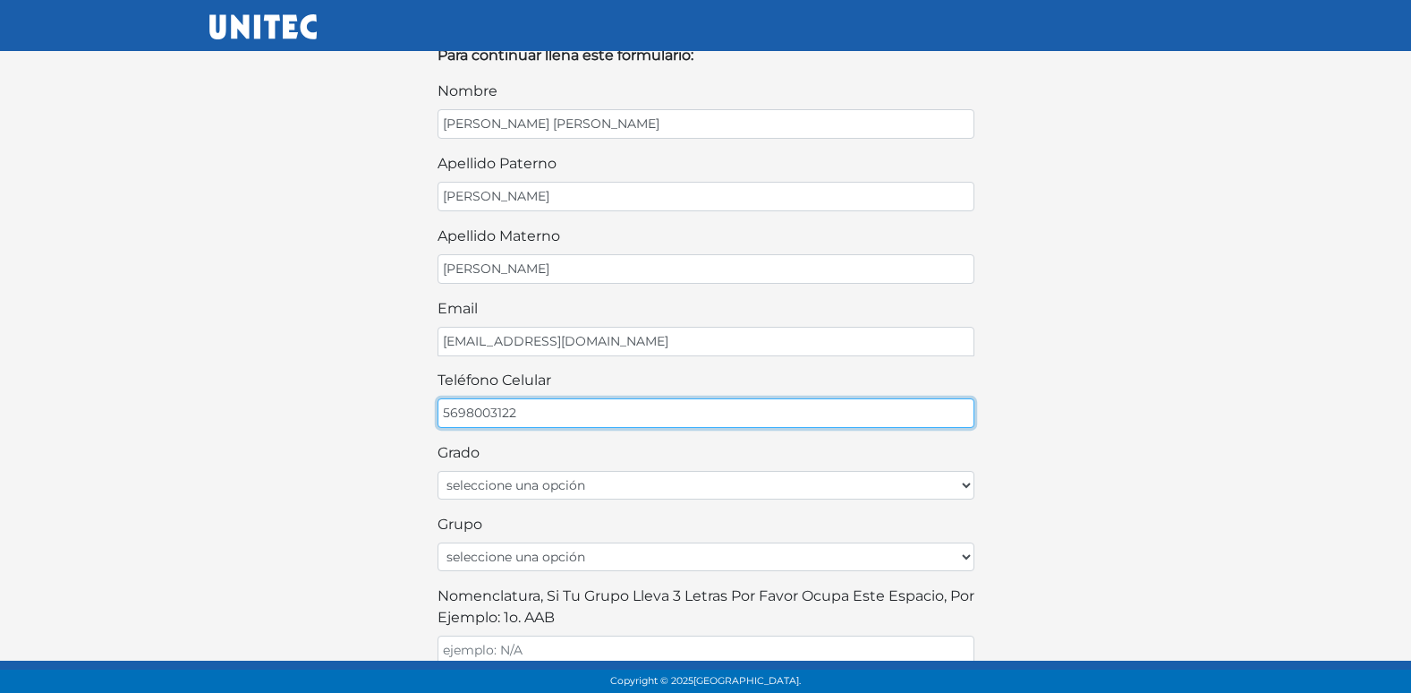
scroll to position [179, 0]
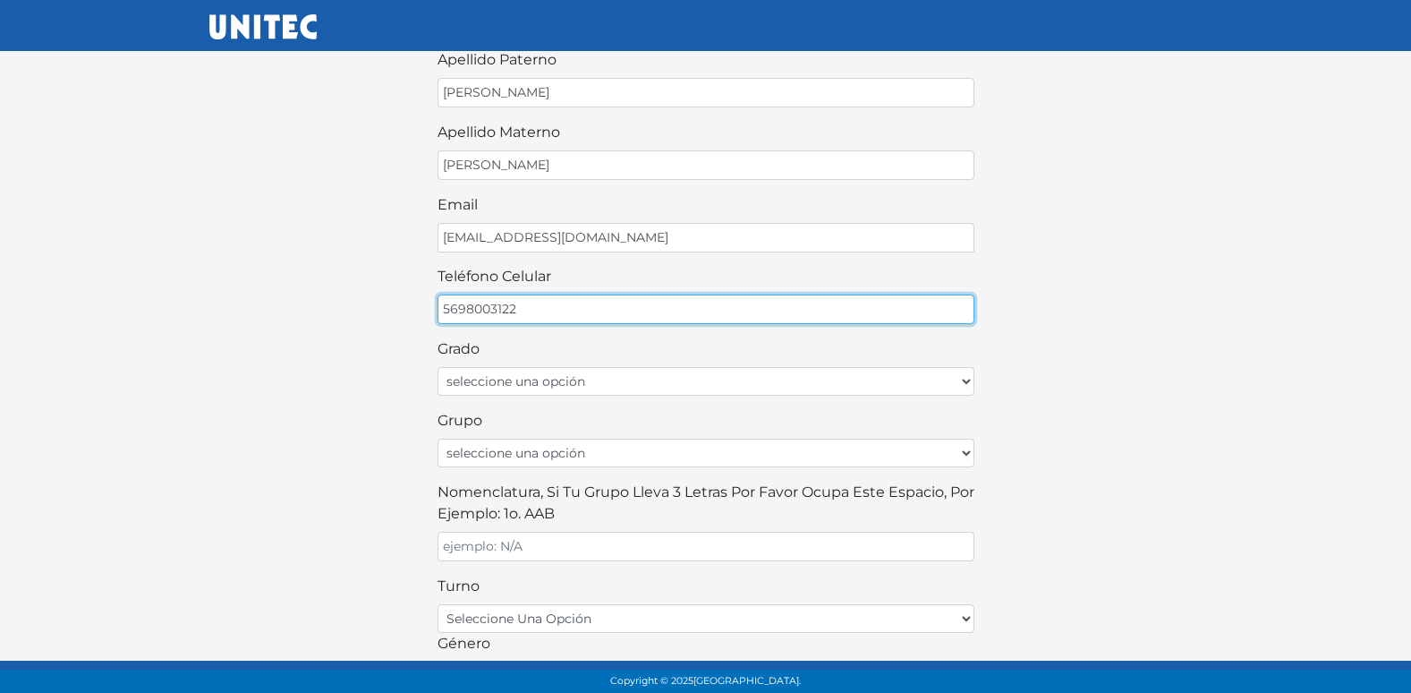
type input "5698003122"
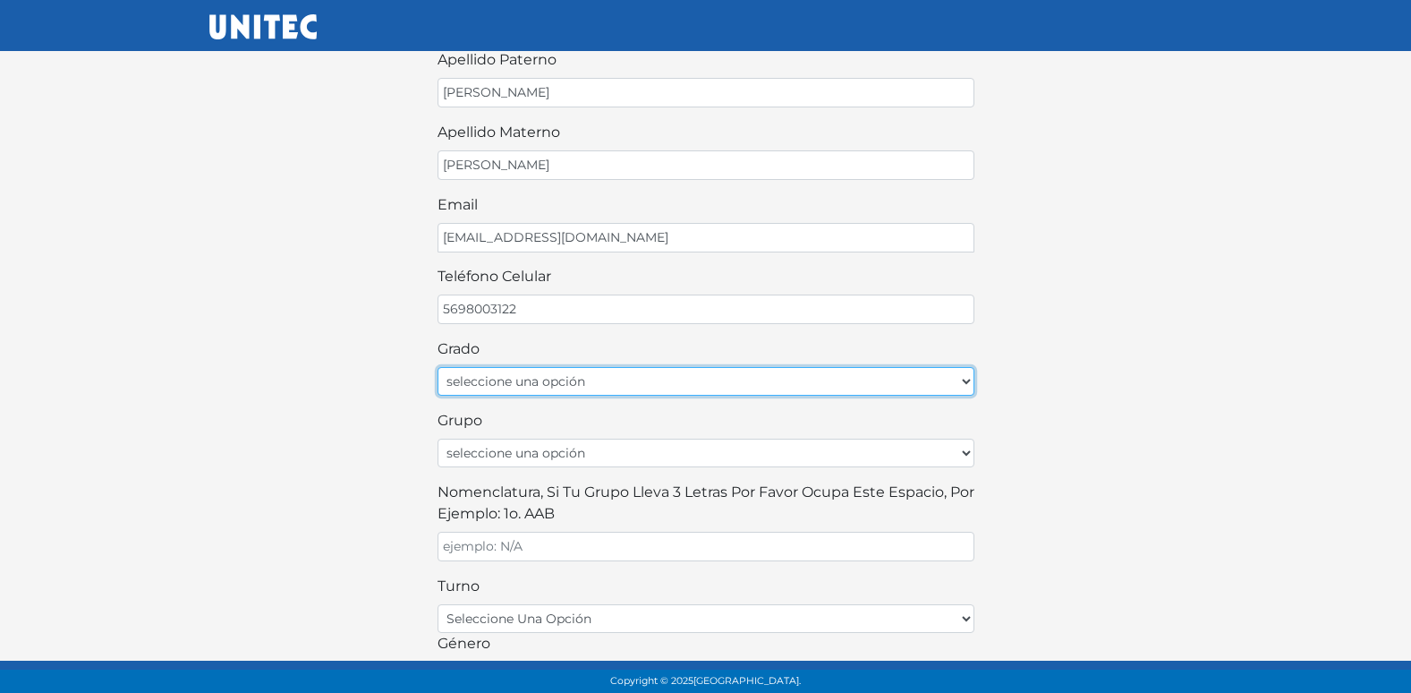
click at [584, 380] on select "seleccione una opción Primer grado Segundo grado Tercer grado Cuarto grado Quin…" at bounding box center [706, 381] width 537 height 29
select select "2do"
click at [438, 367] on select "seleccione una opción Primer grado Segundo grado Tercer grado Cuarto grado Quin…" at bounding box center [706, 381] width 537 height 29
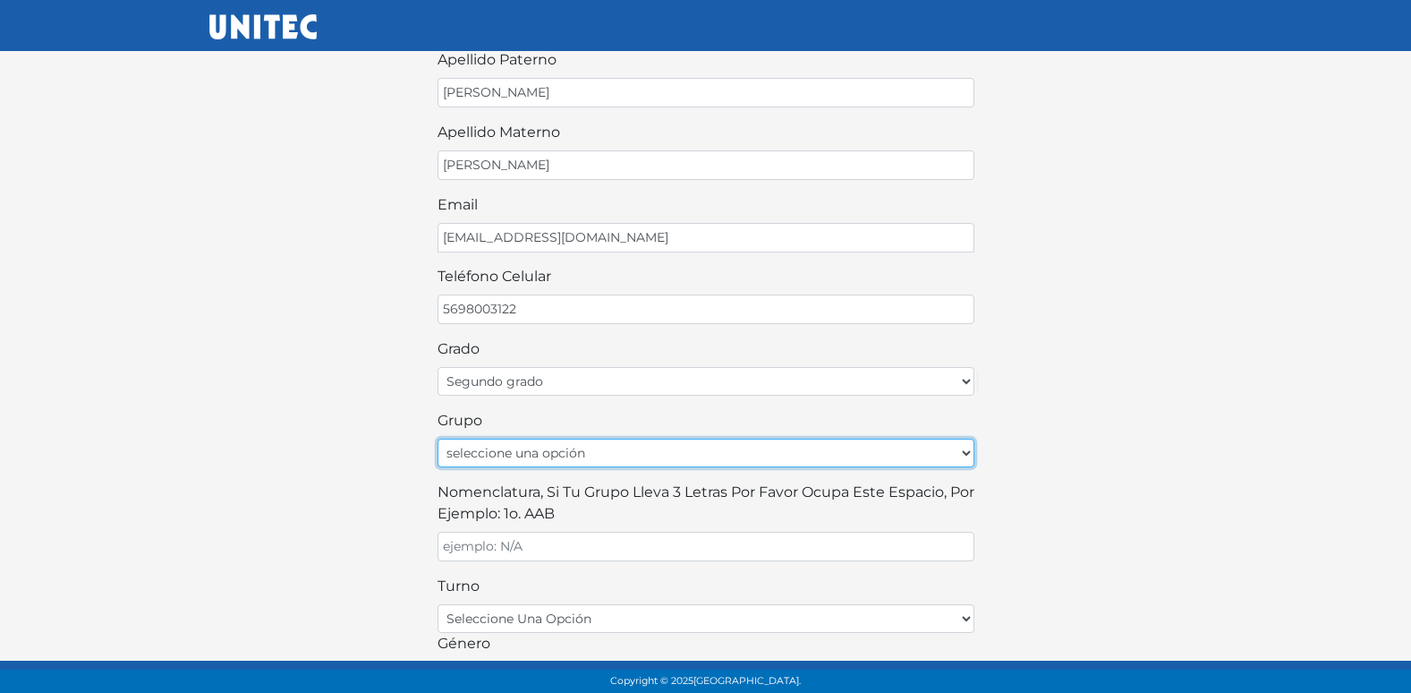
click at [549, 455] on select "seleccione una opción A B C D E F G H I J K L M N O P Q R S T U V W X Y Z" at bounding box center [706, 452] width 537 height 29
select select "A"
click at [438, 438] on select "seleccione una opción A B C D E F G H I J K L M N O P Q R S T U V W X Y Z" at bounding box center [706, 452] width 537 height 29
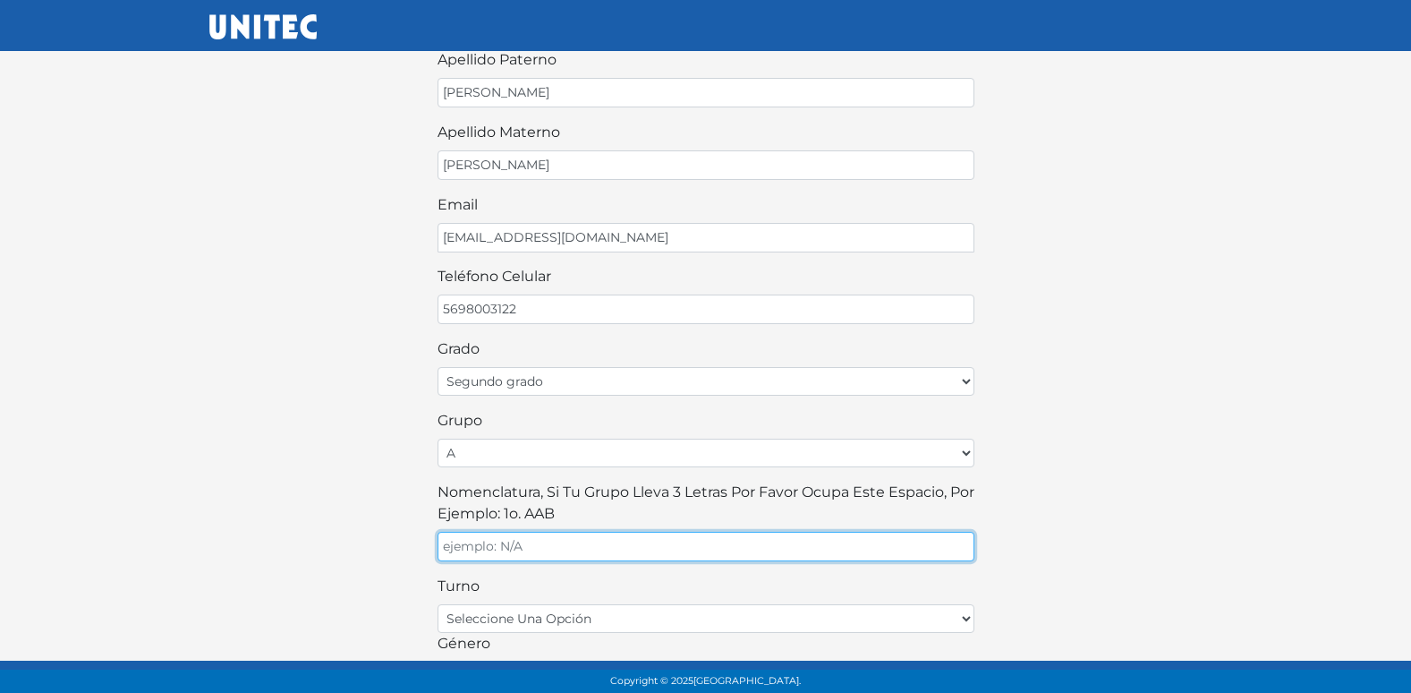
click at [516, 552] on input "Nomenclatura, si tu grupo lleva 3 letras por favor ocupa este espacio, por ejem…" at bounding box center [706, 547] width 537 height 30
type input "A"
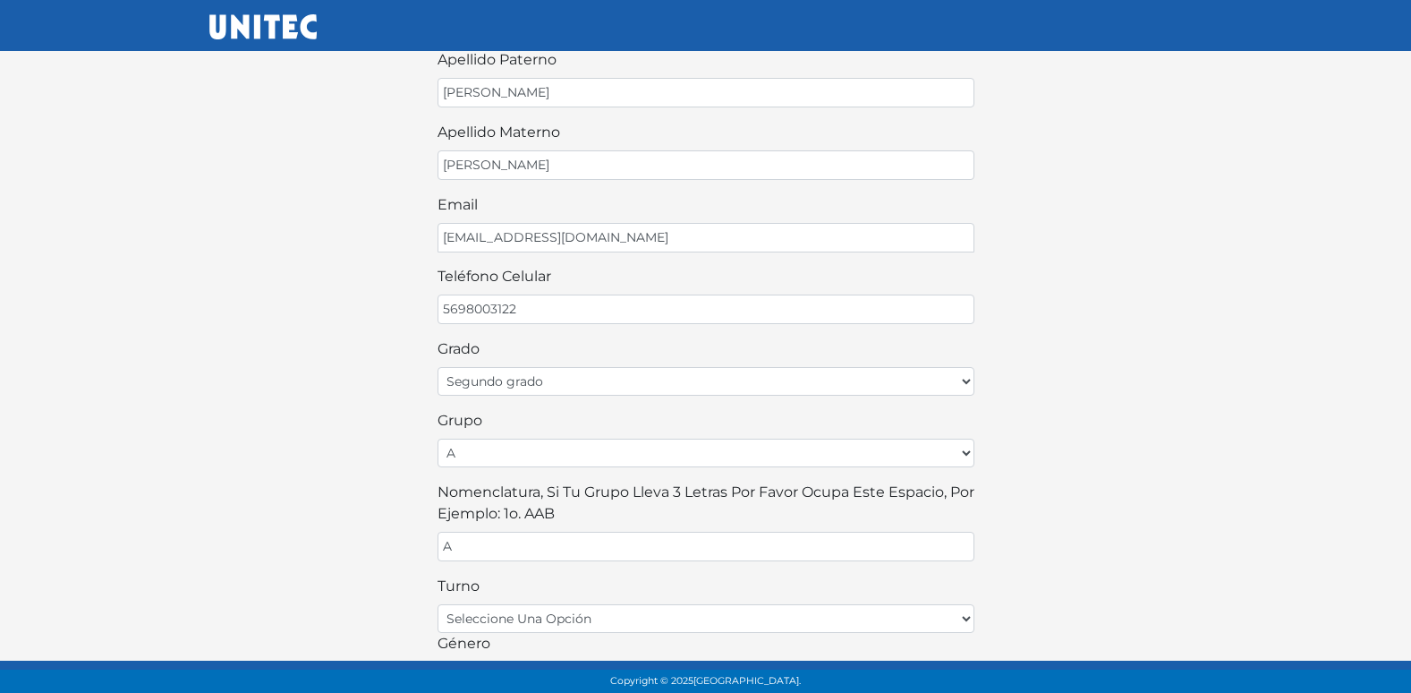
click at [583, 580] on div "turno seleccione una opción matutino vespertino" at bounding box center [706, 603] width 537 height 57
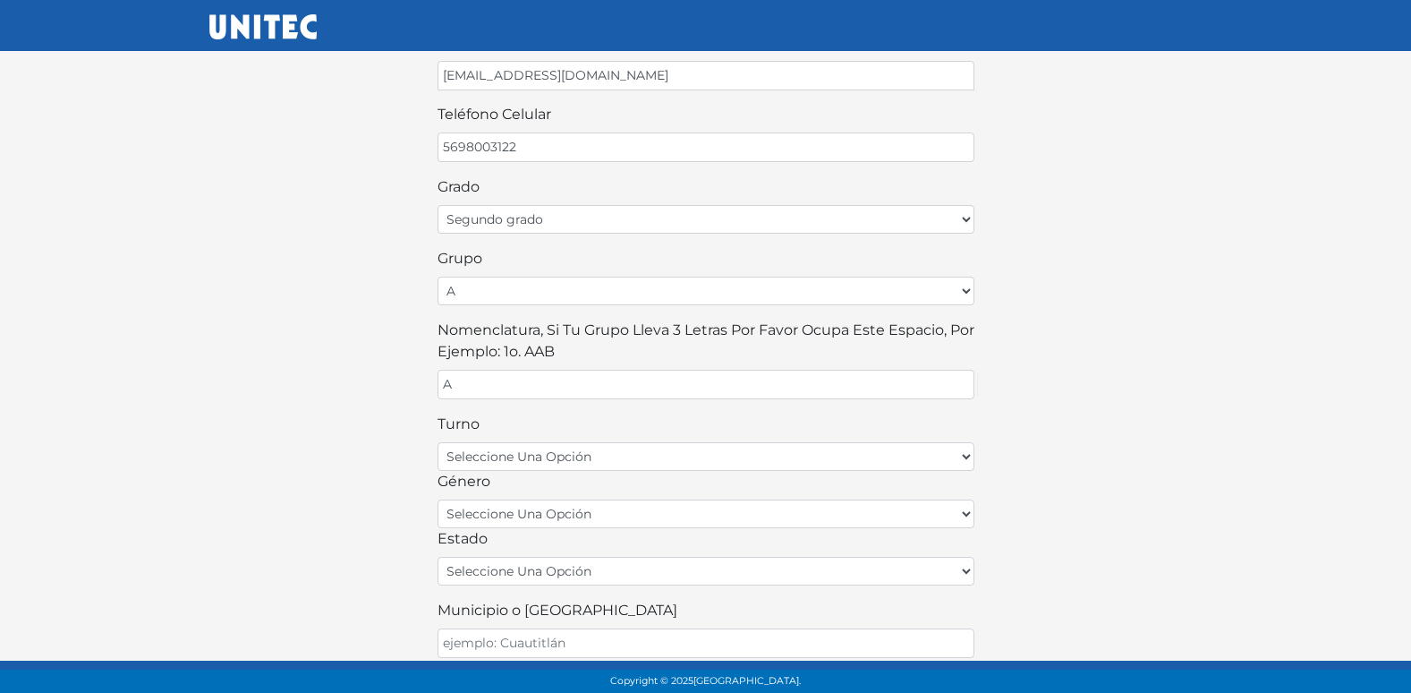
scroll to position [358, 0]
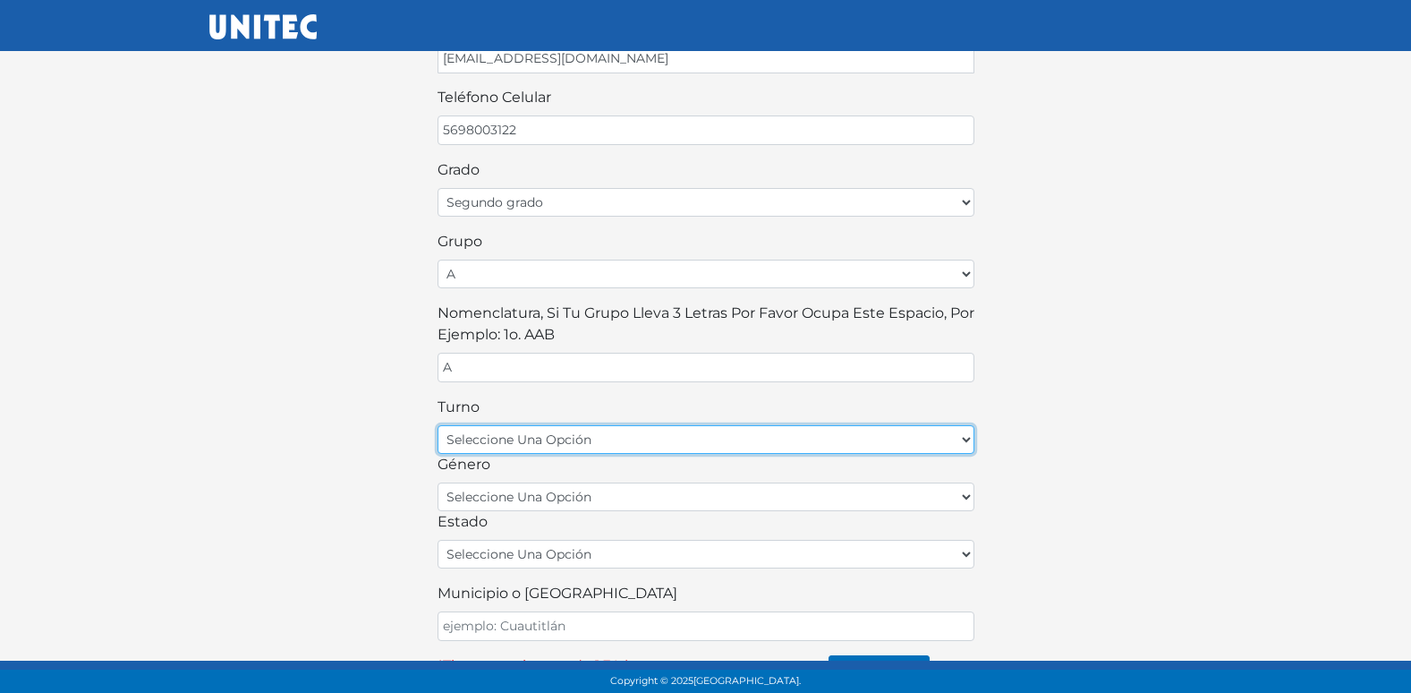
click at [579, 439] on select "seleccione una opción matutino vespertino" at bounding box center [706, 439] width 537 height 29
select select "matutino"
click at [438, 425] on select "seleccione una opción matutino vespertino" at bounding box center [706, 439] width 537 height 29
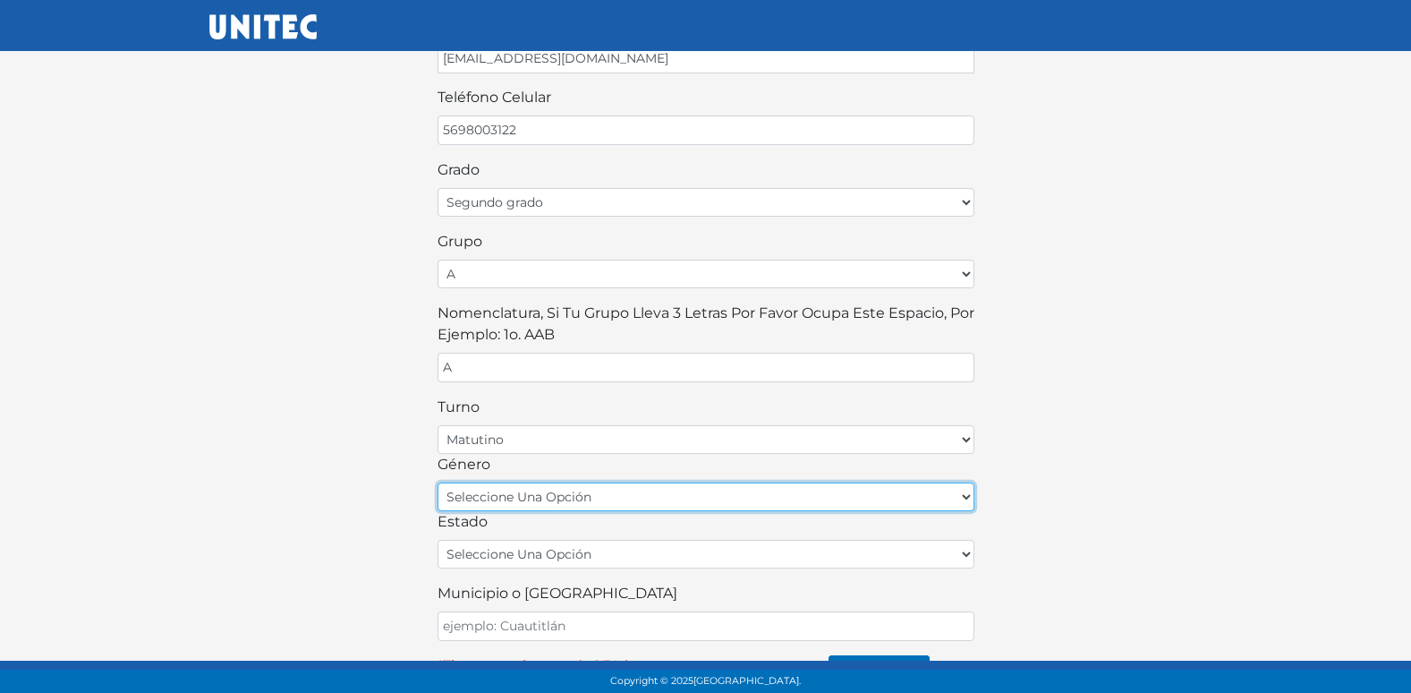
click at [576, 501] on select "seleccione una opción femenino masculino" at bounding box center [706, 496] width 537 height 29
select select "F"
click at [438, 482] on select "seleccione una opción femenino masculino" at bounding box center [706, 496] width 537 height 29
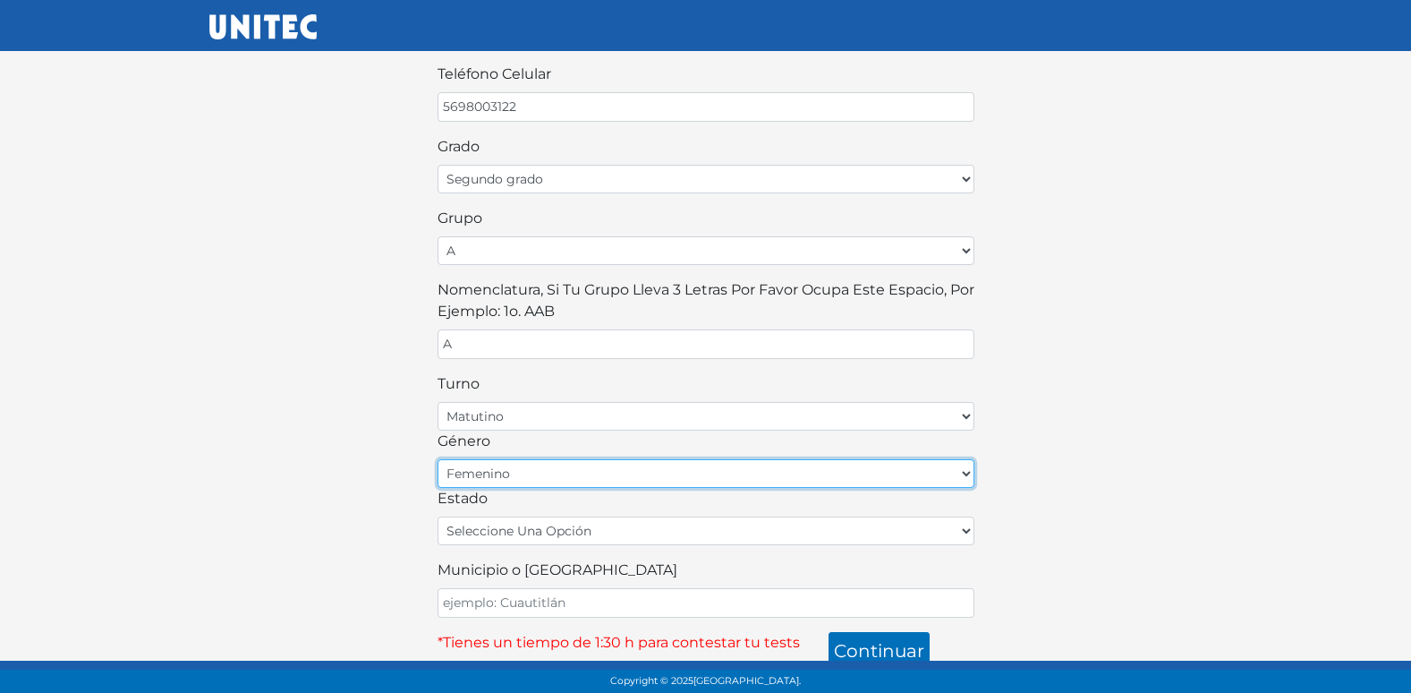
scroll to position [394, 0]
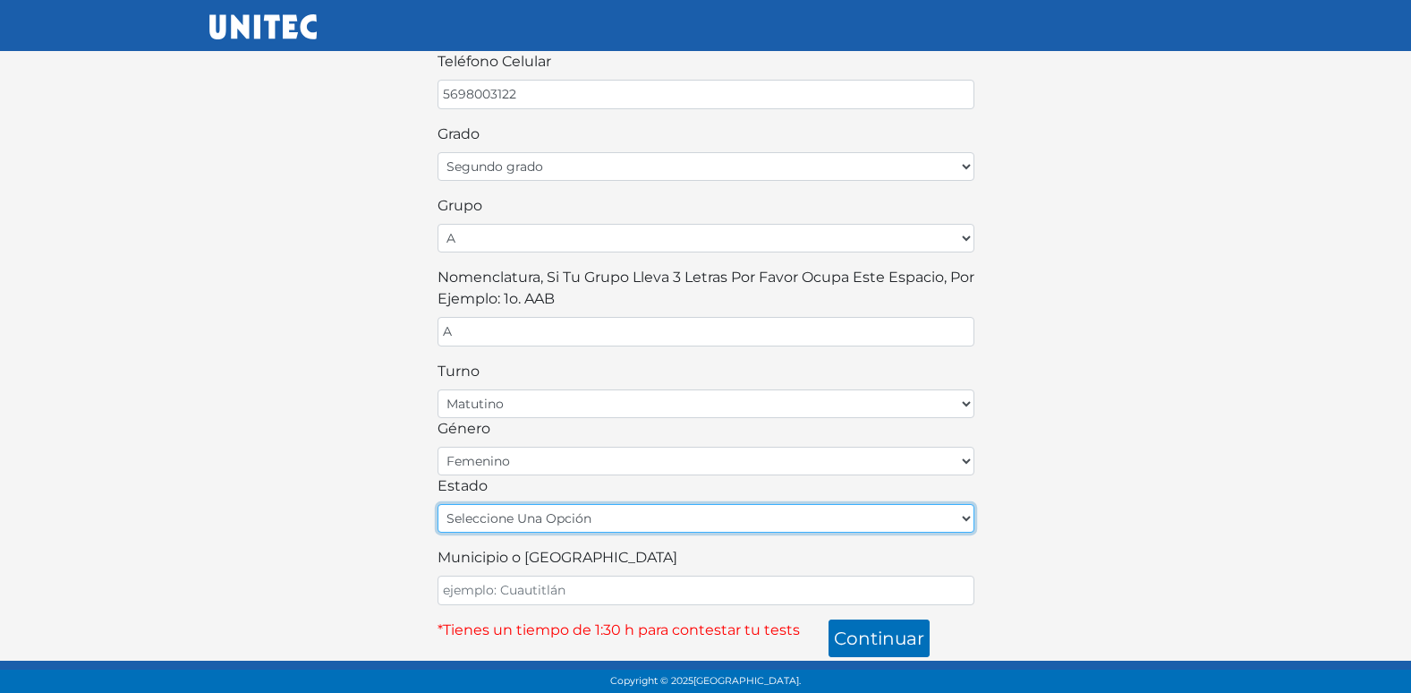
click at [571, 525] on select "seleccione una opción [GEOGRAPHIC_DATA] [GEOGRAPHIC_DATA][US_STATE] [GEOGRAPHIC…" at bounding box center [706, 518] width 537 height 29
select select "MEX"
click at [438, 504] on select "seleccione una opción [GEOGRAPHIC_DATA] [GEOGRAPHIC_DATA][US_STATE] [GEOGRAPHIC…" at bounding box center [706, 518] width 537 height 29
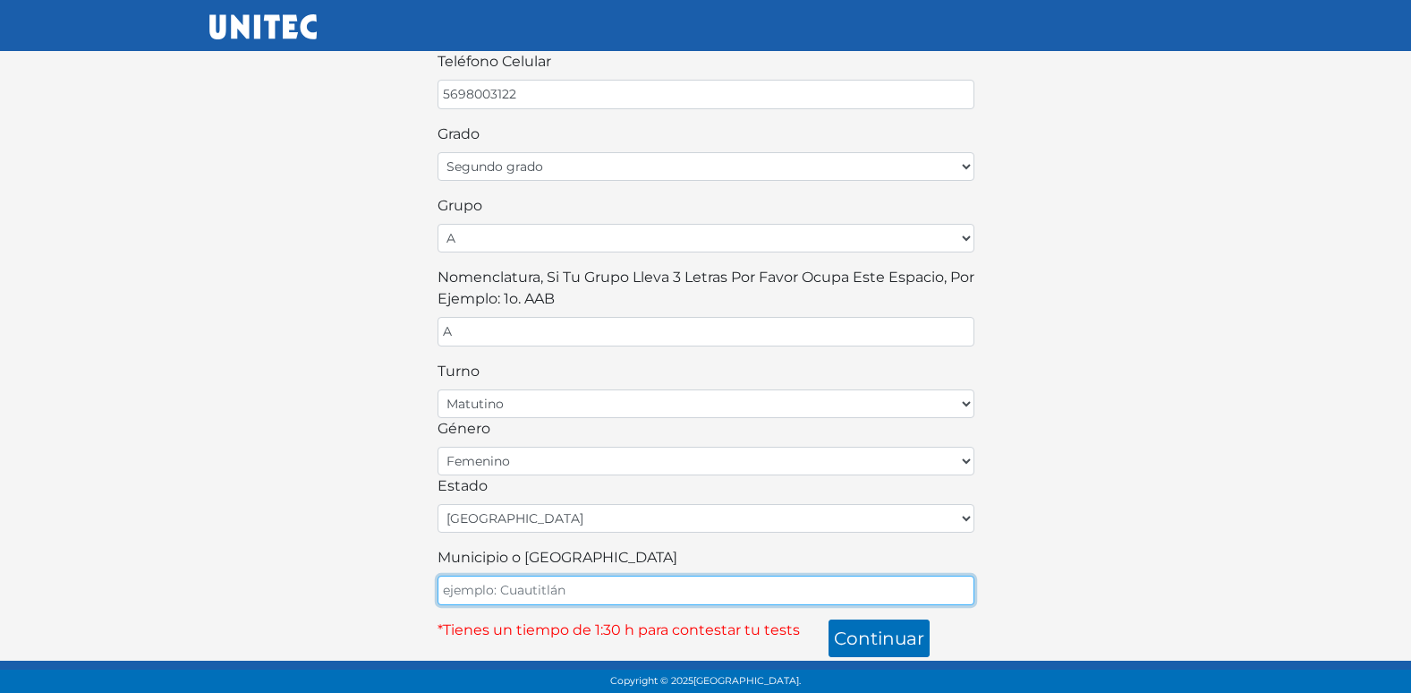
click at [497, 587] on input "Municipio o [GEOGRAPHIC_DATA]" at bounding box center [706, 590] width 537 height 30
type input "ECATEPEC"
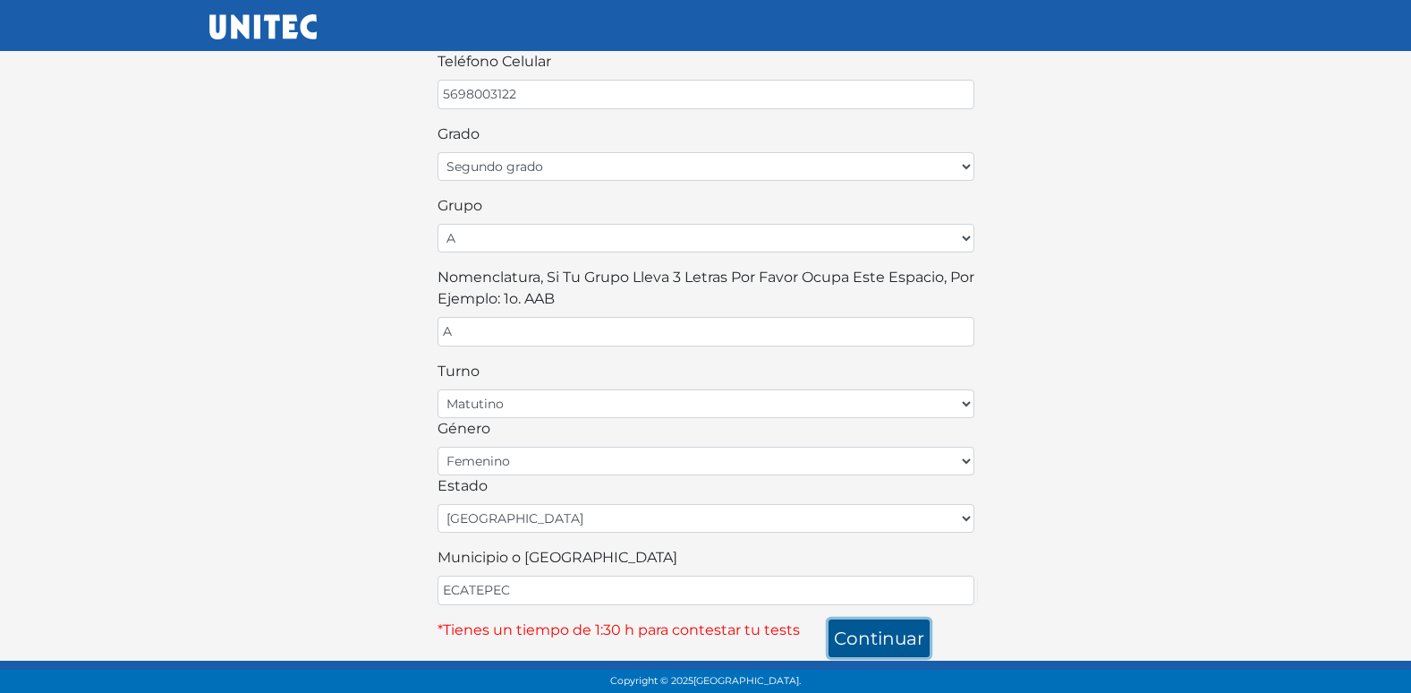
click at [858, 627] on button "continuar" at bounding box center [879, 638] width 101 height 38
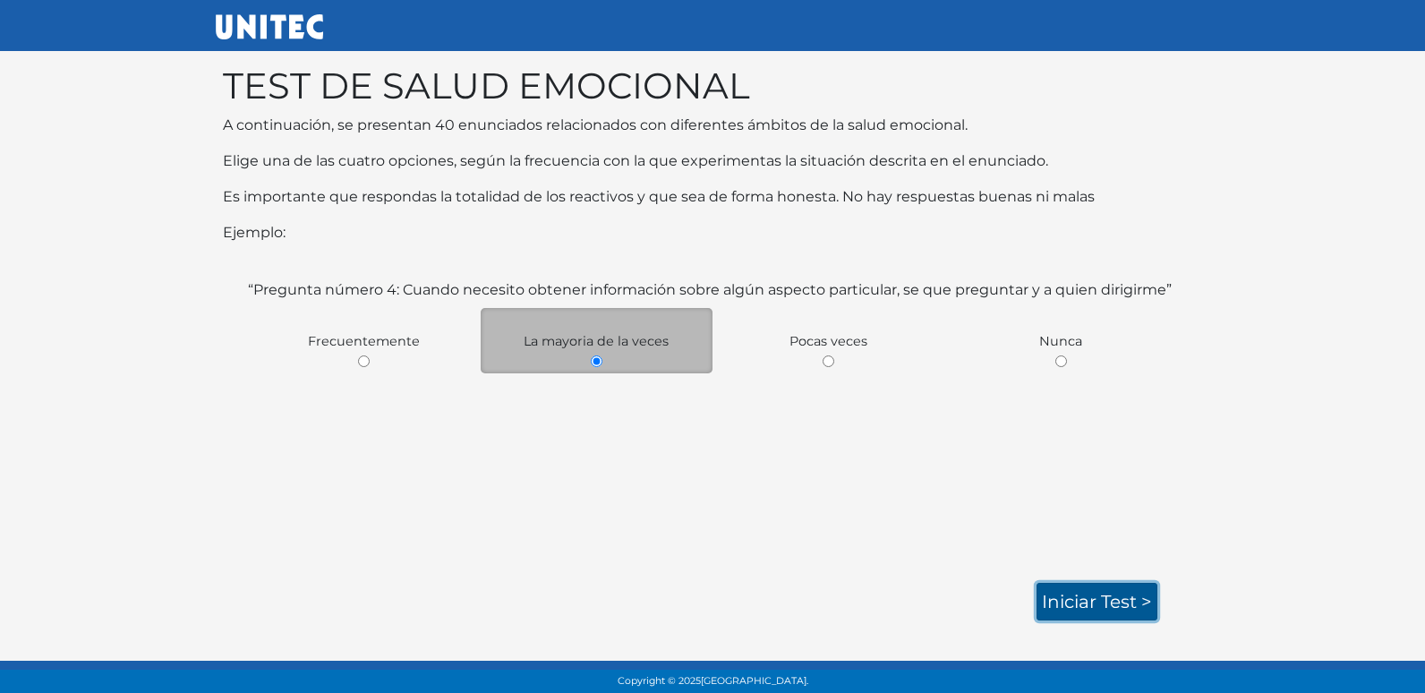
click at [1068, 592] on link "Iniciar test >" at bounding box center [1096, 602] width 121 height 38
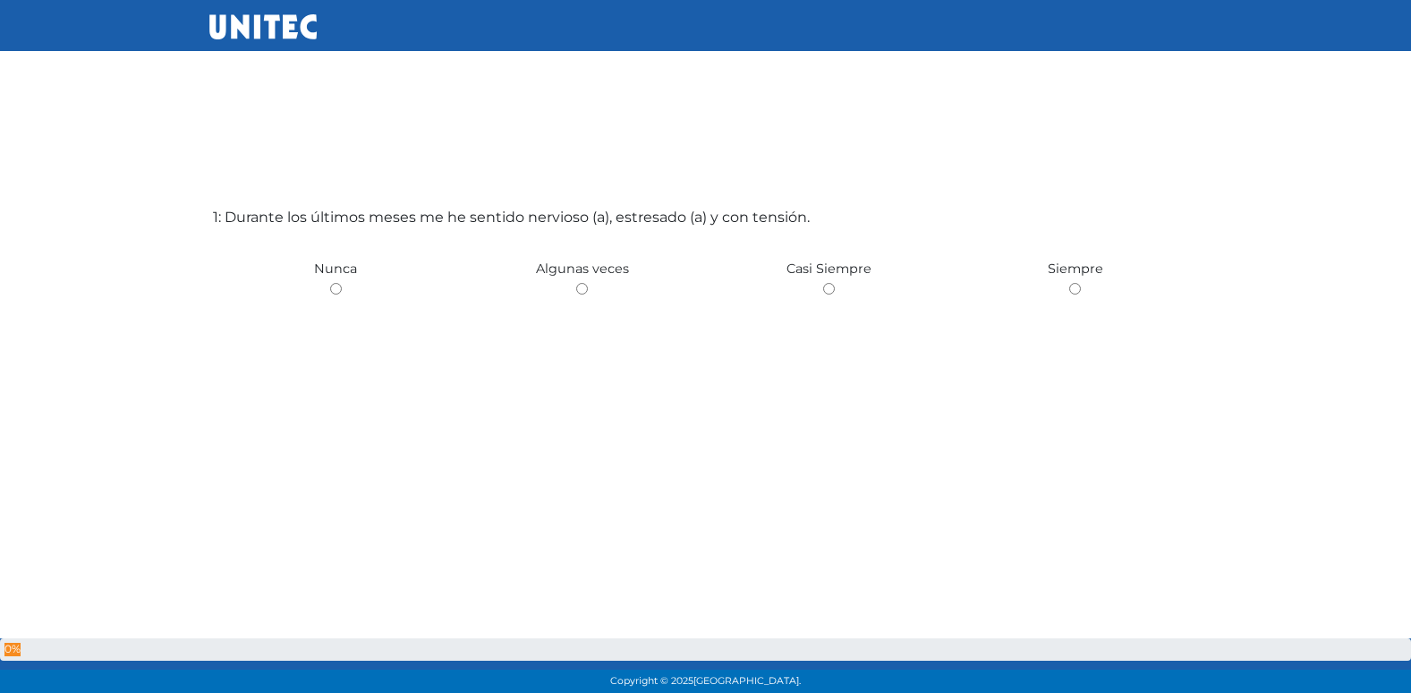
scroll to position [58, 0]
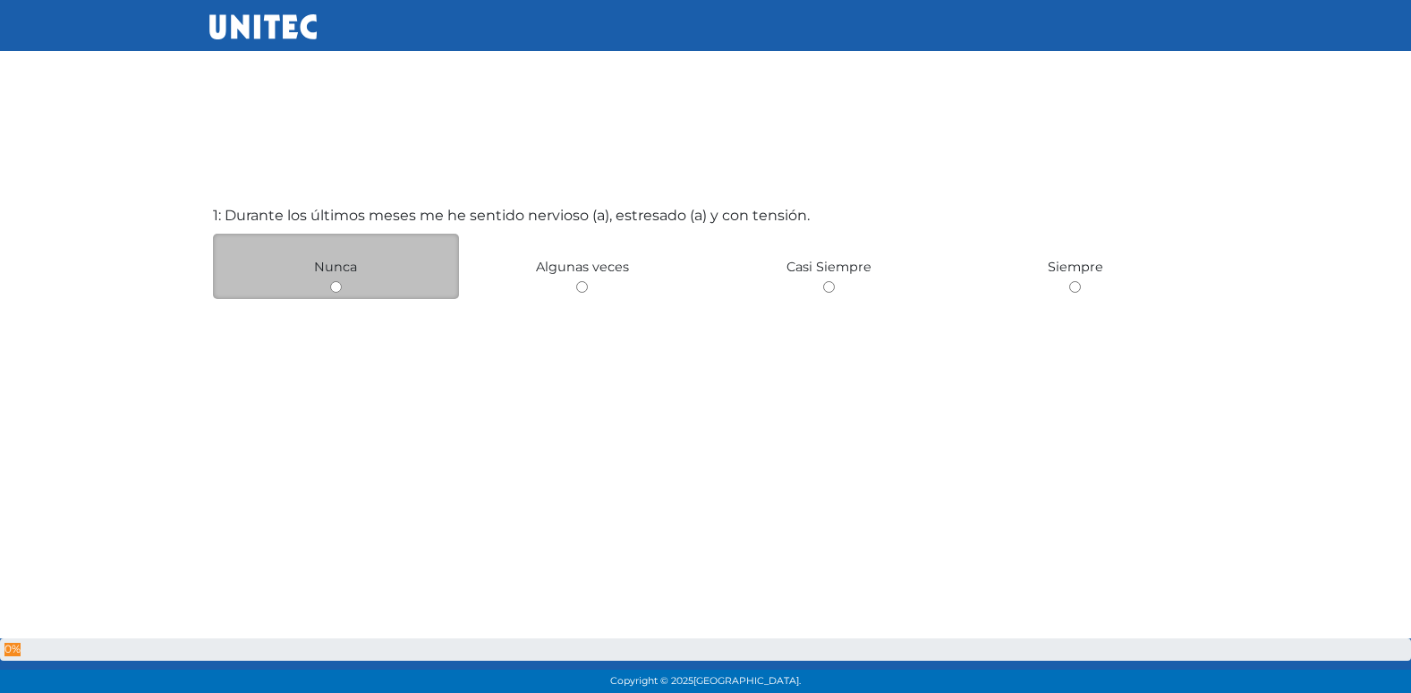
click at [353, 271] on span "Nunca" at bounding box center [335, 267] width 43 height 16
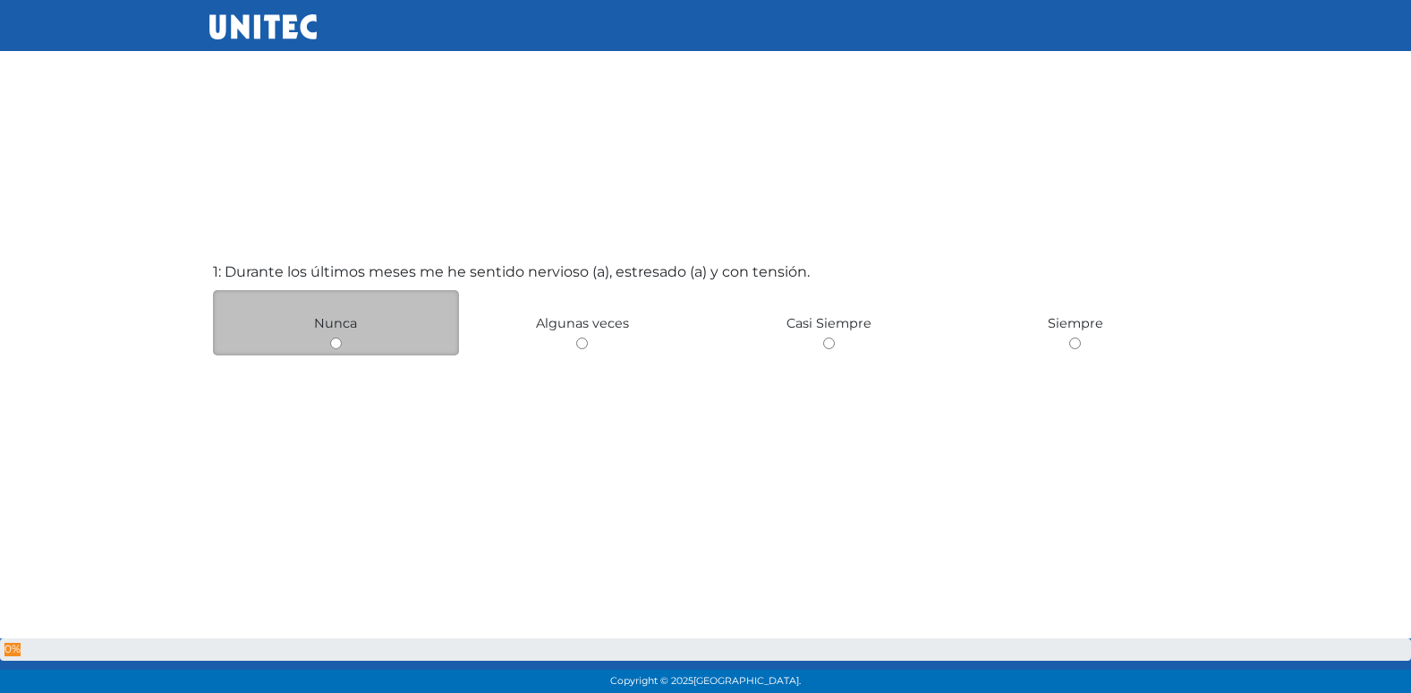
scroll to position [0, 0]
click at [576, 339] on input "radio" at bounding box center [582, 345] width 12 height 12
radio input "true"
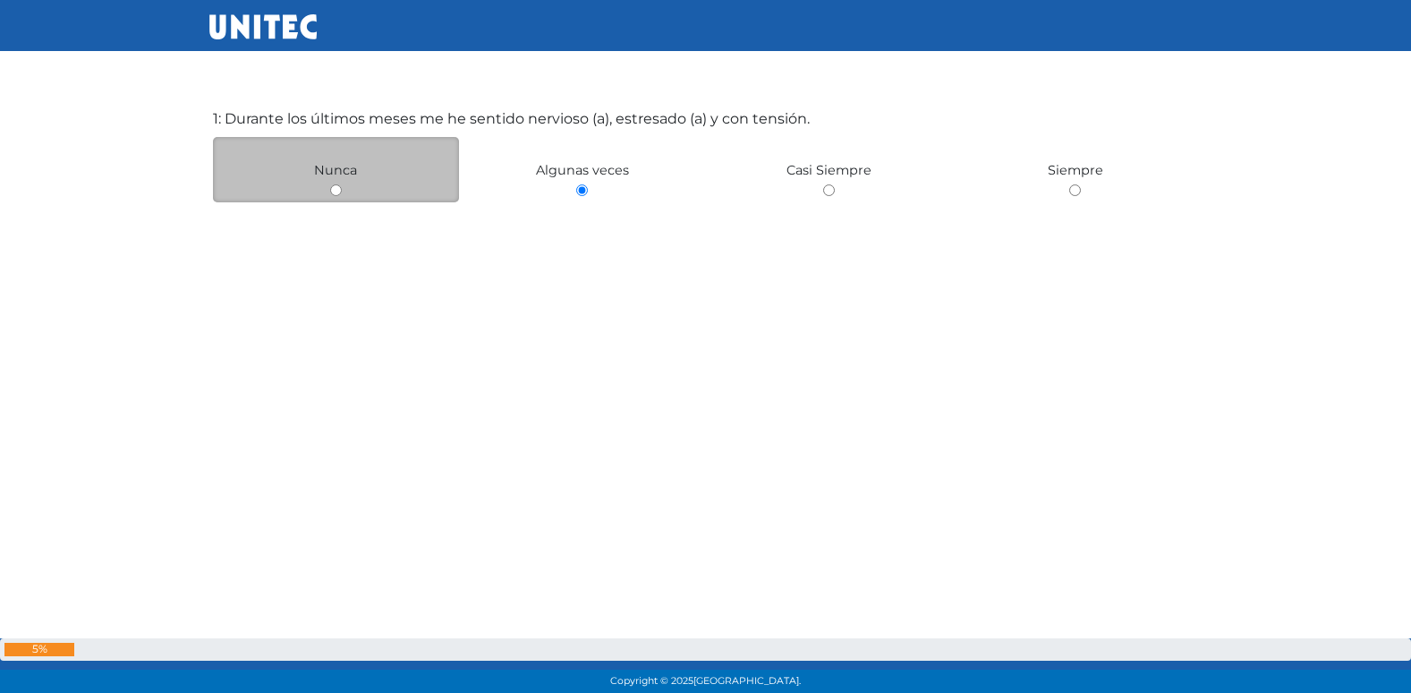
scroll to position [464, 0]
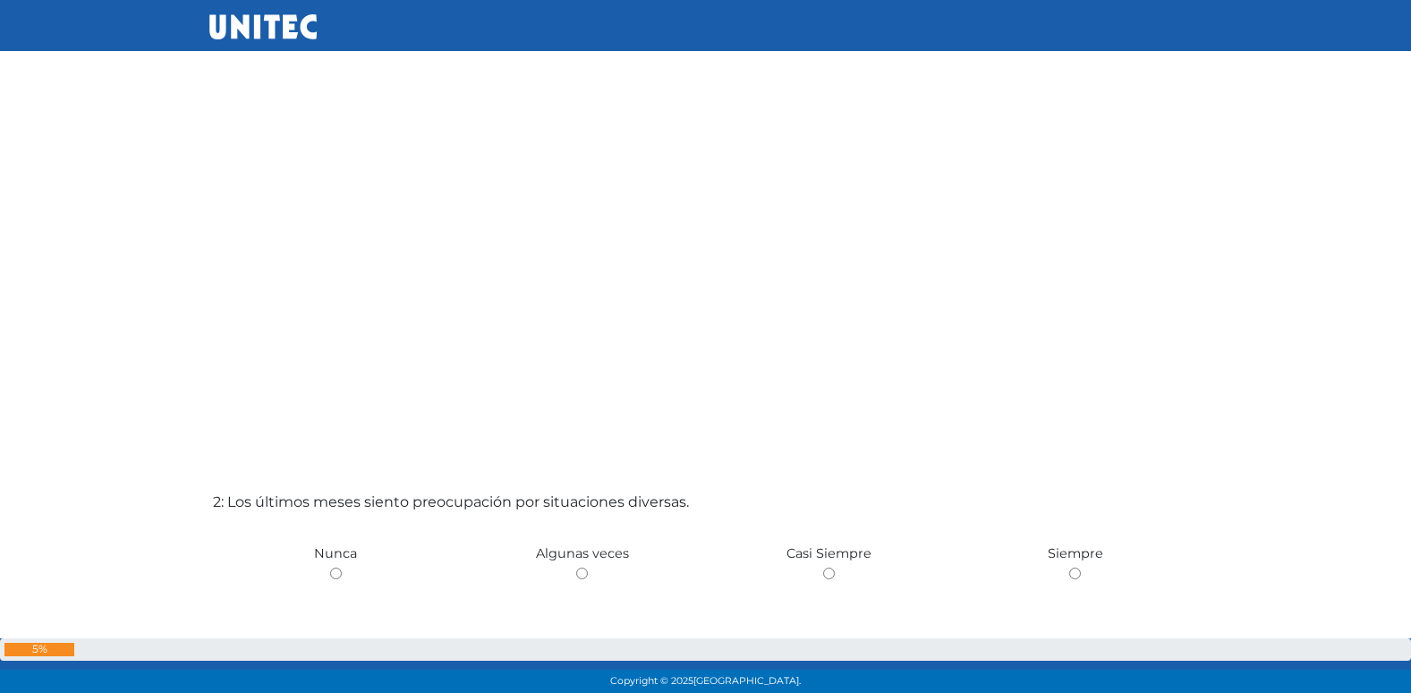
click at [576, 567] on input "radio" at bounding box center [582, 573] width 12 height 12
radio input "true"
click at [330, 567] on input "radio" at bounding box center [336, 573] width 12 height 12
radio input "true"
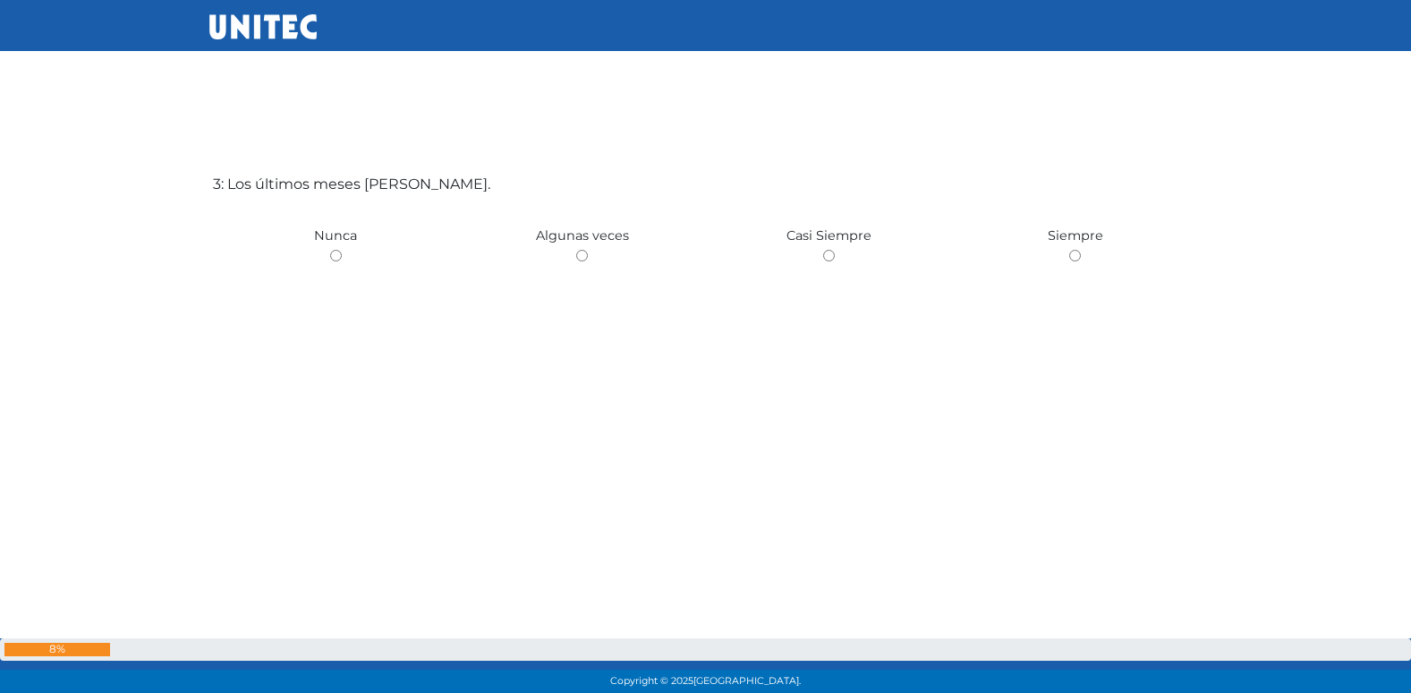
click at [576, 250] on input "radio" at bounding box center [582, 256] width 12 height 12
radio input "true"
click at [330, 250] on input "radio" at bounding box center [336, 256] width 12 height 12
radio input "true"
click at [576, 250] on input "radio" at bounding box center [582, 256] width 12 height 12
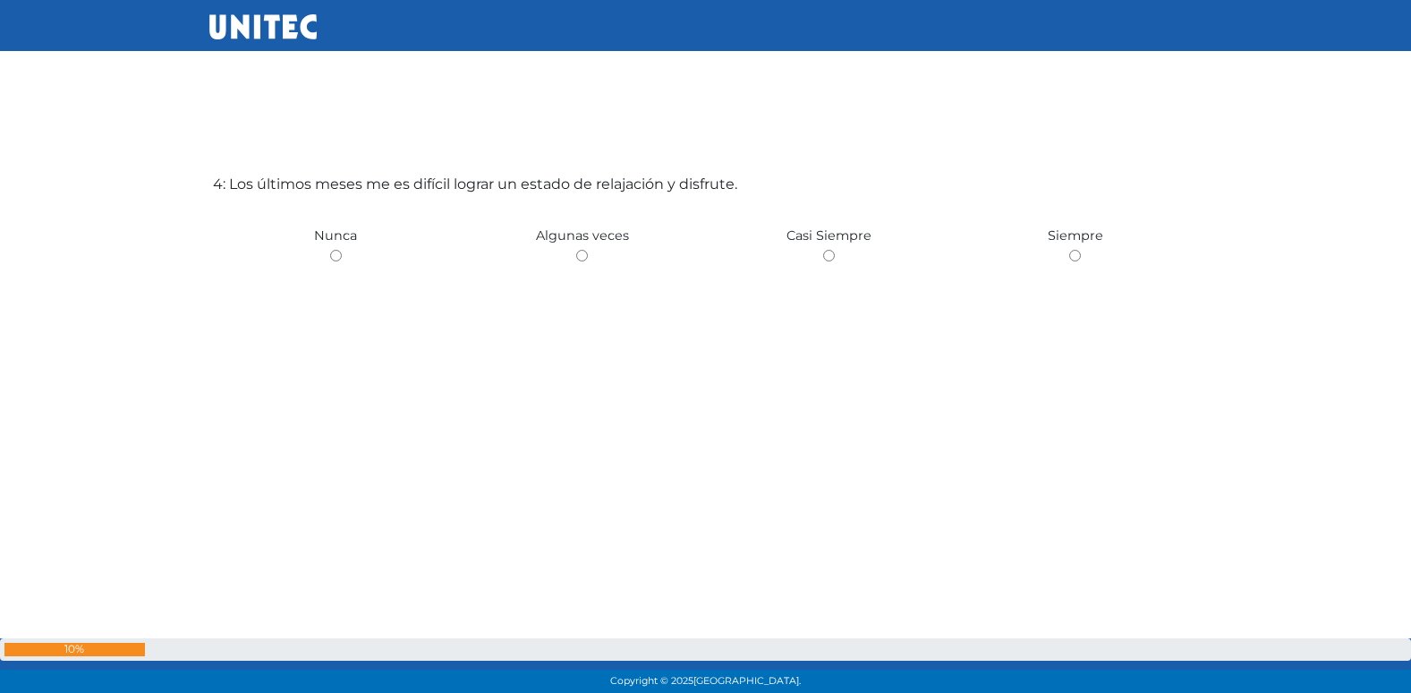
radio input "true"
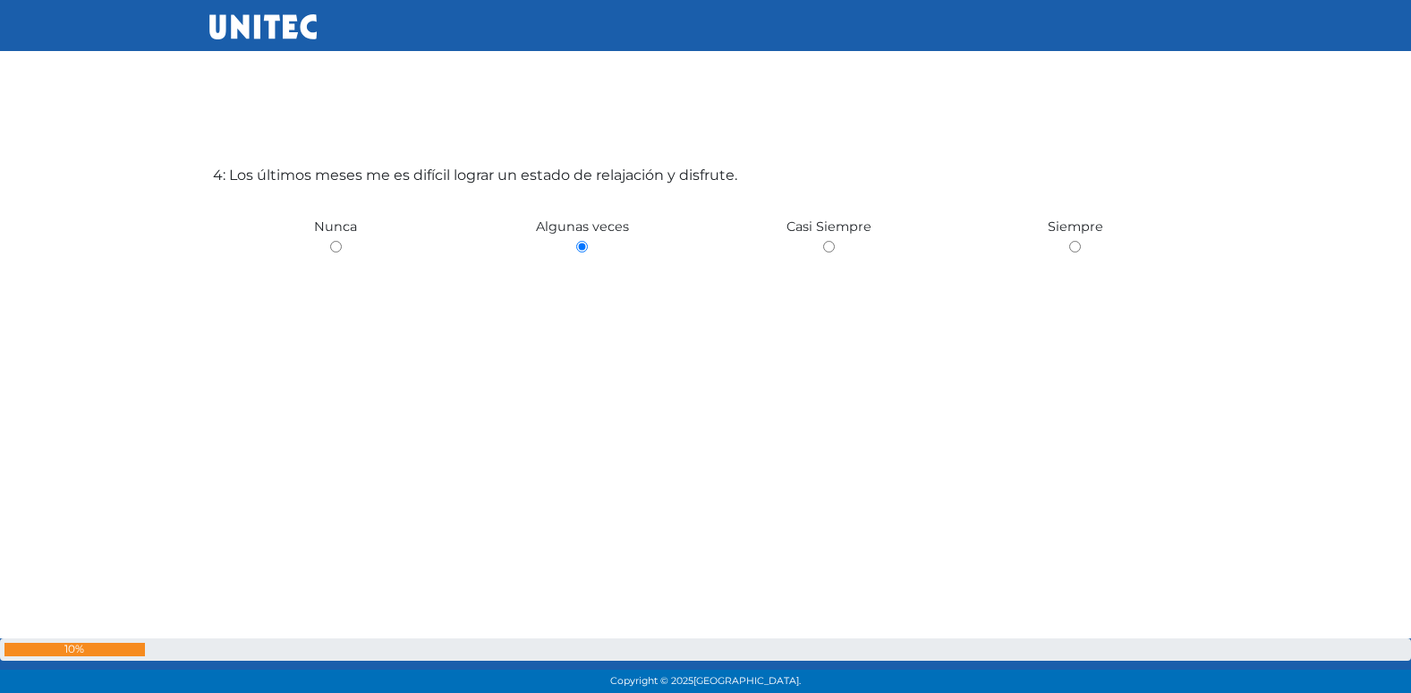
click at [330, 241] on input "radio" at bounding box center [336, 247] width 12 height 12
radio input "true"
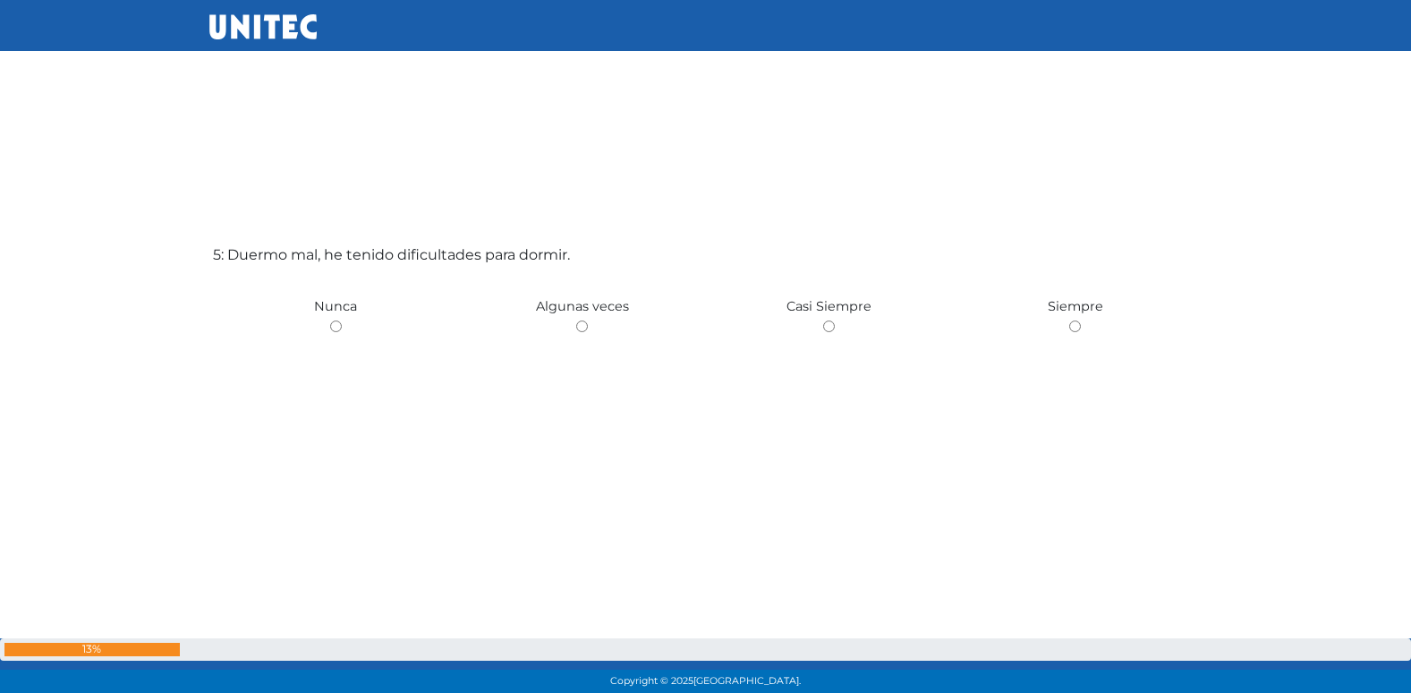
scroll to position [2860, 0]
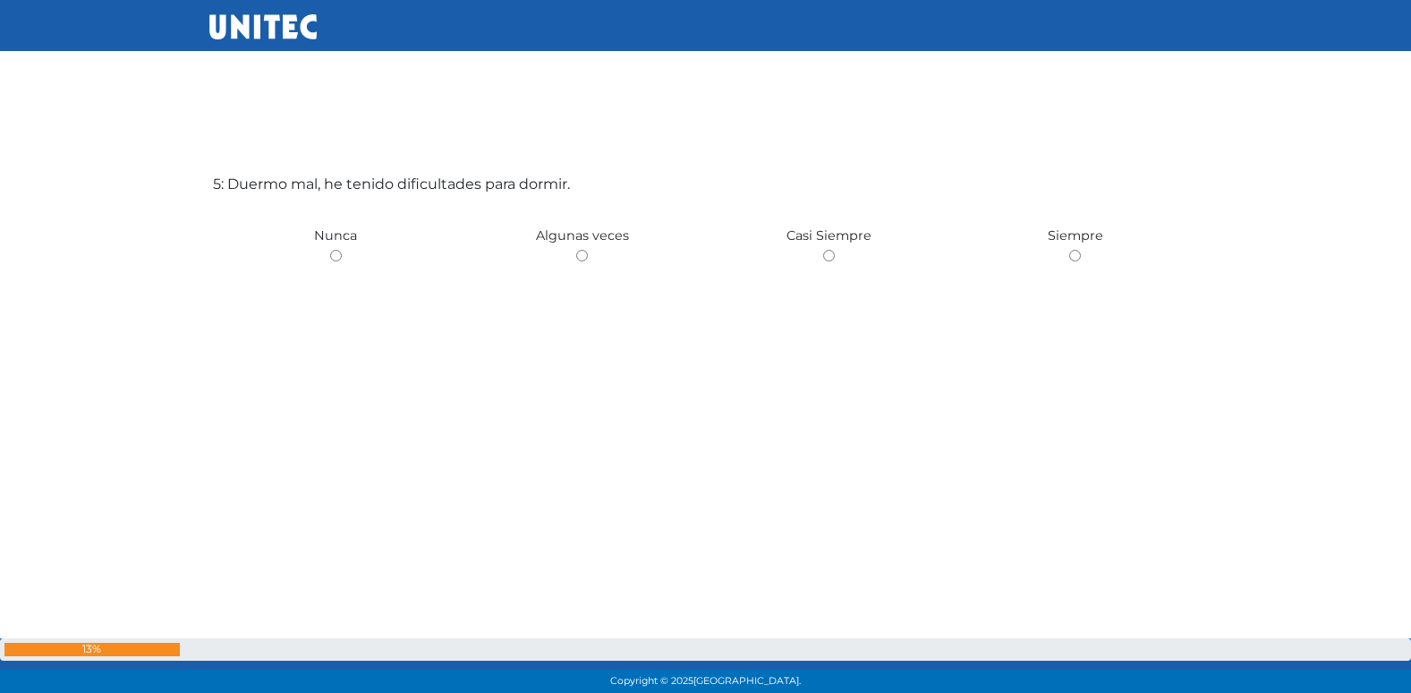
click at [576, 250] on input "radio" at bounding box center [582, 256] width 12 height 12
radio input "true"
click at [576, 250] on input "radio" at bounding box center [582, 256] width 12 height 12
radio input "true"
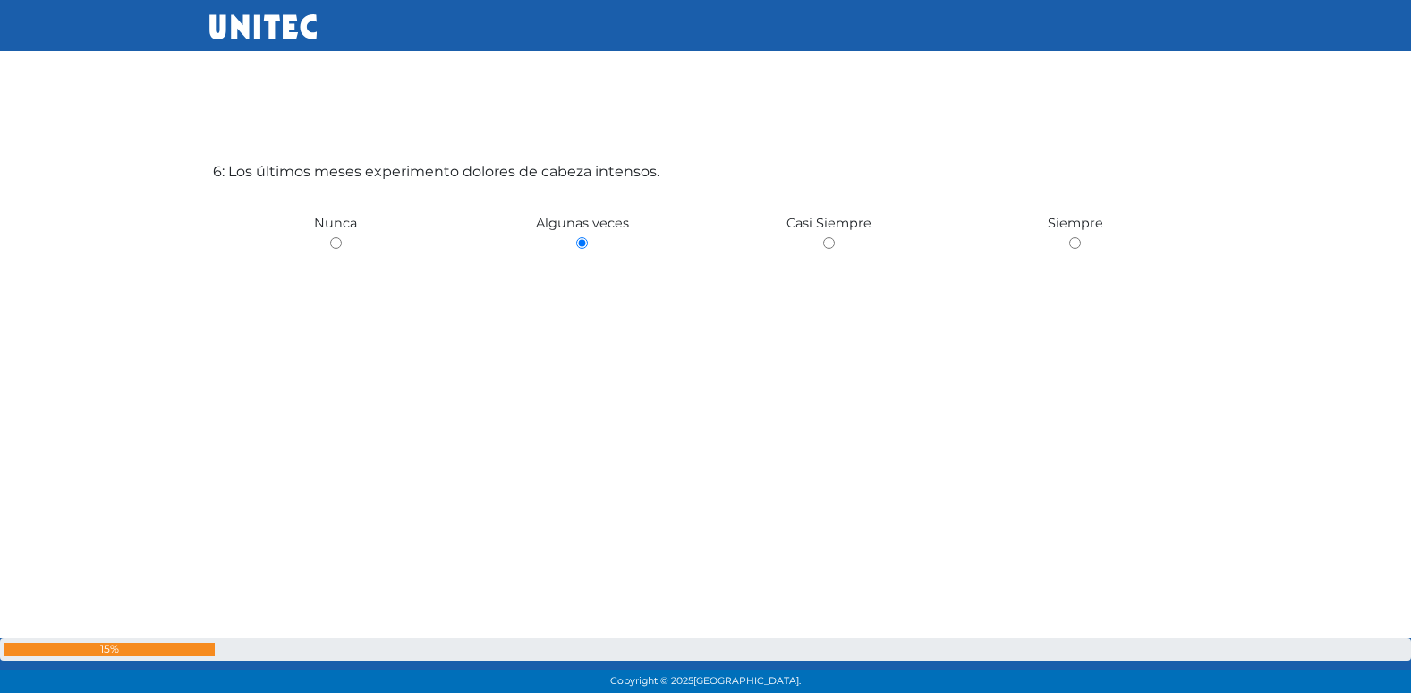
click at [330, 237] on input "radio" at bounding box center [336, 243] width 12 height 12
radio input "true"
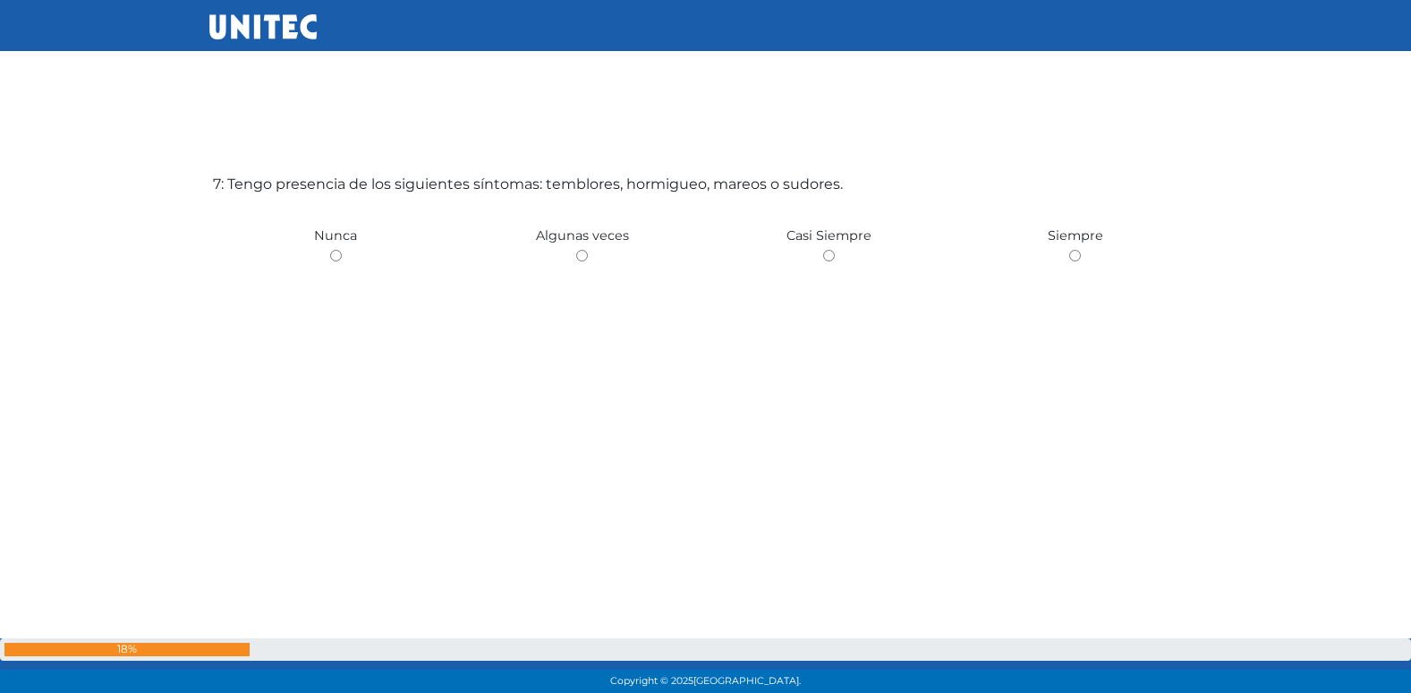
click at [576, 250] on input "radio" at bounding box center [582, 256] width 12 height 12
radio input "true"
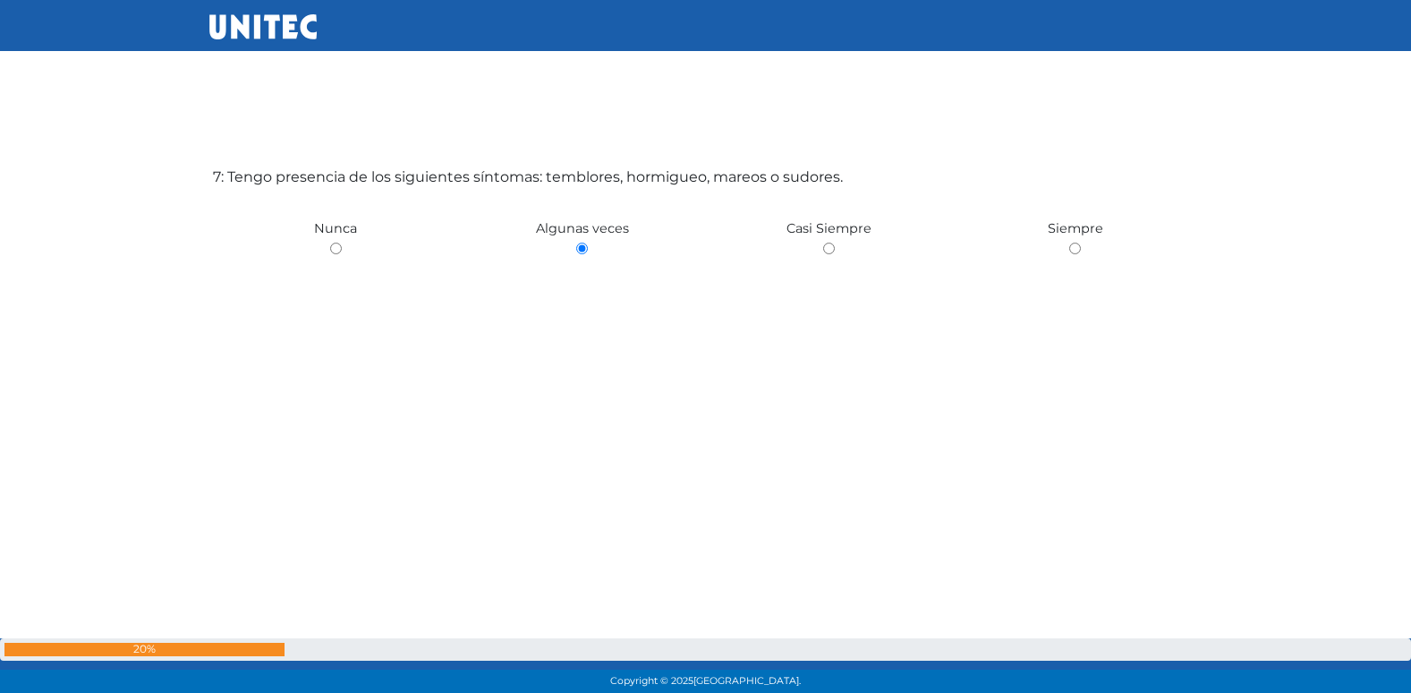
click at [330, 242] on input "radio" at bounding box center [336, 248] width 12 height 12
radio input "true"
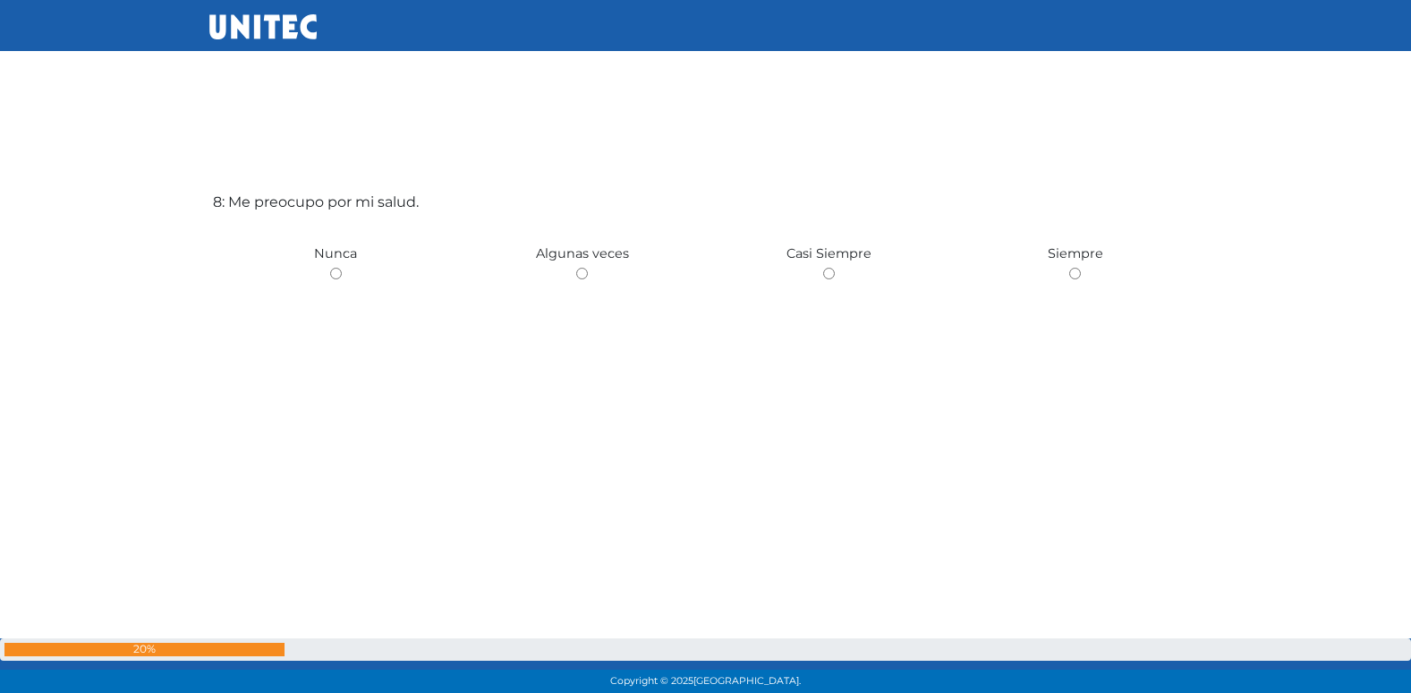
scroll to position [4938, 0]
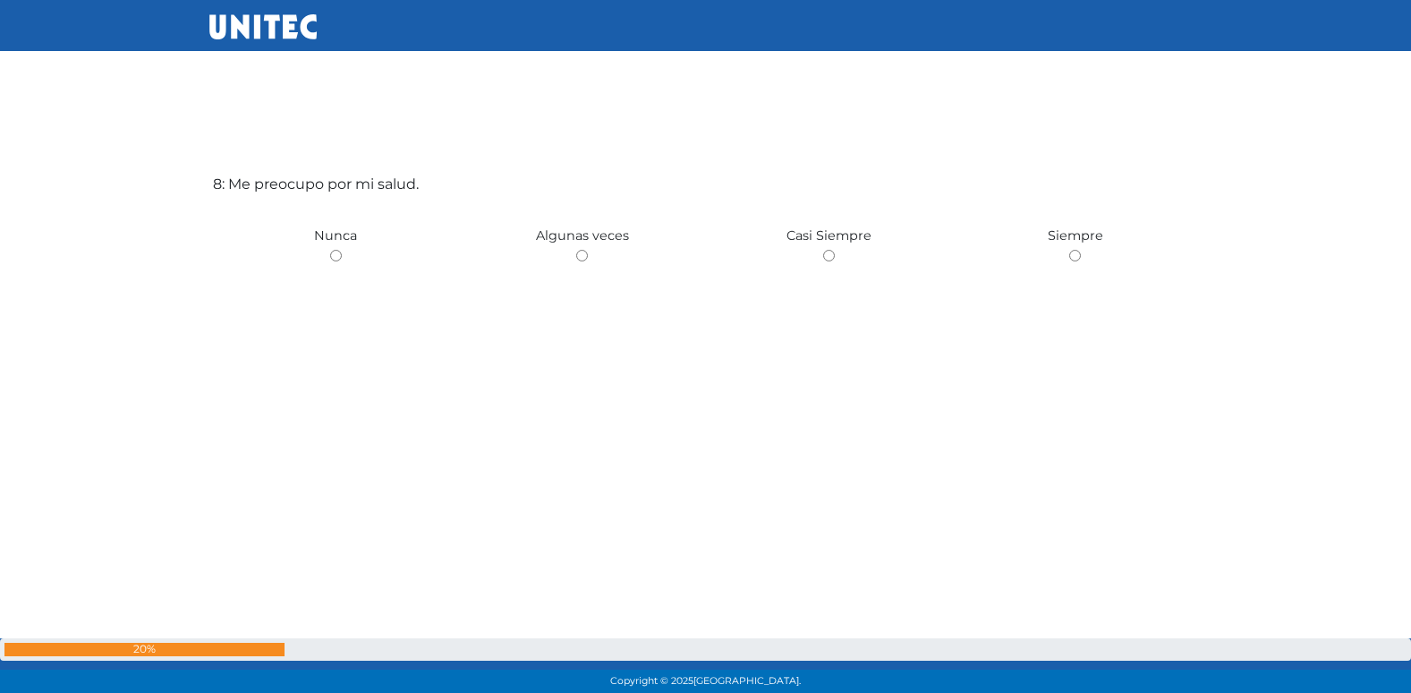
click at [576, 250] on input "radio" at bounding box center [582, 256] width 12 height 12
radio input "true"
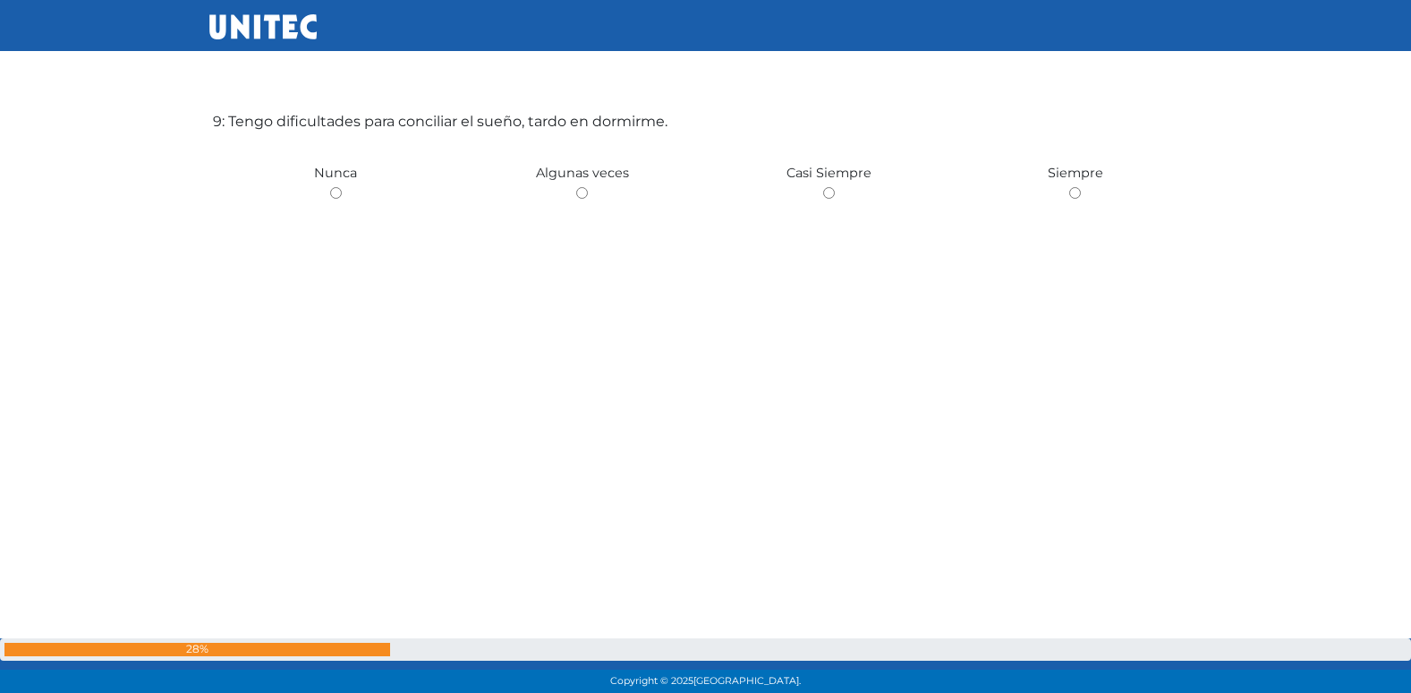
scroll to position [5584, 0]
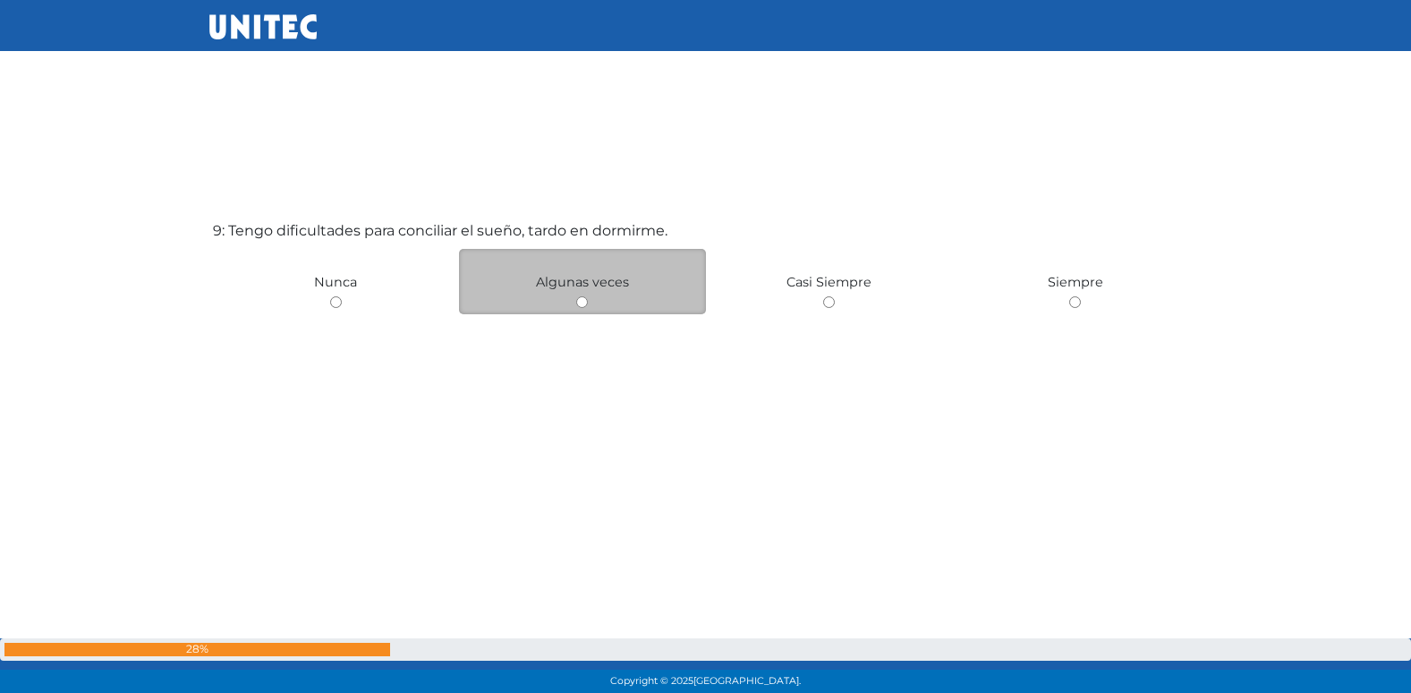
click at [584, 306] on input "radio" at bounding box center [582, 302] width 12 height 12
radio input "true"
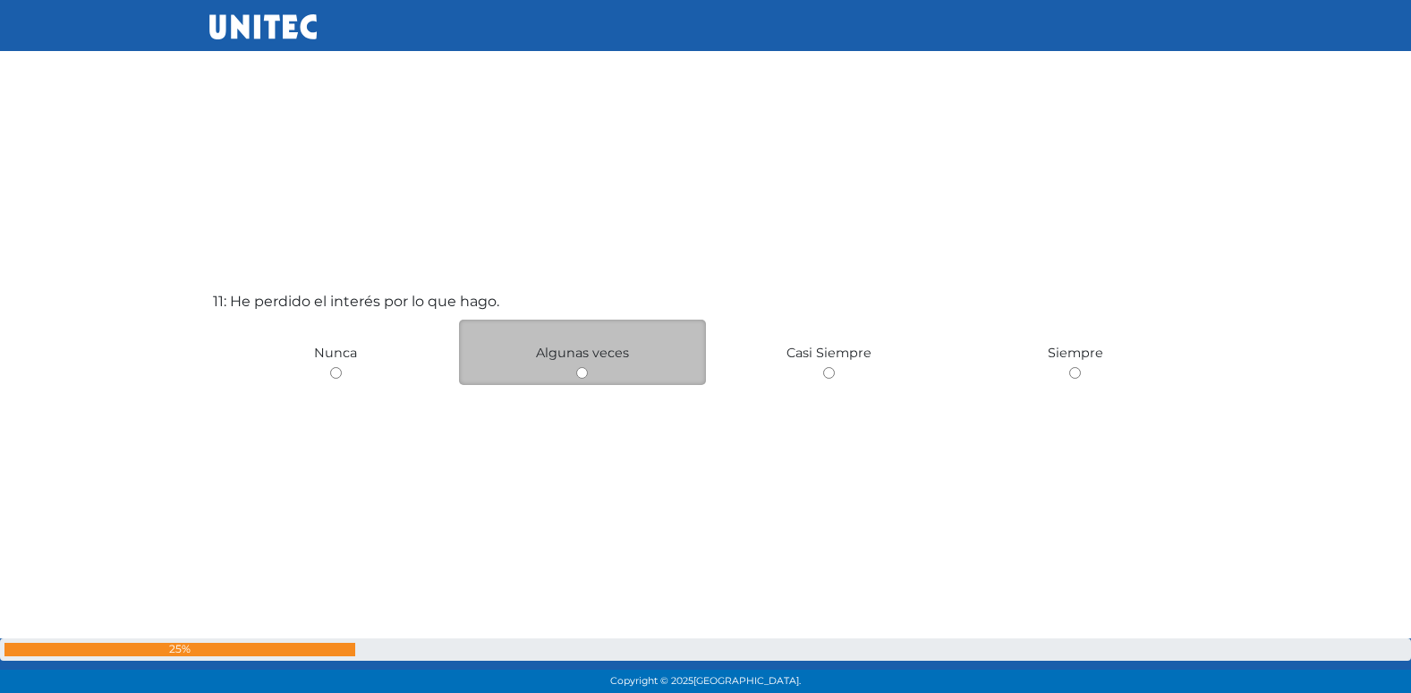
scroll to position [6899, 0]
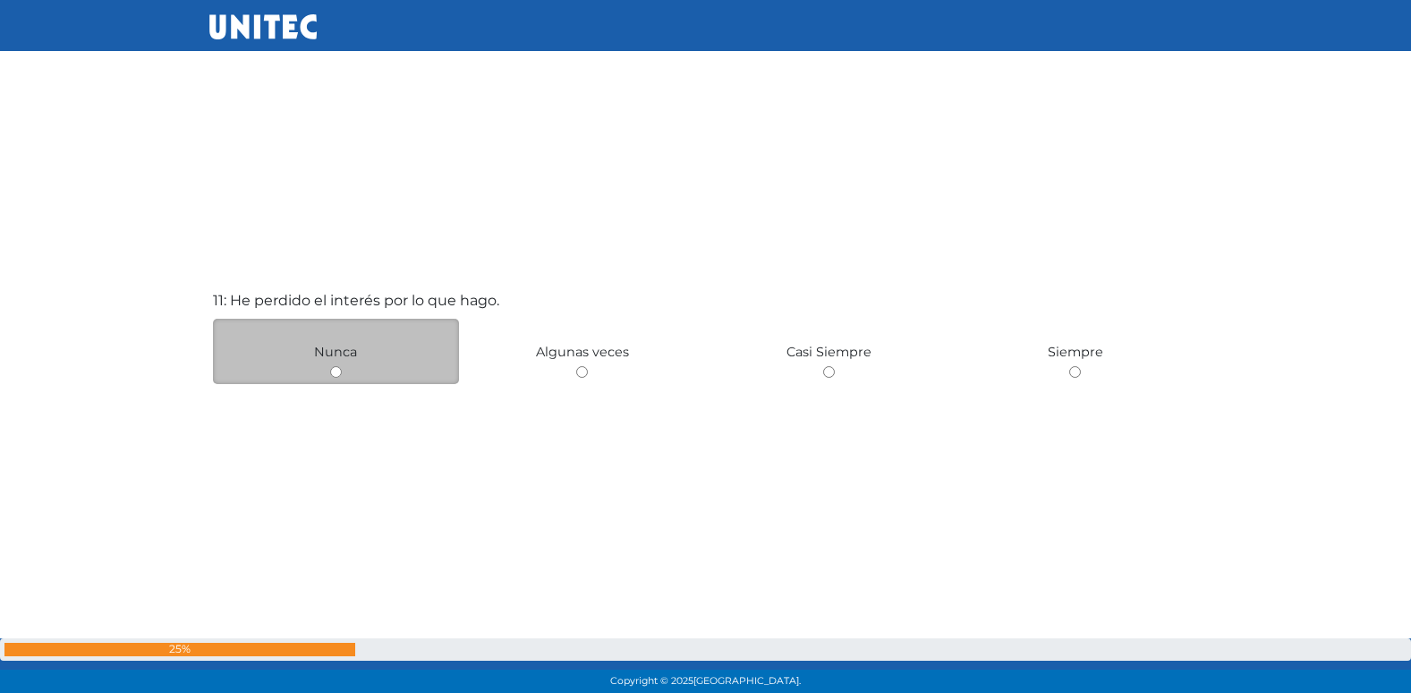
click at [458, 375] on div "Nunca" at bounding box center [336, 351] width 247 height 65
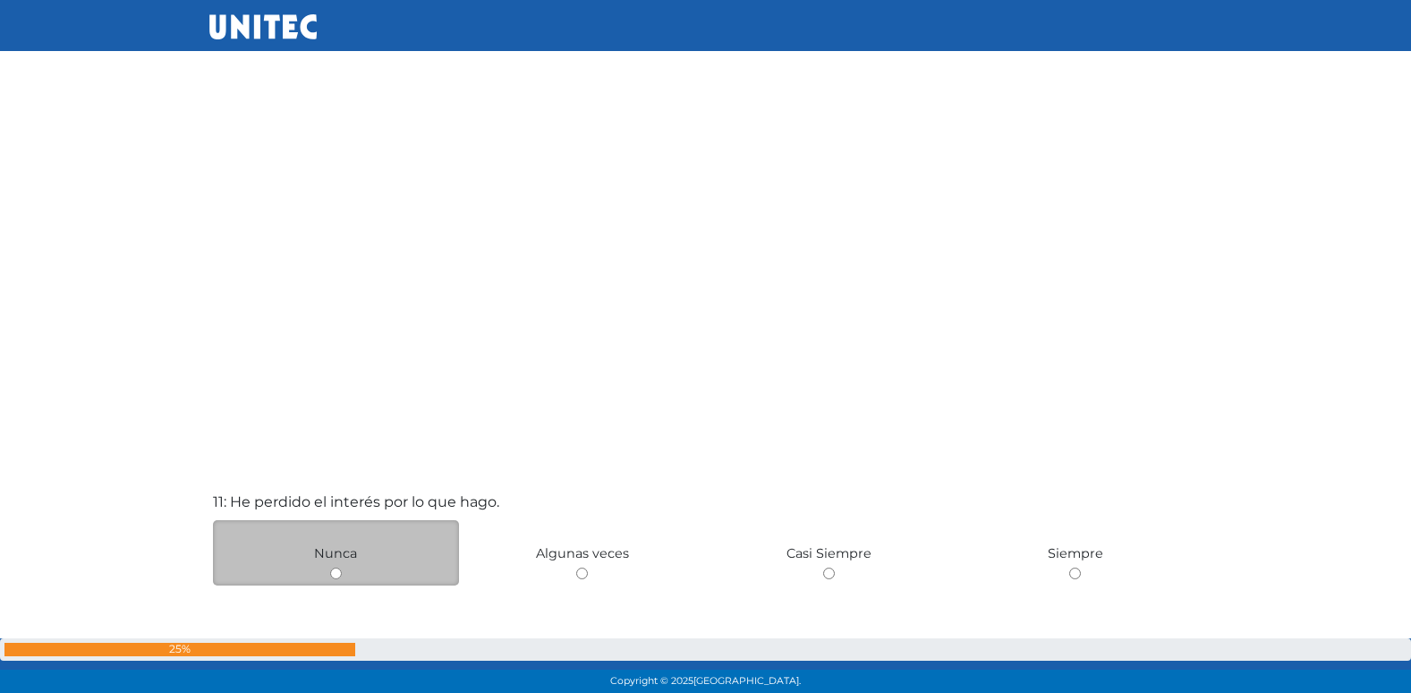
click at [576, 567] on input "radio" at bounding box center [582, 573] width 12 height 12
radio input "true"
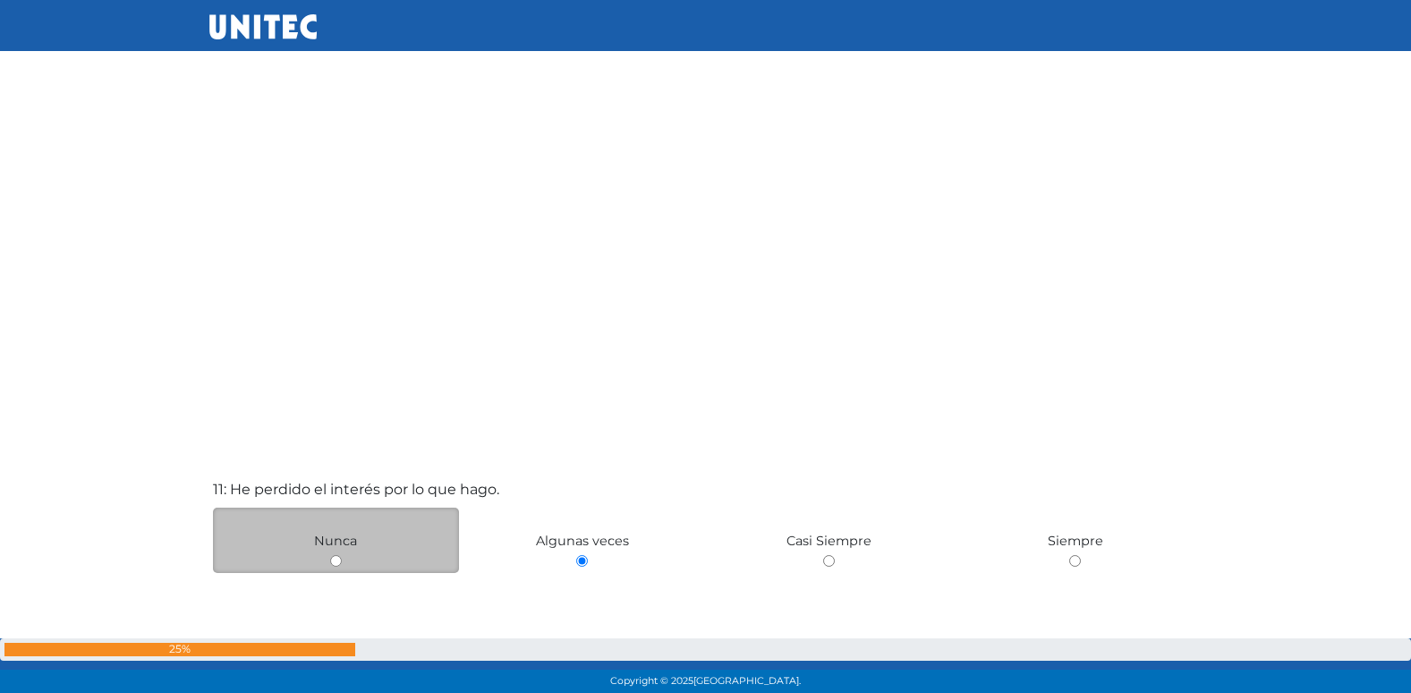
click at [330, 555] on input "radio" at bounding box center [336, 561] width 12 height 12
radio input "true"
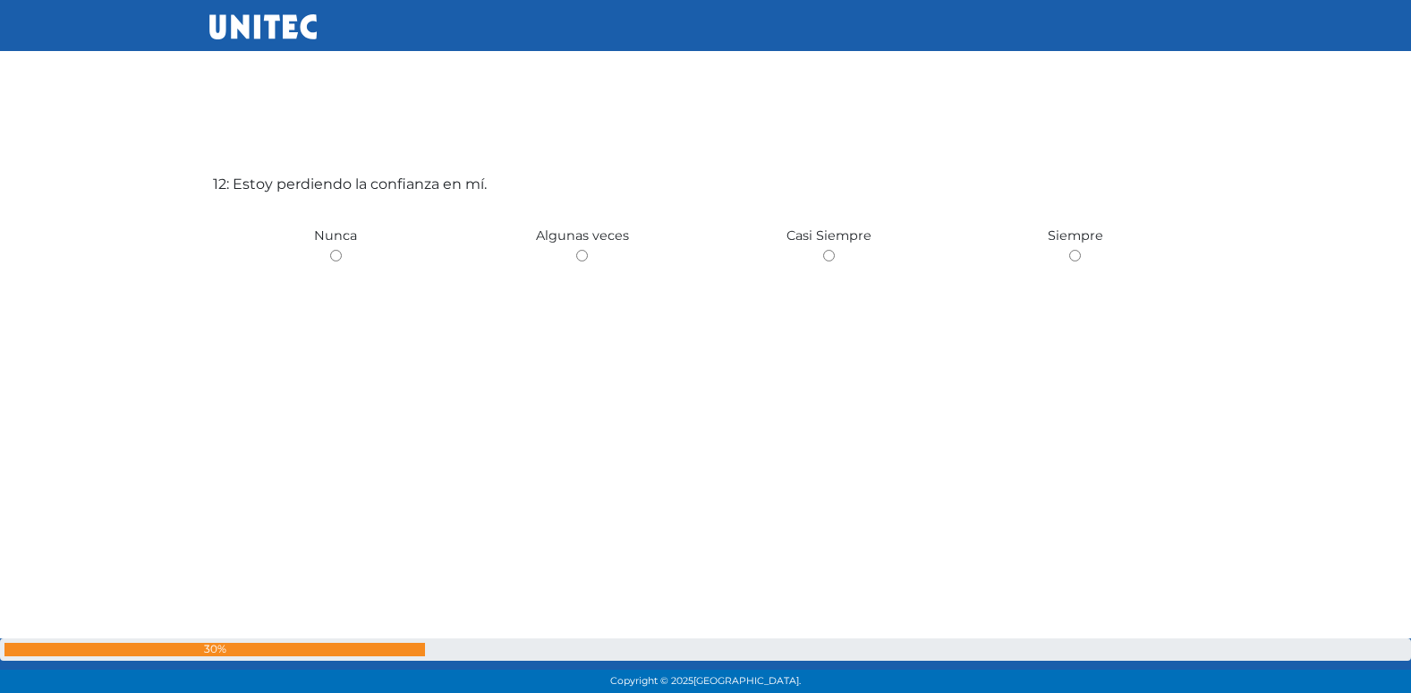
click at [576, 250] on input "radio" at bounding box center [582, 256] width 12 height 12
radio input "true"
click at [330, 250] on input "radio" at bounding box center [336, 256] width 12 height 12
radio input "true"
click at [576, 250] on input "radio" at bounding box center [582, 256] width 12 height 12
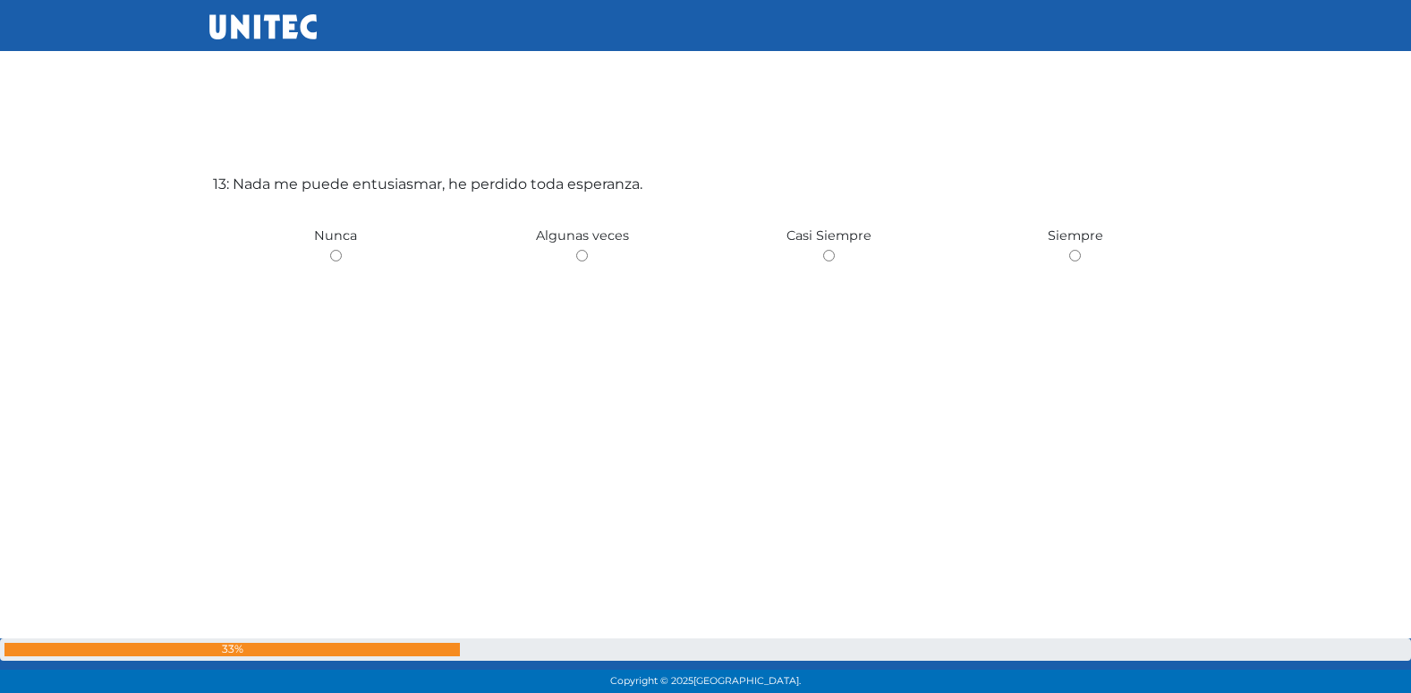
radio input "true"
click at [330, 250] on input "radio" at bounding box center [336, 256] width 12 height 12
radio input "true"
click at [576, 250] on input "radio" at bounding box center [582, 256] width 12 height 12
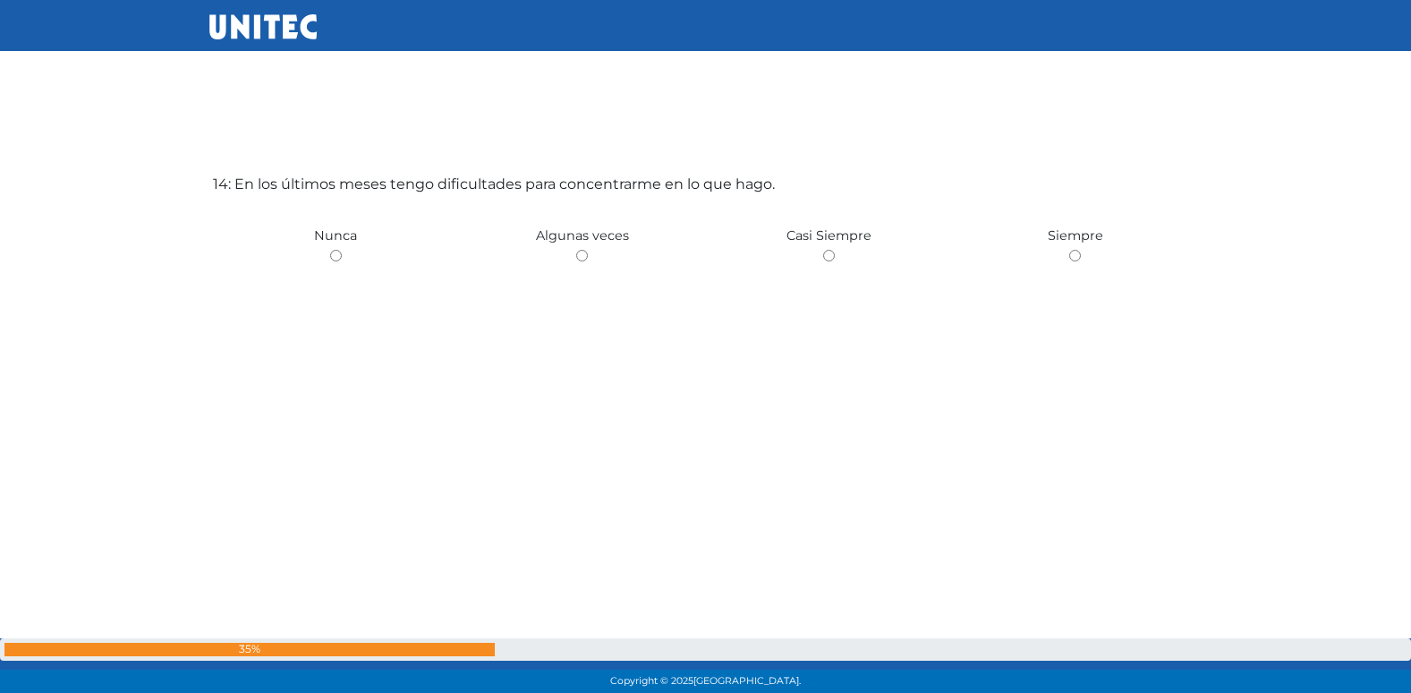
radio input "true"
click at [330, 250] on input "radio" at bounding box center [336, 256] width 12 height 12
radio input "true"
click at [576, 250] on input "radio" at bounding box center [582, 256] width 12 height 12
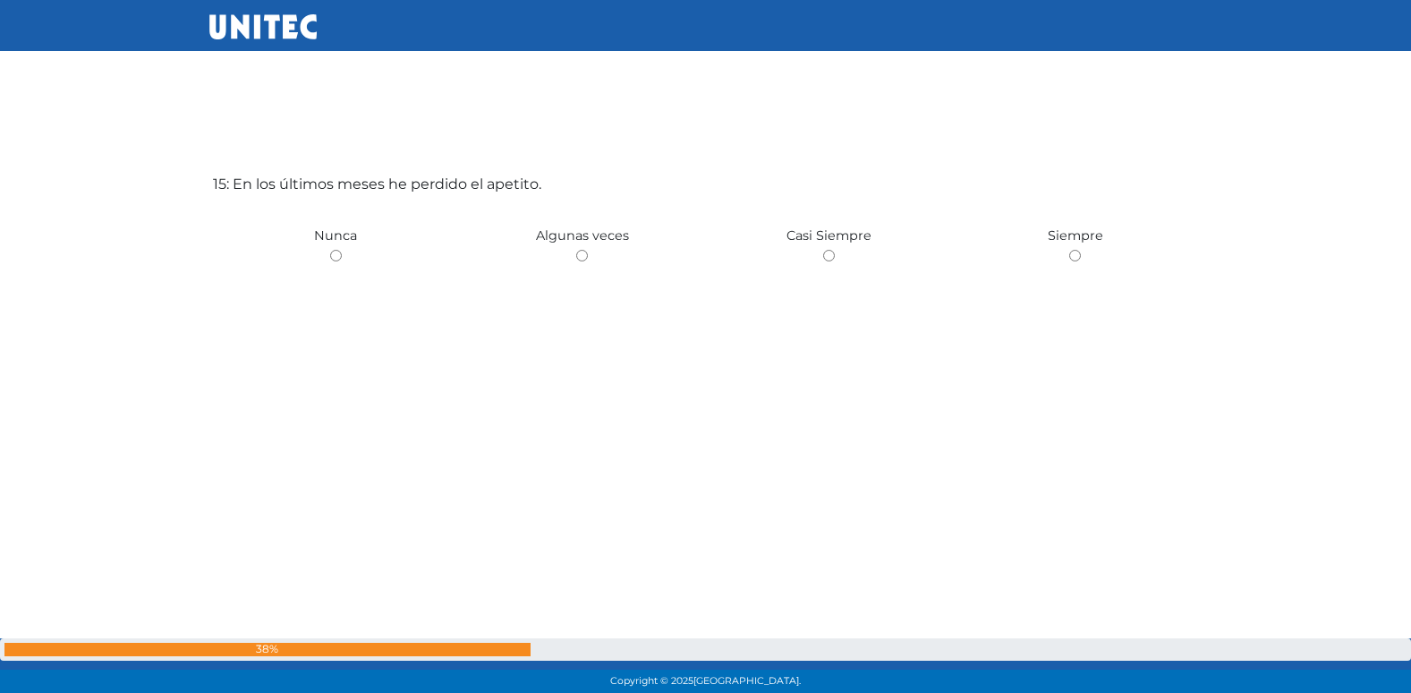
radio input "true"
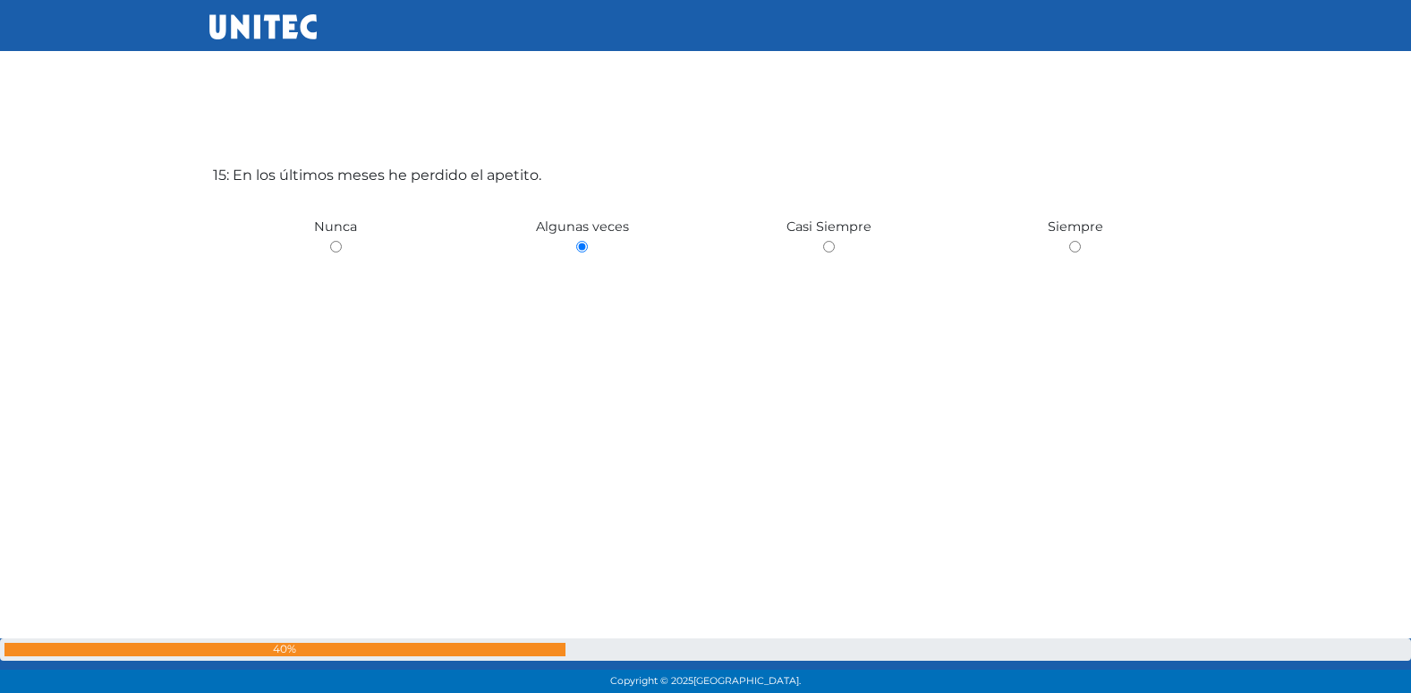
click at [330, 241] on input "radio" at bounding box center [336, 247] width 12 height 12
radio input "true"
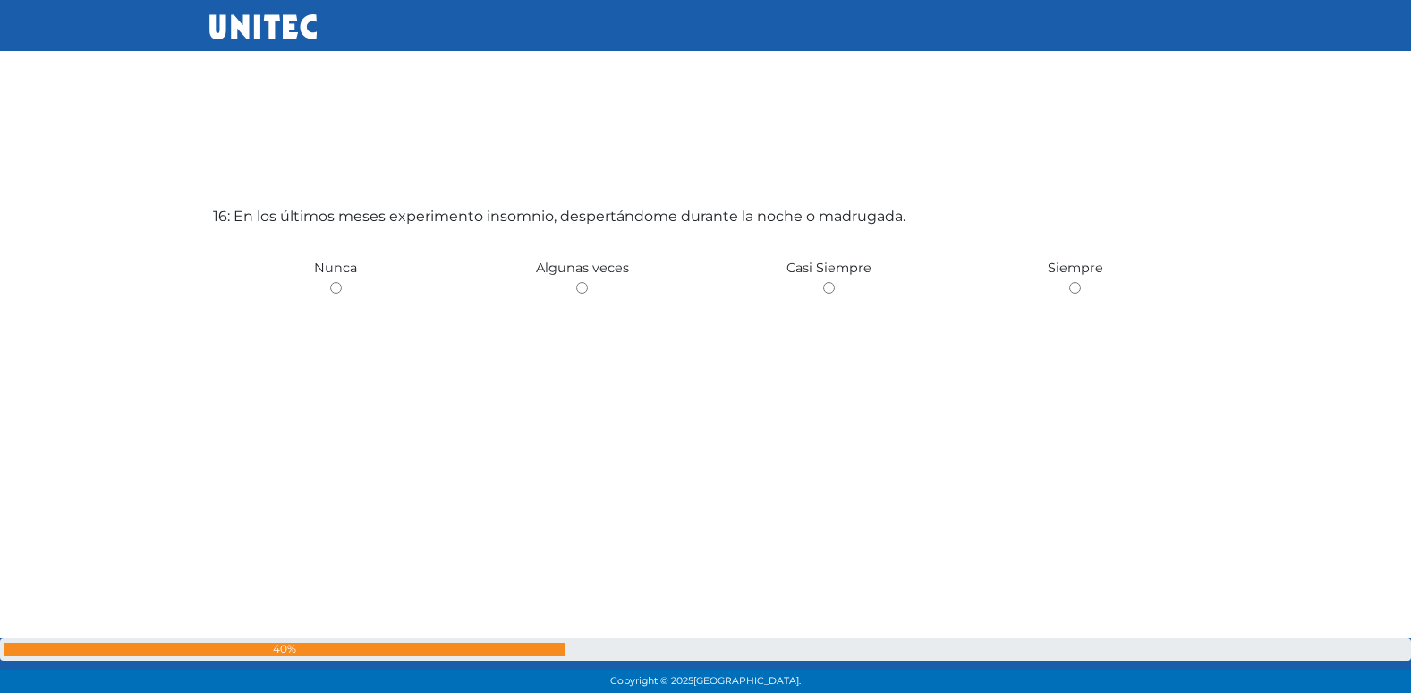
scroll to position [10478, 0]
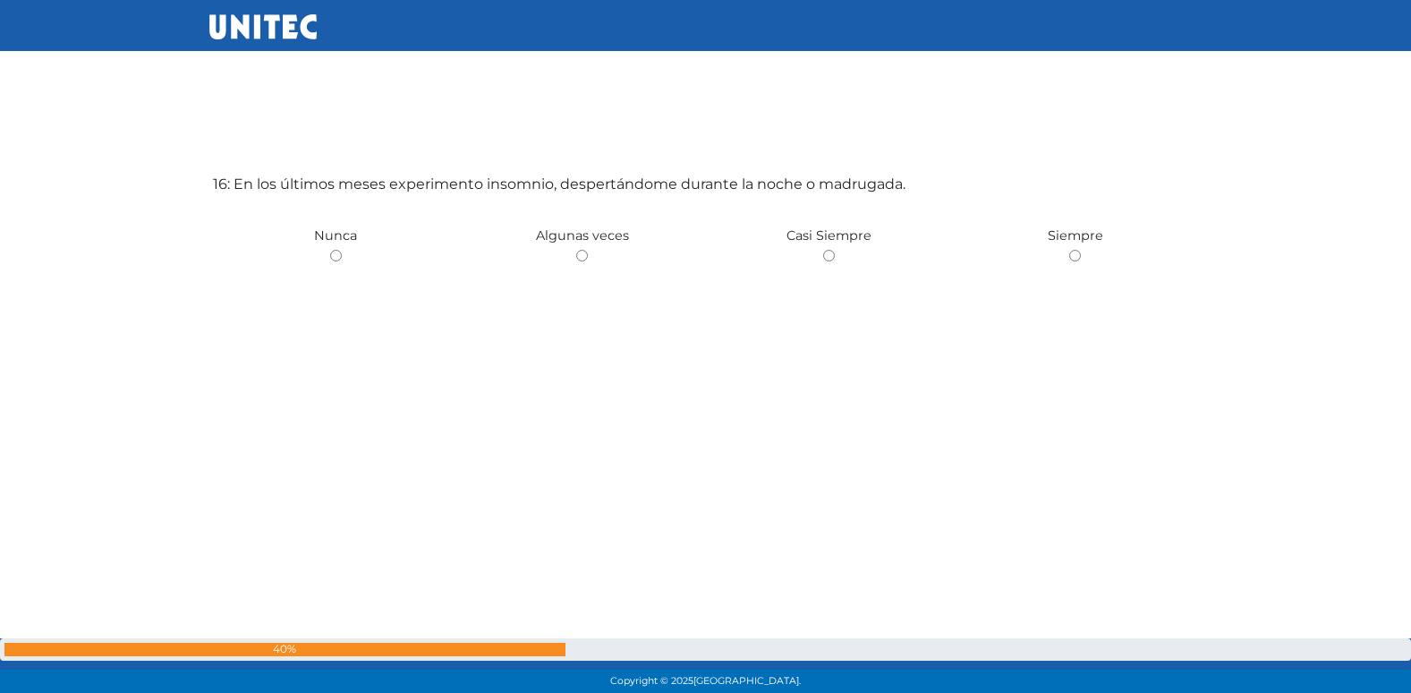
click at [576, 250] on input "radio" at bounding box center [582, 256] width 12 height 12
radio input "true"
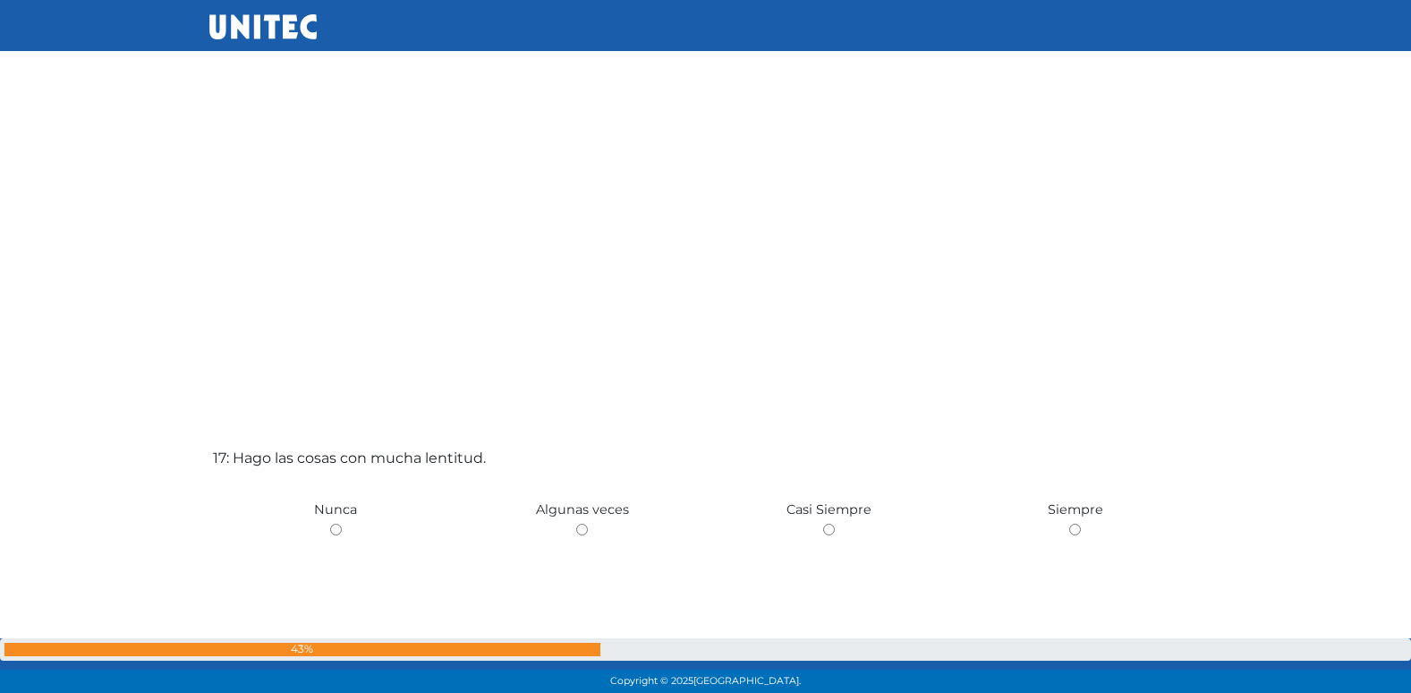
click at [576, 523] on input "radio" at bounding box center [582, 529] width 12 height 12
radio input "true"
click at [330, 523] on input "radio" at bounding box center [336, 529] width 12 height 12
radio input "true"
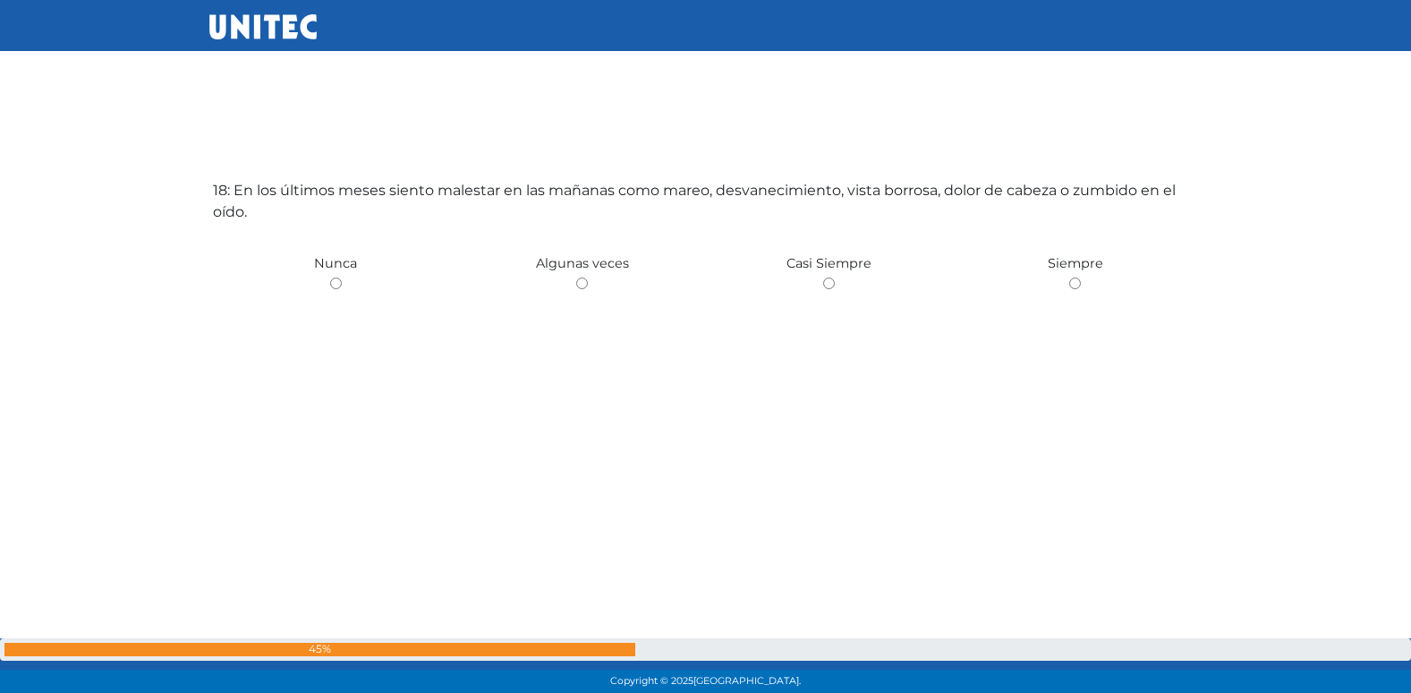
scroll to position [11863, 0]
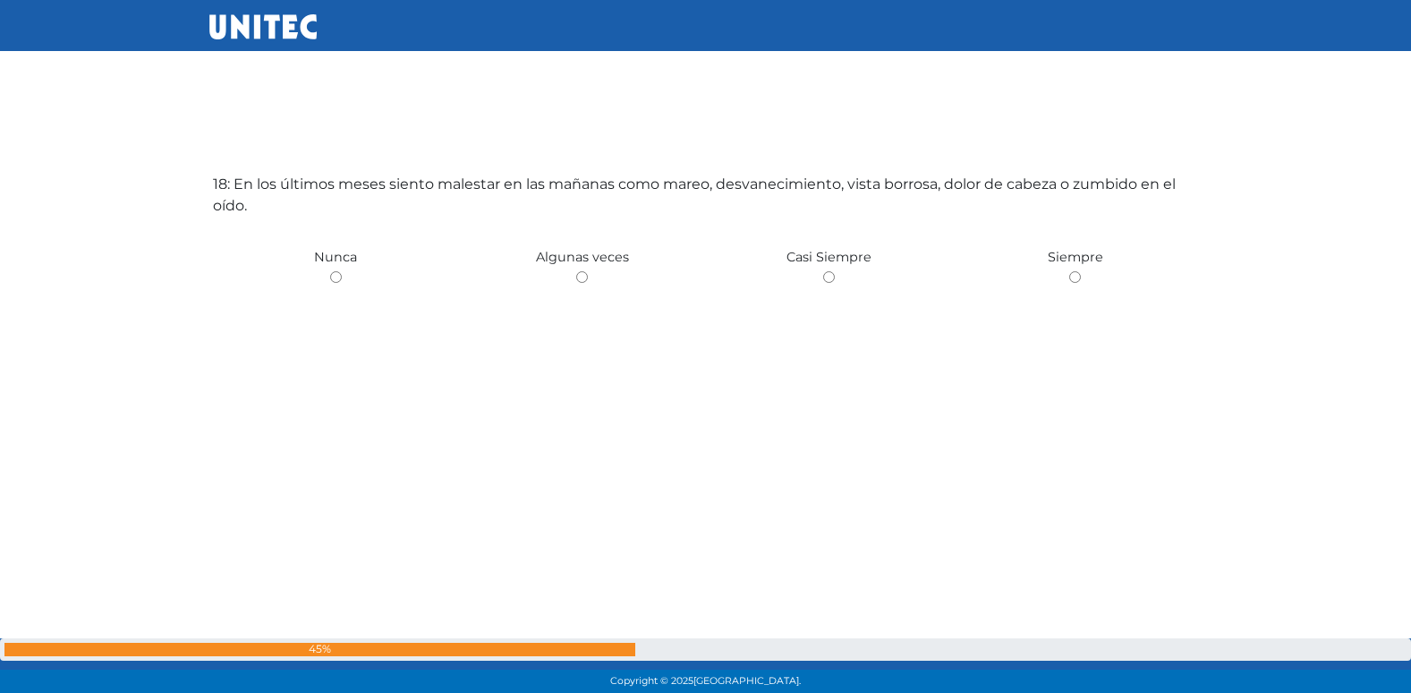
radio input "true"
click at [576, 271] on input "radio" at bounding box center [582, 277] width 12 height 12
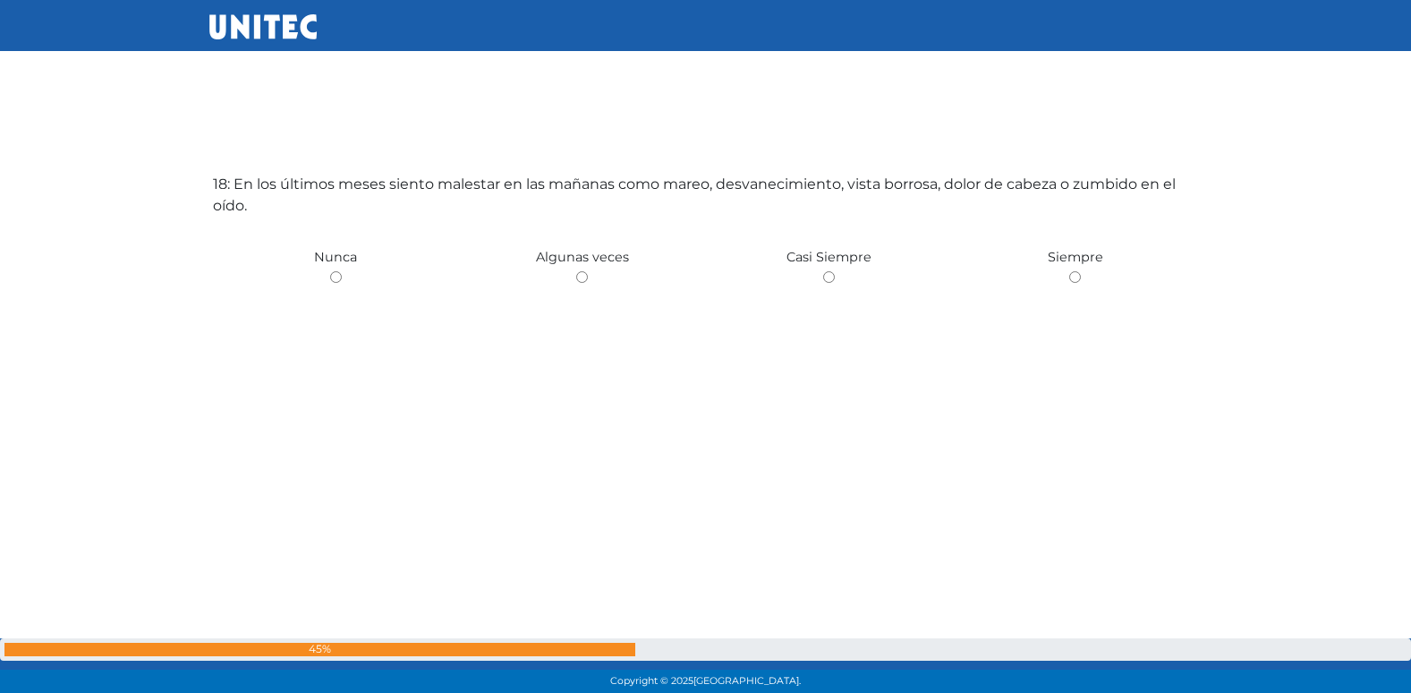
radio input "true"
click at [330, 271] on input "radio" at bounding box center [336, 277] width 12 height 12
radio input "true"
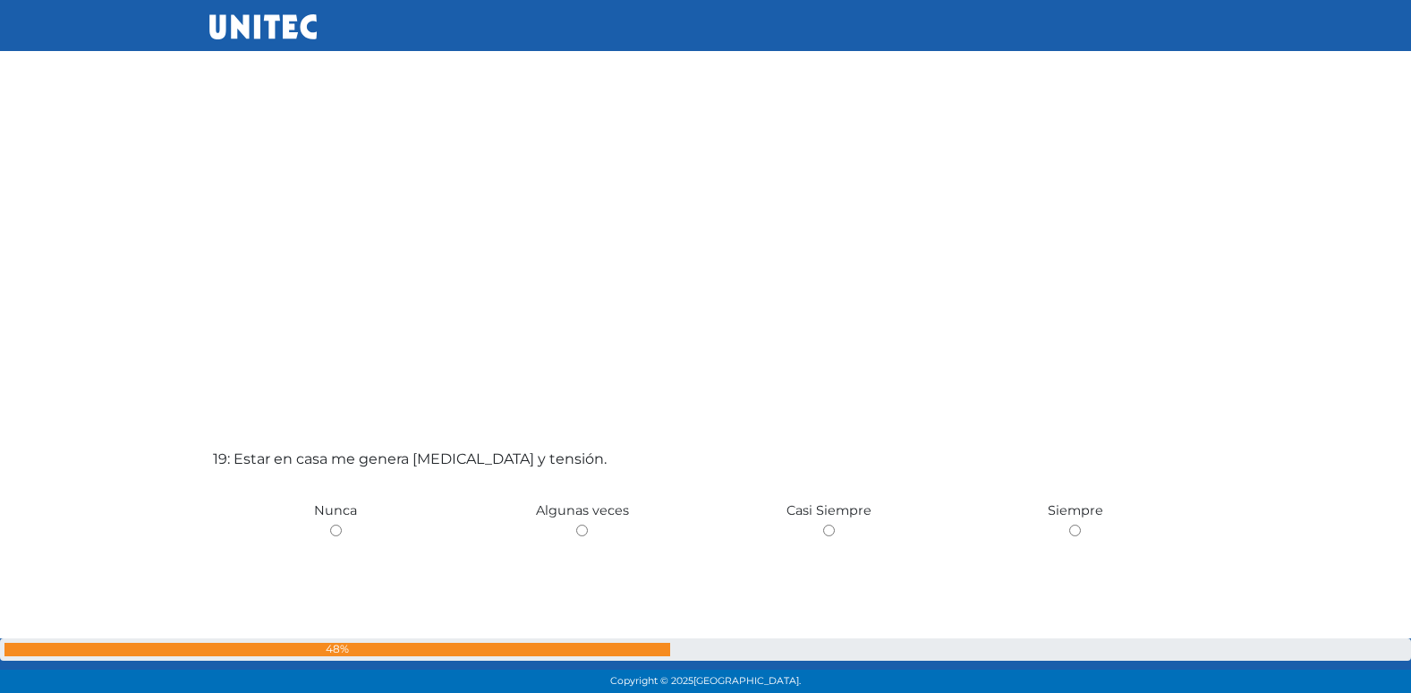
click at [576, 524] on input "radio" at bounding box center [582, 530] width 12 height 12
radio input "true"
click at [330, 522] on input "radio" at bounding box center [336, 528] width 12 height 12
radio input "true"
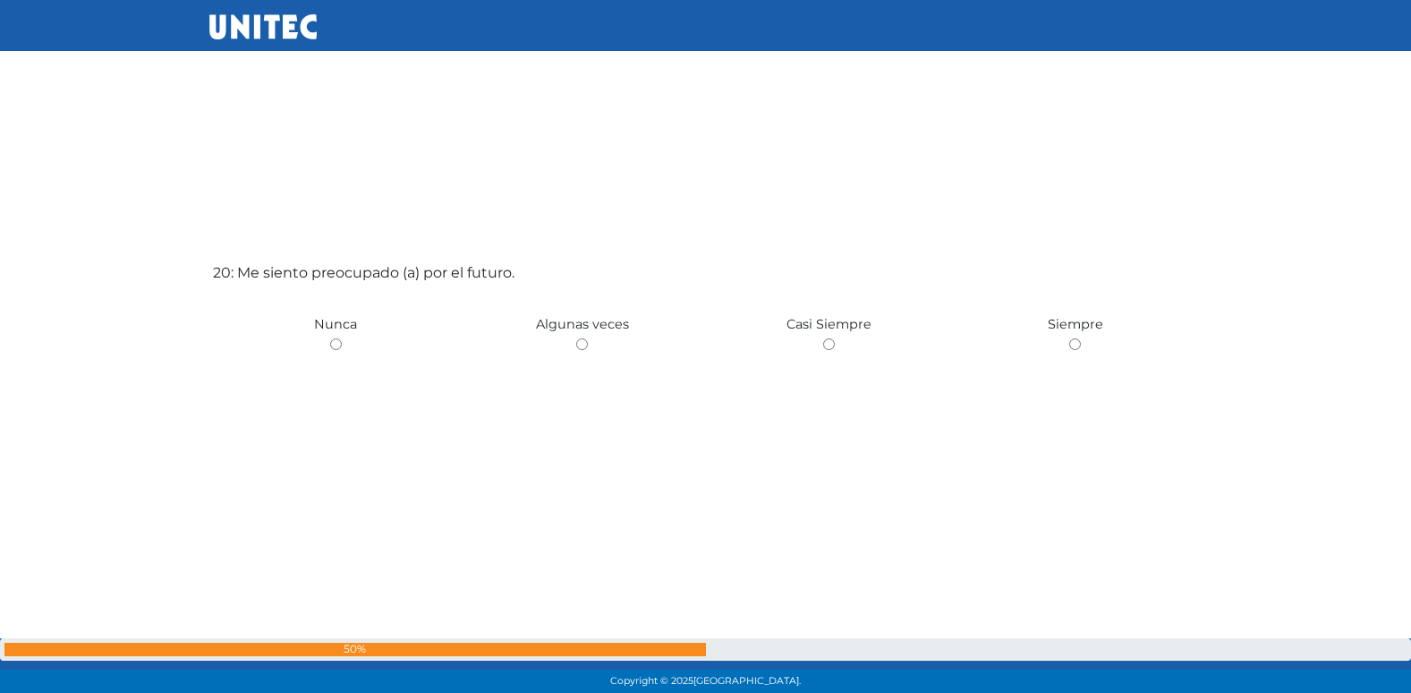
scroll to position [13249, 0]
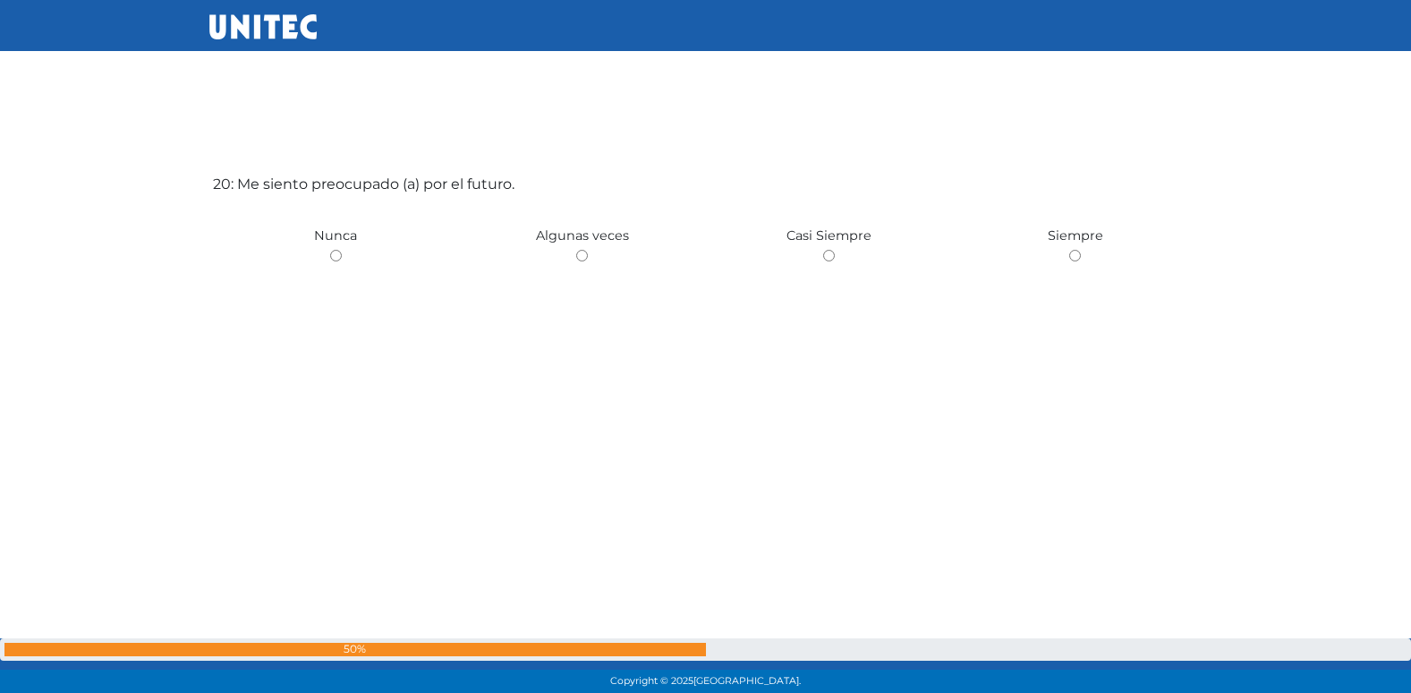
click at [576, 250] on input "radio" at bounding box center [582, 256] width 12 height 12
radio input "true"
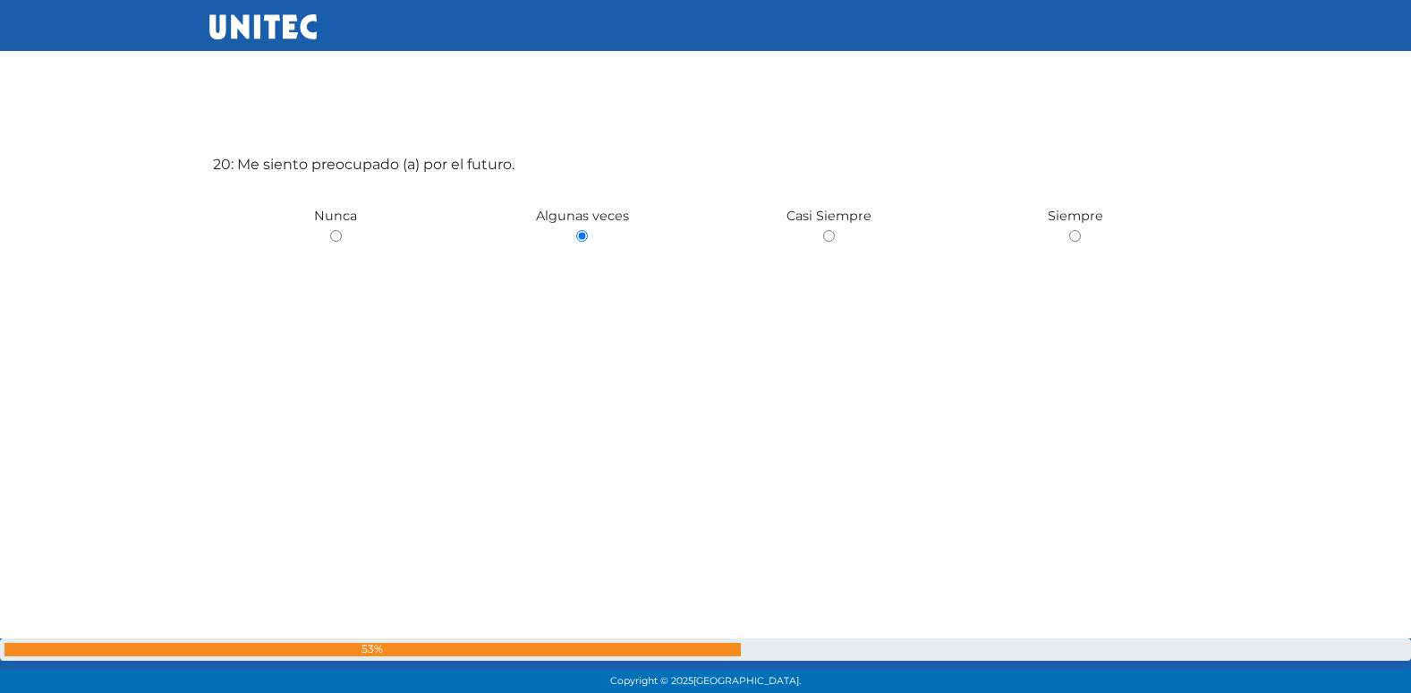
click at [823, 230] on input "radio" at bounding box center [829, 236] width 12 height 12
radio input "true"
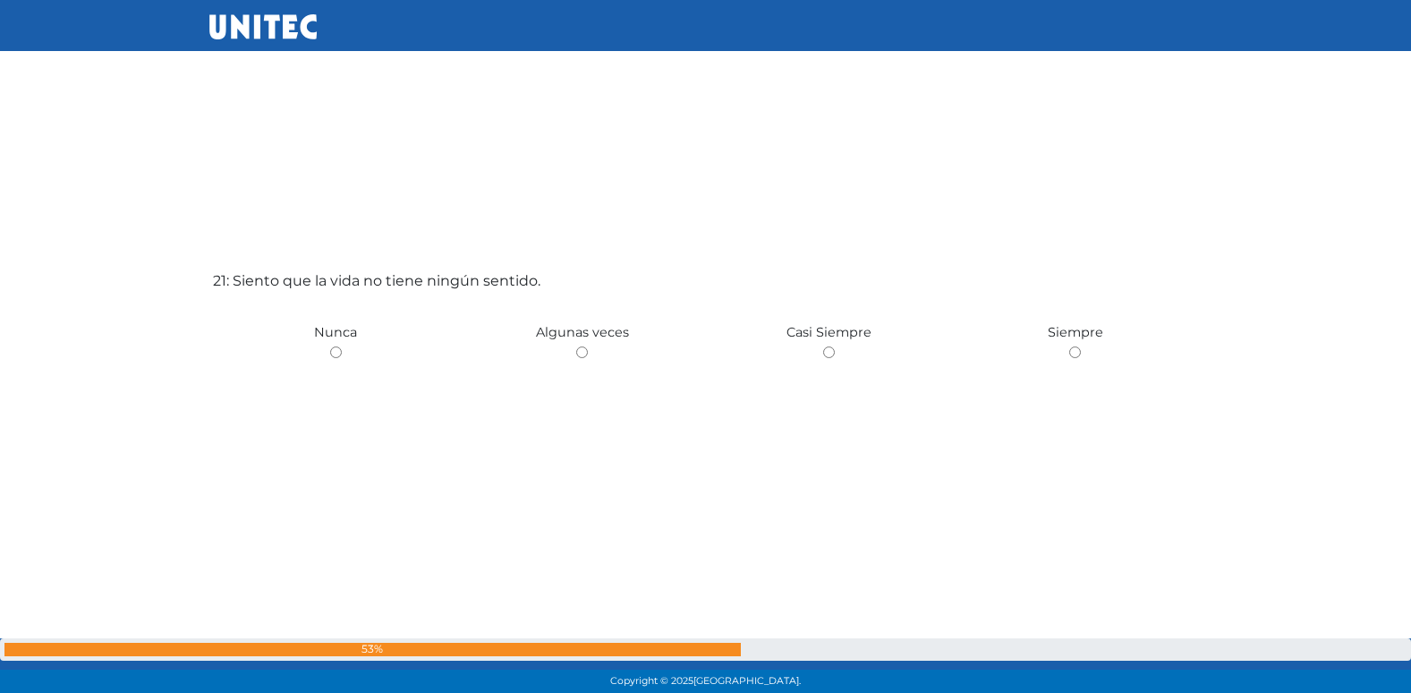
scroll to position [13941, 0]
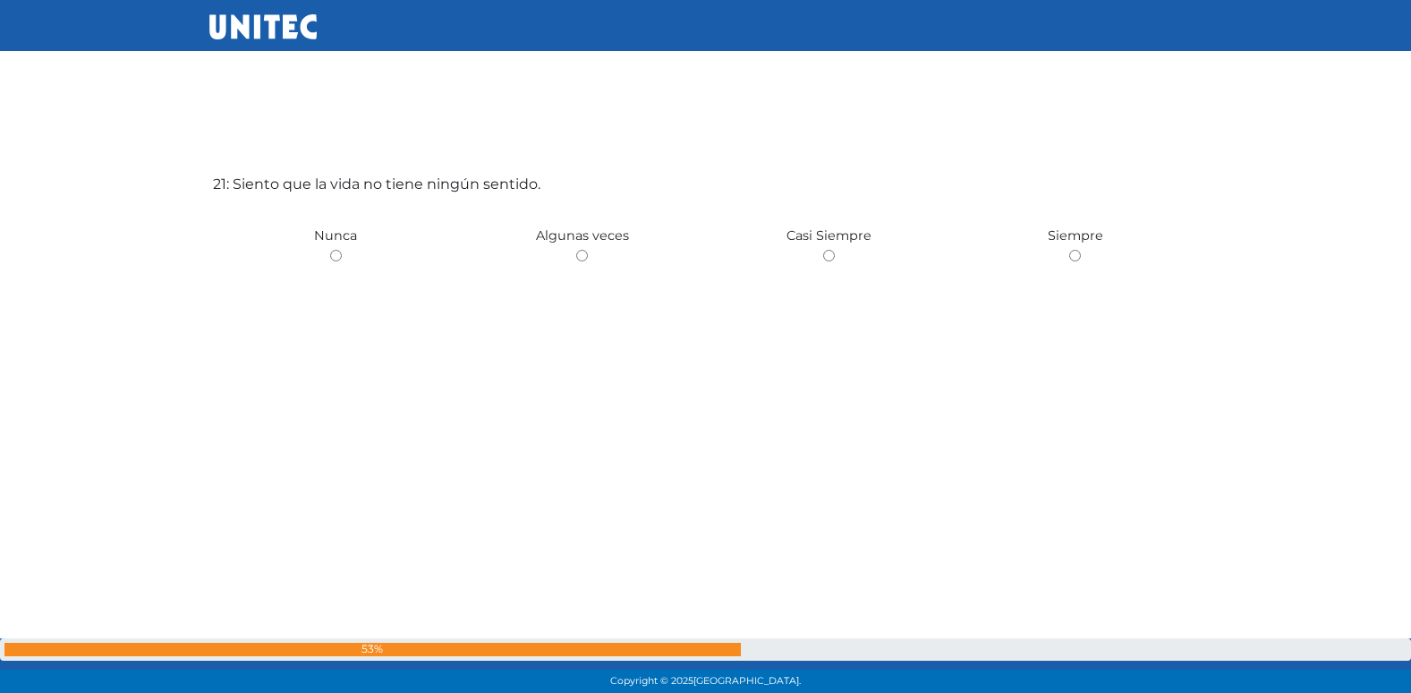
click at [576, 250] on input "radio" at bounding box center [582, 256] width 12 height 12
radio input "true"
click at [330, 242] on input "radio" at bounding box center [336, 248] width 12 height 12
radio input "true"
click at [576, 250] on input "radio" at bounding box center [582, 256] width 12 height 12
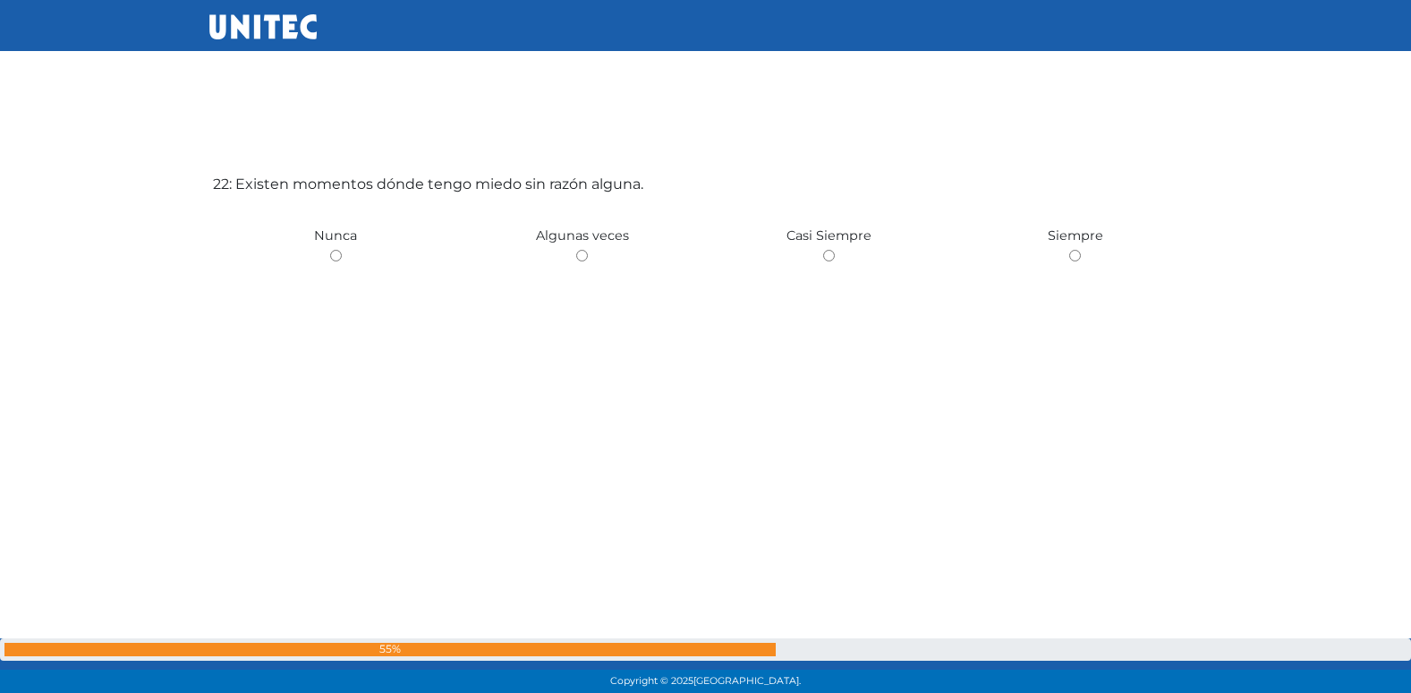
radio input "true"
click at [330, 251] on input "radio" at bounding box center [336, 257] width 12 height 12
radio input "true"
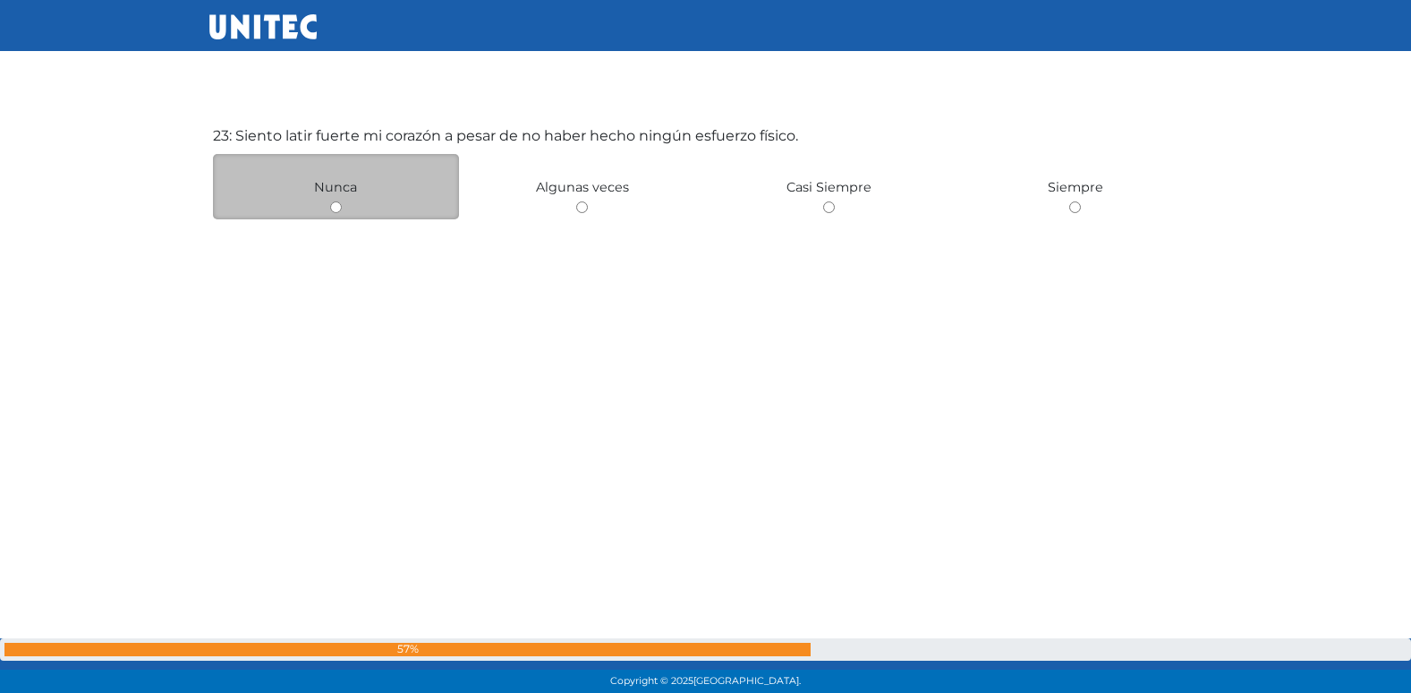
scroll to position [15343, 0]
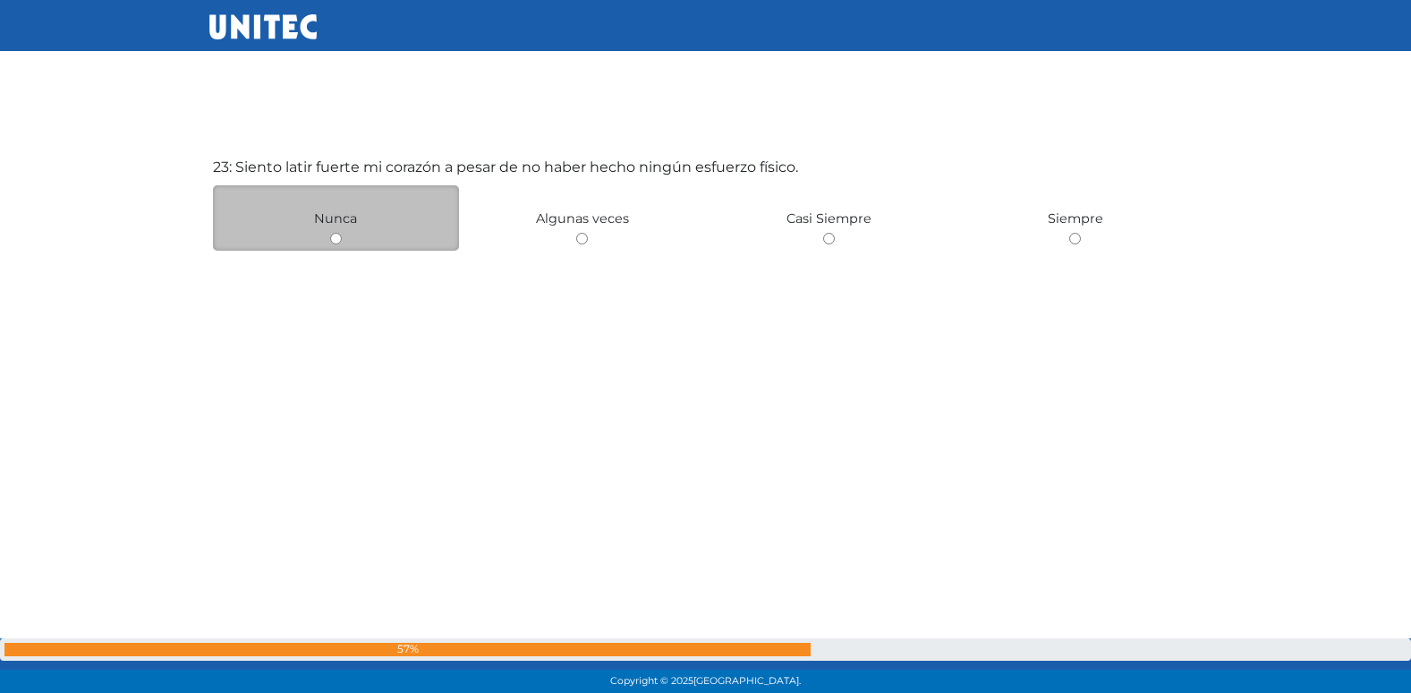
click at [337, 237] on input "radio" at bounding box center [336, 239] width 12 height 12
radio input "true"
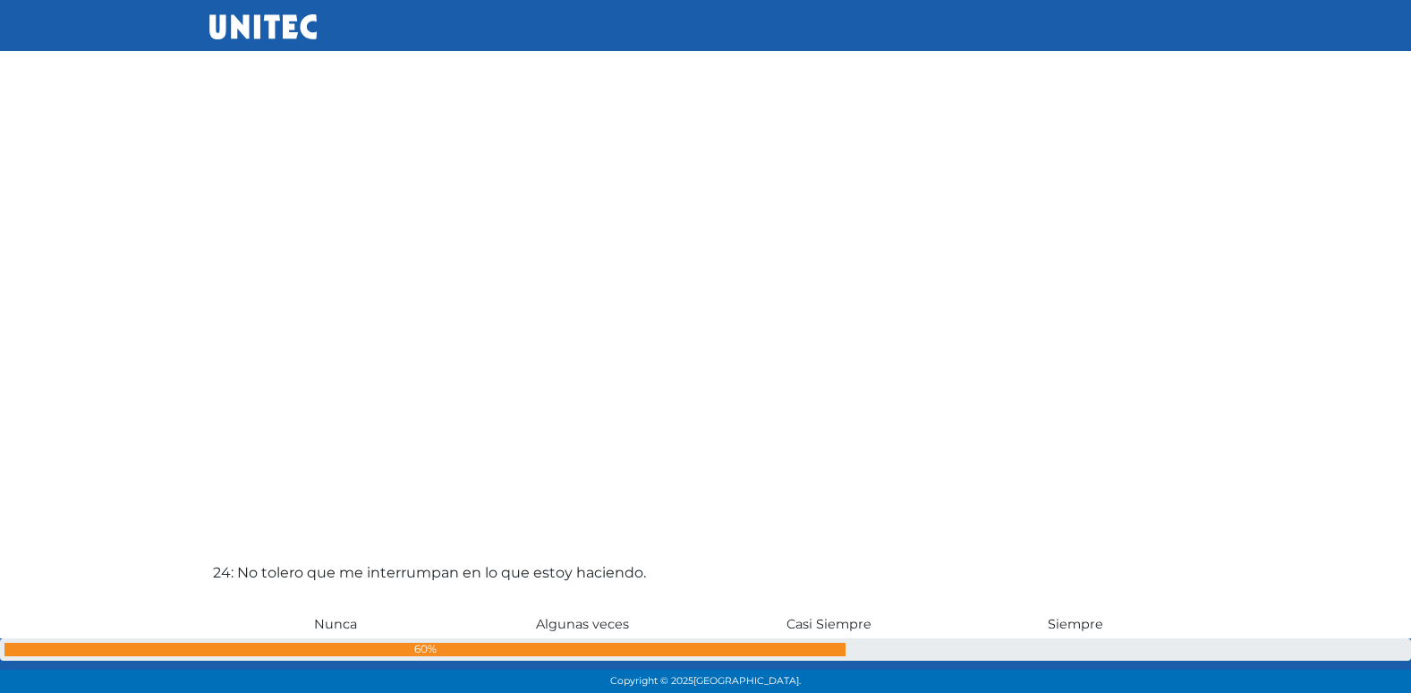
scroll to position [15701, 0]
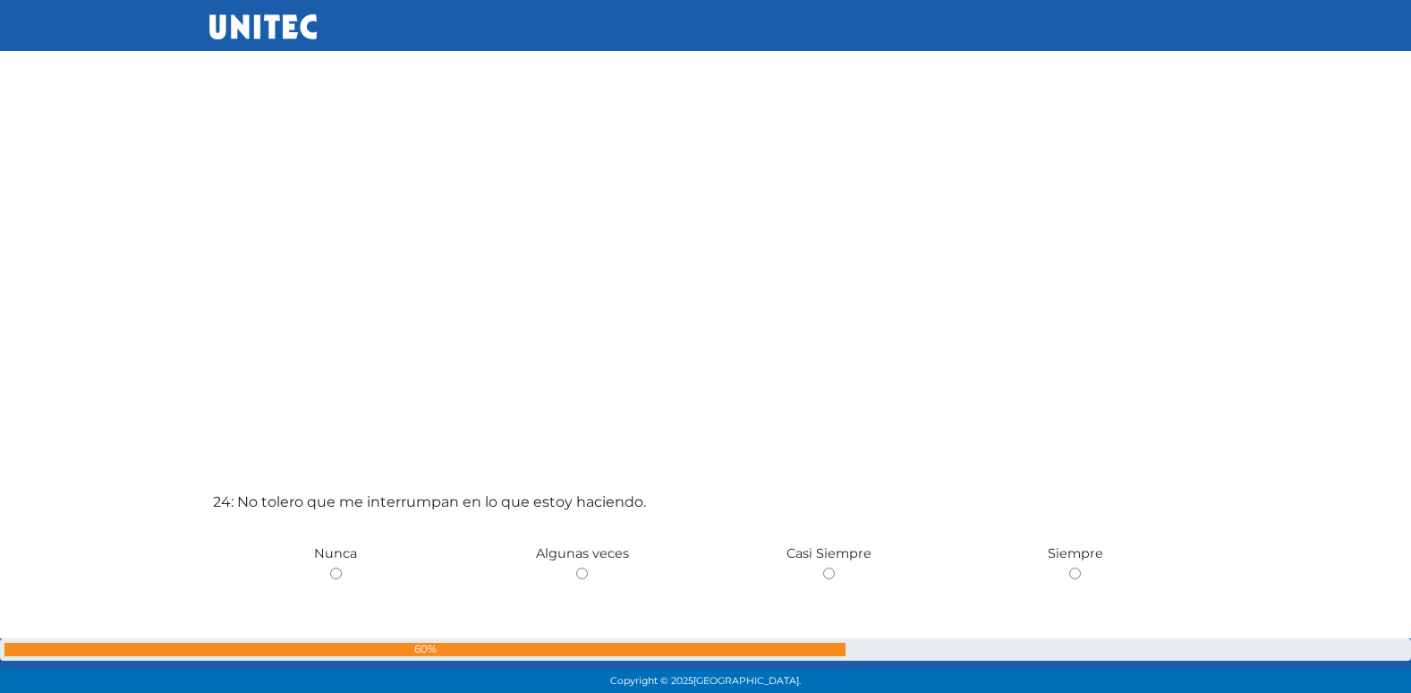
click at [576, 567] on input "radio" at bounding box center [582, 573] width 12 height 12
radio input "true"
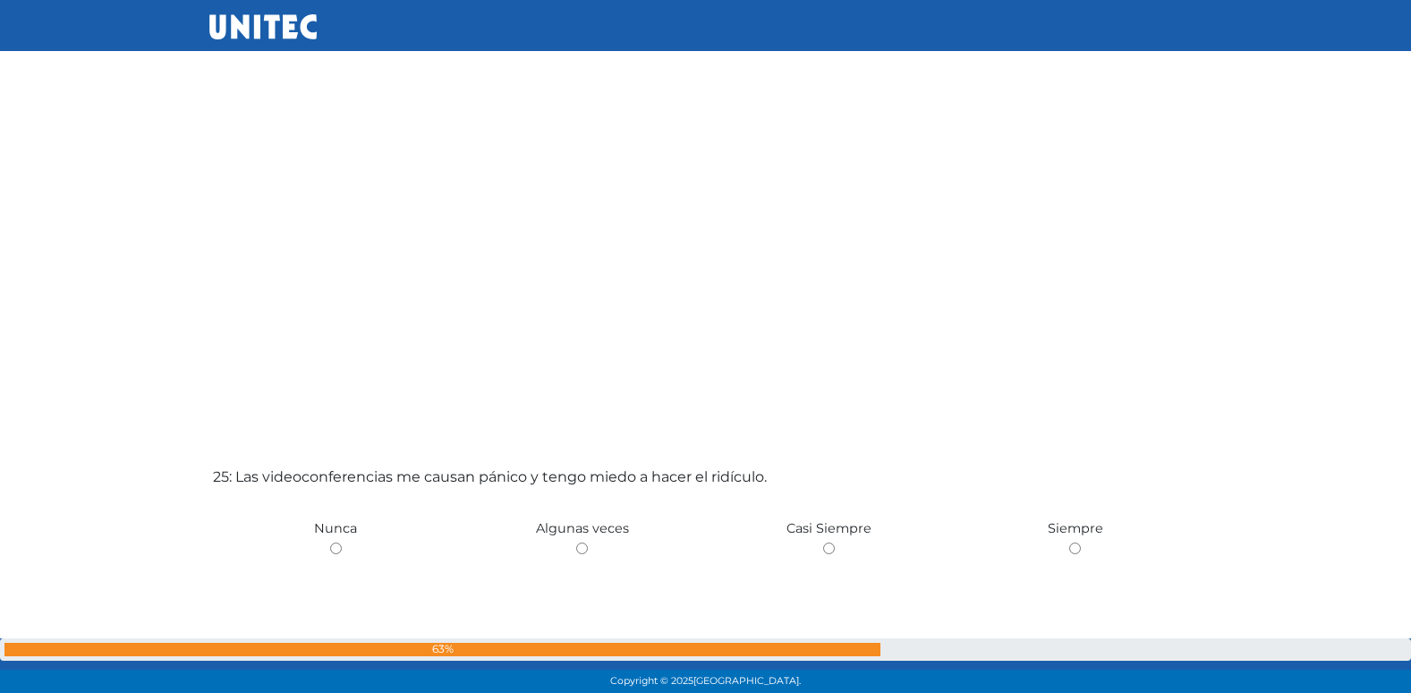
scroll to position [16712, 0]
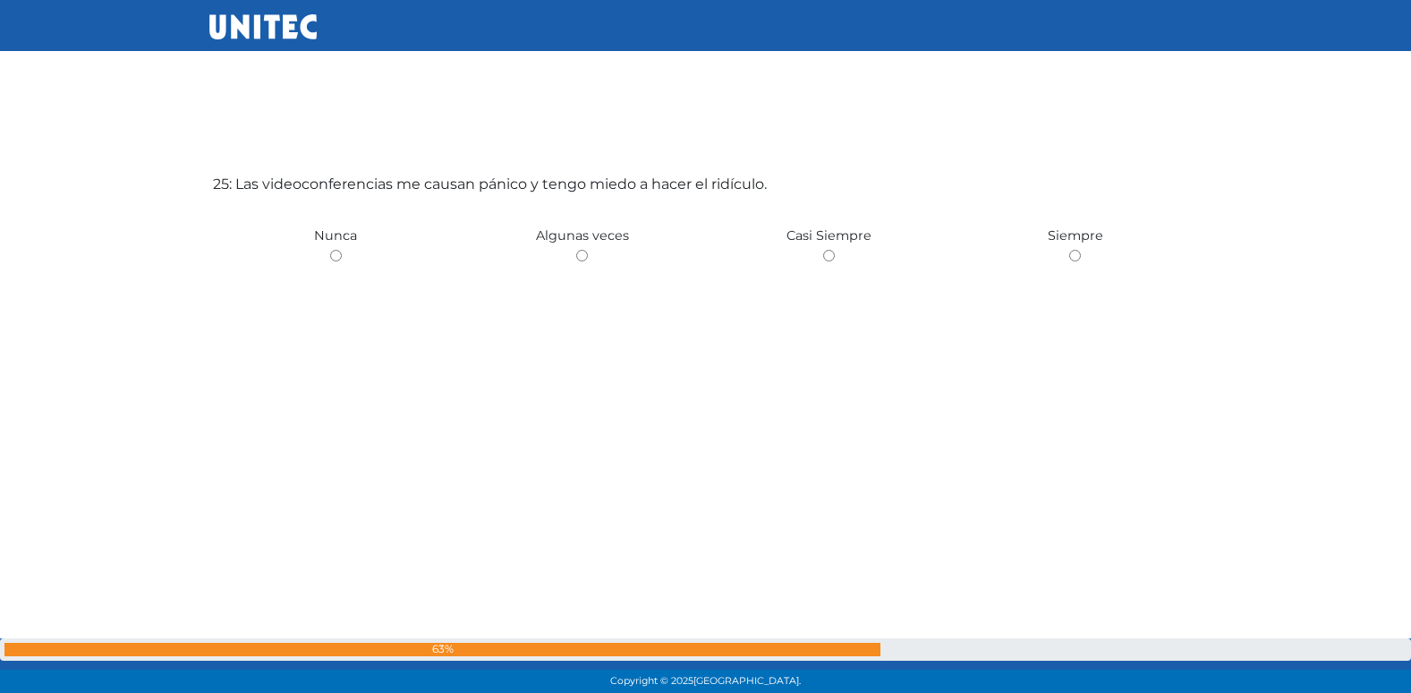
click at [576, 250] on input "radio" at bounding box center [582, 256] width 12 height 12
radio input "true"
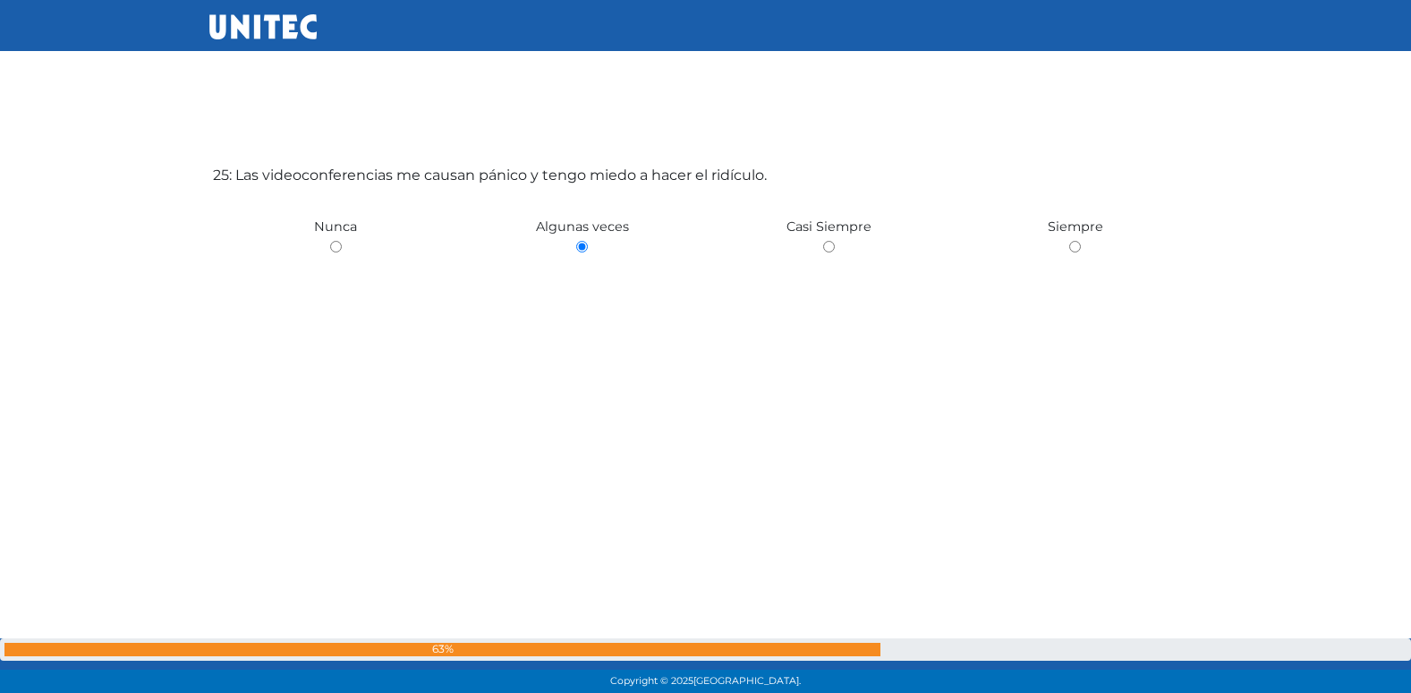
click at [330, 241] on input "radio" at bounding box center [336, 247] width 12 height 12
radio input "true"
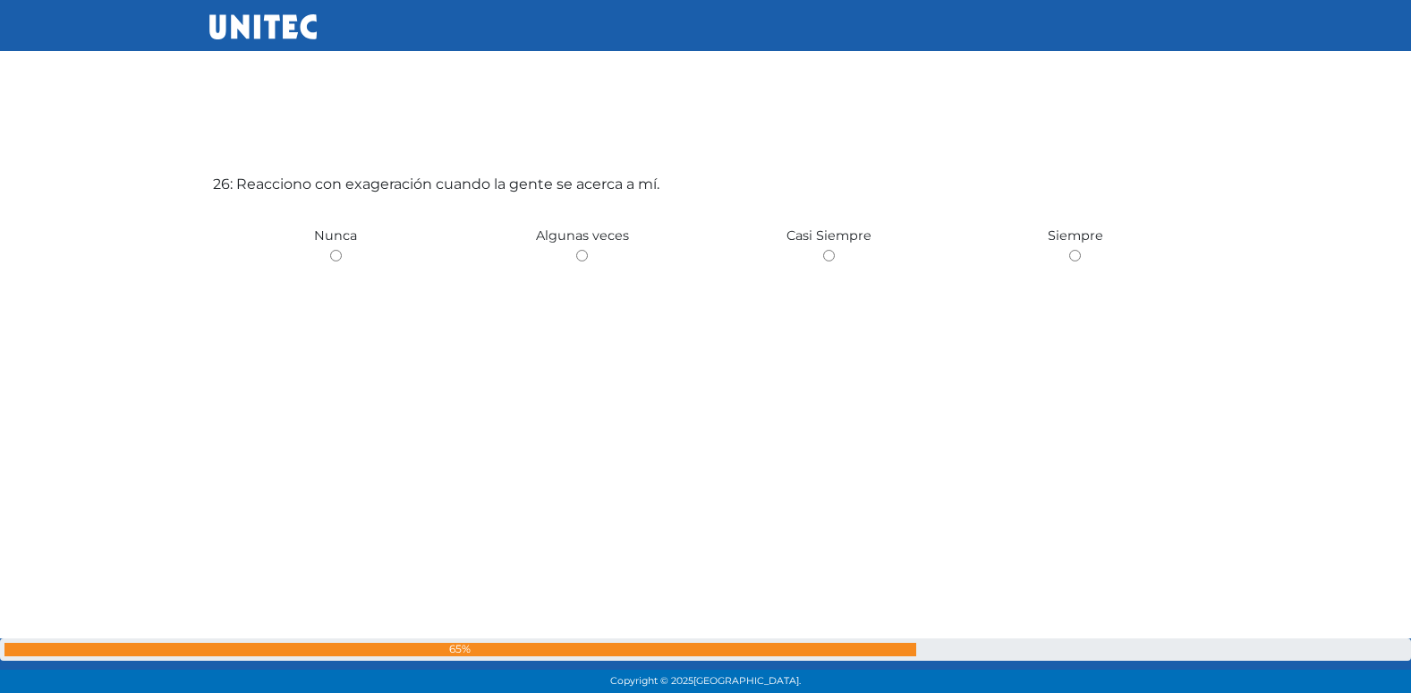
click at [576, 250] on input "radio" at bounding box center [582, 256] width 12 height 12
radio input "true"
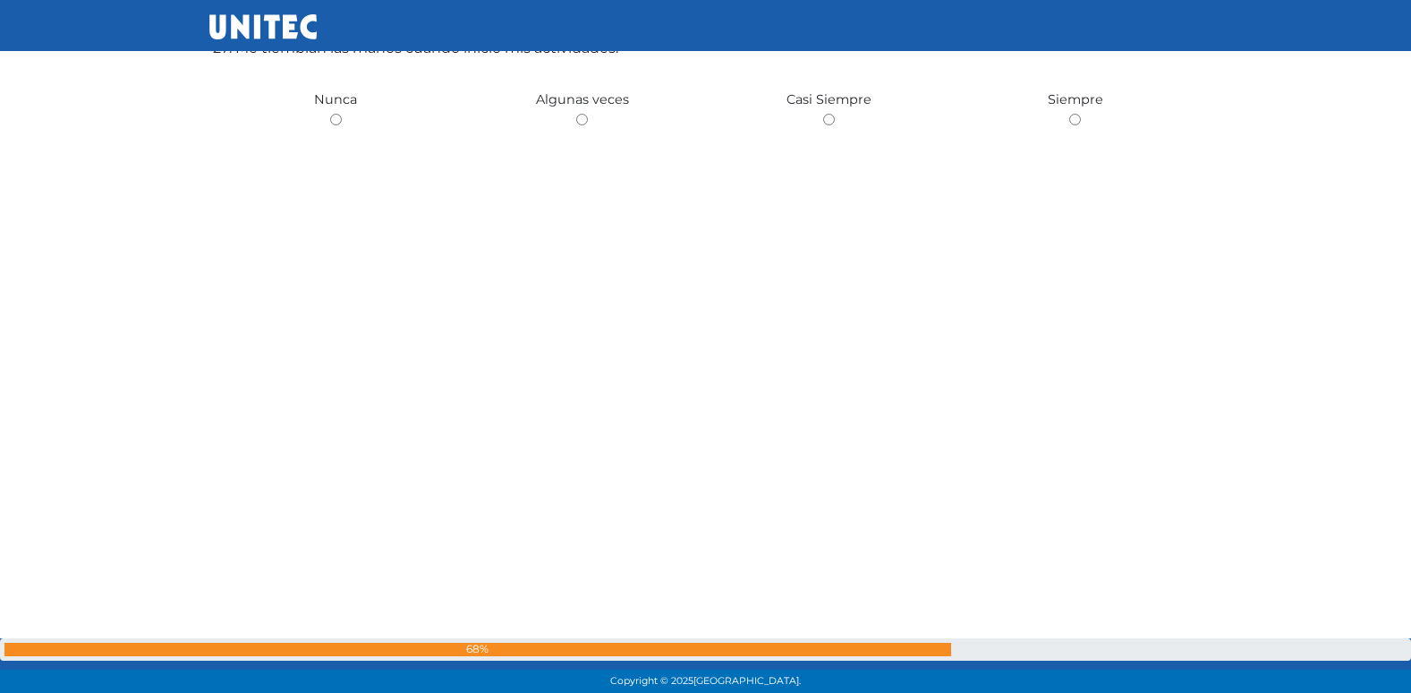
scroll to position [18024, 0]
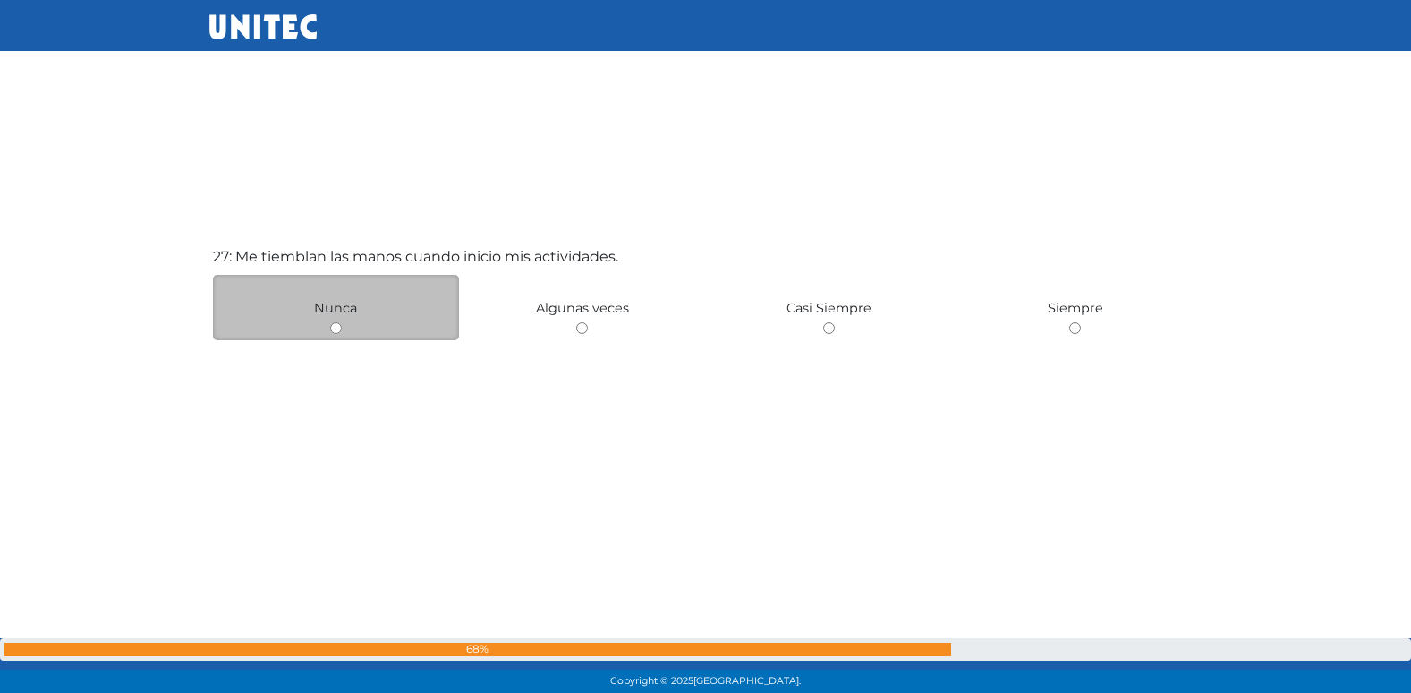
click at [336, 327] on input "radio" at bounding box center [336, 328] width 12 height 12
radio input "true"
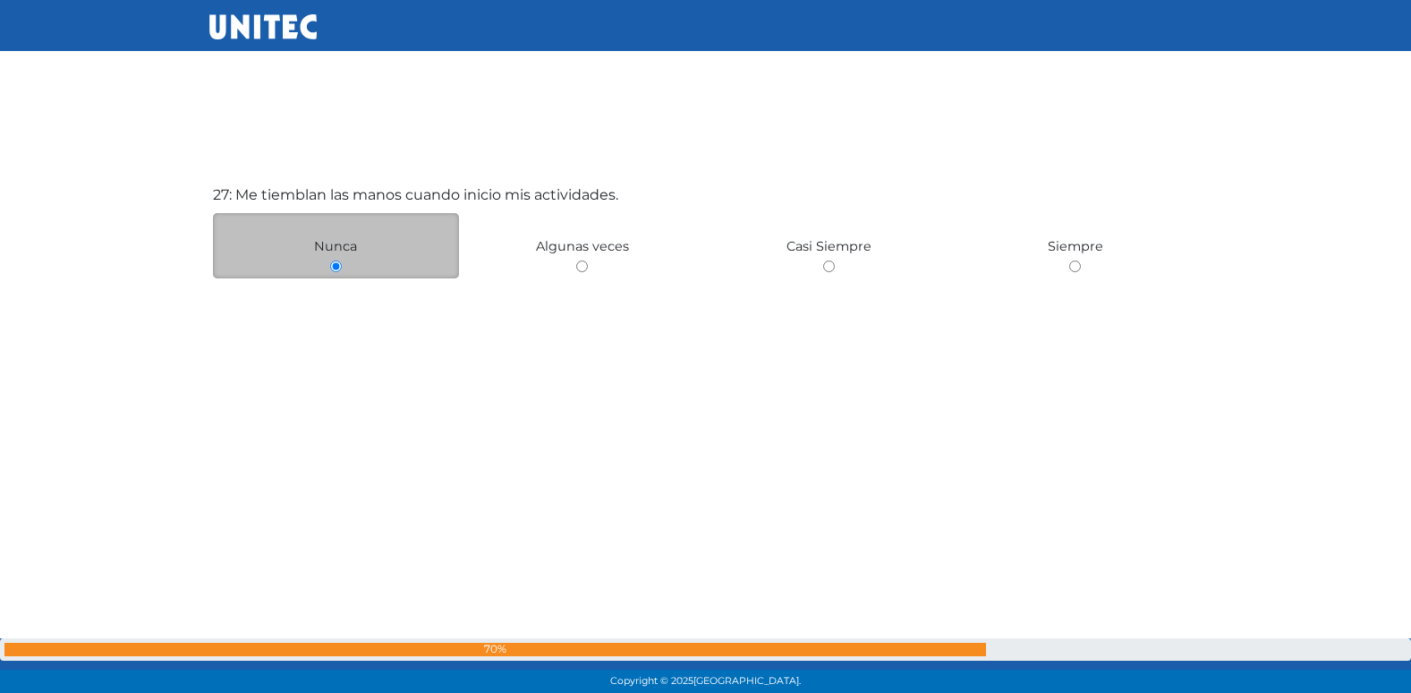
scroll to position [18088, 0]
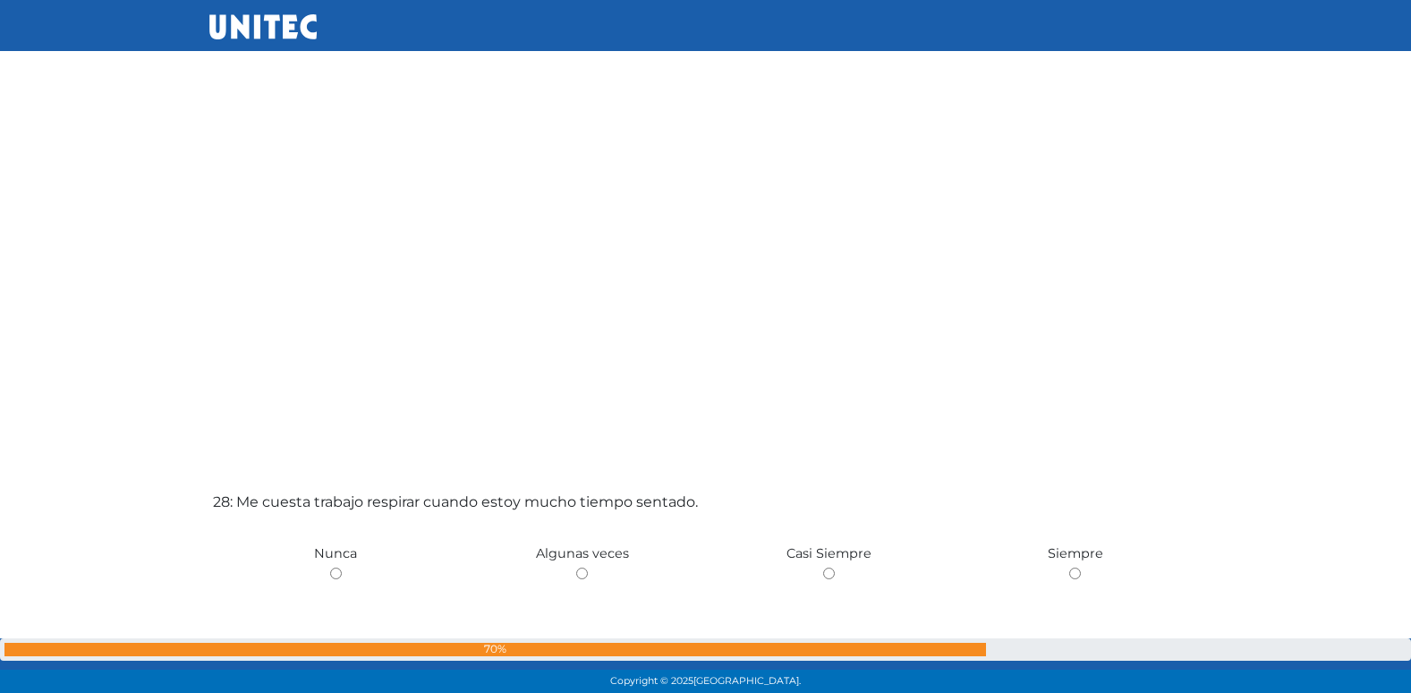
click at [576, 567] on input "radio" at bounding box center [582, 573] width 12 height 12
radio input "true"
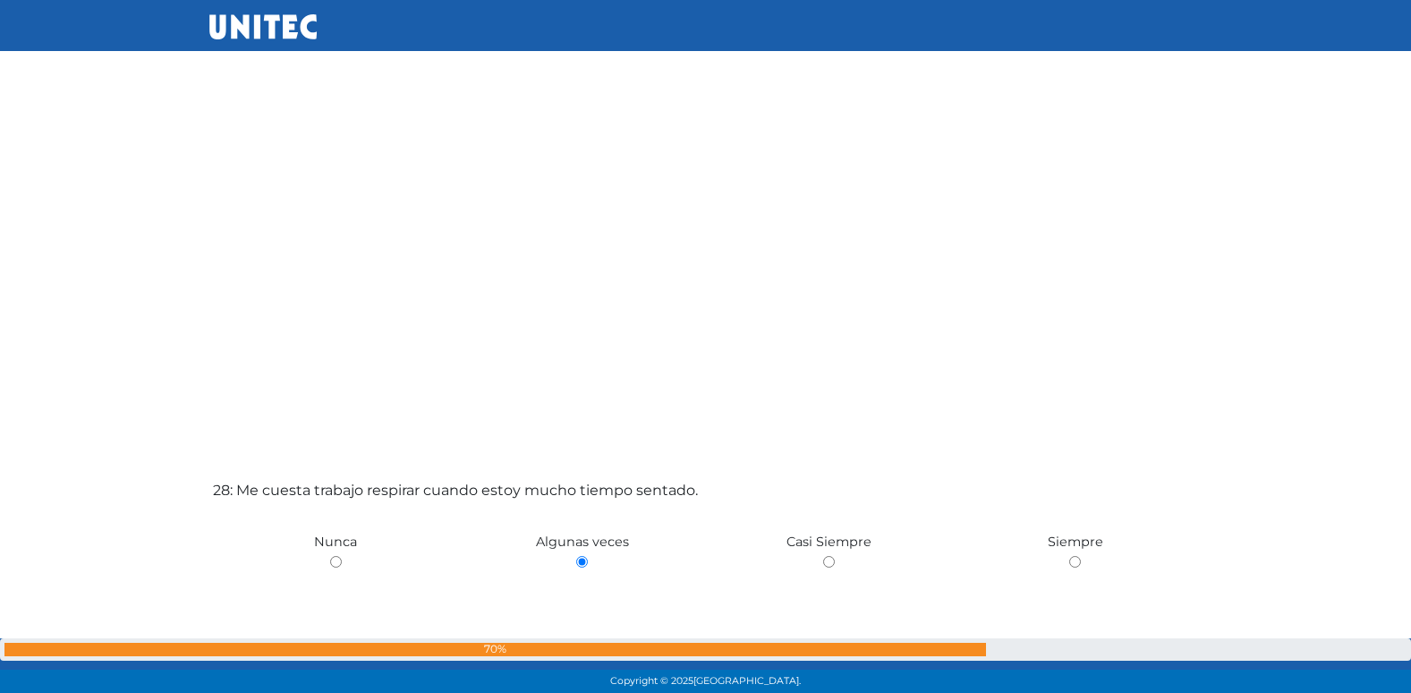
click at [330, 556] on input "radio" at bounding box center [336, 562] width 12 height 12
radio input "true"
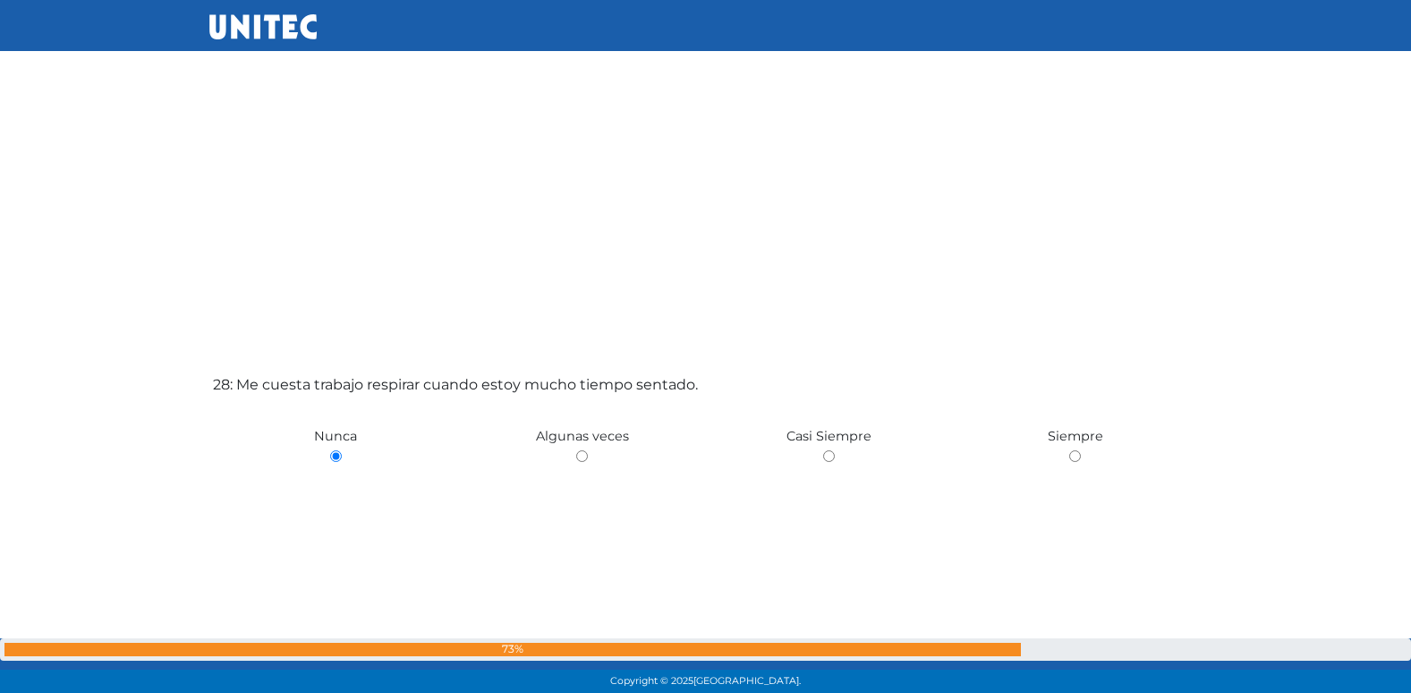
scroll to position [18600, 0]
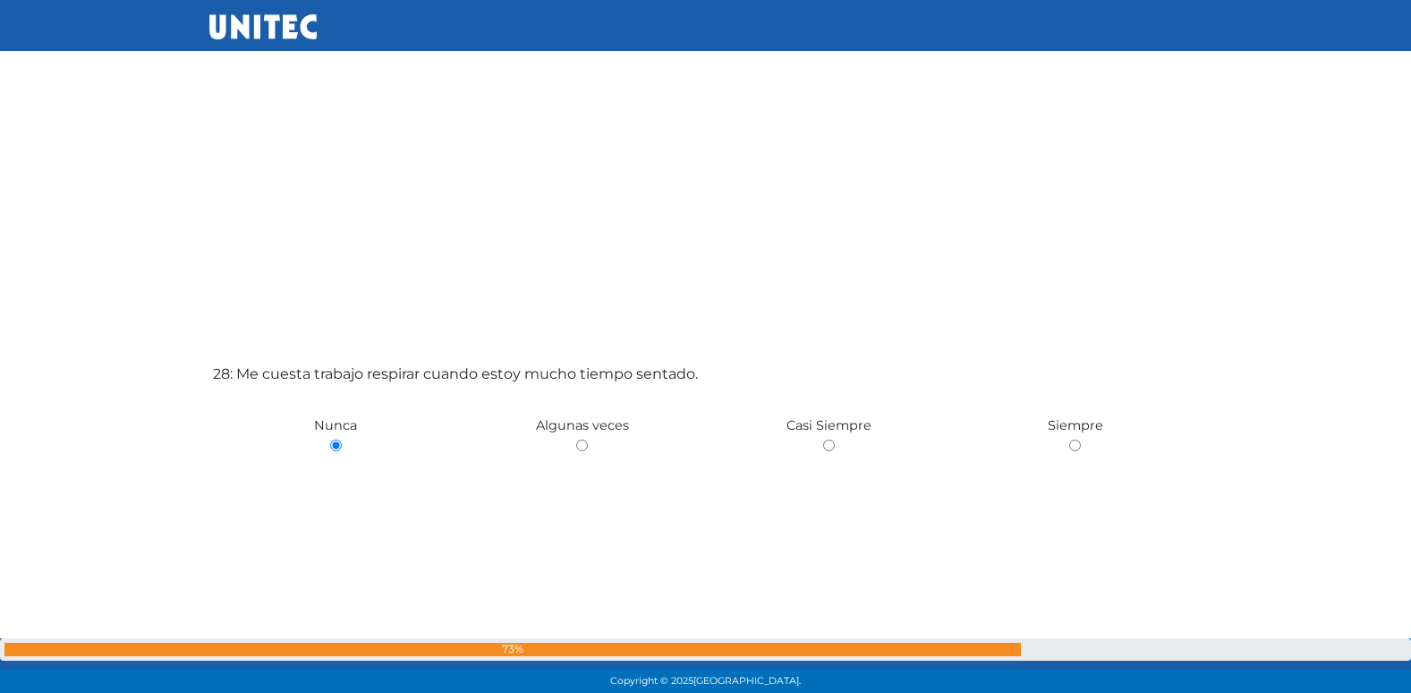
radio input "true"
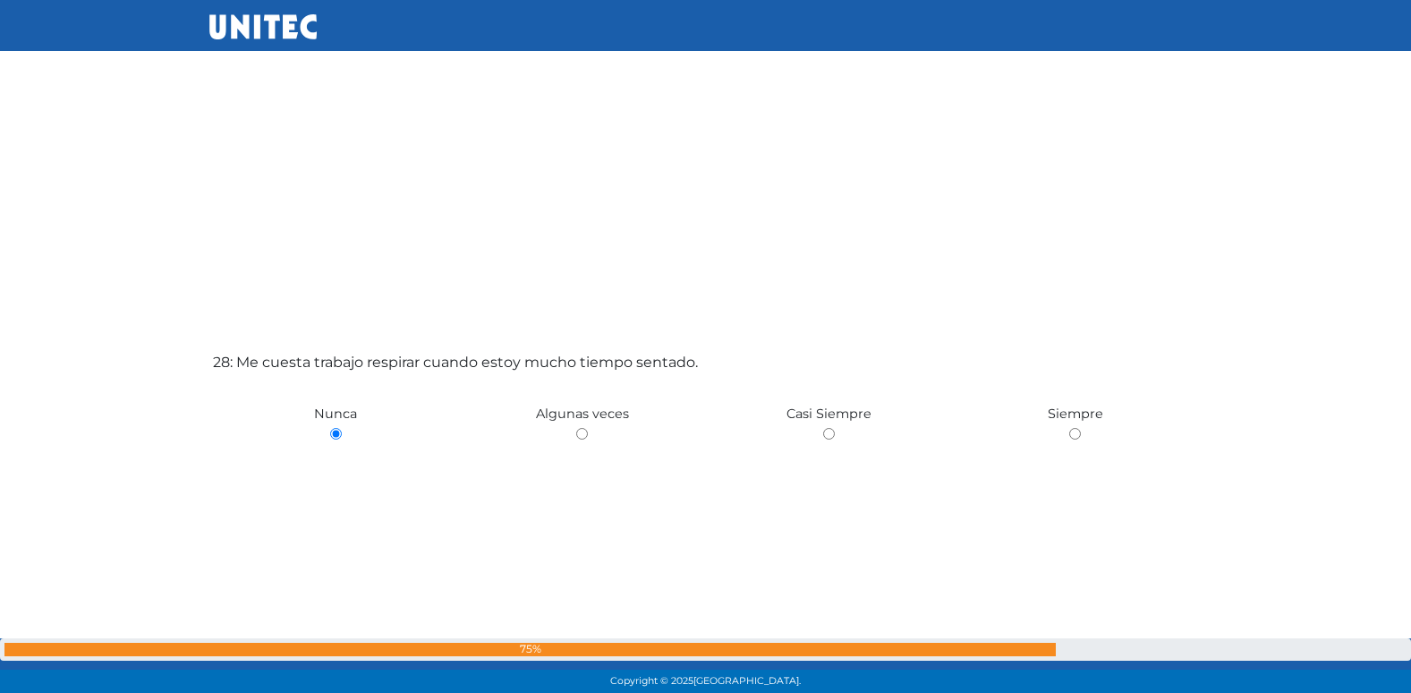
radio input "true"
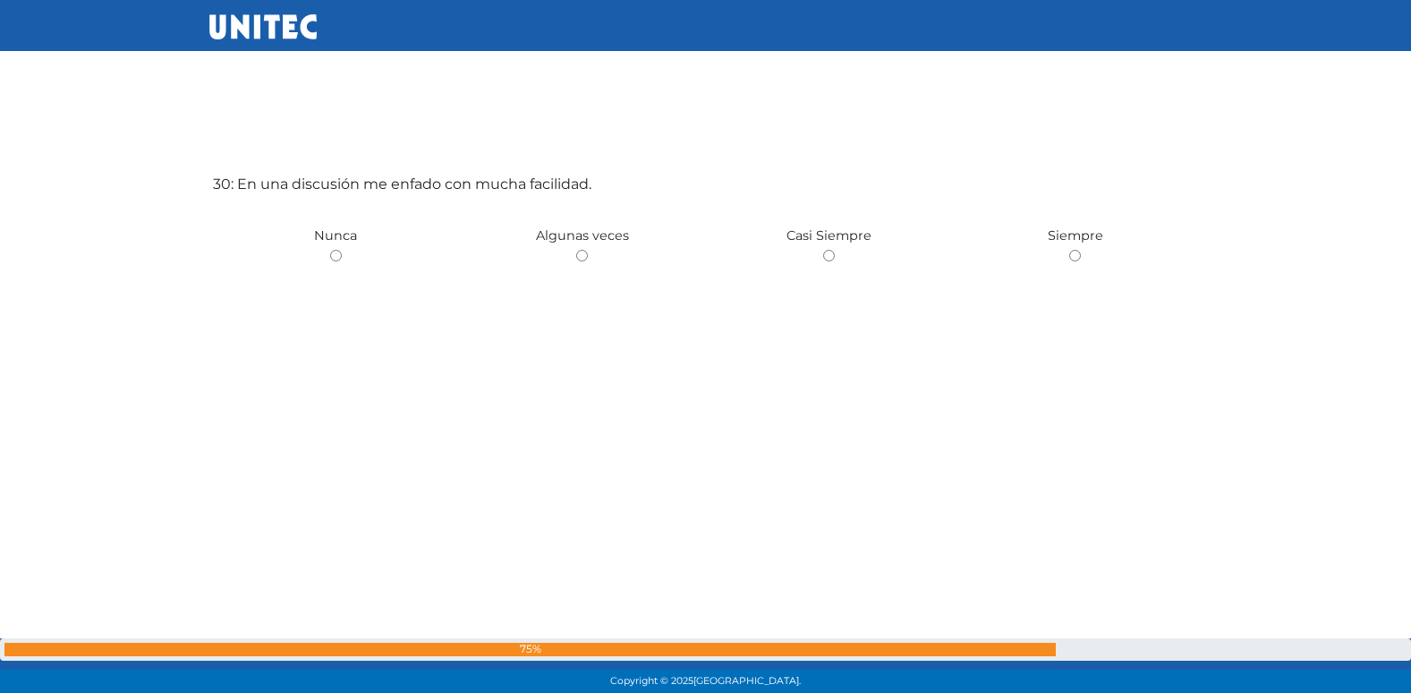
click at [576, 250] on input "radio" at bounding box center [582, 256] width 12 height 12
radio input "true"
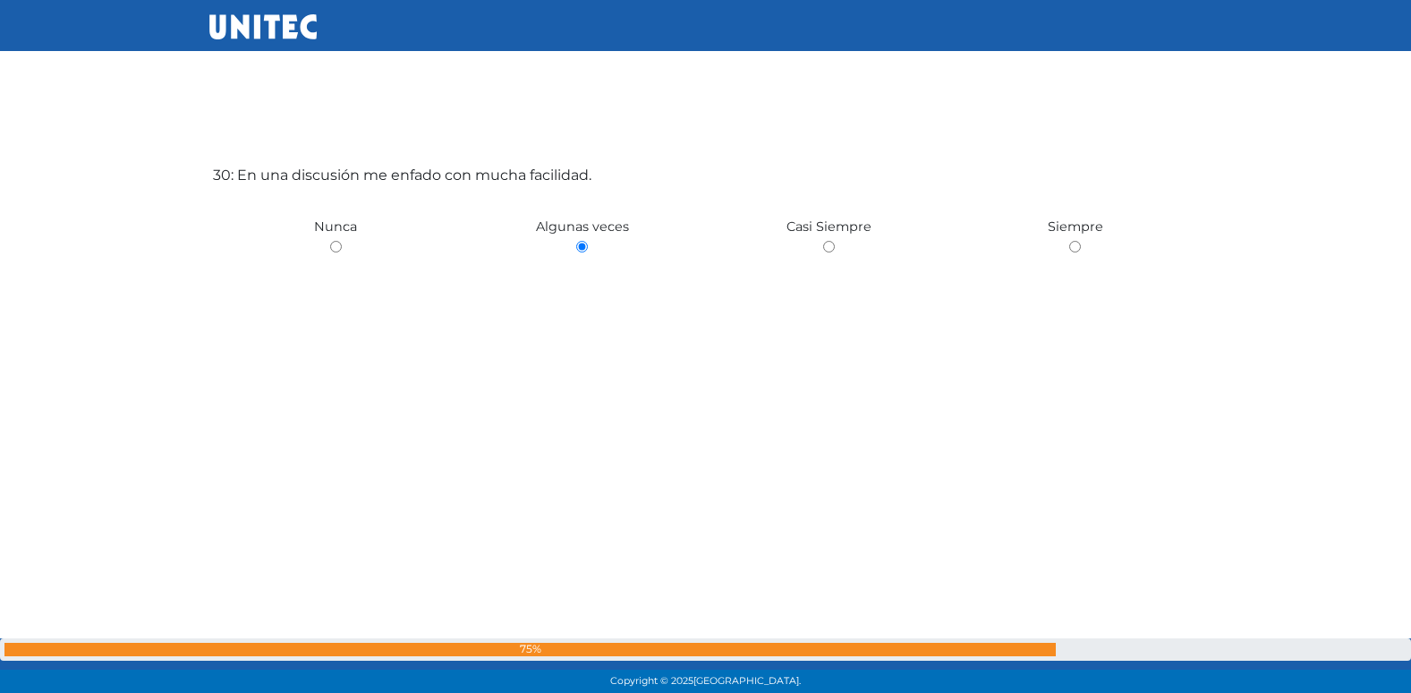
click at [330, 241] on input "radio" at bounding box center [336, 247] width 12 height 12
radio input "true"
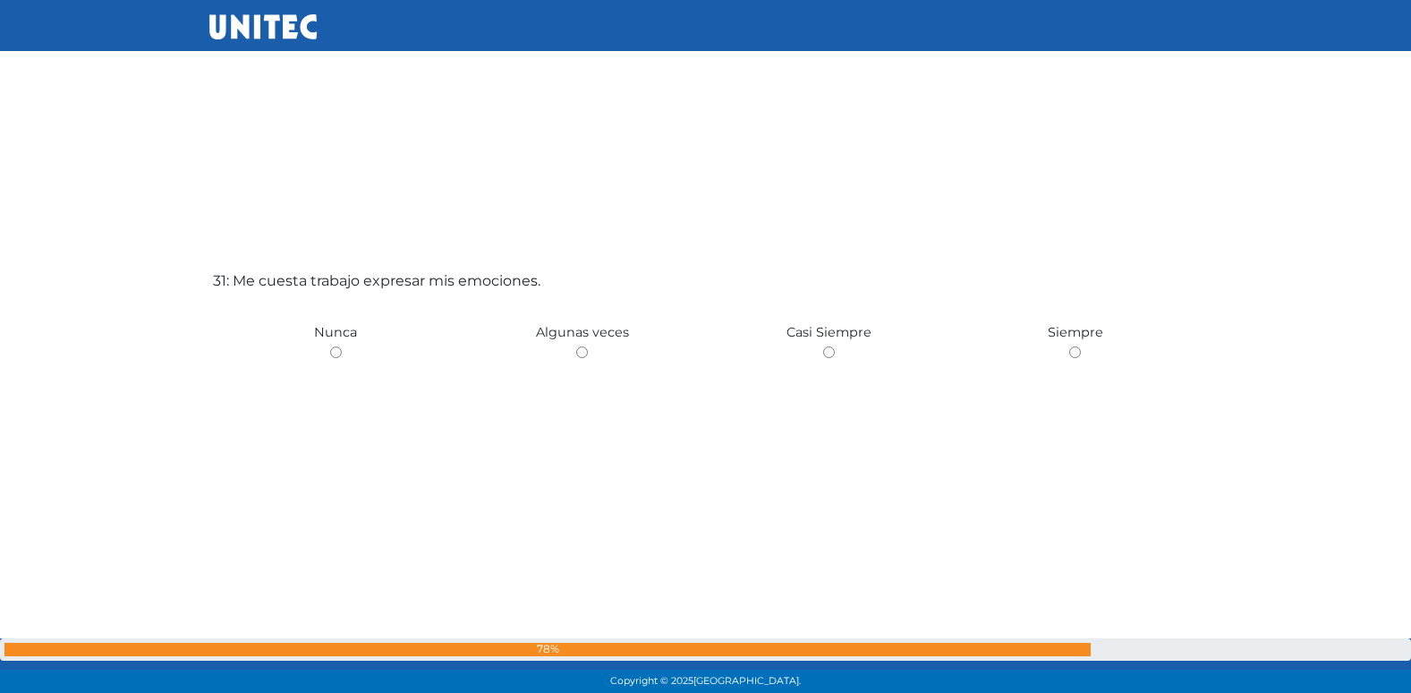
scroll to position [20867, 0]
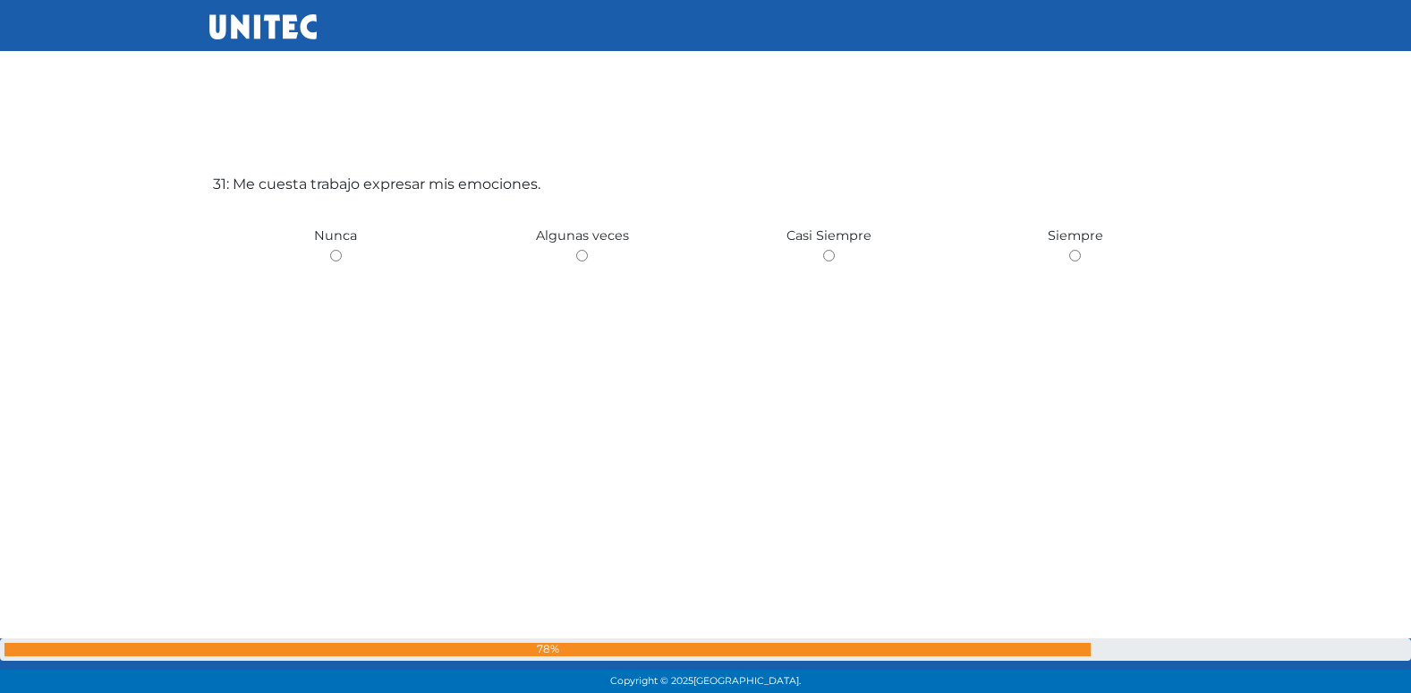
click at [576, 250] on input "radio" at bounding box center [582, 256] width 12 height 12
radio input "true"
click at [330, 250] on input "radio" at bounding box center [336, 256] width 12 height 12
radio input "true"
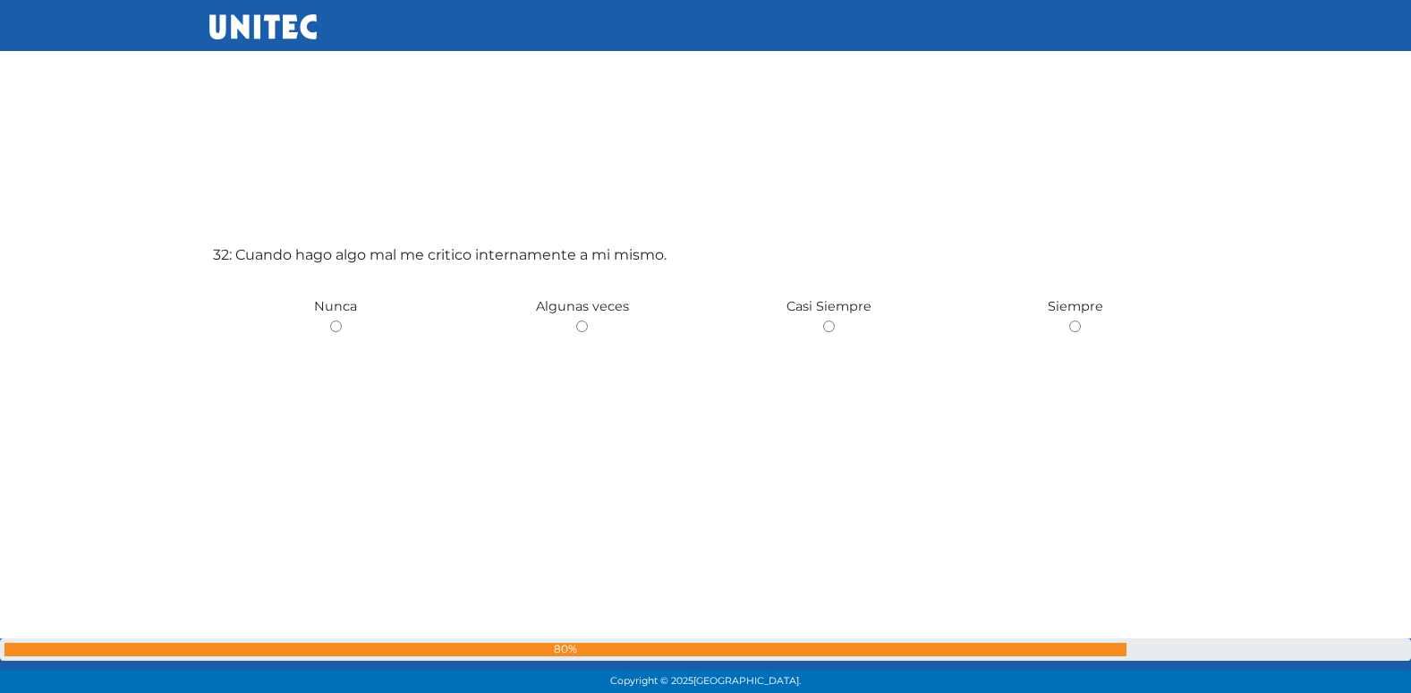
scroll to position [21560, 0]
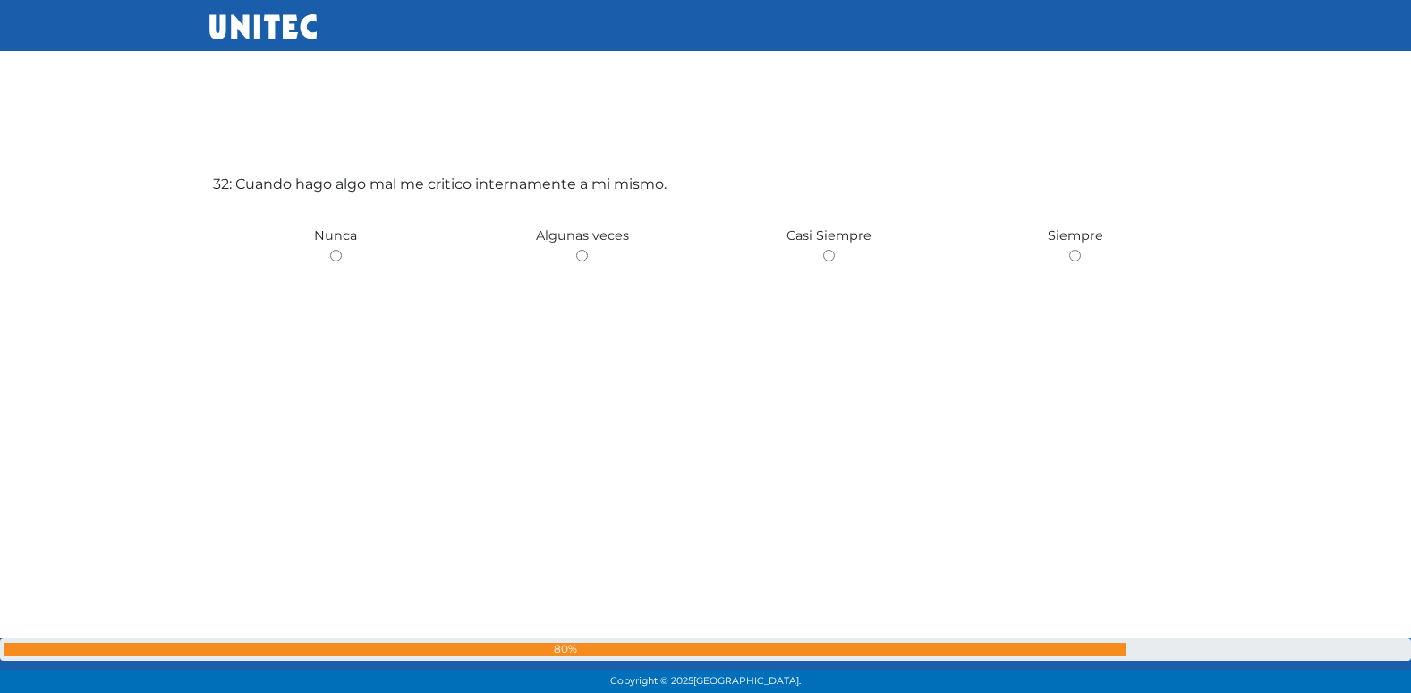
click at [576, 250] on input "radio" at bounding box center [582, 256] width 12 height 12
radio input "true"
click at [330, 250] on input "radio" at bounding box center [336, 256] width 12 height 12
radio input "true"
click at [576, 250] on input "radio" at bounding box center [582, 256] width 12 height 12
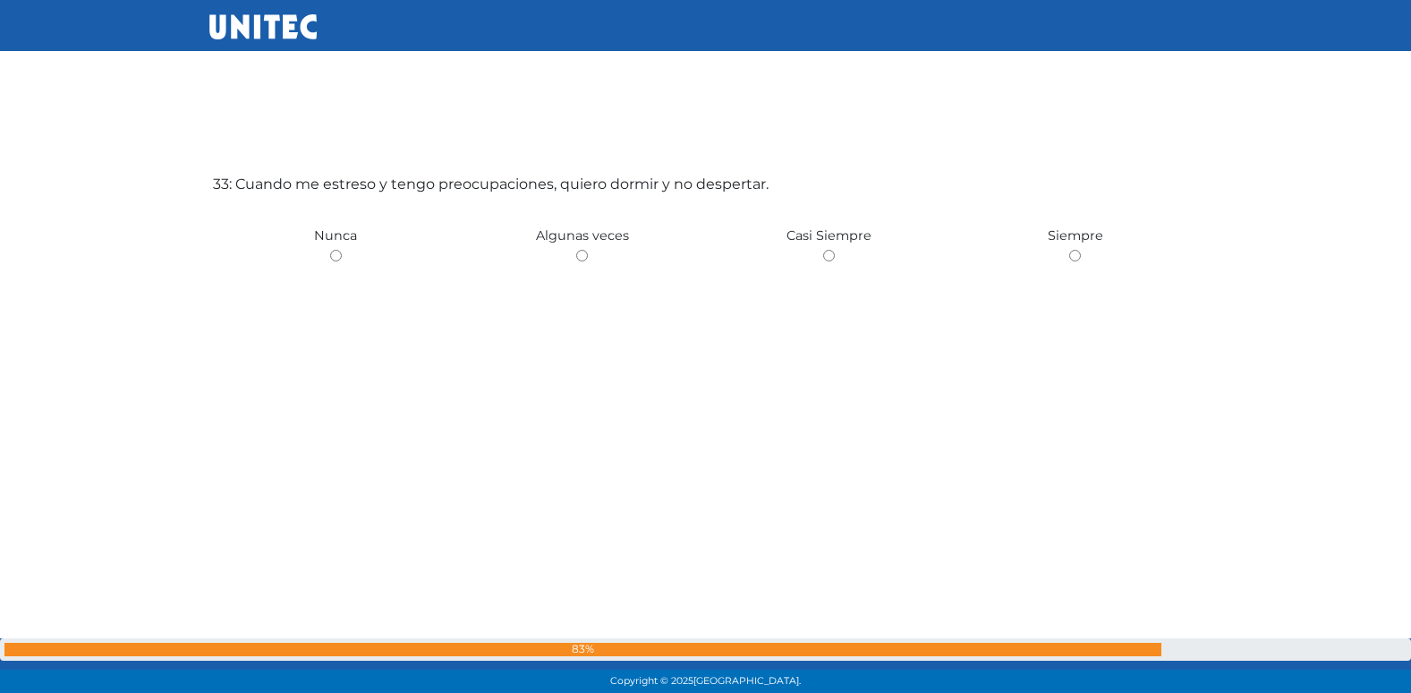
radio input "true"
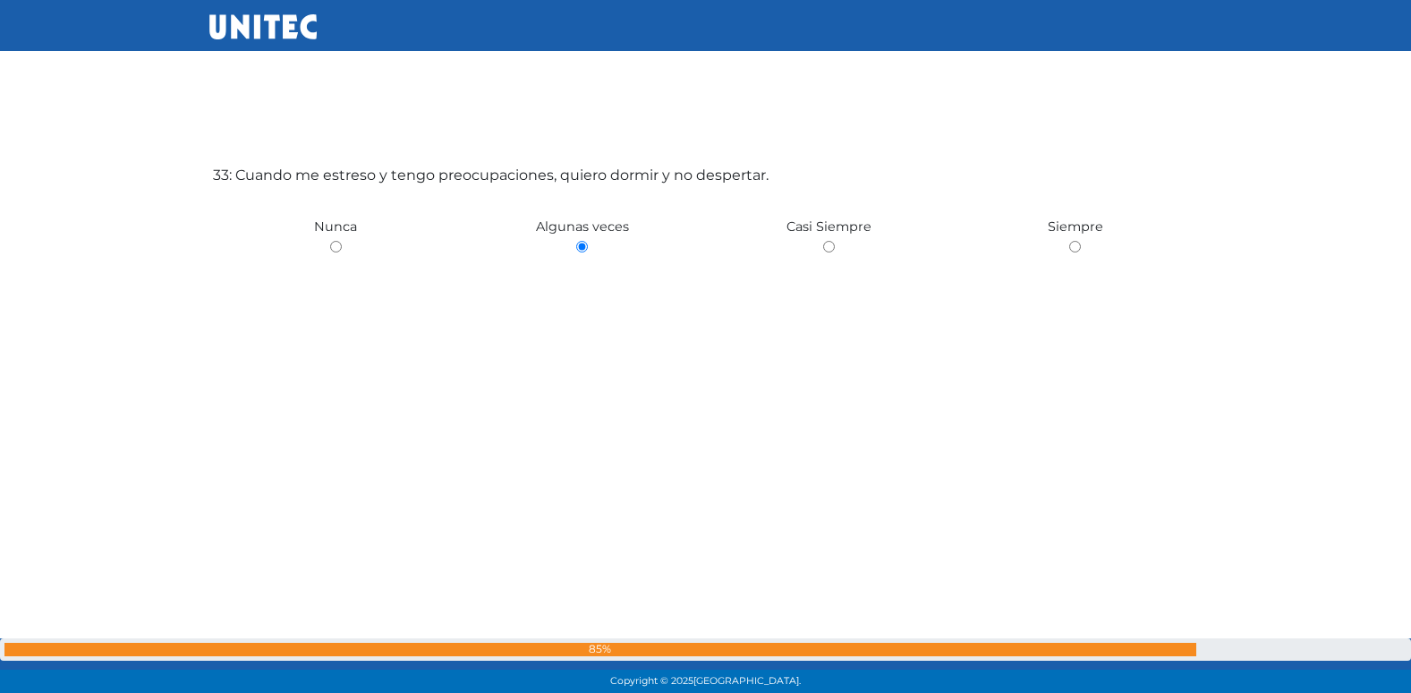
click at [330, 241] on input "radio" at bounding box center [336, 247] width 12 height 12
radio input "true"
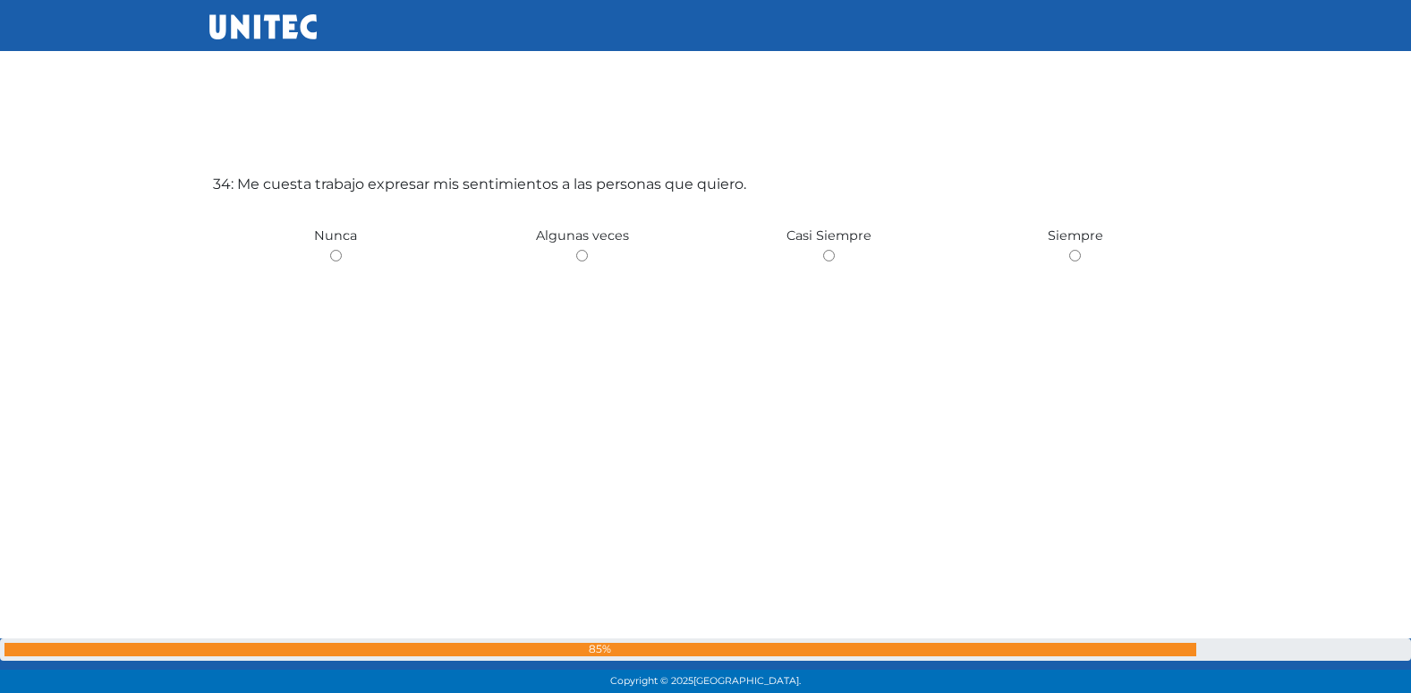
click at [576, 250] on input "radio" at bounding box center [582, 256] width 12 height 12
radio input "true"
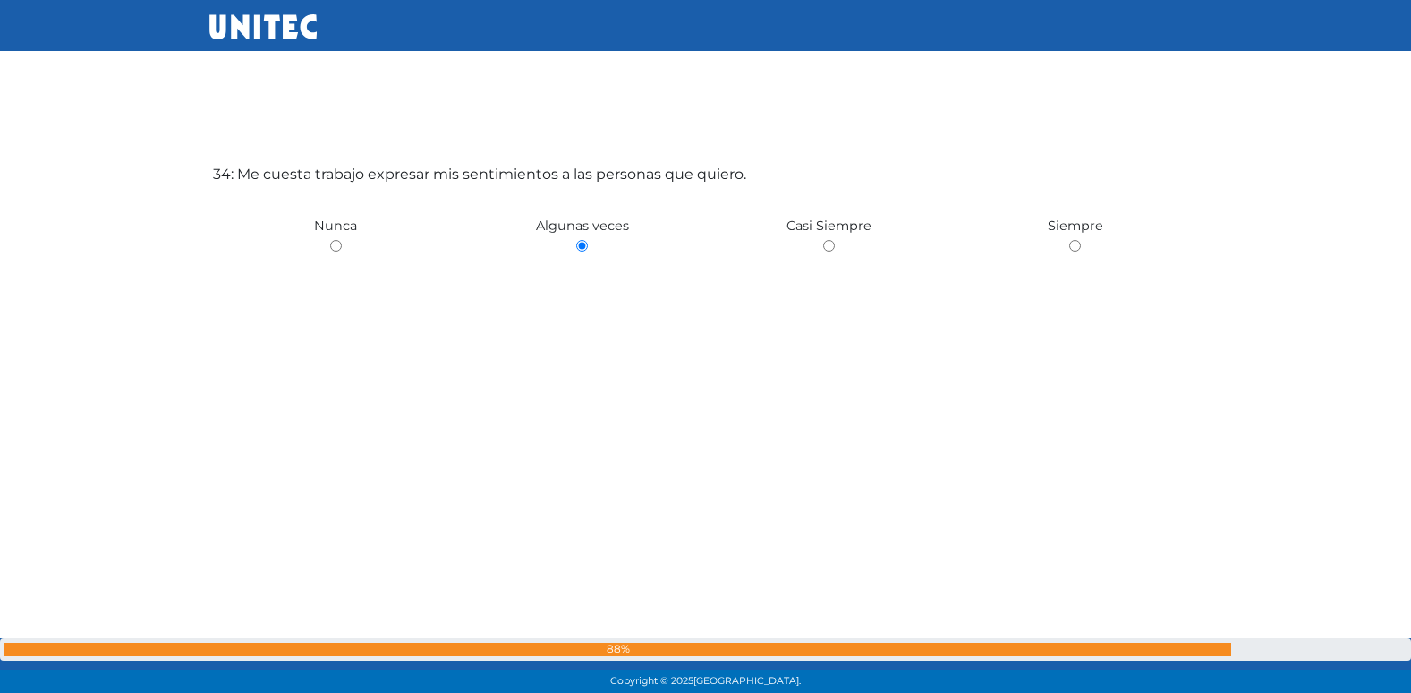
click at [330, 240] on input "radio" at bounding box center [336, 246] width 12 height 12
radio input "true"
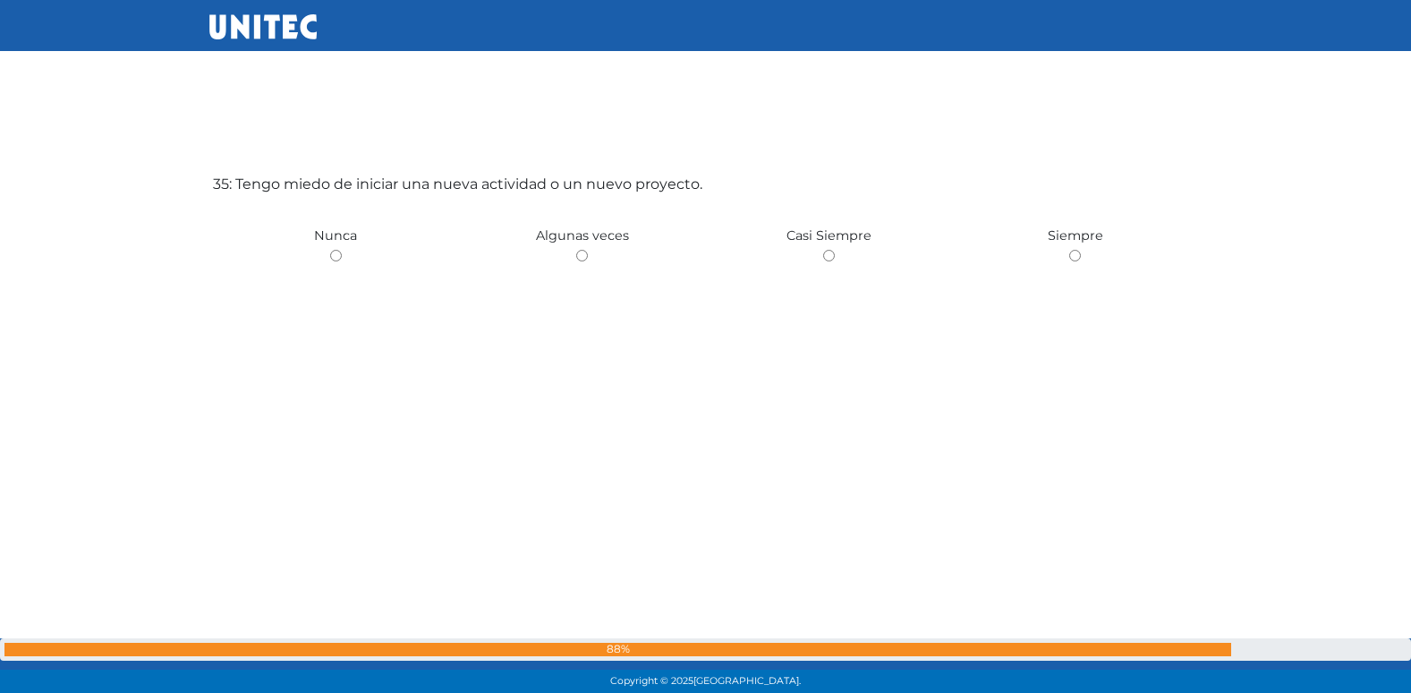
click at [576, 250] on input "radio" at bounding box center [582, 256] width 12 height 12
radio input "true"
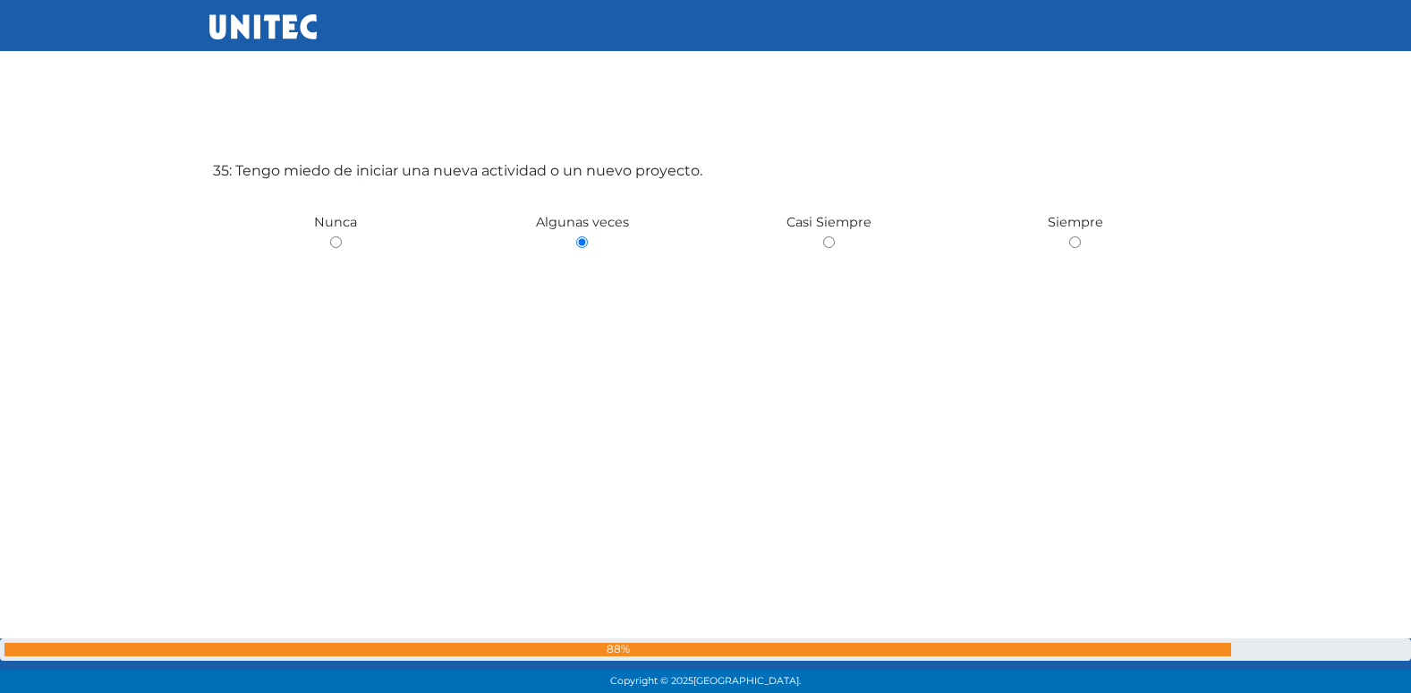
click at [330, 236] on input "radio" at bounding box center [336, 242] width 12 height 12
radio input "true"
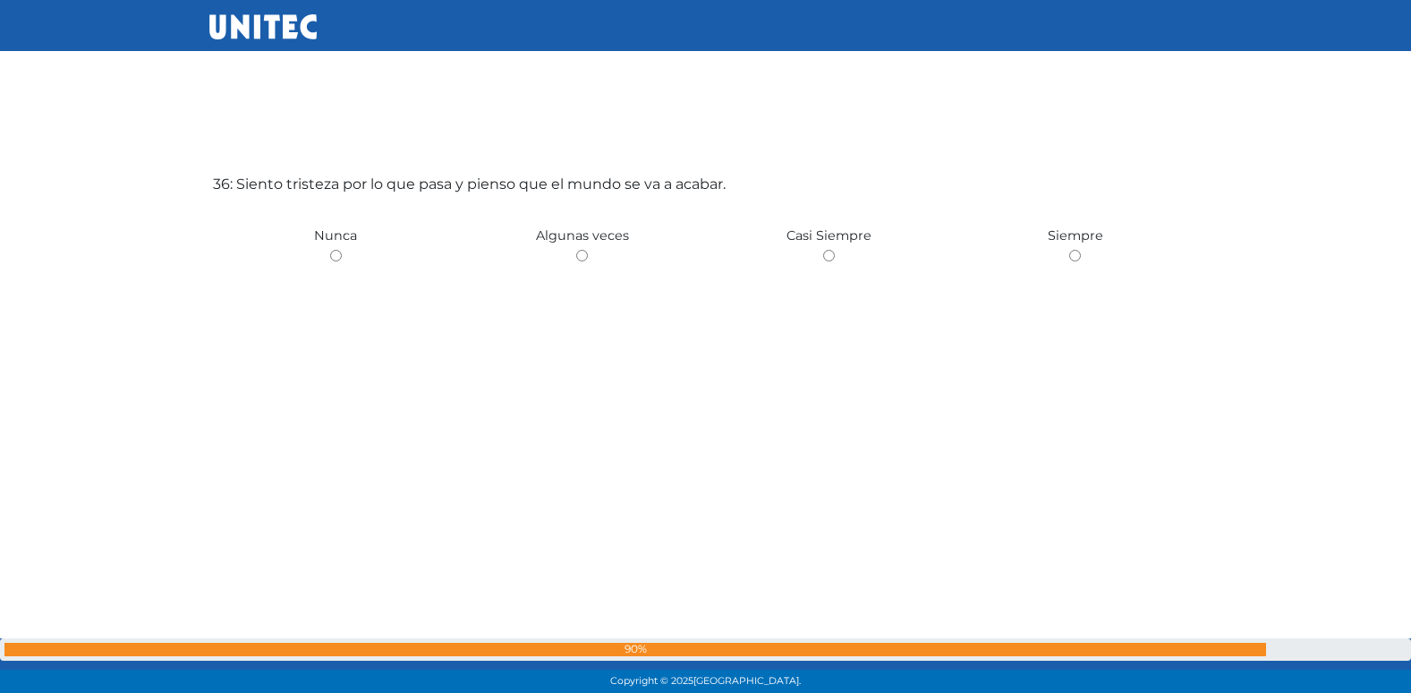
click at [576, 250] on input "radio" at bounding box center [582, 256] width 12 height 12
radio input "true"
click at [330, 250] on input "radio" at bounding box center [336, 256] width 12 height 12
radio input "true"
click at [576, 250] on input "radio" at bounding box center [582, 256] width 12 height 12
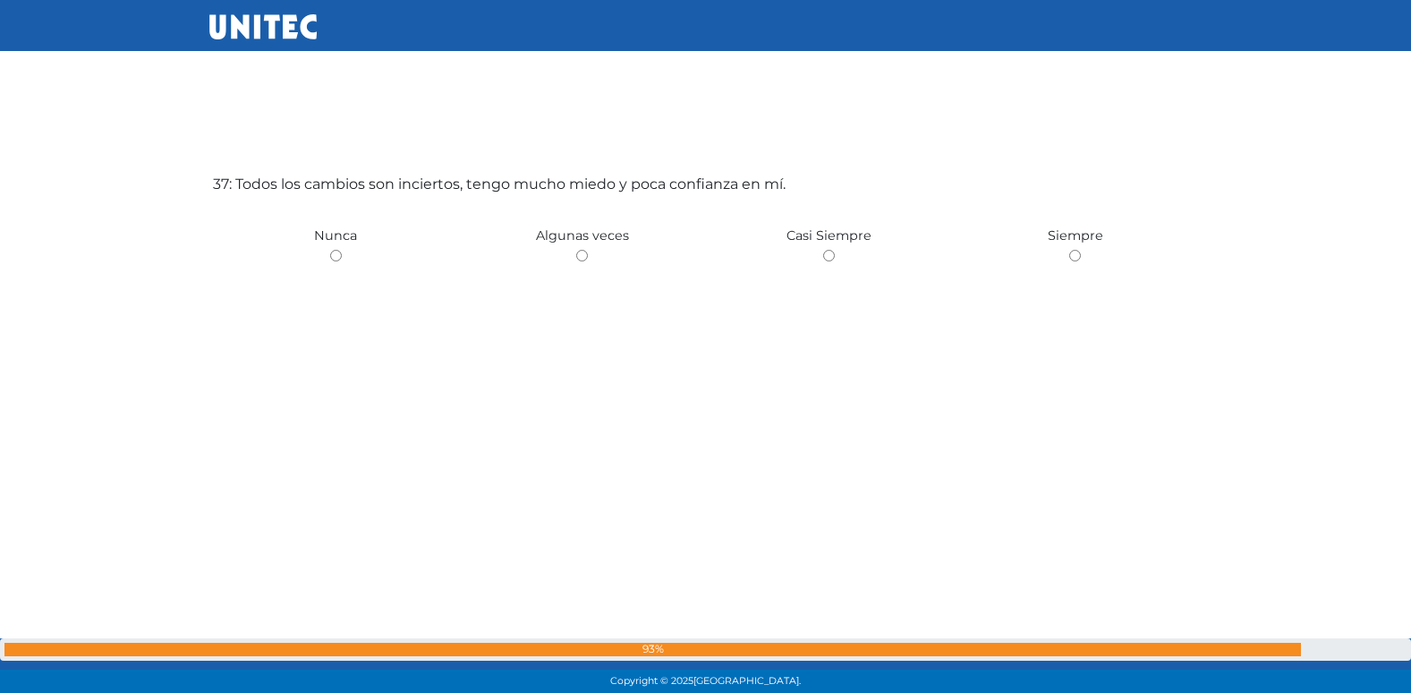
radio input "true"
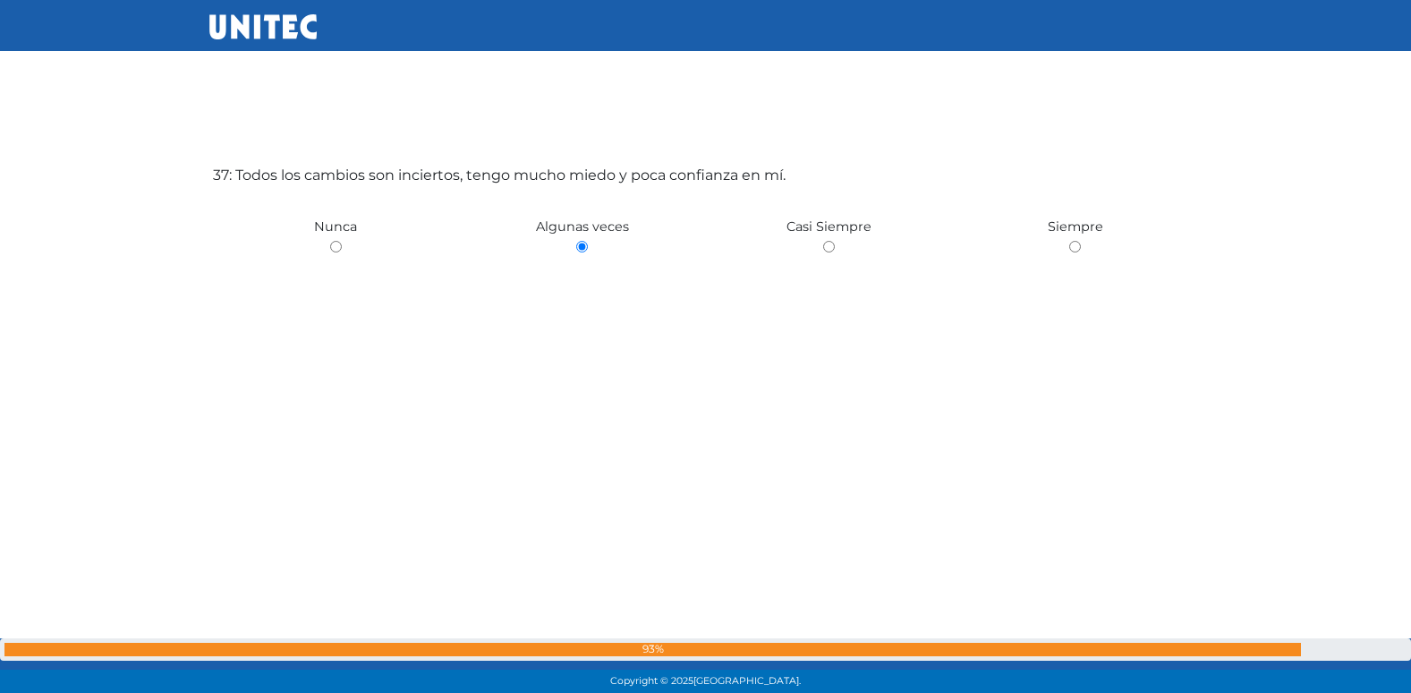
click at [330, 241] on input "radio" at bounding box center [336, 247] width 12 height 12
radio input "true"
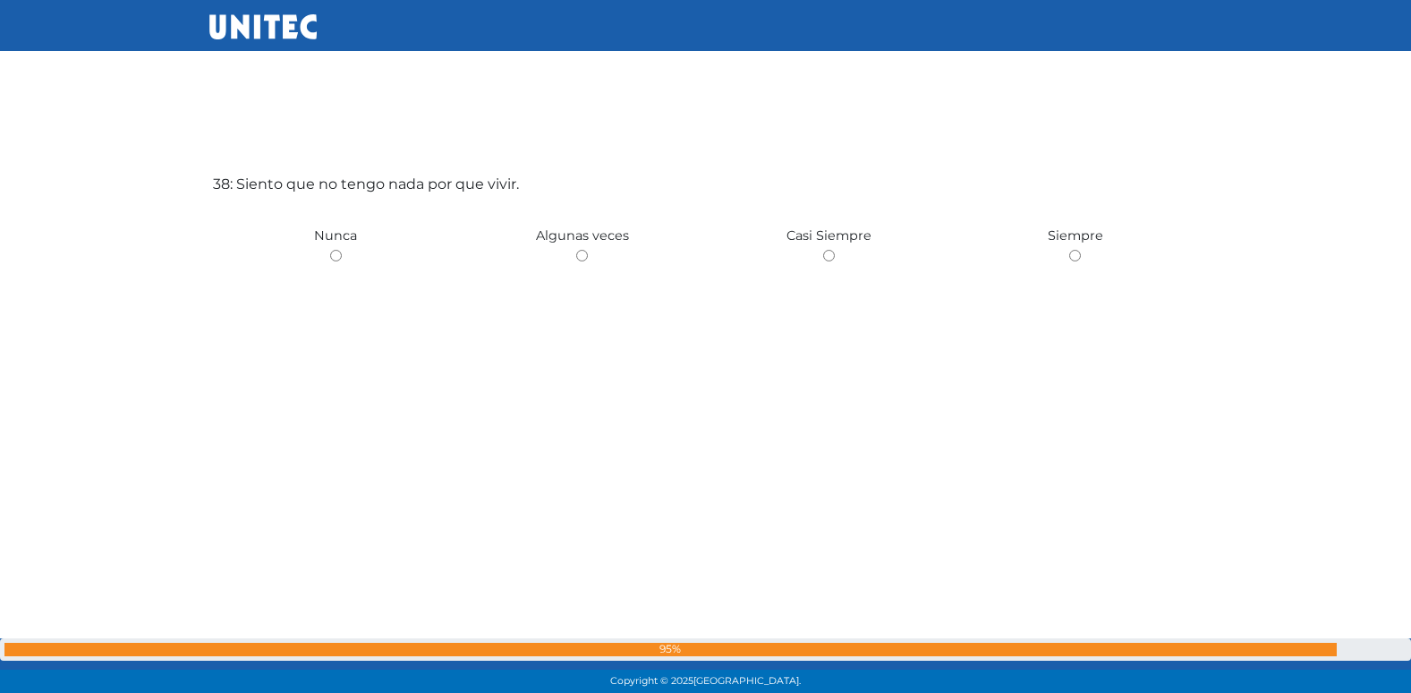
click at [576, 250] on input "radio" at bounding box center [582, 256] width 12 height 12
radio input "true"
click at [330, 250] on input "radio" at bounding box center [336, 256] width 12 height 12
radio input "true"
click at [576, 250] on input "radio" at bounding box center [582, 256] width 12 height 12
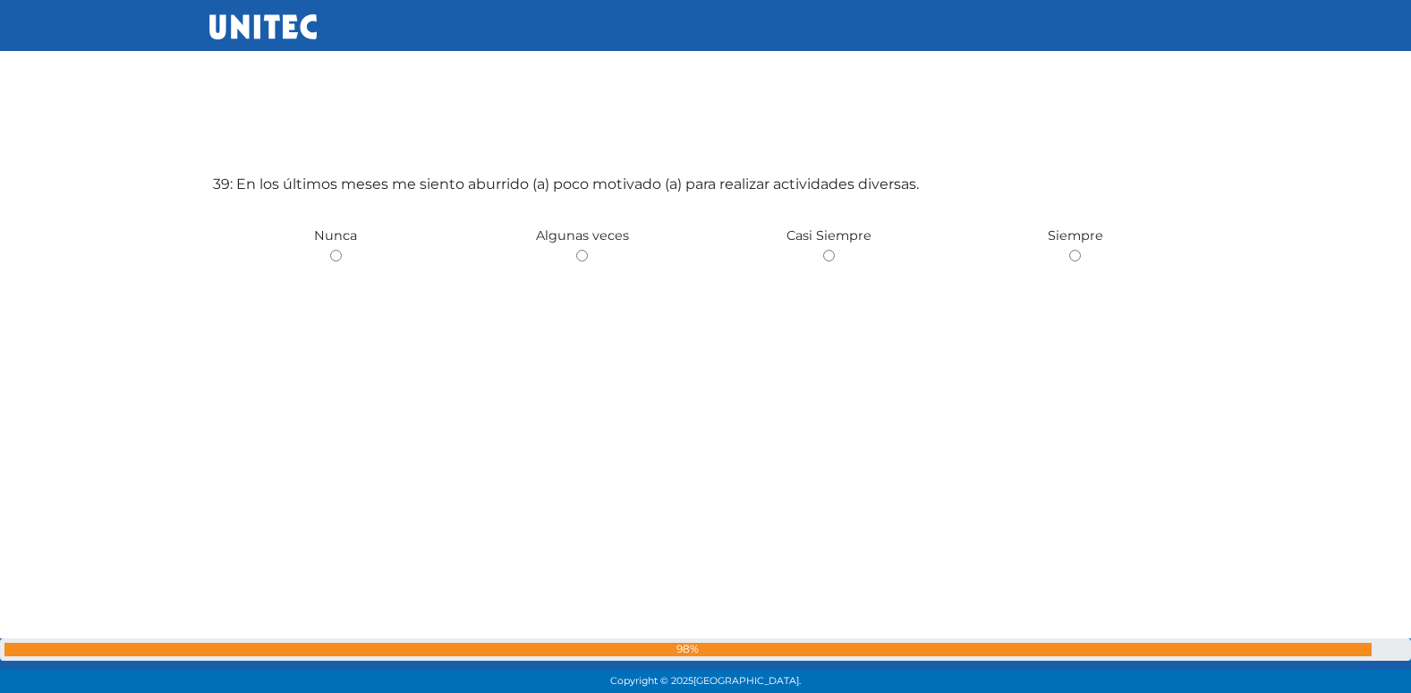
radio input "true"
click at [330, 251] on input "radio" at bounding box center [336, 257] width 12 height 12
radio input "true"
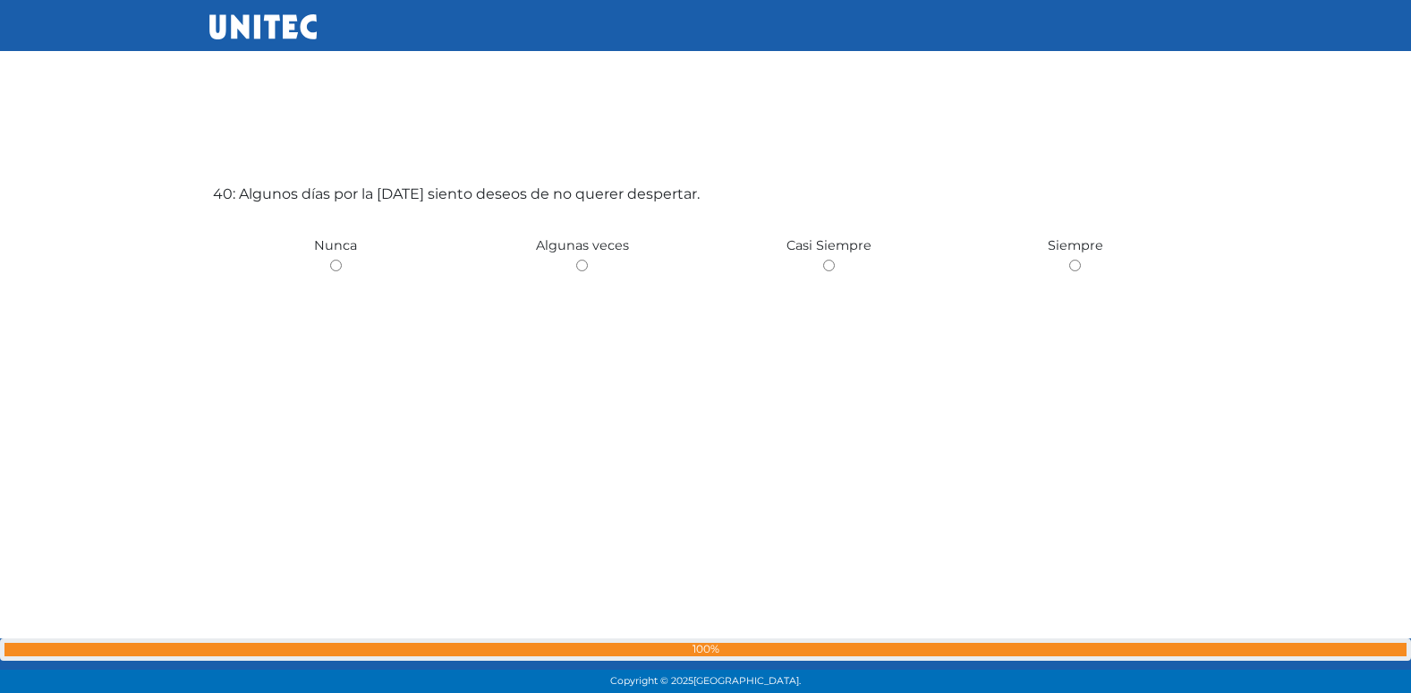
scroll to position [27090, 0]
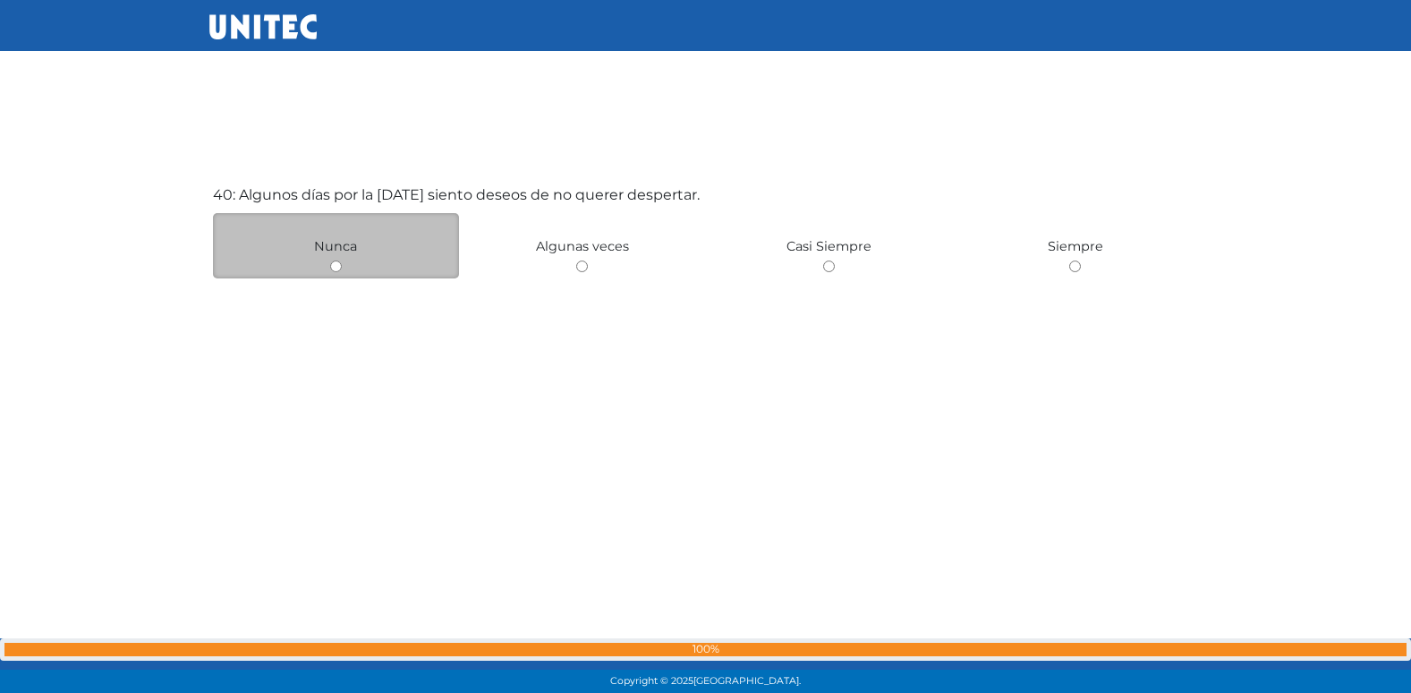
click at [333, 269] on input "radio" at bounding box center [336, 266] width 12 height 12
radio input "true"
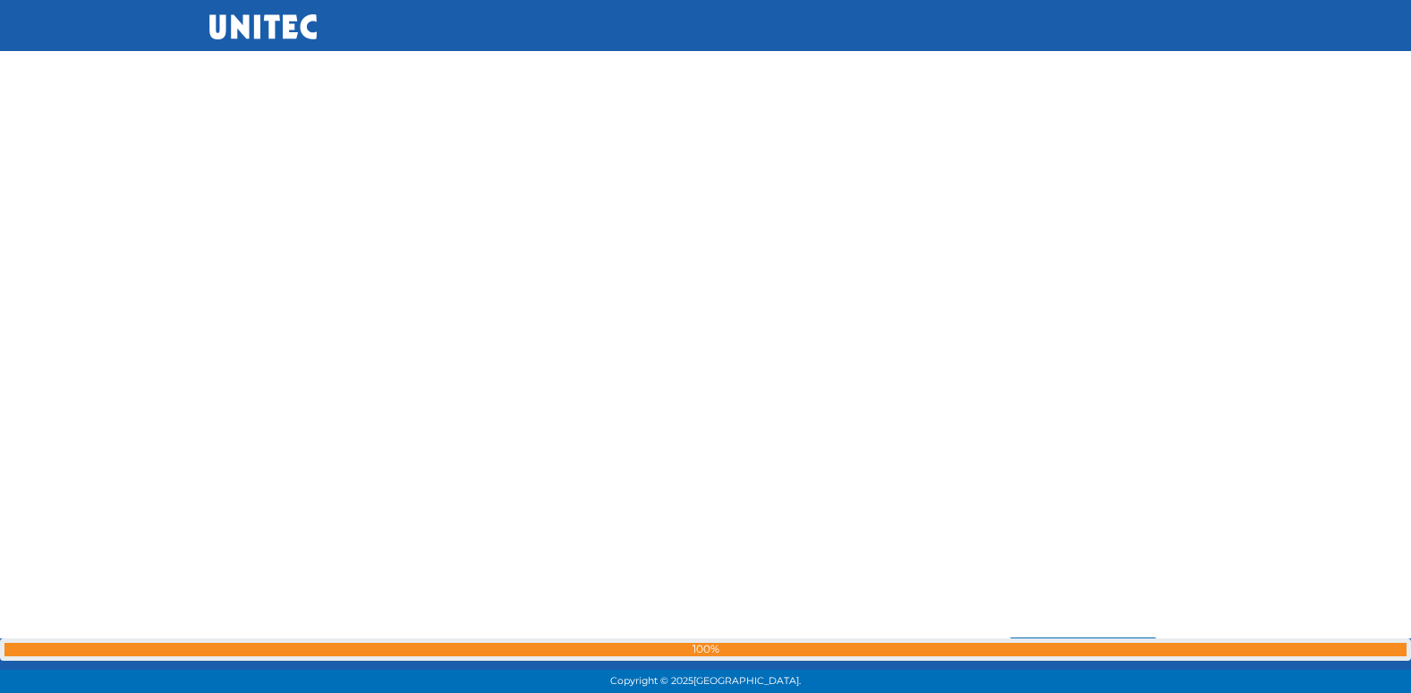
scroll to position [27524, 0]
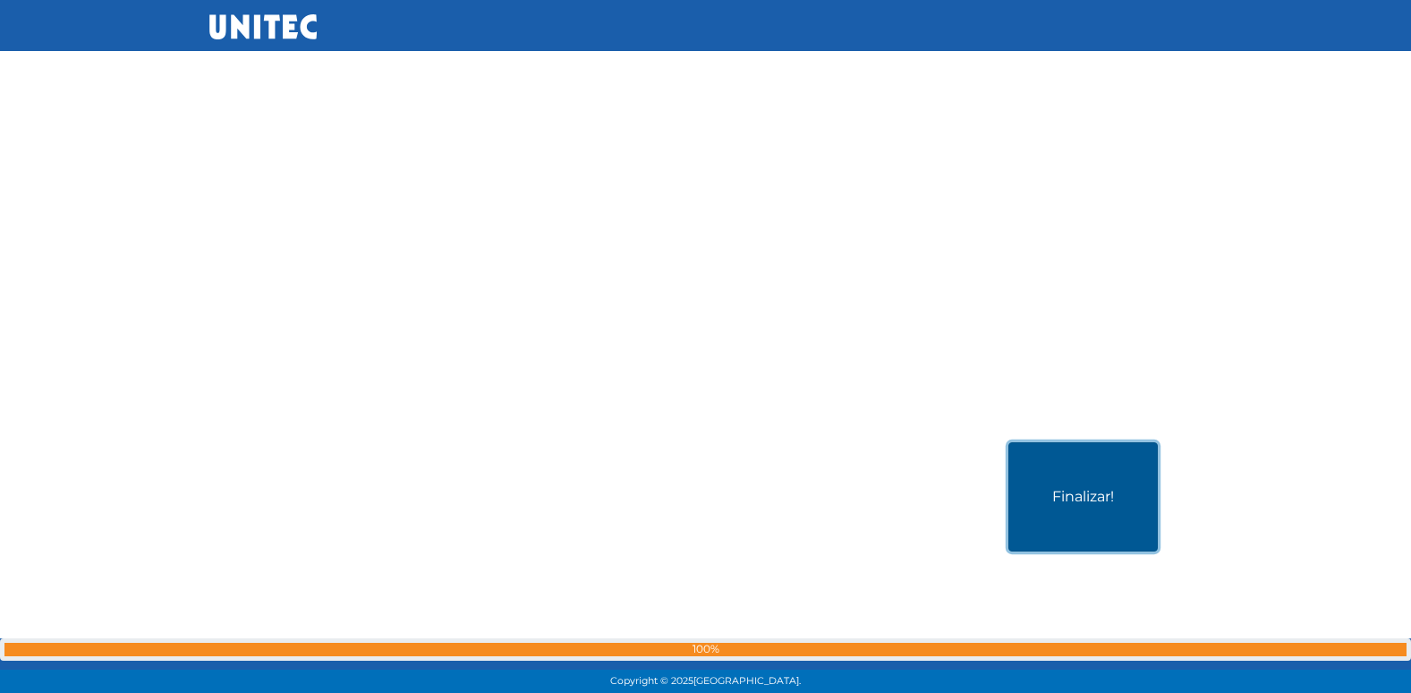
click at [1058, 469] on button "Finalizar!" at bounding box center [1082, 496] width 149 height 109
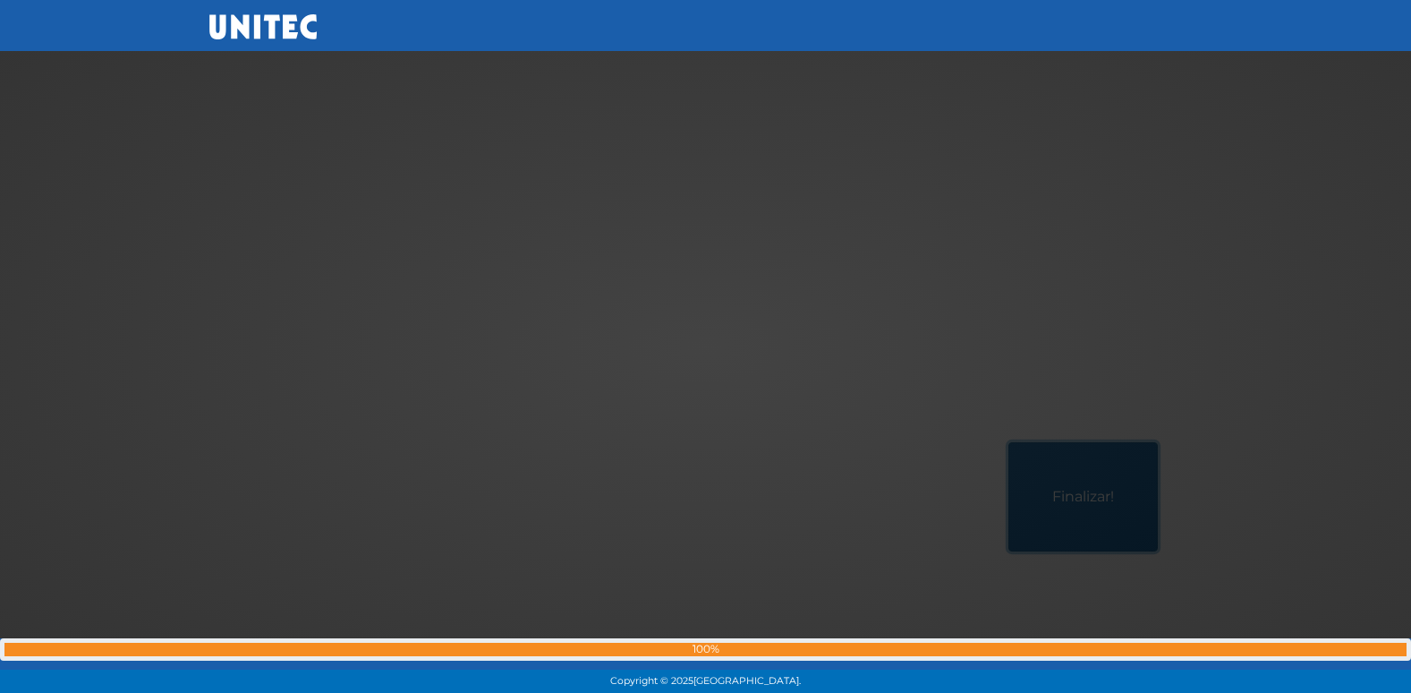
scroll to position [27435, 0]
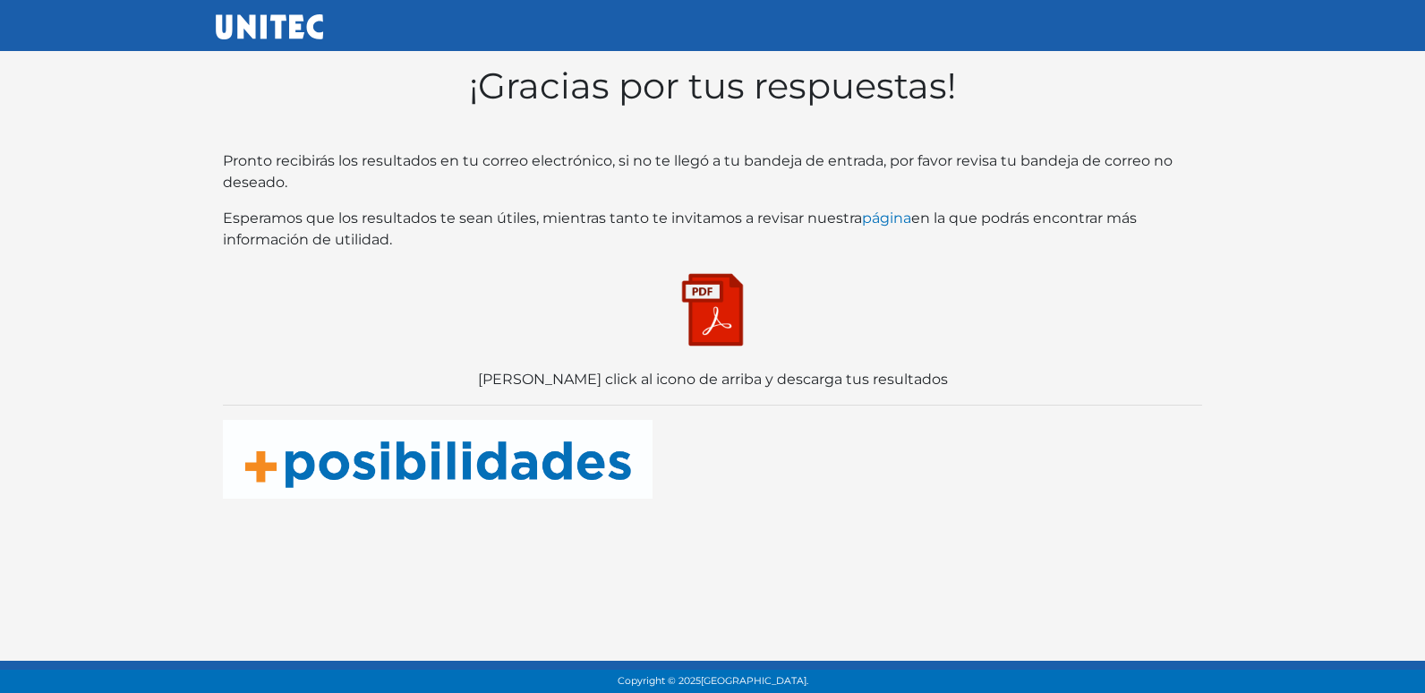
click at [685, 311] on img at bounding box center [712, 309] width 89 height 89
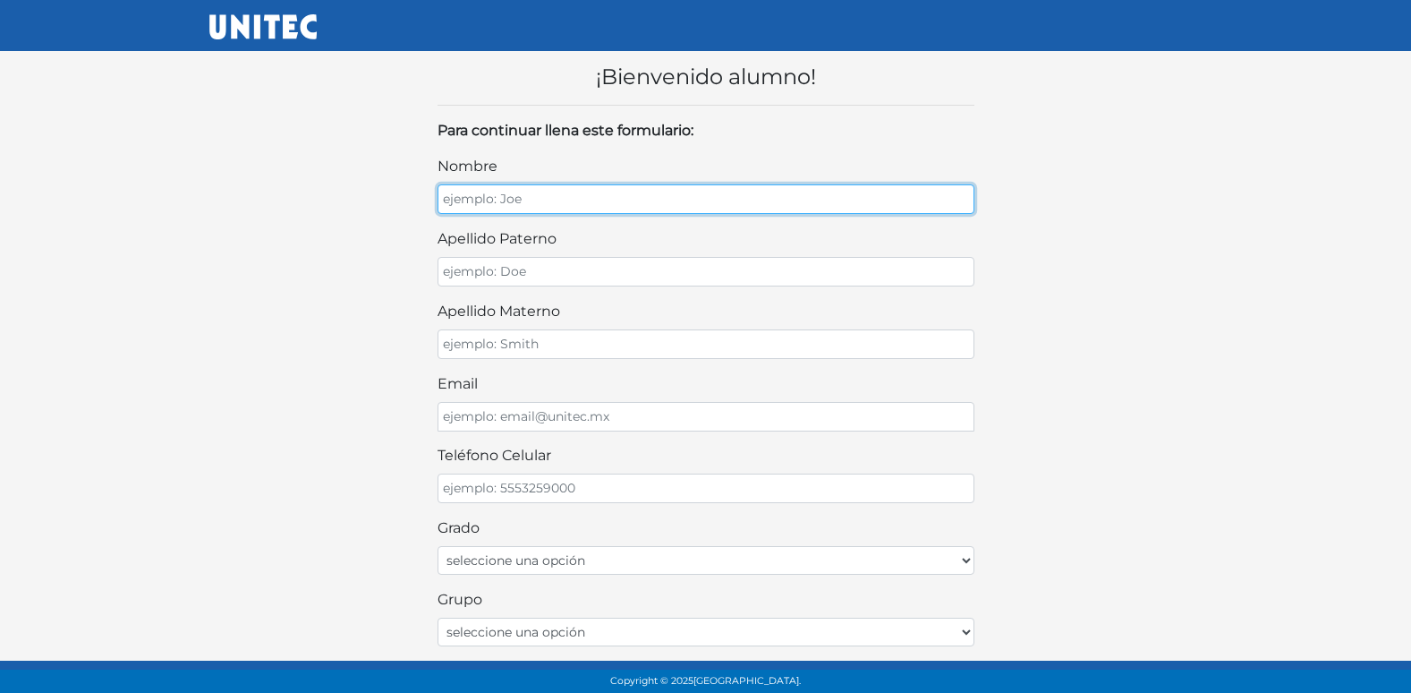
click at [894, 208] on input "nombre" at bounding box center [706, 199] width 537 height 30
type input "[PERSON_NAME]"
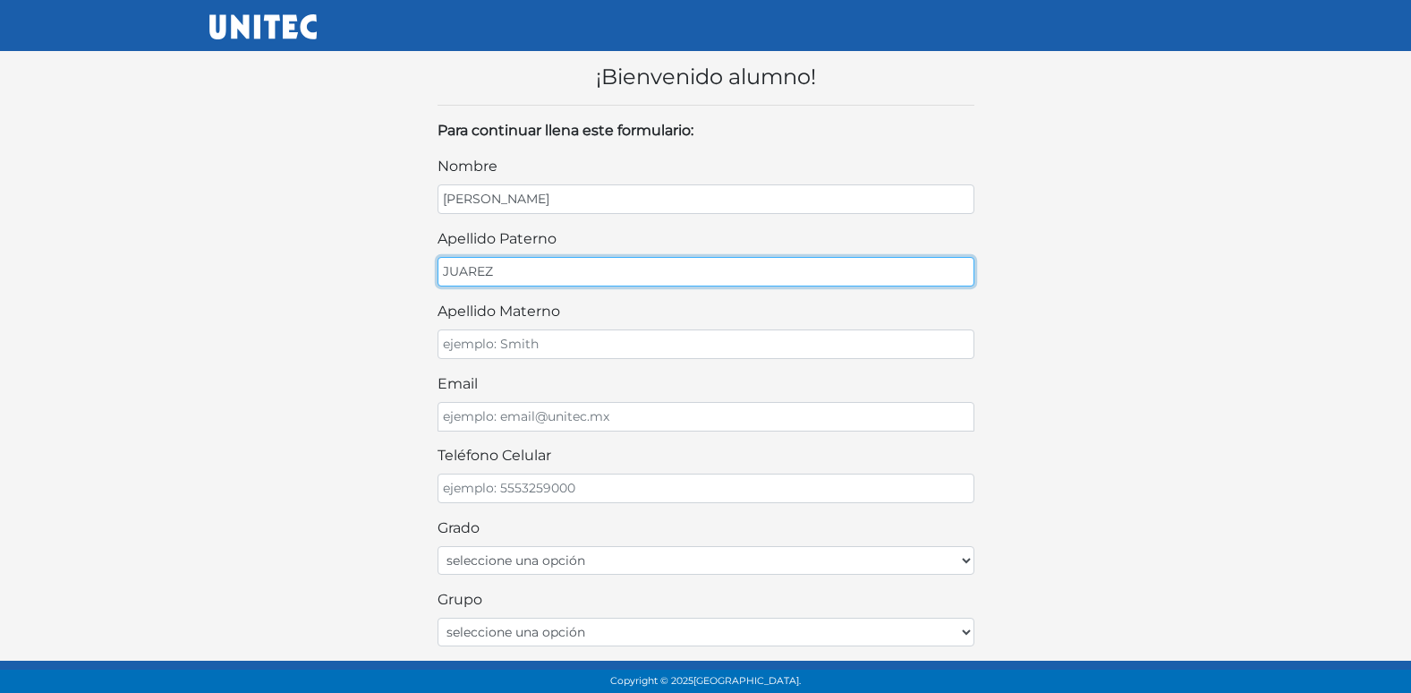
type input "JUAREZ"
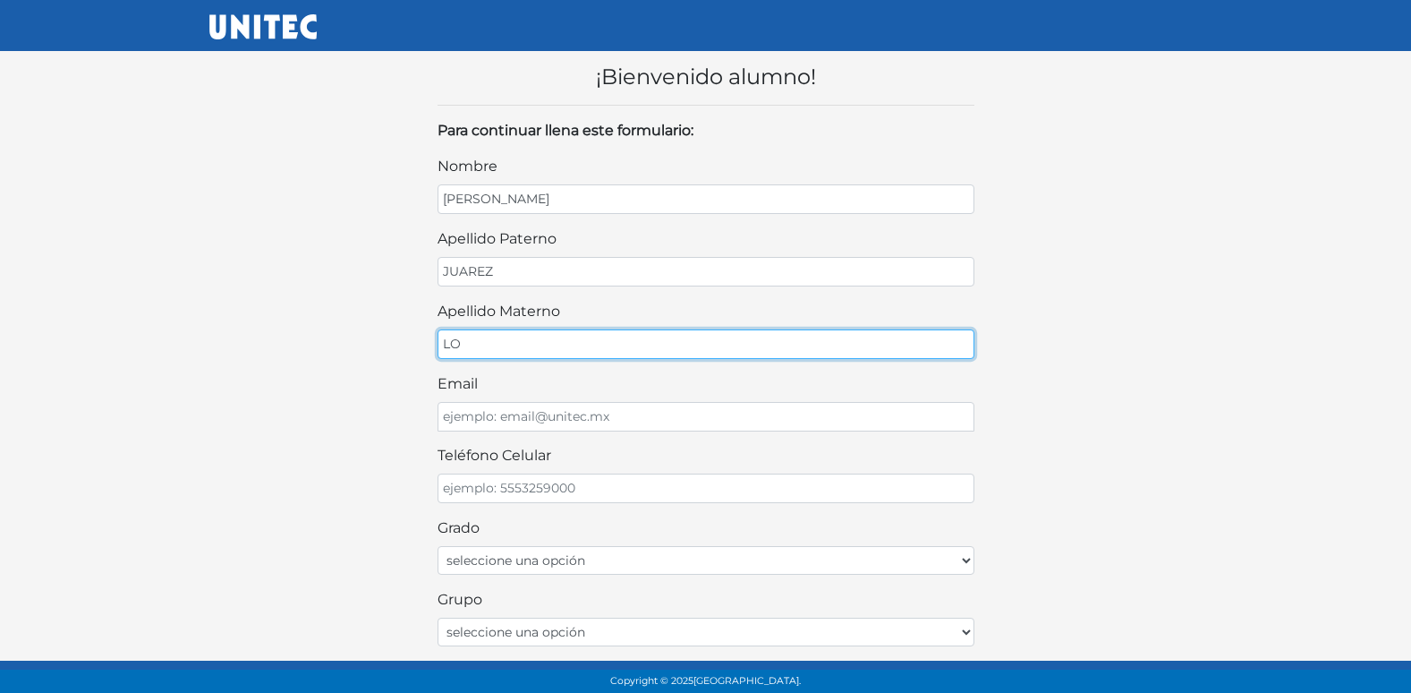
type input "L"
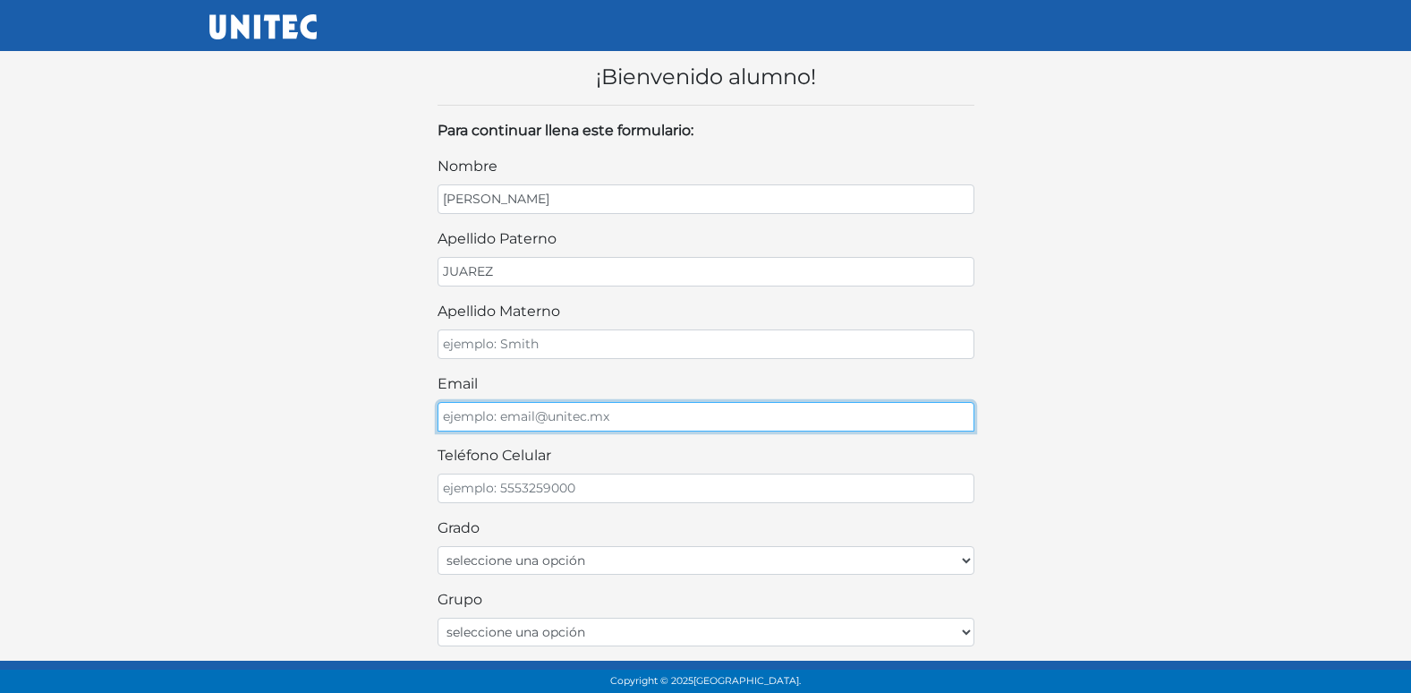
type input "J"
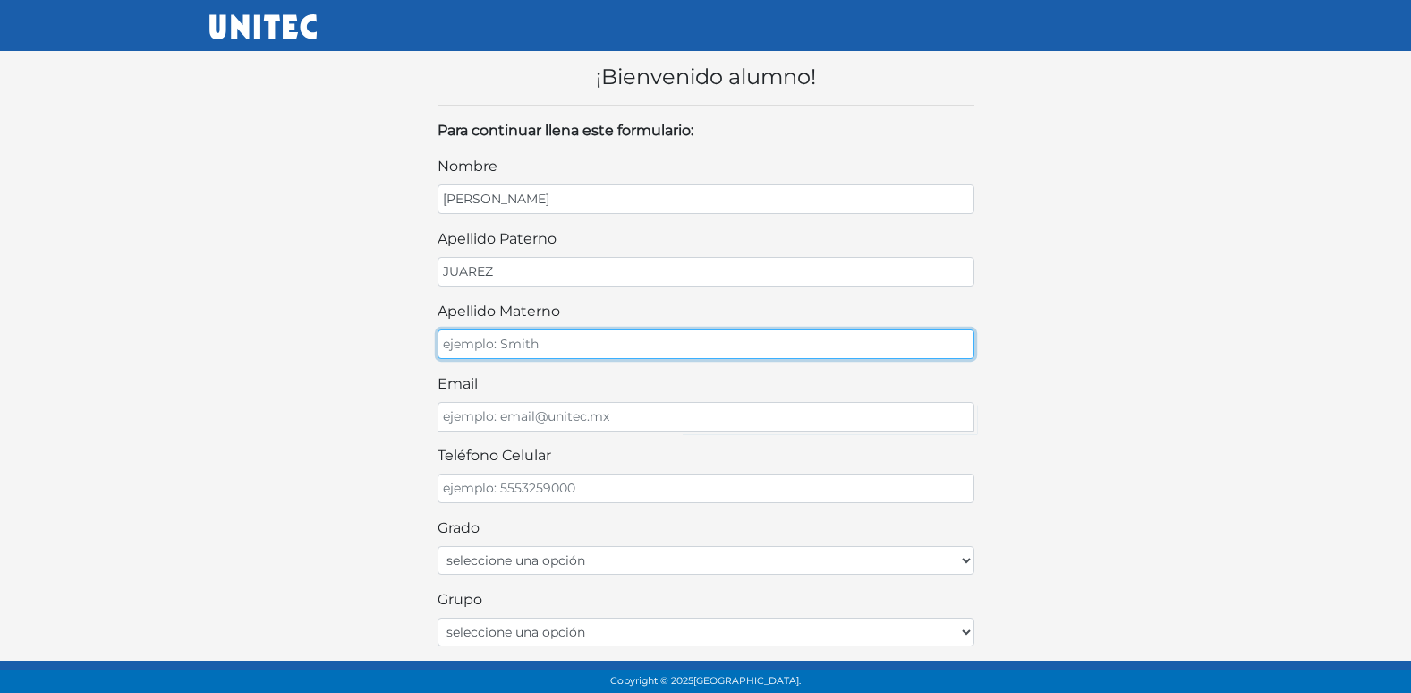
click at [649, 350] on input "apellido materno" at bounding box center [706, 344] width 537 height 30
type input "JUAREZ"
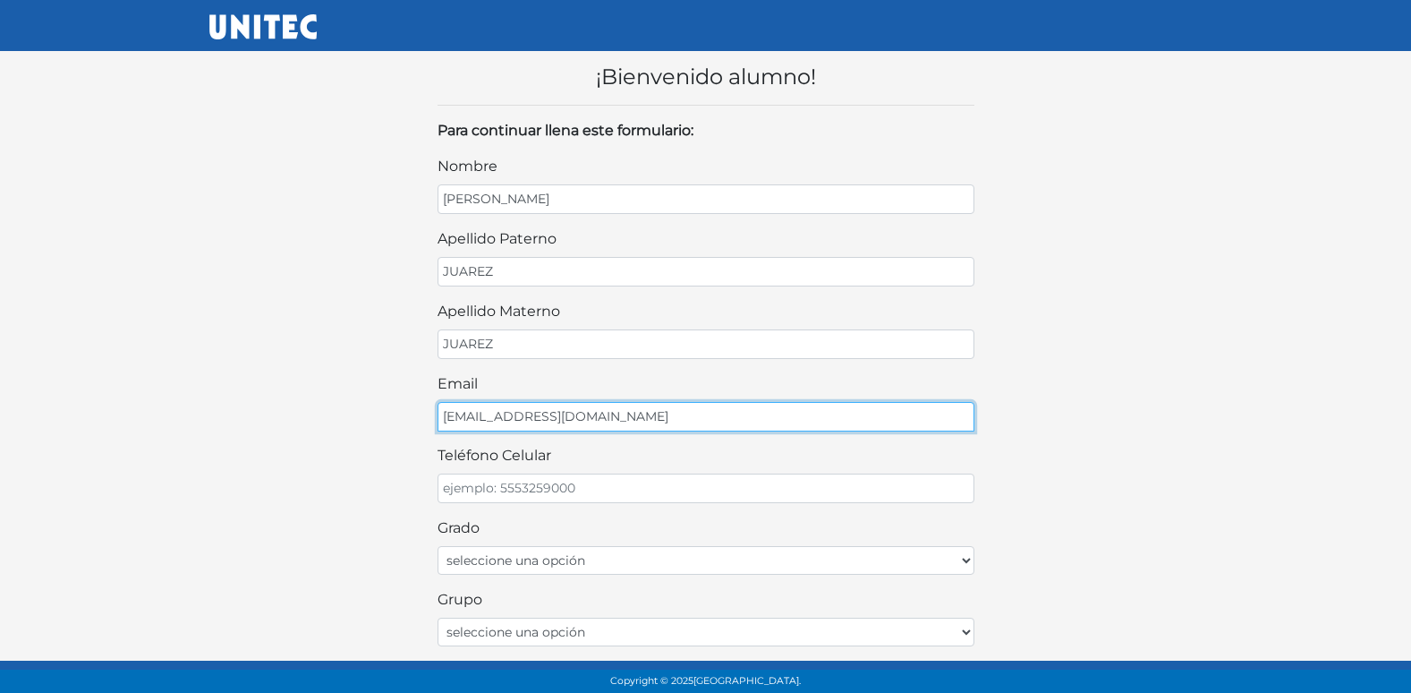
type input "[EMAIL_ADDRESS][DOMAIN_NAME]"
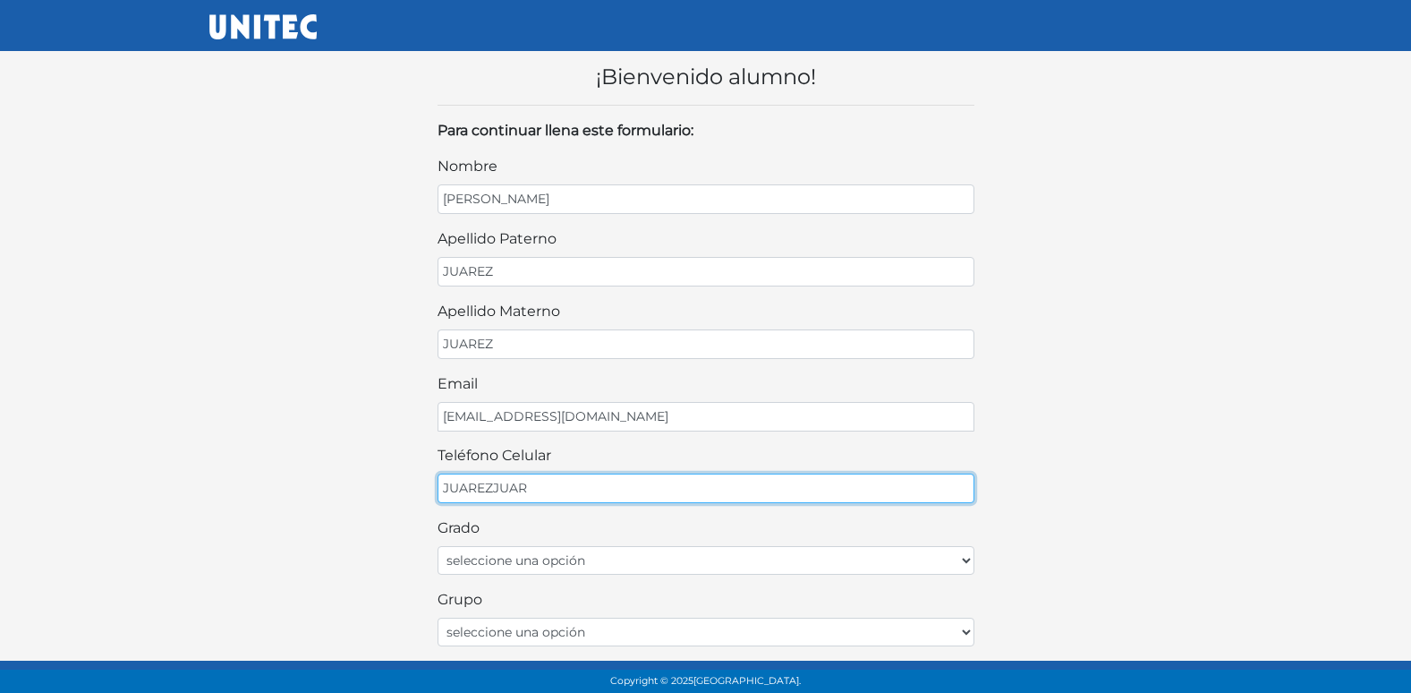
type input "JUAREZJUAR"
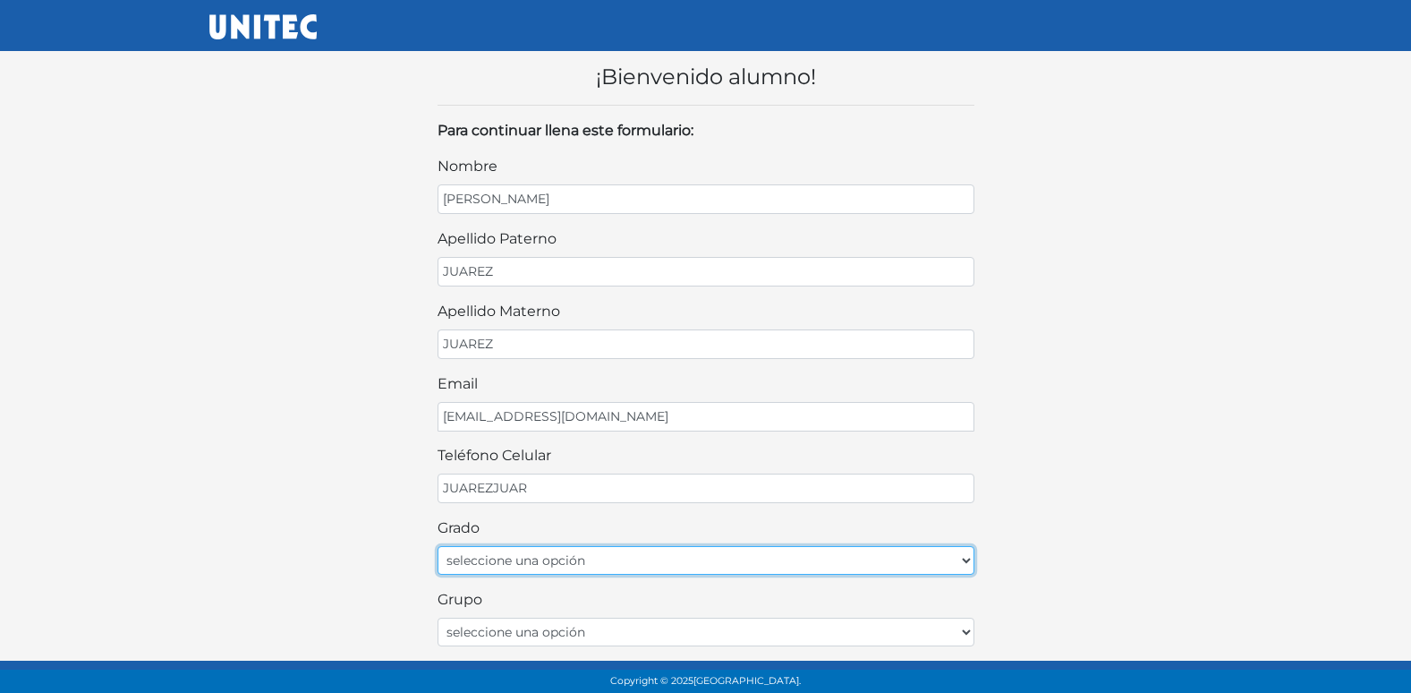
click at [634, 566] on select "seleccione una opción Primer grado Segundo grado Tercer grado Cuarto grado Quin…" at bounding box center [706, 560] width 537 height 29
select select "2do"
click at [438, 546] on select "seleccione una opción Primer grado Segundo grado Tercer grado Cuarto grado Quin…" at bounding box center [706, 560] width 537 height 29
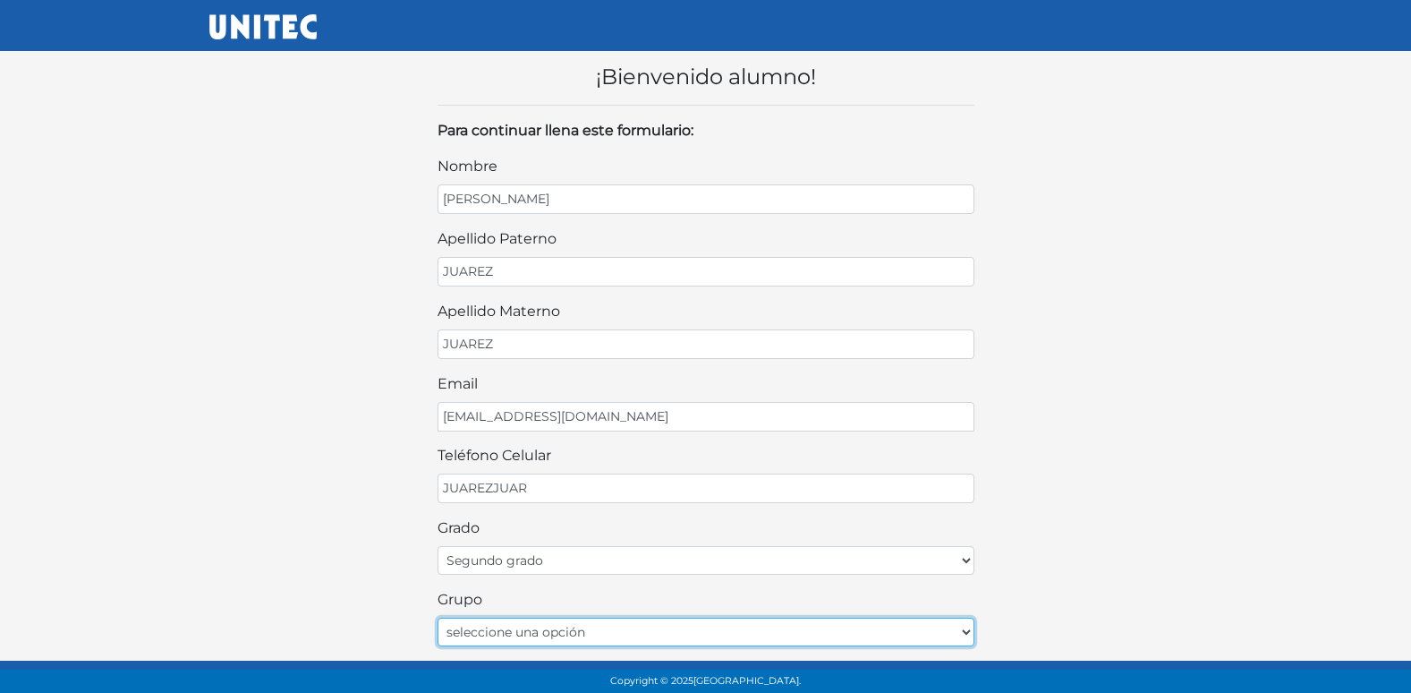
click at [511, 631] on select "seleccione una opción A B C D E F G H I J K L M N O P Q R S T U V W X Y Z" at bounding box center [706, 631] width 537 height 29
select select "A"
click at [438, 617] on select "seleccione una opción A B C D E F G H I J K L M N O P Q R S T U V W X Y Z" at bounding box center [706, 631] width 537 height 29
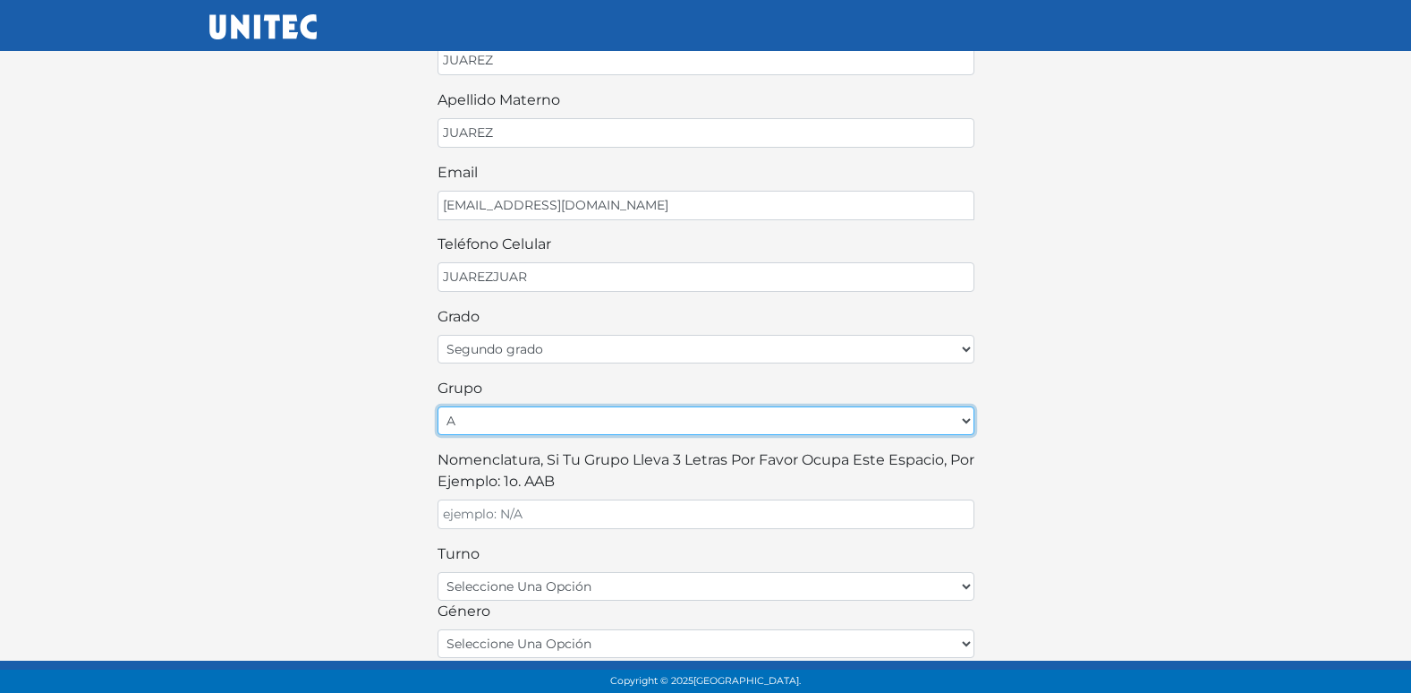
scroll to position [268, 0]
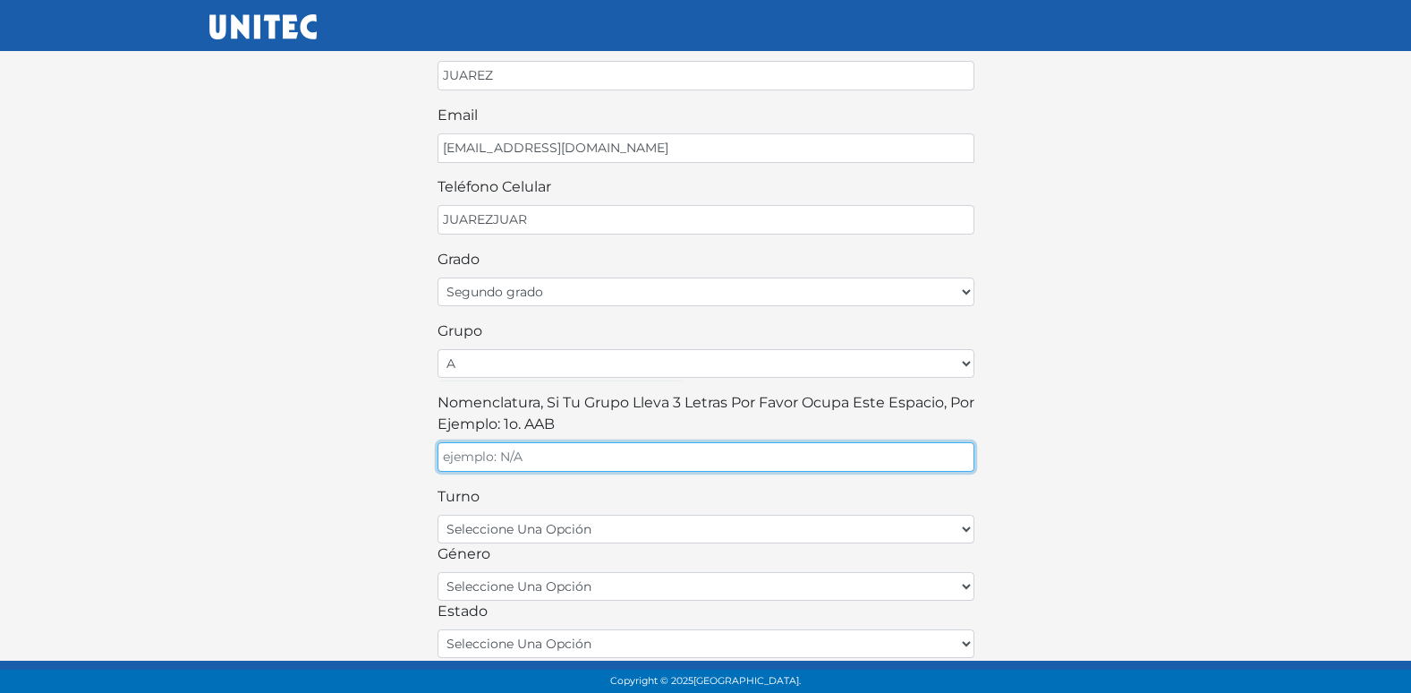
click at [563, 457] on input "Nomenclatura, si tu grupo lleva 3 letras por favor ocupa este espacio, por ejem…" at bounding box center [706, 457] width 537 height 30
type input "A"
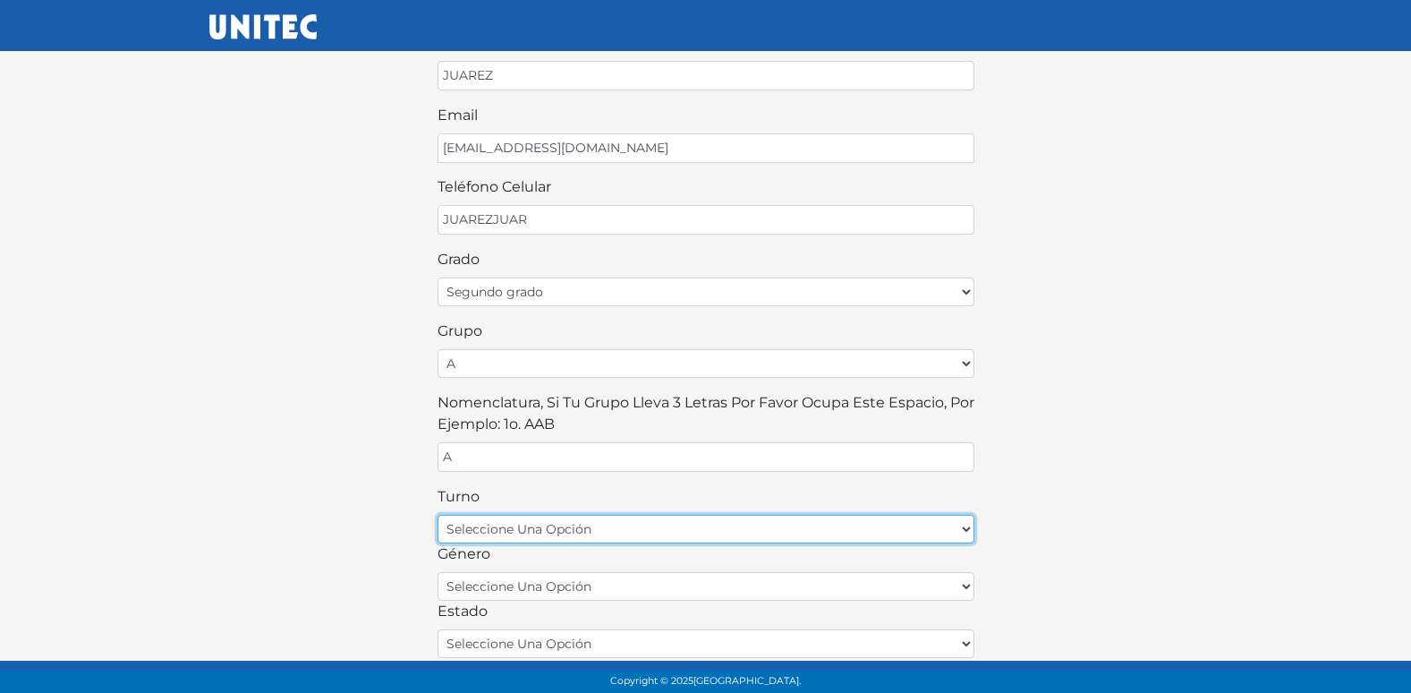
click at [498, 527] on select "seleccione una opción matutino vespertino" at bounding box center [706, 529] width 537 height 29
select select "matutino"
click at [438, 515] on select "seleccione una opción matutino vespertino" at bounding box center [706, 529] width 537 height 29
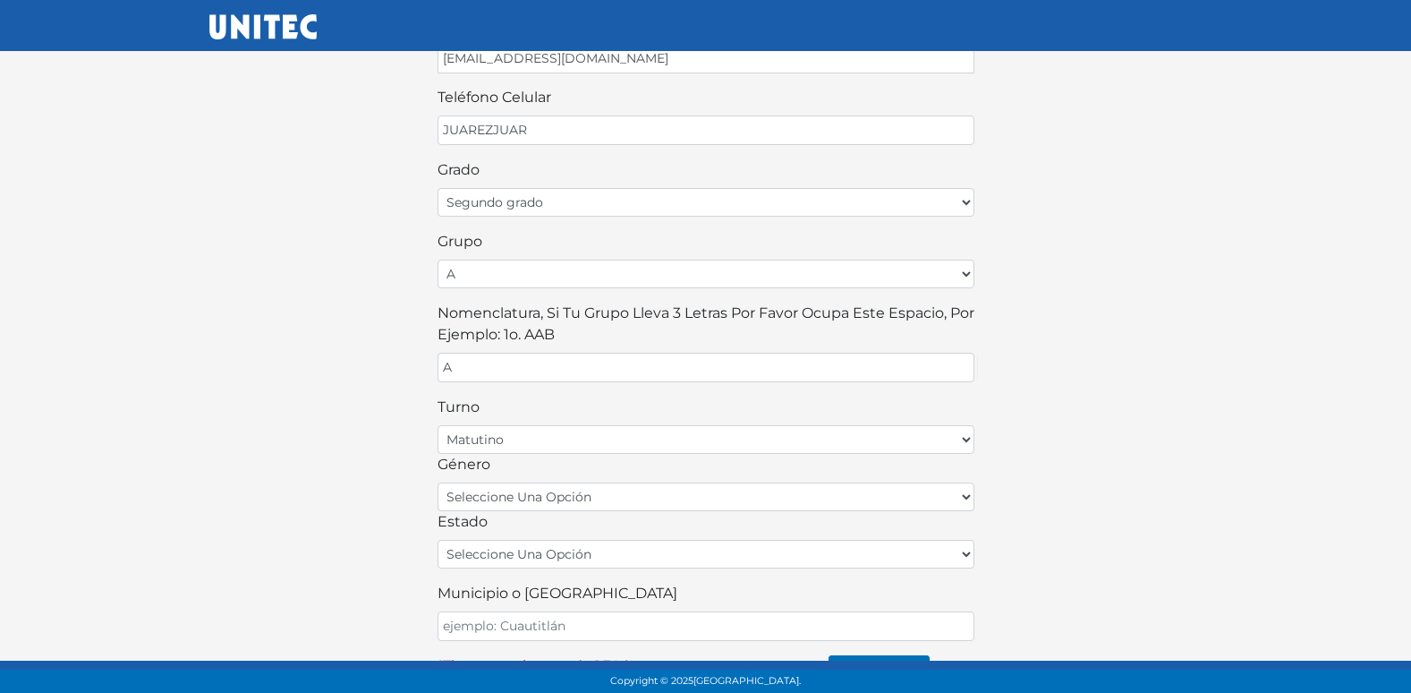
click at [581, 513] on div "estado seleccione una opción [GEOGRAPHIC_DATA] [GEOGRAPHIC_DATA][US_STATE] [GEO…" at bounding box center [706, 539] width 537 height 57
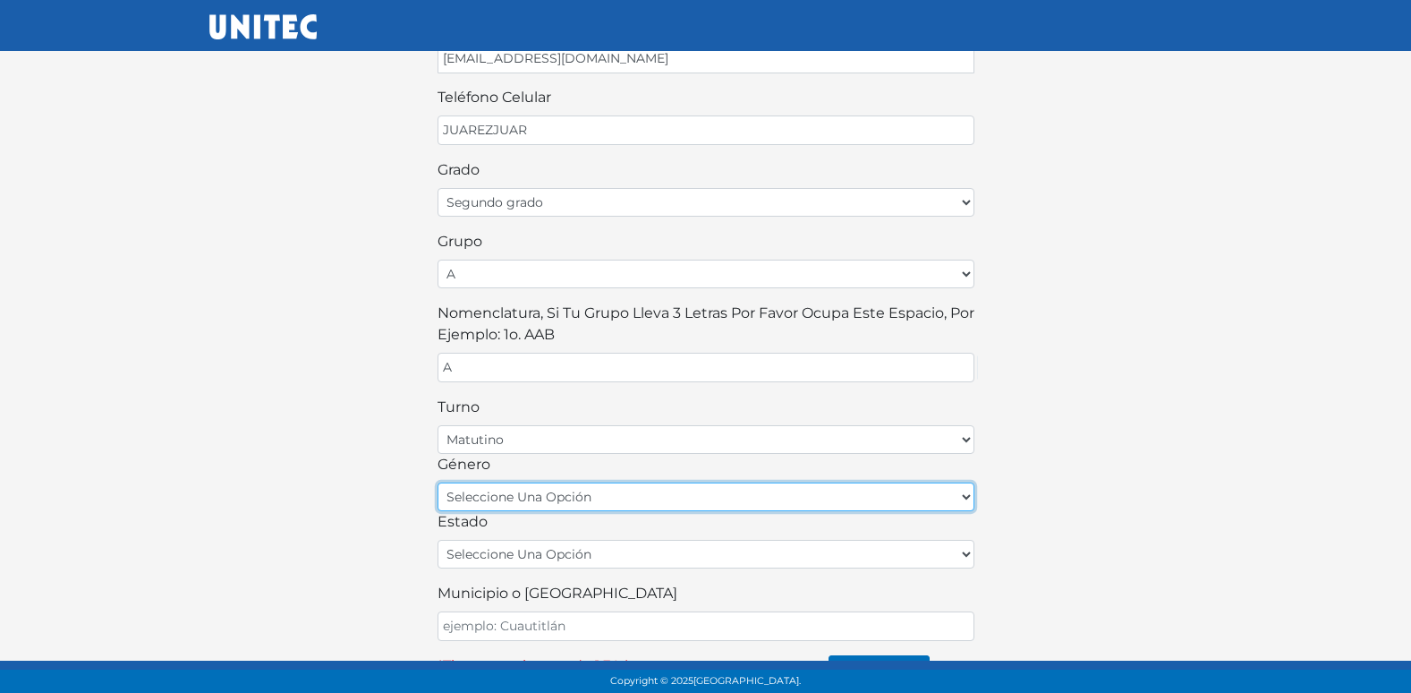
click at [586, 506] on select "seleccione una opción femenino masculino" at bounding box center [706, 496] width 537 height 29
select select "M"
click at [438, 482] on select "seleccione una opción femenino masculino" at bounding box center [706, 496] width 537 height 29
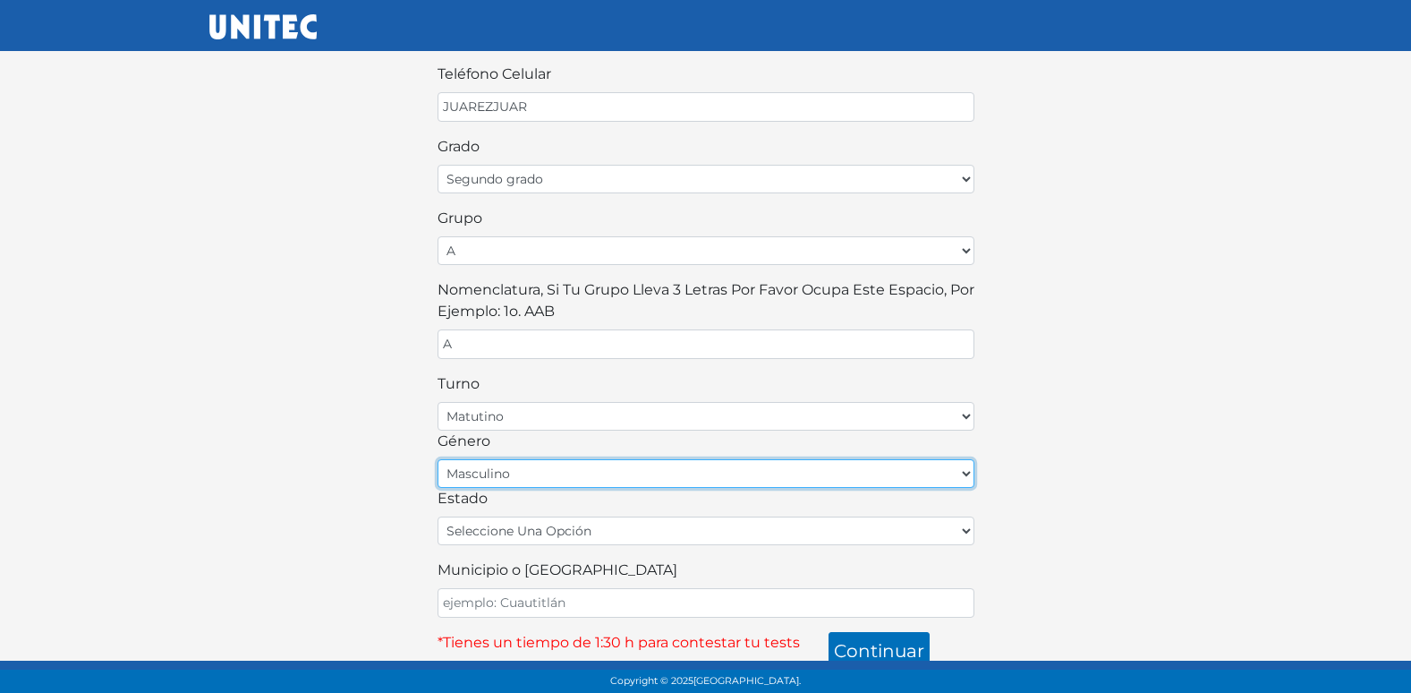
scroll to position [394, 0]
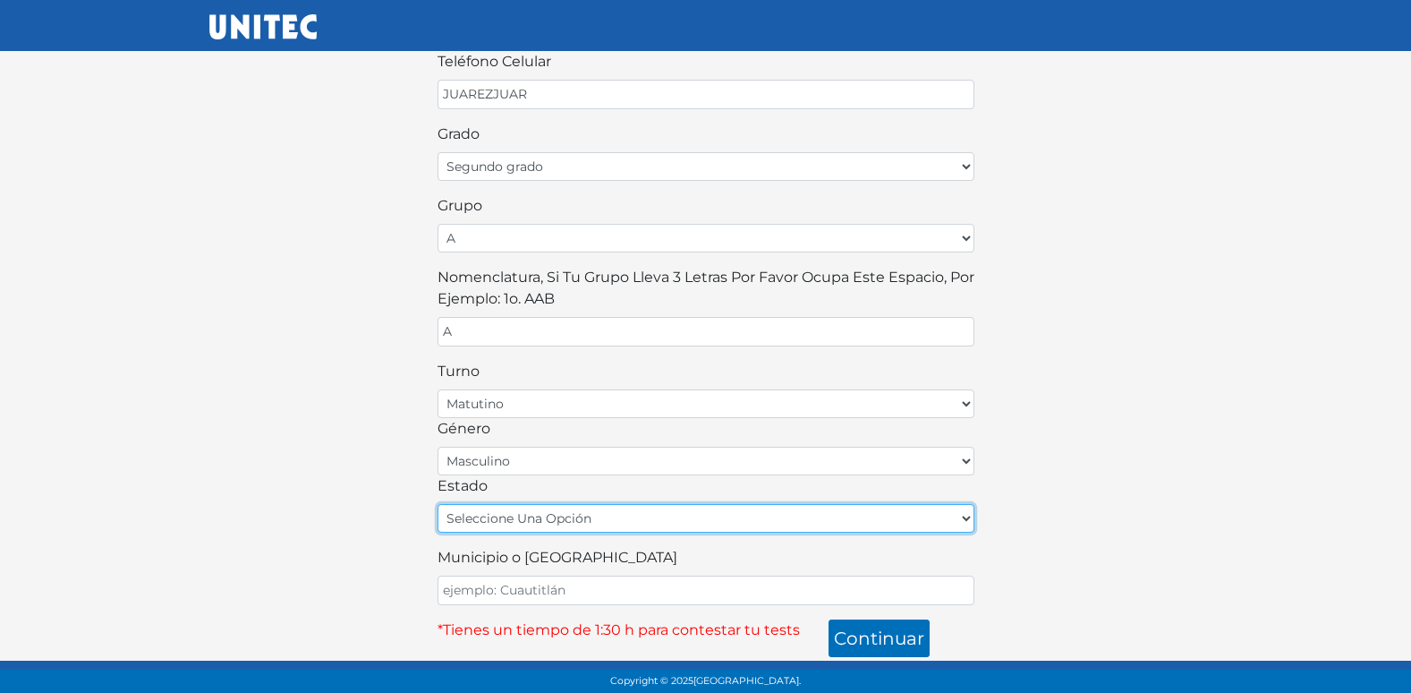
click at [574, 524] on select "seleccione una opción [GEOGRAPHIC_DATA] [GEOGRAPHIC_DATA][US_STATE] [GEOGRAPHIC…" at bounding box center [706, 518] width 537 height 29
select select "MEX"
click at [438, 504] on select "seleccione una opción [GEOGRAPHIC_DATA] [GEOGRAPHIC_DATA][US_STATE] [GEOGRAPHIC…" at bounding box center [706, 518] width 537 height 29
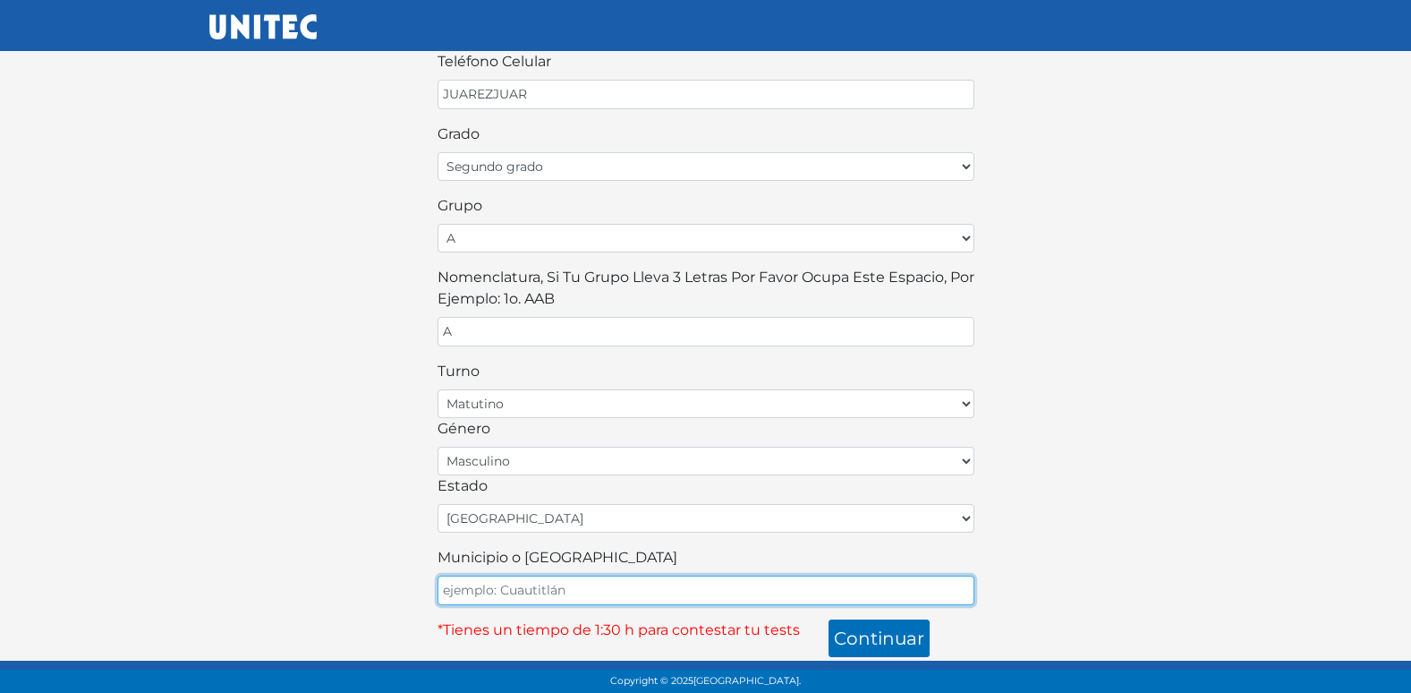
click at [553, 583] on input "Municipio o [GEOGRAPHIC_DATA]" at bounding box center [706, 590] width 537 height 30
type input "ECATEPEC"
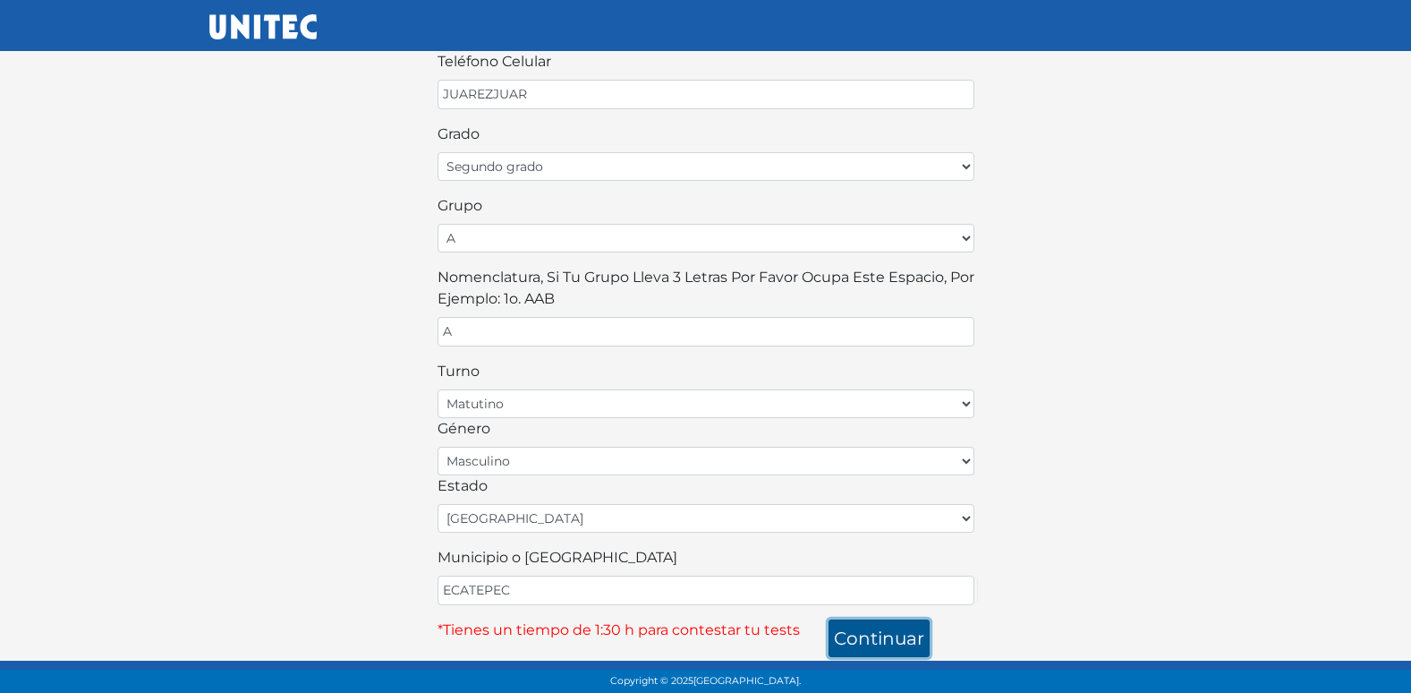
click at [850, 633] on button "continuar" at bounding box center [879, 638] width 101 height 38
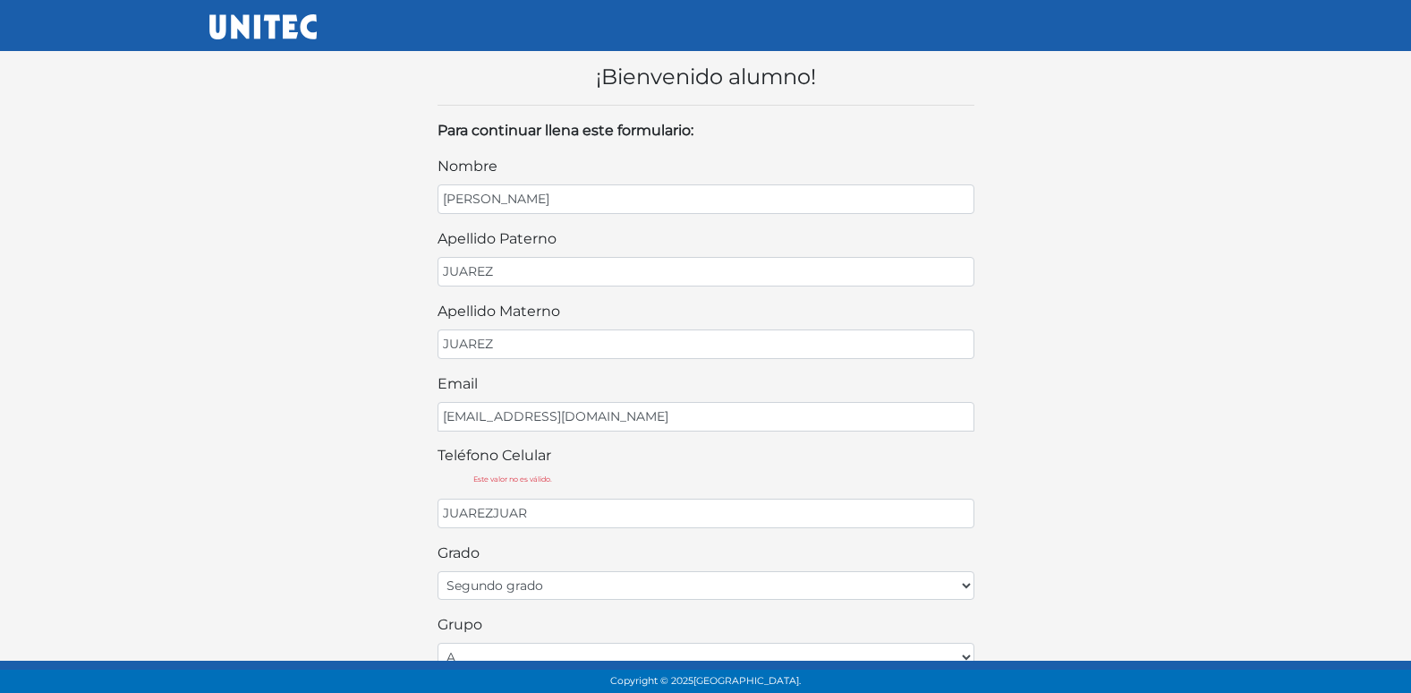
click at [631, 472] on div "teléfono celular Este valor no es válido. JUAREZJUAR" at bounding box center [706, 486] width 537 height 83
click at [485, 475] on li "Este valor no es válido." at bounding box center [723, 478] width 501 height 11
drag, startPoint x: 571, startPoint y: 396, endPoint x: 493, endPoint y: 346, distance: 92.6
click at [574, 390] on div "email [EMAIL_ADDRESS][DOMAIN_NAME]" at bounding box center [706, 402] width 537 height 58
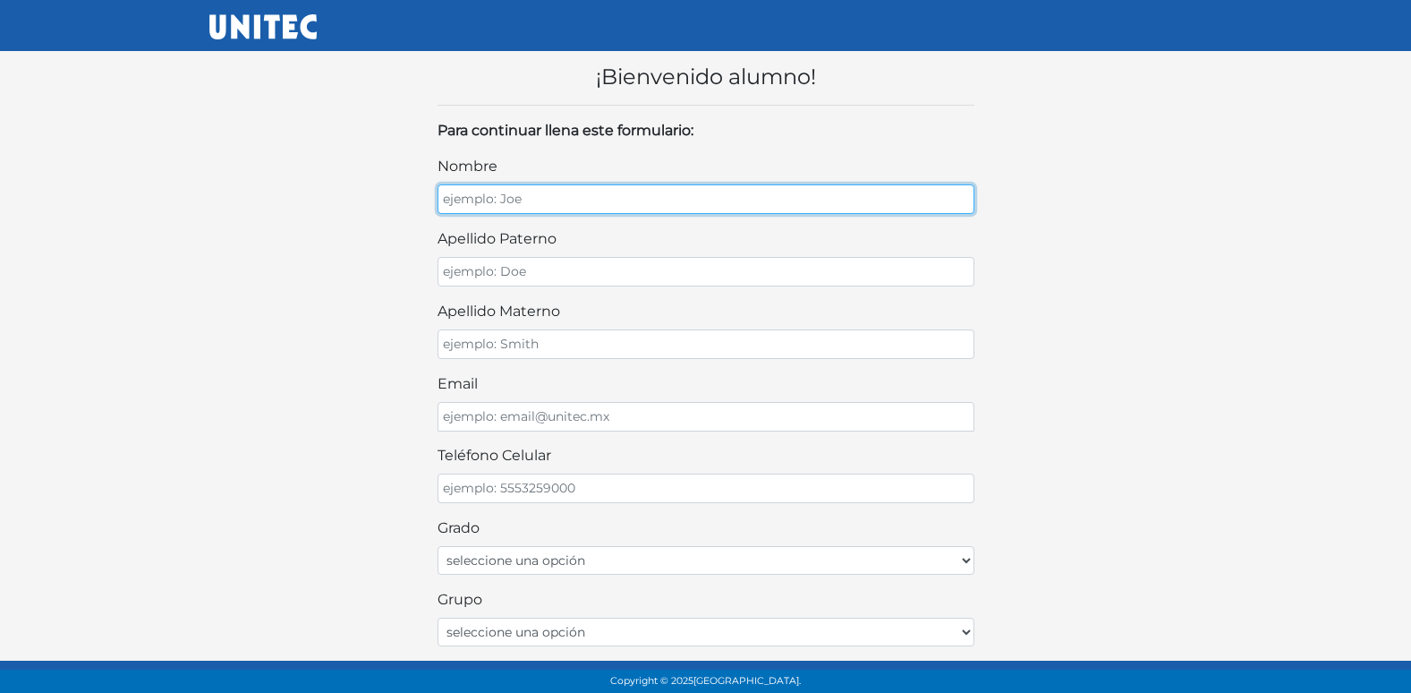
click at [612, 204] on input "nombre" at bounding box center [706, 199] width 537 height 30
type input "KALEB YAEL"
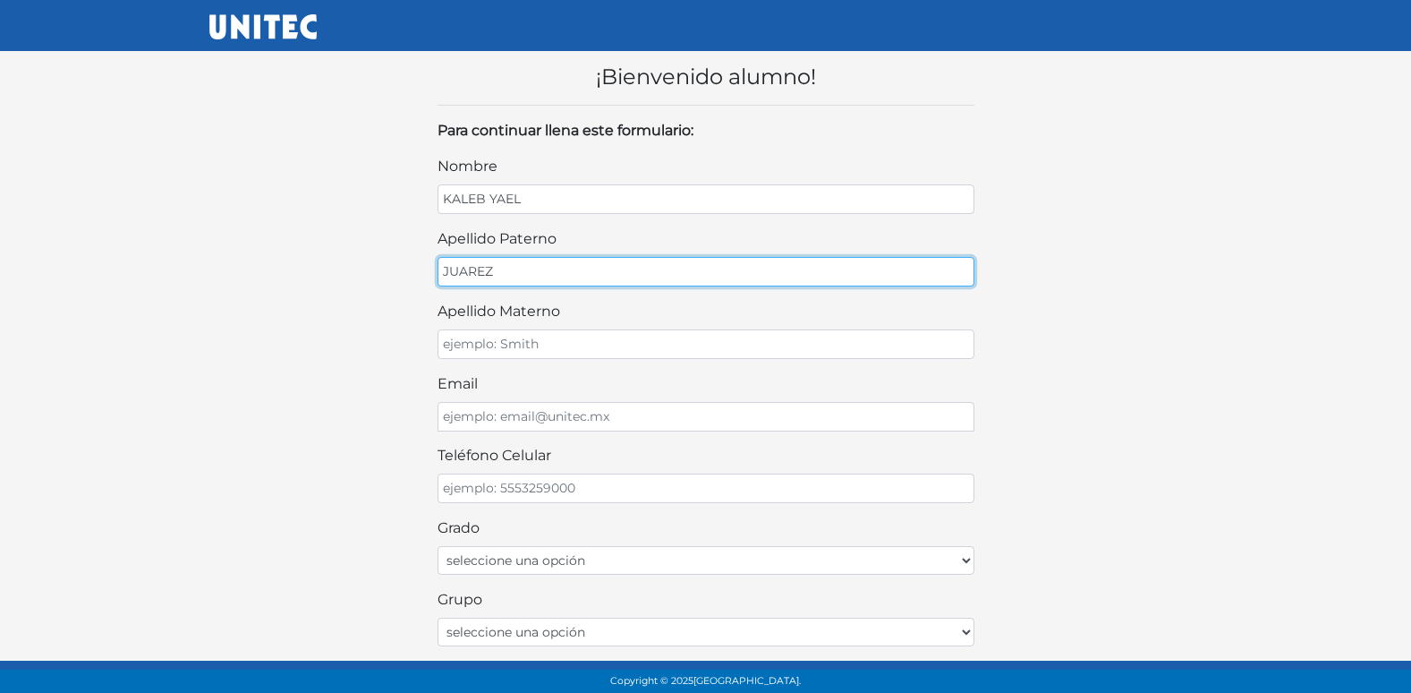
type input "JUAREZ"
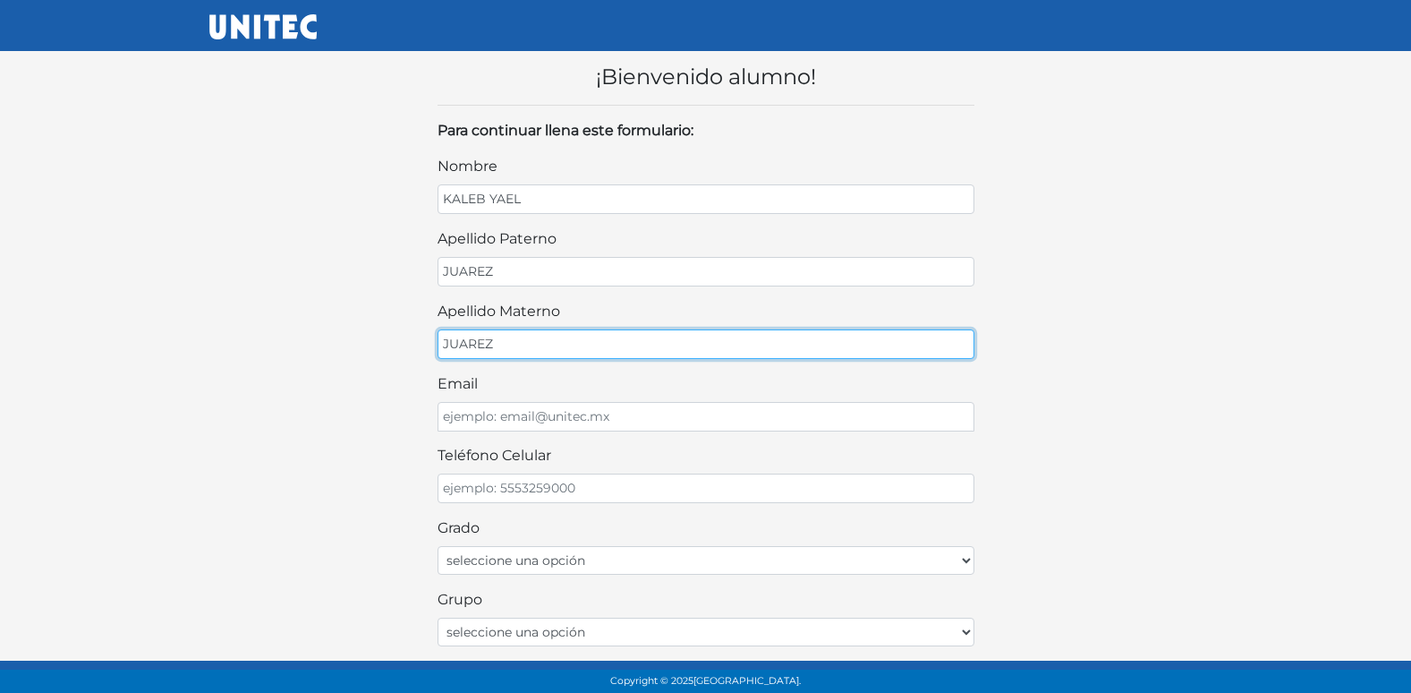
type input "JUAREZ"
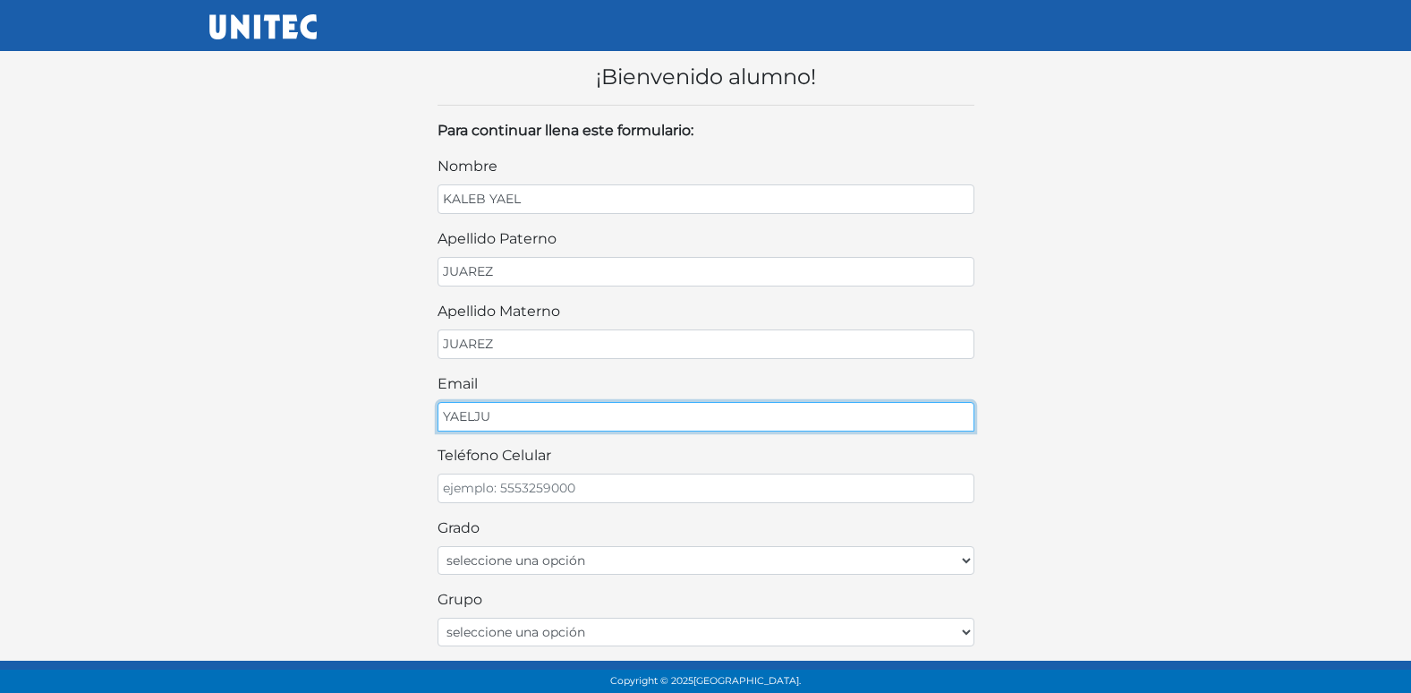
drag, startPoint x: 646, startPoint y: 180, endPoint x: 575, endPoint y: 409, distance: 239.7
click at [575, 409] on input "YAELJU" at bounding box center [706, 417] width 537 height 30
click at [574, 410] on input "YAELJU" at bounding box center [706, 417] width 537 height 30
click at [575, 408] on input "YAELJU" at bounding box center [706, 417] width 537 height 30
type input "[EMAIL_ADDRESS][DOMAIN_NAME]"
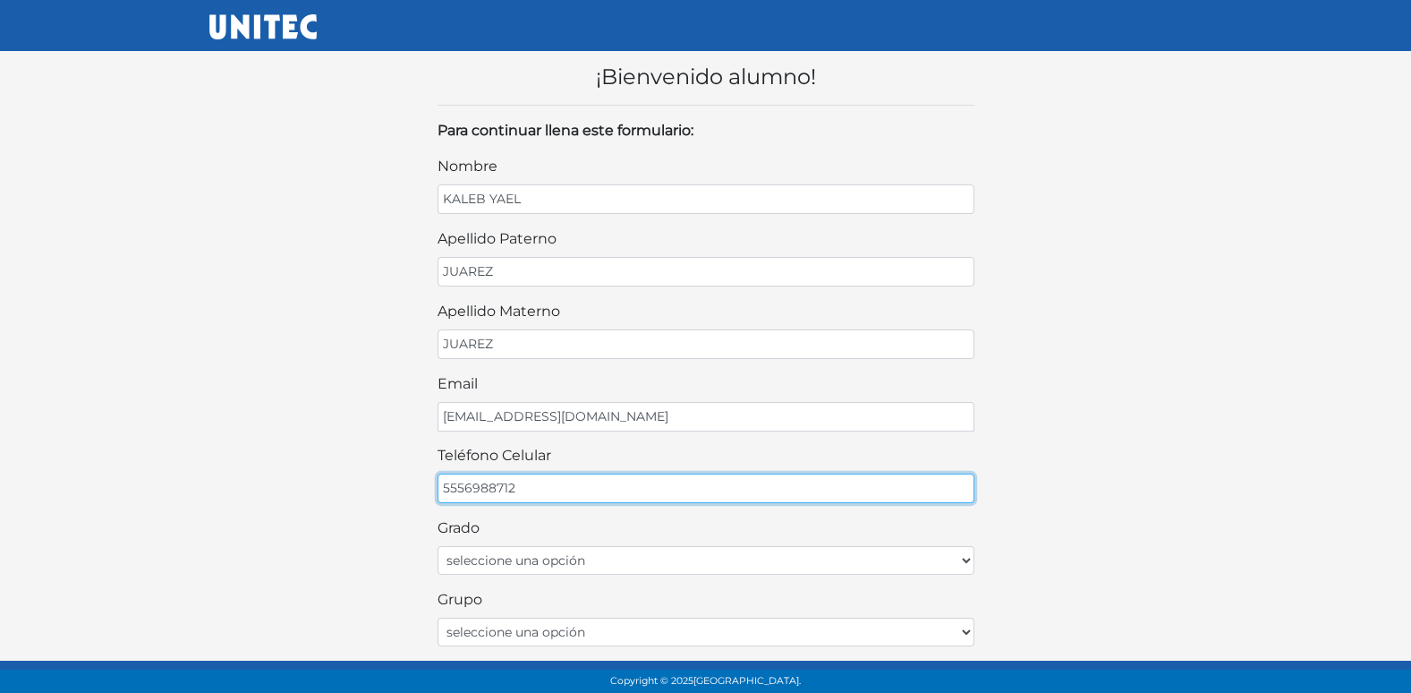
type input "5556988712"
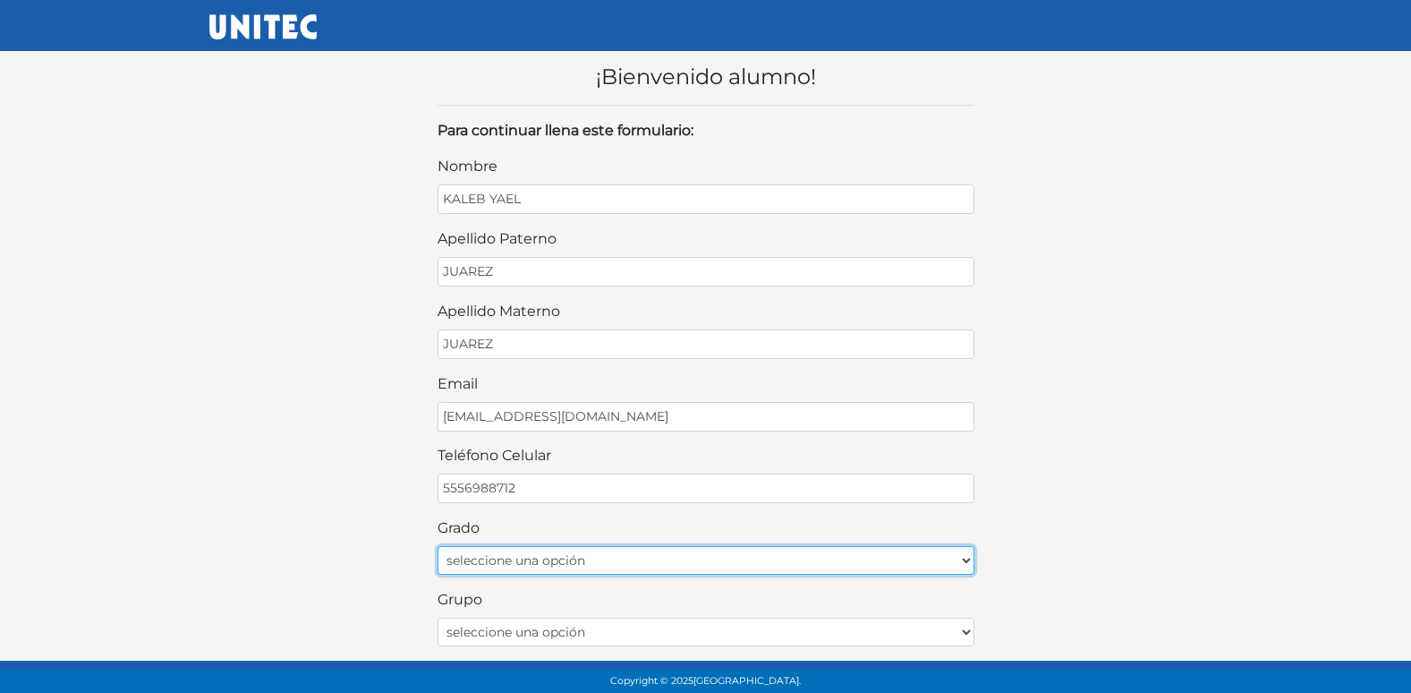
click at [560, 560] on select "seleccione una opción Primer grado Segundo grado Tercer grado Cuarto grado Quin…" at bounding box center [706, 560] width 537 height 29
select select "2do"
click at [438, 546] on select "seleccione una opción Primer grado Segundo grado Tercer grado Cuarto grado Quin…" at bounding box center [706, 560] width 537 height 29
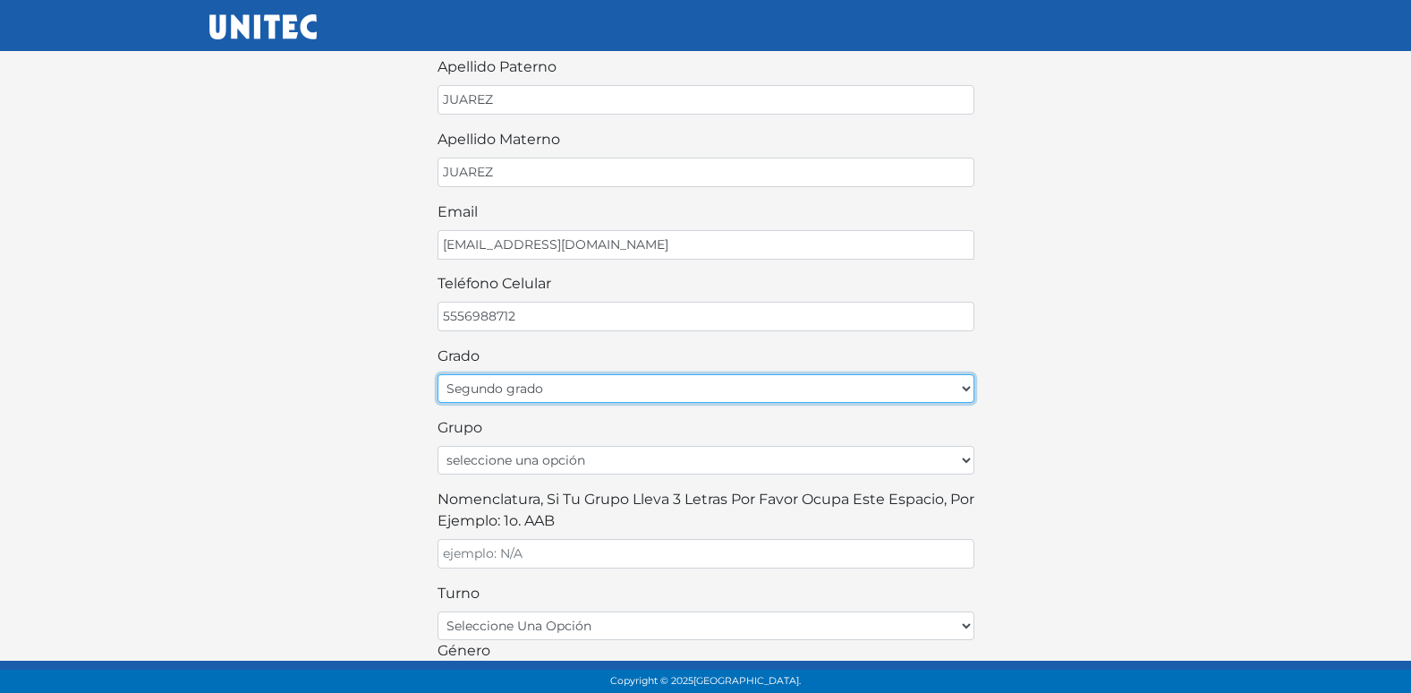
scroll to position [179, 0]
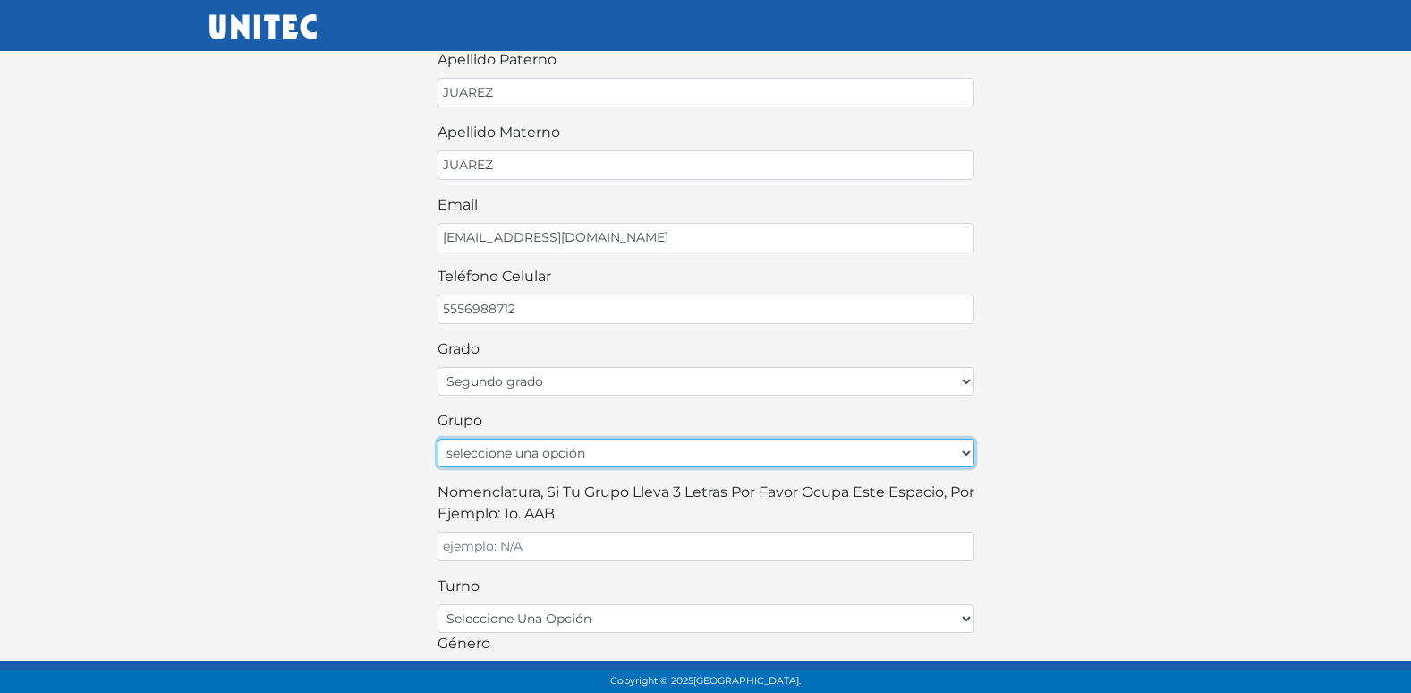
click at [591, 453] on select "seleccione una opción A B C D E F G H I J K L M N O P Q R S T U V W X Y Z" at bounding box center [706, 452] width 537 height 29
select select "A"
click at [438, 438] on select "seleccione una opción A B C D E F G H I J K L M N O P Q R S T U V W X Y Z" at bounding box center [706, 452] width 537 height 29
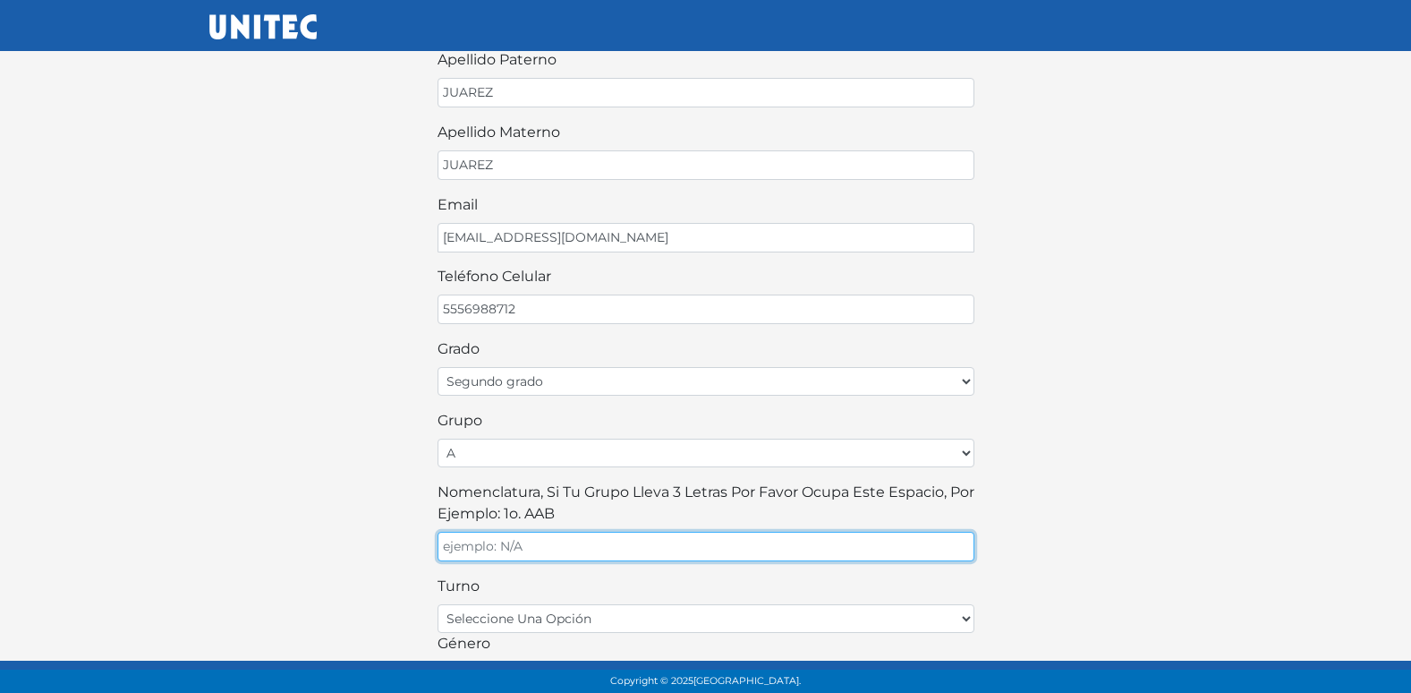
click at [554, 551] on input "Nomenclatura, si tu grupo lleva 3 letras por favor ocupa este espacio, por ejem…" at bounding box center [706, 547] width 537 height 30
type input "A"
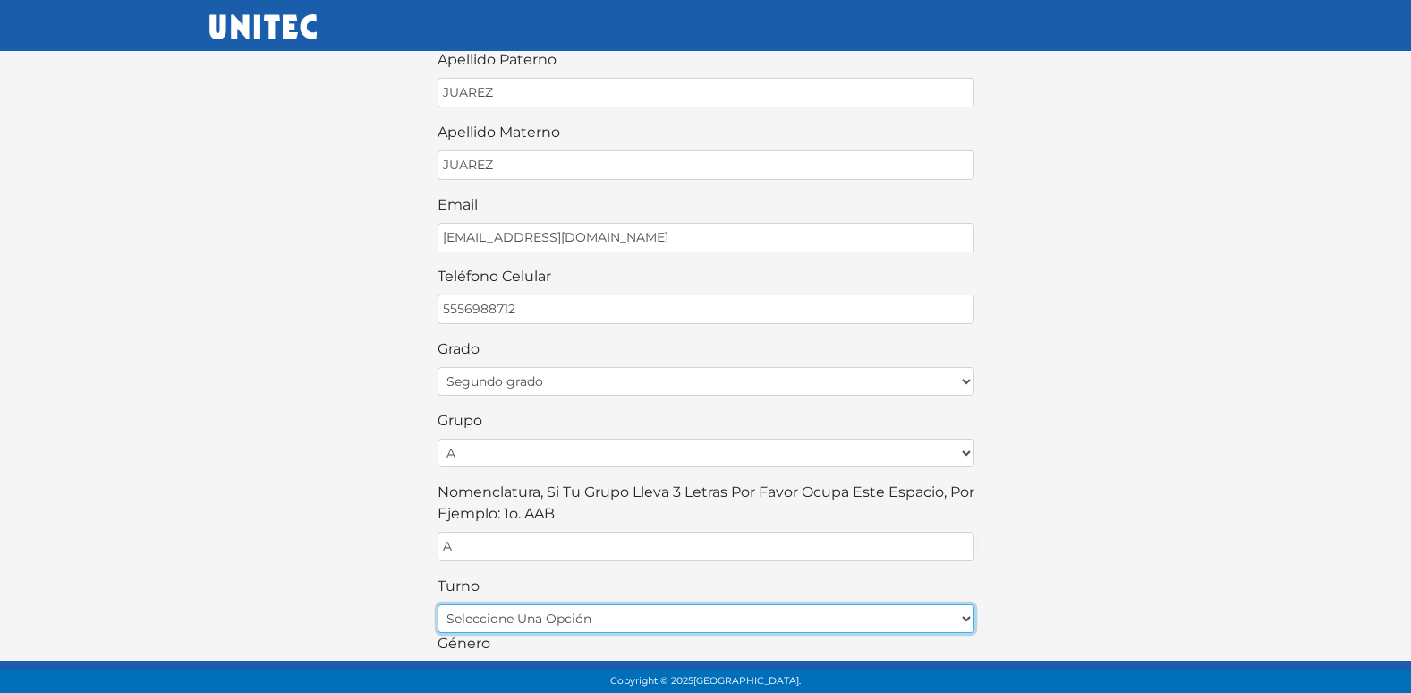
click at [494, 619] on select "seleccione una opción matutino vespertino" at bounding box center [706, 618] width 537 height 29
select select "matutino"
click at [438, 604] on select "seleccione una opción matutino vespertino" at bounding box center [706, 618] width 537 height 29
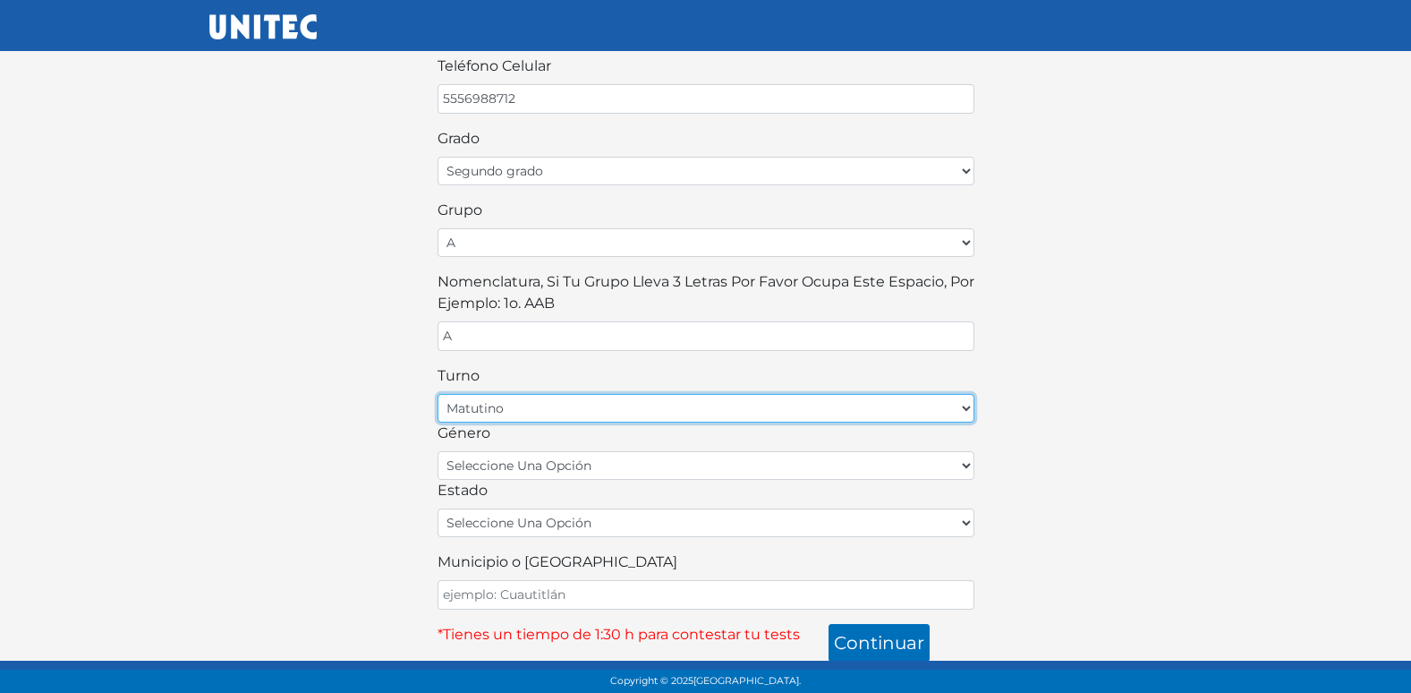
scroll to position [394, 0]
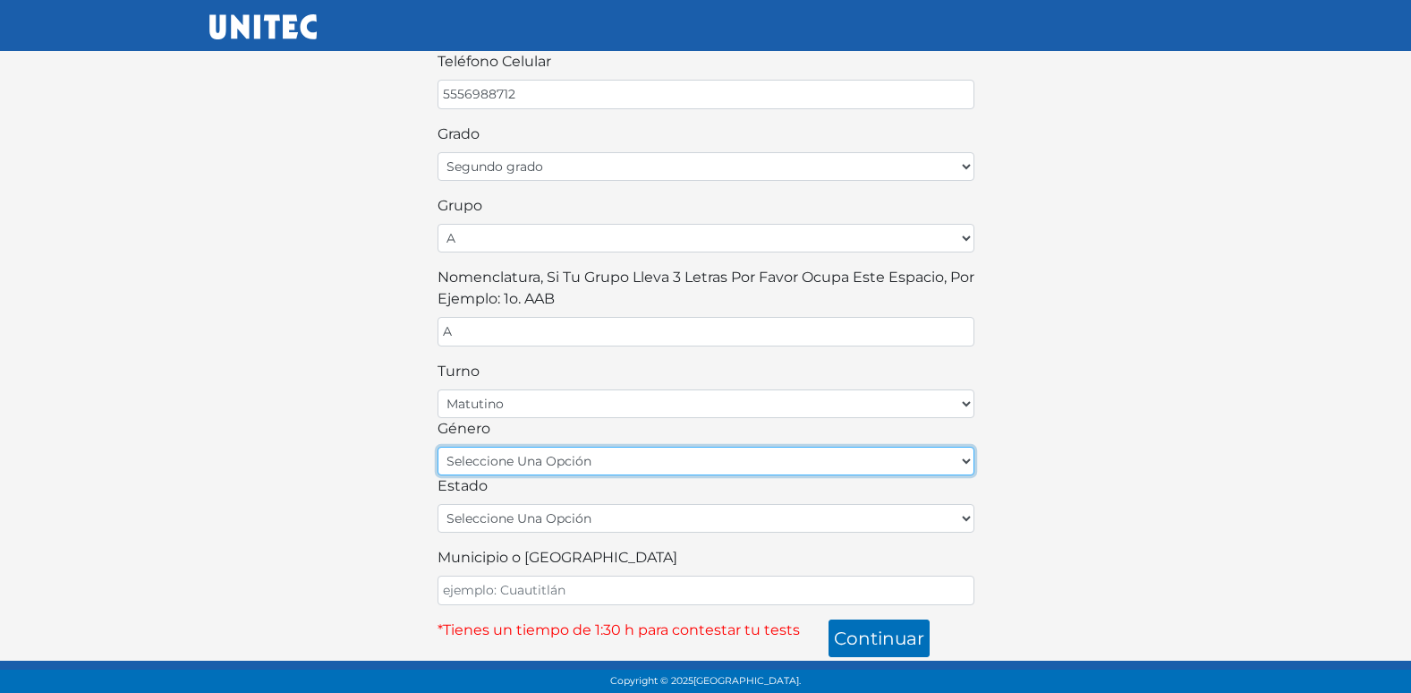
click at [621, 462] on select "seleccione una opción femenino masculino" at bounding box center [706, 461] width 537 height 29
select select "M"
click at [438, 447] on select "seleccione una opción femenino masculino" at bounding box center [706, 461] width 537 height 29
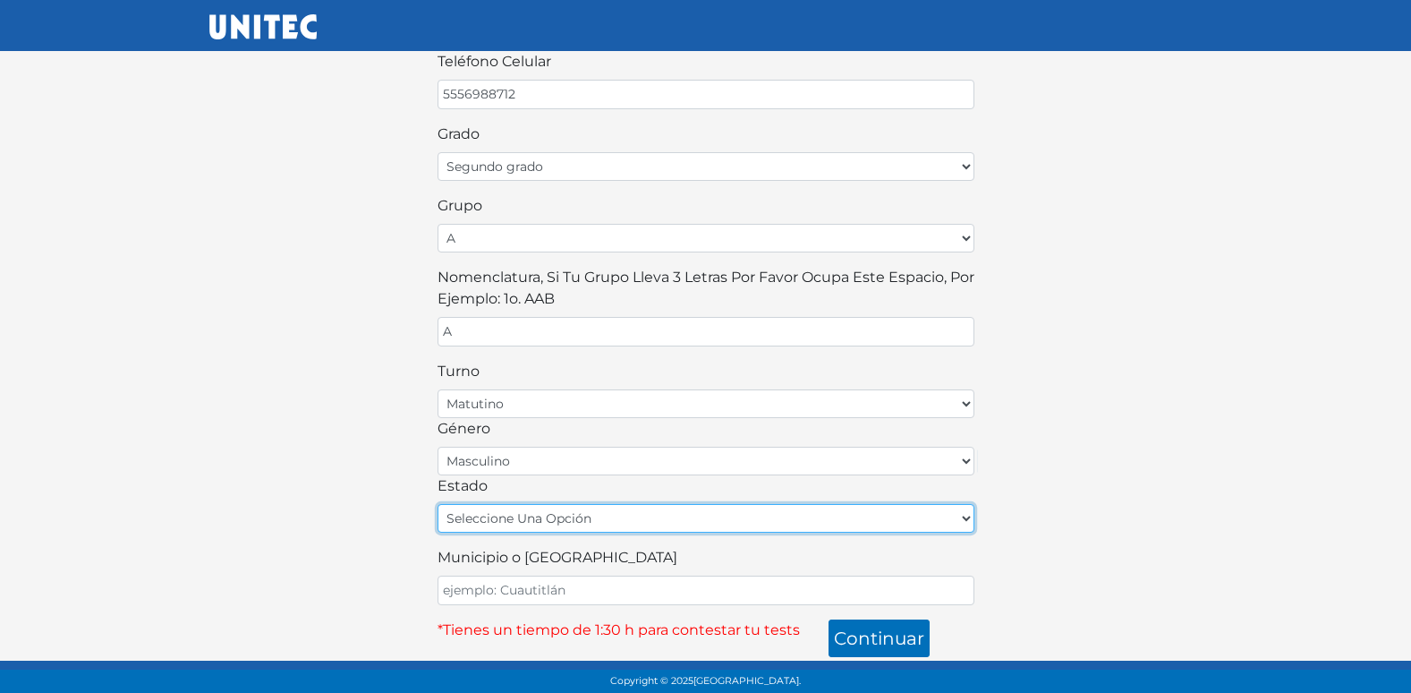
click at [610, 521] on select "seleccione una opción [GEOGRAPHIC_DATA] [GEOGRAPHIC_DATA][US_STATE] [GEOGRAPHIC…" at bounding box center [706, 518] width 537 height 29
select select "MEX"
click at [438, 504] on select "seleccione una opción [GEOGRAPHIC_DATA] [GEOGRAPHIC_DATA][US_STATE] [GEOGRAPHIC…" at bounding box center [706, 518] width 537 height 29
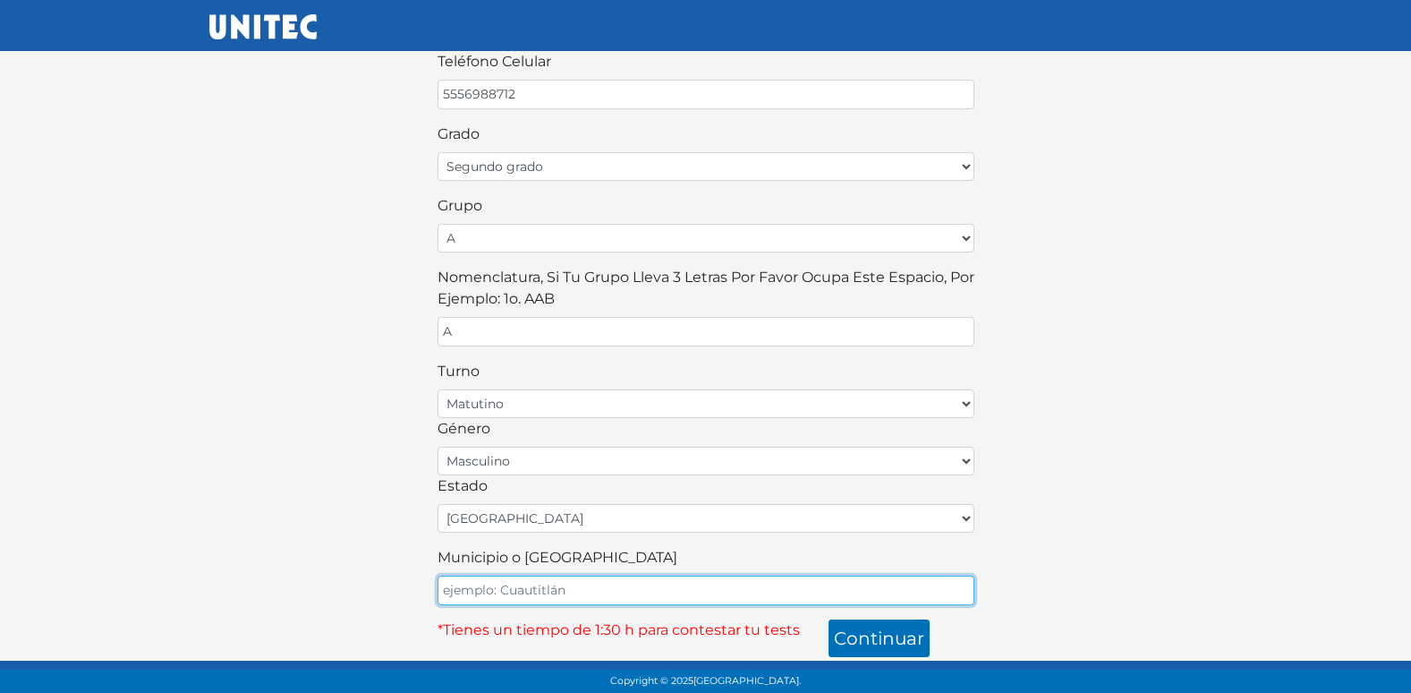
click at [528, 580] on input "Municipio o [GEOGRAPHIC_DATA]" at bounding box center [706, 590] width 537 height 30
type input "ECATEPEC"
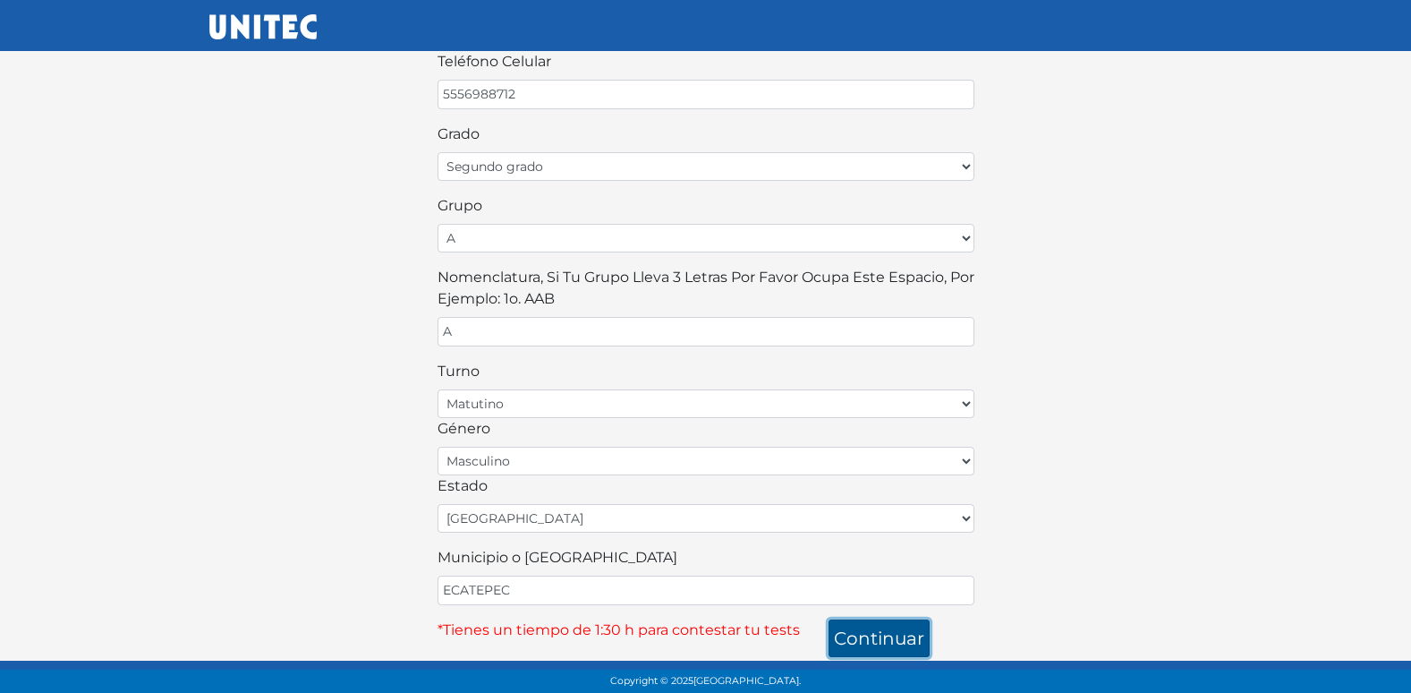
click at [852, 634] on button "continuar" at bounding box center [879, 638] width 101 height 38
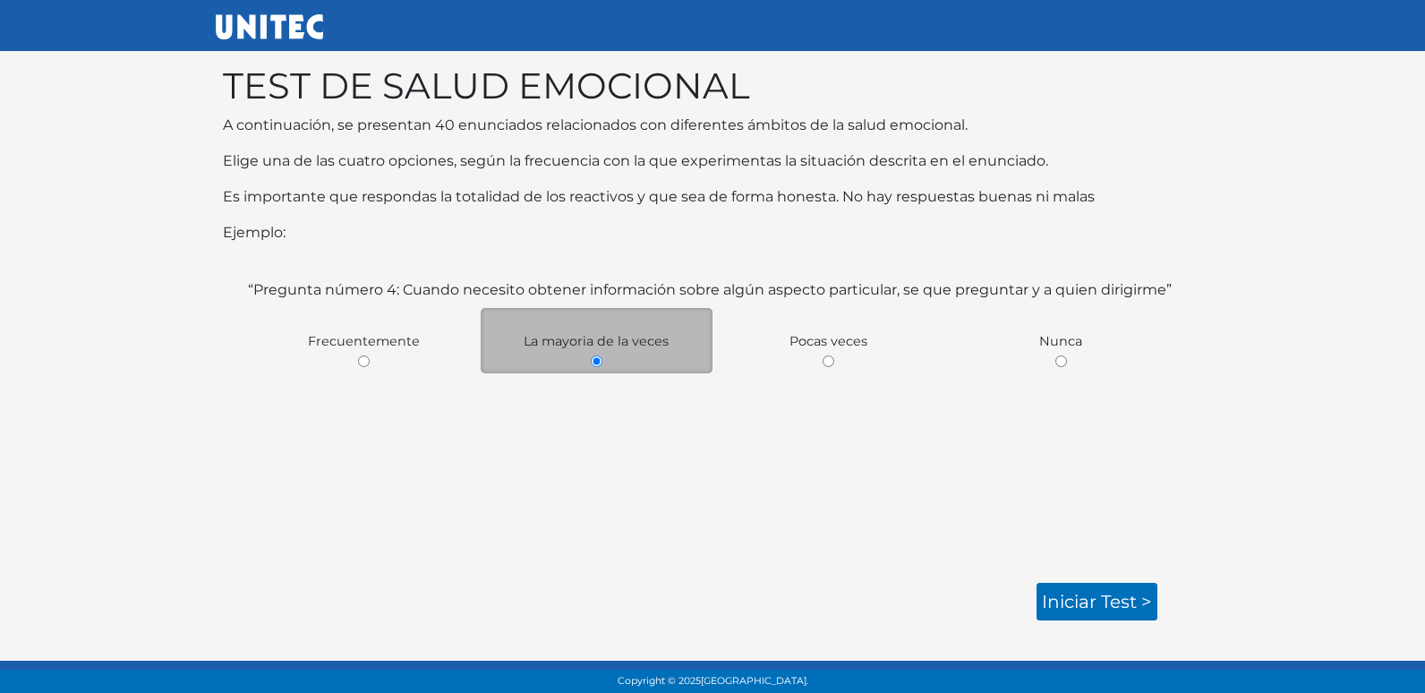
click at [1024, 603] on div "TEST DE SALUD EMOCIONAL A continuación, se presentan 40 enunciados relacionados…" at bounding box center [712, 328] width 1020 height 584
click at [1116, 617] on link "Iniciar test >" at bounding box center [1096, 602] width 121 height 38
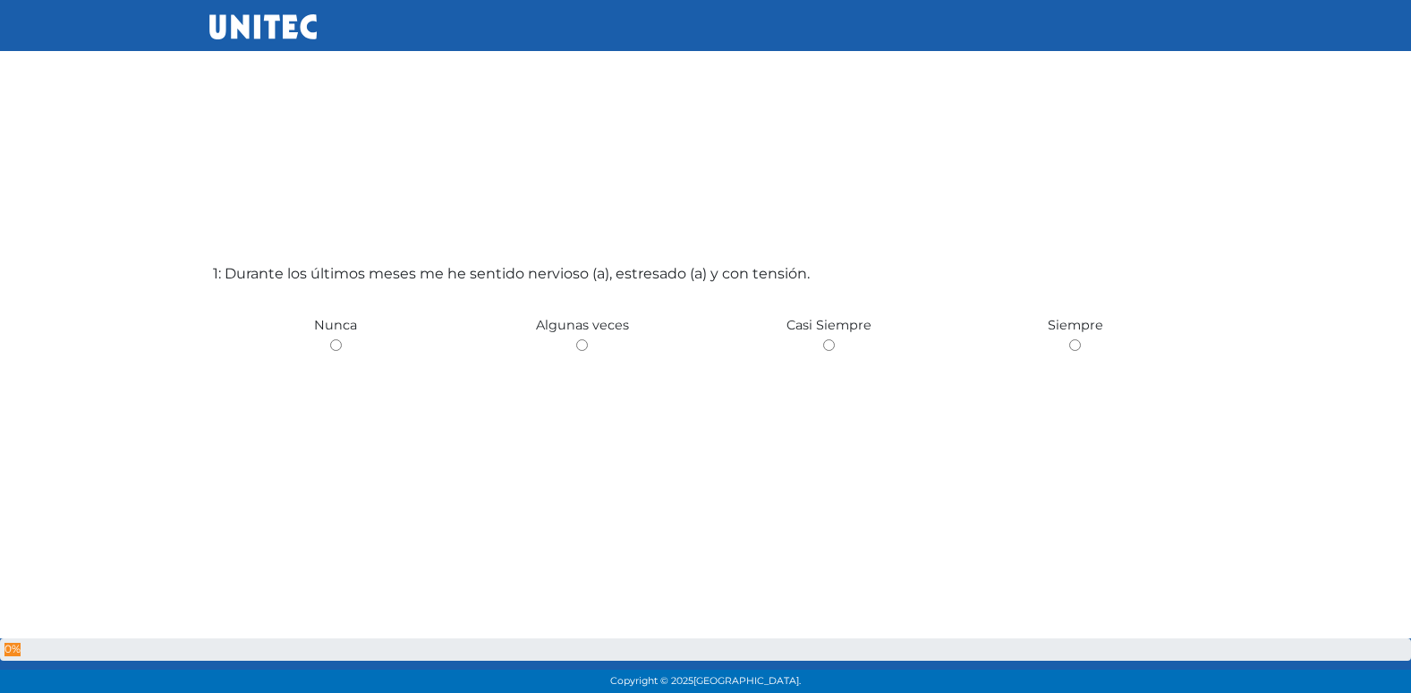
click at [576, 339] on input "radio" at bounding box center [582, 345] width 12 height 12
radio input "true"
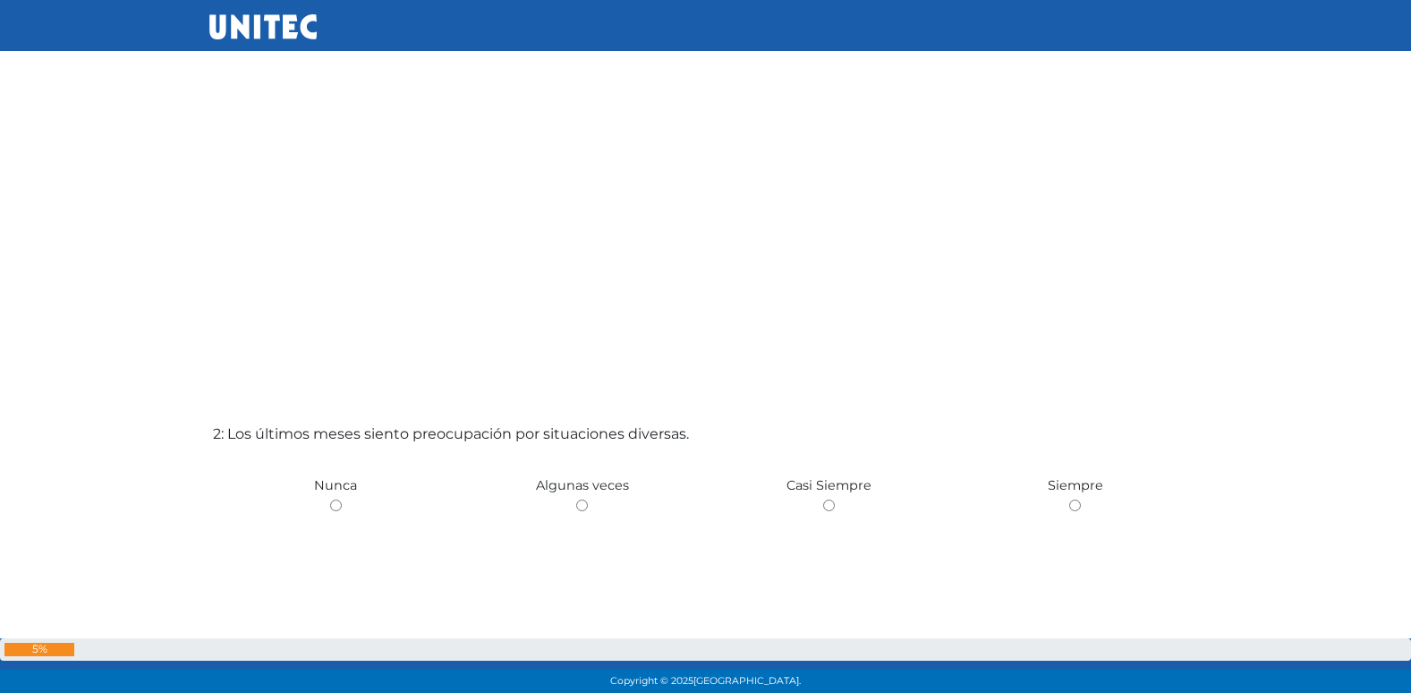
scroll to position [464, 0]
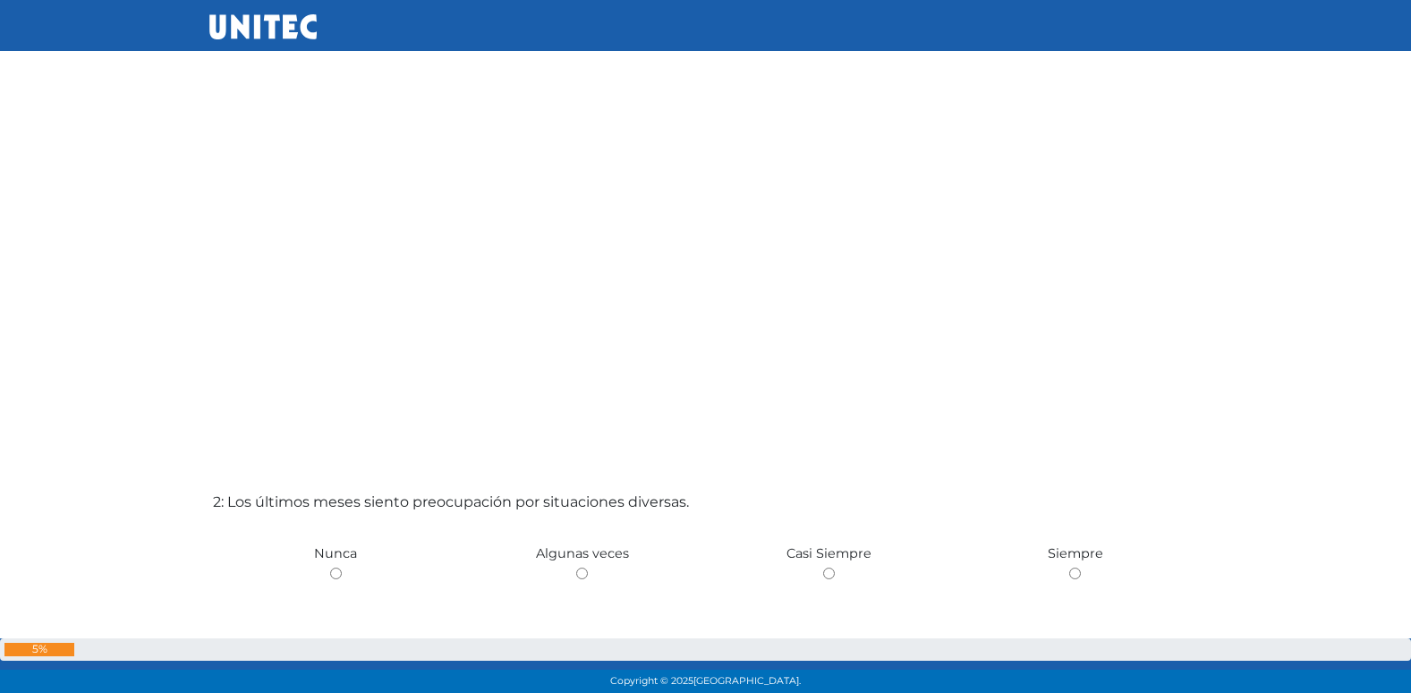
click at [576, 567] on input "radio" at bounding box center [582, 573] width 12 height 12
radio input "true"
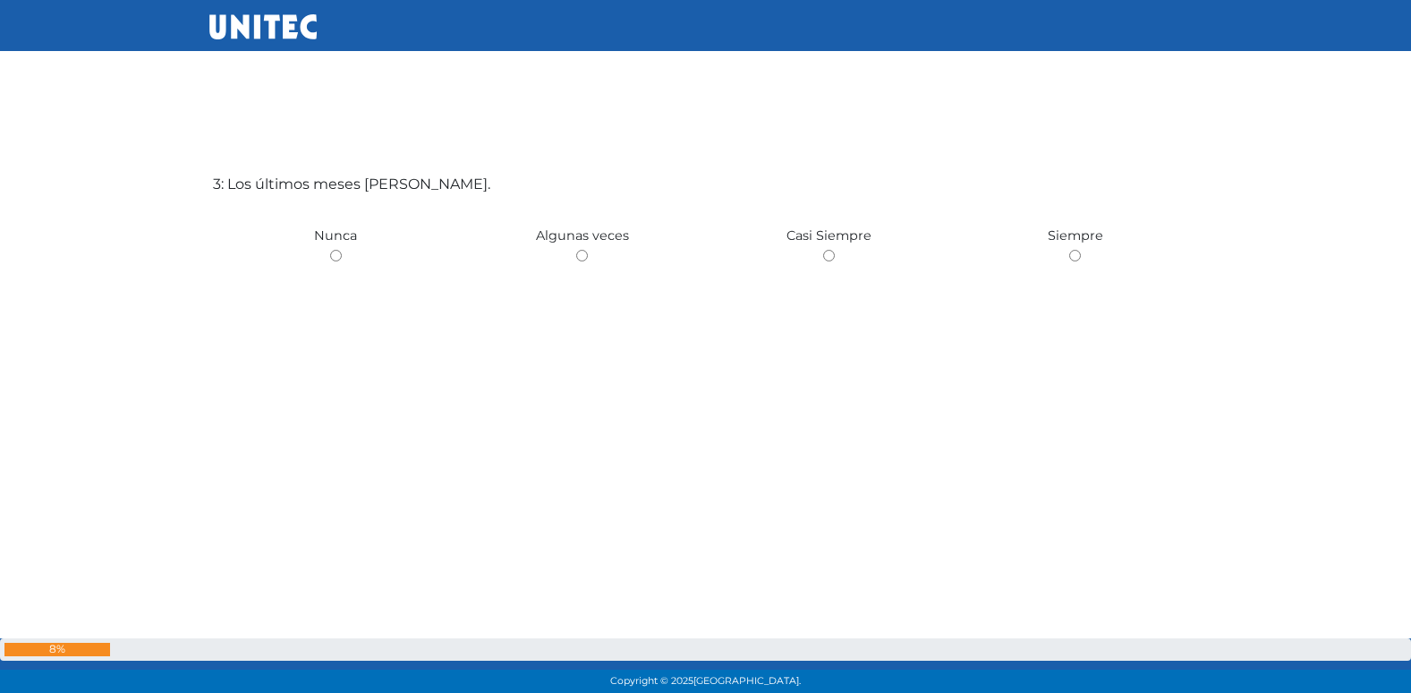
click at [576, 250] on input "radio" at bounding box center [582, 256] width 12 height 12
radio input "true"
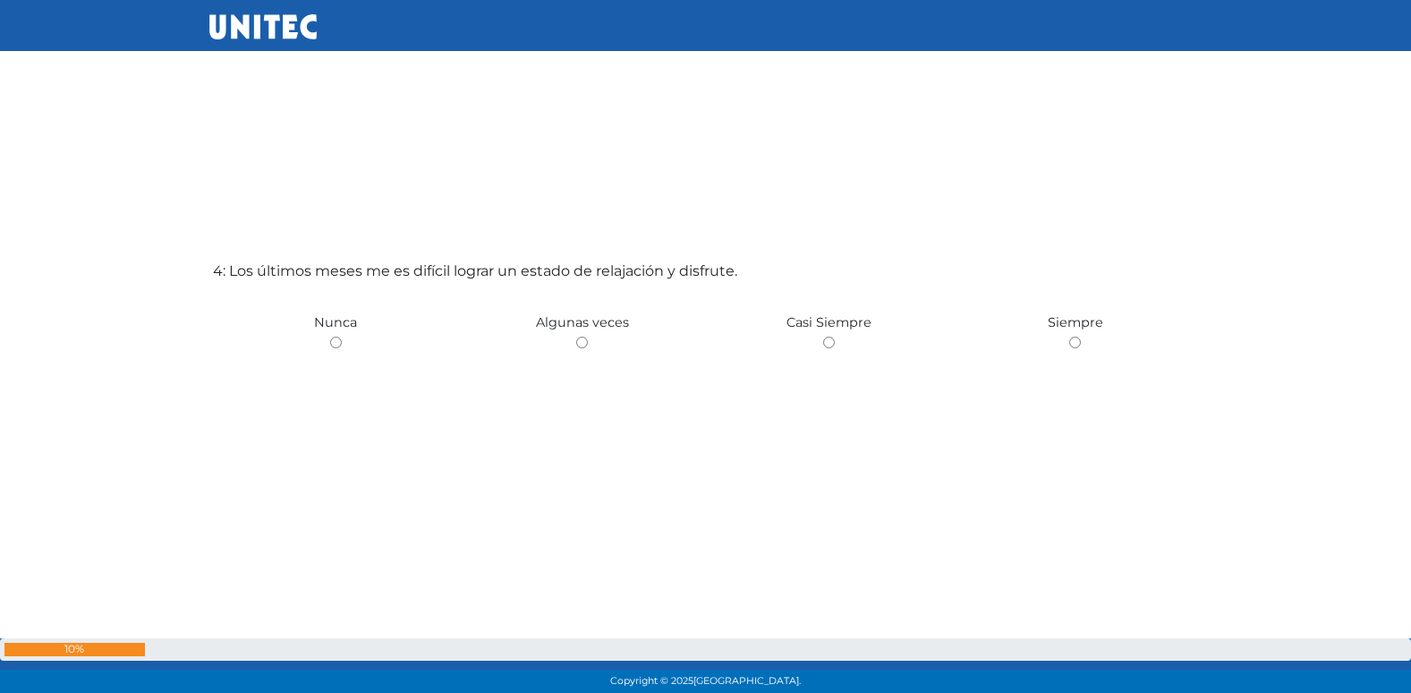
scroll to position [2167, 0]
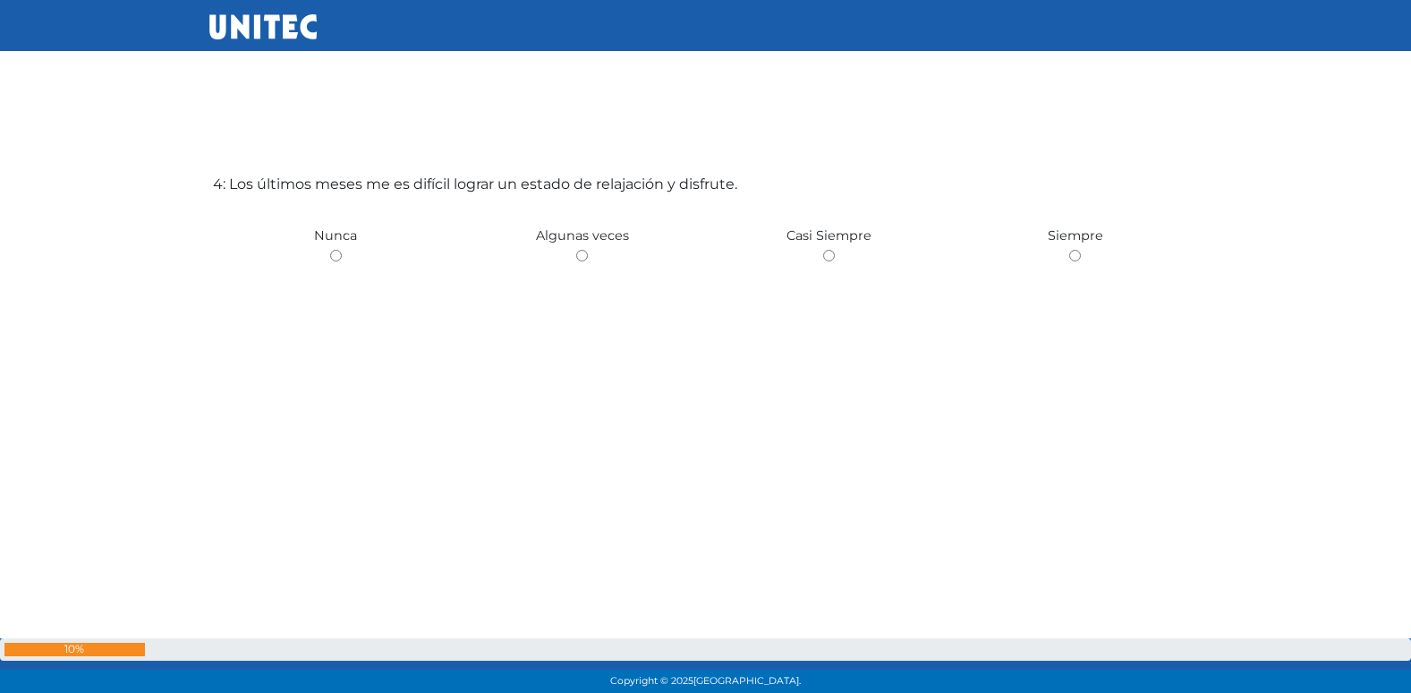
click at [576, 250] on input "radio" at bounding box center [582, 256] width 12 height 12
radio input "true"
click at [330, 250] on input "radio" at bounding box center [336, 256] width 12 height 12
radio input "true"
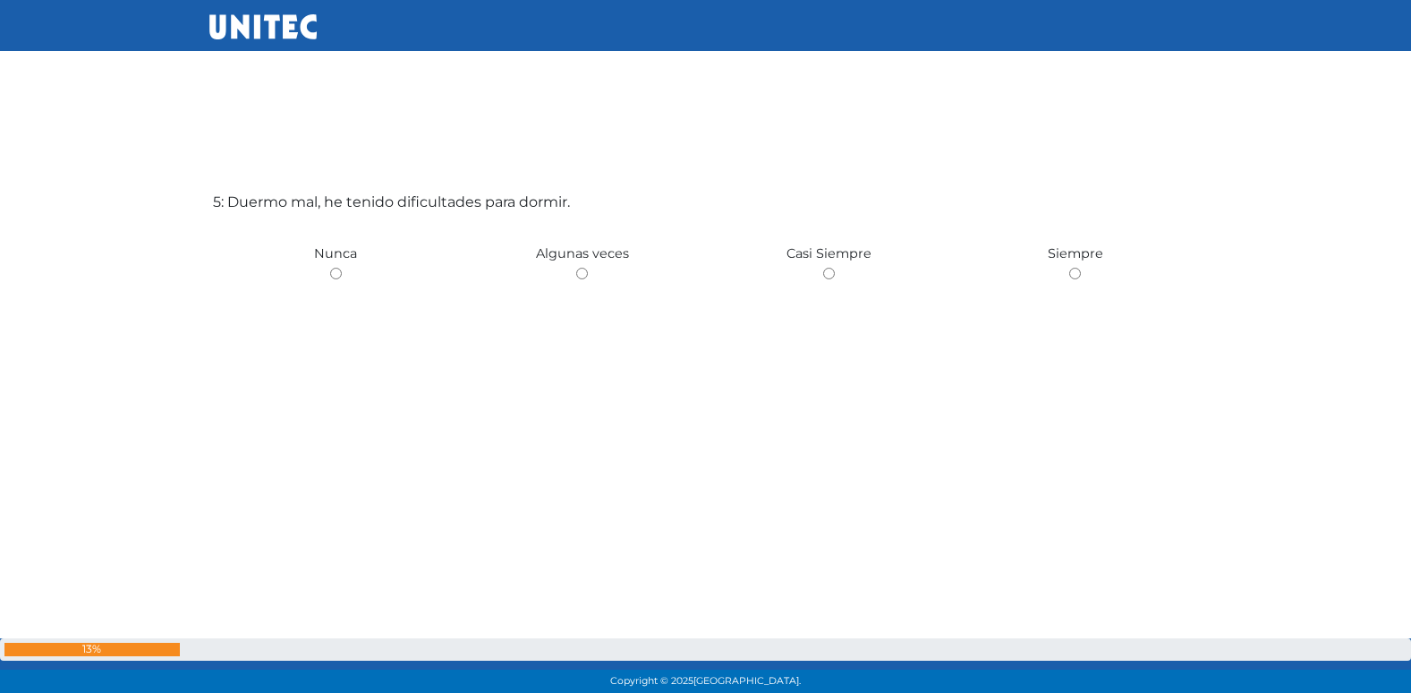
scroll to position [2860, 0]
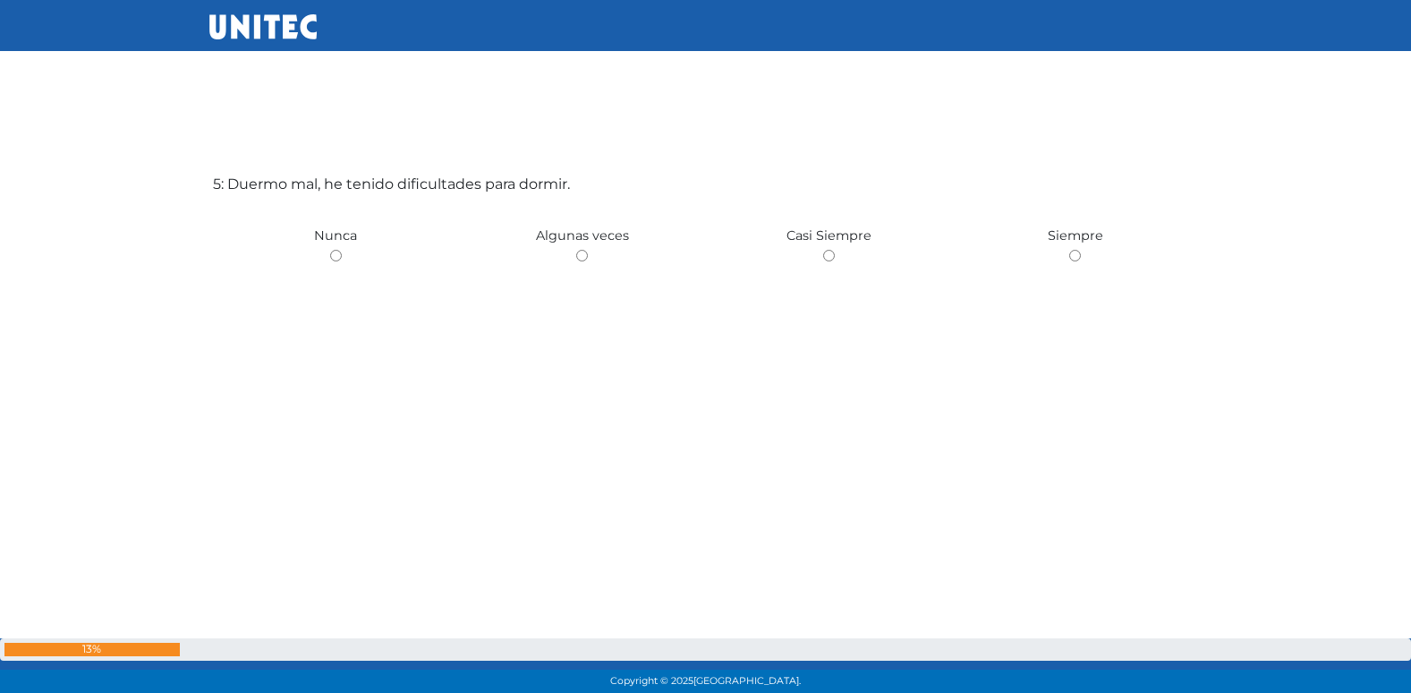
click at [576, 250] on input "radio" at bounding box center [582, 256] width 12 height 12
radio input "true"
click at [330, 251] on input "radio" at bounding box center [336, 257] width 12 height 12
radio input "true"
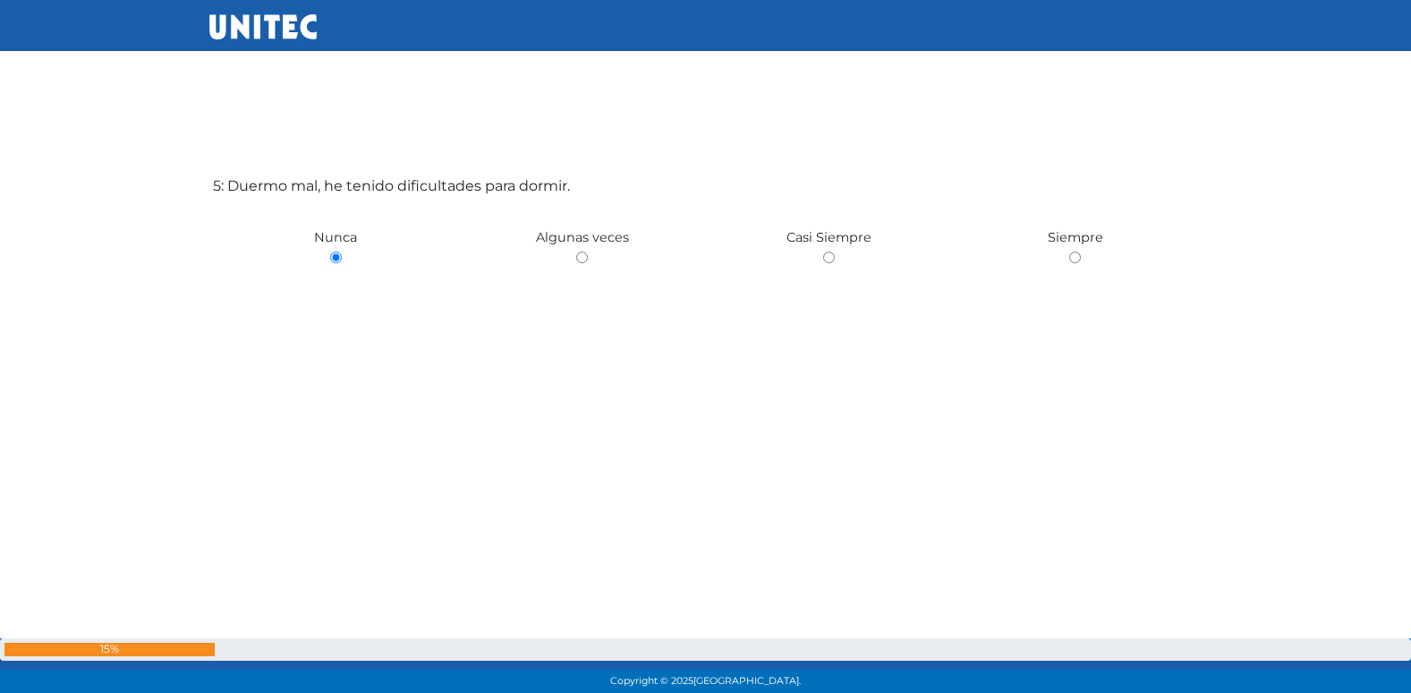
radio input "true"
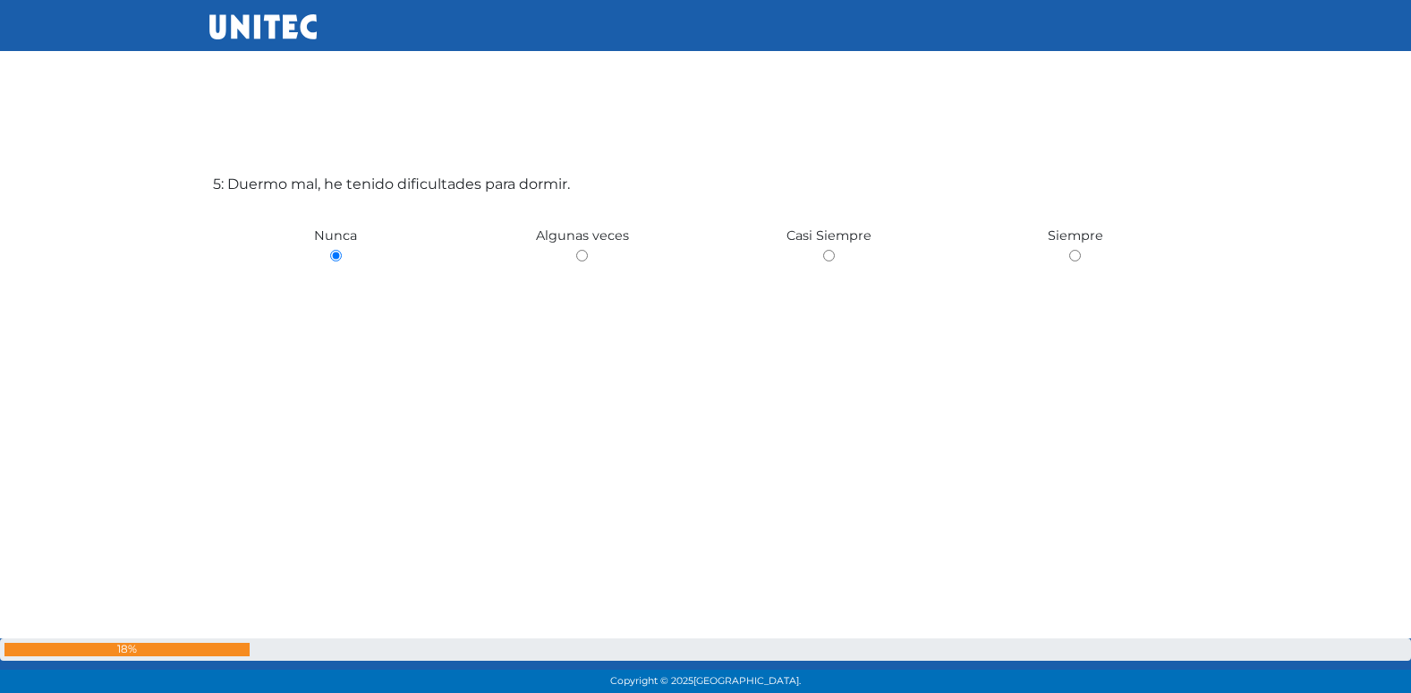
radio input "true"
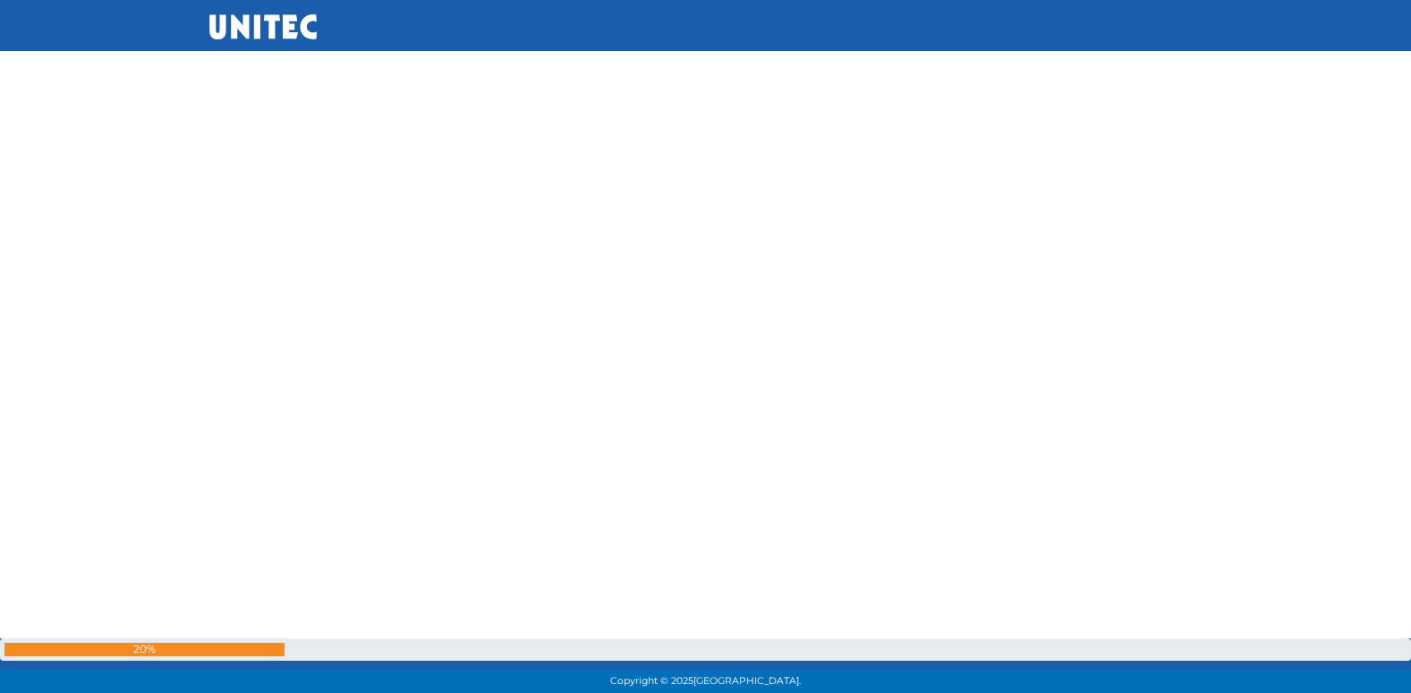
scroll to position [4938, 0]
click at [576, 250] on input "radio" at bounding box center [582, 256] width 12 height 12
radio input "true"
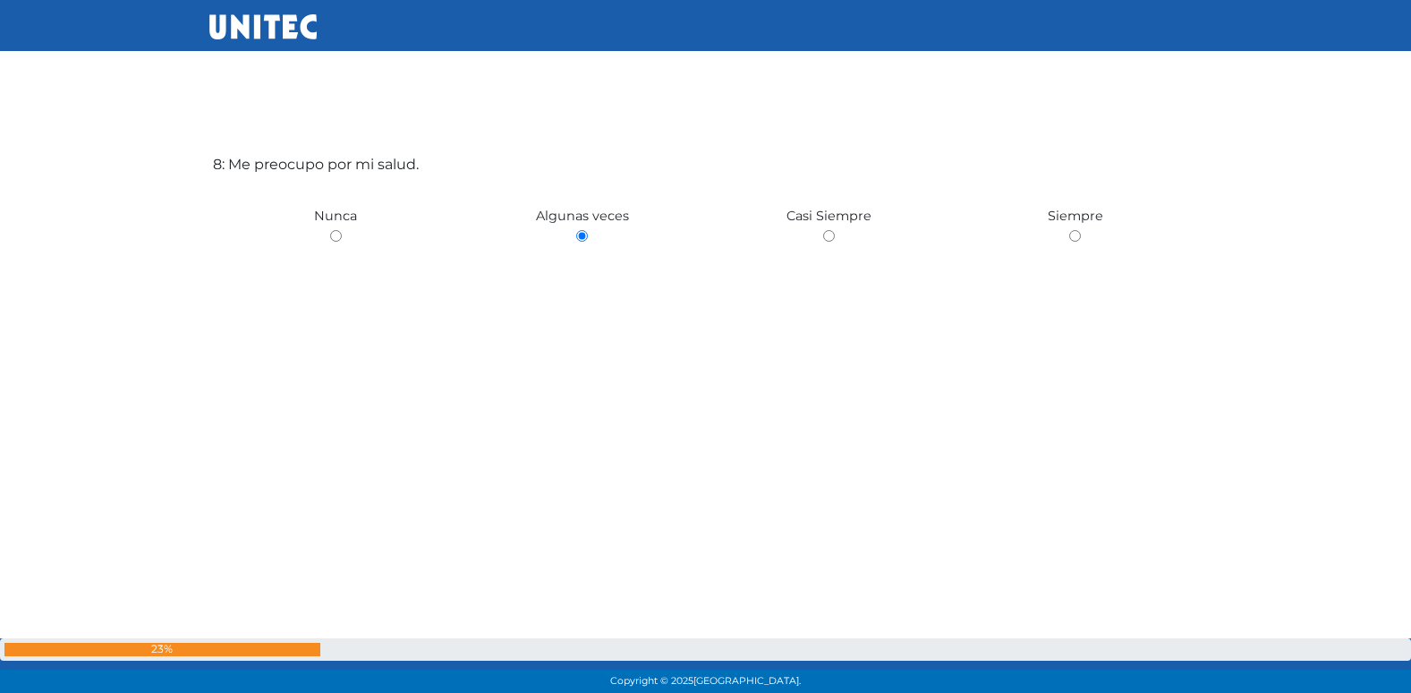
click at [823, 230] on input "radio" at bounding box center [829, 236] width 12 height 12
radio input "true"
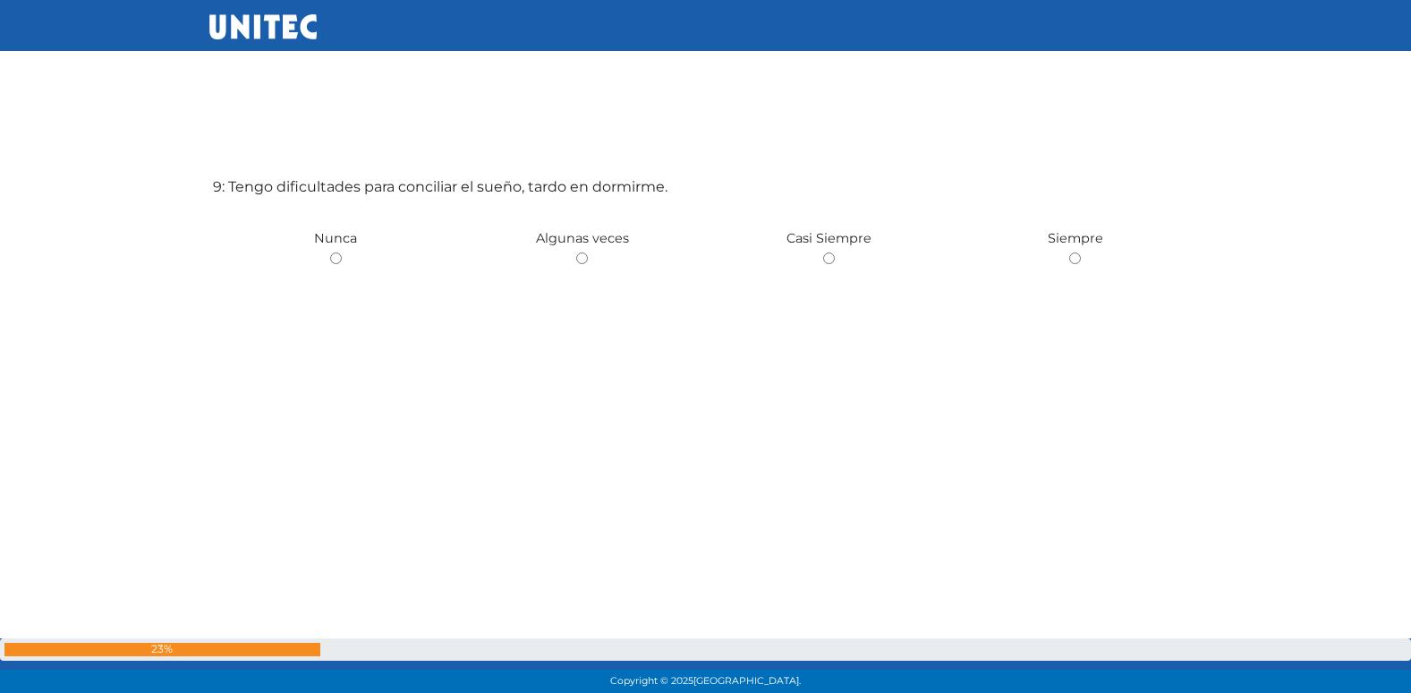
scroll to position [5630, 0]
click at [576, 250] on input "radio" at bounding box center [582, 256] width 12 height 12
radio input "true"
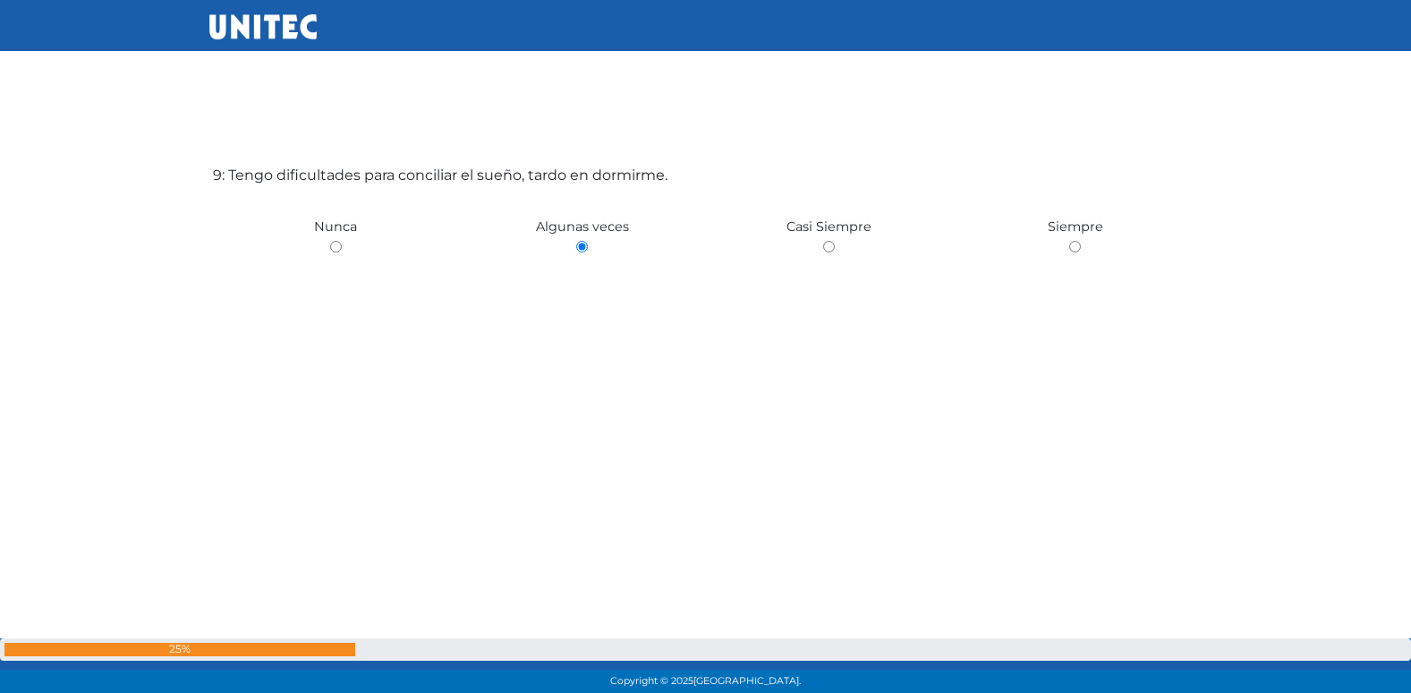
click at [330, 241] on input "radio" at bounding box center [336, 247] width 12 height 12
radio input "true"
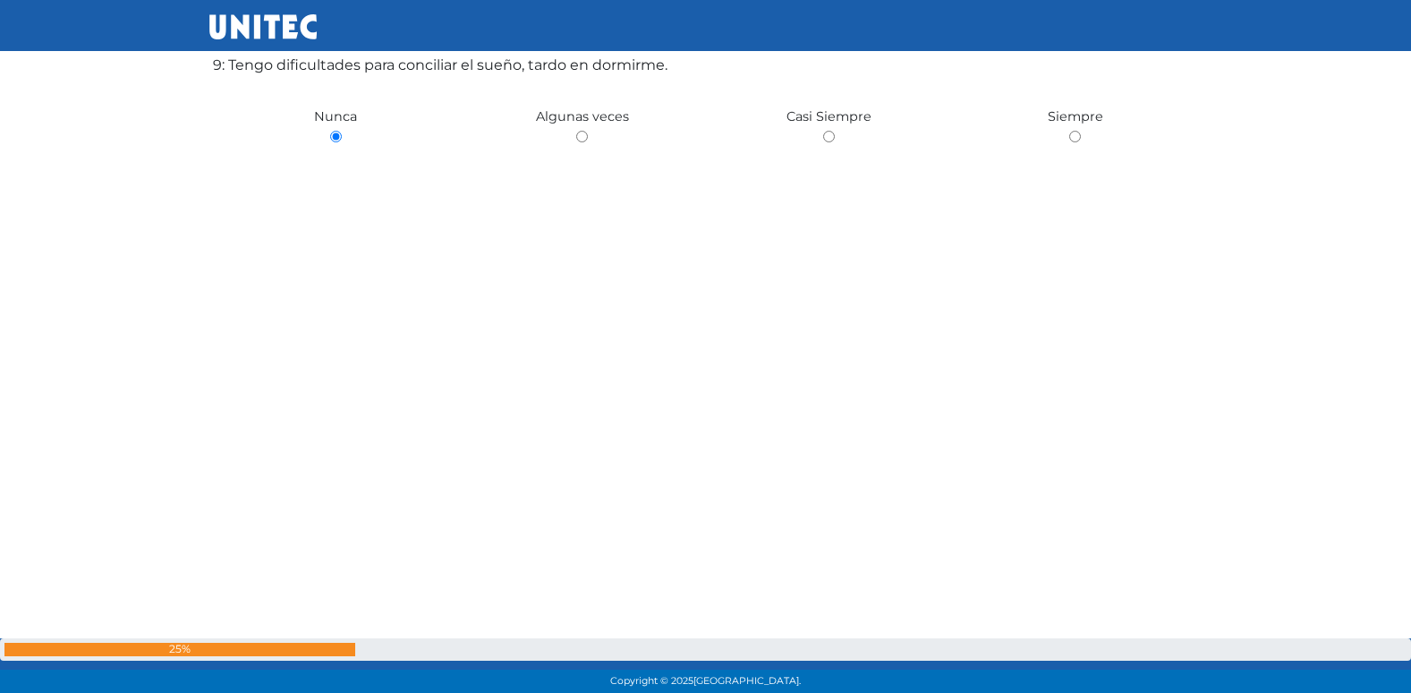
scroll to position [5756, 0]
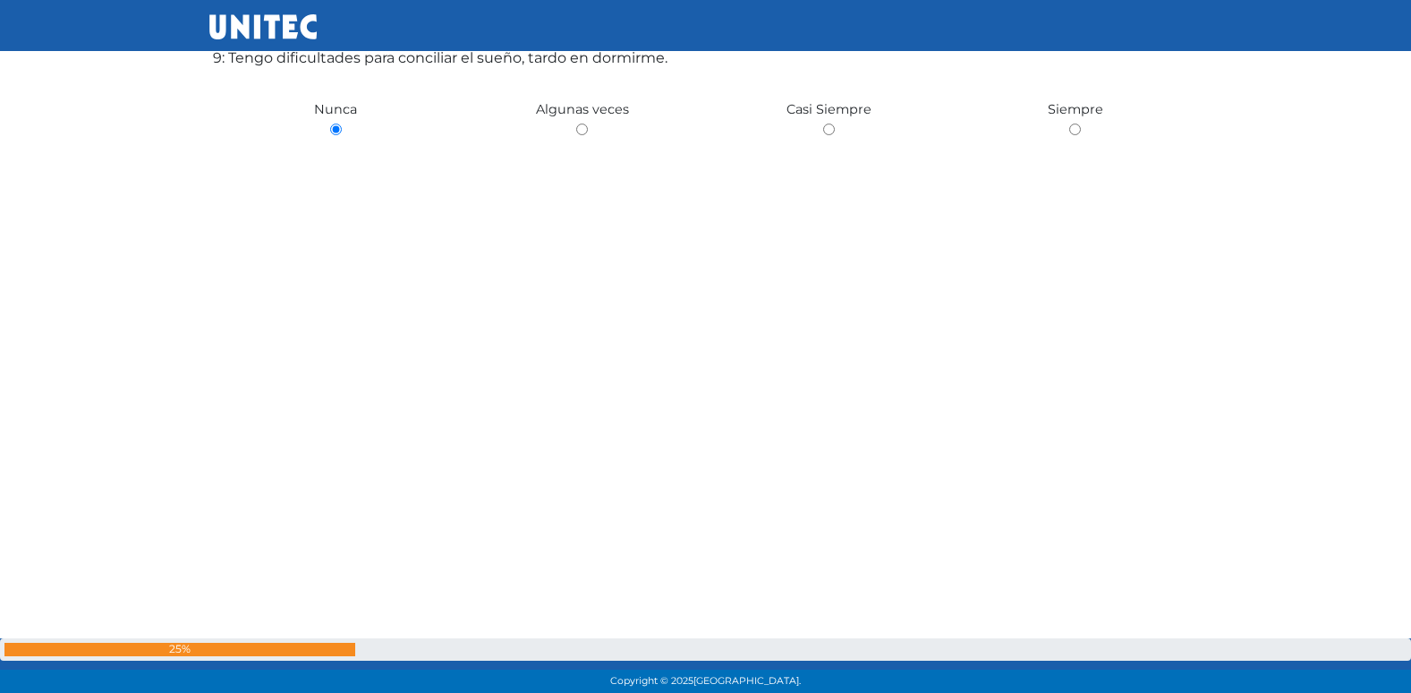
radio input "true"
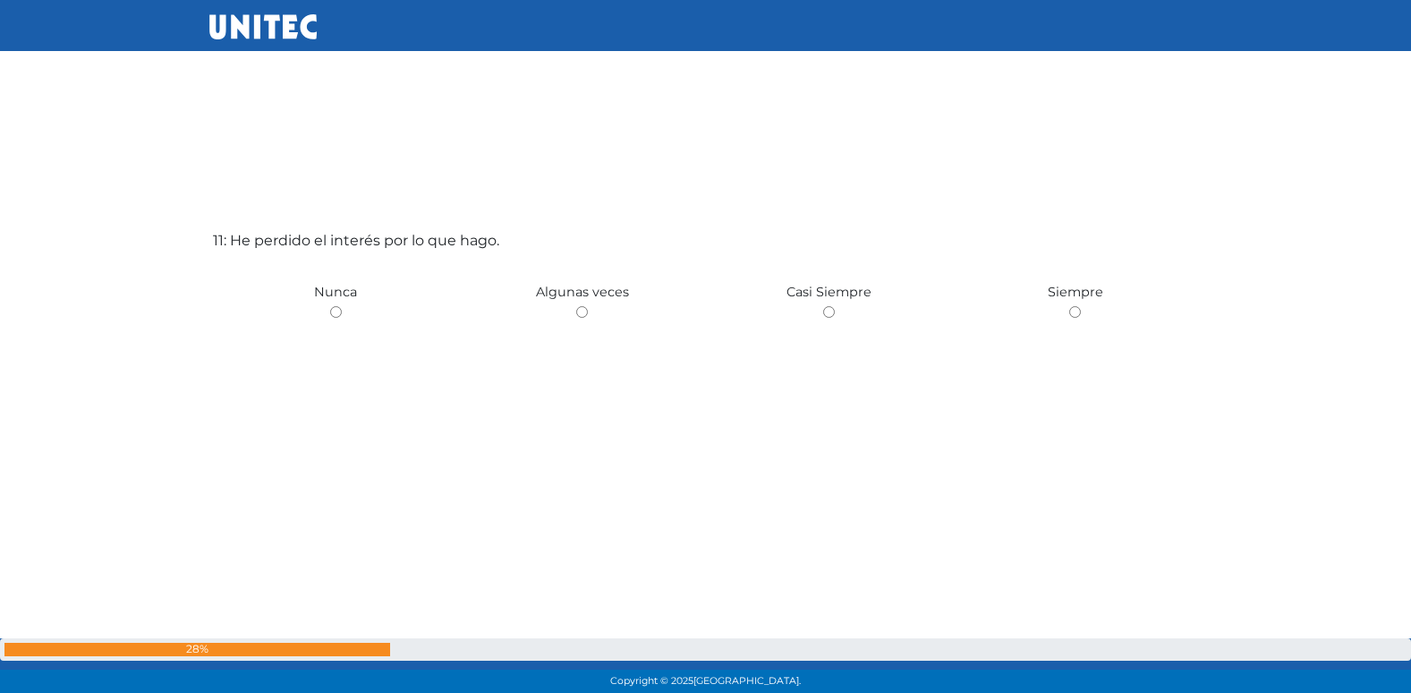
scroll to position [7015, 0]
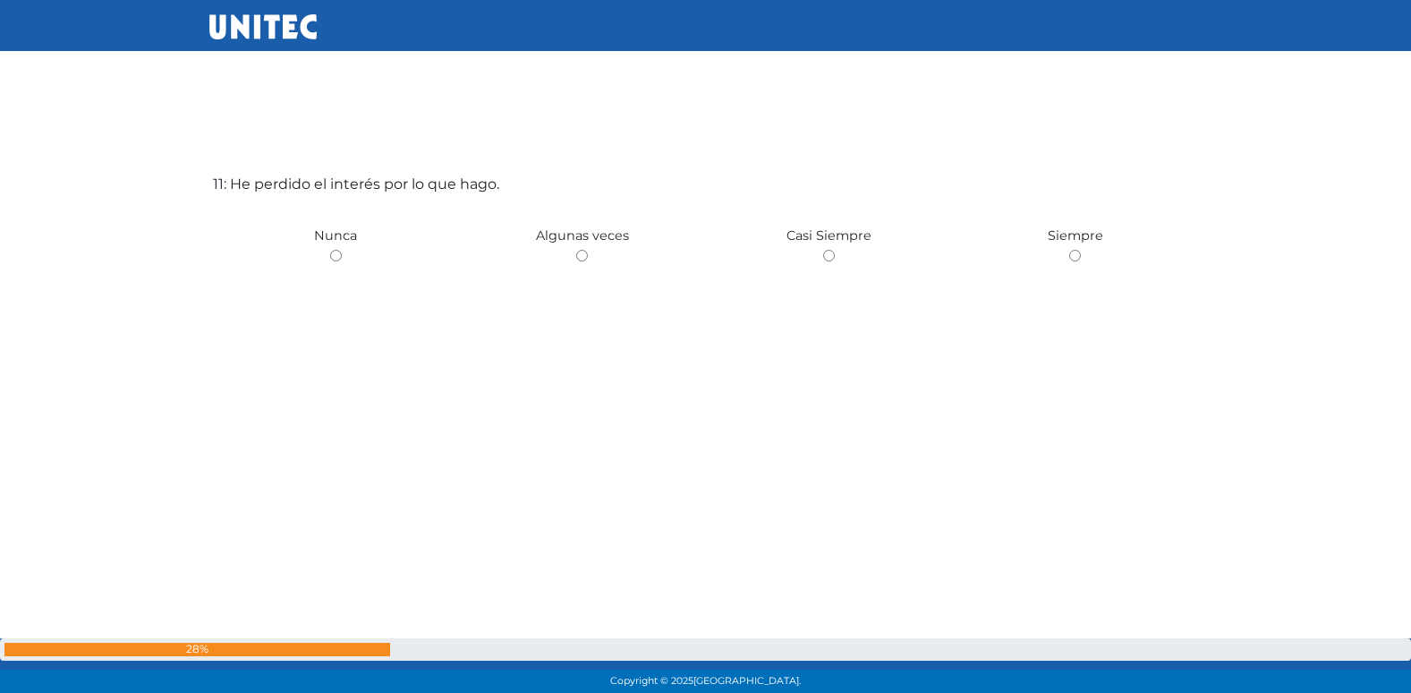
click at [576, 250] on input "radio" at bounding box center [582, 256] width 12 height 12
radio input "true"
click at [330, 250] on input "radio" at bounding box center [336, 256] width 12 height 12
radio input "true"
click at [576, 250] on input "radio" at bounding box center [582, 256] width 12 height 12
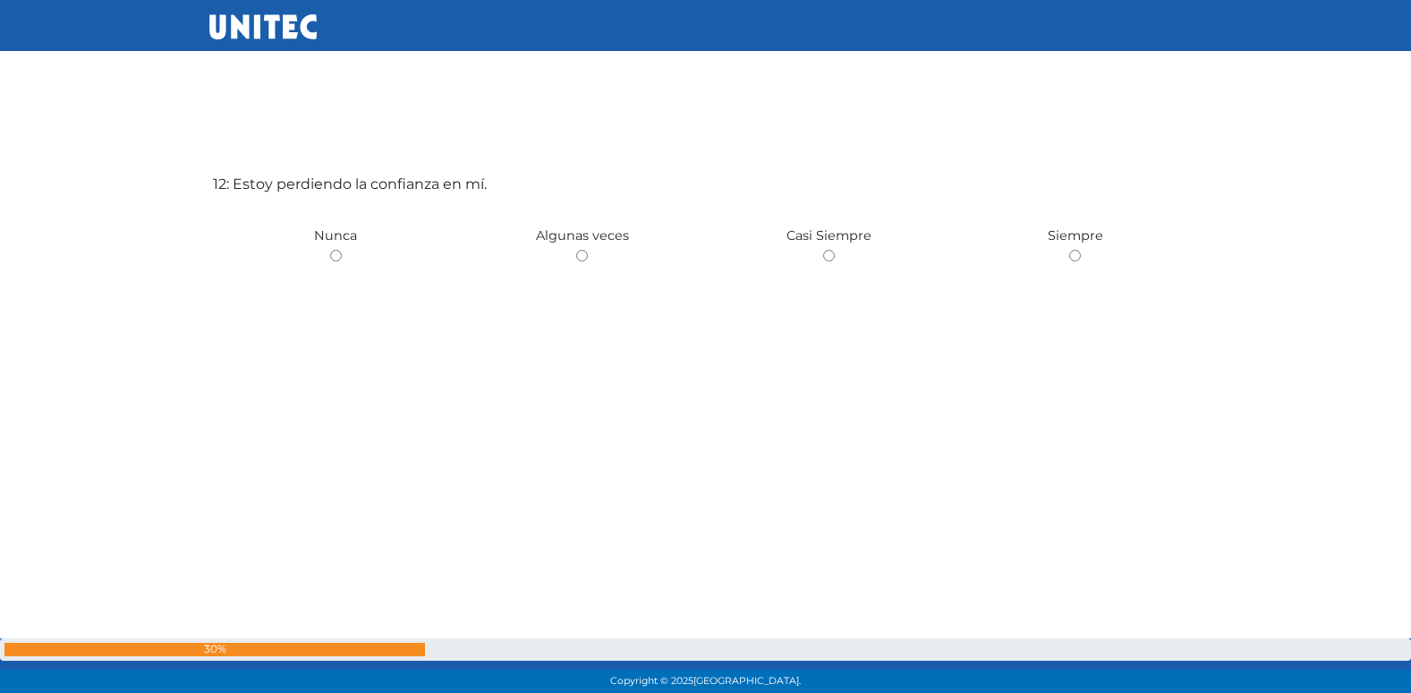
radio input "true"
click at [330, 250] on input "radio" at bounding box center [336, 256] width 12 height 12
radio input "true"
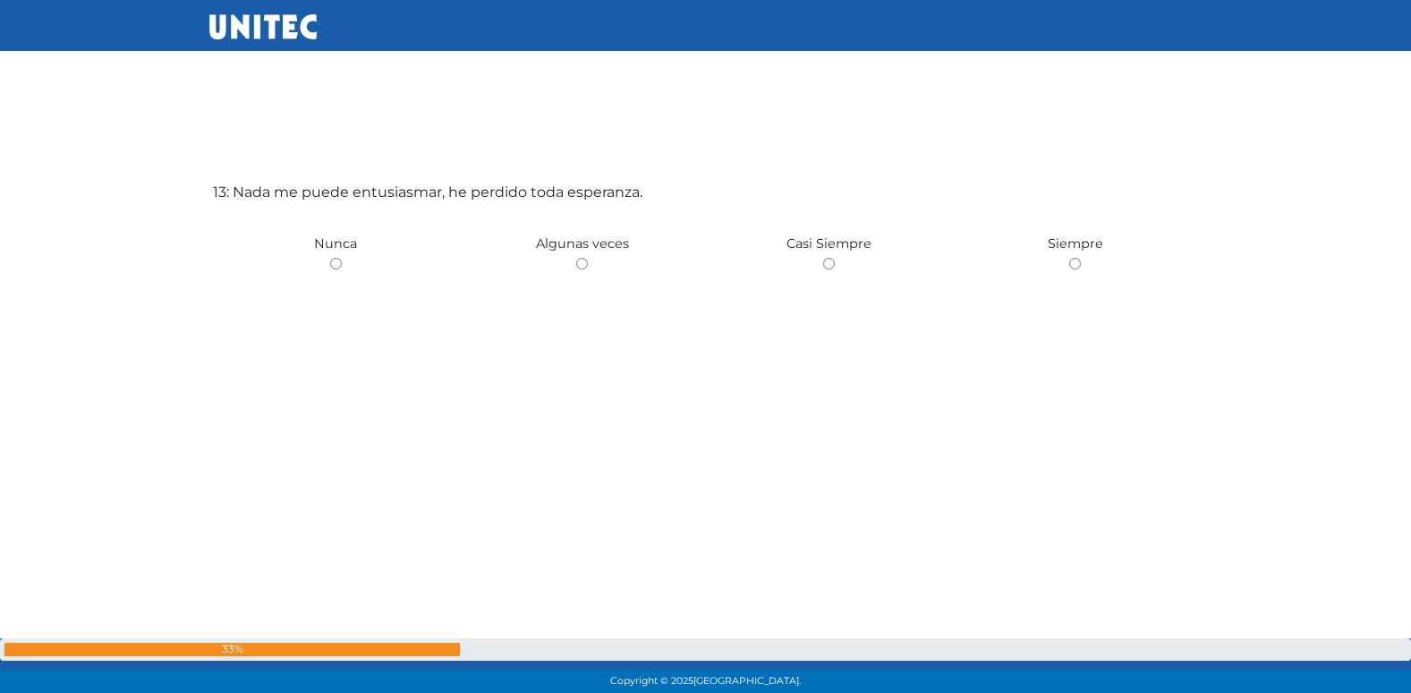
scroll to position [8400, 0]
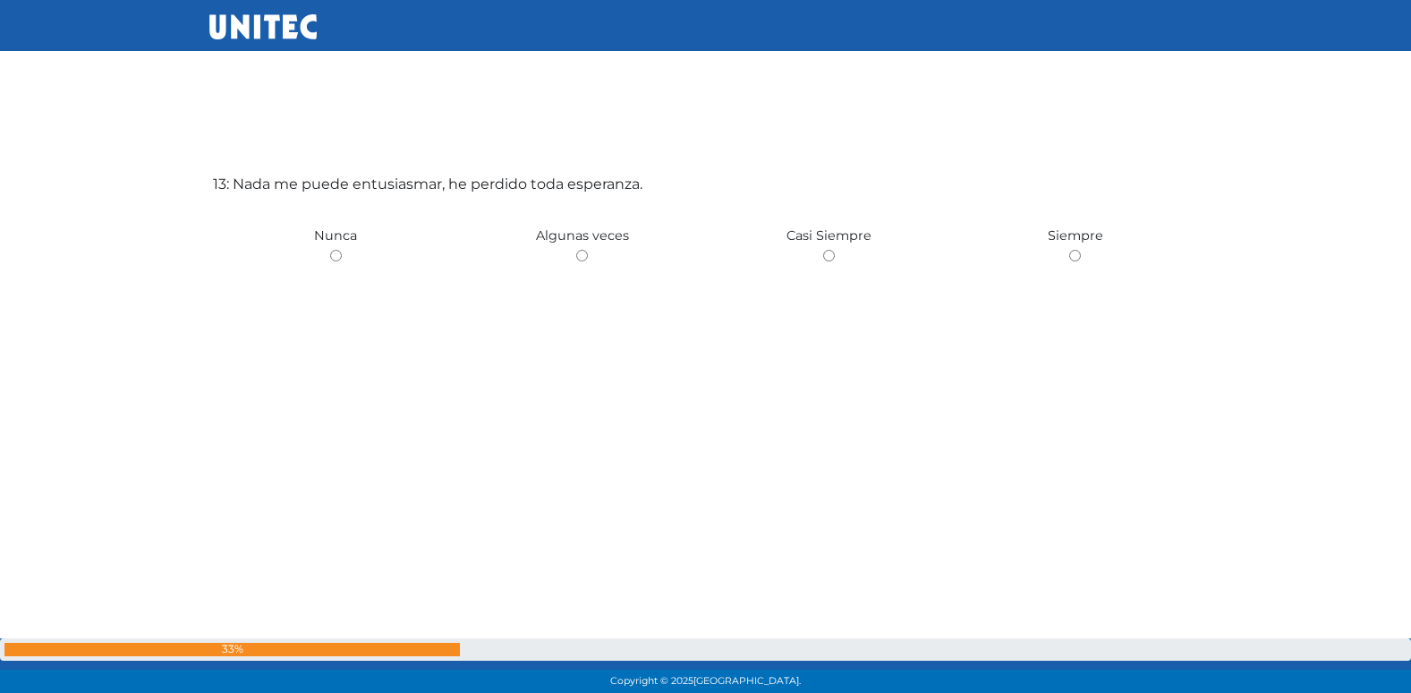
click at [576, 250] on input "radio" at bounding box center [582, 256] width 12 height 12
radio input "true"
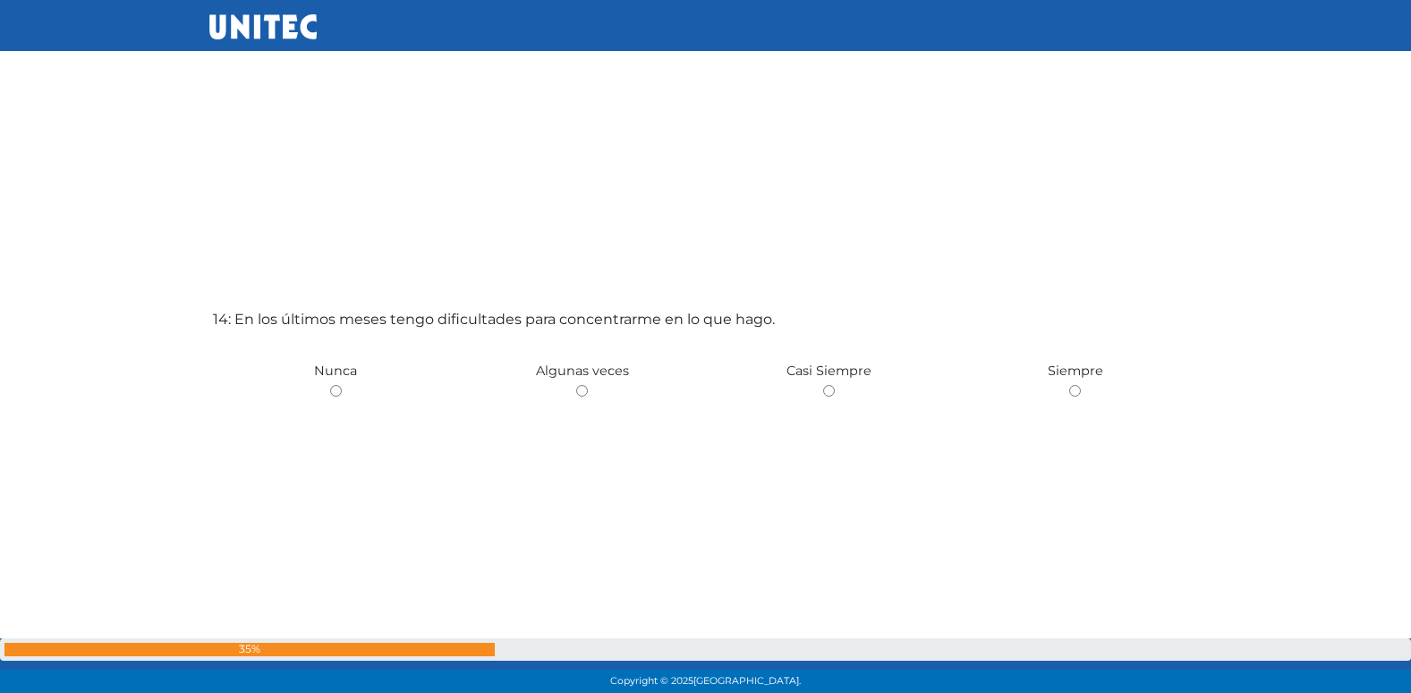
scroll to position [9093, 0]
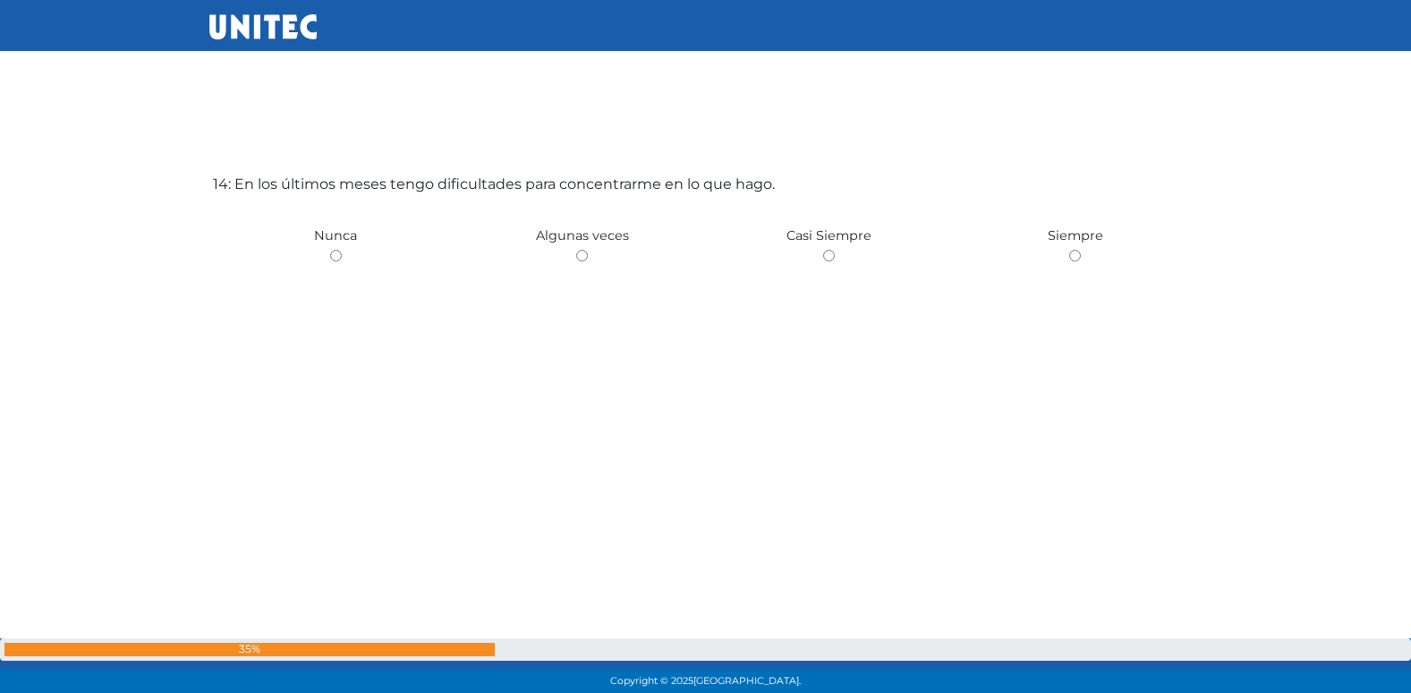
click at [576, 250] on input "radio" at bounding box center [582, 256] width 12 height 12
radio input "true"
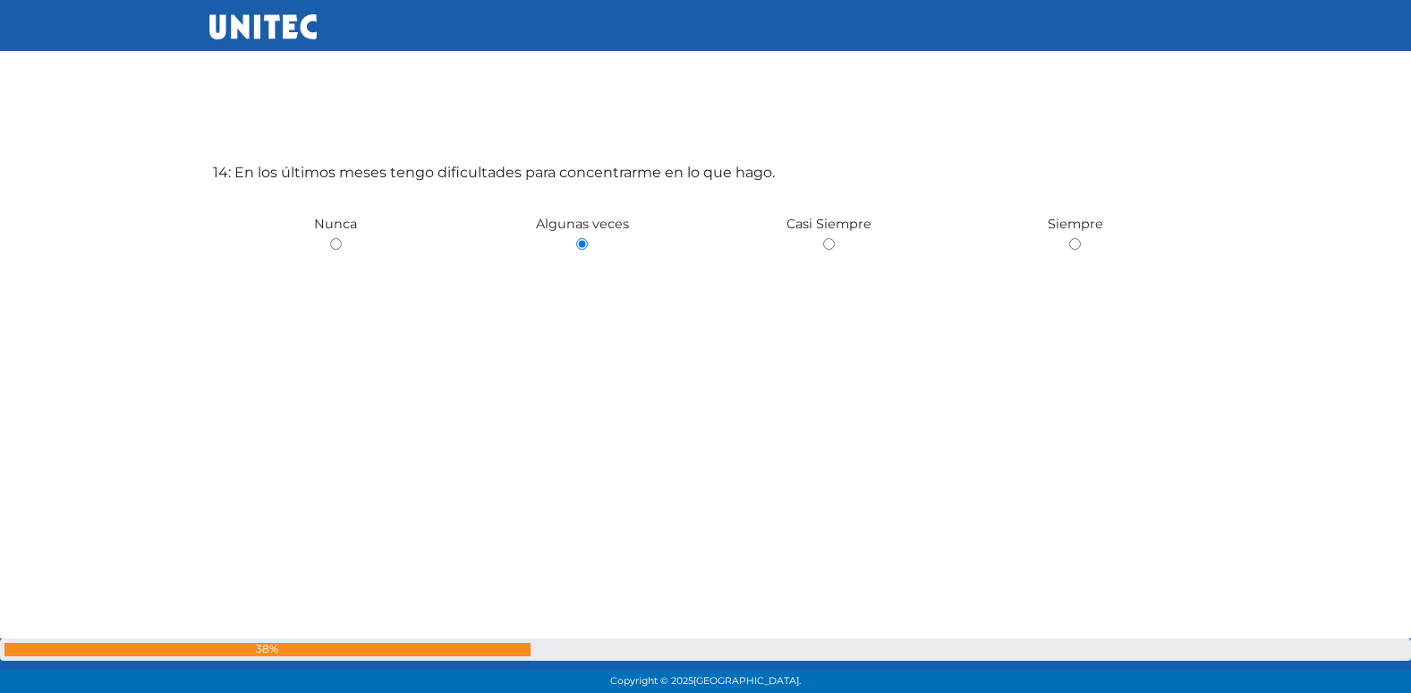
click at [330, 238] on input "radio" at bounding box center [336, 244] width 12 height 12
radio input "true"
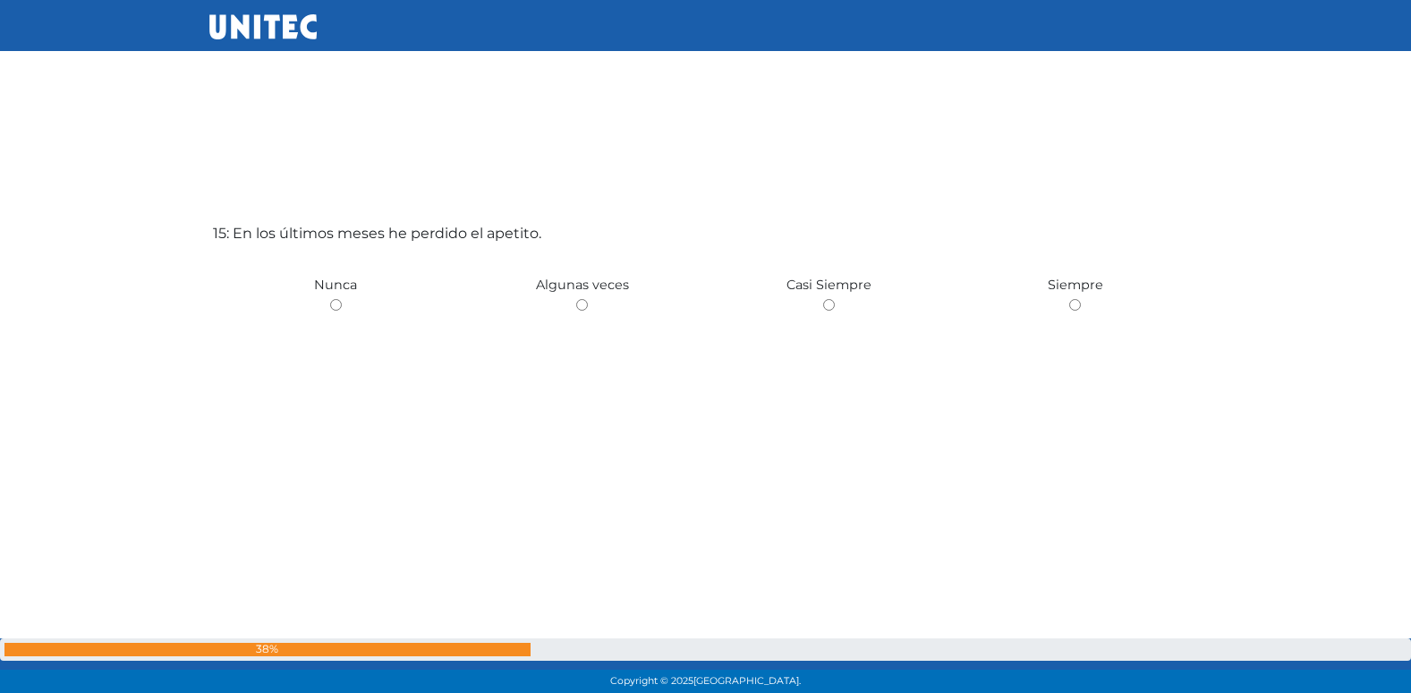
scroll to position [9786, 0]
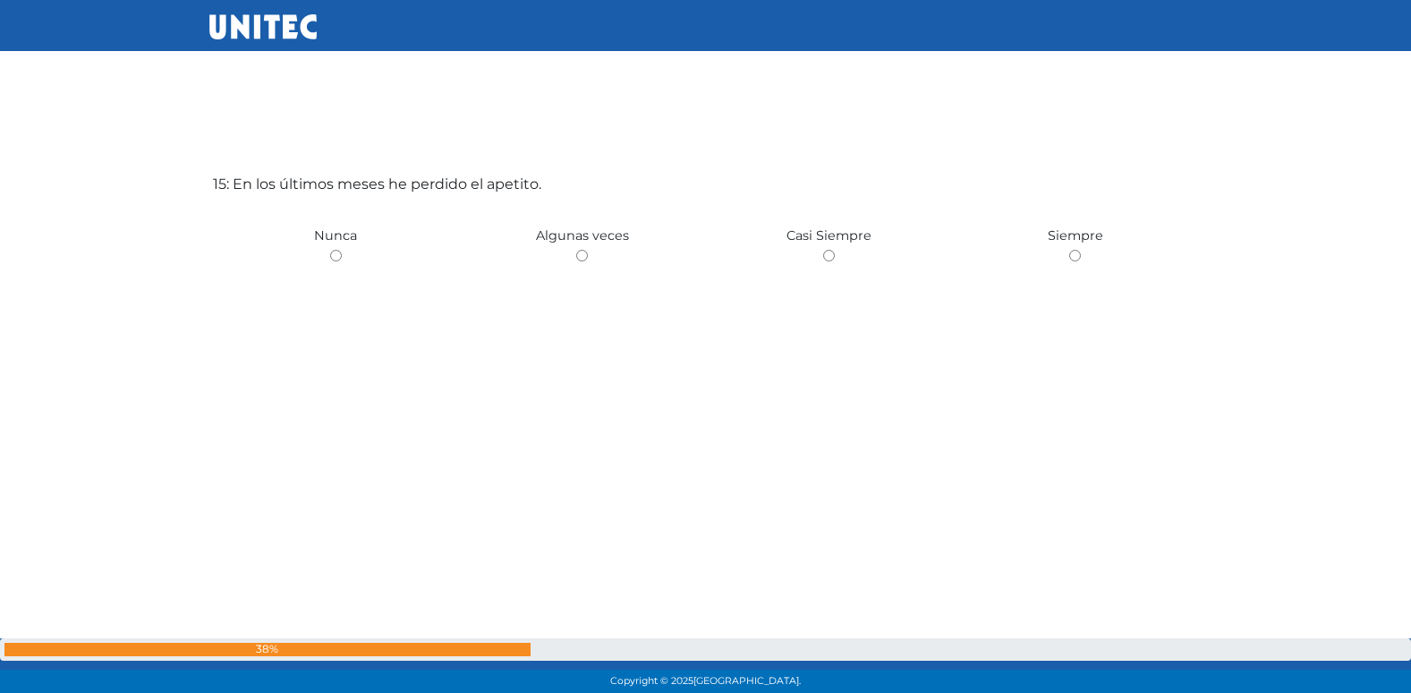
click at [576, 250] on input "radio" at bounding box center [582, 256] width 12 height 12
radio input "true"
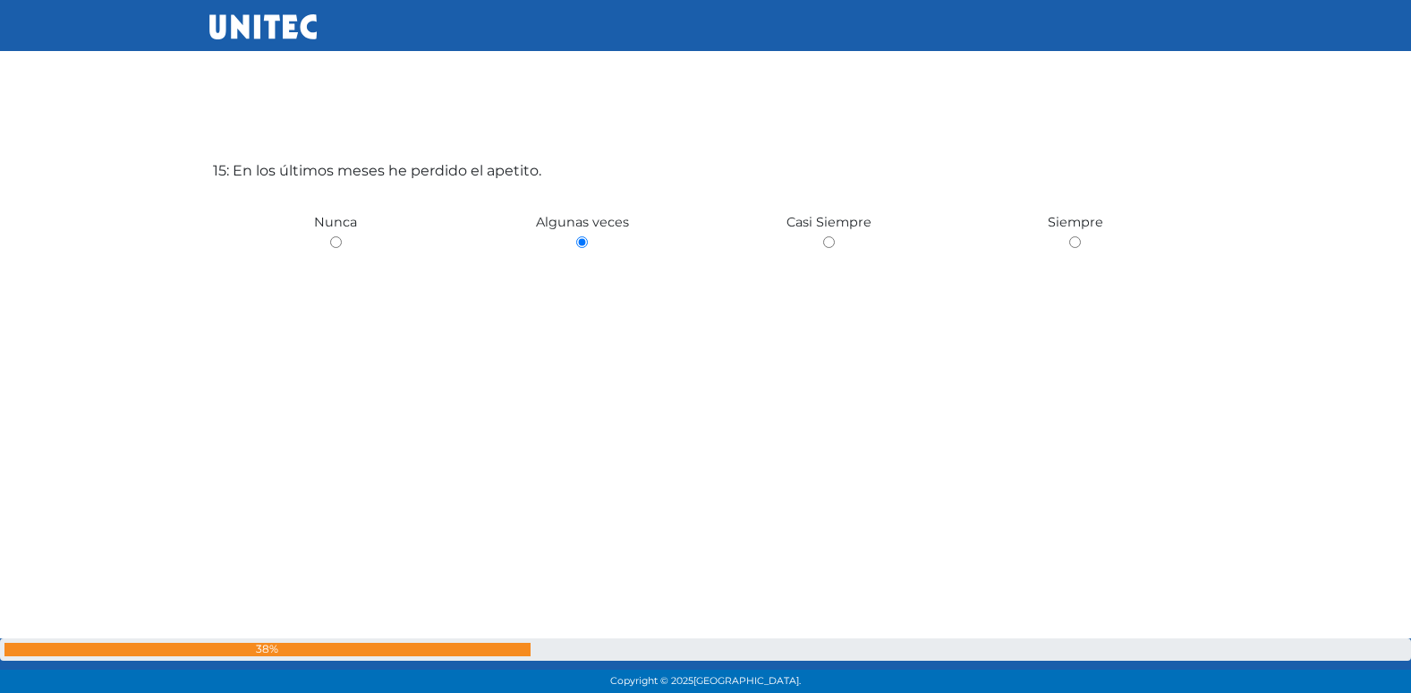
radio input "true"
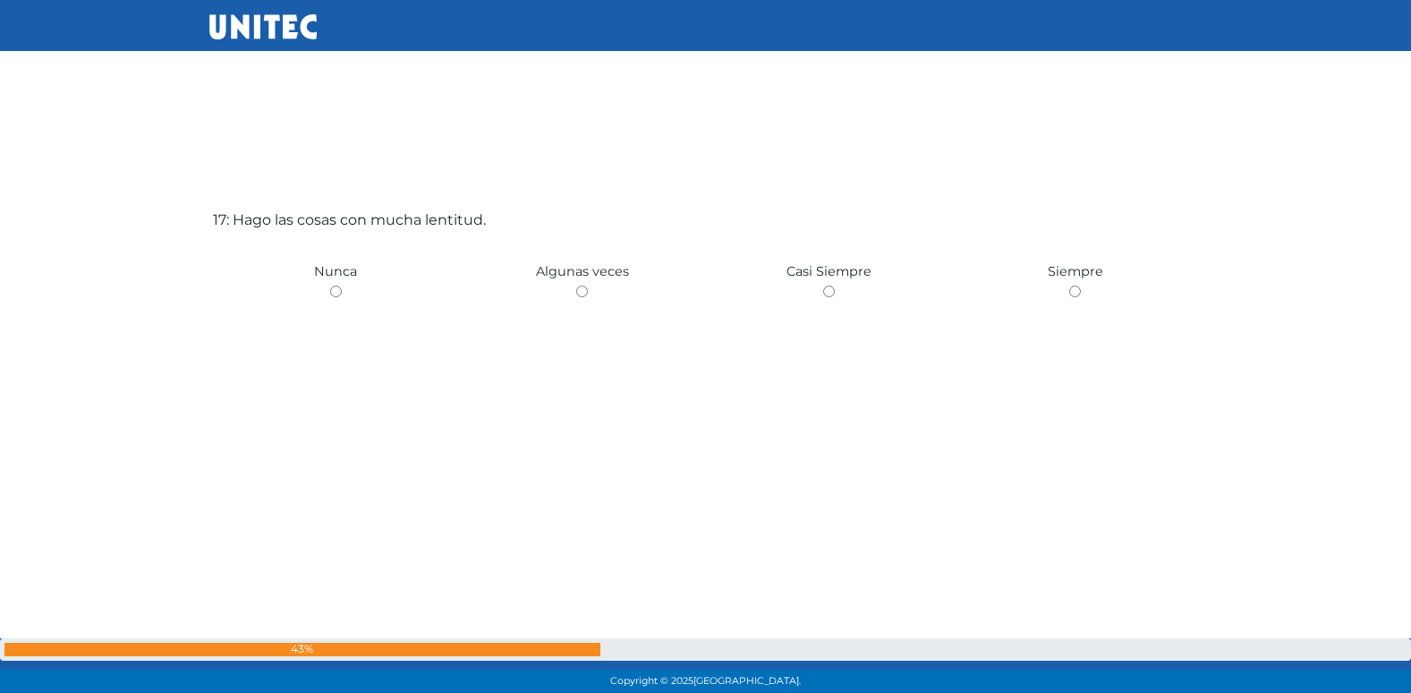
scroll to position [11171, 0]
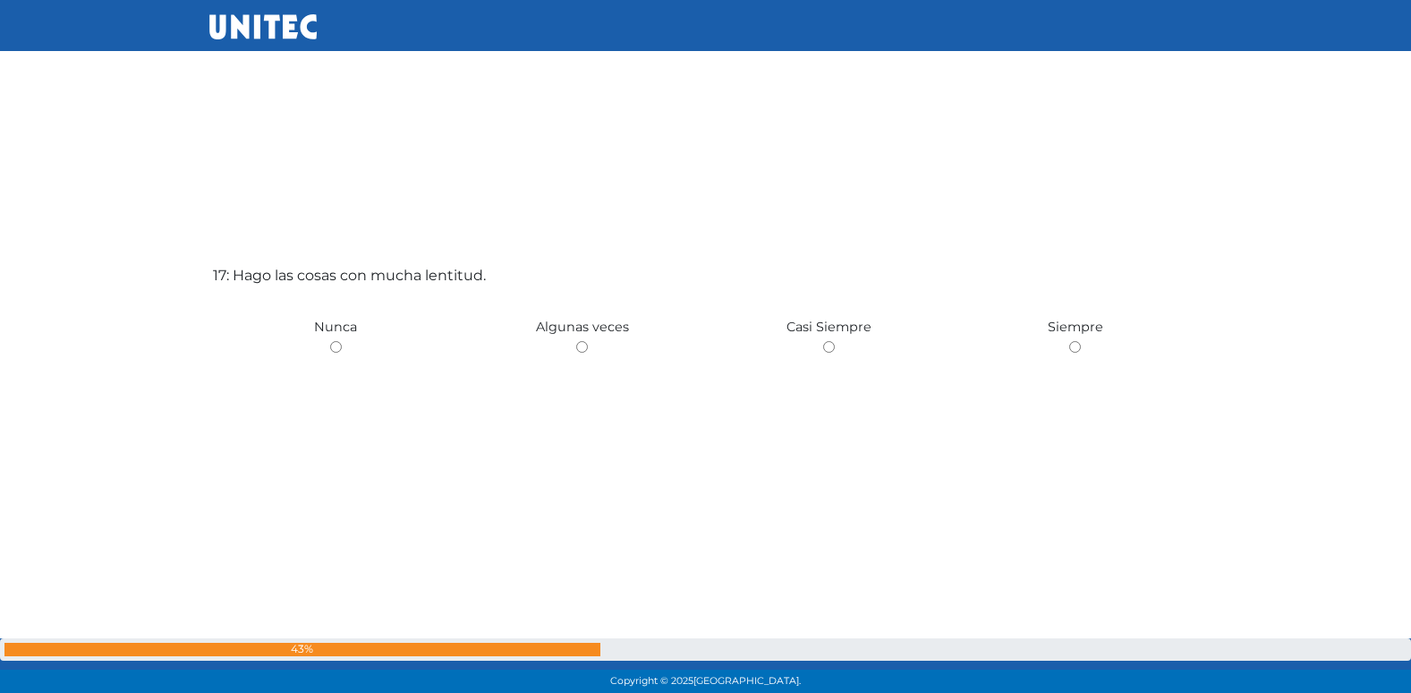
click at [576, 341] on input "radio" at bounding box center [582, 347] width 12 height 12
radio input "true"
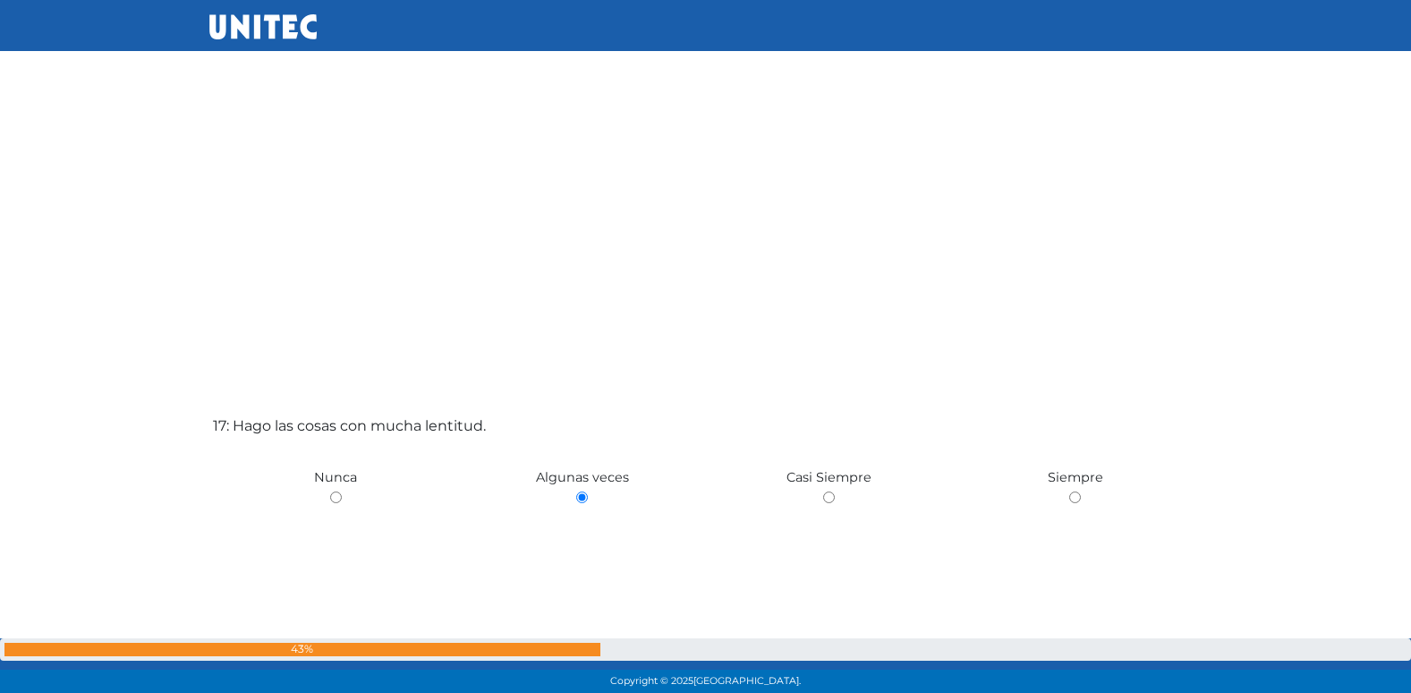
click at [330, 491] on input "radio" at bounding box center [336, 497] width 12 height 12
radio input "true"
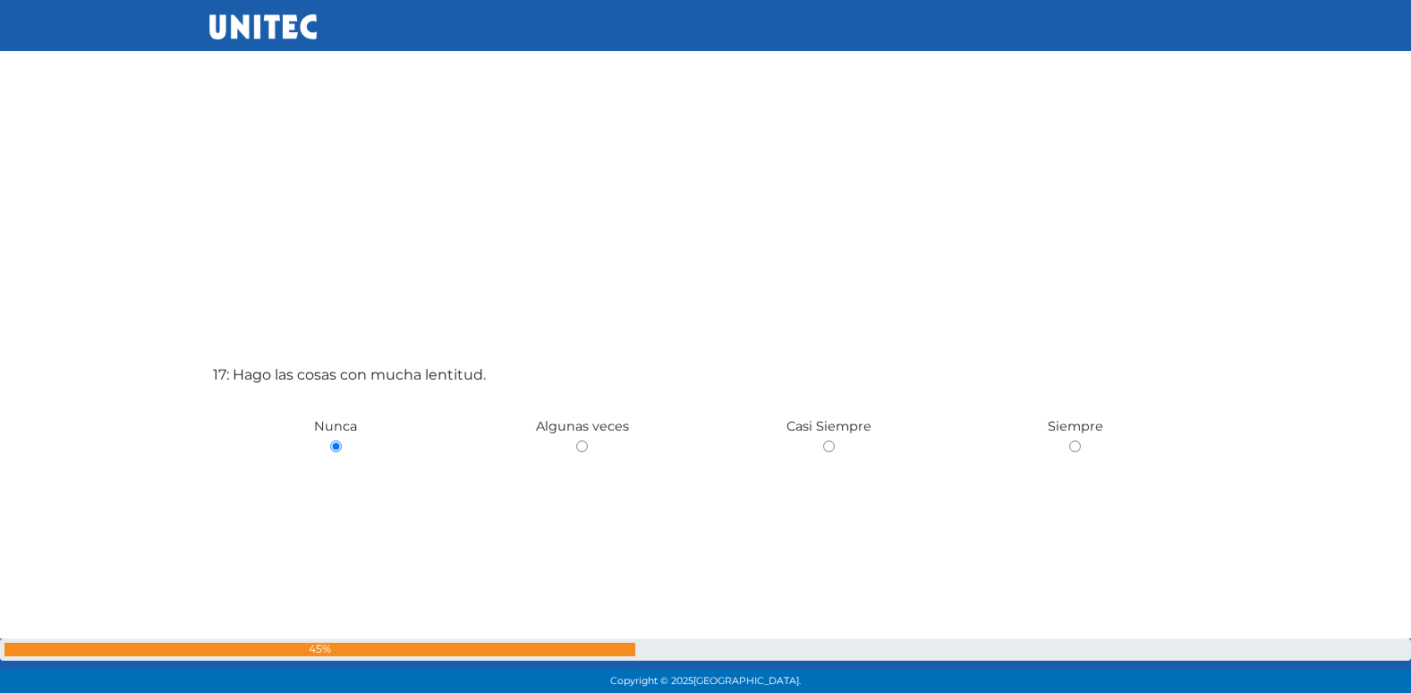
click at [576, 440] on input "radio" at bounding box center [582, 446] width 12 height 12
radio input "true"
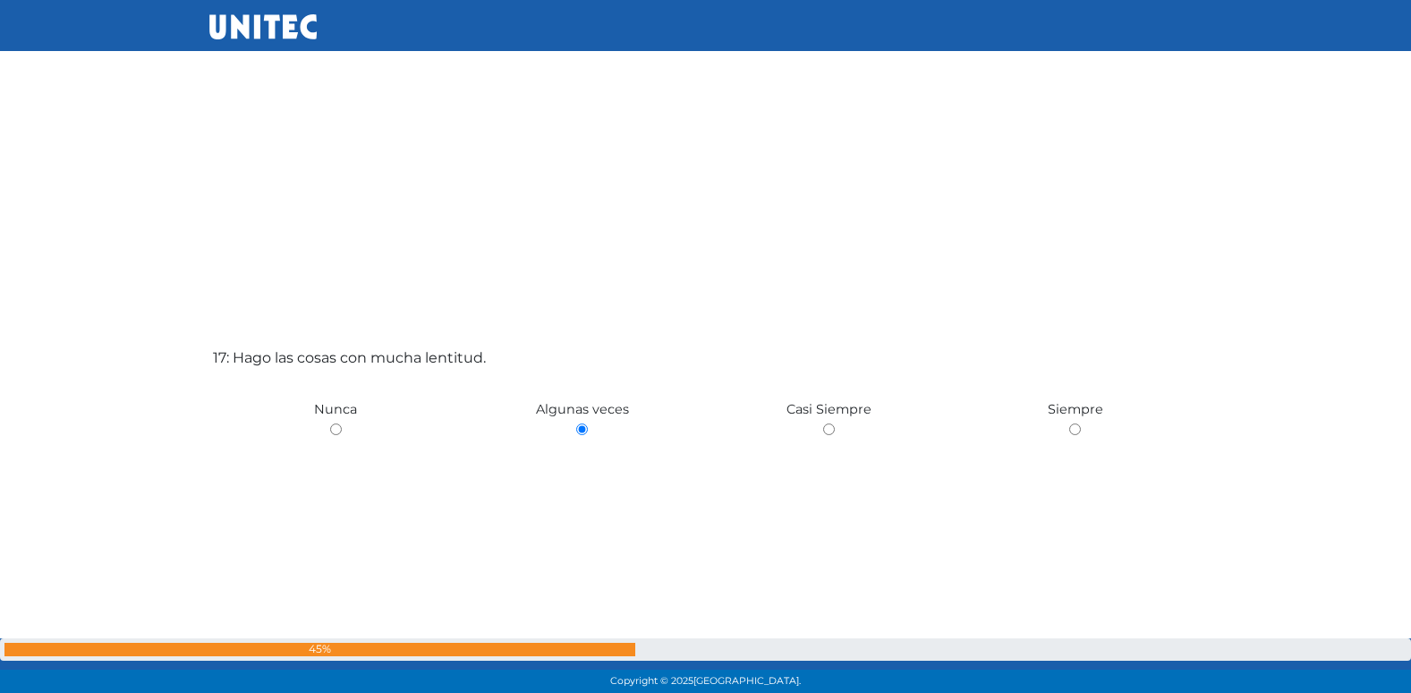
click at [330, 423] on input "radio" at bounding box center [336, 429] width 12 height 12
radio input "true"
click at [576, 418] on input "radio" at bounding box center [582, 424] width 12 height 12
radio input "true"
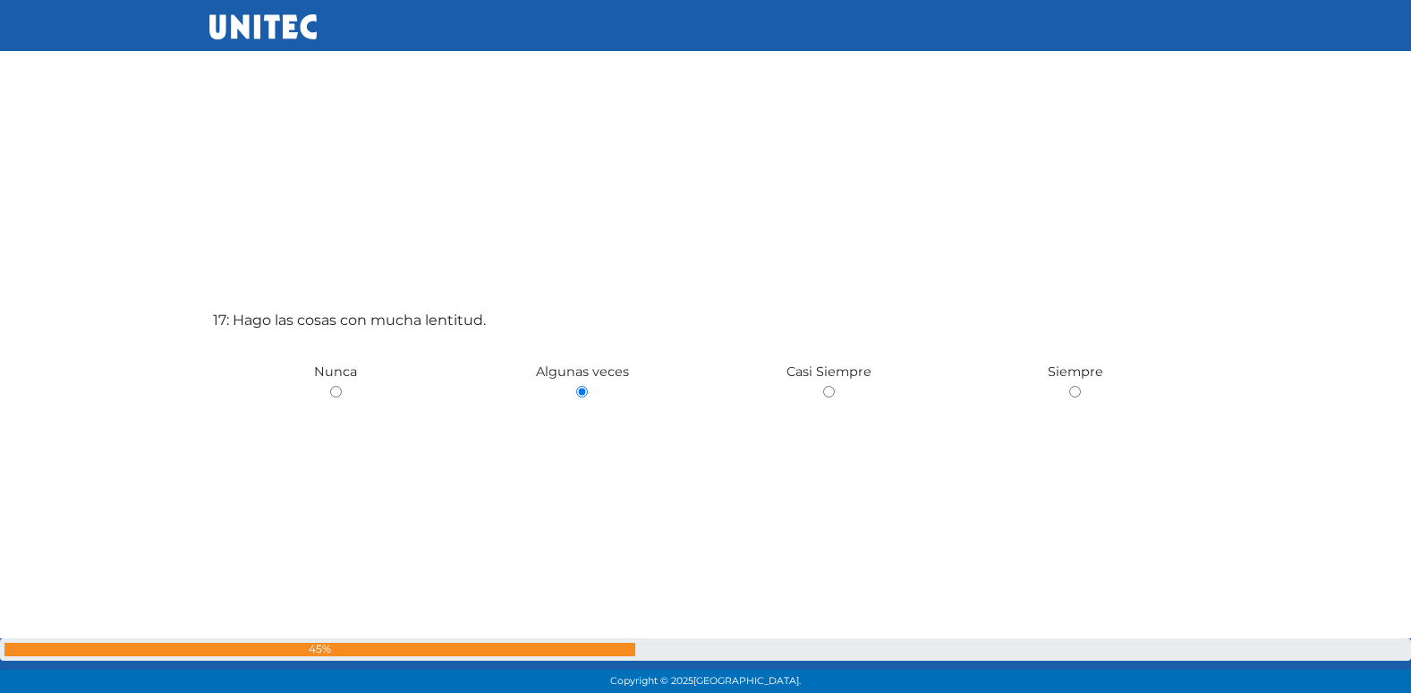
click at [823, 386] on input "radio" at bounding box center [829, 392] width 12 height 12
radio input "true"
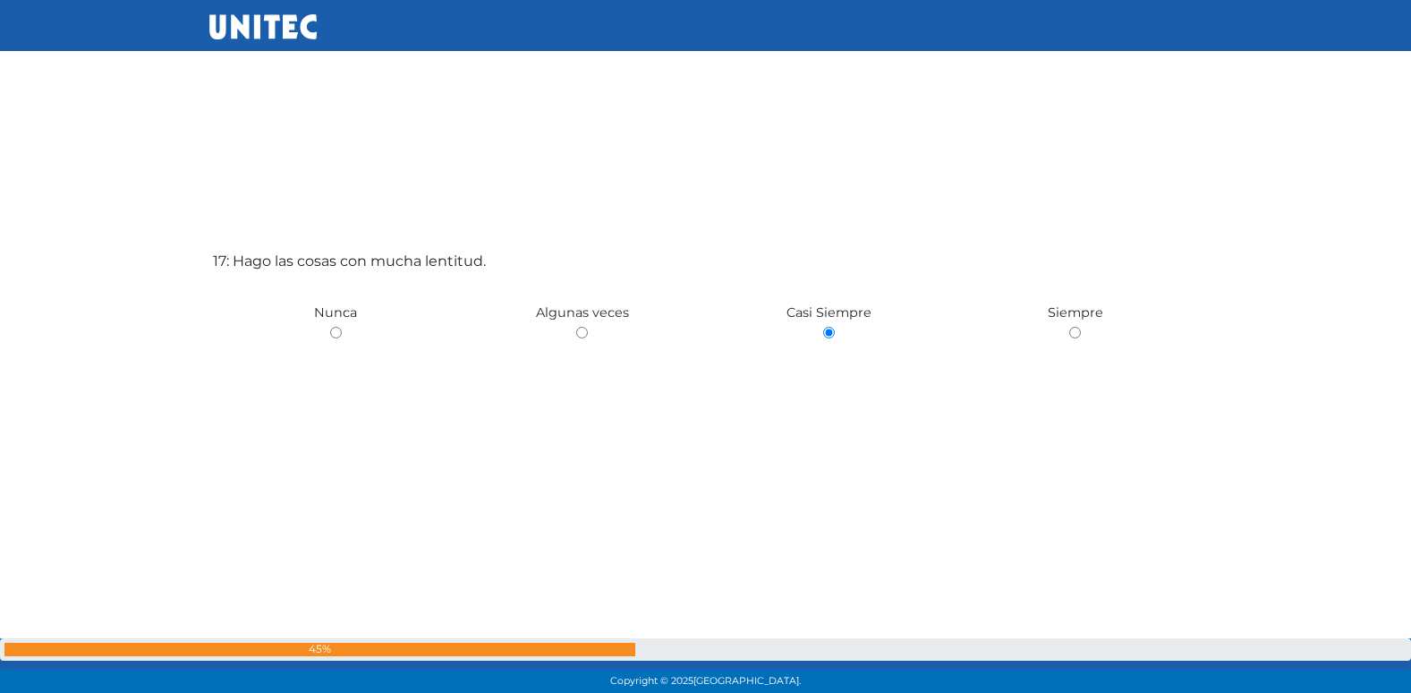
click at [576, 327] on input "radio" at bounding box center [582, 333] width 12 height 12
radio input "true"
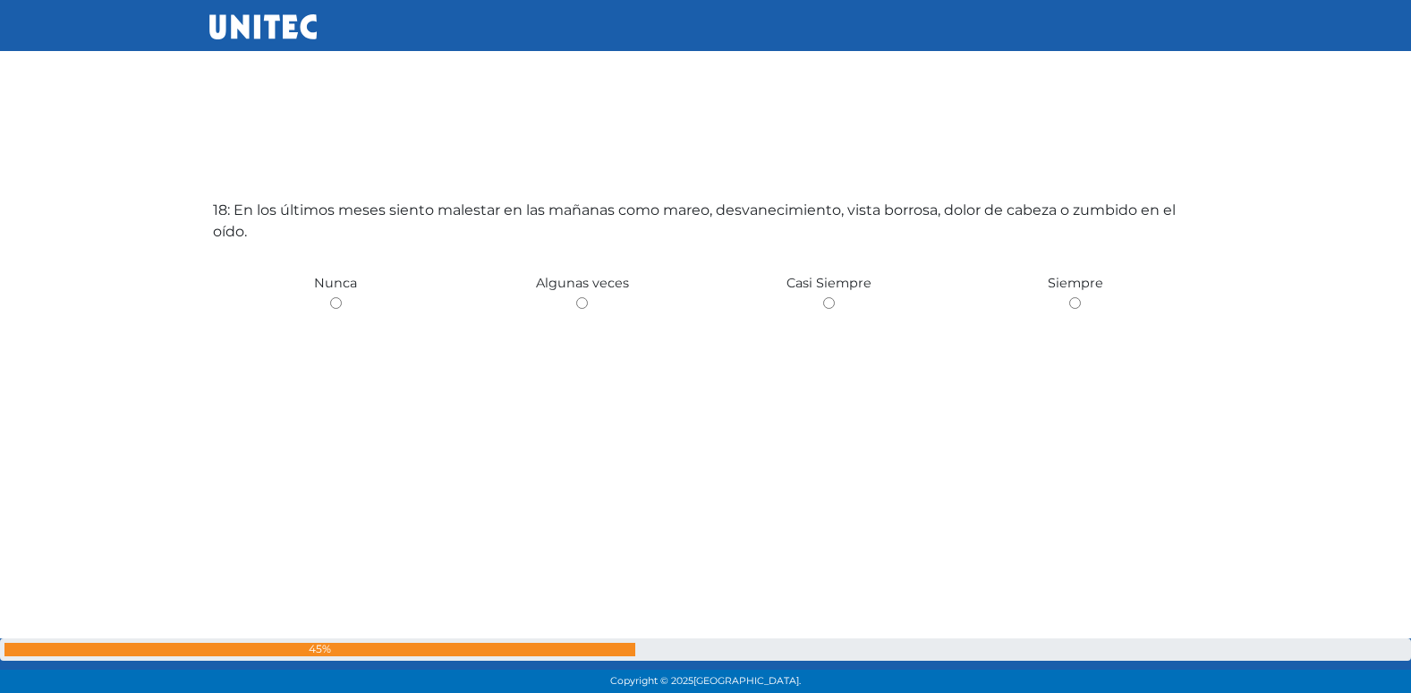
scroll to position [11863, 0]
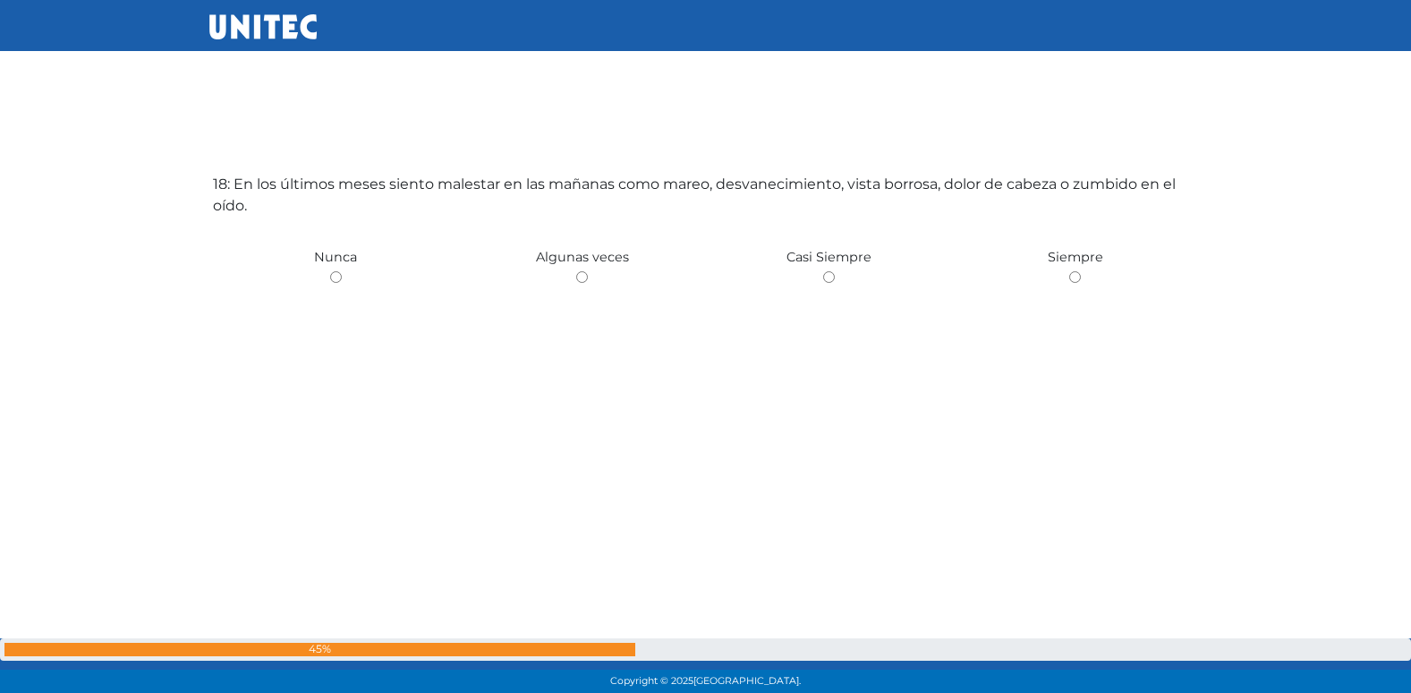
click at [576, 271] on input "radio" at bounding box center [582, 277] width 12 height 12
radio input "true"
click at [330, 271] on input "radio" at bounding box center [336, 277] width 12 height 12
radio input "true"
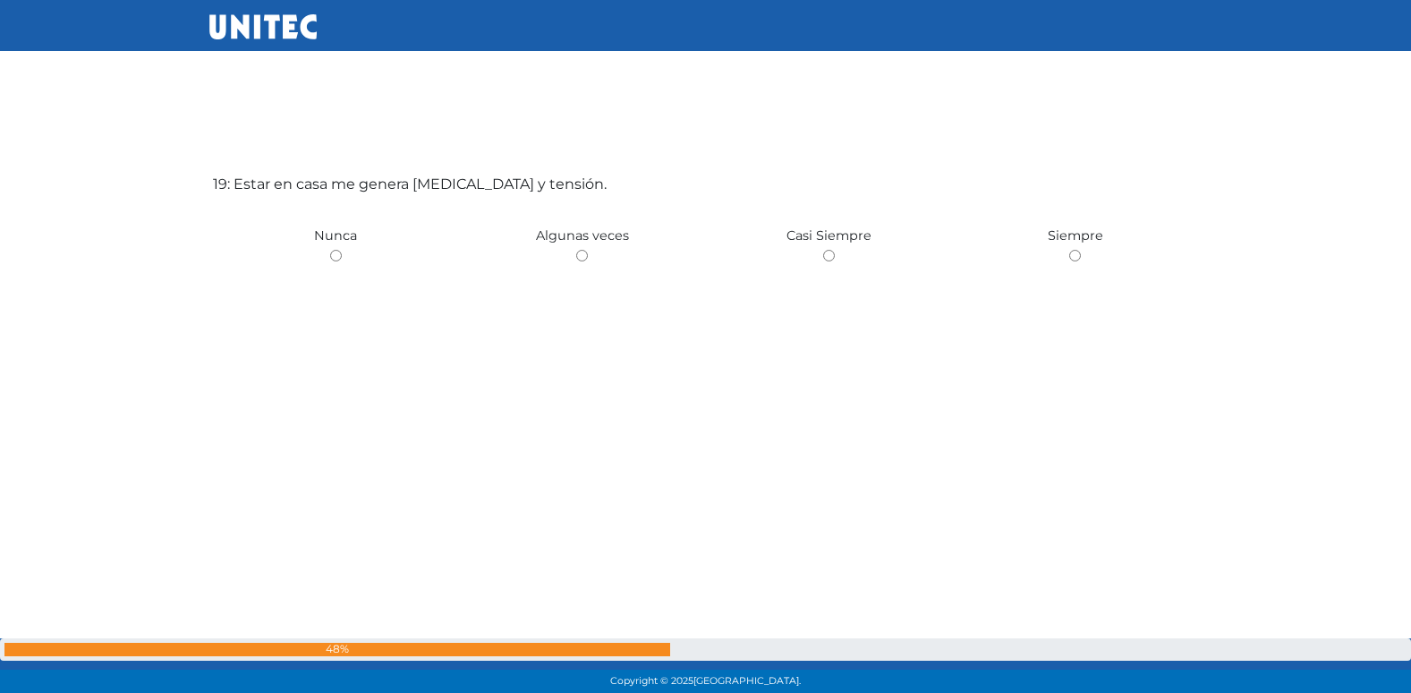
click at [576, 250] on input "radio" at bounding box center [582, 256] width 12 height 12
radio input "true"
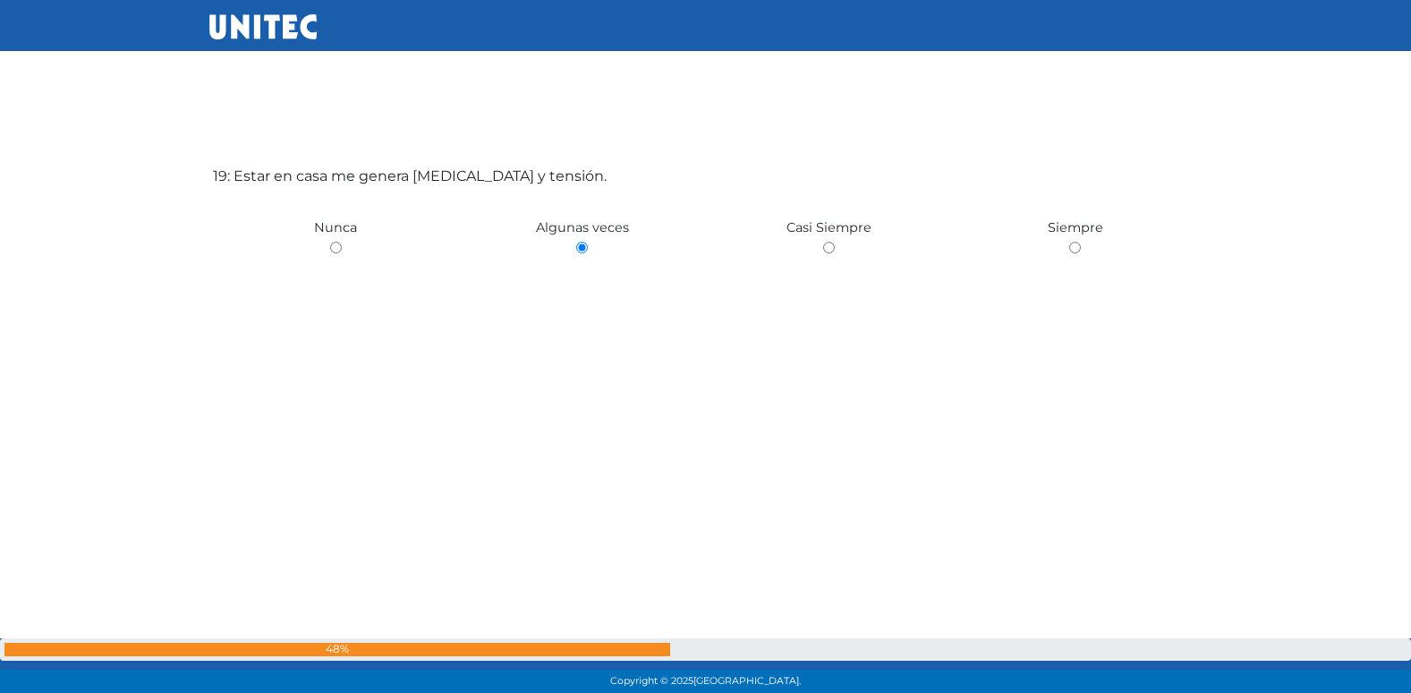
click at [330, 242] on input "radio" at bounding box center [336, 248] width 12 height 12
radio input "true"
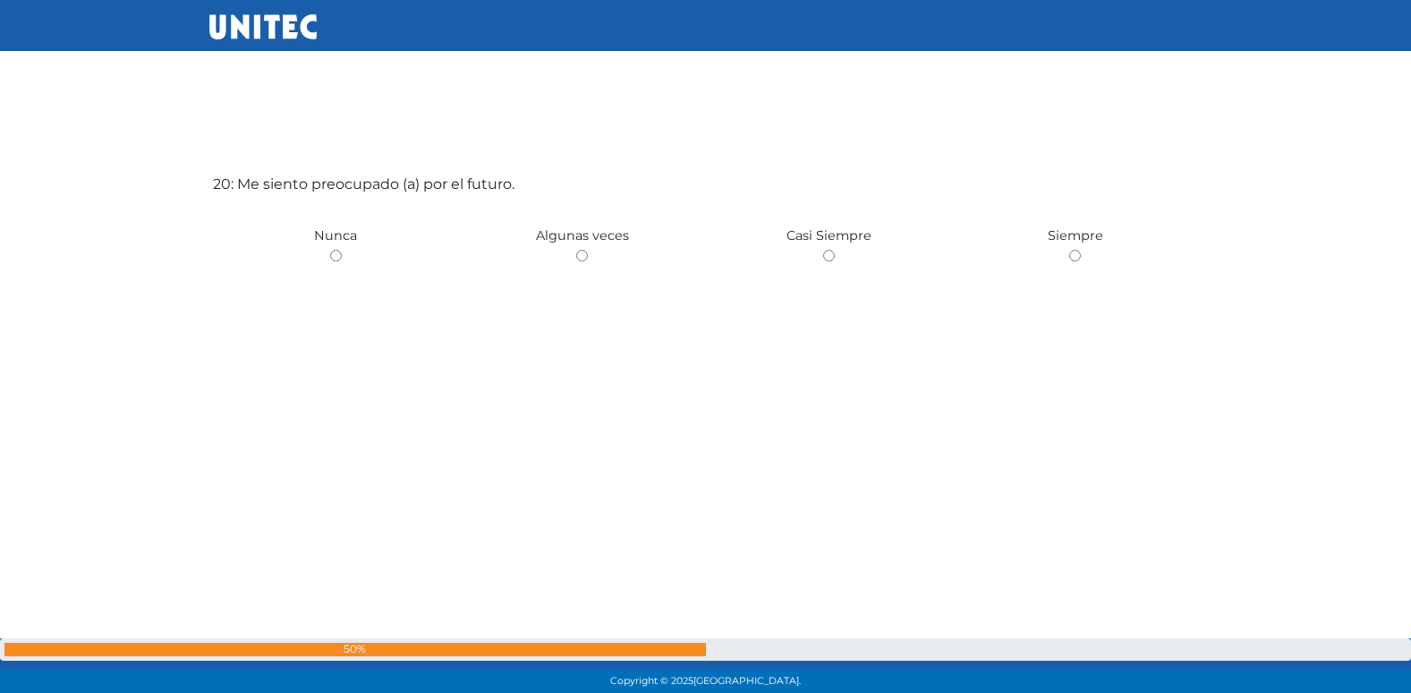
click at [576, 250] on input "radio" at bounding box center [582, 256] width 12 height 12
radio input "true"
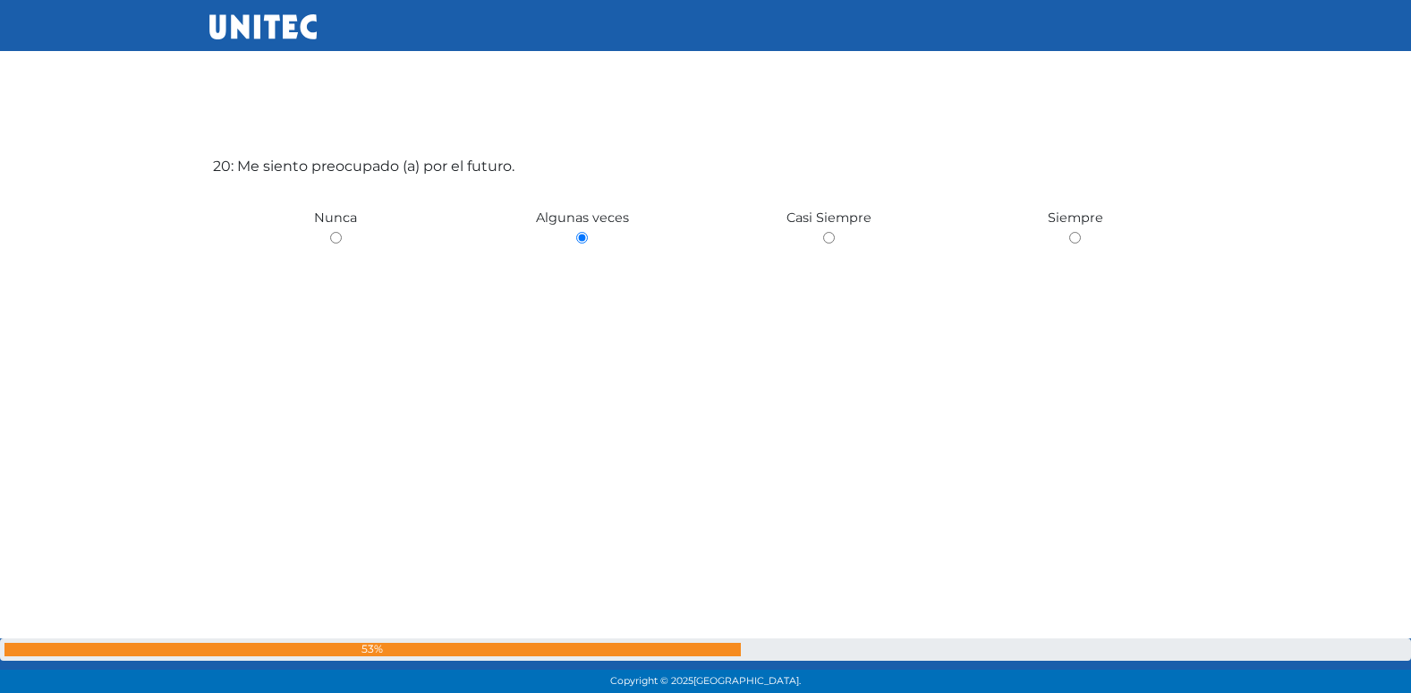
click at [823, 232] on input "radio" at bounding box center [829, 238] width 12 height 12
radio input "true"
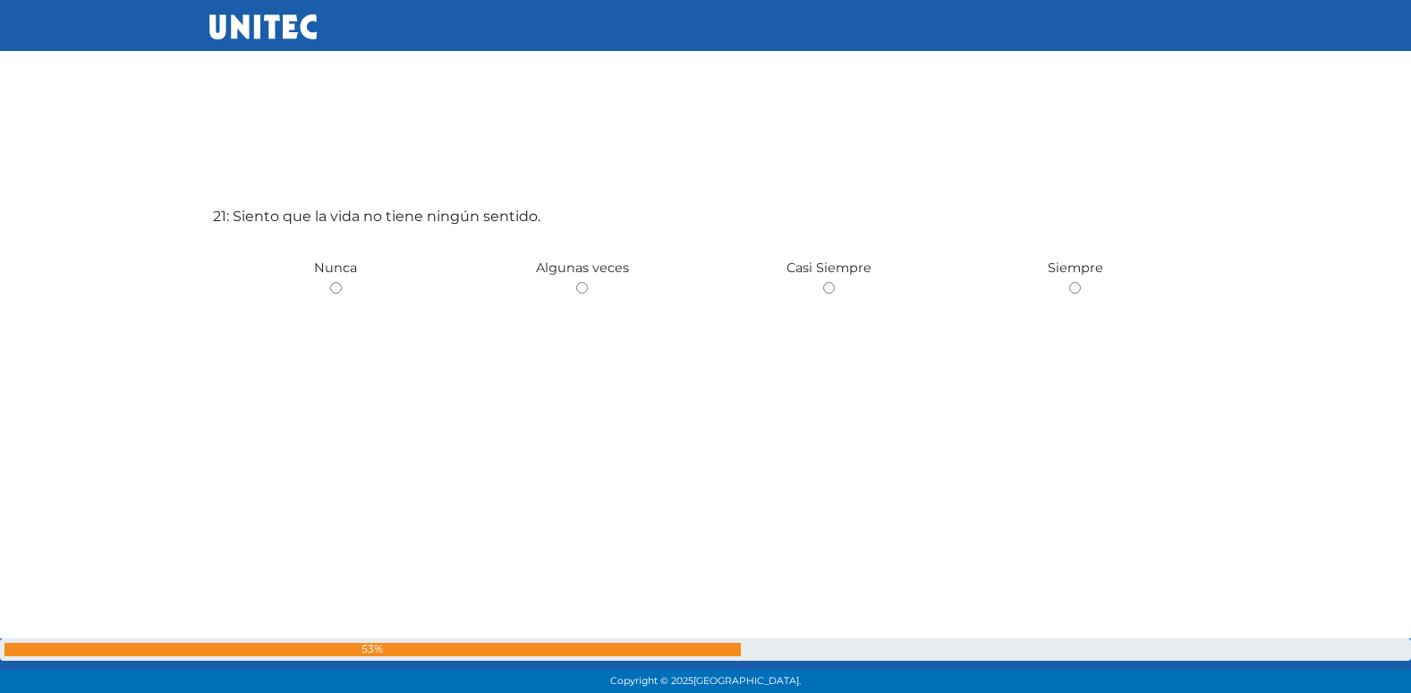
scroll to position [13941, 0]
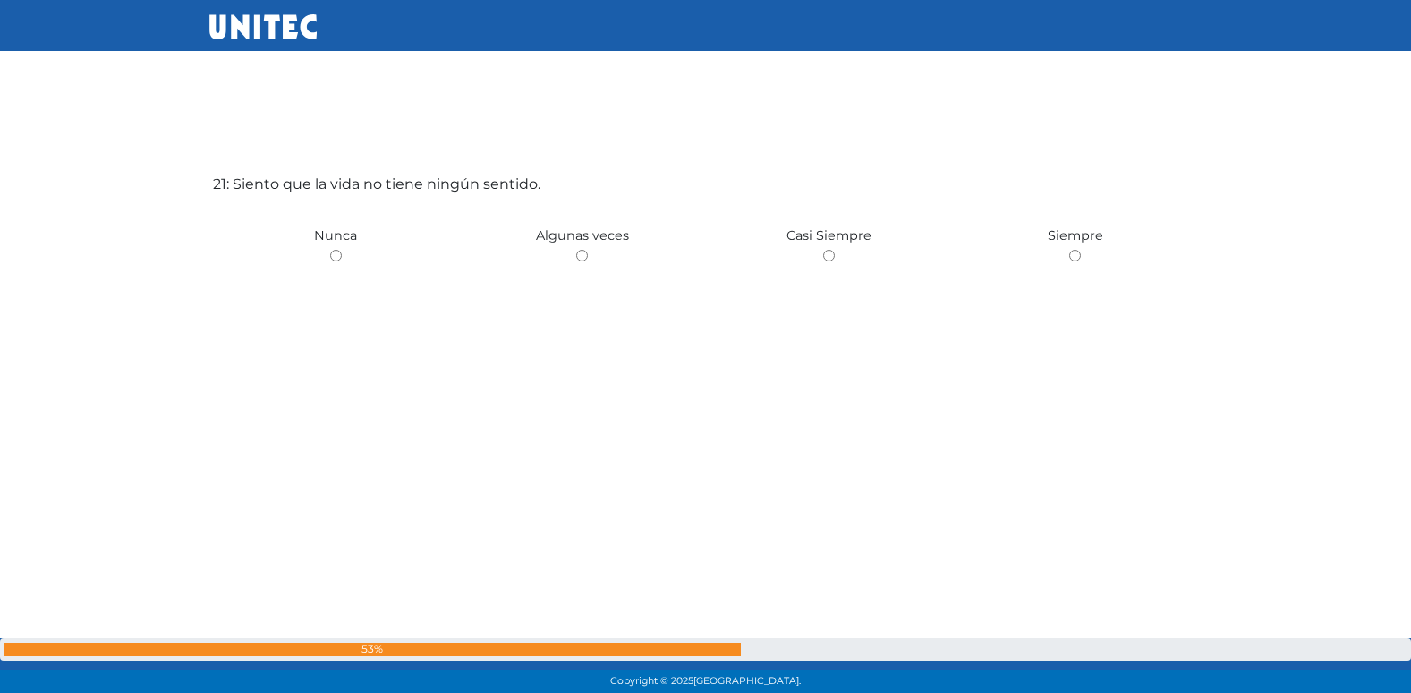
click at [576, 250] on input "radio" at bounding box center [582, 256] width 12 height 12
radio input "true"
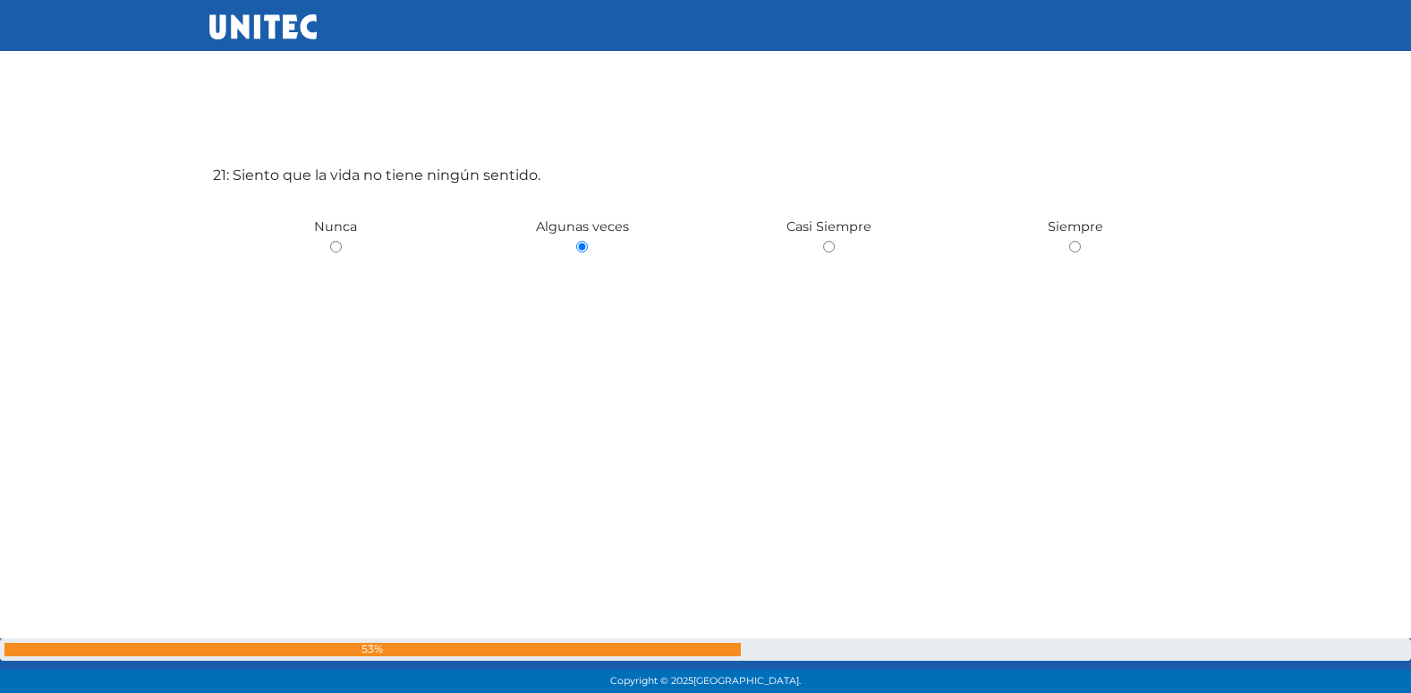
click at [330, 241] on input "radio" at bounding box center [336, 247] width 12 height 12
radio input "true"
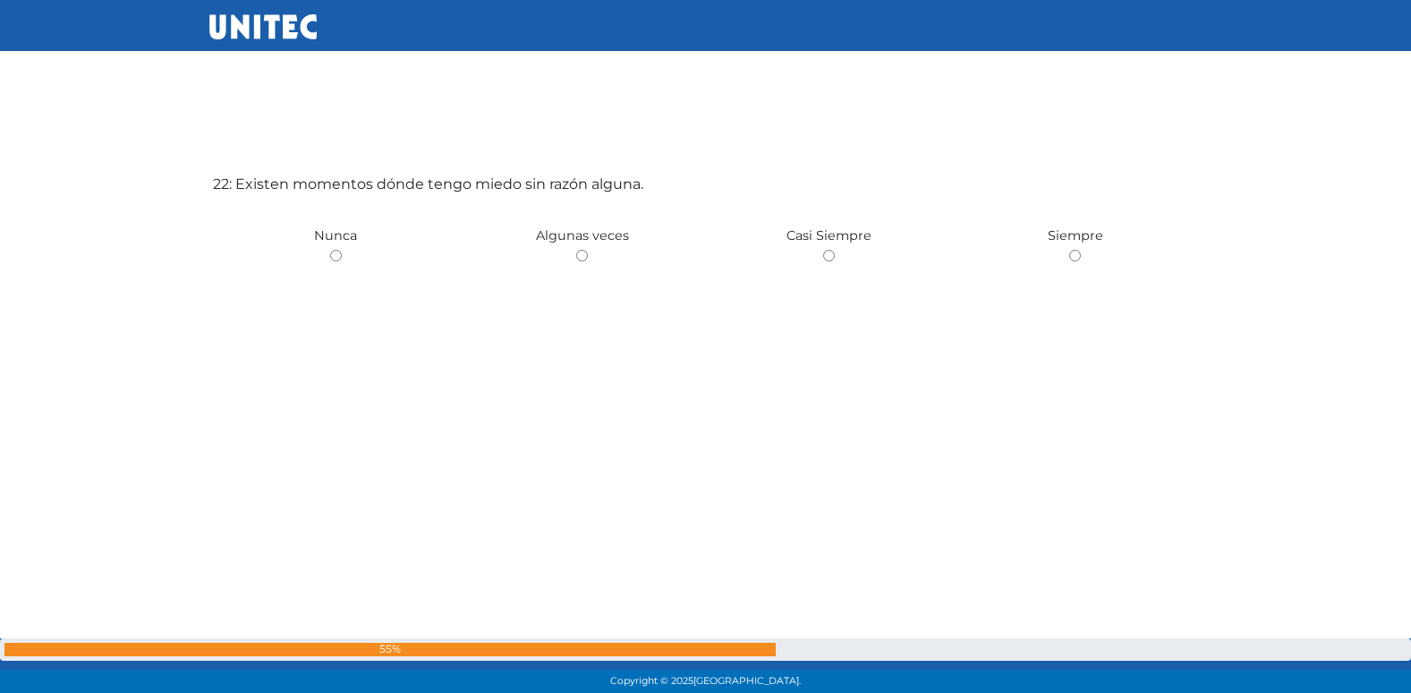
click at [576, 250] on input "radio" at bounding box center [582, 256] width 12 height 12
radio input "true"
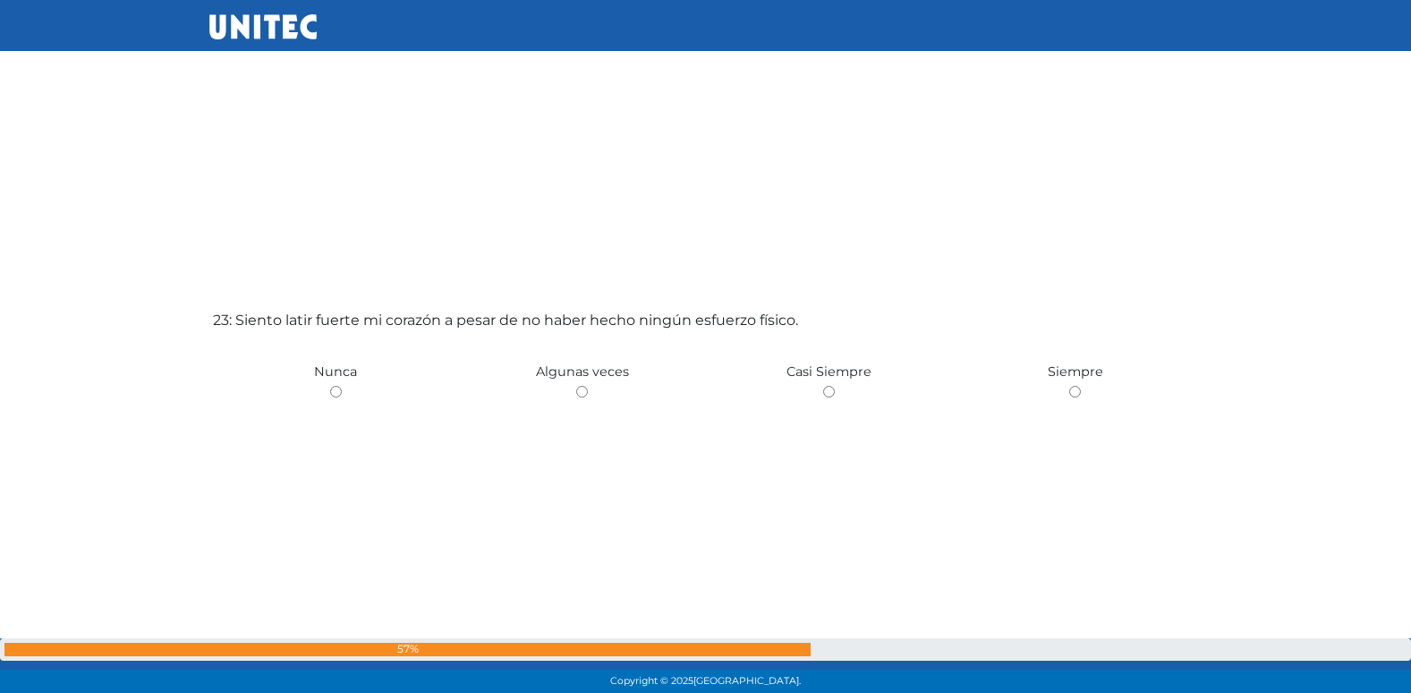
scroll to position [15326, 0]
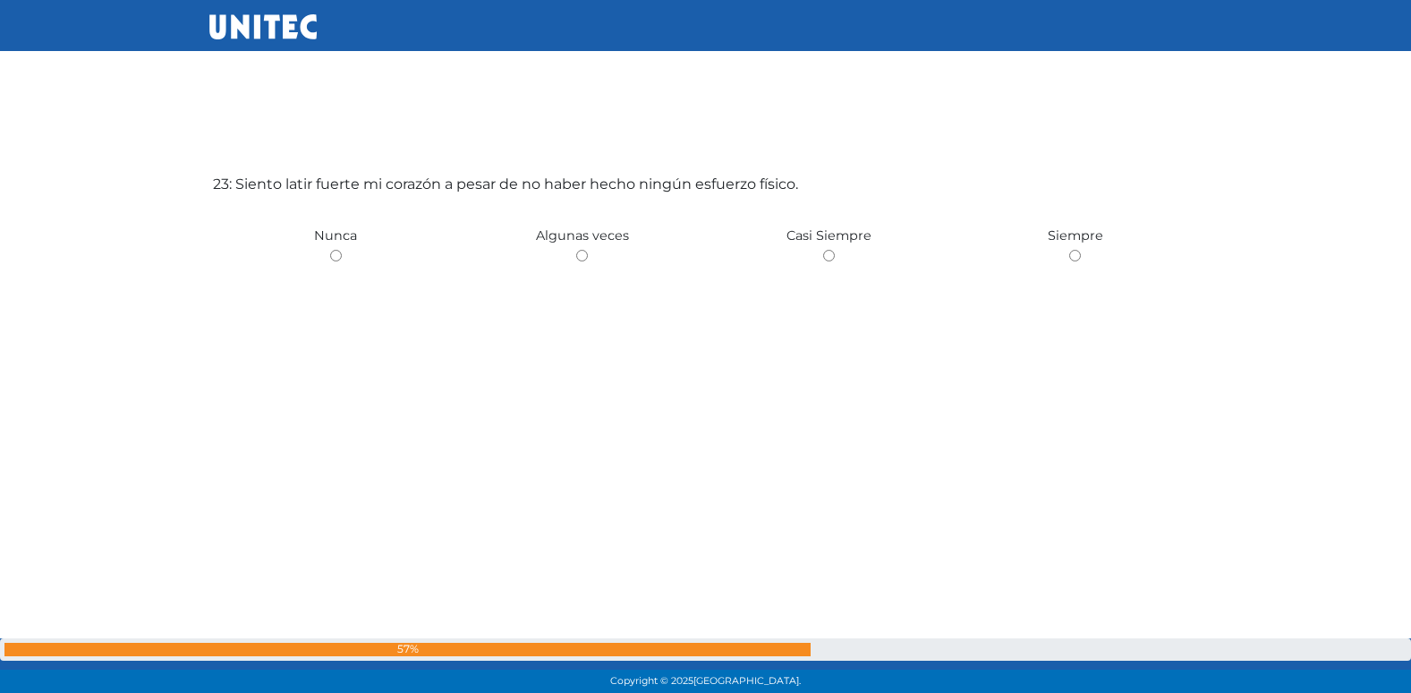
click at [576, 250] on input "radio" at bounding box center [582, 256] width 12 height 12
radio input "true"
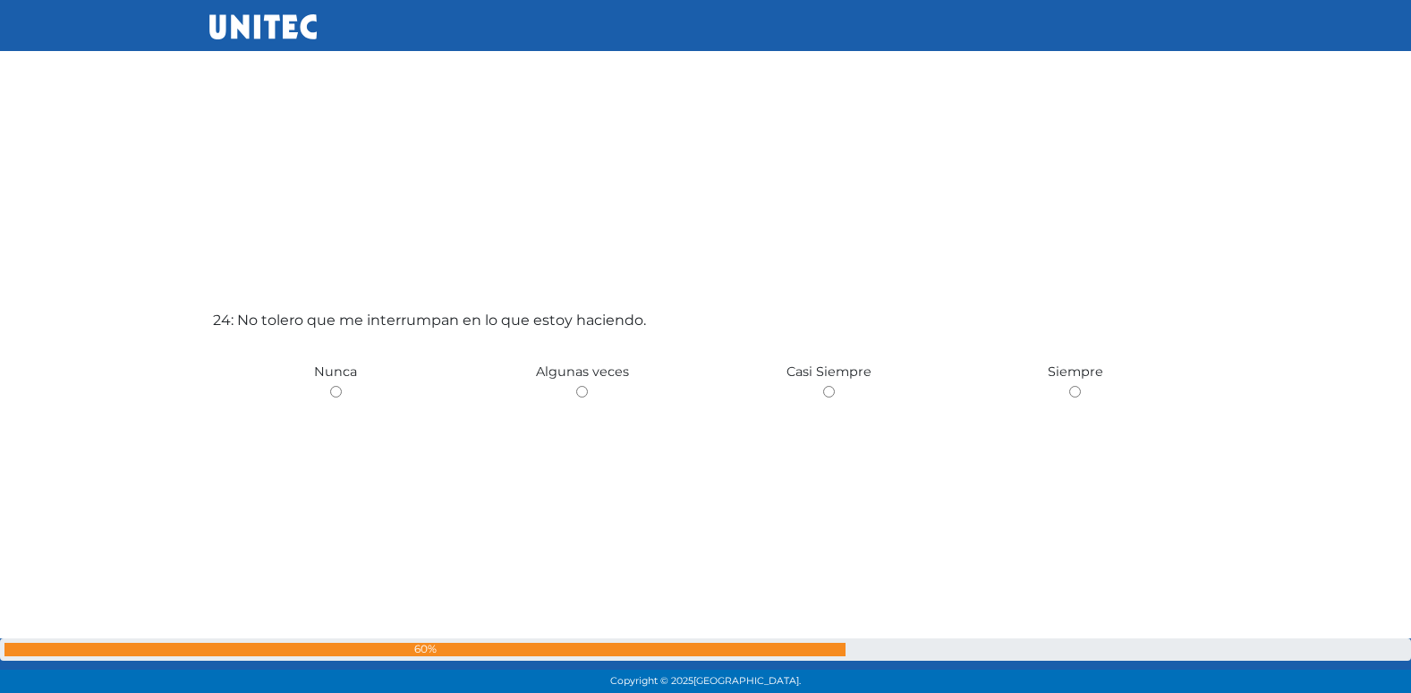
scroll to position [16019, 0]
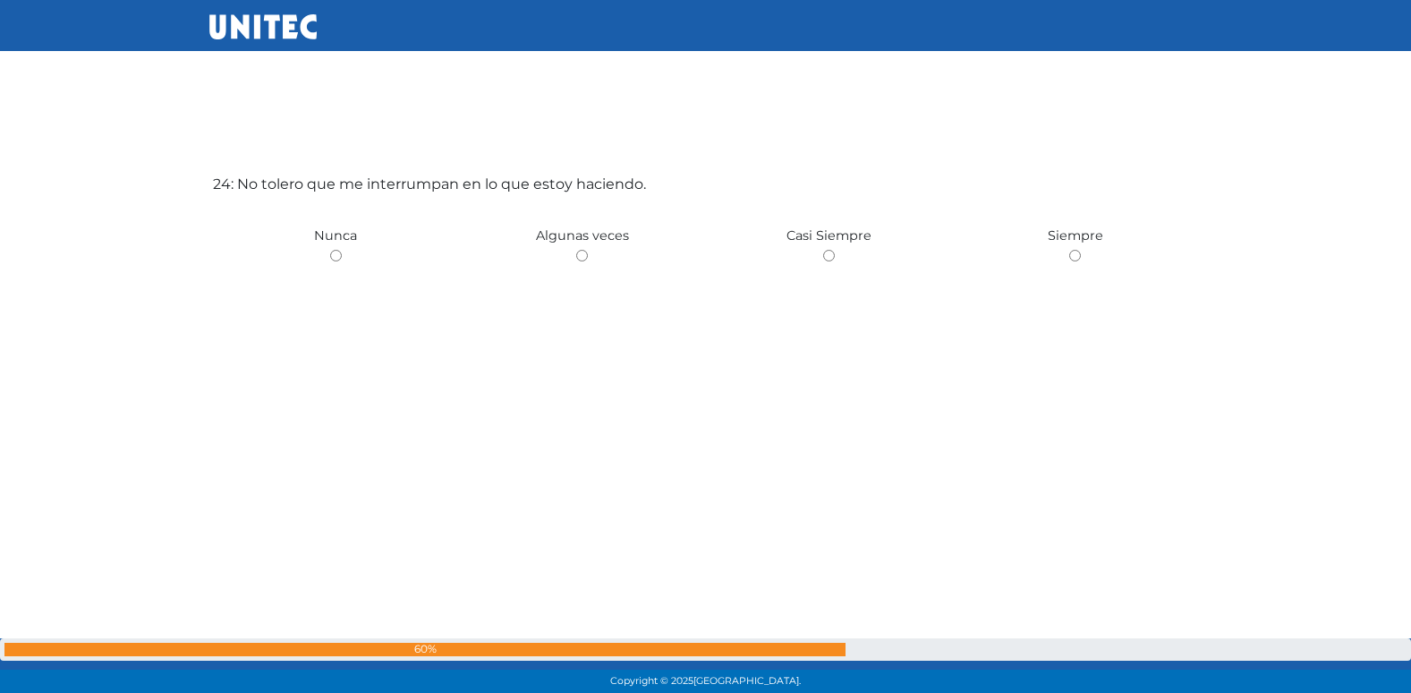
click at [576, 250] on input "radio" at bounding box center [582, 256] width 12 height 12
radio input "true"
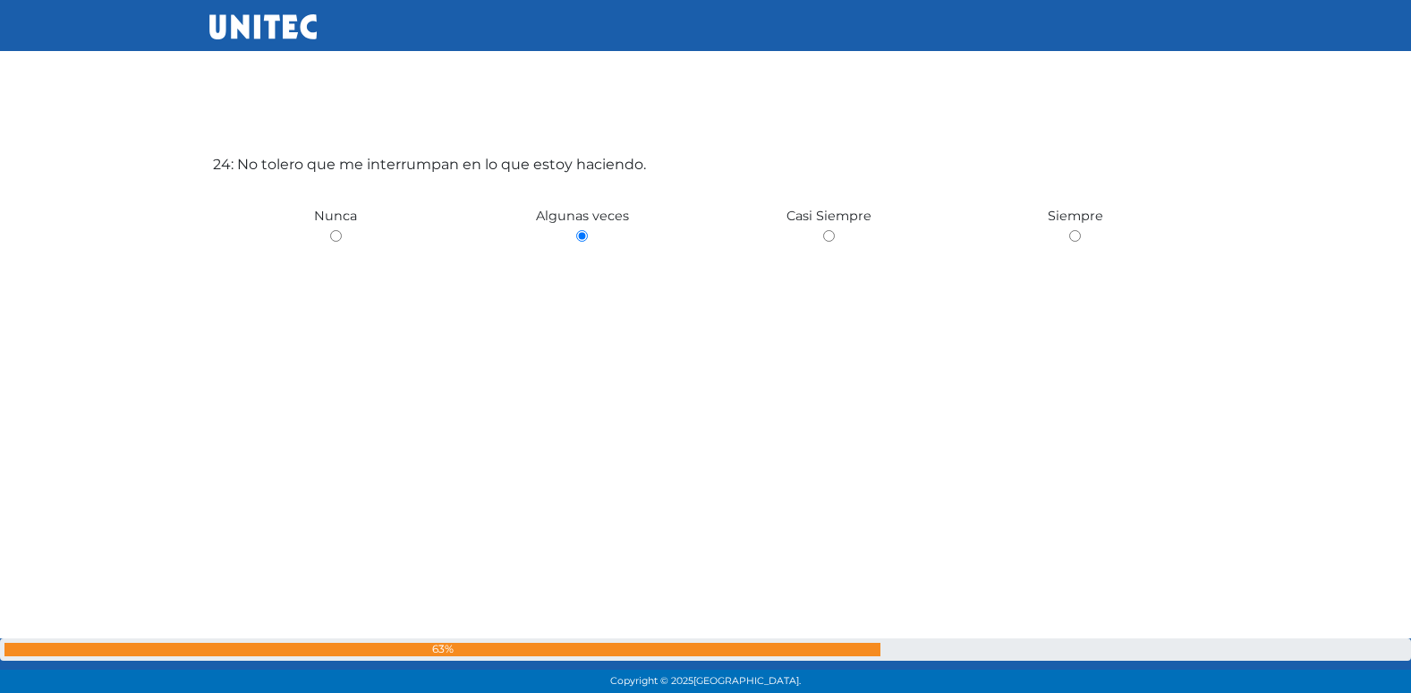
click at [823, 230] on input "radio" at bounding box center [829, 236] width 12 height 12
radio input "true"
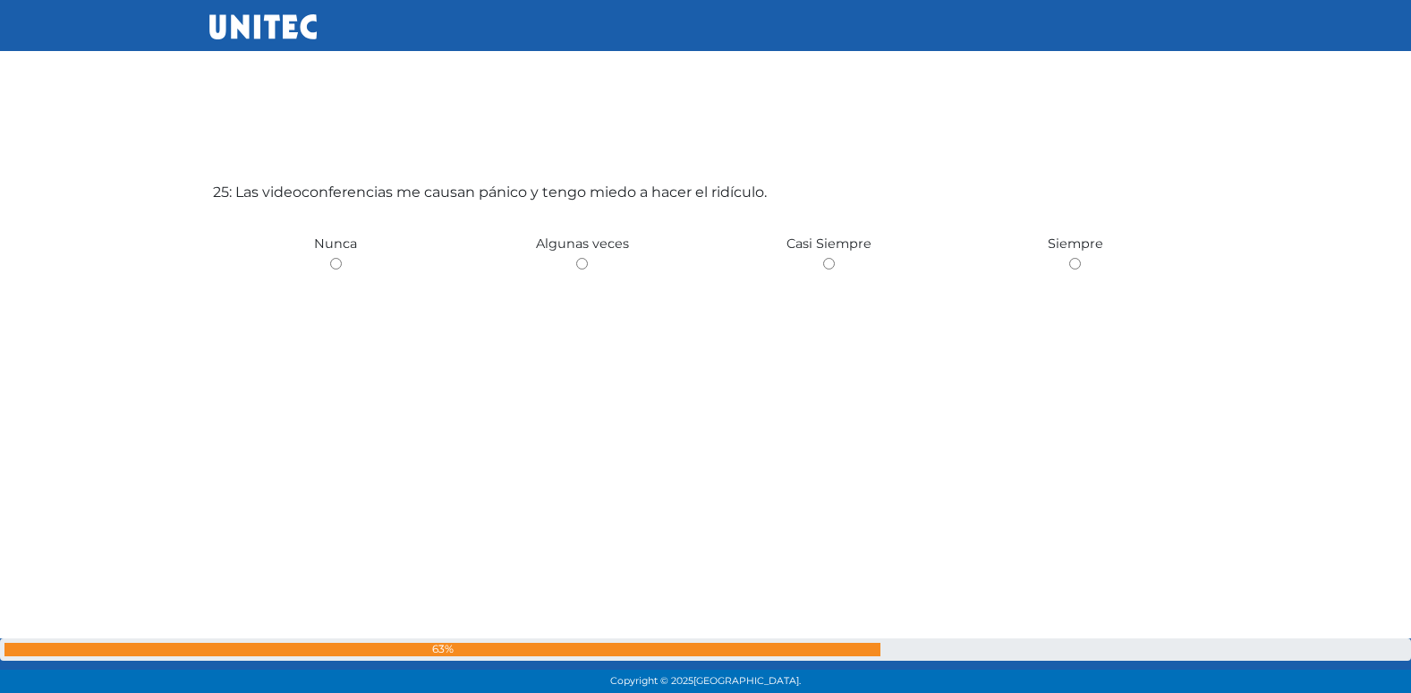
scroll to position [16712, 0]
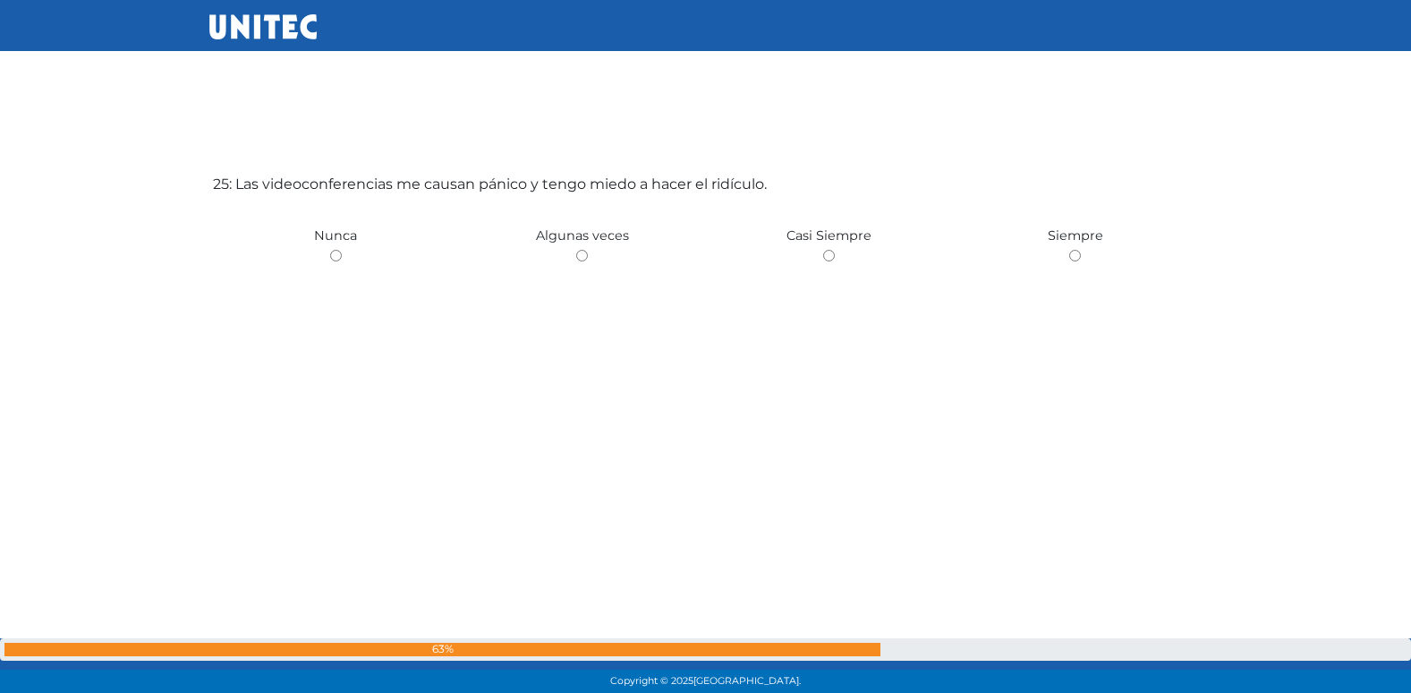
click at [576, 250] on input "radio" at bounding box center [582, 256] width 12 height 12
radio input "true"
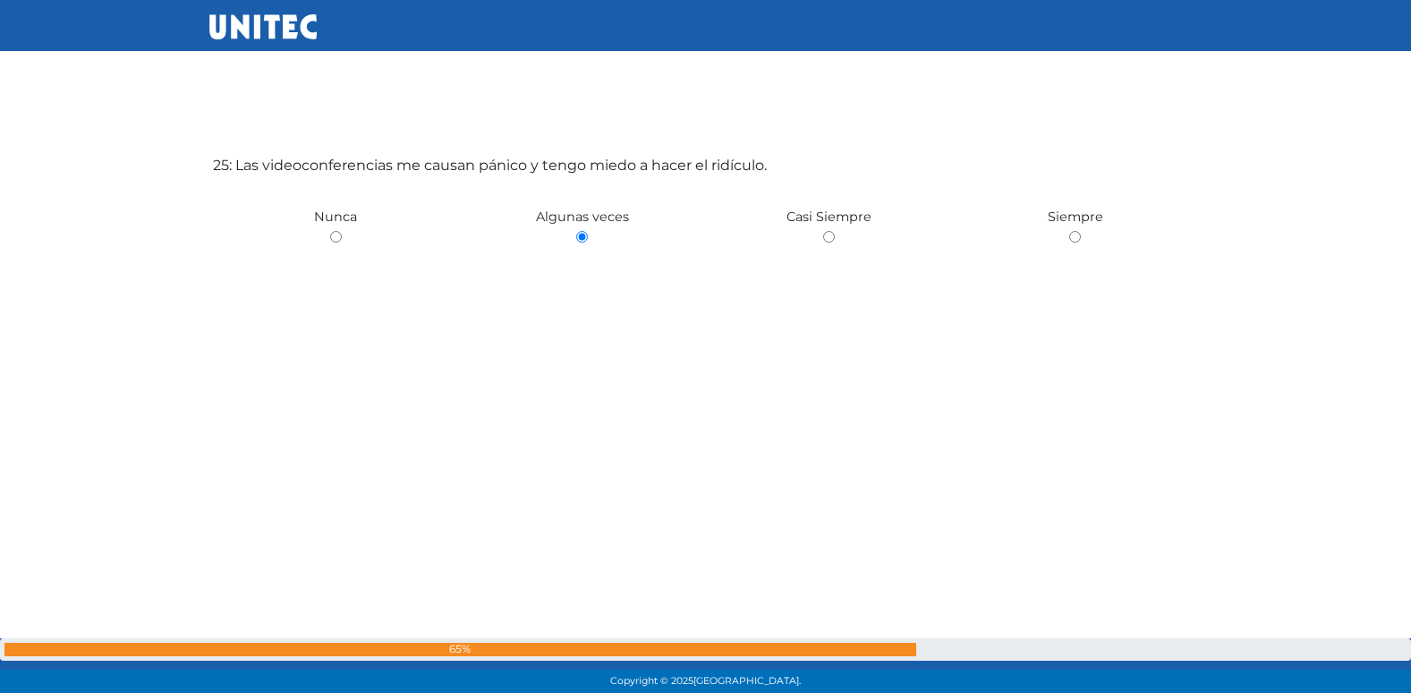
click at [823, 231] on input "radio" at bounding box center [829, 237] width 12 height 12
radio input "true"
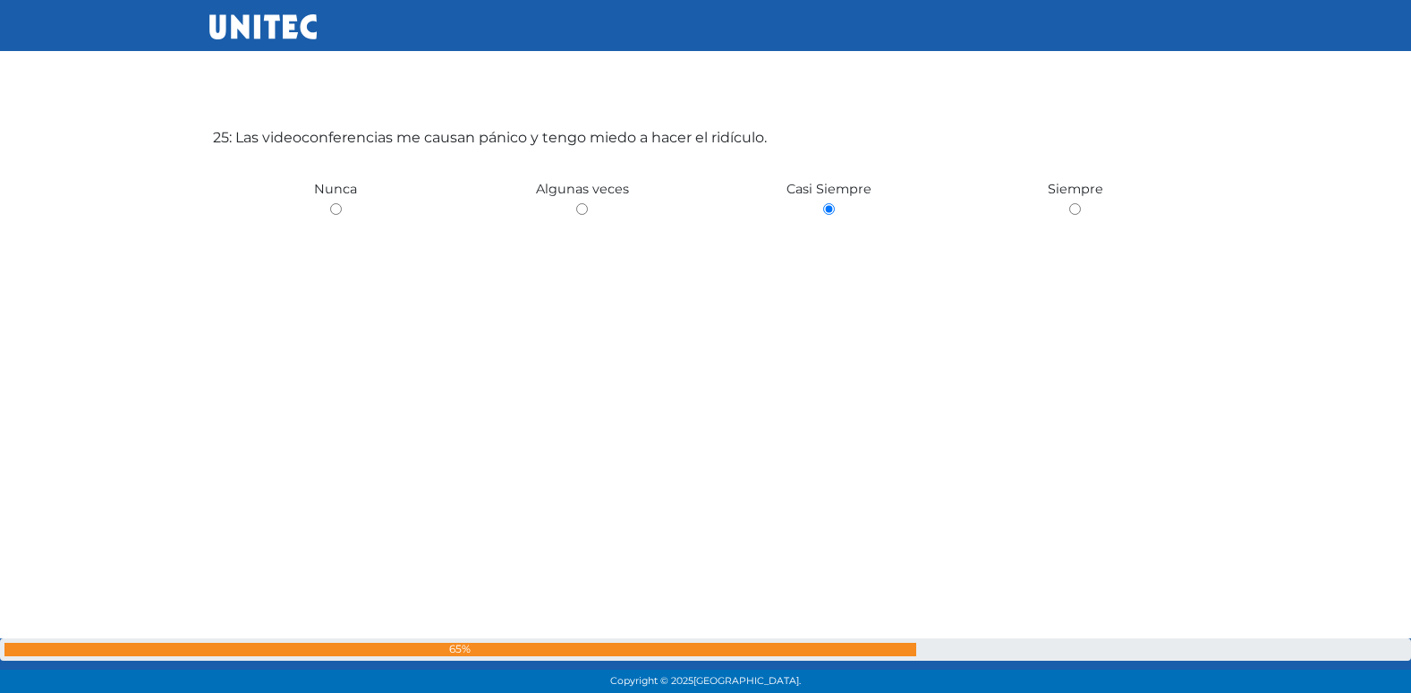
click at [1069, 203] on input "radio" at bounding box center [1075, 209] width 12 height 12
radio input "true"
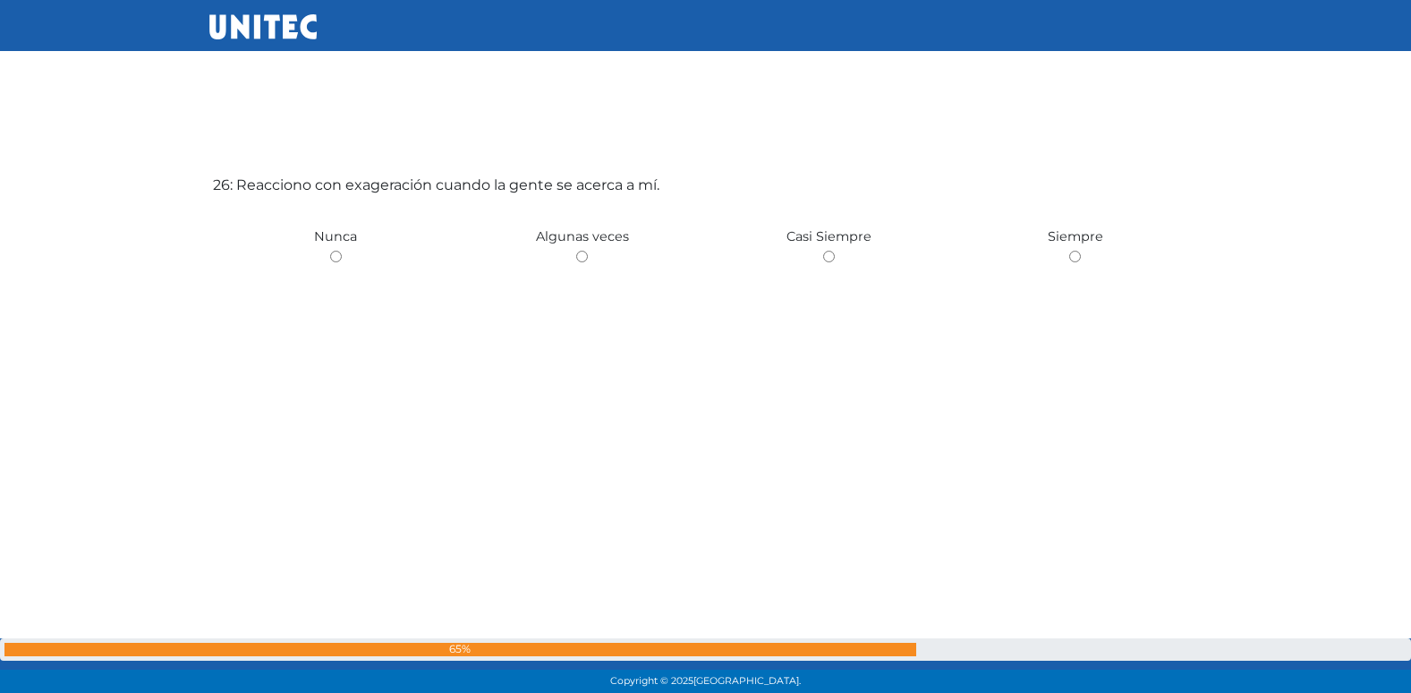
scroll to position [16933, 0]
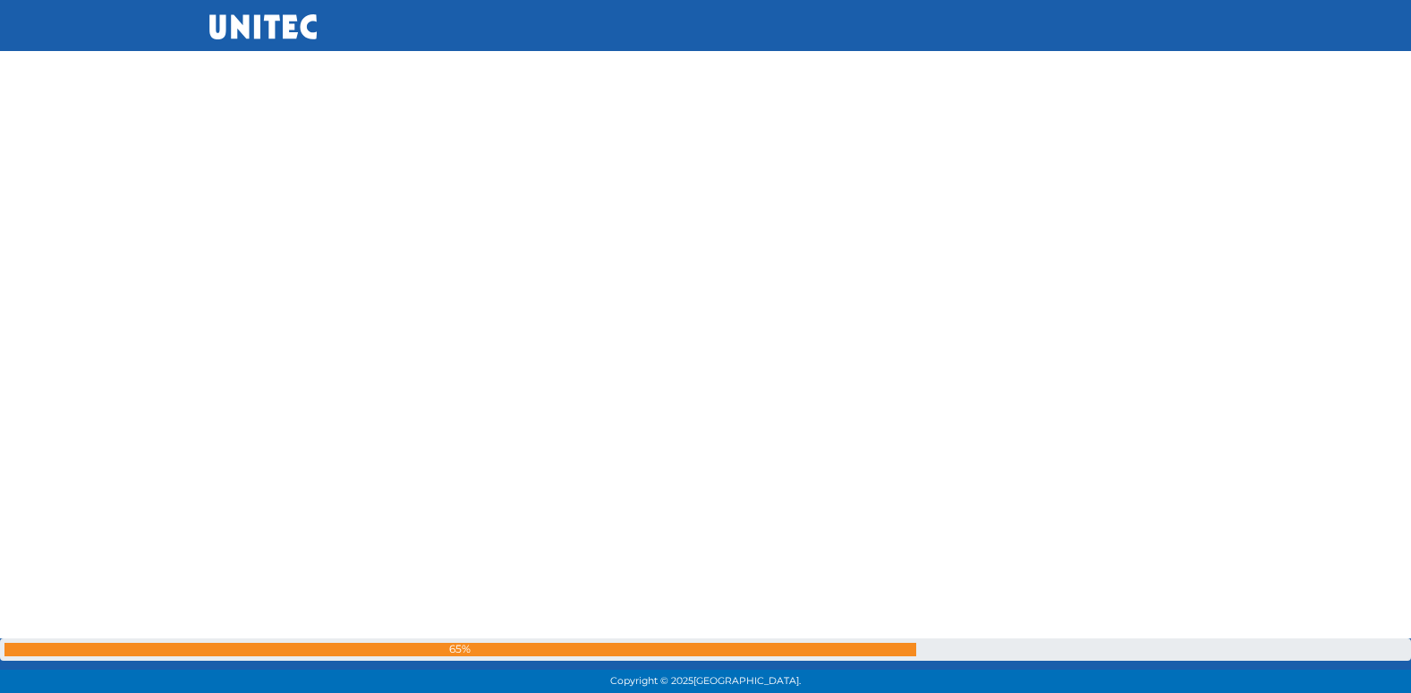
click at [925, 369] on div "25: Las videoconferencias me causan pánico y tengo miedo a hacer el ridículo. […" at bounding box center [705, 125] width 993 height 693
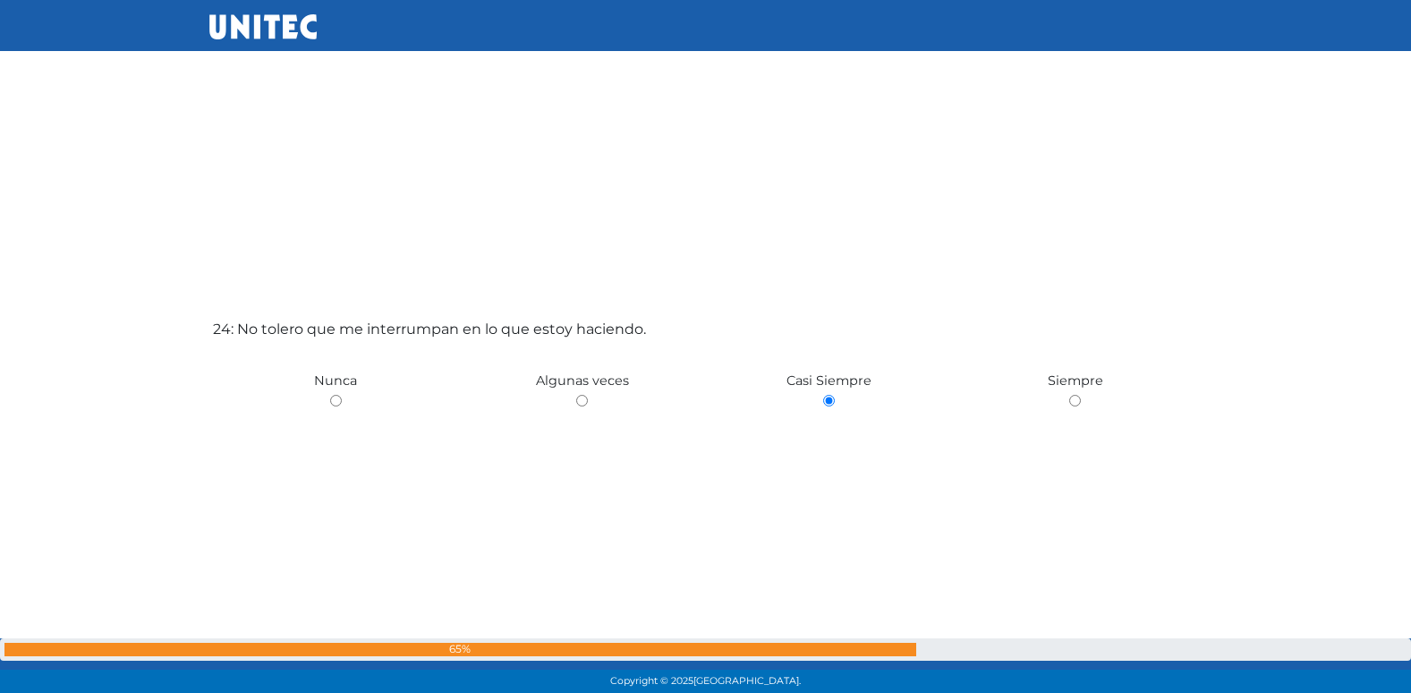
scroll to position [15859, 0]
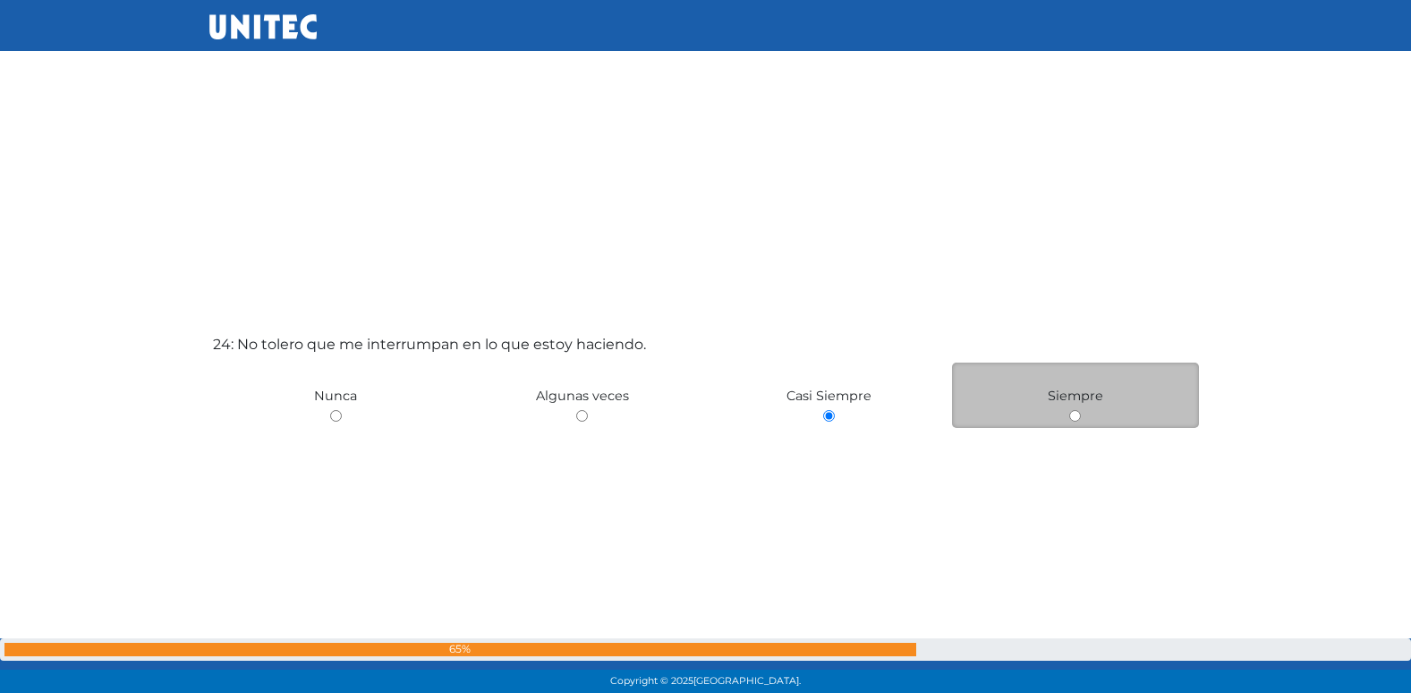
click at [1068, 411] on div "Siempre" at bounding box center [1075, 394] width 247 height 65
click at [1071, 421] on input "radio" at bounding box center [1075, 416] width 12 height 12
radio input "true"
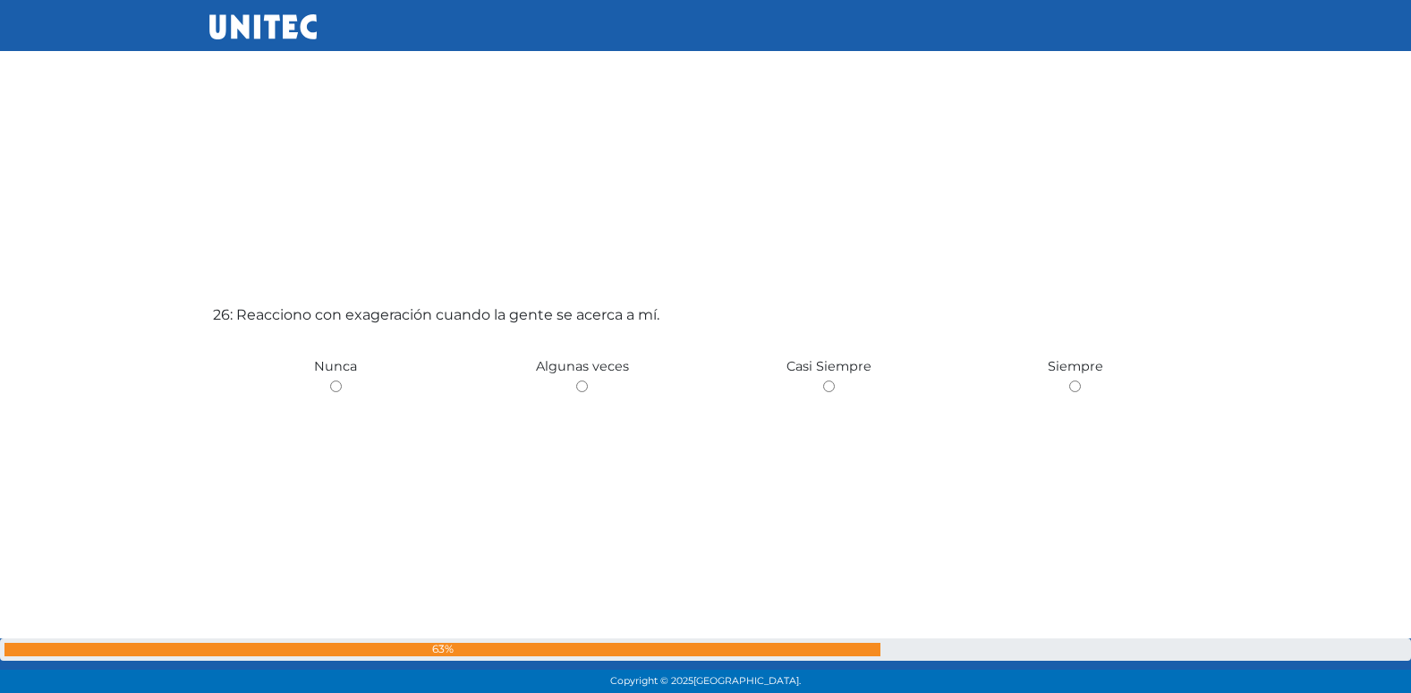
scroll to position [17292, 0]
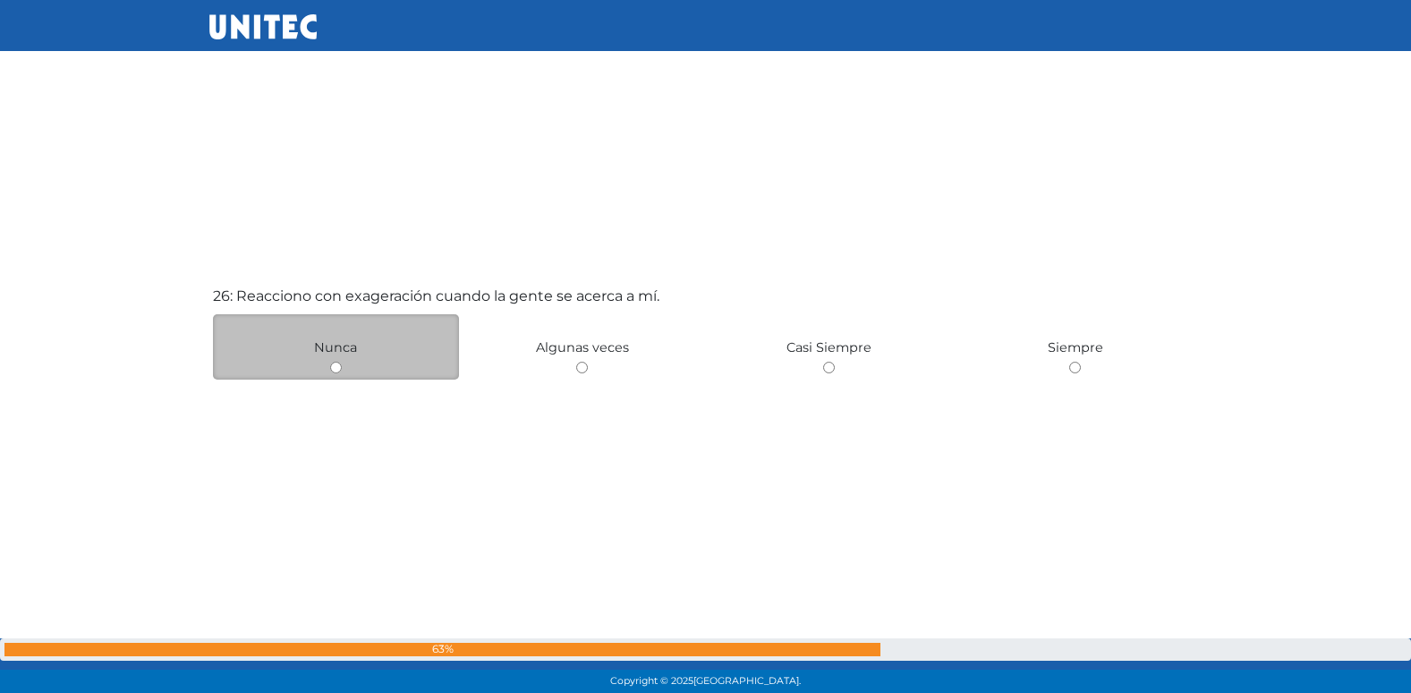
click at [362, 344] on div "Nunca" at bounding box center [336, 346] width 247 height 65
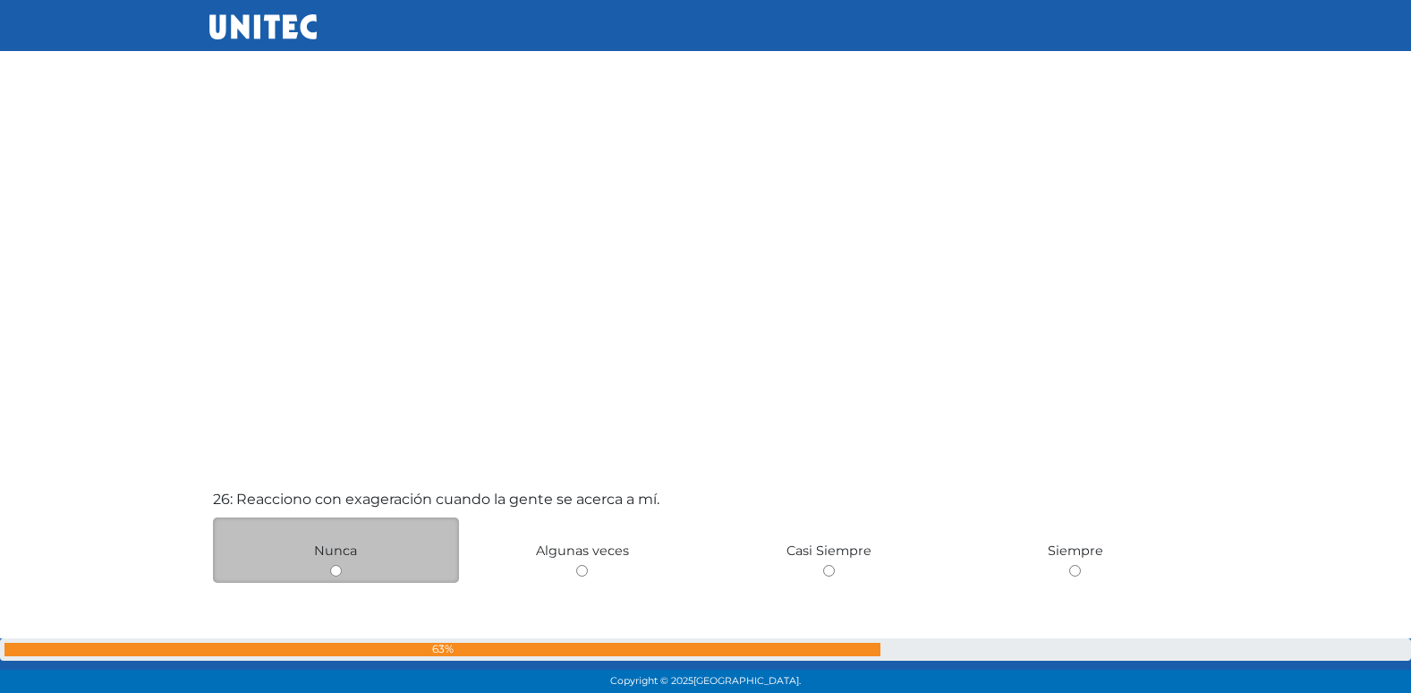
click at [576, 565] on input "radio" at bounding box center [582, 571] width 12 height 12
radio input "true"
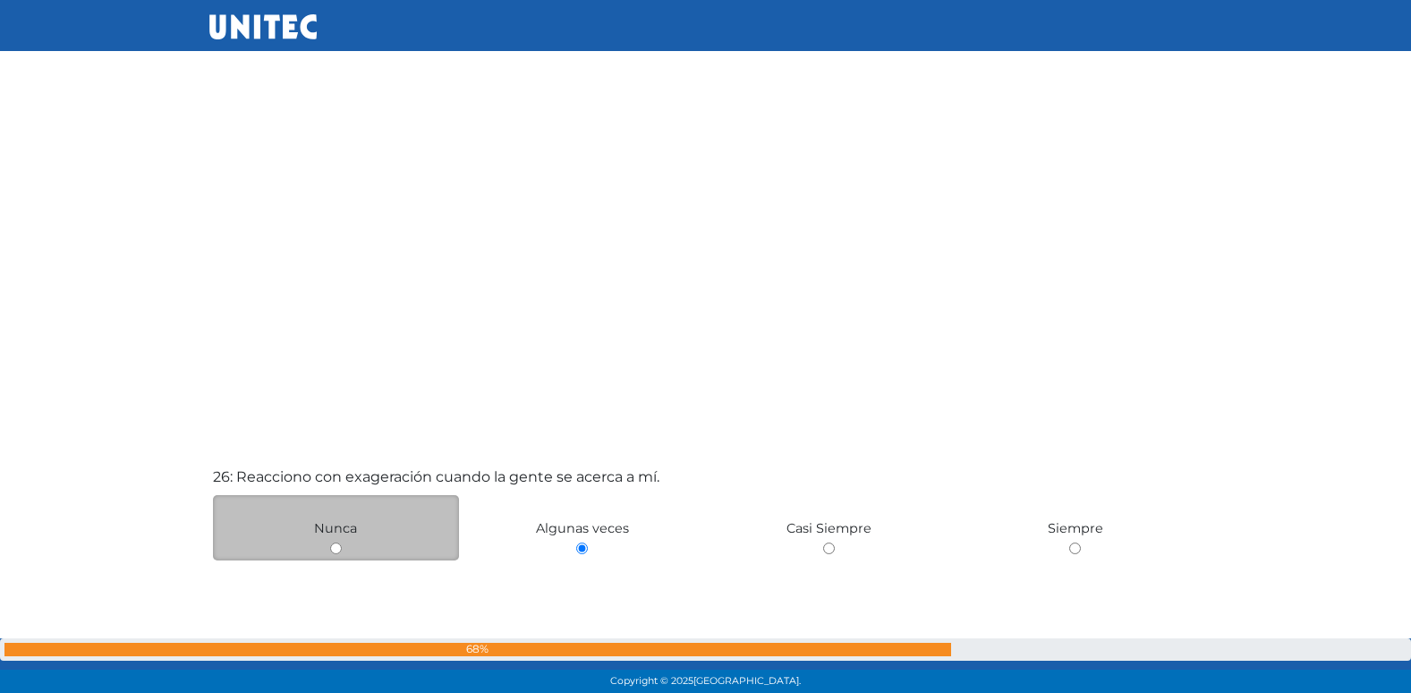
click at [823, 542] on input "radio" at bounding box center [829, 548] width 12 height 12
radio input "true"
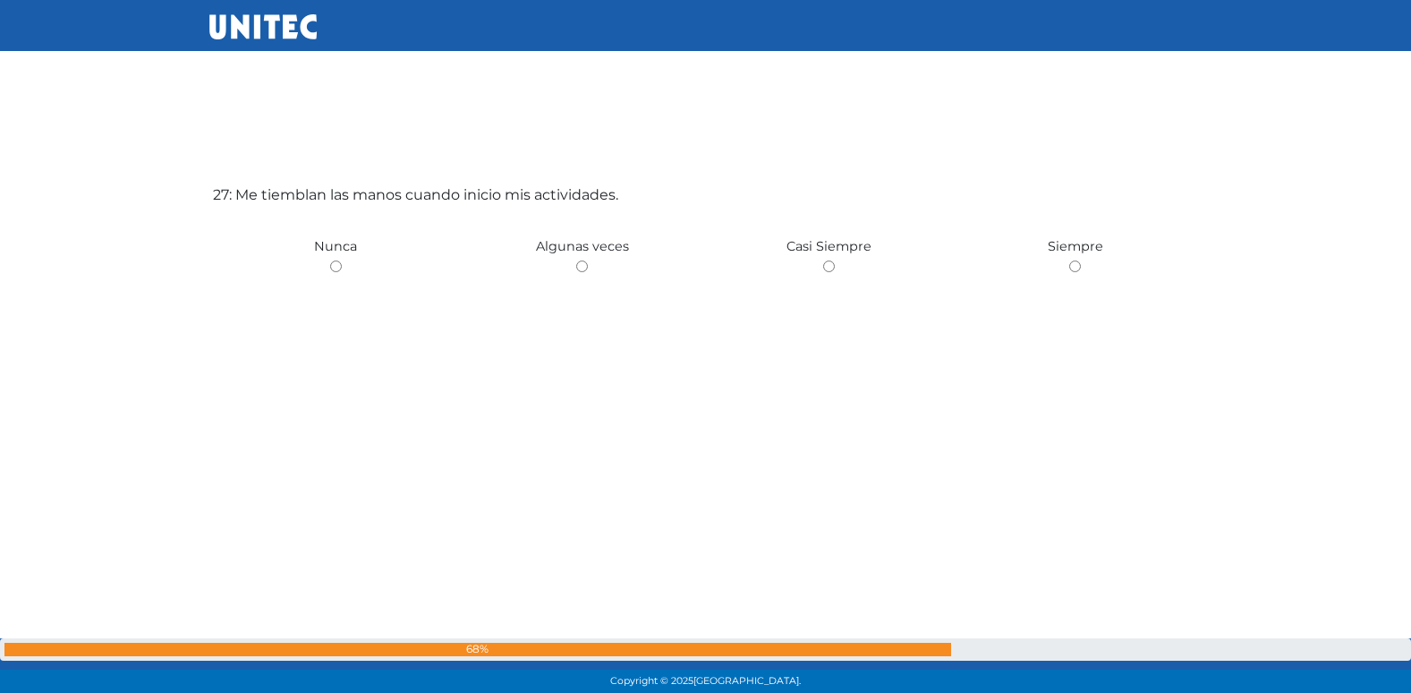
scroll to position [18097, 0]
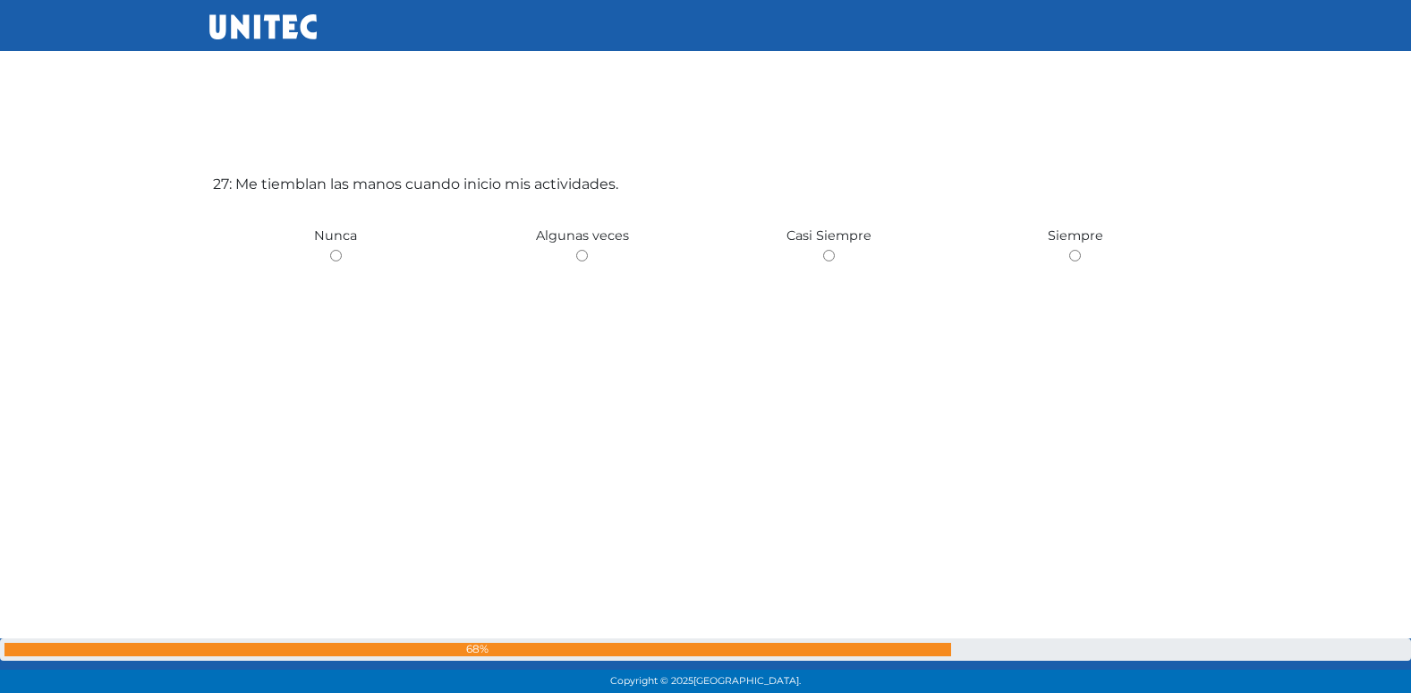
click at [576, 250] on input "radio" at bounding box center [582, 256] width 12 height 12
radio input "true"
click at [330, 250] on input "radio" at bounding box center [336, 256] width 12 height 12
radio input "true"
click at [576, 250] on input "radio" at bounding box center [582, 256] width 12 height 12
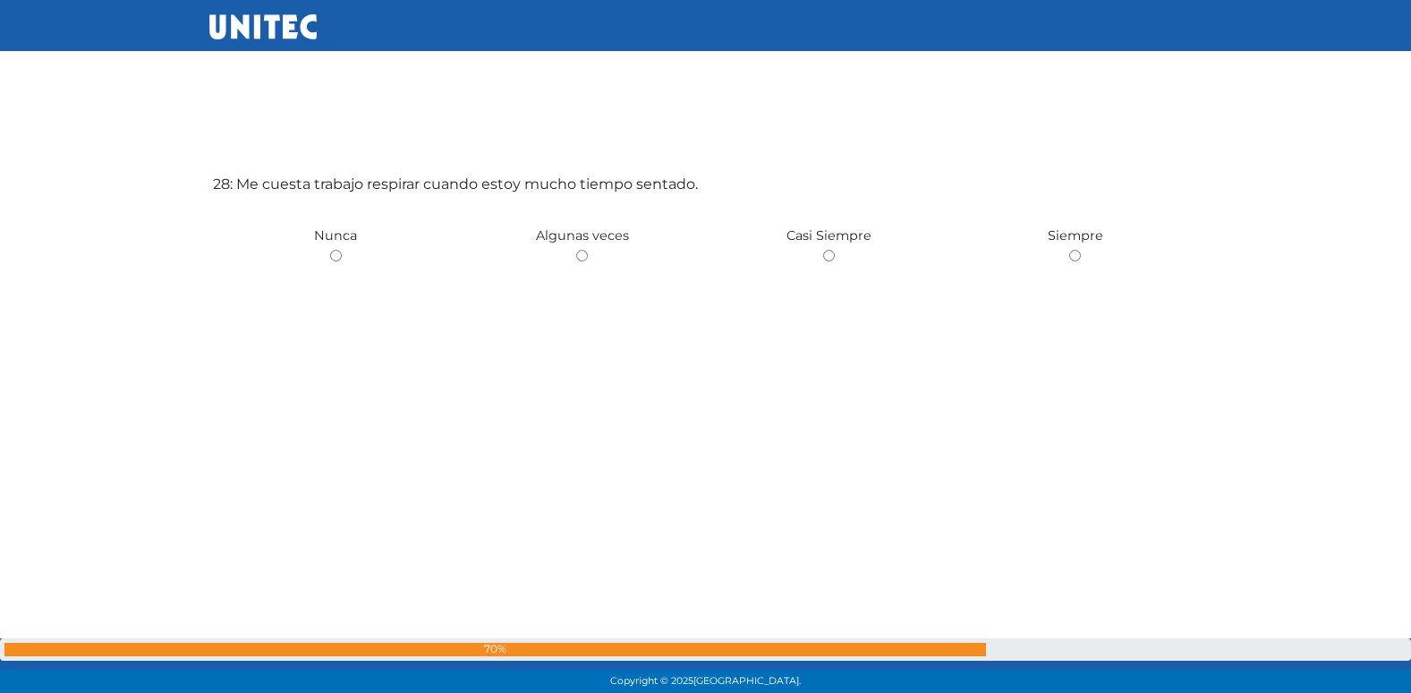
radio input "true"
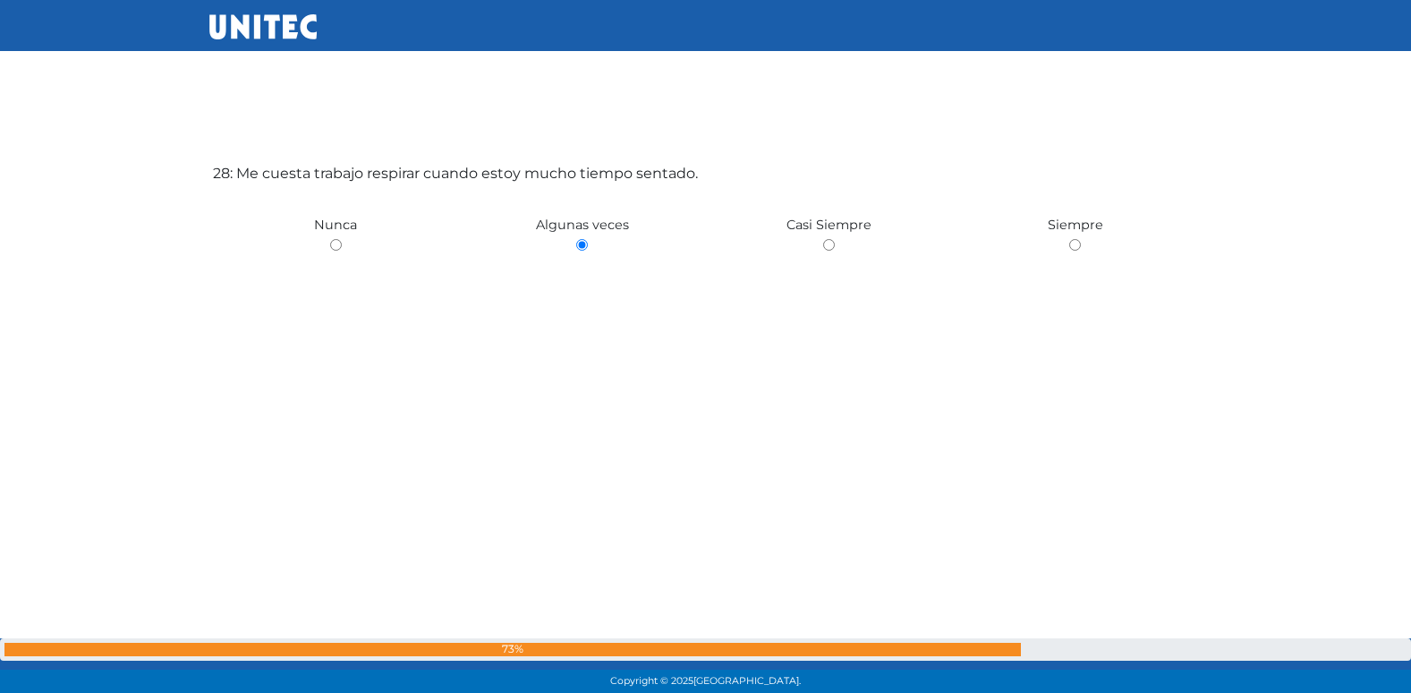
click at [330, 239] on input "radio" at bounding box center [336, 245] width 12 height 12
radio input "true"
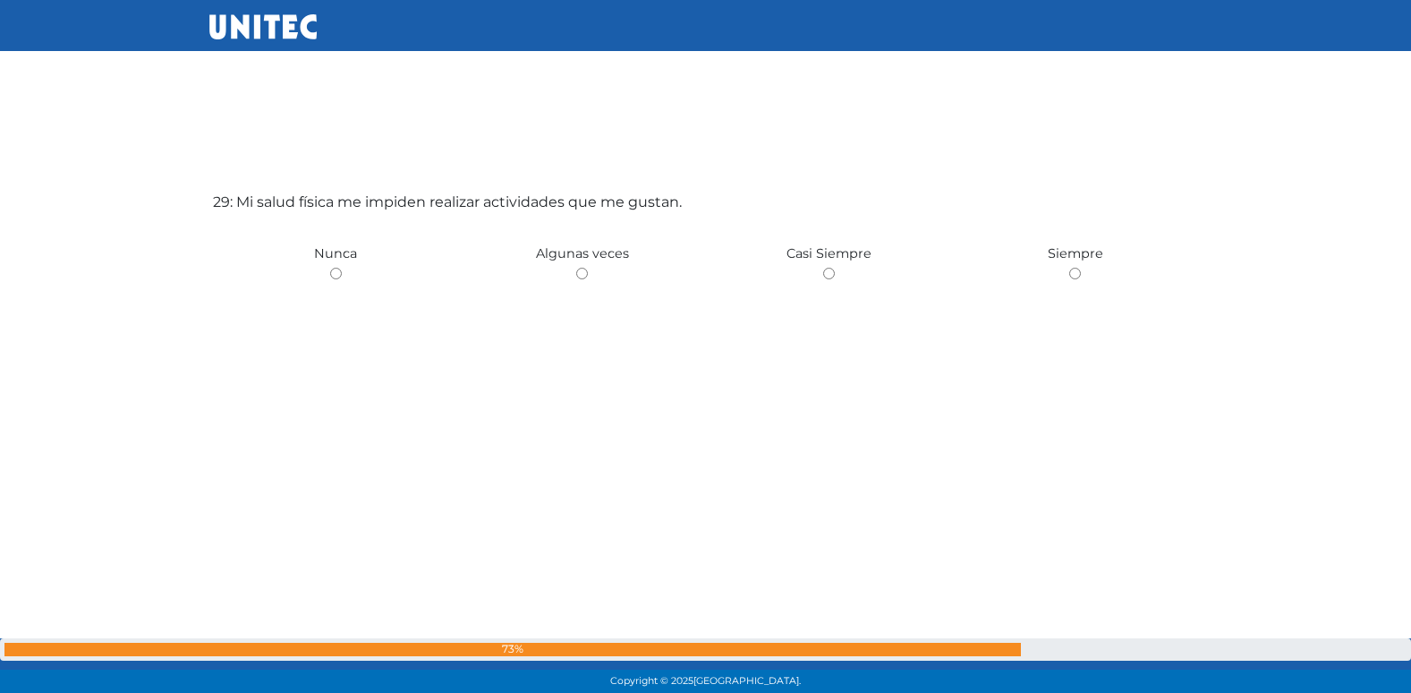
scroll to position [19482, 0]
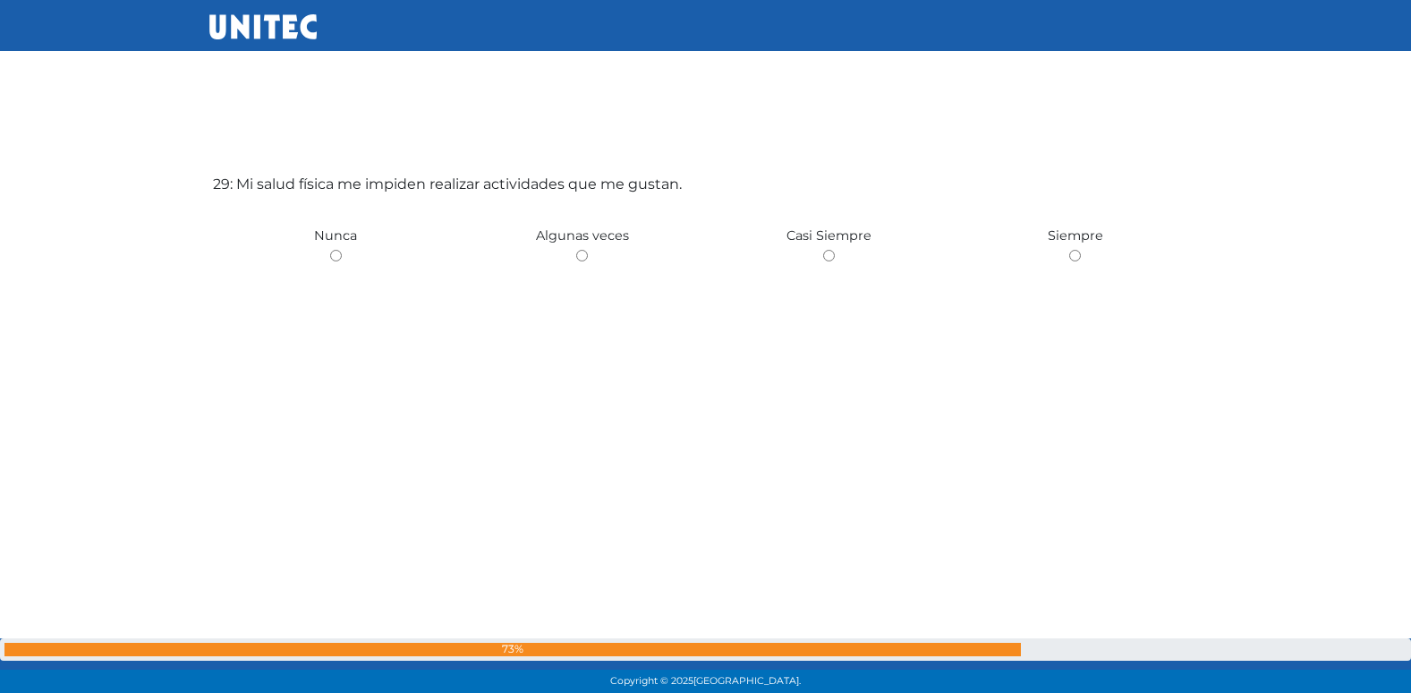
click at [576, 250] on input "radio" at bounding box center [582, 256] width 12 height 12
radio input "true"
click at [576, 250] on input "radio" at bounding box center [582, 256] width 12 height 12
radio input "true"
click at [330, 250] on input "radio" at bounding box center [336, 256] width 12 height 12
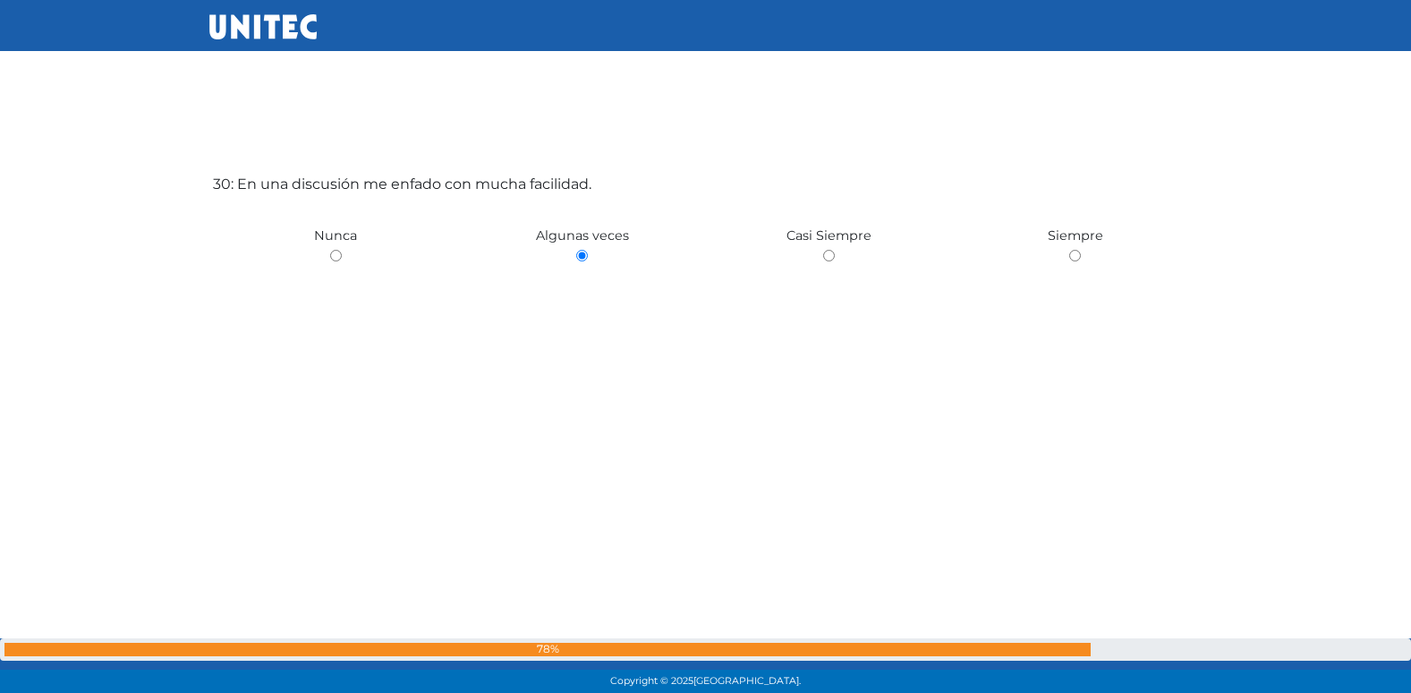
radio input "true"
click at [576, 250] on input "radio" at bounding box center [582, 256] width 12 height 12
radio input "true"
click at [330, 250] on input "radio" at bounding box center [336, 256] width 12 height 12
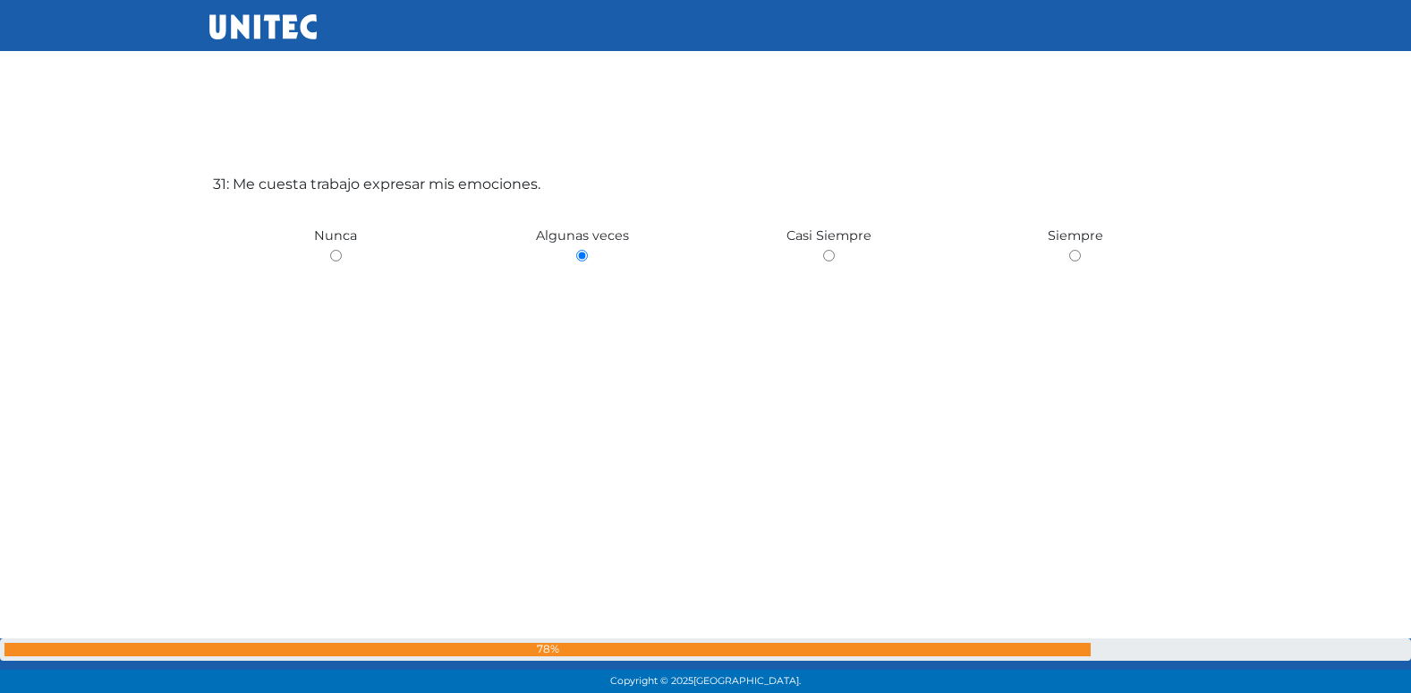
radio input "true"
click at [576, 250] on input "radio" at bounding box center [582, 256] width 12 height 12
radio input "true"
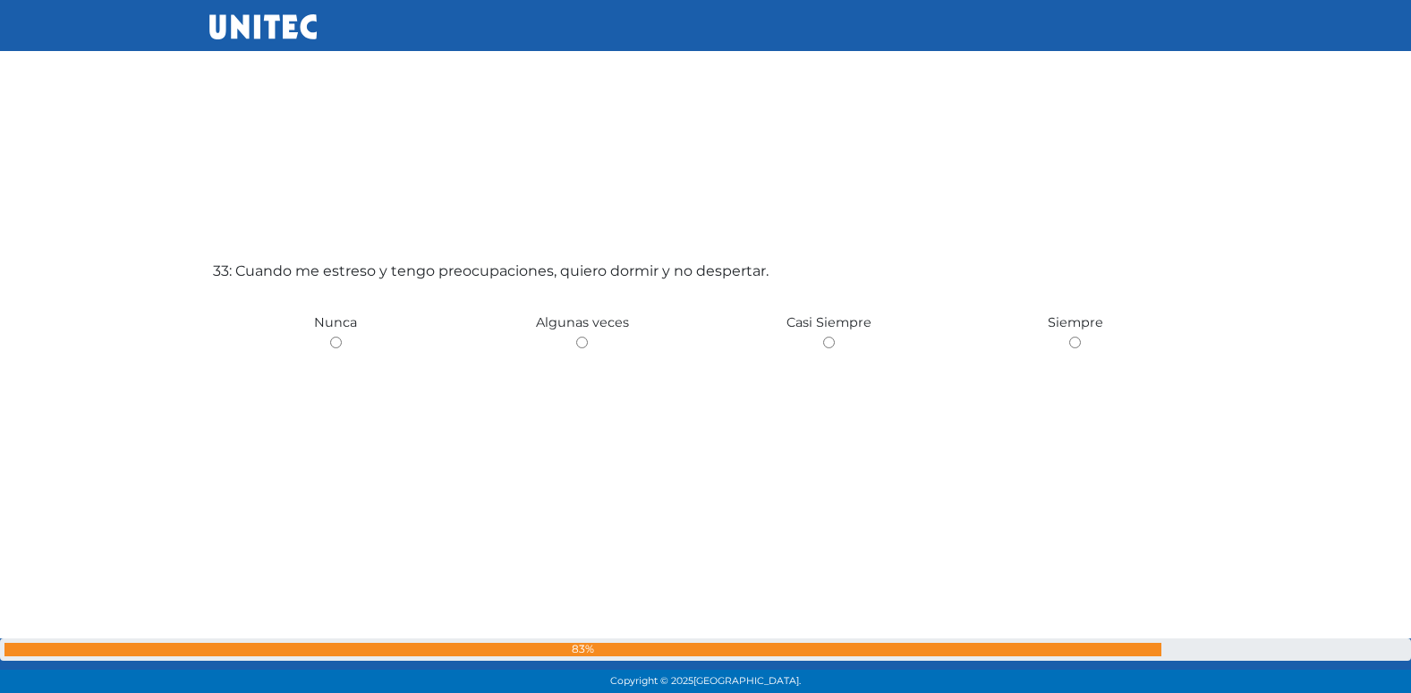
scroll to position [22252, 0]
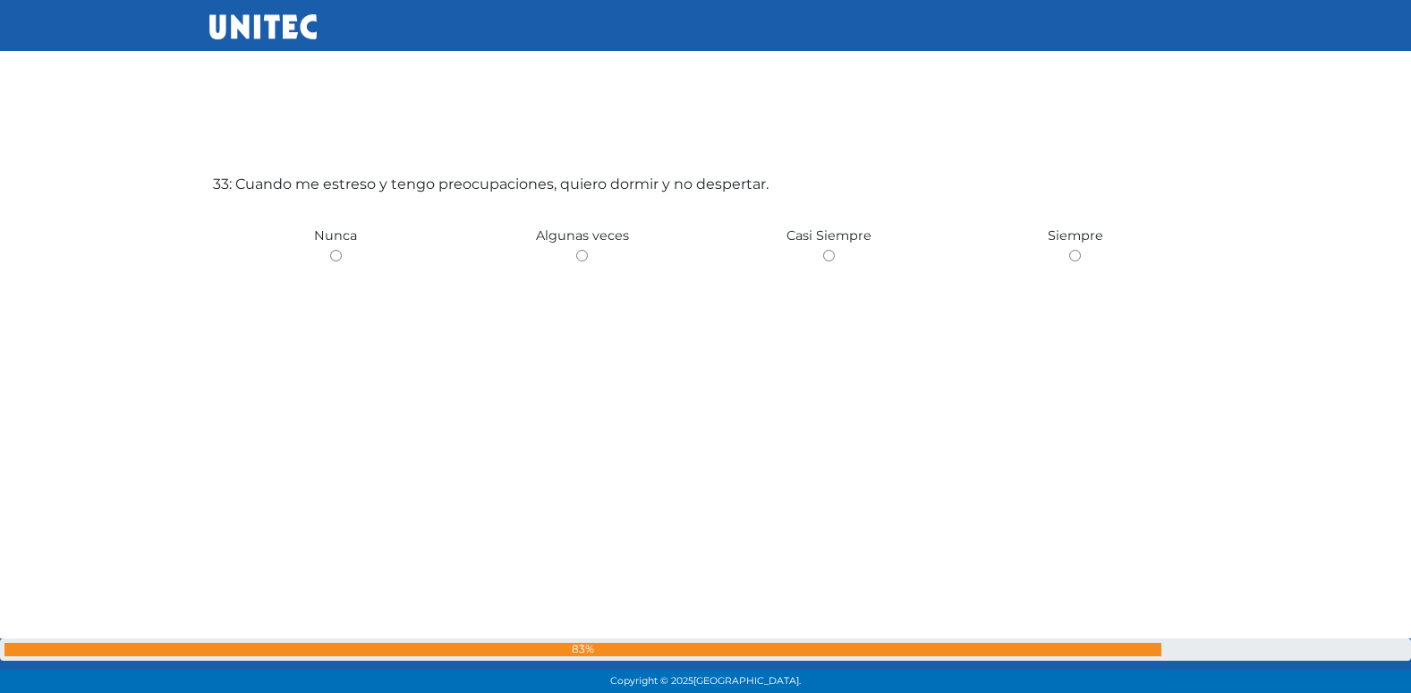
click at [576, 250] on input "radio" at bounding box center [582, 256] width 12 height 12
radio input "true"
click at [330, 250] on input "radio" at bounding box center [336, 256] width 12 height 12
radio input "true"
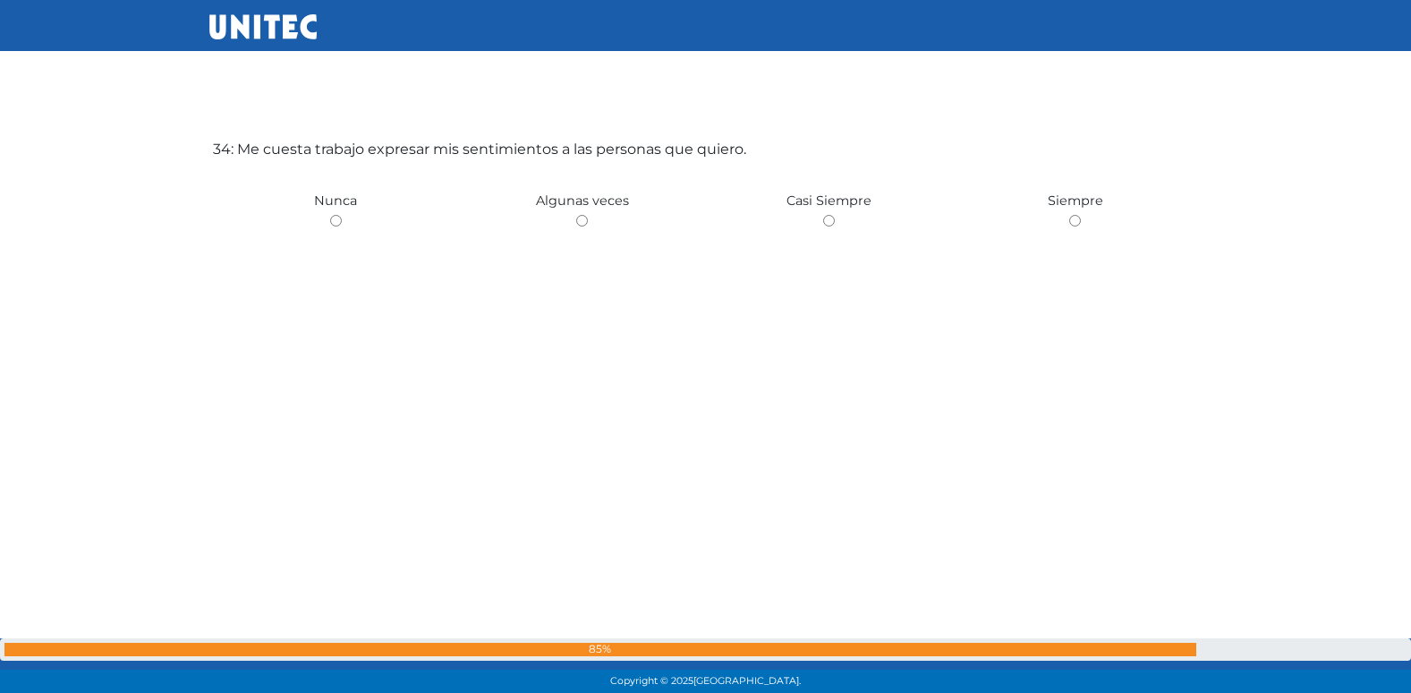
scroll to position [22872, 0]
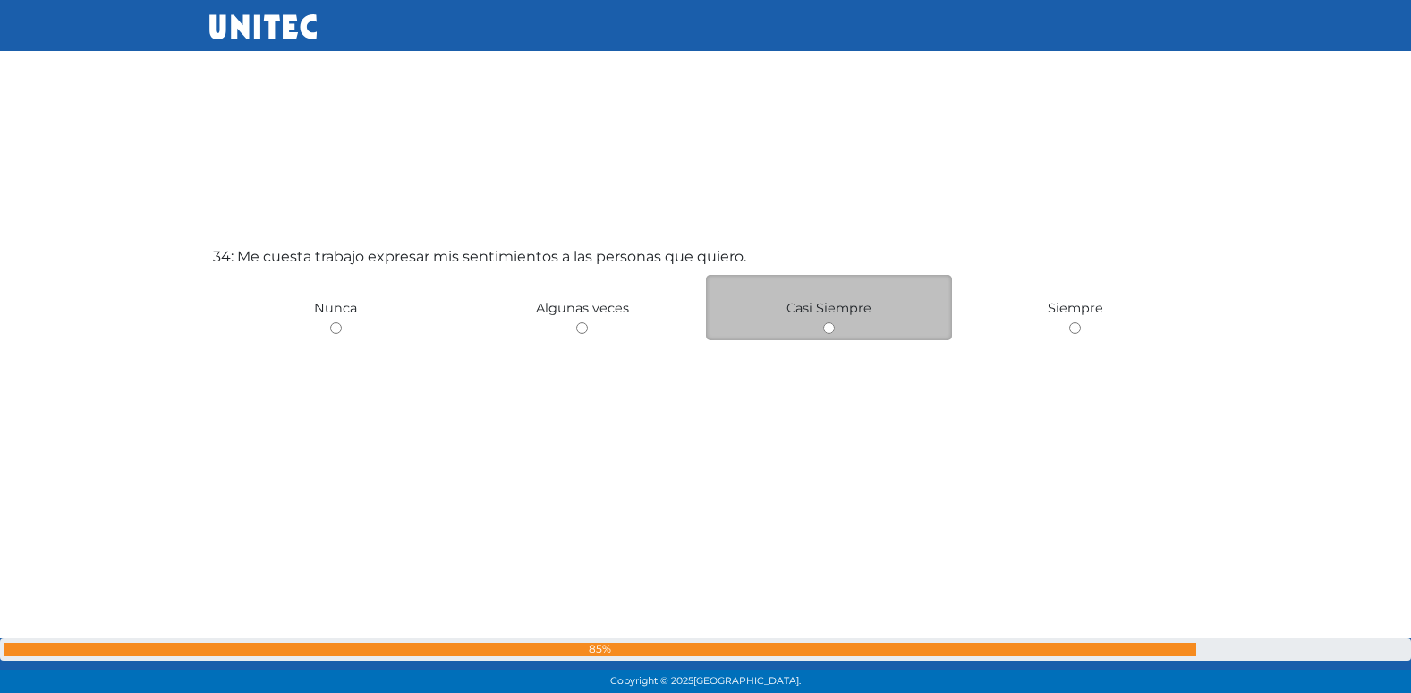
click at [832, 330] on input "radio" at bounding box center [829, 328] width 12 height 12
radio input "true"
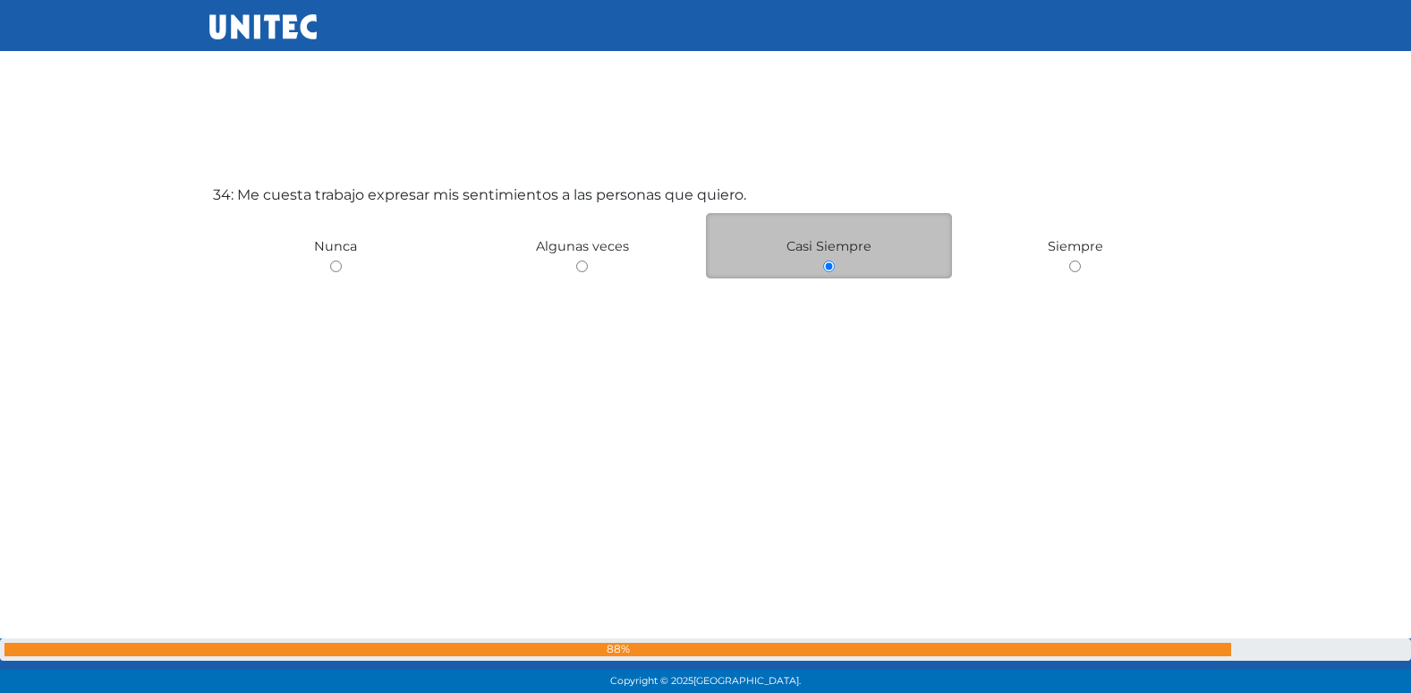
scroll to position [22936, 0]
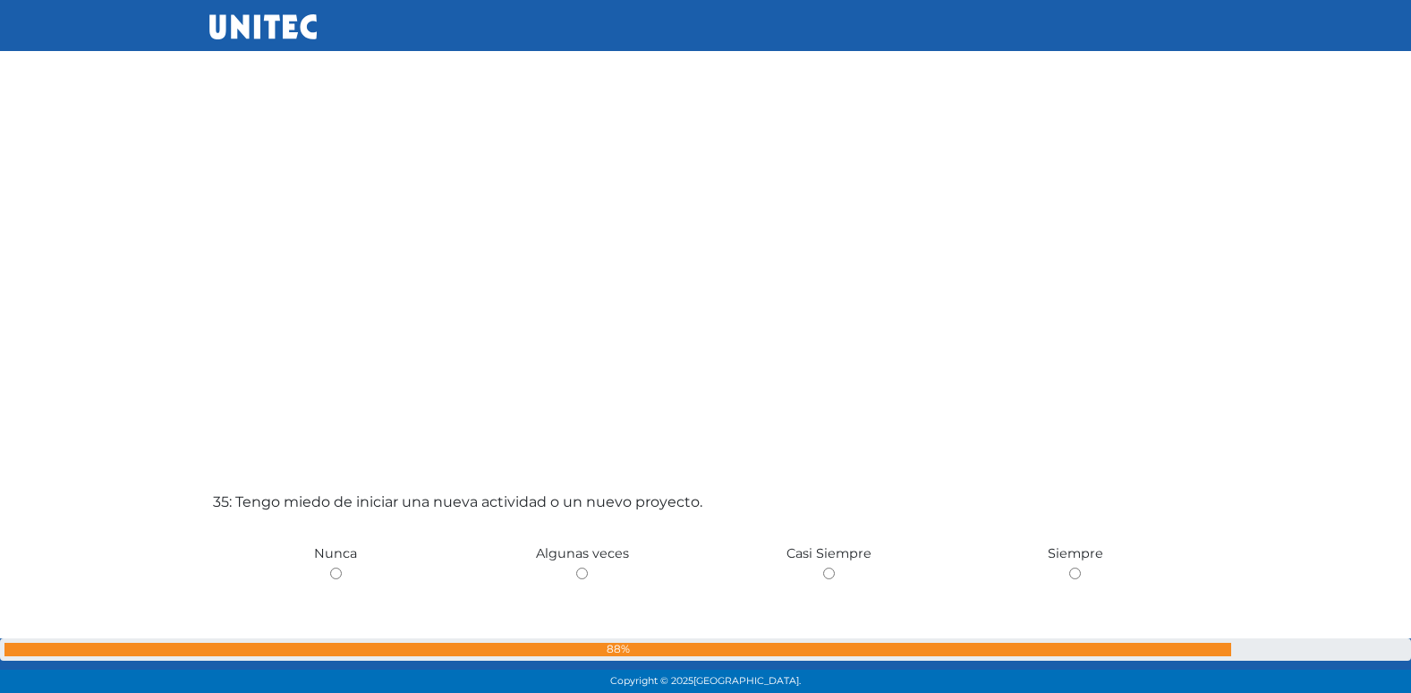
click at [576, 567] on input "radio" at bounding box center [582, 573] width 12 height 12
radio input "true"
click at [330, 567] on input "radio" at bounding box center [336, 573] width 12 height 12
radio input "true"
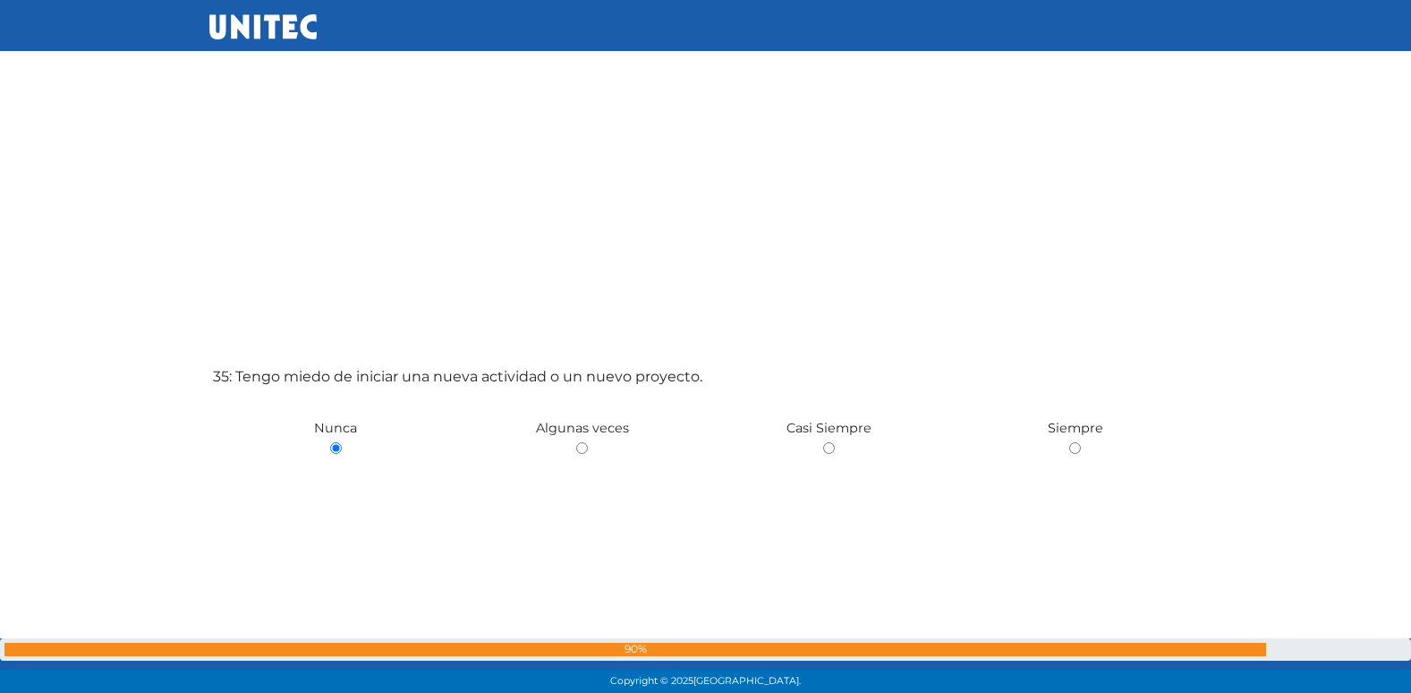
scroll to position [23447, 0]
radio input "true"
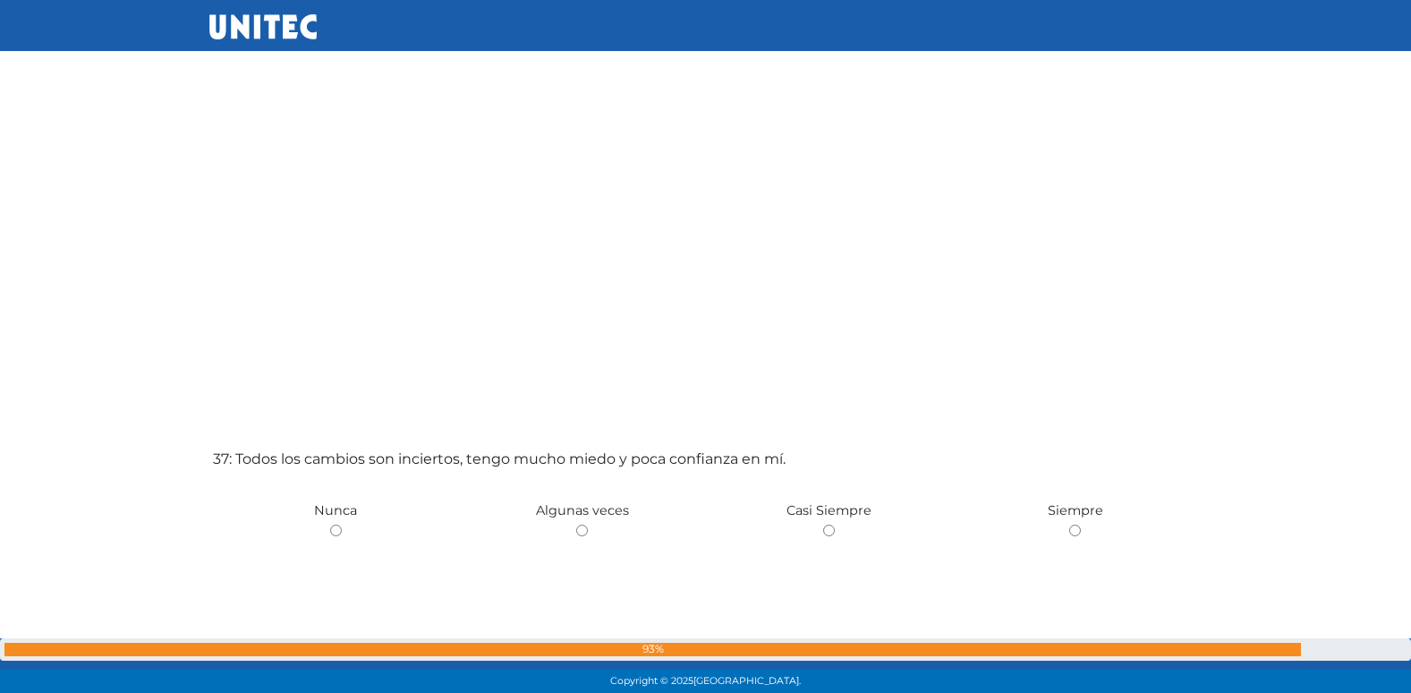
scroll to position [24705, 0]
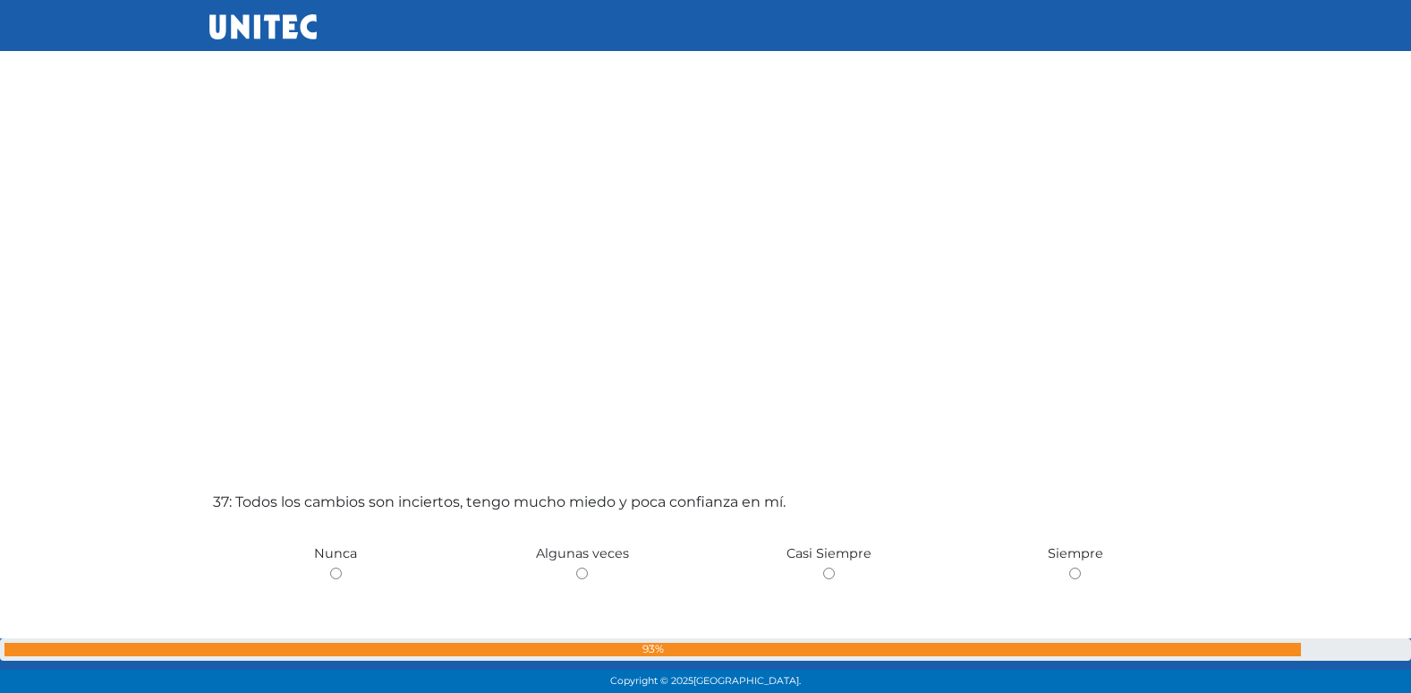
click at [576, 567] on input "radio" at bounding box center [582, 573] width 12 height 12
radio input "true"
click at [823, 567] on input "radio" at bounding box center [829, 573] width 12 height 12
radio input "true"
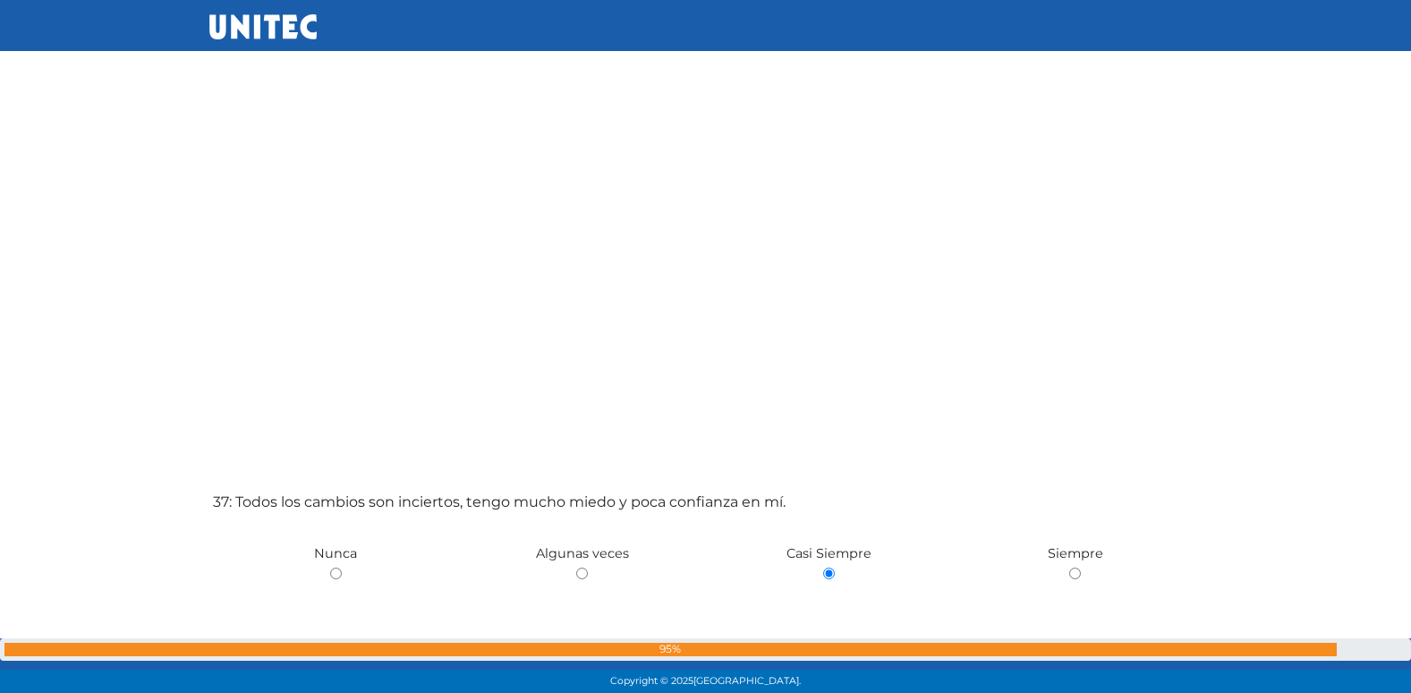
radio input "true"
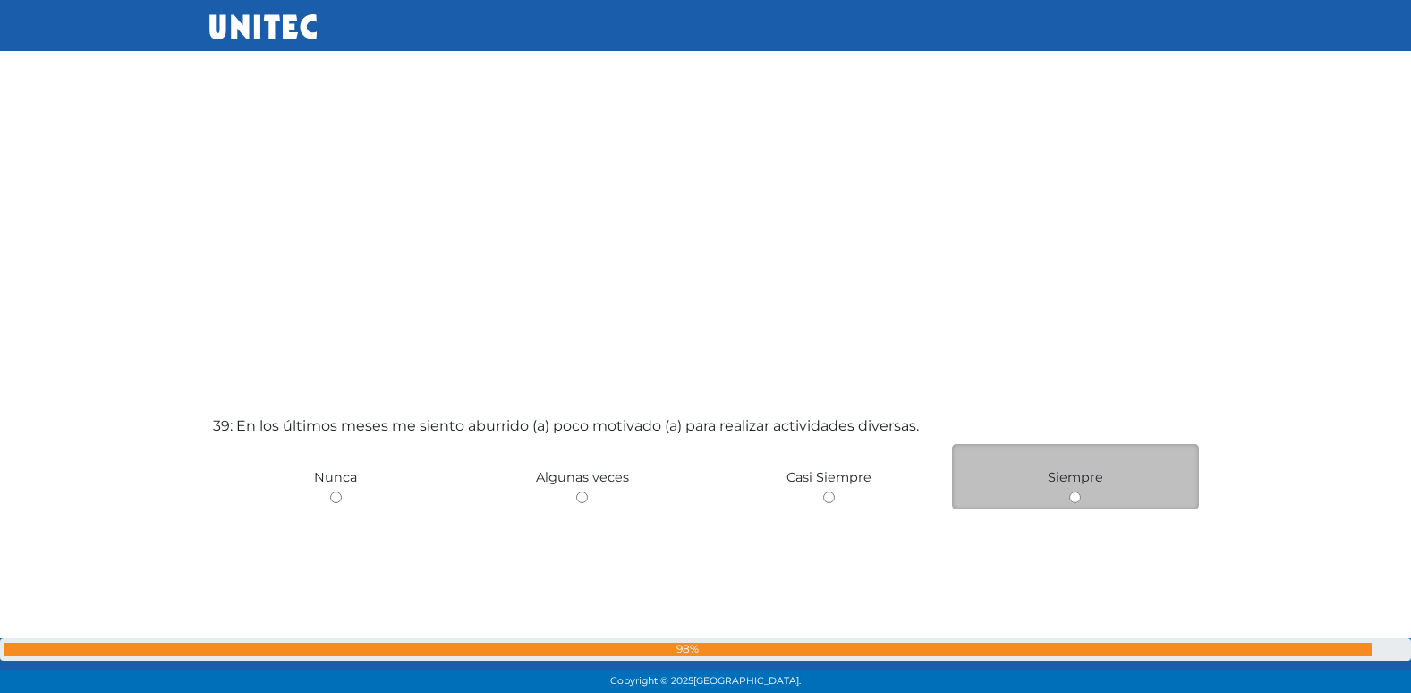
scroll to position [26176, 0]
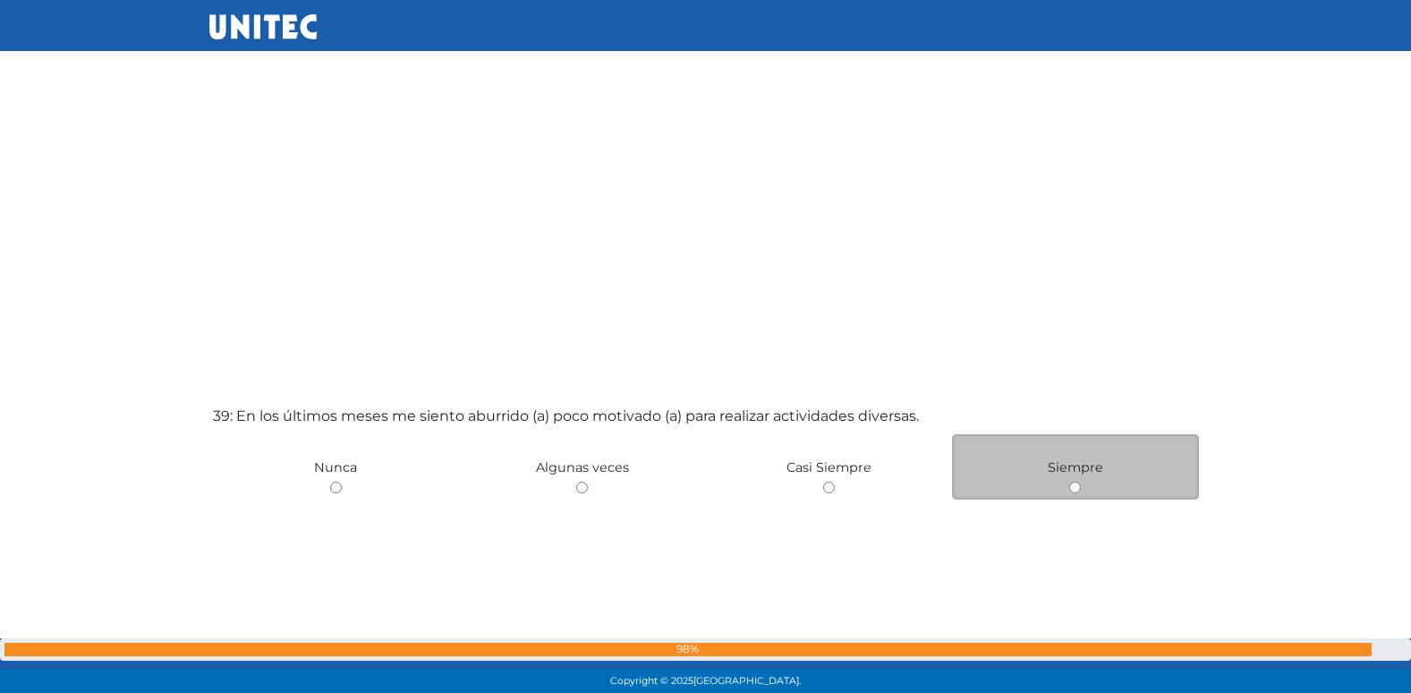
click at [1076, 487] on input "radio" at bounding box center [1075, 487] width 12 height 12
radio input "true"
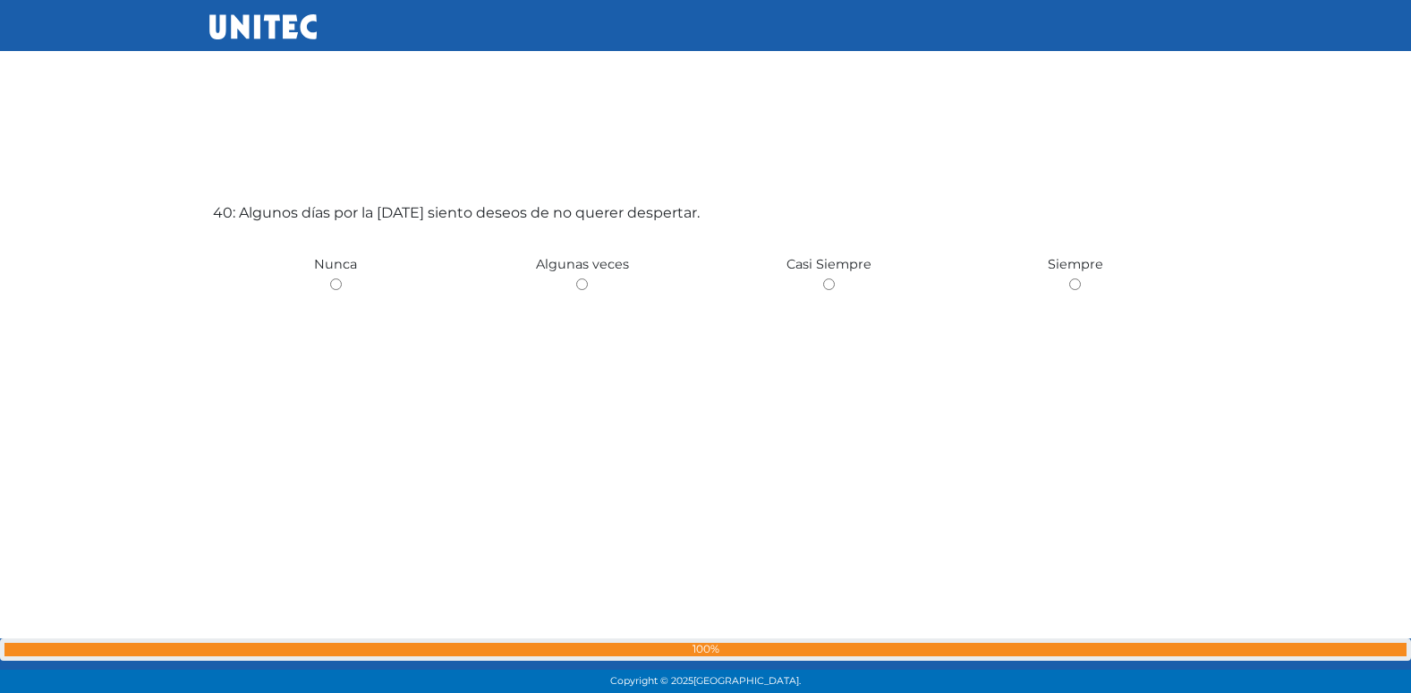
scroll to position [27100, 0]
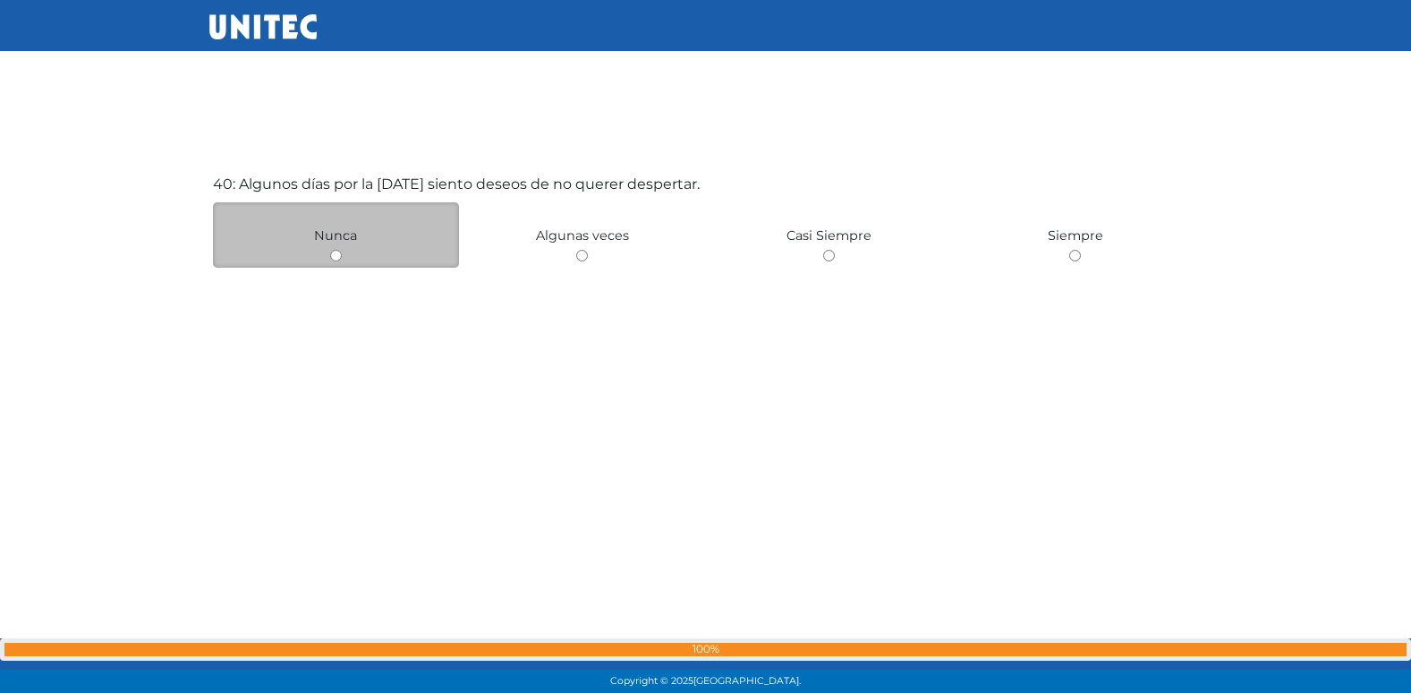
click at [336, 257] on input "radio" at bounding box center [336, 256] width 12 height 12
radio input "true"
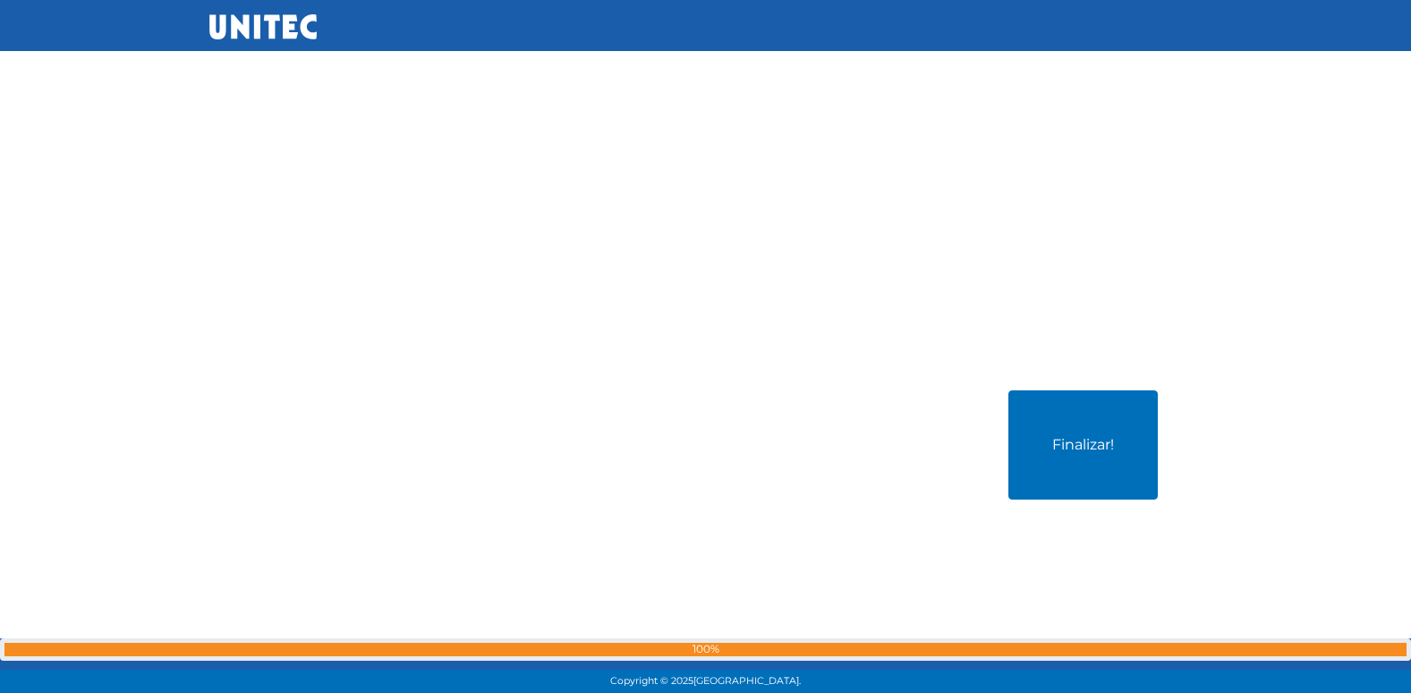
scroll to position [27594, 0]
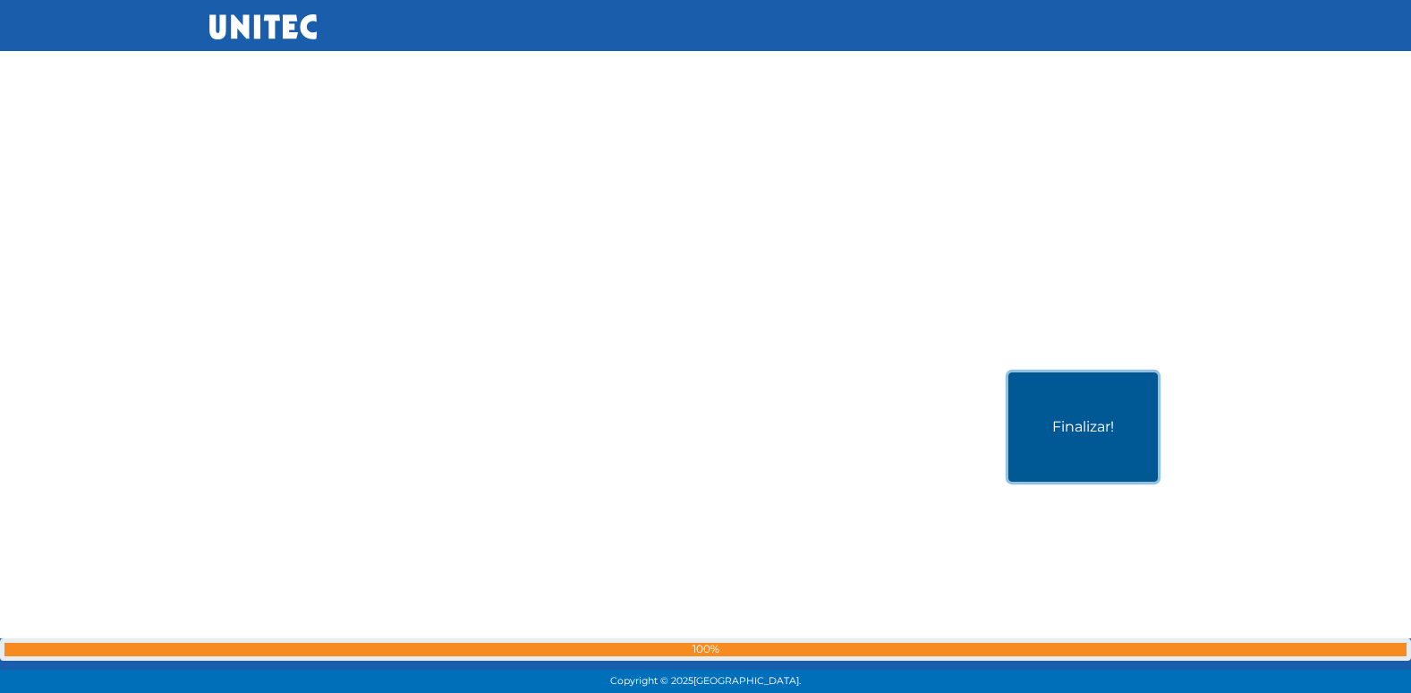
click at [1045, 396] on button "Finalizar!" at bounding box center [1082, 426] width 149 height 109
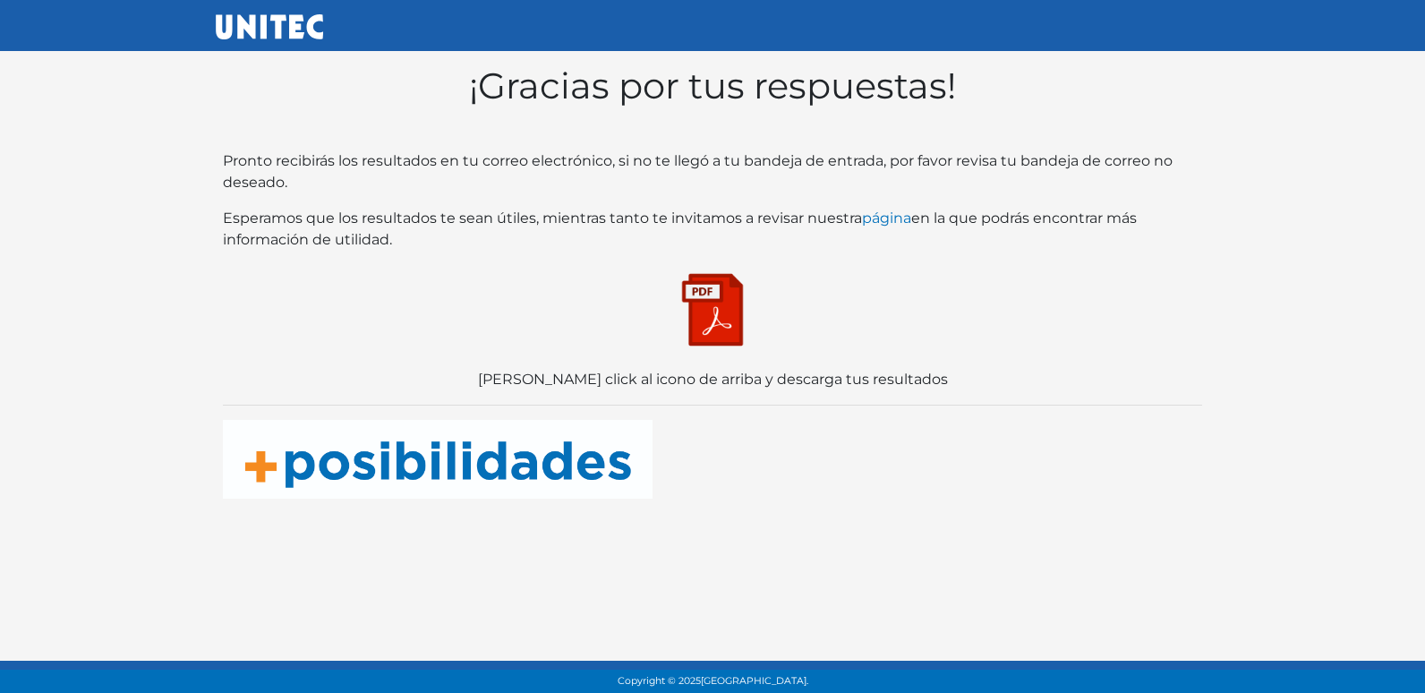
click at [744, 330] on img at bounding box center [712, 309] width 89 height 89
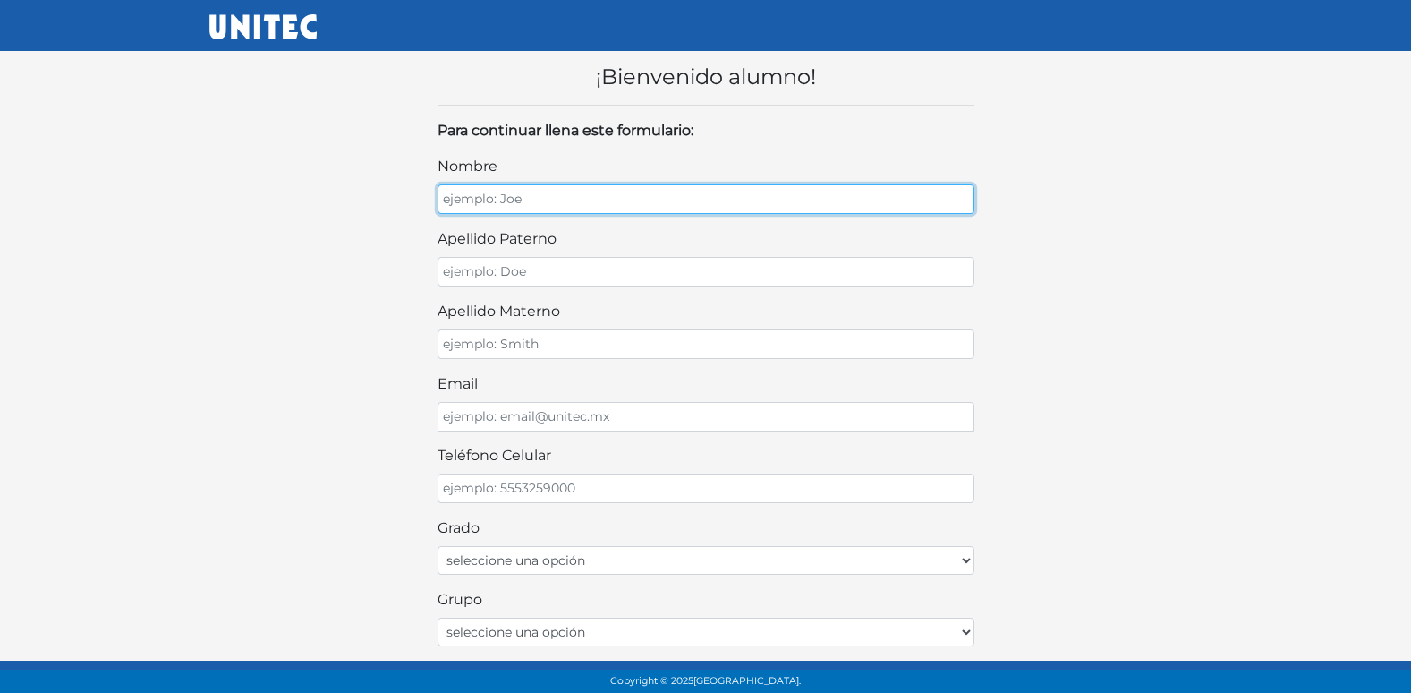
click at [650, 203] on input "nombre" at bounding box center [706, 199] width 537 height 30
type input "[PERSON_NAME]"
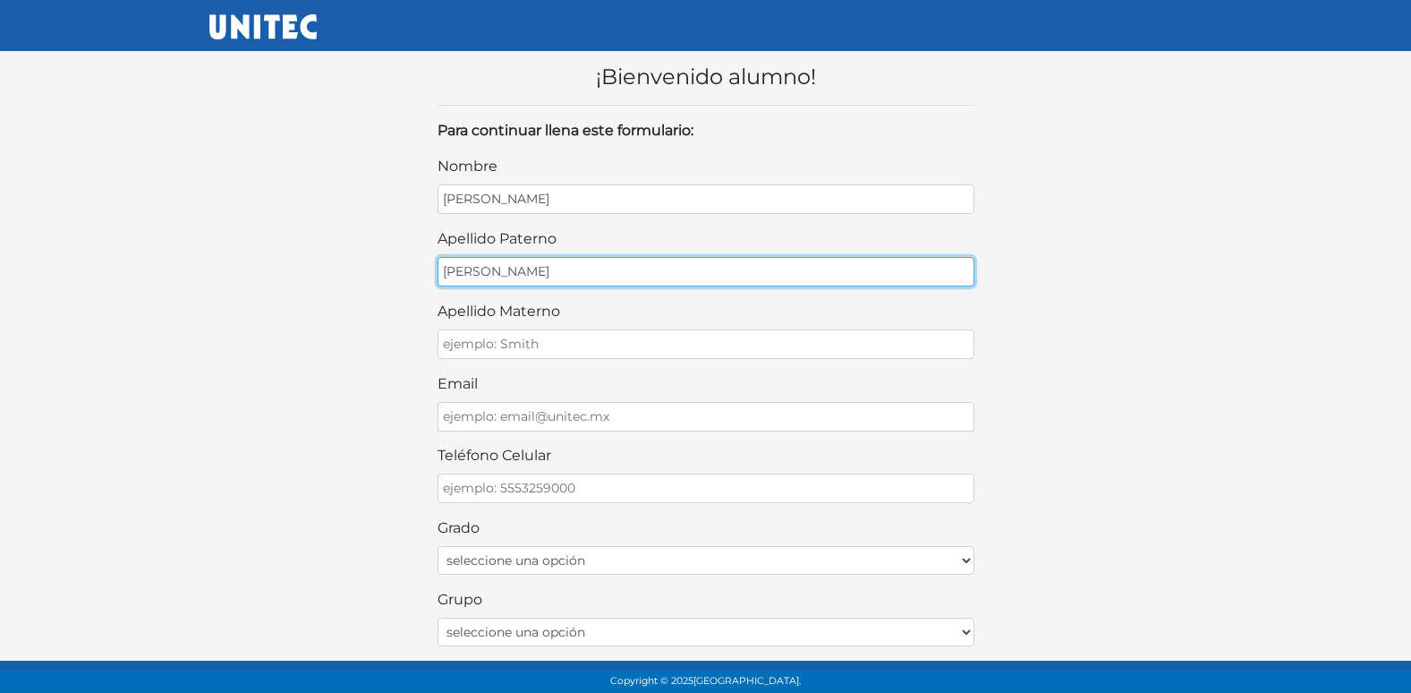
type input "[PERSON_NAME]"
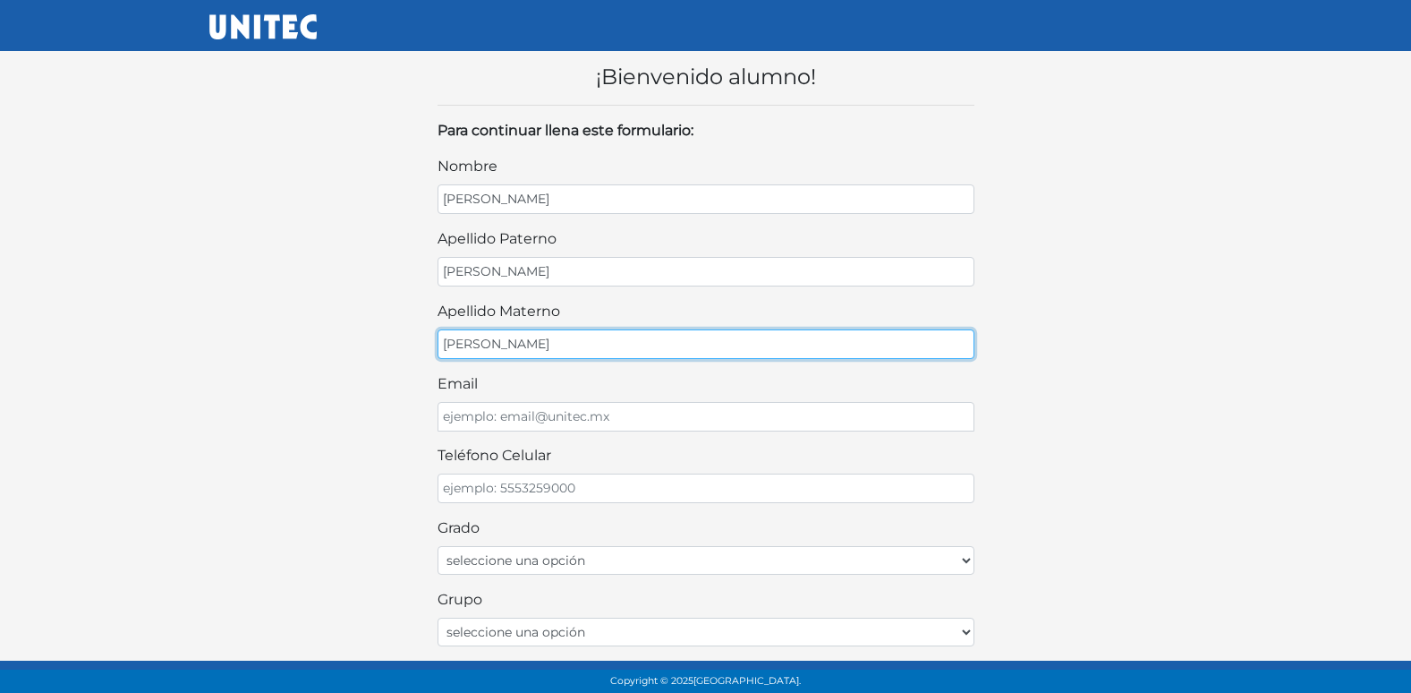
type input "[PERSON_NAME]"
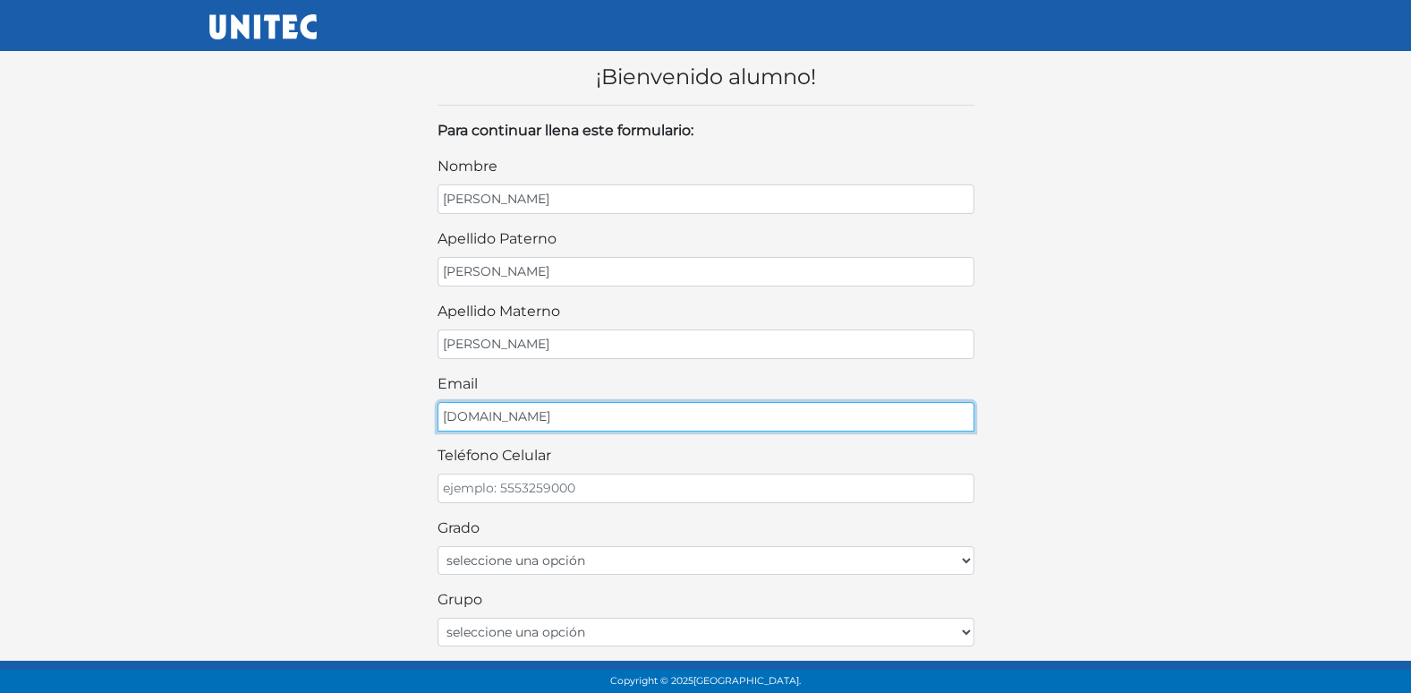
type input "[DOMAIN_NAME]"
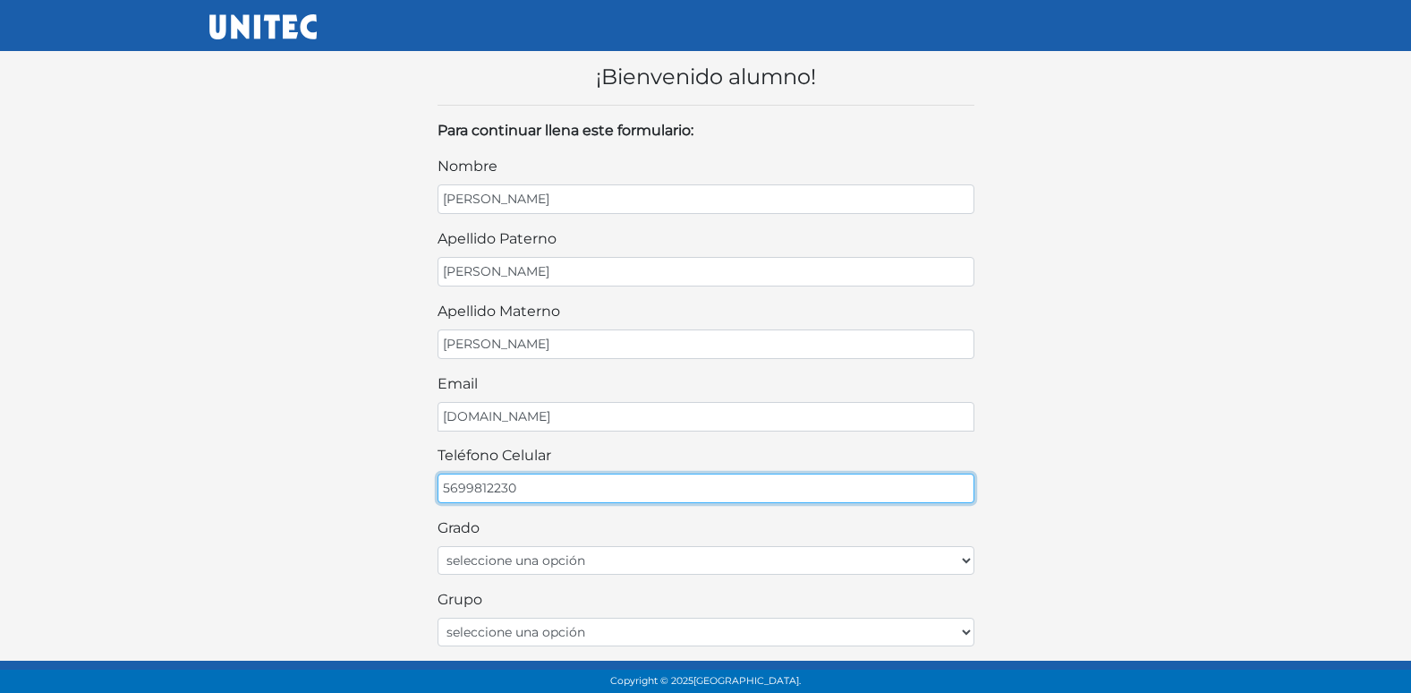
type input "5699812230"
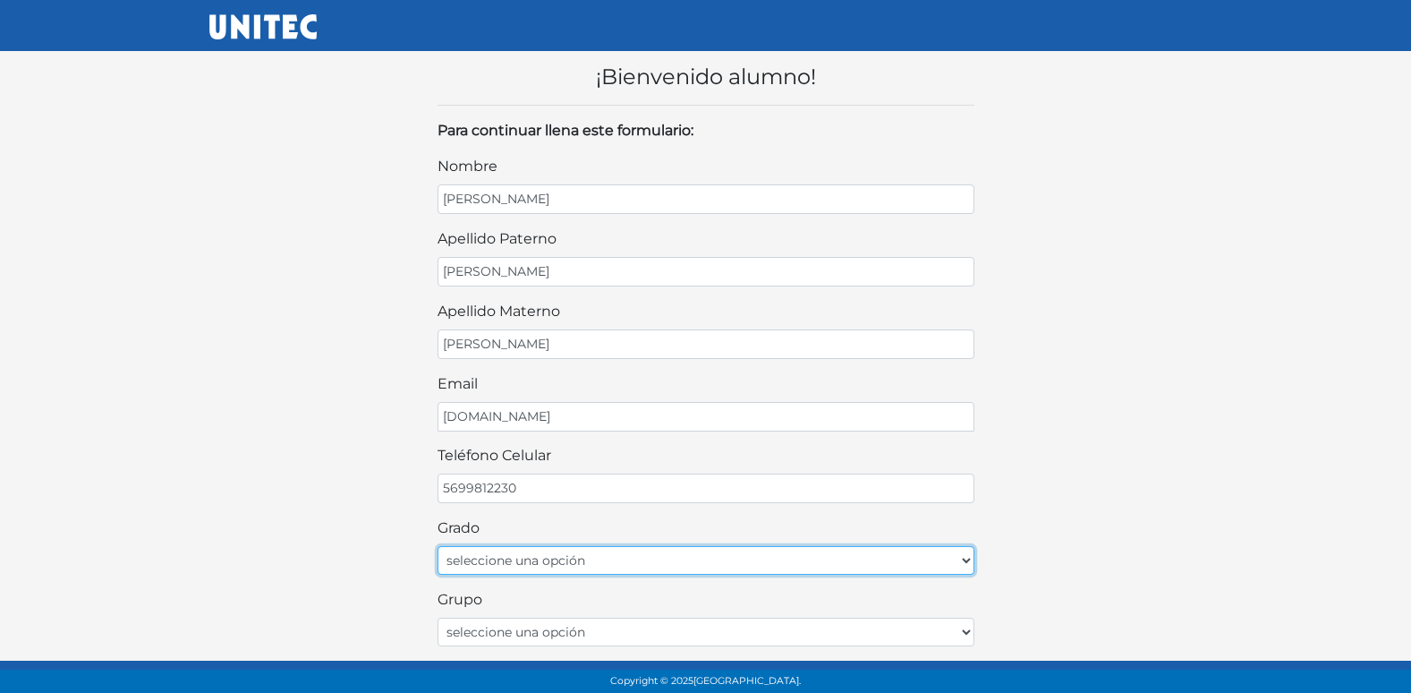
click at [504, 567] on select "seleccione una opción Primer grado Segundo grado Tercer grado Cuarto grado Quin…" at bounding box center [706, 560] width 537 height 29
select select "2do"
click at [438, 546] on select "seleccione una opción Primer grado Segundo grado Tercer grado Cuarto grado Quin…" at bounding box center [706, 560] width 537 height 29
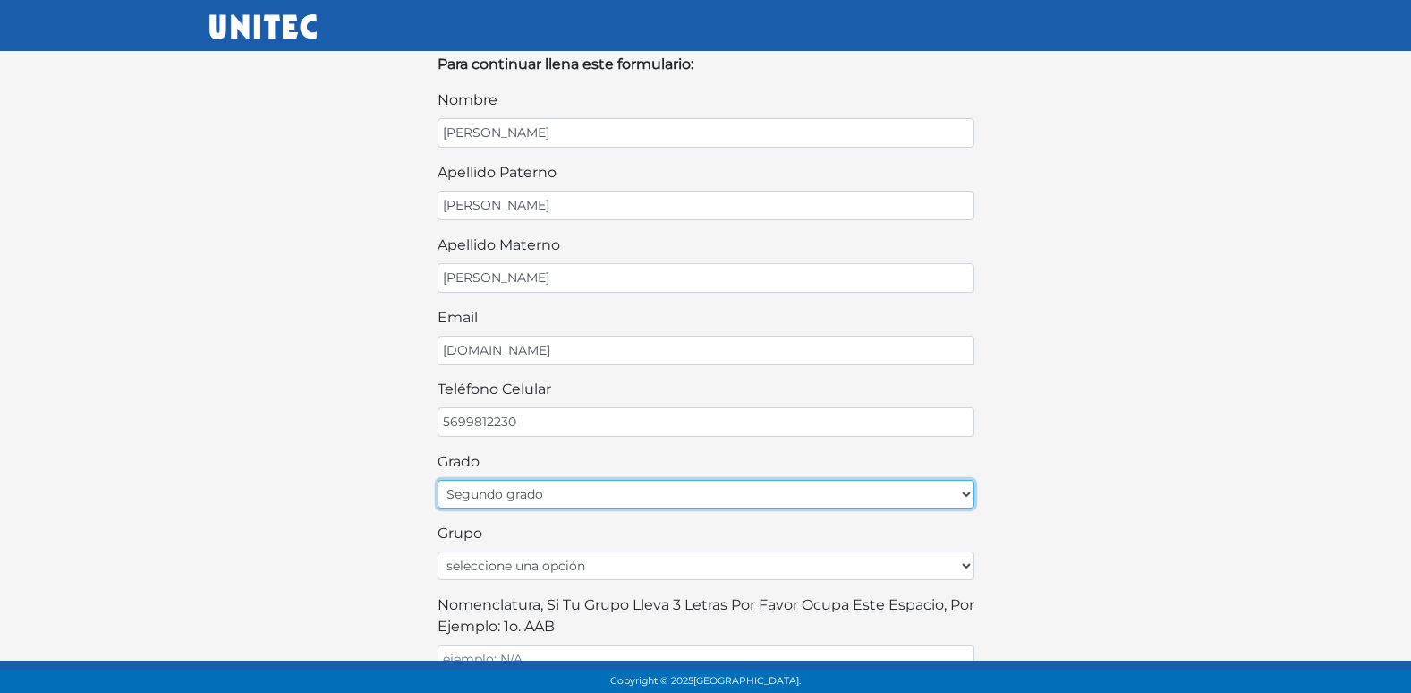
scroll to position [179, 0]
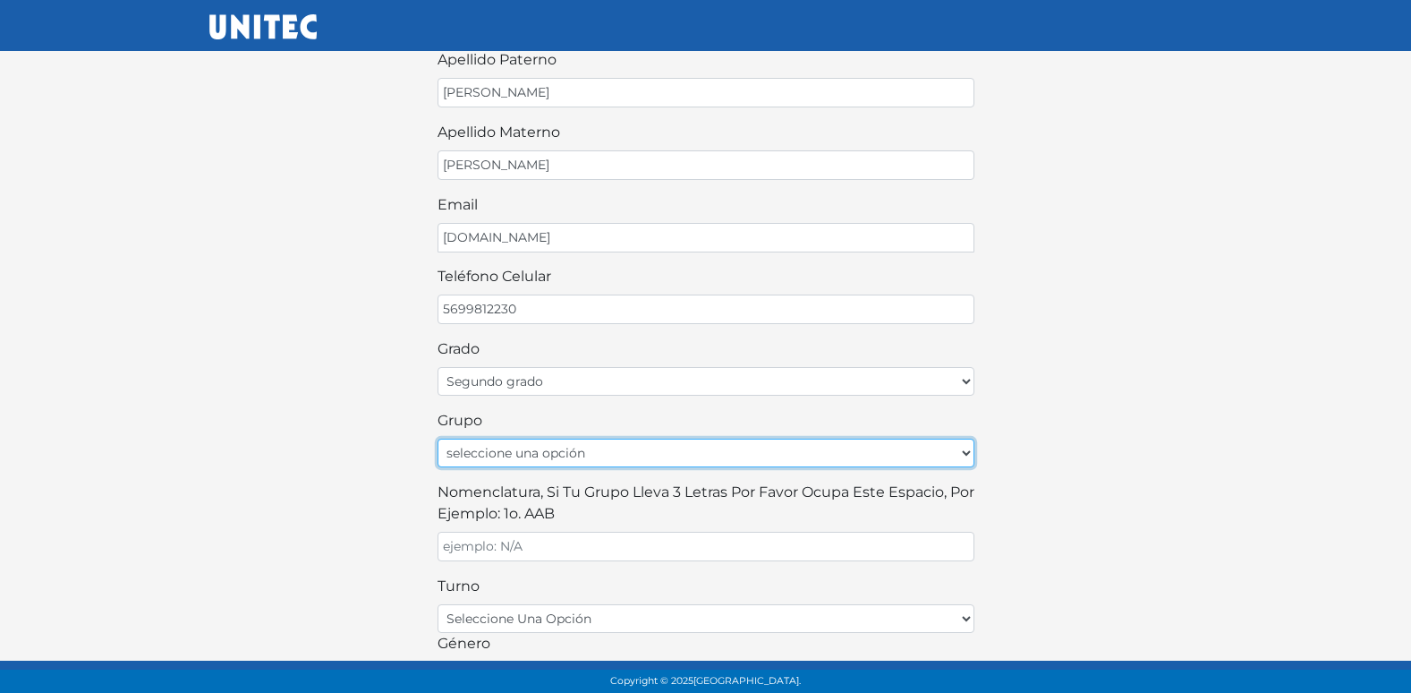
click at [544, 453] on select "seleccione una opción A B C D E F G H I J K L M N O P Q R S T U V W X Y Z" at bounding box center [706, 452] width 537 height 29
select select "A"
click at [438, 438] on select "seleccione una opción A B C D E F G H I J K L M N O P Q R S T U V W X Y Z" at bounding box center [706, 452] width 537 height 29
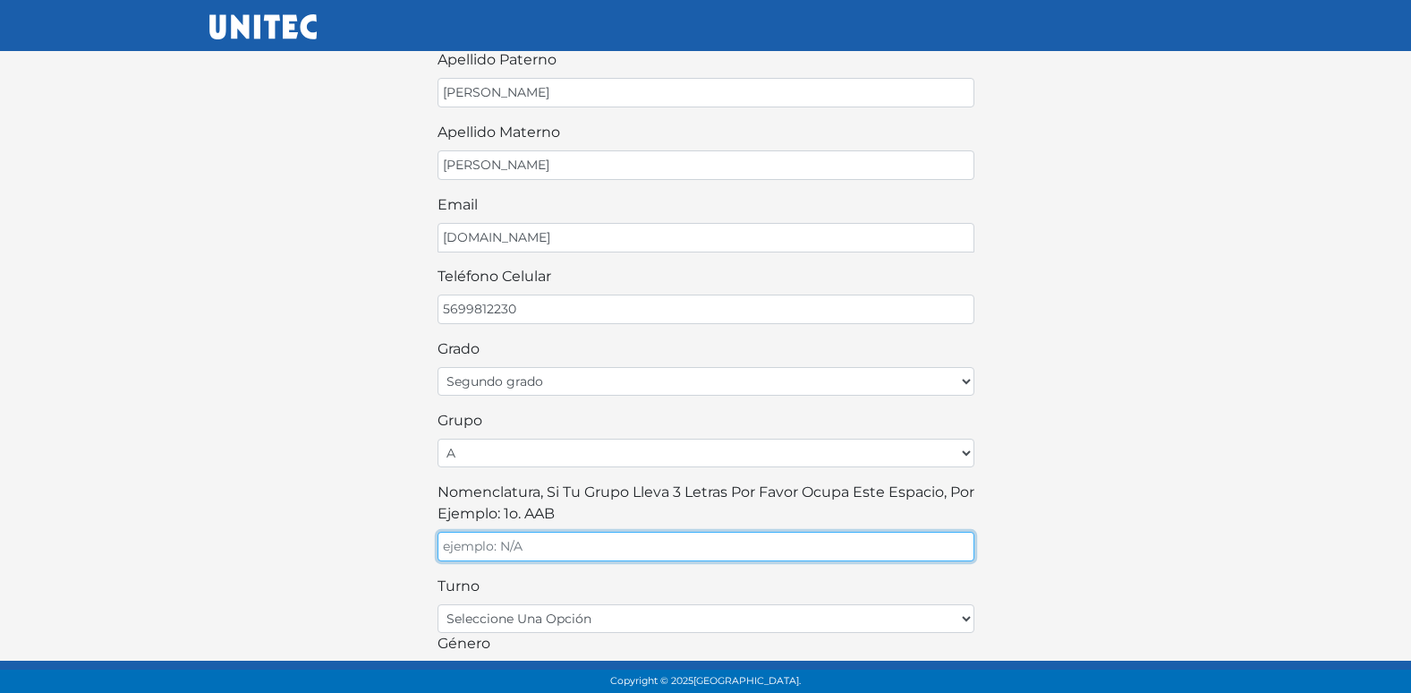
click at [531, 555] on input "Nomenclatura, si tu grupo lleva 3 letras por favor ocupa este espacio, por ejem…" at bounding box center [706, 547] width 537 height 30
type input "A"
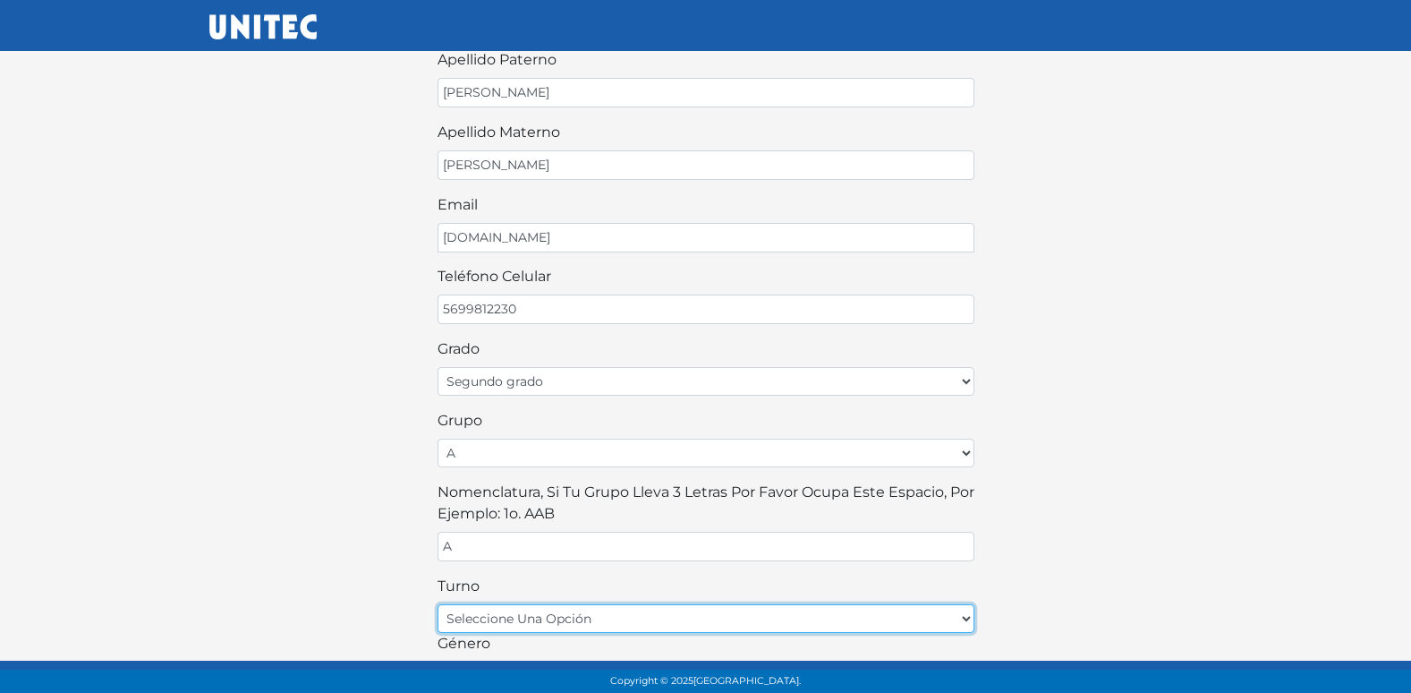
click at [582, 632] on select "seleccione una opción matutino vespertino" at bounding box center [706, 618] width 537 height 29
select select "matutino"
click at [438, 604] on select "seleccione una opción matutino vespertino" at bounding box center [706, 618] width 537 height 29
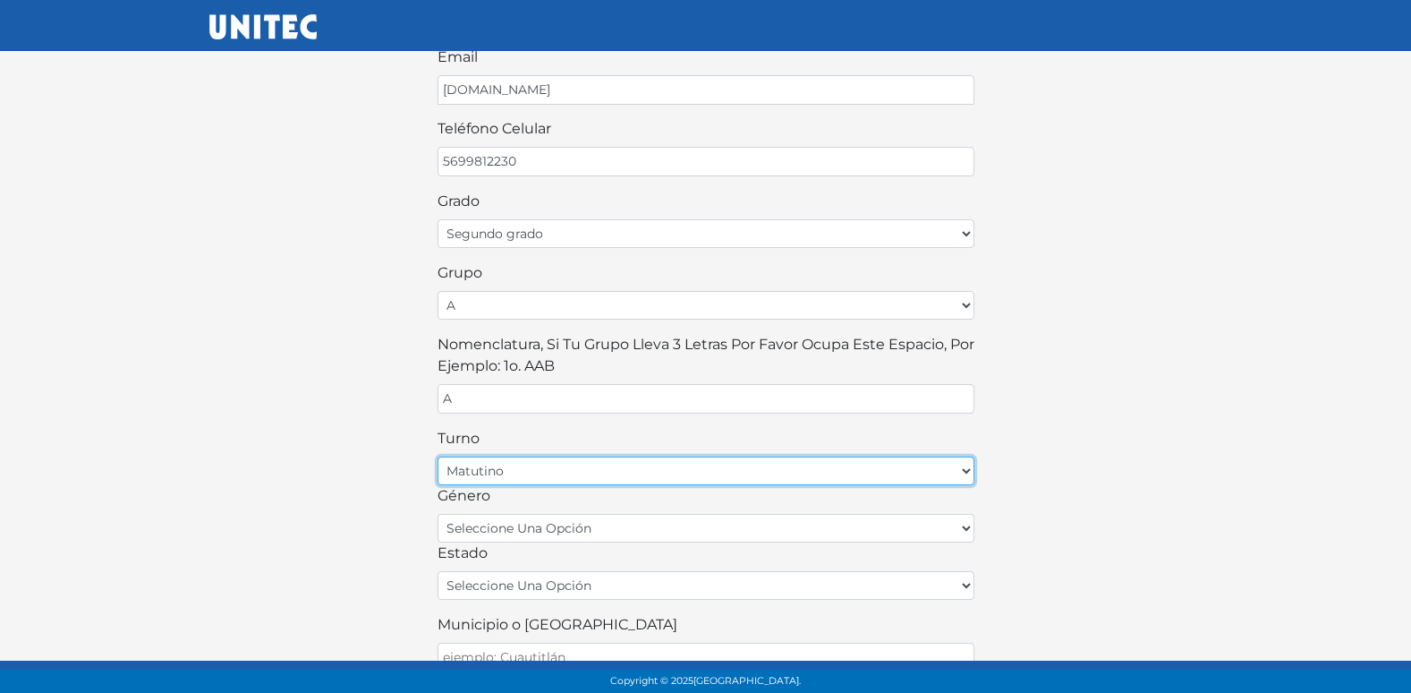
scroll to position [358, 0]
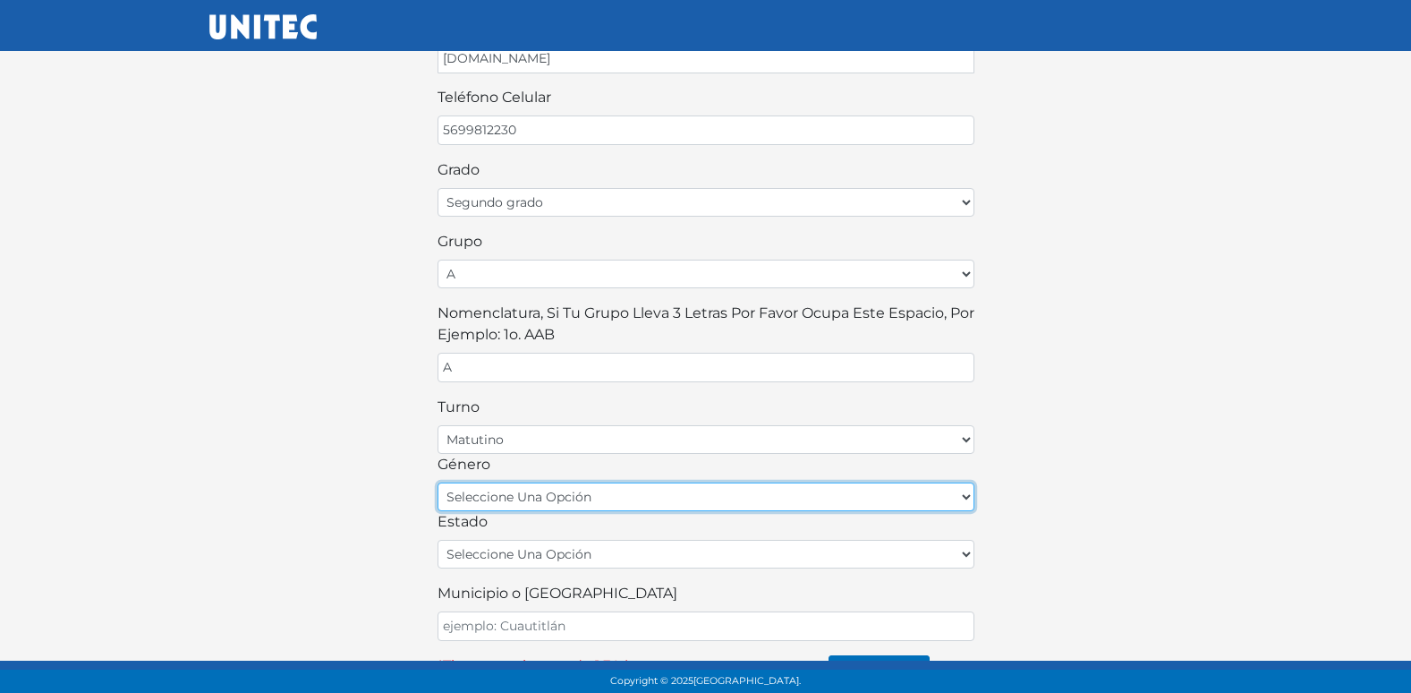
click at [521, 504] on select "seleccione una opción femenino masculino" at bounding box center [706, 496] width 537 height 29
select select "M"
click at [438, 482] on select "seleccione una opción femenino masculino" at bounding box center [706, 496] width 537 height 29
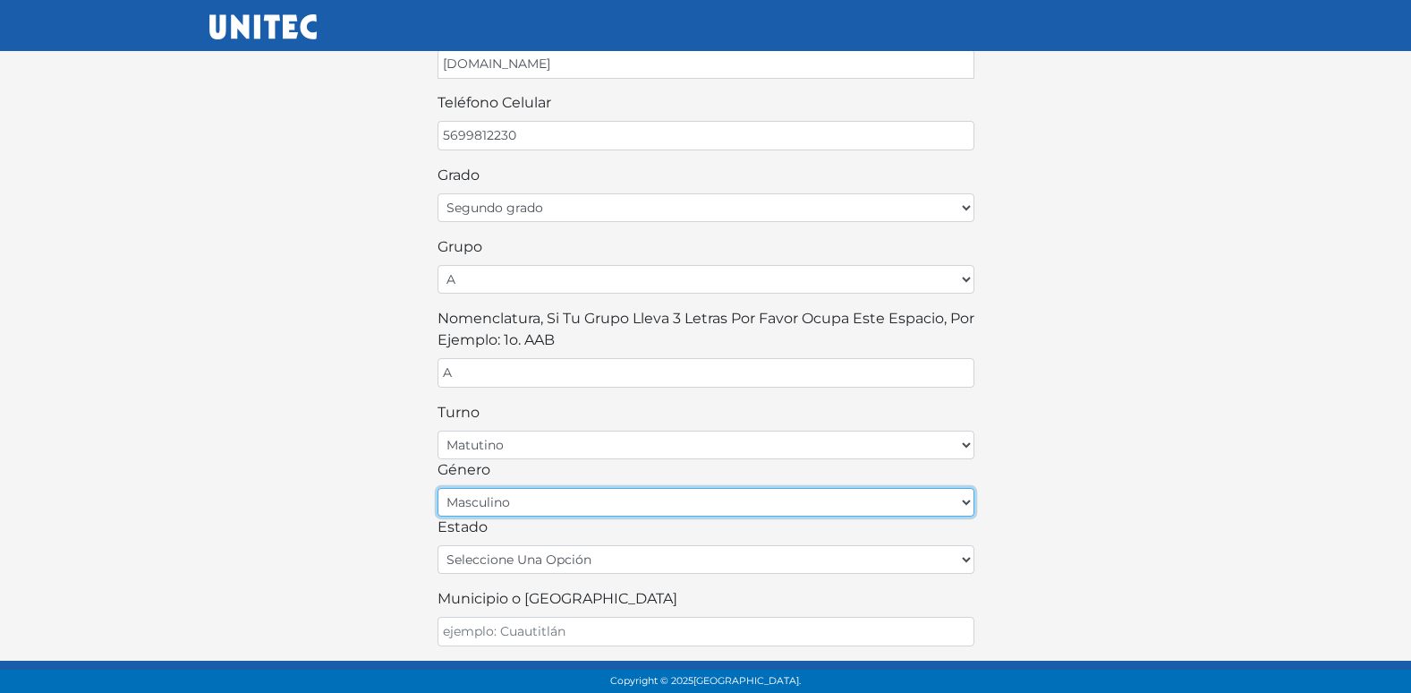
scroll to position [0, 0]
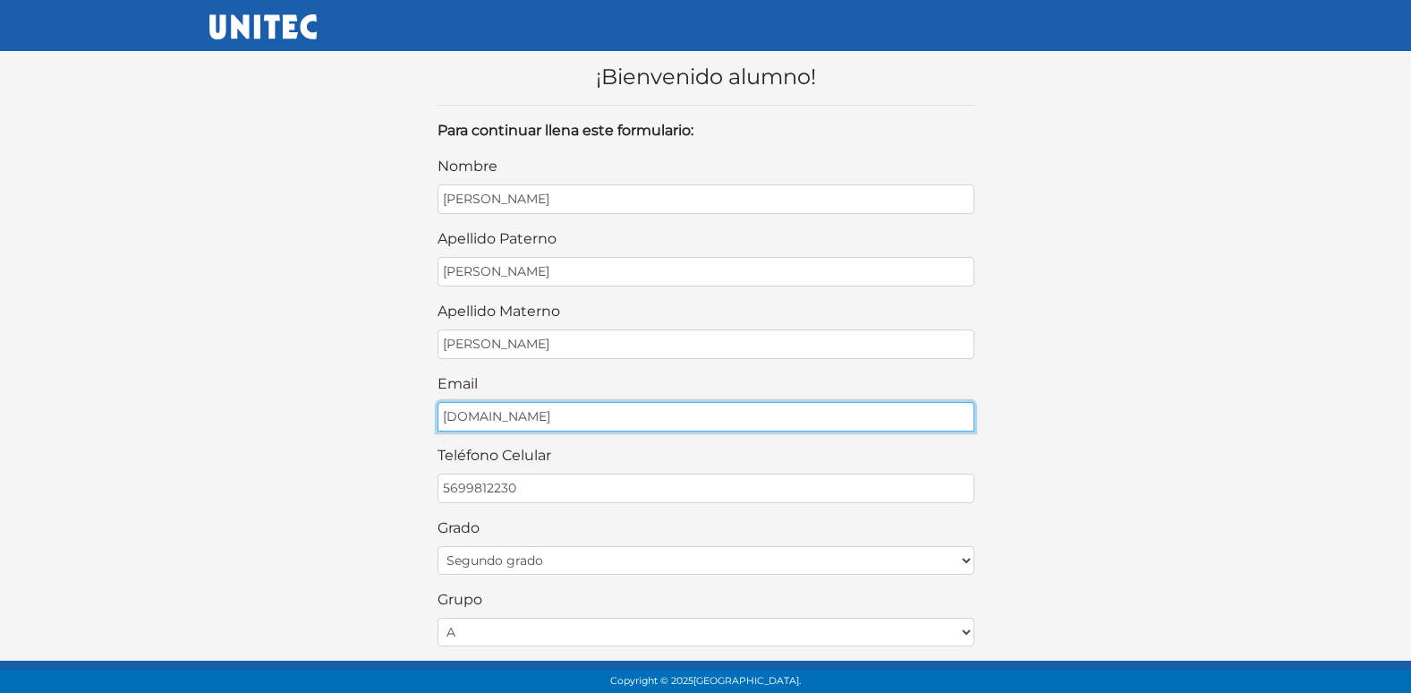
click at [511, 413] on input "[DOMAIN_NAME]" at bounding box center [706, 417] width 537 height 30
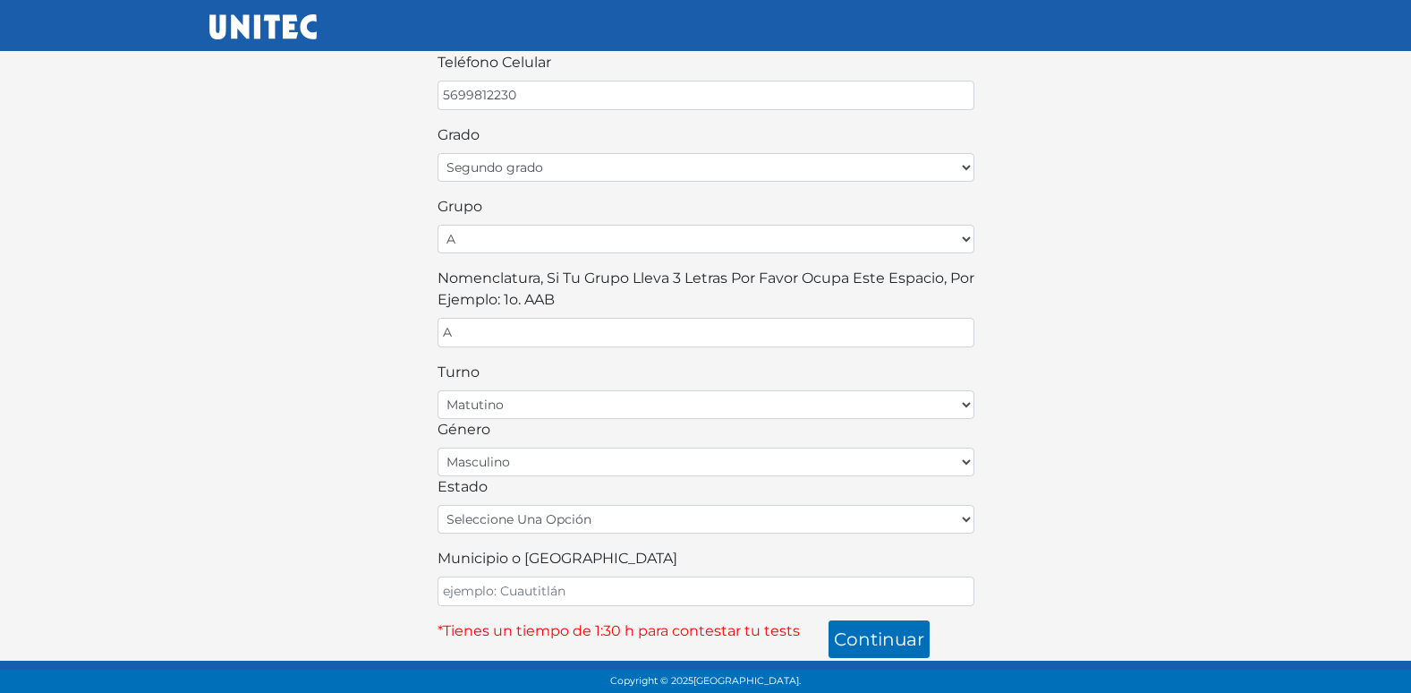
scroll to position [394, 0]
type input "[PERSON_NAME][EMAIL_ADDRESS][DOMAIN_NAME]"
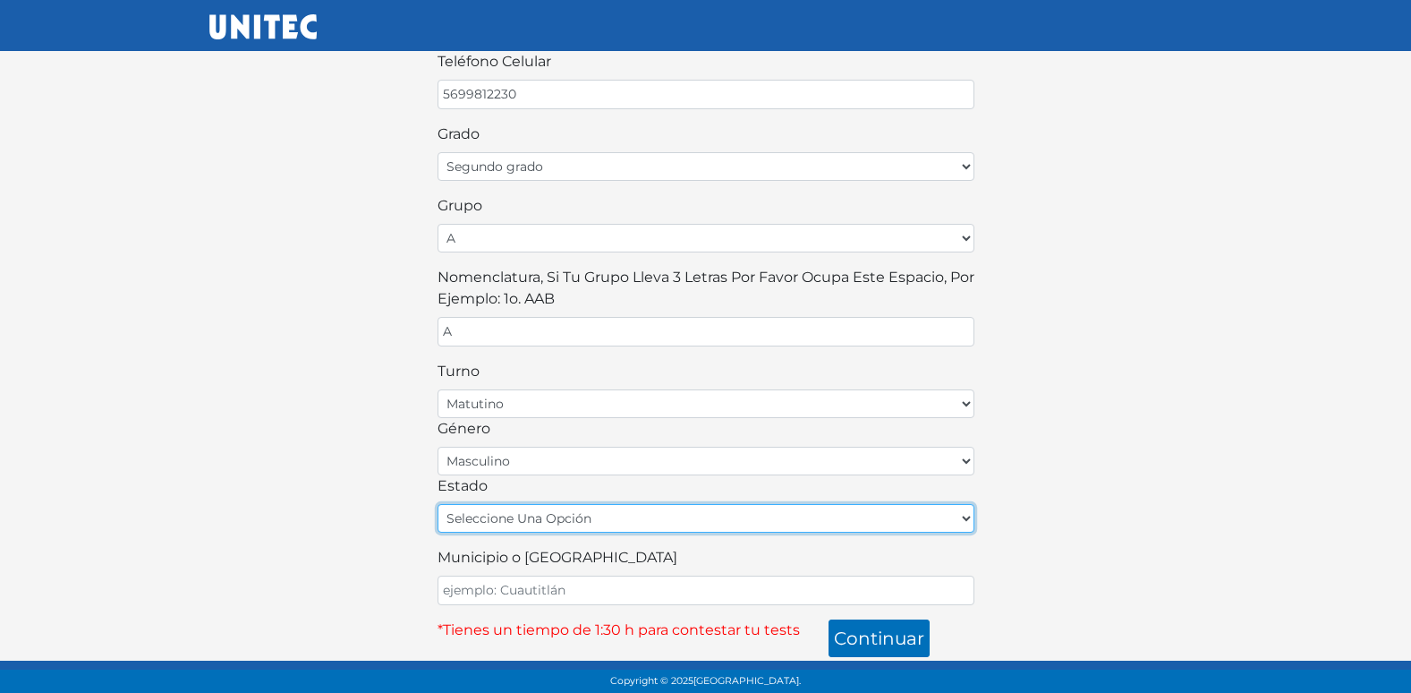
click at [539, 513] on select "seleccione una opción [GEOGRAPHIC_DATA] [GEOGRAPHIC_DATA][US_STATE] [GEOGRAPHIC…" at bounding box center [706, 518] width 537 height 29
select select "MEX"
click at [438, 504] on select "seleccione una opción [GEOGRAPHIC_DATA] [GEOGRAPHIC_DATA][US_STATE] [GEOGRAPHIC…" at bounding box center [706, 518] width 537 height 29
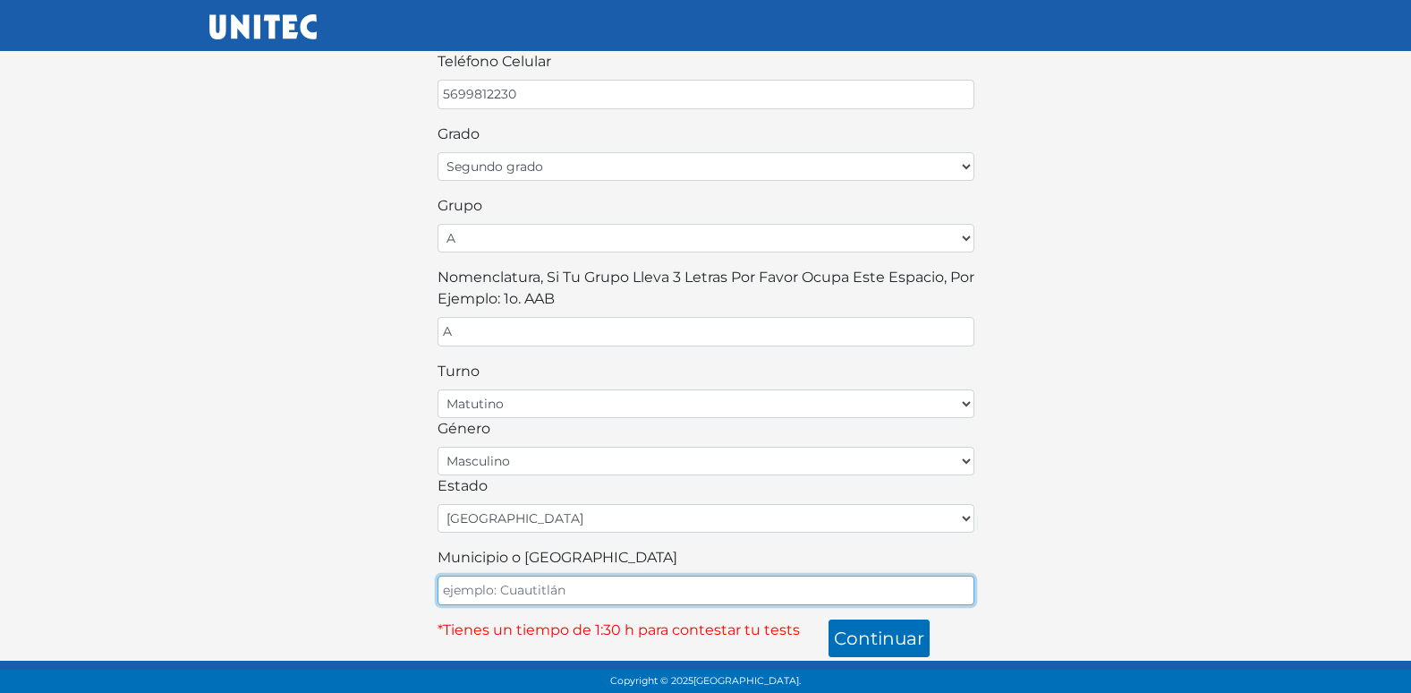
click at [531, 588] on input "Municipio o [GEOGRAPHIC_DATA]" at bounding box center [706, 590] width 537 height 30
type input "ECATEPEC"
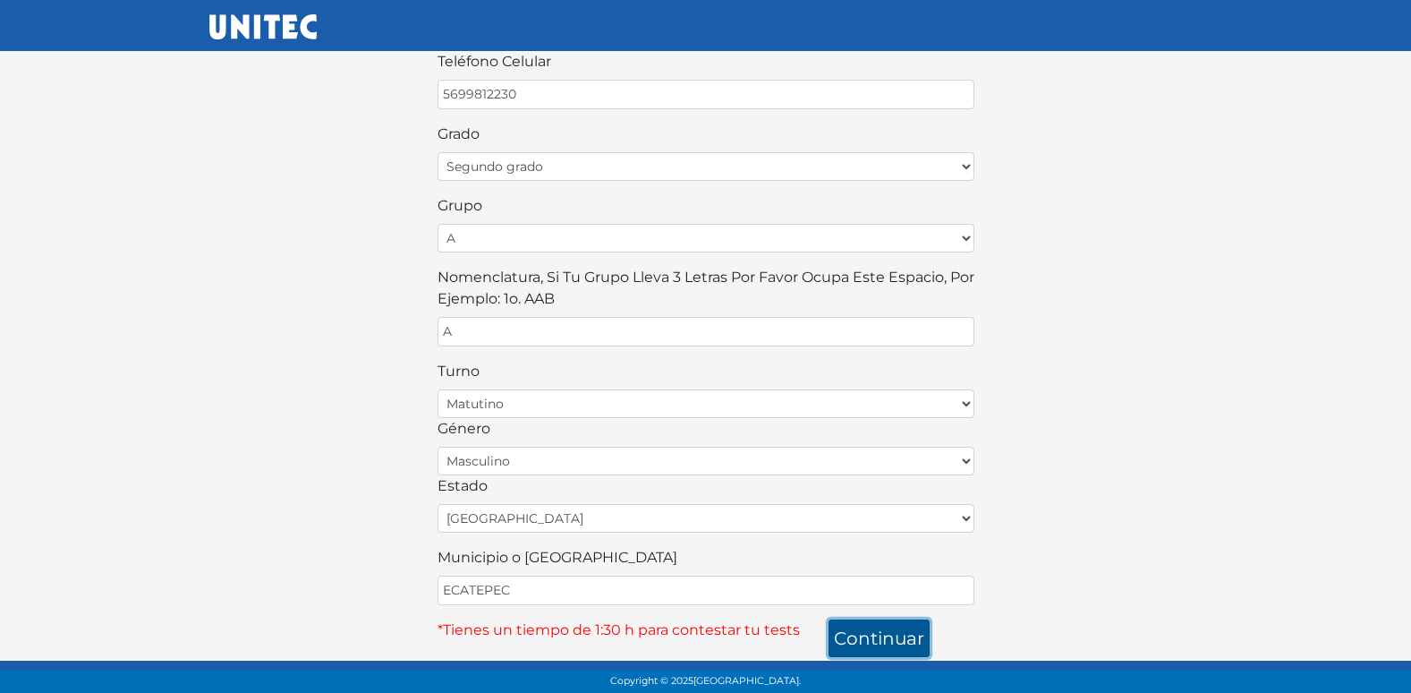
click at [862, 641] on button "continuar" at bounding box center [879, 638] width 101 height 38
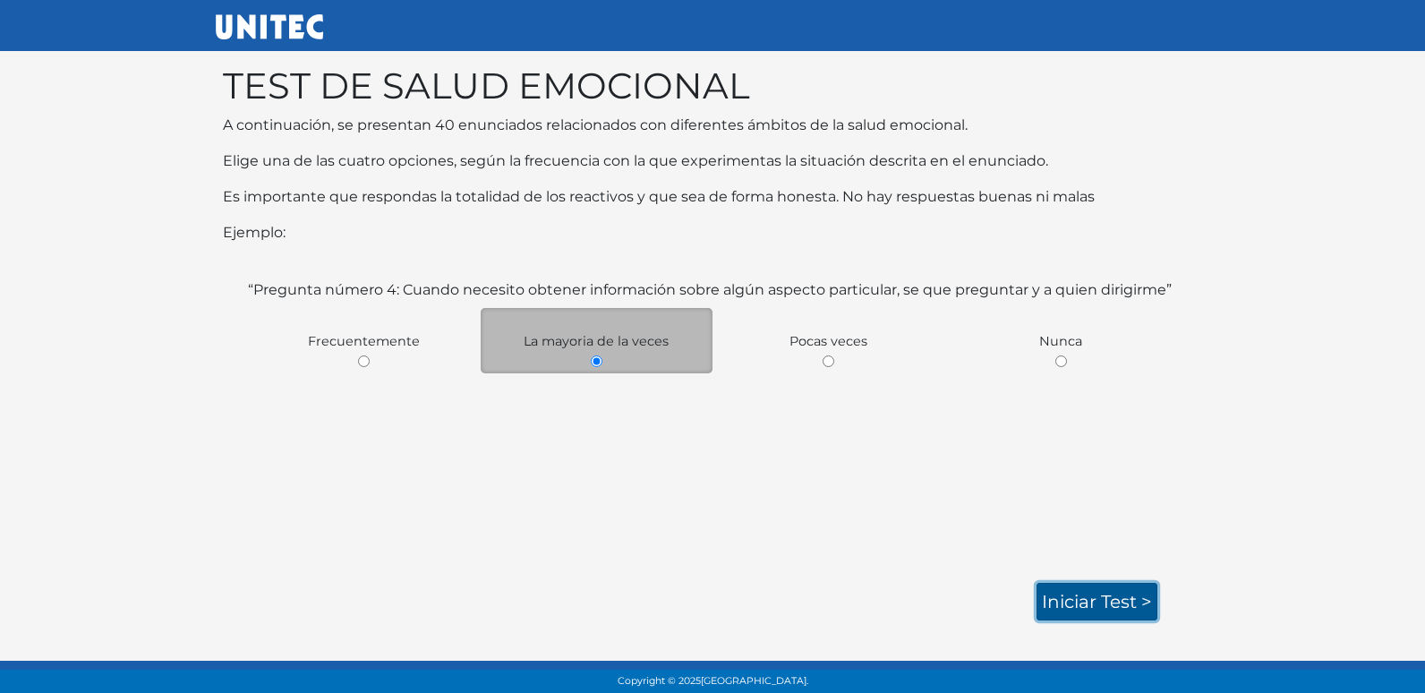
click at [1085, 600] on link "Iniciar test >" at bounding box center [1096, 602] width 121 height 38
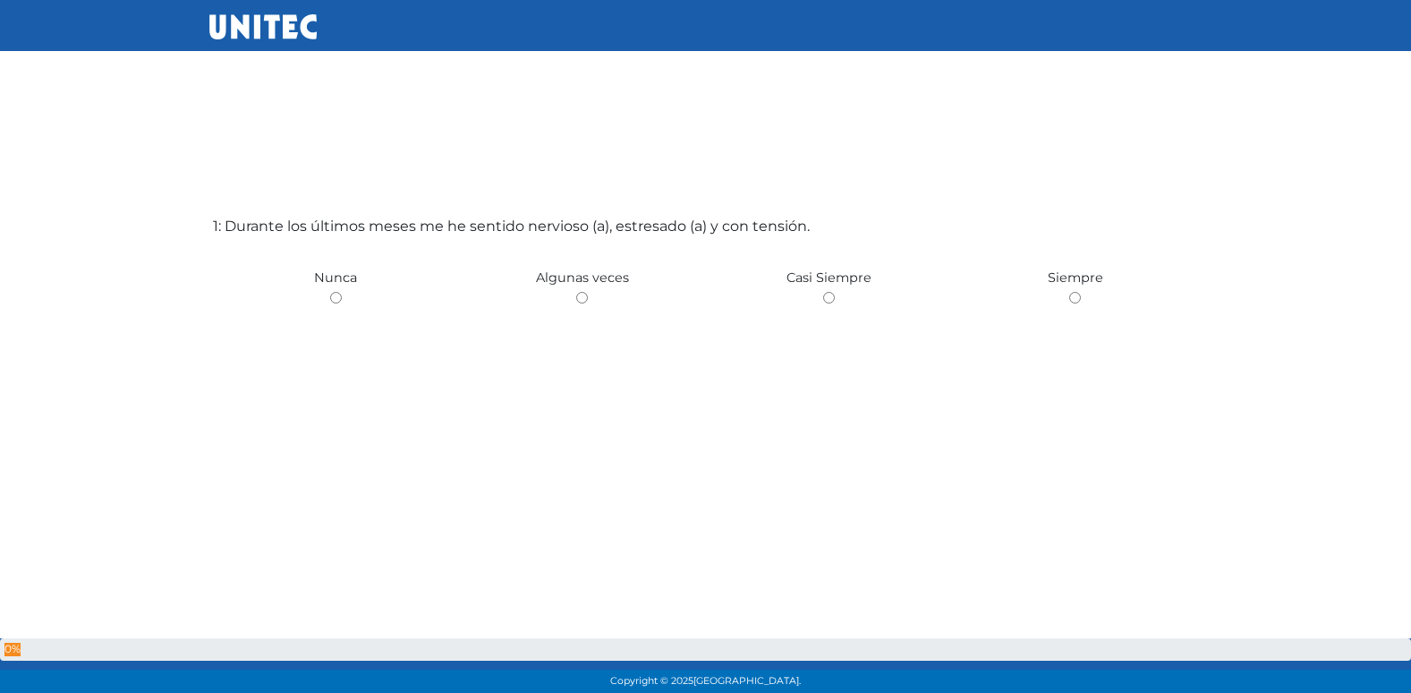
scroll to position [58, 0]
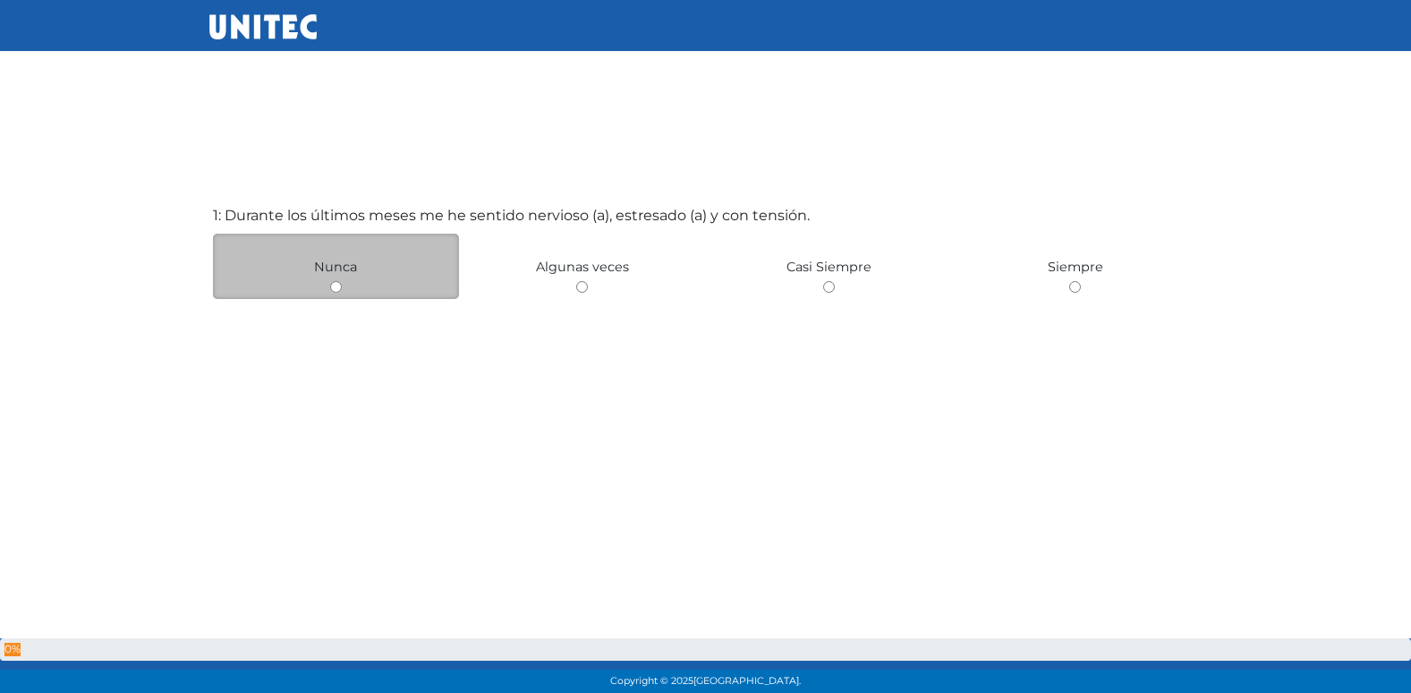
click at [318, 254] on div "Nunca" at bounding box center [336, 266] width 247 height 65
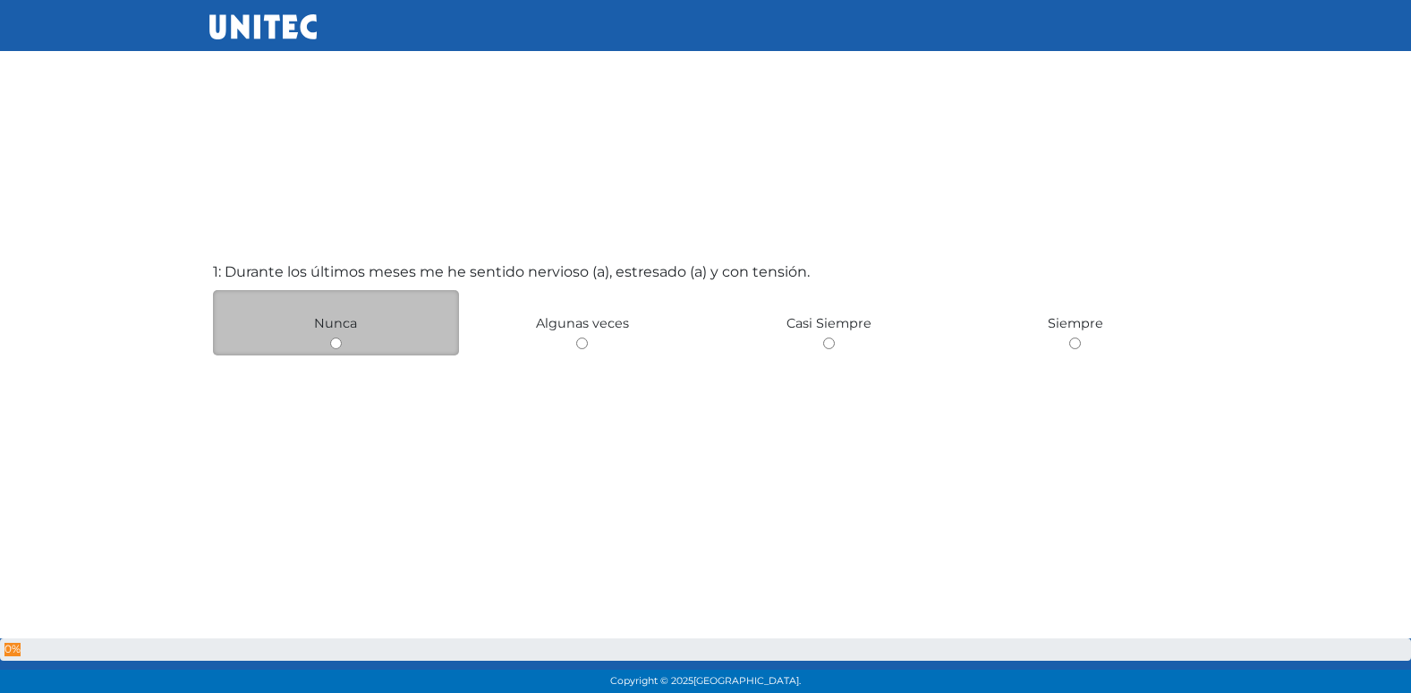
click at [576, 337] on input "radio" at bounding box center [582, 343] width 12 height 12
radio input "true"
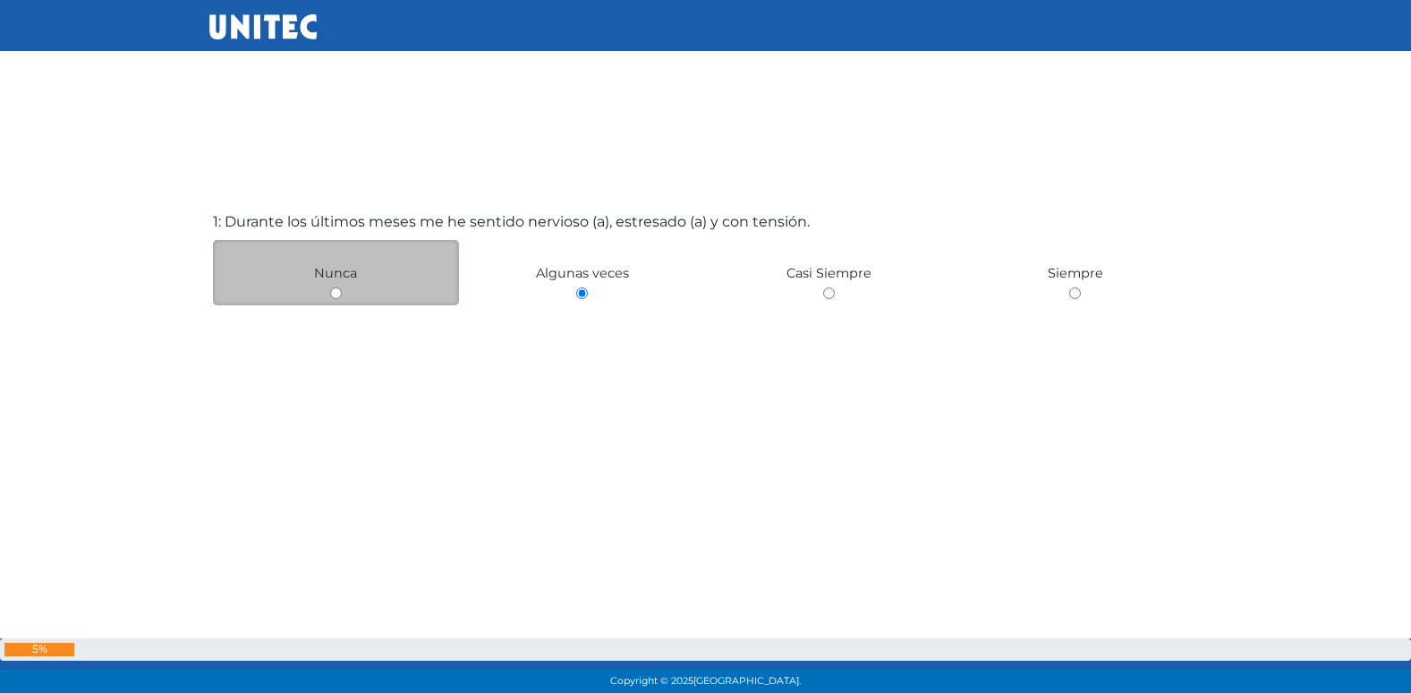
click at [330, 287] on input "radio" at bounding box center [336, 293] width 12 height 12
radio input "true"
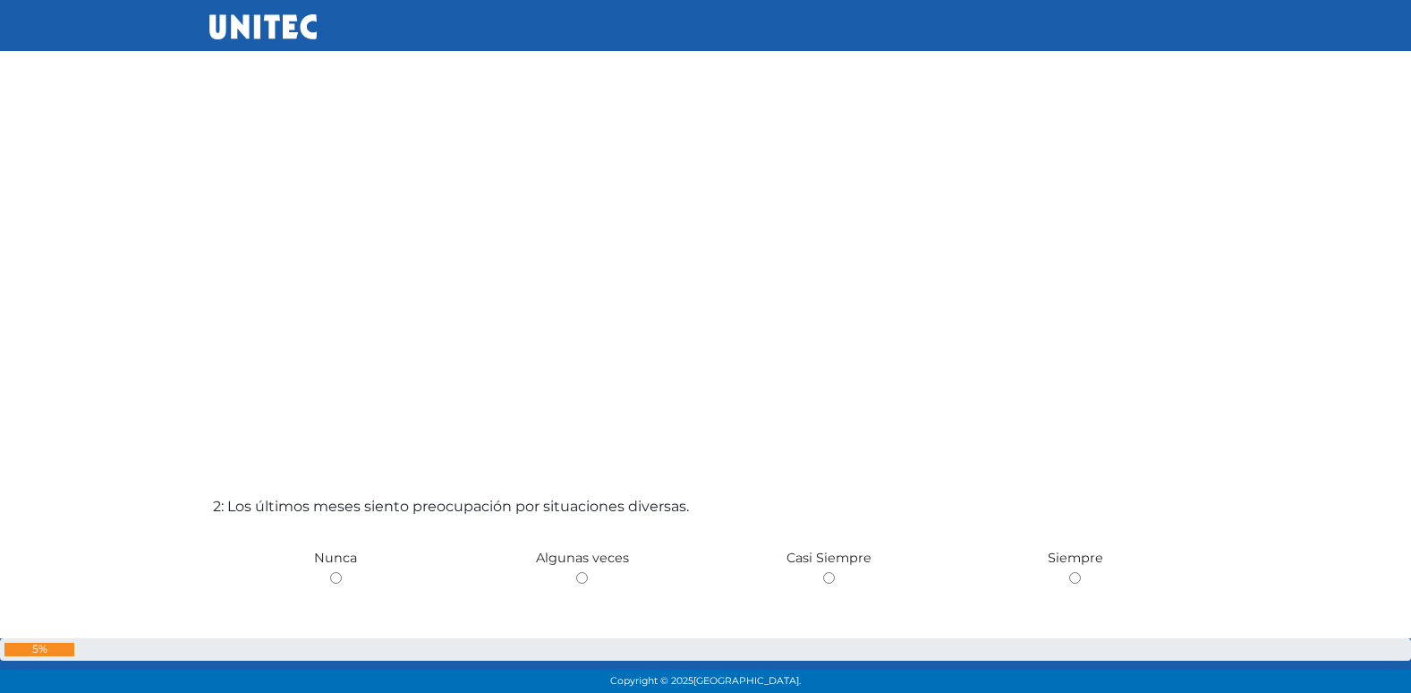
scroll to position [464, 0]
click at [576, 567] on input "radio" at bounding box center [582, 573] width 12 height 12
radio input "true"
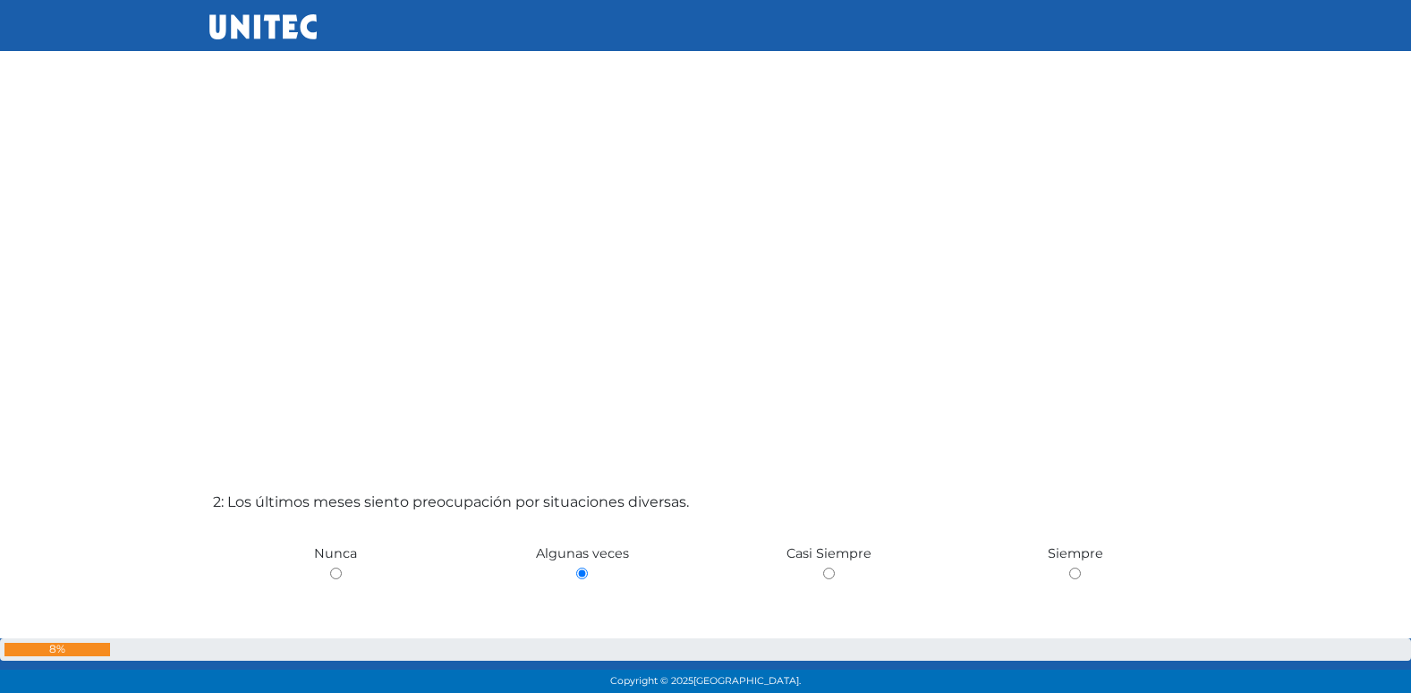
radio input "true"
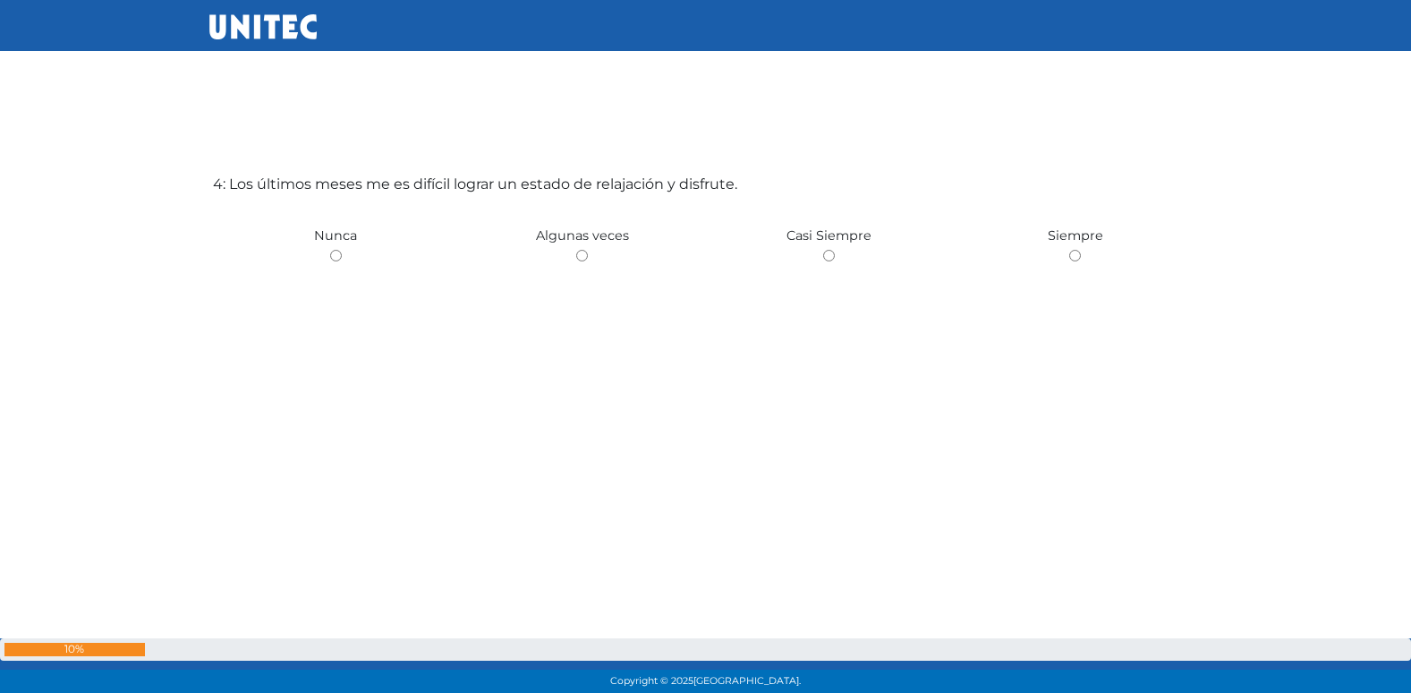
click at [576, 250] on input "radio" at bounding box center [582, 256] width 12 height 12
radio input "true"
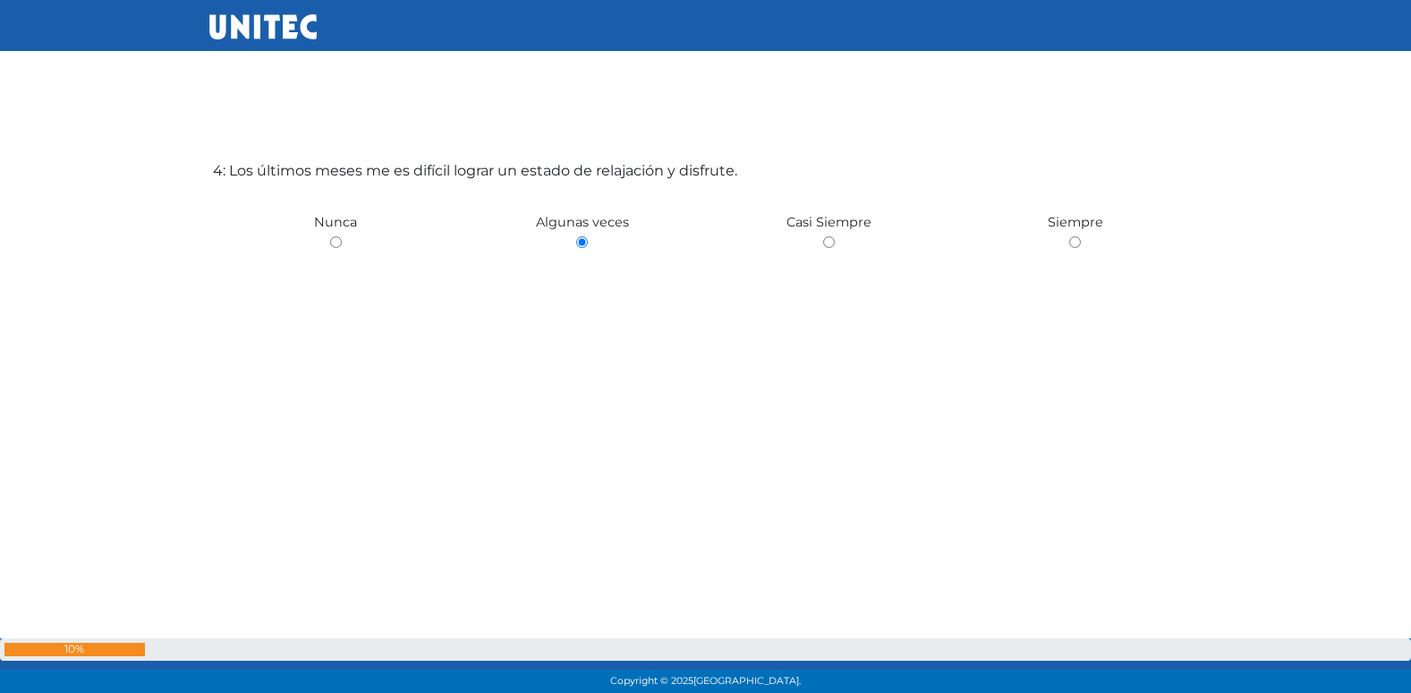
click at [330, 236] on input "radio" at bounding box center [336, 242] width 12 height 12
radio input "true"
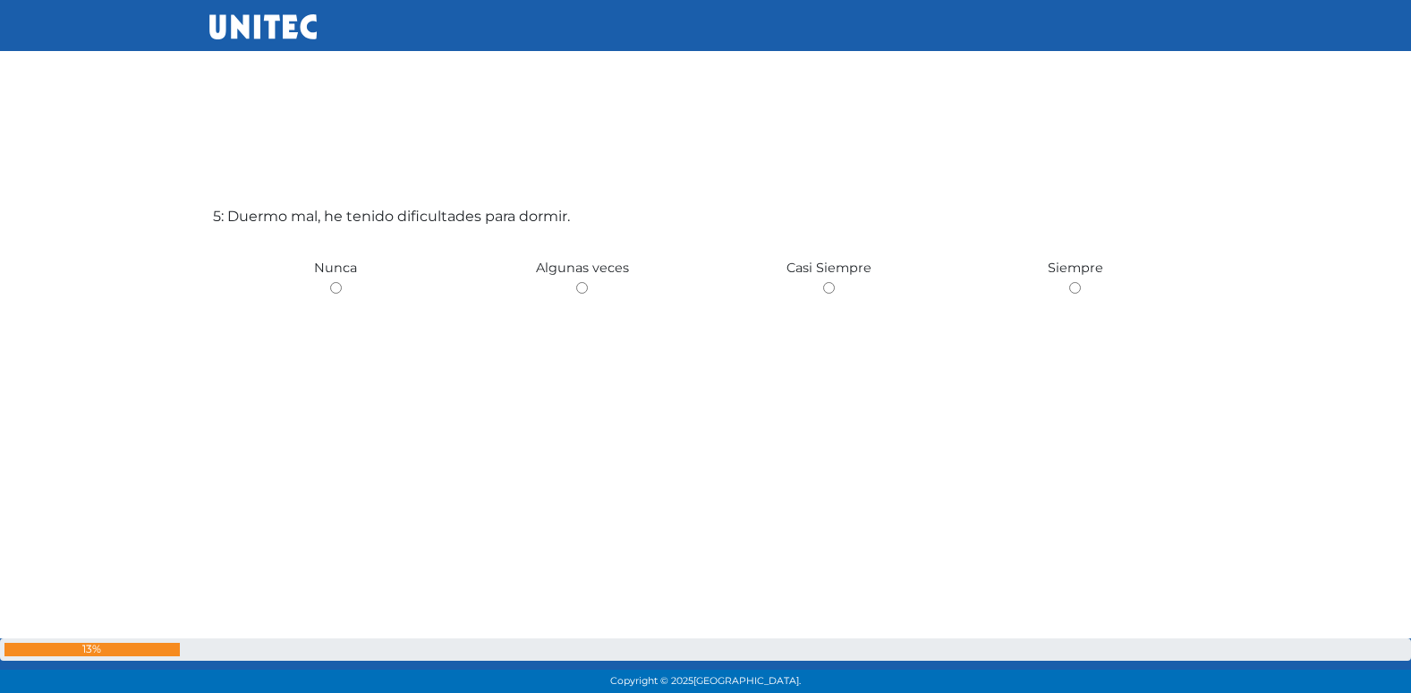
scroll to position [2860, 0]
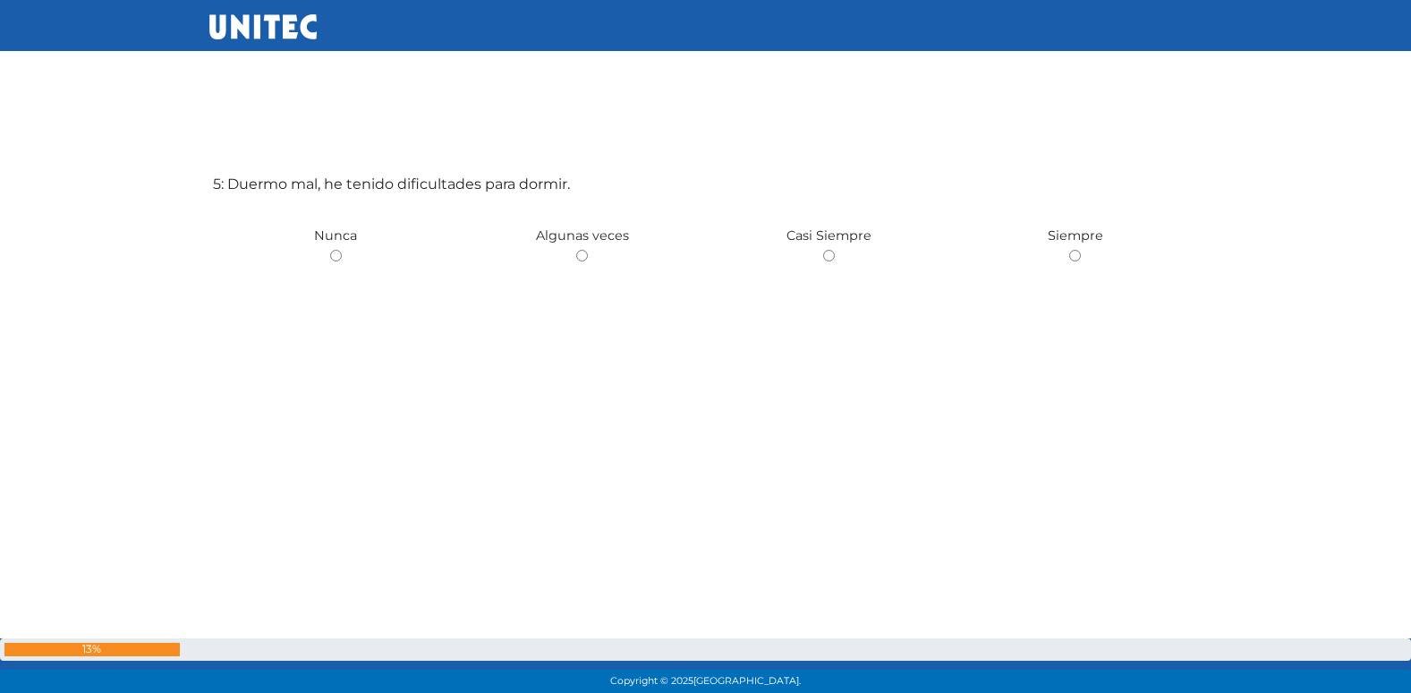
click at [576, 250] on input "radio" at bounding box center [582, 256] width 12 height 12
radio input "true"
click at [330, 250] on input "radio" at bounding box center [336, 256] width 12 height 12
radio input "true"
click at [576, 250] on input "radio" at bounding box center [582, 256] width 12 height 12
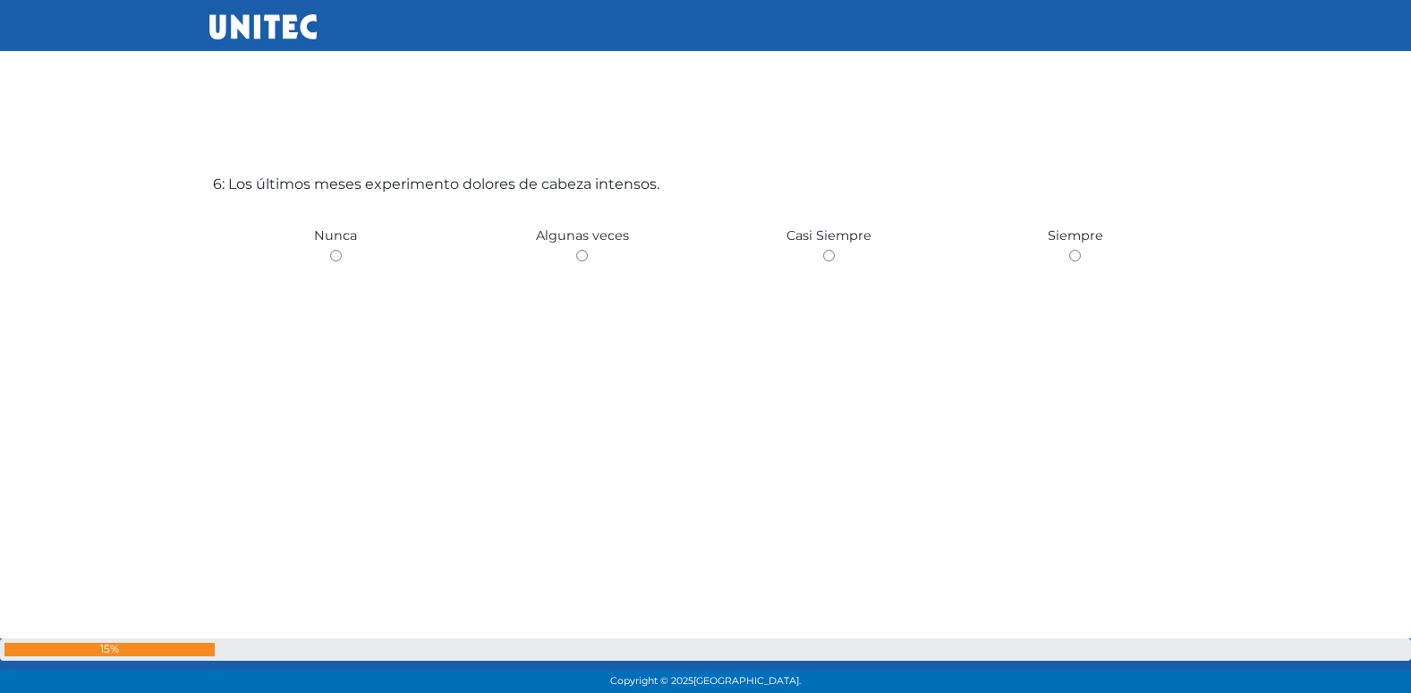
radio input "true"
click at [330, 250] on input "radio" at bounding box center [336, 256] width 12 height 12
radio input "true"
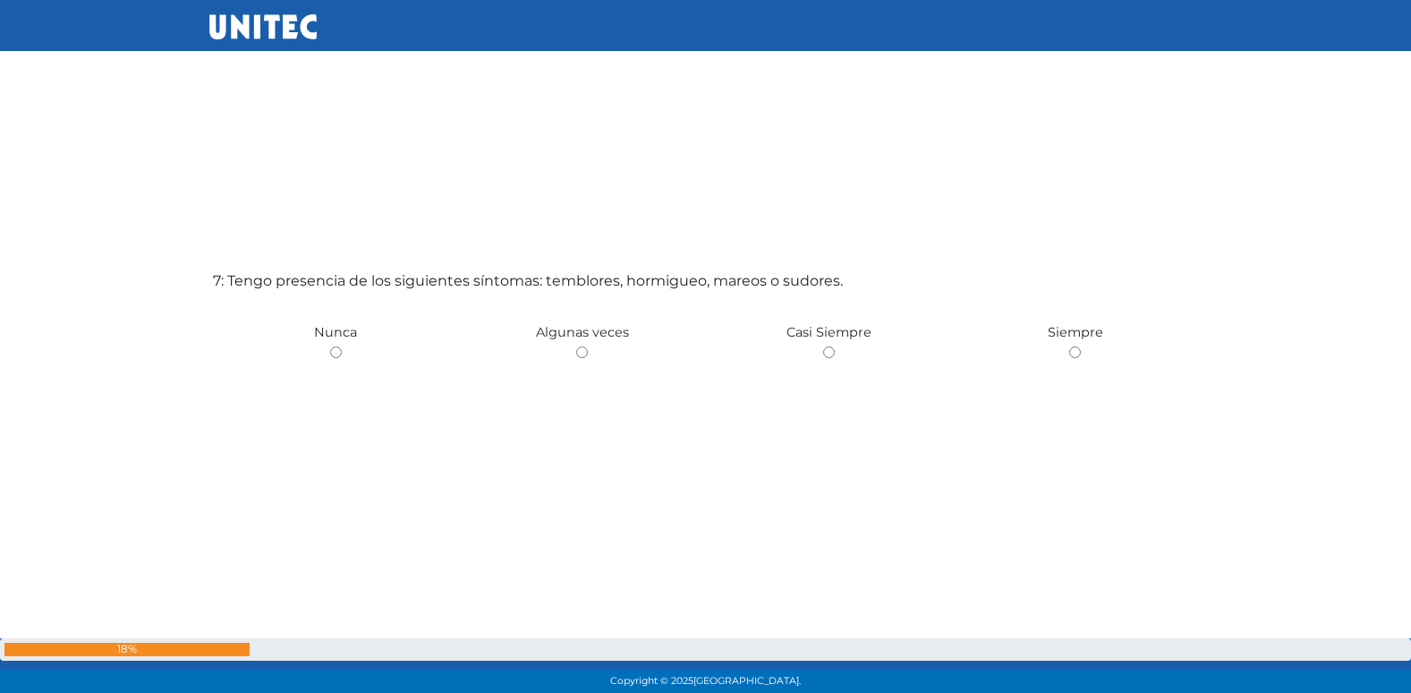
scroll to position [4245, 0]
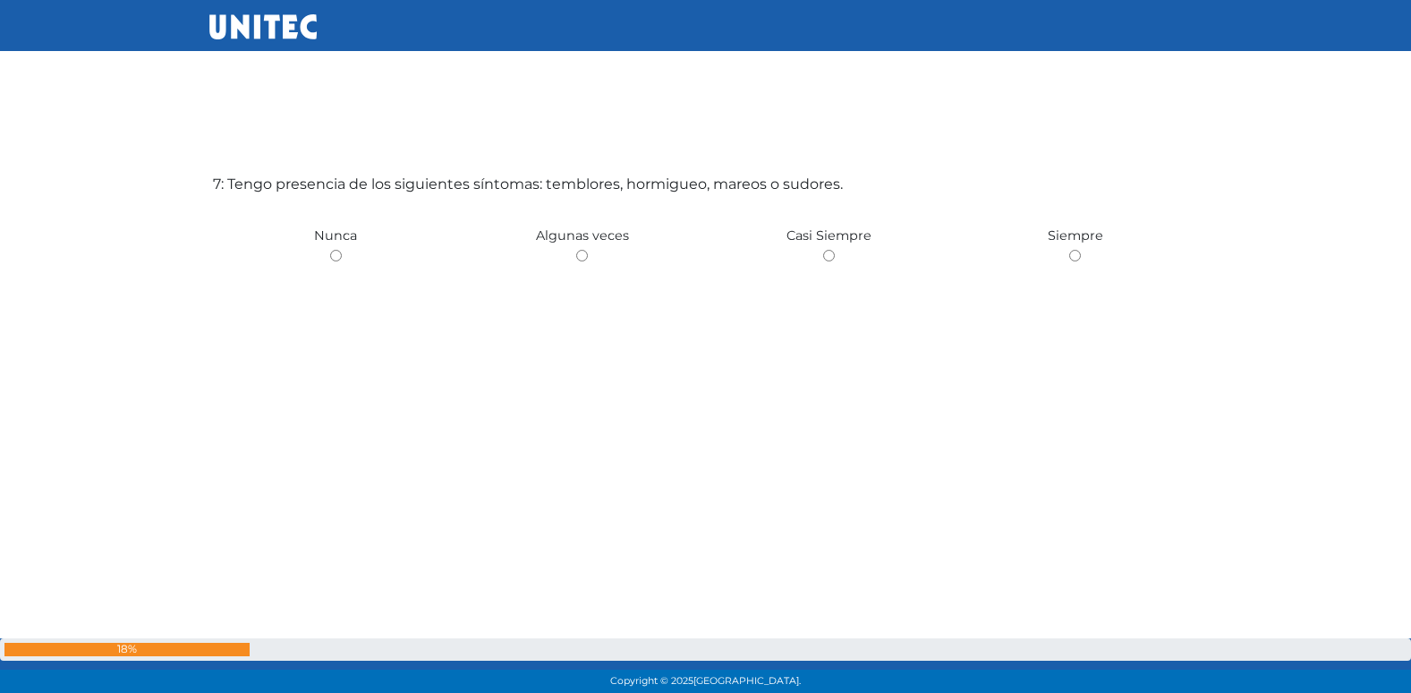
click at [576, 250] on input "radio" at bounding box center [582, 256] width 12 height 12
radio input "true"
click at [330, 250] on input "radio" at bounding box center [336, 256] width 12 height 12
radio input "true"
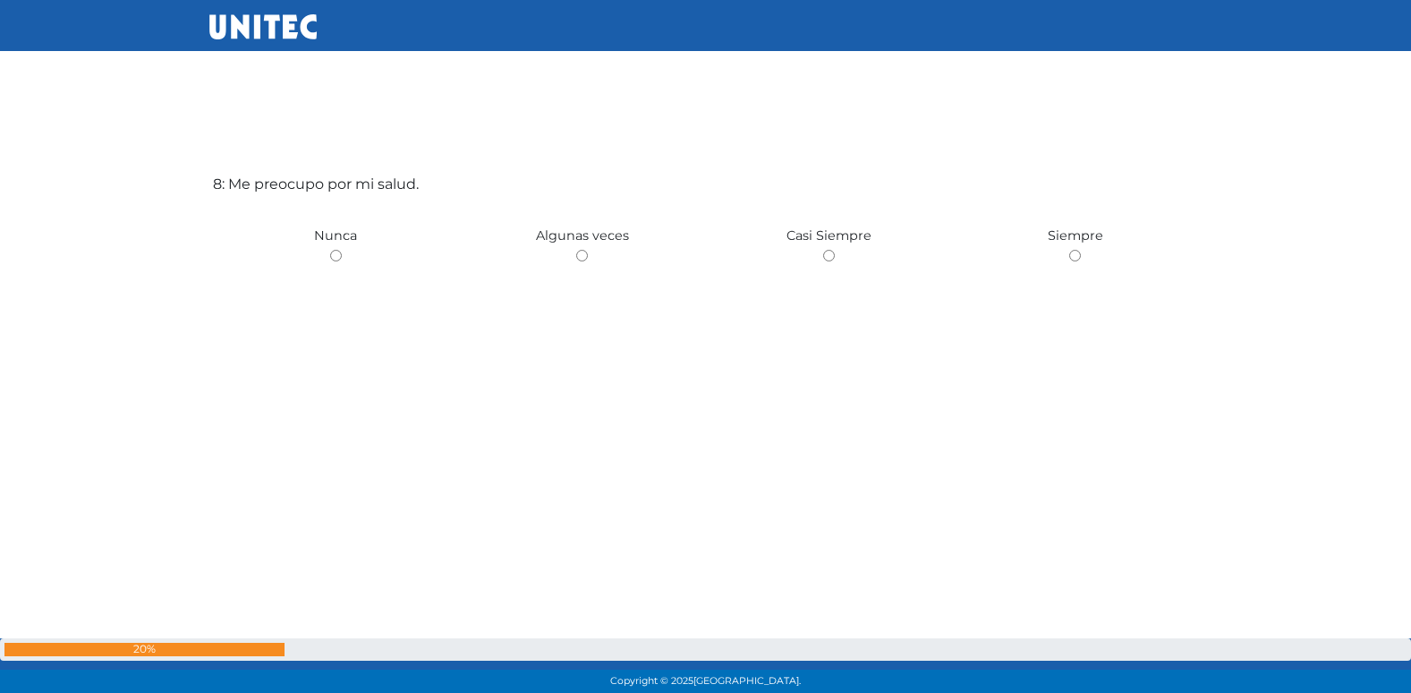
click at [576, 250] on input "radio" at bounding box center [582, 256] width 12 height 12
radio input "true"
click at [576, 250] on input "radio" at bounding box center [582, 256] width 12 height 12
radio input "true"
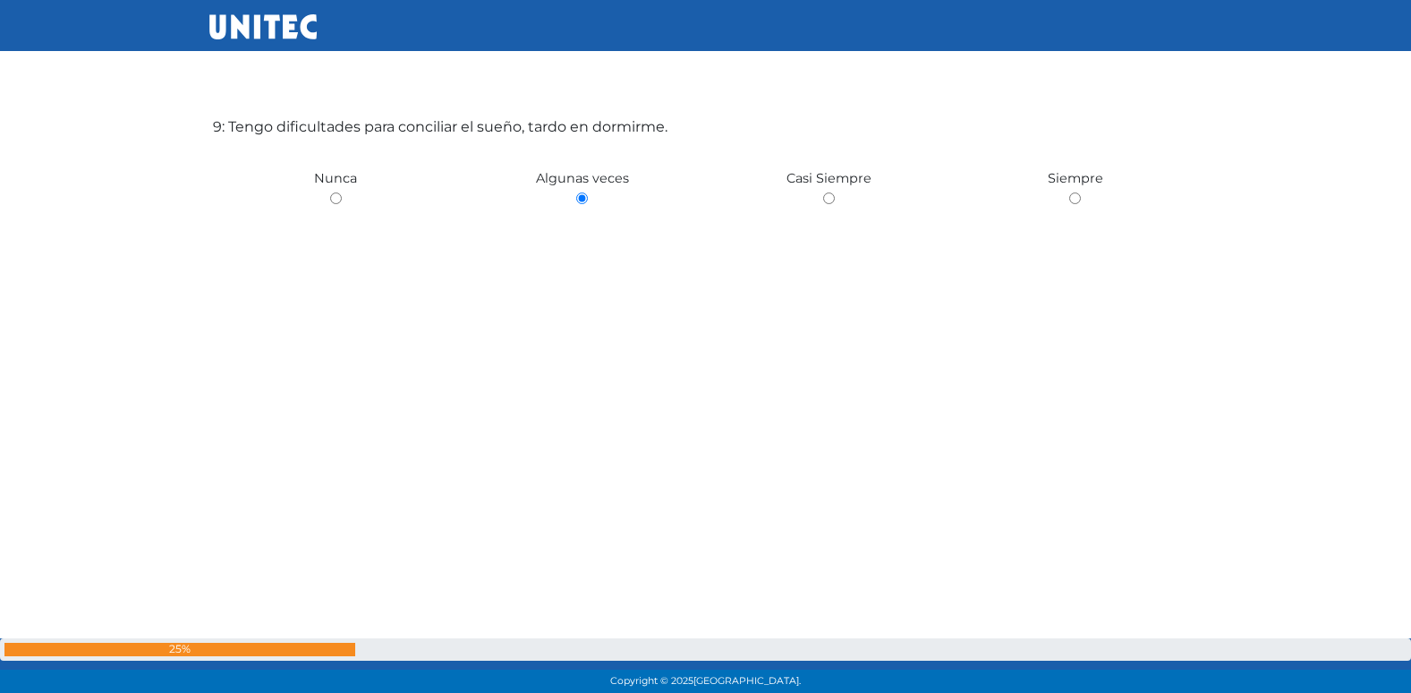
scroll to position [5693, 0]
radio input "true"
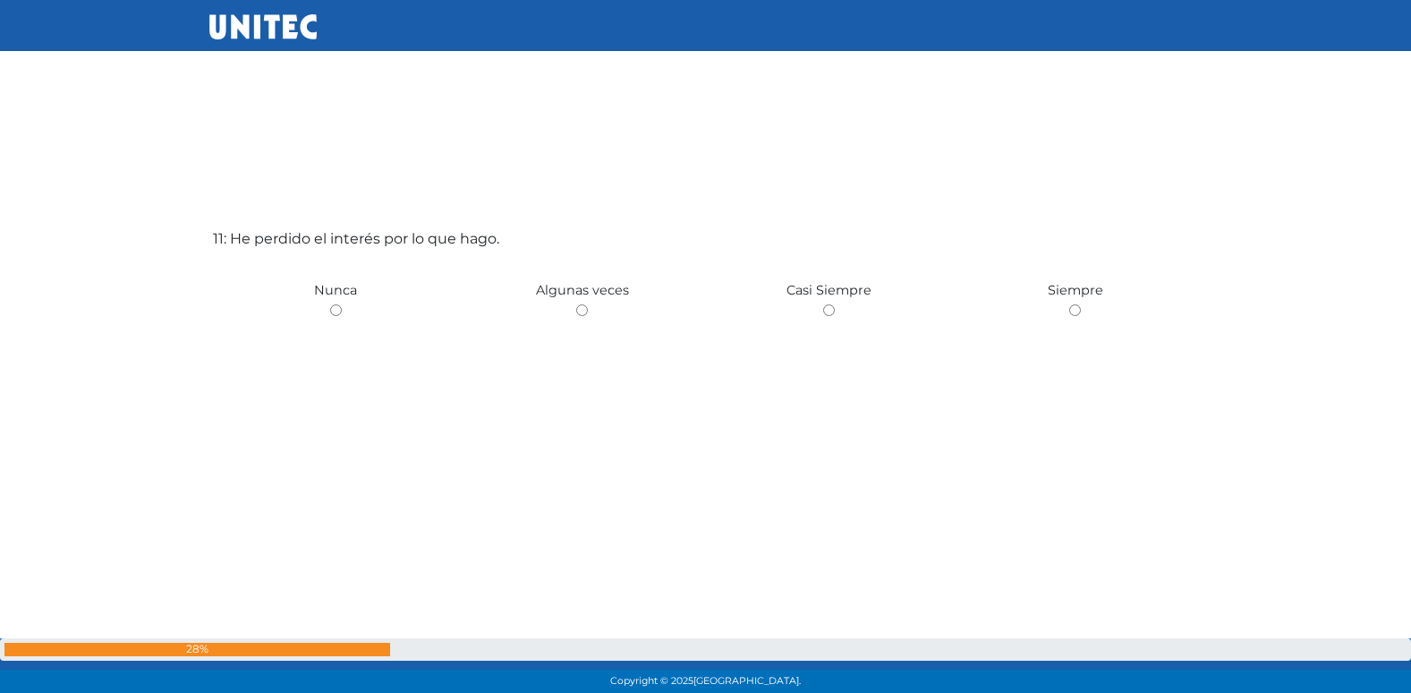
scroll to position [7015, 0]
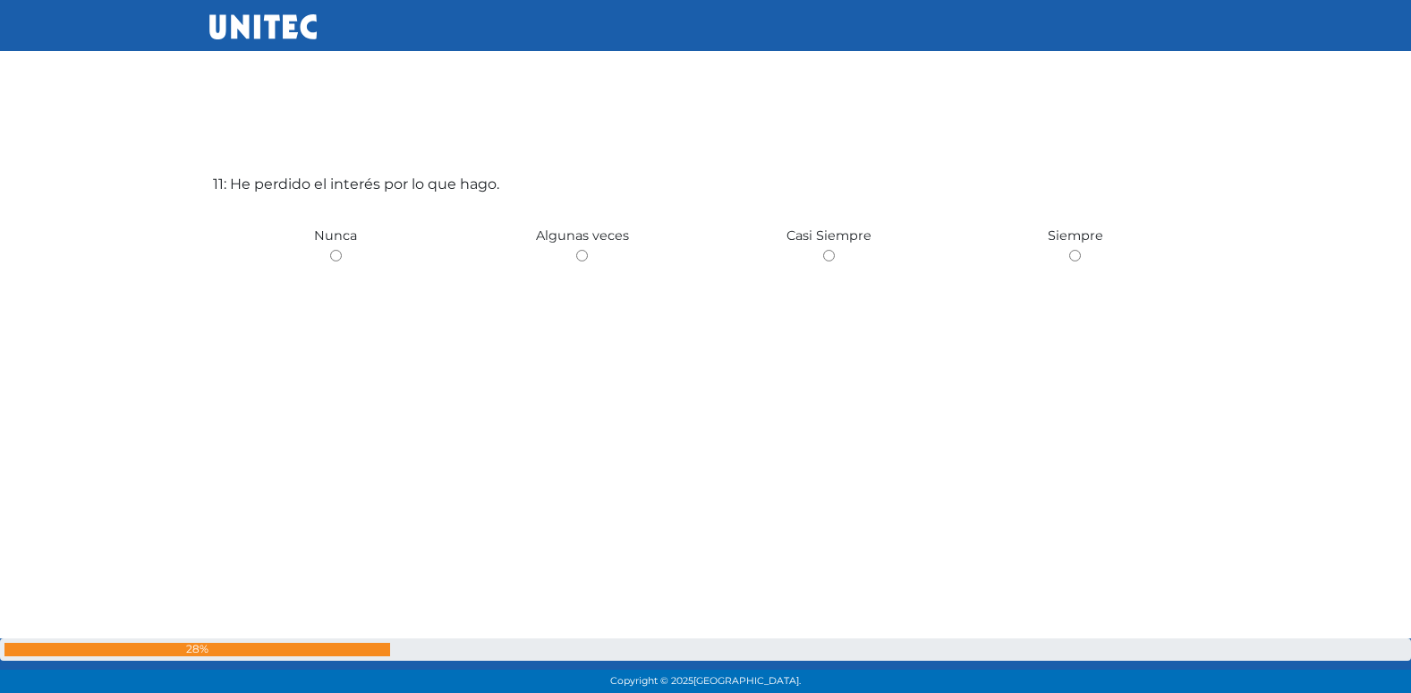
click at [576, 250] on input "radio" at bounding box center [582, 256] width 12 height 12
radio input "true"
click at [576, 250] on input "radio" at bounding box center [582, 256] width 12 height 12
radio input "true"
click at [330, 250] on input "radio" at bounding box center [336, 256] width 12 height 12
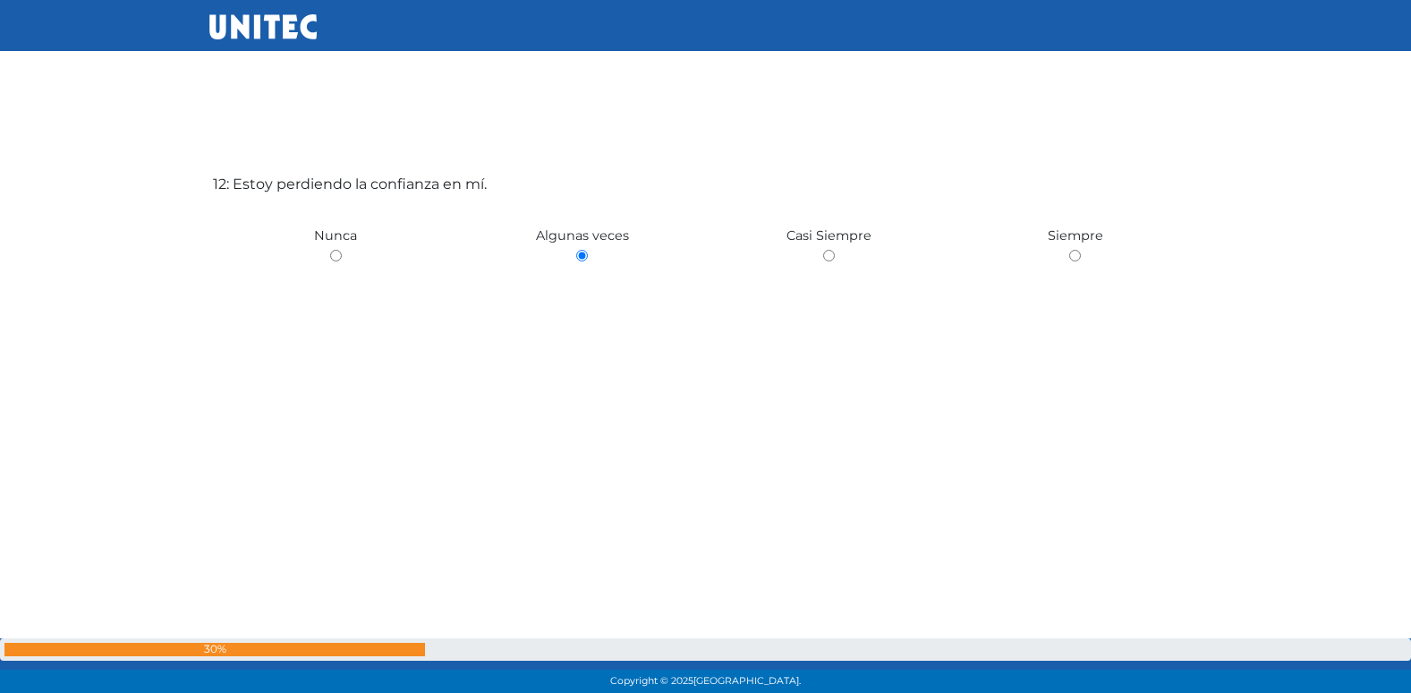
radio input "true"
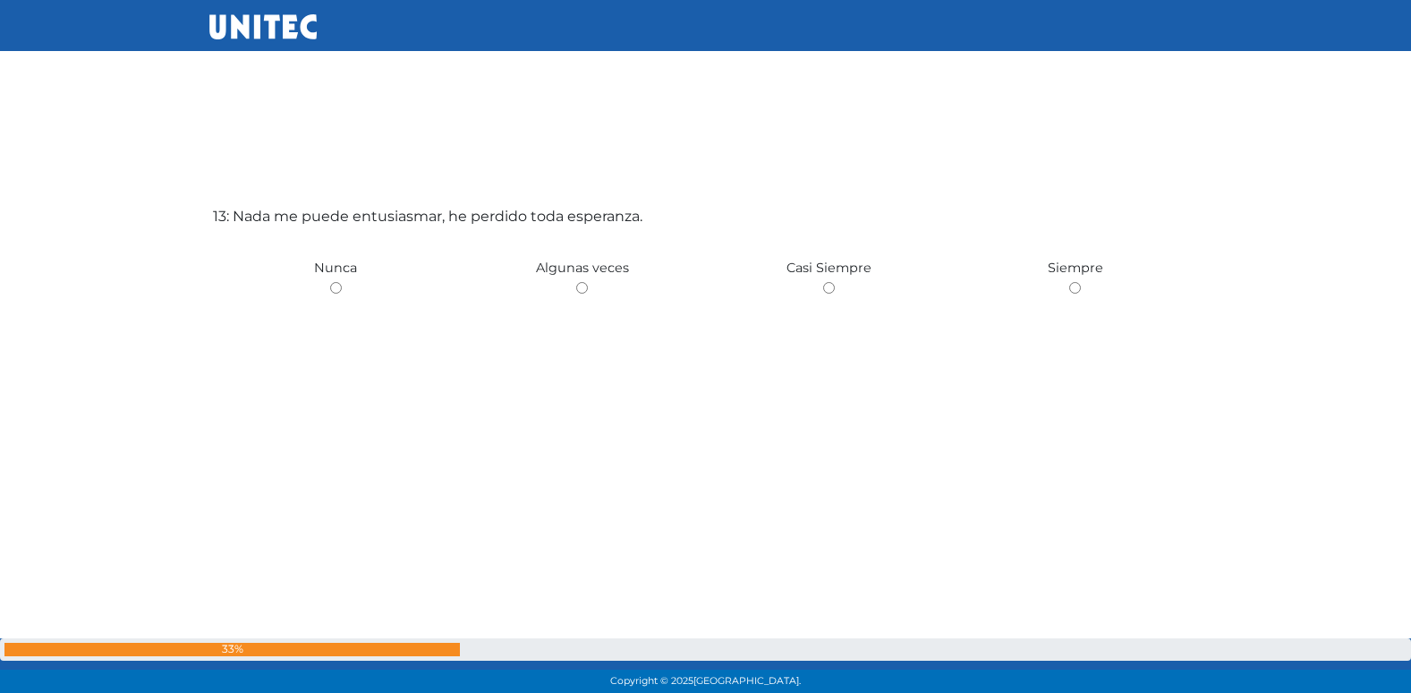
scroll to position [8400, 0]
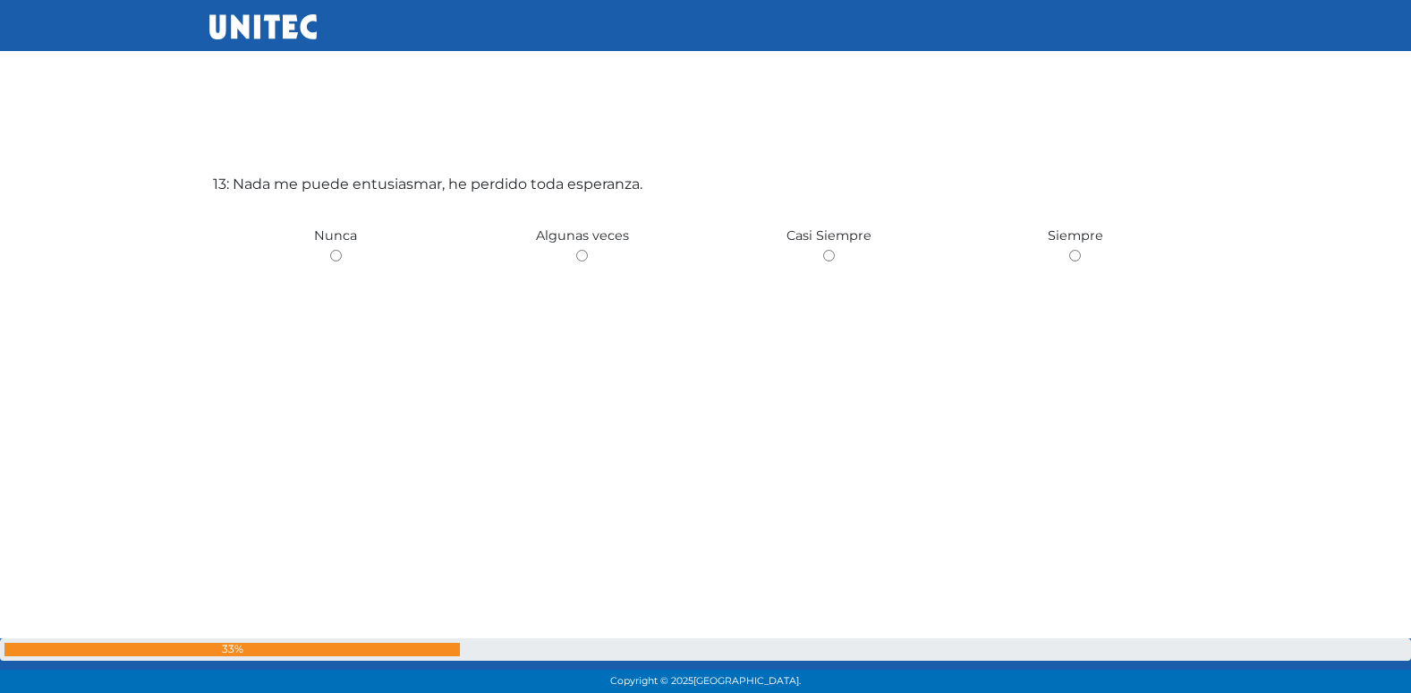
click at [576, 250] on input "radio" at bounding box center [582, 256] width 12 height 12
radio input "true"
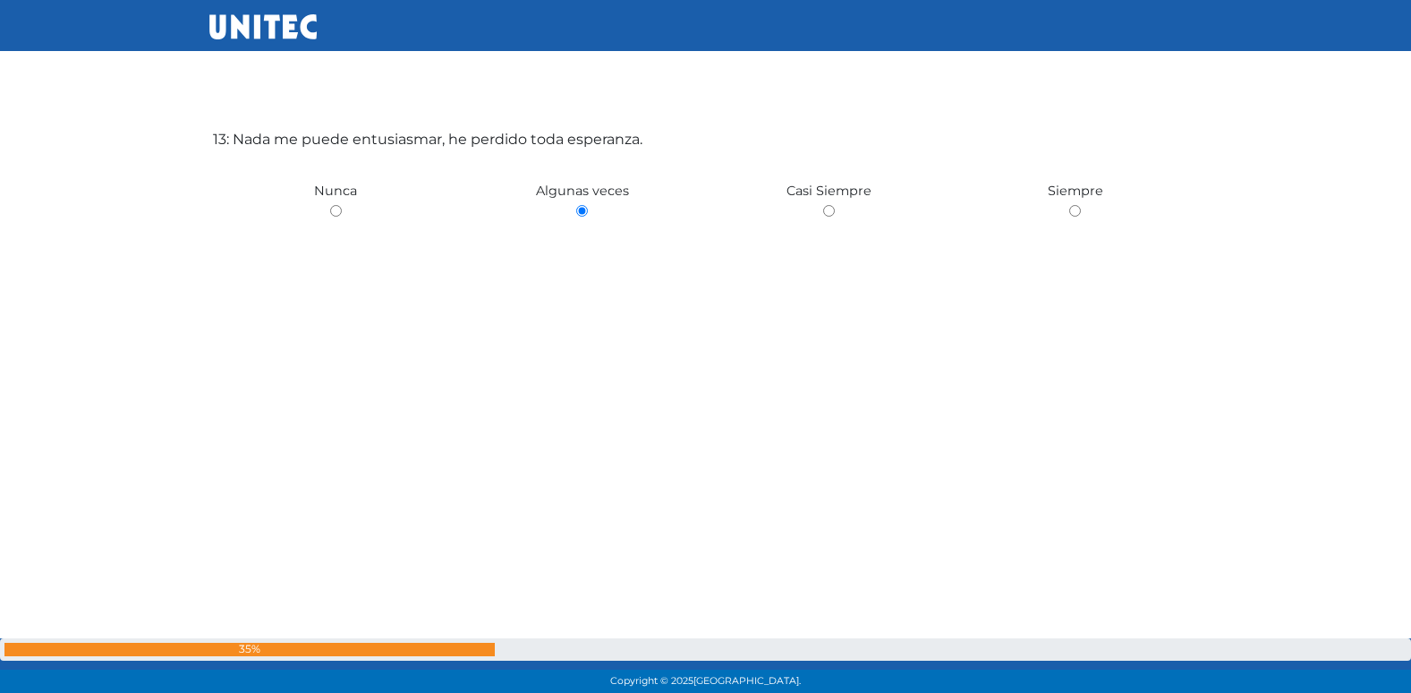
scroll to position [8463, 0]
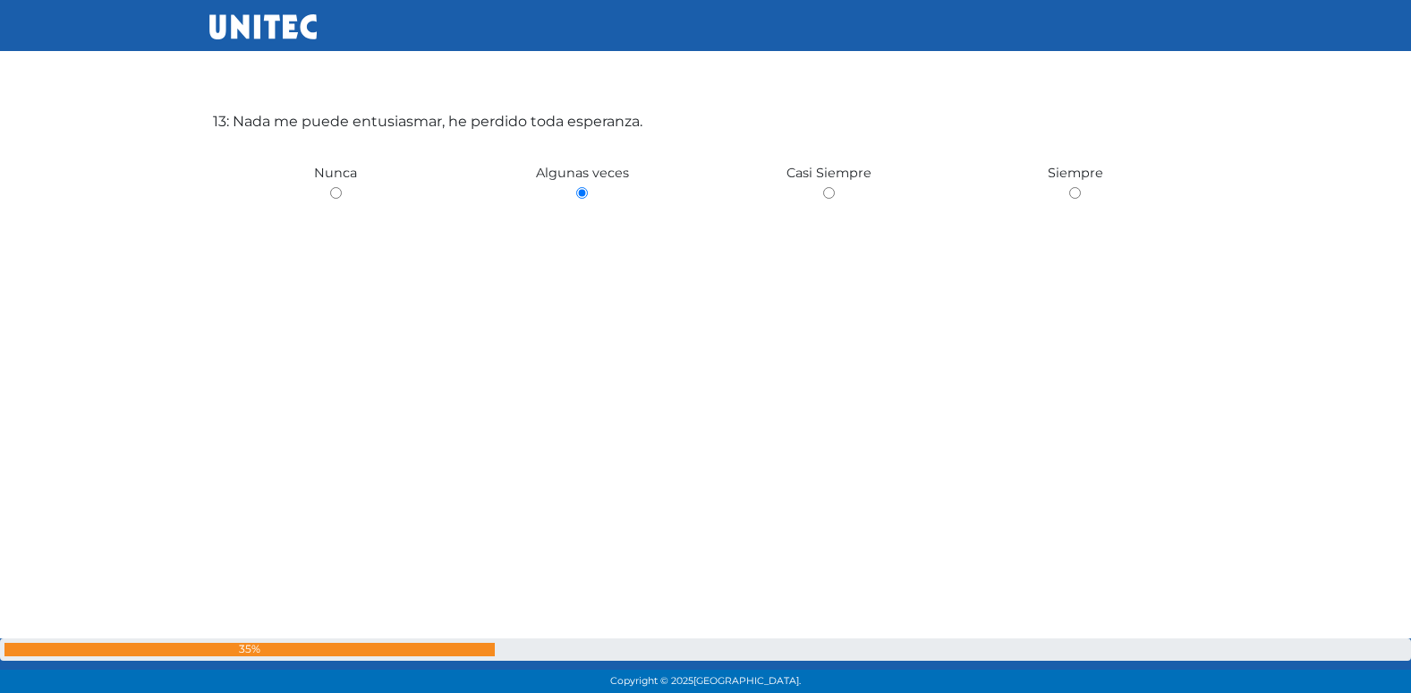
radio input "true"
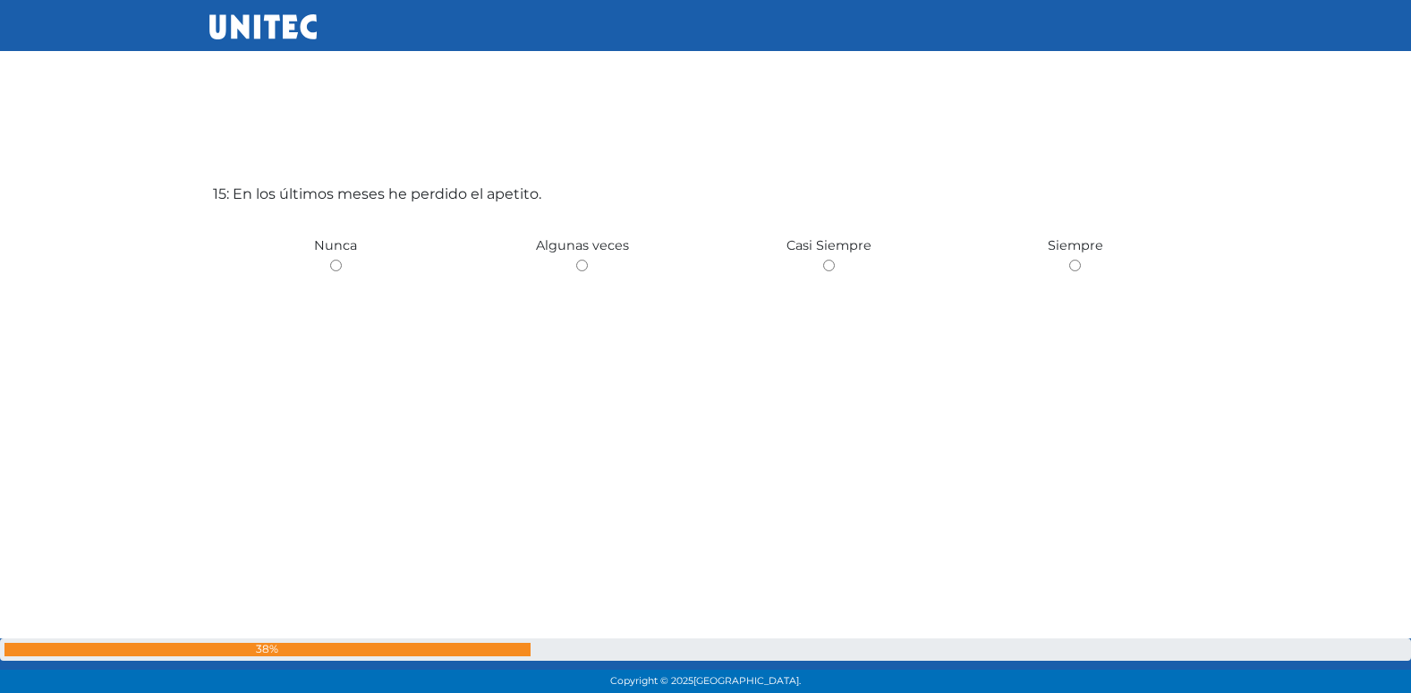
scroll to position [9786, 0]
click at [576, 250] on input "radio" at bounding box center [582, 256] width 12 height 12
radio input "true"
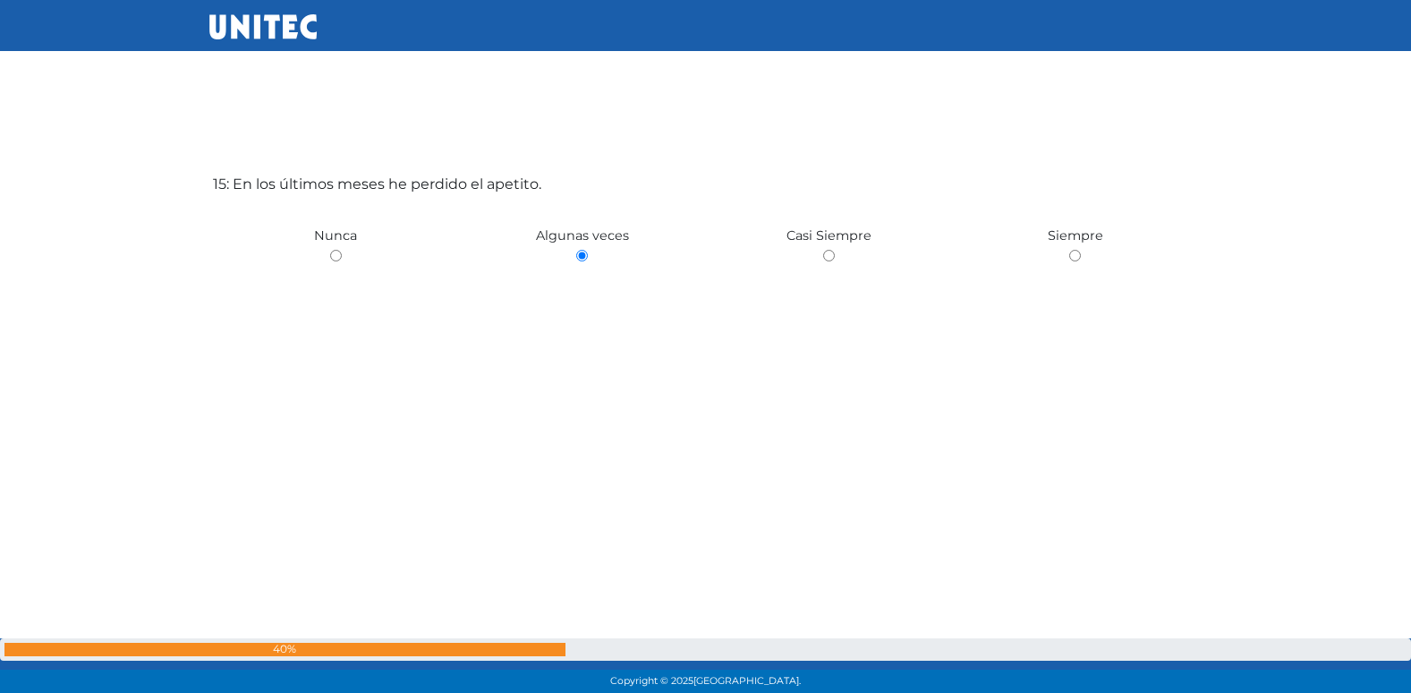
click at [330, 250] on input "radio" at bounding box center [336, 256] width 12 height 12
radio input "true"
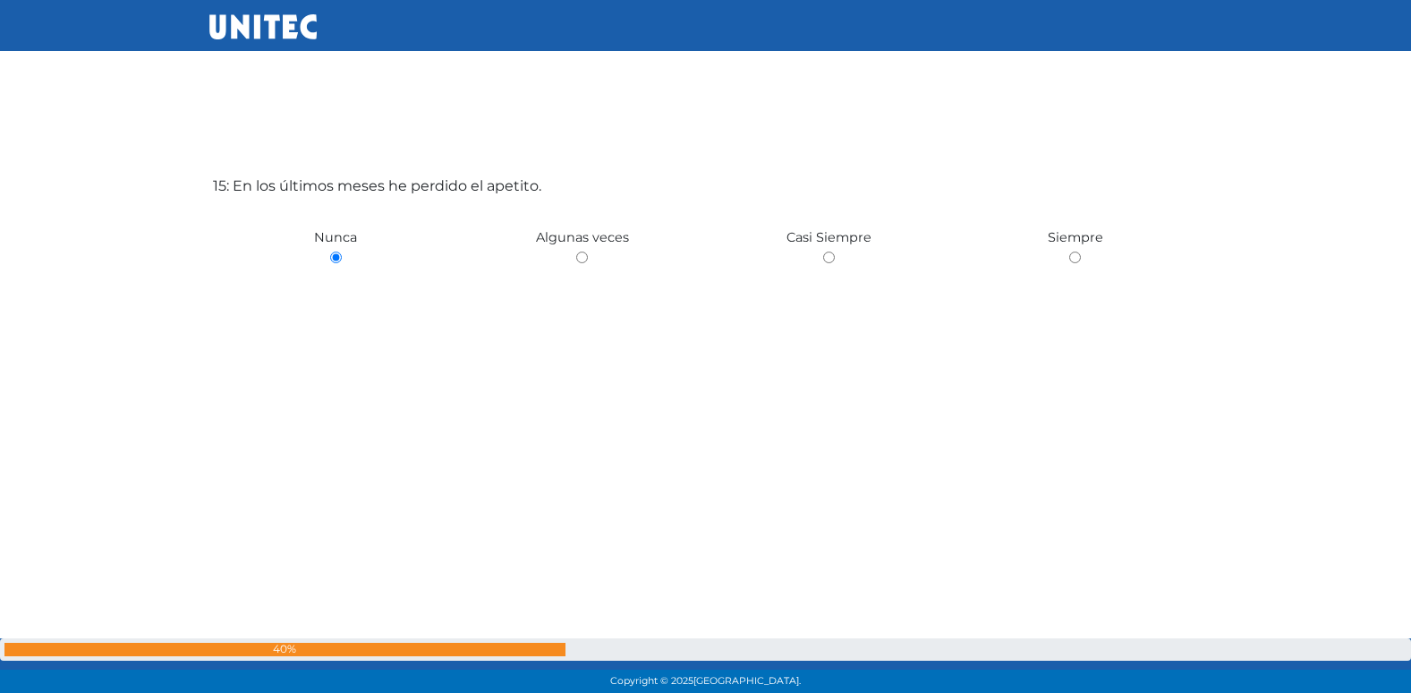
radio input "true"
click at [576, 250] on input "radio" at bounding box center [582, 256] width 12 height 12
radio input "true"
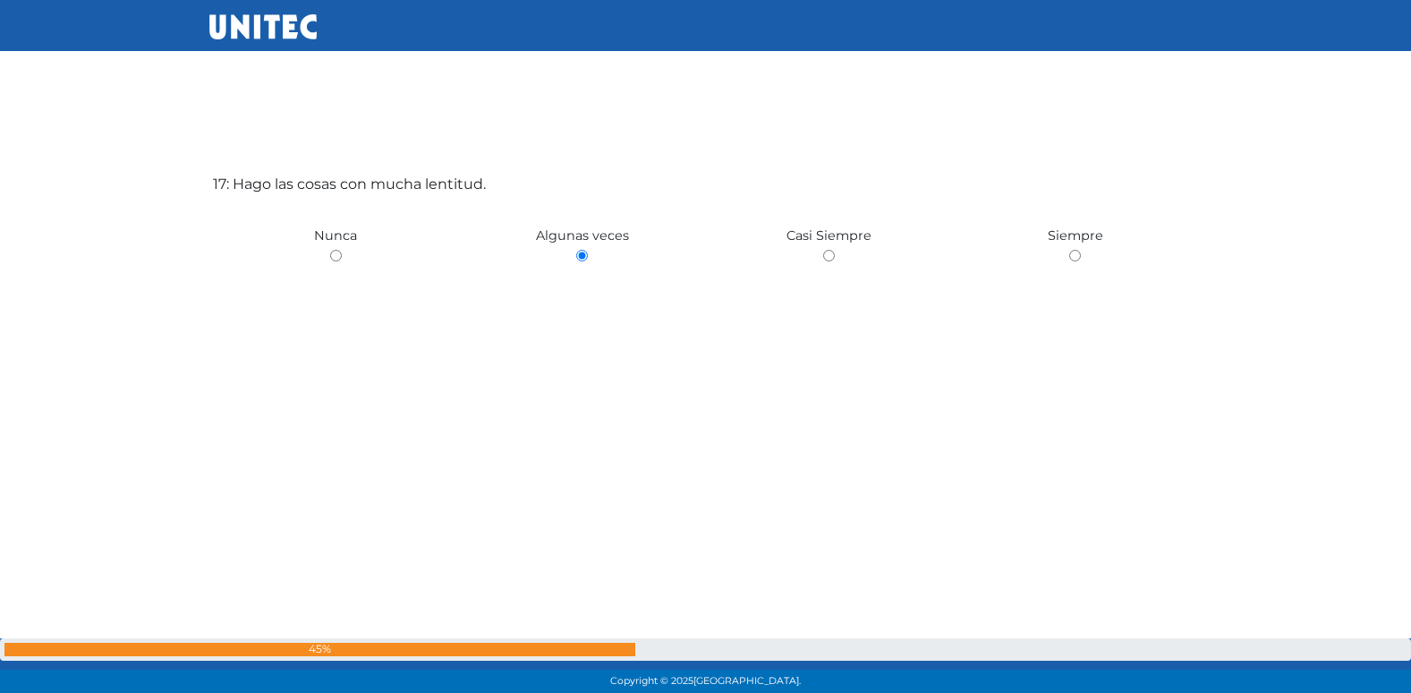
click at [330, 250] on input "radio" at bounding box center [336, 256] width 12 height 12
radio input "true"
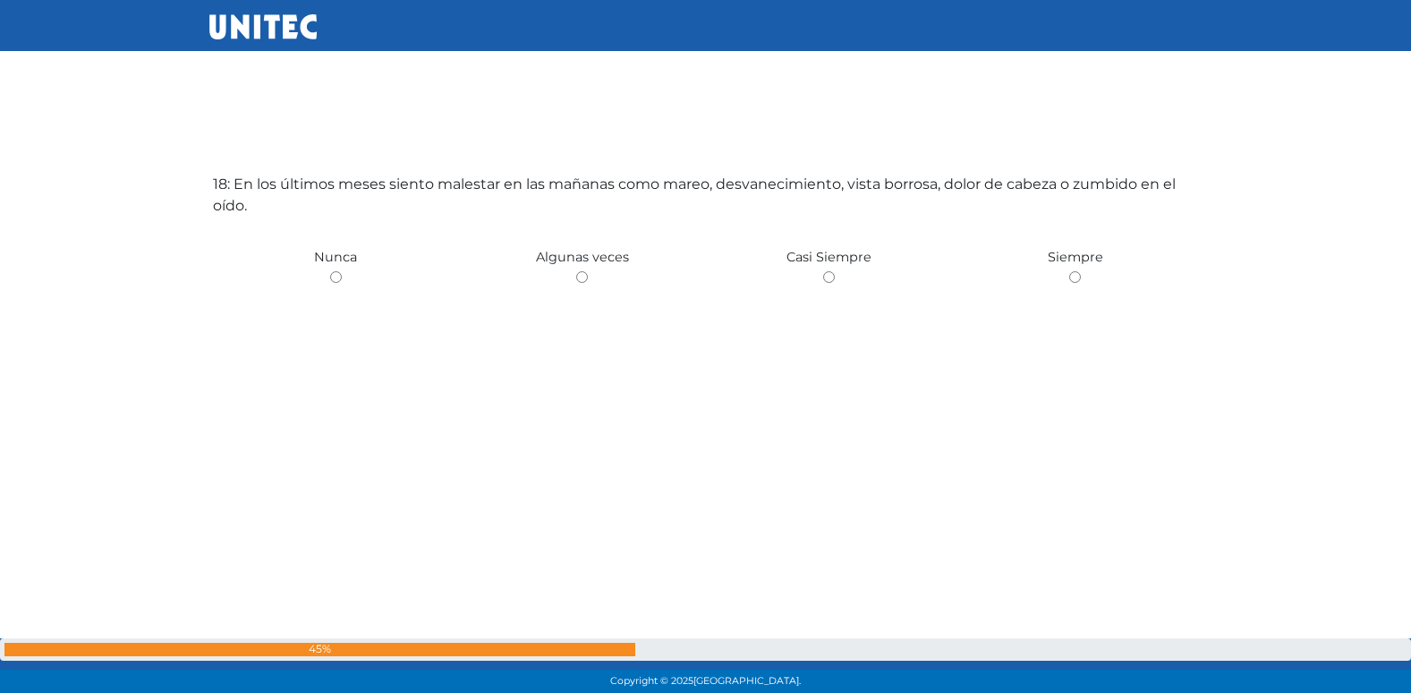
click at [576, 271] on input "radio" at bounding box center [582, 277] width 12 height 12
radio input "true"
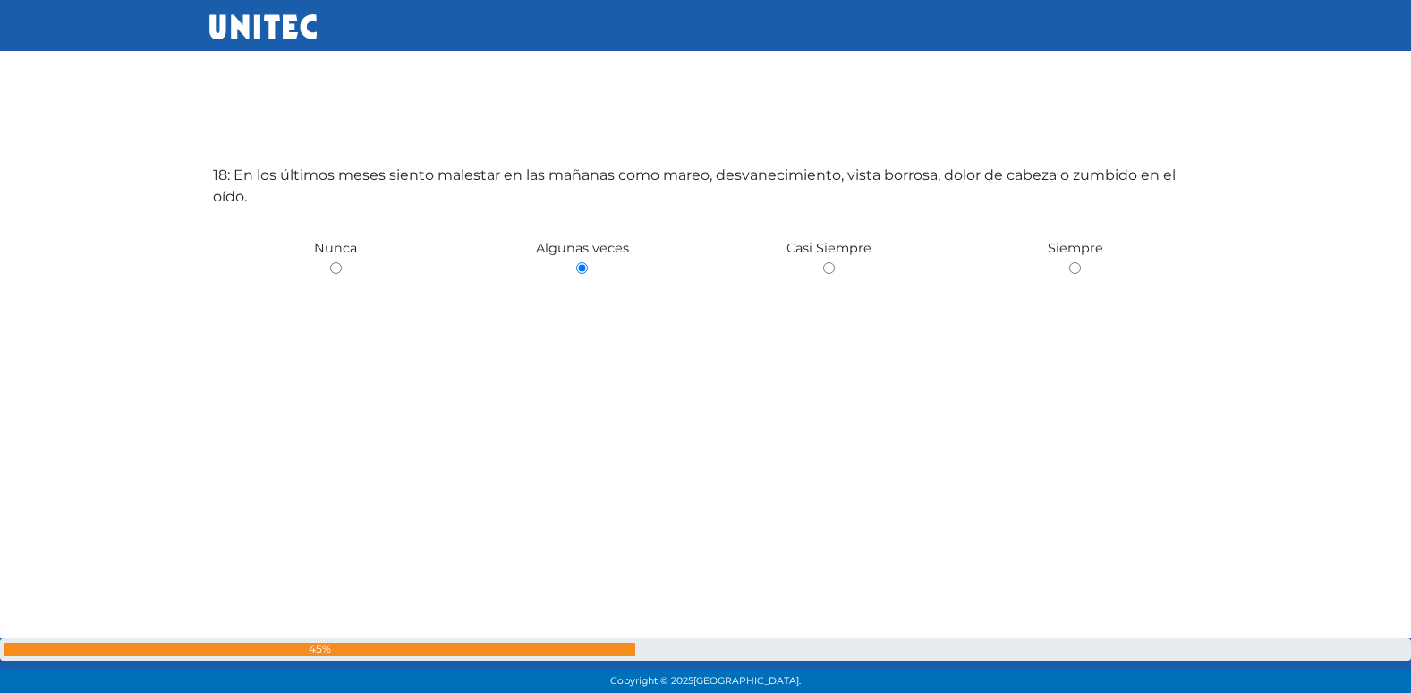
click at [330, 262] on input "radio" at bounding box center [336, 268] width 12 height 12
radio input "true"
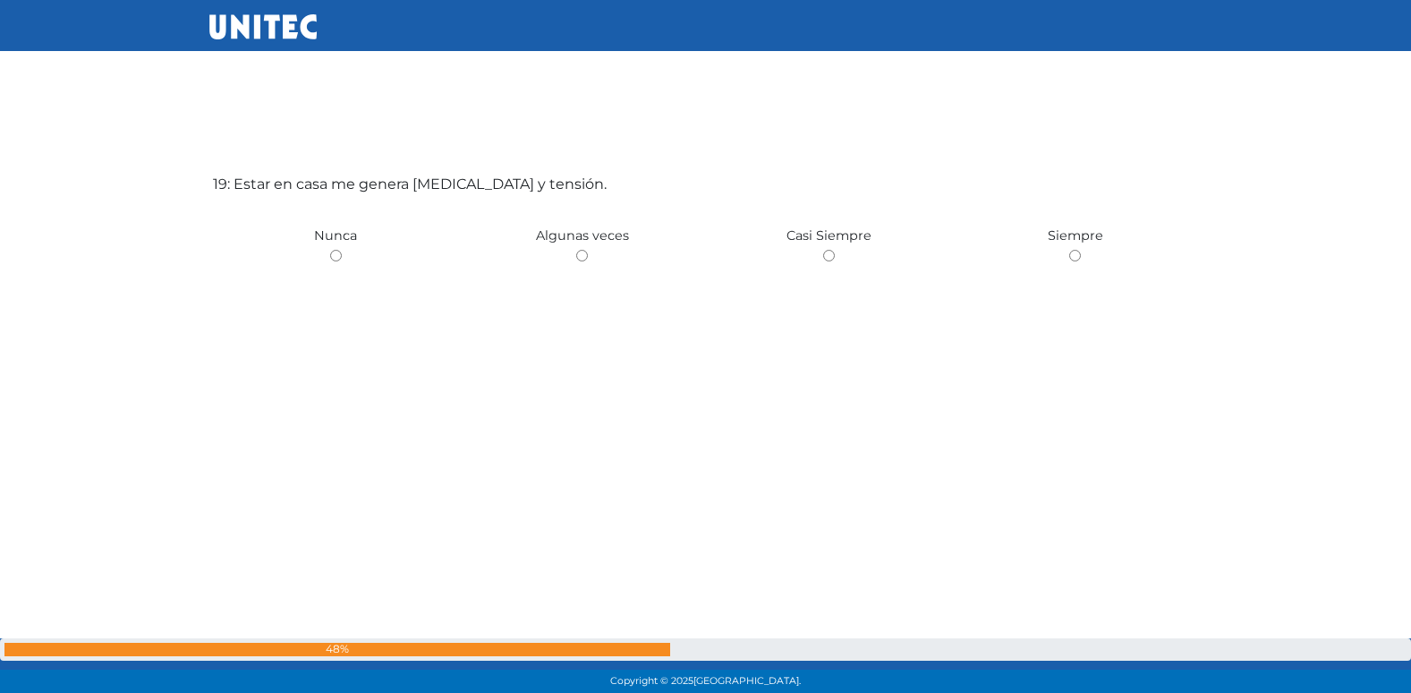
click at [576, 250] on input "radio" at bounding box center [582, 256] width 12 height 12
radio input "true"
click at [330, 250] on input "radio" at bounding box center [336, 256] width 12 height 12
radio input "true"
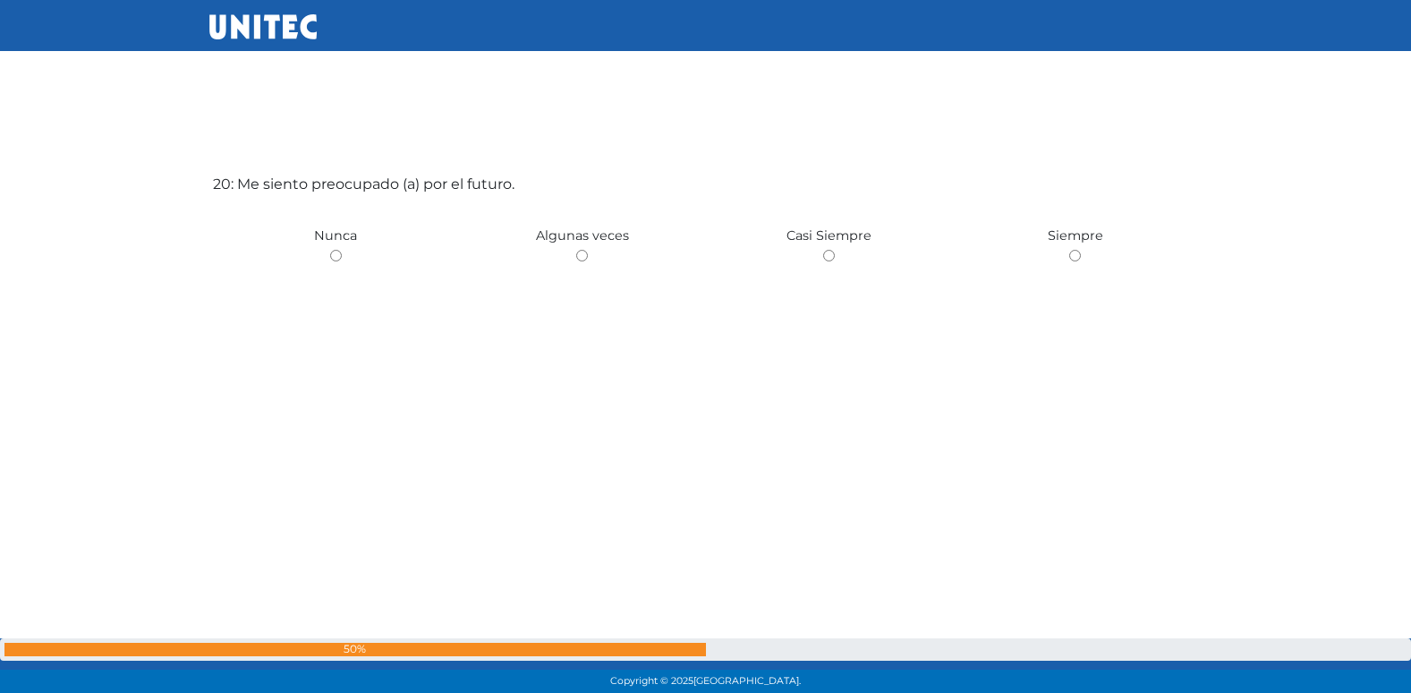
click at [576, 250] on input "radio" at bounding box center [582, 256] width 12 height 12
radio input "true"
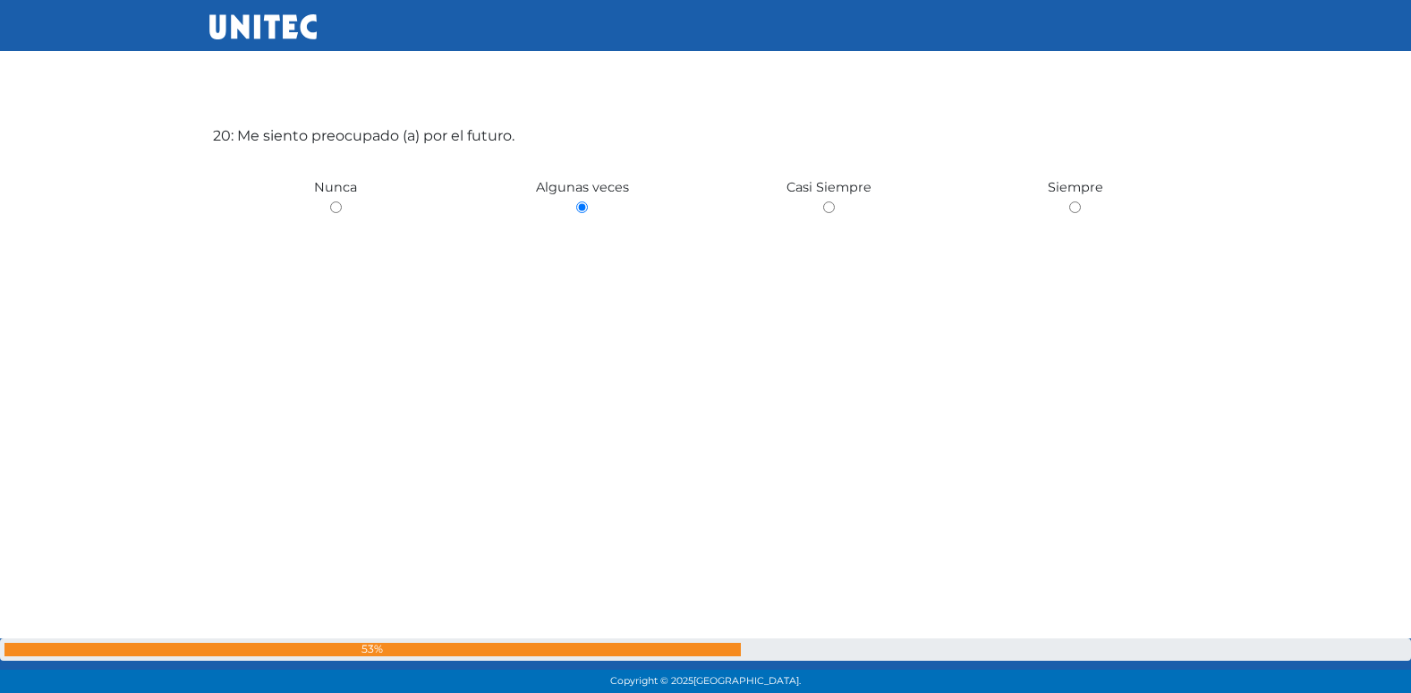
scroll to position [13311, 0]
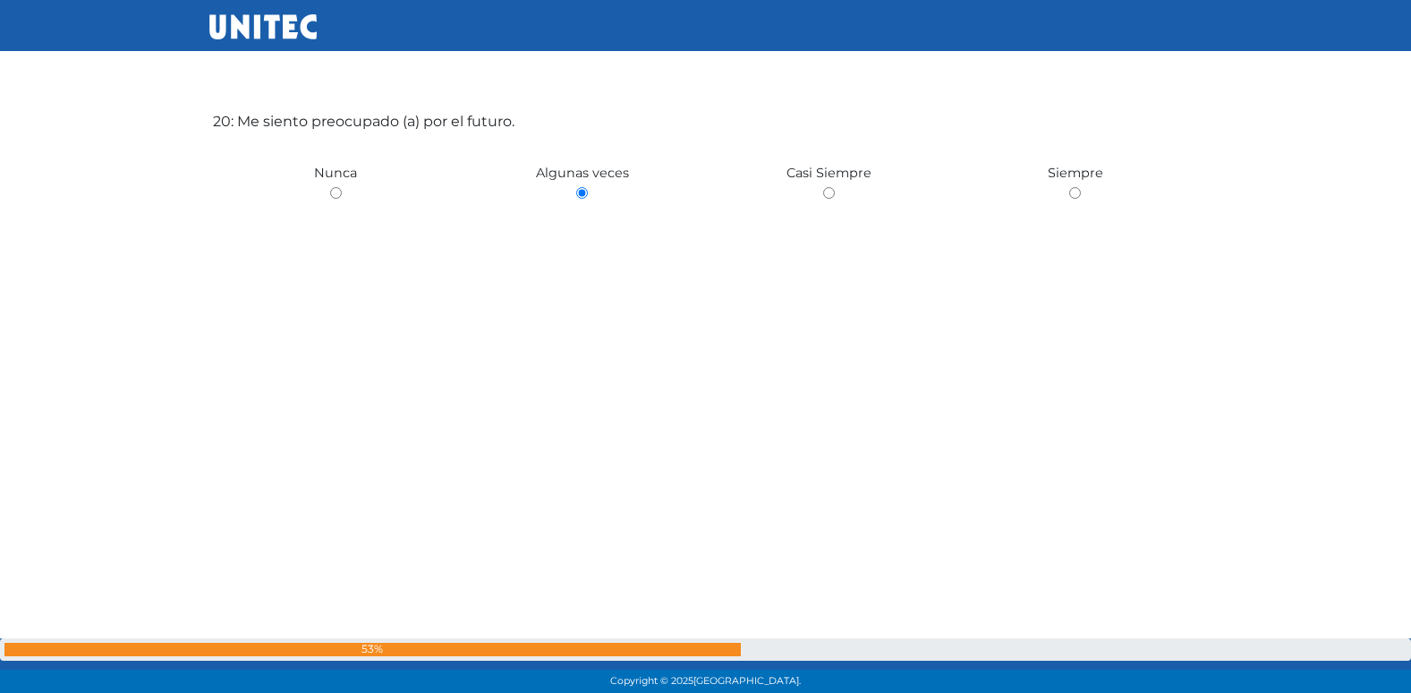
radio input "true"
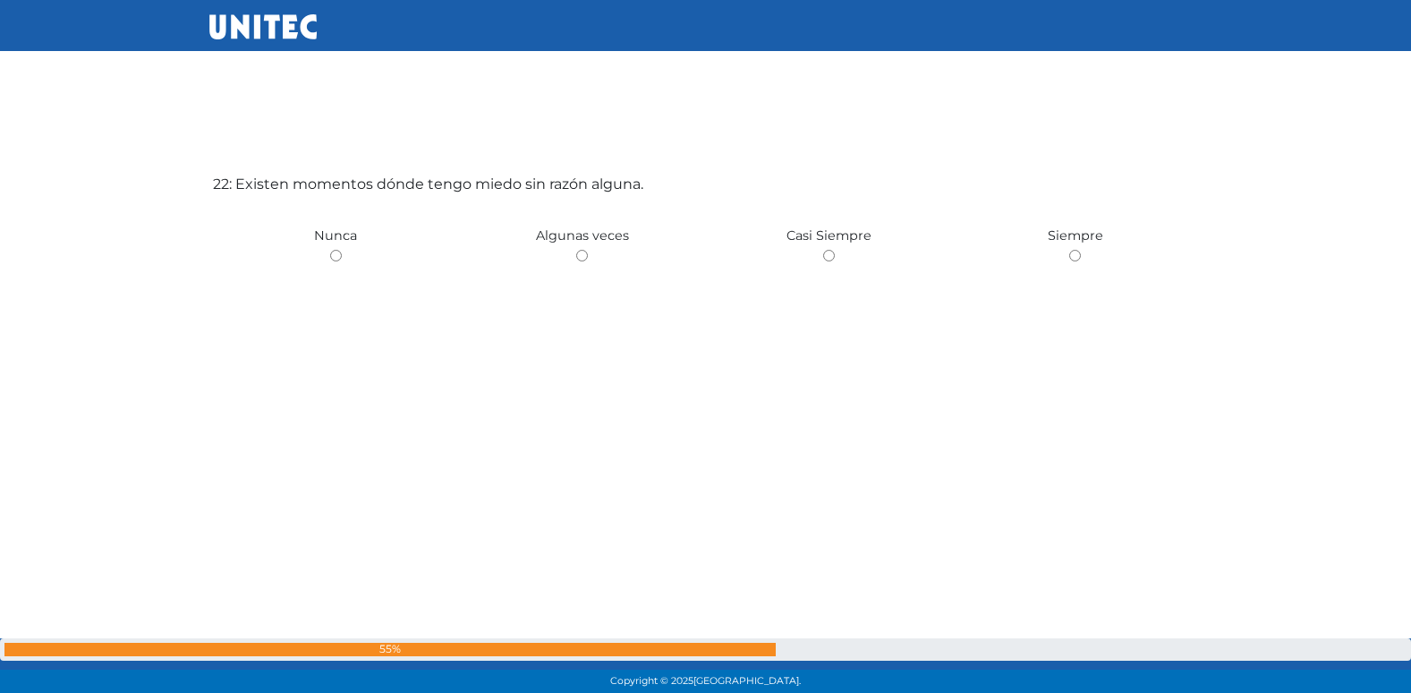
click at [576, 250] on input "radio" at bounding box center [582, 256] width 12 height 12
radio input "true"
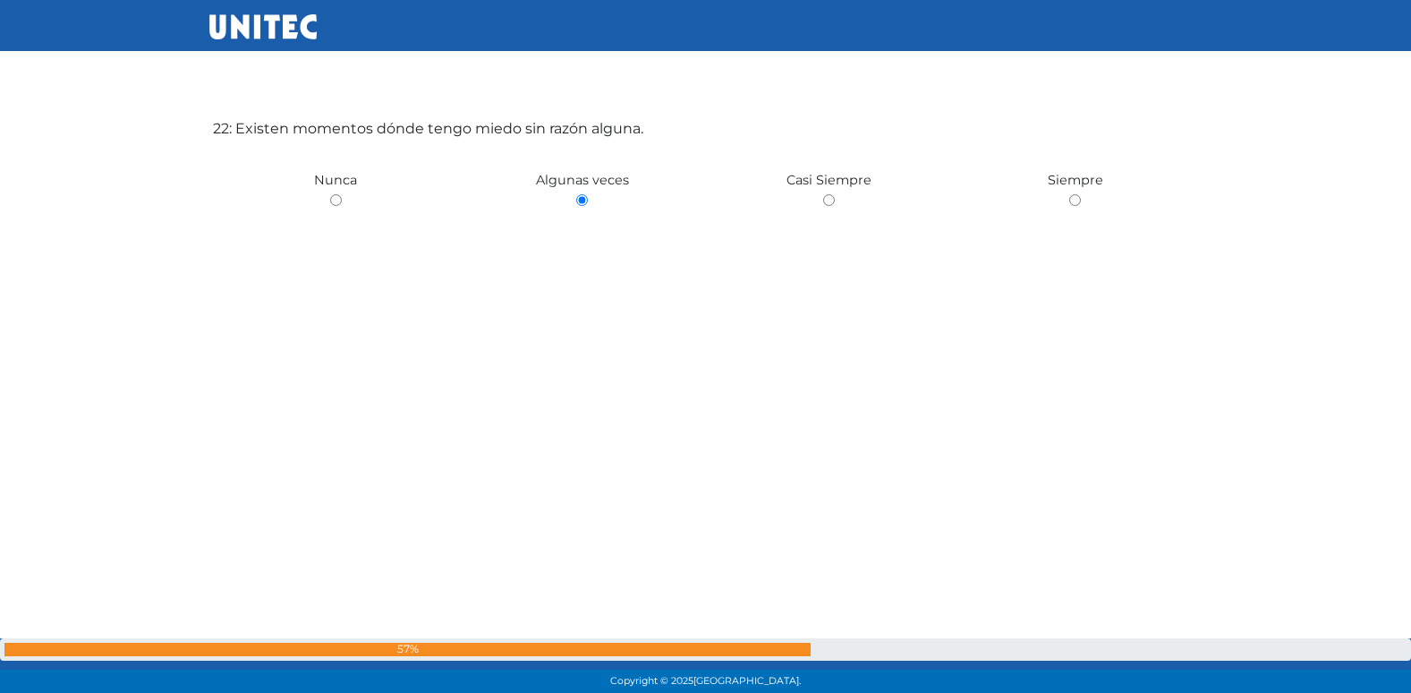
scroll to position [14696, 0]
radio input "true"
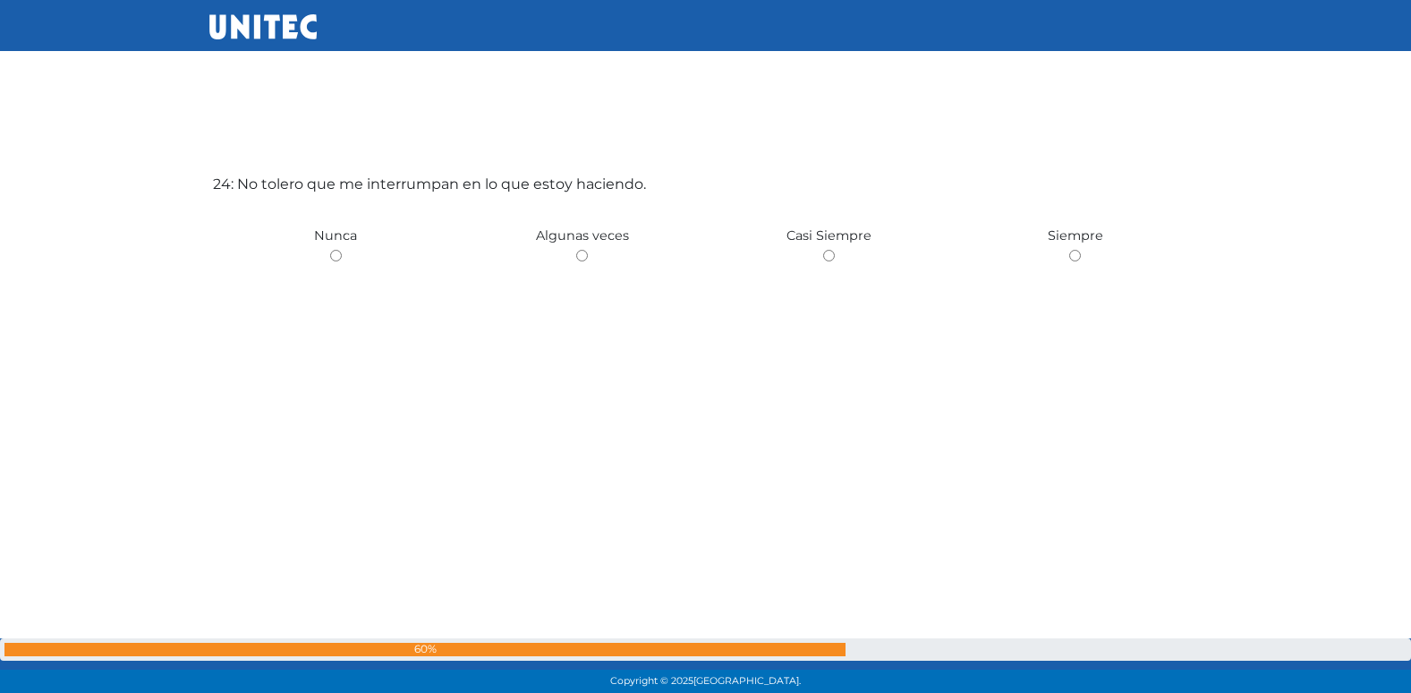
click at [576, 250] on input "radio" at bounding box center [582, 256] width 12 height 12
radio input "true"
click at [330, 250] on input "radio" at bounding box center [336, 256] width 12 height 12
radio input "true"
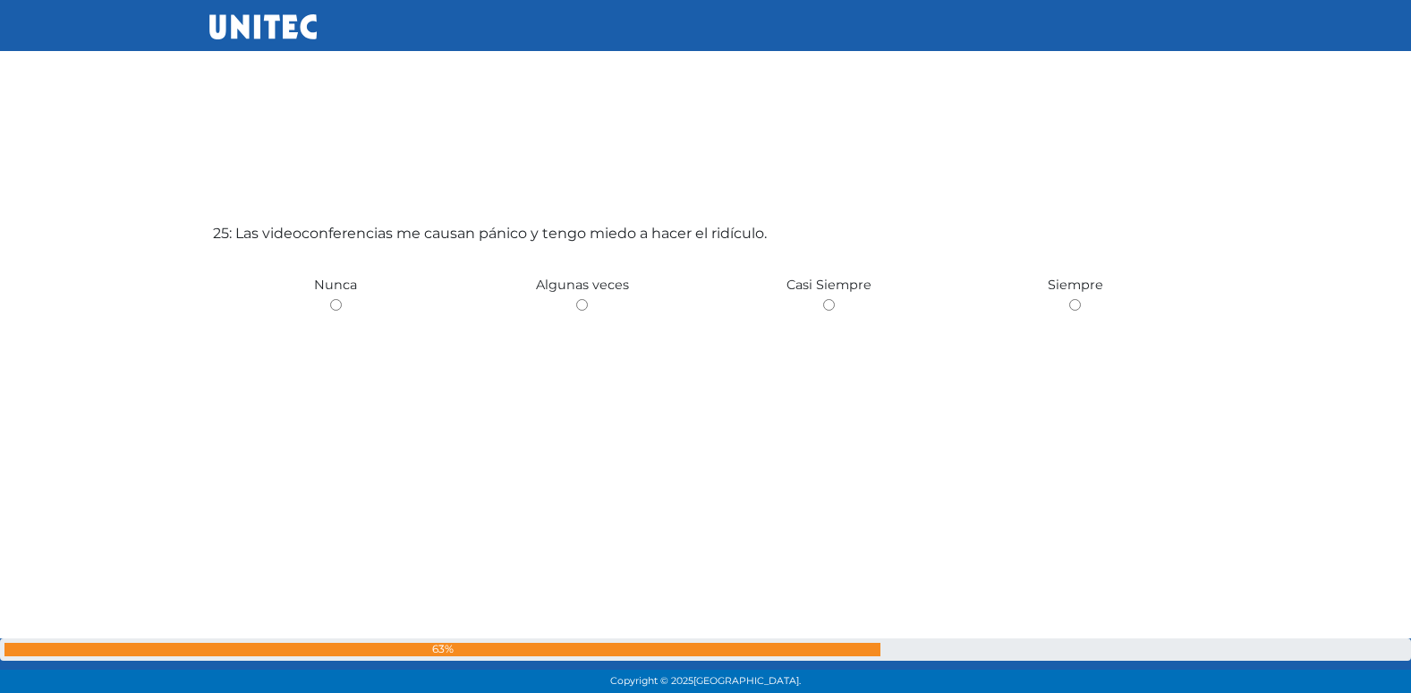
scroll to position [16712, 0]
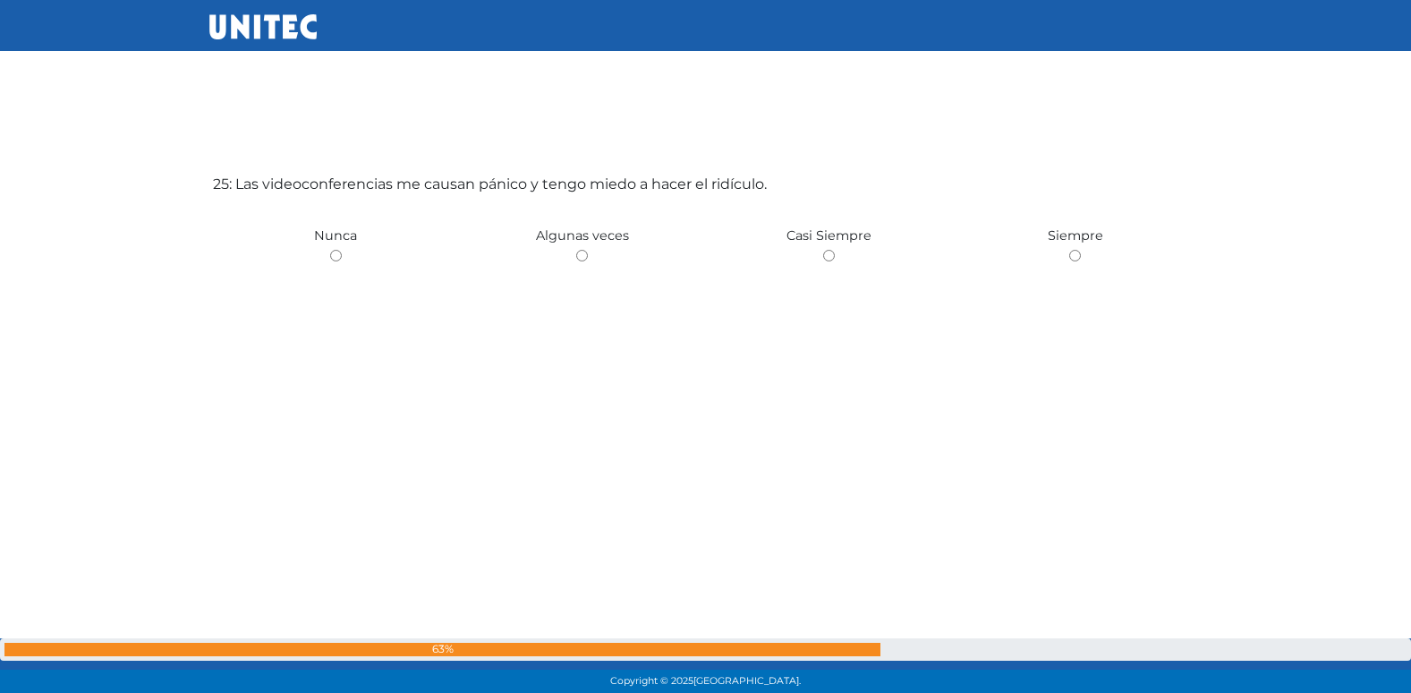
click at [576, 250] on input "radio" at bounding box center [582, 256] width 12 height 12
radio input "true"
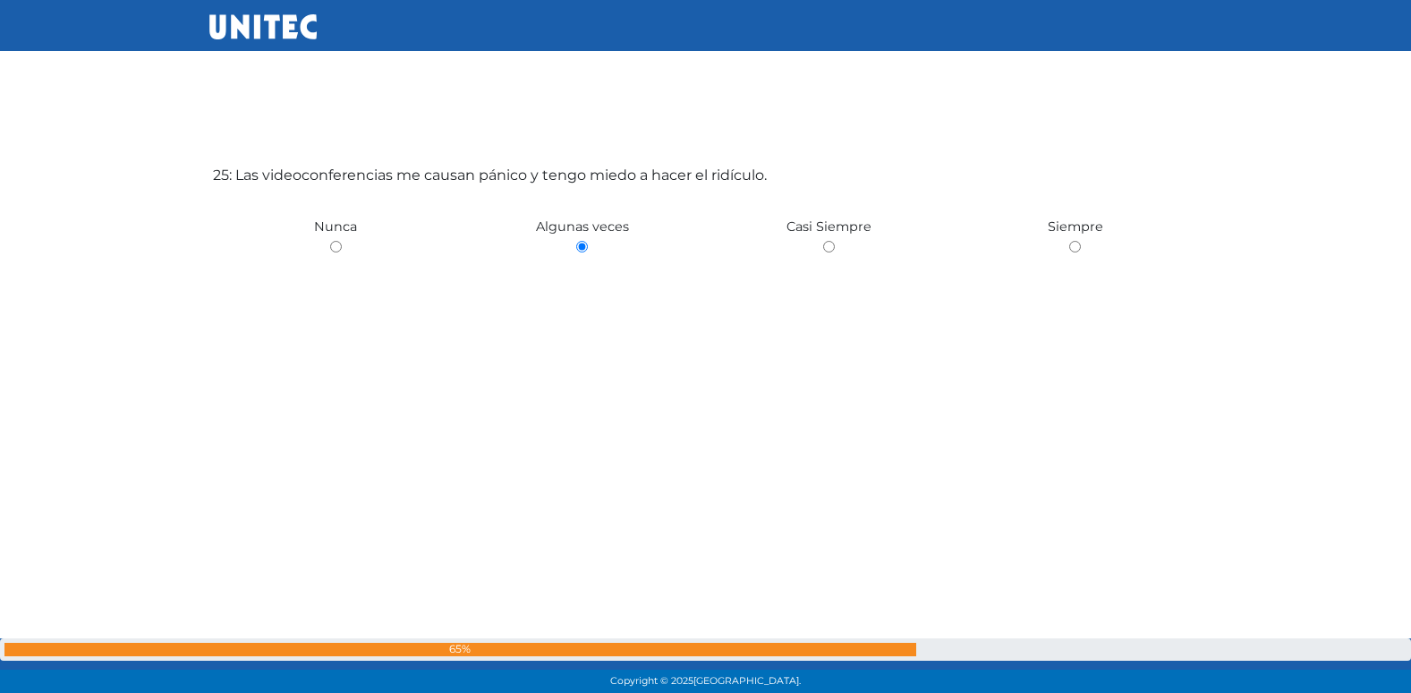
click at [823, 241] on input "radio" at bounding box center [829, 247] width 12 height 12
radio input "true"
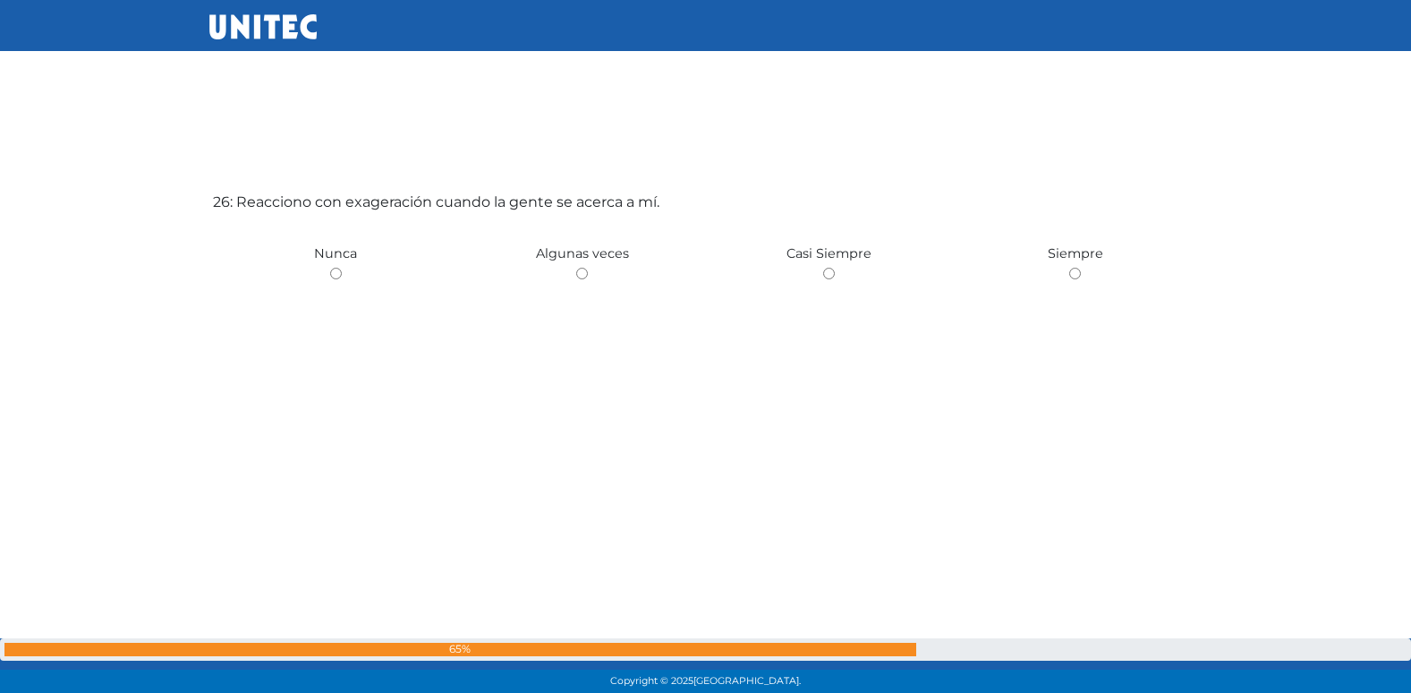
scroll to position [17404, 0]
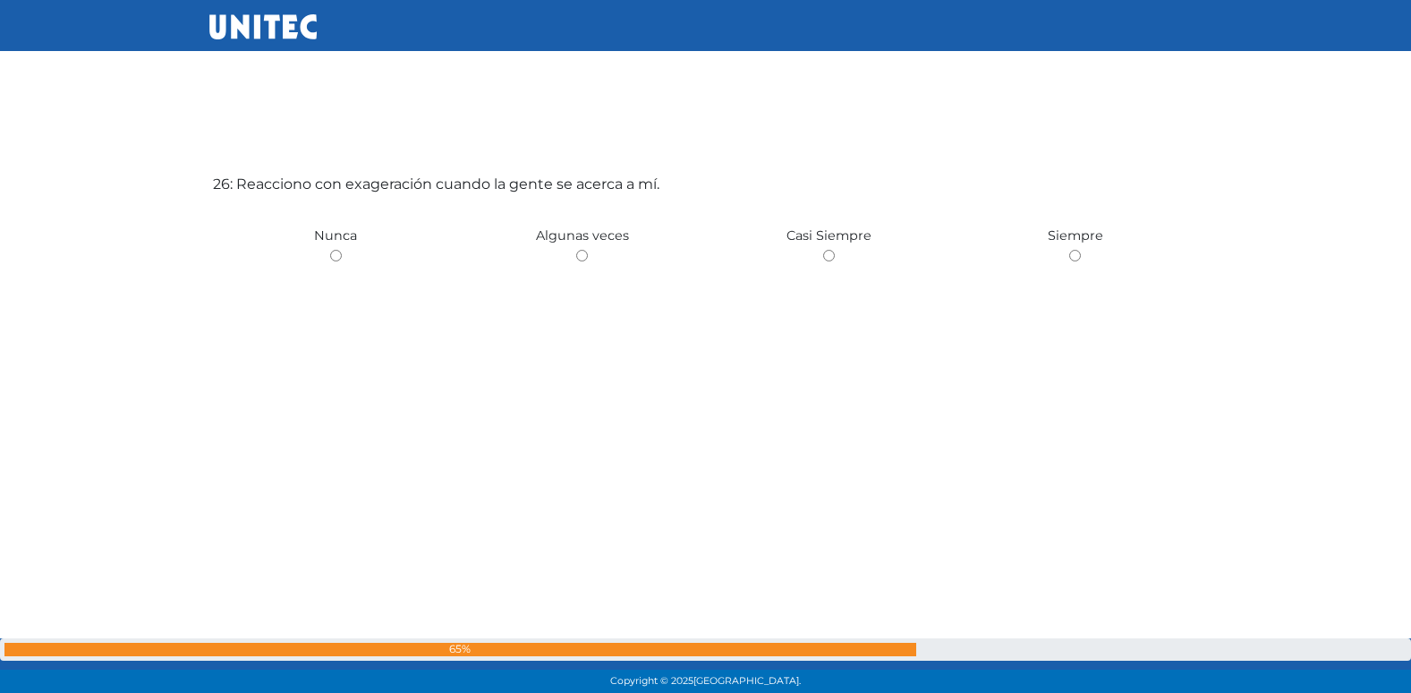
radio input "true"
click at [576, 251] on input "radio" at bounding box center [582, 257] width 12 height 12
radio input "true"
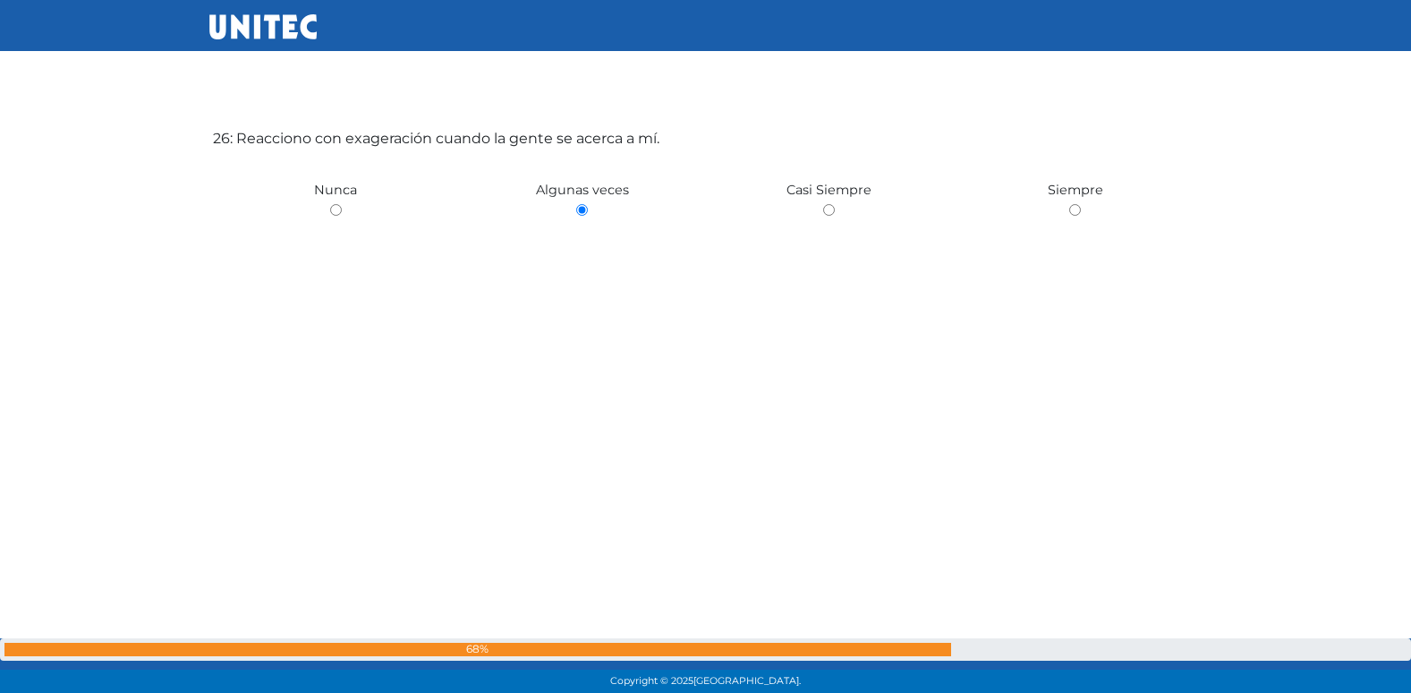
scroll to position [17466, 0]
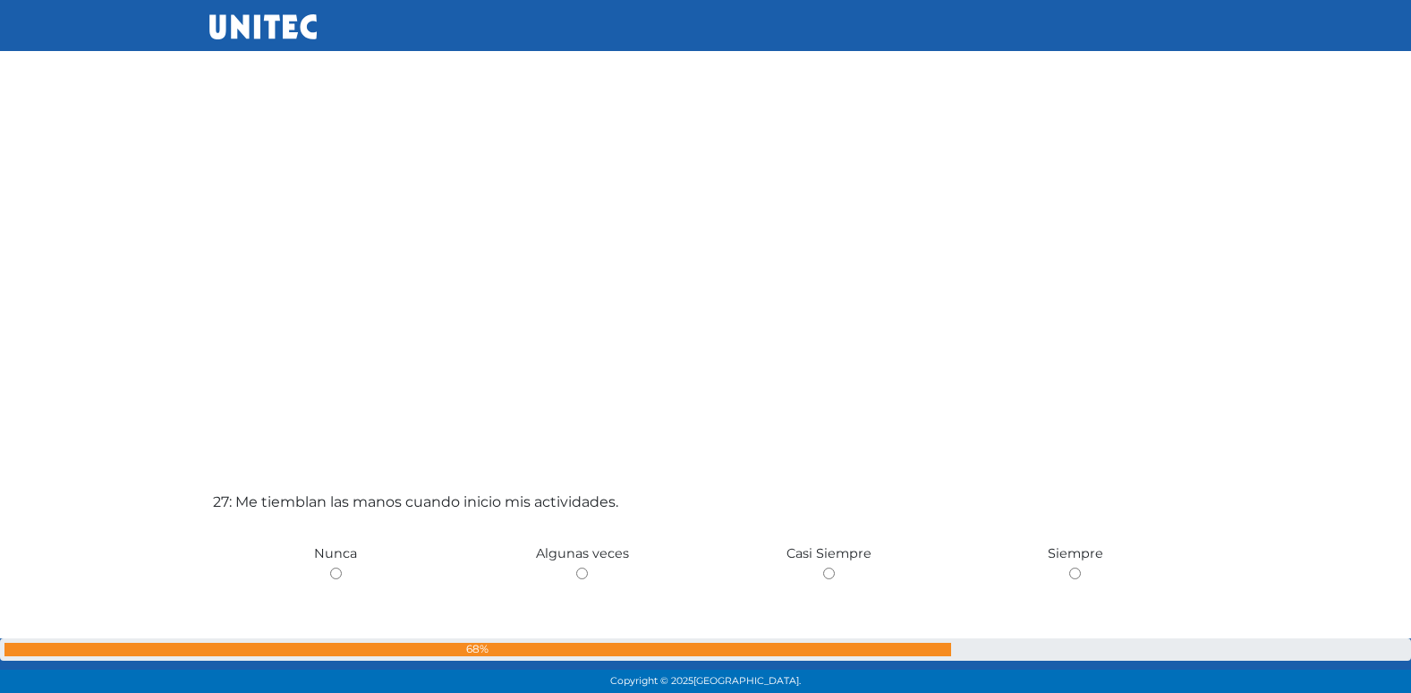
click at [576, 567] on input "radio" at bounding box center [582, 573] width 12 height 12
radio input "true"
click at [330, 567] on input "radio" at bounding box center [336, 573] width 12 height 12
radio input "true"
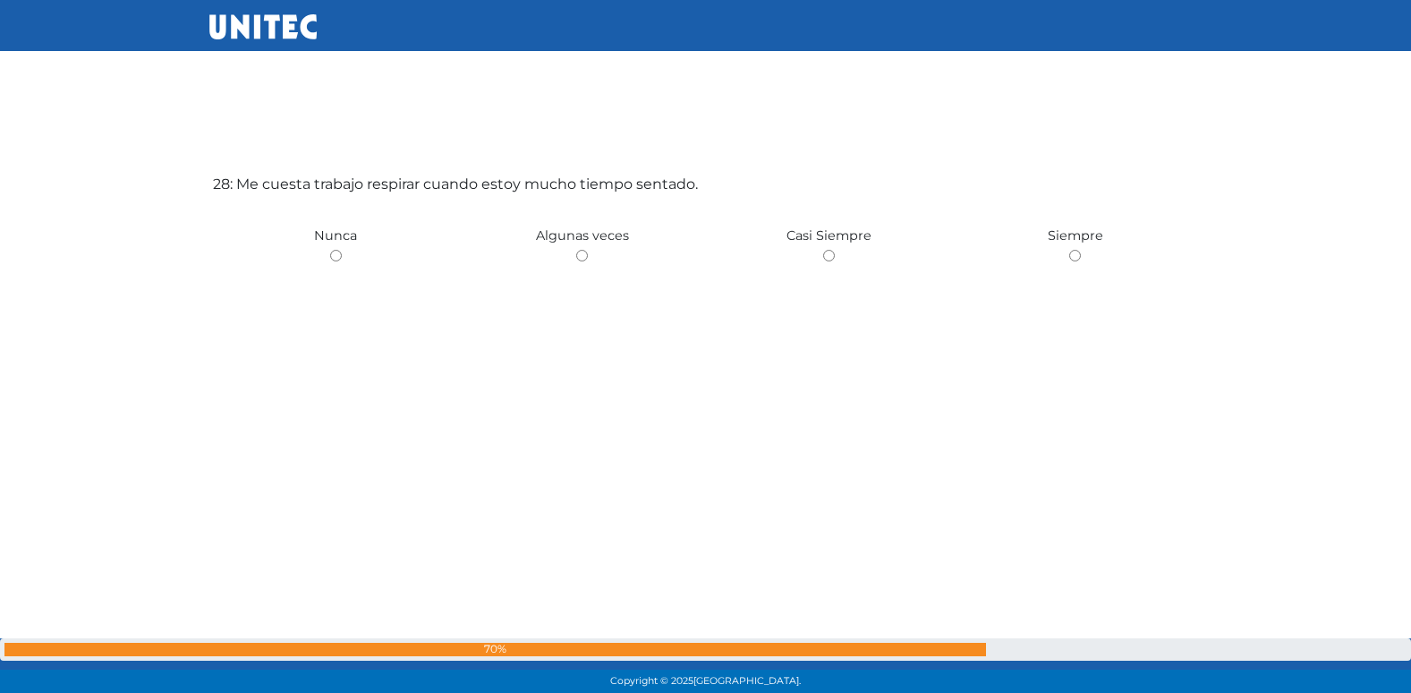
click at [576, 250] on input "radio" at bounding box center [582, 256] width 12 height 12
radio input "true"
click at [330, 250] on input "radio" at bounding box center [336, 256] width 12 height 12
radio input "true"
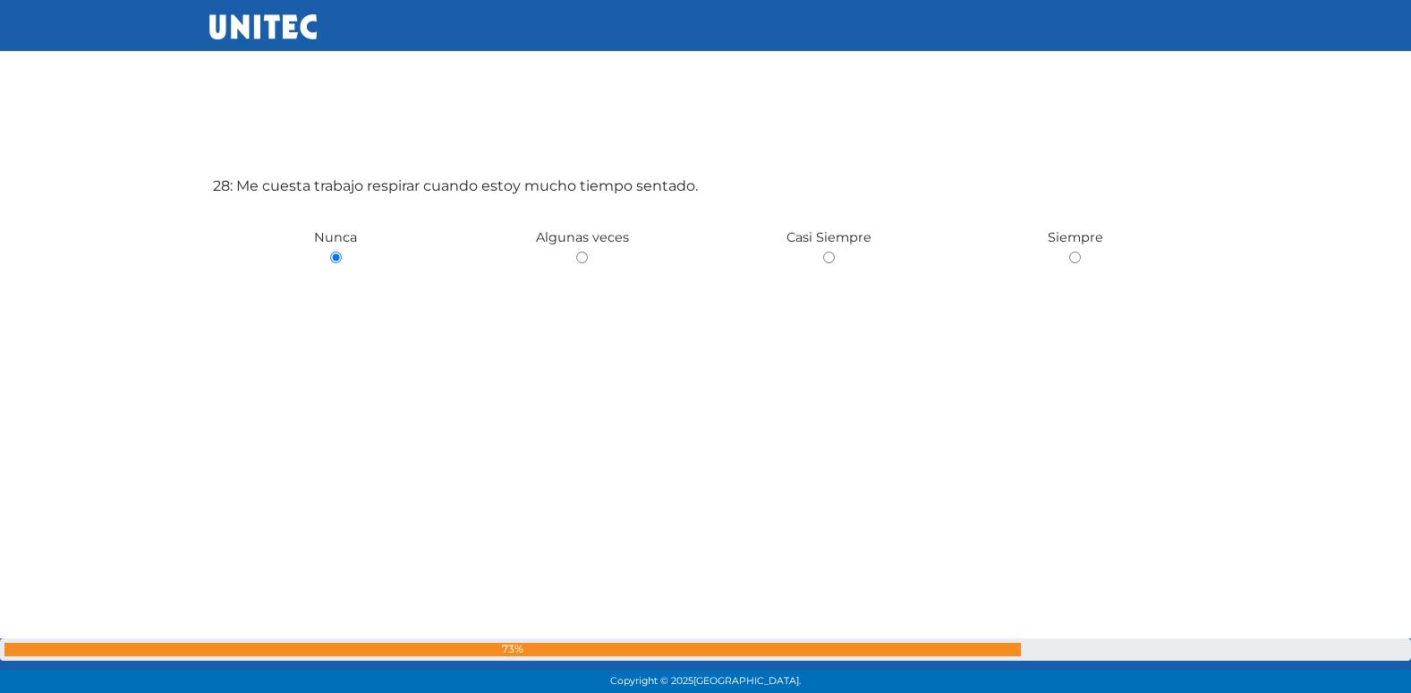
radio input "true"
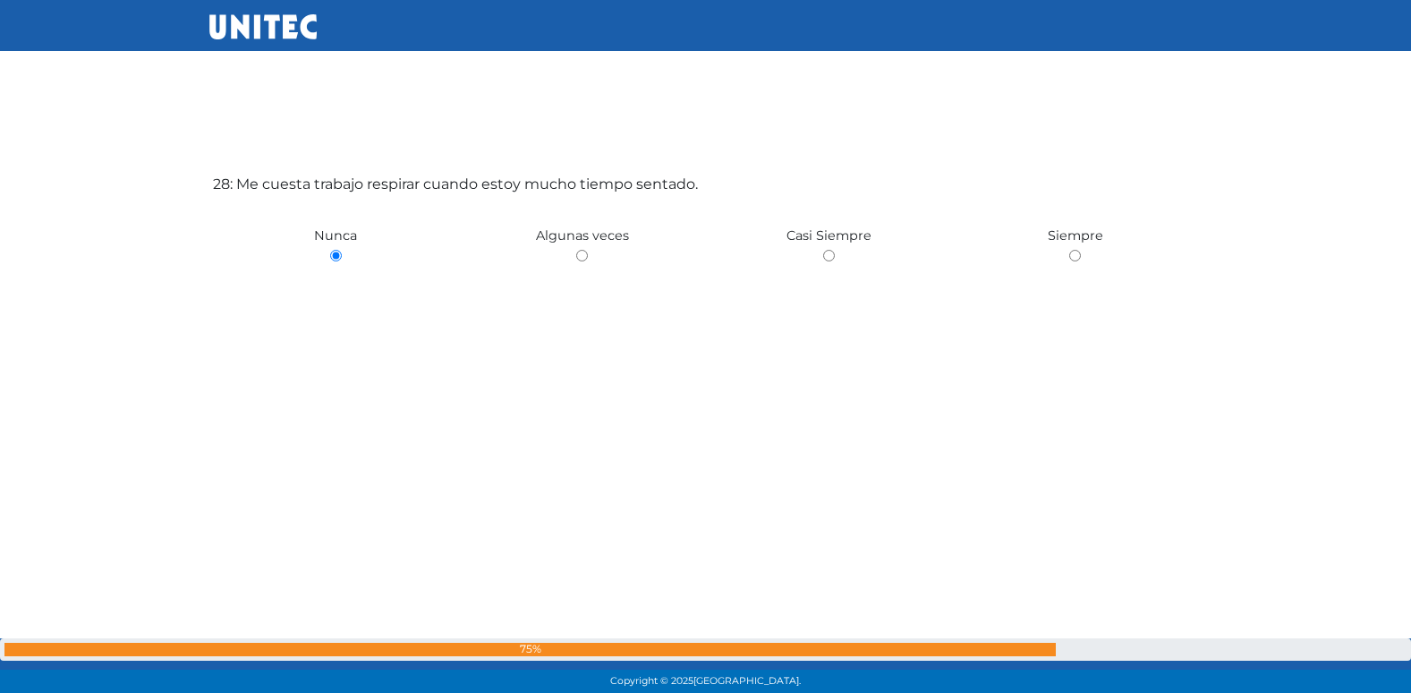
radio input "true"
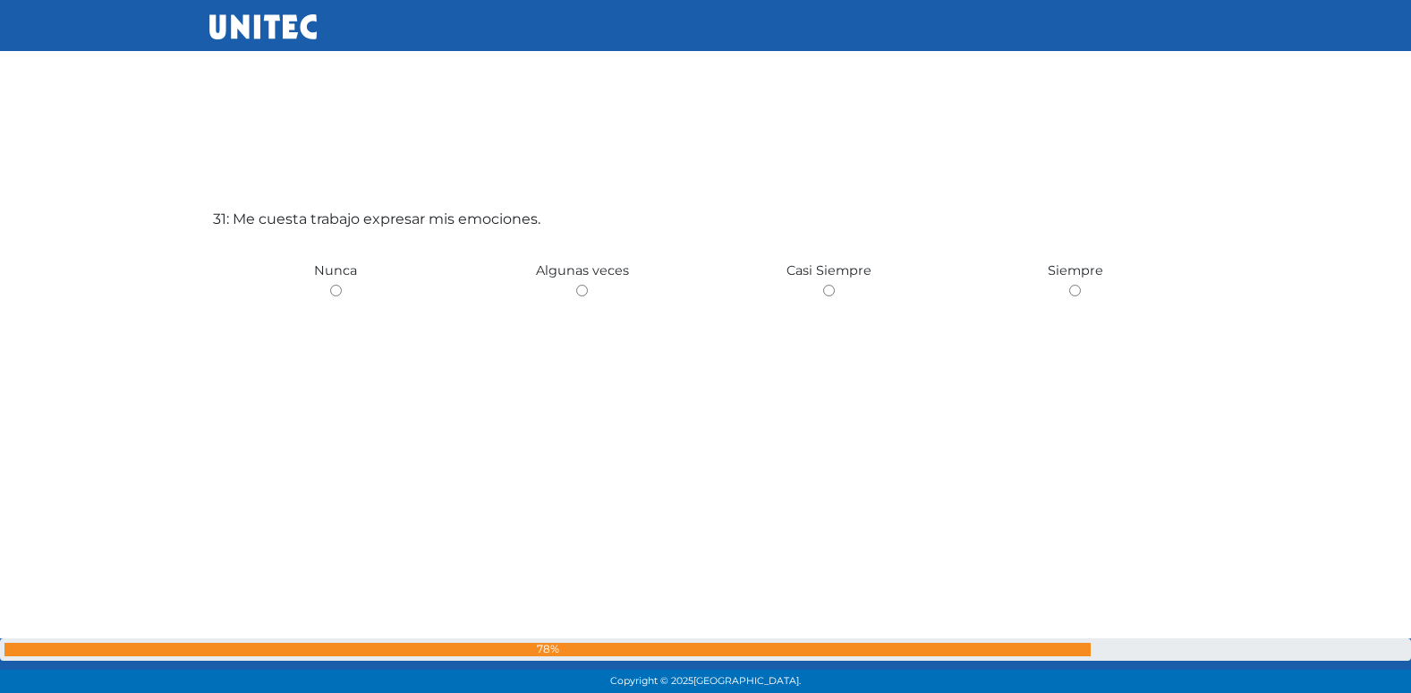
scroll to position [20867, 0]
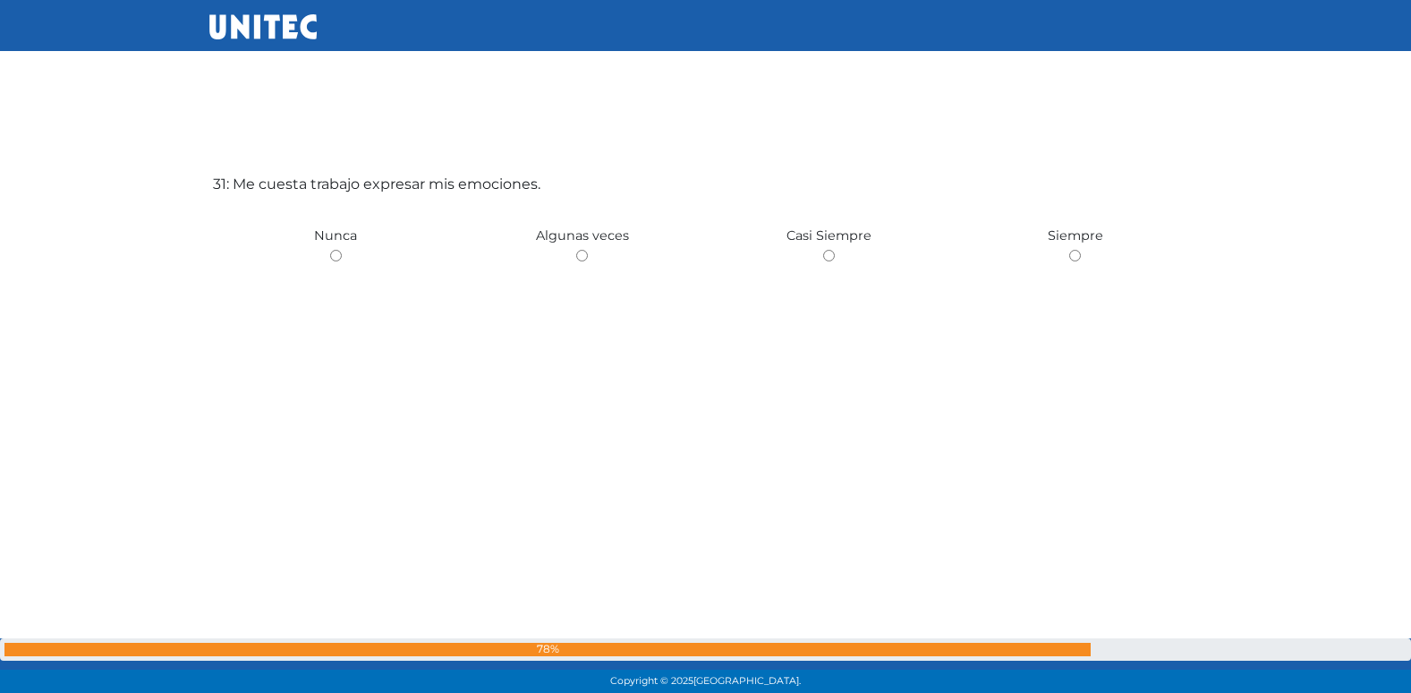
click at [576, 250] on input "radio" at bounding box center [582, 256] width 12 height 12
radio input "true"
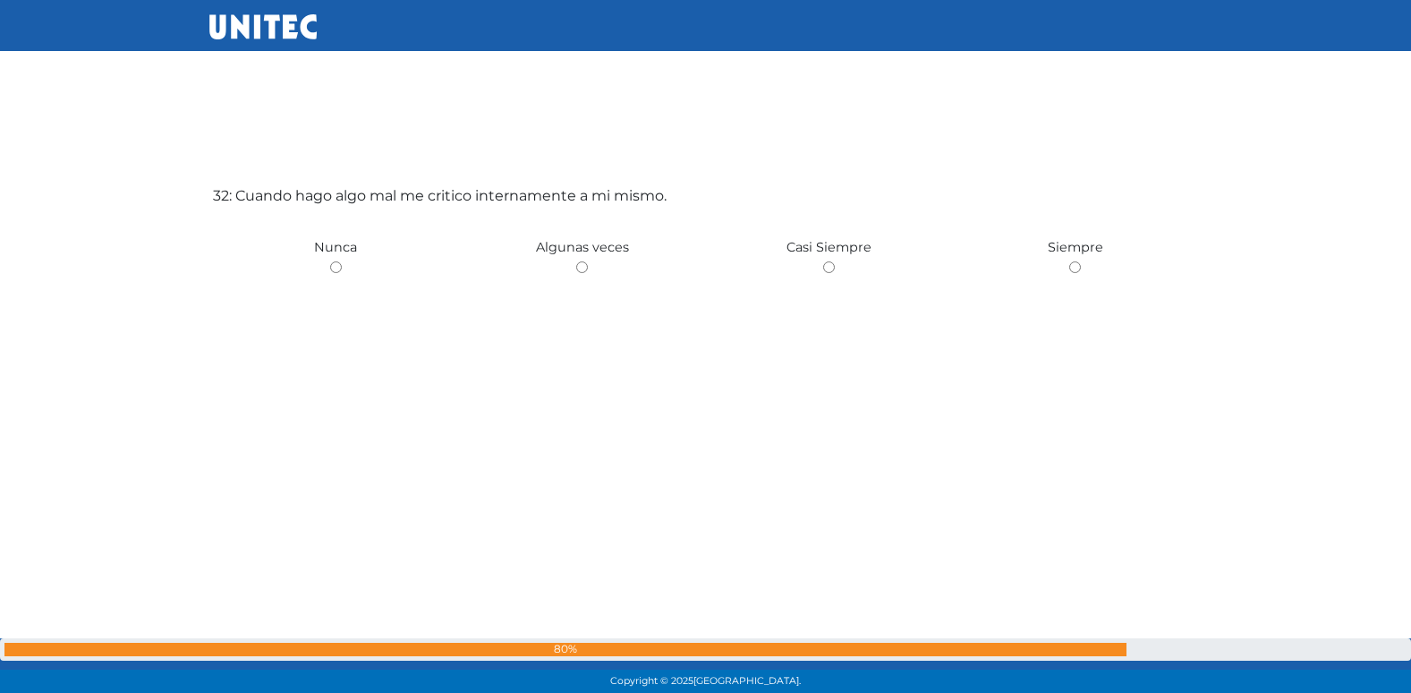
scroll to position [21560, 0]
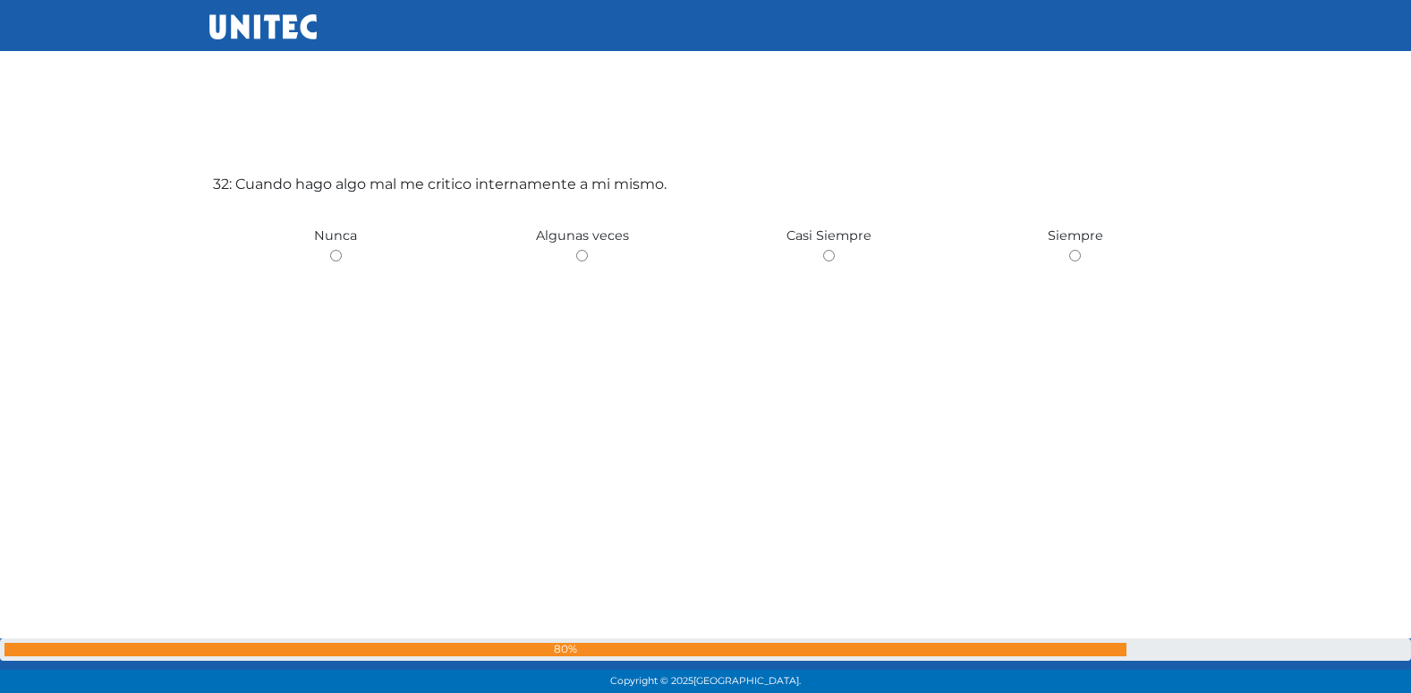
click at [576, 250] on input "radio" at bounding box center [582, 256] width 12 height 12
radio input "true"
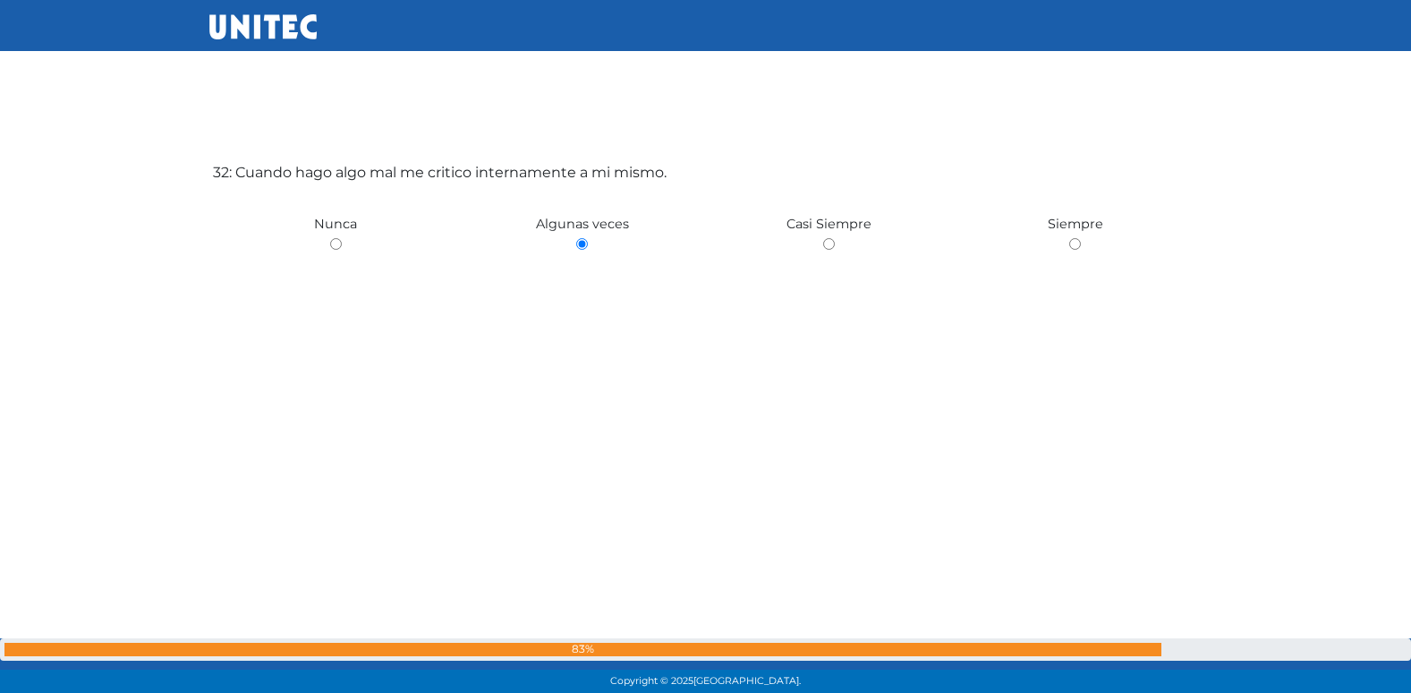
click at [330, 238] on input "radio" at bounding box center [336, 244] width 12 height 12
radio input "true"
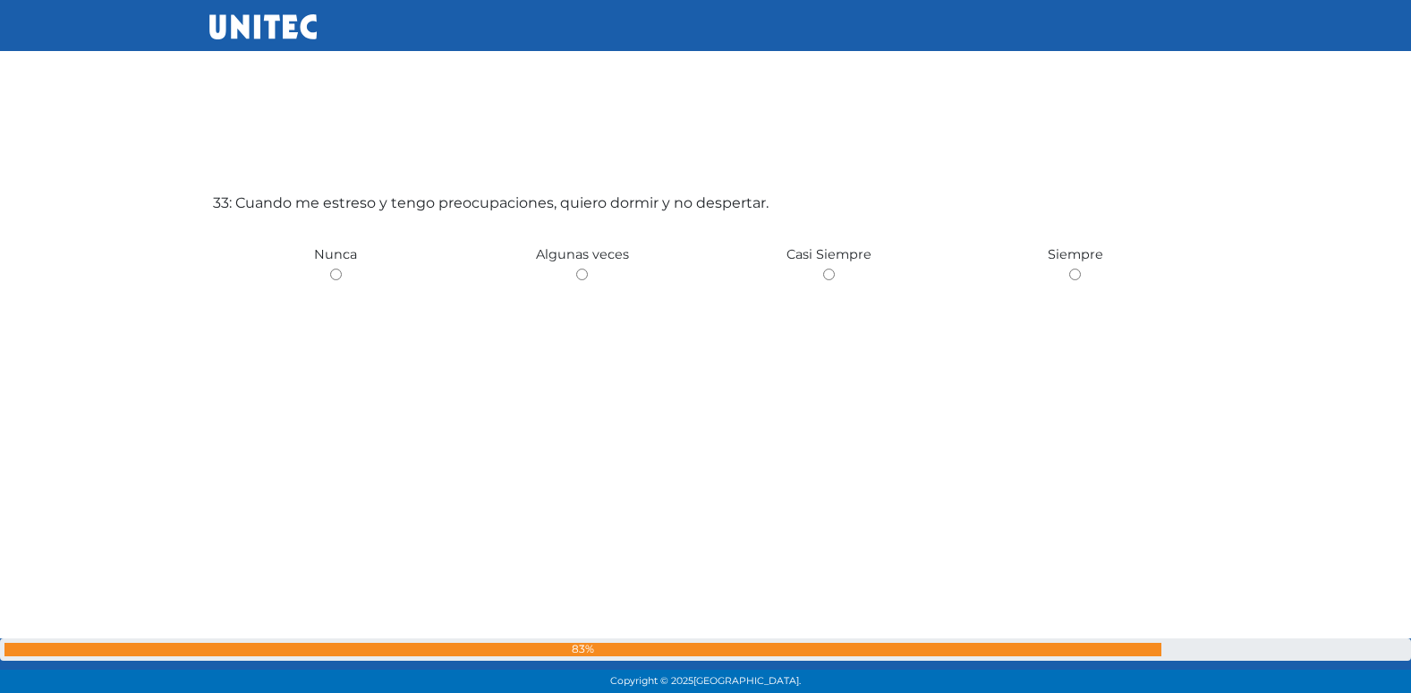
scroll to position [22252, 0]
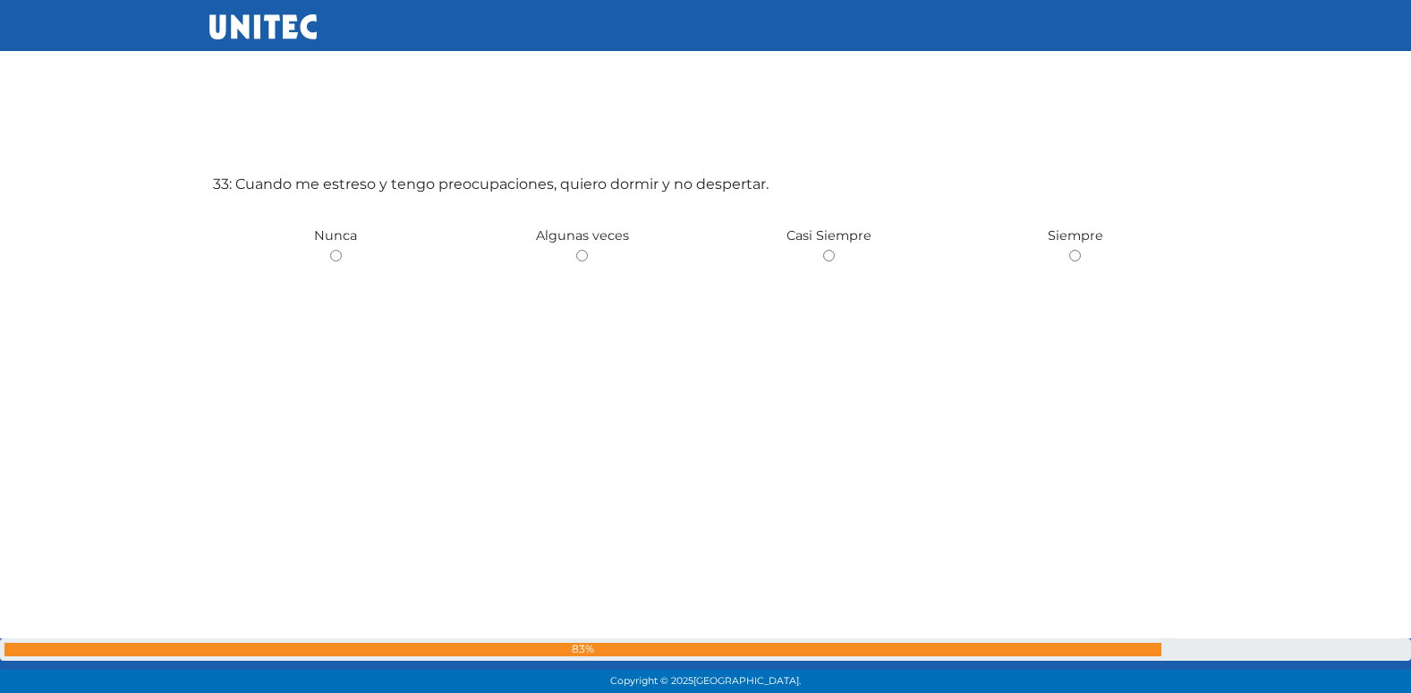
click at [576, 250] on input "radio" at bounding box center [582, 256] width 12 height 12
radio input "true"
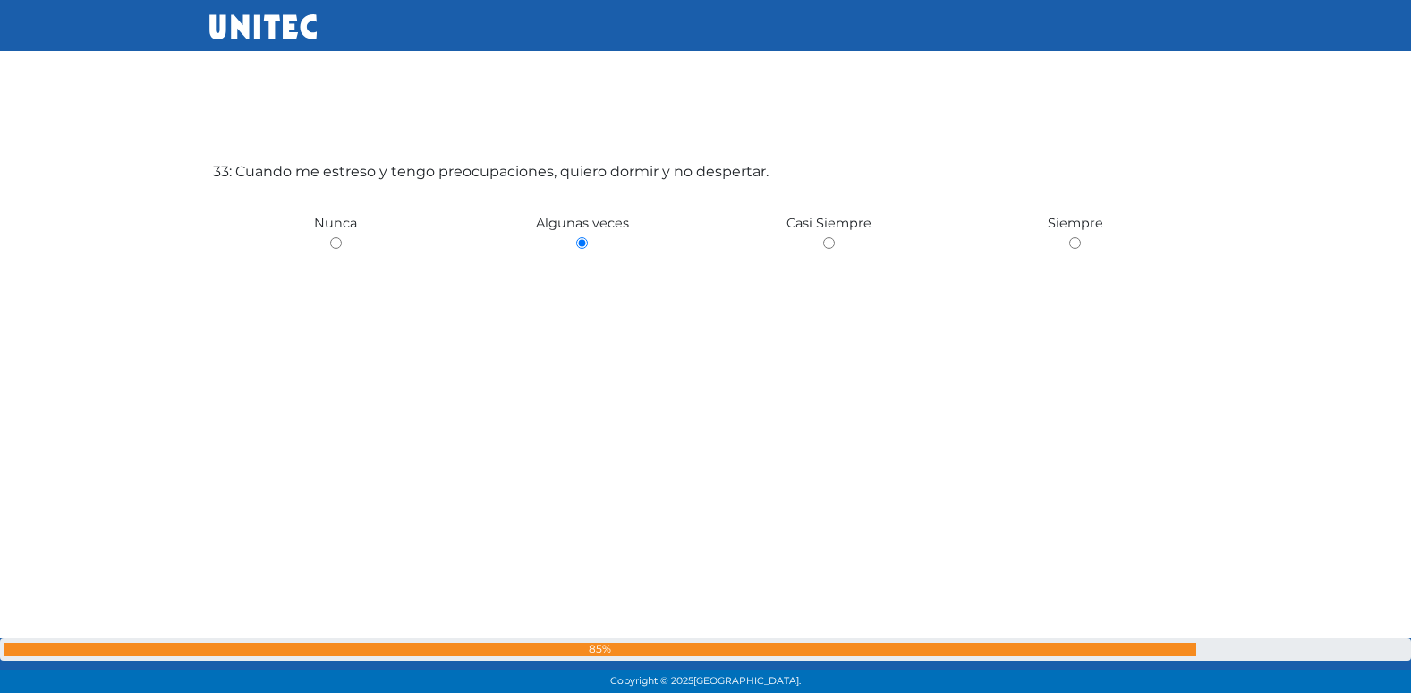
click at [330, 237] on input "radio" at bounding box center [336, 243] width 12 height 12
radio input "true"
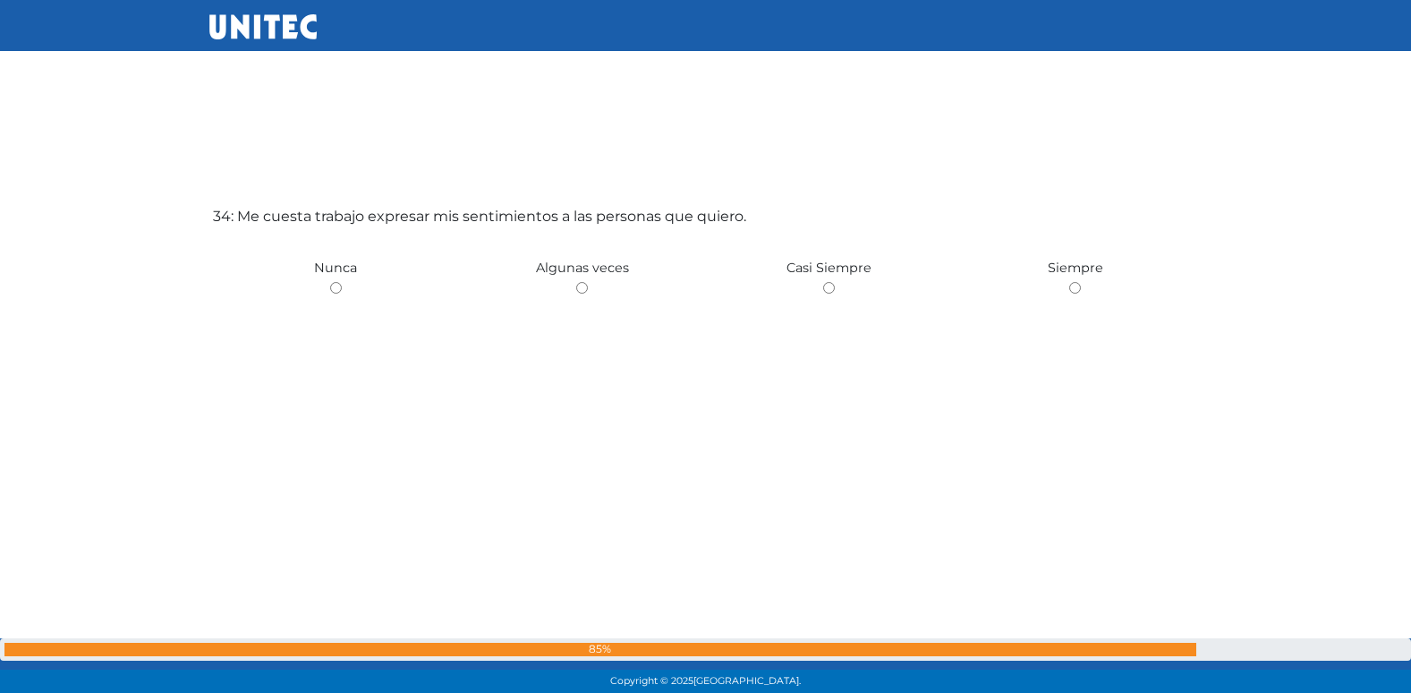
scroll to position [22945, 0]
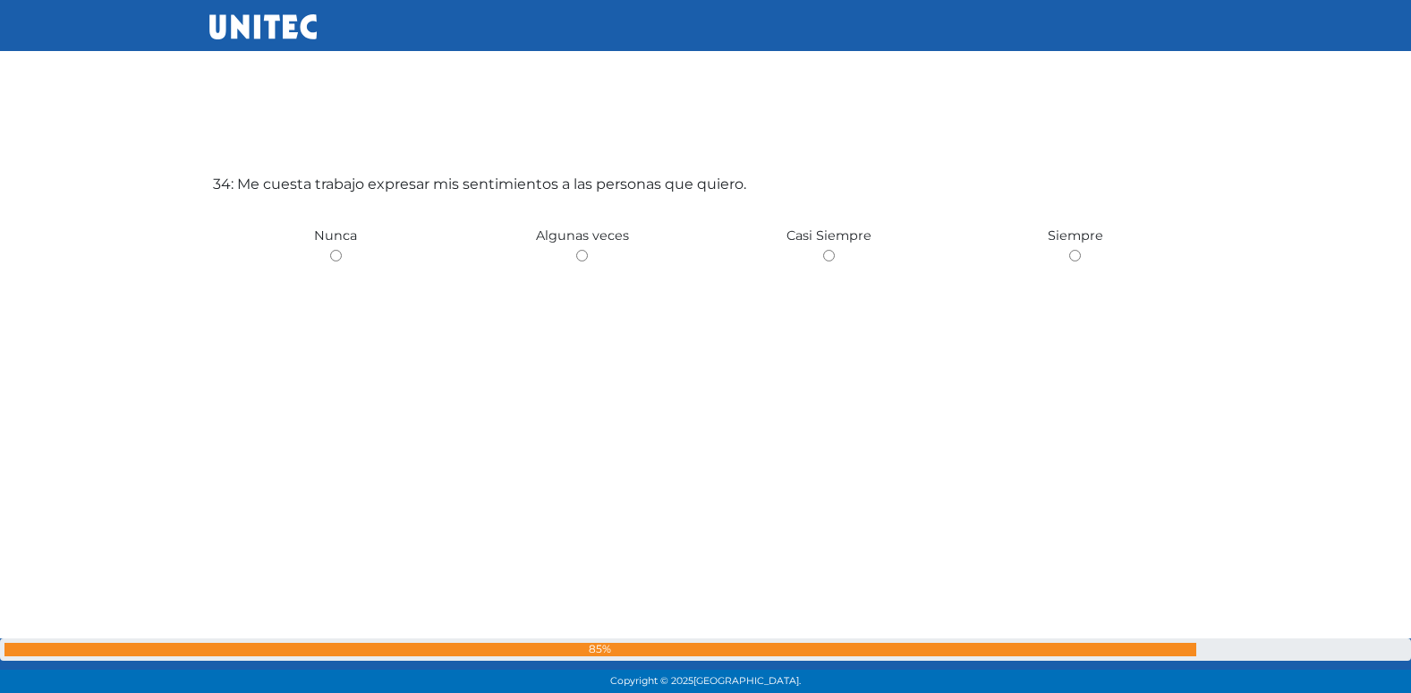
click at [576, 250] on input "radio" at bounding box center [582, 256] width 12 height 12
radio input "true"
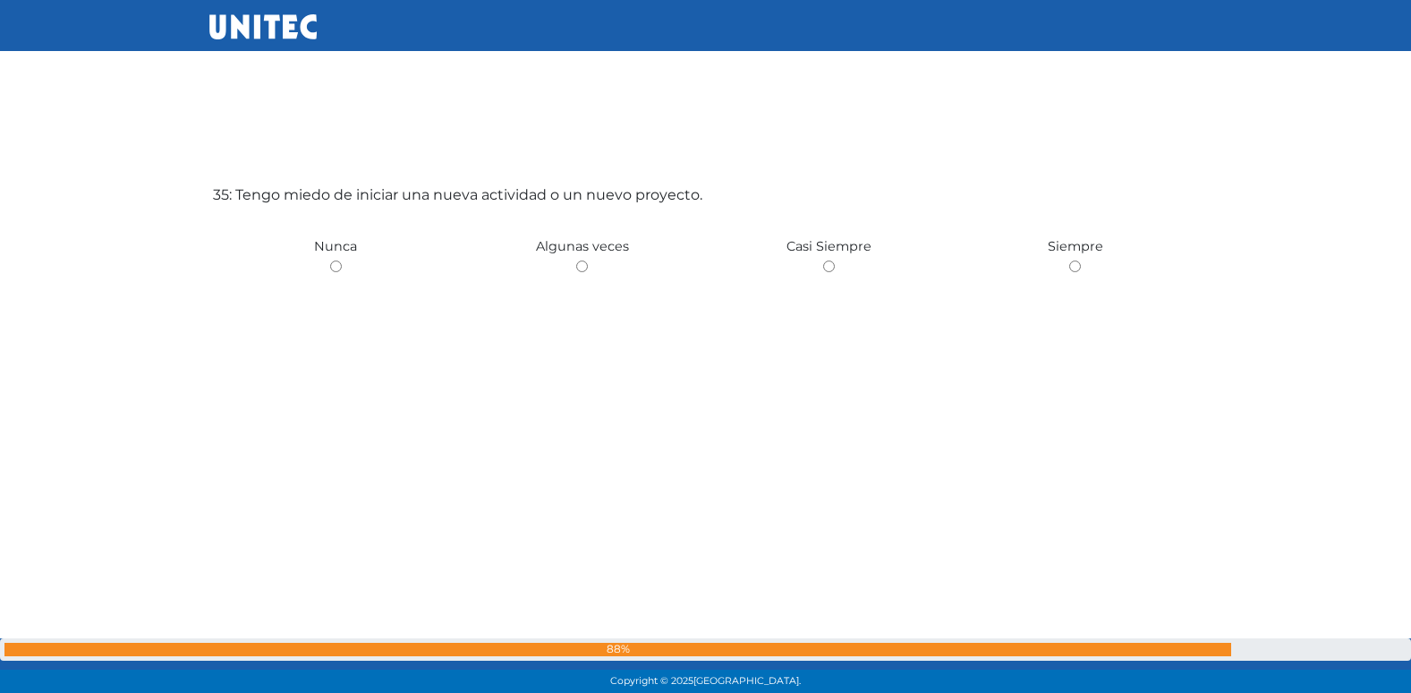
scroll to position [23637, 0]
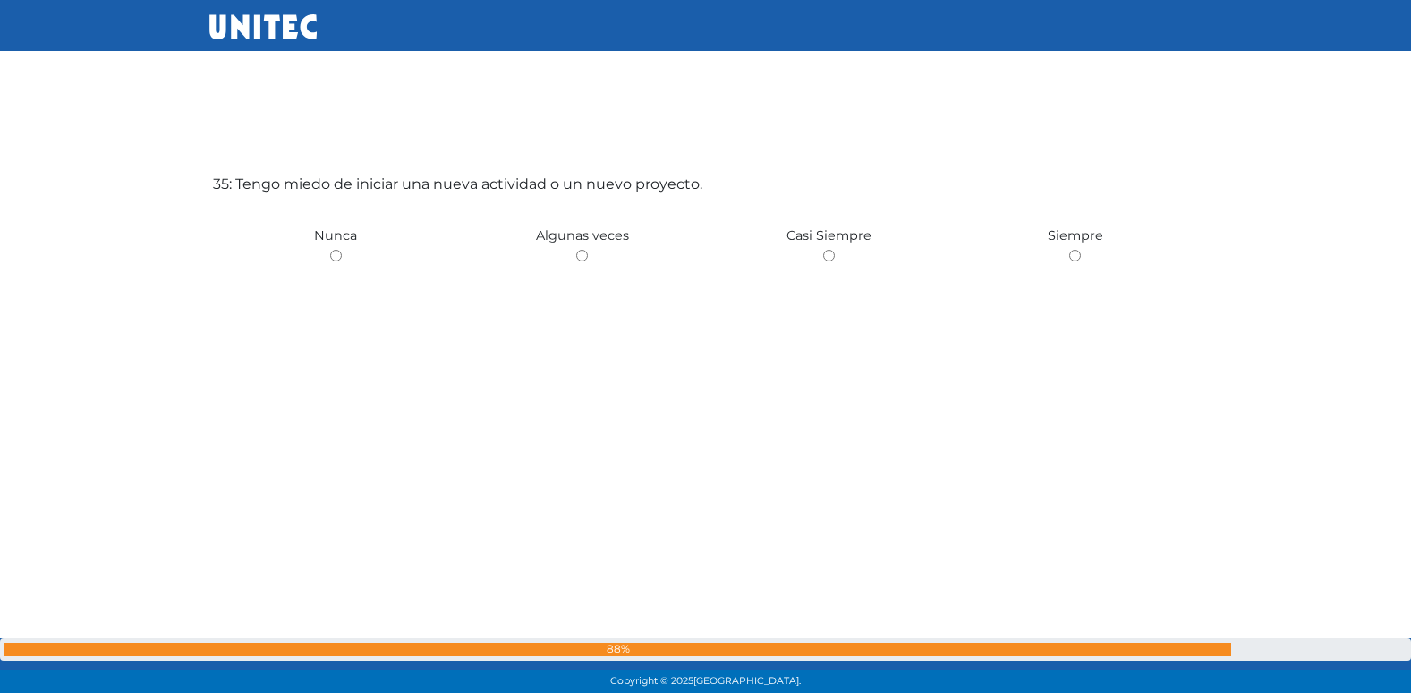
click at [576, 250] on input "radio" at bounding box center [582, 256] width 12 height 12
radio input "true"
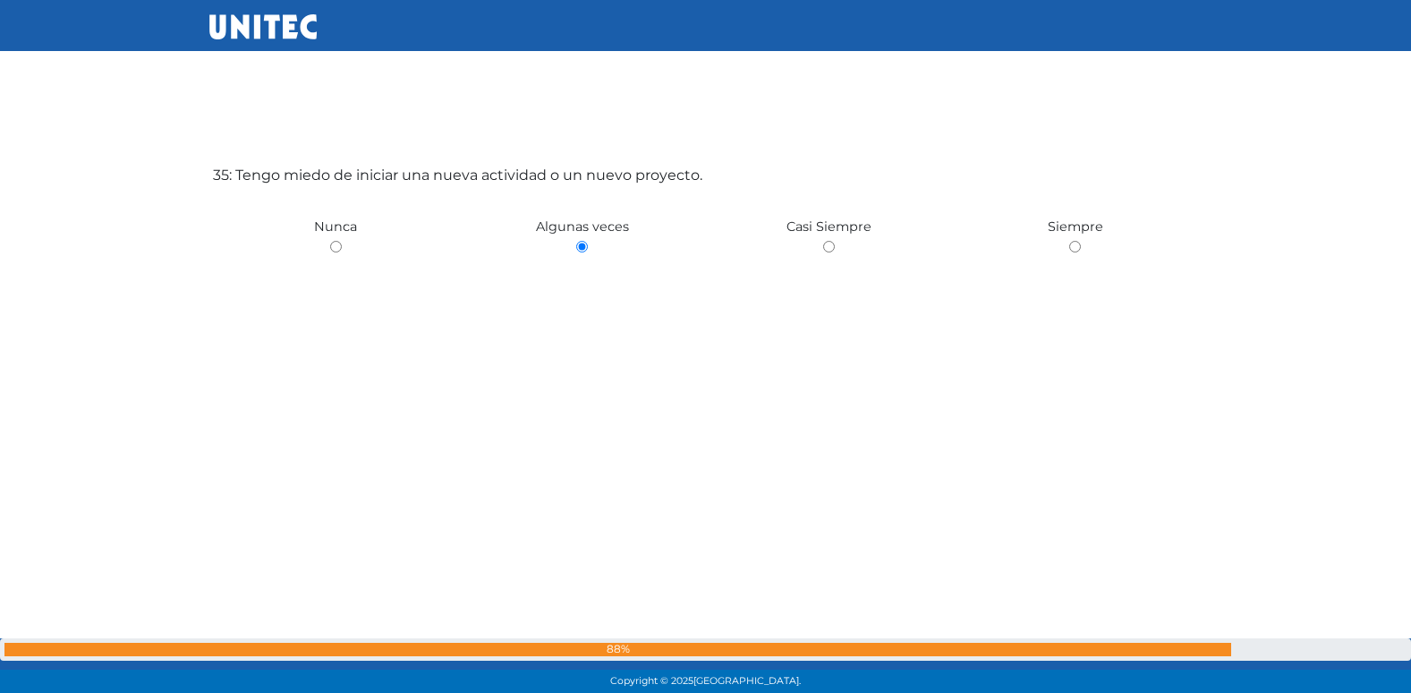
click at [330, 241] on input "radio" at bounding box center [336, 247] width 12 height 12
radio input "true"
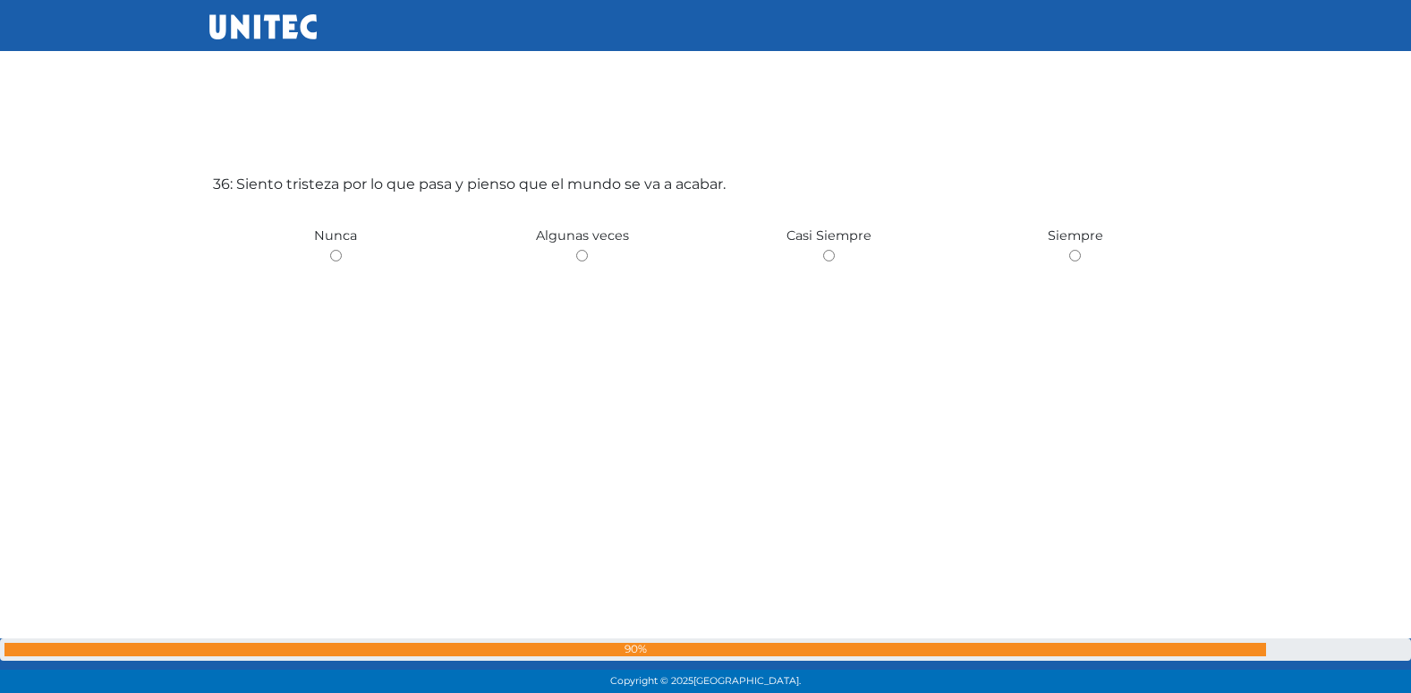
click at [576, 250] on input "radio" at bounding box center [582, 256] width 12 height 12
radio input "true"
click at [330, 250] on input "radio" at bounding box center [336, 256] width 12 height 12
radio input "true"
click at [576, 250] on input "radio" at bounding box center [582, 256] width 12 height 12
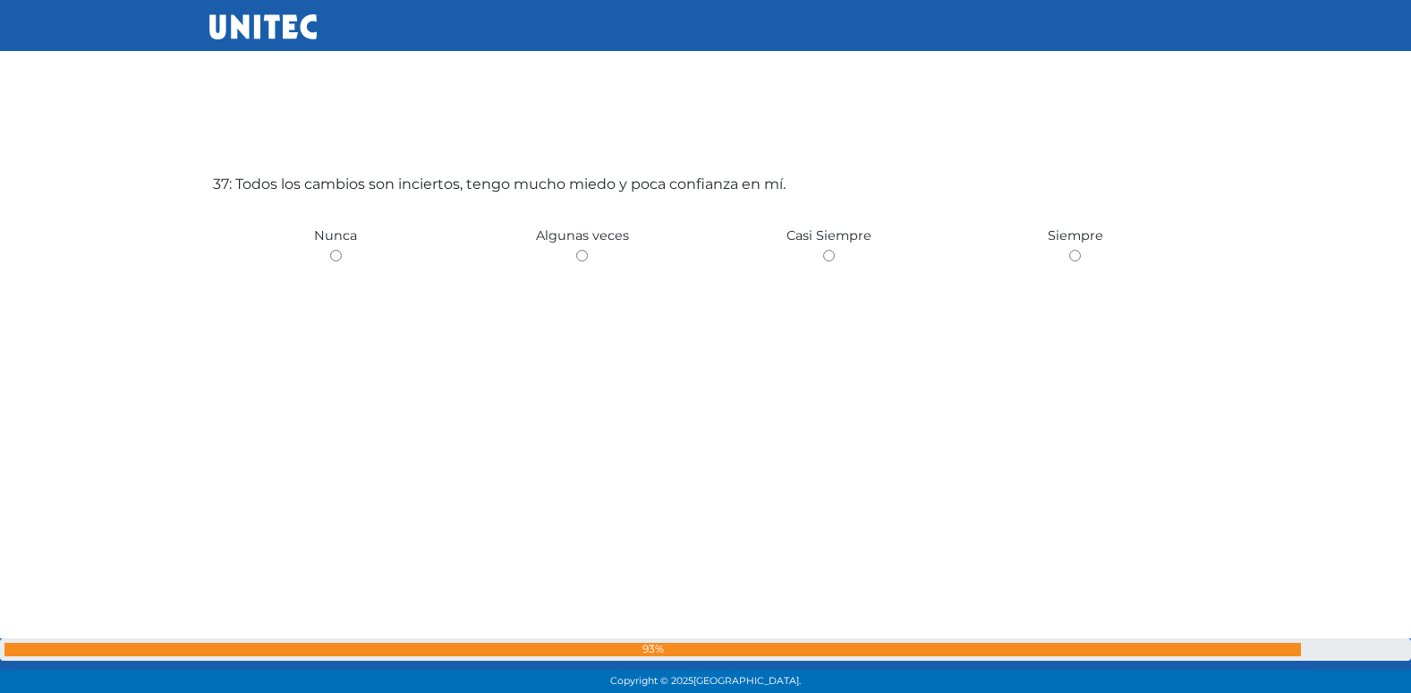
radio input "true"
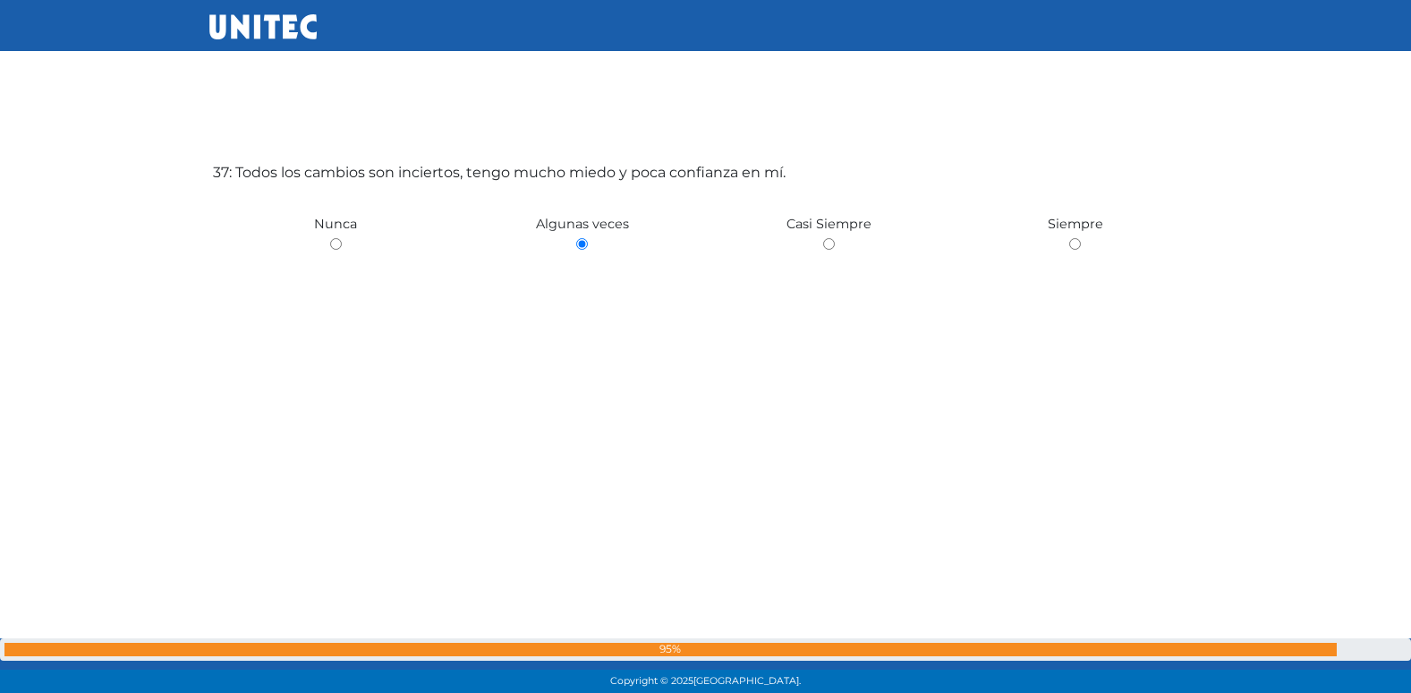
click at [330, 238] on input "radio" at bounding box center [336, 244] width 12 height 12
radio input "true"
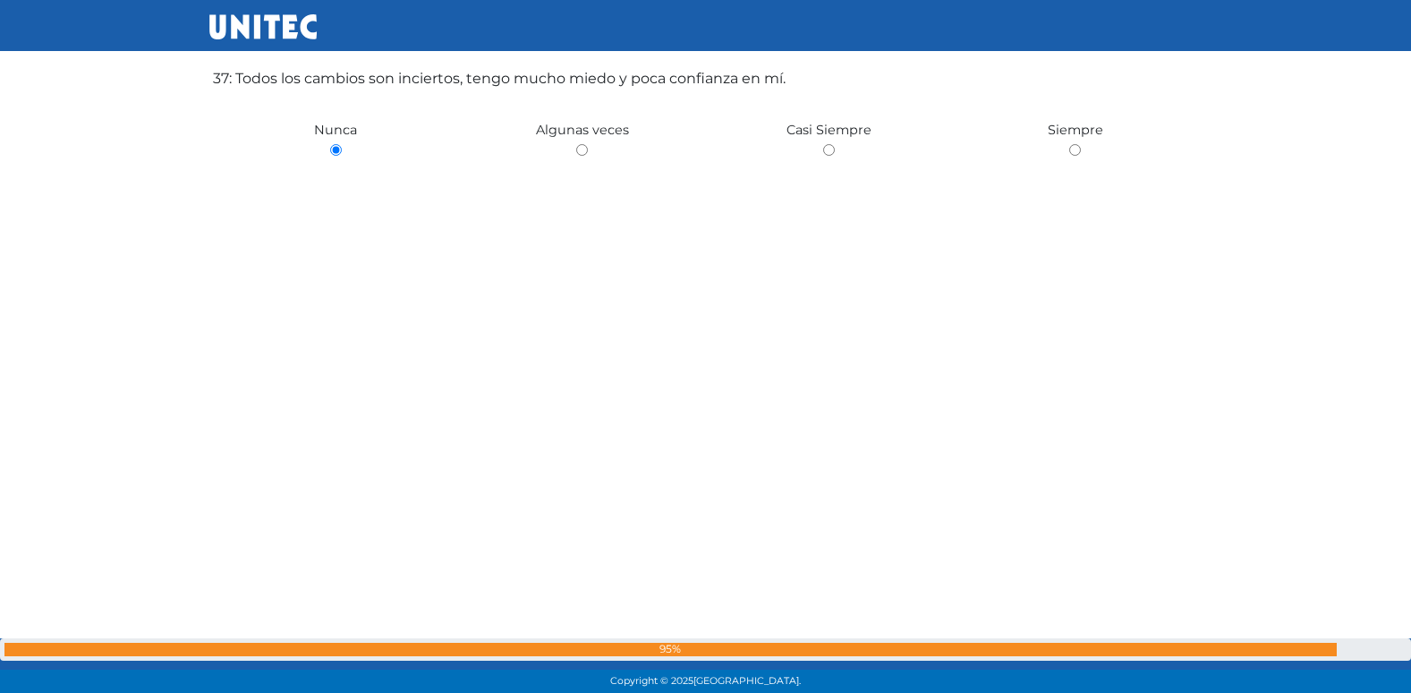
scroll to position [25150, 0]
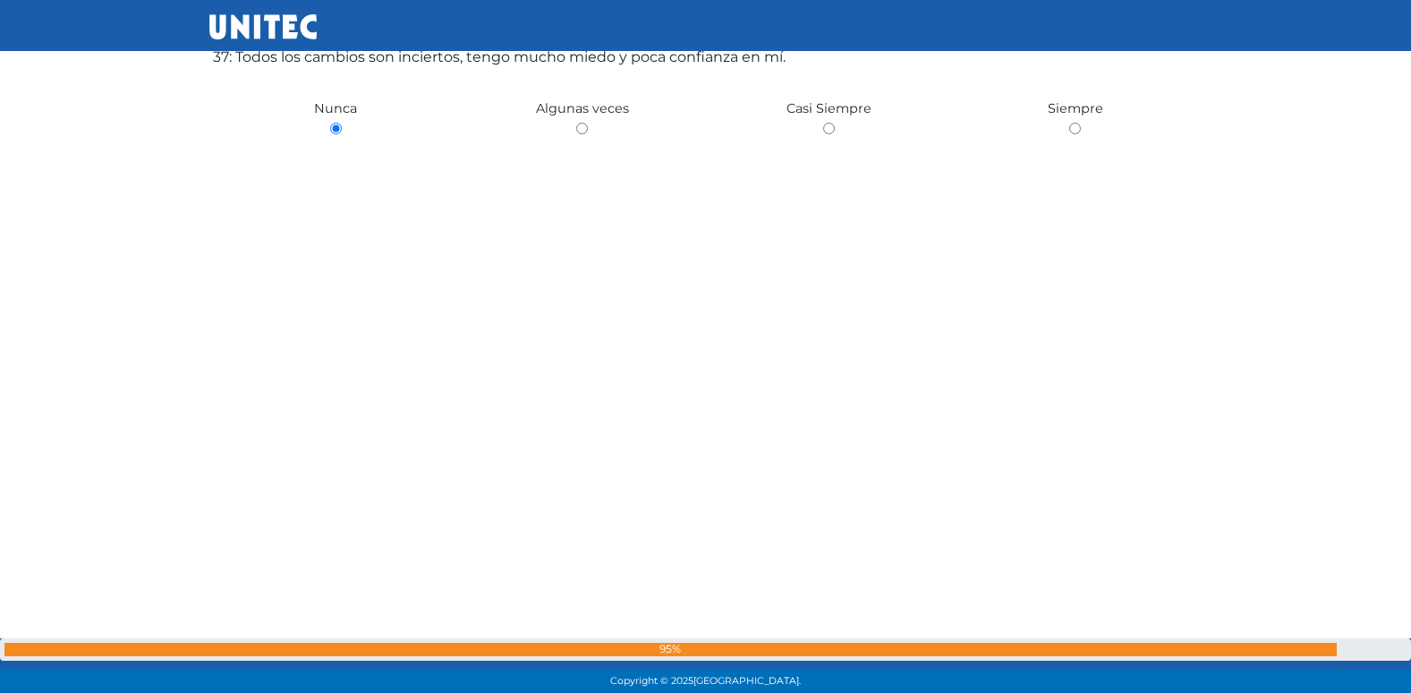
radio input "true"
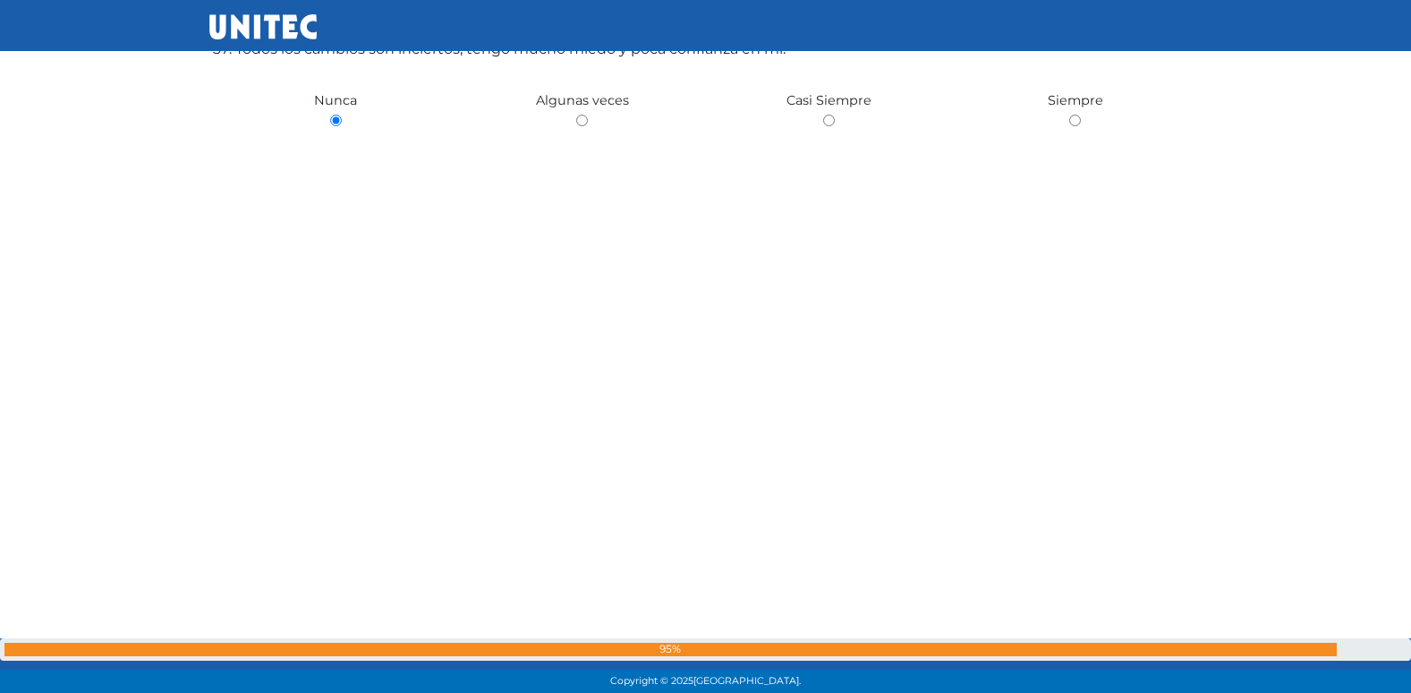
radio input "true"
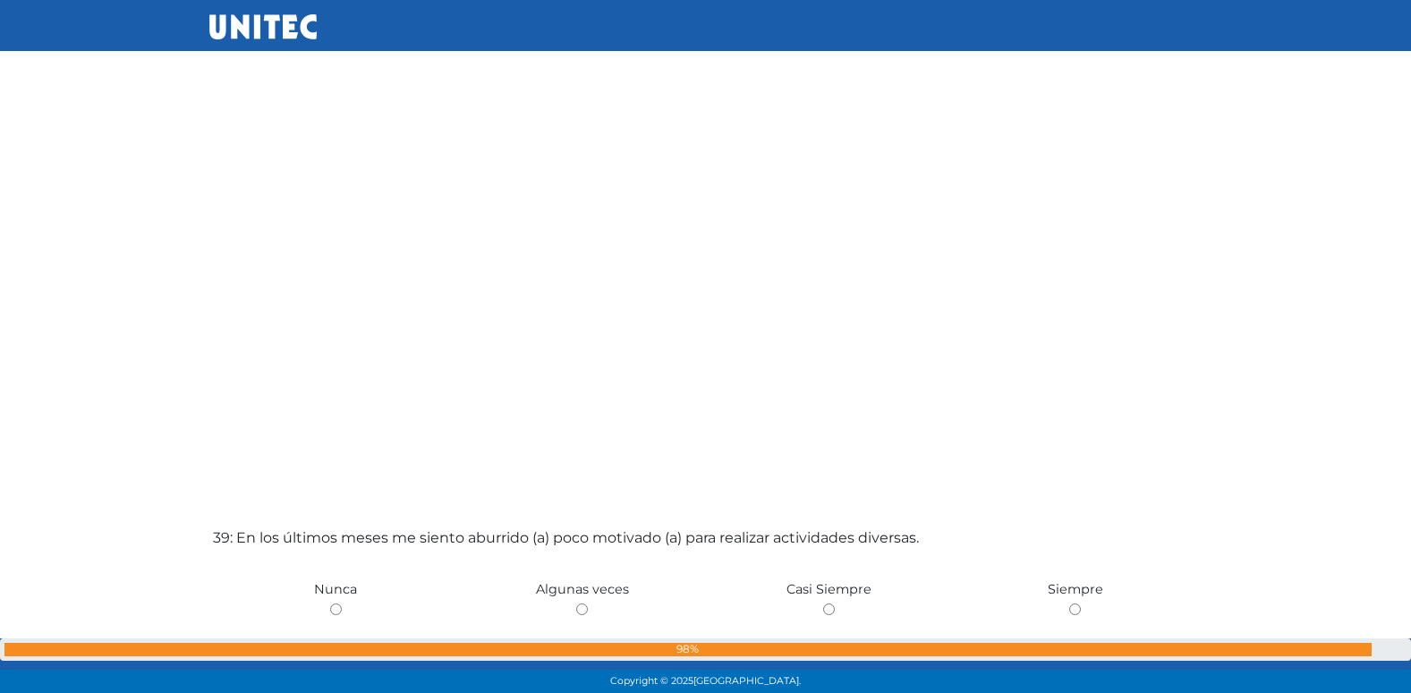
scroll to position [26083, 0]
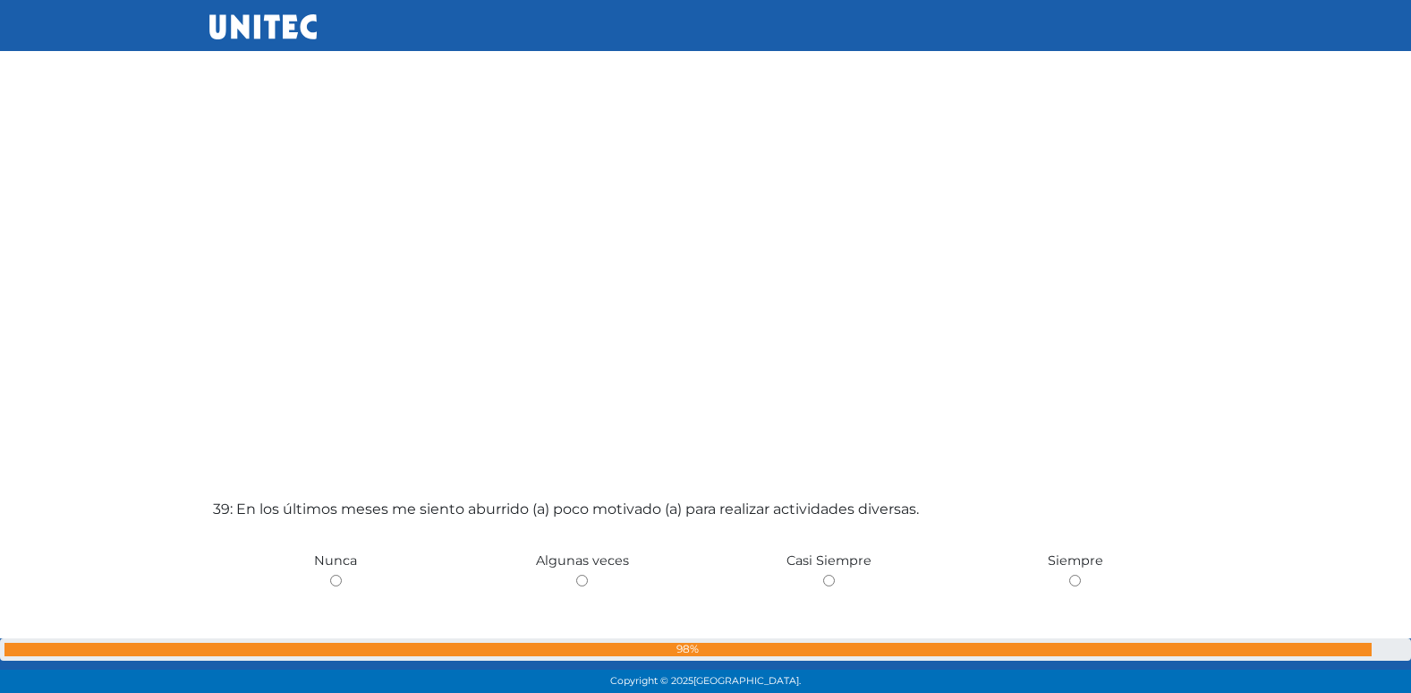
click at [576, 574] on input "radio" at bounding box center [582, 580] width 12 height 12
radio input "true"
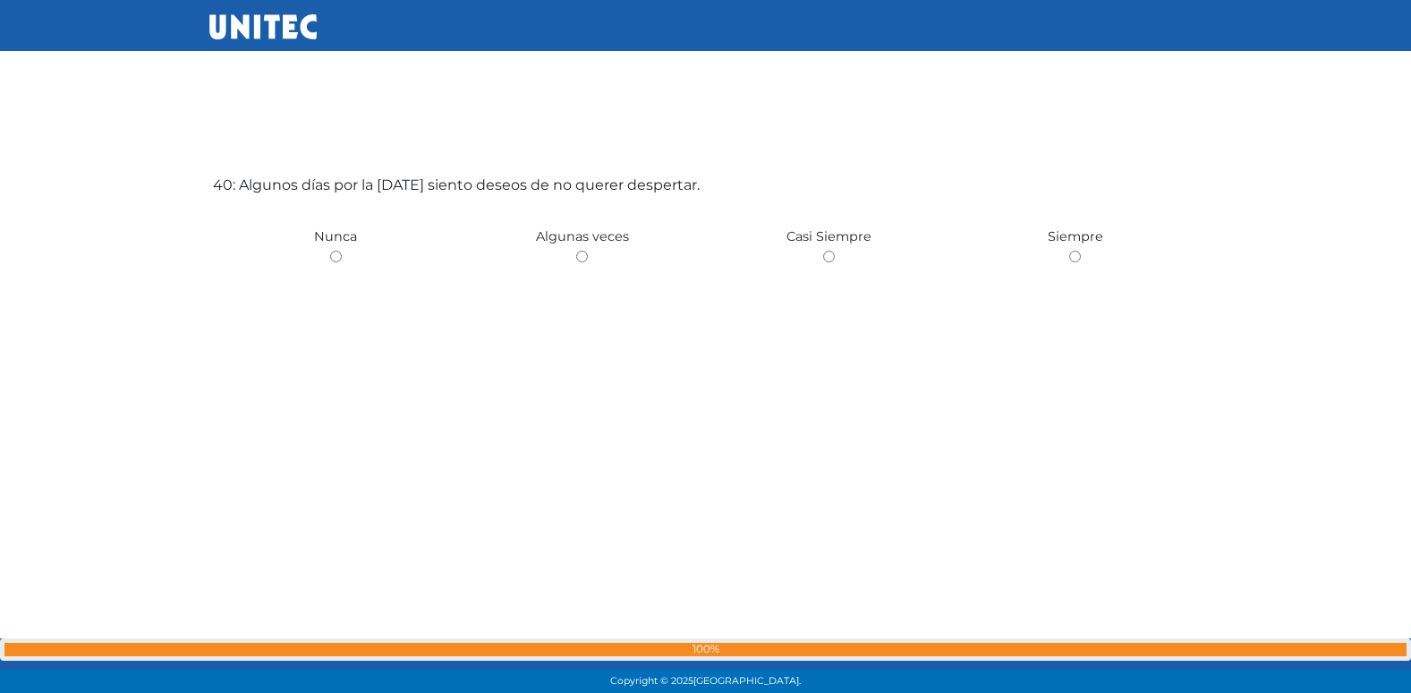
scroll to position [27100, 0]
click at [576, 250] on input "radio" at bounding box center [582, 256] width 12 height 12
radio input "true"
click at [330, 251] on input "radio" at bounding box center [336, 257] width 12 height 12
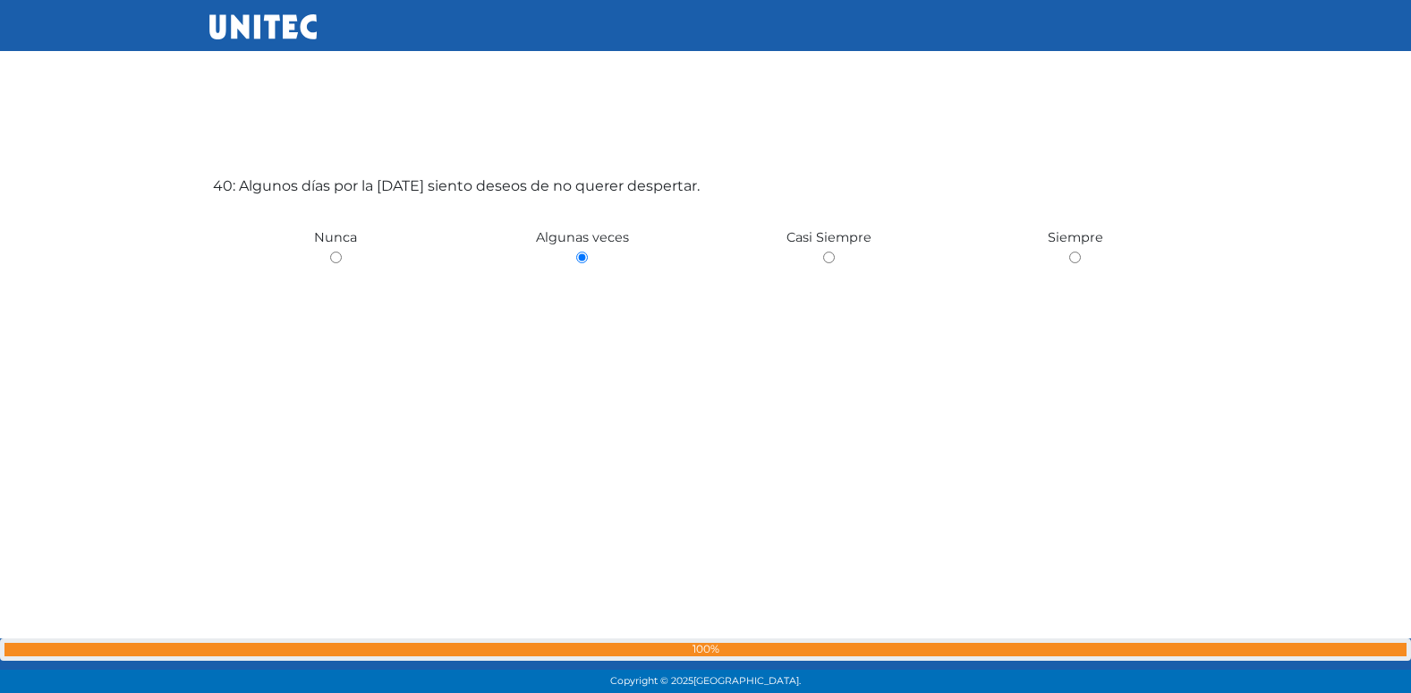
radio input "true"
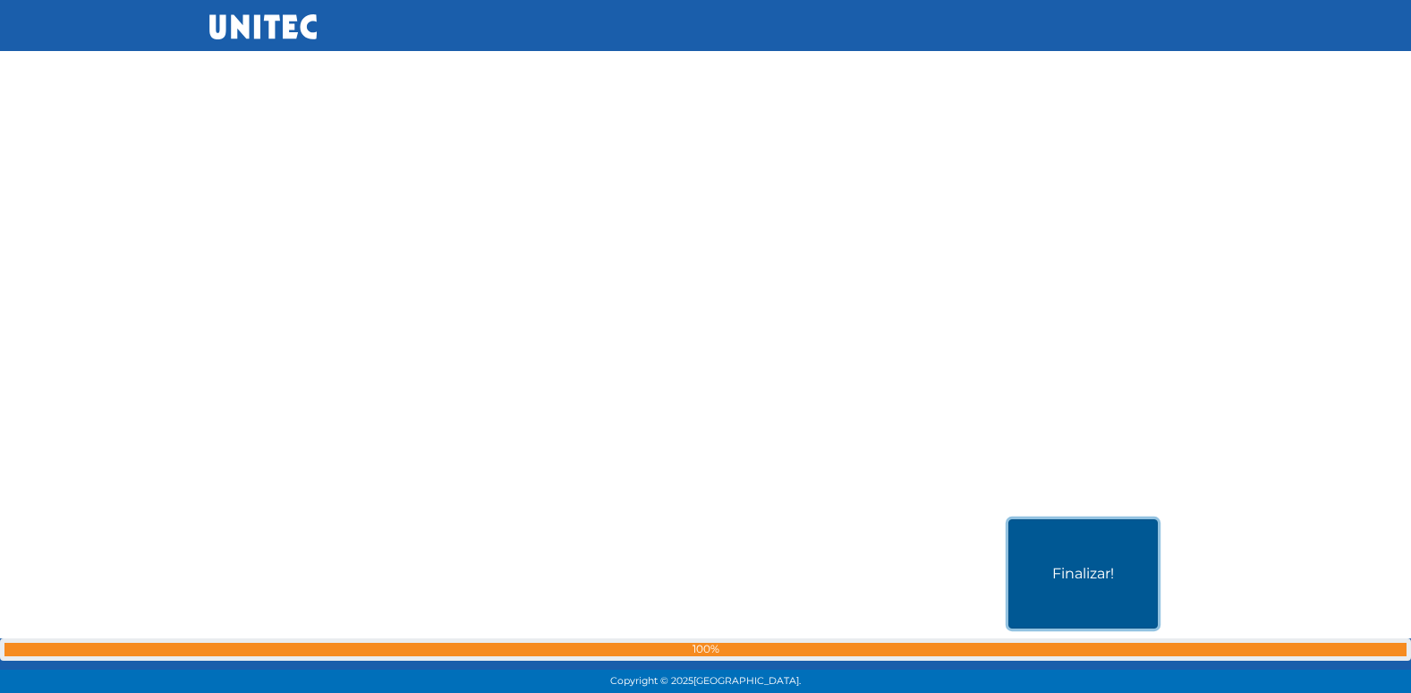
scroll to position [27793, 0]
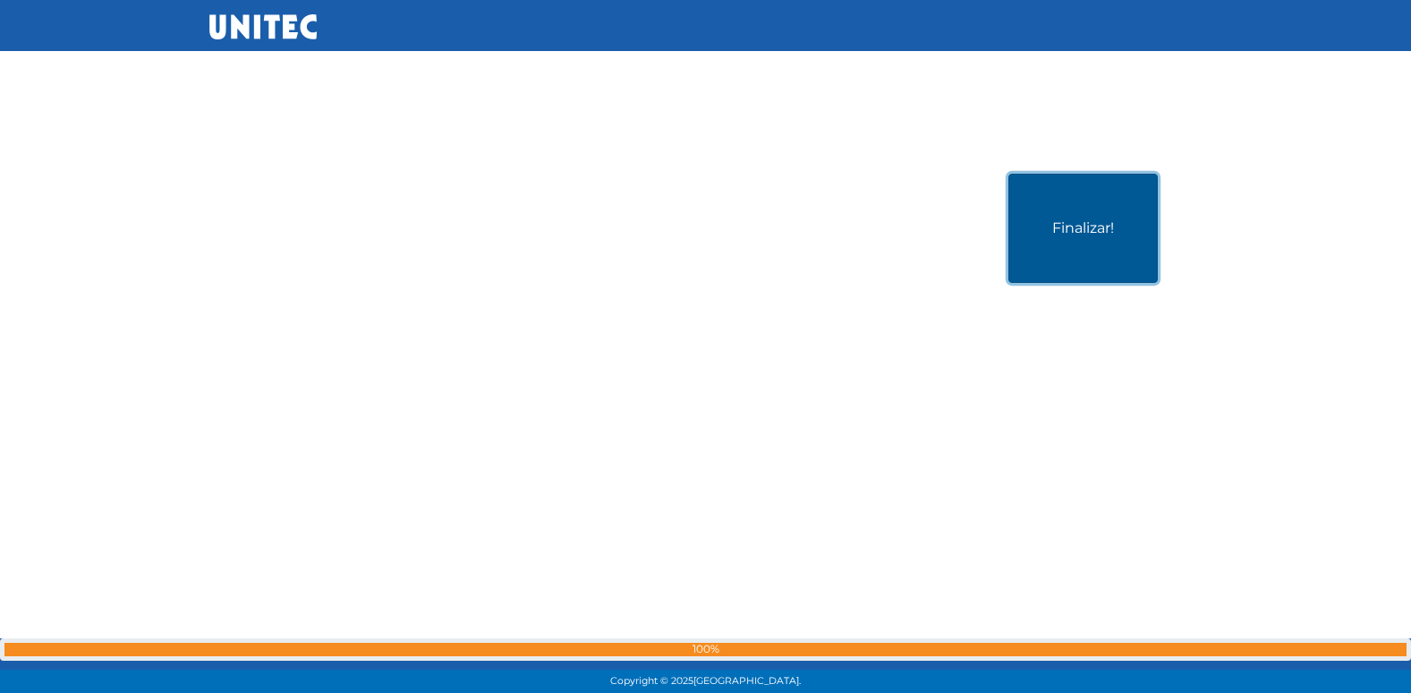
click at [1099, 181] on button "Finalizar!" at bounding box center [1082, 228] width 149 height 109
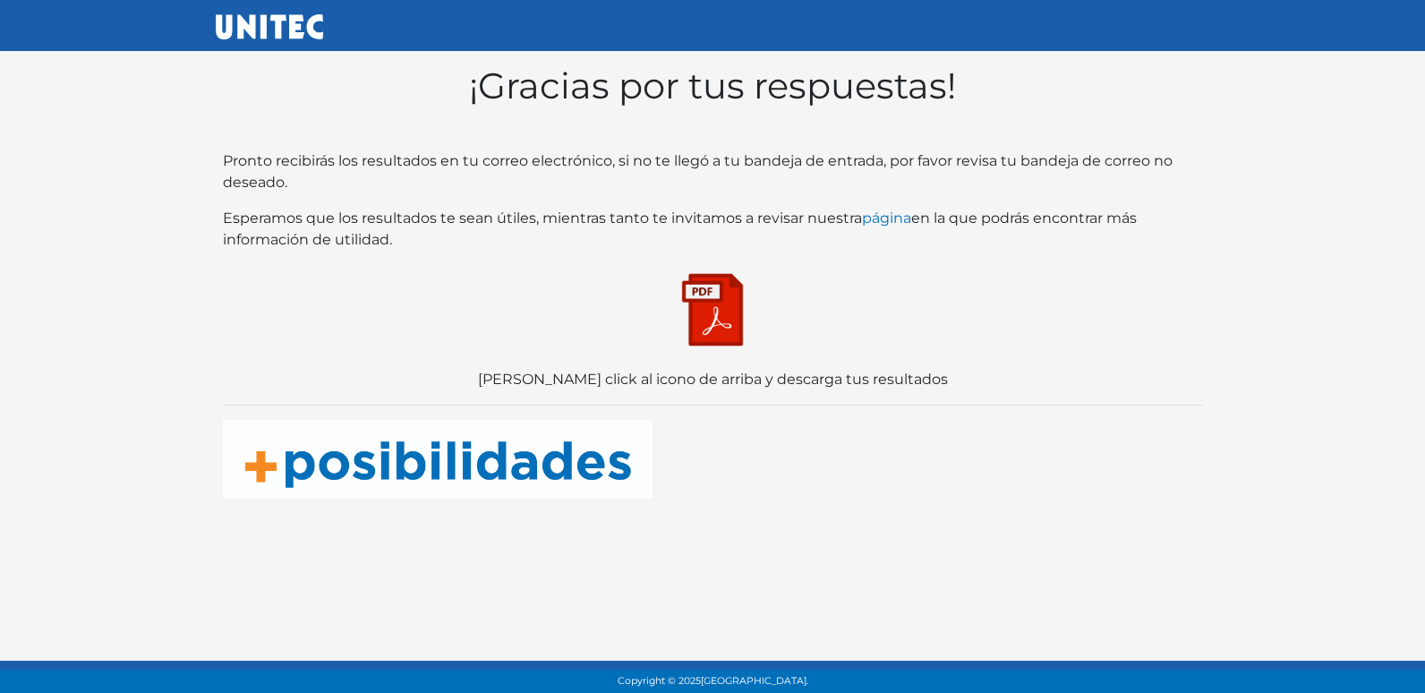
click at [688, 295] on img at bounding box center [712, 309] width 89 height 89
